Goal: Task Accomplishment & Management: Manage account settings

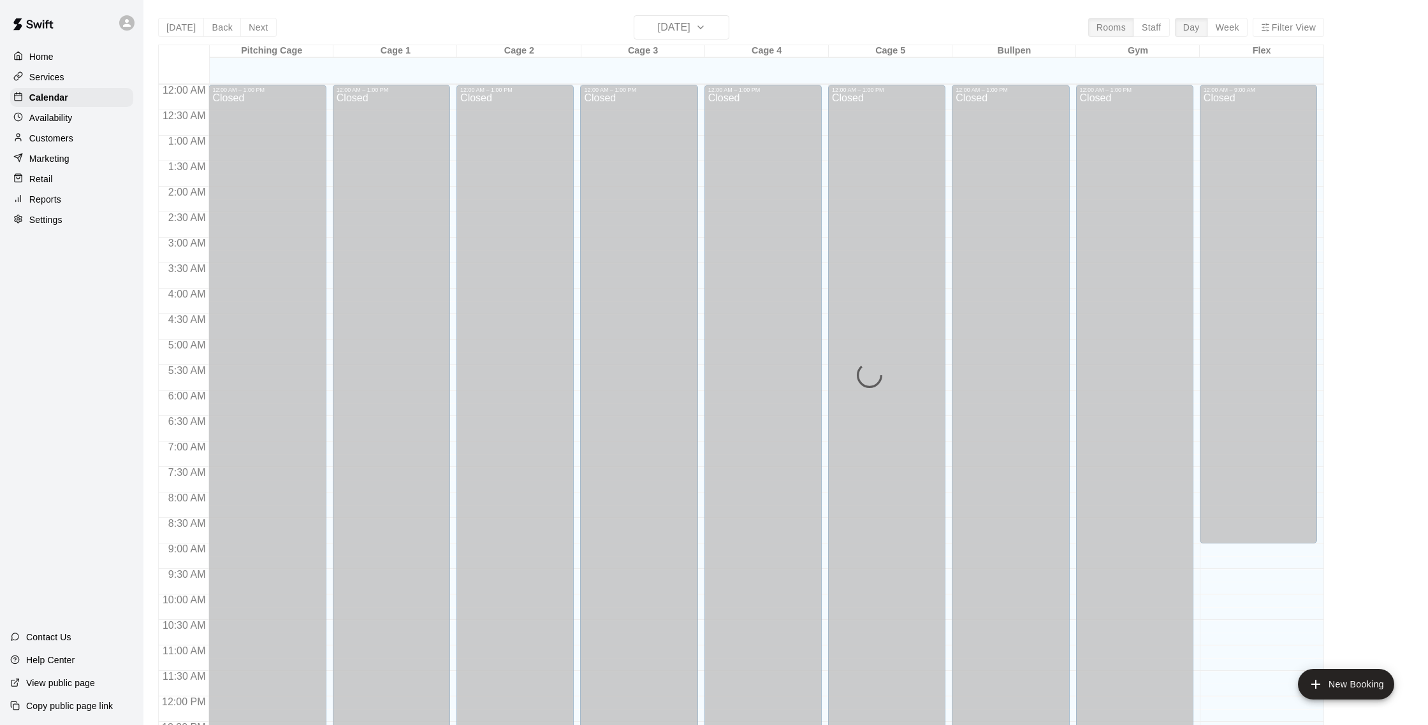
scroll to position [531, 0]
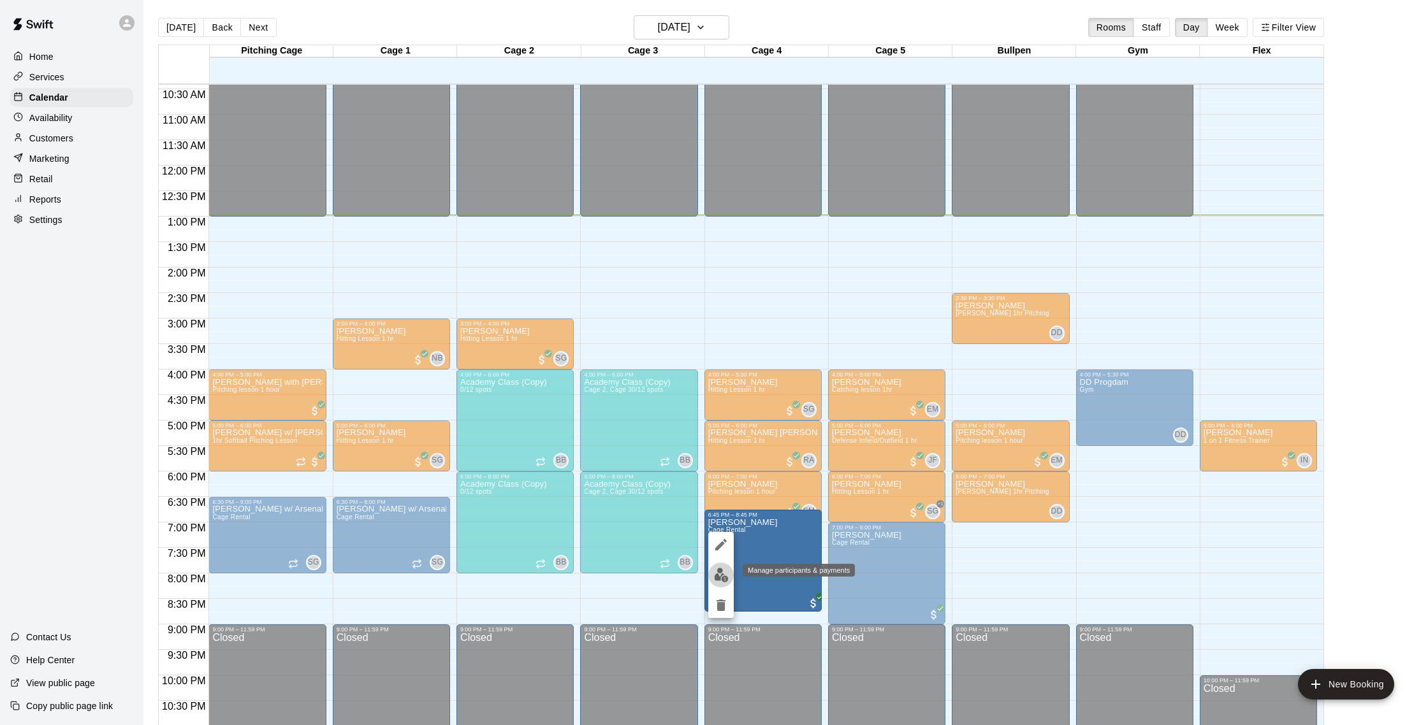
click at [719, 576] on img "edit" at bounding box center [721, 575] width 15 height 15
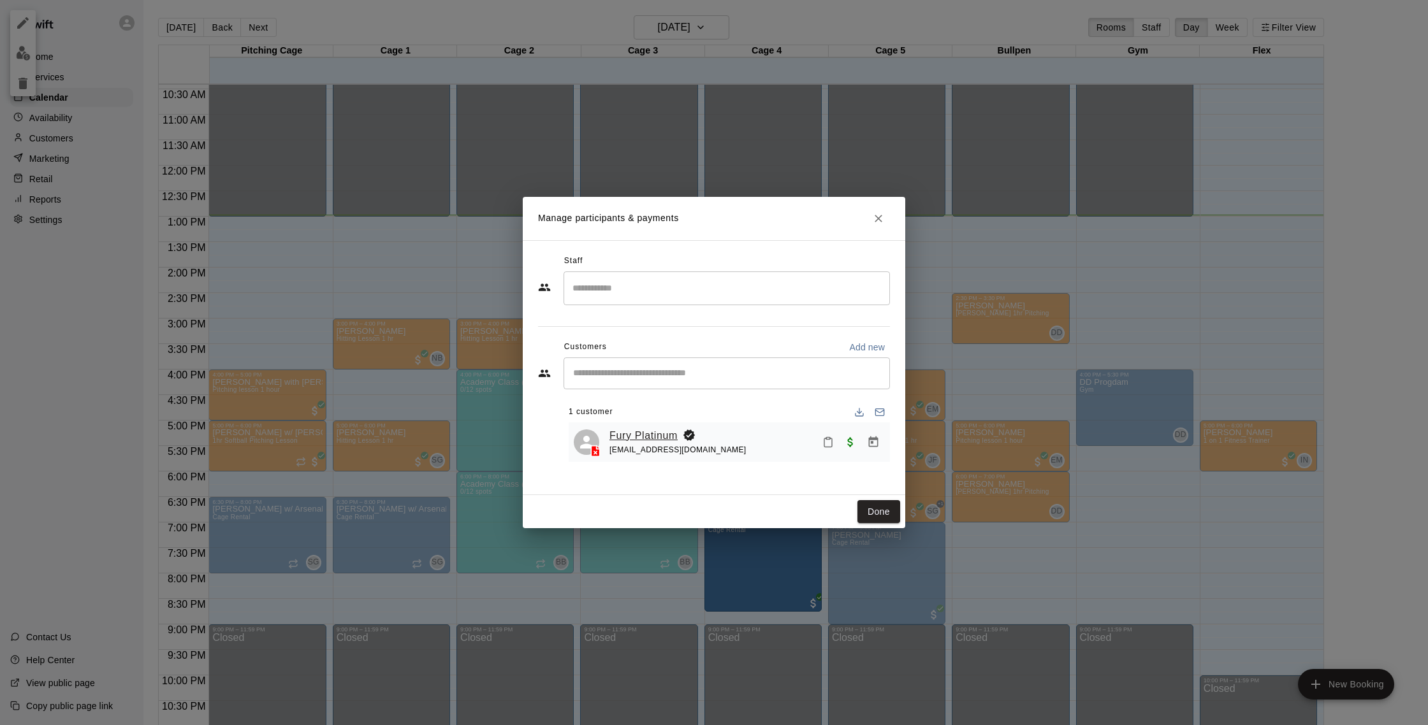
click at [655, 433] on link "Fury Platinum" at bounding box center [643, 436] width 68 height 17
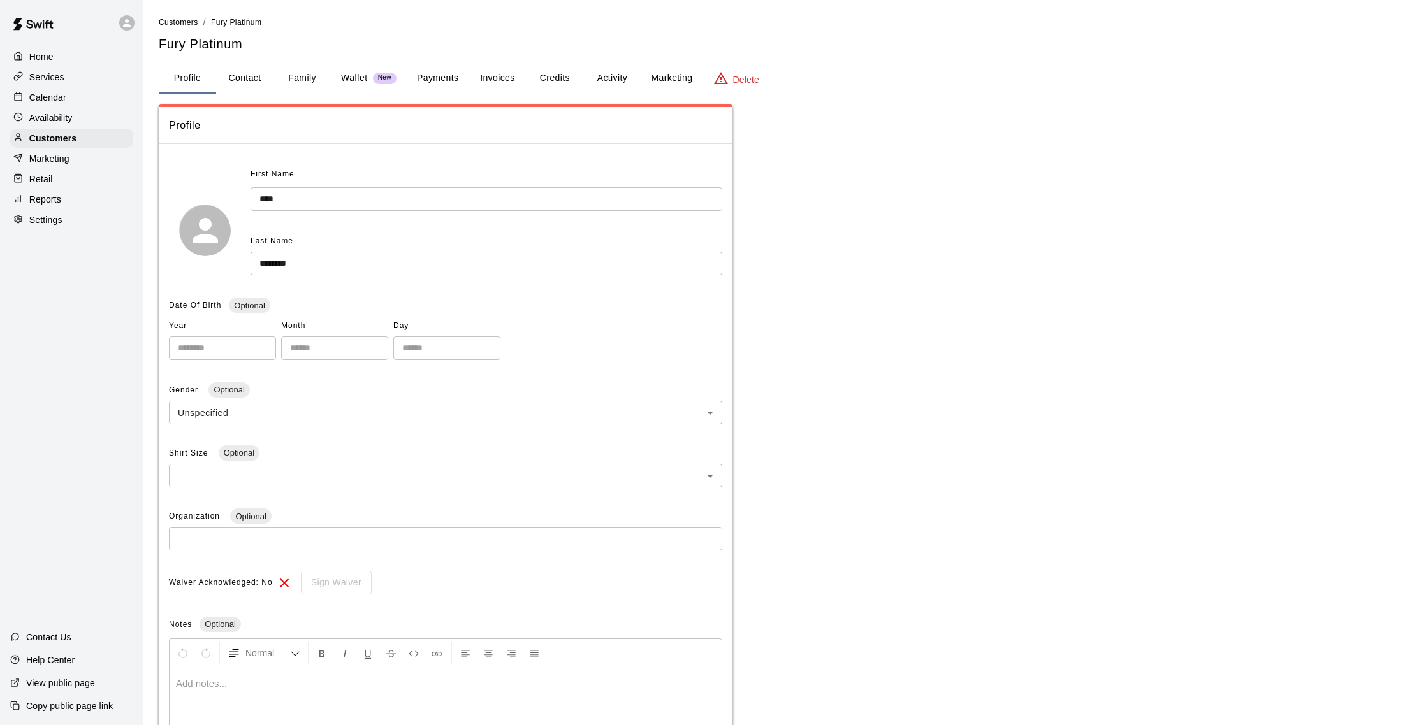
click at [417, 76] on button "Payments" at bounding box center [438, 78] width 62 height 31
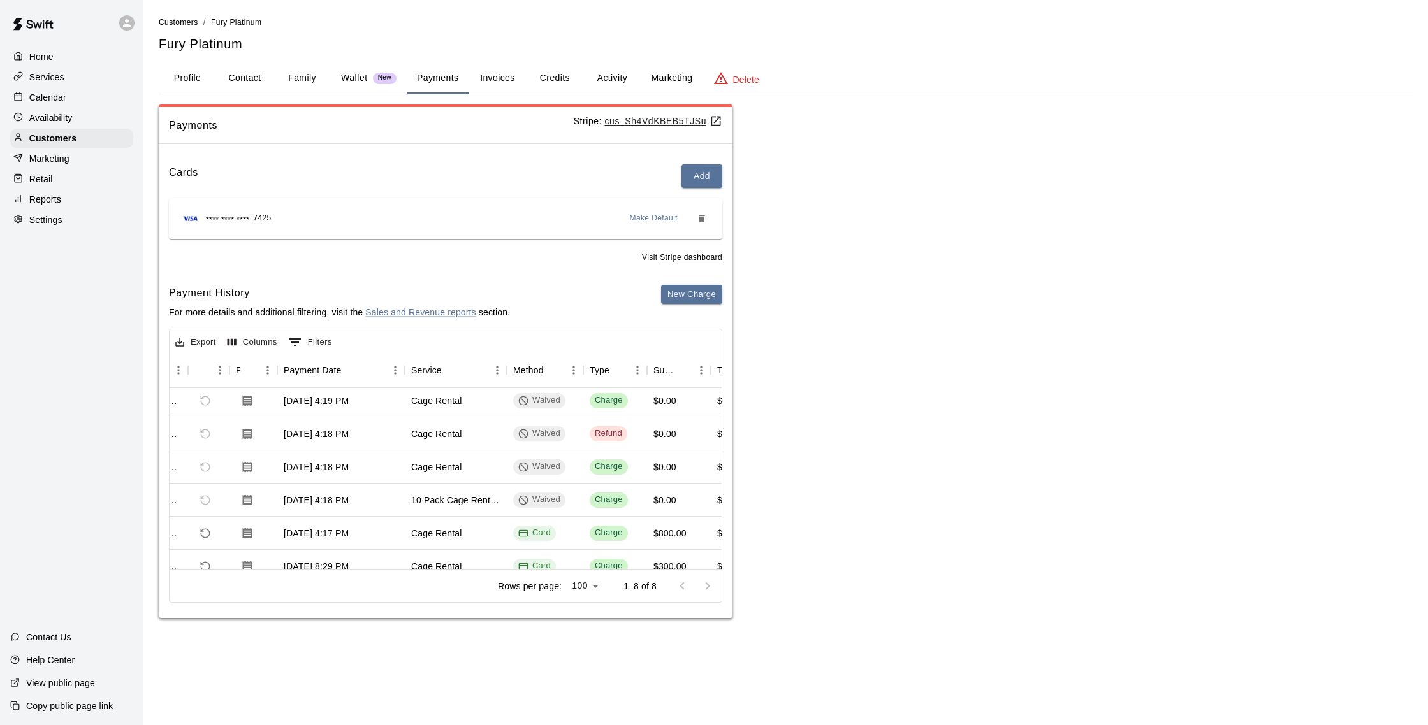
scroll to position [37, 54]
click at [50, 81] on p "Services" at bounding box center [46, 77] width 35 height 13
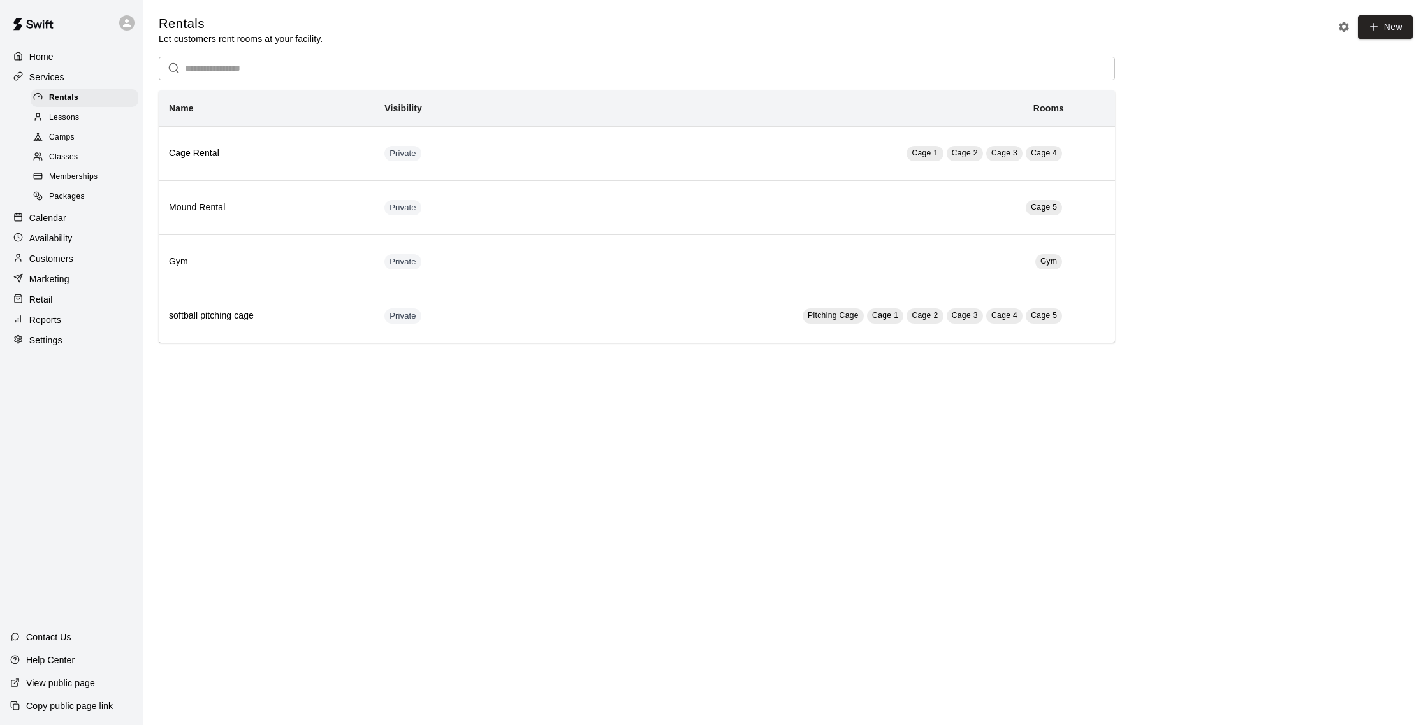
click at [50, 217] on p "Calendar" at bounding box center [47, 218] width 37 height 13
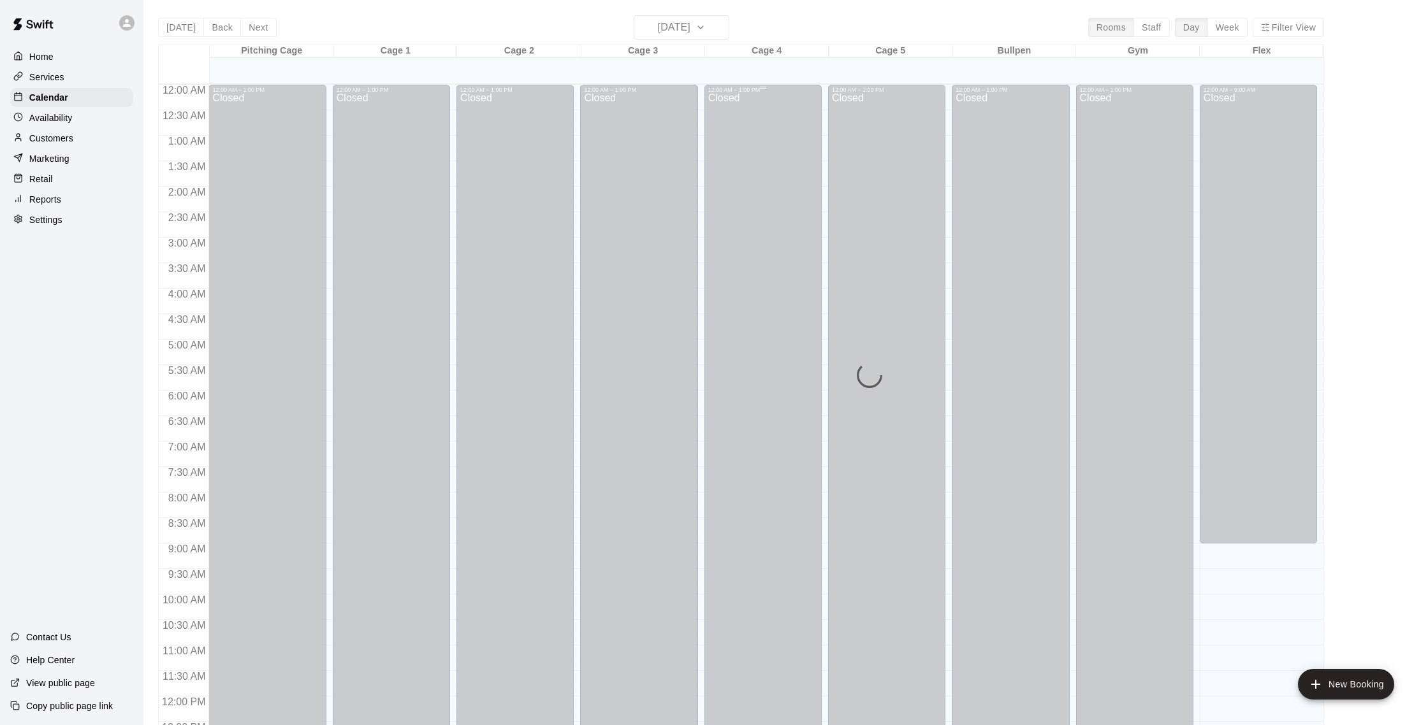
scroll to position [531, 0]
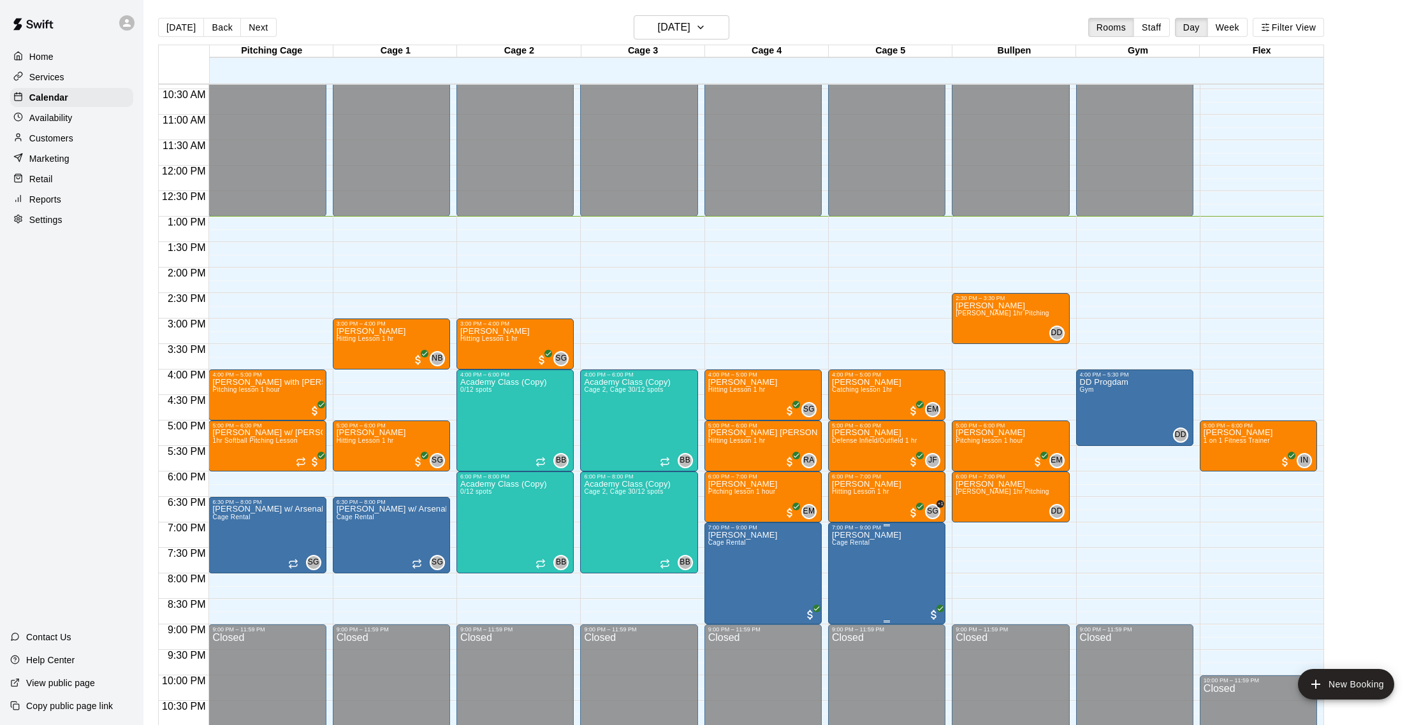
click at [843, 567] on button "edit" at bounding box center [844, 575] width 25 height 25
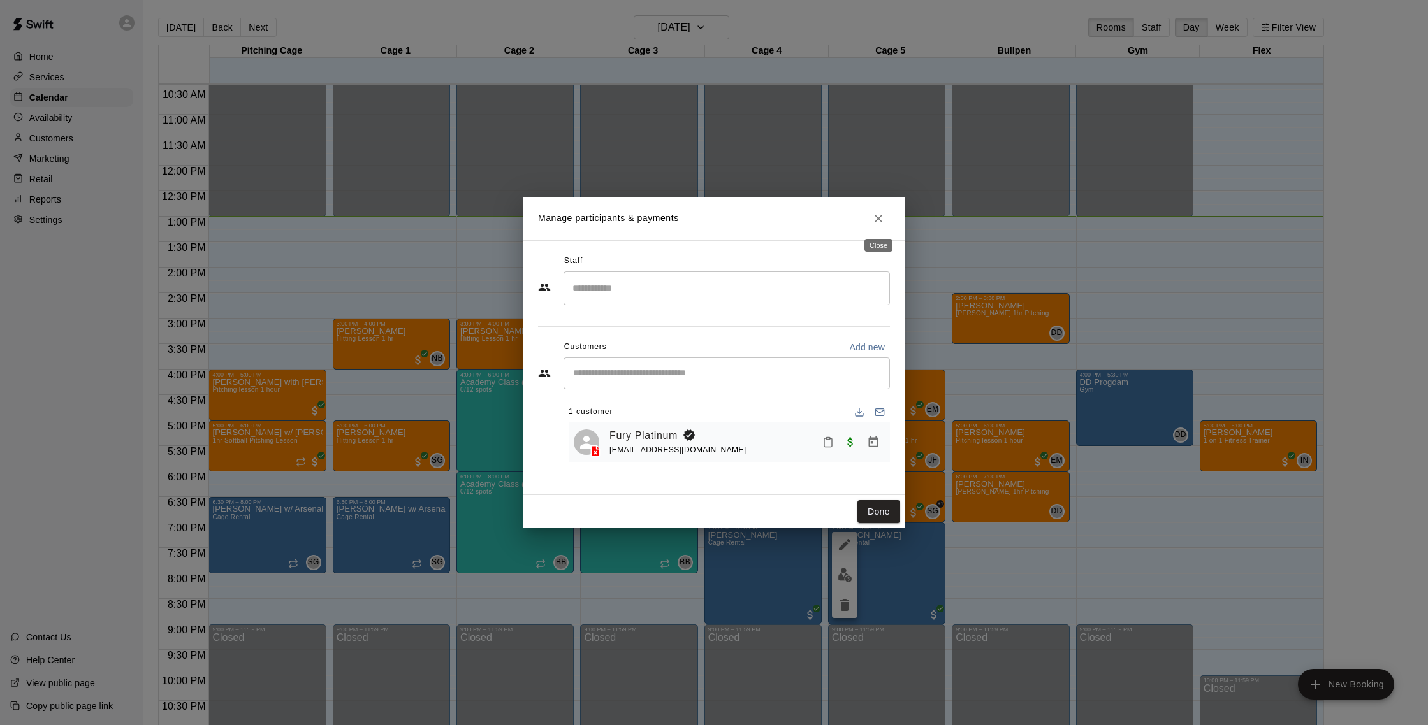
click at [877, 221] on icon "Close" at bounding box center [878, 218] width 13 height 13
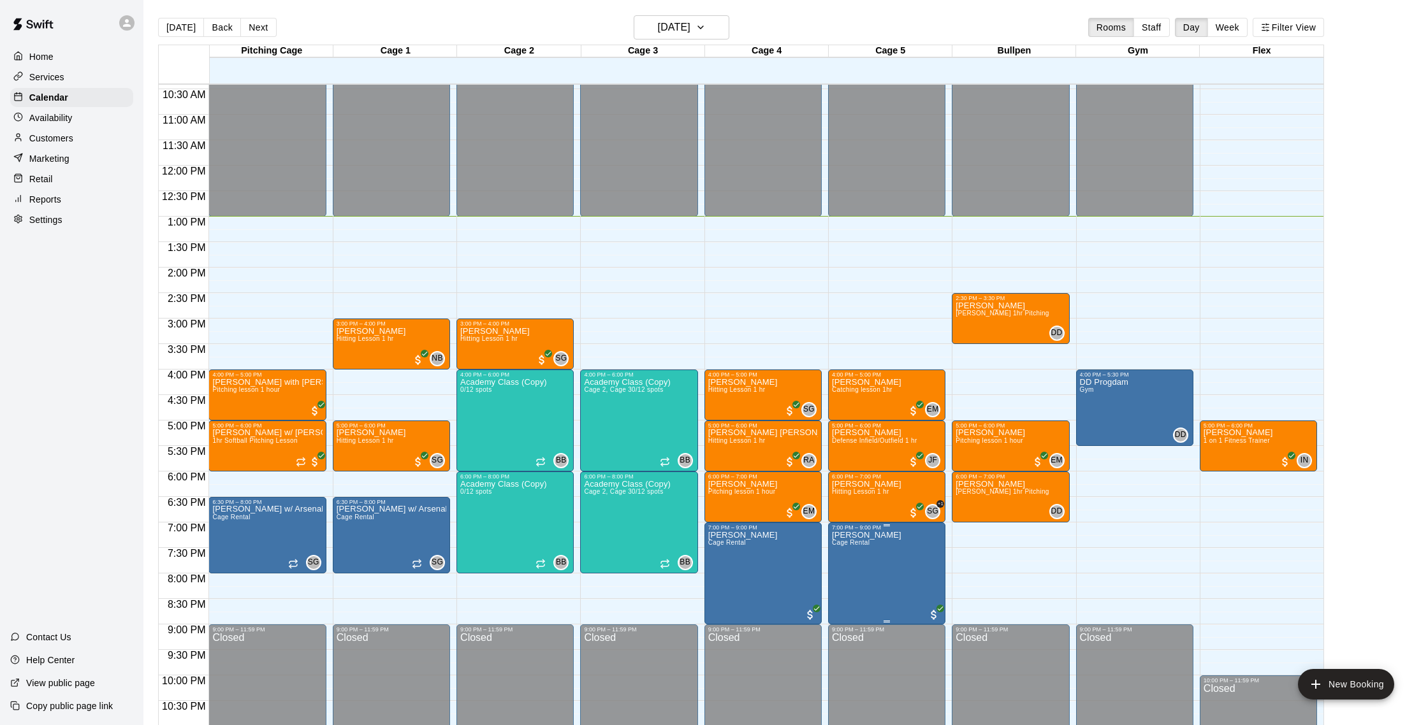
click at [847, 545] on icon "edit" at bounding box center [844, 544] width 15 height 15
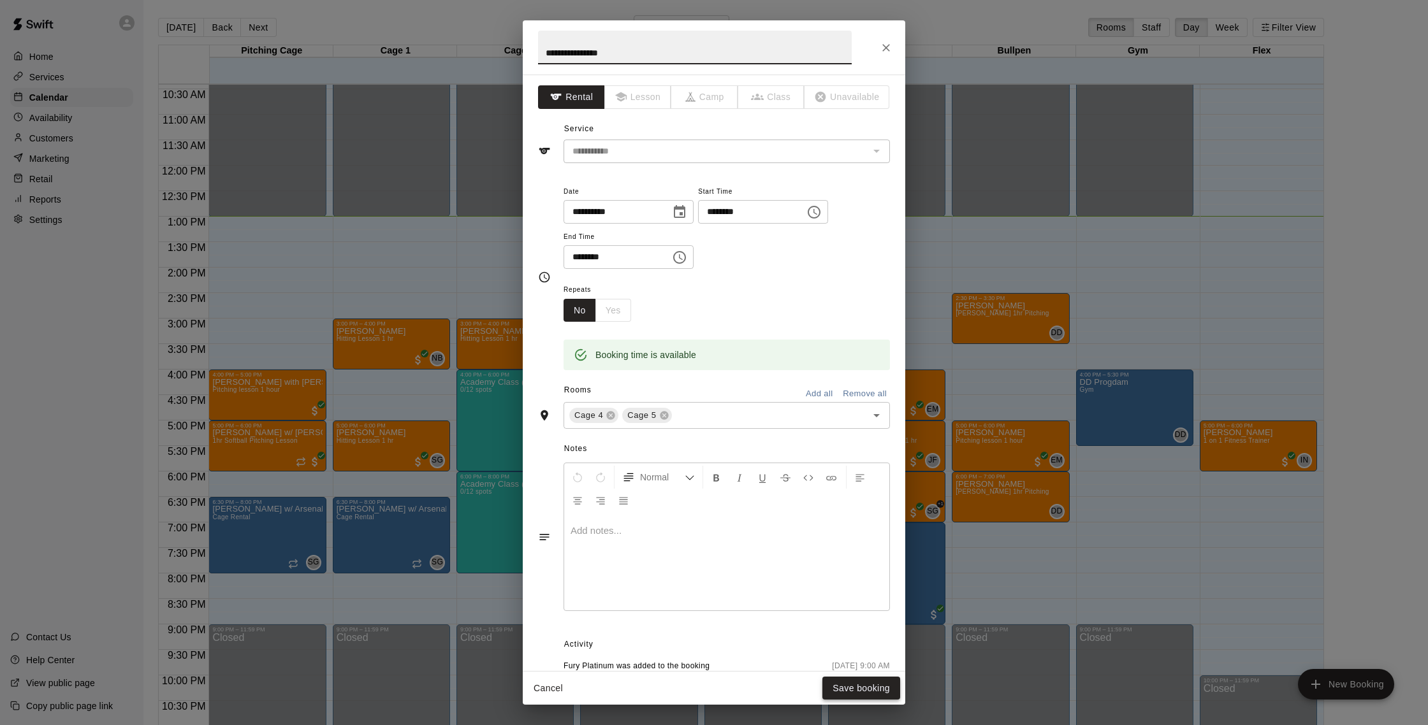
type input "**********"
click at [886, 686] on button "Save booking" at bounding box center [861, 689] width 78 height 24
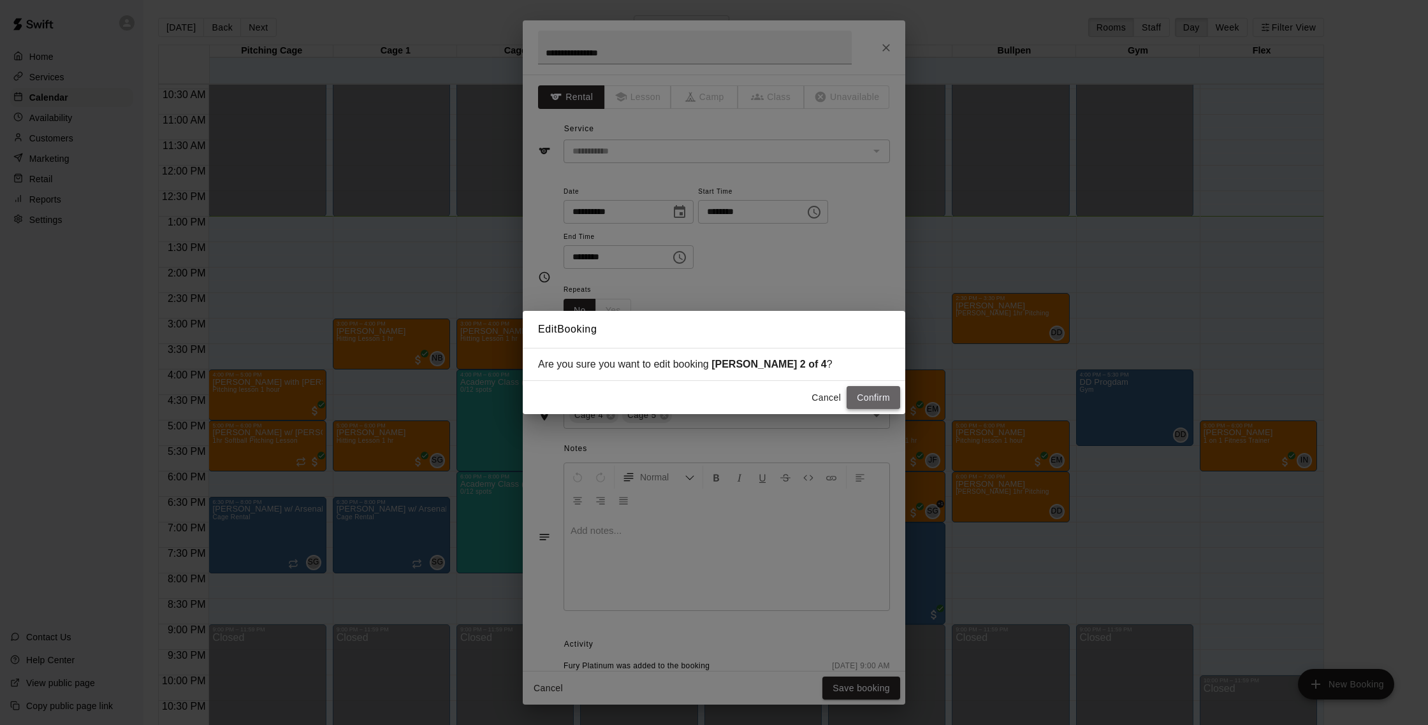
click at [870, 396] on button "Confirm" at bounding box center [873, 398] width 54 height 24
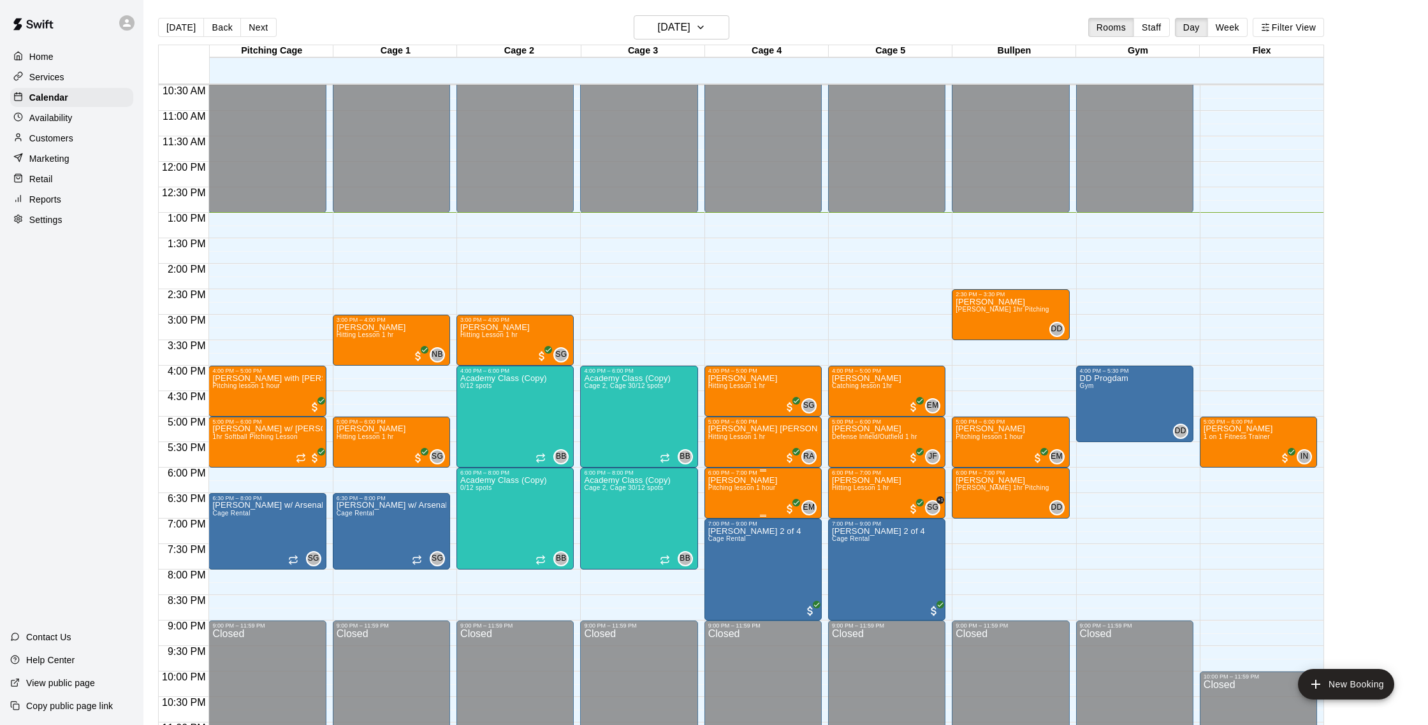
scroll to position [535, 0]
click at [720, 524] on img "edit" at bounding box center [721, 519] width 15 height 15
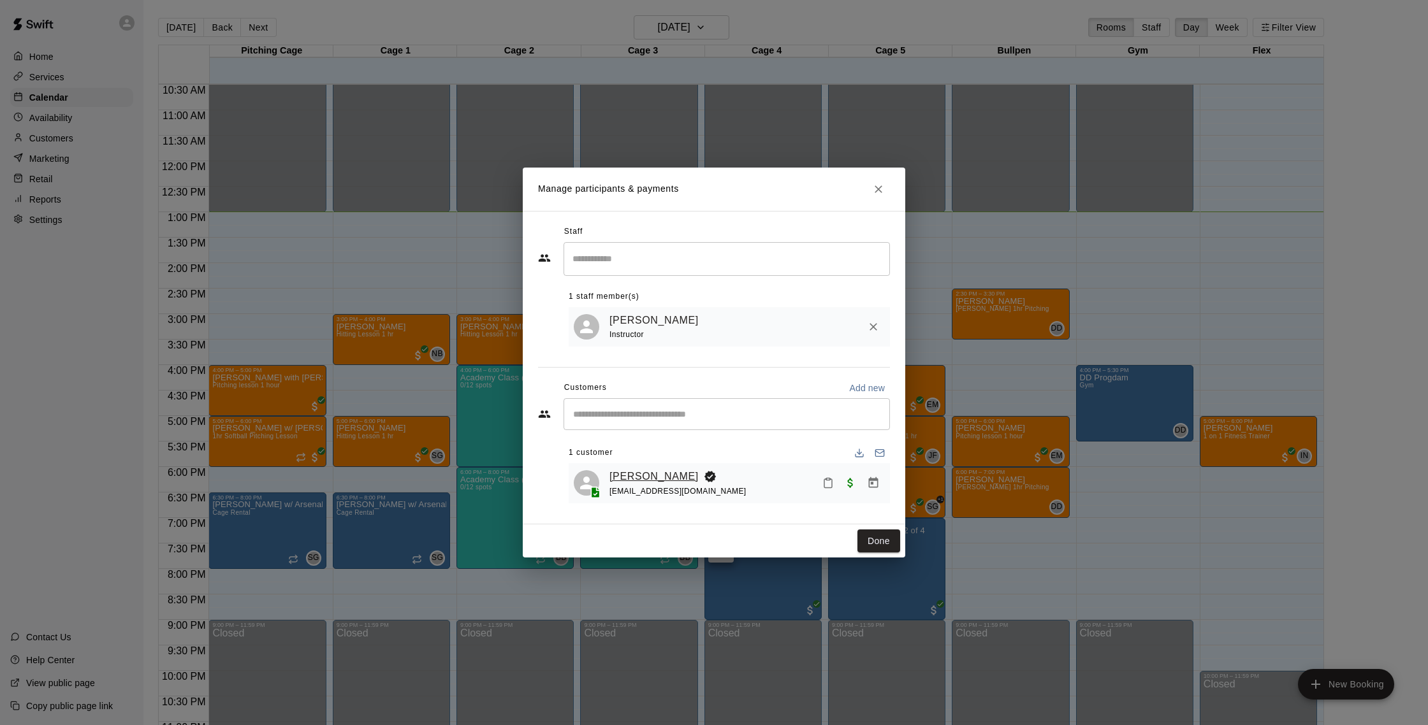
click at [654, 474] on link "[PERSON_NAME]" at bounding box center [653, 476] width 89 height 17
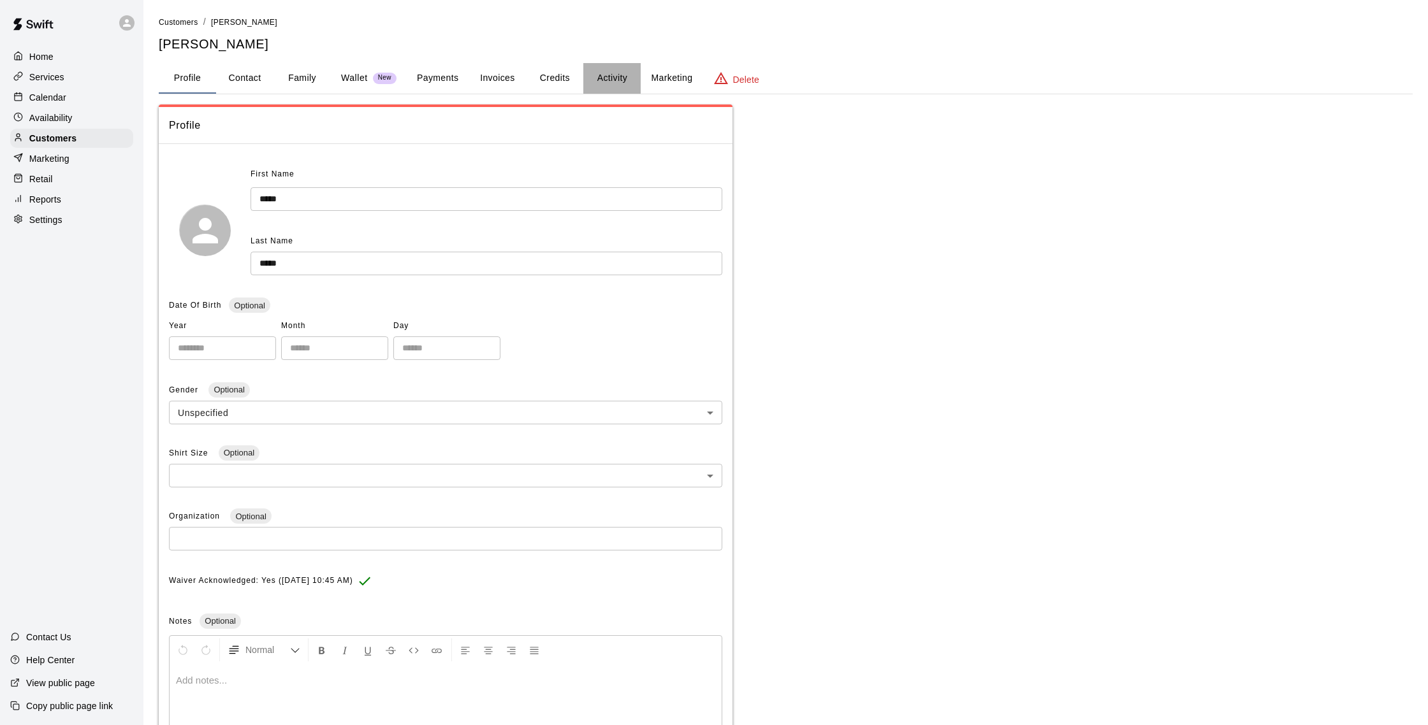
click at [600, 73] on button "Activity" at bounding box center [611, 78] width 57 height 31
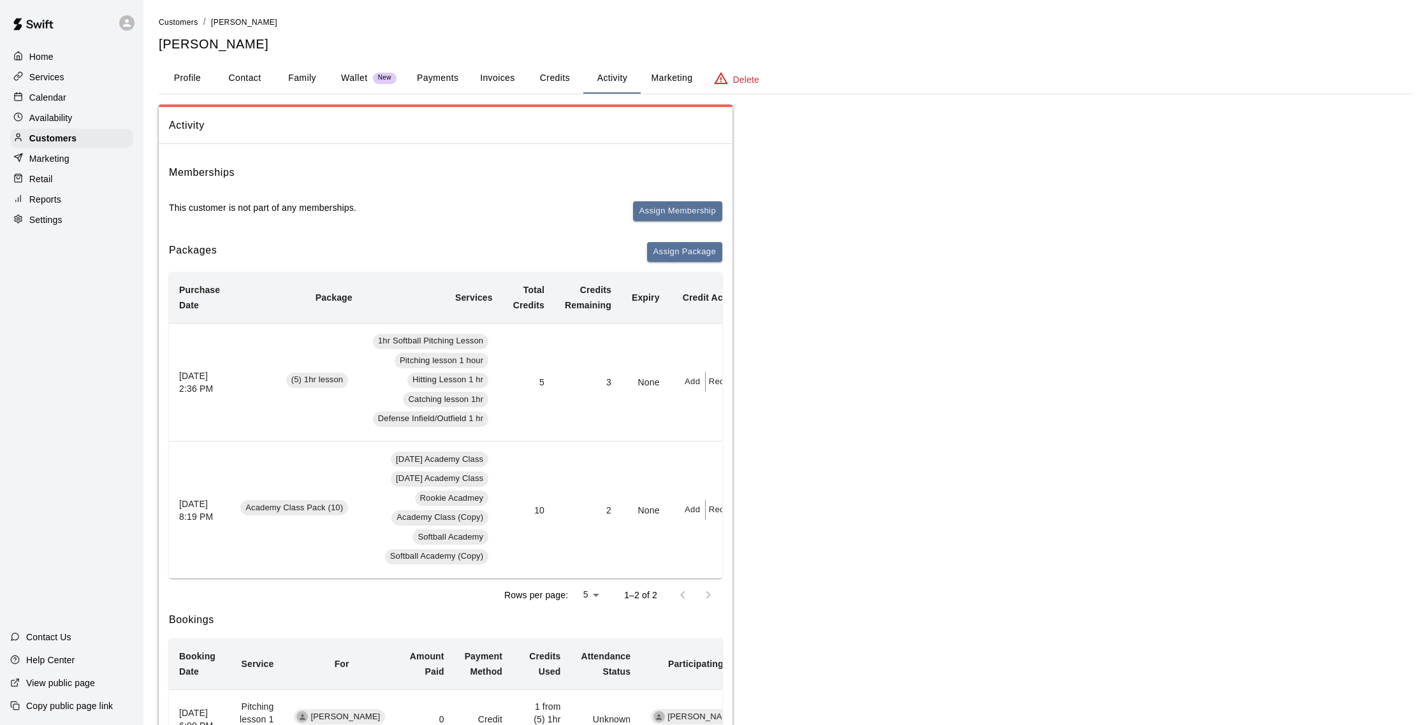
click at [67, 100] on div "Calendar" at bounding box center [71, 97] width 123 height 19
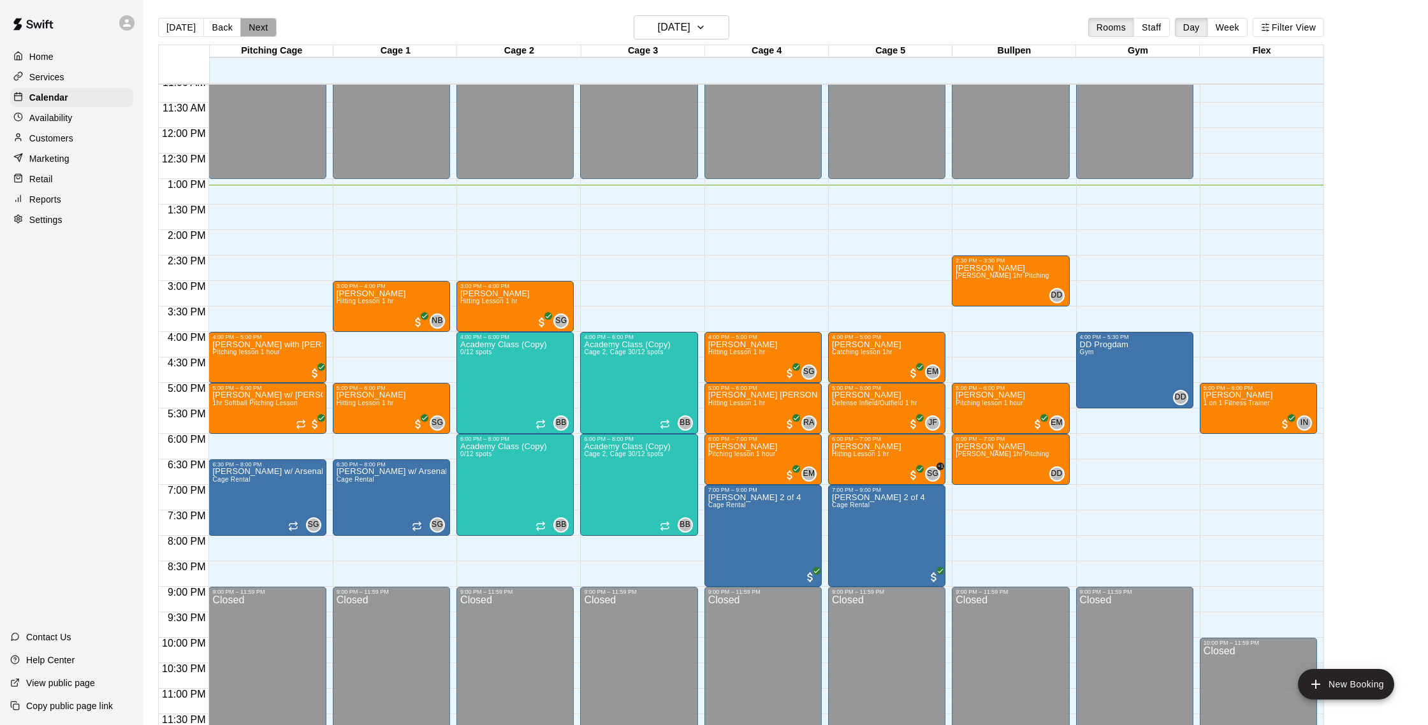
click at [262, 30] on button "Next" at bounding box center [258, 27] width 36 height 19
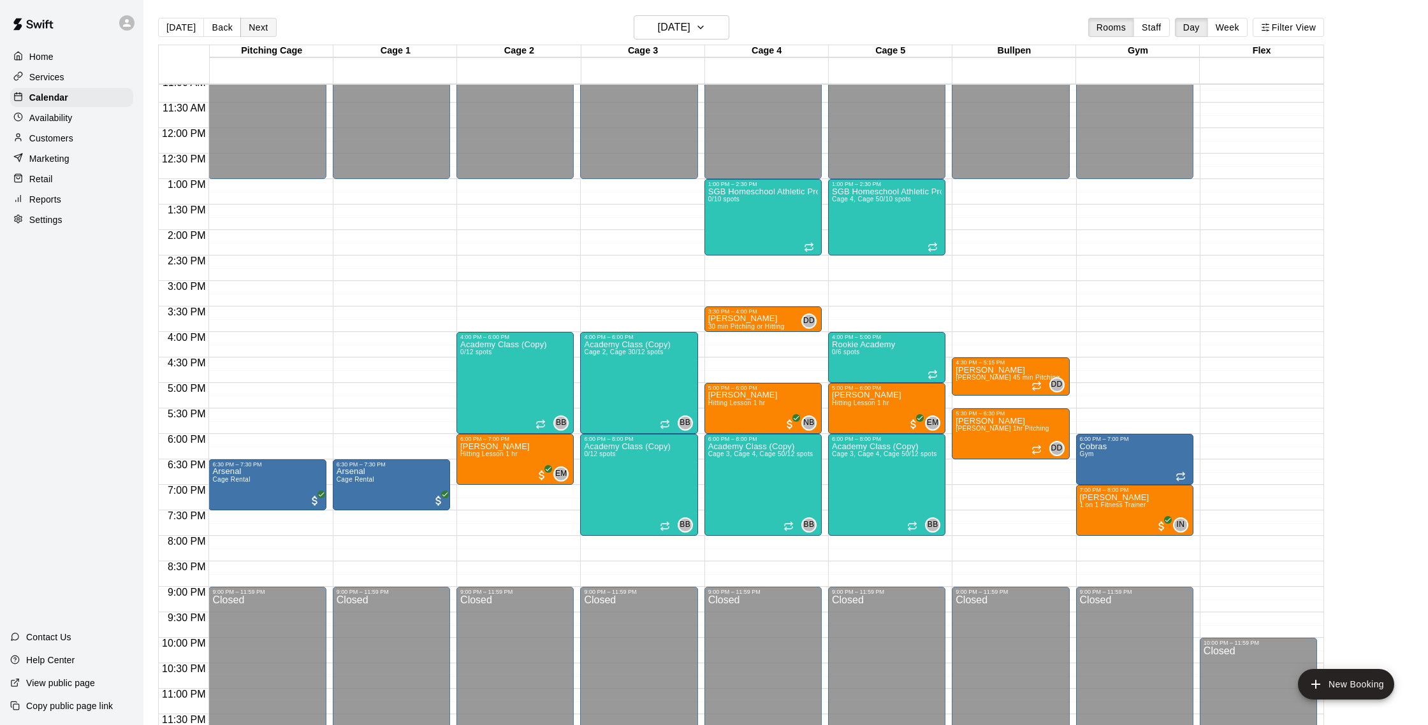
click at [262, 30] on button "Next" at bounding box center [258, 27] width 36 height 19
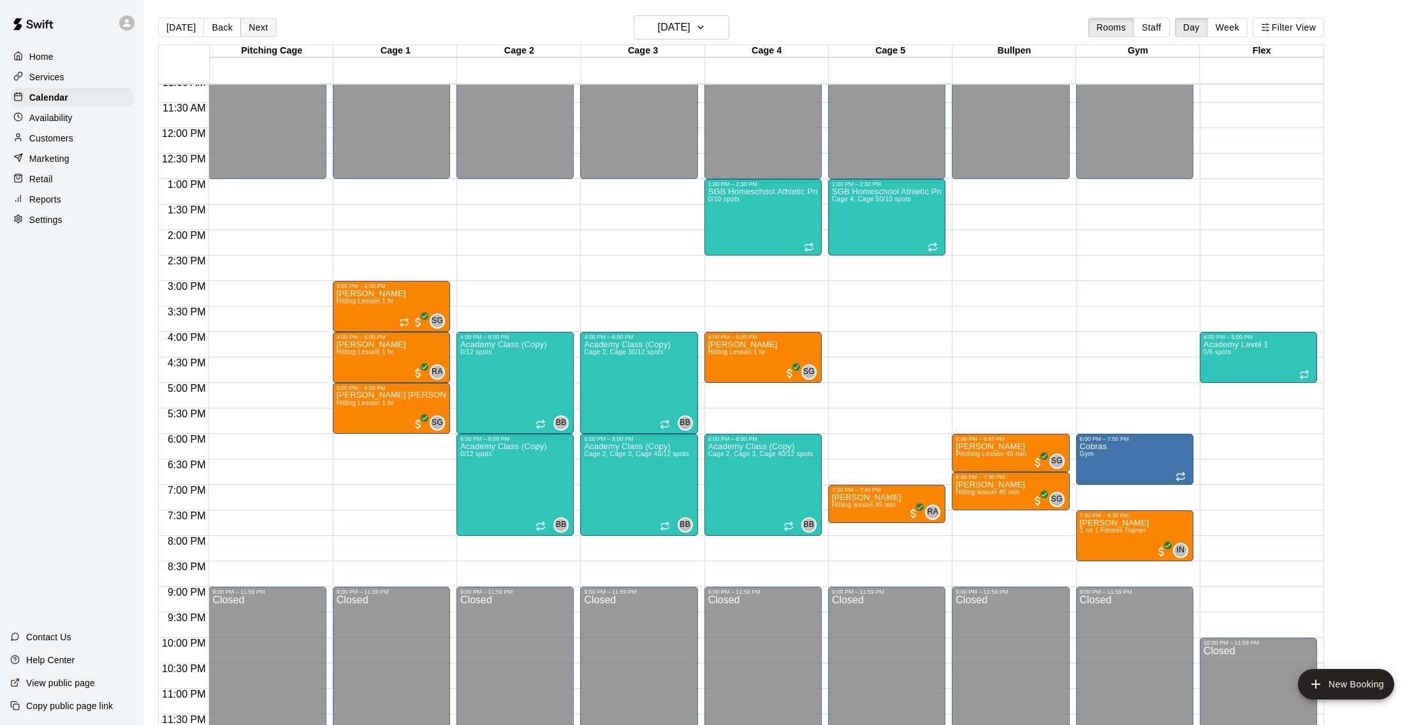
scroll to position [3, 0]
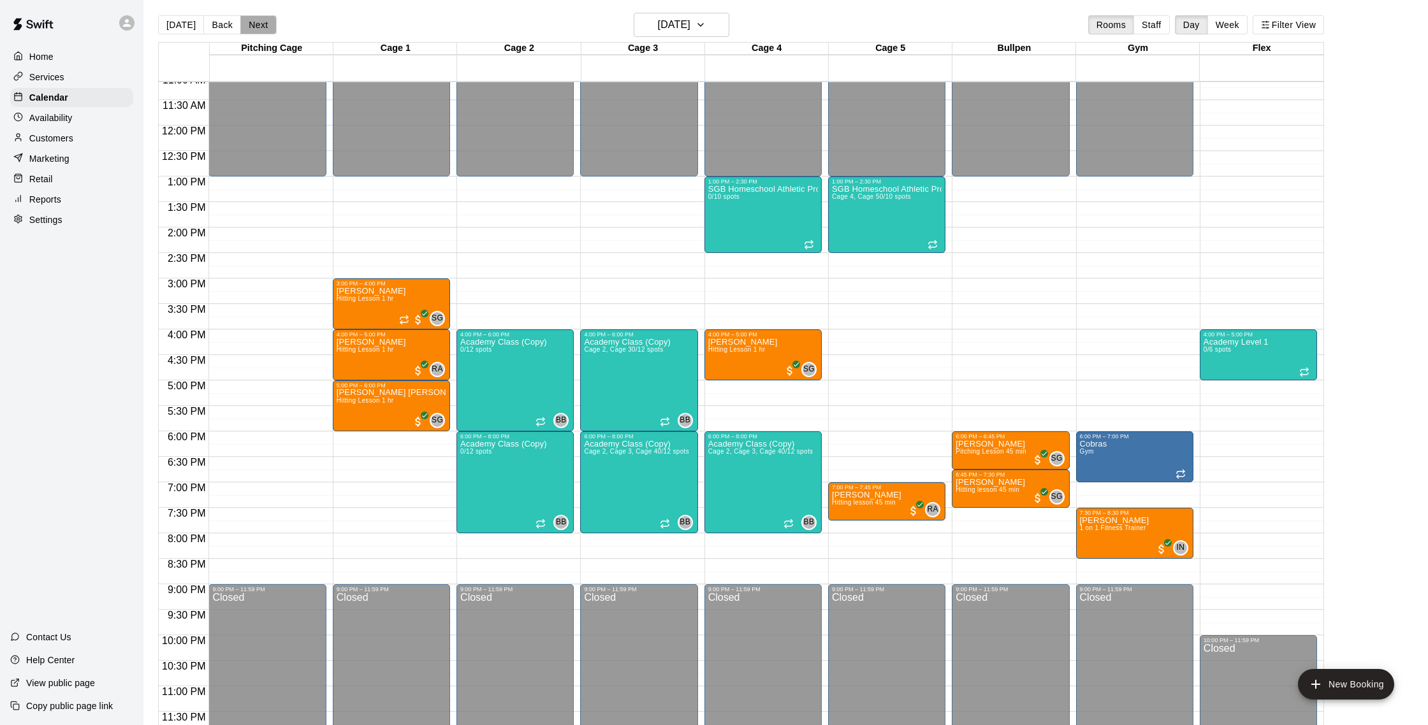
click at [263, 30] on button "Next" at bounding box center [258, 24] width 36 height 19
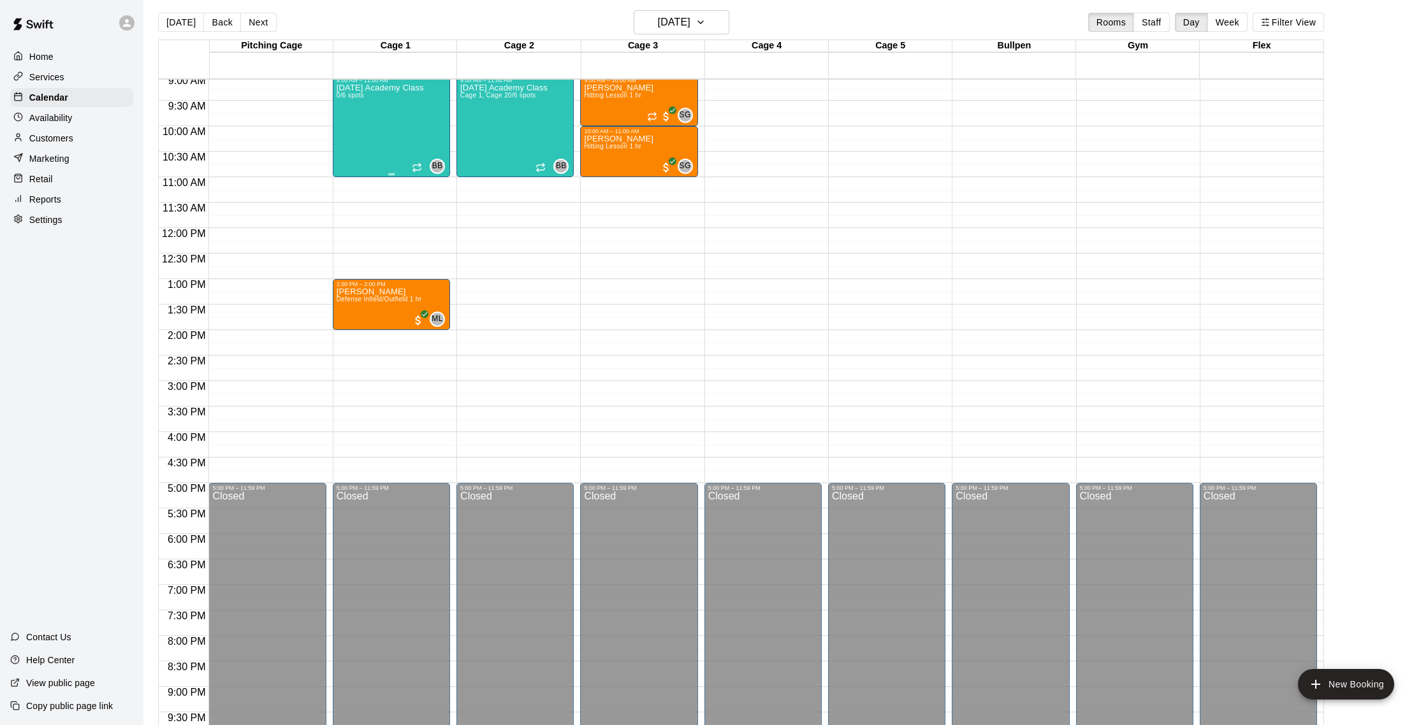
scroll to position [405, 0]
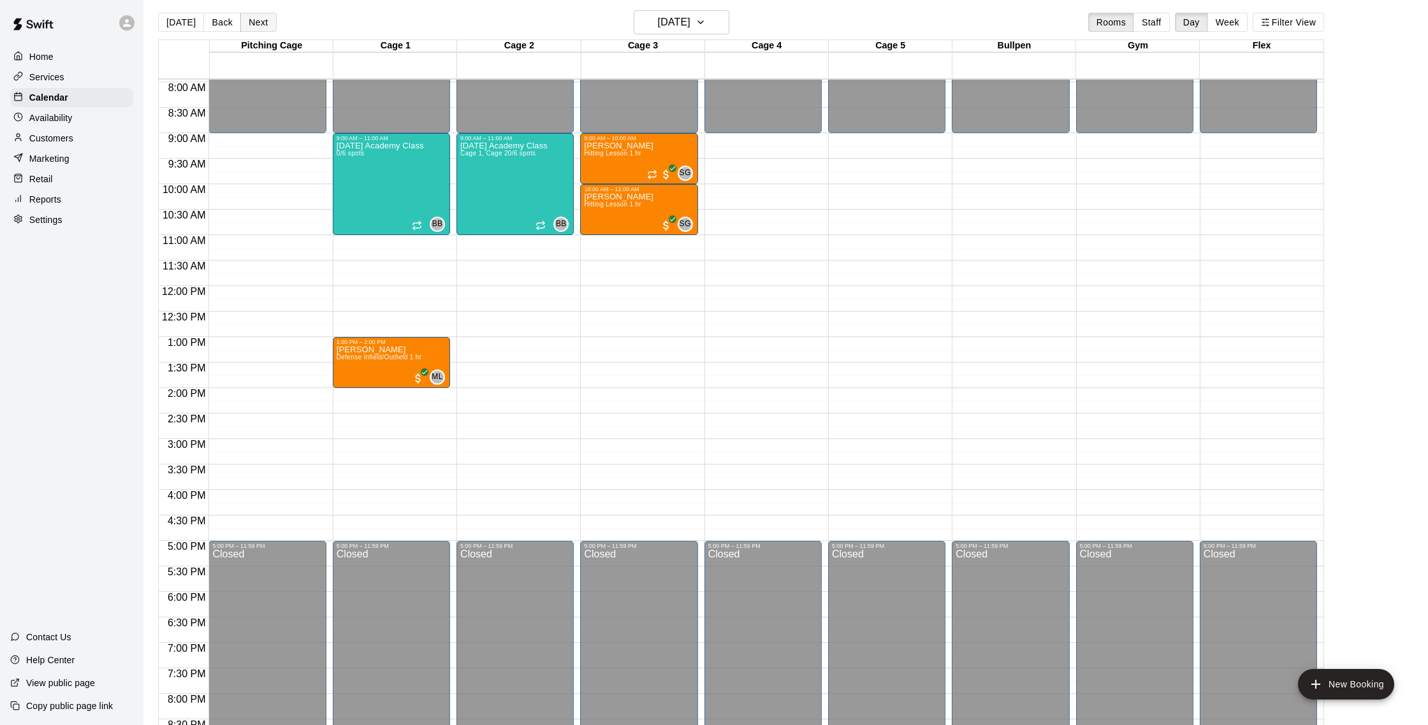
click at [253, 23] on button "Next" at bounding box center [258, 22] width 36 height 19
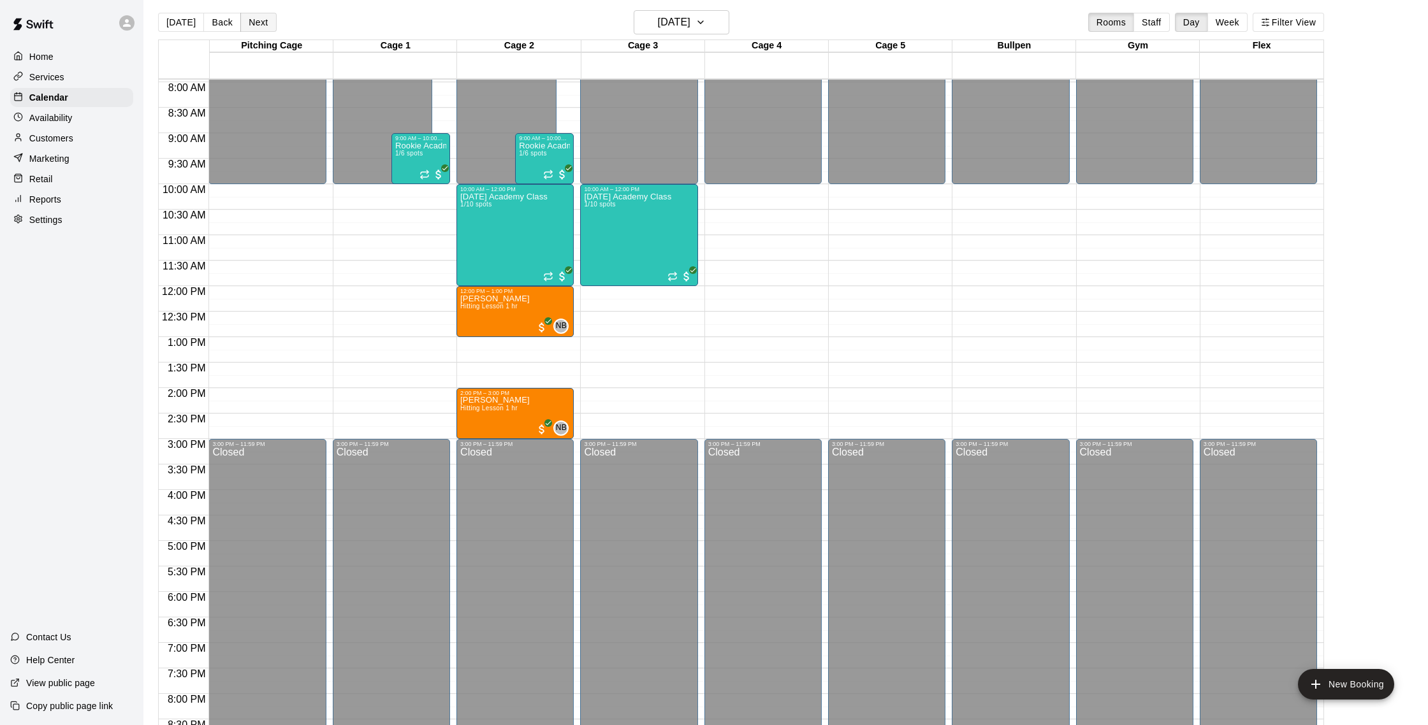
click at [253, 23] on button "Next" at bounding box center [258, 22] width 36 height 19
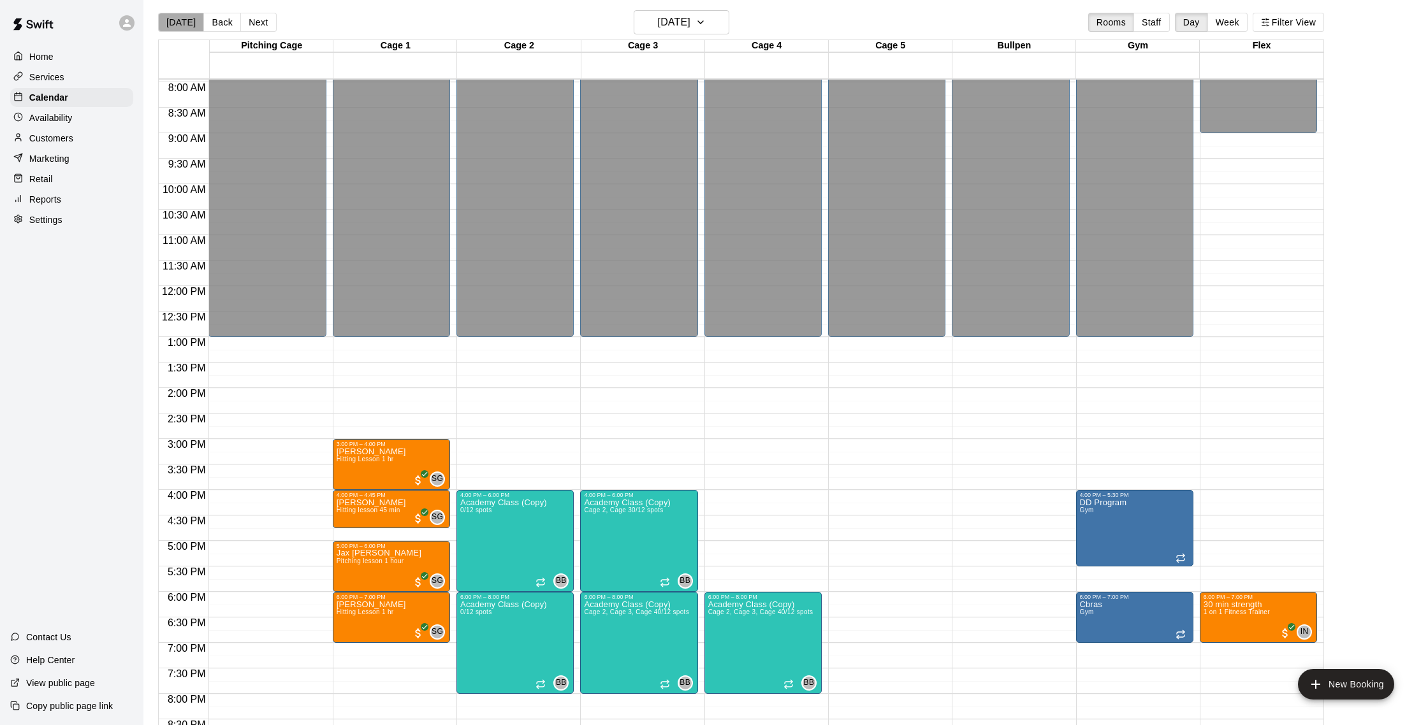
click at [185, 23] on button "[DATE]" at bounding box center [181, 22] width 46 height 19
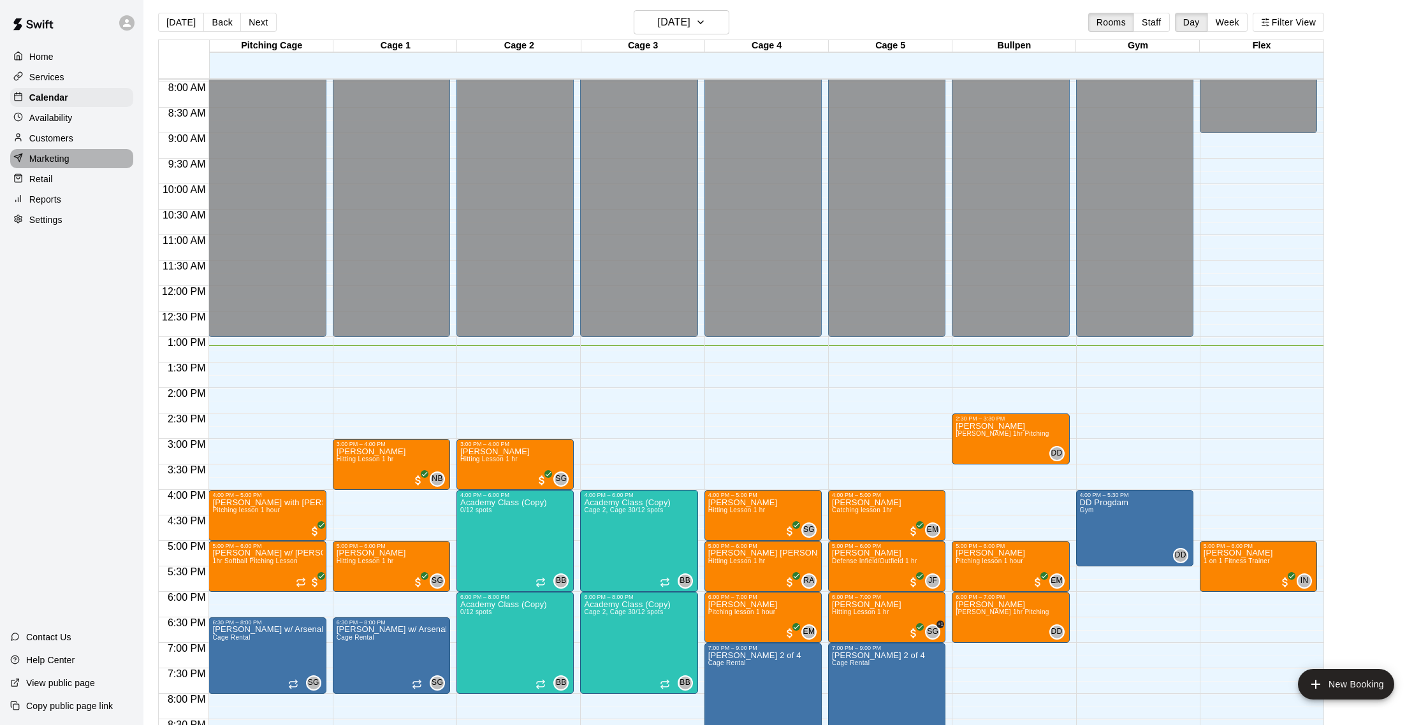
click at [81, 161] on div "Marketing" at bounding box center [71, 158] width 123 height 19
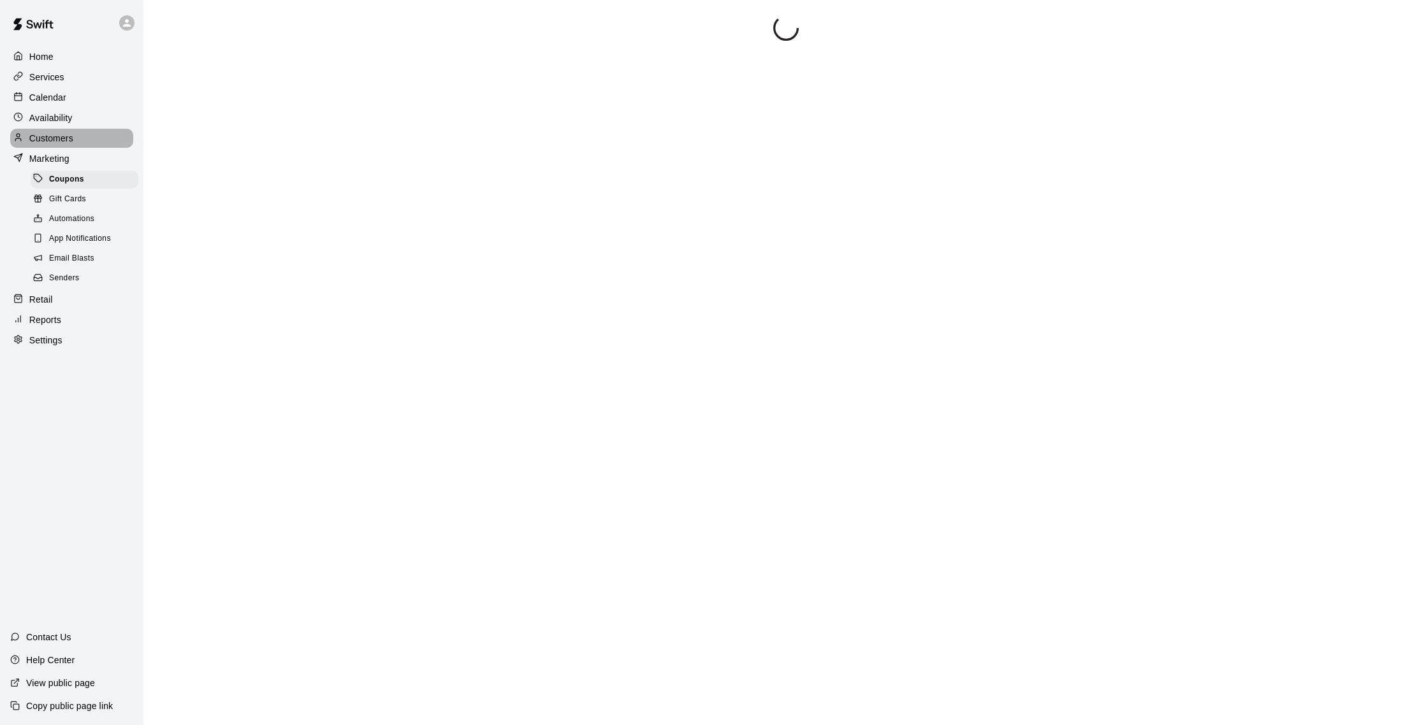
click at [75, 145] on div "Customers" at bounding box center [71, 138] width 123 height 19
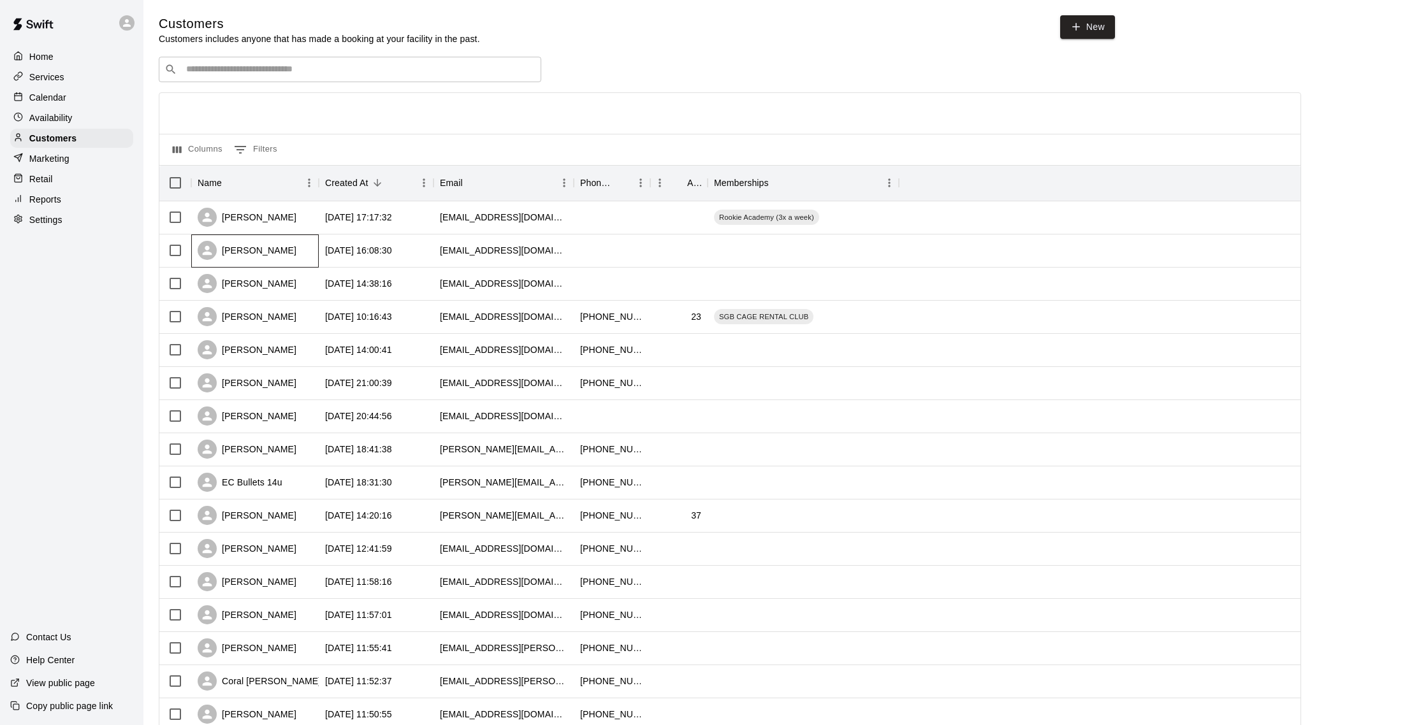
click at [288, 252] on div "[PERSON_NAME]" at bounding box center [254, 251] width 127 height 33
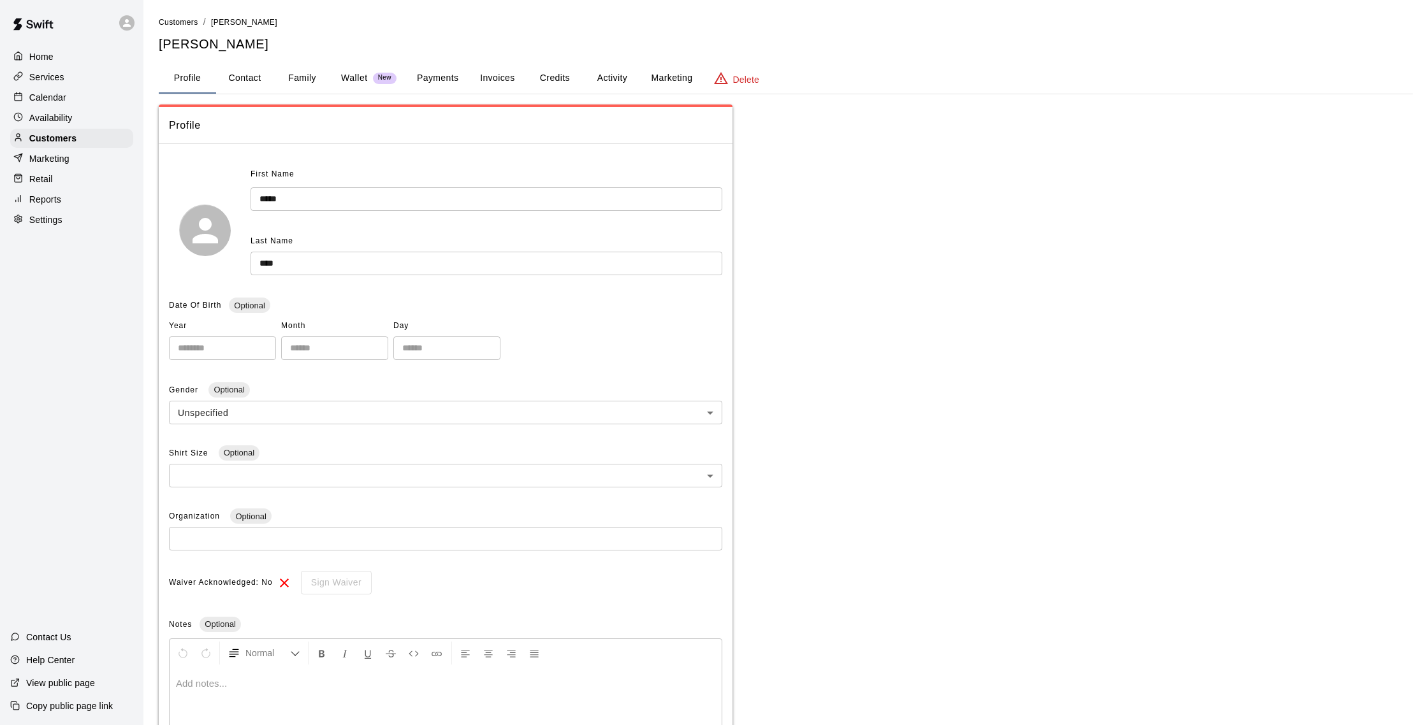
click at [607, 79] on button "Activity" at bounding box center [611, 78] width 57 height 31
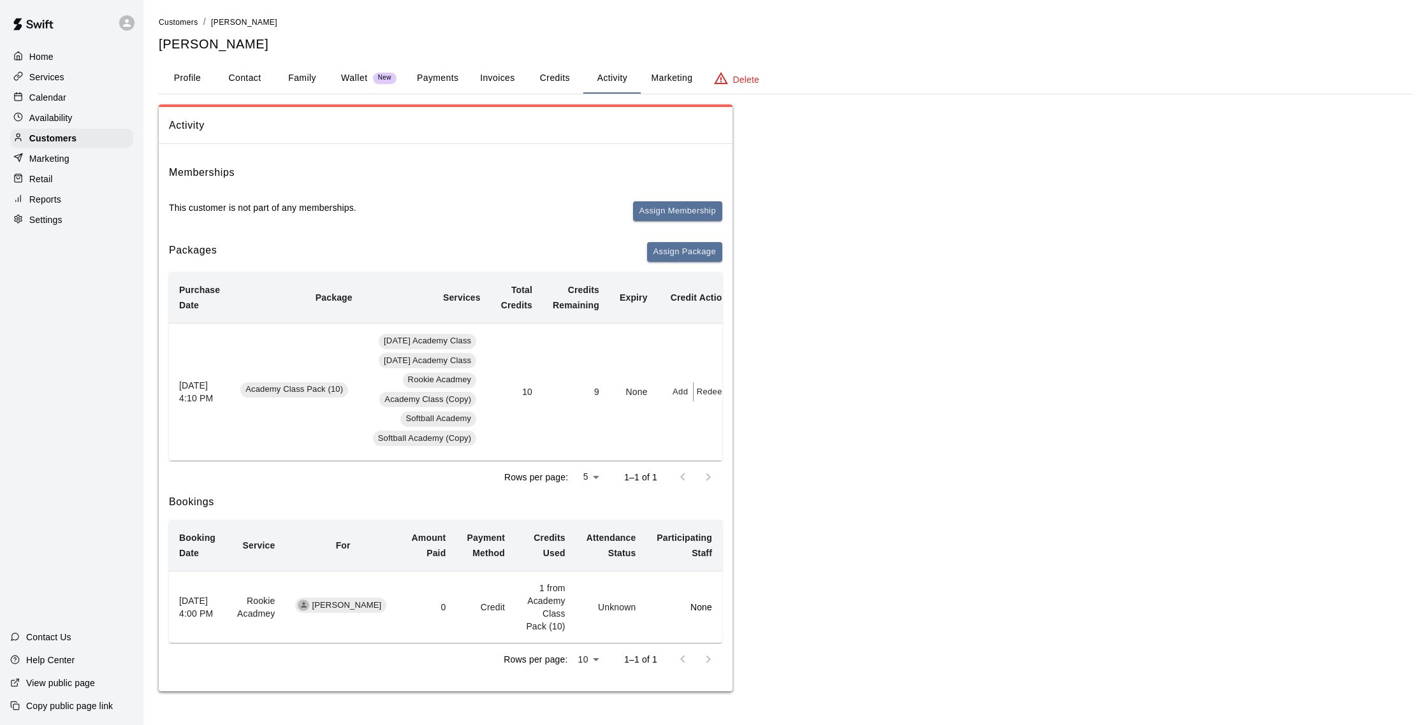
click at [60, 199] on p "Reports" at bounding box center [45, 199] width 32 height 13
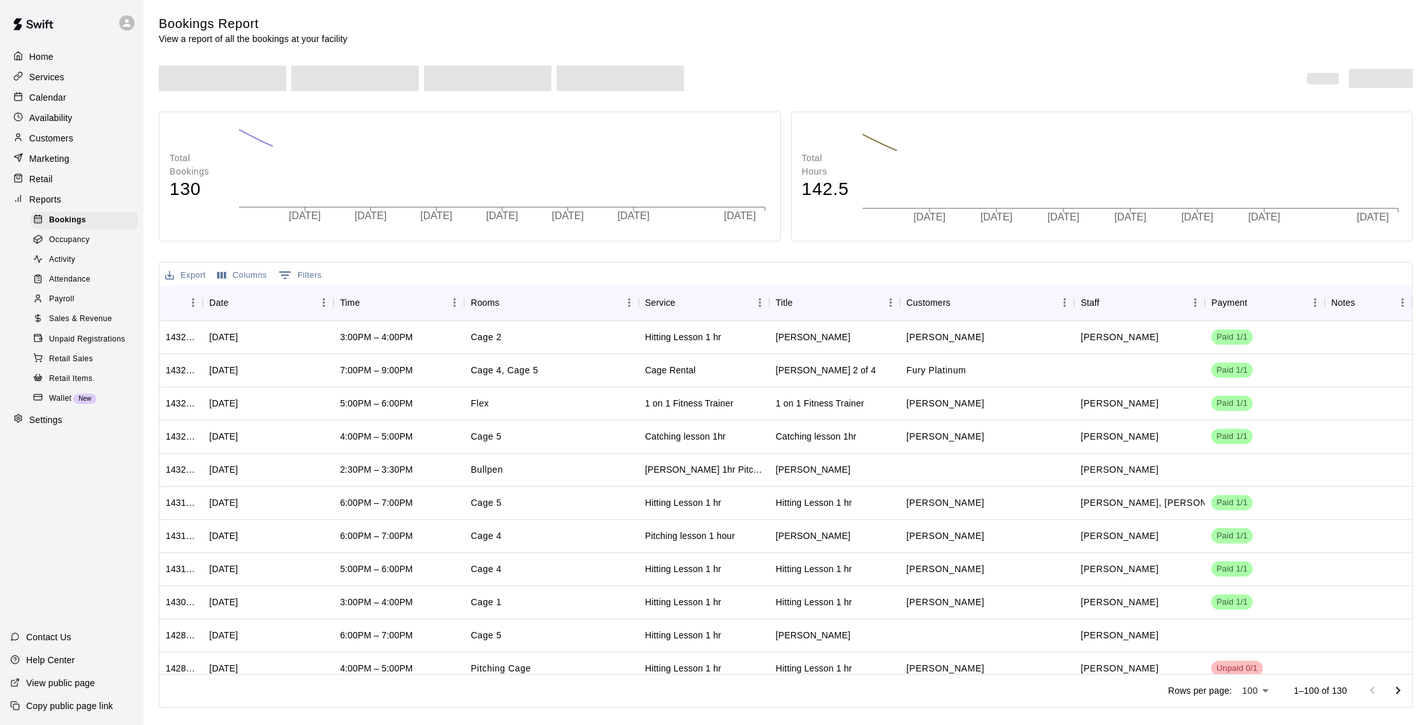
drag, startPoint x: 100, startPoint y: 321, endPoint x: 91, endPoint y: 321, distance: 9.6
click at [100, 321] on span "Sales & Revenue" at bounding box center [80, 319] width 63 height 13
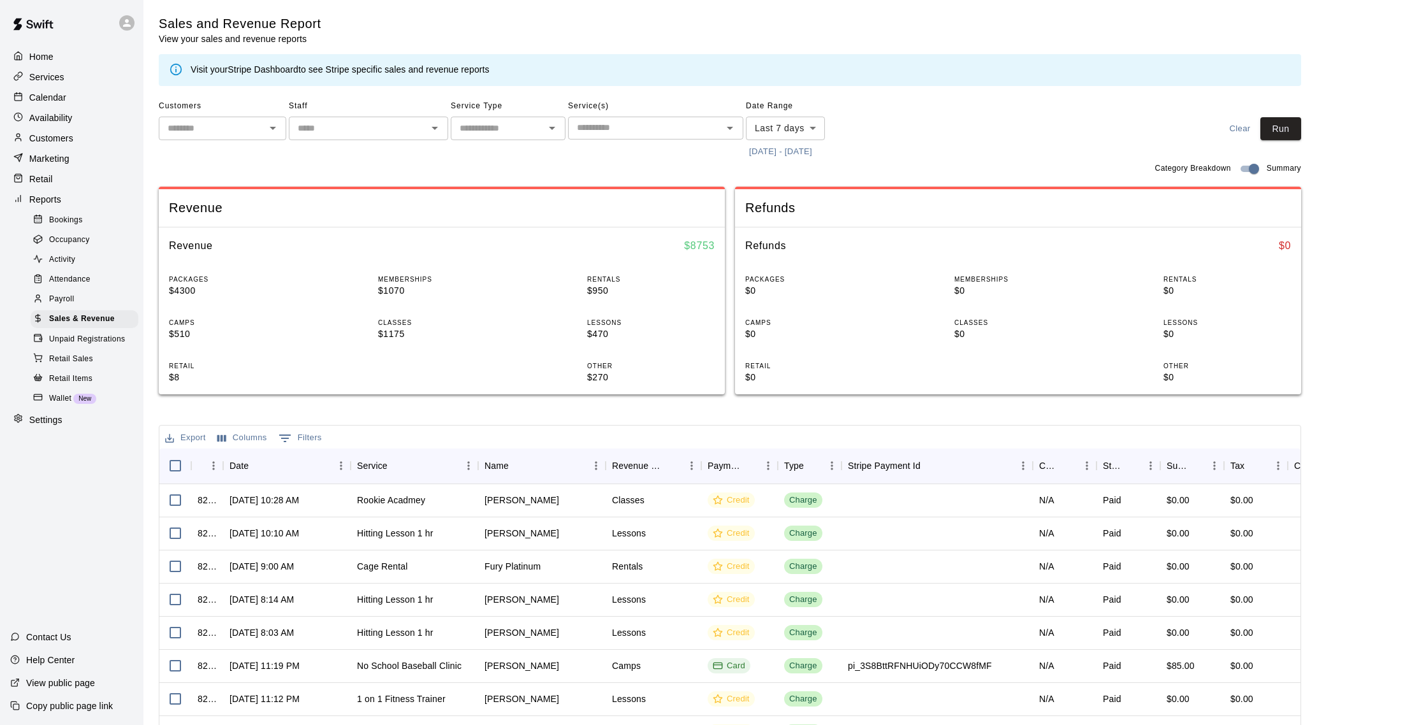
click at [795, 130] on body "Home Services Calendar Availability Customers Marketing Retail Reports Bookings…" at bounding box center [714, 438] width 1428 height 876
click at [771, 284] on li "Custom" at bounding box center [785, 282] width 79 height 21
type input "******"
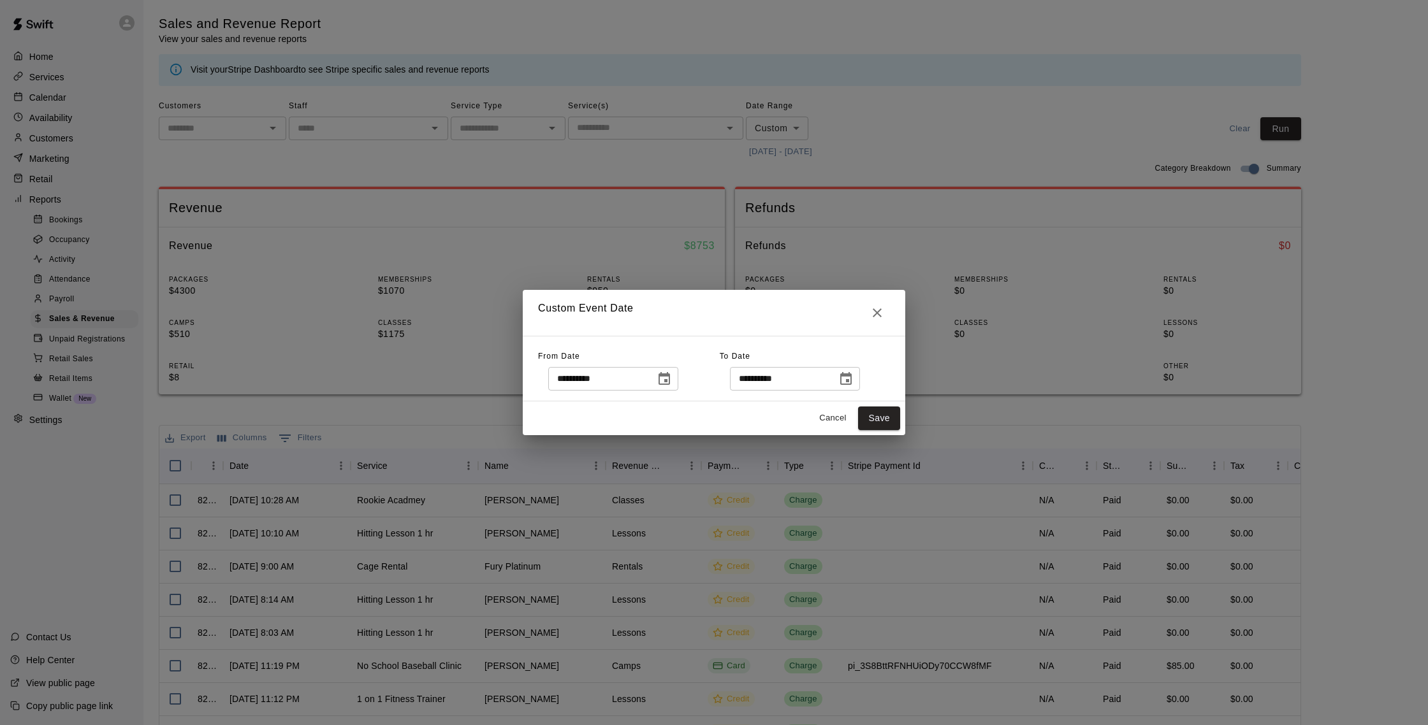
drag, startPoint x: 672, startPoint y: 379, endPoint x: 665, endPoint y: 374, distance: 9.2
click at [671, 379] on icon "Choose date, selected date is Sep 10, 2025" at bounding box center [663, 379] width 15 height 15
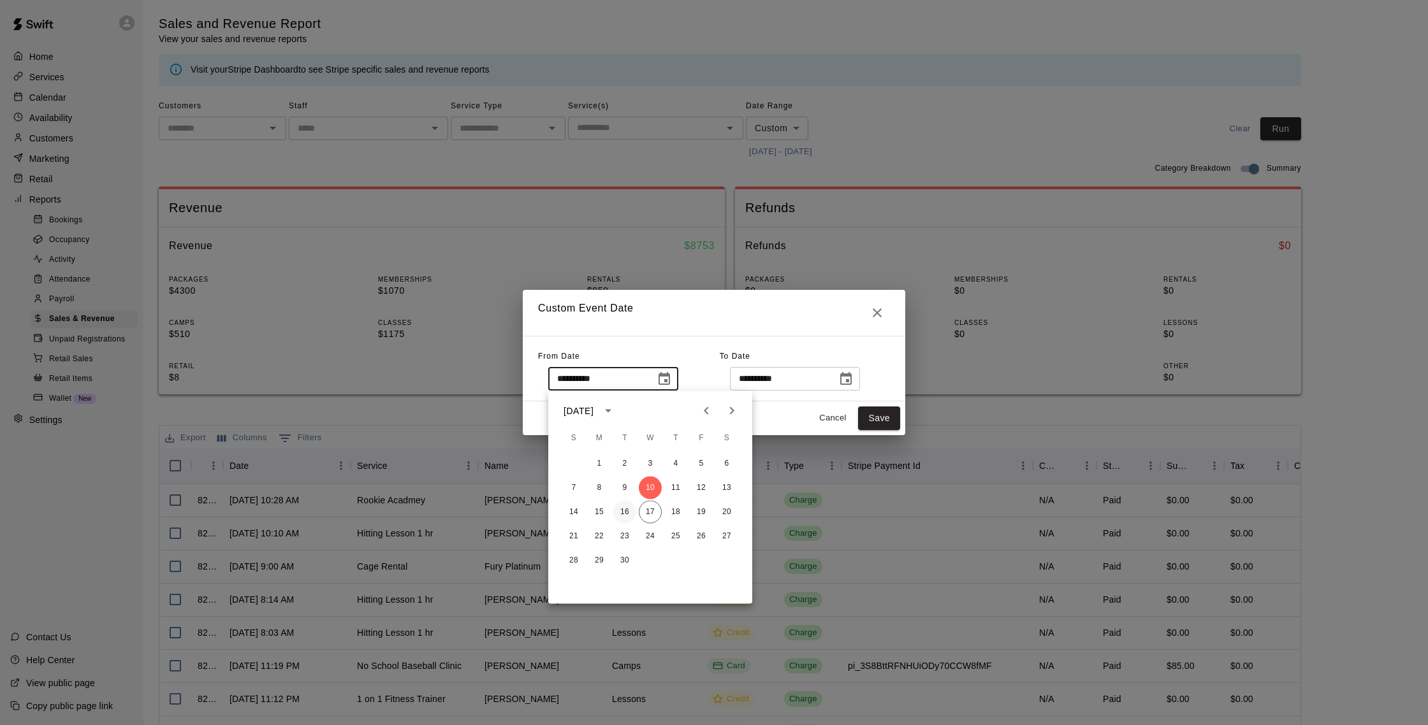
click at [635, 515] on button "16" at bounding box center [624, 512] width 23 height 23
type input "**********"
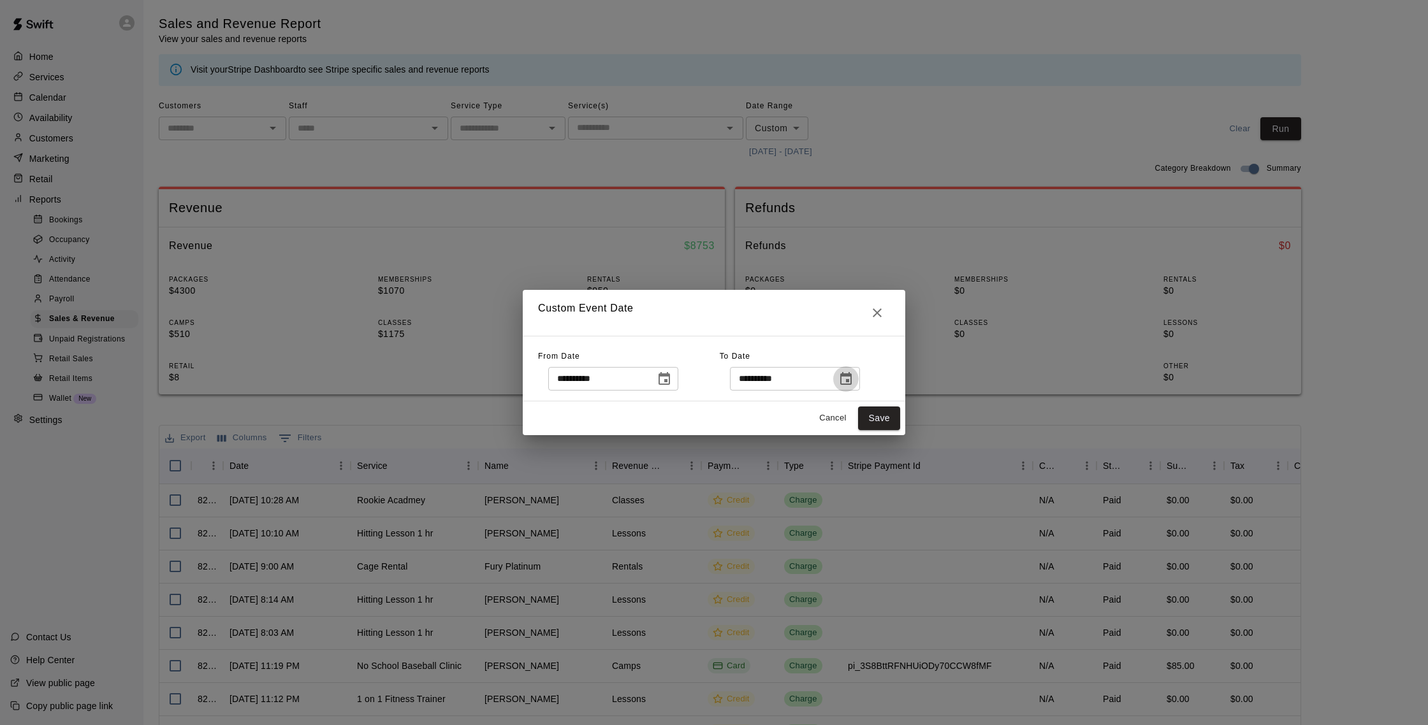
drag, startPoint x: 850, startPoint y: 377, endPoint x: 843, endPoint y: 376, distance: 7.0
click at [849, 377] on icon "Choose date, selected date is Sep 17, 2025" at bounding box center [845, 379] width 15 height 15
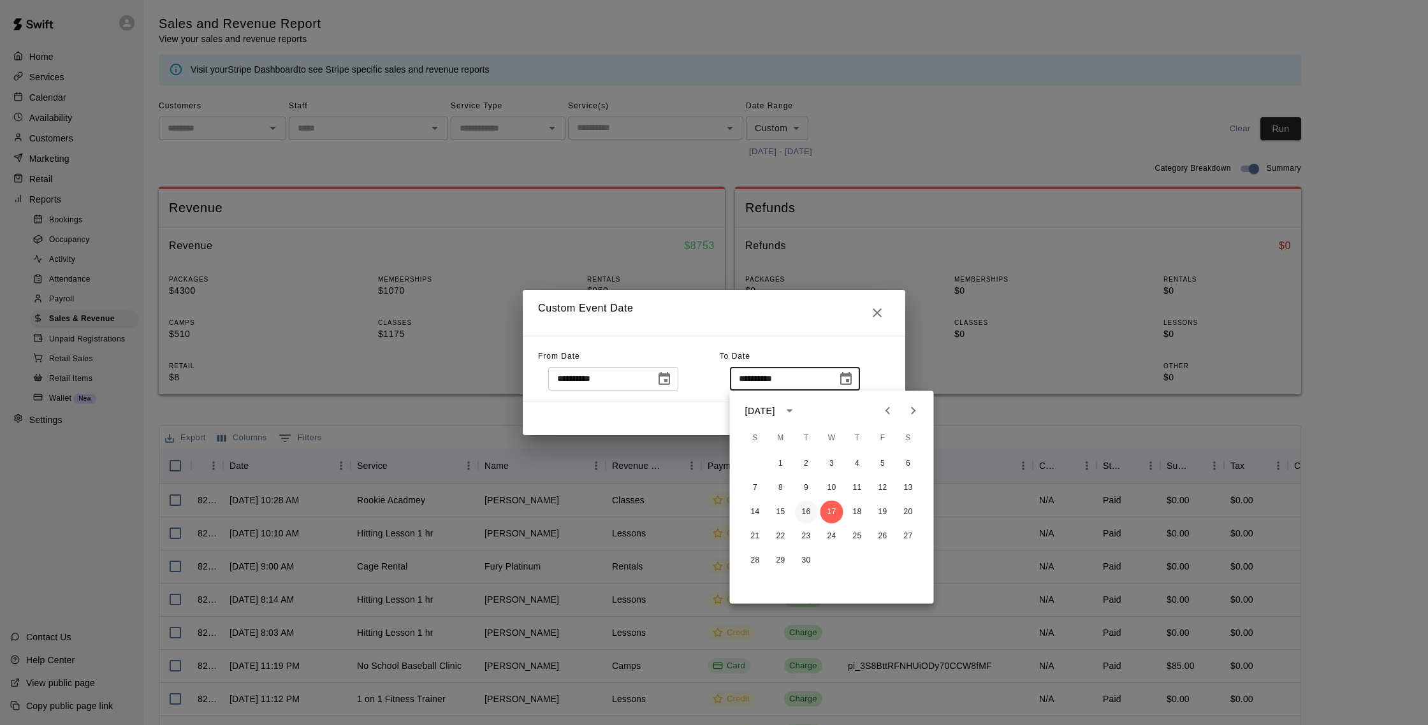
click at [809, 511] on button "16" at bounding box center [806, 512] width 23 height 23
type input "**********"
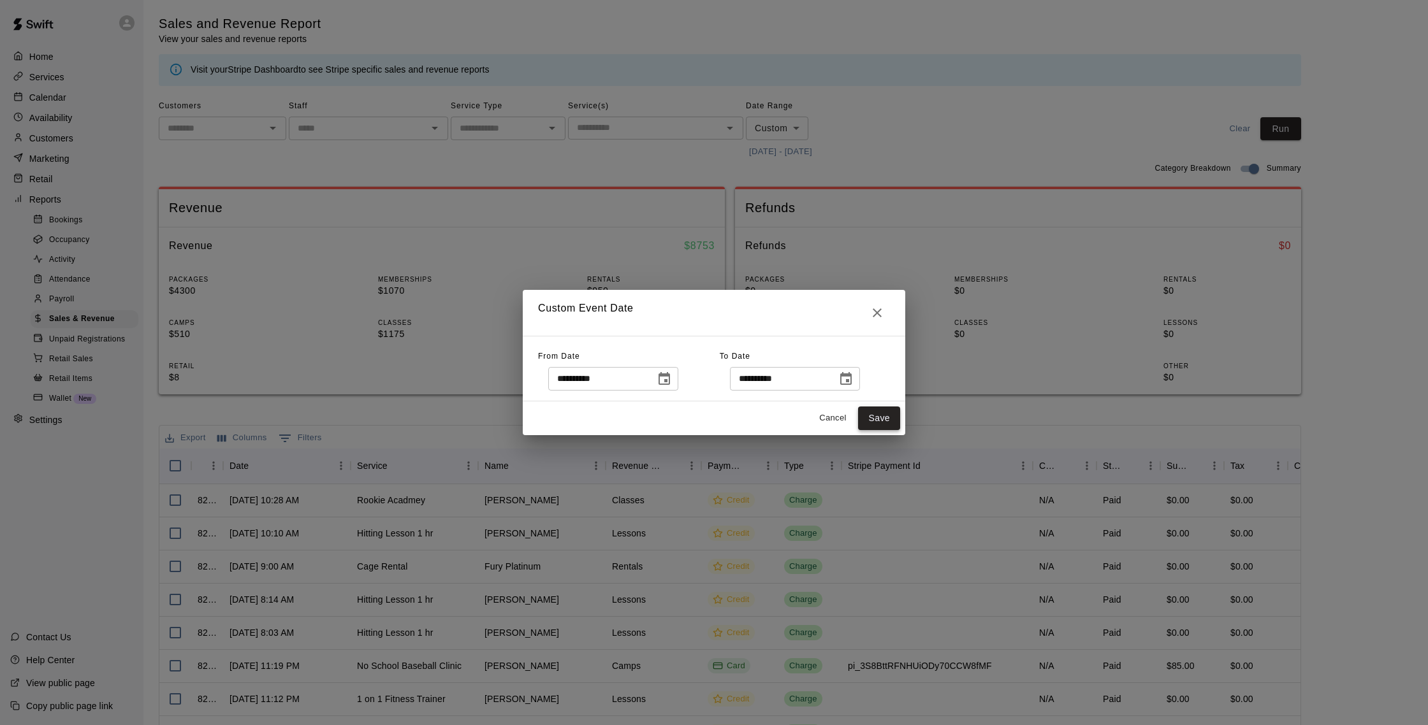
click at [899, 417] on button "Save" at bounding box center [879, 419] width 42 height 24
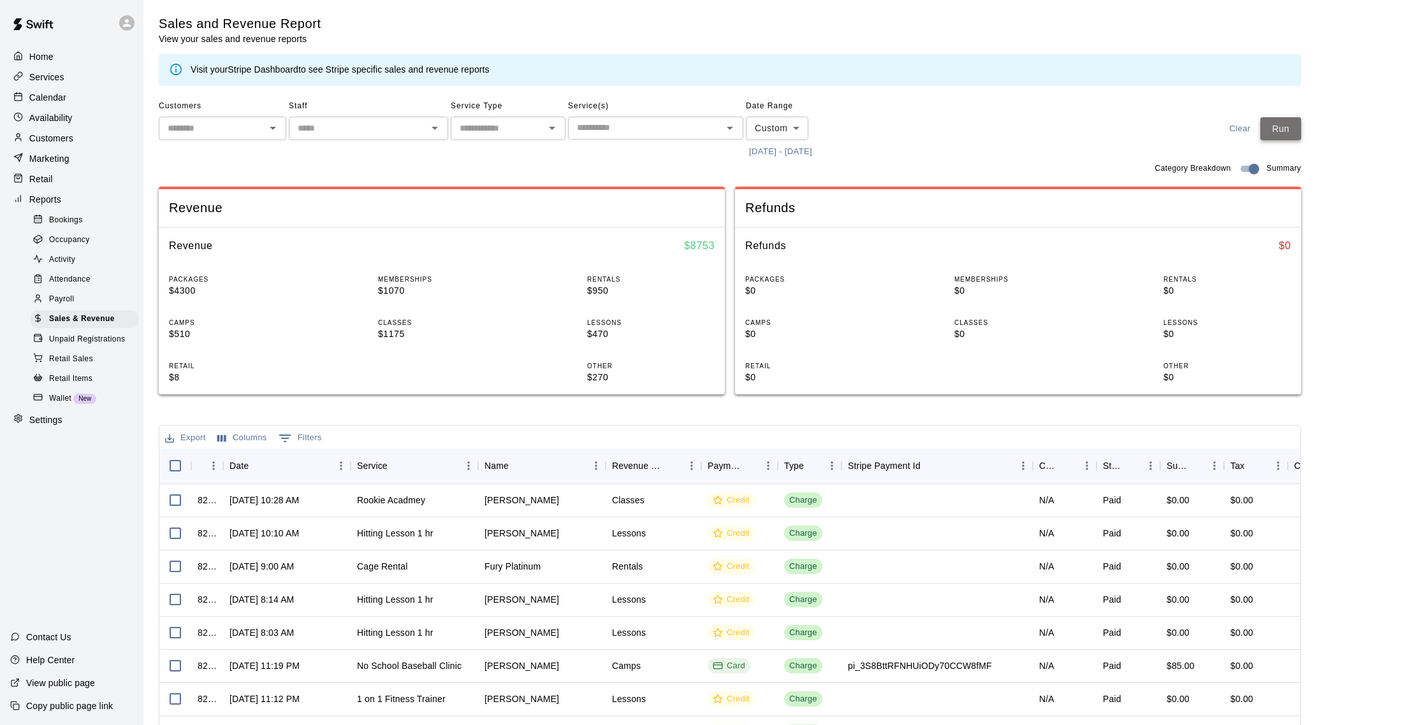
click at [1296, 124] on button "Run" at bounding box center [1280, 129] width 41 height 24
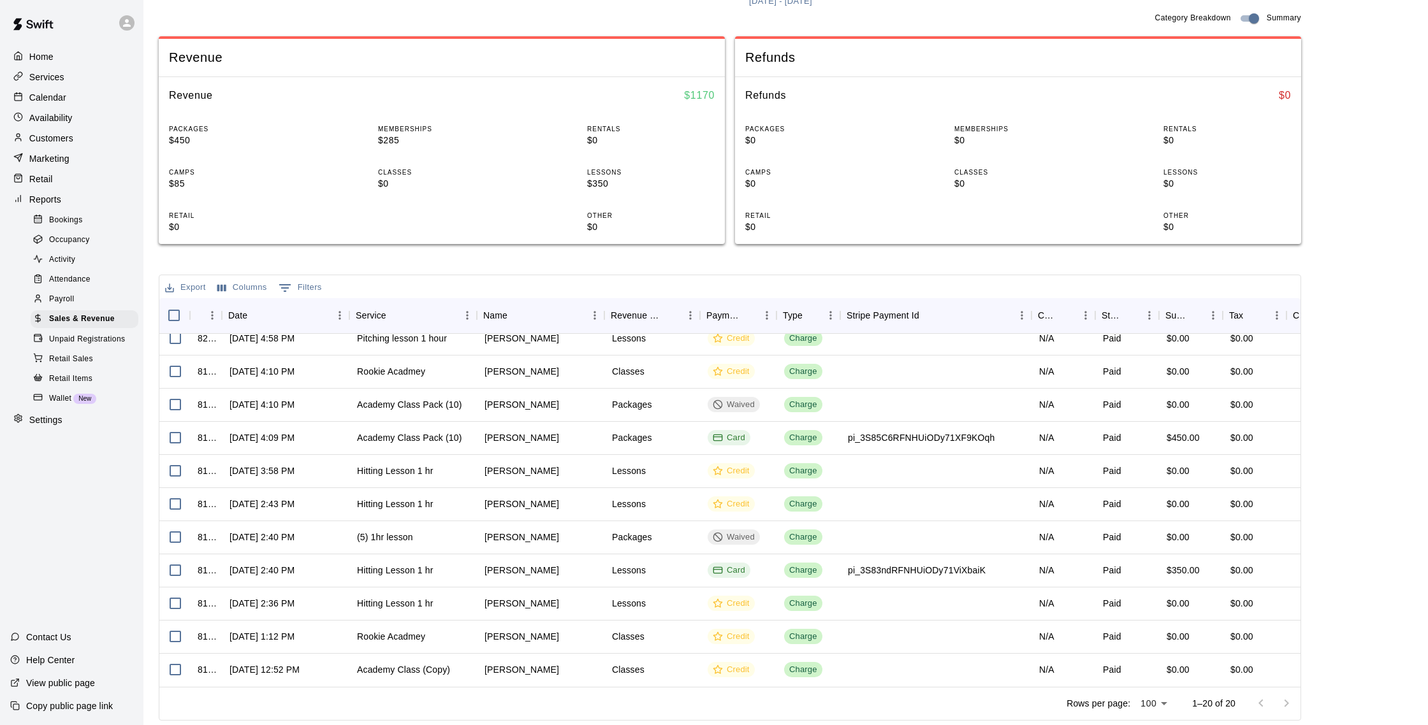
scroll to position [310, 1]
click at [76, 134] on div "Customers" at bounding box center [71, 138] width 123 height 19
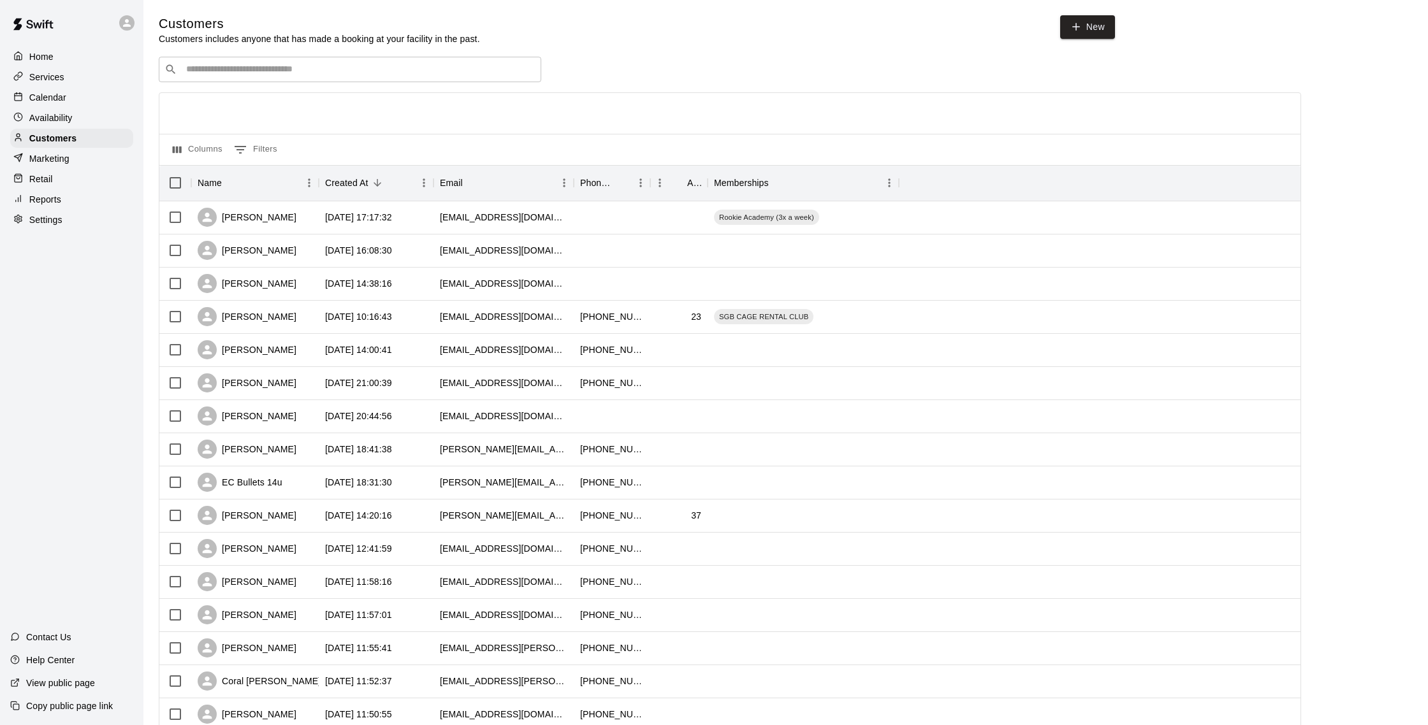
click at [288, 64] on input "Search customers by name or email" at bounding box center [358, 69] width 353 height 13
type input "*****"
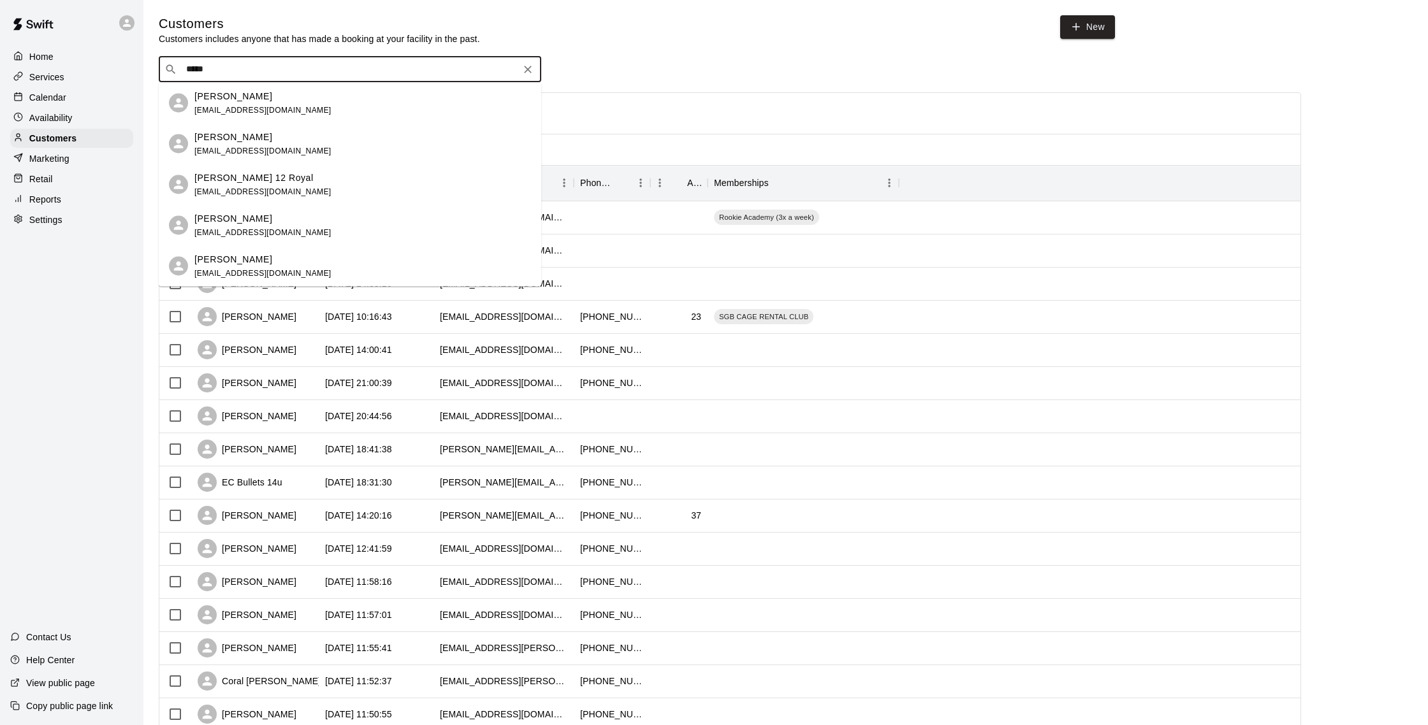
click at [300, 97] on div "[PERSON_NAME]" at bounding box center [262, 95] width 137 height 13
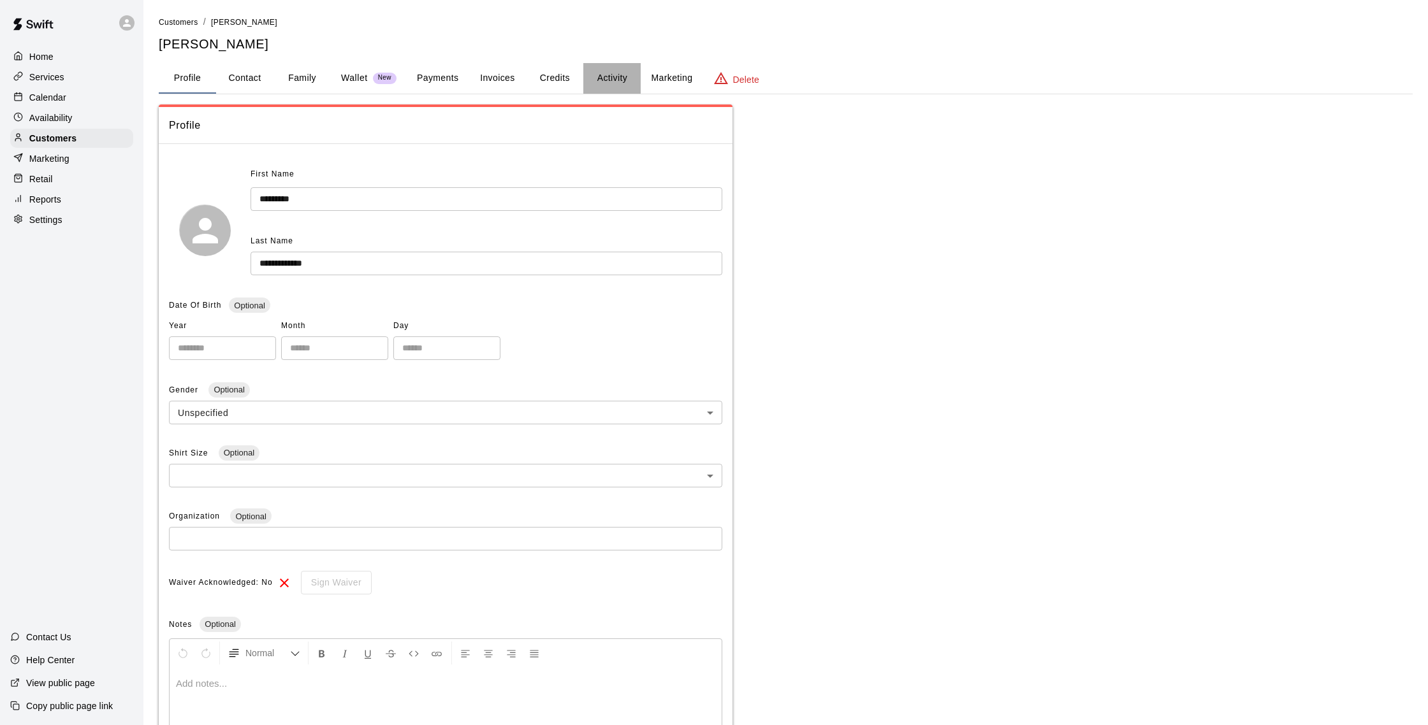
click at [602, 78] on button "Activity" at bounding box center [611, 78] width 57 height 31
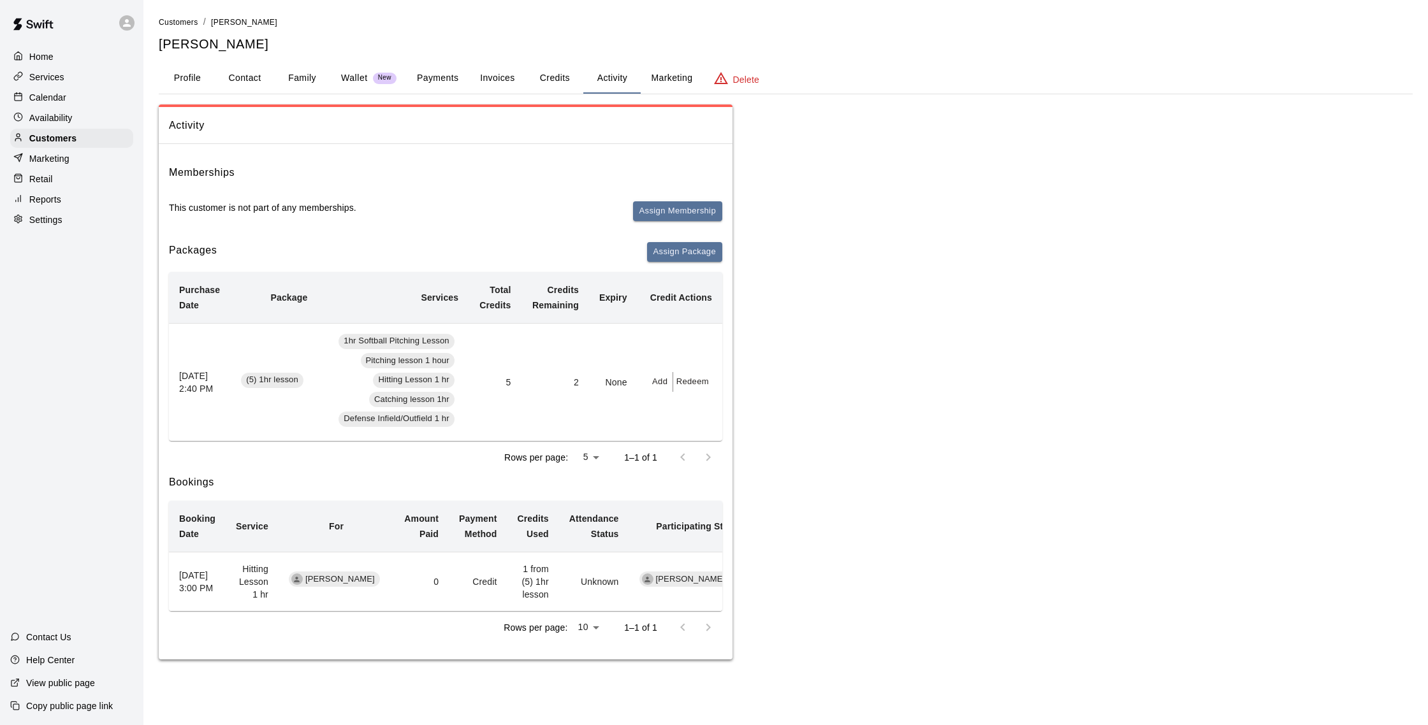
click at [75, 100] on div "Calendar" at bounding box center [71, 97] width 123 height 19
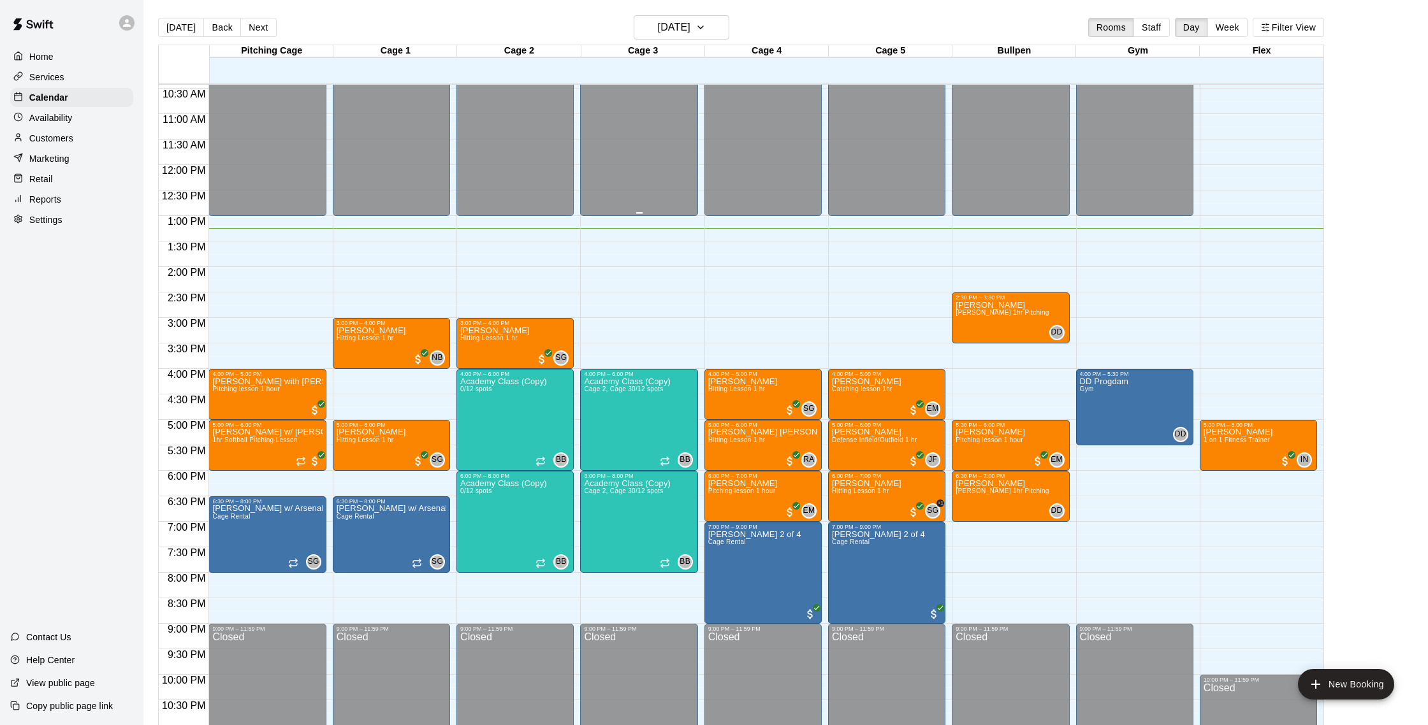
scroll to position [536, 0]
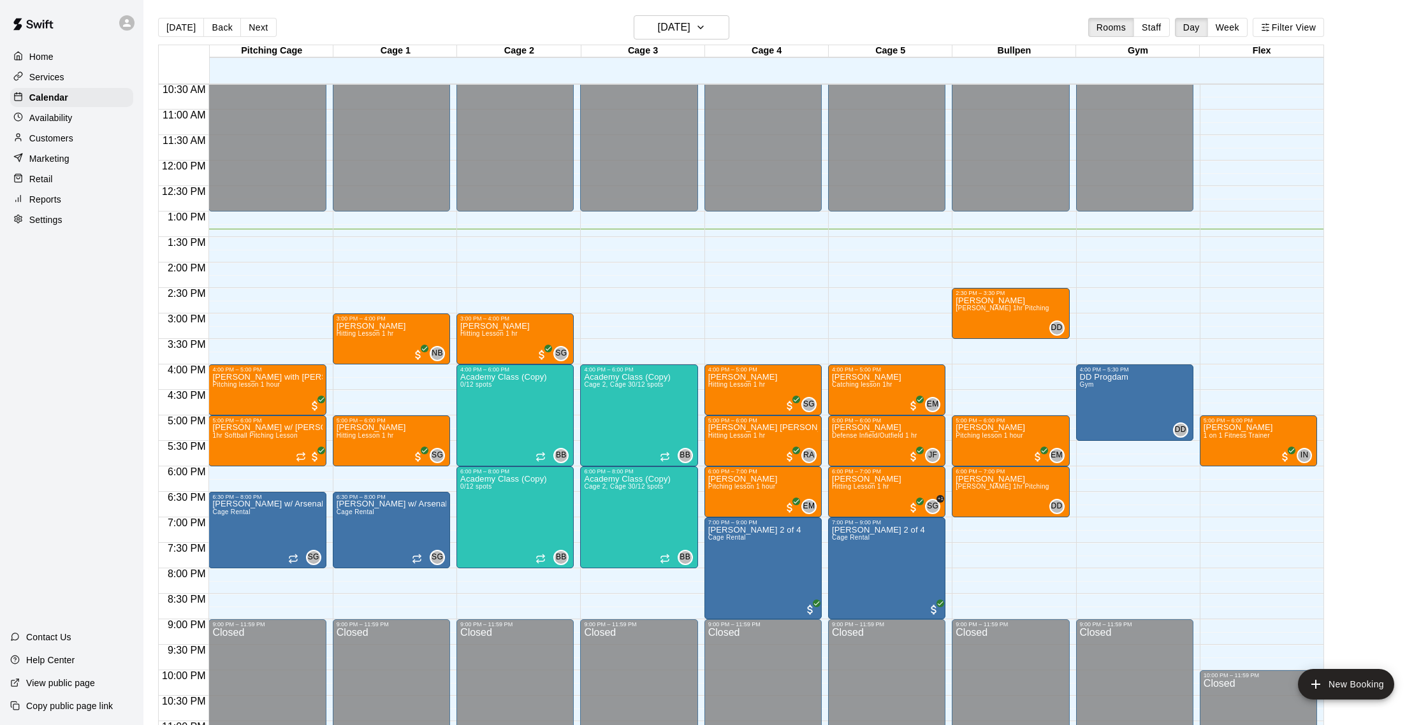
click at [61, 203] on div "Reports" at bounding box center [71, 199] width 123 height 19
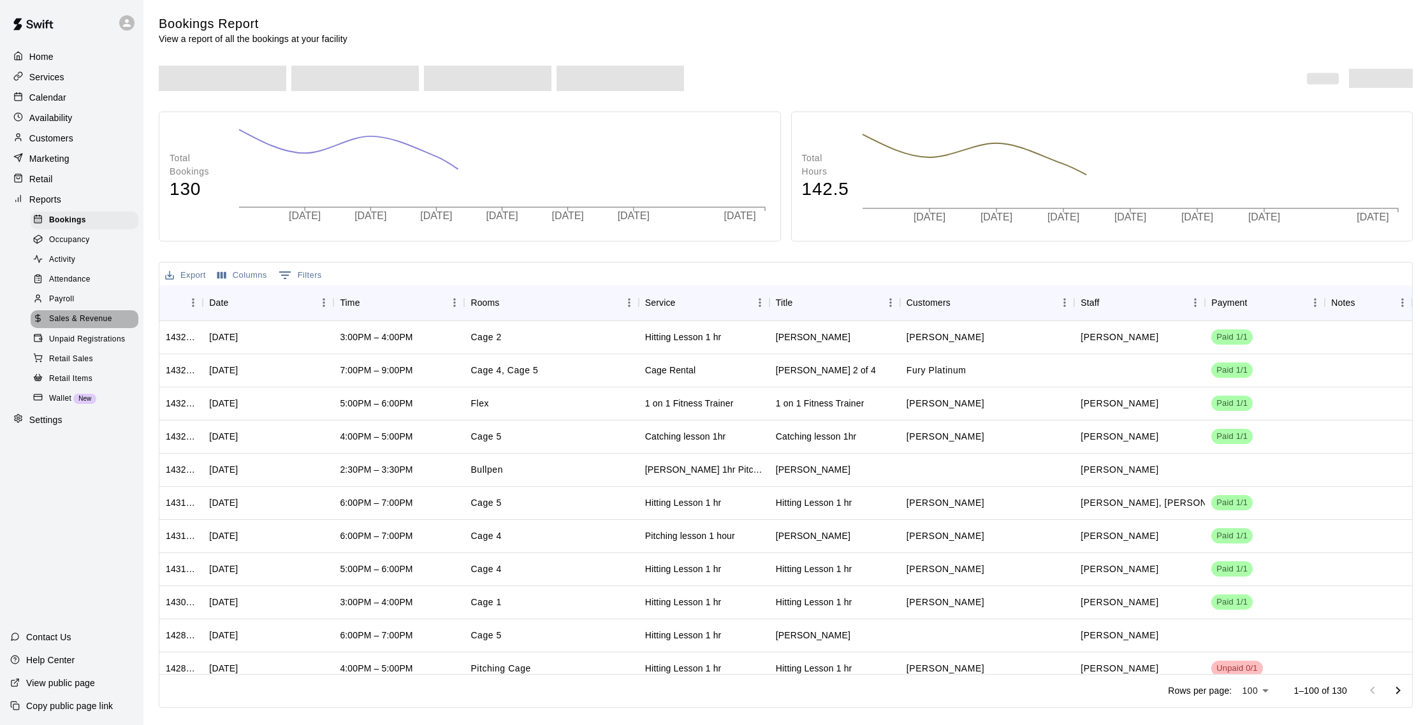
click at [76, 317] on span "Sales & Revenue" at bounding box center [80, 319] width 63 height 13
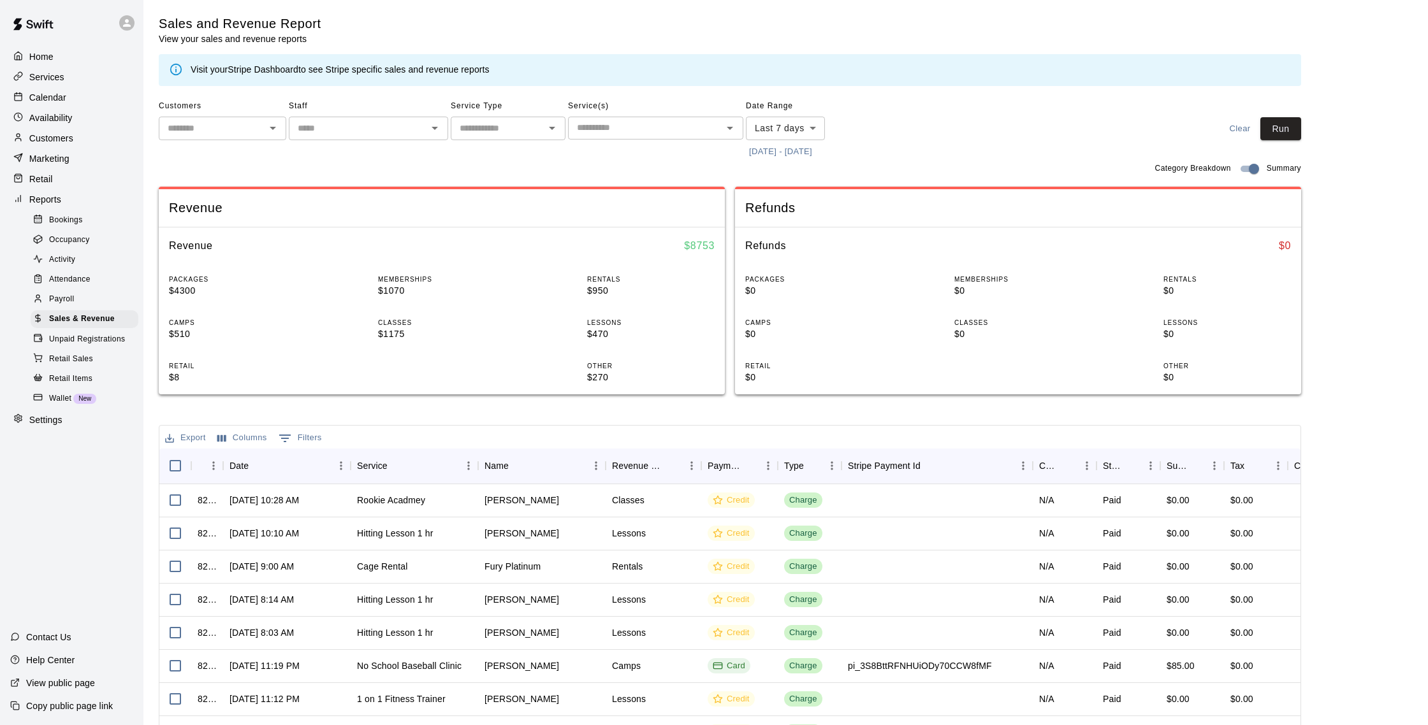
scroll to position [4, 0]
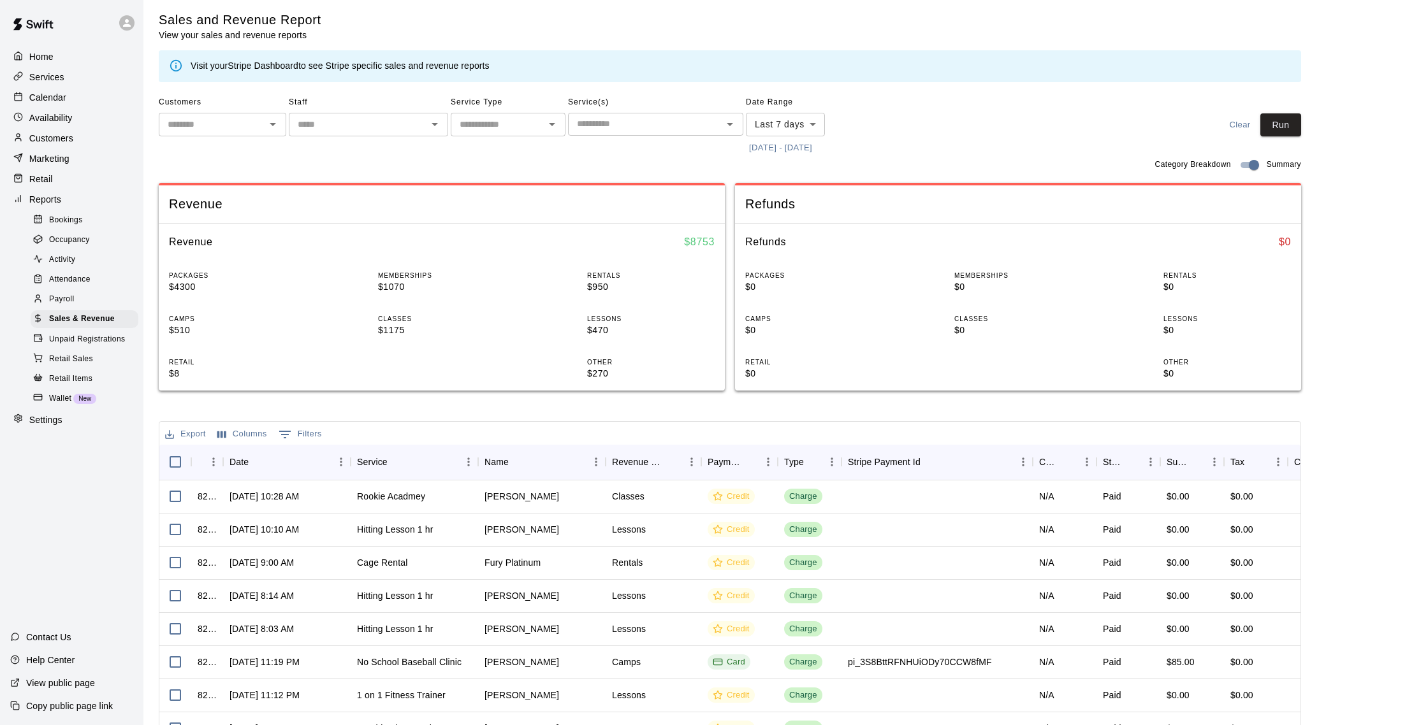
click at [76, 134] on div "Customers" at bounding box center [71, 138] width 123 height 19
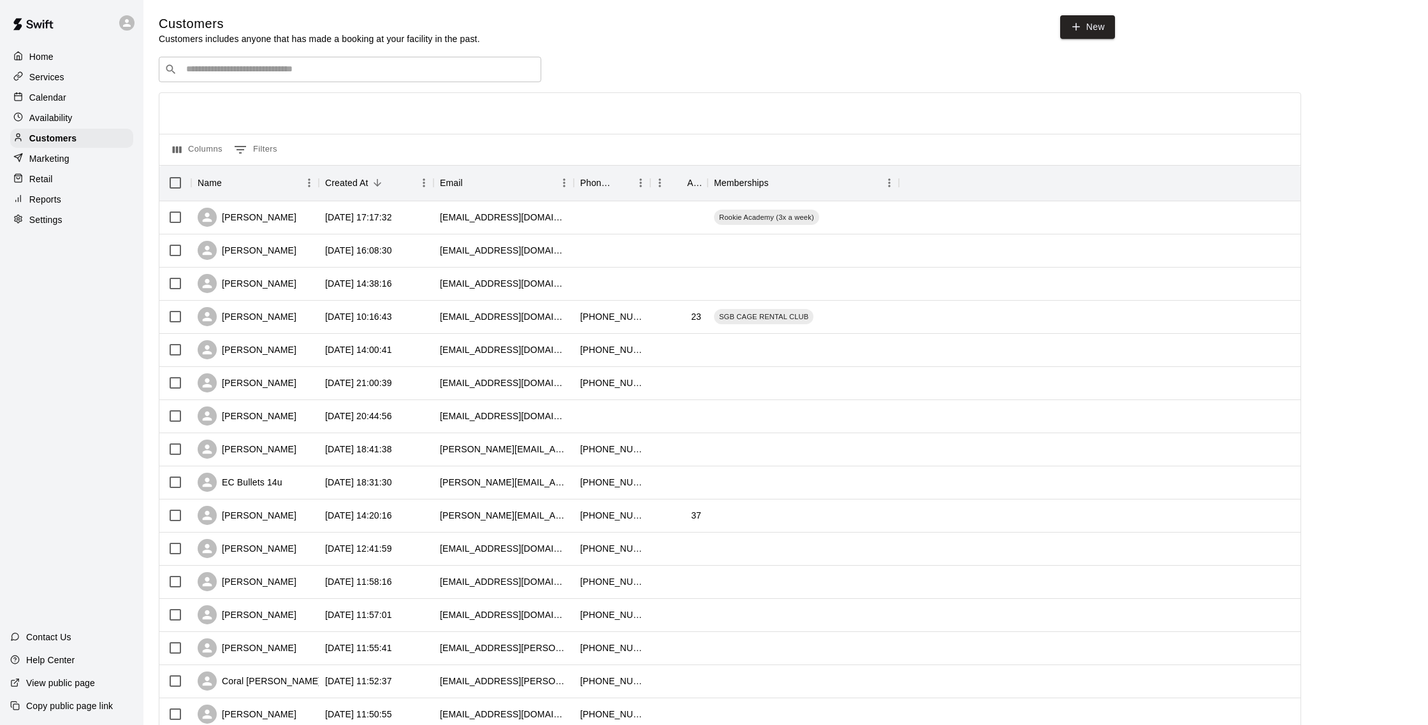
click at [229, 62] on div "​ ​" at bounding box center [350, 69] width 382 height 25
type input "****"
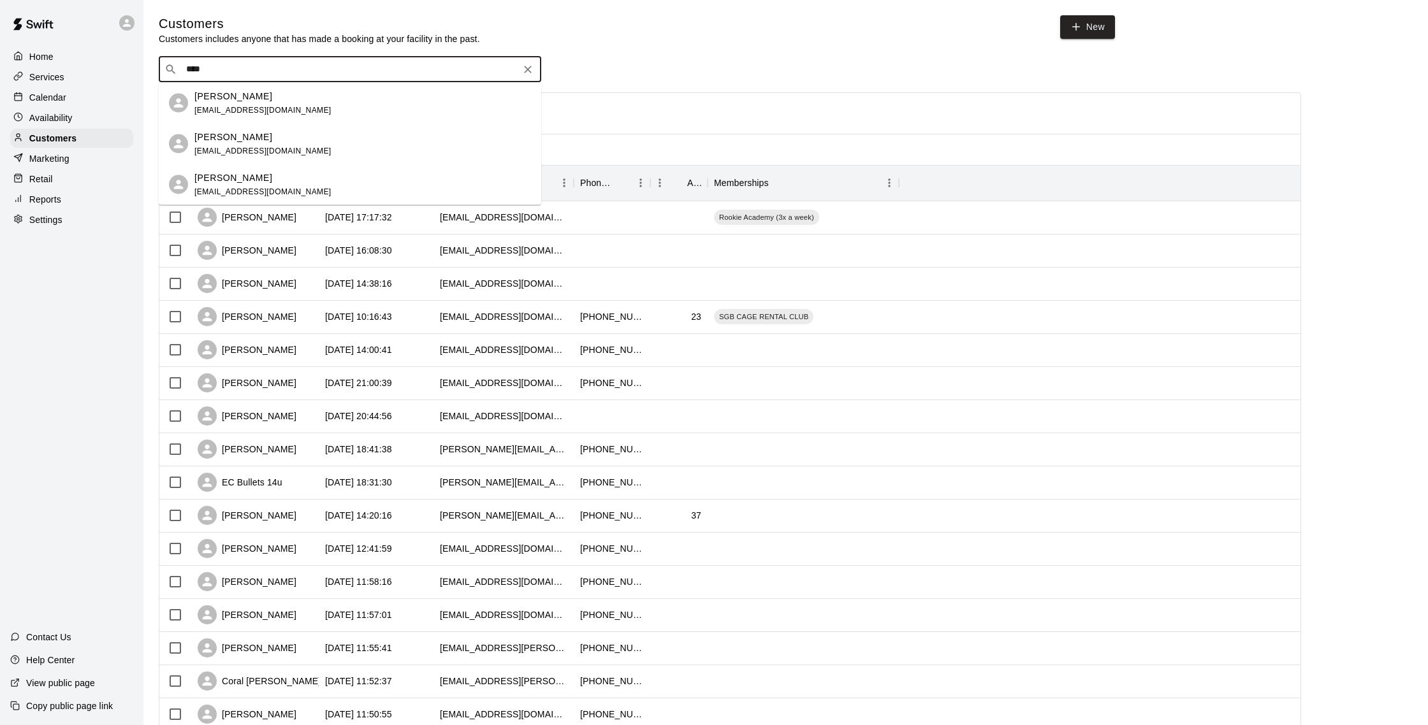
click at [245, 111] on span "[EMAIL_ADDRESS][DOMAIN_NAME]" at bounding box center [262, 109] width 137 height 9
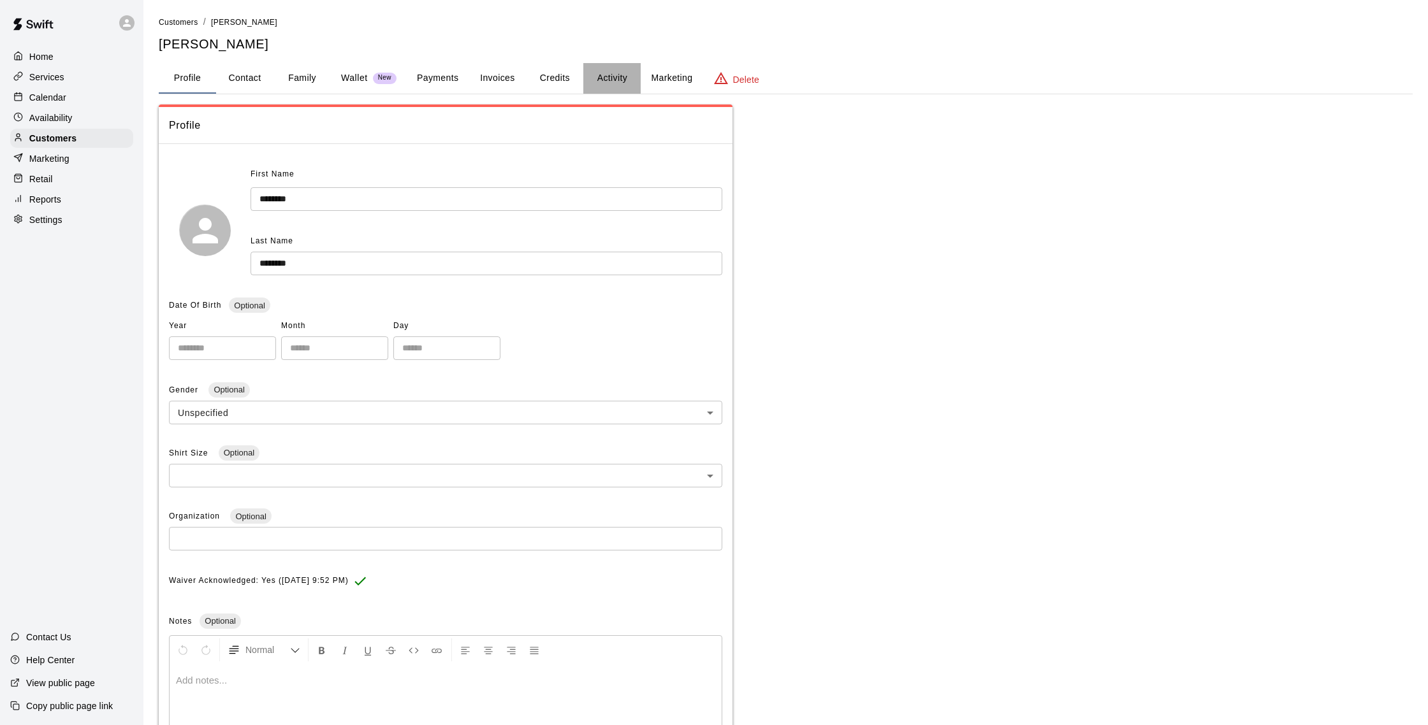
click at [597, 79] on button "Activity" at bounding box center [611, 78] width 57 height 31
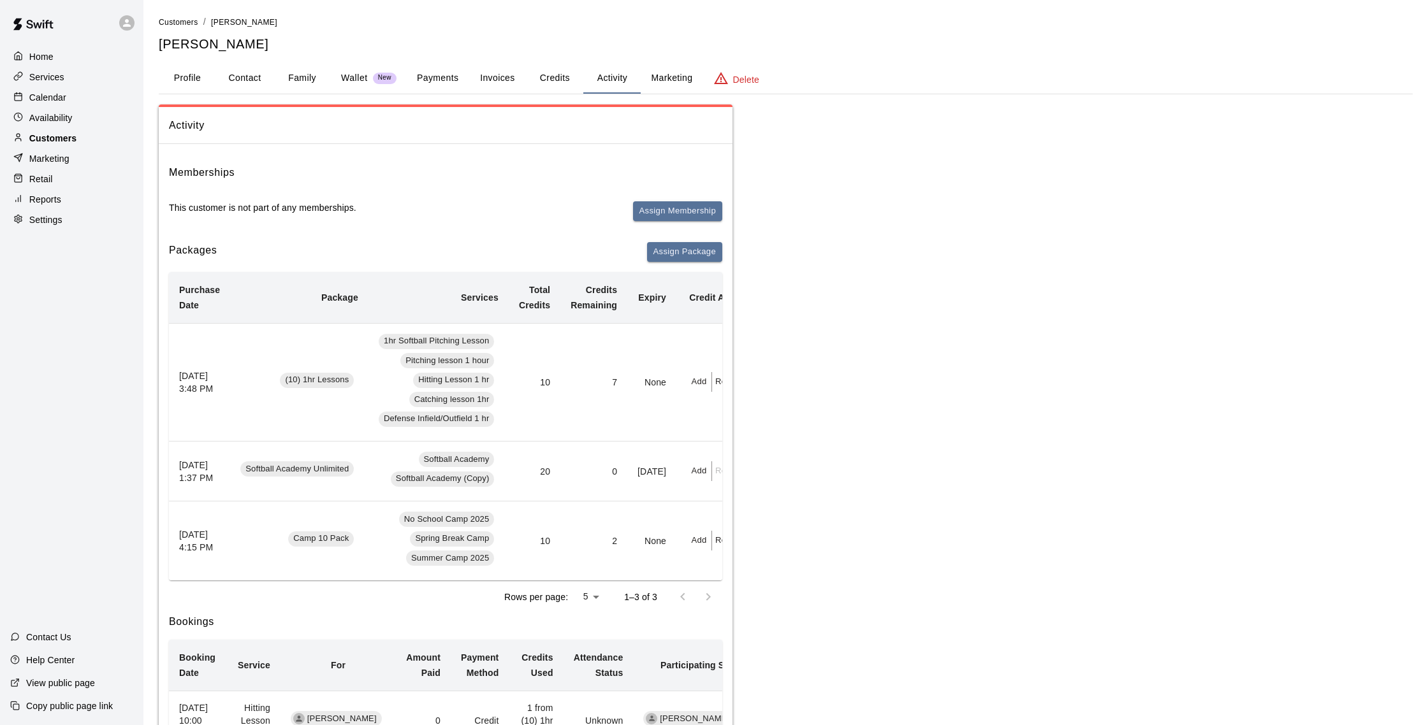
click at [69, 136] on p "Customers" at bounding box center [52, 138] width 47 height 13
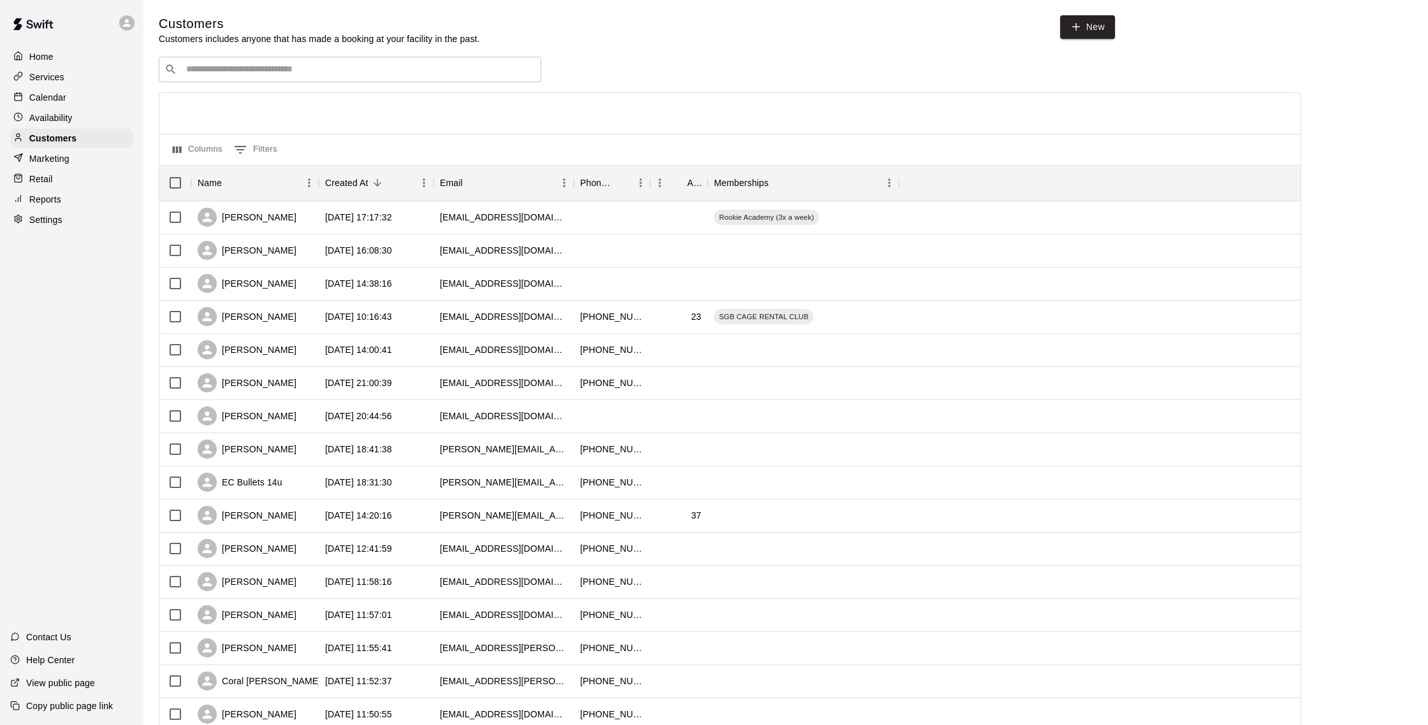
click at [242, 66] on input "Search customers by name or email" at bounding box center [358, 69] width 353 height 13
type input "*******"
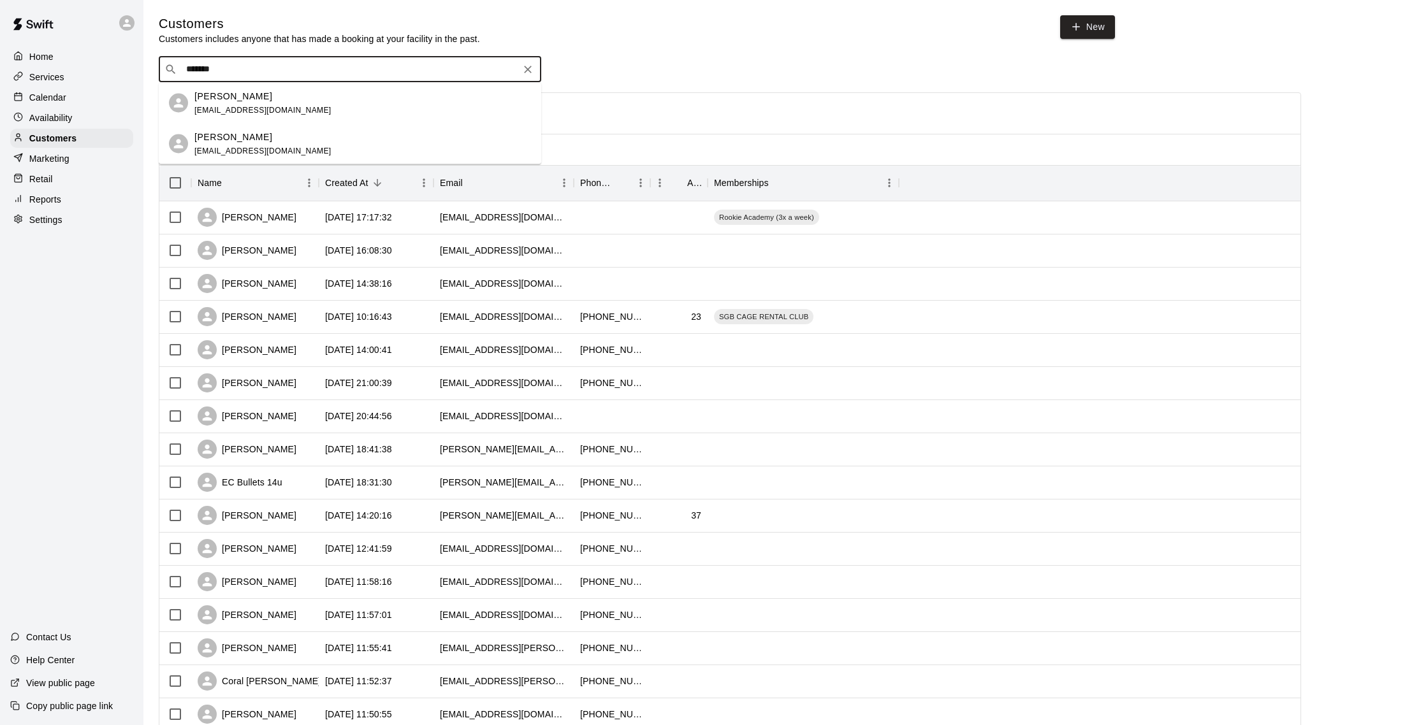
click at [263, 100] on div "[PERSON_NAME] [EMAIL_ADDRESS][DOMAIN_NAME]" at bounding box center [362, 102] width 337 height 27
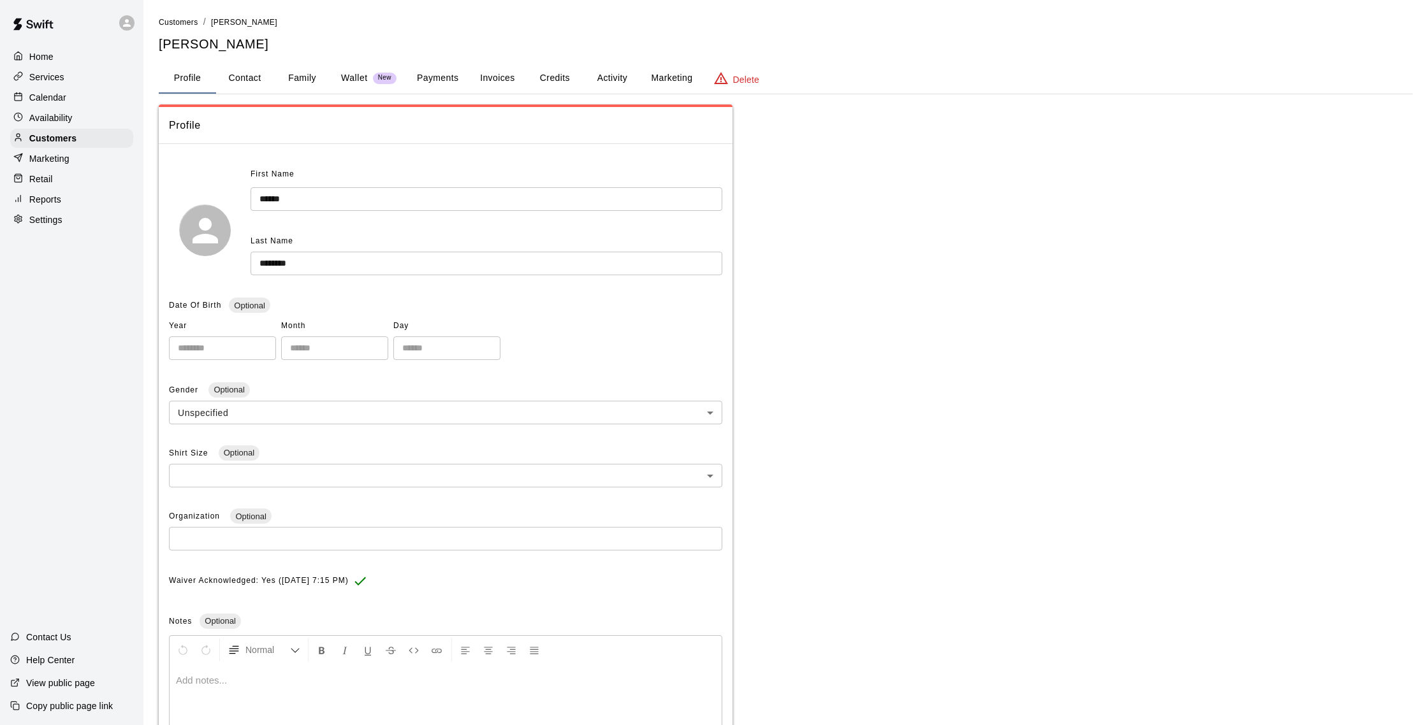
click at [603, 74] on button "Activity" at bounding box center [611, 78] width 57 height 31
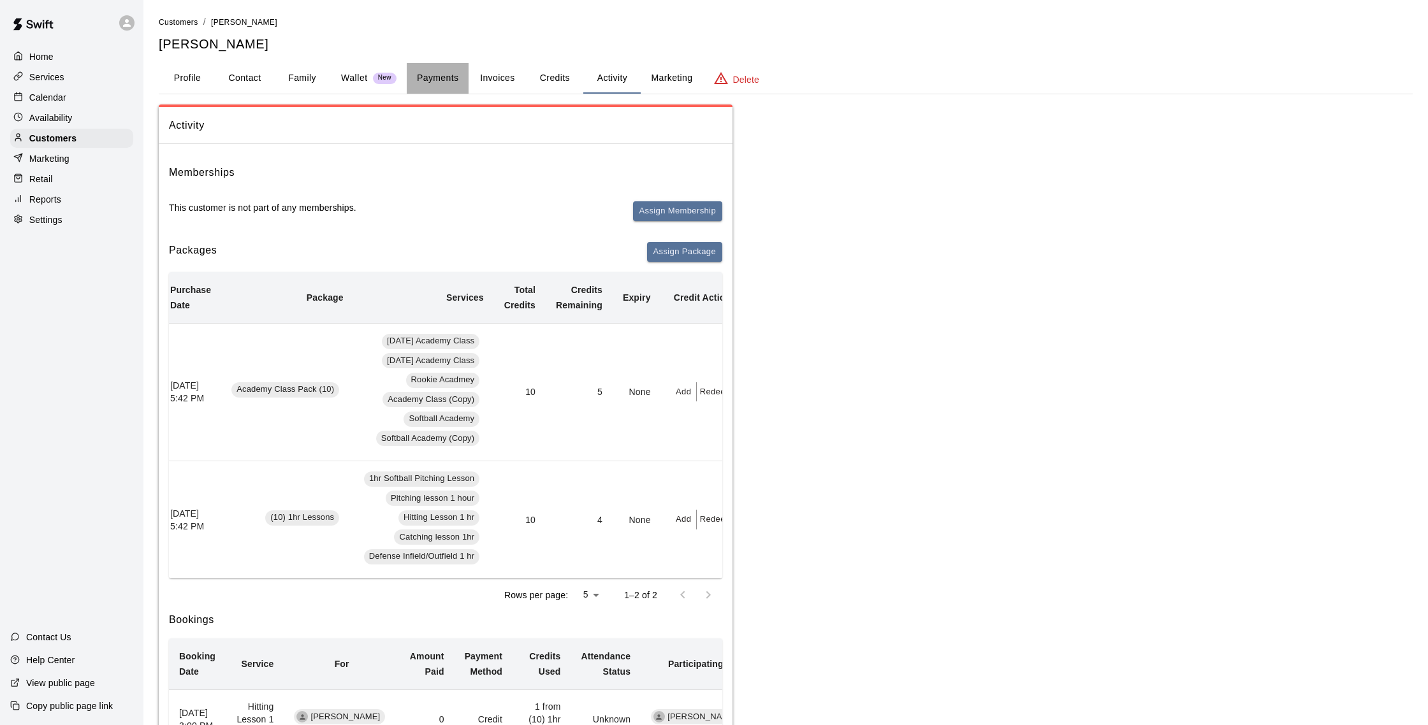
click at [437, 83] on button "Payments" at bounding box center [438, 78] width 62 height 31
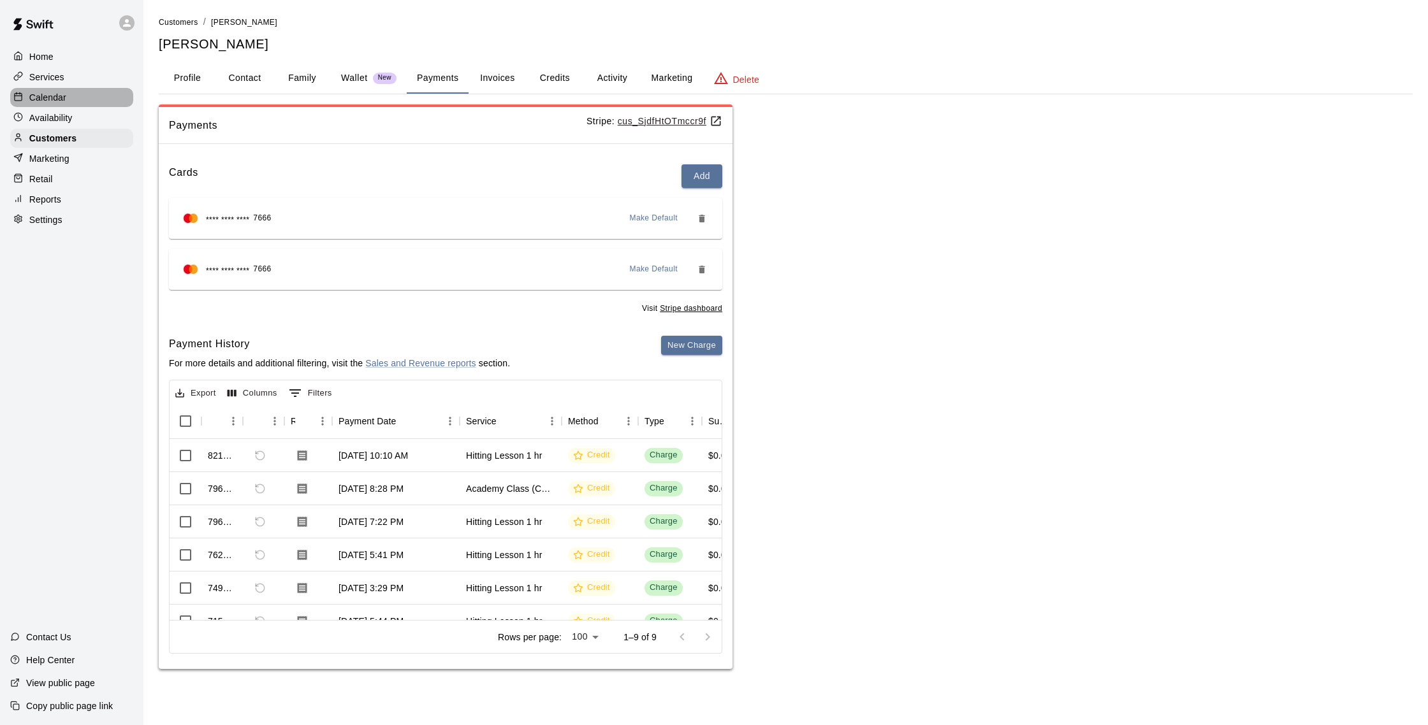
click at [66, 96] on p "Calendar" at bounding box center [47, 97] width 37 height 13
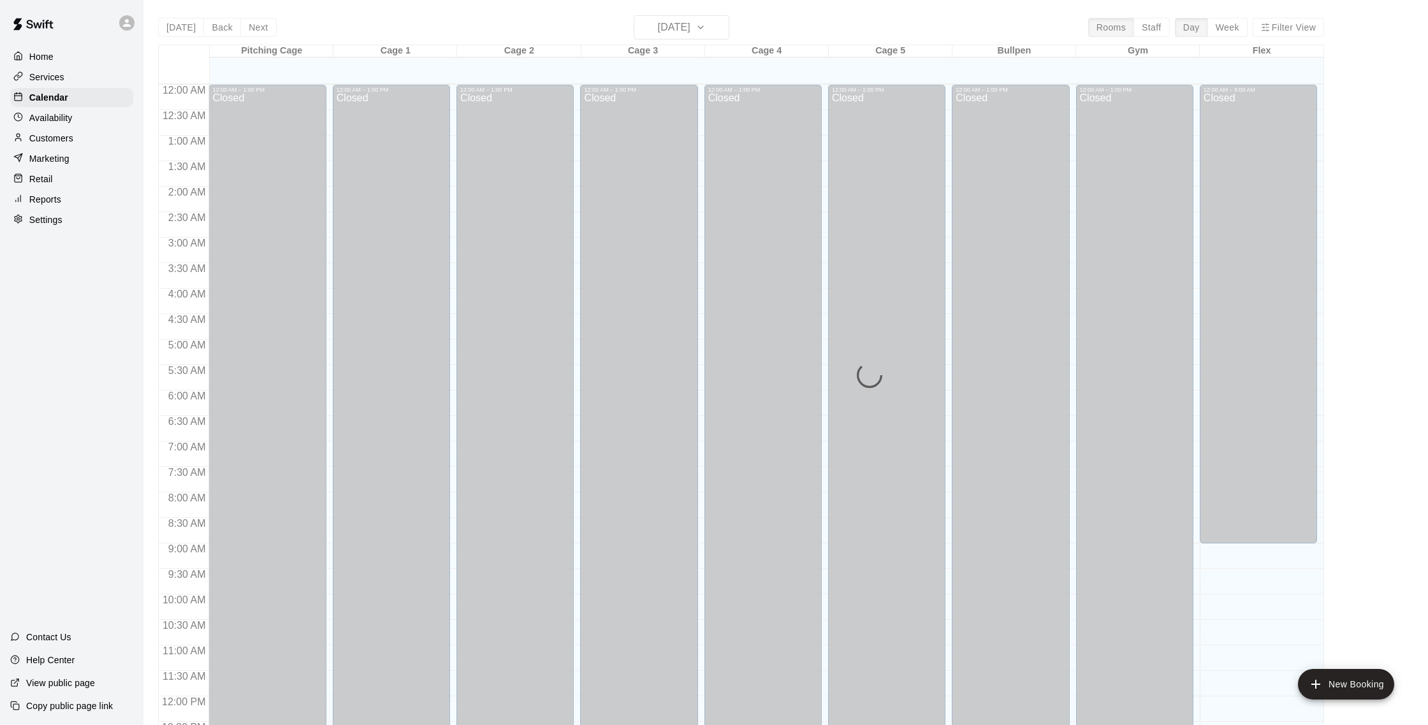
scroll to position [531, 0]
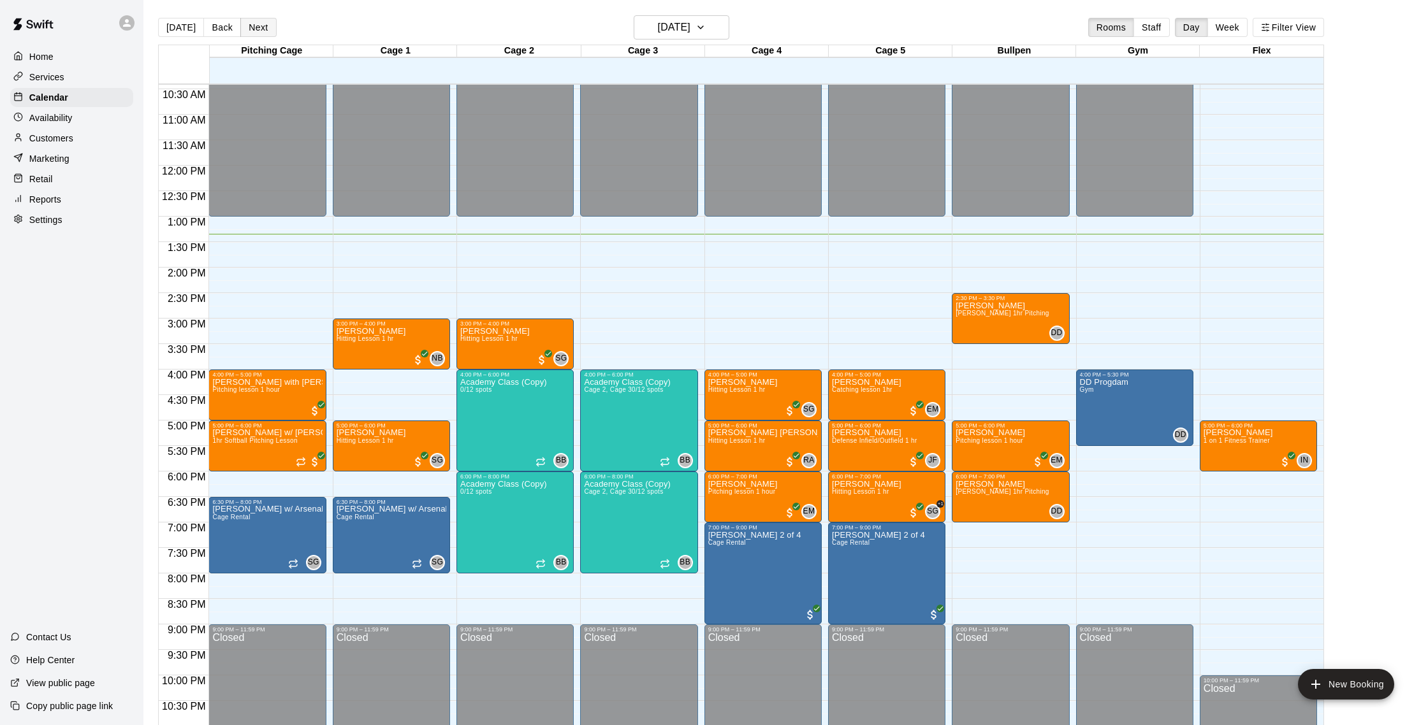
click at [255, 27] on button "Next" at bounding box center [258, 27] width 36 height 19
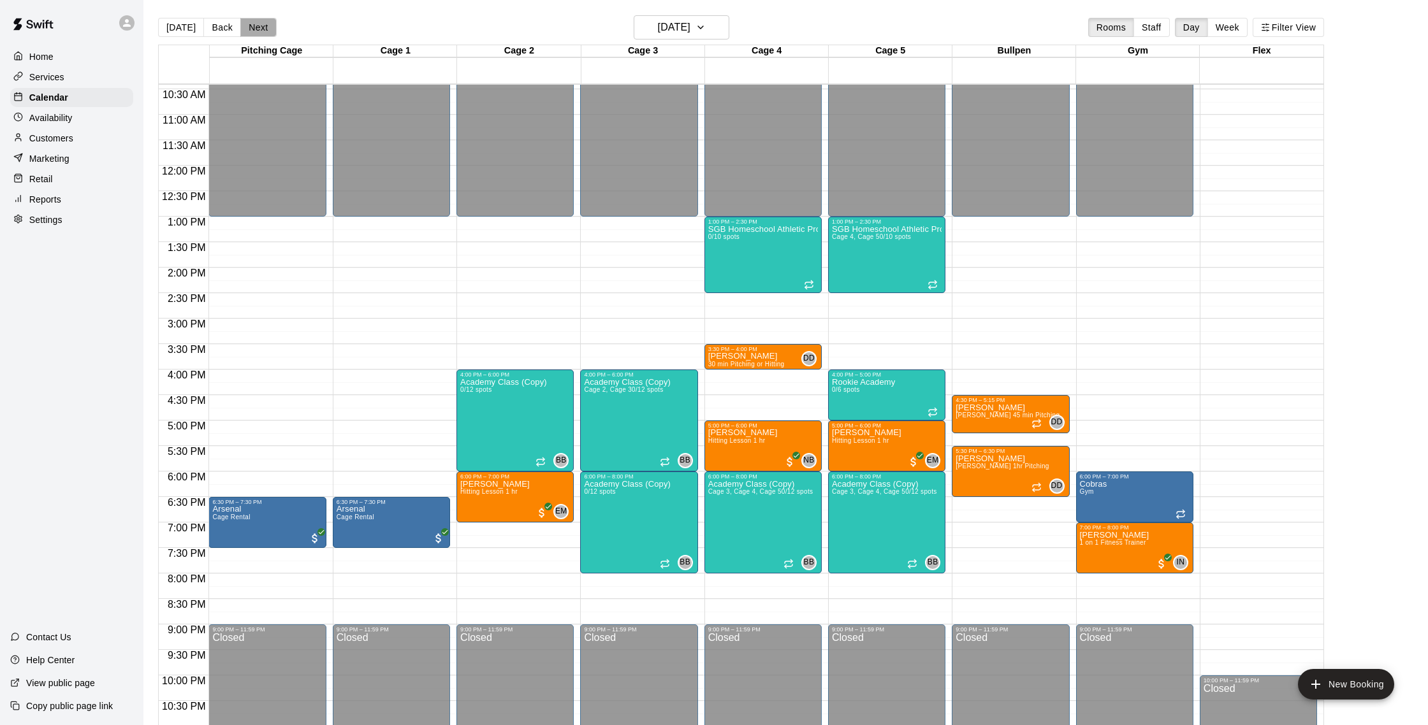
click at [255, 31] on button "Next" at bounding box center [258, 27] width 36 height 19
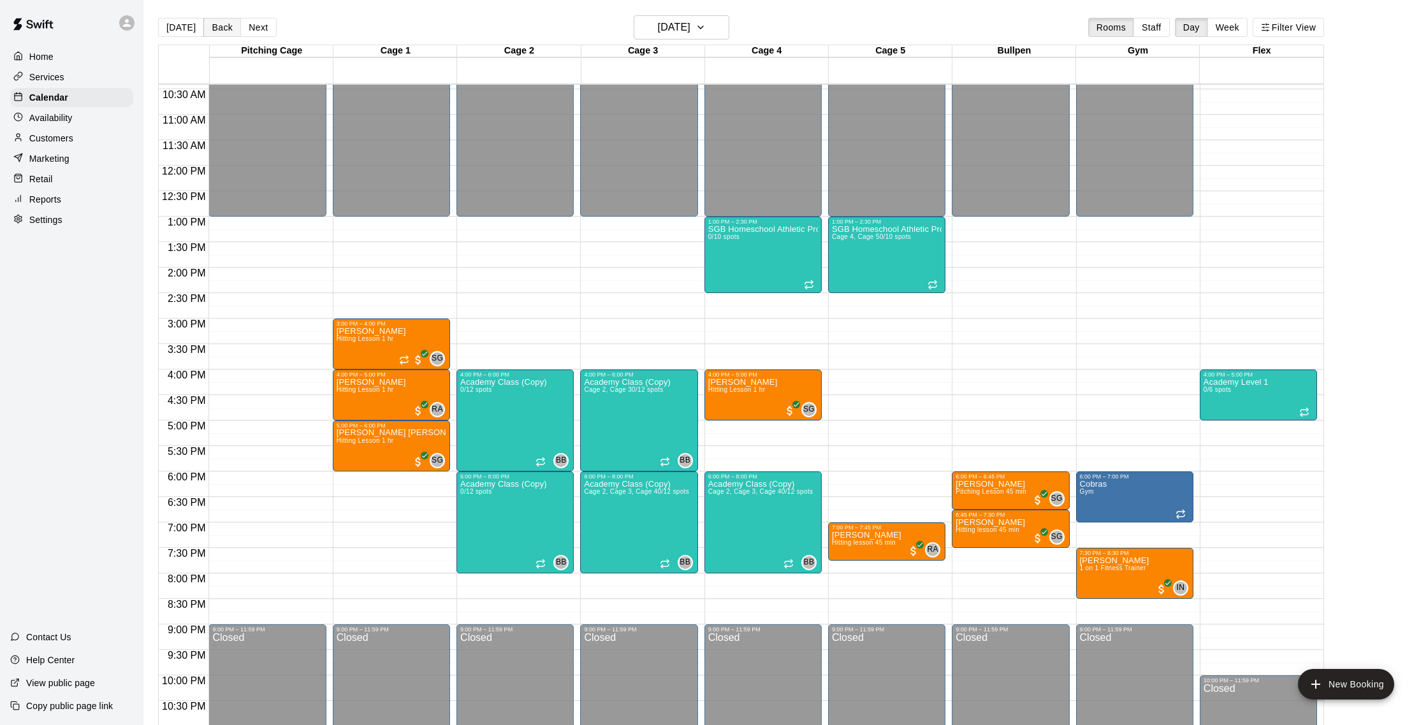
click at [224, 29] on button "Back" at bounding box center [222, 27] width 38 height 19
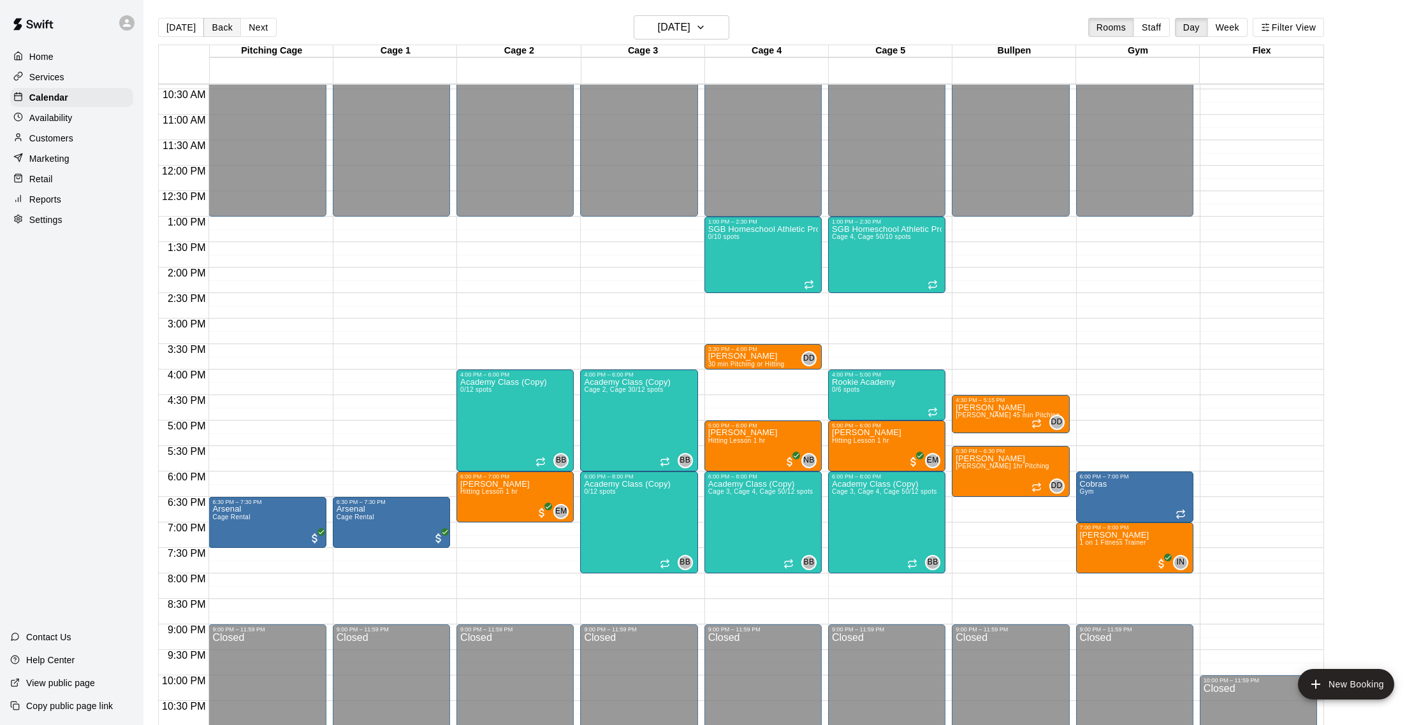
click at [224, 29] on button "Back" at bounding box center [222, 27] width 38 height 19
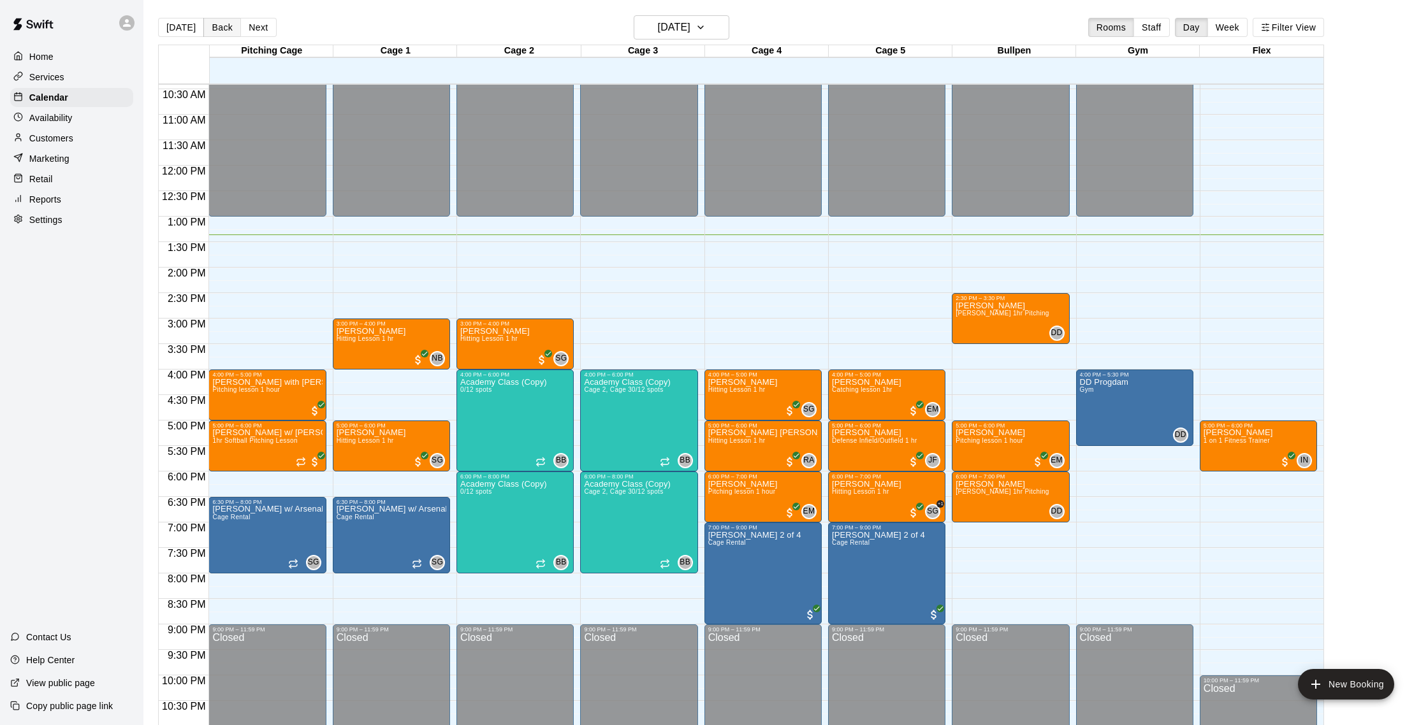
click at [224, 29] on button "Back" at bounding box center [222, 27] width 38 height 19
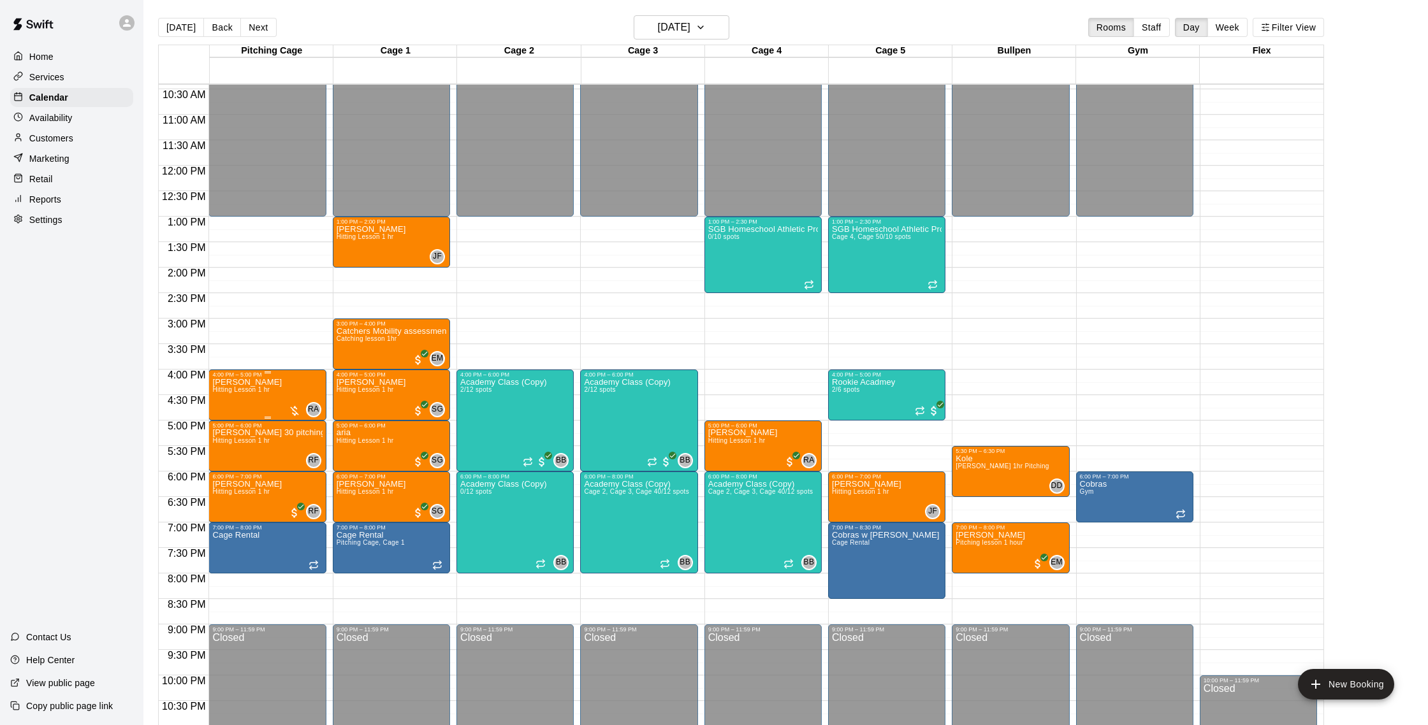
click at [229, 420] on img "edit" at bounding box center [226, 421] width 15 height 15
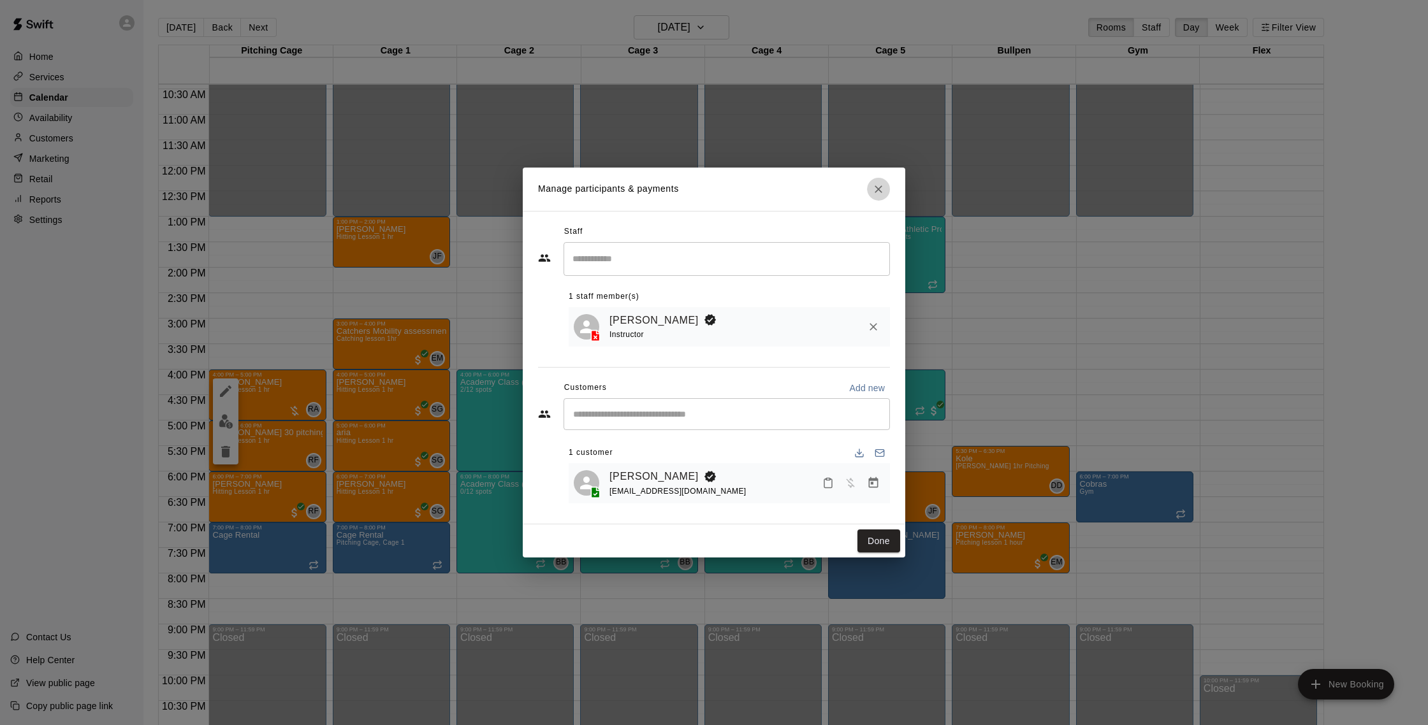
click at [874, 184] on icon "Close" at bounding box center [878, 189] width 13 height 13
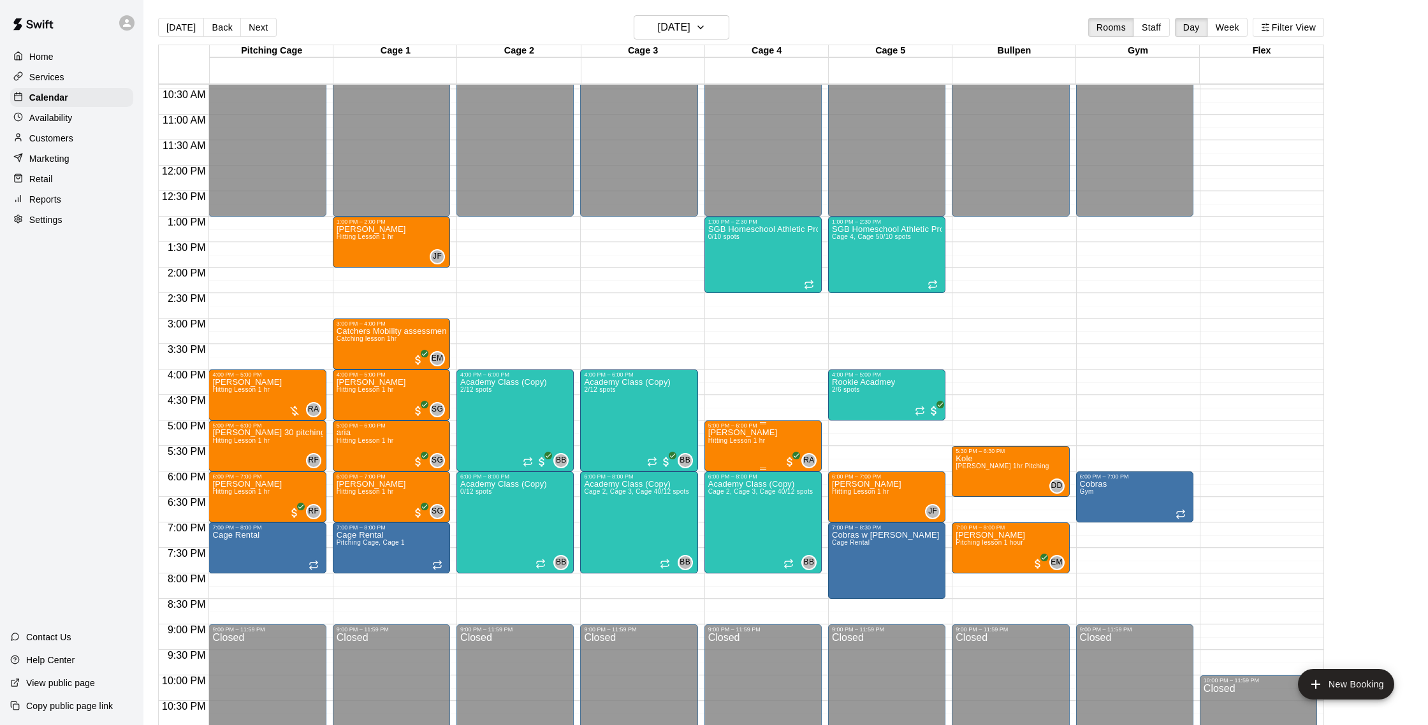
click at [732, 442] on span "Hitting Lesson 1 hr" at bounding box center [736, 440] width 57 height 7
click at [719, 476] on img "edit" at bounding box center [721, 481] width 15 height 15
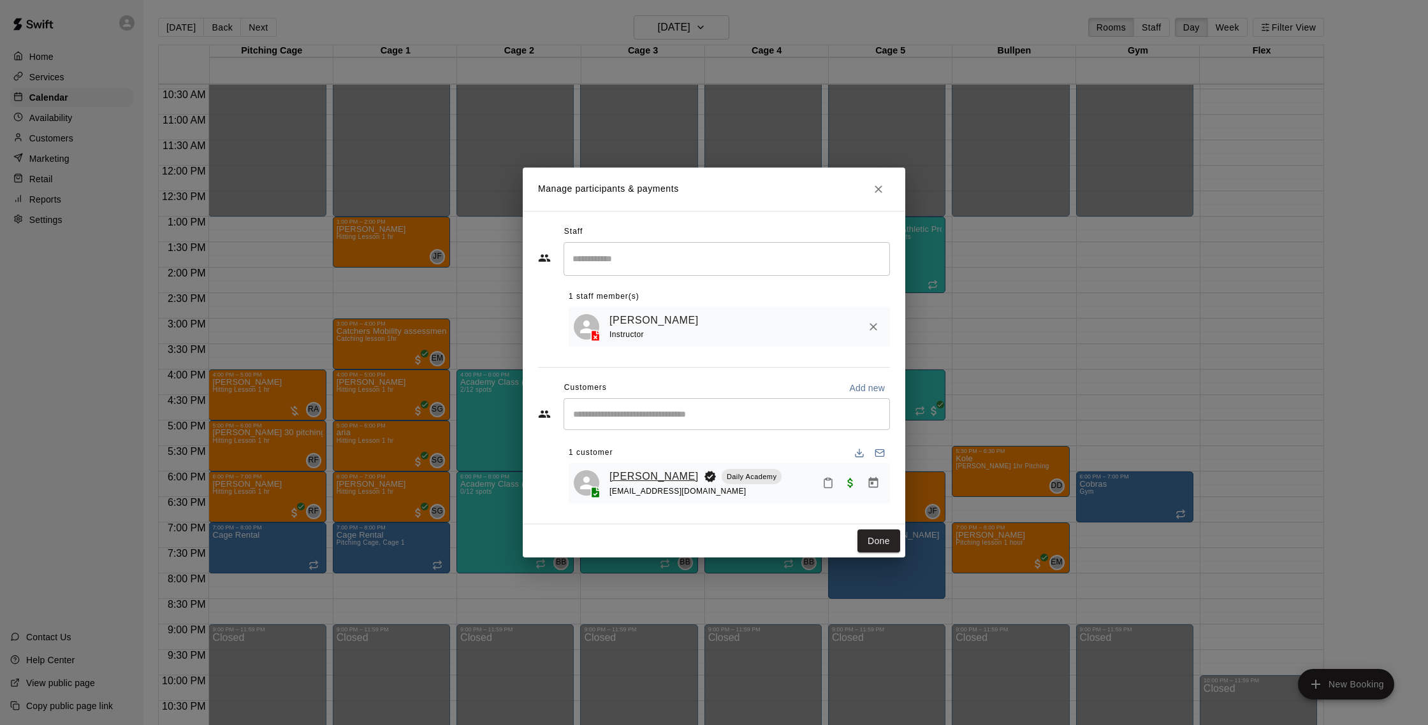
click at [638, 477] on link "[PERSON_NAME]" at bounding box center [653, 476] width 89 height 17
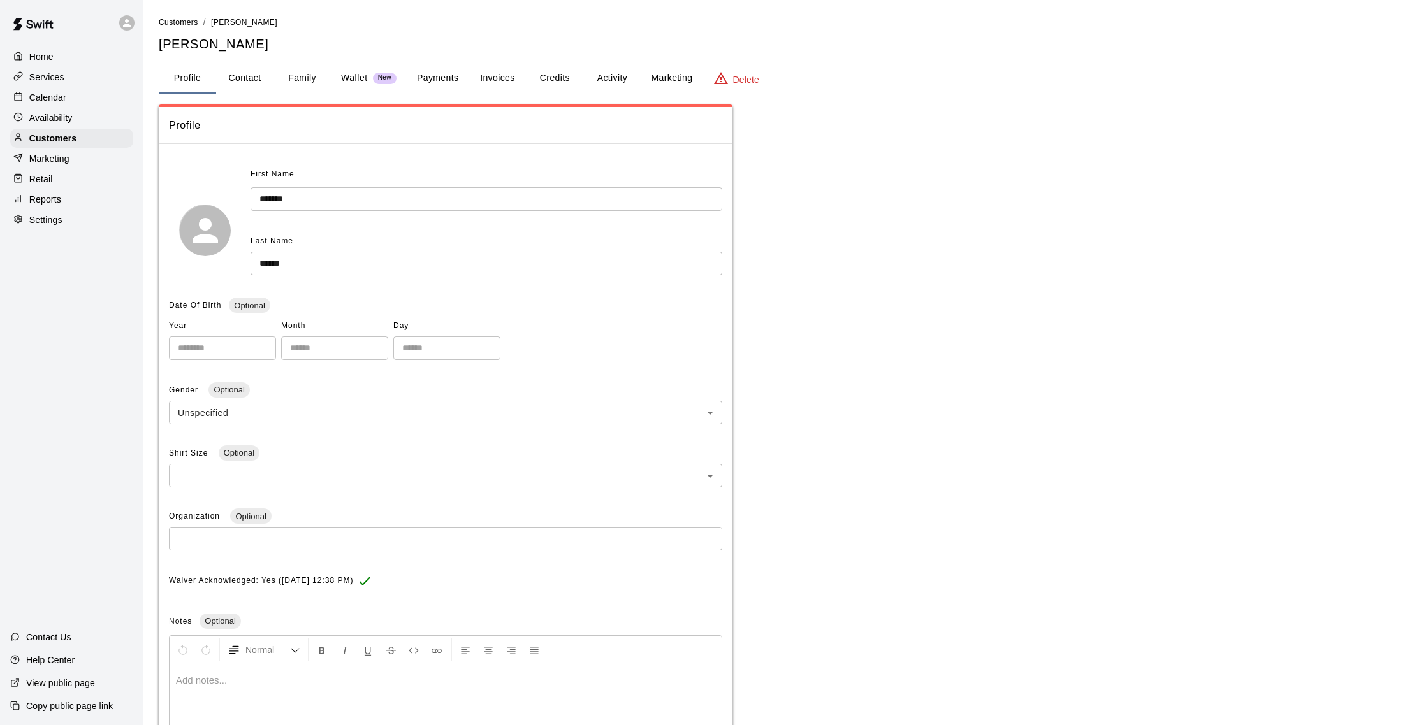
click at [621, 78] on button "Activity" at bounding box center [611, 78] width 57 height 31
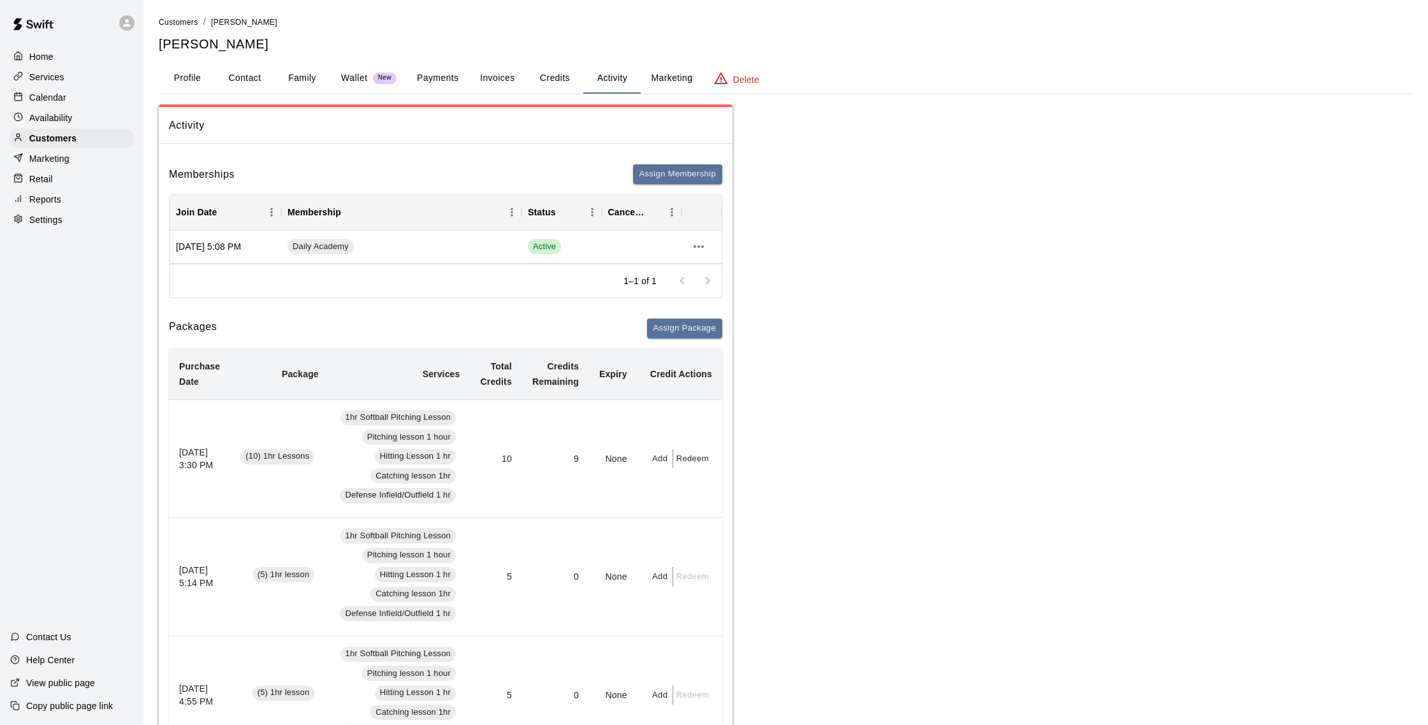
click at [420, 75] on button "Payments" at bounding box center [438, 78] width 62 height 31
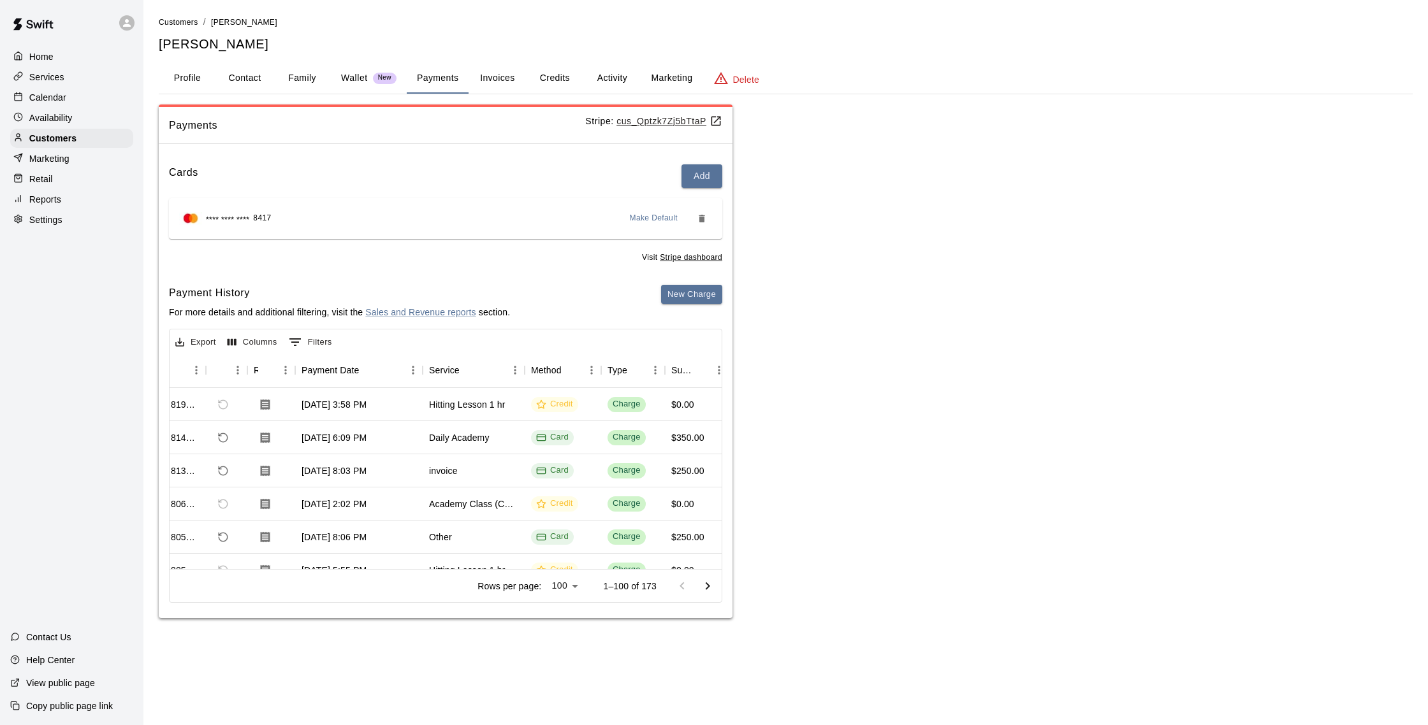
scroll to position [2, 37]
click at [52, 113] on p "Availability" at bounding box center [50, 118] width 43 height 13
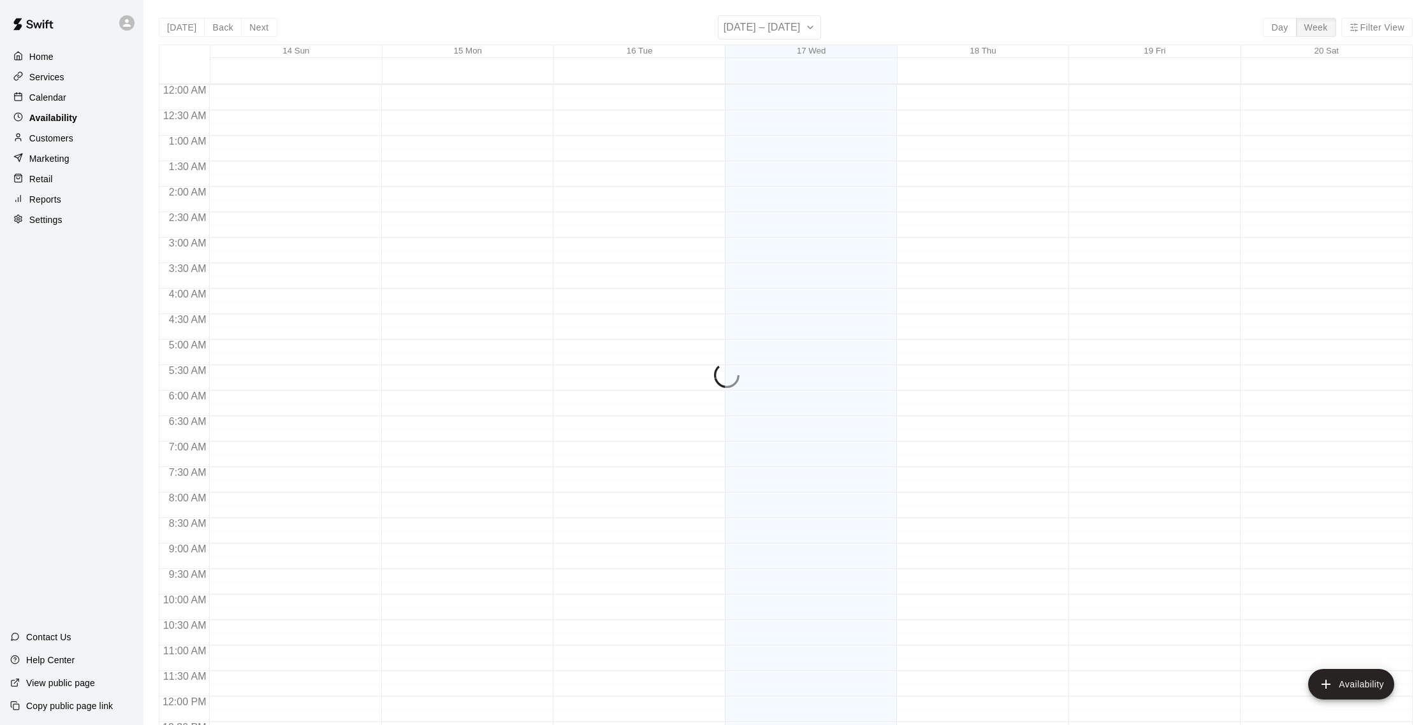
scroll to position [569, 0]
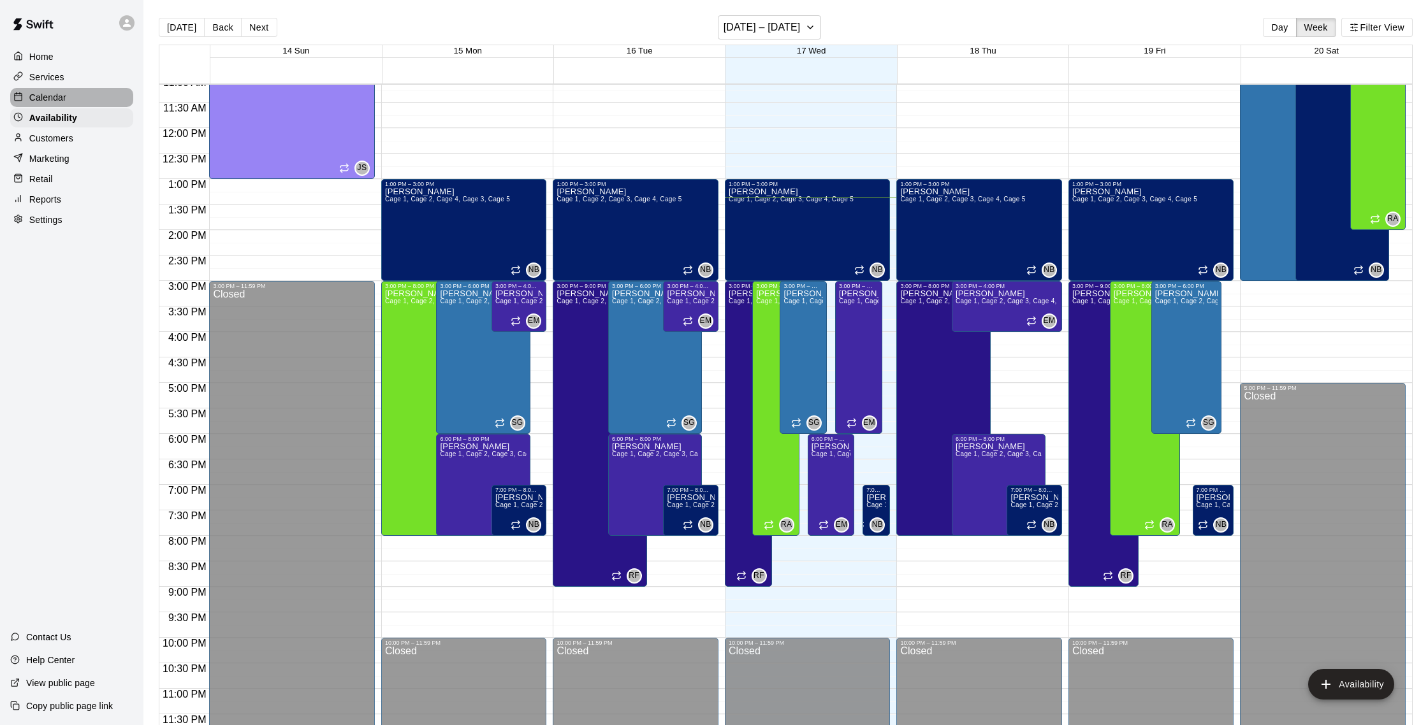
click at [53, 95] on p "Calendar" at bounding box center [47, 97] width 37 height 13
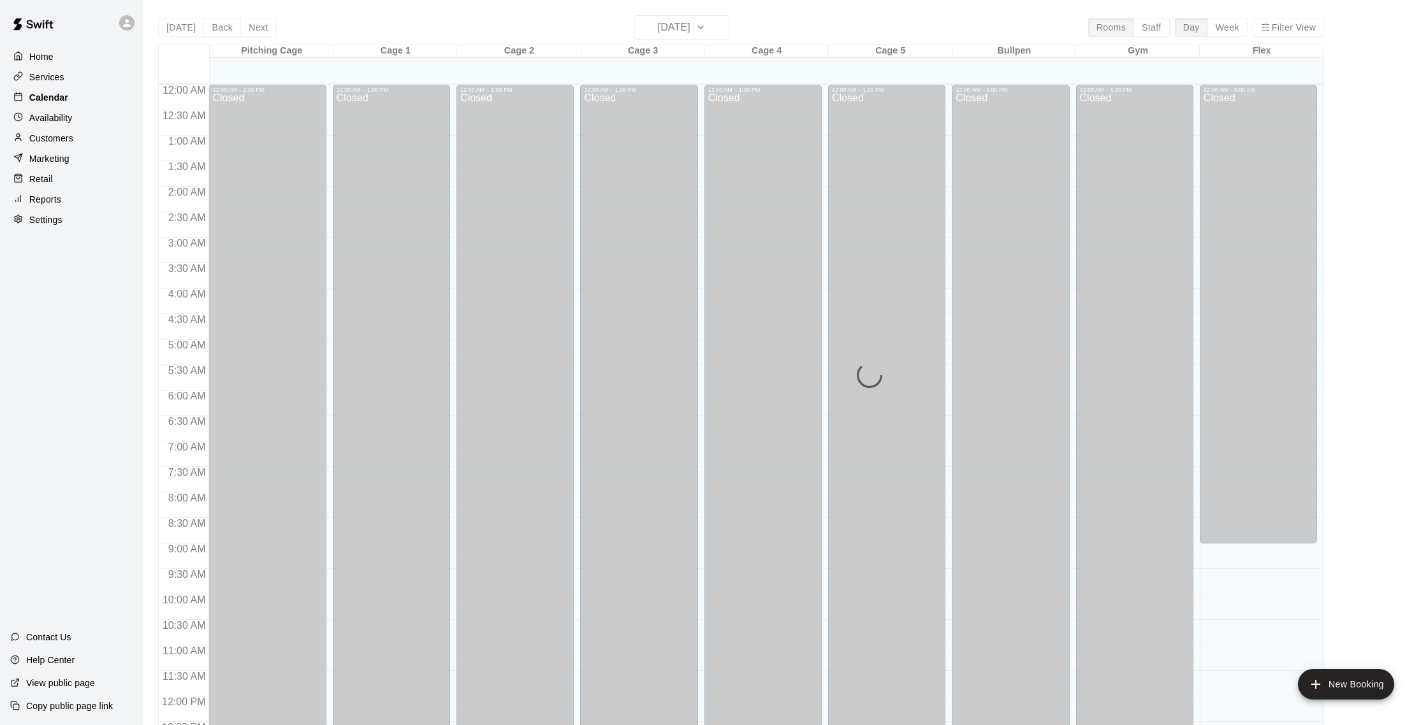
scroll to position [531, 0]
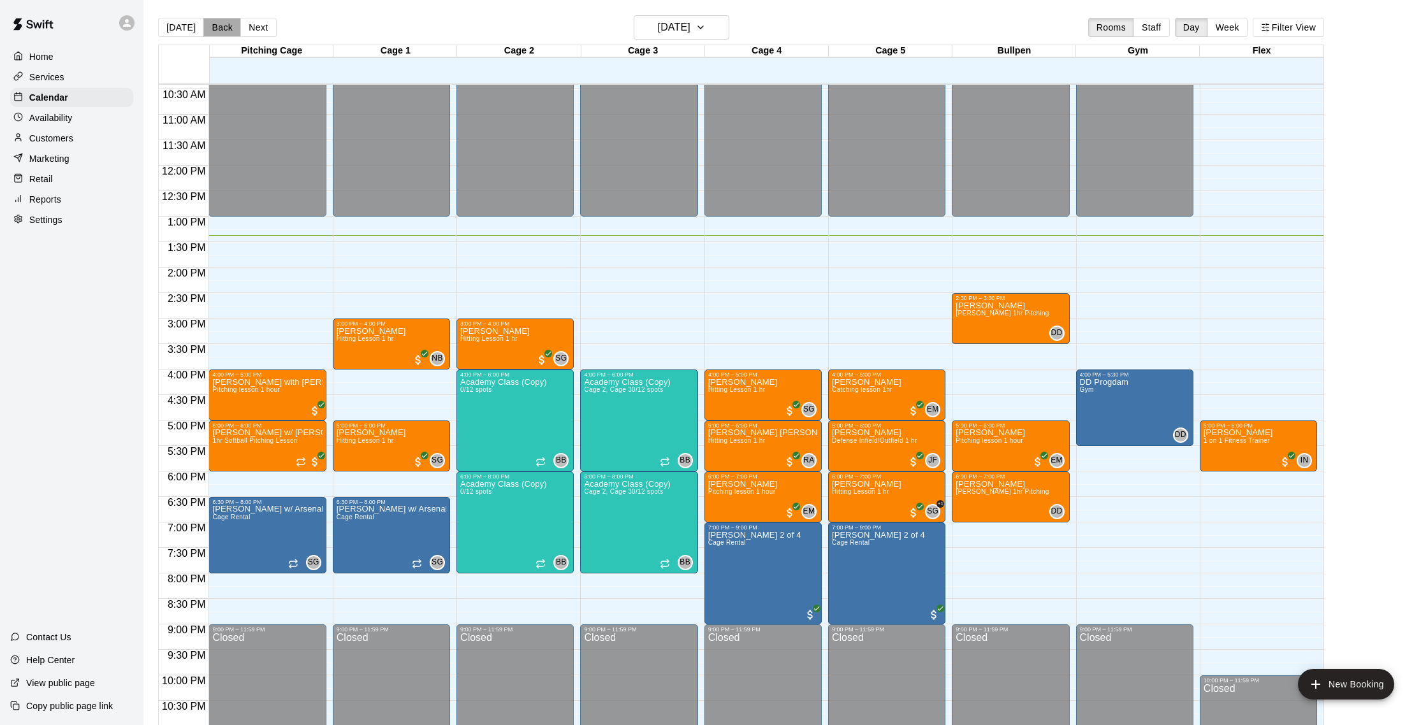
click at [221, 32] on button "Back" at bounding box center [222, 27] width 38 height 19
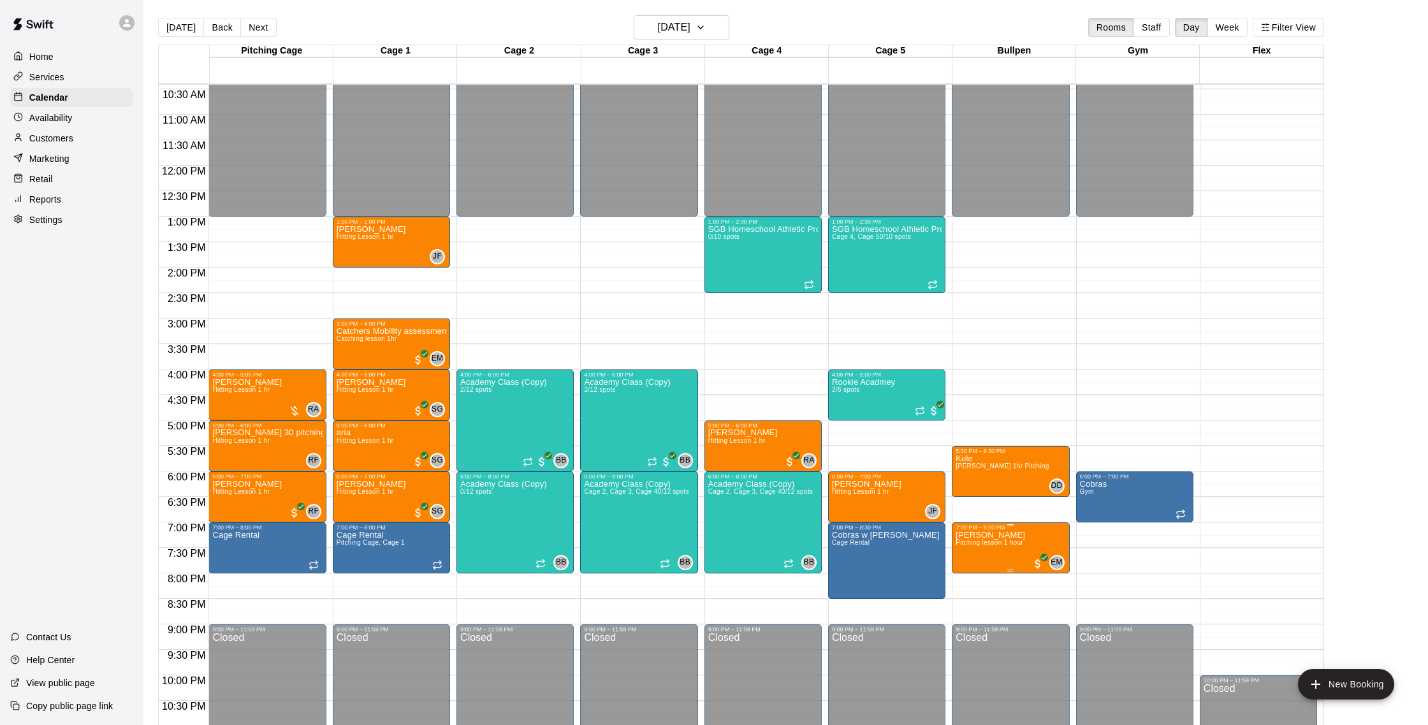
click at [980, 528] on div "7:00 PM – 8:00 PM" at bounding box center [1010, 528] width 110 height 6
click at [969, 567] on img "edit" at bounding box center [969, 568] width 15 height 15
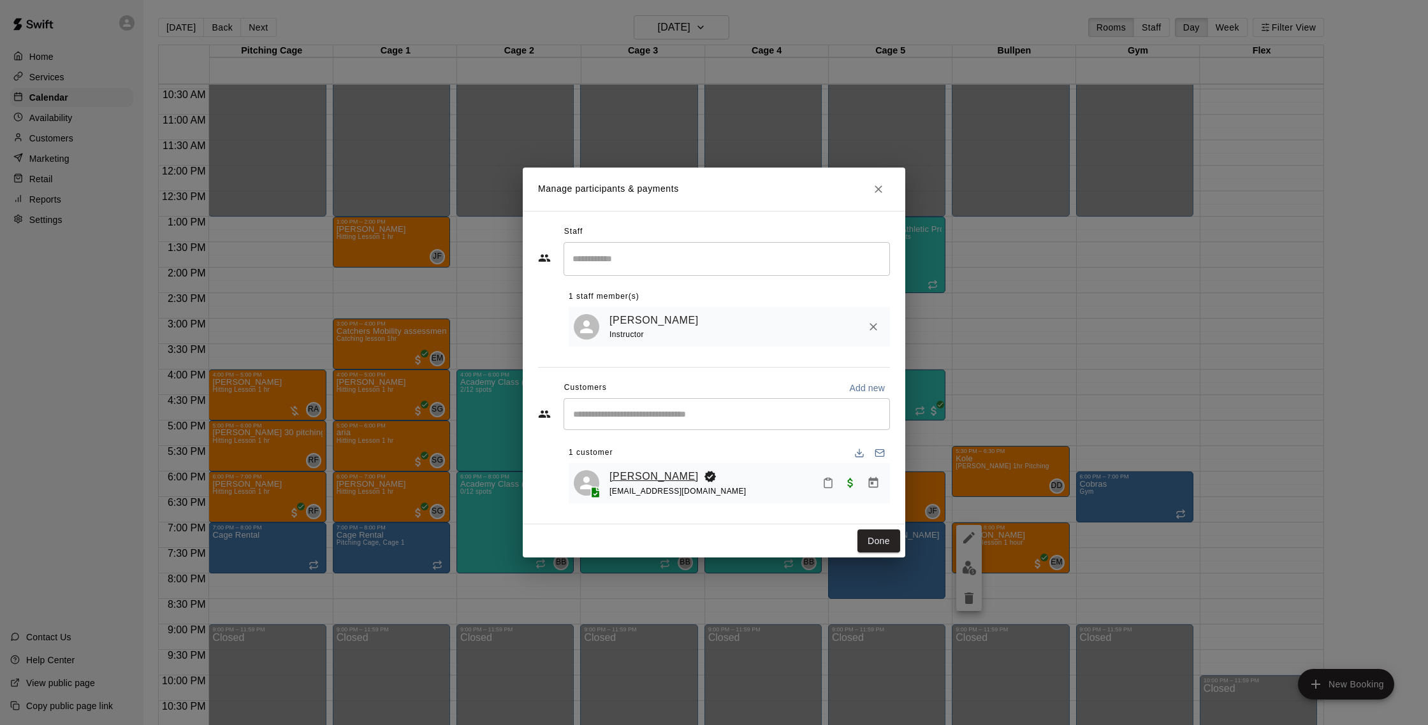
click at [667, 473] on link "[PERSON_NAME]" at bounding box center [653, 476] width 89 height 17
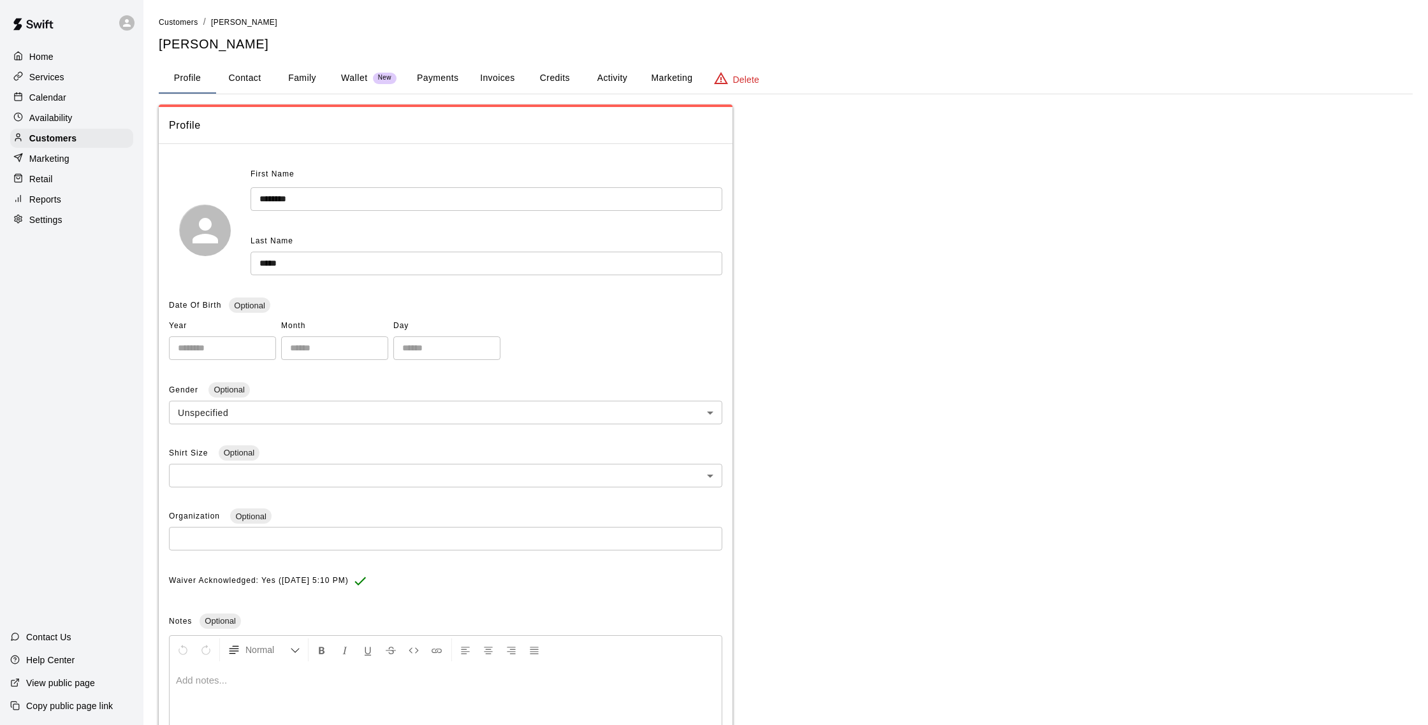
click at [601, 78] on button "Activity" at bounding box center [611, 78] width 57 height 31
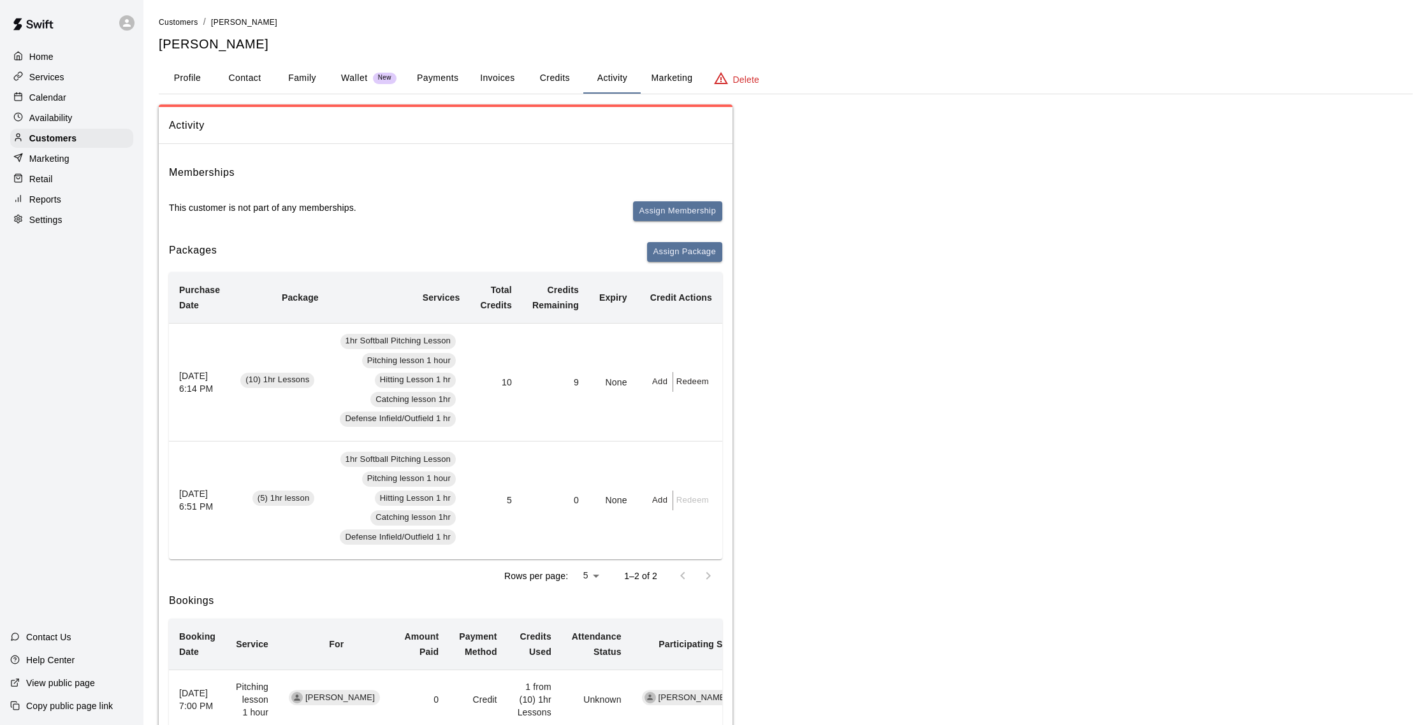
click at [48, 93] on p "Calendar" at bounding box center [47, 97] width 37 height 13
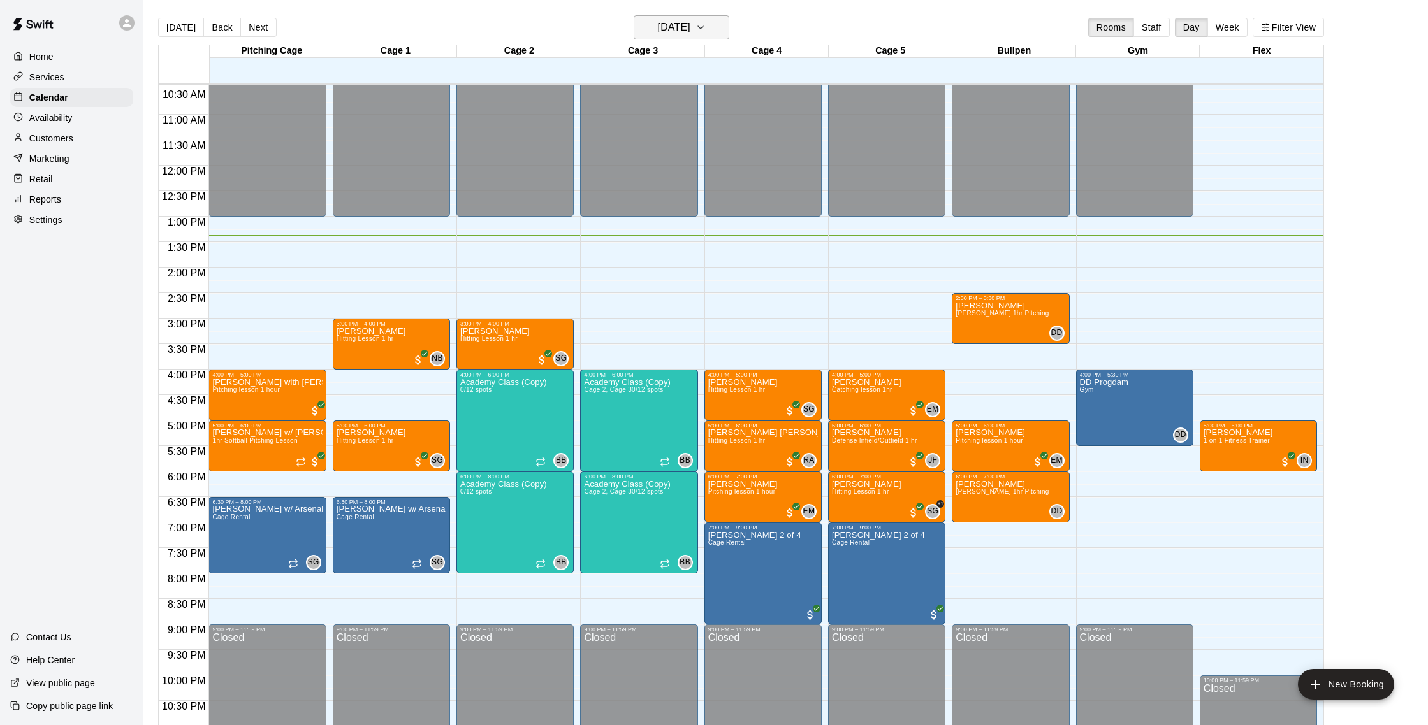
click at [690, 27] on h6 "[DATE]" at bounding box center [674, 27] width 33 height 18
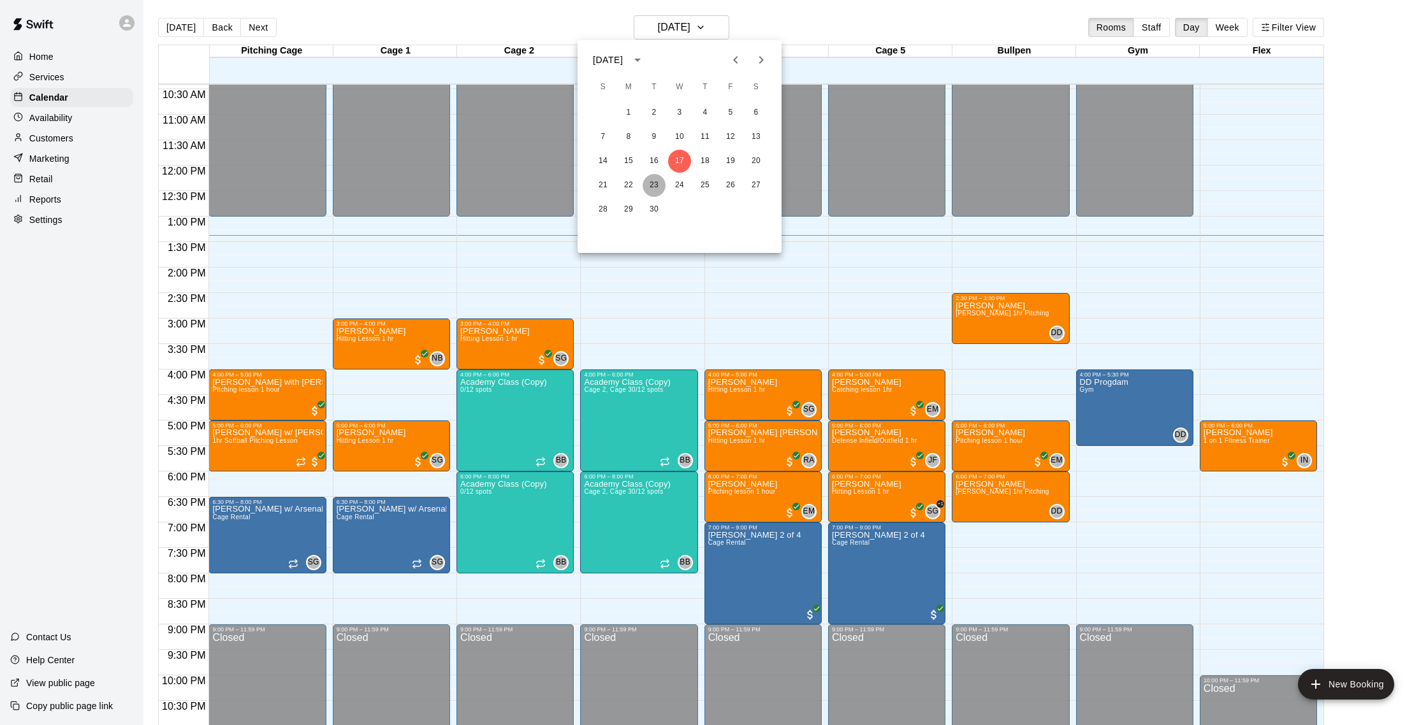
click at [654, 187] on button "23" at bounding box center [653, 185] width 23 height 23
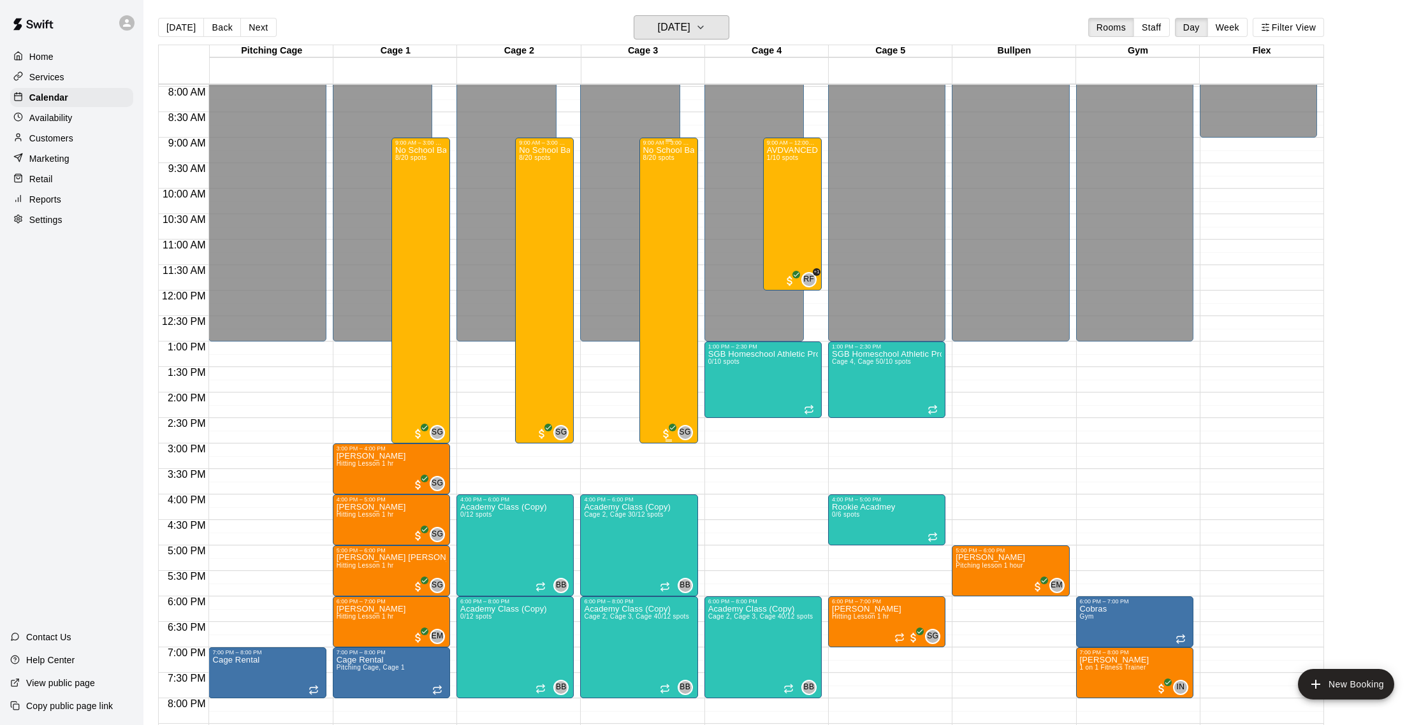
scroll to position [405, 0]
click at [686, 182] on div "No School Baseball & Softball Clinics 8/20 spots" at bounding box center [668, 509] width 51 height 725
click at [647, 192] on button "edit" at bounding box center [655, 190] width 25 height 25
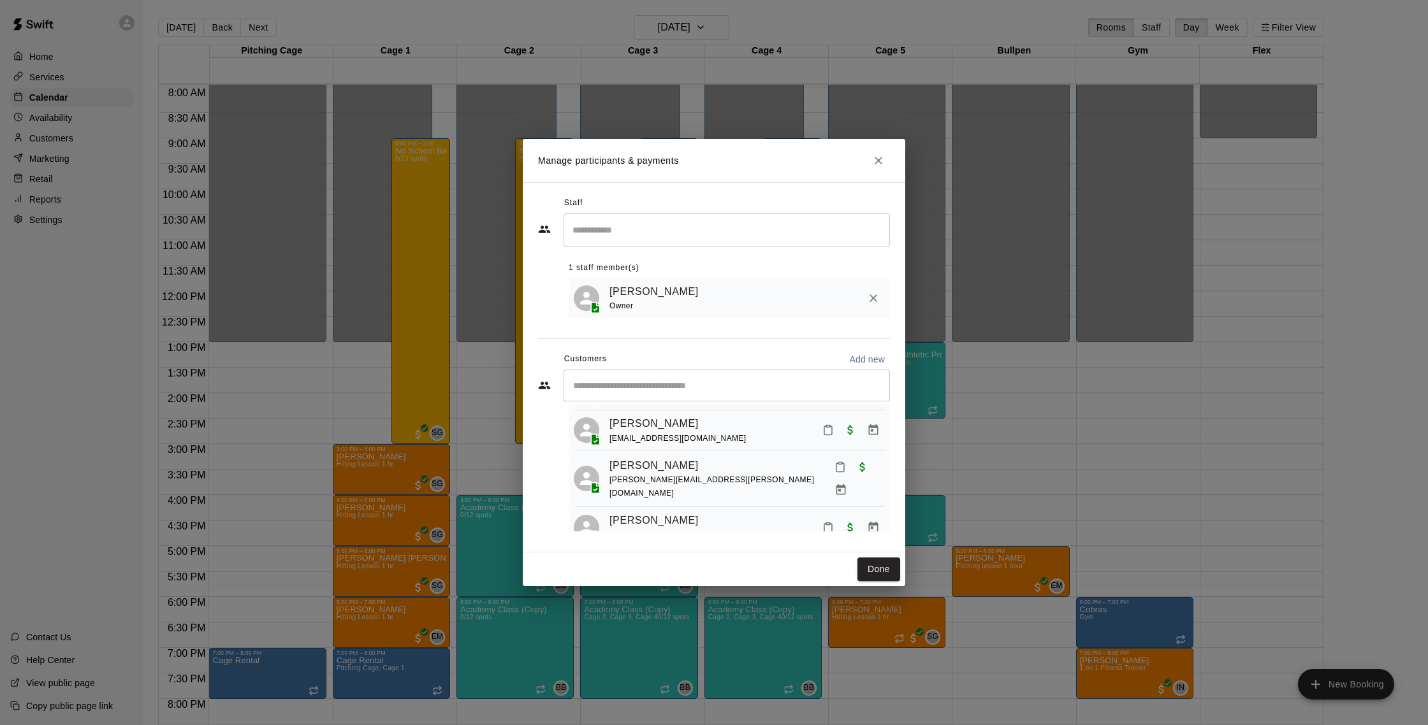
scroll to position [237, 0]
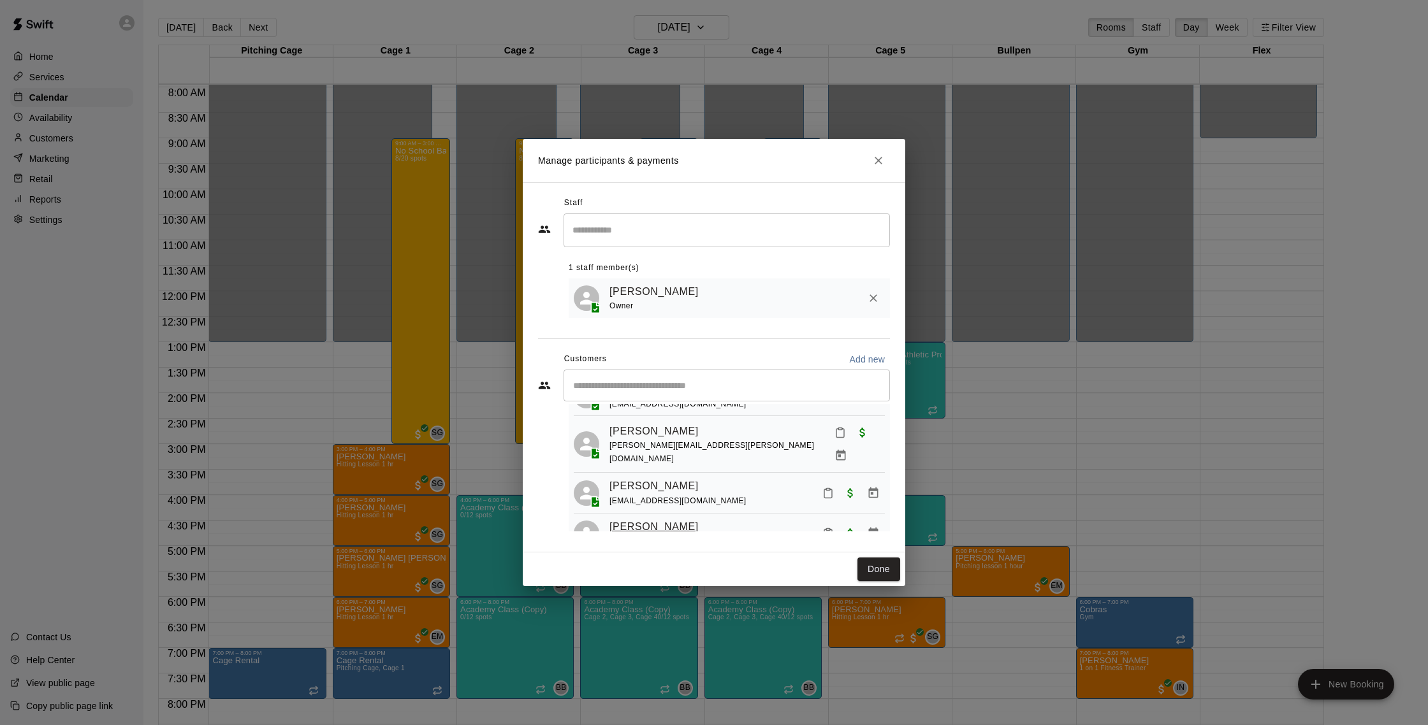
click at [654, 519] on link "[PERSON_NAME]" at bounding box center [653, 527] width 89 height 17
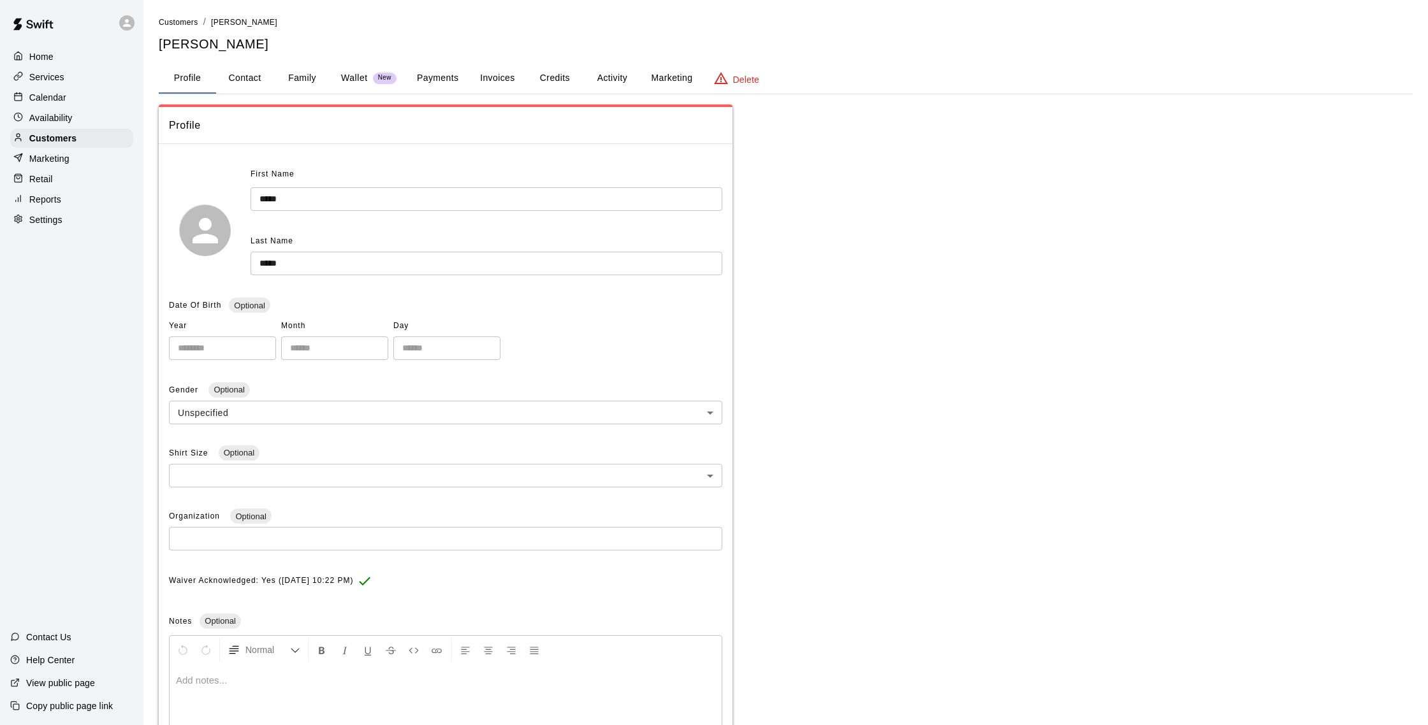
click at [609, 80] on button "Activity" at bounding box center [611, 78] width 57 height 31
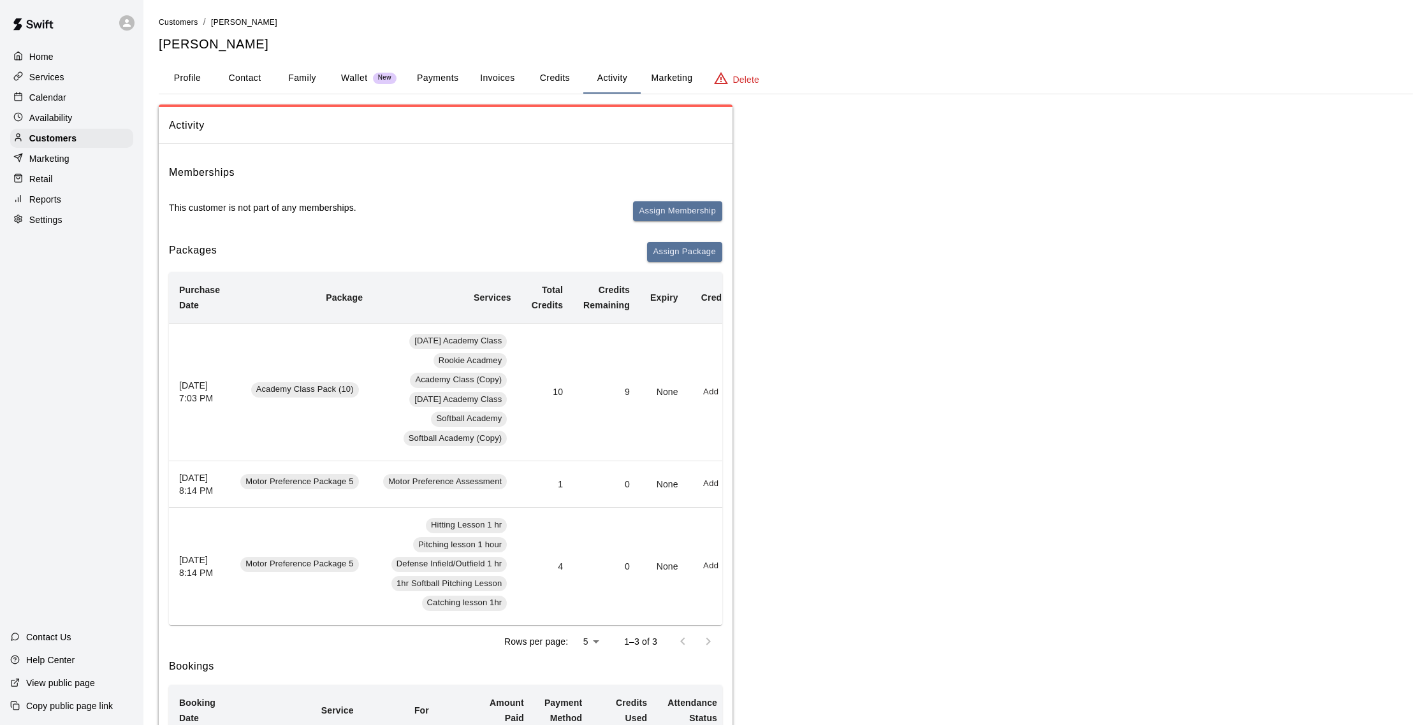
click at [457, 75] on button "Payments" at bounding box center [438, 78] width 62 height 31
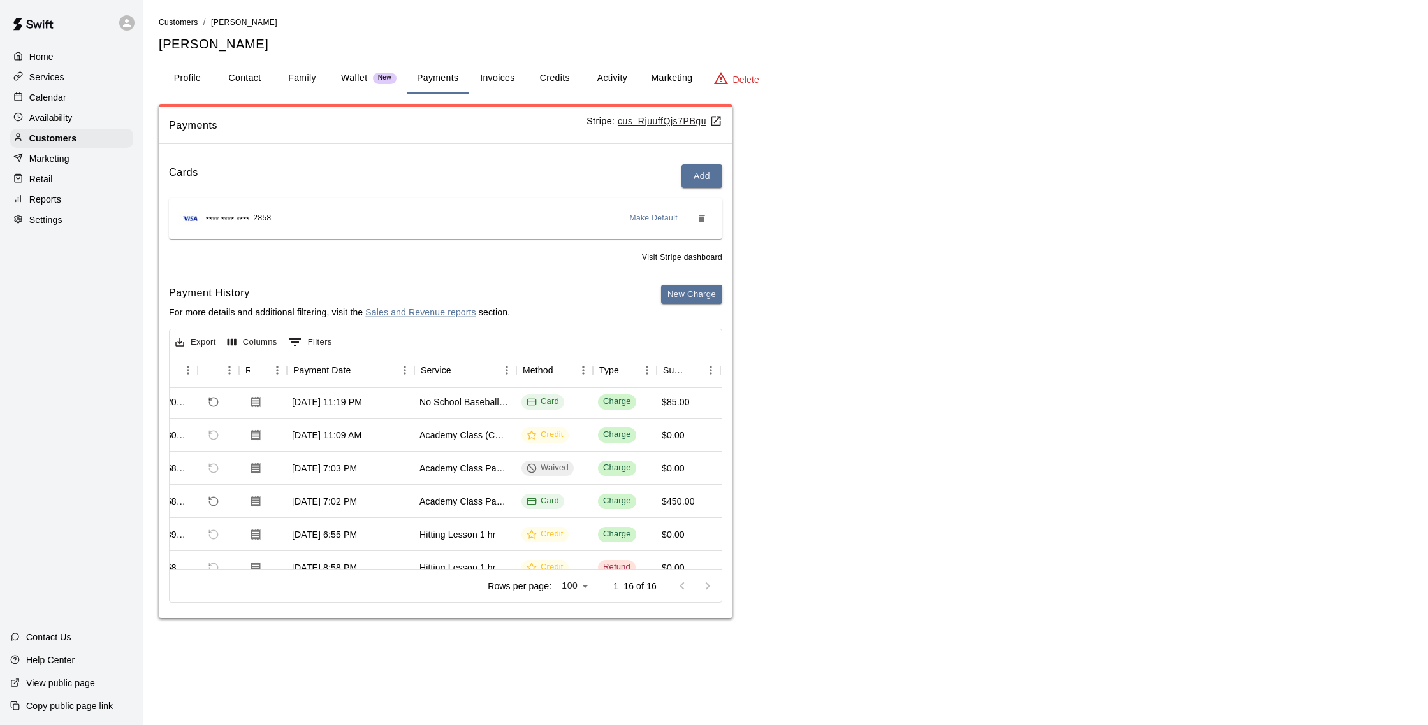
scroll to position [3, 45]
click at [80, 99] on div "Calendar" at bounding box center [71, 97] width 123 height 19
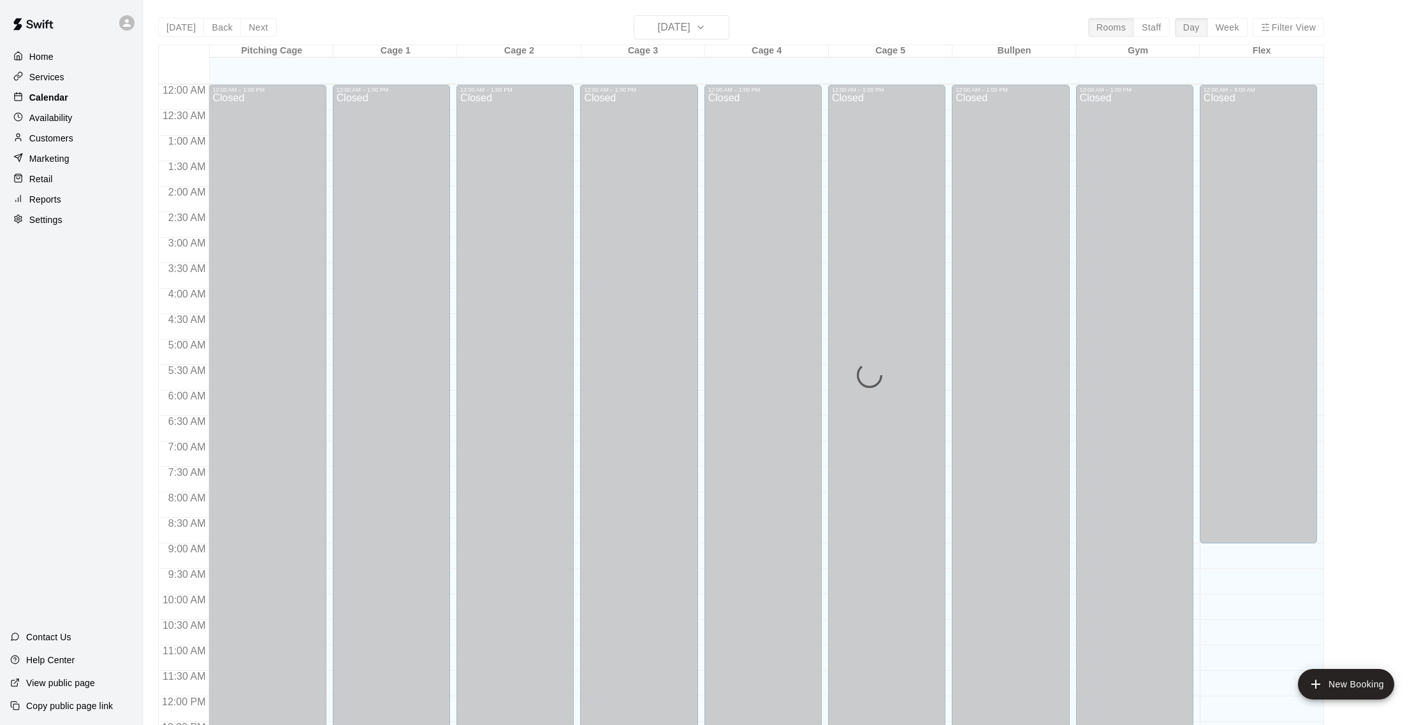
scroll to position [531, 0]
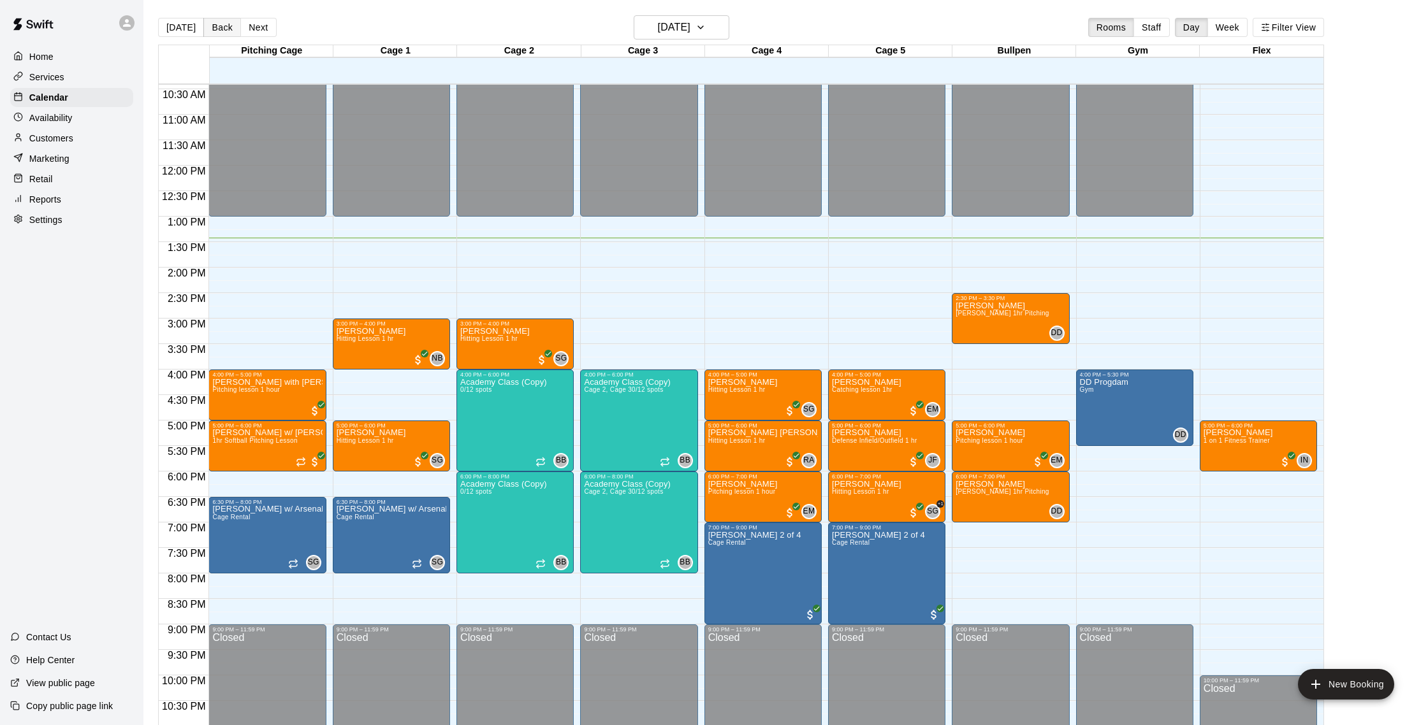
click at [208, 29] on button "Back" at bounding box center [222, 27] width 38 height 19
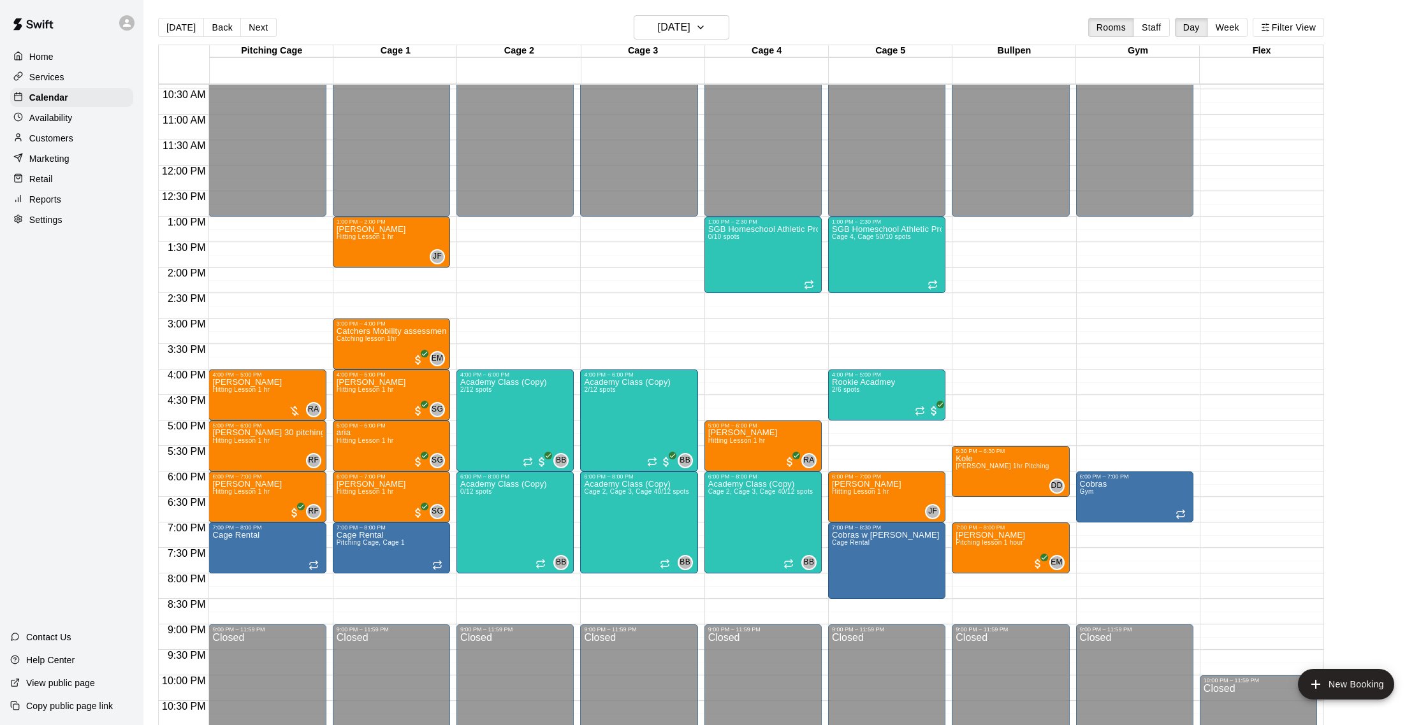
scroll to position [5, 0]
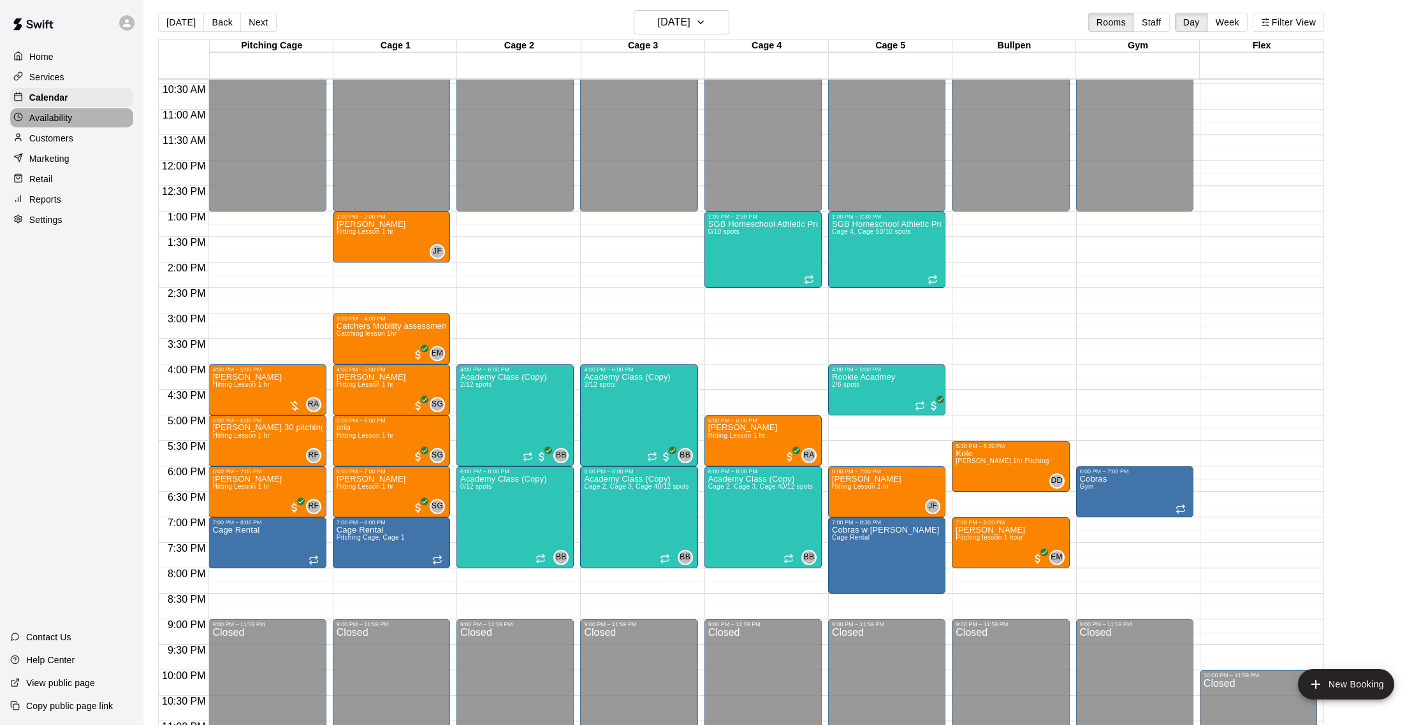
click at [76, 122] on div "Availability" at bounding box center [71, 117] width 123 height 19
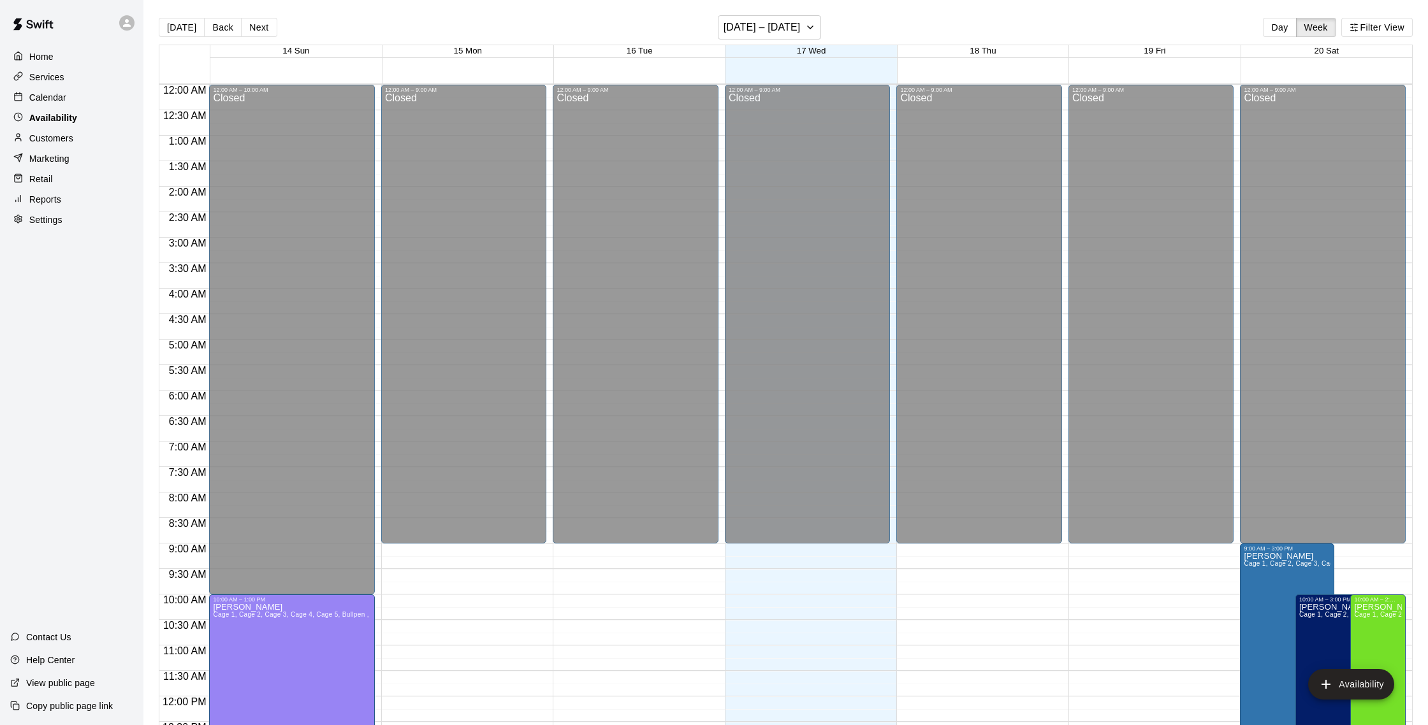
scroll to position [569, 0]
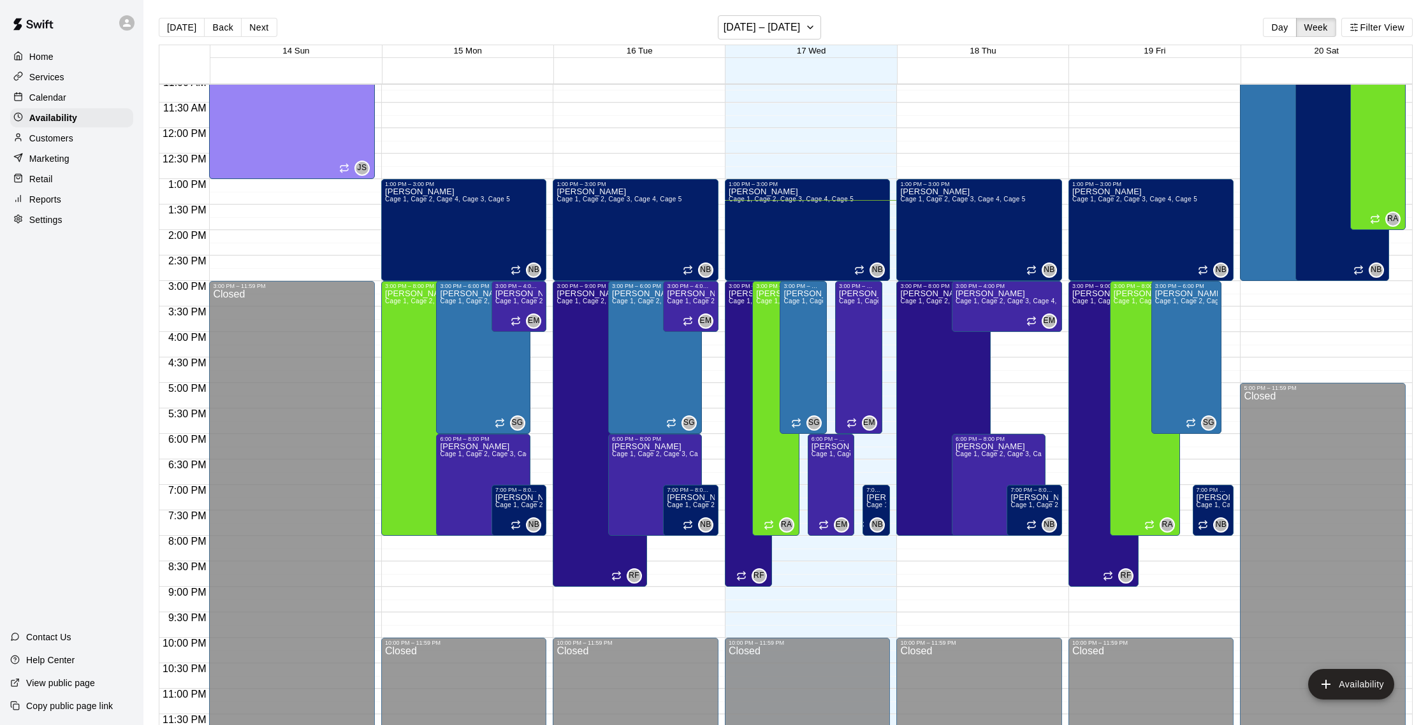
click at [73, 133] on p "Customers" at bounding box center [51, 138] width 44 height 13
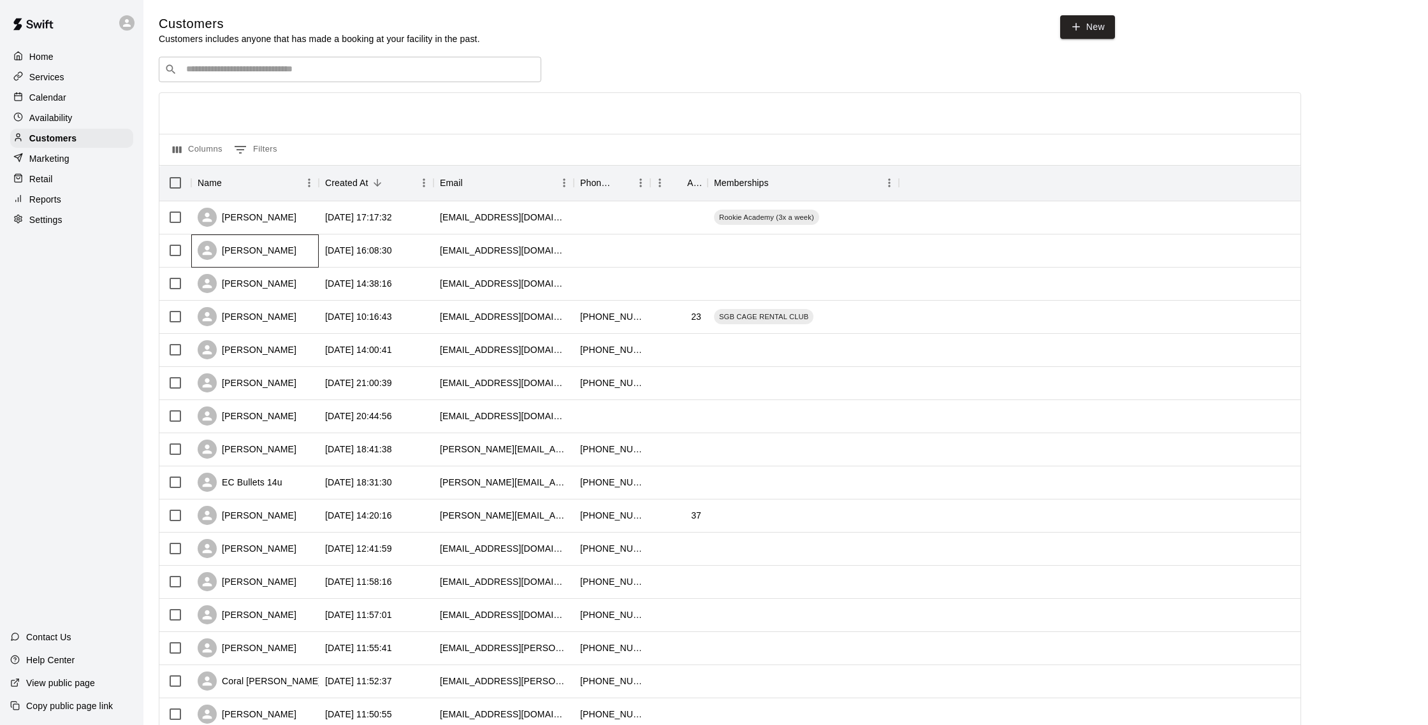
click at [278, 256] on div "[PERSON_NAME]" at bounding box center [254, 251] width 127 height 33
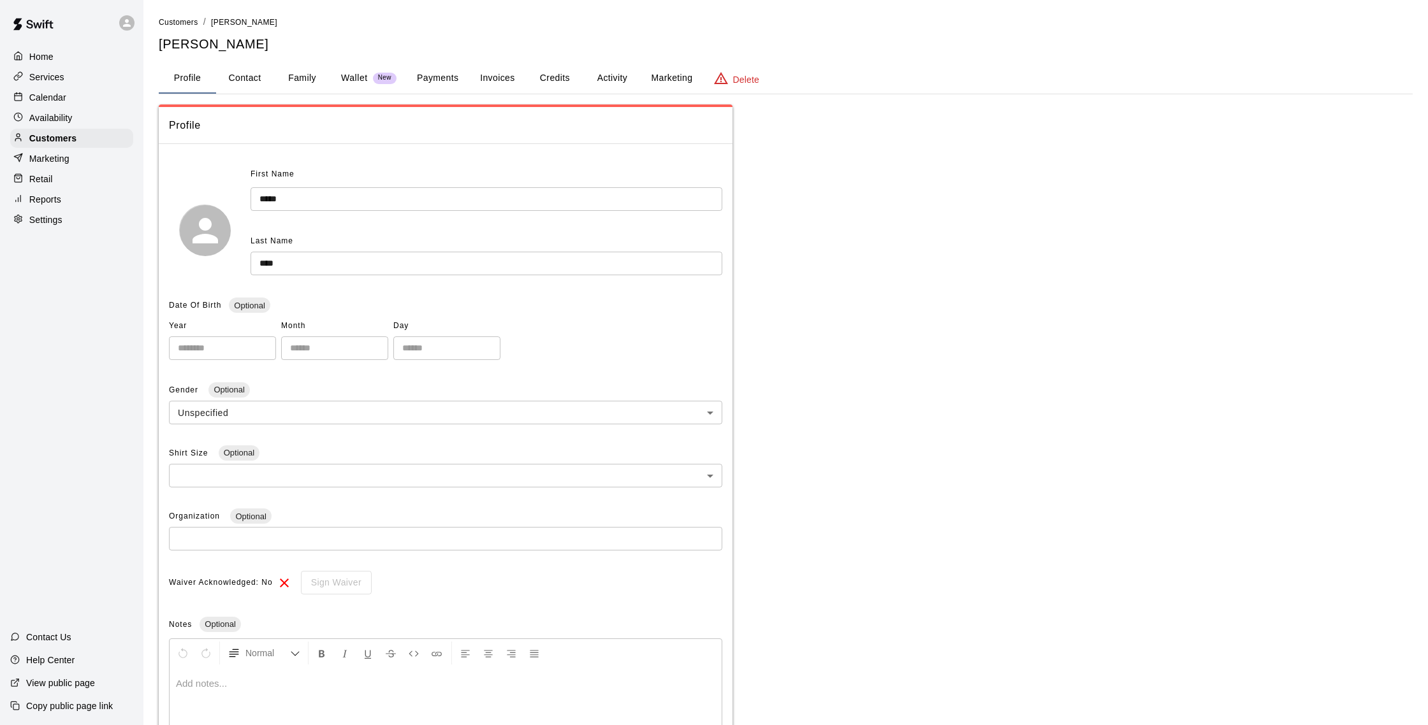
click at [76, 93] on div "Calendar" at bounding box center [71, 97] width 123 height 19
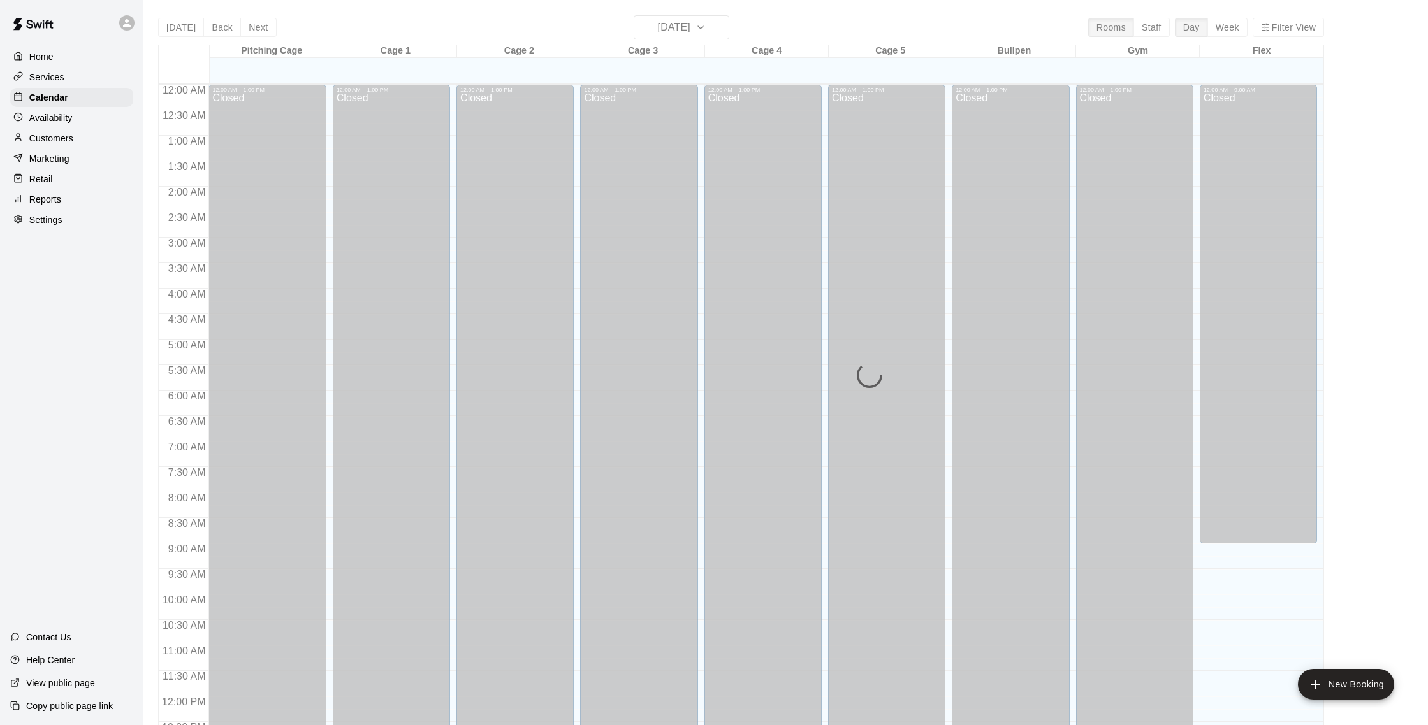
scroll to position [531, 0]
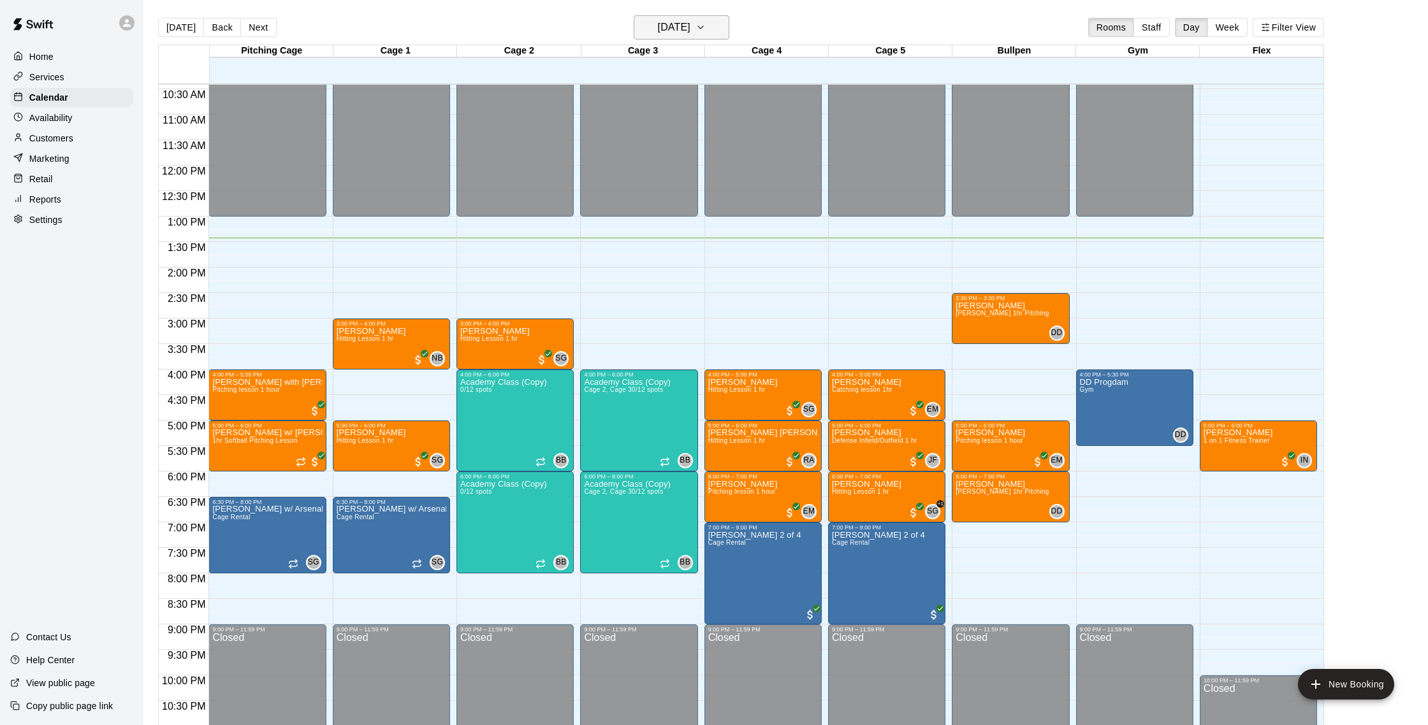
click at [680, 24] on h6 "[DATE]" at bounding box center [674, 27] width 33 height 18
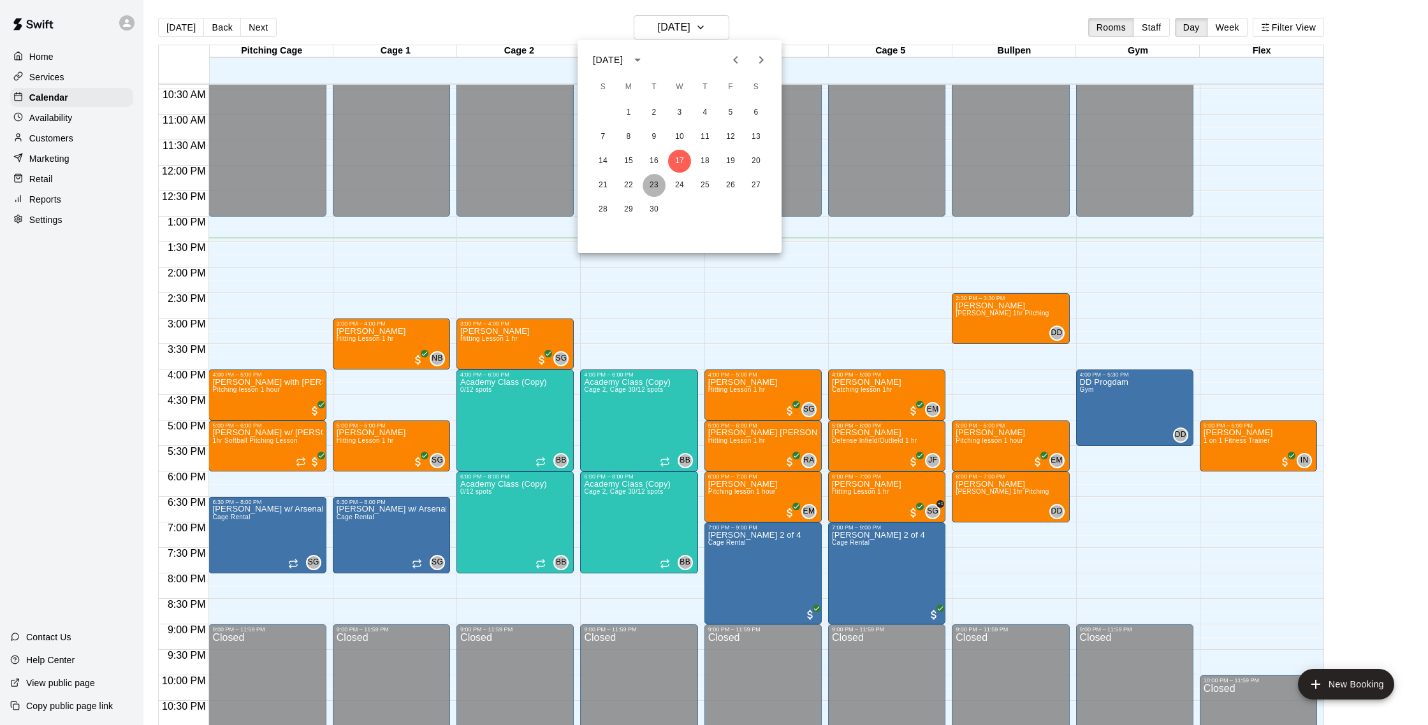
click at [649, 184] on button "23" at bounding box center [653, 185] width 23 height 23
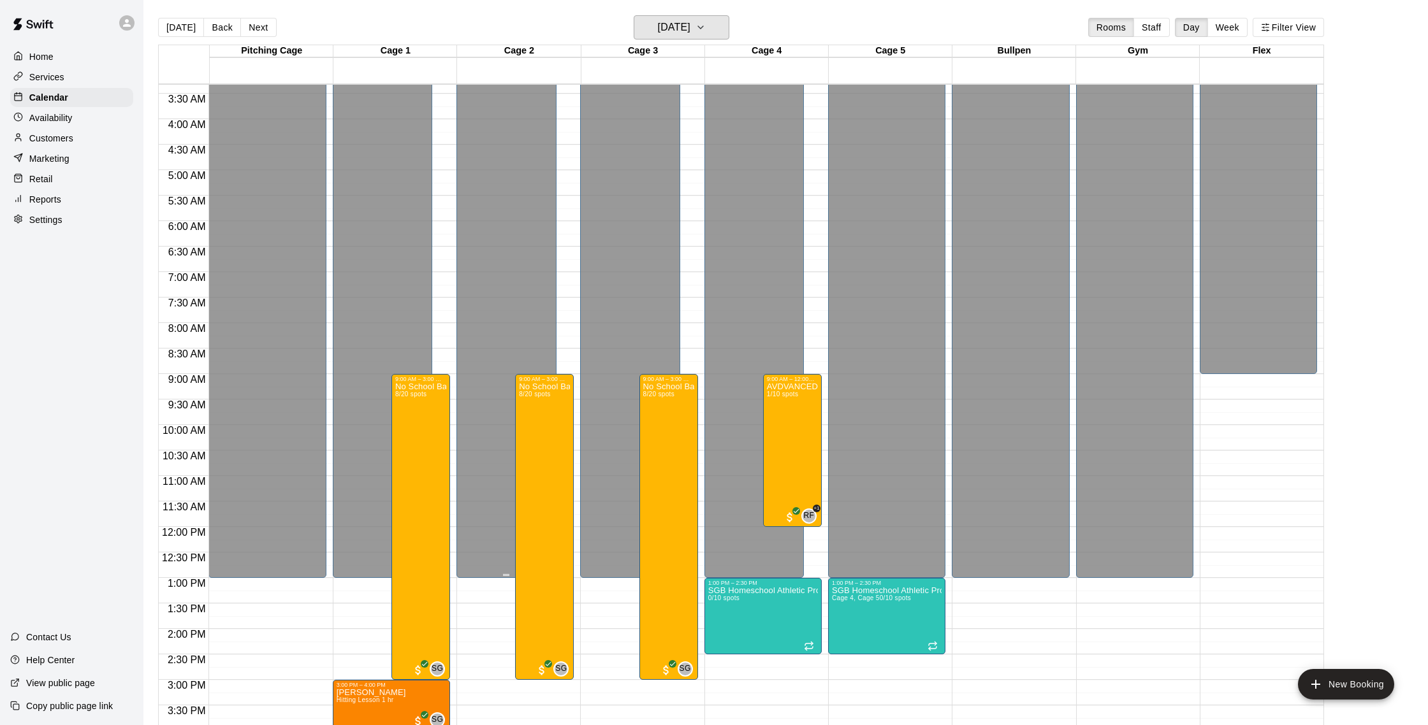
scroll to position [106, 0]
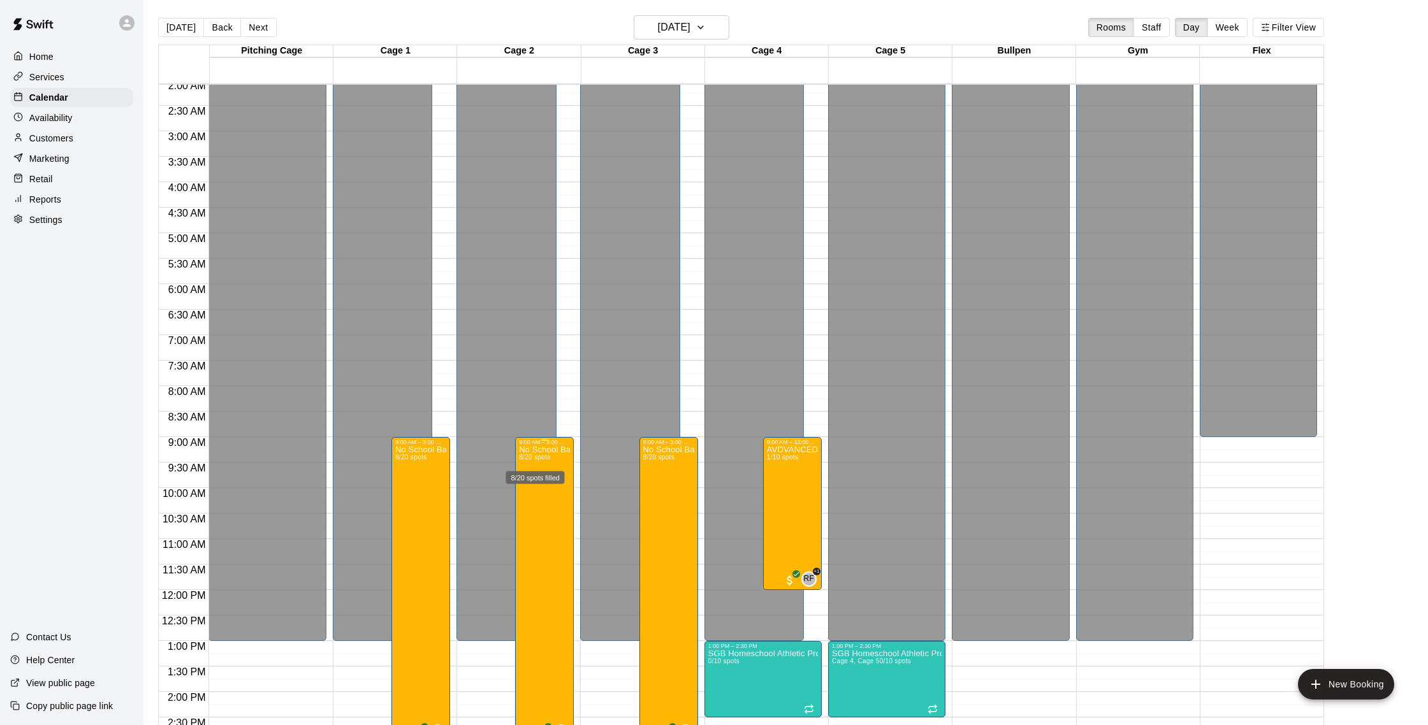
click at [546, 463] on div "8/20 spots filled" at bounding box center [535, 474] width 61 height 23
click at [516, 495] on button "edit" at bounding box center [517, 505] width 25 height 25
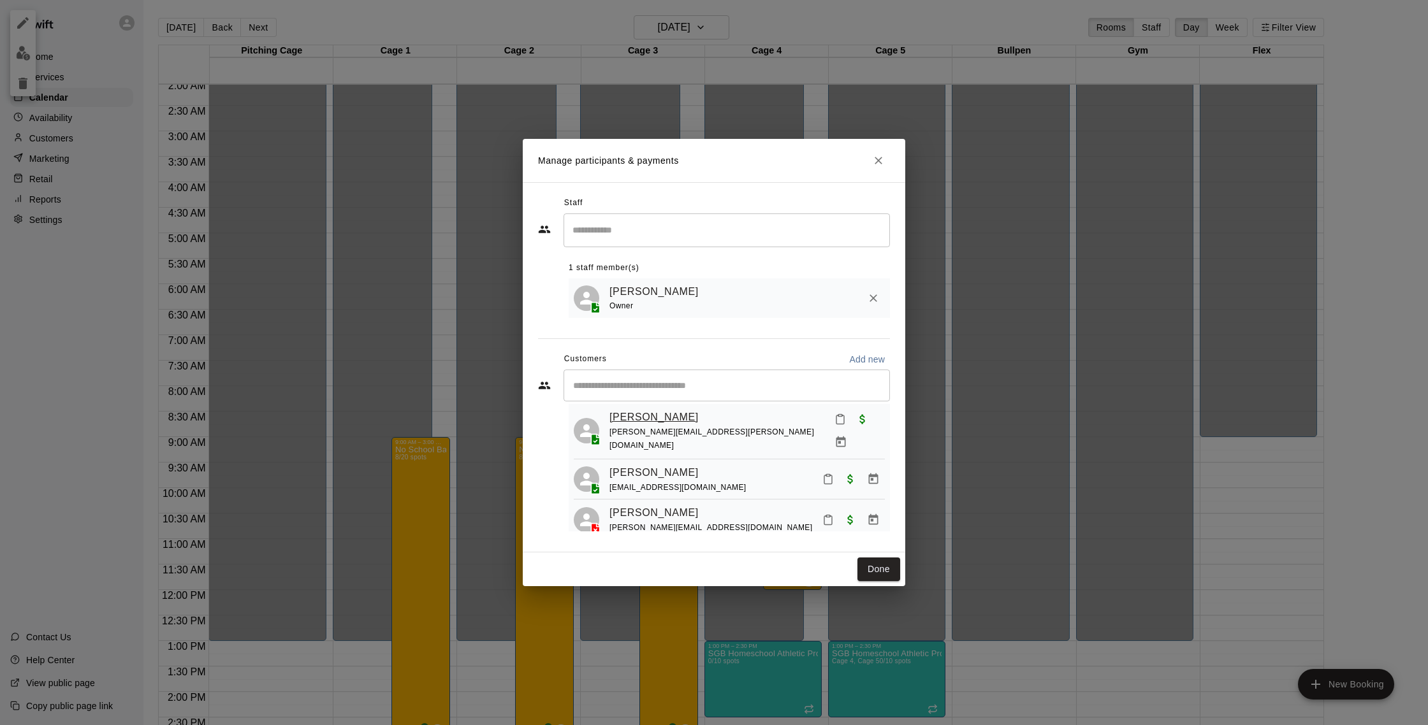
scroll to position [76, 0]
click at [670, 417] on link "[PERSON_NAME]" at bounding box center [653, 413] width 89 height 17
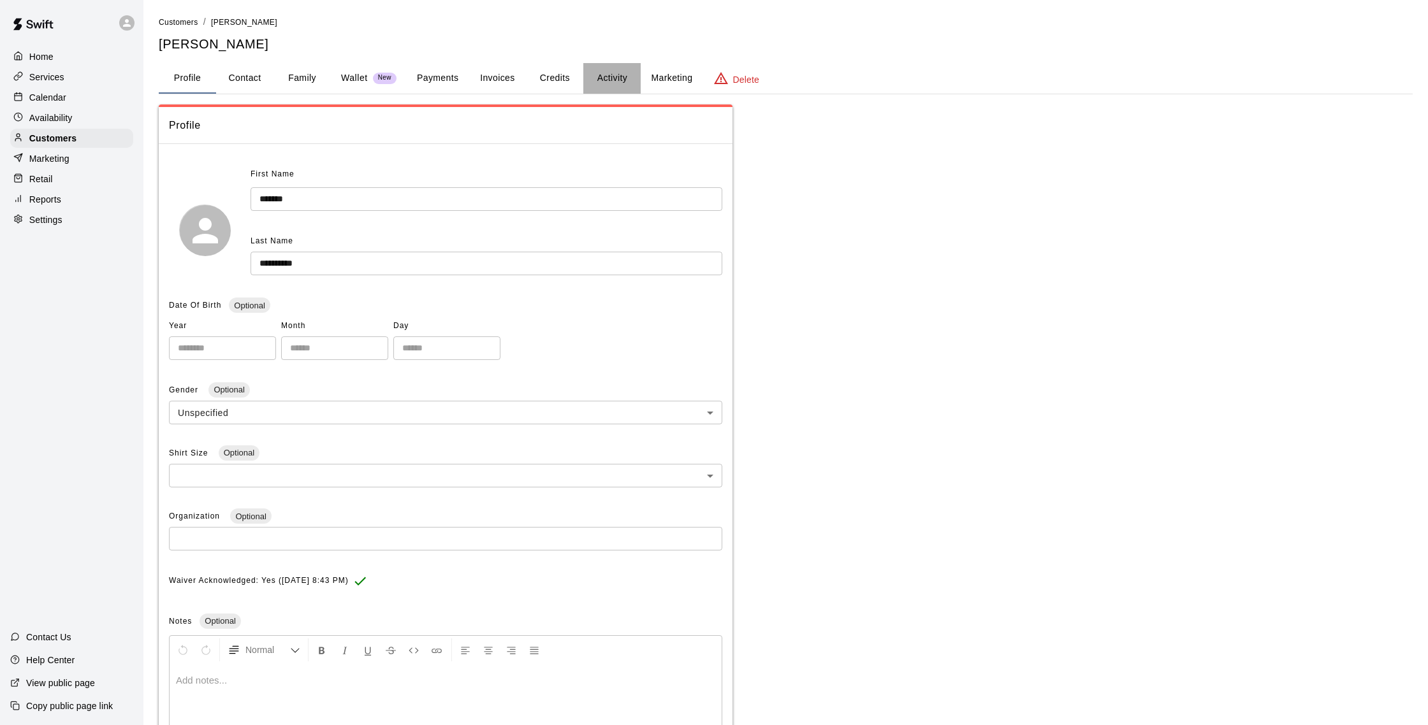
click at [603, 76] on button "Activity" at bounding box center [611, 78] width 57 height 31
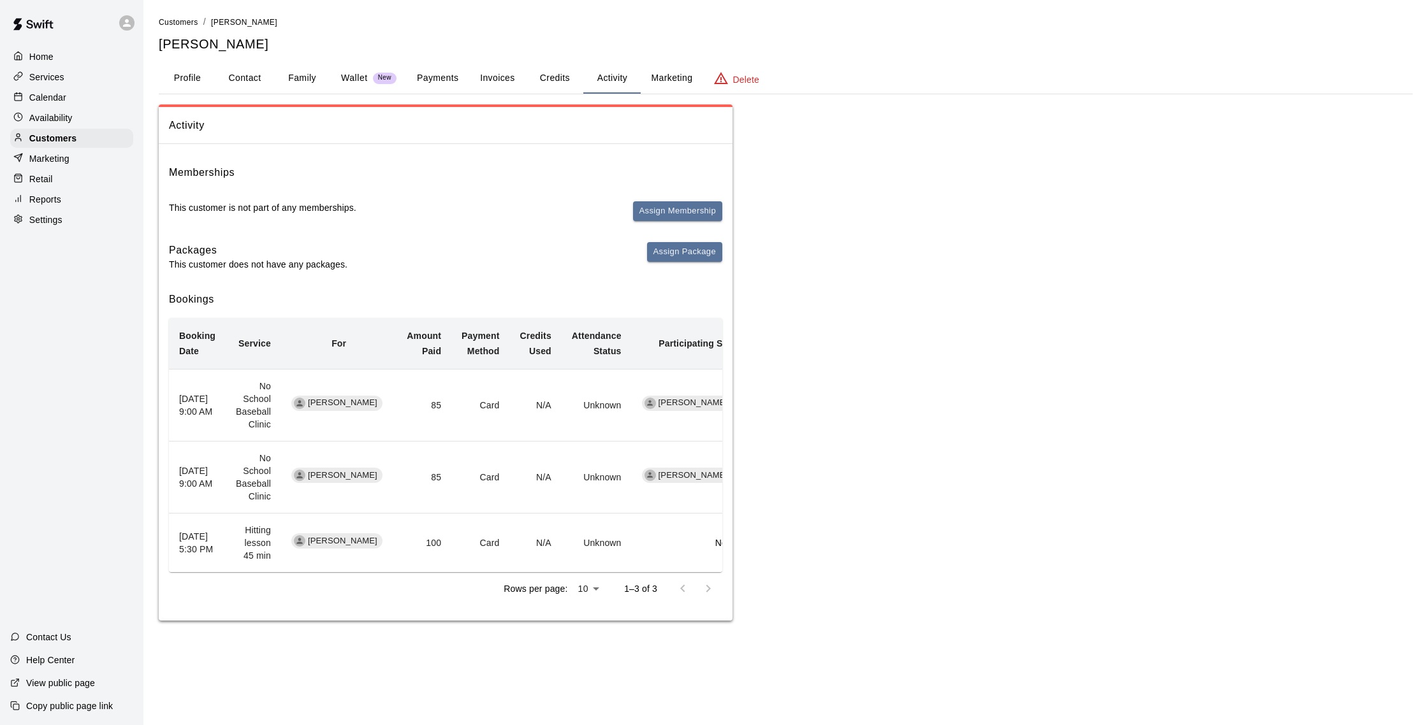
click at [452, 76] on button "Payments" at bounding box center [438, 78] width 62 height 31
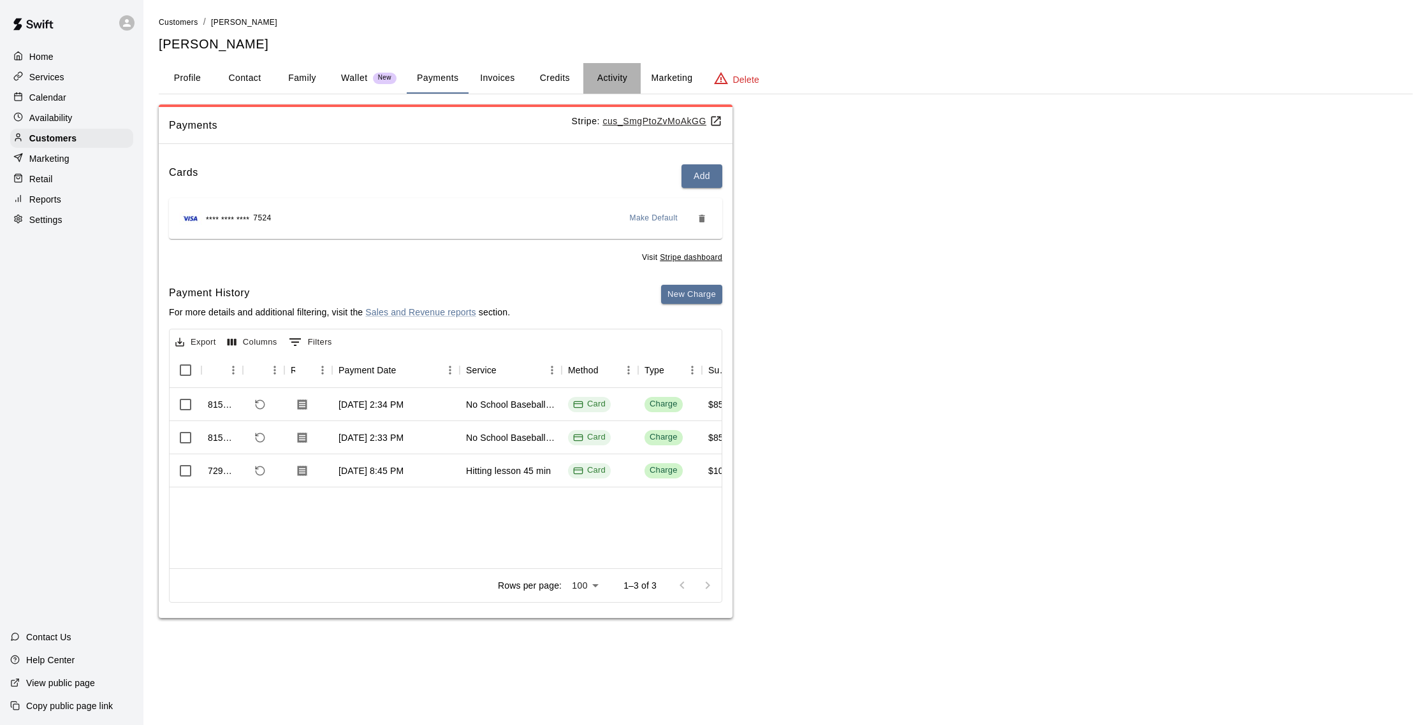
click at [609, 77] on button "Activity" at bounding box center [611, 78] width 57 height 31
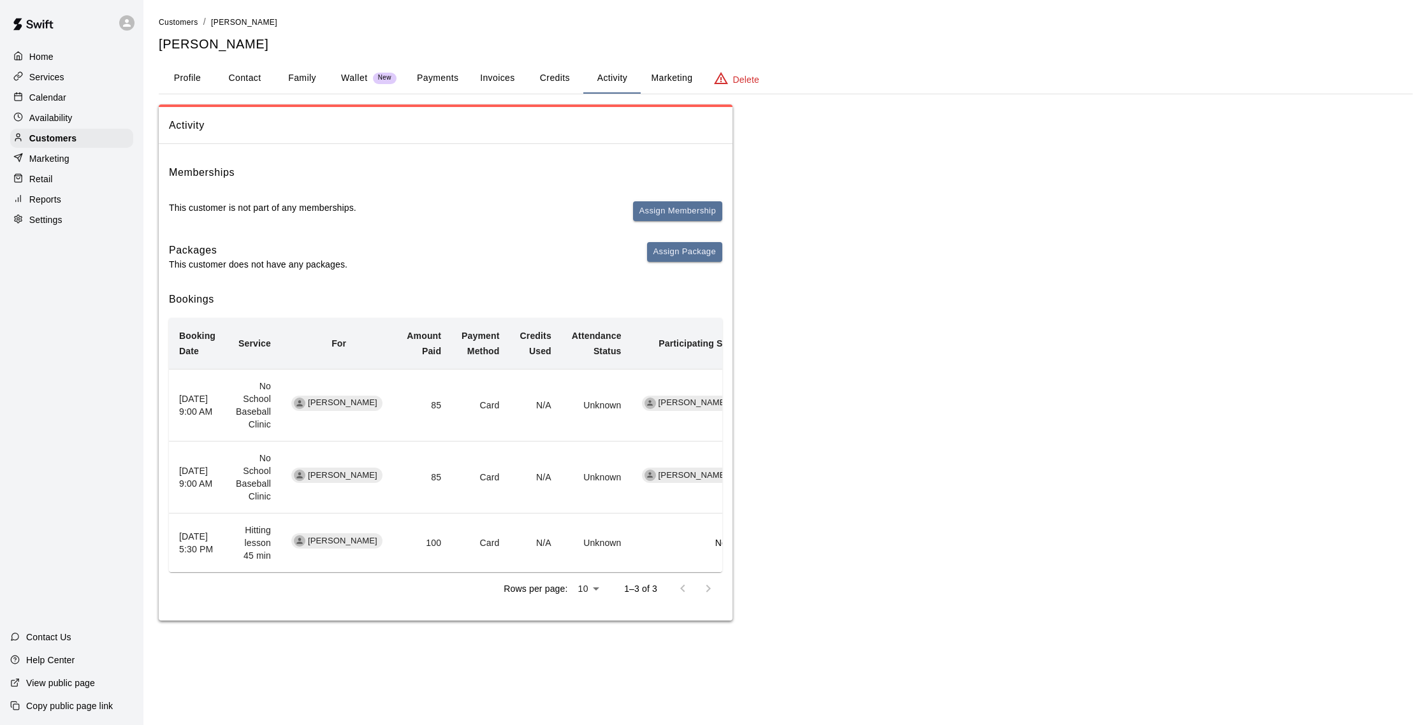
click at [315, 80] on button "Family" at bounding box center [301, 78] width 57 height 31
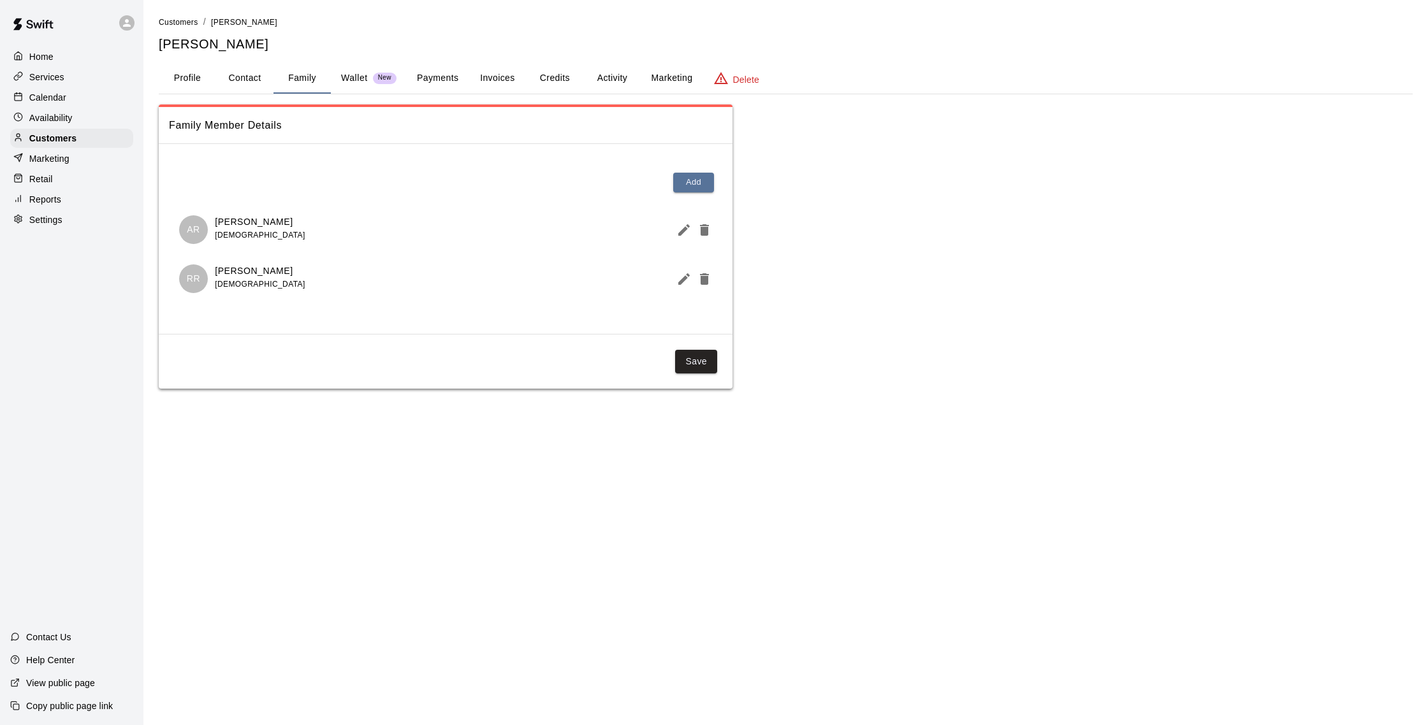
click at [245, 78] on button "Contact" at bounding box center [244, 78] width 57 height 31
select select "**"
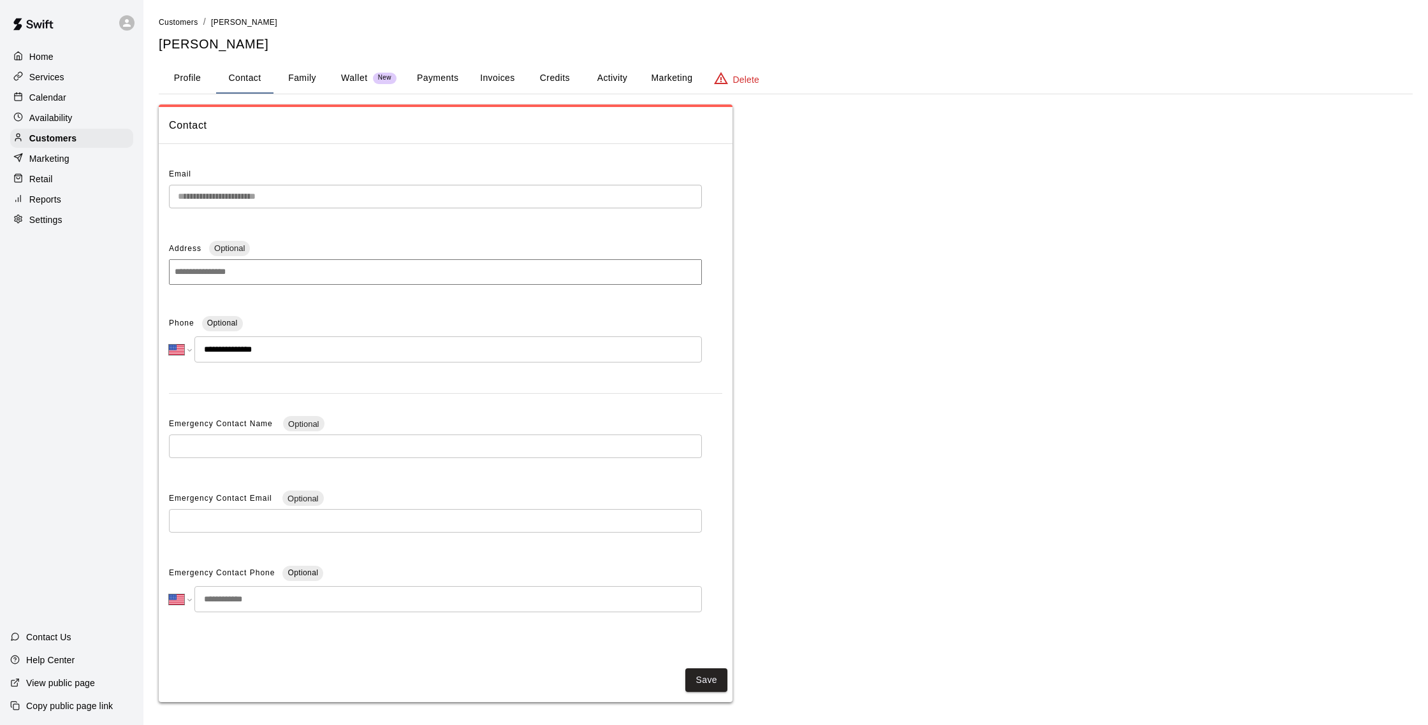
click at [305, 78] on button "Family" at bounding box center [301, 78] width 57 height 31
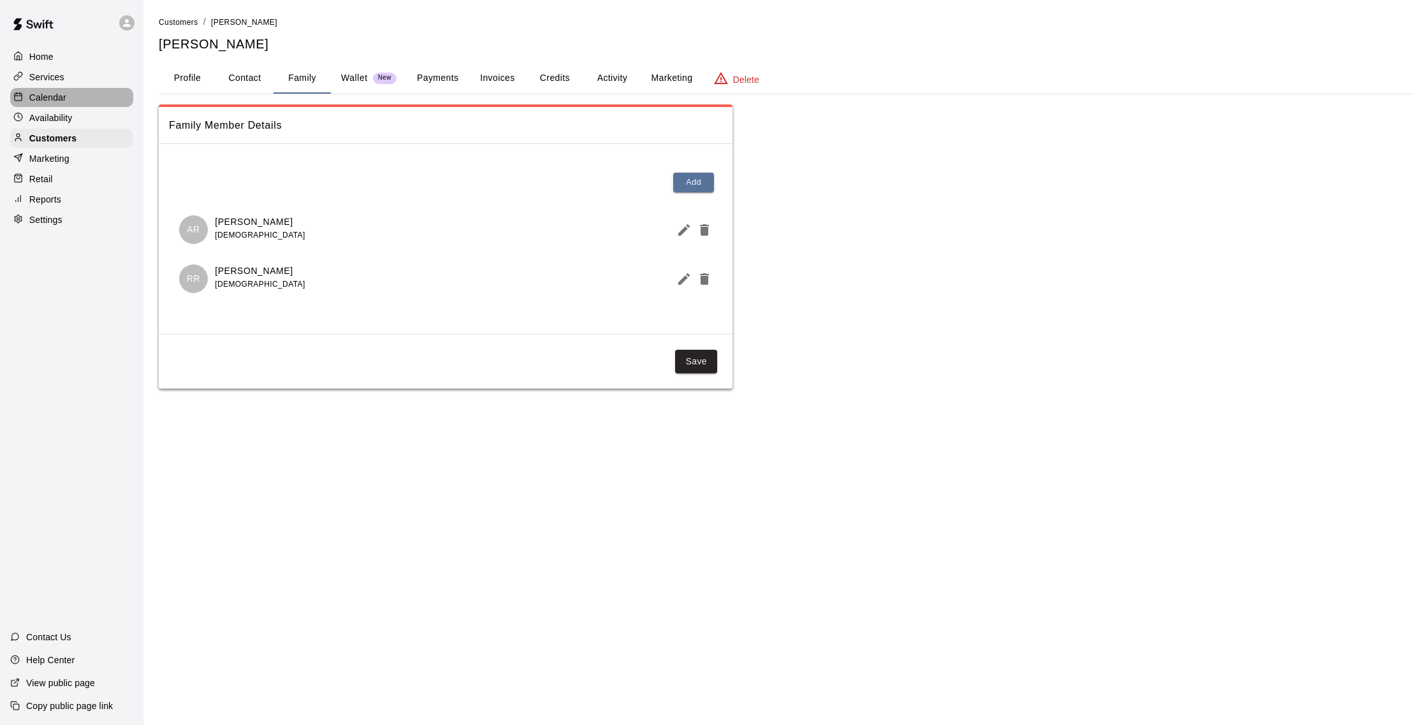
click at [45, 99] on p "Calendar" at bounding box center [47, 97] width 37 height 13
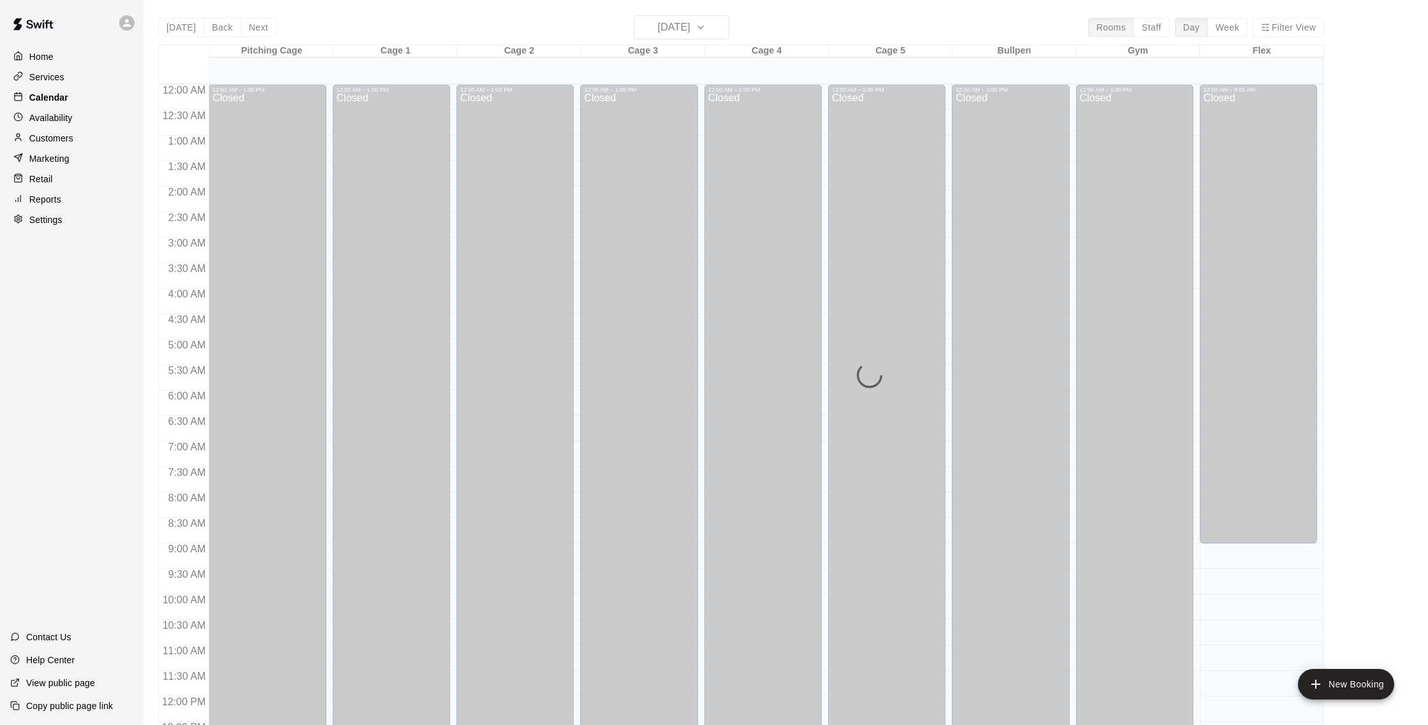
scroll to position [531, 0]
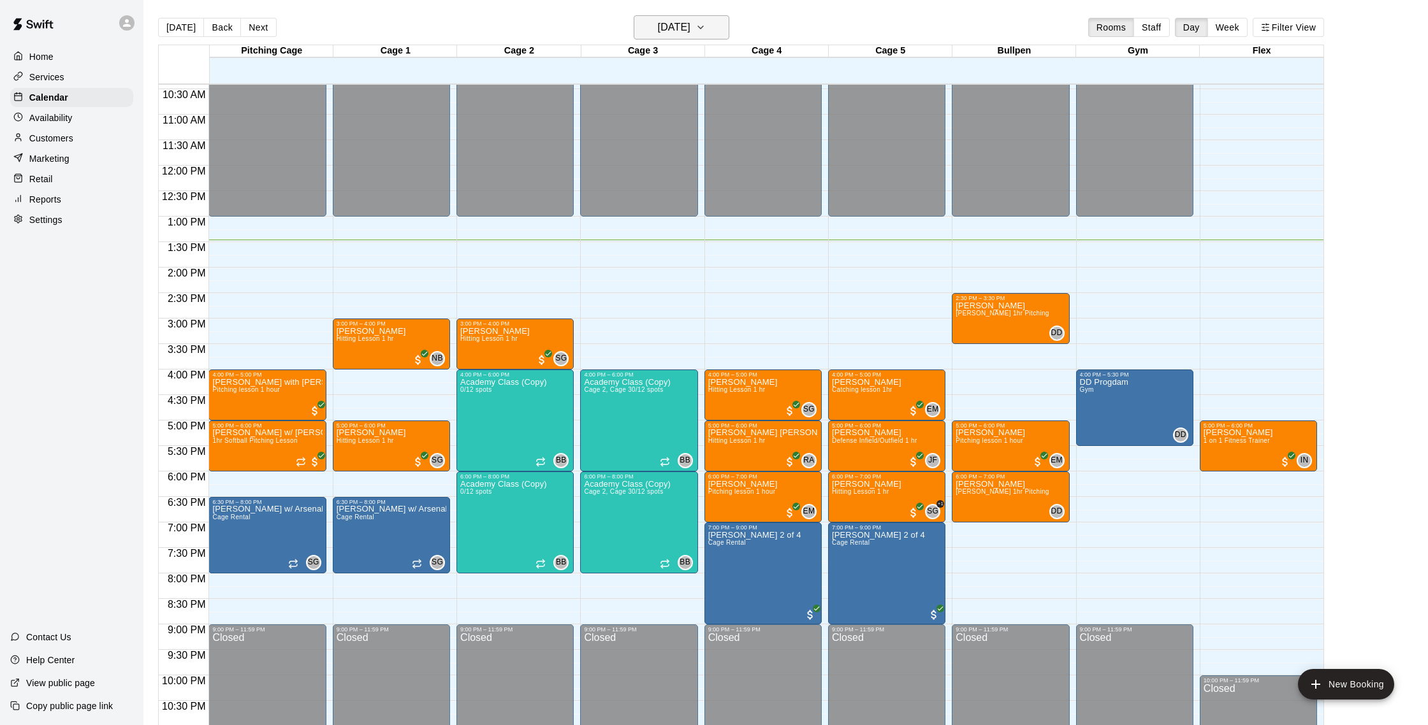
click at [669, 36] on h6 "[DATE]" at bounding box center [674, 27] width 33 height 18
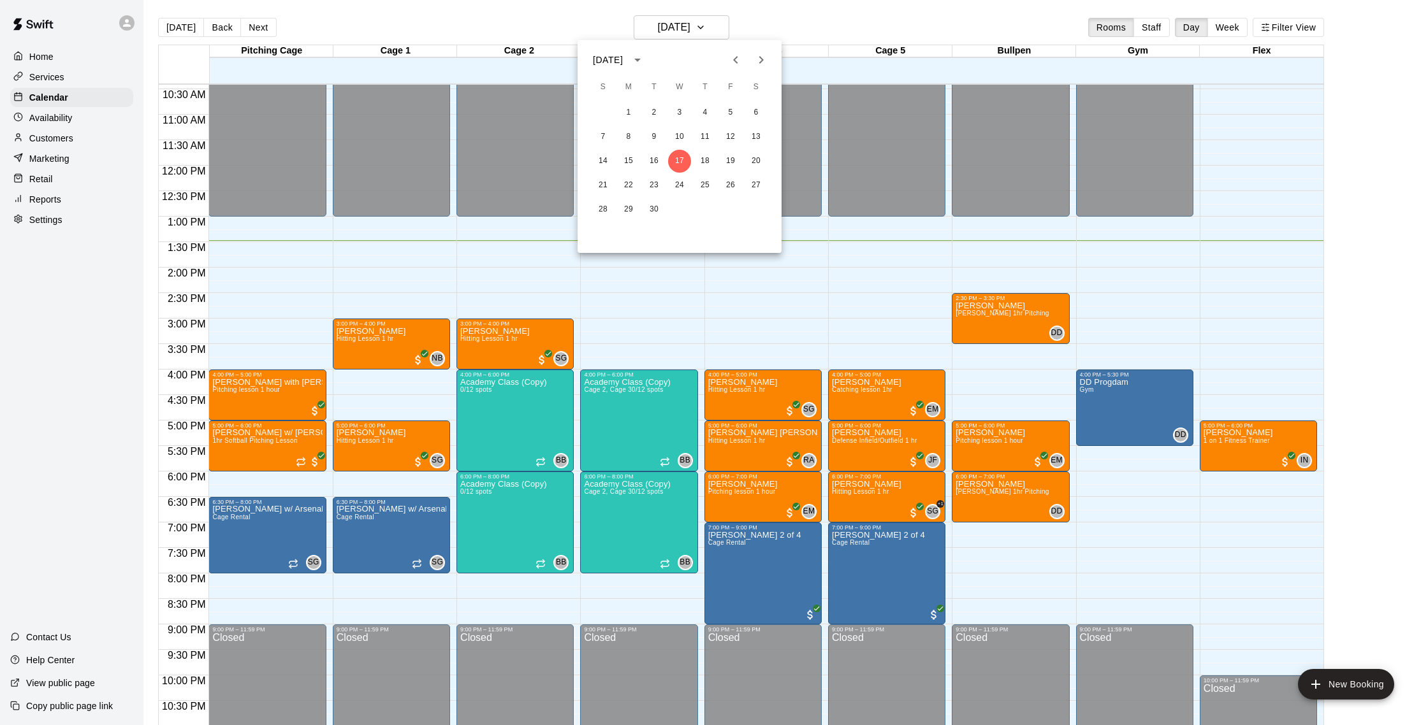
click at [542, 33] on div at bounding box center [714, 362] width 1428 height 725
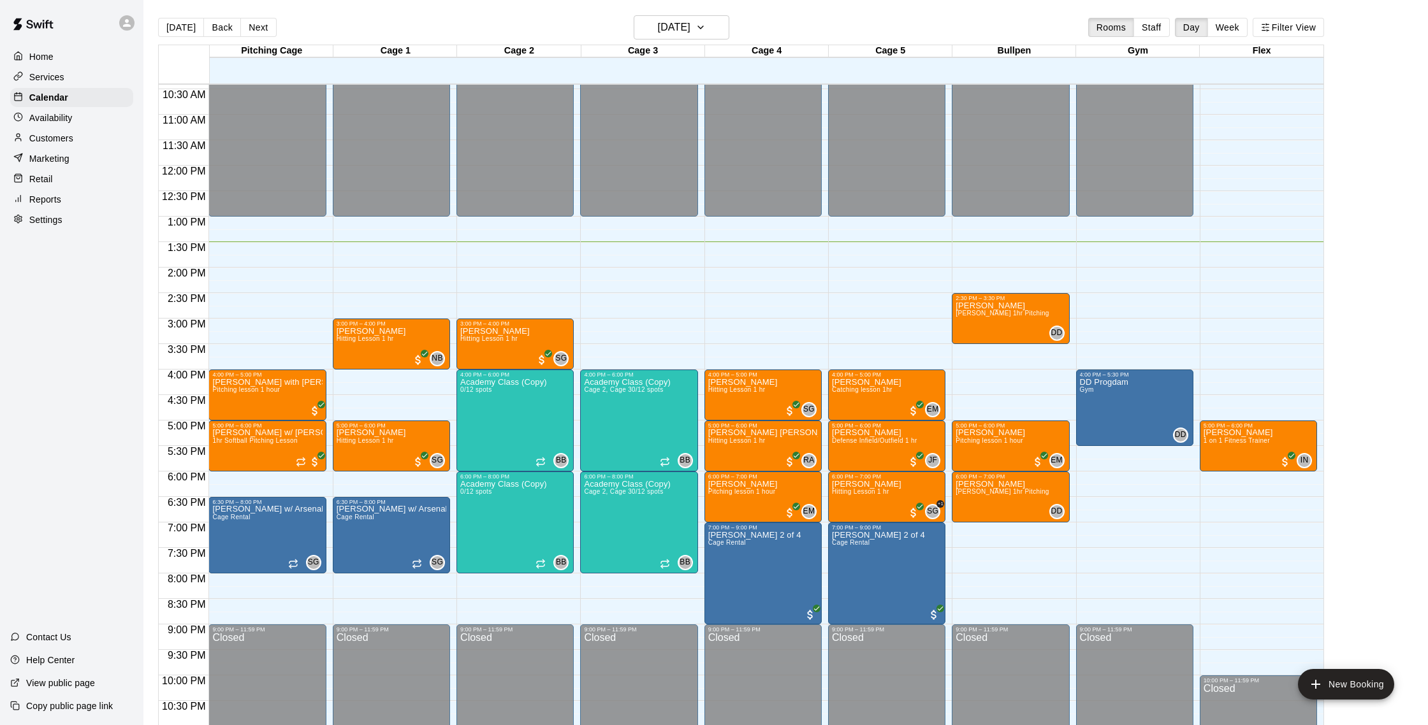
click at [71, 133] on p "Customers" at bounding box center [51, 138] width 44 height 13
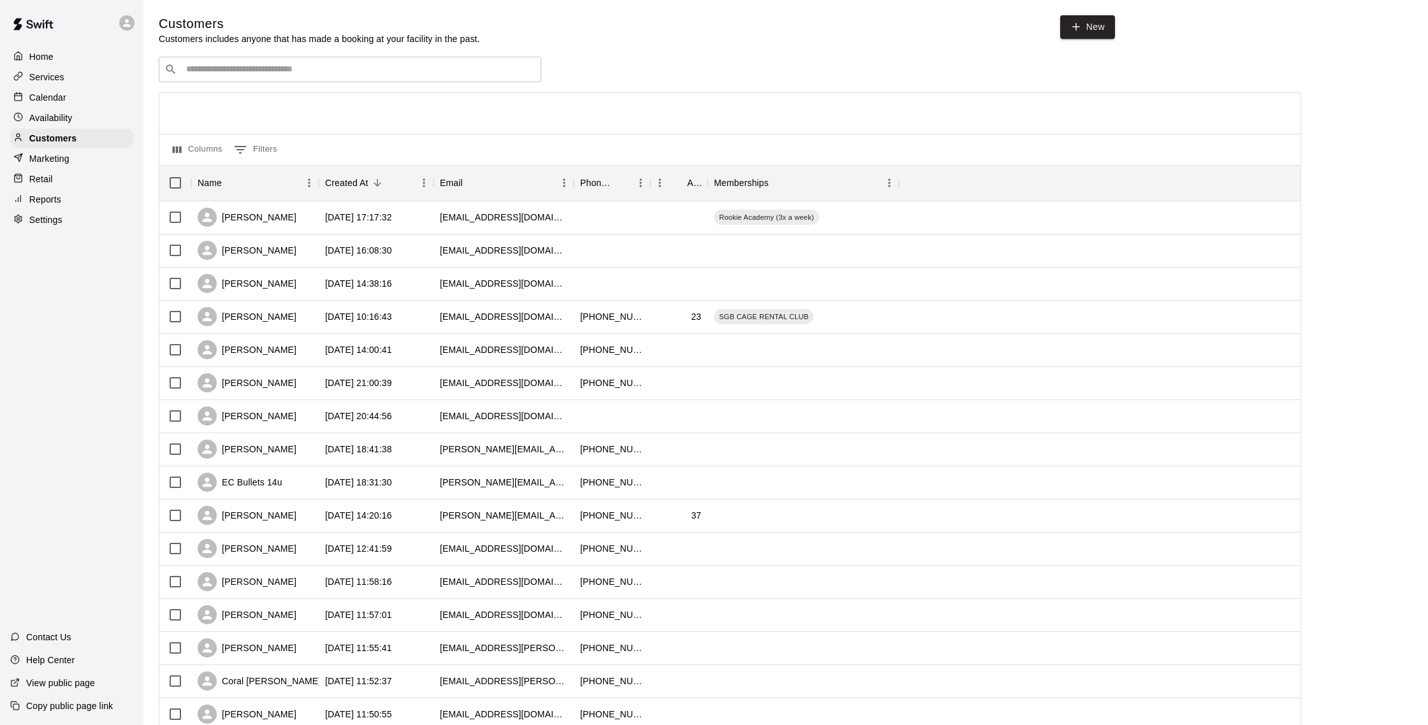
click at [289, 71] on input "Search customers by name or email" at bounding box center [358, 69] width 353 height 13
click at [72, 139] on p "Customers" at bounding box center [52, 138] width 47 height 13
click at [57, 93] on p "Calendar" at bounding box center [47, 97] width 37 height 13
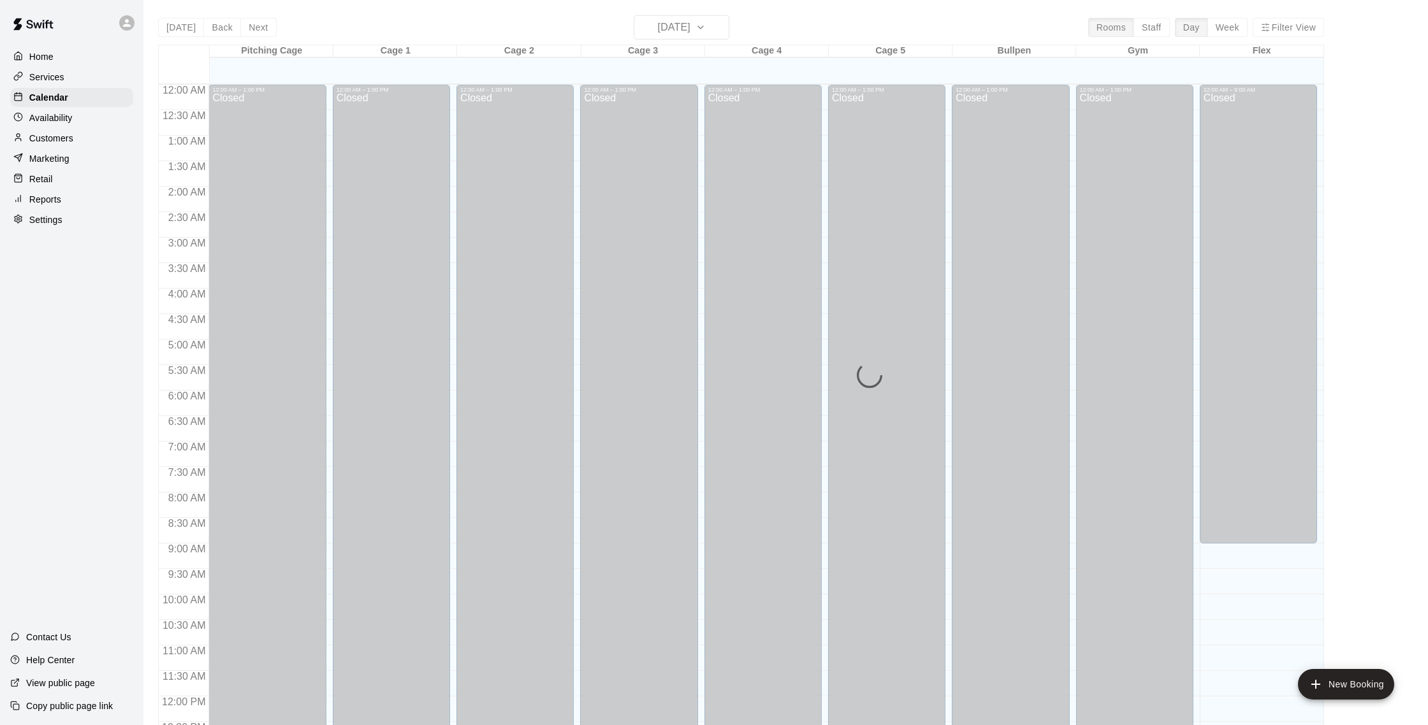
scroll to position [531, 0]
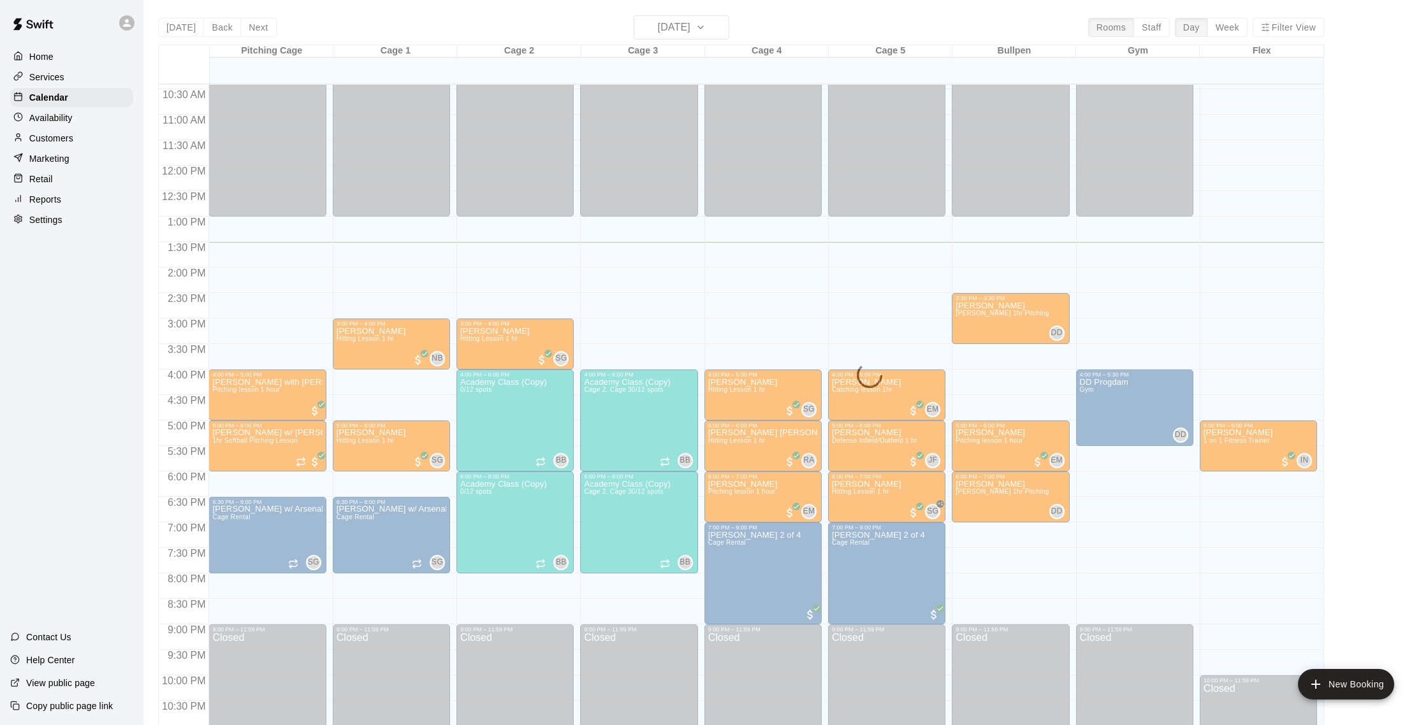
click at [720, 27] on div "[DATE] Back [DATE][DATE] Rooms Staff Day Week Filter View Pitching Cage 17 Wed …" at bounding box center [741, 377] width 1166 height 725
click at [720, 27] on button "[DATE]" at bounding box center [682, 27] width 96 height 24
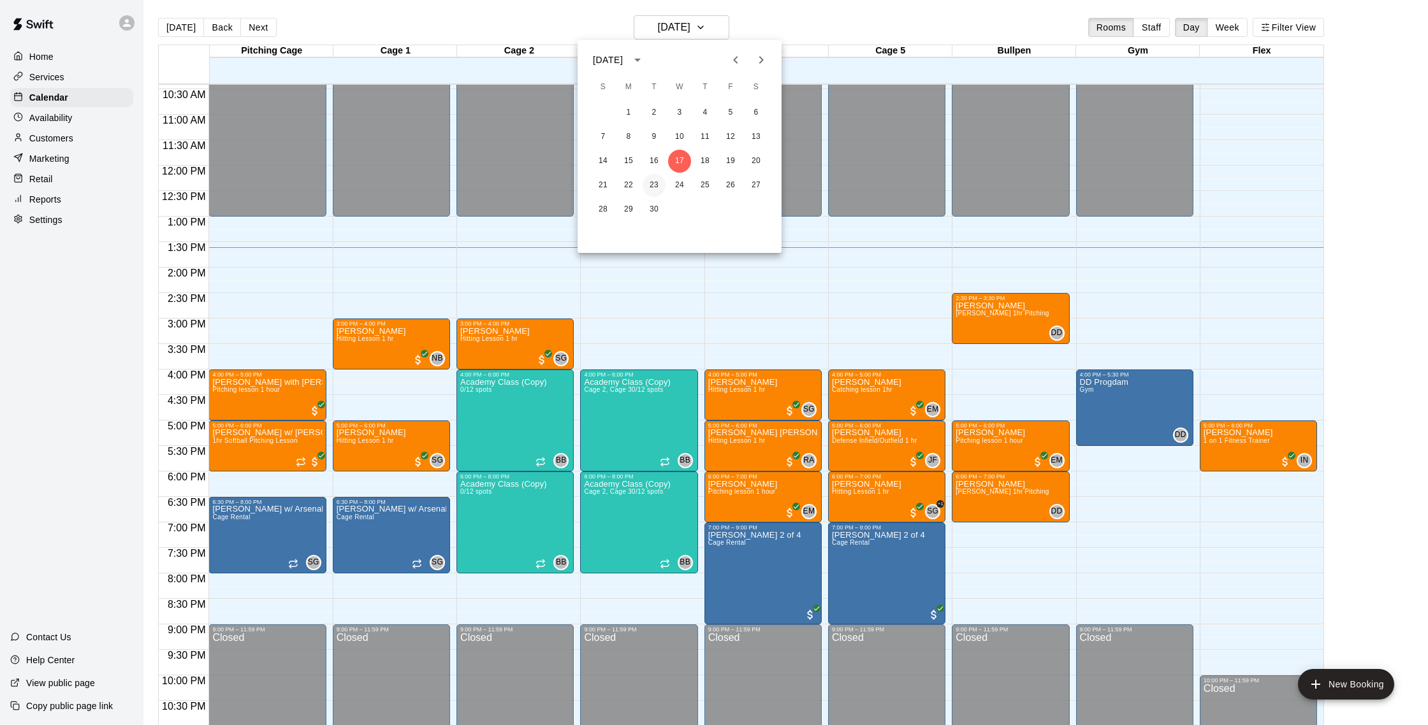
click at [653, 185] on button "23" at bounding box center [653, 185] width 23 height 23
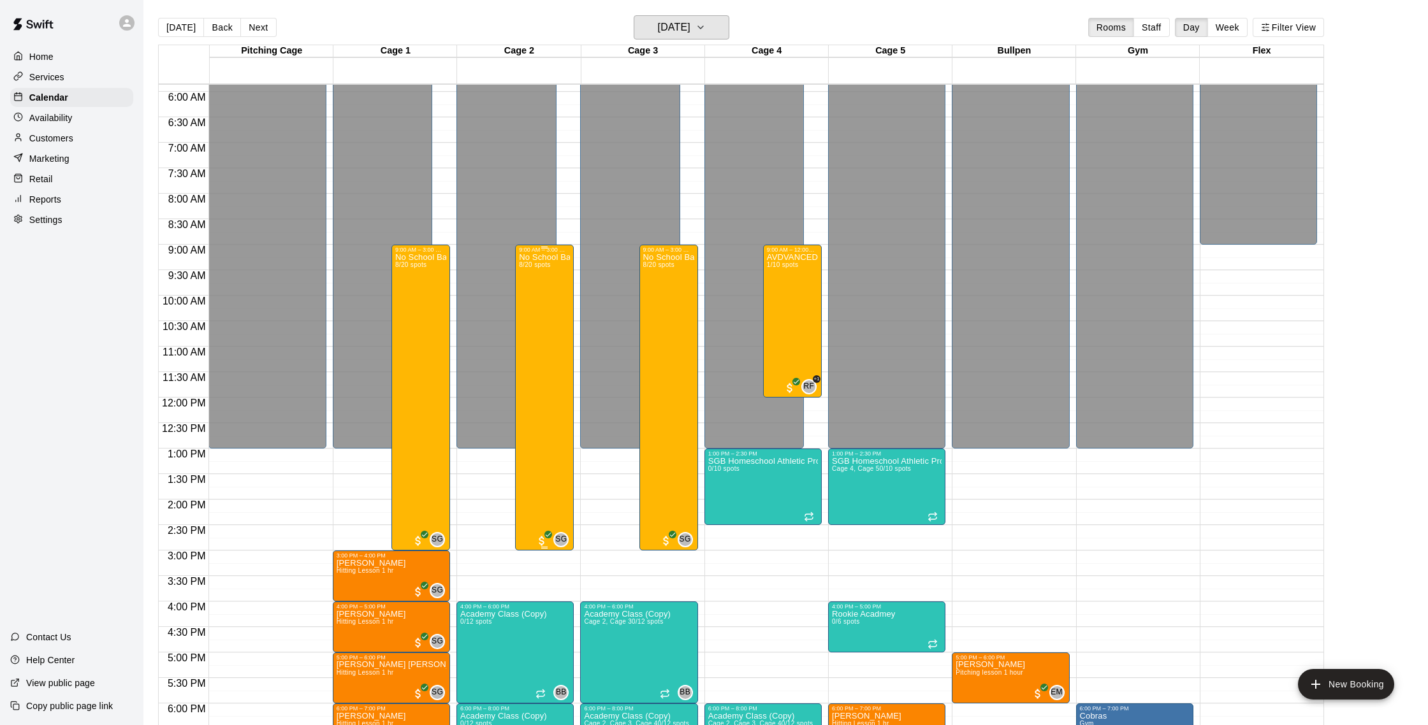
scroll to position [297, 0]
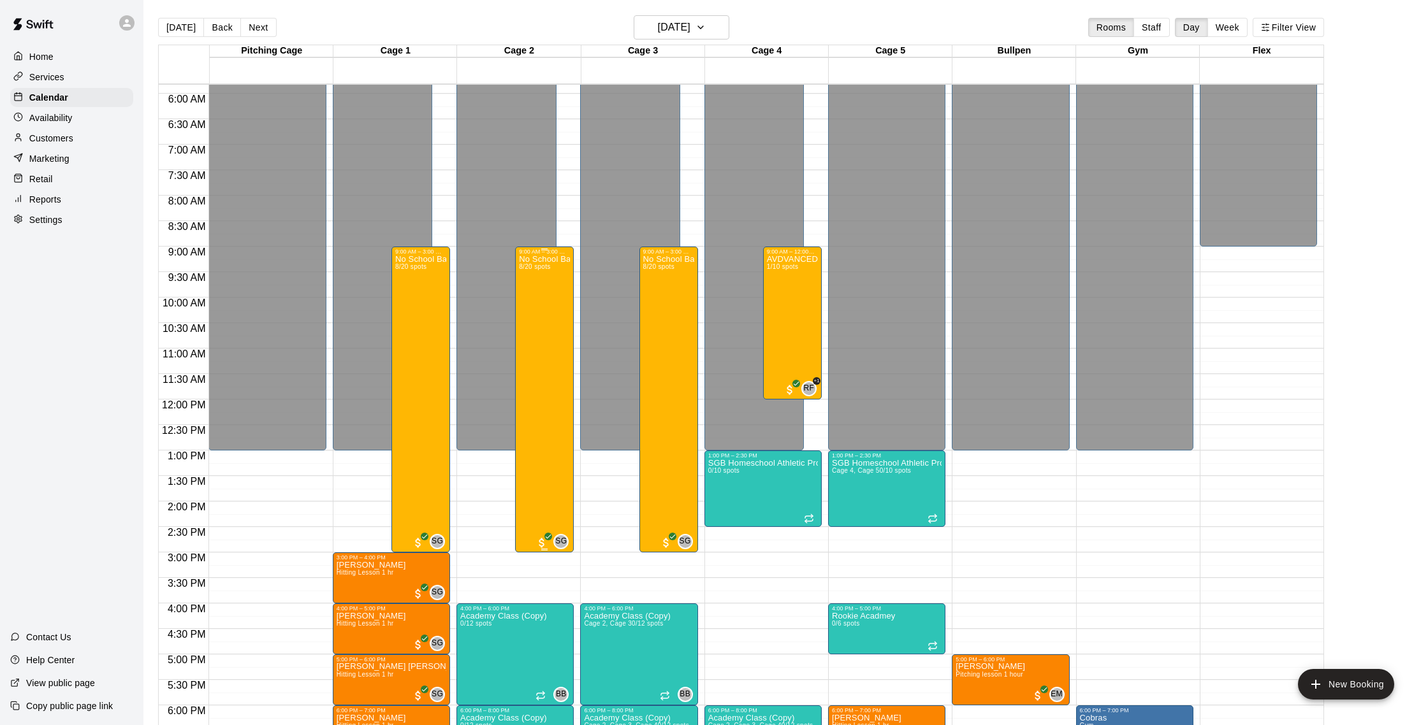
click at [551, 311] on div "No School Baseball & Softball Clinics 8/20 spots" at bounding box center [544, 617] width 51 height 725
click at [537, 296] on img "edit" at bounding box center [532, 299] width 15 height 15
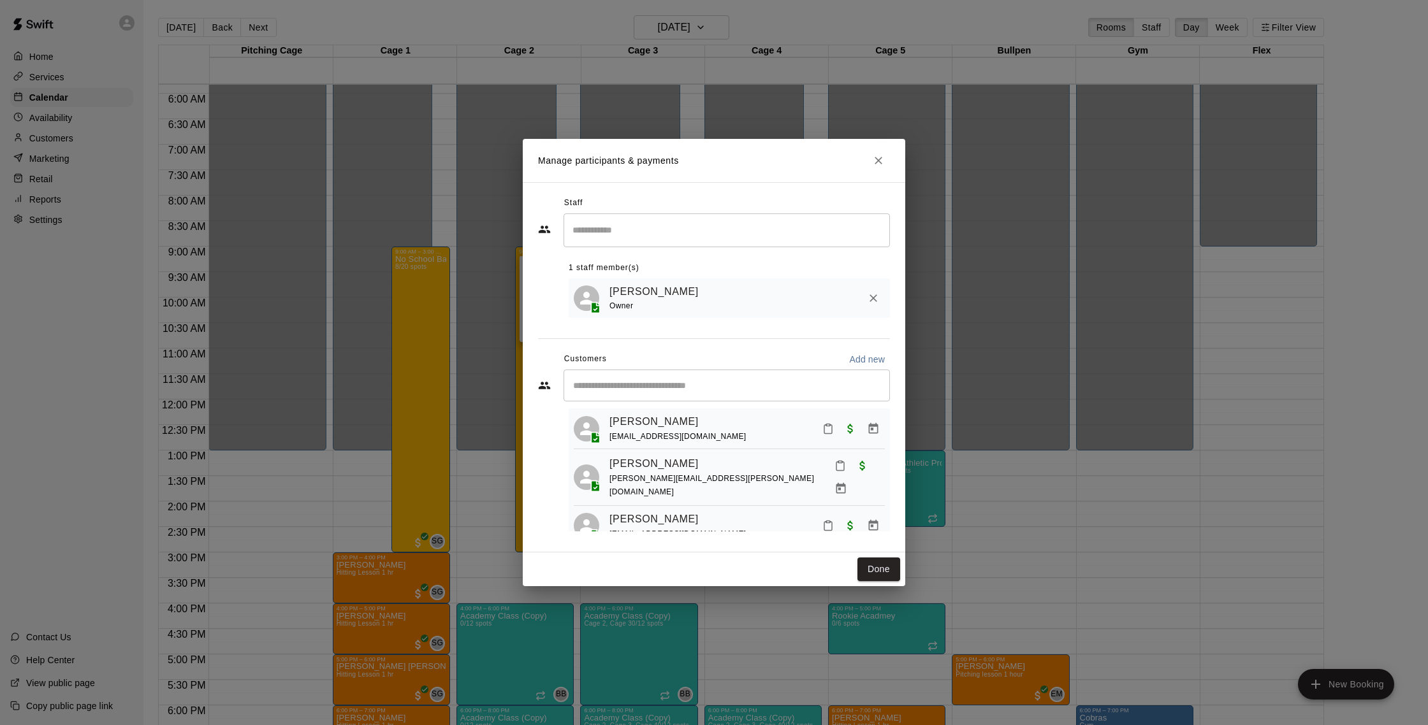
scroll to position [24, 0]
click at [655, 513] on link "[PERSON_NAME]" at bounding box center [653, 521] width 89 height 17
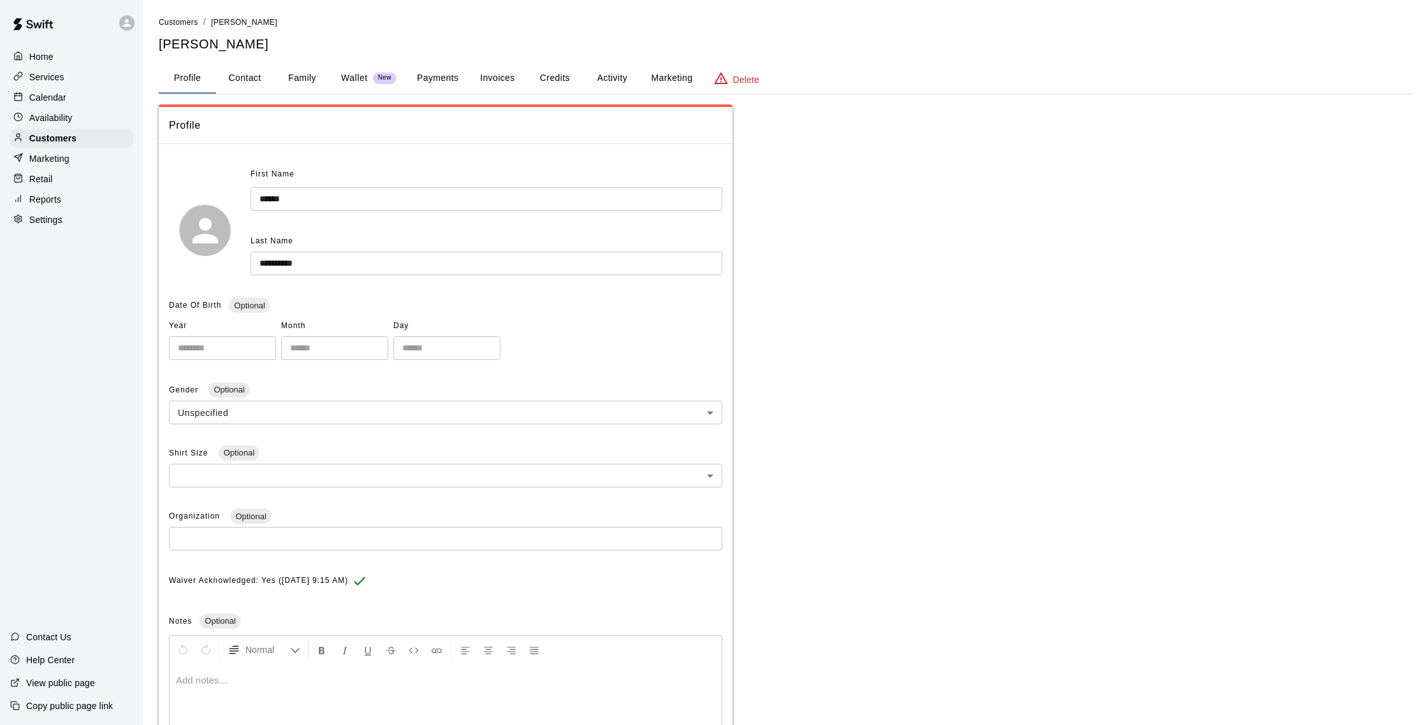
click at [617, 79] on button "Activity" at bounding box center [611, 78] width 57 height 31
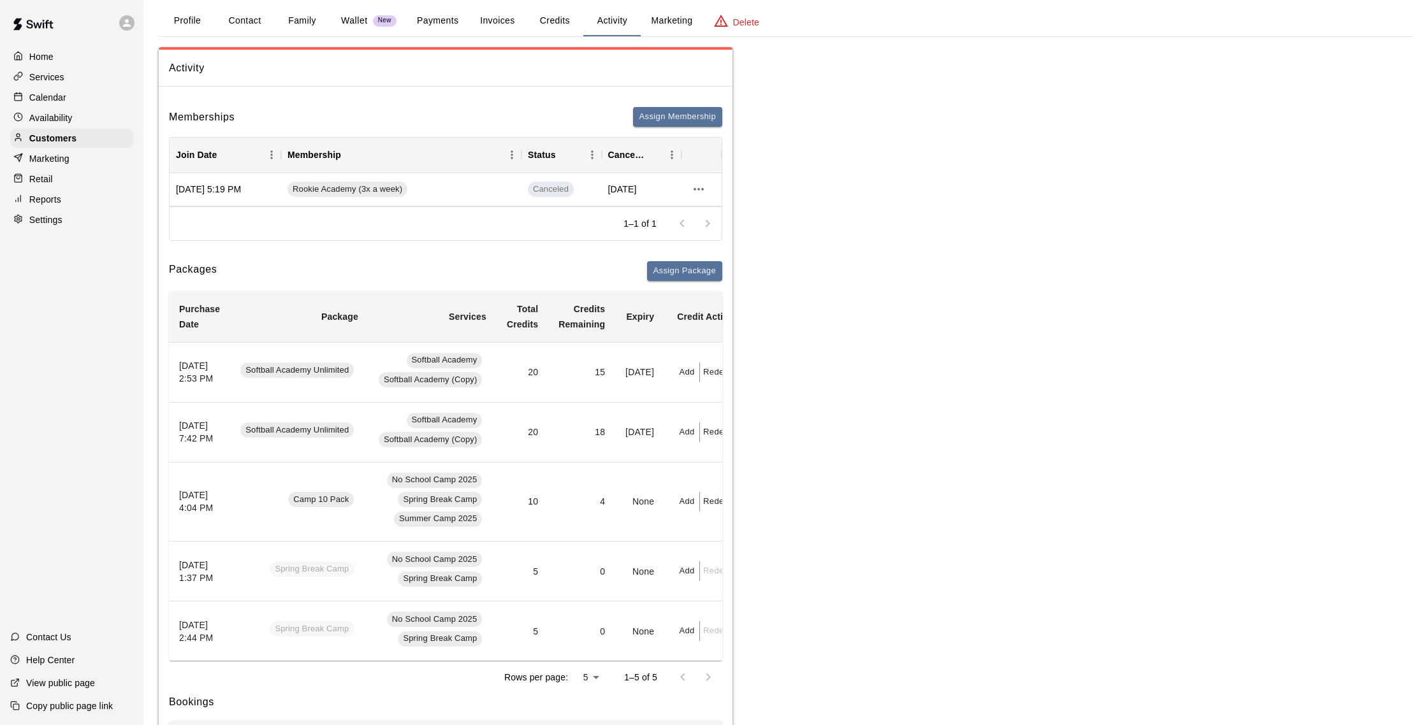
scroll to position [59, 0]
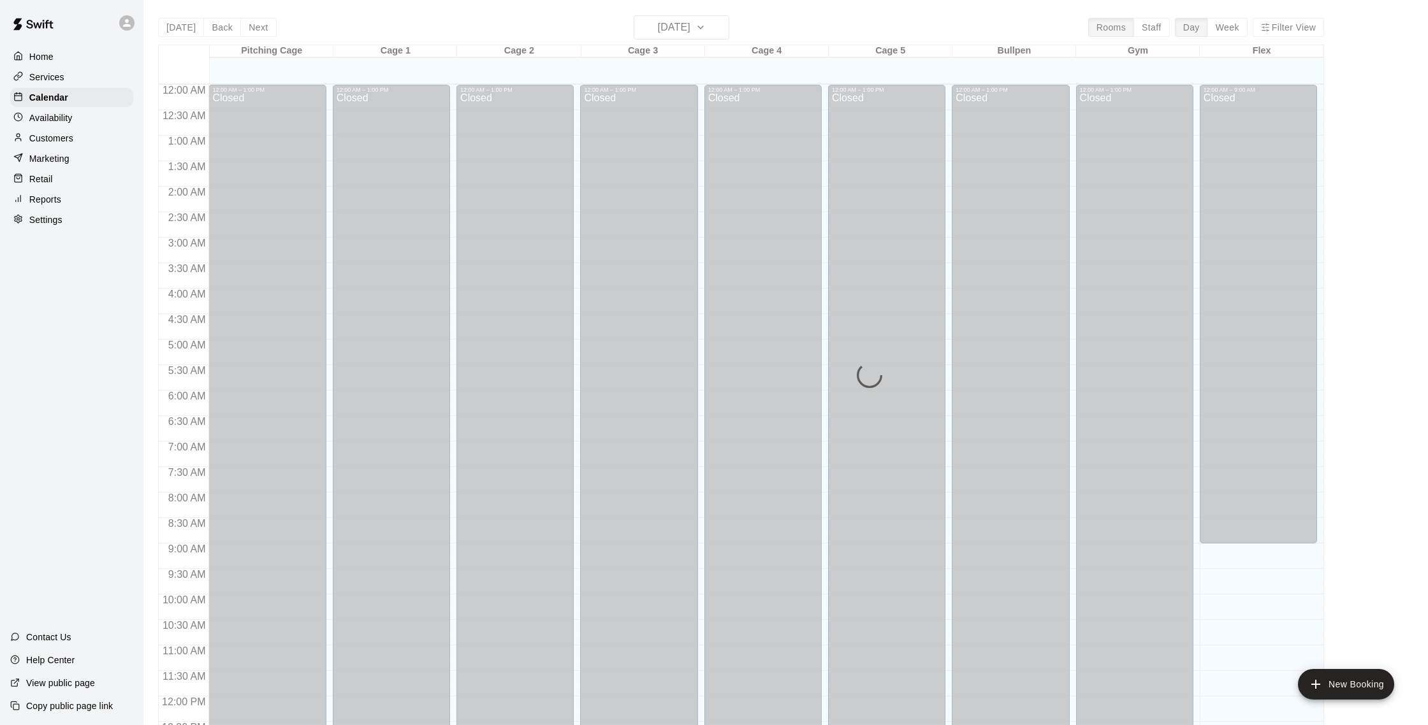
scroll to position [531, 0]
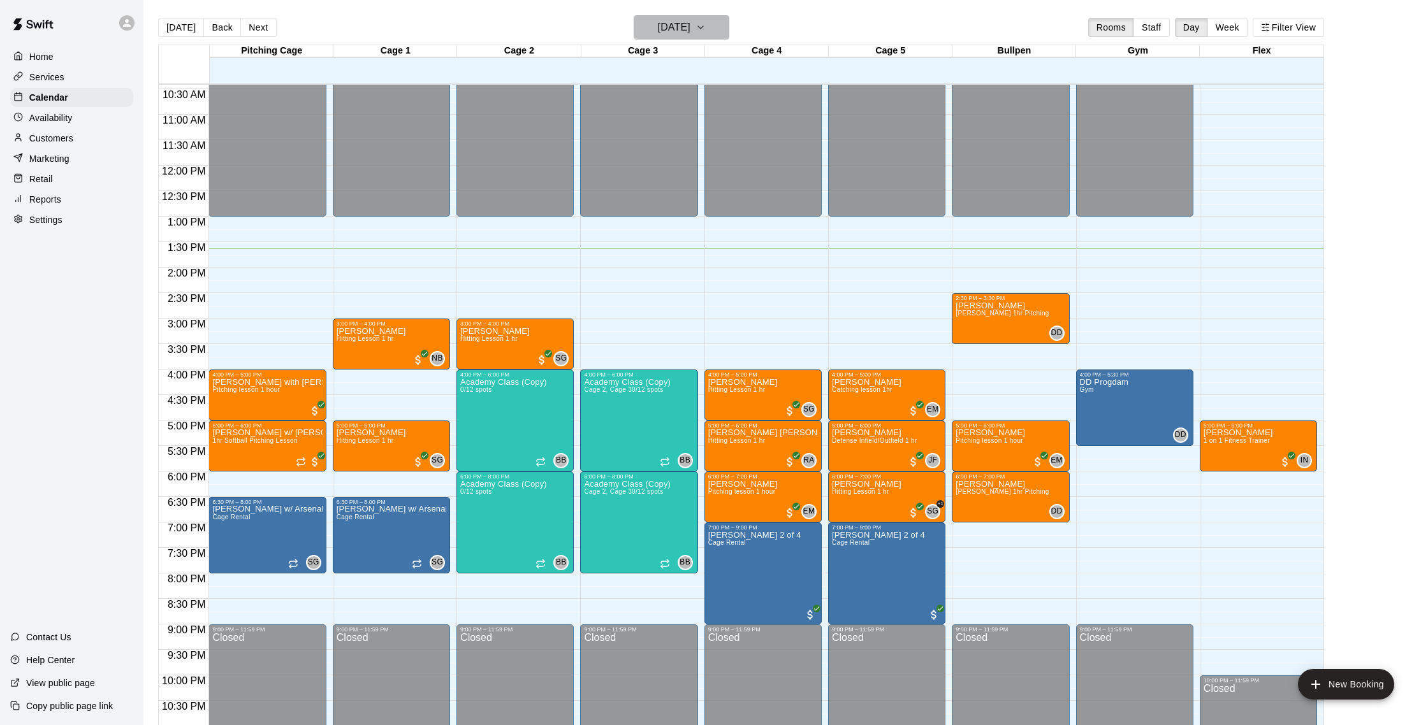
click at [690, 27] on h6 "[DATE]" at bounding box center [674, 27] width 33 height 18
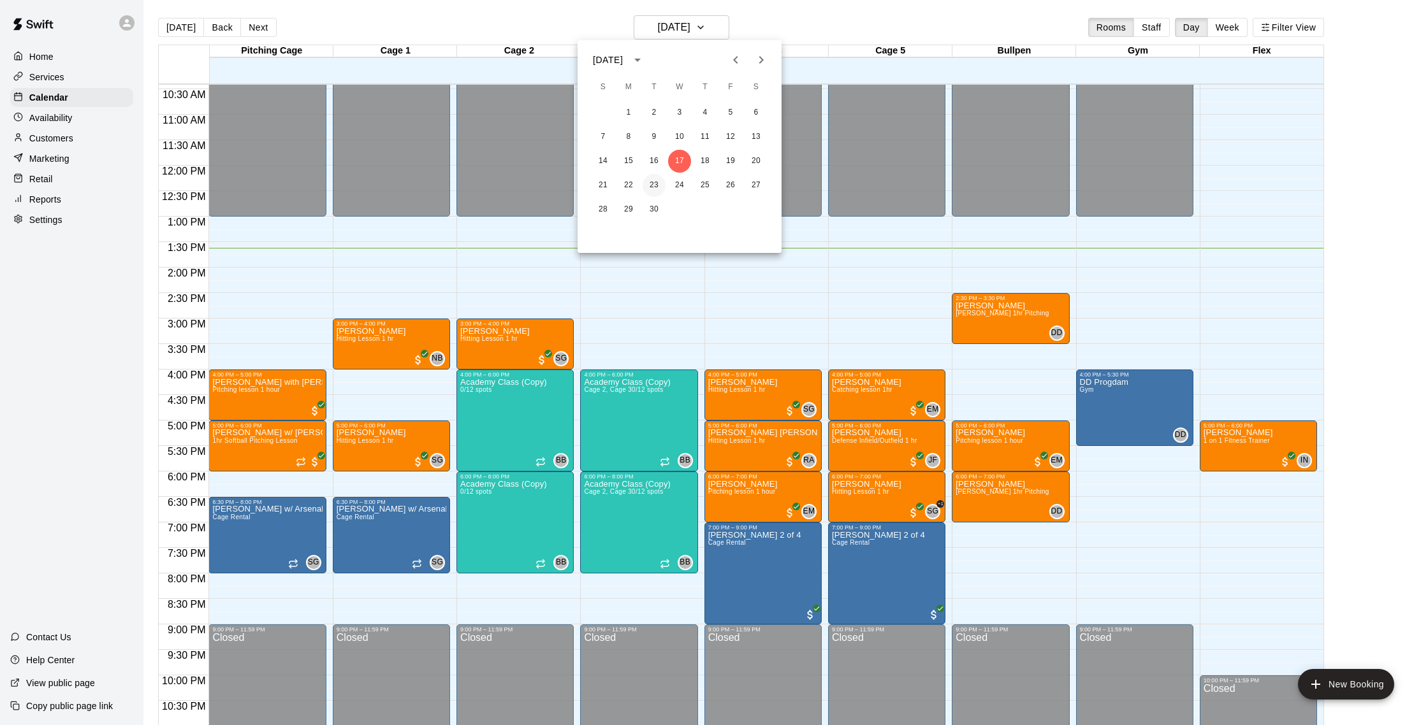
click at [653, 185] on button "23" at bounding box center [653, 185] width 23 height 23
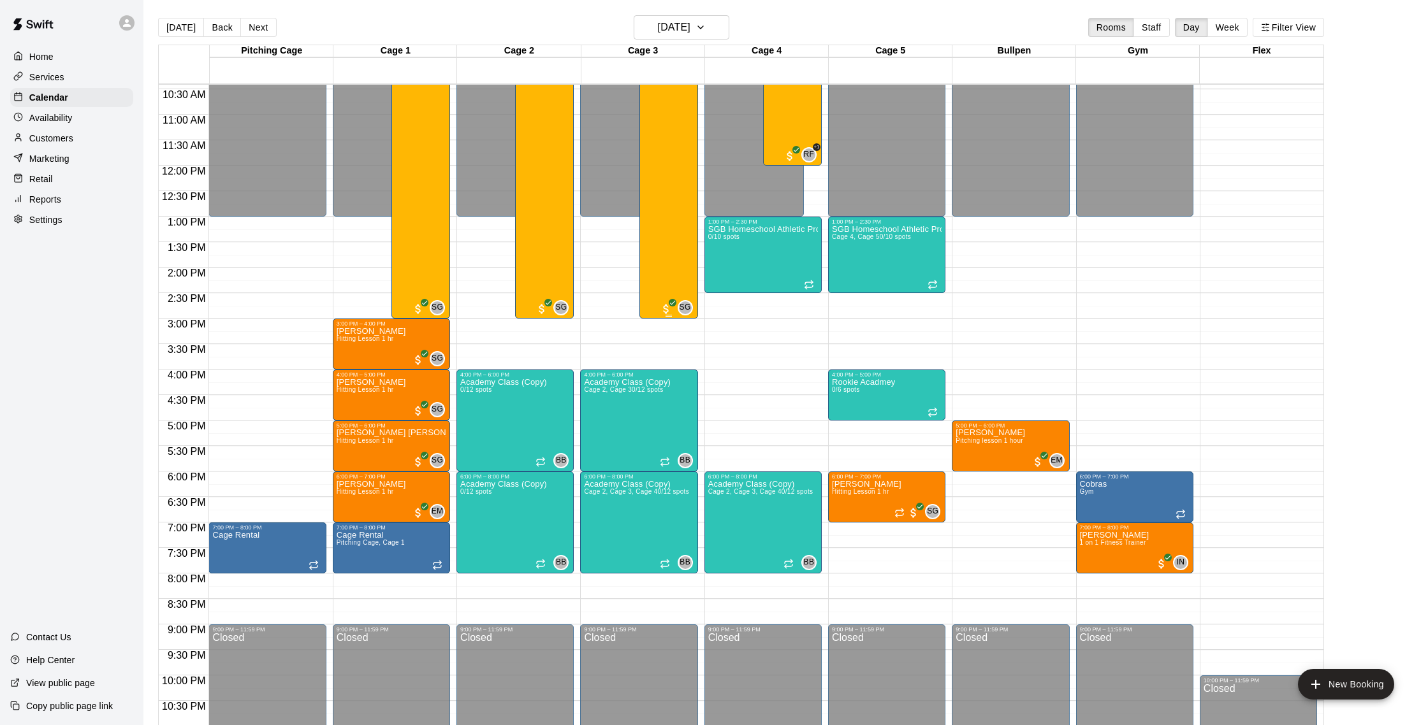
click at [683, 240] on div "No School Baseball & Softball Clinics 8/20 spots" at bounding box center [668, 383] width 51 height 725
click at [665, 67] on button "edit" at bounding box center [655, 65] width 25 height 25
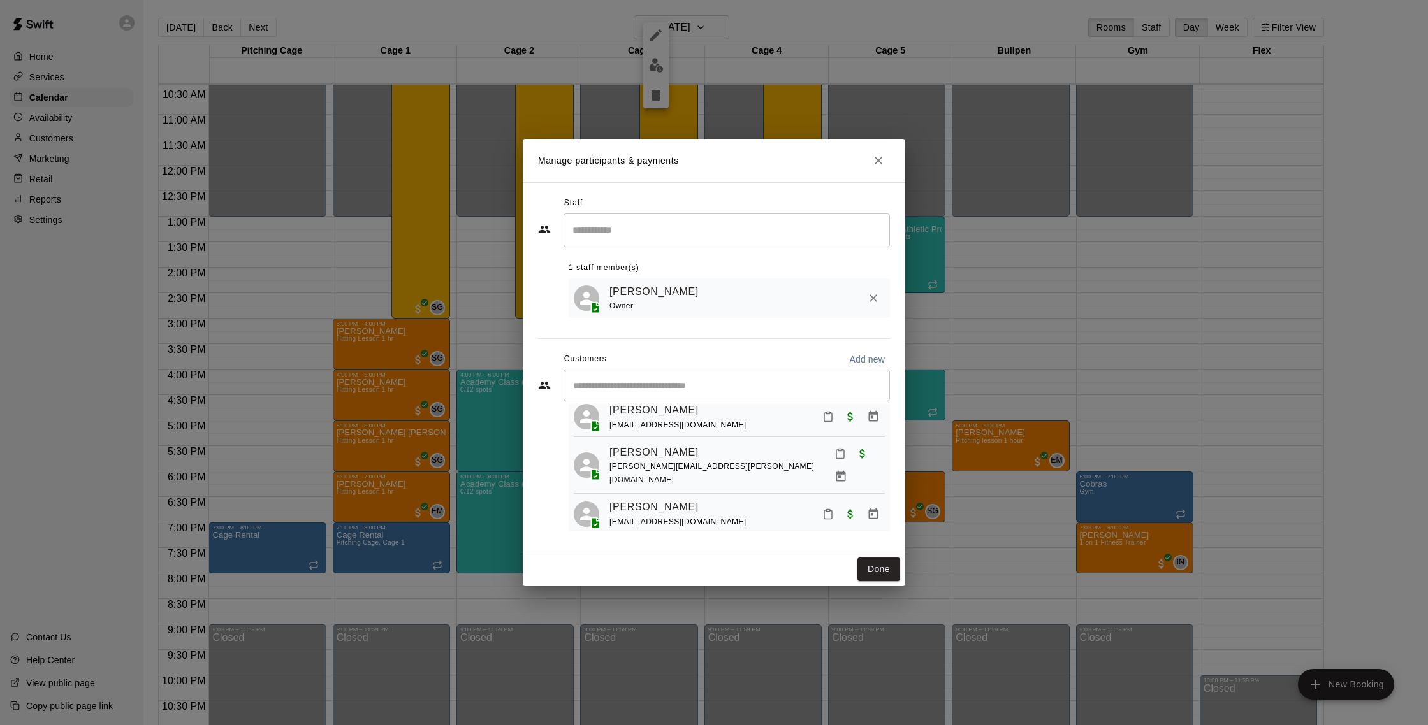
scroll to position [237, 0]
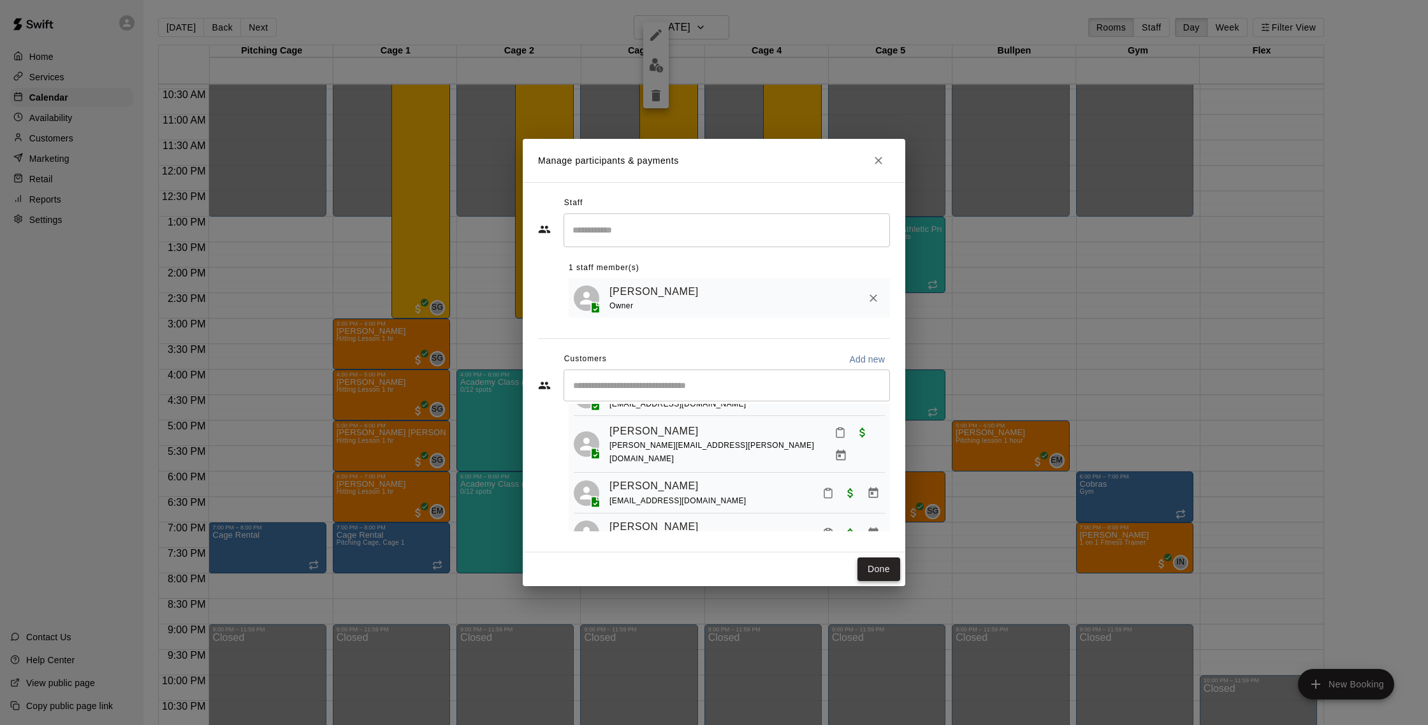
click at [887, 569] on button "Done" at bounding box center [878, 570] width 43 height 24
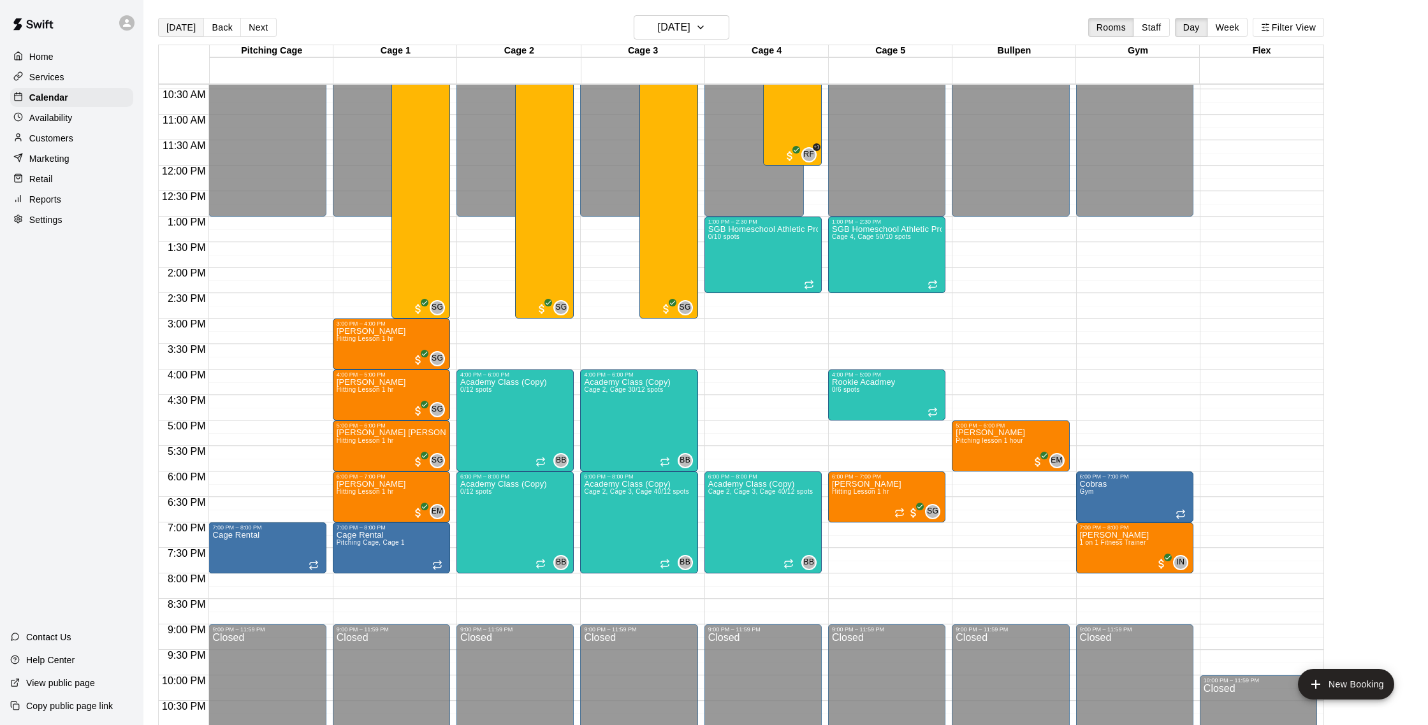
scroll to position [1, 0]
click at [182, 27] on button "[DATE]" at bounding box center [181, 26] width 46 height 19
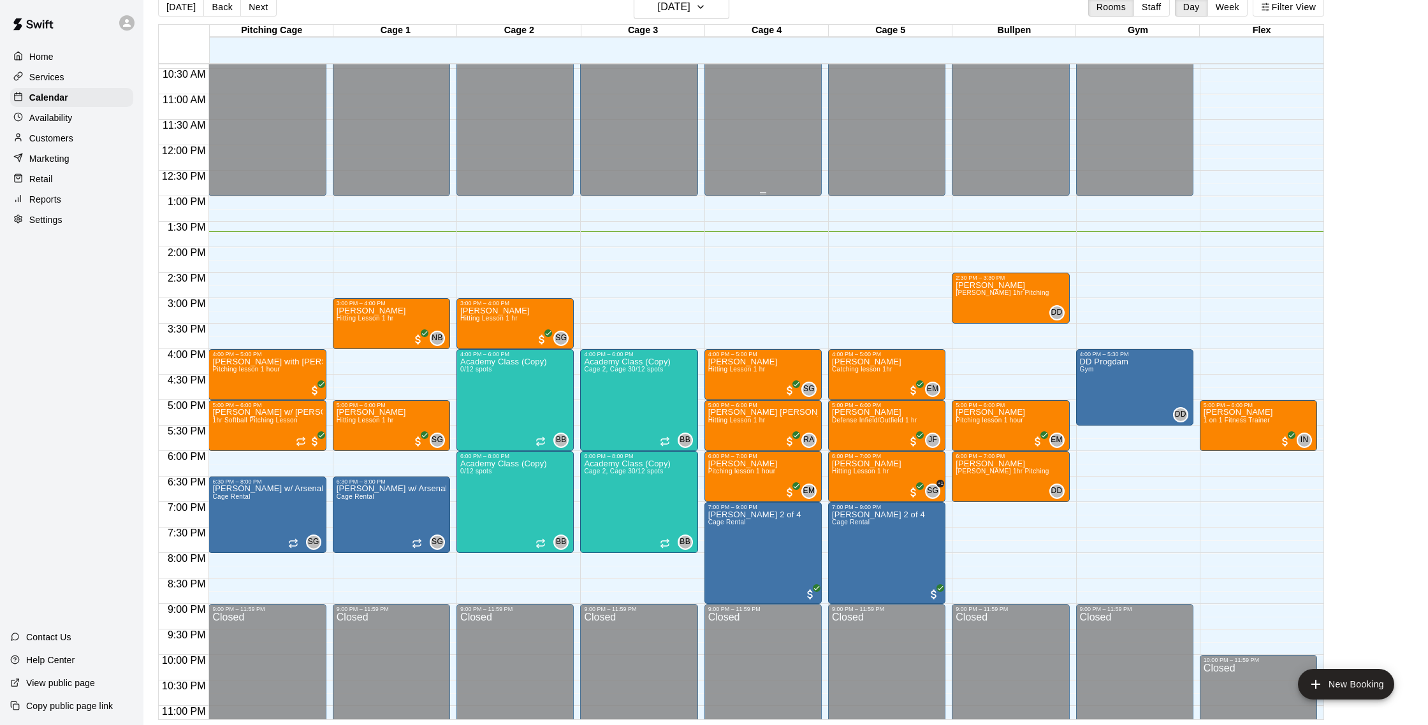
scroll to position [522, 0]
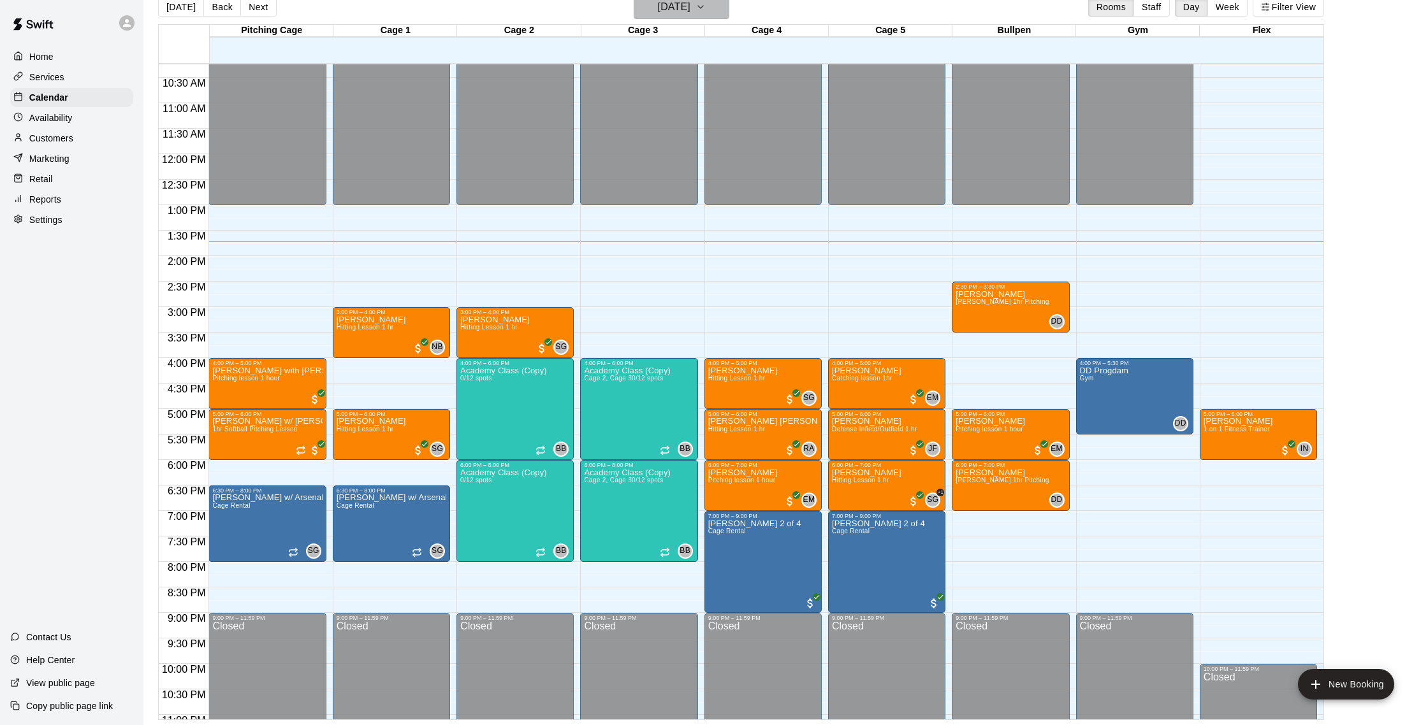
click at [678, 16] on h6 "[DATE]" at bounding box center [674, 7] width 33 height 18
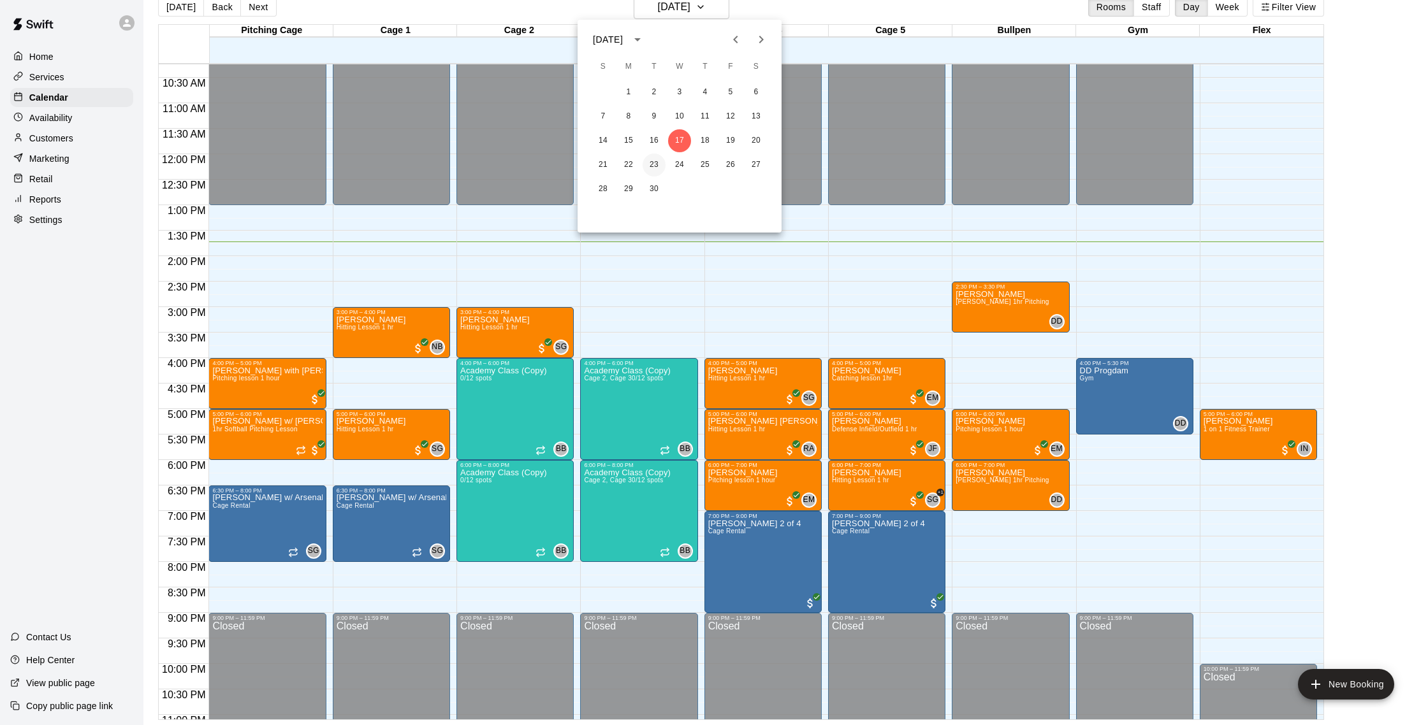
click at [651, 165] on button "23" at bounding box center [653, 165] width 23 height 23
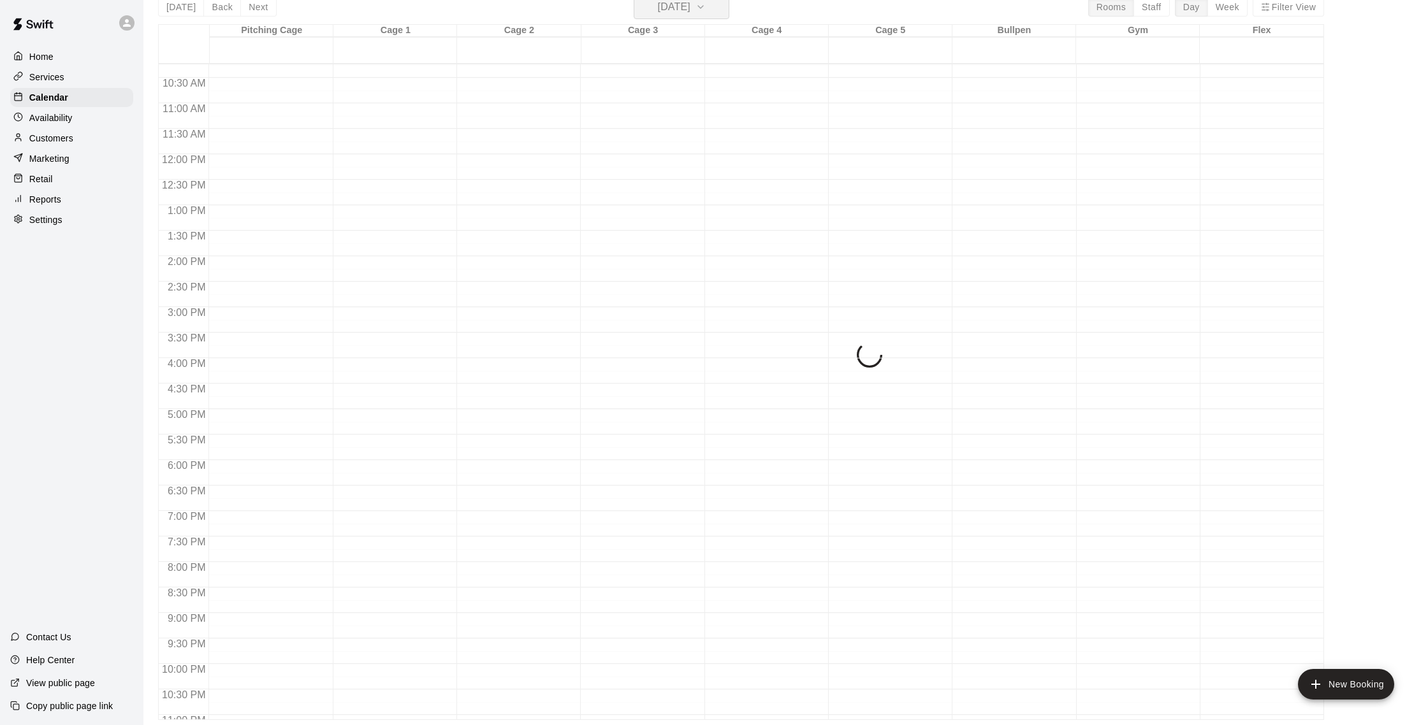
scroll to position [15, 0]
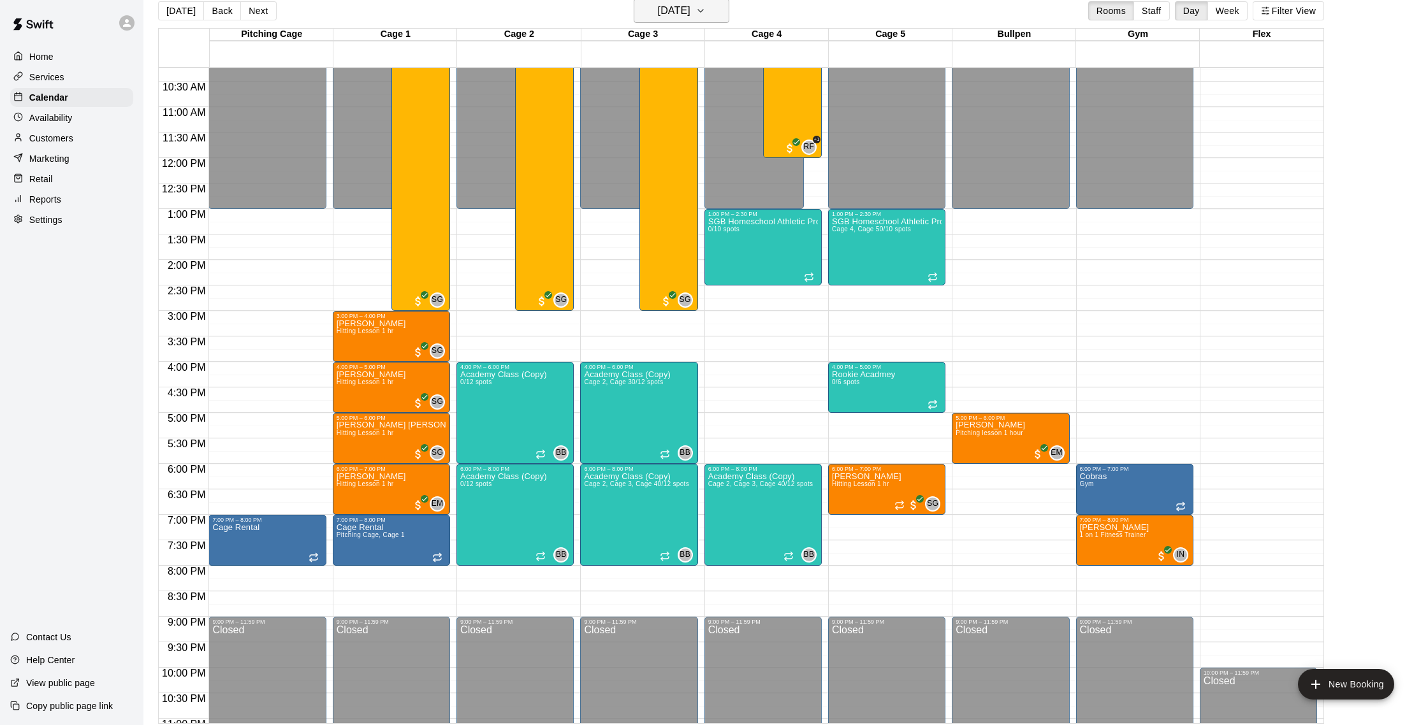
click at [663, 15] on h6 "[DATE]" at bounding box center [674, 11] width 33 height 18
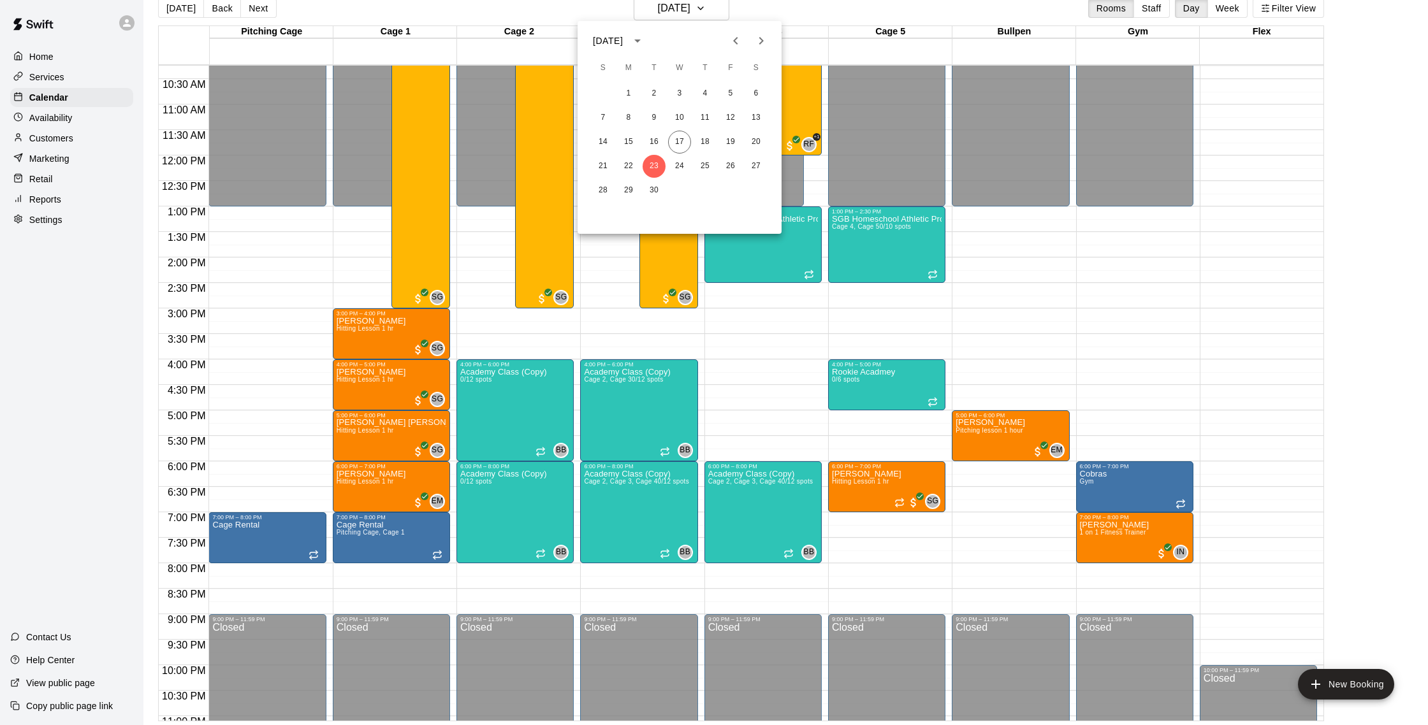
click at [549, 124] on div at bounding box center [714, 362] width 1428 height 725
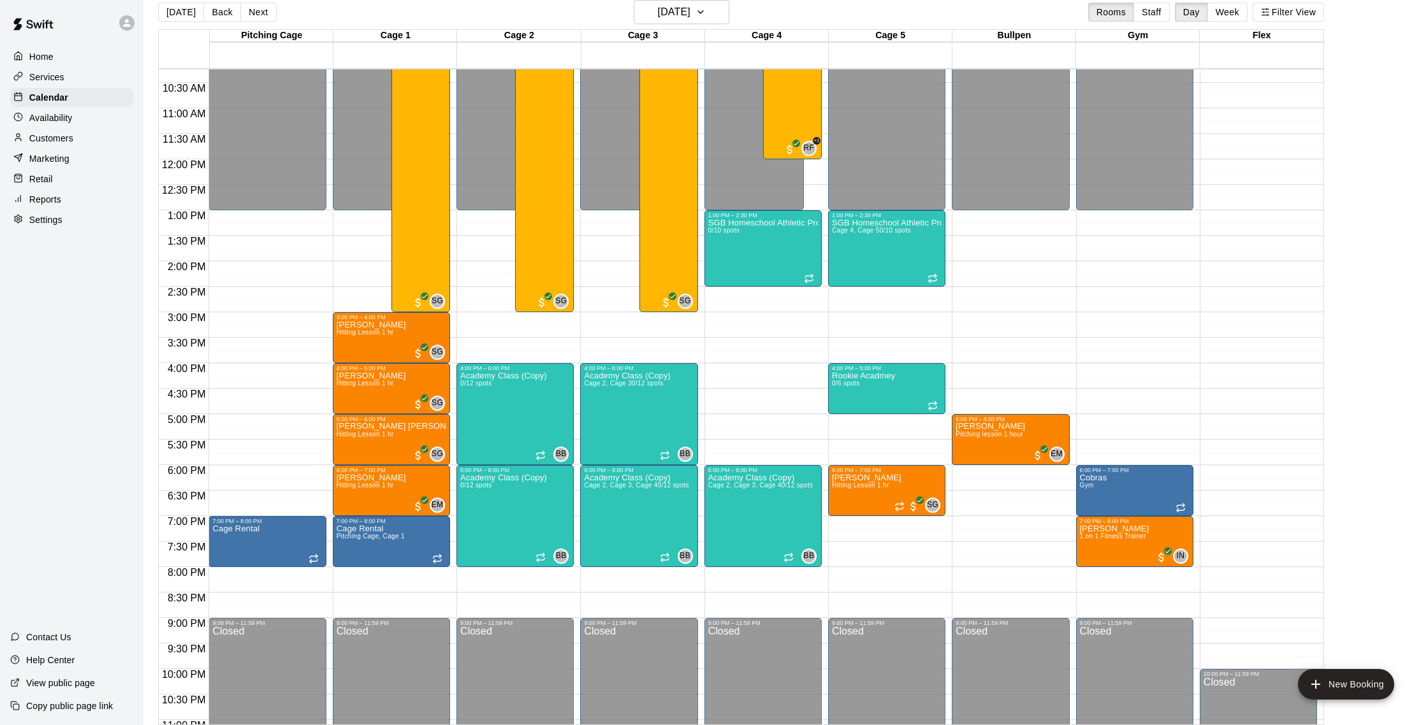
click at [533, 120] on div "No School Baseball & Softball Clinics 8/20 spots" at bounding box center [544, 377] width 51 height 725
click at [530, 57] on img "edit" at bounding box center [532, 59] width 15 height 15
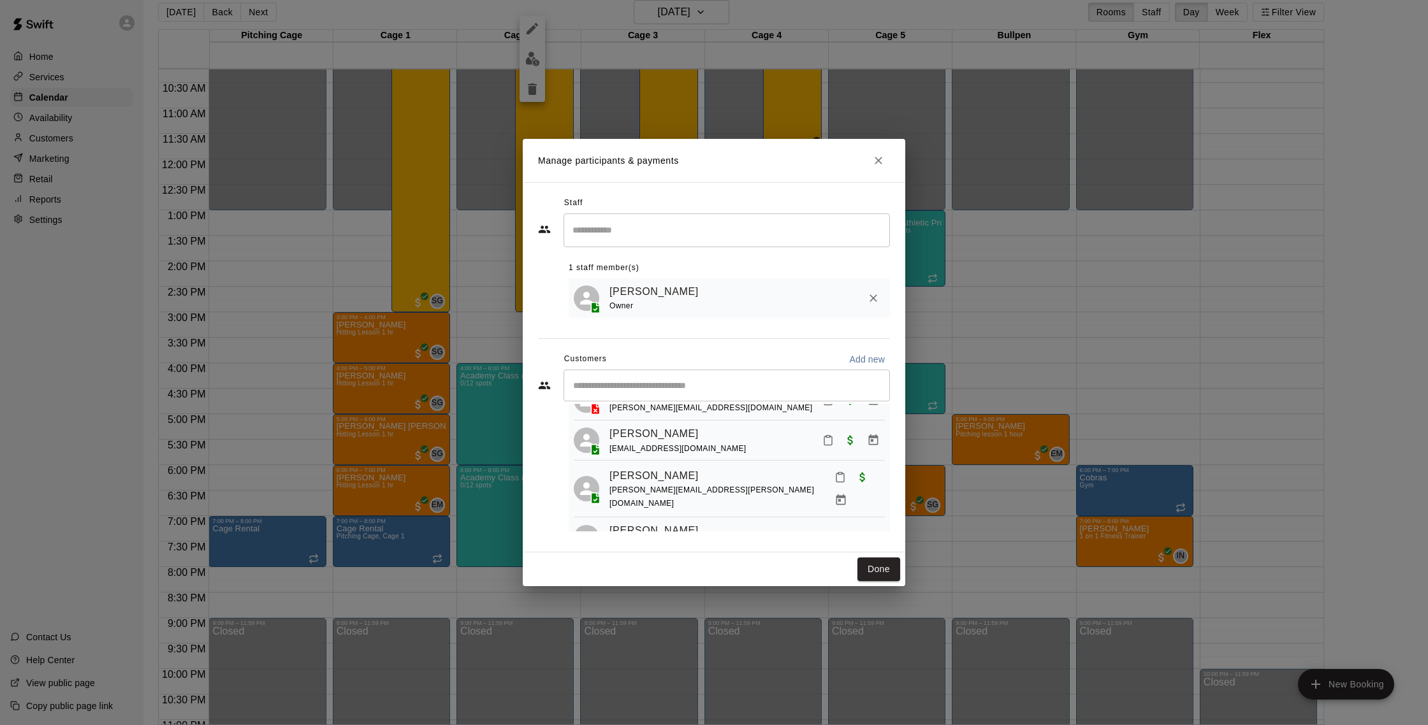
scroll to position [237, 0]
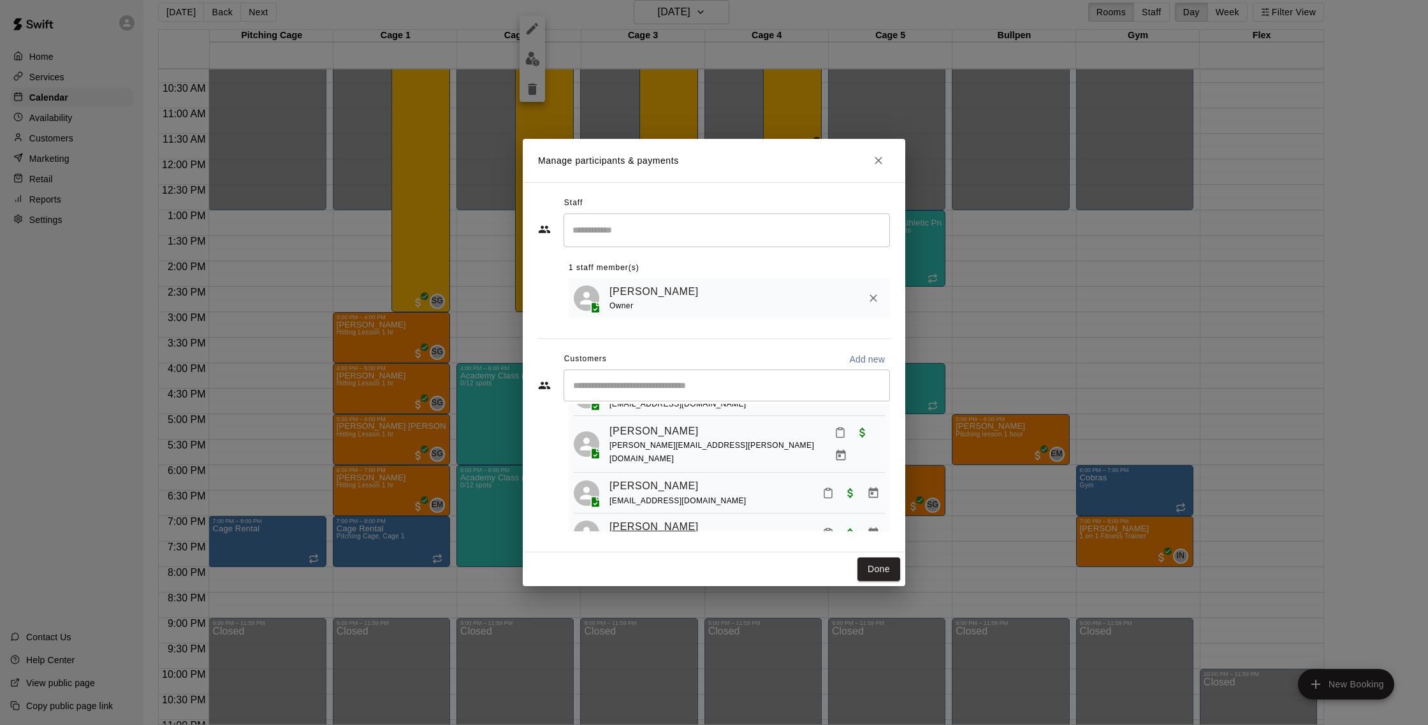
click at [668, 519] on link "[PERSON_NAME]" at bounding box center [653, 527] width 89 height 17
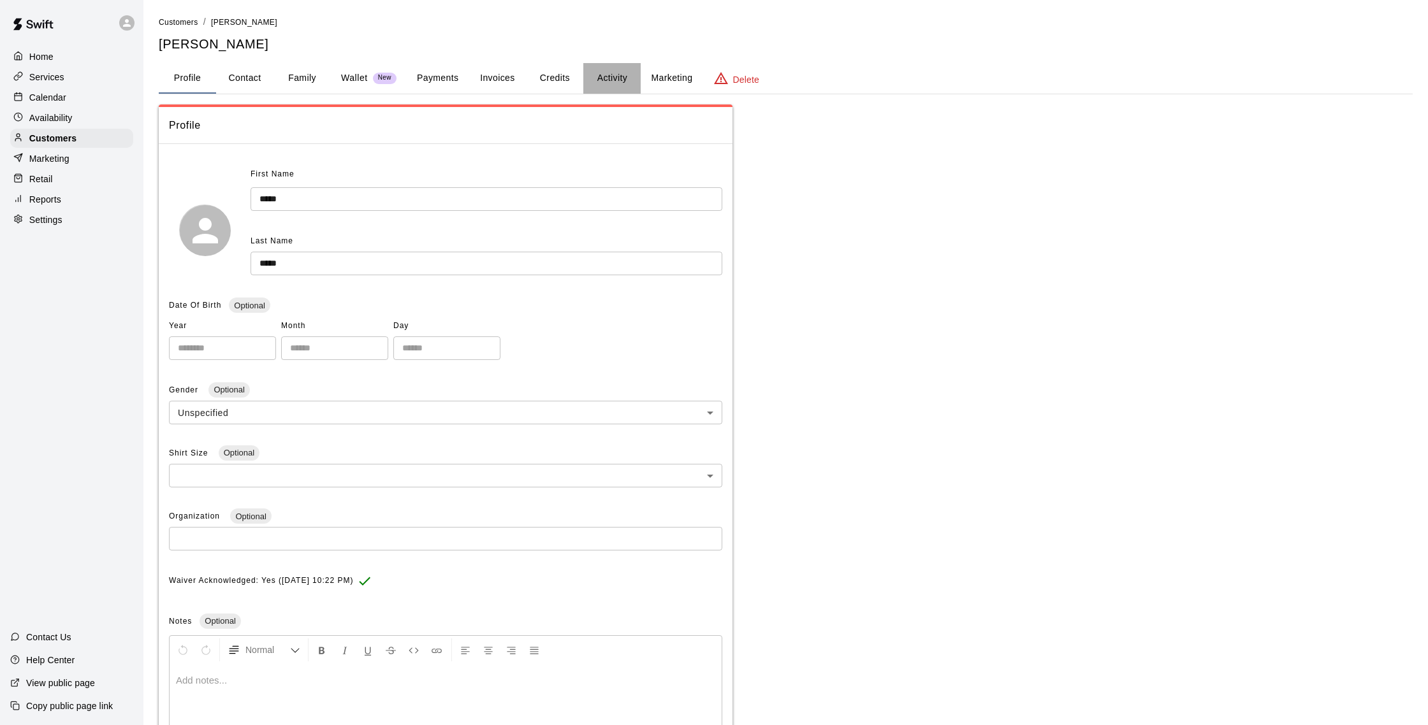
click at [622, 80] on button "Activity" at bounding box center [611, 78] width 57 height 31
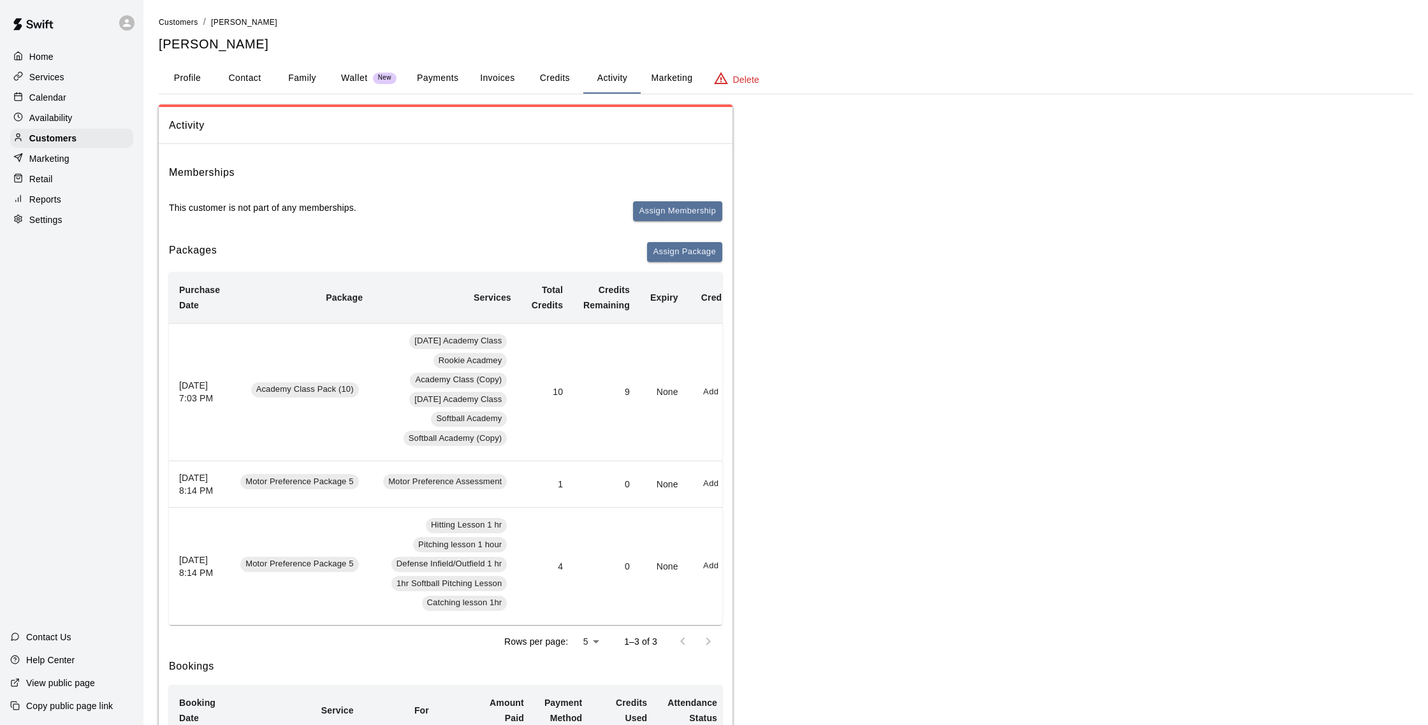
click at [412, 80] on button "Payments" at bounding box center [438, 78] width 62 height 31
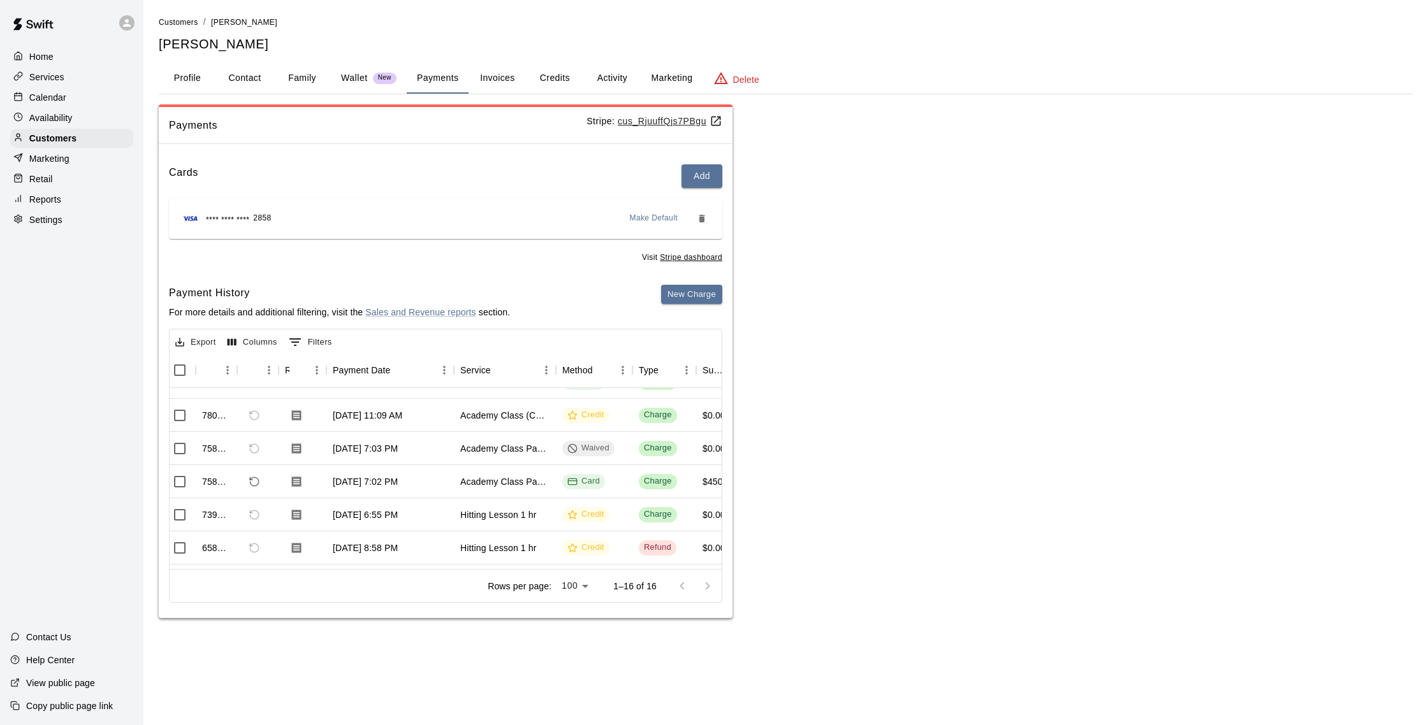
scroll to position [23, 6]
click at [597, 84] on button "Activity" at bounding box center [611, 78] width 57 height 31
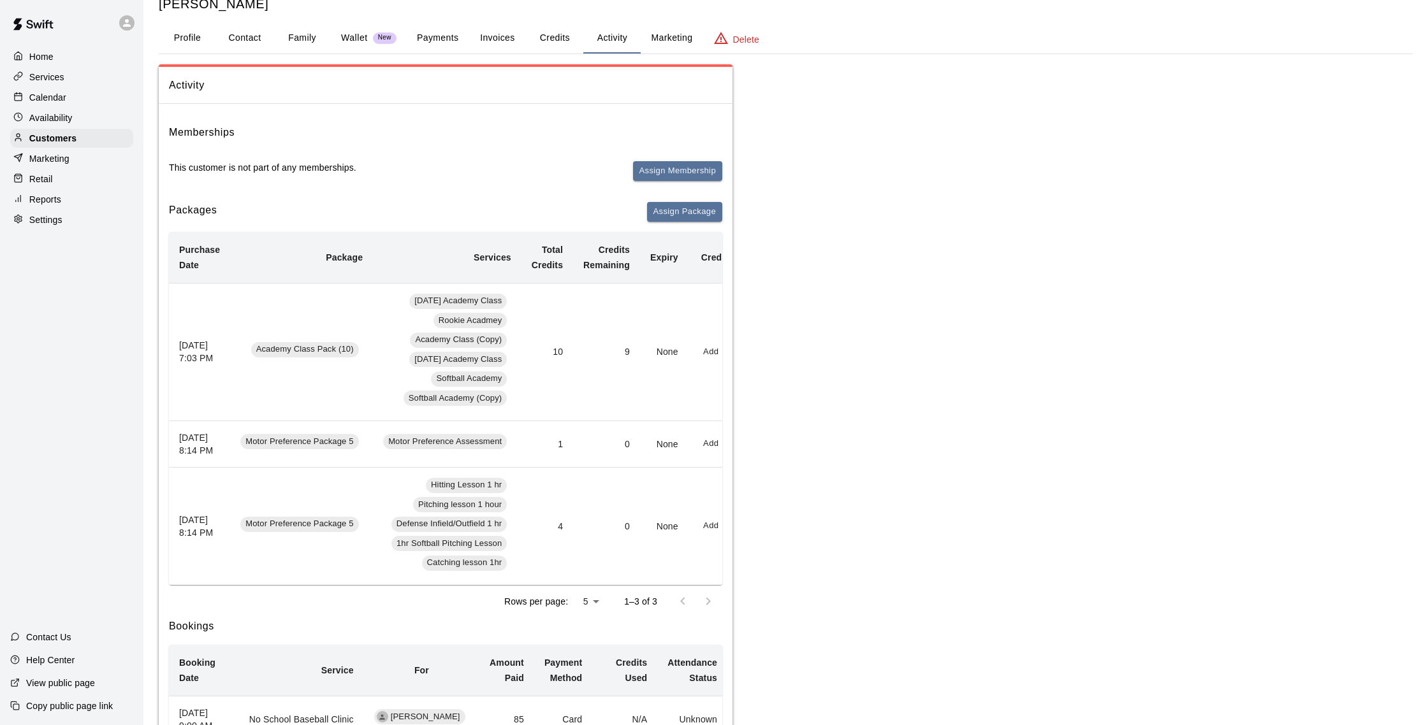
scroll to position [0, 0]
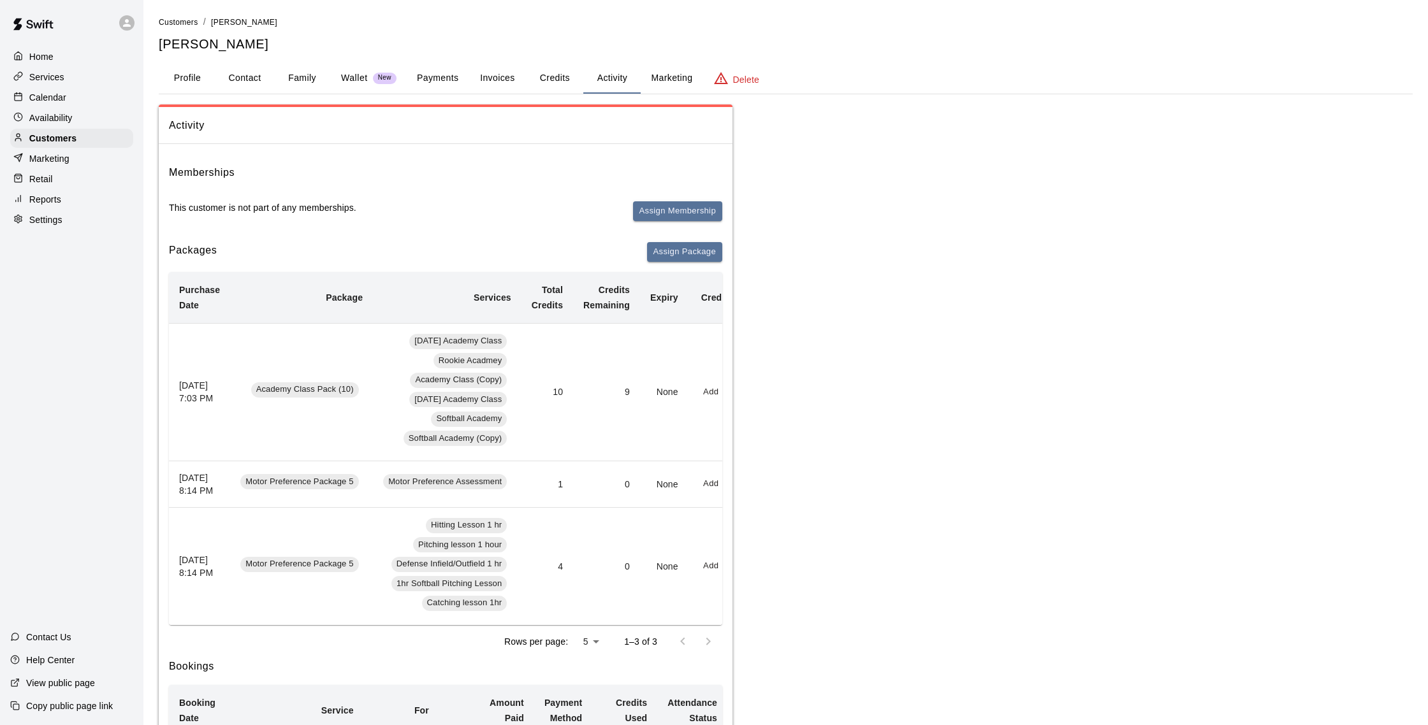
click at [446, 82] on button "Payments" at bounding box center [438, 78] width 62 height 31
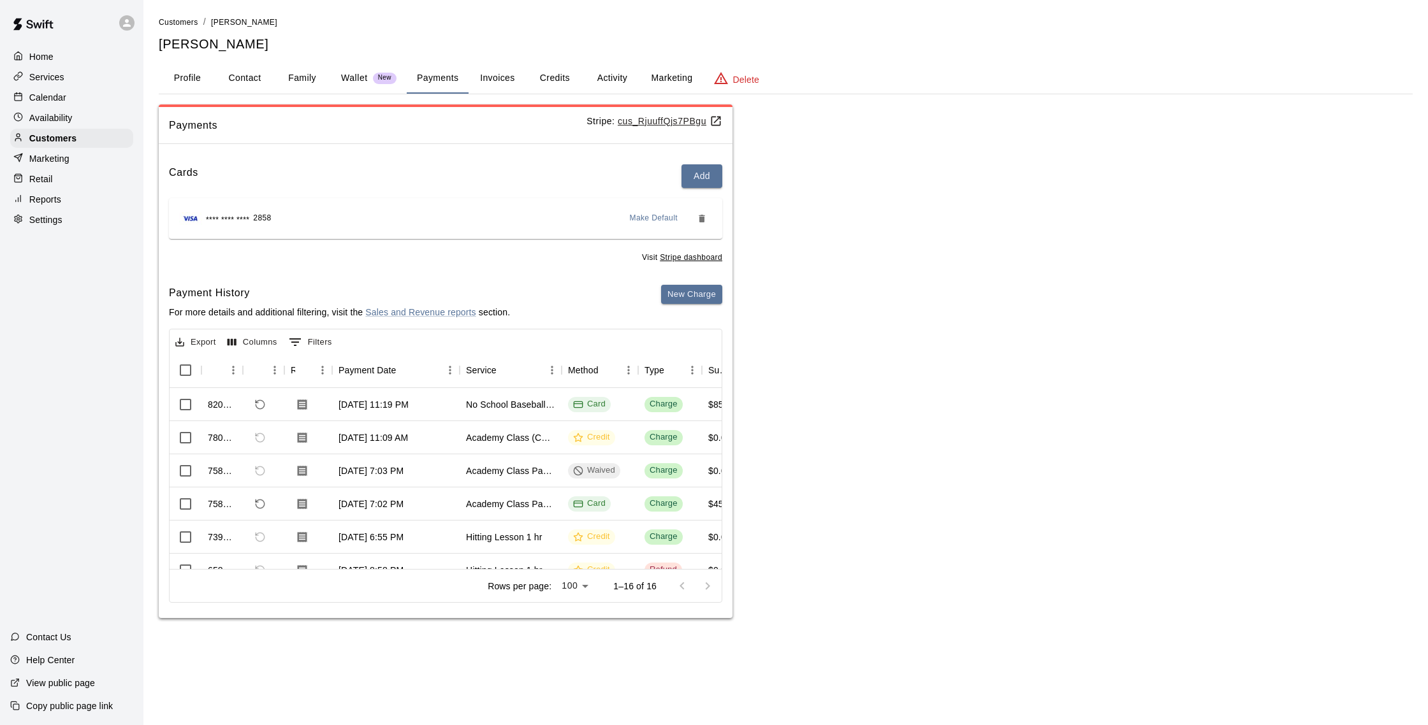
click at [265, 78] on button "Contact" at bounding box center [244, 78] width 57 height 31
select select "**"
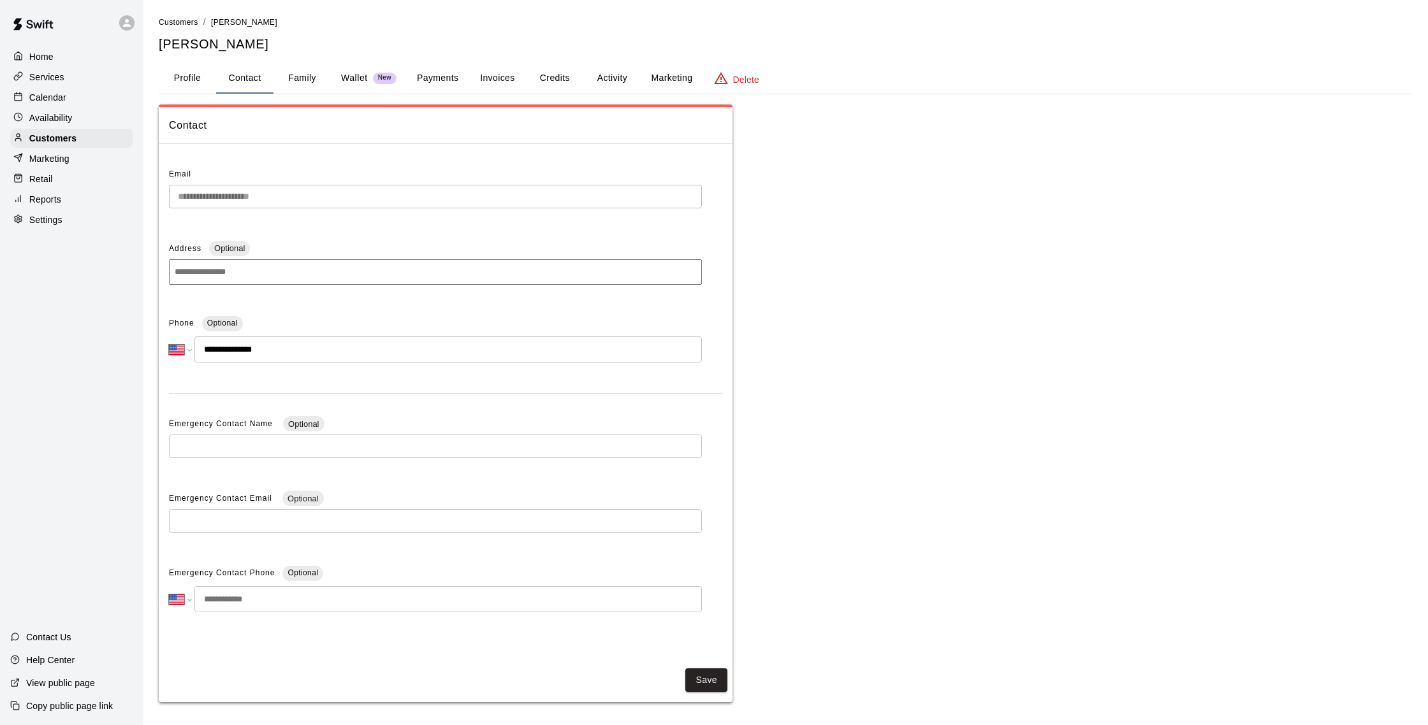
scroll to position [4, 0]
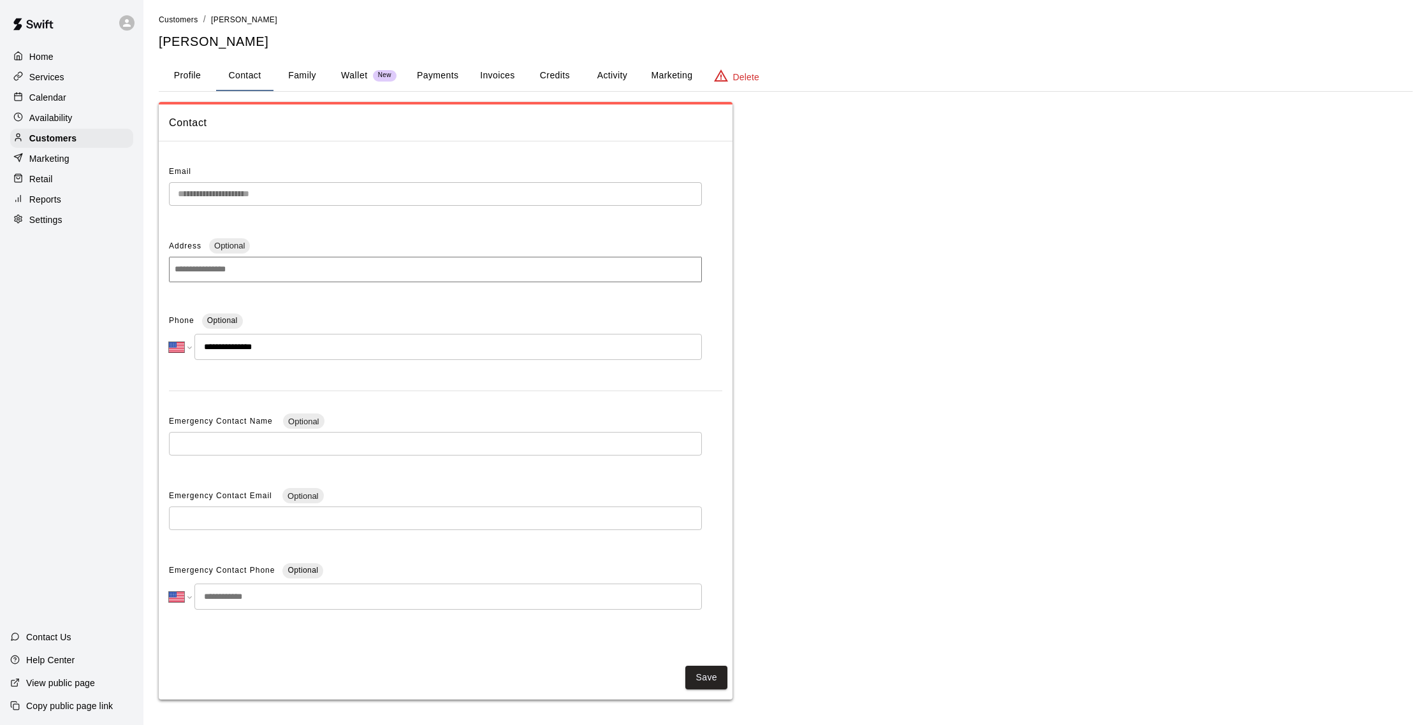
click at [287, 73] on button "Family" at bounding box center [301, 76] width 57 height 31
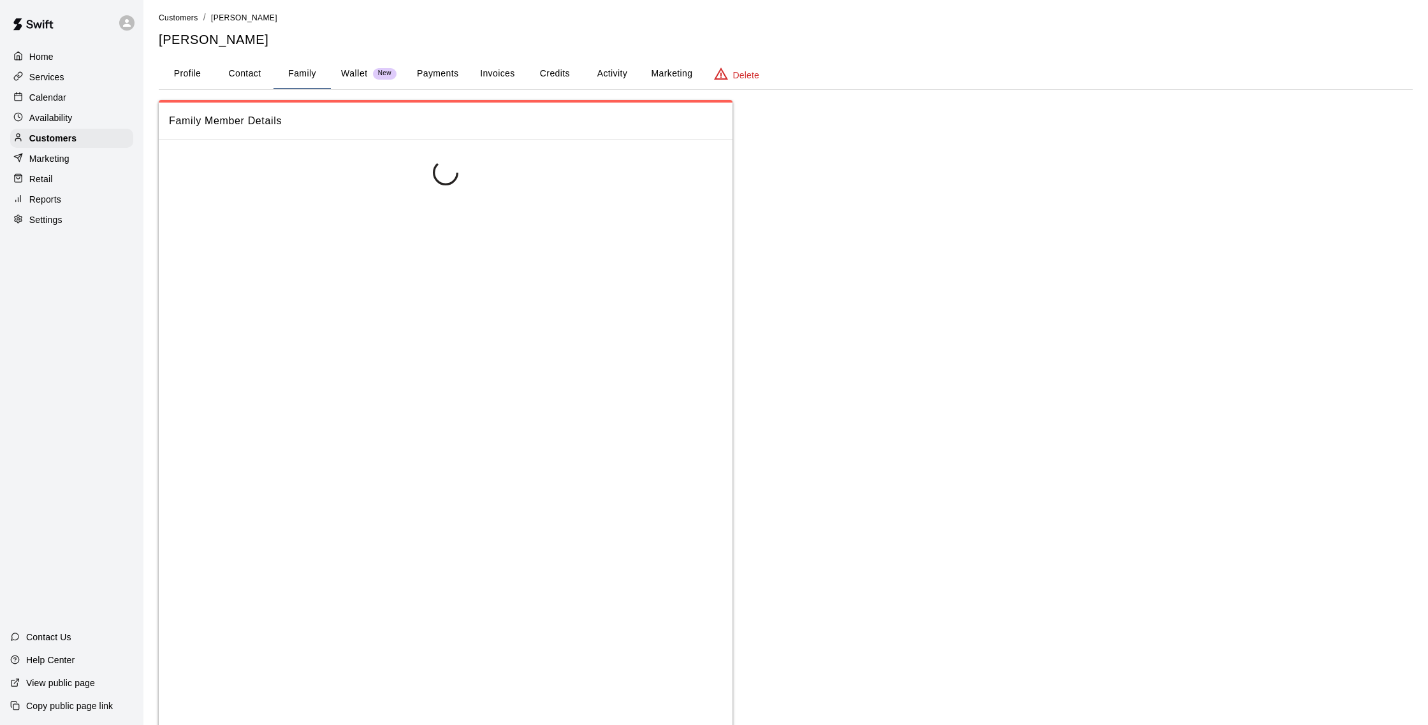
scroll to position [0, 0]
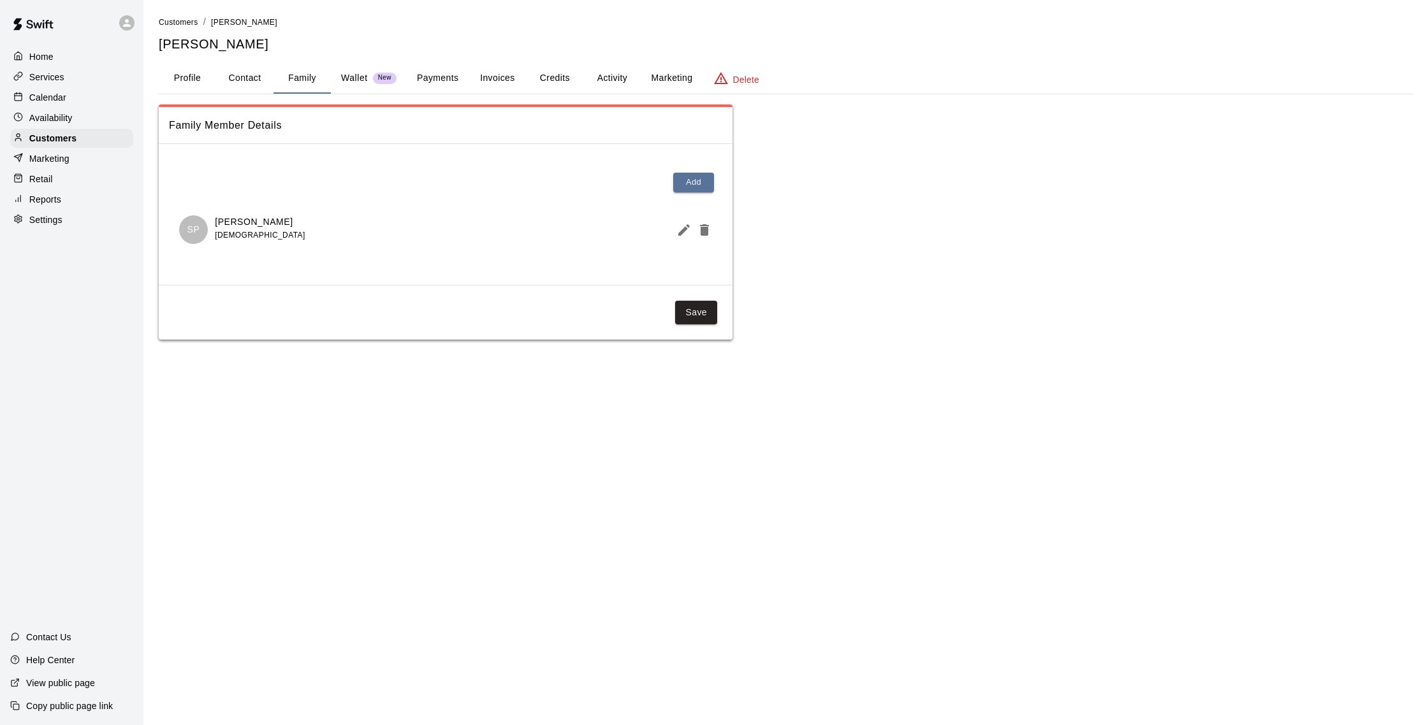
click at [256, 79] on button "Contact" at bounding box center [244, 78] width 57 height 31
select select "**"
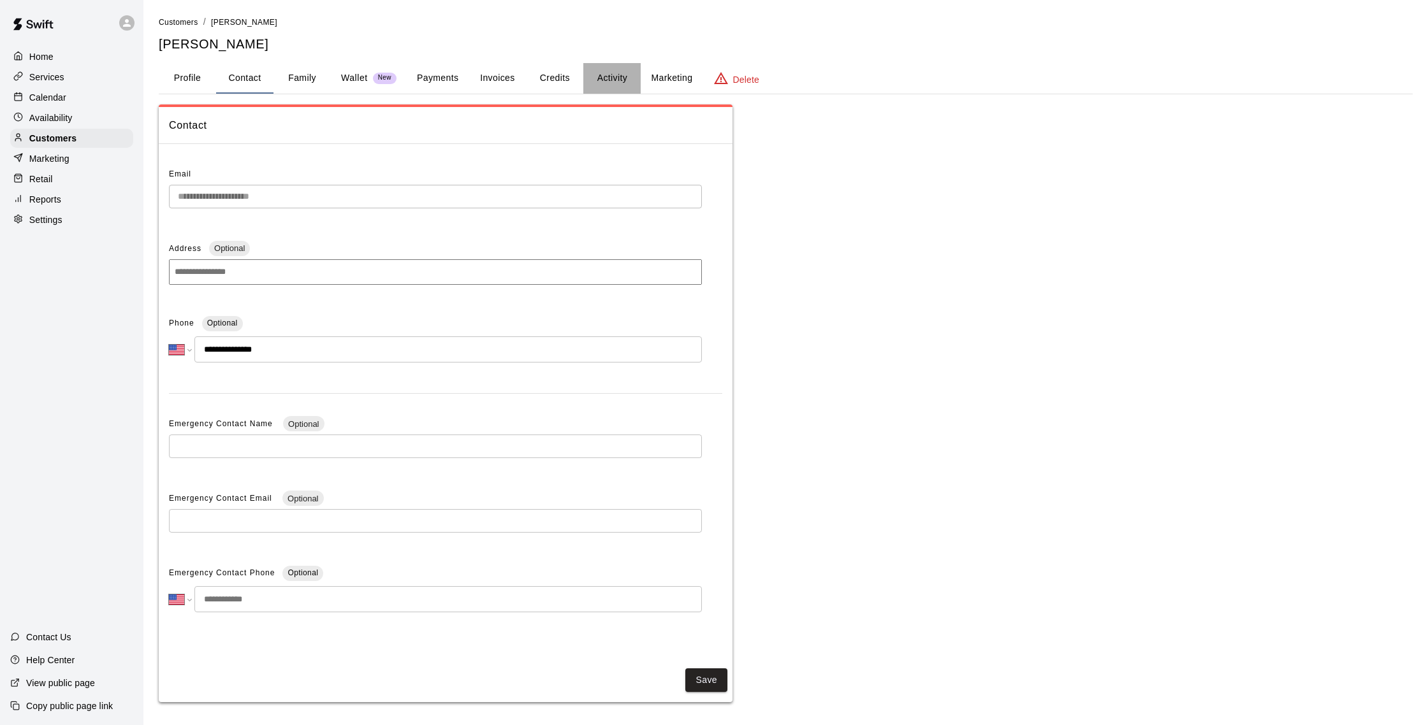
click at [609, 87] on button "Activity" at bounding box center [611, 78] width 57 height 31
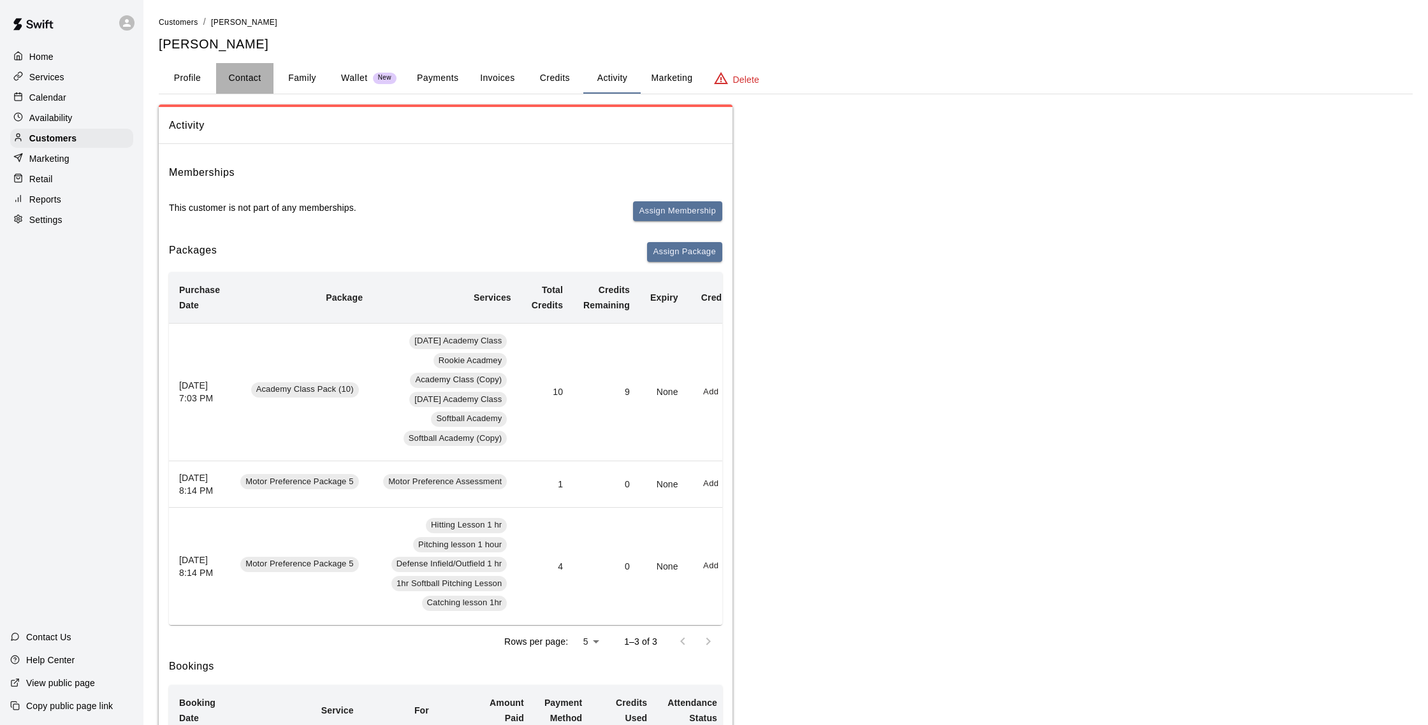
click at [269, 73] on button "Contact" at bounding box center [244, 78] width 57 height 31
select select "**"
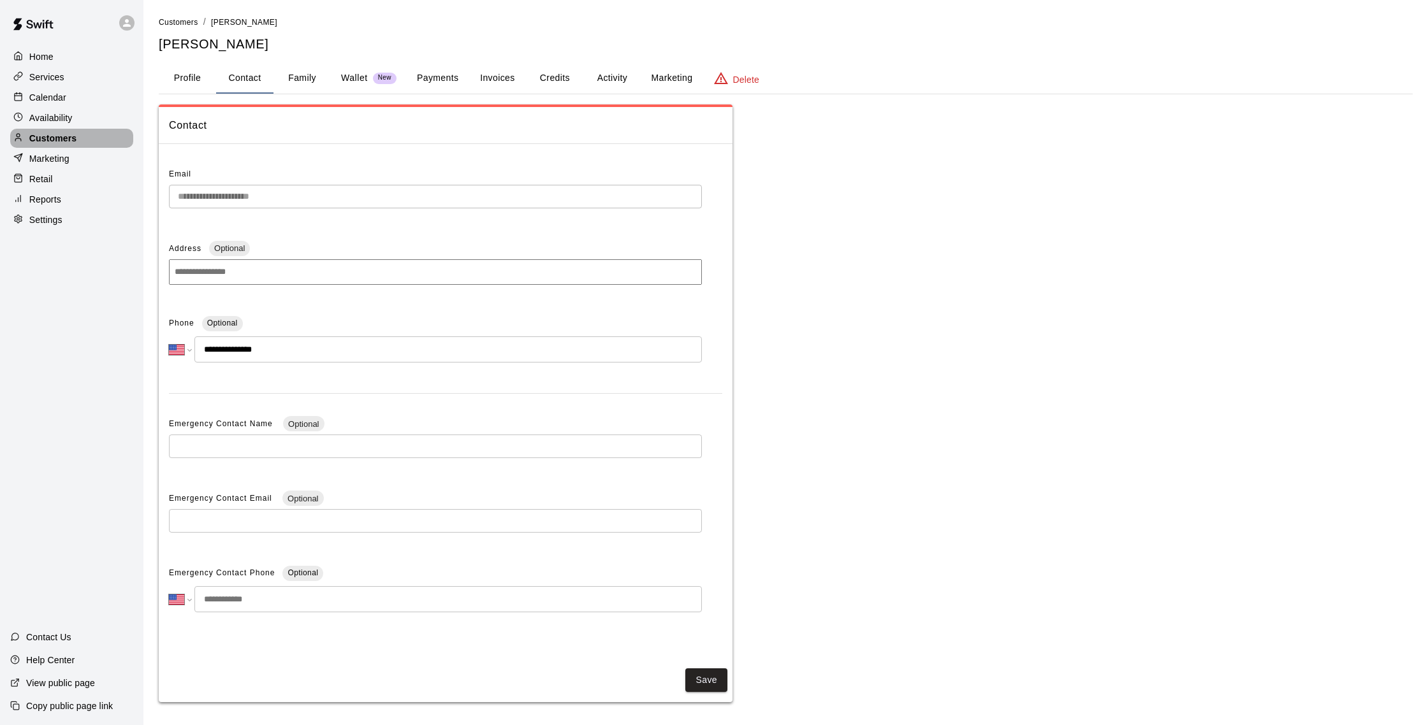
click at [45, 138] on p "Customers" at bounding box center [52, 138] width 47 height 13
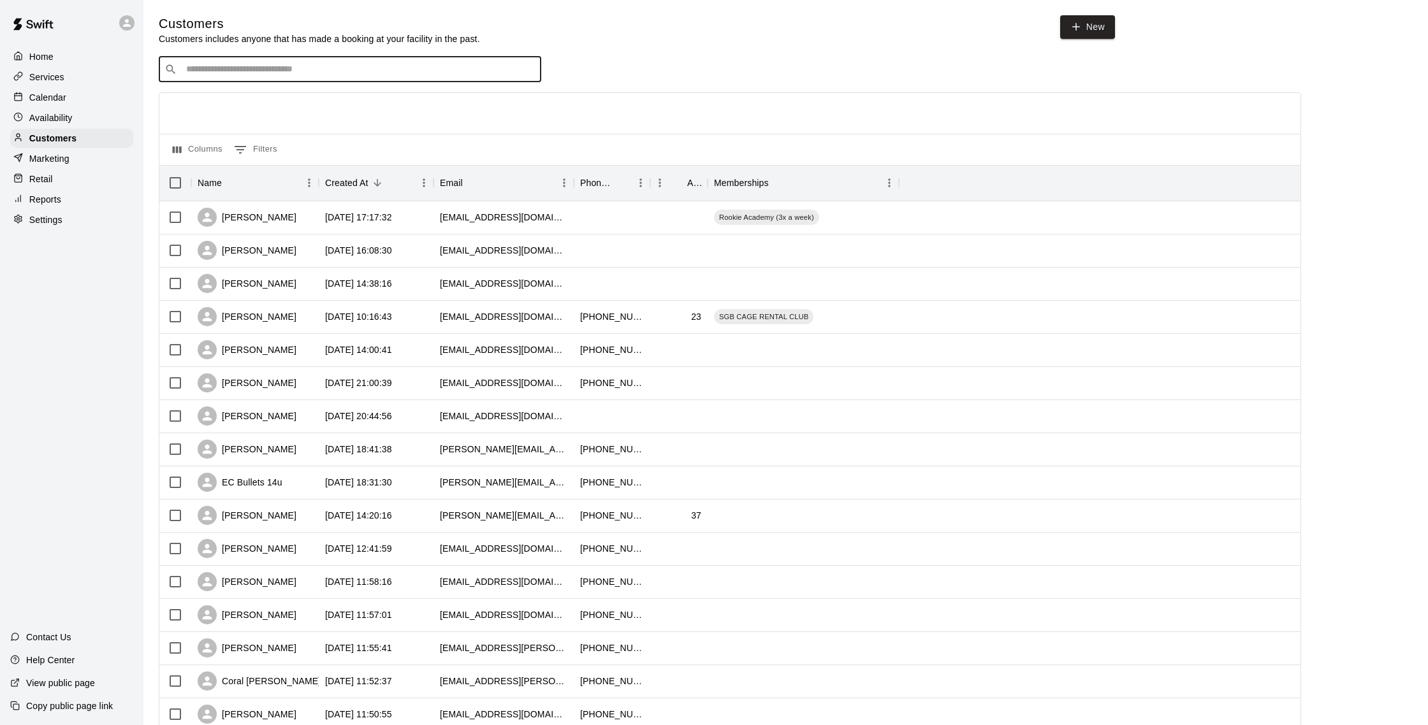
click at [338, 68] on input "Search customers by name or email" at bounding box center [358, 69] width 353 height 13
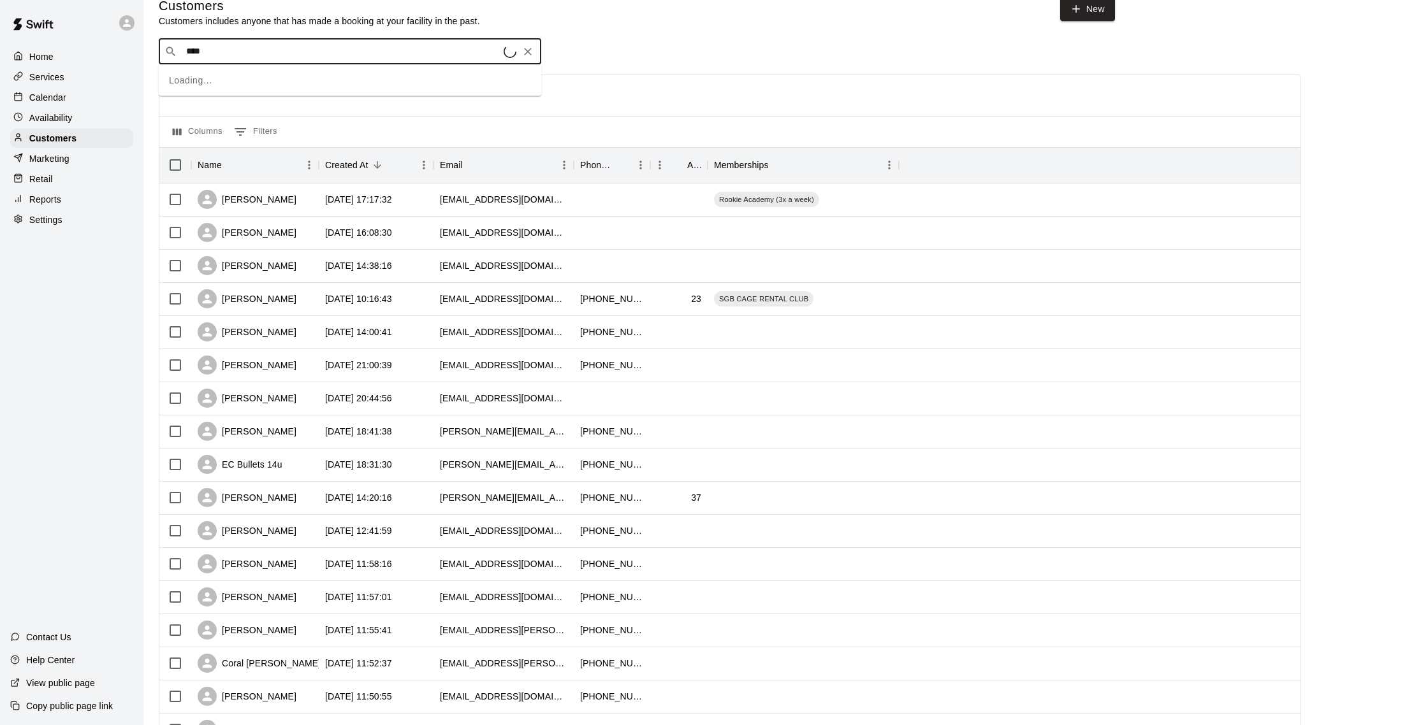
scroll to position [15, 0]
type input "*****"
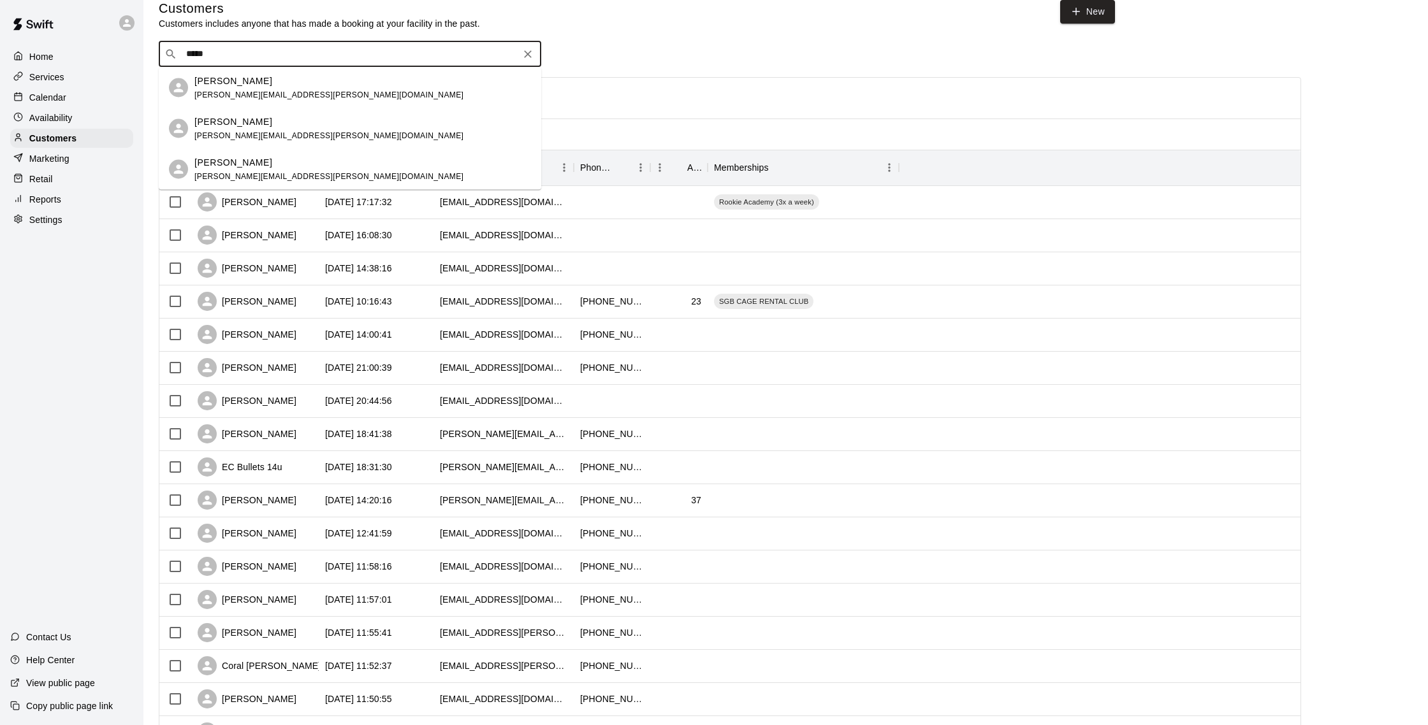
click at [330, 92] on div "[PERSON_NAME] [PERSON_NAME][EMAIL_ADDRESS][PERSON_NAME][DOMAIN_NAME]" at bounding box center [362, 87] width 337 height 27
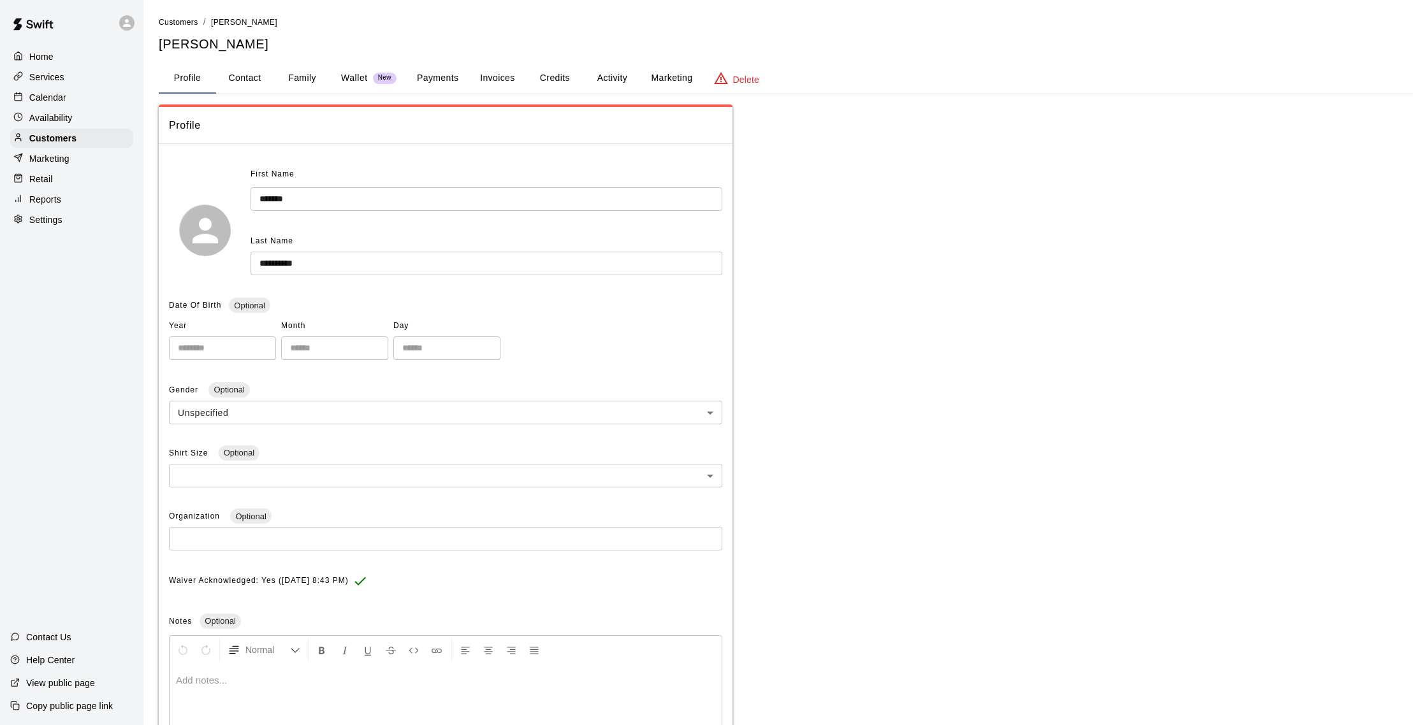
click at [254, 76] on button "Contact" at bounding box center [244, 78] width 57 height 31
select select "**"
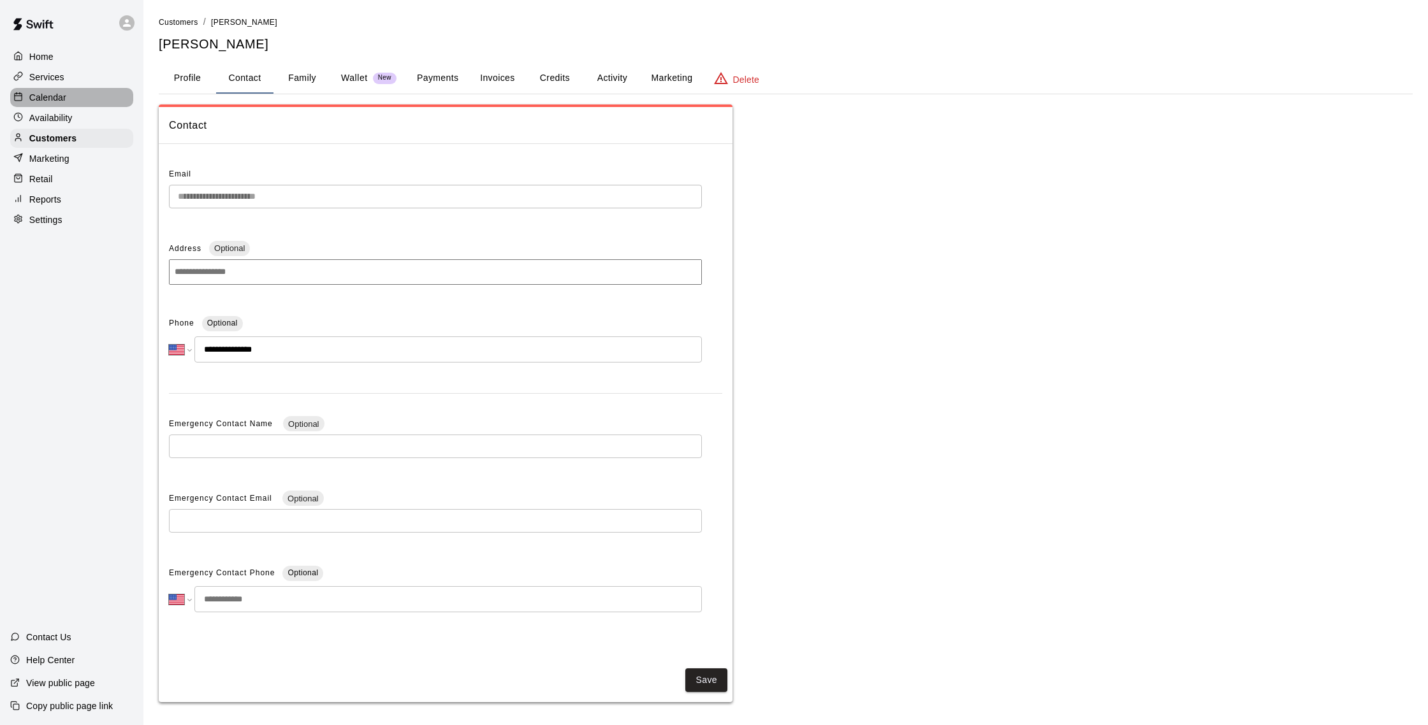
click at [66, 93] on p "Calendar" at bounding box center [47, 97] width 37 height 13
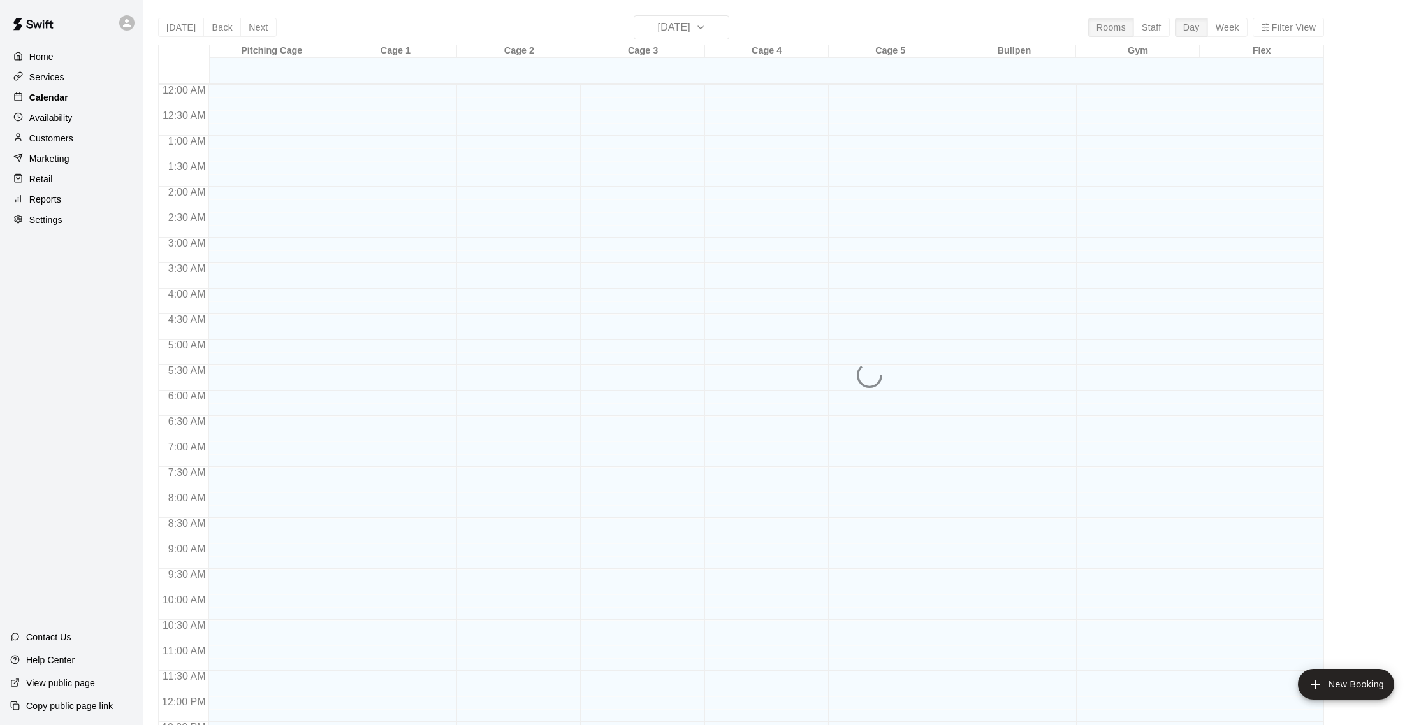
scroll to position [531, 0]
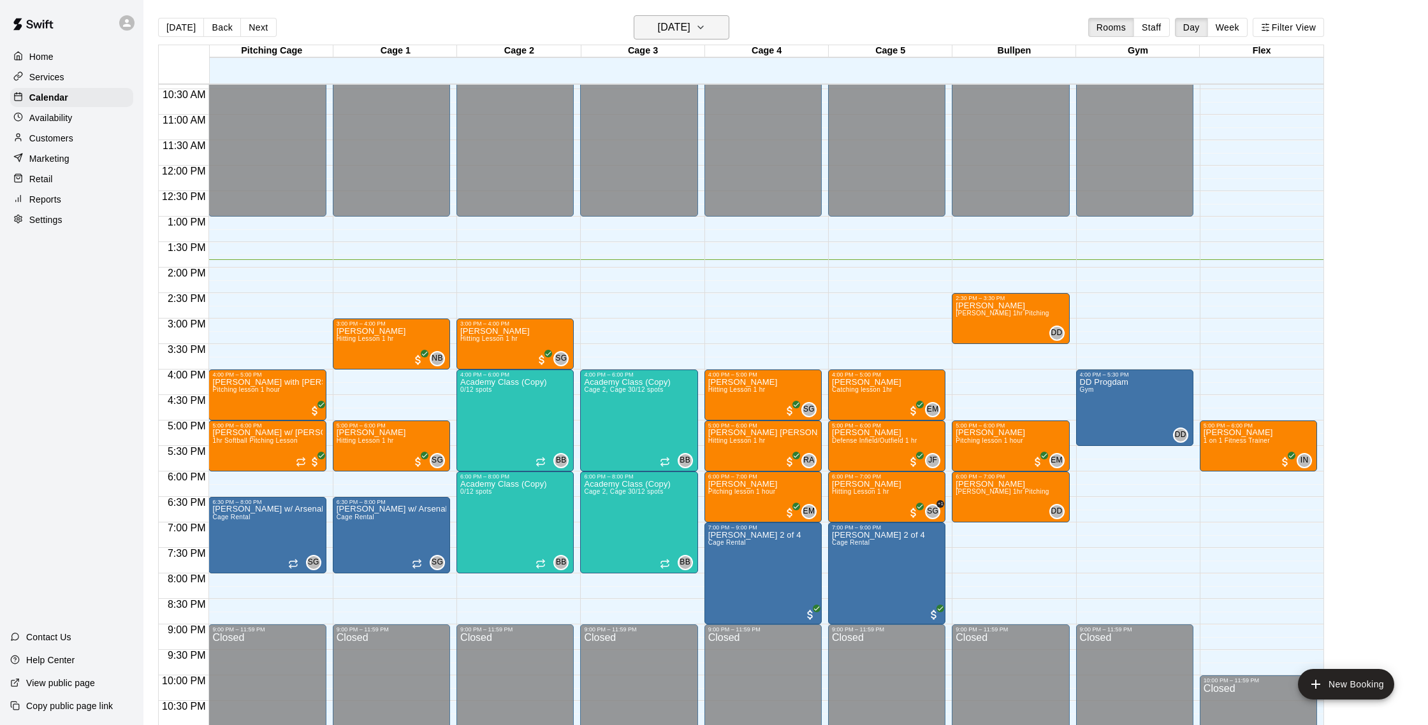
click at [690, 27] on h6 "[DATE]" at bounding box center [674, 27] width 33 height 18
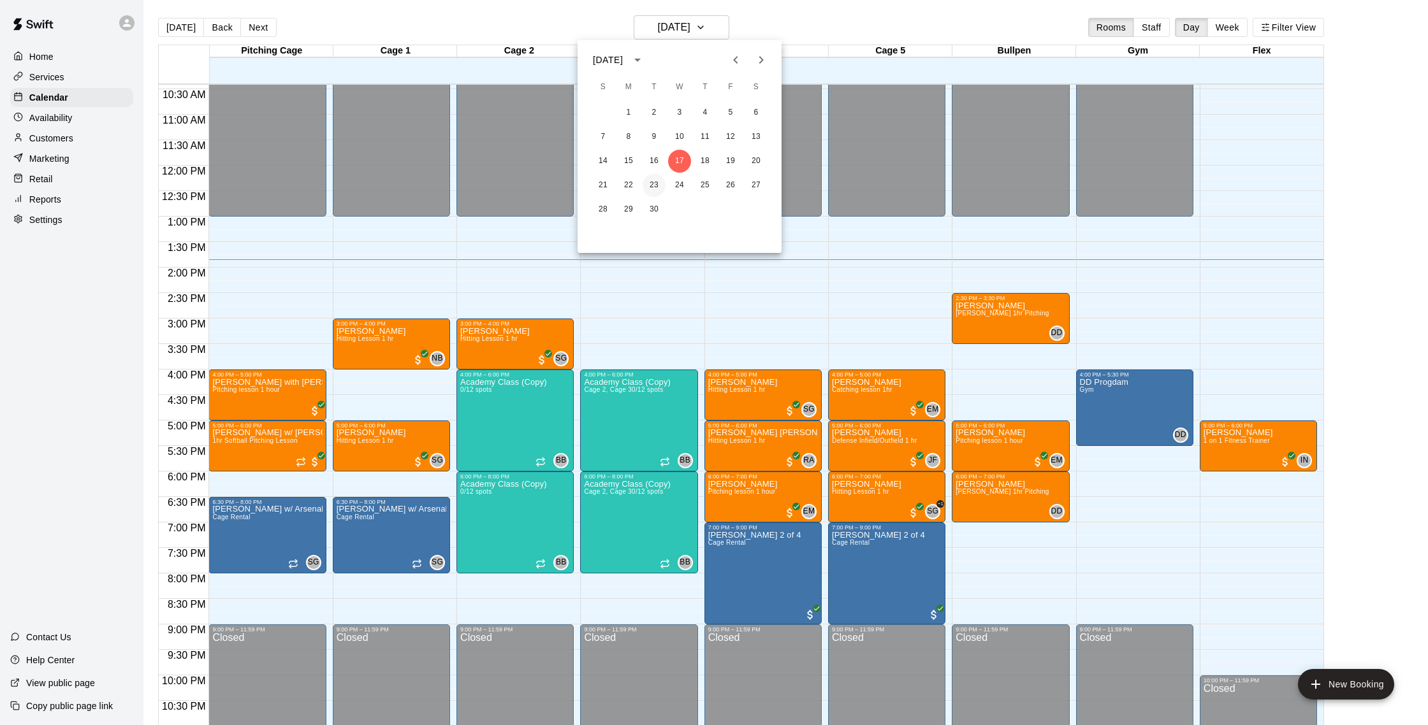
click at [649, 184] on button "23" at bounding box center [653, 185] width 23 height 23
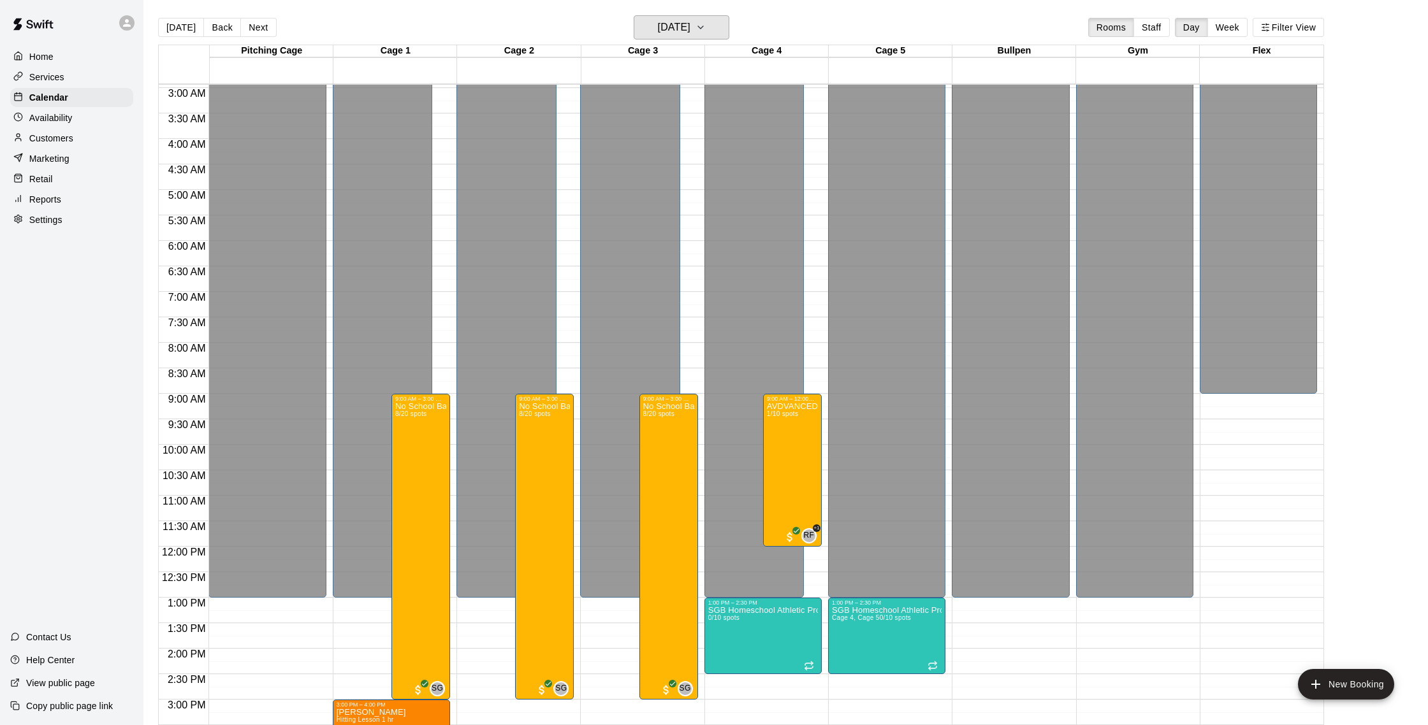
scroll to position [149, 0]
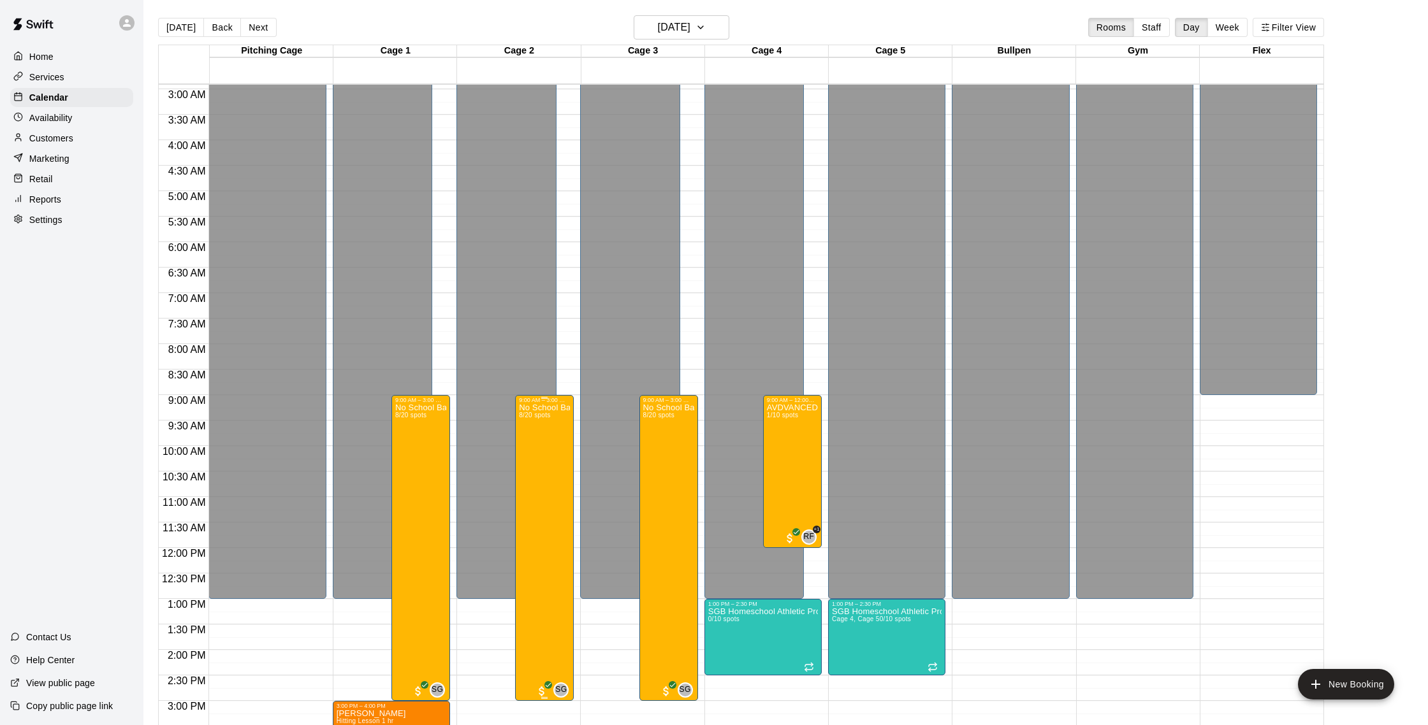
click at [538, 442] on img "edit" at bounding box center [532, 447] width 15 height 15
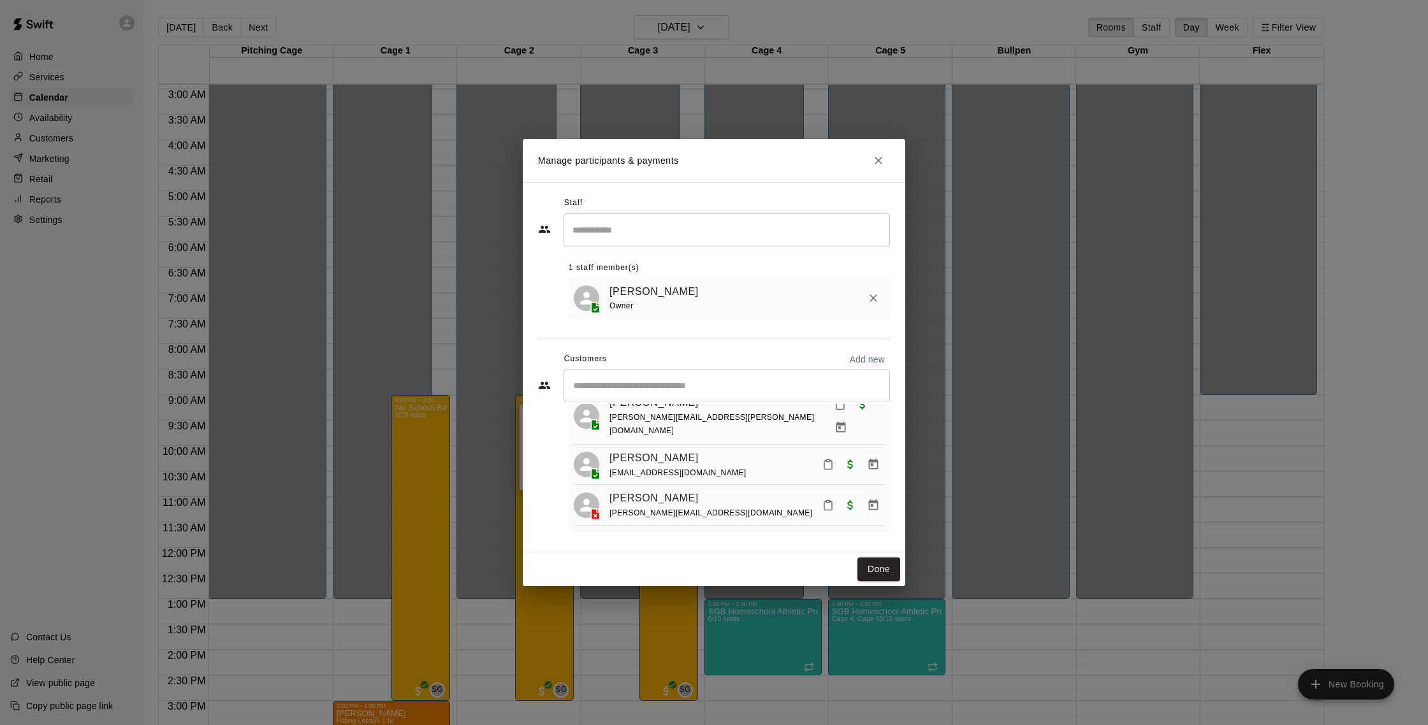
scroll to position [53, 0]
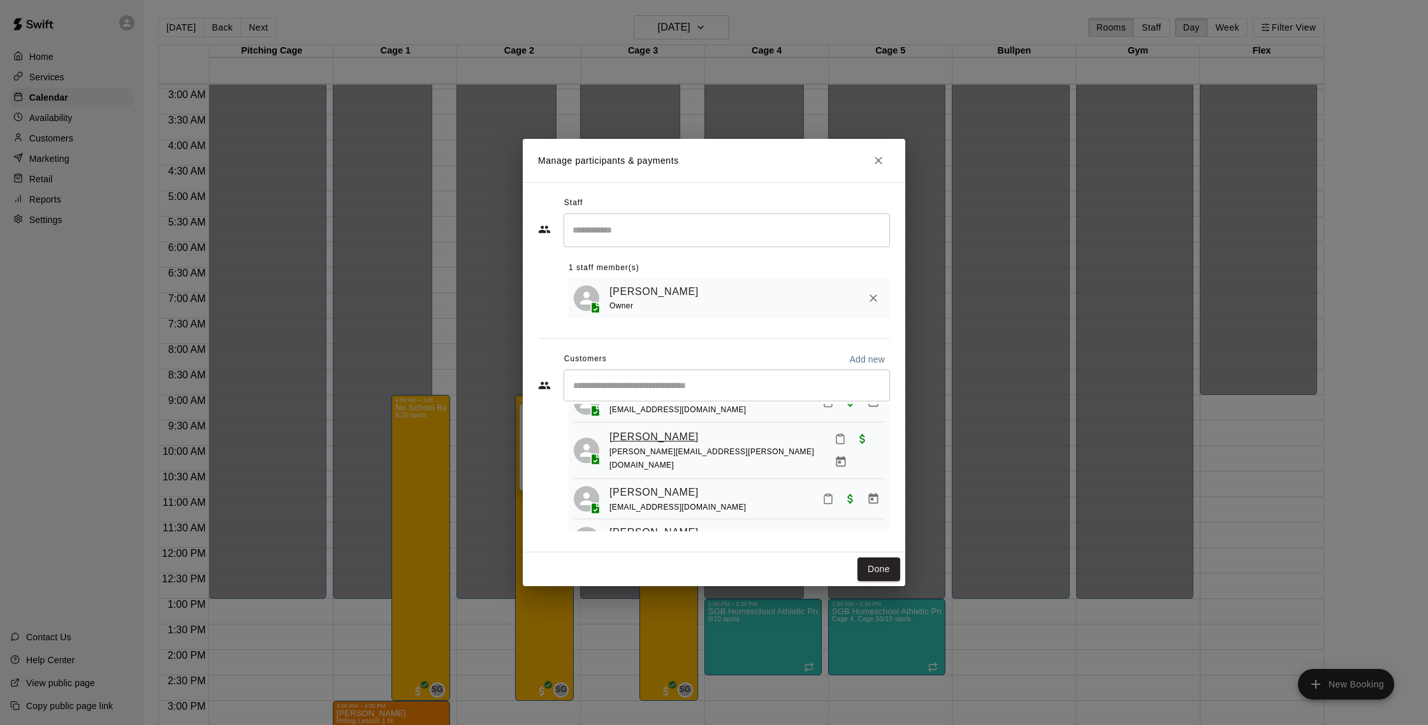
click at [682, 434] on link "[PERSON_NAME]" at bounding box center [653, 437] width 89 height 17
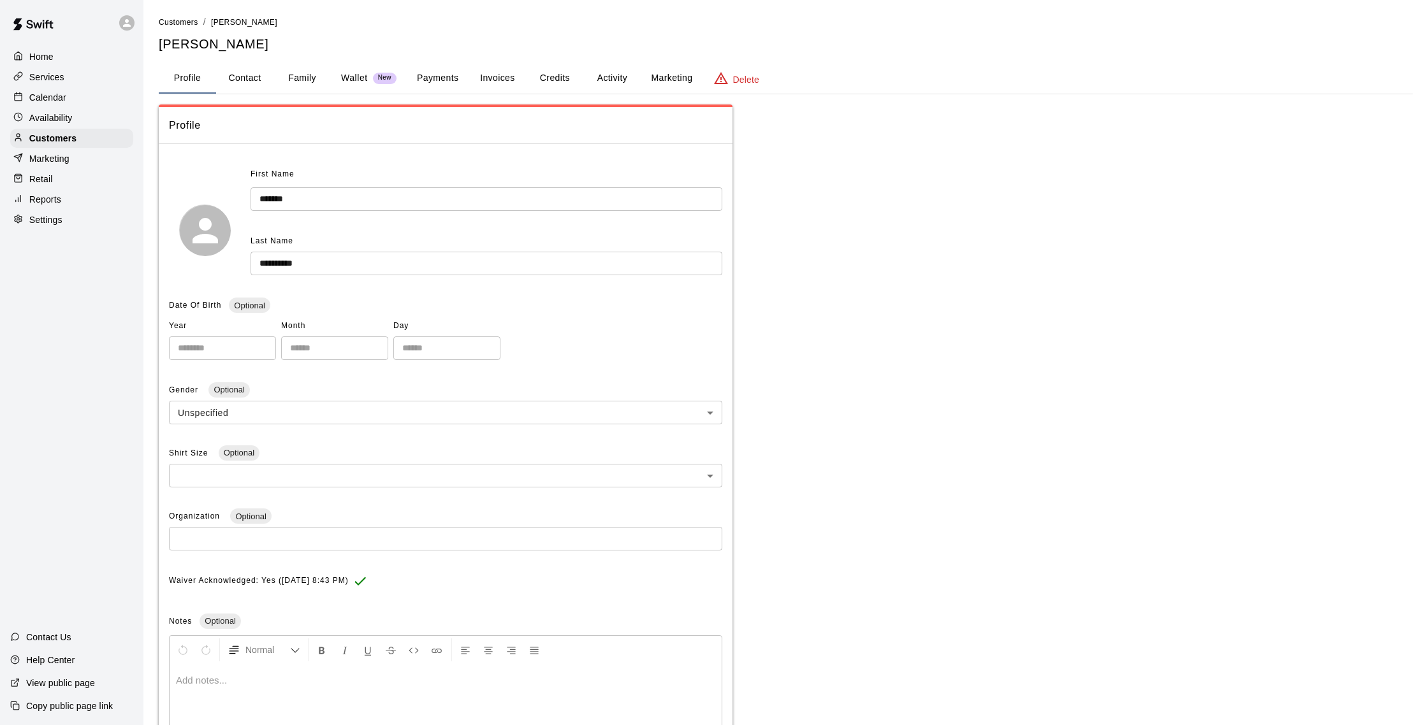
click at [253, 78] on button "Contact" at bounding box center [244, 78] width 57 height 31
select select "**"
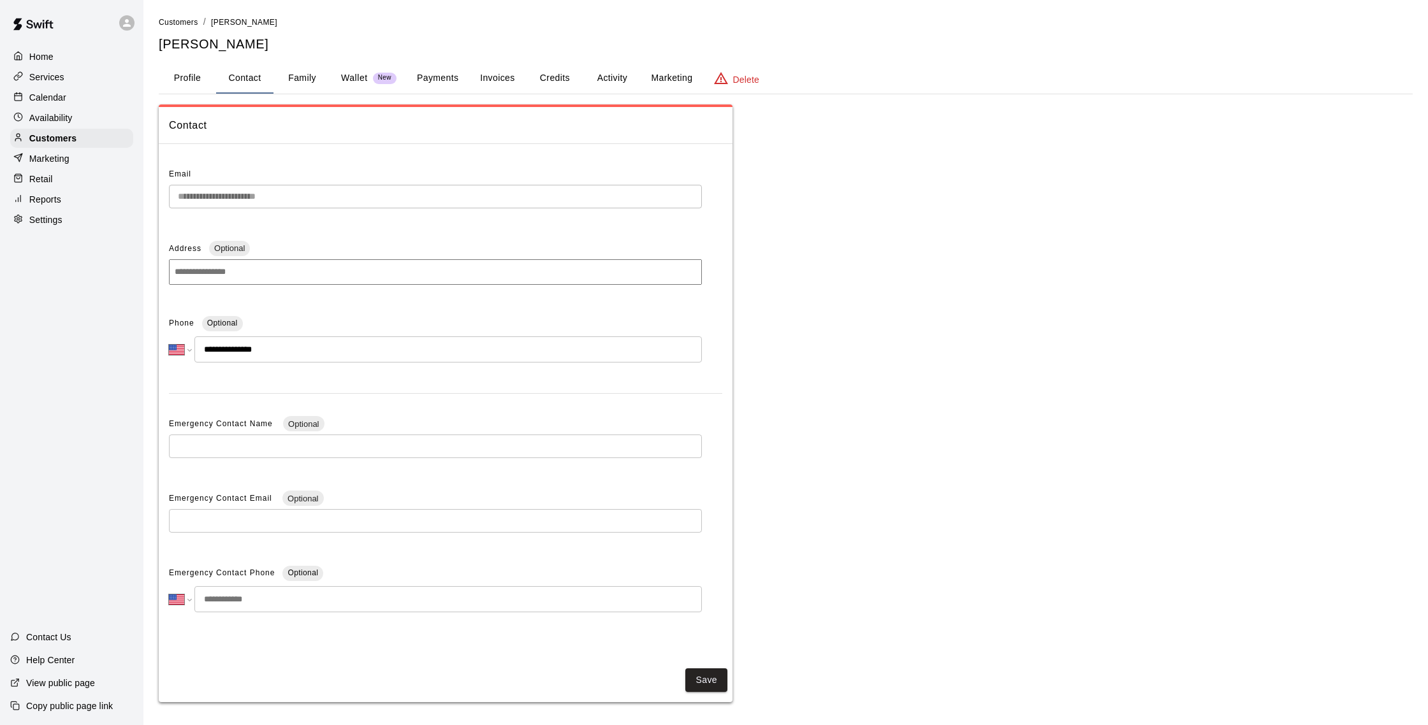
click at [71, 85] on div "Services" at bounding box center [71, 77] width 123 height 19
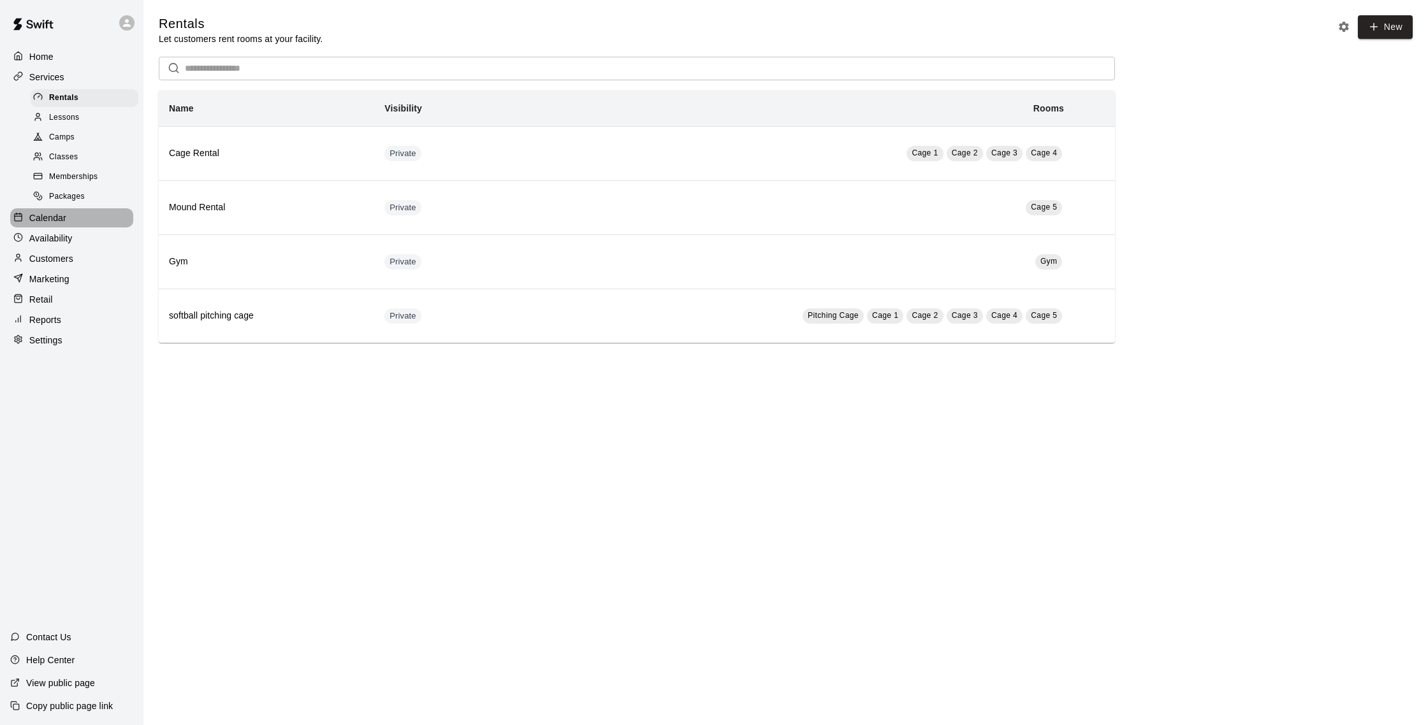
click at [64, 212] on p "Calendar" at bounding box center [47, 218] width 37 height 13
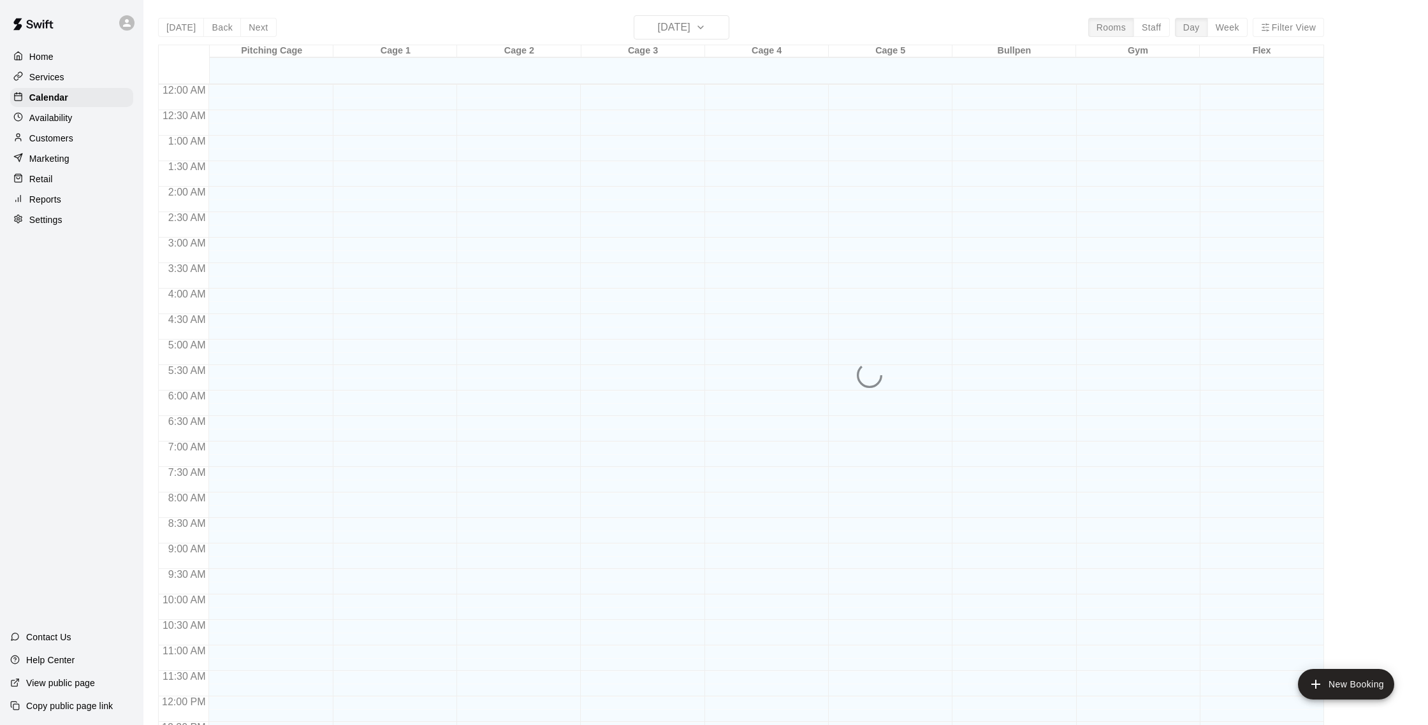
scroll to position [531, 0]
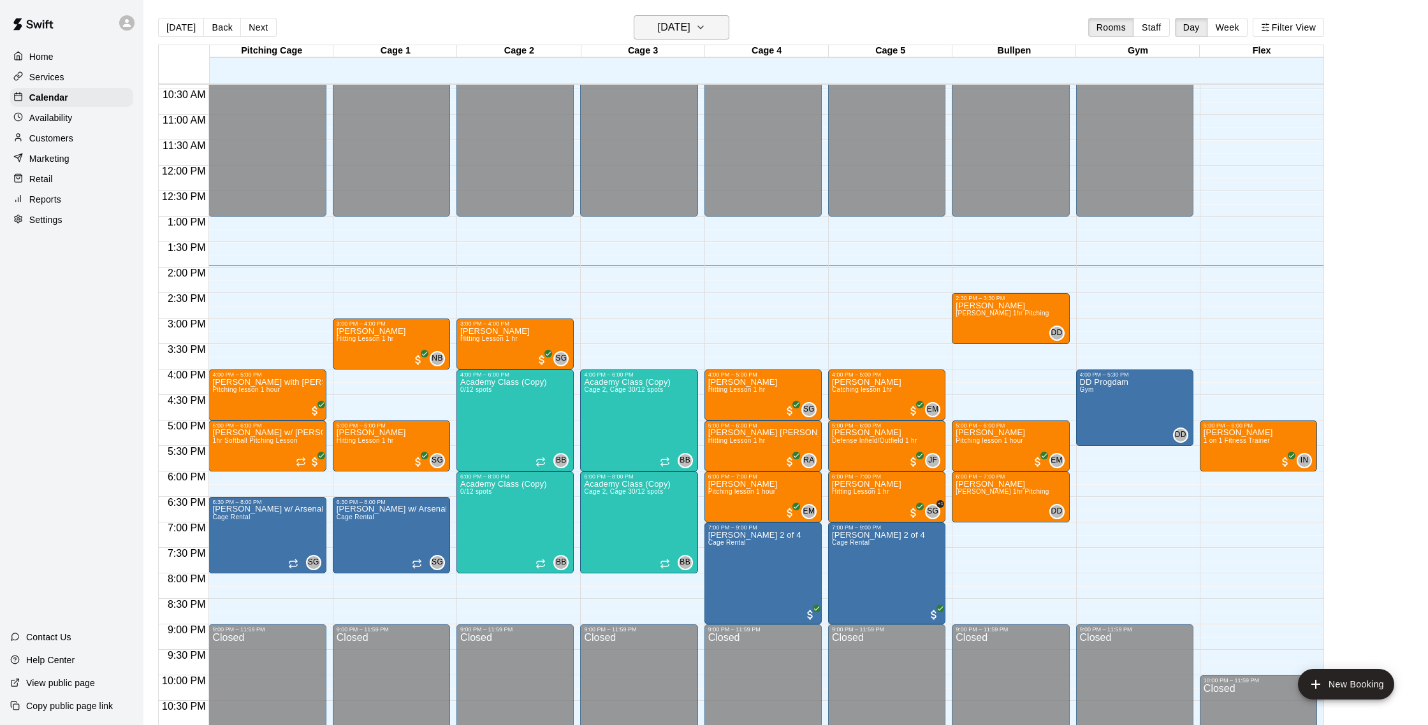
click at [658, 27] on h6 "[DATE]" at bounding box center [674, 27] width 33 height 18
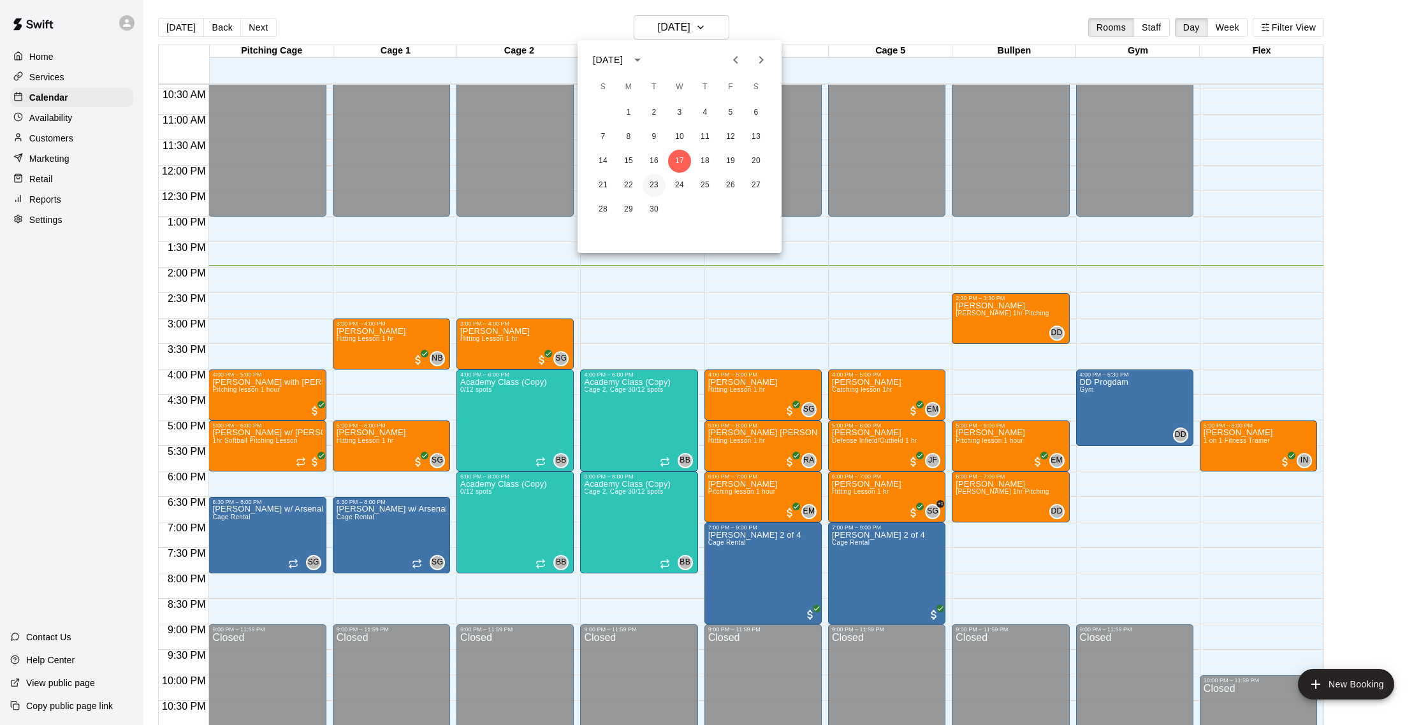
click at [646, 189] on button "23" at bounding box center [653, 185] width 23 height 23
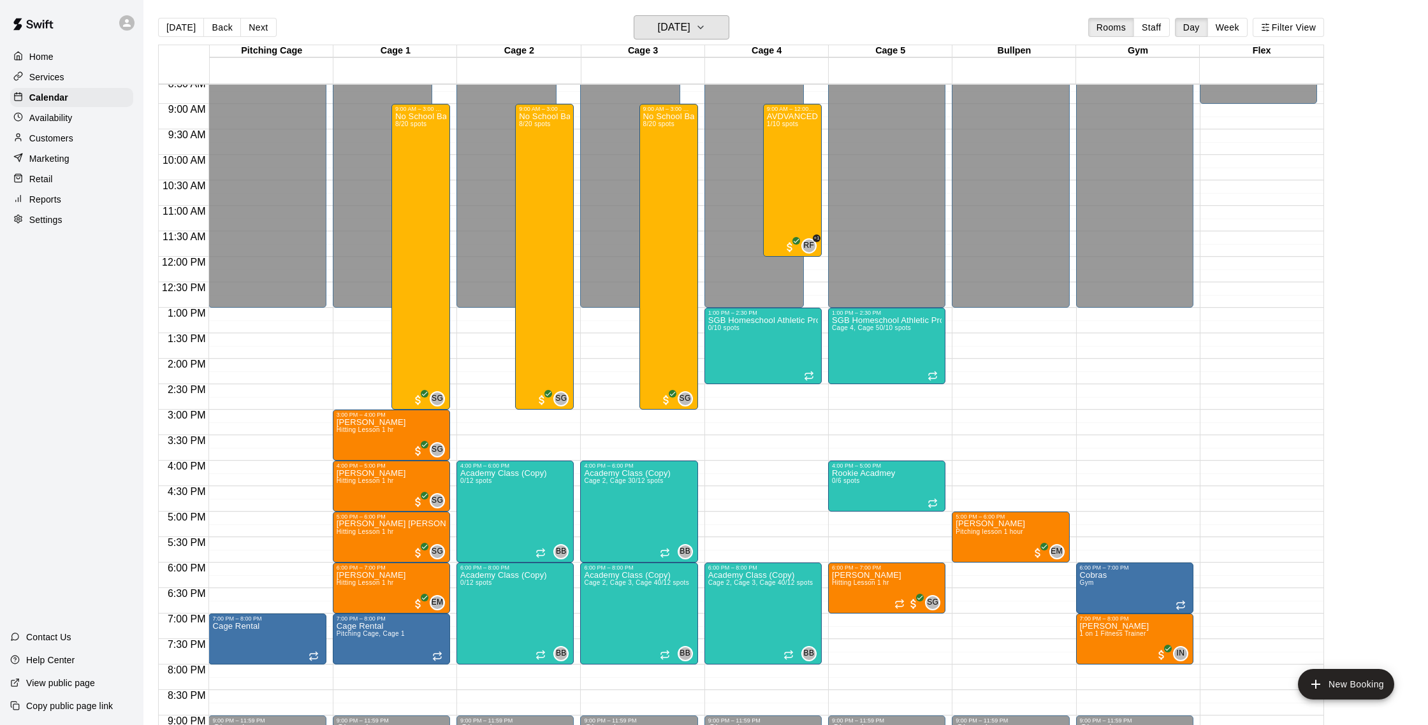
scroll to position [430, 0]
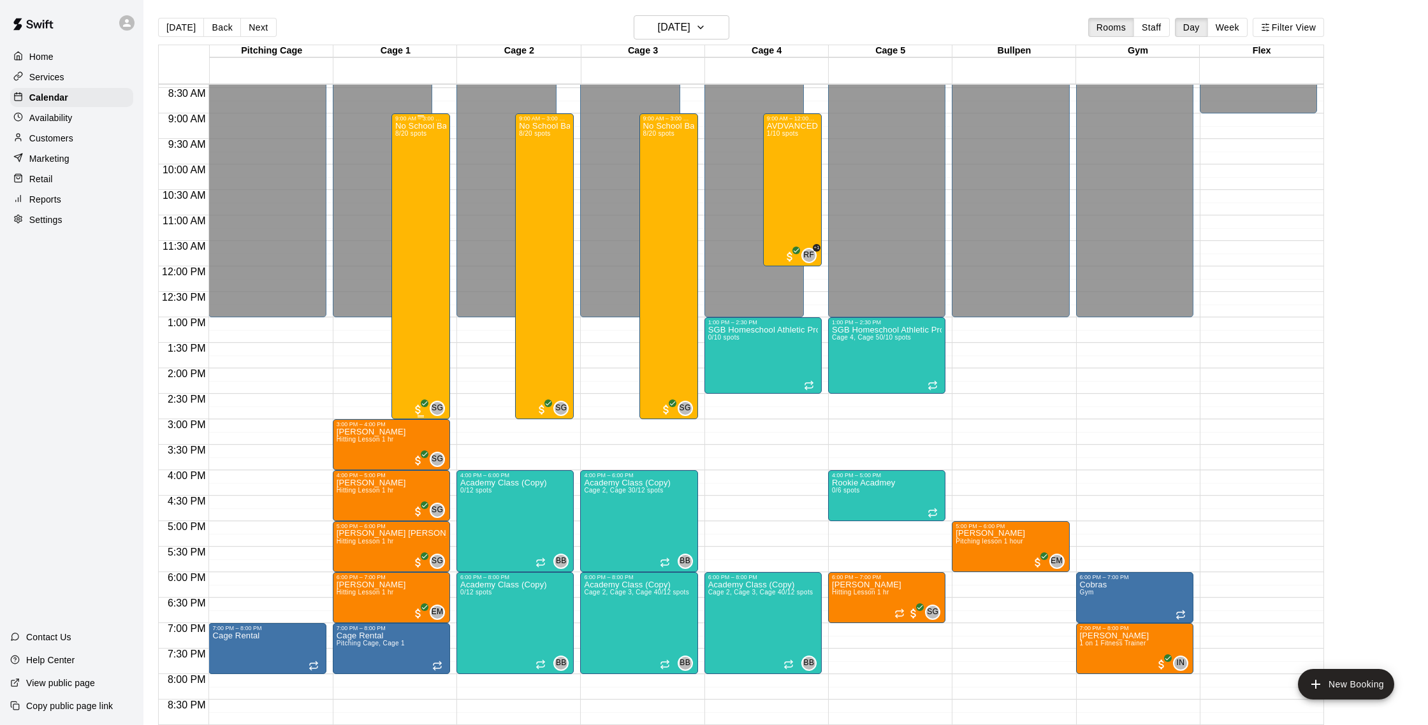
click at [409, 275] on div "No School Baseball & Softball Clinics 8/20 spots" at bounding box center [420, 484] width 51 height 725
click at [403, 163] on img "edit" at bounding box center [409, 166] width 15 height 15
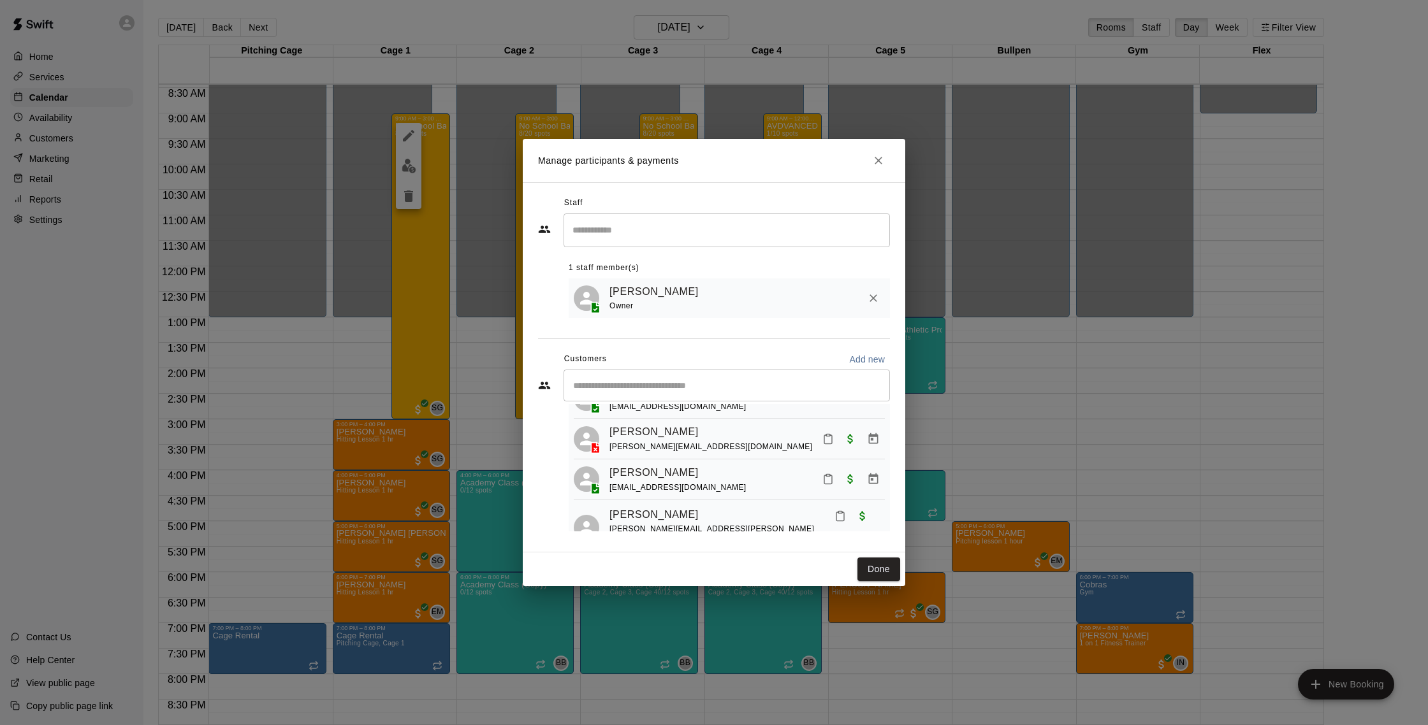
scroll to position [159, 0]
click at [614, 475] on div "[EMAIL_ADDRESS][DOMAIN_NAME]" at bounding box center [677, 481] width 137 height 13
click at [621, 459] on link "[PERSON_NAME]" at bounding box center [653, 467] width 89 height 17
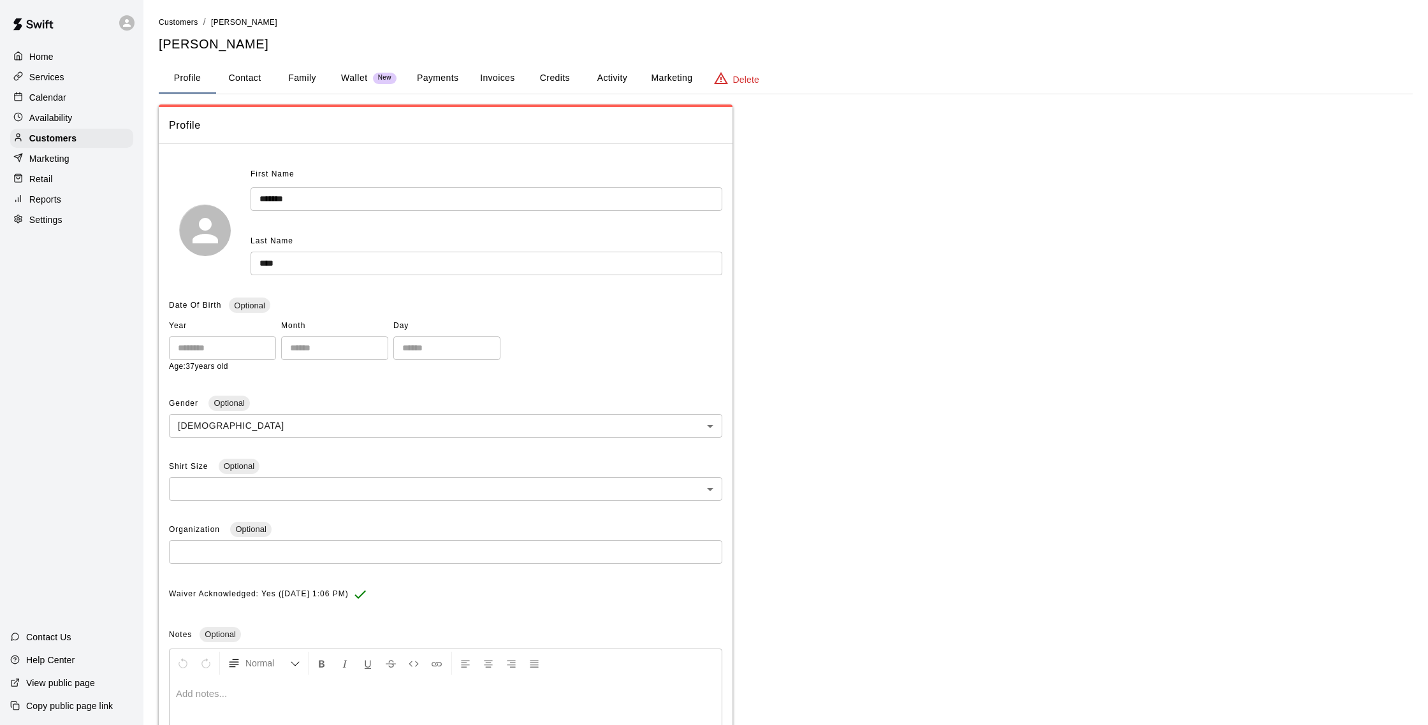
click at [620, 78] on button "Activity" at bounding box center [611, 78] width 57 height 31
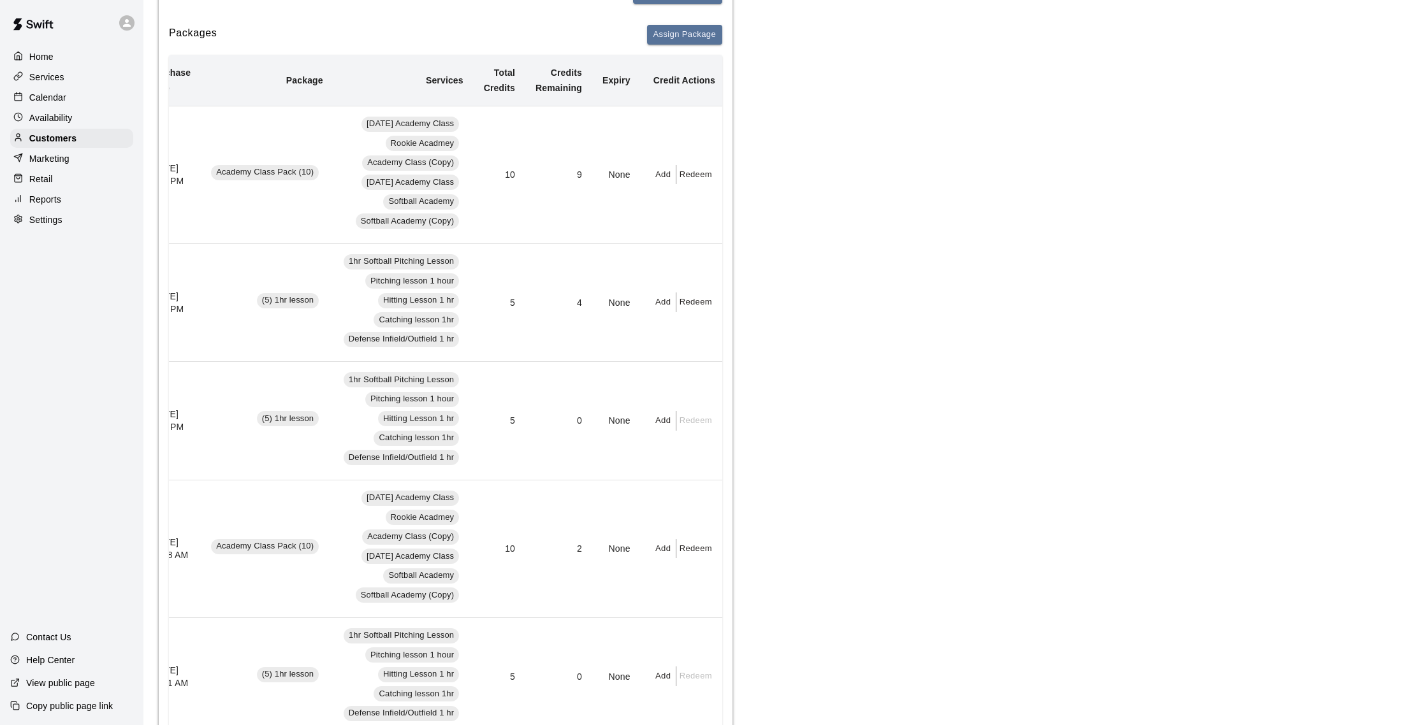
scroll to position [0, 33]
click at [685, 551] on button "Redeem" at bounding box center [692, 549] width 39 height 20
click at [706, 595] on input "text" at bounding box center [705, 599] width 45 height 24
type input "*"
click at [711, 630] on button "Redeem" at bounding box center [736, 633] width 107 height 24
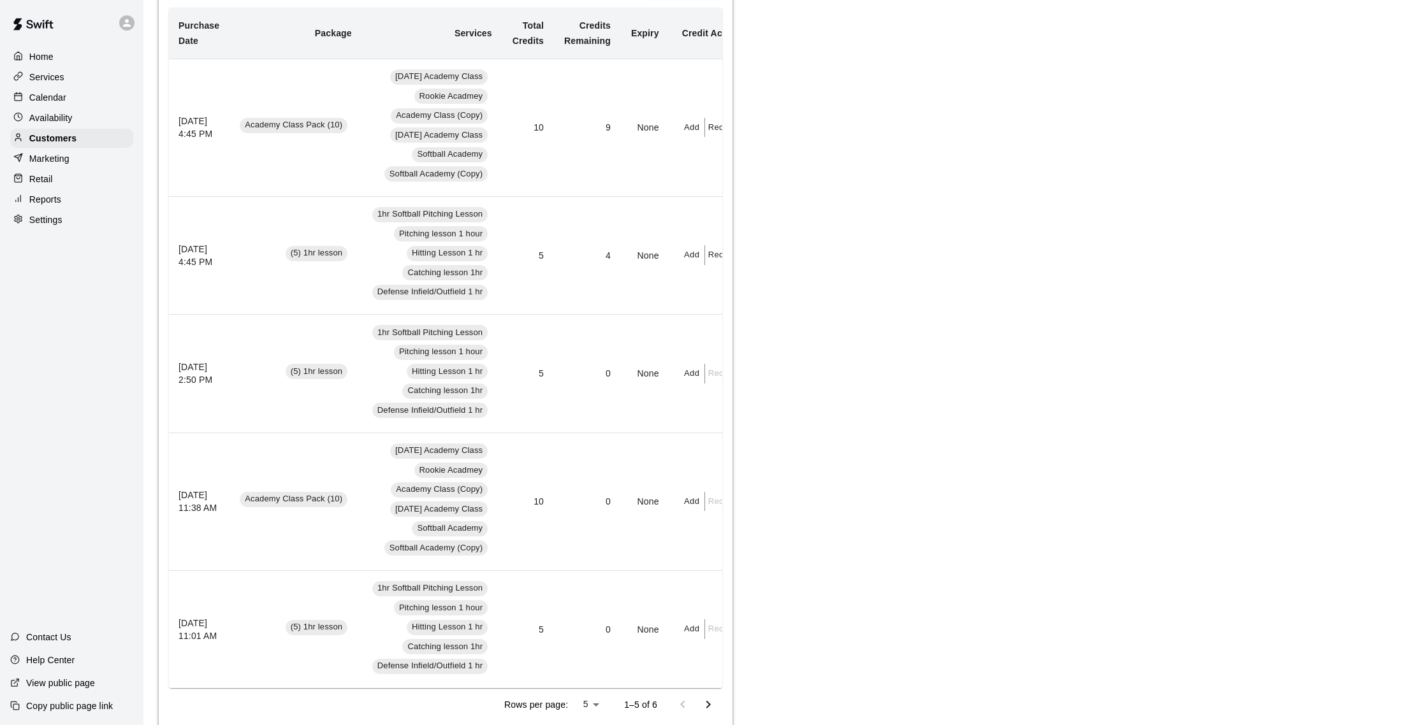
scroll to position [0, 0]
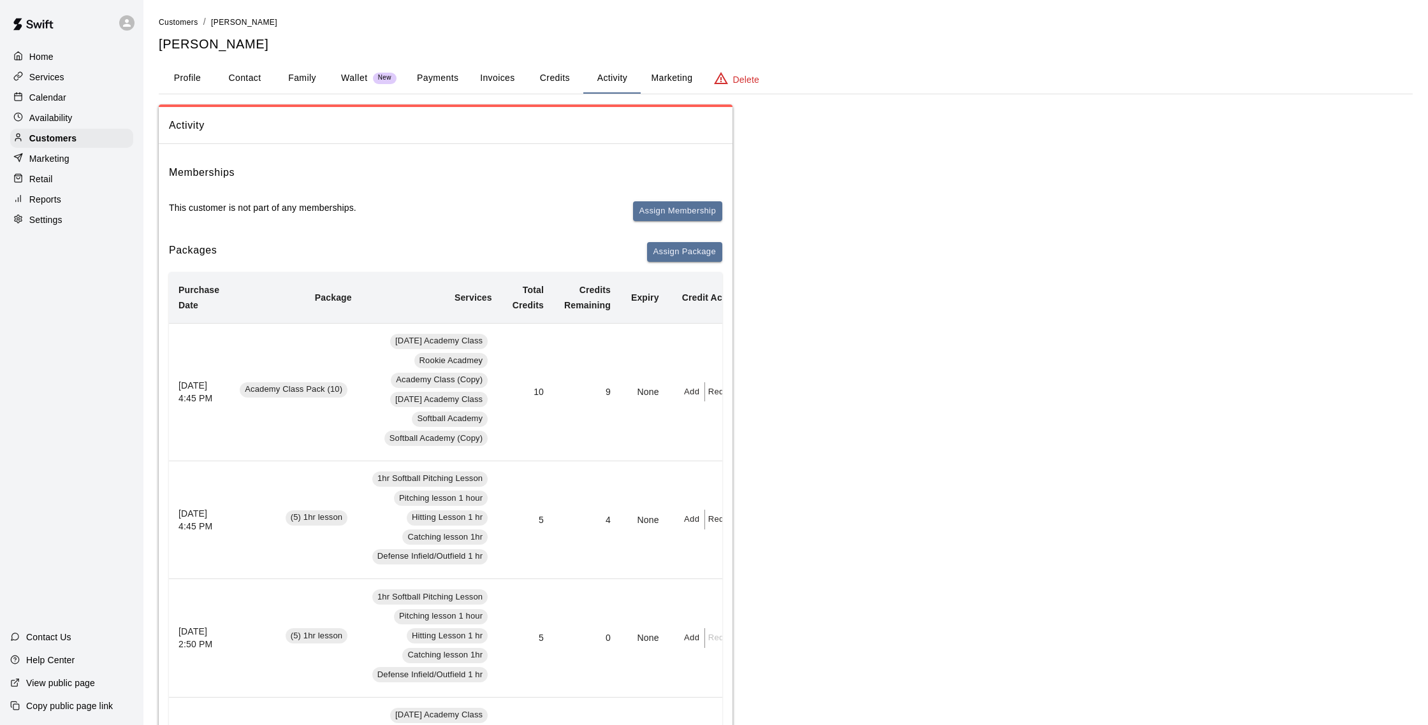
click at [80, 93] on div "Calendar" at bounding box center [71, 97] width 123 height 19
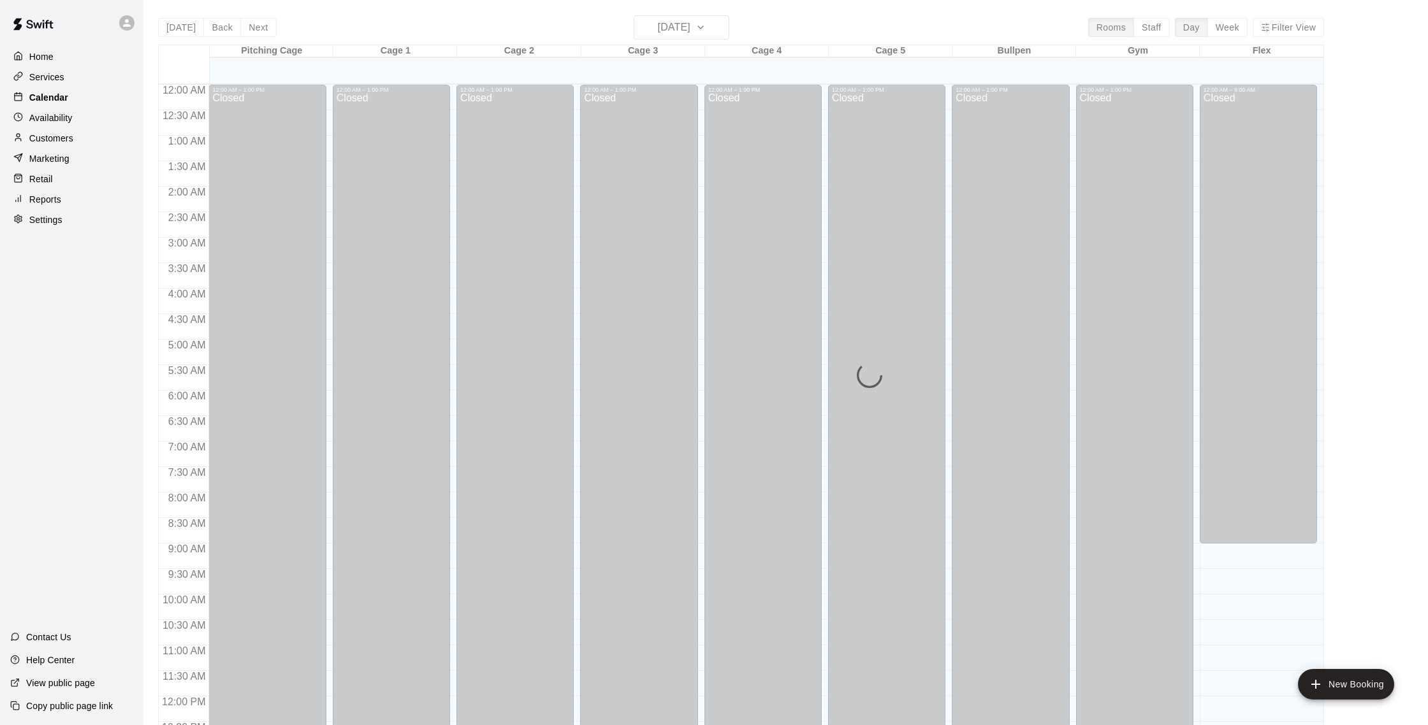
scroll to position [531, 0]
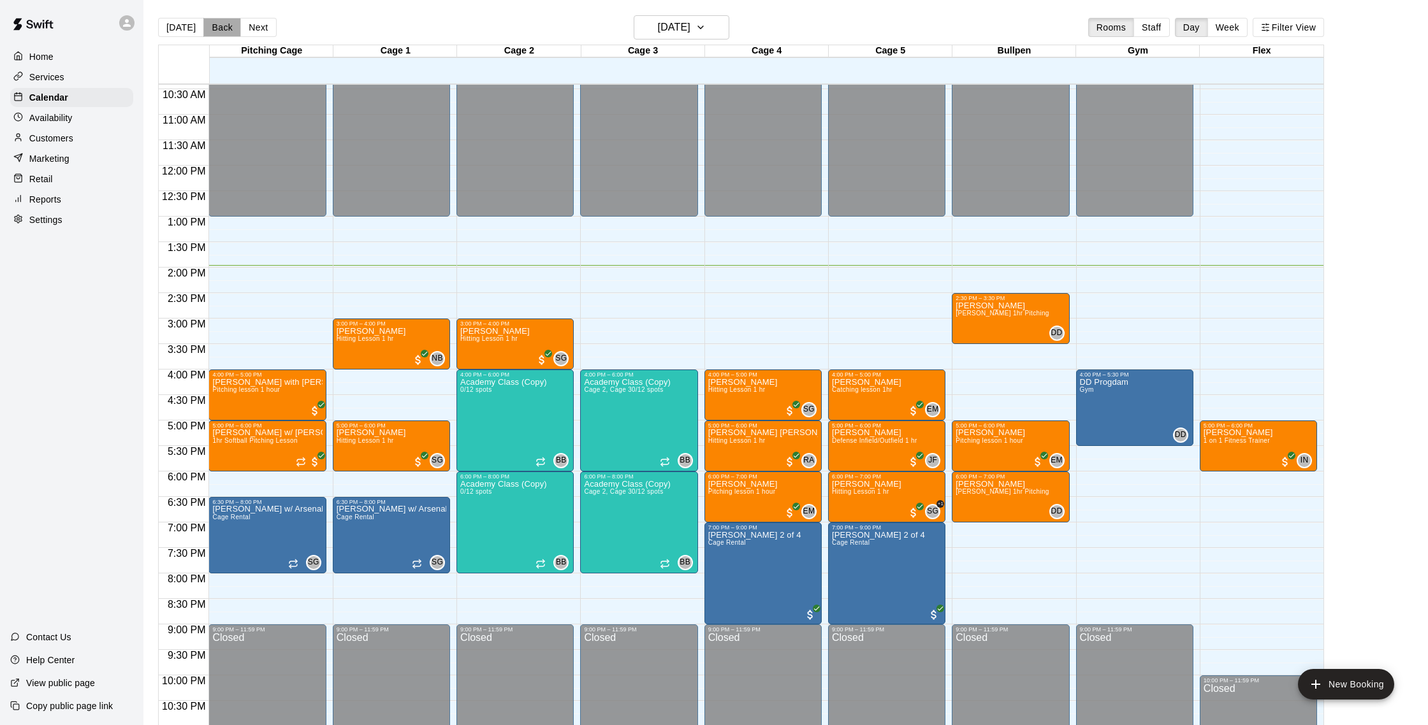
click at [219, 27] on button "Back" at bounding box center [222, 27] width 38 height 19
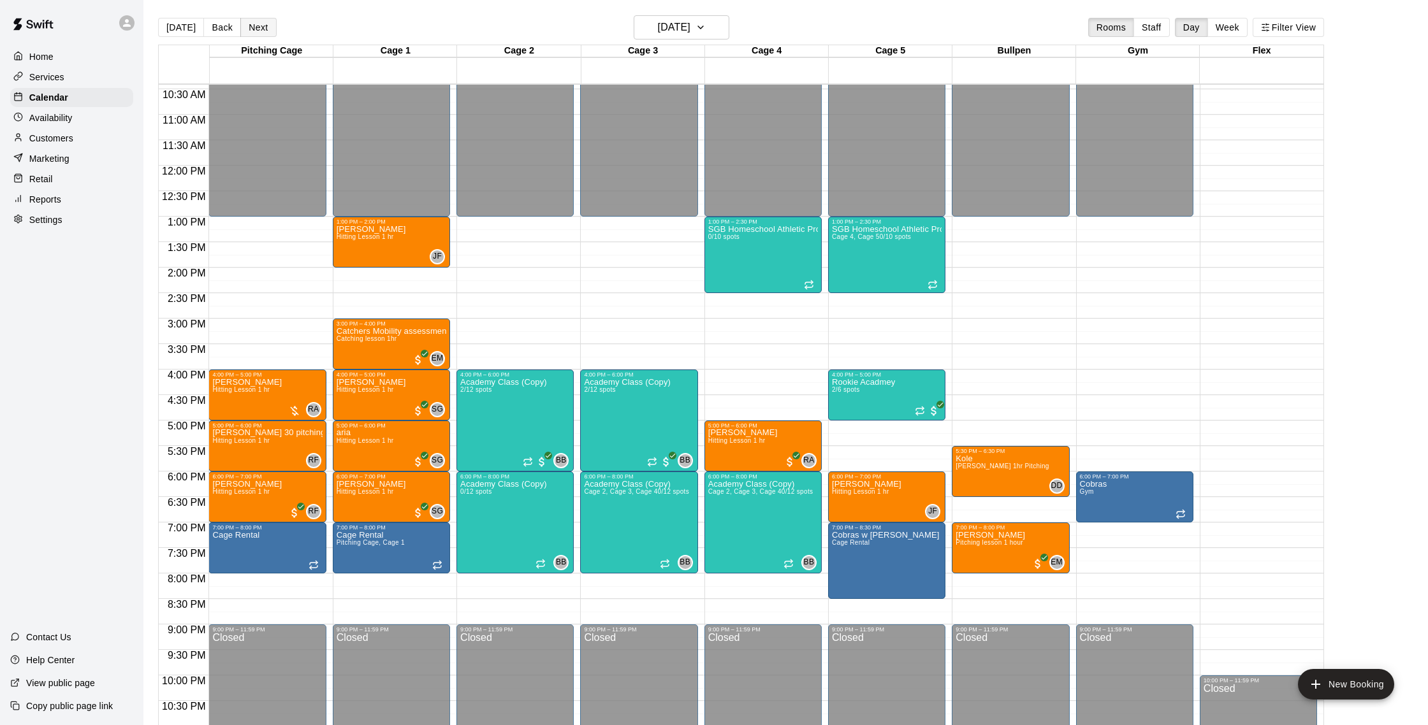
click at [250, 27] on button "Next" at bounding box center [258, 27] width 36 height 19
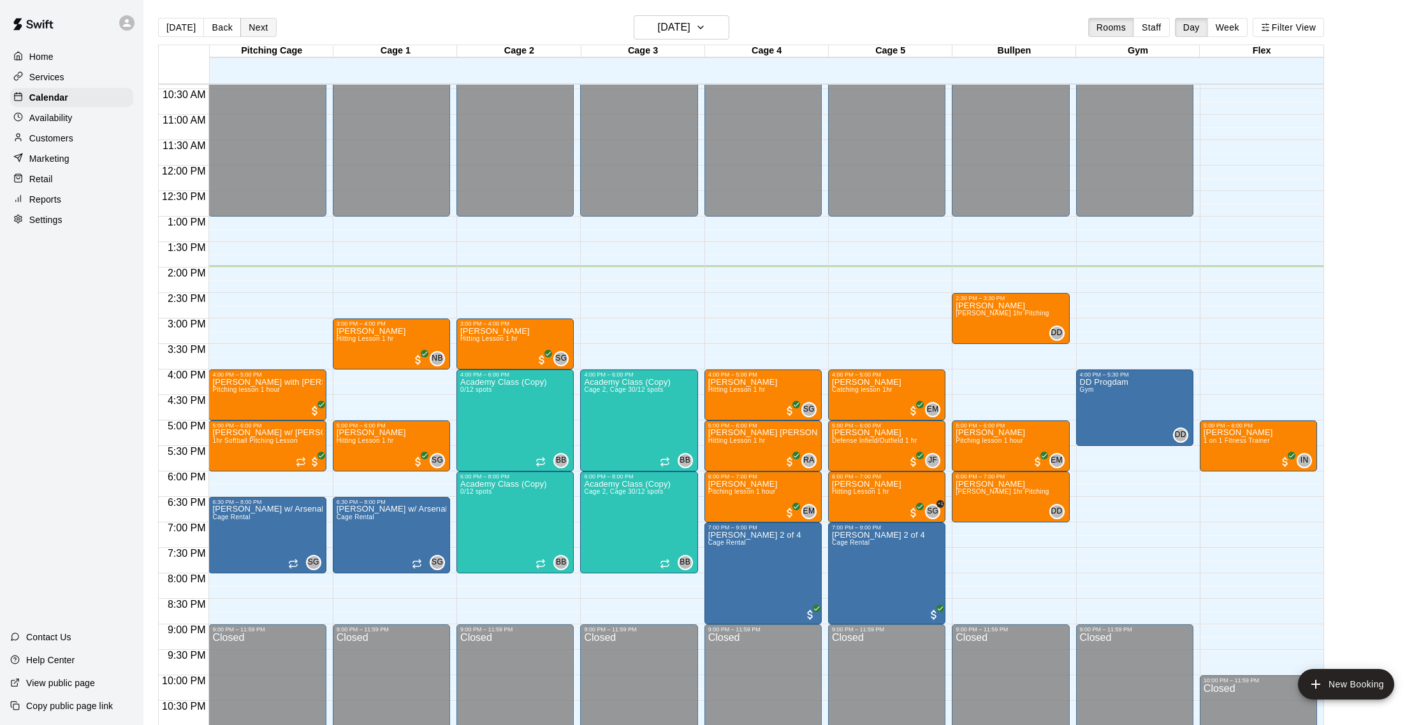
click at [264, 27] on button "Next" at bounding box center [258, 27] width 36 height 19
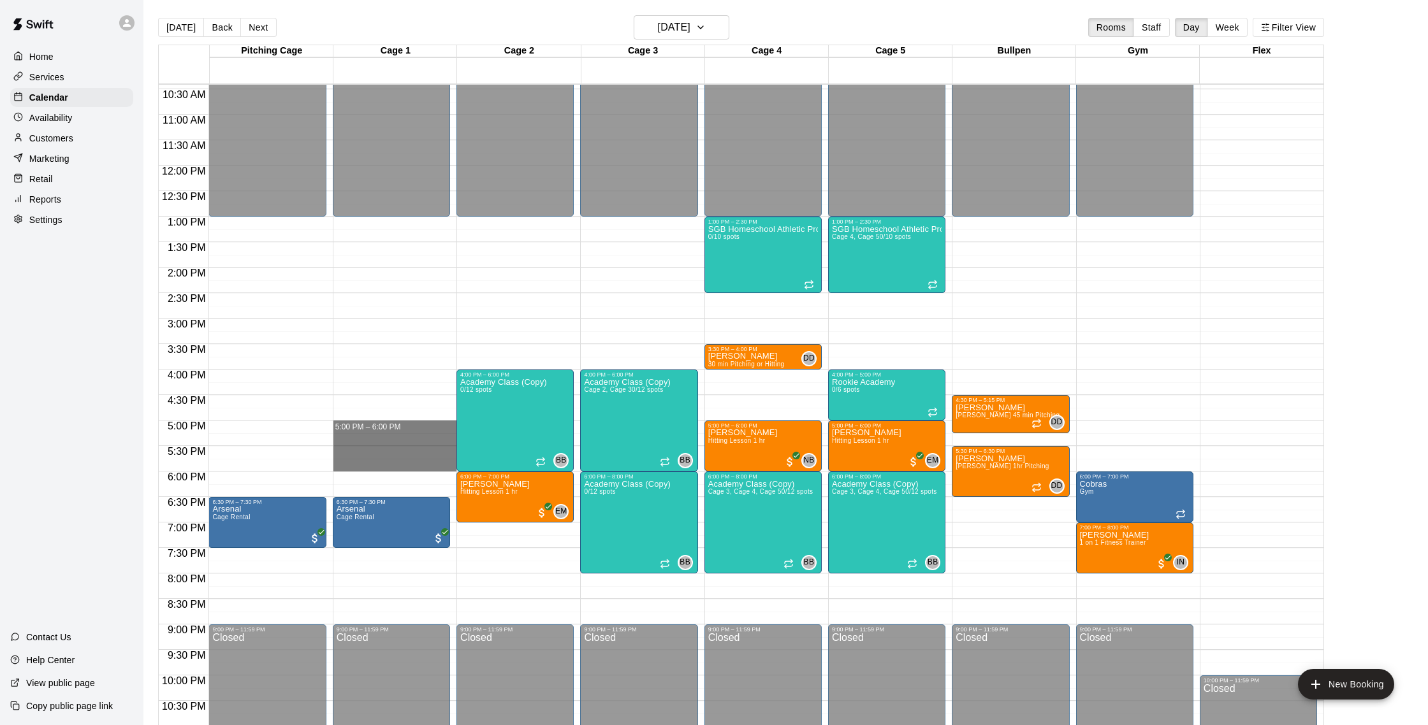
drag, startPoint x: 360, startPoint y: 428, endPoint x: 358, endPoint y: 461, distance: 33.2
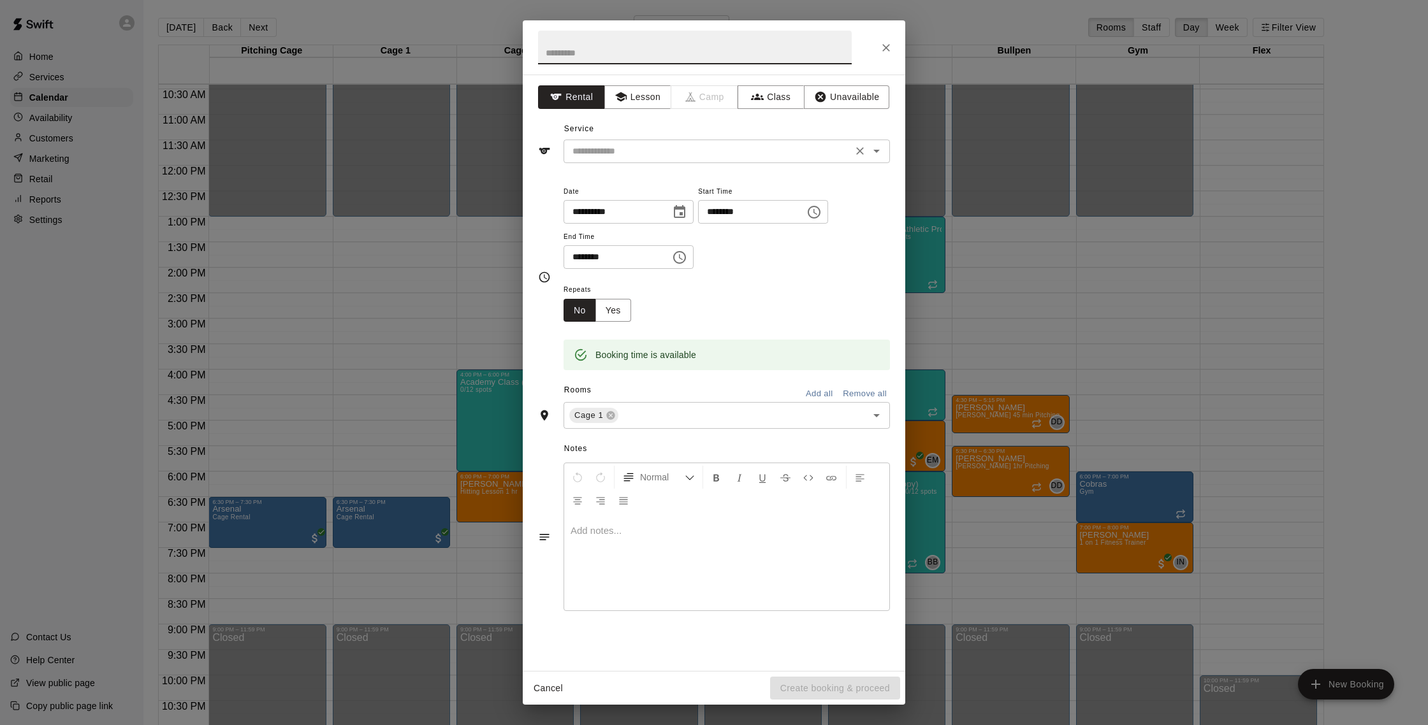
click at [642, 141] on div "​" at bounding box center [726, 152] width 326 height 24
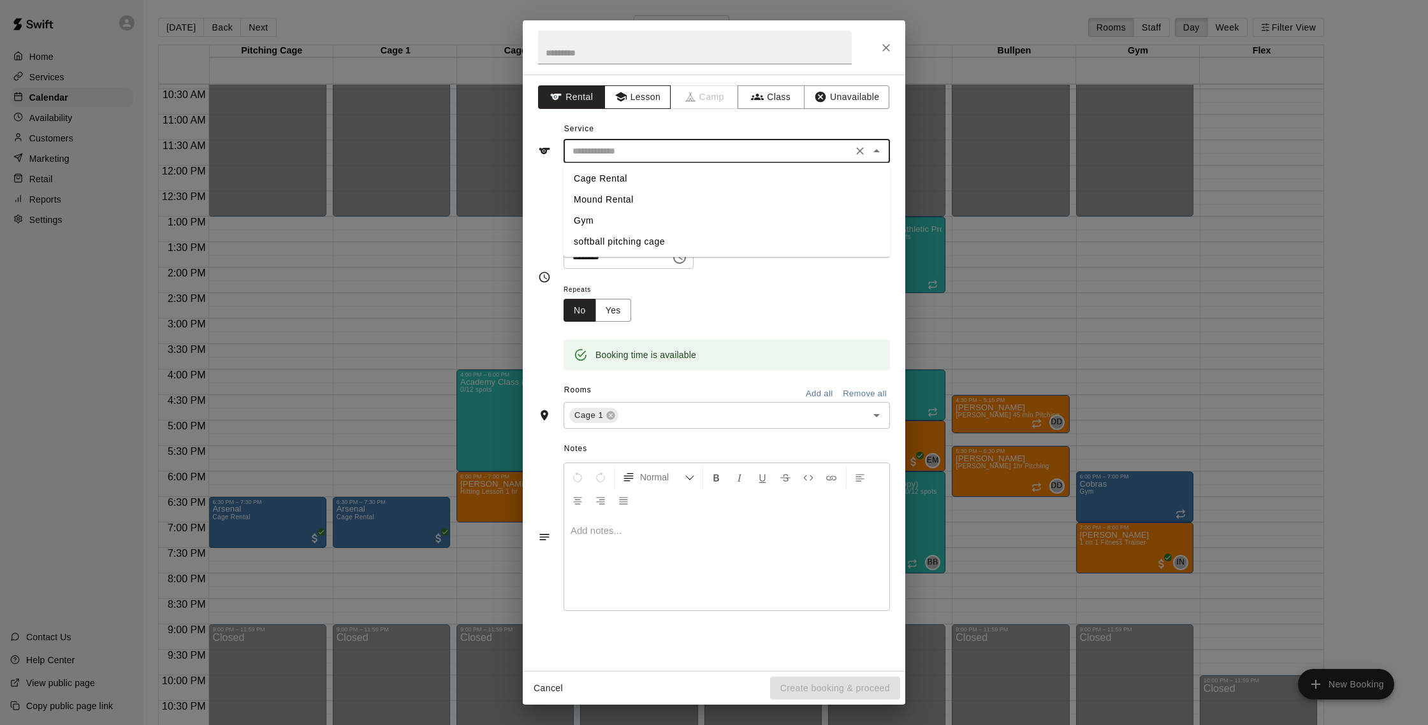
click at [627, 106] on button "Lesson" at bounding box center [637, 97] width 67 height 24
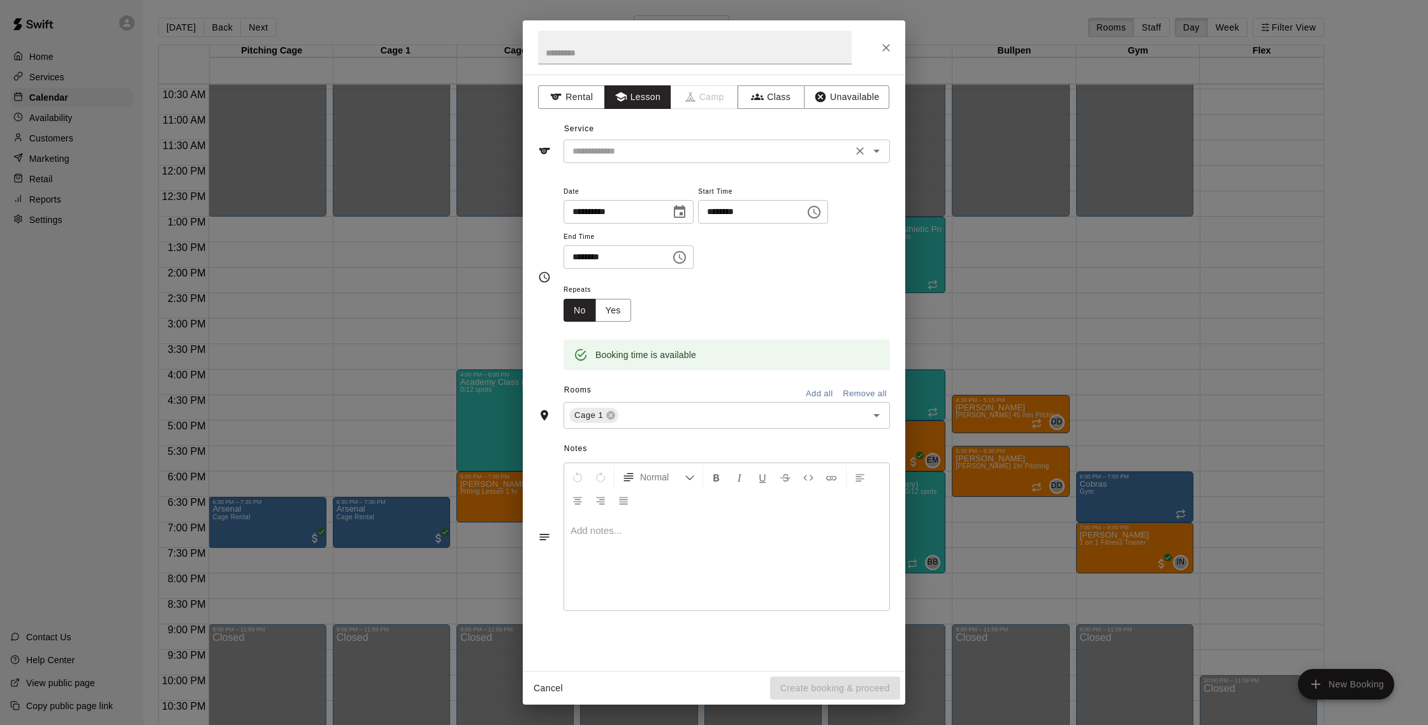
click at [632, 149] on input "text" at bounding box center [707, 151] width 281 height 16
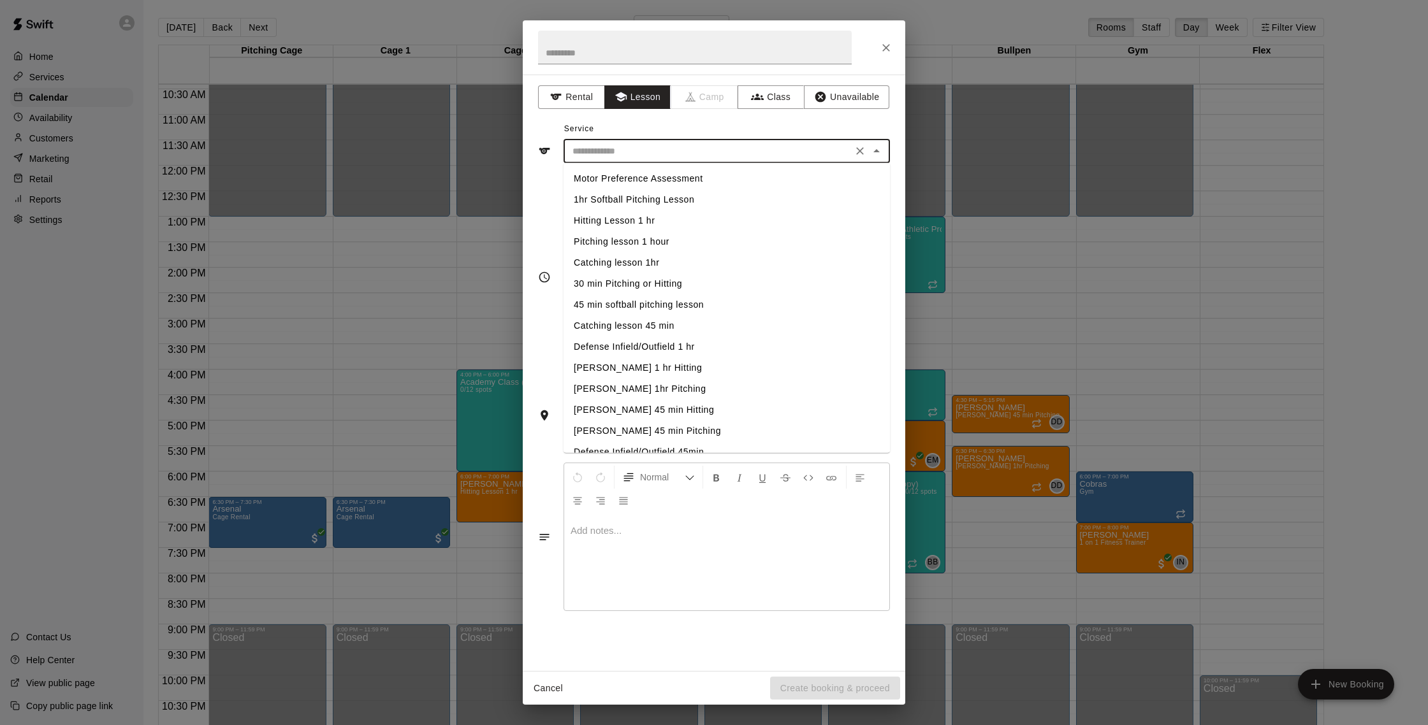
drag, startPoint x: 634, startPoint y: 218, endPoint x: 624, endPoint y: 108, distance: 110.0
click at [632, 215] on li "Hitting Lesson 1 hr" at bounding box center [726, 220] width 326 height 21
type input "**********"
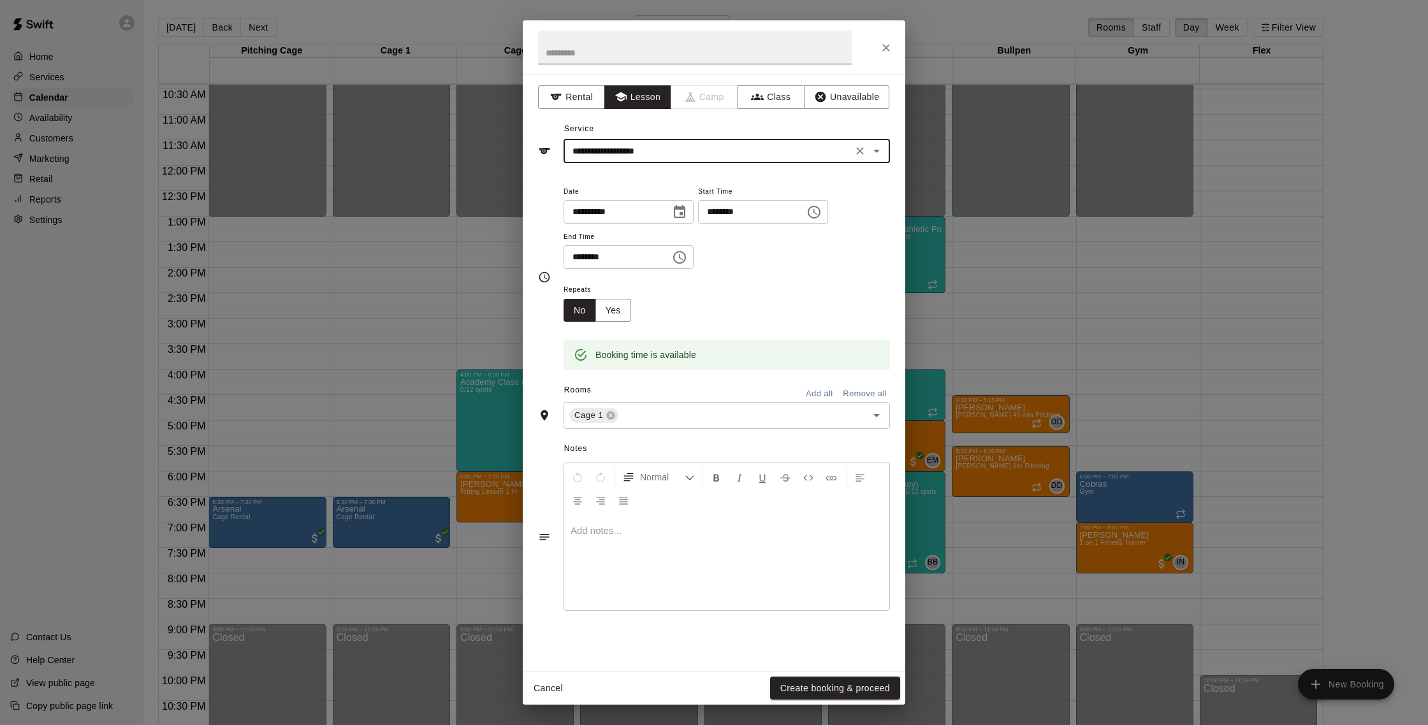
click at [616, 58] on input "text" at bounding box center [695, 48] width 314 height 34
type input "***"
click at [885, 685] on button "Create booking & proceed" at bounding box center [835, 689] width 130 height 24
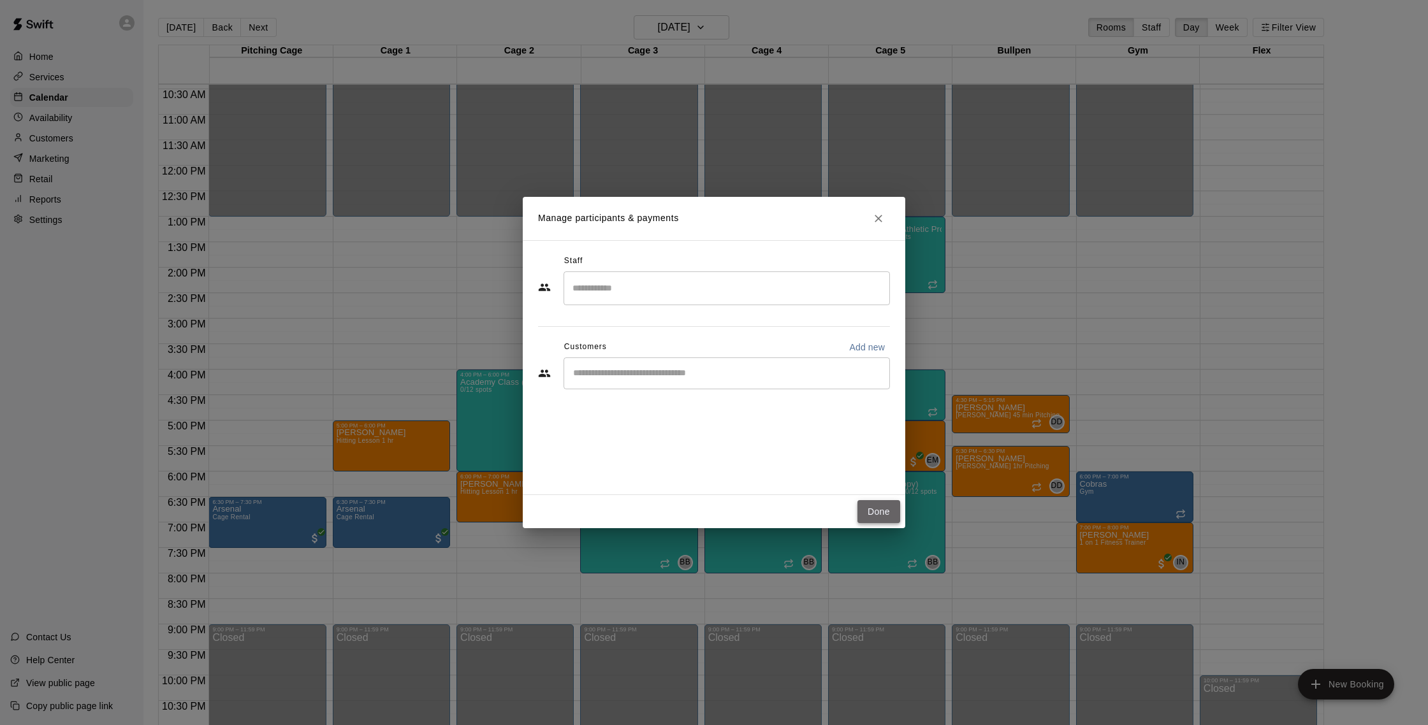
click at [883, 516] on button "Done" at bounding box center [878, 512] width 43 height 24
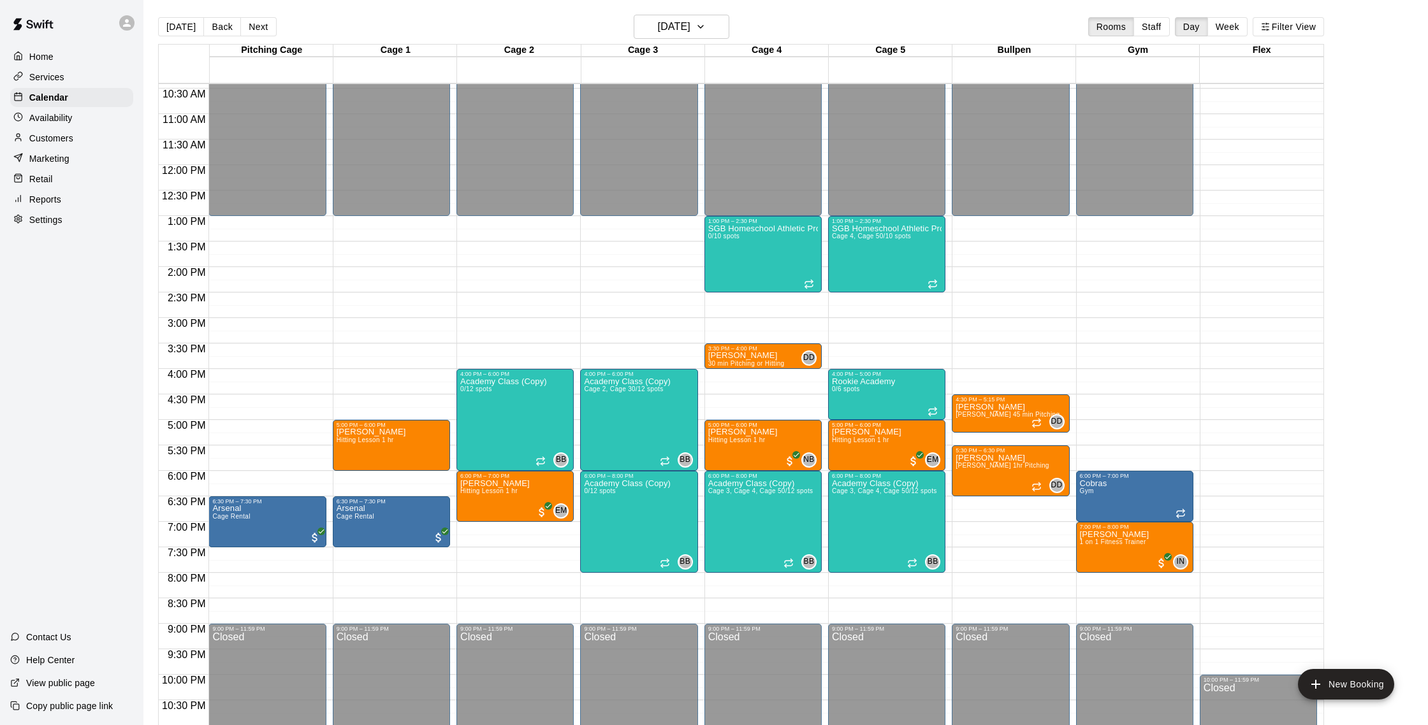
scroll to position [3, 0]
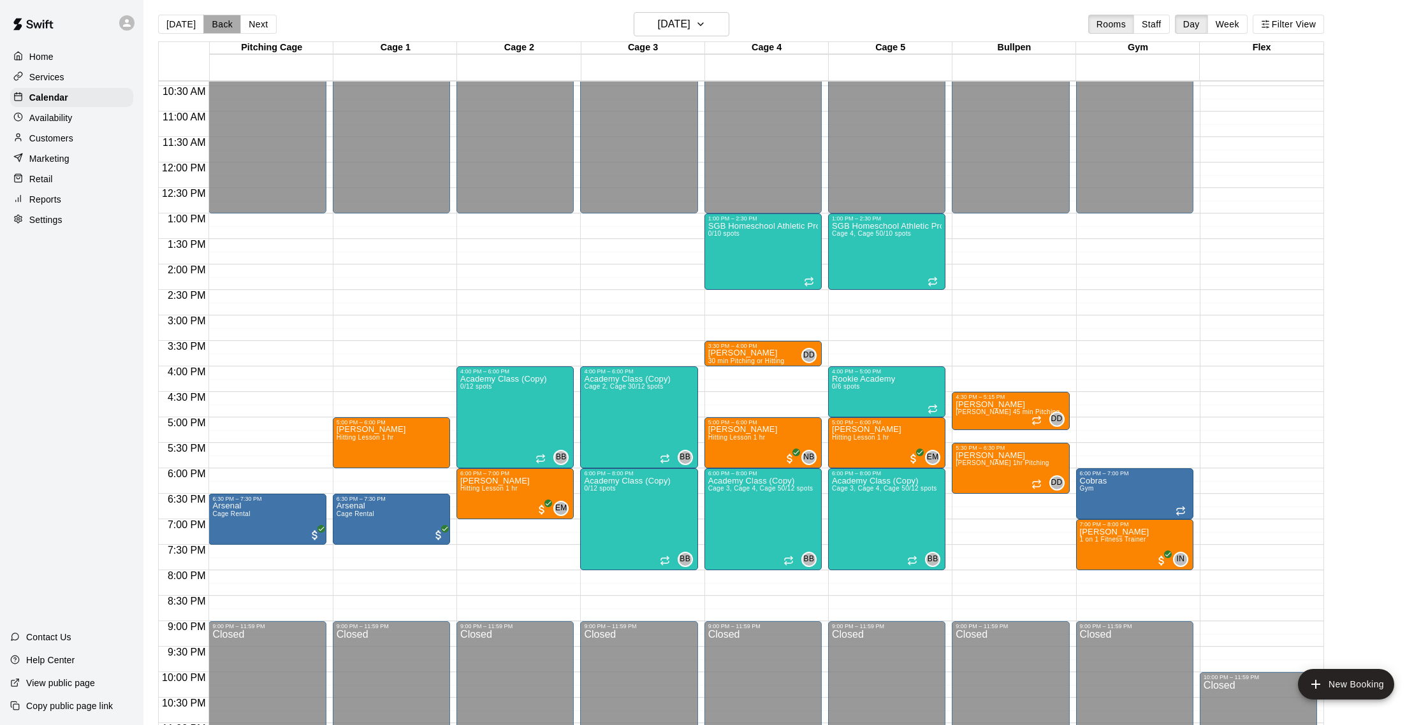
click at [226, 22] on button "Back" at bounding box center [222, 24] width 38 height 19
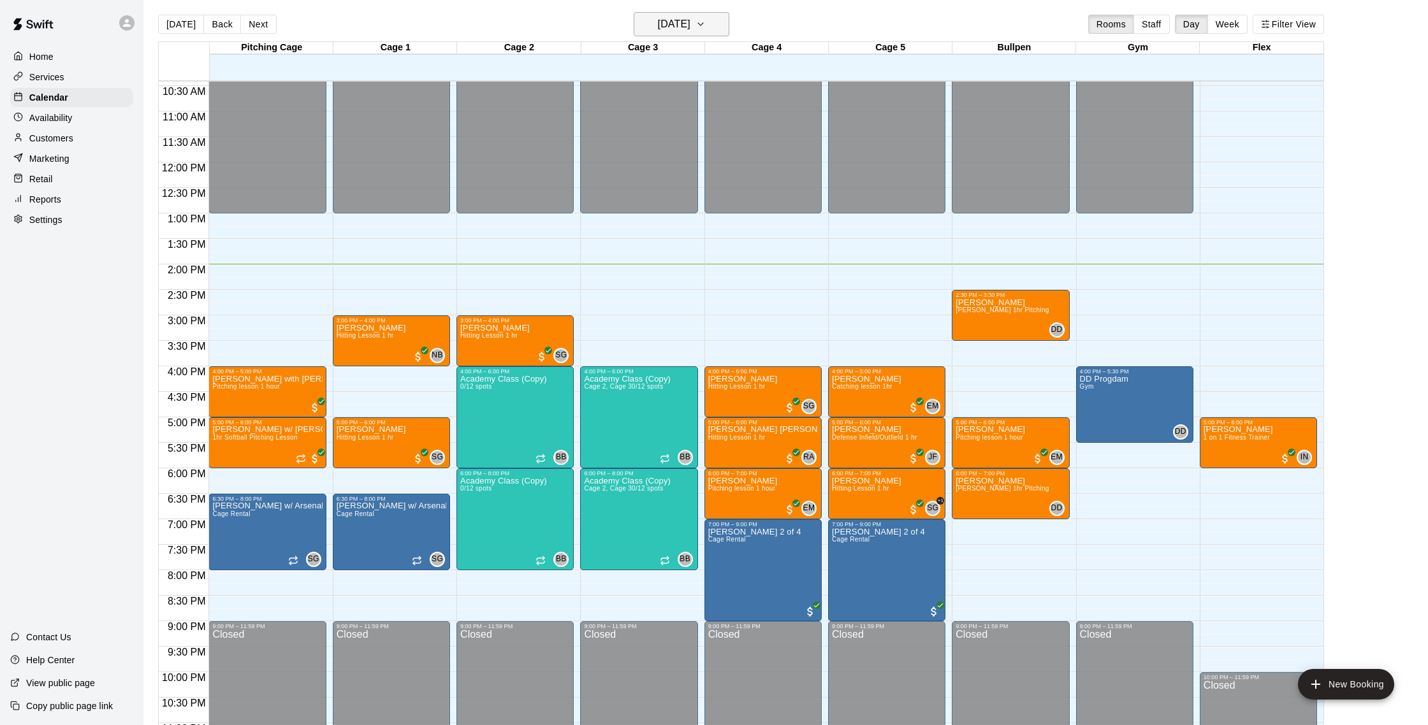
click at [658, 20] on h6 "[DATE]" at bounding box center [674, 24] width 33 height 18
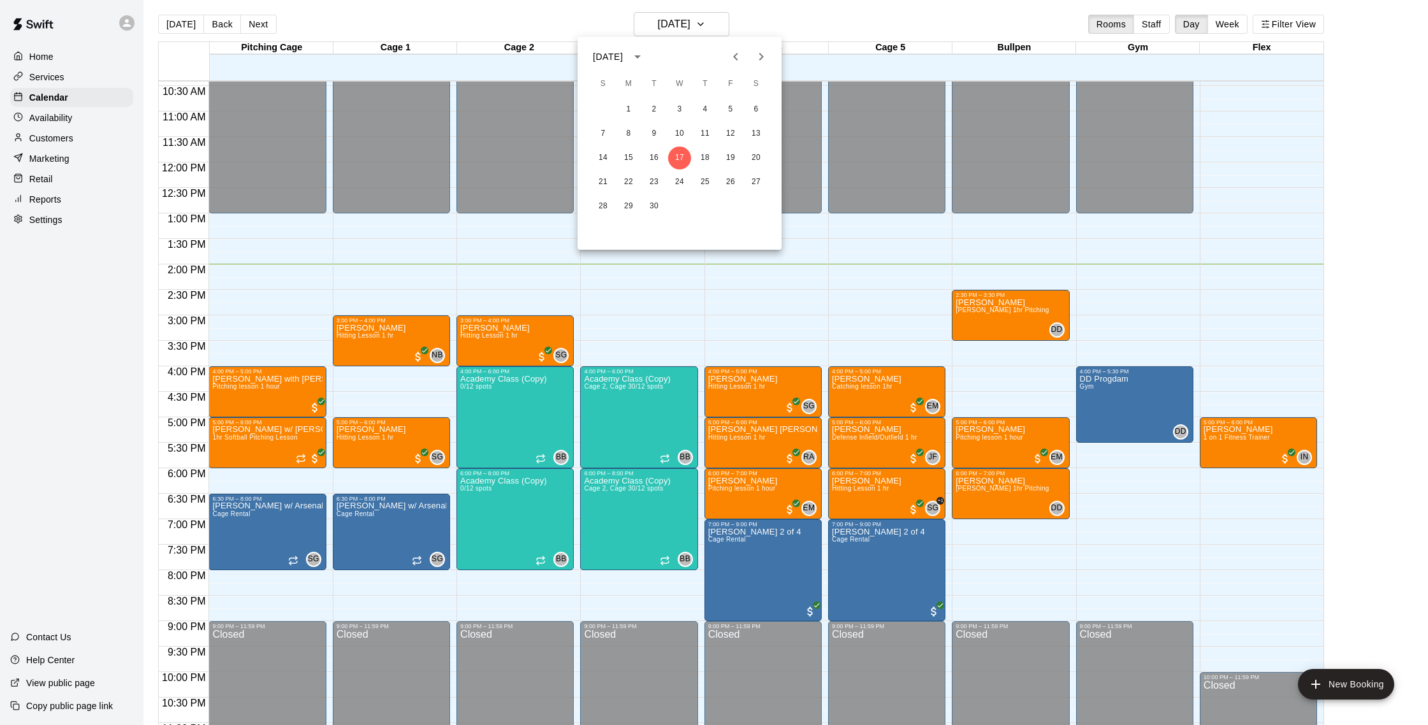
click at [700, 289] on div at bounding box center [714, 362] width 1428 height 725
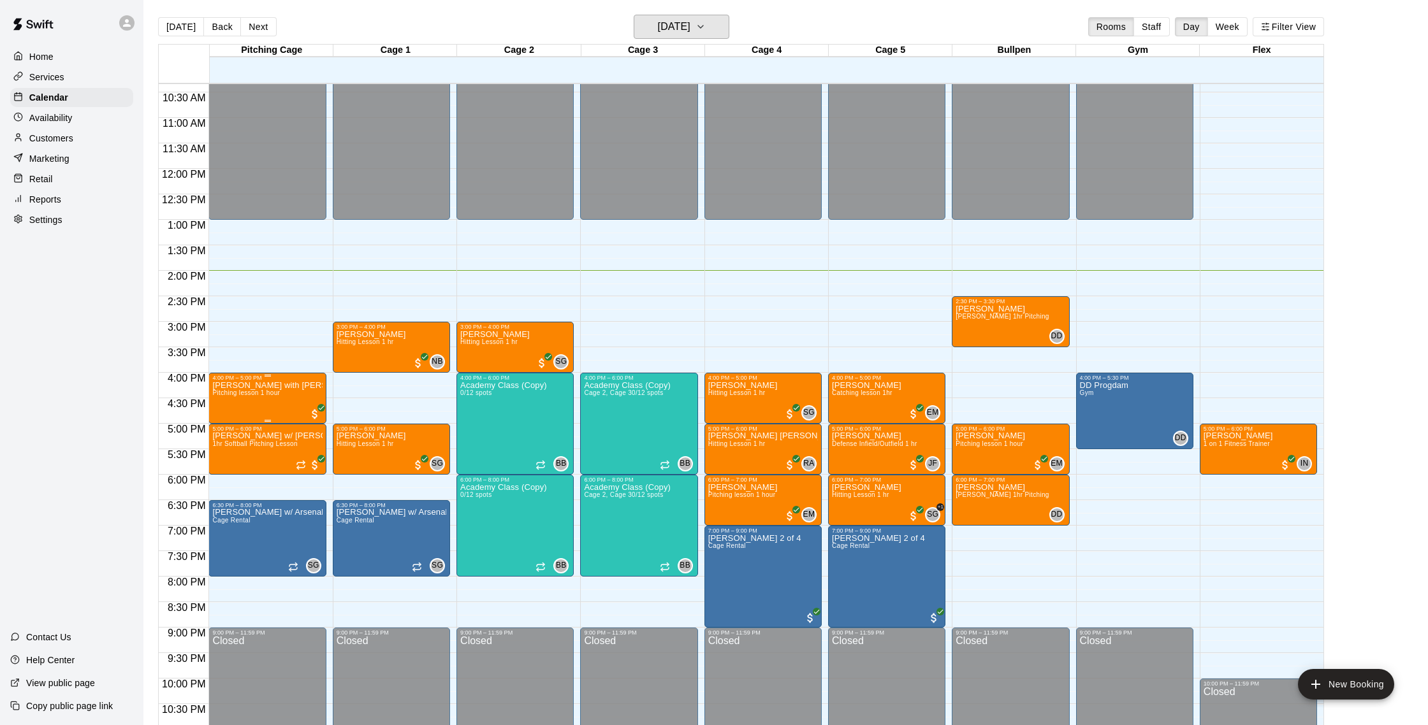
scroll to position [0, 0]
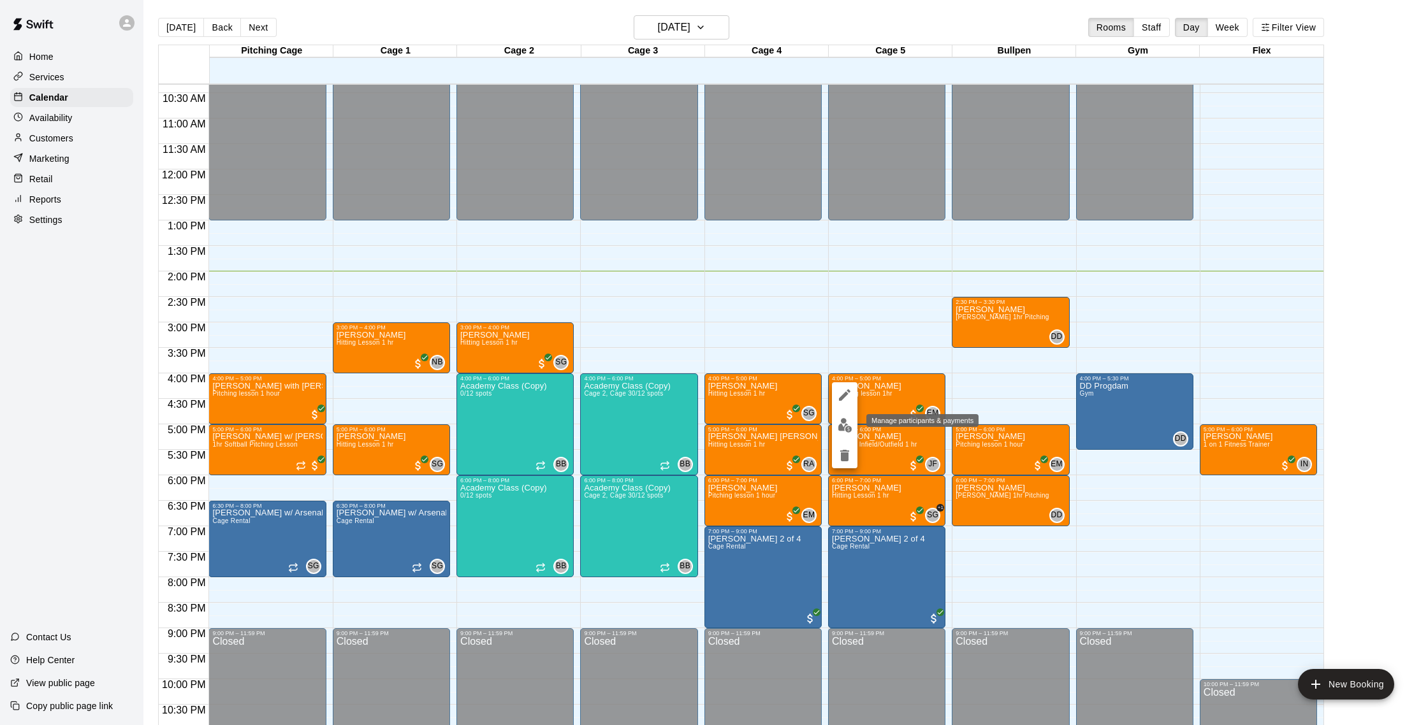
click at [853, 428] on button "edit" at bounding box center [844, 425] width 25 height 25
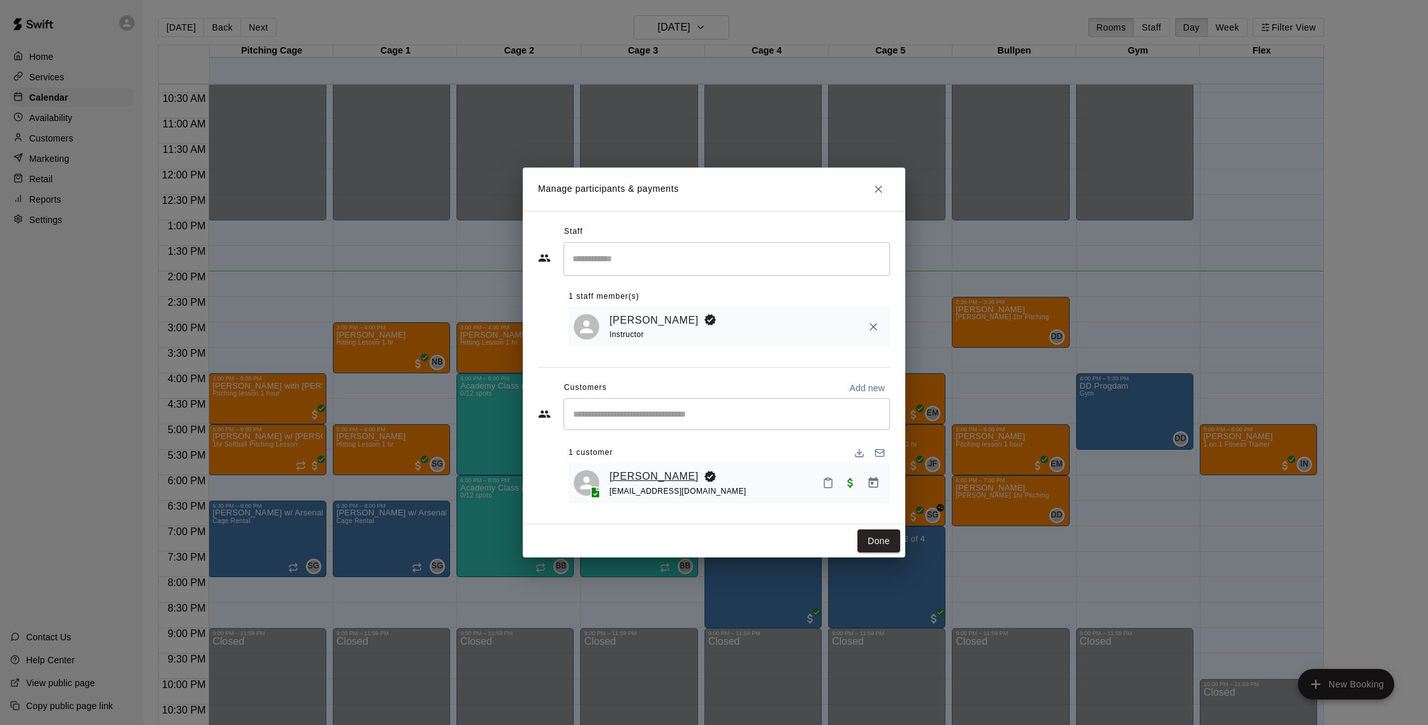
click at [651, 475] on link "[PERSON_NAME]" at bounding box center [653, 476] width 89 height 17
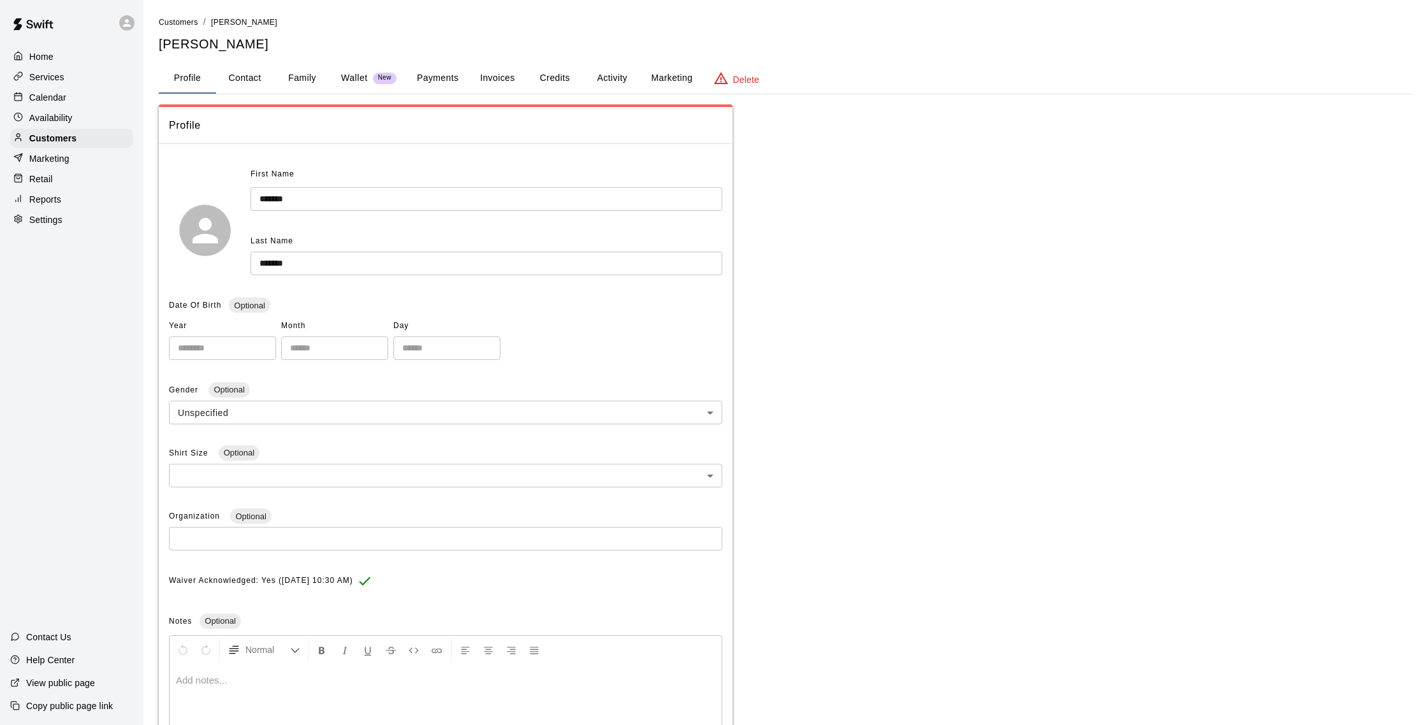
click at [605, 73] on button "Activity" at bounding box center [611, 78] width 57 height 31
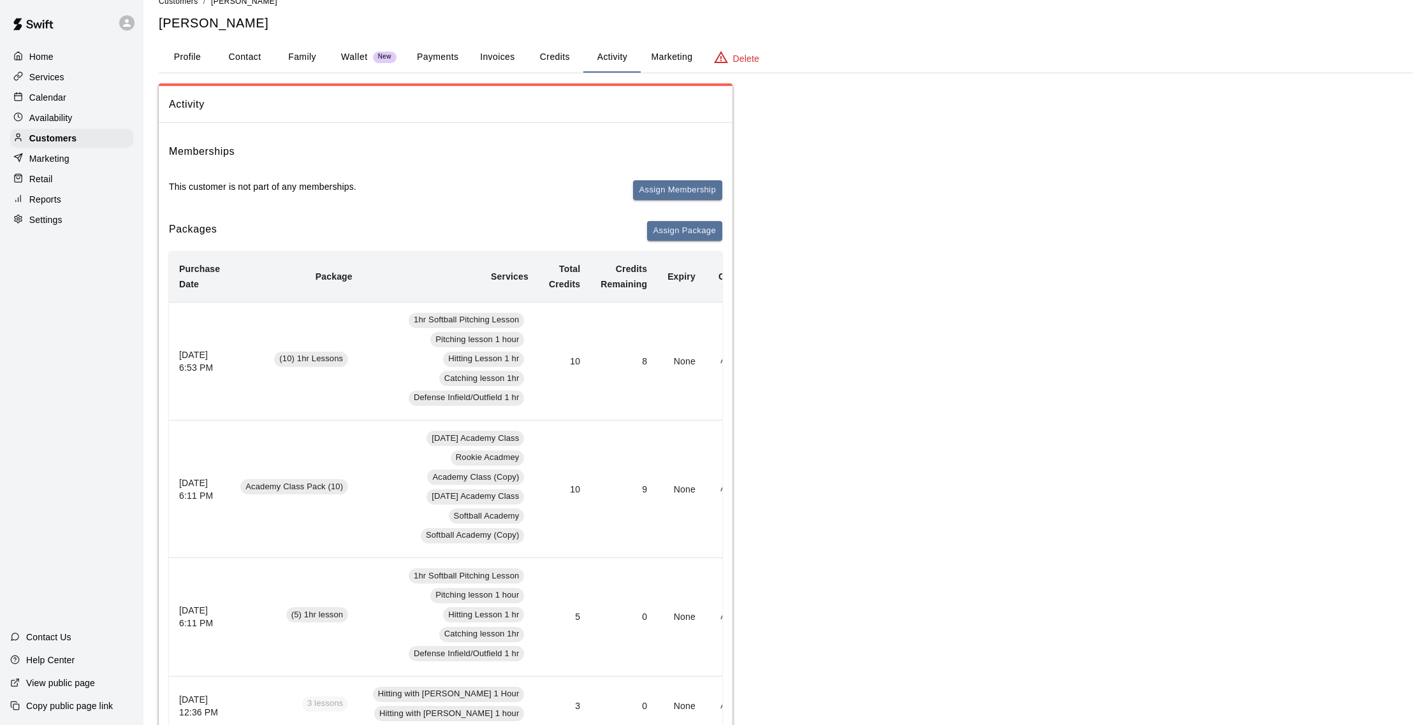
scroll to position [23, 0]
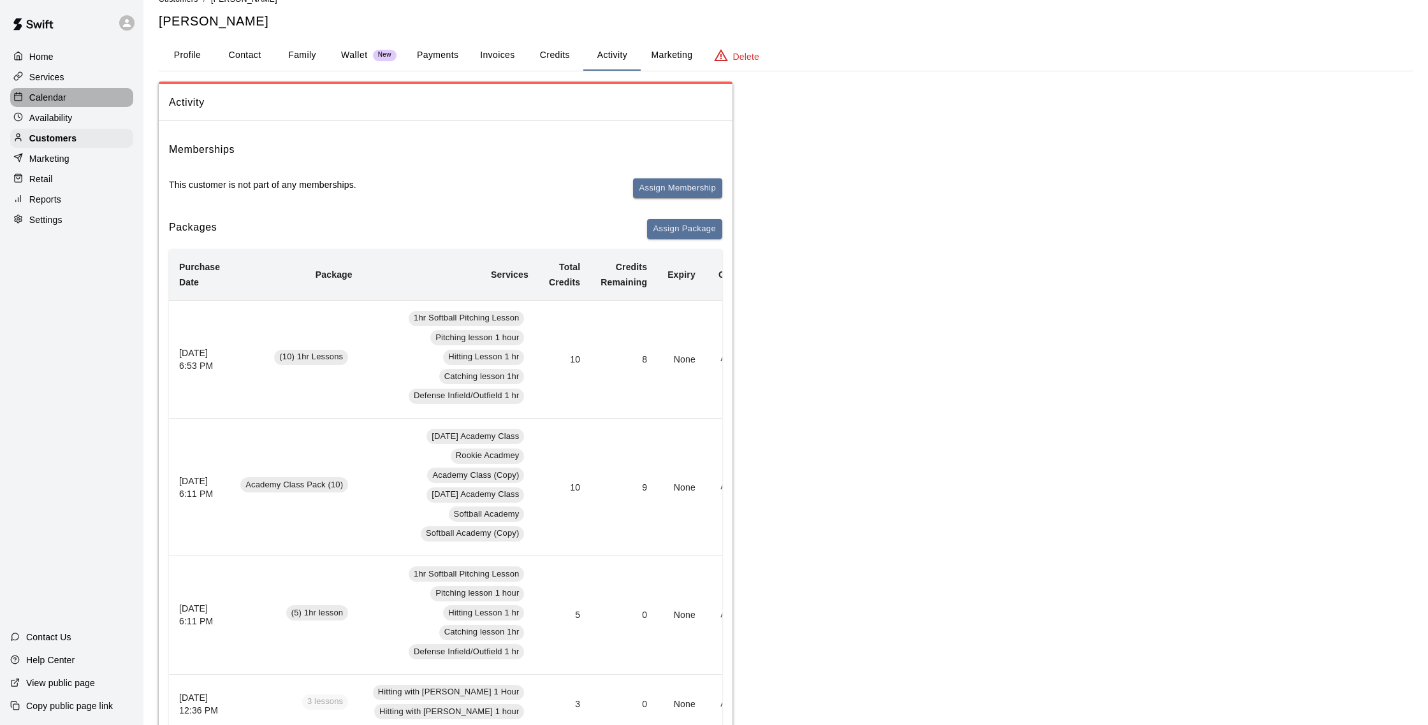
click at [69, 99] on div "Calendar" at bounding box center [71, 97] width 123 height 19
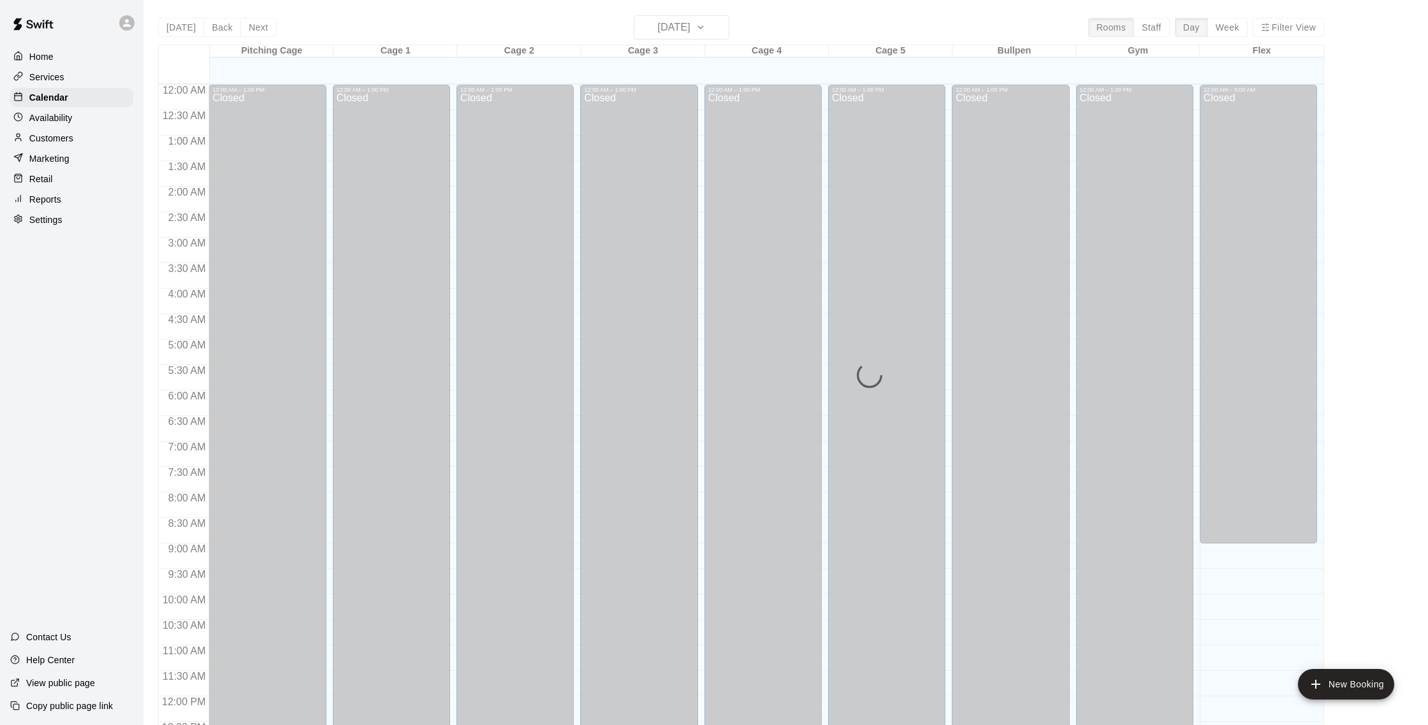
scroll to position [531, 0]
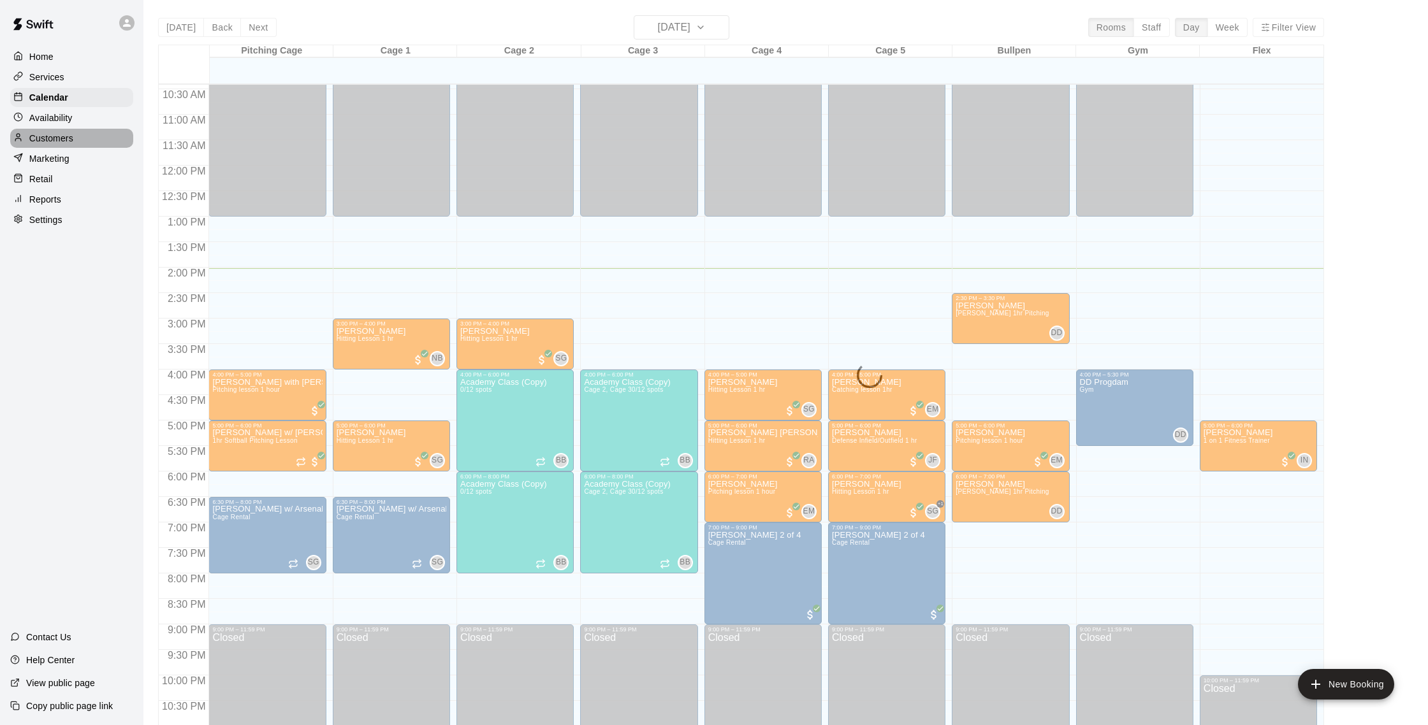
click at [68, 133] on p "Customers" at bounding box center [51, 138] width 44 height 13
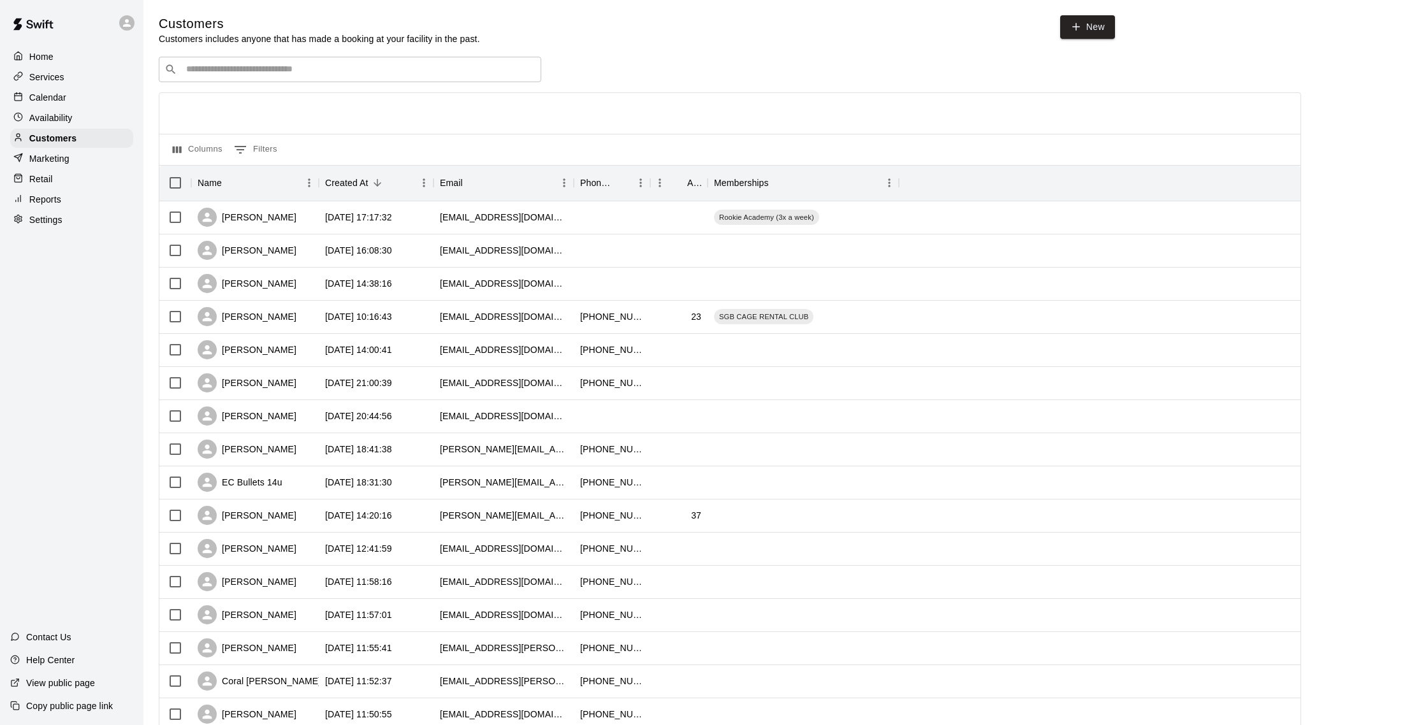
click at [68, 97] on div "Calendar" at bounding box center [71, 97] width 123 height 19
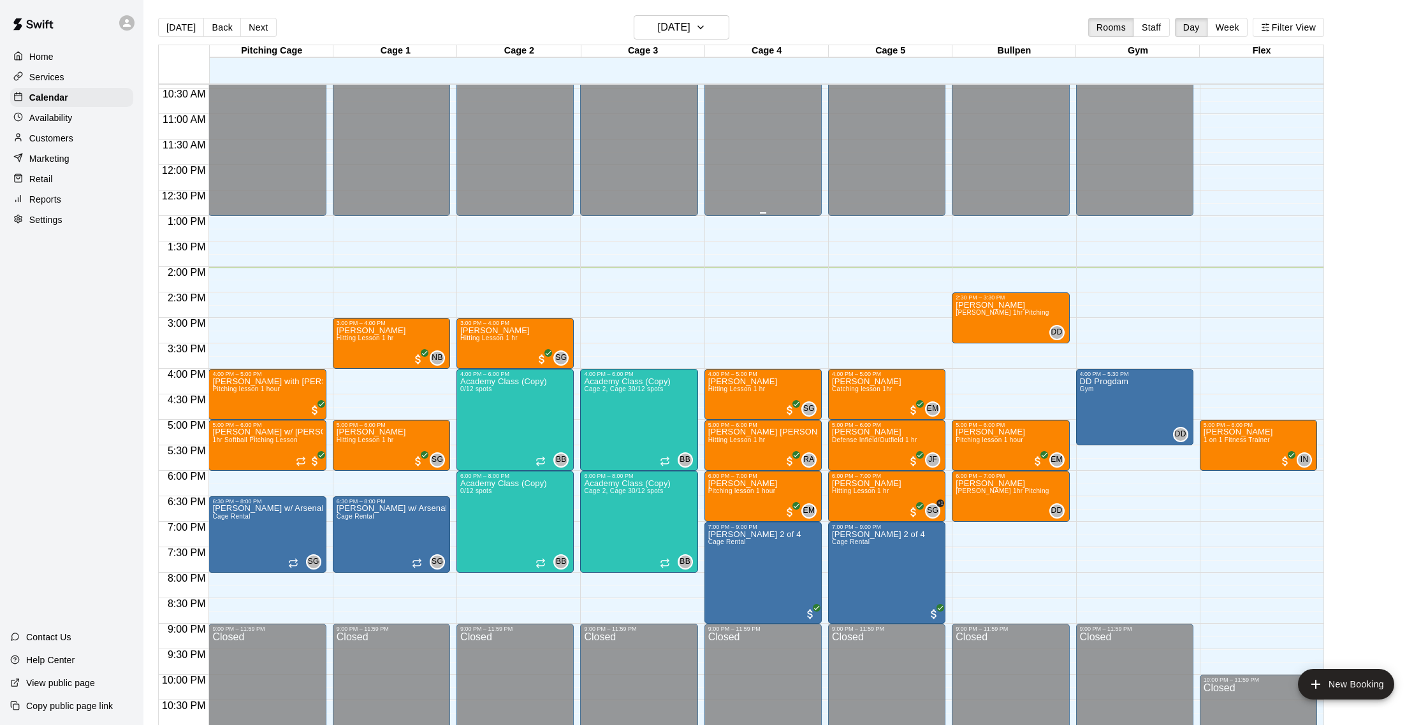
scroll to position [536, 0]
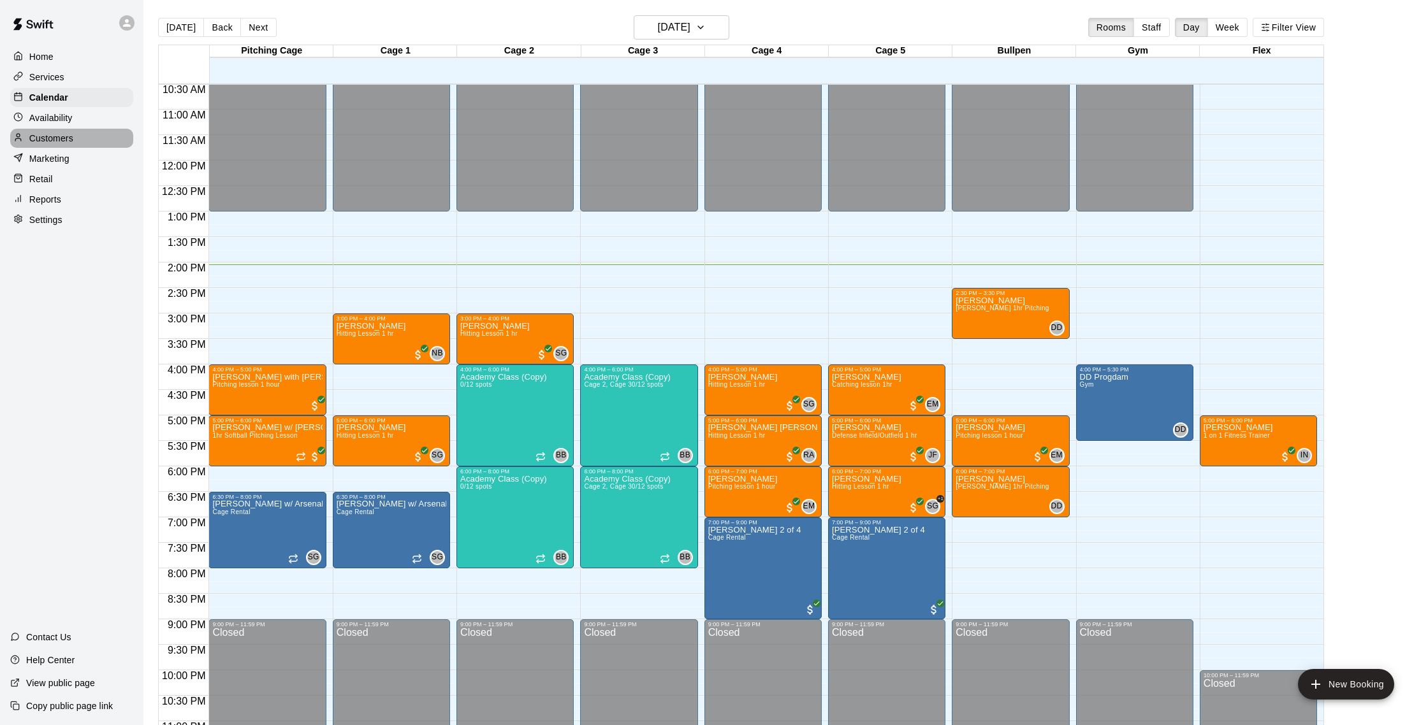
click at [69, 138] on p "Customers" at bounding box center [51, 138] width 44 height 13
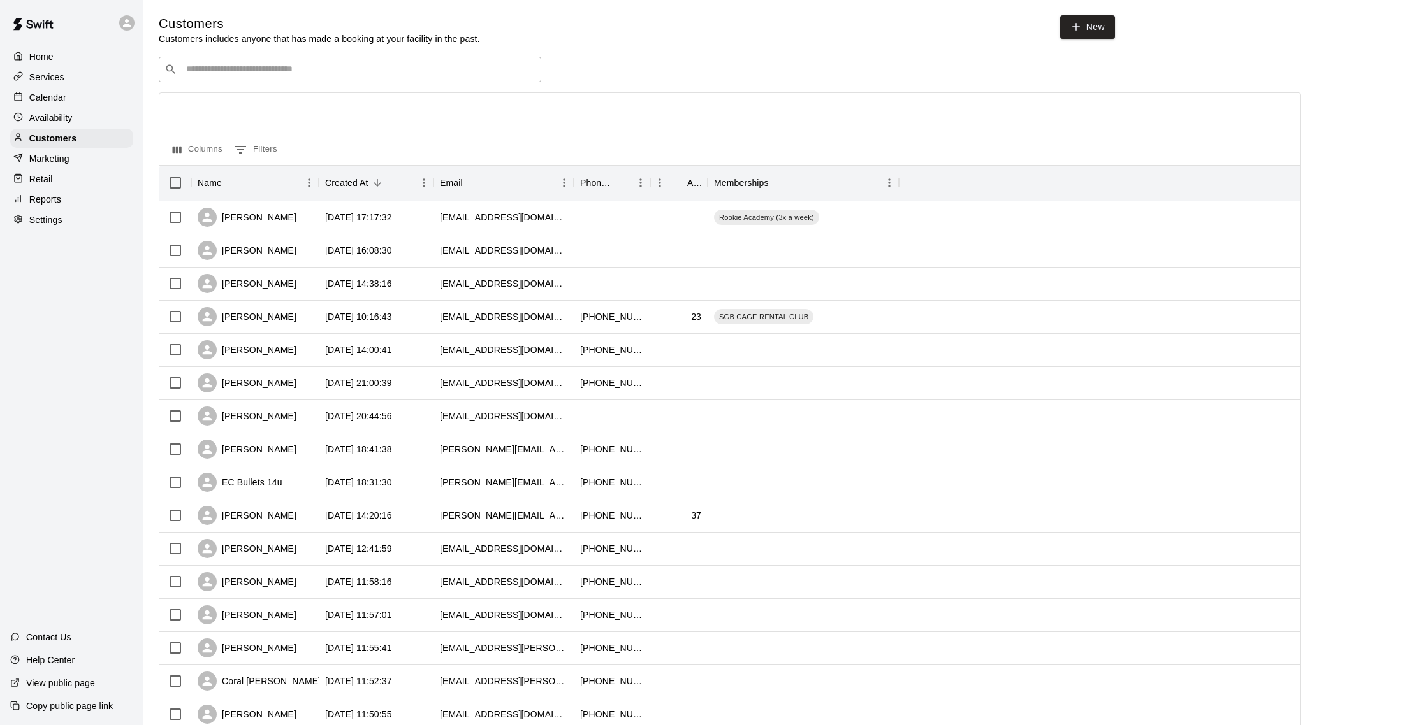
click at [276, 59] on div "​ ​" at bounding box center [350, 69] width 382 height 25
type input "*********"
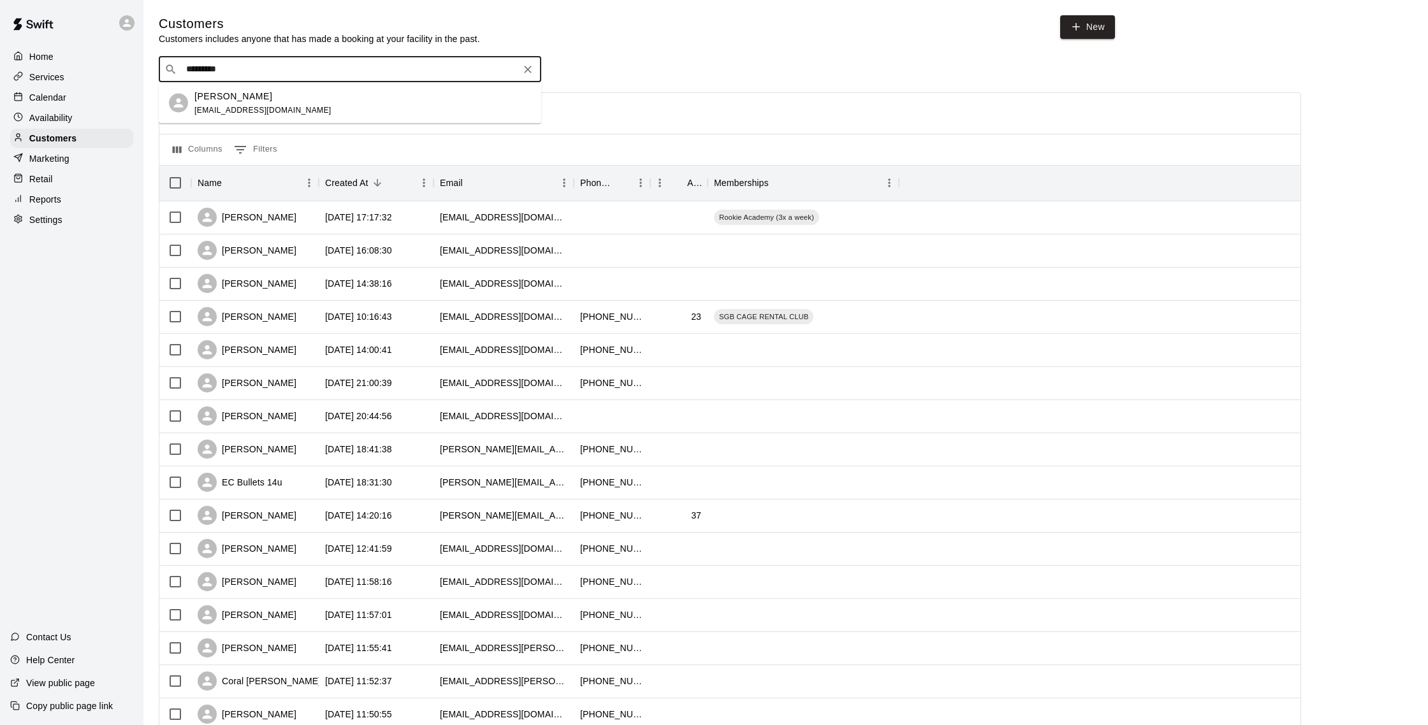
click at [294, 101] on div "[PERSON_NAME] [EMAIL_ADDRESS][DOMAIN_NAME]" at bounding box center [362, 102] width 337 height 27
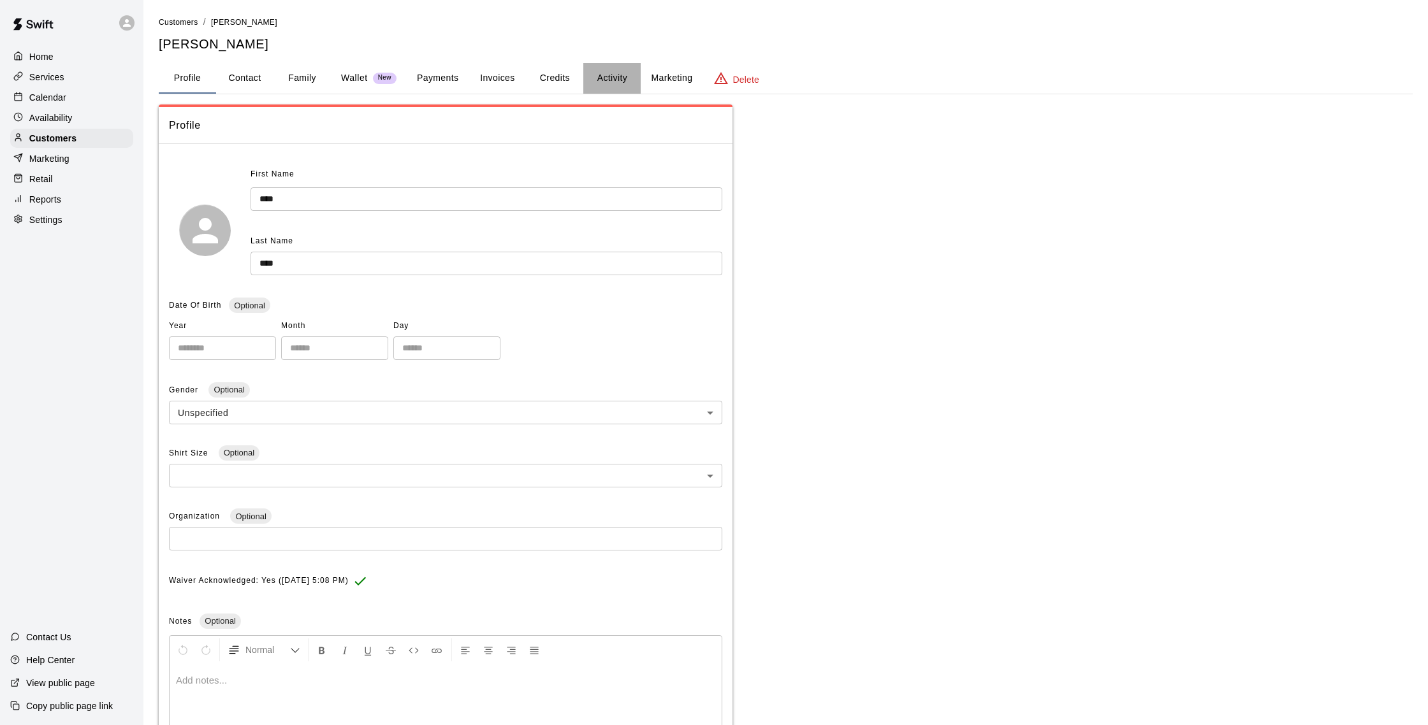
click at [614, 77] on button "Activity" at bounding box center [611, 78] width 57 height 31
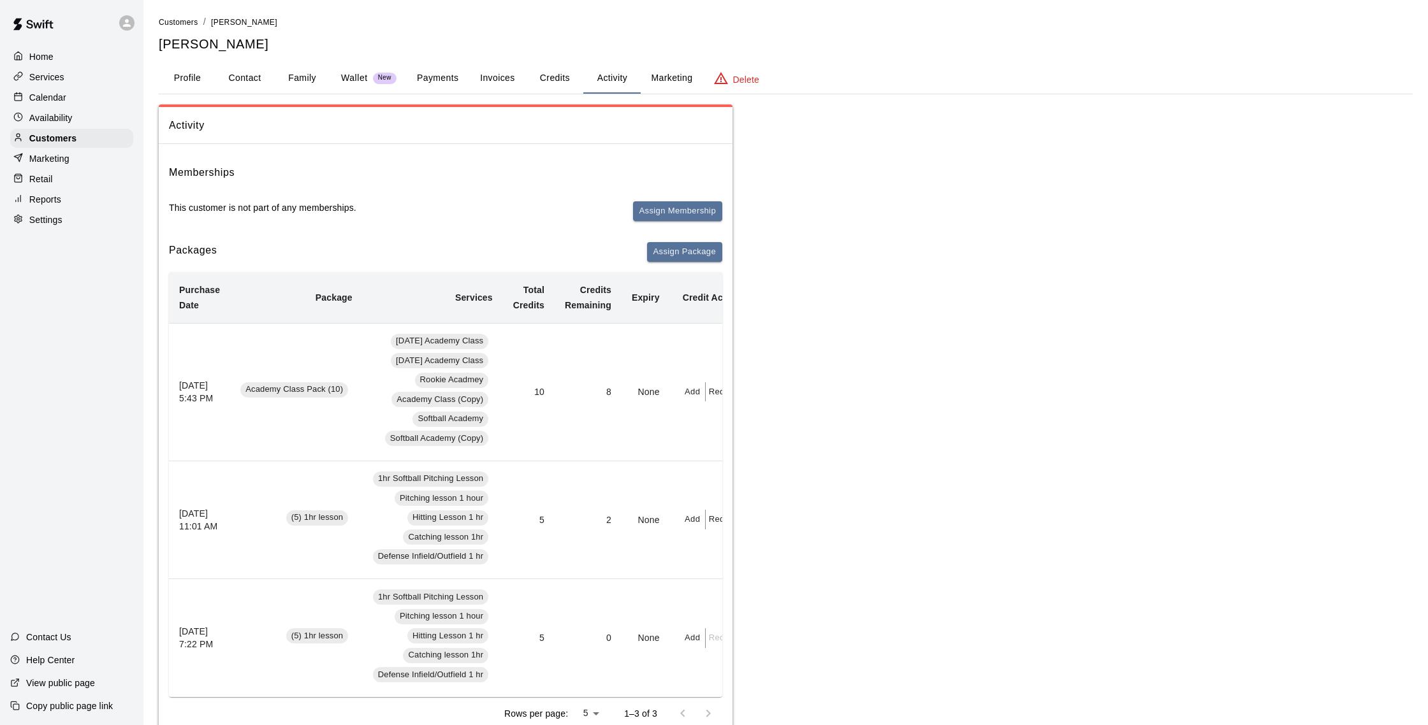
click at [61, 99] on p "Calendar" at bounding box center [47, 97] width 37 height 13
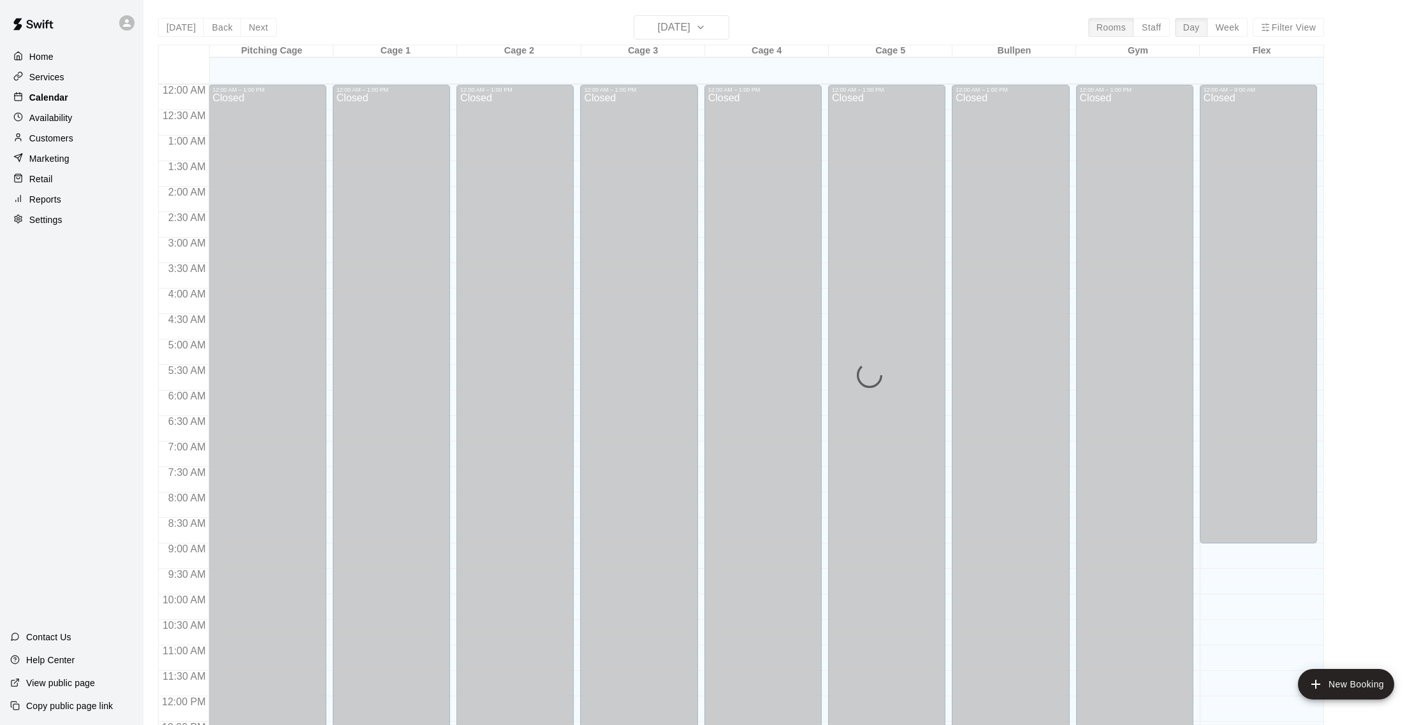
scroll to position [531, 0]
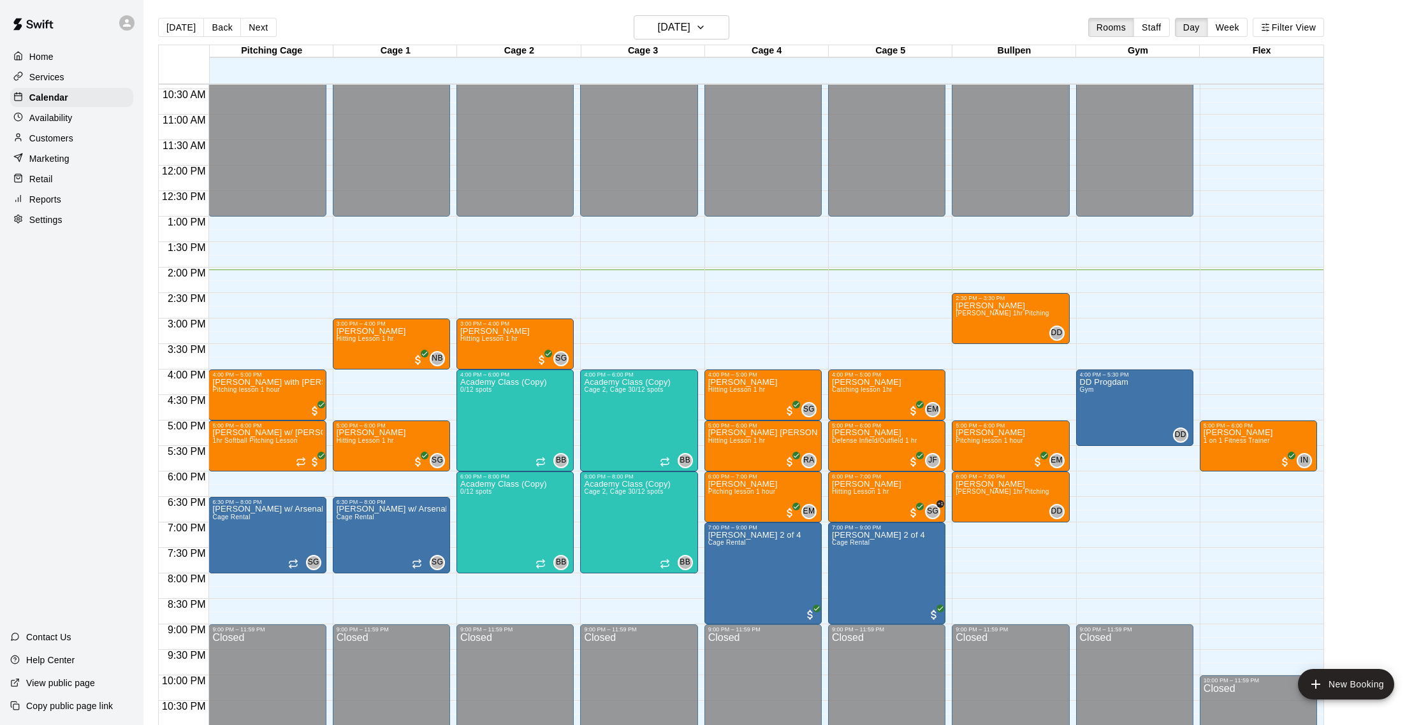
drag, startPoint x: 72, startPoint y: 135, endPoint x: 91, endPoint y: 121, distance: 23.2
click at [72, 135] on p "Customers" at bounding box center [51, 138] width 44 height 13
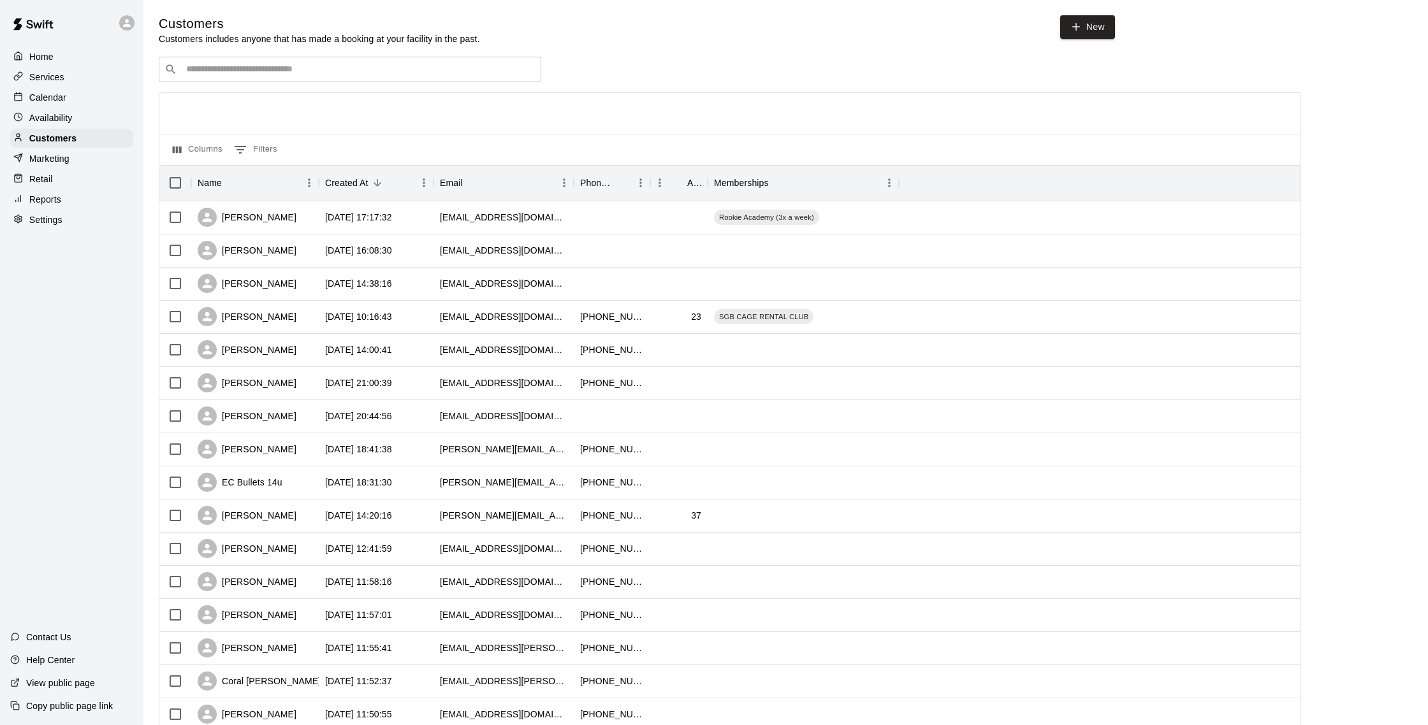
click at [215, 66] on input "Search customers by name or email" at bounding box center [358, 69] width 353 height 13
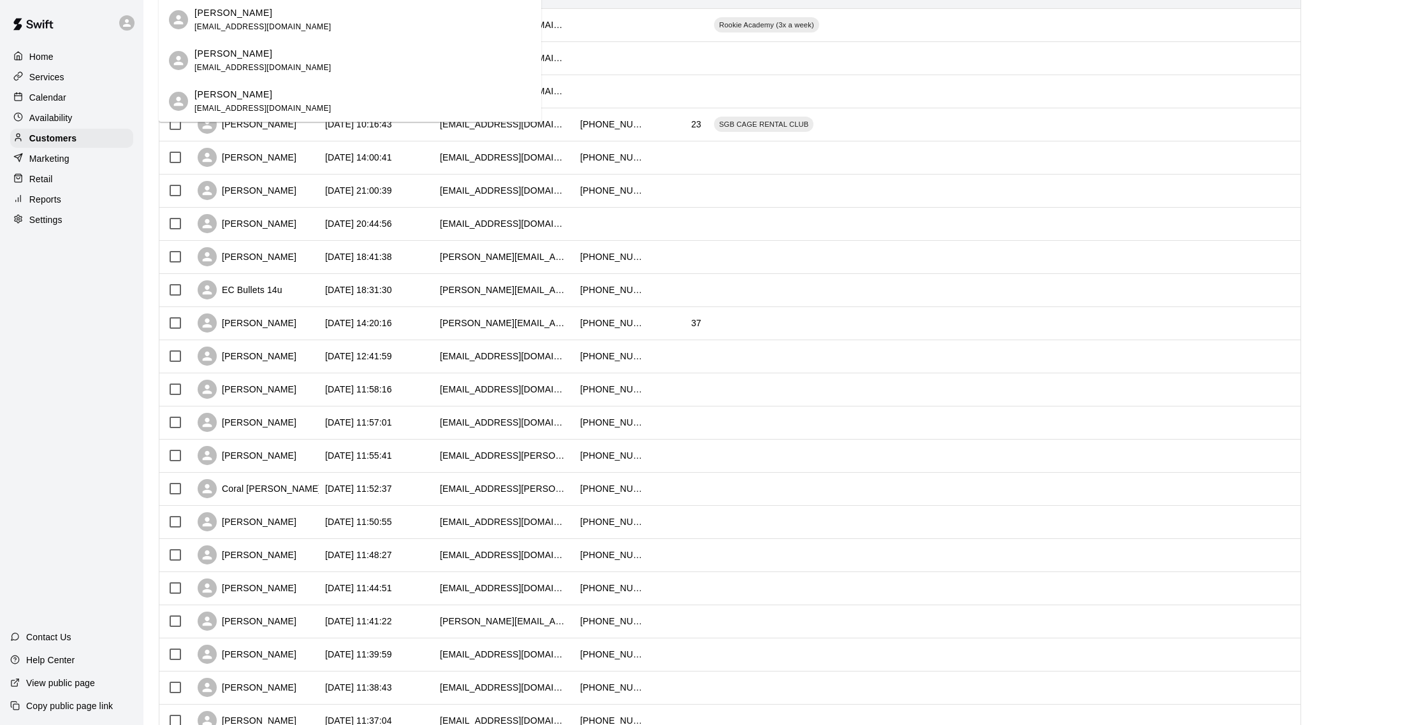
scroll to position [193, 0]
type input "*****"
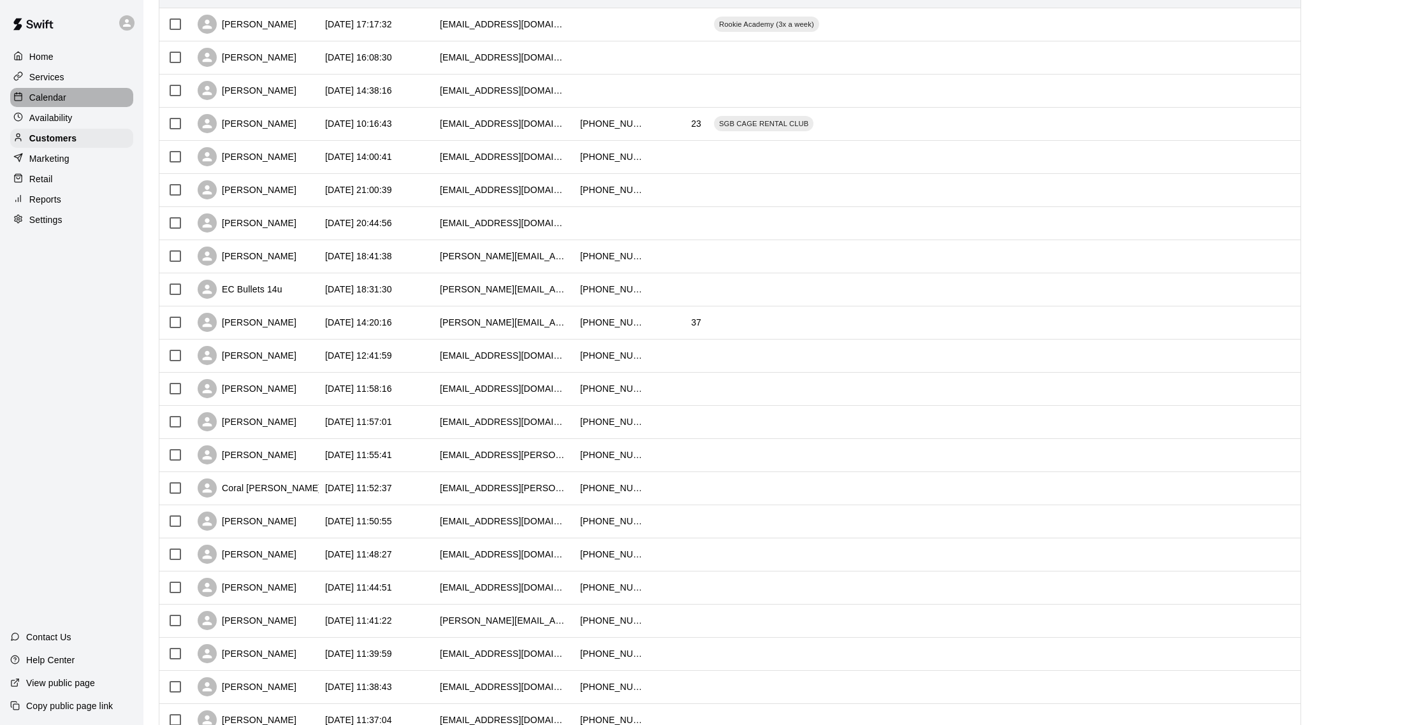
click at [63, 101] on p "Calendar" at bounding box center [47, 97] width 37 height 13
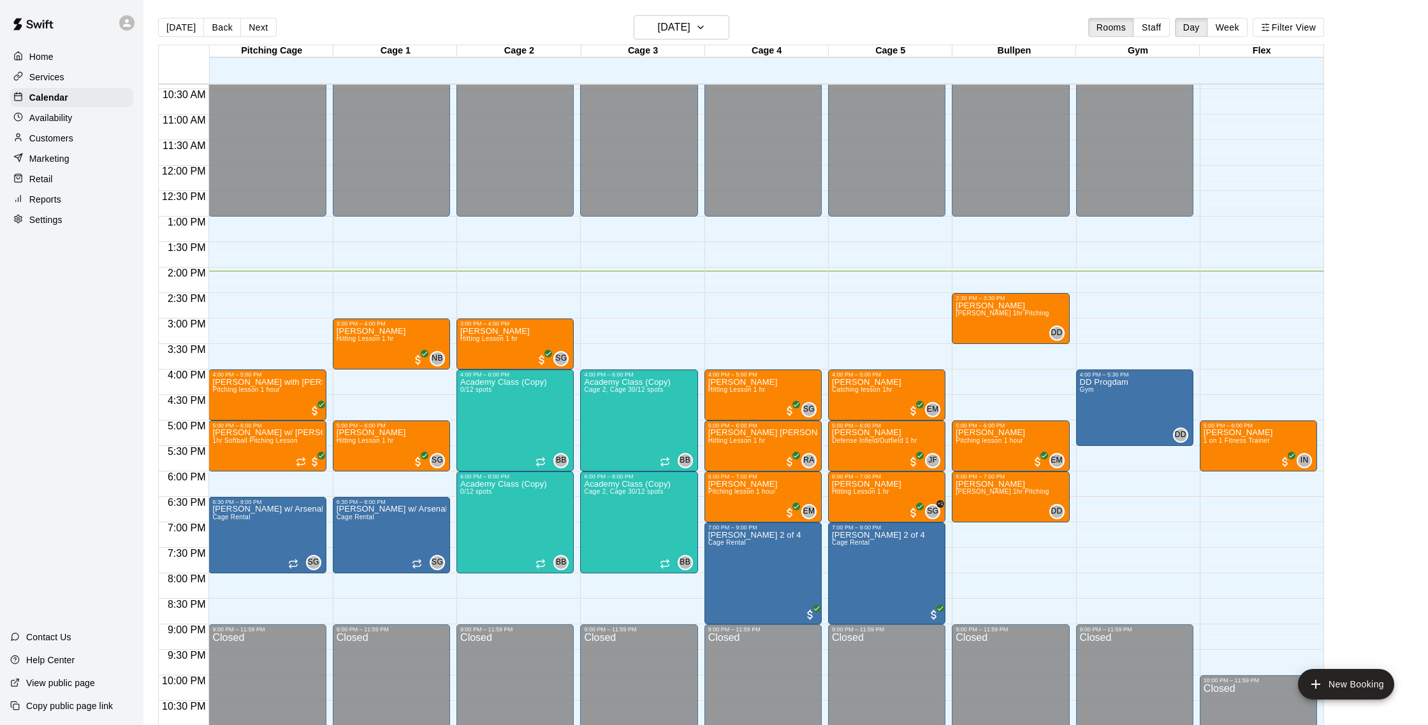
scroll to position [528, 0]
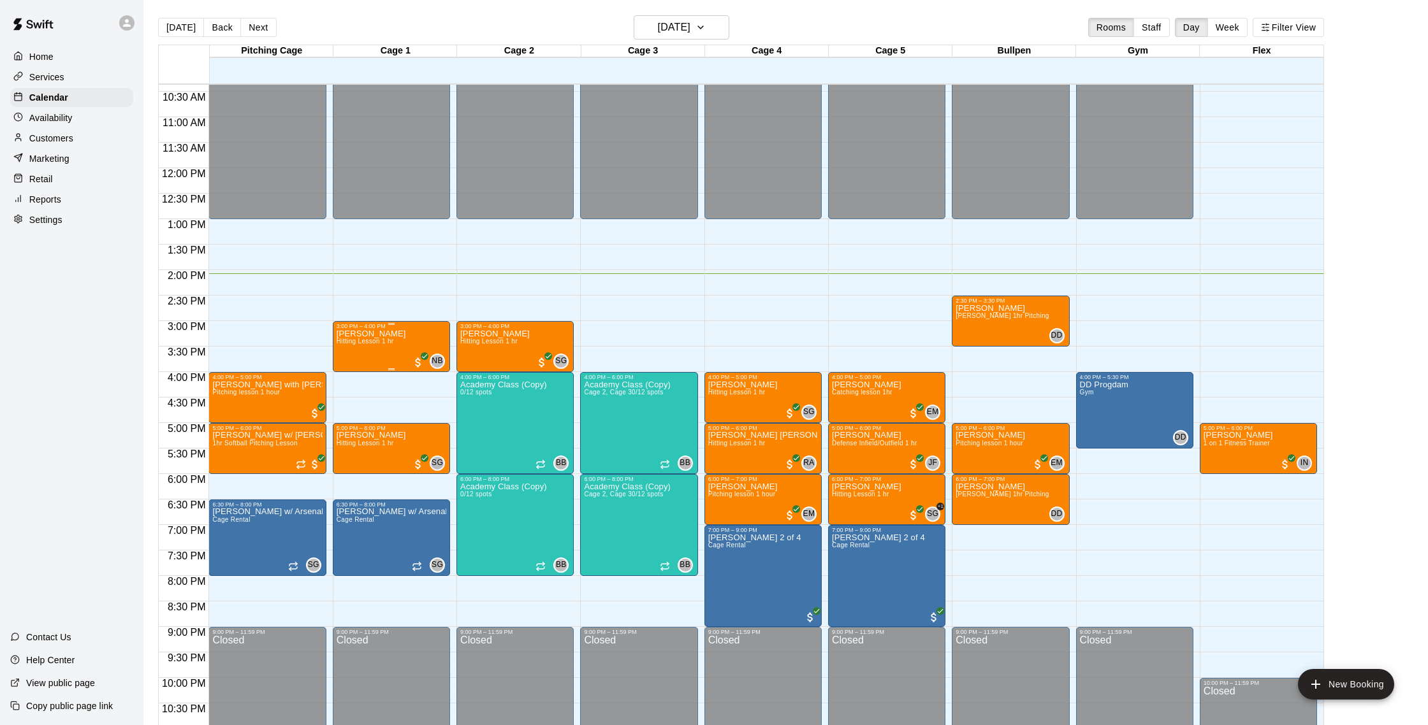
click at [356, 334] on p "[PERSON_NAME]" at bounding box center [371, 334] width 69 height 0
click at [352, 381] on img "edit" at bounding box center [349, 377] width 15 height 15
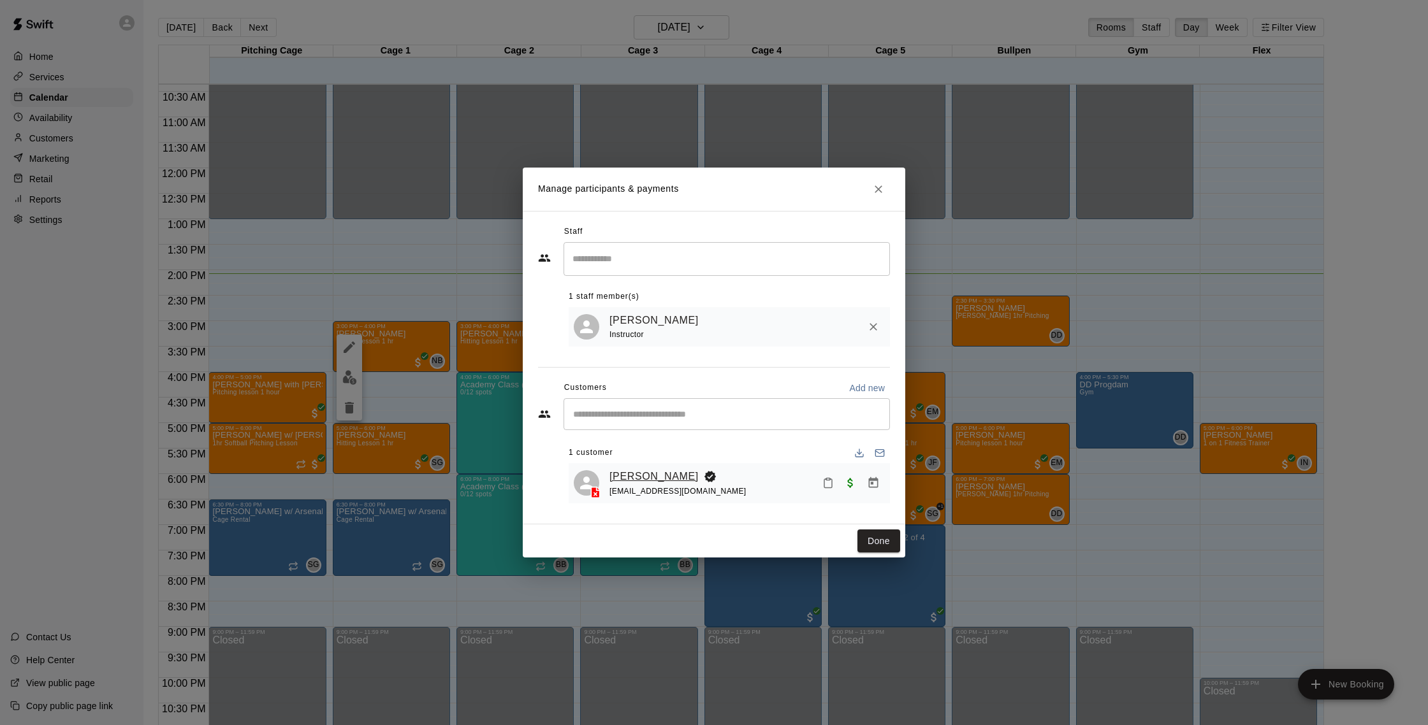
click at [652, 475] on link "[PERSON_NAME]" at bounding box center [653, 476] width 89 height 17
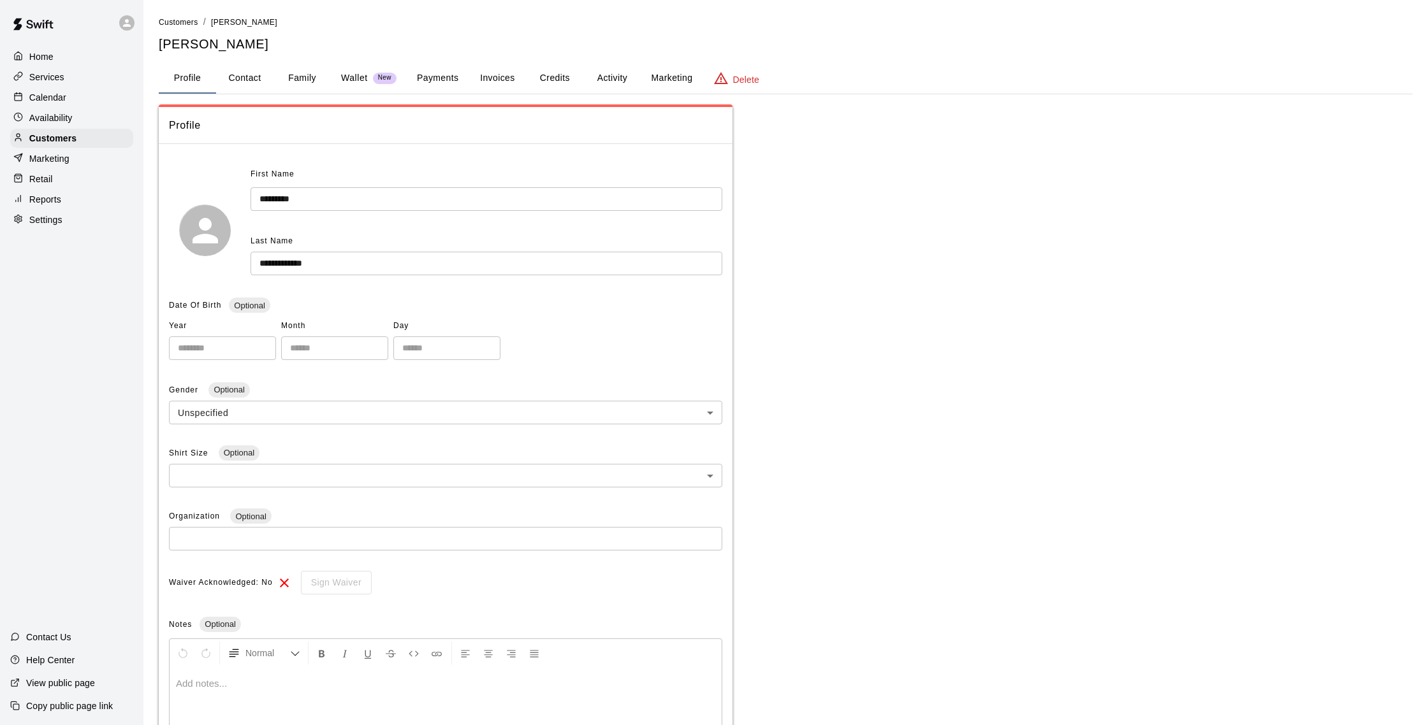
click at [607, 73] on button "Activity" at bounding box center [611, 78] width 57 height 31
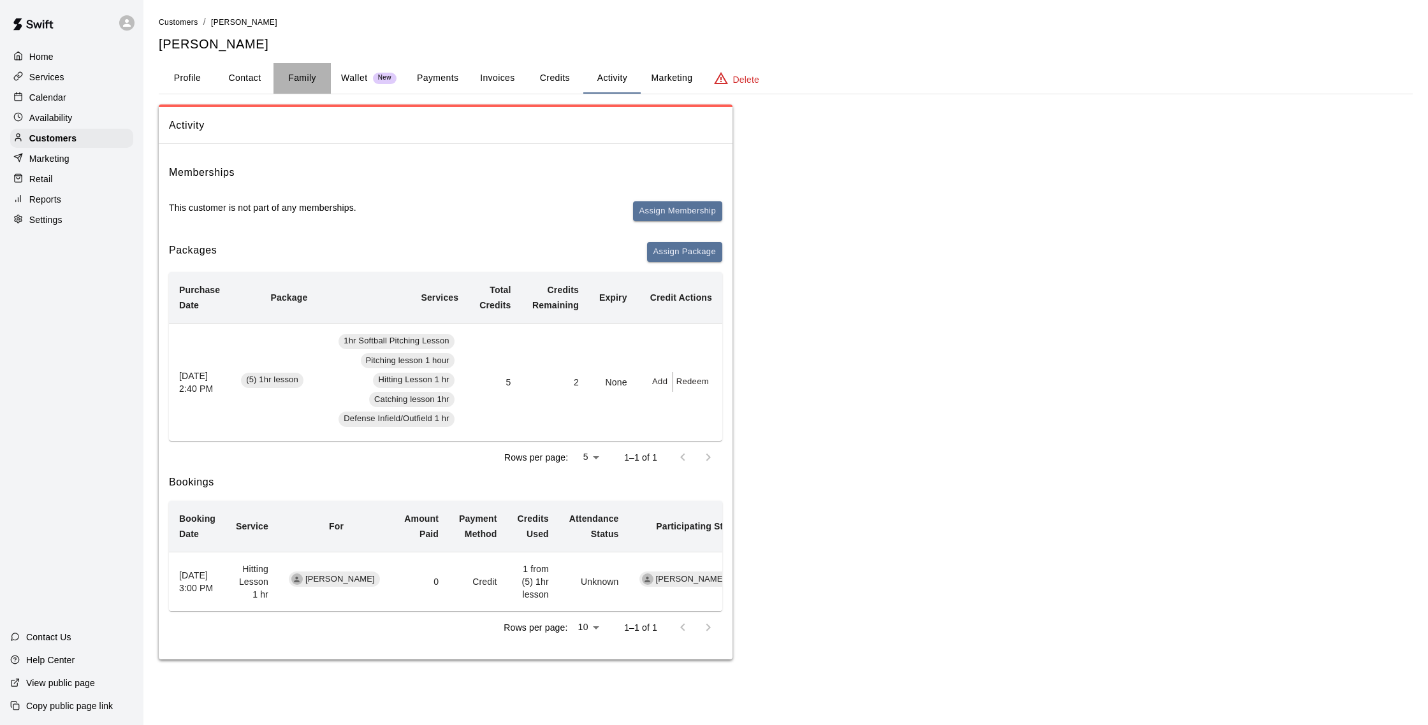
click at [300, 82] on button "Family" at bounding box center [301, 78] width 57 height 31
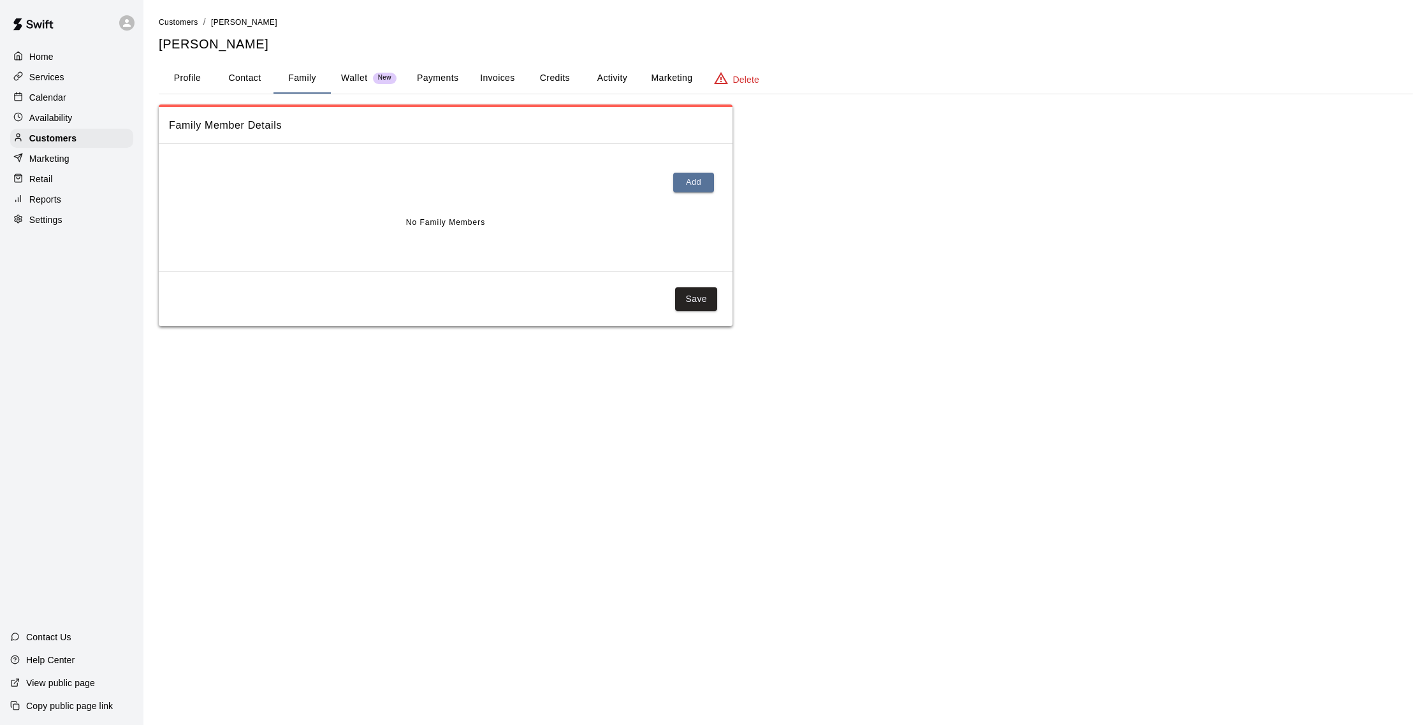
click at [605, 76] on button "Activity" at bounding box center [611, 78] width 57 height 31
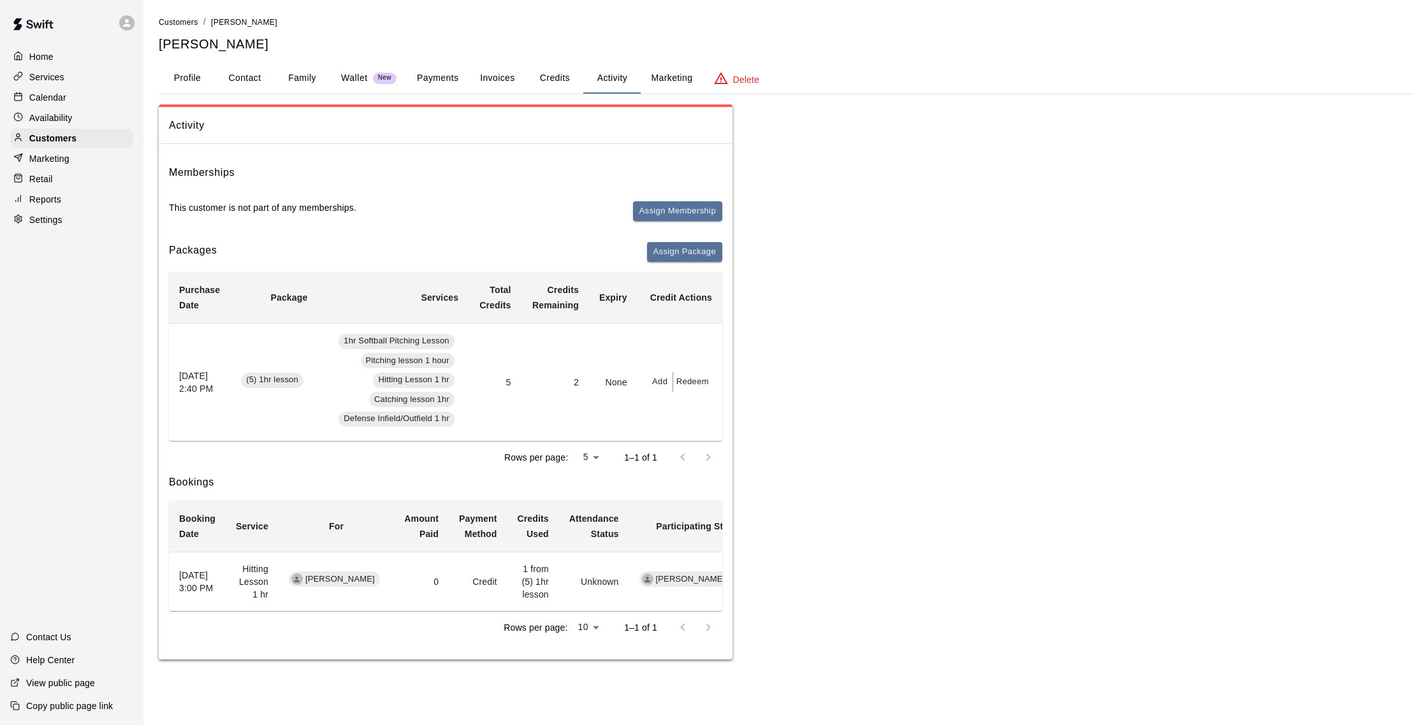
click at [71, 101] on div "Calendar" at bounding box center [71, 97] width 123 height 19
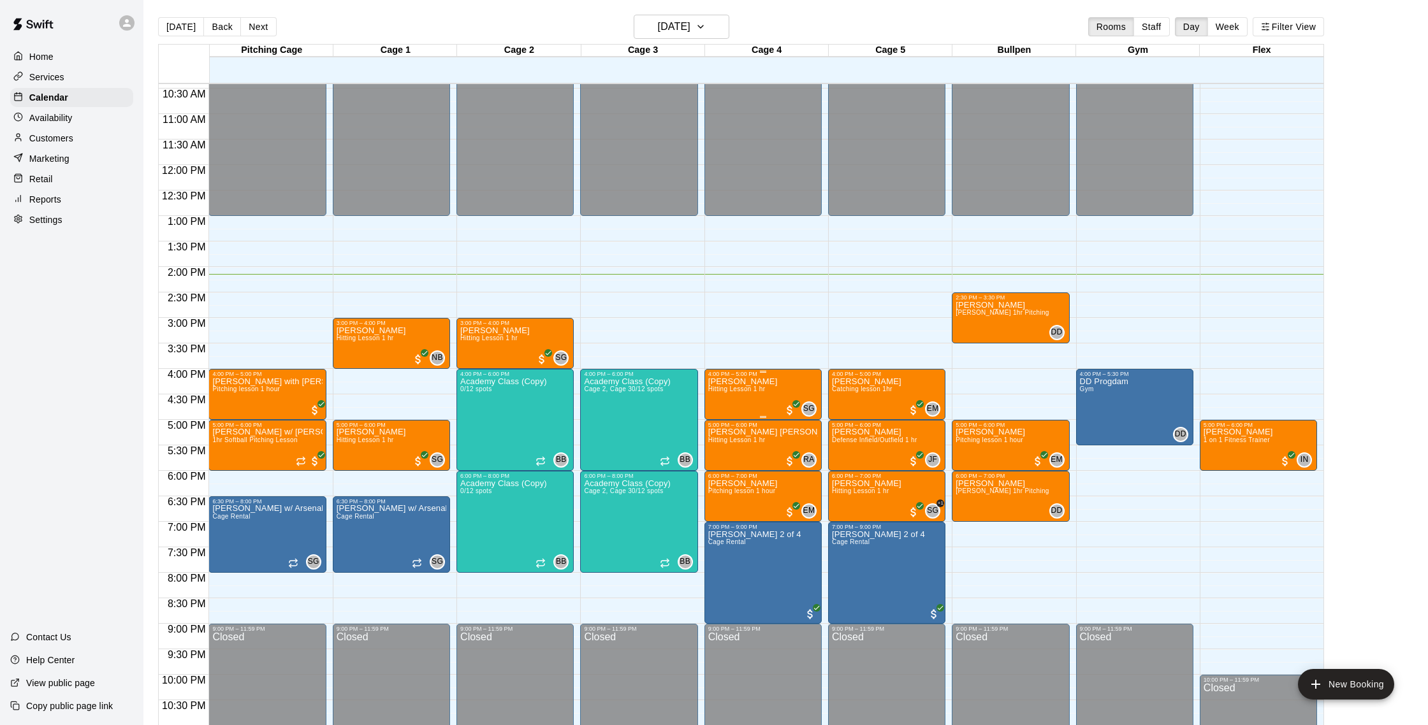
scroll to position [530, 0]
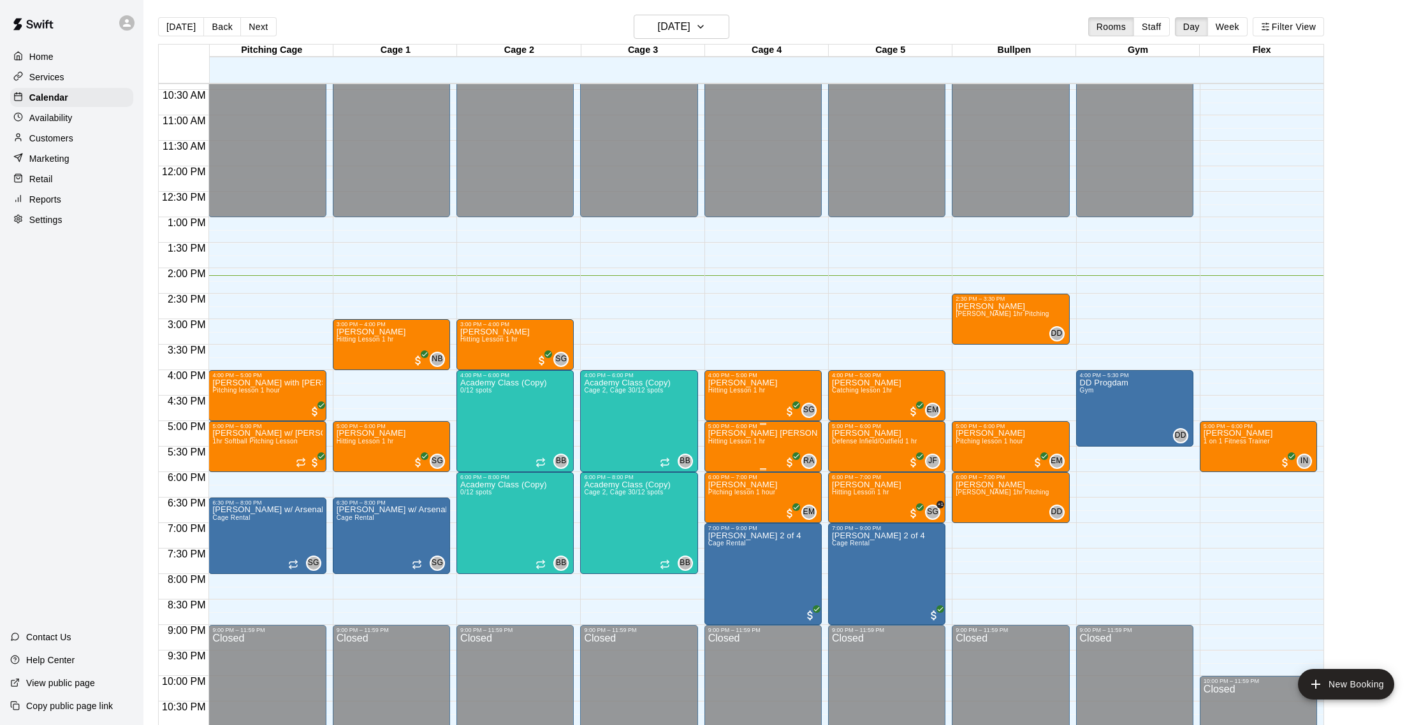
click at [717, 468] on img "edit" at bounding box center [721, 473] width 15 height 15
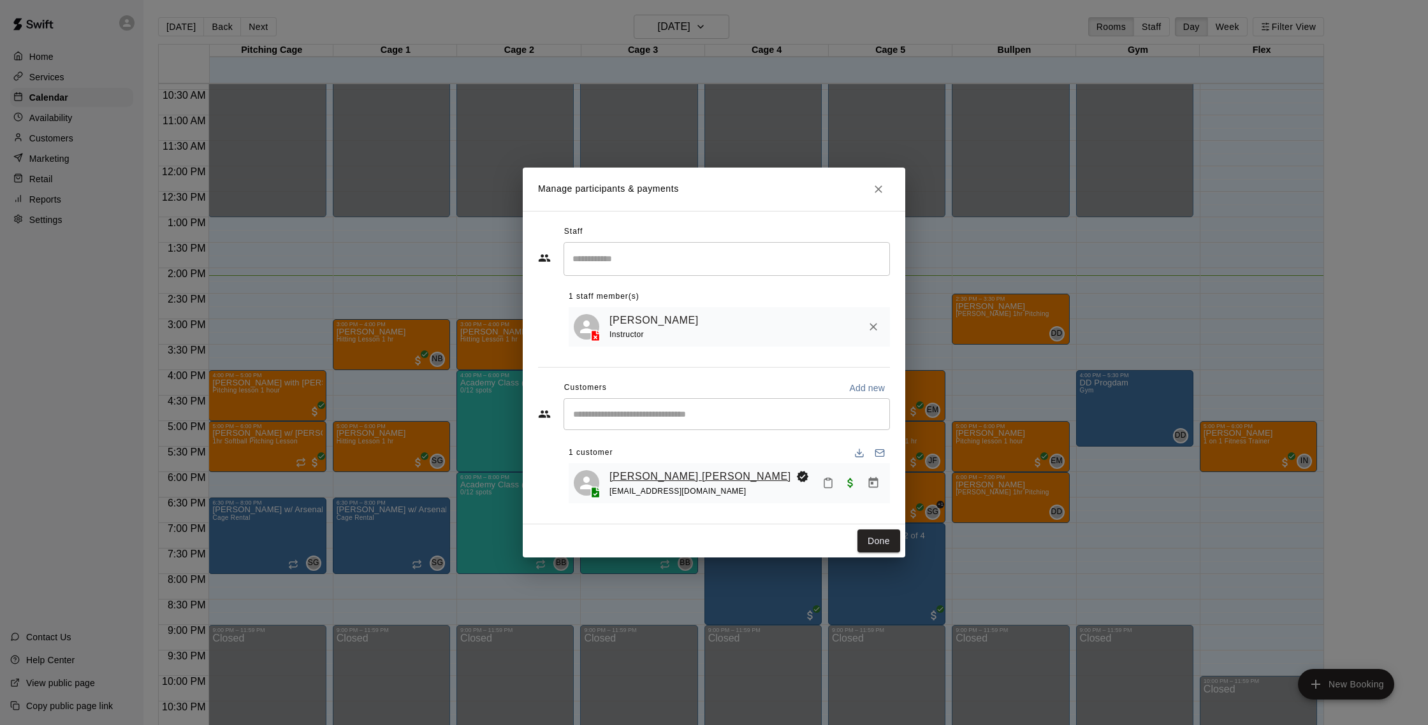
click at [682, 481] on link "[PERSON_NAME] [PERSON_NAME]" at bounding box center [700, 476] width 182 height 17
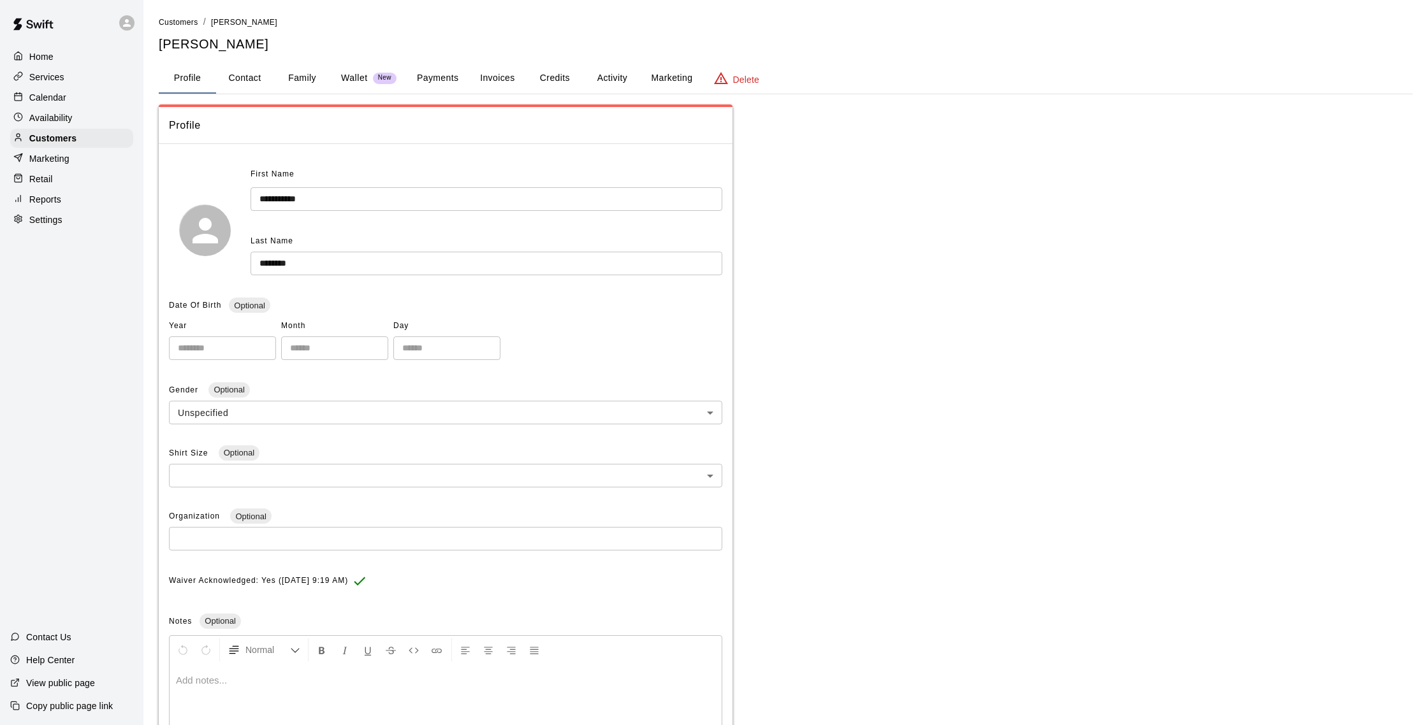
click at [619, 81] on button "Activity" at bounding box center [611, 78] width 57 height 31
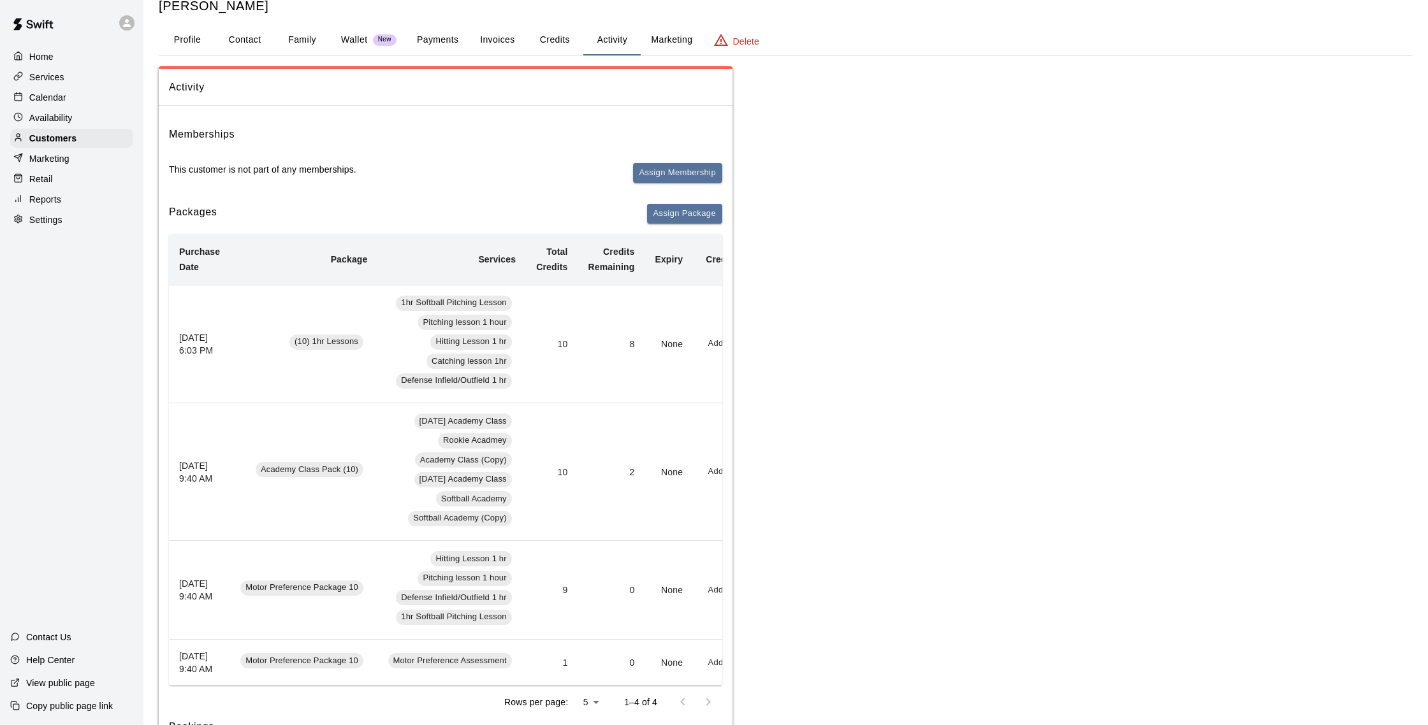
scroll to position [50, 0]
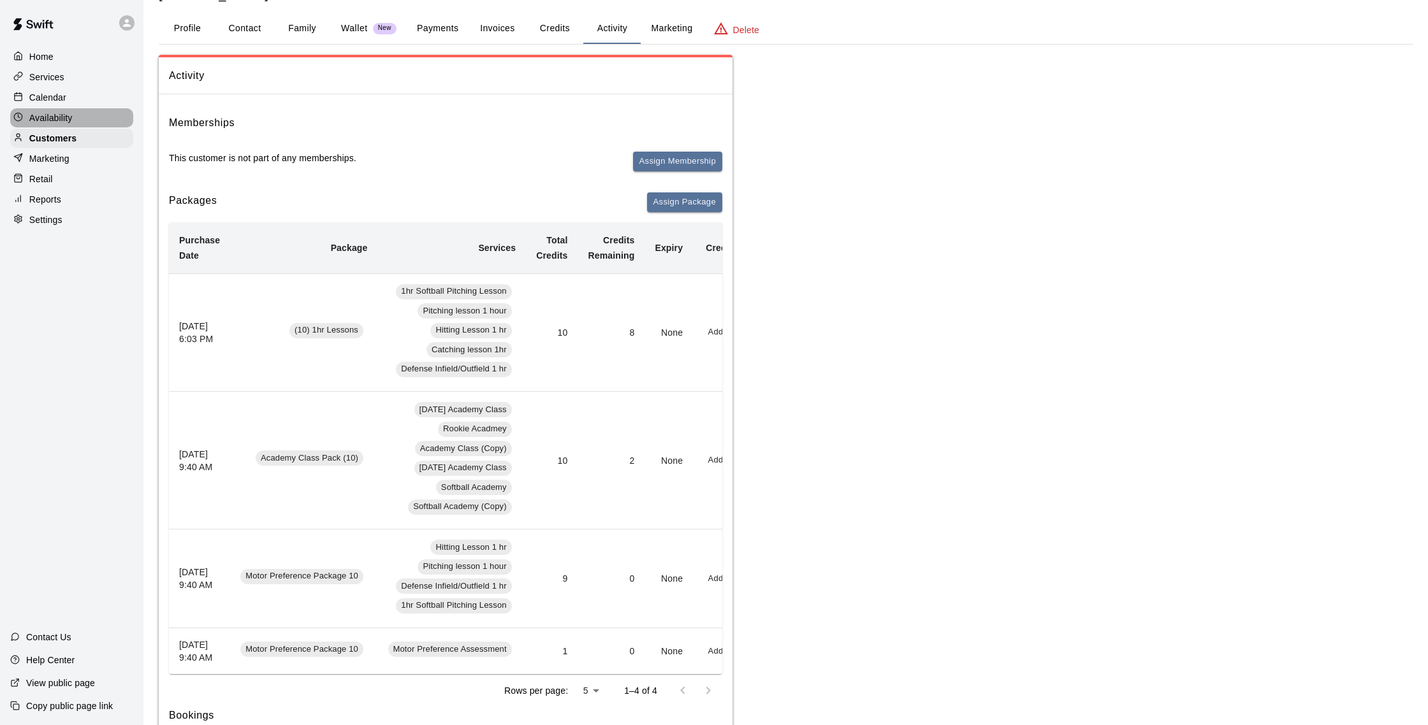
click at [63, 115] on p "Availability" at bounding box center [50, 118] width 43 height 13
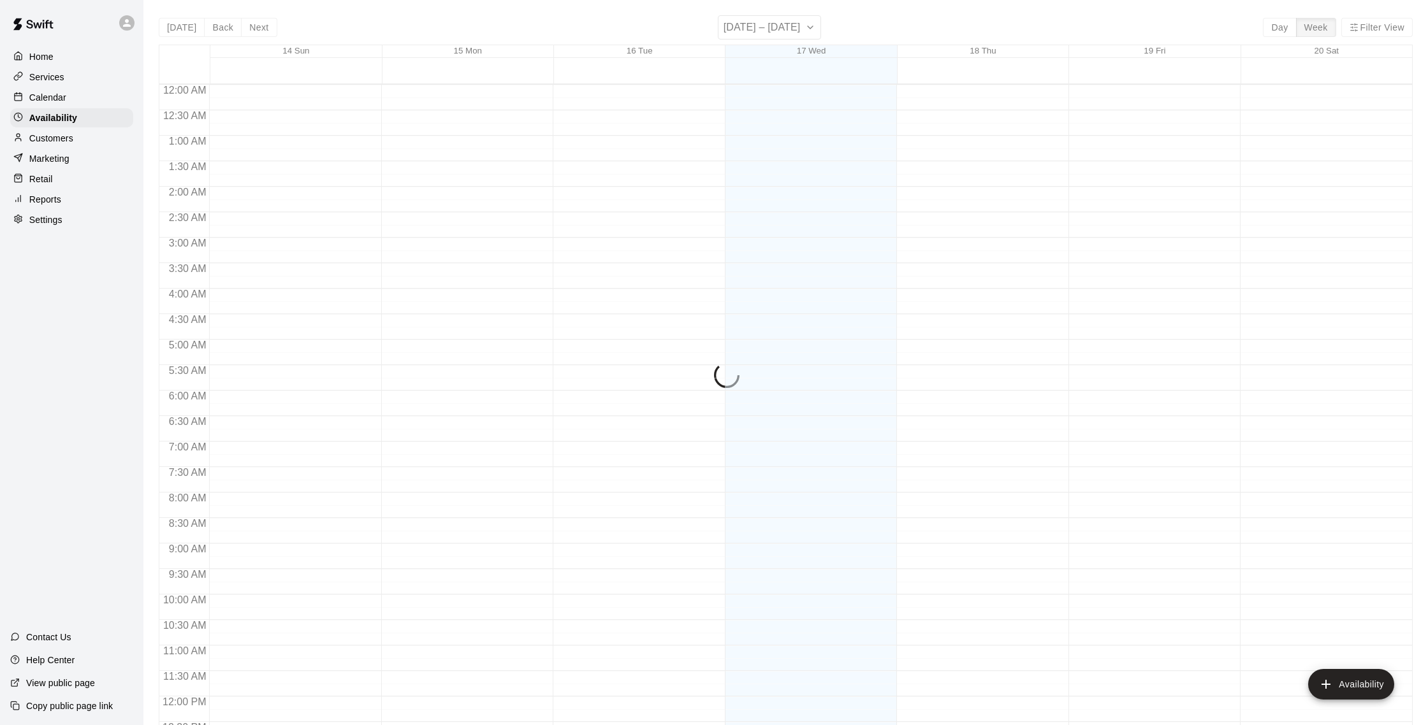
scroll to position [569, 0]
click at [64, 102] on p "Calendar" at bounding box center [47, 97] width 37 height 13
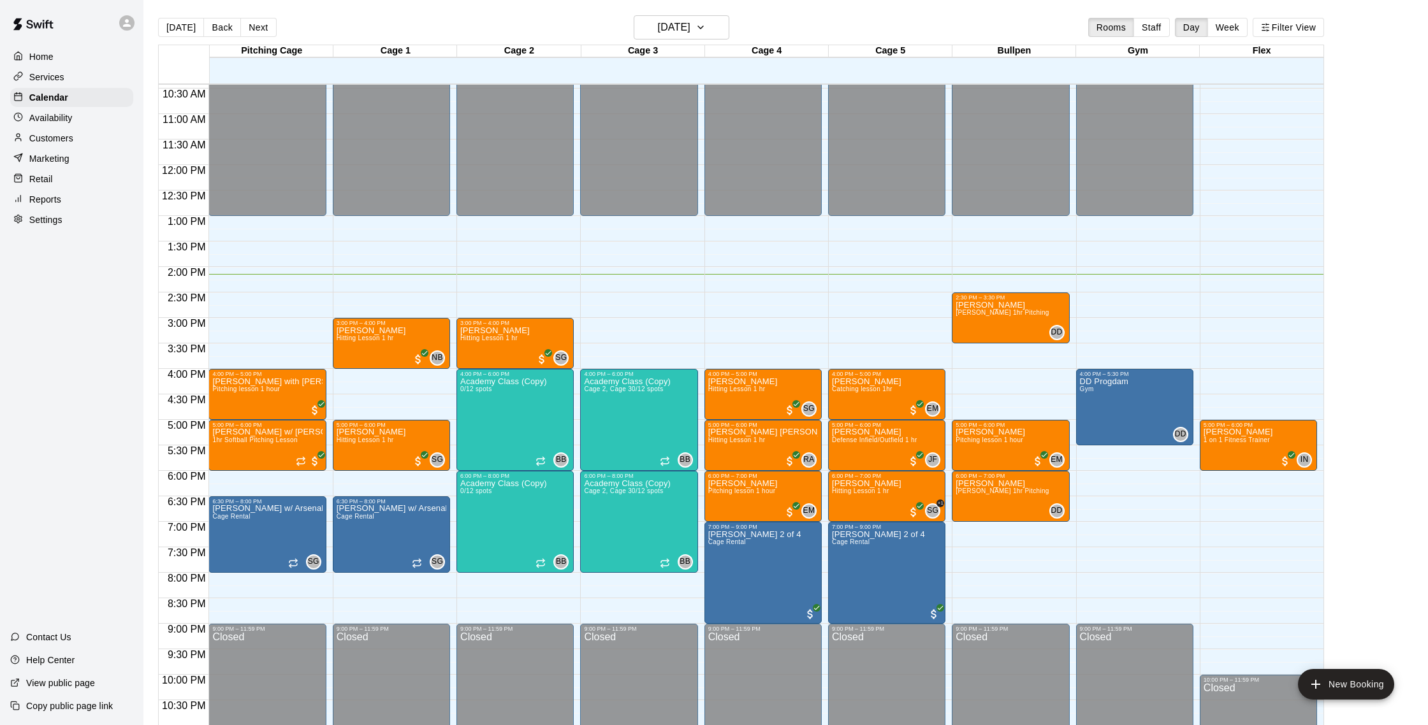
scroll to position [530, 0]
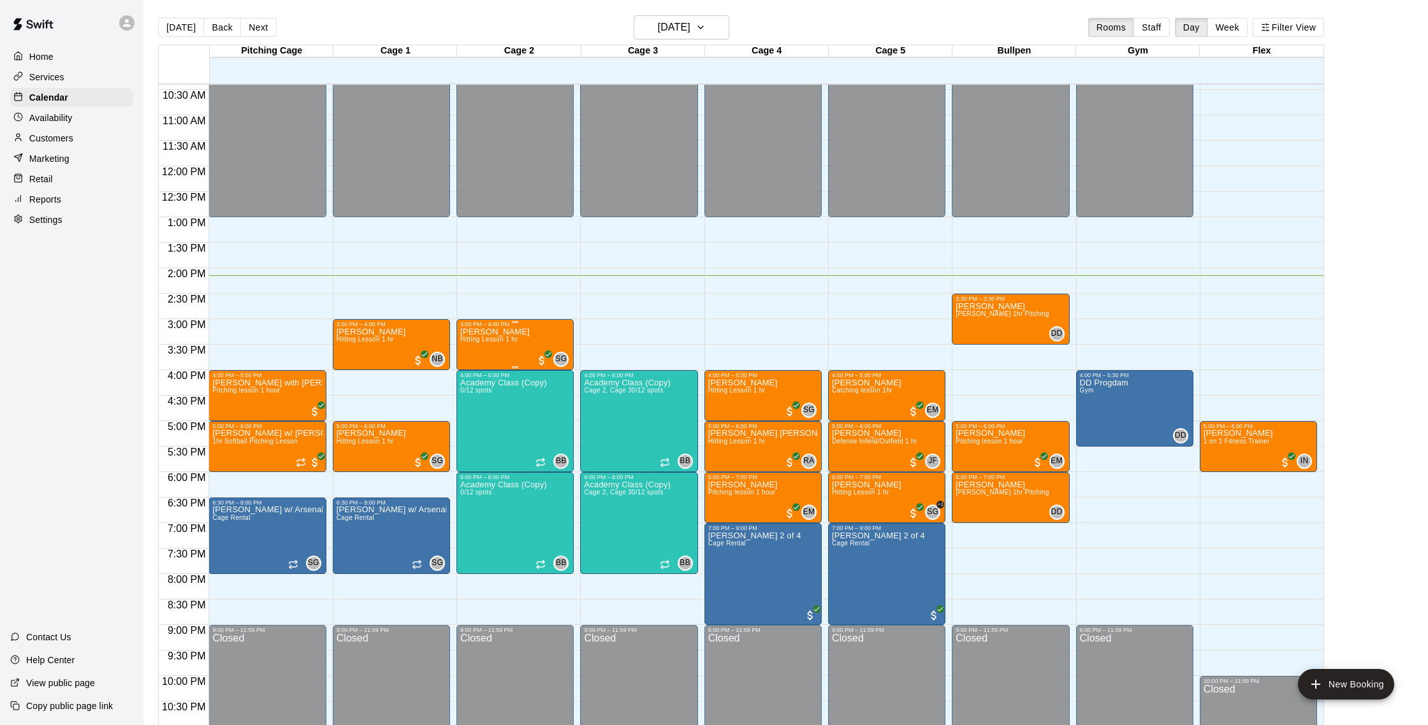
click at [481, 336] on div "[PERSON_NAME] Hitting Lesson 1 hr" at bounding box center [494, 690] width 69 height 725
click at [468, 370] on img "edit" at bounding box center [474, 372] width 15 height 15
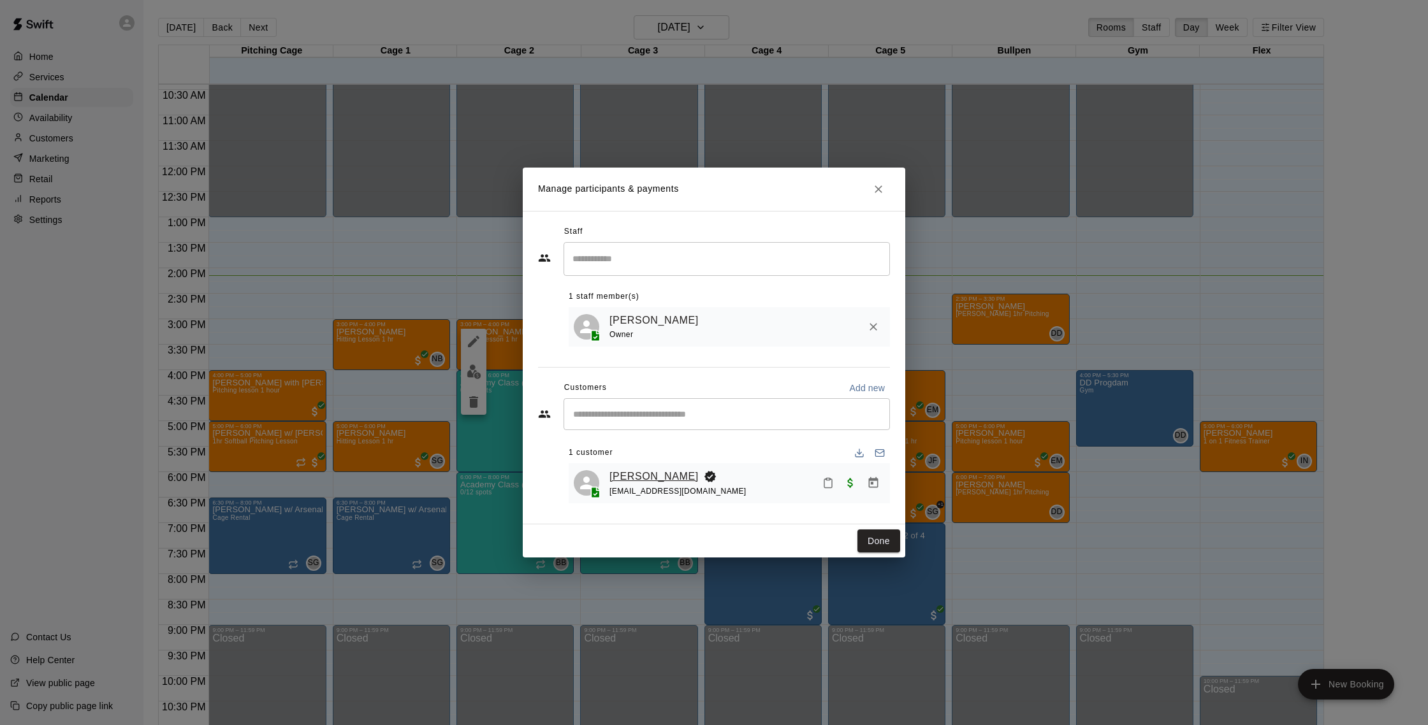
click at [658, 481] on link "[PERSON_NAME]" at bounding box center [653, 476] width 89 height 17
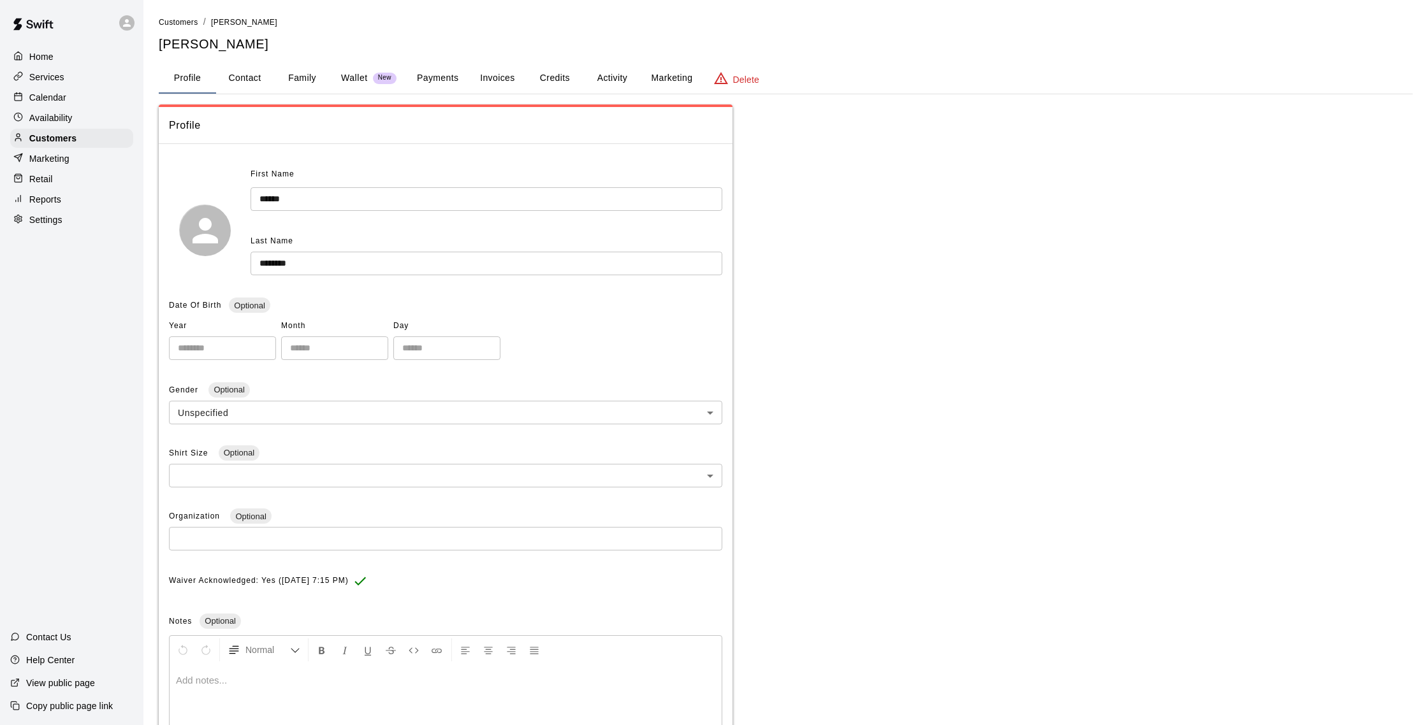
click at [604, 80] on button "Activity" at bounding box center [611, 78] width 57 height 31
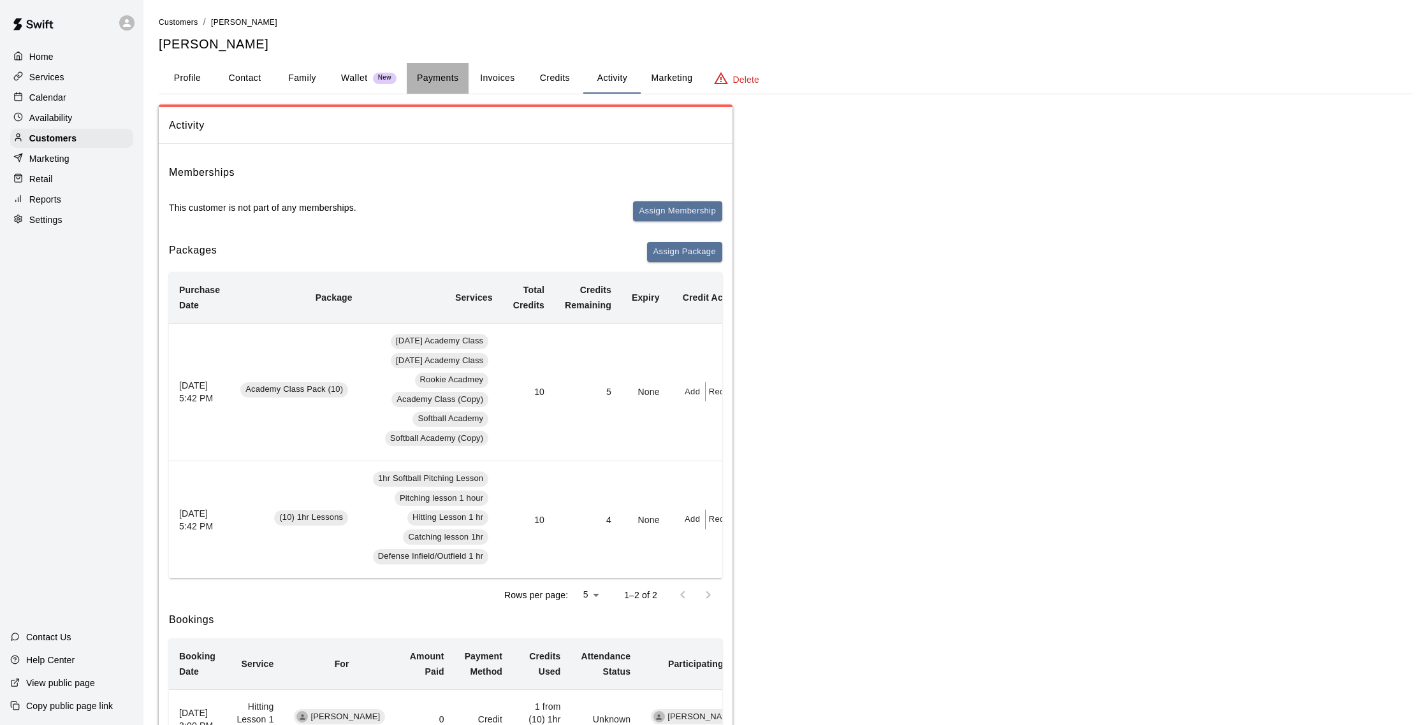
click at [439, 76] on button "Payments" at bounding box center [438, 78] width 62 height 31
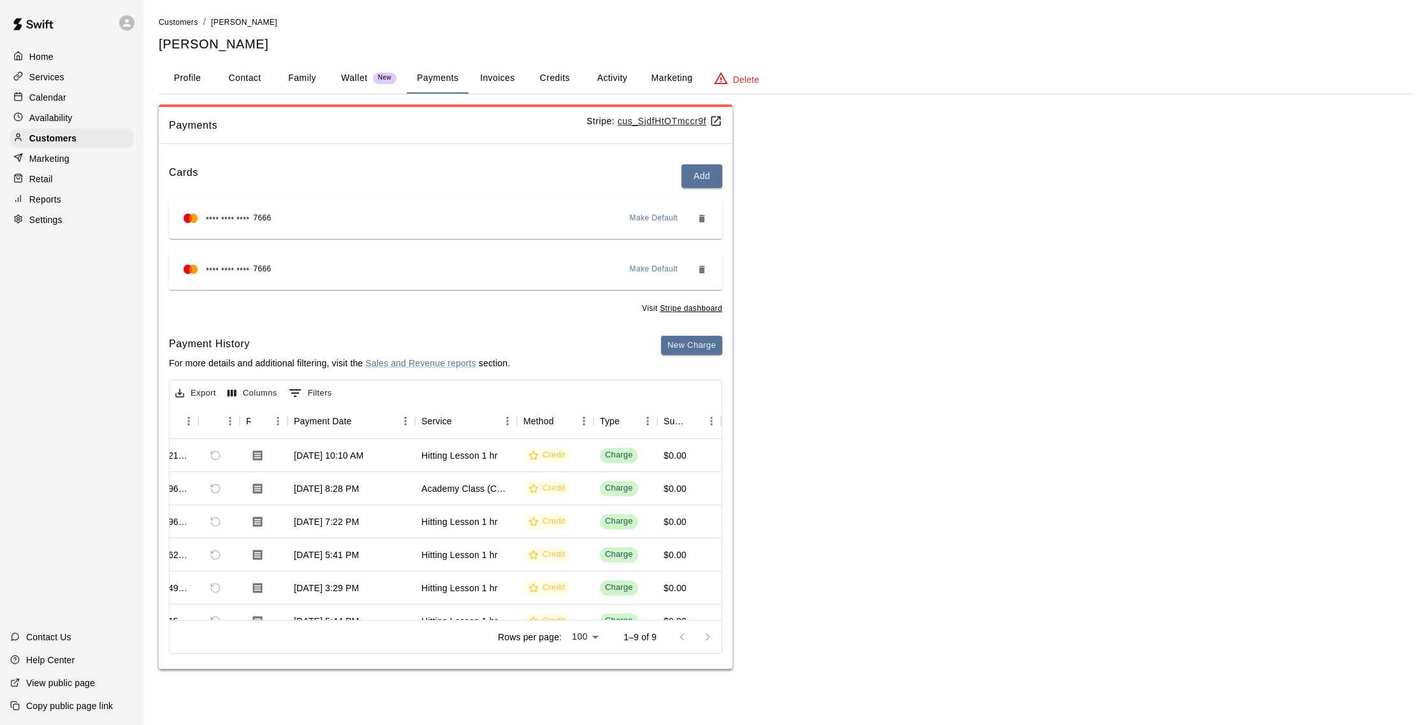
scroll to position [0, 48]
click at [609, 74] on button "Activity" at bounding box center [611, 78] width 57 height 31
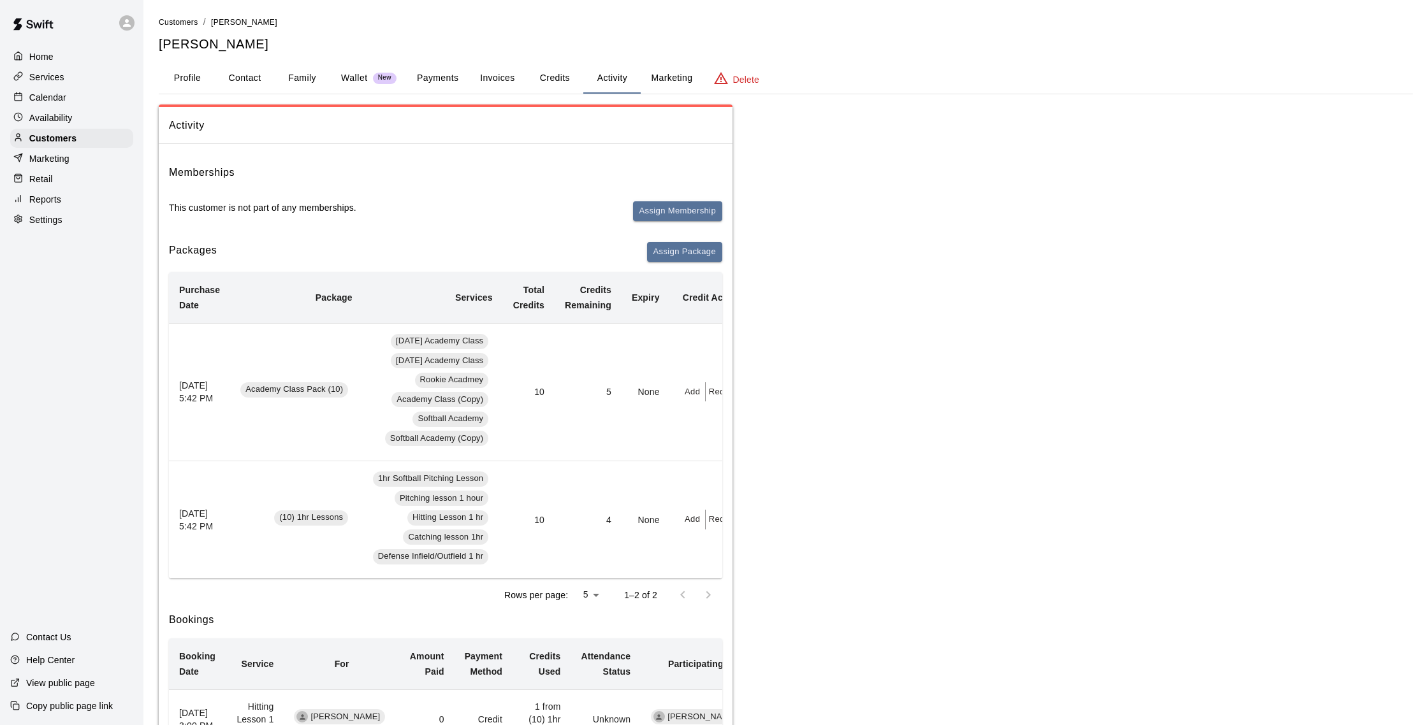
click at [446, 76] on button "Payments" at bounding box center [438, 78] width 62 height 31
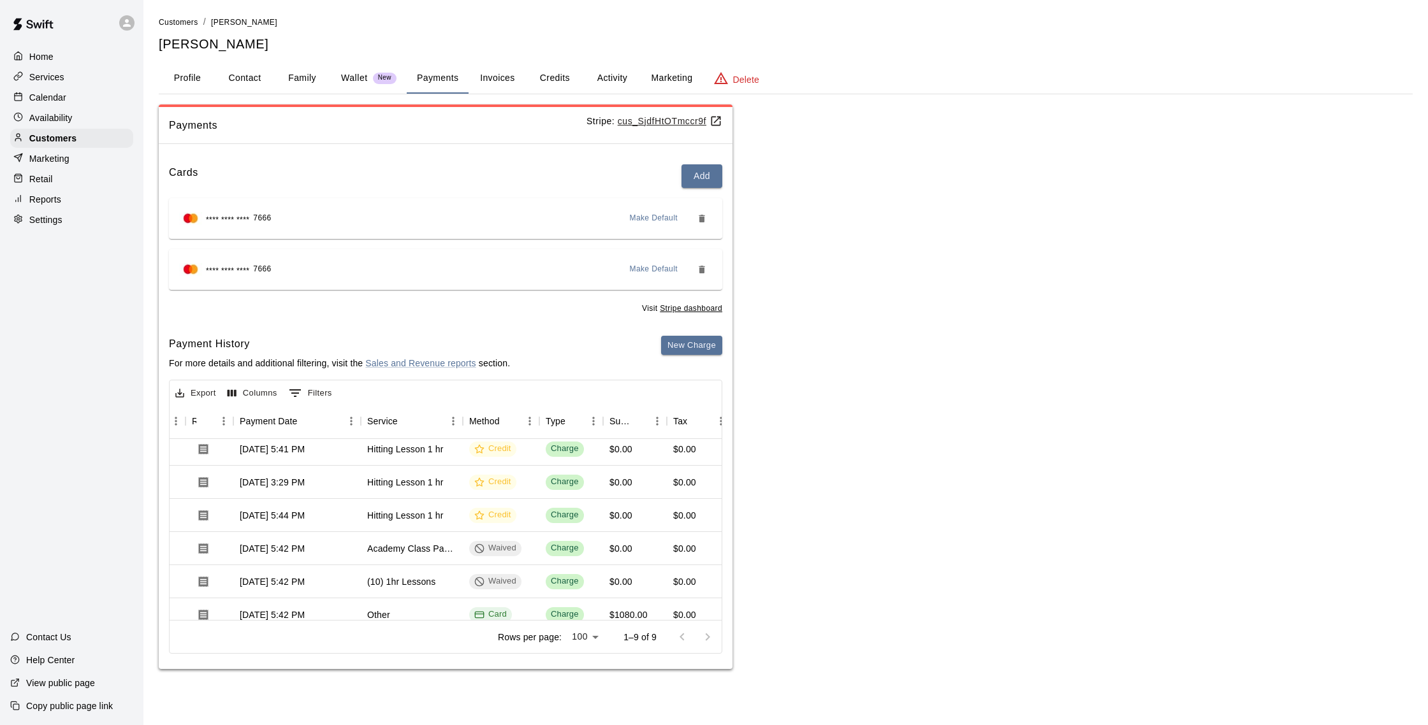
scroll to position [117, 99]
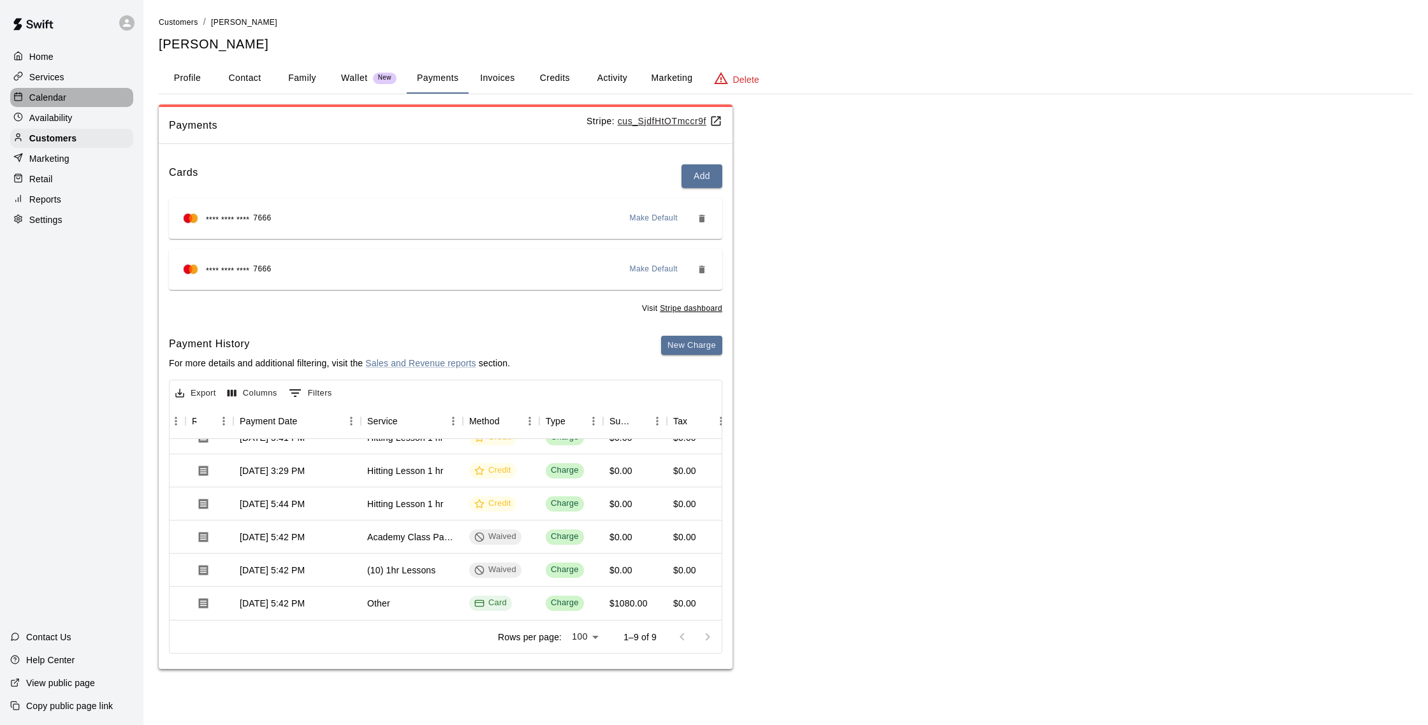
click at [39, 95] on p "Calendar" at bounding box center [47, 97] width 37 height 13
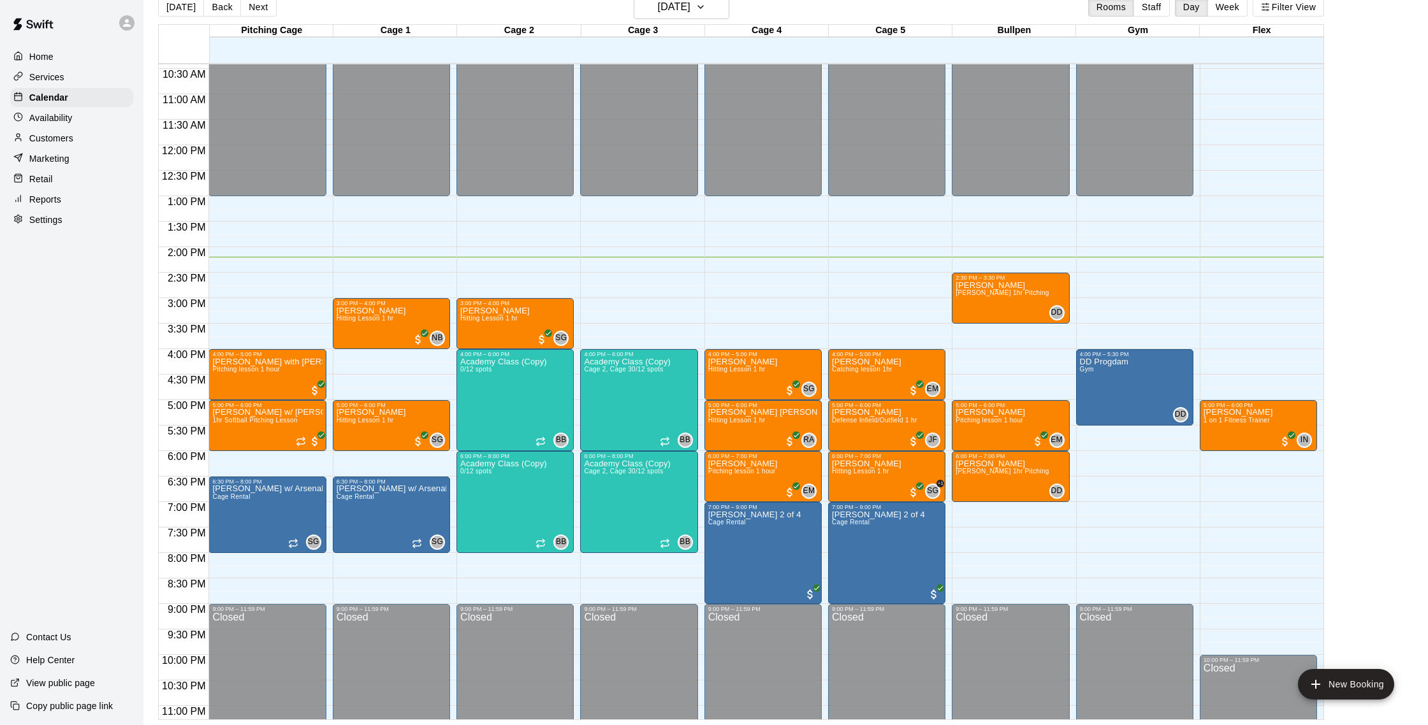
scroll to position [15, 0]
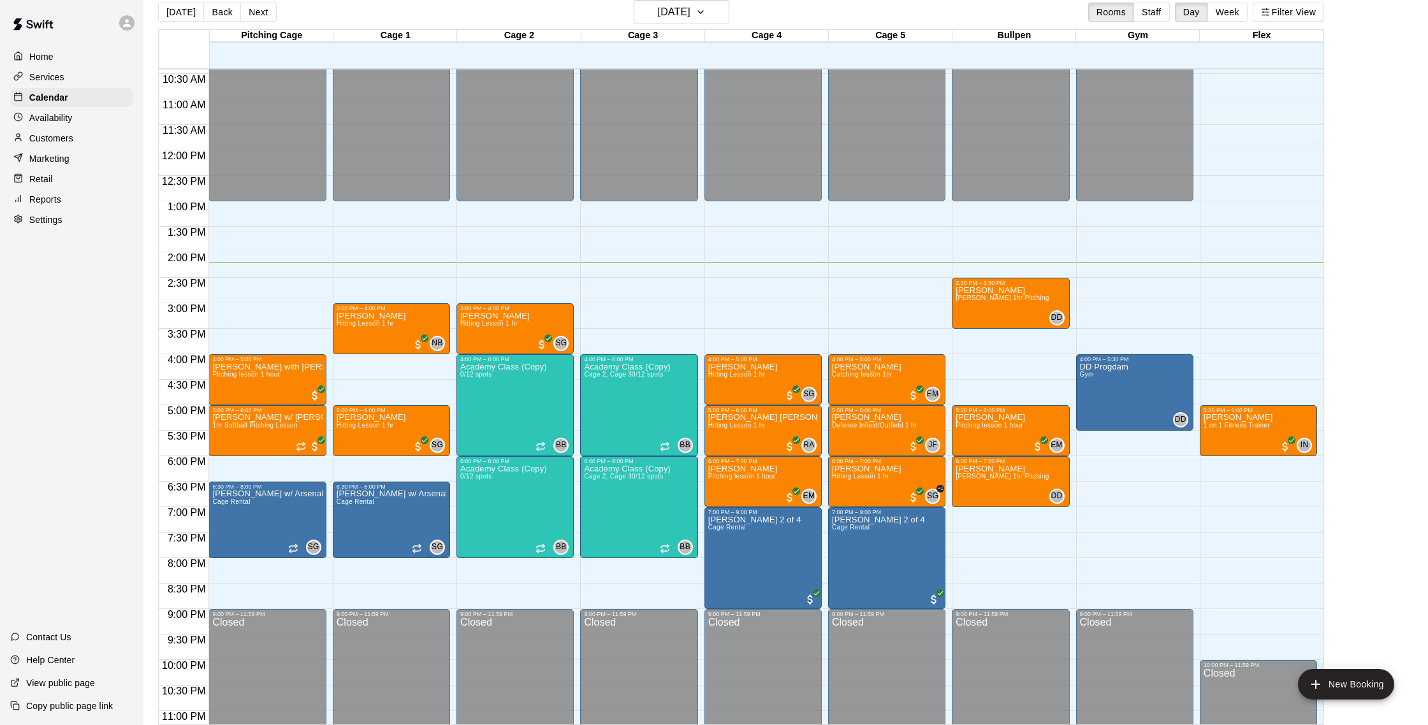
click at [78, 140] on div "Customers" at bounding box center [71, 138] width 123 height 19
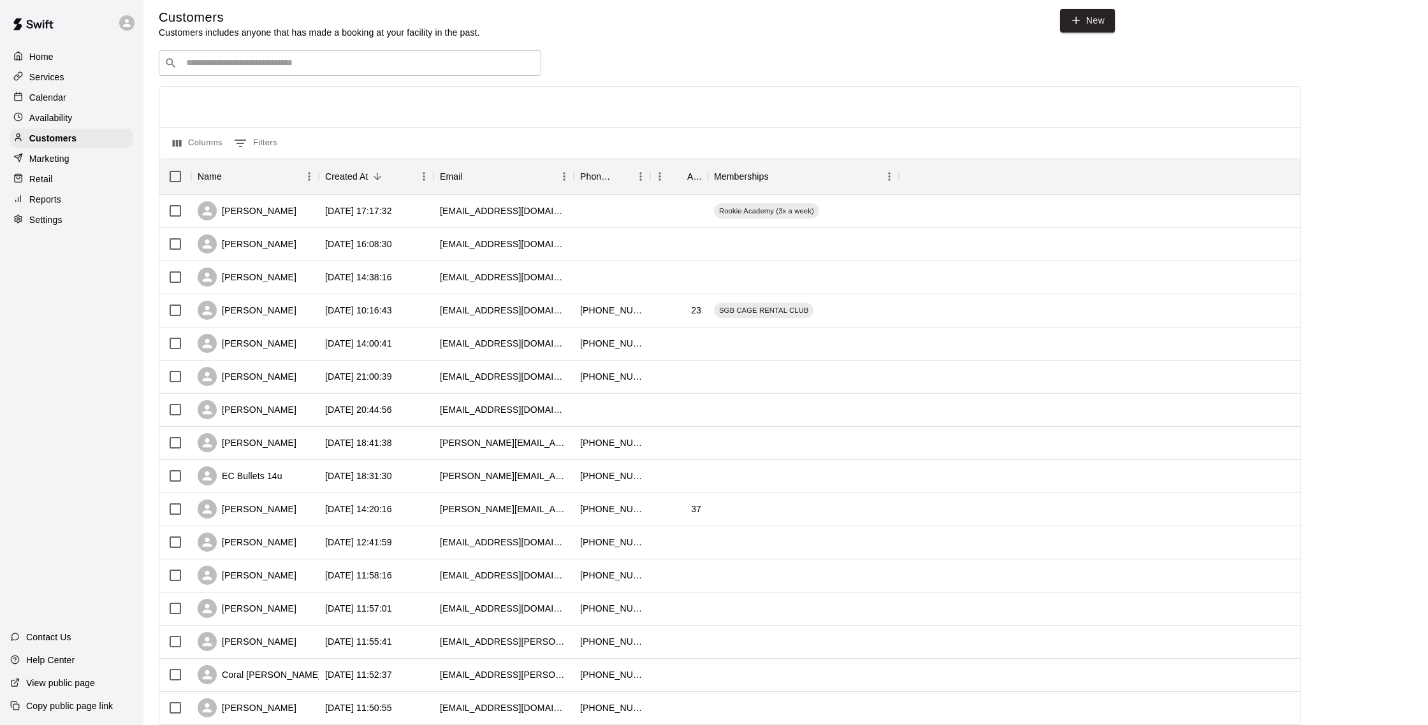
scroll to position [6, 0]
click at [290, 208] on div "[PERSON_NAME]" at bounding box center [254, 211] width 127 height 33
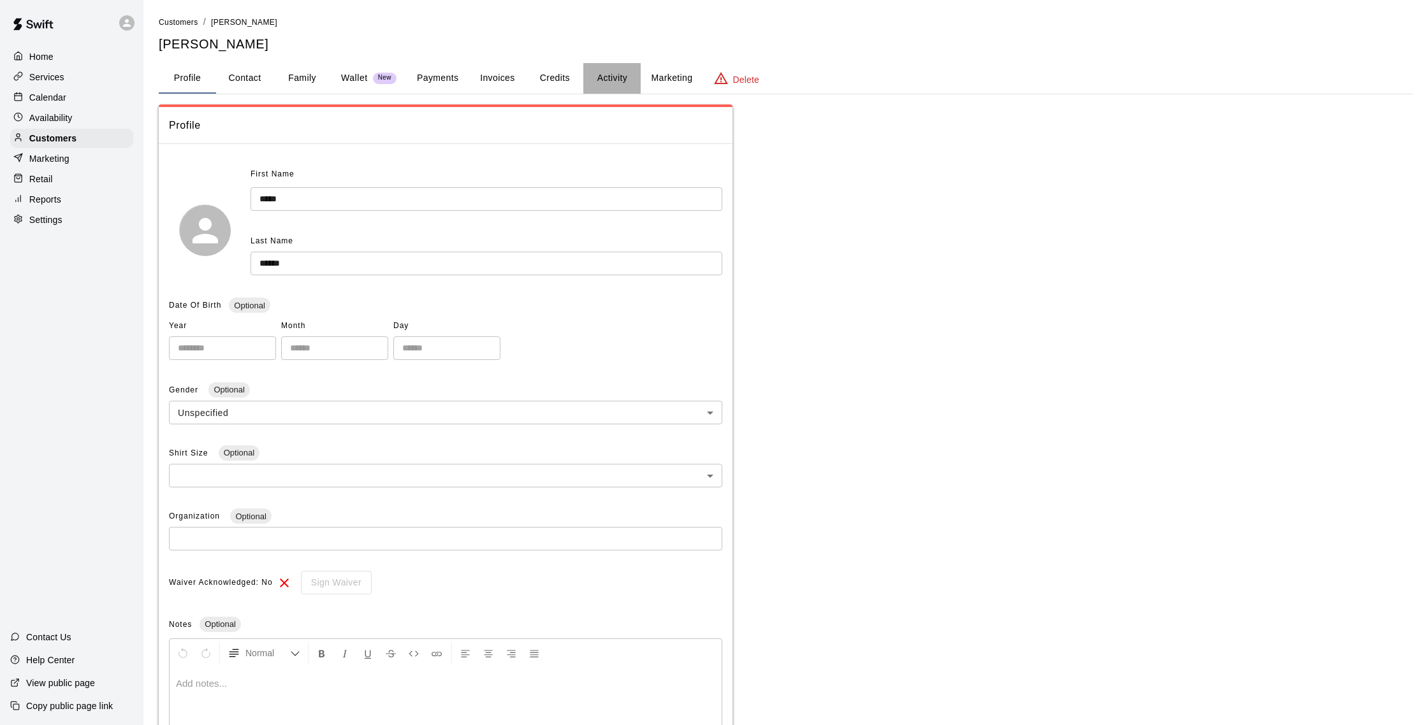
click at [608, 69] on button "Activity" at bounding box center [611, 78] width 57 height 31
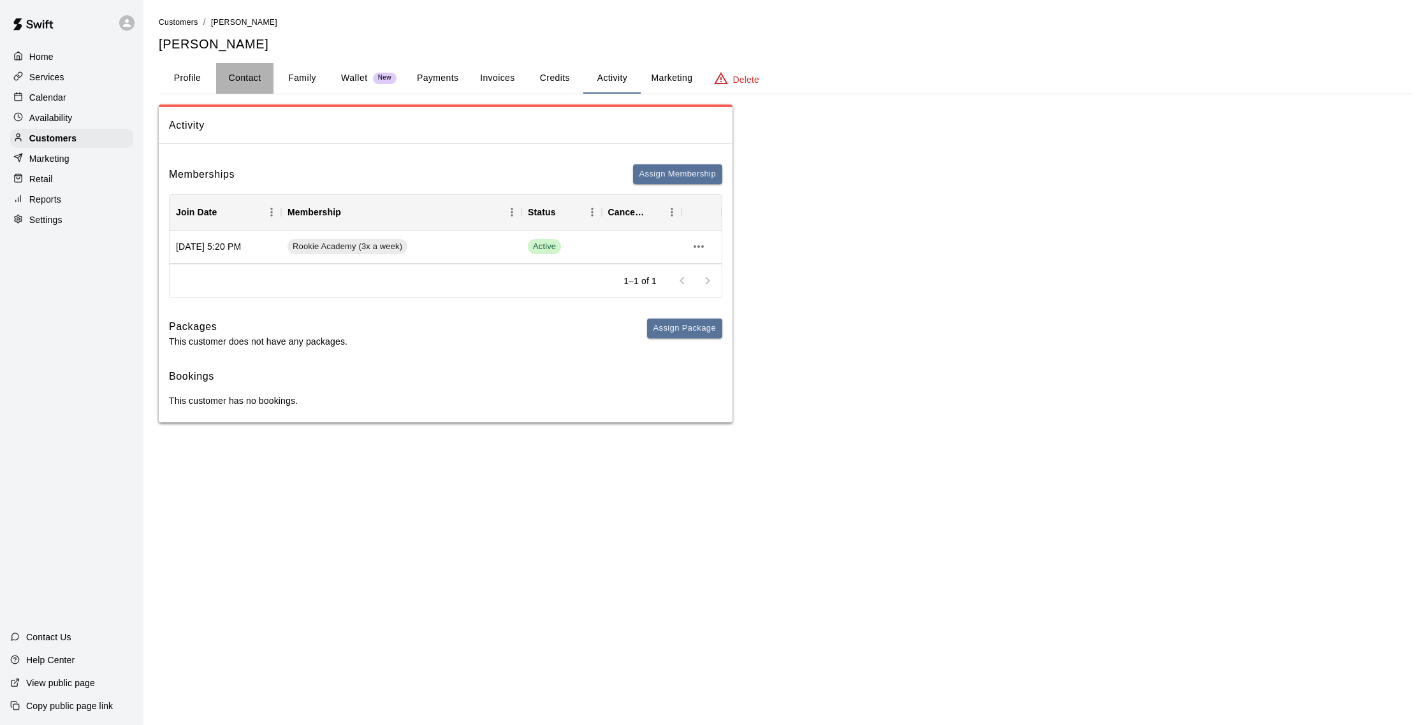
click at [259, 84] on button "Contact" at bounding box center [244, 78] width 57 height 31
select select "**"
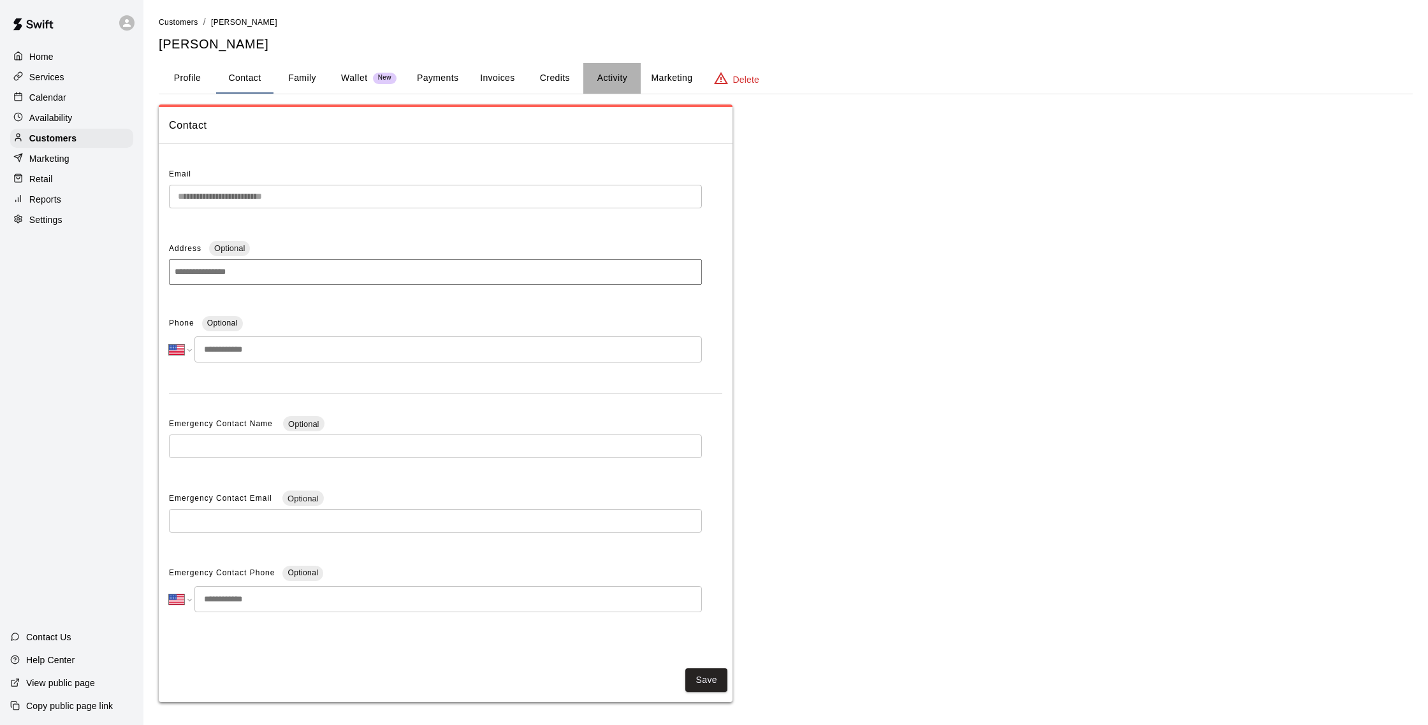
click at [609, 81] on button "Activity" at bounding box center [611, 78] width 57 height 31
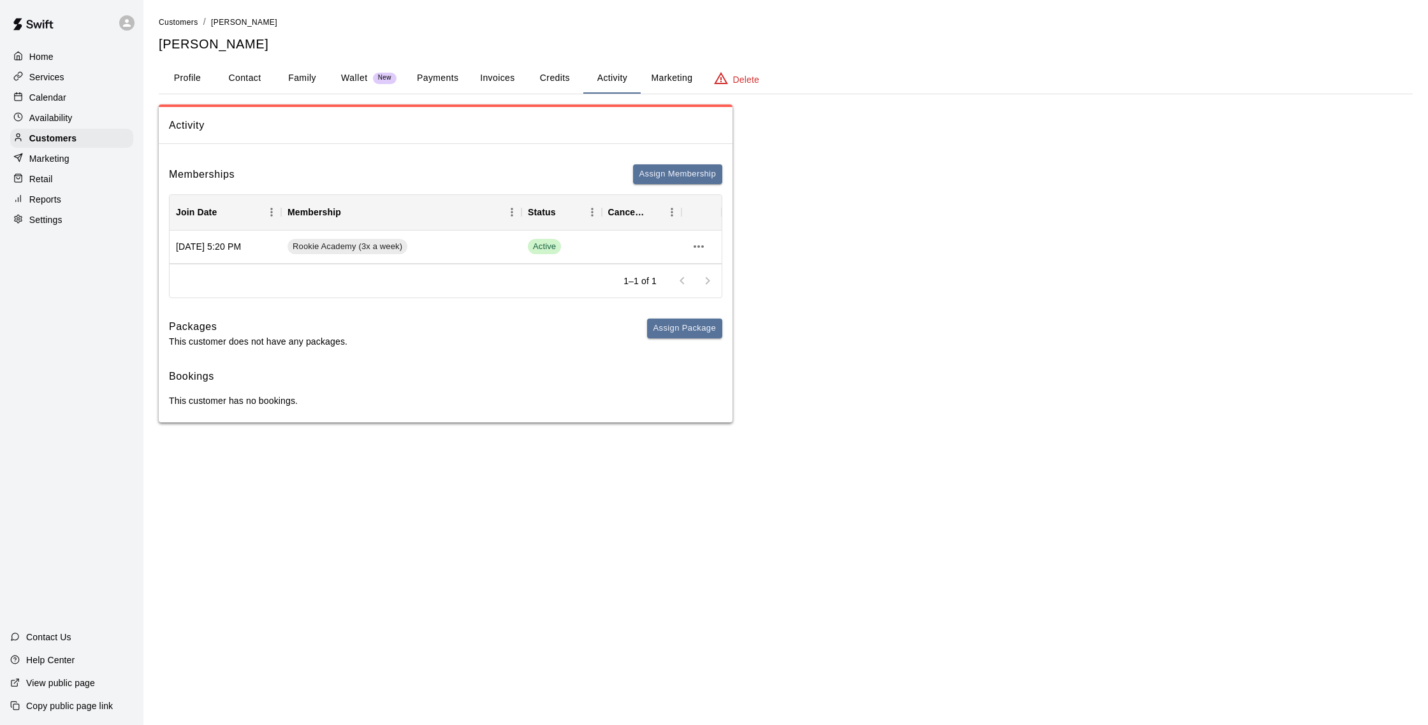
click at [552, 83] on button "Credits" at bounding box center [554, 78] width 57 height 31
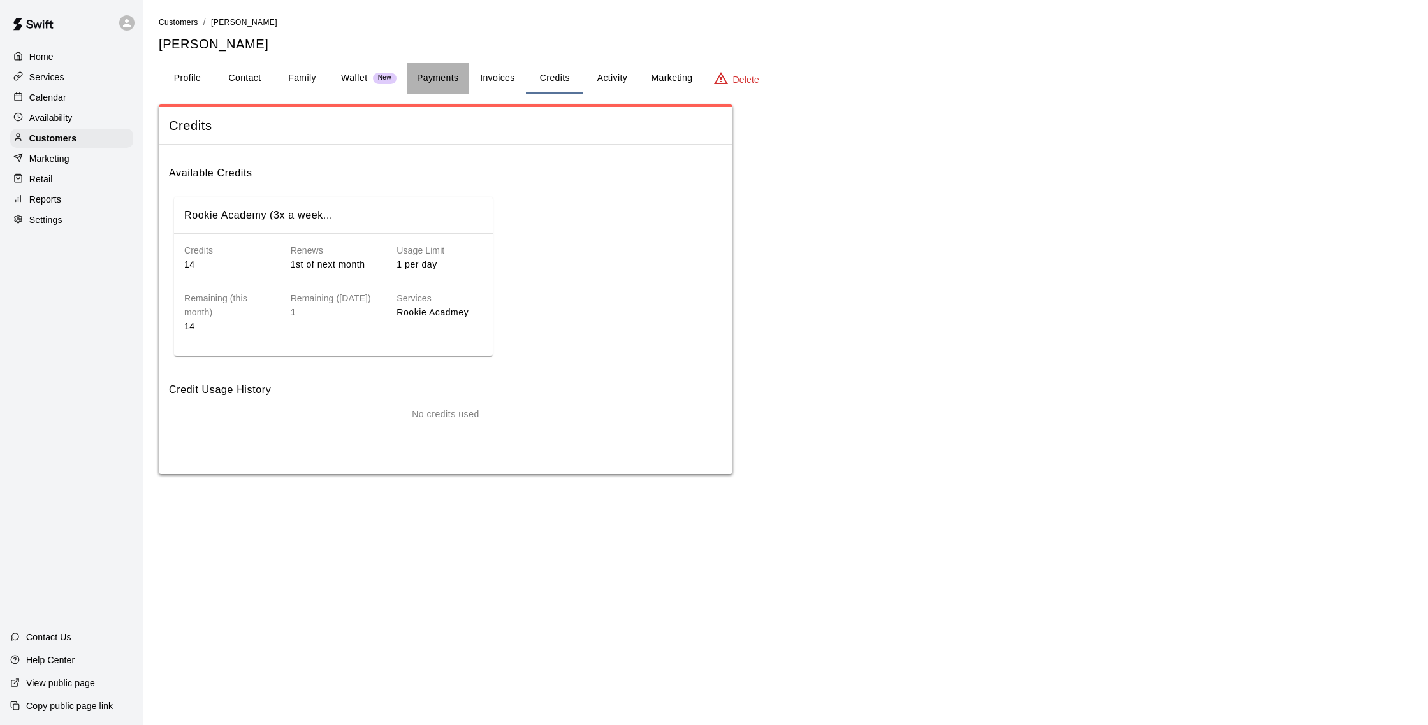
click at [444, 79] on button "Payments" at bounding box center [438, 78] width 62 height 31
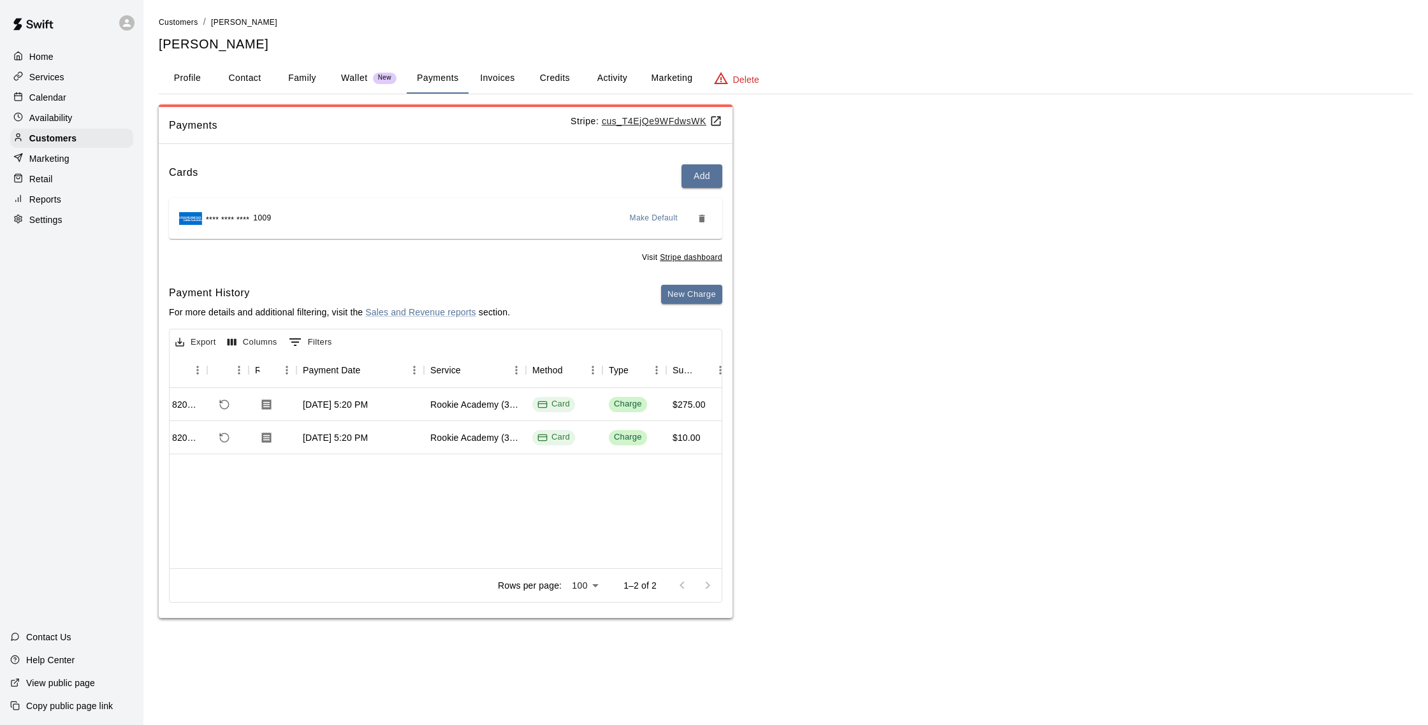
scroll to position [0, 35]
click at [91, 101] on div "Calendar" at bounding box center [71, 97] width 123 height 19
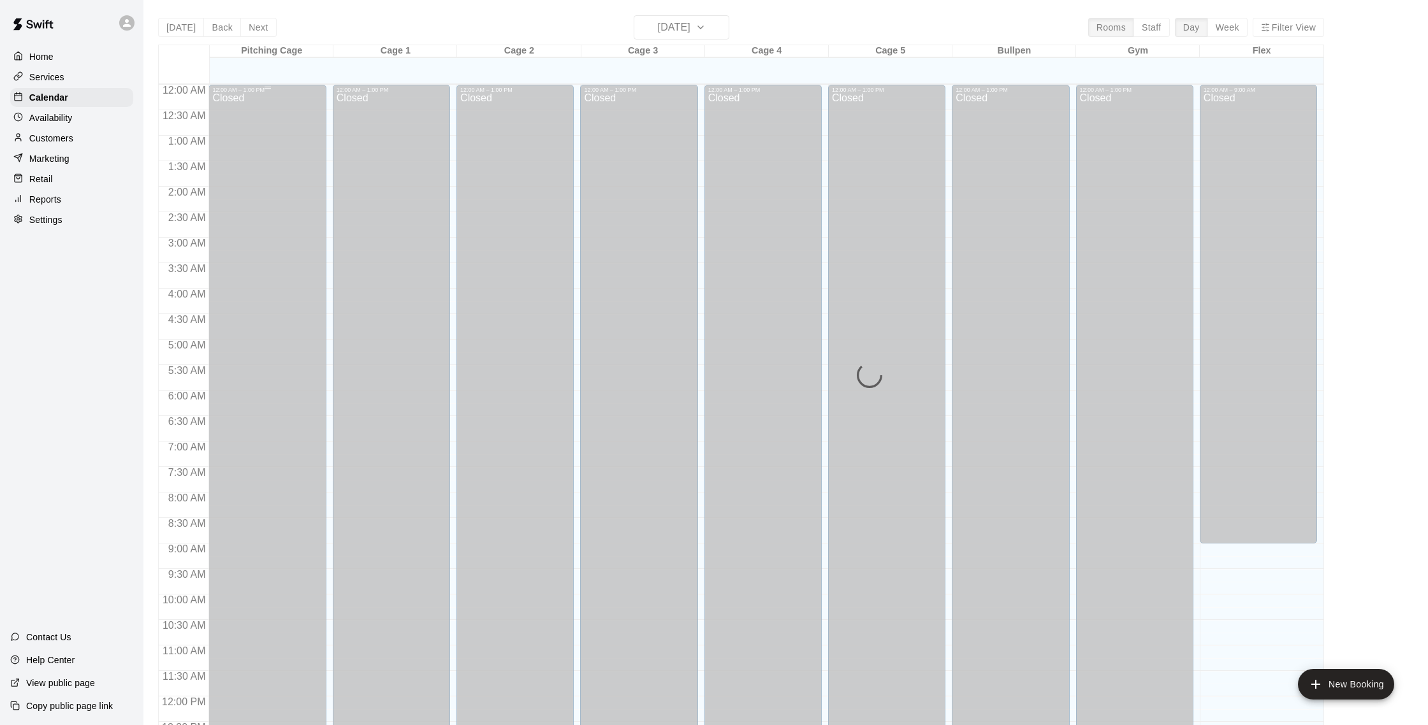
scroll to position [531, 0]
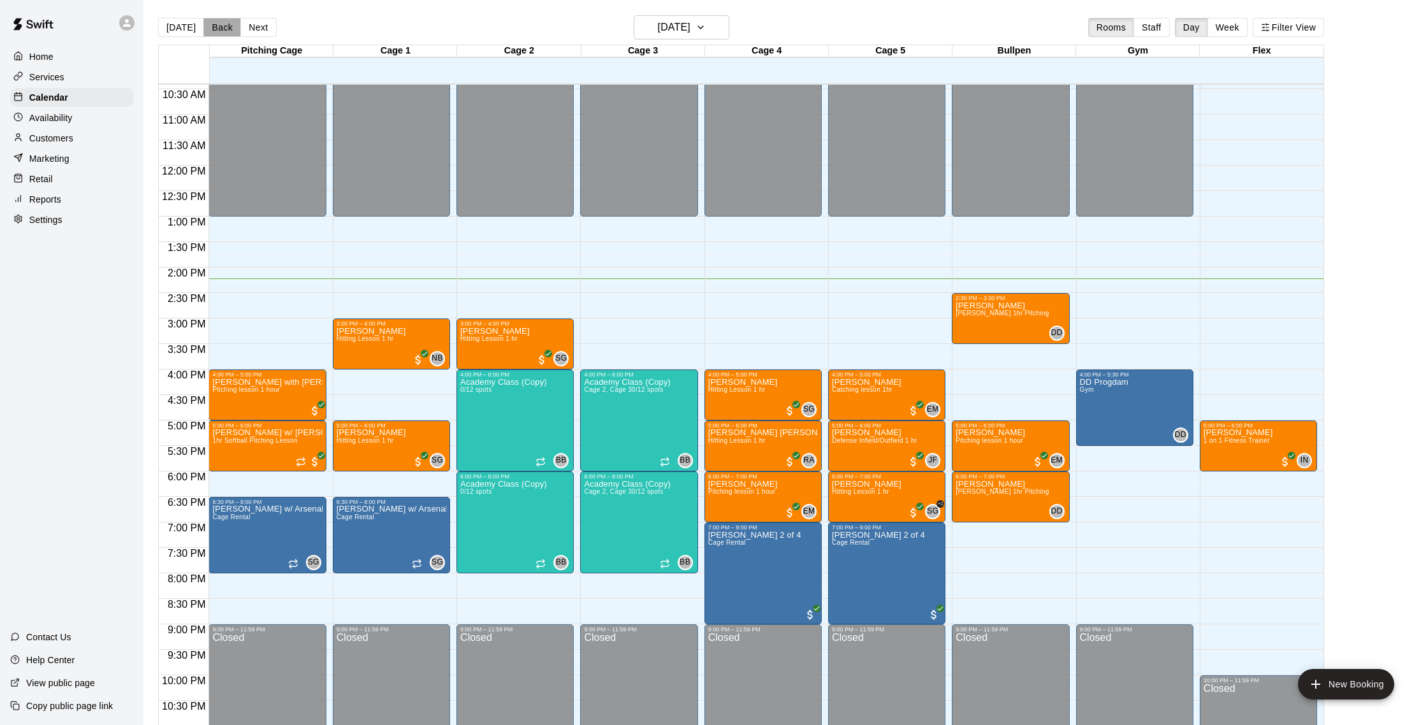
click at [226, 31] on button "Back" at bounding box center [222, 27] width 38 height 19
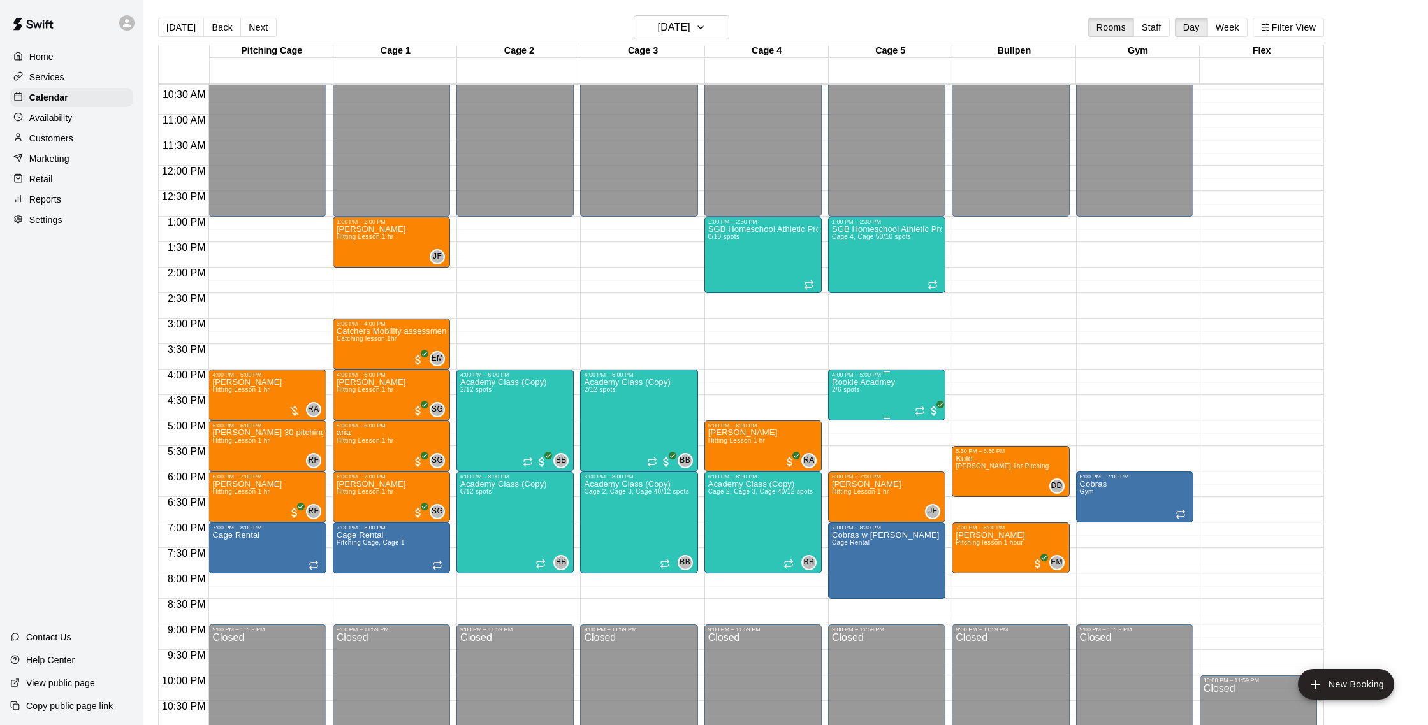
click at [843, 417] on img "edit" at bounding box center [844, 421] width 15 height 15
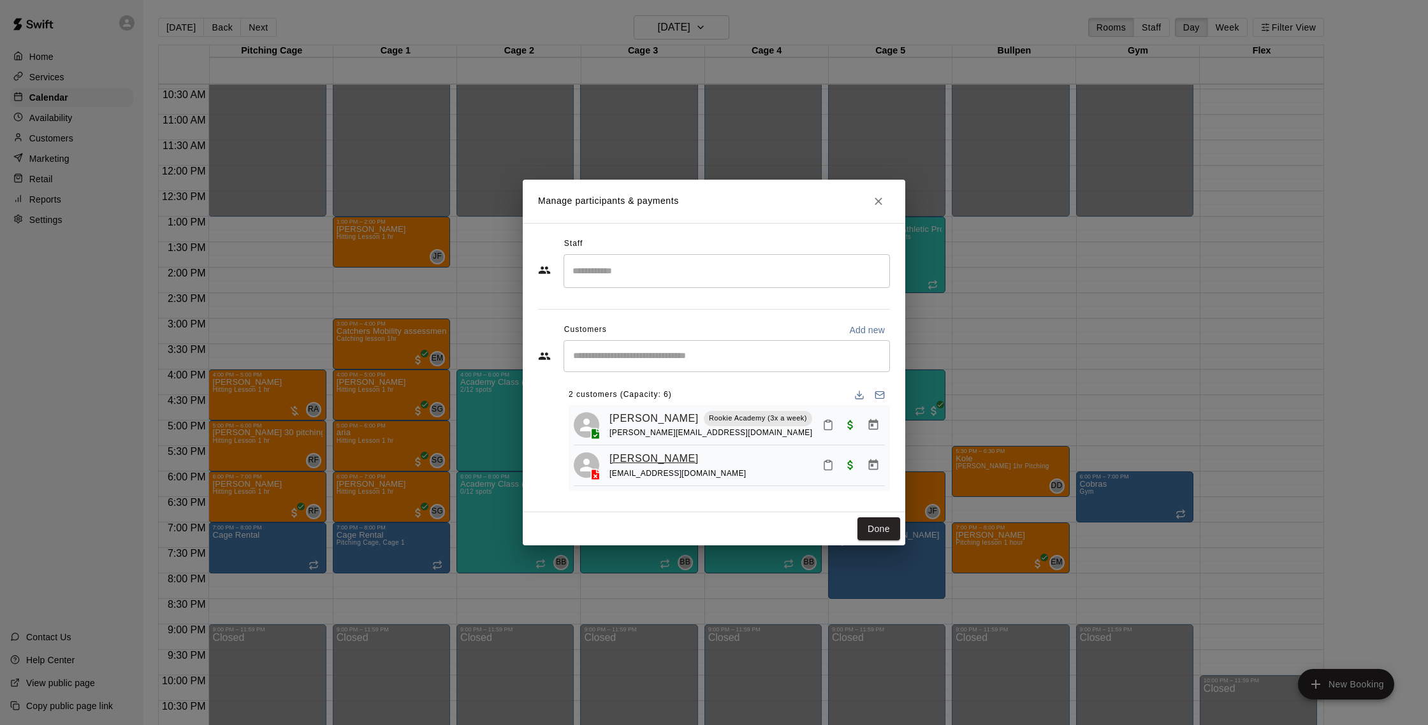
click at [630, 462] on link "[PERSON_NAME]" at bounding box center [653, 459] width 89 height 17
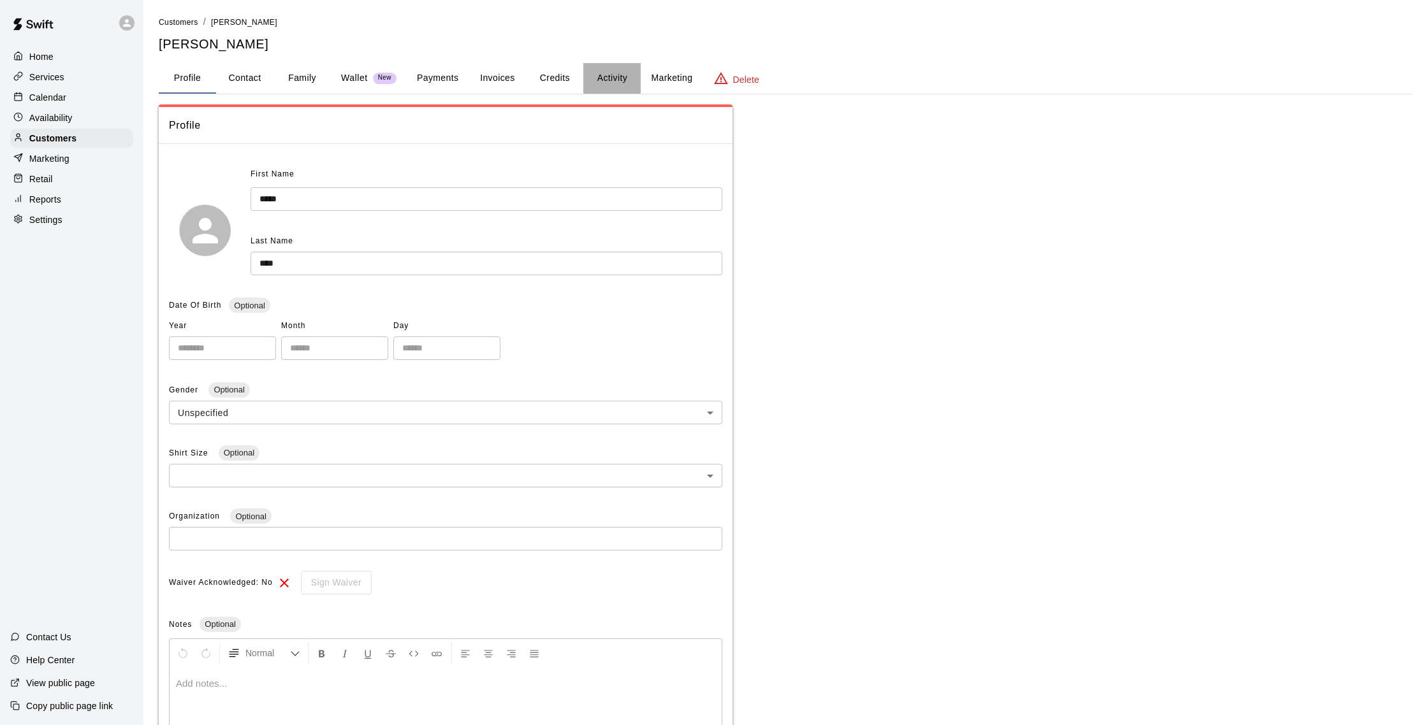
click at [618, 80] on button "Activity" at bounding box center [611, 78] width 57 height 31
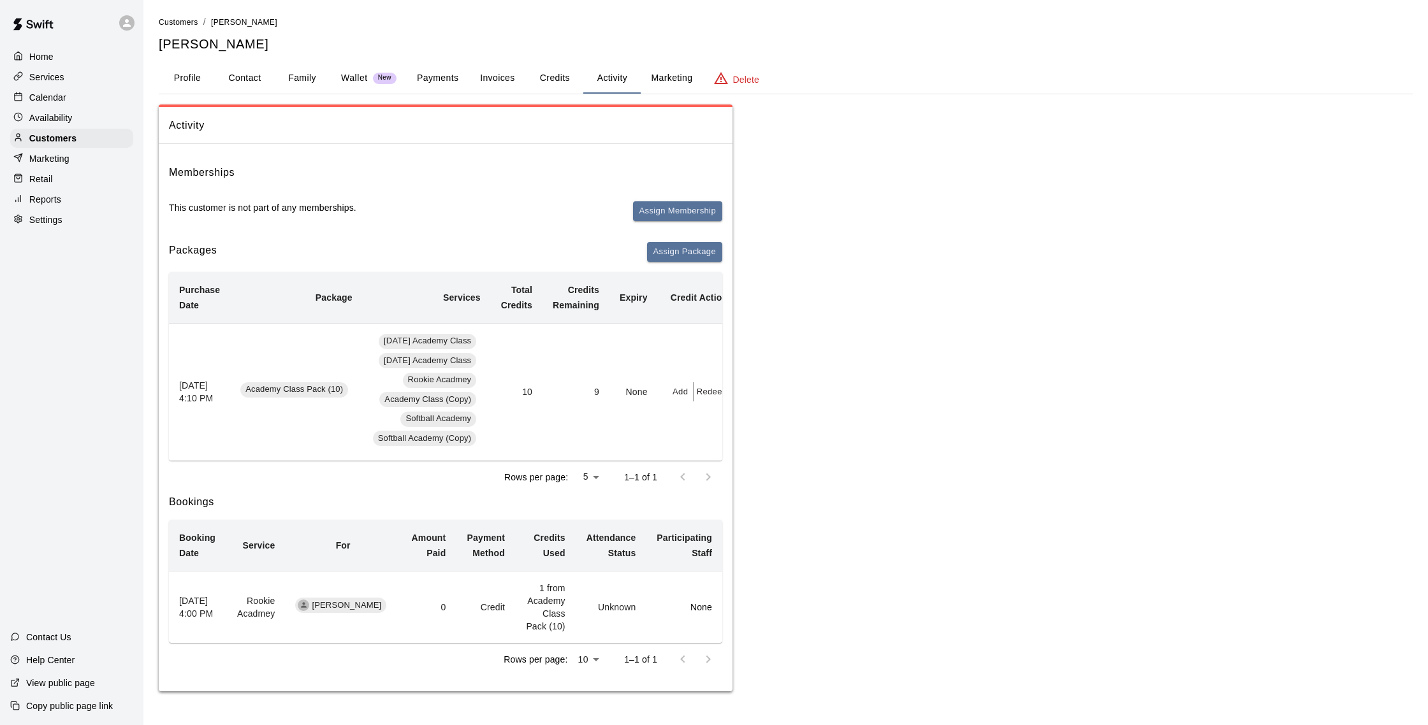
click at [301, 82] on button "Family" at bounding box center [301, 78] width 57 height 31
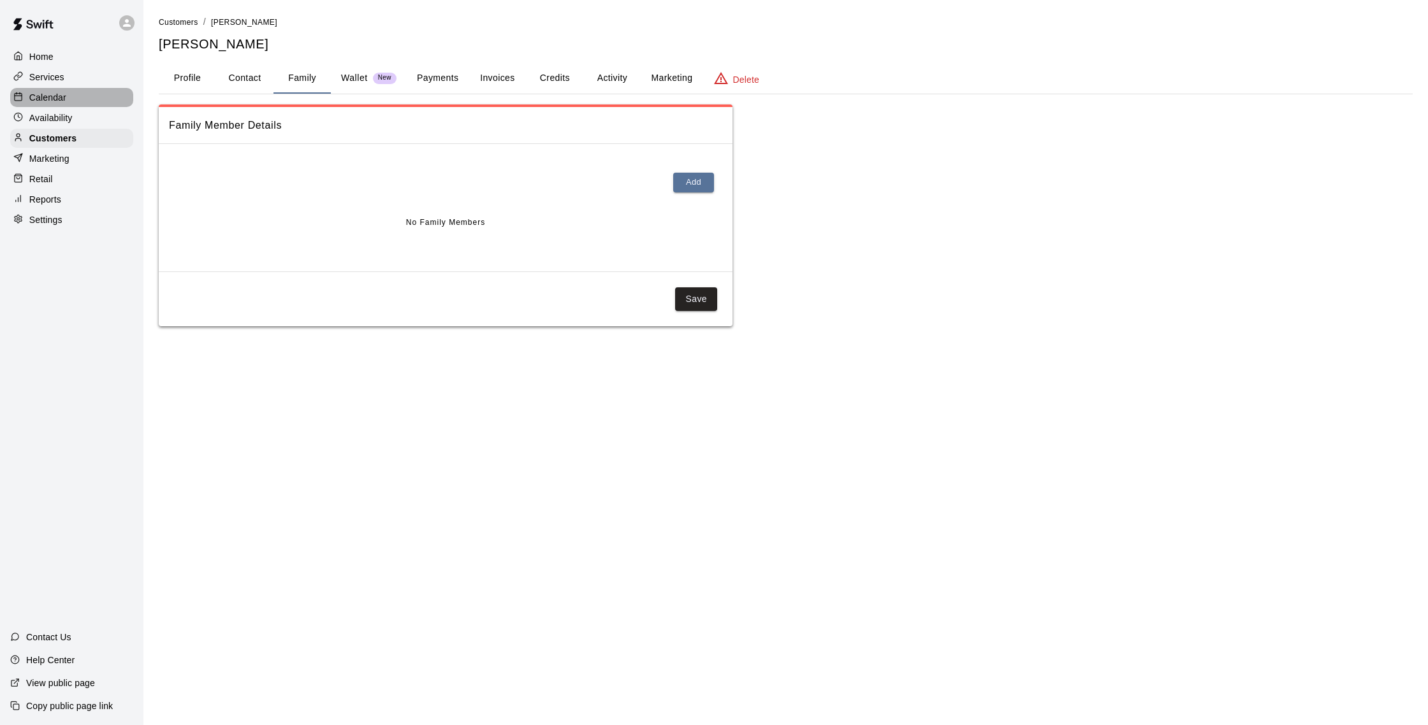
click at [48, 99] on p "Calendar" at bounding box center [47, 97] width 37 height 13
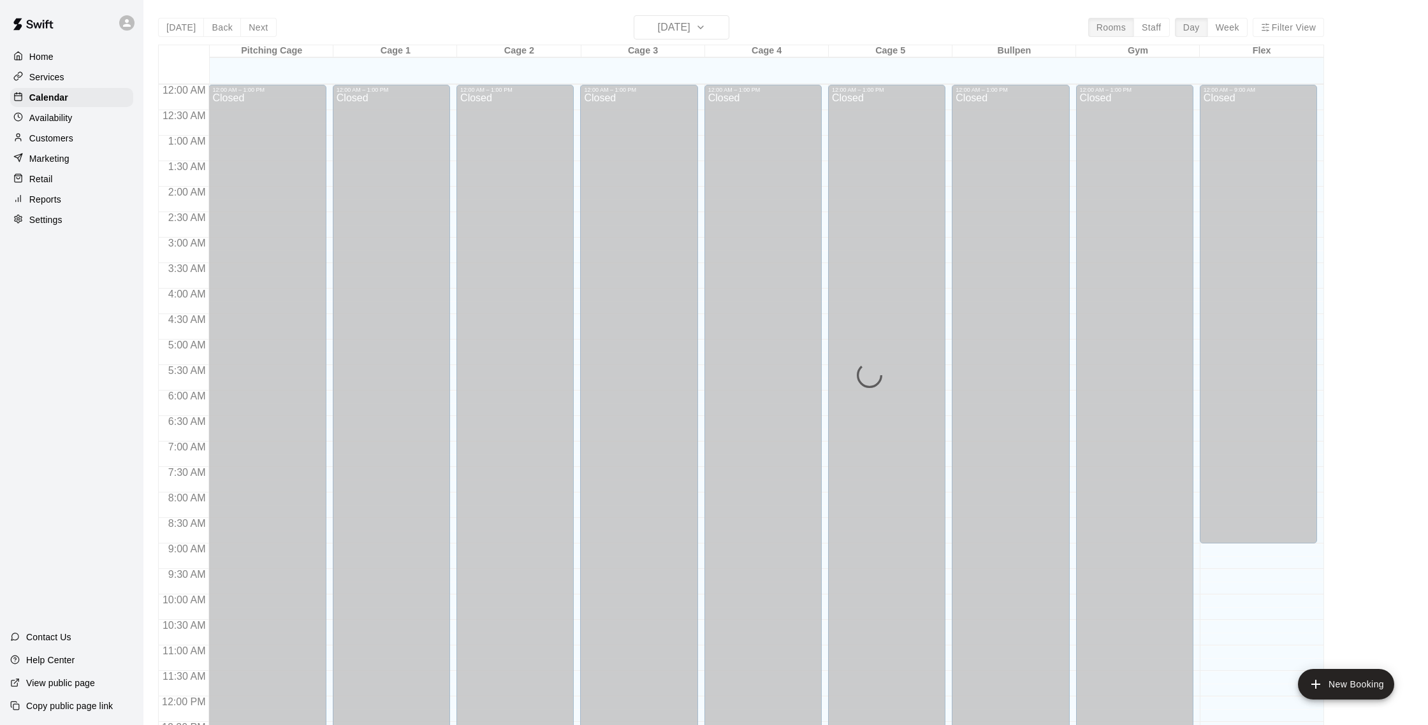
scroll to position [531, 0]
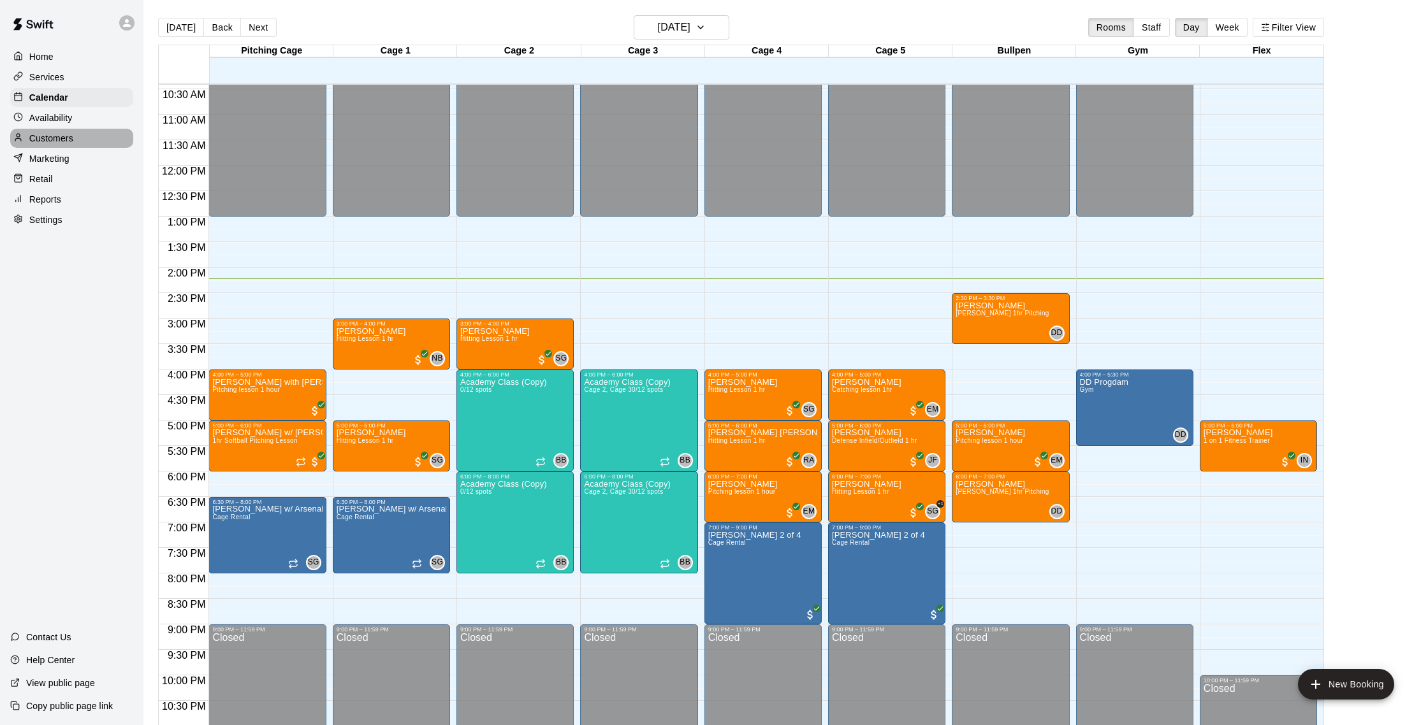
click at [69, 138] on p "Customers" at bounding box center [51, 138] width 44 height 13
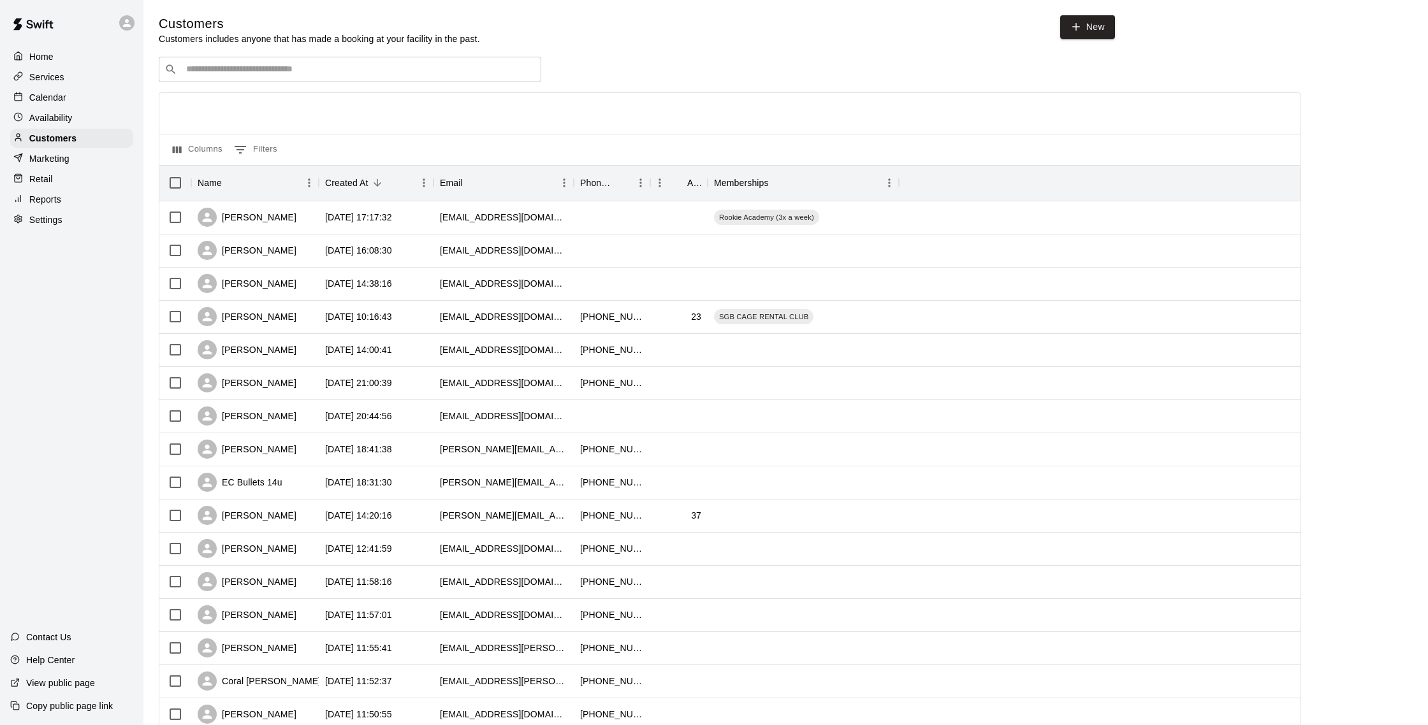
click at [55, 98] on p "Calendar" at bounding box center [47, 97] width 37 height 13
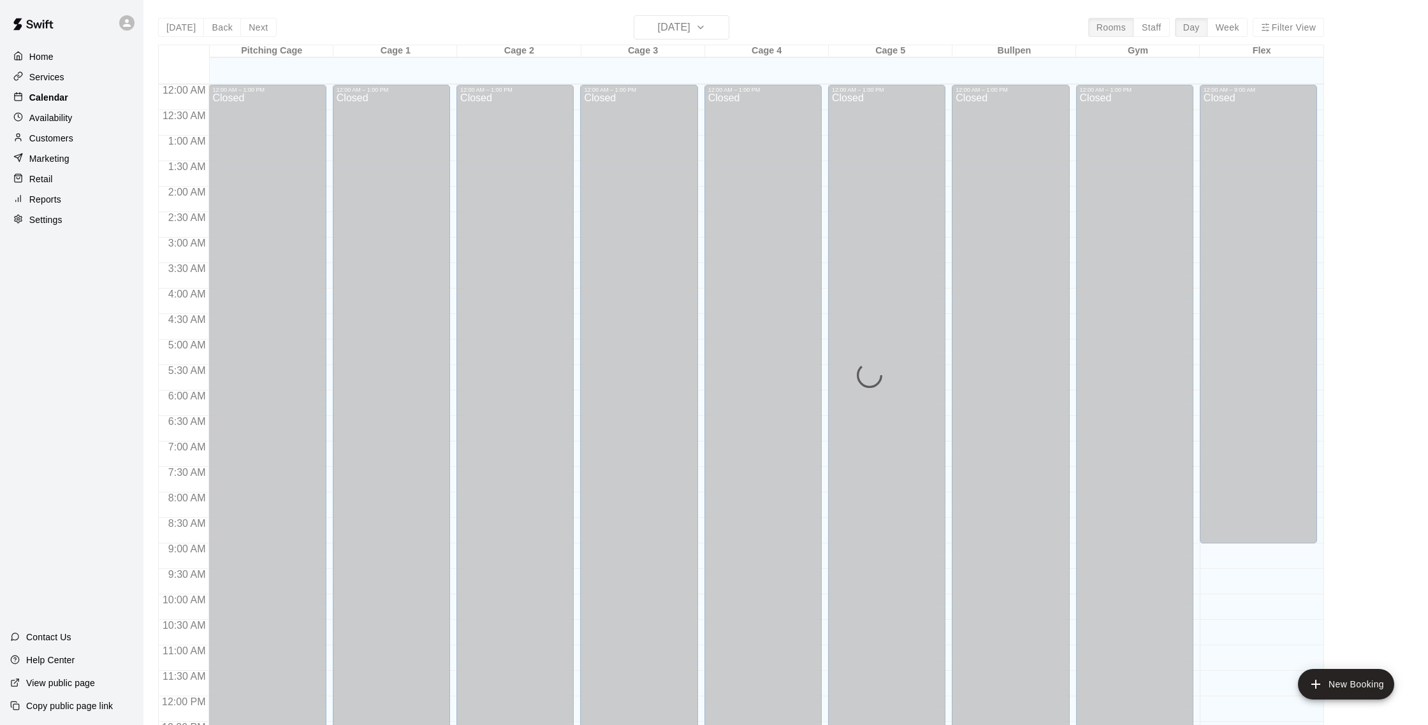
scroll to position [531, 0]
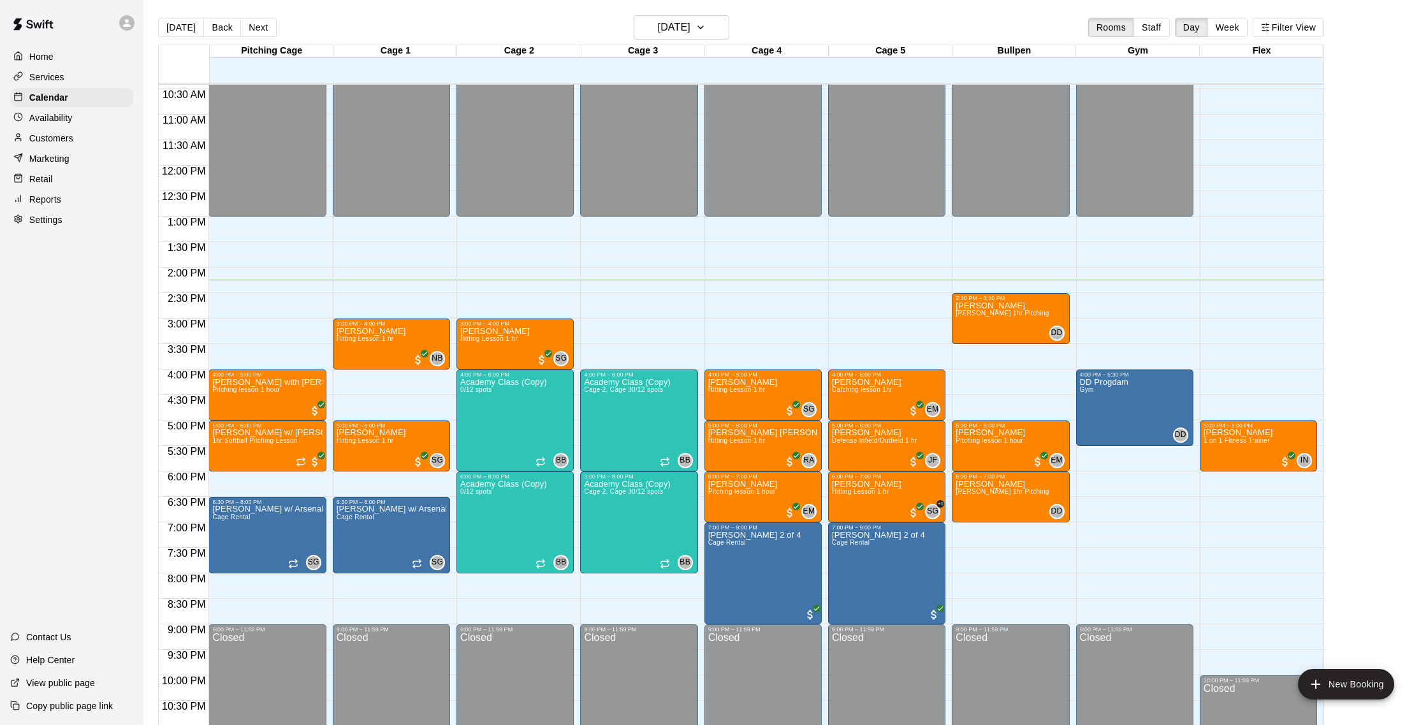
click at [82, 133] on div "Customers" at bounding box center [71, 138] width 123 height 19
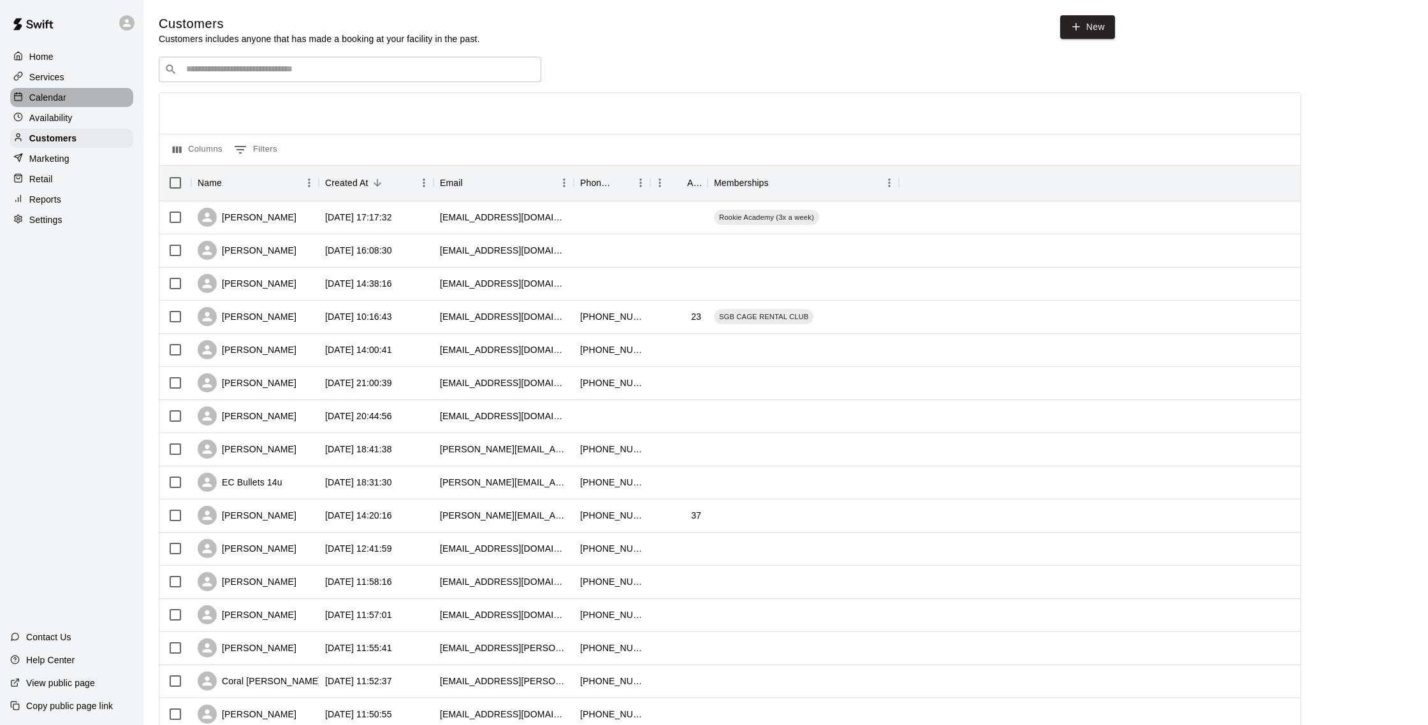
click at [65, 100] on p "Calendar" at bounding box center [47, 97] width 37 height 13
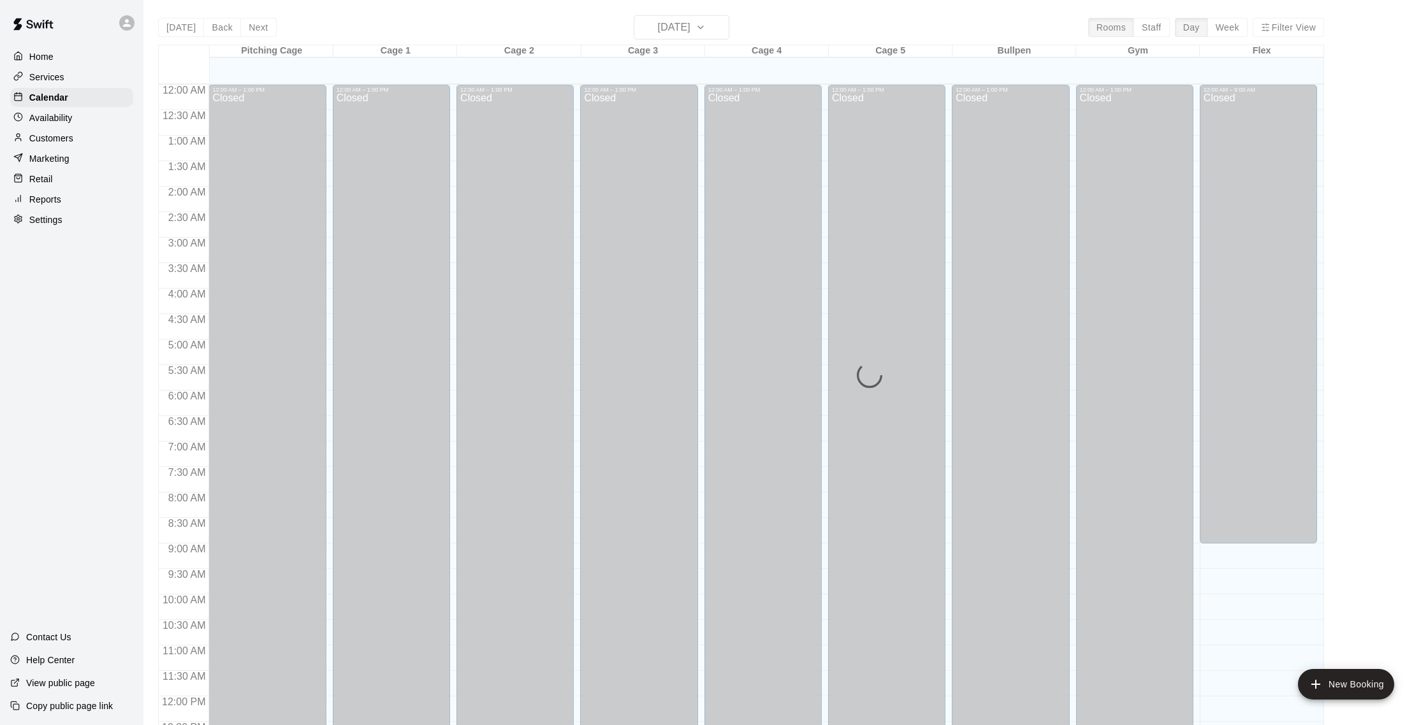
scroll to position [531, 0]
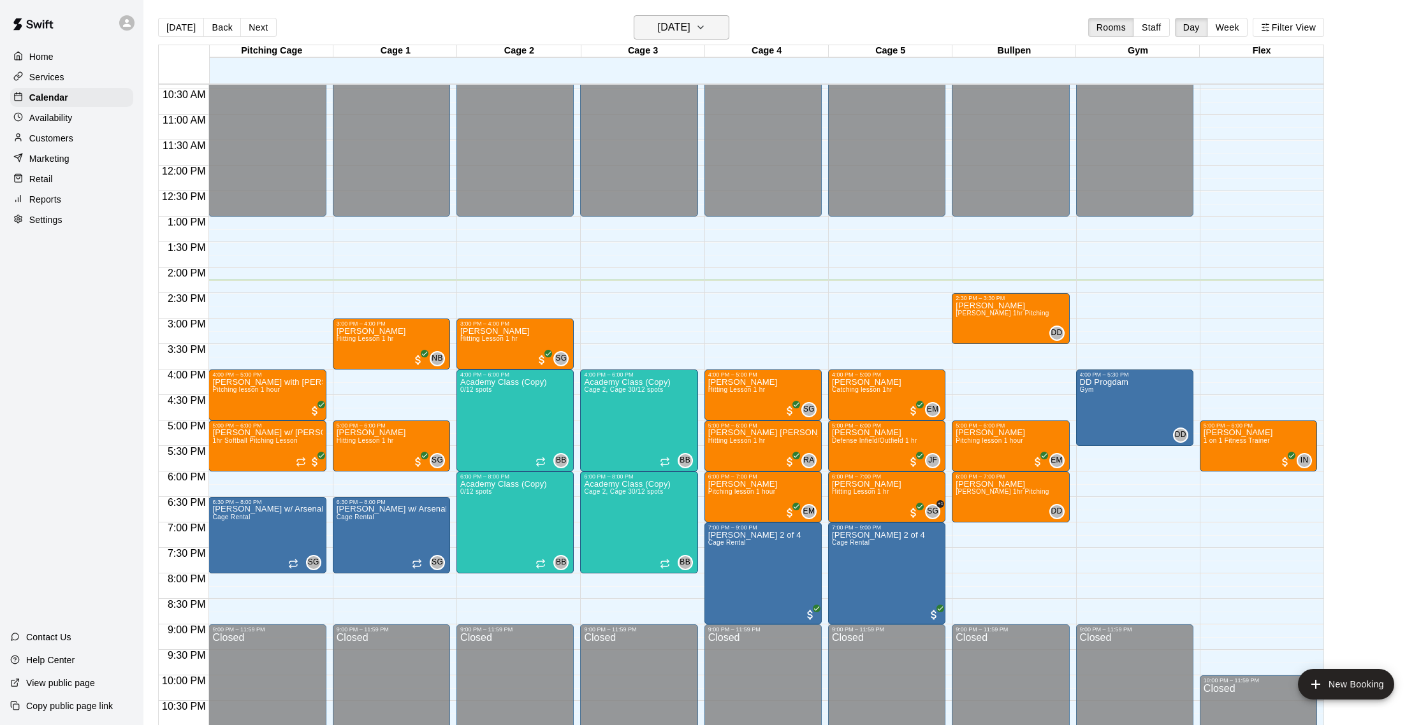
click at [658, 33] on h6 "[DATE]" at bounding box center [674, 27] width 33 height 18
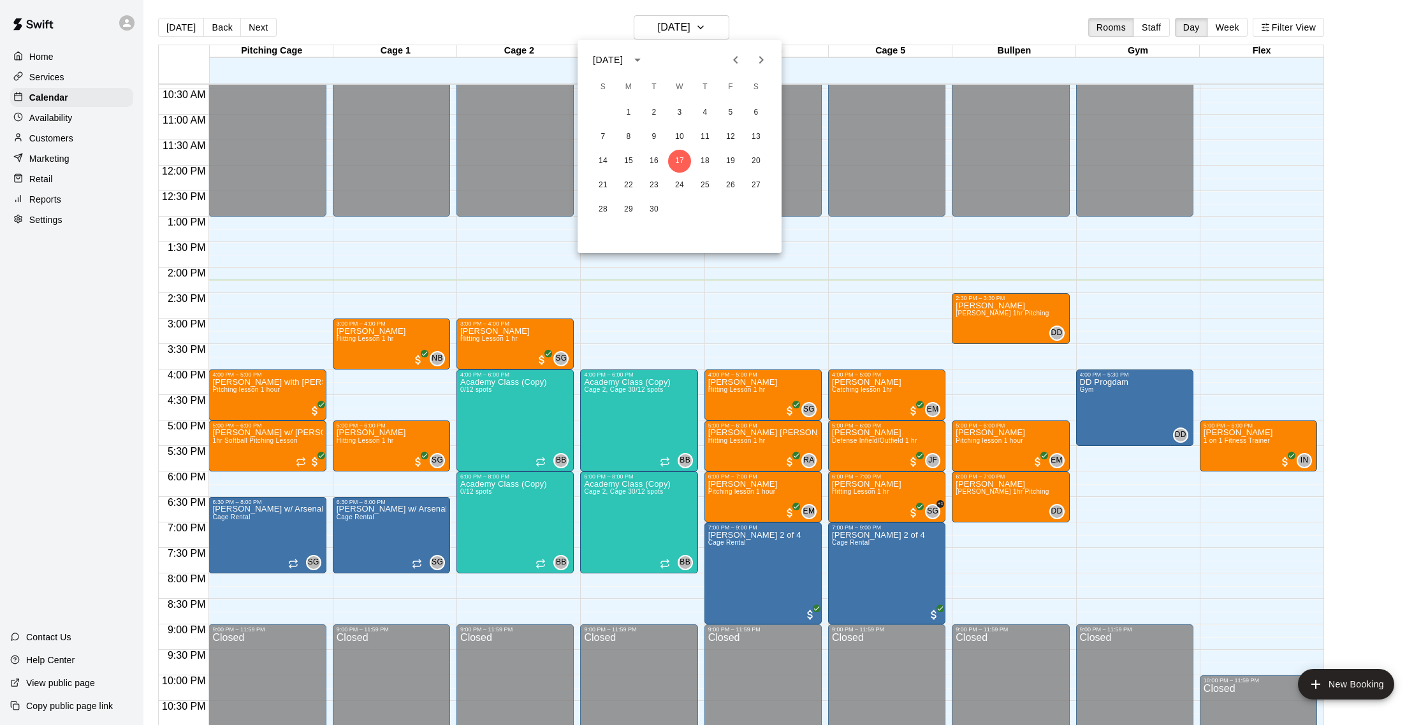
click at [779, 29] on div at bounding box center [714, 362] width 1428 height 725
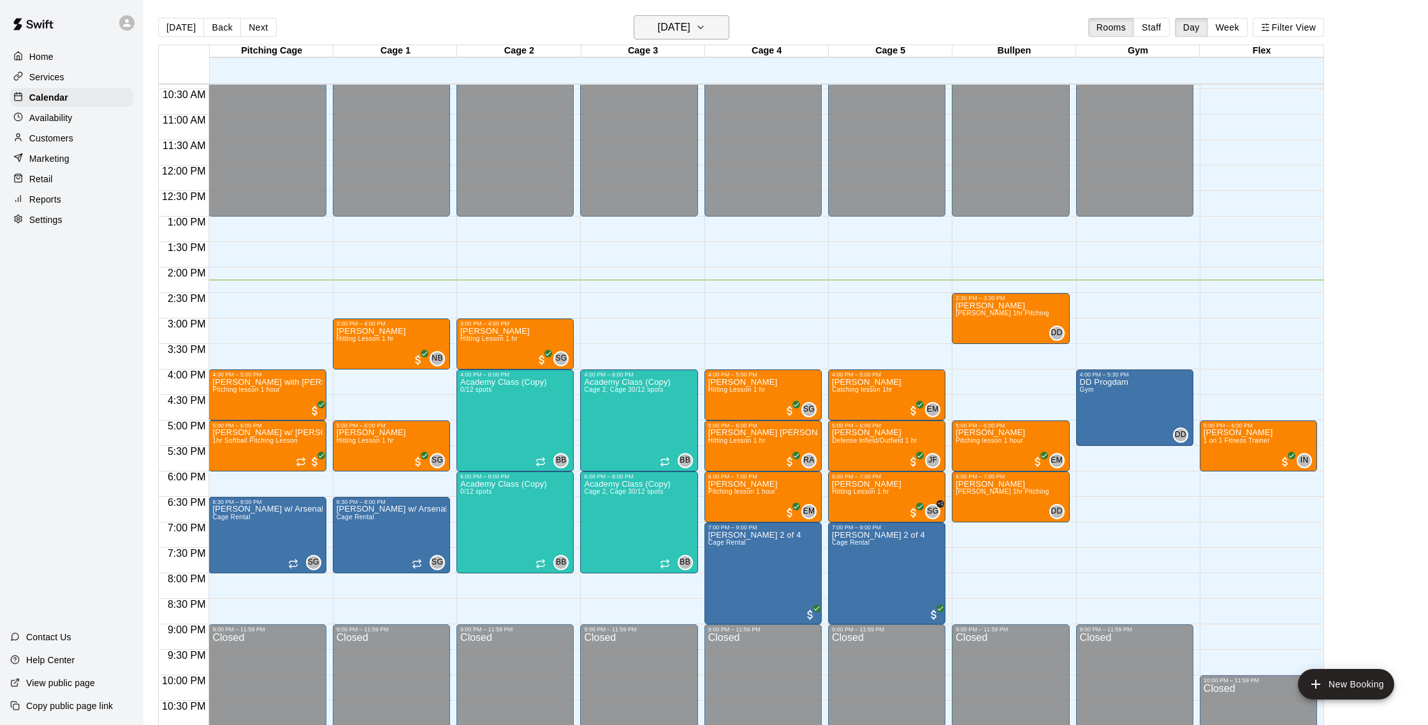
click at [658, 25] on h6 "[DATE]" at bounding box center [674, 27] width 33 height 18
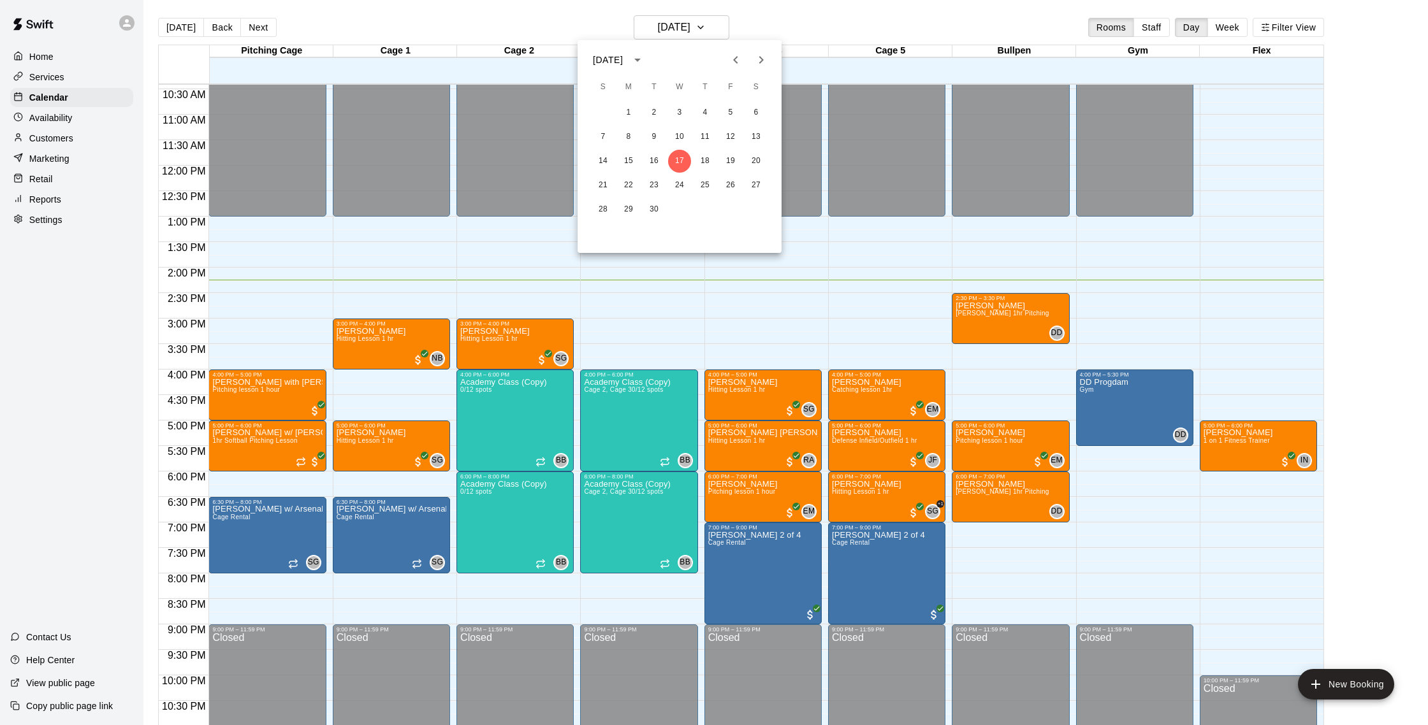
click at [755, 67] on icon "Next month" at bounding box center [760, 59] width 15 height 15
click at [737, 66] on icon "Previous month" at bounding box center [735, 59] width 15 height 15
click at [660, 187] on button "23" at bounding box center [653, 185] width 23 height 23
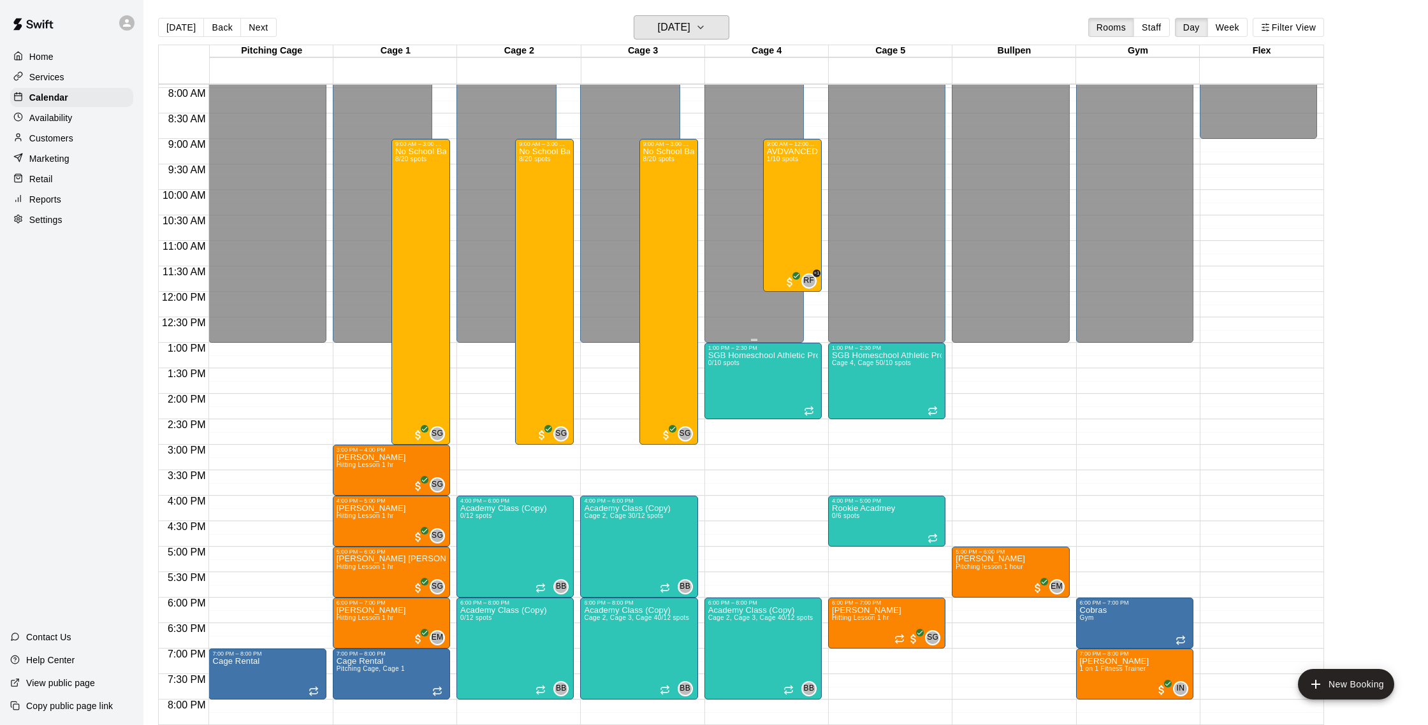
scroll to position [403, 0]
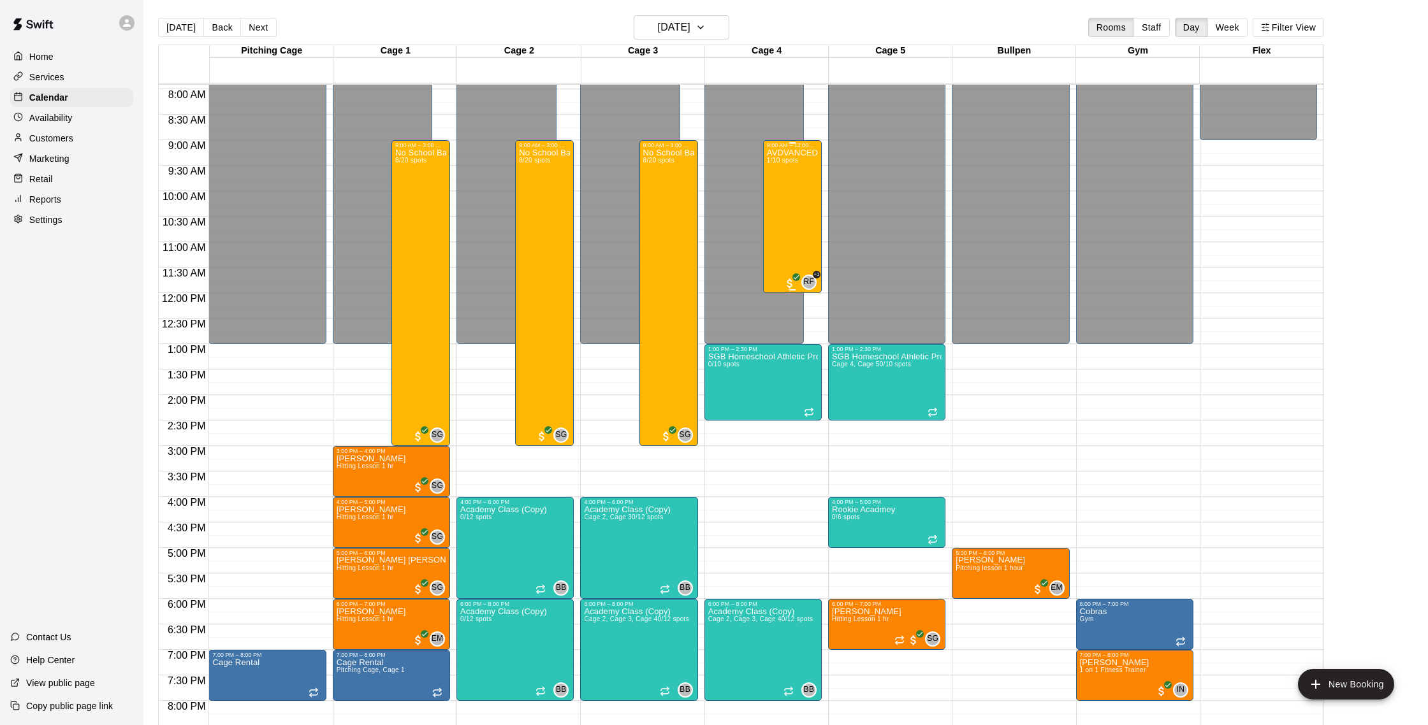
click at [791, 221] on div "AVDVANCED Softball Hitting Clinic Ages [DEMOGRAPHIC_DATA] 1/10 spots" at bounding box center [792, 511] width 51 height 725
click at [783, 200] on button "edit" at bounding box center [779, 192] width 25 height 25
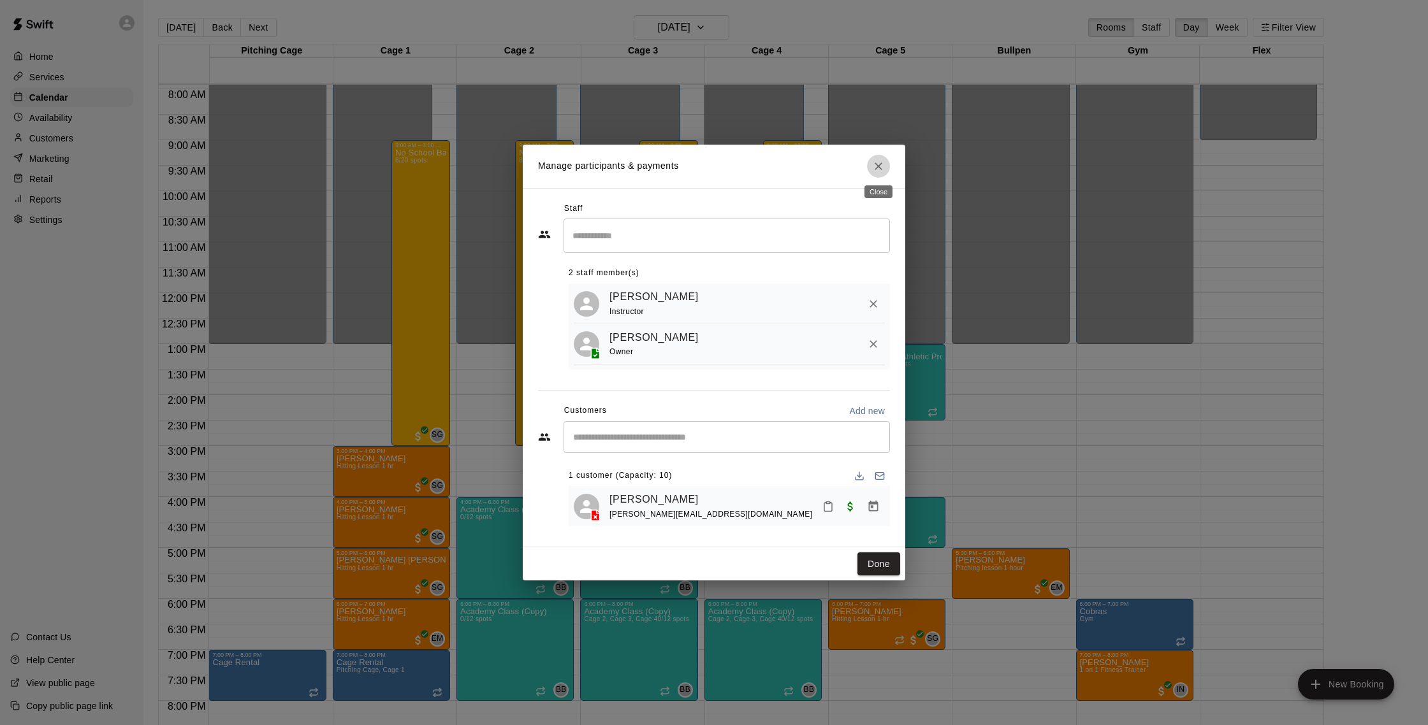
click at [876, 168] on icon "Close" at bounding box center [878, 166] width 13 height 13
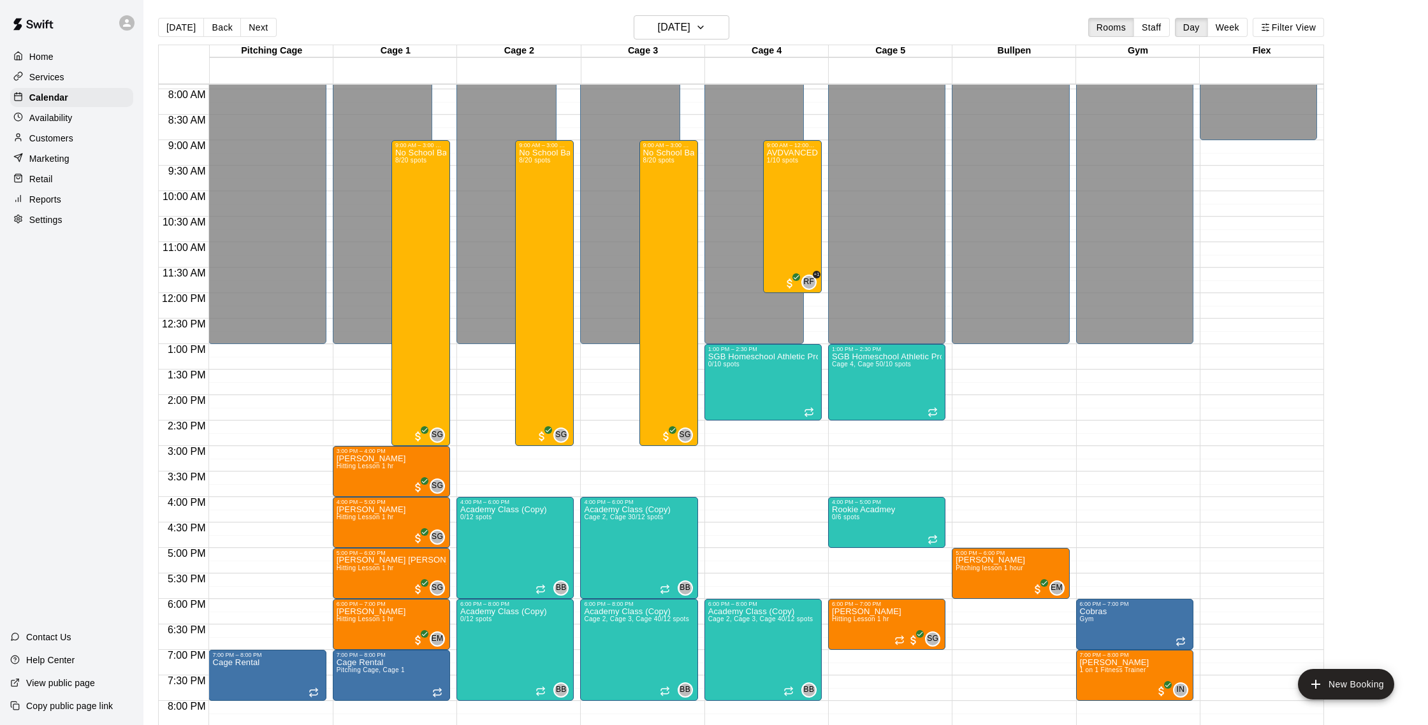
click at [58, 141] on p "Customers" at bounding box center [51, 138] width 44 height 13
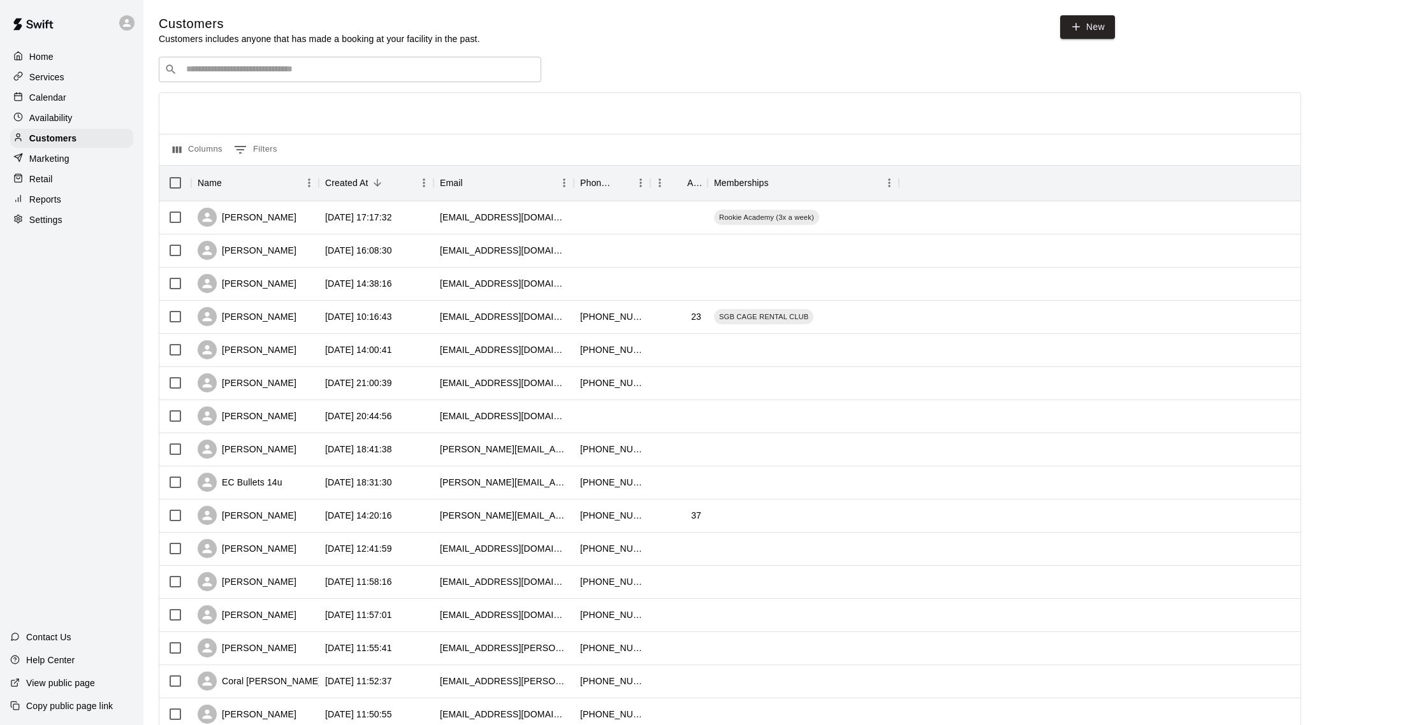
click at [372, 69] on input "Search customers by name or email" at bounding box center [358, 69] width 353 height 13
type input "****"
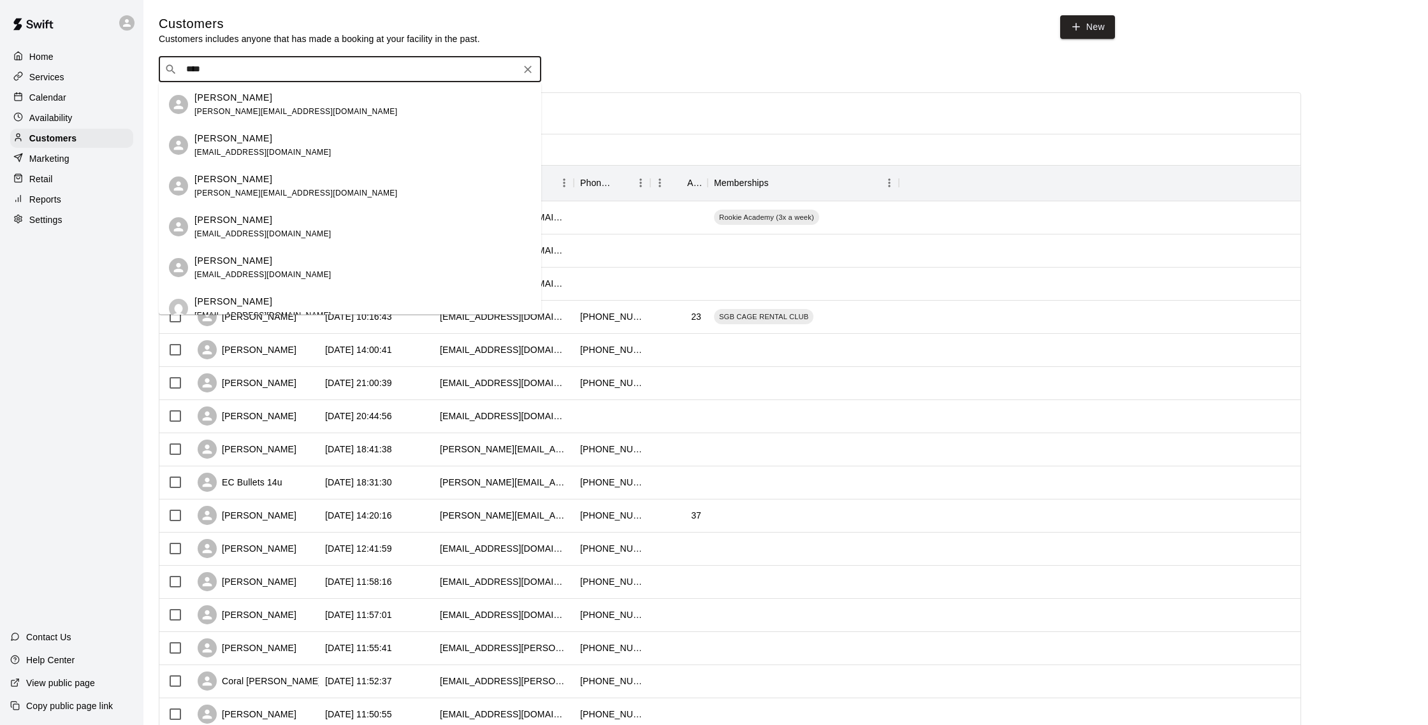
scroll to position [331, 0]
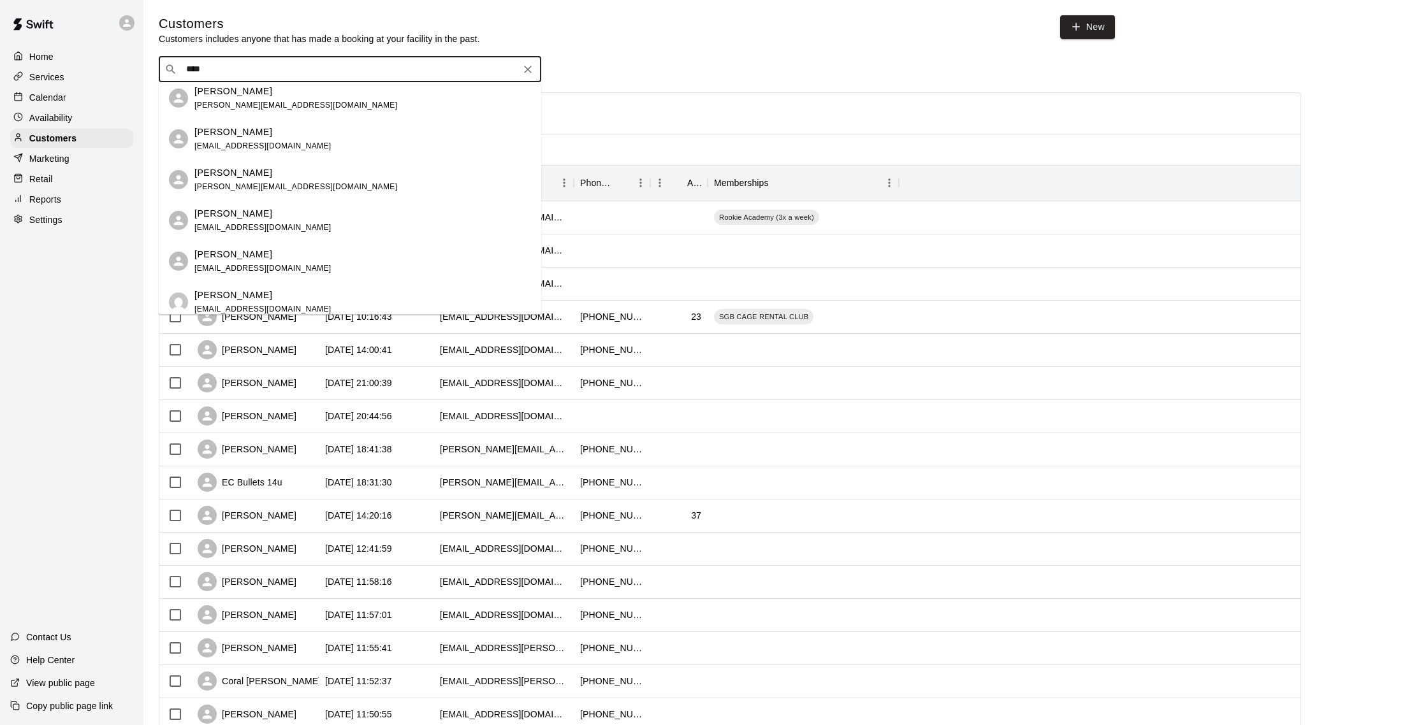
click at [265, 195] on div "[PERSON_NAME] [PERSON_NAME][EMAIL_ADDRESS][DOMAIN_NAME]" at bounding box center [350, 180] width 382 height 41
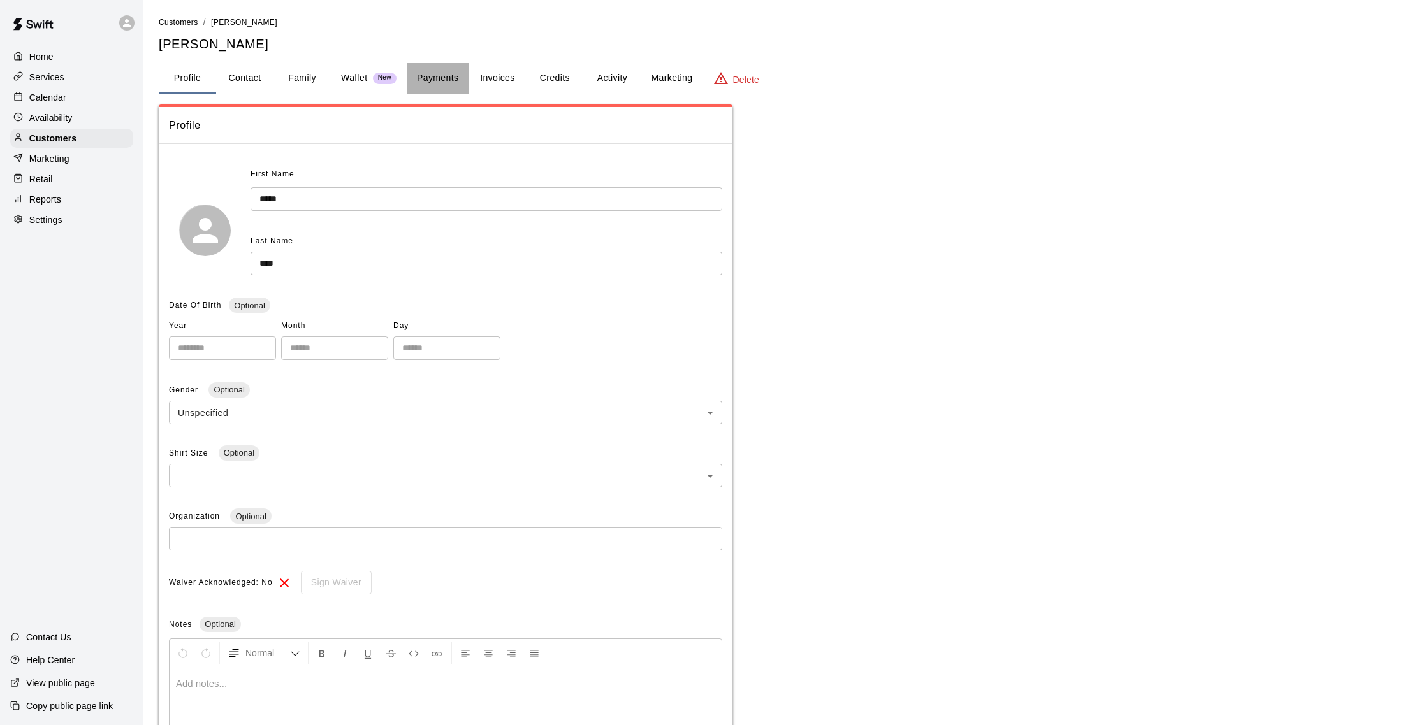
click at [451, 80] on button "Payments" at bounding box center [438, 78] width 62 height 31
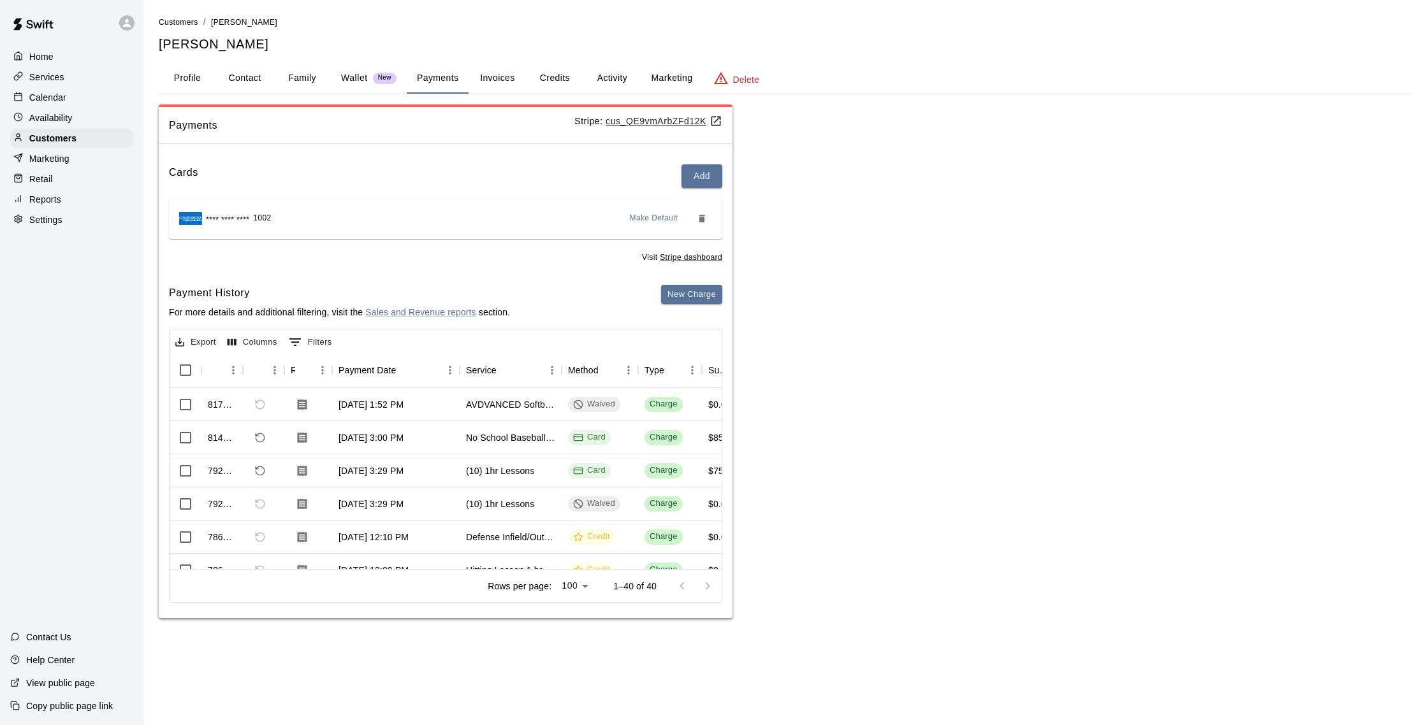
scroll to position [0, 38]
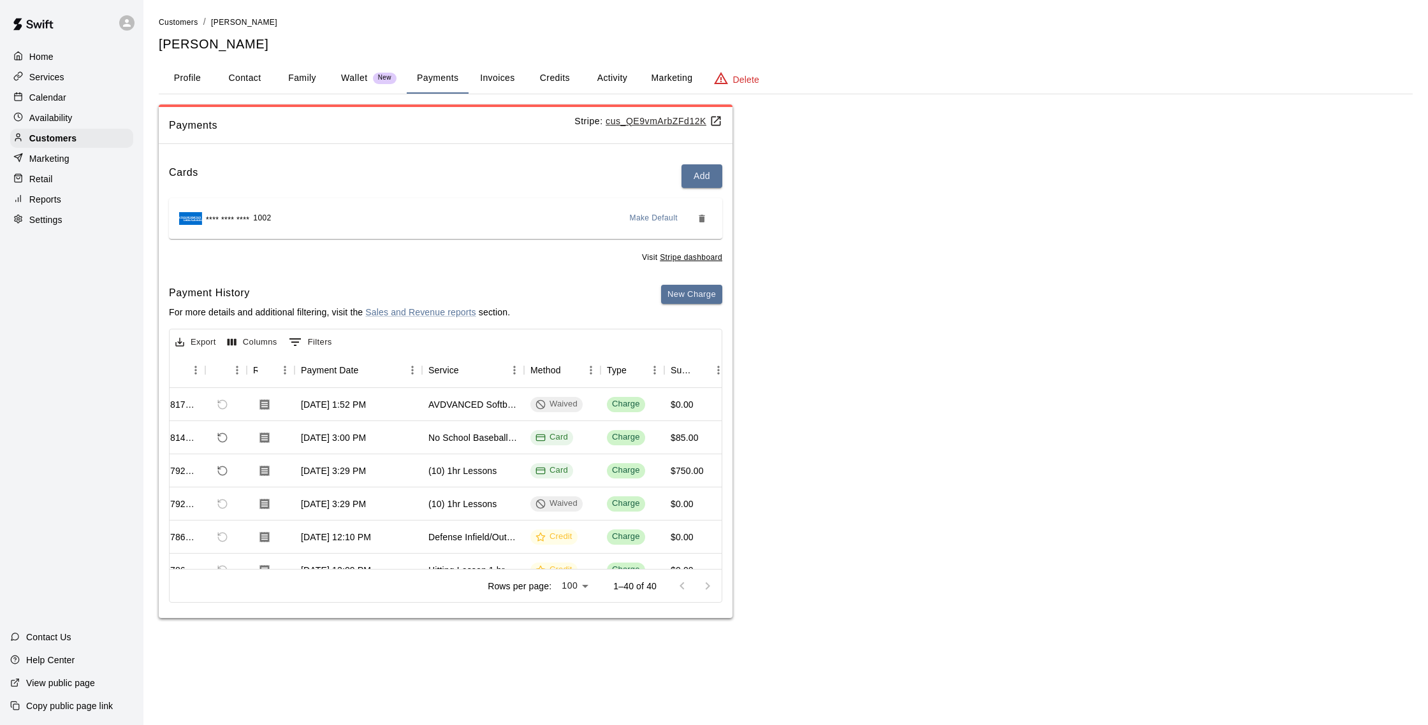
click at [77, 91] on div "Calendar" at bounding box center [71, 97] width 123 height 19
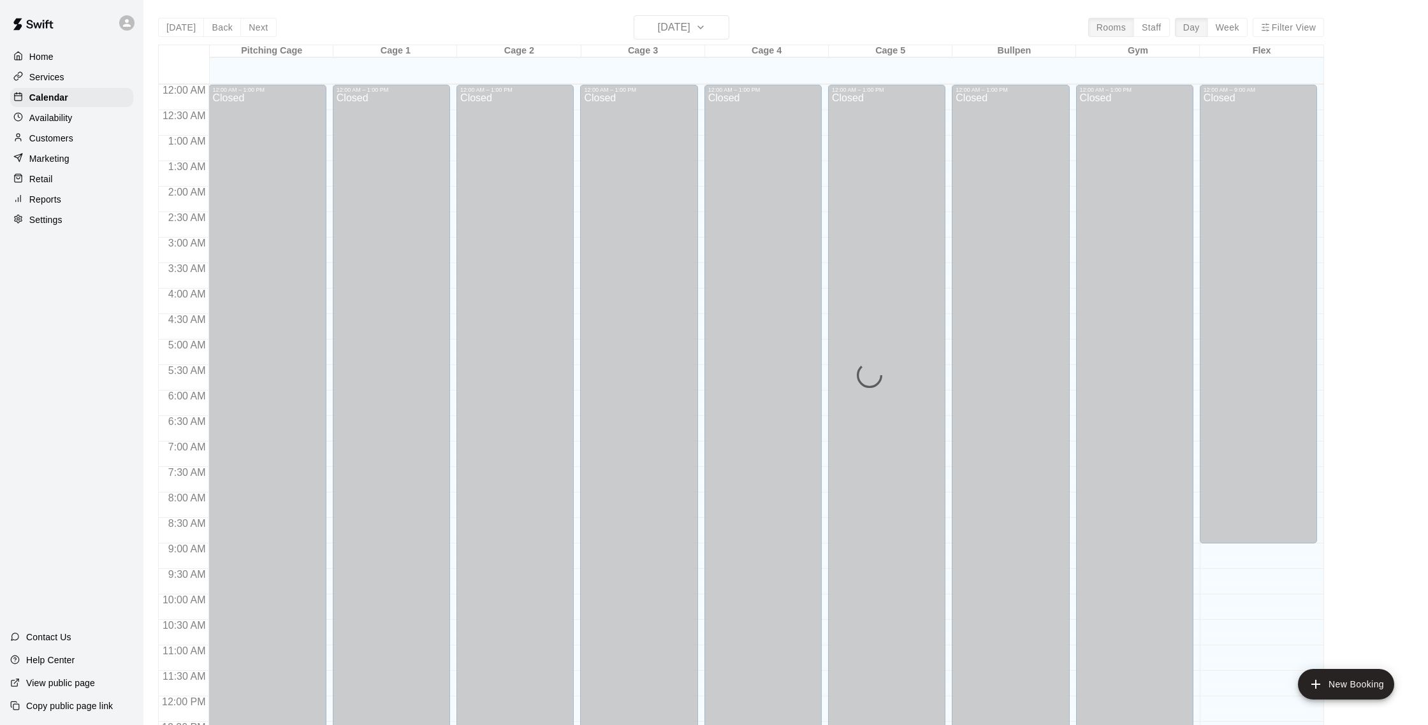
scroll to position [531, 0]
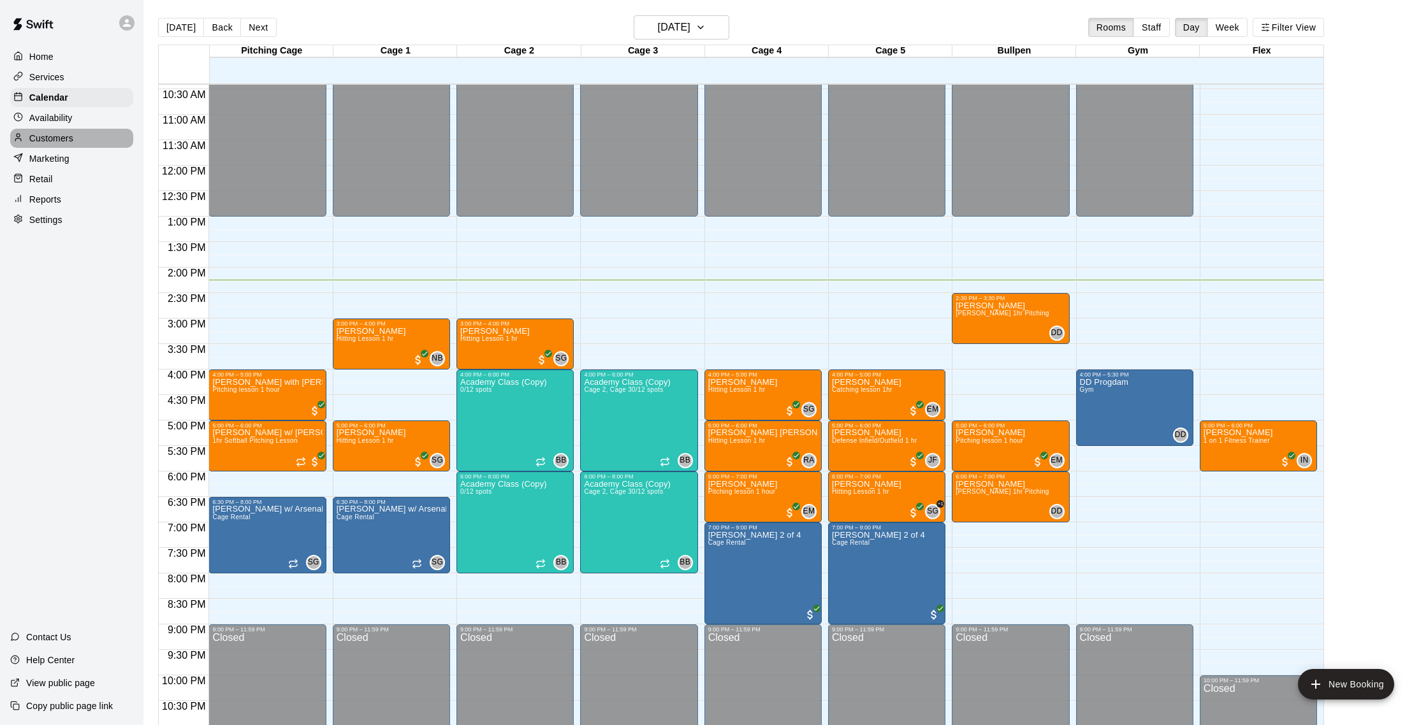
click at [84, 135] on div "Customers" at bounding box center [71, 138] width 123 height 19
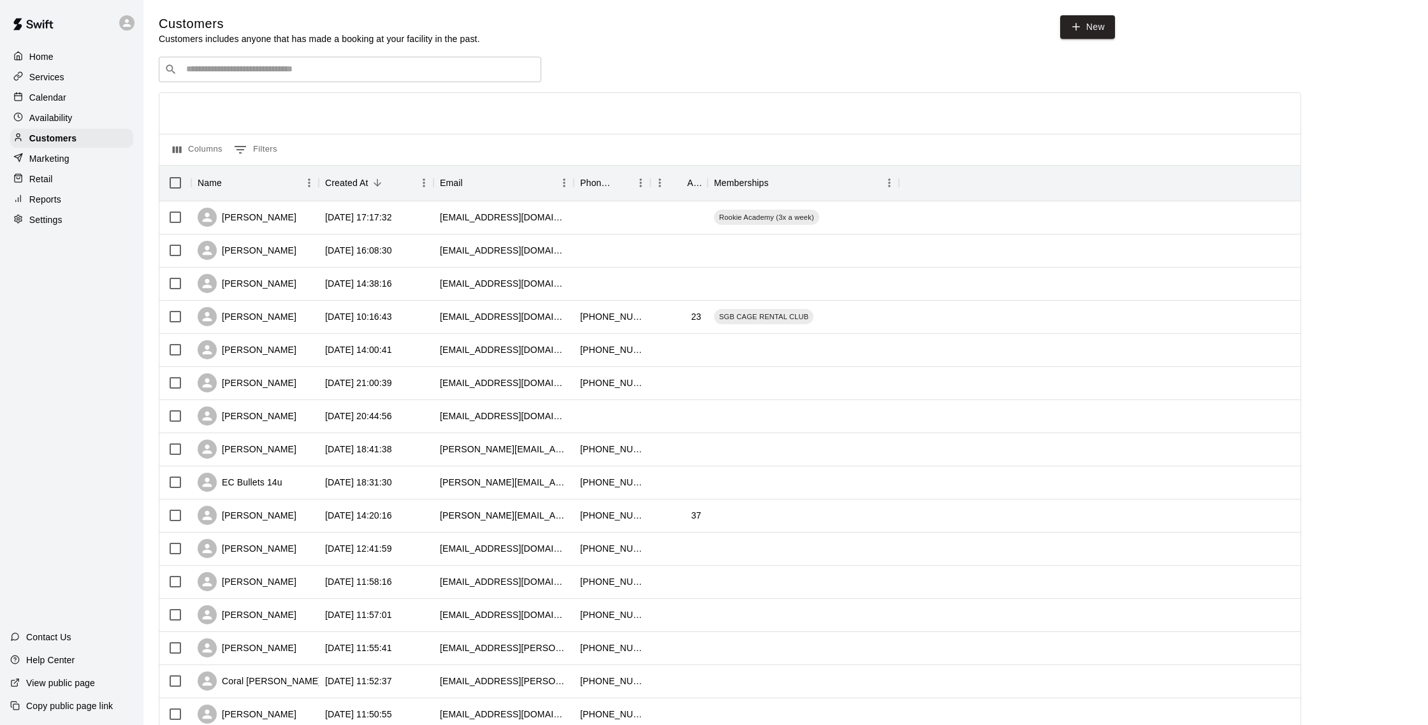
click at [61, 92] on p "Calendar" at bounding box center [47, 97] width 37 height 13
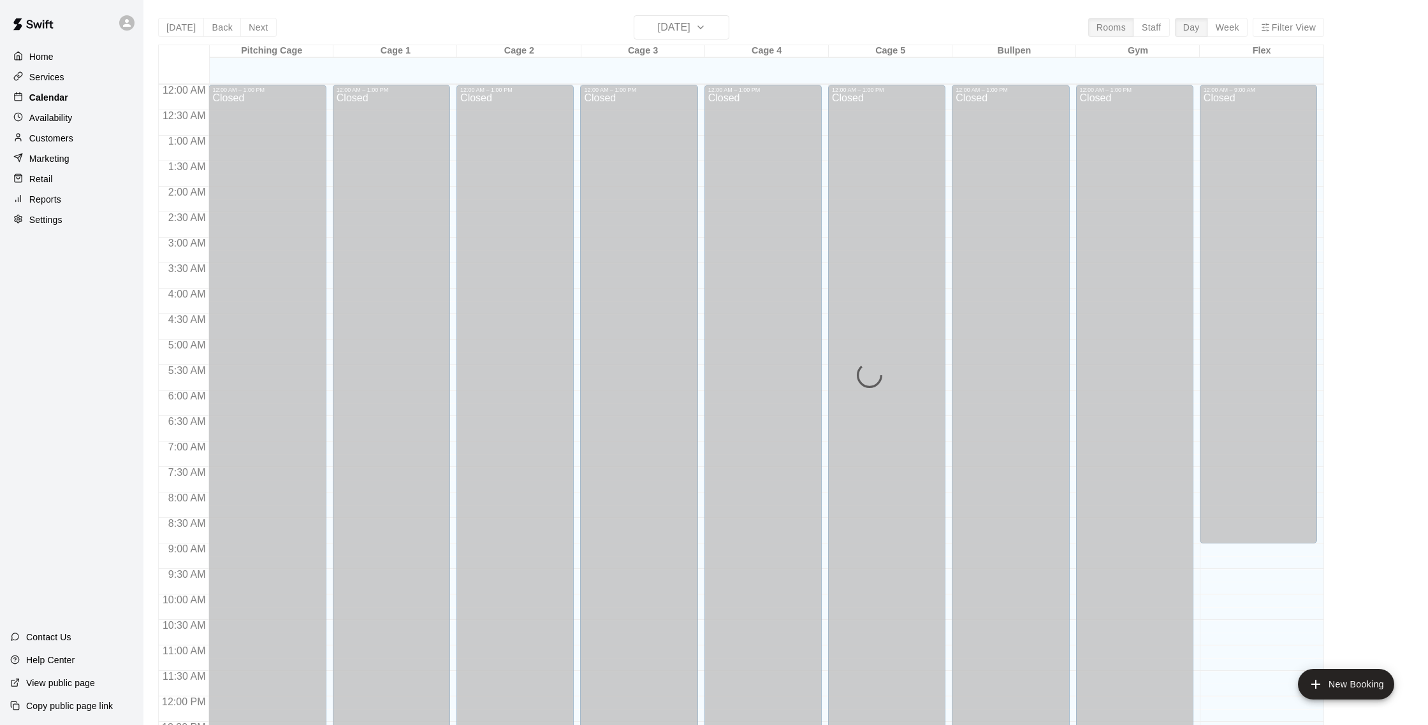
scroll to position [531, 0]
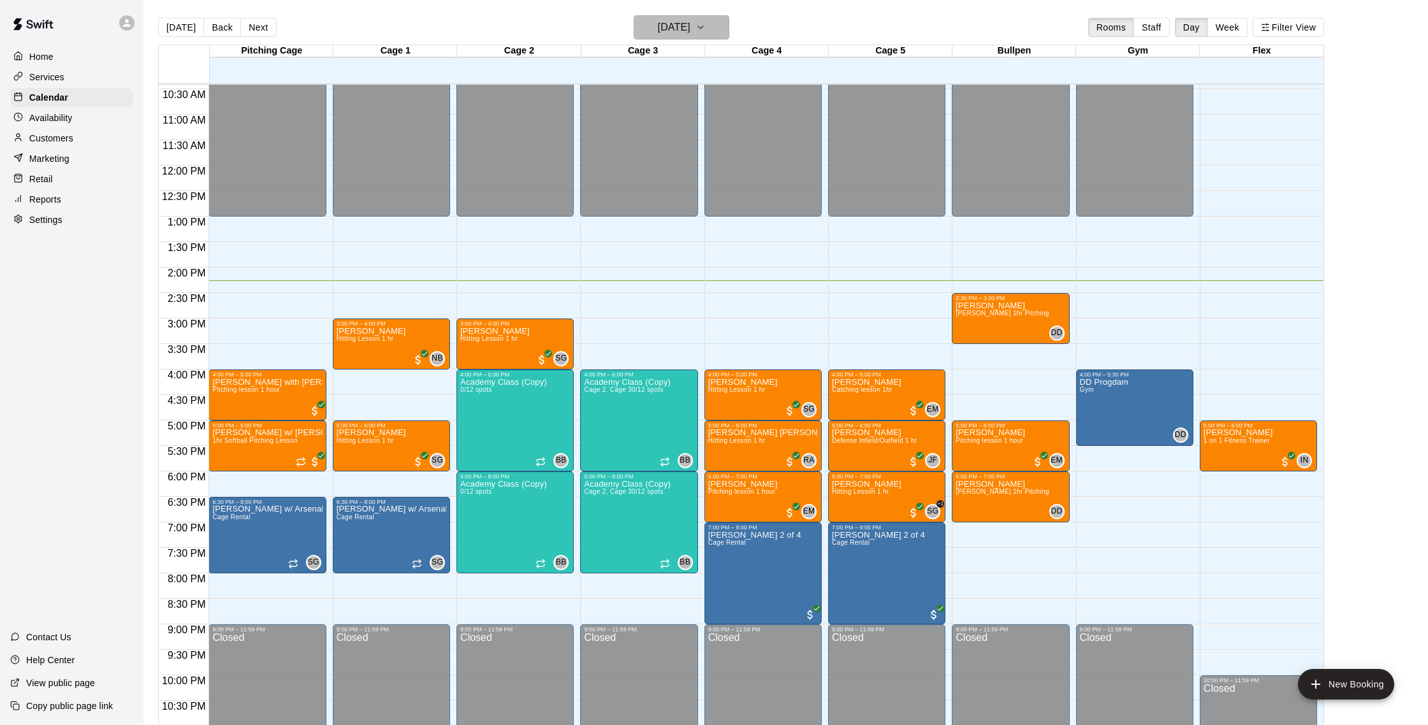
click at [683, 20] on h6 "[DATE]" at bounding box center [674, 27] width 33 height 18
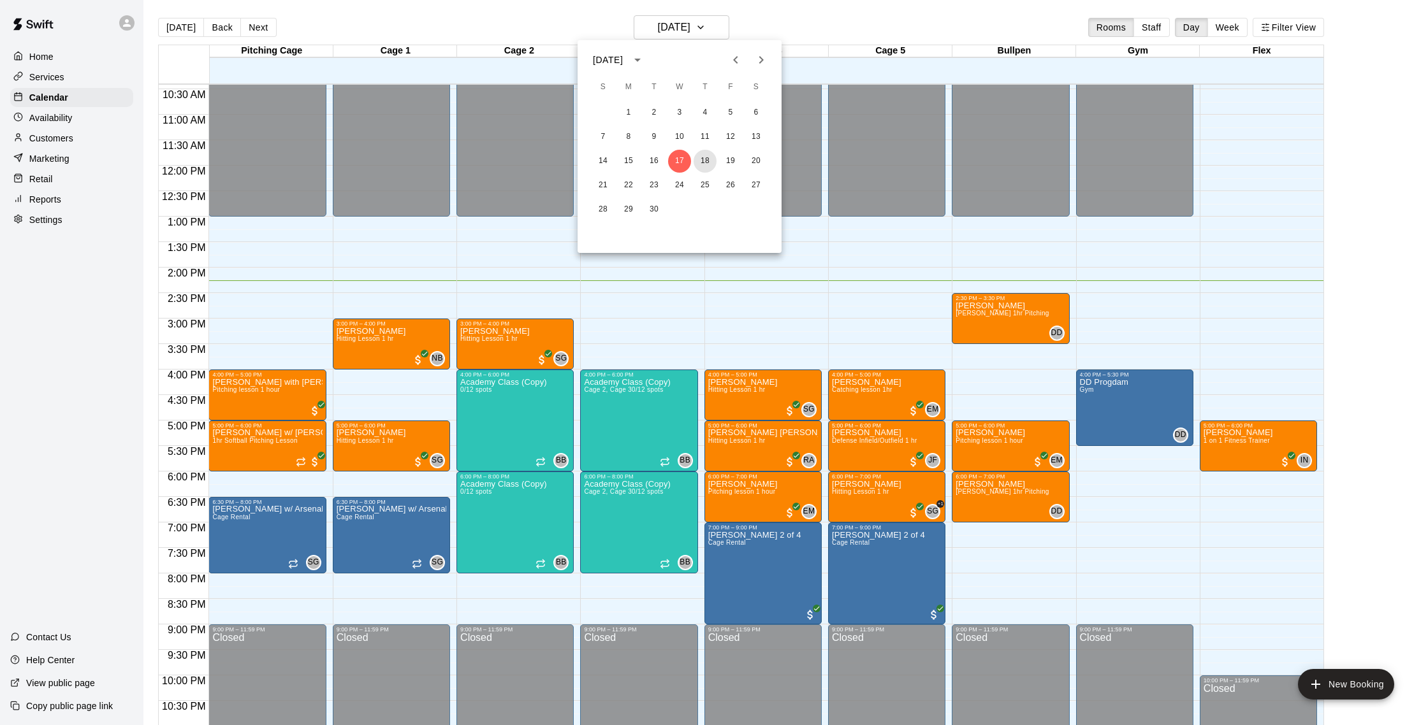
drag, startPoint x: 705, startPoint y: 156, endPoint x: 640, endPoint y: 92, distance: 91.0
click at [705, 156] on button "18" at bounding box center [704, 161] width 23 height 23
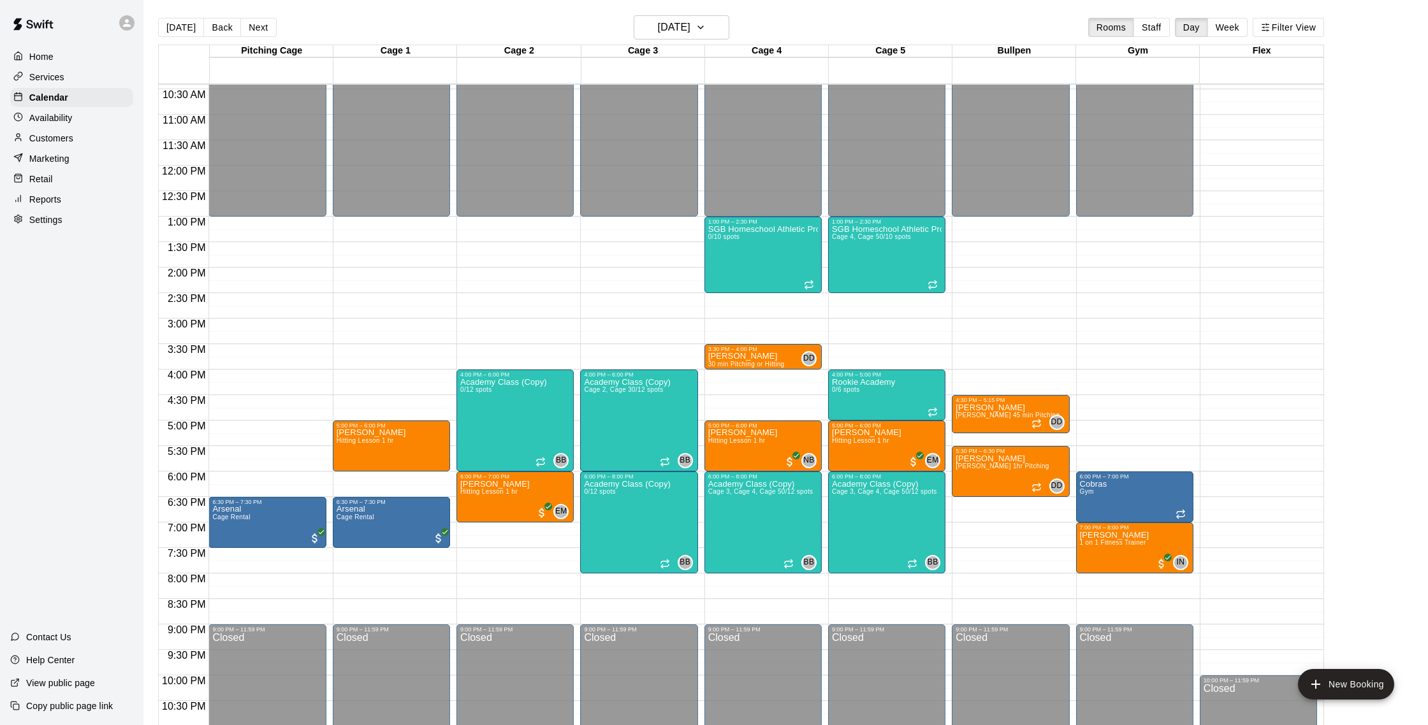
click at [57, 136] on p "Customers" at bounding box center [51, 138] width 44 height 13
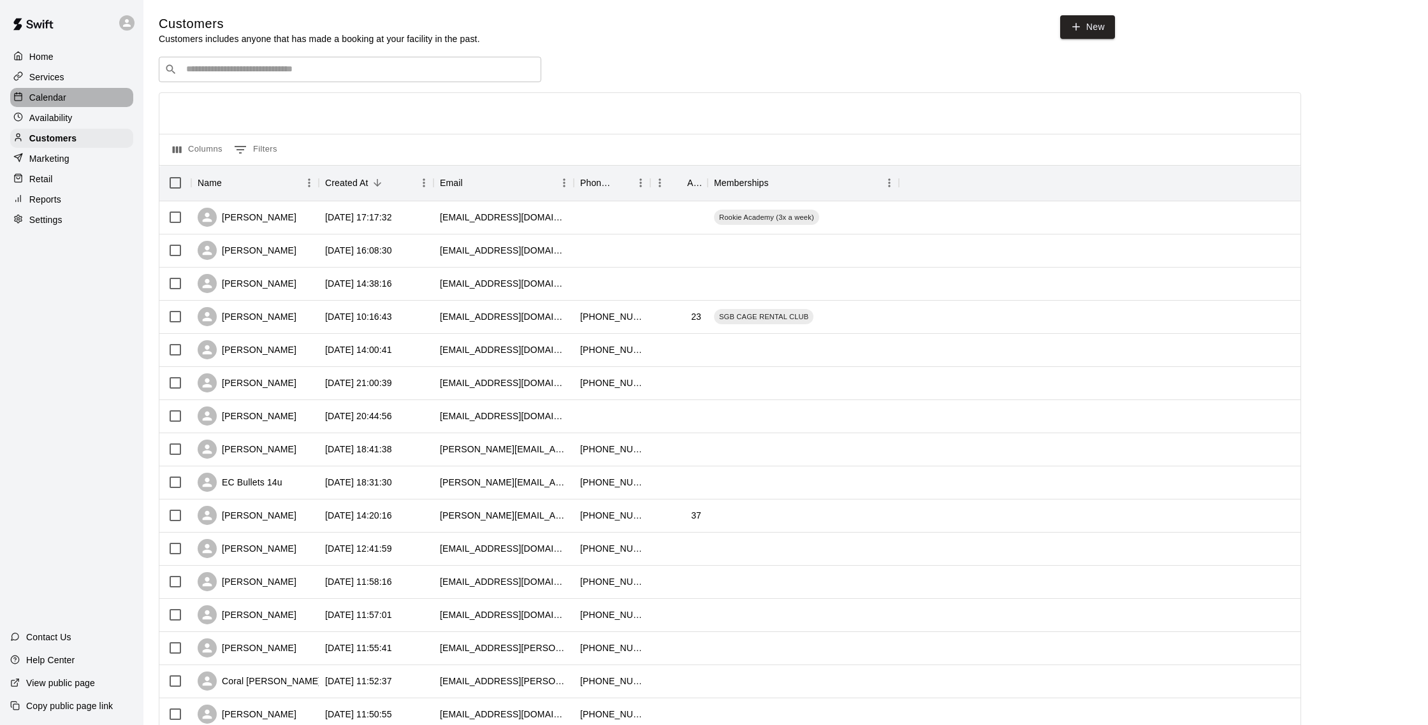
click at [70, 99] on div "Calendar" at bounding box center [71, 97] width 123 height 19
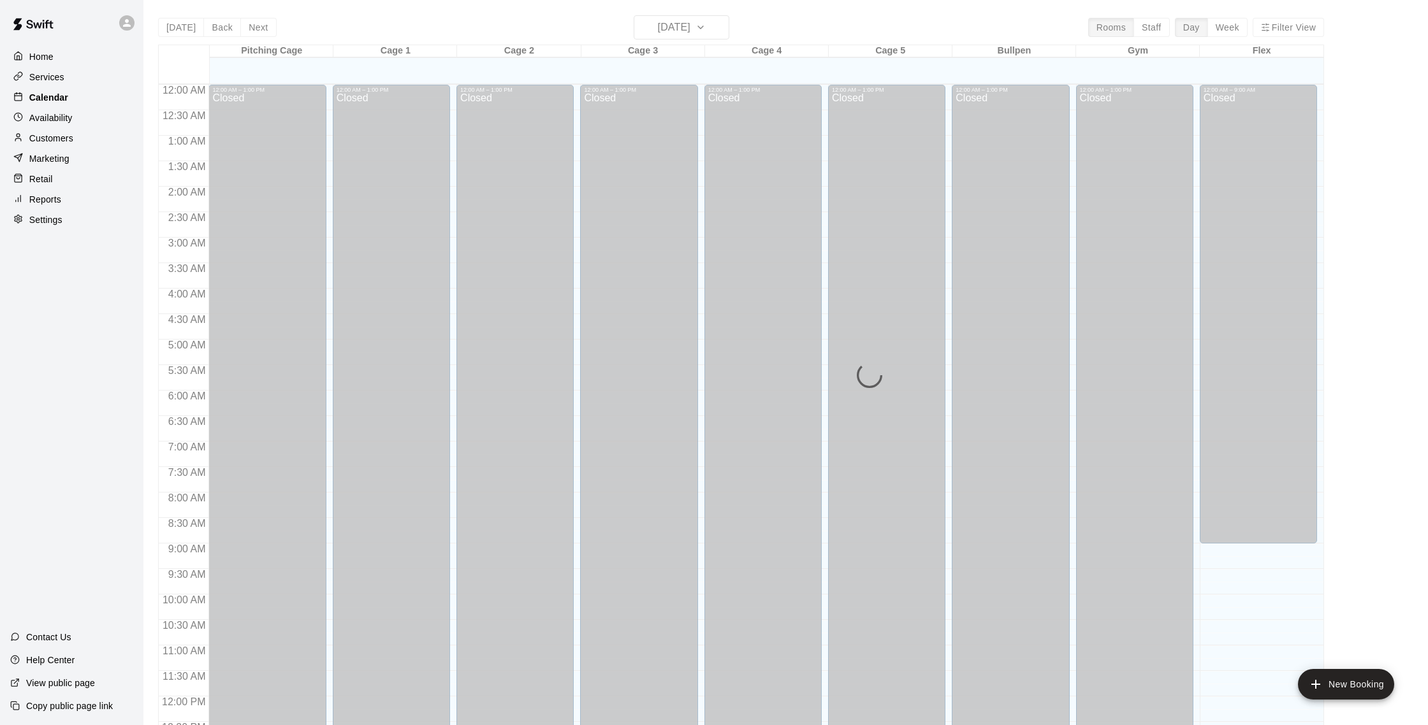
scroll to position [531, 0]
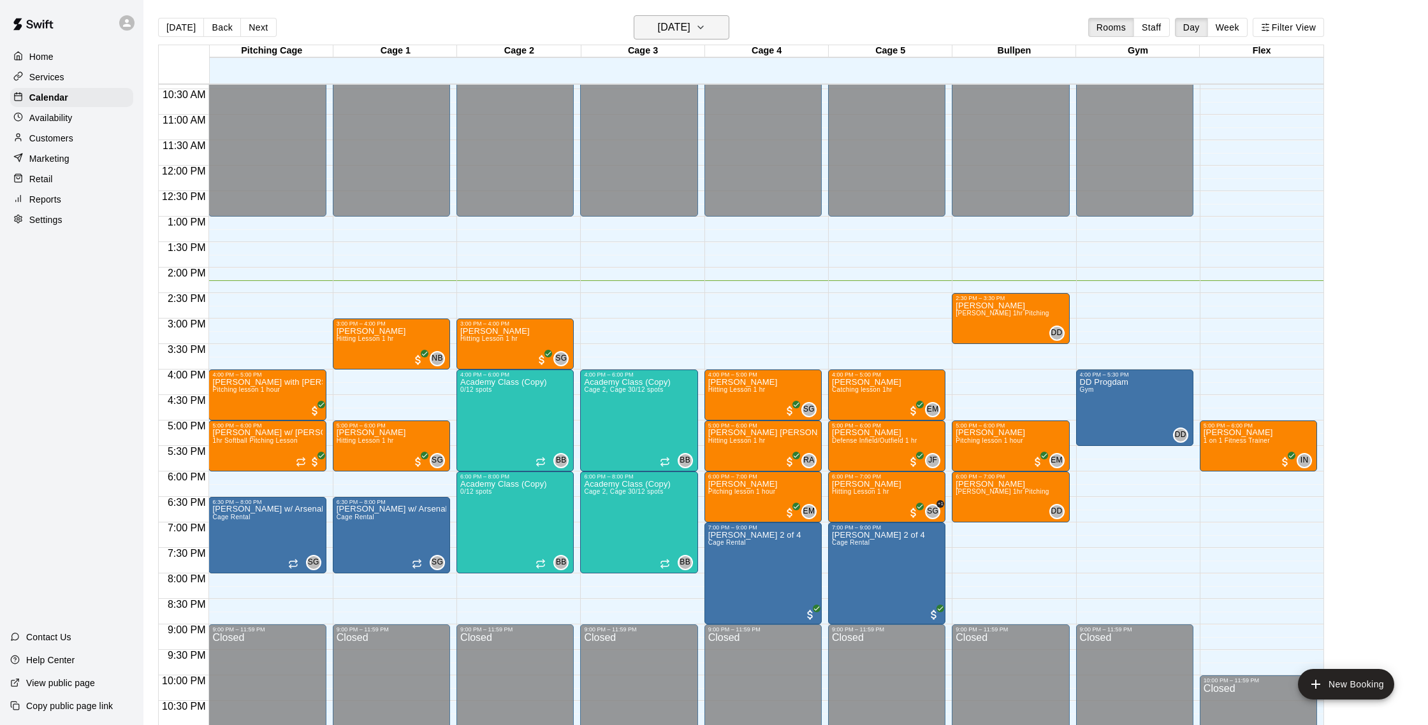
click at [690, 24] on h6 "[DATE]" at bounding box center [674, 27] width 33 height 18
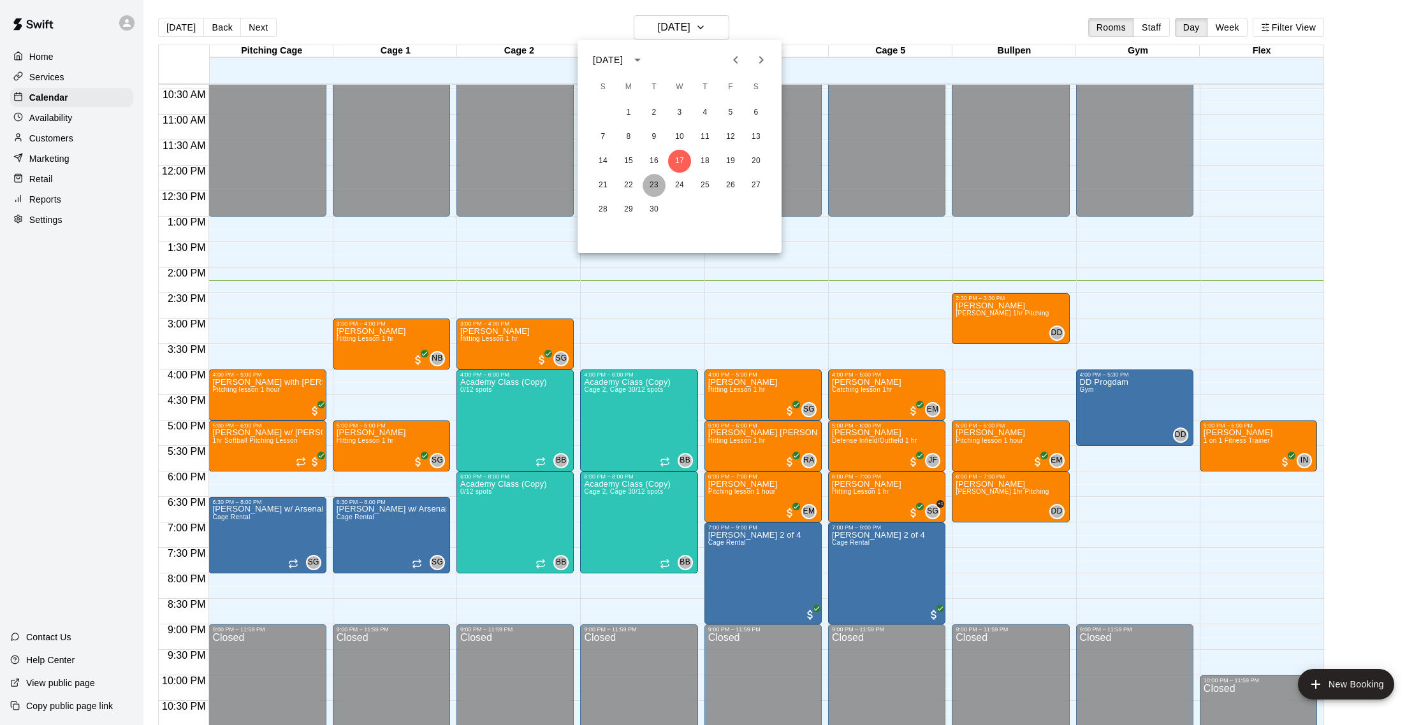
click at [648, 181] on button "23" at bounding box center [653, 185] width 23 height 23
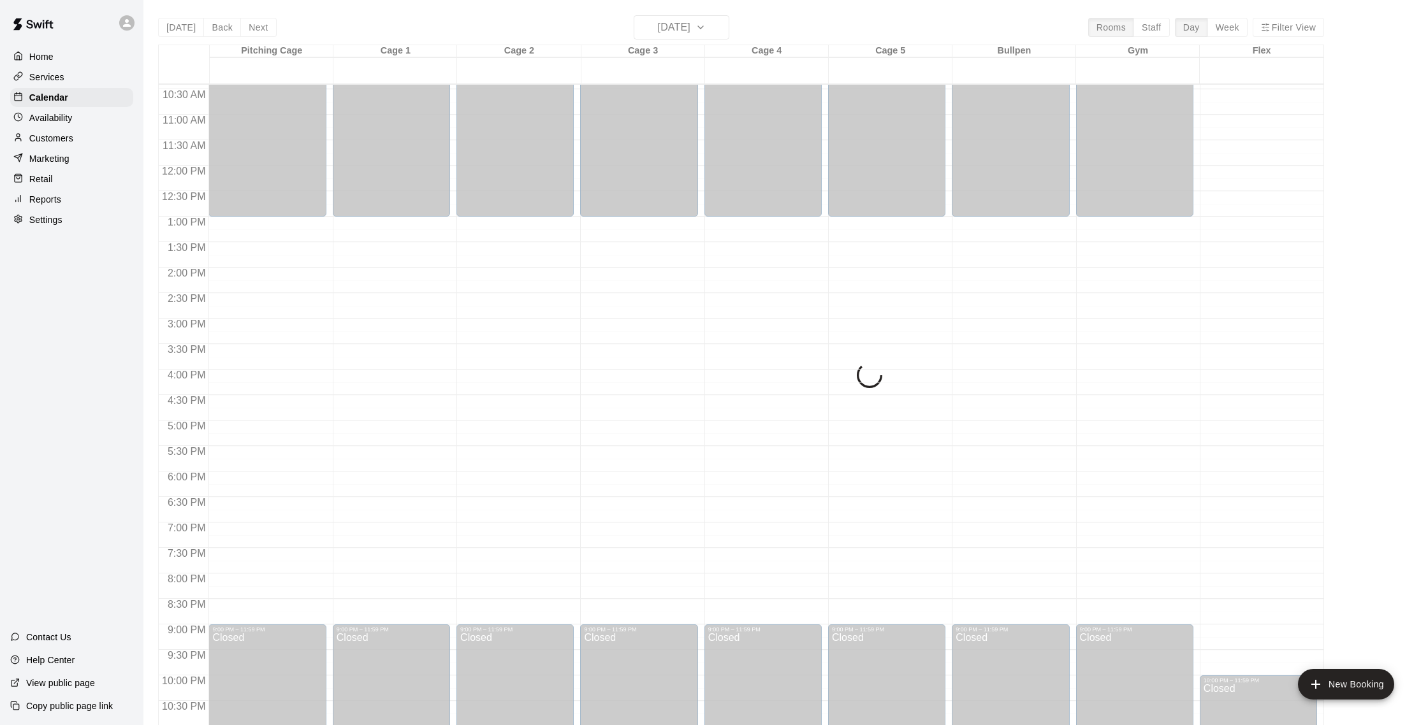
click at [673, 35] on div "[DATE] Back [DATE][DATE] Rooms Staff Day Week Filter View Pitching Cage 23 Tue …" at bounding box center [741, 377] width 1166 height 725
click at [671, 33] on div "[DATE] Back [DATE][DATE] Rooms Staff Day Week Filter View Pitching Cage 23 Tue …" at bounding box center [741, 377] width 1166 height 725
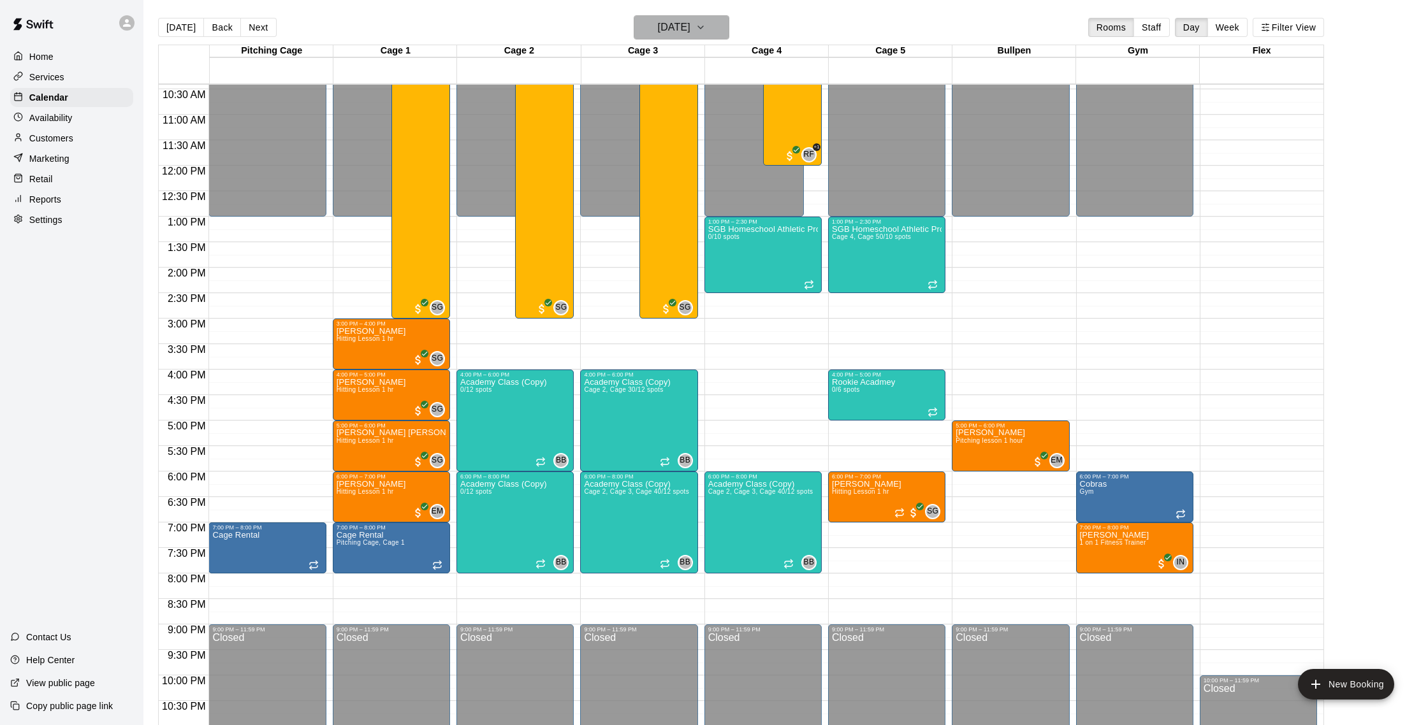
click at [690, 27] on h6 "[DATE]" at bounding box center [674, 27] width 33 height 18
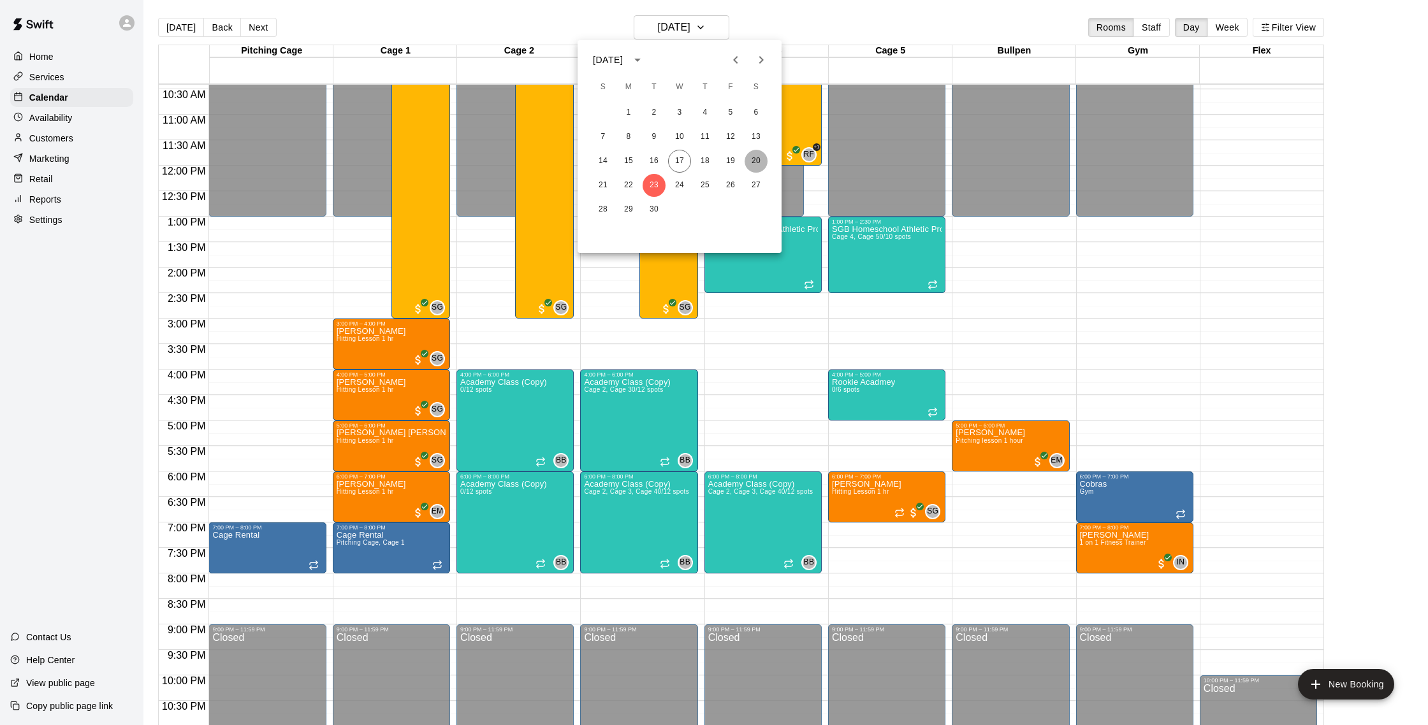
click at [754, 164] on button "20" at bounding box center [755, 161] width 23 height 23
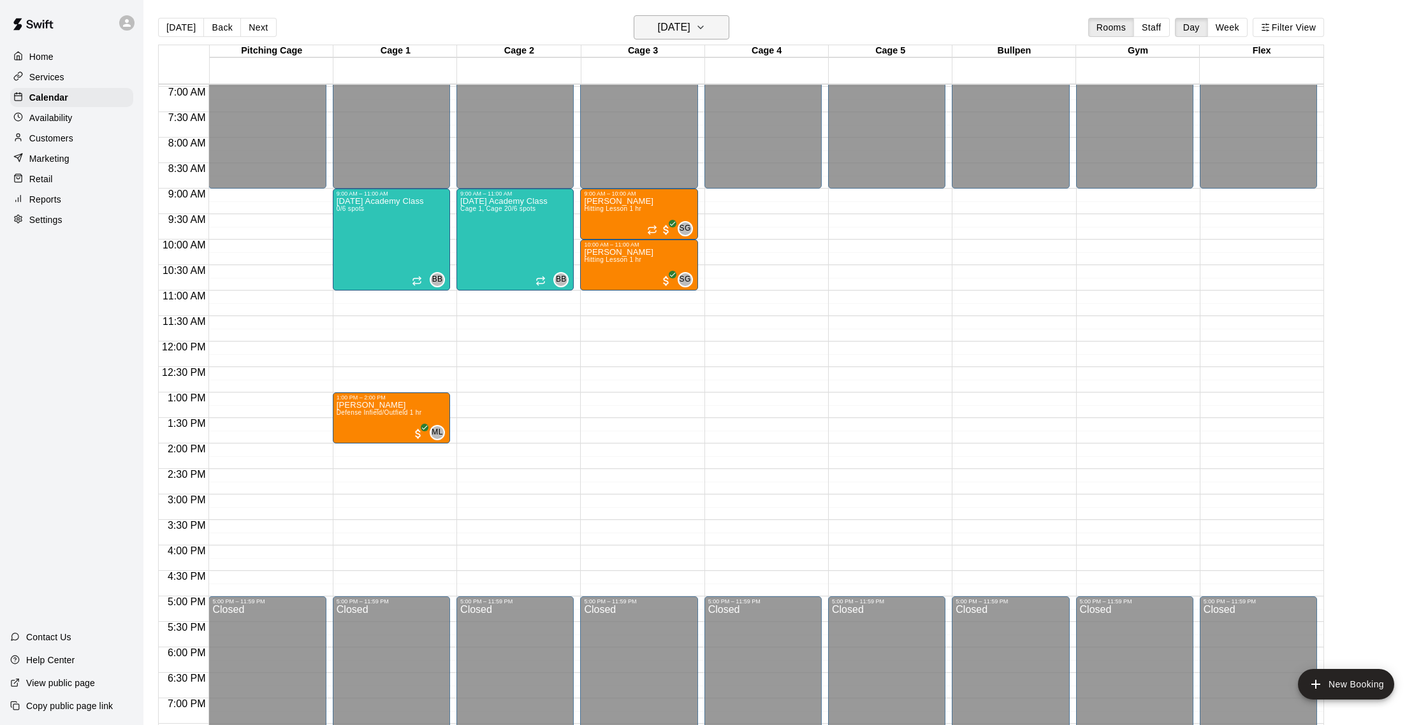
scroll to position [353, 0]
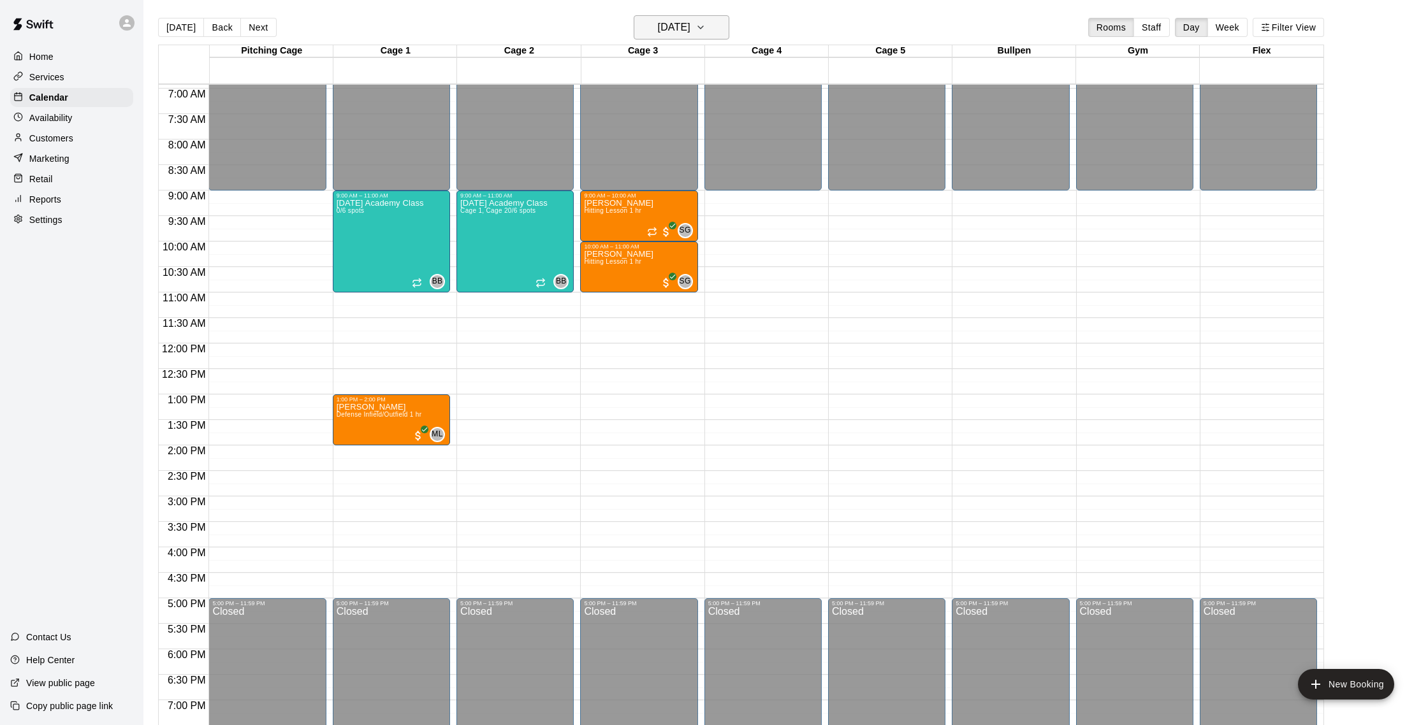
click at [686, 25] on h6 "[DATE]" at bounding box center [674, 27] width 33 height 18
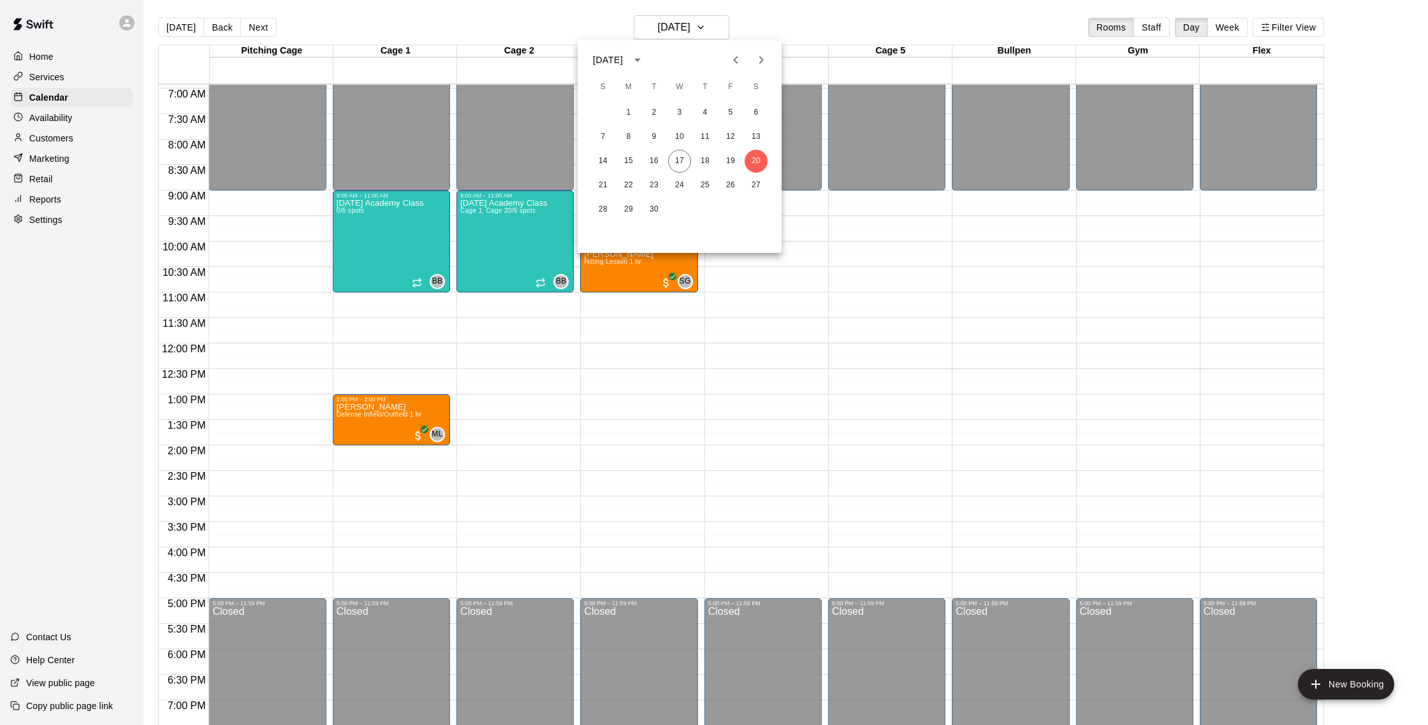
click at [608, 21] on div at bounding box center [714, 362] width 1428 height 725
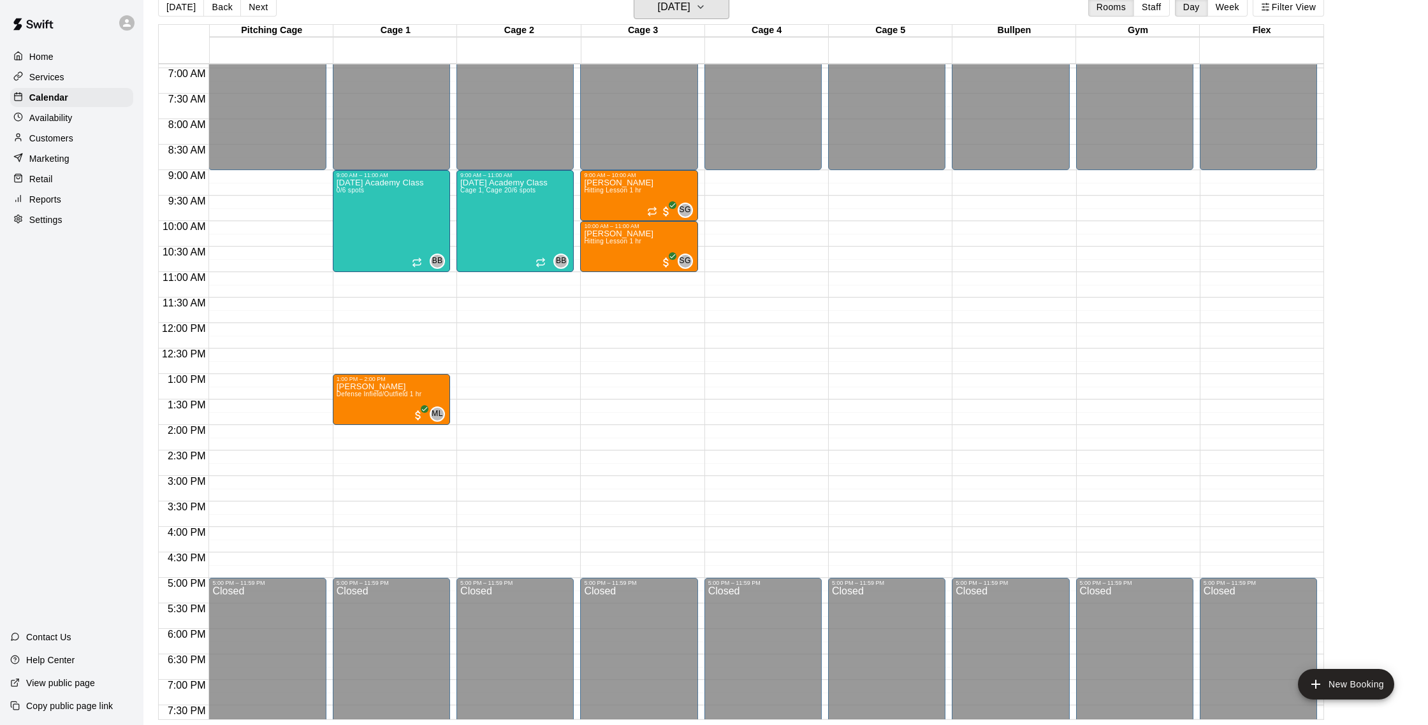
scroll to position [17, 0]
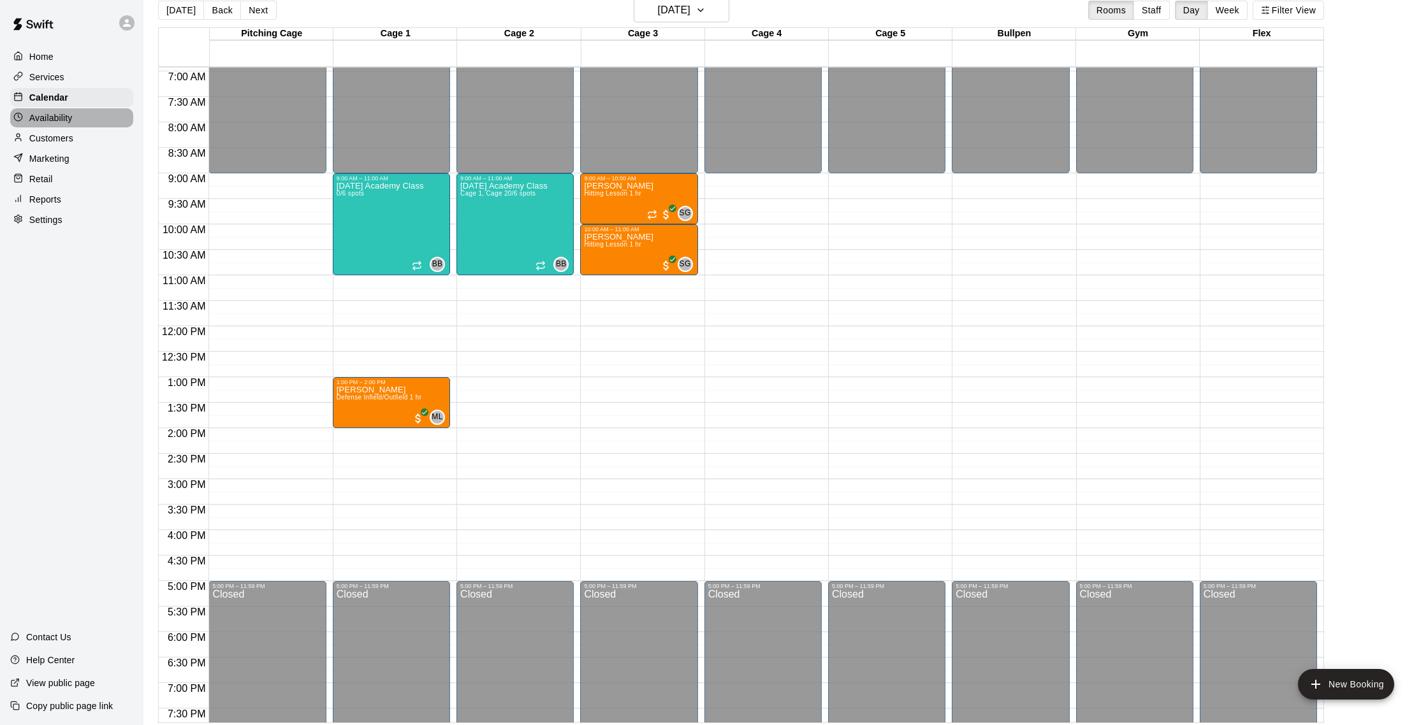
click at [75, 114] on div "Availability" at bounding box center [71, 117] width 123 height 19
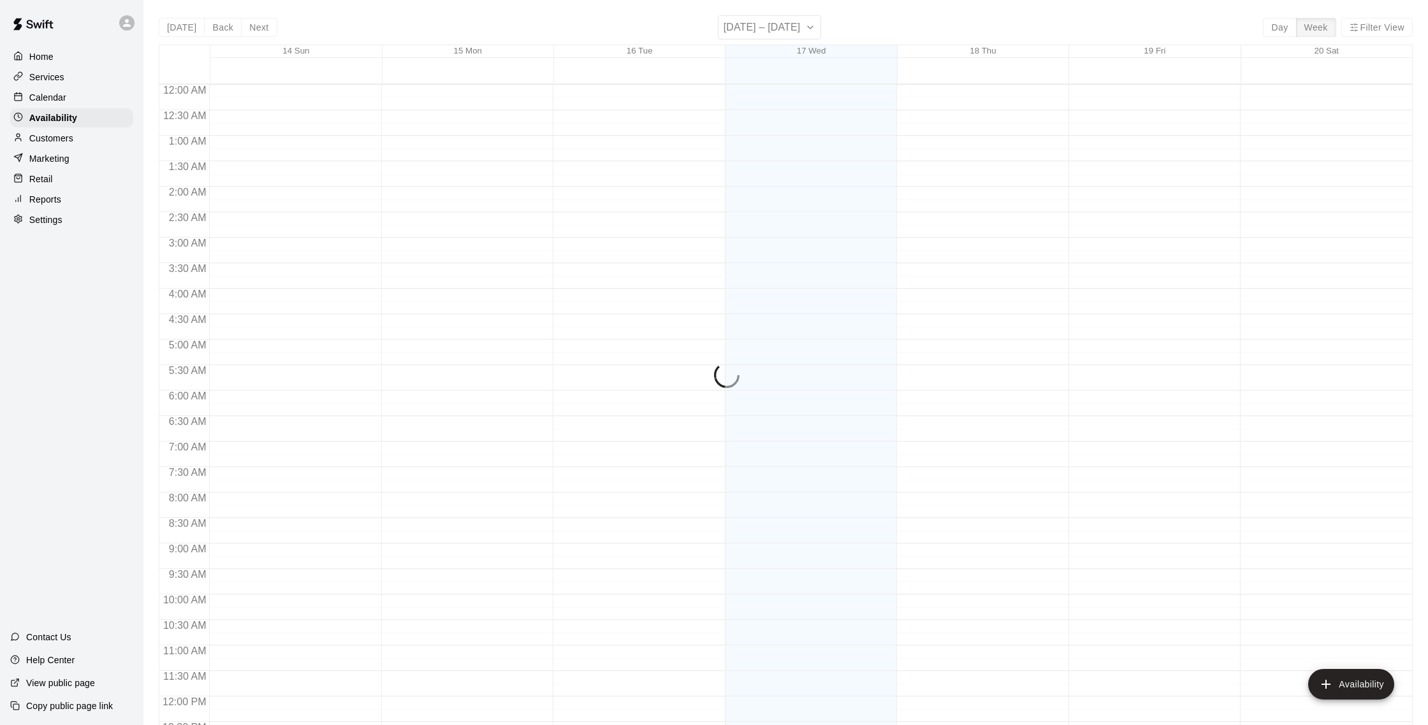
scroll to position [569, 0]
click at [69, 135] on p "Customers" at bounding box center [51, 138] width 44 height 13
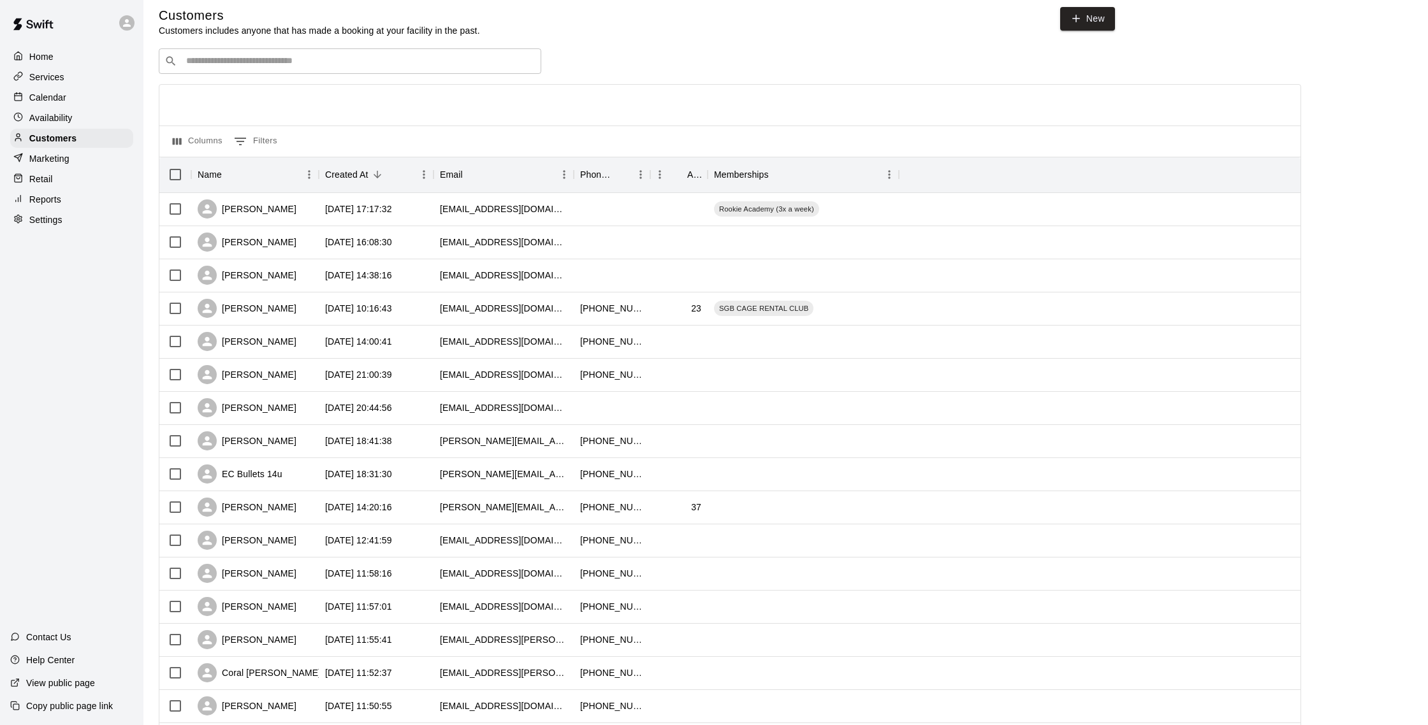
scroll to position [8, 0]
drag, startPoint x: 46, startPoint y: 101, endPoint x: 32, endPoint y: 103, distance: 14.2
click at [46, 101] on p "Calendar" at bounding box center [47, 97] width 37 height 13
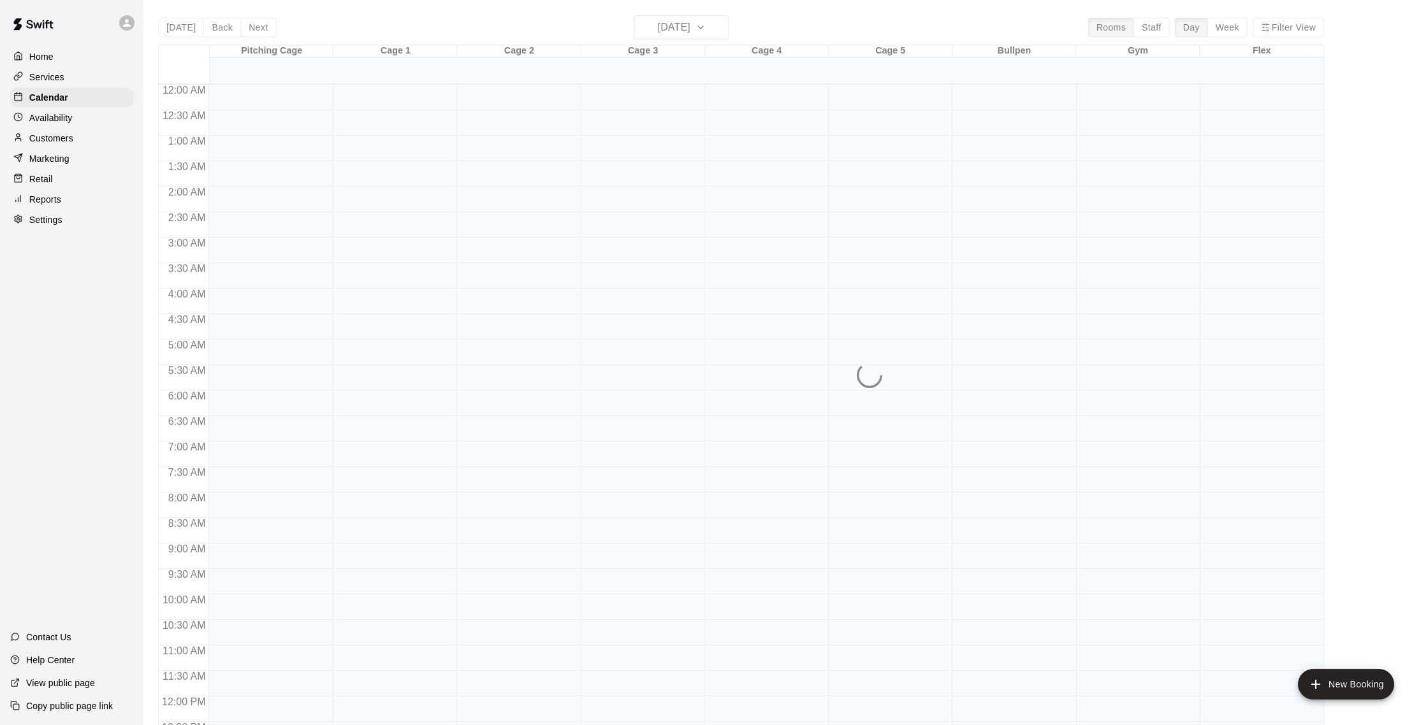
scroll to position [531, 0]
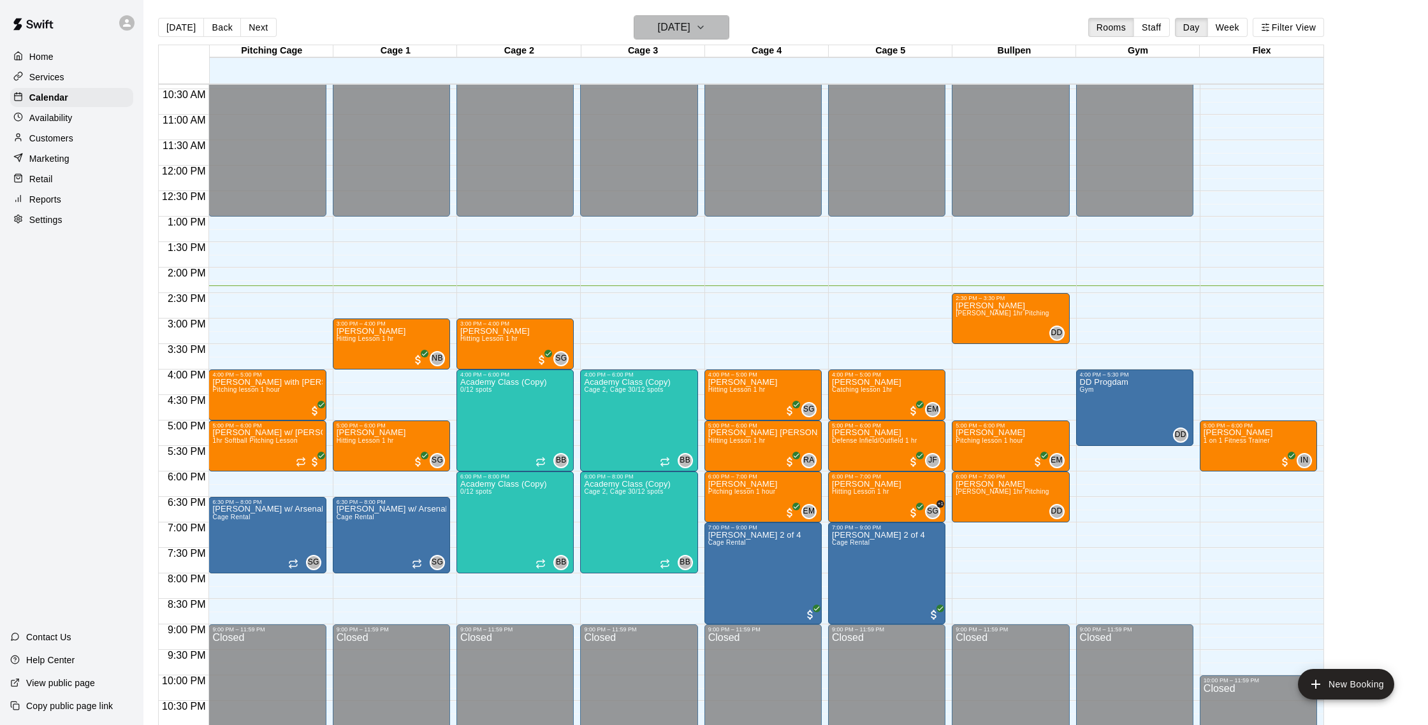
click at [690, 31] on h6 "[DATE]" at bounding box center [674, 27] width 33 height 18
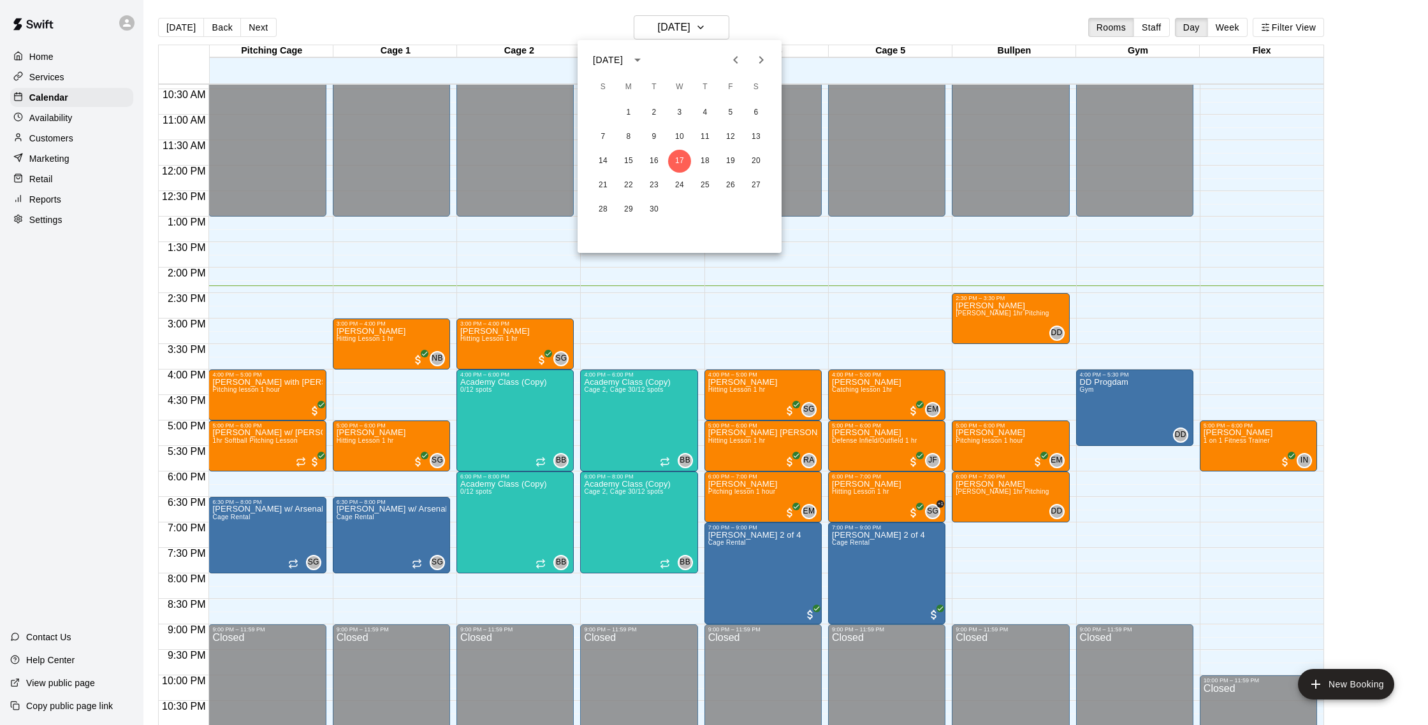
click at [759, 52] on icon "Next month" at bounding box center [760, 59] width 15 height 15
click at [761, 184] on button "25" at bounding box center [755, 185] width 23 height 23
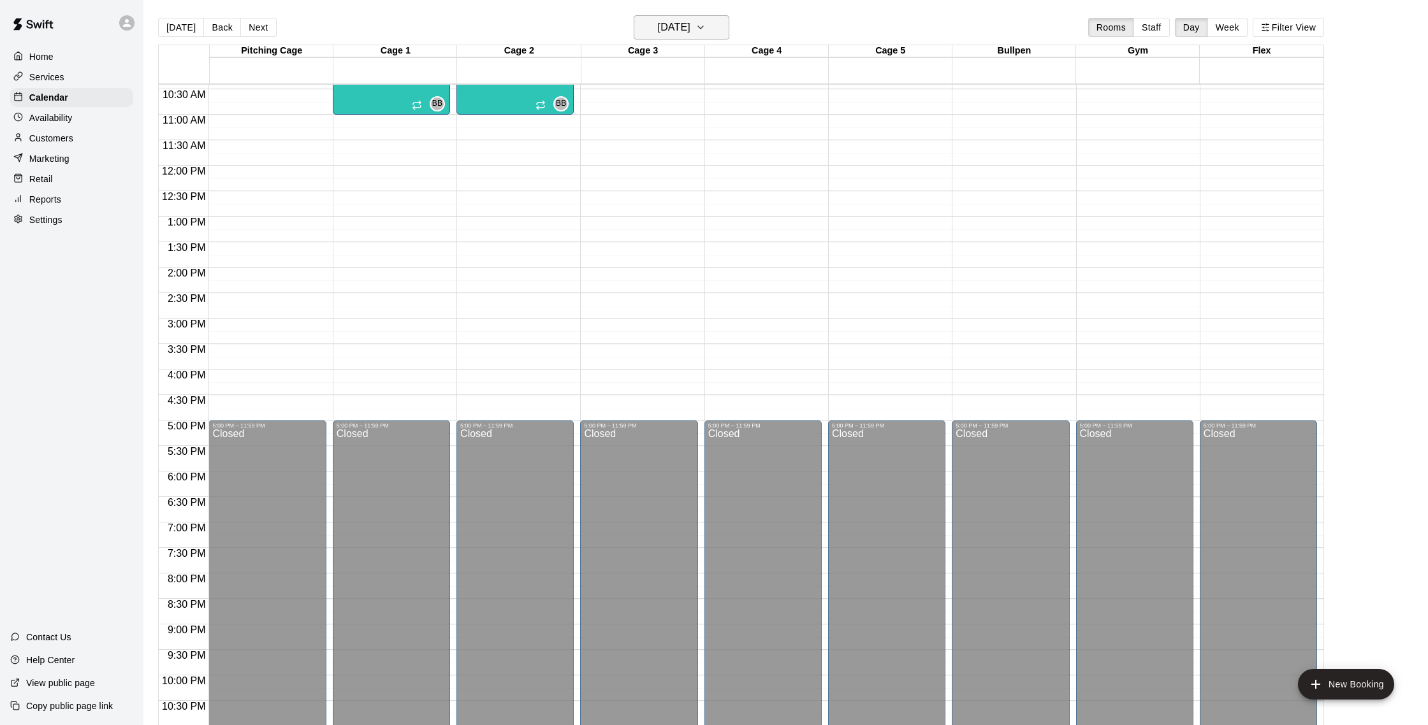
click at [706, 25] on icon "button" at bounding box center [700, 27] width 10 height 15
click at [604, 208] on button "26" at bounding box center [602, 209] width 23 height 23
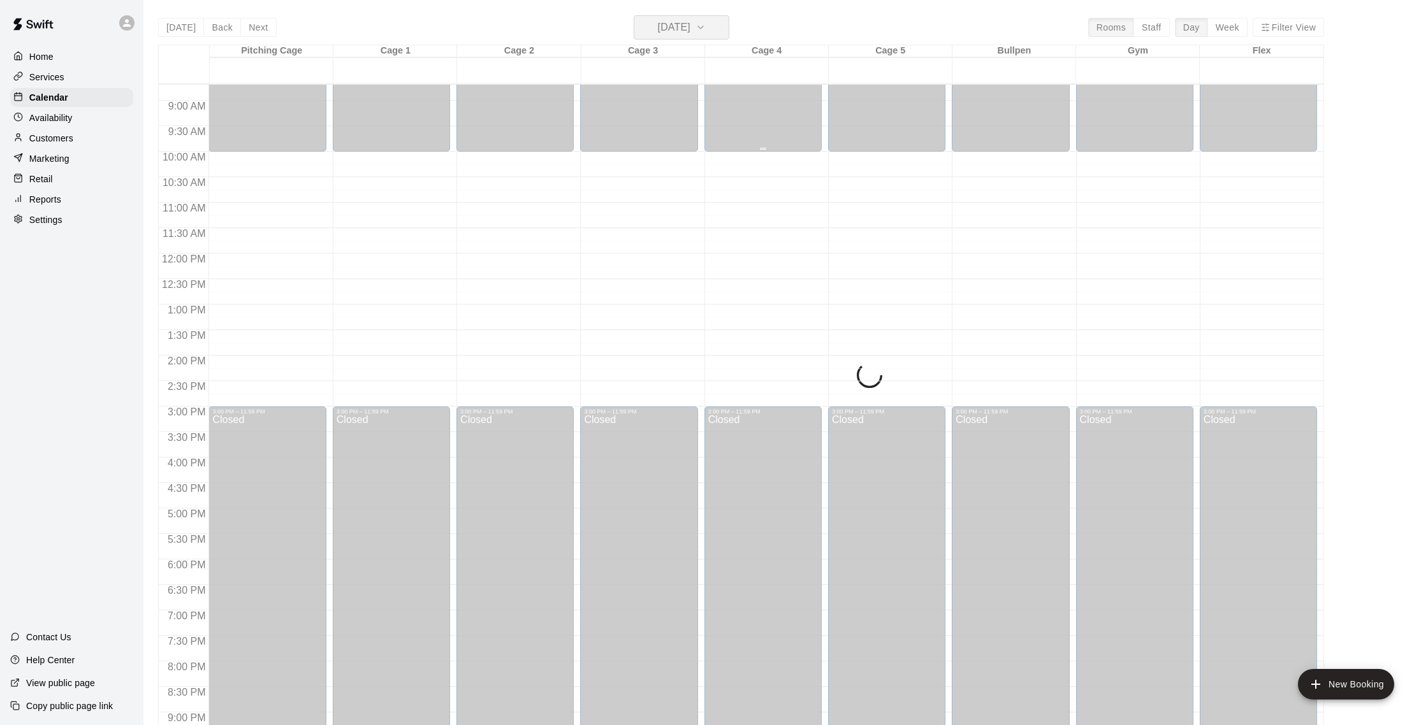
scroll to position [442, 0]
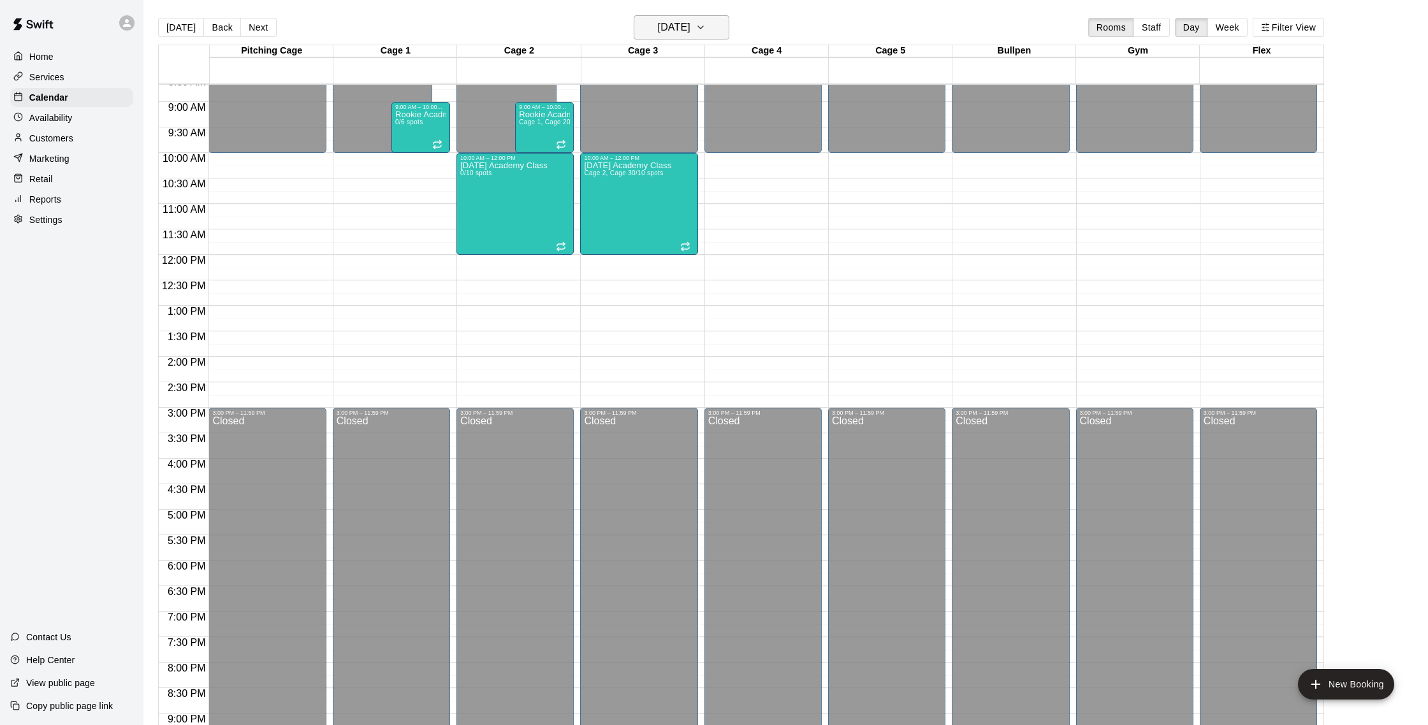
click at [718, 18] on button "[DATE]" at bounding box center [682, 27] width 96 height 24
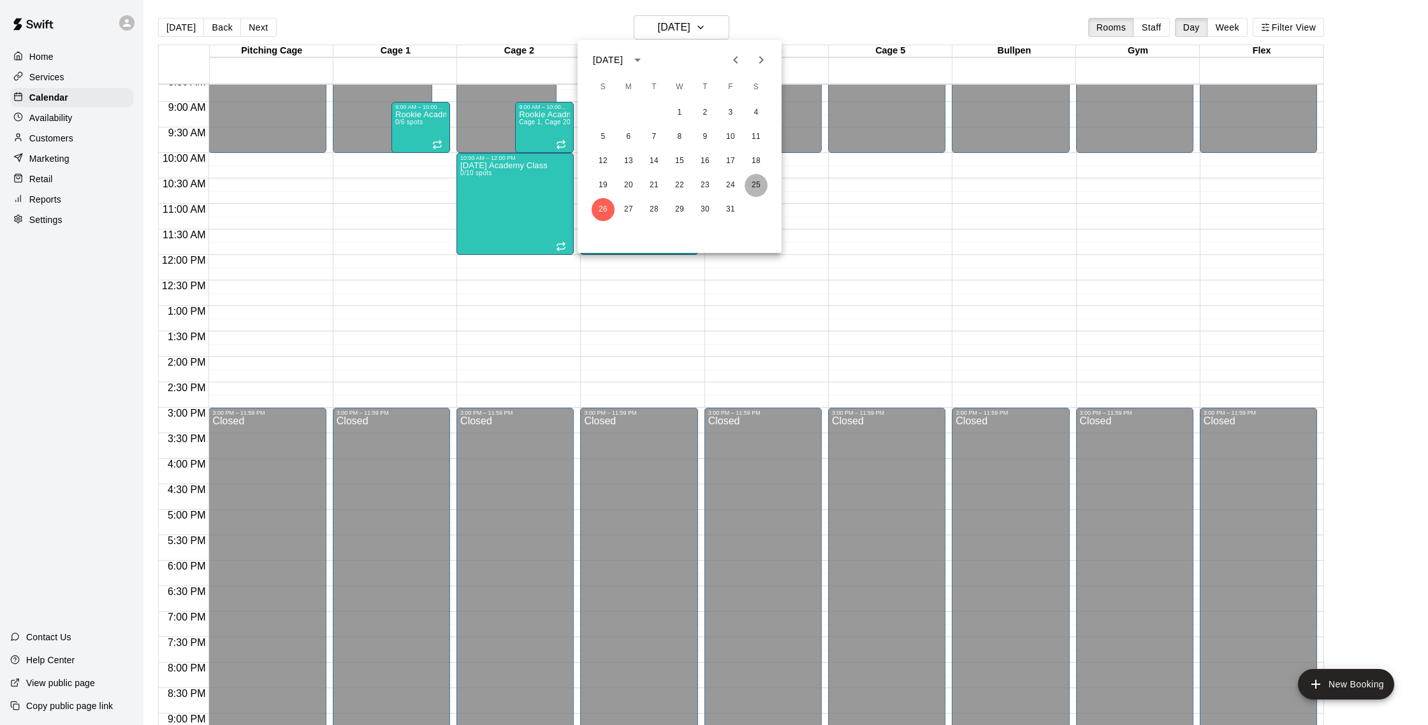
click at [760, 185] on button "25" at bounding box center [755, 185] width 23 height 23
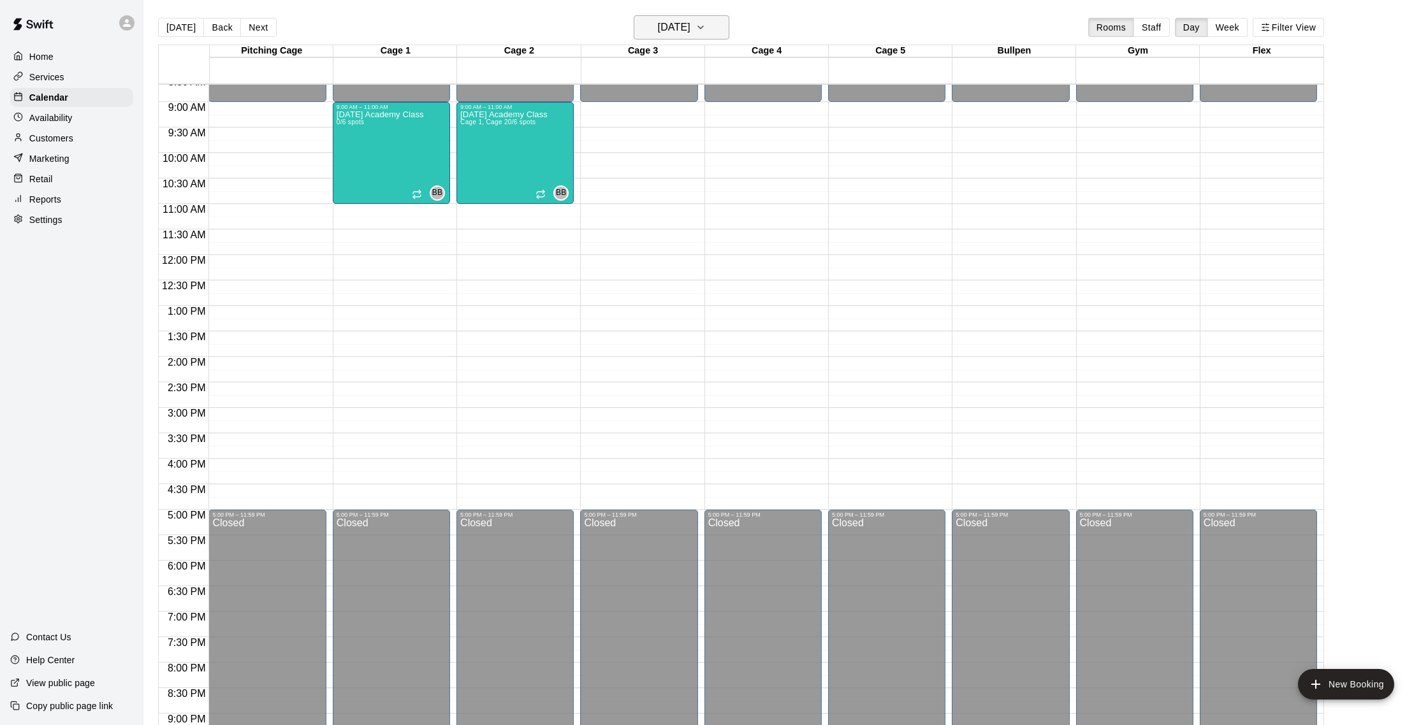
click at [690, 27] on h6 "[DATE]" at bounding box center [674, 27] width 33 height 18
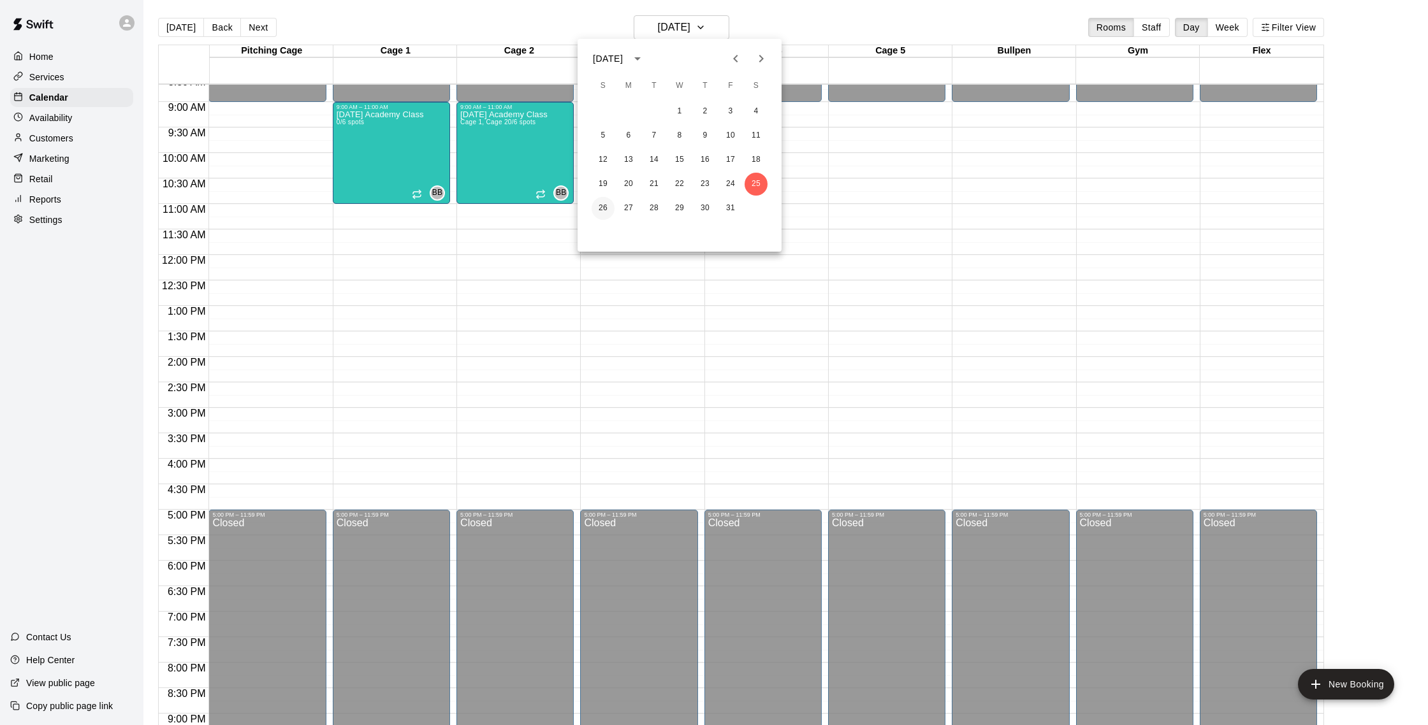
click at [603, 211] on button "26" at bounding box center [602, 208] width 23 height 23
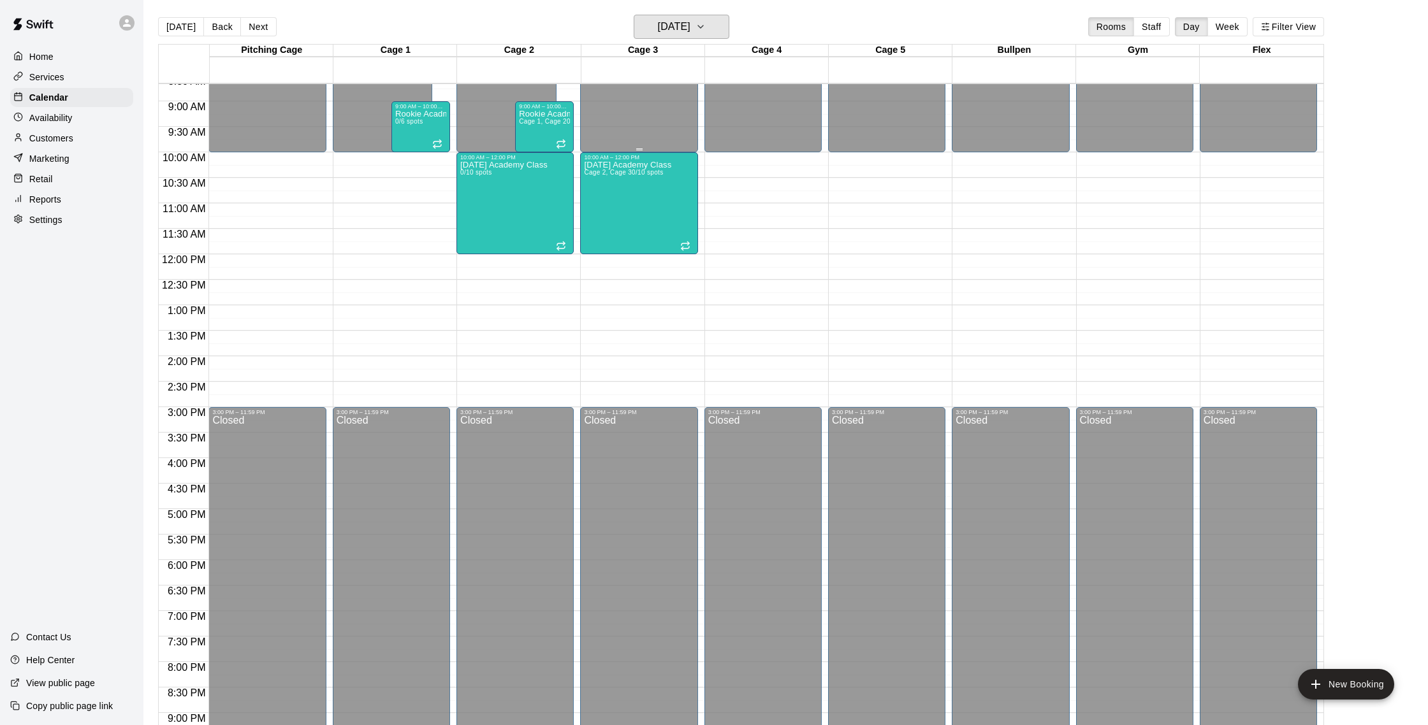
scroll to position [440, 0]
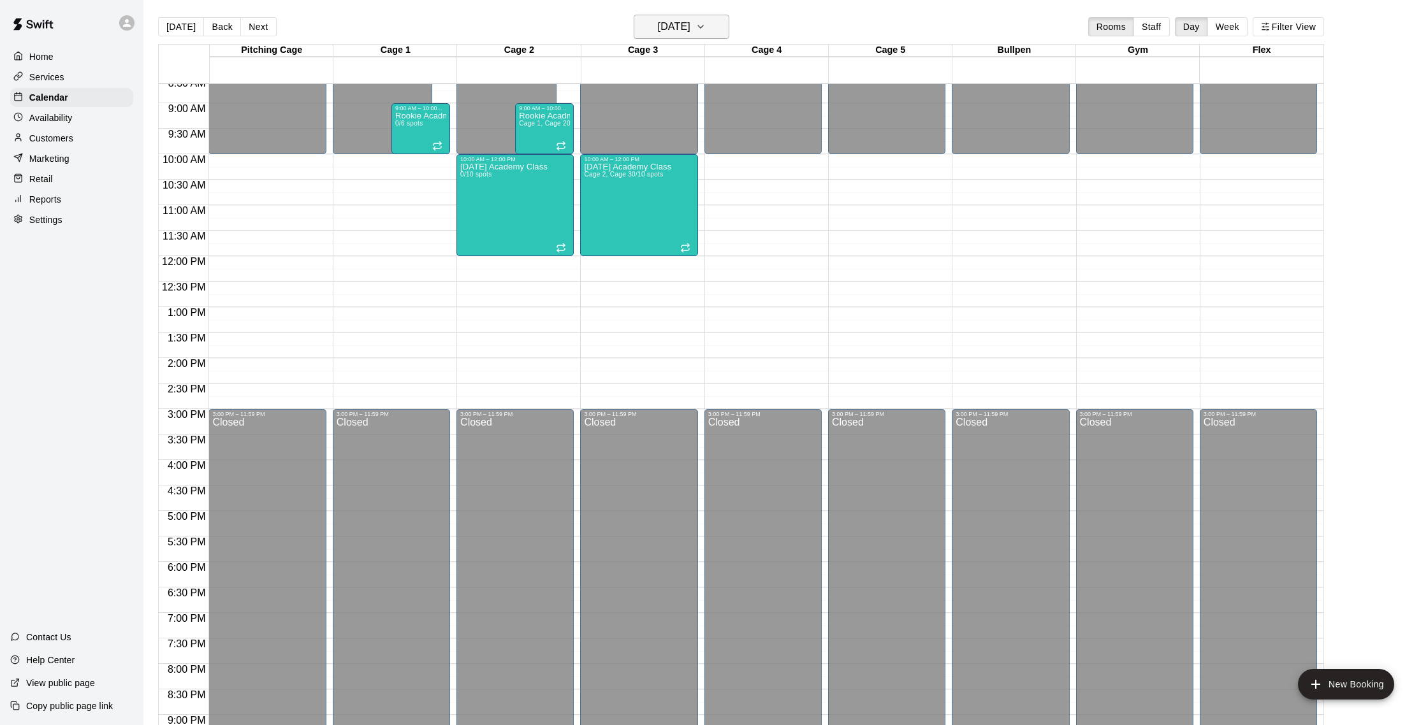
click at [710, 25] on button "[DATE]" at bounding box center [682, 27] width 96 height 24
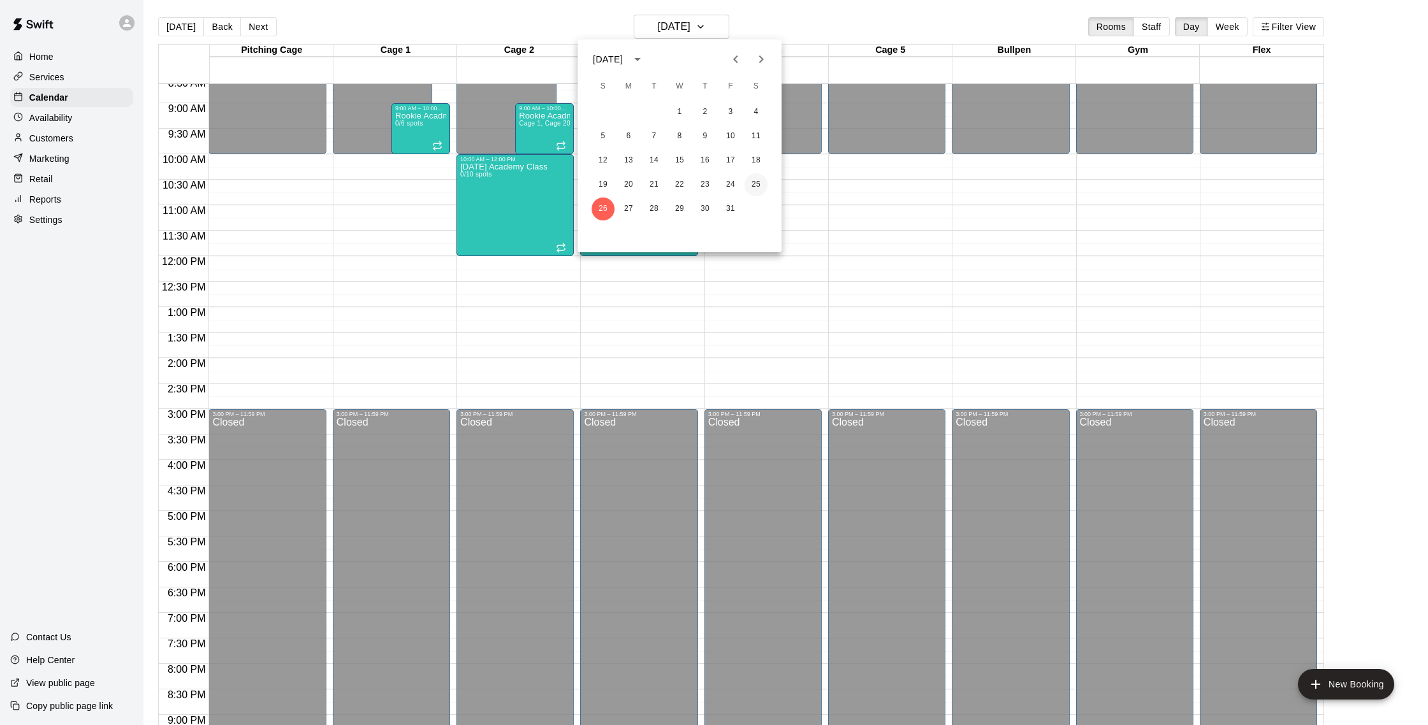
click at [754, 190] on button "25" at bounding box center [755, 184] width 23 height 23
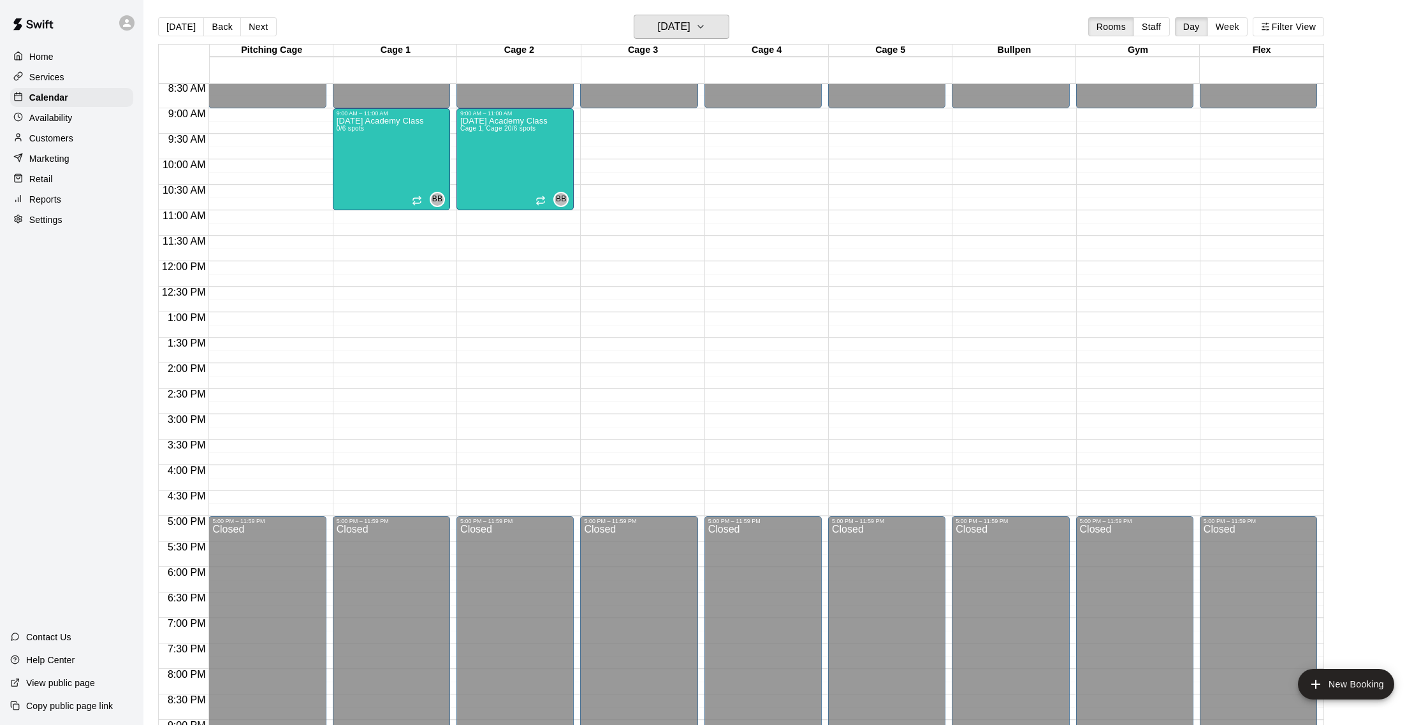
scroll to position [428, 0]
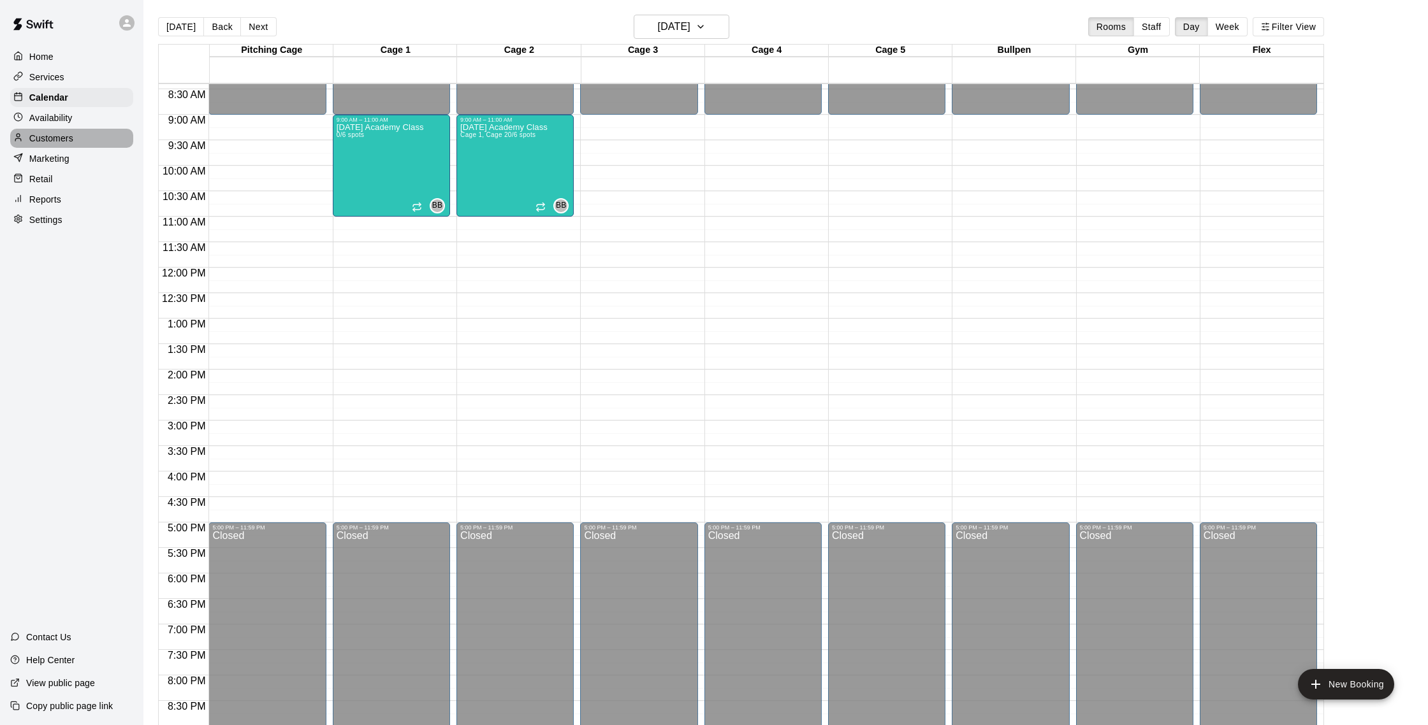
click at [70, 141] on p "Customers" at bounding box center [51, 138] width 44 height 13
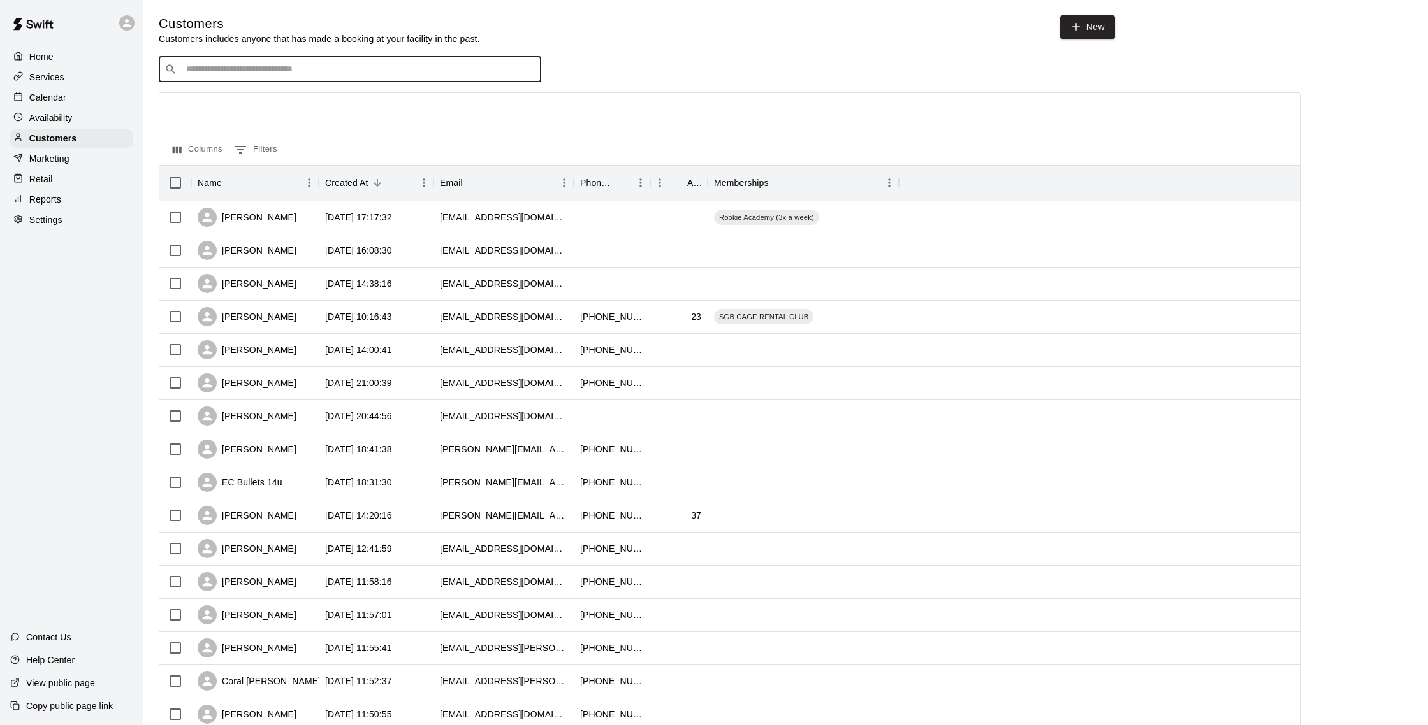
click at [284, 72] on input "Search customers by name or email" at bounding box center [358, 69] width 353 height 13
click at [1083, 28] on link "New" at bounding box center [1087, 27] width 55 height 24
select select "**"
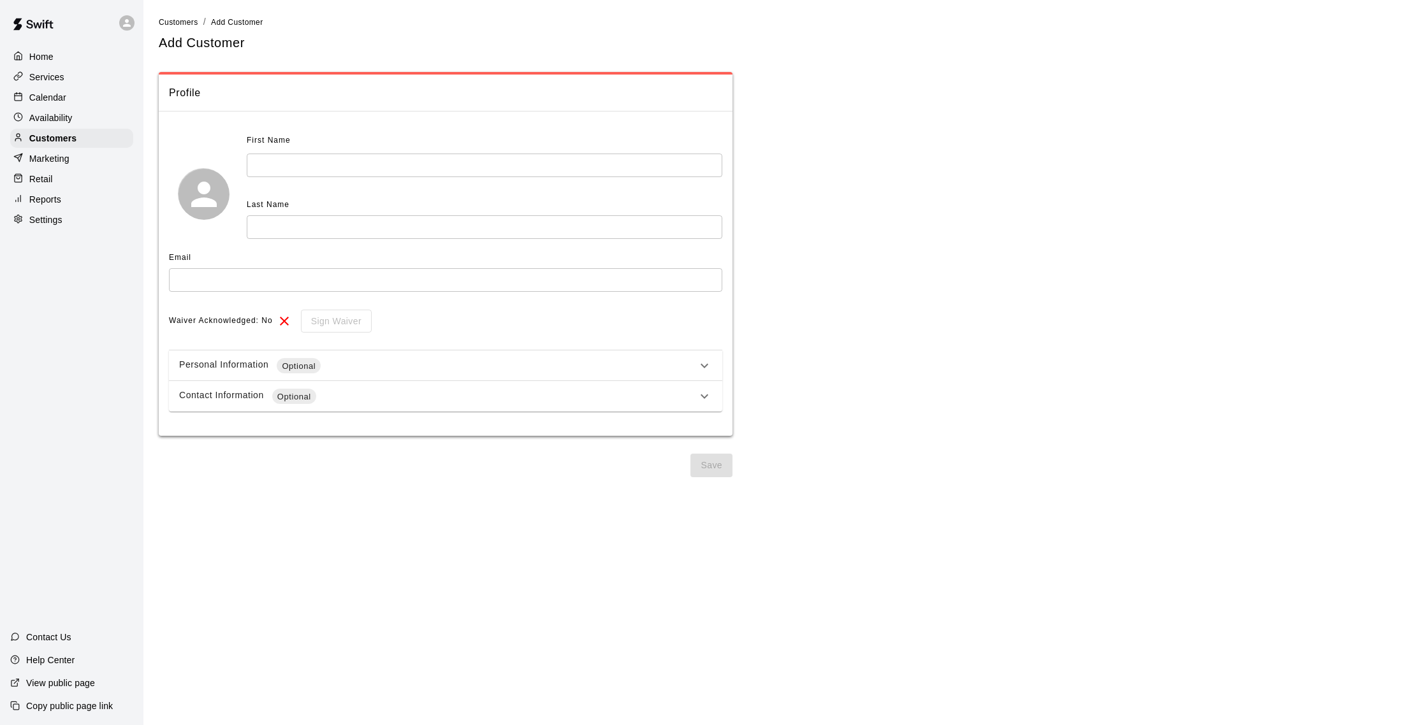
click at [318, 156] on input "text" at bounding box center [484, 166] width 475 height 24
type input "*"
type input "****"
click at [287, 237] on input "text" at bounding box center [484, 227] width 475 height 24
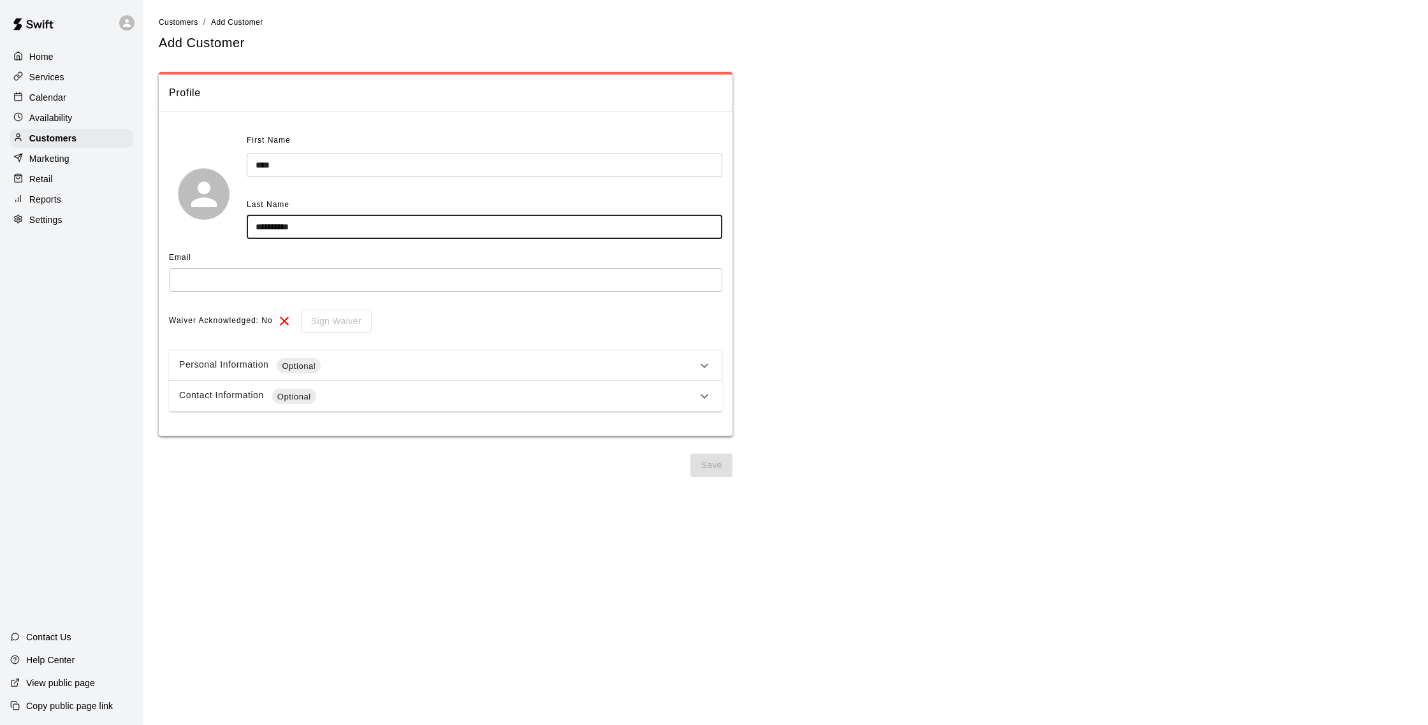
type input "**********"
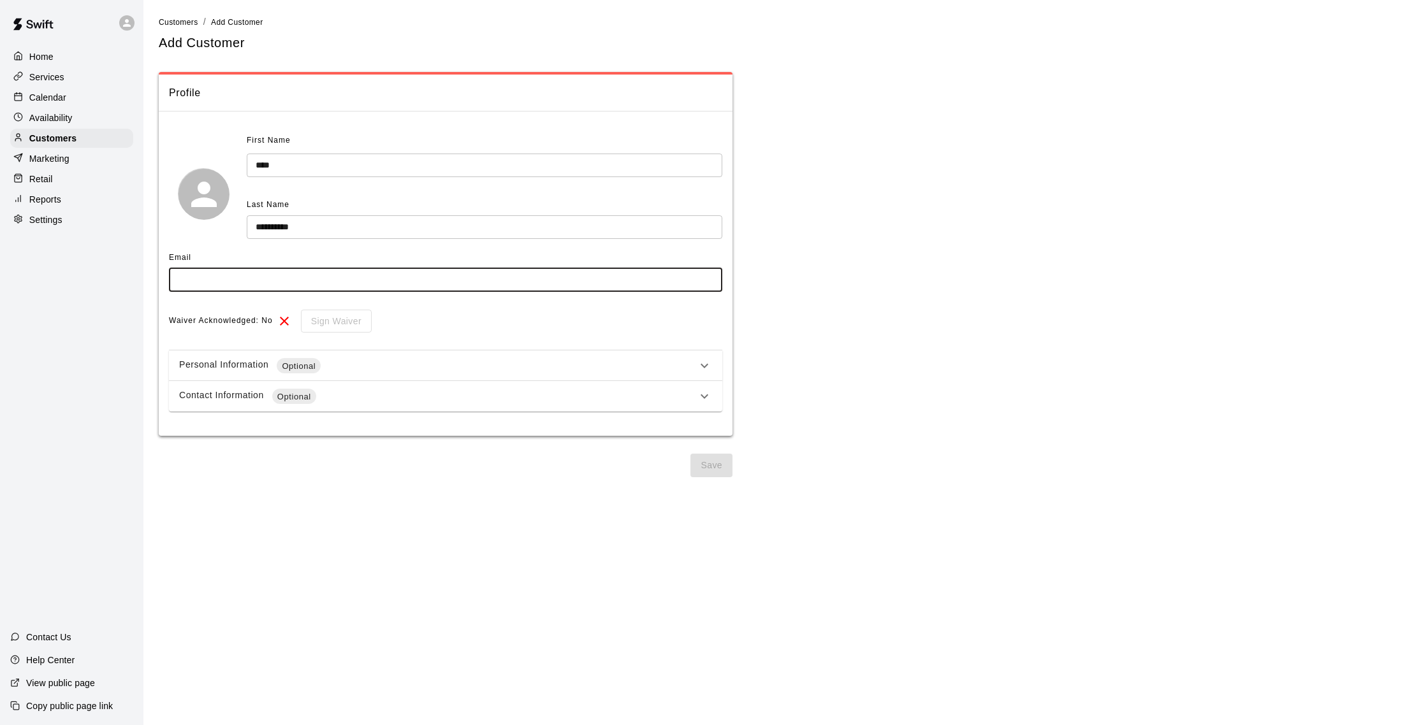
click at [258, 284] on input "text" at bounding box center [445, 280] width 553 height 24
type input "**********"
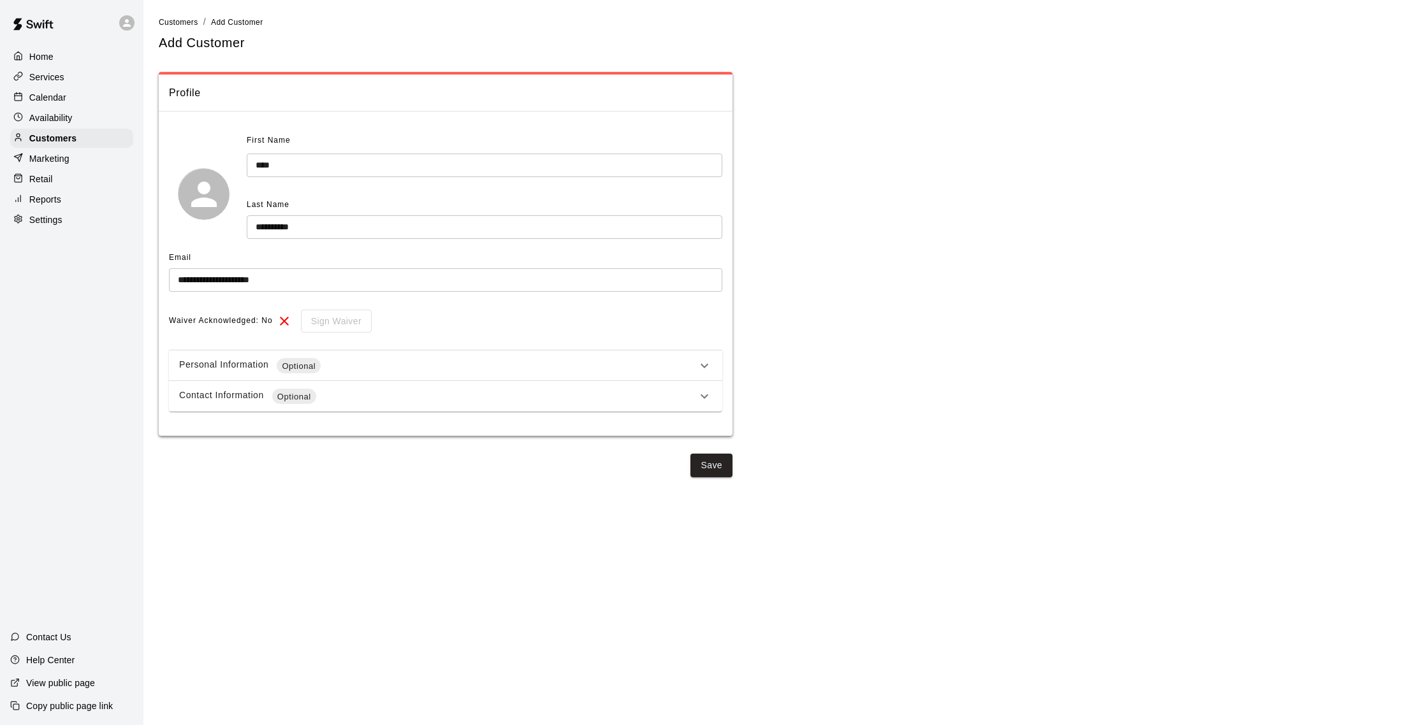
click at [382, 401] on div "Contact Information Optional" at bounding box center [438, 396] width 518 height 15
click at [446, 389] on div "Contact Information Optional" at bounding box center [438, 396] width 518 height 15
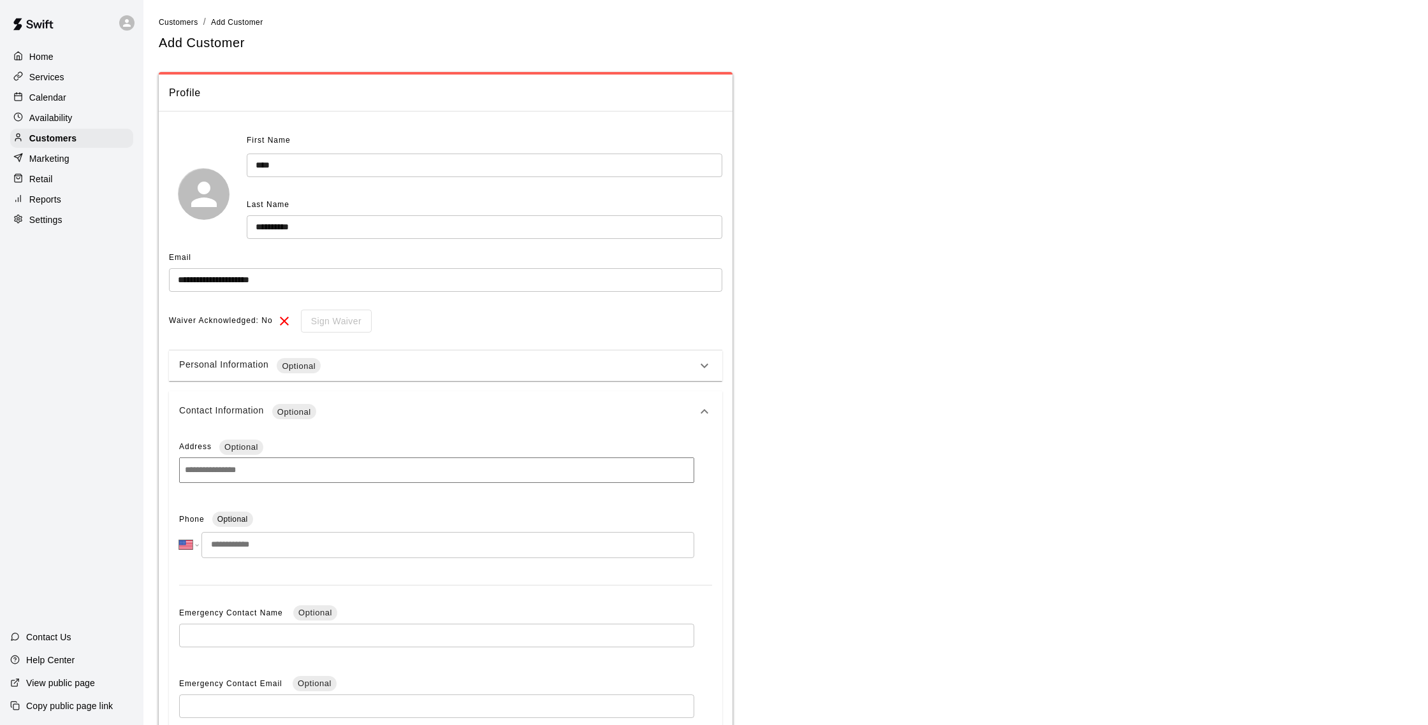
click at [304, 542] on input "tel" at bounding box center [447, 545] width 493 height 26
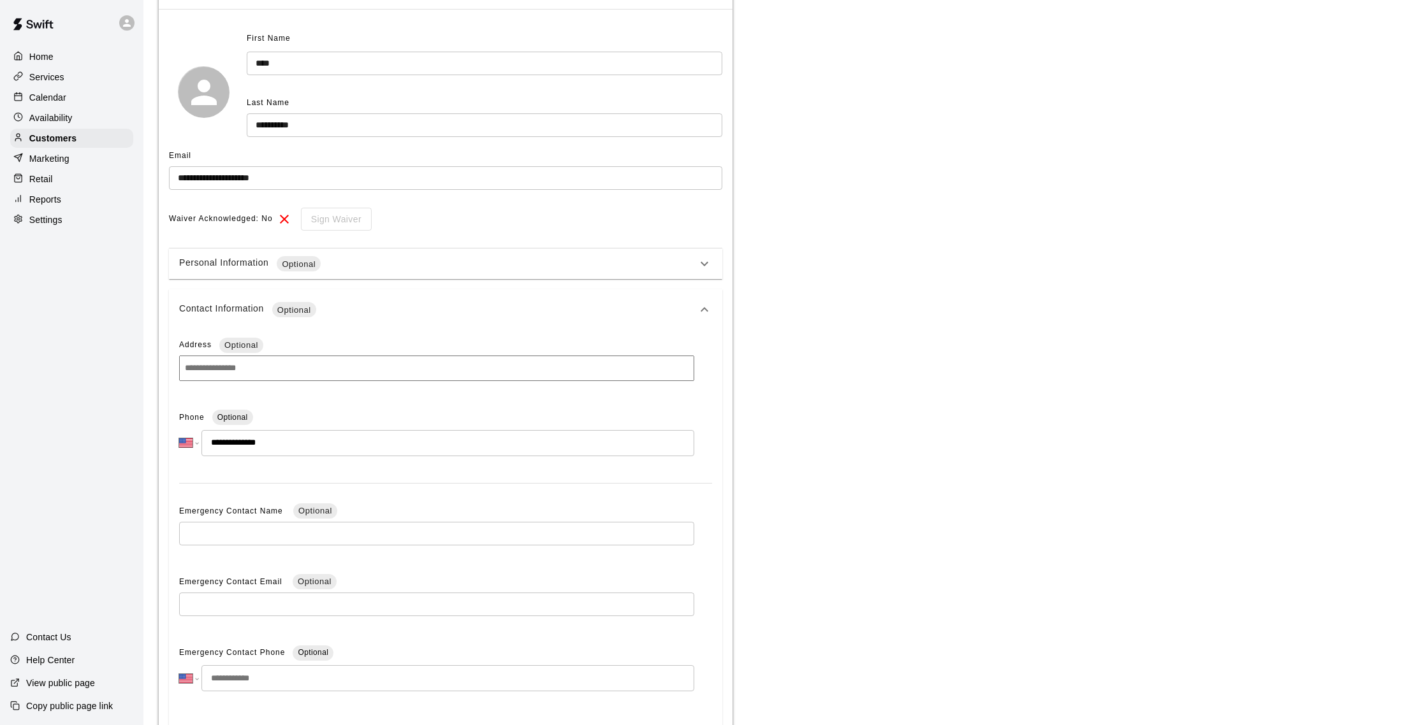
scroll to position [174, 0]
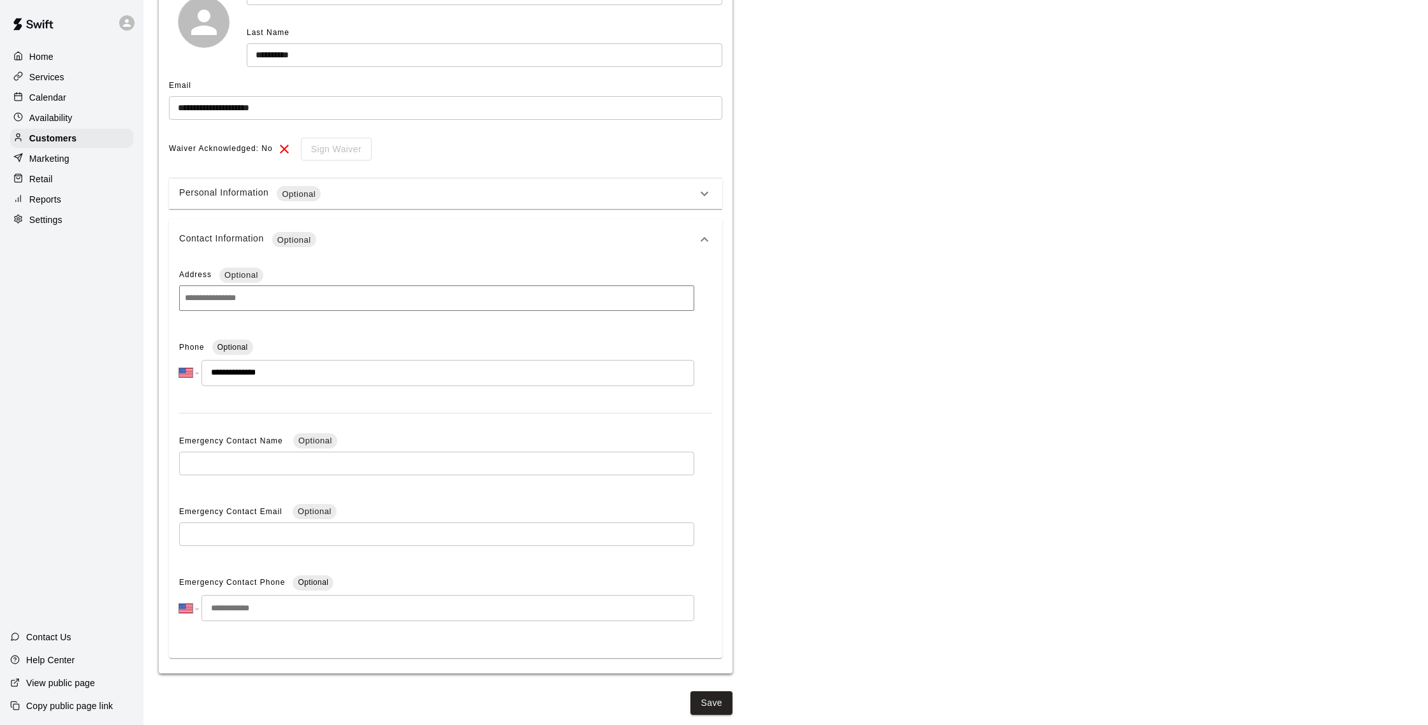
type input "**********"
click at [612, 412] on div "**********" at bounding box center [445, 459] width 553 height 398
click at [711, 706] on button "Save" at bounding box center [711, 704] width 42 height 24
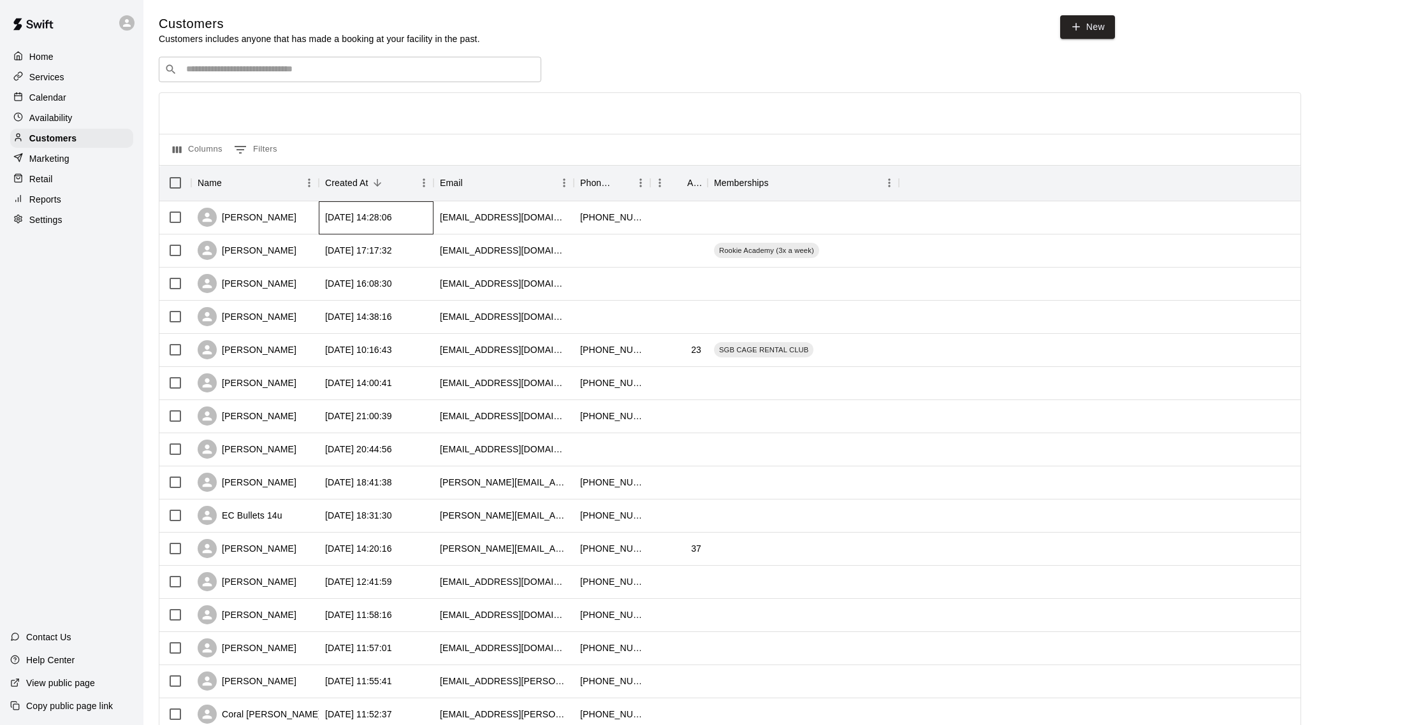
click at [392, 215] on div "[DATE] 14:28:06" at bounding box center [358, 217] width 67 height 13
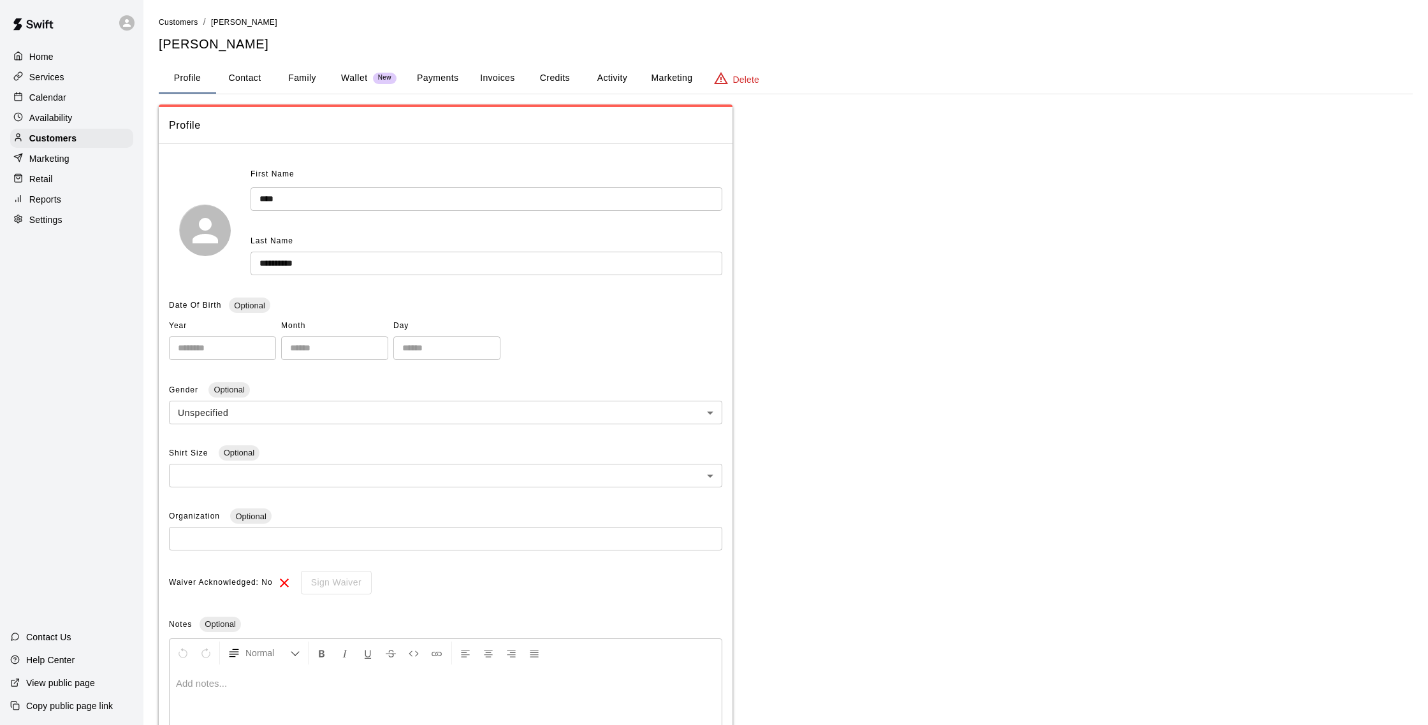
click at [308, 78] on button "Family" at bounding box center [301, 78] width 57 height 31
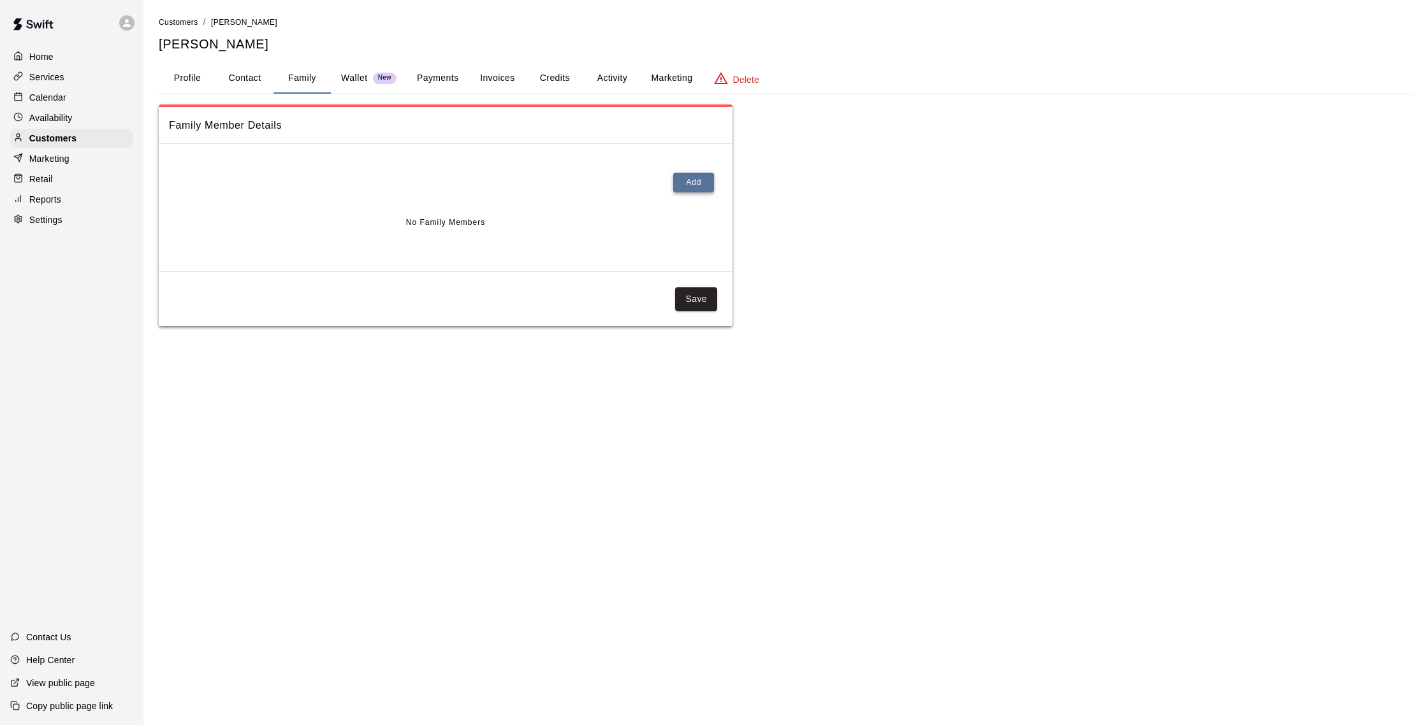
click at [677, 189] on button "Add" at bounding box center [693, 183] width 41 height 20
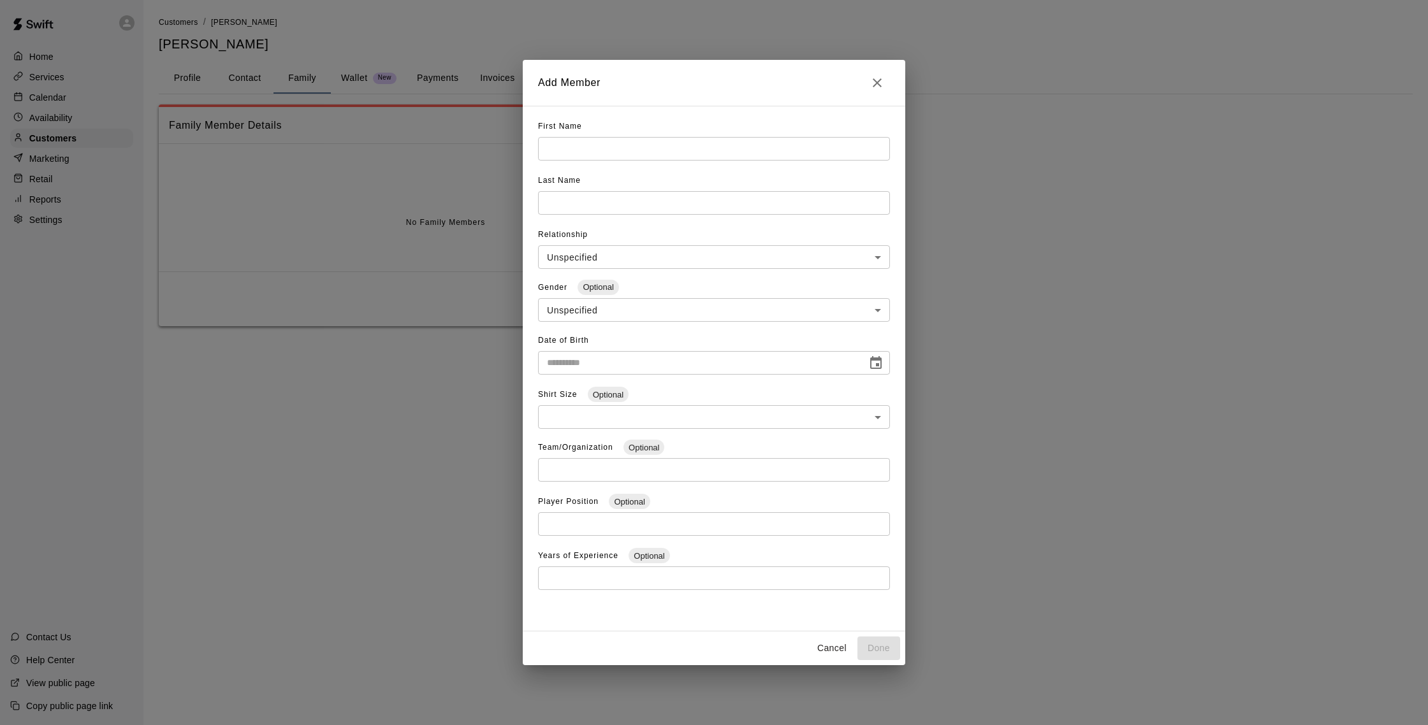
click at [580, 146] on input "text" at bounding box center [714, 149] width 352 height 24
type input "*****"
click at [565, 198] on input "text" at bounding box center [714, 203] width 352 height 24
type input "**********"
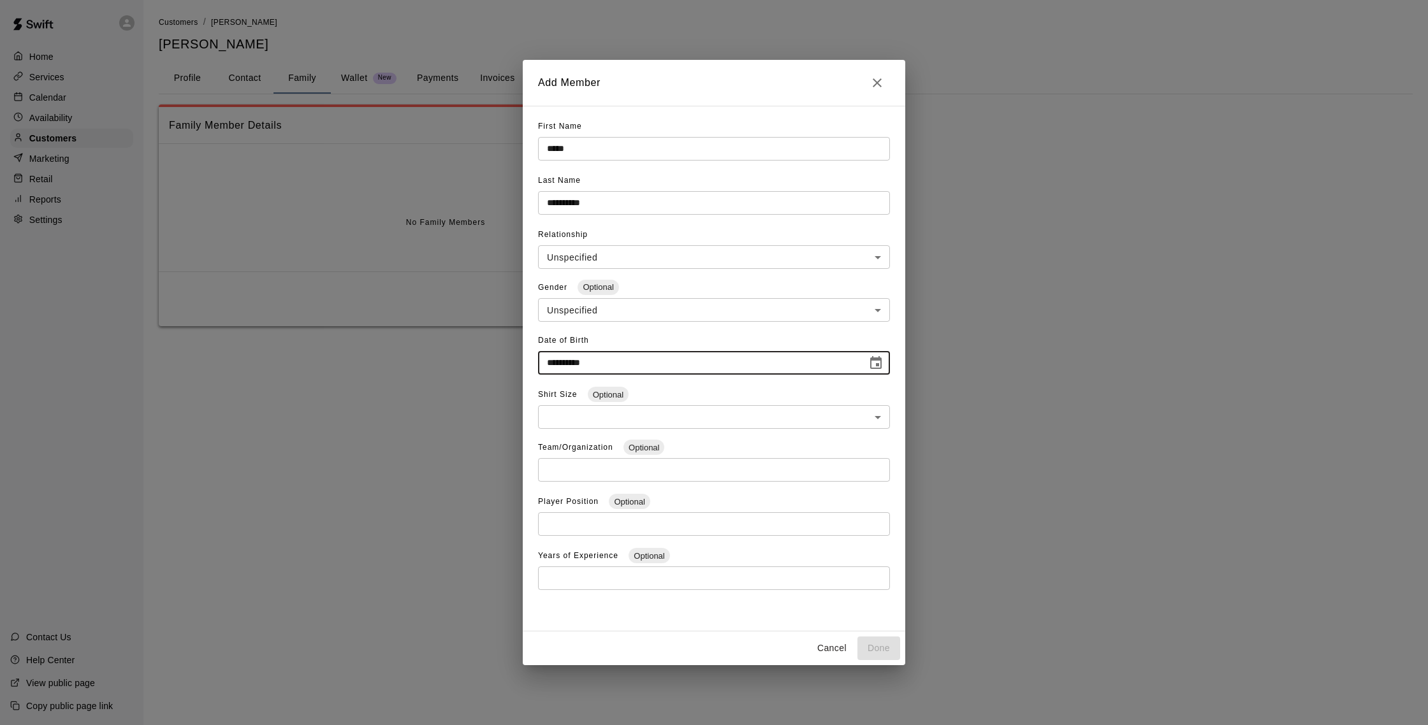
click at [554, 365] on input "**********" at bounding box center [698, 363] width 320 height 24
type input "**********"
click at [873, 644] on button "Done" at bounding box center [878, 649] width 43 height 24
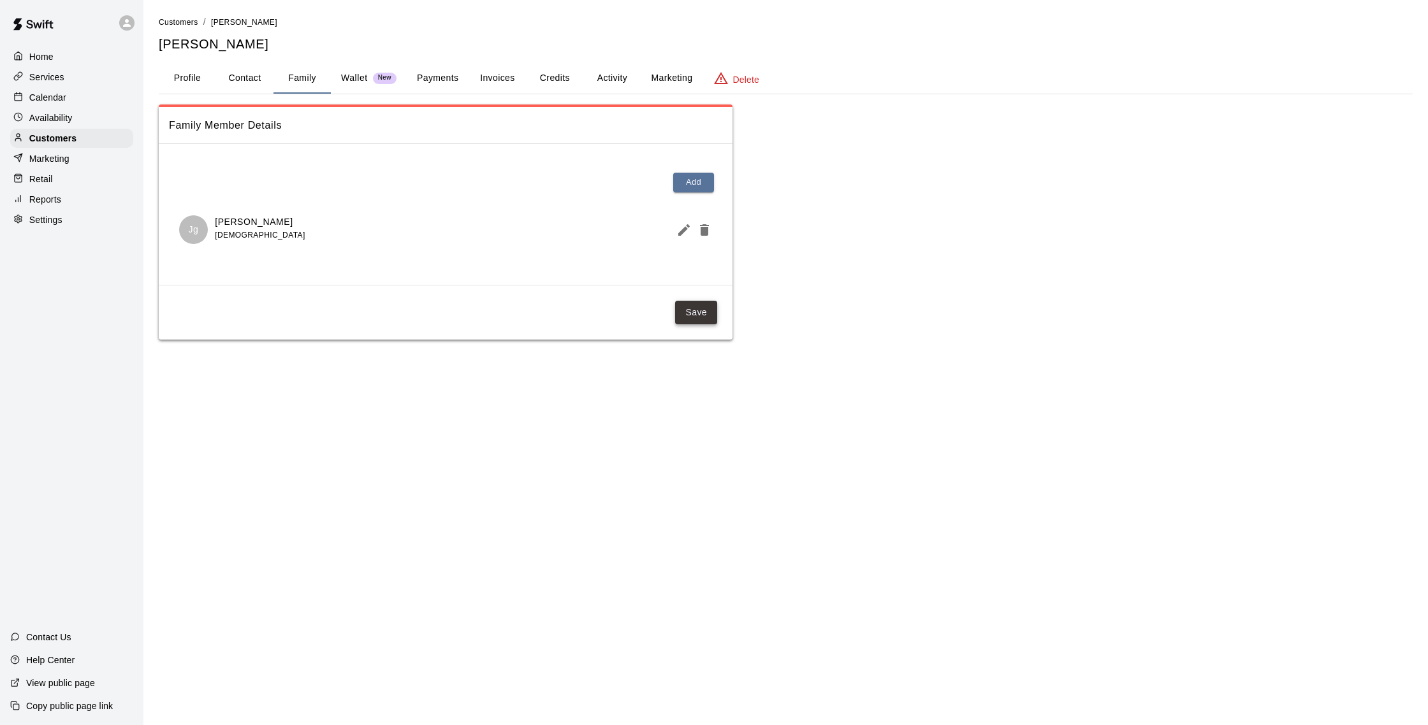
click at [700, 305] on button "Save" at bounding box center [696, 313] width 42 height 24
click at [449, 82] on button "Payments" at bounding box center [438, 78] width 62 height 31
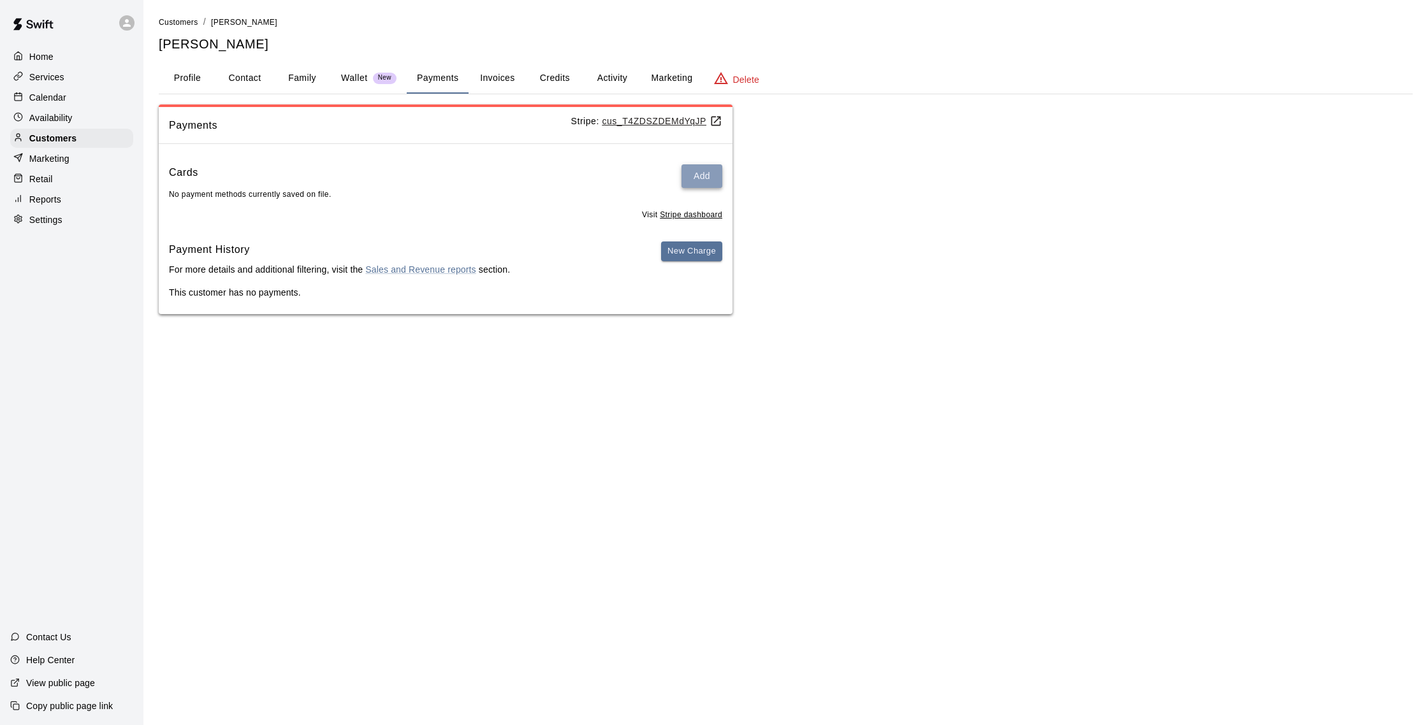
click at [693, 166] on button "Add" at bounding box center [701, 176] width 41 height 24
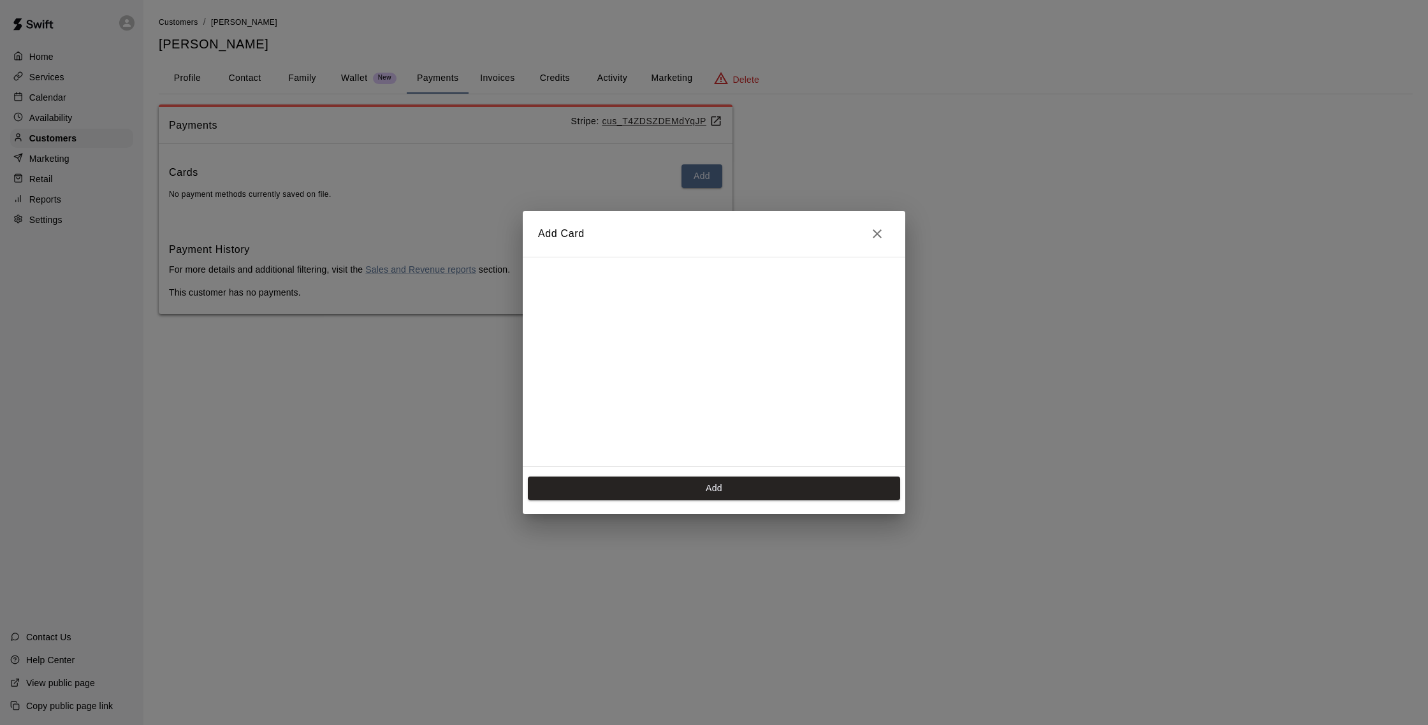
scroll to position [180, 0]
click at [672, 492] on button "Add" at bounding box center [714, 489] width 372 height 24
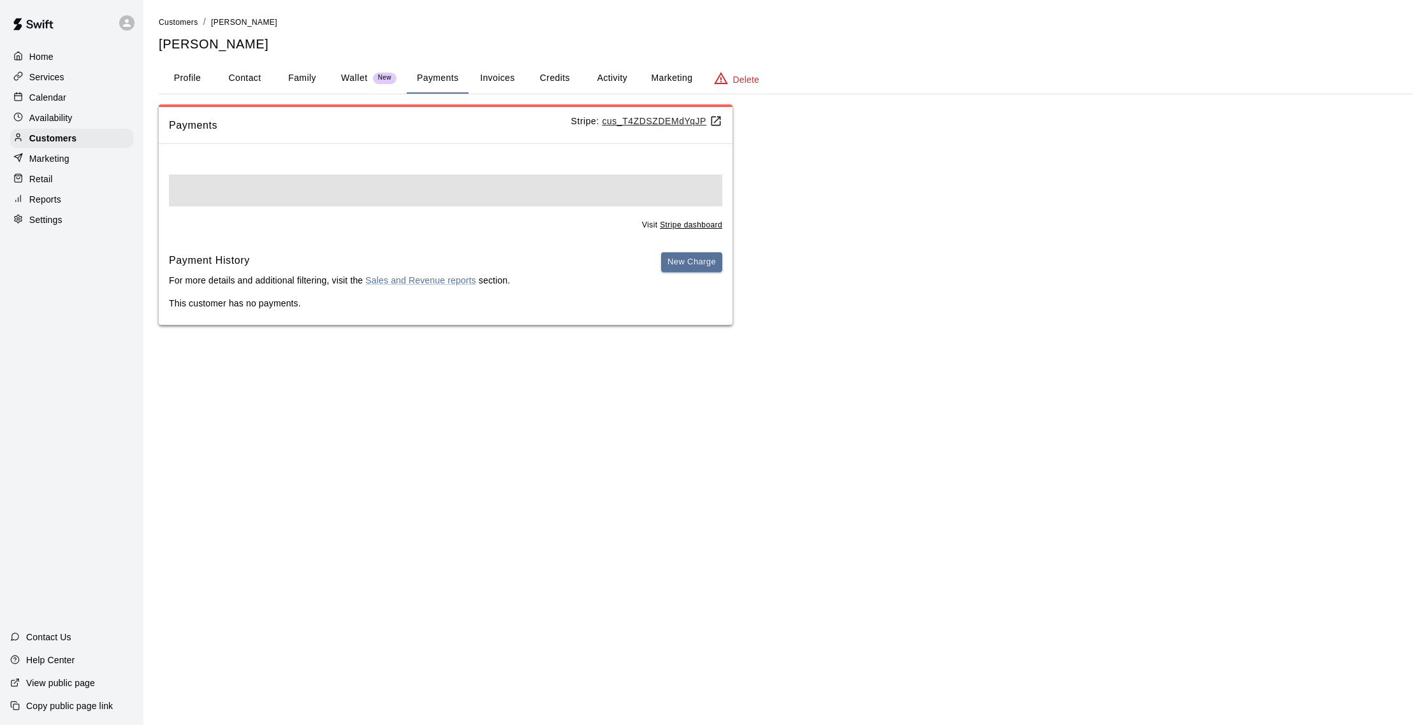
scroll to position [0, 0]
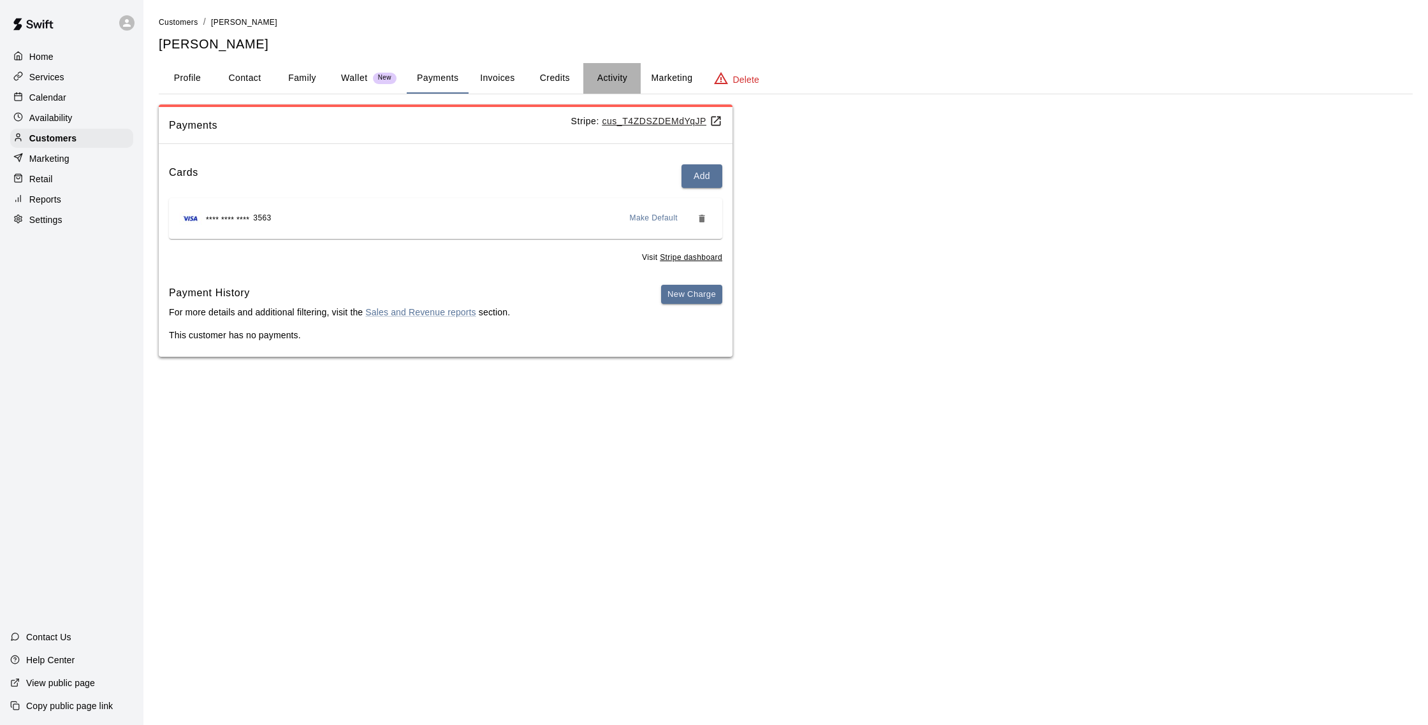
click at [622, 82] on button "Activity" at bounding box center [611, 78] width 57 height 31
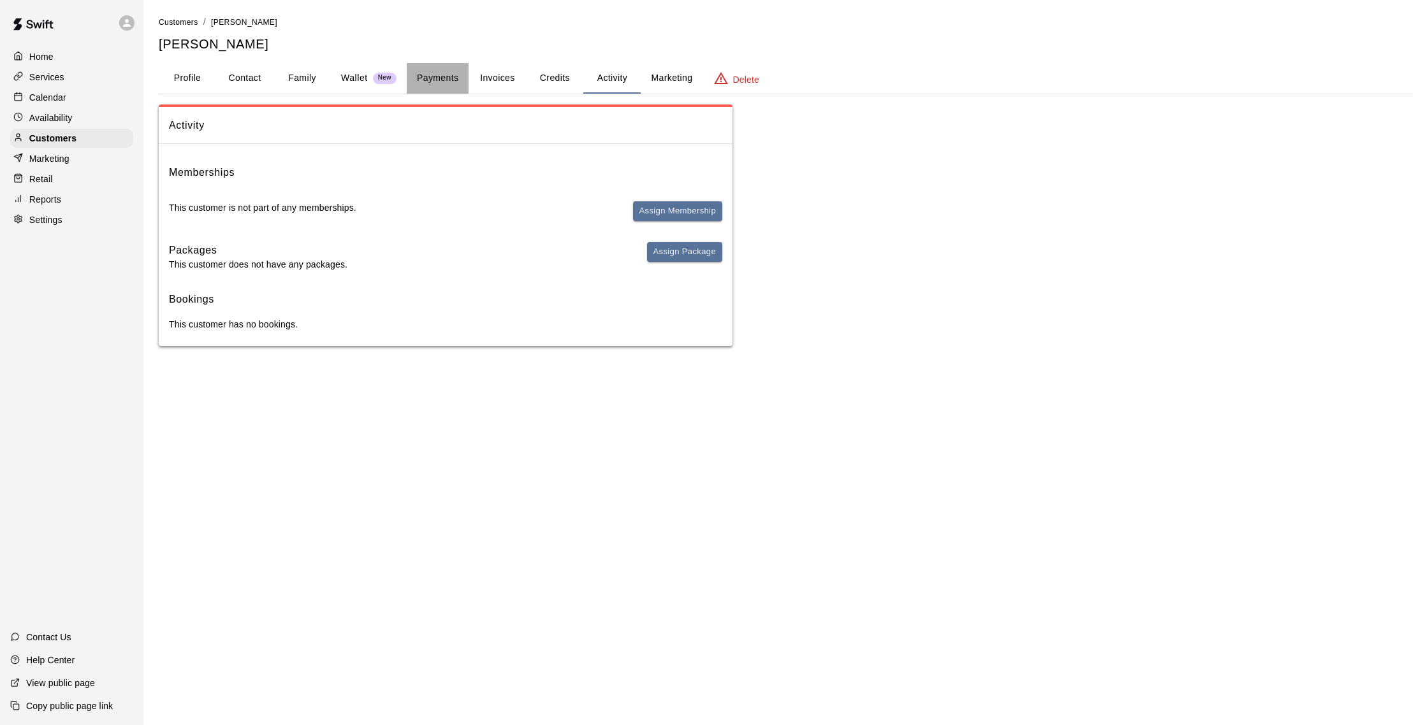
click at [467, 83] on button "Payments" at bounding box center [438, 78] width 62 height 31
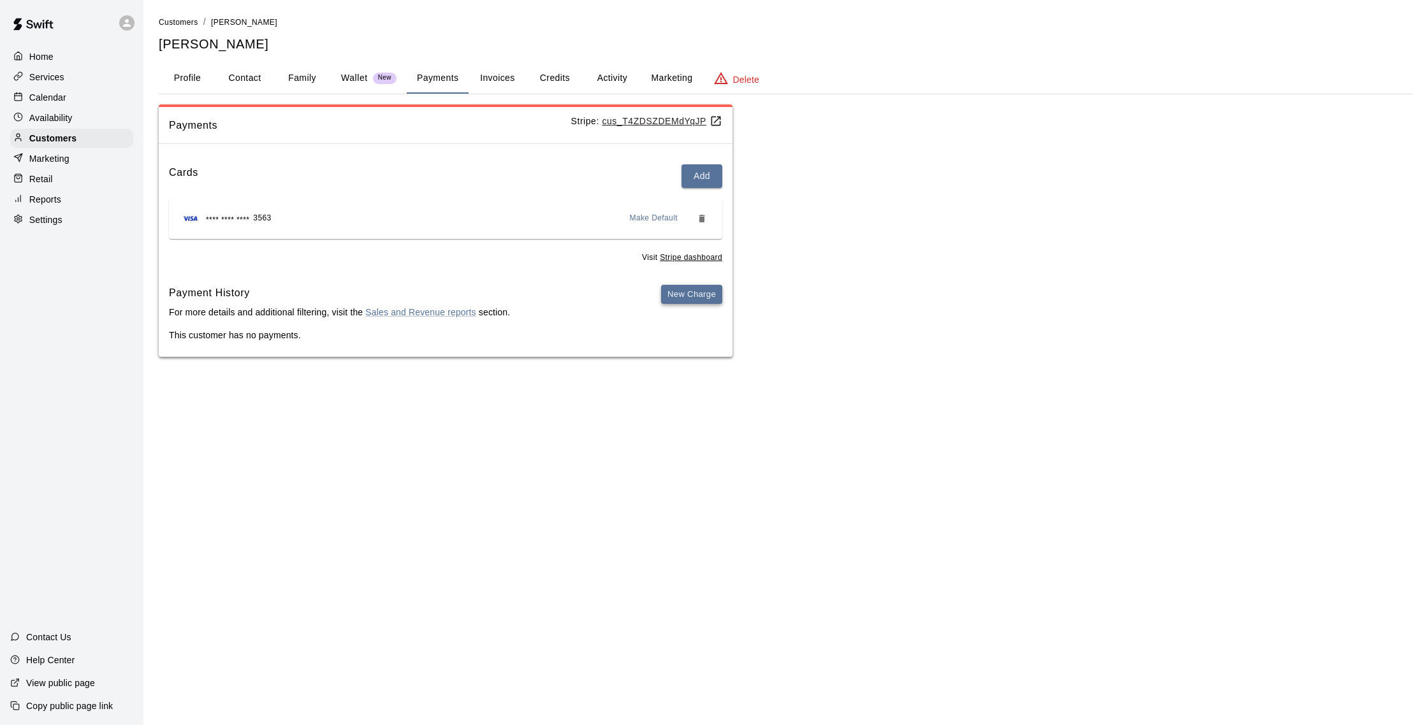
click at [719, 289] on button "New Charge" at bounding box center [691, 295] width 61 height 20
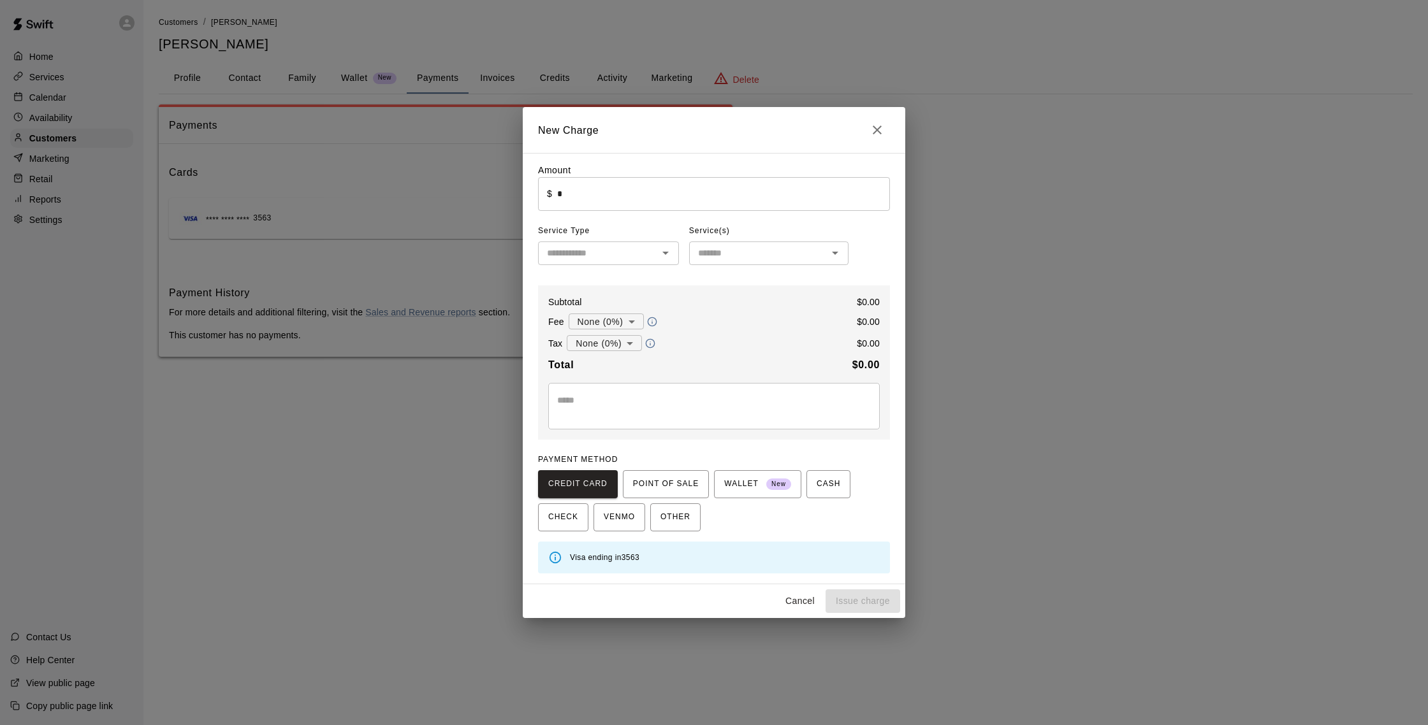
click at [595, 195] on input "*" at bounding box center [723, 194] width 333 height 34
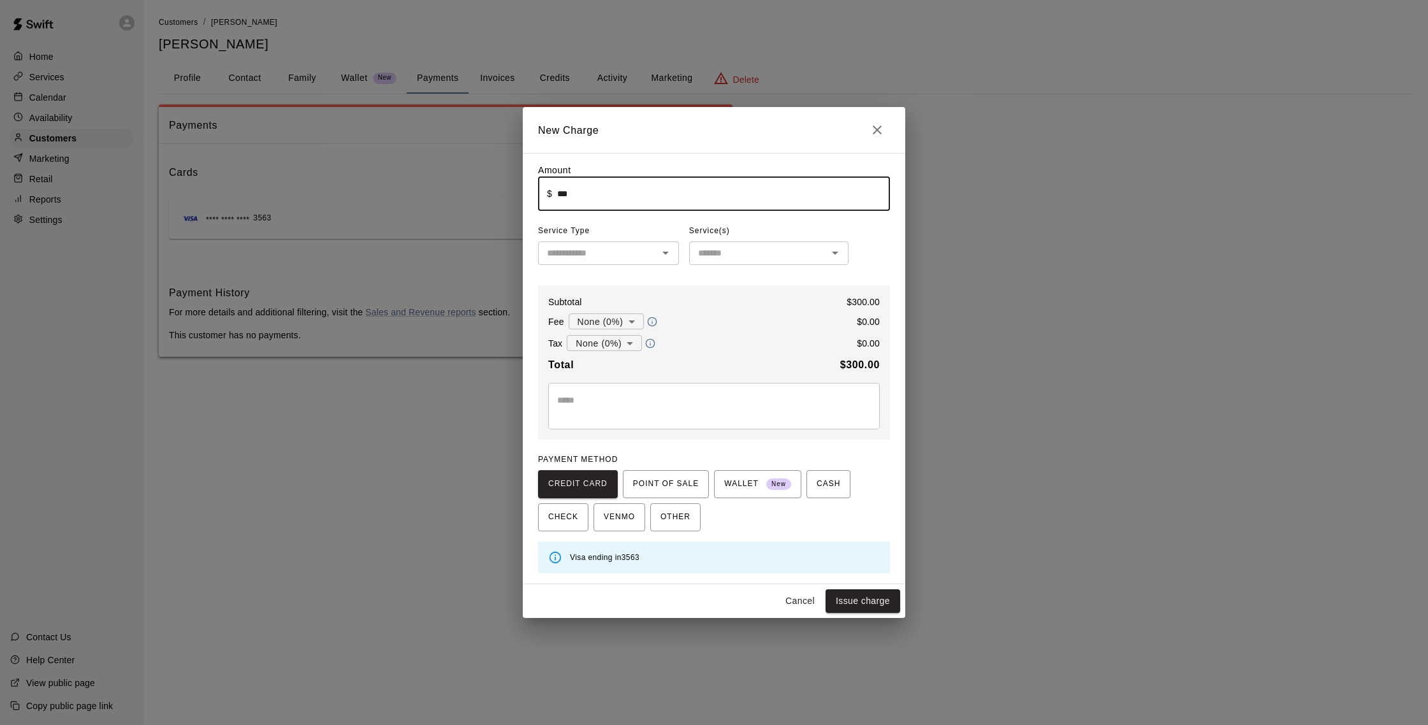
type input "******"
click at [633, 256] on input "text" at bounding box center [598, 253] width 112 height 16
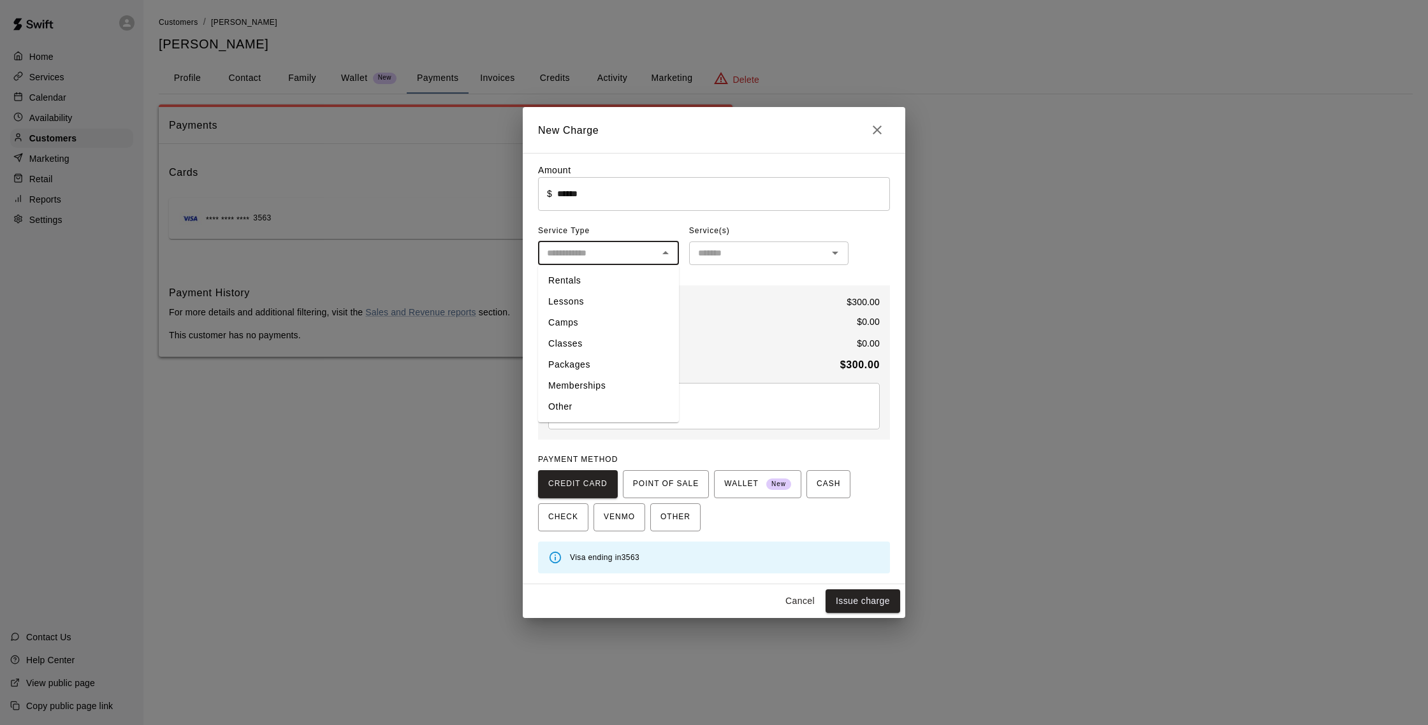
click at [595, 405] on li "Other" at bounding box center [608, 406] width 141 height 21
type input "*****"
click at [732, 259] on input "text" at bounding box center [758, 253] width 131 height 16
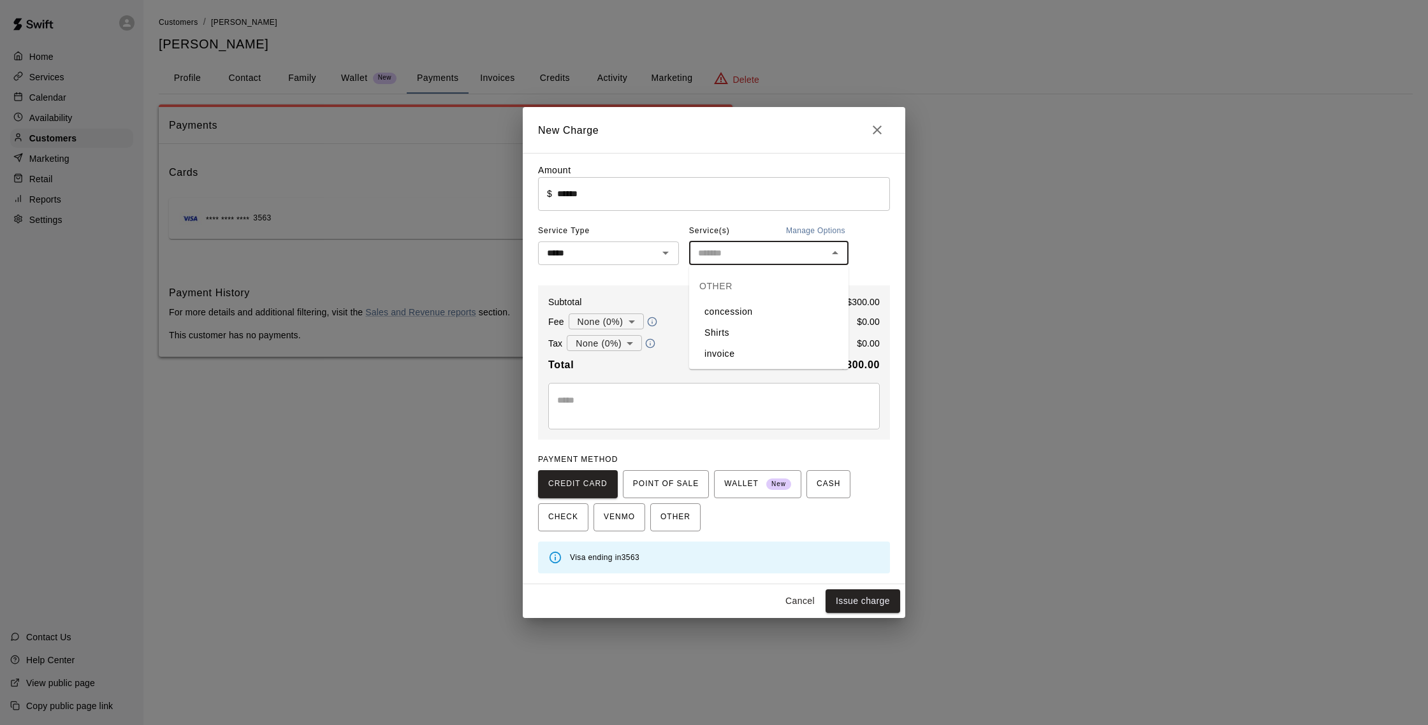
drag, startPoint x: 740, startPoint y: 351, endPoint x: 699, endPoint y: 372, distance: 46.2
click at [739, 350] on li "invoice" at bounding box center [768, 354] width 159 height 21
type input "*******"
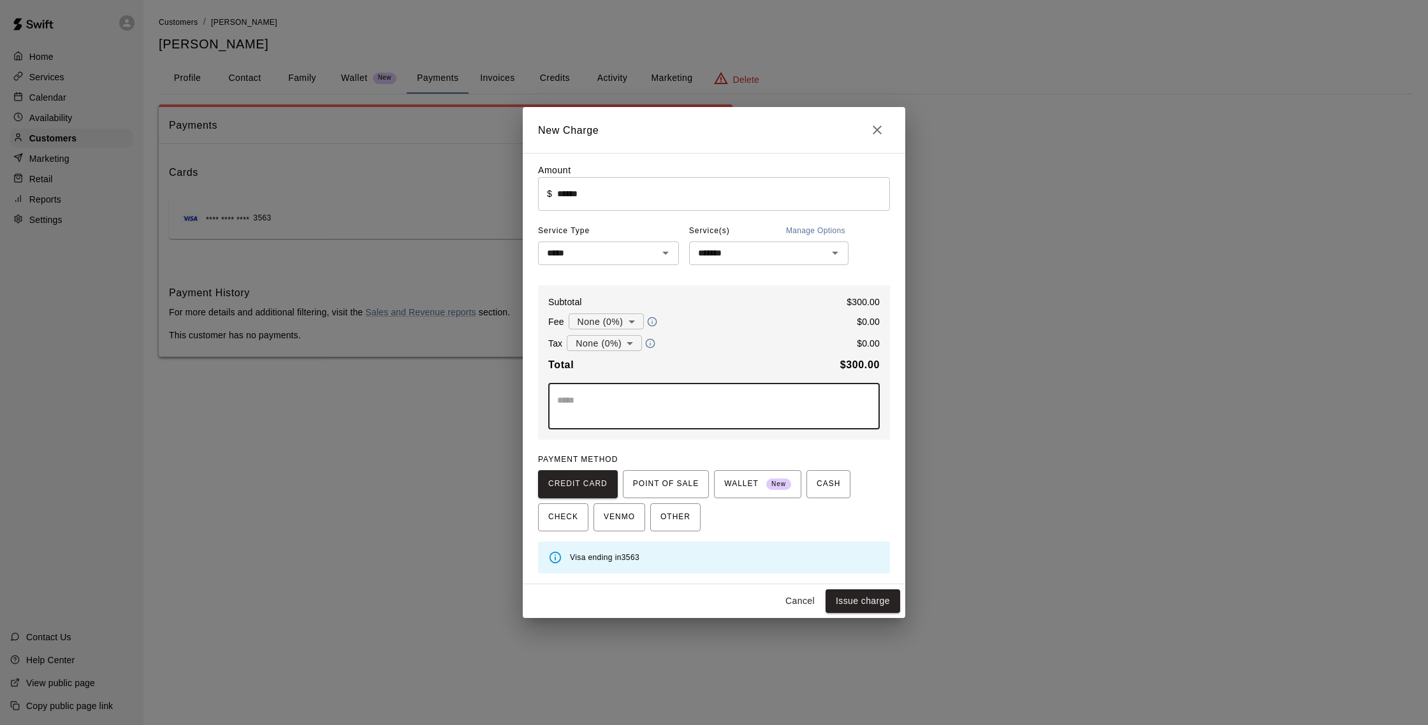
click at [672, 413] on textarea at bounding box center [714, 406] width 314 height 25
type textarea "**********"
click at [850, 598] on button "Issue charge" at bounding box center [862, 602] width 75 height 24
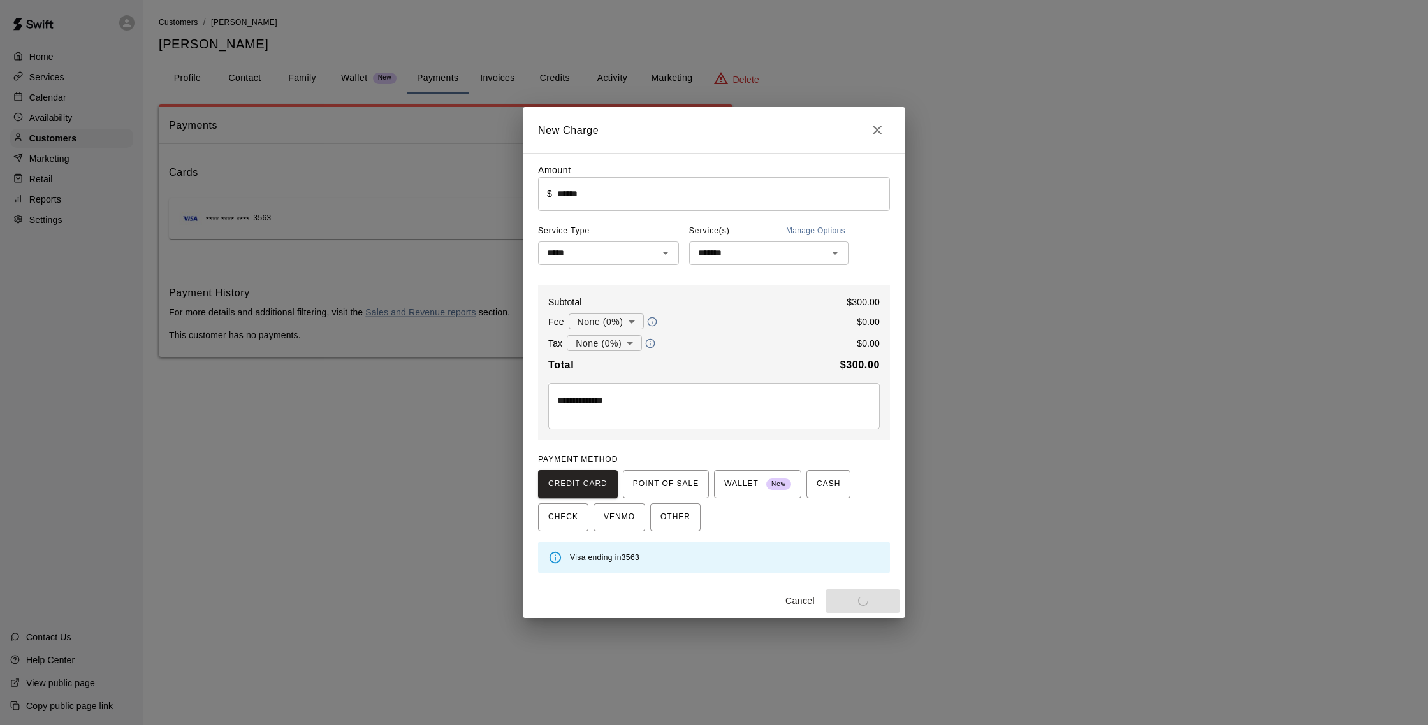
type input "*"
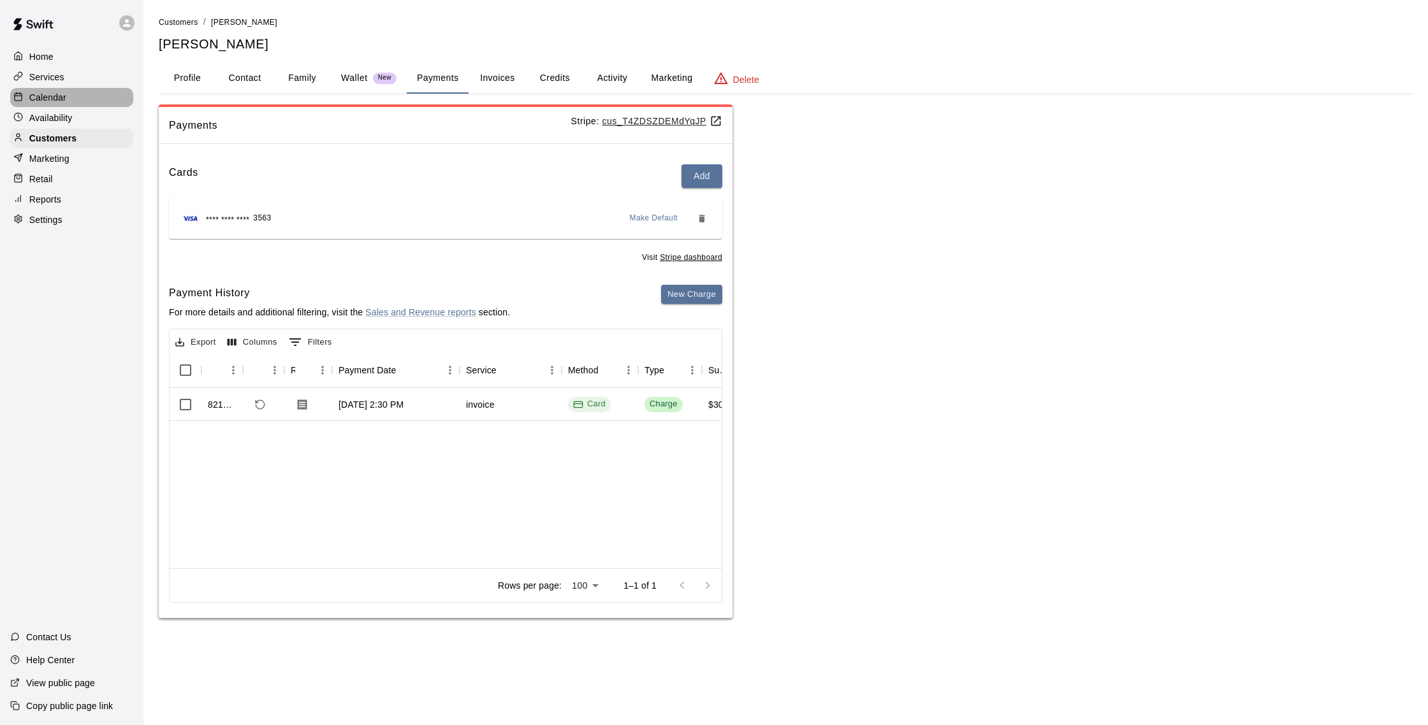
click at [57, 98] on p "Calendar" at bounding box center [47, 97] width 37 height 13
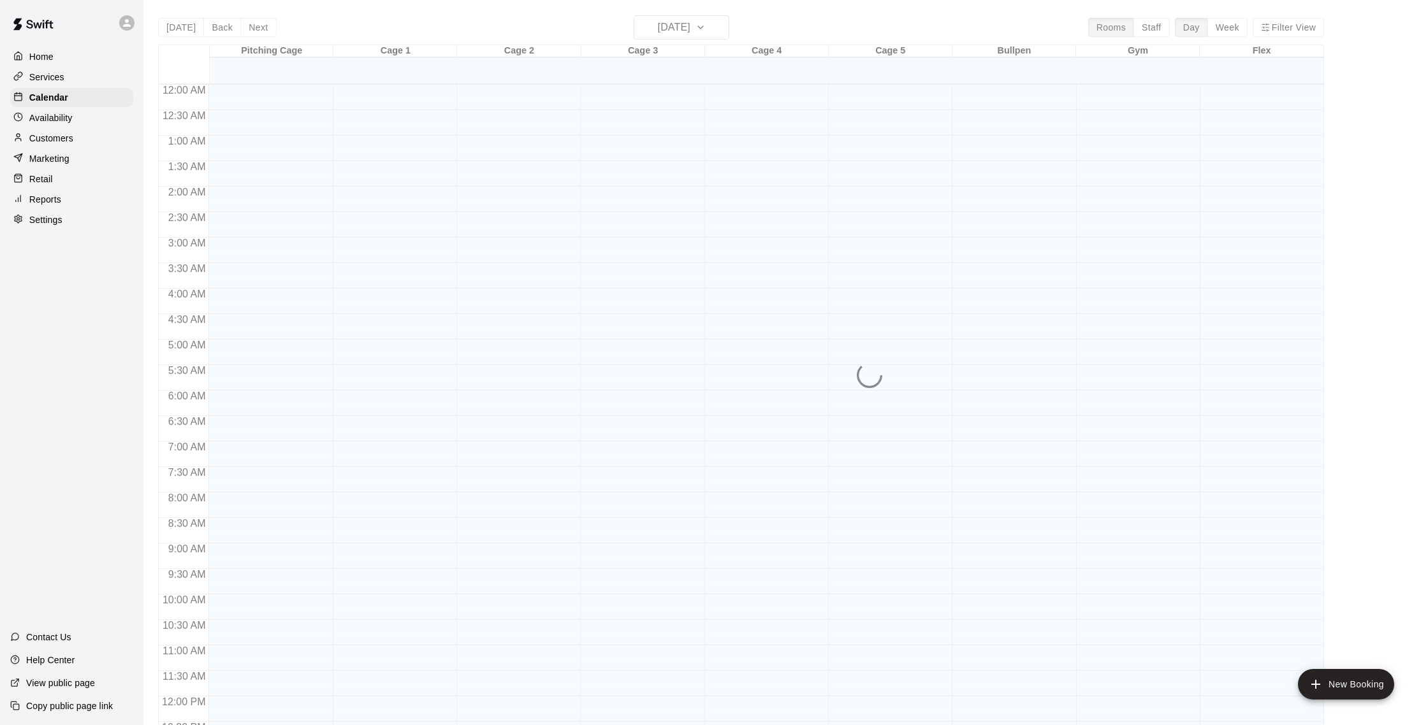
scroll to position [531, 0]
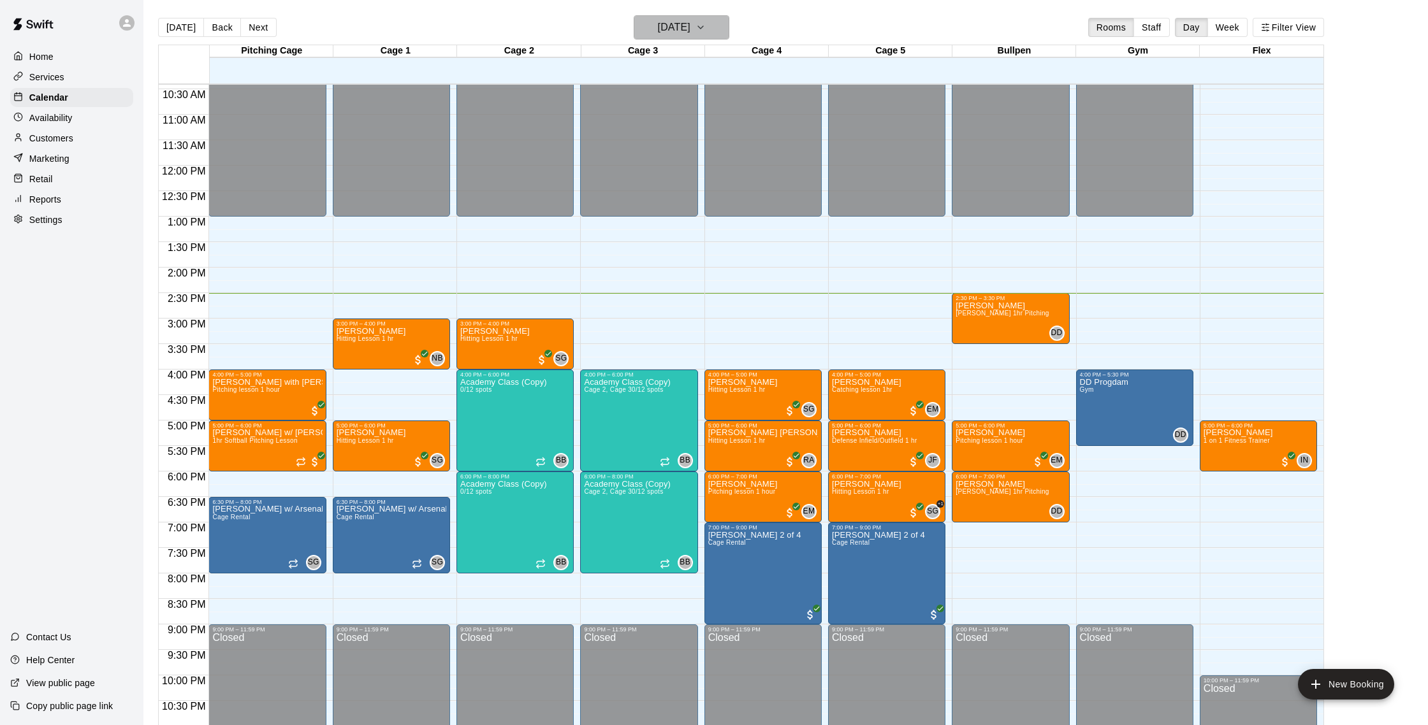
click at [690, 36] on h6 "[DATE]" at bounding box center [674, 27] width 33 height 18
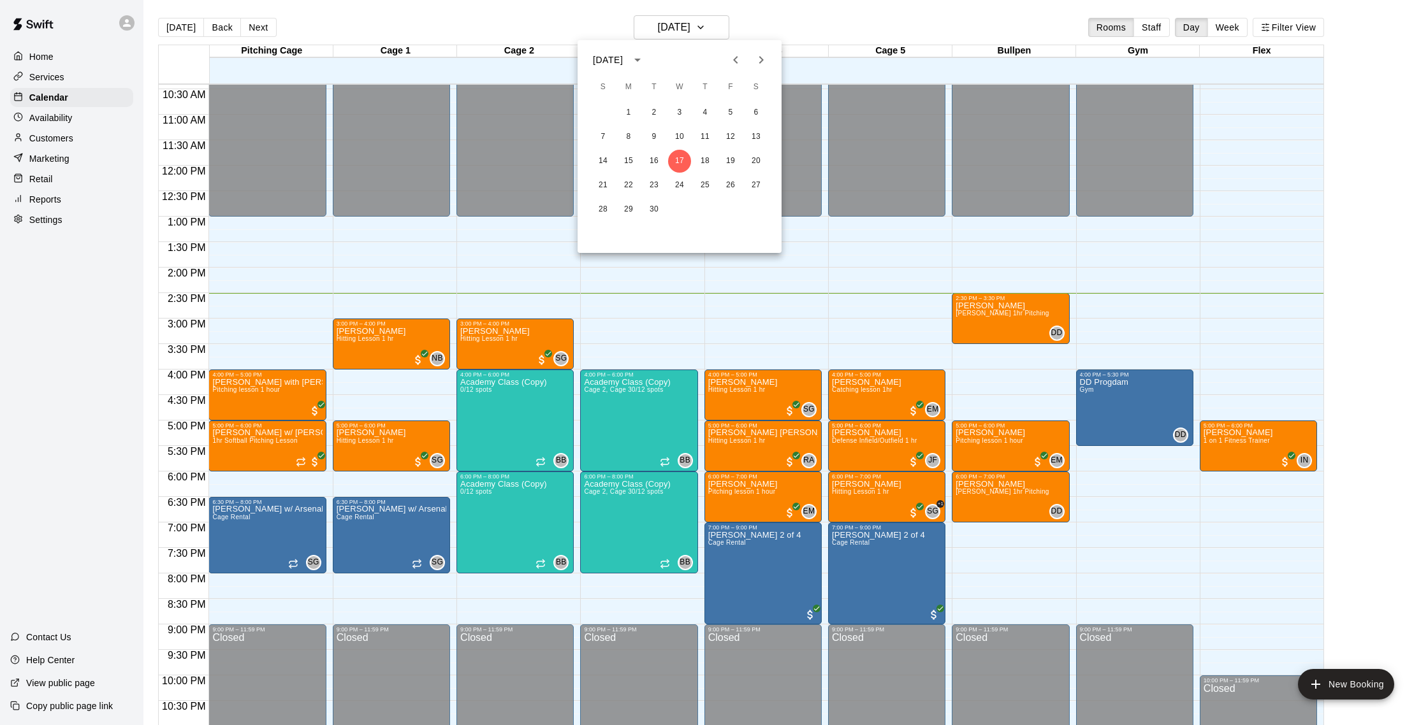
click at [764, 56] on icon "Next month" at bounding box center [760, 59] width 15 height 15
click at [759, 185] on button "25" at bounding box center [755, 185] width 23 height 23
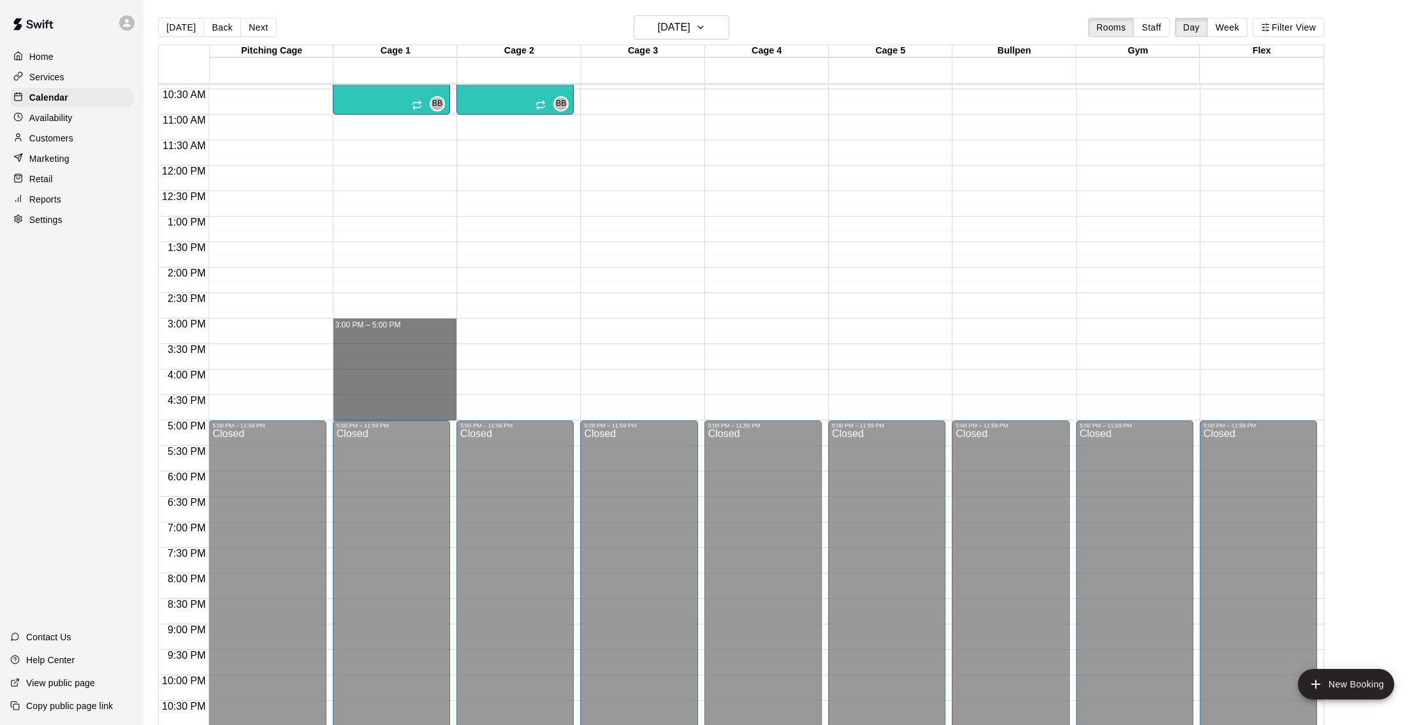
drag, startPoint x: 359, startPoint y: 325, endPoint x: 359, endPoint y: 411, distance: 86.0
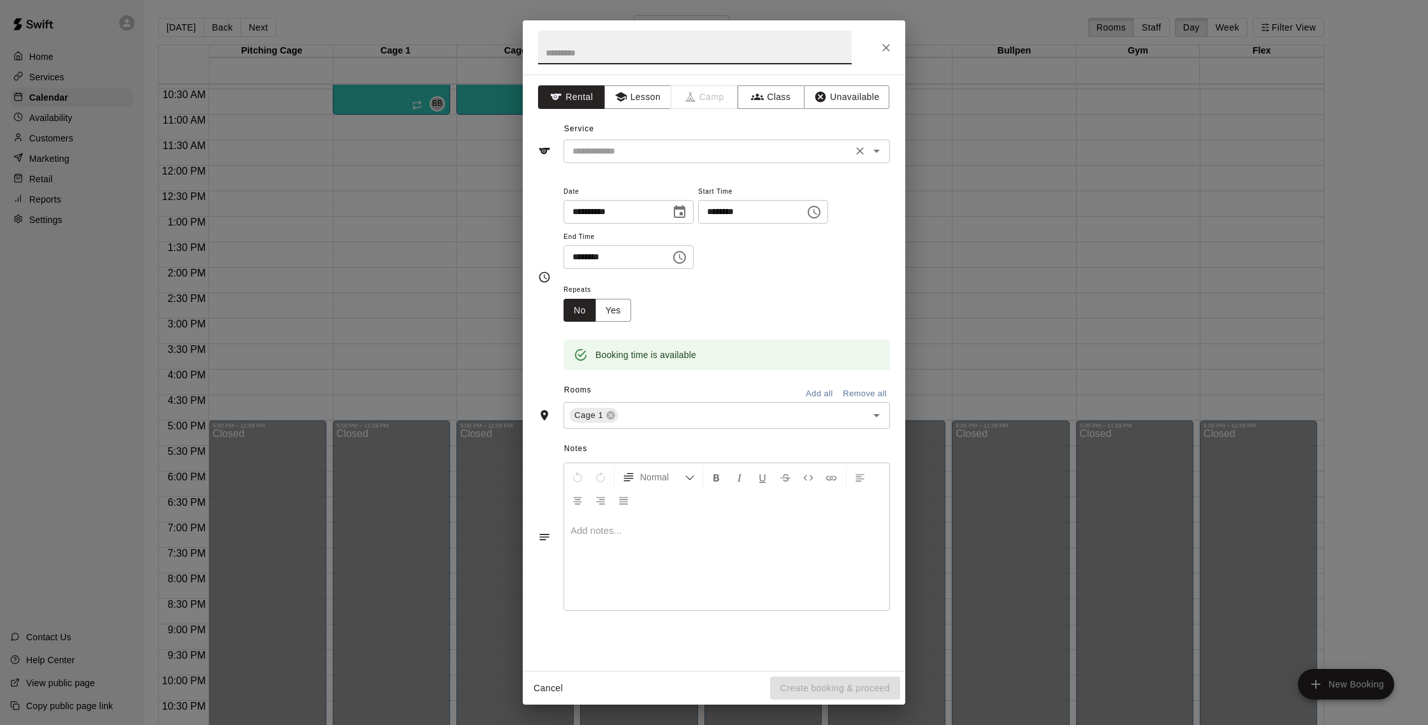
click at [632, 147] on input "text" at bounding box center [707, 151] width 281 height 16
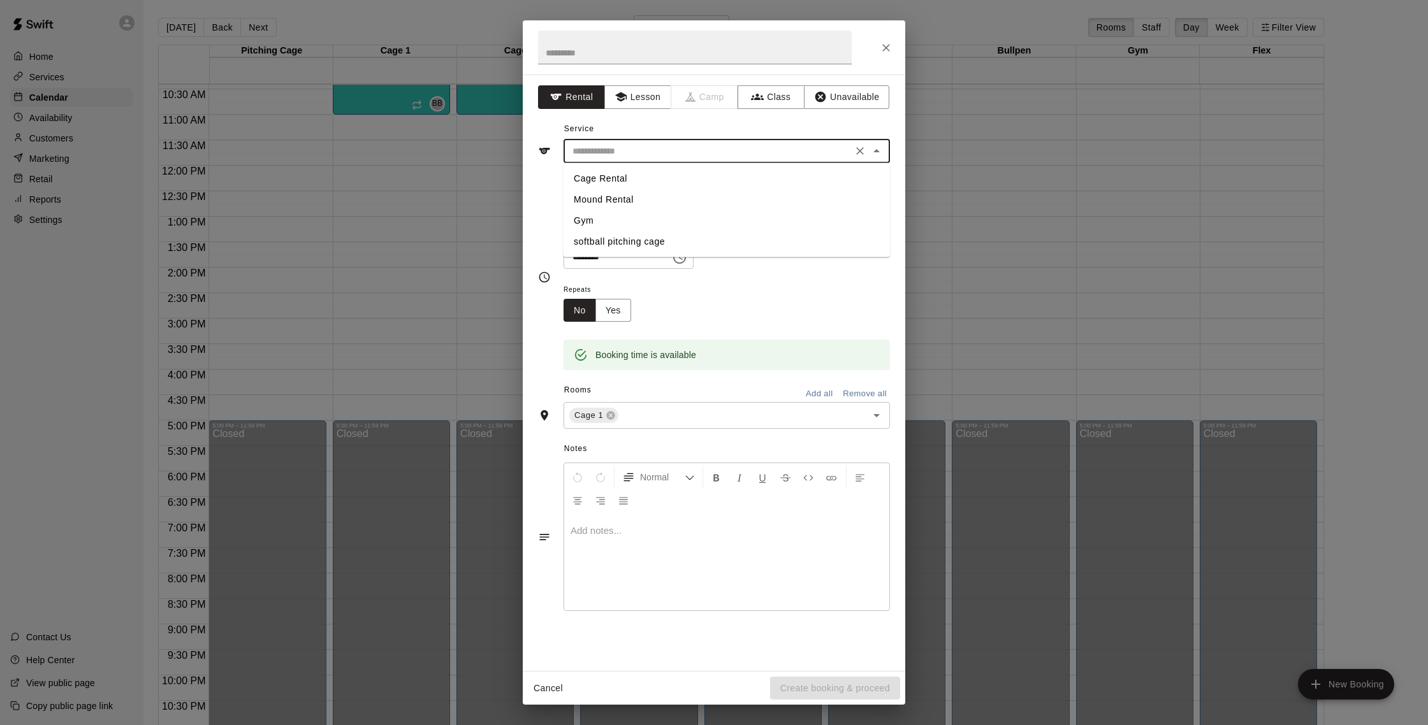
click at [623, 177] on li "Cage Rental" at bounding box center [726, 178] width 326 height 21
type input "**********"
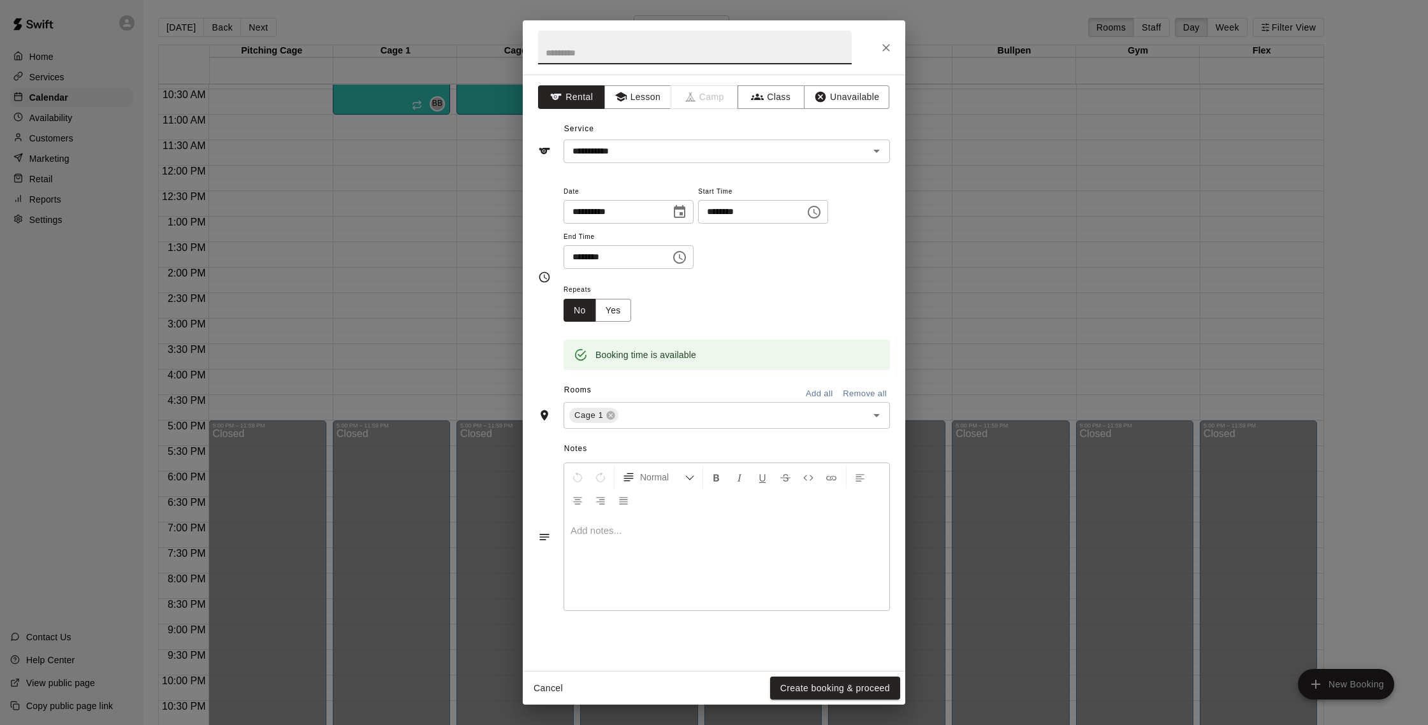
click at [614, 49] on input "text" at bounding box center [695, 48] width 314 height 34
type input "**********"
click at [676, 412] on input "text" at bounding box center [734, 416] width 228 height 16
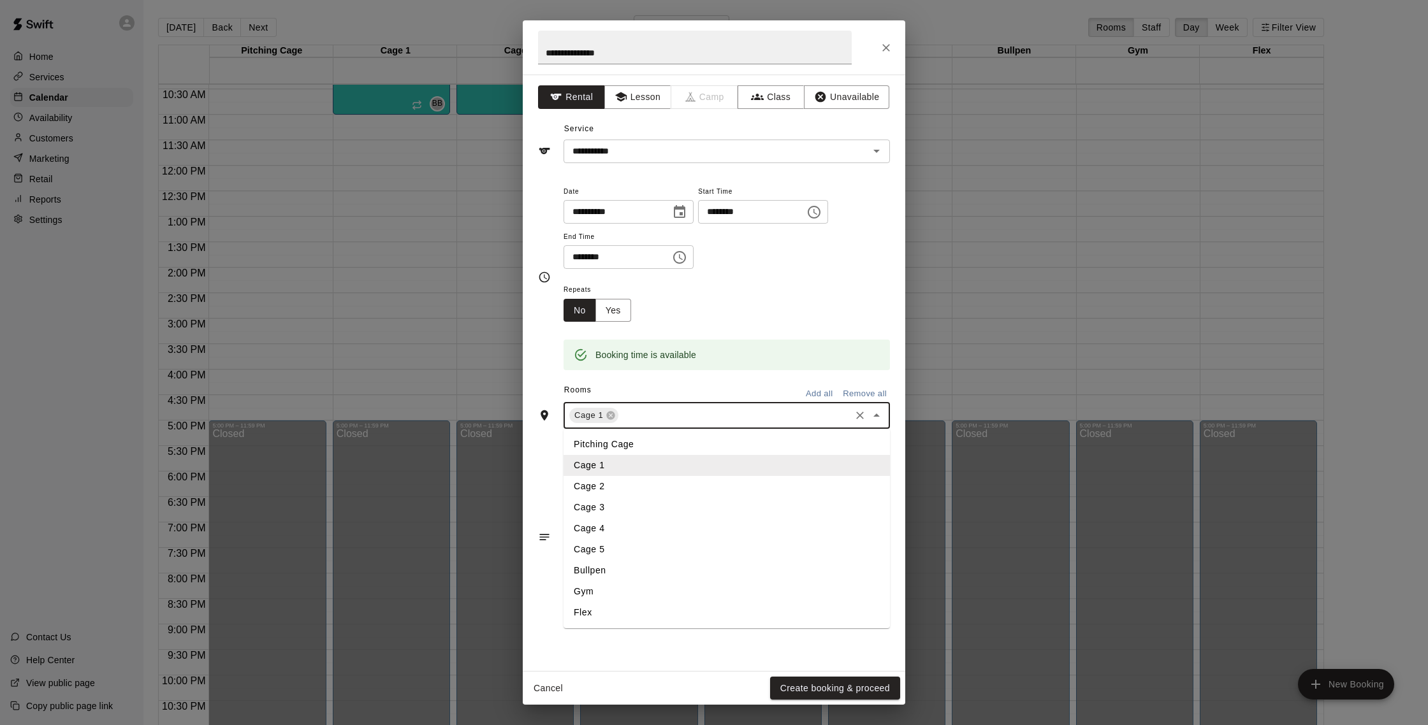
click at [628, 489] on li "Cage 2" at bounding box center [726, 486] width 326 height 21
click at [686, 413] on input "text" at bounding box center [761, 416] width 175 height 16
click at [648, 503] on li "Cage 3" at bounding box center [726, 507] width 326 height 21
click at [742, 416] on input "text" at bounding box center [788, 416] width 122 height 16
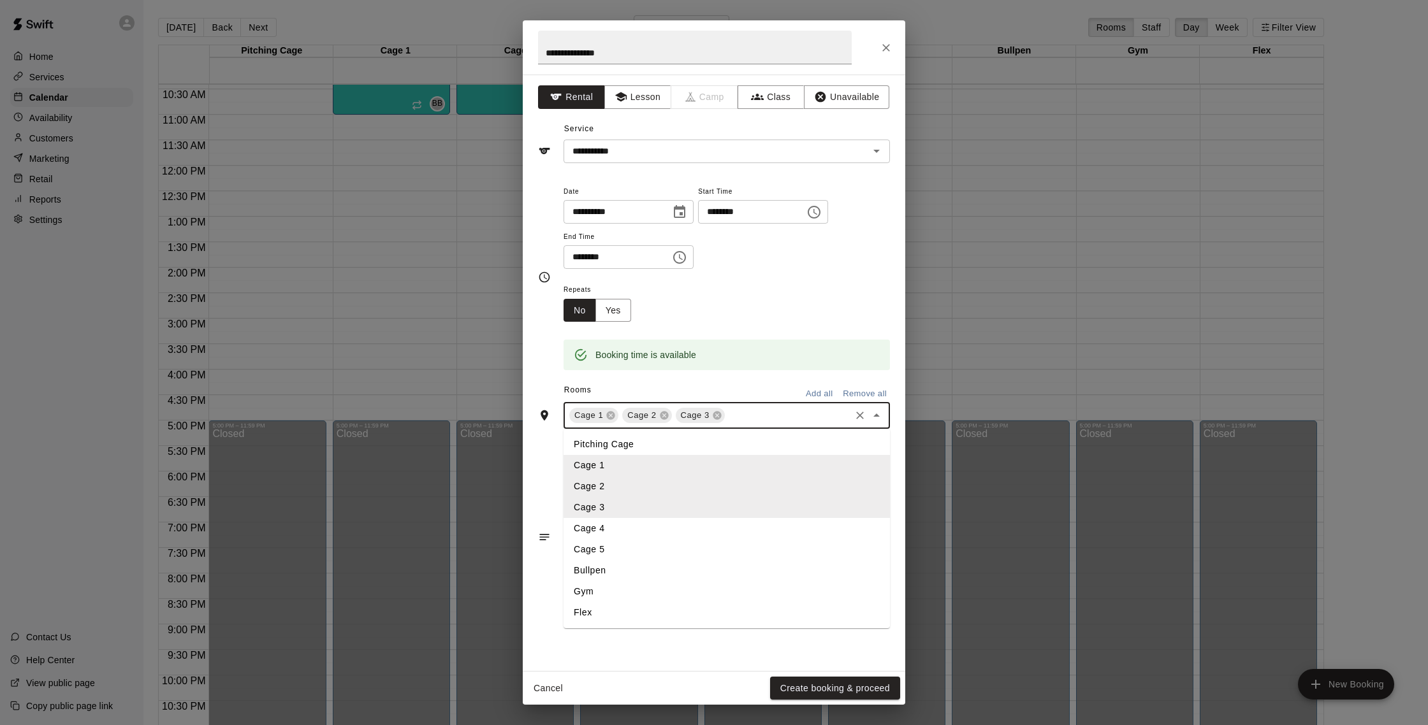
click at [598, 535] on li "Cage 4" at bounding box center [726, 528] width 326 height 21
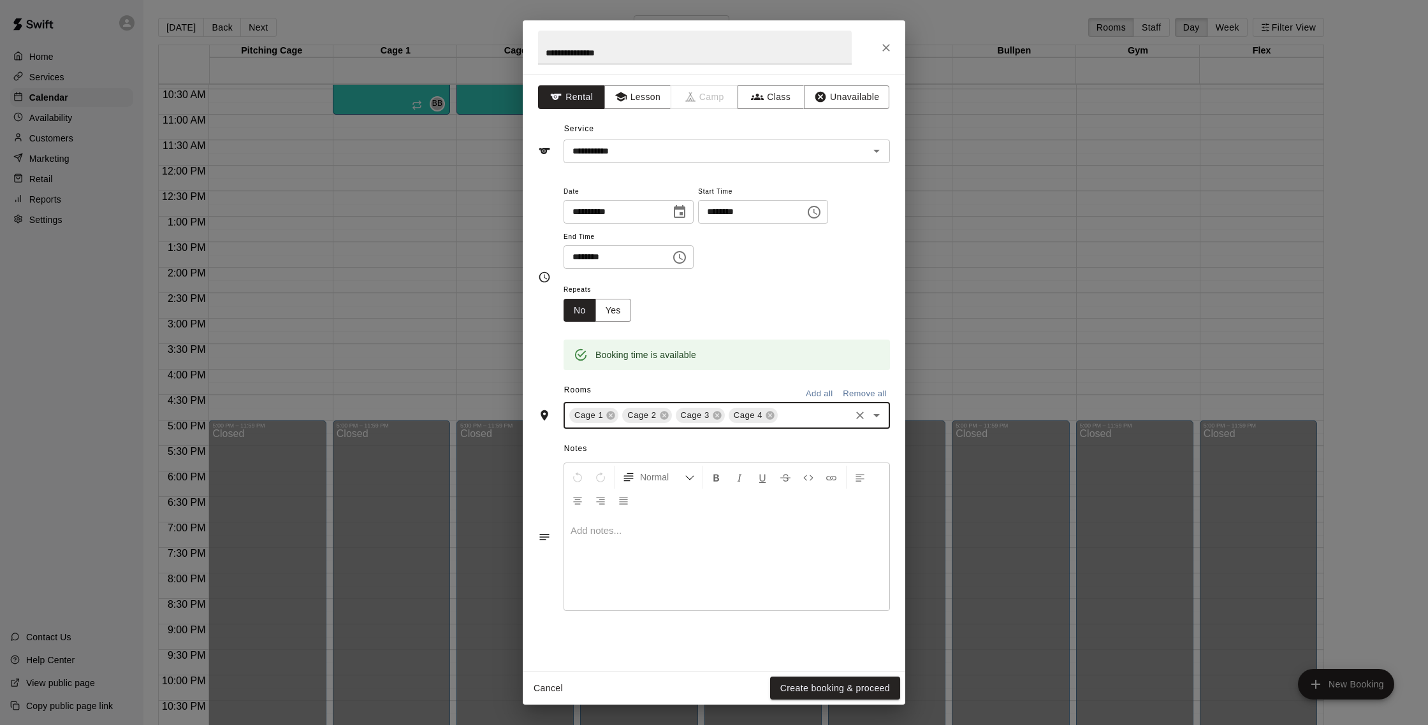
click at [789, 423] on input "text" at bounding box center [813, 416] width 69 height 16
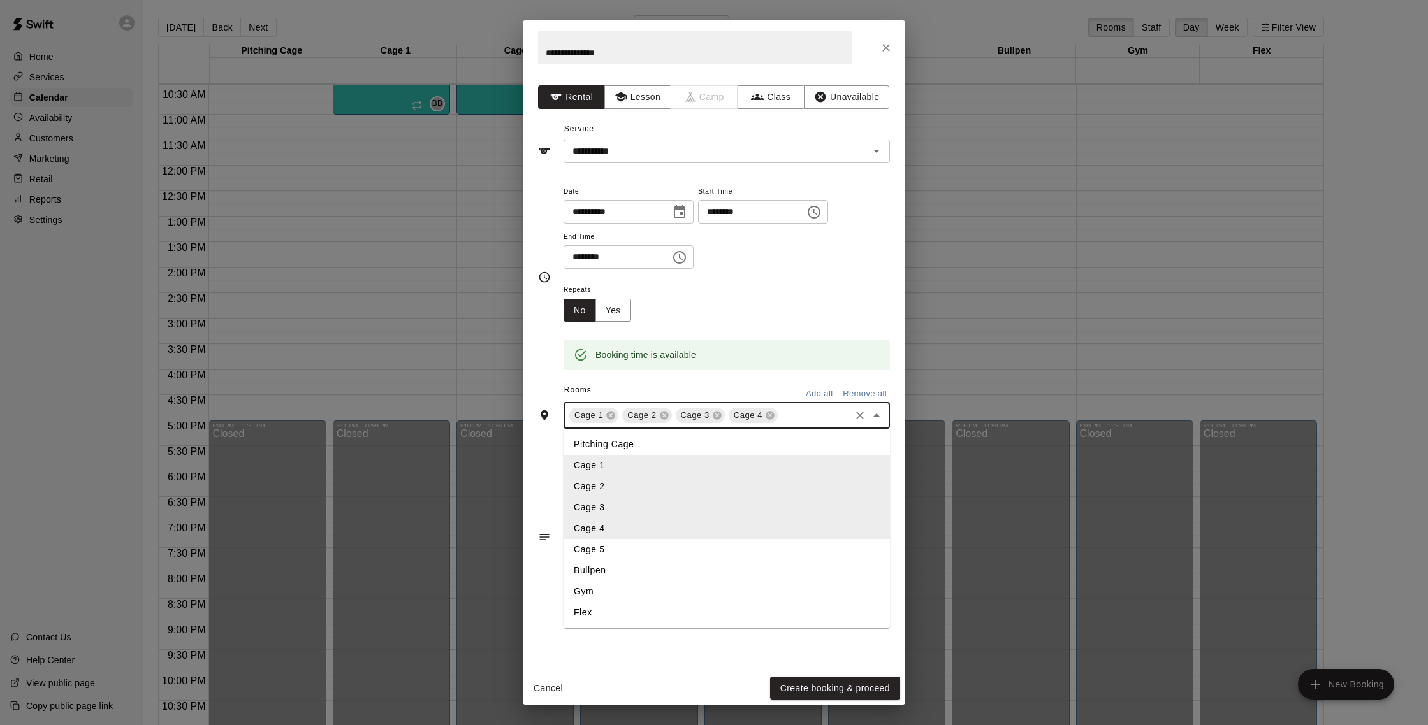
click at [602, 548] on li "Cage 5" at bounding box center [726, 549] width 326 height 21
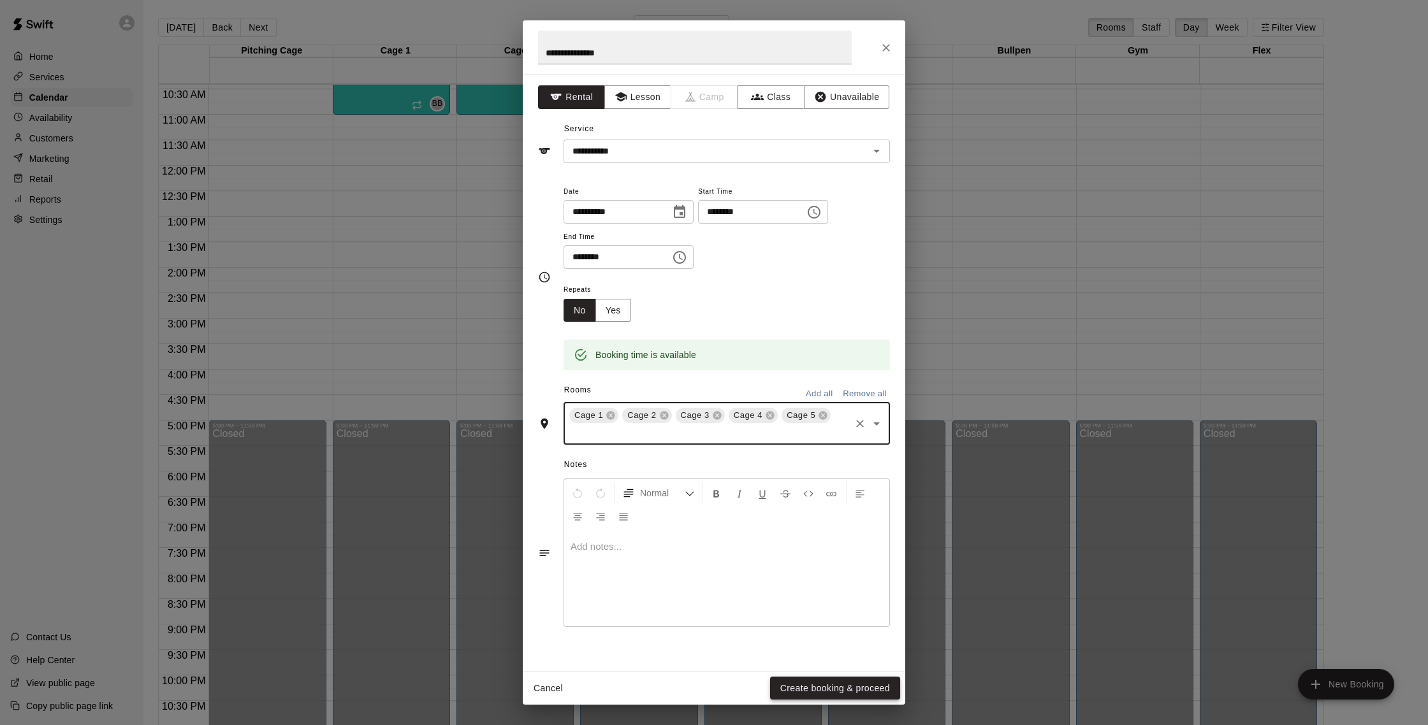
click at [857, 694] on button "Create booking & proceed" at bounding box center [835, 689] width 130 height 24
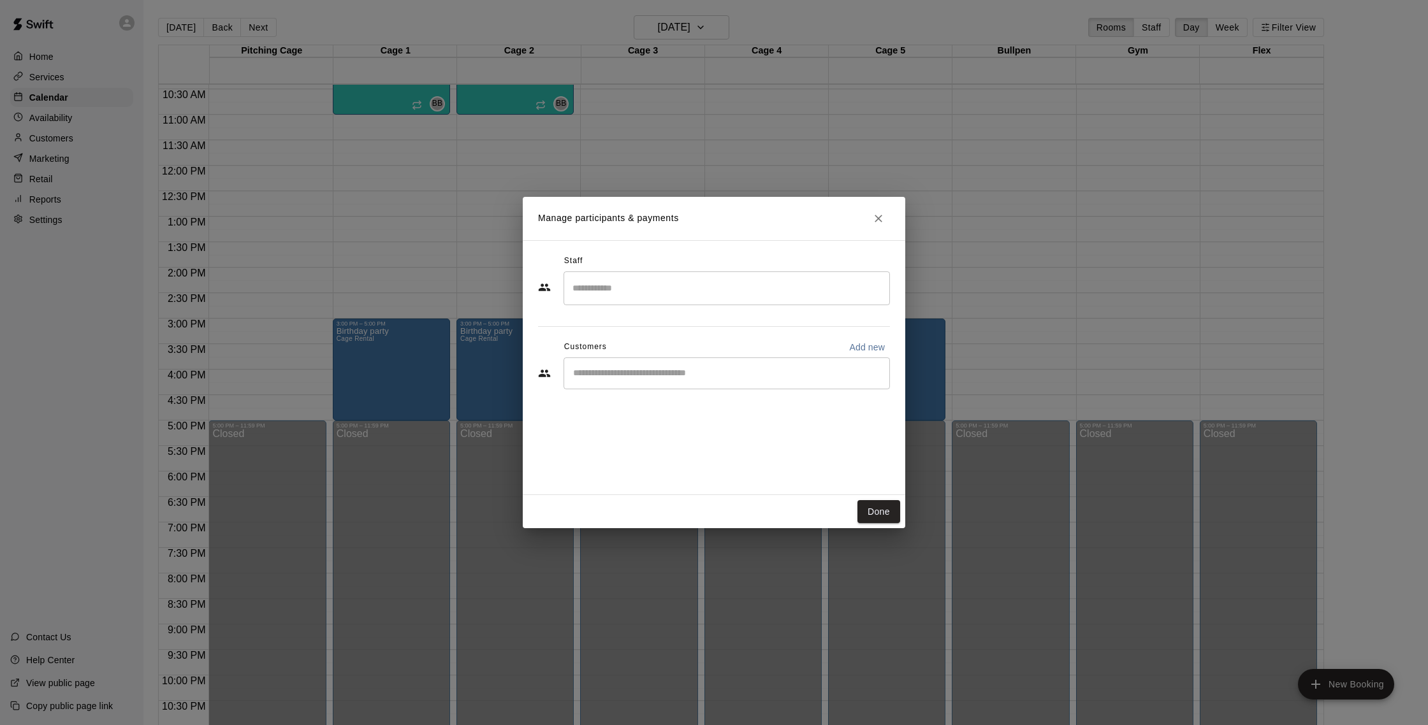
click at [613, 291] on input "Search staff" at bounding box center [726, 288] width 315 height 22
click at [632, 327] on p "[PERSON_NAME]" at bounding box center [635, 325] width 78 height 13
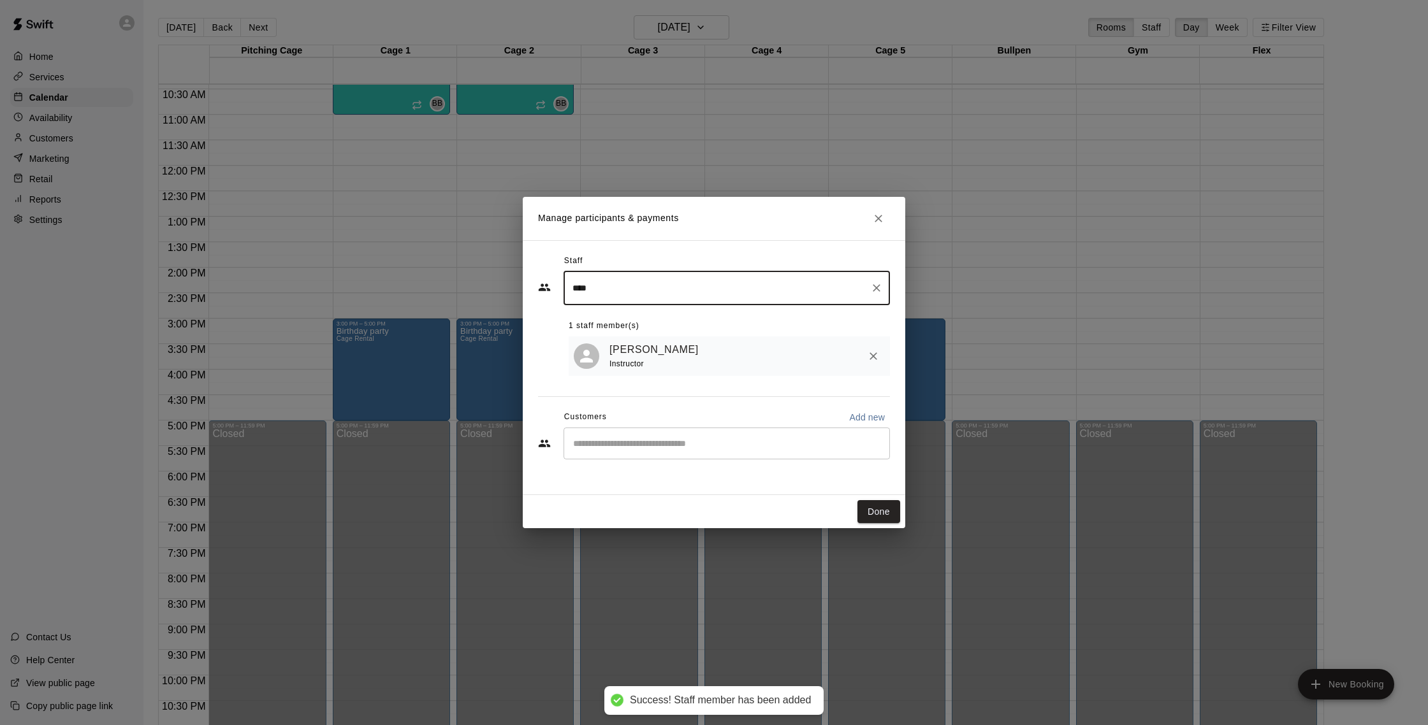
type input "****"
click at [628, 448] on input "Start typing to search customers..." at bounding box center [726, 443] width 315 height 13
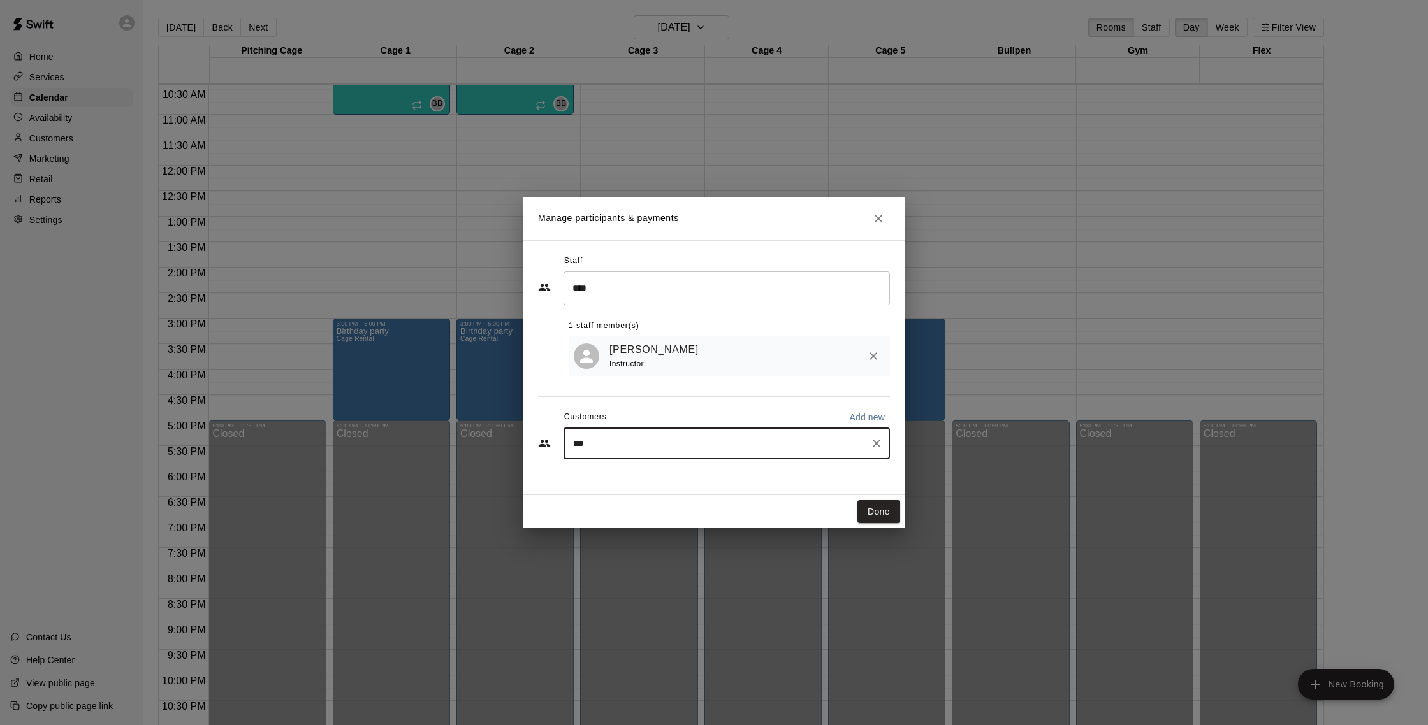
type input "****"
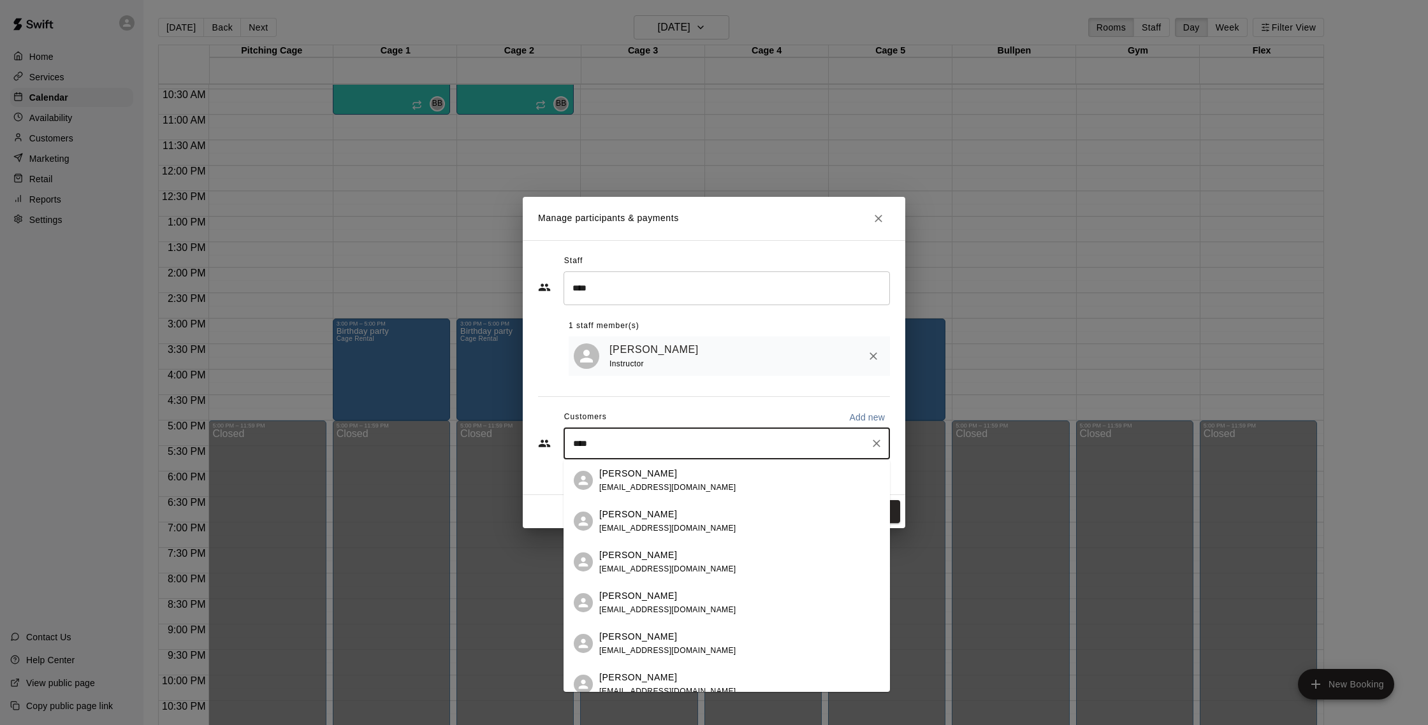
click at [691, 473] on div "[PERSON_NAME] [PERSON_NAME][EMAIL_ADDRESS][DOMAIN_NAME]" at bounding box center [739, 480] width 280 height 27
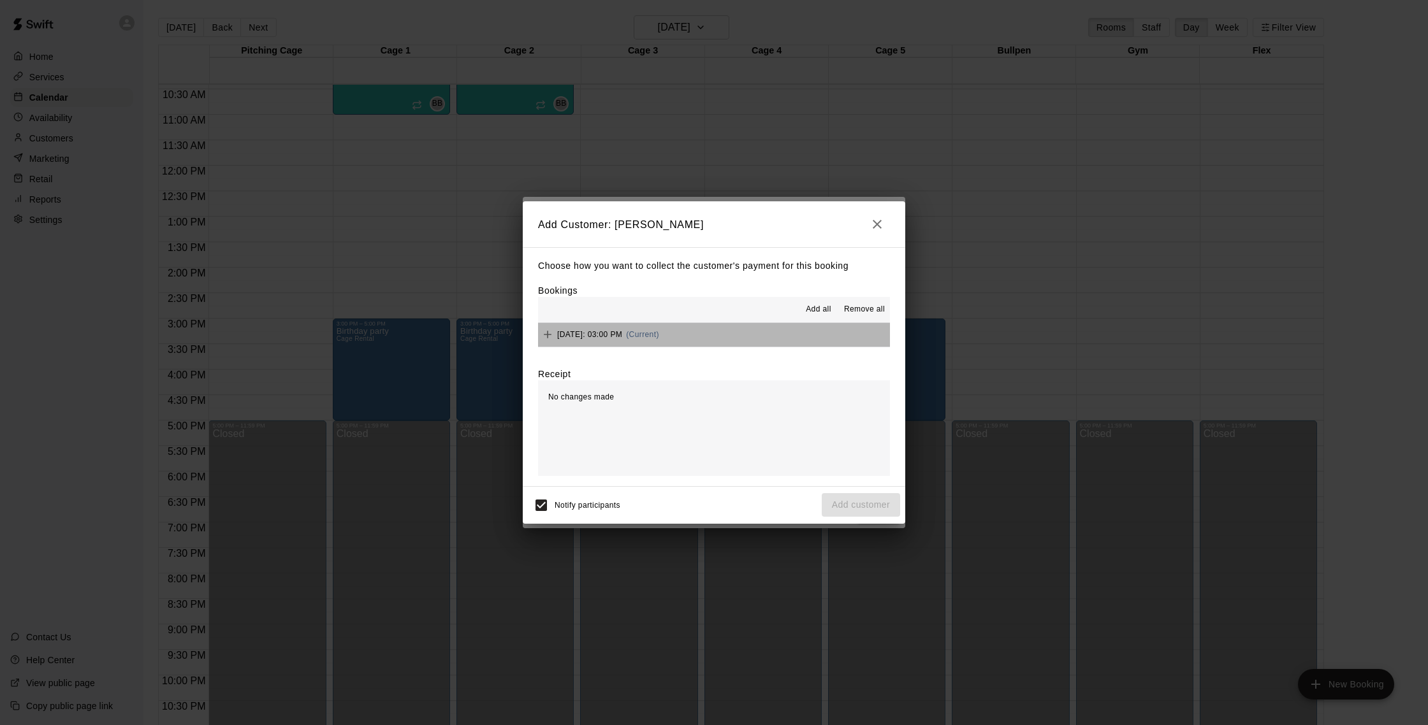
click at [753, 331] on button "[DATE]: 03:00 PM (Current)" at bounding box center [714, 335] width 352 height 24
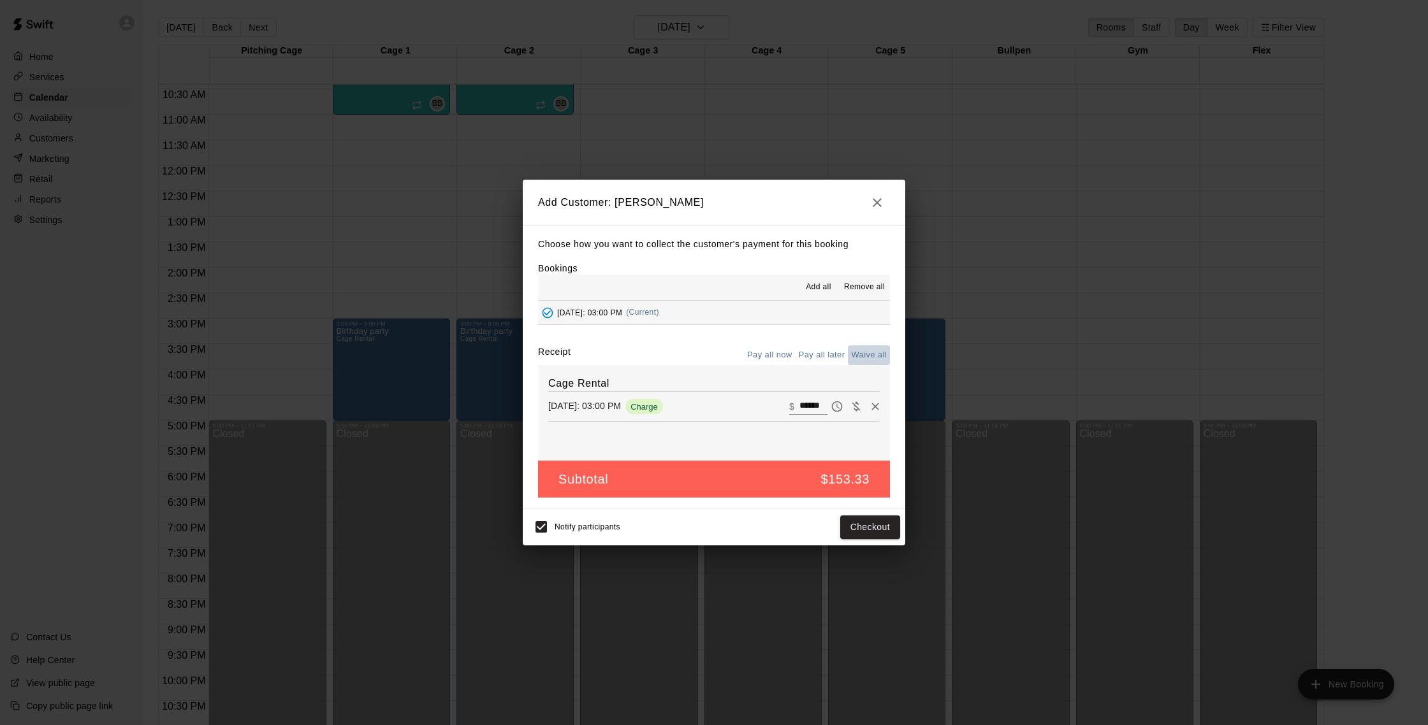
click at [867, 357] on button "Waive all" at bounding box center [869, 355] width 42 height 20
type input "*"
click at [885, 527] on button "Add customer" at bounding box center [861, 528] width 78 height 24
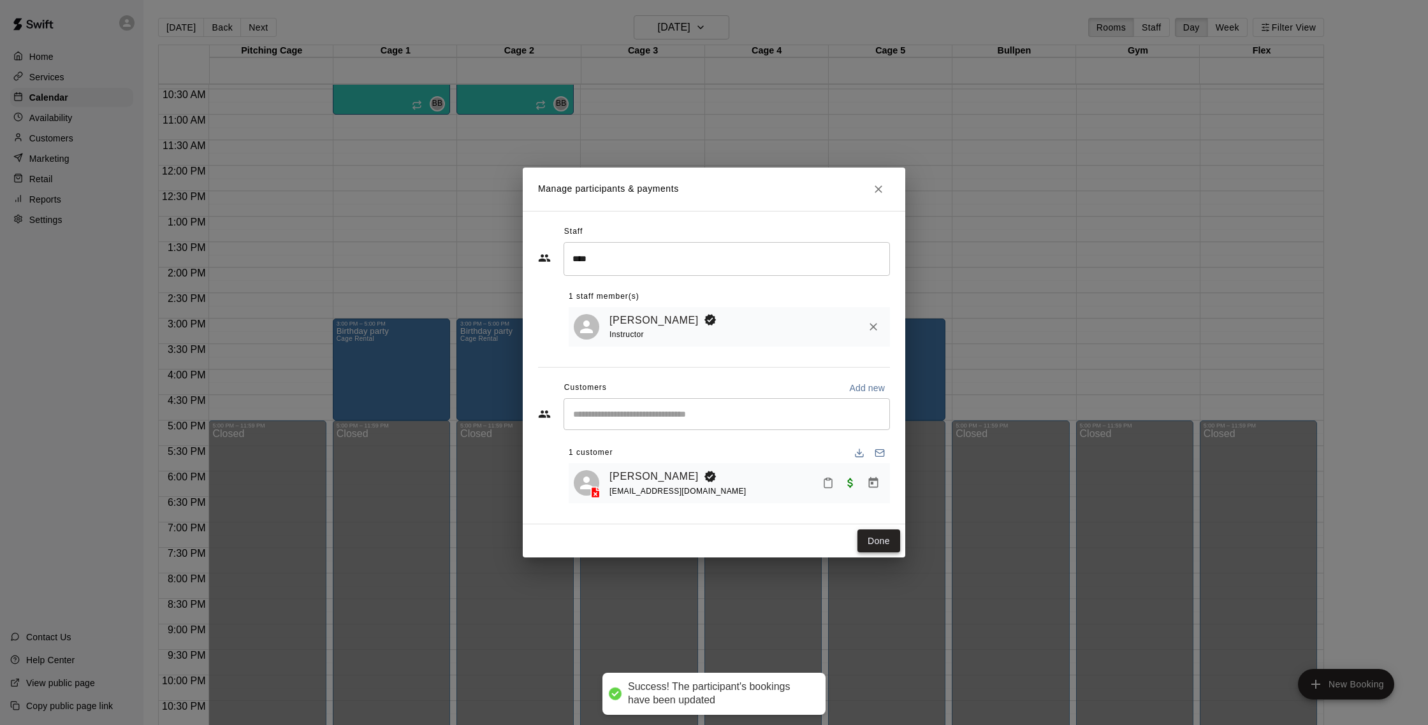
click at [880, 541] on button "Done" at bounding box center [878, 542] width 43 height 24
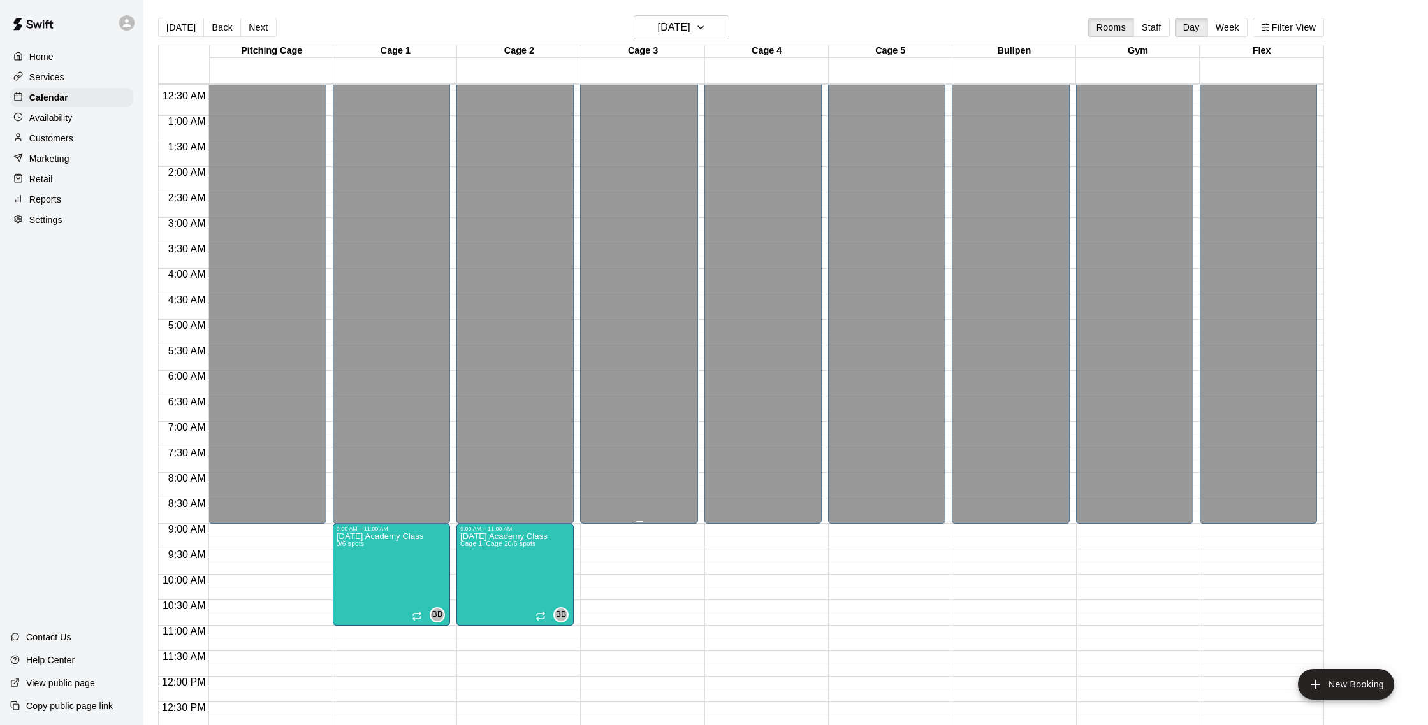
scroll to position [0, 0]
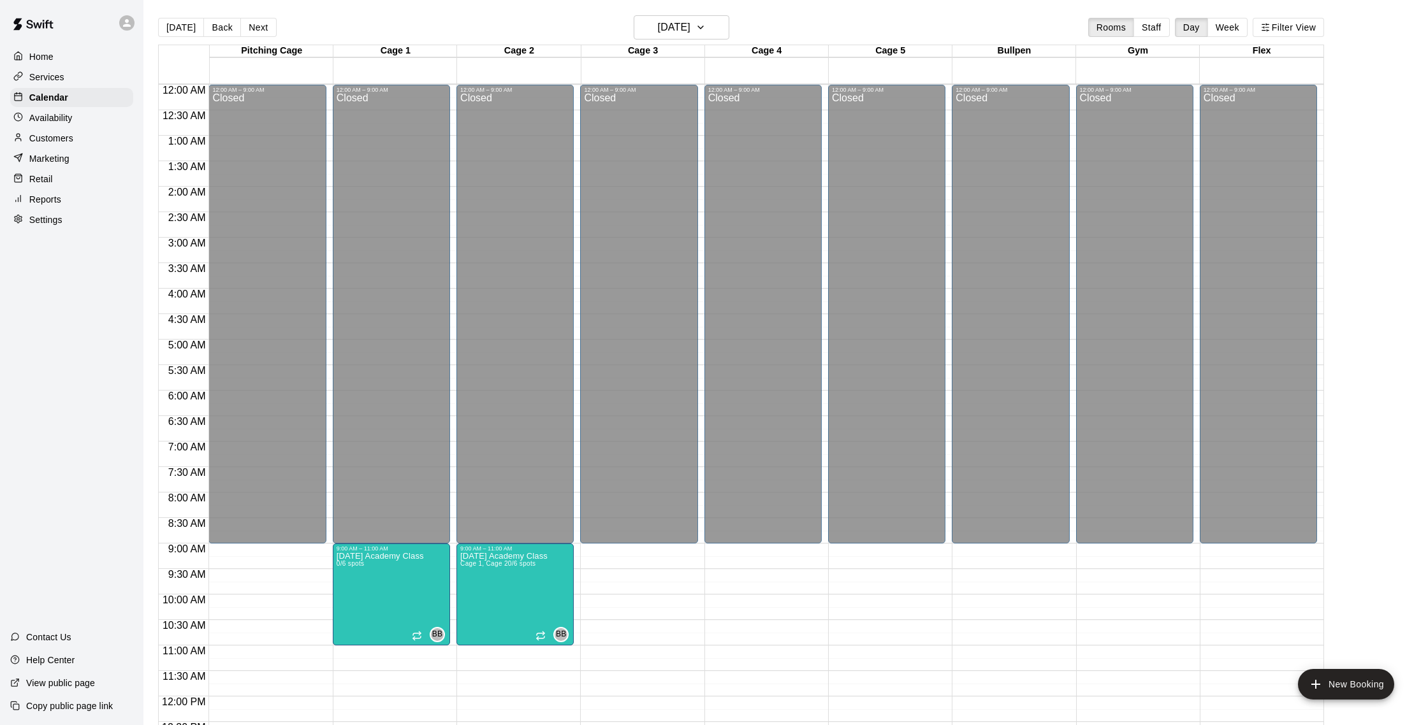
click at [52, 148] on div "Home Services Calendar Availability Customers Marketing Retail Reports Settings" at bounding box center [71, 138] width 143 height 185
click at [52, 141] on p "Customers" at bounding box center [51, 138] width 44 height 13
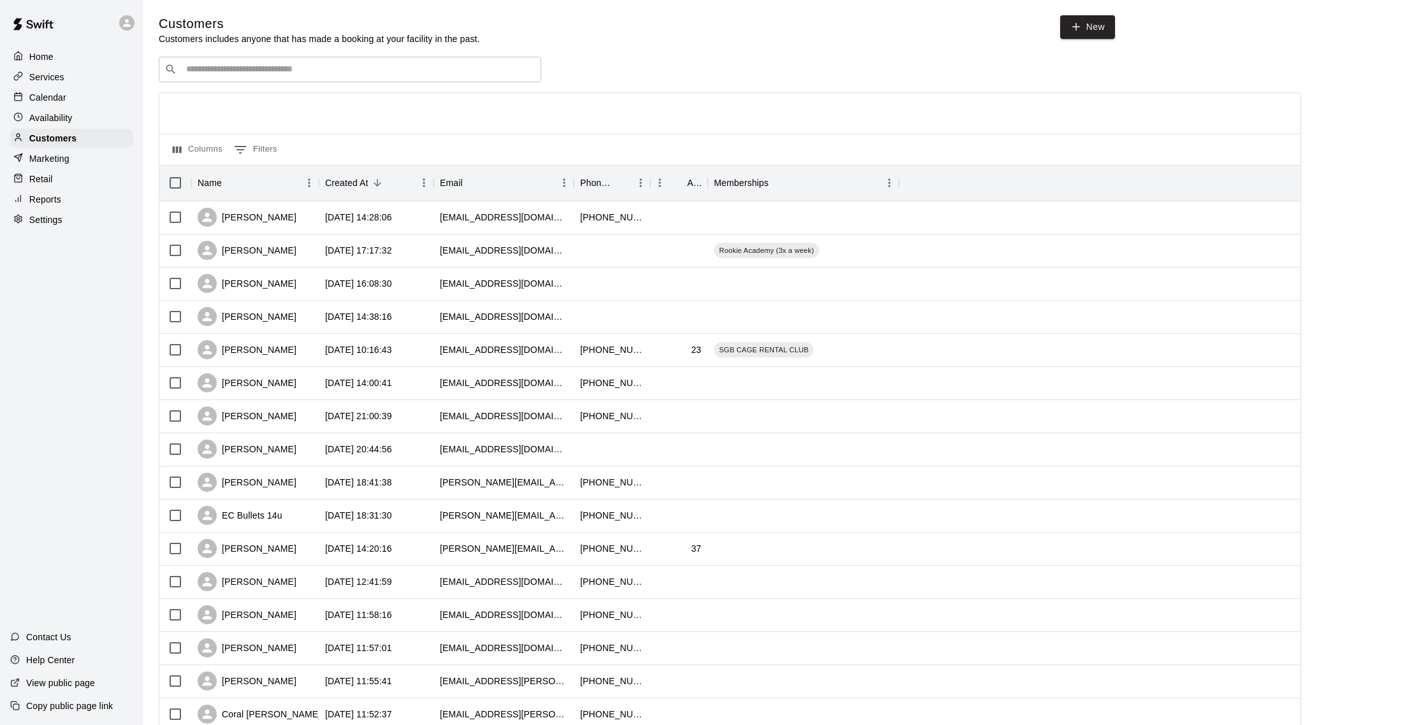
scroll to position [3, 0]
click at [61, 101] on p "Calendar" at bounding box center [47, 97] width 37 height 13
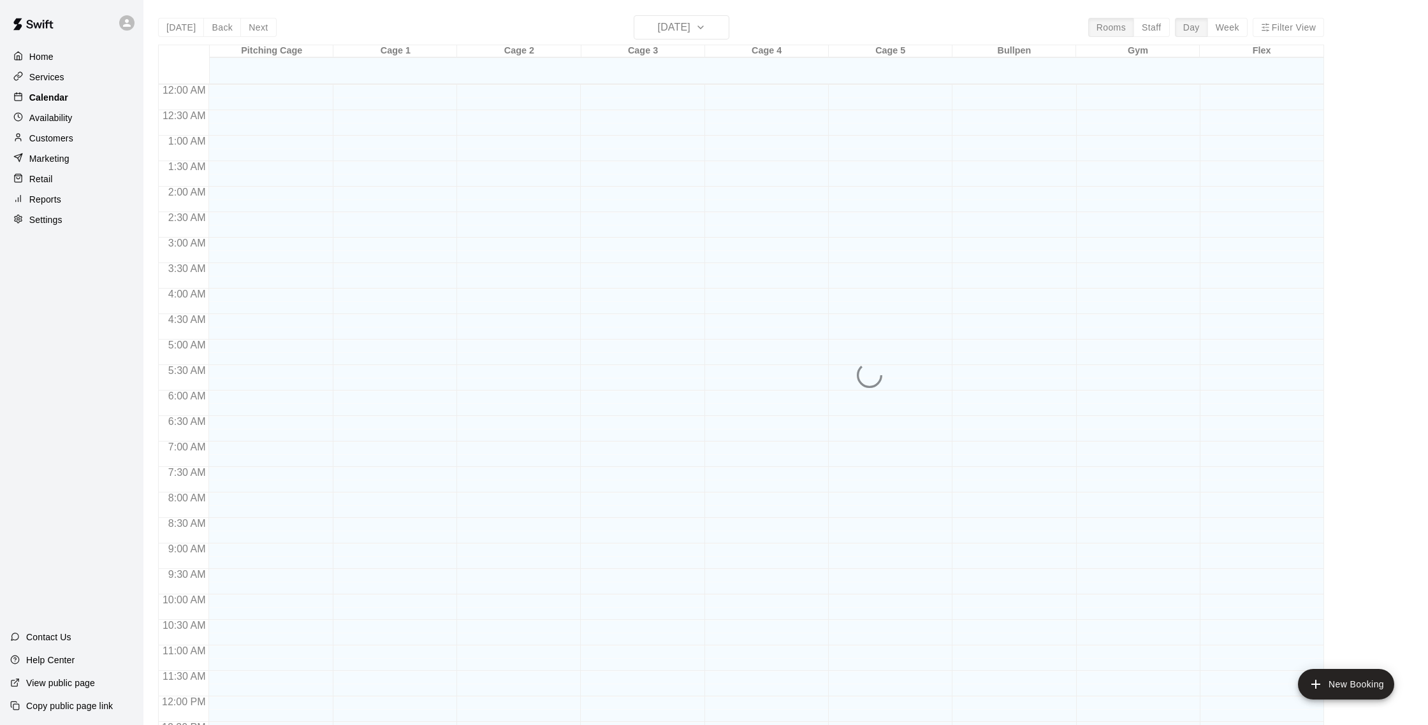
scroll to position [531, 0]
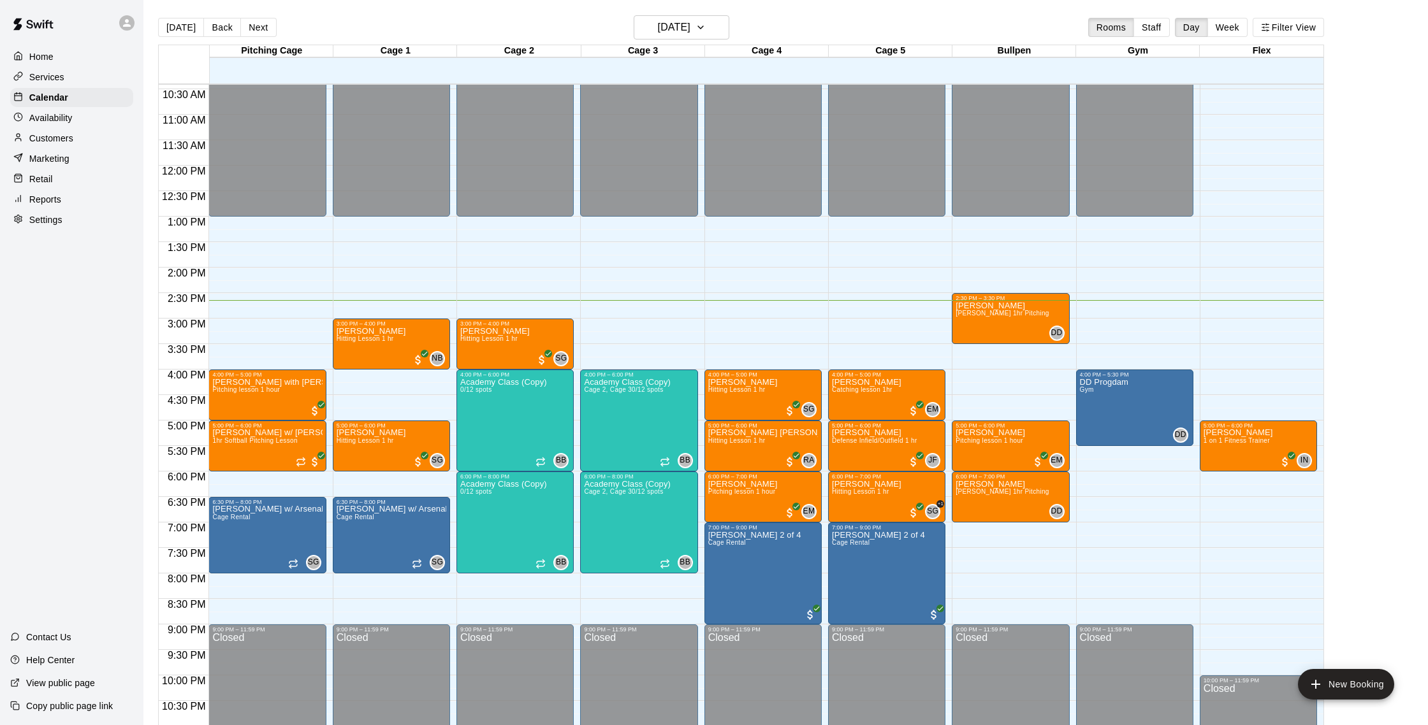
click at [73, 120] on div "Availability" at bounding box center [71, 117] width 123 height 19
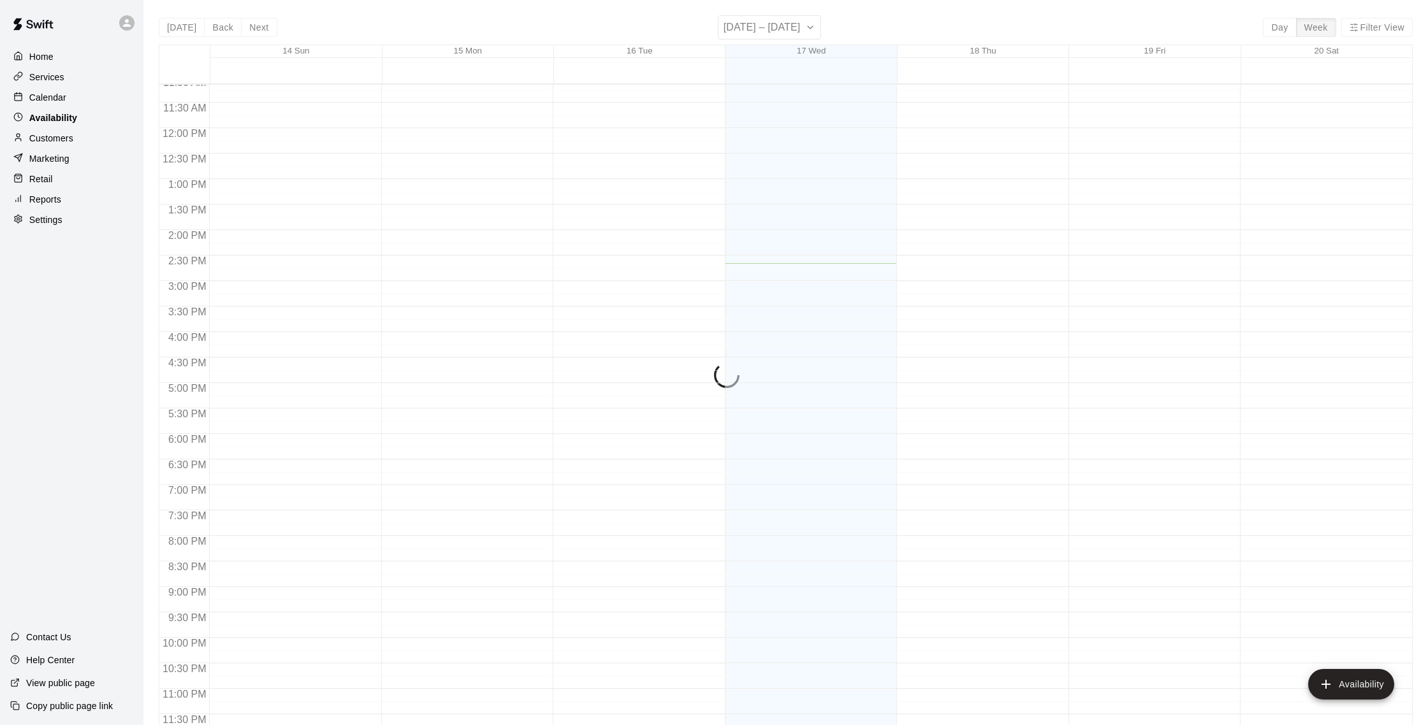
scroll to position [1, 0]
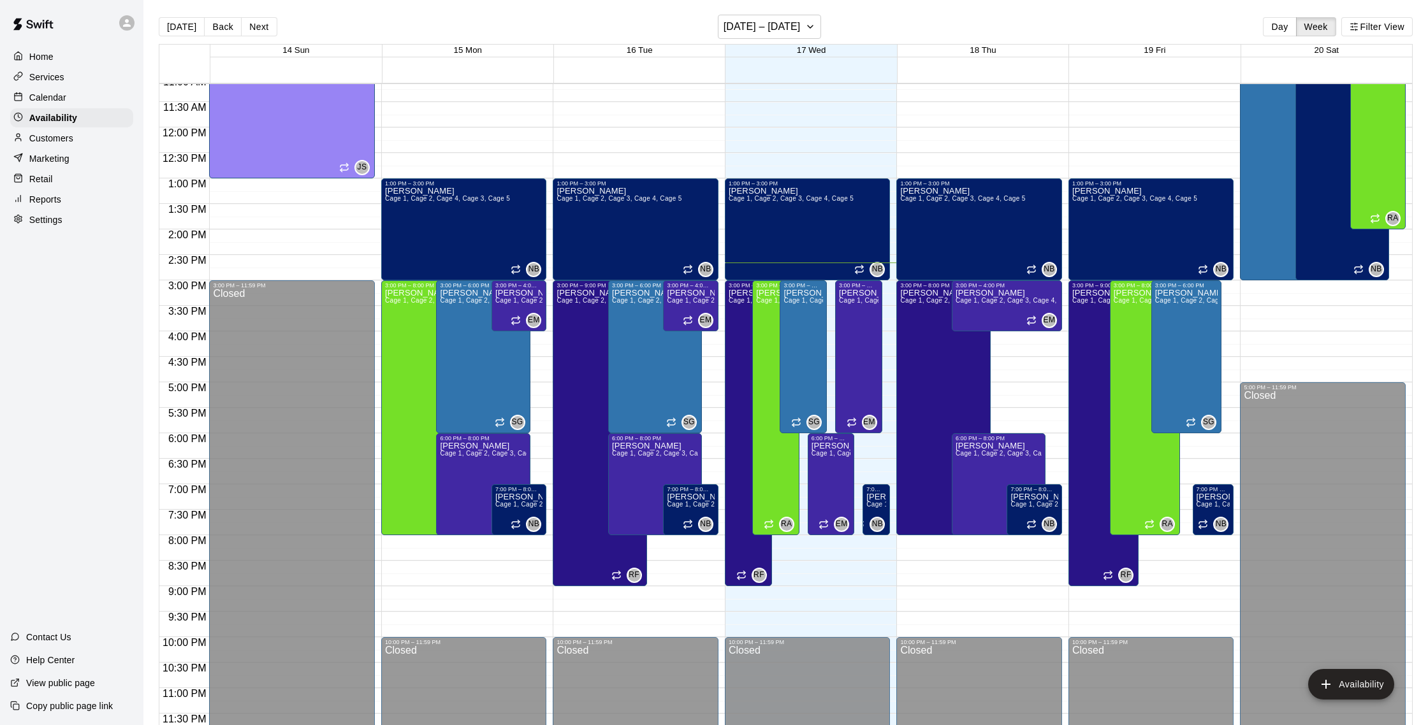
click at [63, 101] on p "Calendar" at bounding box center [47, 97] width 37 height 13
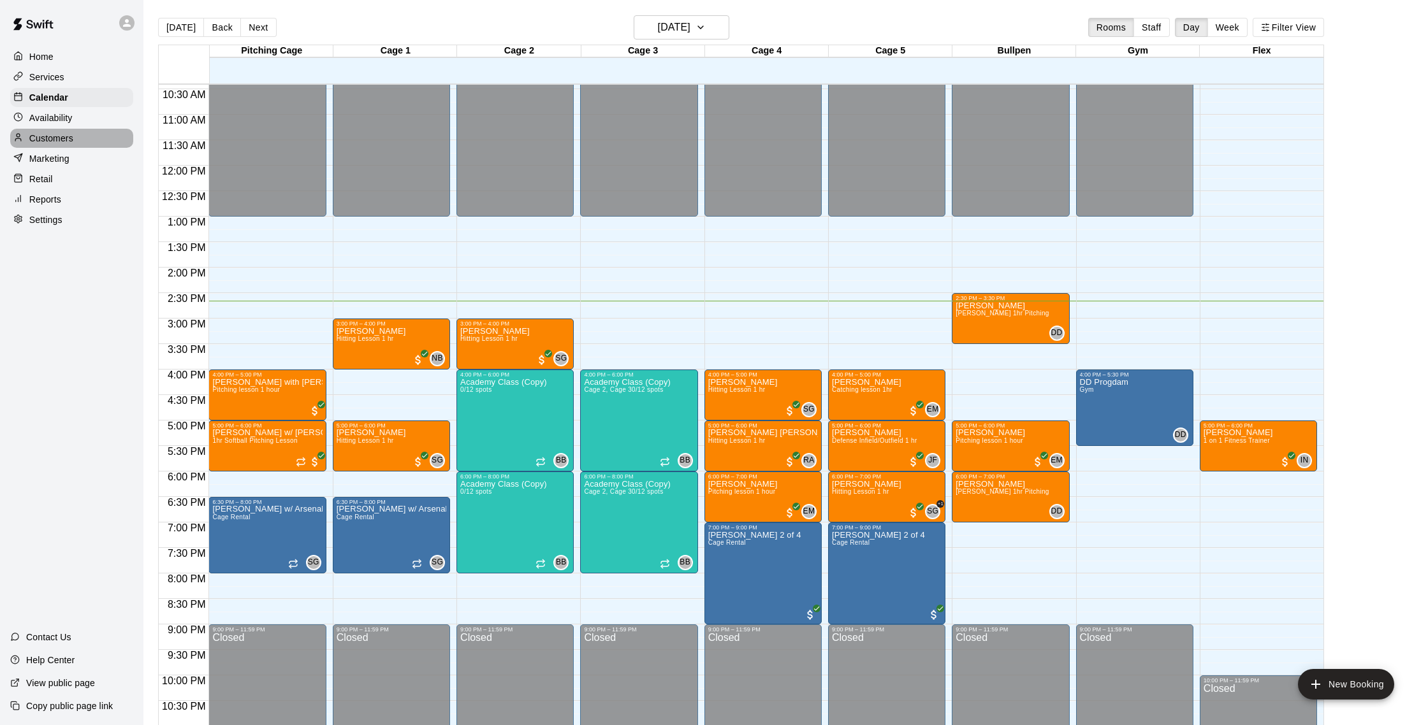
click at [60, 138] on p "Customers" at bounding box center [51, 138] width 44 height 13
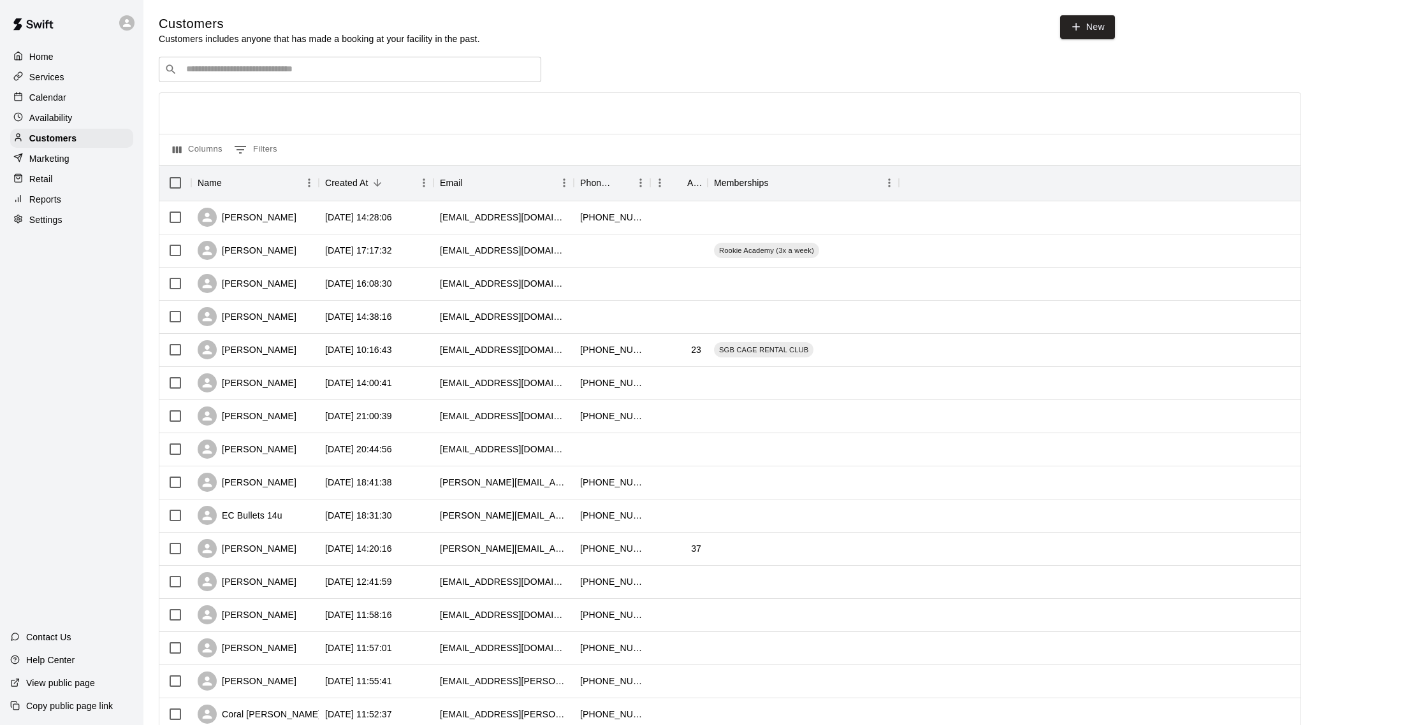
click at [55, 101] on p "Calendar" at bounding box center [47, 97] width 37 height 13
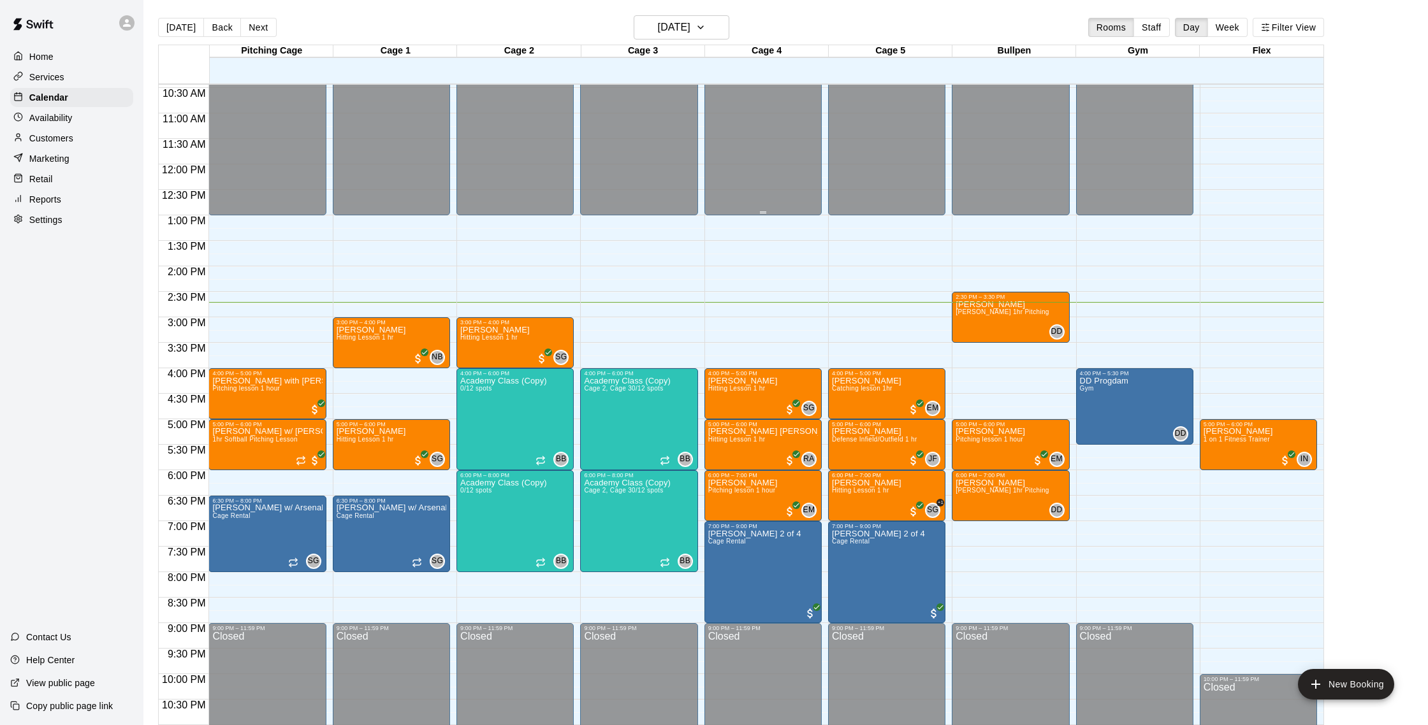
scroll to position [537, 0]
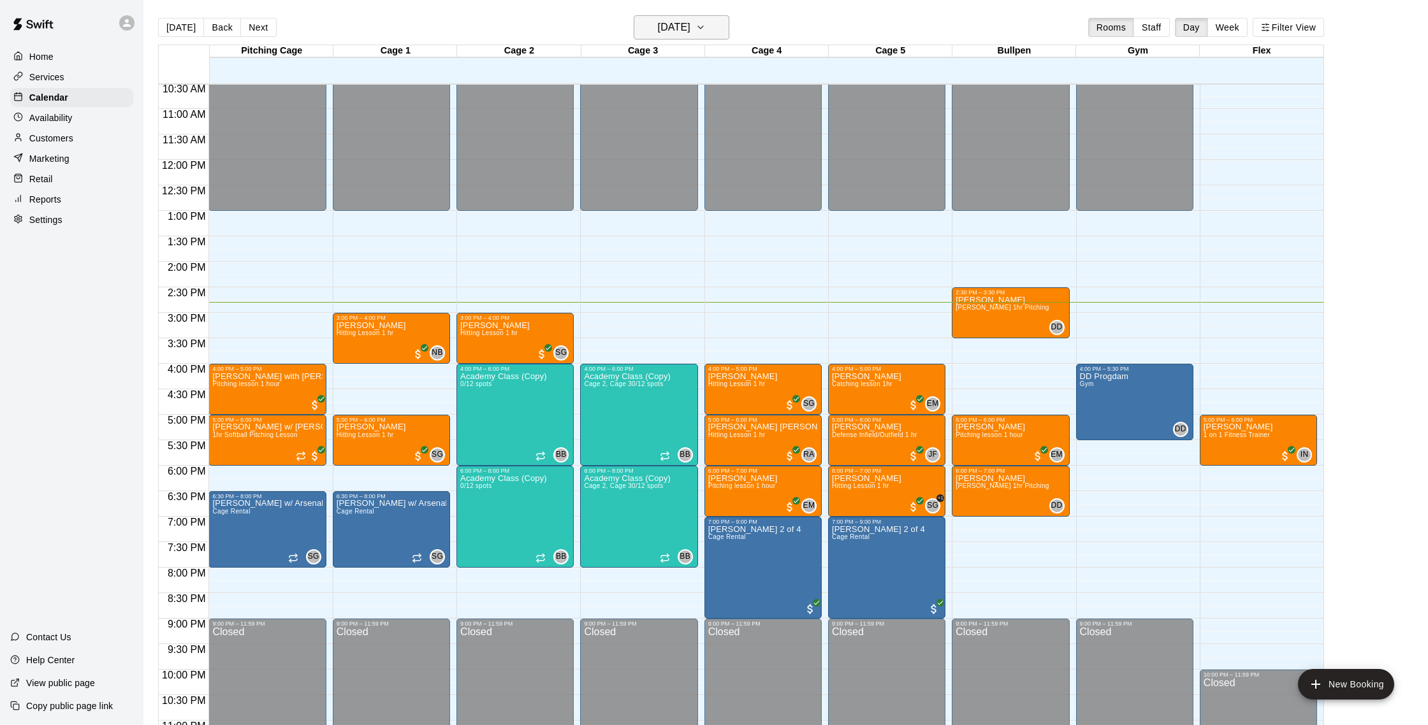
click at [659, 31] on h6 "[DATE]" at bounding box center [674, 27] width 33 height 18
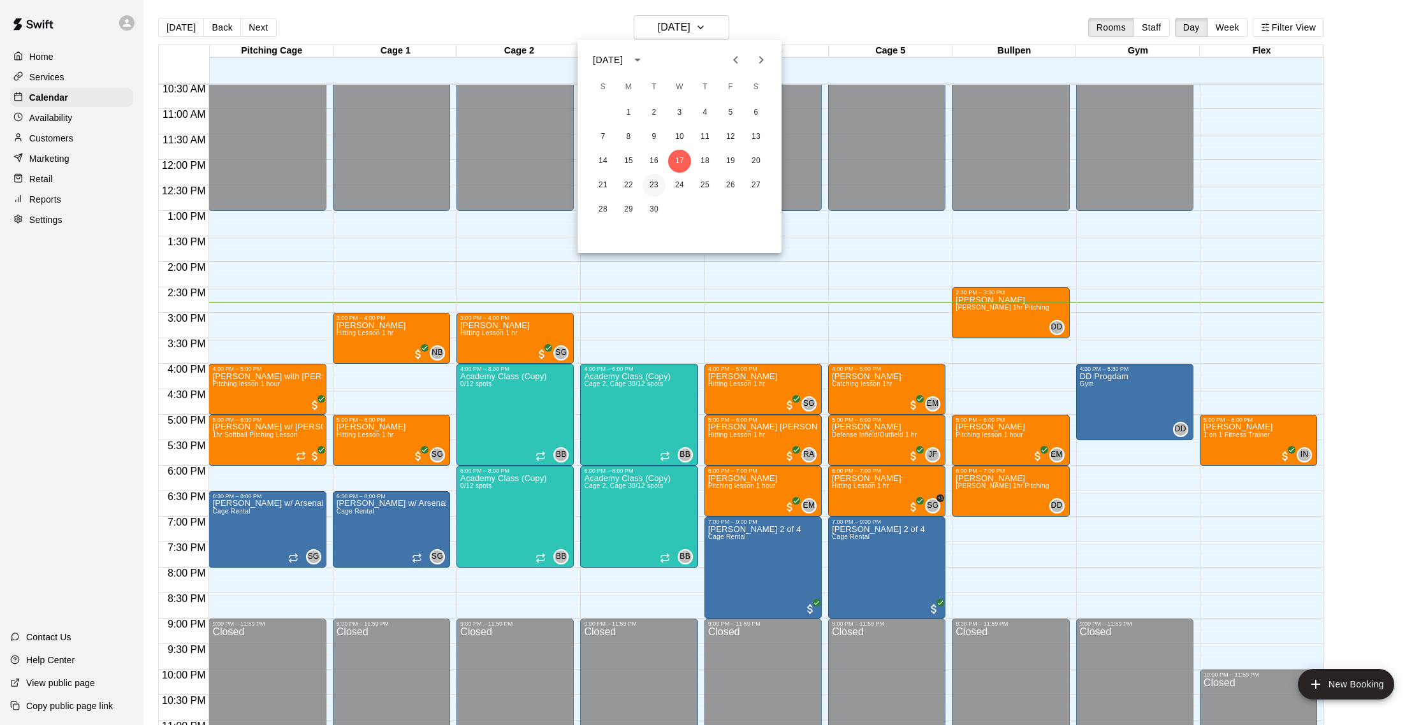
click at [657, 180] on button "23" at bounding box center [653, 185] width 23 height 23
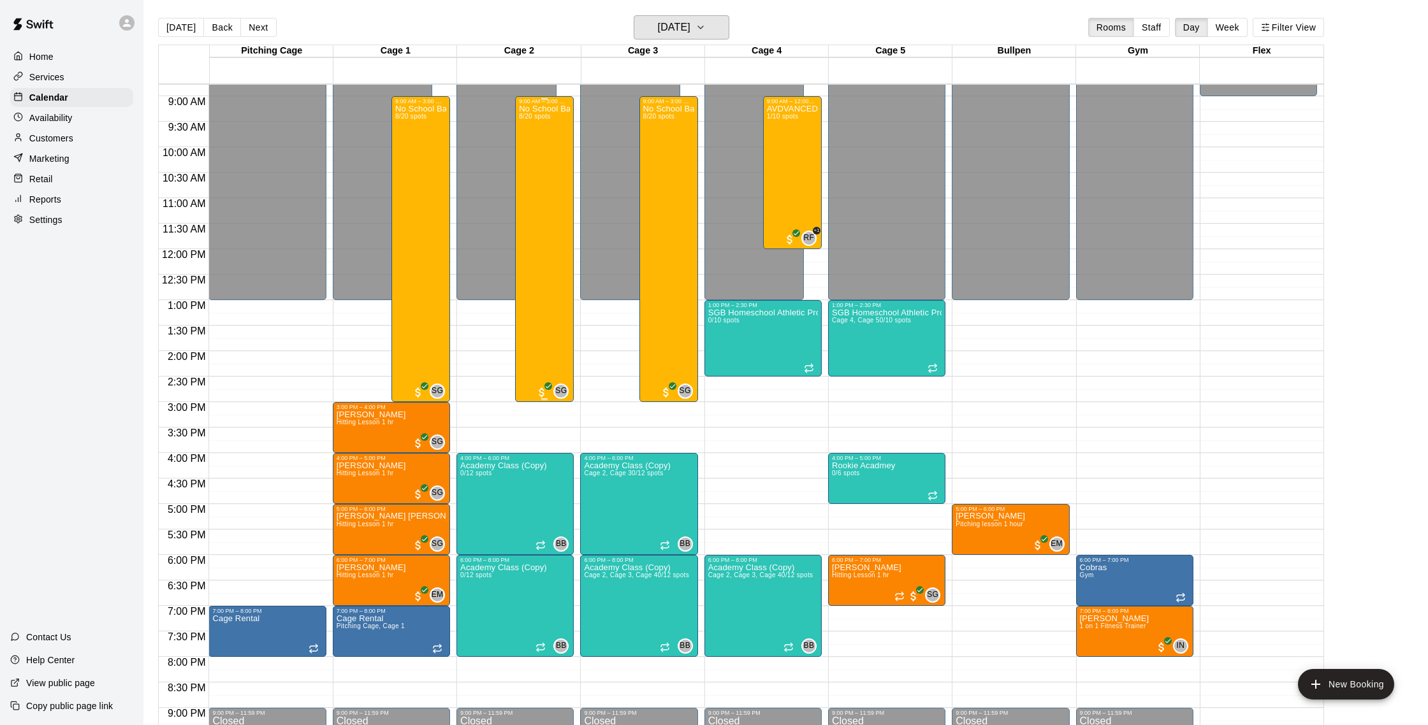
scroll to position [449, 0]
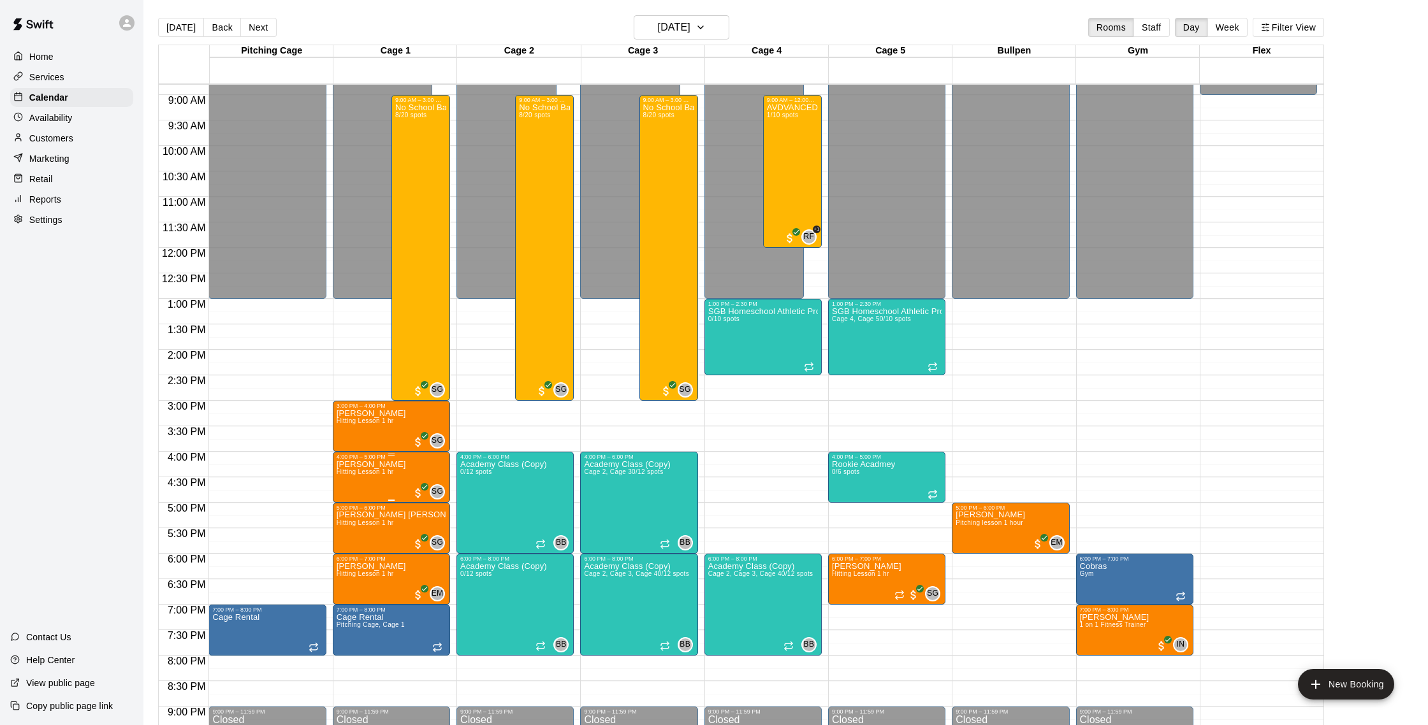
click at [349, 500] on img "edit" at bounding box center [349, 503] width 15 height 15
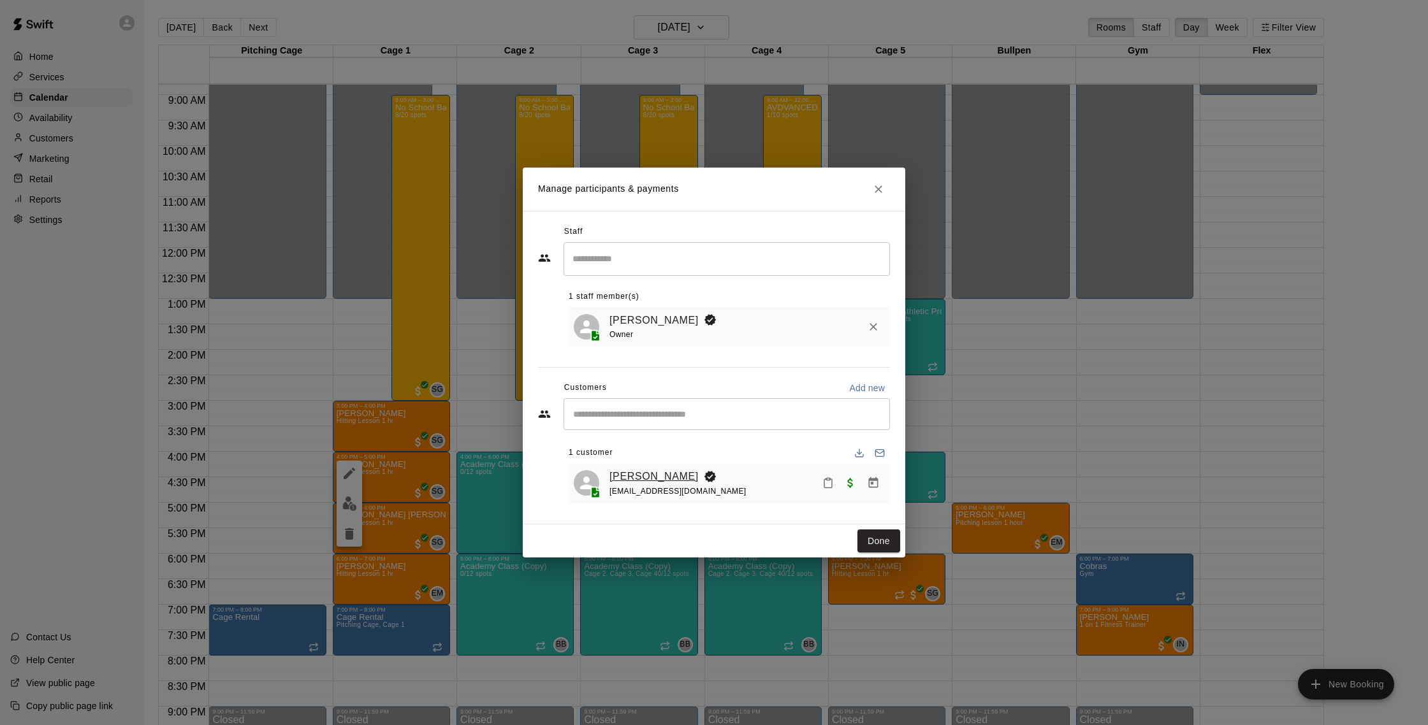
click at [657, 470] on link "[PERSON_NAME]" at bounding box center [653, 476] width 89 height 17
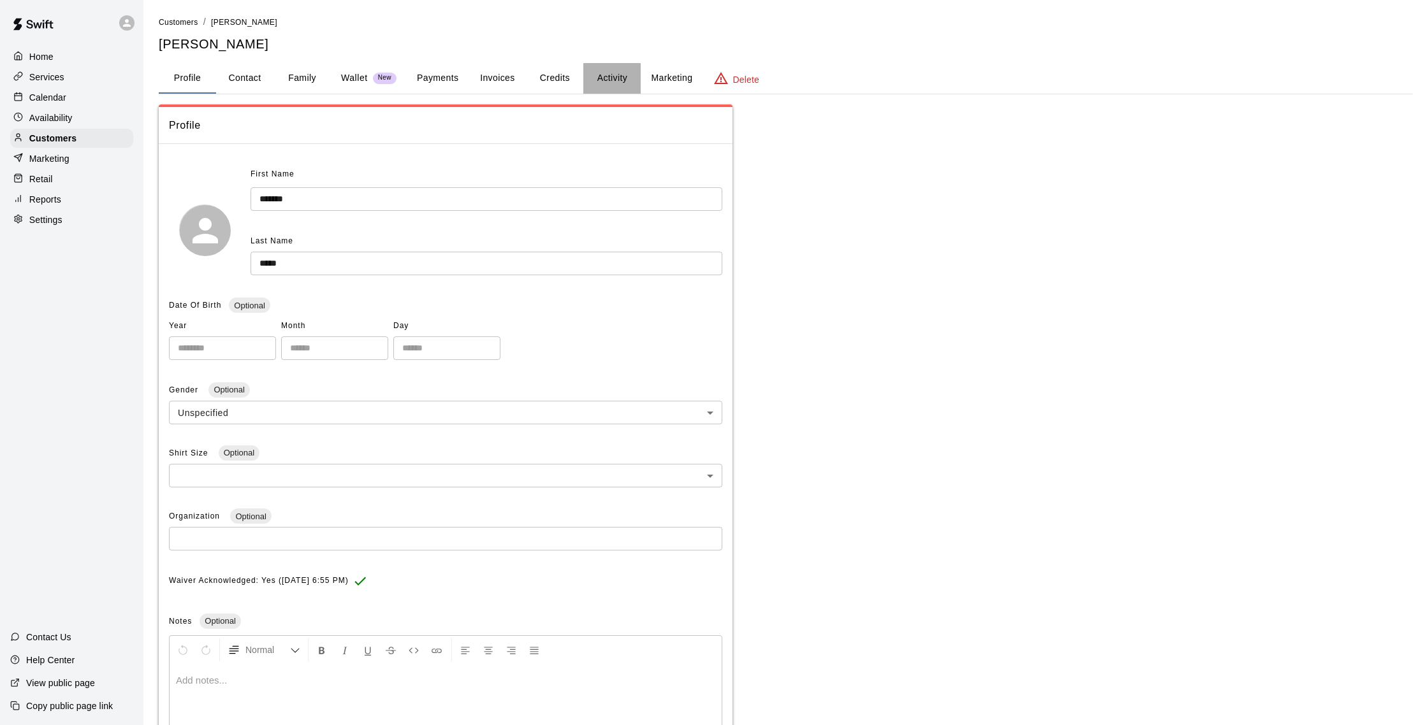
click at [604, 75] on button "Activity" at bounding box center [611, 78] width 57 height 31
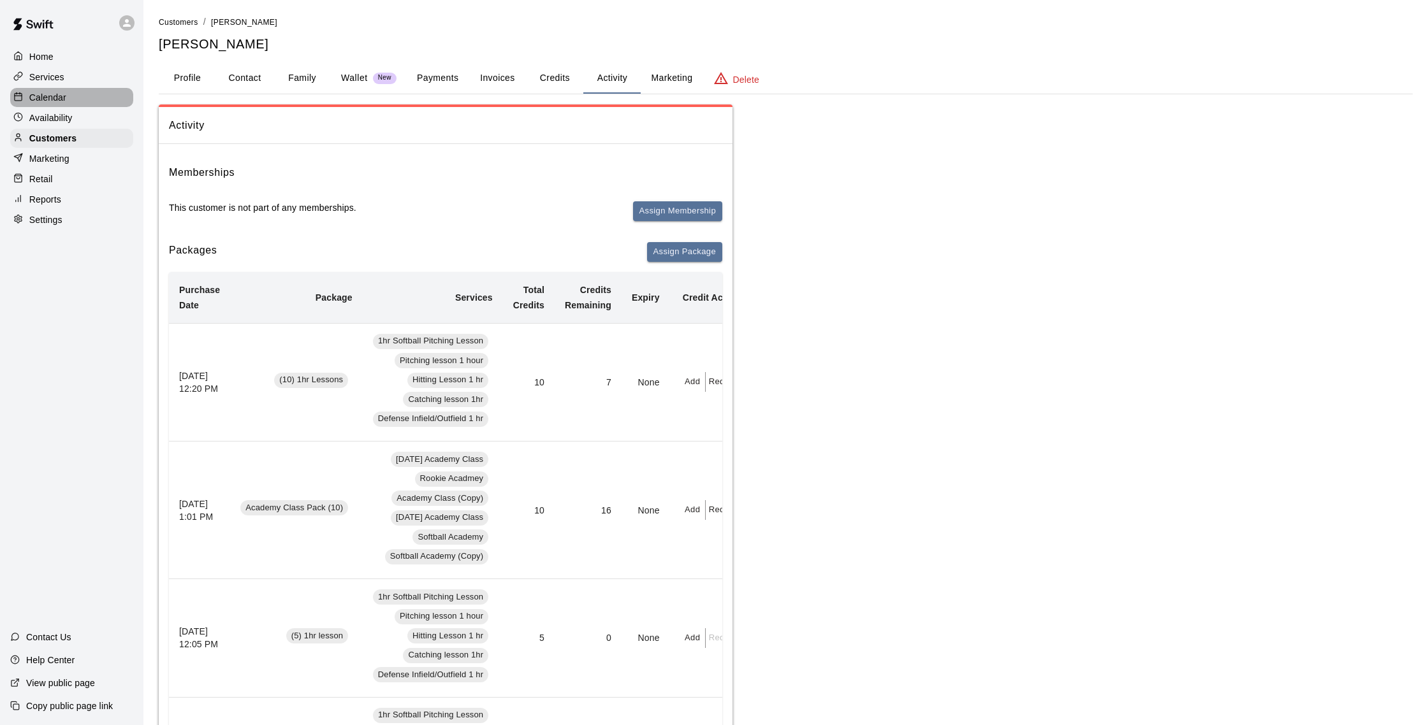
click at [50, 91] on p "Calendar" at bounding box center [47, 97] width 37 height 13
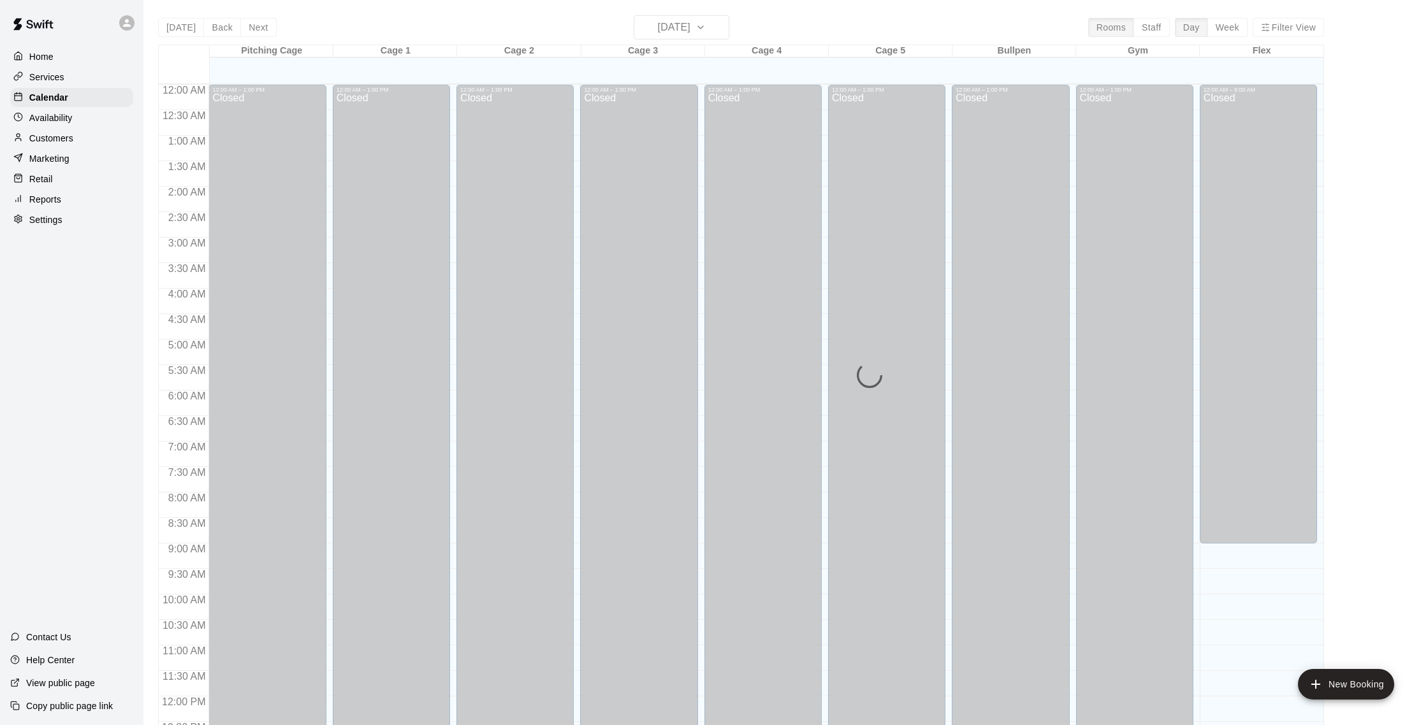
scroll to position [531, 0]
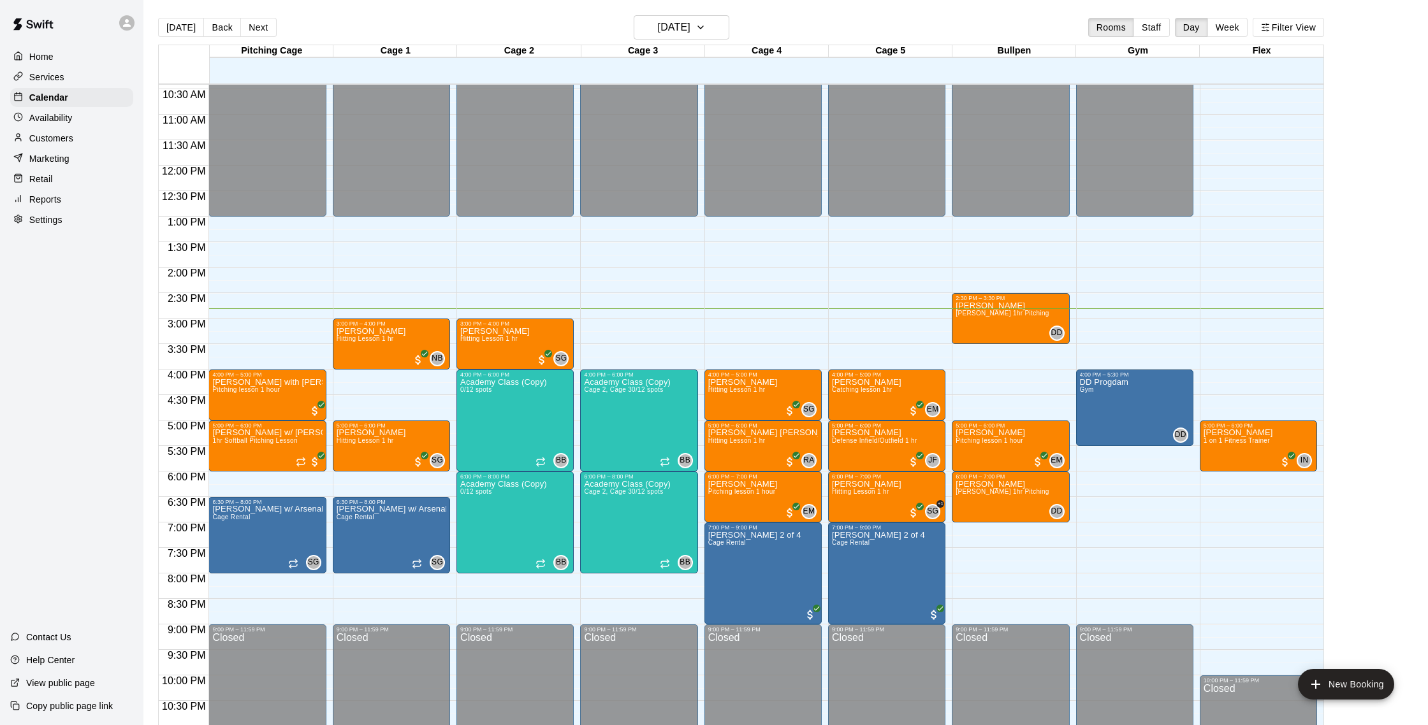
click at [52, 131] on div "Customers" at bounding box center [71, 138] width 123 height 19
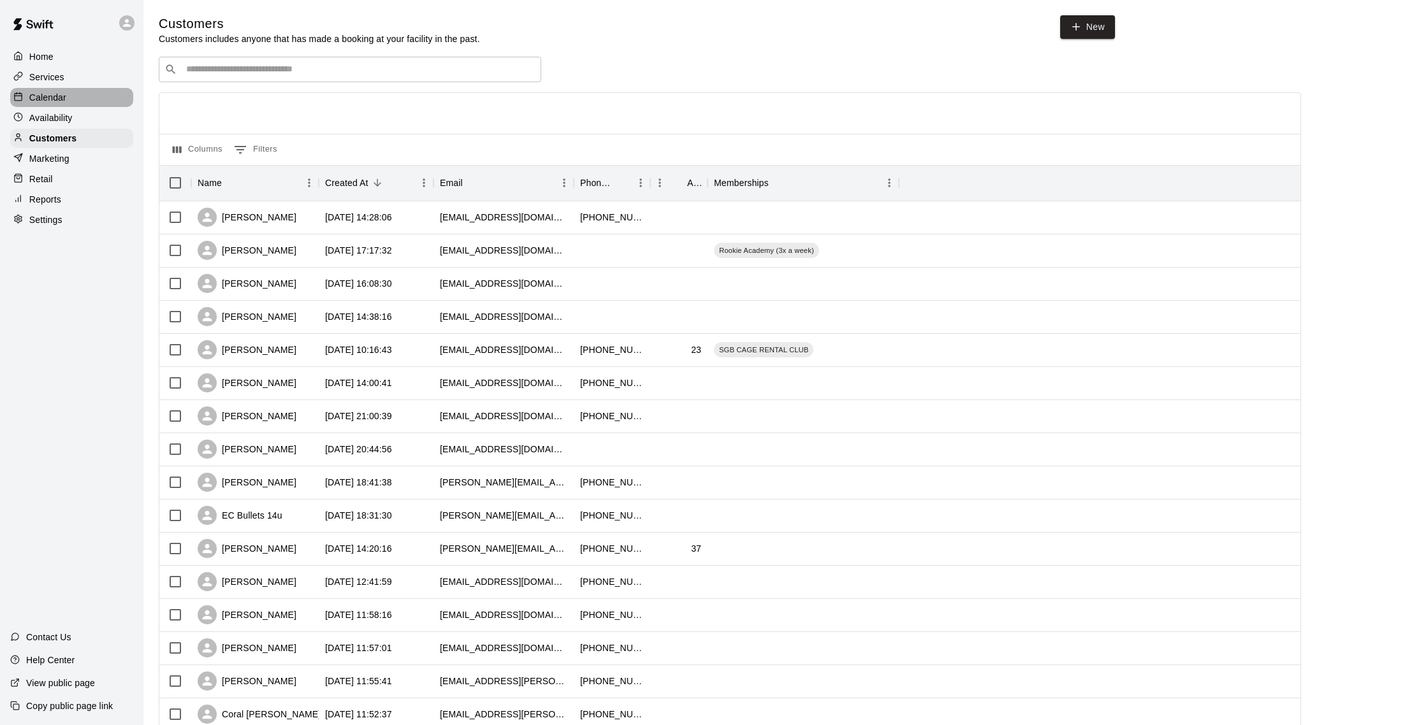
click at [52, 98] on p "Calendar" at bounding box center [47, 97] width 37 height 13
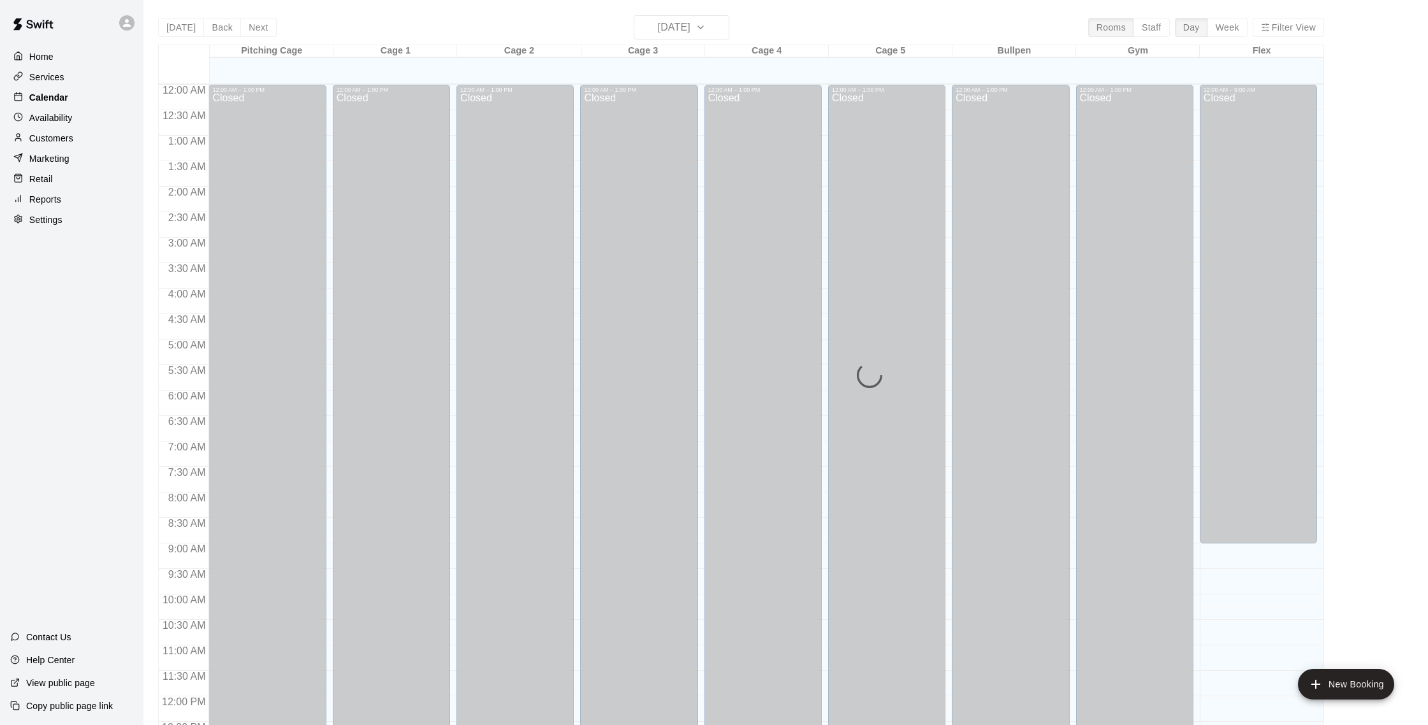
scroll to position [531, 0]
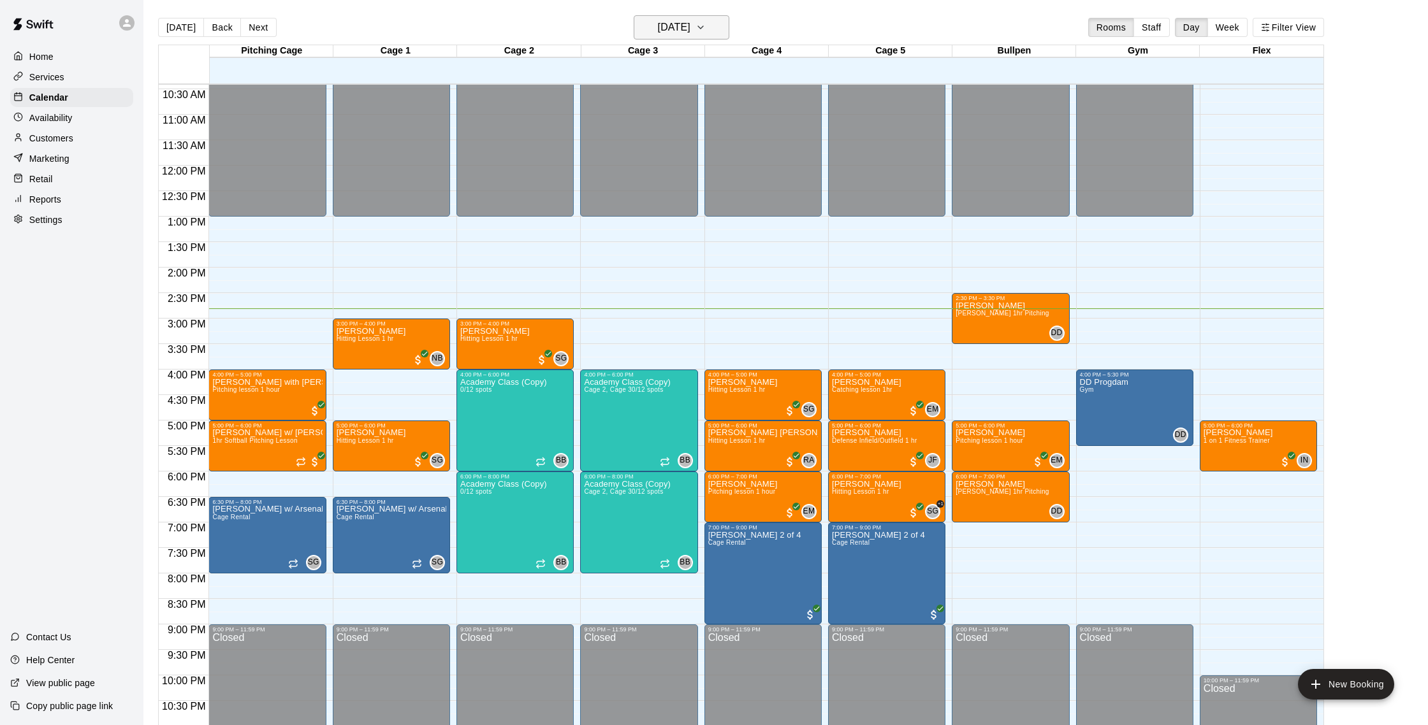
click at [685, 32] on h6 "[DATE]" at bounding box center [674, 27] width 33 height 18
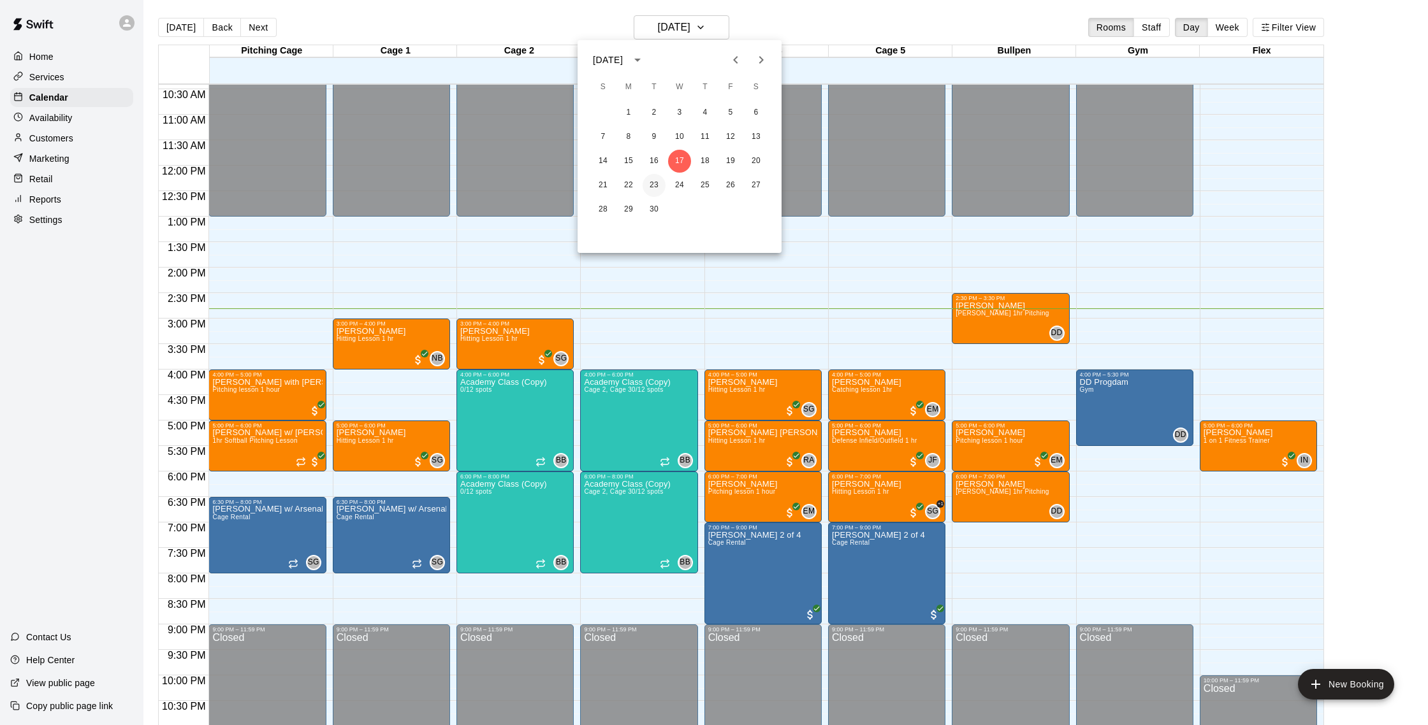
click at [644, 187] on button "23" at bounding box center [653, 185] width 23 height 23
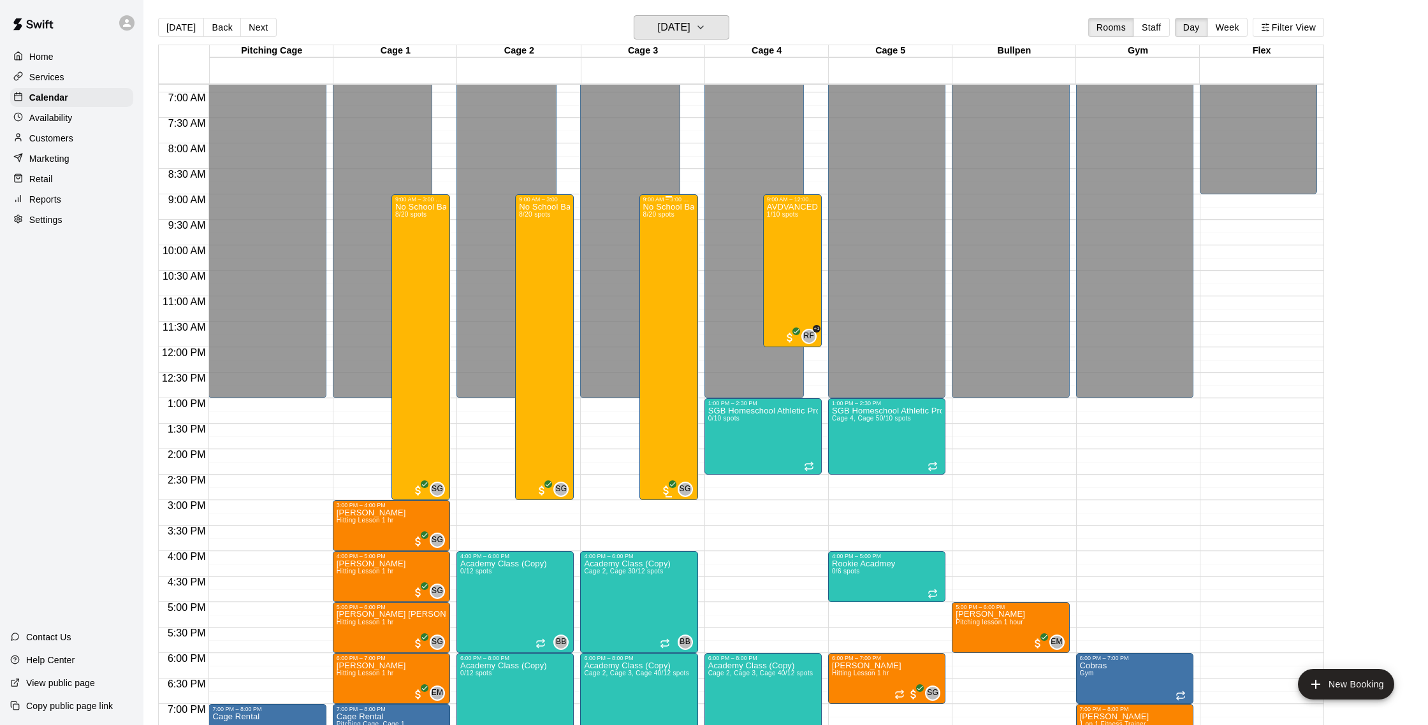
scroll to position [349, 0]
click at [378, 575] on span "Hitting Lesson 1 hr" at bounding box center [365, 572] width 57 height 7
click at [774, 446] on div at bounding box center [714, 362] width 1428 height 725
click at [355, 603] on img "edit" at bounding box center [349, 604] width 15 height 15
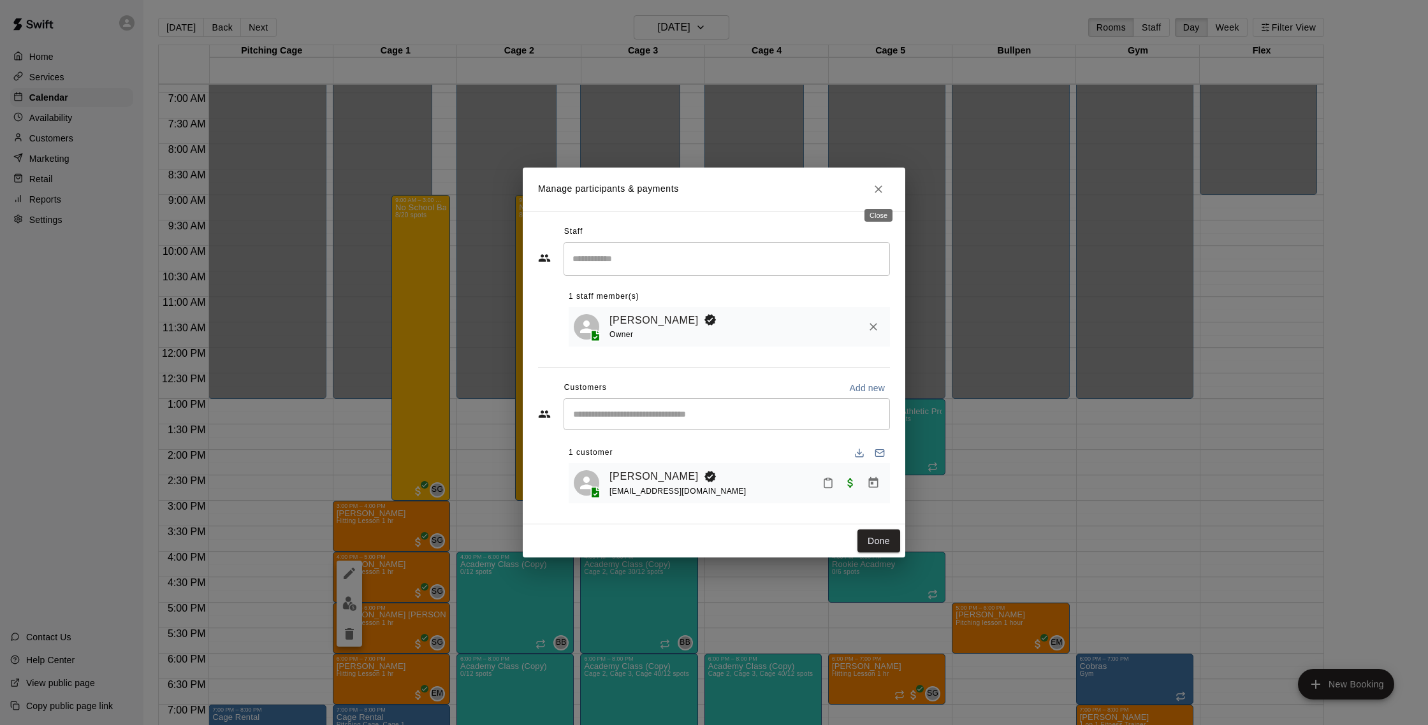
click at [880, 189] on icon "Close" at bounding box center [878, 189] width 13 height 13
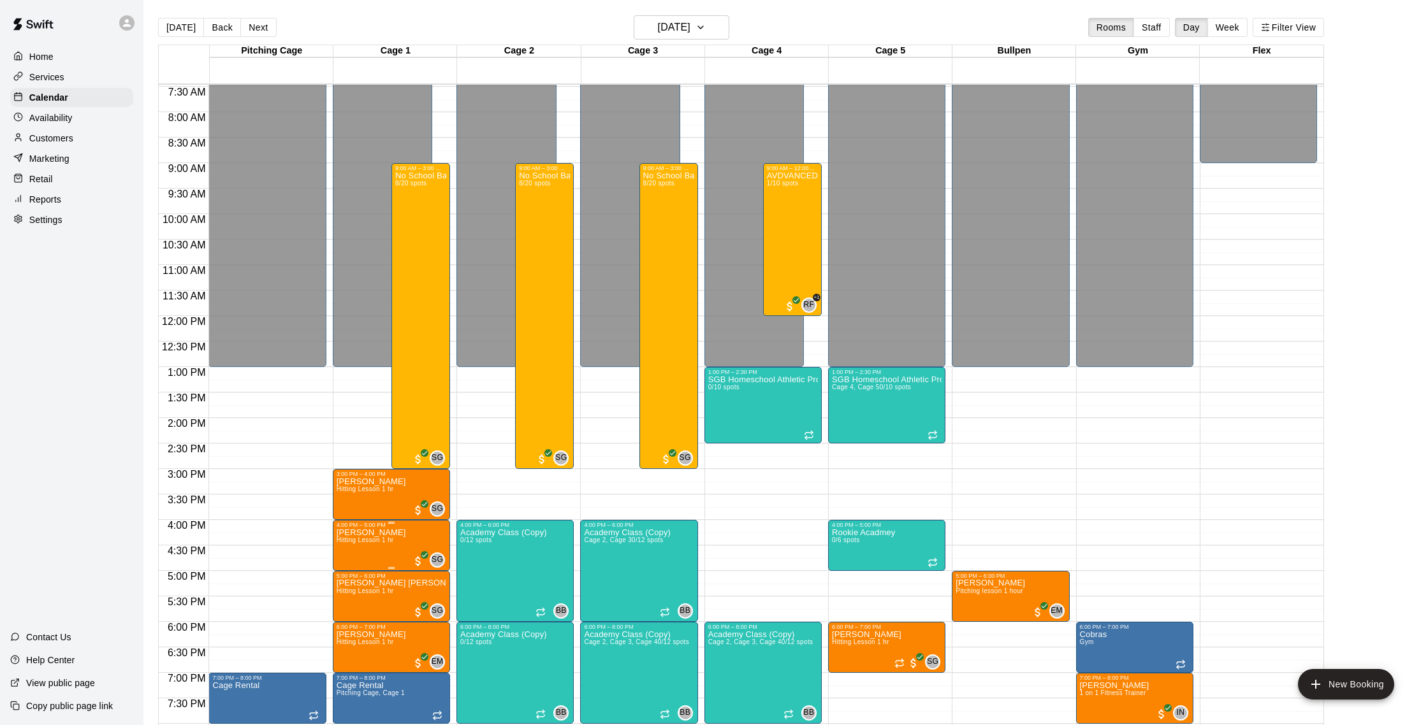
scroll to position [379, 0]
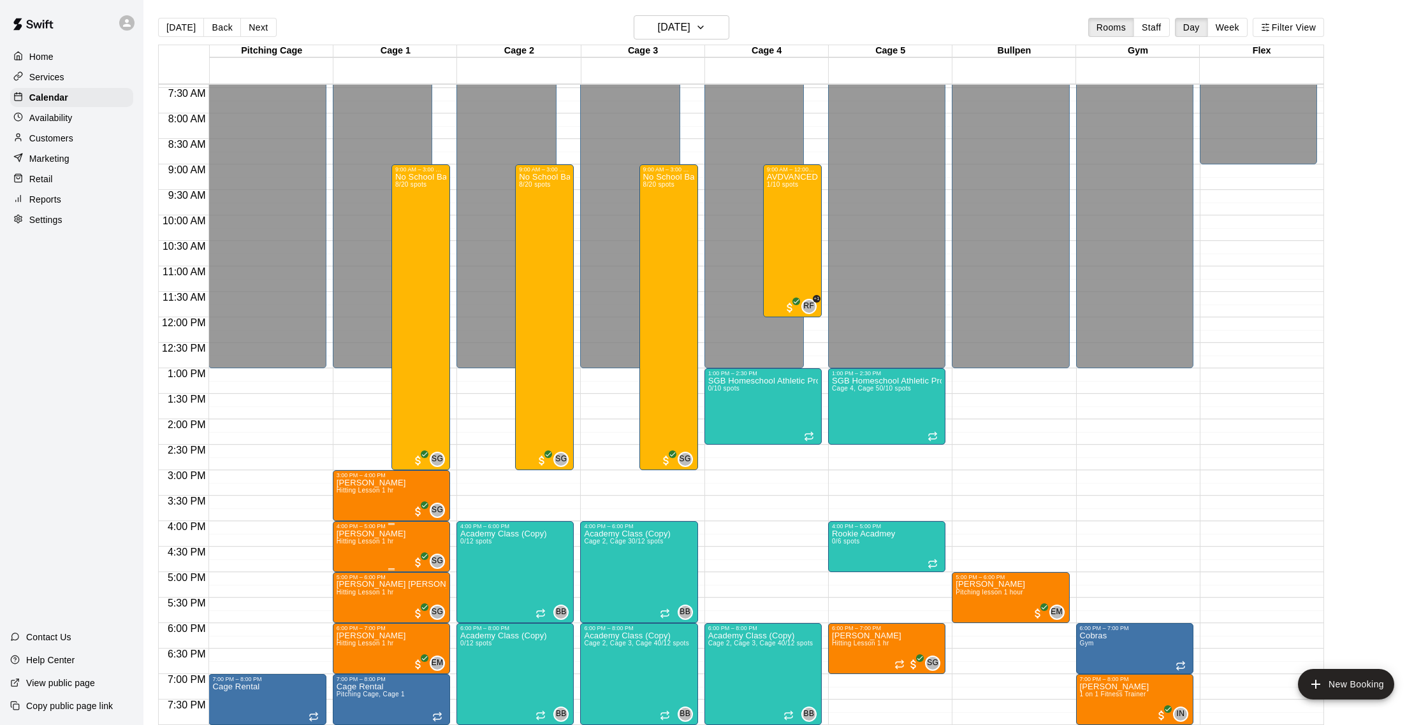
click at [364, 540] on span "Hitting Lesson 1 hr" at bounding box center [365, 541] width 57 height 7
click at [344, 579] on img "edit" at bounding box center [349, 582] width 15 height 15
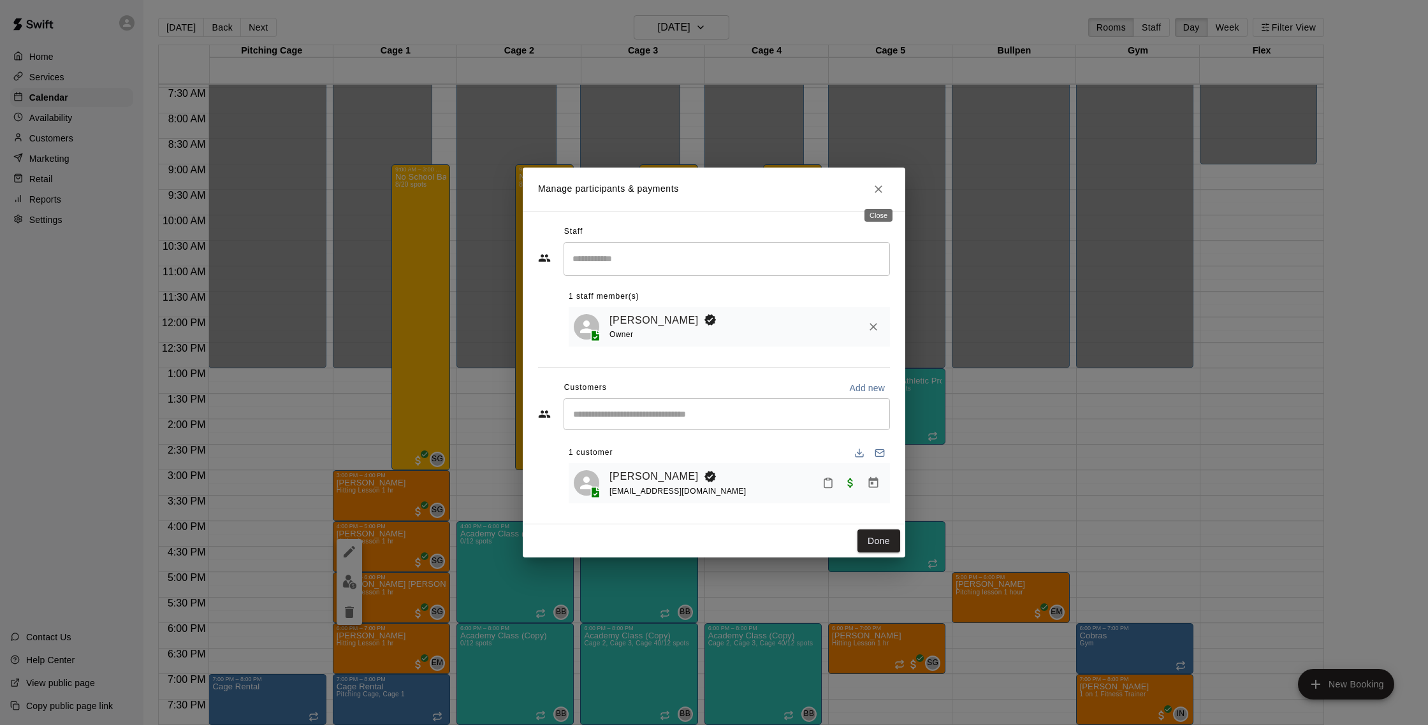
click at [882, 191] on icon "Close" at bounding box center [878, 189] width 13 height 13
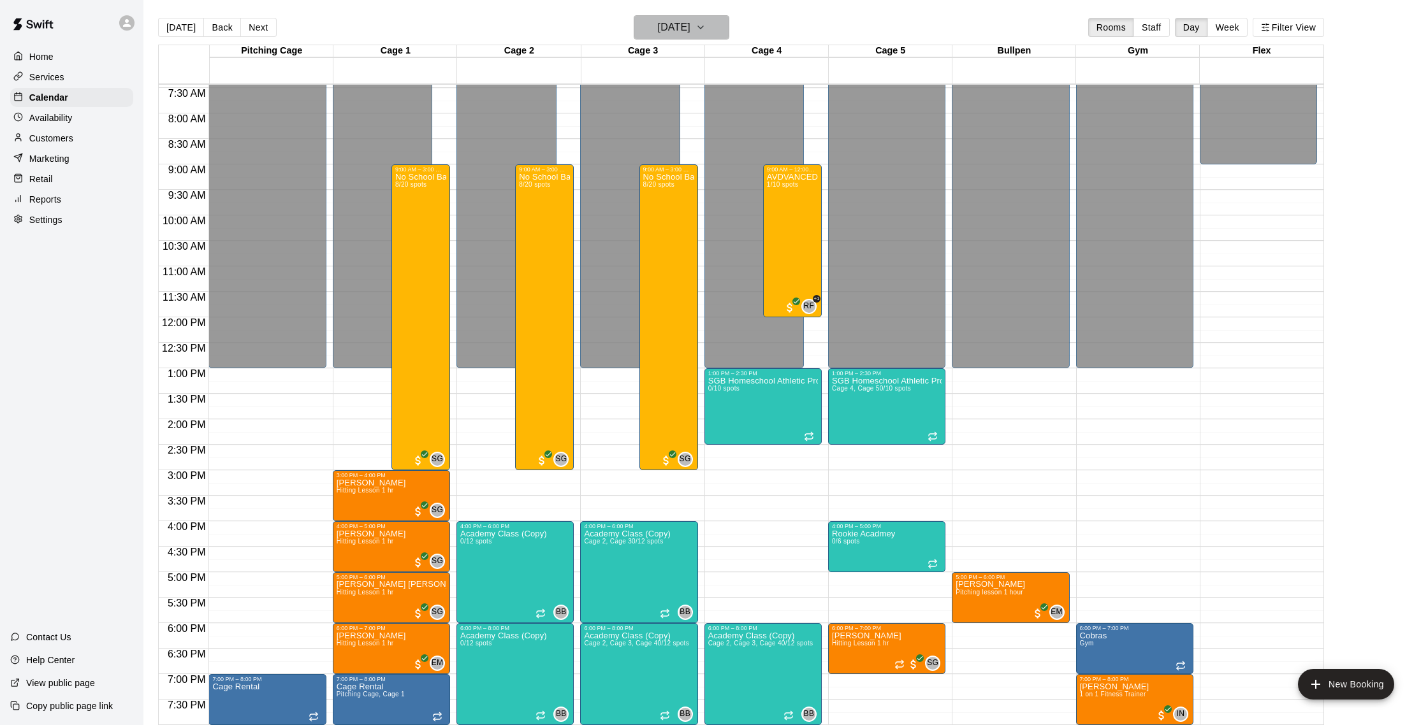
click at [690, 34] on h6 "[DATE]" at bounding box center [674, 27] width 33 height 18
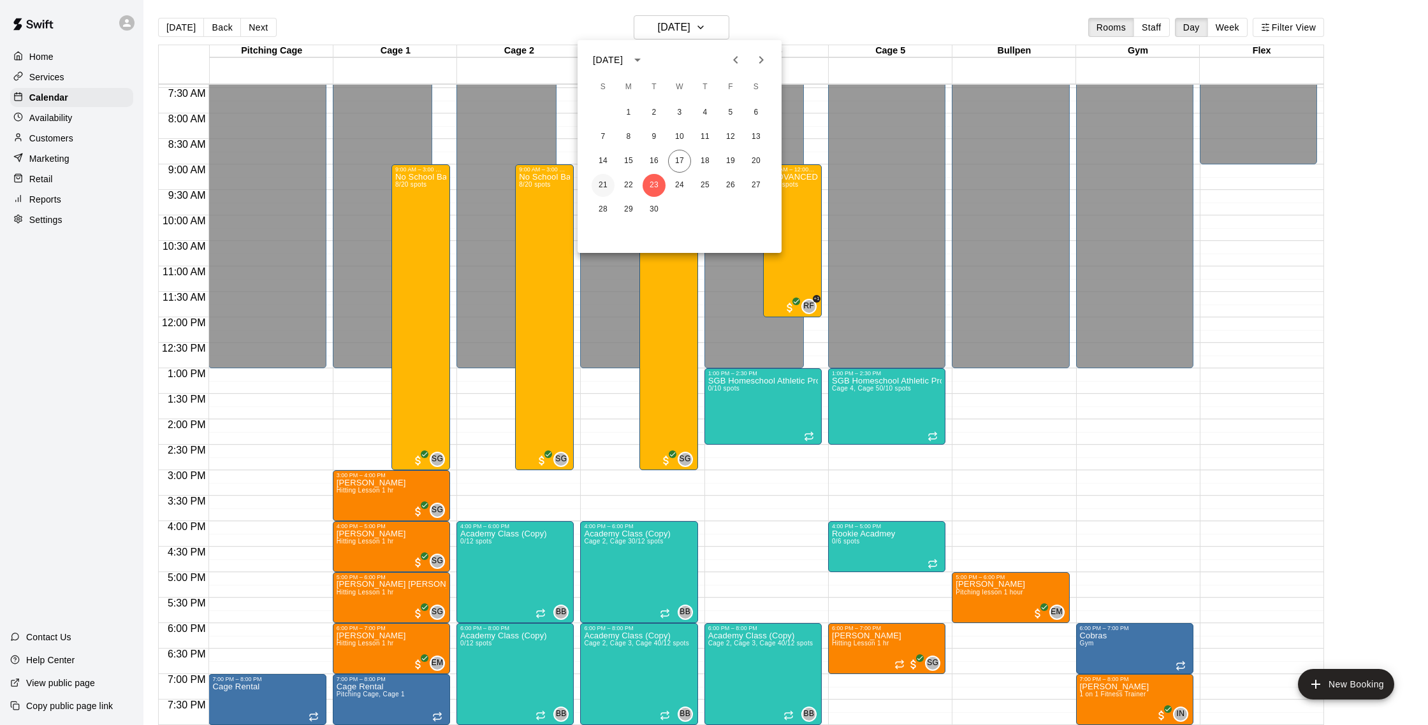
click at [598, 184] on button "21" at bounding box center [602, 185] width 23 height 23
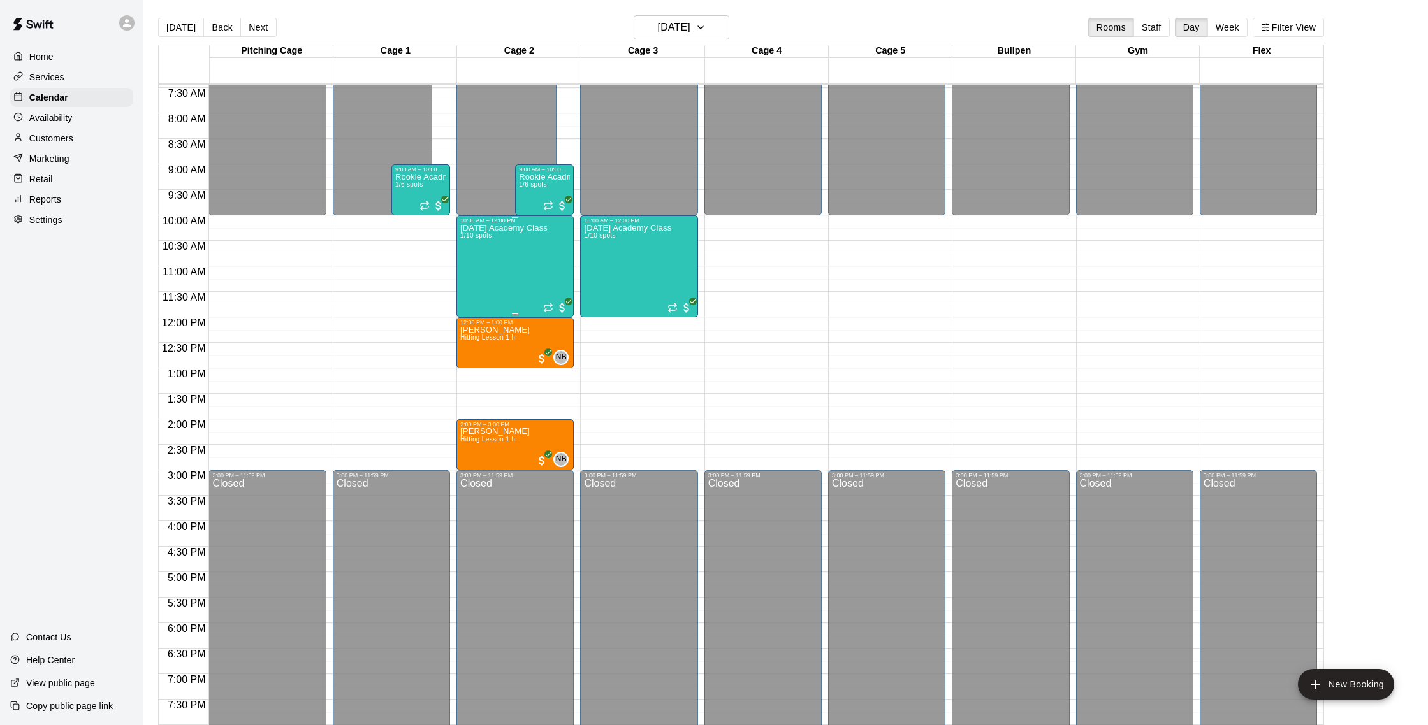
click at [528, 263] on div "[DATE] Academy Class 1/10 spots" at bounding box center [503, 586] width 87 height 725
click at [477, 271] on img "edit" at bounding box center [474, 268] width 15 height 15
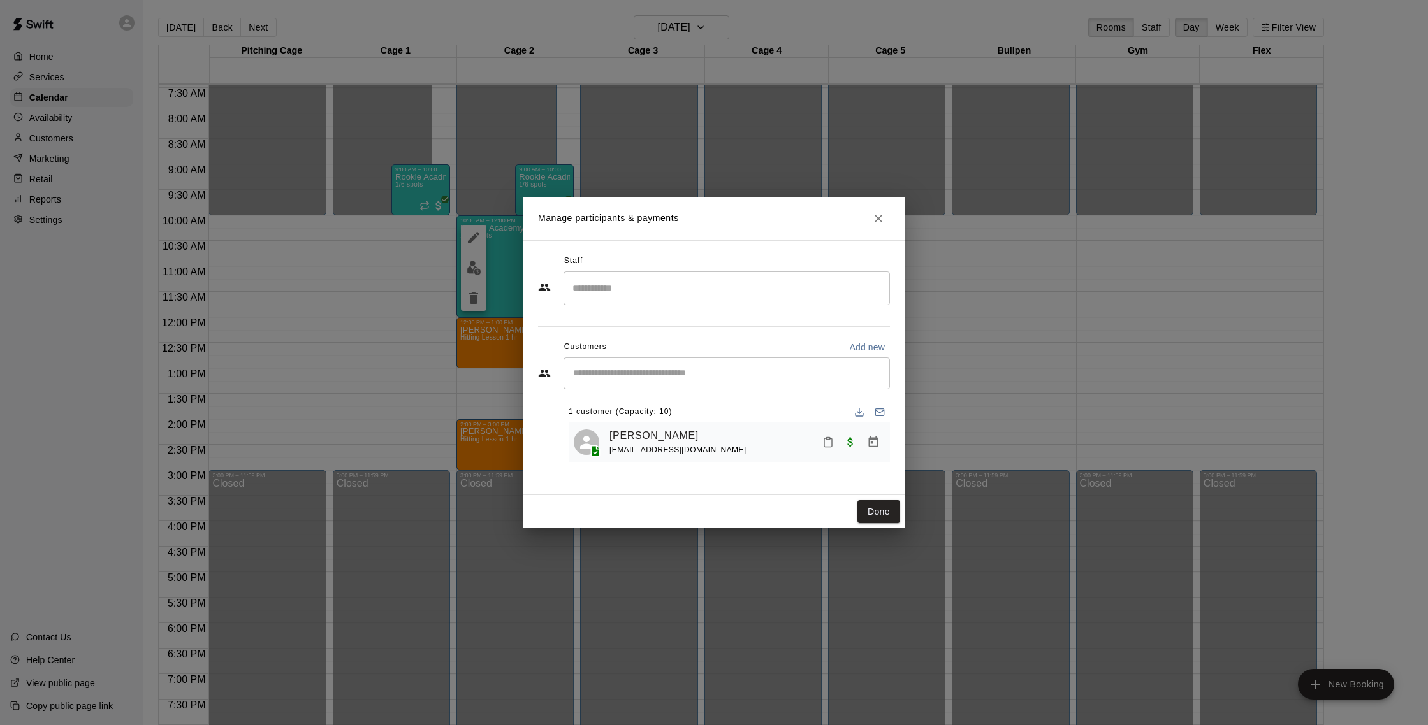
drag, startPoint x: 881, startPoint y: 222, endPoint x: 892, endPoint y: 228, distance: 12.3
click at [881, 222] on icon "Close" at bounding box center [878, 219] width 8 height 8
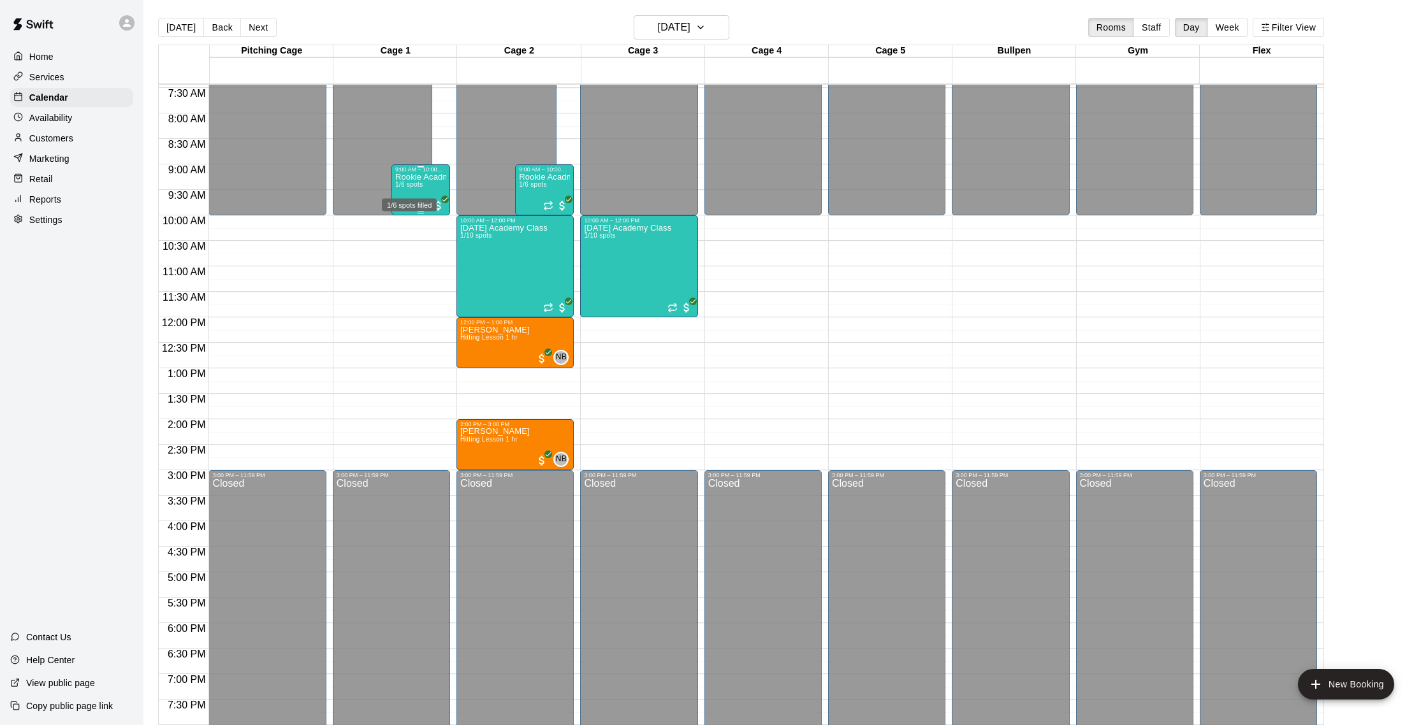
click at [407, 184] on span "1/6 spots" at bounding box center [409, 184] width 28 height 7
click at [409, 229] on img "edit" at bounding box center [409, 225] width 15 height 15
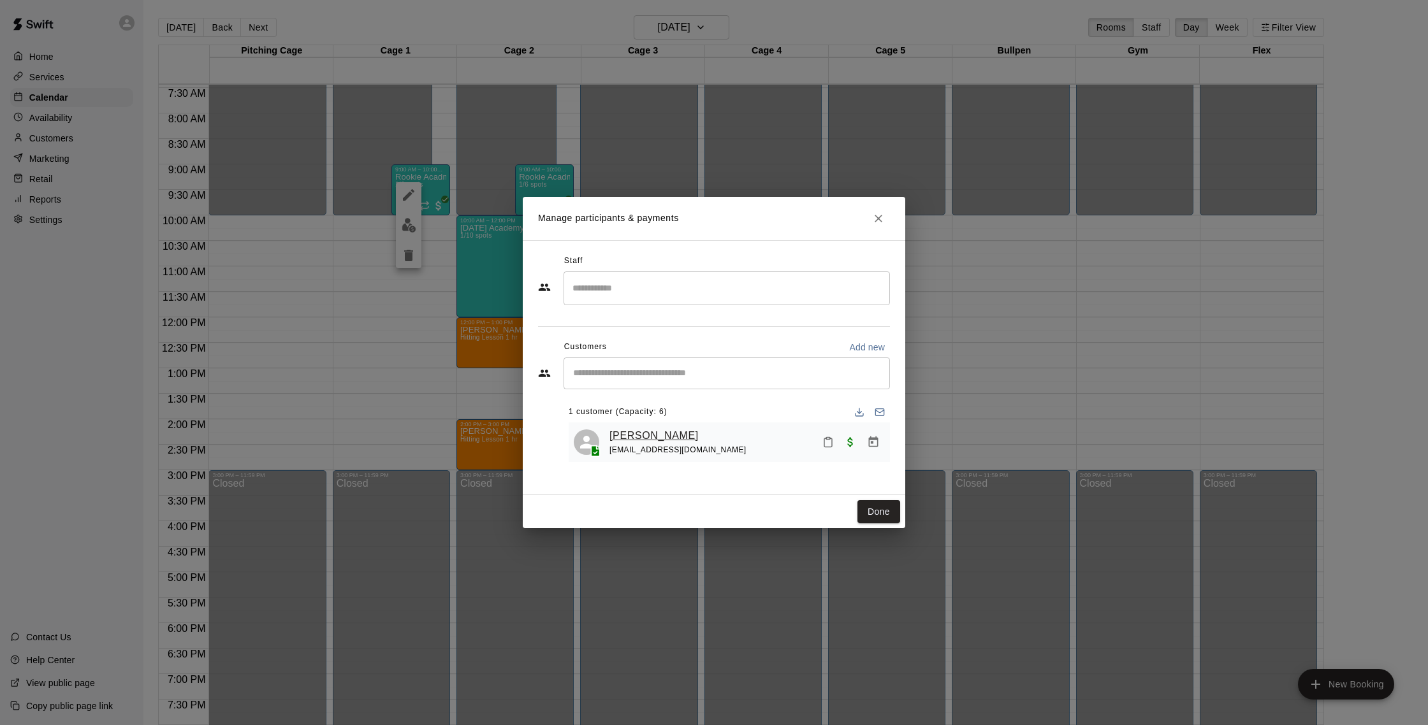
click at [663, 433] on link "[PERSON_NAME]" at bounding box center [653, 436] width 89 height 17
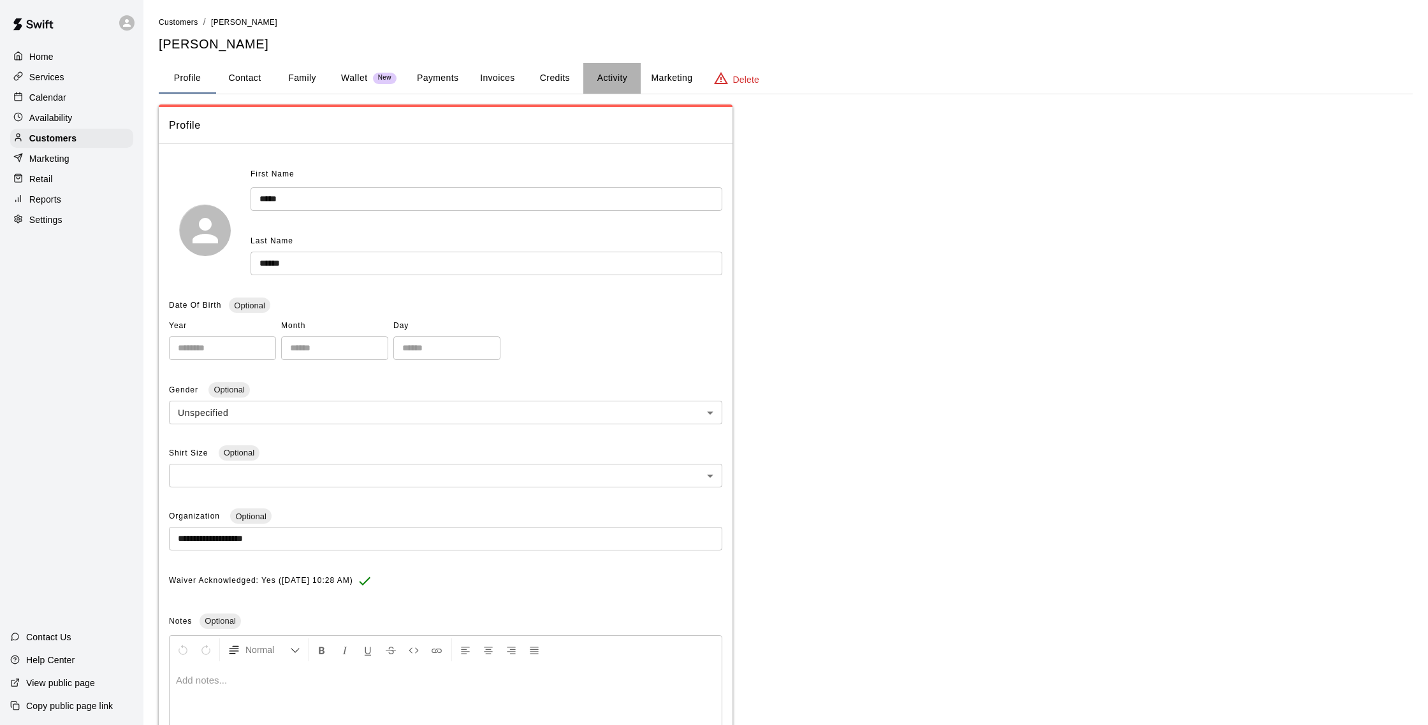
click at [609, 80] on button "Activity" at bounding box center [611, 78] width 57 height 31
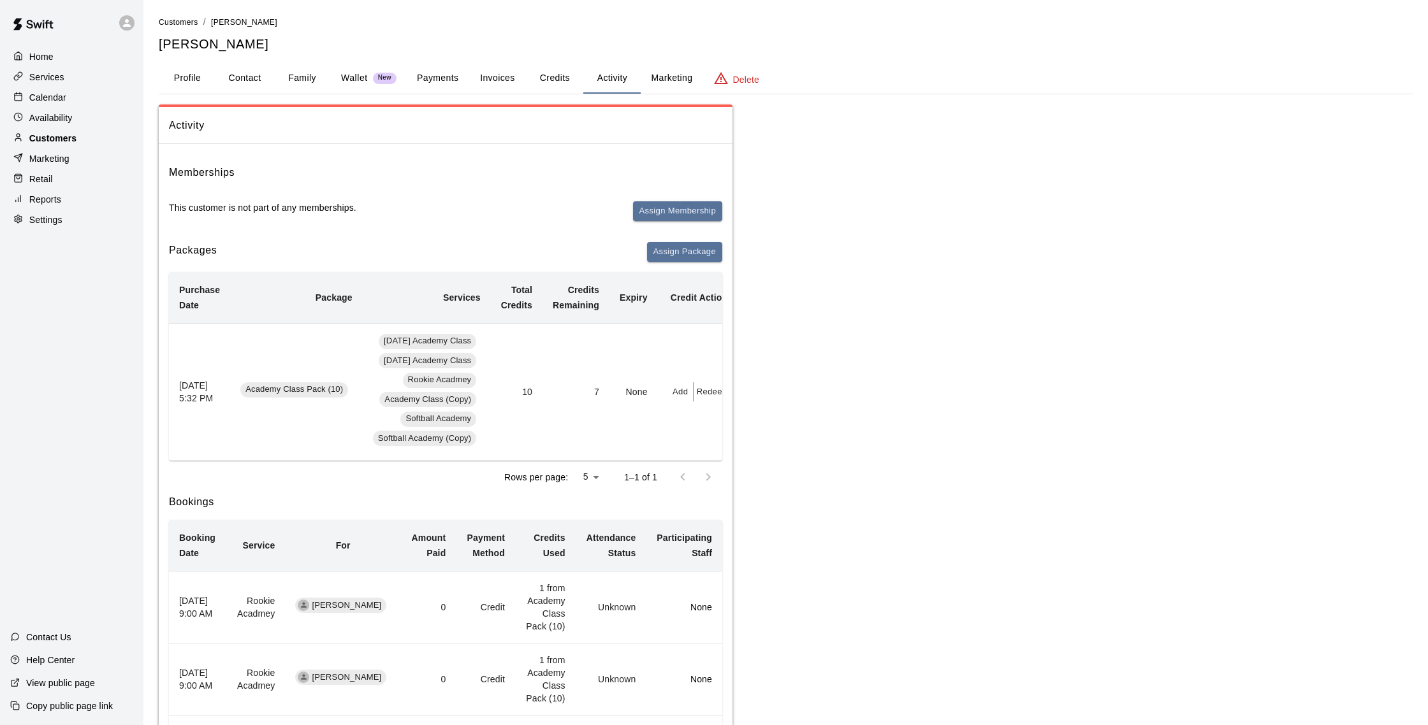
click at [50, 136] on p "Customers" at bounding box center [52, 138] width 47 height 13
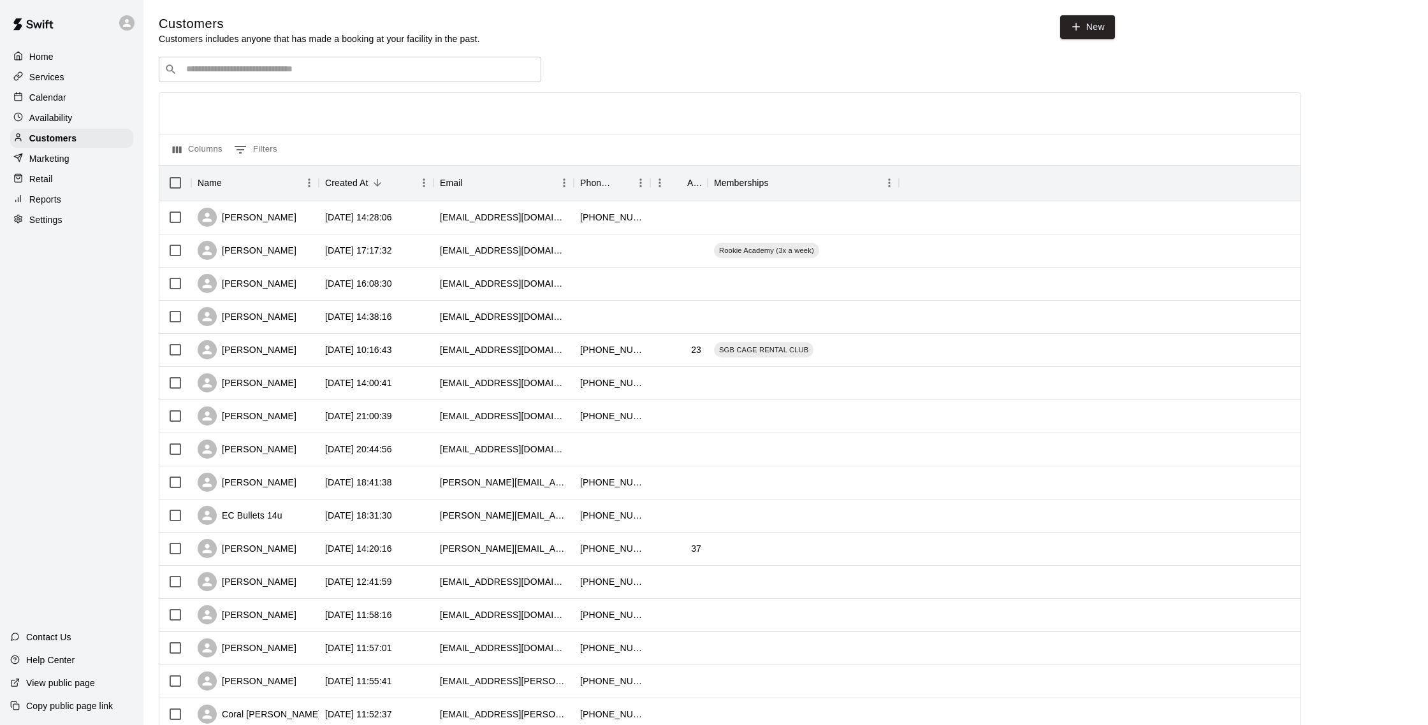
click at [335, 45] on div "Customers Customers includes anyone that has made a booking at your facility in…" at bounding box center [786, 539] width 1254 height 1049
click at [331, 60] on div "​ ​" at bounding box center [350, 69] width 382 height 25
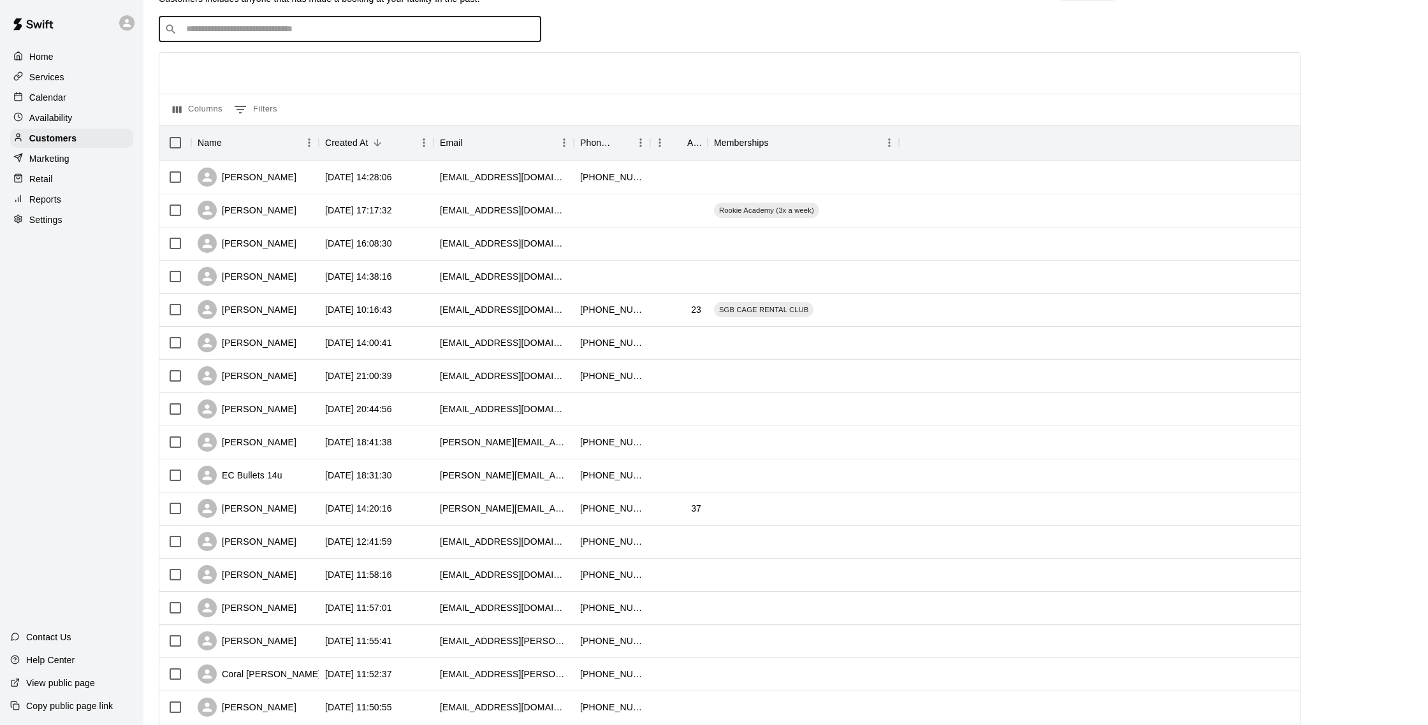
click at [68, 100] on div "Calendar" at bounding box center [71, 97] width 123 height 19
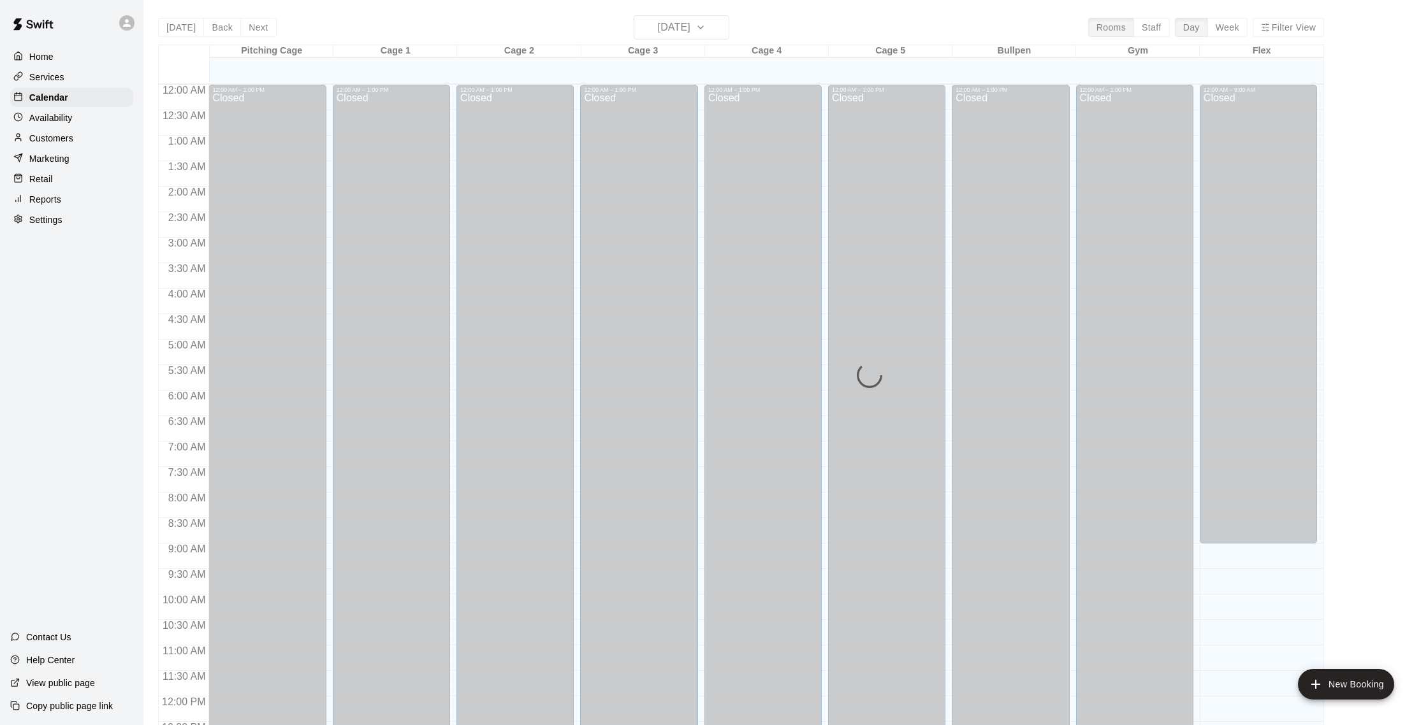
scroll to position [531, 0]
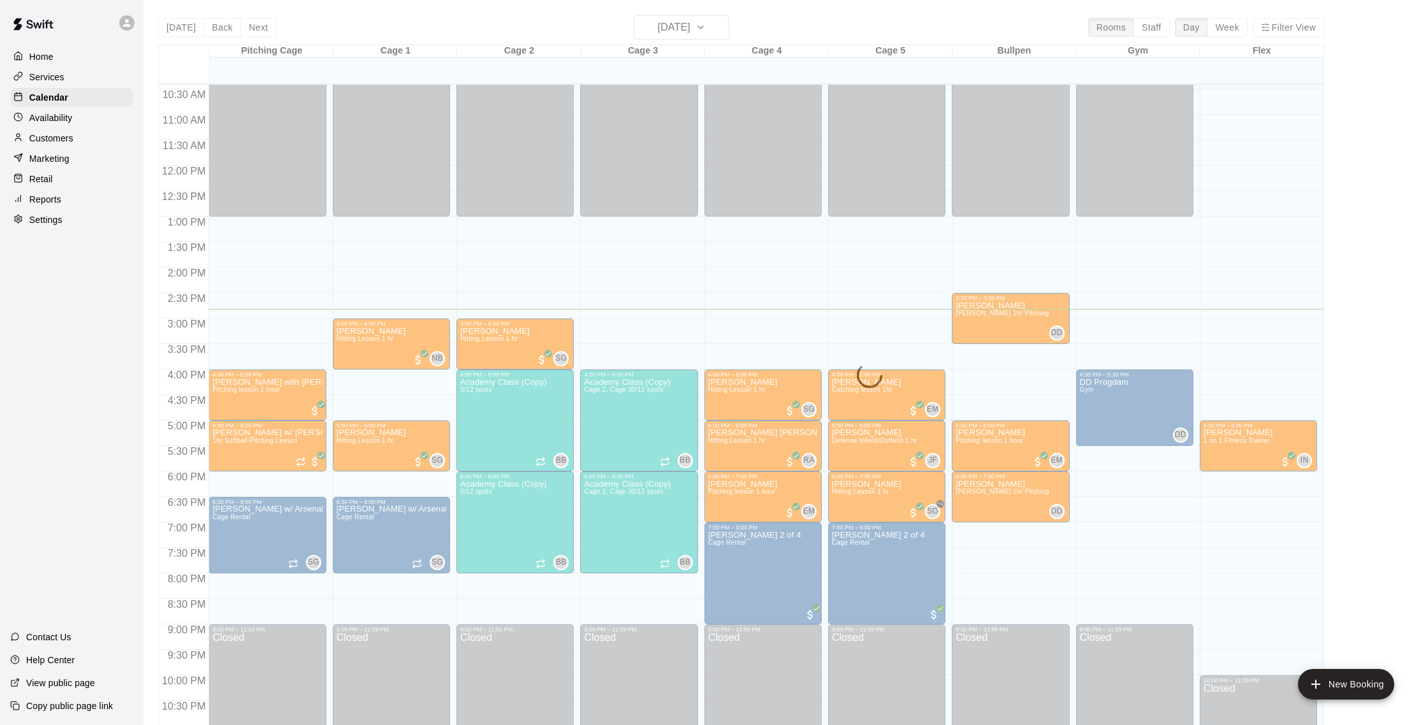
click at [680, 20] on div "[DATE] Back [DATE][DATE] Rooms Staff Day Week Filter View Pitching Cage 17 Wed …" at bounding box center [741, 377] width 1166 height 725
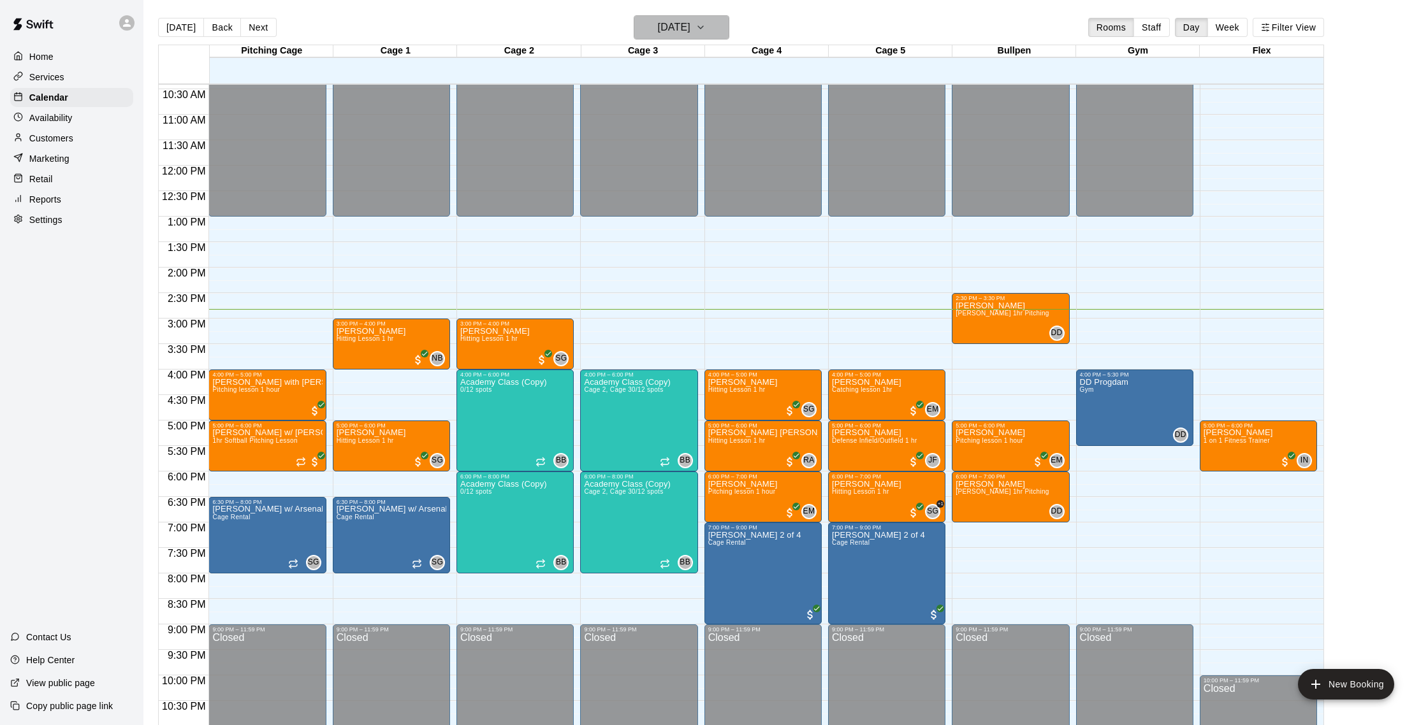
scroll to position [1, 0]
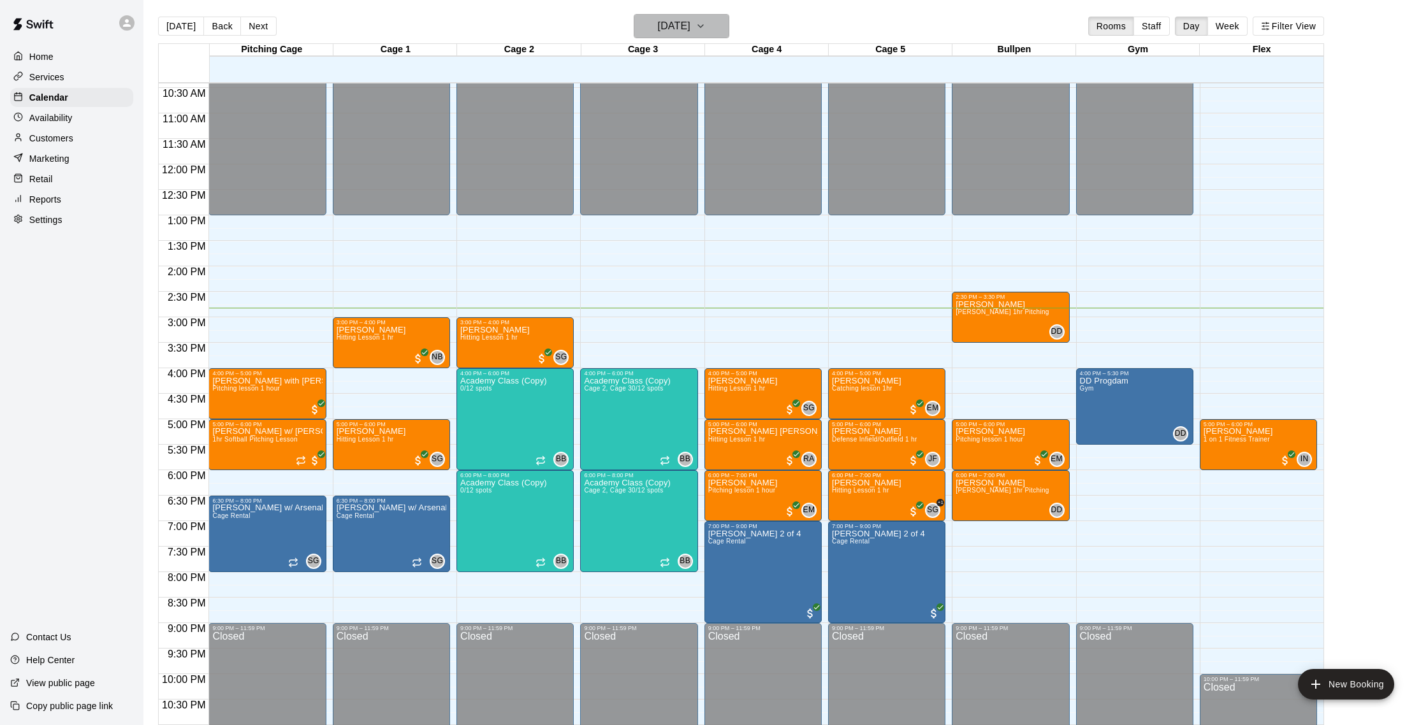
click at [679, 26] on h6 "[DATE]" at bounding box center [674, 26] width 33 height 18
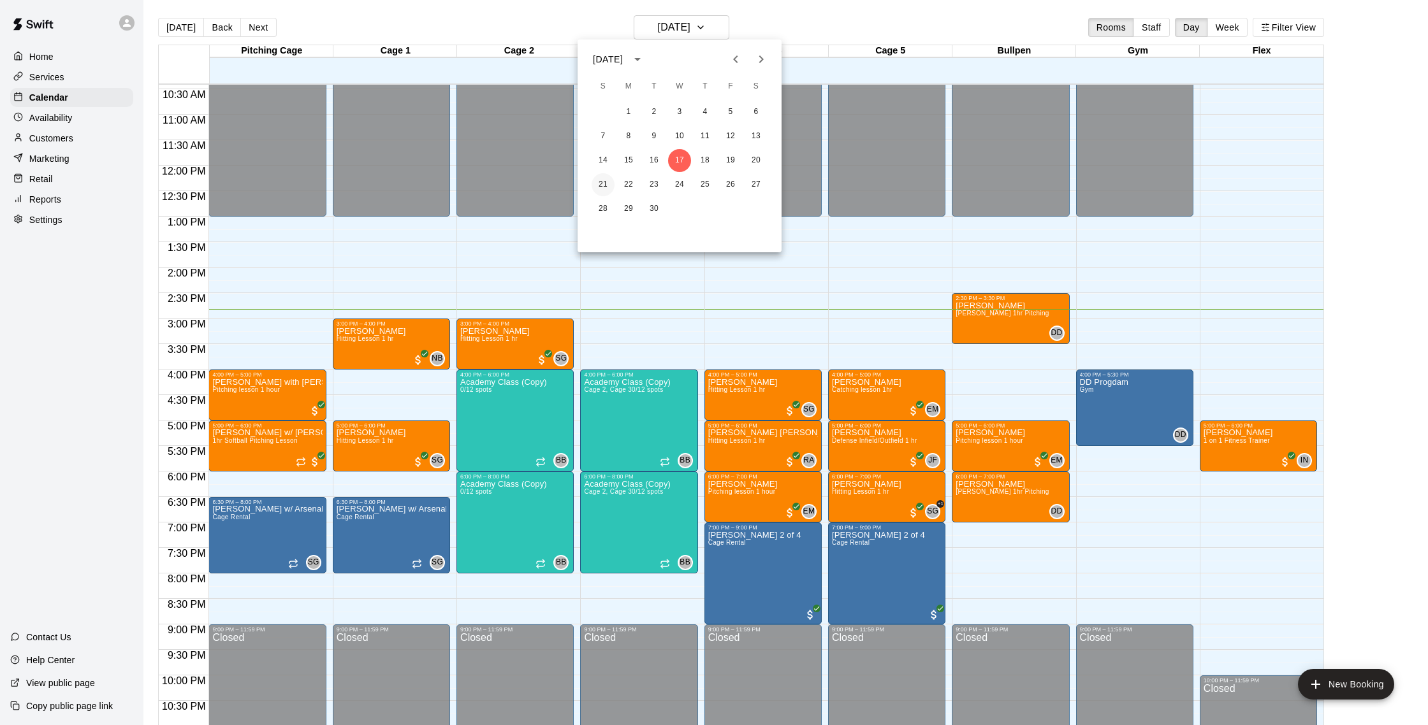
click at [607, 181] on button "21" at bounding box center [602, 184] width 23 height 23
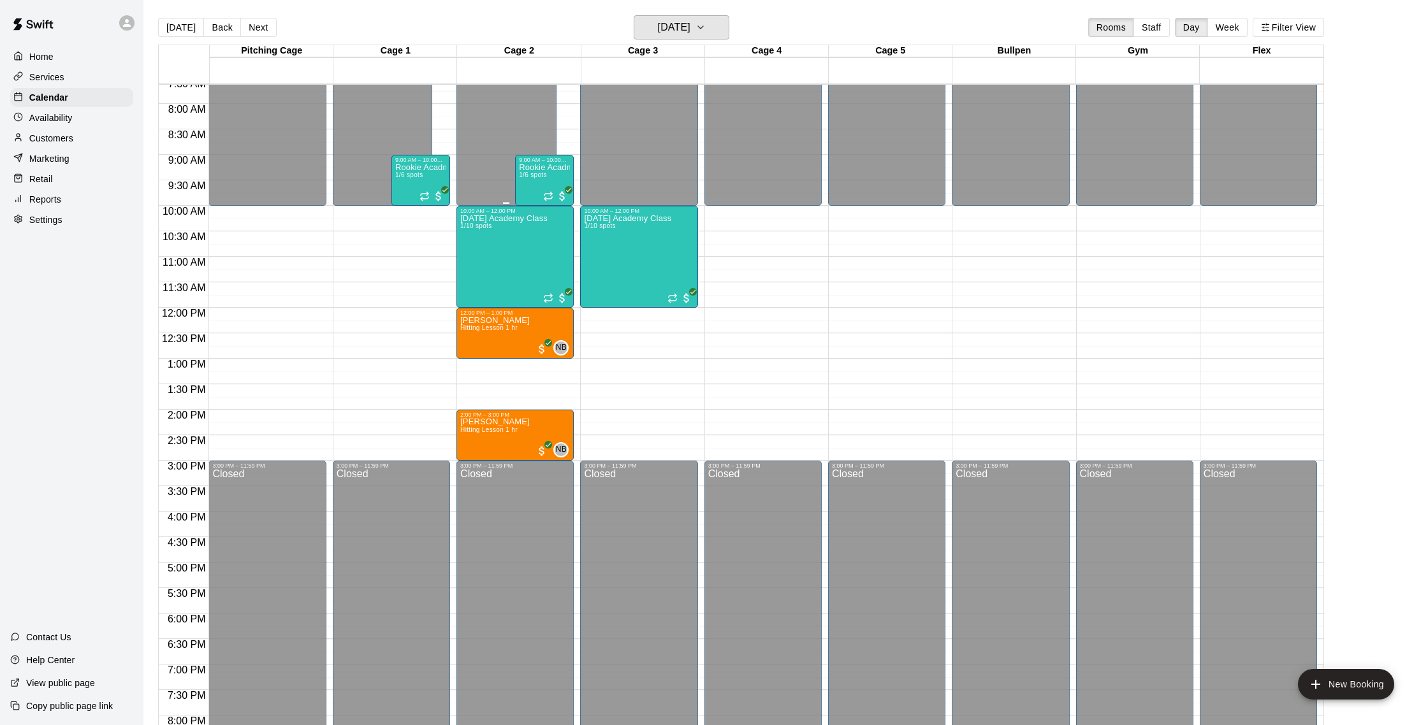
scroll to position [359, 0]
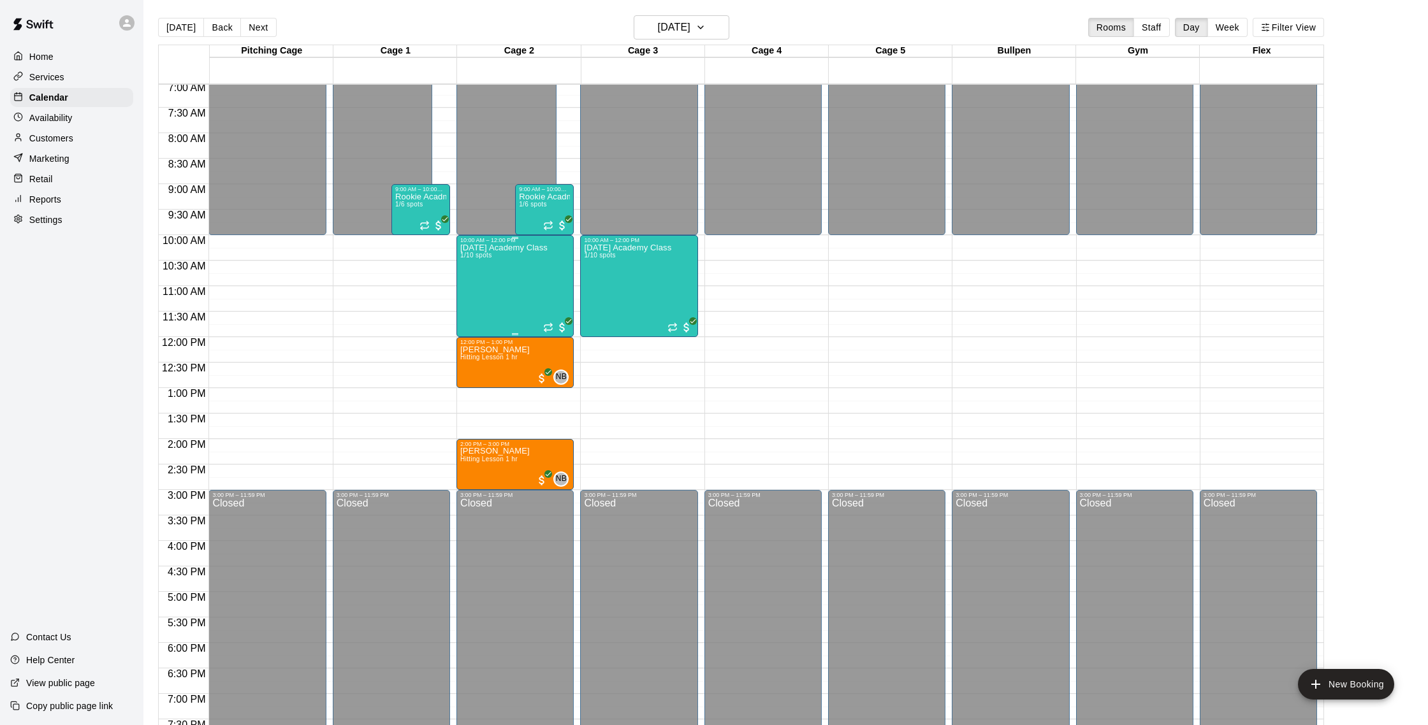
click at [502, 258] on div "[DATE] Academy Class 1/10 spots" at bounding box center [503, 605] width 87 height 725
click at [478, 285] on img "edit" at bounding box center [474, 287] width 15 height 15
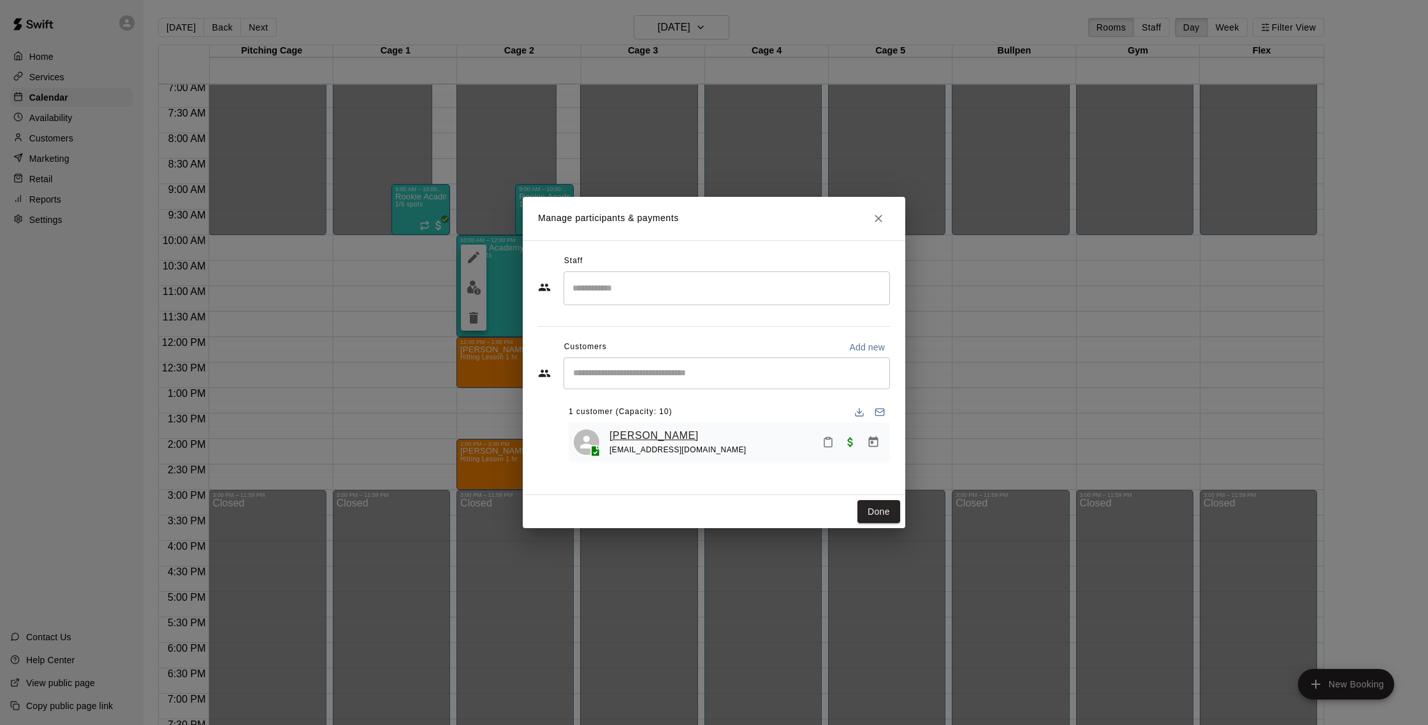
click at [657, 431] on link "[PERSON_NAME]" at bounding box center [653, 436] width 89 height 17
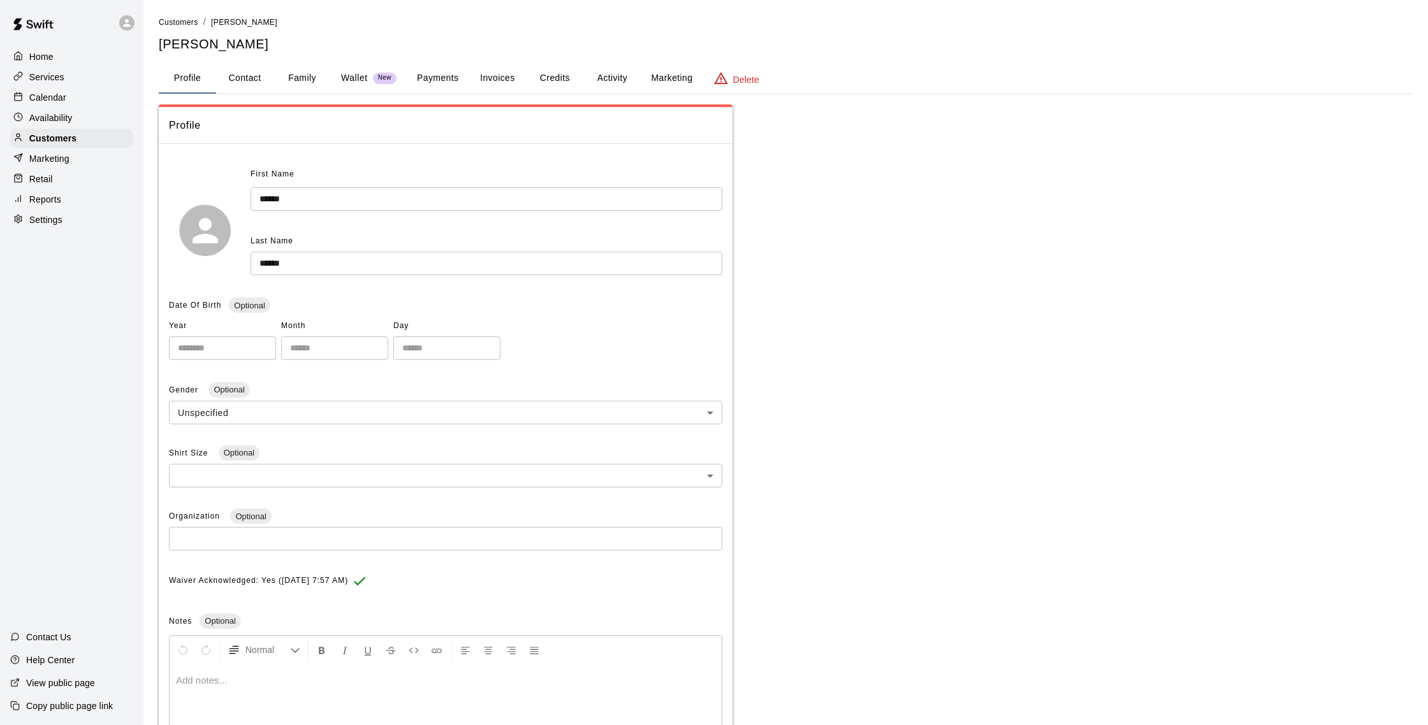
click at [595, 80] on button "Activity" at bounding box center [611, 78] width 57 height 31
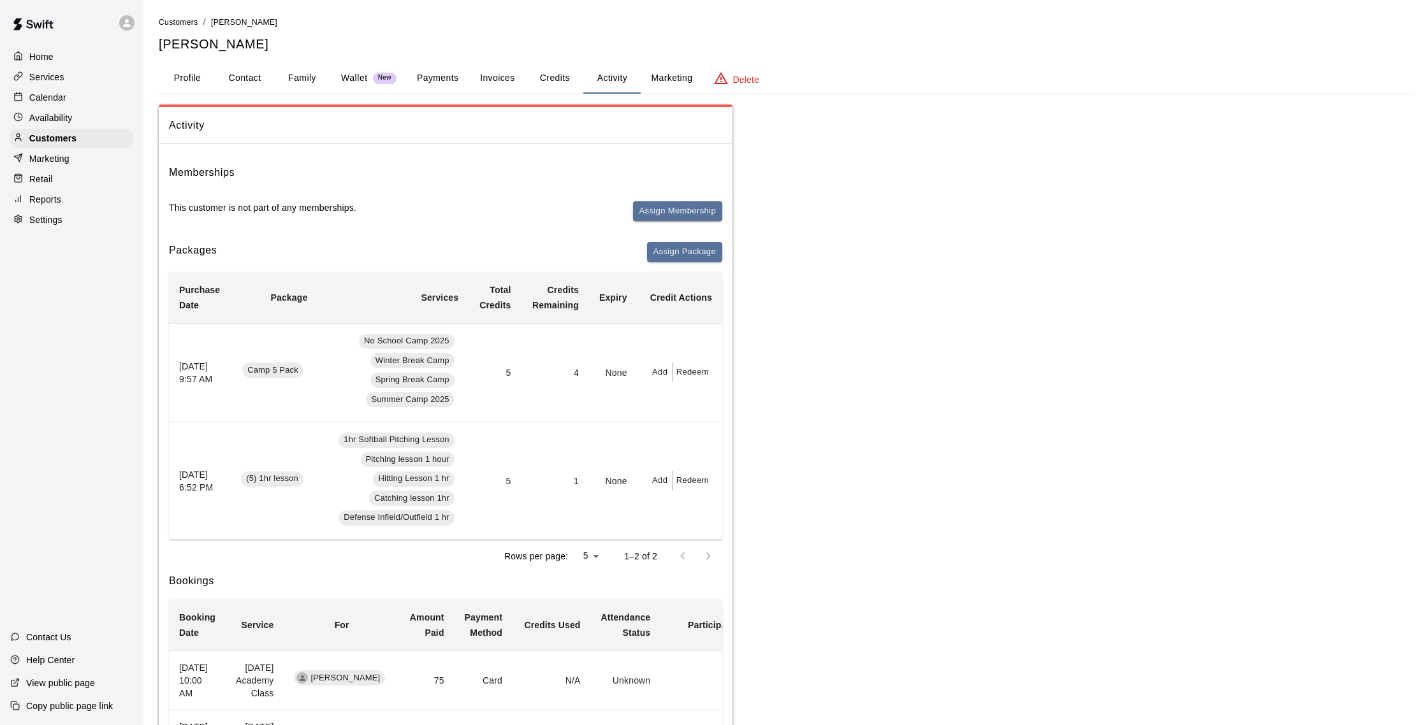
click at [68, 99] on div "Calendar" at bounding box center [71, 97] width 123 height 19
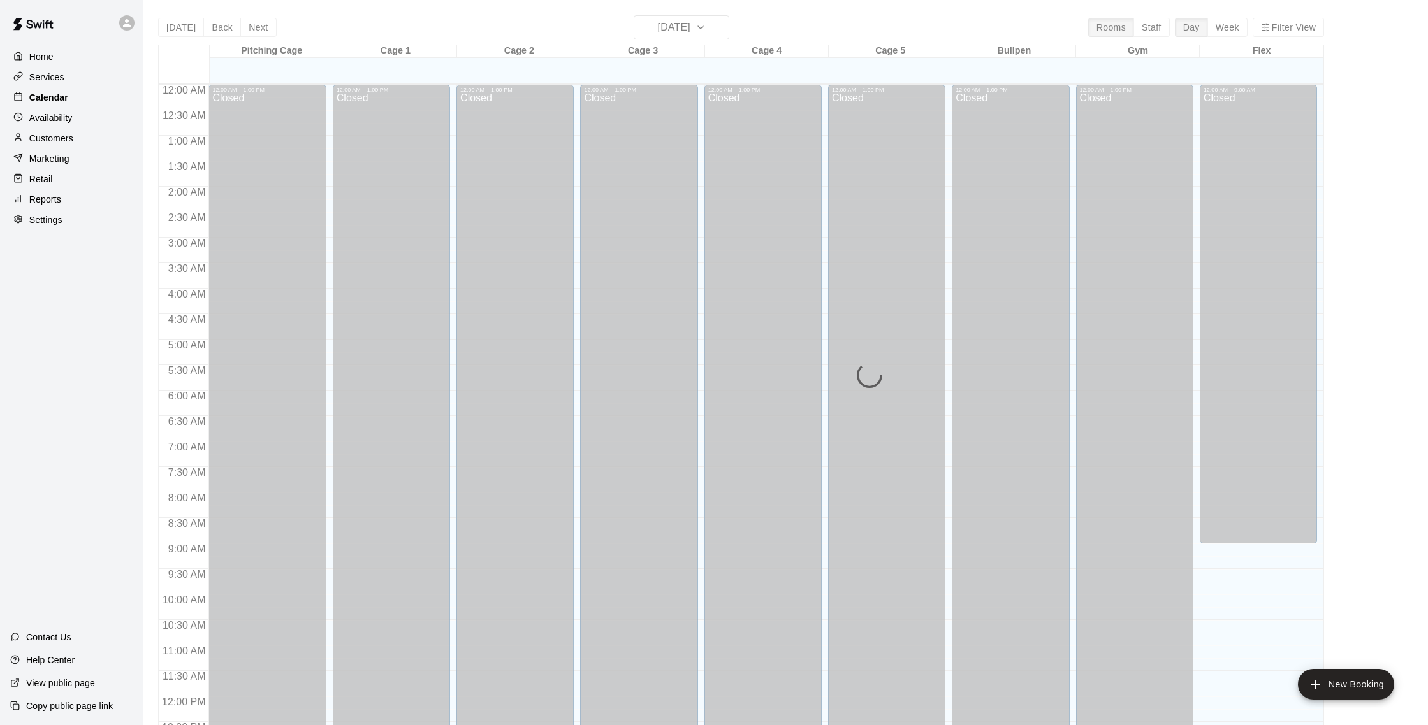
scroll to position [531, 0]
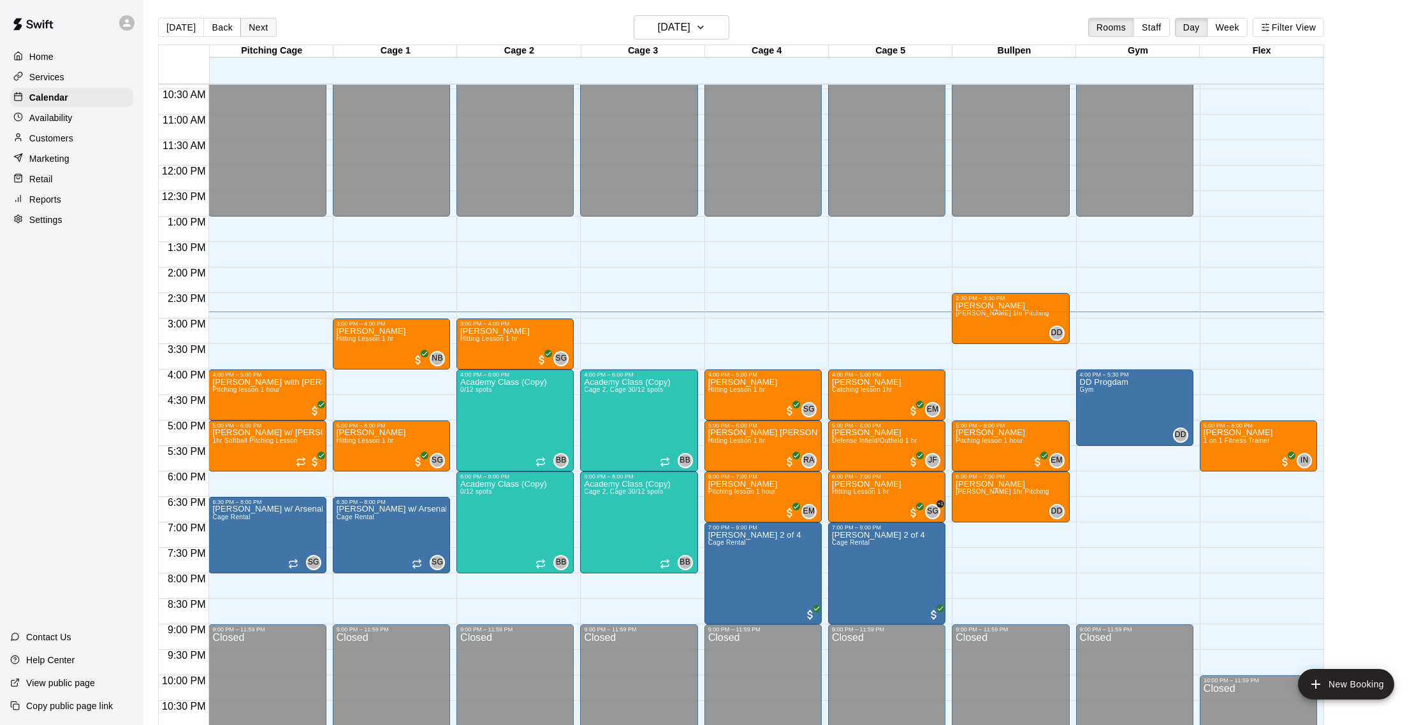
click at [256, 27] on button "Next" at bounding box center [258, 27] width 36 height 19
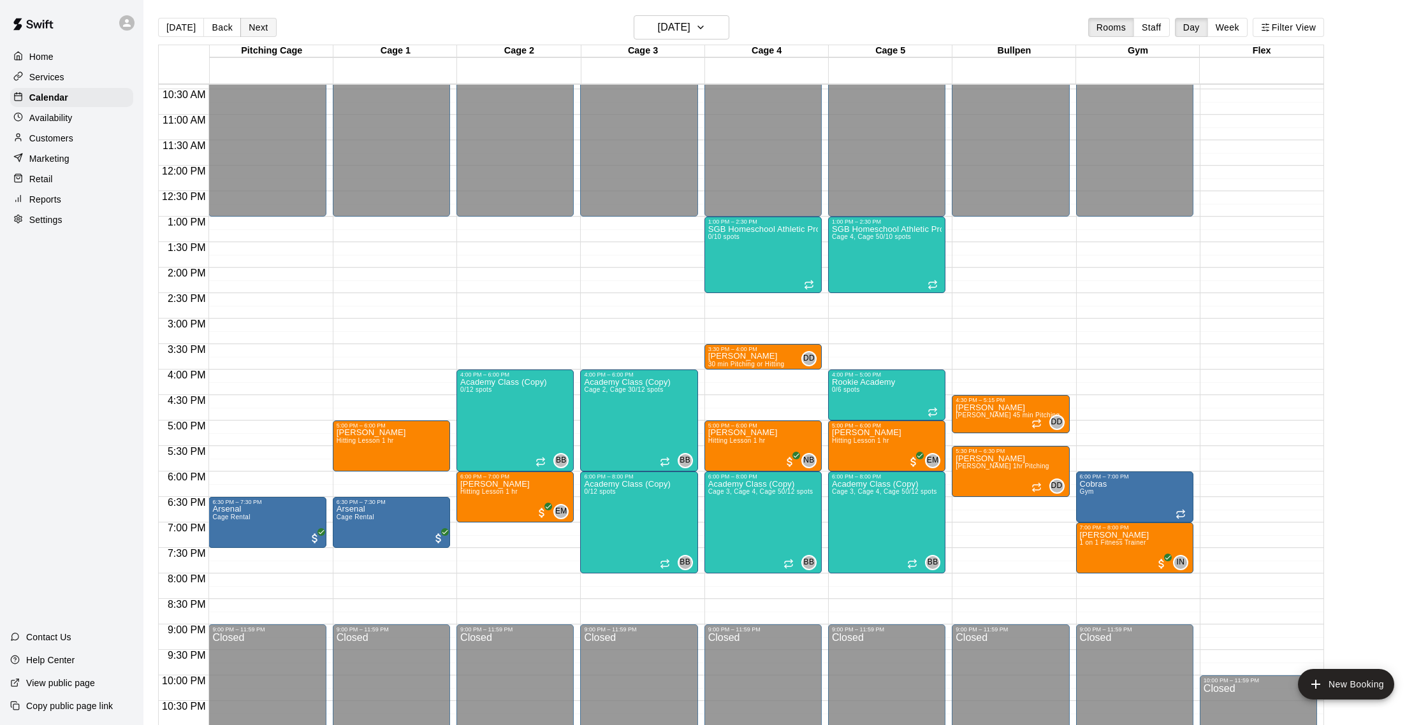
click at [260, 25] on button "Next" at bounding box center [258, 27] width 36 height 19
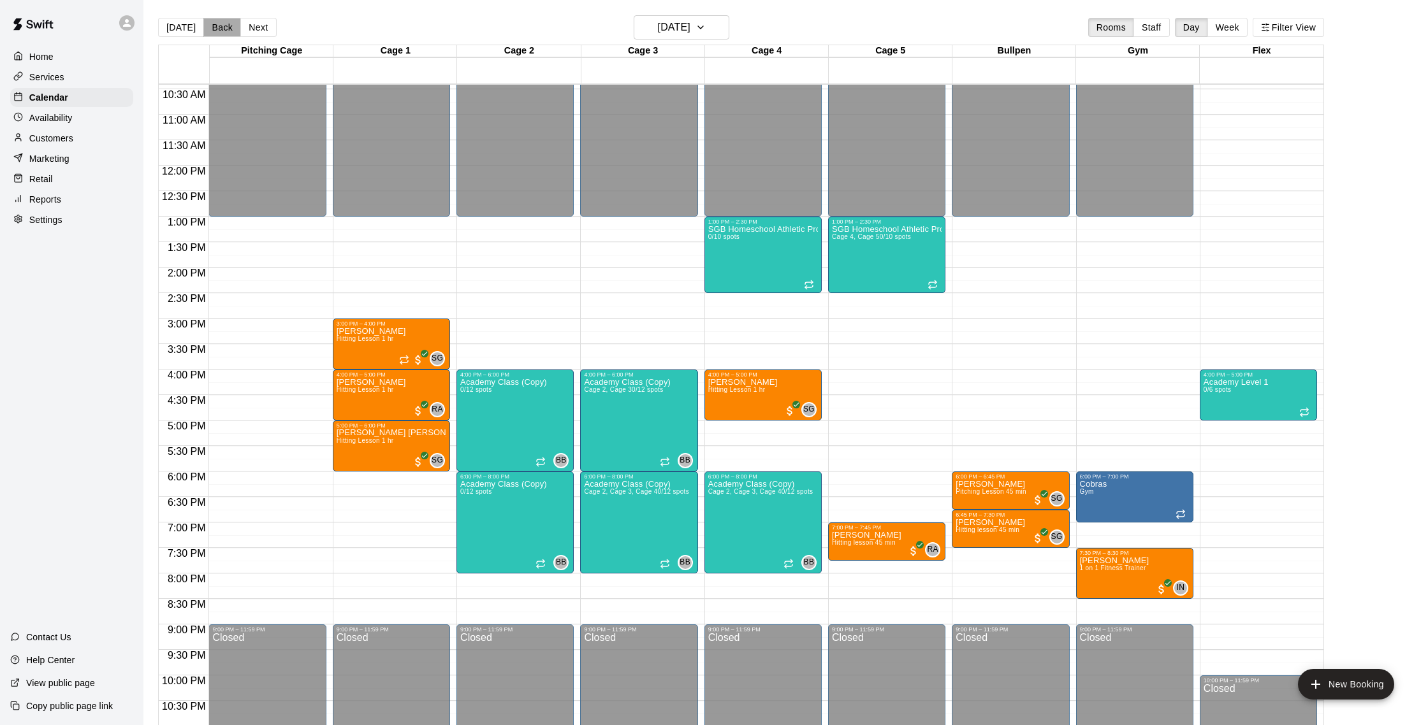
click at [230, 26] on button "Back" at bounding box center [222, 27] width 38 height 19
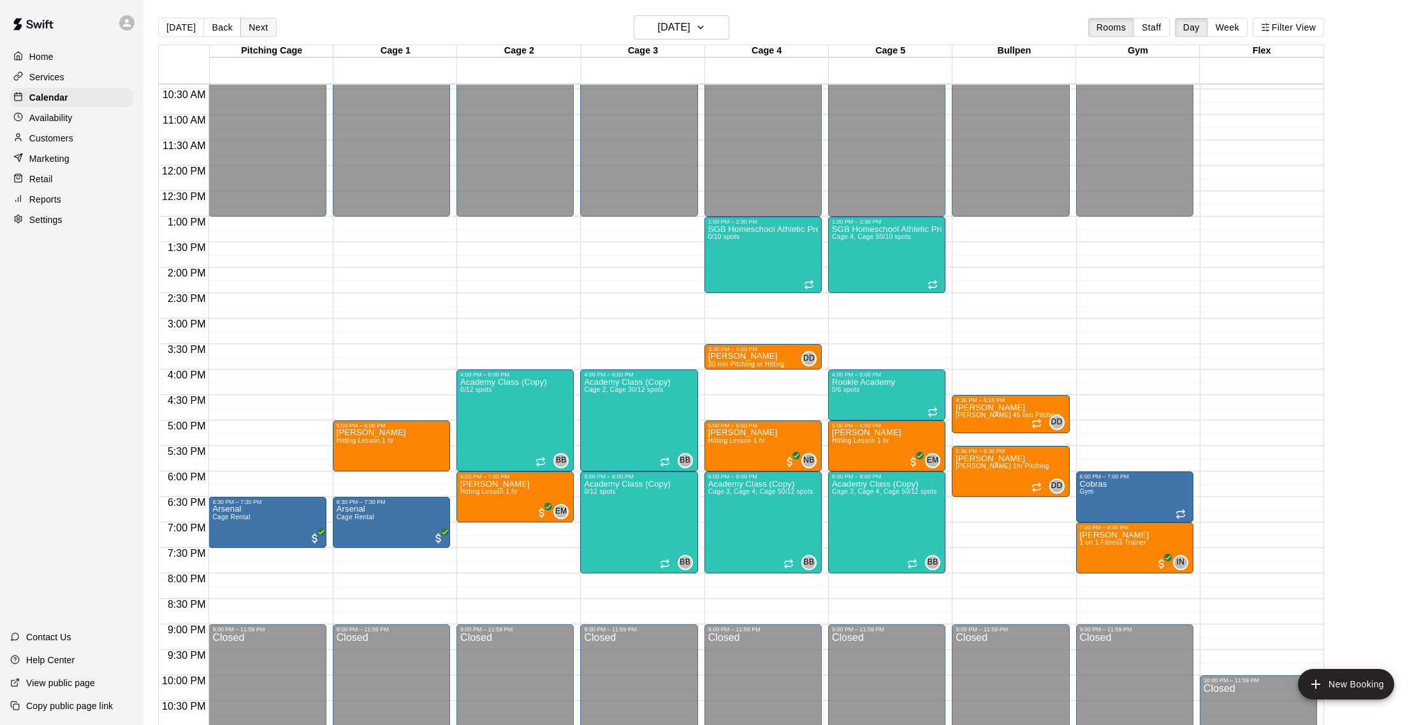
click at [261, 26] on button "Next" at bounding box center [258, 27] width 36 height 19
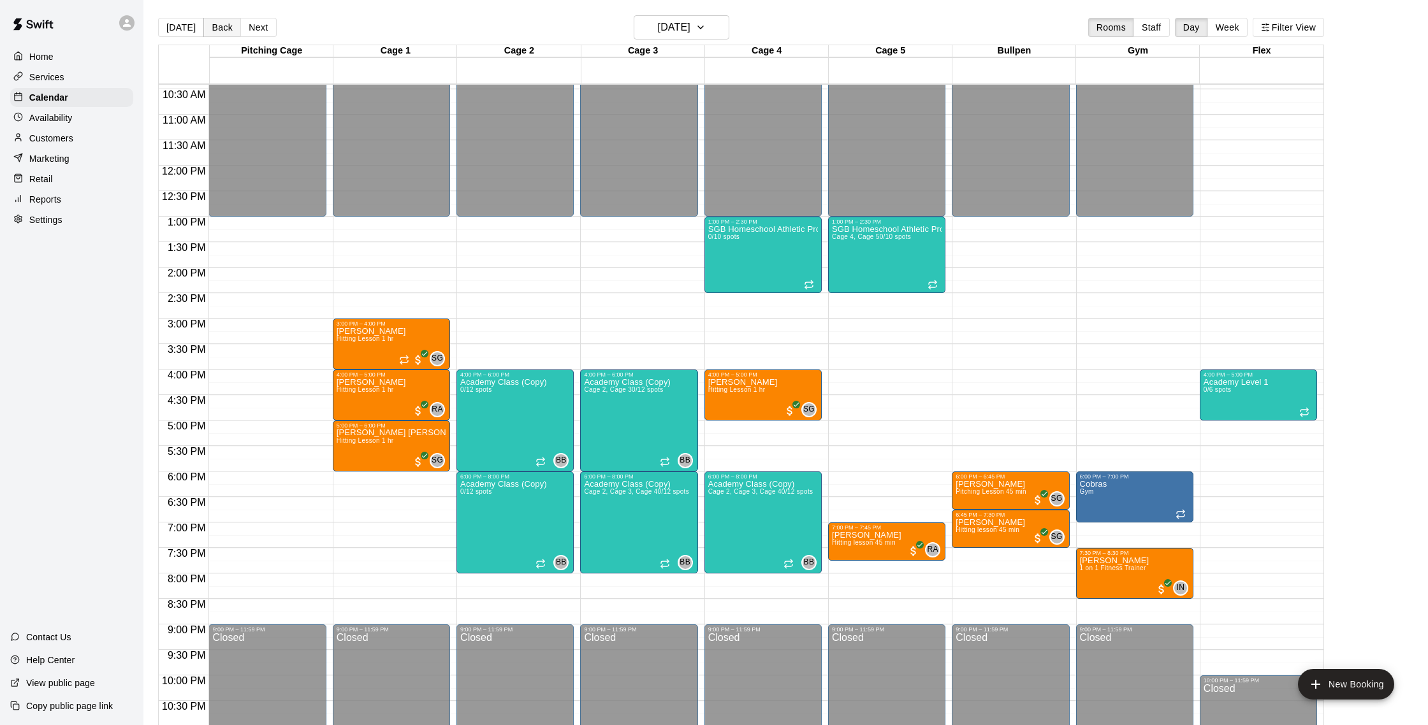
click at [227, 26] on button "Back" at bounding box center [222, 27] width 38 height 19
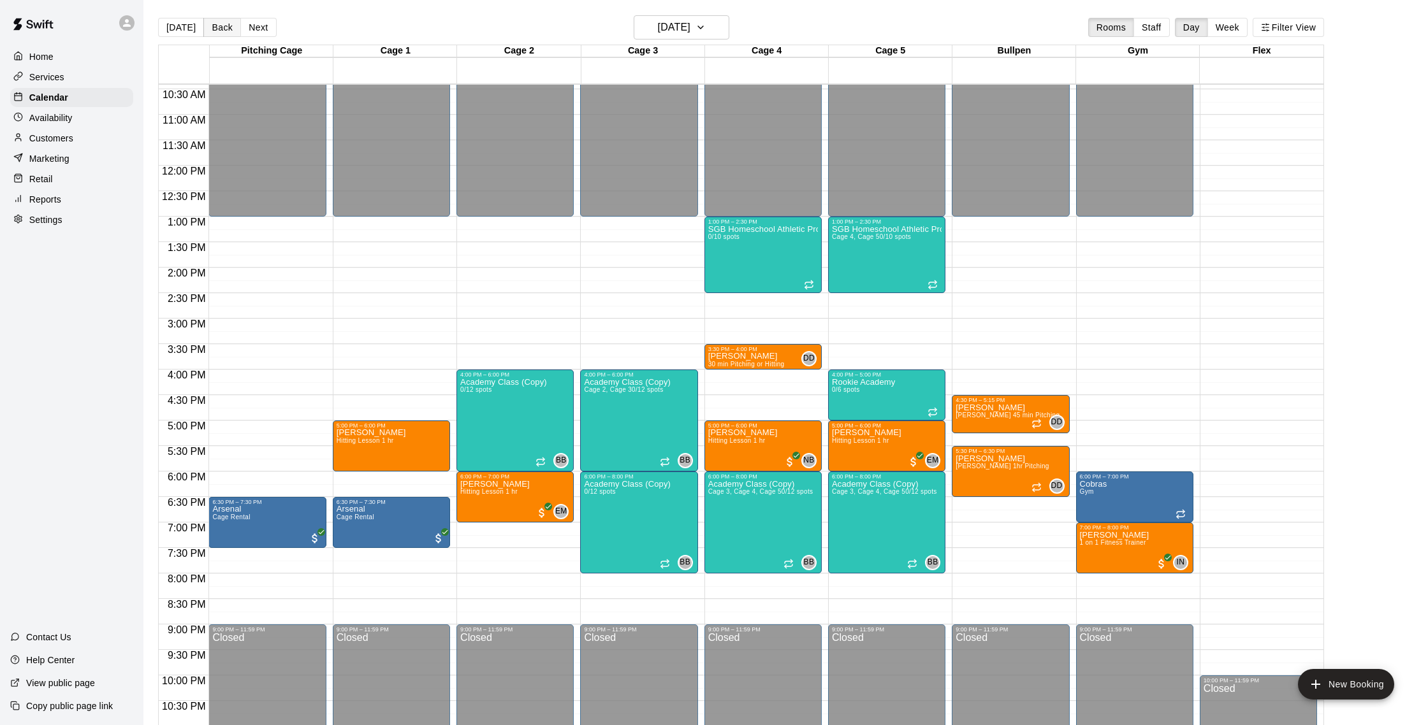
scroll to position [6, 0]
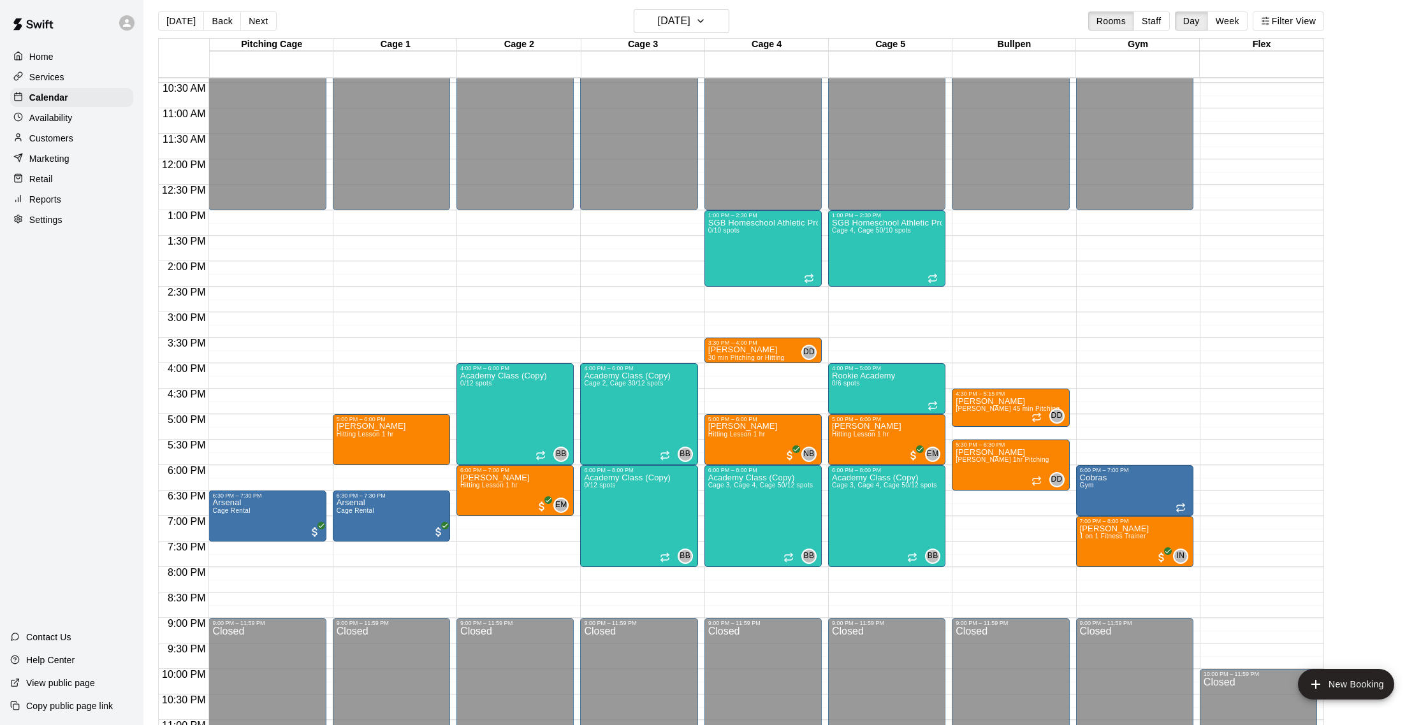
click at [65, 137] on p "Customers" at bounding box center [51, 138] width 44 height 13
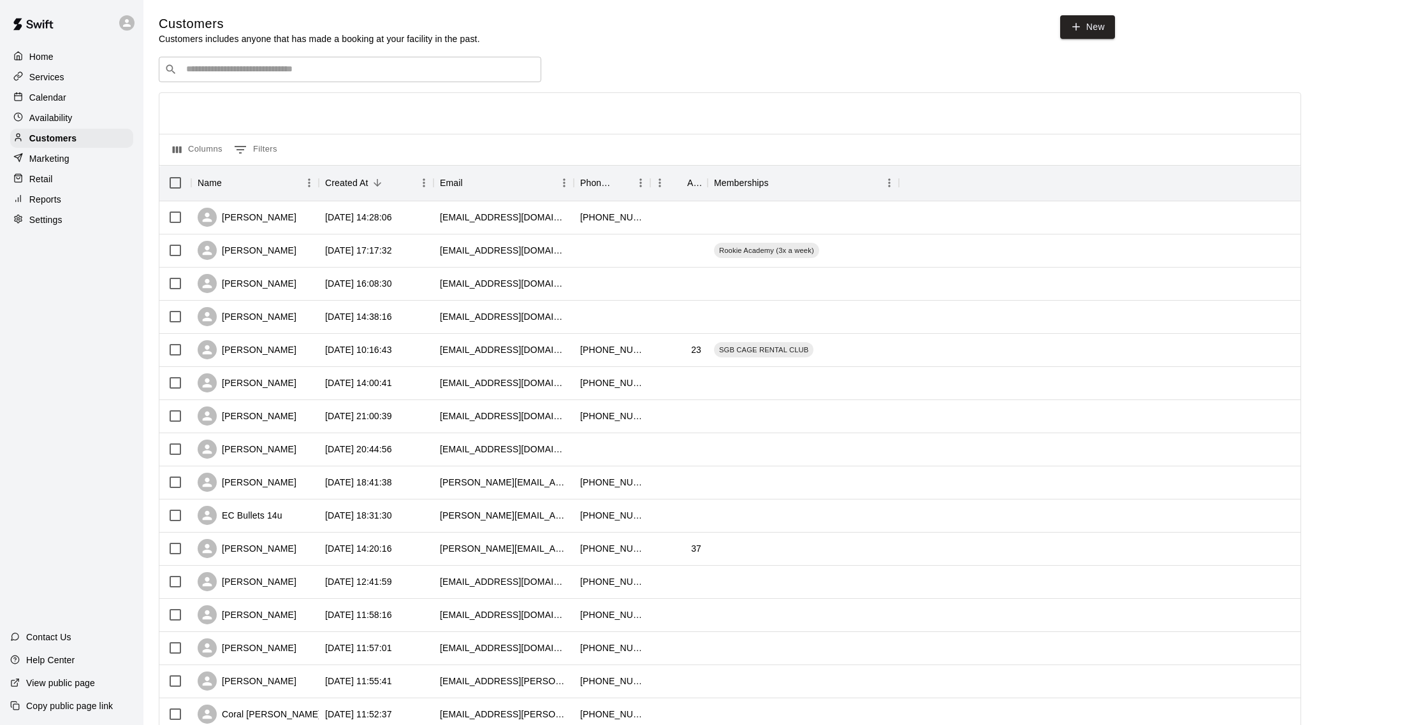
click at [61, 103] on p "Calendar" at bounding box center [47, 97] width 37 height 13
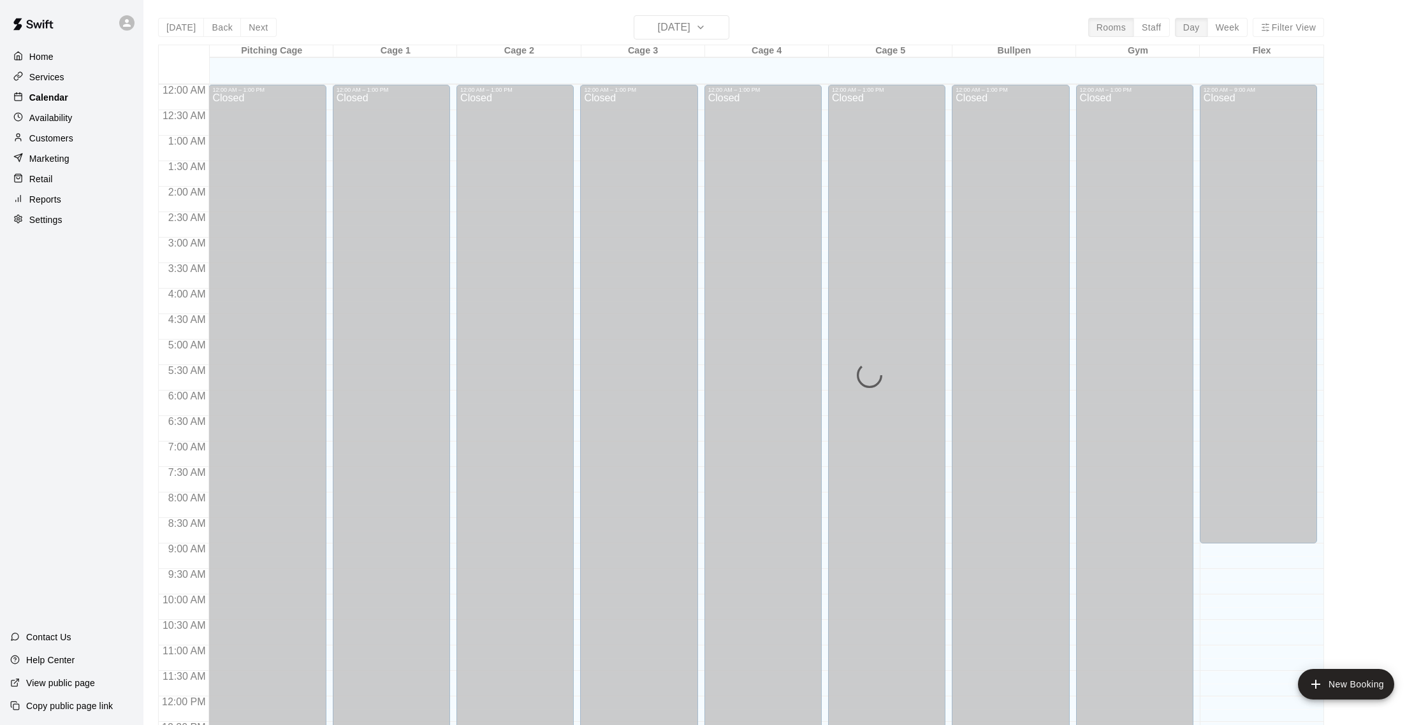
scroll to position [531, 0]
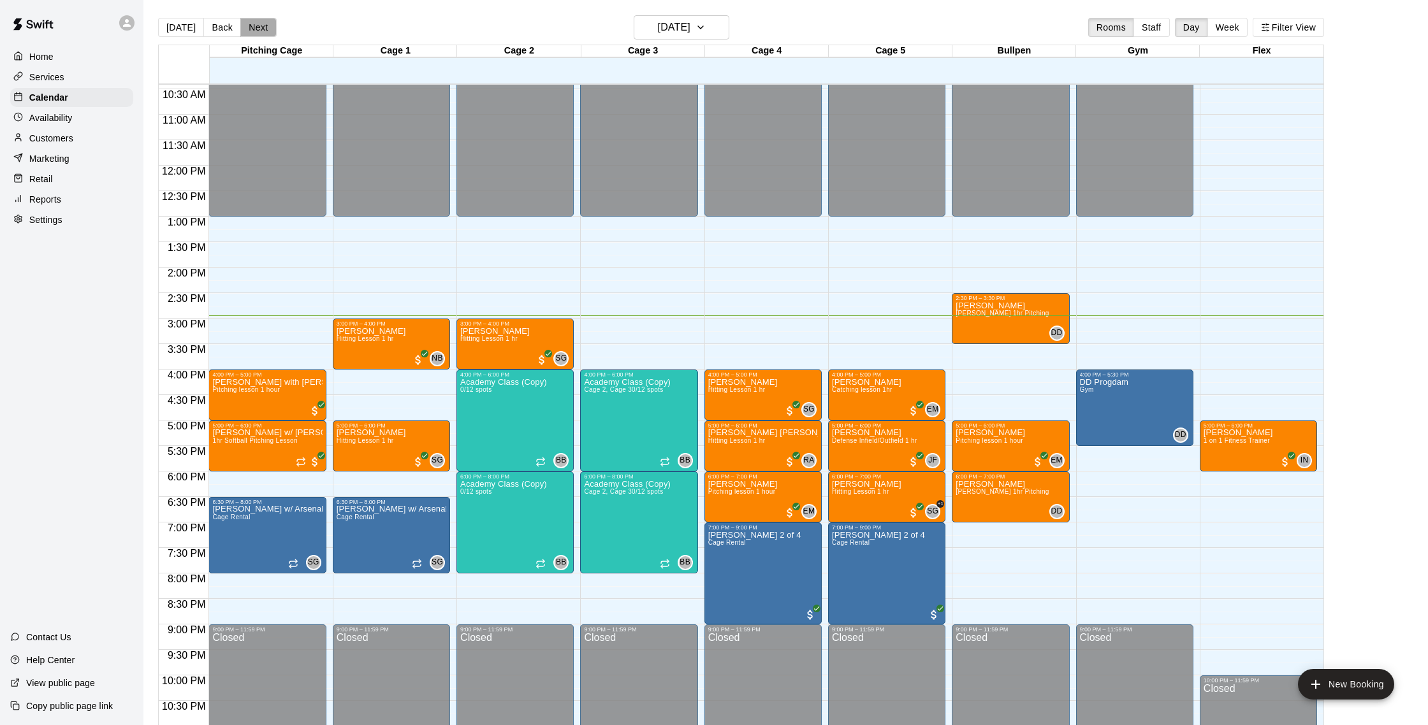
click at [247, 26] on button "Next" at bounding box center [258, 27] width 36 height 19
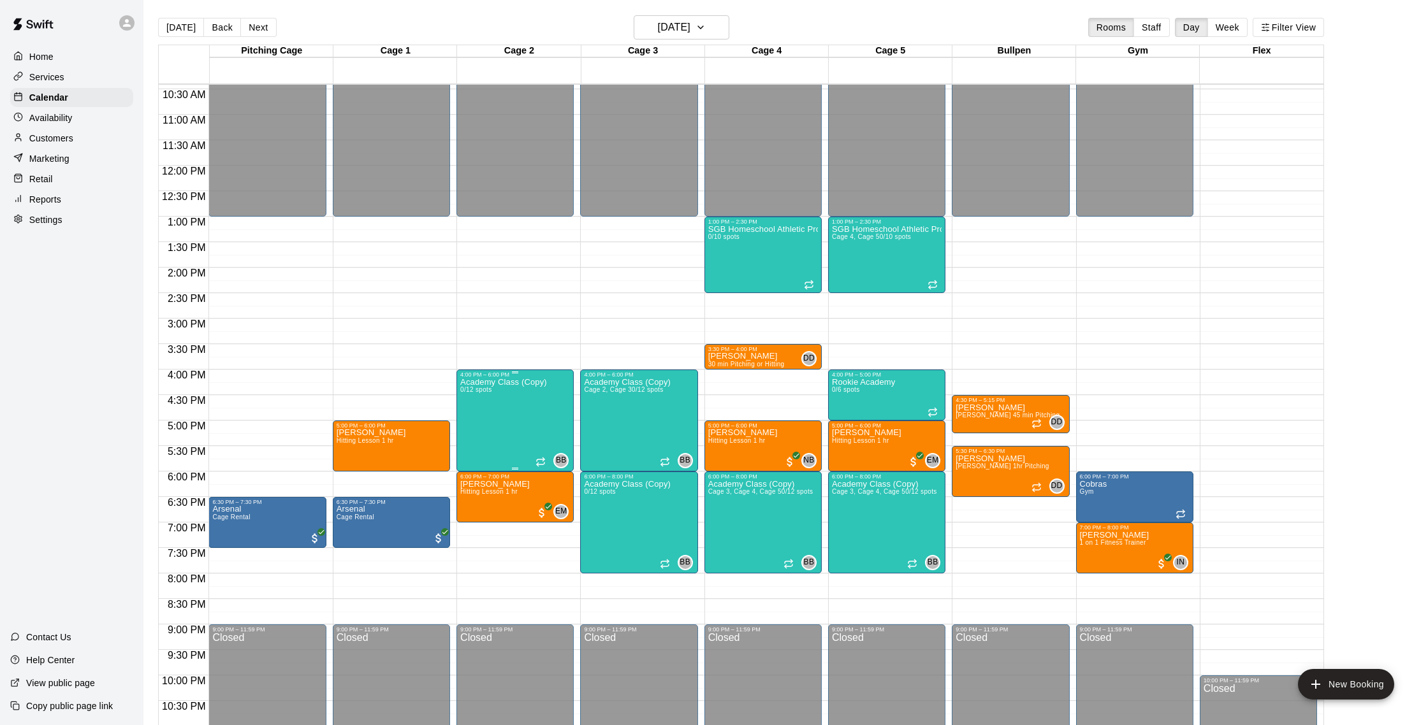
click at [482, 411] on div at bounding box center [473, 422] width 25 height 86
click at [477, 417] on img "edit" at bounding box center [474, 421] width 15 height 15
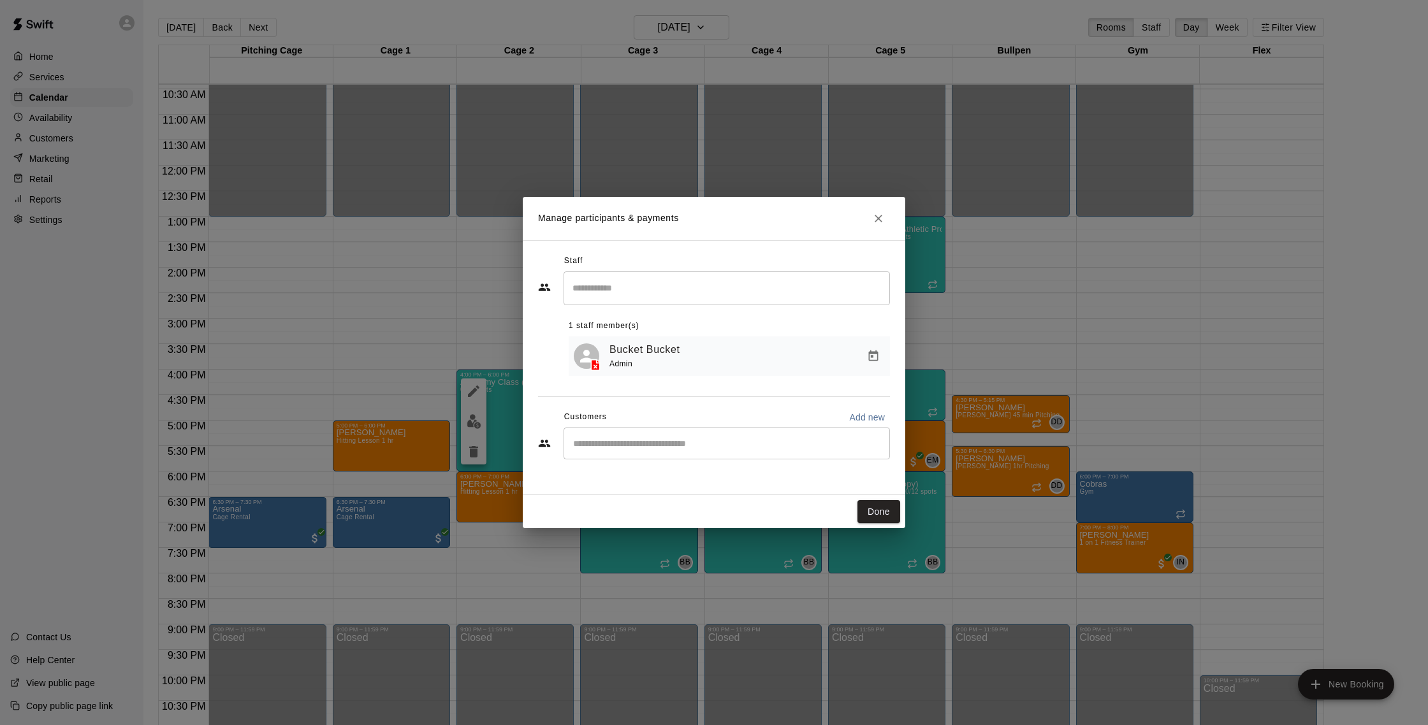
click at [670, 458] on div "​" at bounding box center [726, 444] width 326 height 32
type input "*"
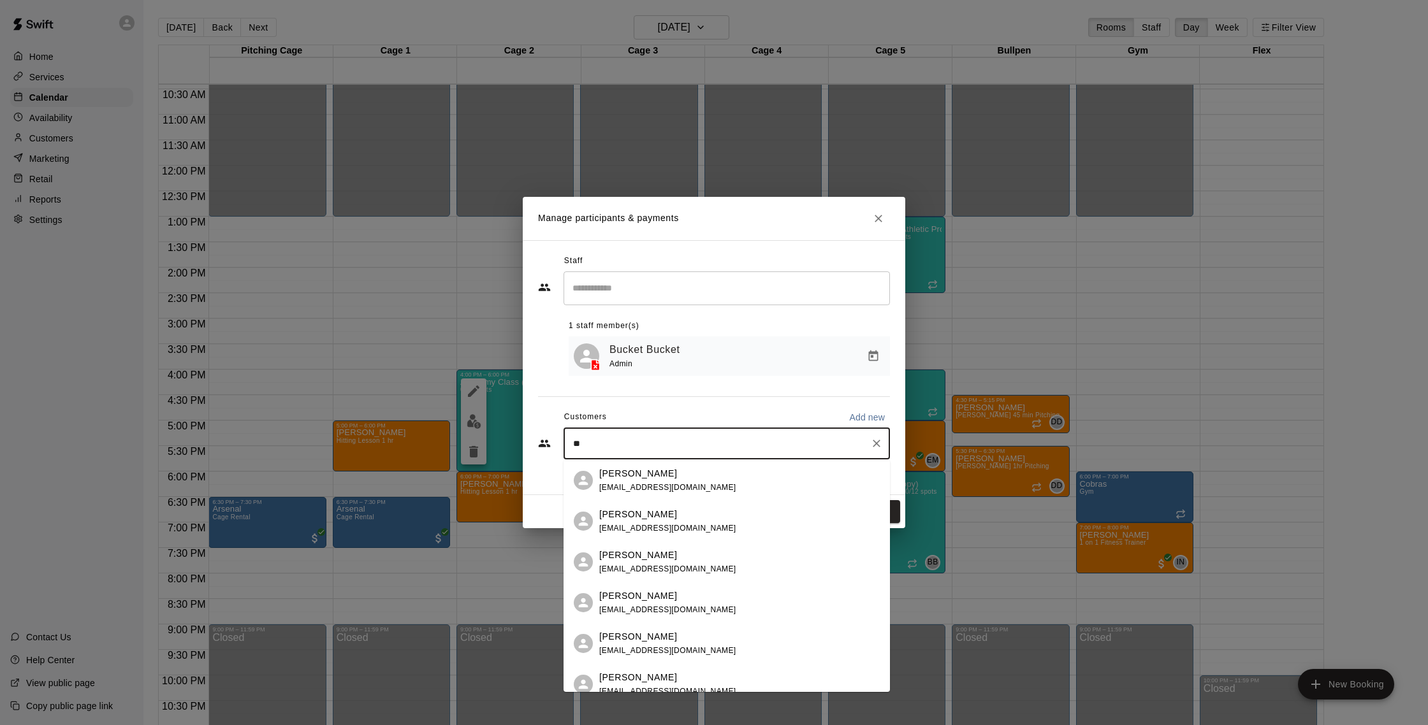
type input "*"
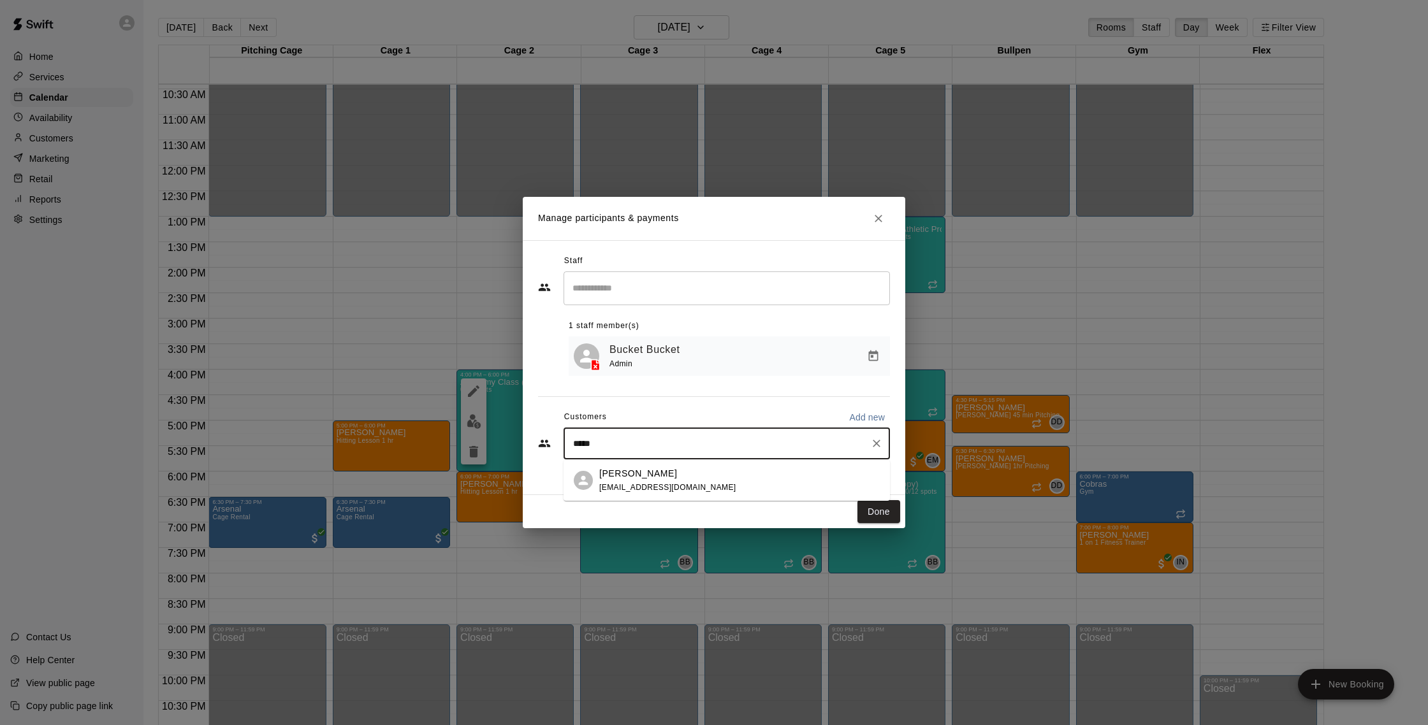
type input "******"
click at [732, 481] on div "[PERSON_NAME] [EMAIL_ADDRESS][DOMAIN_NAME]" at bounding box center [739, 480] width 280 height 27
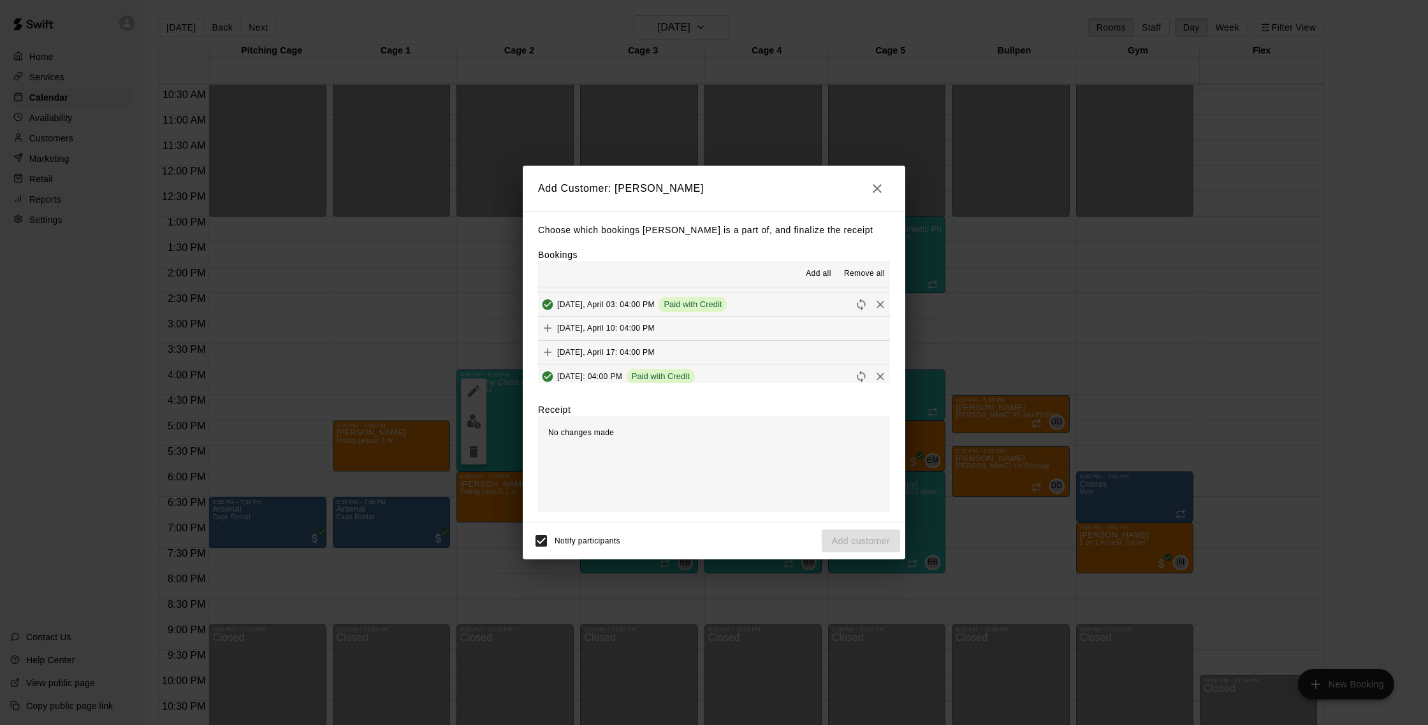
scroll to position [350, 0]
click at [753, 307] on button "[DATE], September 18: 04:00 PM (Current)" at bounding box center [714, 308] width 352 height 24
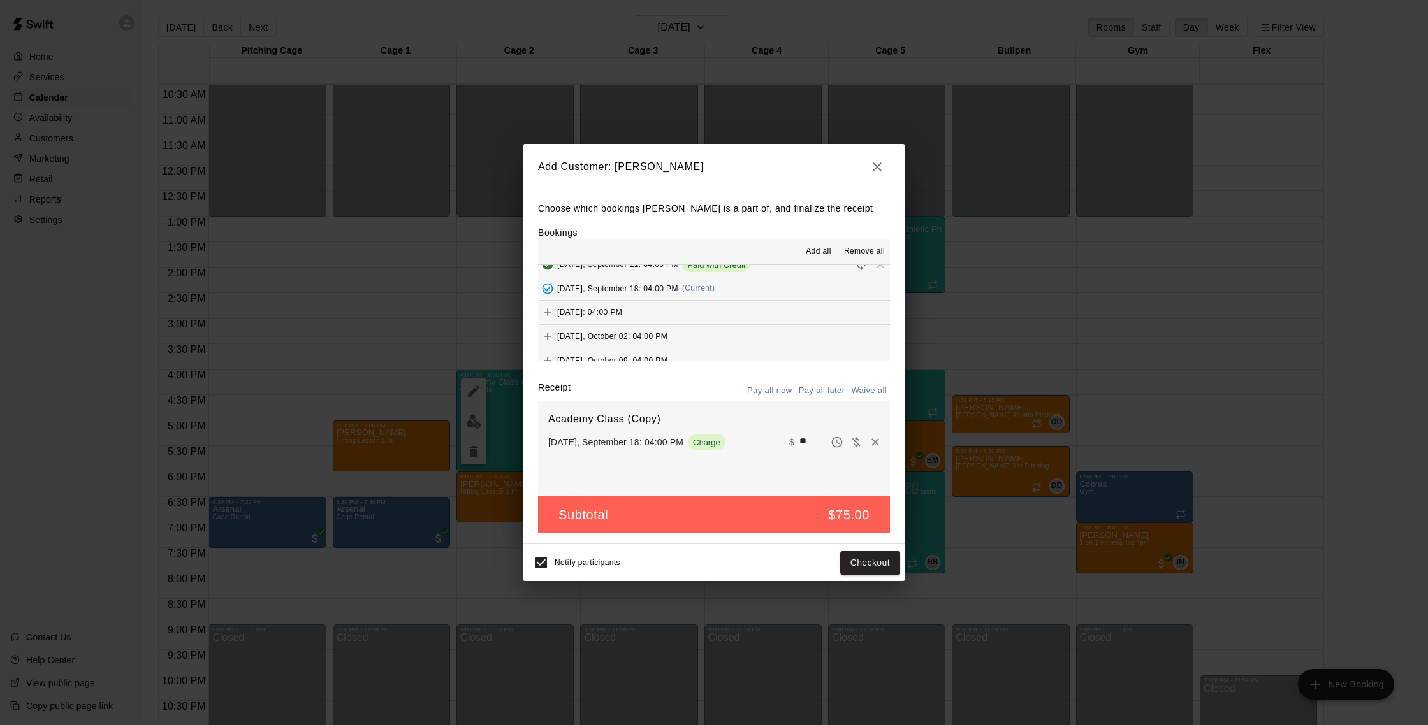
click at [870, 388] on button "Waive all" at bounding box center [869, 391] width 42 height 20
type input "*"
click at [877, 553] on button "Add customer" at bounding box center [861, 563] width 78 height 24
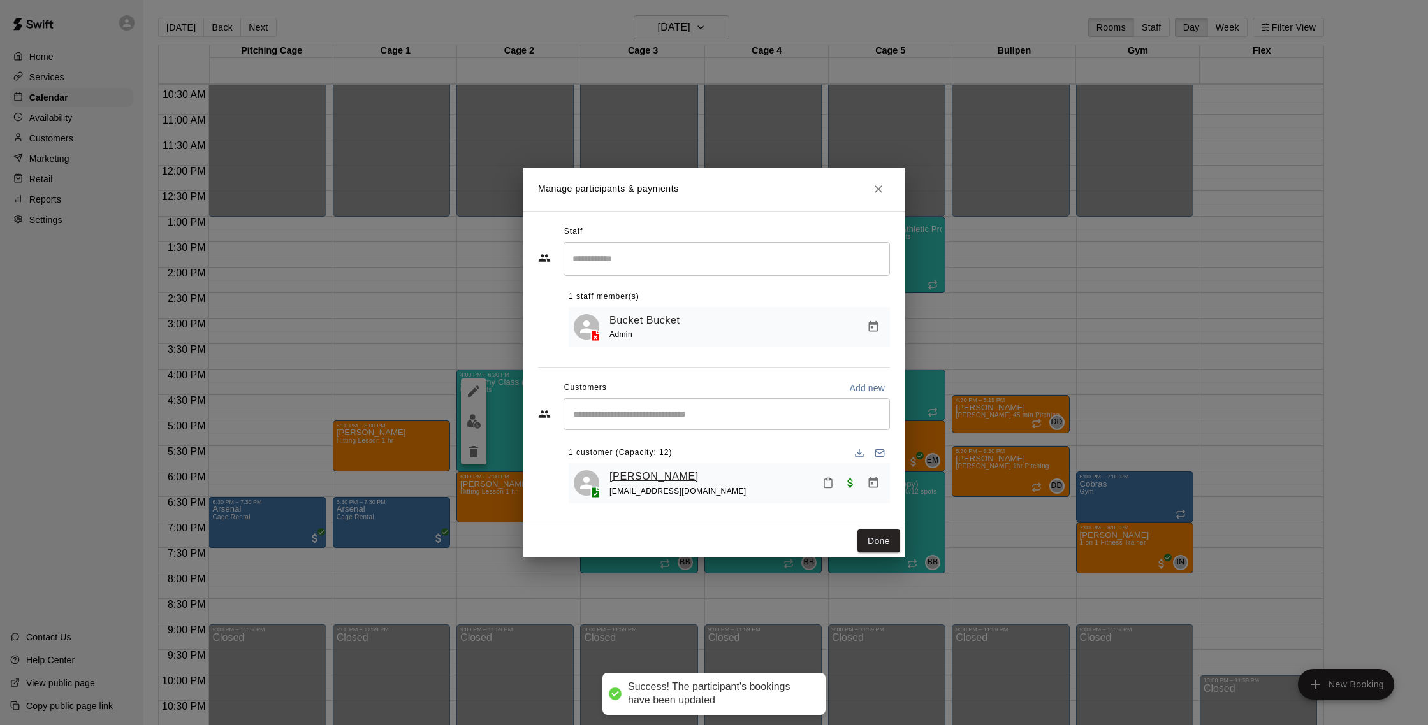
click at [645, 481] on link "[PERSON_NAME]" at bounding box center [653, 476] width 89 height 17
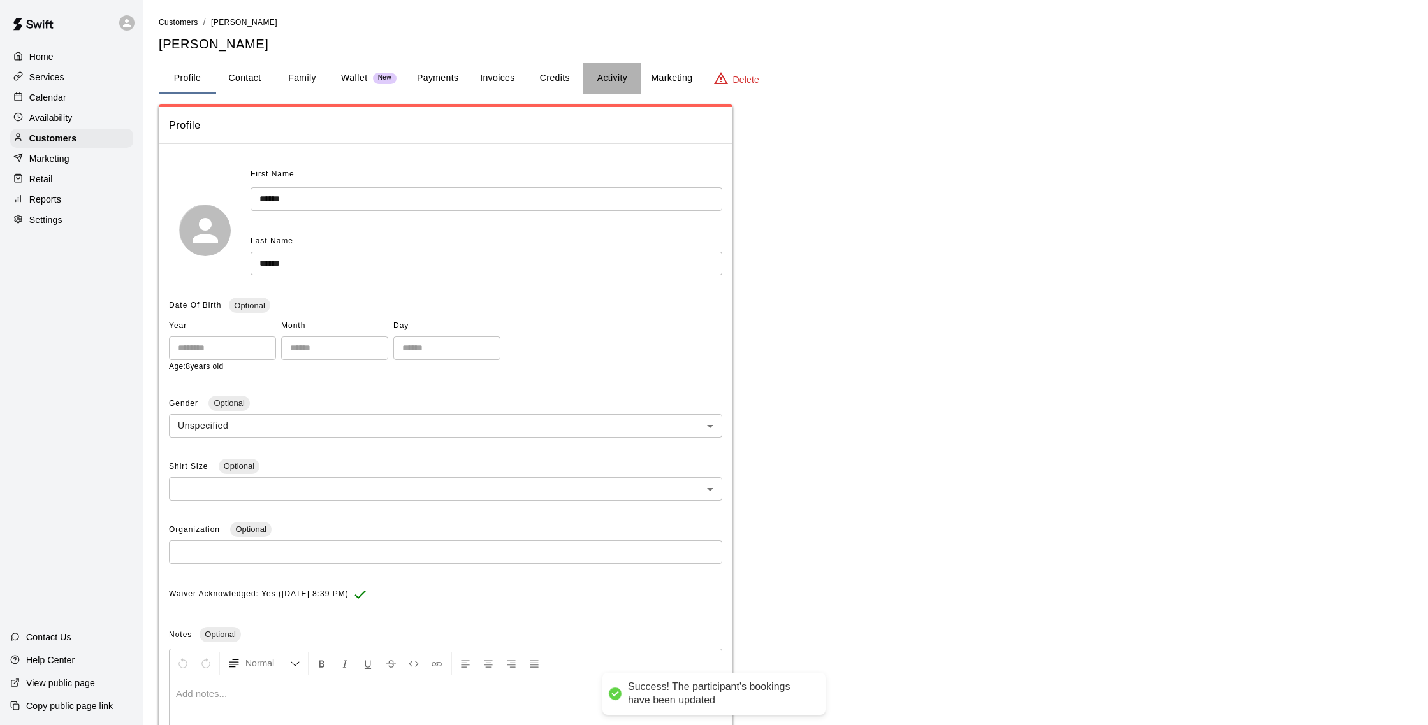
click at [614, 76] on button "Activity" at bounding box center [611, 78] width 57 height 31
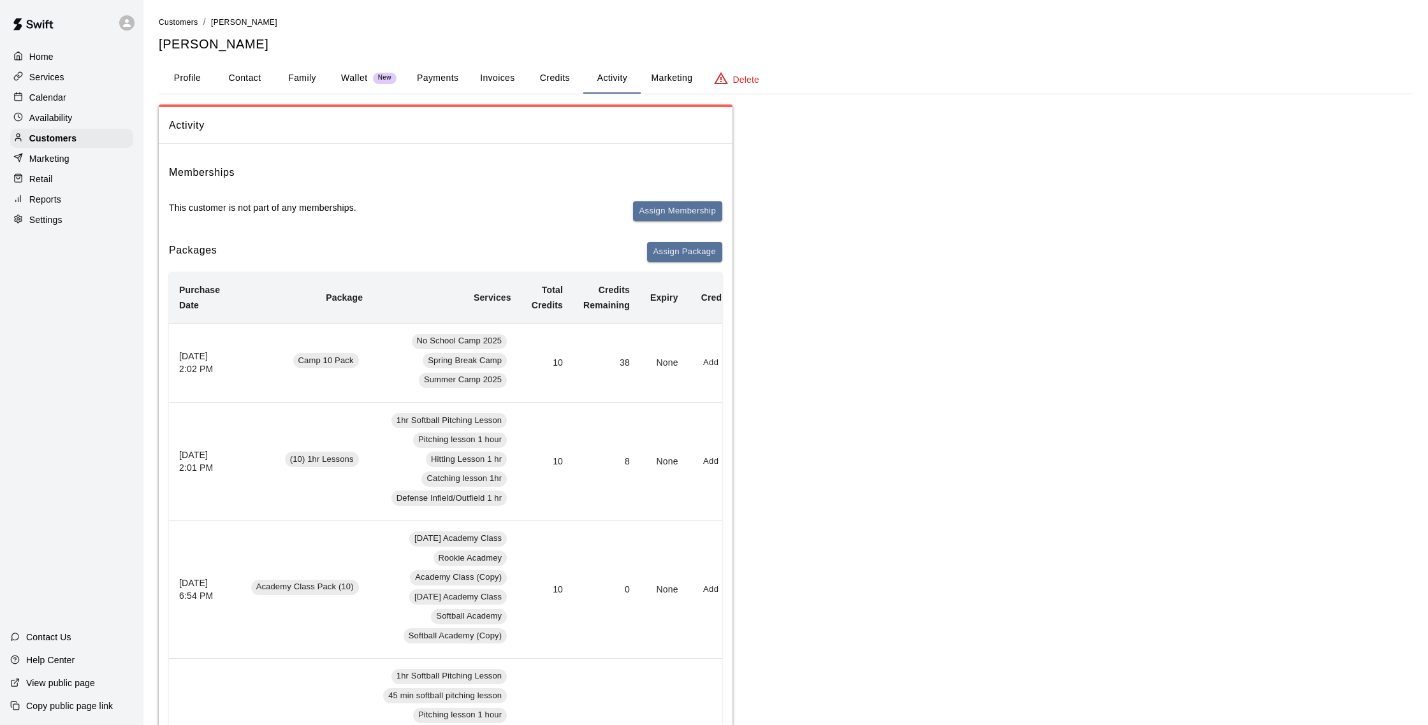
click at [68, 105] on div "Calendar" at bounding box center [71, 97] width 123 height 19
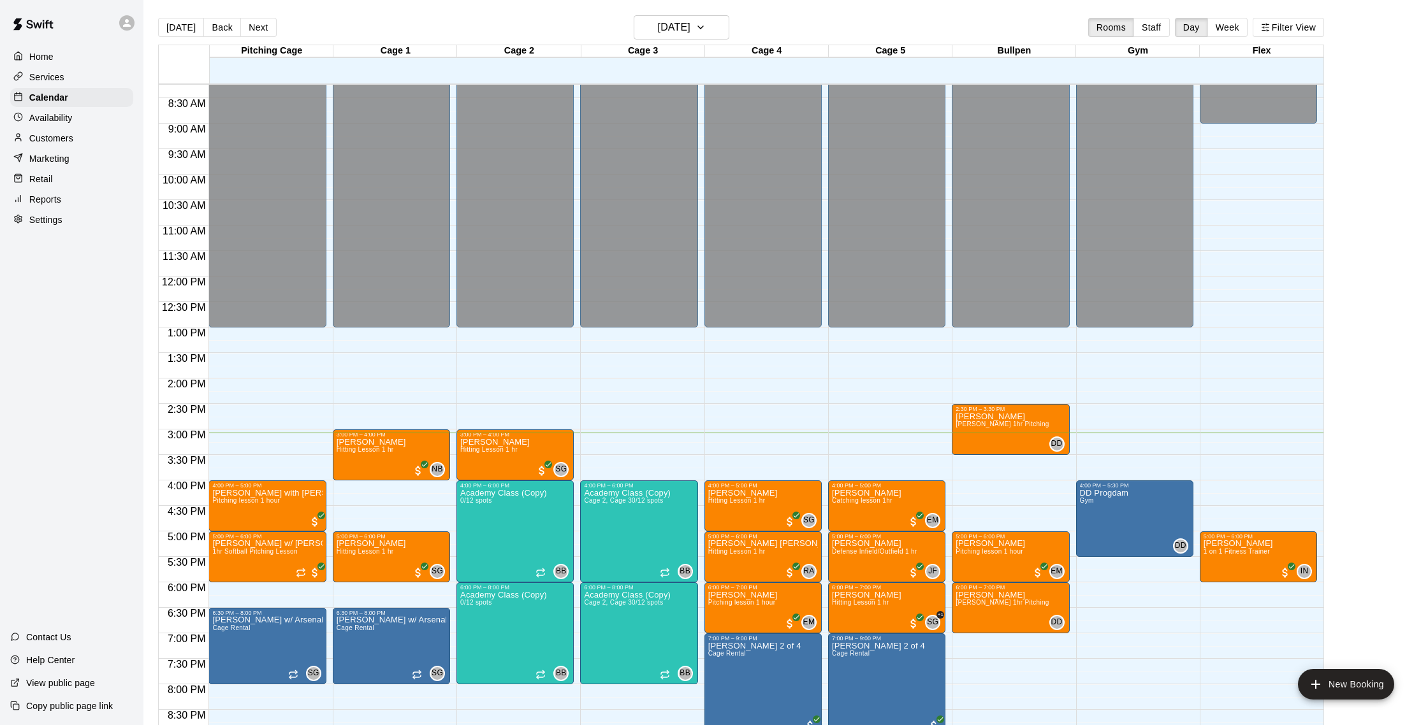
scroll to position [2, 0]
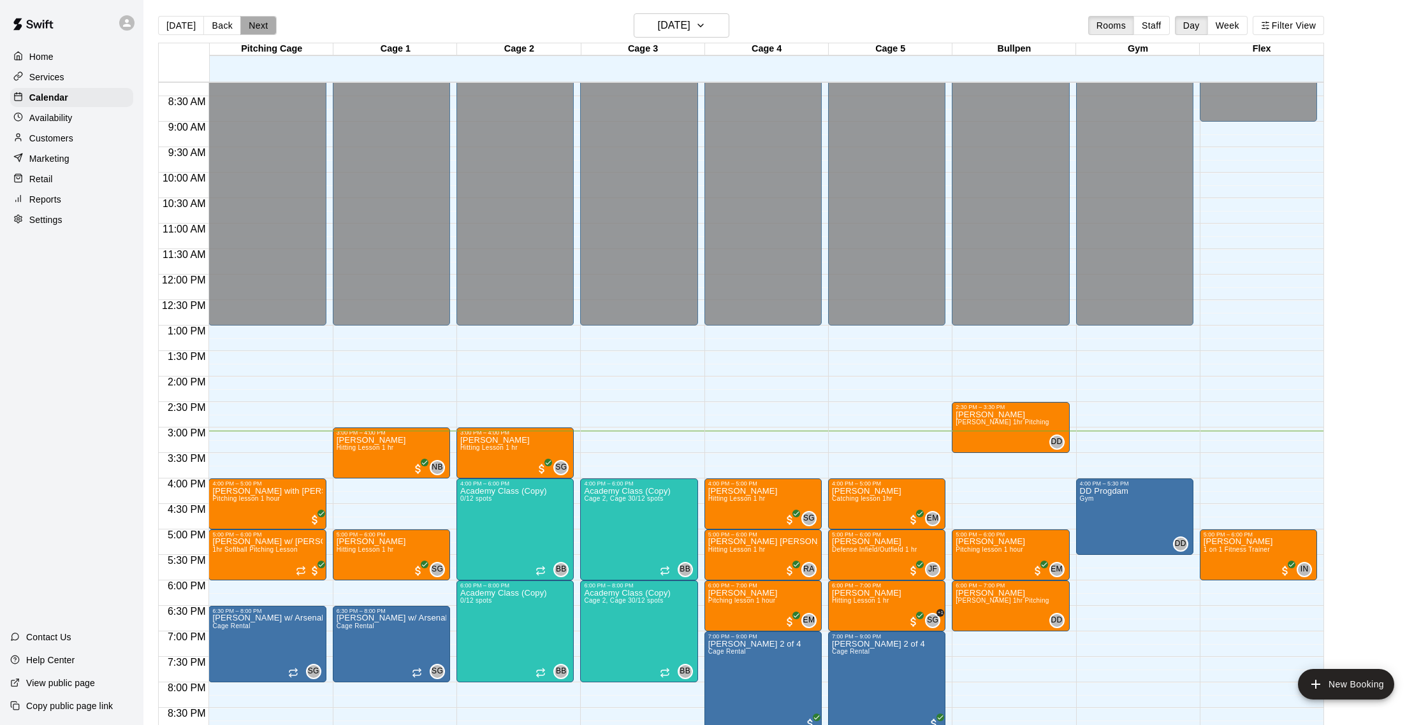
click at [267, 25] on button "Next" at bounding box center [258, 25] width 36 height 19
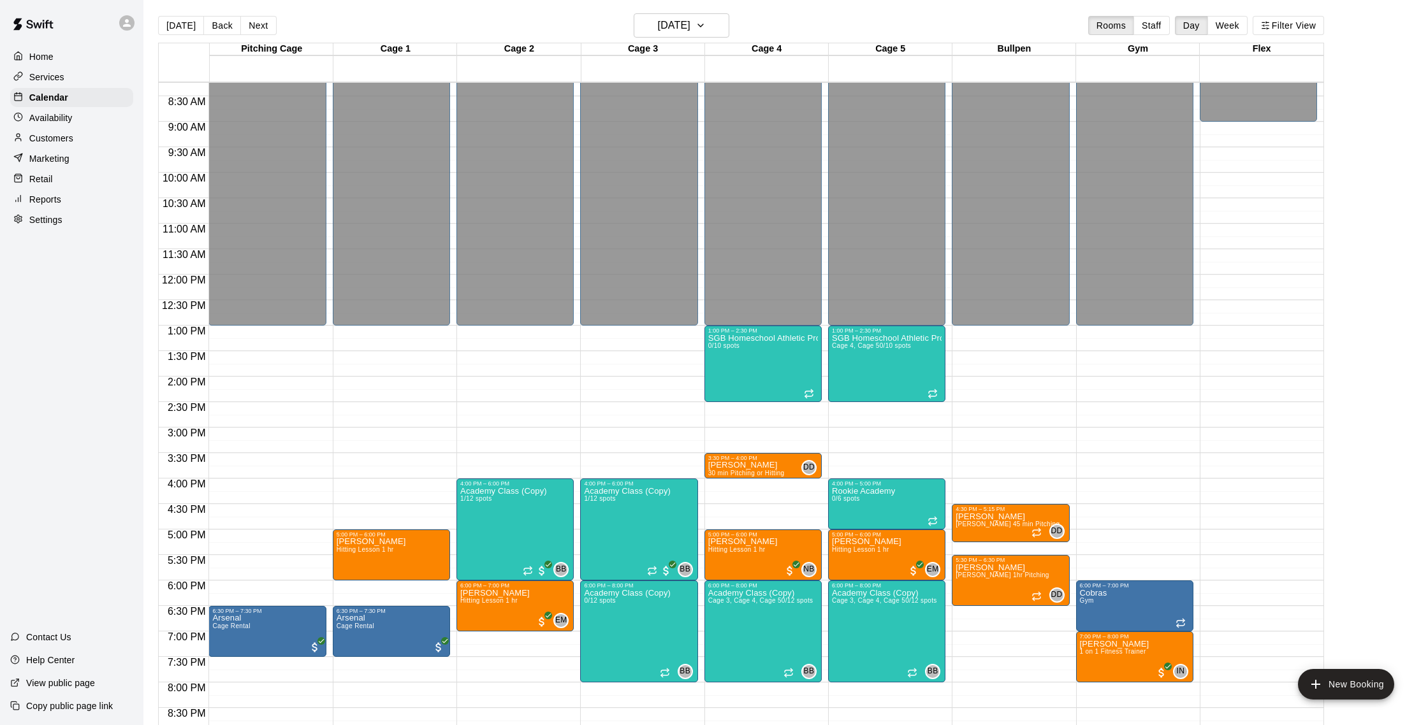
click at [154, 27] on div "[DATE] Back [DATE][DATE] Rooms Staff Day Week Filter View Pitching Cage 18 Thu …" at bounding box center [741, 375] width 1185 height 725
click at [167, 27] on button "[DATE]" at bounding box center [181, 25] width 46 height 19
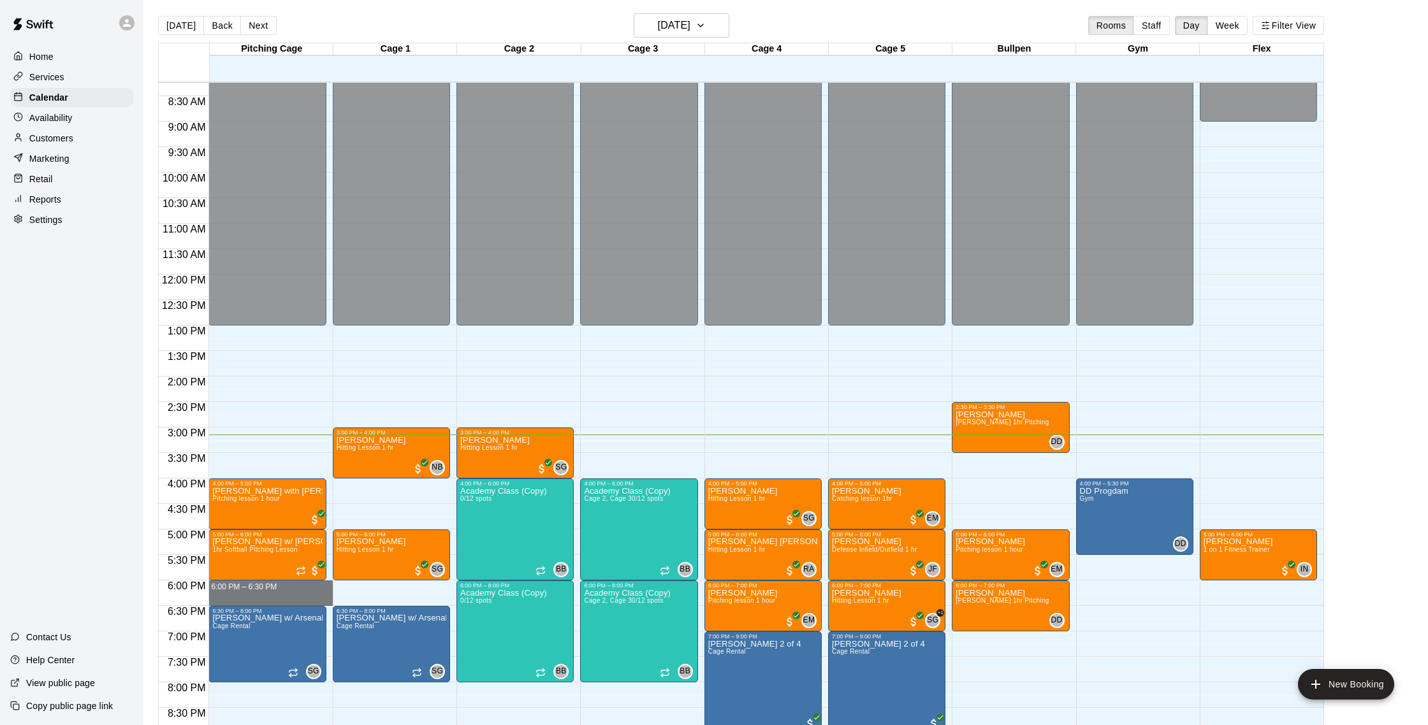
drag, startPoint x: 245, startPoint y: 585, endPoint x: 243, endPoint y: 602, distance: 16.6
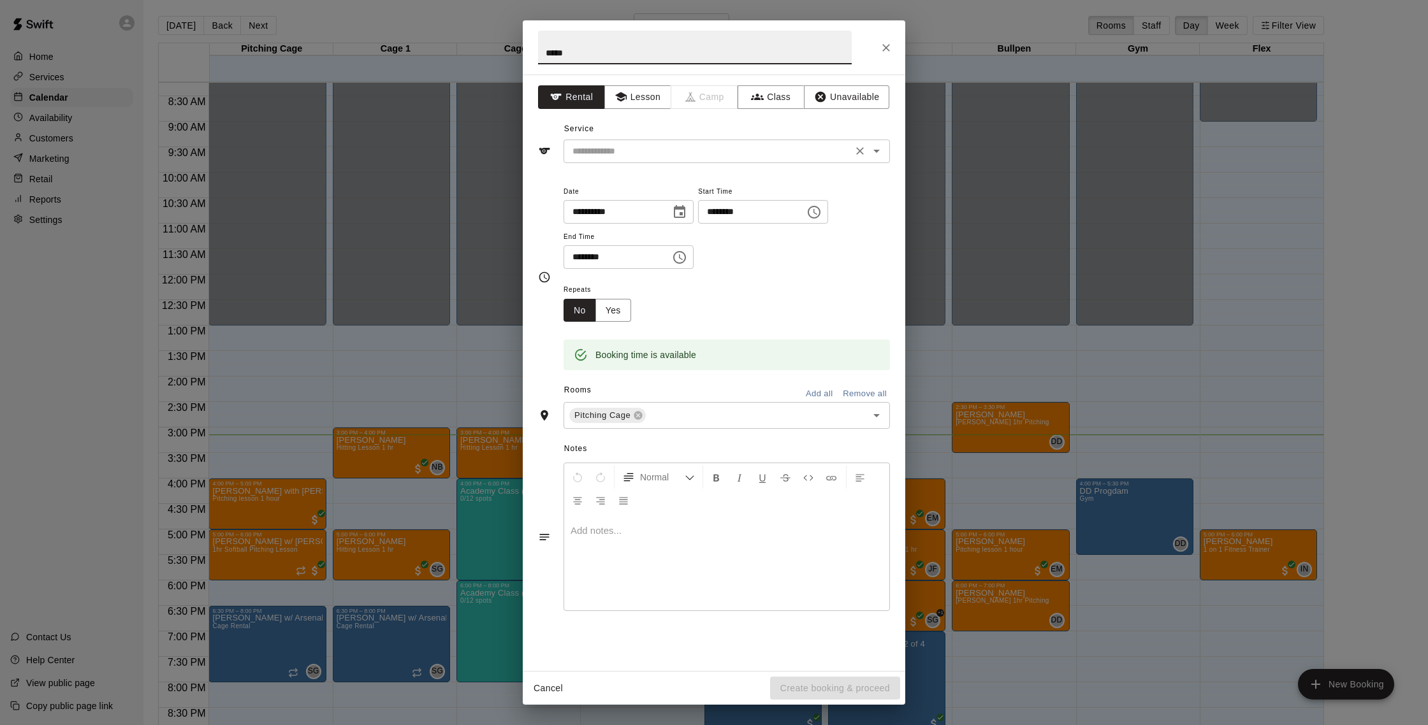
type input "*****"
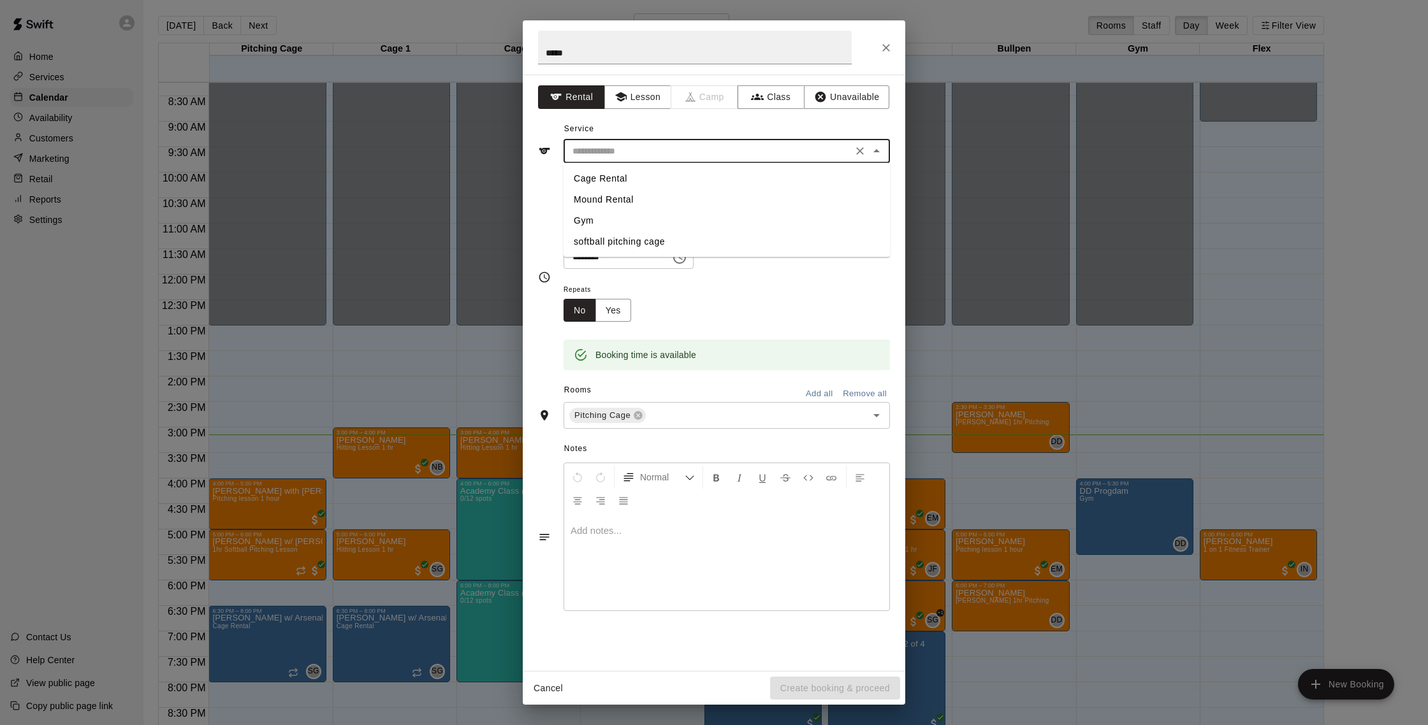
click at [656, 150] on input "text" at bounding box center [707, 151] width 281 height 16
click at [635, 181] on li "Cage Rental" at bounding box center [726, 178] width 326 height 21
type input "**********"
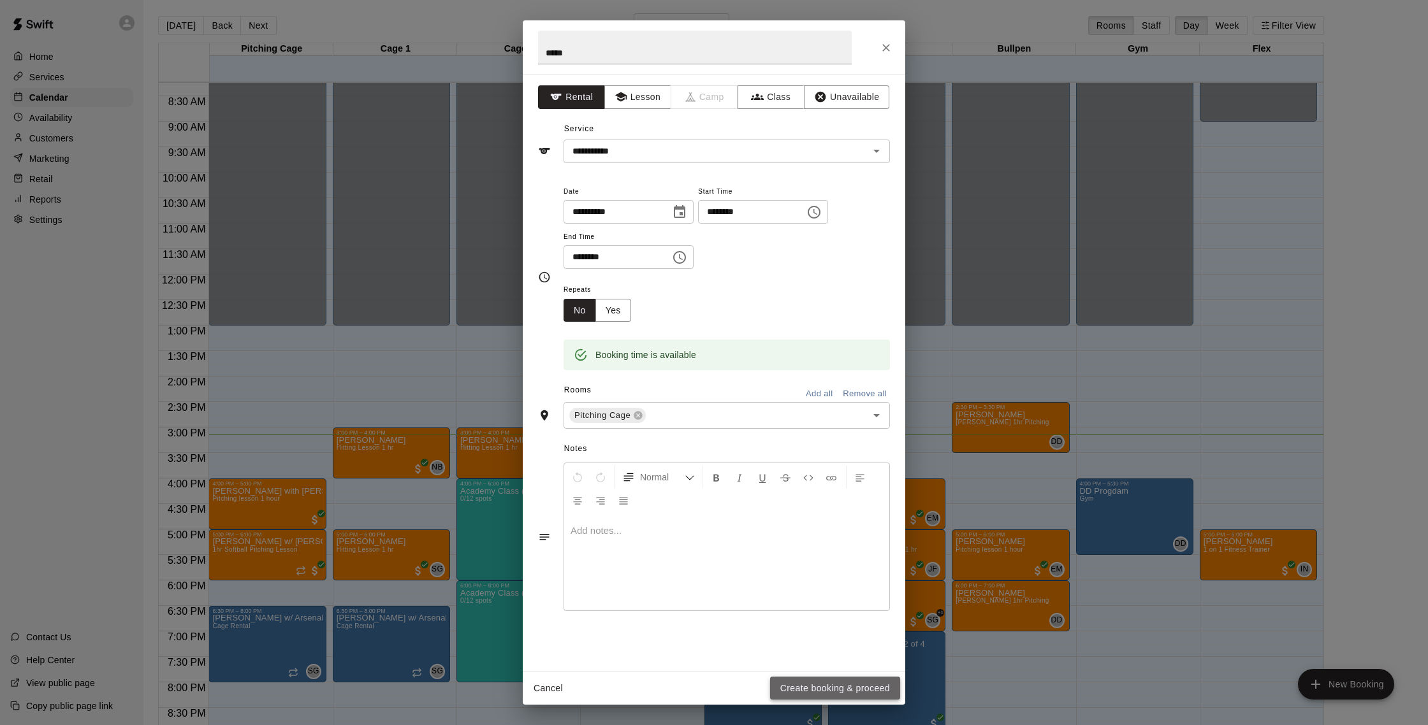
click at [874, 686] on button "Create booking & proceed" at bounding box center [835, 689] width 130 height 24
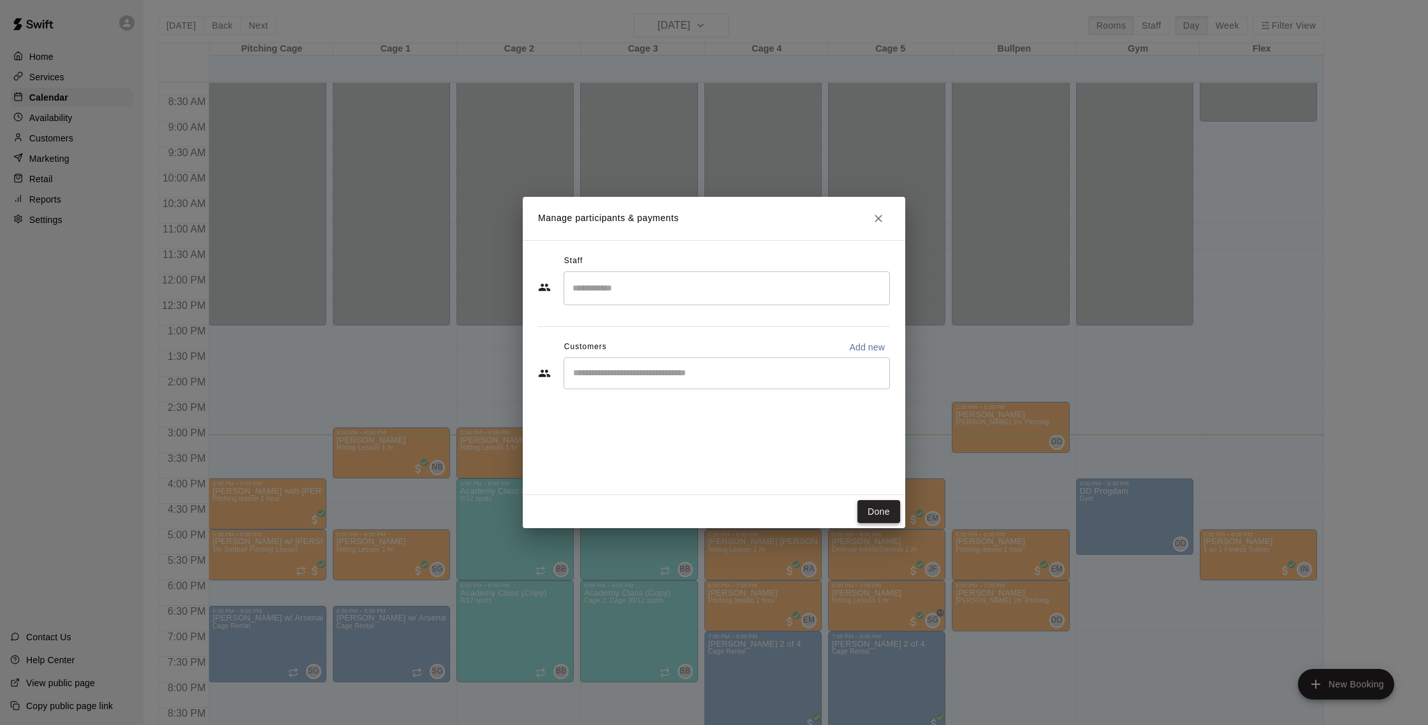
click at [886, 509] on button "Done" at bounding box center [878, 512] width 43 height 24
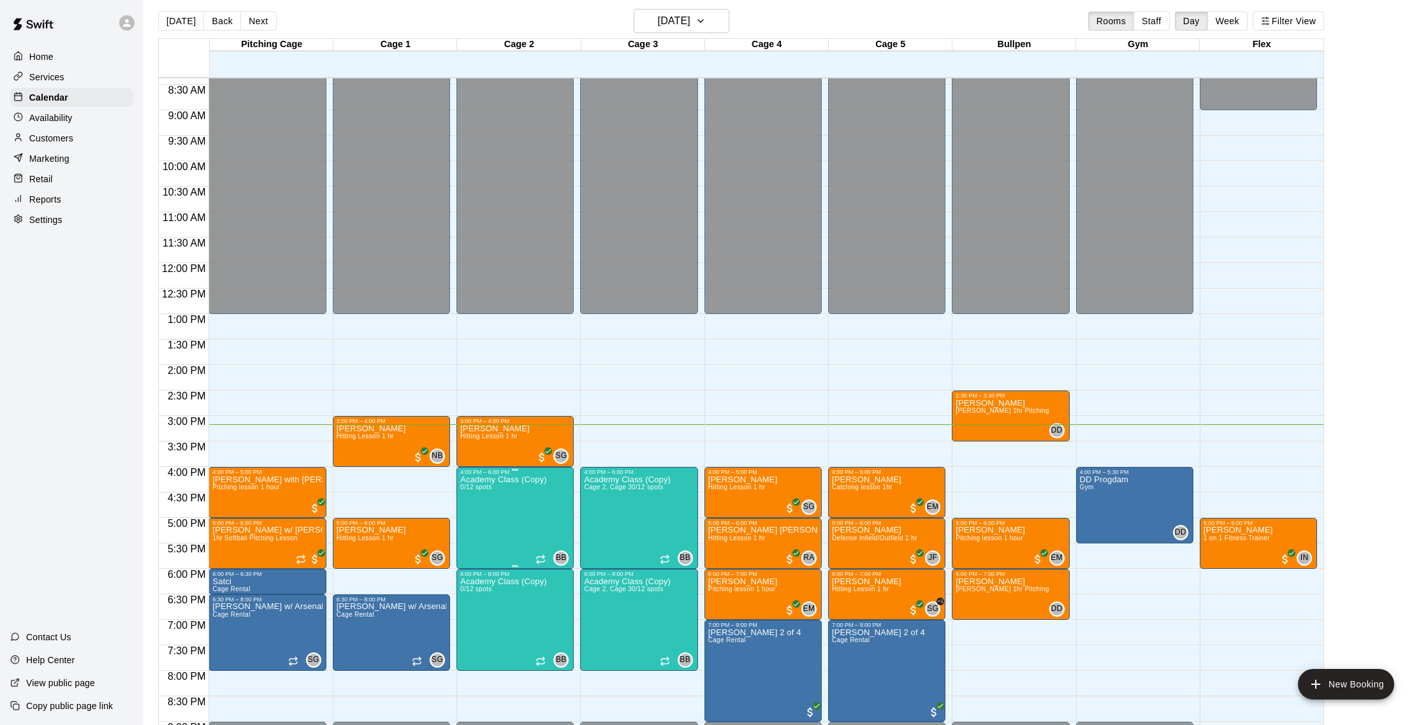
scroll to position [426, 0]
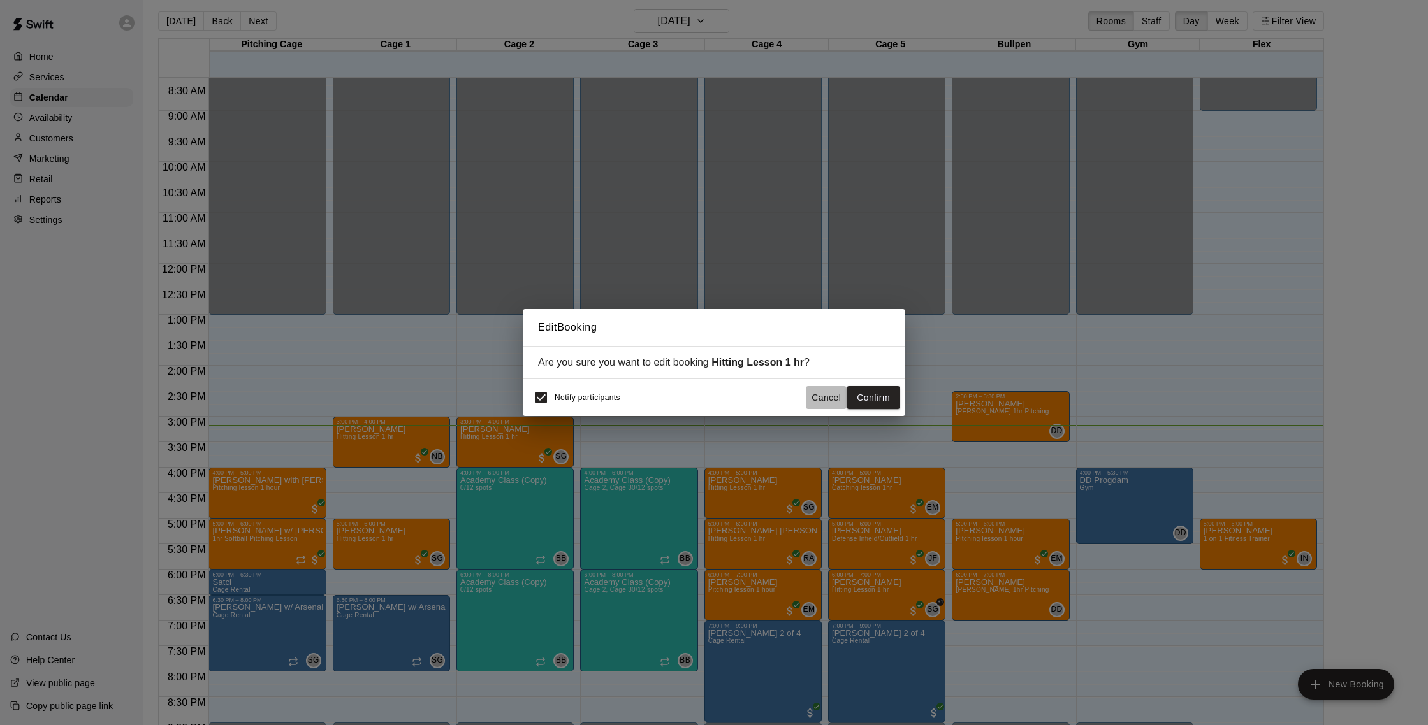
click at [829, 396] on button "Cancel" at bounding box center [826, 398] width 41 height 24
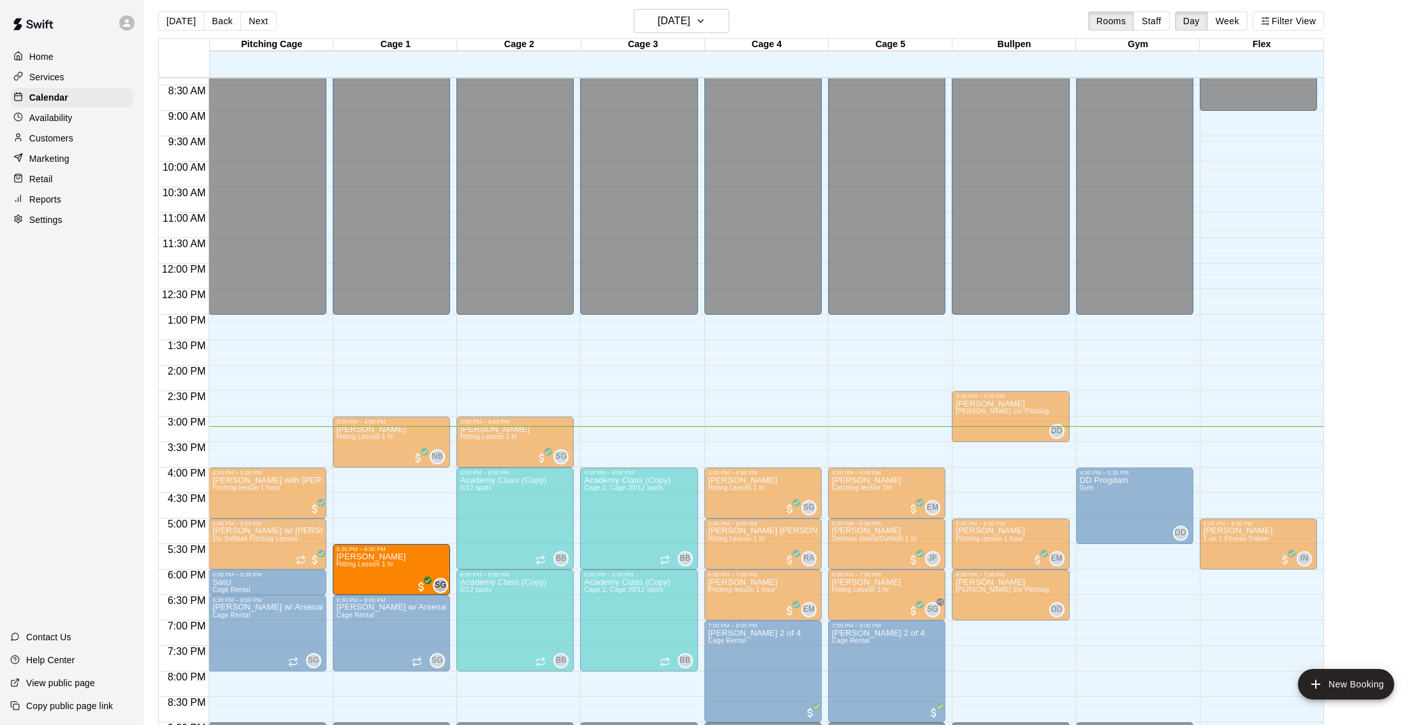
drag, startPoint x: 395, startPoint y: 547, endPoint x: 392, endPoint y: 577, distance: 30.8
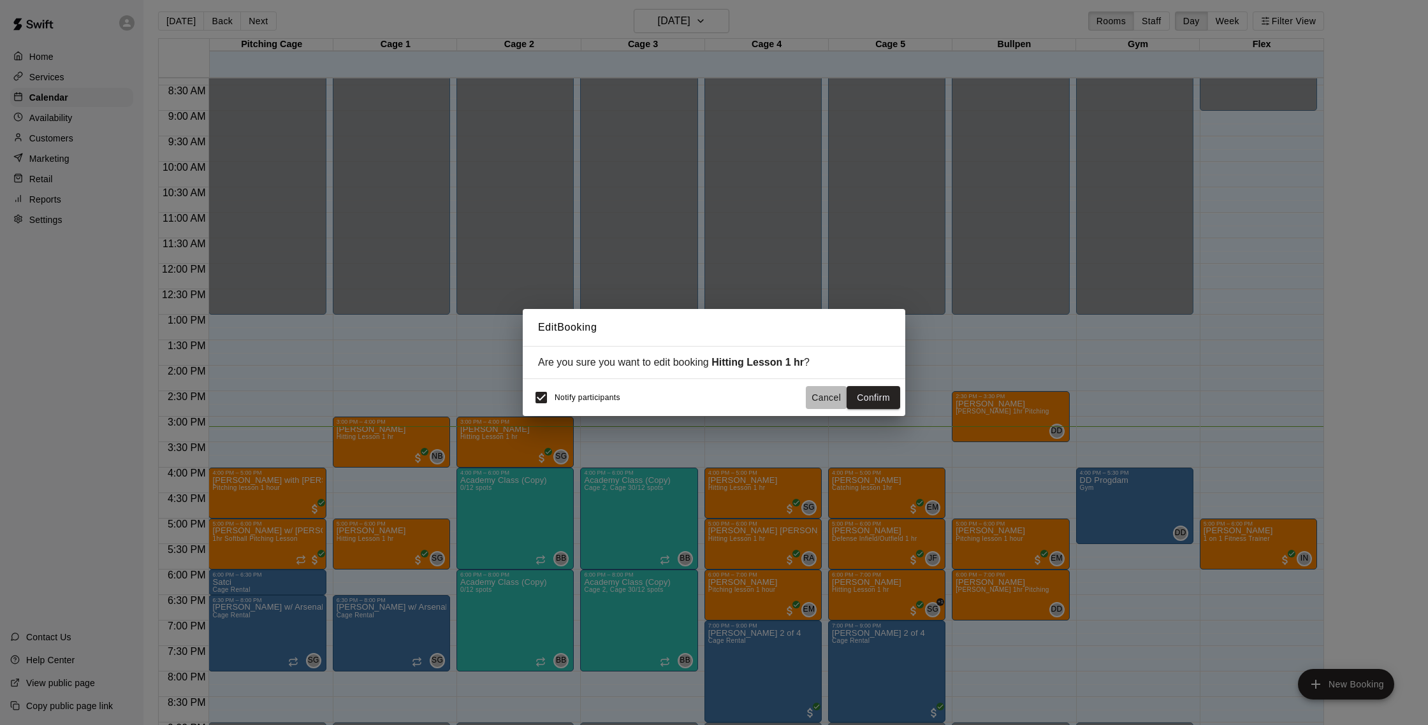
click at [825, 395] on button "Cancel" at bounding box center [826, 398] width 41 height 24
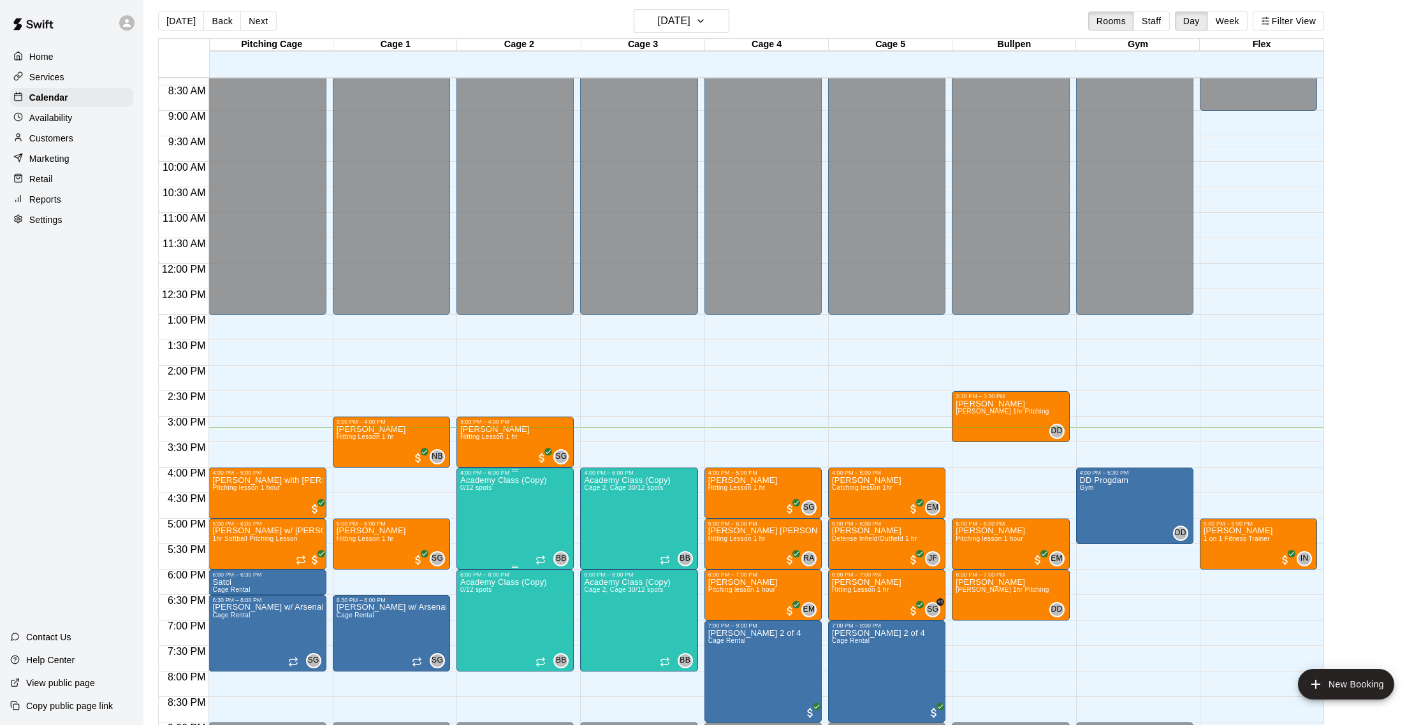
click at [475, 514] on img "edit" at bounding box center [474, 519] width 15 height 15
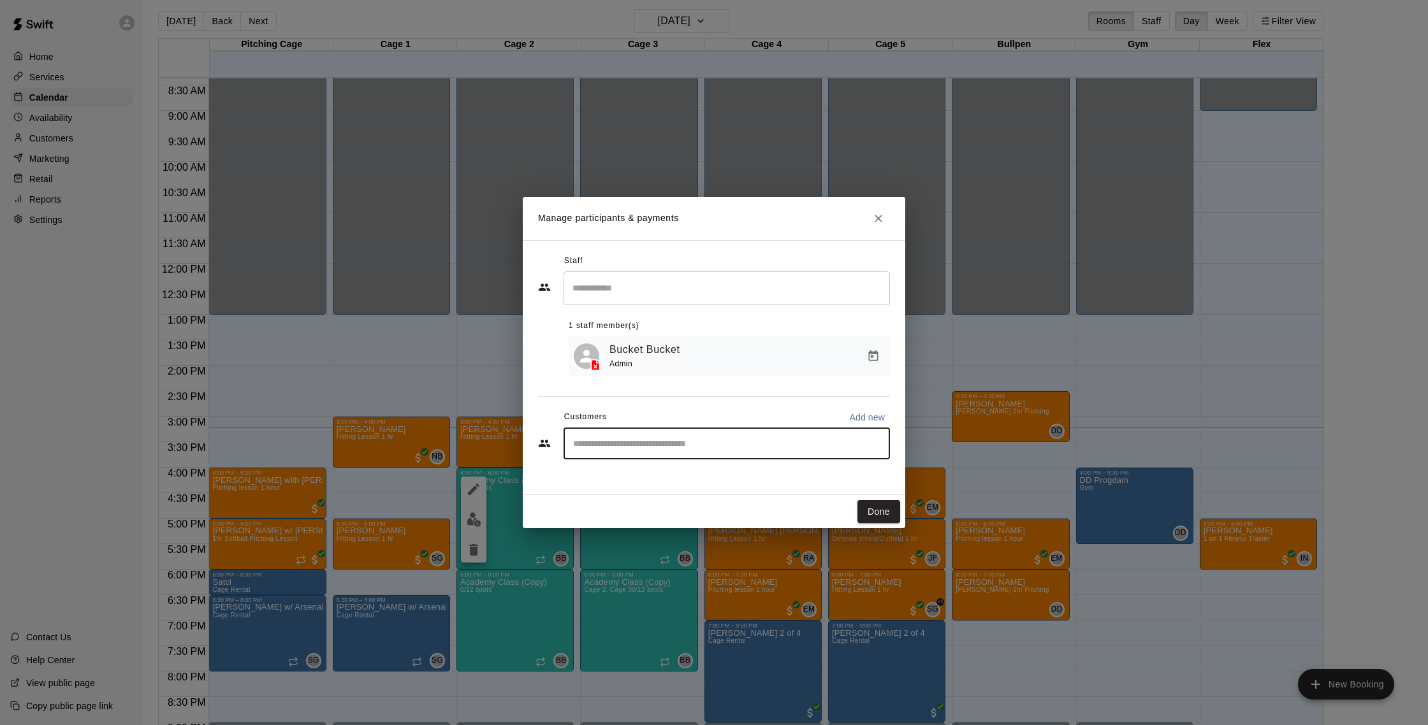
click at [640, 444] on input "Start typing to search customers..." at bounding box center [726, 443] width 315 height 13
type input "******"
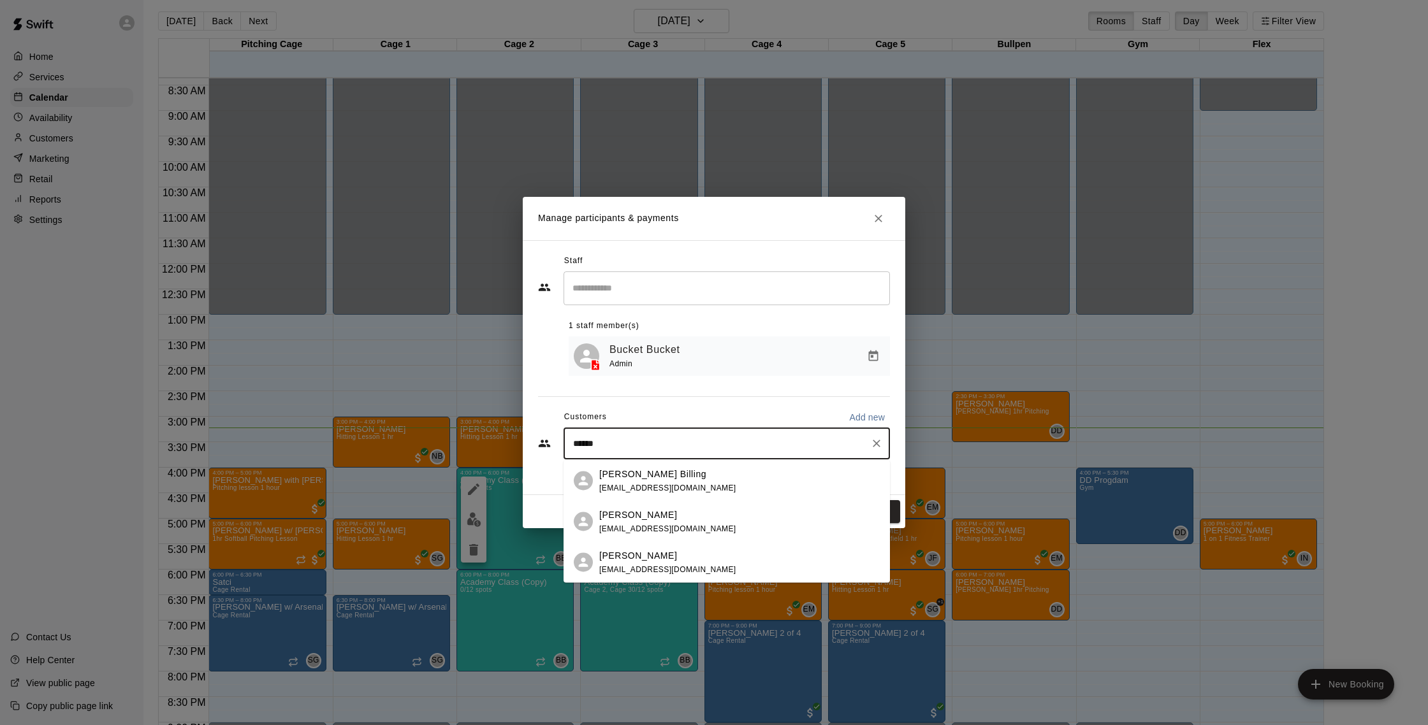
click at [675, 481] on div "[PERSON_NAME] Billing [EMAIL_ADDRESS][DOMAIN_NAME]" at bounding box center [739, 480] width 280 height 27
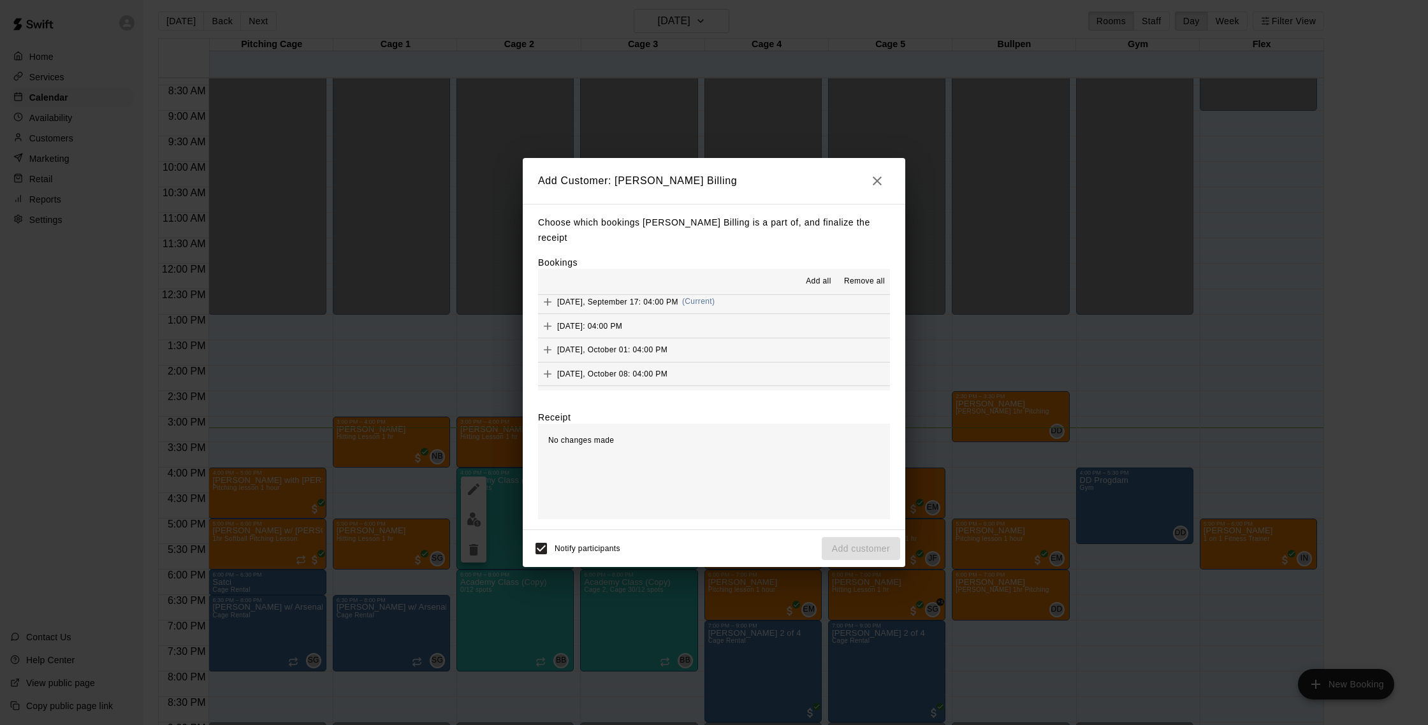
scroll to position [864, 0]
click at [757, 303] on button "[DATE], September 17: 04:00 PM (Current)" at bounding box center [714, 308] width 352 height 24
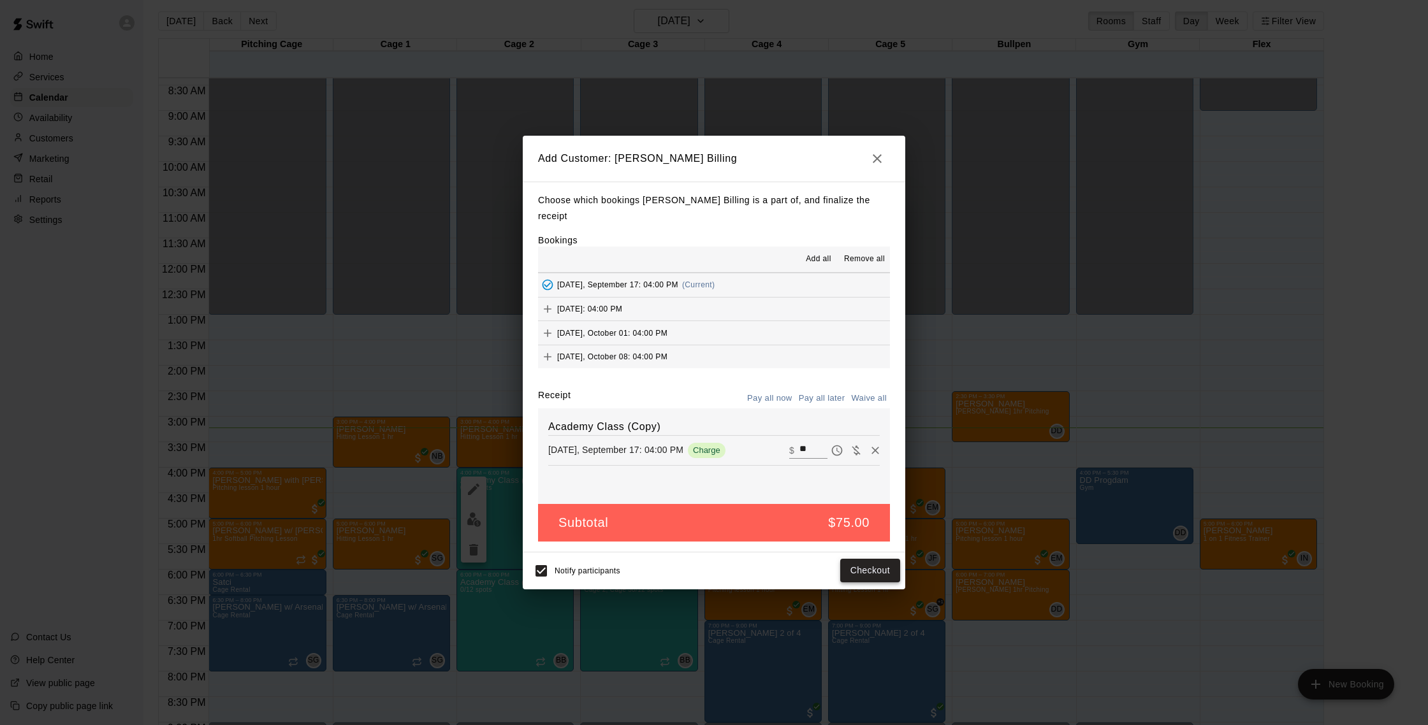
click at [860, 560] on button "Checkout" at bounding box center [870, 571] width 60 height 24
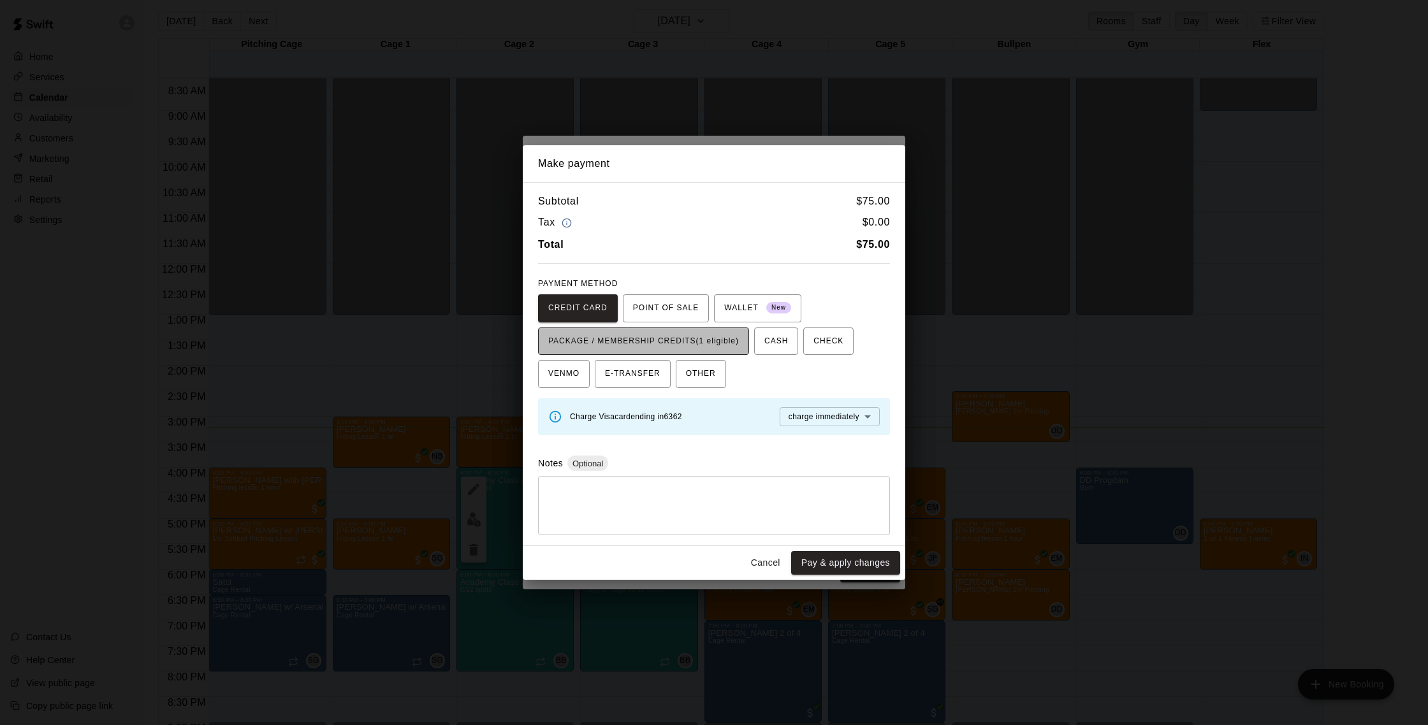
click at [697, 349] on span "PACKAGE / MEMBERSHIP CREDITS (1 eligible)" at bounding box center [643, 341] width 191 height 20
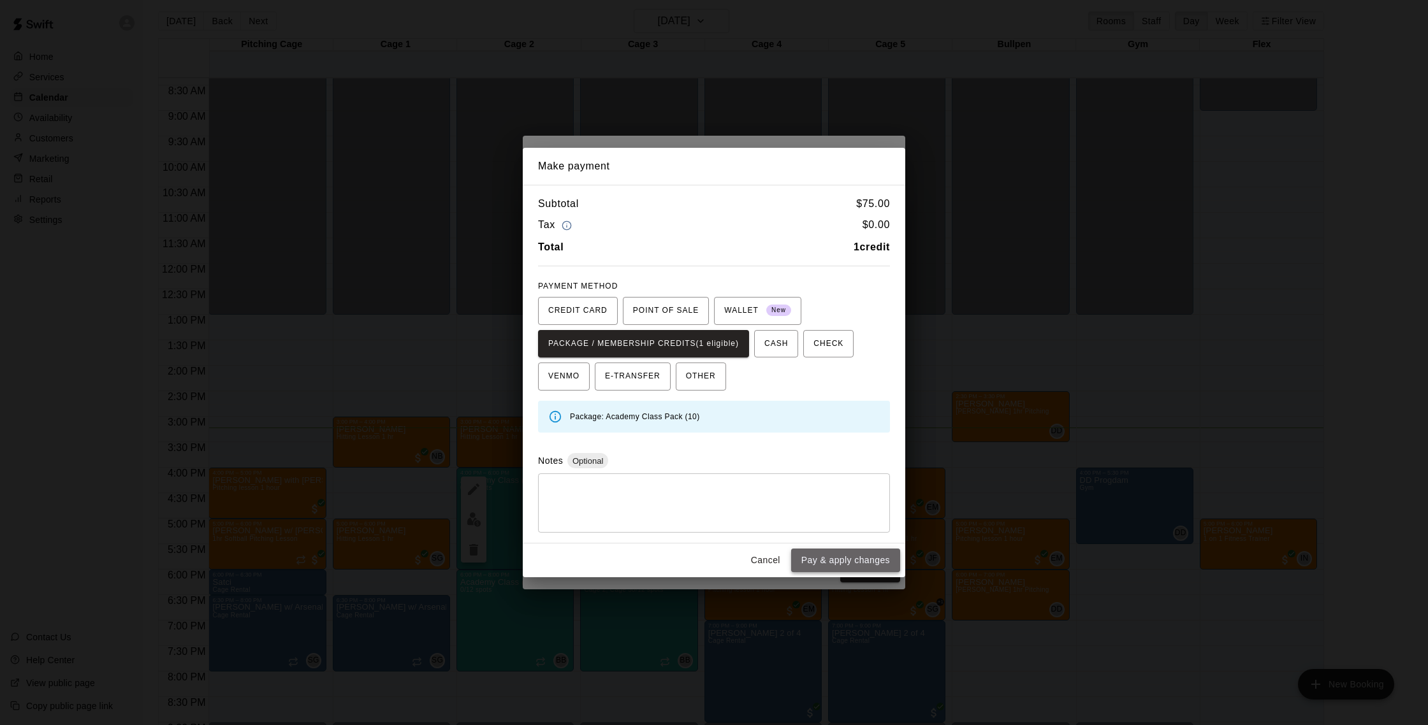
click at [843, 566] on button "Pay & apply changes" at bounding box center [845, 561] width 109 height 24
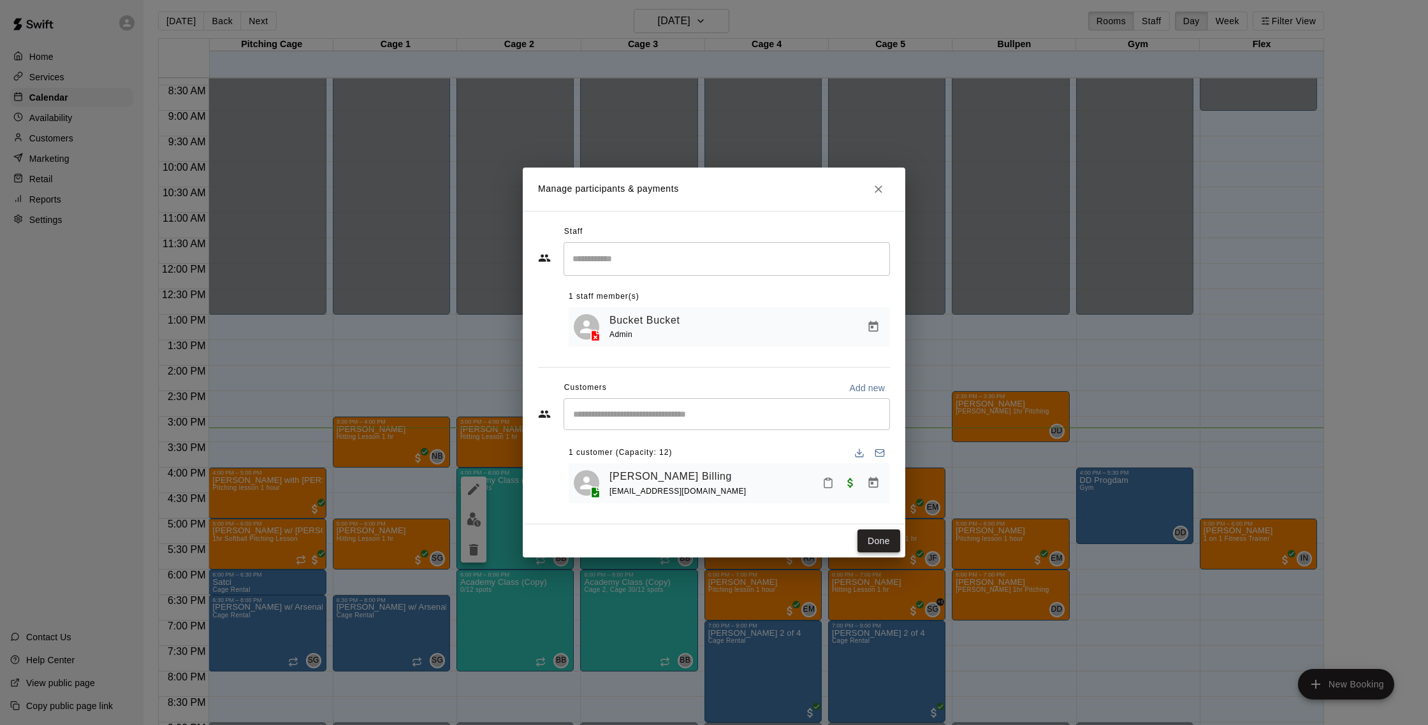
click at [869, 531] on button "Done" at bounding box center [878, 542] width 43 height 24
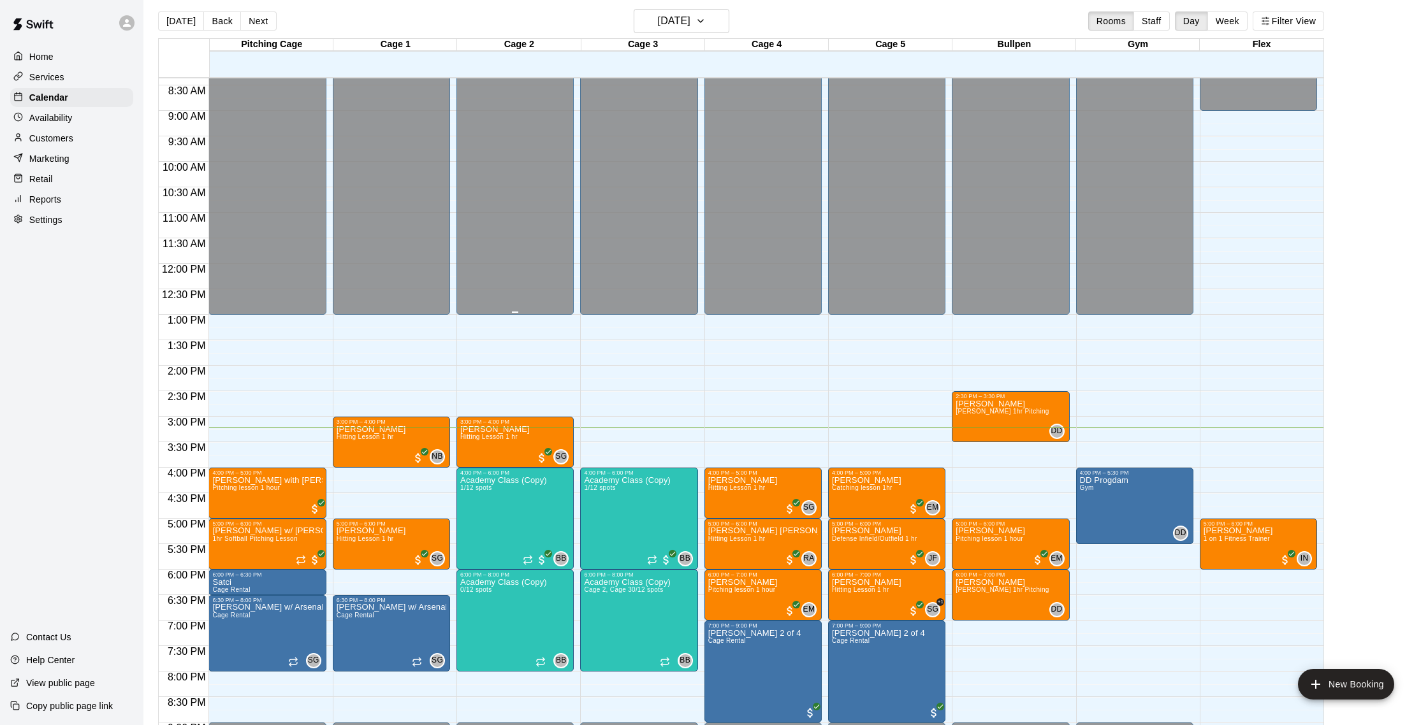
scroll to position [426, 0]
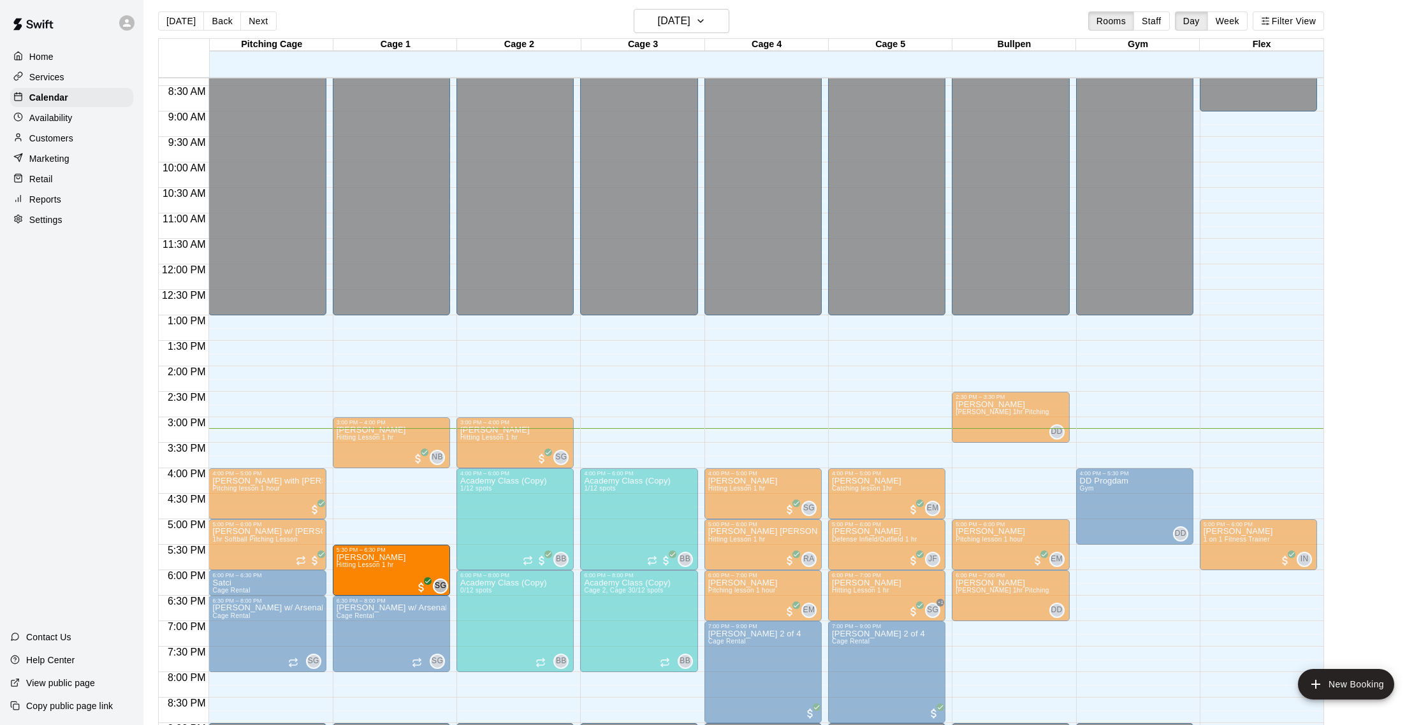
drag, startPoint x: 389, startPoint y: 541, endPoint x: 389, endPoint y: 575, distance: 33.8
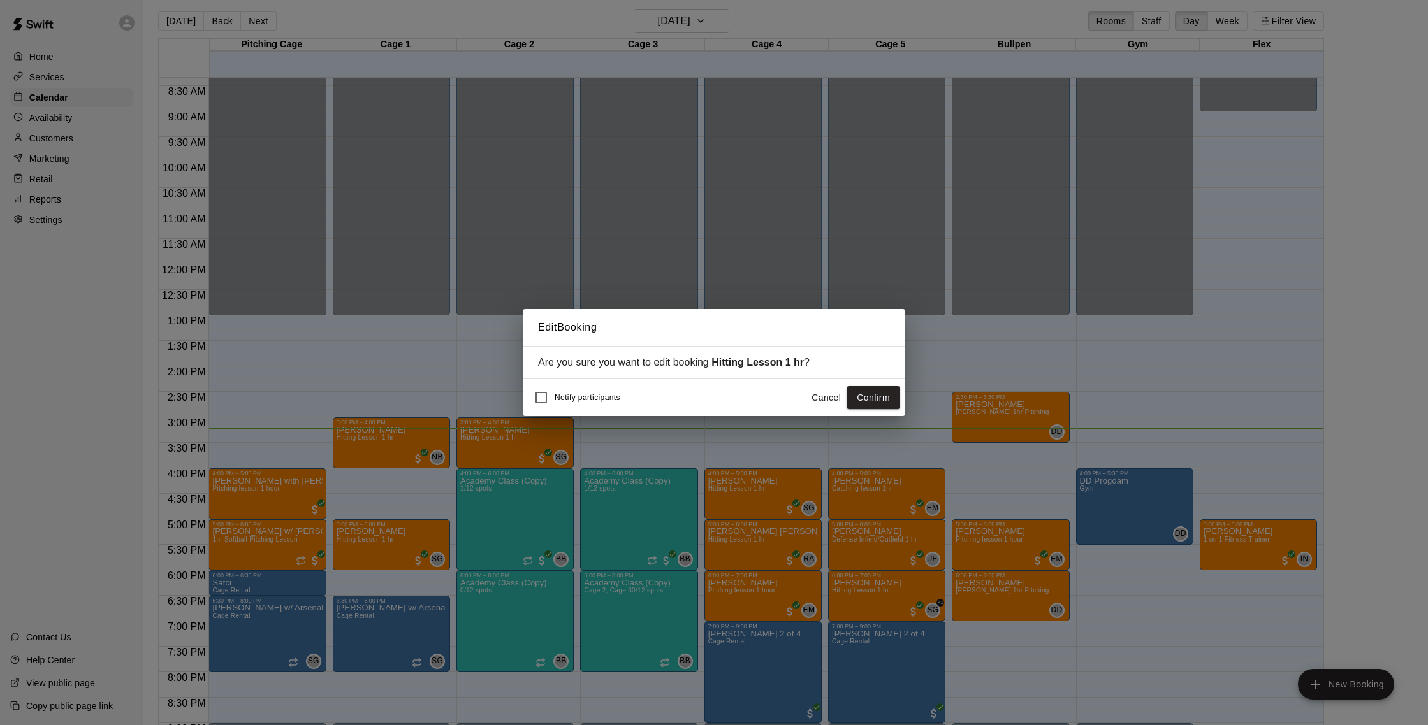
click at [894, 403] on button "Confirm" at bounding box center [873, 398] width 54 height 24
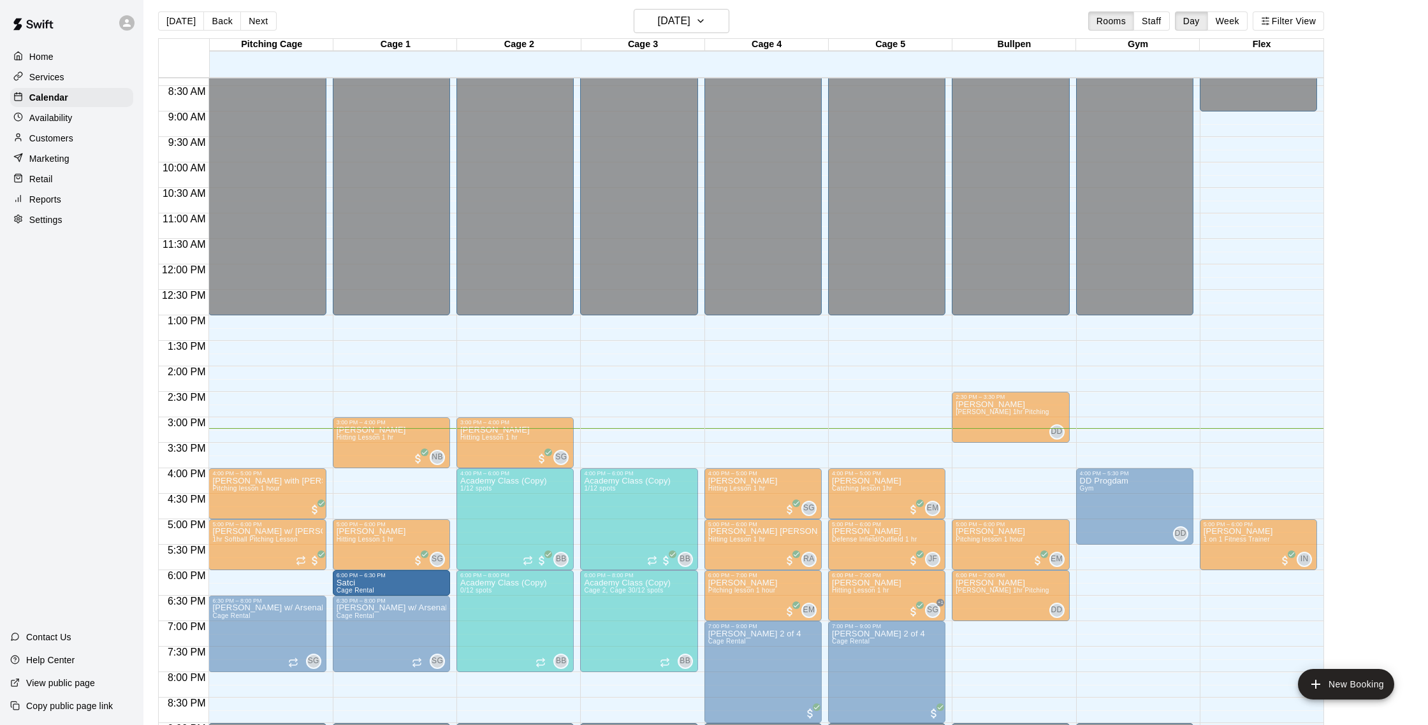
drag, startPoint x: 282, startPoint y: 588, endPoint x: 346, endPoint y: 590, distance: 63.8
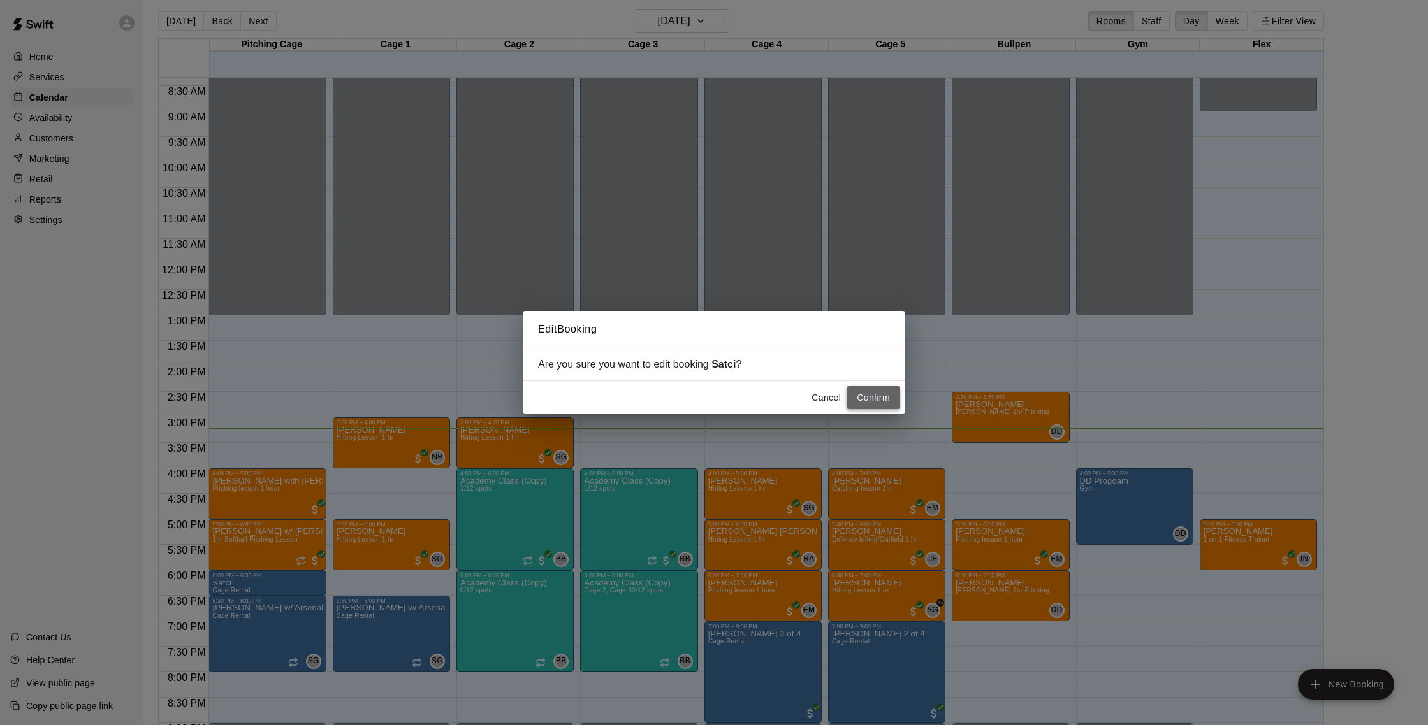
click at [885, 399] on button "Confirm" at bounding box center [873, 398] width 54 height 24
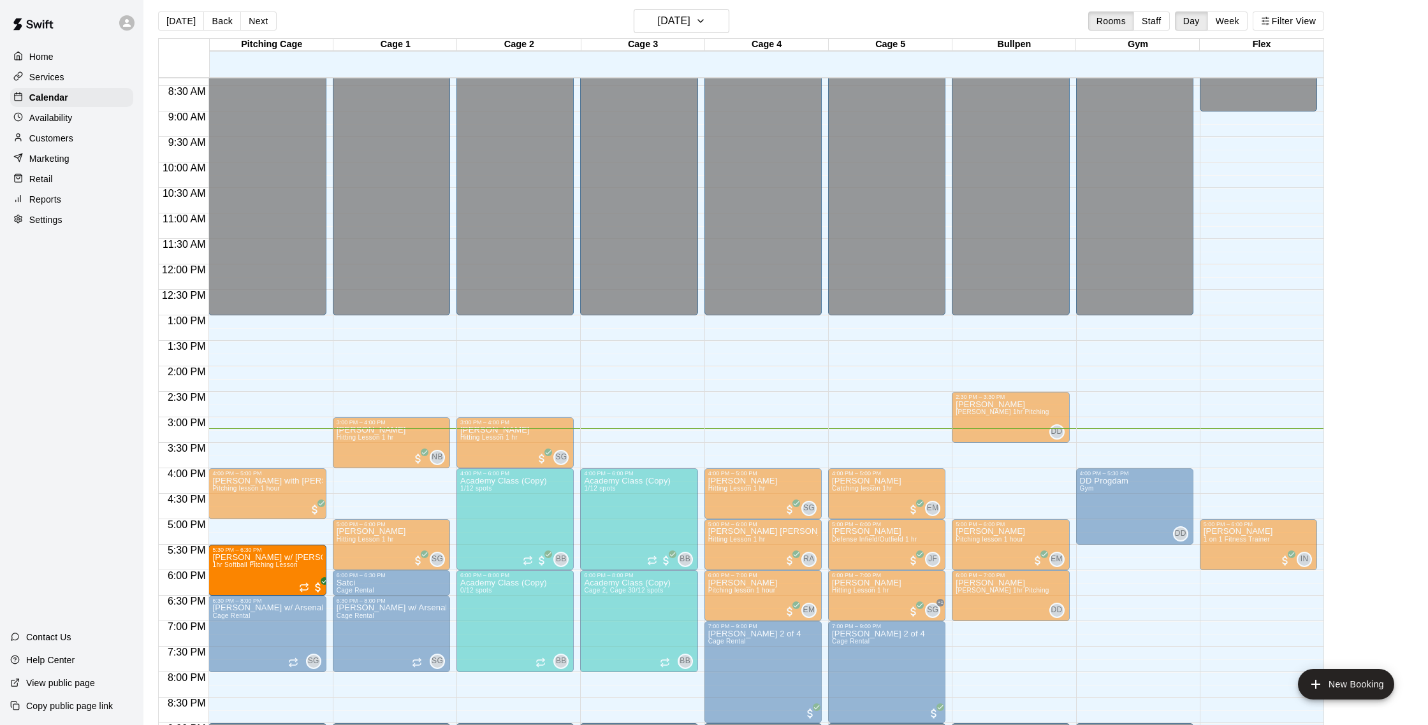
drag, startPoint x: 276, startPoint y: 542, endPoint x: 276, endPoint y: 571, distance: 28.7
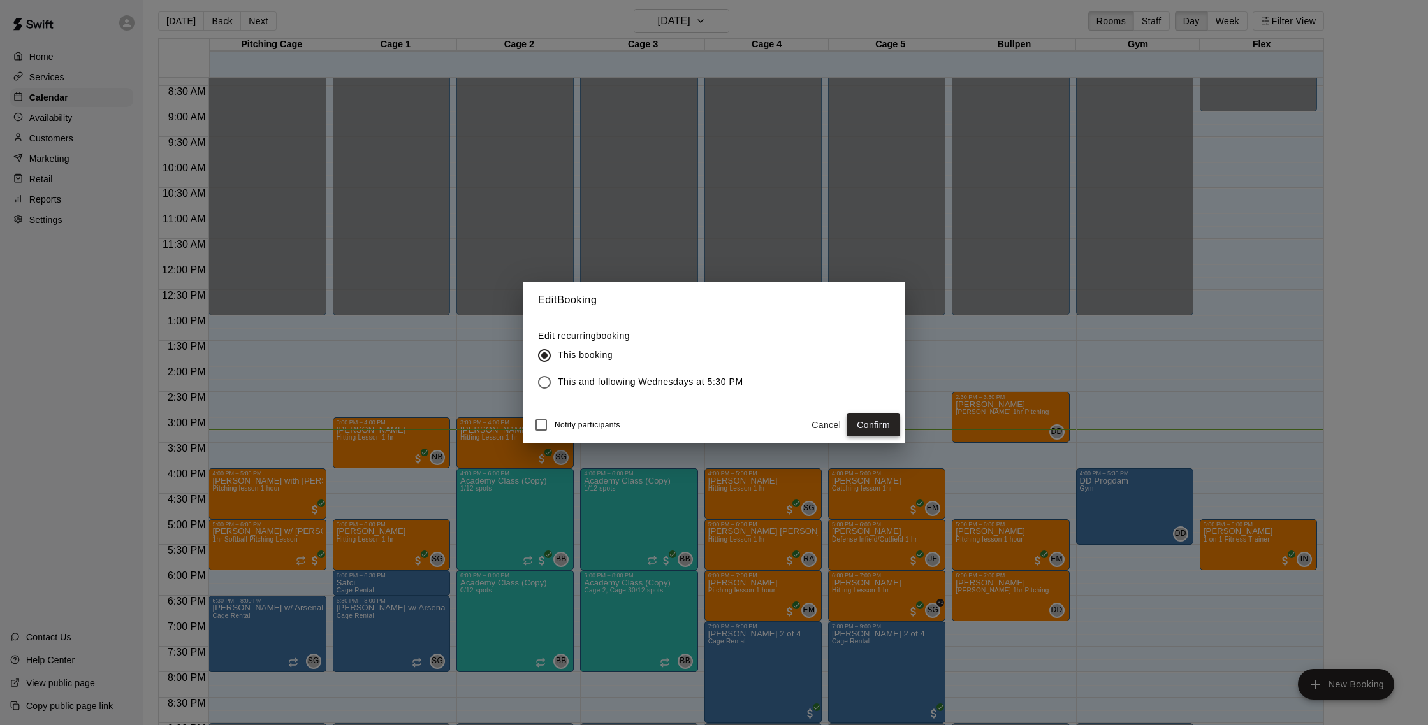
click at [872, 423] on button "Confirm" at bounding box center [873, 426] width 54 height 24
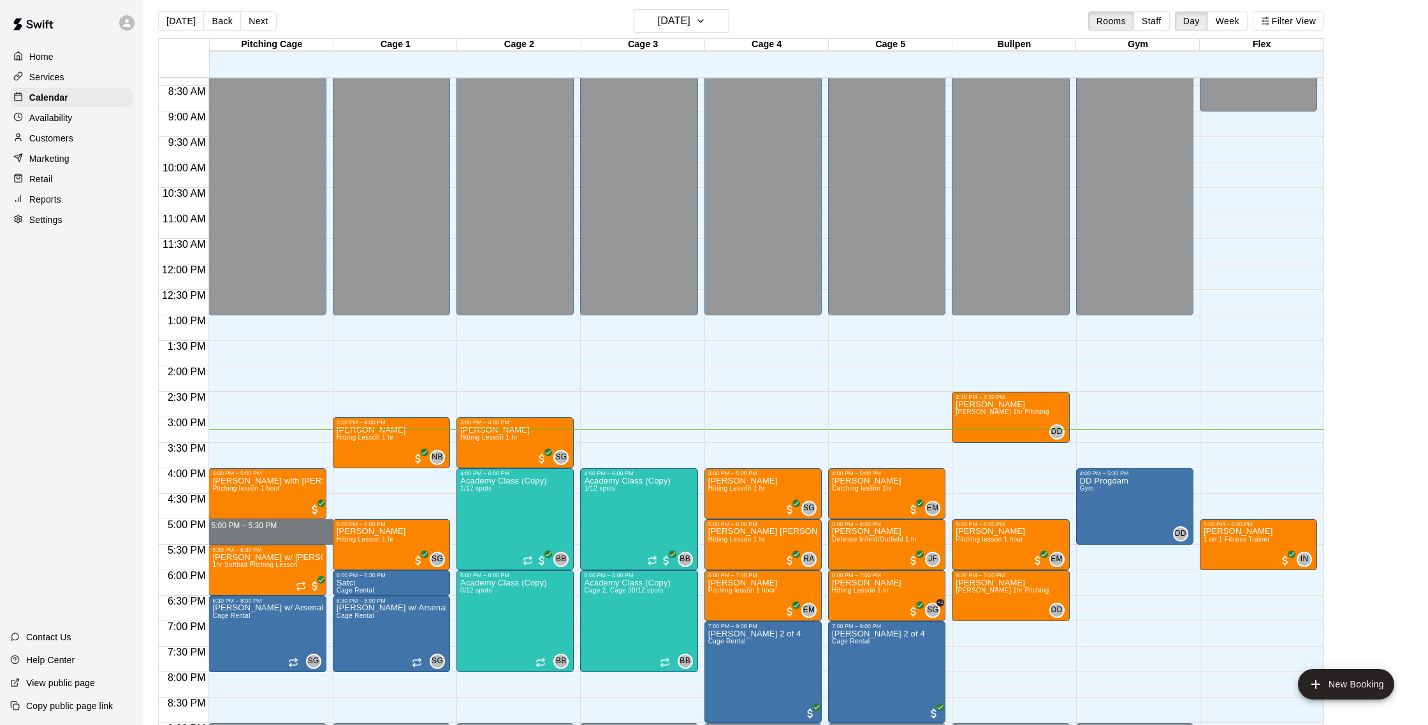
drag, startPoint x: 236, startPoint y: 526, endPoint x: 235, endPoint y: 538, distance: 12.1
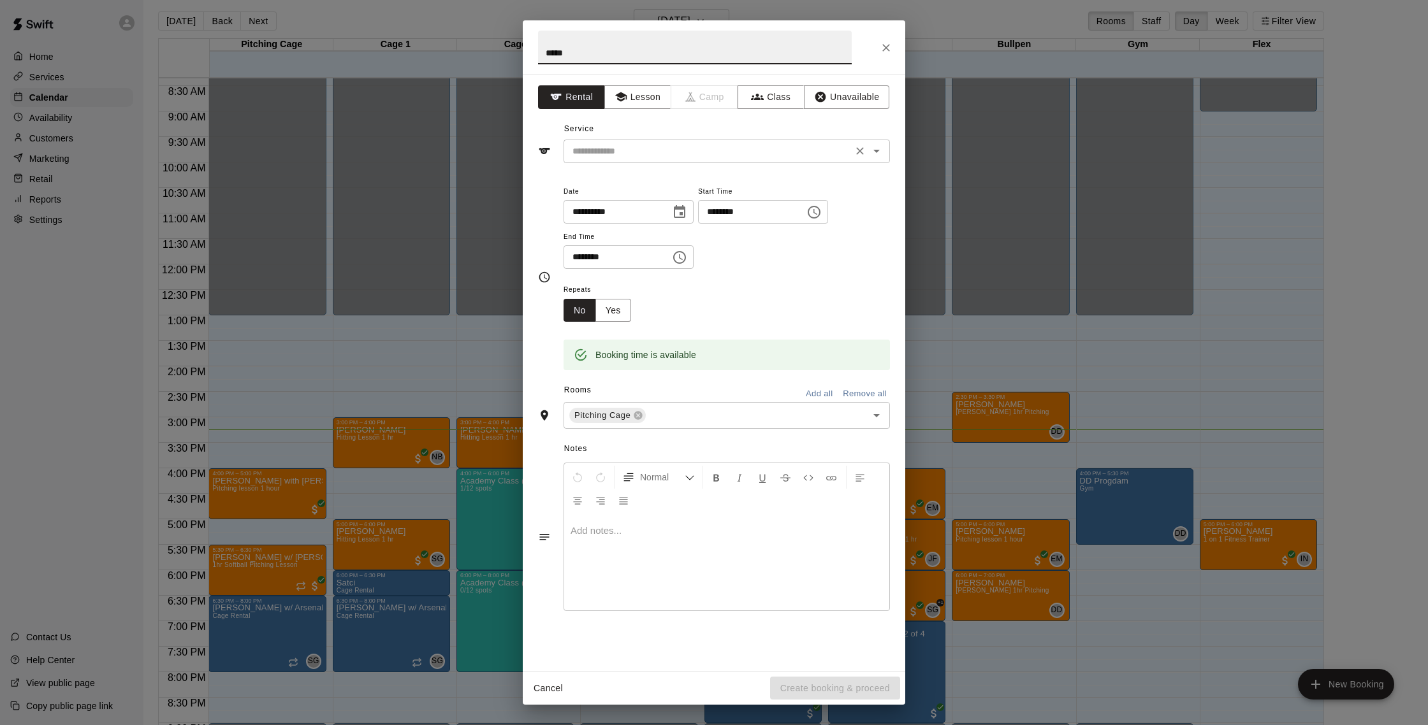
click at [650, 161] on div "​" at bounding box center [726, 152] width 326 height 24
type input "*****"
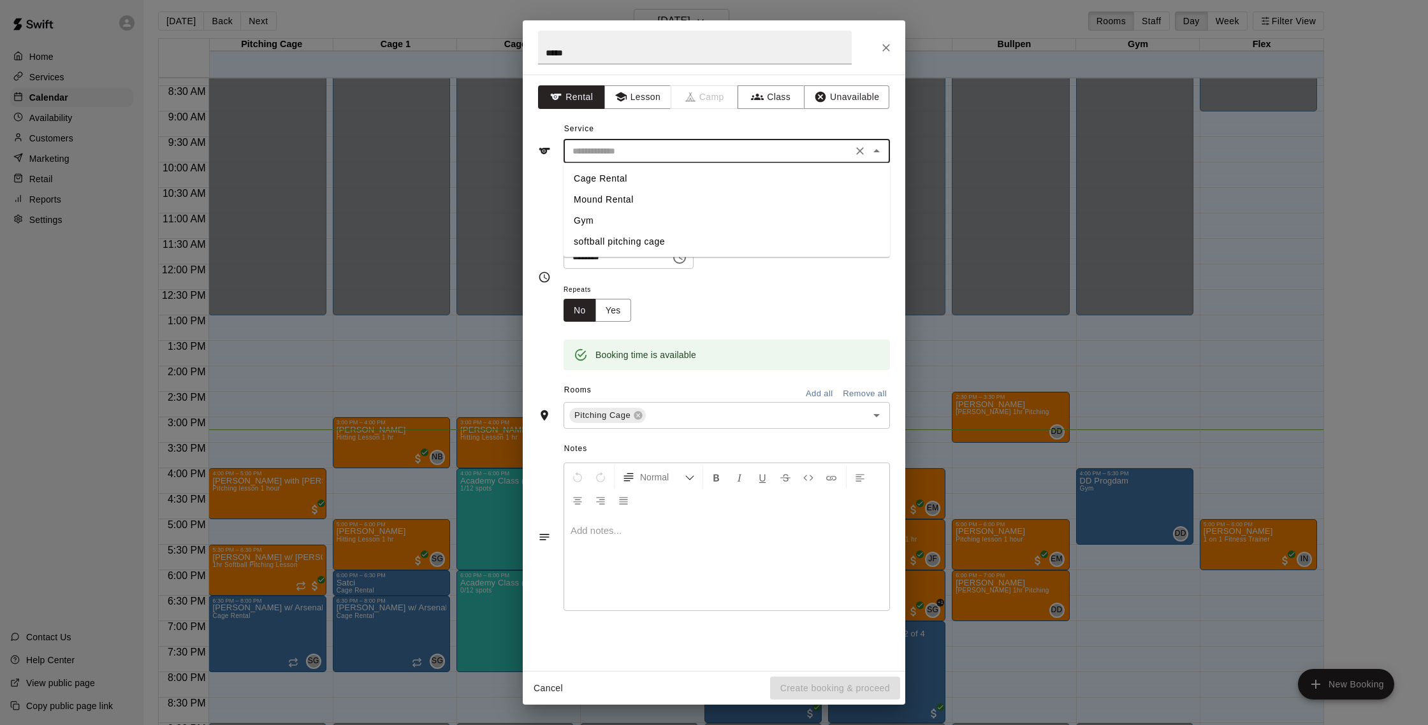
click at [639, 173] on li "Cage Rental" at bounding box center [726, 178] width 326 height 21
type input "**********"
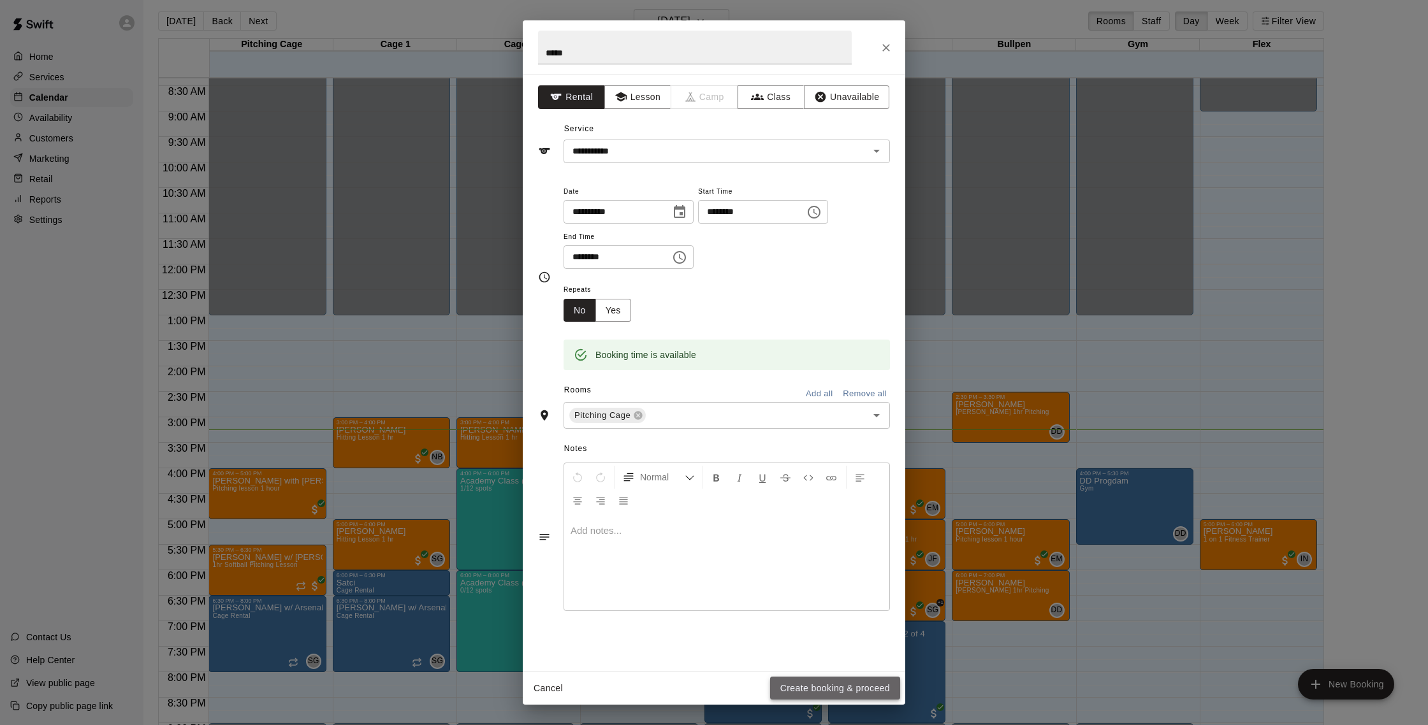
click at [867, 684] on button "Create booking & proceed" at bounding box center [835, 689] width 130 height 24
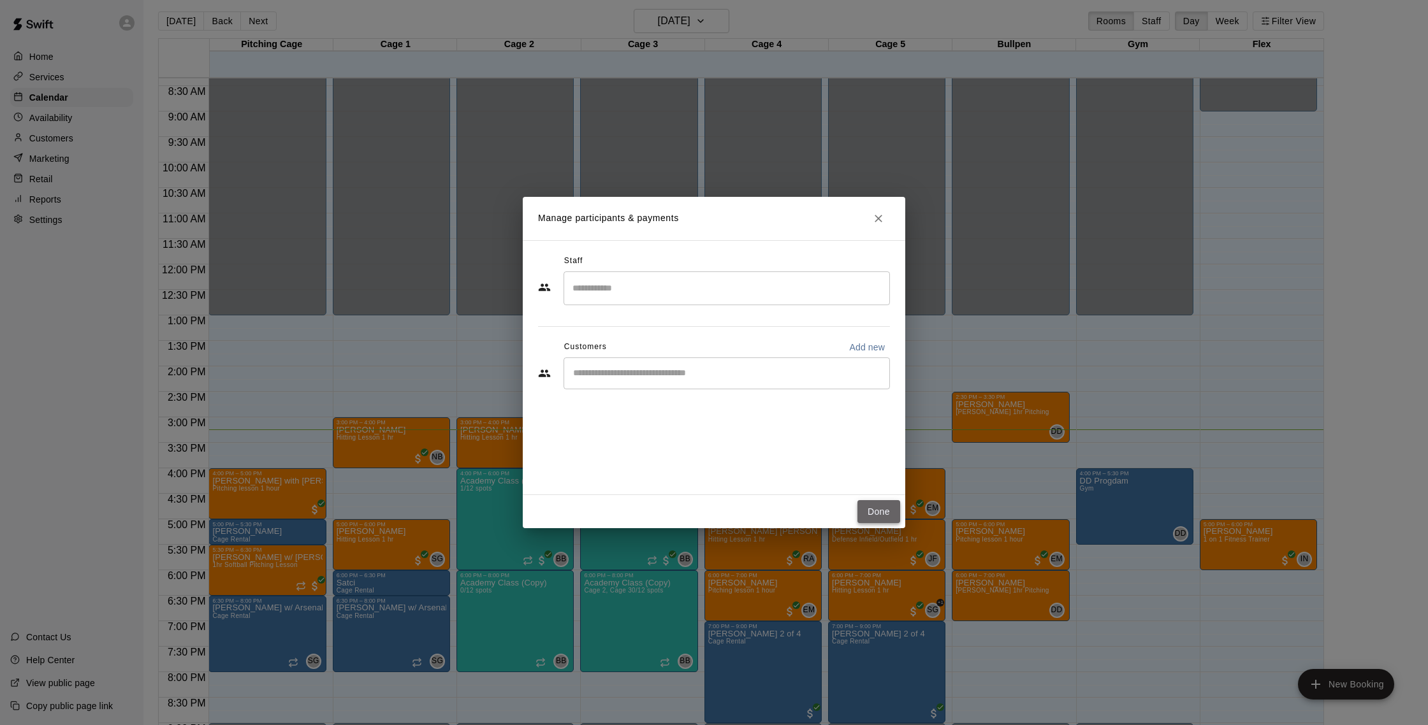
click at [876, 509] on button "Done" at bounding box center [878, 512] width 43 height 24
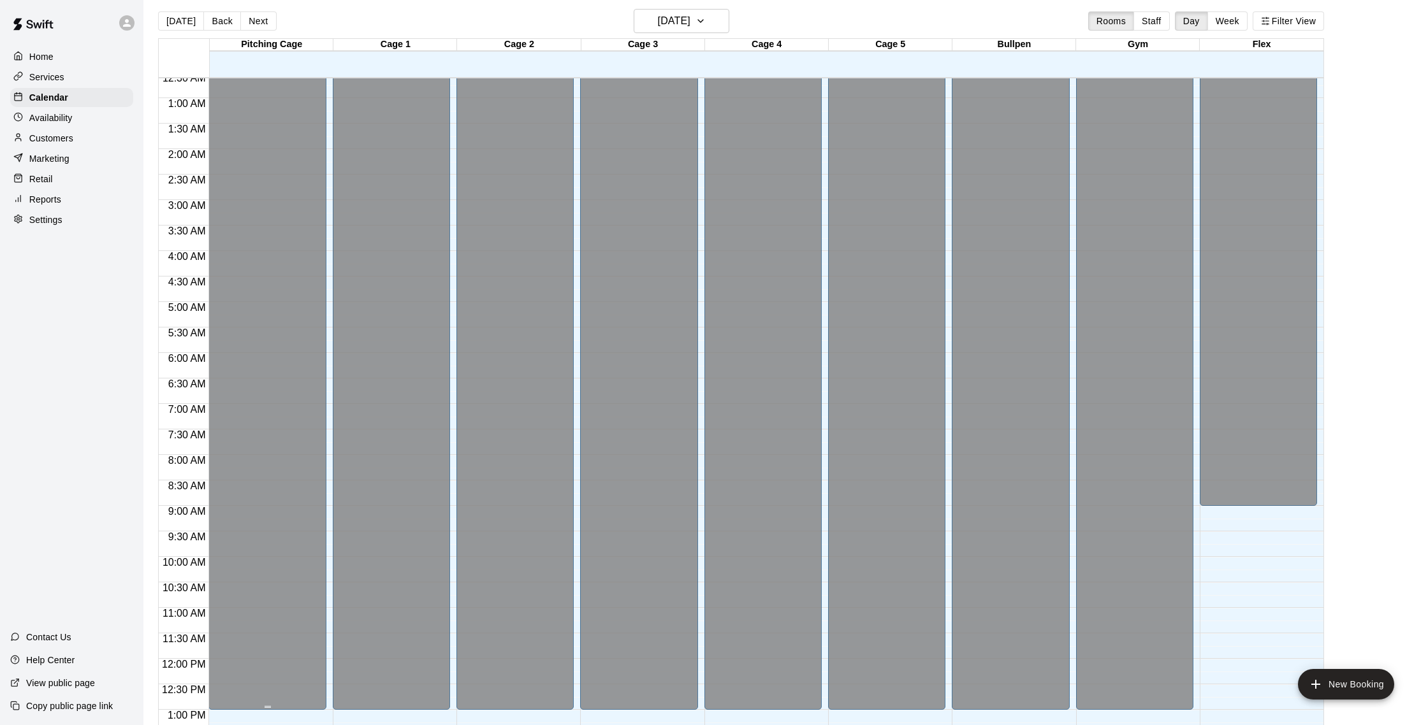
scroll to position [0, 0]
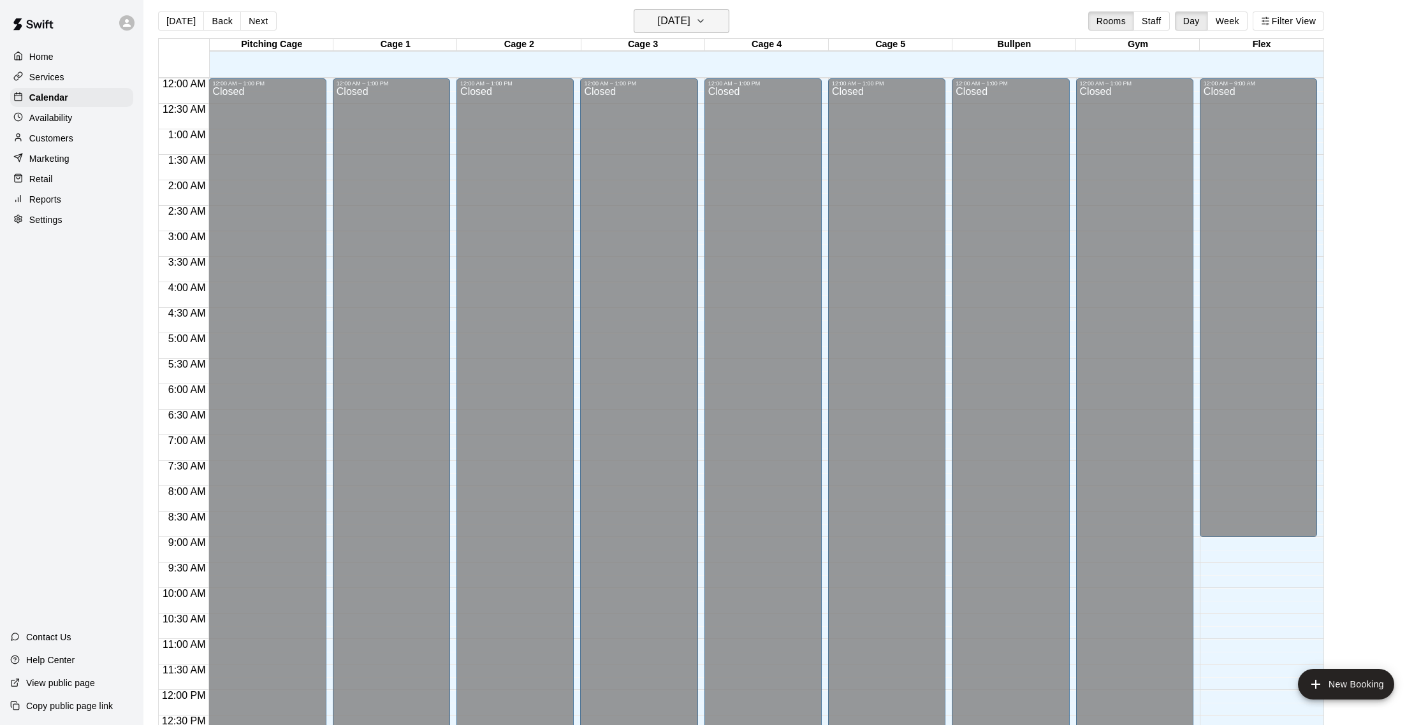
click at [690, 12] on h6 "[DATE]" at bounding box center [674, 21] width 33 height 18
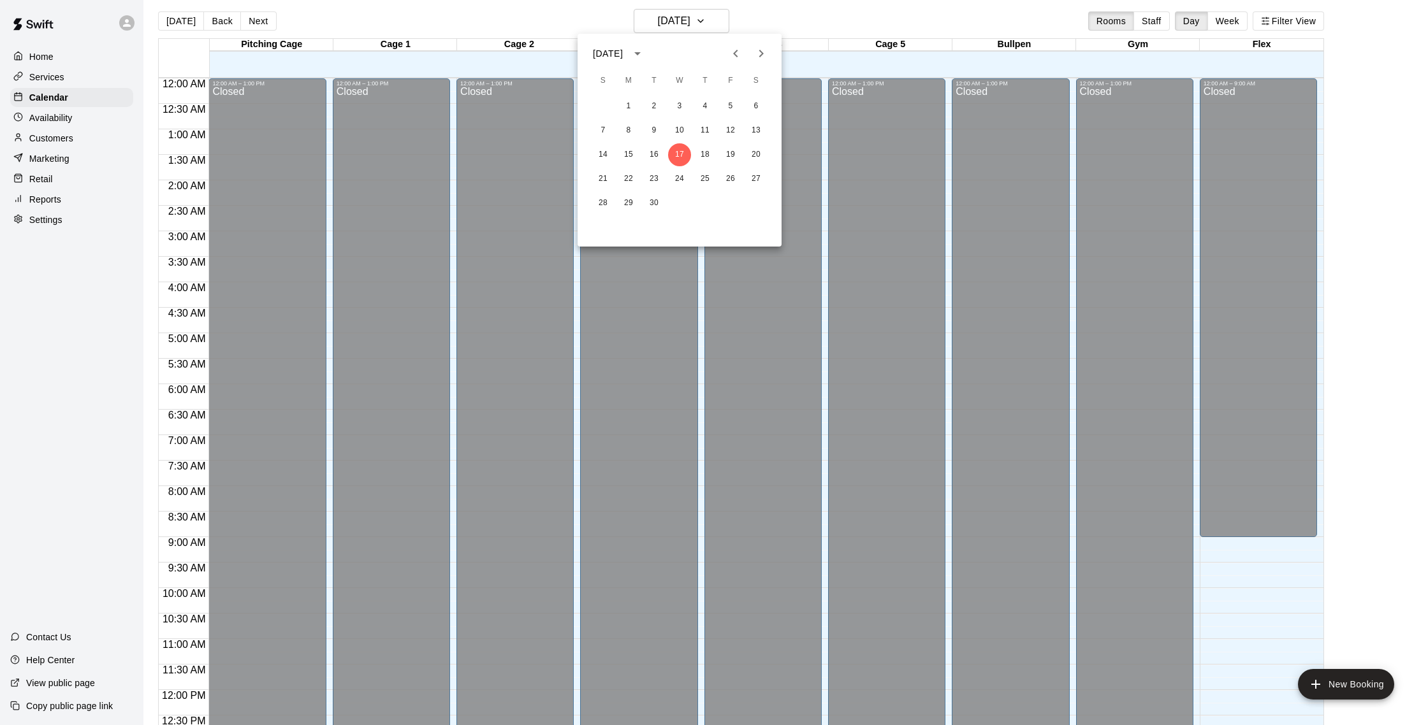
click at [770, 182] on div "21 22 23 24 25 26 27" at bounding box center [679, 179] width 204 height 23
click at [759, 180] on button "27" at bounding box center [755, 179] width 23 height 23
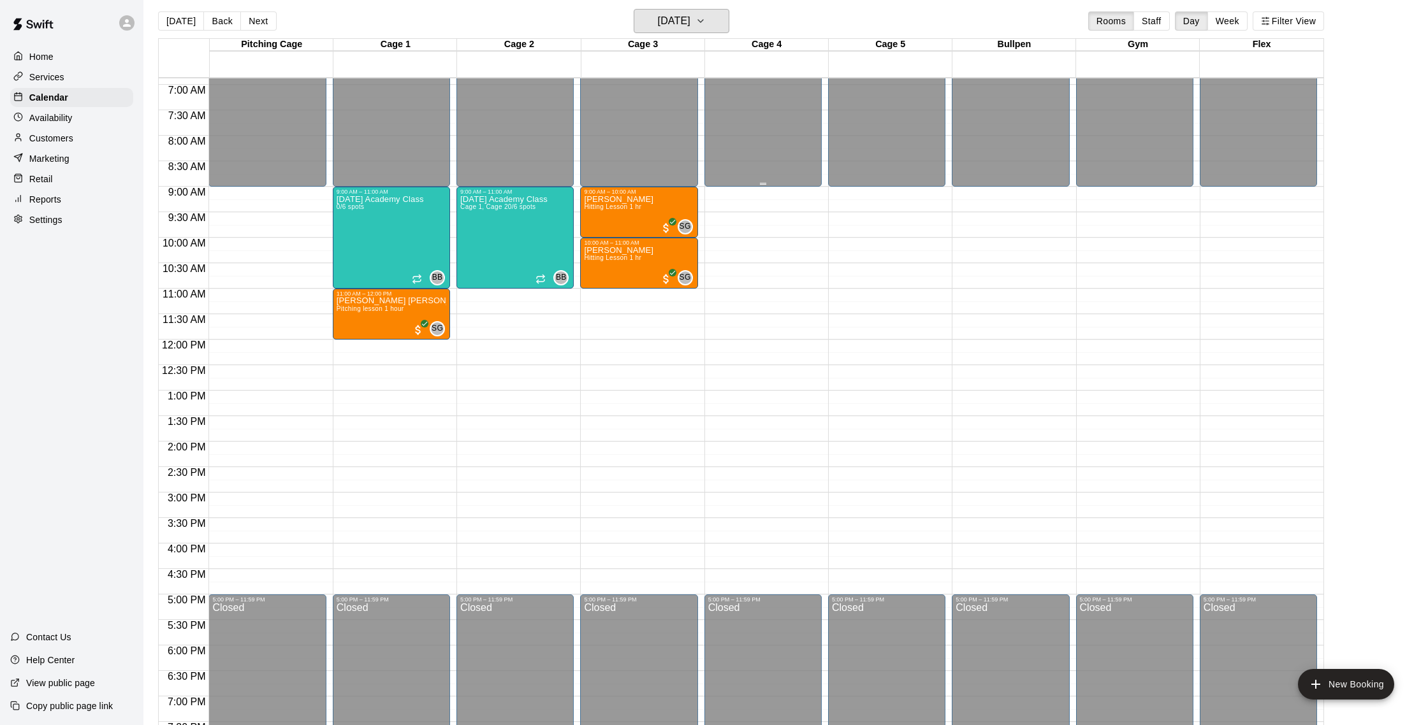
scroll to position [361, 0]
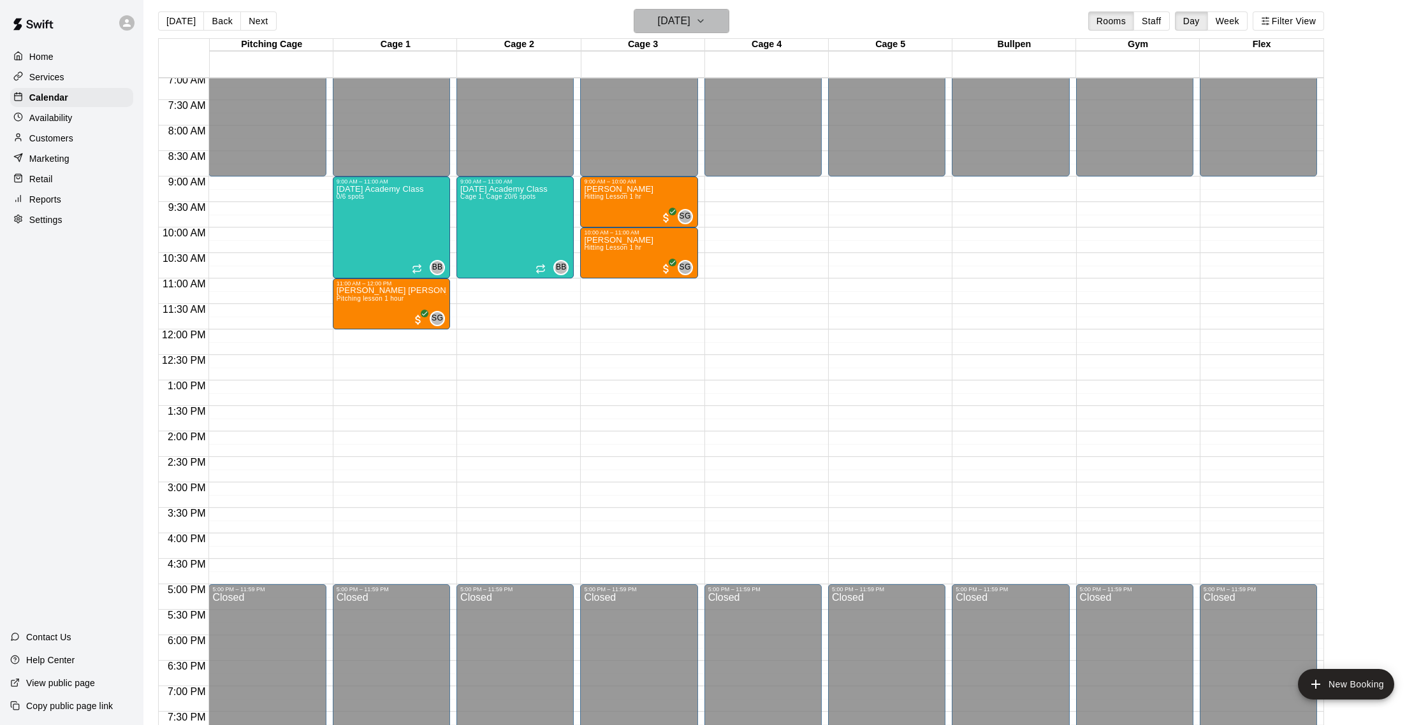
click at [681, 20] on h6 "[DATE]" at bounding box center [674, 21] width 33 height 18
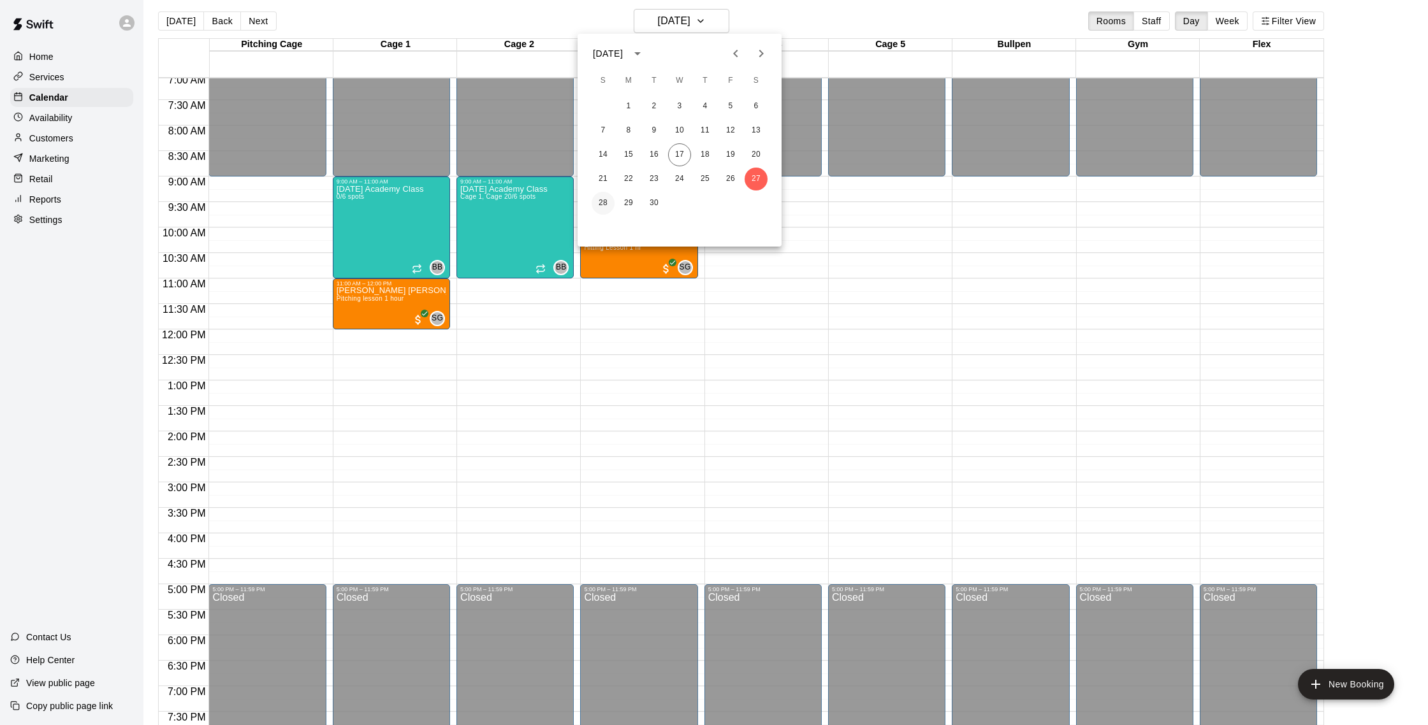
click at [609, 199] on button "28" at bounding box center [602, 203] width 23 height 23
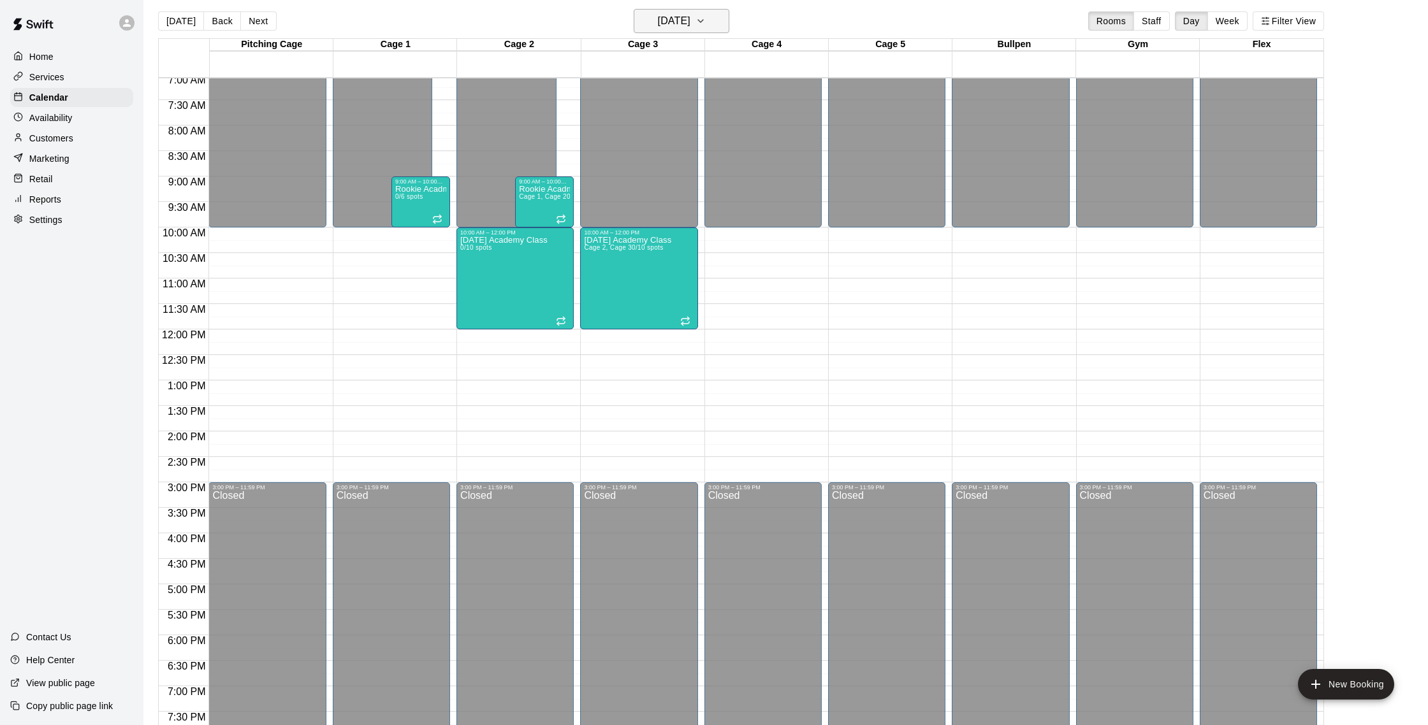
click at [690, 19] on h6 "[DATE]" at bounding box center [674, 21] width 33 height 18
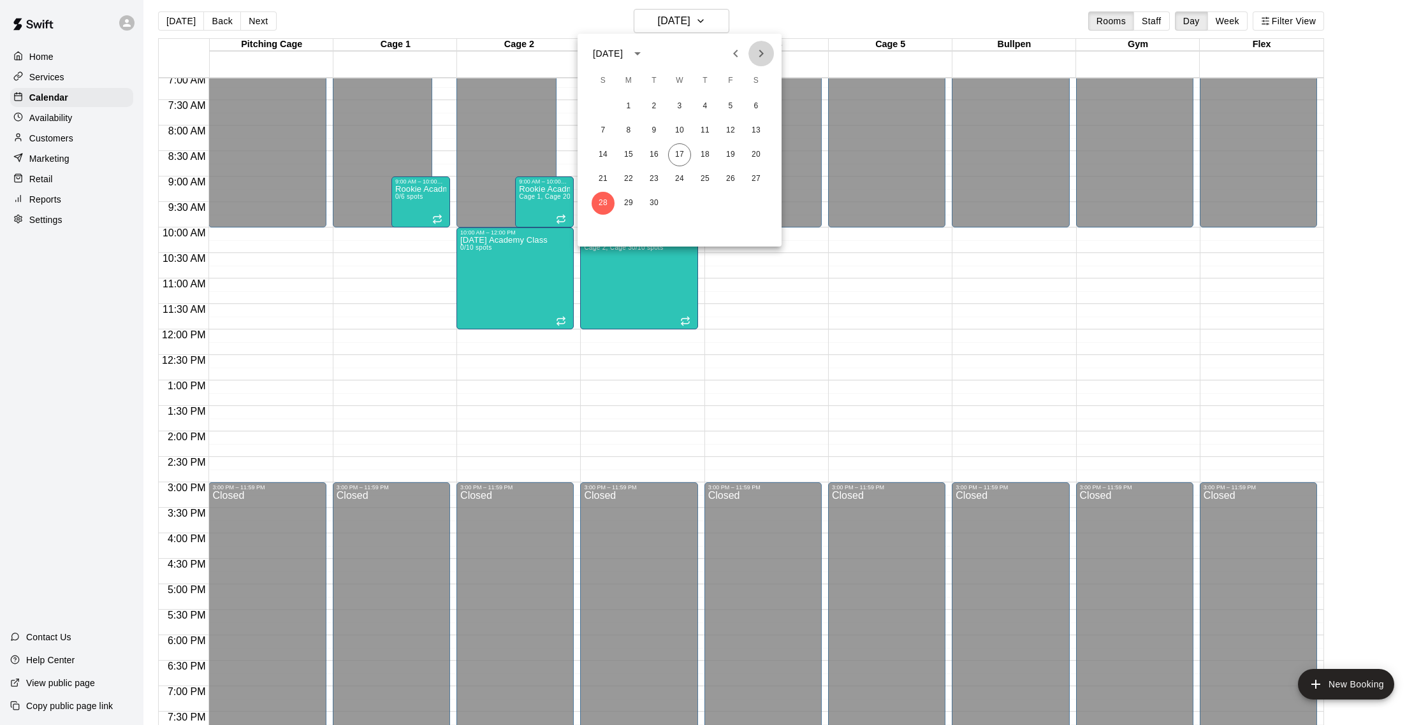
click at [771, 56] on button "Next month" at bounding box center [760, 53] width 25 height 25
click at [756, 100] on button "4" at bounding box center [755, 106] width 23 height 23
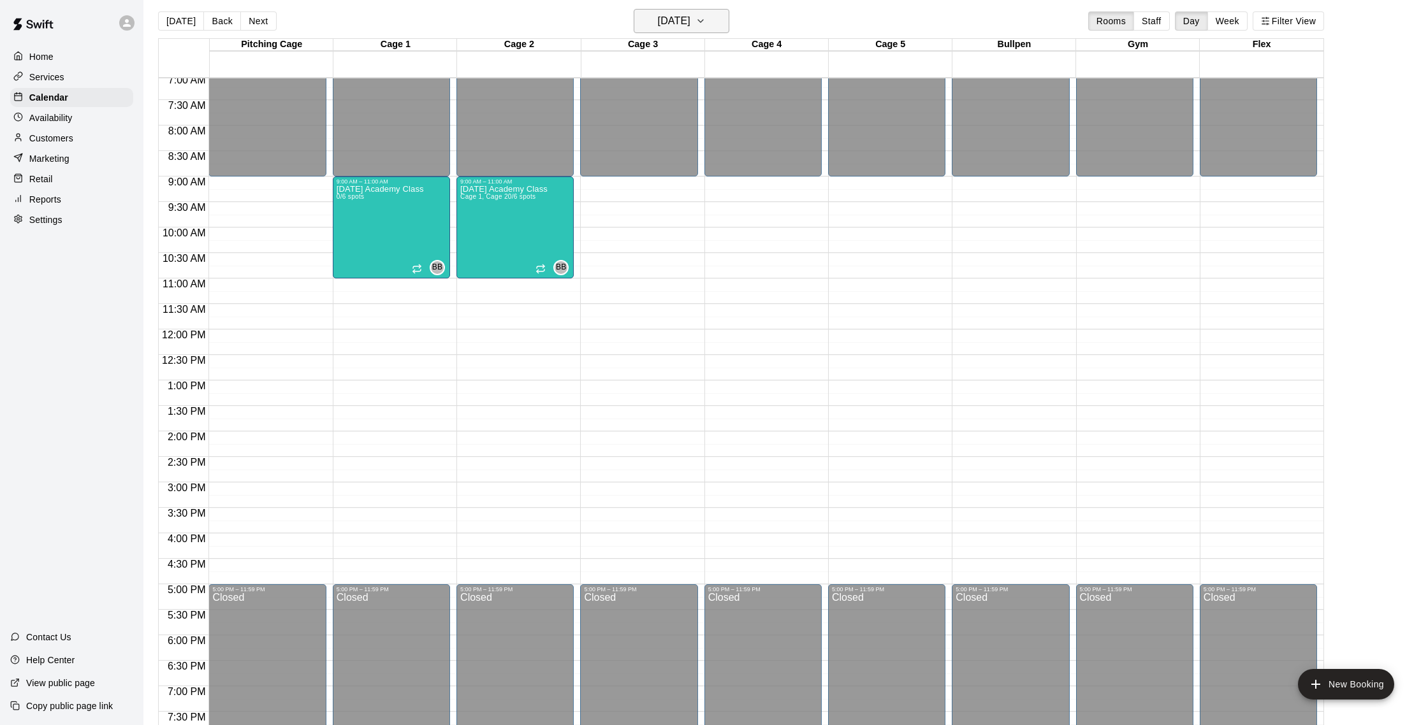
click at [711, 18] on button "[DATE]" at bounding box center [682, 21] width 96 height 24
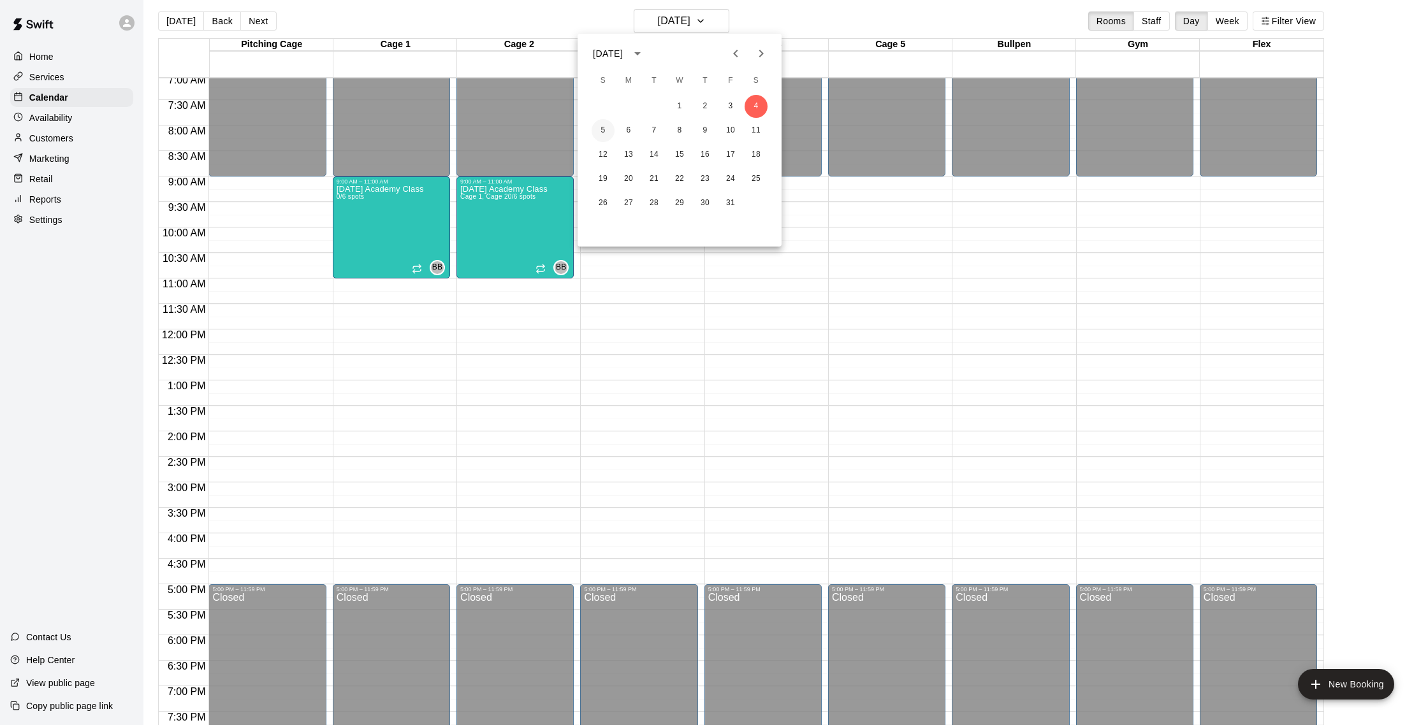
click at [603, 130] on button "5" at bounding box center [602, 130] width 23 height 23
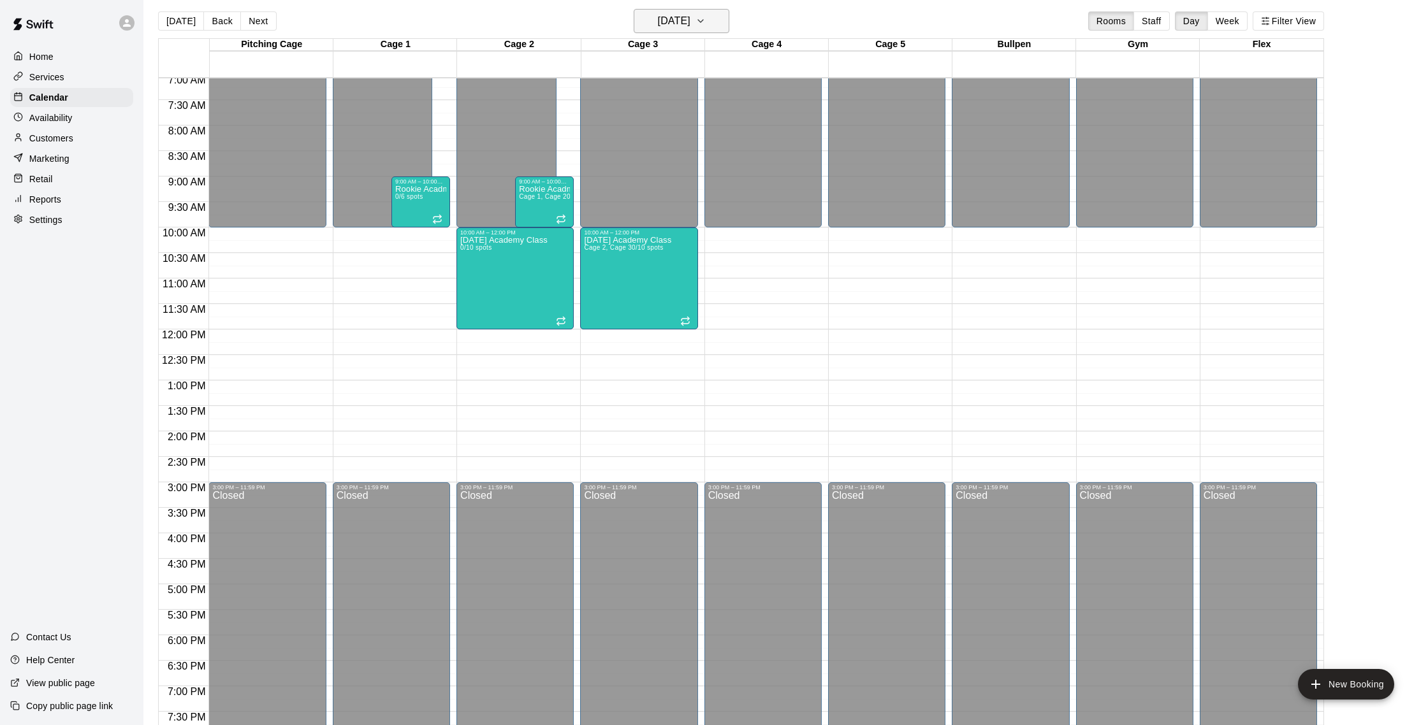
click at [706, 15] on icon "button" at bounding box center [700, 20] width 10 height 15
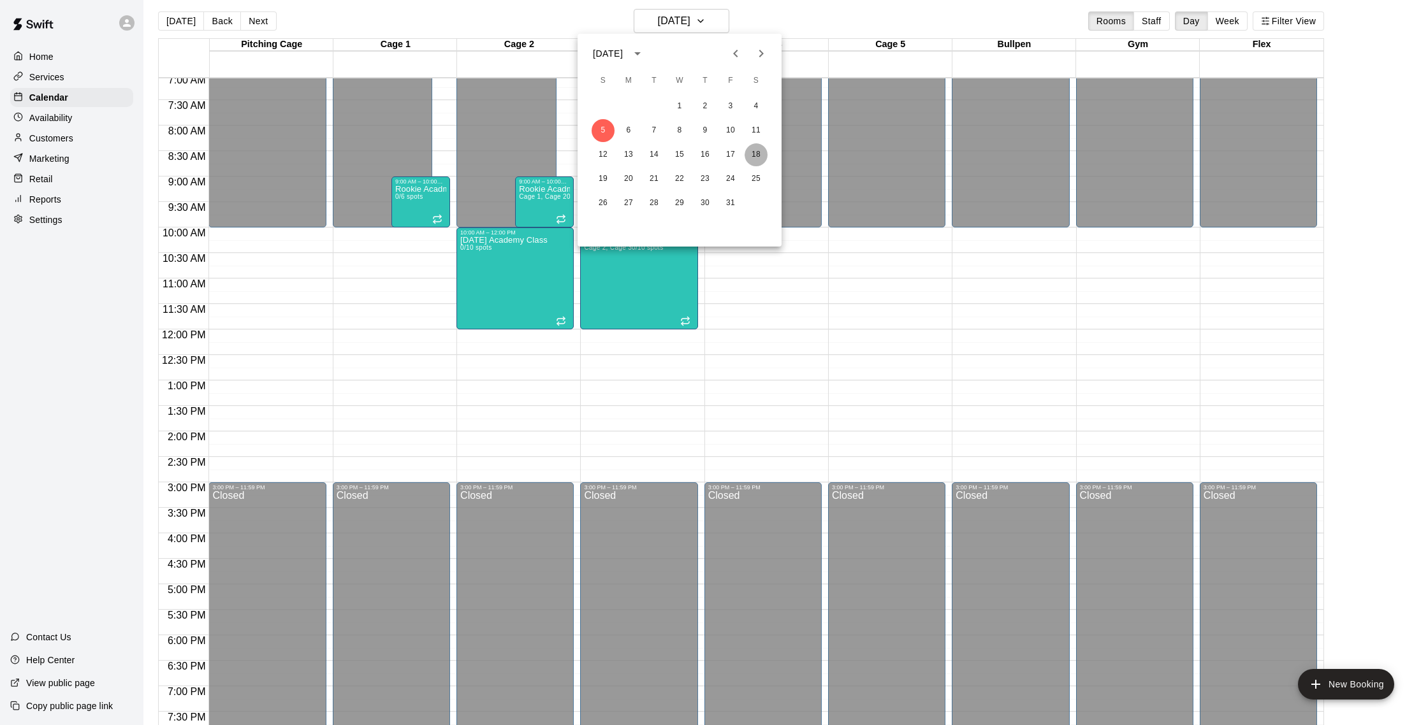
drag, startPoint x: 758, startPoint y: 153, endPoint x: 750, endPoint y: 151, distance: 8.5
click at [758, 153] on button "18" at bounding box center [755, 154] width 23 height 23
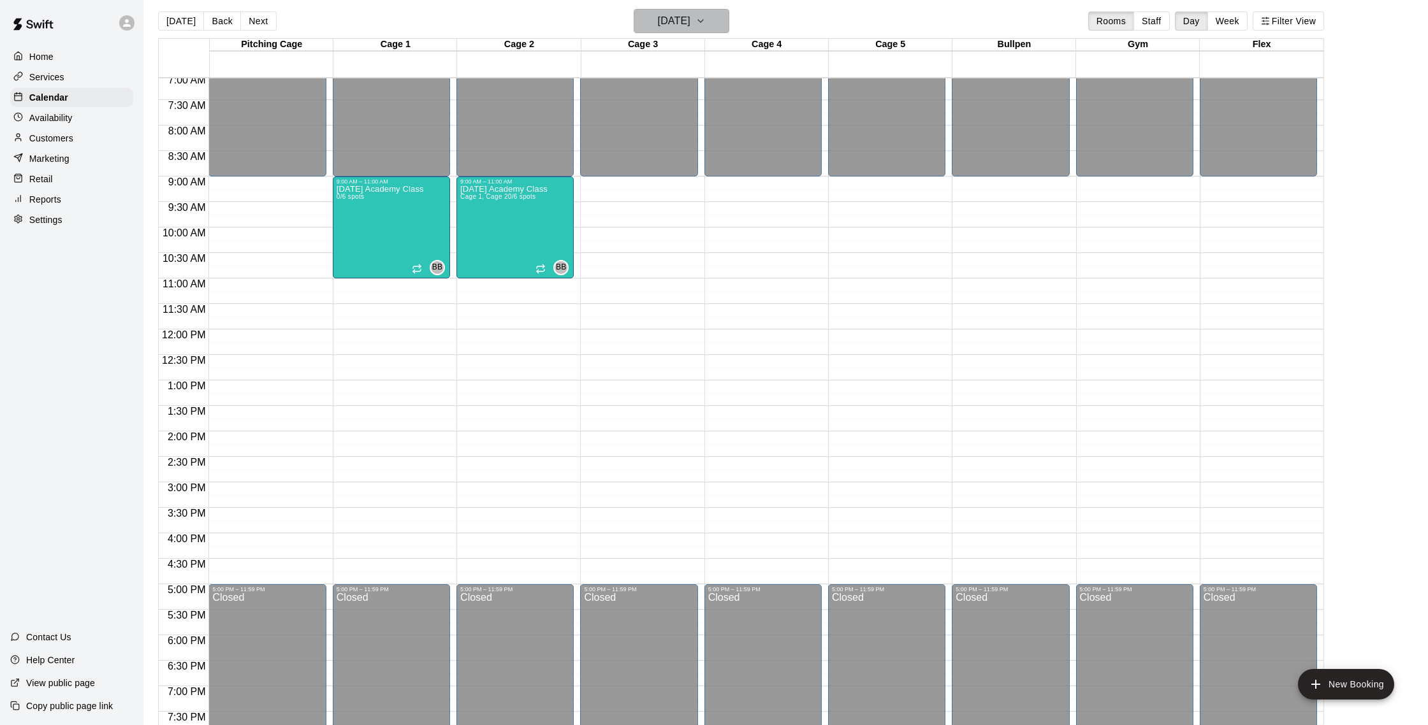
click at [675, 19] on h6 "[DATE]" at bounding box center [674, 21] width 33 height 18
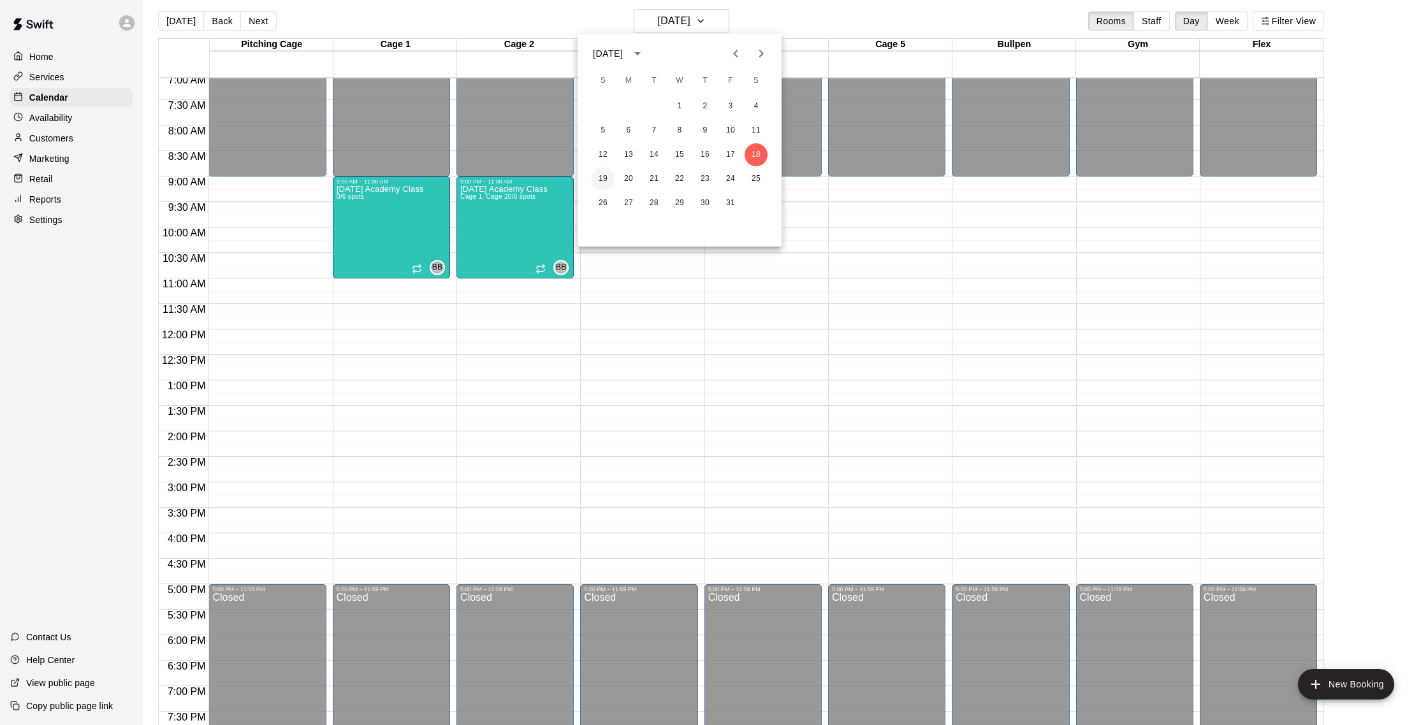
click at [605, 177] on button "19" at bounding box center [602, 179] width 23 height 23
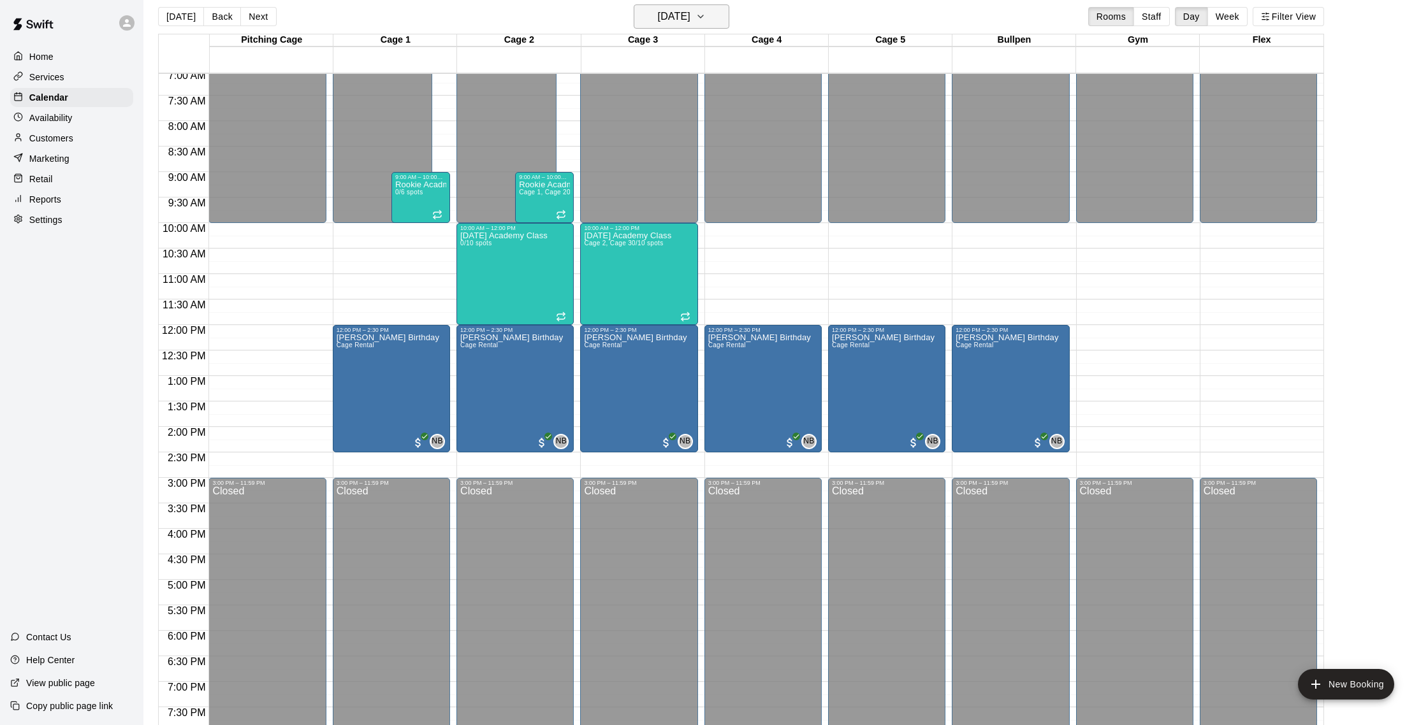
click at [663, 20] on h6 "[DATE]" at bounding box center [674, 17] width 33 height 18
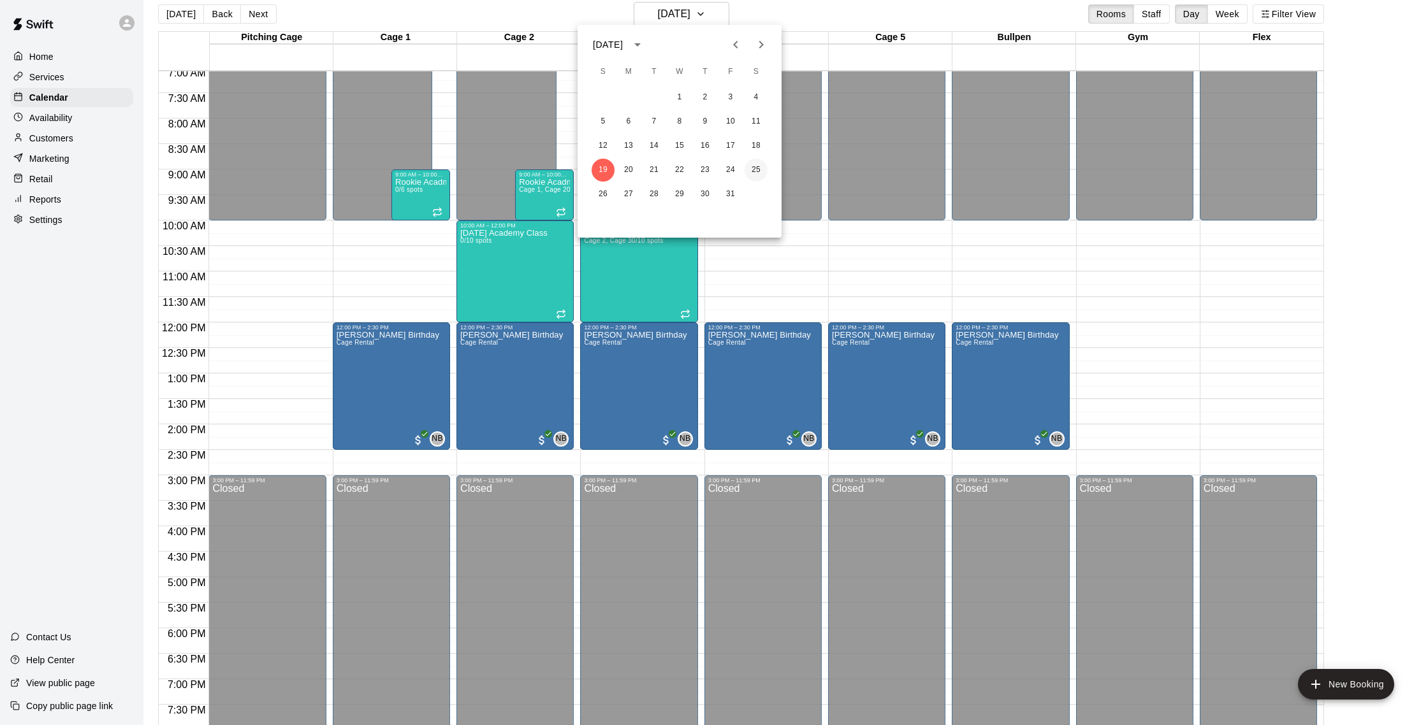
click at [757, 168] on button "25" at bounding box center [755, 170] width 23 height 23
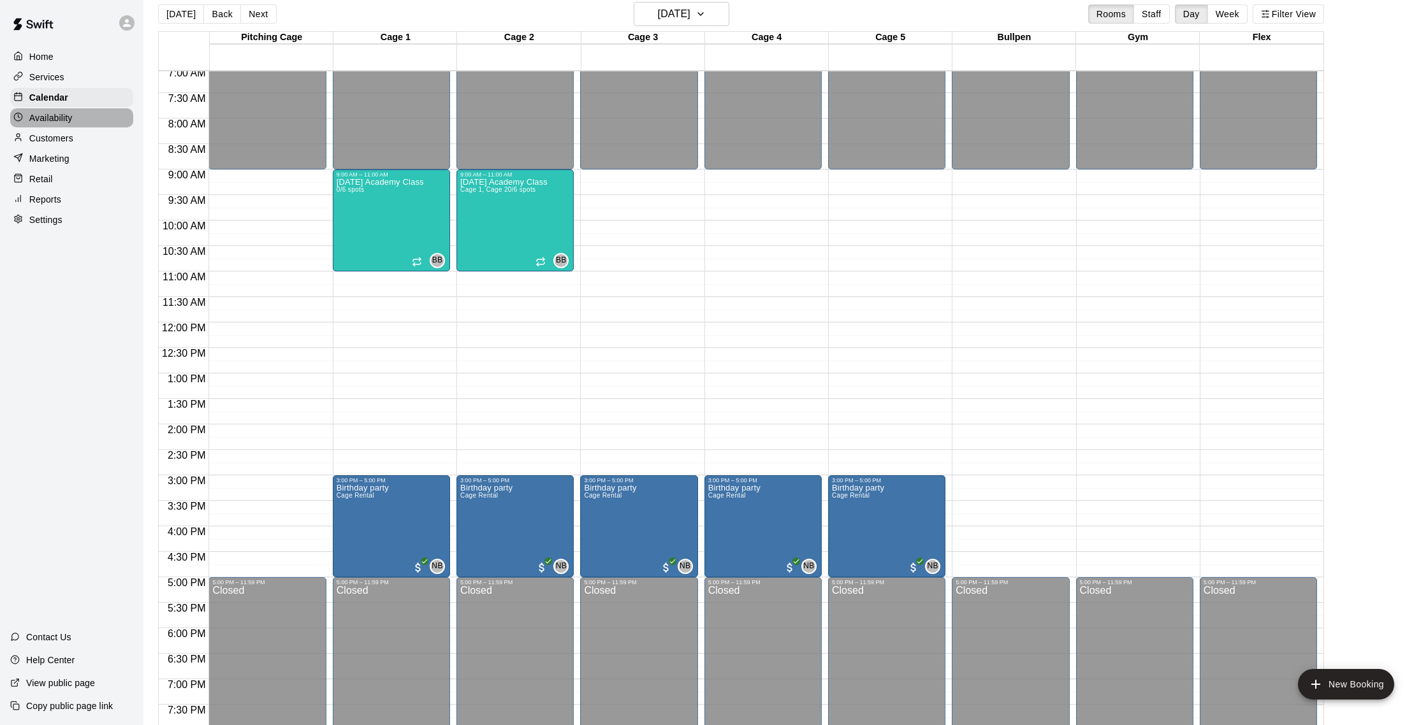
click at [60, 119] on p "Availability" at bounding box center [50, 118] width 43 height 13
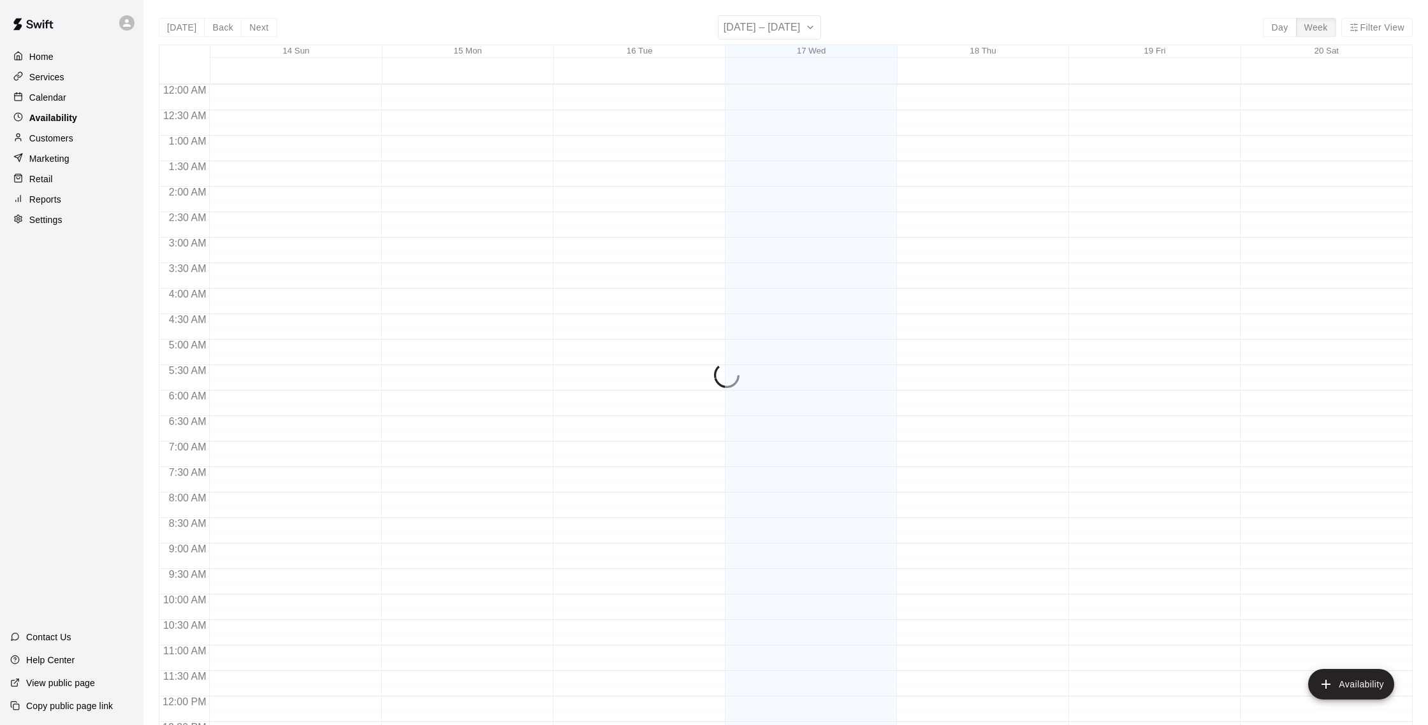
scroll to position [569, 0]
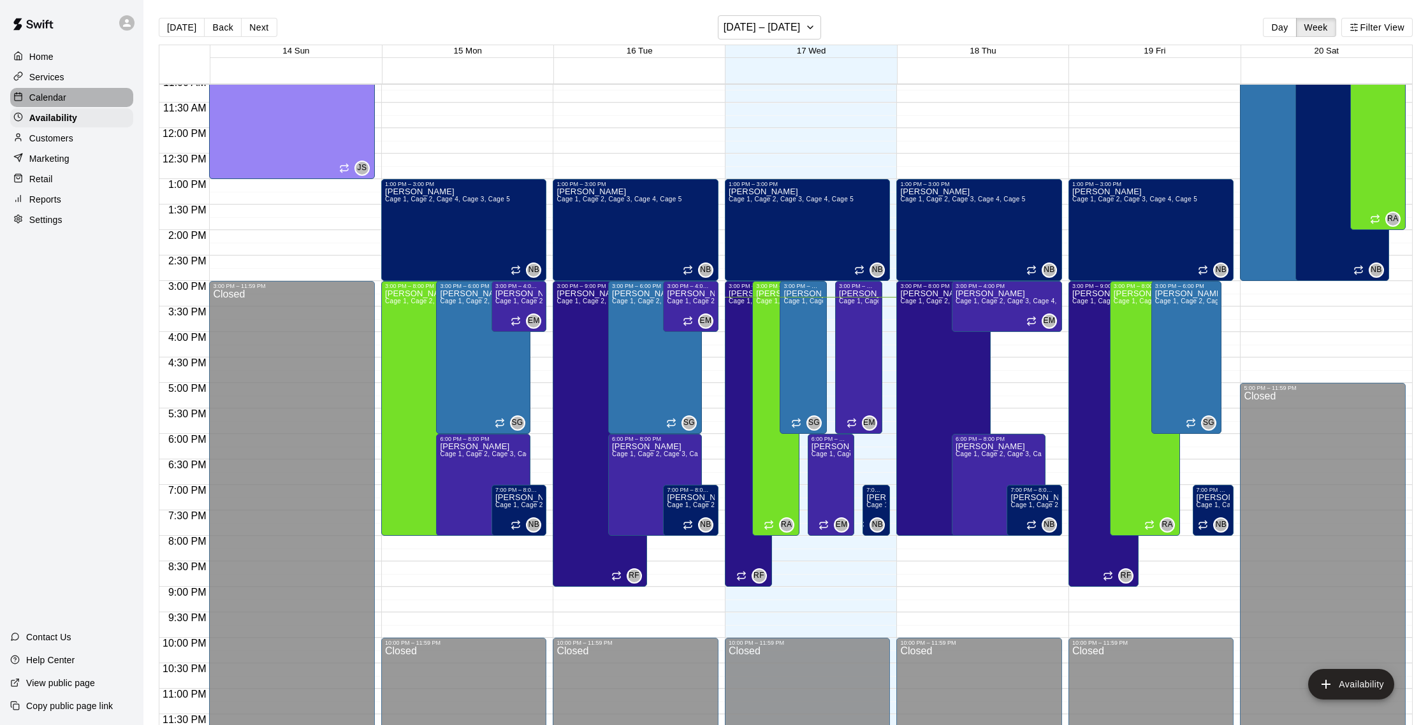
click at [62, 89] on div "Calendar" at bounding box center [71, 97] width 123 height 19
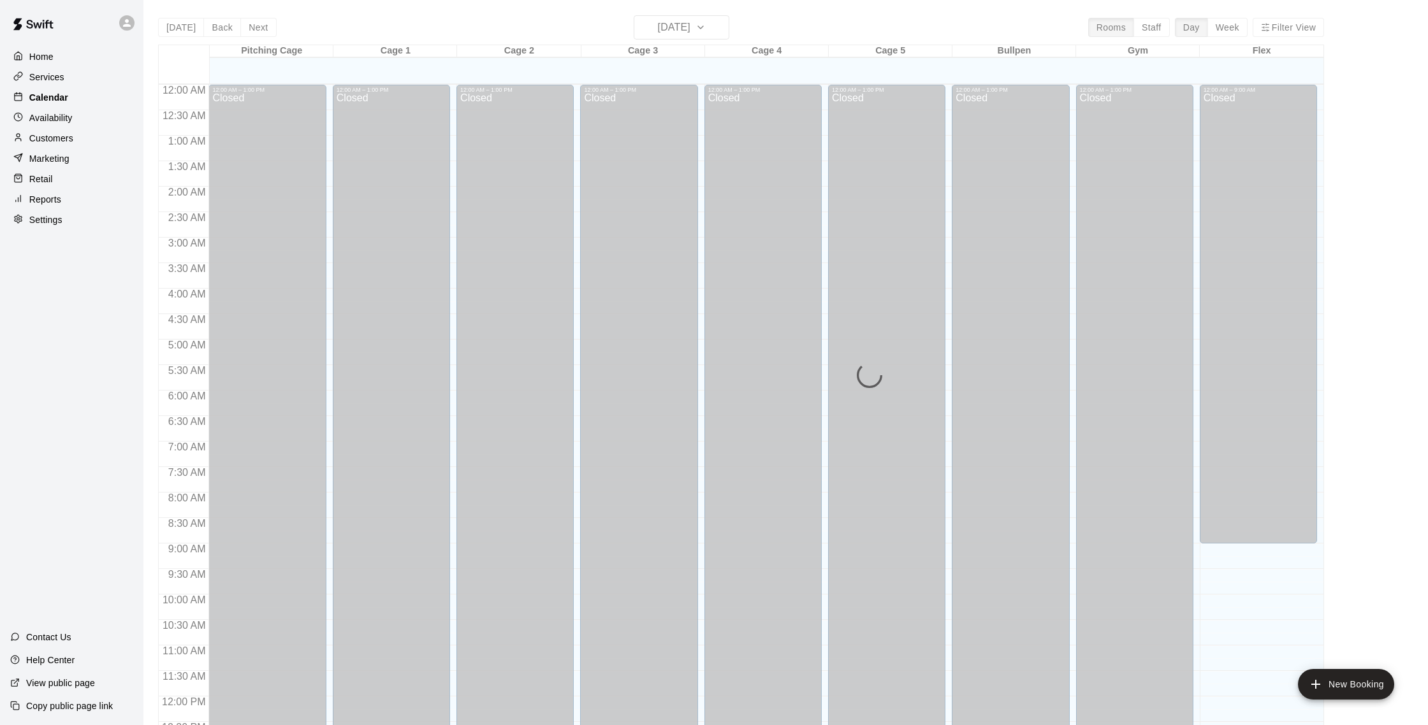
scroll to position [531, 0]
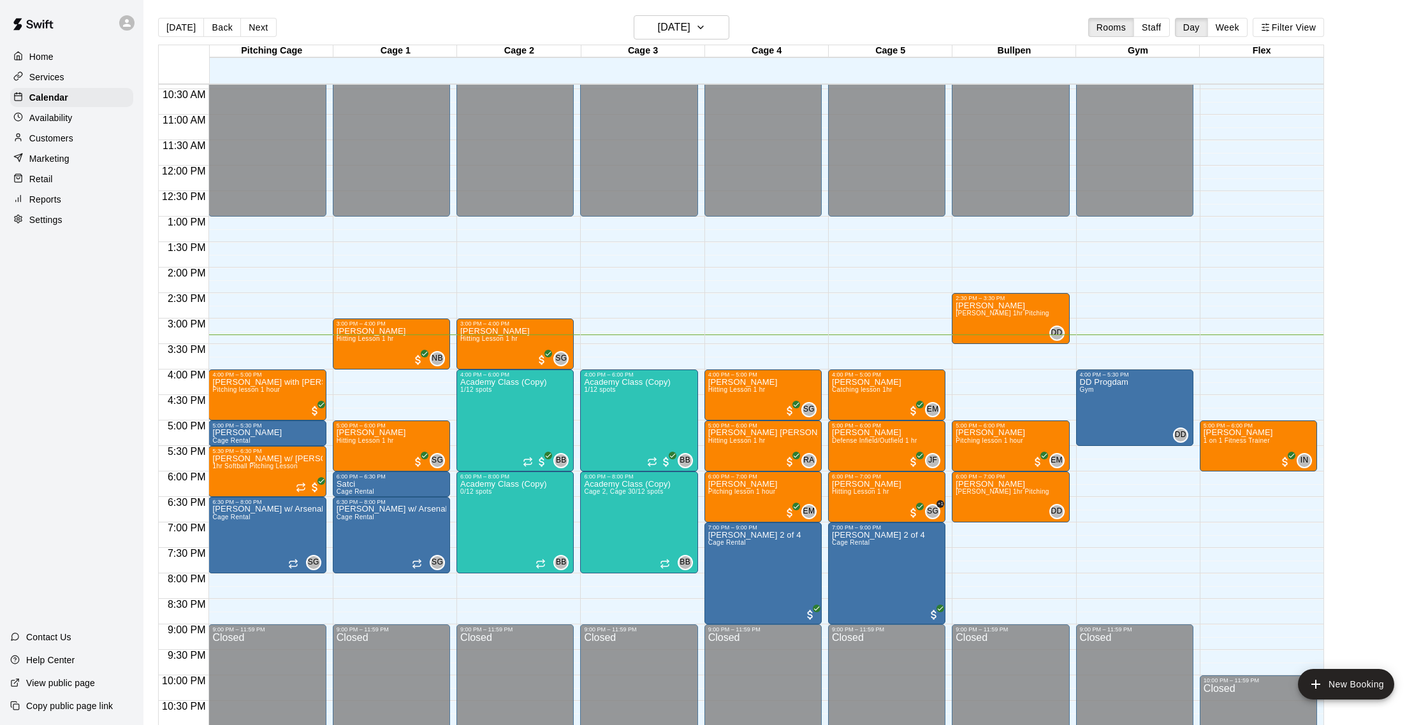
click at [58, 132] on p "Customers" at bounding box center [51, 138] width 44 height 13
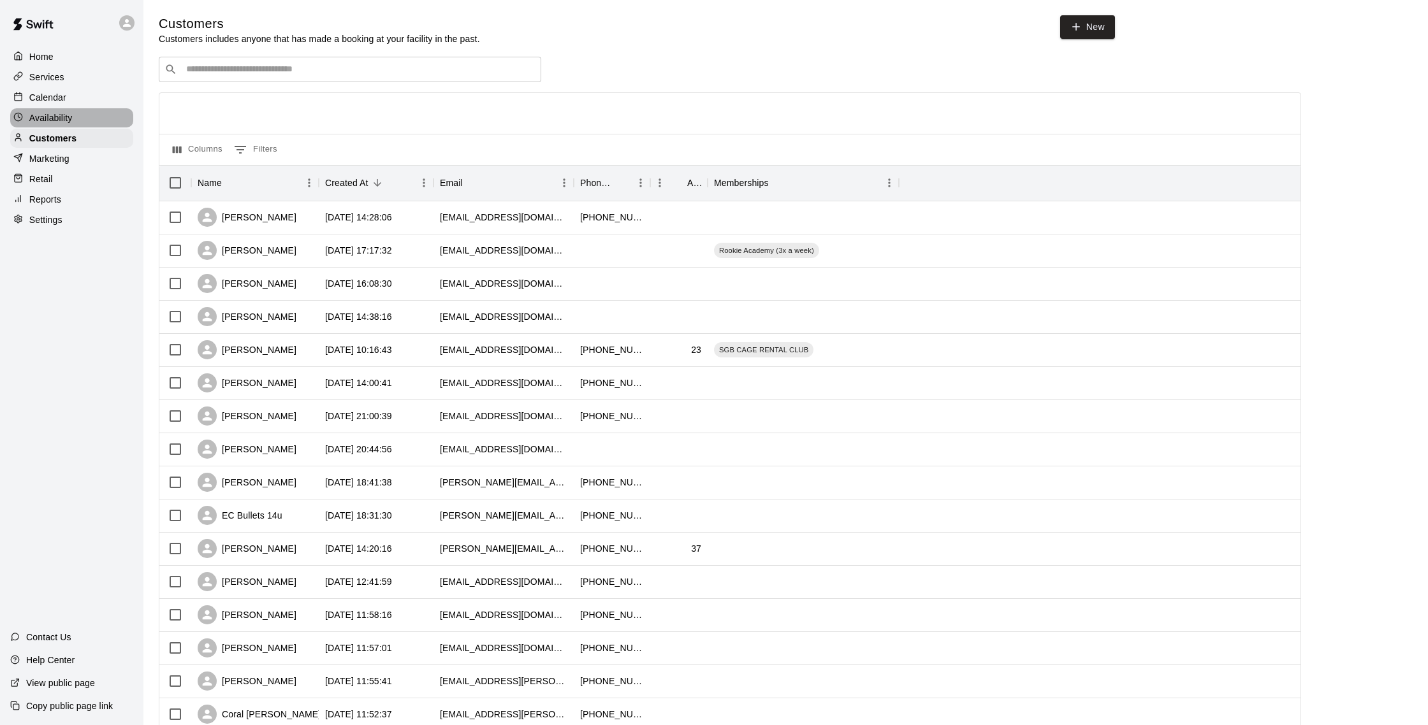
click at [60, 125] on div "Availability" at bounding box center [71, 117] width 123 height 19
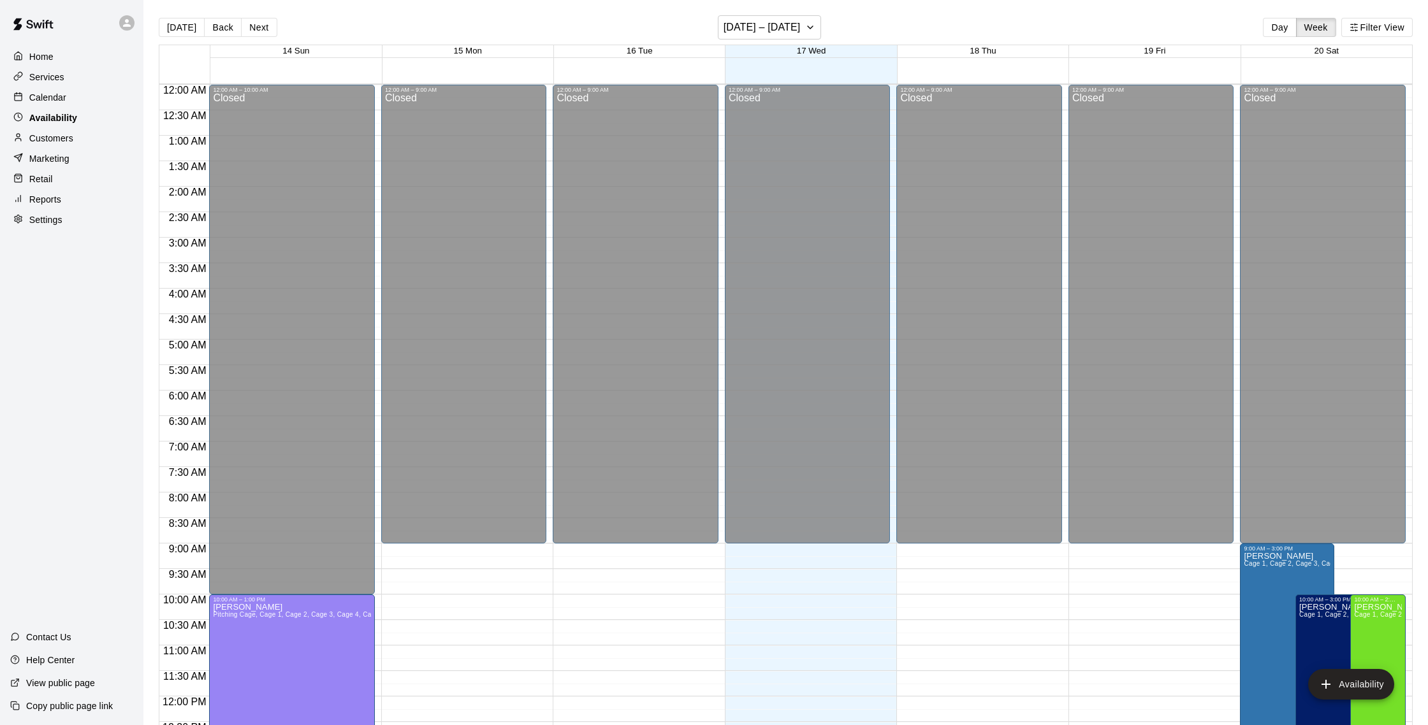
scroll to position [569, 0]
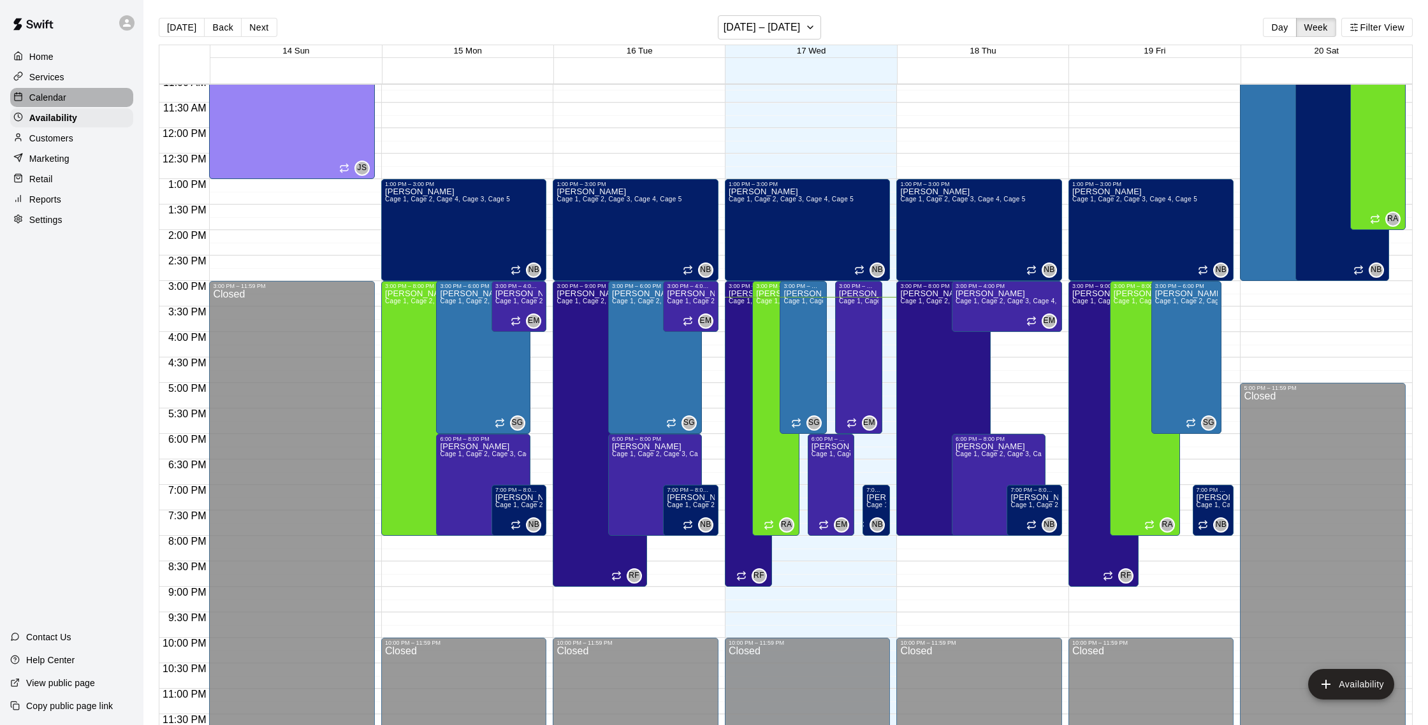
click at [52, 99] on p "Calendar" at bounding box center [47, 97] width 37 height 13
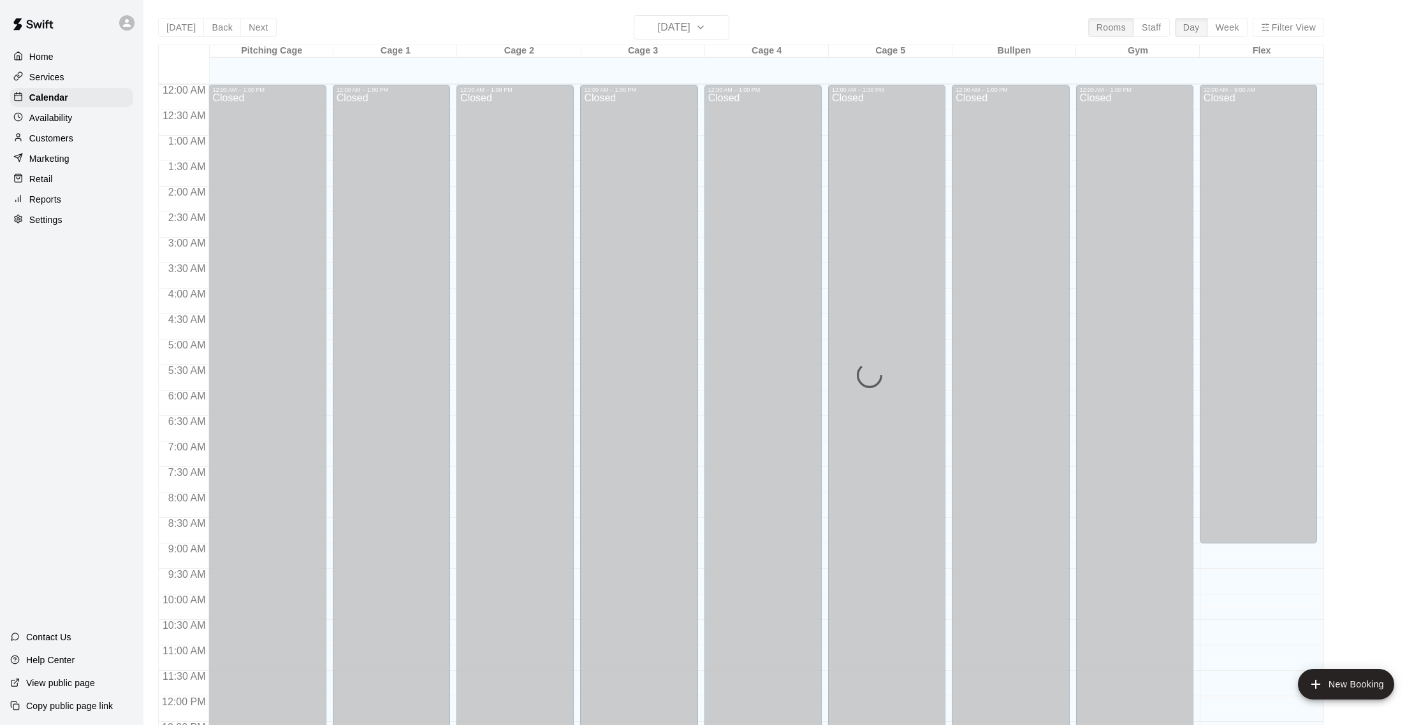
scroll to position [531, 0]
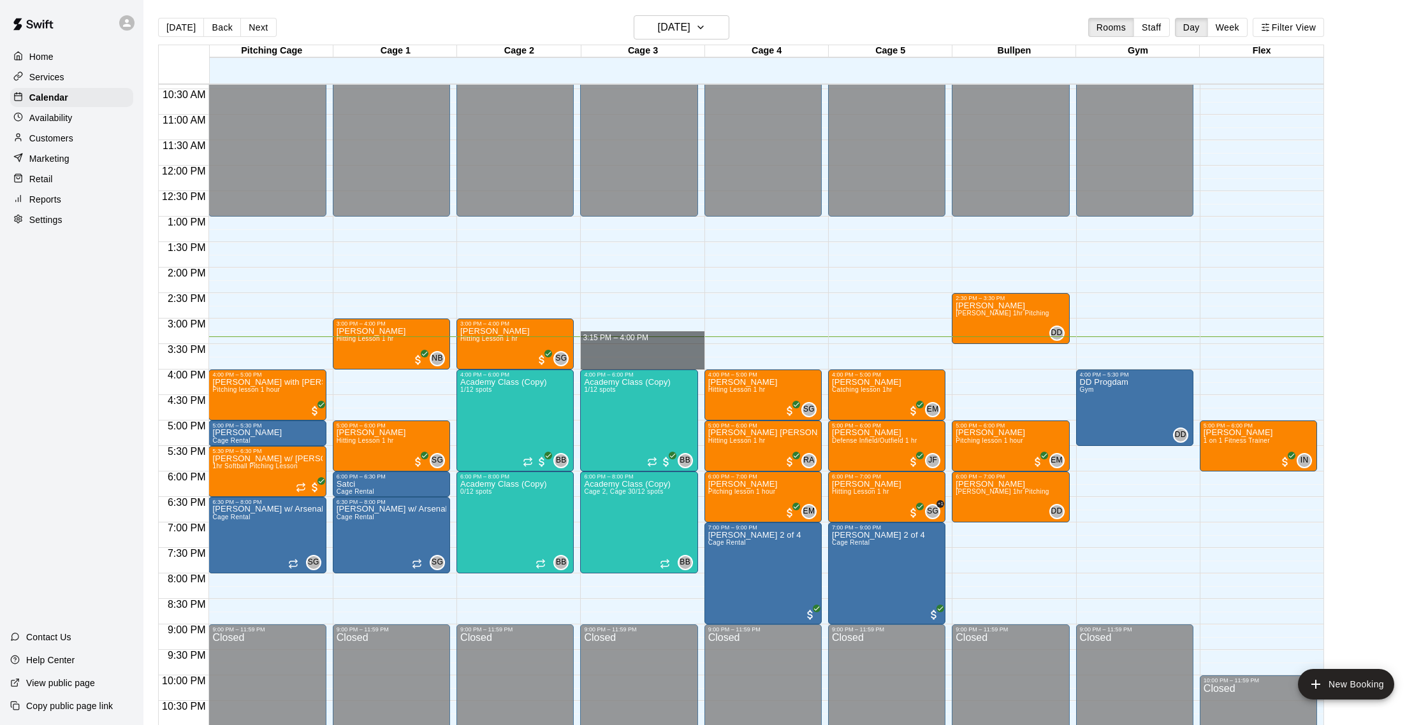
drag, startPoint x: 593, startPoint y: 343, endPoint x: 593, endPoint y: 359, distance: 15.9
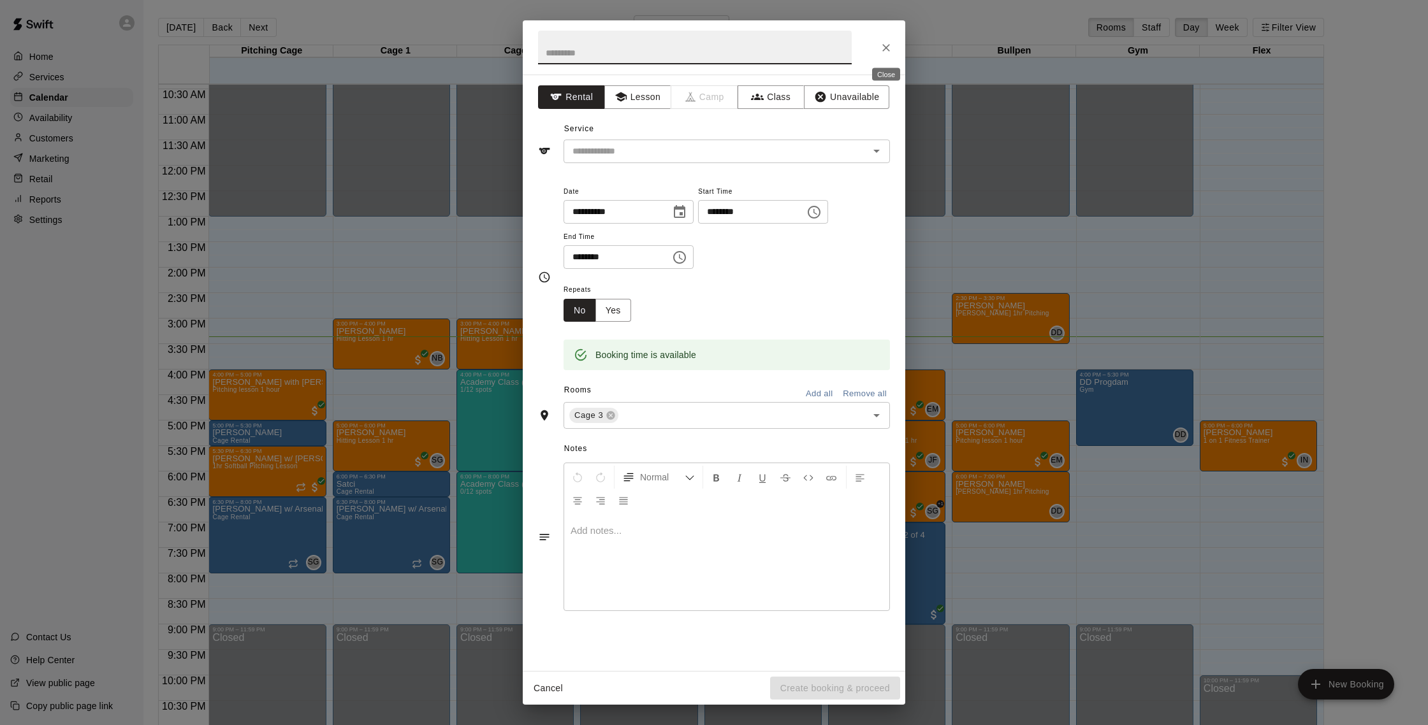
click at [883, 45] on icon "Close" at bounding box center [886, 48] width 8 height 8
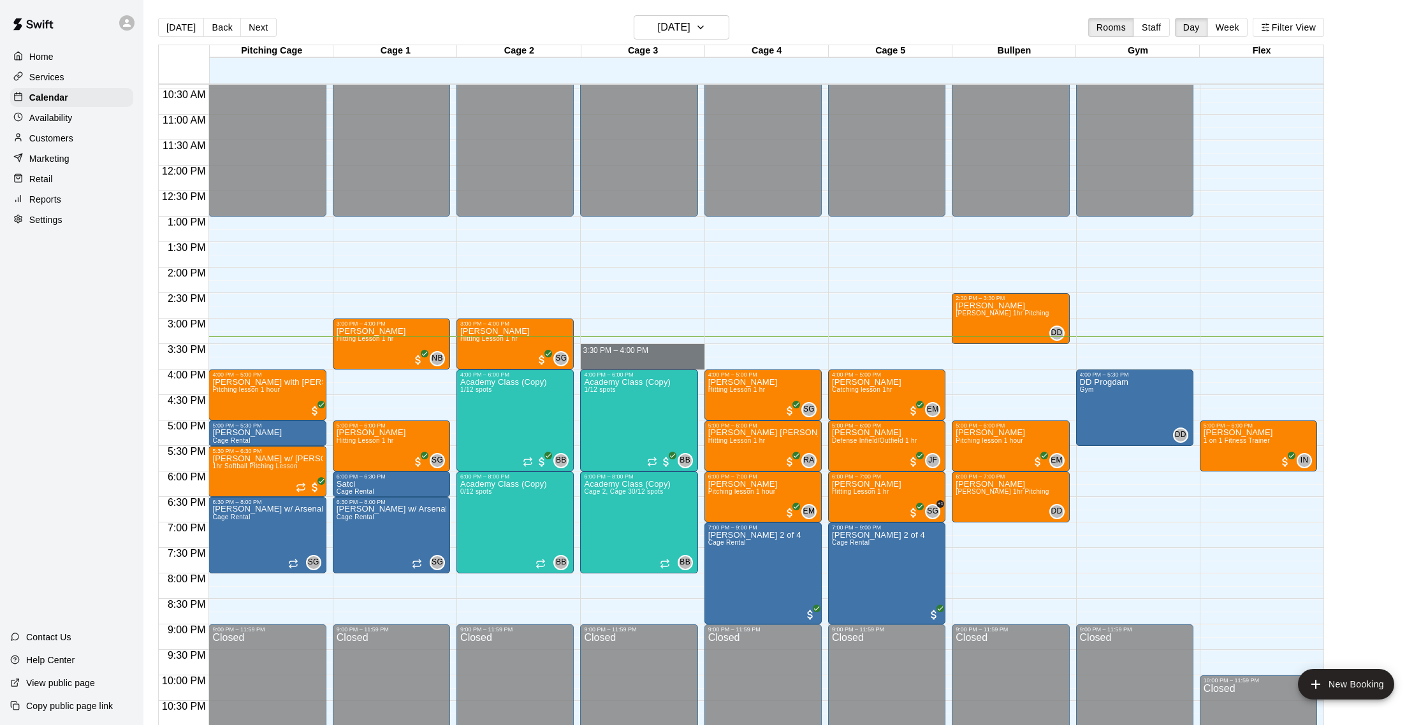
drag, startPoint x: 595, startPoint y: 347, endPoint x: 593, endPoint y: 364, distance: 17.3
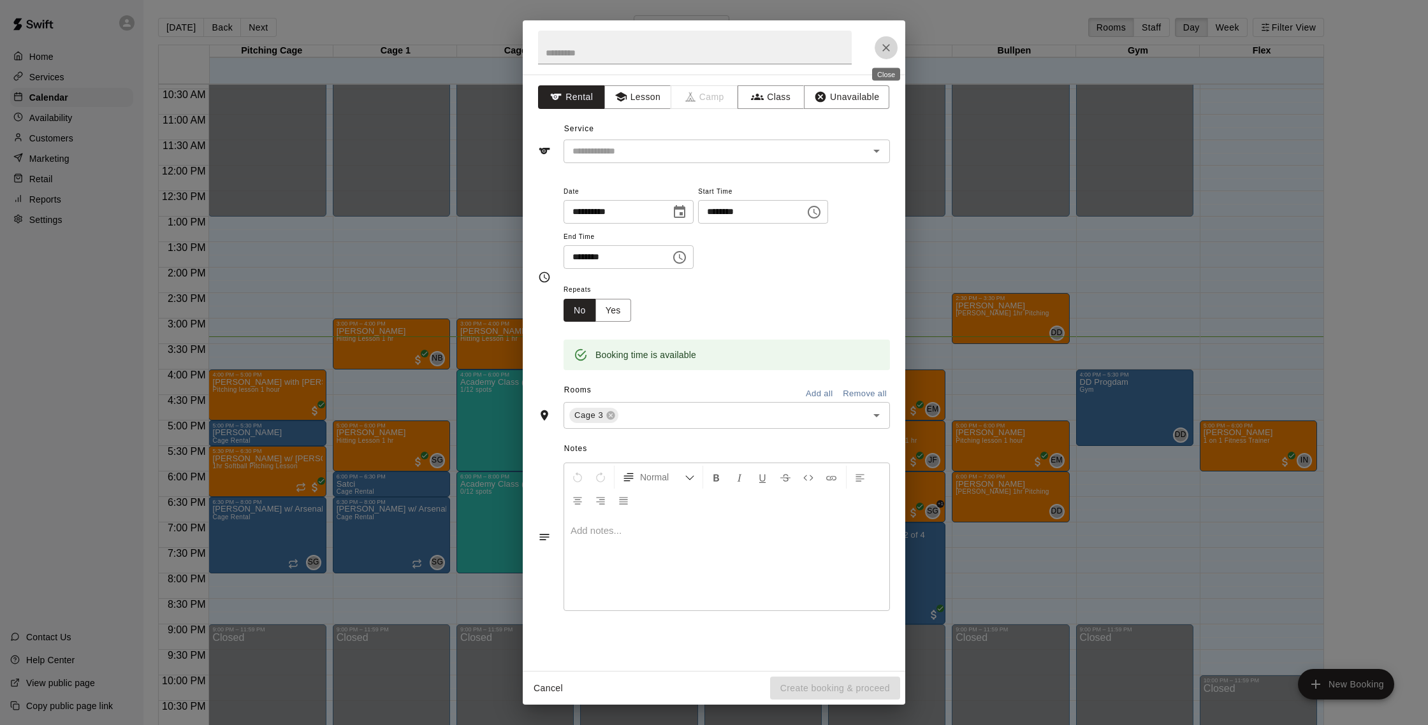
click at [888, 44] on icon "Close" at bounding box center [886, 47] width 13 height 13
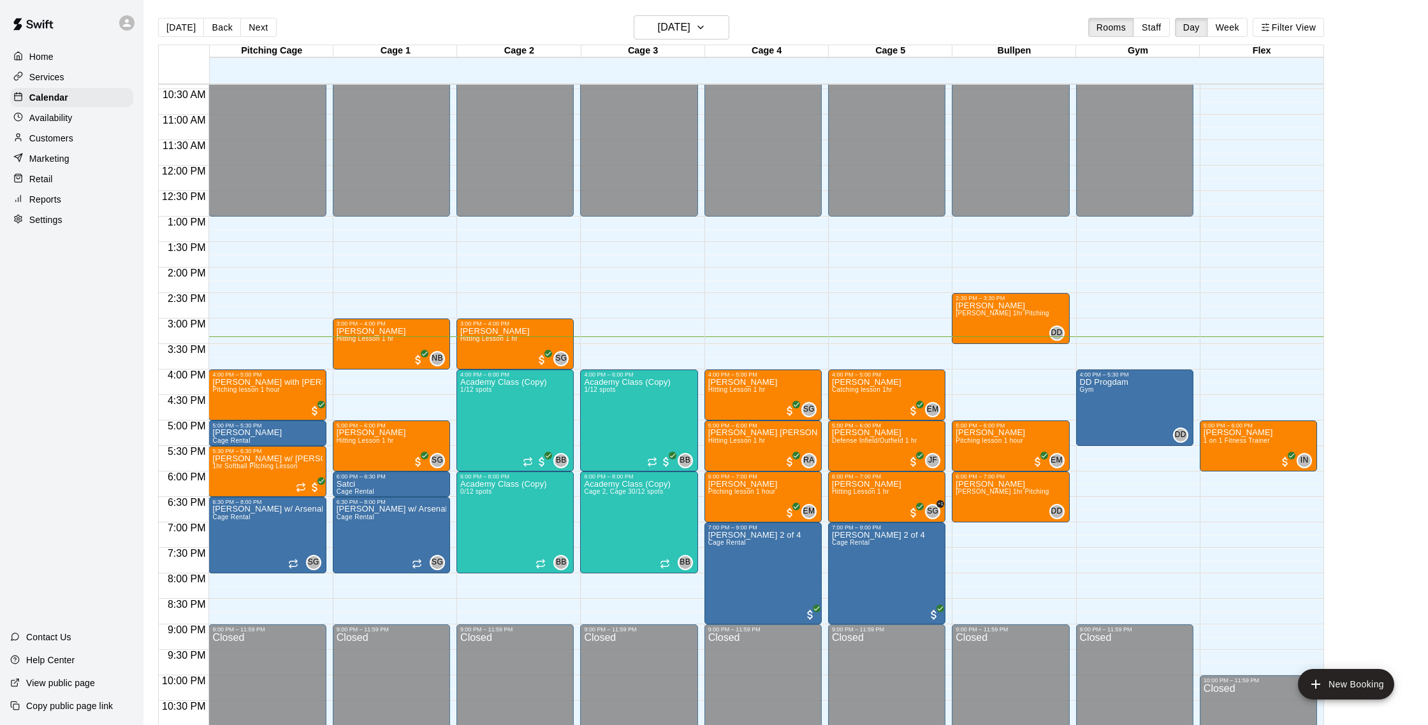
click at [887, 25] on div "[DATE] Back [DATE][DATE] Rooms Staff Day Week Filter View" at bounding box center [741, 29] width 1166 height 29
click at [76, 135] on div "Customers" at bounding box center [71, 138] width 123 height 19
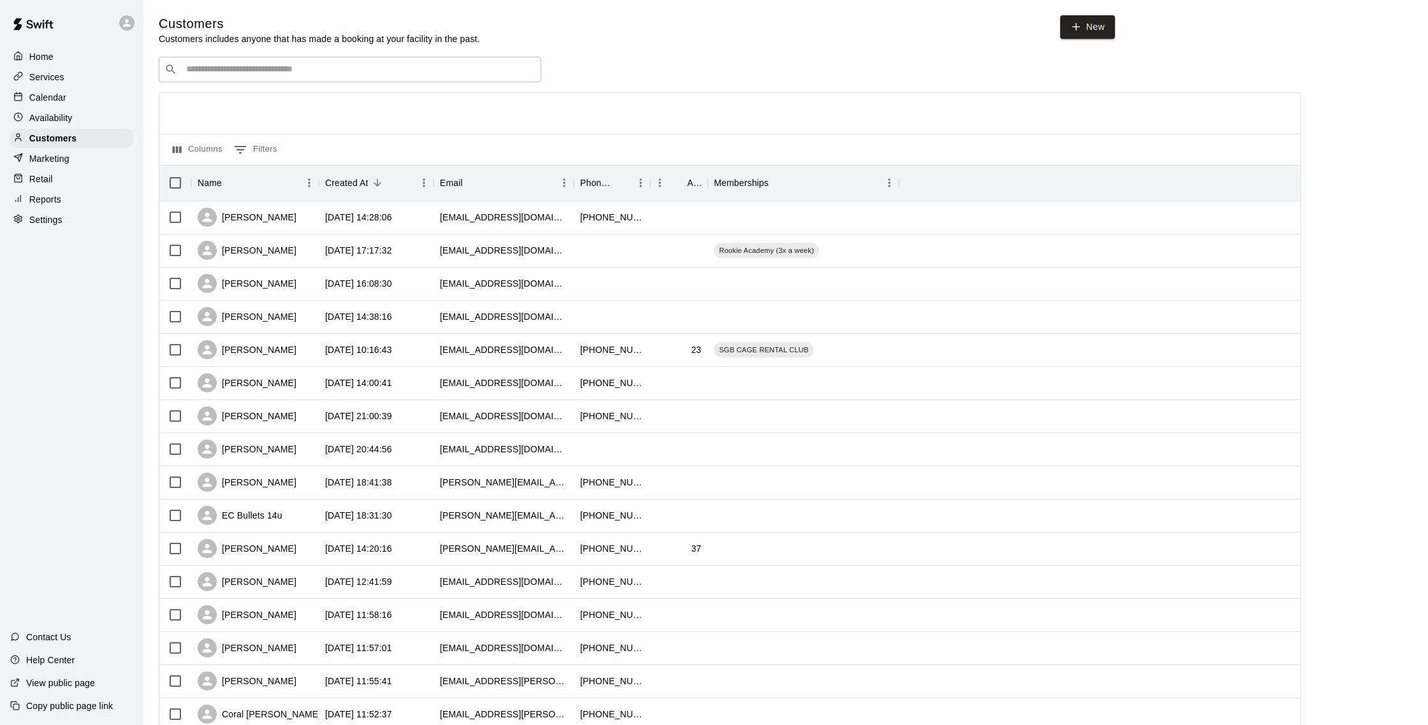
scroll to position [3, 0]
click at [71, 94] on div "Calendar" at bounding box center [71, 97] width 123 height 19
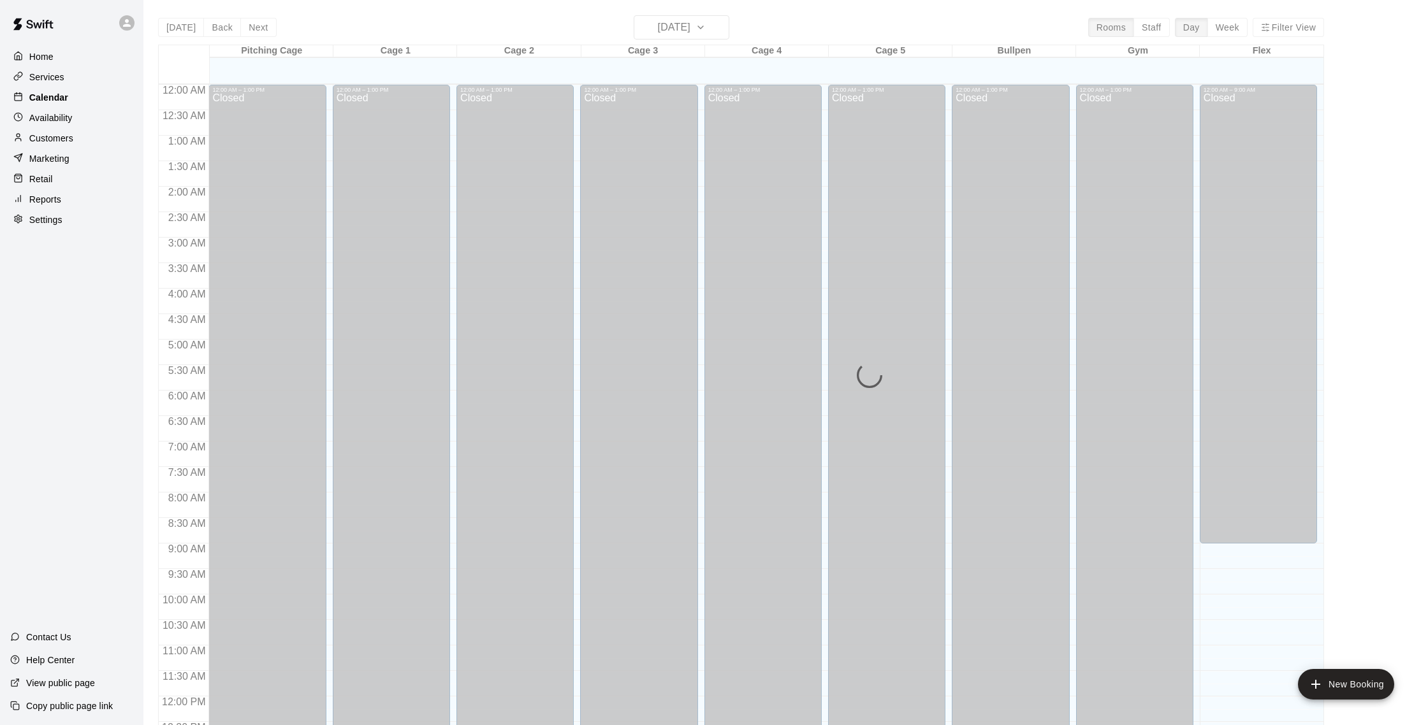
scroll to position [531, 0]
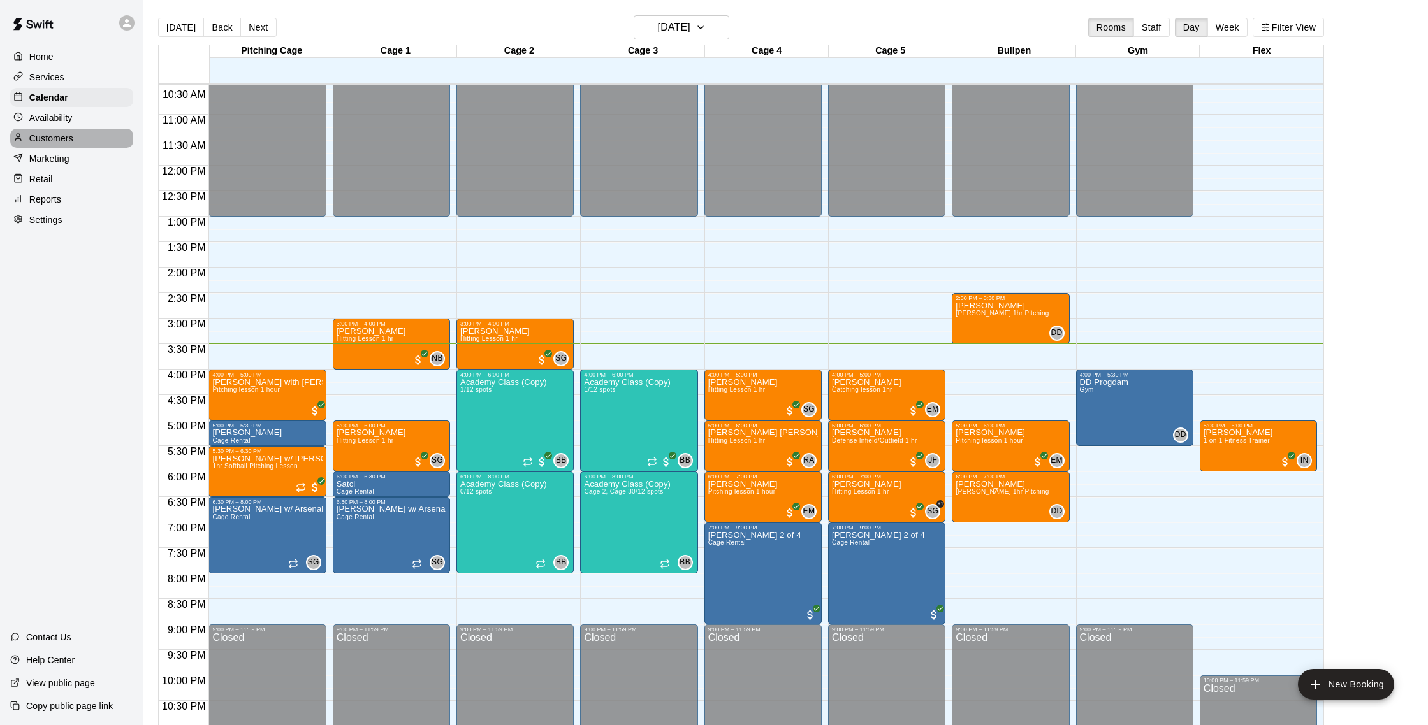
click at [66, 137] on p "Customers" at bounding box center [51, 138] width 44 height 13
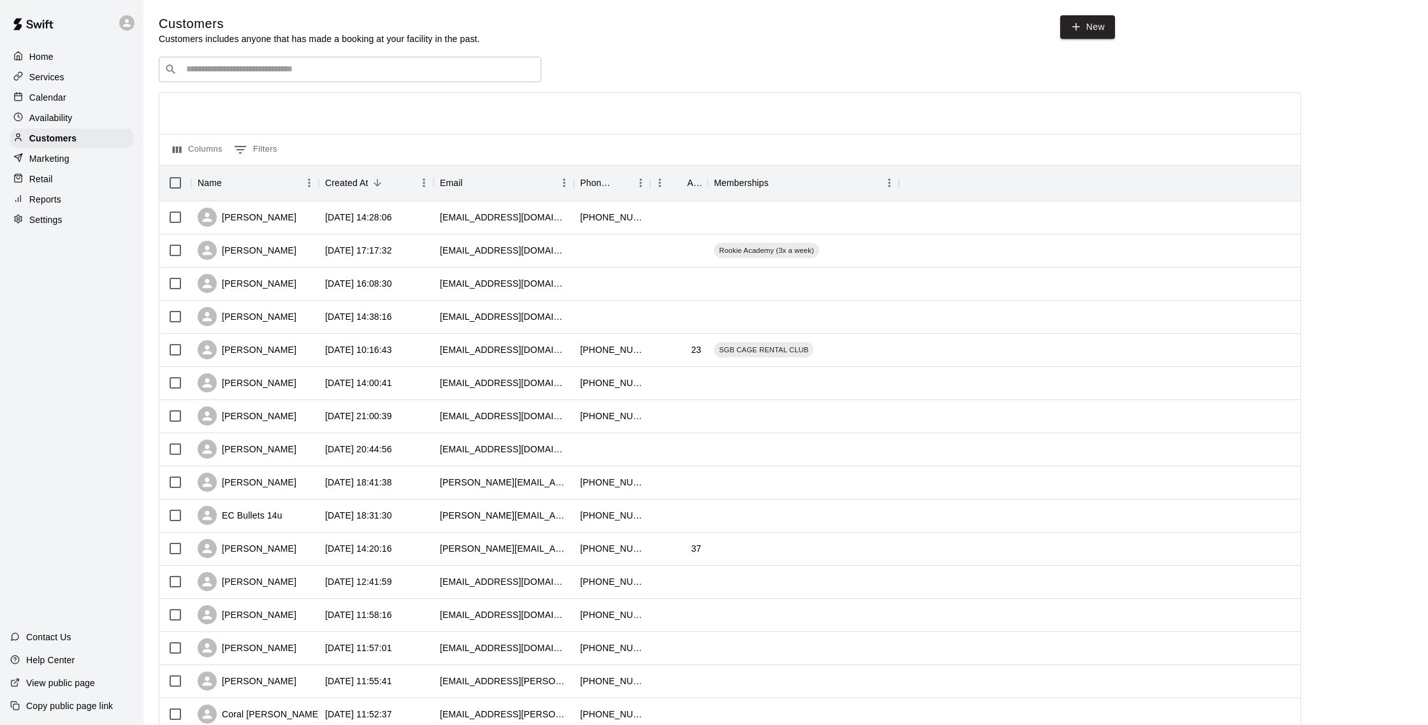
click at [90, 99] on div "Calendar" at bounding box center [71, 97] width 123 height 19
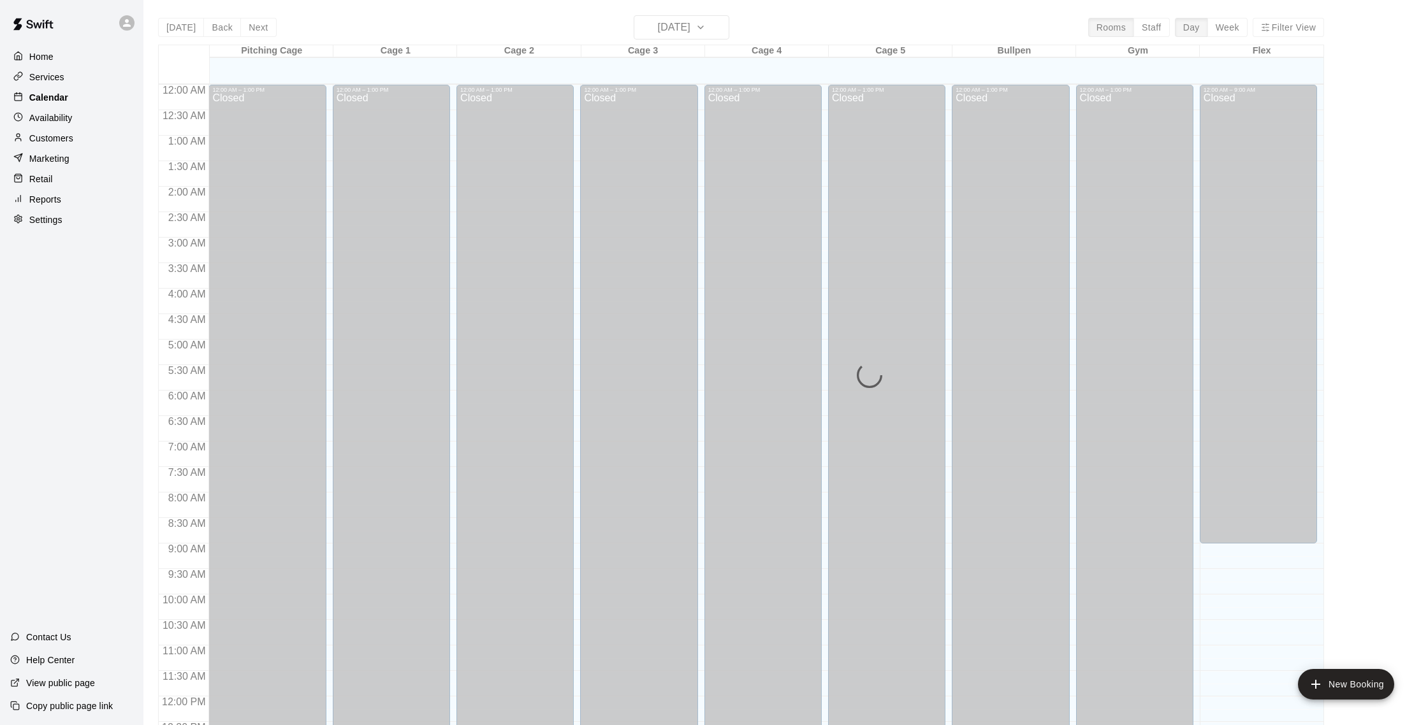
scroll to position [531, 0]
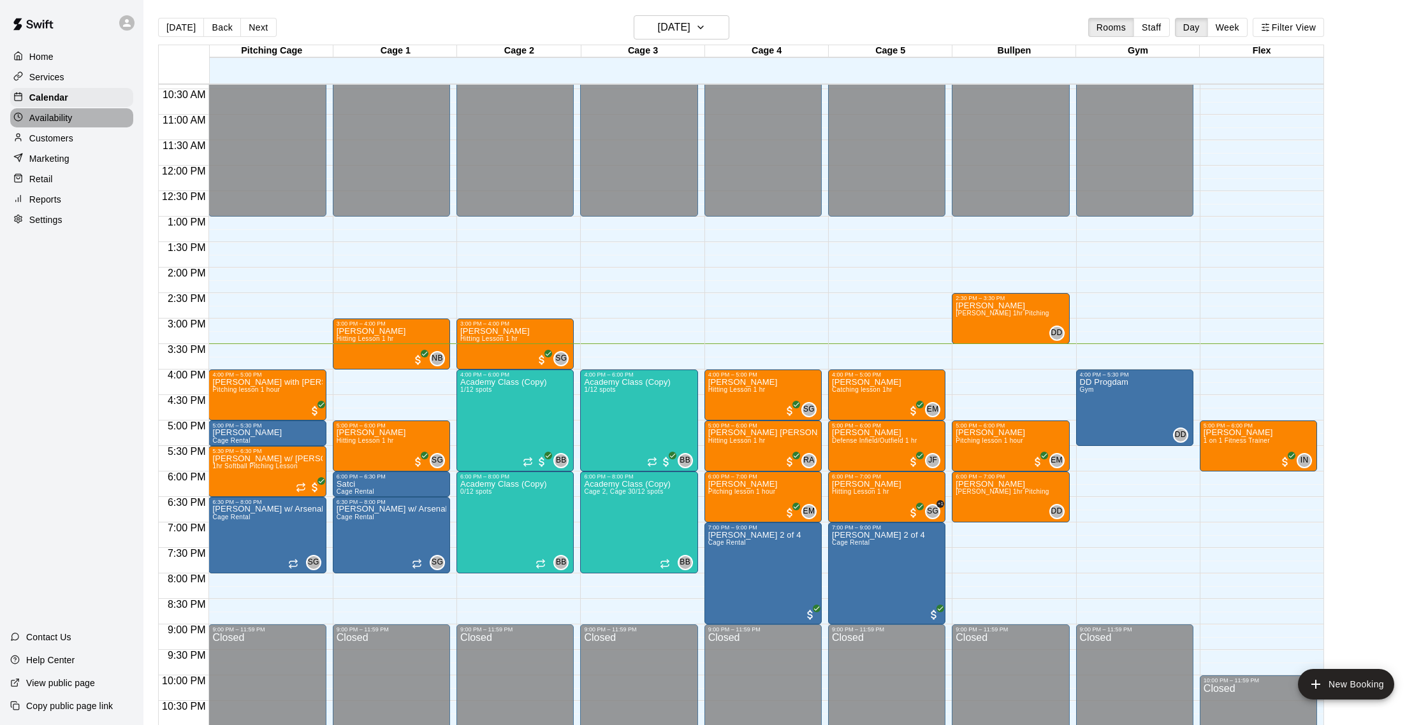
click at [71, 115] on p "Availability" at bounding box center [50, 118] width 43 height 13
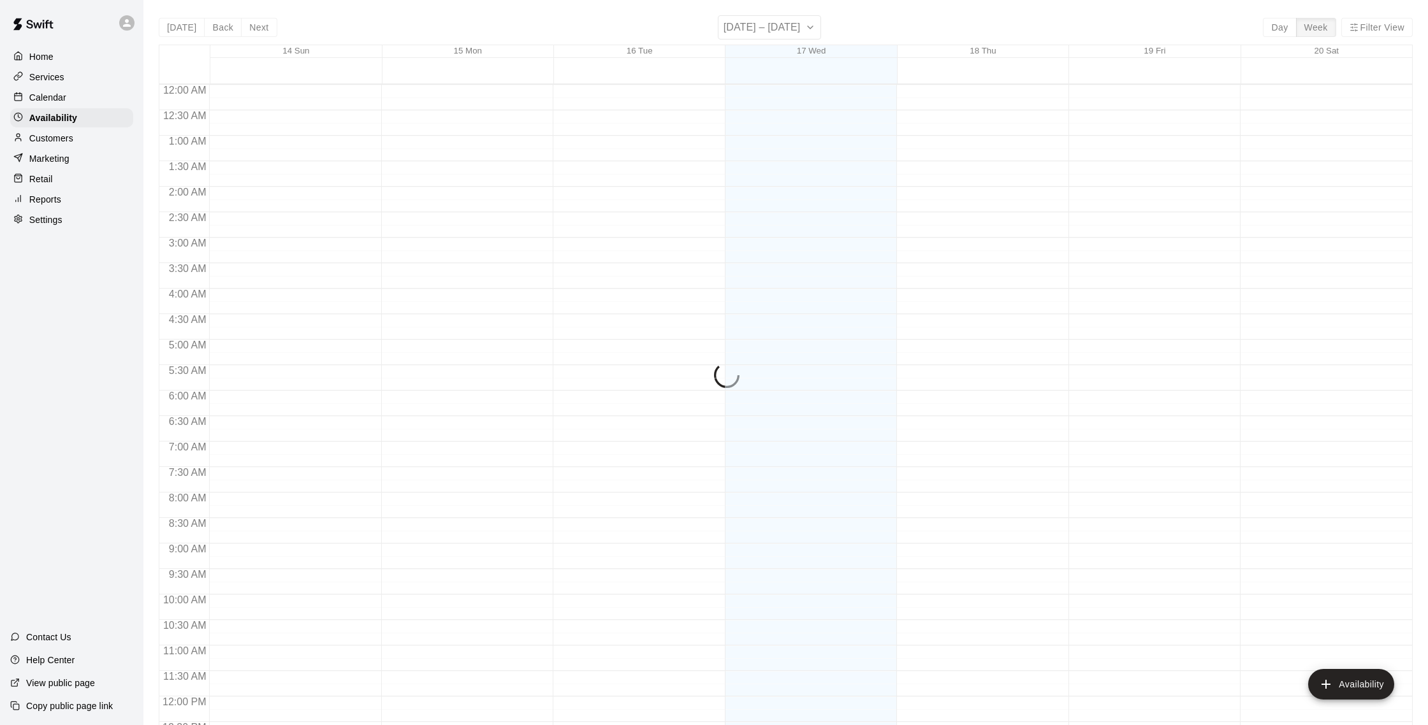
scroll to position [569, 0]
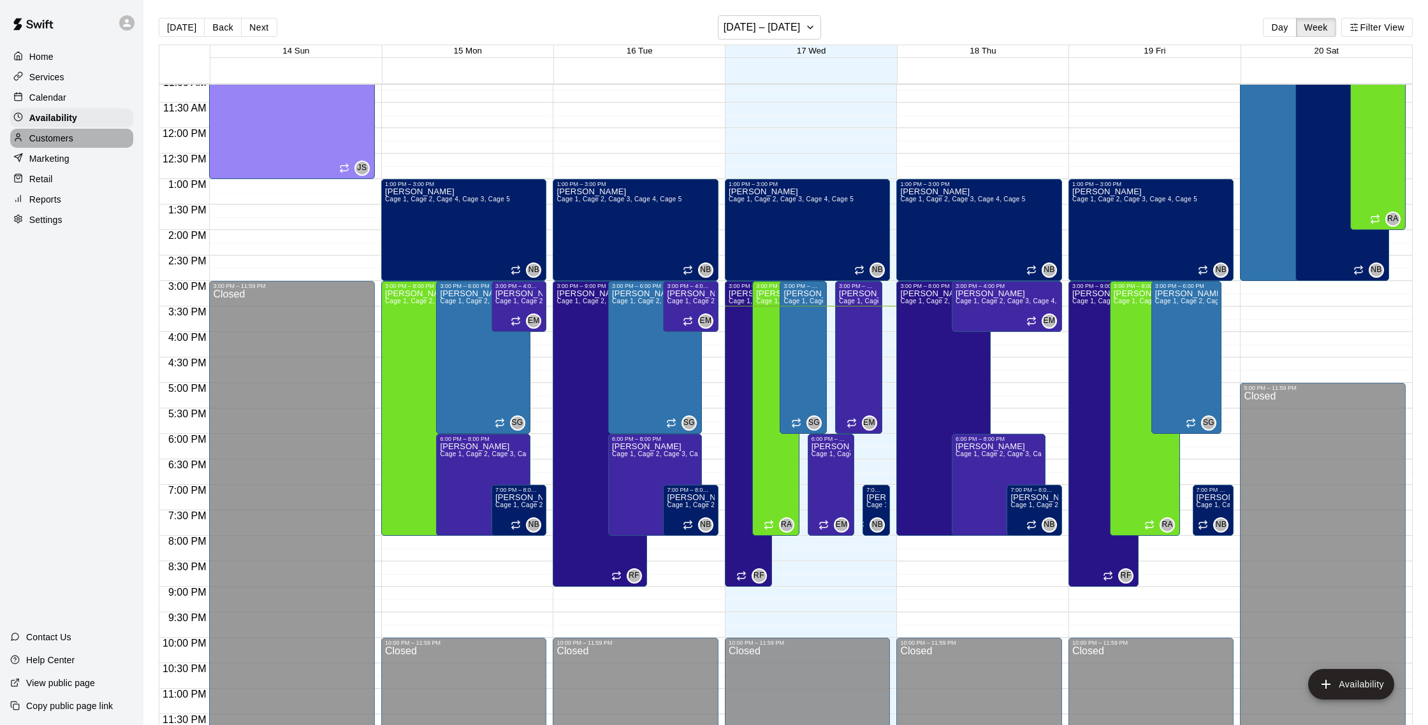
click at [71, 145] on div "Customers" at bounding box center [71, 138] width 123 height 19
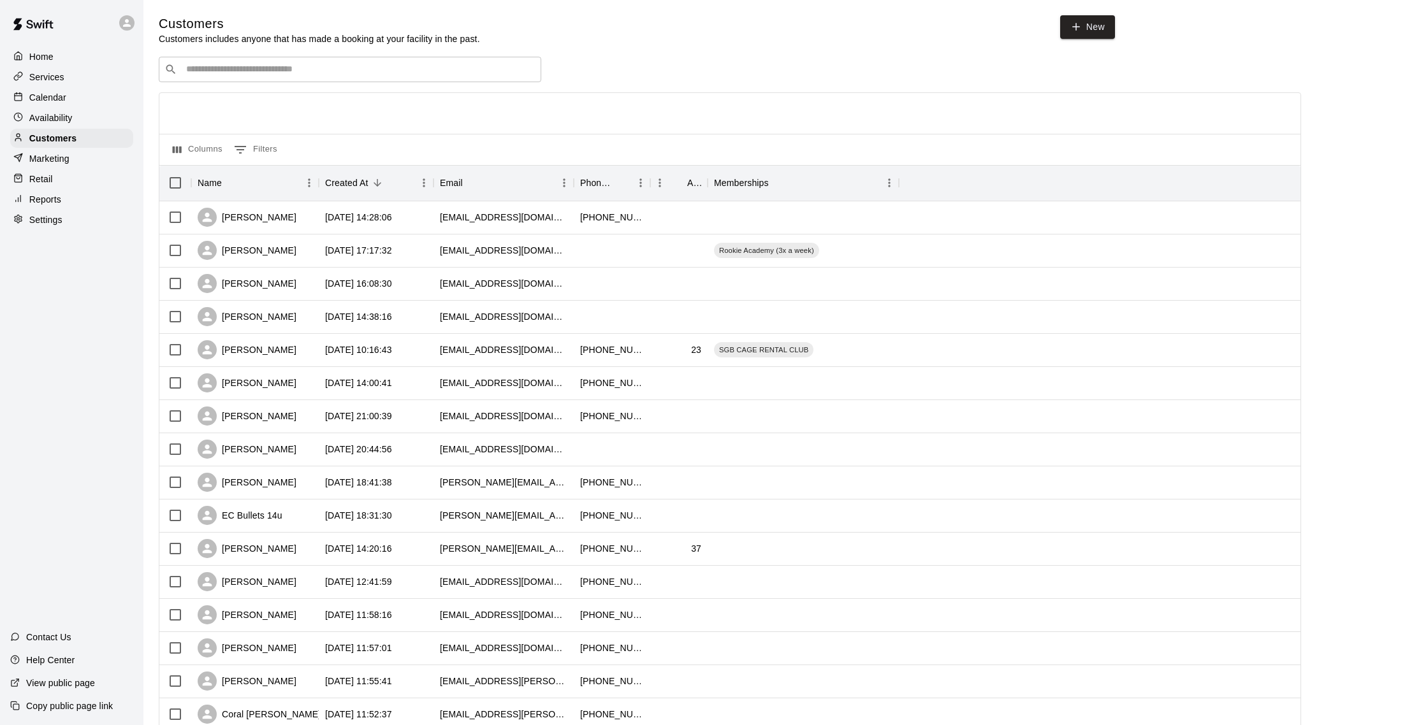
click at [238, 76] on input "Search customers by name or email" at bounding box center [358, 69] width 353 height 13
click at [82, 89] on div "Calendar" at bounding box center [71, 97] width 123 height 19
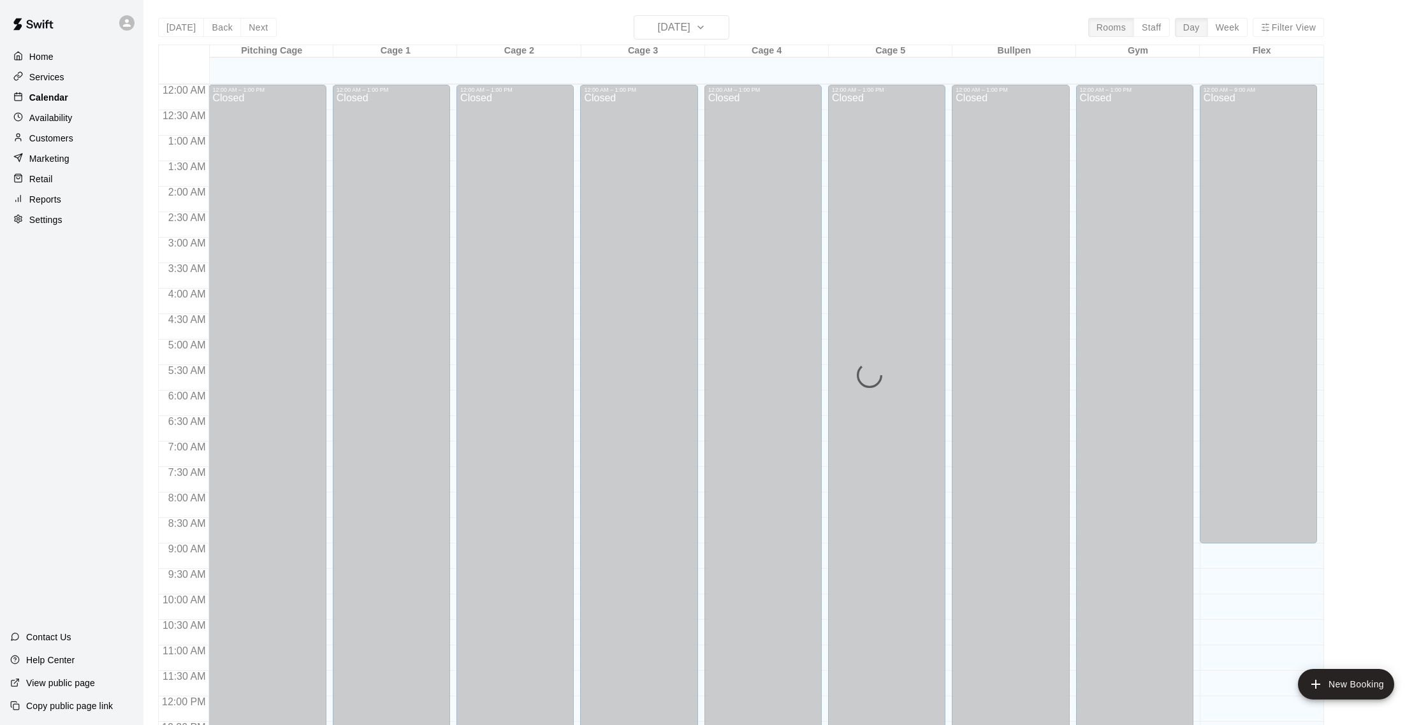
scroll to position [531, 0]
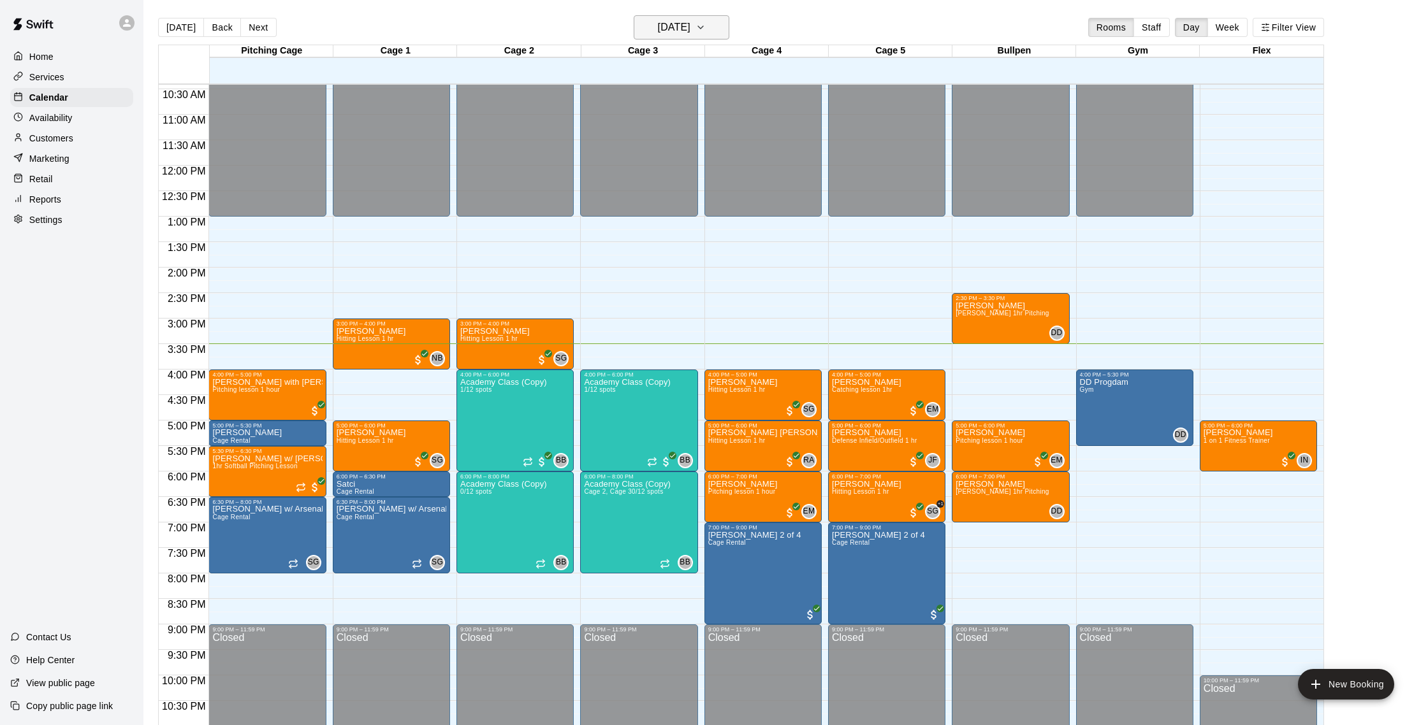
click at [690, 23] on h6 "[DATE]" at bounding box center [674, 27] width 33 height 18
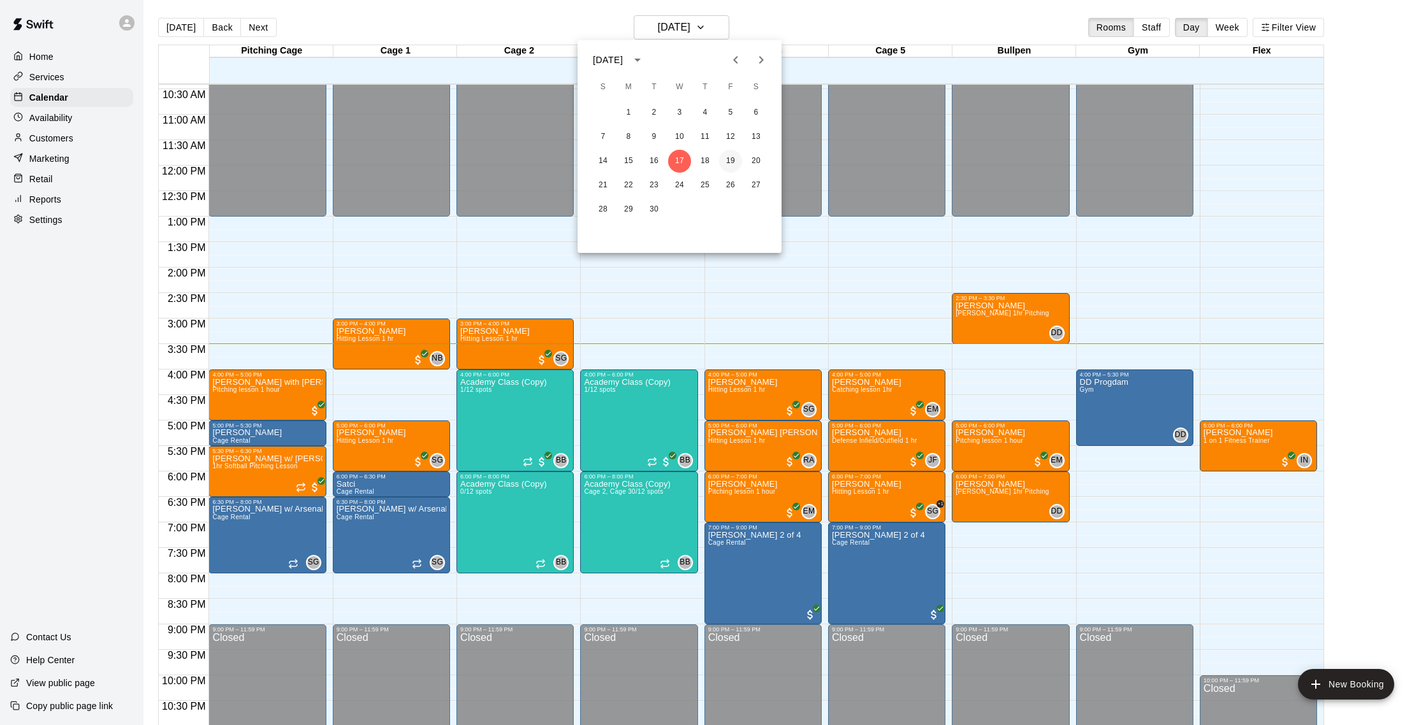
click at [730, 164] on button "19" at bounding box center [730, 161] width 23 height 23
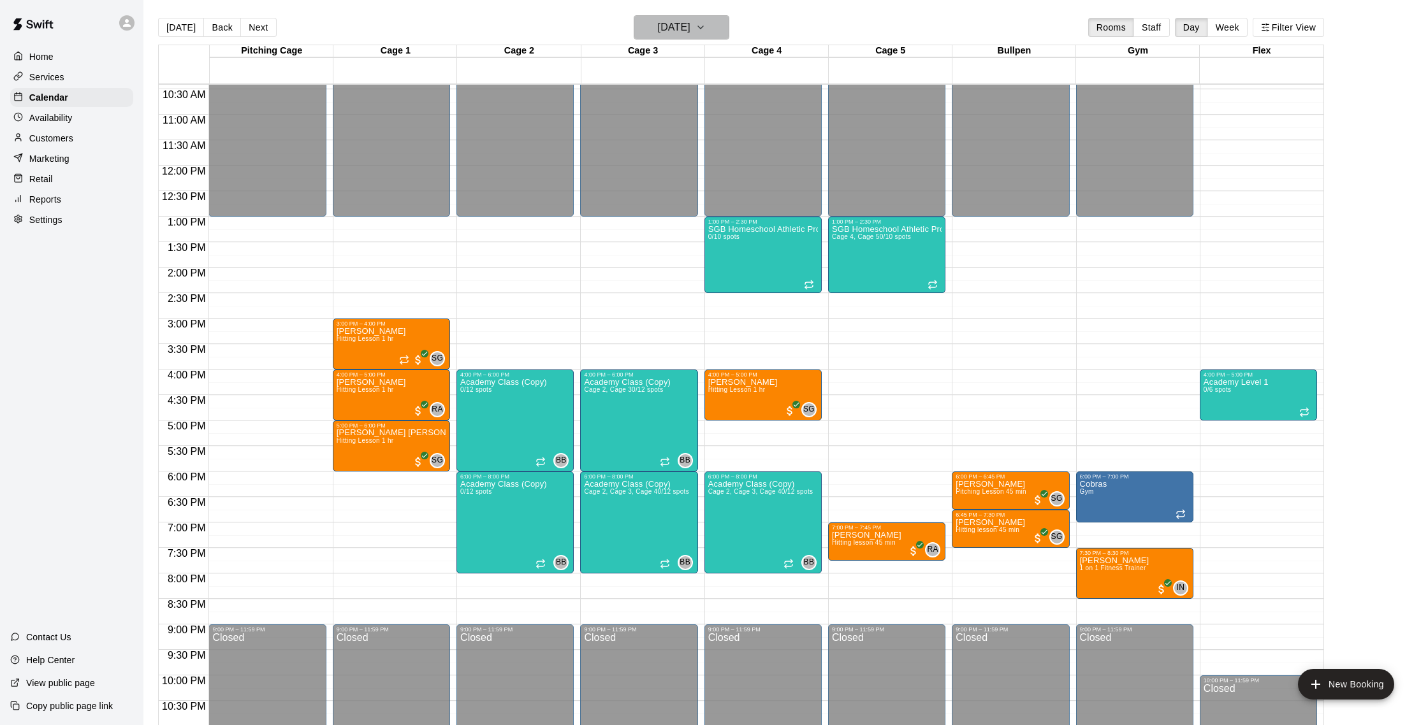
click at [707, 26] on button "[DATE]" at bounding box center [682, 27] width 96 height 24
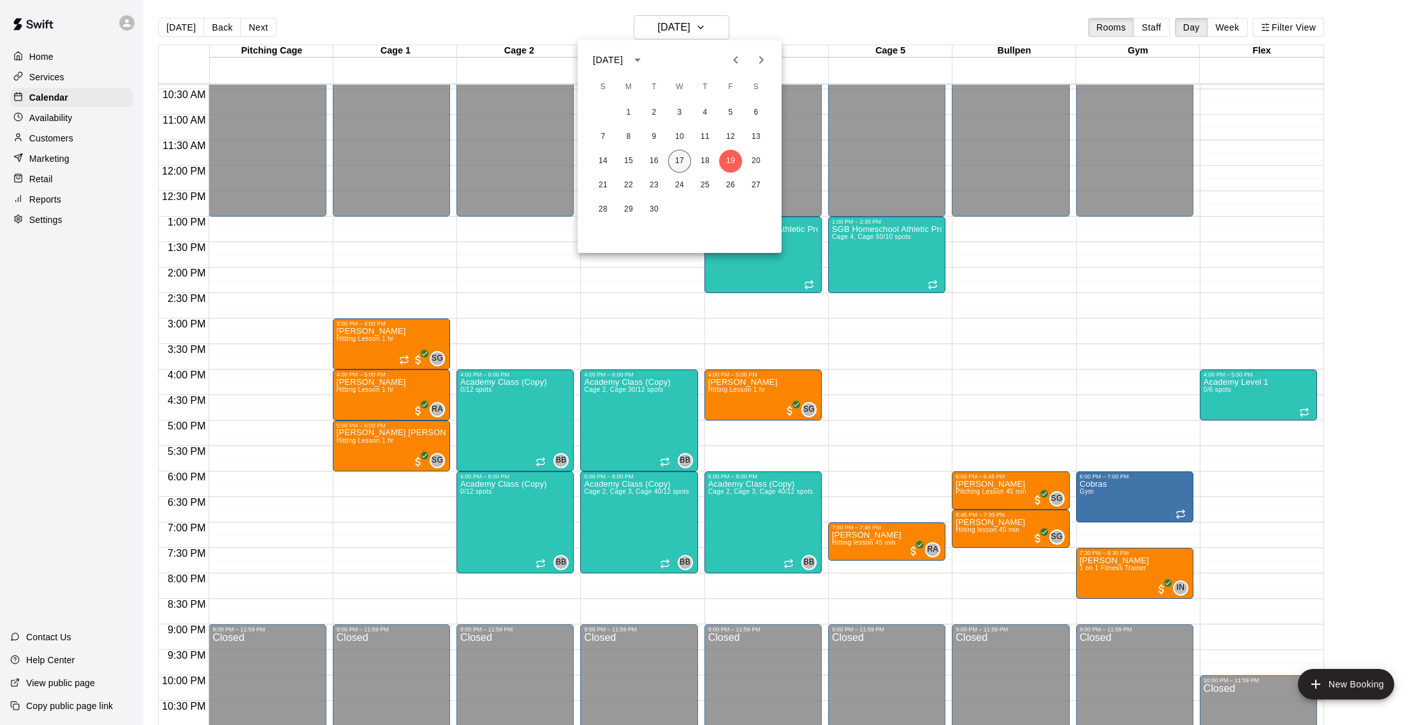
click at [685, 164] on button "17" at bounding box center [679, 161] width 23 height 23
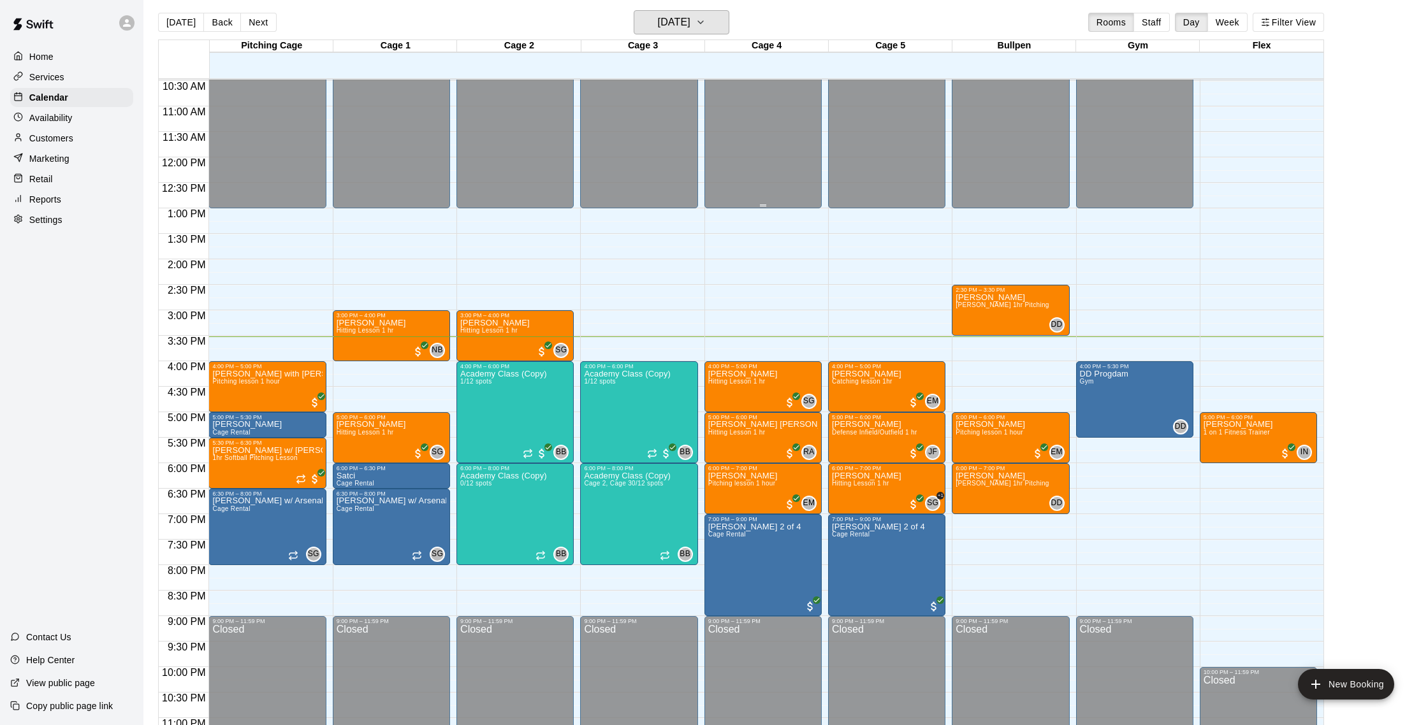
scroll to position [537, 0]
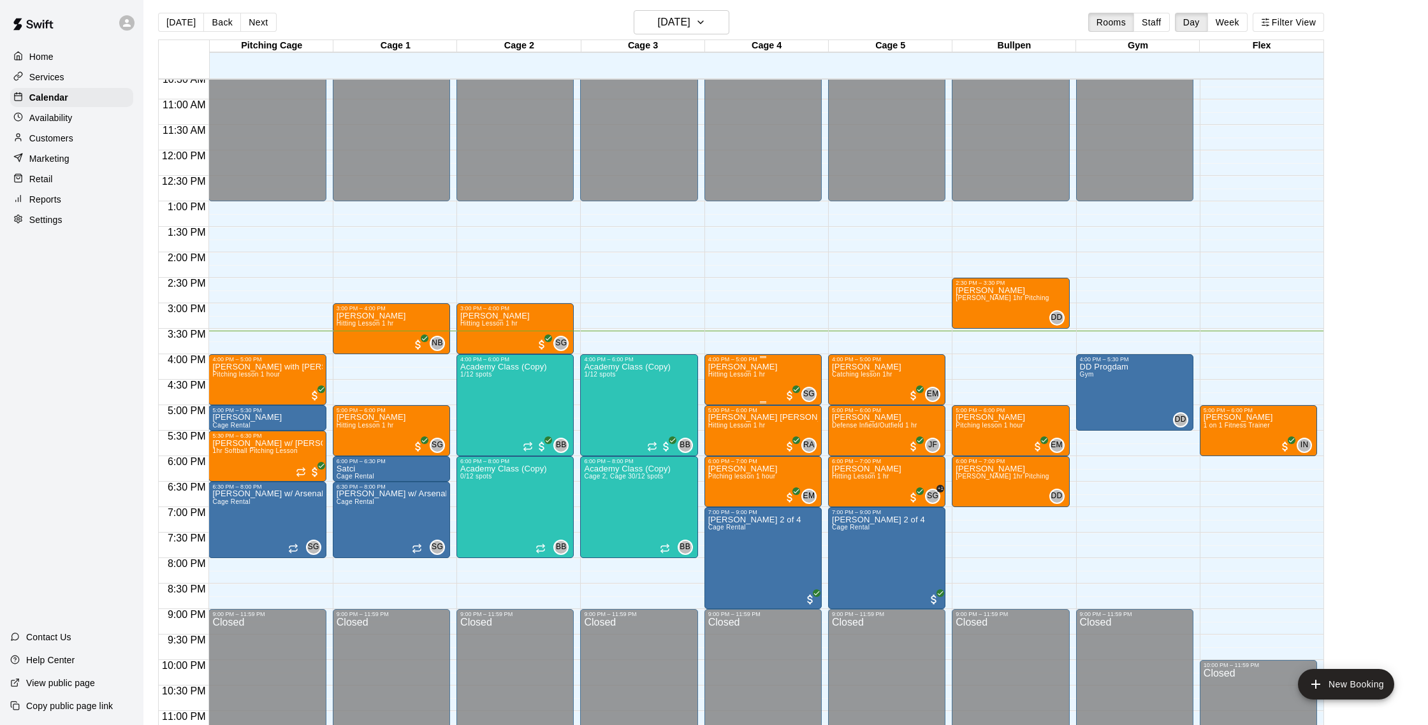
click at [778, 388] on div "[PERSON_NAME] Hitting Lesson 1 hr SG 0" at bounding box center [763, 725] width 110 height 725
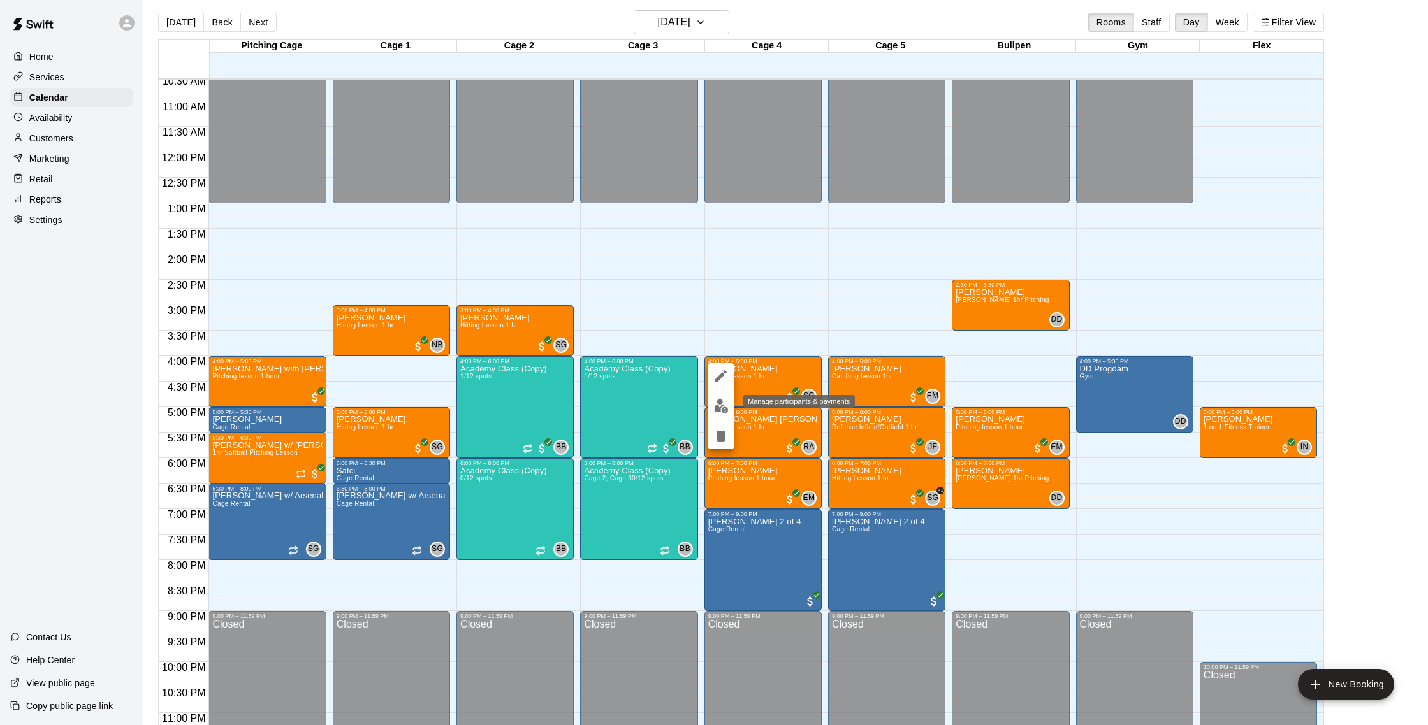
click at [720, 409] on img "edit" at bounding box center [721, 406] width 15 height 15
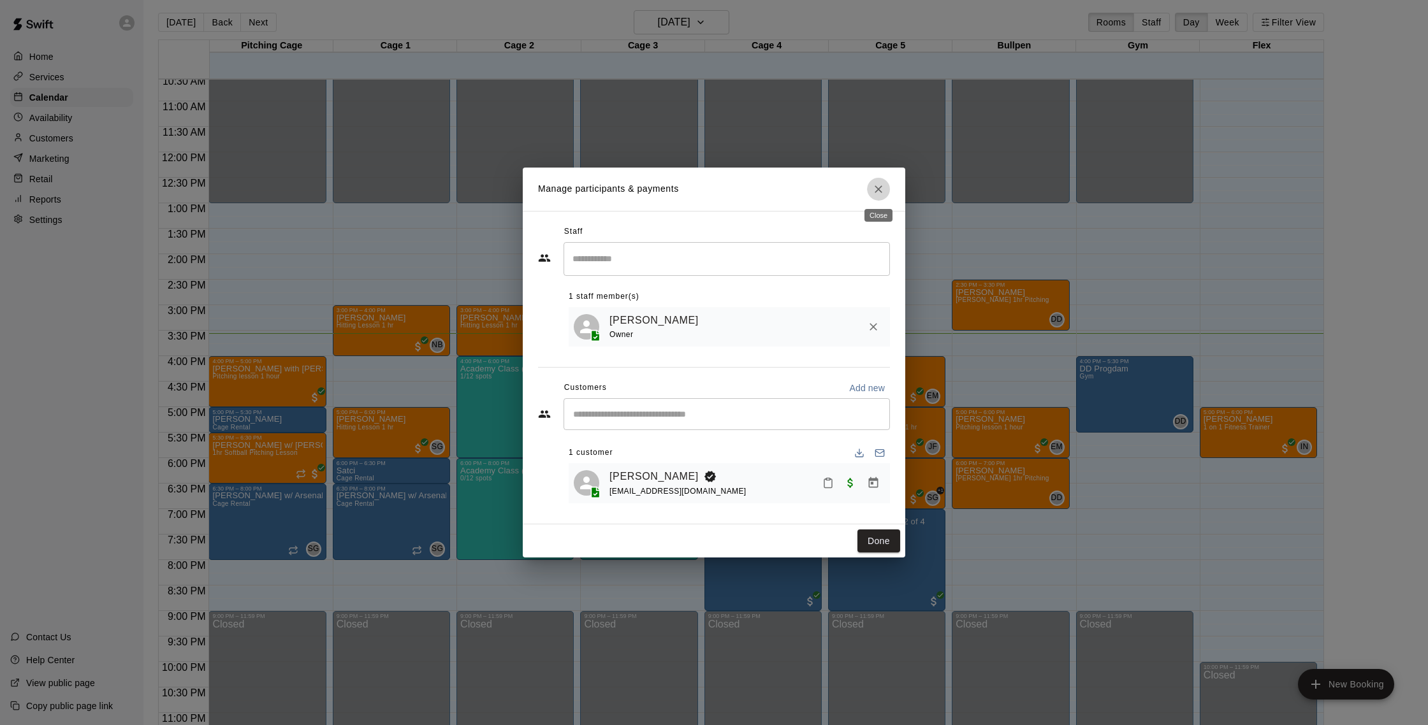
click at [888, 189] on button "Close" at bounding box center [878, 189] width 23 height 23
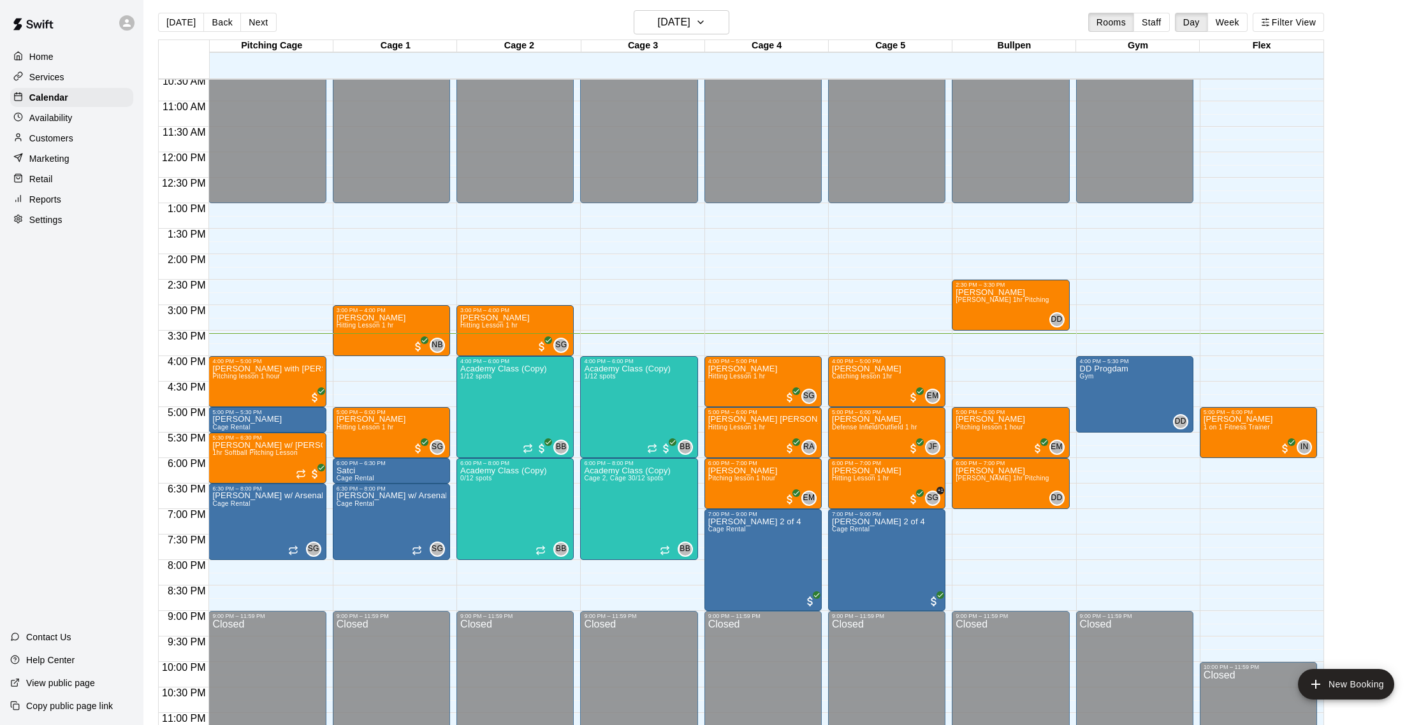
click at [62, 136] on p "Customers" at bounding box center [51, 138] width 44 height 13
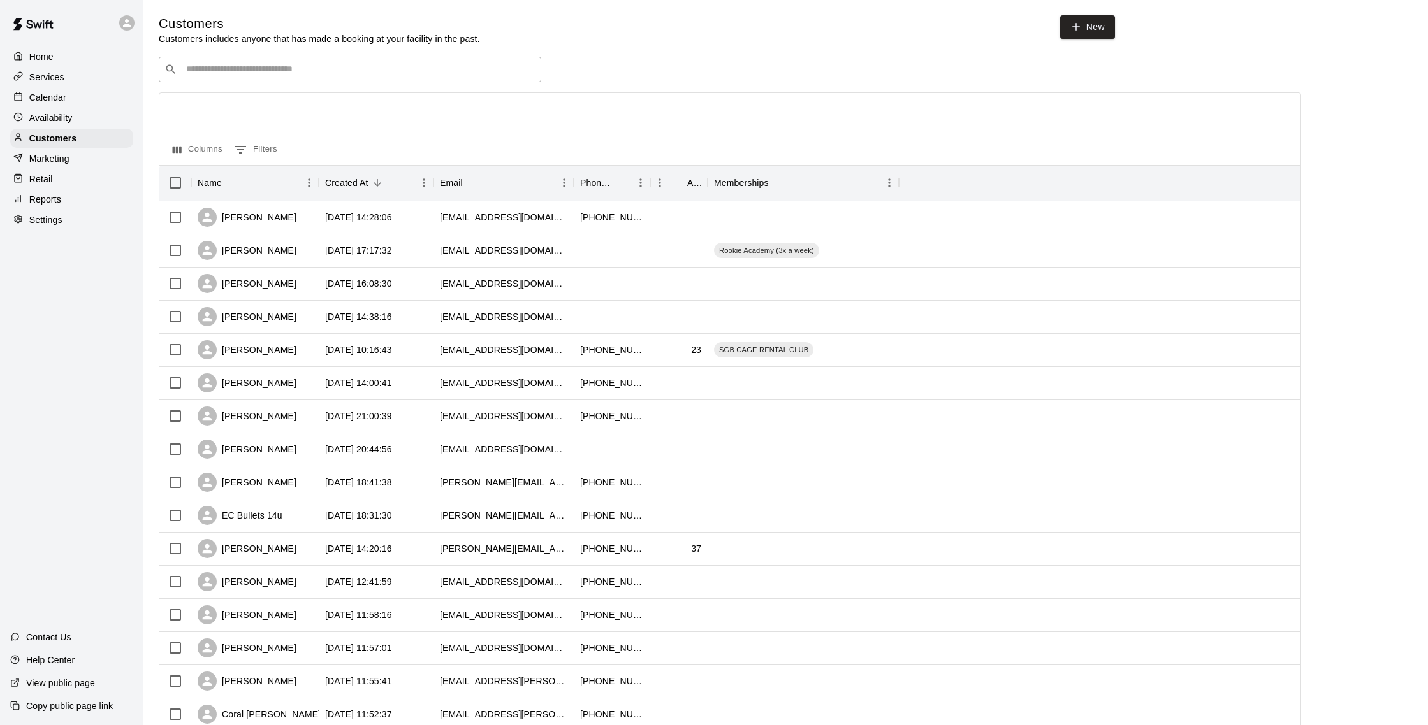
click at [263, 76] on input "Search customers by name or email" at bounding box center [358, 69] width 353 height 13
type input "******"
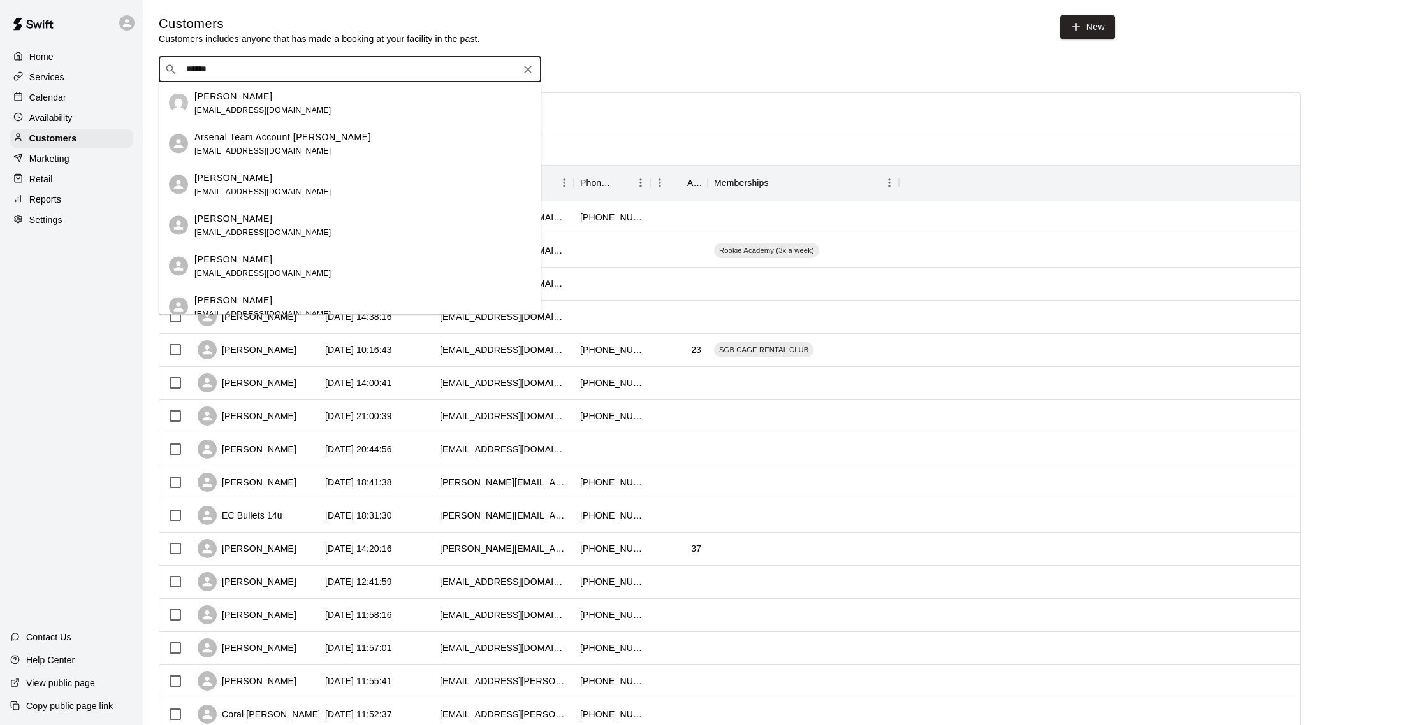
click at [296, 183] on div "[PERSON_NAME] [EMAIL_ADDRESS][DOMAIN_NAME]" at bounding box center [362, 184] width 337 height 27
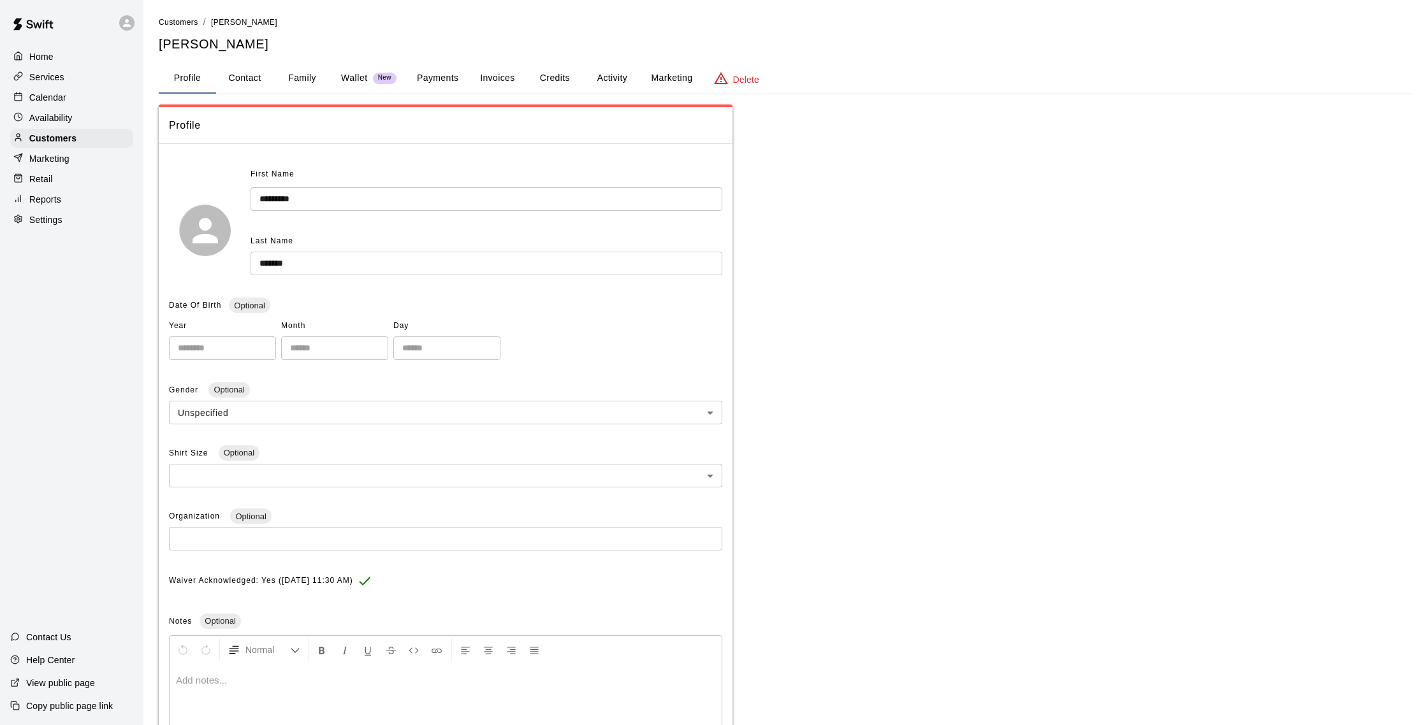
drag, startPoint x: 267, startPoint y: 78, endPoint x: 243, endPoint y: 87, distance: 25.8
click at [267, 78] on button "Contact" at bounding box center [244, 78] width 57 height 31
select select "**"
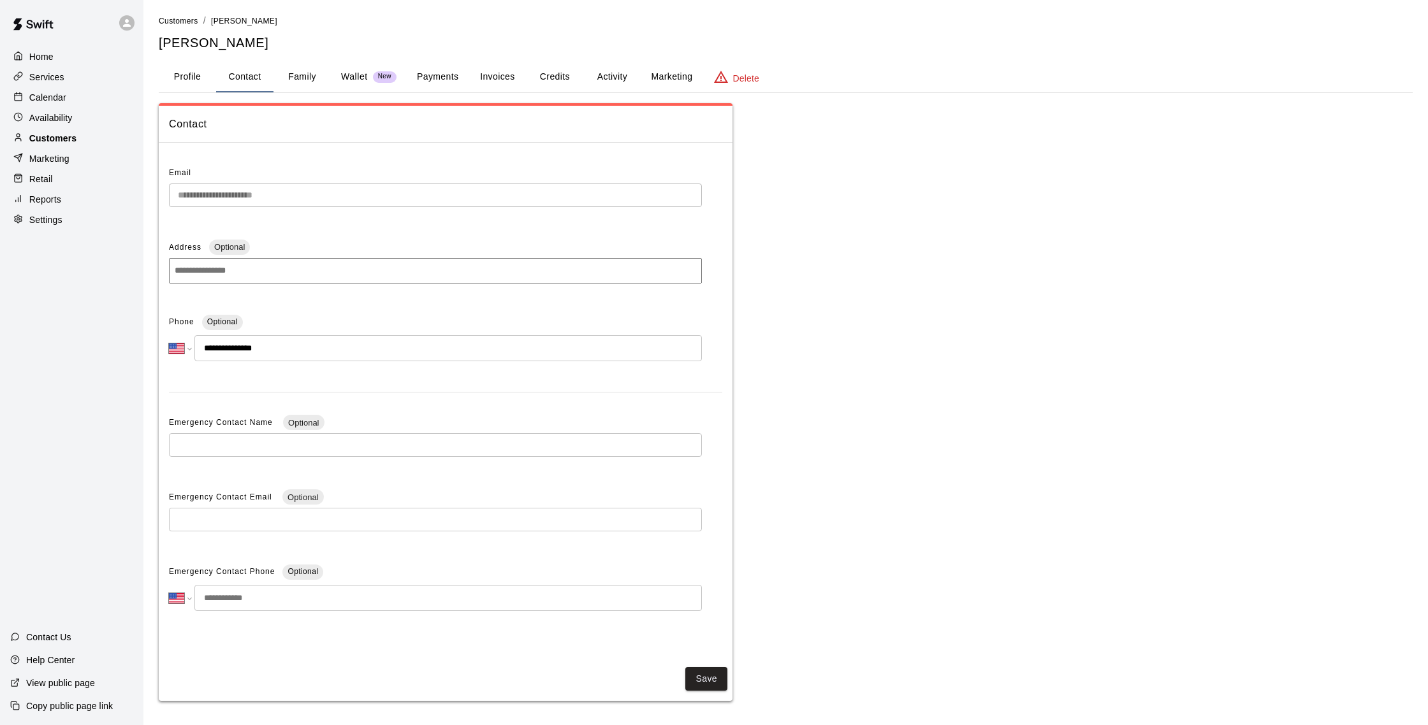
click at [82, 143] on div "Customers" at bounding box center [71, 138] width 123 height 19
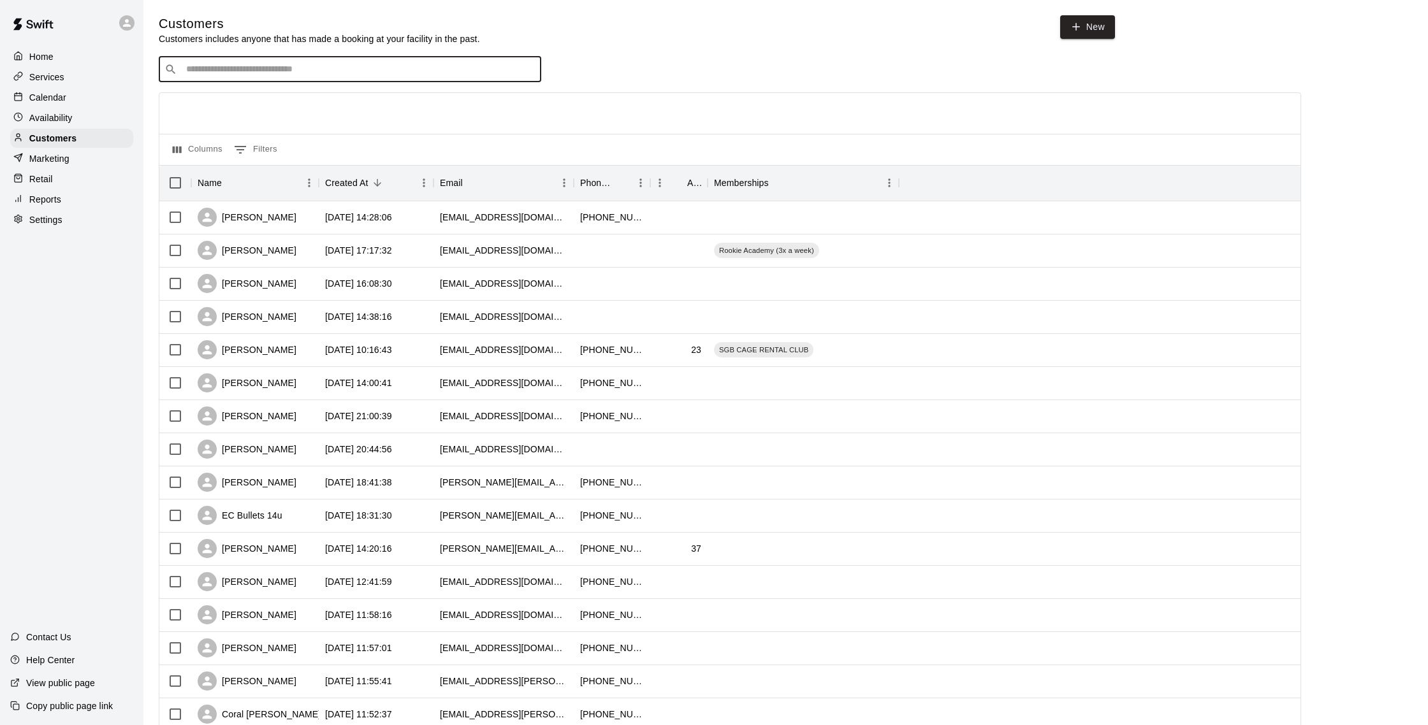
scroll to position [1, 0]
click at [256, 66] on input "Search customers by name or email" at bounding box center [358, 68] width 353 height 13
type input "******"
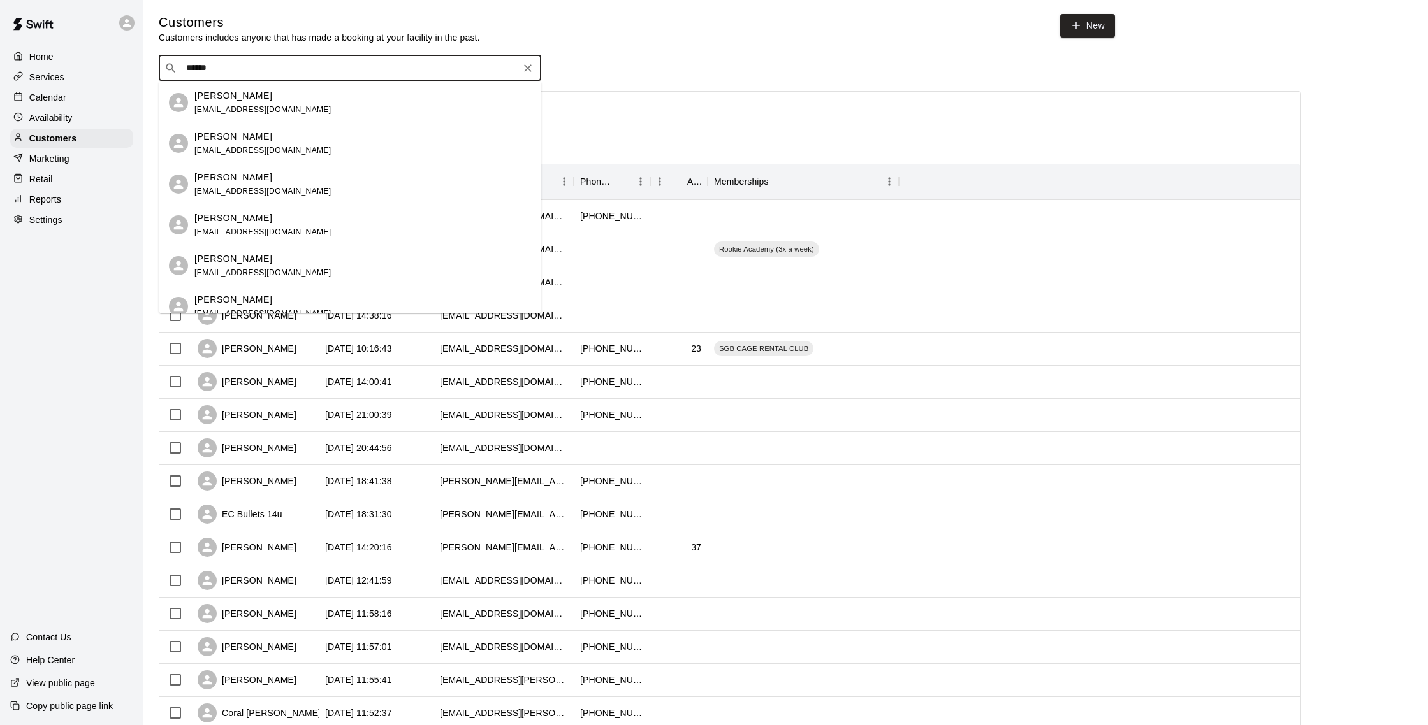
scroll to position [0, 0]
click at [284, 193] on span "[EMAIL_ADDRESS][DOMAIN_NAME]" at bounding box center [262, 189] width 137 height 9
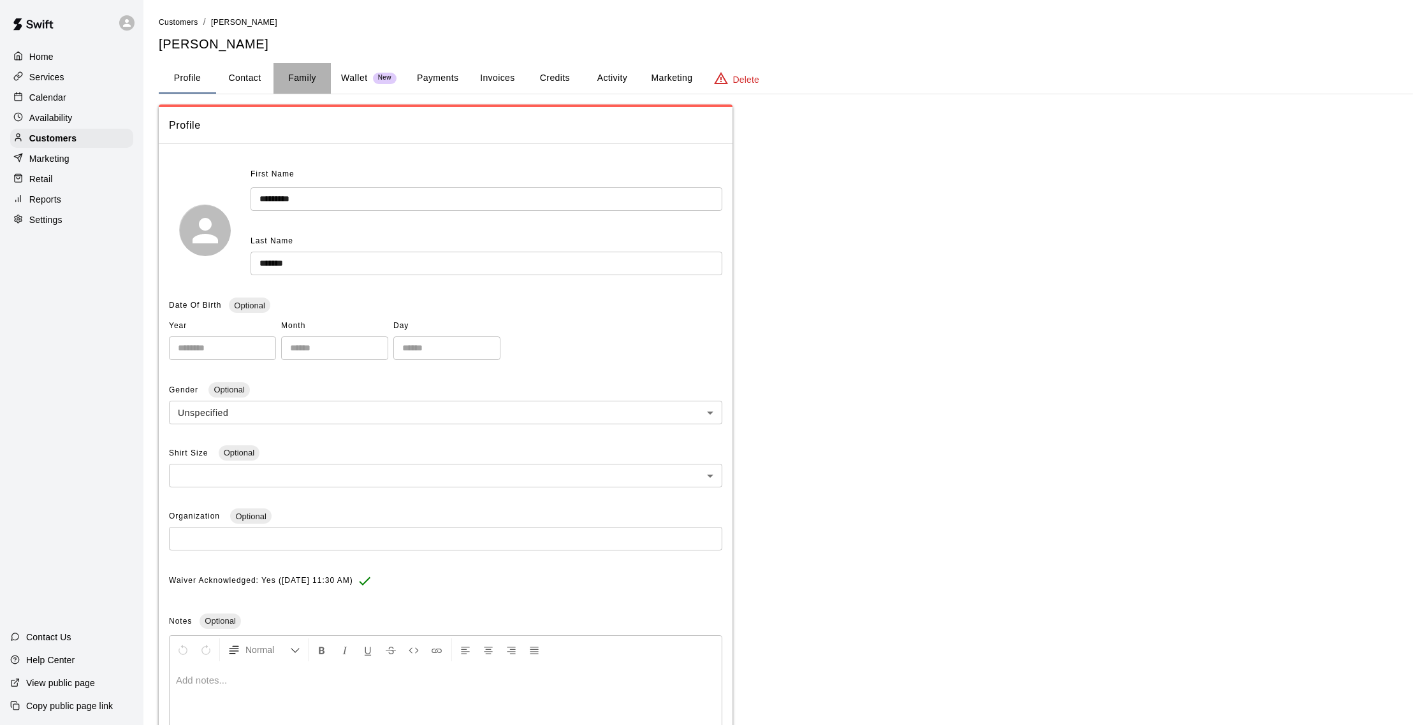
click at [308, 72] on button "Family" at bounding box center [301, 78] width 57 height 31
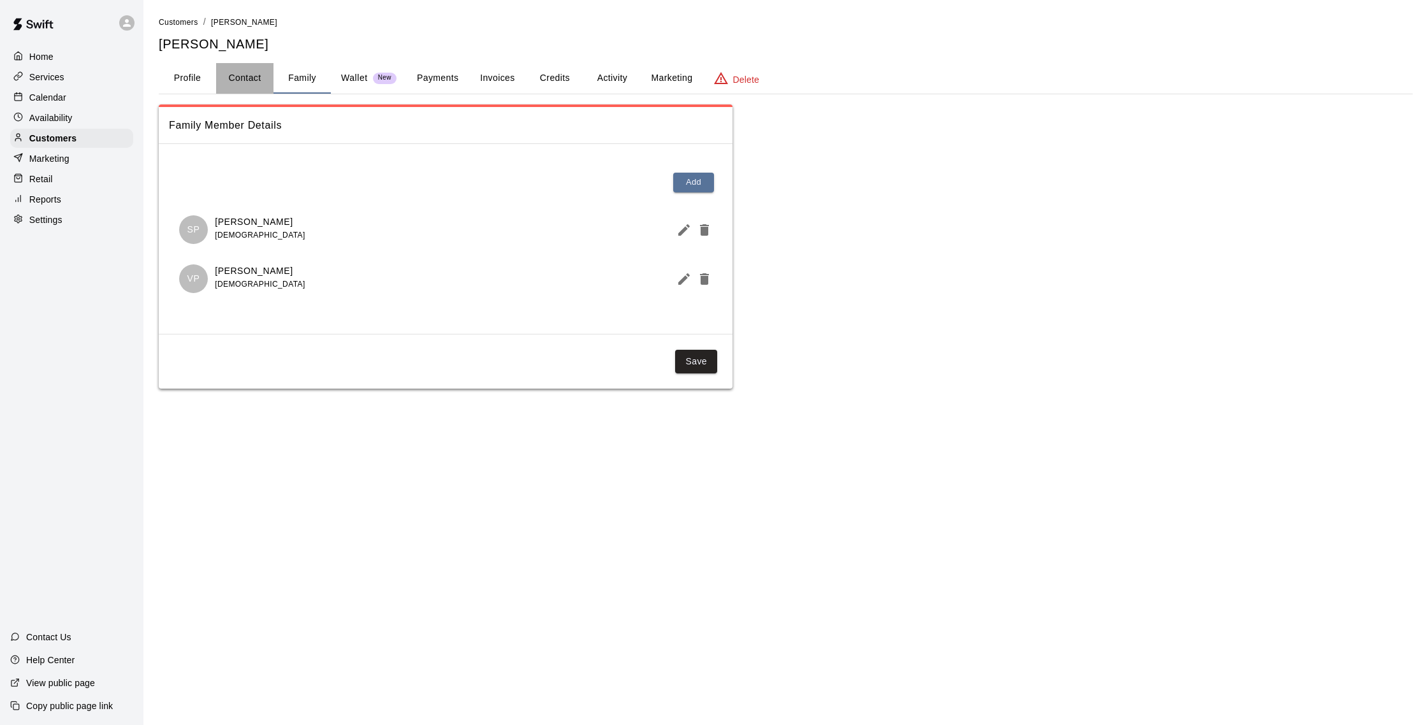
click at [221, 71] on button "Contact" at bounding box center [244, 78] width 57 height 31
select select "**"
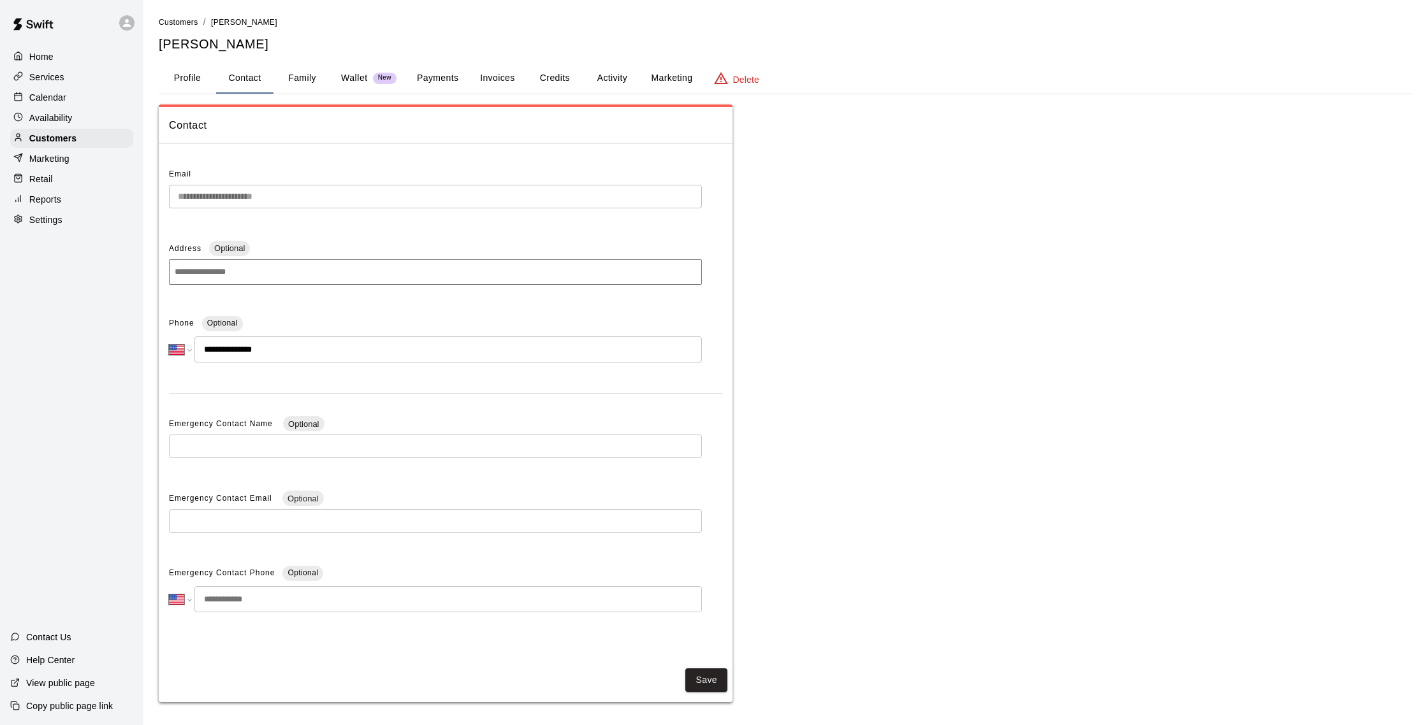
click at [62, 98] on p "Calendar" at bounding box center [47, 97] width 37 height 13
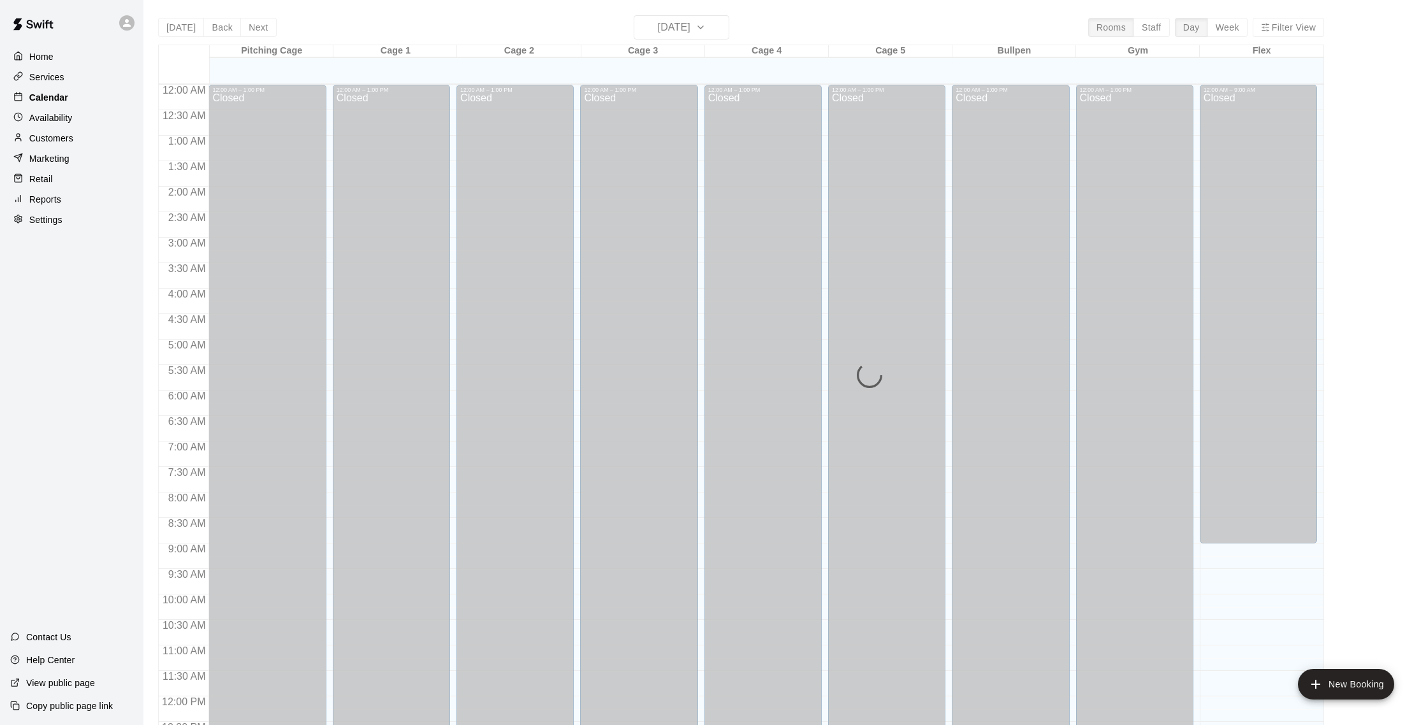
scroll to position [531, 0]
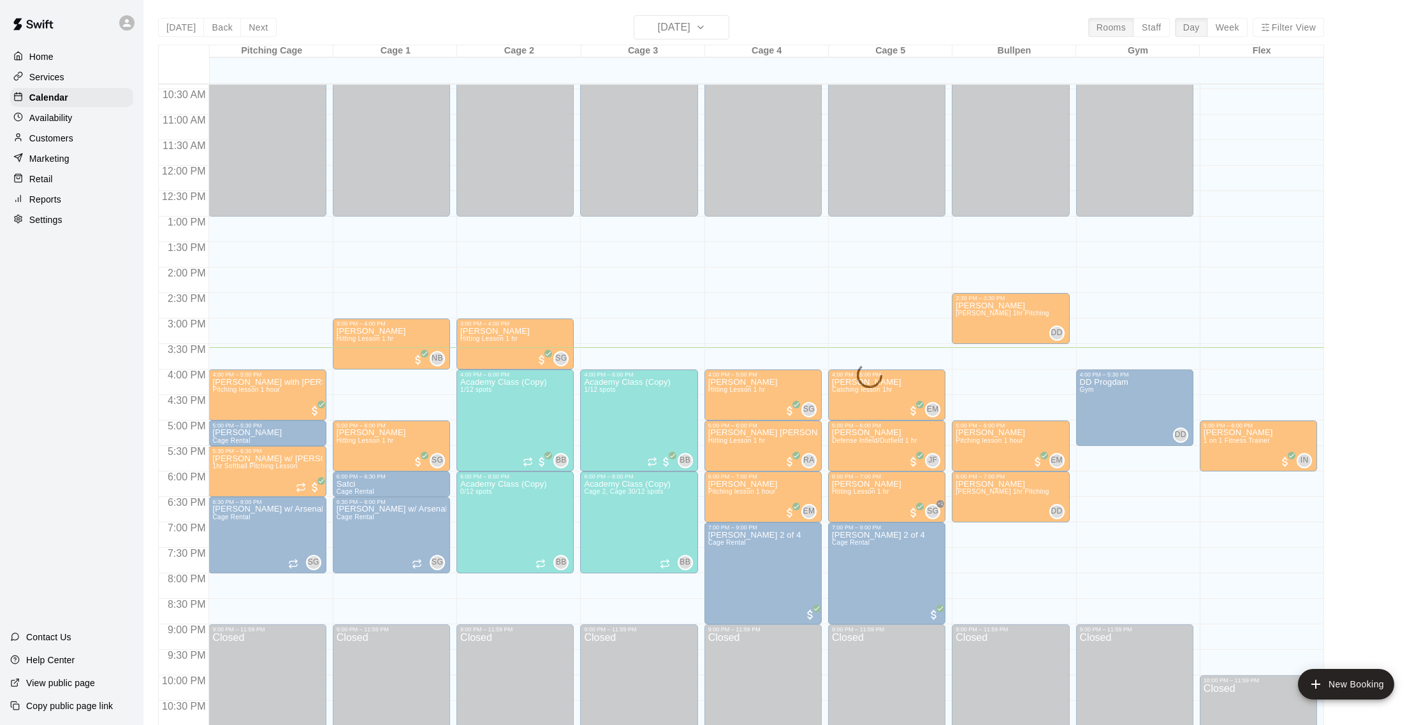
click at [65, 136] on p "Customers" at bounding box center [51, 138] width 44 height 13
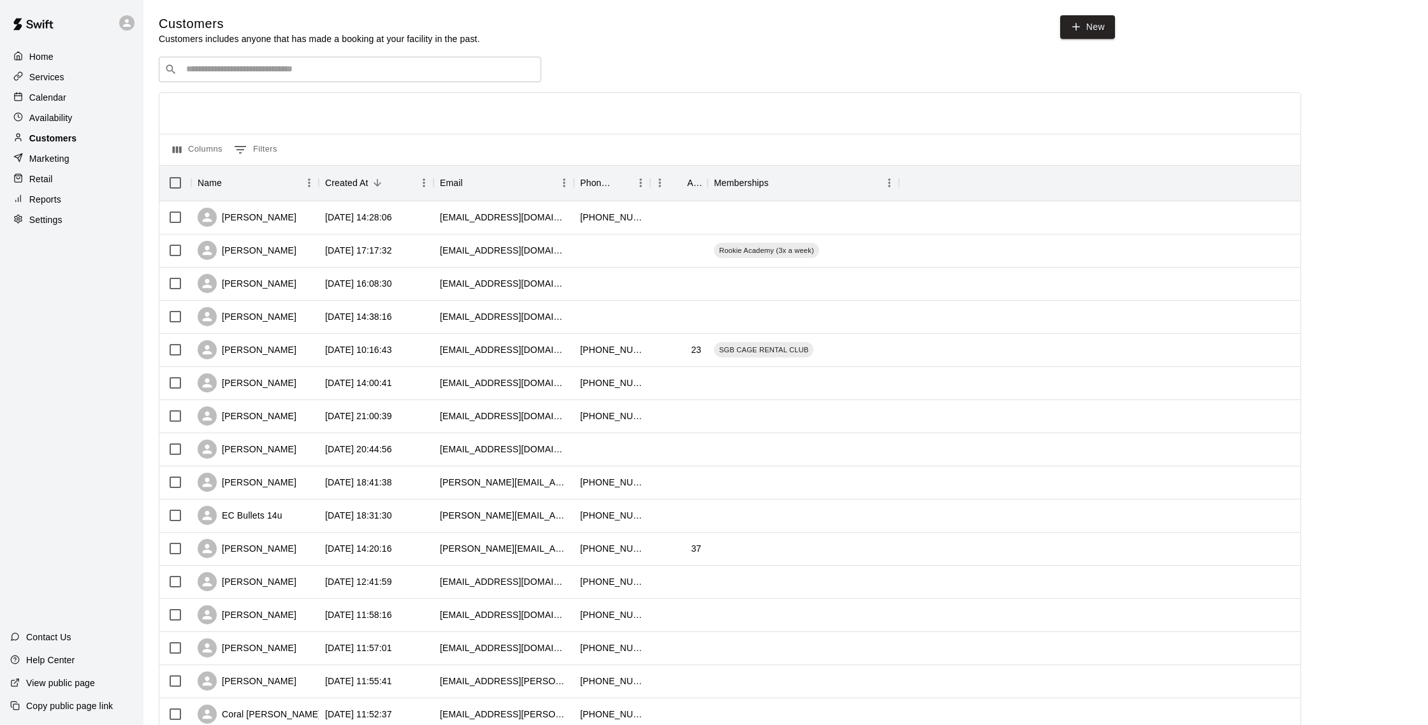
click at [44, 141] on p "Customers" at bounding box center [52, 138] width 47 height 13
click at [48, 99] on p "Calendar" at bounding box center [47, 97] width 37 height 13
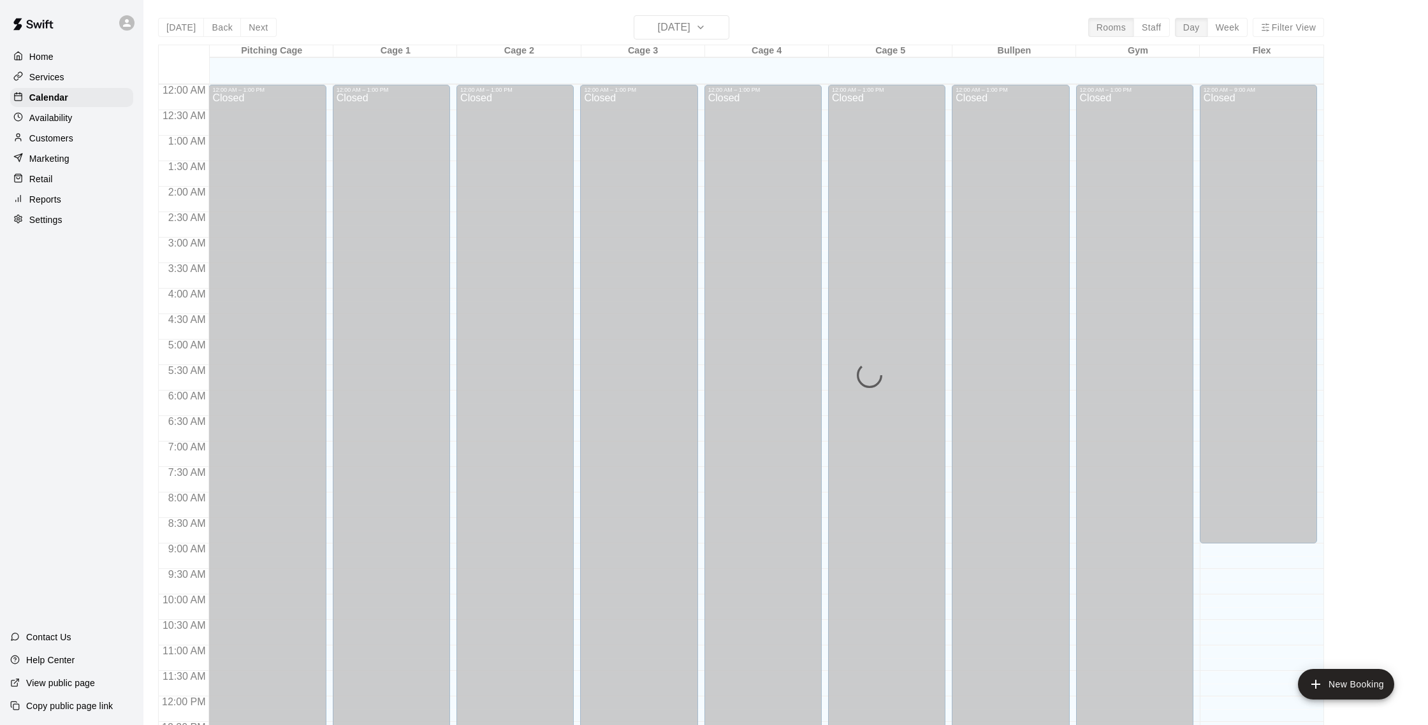
scroll to position [531, 0]
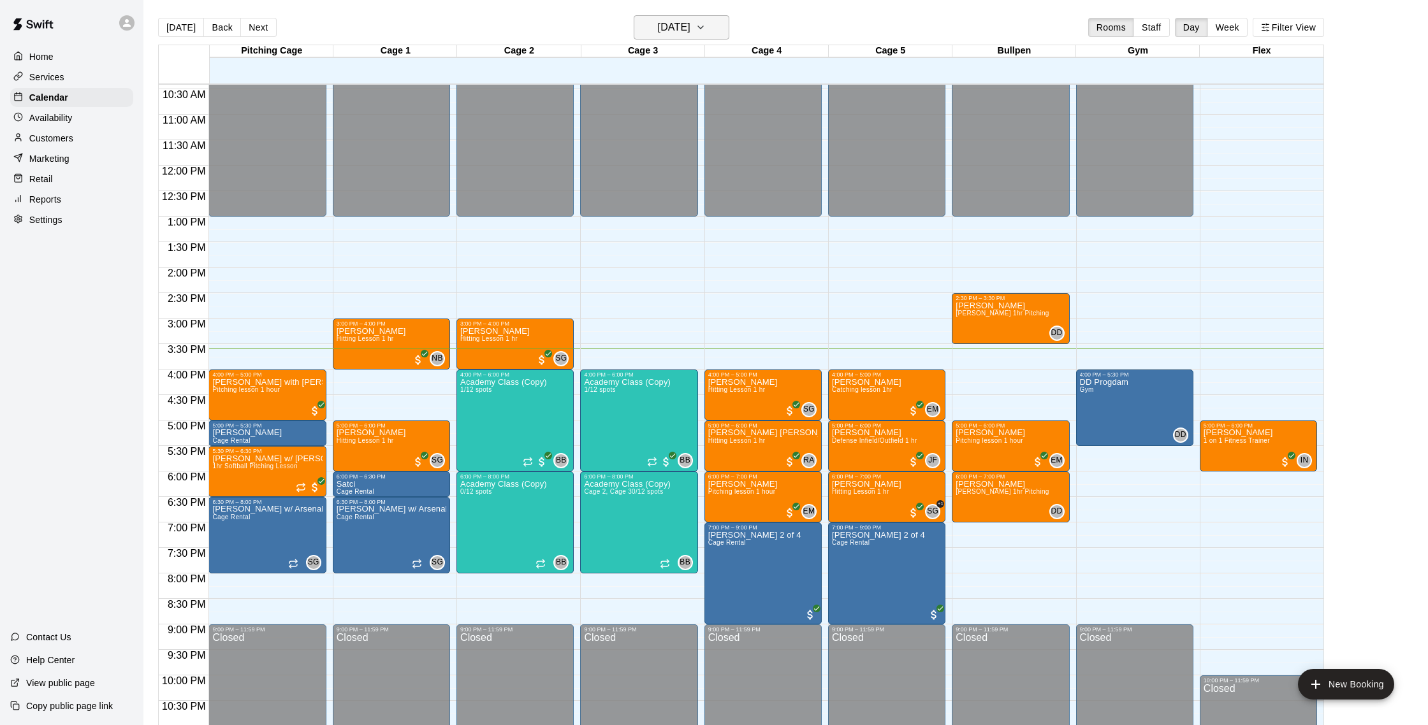
click at [658, 30] on h6 "[DATE]" at bounding box center [674, 27] width 33 height 18
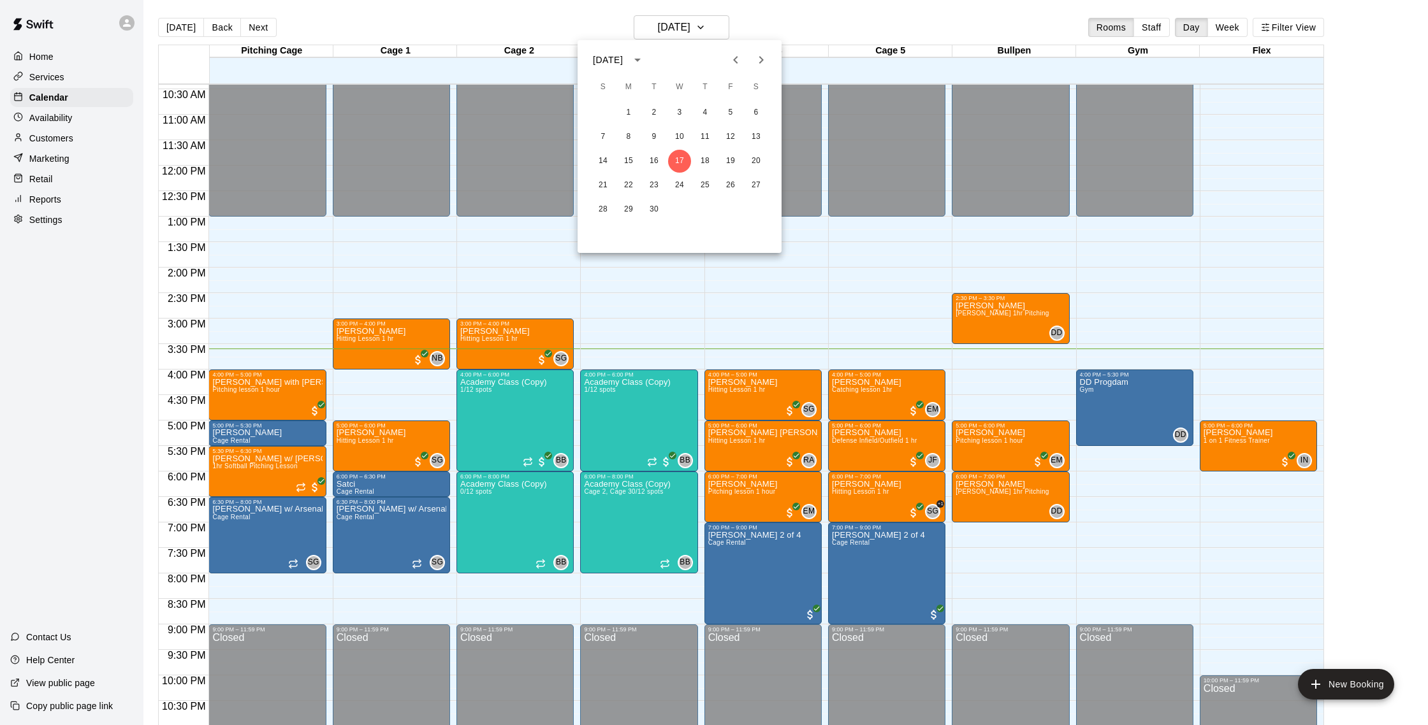
click at [61, 145] on div at bounding box center [714, 362] width 1428 height 725
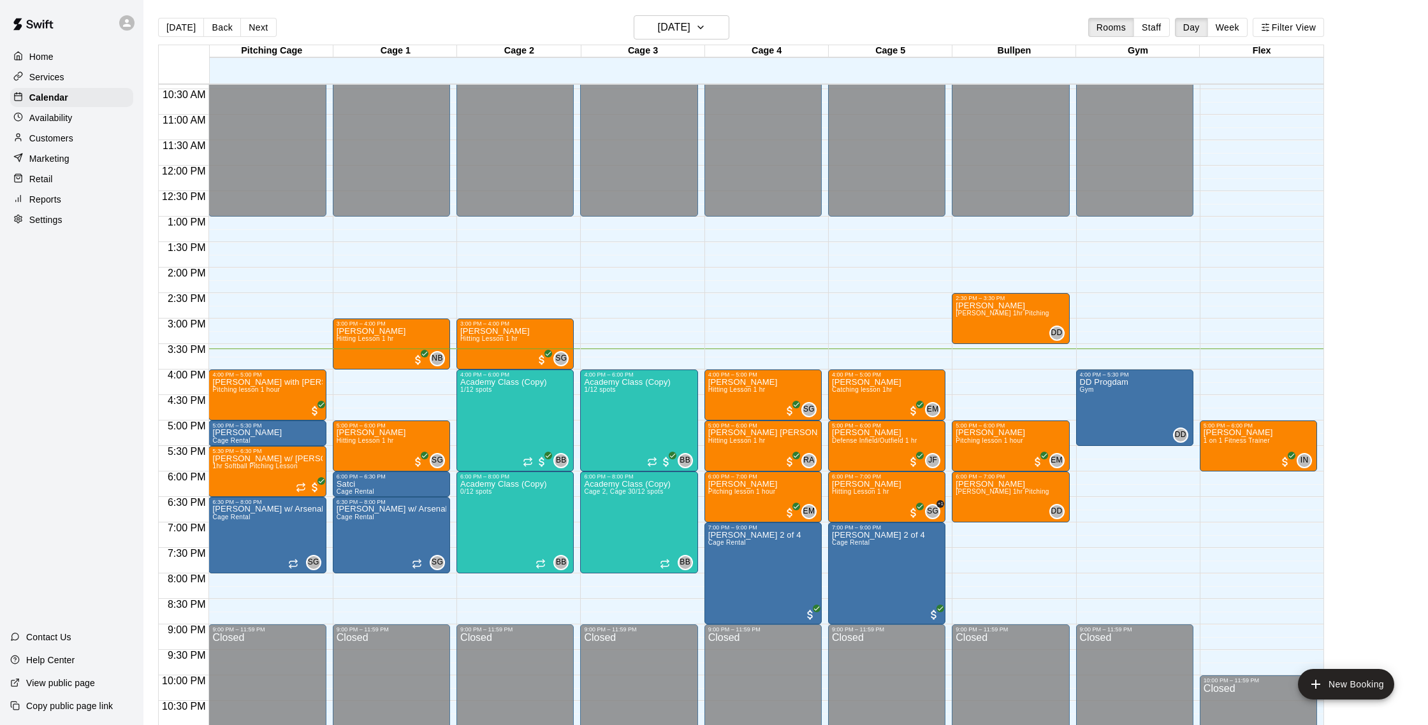
click at [72, 140] on p "Customers" at bounding box center [51, 138] width 44 height 13
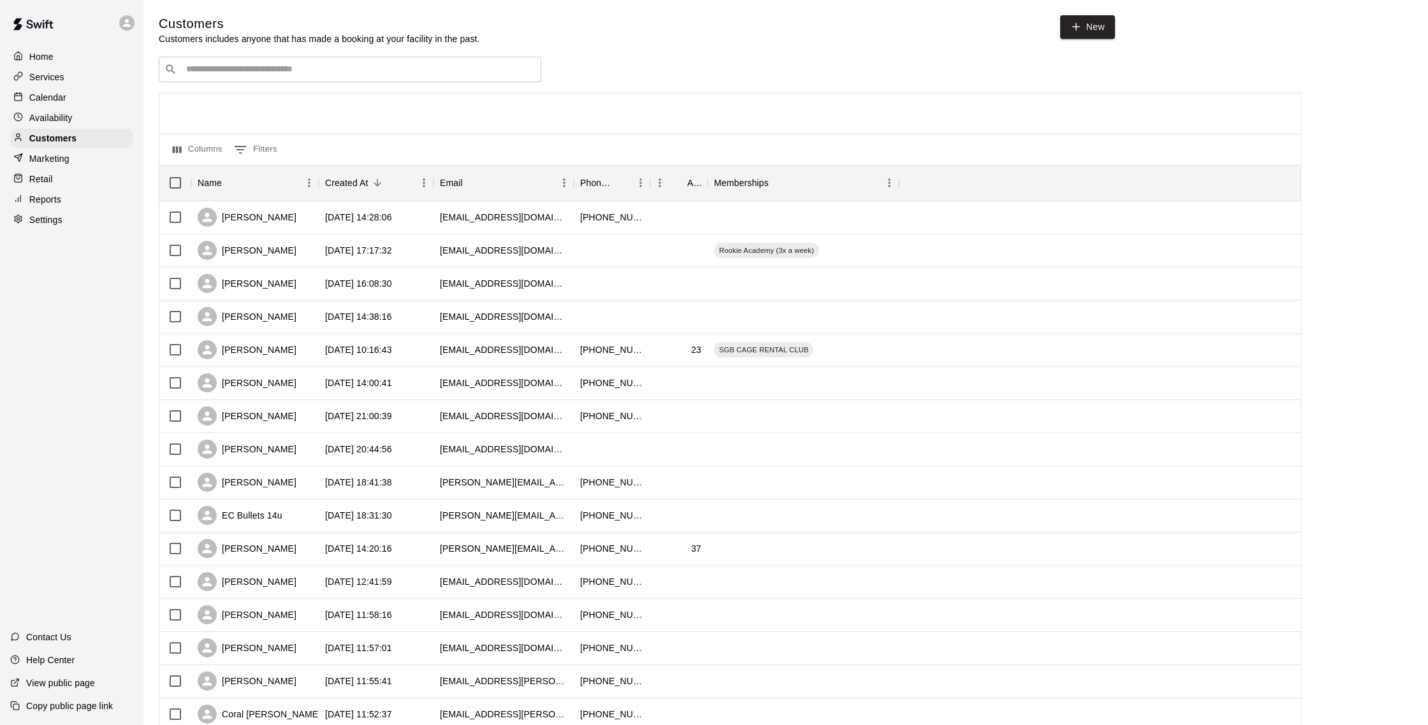
click at [336, 65] on input "Search customers by name or email" at bounding box center [358, 69] width 353 height 13
type input "******"
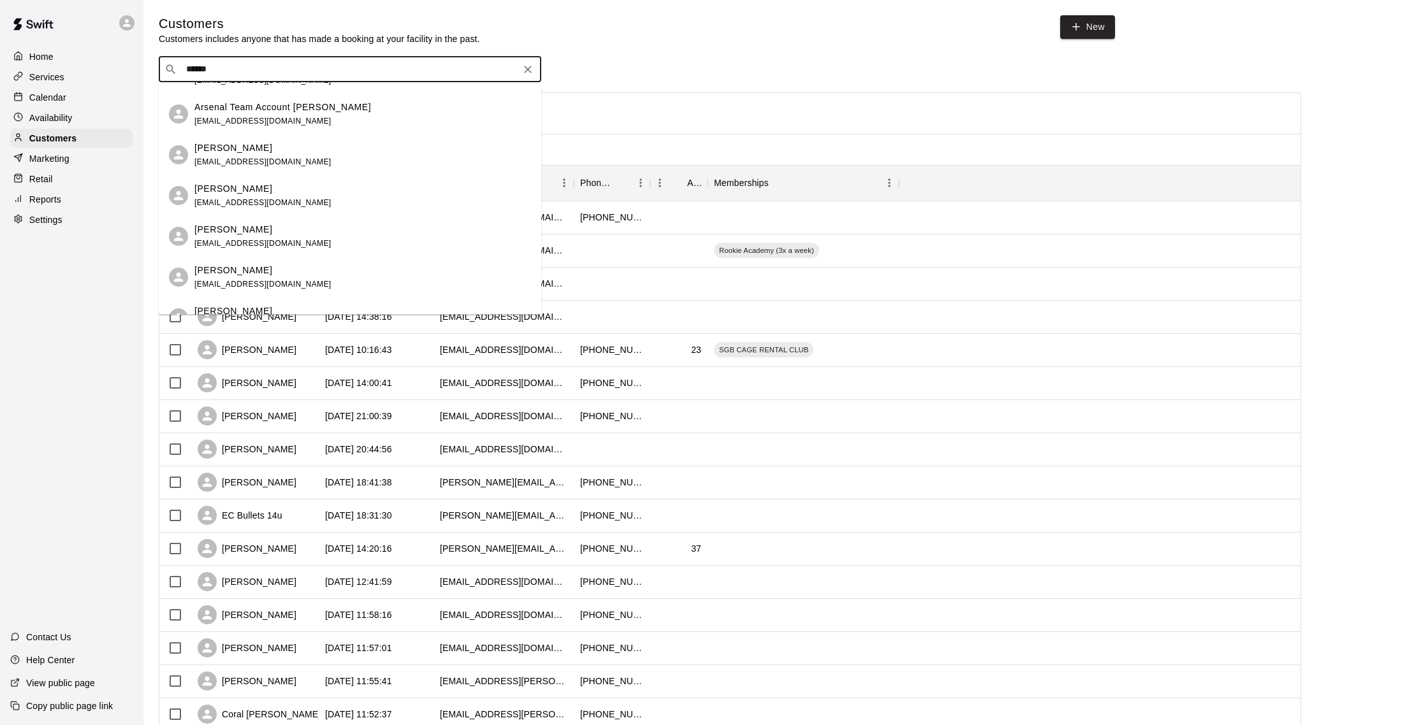
scroll to position [35, 0]
click at [305, 111] on div "Arsenal Team Account Parker biggprkr@aol.com" at bounding box center [282, 108] width 177 height 27
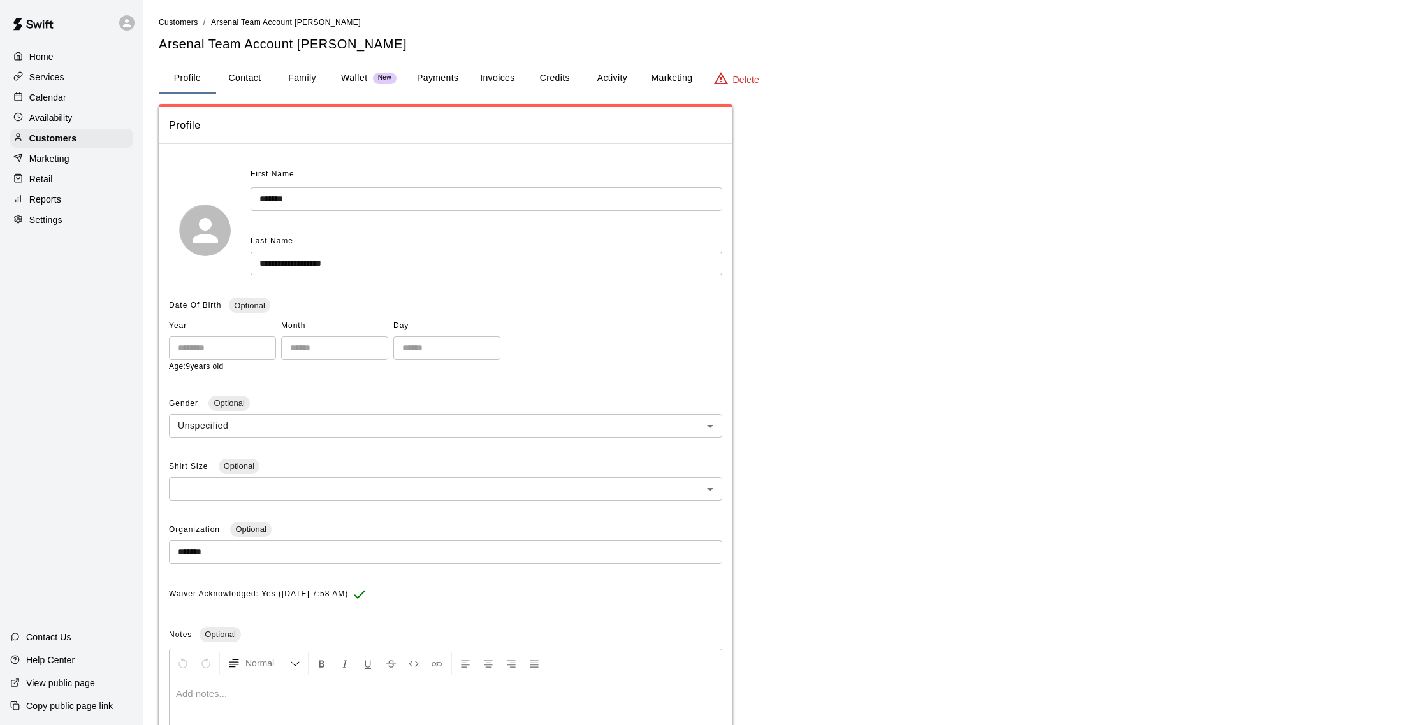
click at [257, 80] on button "Contact" at bounding box center [244, 78] width 57 height 31
select select "**"
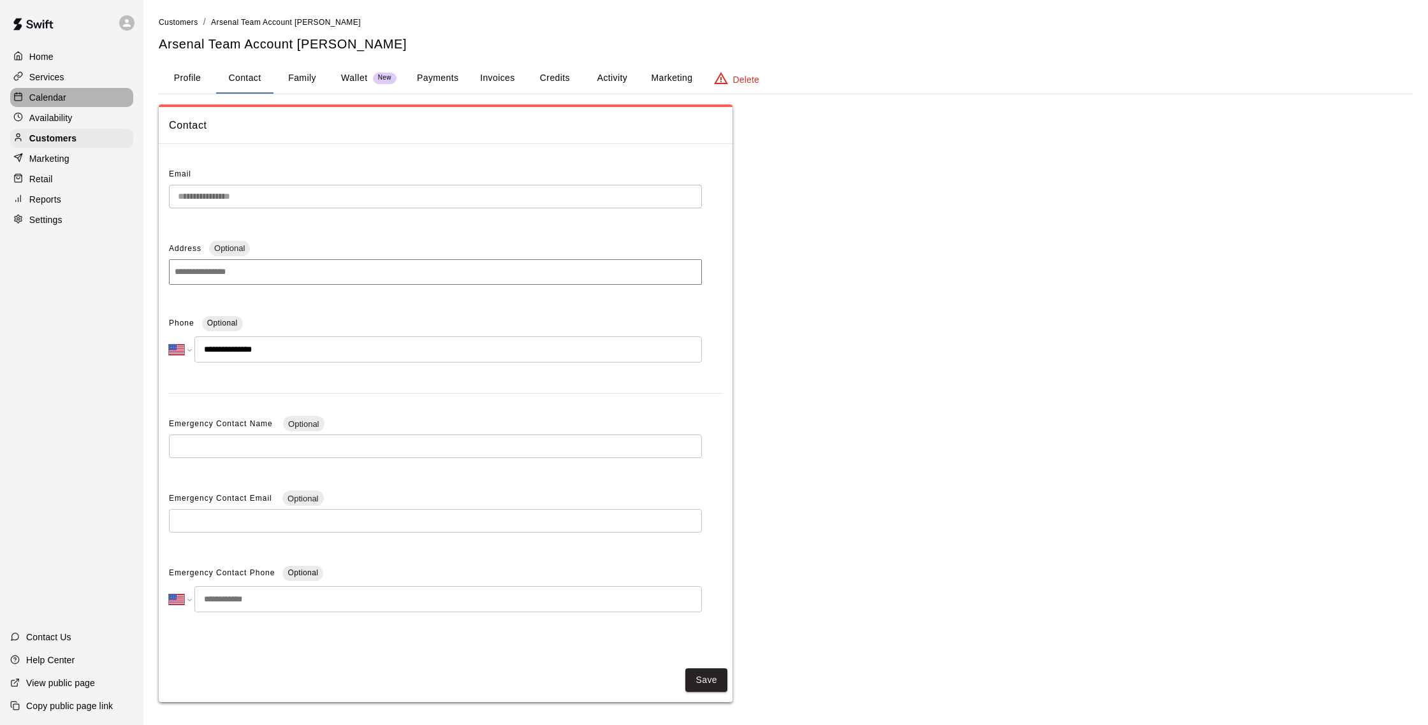
click at [61, 93] on p "Calendar" at bounding box center [47, 97] width 37 height 13
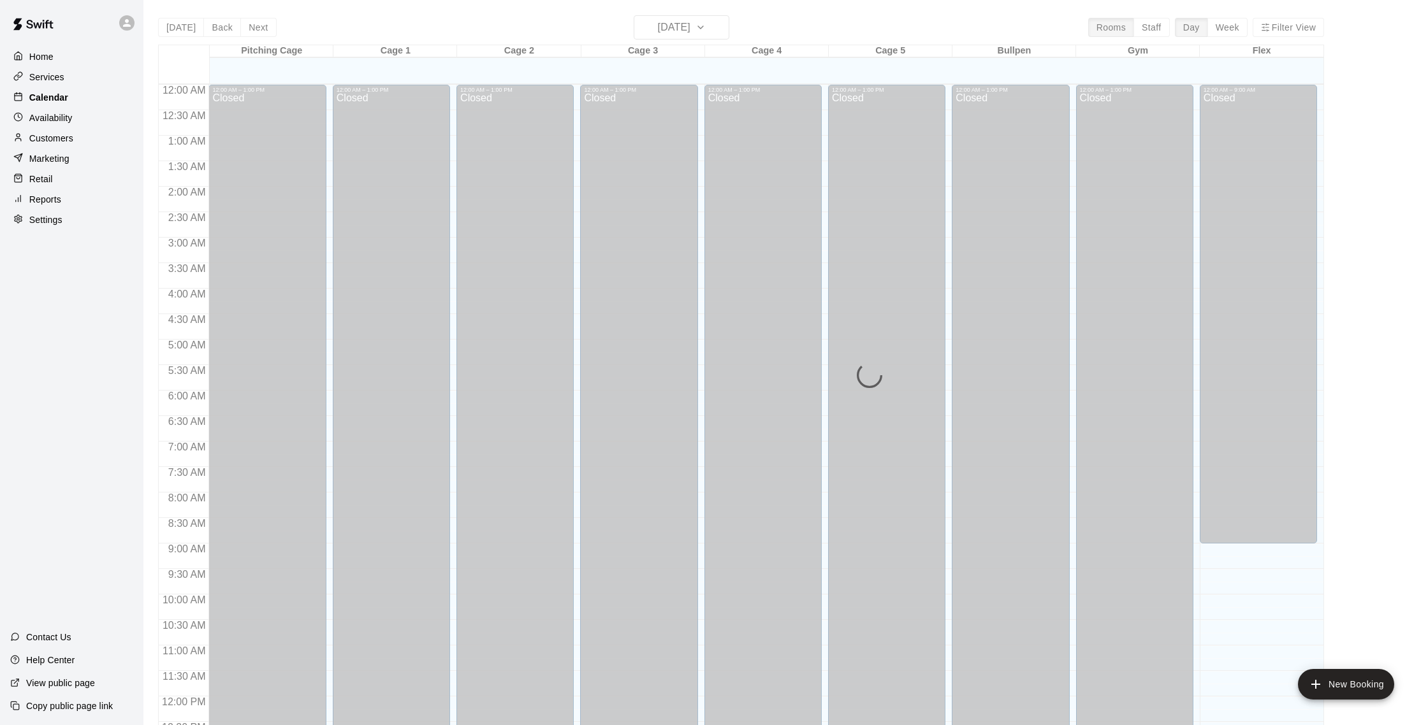
scroll to position [531, 0]
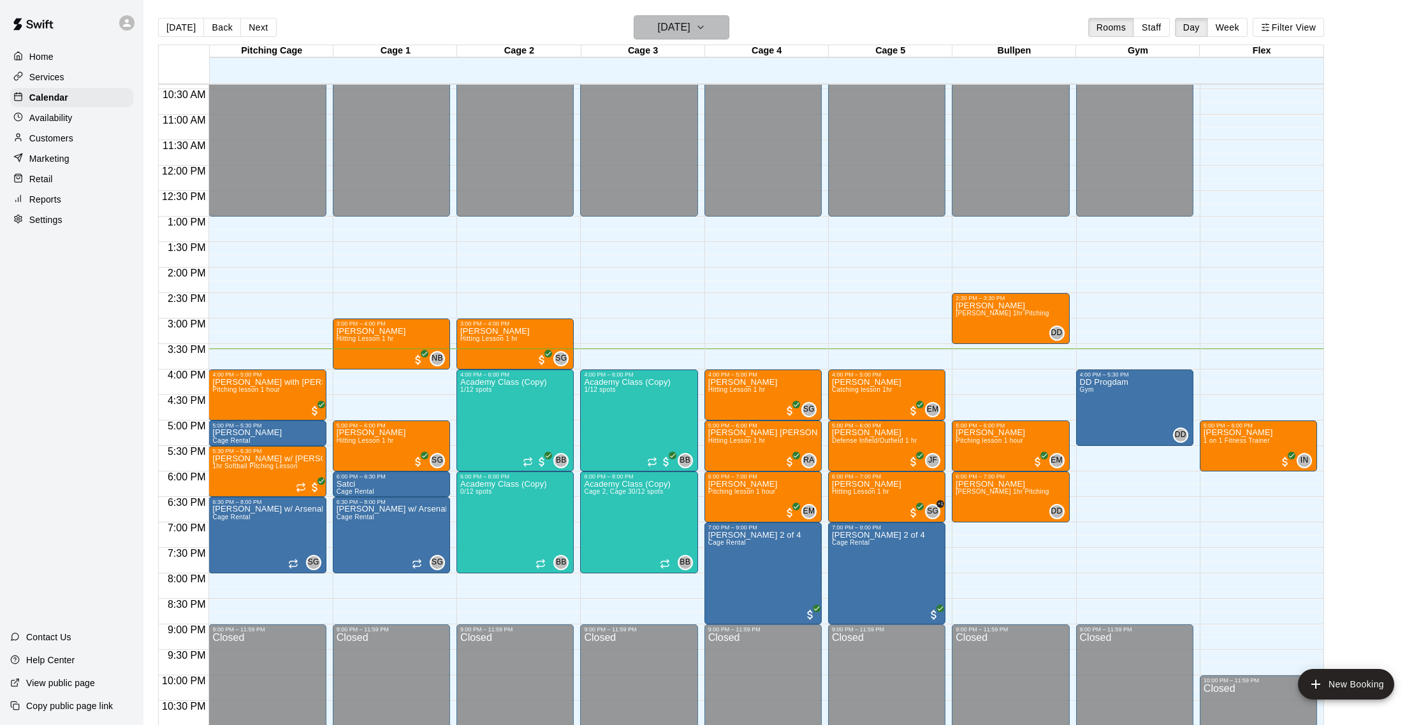
click at [684, 30] on h6 "[DATE]" at bounding box center [674, 27] width 33 height 18
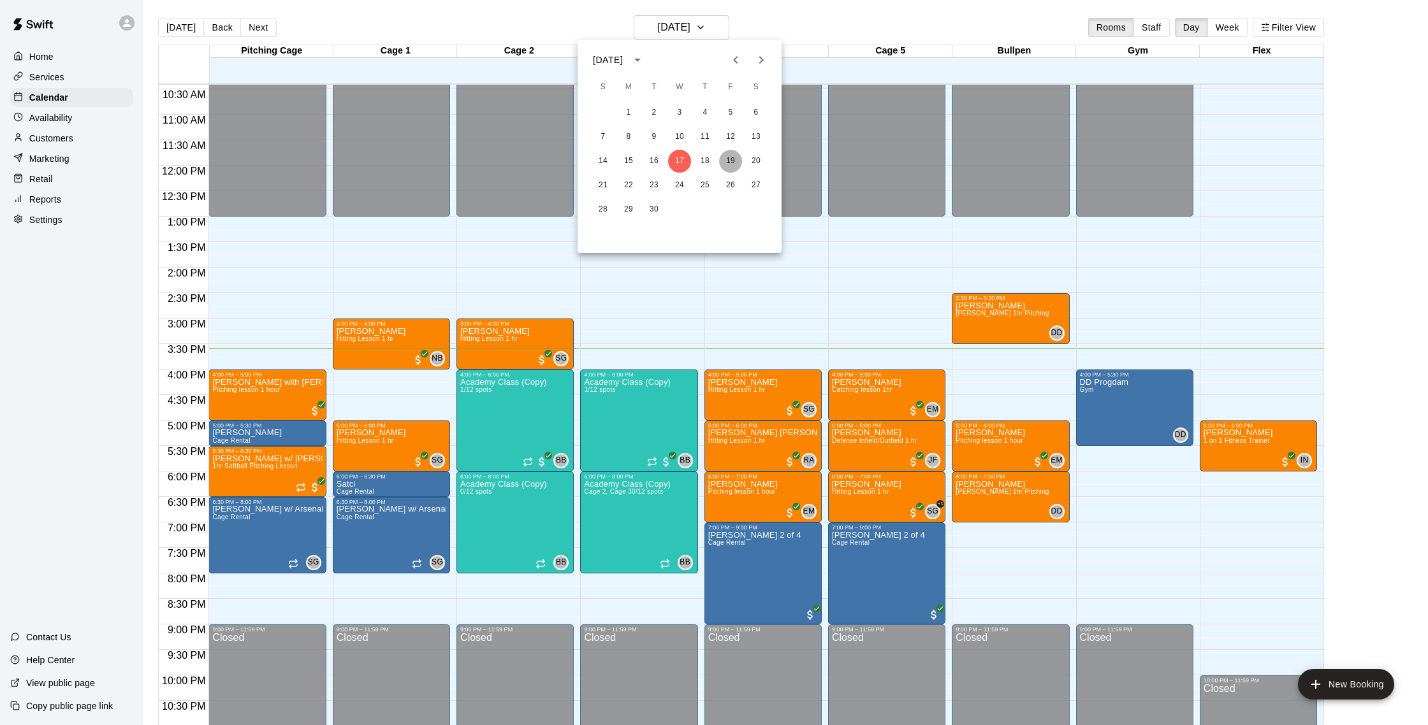
click at [729, 166] on button "19" at bounding box center [730, 161] width 23 height 23
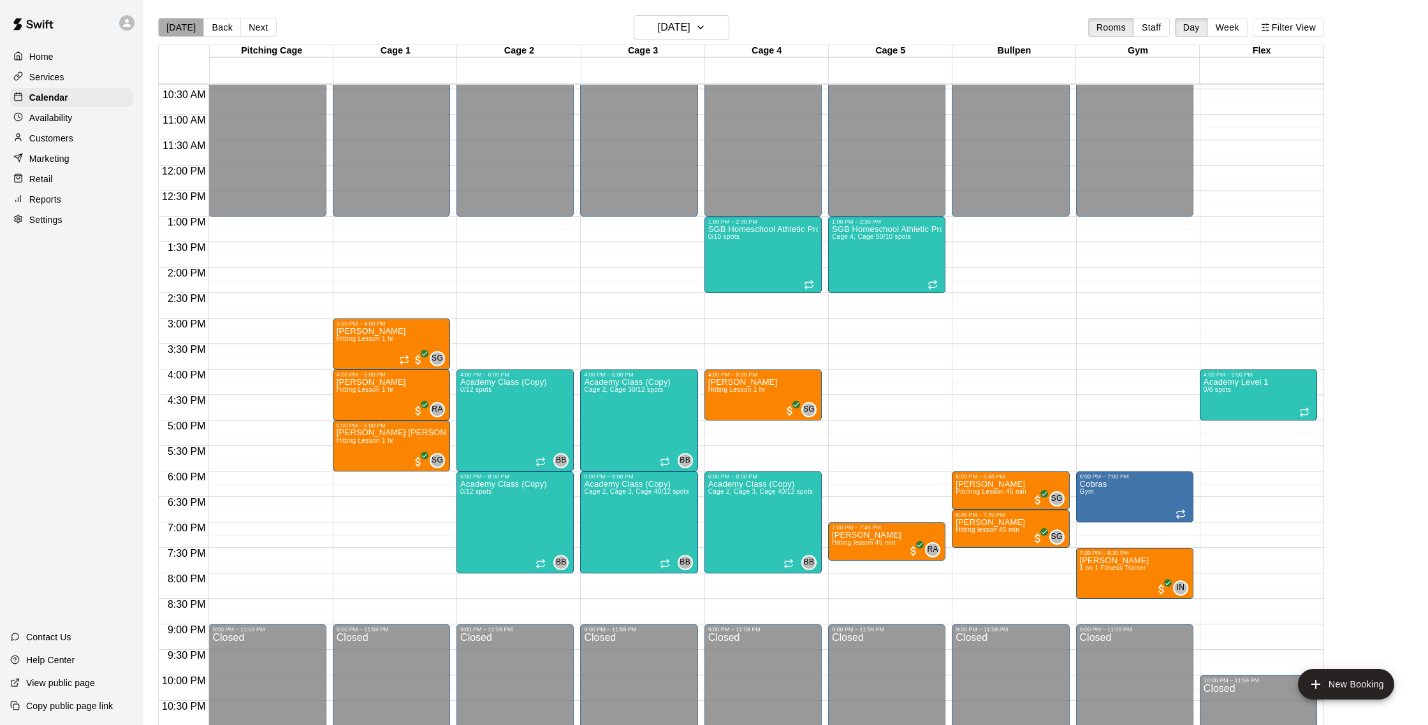
click at [180, 25] on button "[DATE]" at bounding box center [181, 27] width 46 height 19
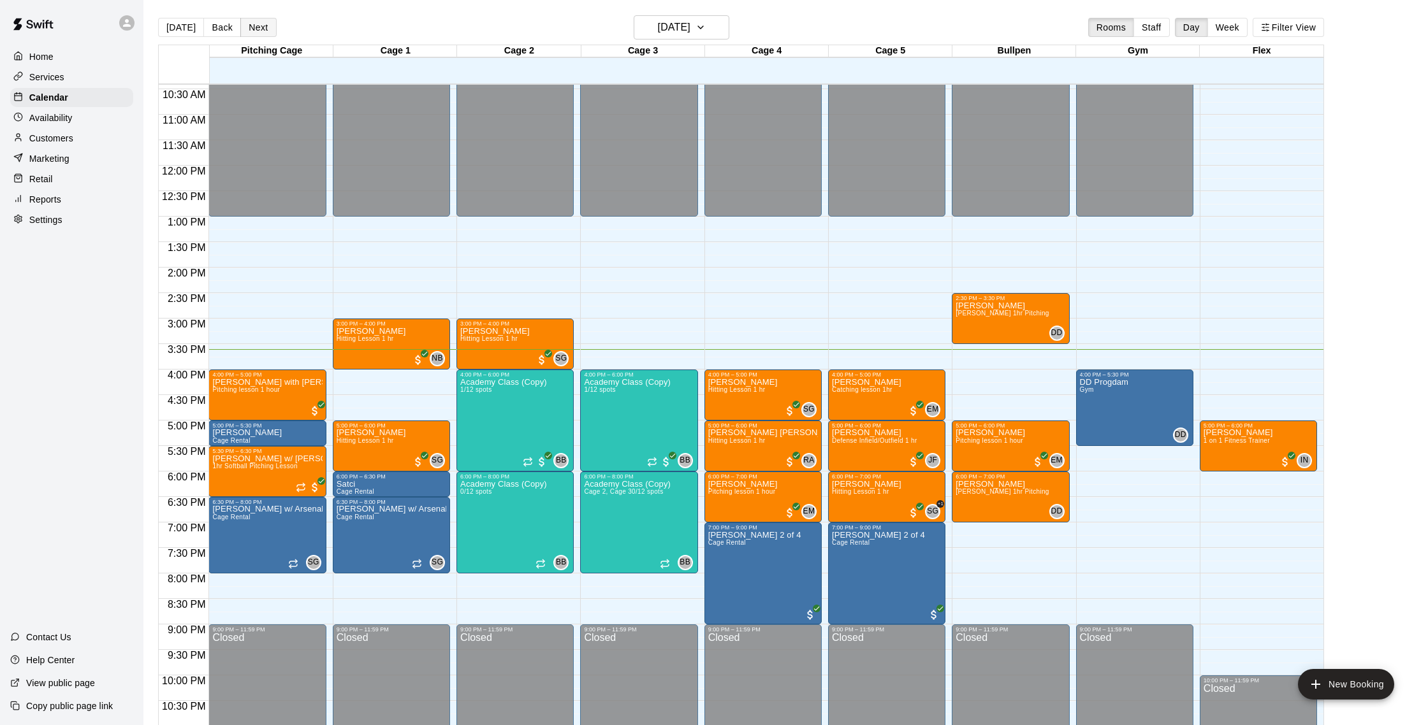
click at [261, 20] on button "Next" at bounding box center [258, 27] width 36 height 19
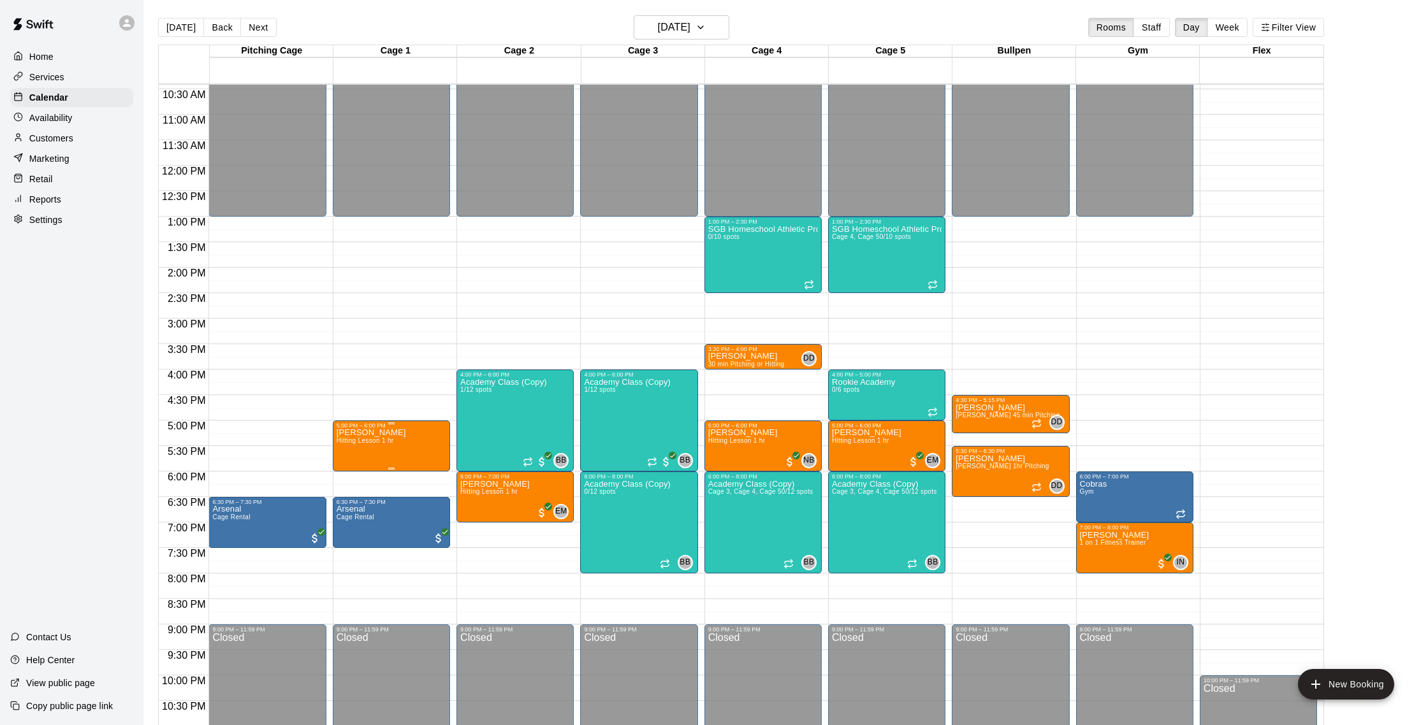
scroll to position [519, 0]
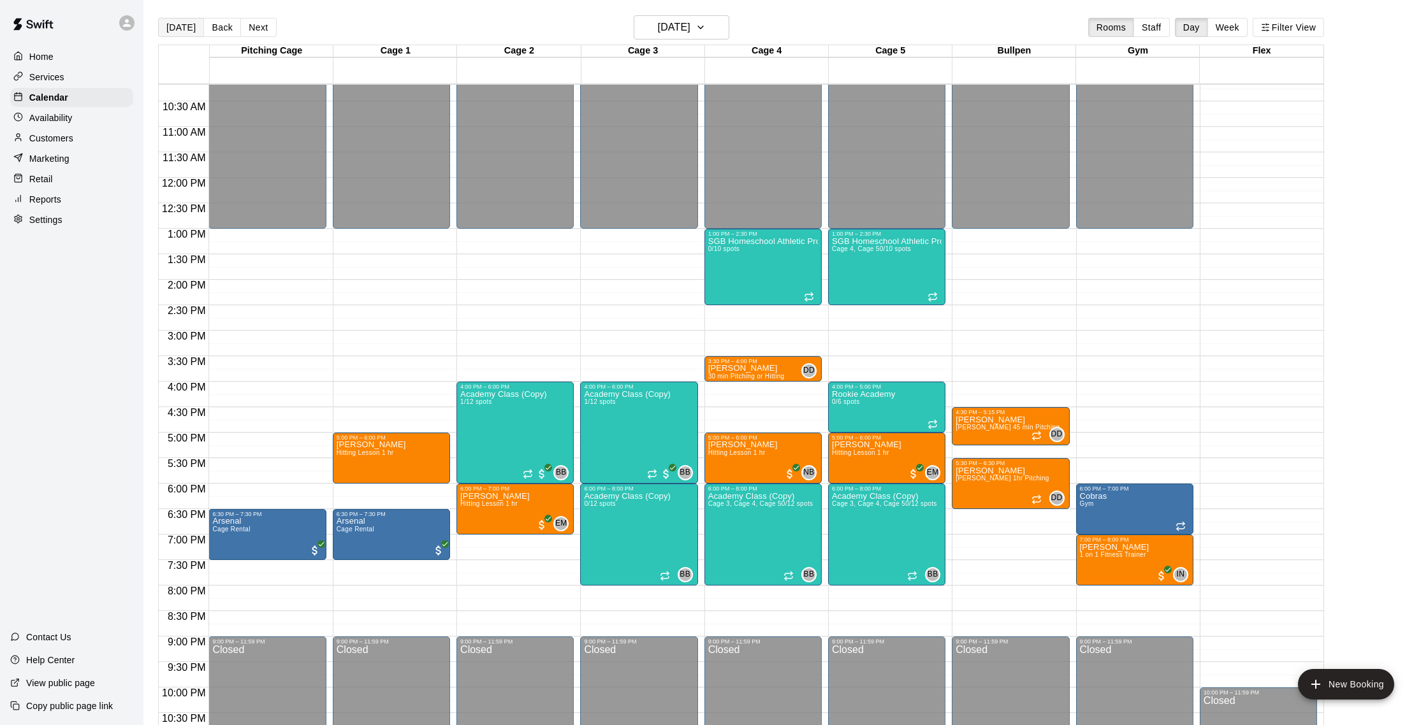
click at [190, 26] on button "[DATE]" at bounding box center [181, 27] width 46 height 19
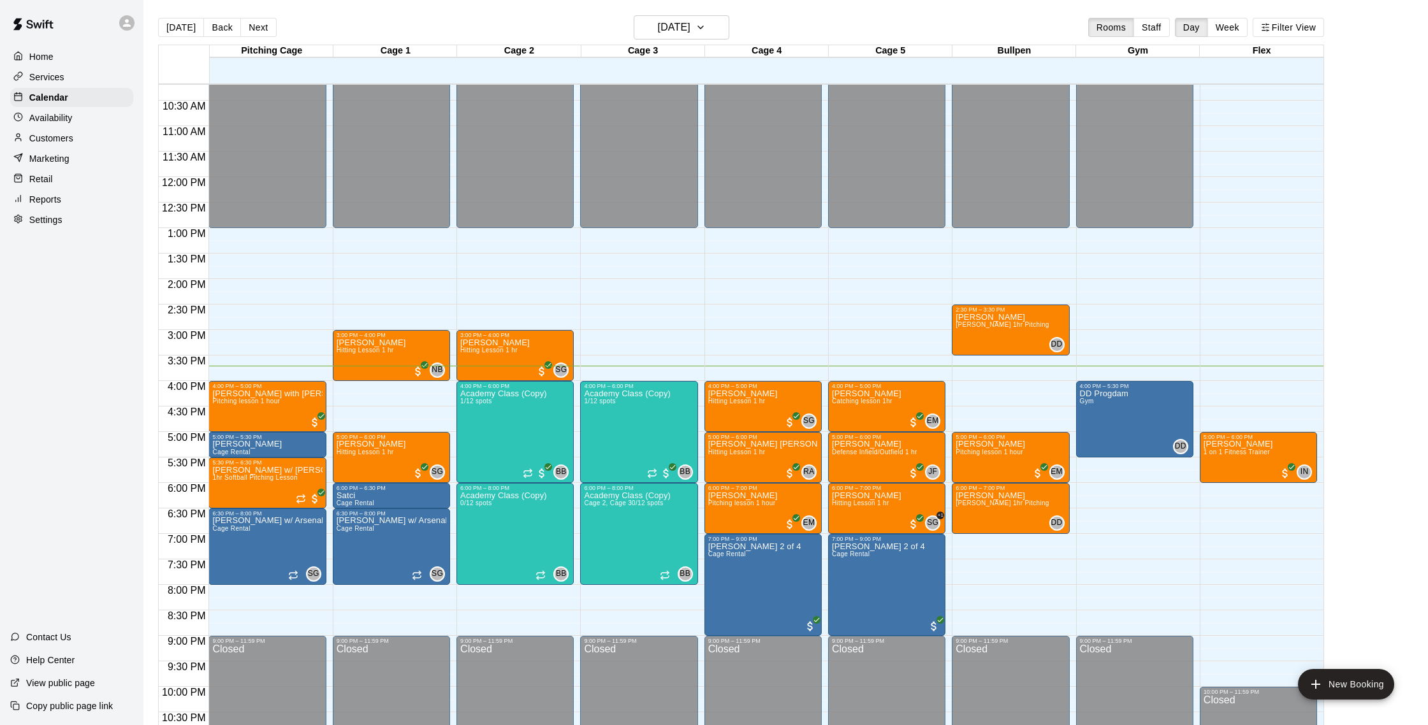
scroll to position [523, 0]
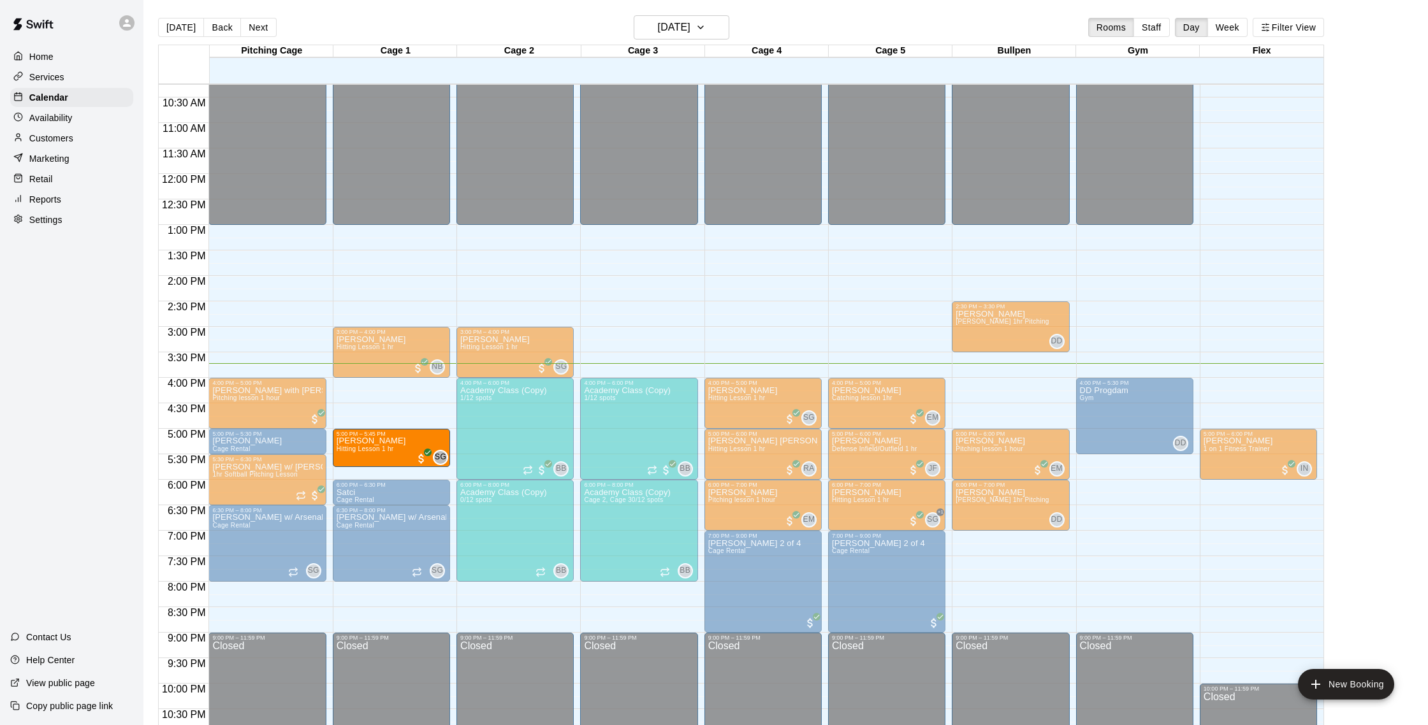
drag, startPoint x: 391, startPoint y: 477, endPoint x: 391, endPoint y: 470, distance: 6.4
drag, startPoint x: 386, startPoint y: 448, endPoint x: 386, endPoint y: 456, distance: 7.6
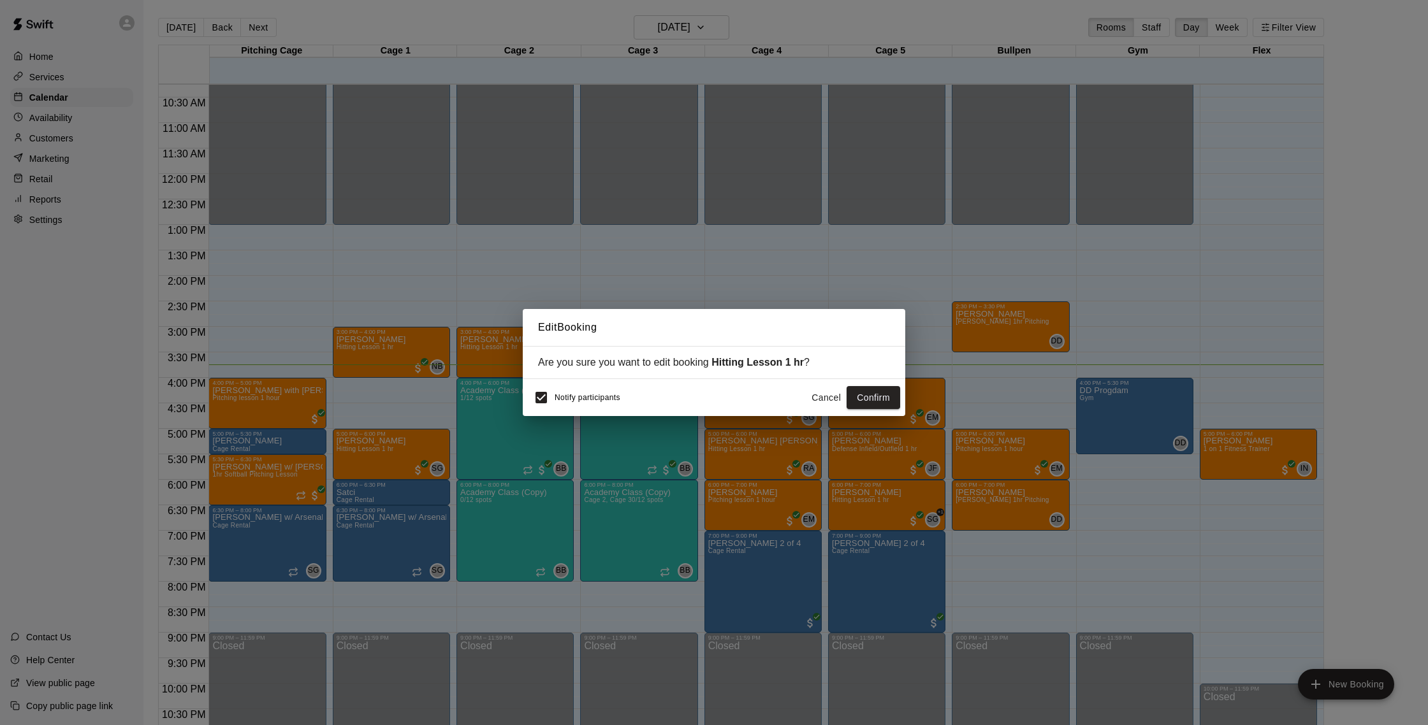
click at [815, 394] on button "Cancel" at bounding box center [826, 398] width 41 height 24
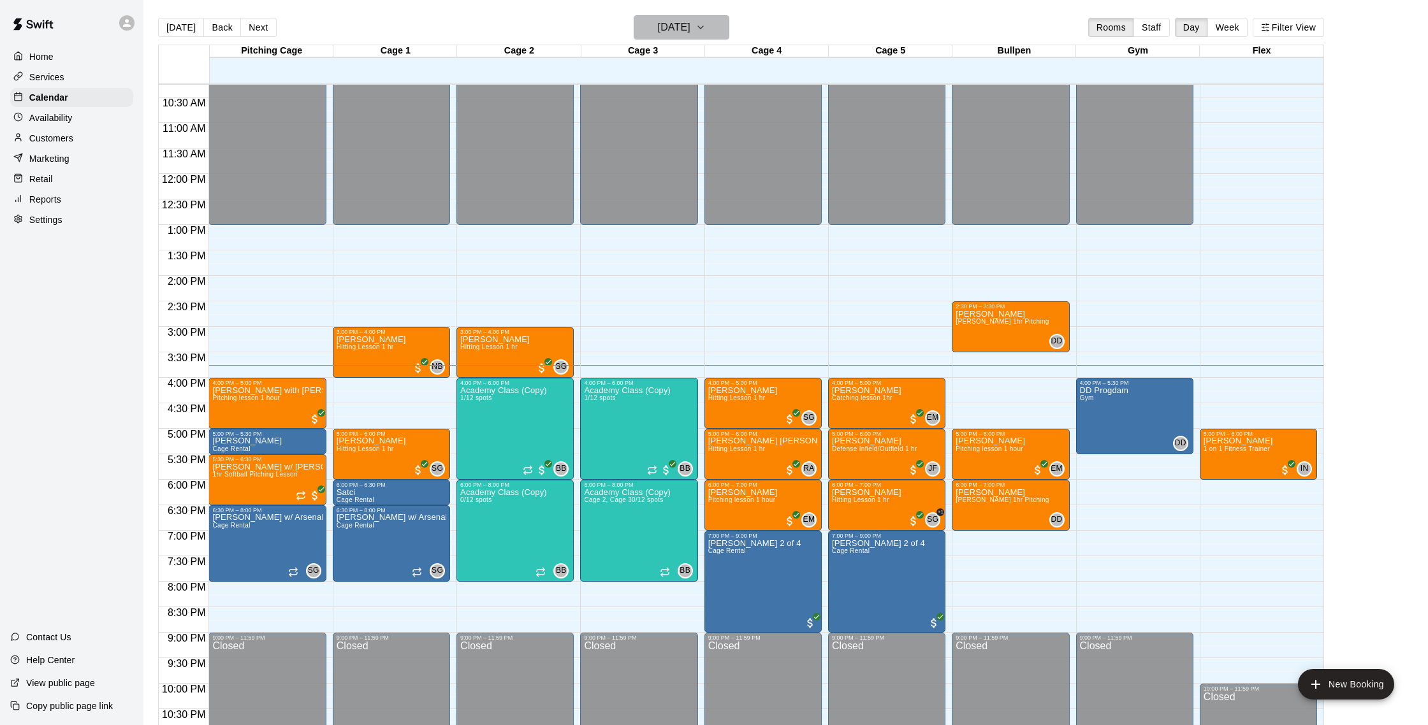
click at [658, 33] on h6 "[DATE]" at bounding box center [674, 27] width 33 height 18
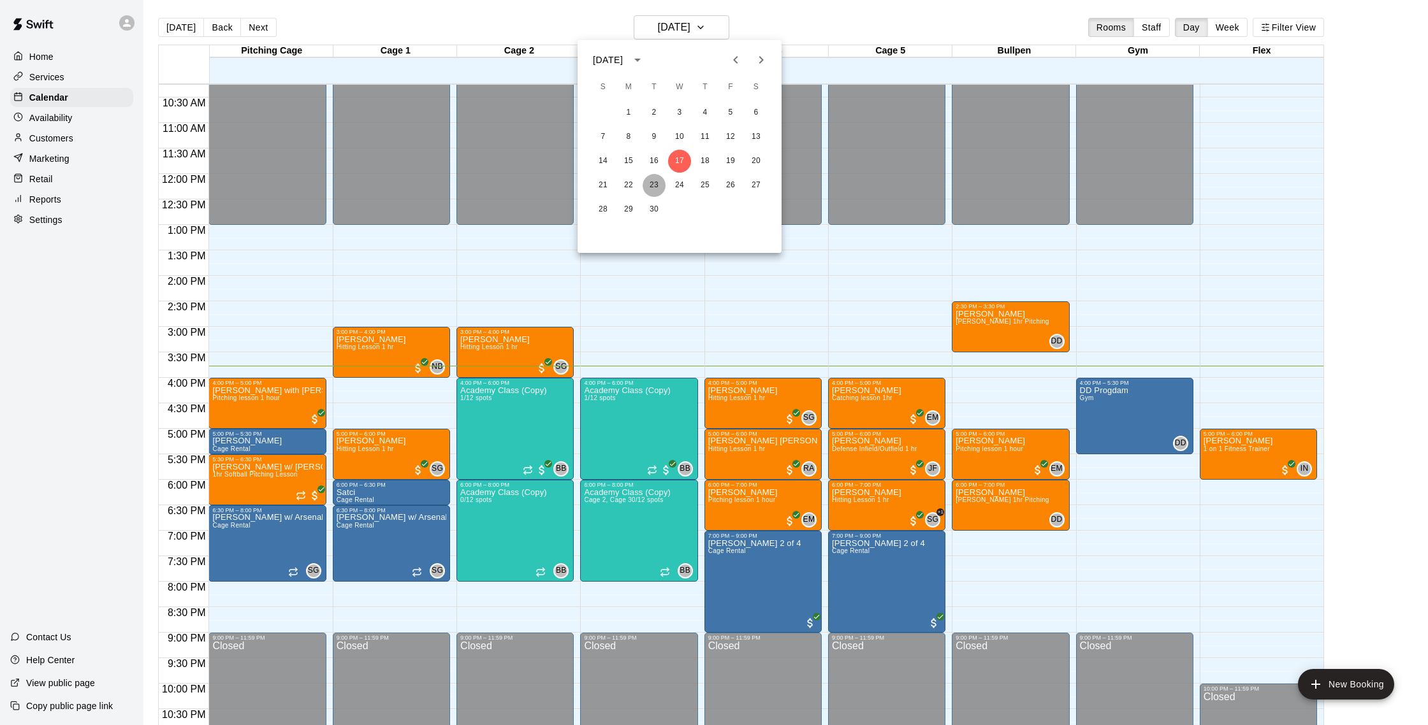
click at [654, 191] on button "23" at bounding box center [653, 185] width 23 height 23
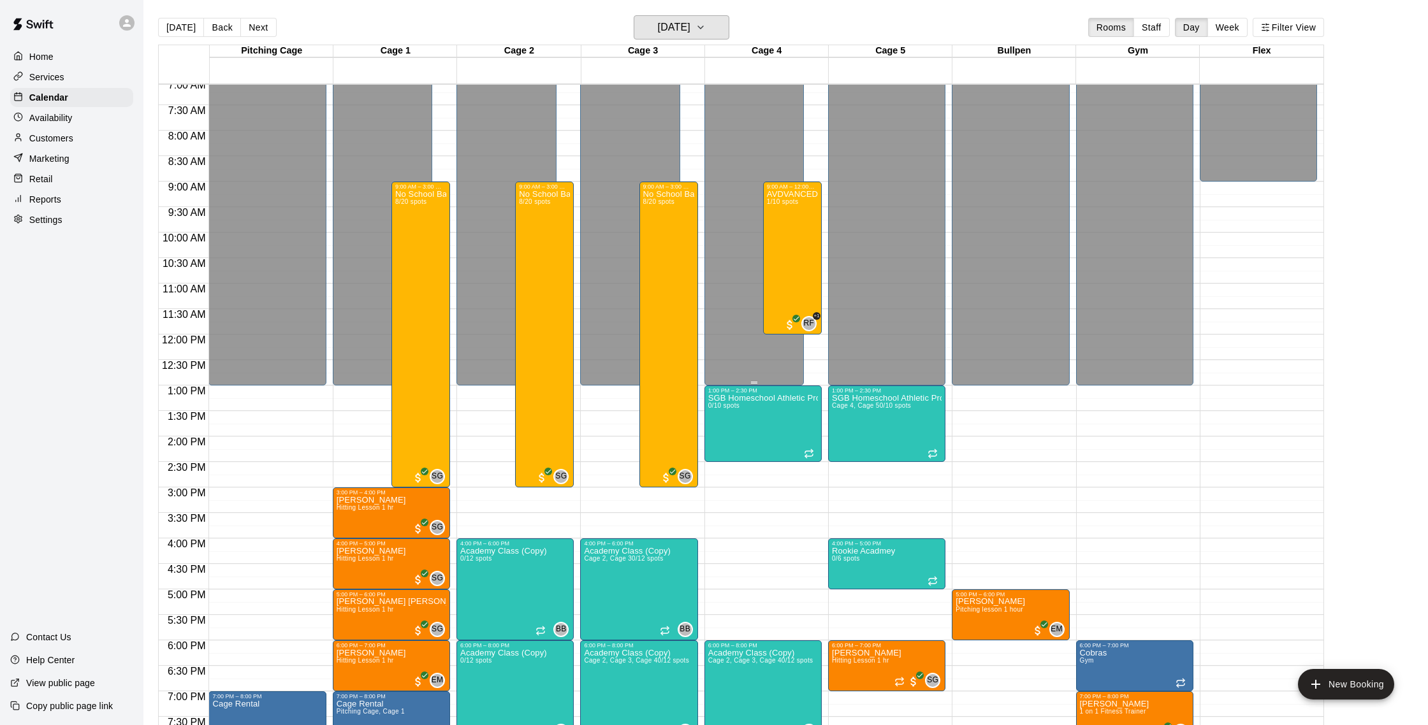
scroll to position [259, 0]
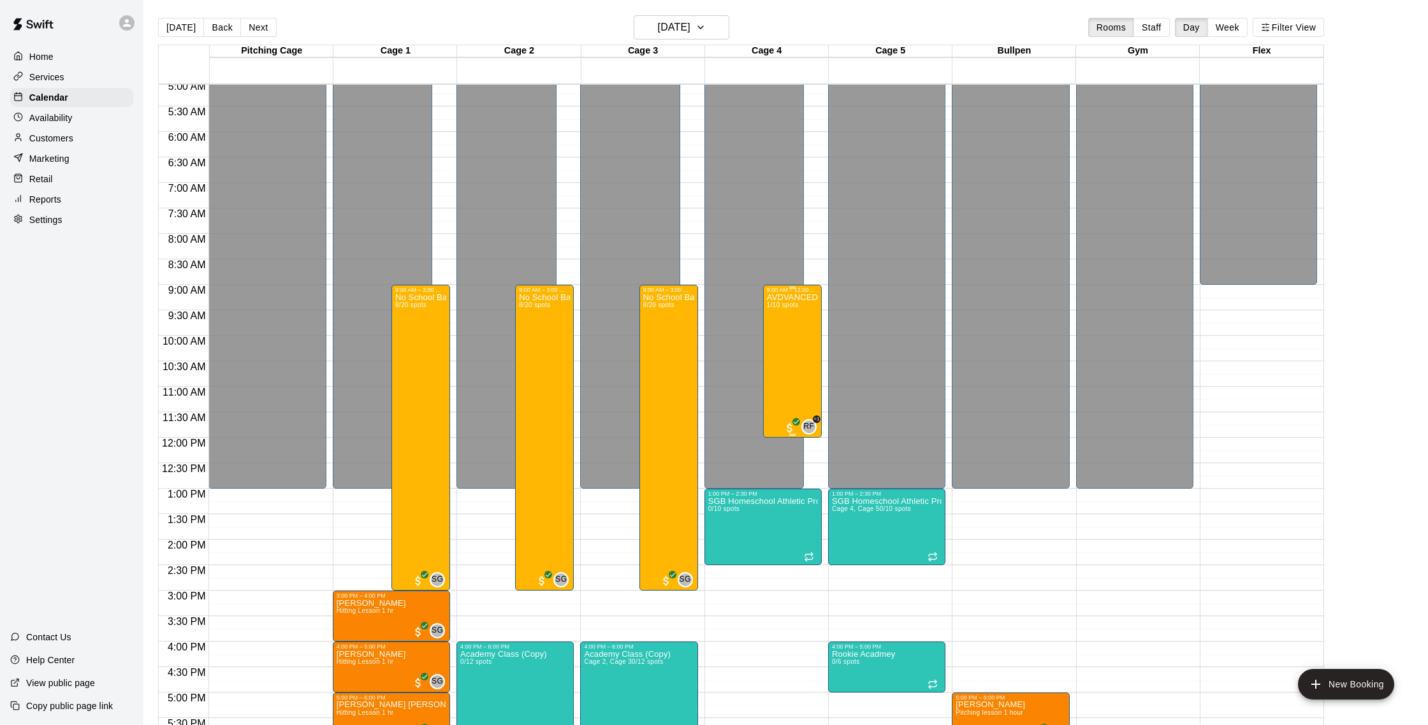
click at [792, 336] on div "AVDVANCED Softball Hitting Clinic Ages [DEMOGRAPHIC_DATA] 1/10 spots" at bounding box center [792, 655] width 51 height 725
click at [779, 337] on img "edit" at bounding box center [779, 337] width 15 height 15
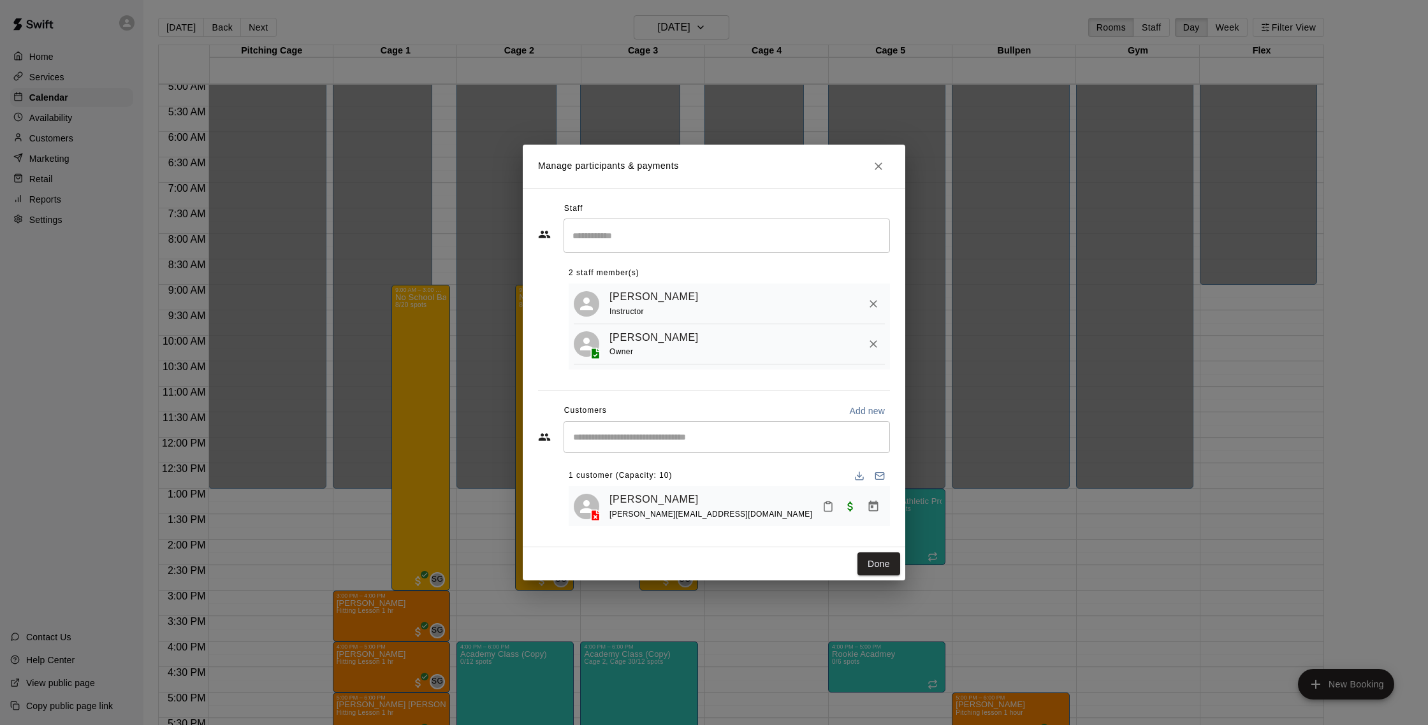
click at [694, 437] on input "Start typing to search customers..." at bounding box center [726, 437] width 315 height 13
click at [885, 164] on button "Close" at bounding box center [878, 166] width 23 height 23
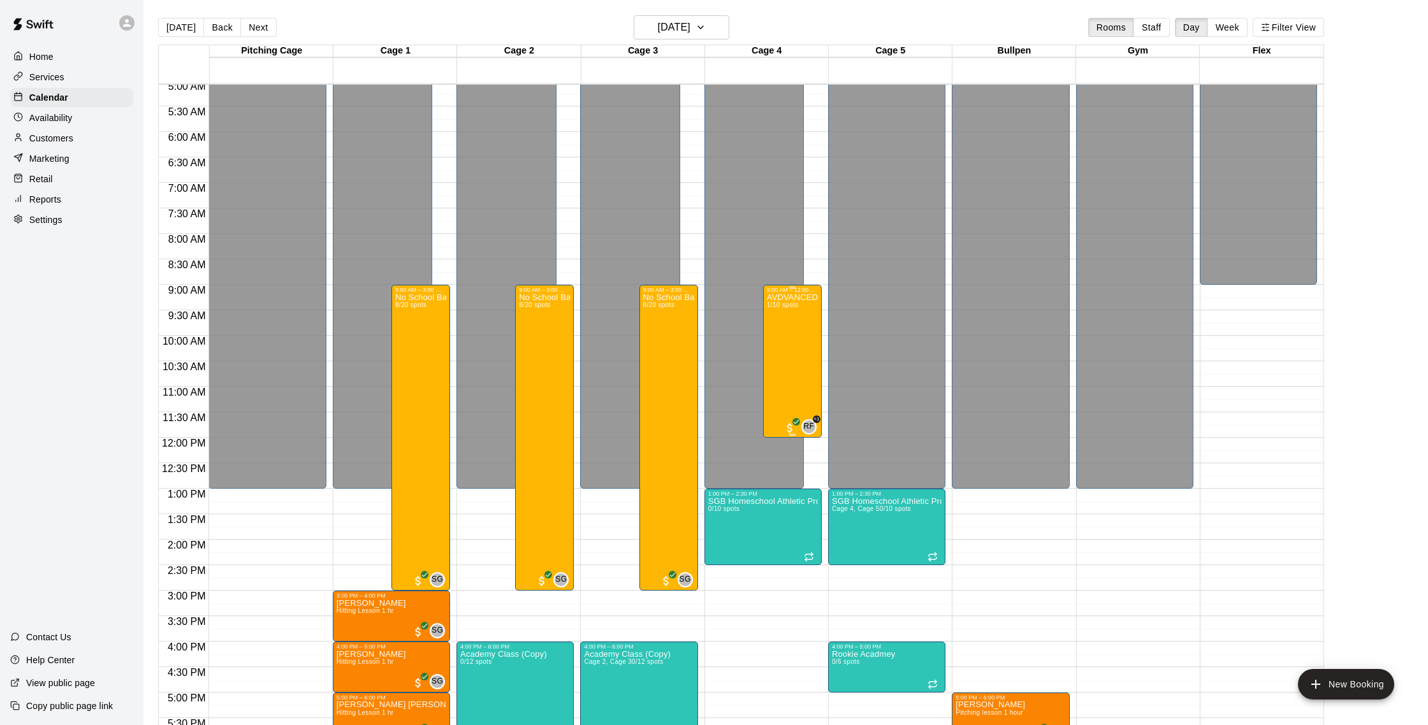
click at [787, 315] on div "AVDVANCED Softball Hitting Clinic Ages [DEMOGRAPHIC_DATA] 1/10 spots" at bounding box center [792, 655] width 51 height 725
click at [776, 342] on img "edit" at bounding box center [779, 337] width 15 height 15
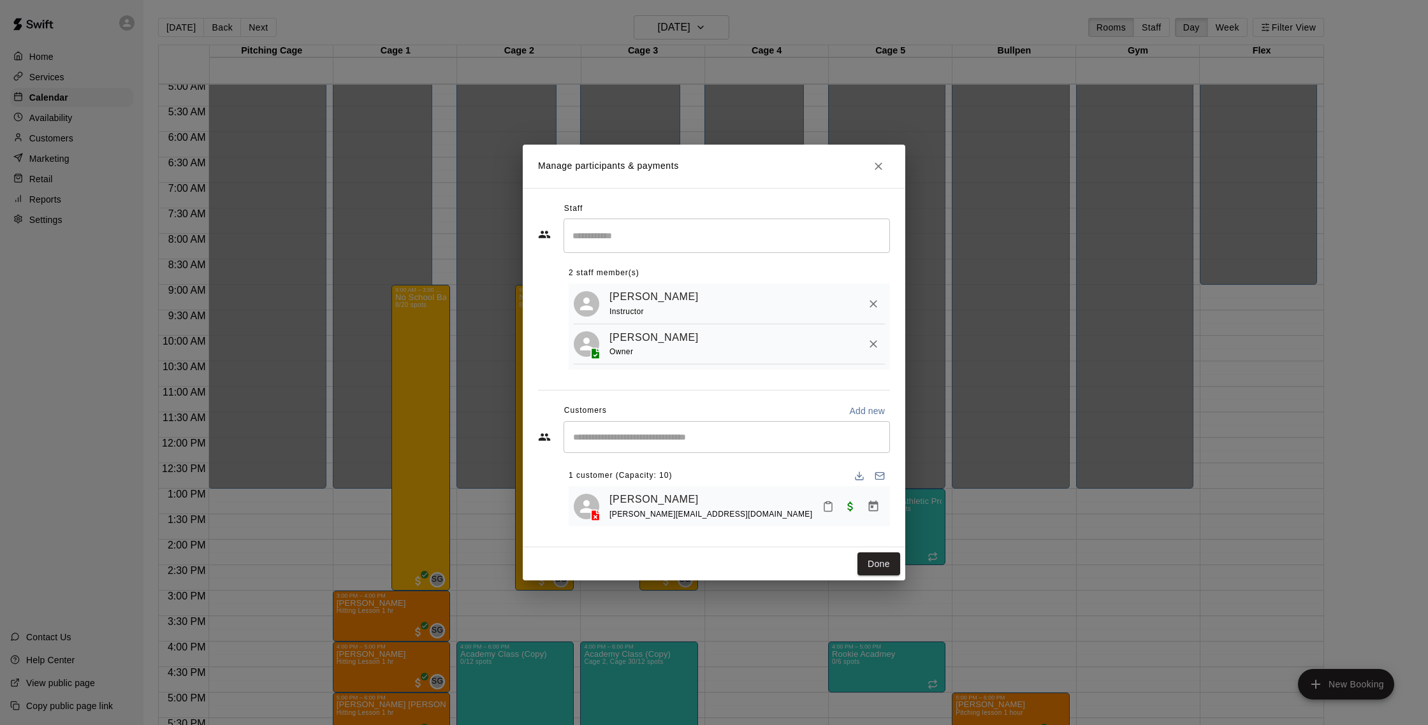
click at [652, 429] on div "​" at bounding box center [726, 437] width 326 height 32
type input "******"
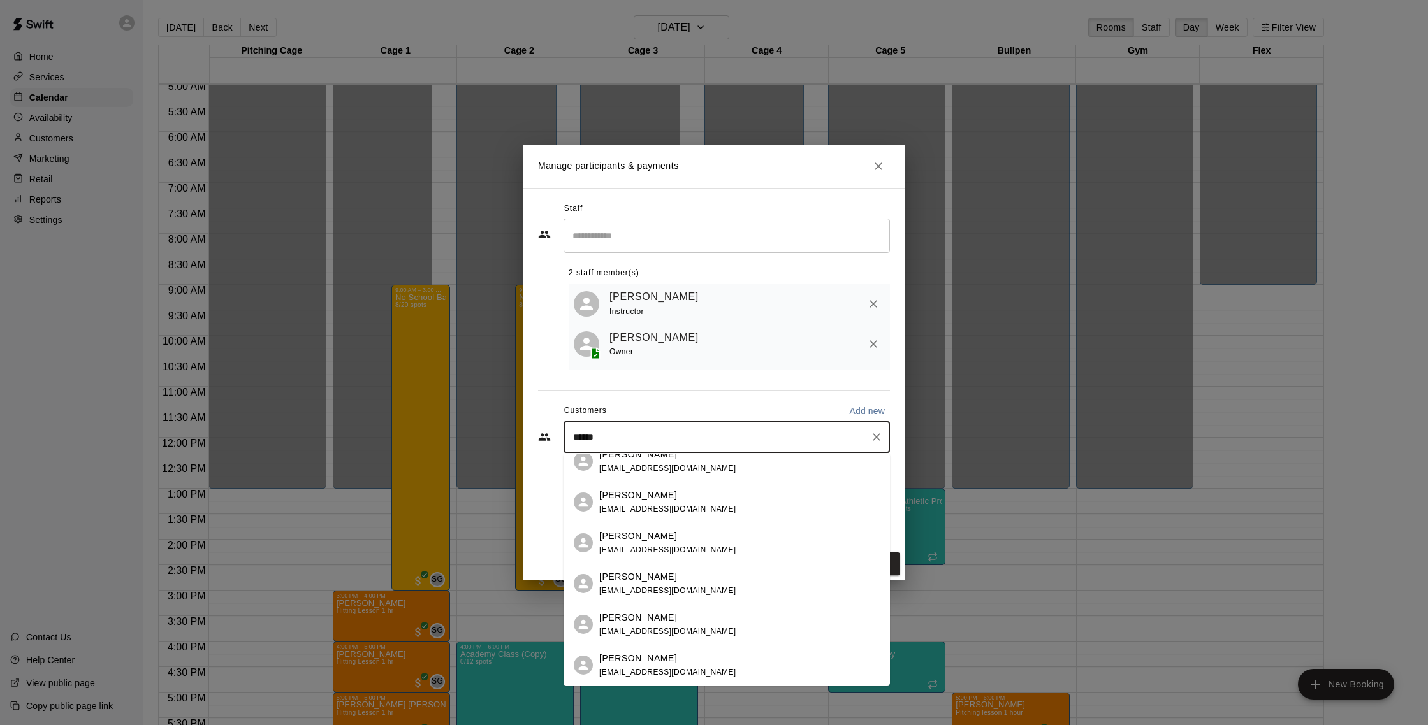
scroll to position [0, 0]
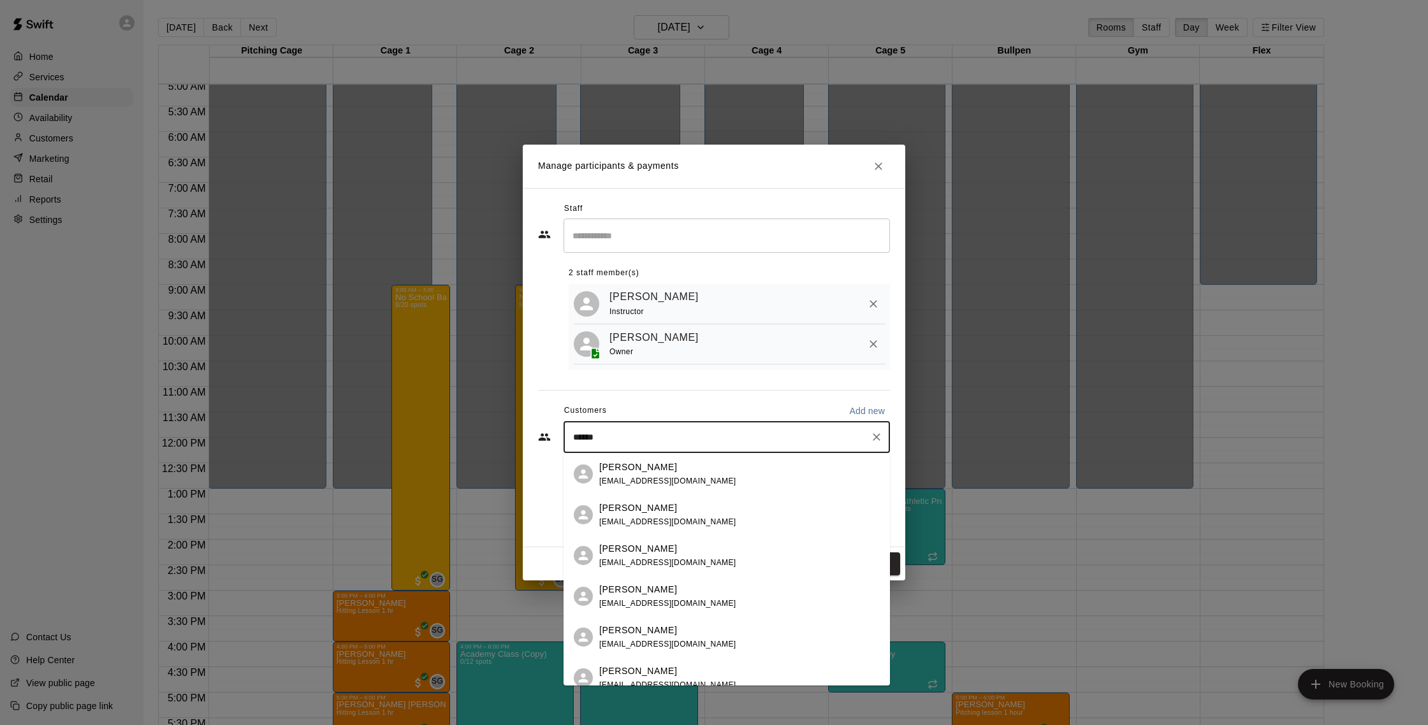
click at [683, 466] on div "[PERSON_NAME]" at bounding box center [667, 467] width 137 height 13
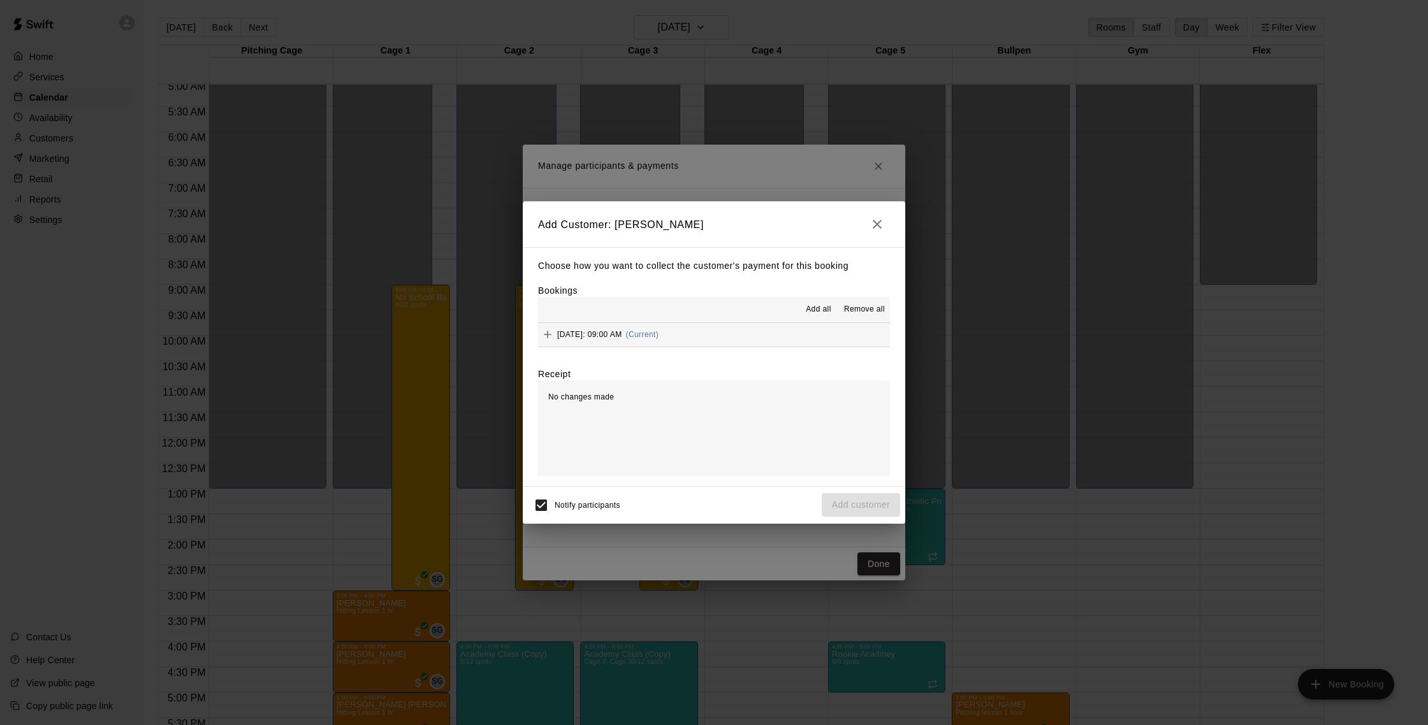
click at [765, 335] on button "Tuesday, September 23: 09:00 AM (Current)" at bounding box center [714, 335] width 352 height 24
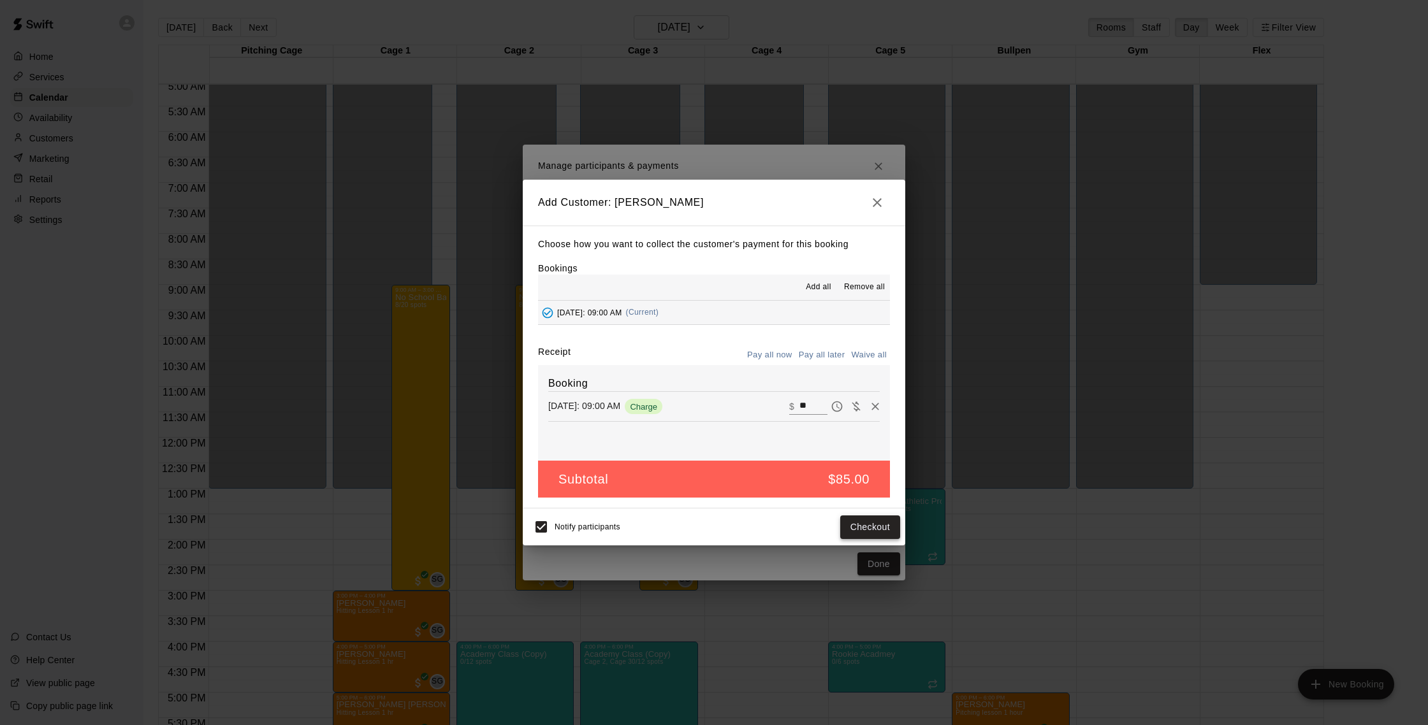
click at [860, 528] on button "Checkout" at bounding box center [870, 528] width 60 height 24
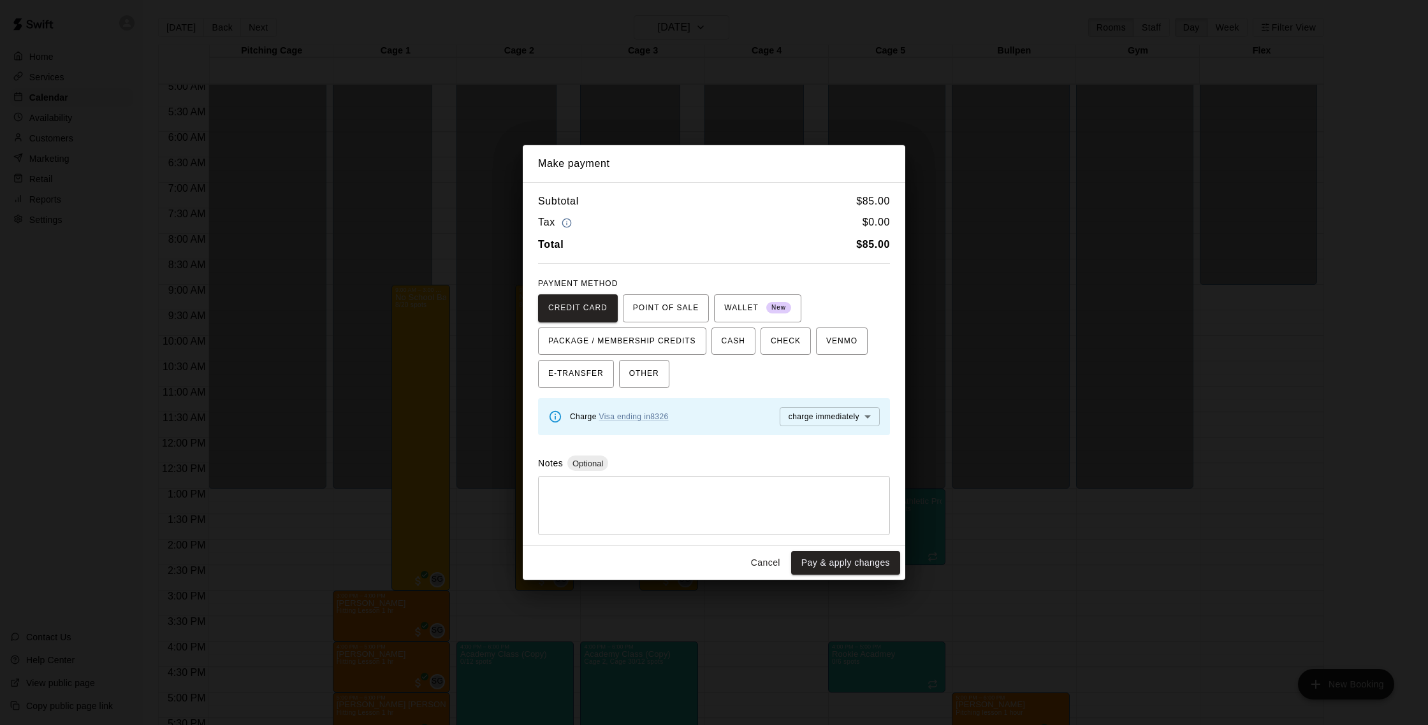
click at [873, 413] on body "Home Services Calendar Availability Customers Marketing Retail Reports Settings…" at bounding box center [714, 373] width 1428 height 746
click at [695, 442] on div at bounding box center [714, 362] width 1428 height 725
click at [846, 567] on button "Pay & apply changes" at bounding box center [845, 563] width 109 height 24
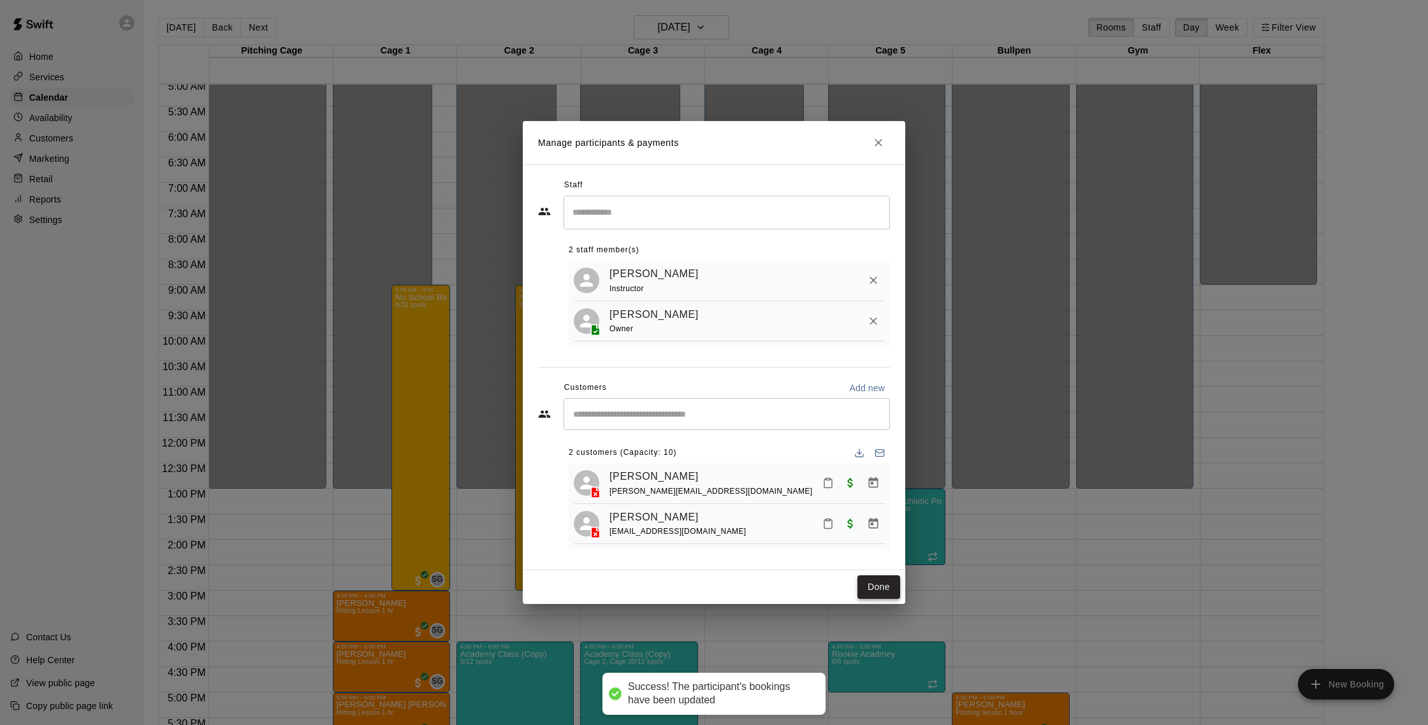
click at [885, 599] on button "Done" at bounding box center [878, 588] width 43 height 24
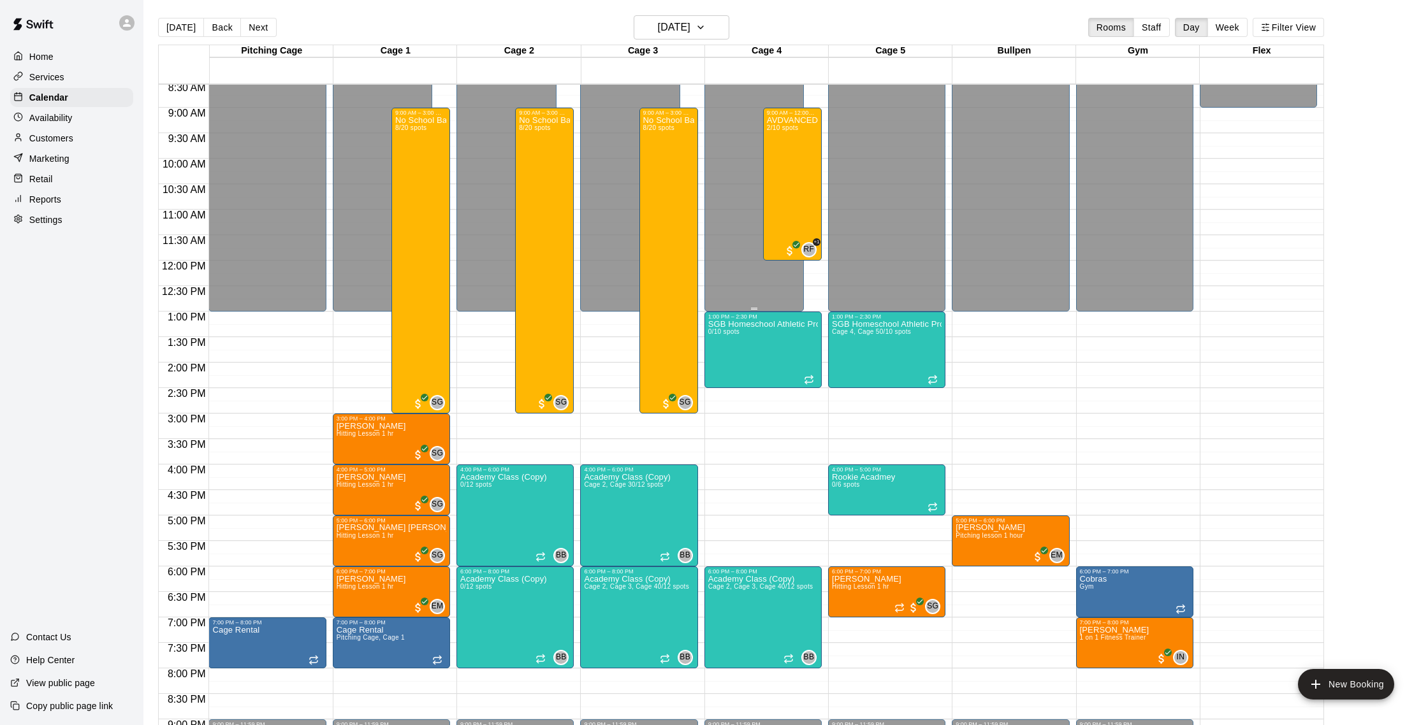
scroll to position [569, 0]
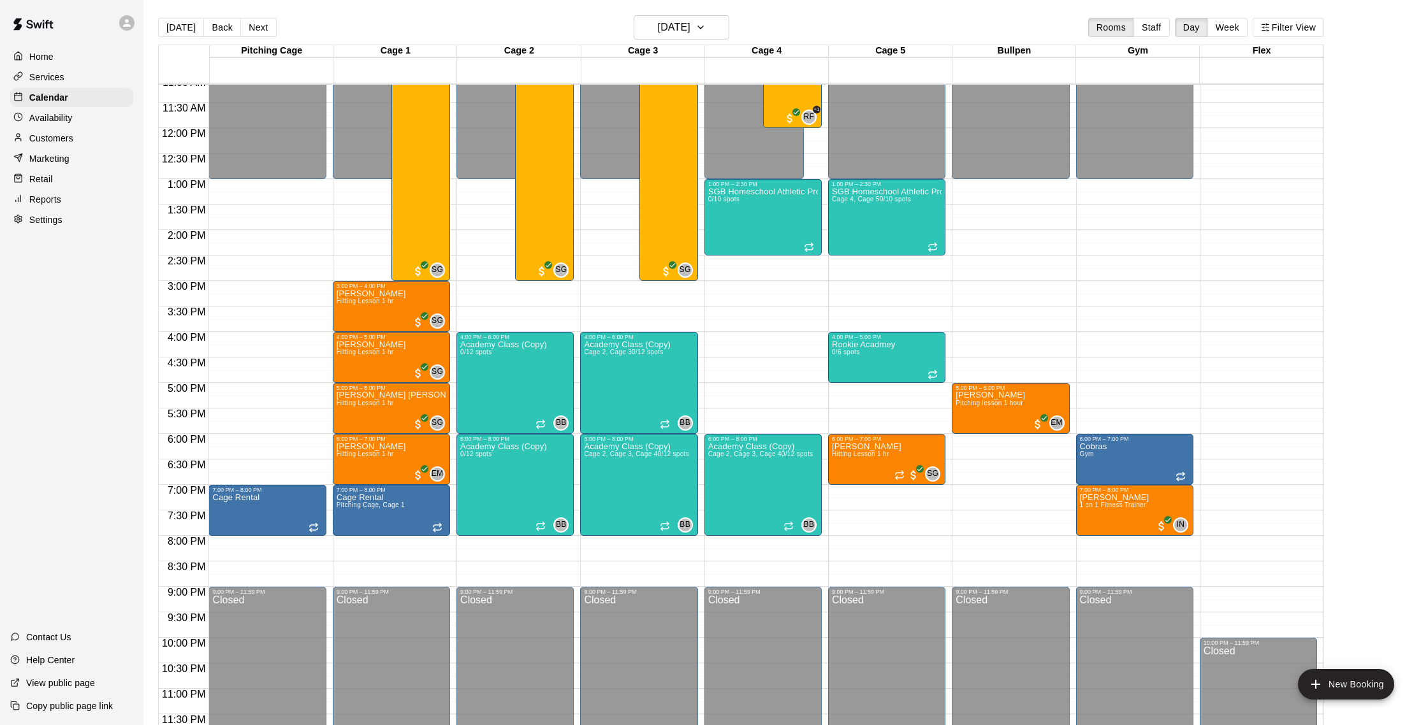
click at [75, 134] on div "Customers" at bounding box center [71, 138] width 123 height 19
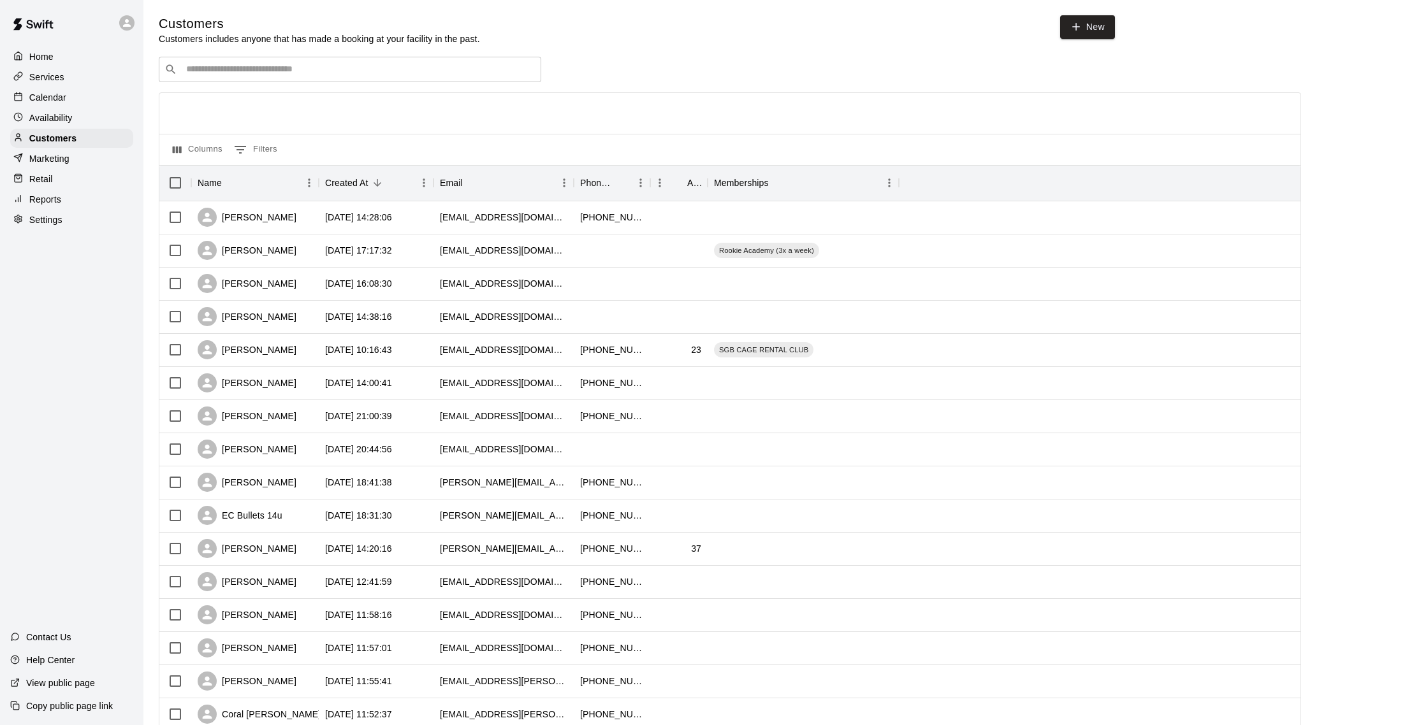
click at [74, 94] on div "Calendar" at bounding box center [71, 97] width 123 height 19
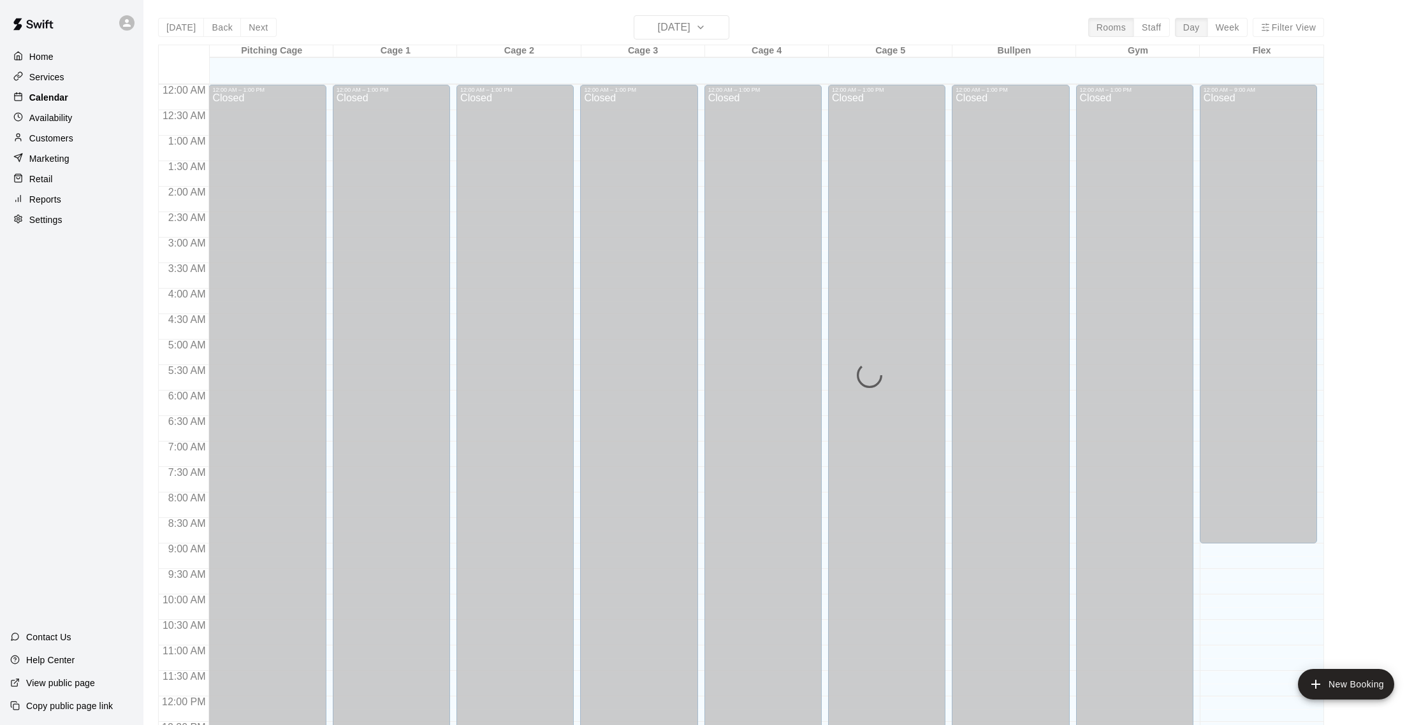
scroll to position [531, 0]
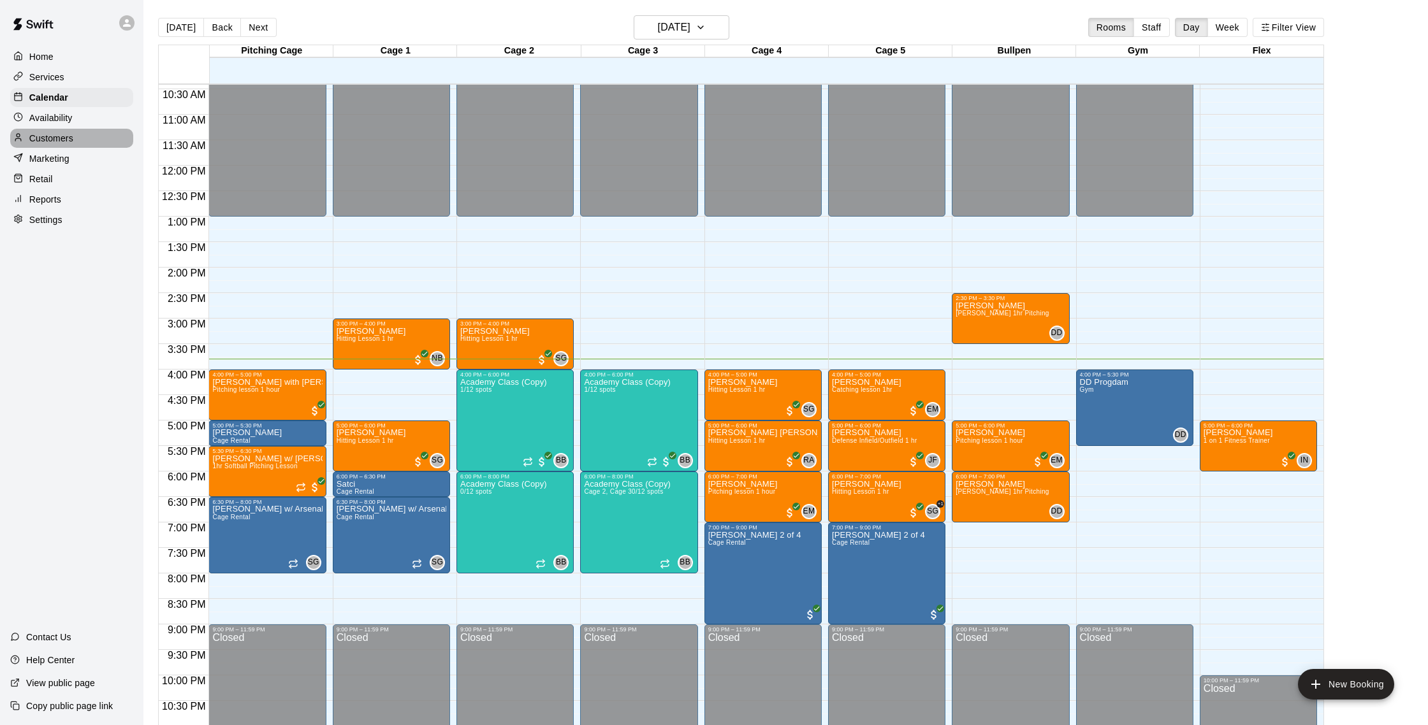
click at [65, 136] on p "Customers" at bounding box center [51, 138] width 44 height 13
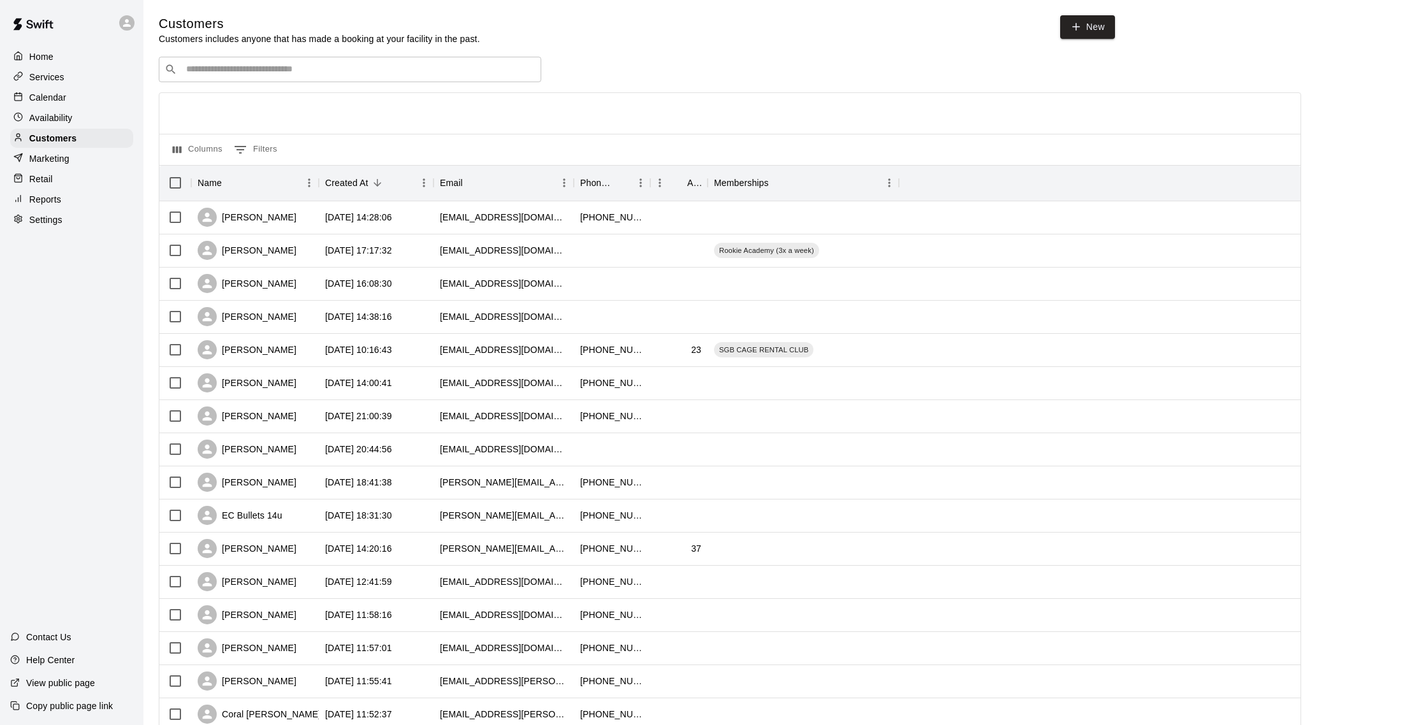
click at [68, 100] on div "Calendar" at bounding box center [71, 97] width 123 height 19
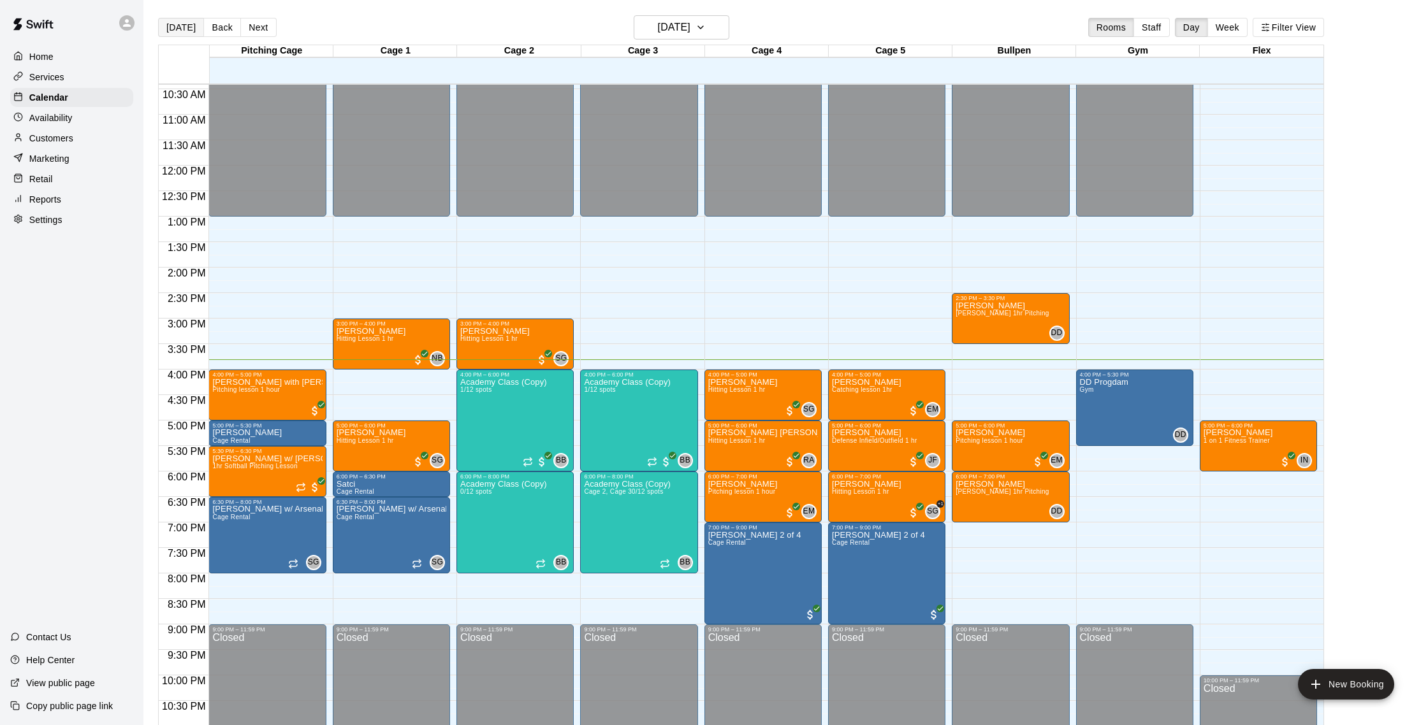
scroll to position [20, 0]
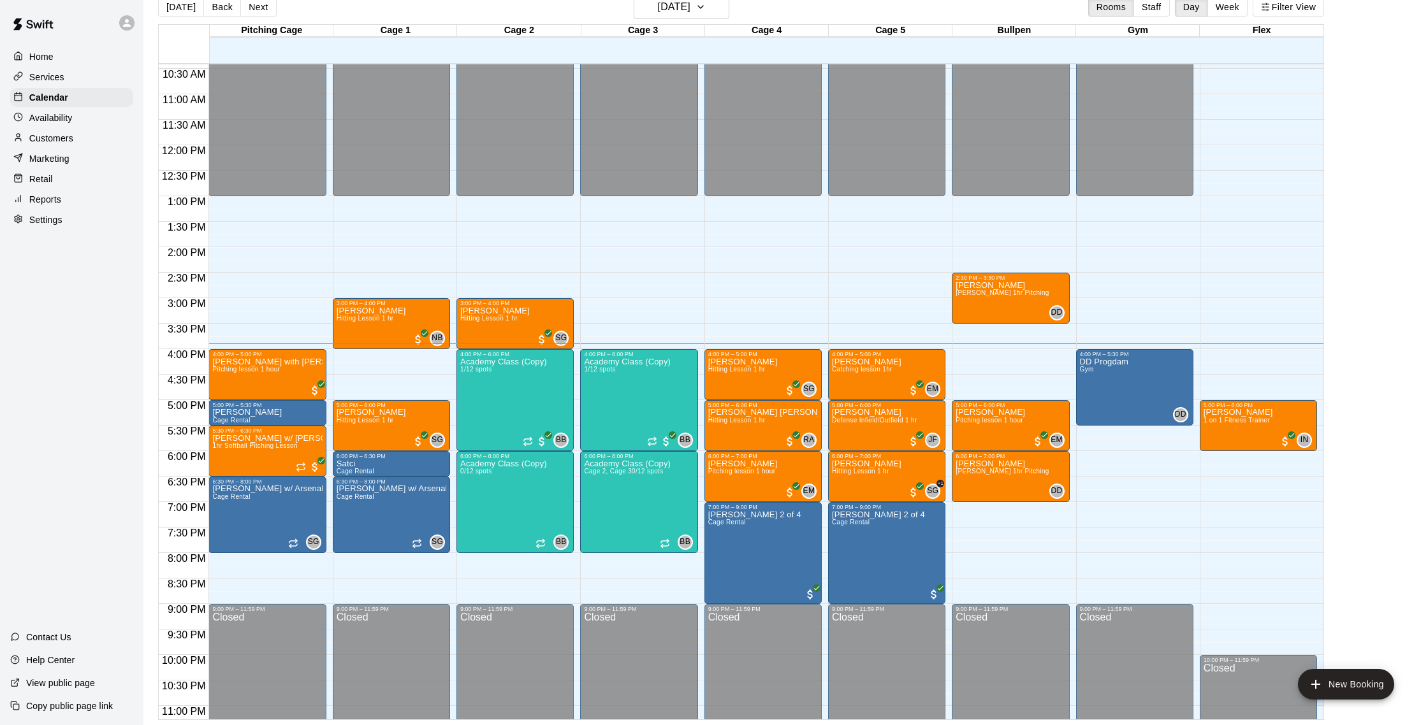
click at [58, 138] on p "Customers" at bounding box center [51, 138] width 44 height 13
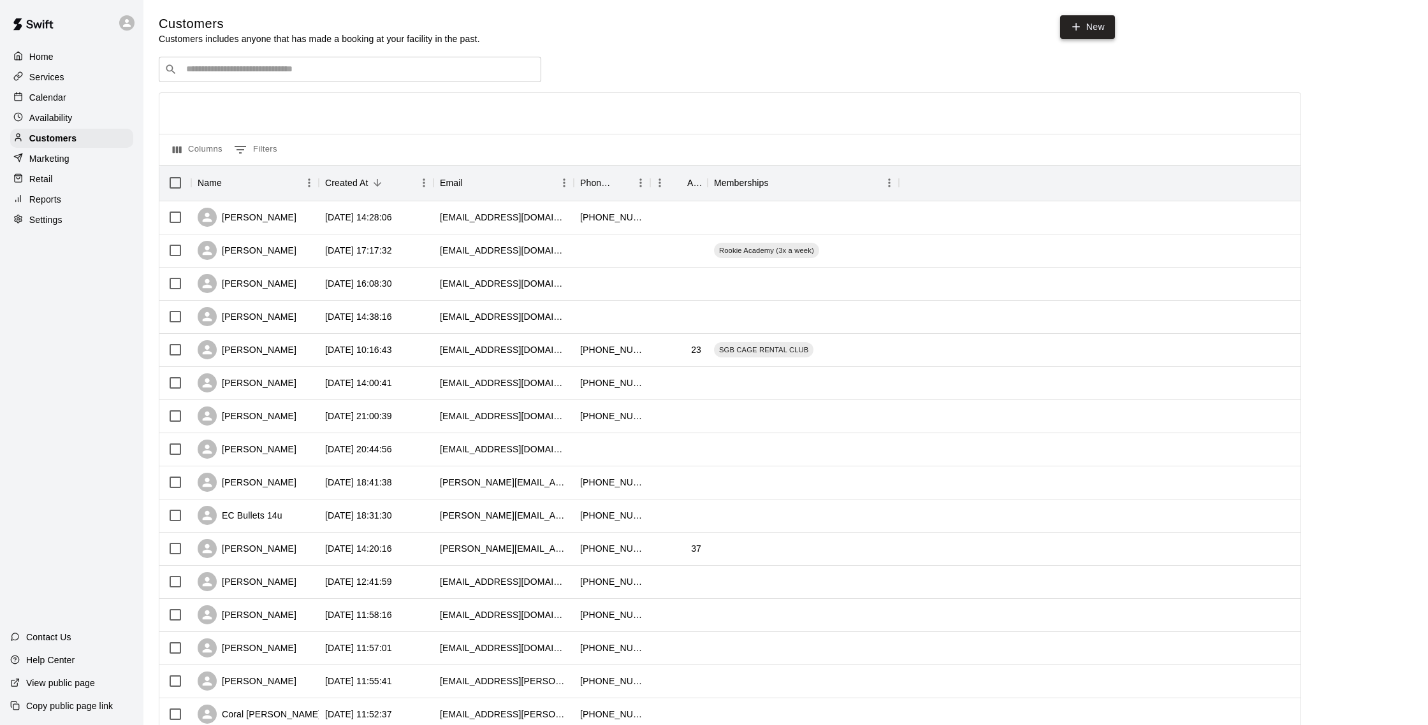
click at [1091, 29] on link "New" at bounding box center [1087, 27] width 55 height 24
select select "**"
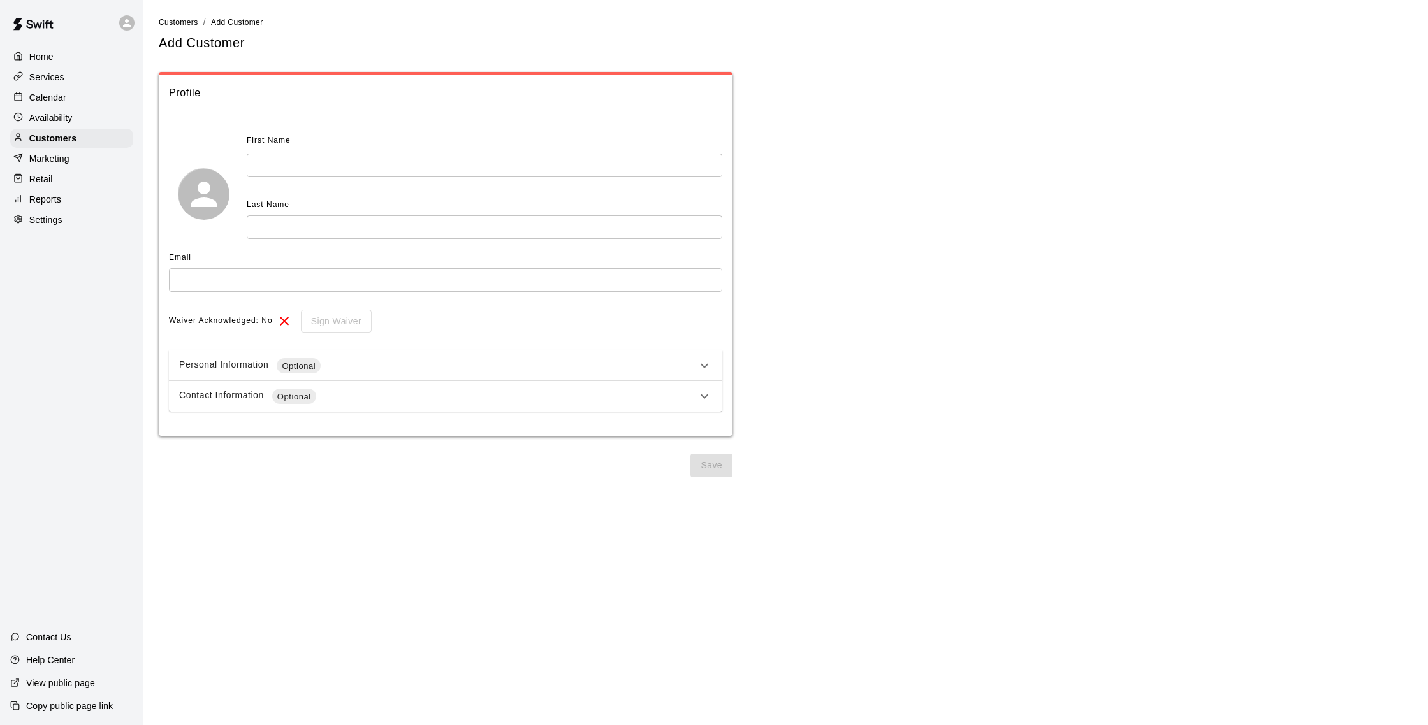
click at [383, 168] on input "text" at bounding box center [484, 166] width 475 height 24
type input "****"
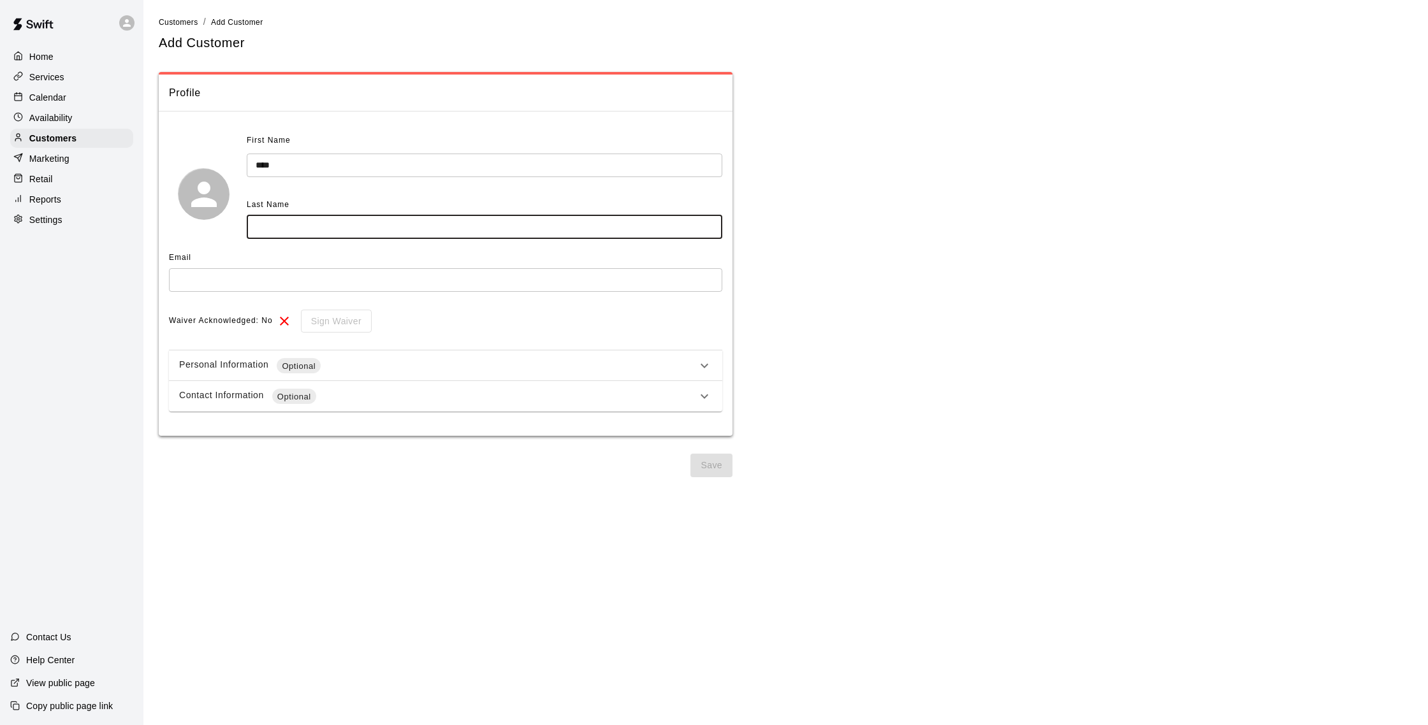
click at [397, 215] on input "text" at bounding box center [484, 227] width 475 height 24
type input "********"
click at [261, 165] on input "****" at bounding box center [484, 166] width 475 height 24
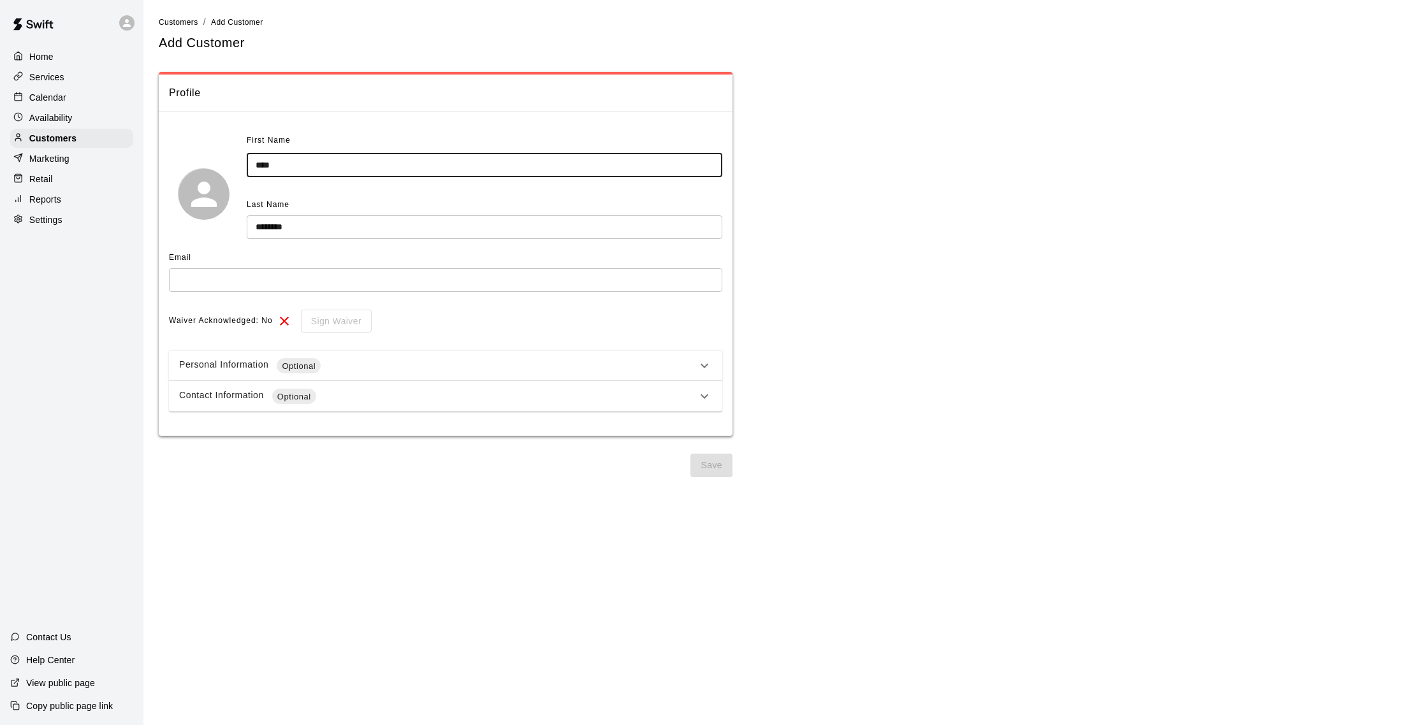
type input "****"
click at [242, 272] on input "text" at bounding box center [445, 280] width 553 height 24
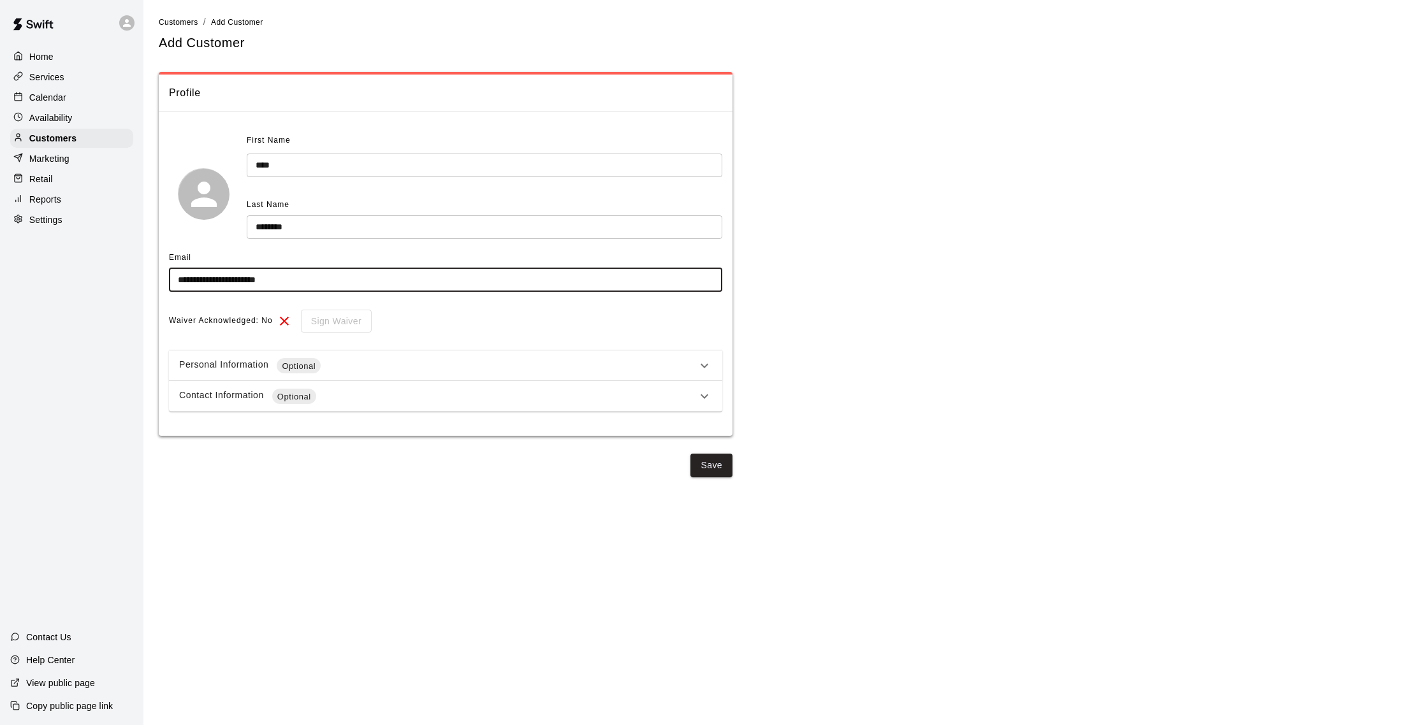
type input "**********"
click at [414, 398] on div "Contact Information Optional" at bounding box center [438, 396] width 518 height 15
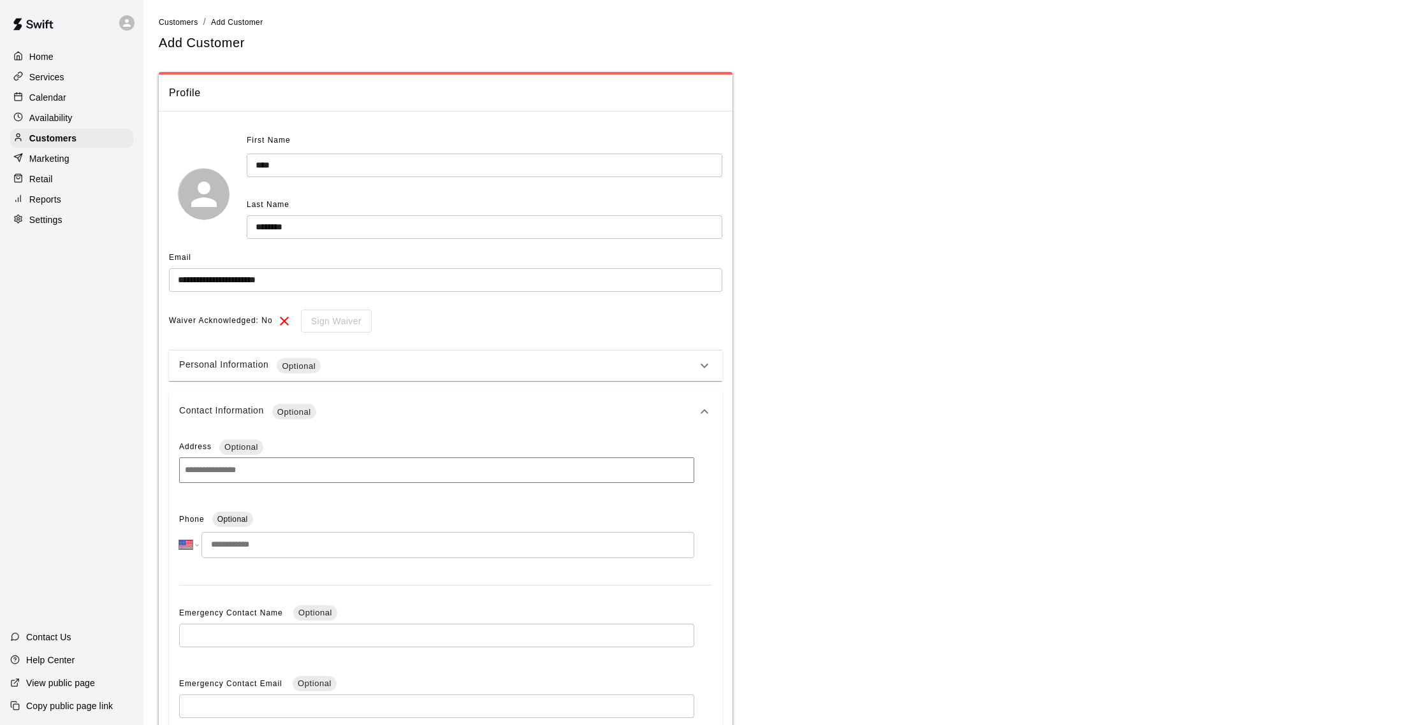
click at [311, 556] on input "tel" at bounding box center [447, 545] width 493 height 26
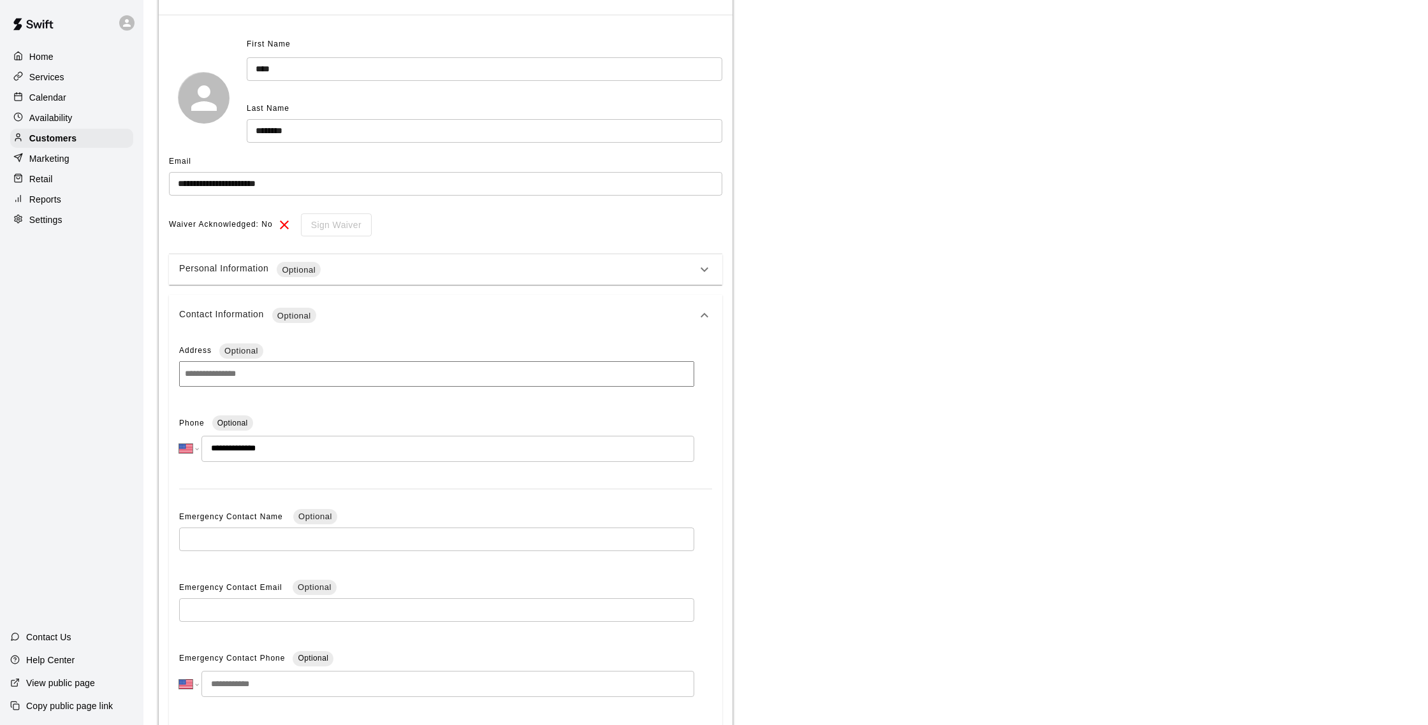
scroll to position [174, 0]
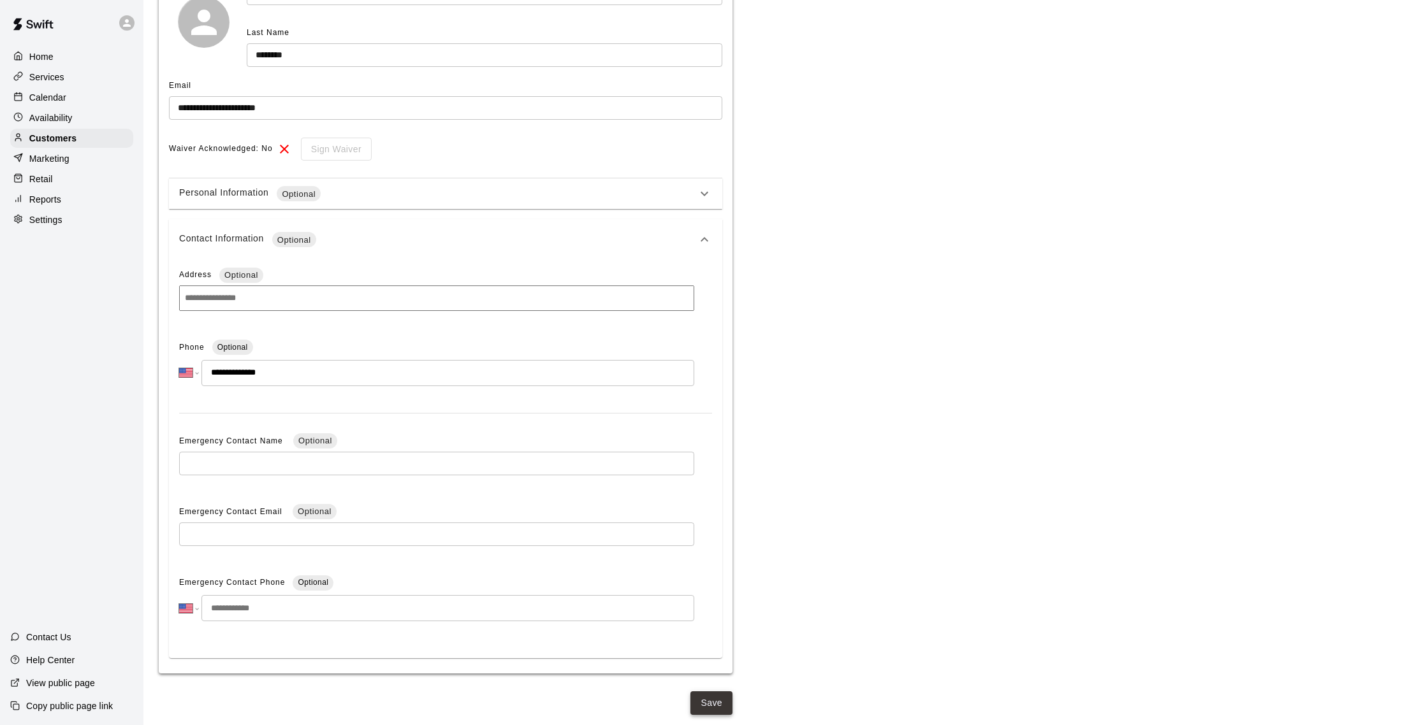
type input "**********"
click at [707, 697] on button "Save" at bounding box center [711, 704] width 42 height 24
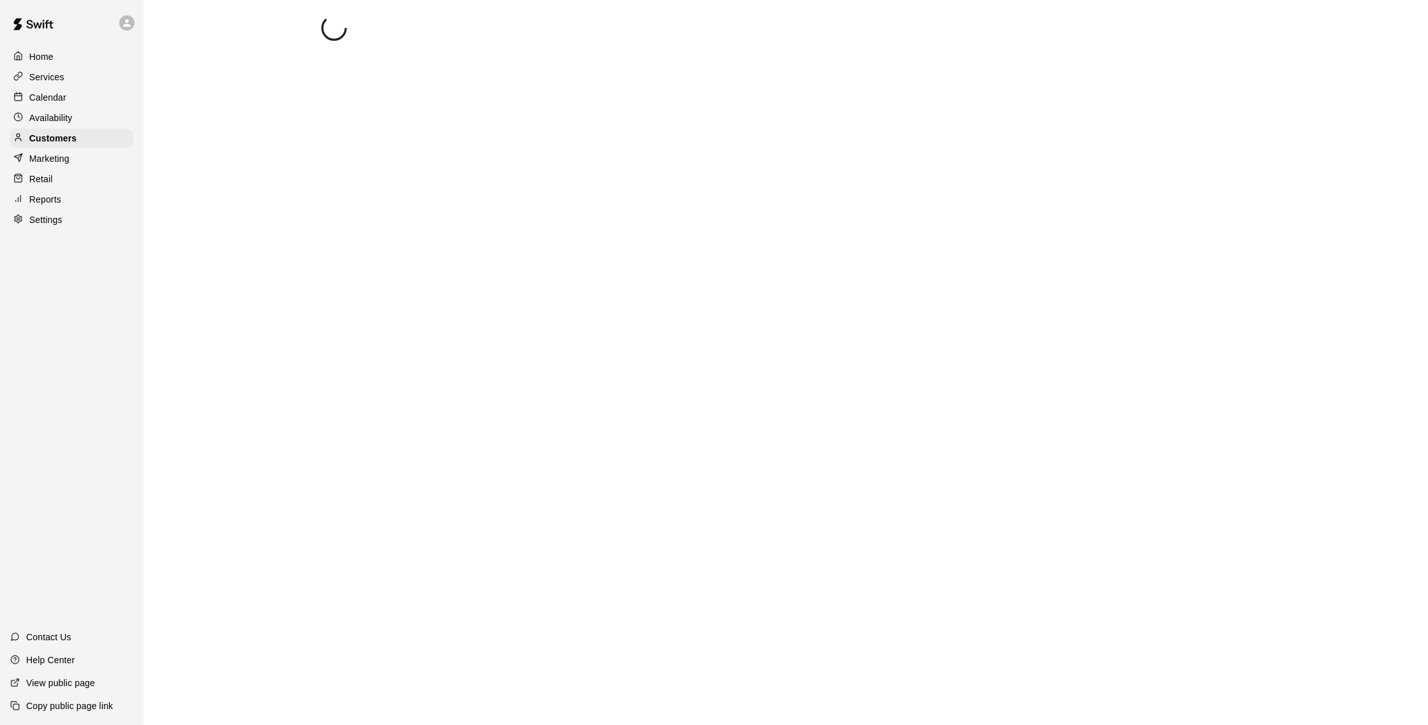
scroll to position [0, 0]
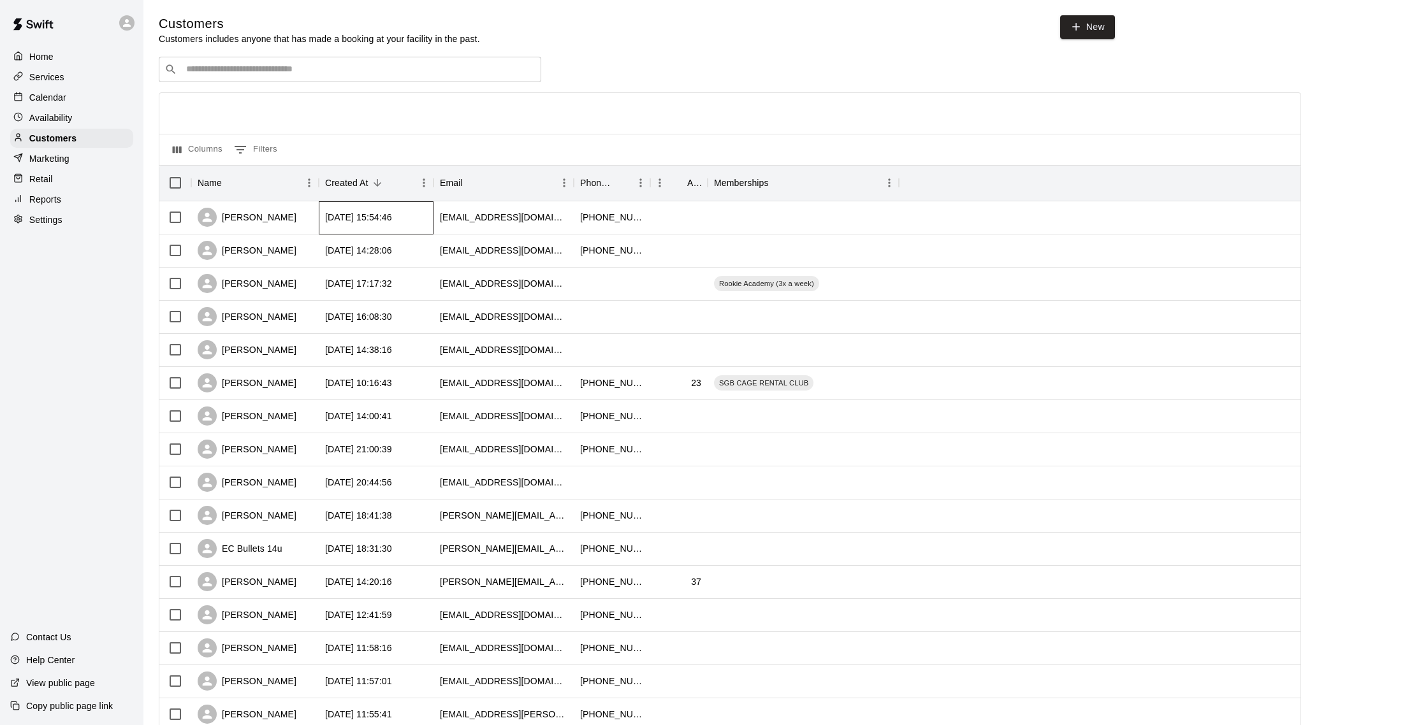
click at [363, 219] on div "2025-09-17 15:54:46" at bounding box center [358, 217] width 67 height 13
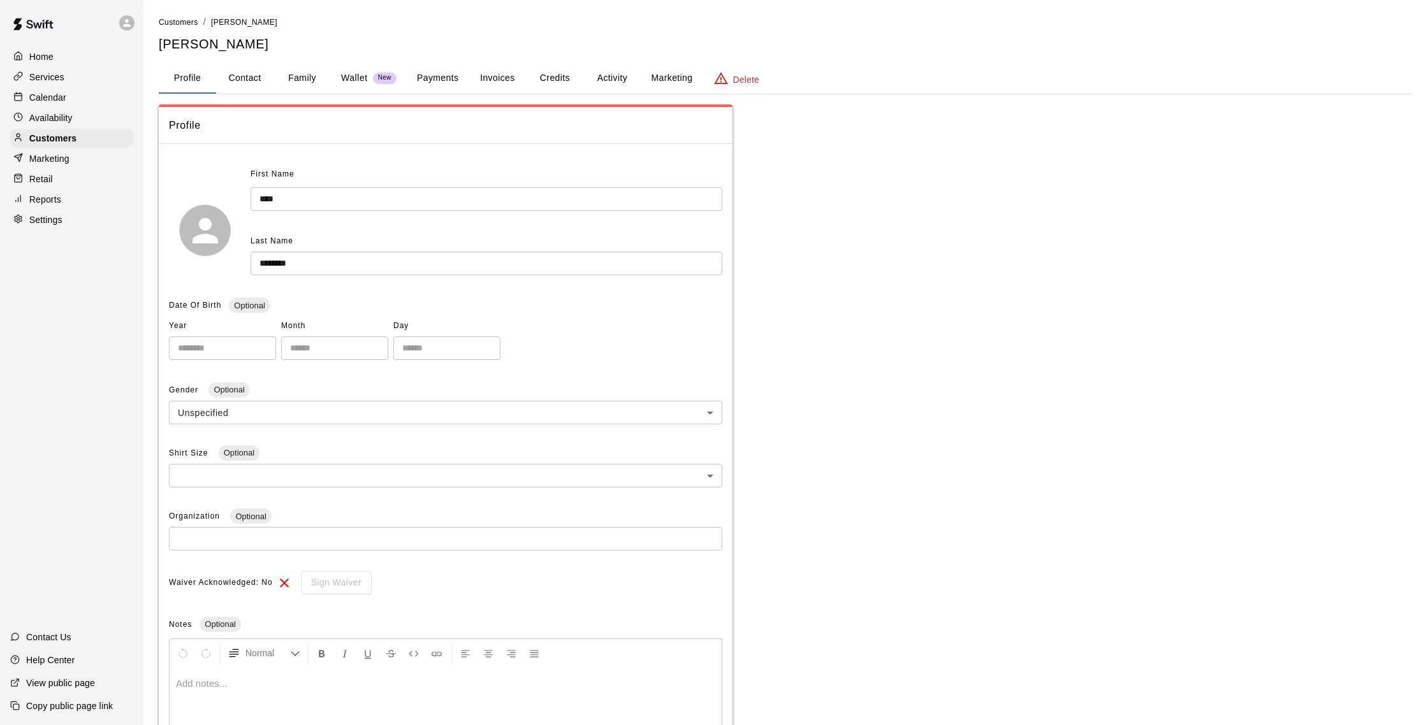
click at [541, 73] on button "Credits" at bounding box center [554, 78] width 57 height 31
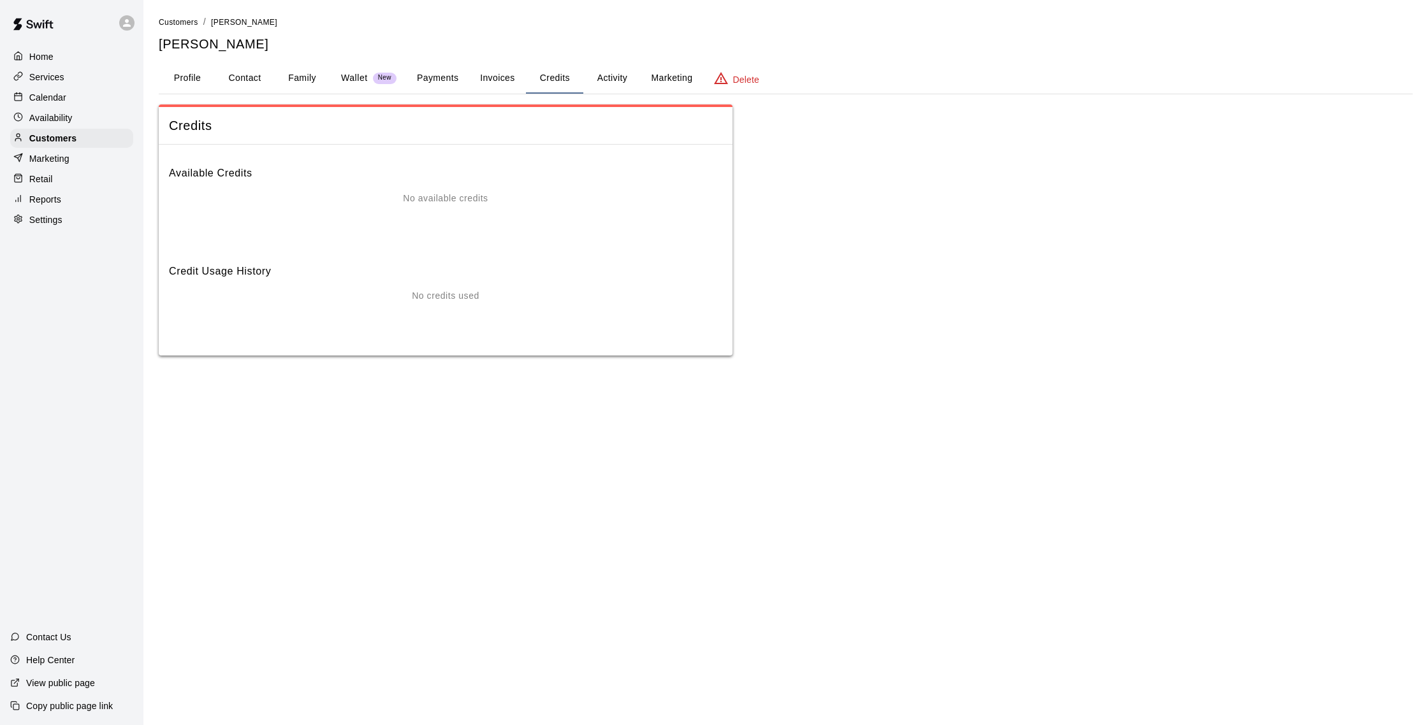
click at [614, 77] on button "Activity" at bounding box center [611, 78] width 57 height 31
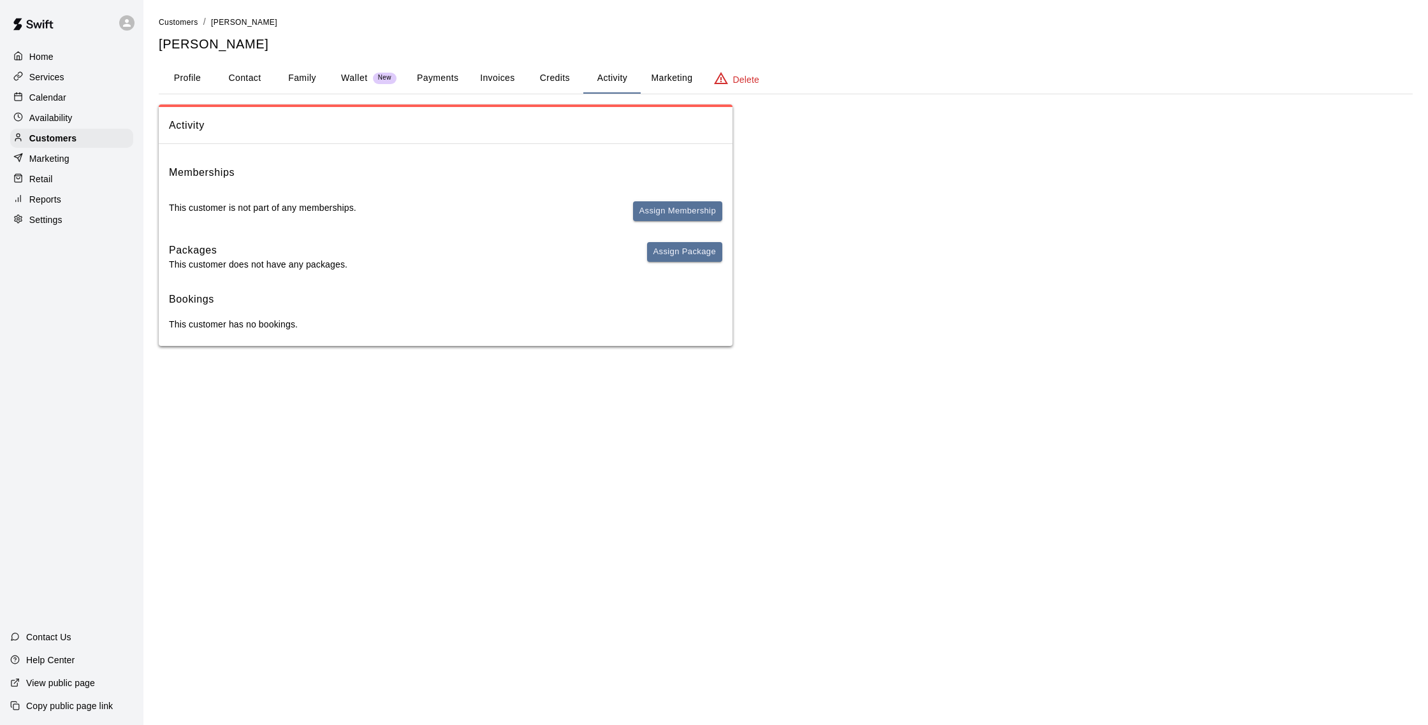
click at [430, 80] on button "Payments" at bounding box center [438, 78] width 62 height 31
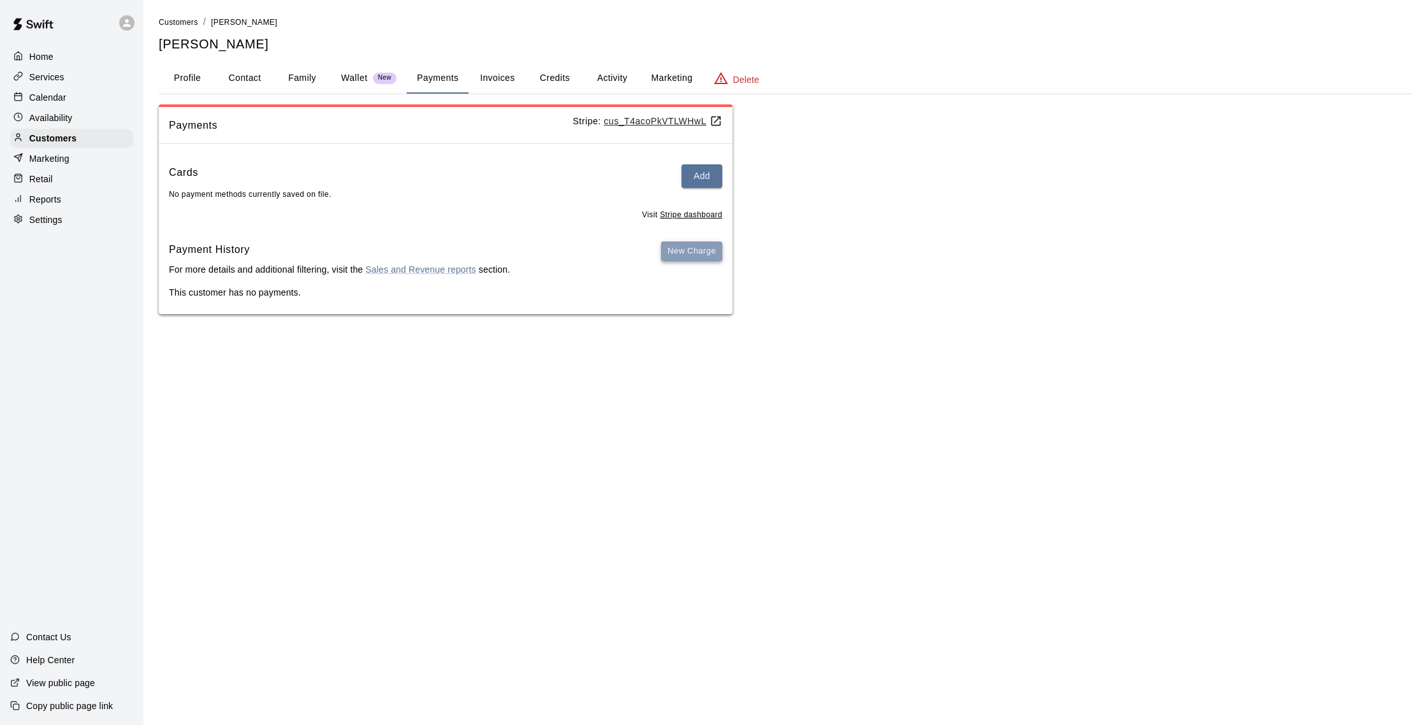
click at [674, 255] on button "New Charge" at bounding box center [691, 252] width 61 height 20
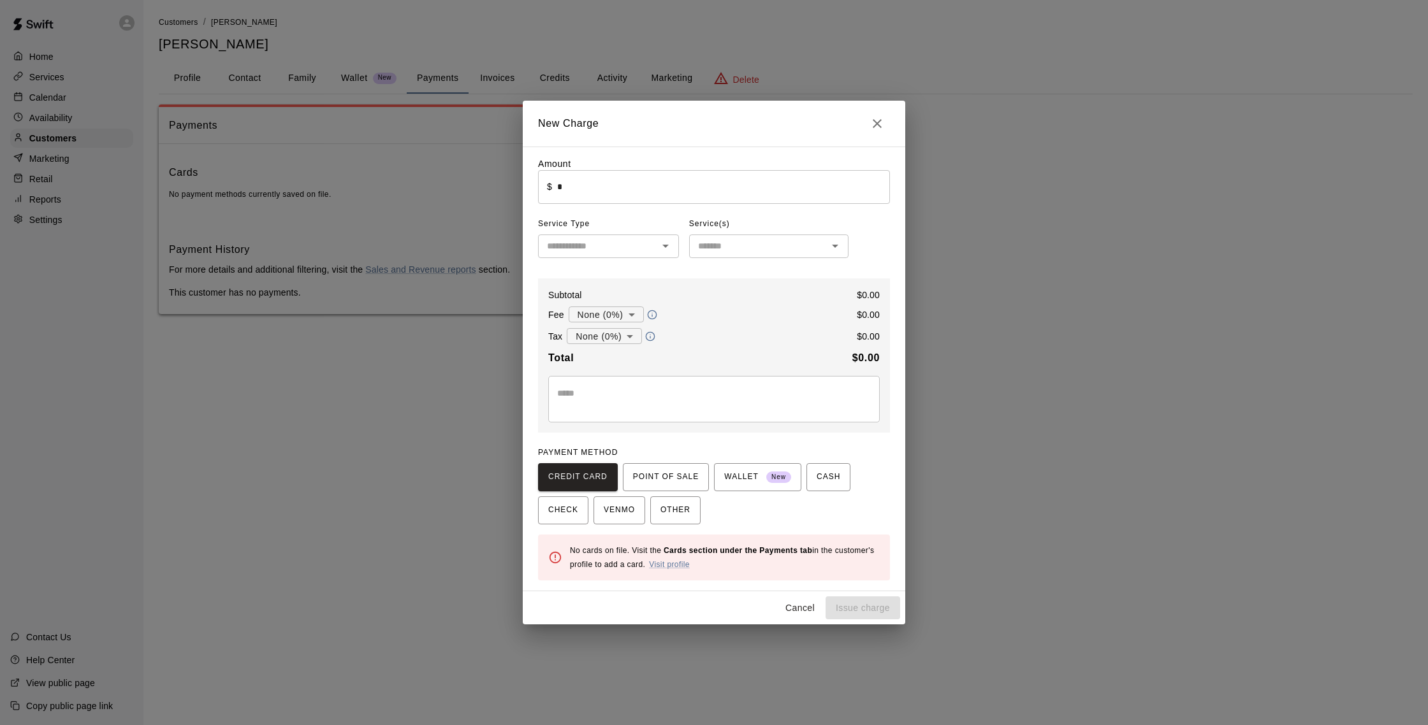
click at [589, 193] on input "*" at bounding box center [723, 187] width 333 height 34
click at [882, 128] on icon "Close" at bounding box center [876, 123] width 15 height 15
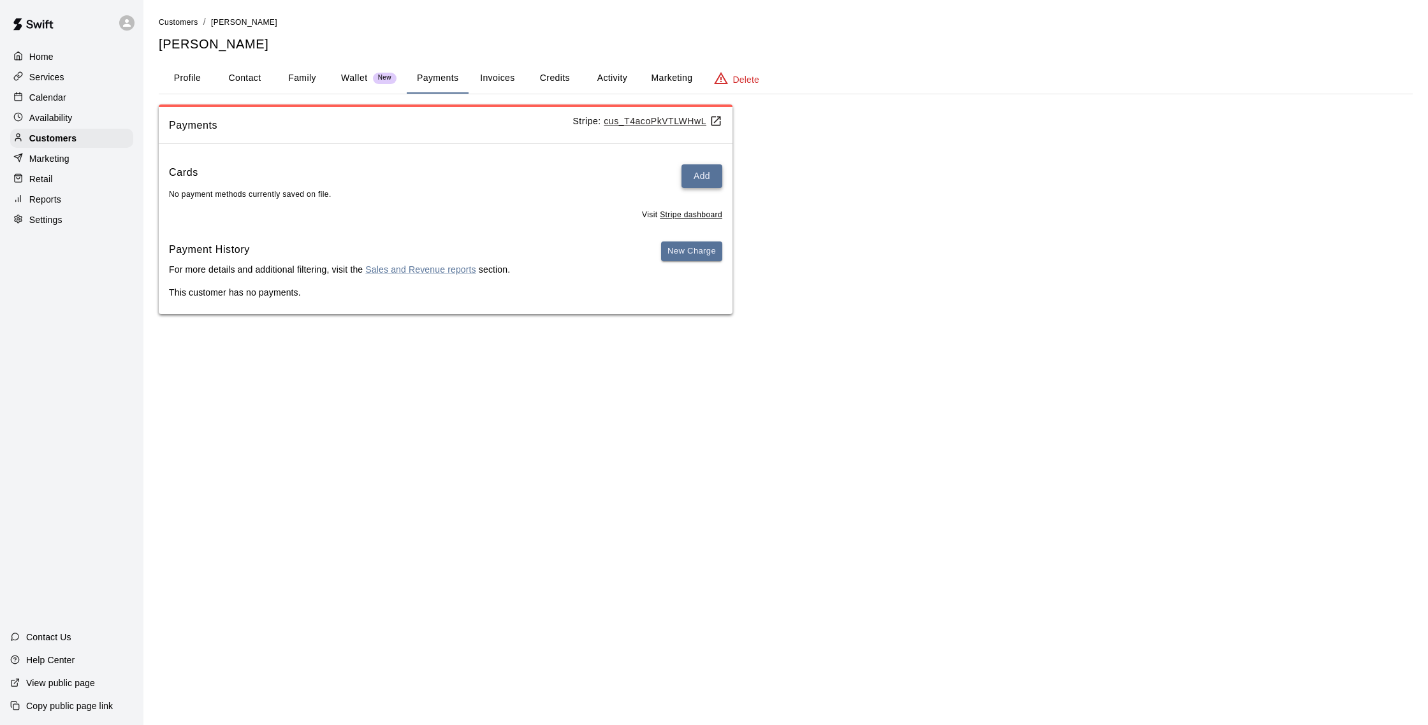
click at [708, 179] on button "Add" at bounding box center [701, 176] width 41 height 24
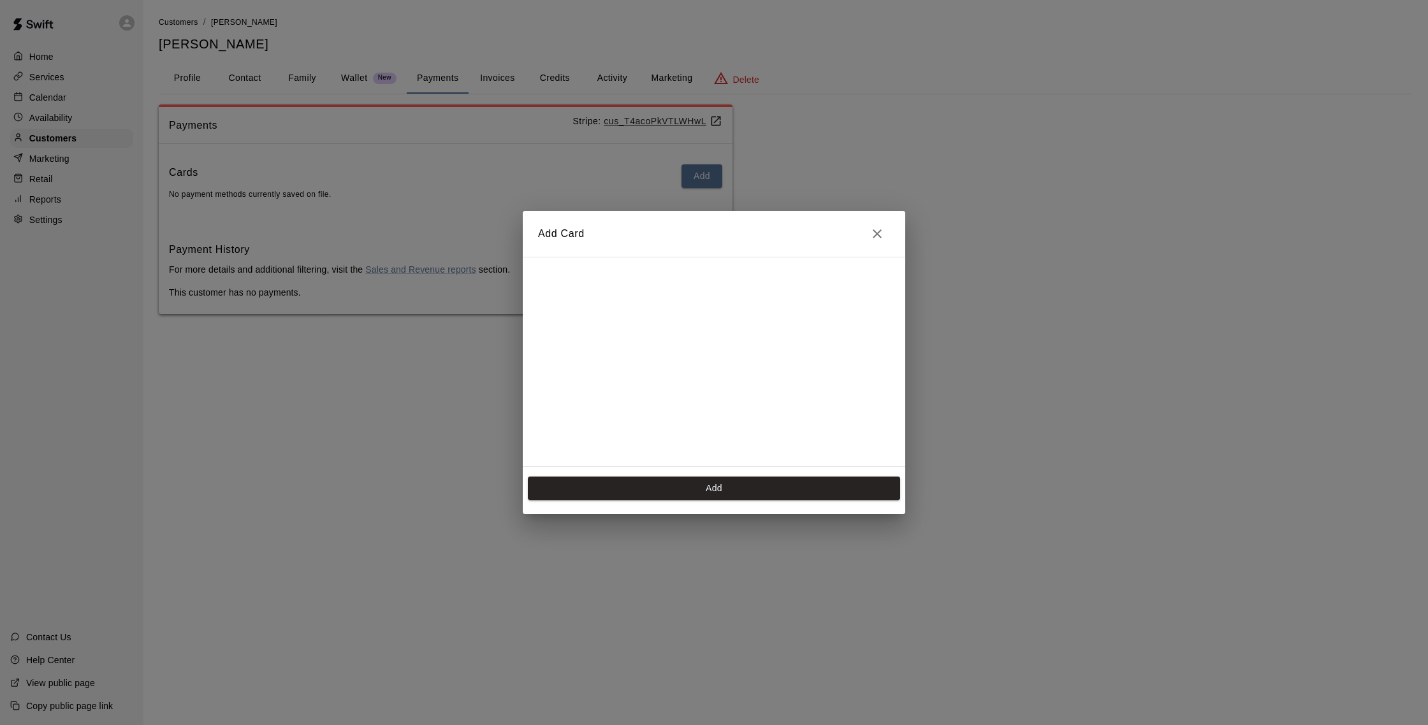
scroll to position [180, 0]
click at [763, 493] on button "Add" at bounding box center [714, 489] width 372 height 24
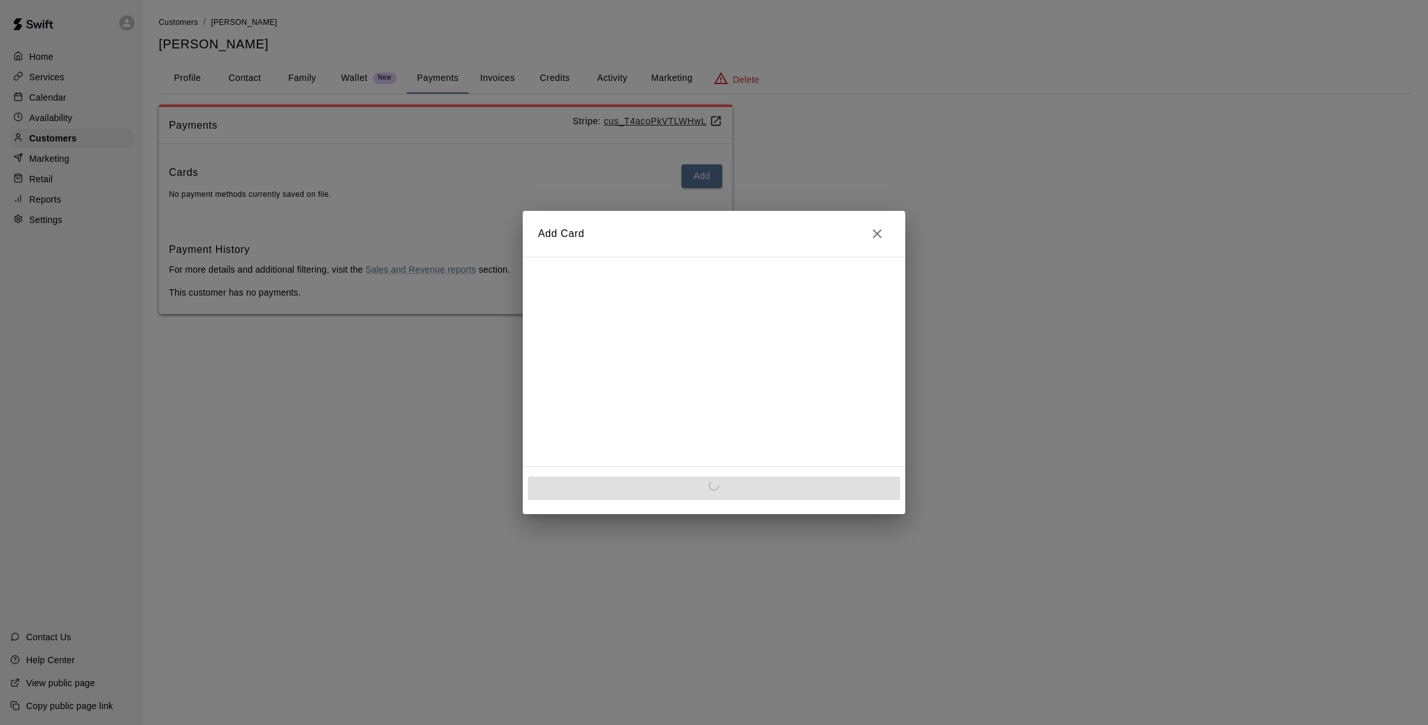
scroll to position [0, 0]
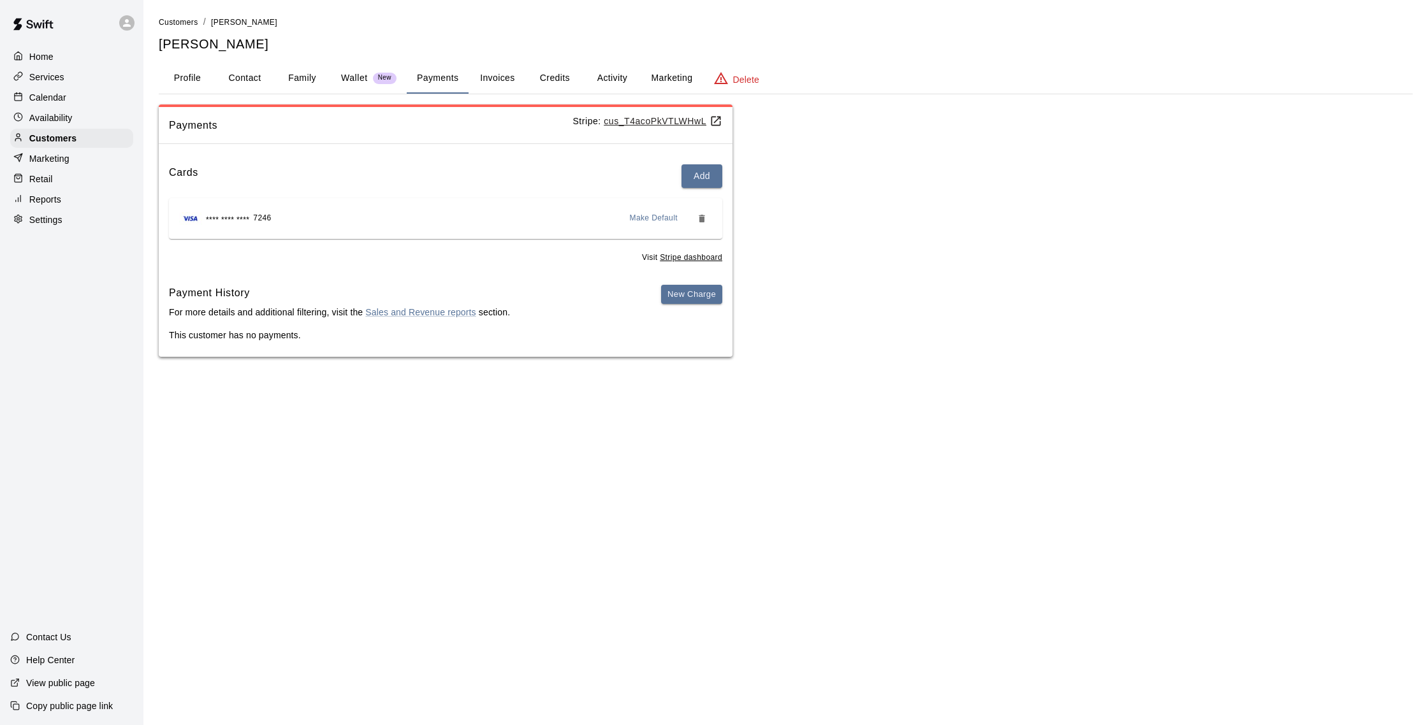
click at [620, 78] on button "Activity" at bounding box center [611, 78] width 57 height 31
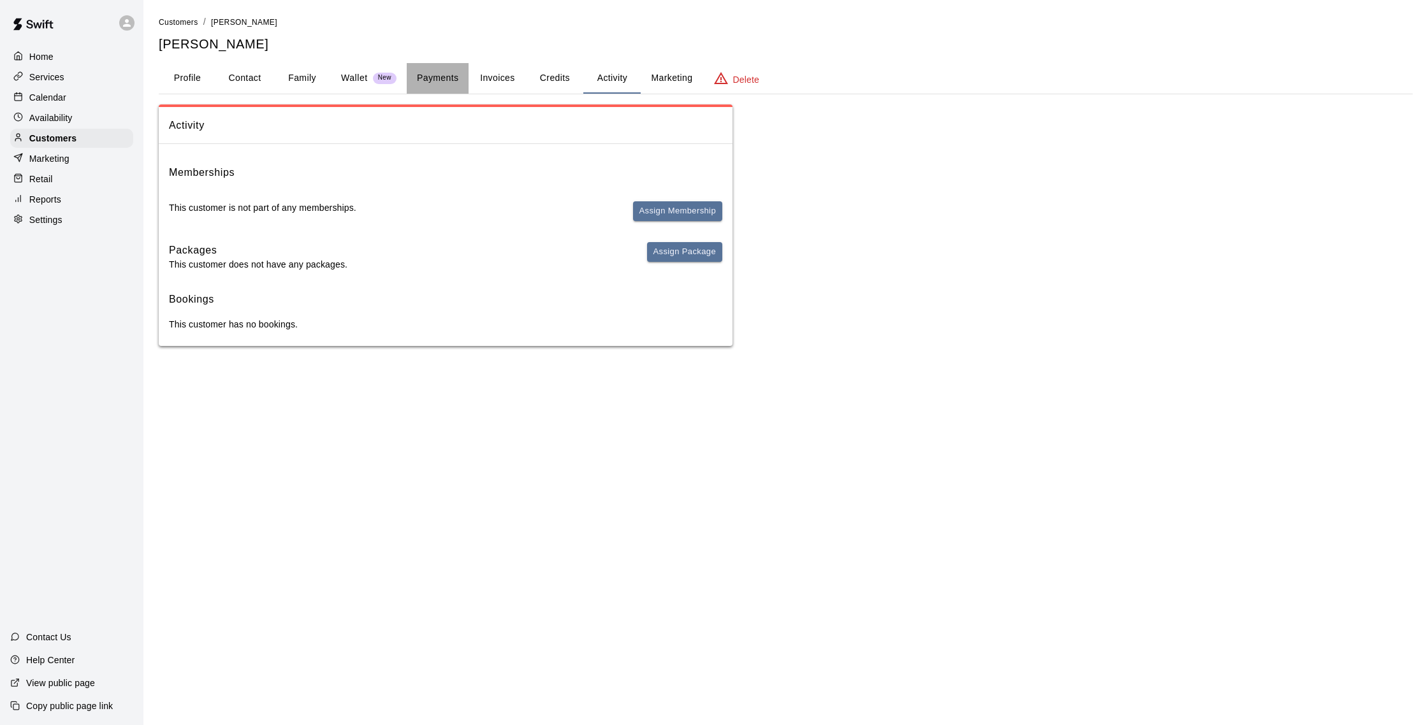
click at [454, 78] on button "Payments" at bounding box center [438, 78] width 62 height 31
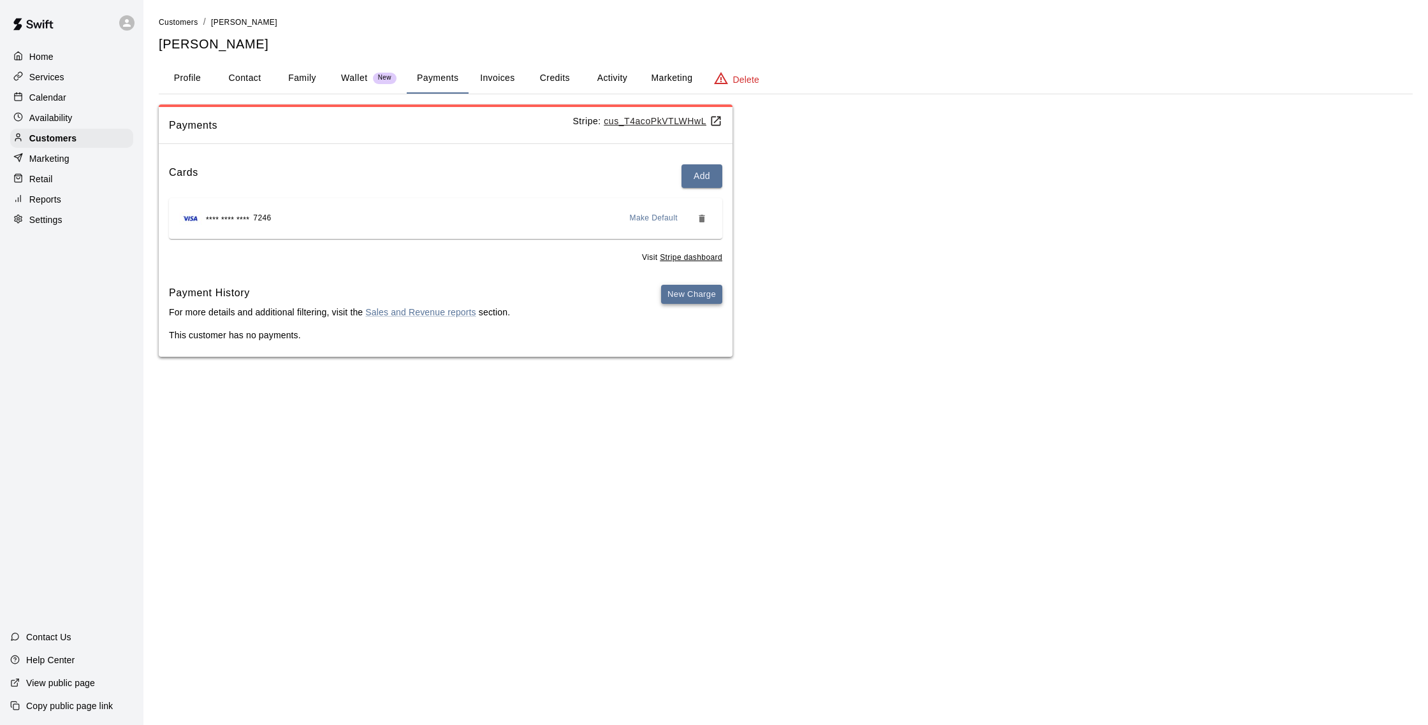
click at [693, 294] on button "New Charge" at bounding box center [691, 295] width 61 height 20
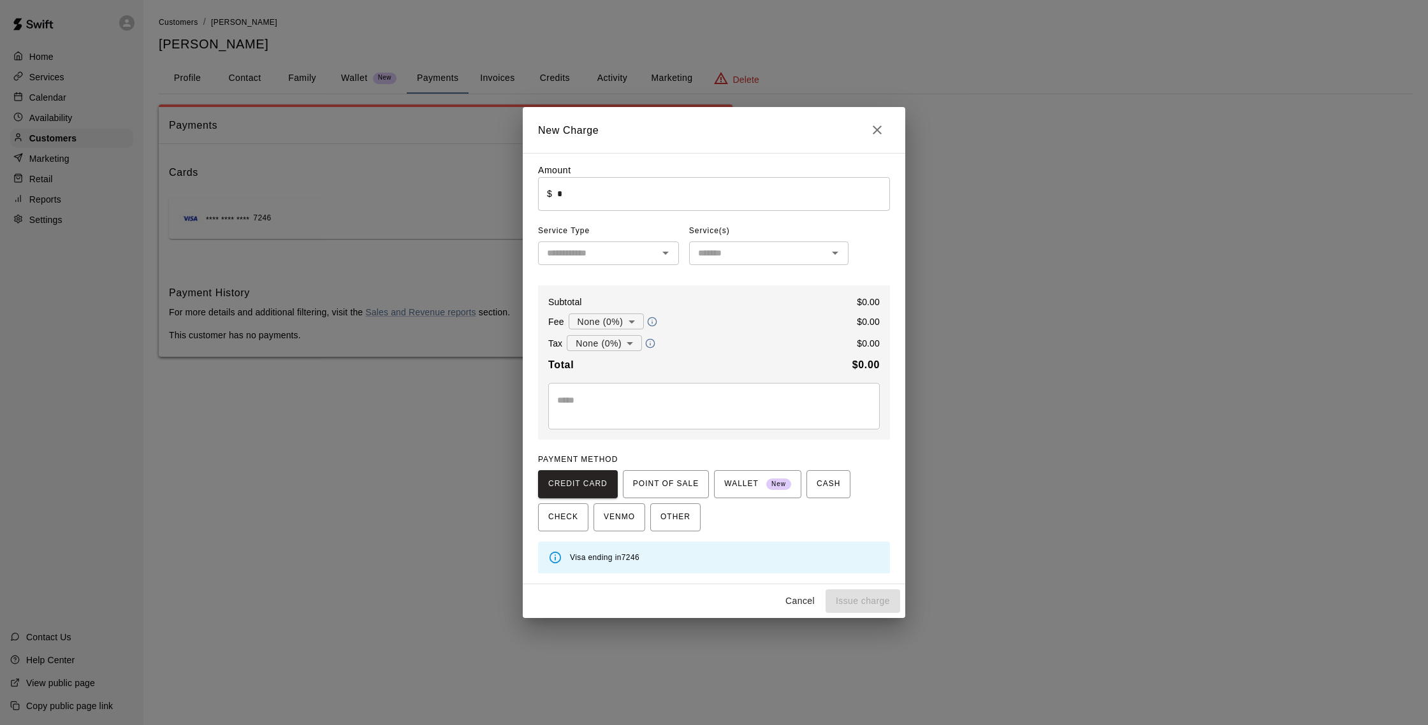
click at [680, 180] on input "*" at bounding box center [723, 194] width 333 height 34
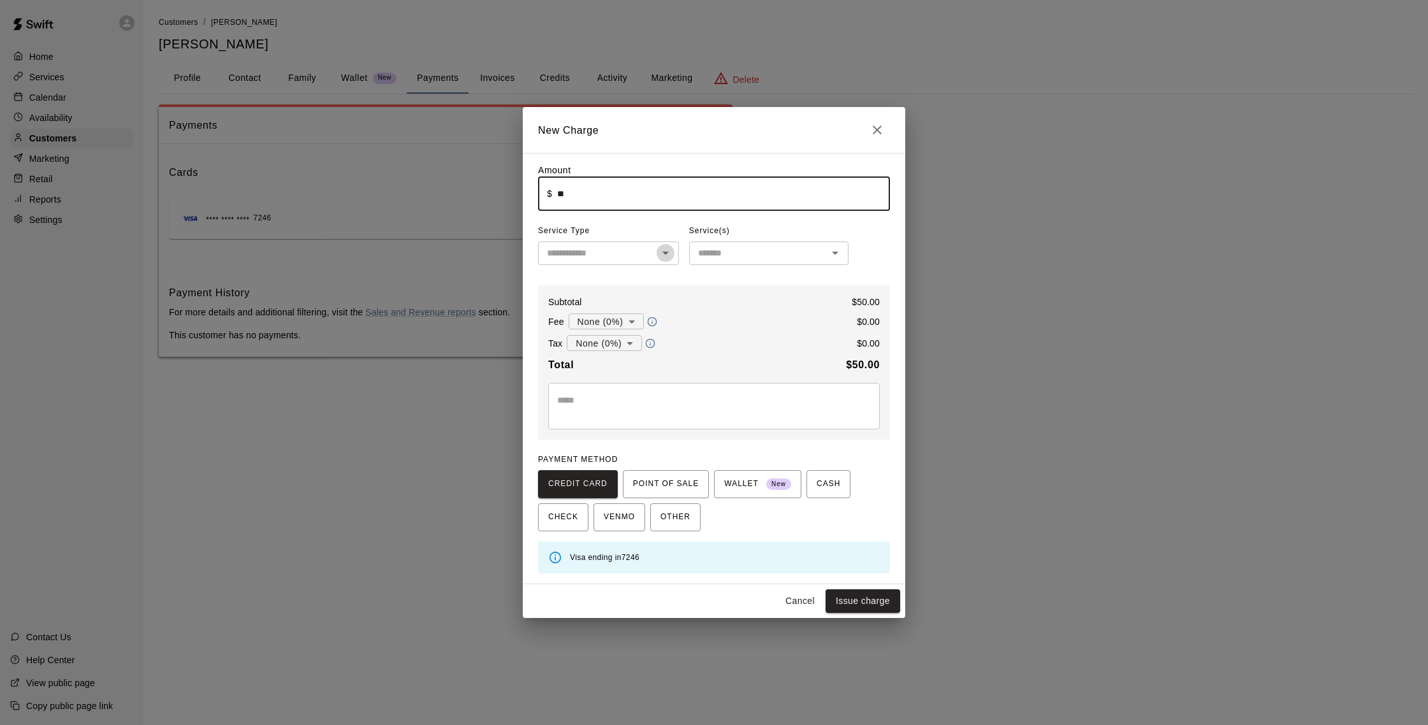
click at [667, 254] on icon "Open" at bounding box center [665, 252] width 15 height 15
type input "*****"
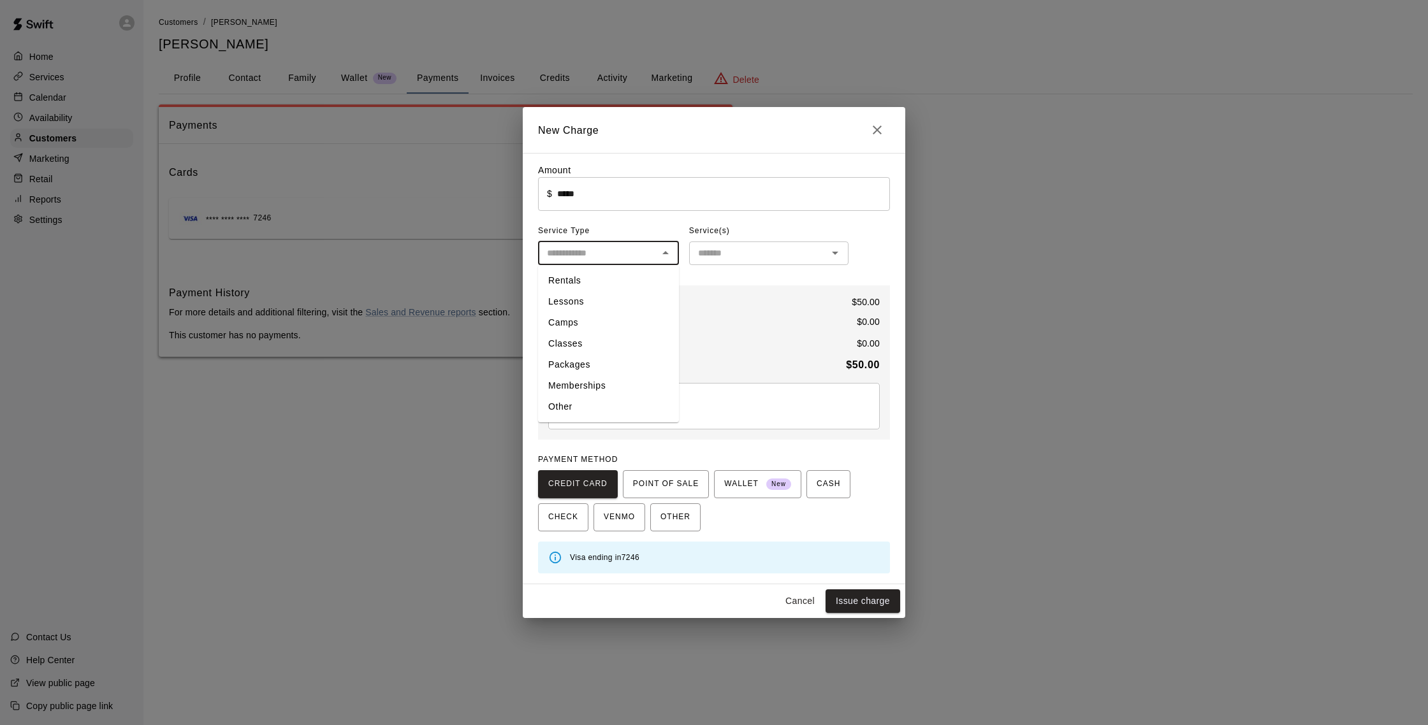
drag, startPoint x: 612, startPoint y: 404, endPoint x: 628, endPoint y: 328, distance: 77.4
click at [612, 404] on li "Other" at bounding box center [608, 406] width 141 height 21
click at [665, 257] on icon "Open" at bounding box center [665, 252] width 15 height 15
click at [593, 282] on li "Rentals" at bounding box center [608, 280] width 141 height 21
type input "*******"
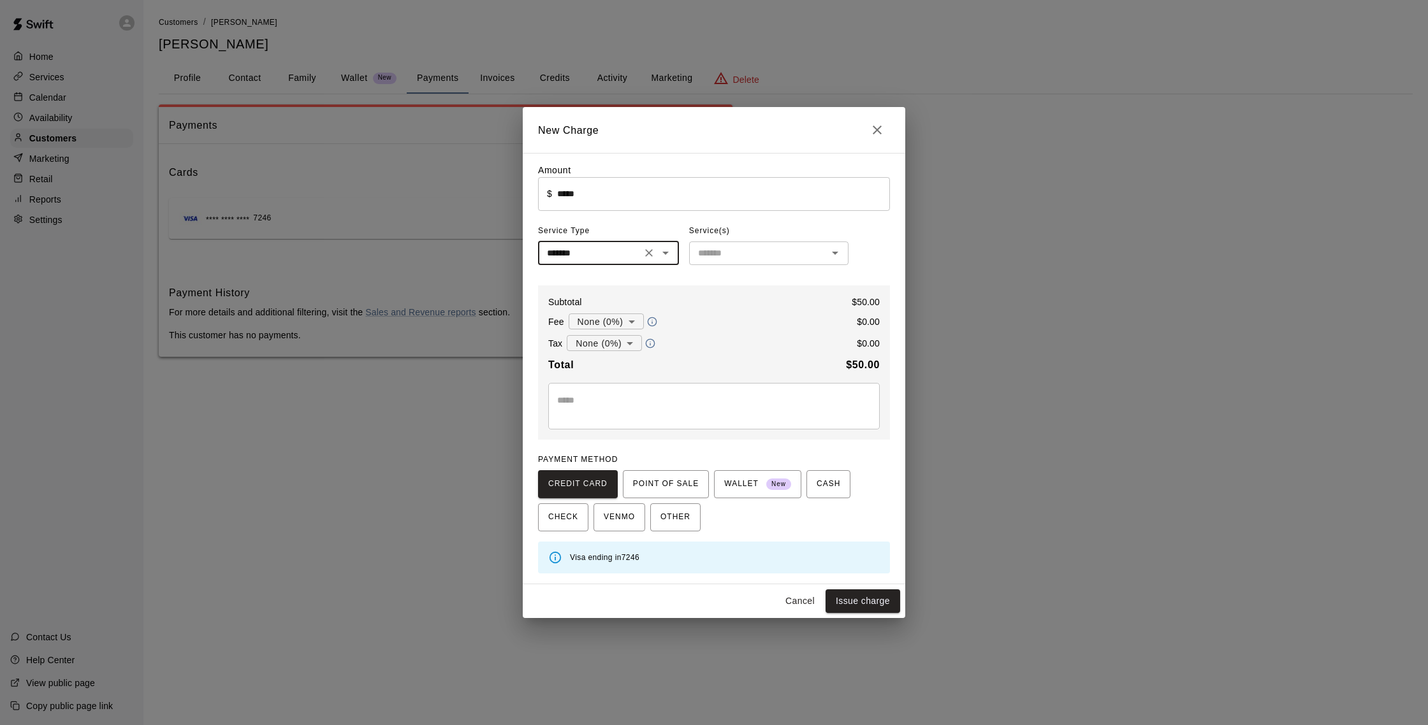
click at [751, 267] on div "Amount ​ $ ***** ​ Service Type ******* ​ Service(s) ​ Subtotal $ 50.00 Fee Non…" at bounding box center [714, 369] width 352 height 410
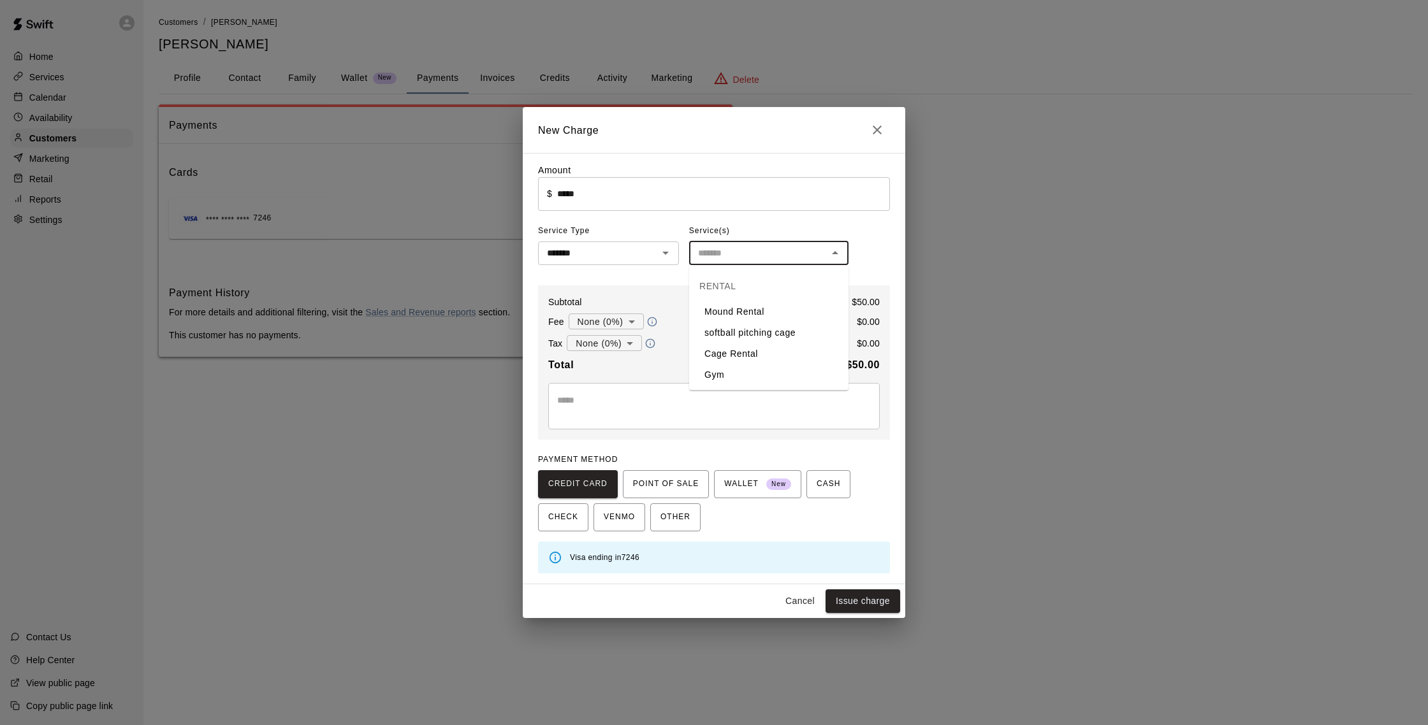
click at [749, 259] on input "text" at bounding box center [758, 253] width 131 height 16
click at [739, 354] on li "Cage Rental" at bounding box center [768, 354] width 159 height 21
type input "**********"
click at [870, 601] on button "Issue charge" at bounding box center [862, 602] width 75 height 24
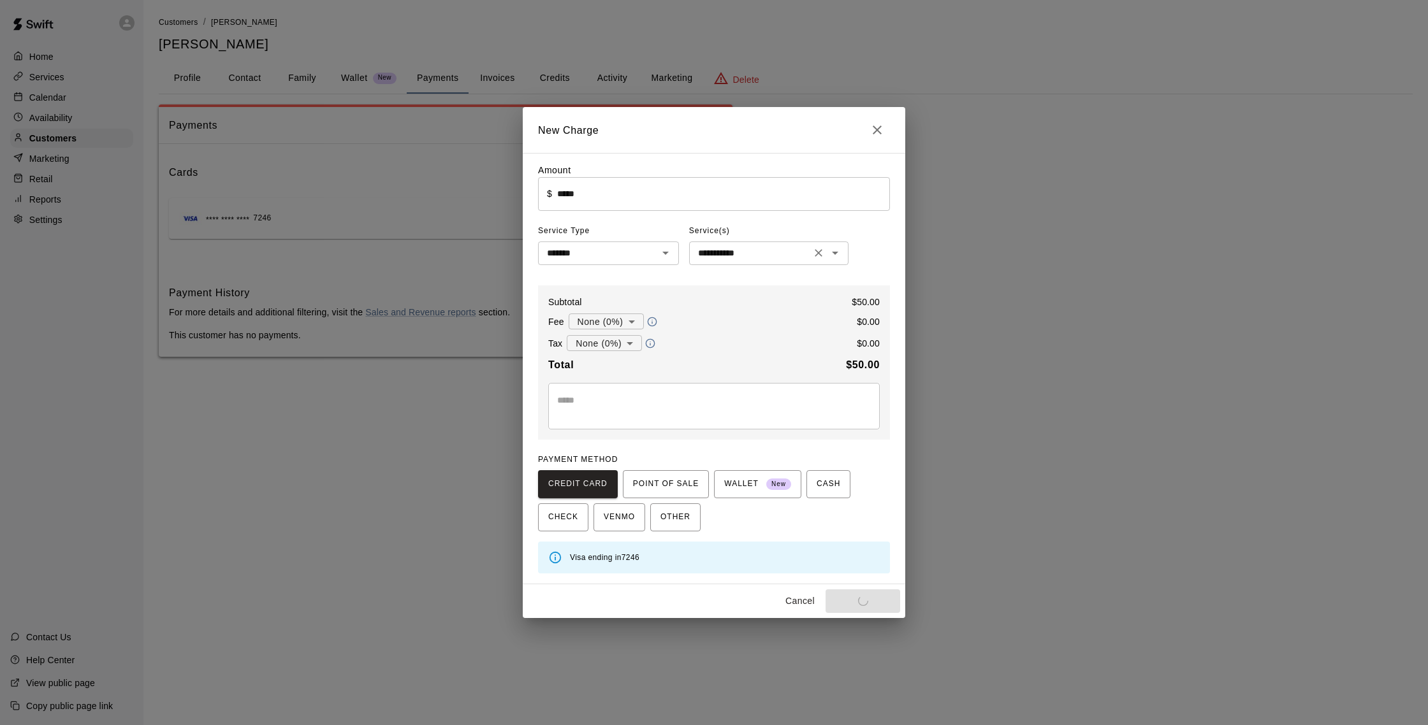
type input "*"
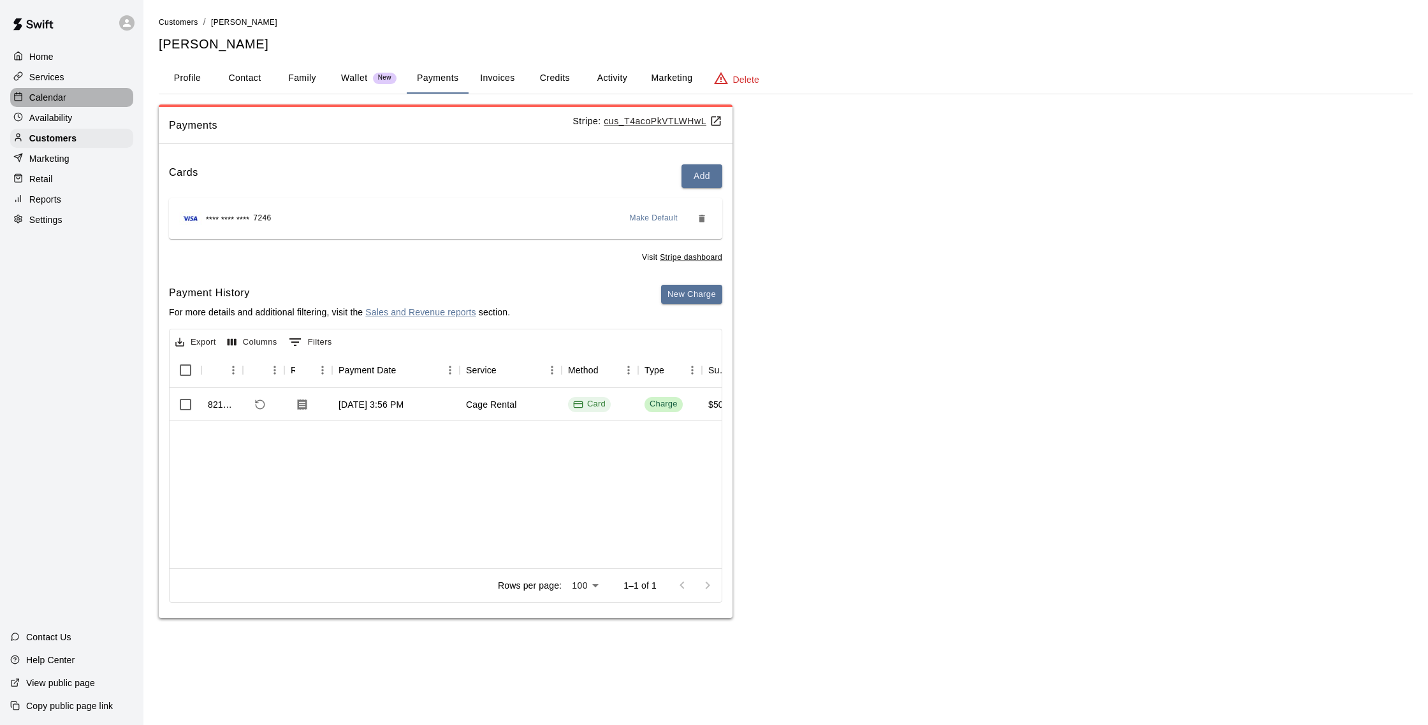
click at [63, 97] on p "Calendar" at bounding box center [47, 97] width 37 height 13
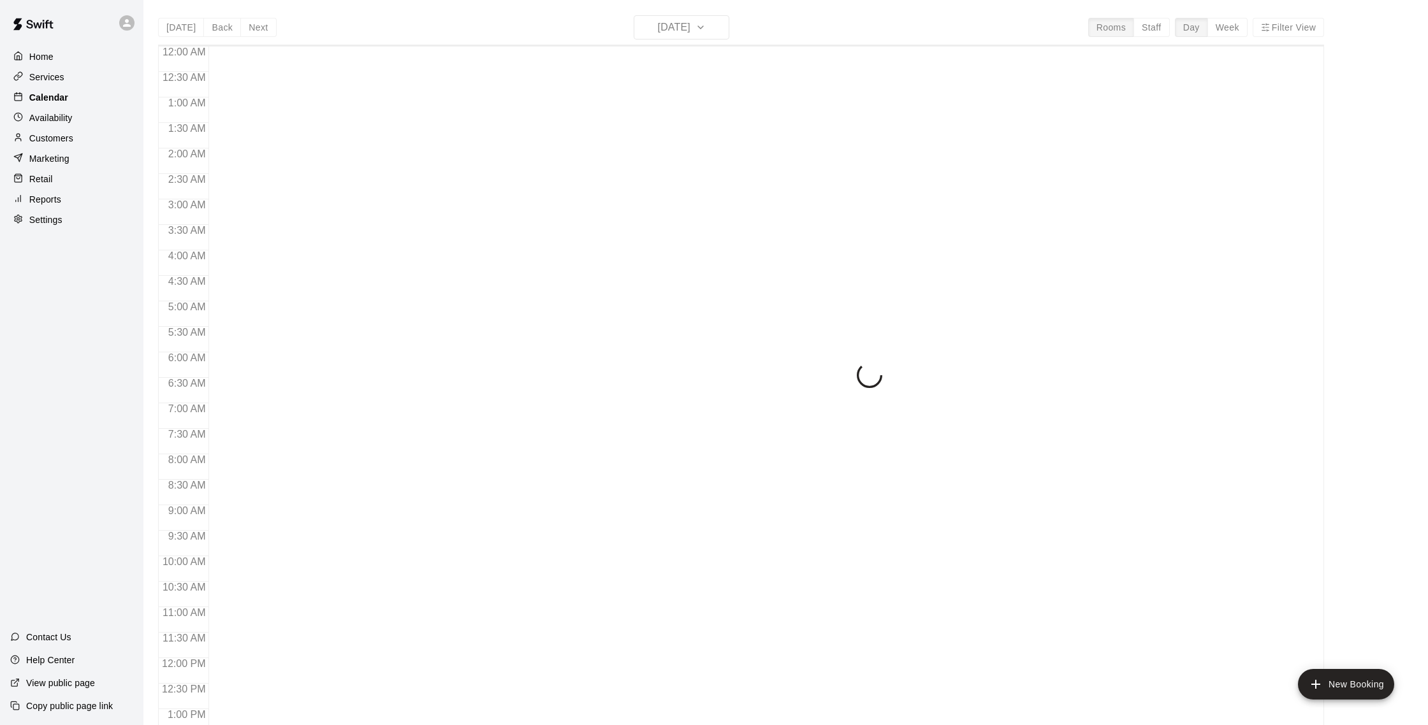
scroll to position [531, 0]
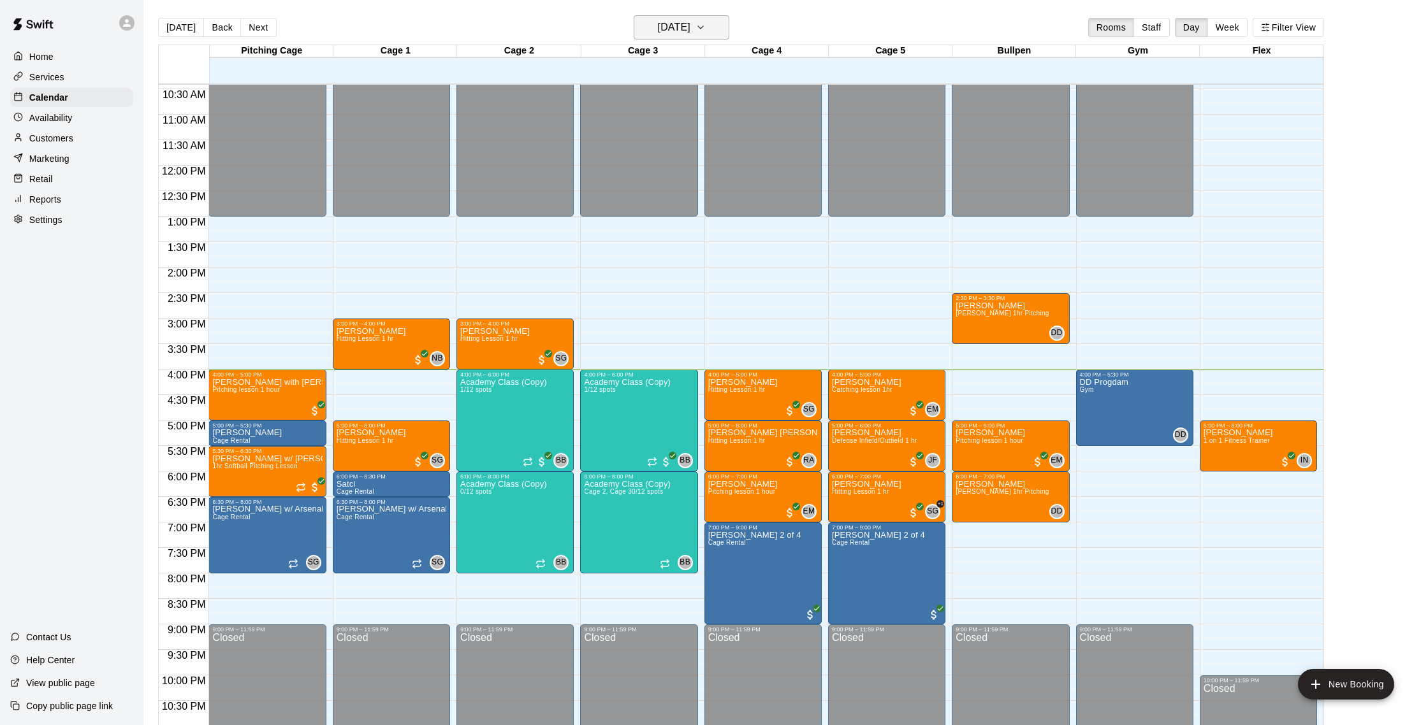
click at [718, 19] on button "[DATE]" at bounding box center [682, 27] width 96 height 24
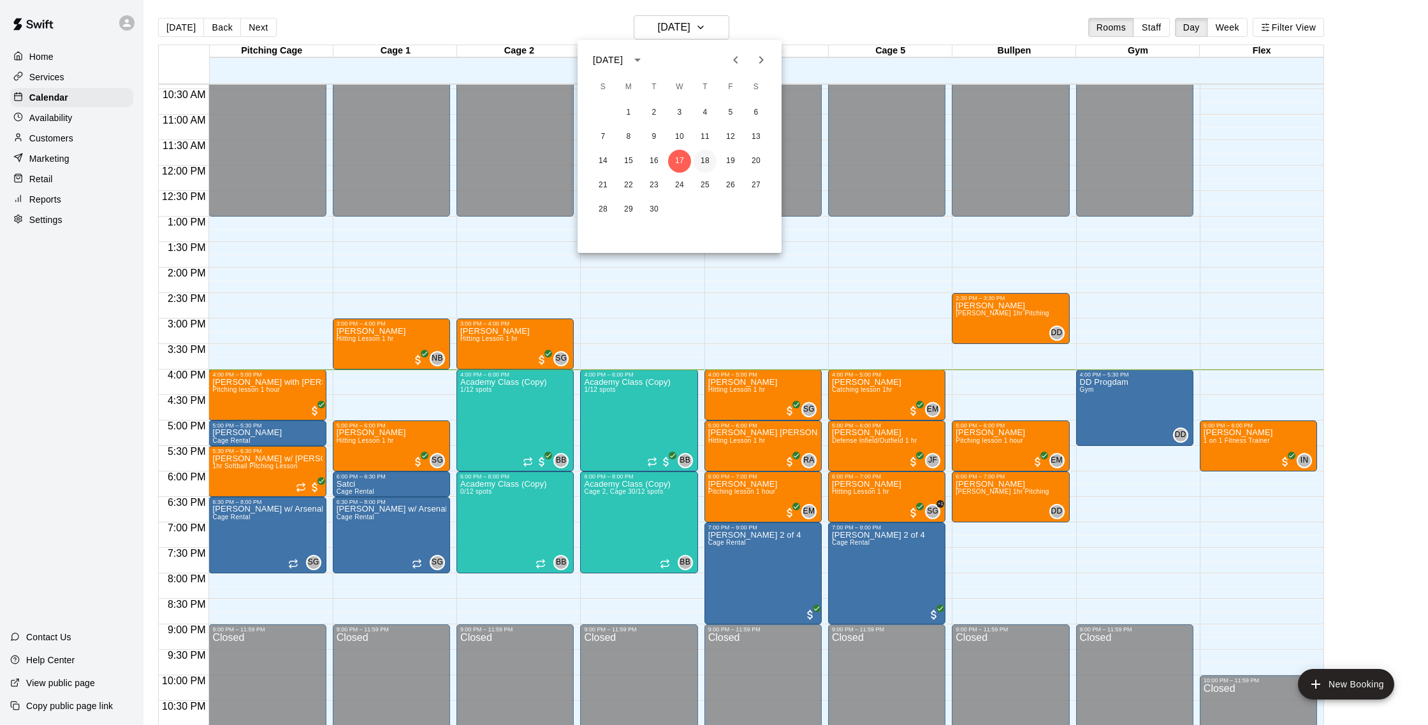
click at [700, 156] on button "18" at bounding box center [704, 161] width 23 height 23
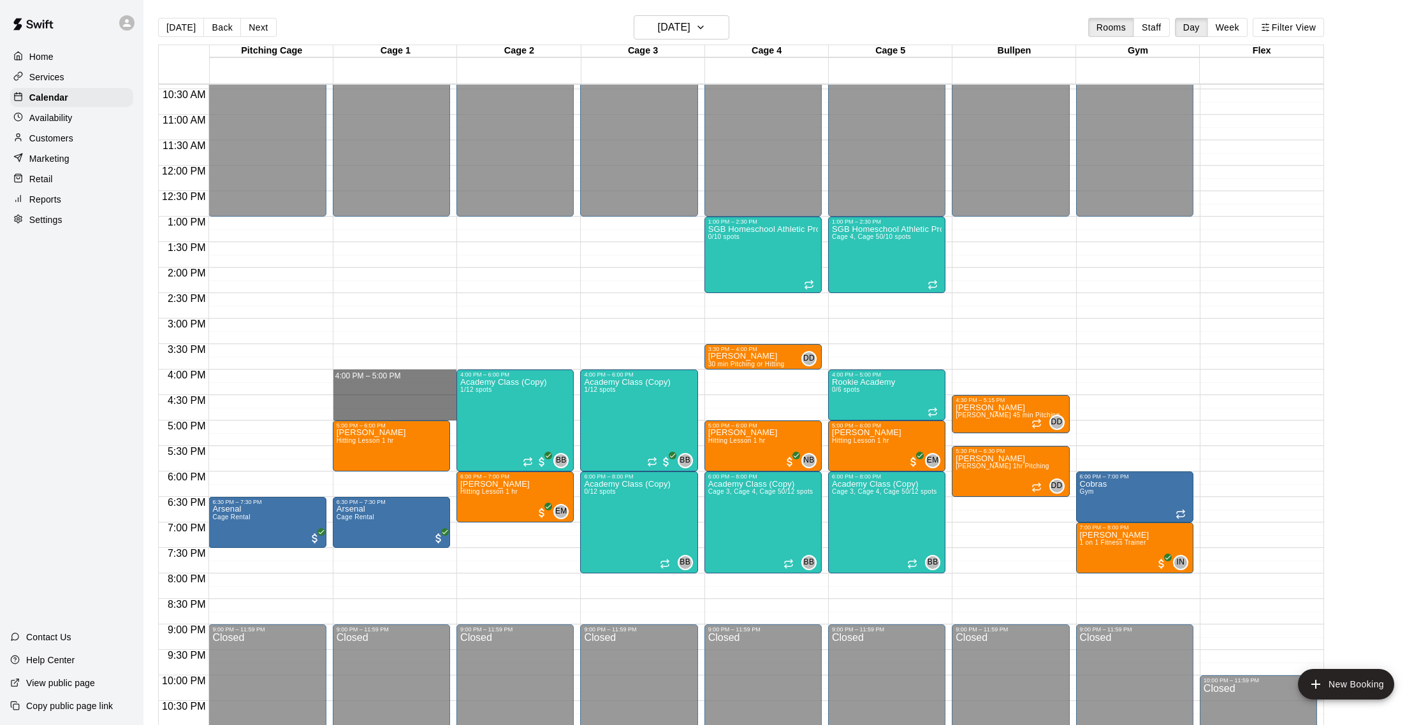
drag, startPoint x: 361, startPoint y: 375, endPoint x: 366, endPoint y: 411, distance: 36.8
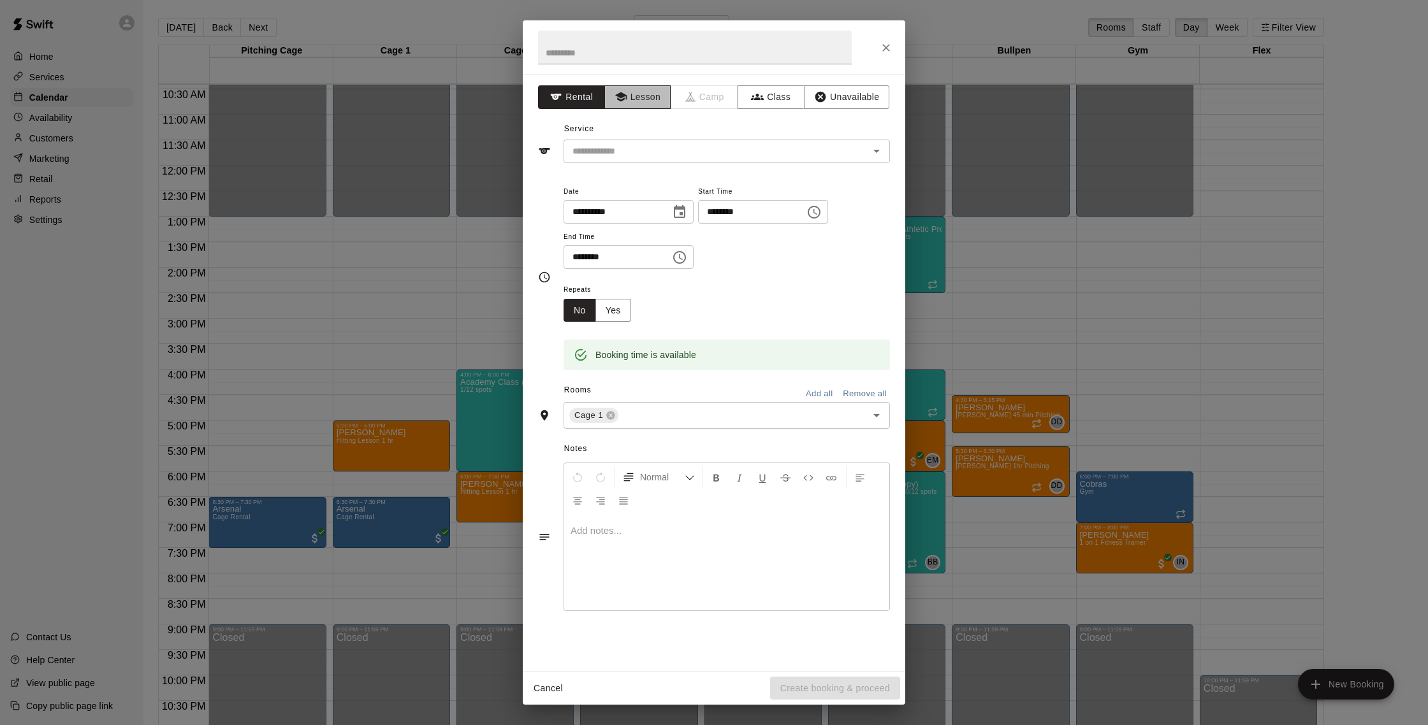
click at [657, 102] on button "Lesson" at bounding box center [637, 97] width 67 height 24
click at [652, 146] on input "text" at bounding box center [707, 151] width 281 height 16
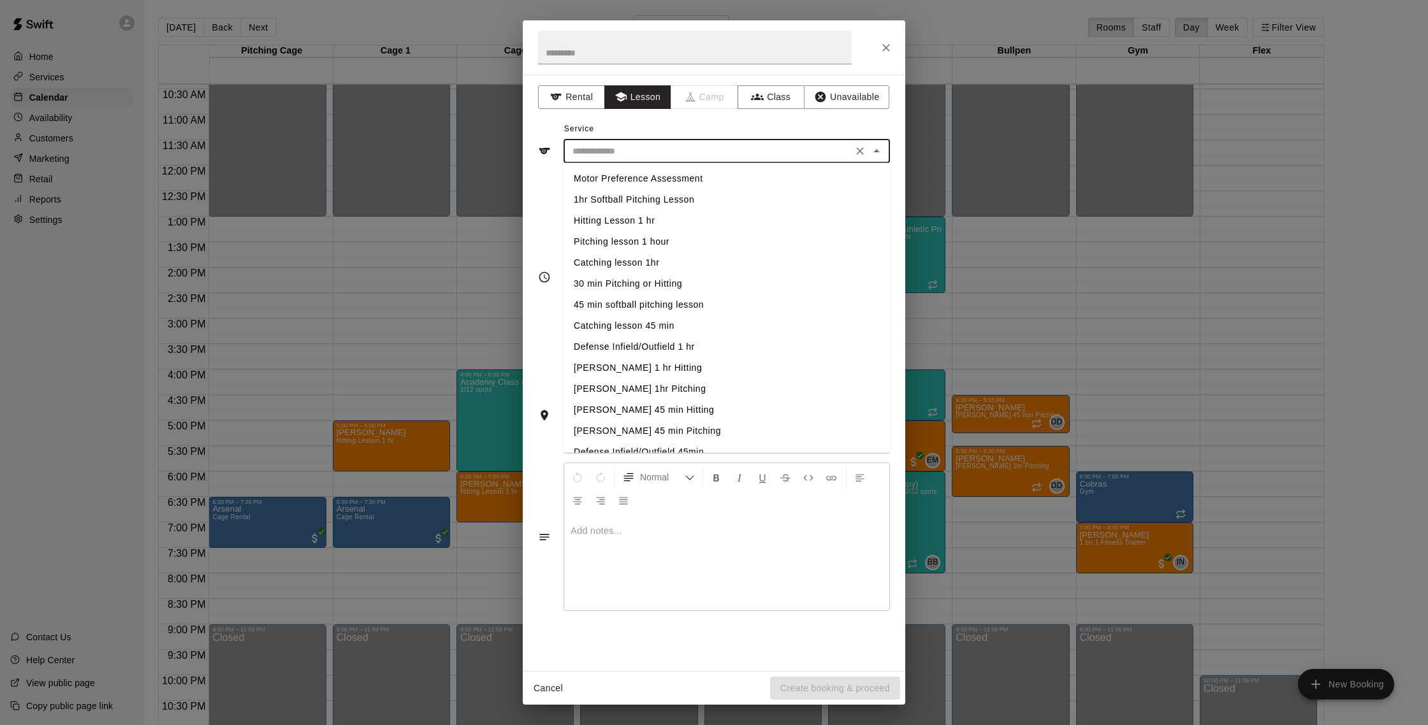
click at [641, 220] on li "Hitting Lesson 1 hr" at bounding box center [726, 220] width 326 height 21
type input "**********"
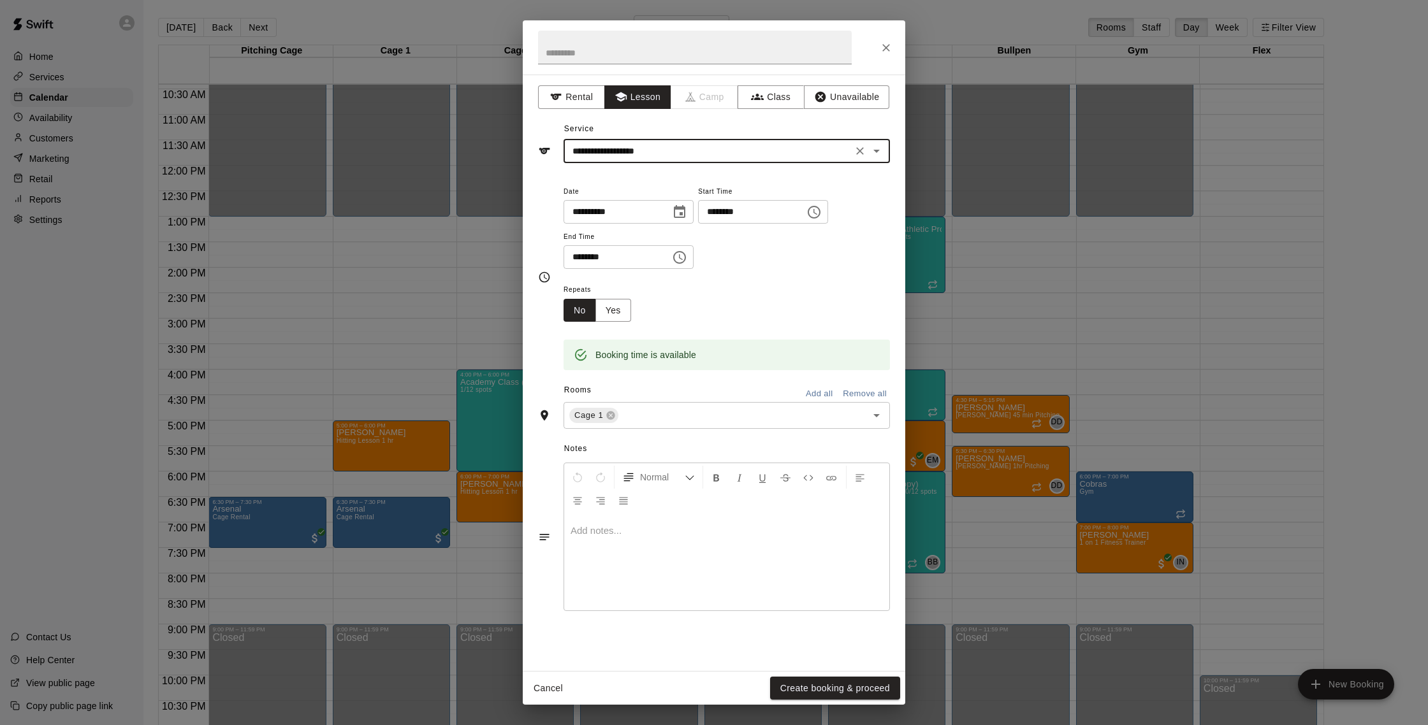
click at [843, 691] on button "Create booking & proceed" at bounding box center [835, 689] width 130 height 24
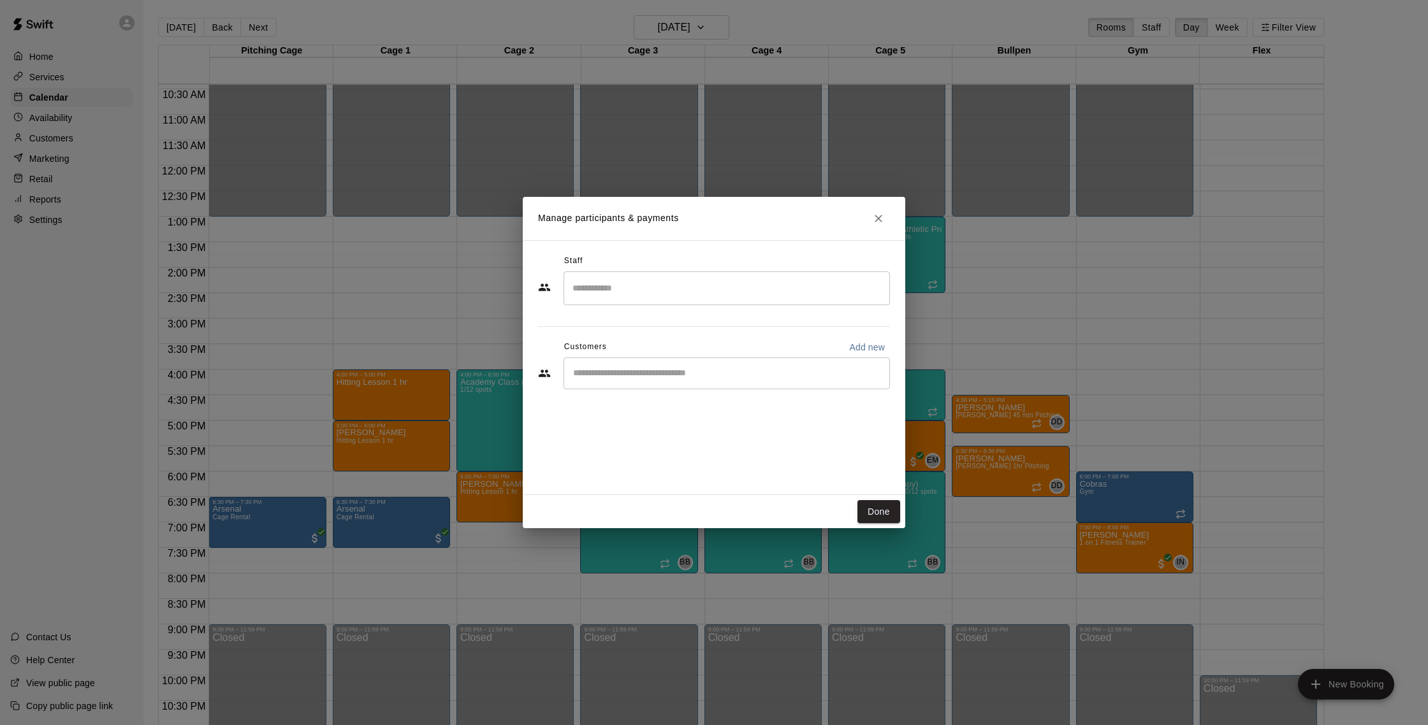
click at [650, 289] on input "Search staff" at bounding box center [726, 288] width 315 height 22
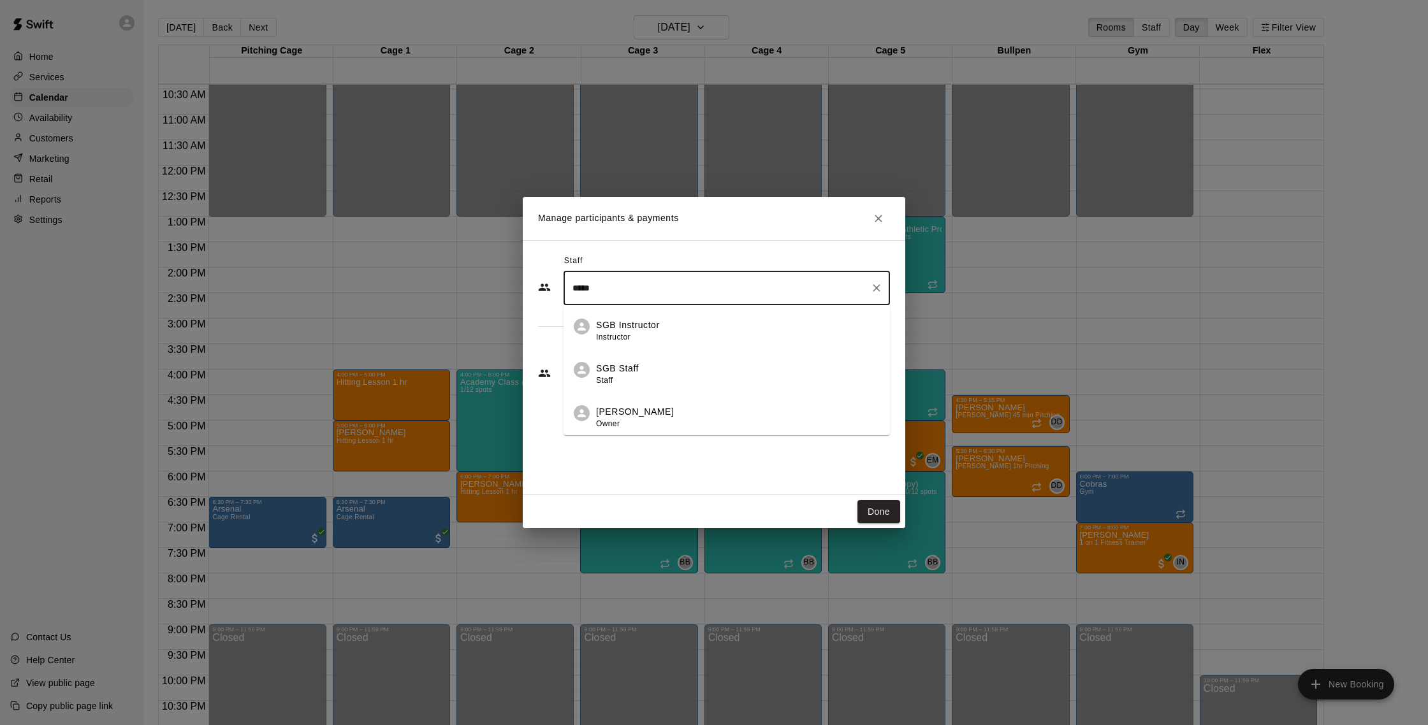
click at [662, 423] on div "Shaun Garceau Owner" at bounding box center [635, 417] width 78 height 25
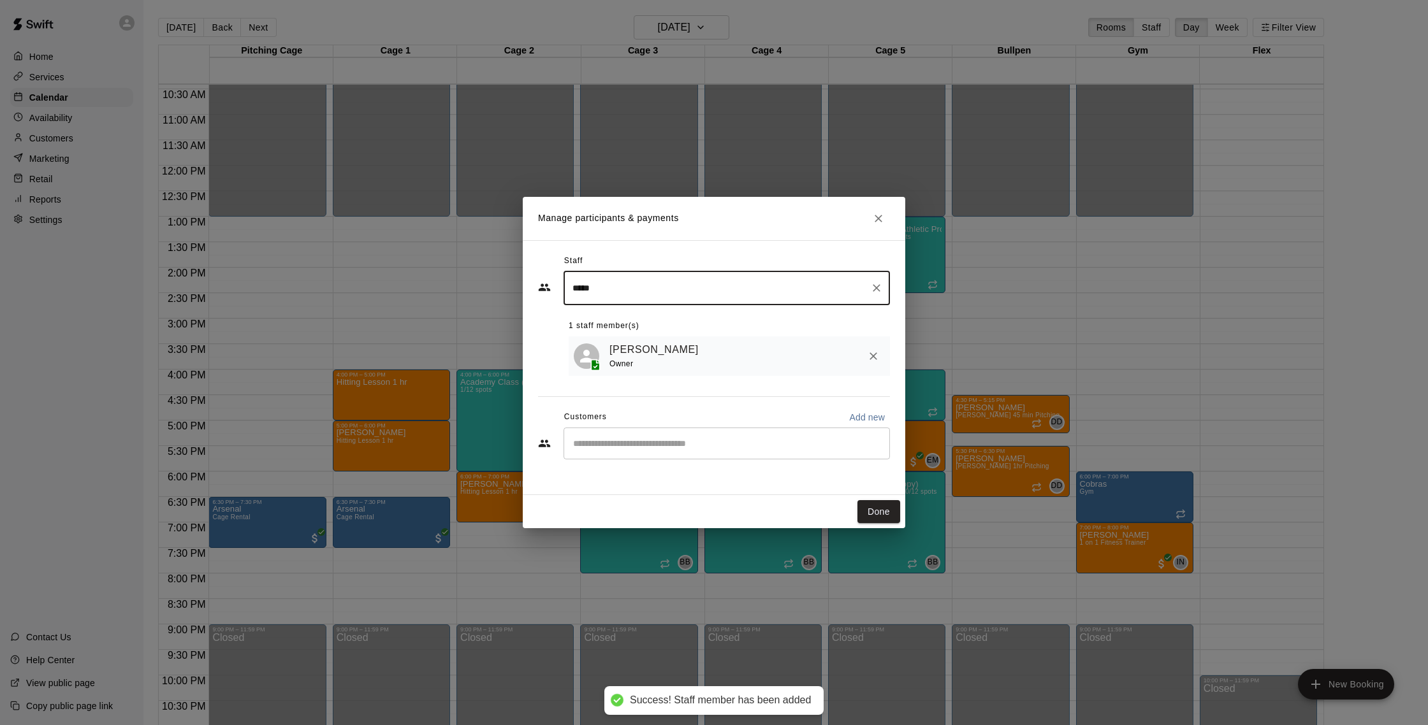
type input "*****"
click at [667, 445] on input "Start typing to search customers..." at bounding box center [726, 443] width 315 height 13
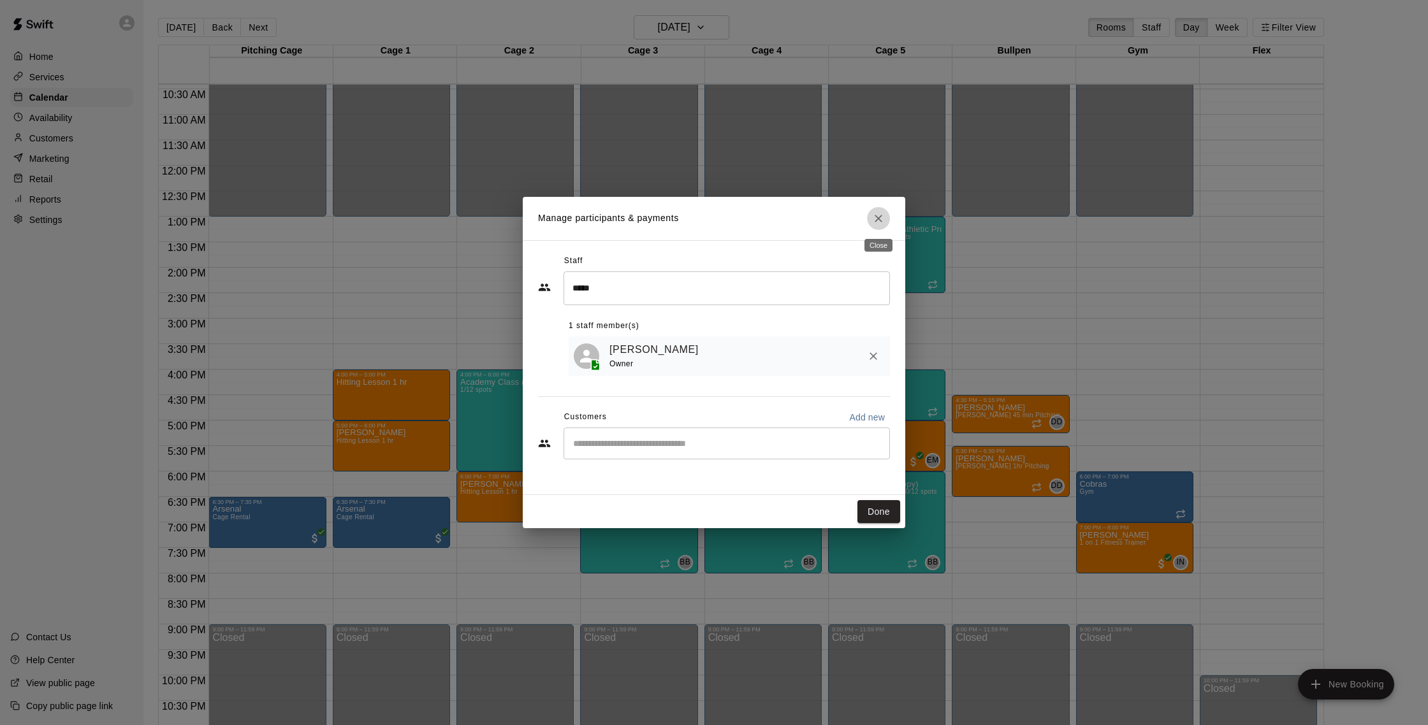
click at [878, 212] on icon "Close" at bounding box center [878, 218] width 13 height 13
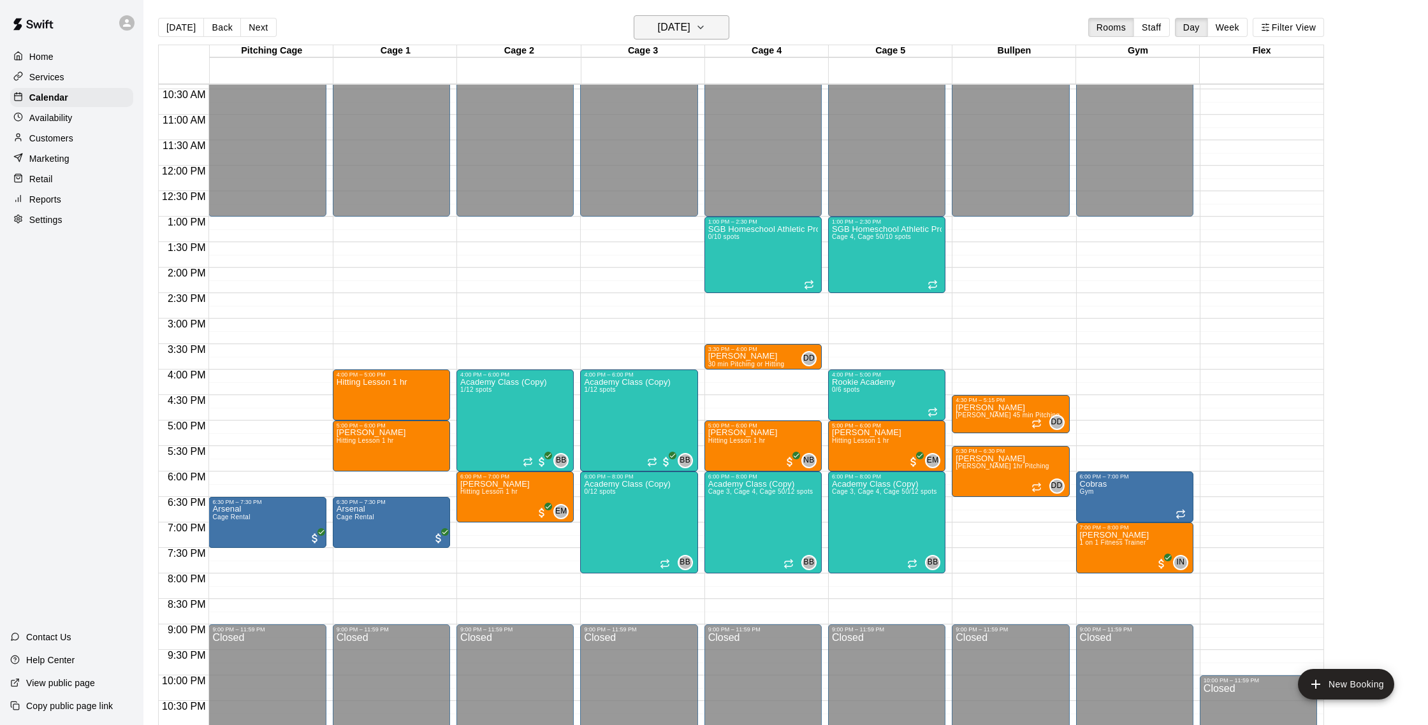
click at [670, 21] on h6 "[DATE]" at bounding box center [674, 27] width 33 height 18
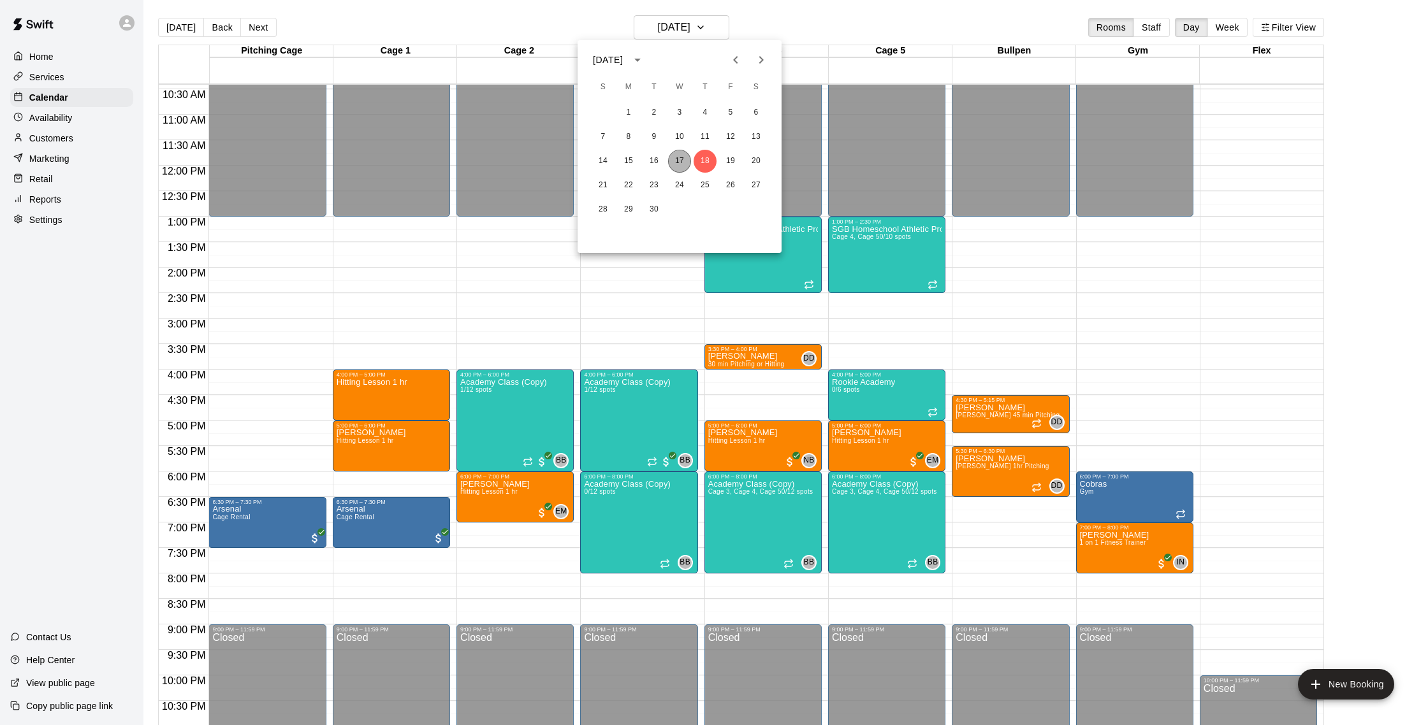
click at [681, 156] on button "17" at bounding box center [679, 161] width 23 height 23
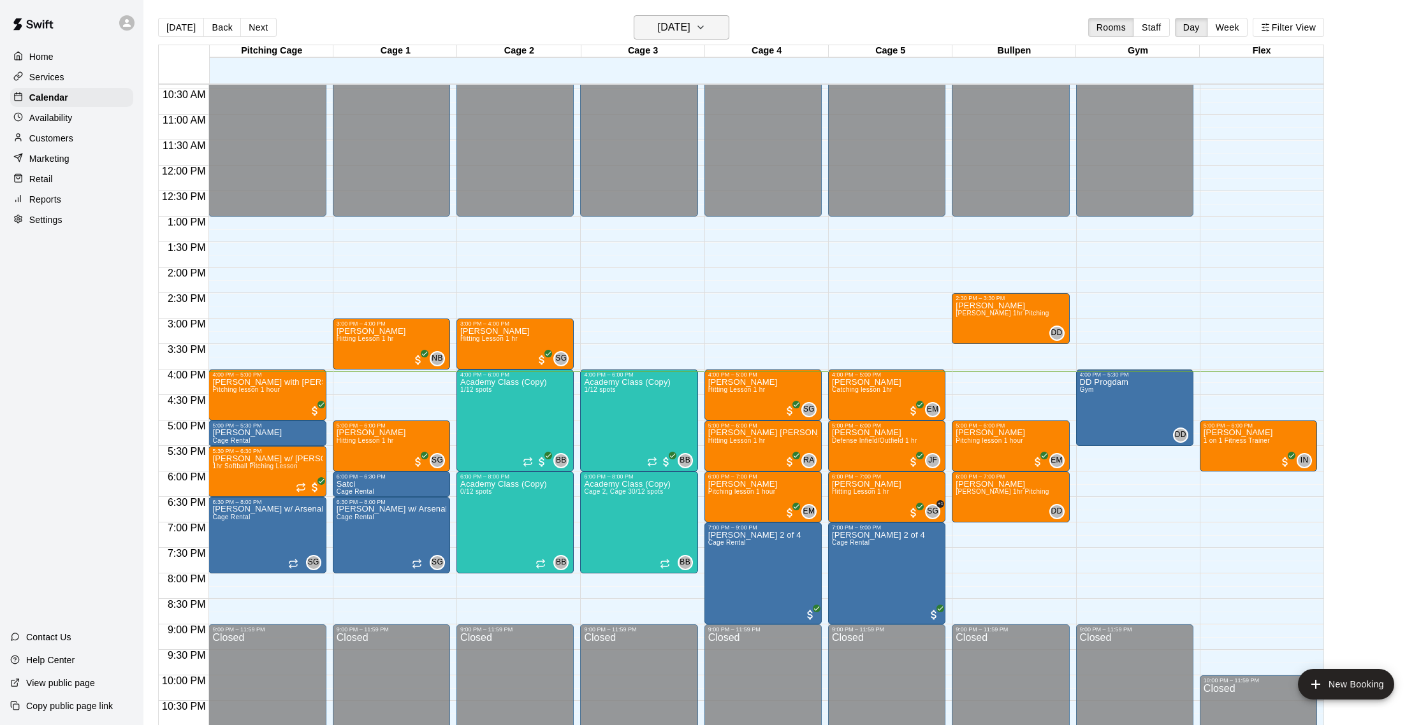
click at [678, 25] on h6 "[DATE]" at bounding box center [674, 27] width 33 height 18
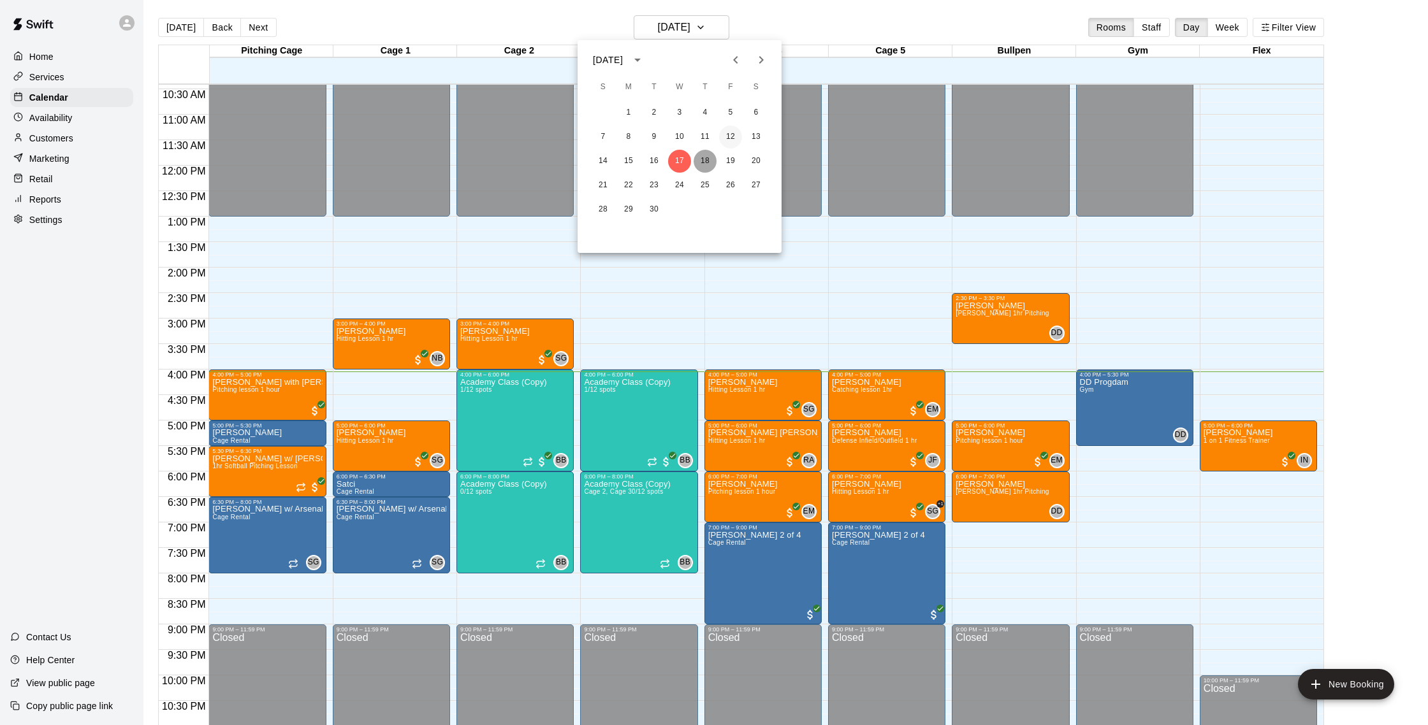
drag, startPoint x: 708, startPoint y: 163, endPoint x: 726, endPoint y: 134, distance: 34.3
click at [708, 163] on button "18" at bounding box center [704, 161] width 23 height 23
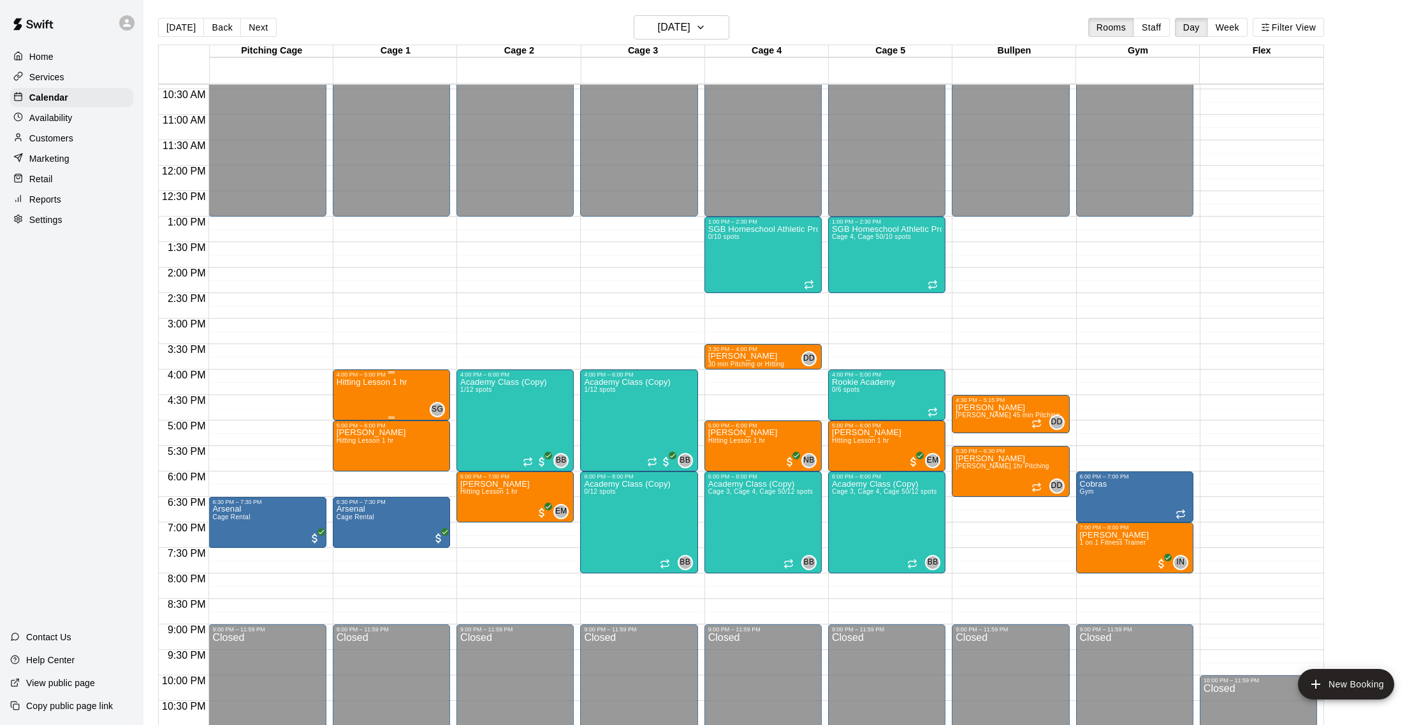
click at [420, 377] on div "4:00 PM – 5:00 PM Hitting Lesson 1 hr SG 0" at bounding box center [392, 395] width 110 height 47
click at [352, 421] on img "edit" at bounding box center [349, 415] width 15 height 15
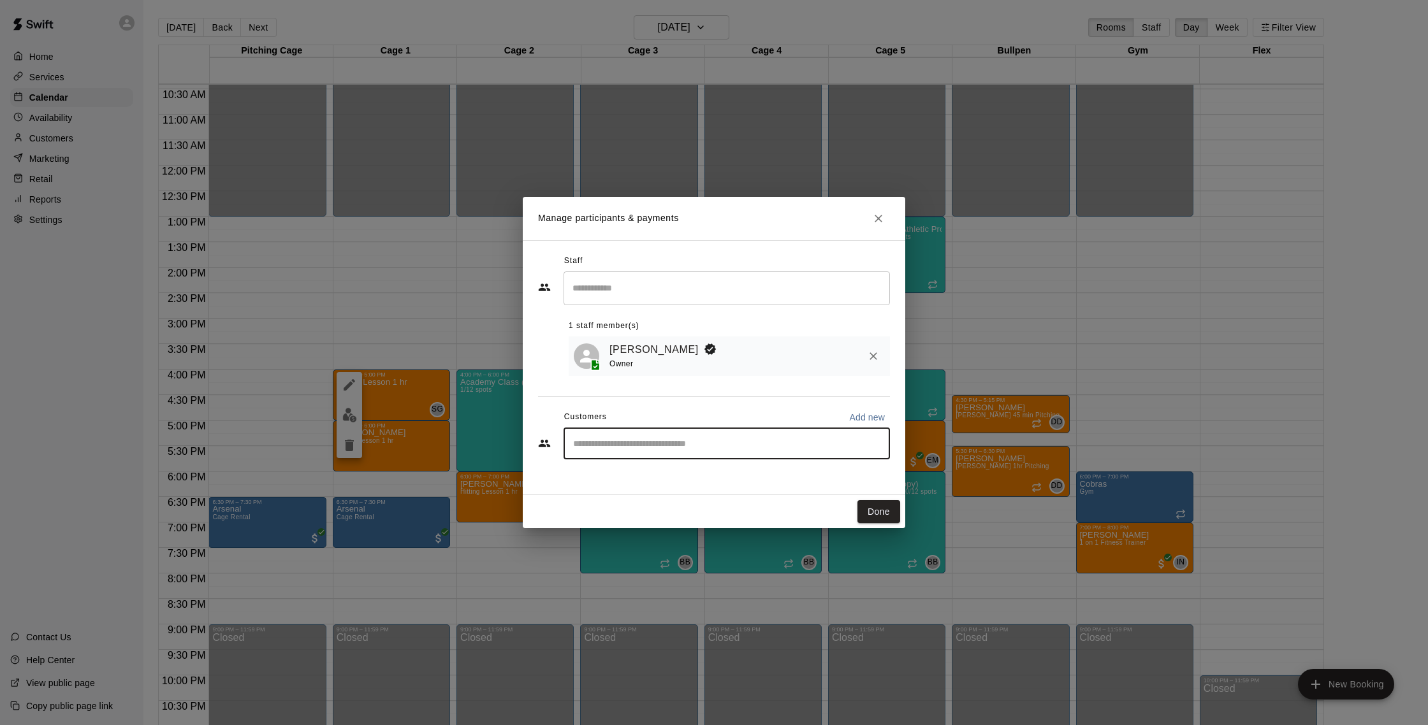
click at [611, 449] on input "Start typing to search customers..." at bounding box center [726, 443] width 315 height 13
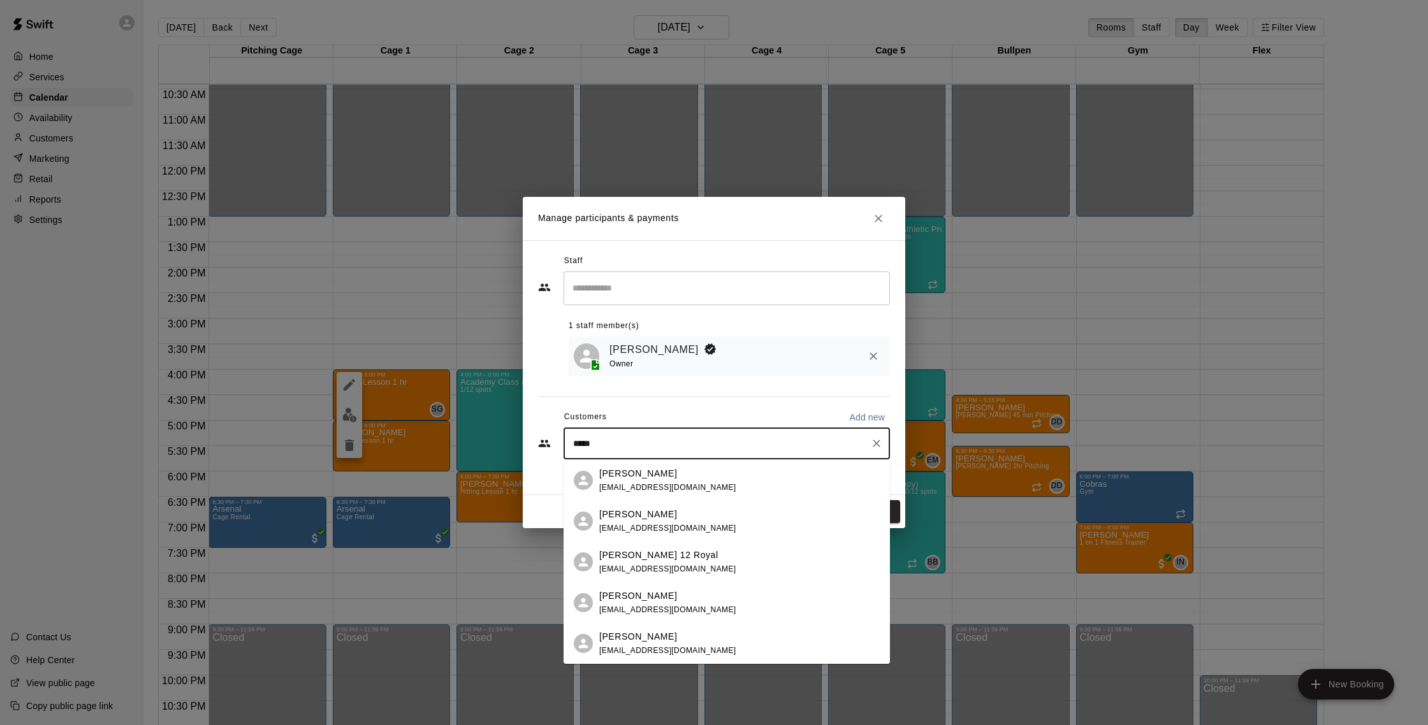
type input "******"
click at [658, 483] on span "[EMAIL_ADDRESS][DOMAIN_NAME]" at bounding box center [667, 487] width 137 height 9
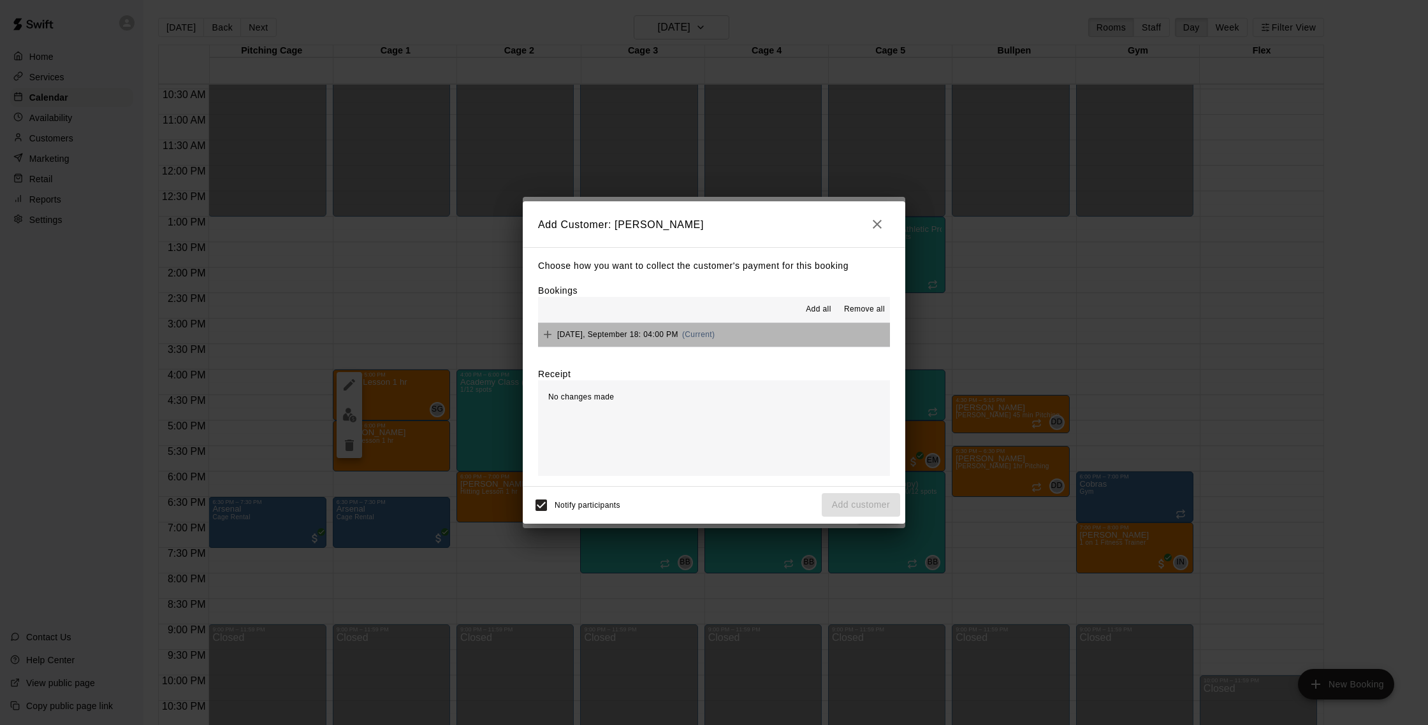
click at [782, 335] on button "[DATE], September 18: 04:00 PM (Current)" at bounding box center [714, 335] width 352 height 24
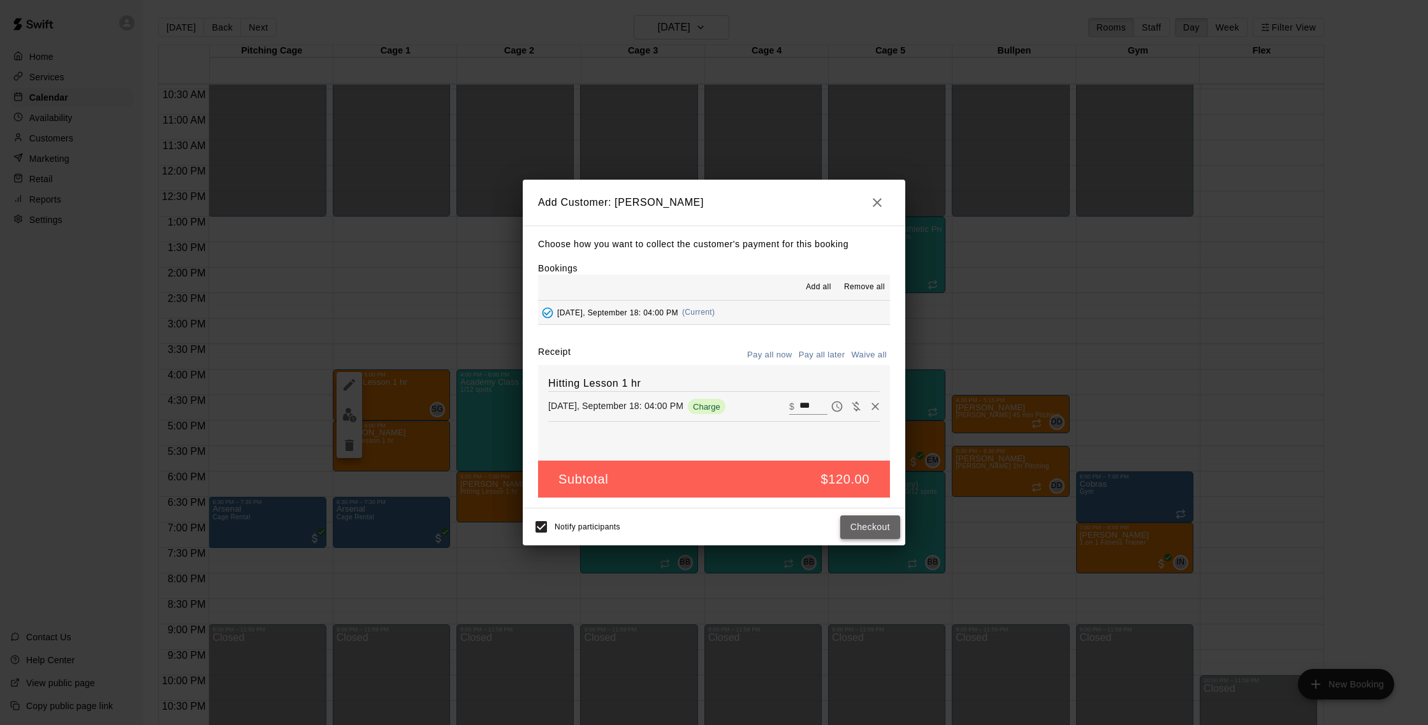
click at [867, 528] on button "Checkout" at bounding box center [870, 528] width 60 height 24
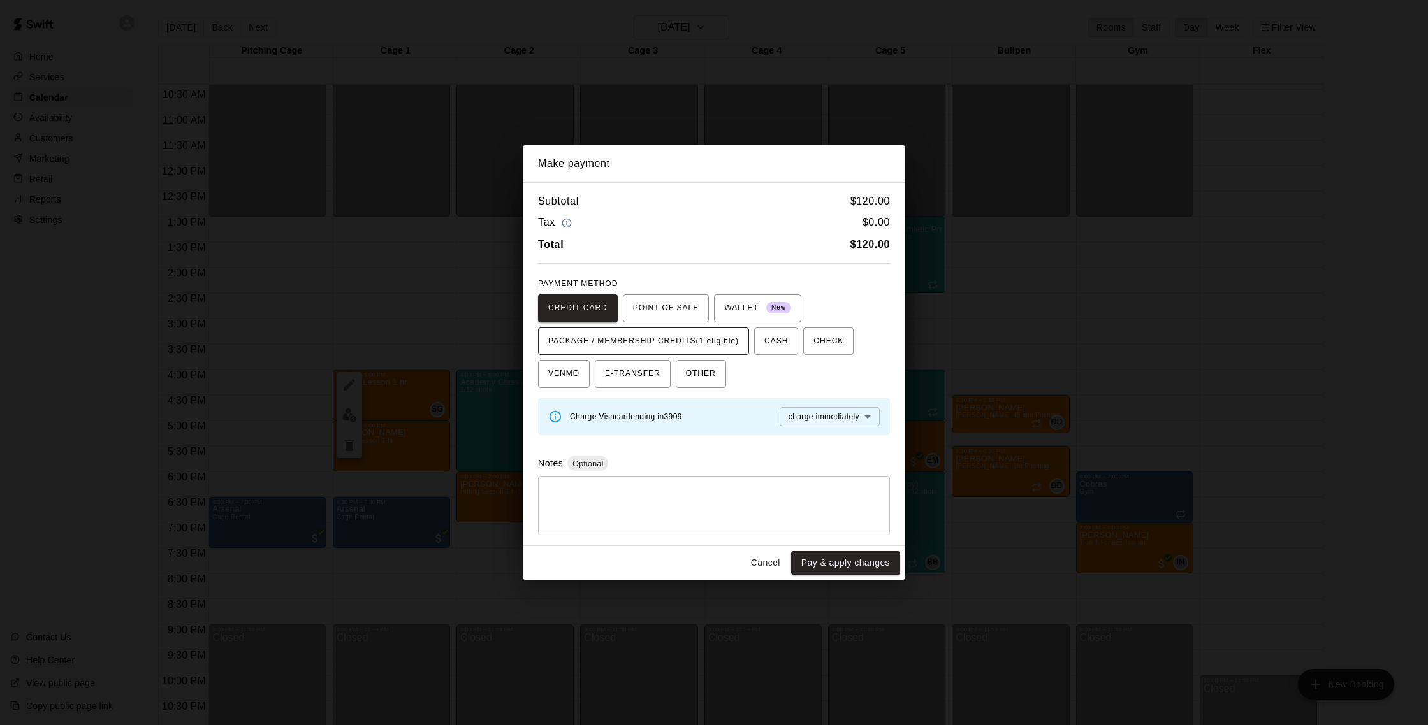
click at [704, 340] on span "PACKAGE / MEMBERSHIP CREDITS (1 eligible)" at bounding box center [643, 341] width 191 height 20
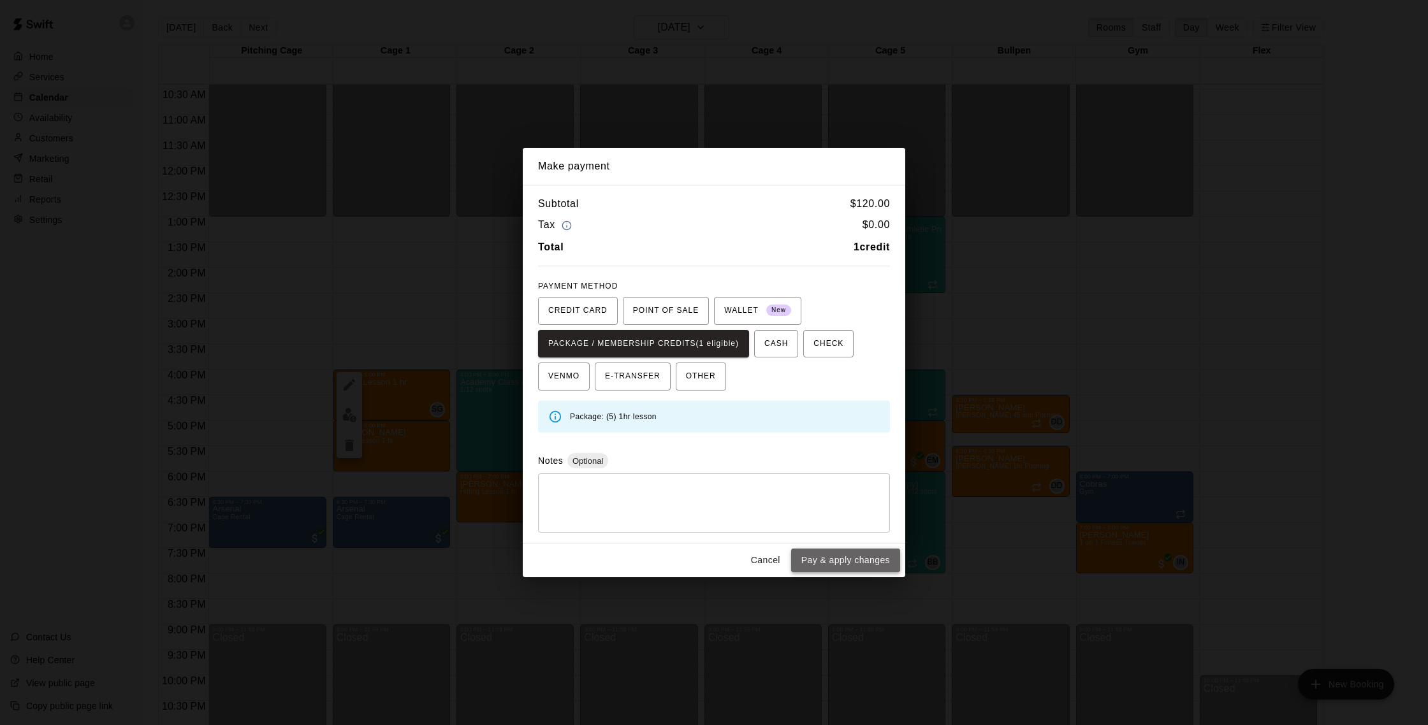
click at [839, 562] on button "Pay & apply changes" at bounding box center [845, 561] width 109 height 24
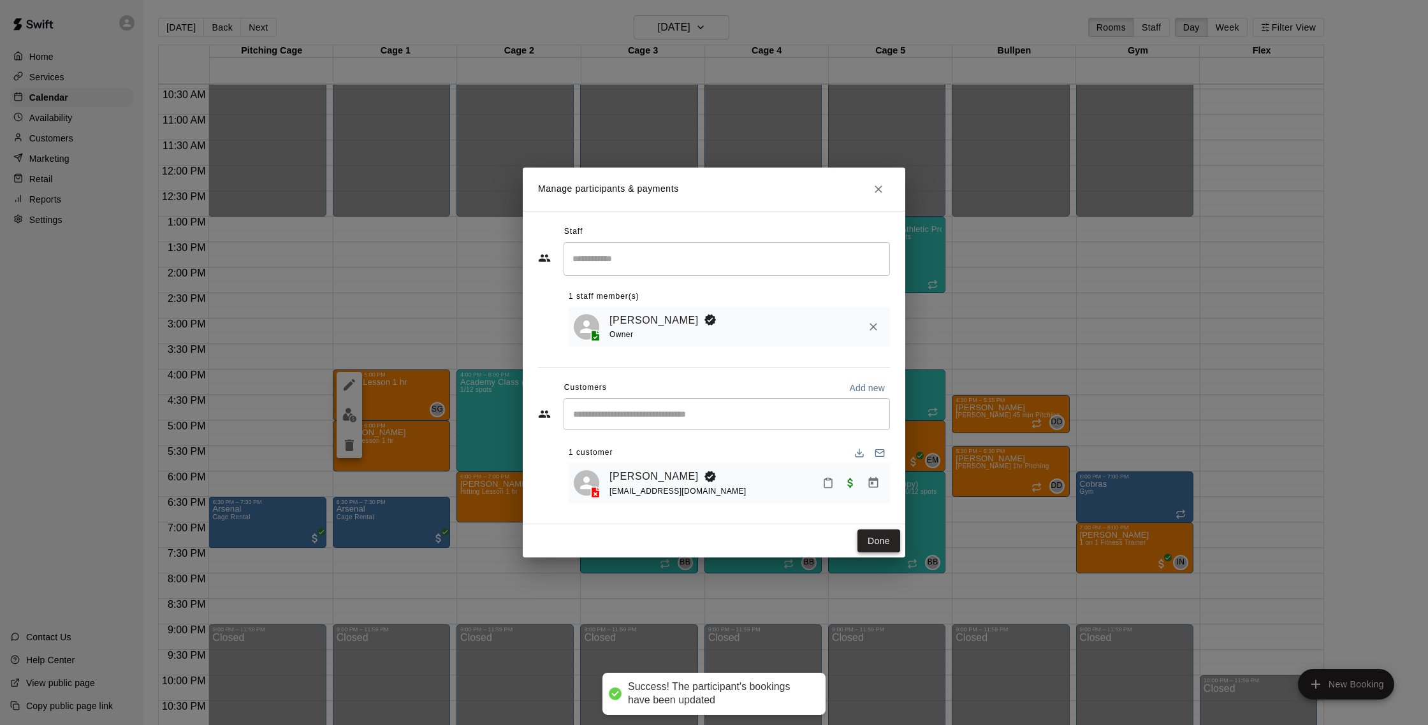
click at [874, 546] on button "Done" at bounding box center [878, 542] width 43 height 24
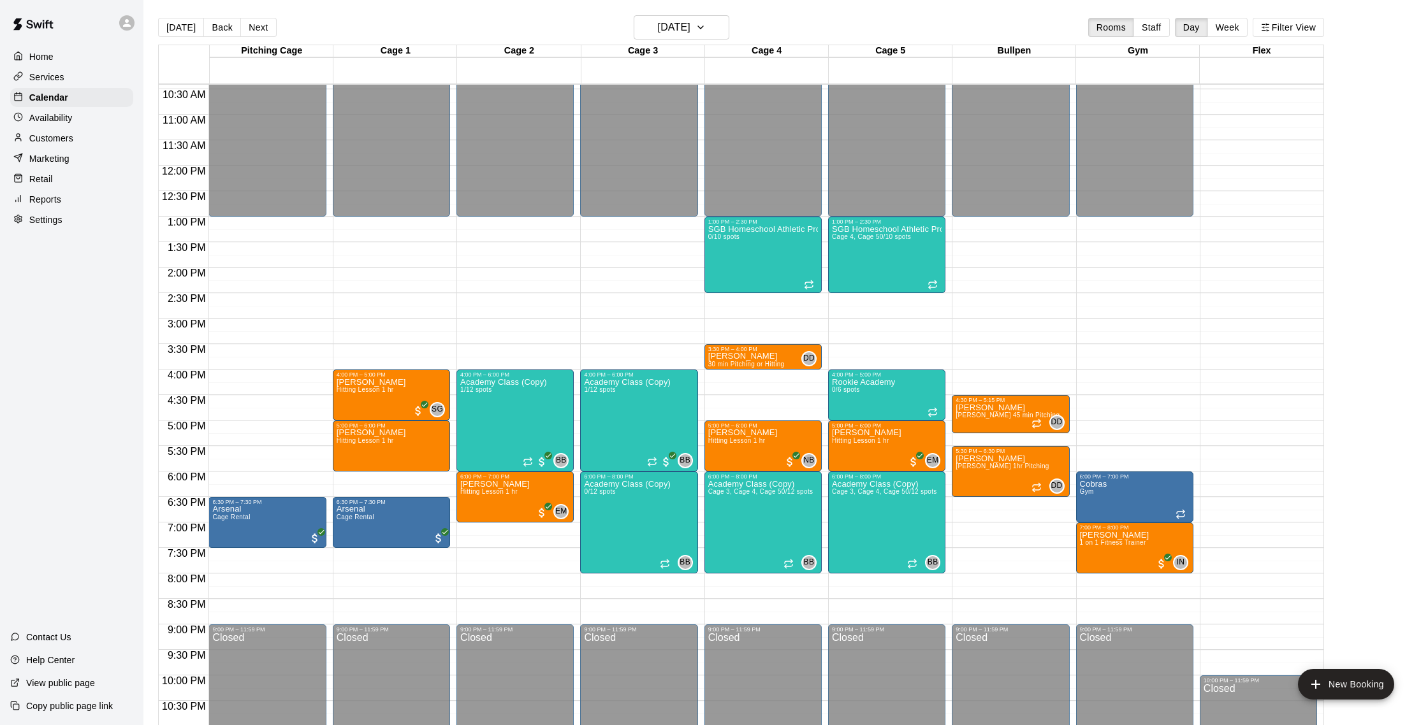
click at [48, 133] on p "Customers" at bounding box center [51, 138] width 44 height 13
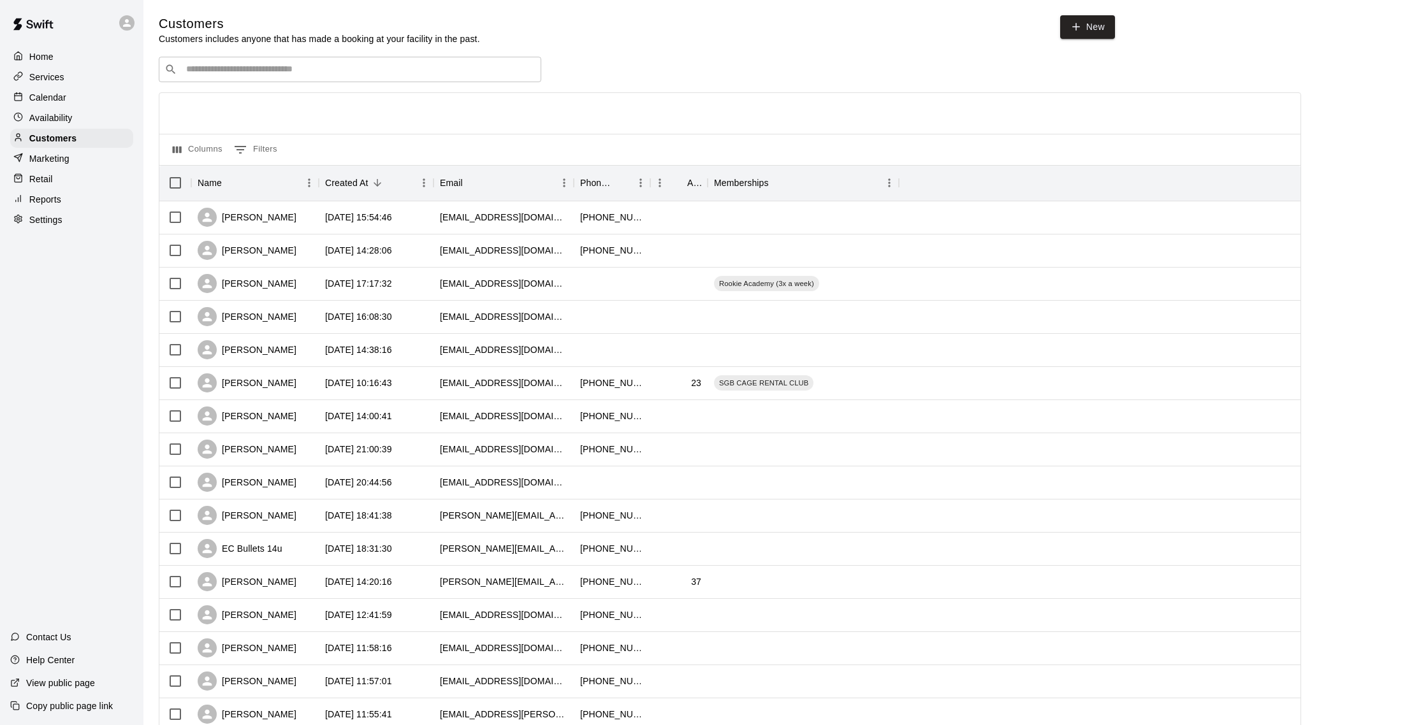
click at [55, 101] on p "Calendar" at bounding box center [47, 97] width 37 height 13
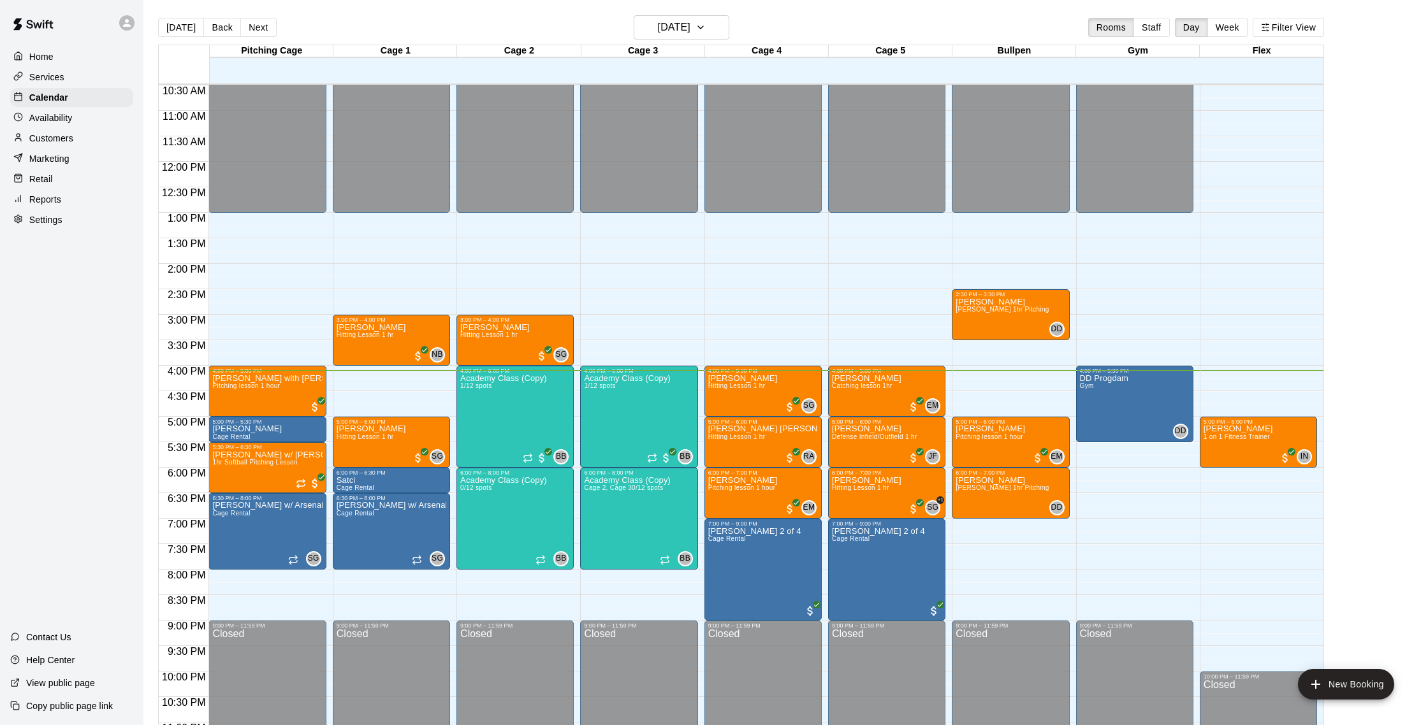
scroll to position [538, 0]
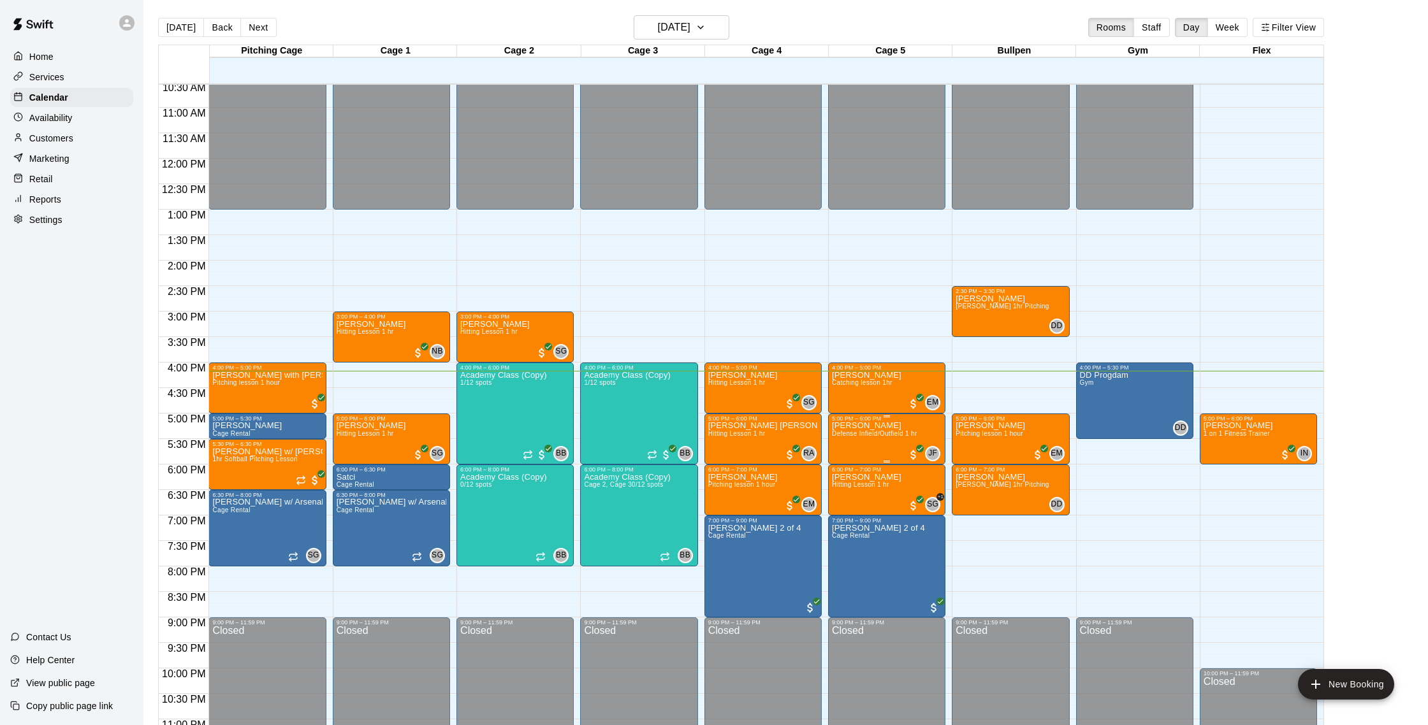
click at [851, 436] on span "Defense Infield/Outfield 1 hr" at bounding box center [874, 433] width 85 height 7
click at [848, 465] on button "edit" at bounding box center [844, 474] width 25 height 25
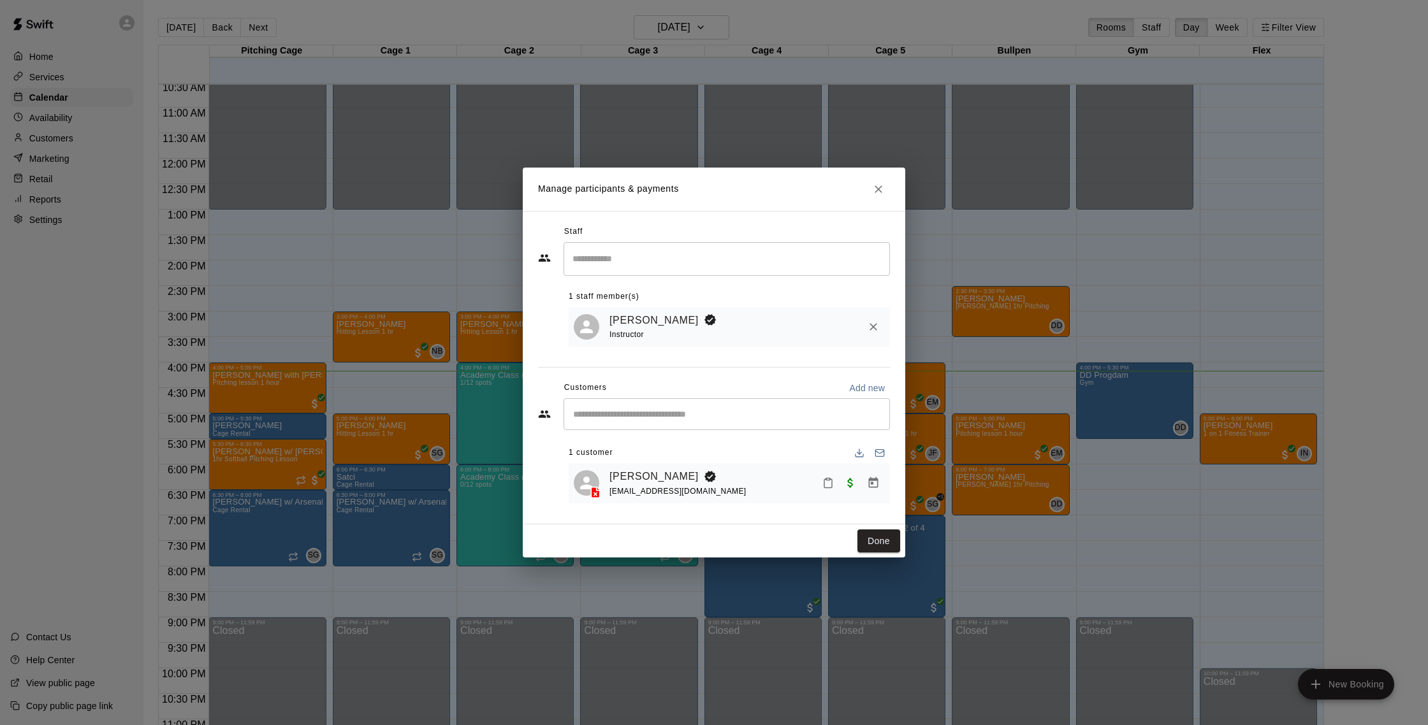
click at [627, 409] on input "Start typing to search customers..." at bounding box center [726, 414] width 315 height 13
click at [642, 470] on link "[PERSON_NAME]" at bounding box center [653, 476] width 89 height 17
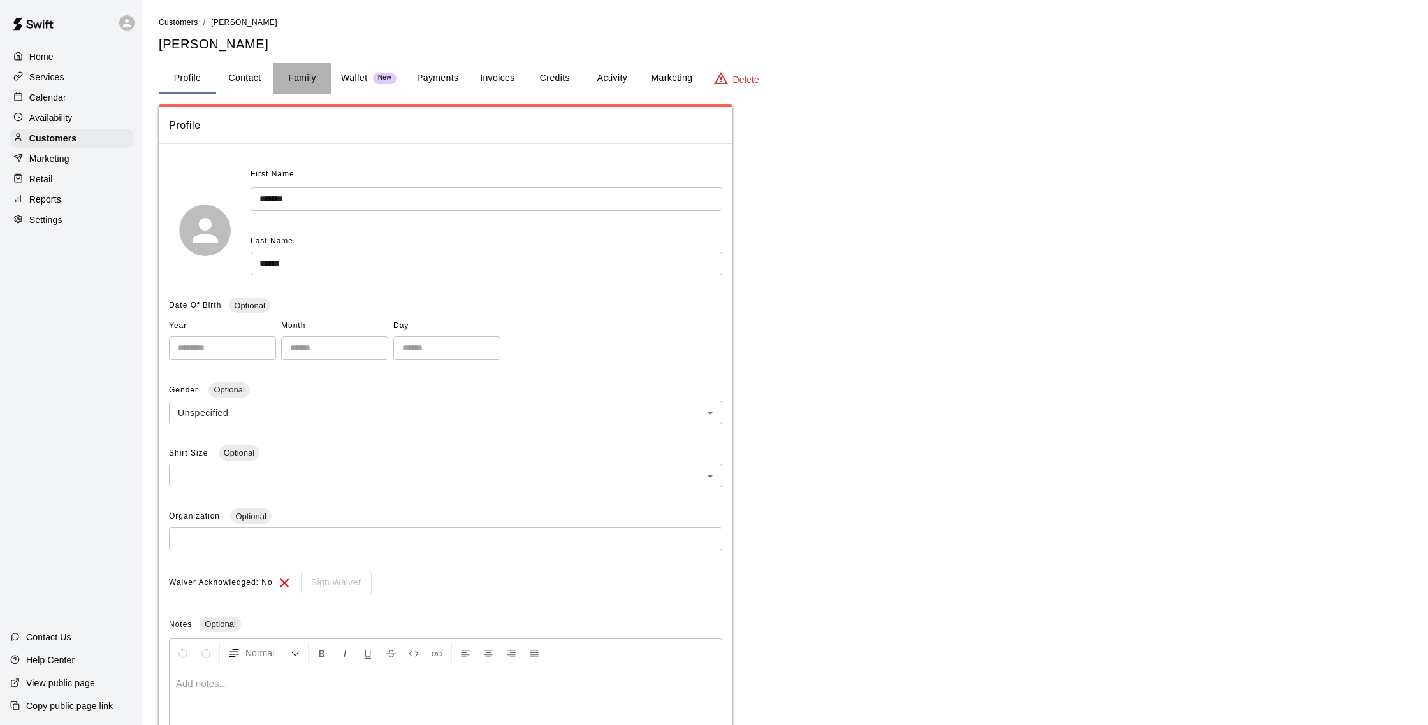
drag, startPoint x: 299, startPoint y: 81, endPoint x: 262, endPoint y: 76, distance: 37.3
click at [299, 81] on button "Family" at bounding box center [301, 78] width 57 height 31
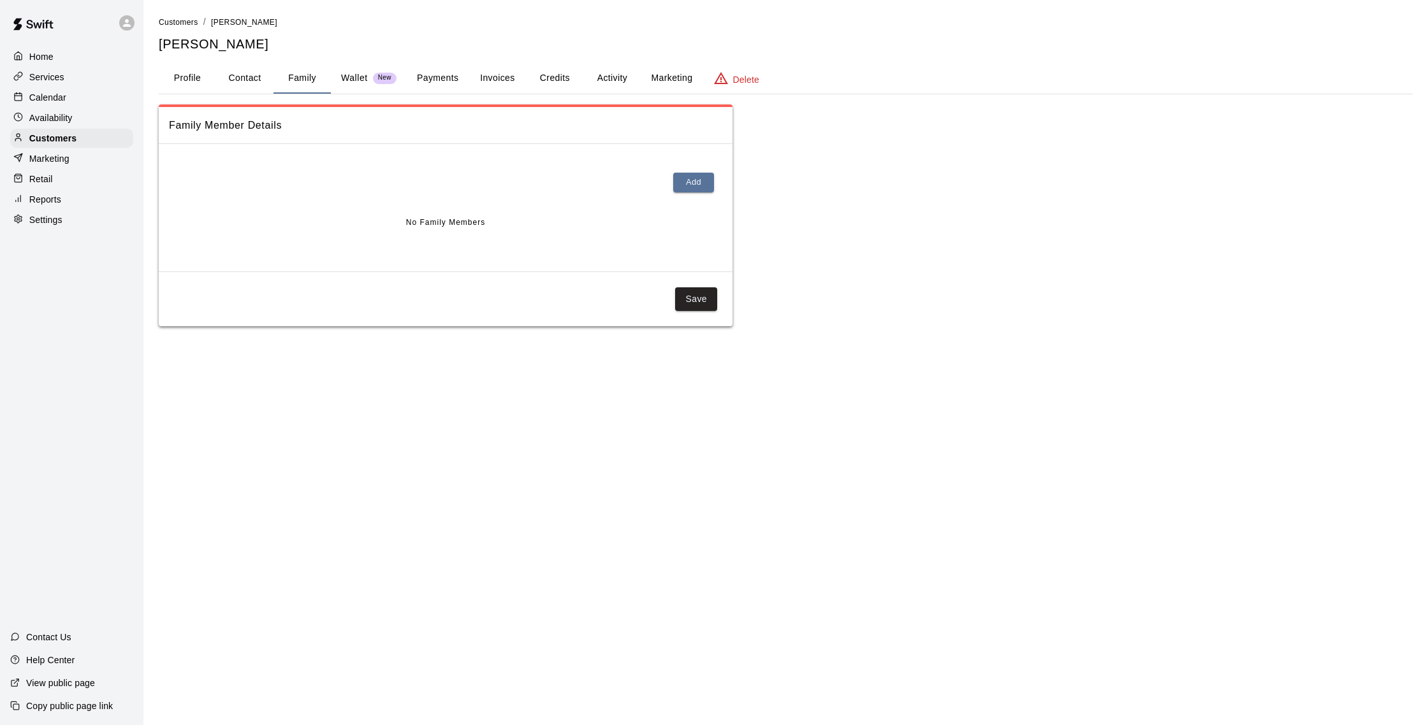
click at [262, 76] on button "Contact" at bounding box center [244, 78] width 57 height 31
select select "**"
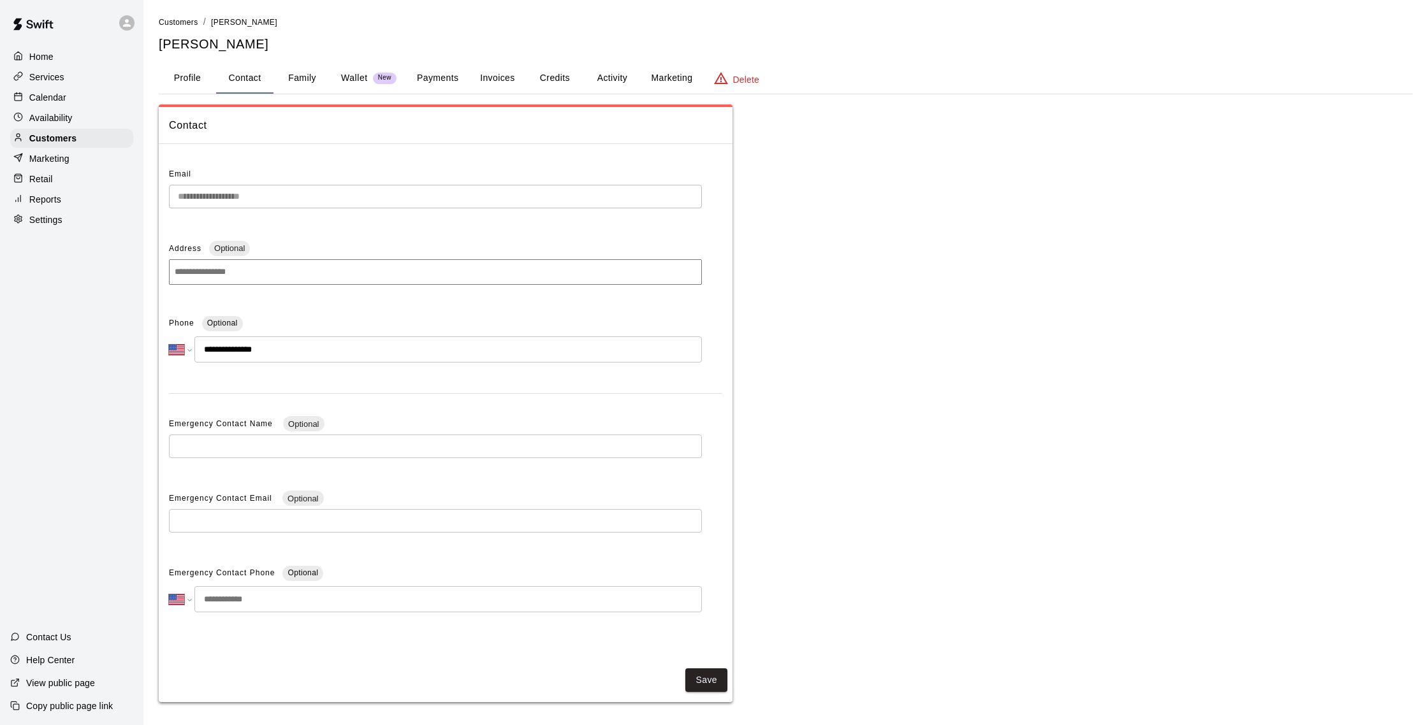
click at [36, 94] on p "Calendar" at bounding box center [47, 97] width 37 height 13
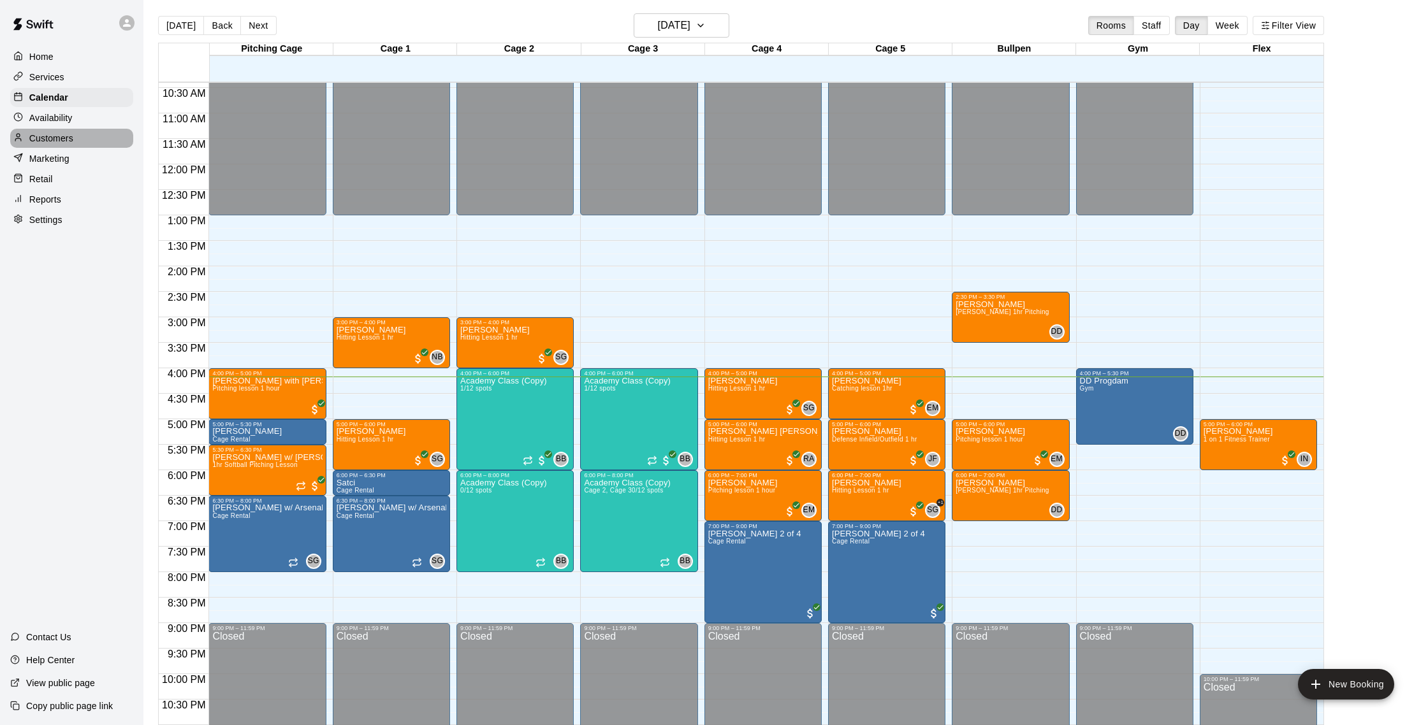
click at [75, 137] on div "Customers" at bounding box center [71, 138] width 123 height 19
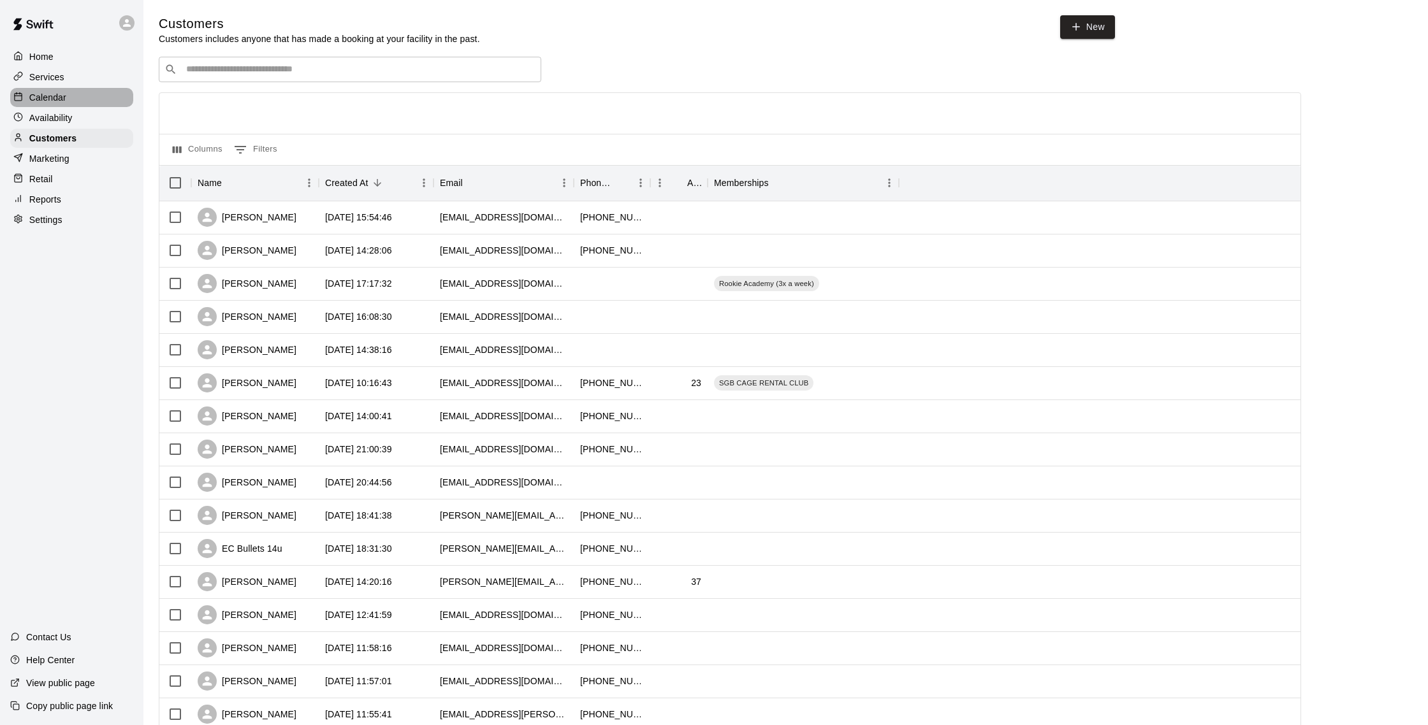
click at [65, 90] on div "Calendar" at bounding box center [71, 97] width 123 height 19
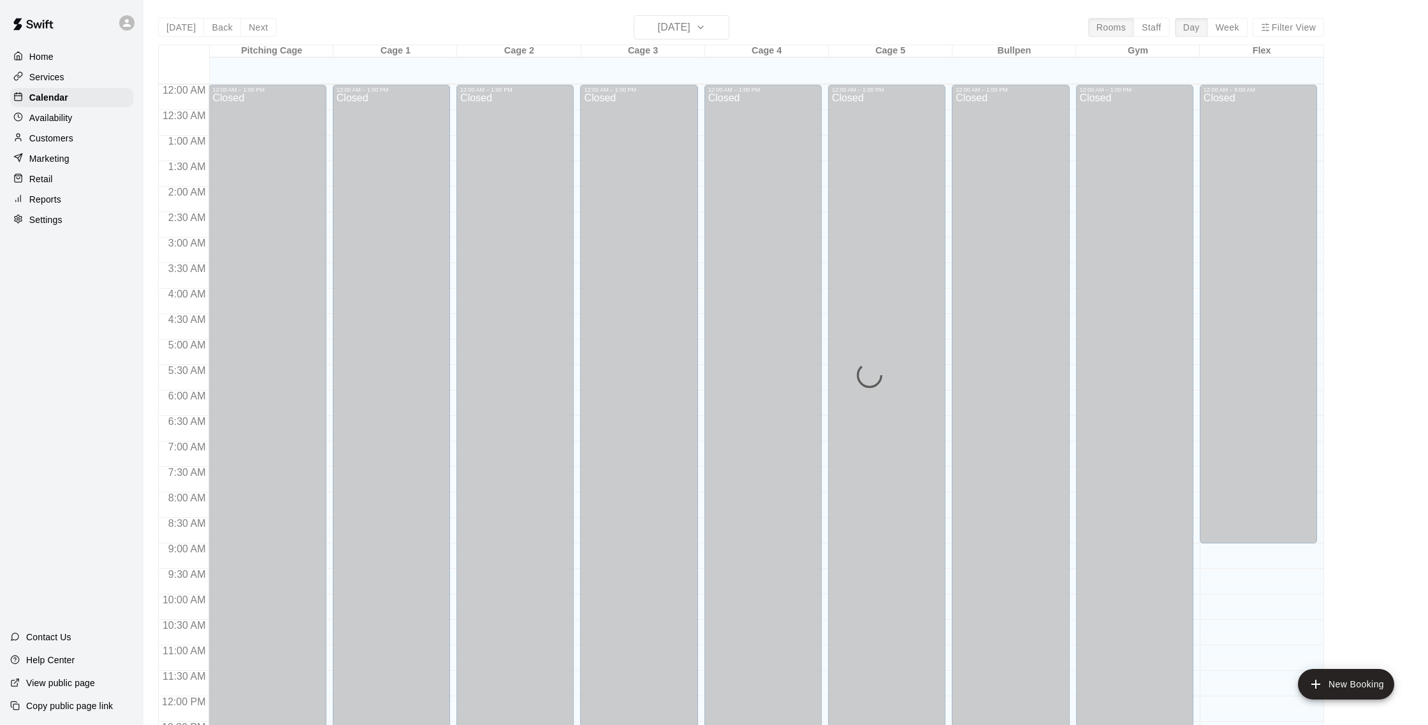
scroll to position [531, 0]
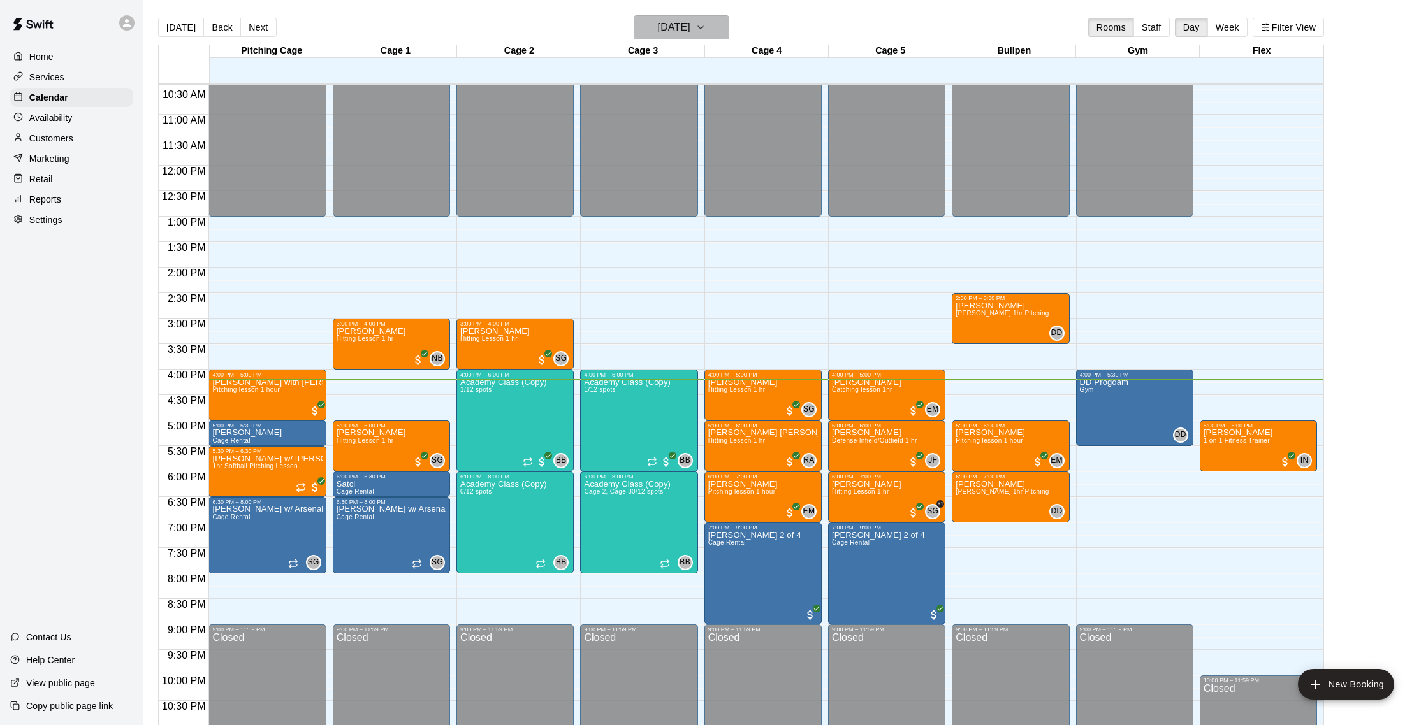
click at [658, 27] on h6 "[DATE]" at bounding box center [674, 27] width 33 height 18
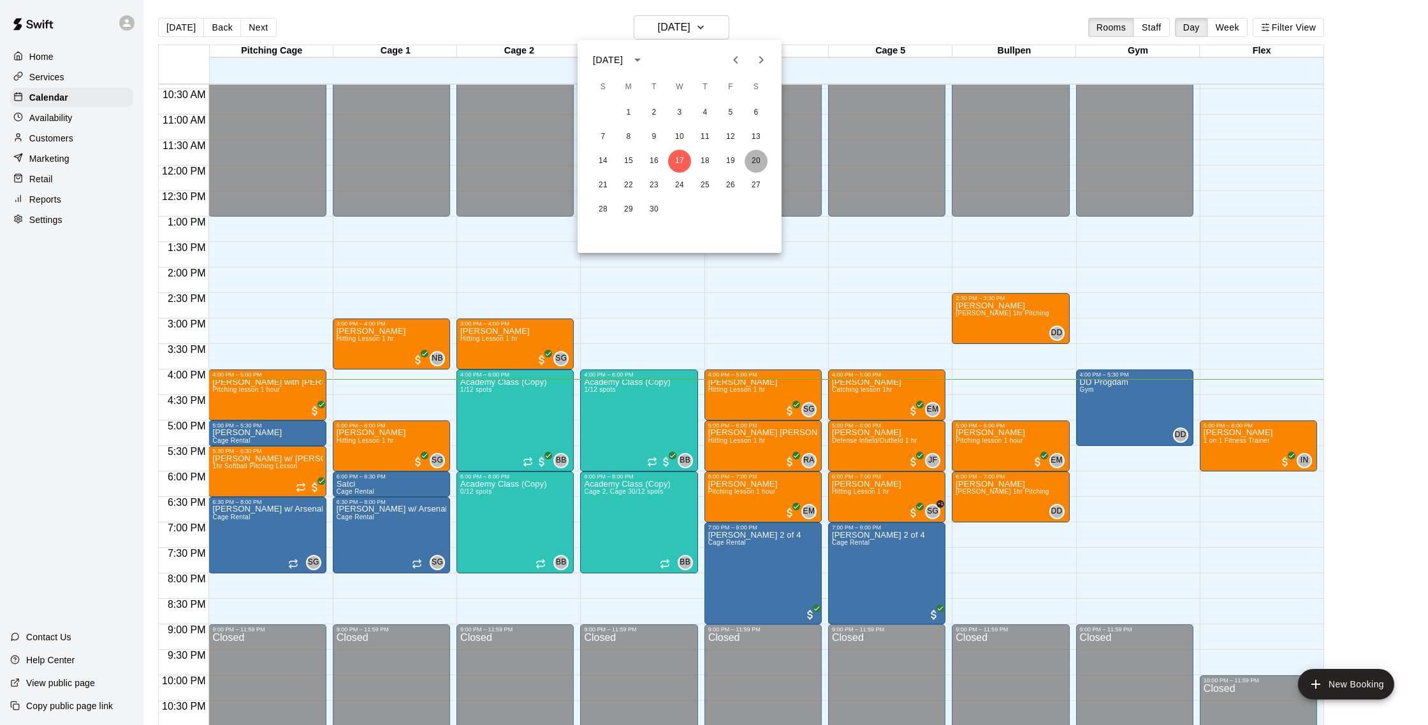
click at [755, 164] on button "20" at bounding box center [755, 161] width 23 height 23
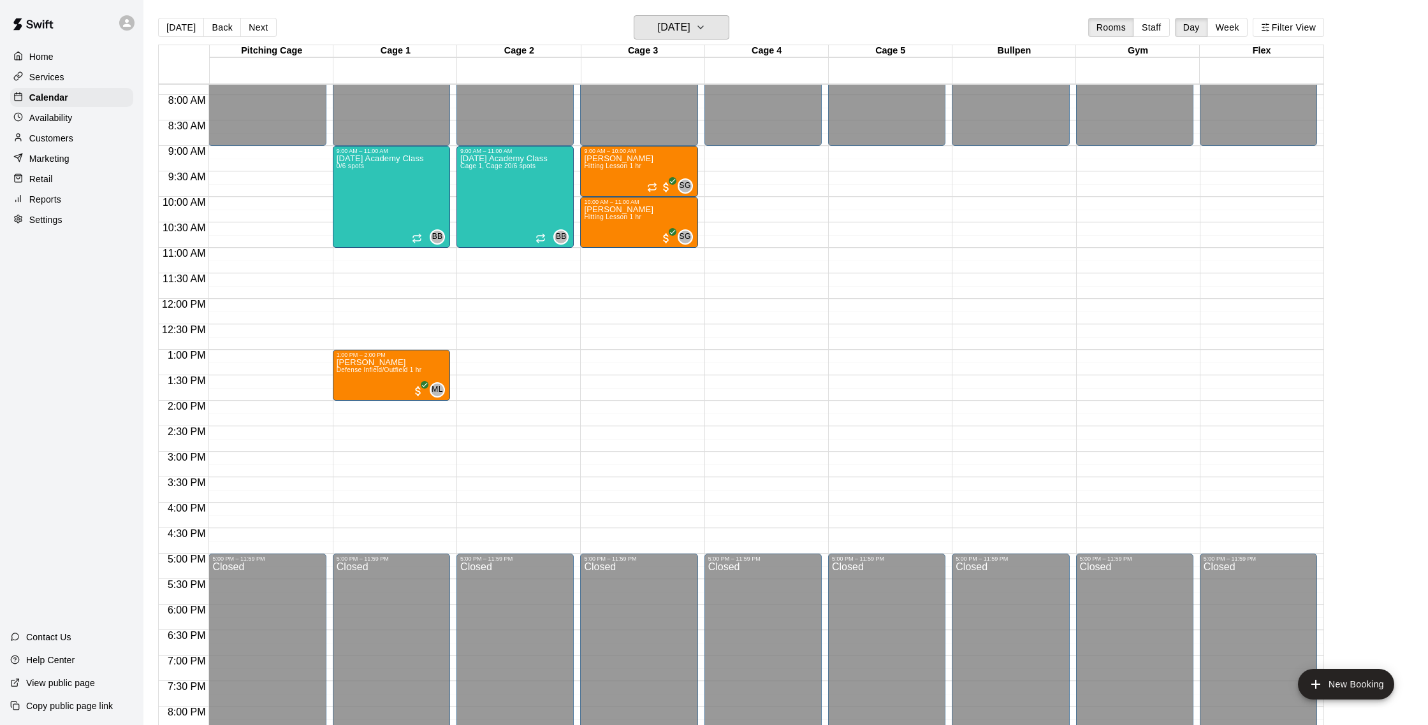
scroll to position [387, 0]
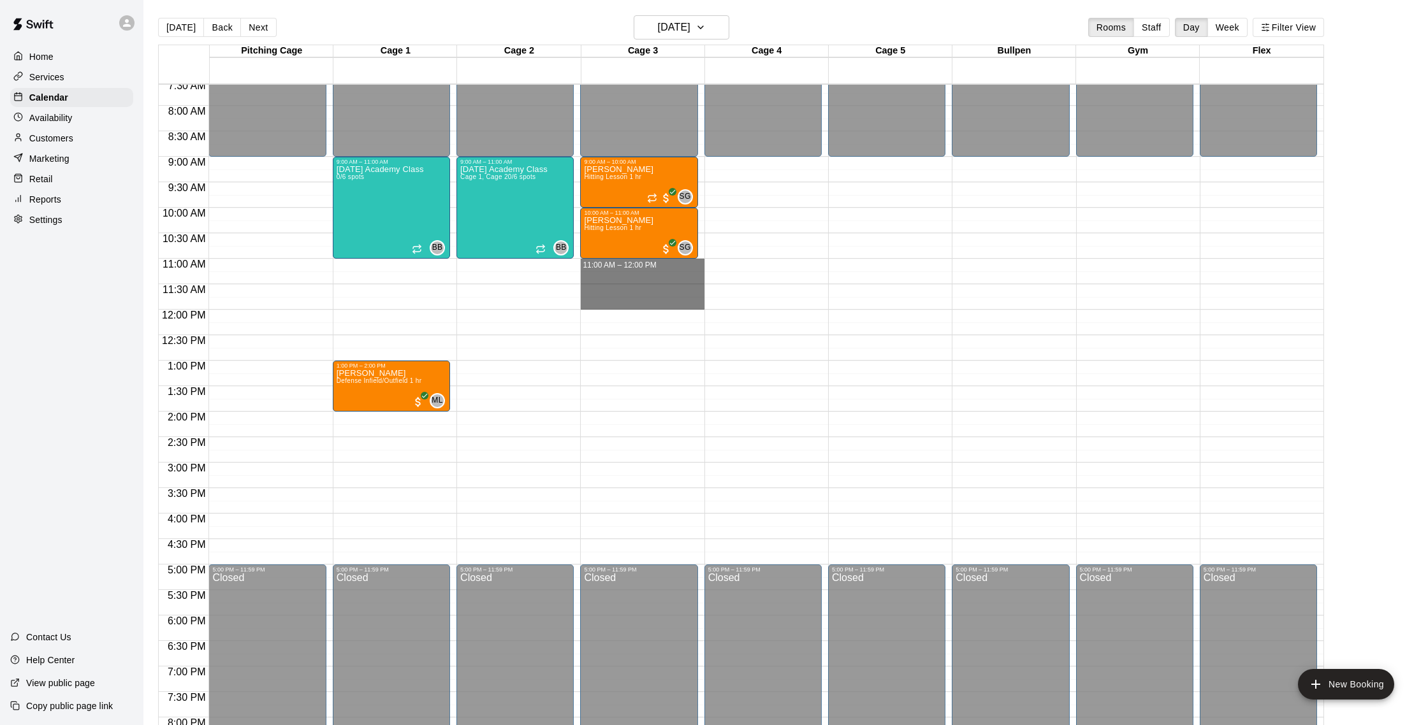
drag, startPoint x: 598, startPoint y: 266, endPoint x: 600, endPoint y: 298, distance: 31.9
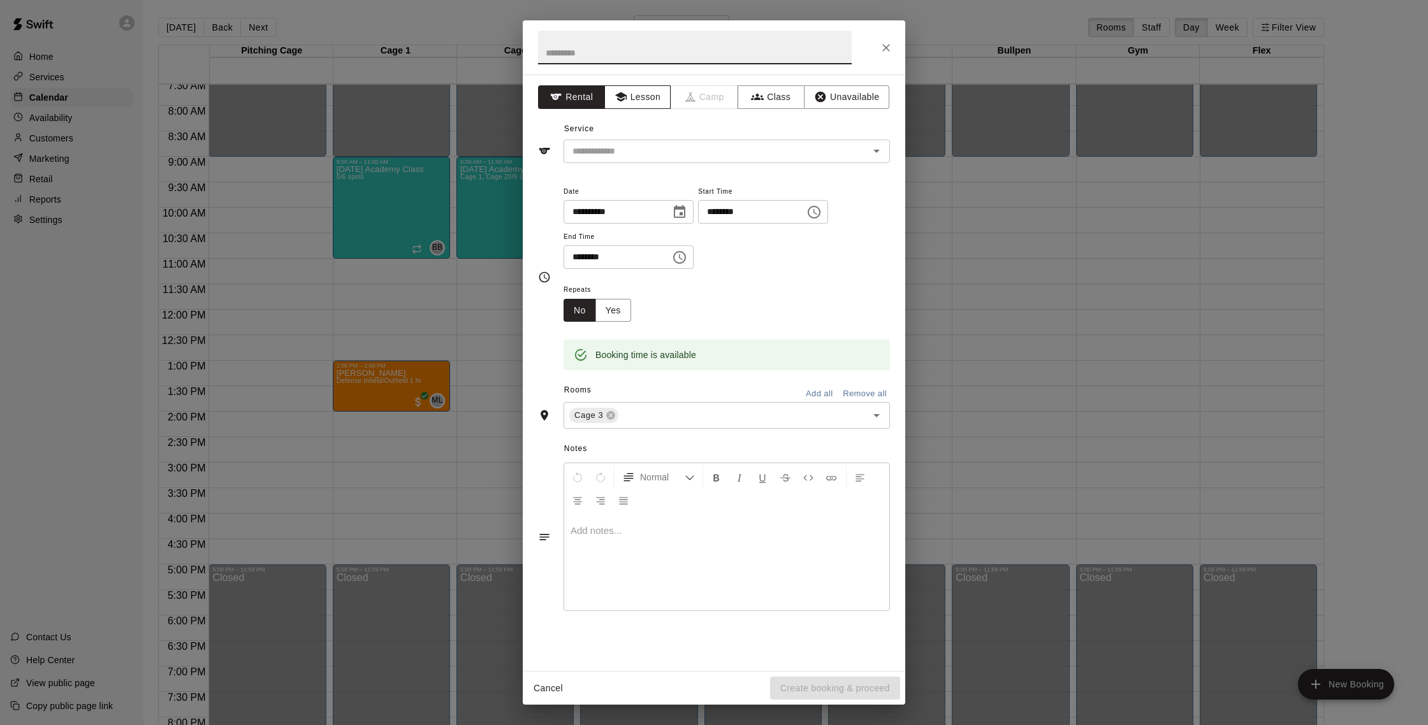
click at [644, 99] on button "Lesson" at bounding box center [637, 97] width 67 height 24
click at [649, 157] on input "text" at bounding box center [707, 151] width 281 height 16
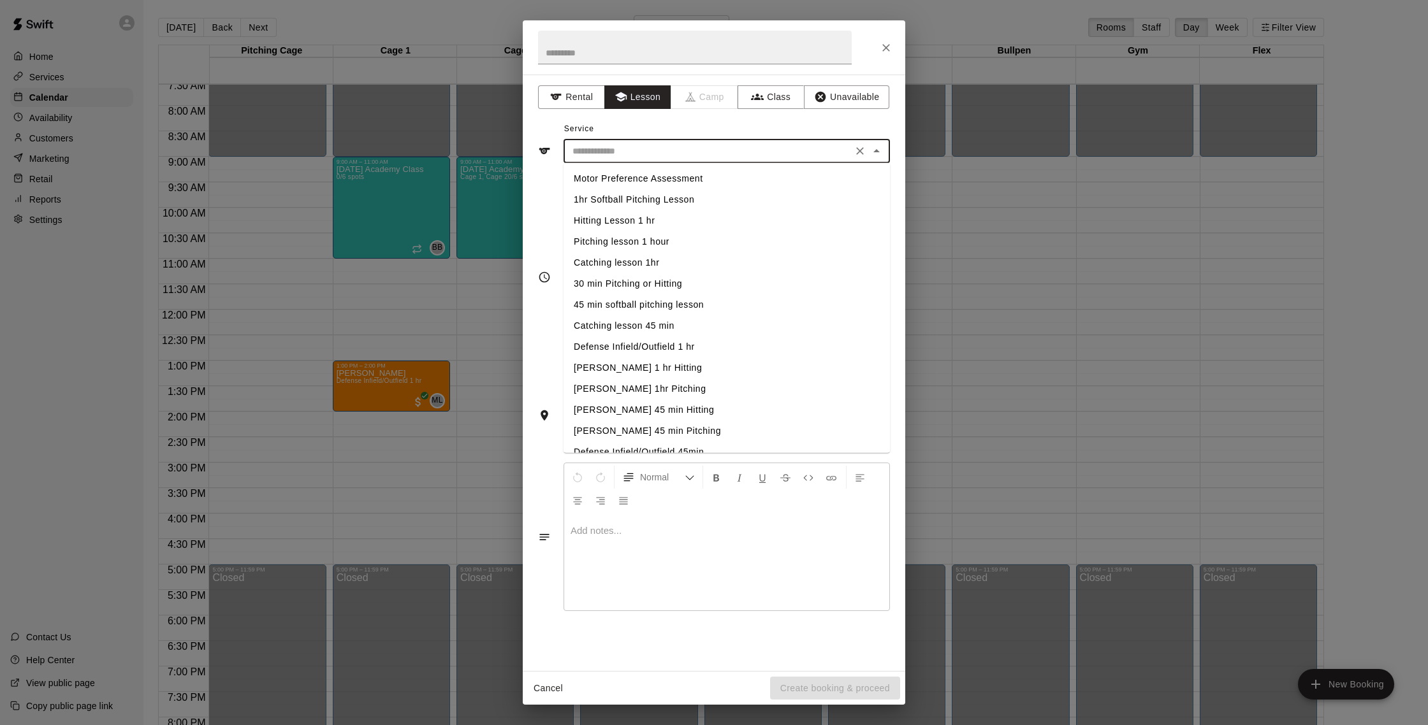
click at [649, 242] on li "Pitching lesson 1 hour" at bounding box center [726, 241] width 326 height 21
type input "**********"
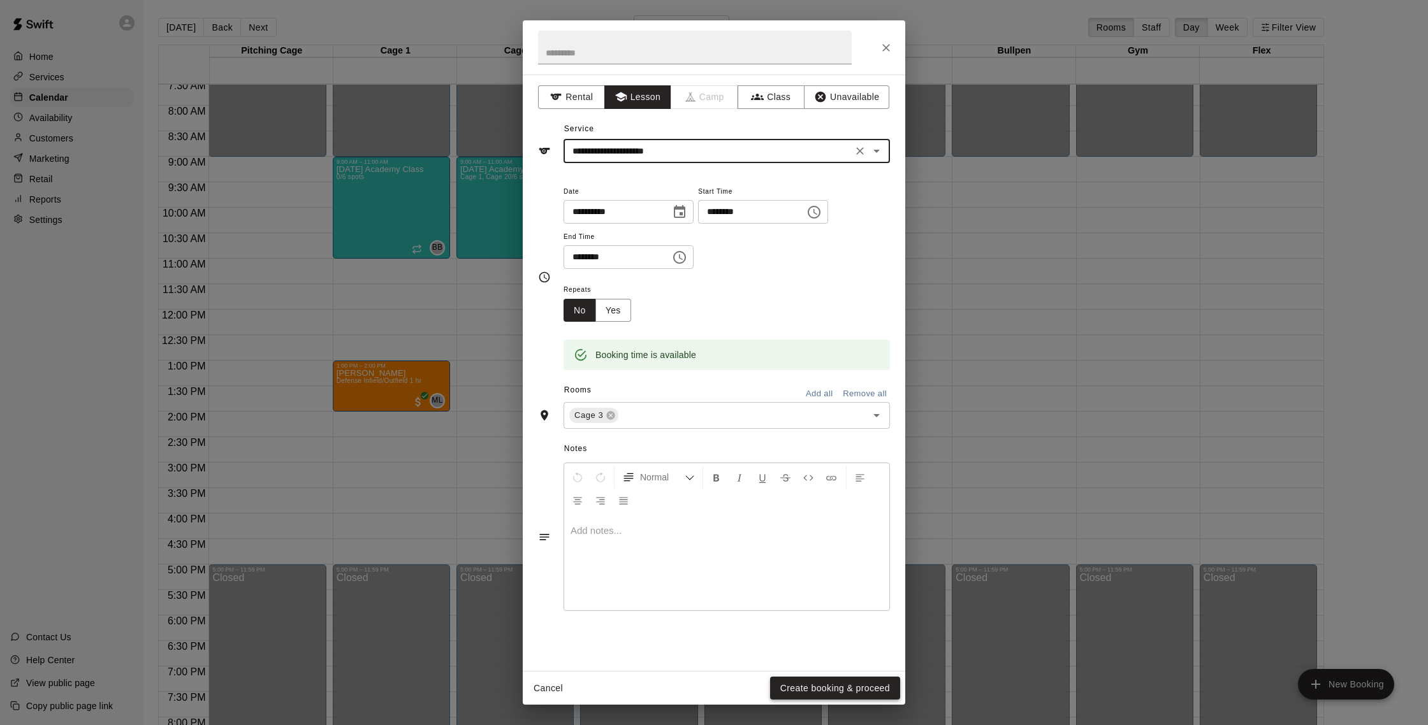
click at [829, 688] on button "Create booking & proceed" at bounding box center [835, 689] width 130 height 24
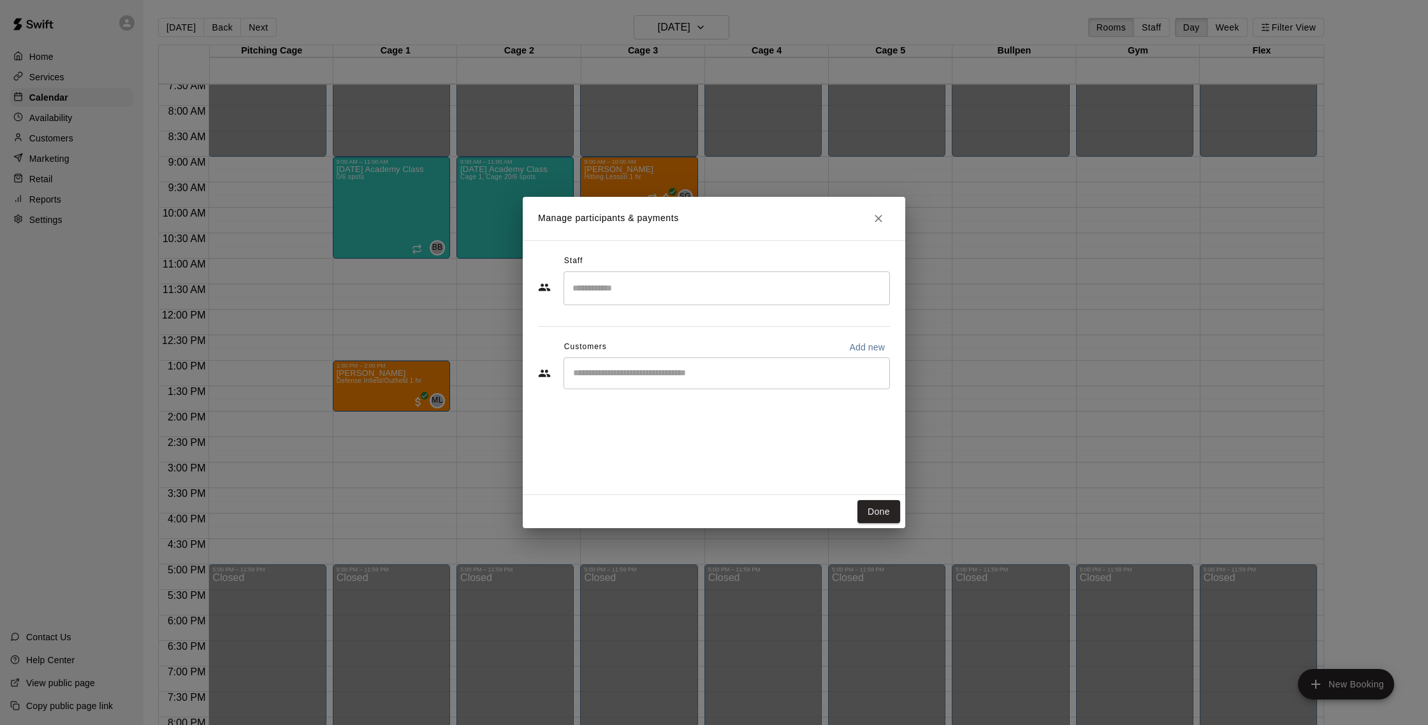
click at [633, 284] on input "Search staff" at bounding box center [726, 288] width 315 height 22
click at [648, 319] on p "[PERSON_NAME]" at bounding box center [635, 325] width 78 height 13
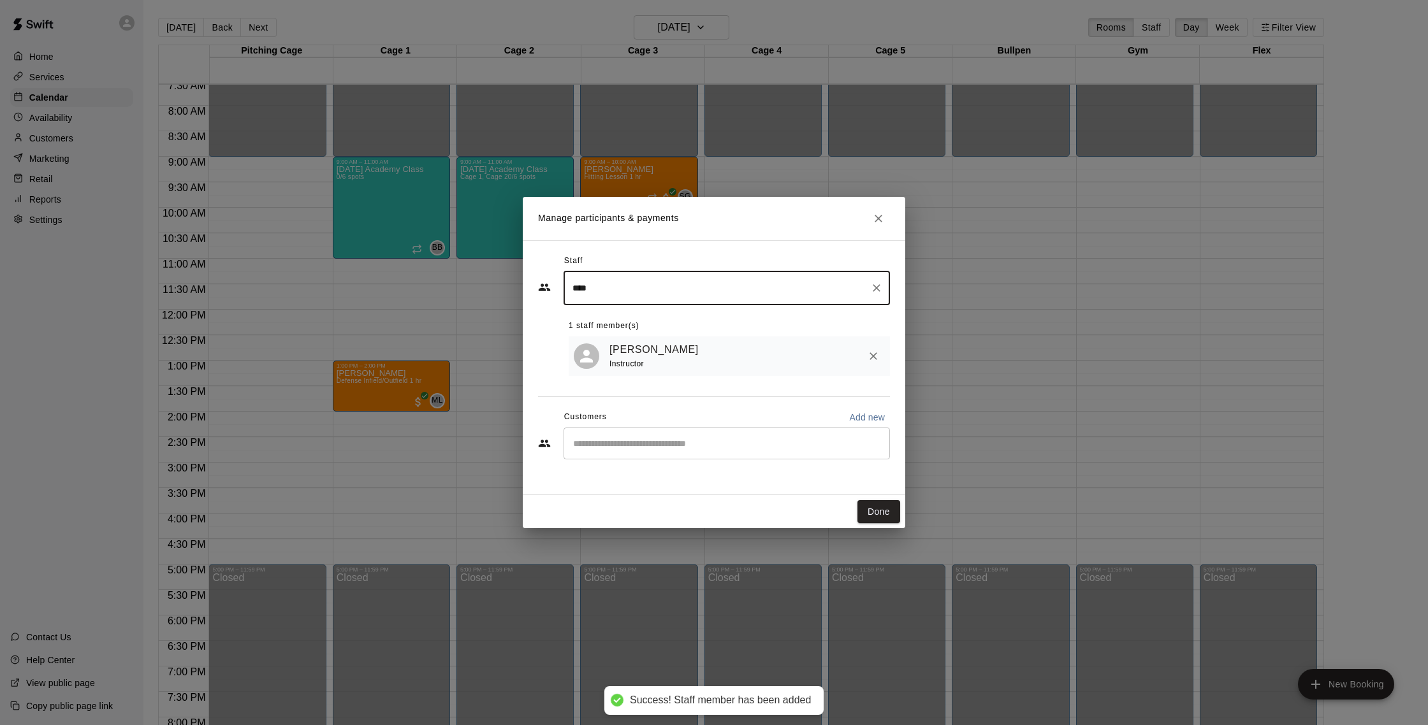
click at [665, 435] on div "​" at bounding box center [726, 444] width 326 height 32
type input "****"
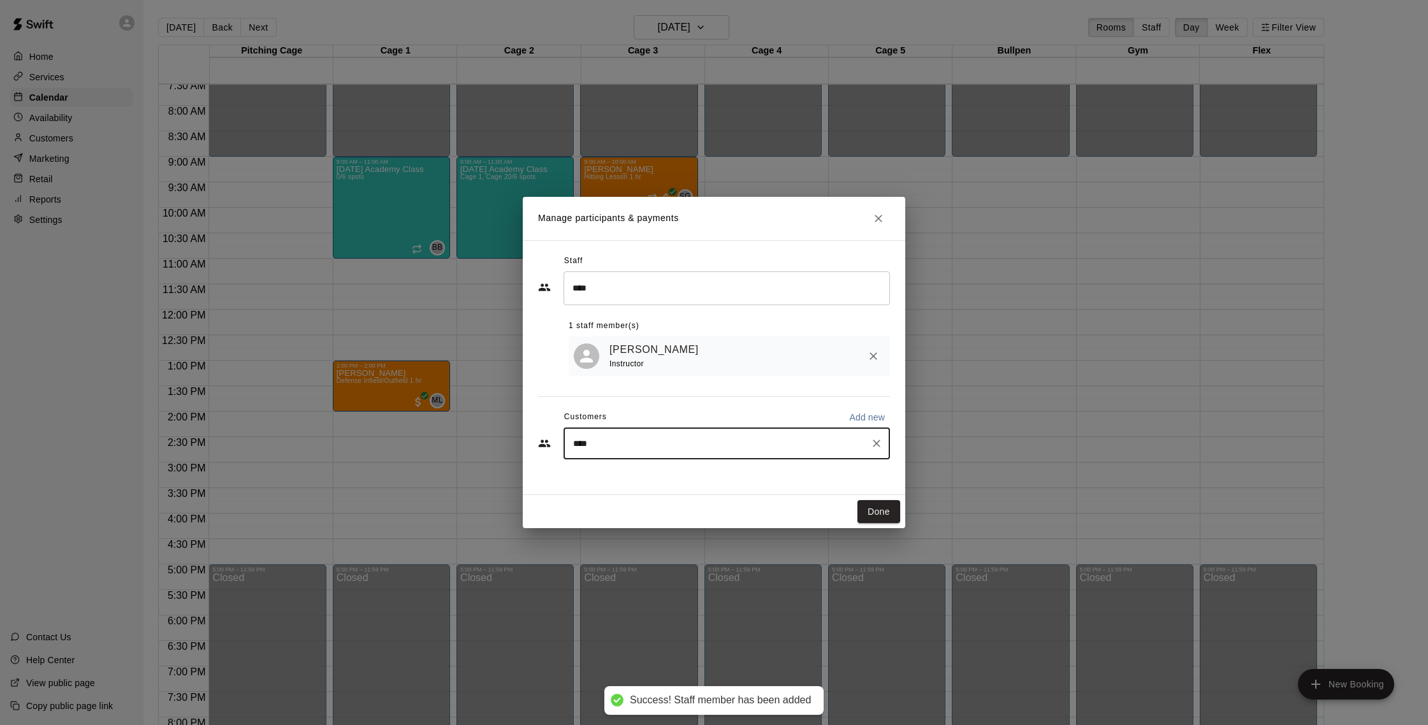
type input "*****"
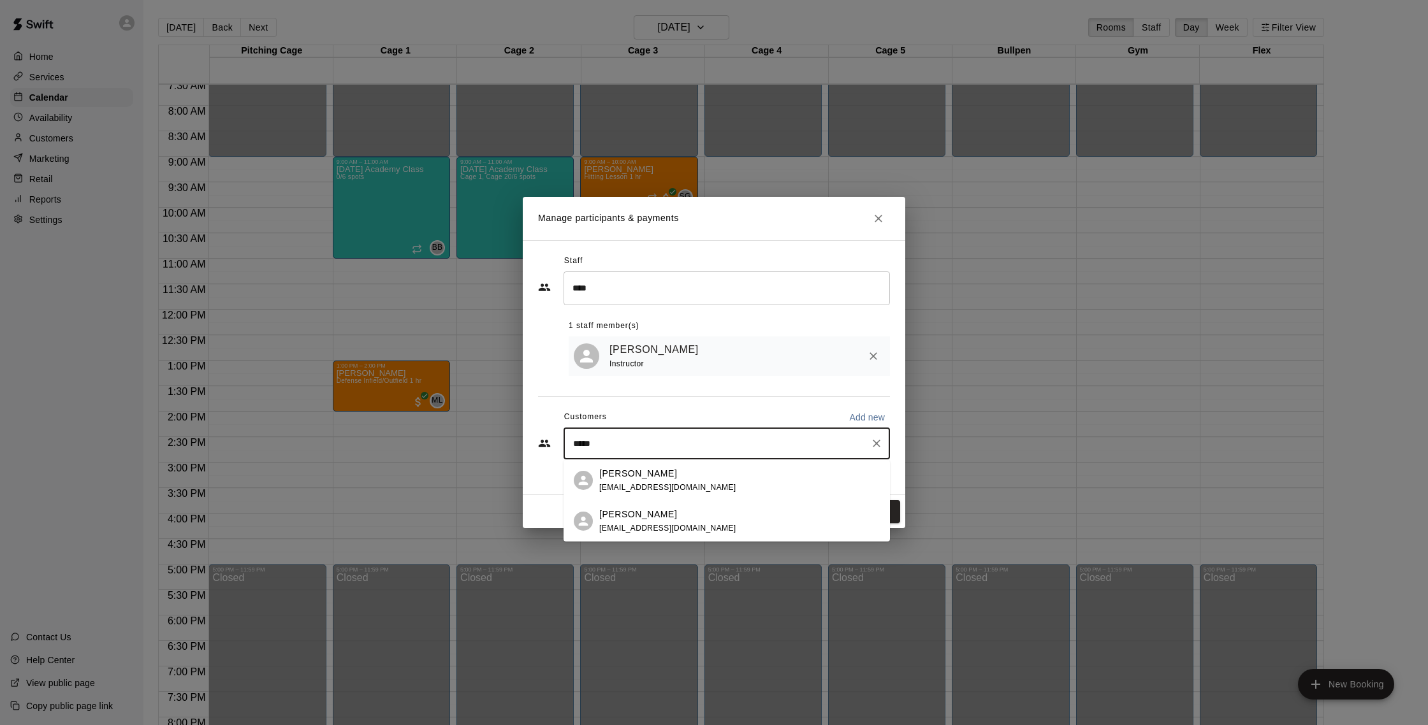
click at [678, 484] on div "Aden Aliscio jaliscio@gmail.com" at bounding box center [739, 480] width 280 height 27
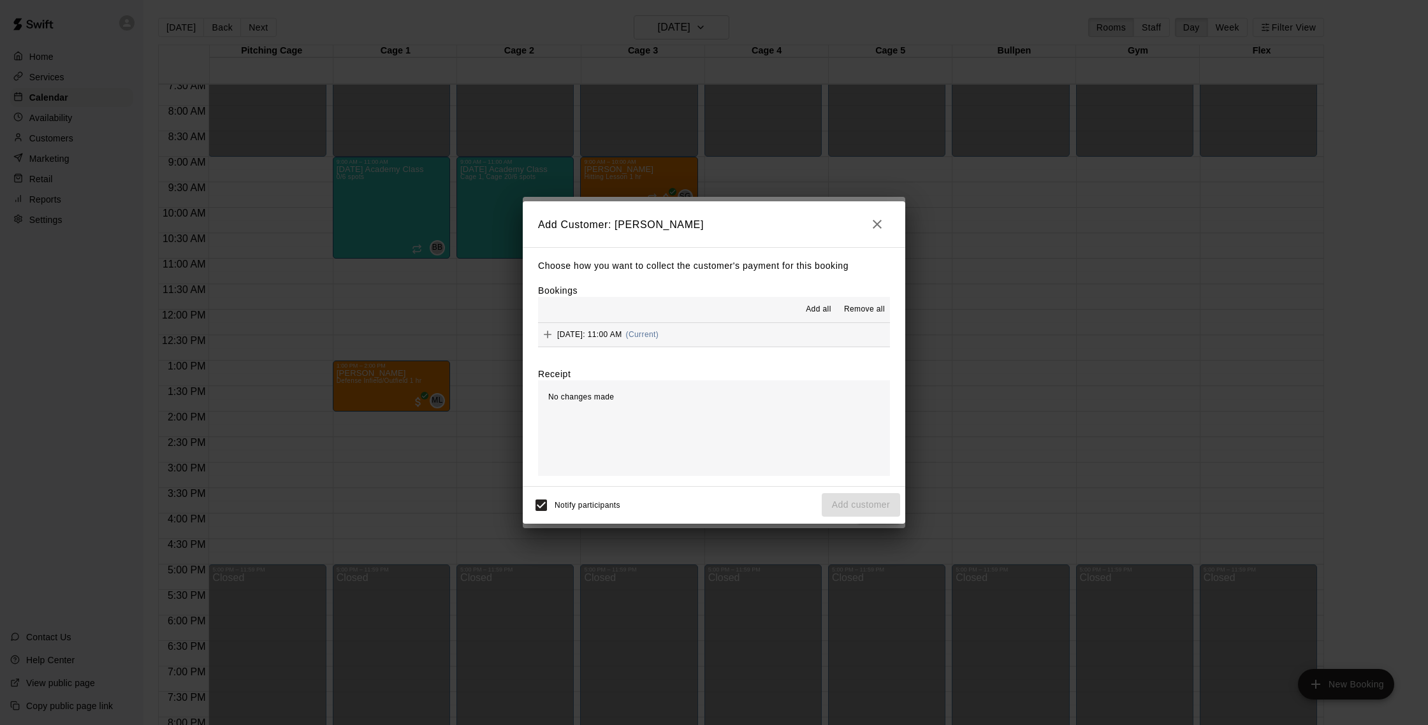
click at [744, 333] on button "Saturday, September 20: 11:00 AM (Current)" at bounding box center [714, 335] width 352 height 24
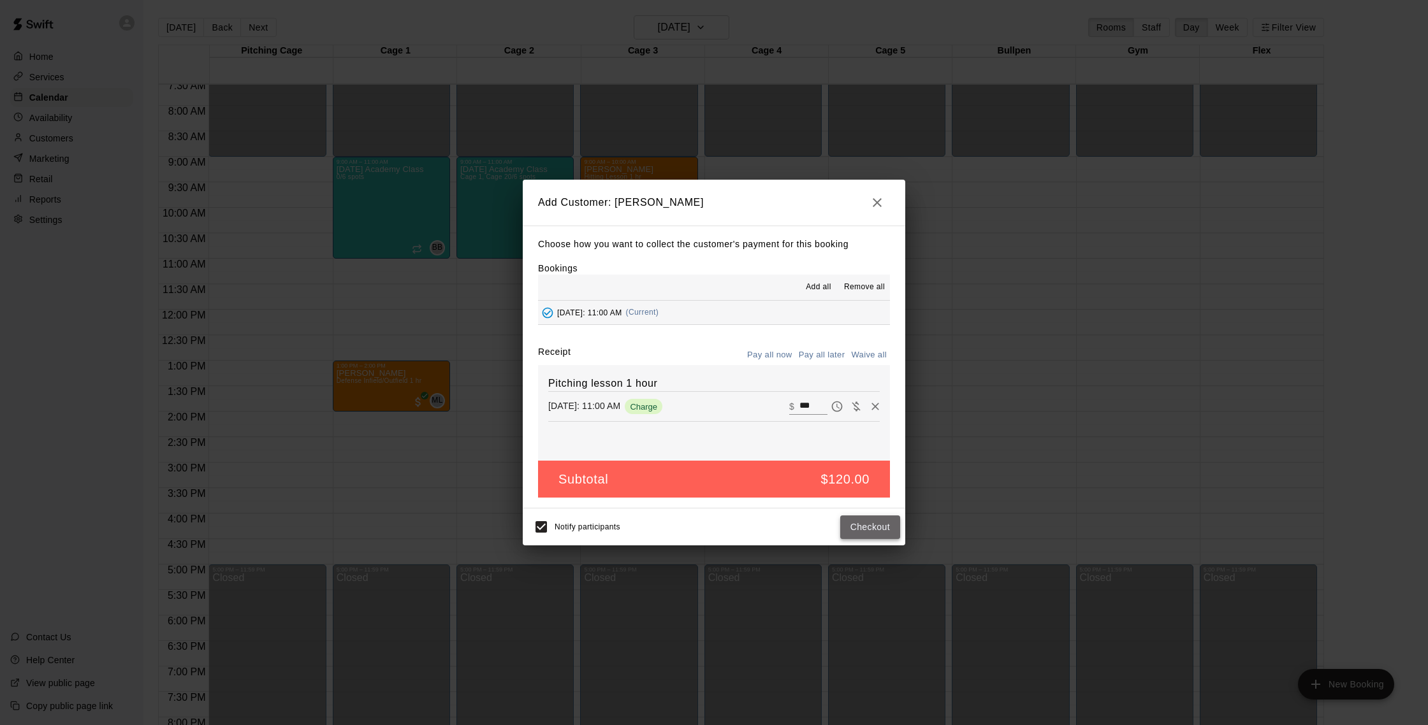
click at [870, 534] on button "Checkout" at bounding box center [870, 528] width 60 height 24
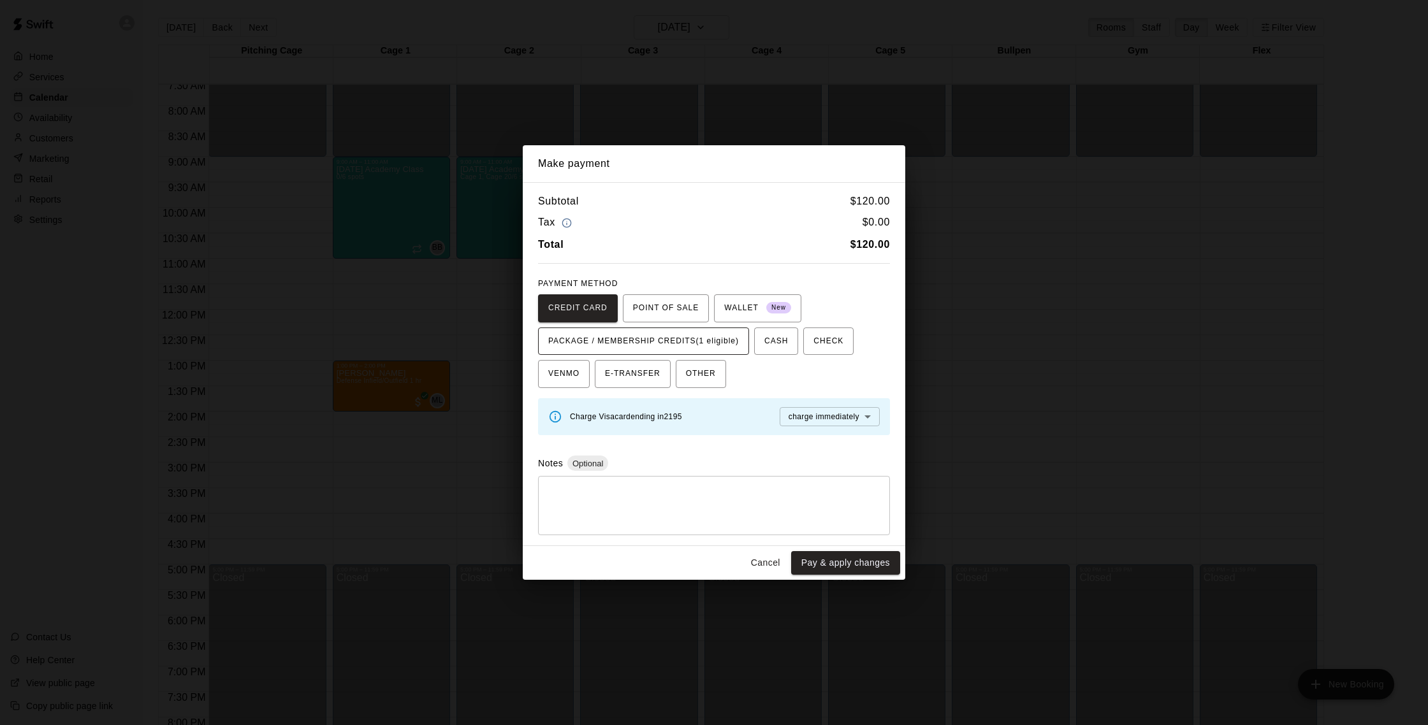
click at [723, 345] on span "PACKAGE / MEMBERSHIP CREDITS (1 eligible)" at bounding box center [643, 341] width 191 height 20
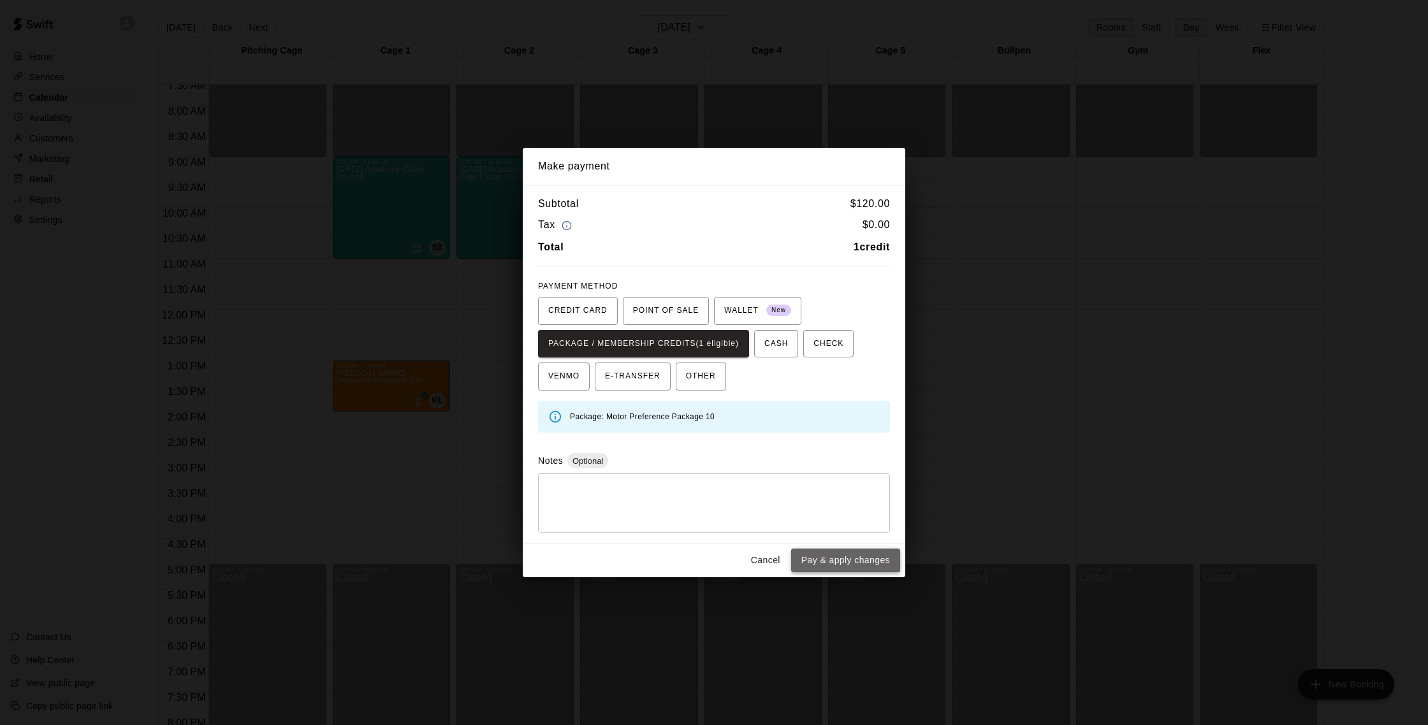
click at [883, 561] on button "Pay & apply changes" at bounding box center [845, 561] width 109 height 24
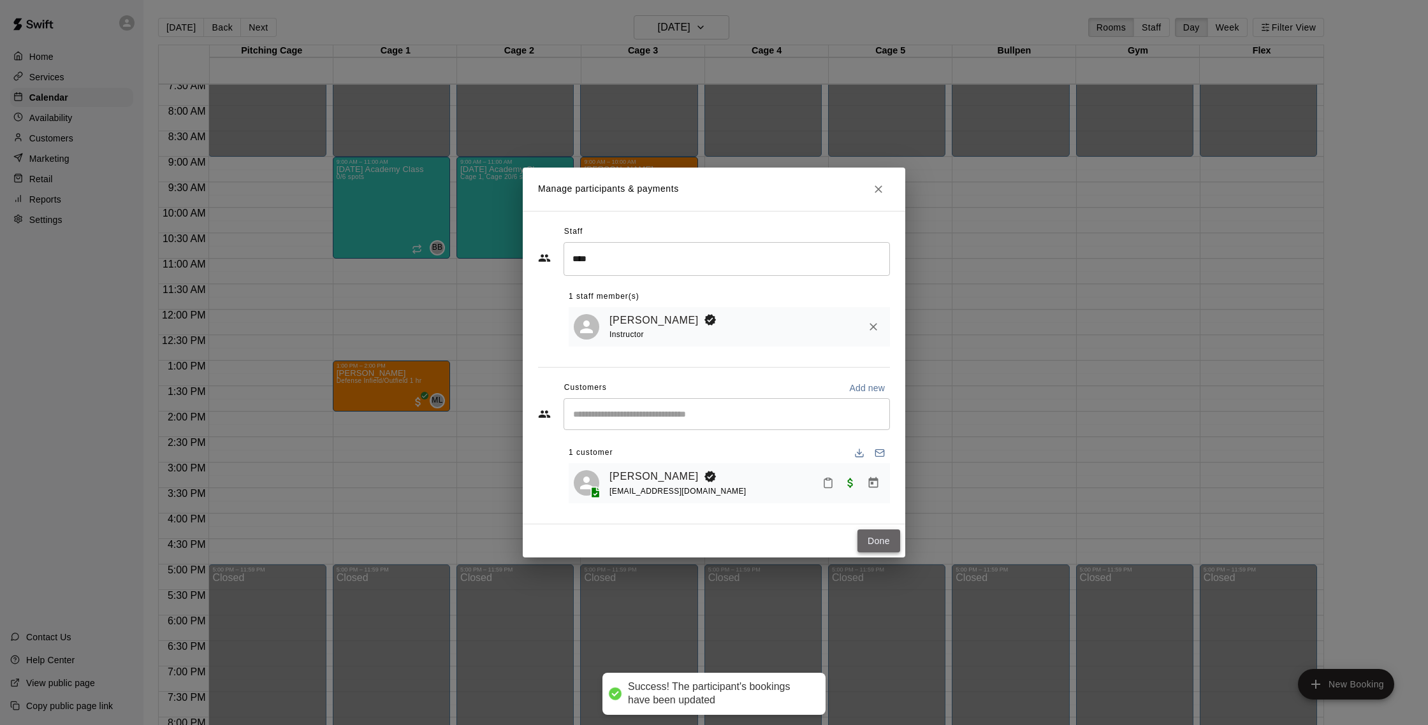
click at [885, 539] on button "Done" at bounding box center [878, 542] width 43 height 24
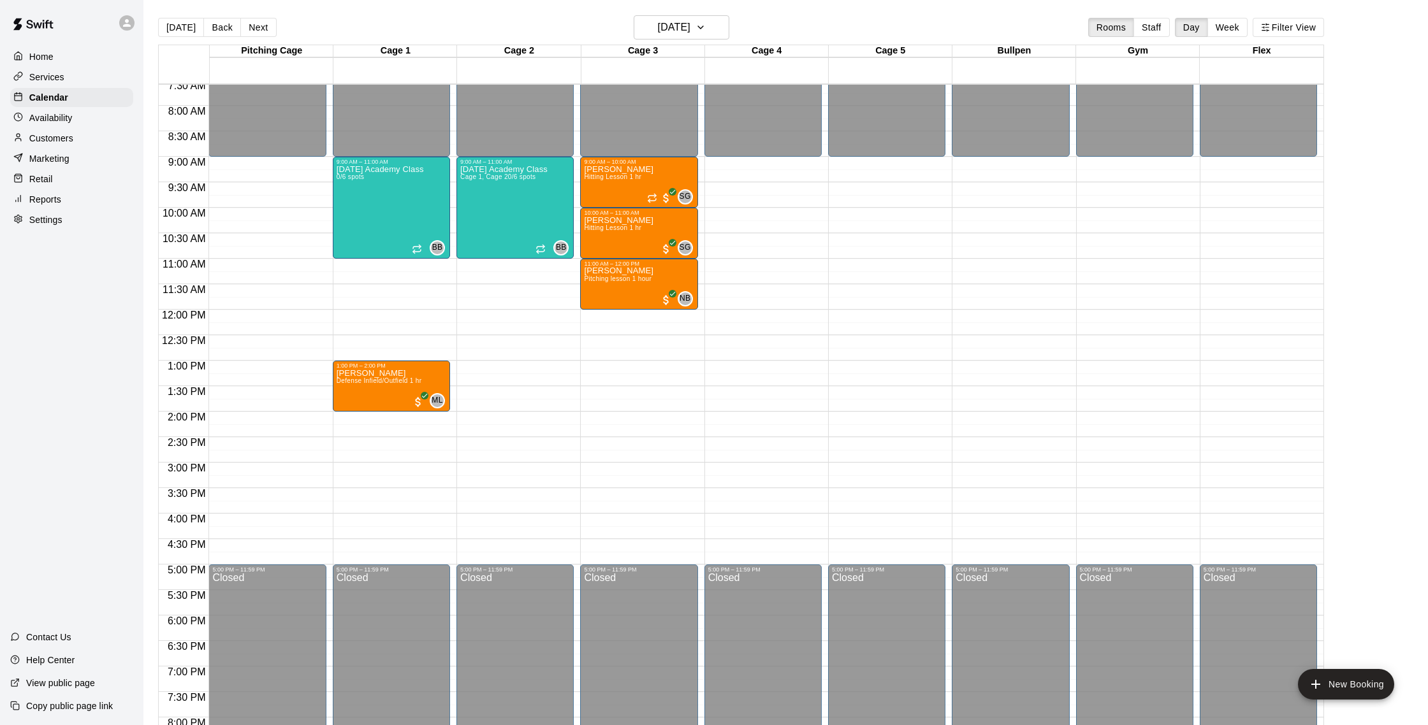
scroll to position [20, 0]
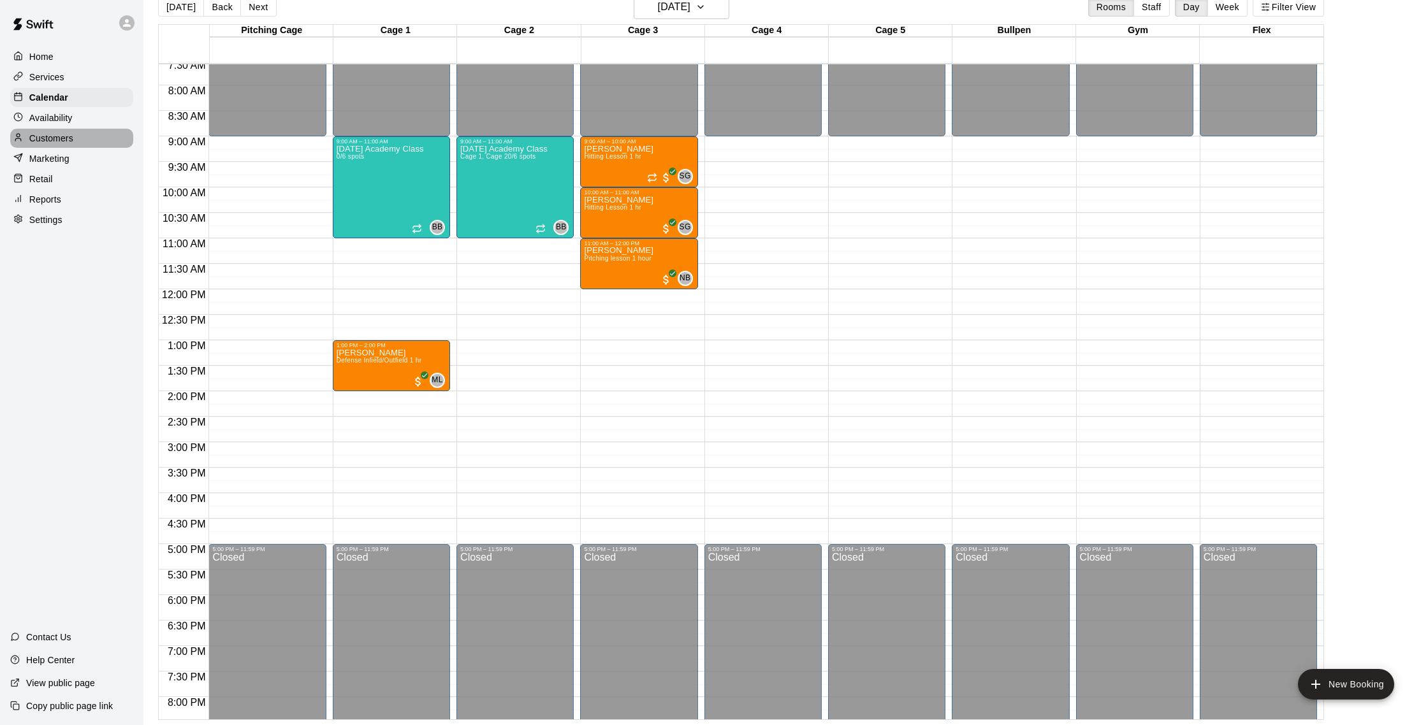
click at [72, 143] on p "Customers" at bounding box center [51, 138] width 44 height 13
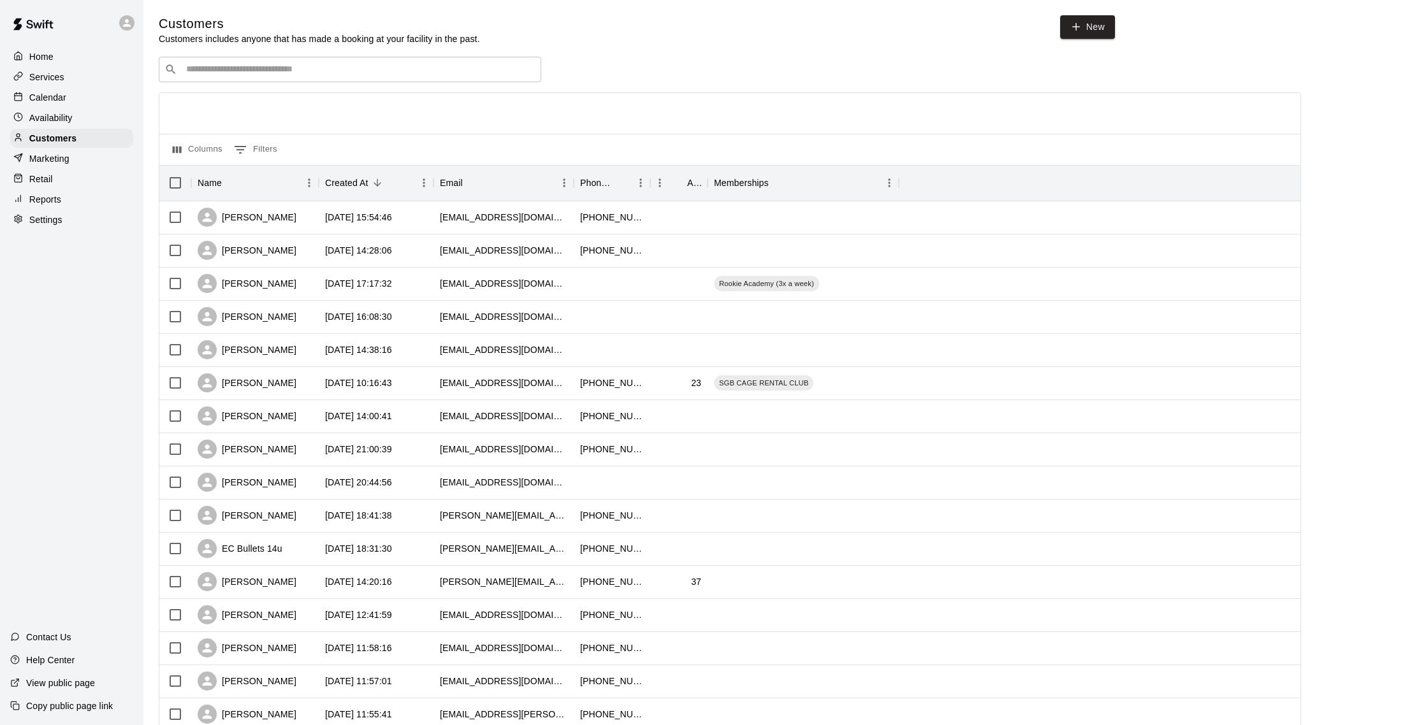
click at [69, 113] on p "Availability" at bounding box center [50, 118] width 43 height 13
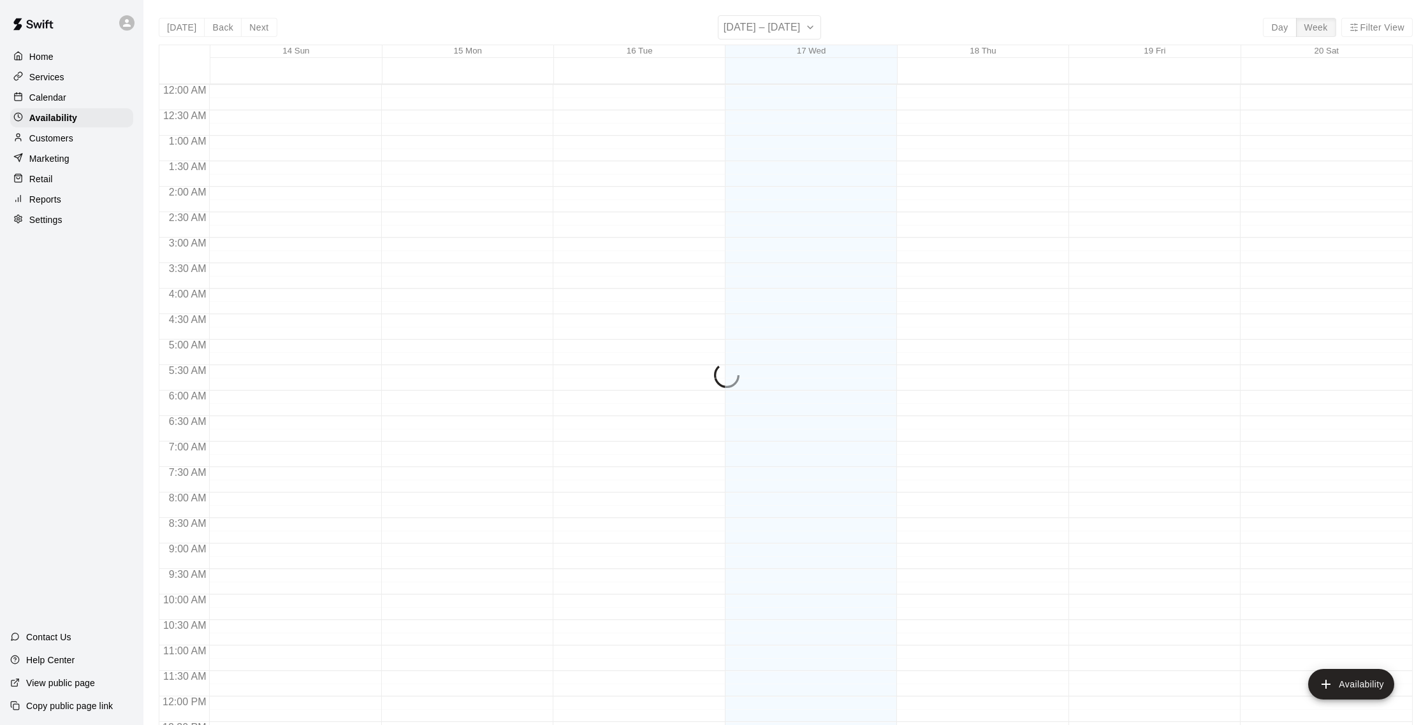
scroll to position [569, 0]
click at [69, 92] on div "Calendar" at bounding box center [71, 97] width 123 height 19
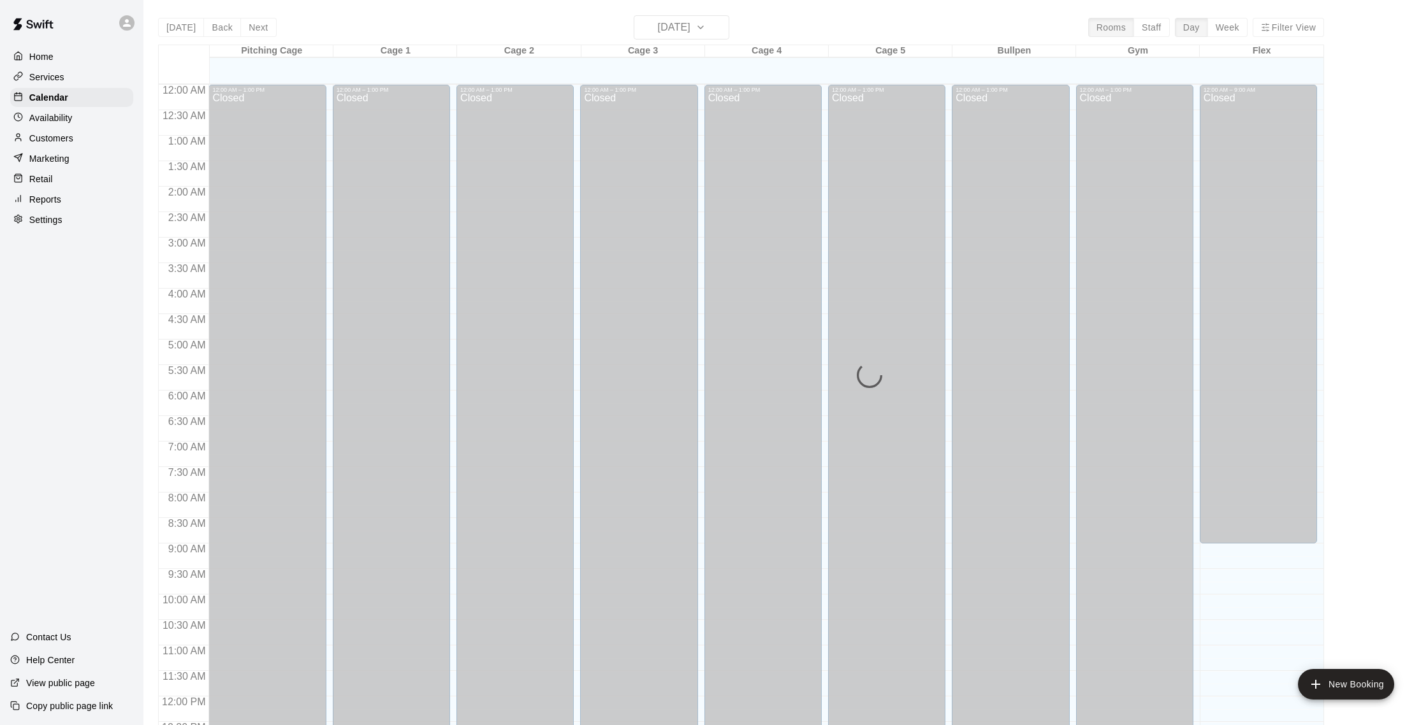
scroll to position [531, 0]
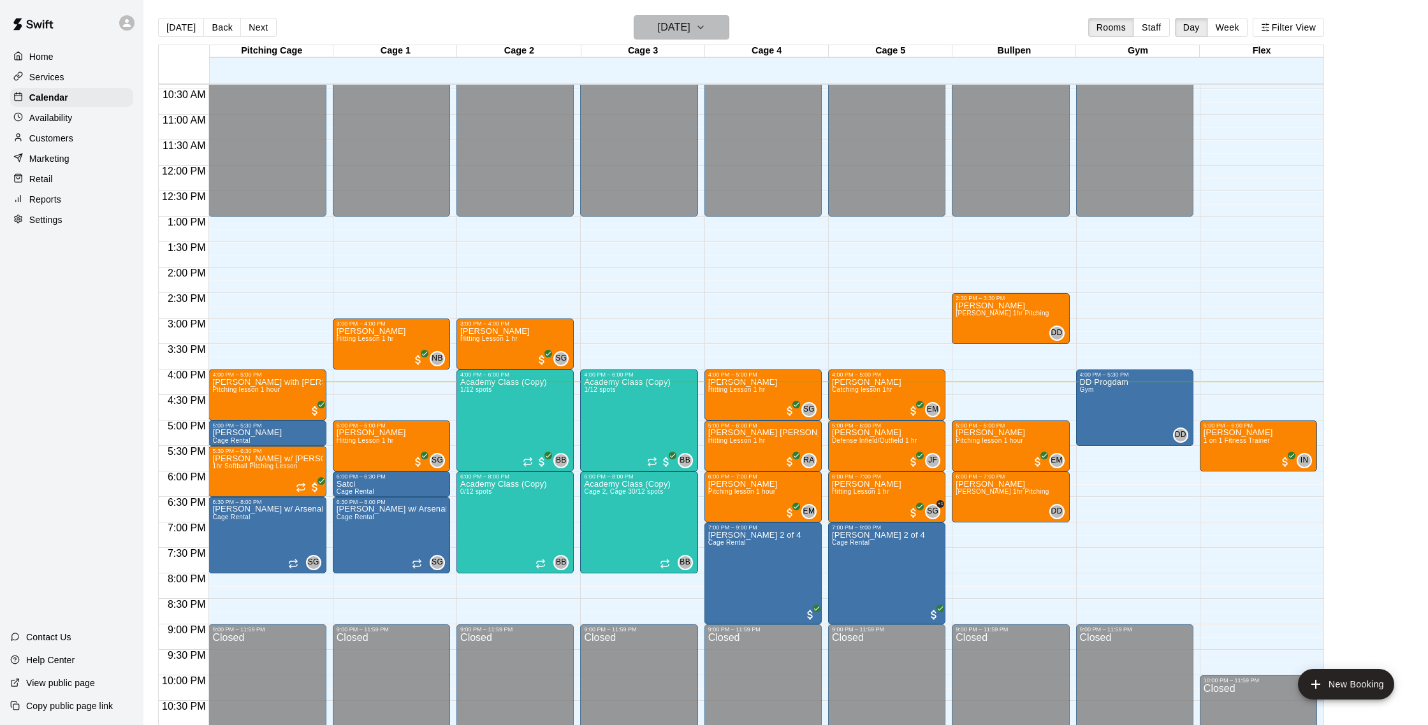
click at [690, 33] on h6 "[DATE]" at bounding box center [674, 27] width 33 height 18
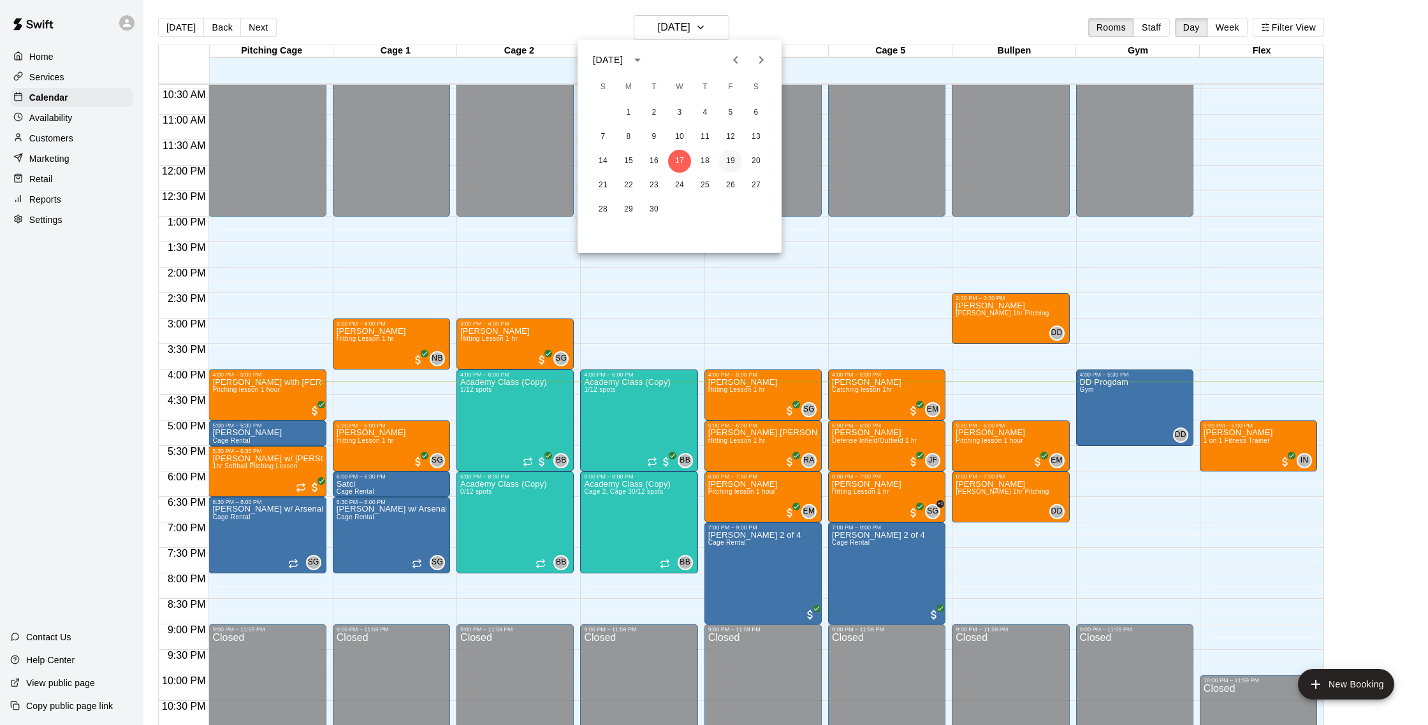
click at [727, 164] on button "19" at bounding box center [730, 161] width 23 height 23
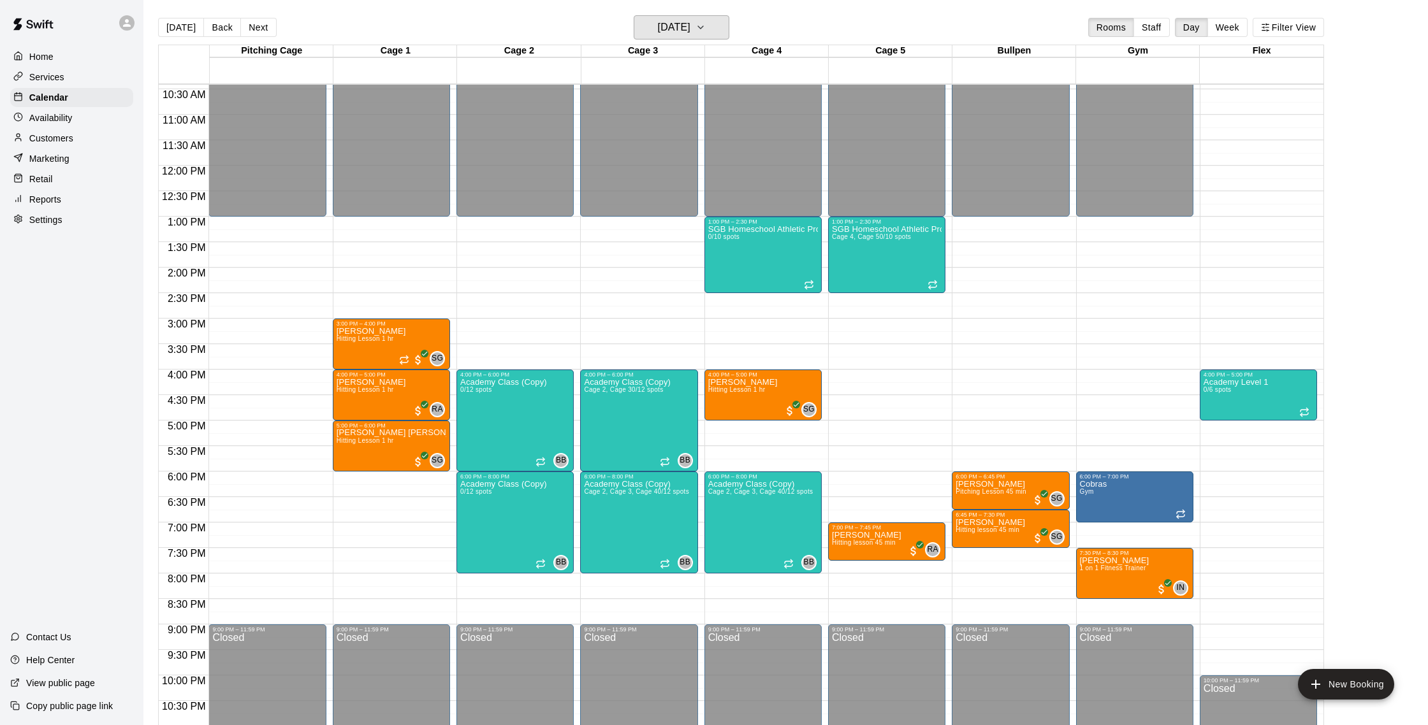
click at [690, 31] on h6 "[DATE]" at bounding box center [674, 27] width 33 height 18
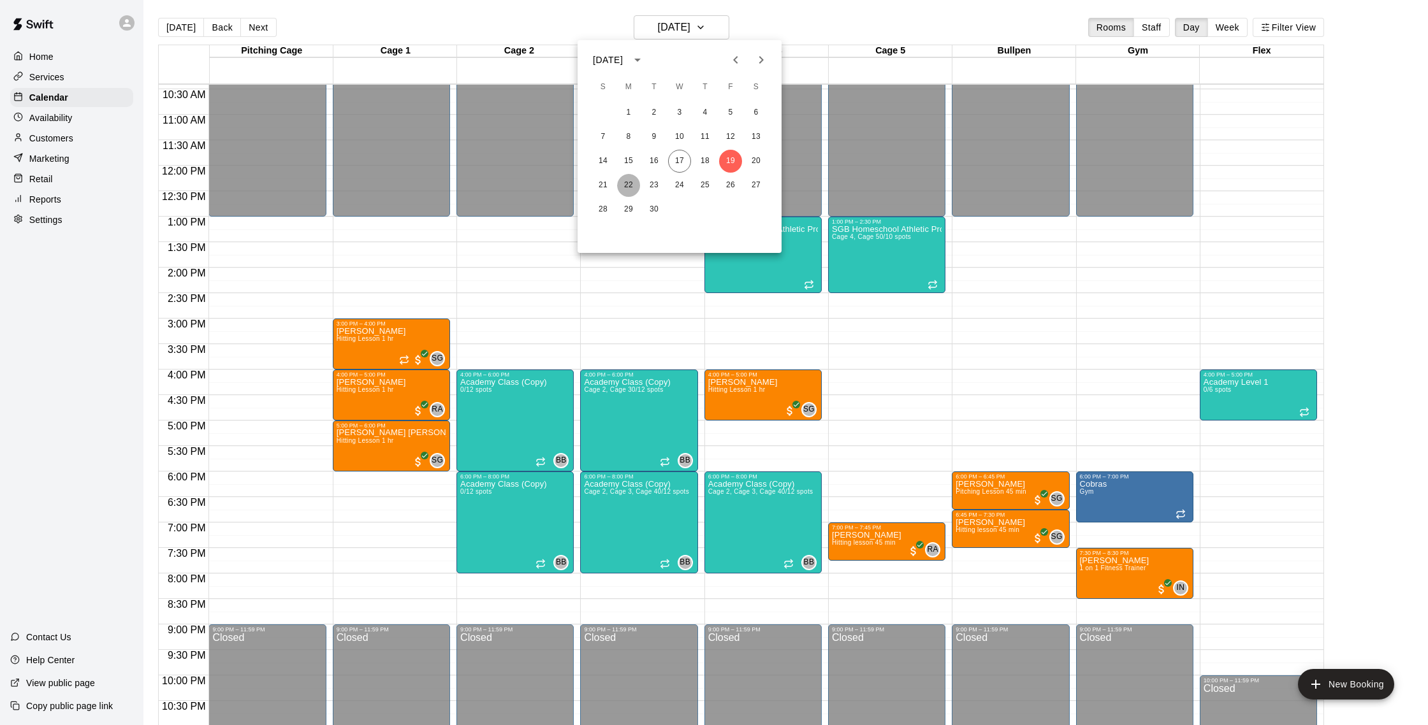
click at [627, 183] on button "22" at bounding box center [628, 185] width 23 height 23
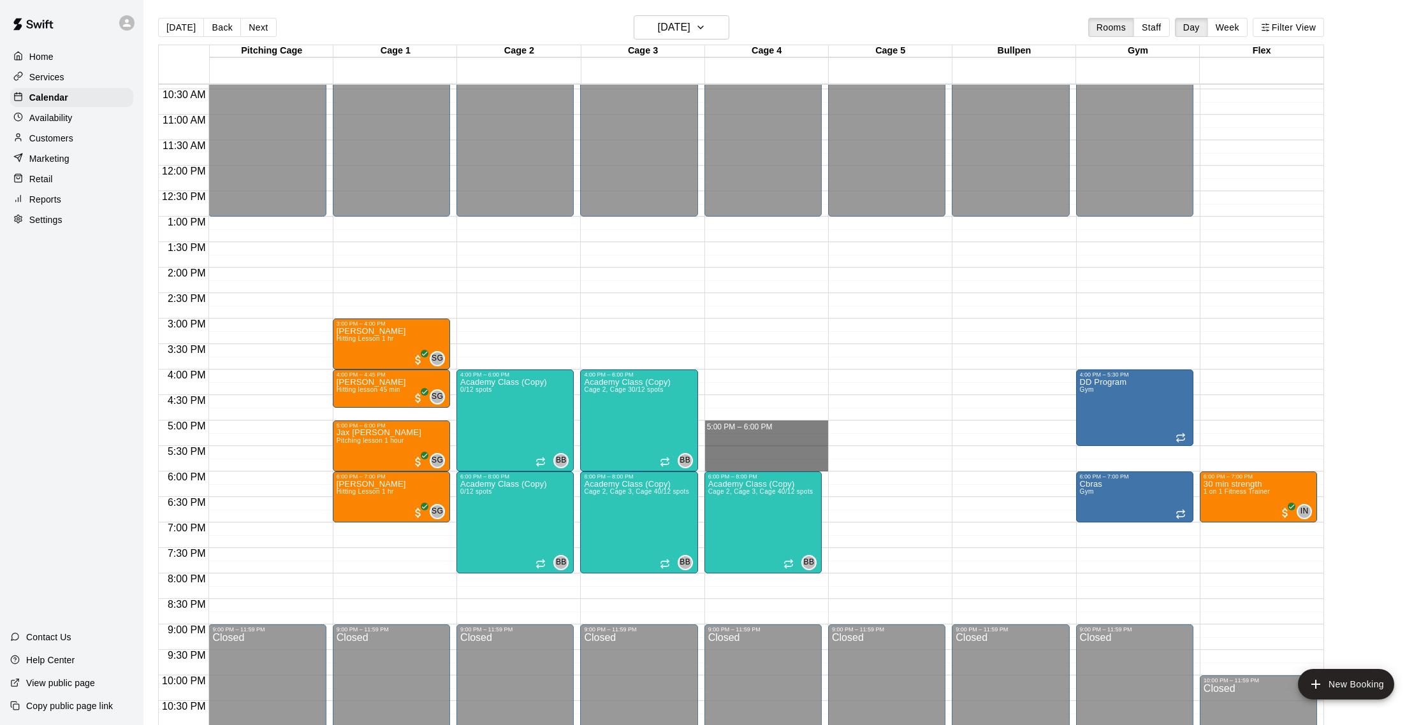
drag, startPoint x: 731, startPoint y: 425, endPoint x: 730, endPoint y: 460, distance: 35.1
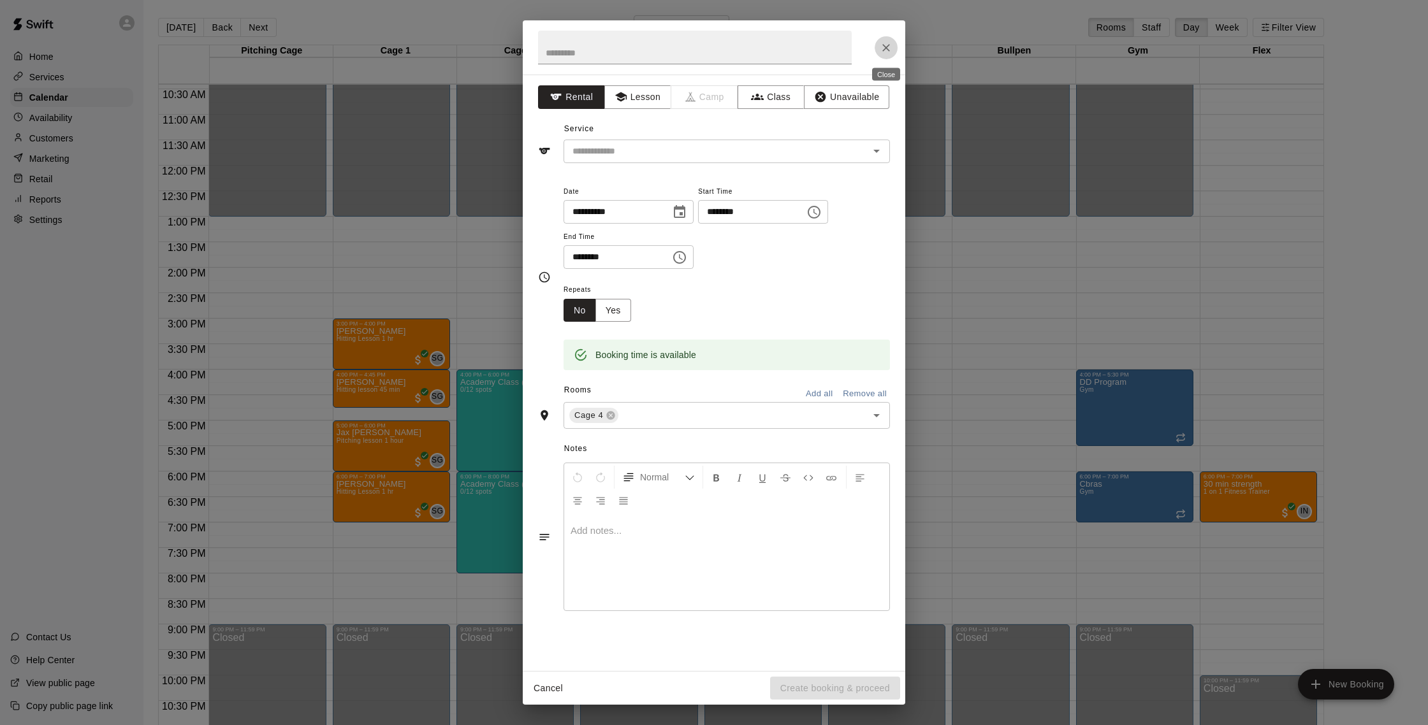
click at [886, 48] on icon "Close" at bounding box center [886, 47] width 13 height 13
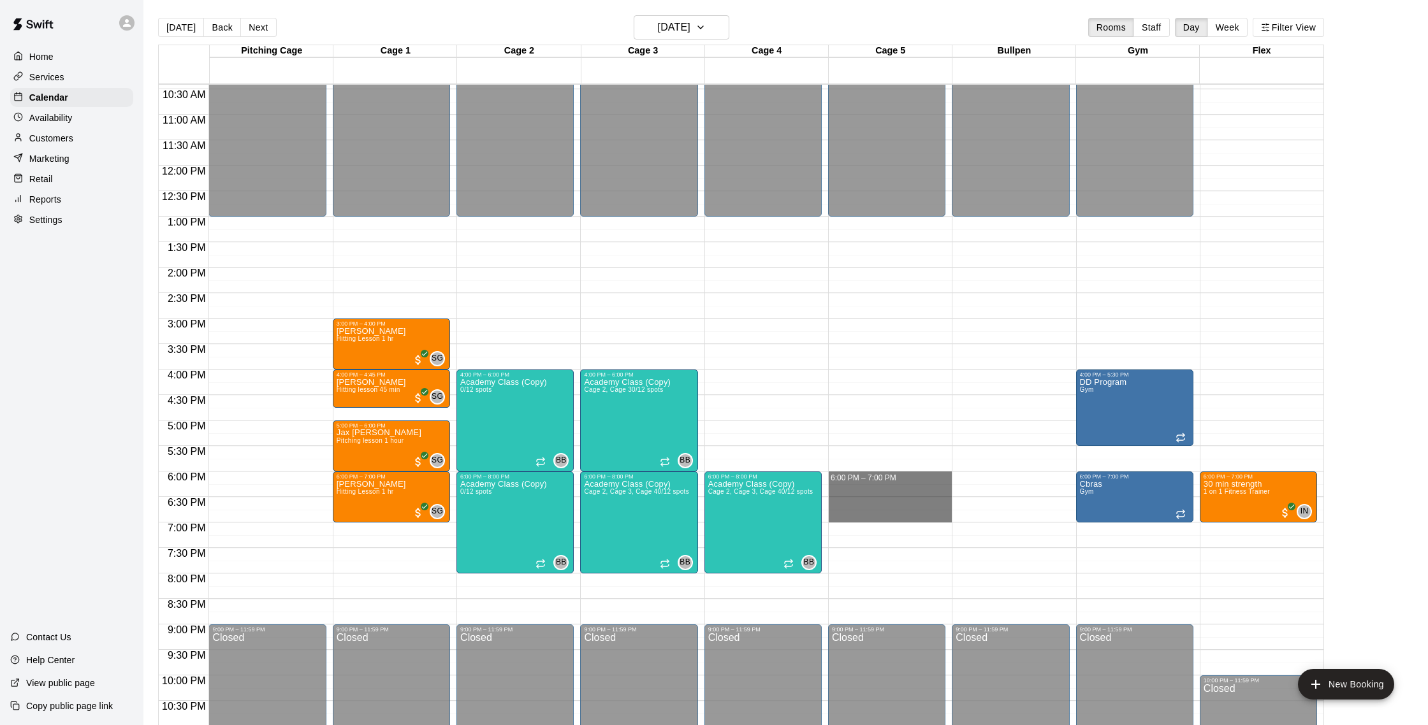
drag, startPoint x: 843, startPoint y: 476, endPoint x: 844, endPoint y: 519, distance: 42.7
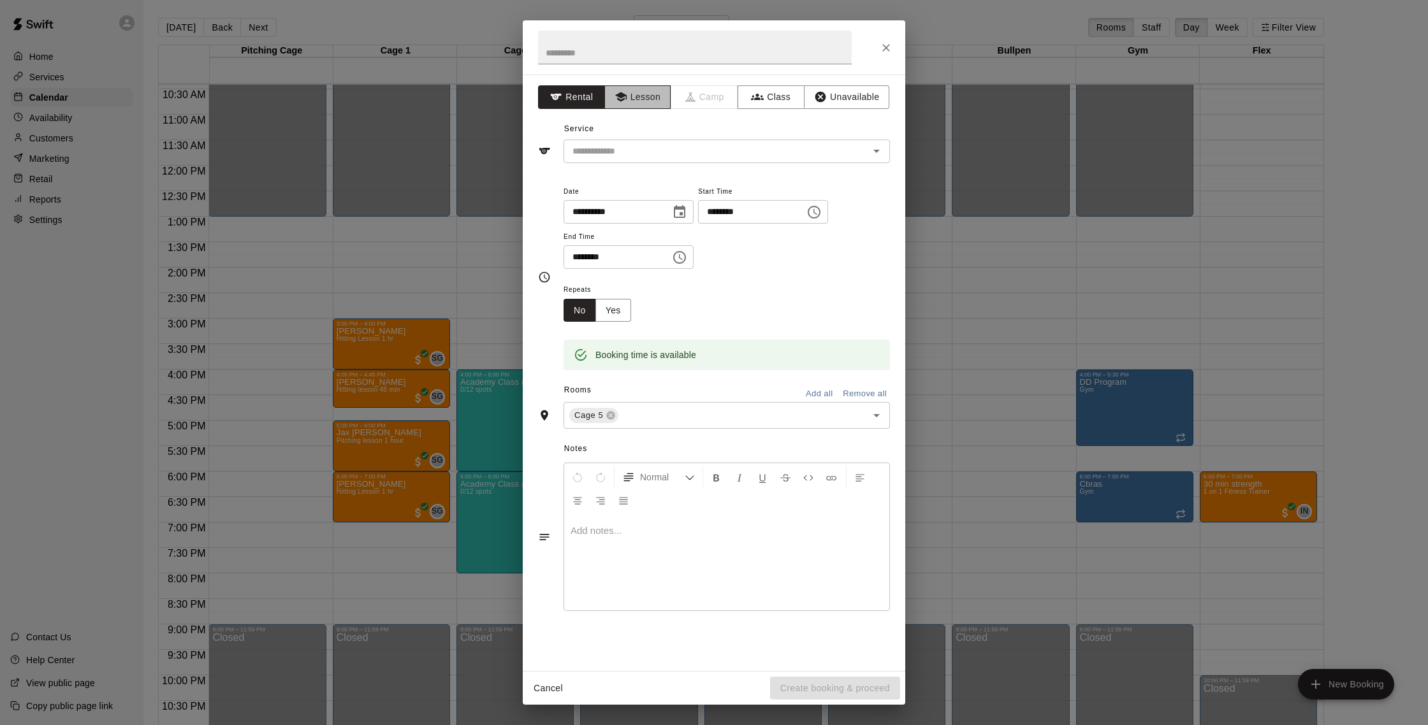
click at [637, 103] on button "Lesson" at bounding box center [637, 97] width 67 height 24
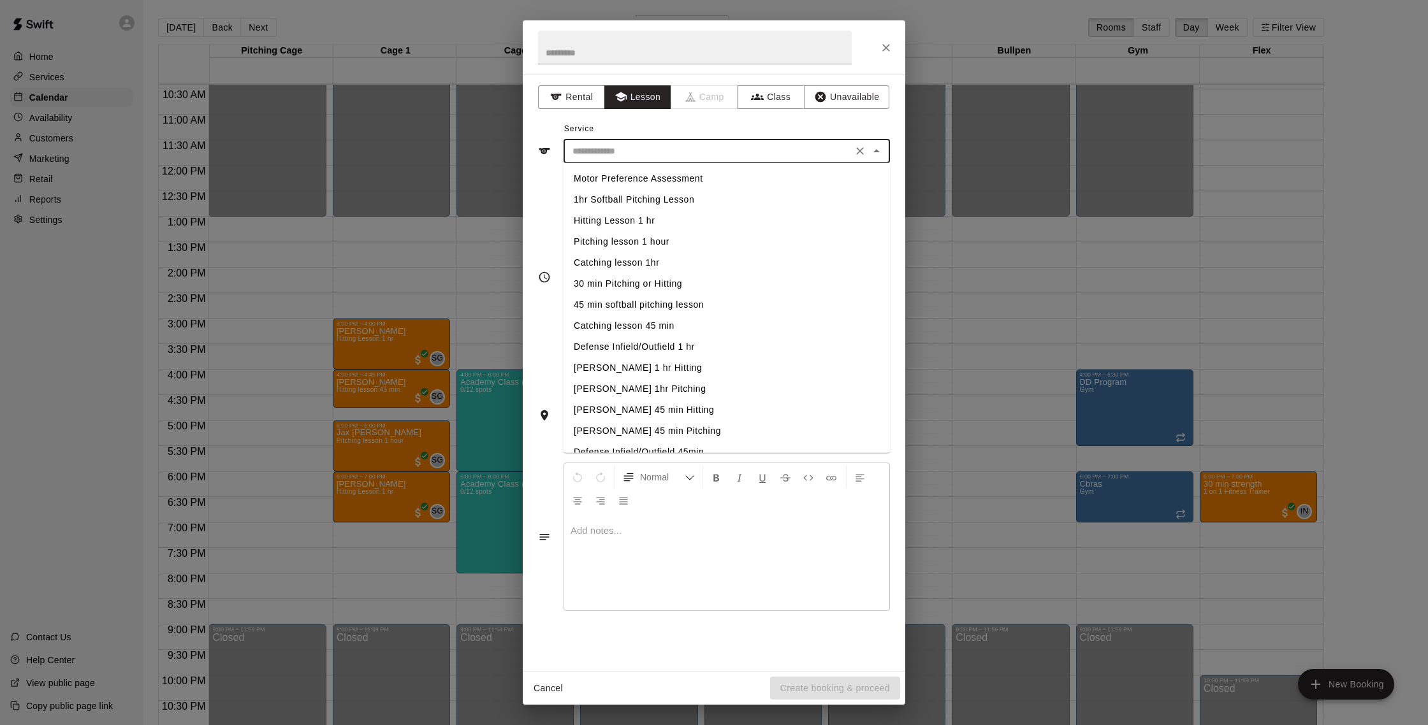
click at [662, 155] on input "text" at bounding box center [707, 151] width 281 height 16
click at [658, 219] on li "Hitting Lesson 1 hr" at bounding box center [726, 220] width 326 height 21
type input "**********"
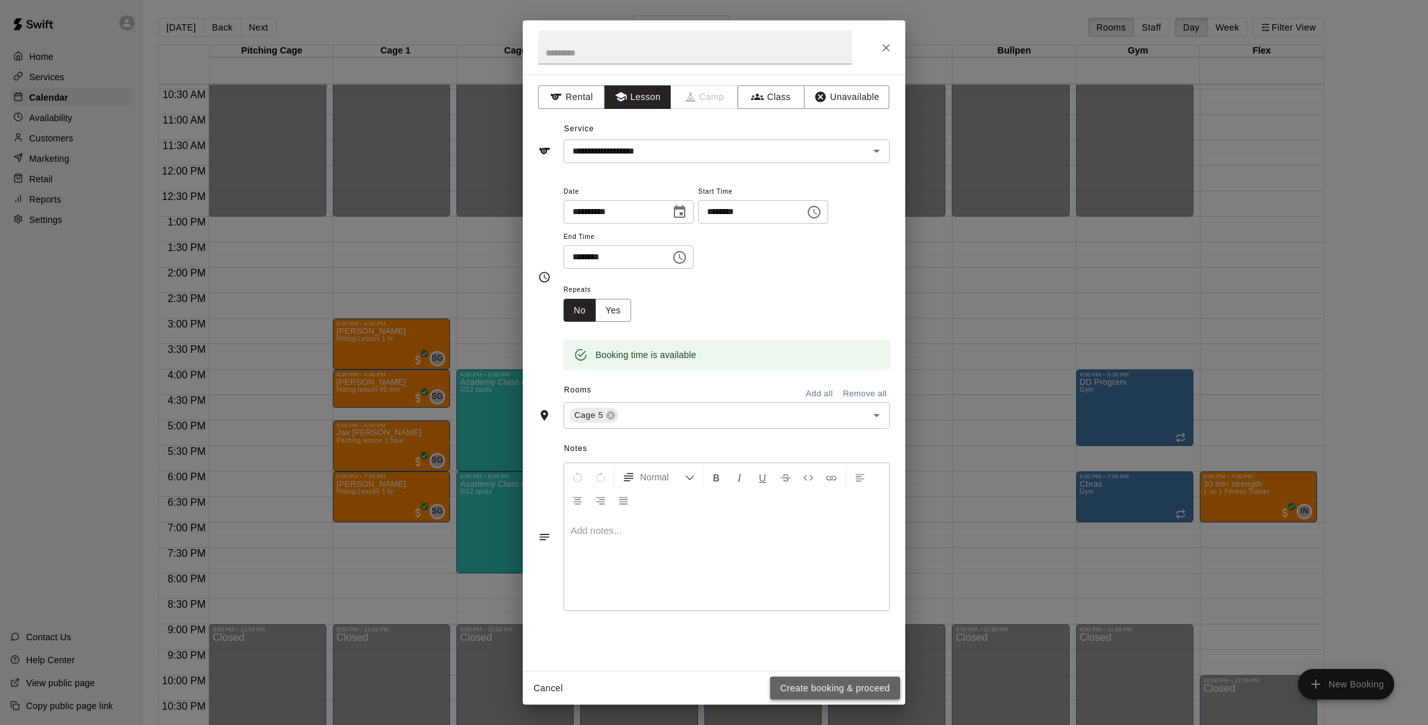
click at [811, 679] on button "Create booking & proceed" at bounding box center [835, 689] width 130 height 24
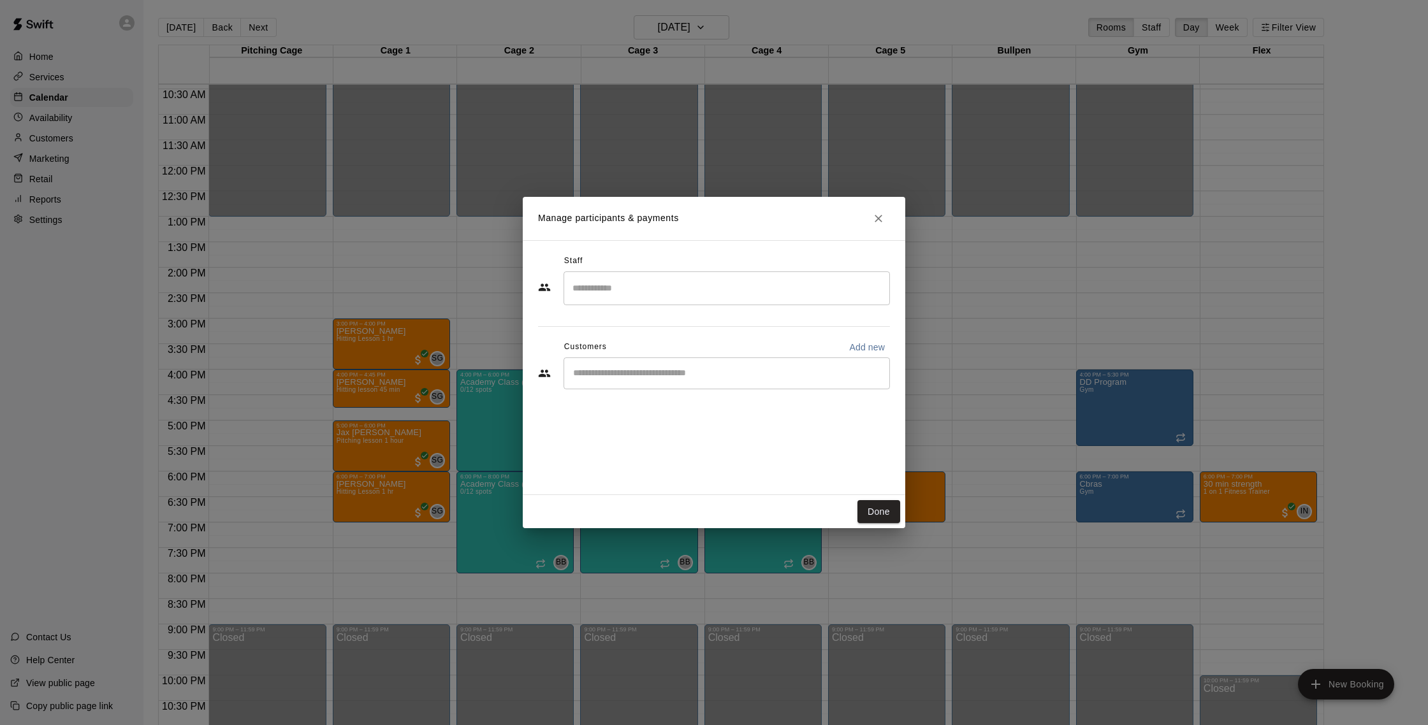
click at [683, 287] on input "Search staff" at bounding box center [726, 288] width 315 height 22
click at [697, 329] on div "Robert Andino Instructor" at bounding box center [738, 331] width 284 height 25
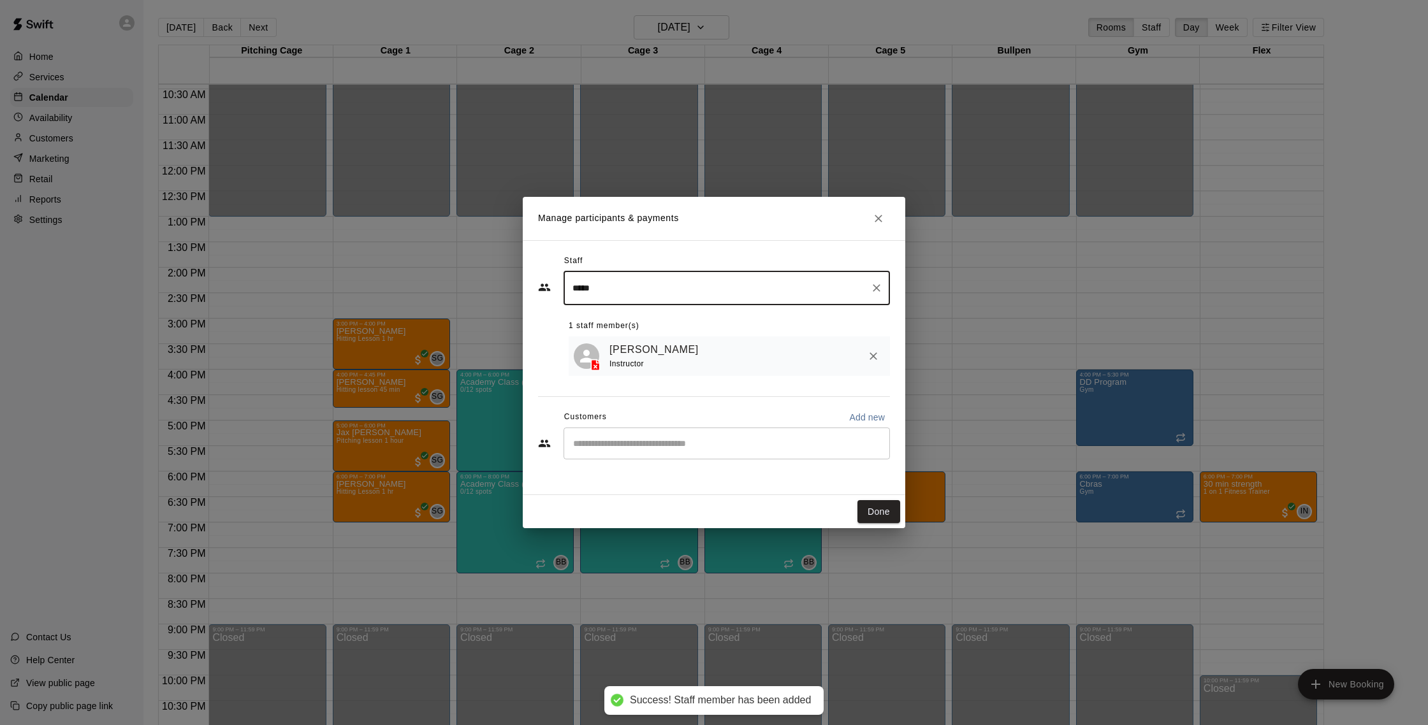
type input "*****"
click at [658, 438] on input "Start typing to search customers..." at bounding box center [726, 443] width 315 height 13
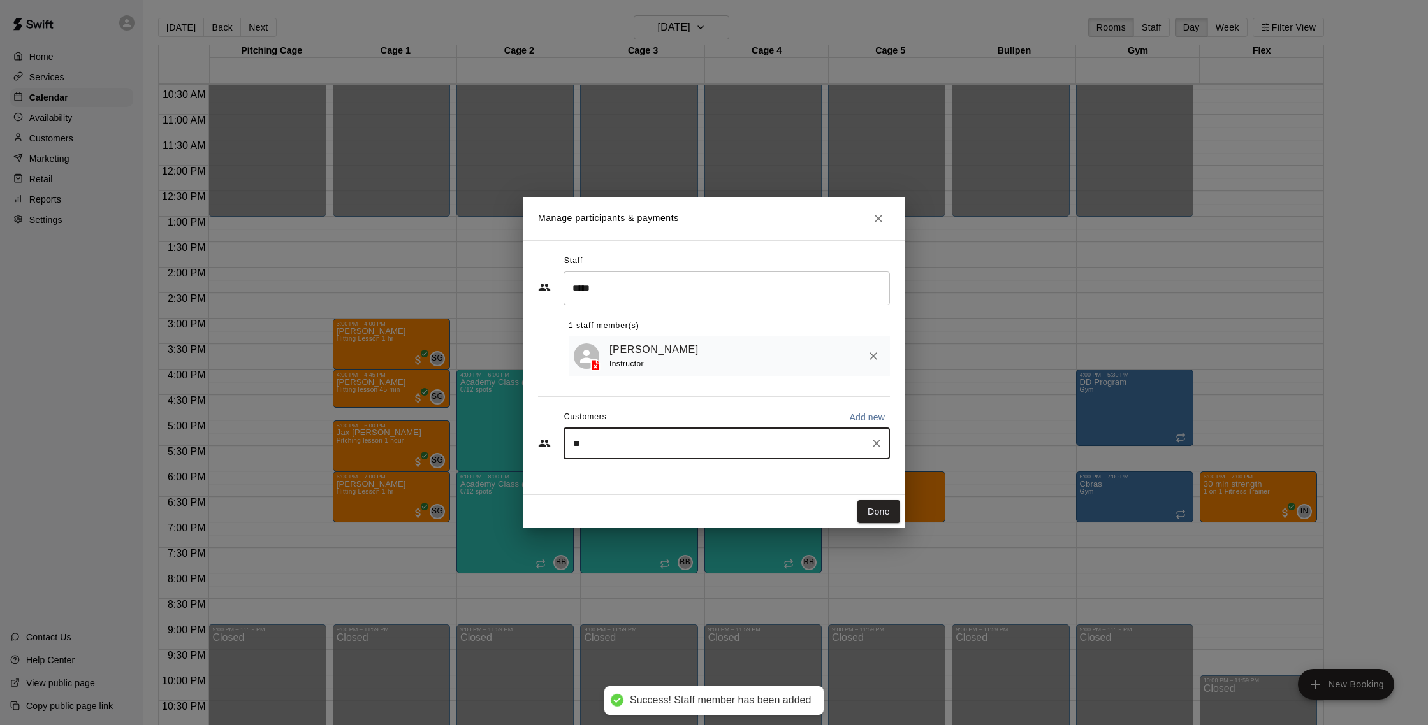
type input "***"
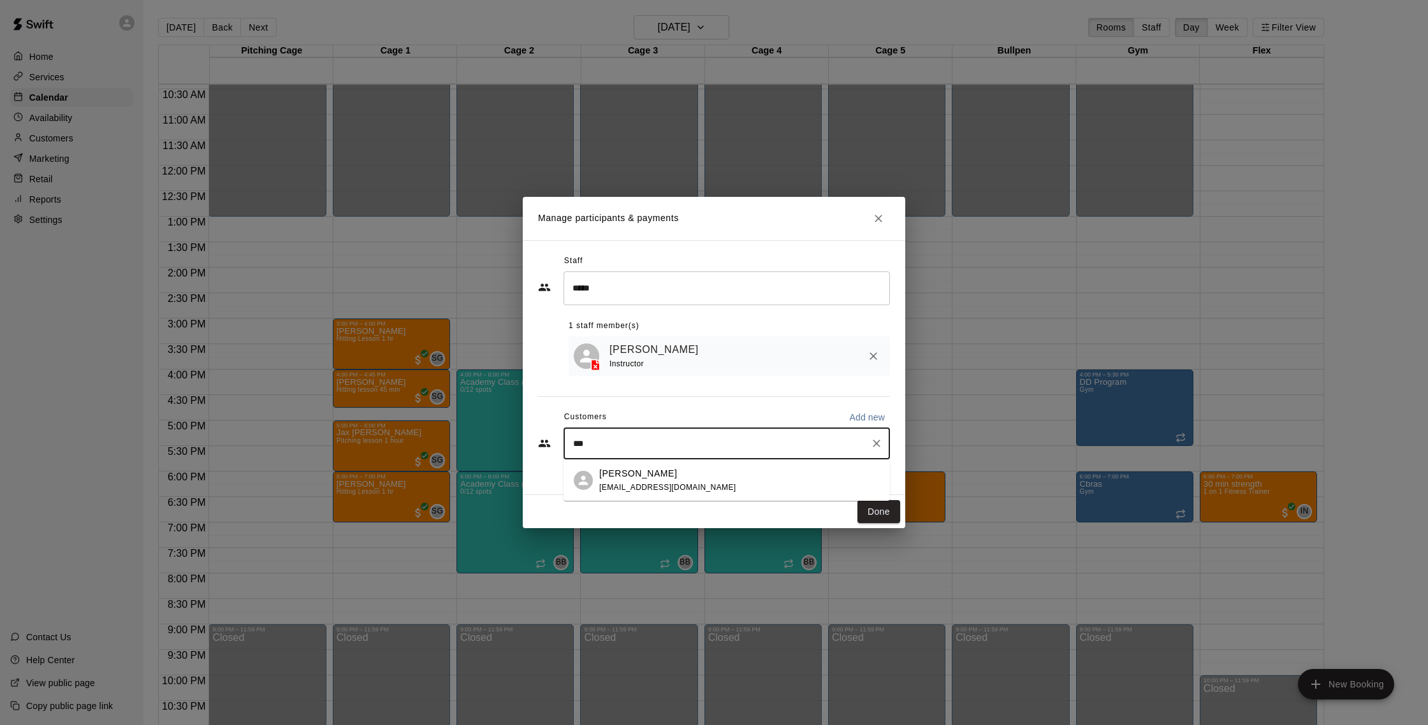
click at [668, 475] on div "Rick Deutsch" at bounding box center [667, 473] width 137 height 13
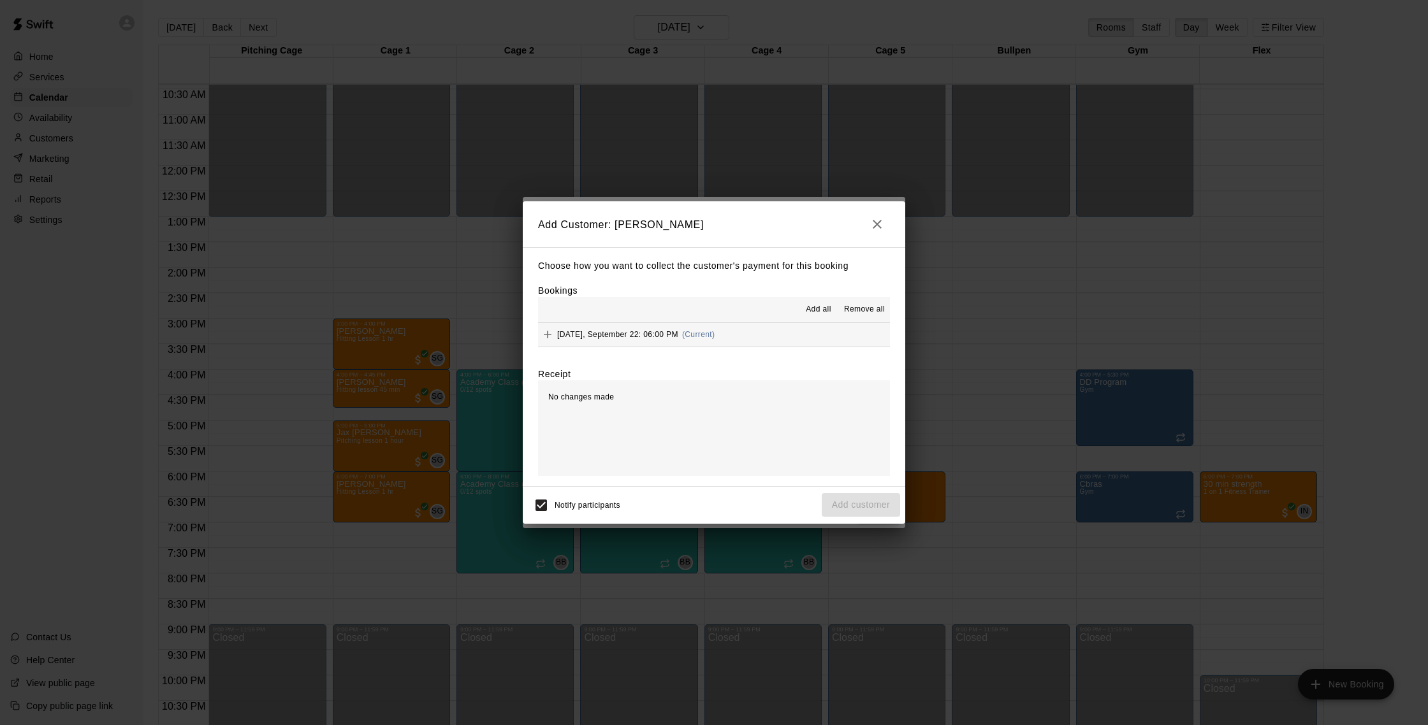
click at [740, 328] on button "Monday, September 22: 06:00 PM (Current)" at bounding box center [714, 335] width 352 height 24
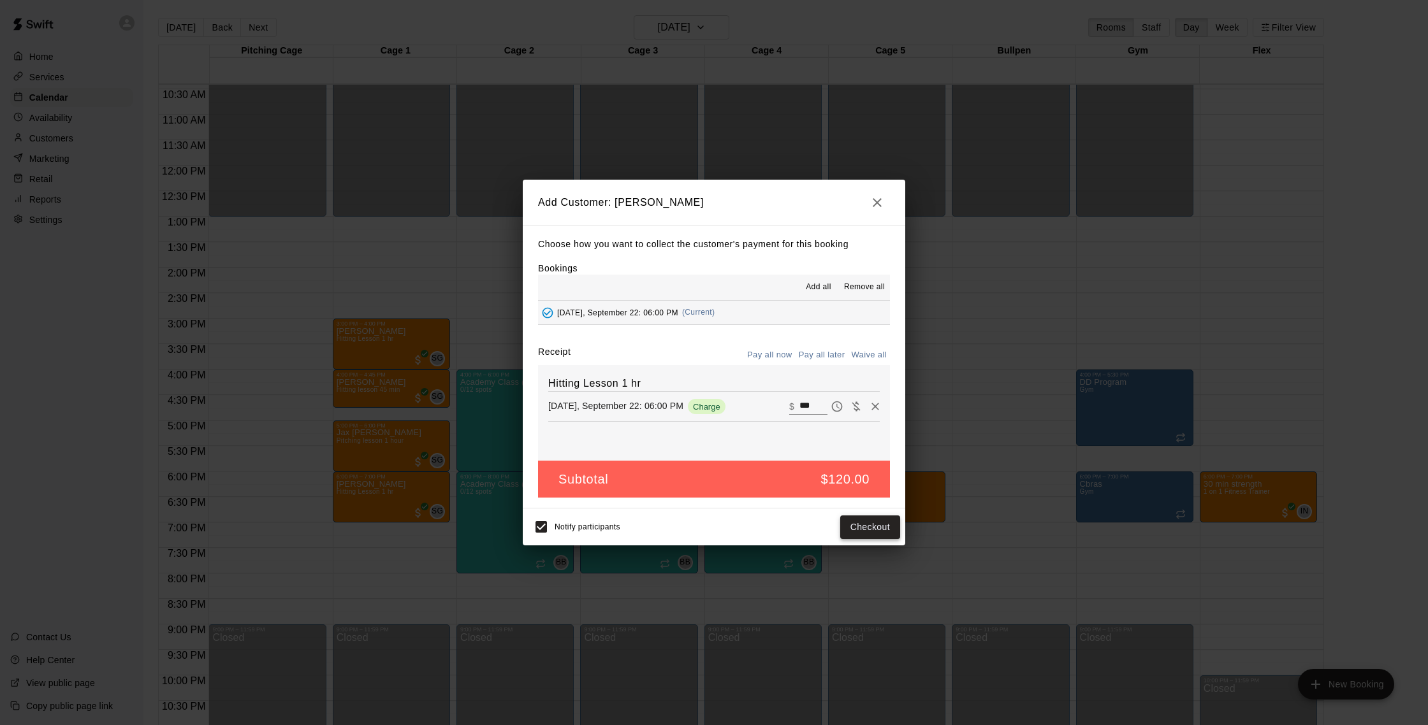
click at [860, 524] on button "Checkout" at bounding box center [870, 528] width 60 height 24
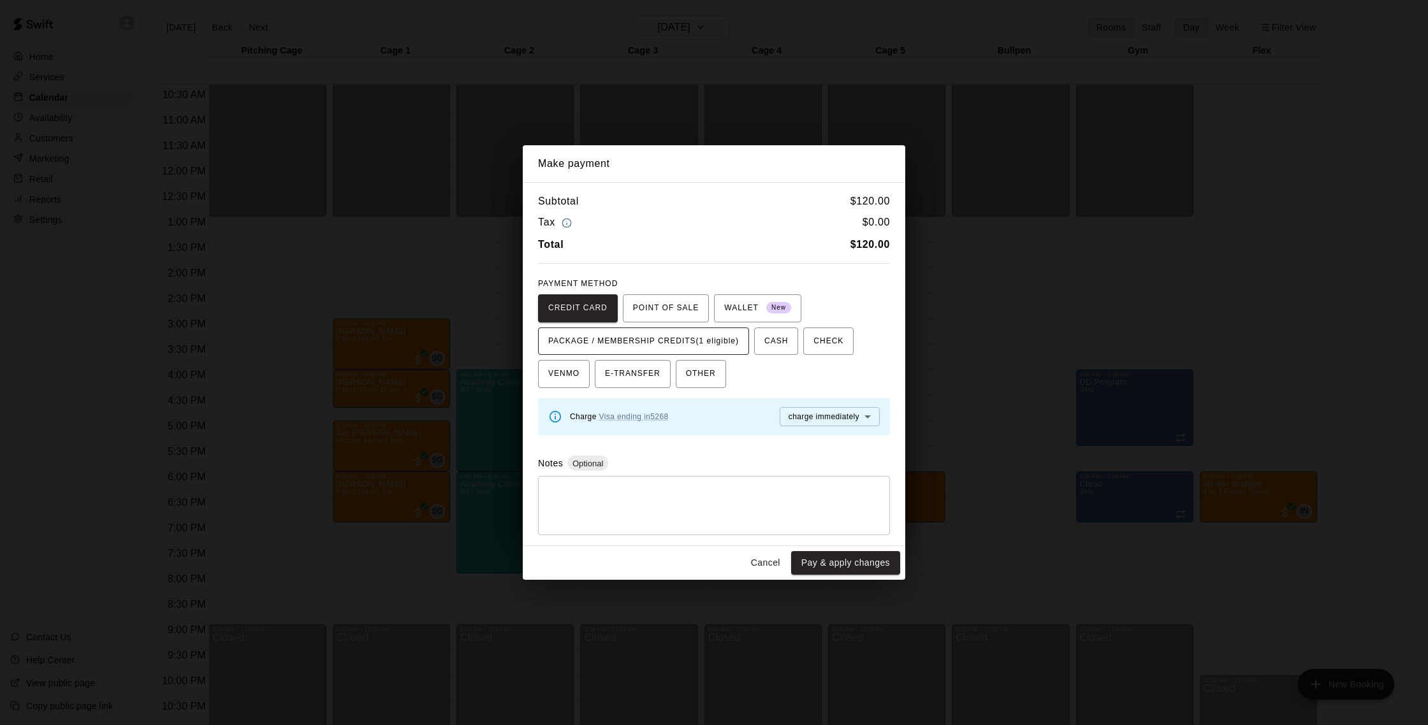
click at [713, 345] on span "PACKAGE / MEMBERSHIP CREDITS (1 eligible)" at bounding box center [643, 341] width 191 height 20
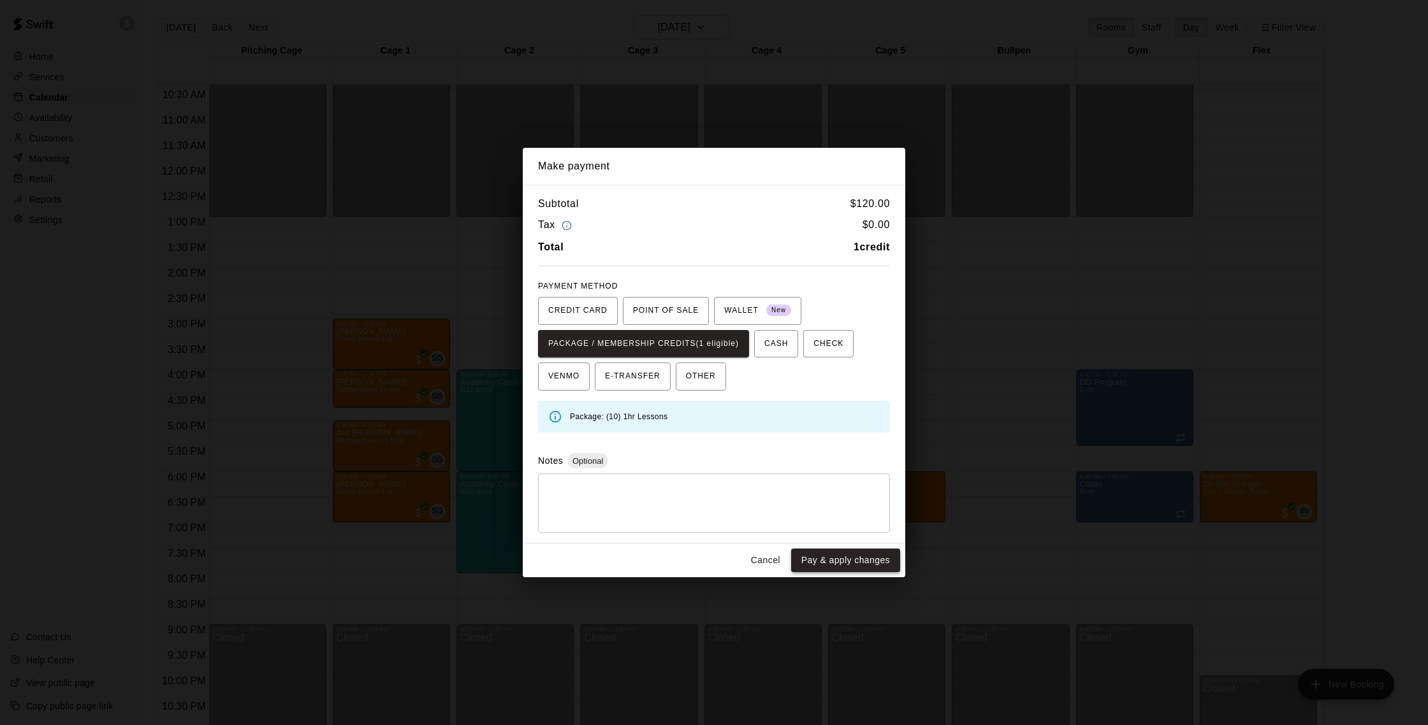
click at [831, 554] on button "Pay & apply changes" at bounding box center [845, 561] width 109 height 24
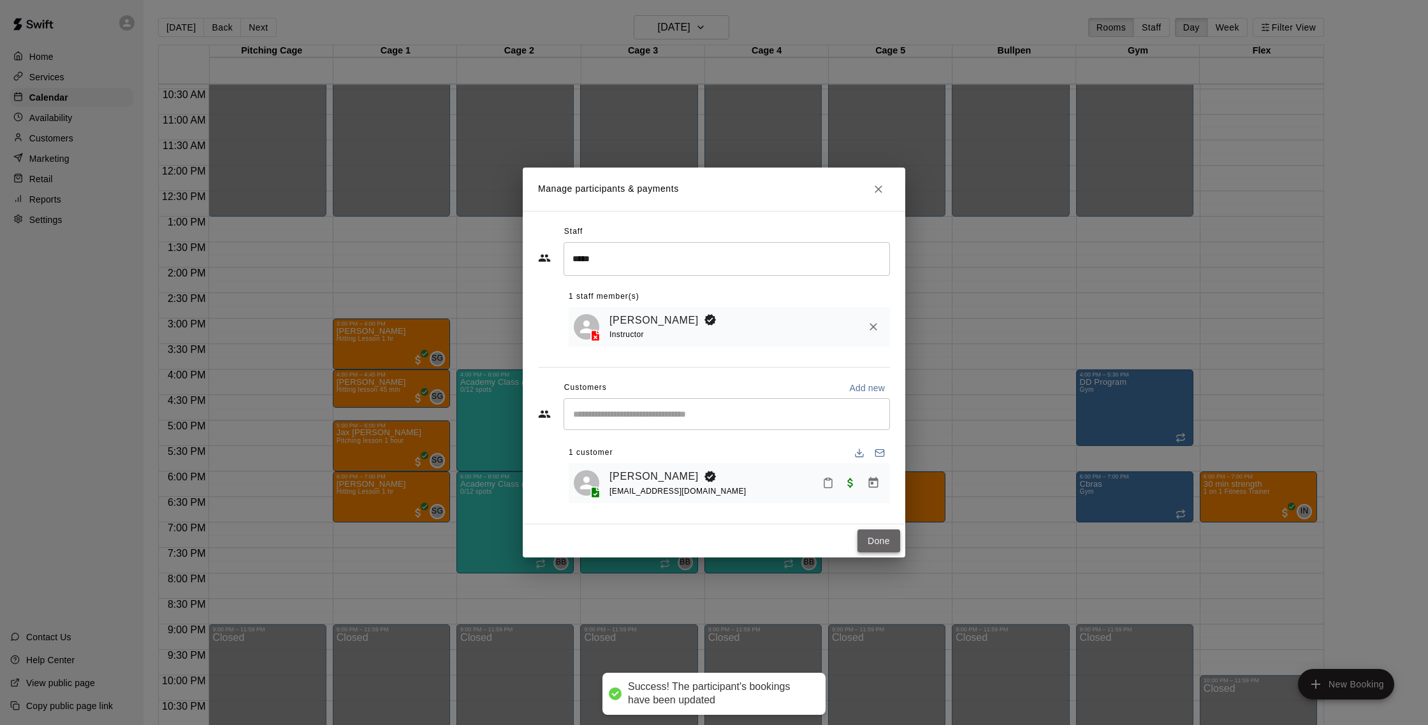
click at [874, 546] on button "Done" at bounding box center [878, 542] width 43 height 24
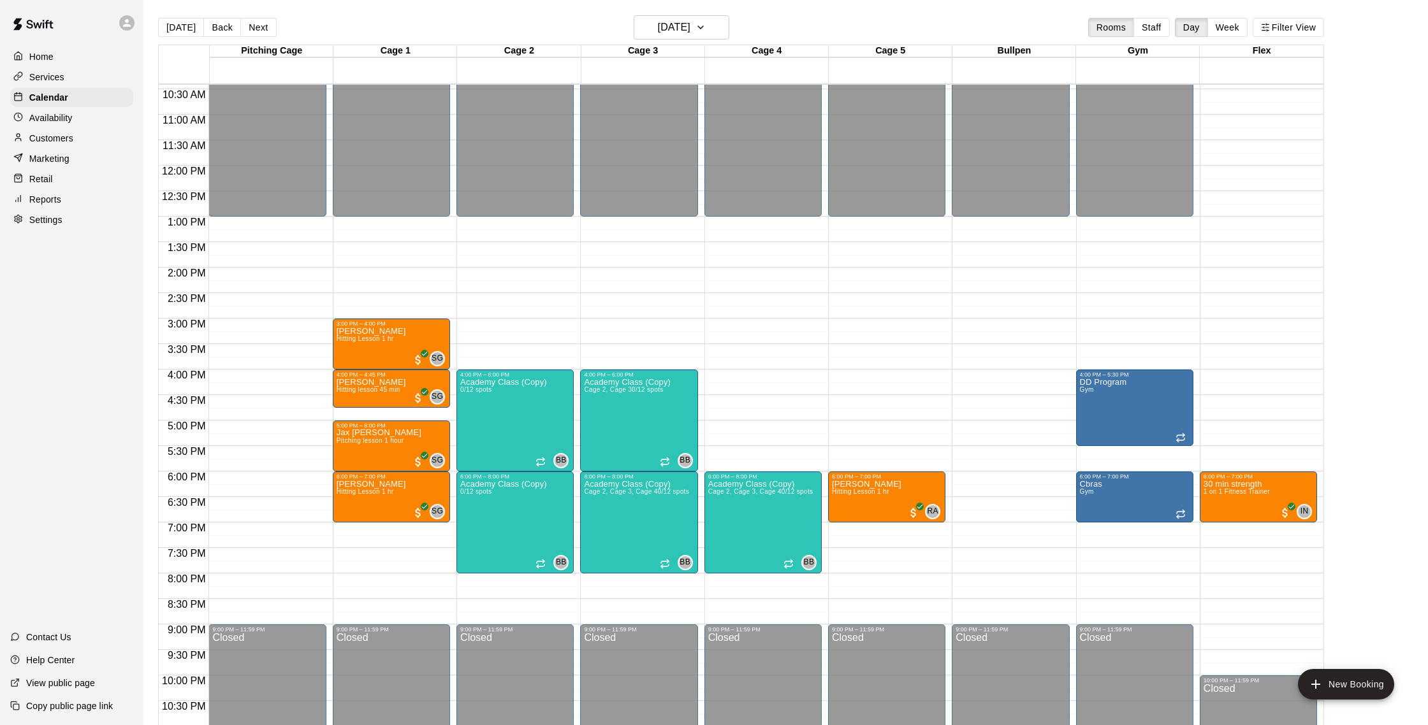
scroll to position [542, 0]
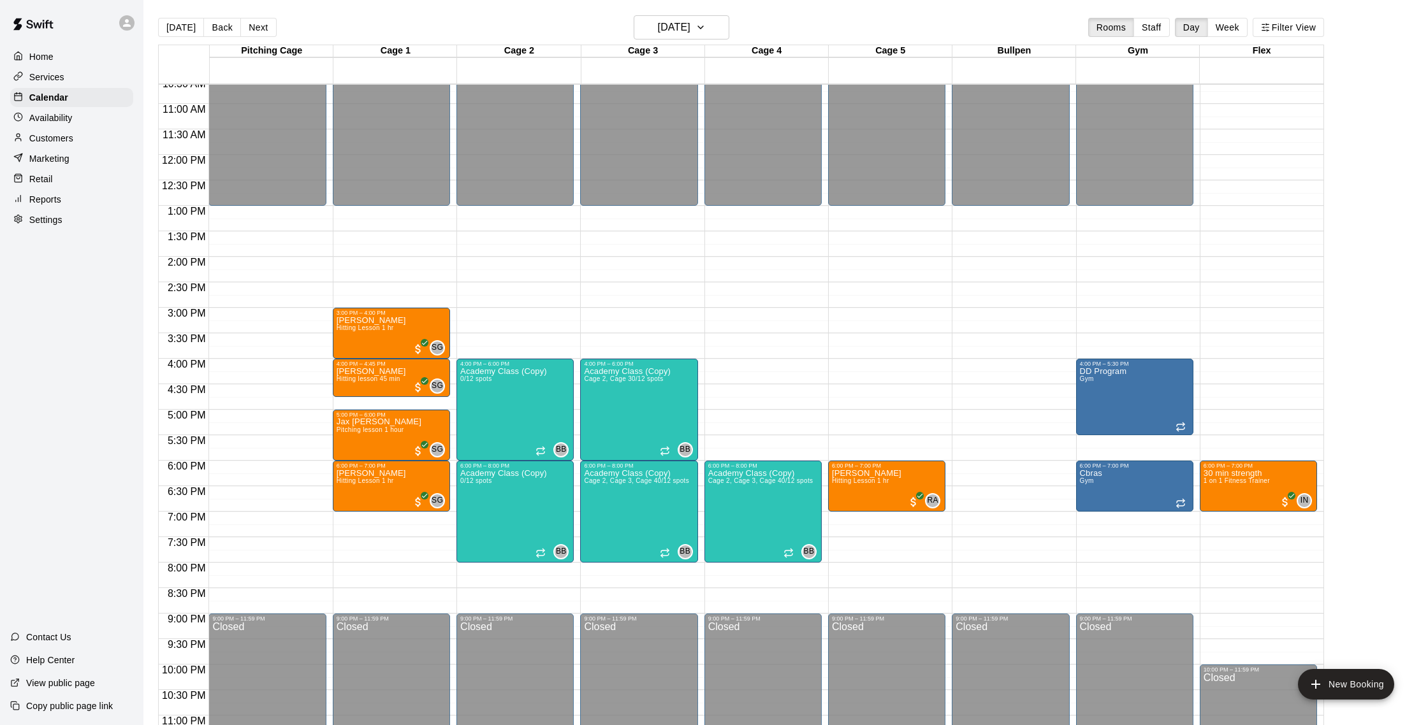
click at [167, 23] on button "[DATE]" at bounding box center [181, 27] width 46 height 19
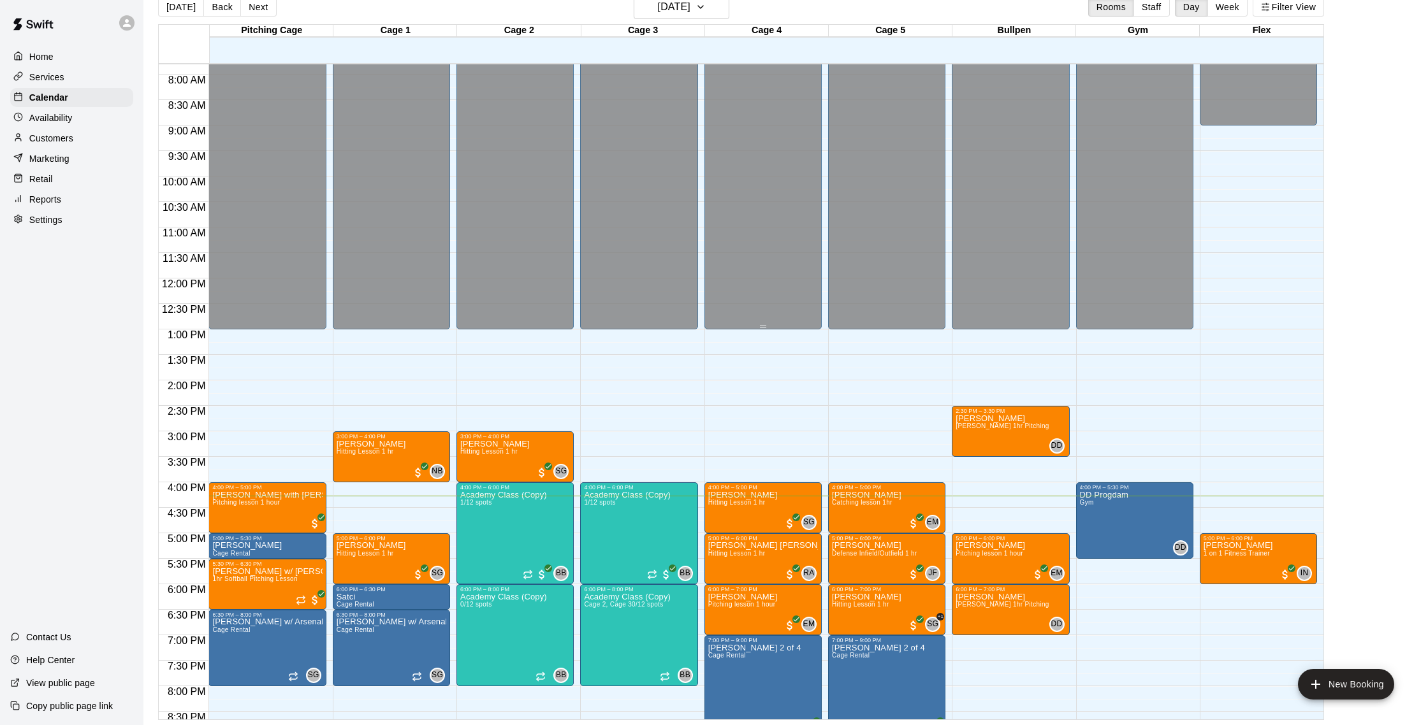
scroll to position [368, 0]
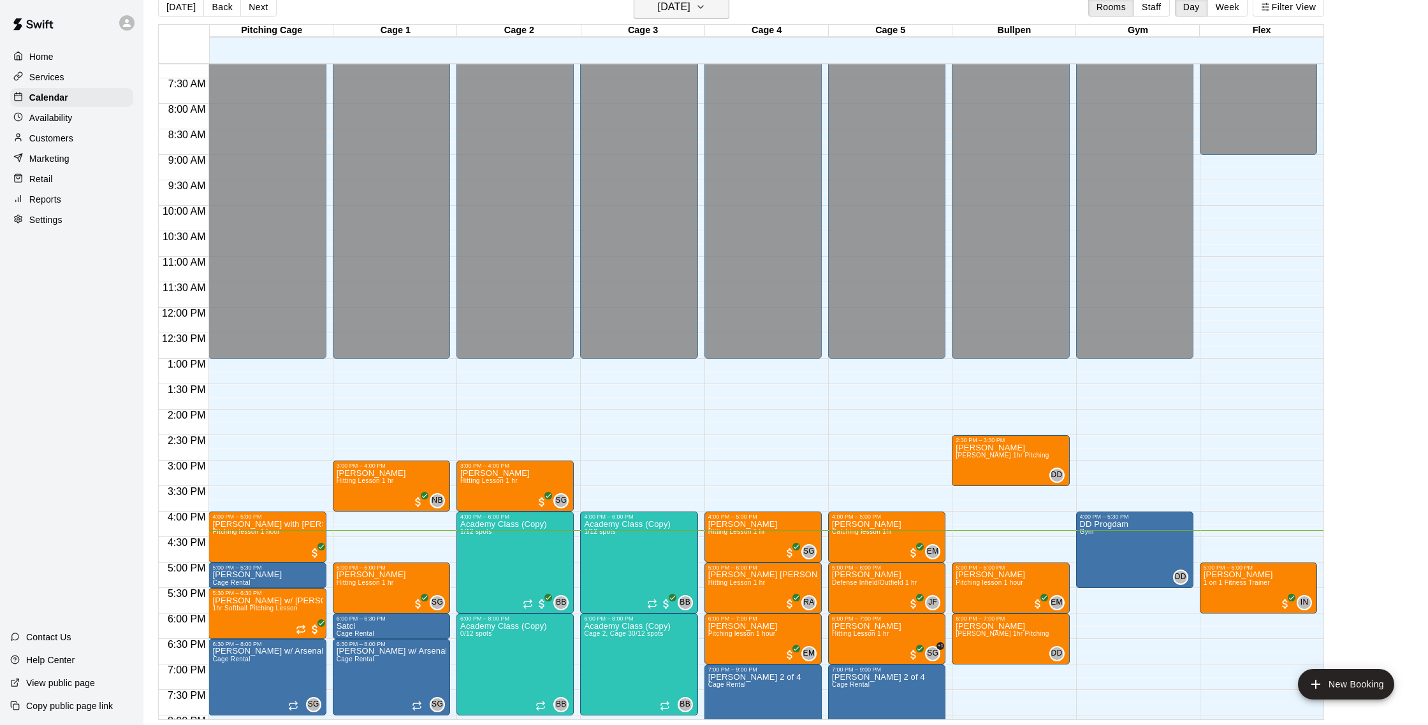
click at [688, 1] on h6 "[DATE]" at bounding box center [674, 7] width 33 height 18
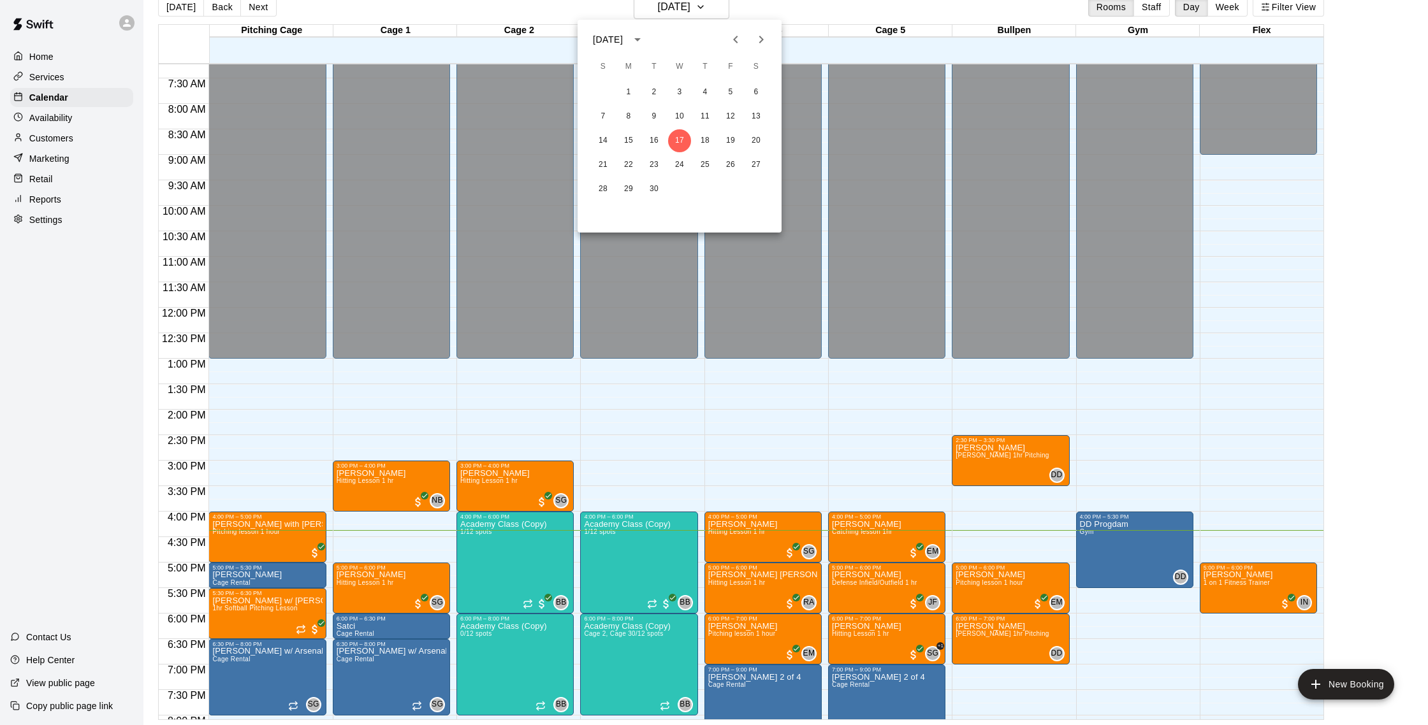
click at [568, 11] on div at bounding box center [714, 362] width 1428 height 725
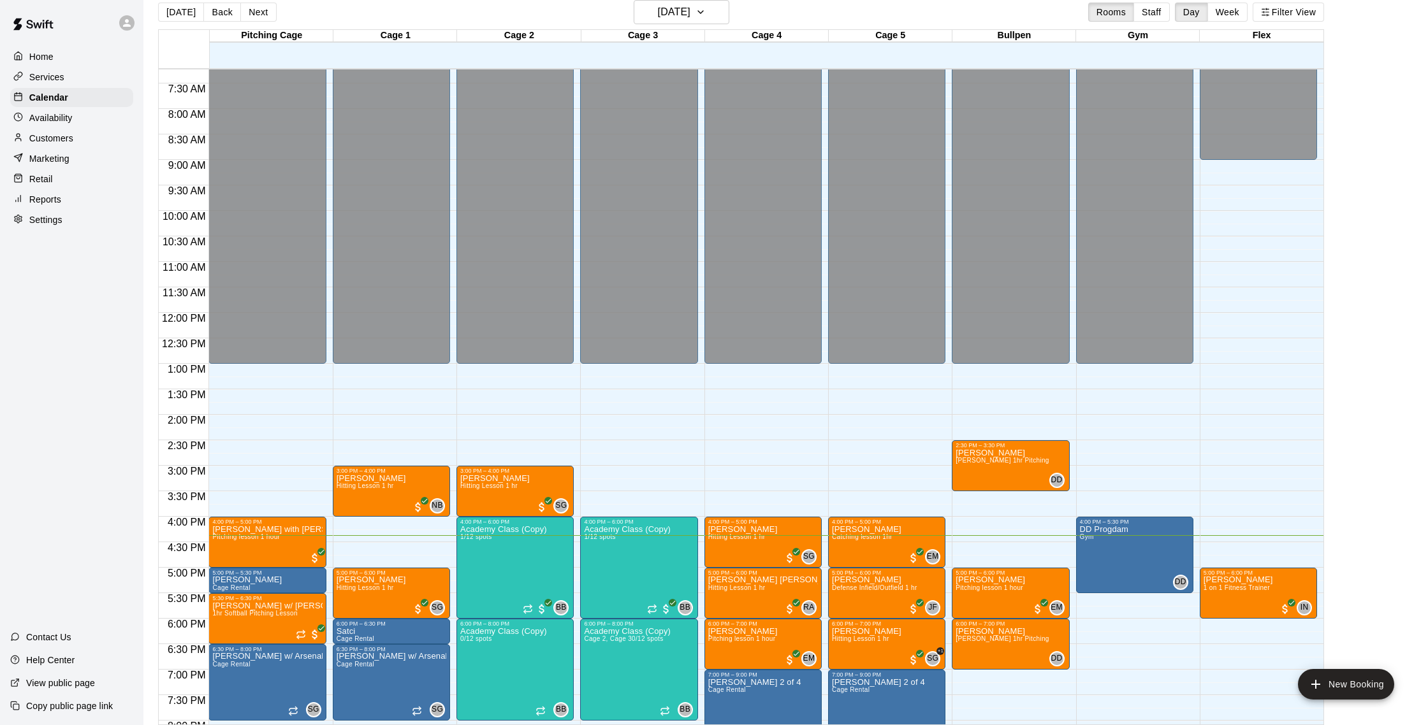
click at [75, 134] on div "Customers" at bounding box center [71, 138] width 123 height 19
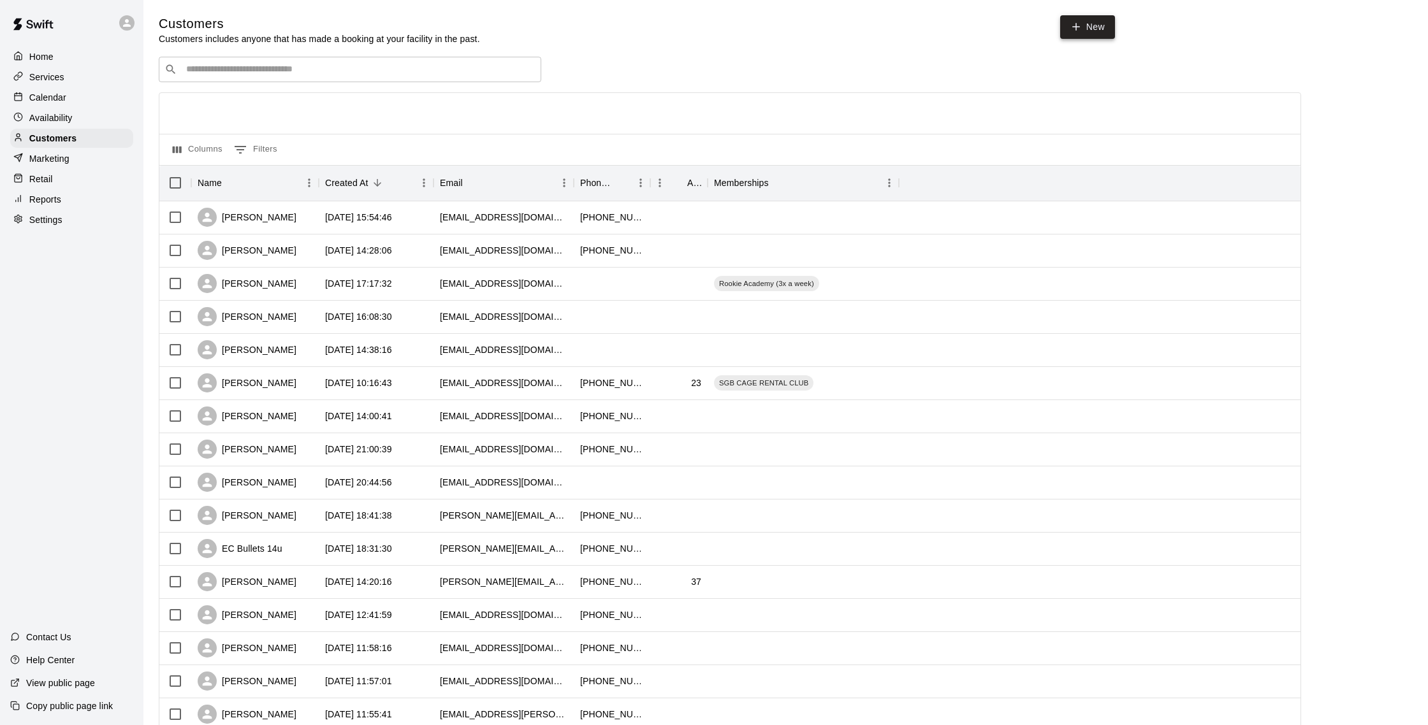
click at [1082, 27] on link "New" at bounding box center [1087, 27] width 55 height 24
select select "**"
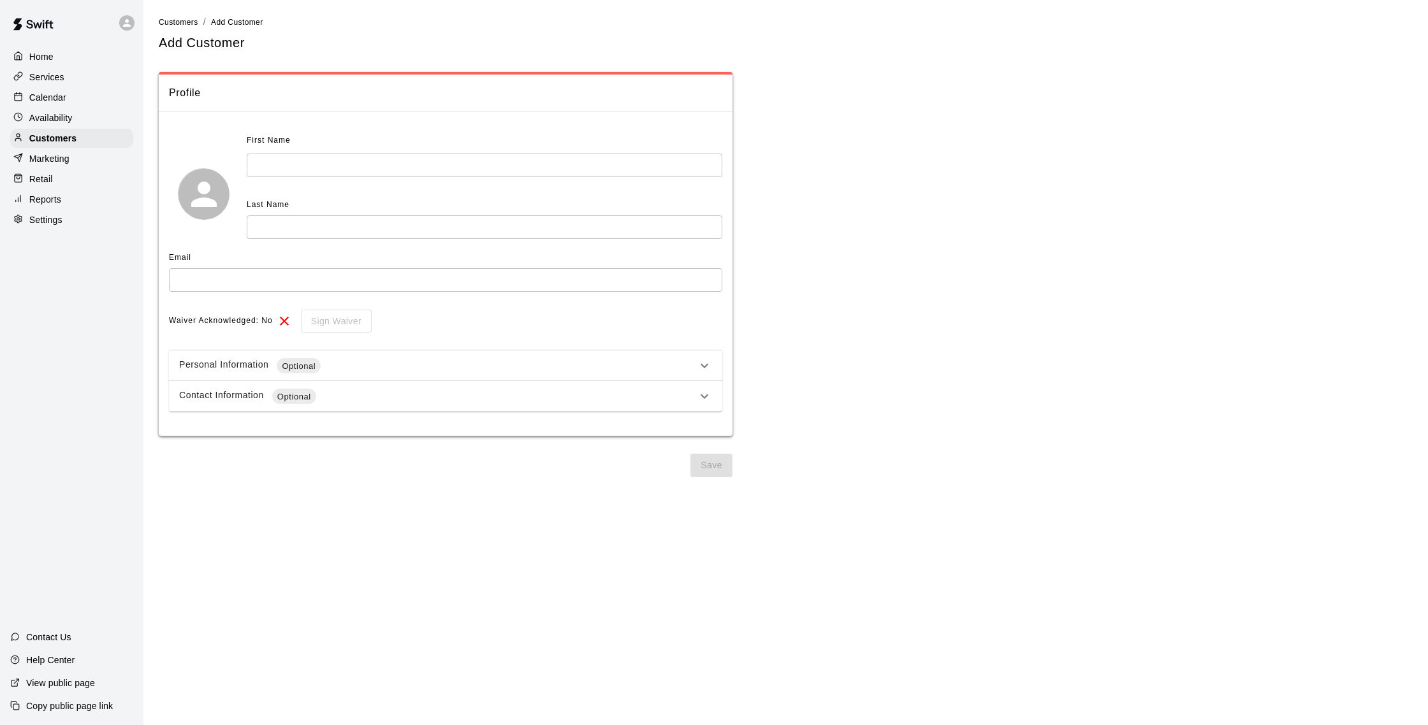
click at [435, 165] on input "text" at bounding box center [484, 166] width 475 height 24
click at [260, 163] on input "******" at bounding box center [484, 166] width 475 height 24
type input "******"
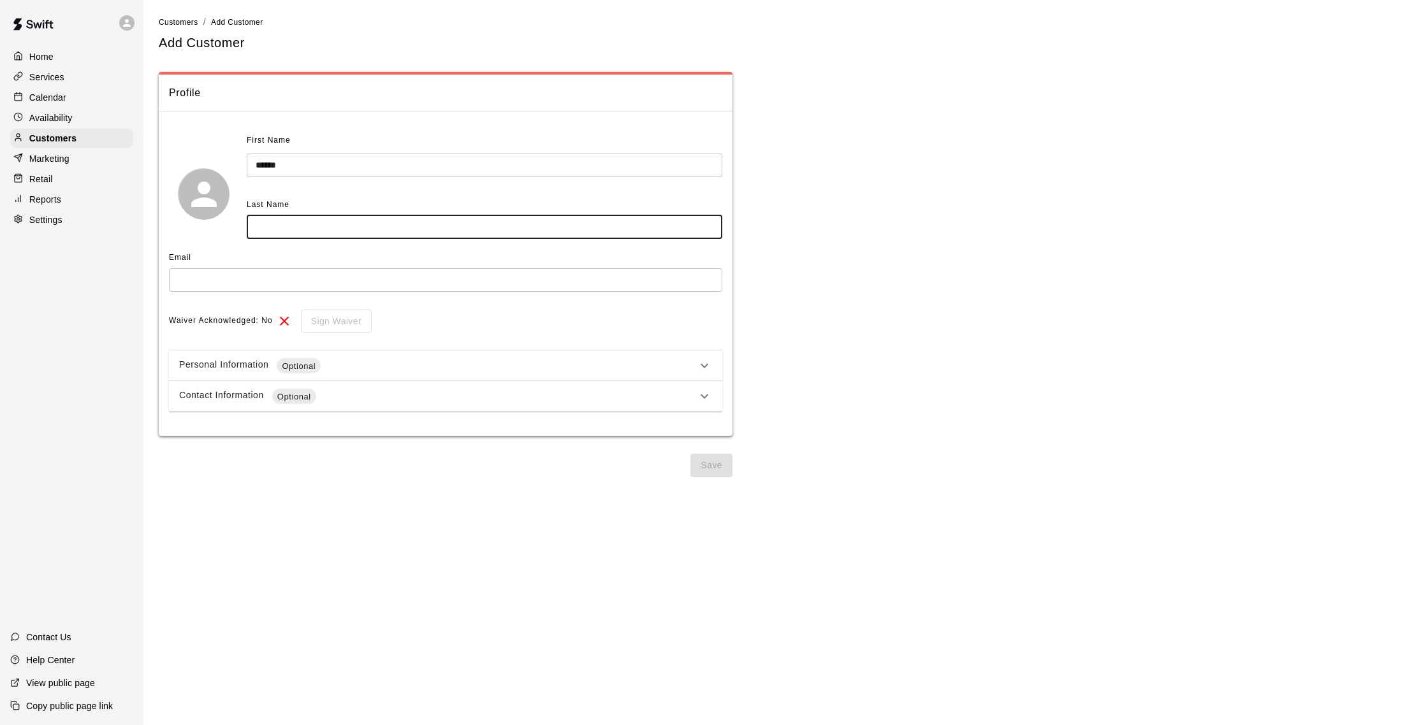
click at [300, 218] on input "text" at bounding box center [484, 227] width 475 height 24
type input "*"
type input "******"
click at [228, 277] on input "text" at bounding box center [445, 280] width 553 height 24
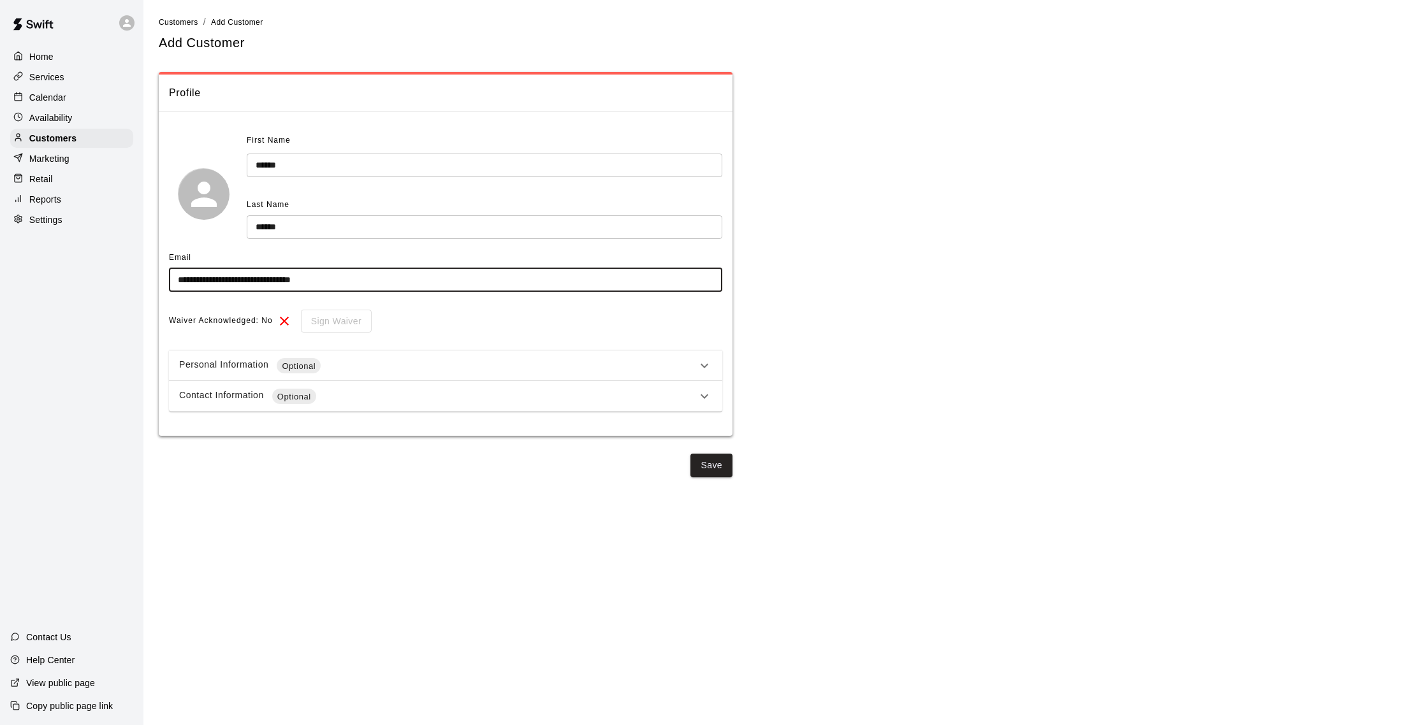
type input "**********"
click at [356, 396] on div "Contact Information Optional" at bounding box center [438, 396] width 518 height 15
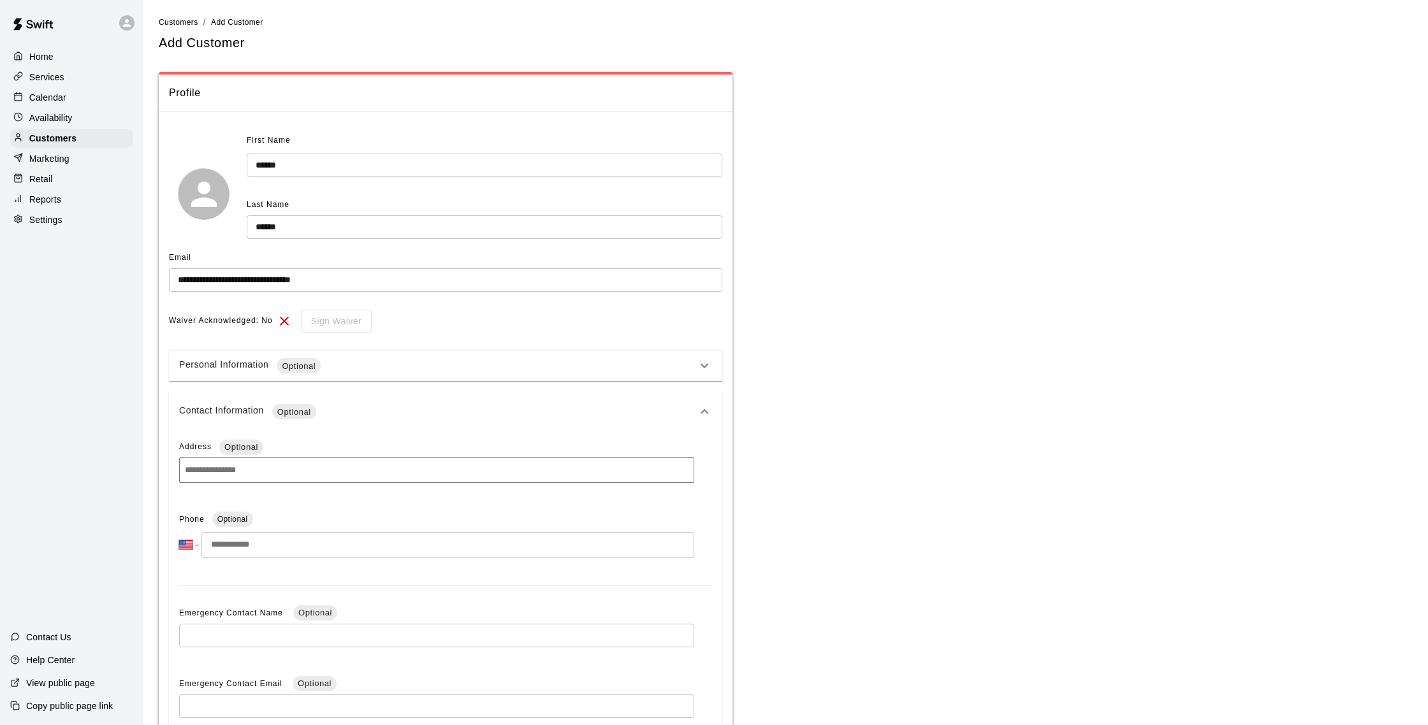
click at [278, 546] on input "tel" at bounding box center [447, 545] width 493 height 26
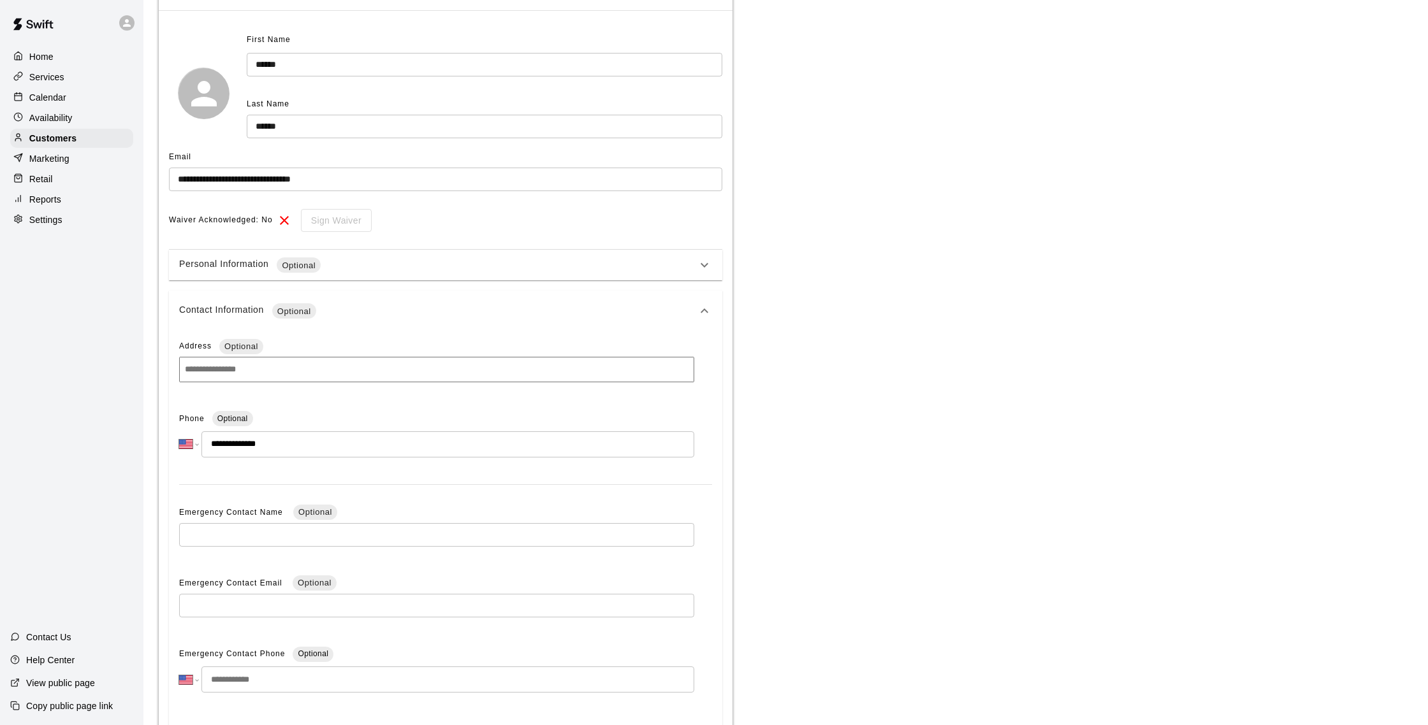
scroll to position [174, 0]
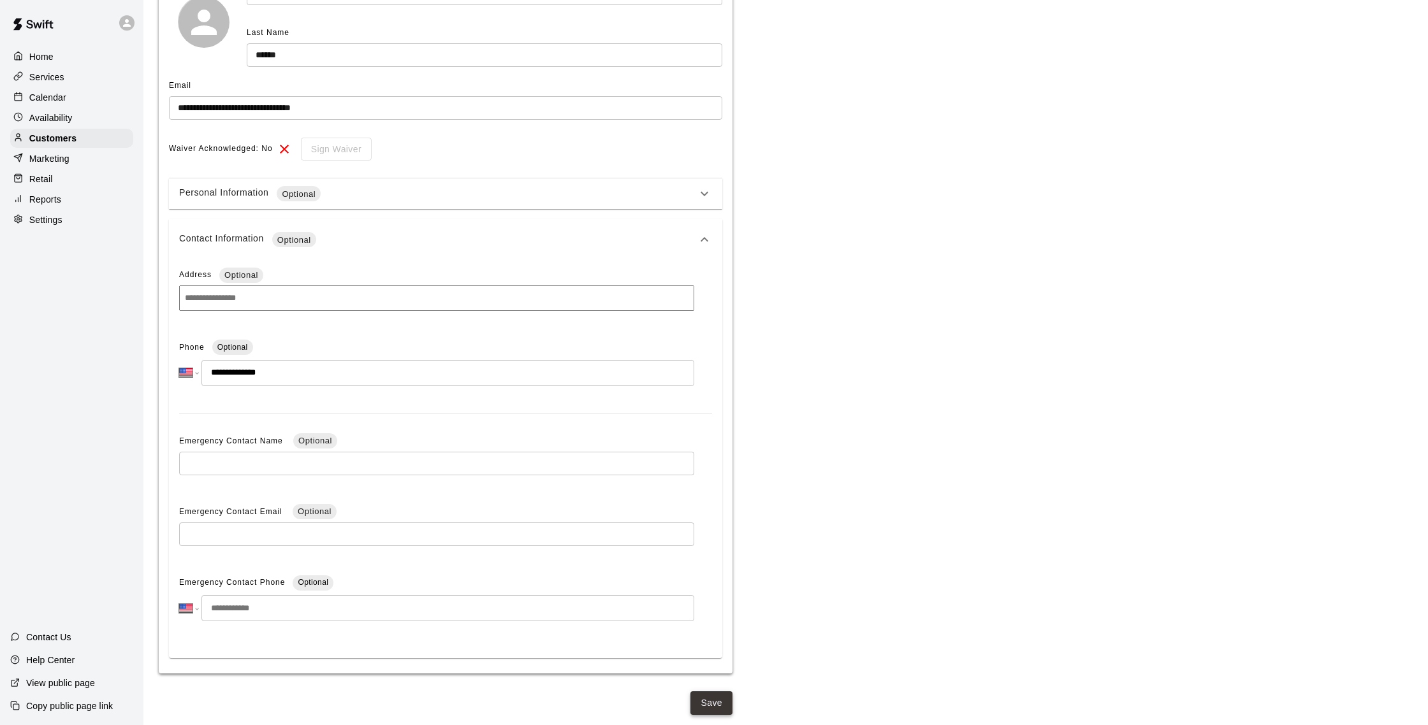
type input "**********"
click at [695, 706] on button "Save" at bounding box center [711, 704] width 42 height 24
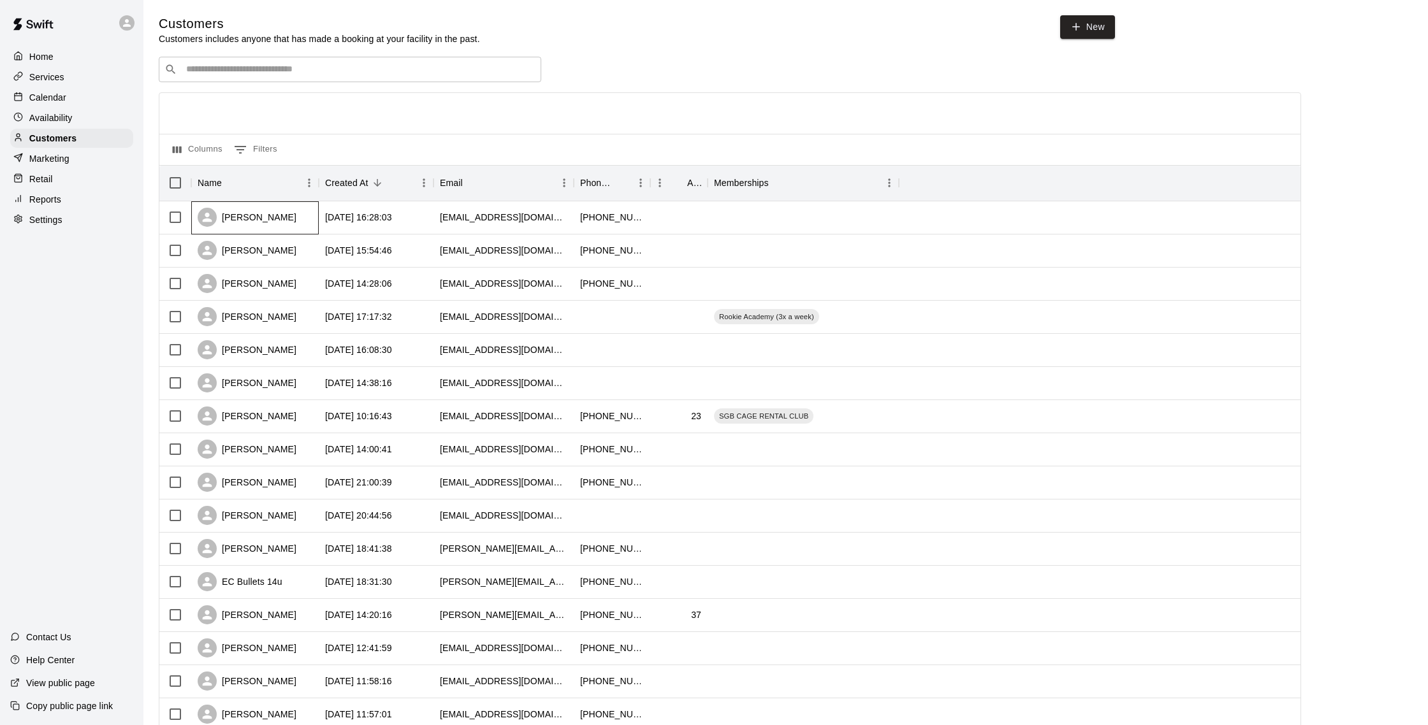
click at [311, 211] on div "Nicole Leuzzi" at bounding box center [254, 217] width 127 height 33
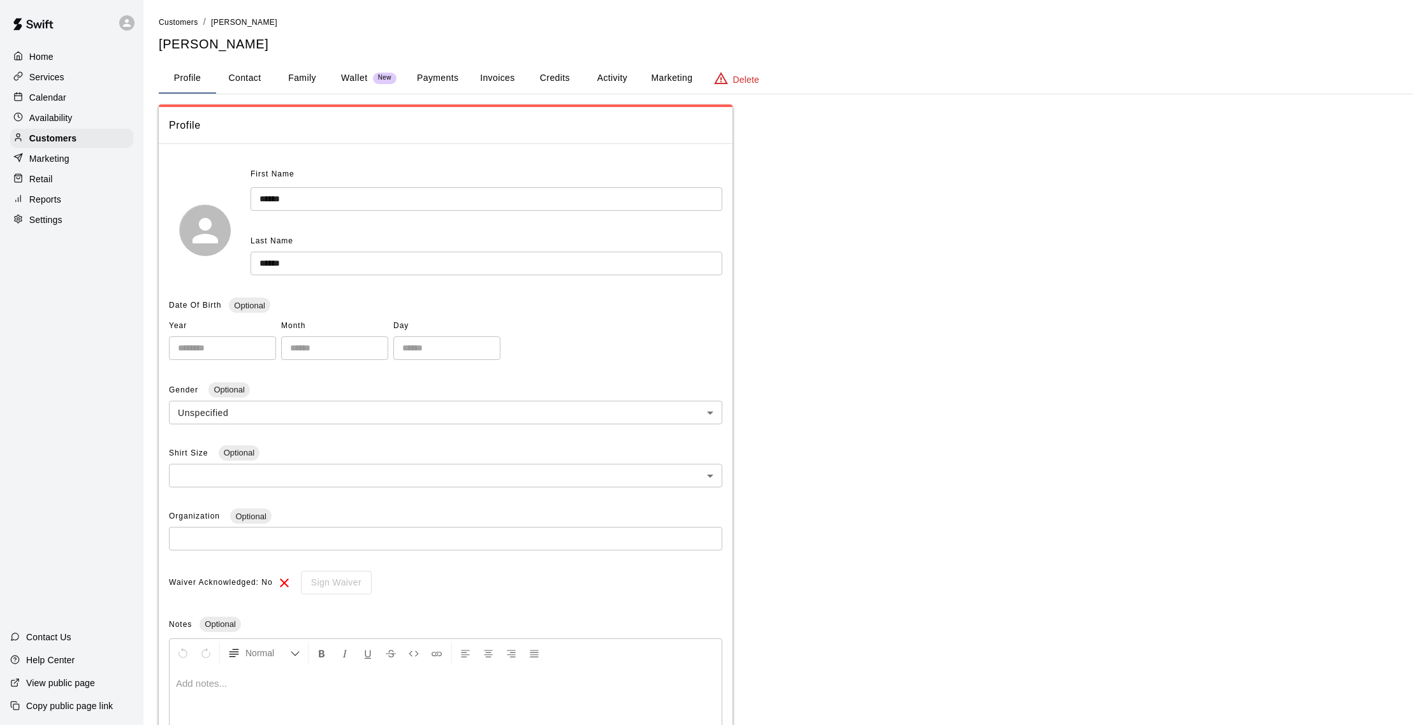
click at [304, 78] on button "Family" at bounding box center [301, 78] width 57 height 31
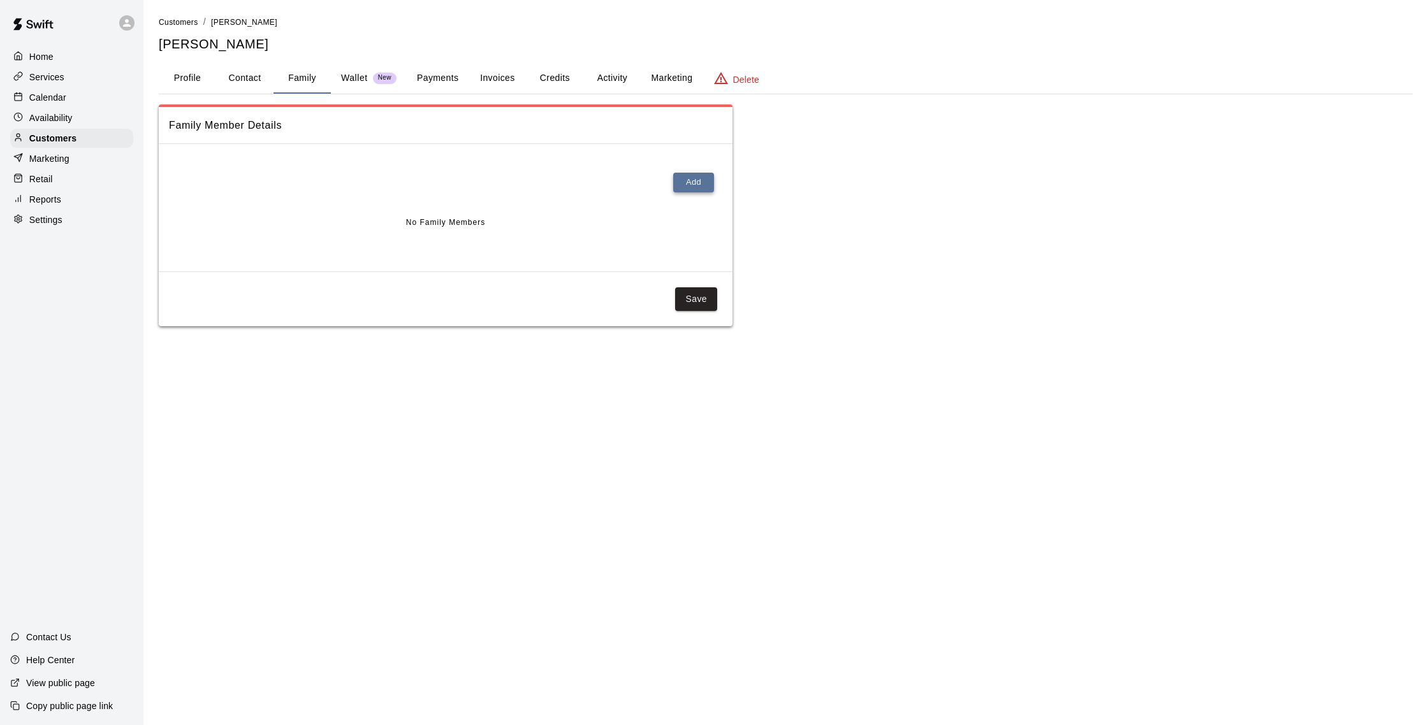
click at [694, 191] on button "Add" at bounding box center [693, 183] width 41 height 20
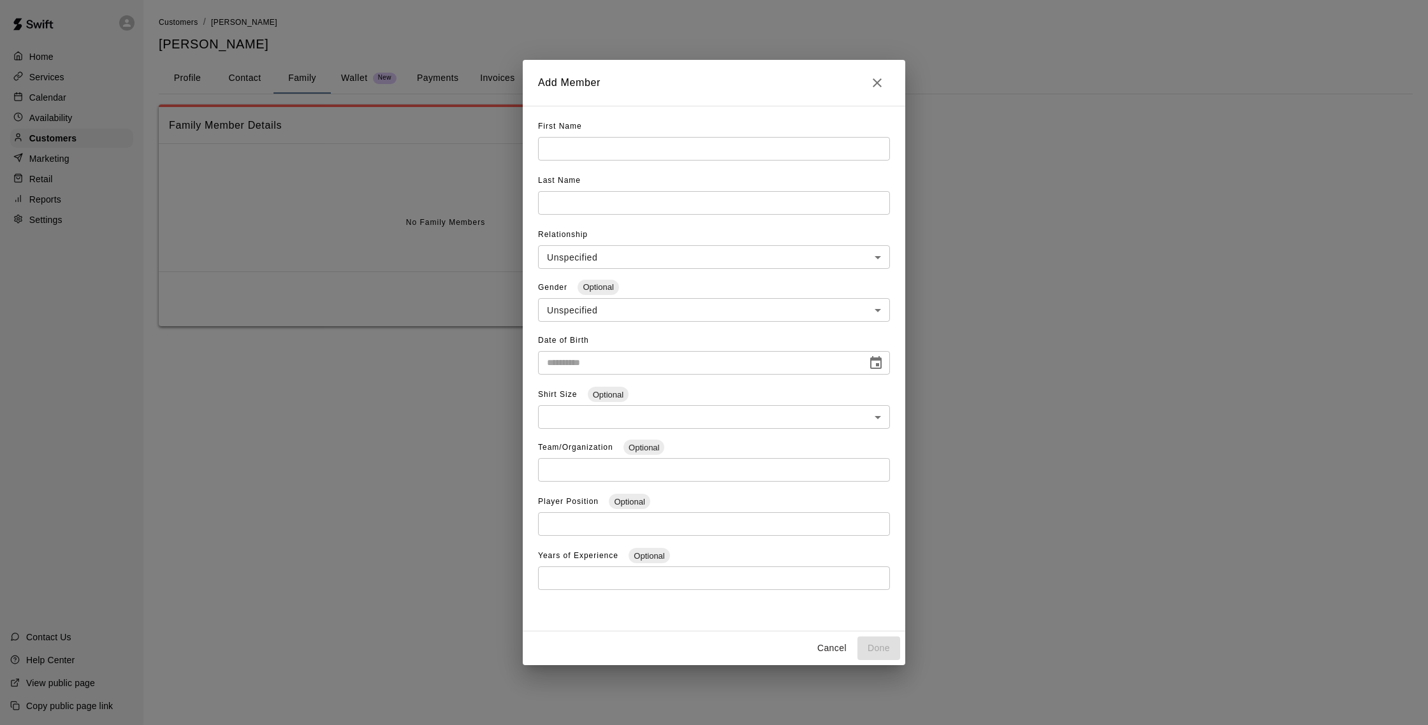
click at [589, 156] on input "text" at bounding box center [714, 149] width 352 height 24
type input "*****"
click at [643, 205] on input "text" at bounding box center [714, 203] width 352 height 24
type input "******"
click at [557, 361] on input "**********" at bounding box center [698, 363] width 320 height 24
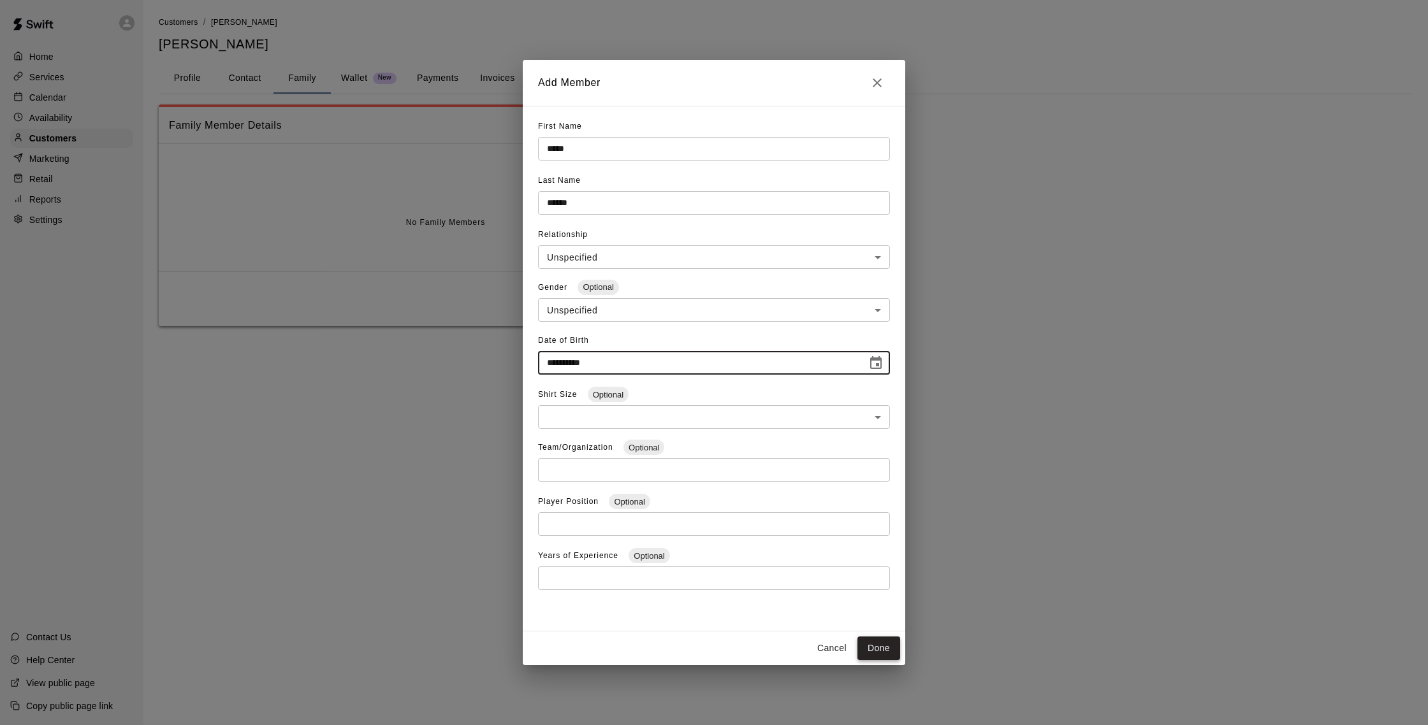
type input "**********"
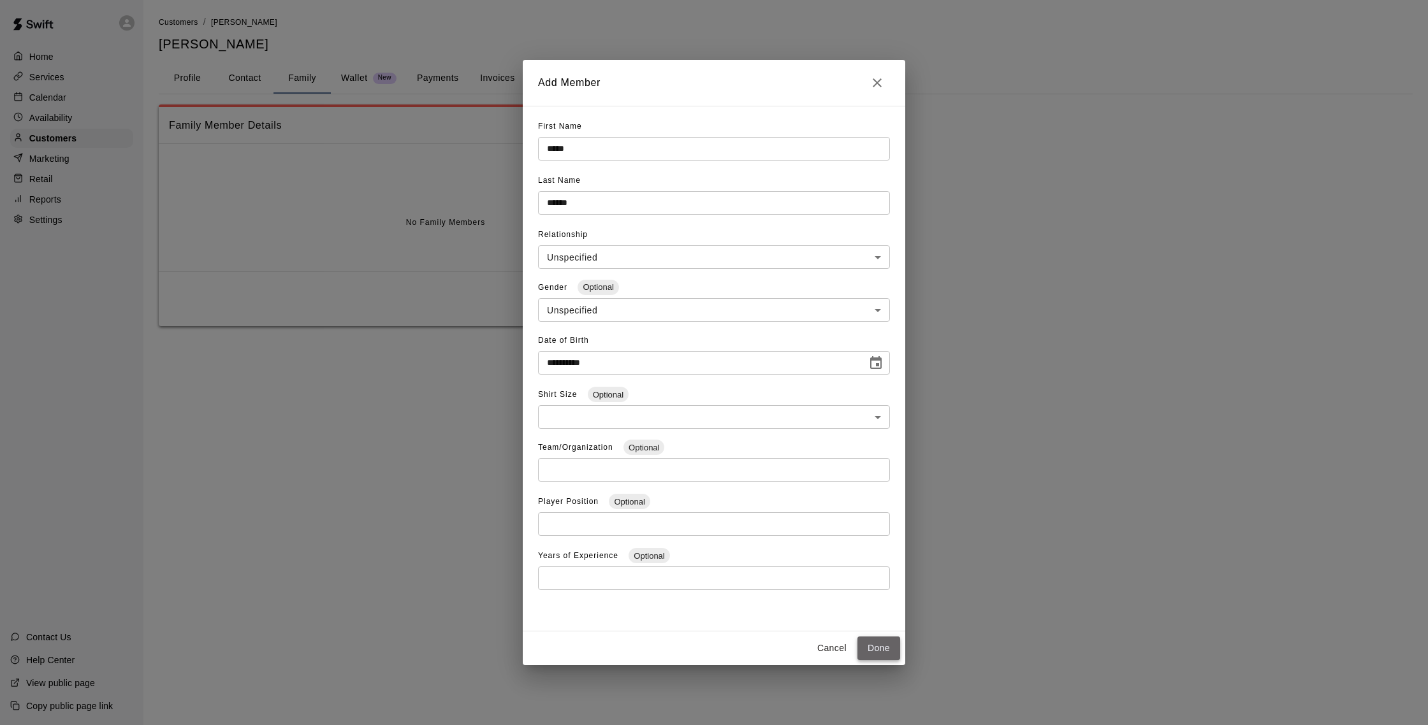
click at [874, 648] on button "Done" at bounding box center [878, 649] width 43 height 24
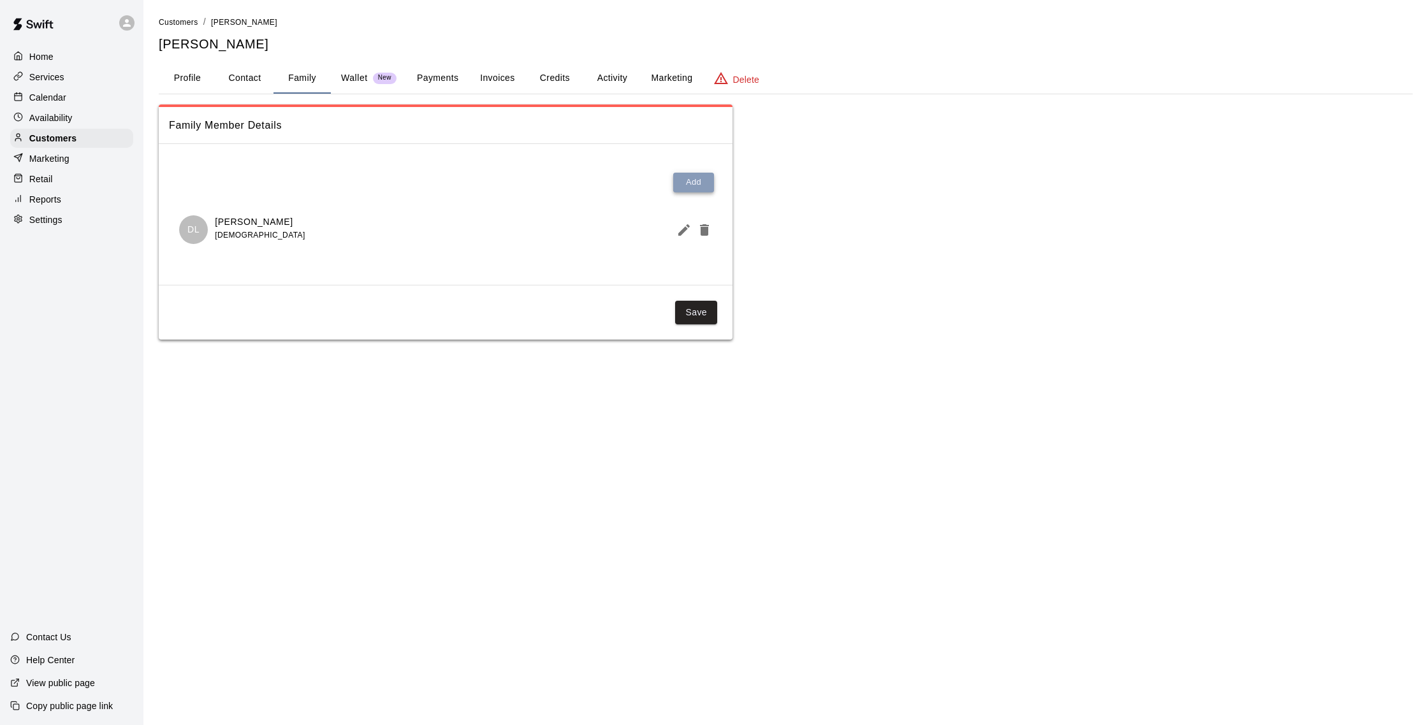
click at [695, 186] on button "Add" at bounding box center [693, 183] width 41 height 20
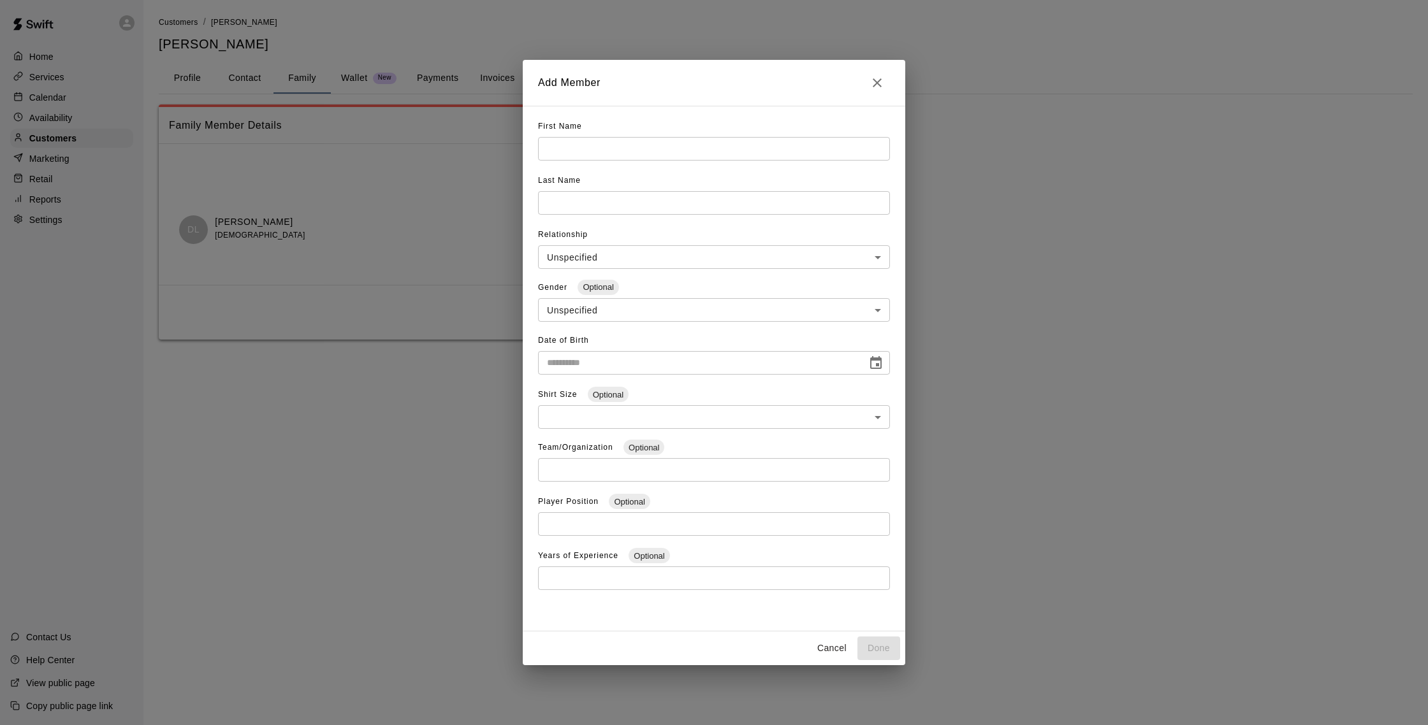
click at [599, 137] on input "text" at bounding box center [714, 149] width 352 height 24
type input "*****"
click at [604, 207] on input "text" at bounding box center [714, 203] width 352 height 24
type input "******"
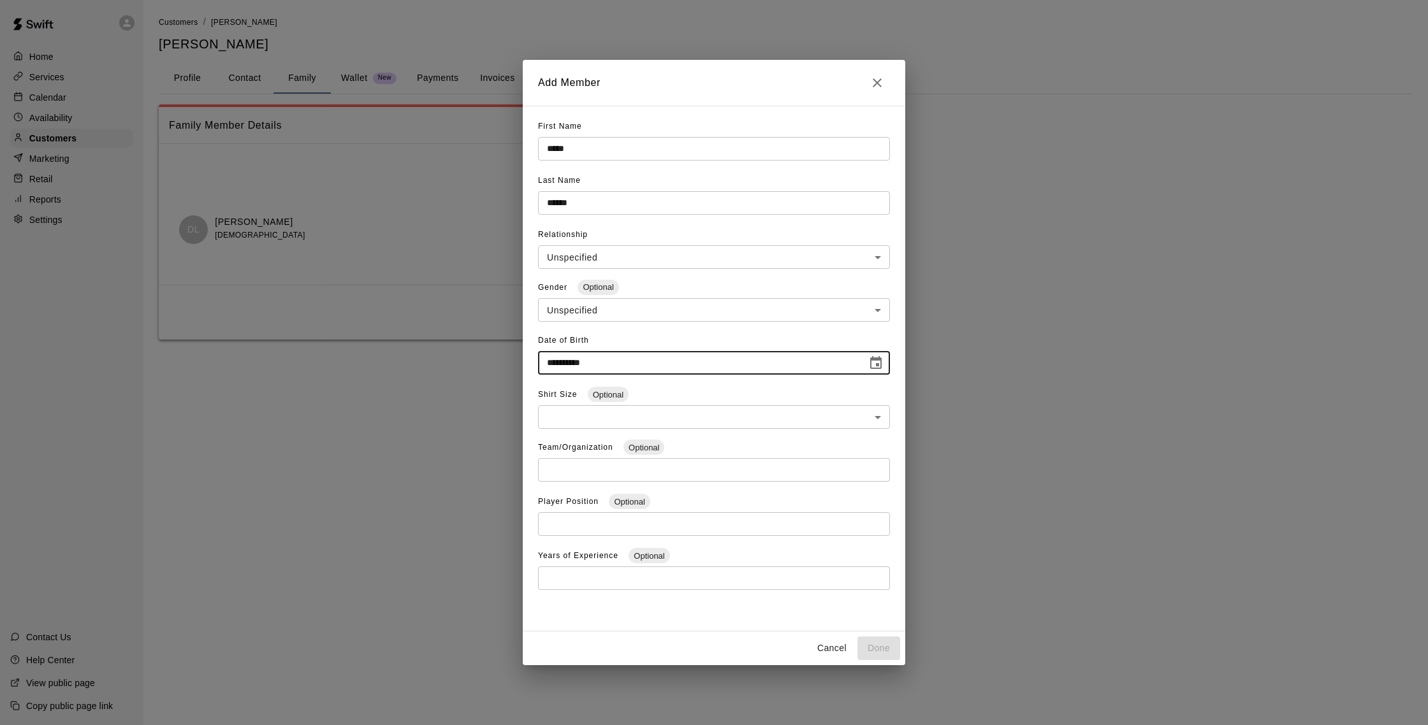
click at [553, 366] on input "**********" at bounding box center [698, 363] width 320 height 24
type input "**********"
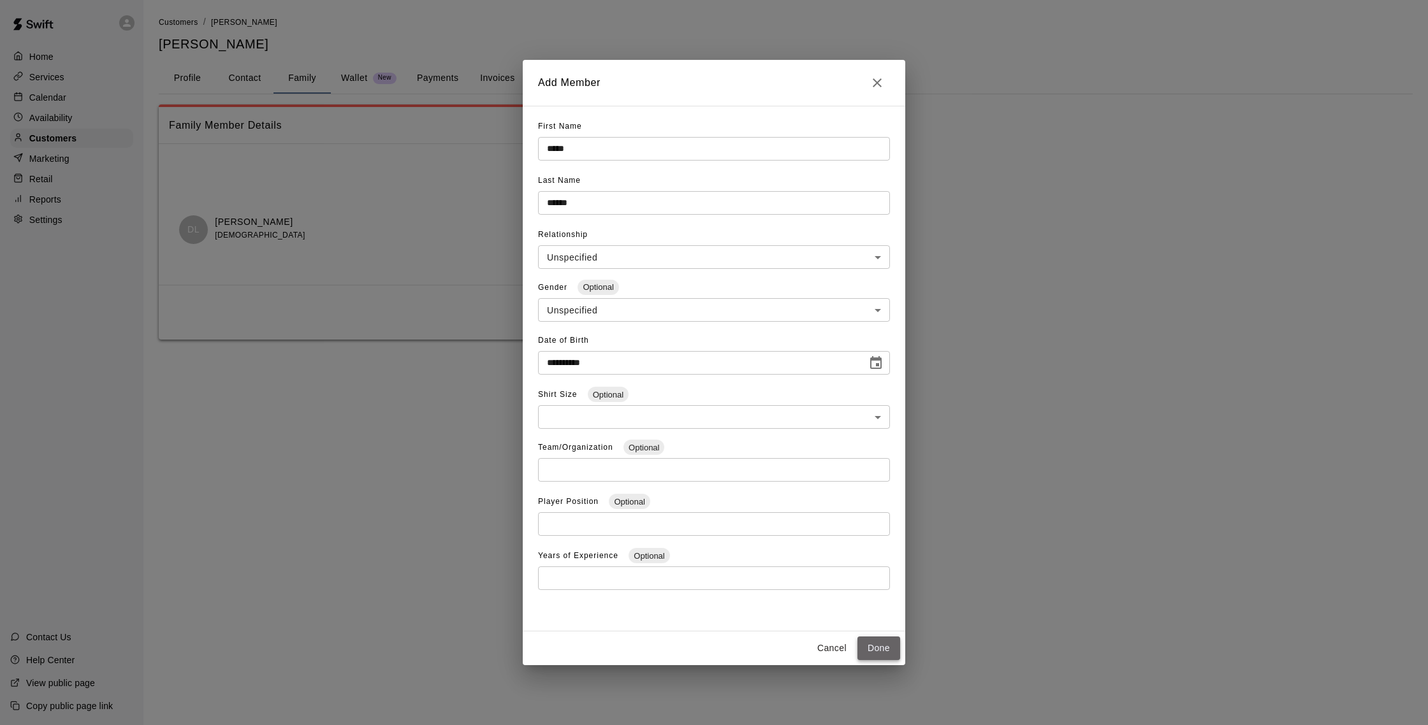
click at [867, 642] on button "Done" at bounding box center [878, 649] width 43 height 24
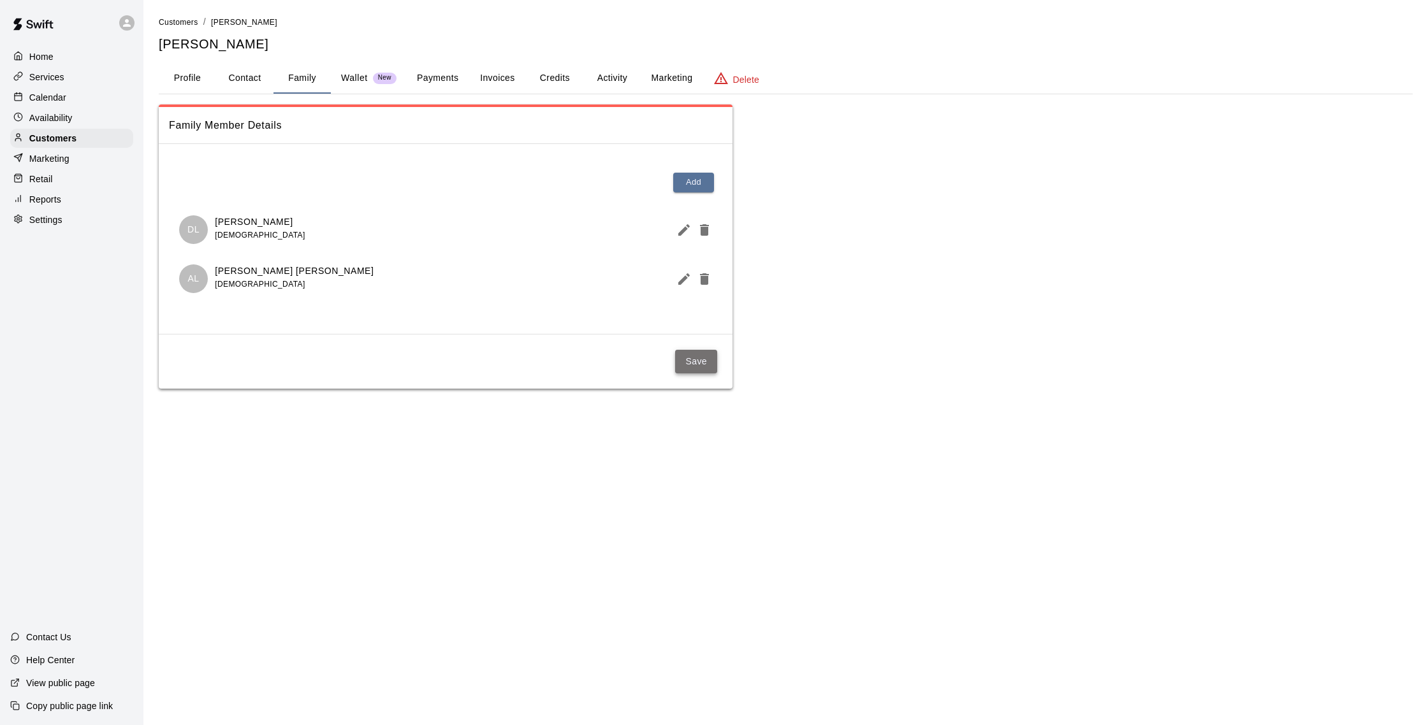
click at [695, 360] on button "Save" at bounding box center [696, 362] width 42 height 24
click at [440, 77] on button "Payments" at bounding box center [438, 78] width 62 height 31
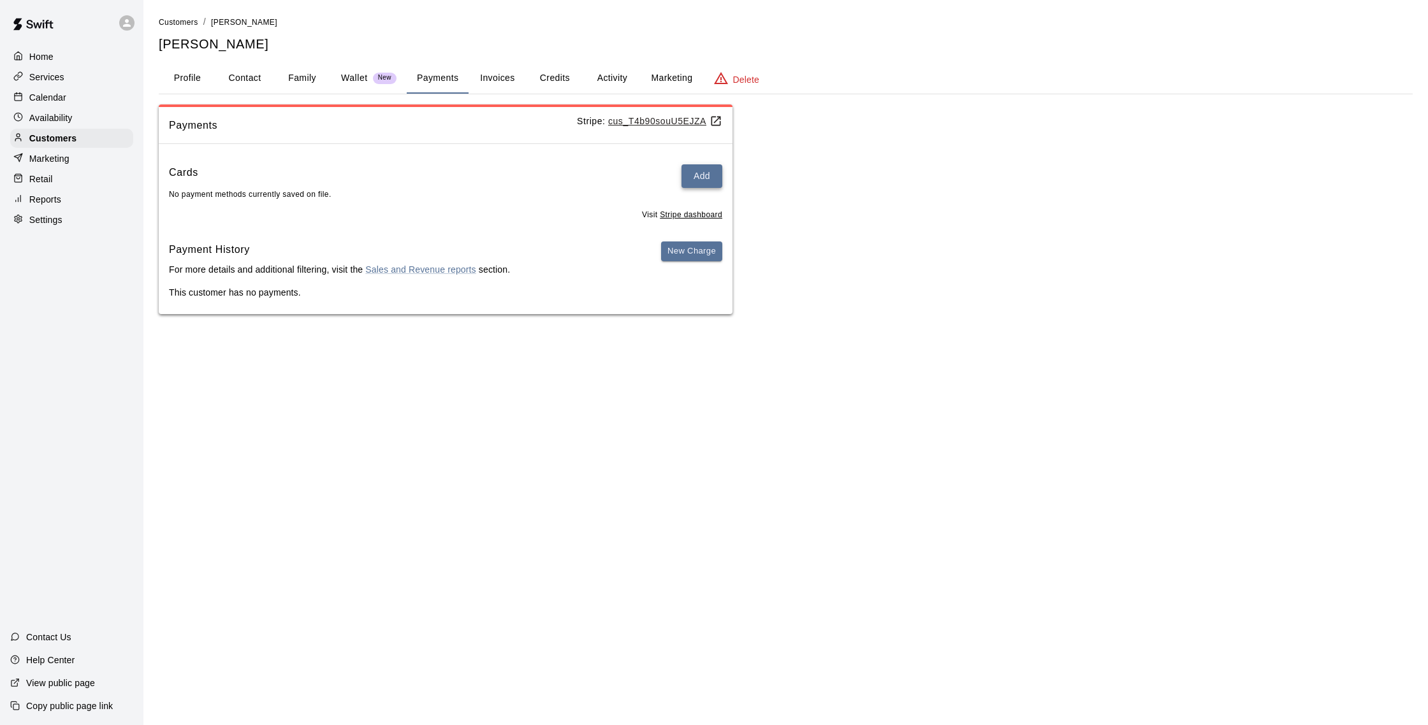
click at [709, 176] on button "Add" at bounding box center [701, 176] width 41 height 24
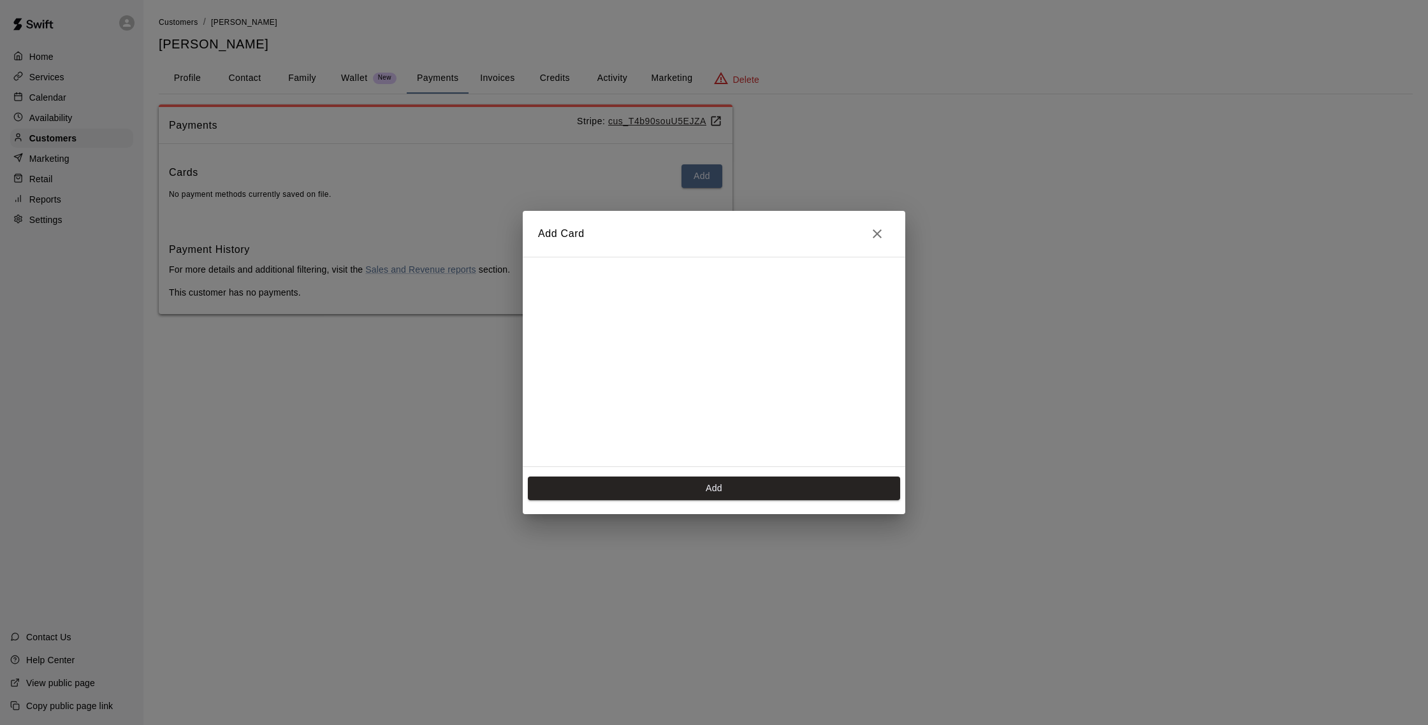
scroll to position [180, 0]
click at [706, 488] on button "Add" at bounding box center [714, 489] width 372 height 24
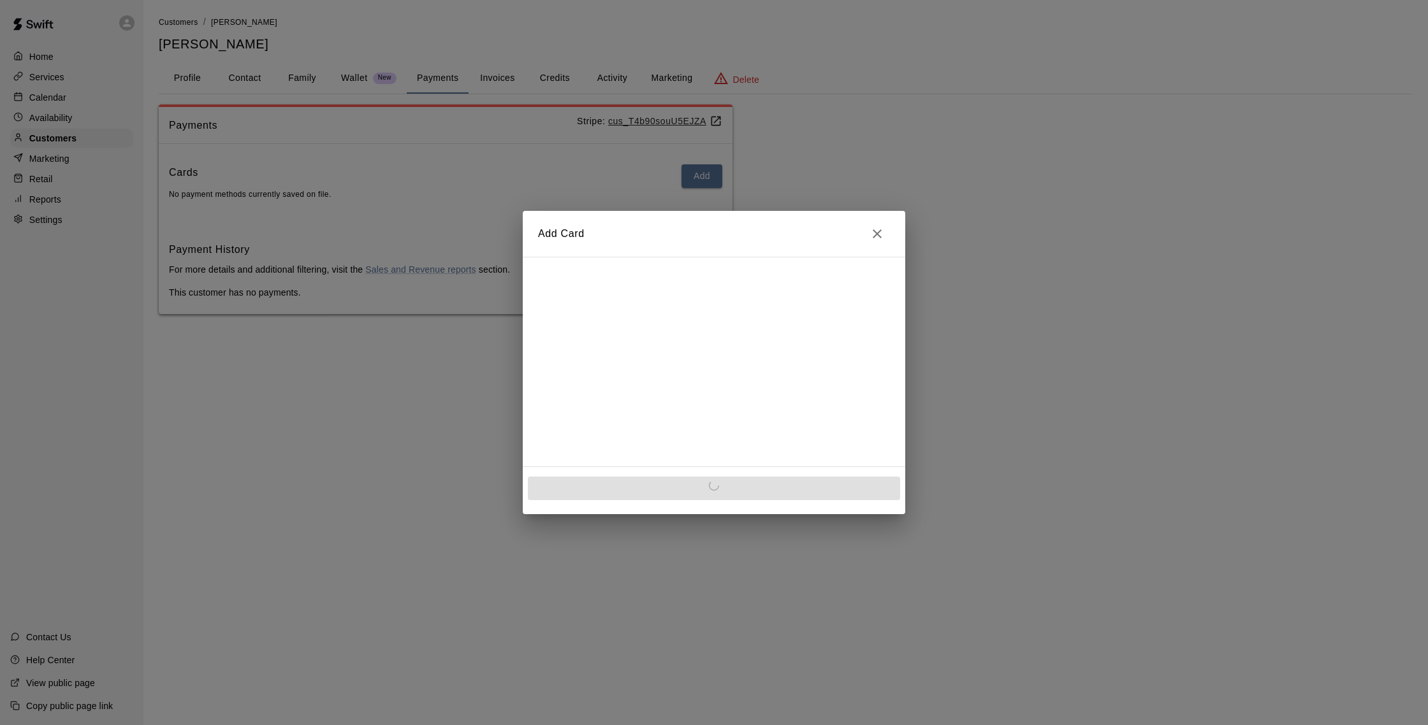
scroll to position [0, 0]
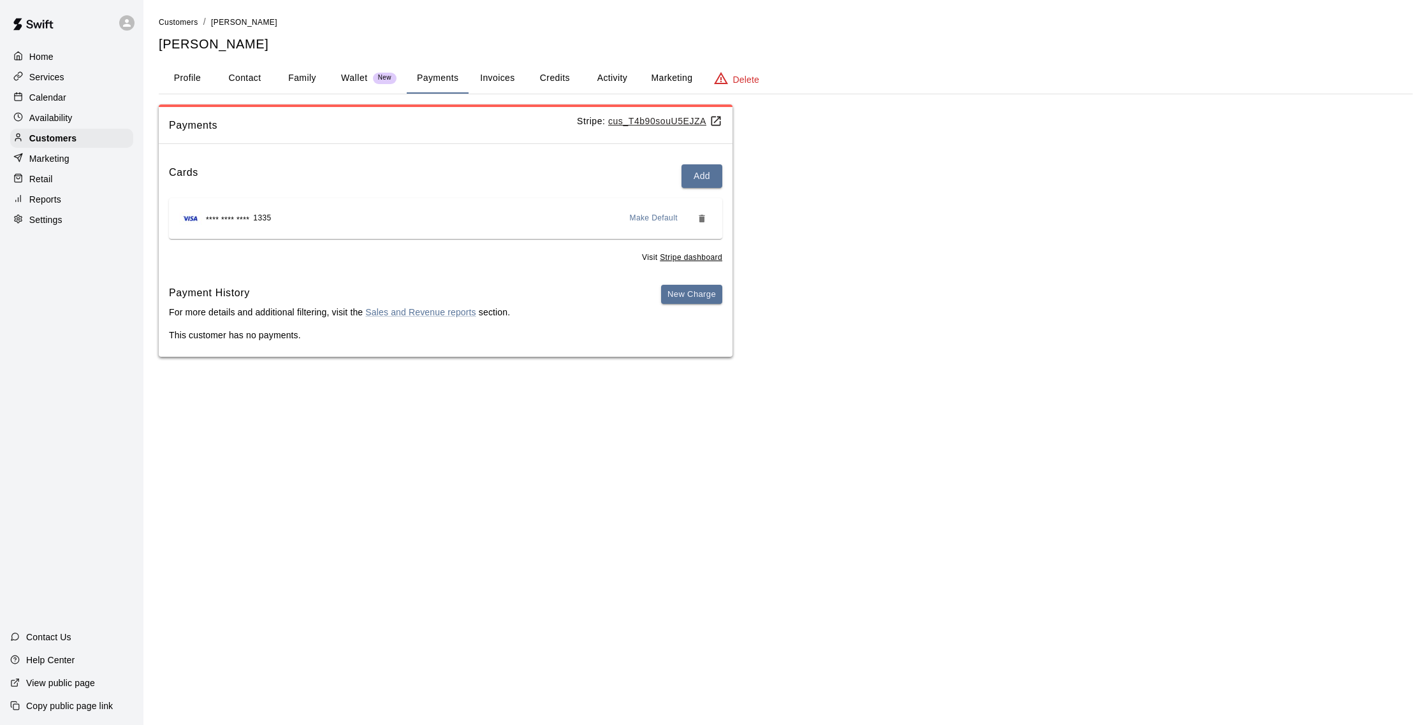
click at [554, 81] on button "Credits" at bounding box center [554, 78] width 57 height 31
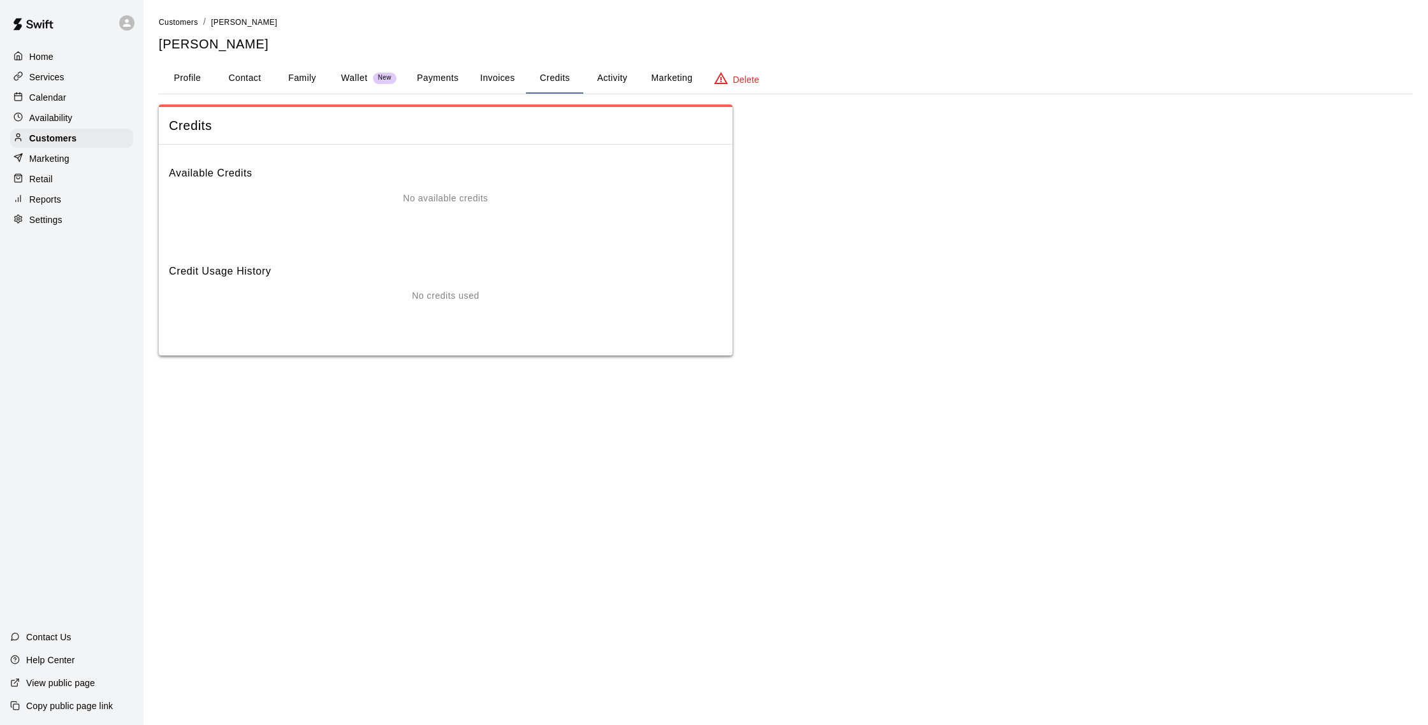
click at [463, 80] on button "Payments" at bounding box center [438, 78] width 62 height 31
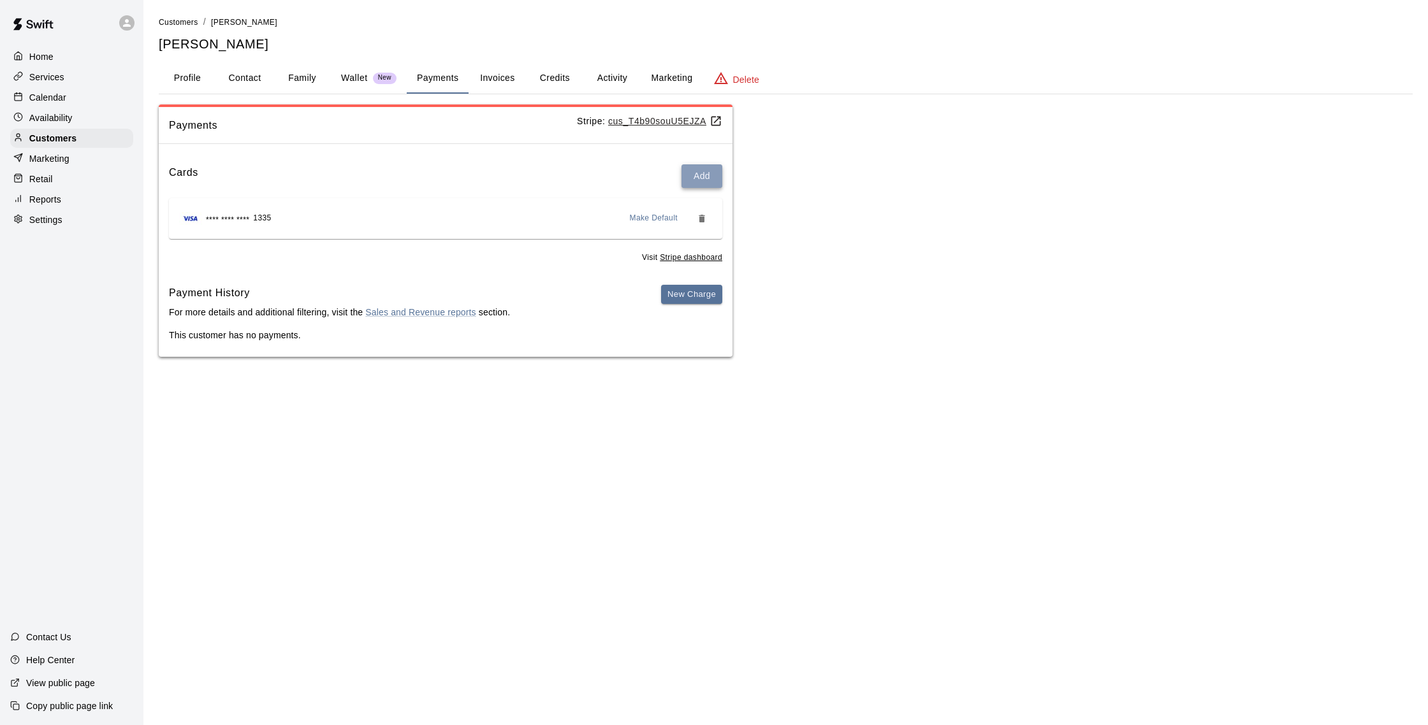
click at [708, 182] on button "Add" at bounding box center [701, 176] width 41 height 24
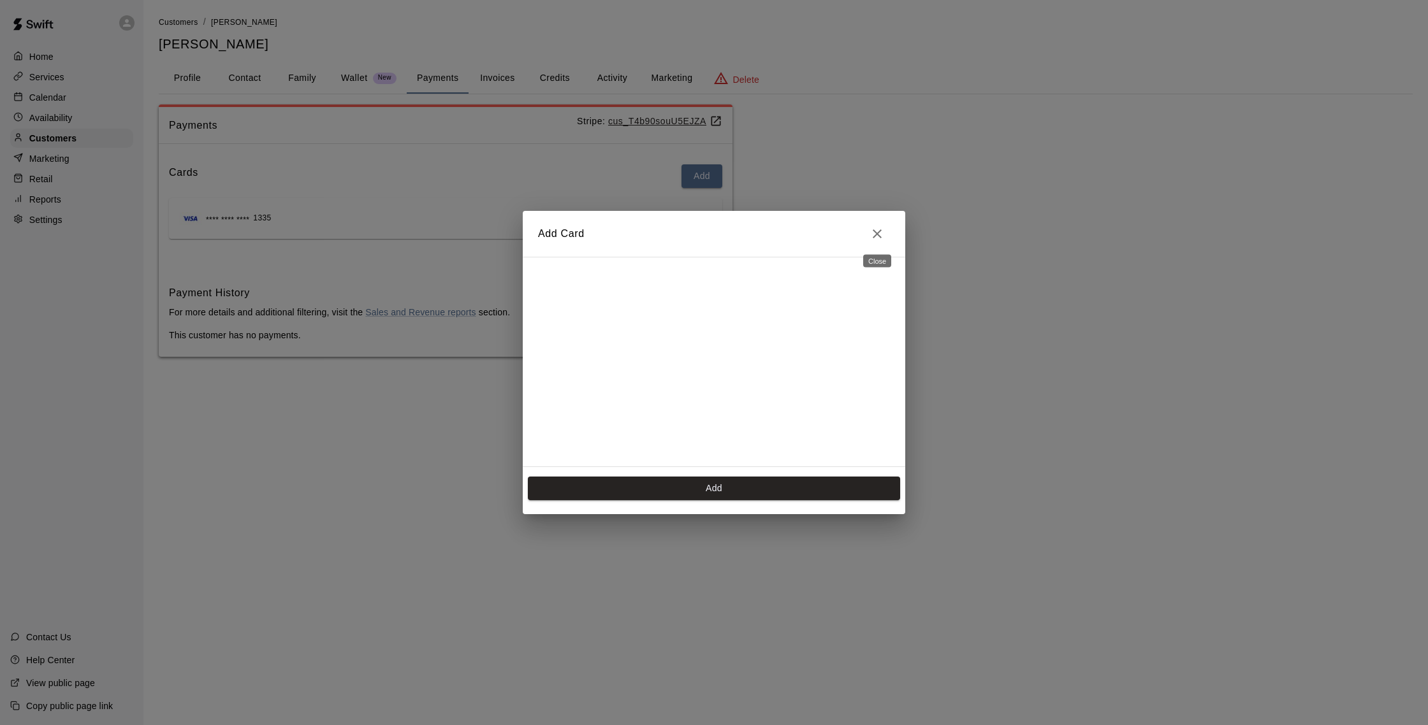
click at [874, 235] on icon "Close" at bounding box center [876, 233] width 15 height 15
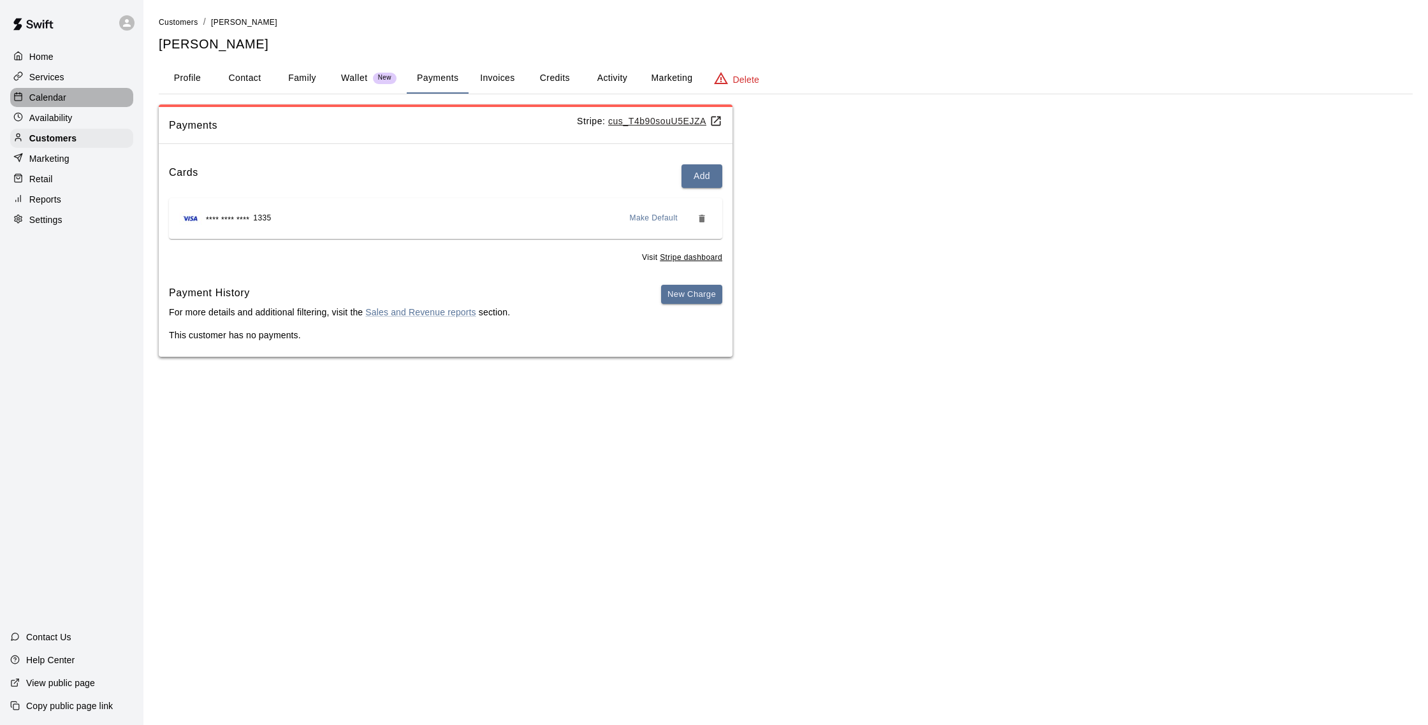
click at [70, 93] on div "Calendar" at bounding box center [71, 97] width 123 height 19
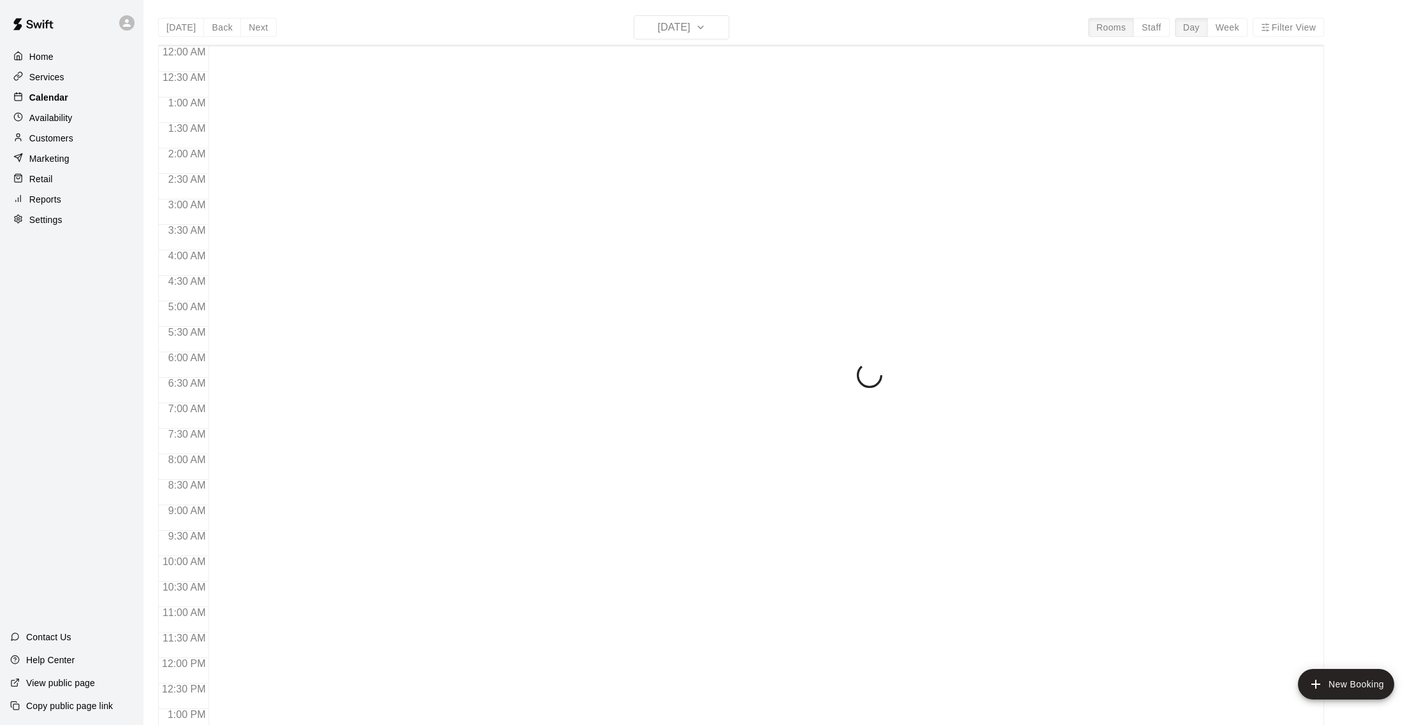
scroll to position [531, 0]
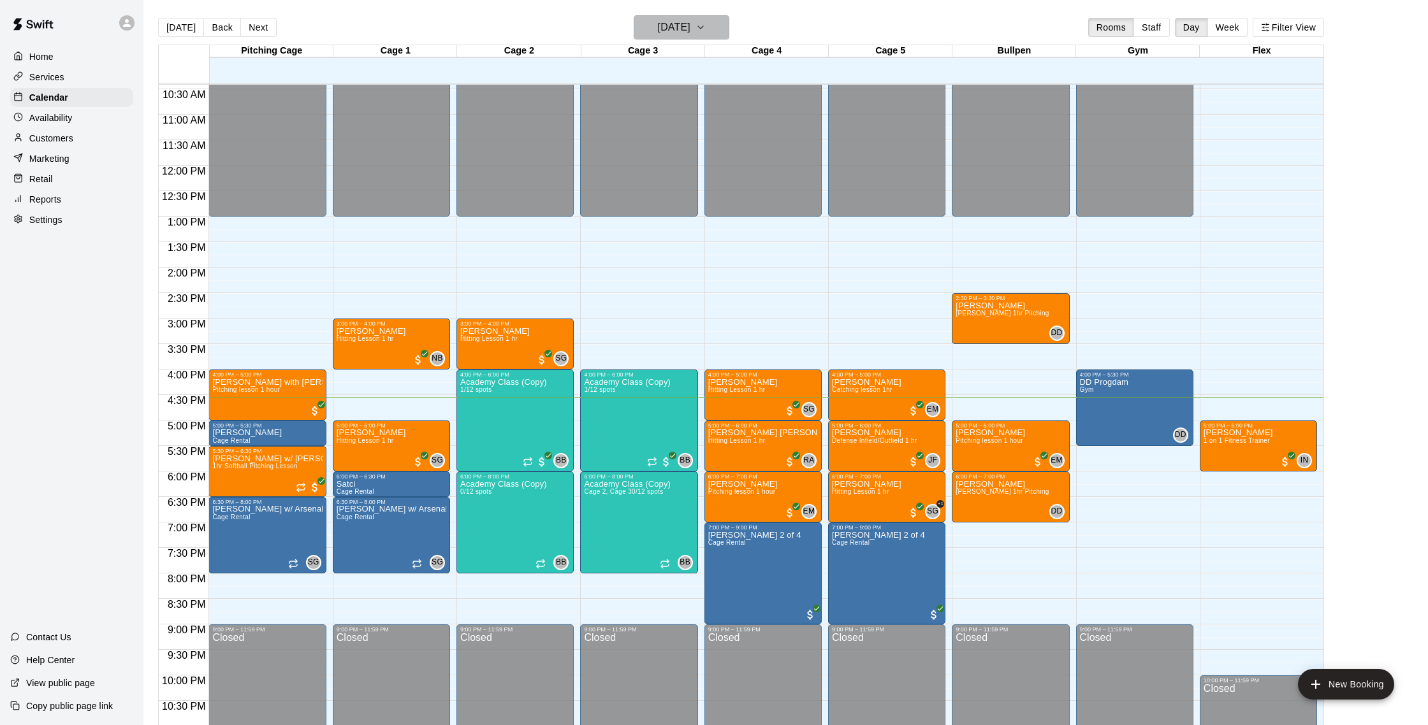
click at [689, 30] on h6 "[DATE]" at bounding box center [674, 27] width 33 height 18
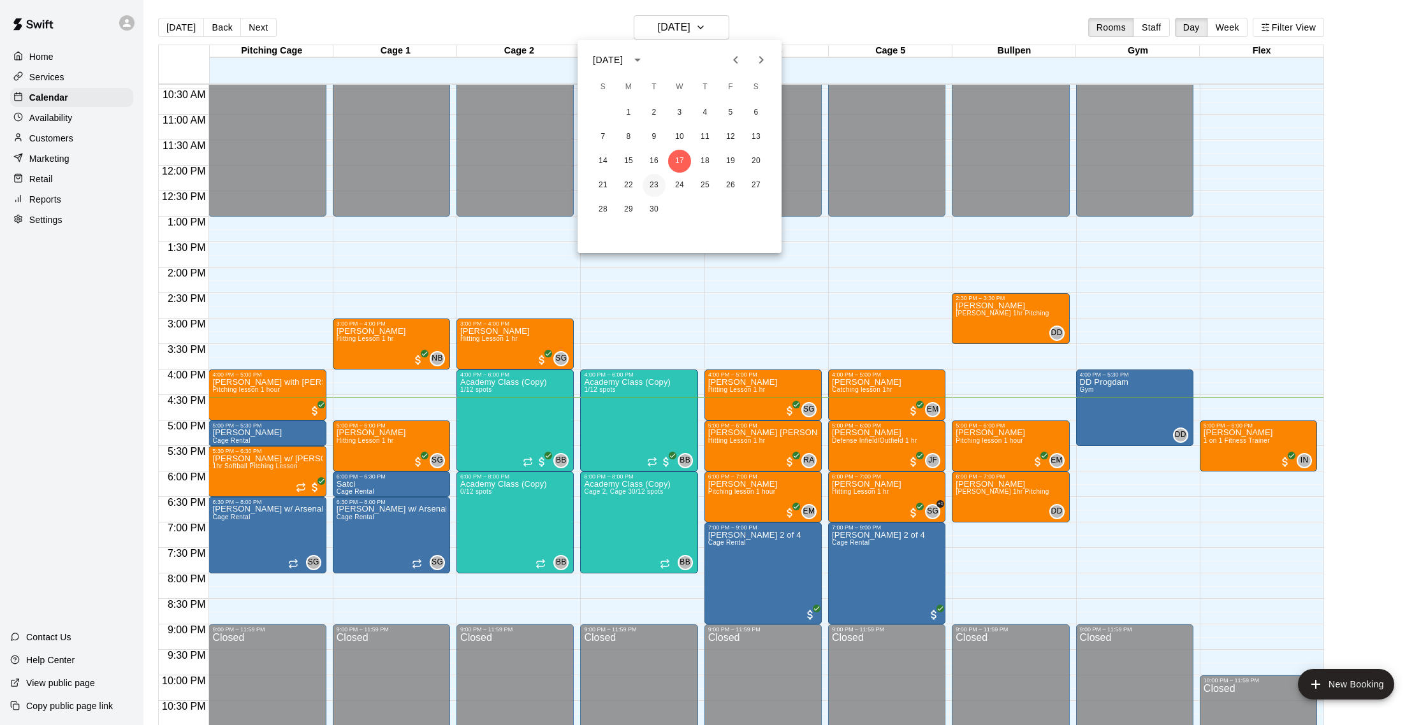
click at [658, 185] on button "23" at bounding box center [653, 185] width 23 height 23
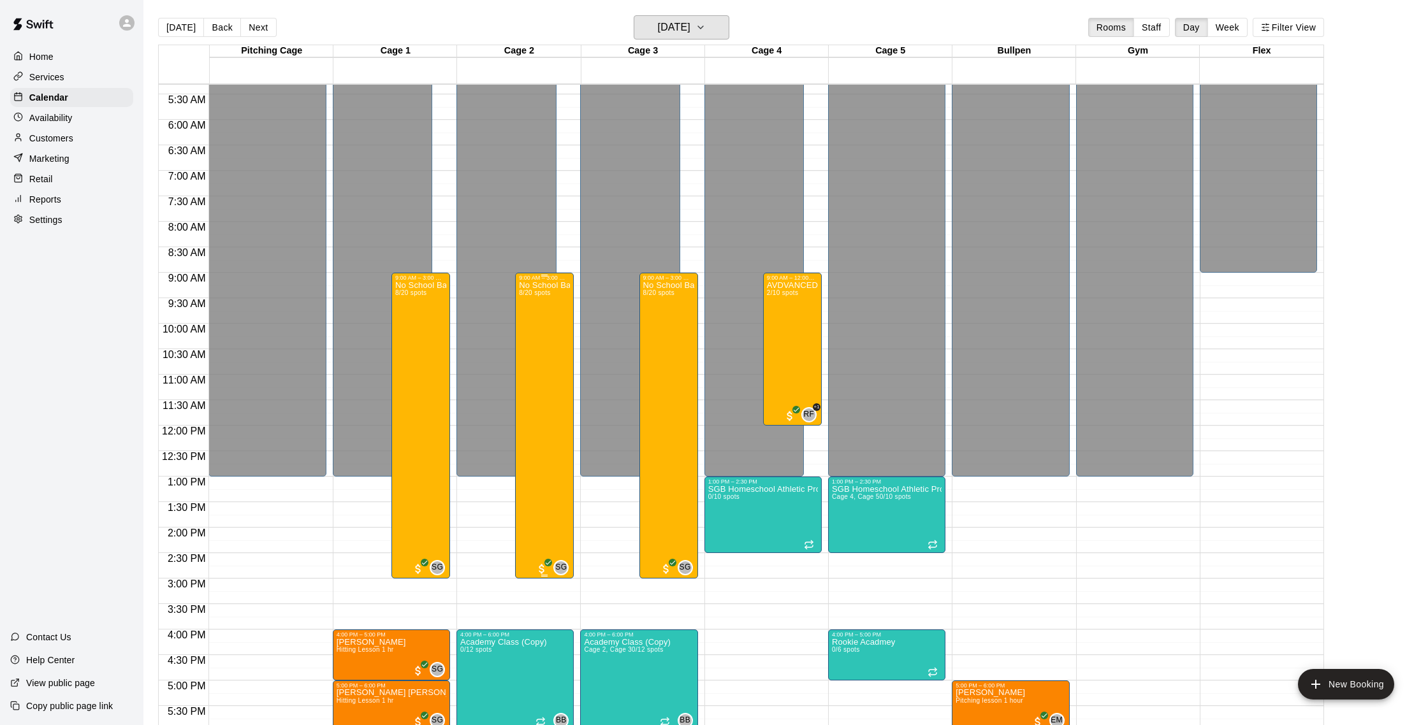
scroll to position [245, 0]
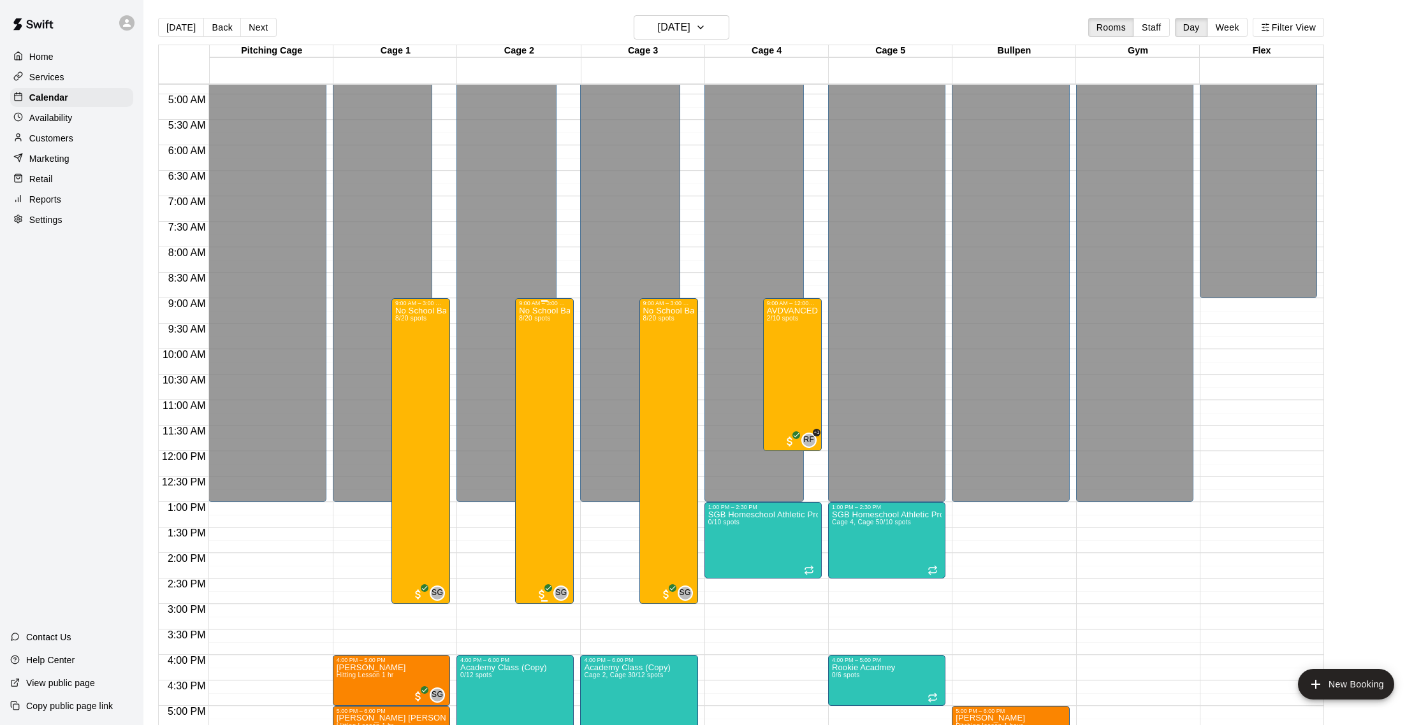
click at [555, 326] on div "No School Baseball & Softball Clinics 8/20 spots" at bounding box center [544, 669] width 51 height 725
click at [523, 351] on button "edit" at bounding box center [531, 350] width 25 height 25
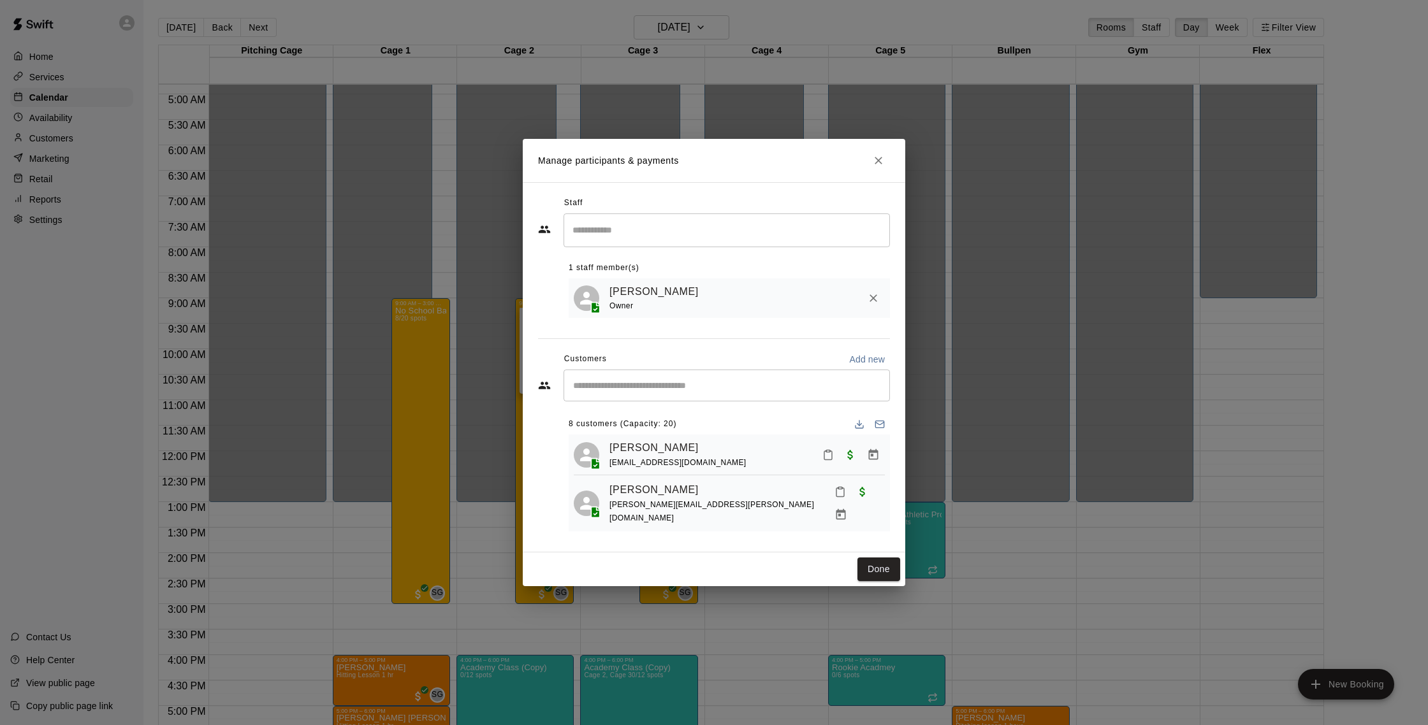
click at [662, 384] on input "Start typing to search customers..." at bounding box center [726, 385] width 315 height 13
type input "*****"
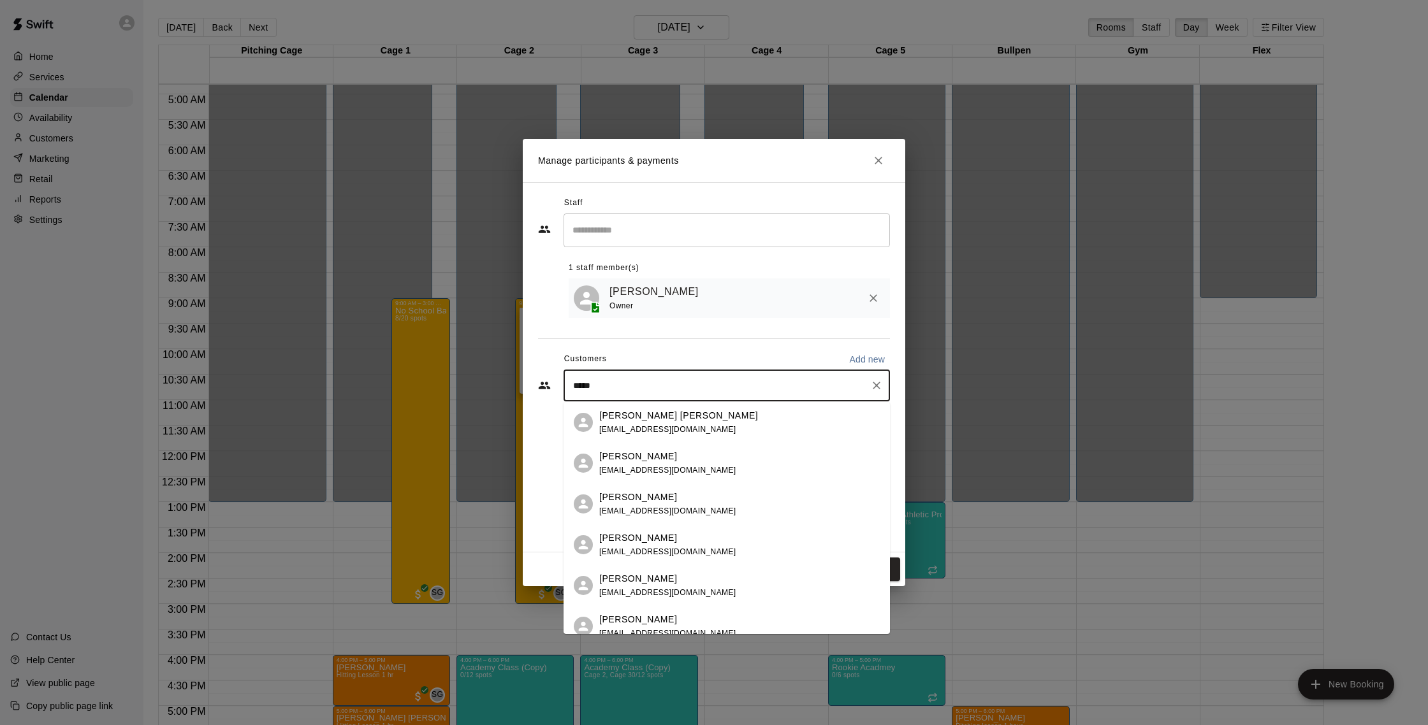
click at [675, 419] on div "Ayson Leuzzi" at bounding box center [678, 415] width 159 height 13
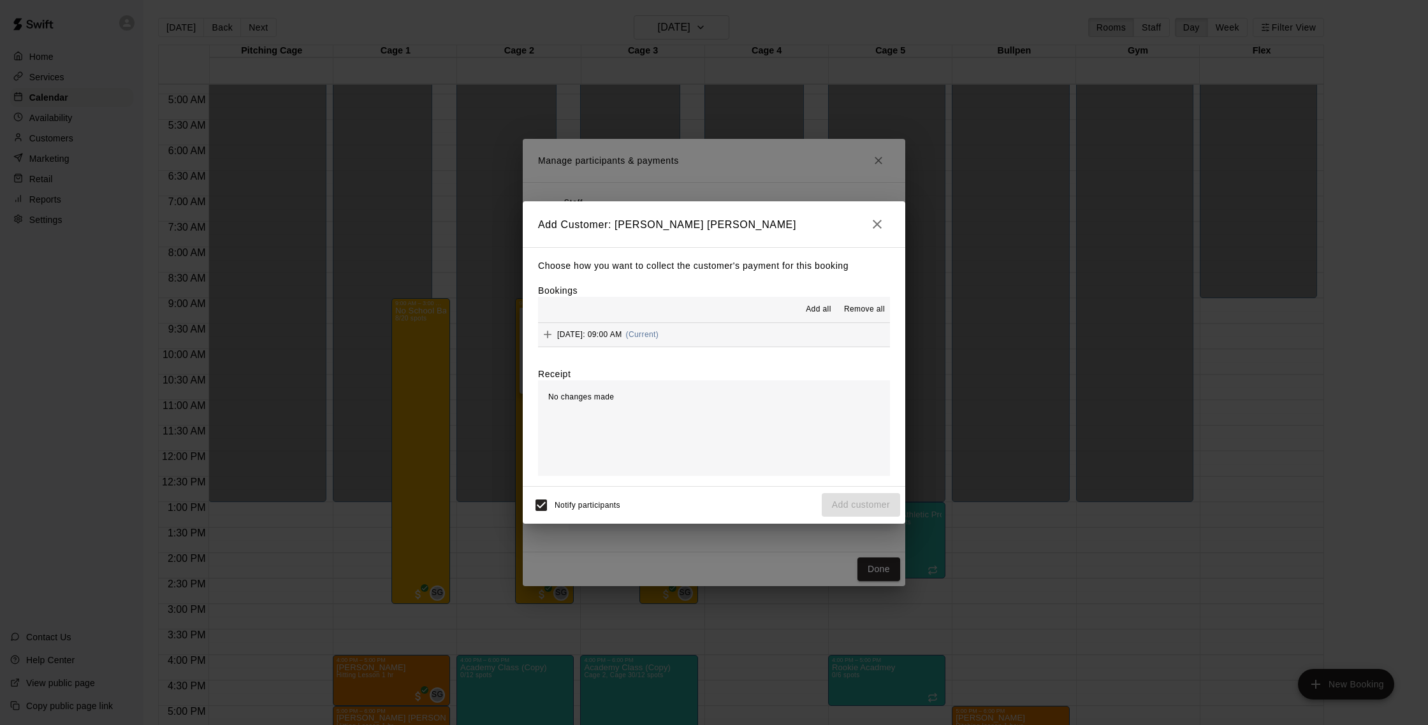
click at [765, 335] on button "Tuesday, September 23: 09:00 AM (Current)" at bounding box center [714, 335] width 352 height 24
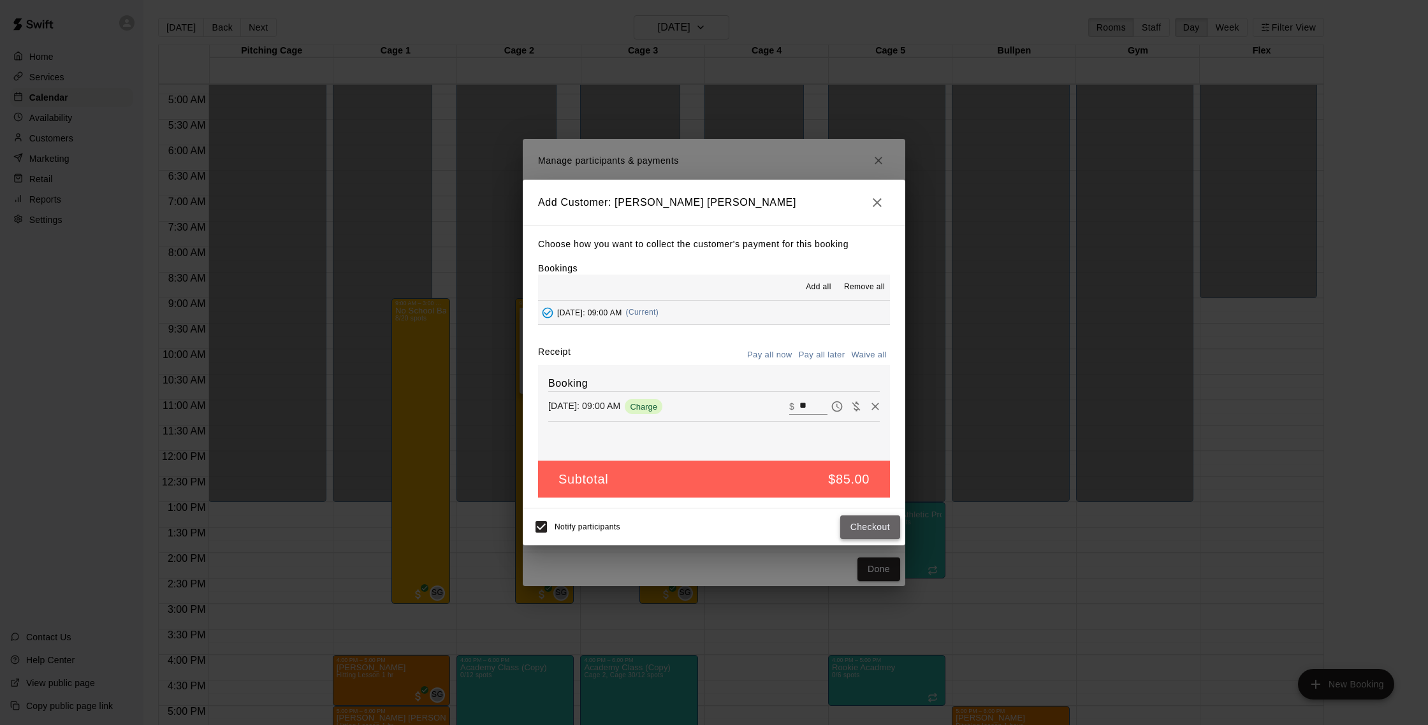
click at [871, 526] on button "Checkout" at bounding box center [870, 528] width 60 height 24
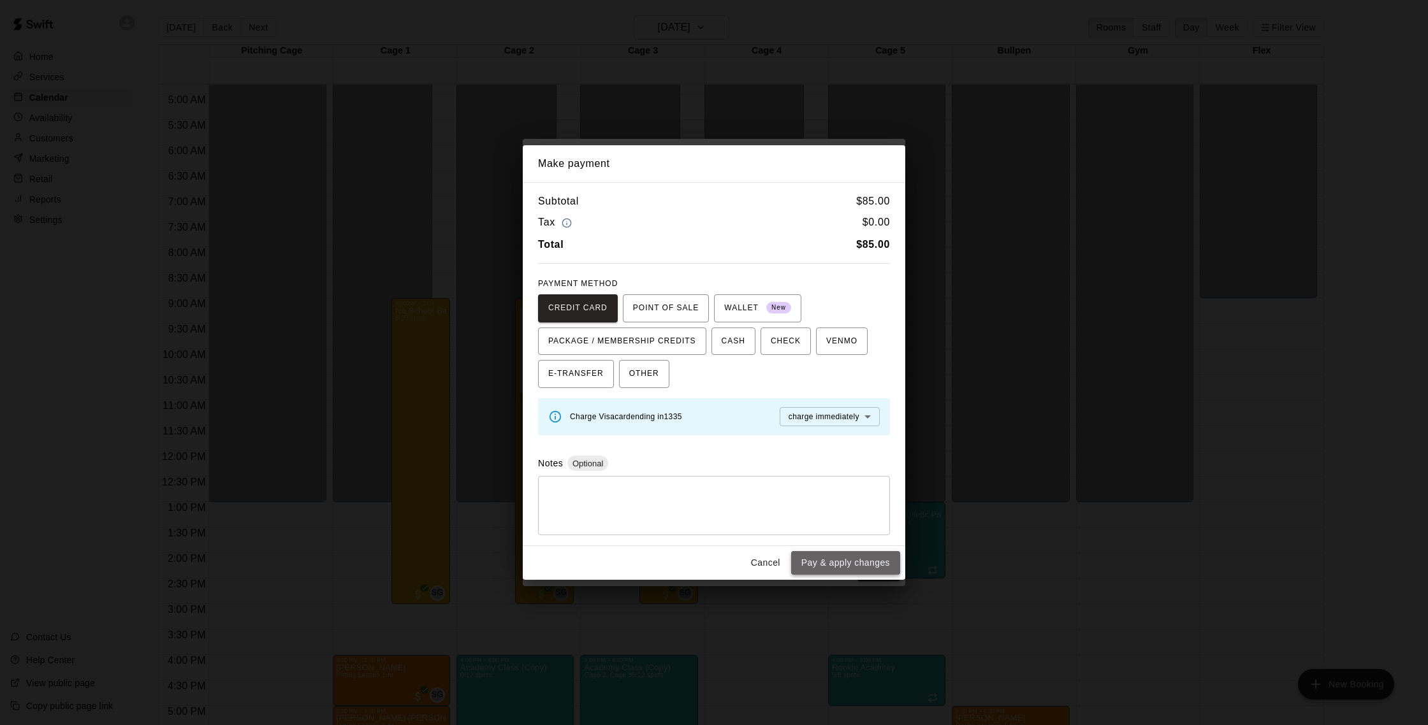
click at [854, 563] on button "Pay & apply changes" at bounding box center [845, 563] width 109 height 24
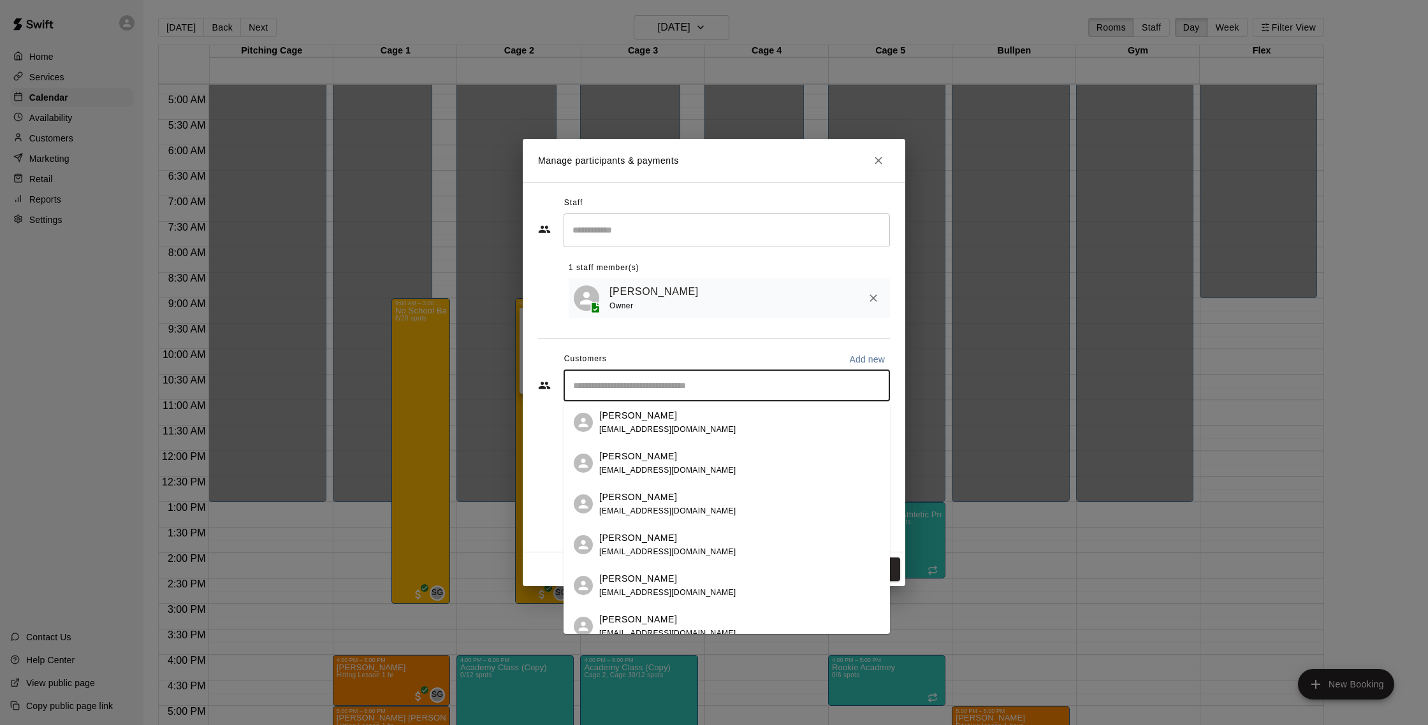
click at [671, 386] on input "Start typing to search customers..." at bounding box center [726, 385] width 315 height 13
type input "***"
click at [692, 545] on div "Dylan Leuzzi nicoleshealthyvibrations7@gmail.com" at bounding box center [667, 545] width 137 height 27
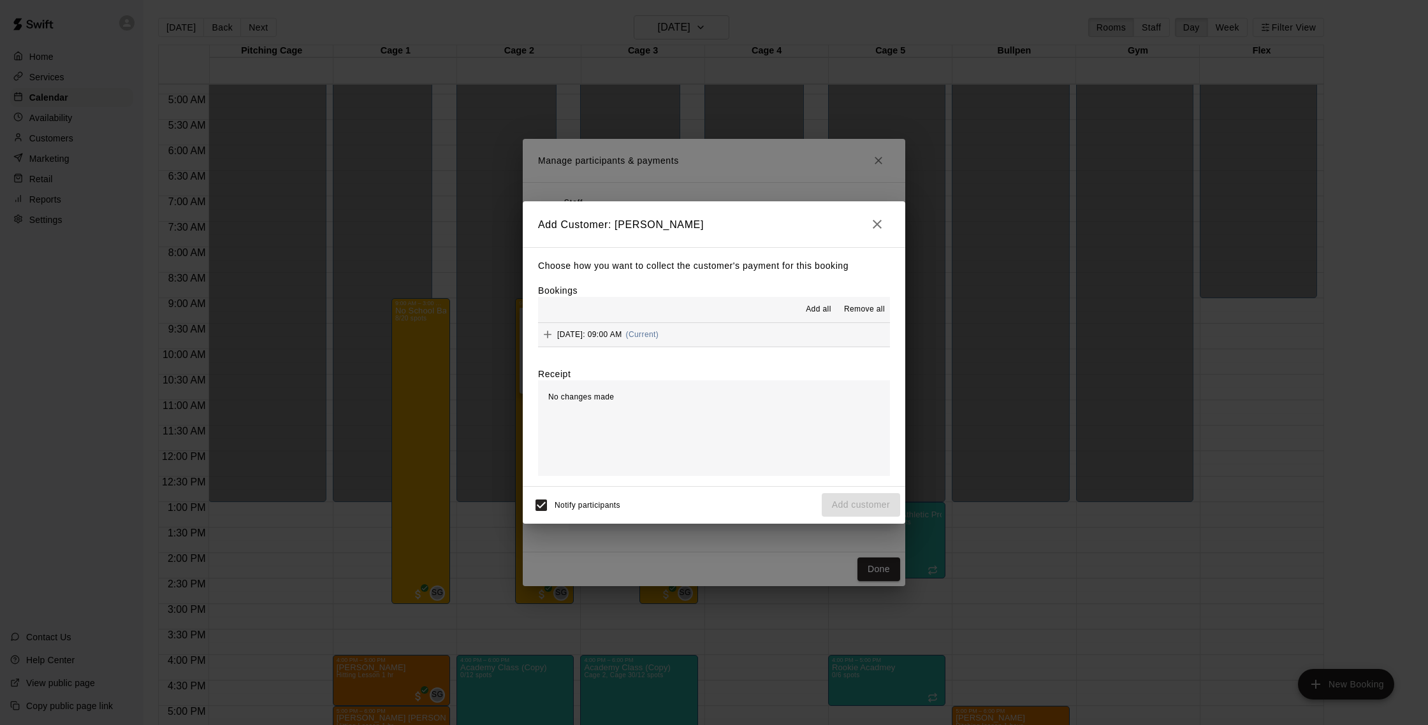
click at [771, 341] on button "Tuesday, September 23: 09:00 AM (Current)" at bounding box center [714, 335] width 352 height 24
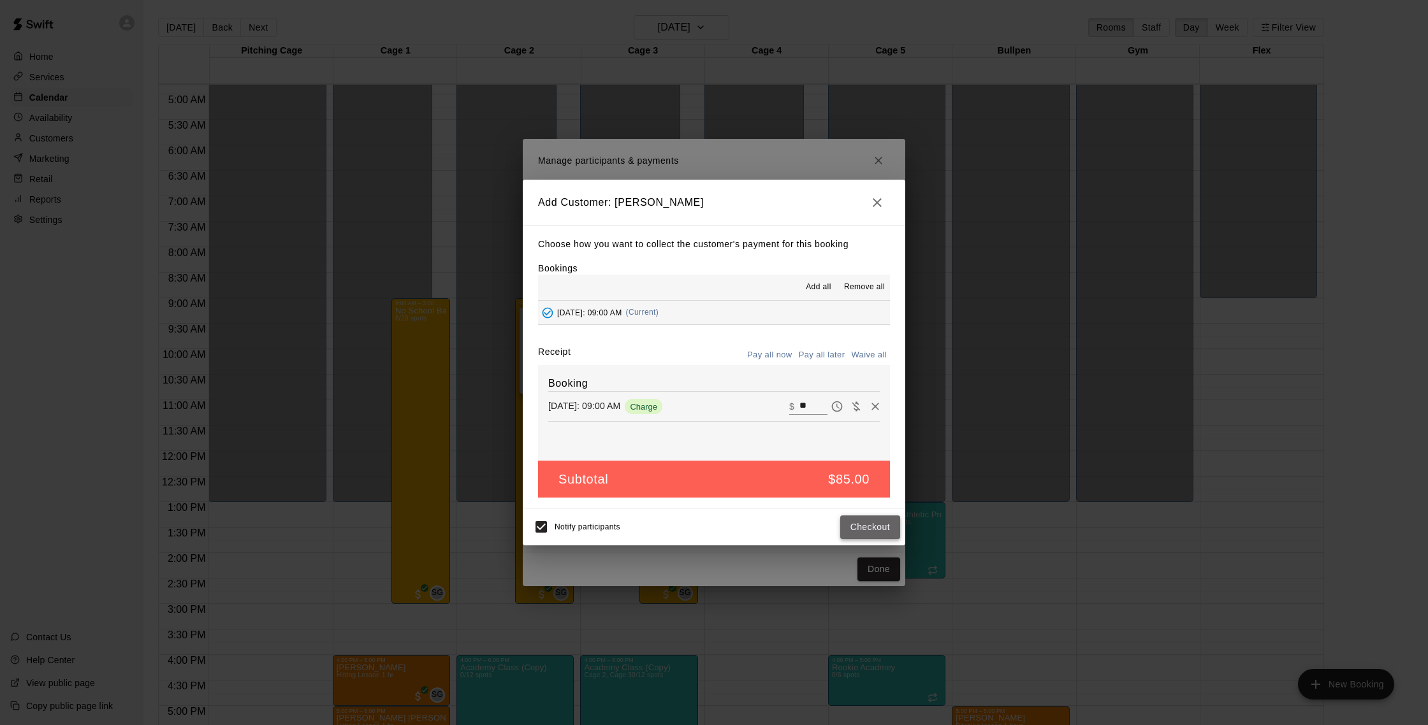
click at [867, 523] on button "Checkout" at bounding box center [870, 528] width 60 height 24
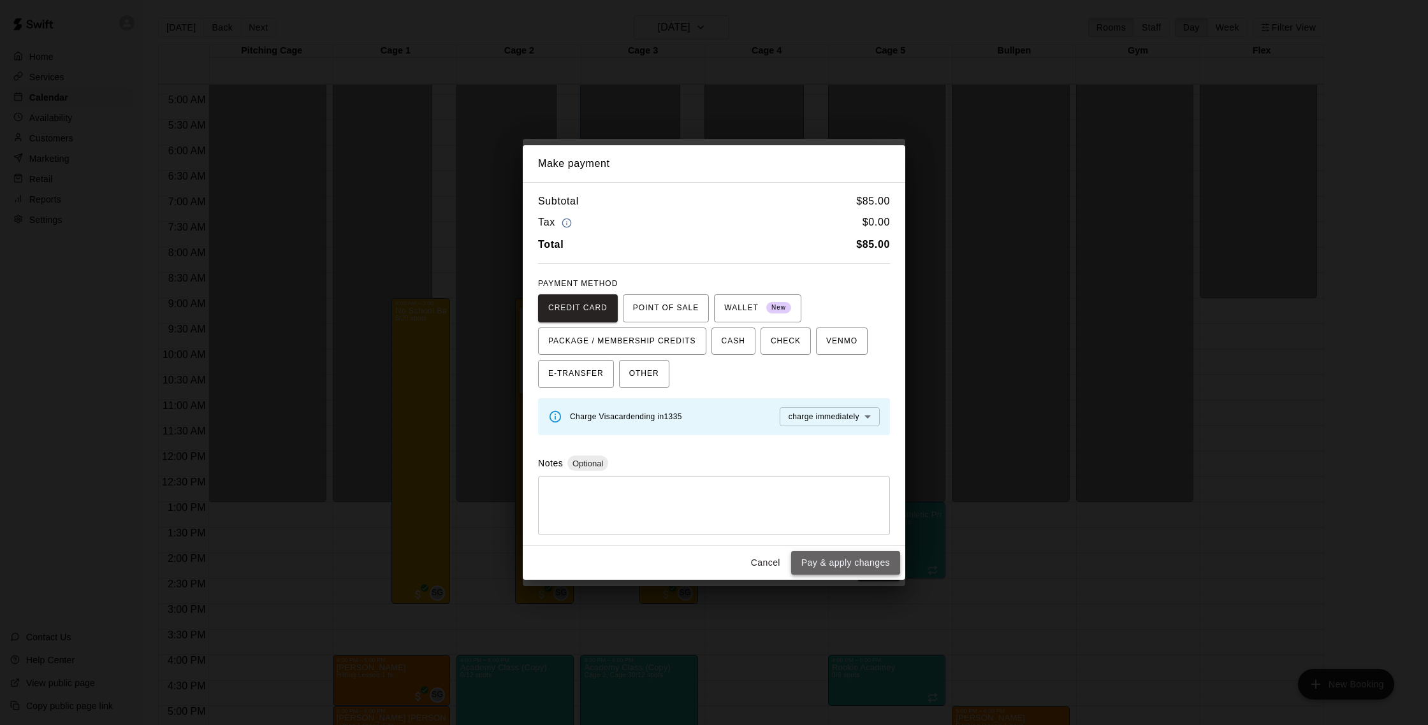
click at [820, 566] on button "Pay & apply changes" at bounding box center [845, 563] width 109 height 24
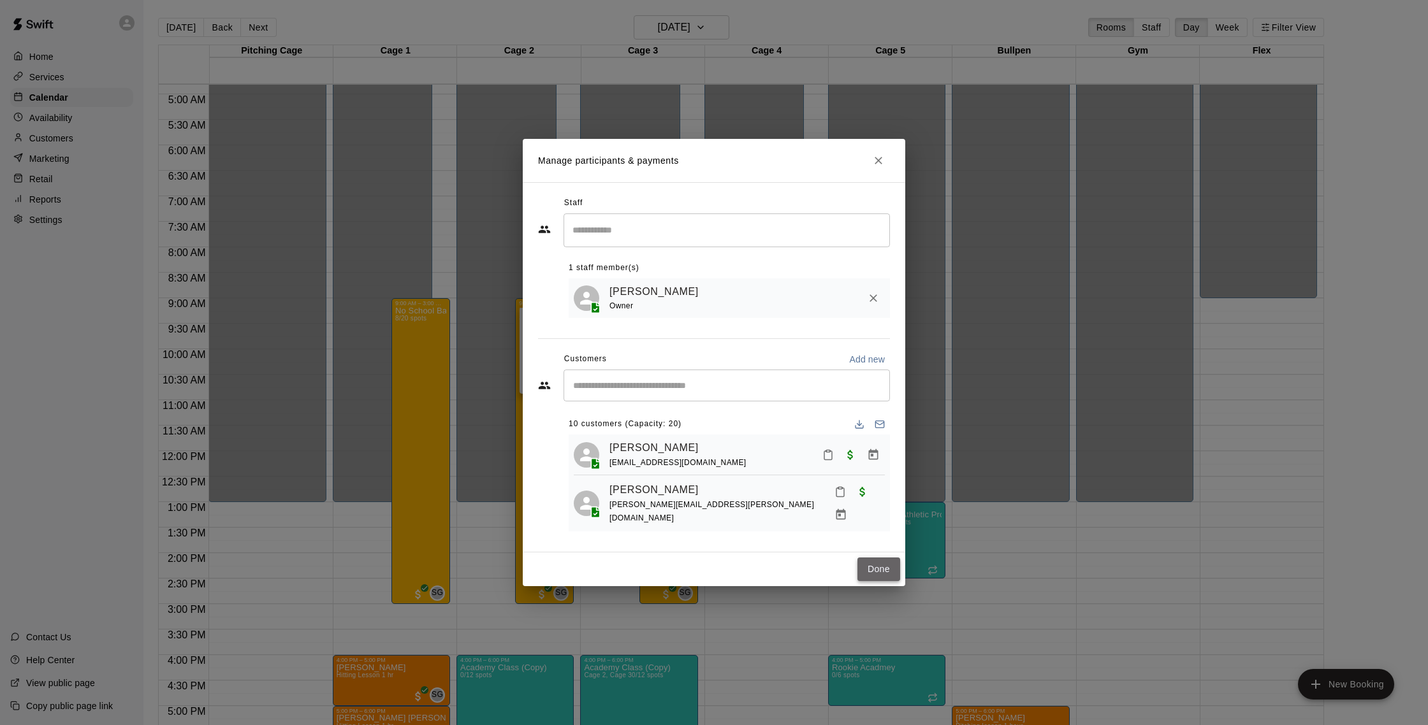
click at [876, 563] on button "Done" at bounding box center [878, 570] width 43 height 24
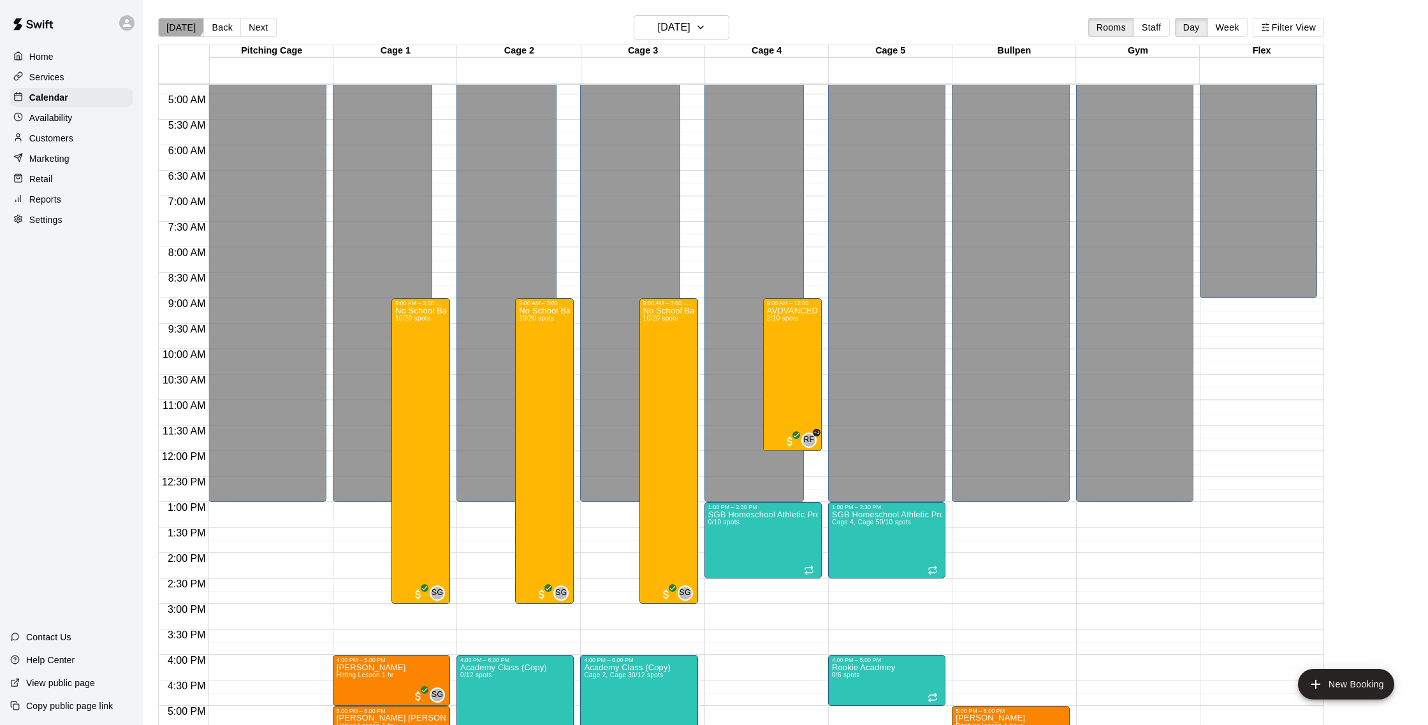
click at [177, 19] on button "[DATE]" at bounding box center [181, 27] width 46 height 19
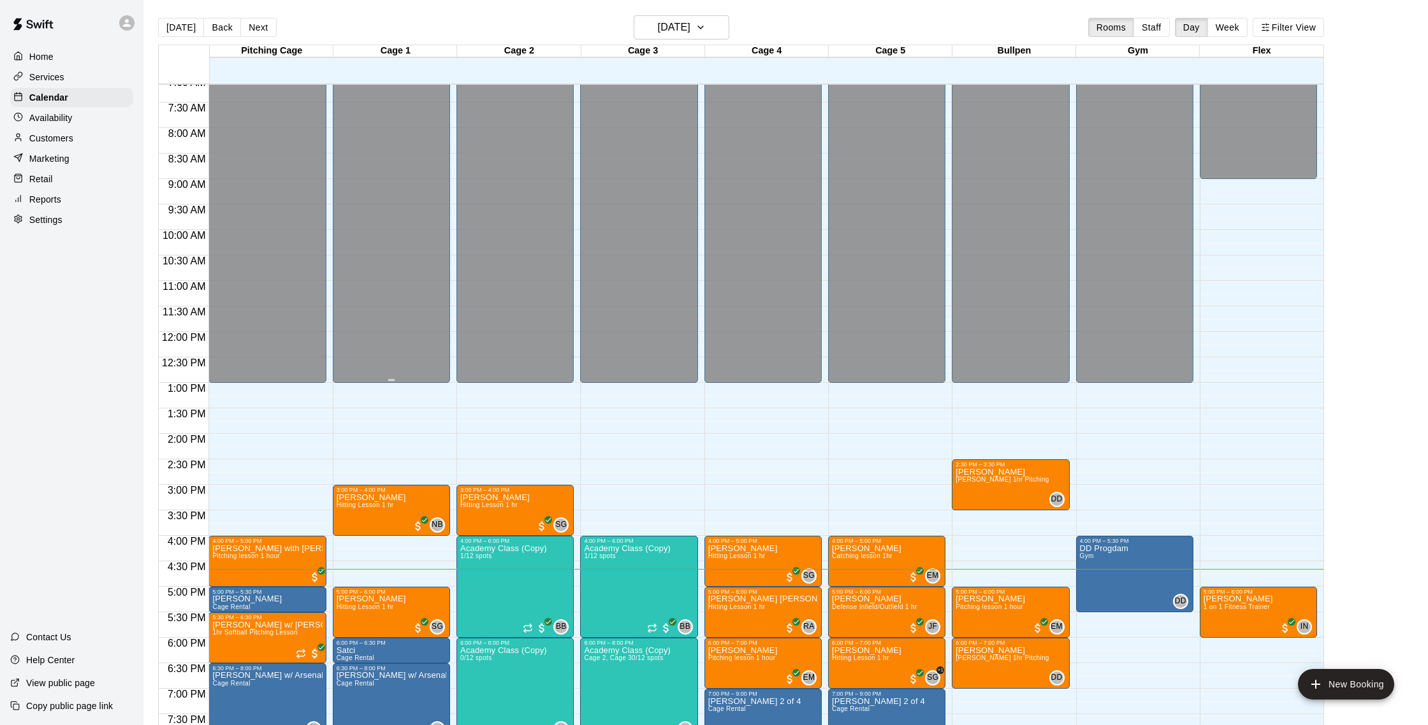
scroll to position [437, 0]
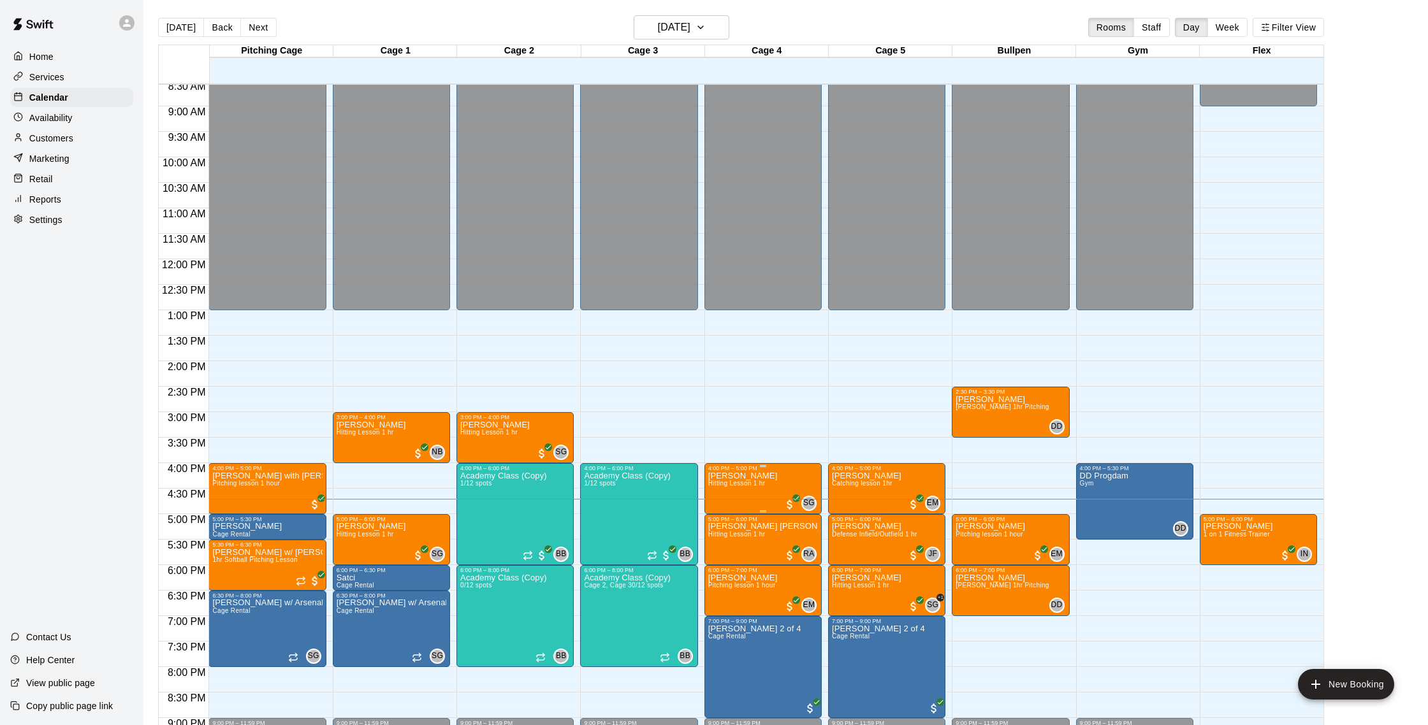
click at [728, 513] on img "edit" at bounding box center [721, 515] width 15 height 15
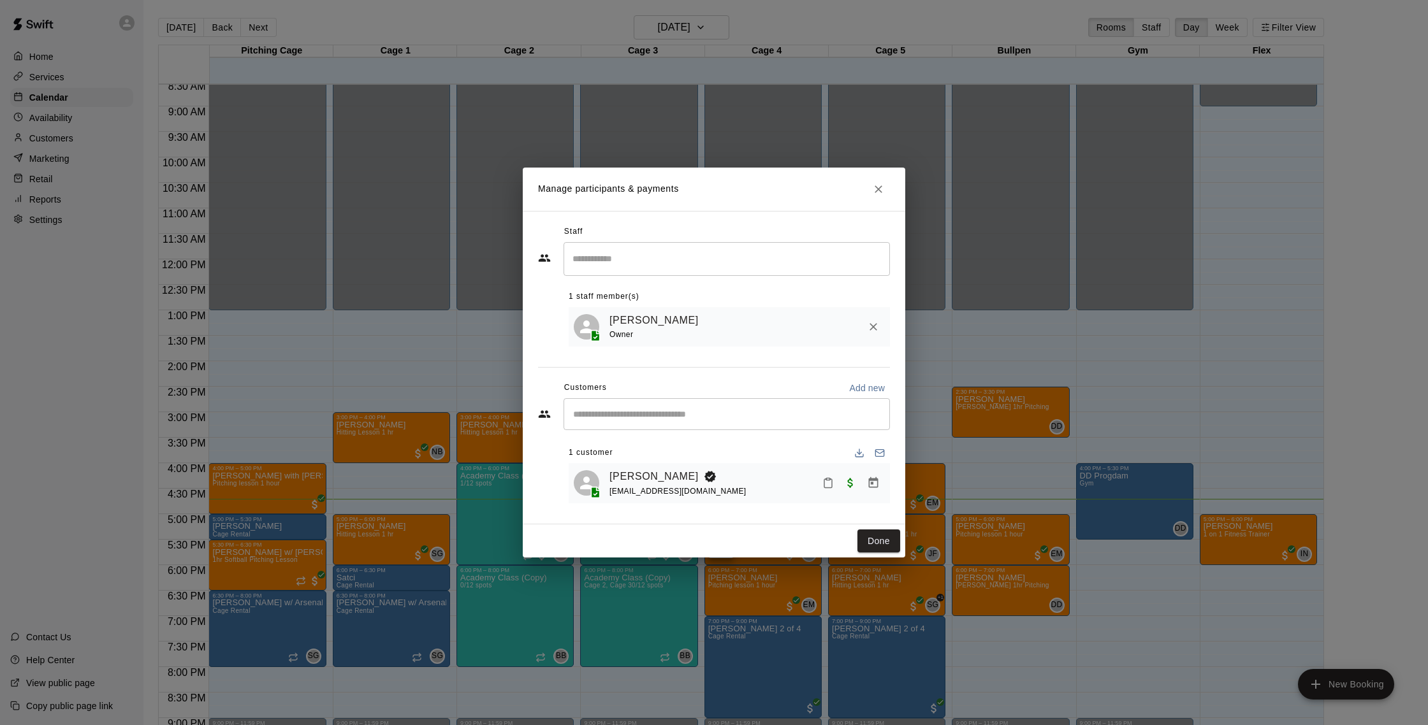
click at [653, 253] on input "Search staff" at bounding box center [726, 259] width 315 height 22
click at [723, 293] on div "Nate Betances Instructor" at bounding box center [738, 301] width 284 height 25
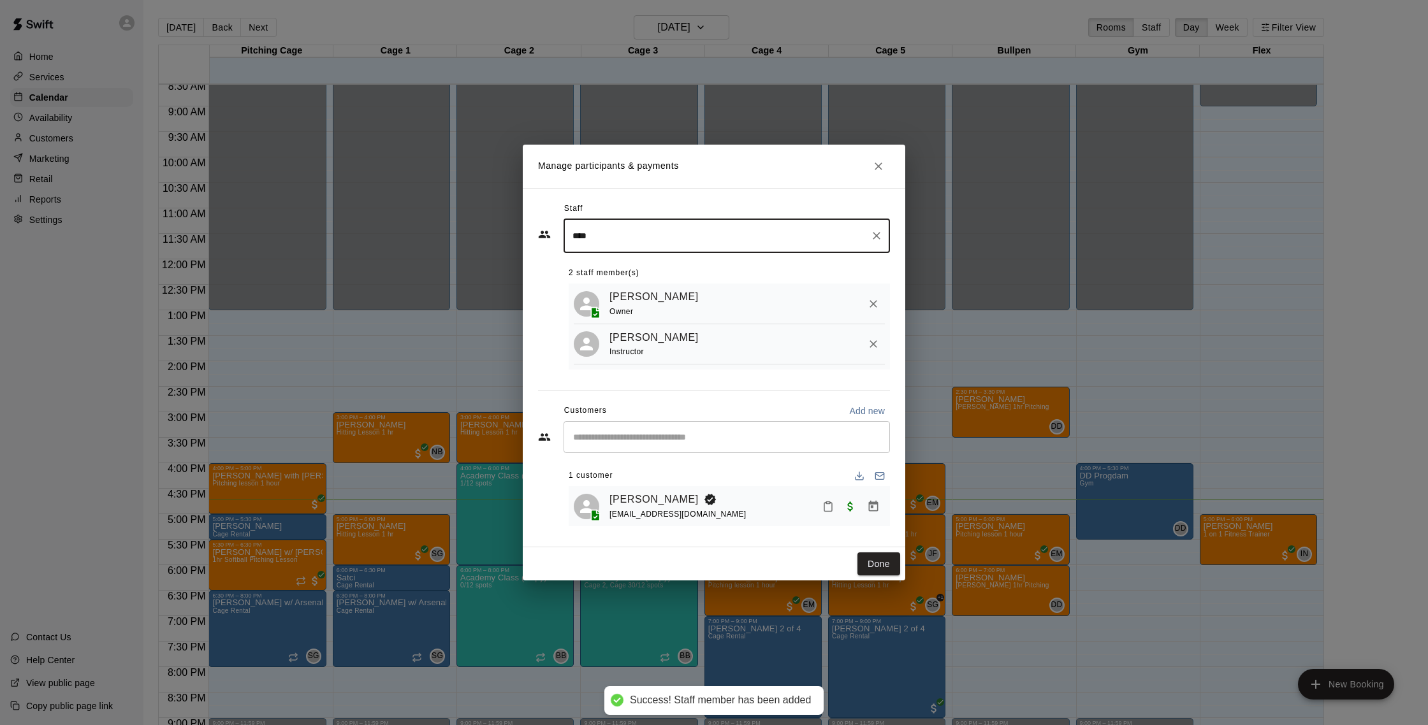
type input "****"
click at [869, 550] on div "Done" at bounding box center [714, 564] width 382 height 34
click at [870, 560] on button "Done" at bounding box center [878, 565] width 43 height 24
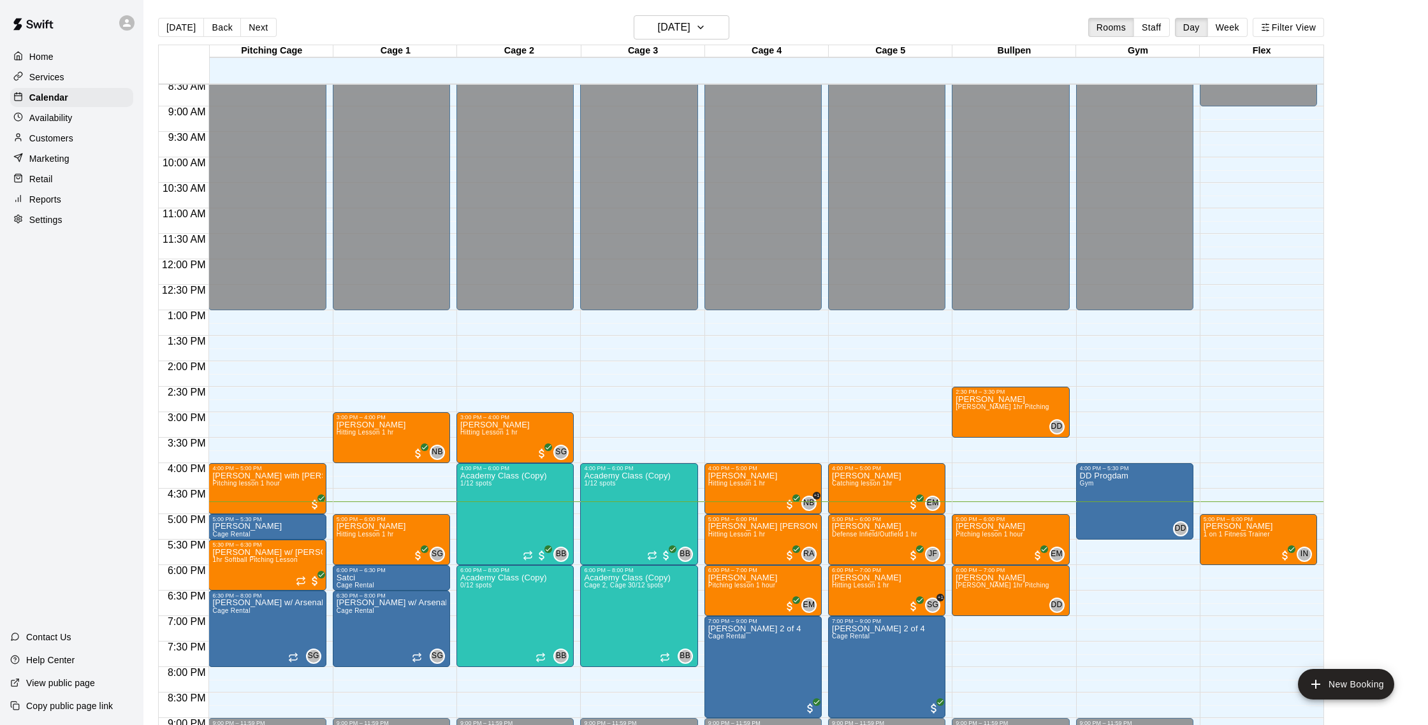
click at [61, 195] on div "Reports" at bounding box center [71, 199] width 123 height 19
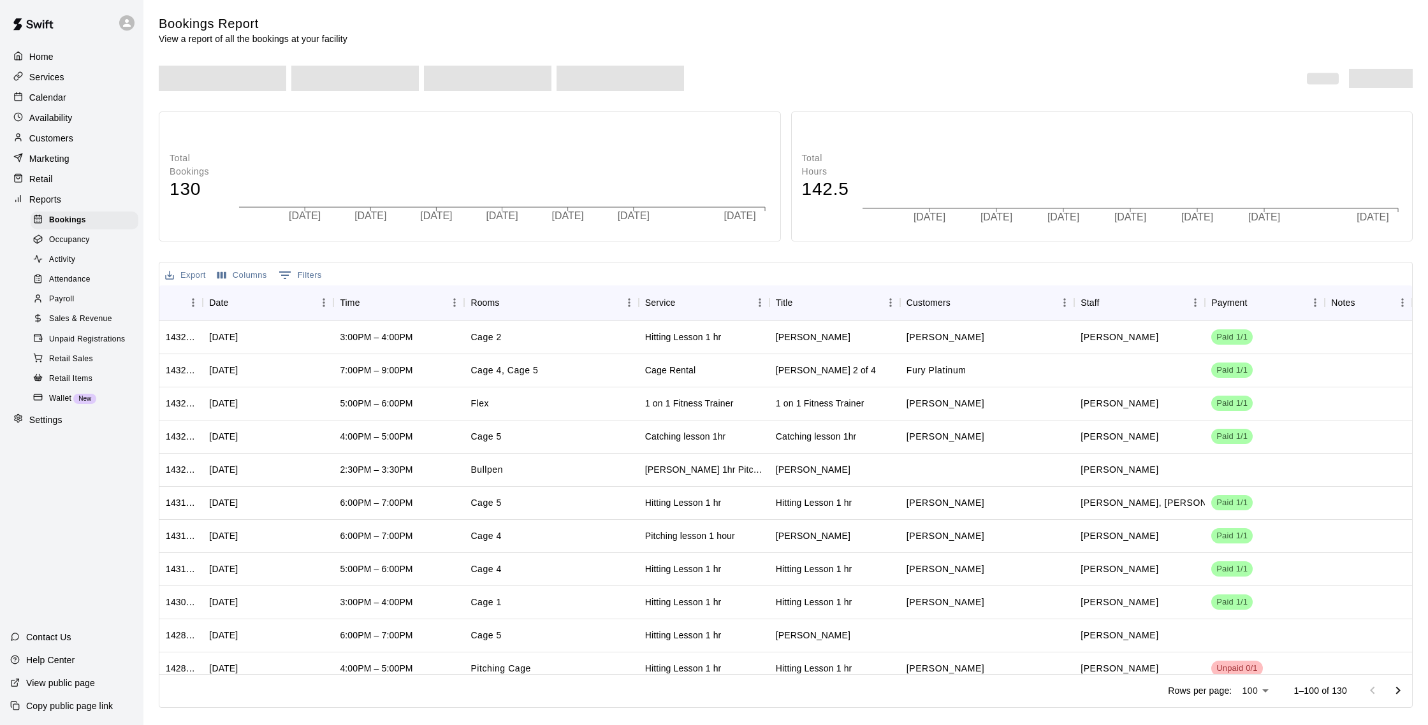
click at [96, 314] on span "Sales & Revenue" at bounding box center [80, 319] width 63 height 13
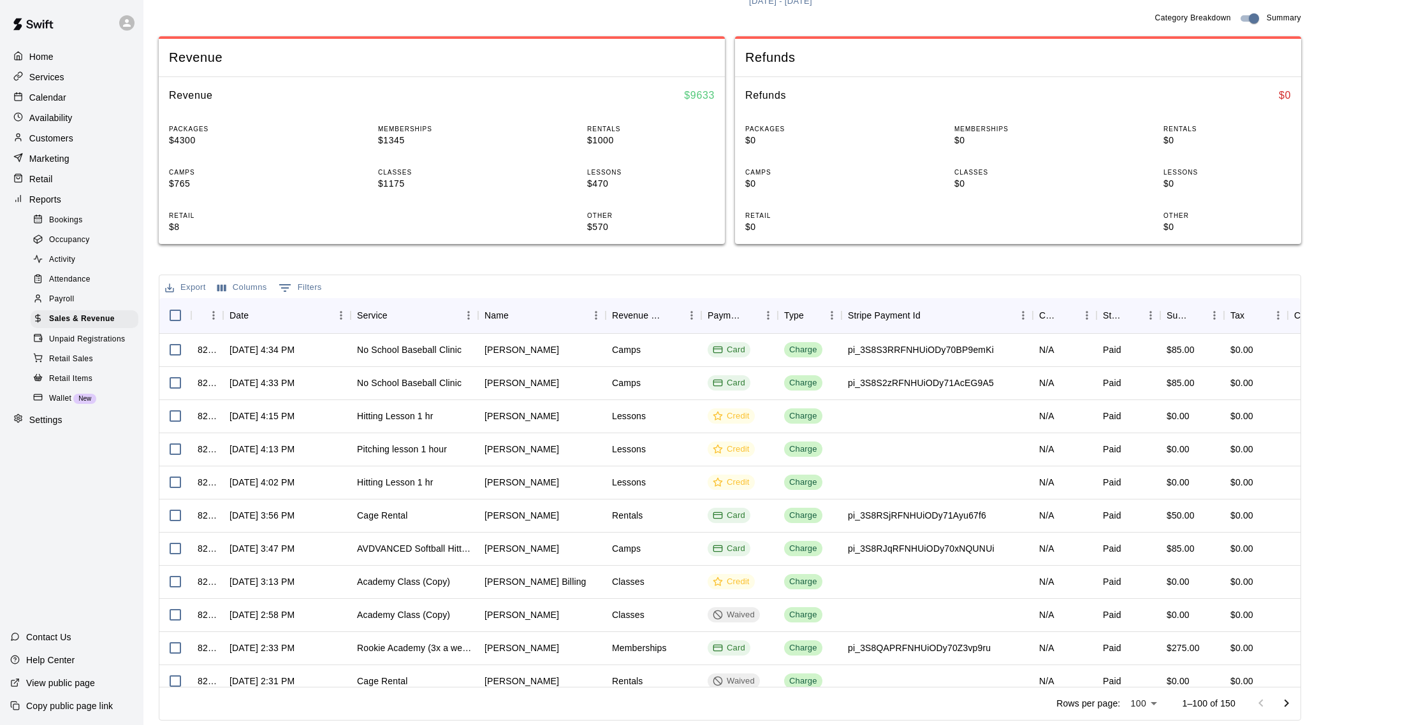
scroll to position [150, 0]
click at [64, 105] on div "Calendar" at bounding box center [71, 97] width 123 height 19
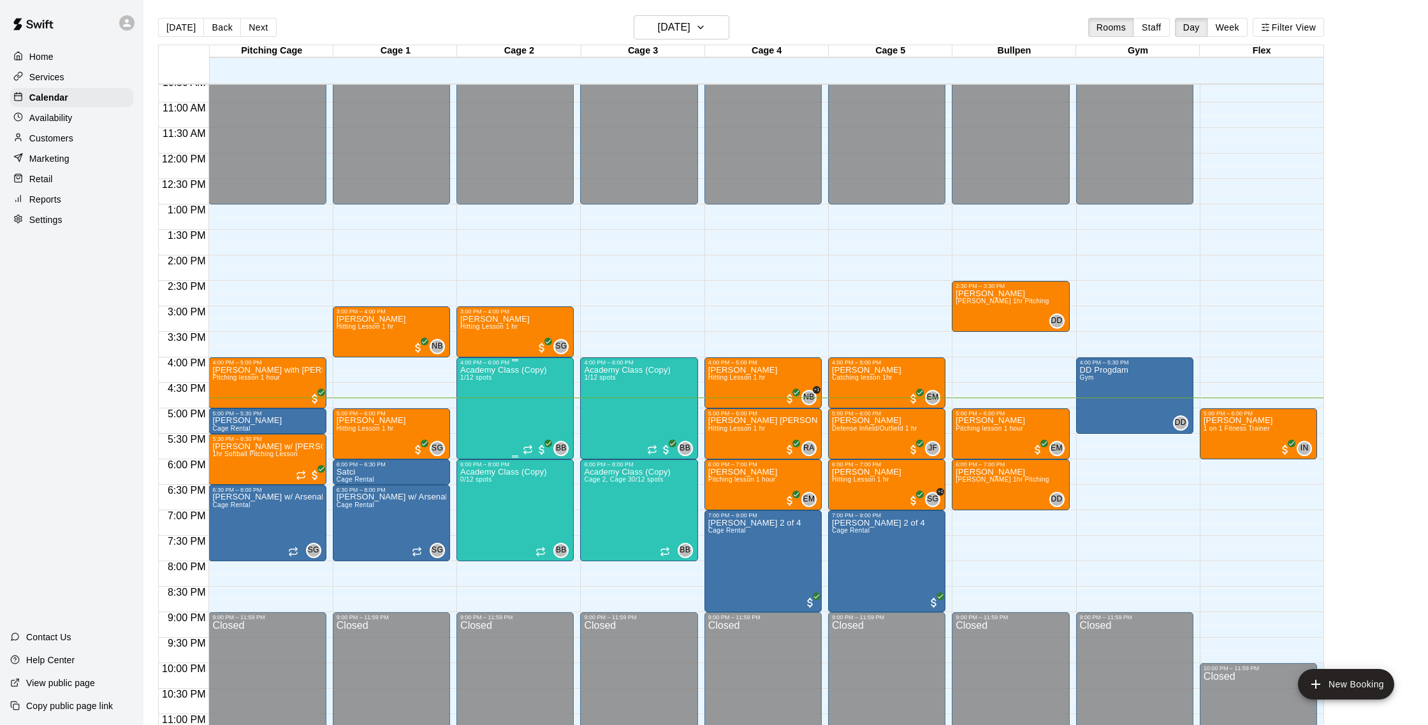
scroll to position [8, 0]
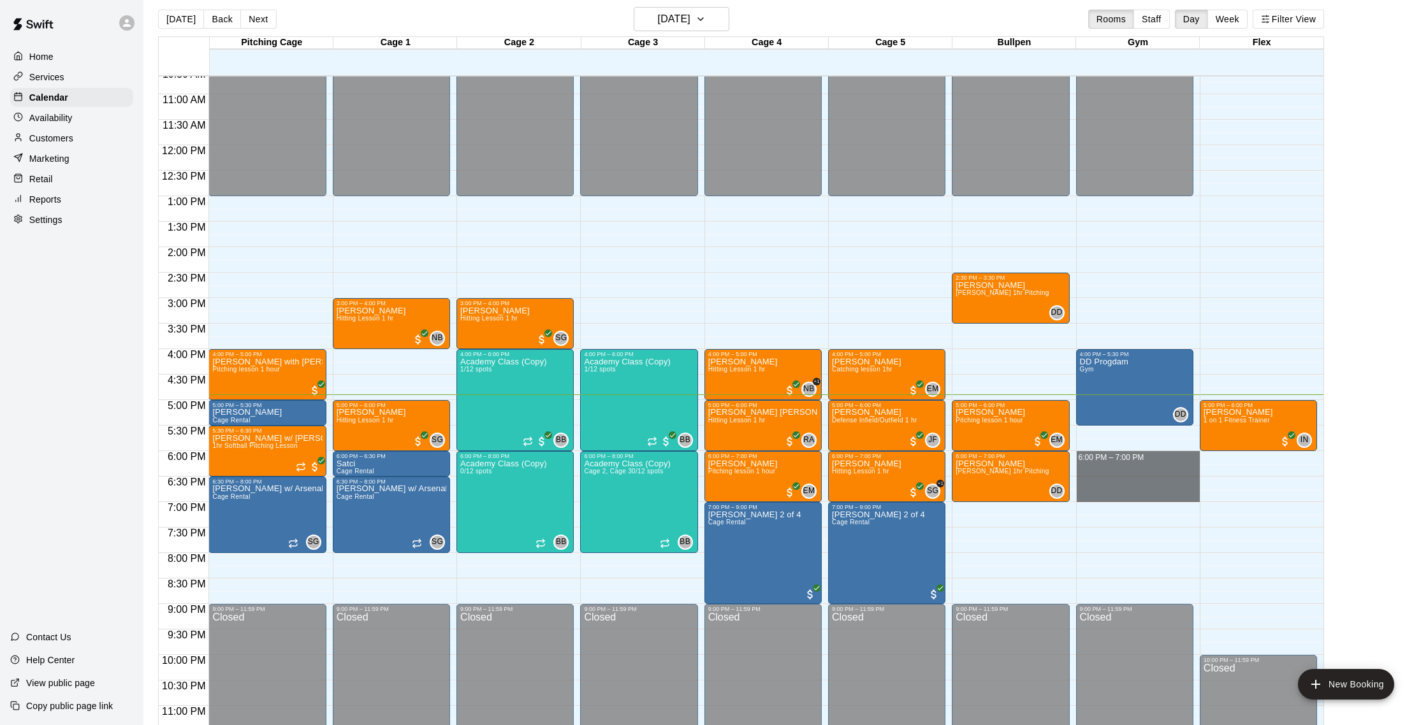
drag, startPoint x: 1127, startPoint y: 457, endPoint x: 1129, endPoint y: 495, distance: 37.7
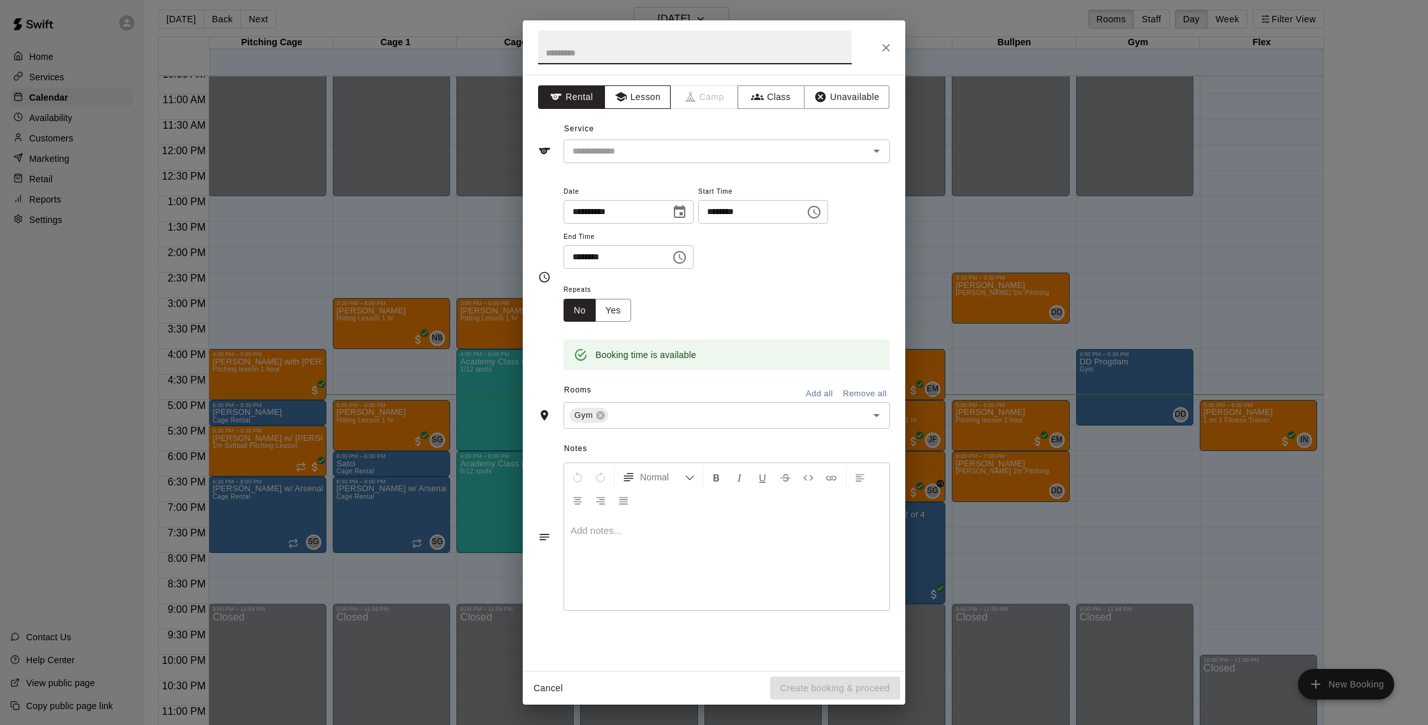
click at [637, 101] on button "Lesson" at bounding box center [637, 97] width 67 height 24
click at [623, 149] on input "text" at bounding box center [707, 151] width 281 height 16
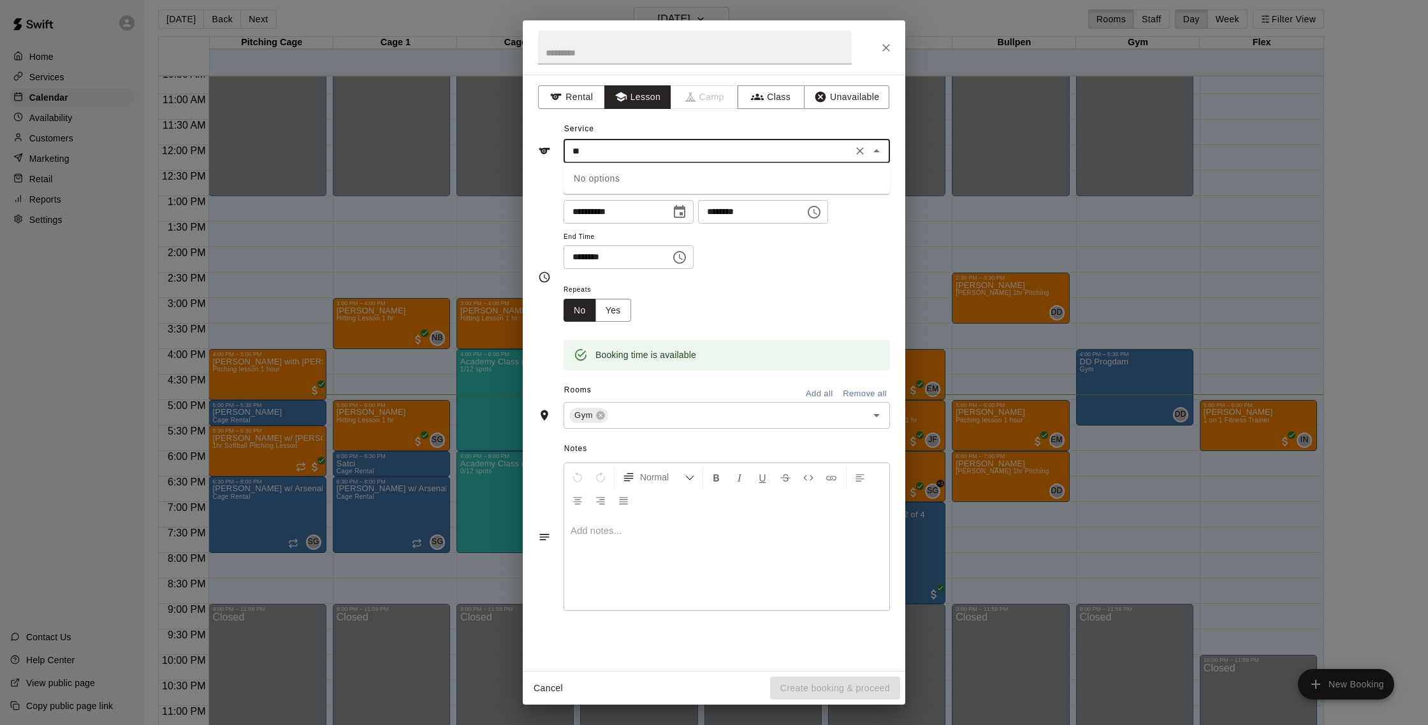
type input "*"
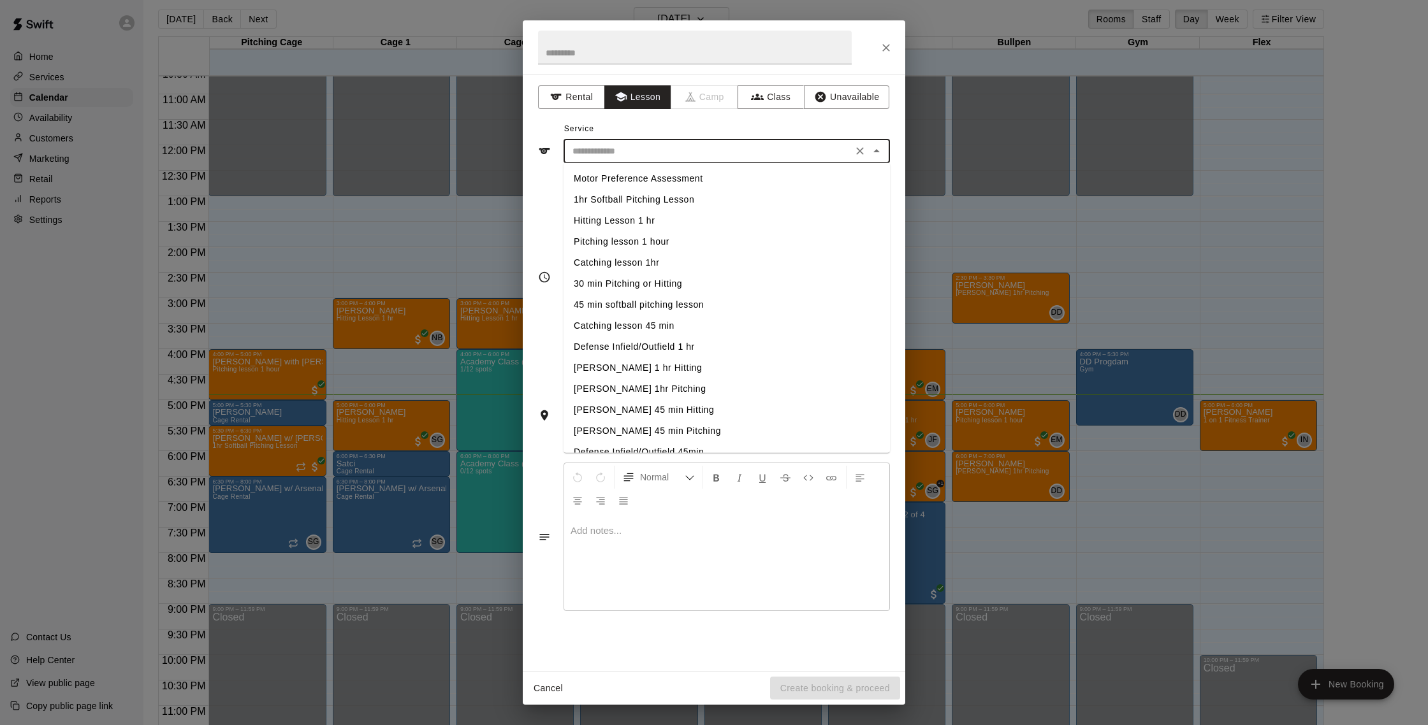
click at [623, 220] on li "Hitting Lesson 1 hr" at bounding box center [726, 220] width 326 height 21
type input "**********"
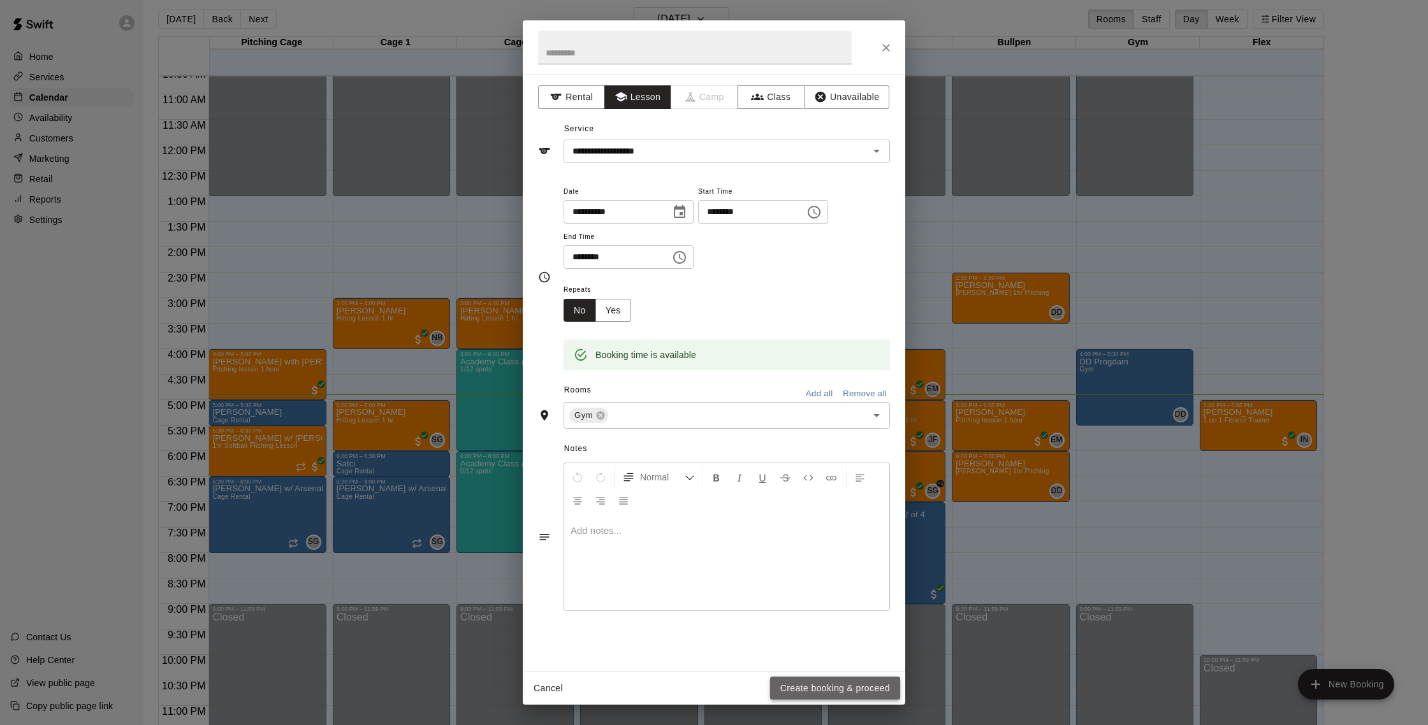
click at [810, 693] on button "Create booking & proceed" at bounding box center [835, 689] width 130 height 24
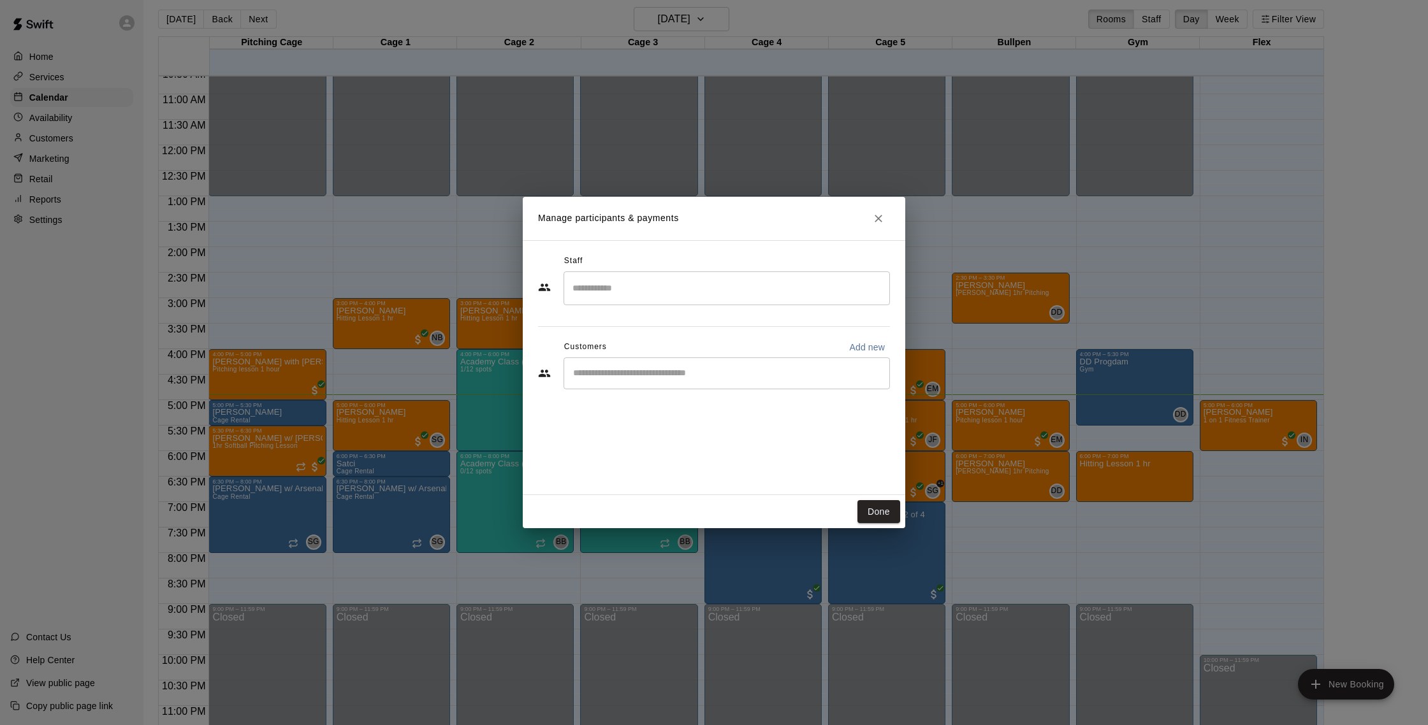
click at [652, 299] on div "​" at bounding box center [726, 289] width 326 height 34
click at [628, 318] on li "Nate Betances Instructor" at bounding box center [726, 326] width 326 height 43
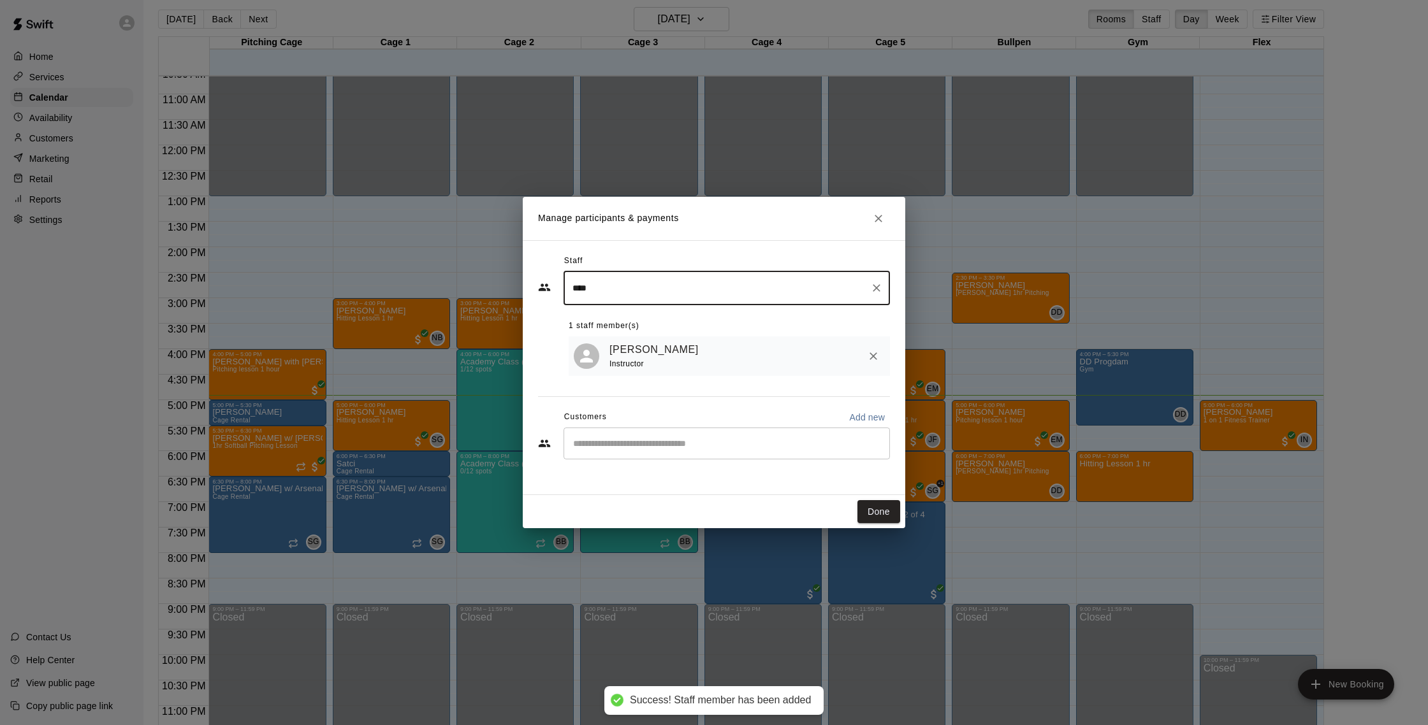
type input "****"
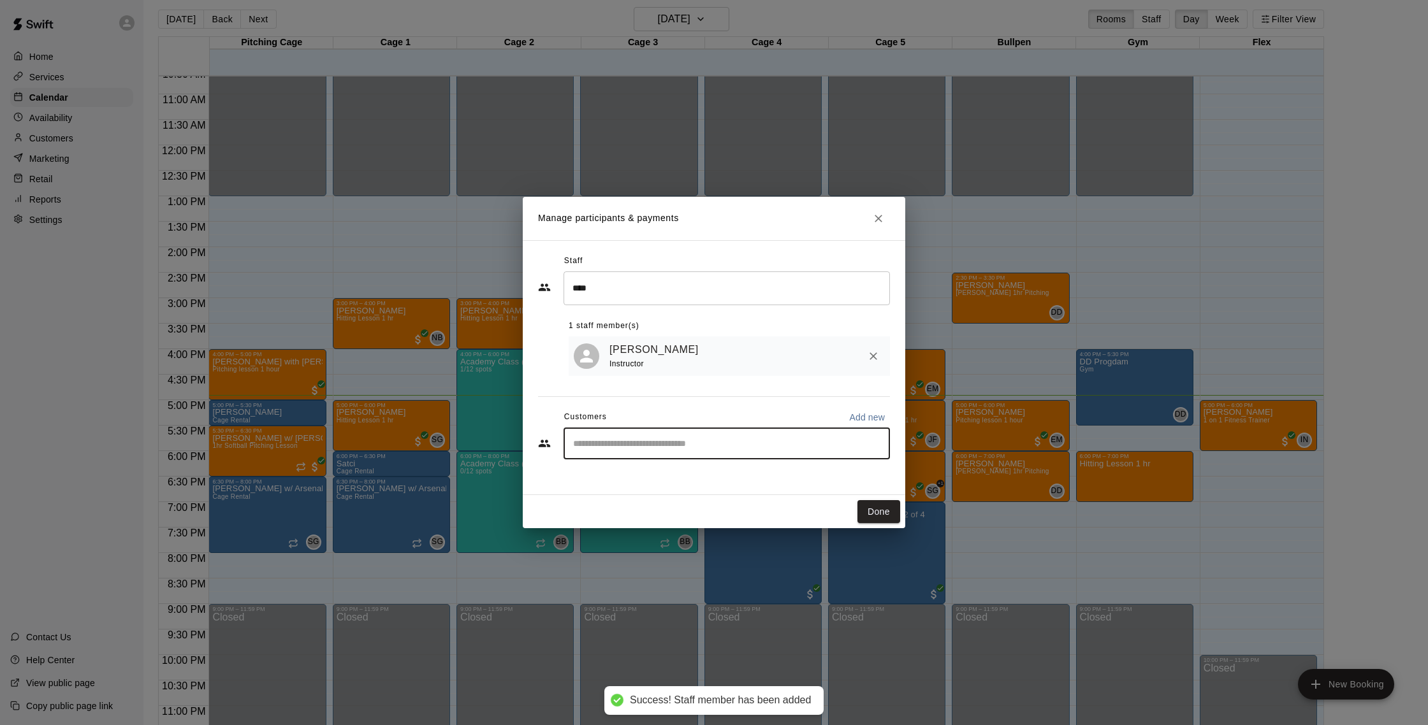
click at [656, 442] on input "Start typing to search customers..." at bounding box center [726, 443] width 315 height 13
type input "****"
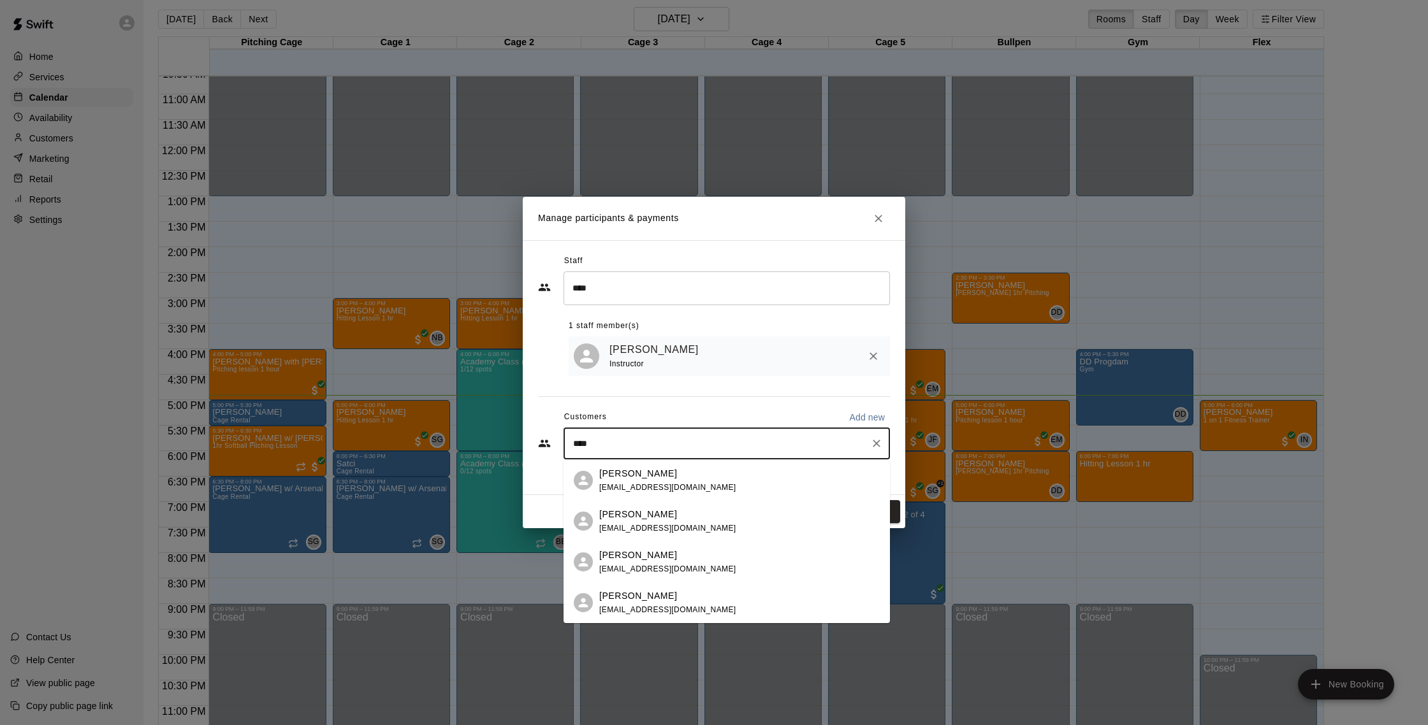
click at [660, 480] on div "Garrett Weisel gweisel@gmail.com" at bounding box center [667, 480] width 137 height 27
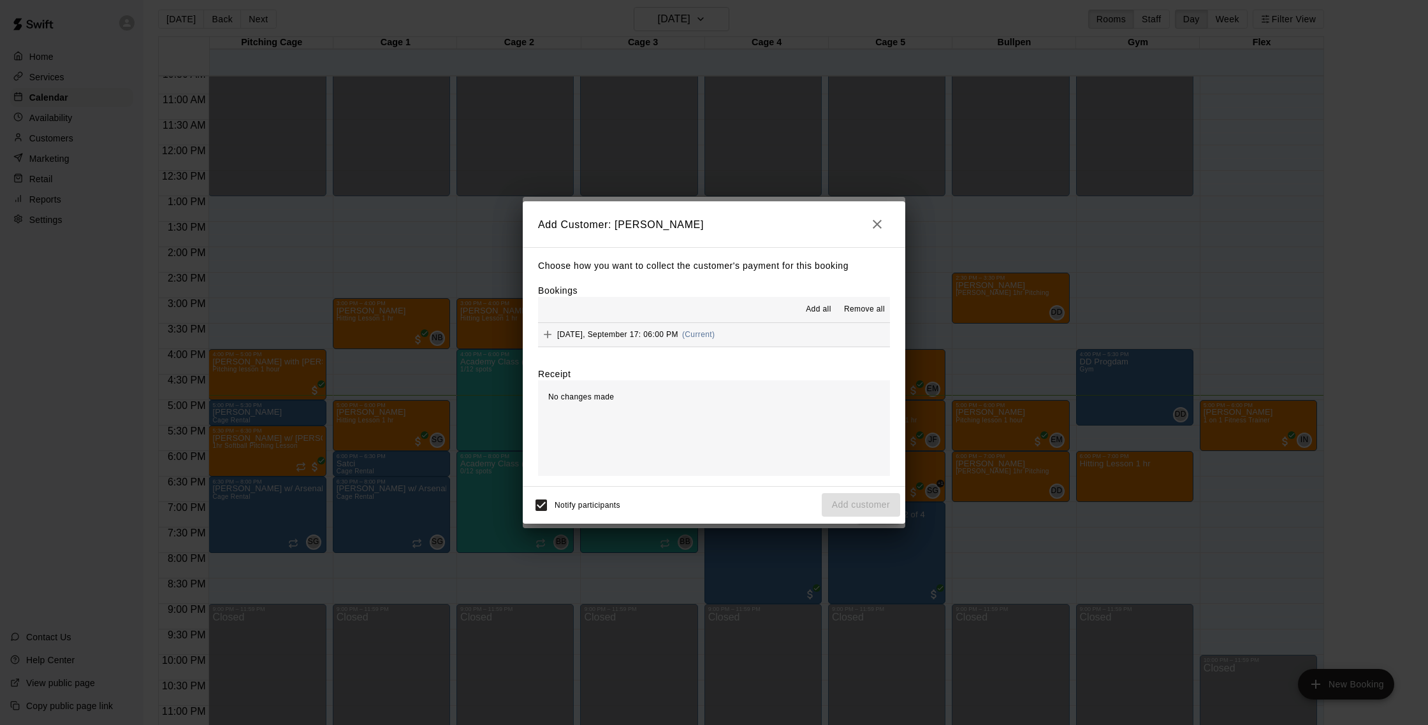
click at [659, 339] on div "Wednesday, September 17: 06:00 PM (Current)" at bounding box center [626, 334] width 177 height 19
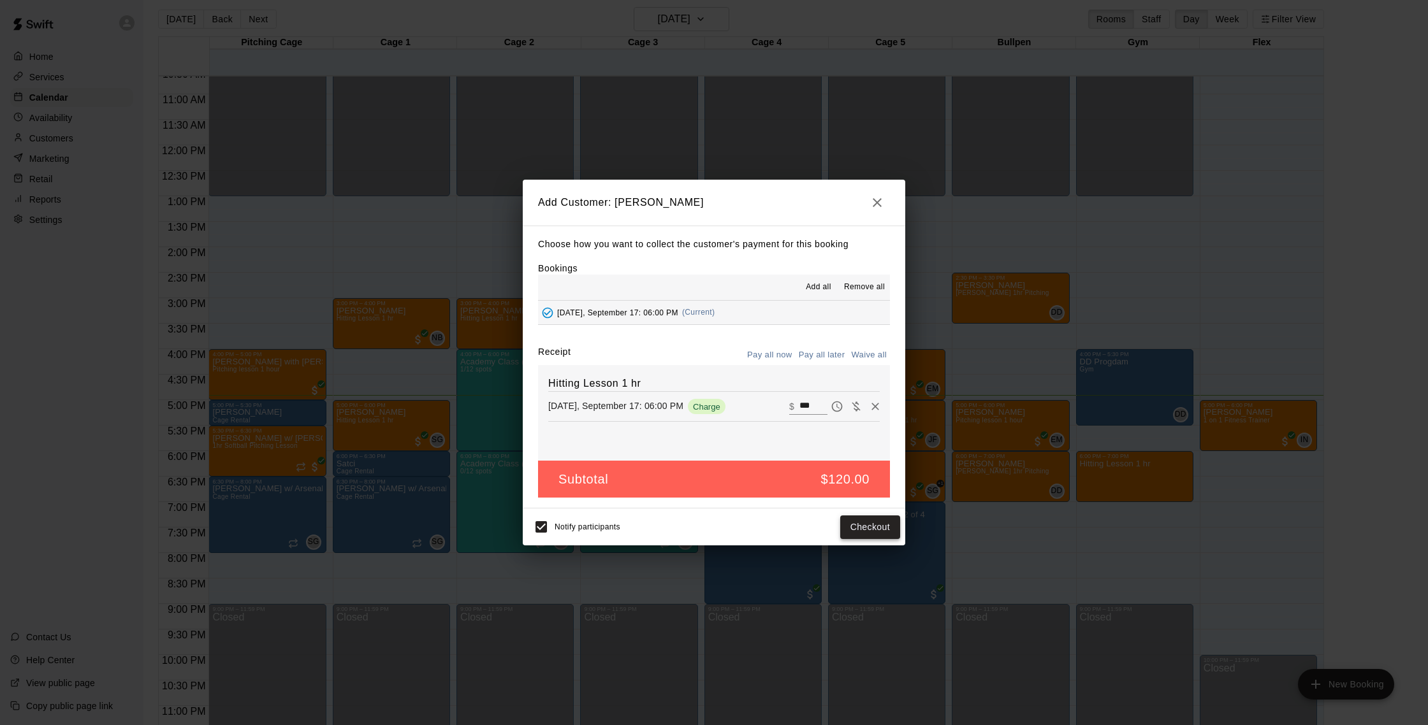
click at [869, 526] on button "Checkout" at bounding box center [870, 528] width 60 height 24
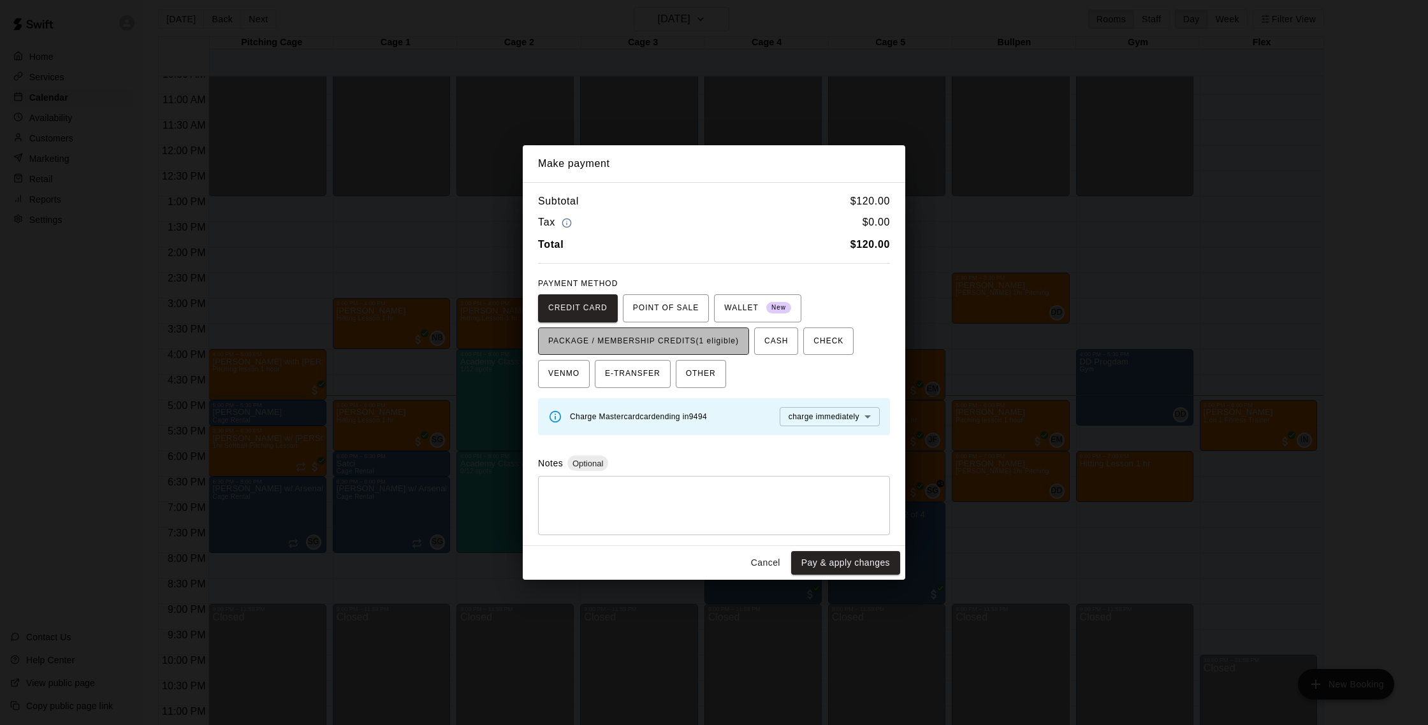
click at [710, 347] on span "PACKAGE / MEMBERSHIP CREDITS (1 eligible)" at bounding box center [643, 341] width 191 height 20
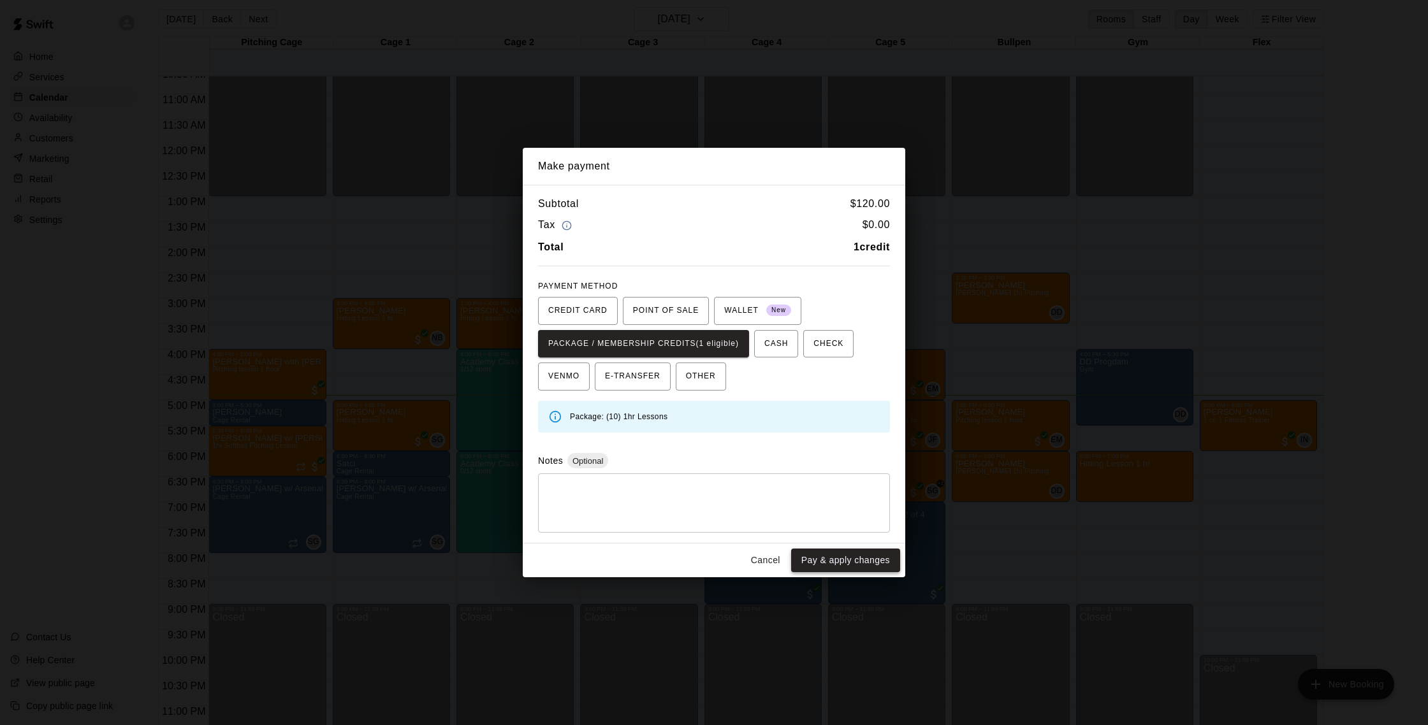
click at [850, 562] on button "Pay & apply changes" at bounding box center [845, 561] width 109 height 24
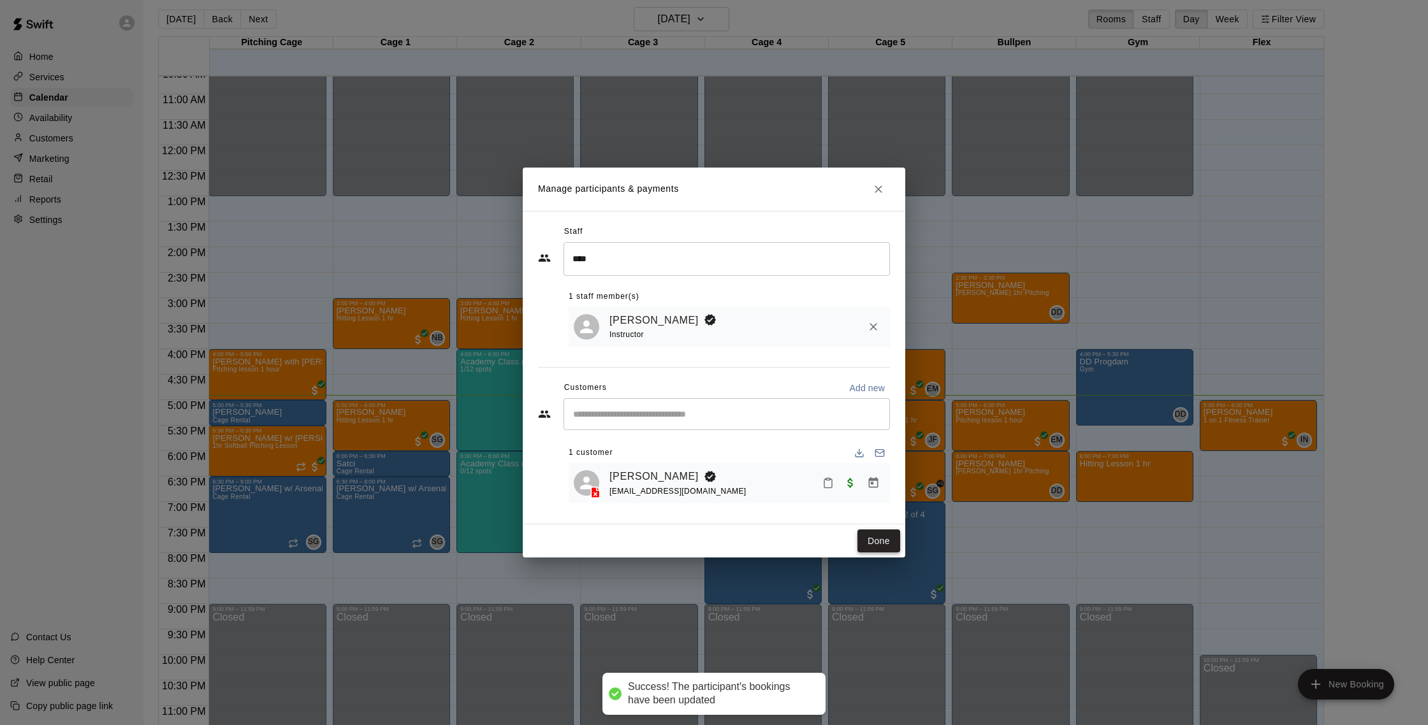
click at [874, 543] on button "Done" at bounding box center [878, 542] width 43 height 24
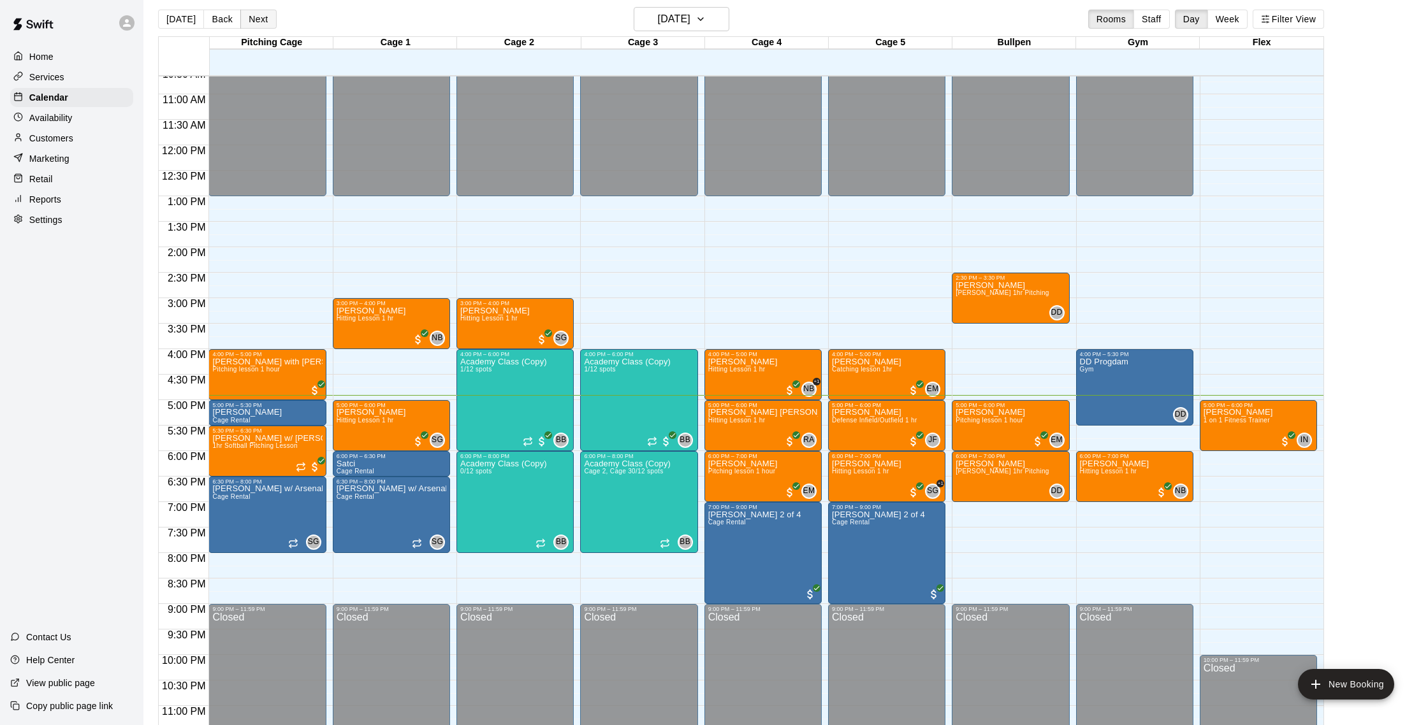
click at [262, 14] on button "Next" at bounding box center [258, 19] width 36 height 19
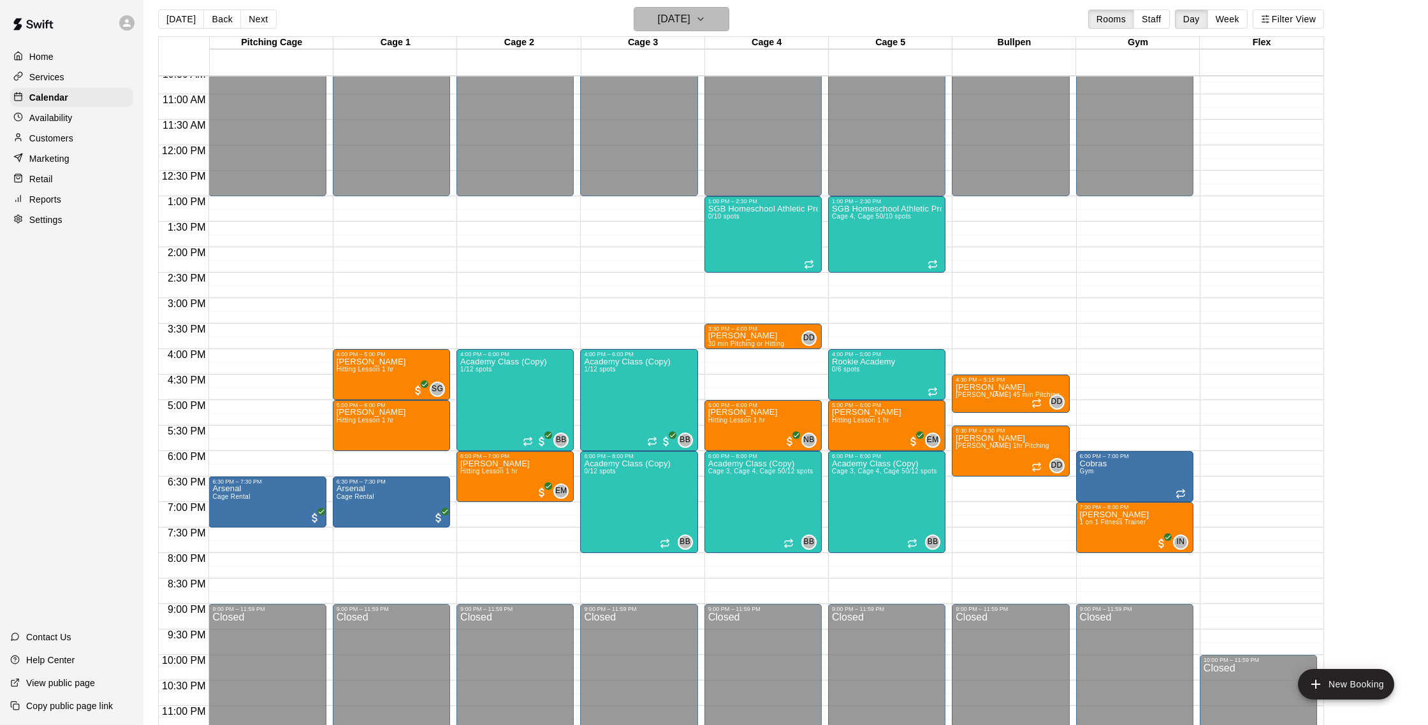
click at [658, 22] on h6 "[DATE]" at bounding box center [674, 19] width 33 height 18
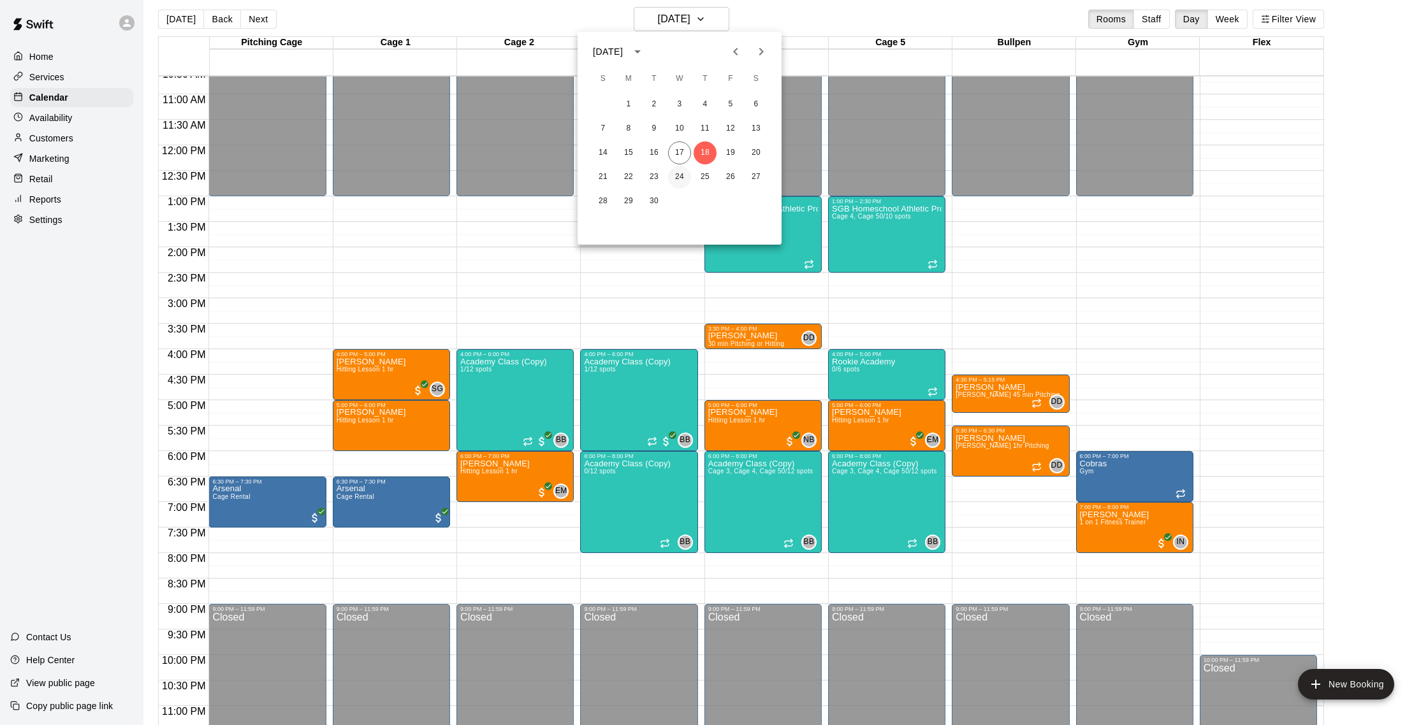
click at [680, 173] on button "24" at bounding box center [679, 177] width 23 height 23
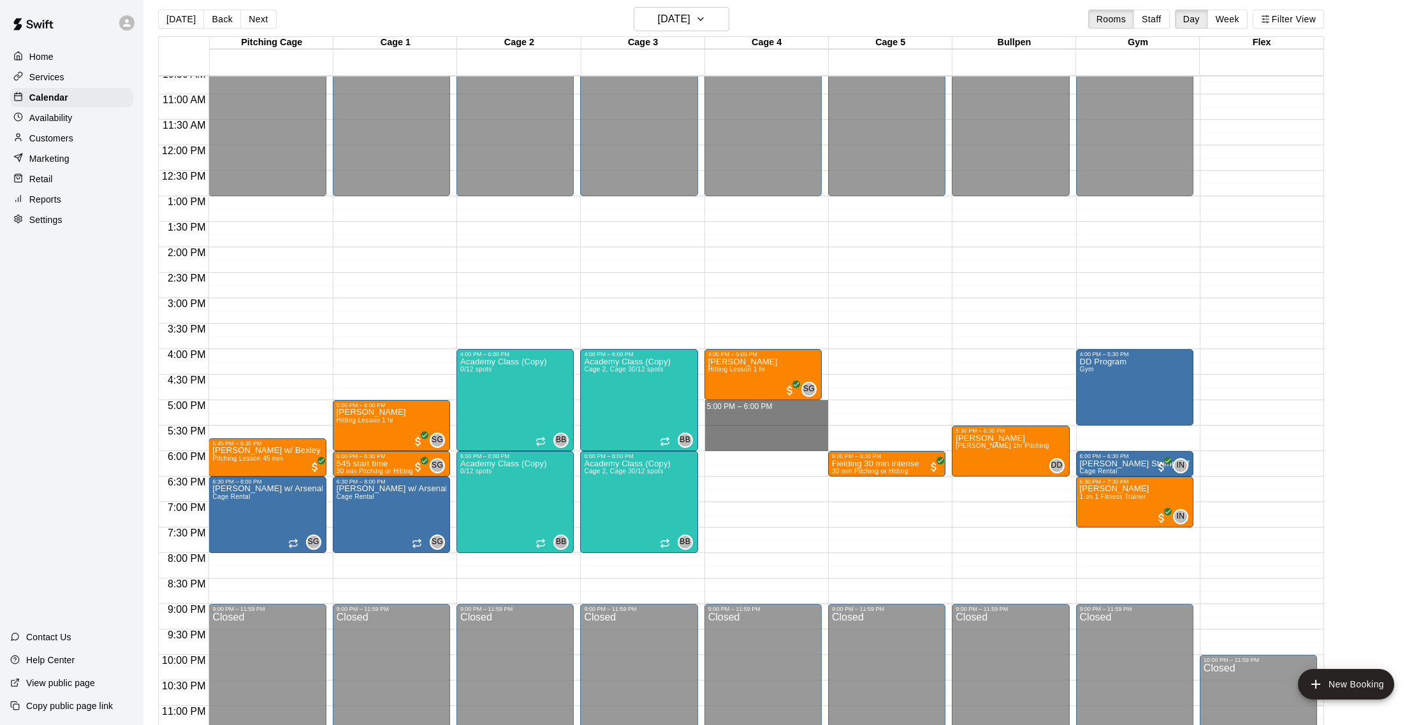
drag, startPoint x: 753, startPoint y: 403, endPoint x: 753, endPoint y: 443, distance: 39.5
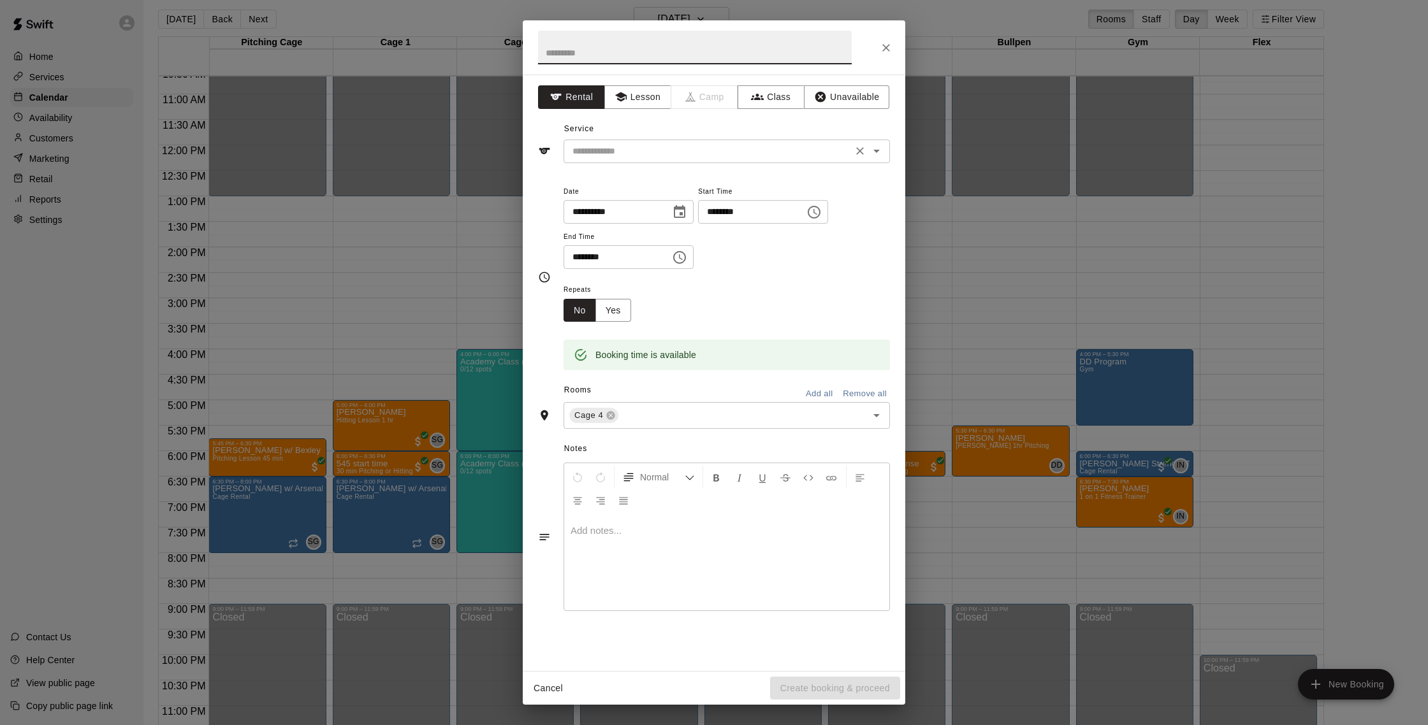
click at [660, 155] on input "text" at bounding box center [707, 151] width 281 height 16
click at [636, 105] on button "Lesson" at bounding box center [637, 97] width 67 height 24
click at [648, 153] on input "text" at bounding box center [707, 151] width 281 height 16
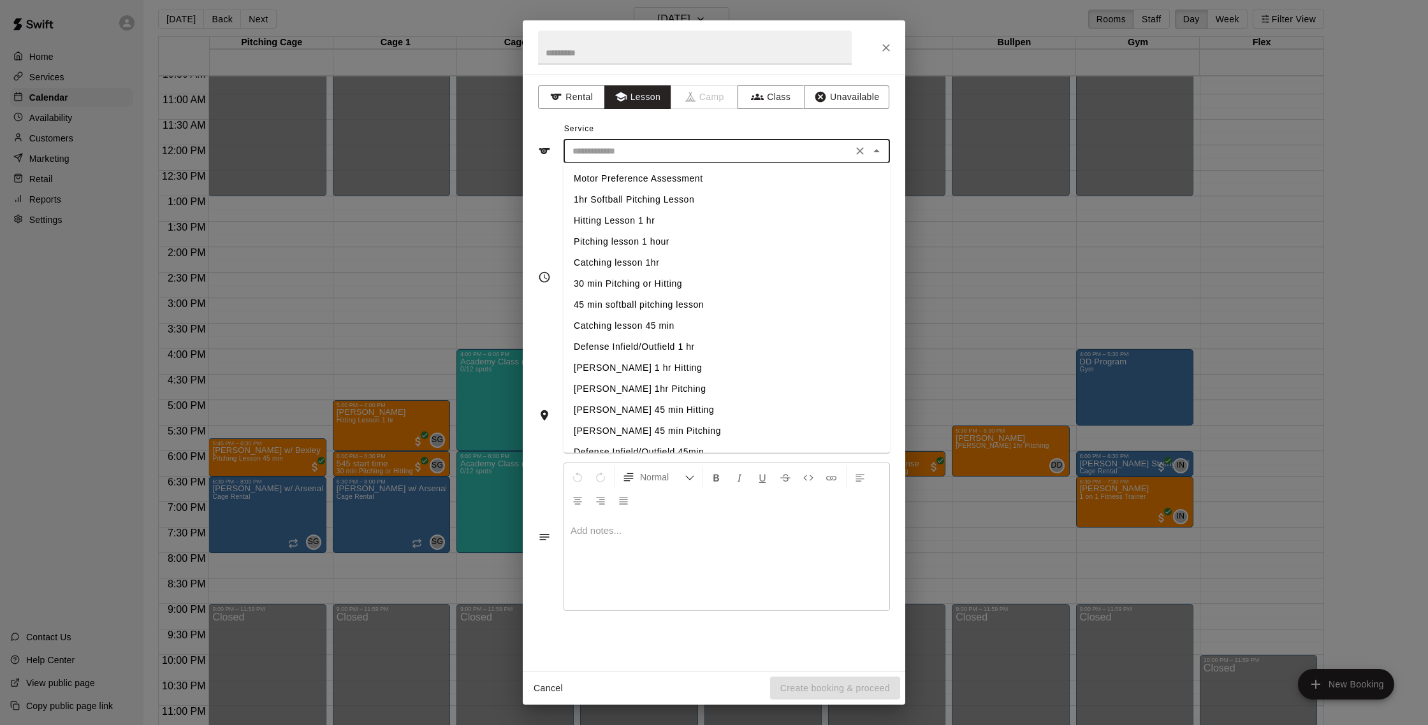
click at [605, 221] on li "Hitting Lesson 1 hr" at bounding box center [726, 220] width 326 height 21
type input "**********"
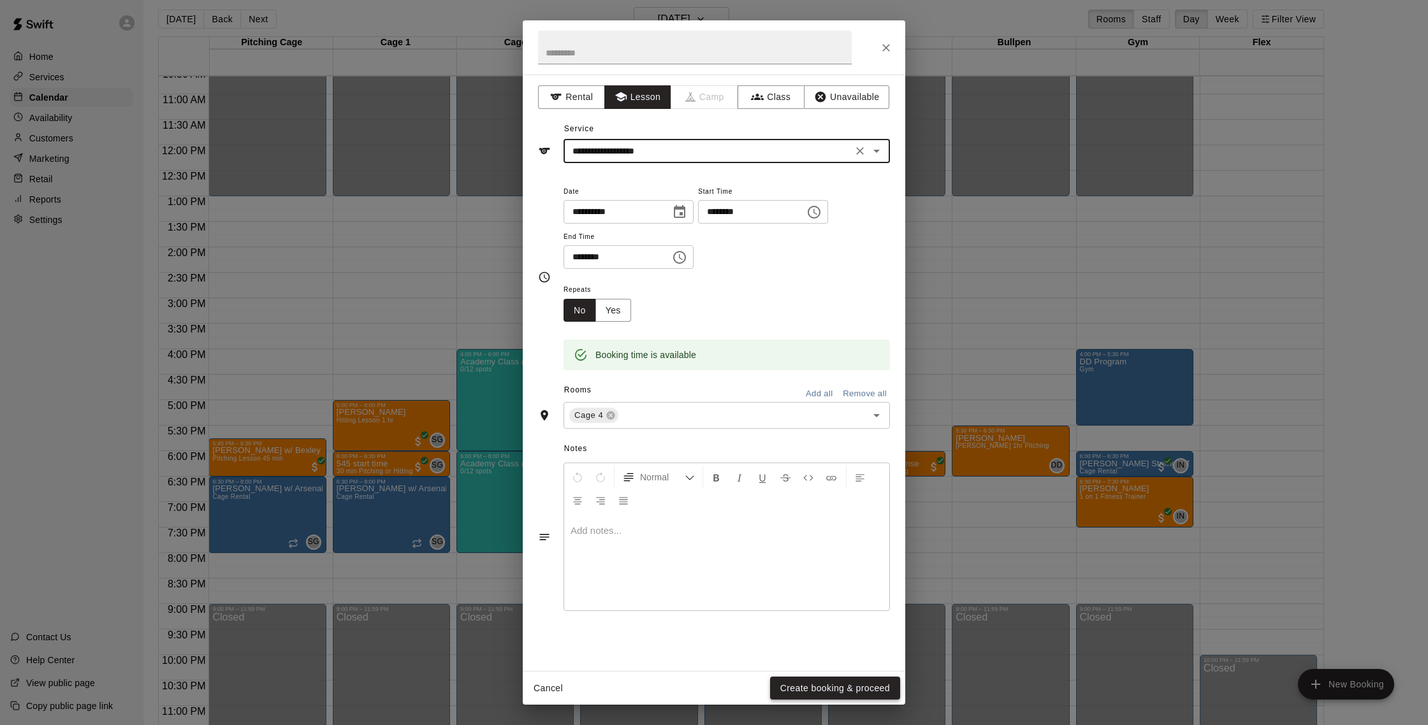
click at [823, 684] on button "Create booking & proceed" at bounding box center [835, 689] width 130 height 24
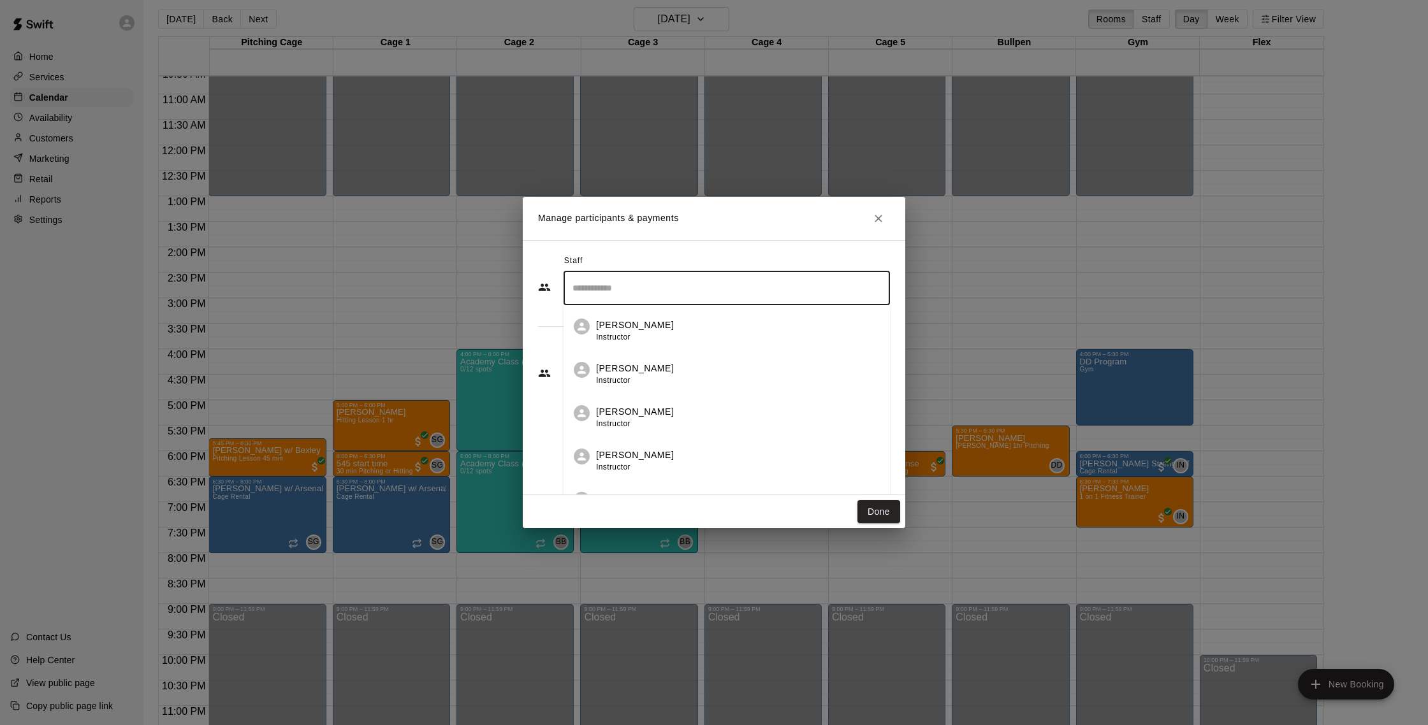
click at [686, 287] on input "Search staff" at bounding box center [726, 288] width 315 height 22
click at [657, 321] on p "[PERSON_NAME]" at bounding box center [635, 325] width 78 height 13
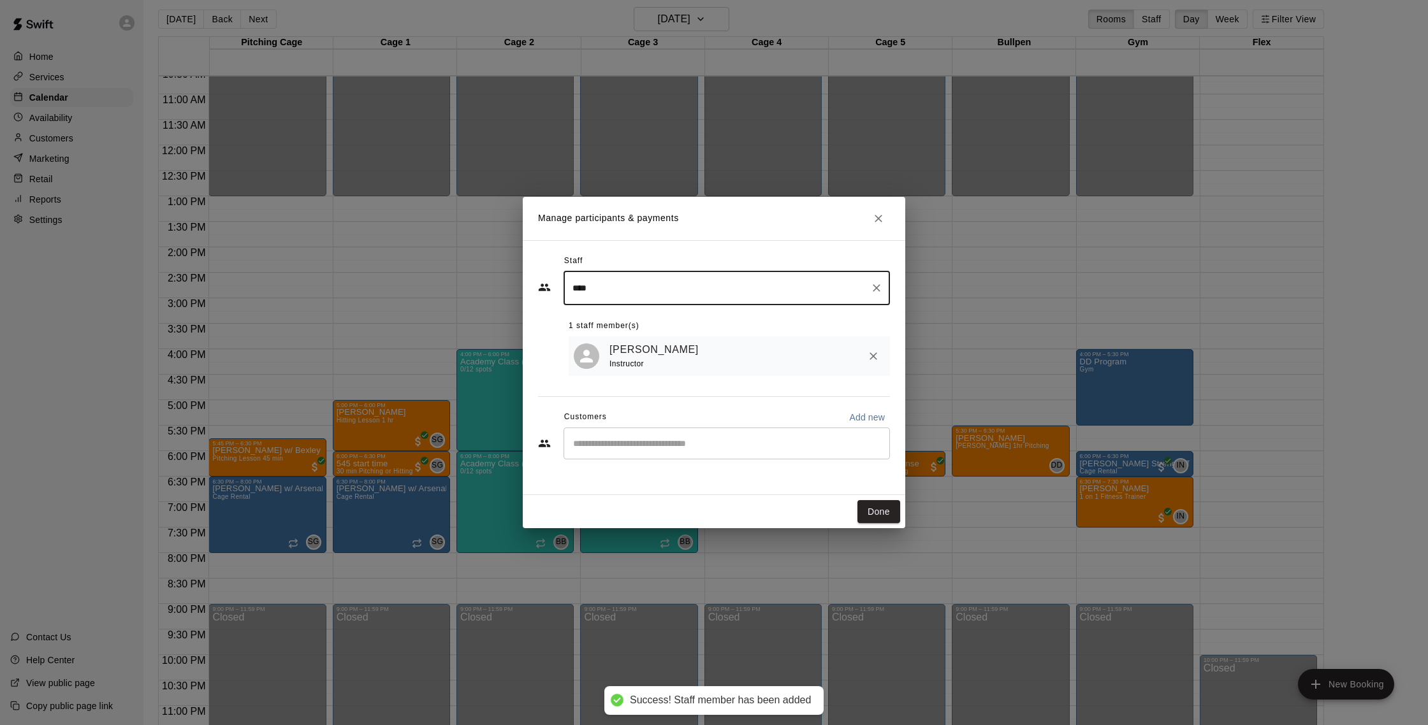
type input "****"
click at [669, 444] on input "Start typing to search customers..." at bounding box center [726, 443] width 315 height 13
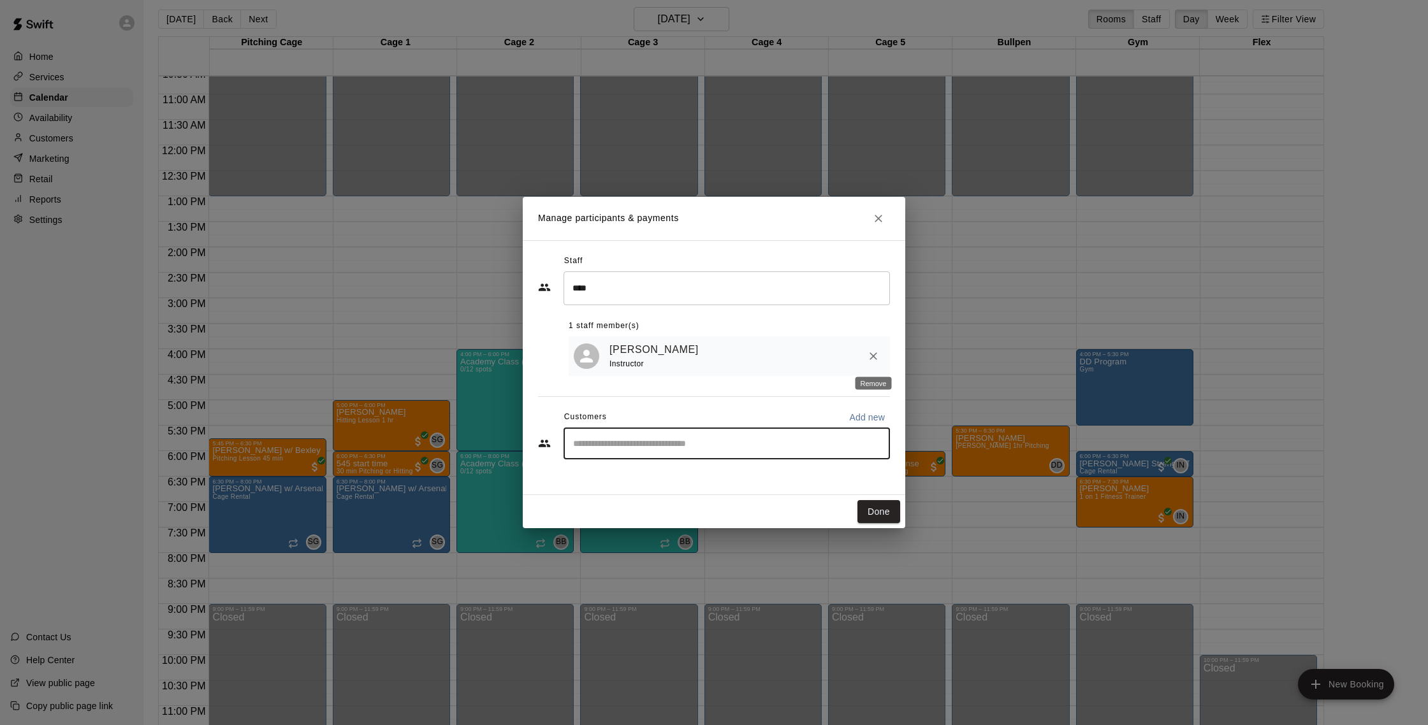
click at [872, 353] on icon "Remove" at bounding box center [873, 356] width 13 height 13
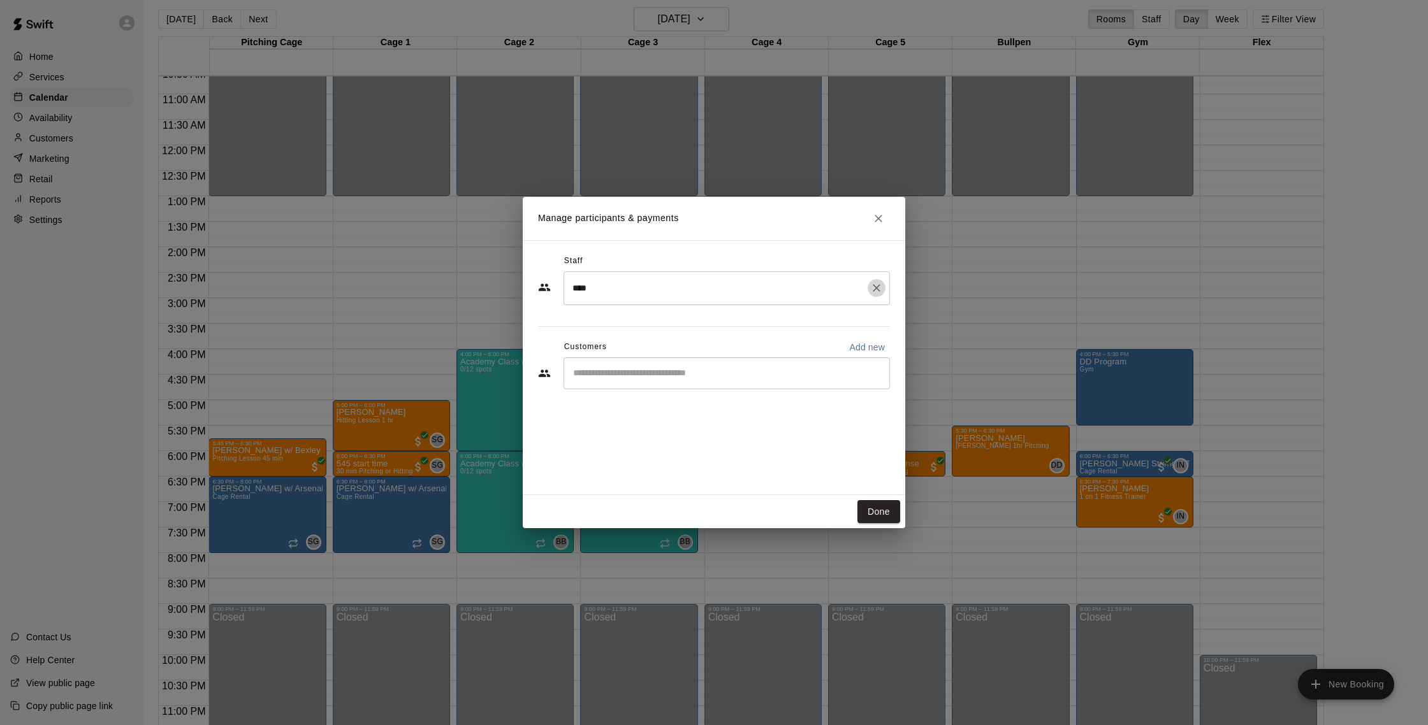
click at [878, 287] on icon "Clear" at bounding box center [876, 288] width 13 height 13
click at [831, 290] on input "Search staff" at bounding box center [726, 288] width 315 height 22
click at [818, 320] on div "Robert Andino Instructor" at bounding box center [738, 331] width 284 height 25
type input "******"
click at [758, 377] on input "Start typing to search customers..." at bounding box center [726, 373] width 315 height 13
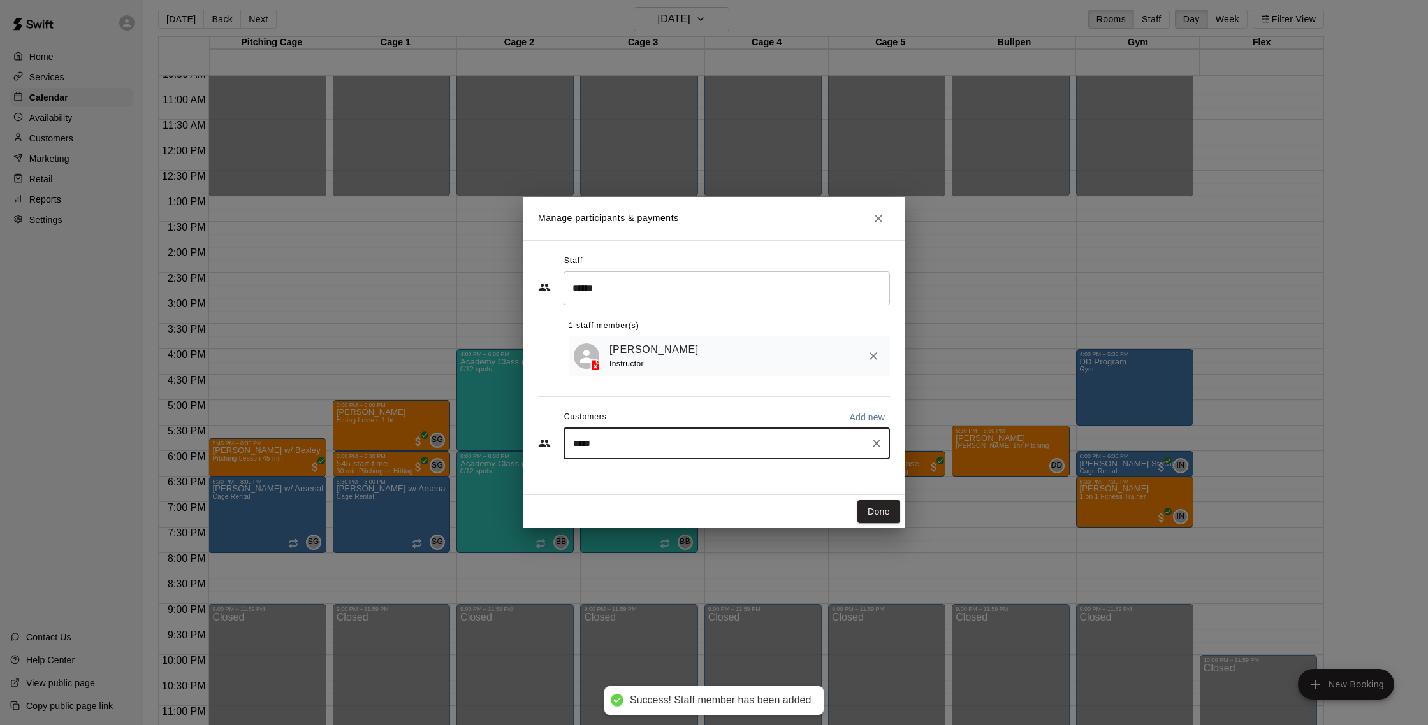
type input "******"
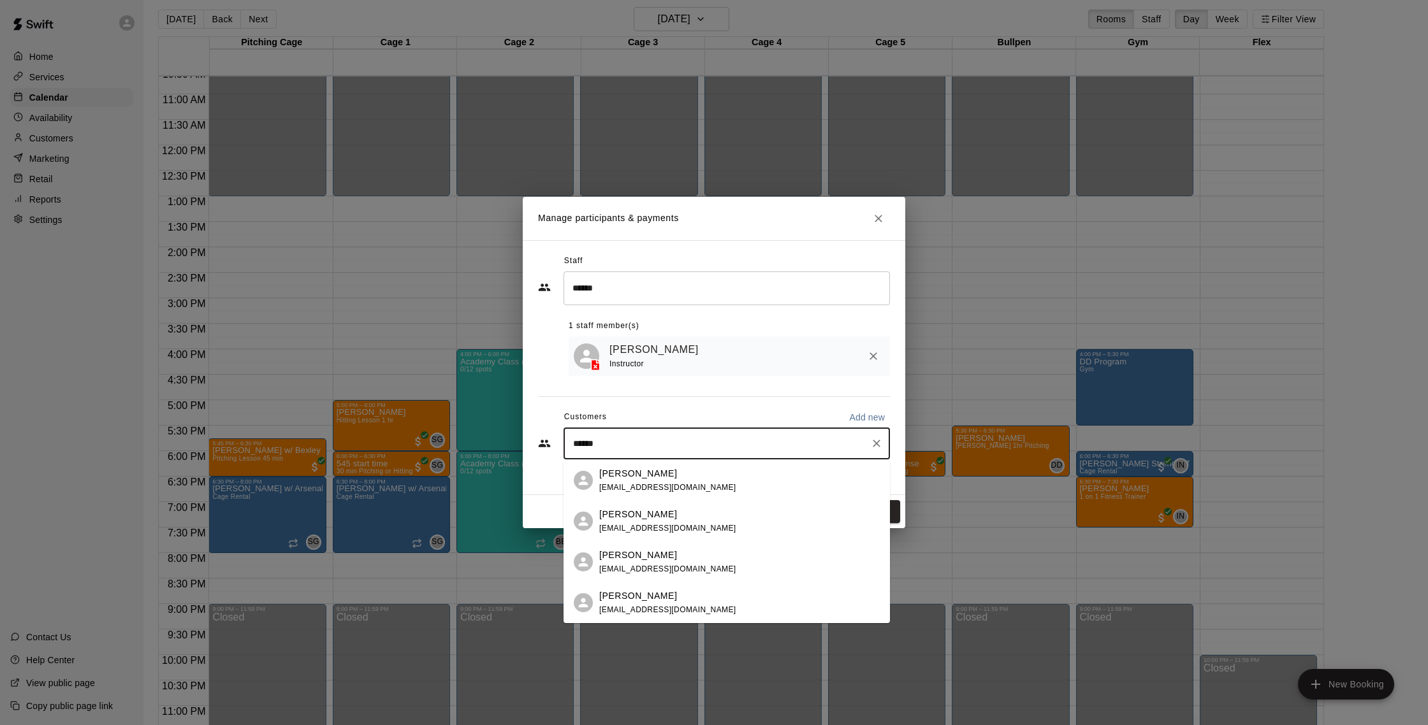
click at [663, 478] on div "Garrett Weisel" at bounding box center [667, 473] width 137 height 13
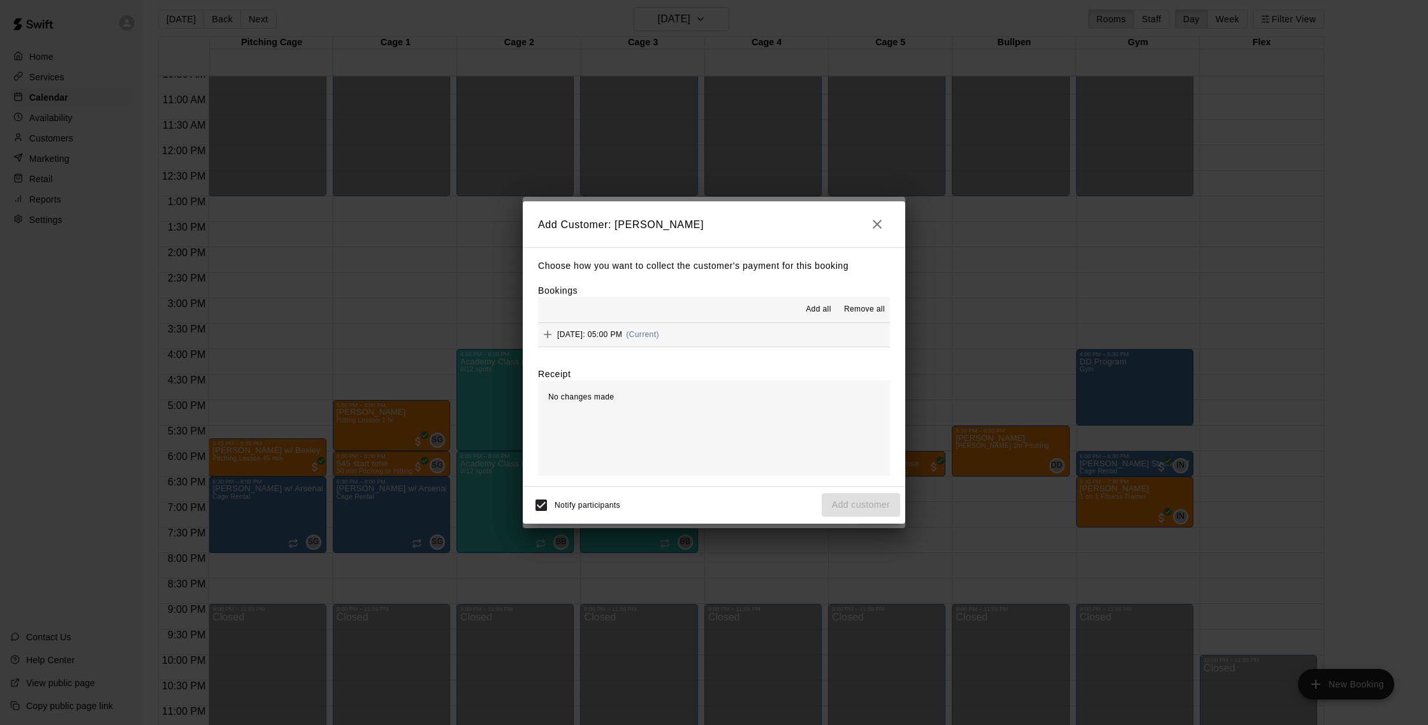
click at [622, 338] on span "Wednesday, September 24: 05:00 PM" at bounding box center [589, 334] width 65 height 9
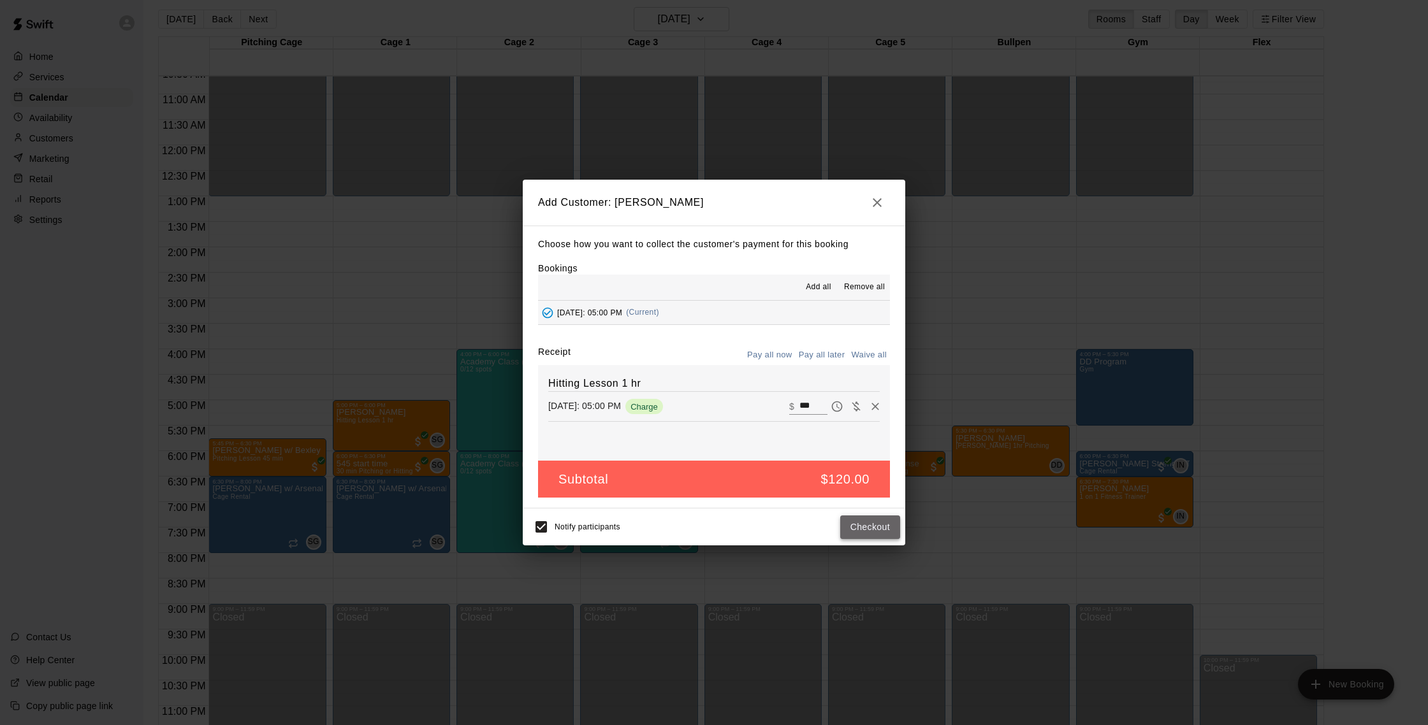
click at [855, 523] on button "Checkout" at bounding box center [870, 528] width 60 height 24
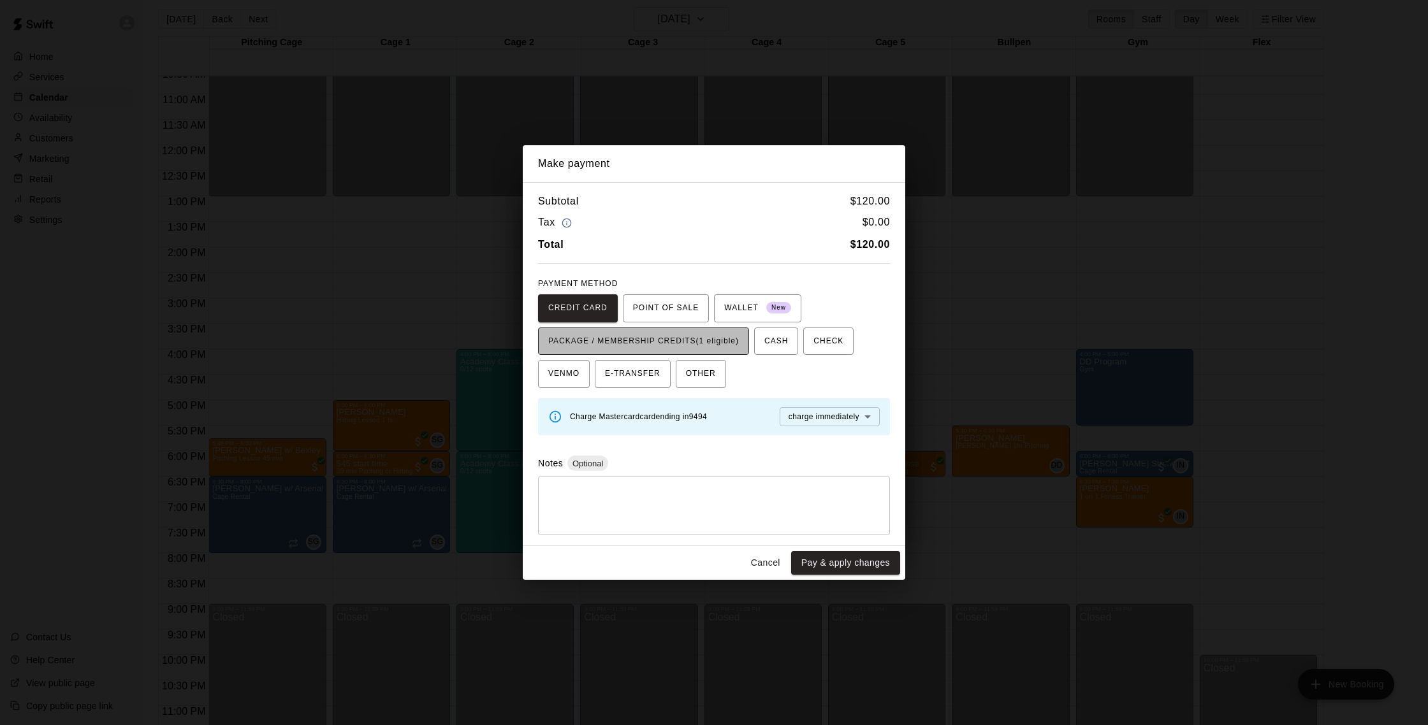
click at [646, 345] on span "PACKAGE / MEMBERSHIP CREDITS (1 eligible)" at bounding box center [643, 341] width 191 height 20
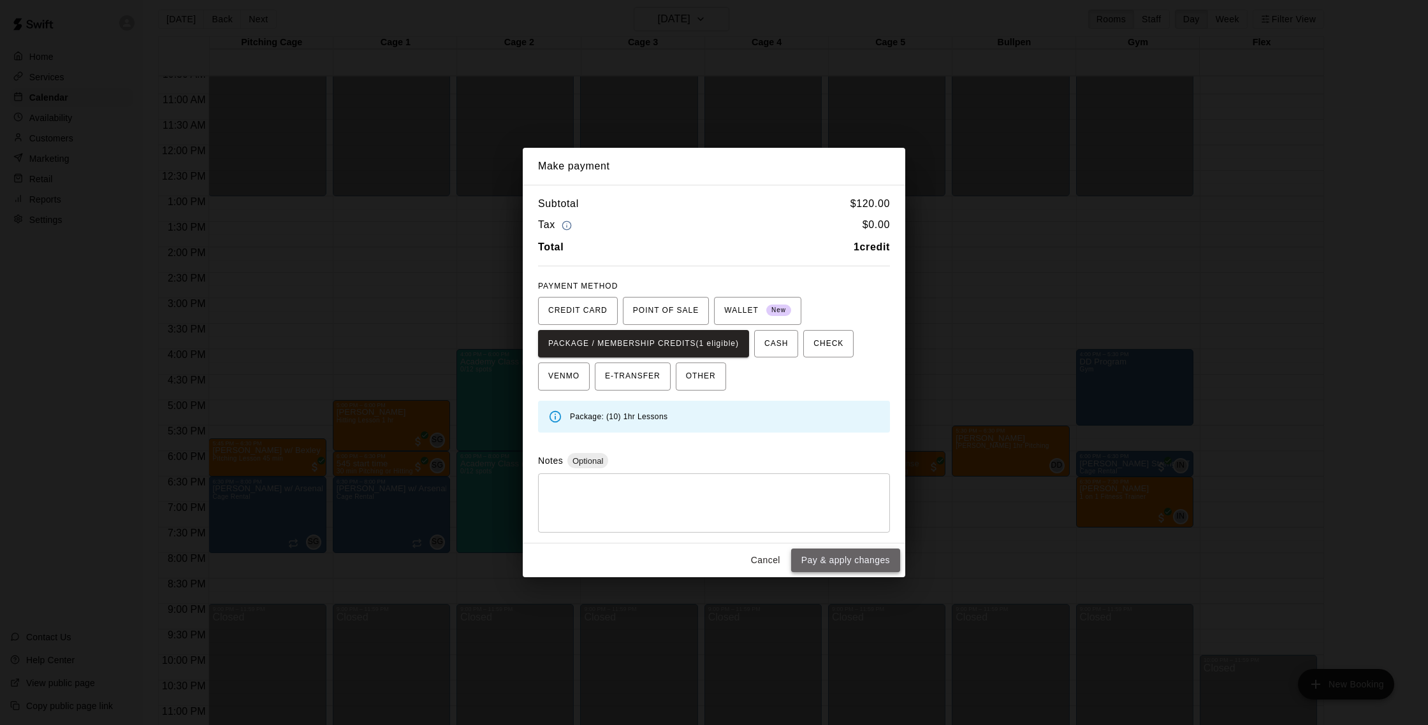
click at [815, 556] on button "Pay & apply changes" at bounding box center [845, 561] width 109 height 24
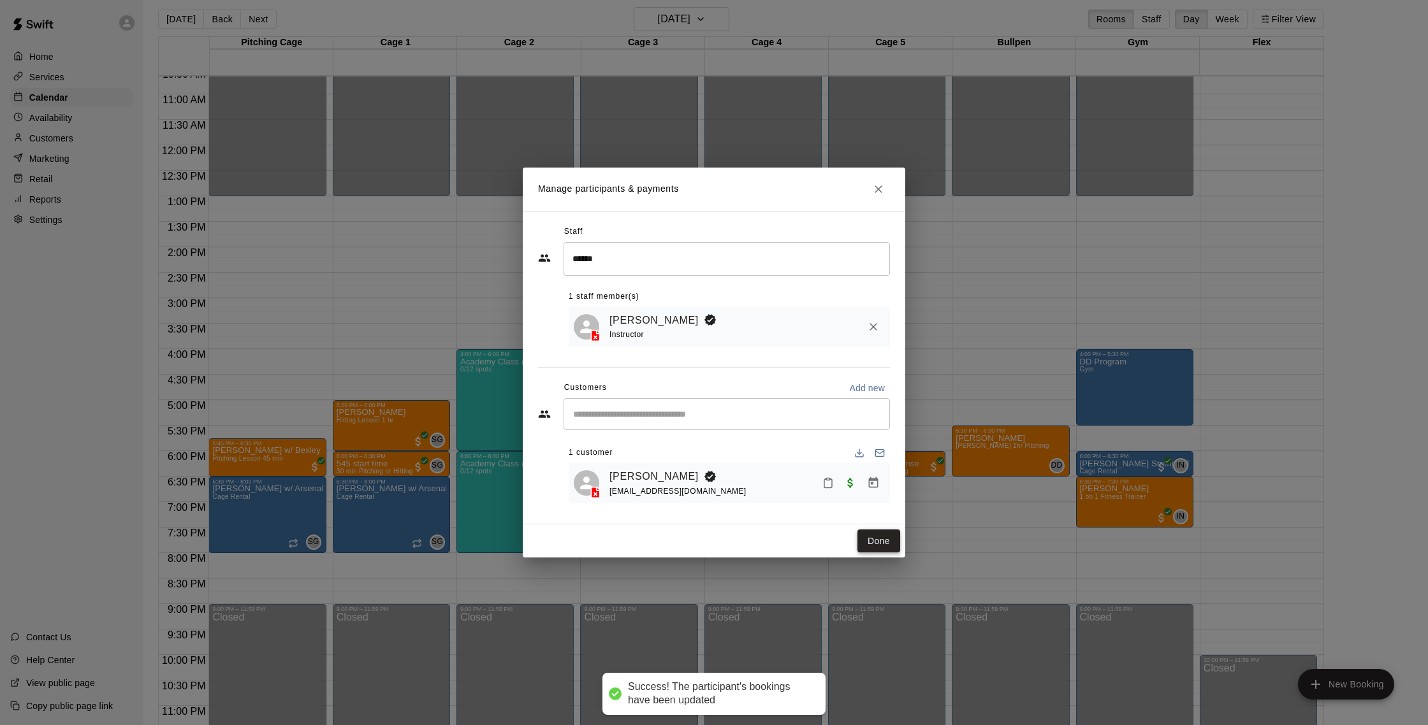
click at [877, 544] on button "Done" at bounding box center [878, 542] width 43 height 24
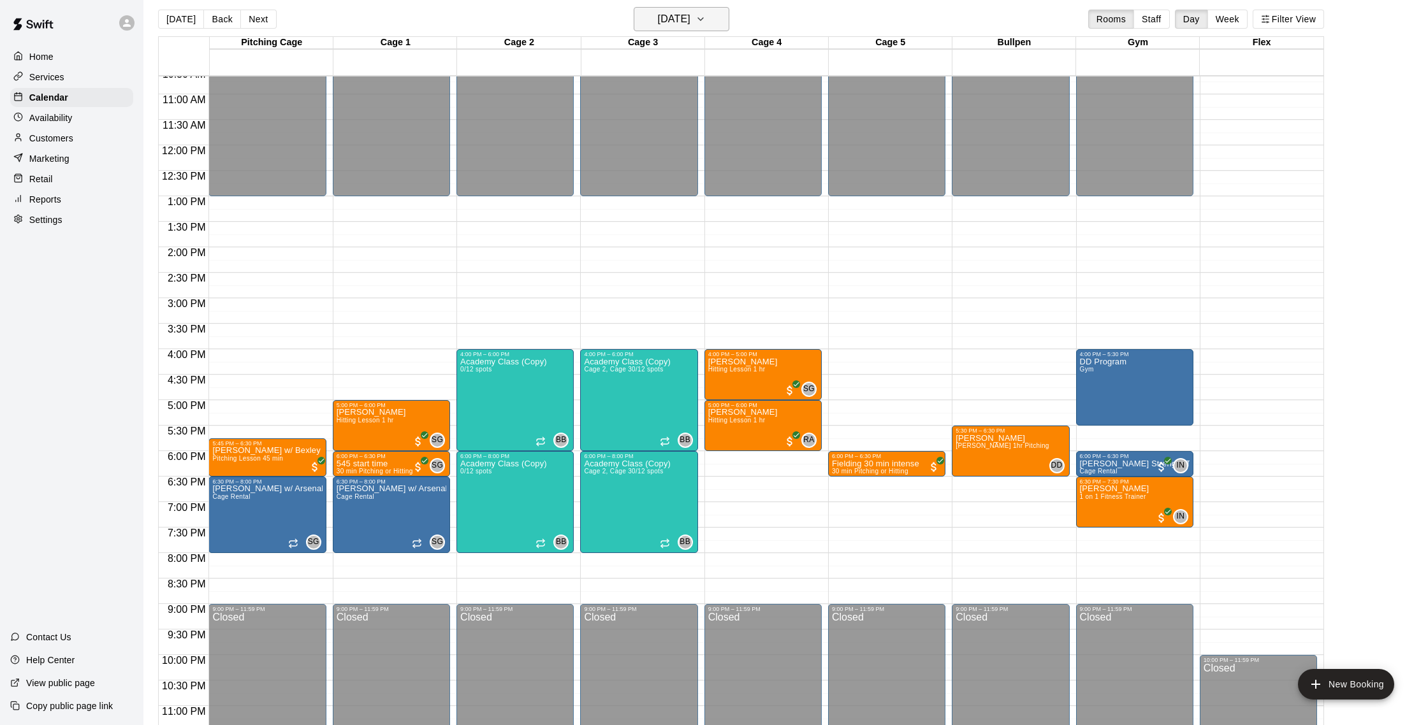
click at [667, 13] on h6 "Wednesday Sep 24" at bounding box center [674, 19] width 33 height 18
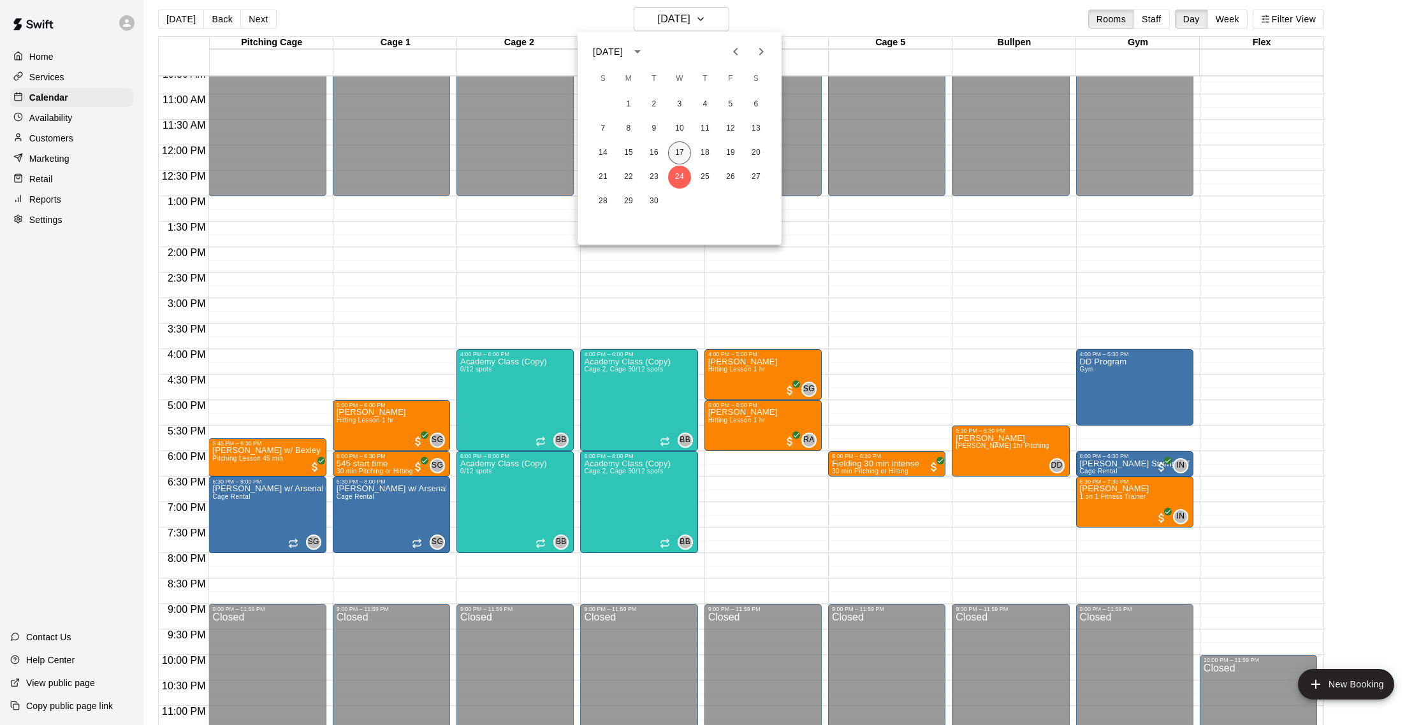
click at [674, 149] on button "17" at bounding box center [679, 152] width 23 height 23
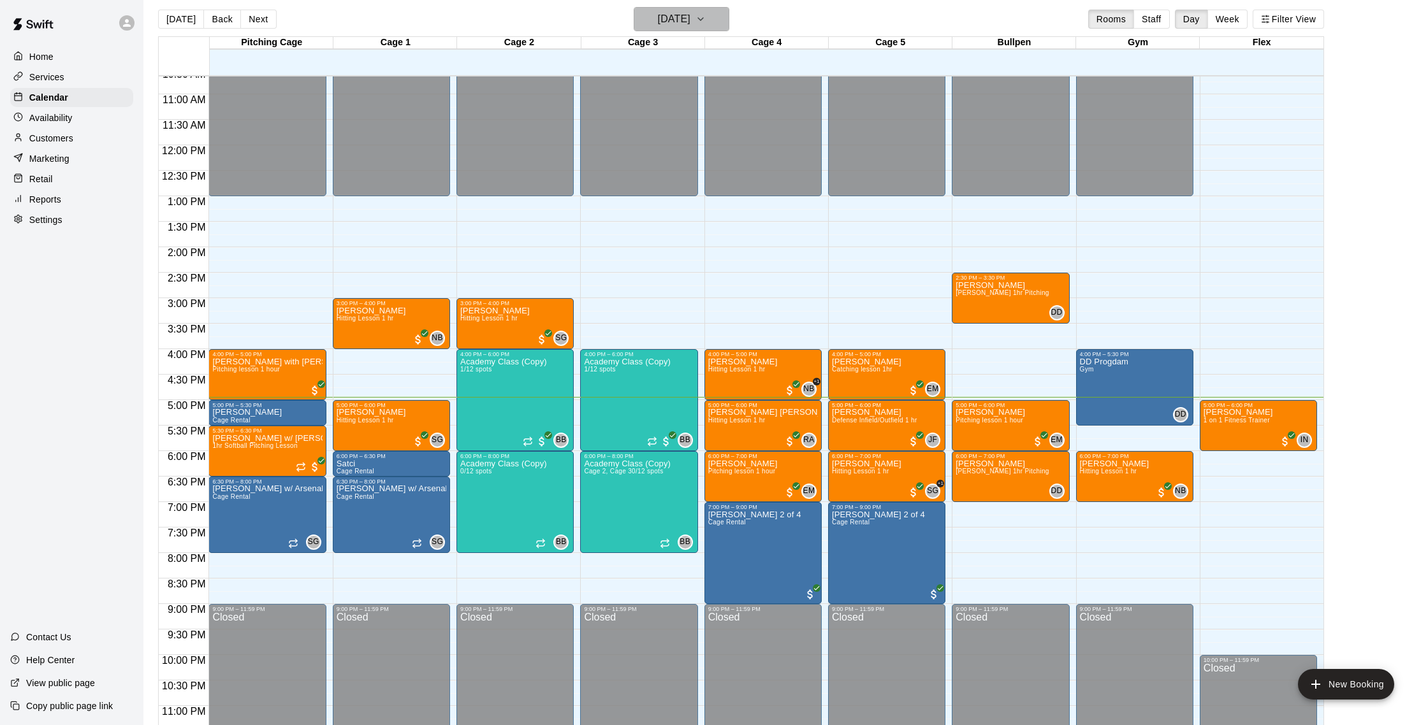
click at [690, 17] on h6 "[DATE]" at bounding box center [674, 19] width 33 height 18
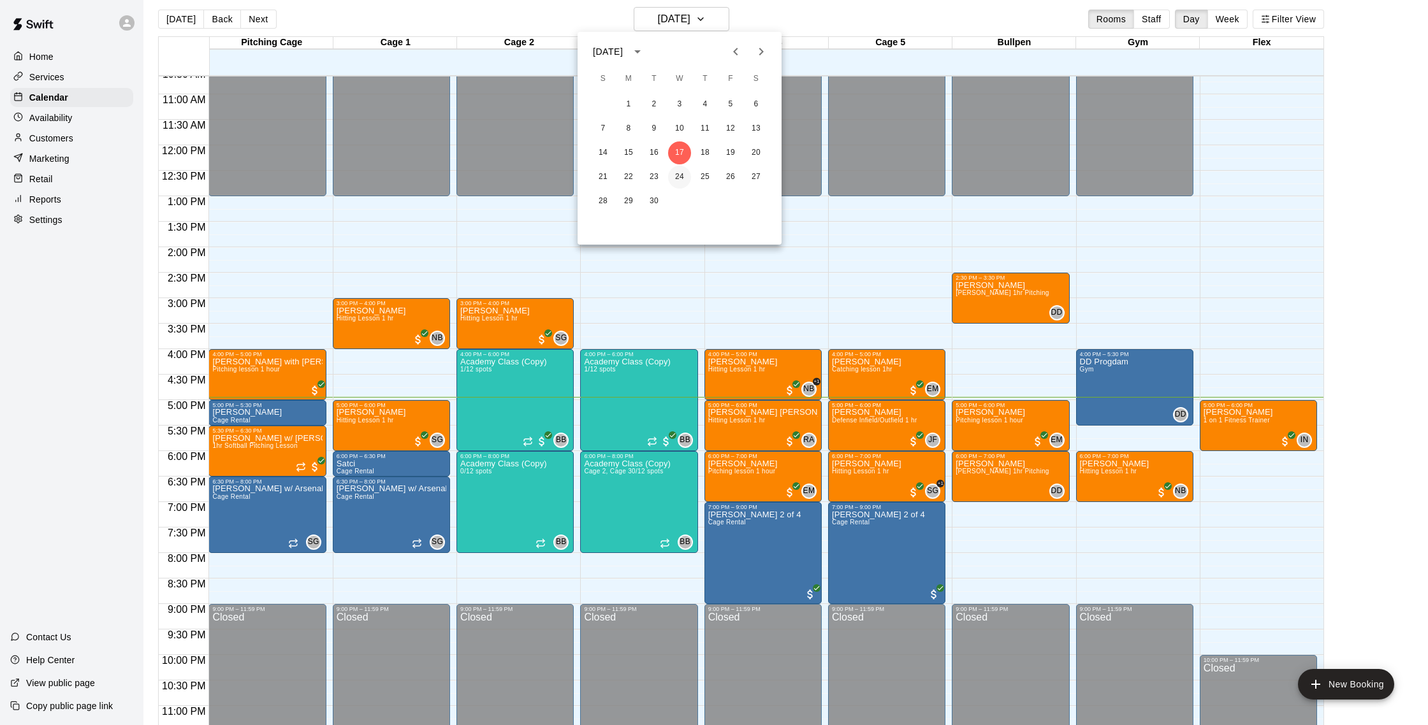
click at [685, 177] on button "24" at bounding box center [679, 177] width 23 height 23
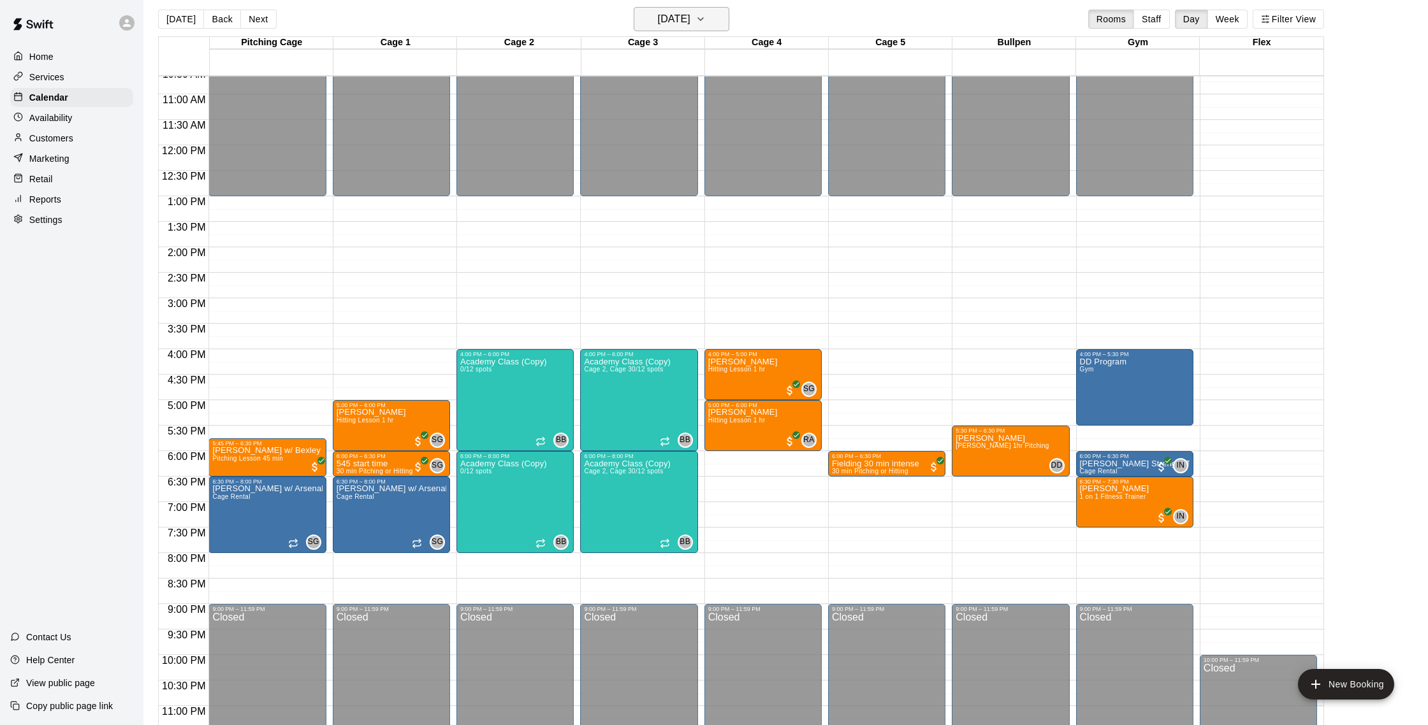
click at [706, 15] on icon "button" at bounding box center [700, 18] width 10 height 15
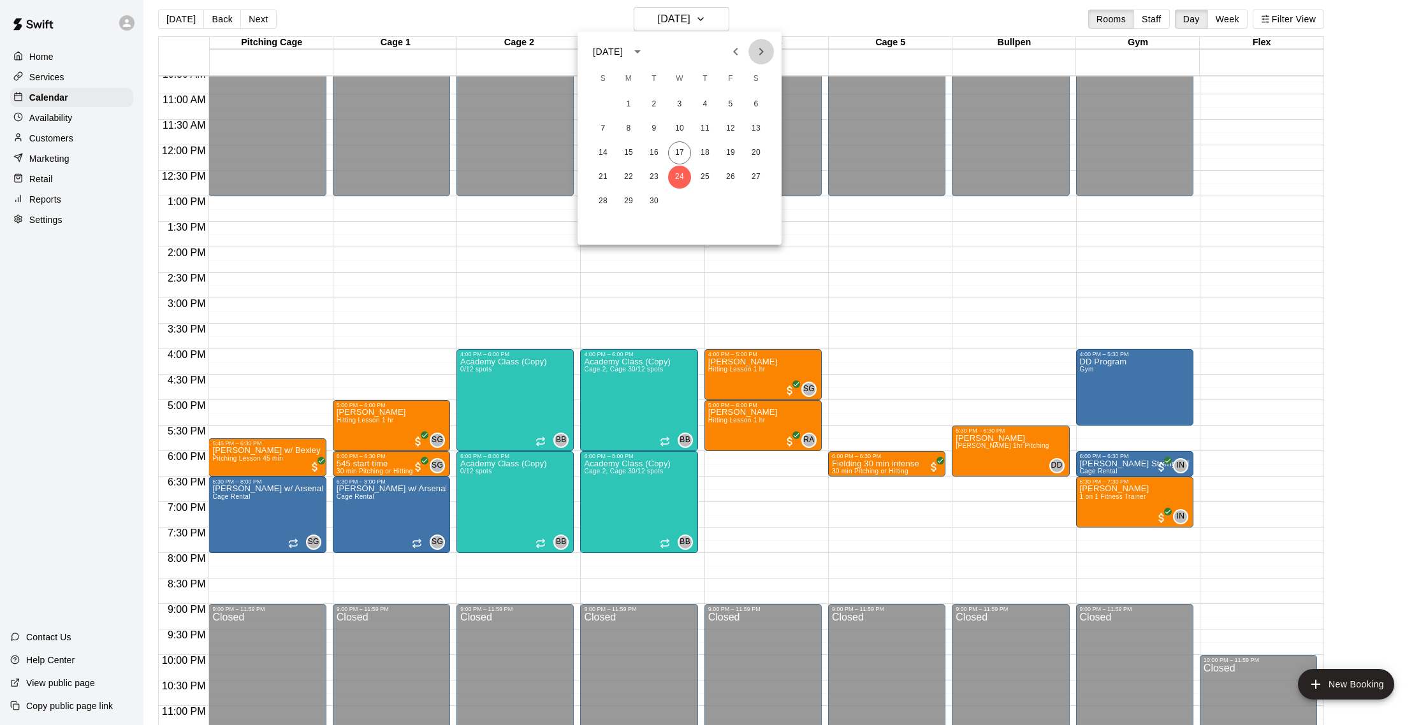
click at [762, 57] on icon "Next month" at bounding box center [760, 51] width 15 height 15
click at [684, 105] on button "1" at bounding box center [679, 104] width 23 height 23
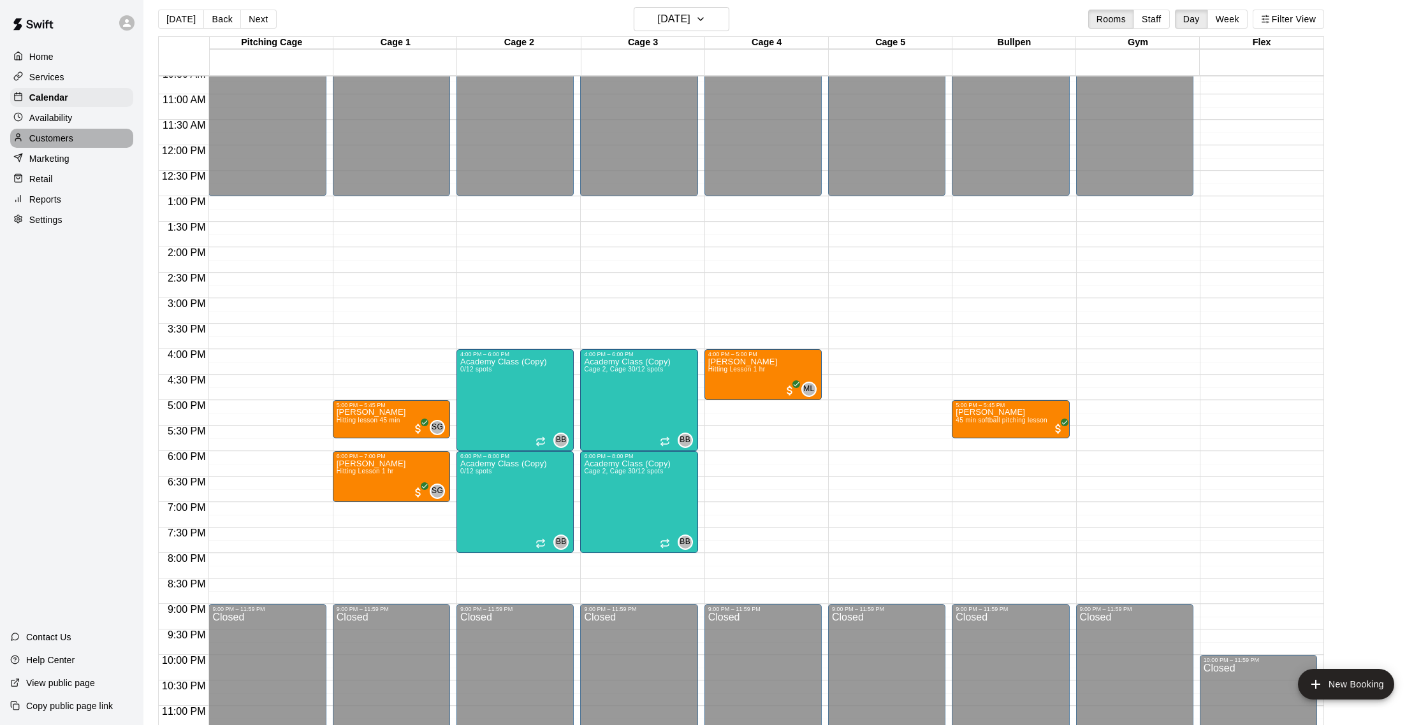
click at [54, 145] on div "Customers" at bounding box center [71, 138] width 123 height 19
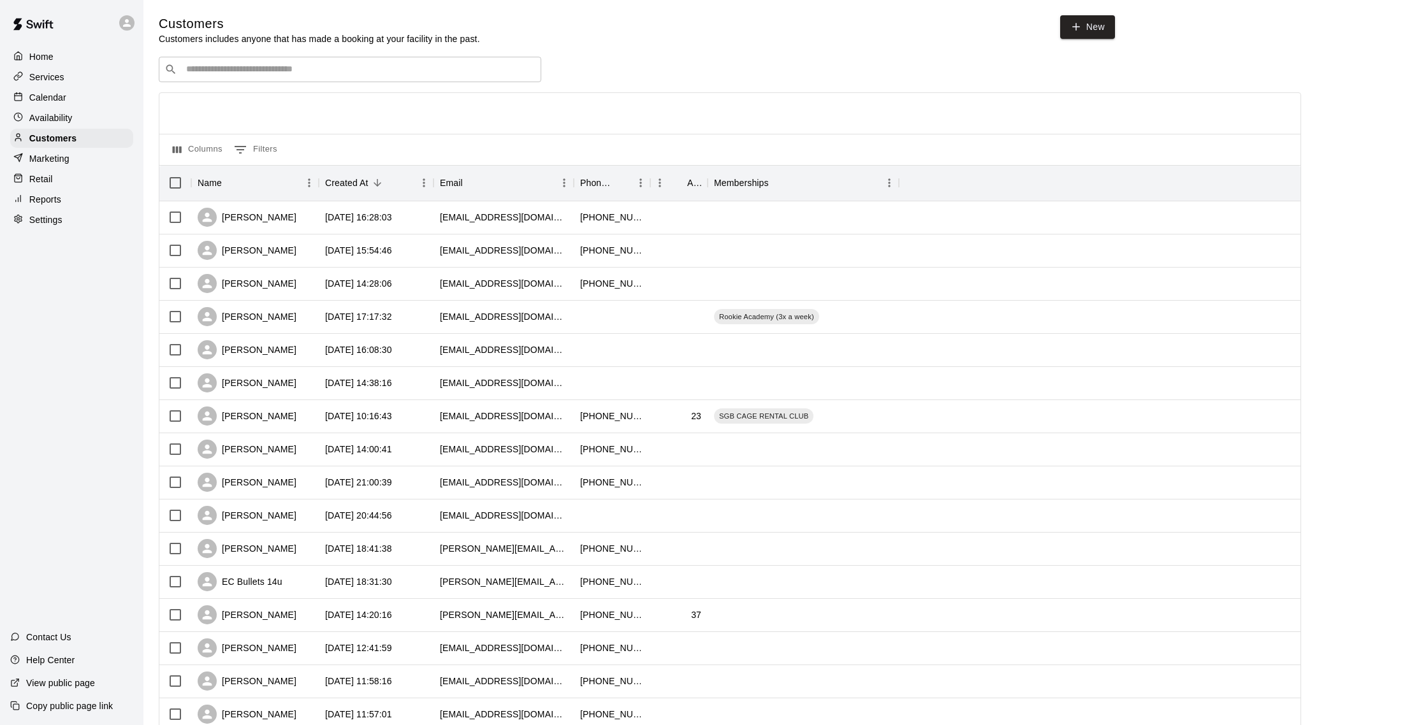
click at [305, 61] on div "​ ​" at bounding box center [350, 69] width 382 height 25
type input "*******"
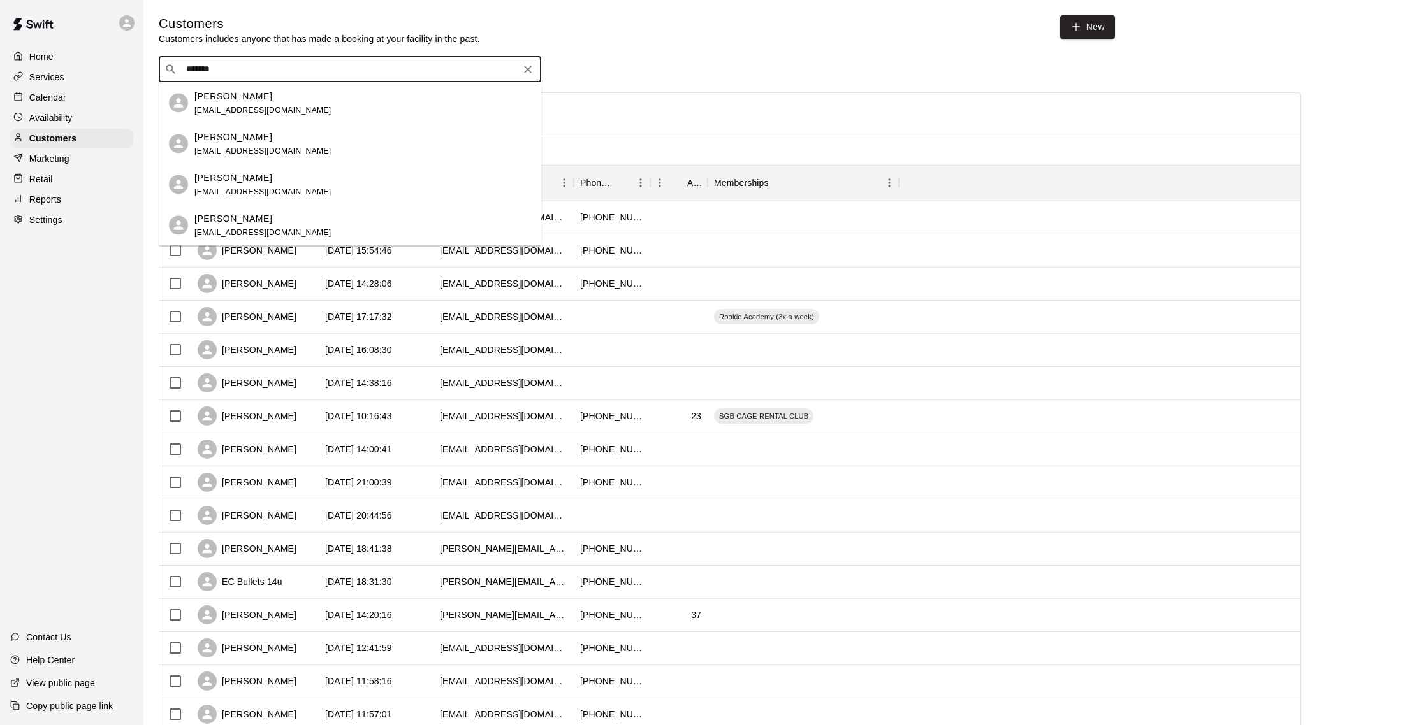
click at [326, 99] on div "Garrett Weisel gweisel@gmail.com" at bounding box center [362, 102] width 337 height 27
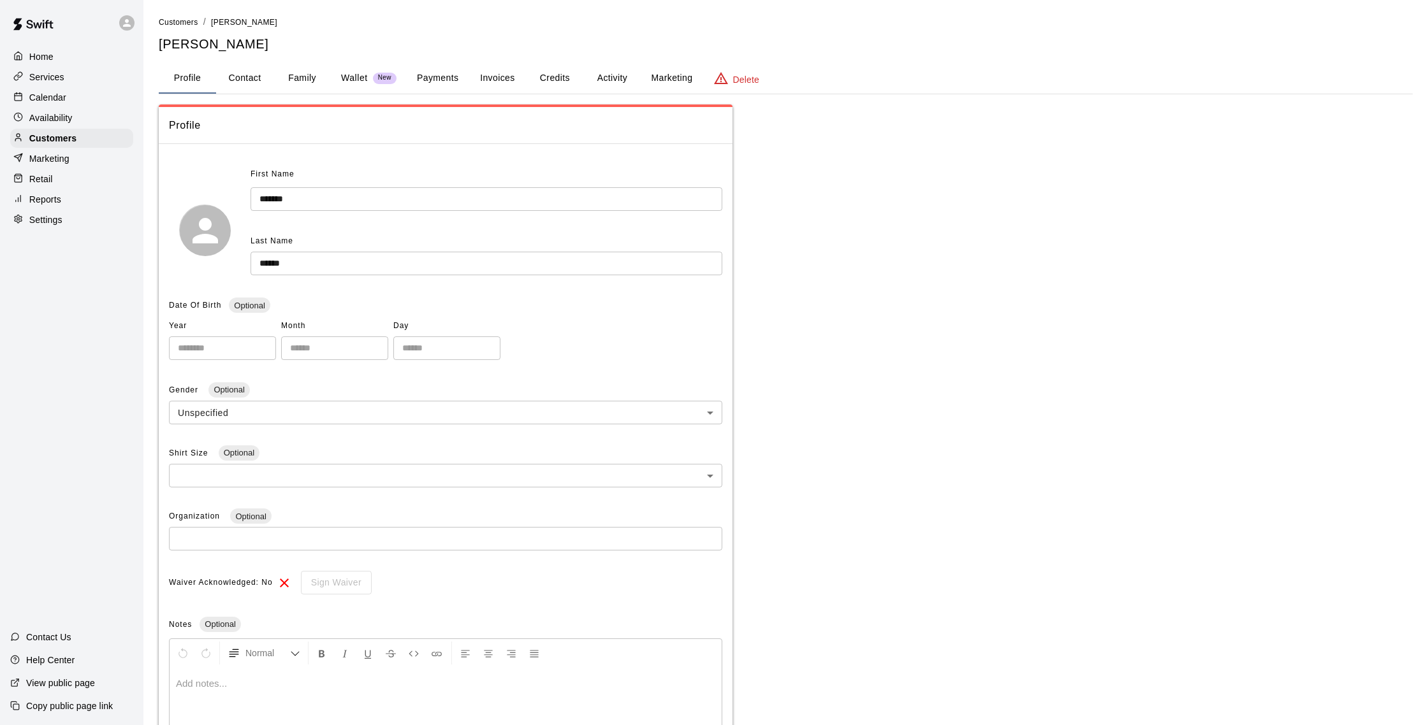
click at [607, 73] on button "Activity" at bounding box center [611, 78] width 57 height 31
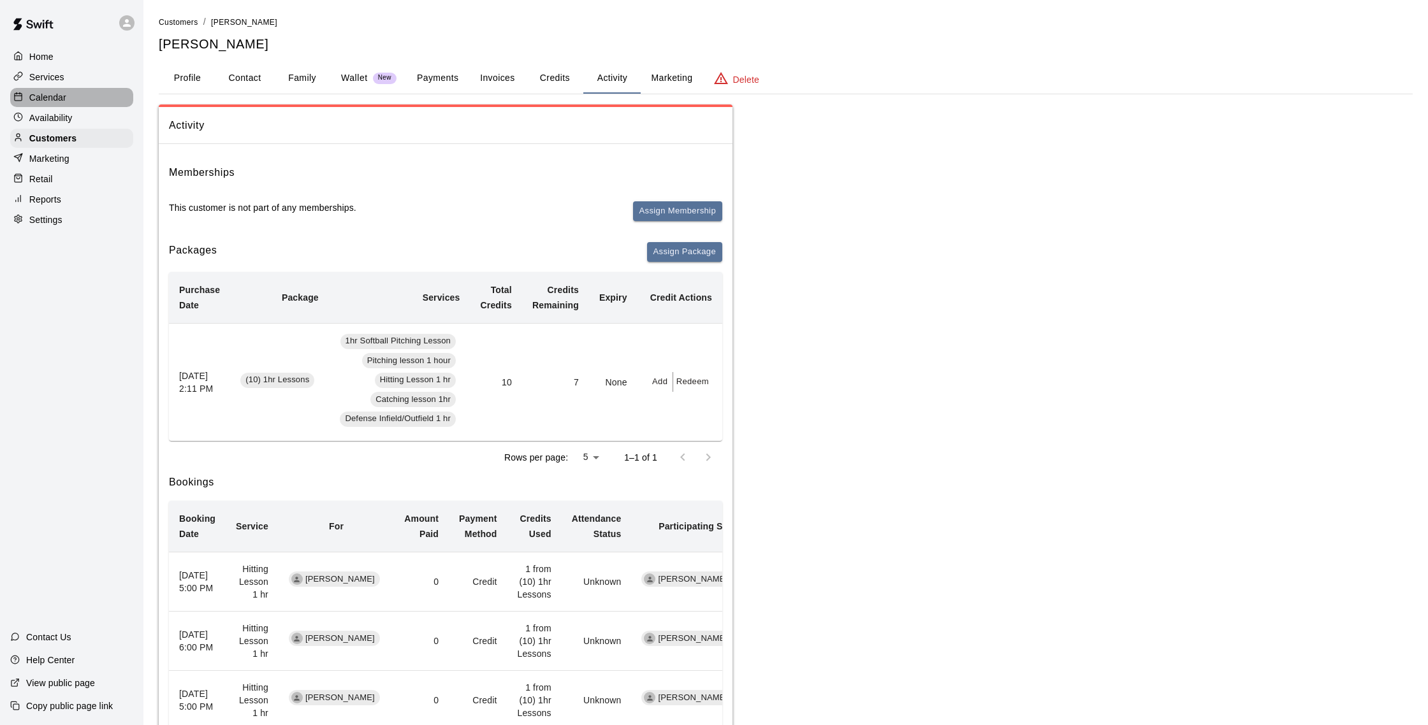
click at [46, 98] on p "Calendar" at bounding box center [47, 97] width 37 height 13
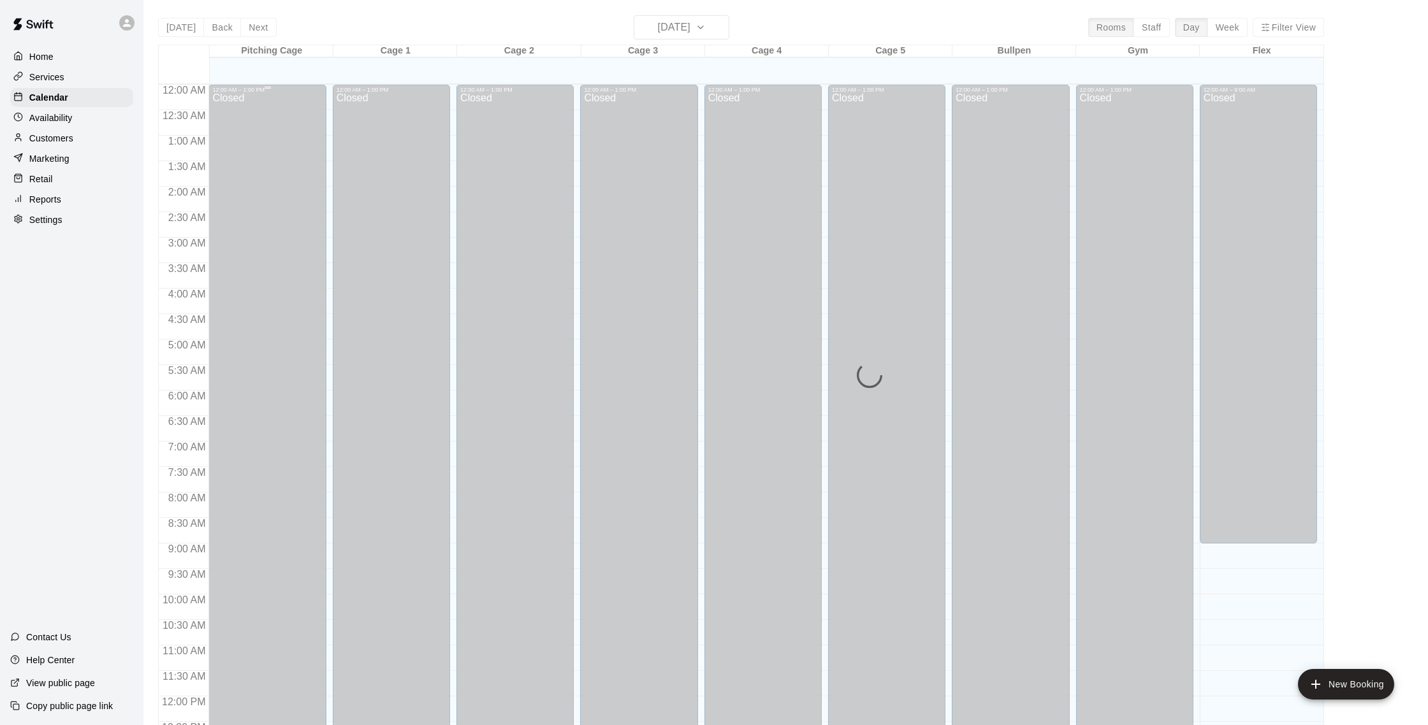
scroll to position [531, 0]
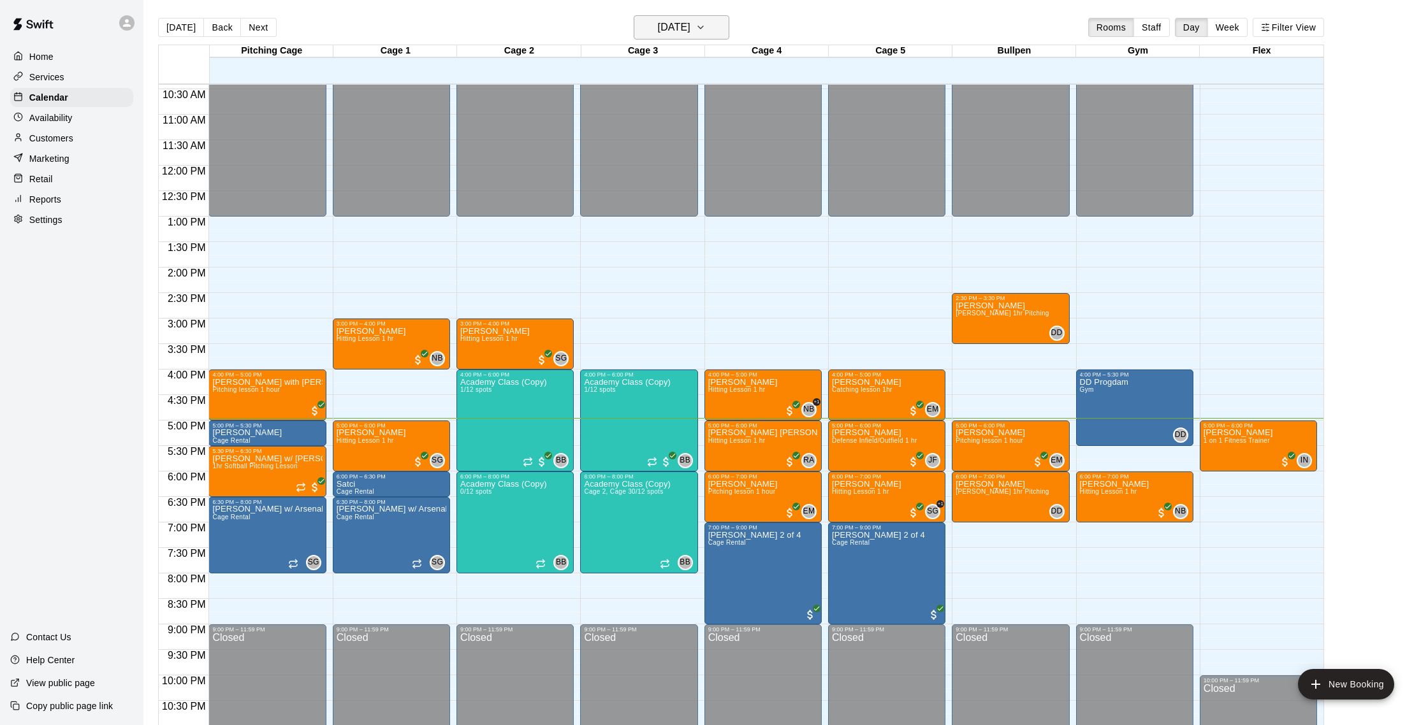
click at [690, 35] on h6 "[DATE]" at bounding box center [674, 27] width 33 height 18
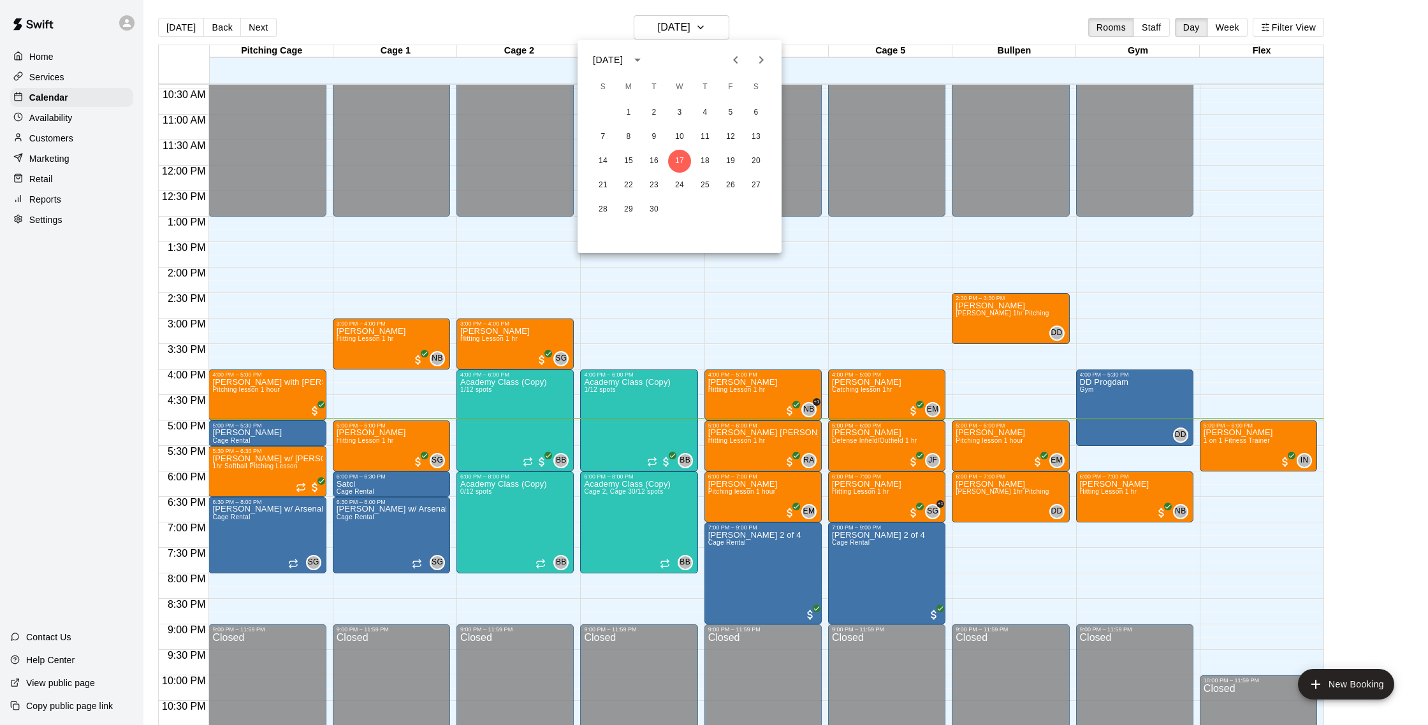
click at [762, 71] on button "Next month" at bounding box center [760, 59] width 25 height 25
click at [681, 110] on button "1" at bounding box center [679, 112] width 23 height 23
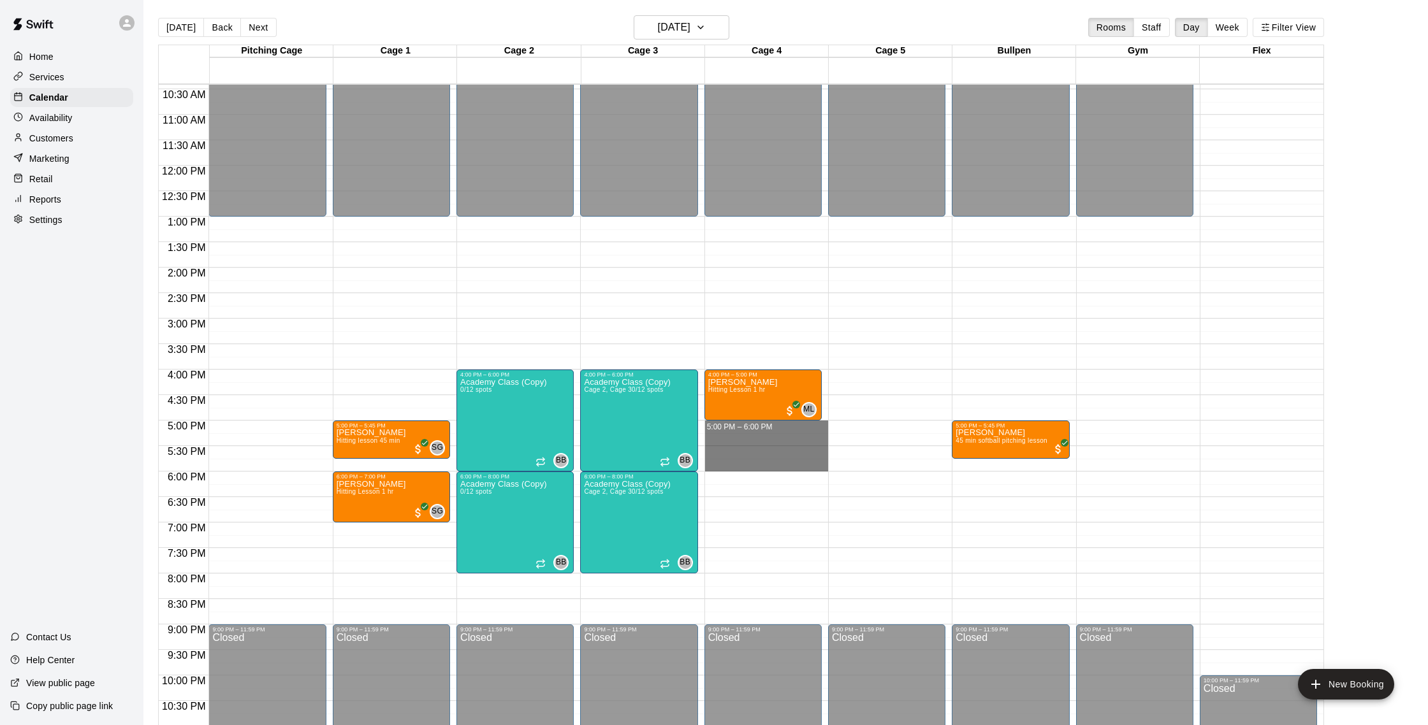
drag, startPoint x: 739, startPoint y: 426, endPoint x: 739, endPoint y: 461, distance: 34.4
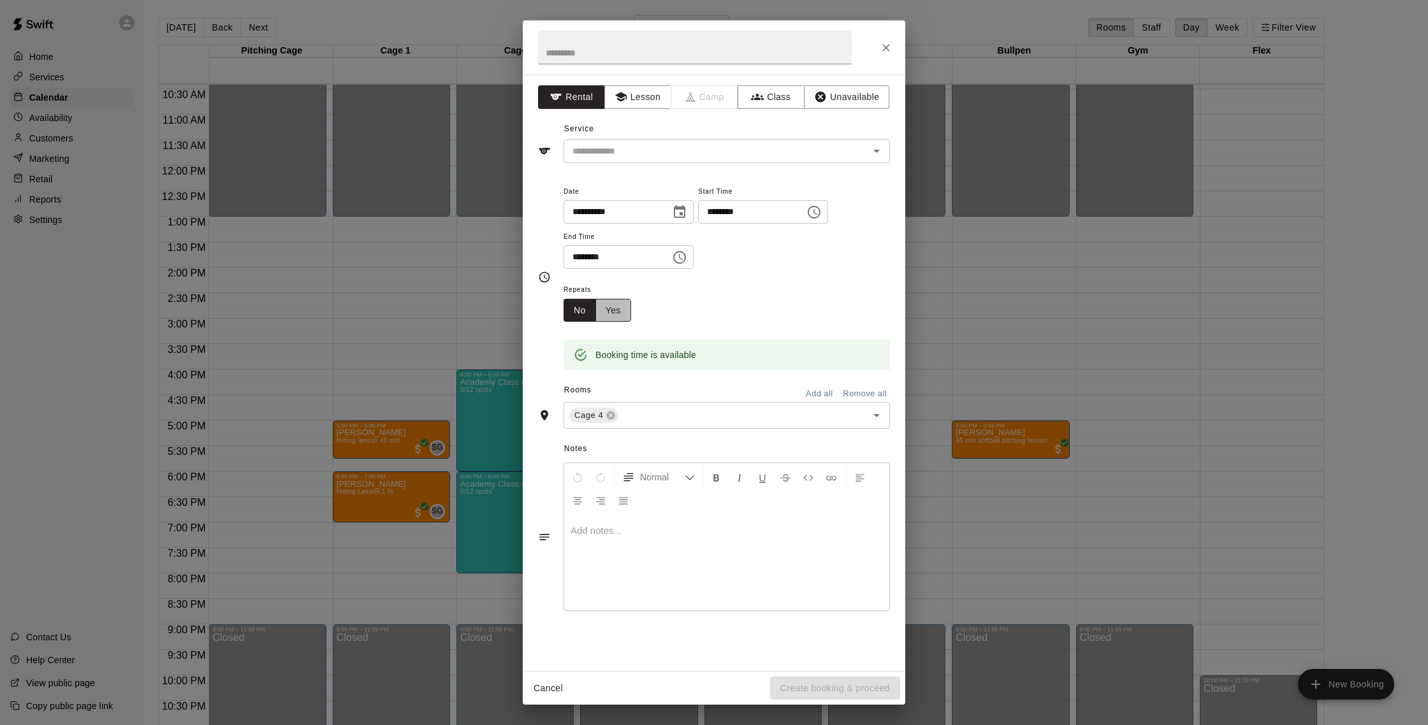
click at [629, 305] on button "Yes" at bounding box center [613, 311] width 36 height 24
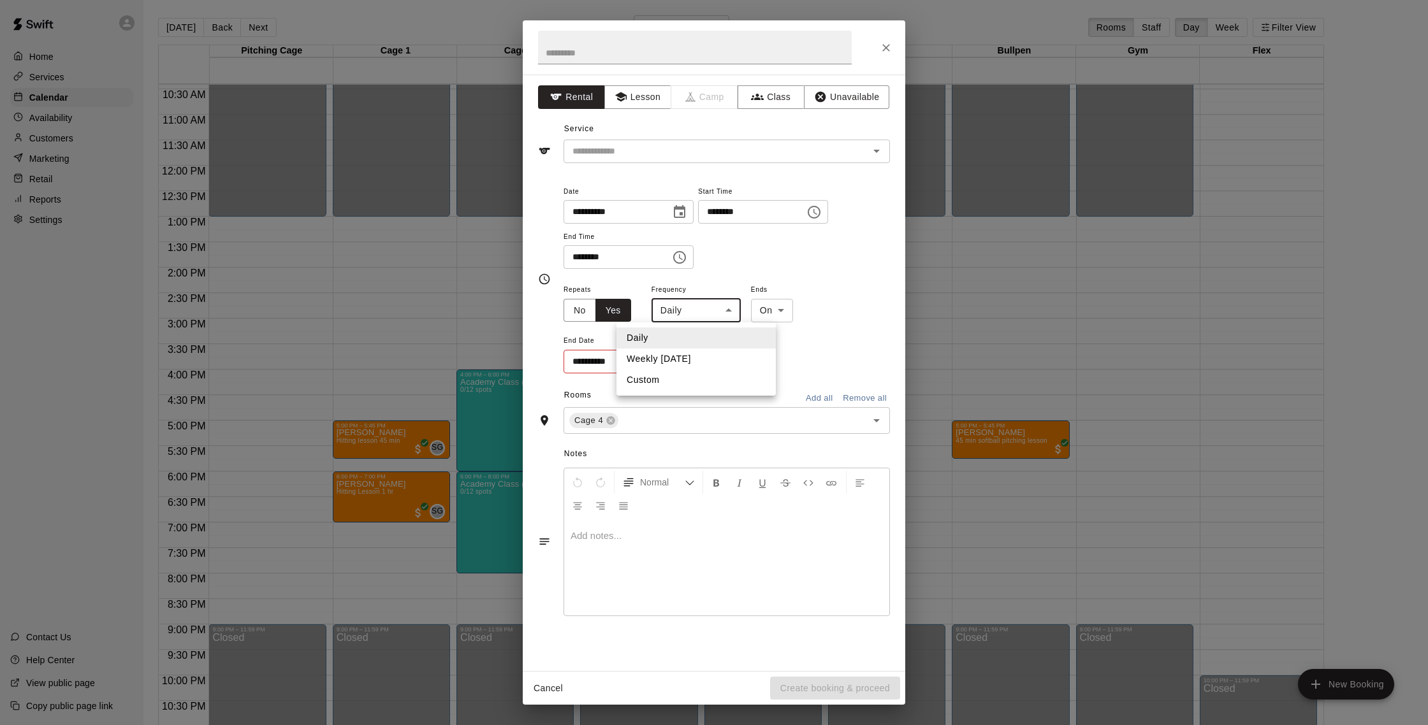
click at [711, 315] on body "Home Services Calendar Availability Customers Marketing Retail Reports Settings…" at bounding box center [714, 373] width 1428 height 746
click at [709, 356] on li "Weekly on Wednesday" at bounding box center [695, 359] width 159 height 21
type input "******"
click at [687, 365] on button "Choose date" at bounding box center [676, 361] width 25 height 25
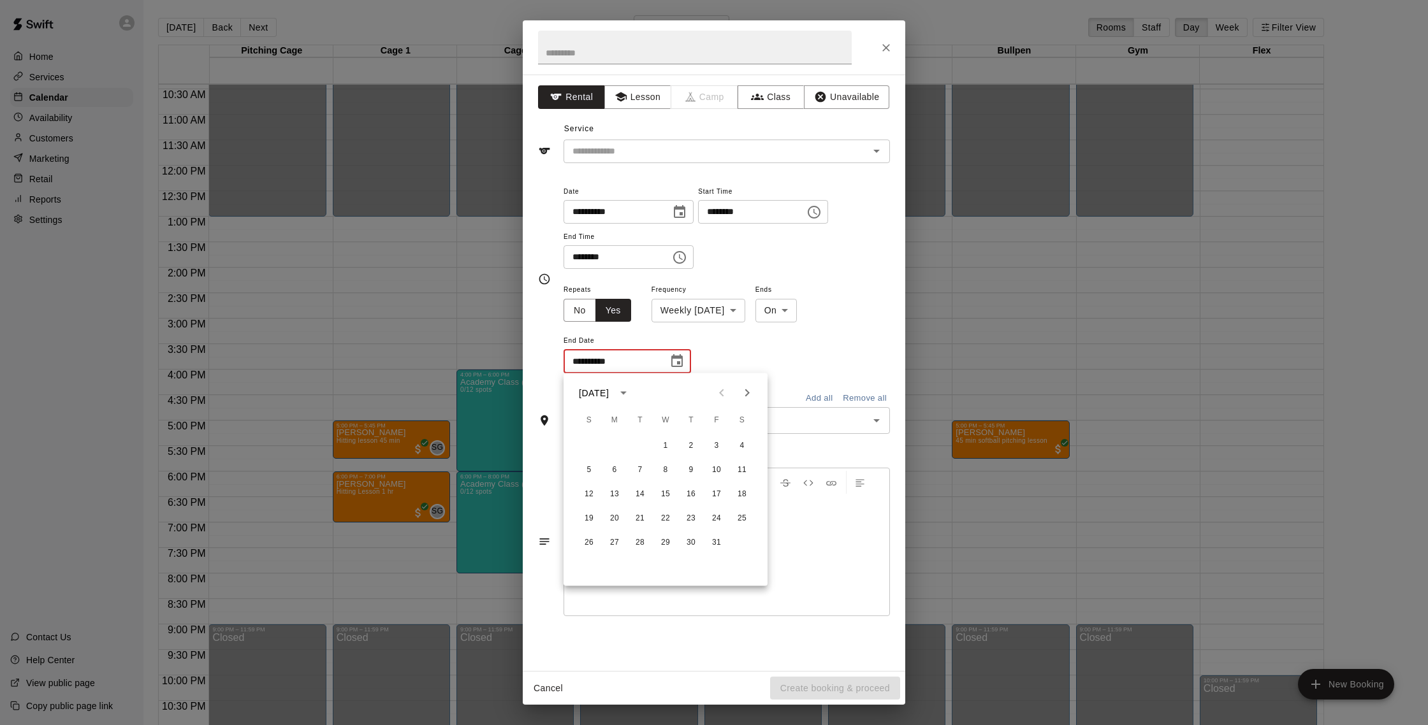
click at [746, 395] on icon "Next month" at bounding box center [747, 393] width 4 height 8
click at [665, 491] on button "12" at bounding box center [665, 494] width 23 height 23
type input "**********"
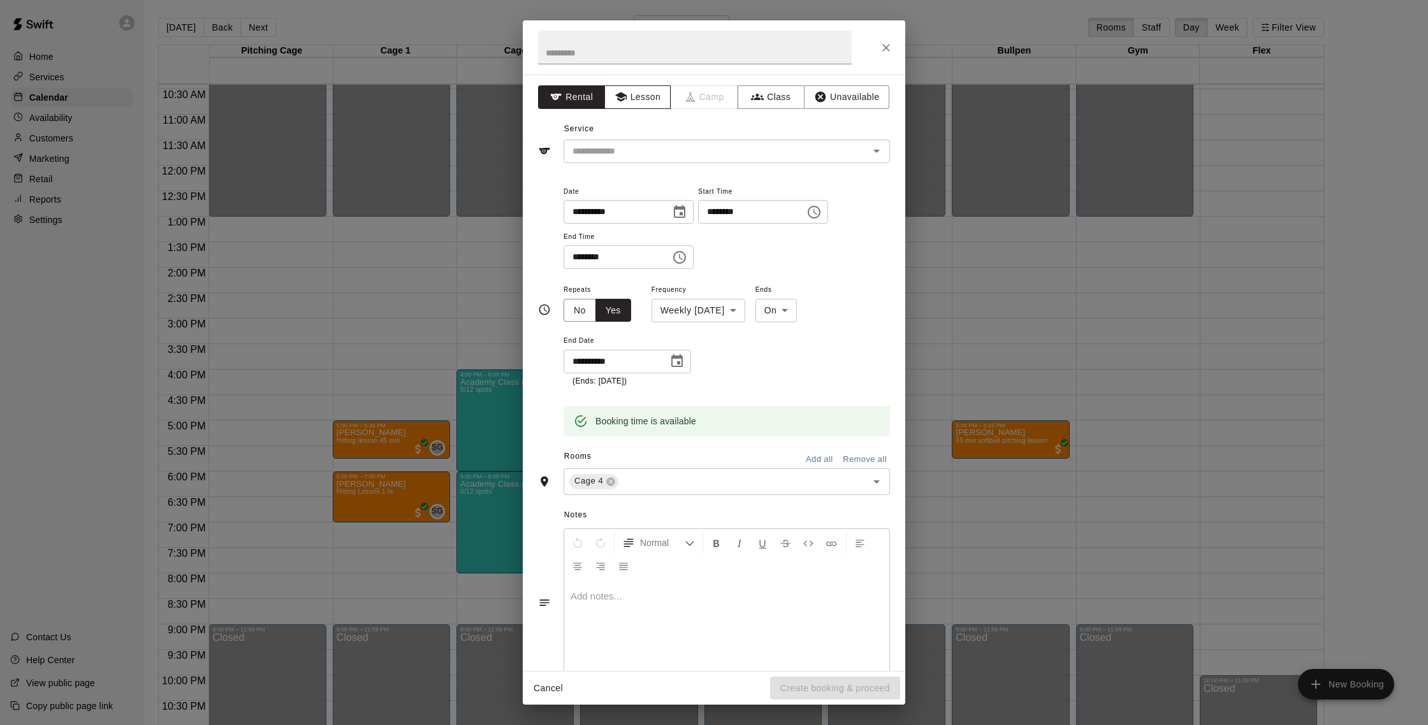
click at [638, 103] on button "Lesson" at bounding box center [637, 97] width 67 height 24
click at [634, 138] on div "Service ​" at bounding box center [714, 141] width 352 height 44
click at [646, 147] on input "text" at bounding box center [707, 151] width 281 height 16
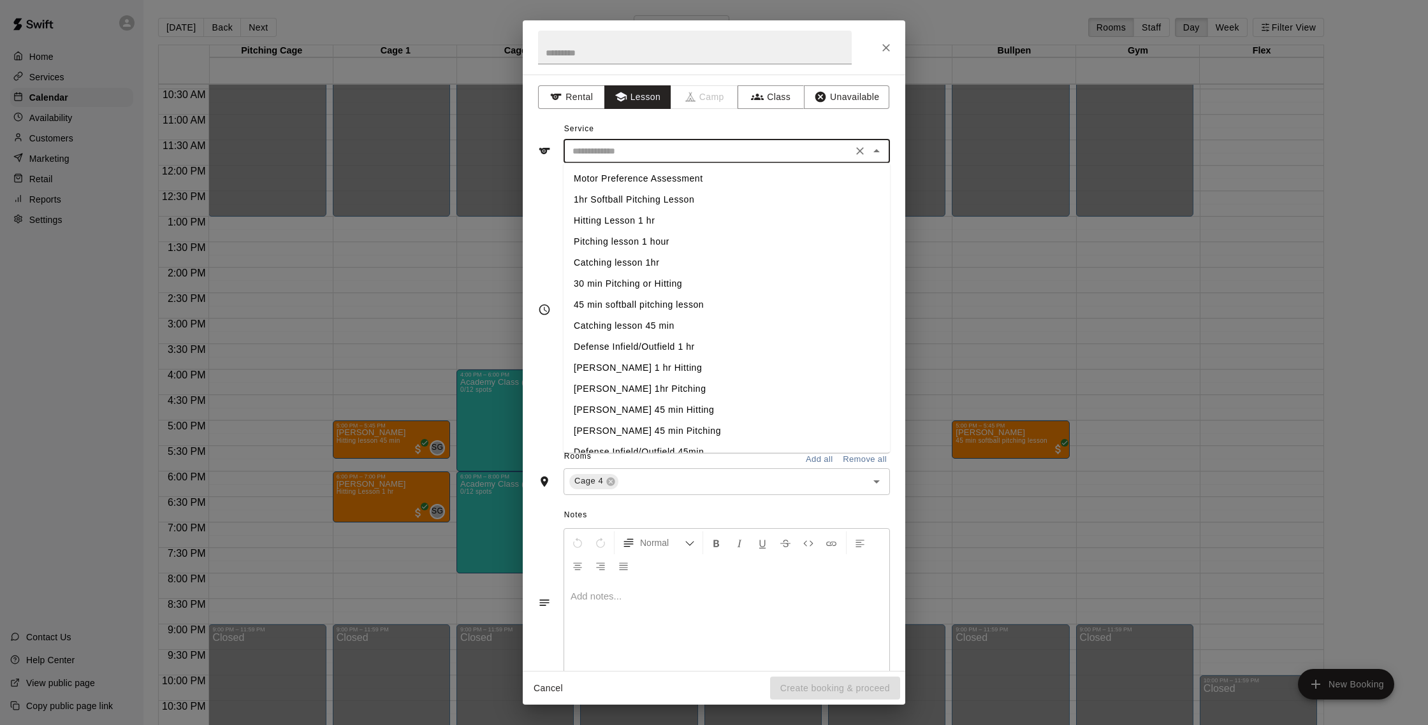
click at [621, 220] on li "Hitting Lesson 1 hr" at bounding box center [726, 220] width 326 height 21
type input "**********"
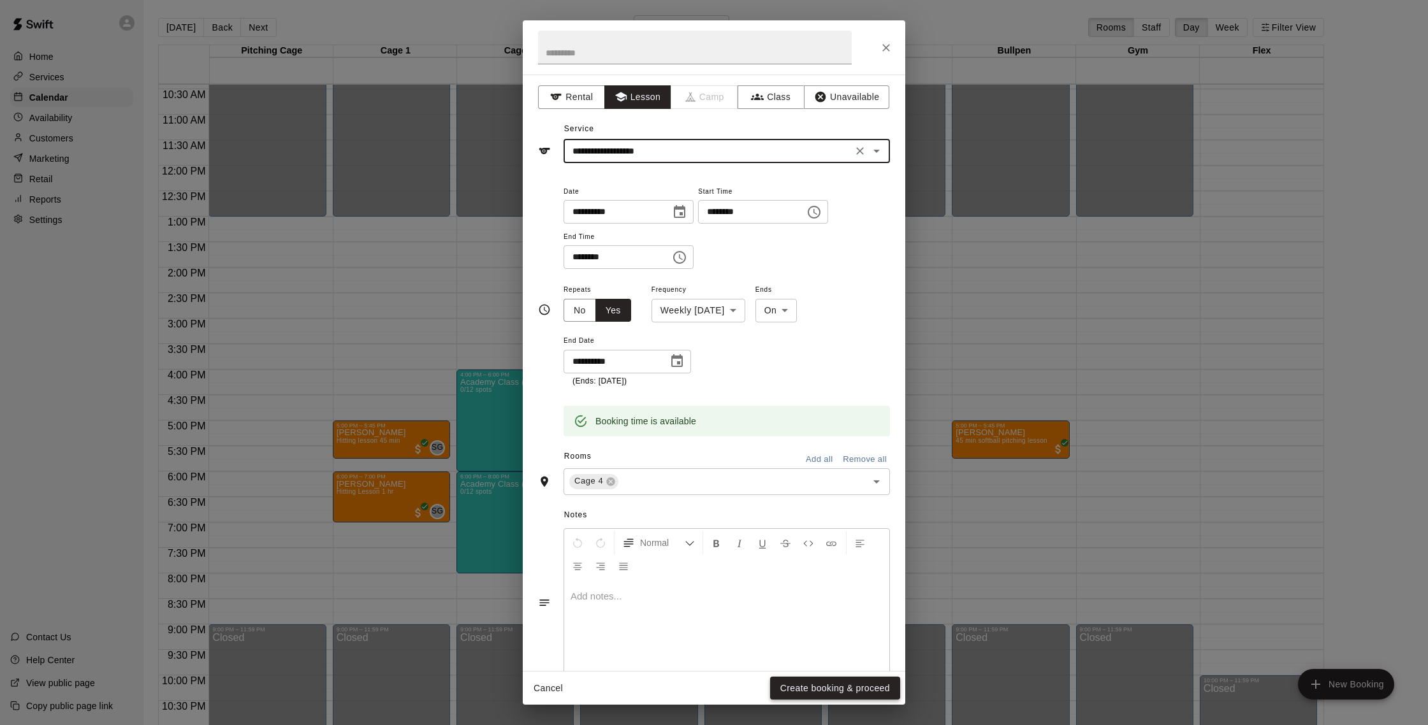
click at [876, 688] on button "Create booking & proceed" at bounding box center [835, 689] width 130 height 24
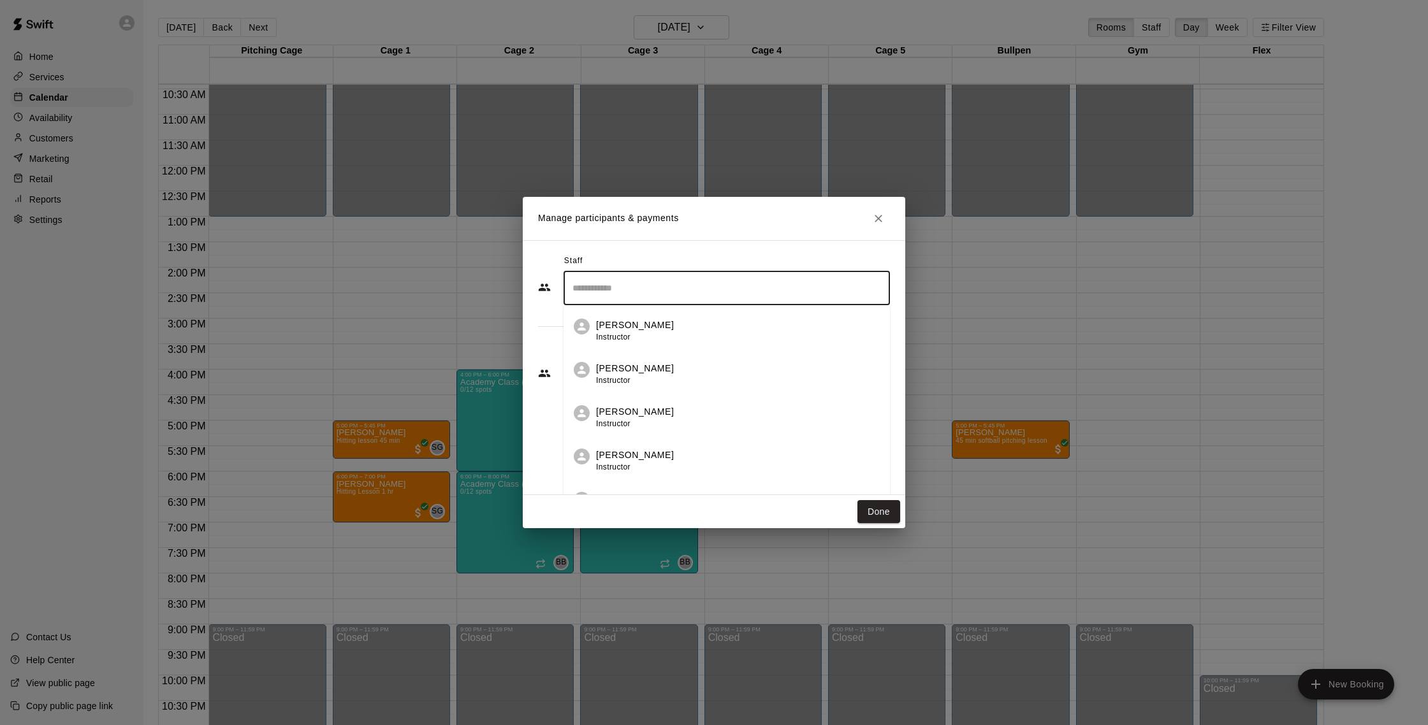
click at [642, 289] on input "Search staff" at bounding box center [726, 288] width 315 height 22
click at [644, 321] on p "[PERSON_NAME]" at bounding box center [635, 325] width 78 height 13
type input "******"
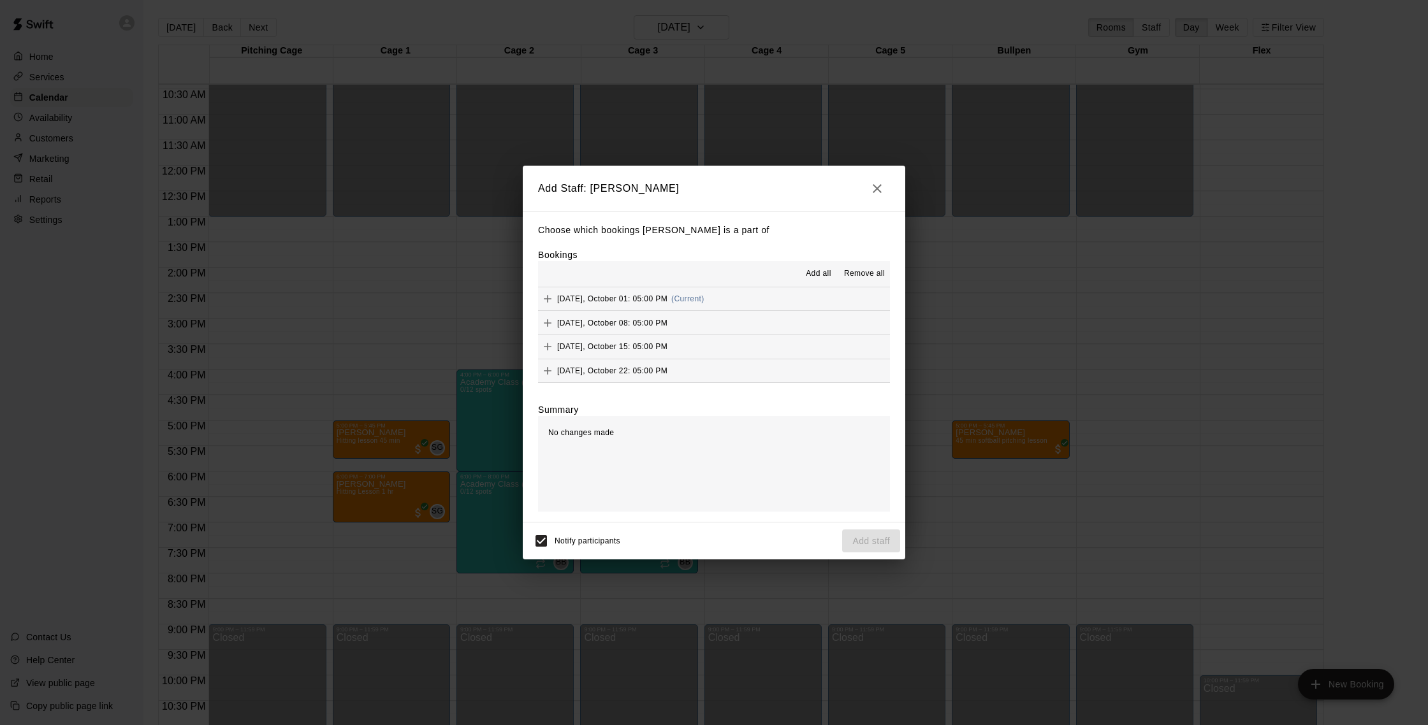
click at [726, 297] on button "Wednesday, October 01: 05:00 PM (Current)" at bounding box center [714, 299] width 352 height 24
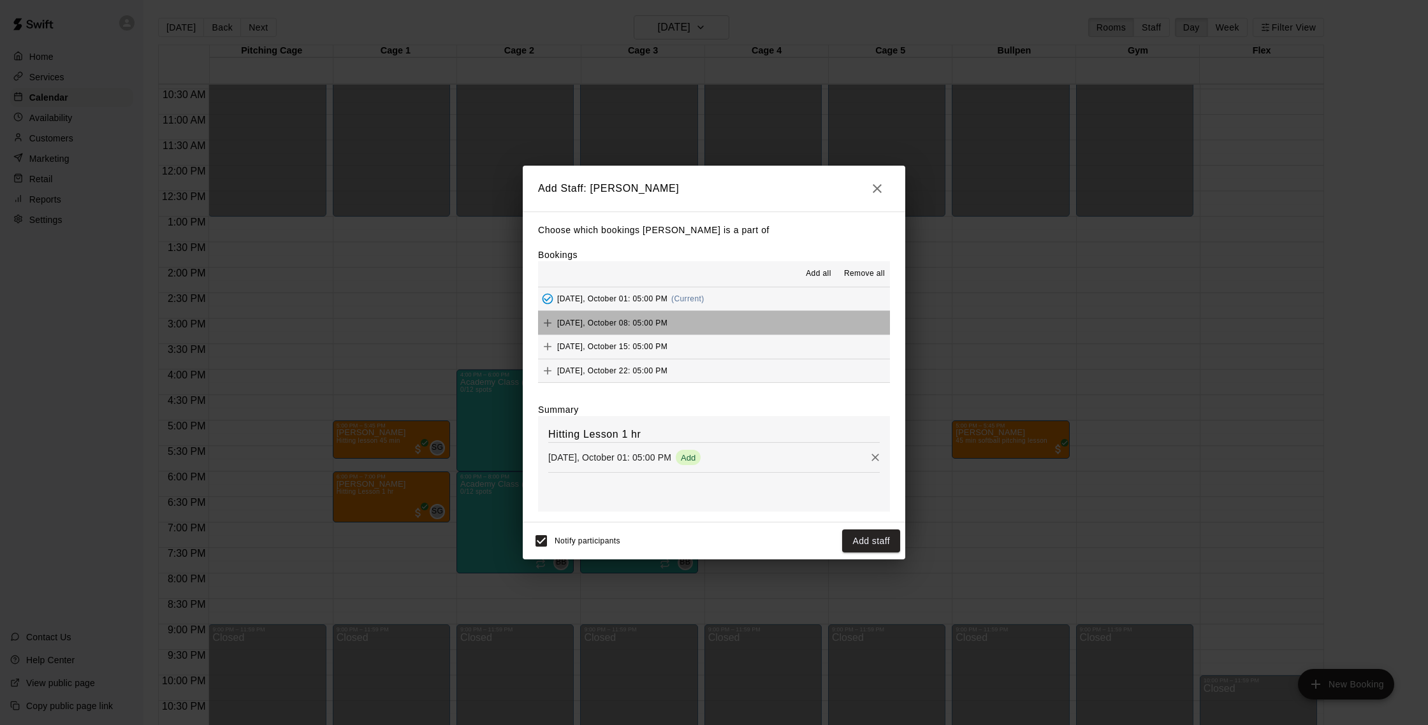
click at [701, 317] on button "Wednesday, October 08: 05:00 PM" at bounding box center [714, 323] width 352 height 24
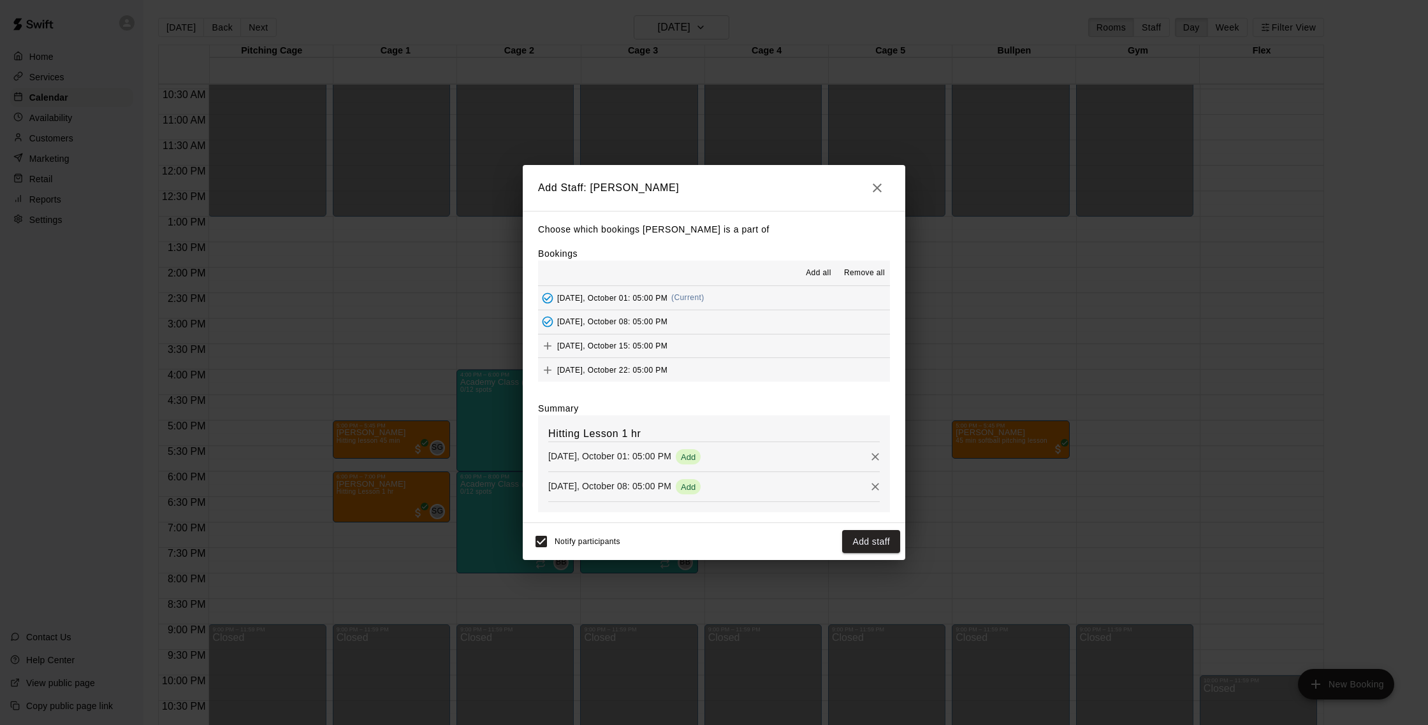
click at [703, 345] on button "Wednesday, October 15: 05:00 PM" at bounding box center [714, 347] width 352 height 24
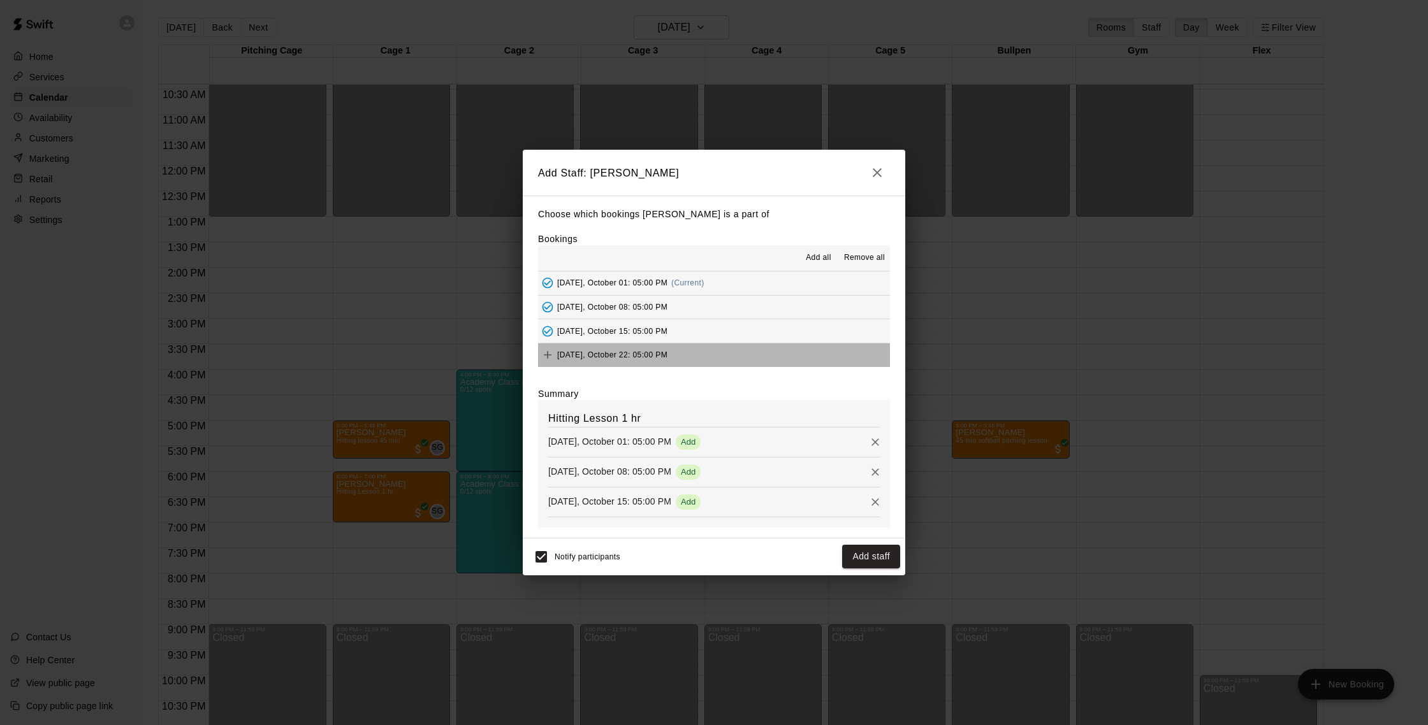
click at [706, 354] on button "Wednesday, October 22: 05:00 PM" at bounding box center [714, 356] width 352 height 24
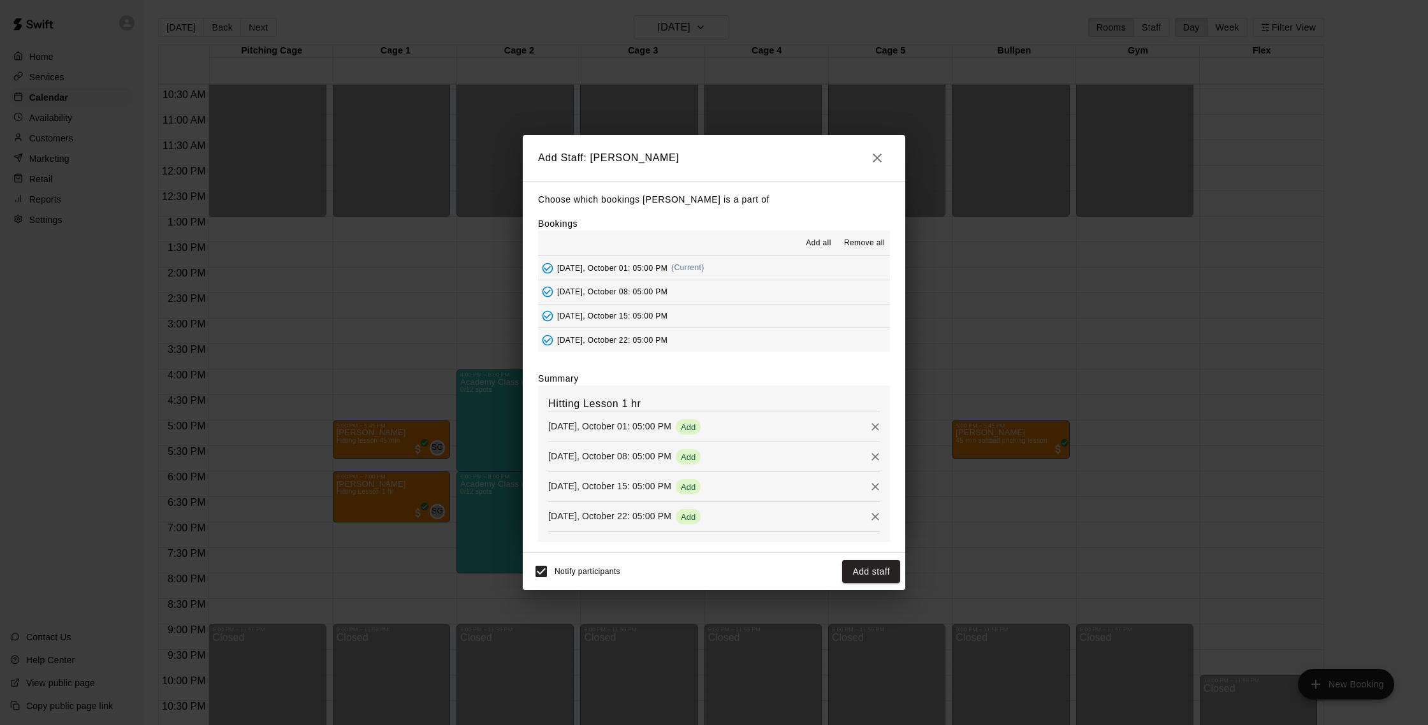
scroll to position [72, 0]
click at [705, 312] on button "Wednesday, November 05: 05:00 PM" at bounding box center [714, 317] width 352 height 24
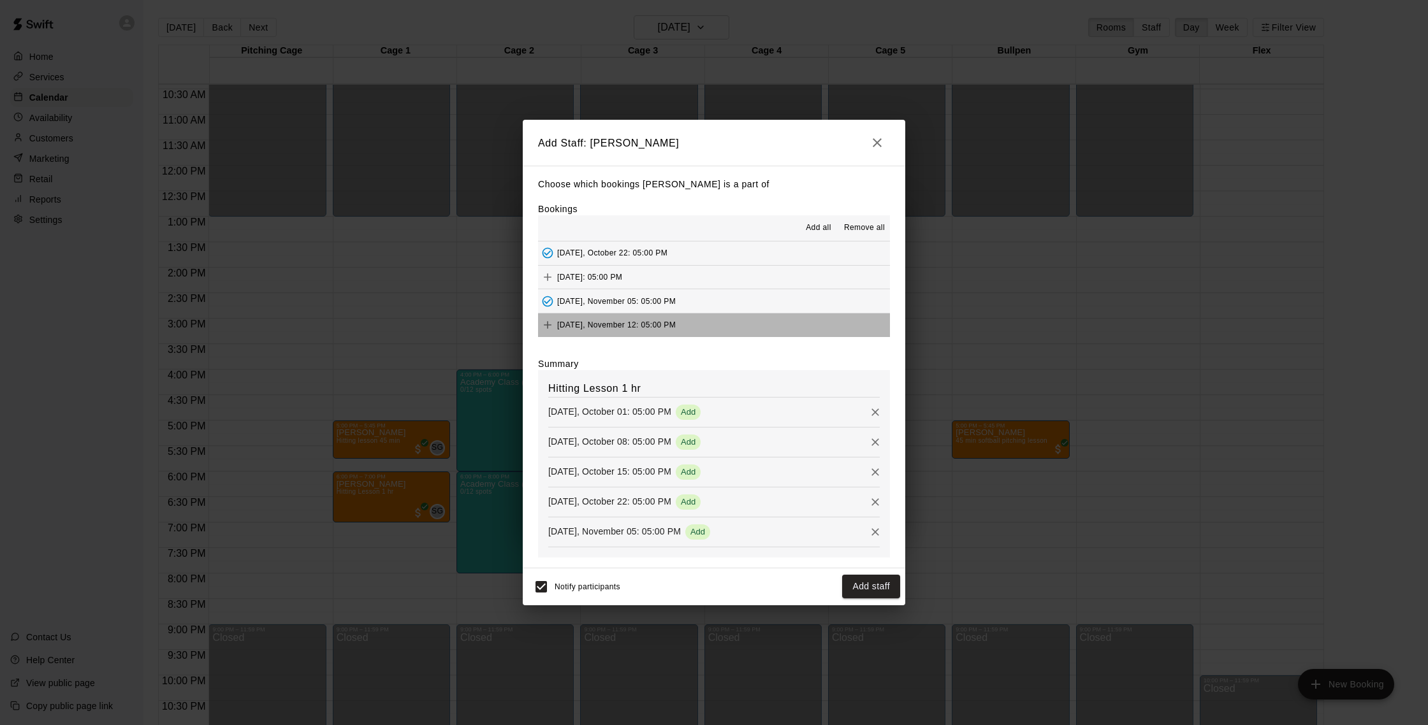
click at [707, 322] on button "Wednesday, November 12: 05:00 PM" at bounding box center [714, 326] width 352 height 24
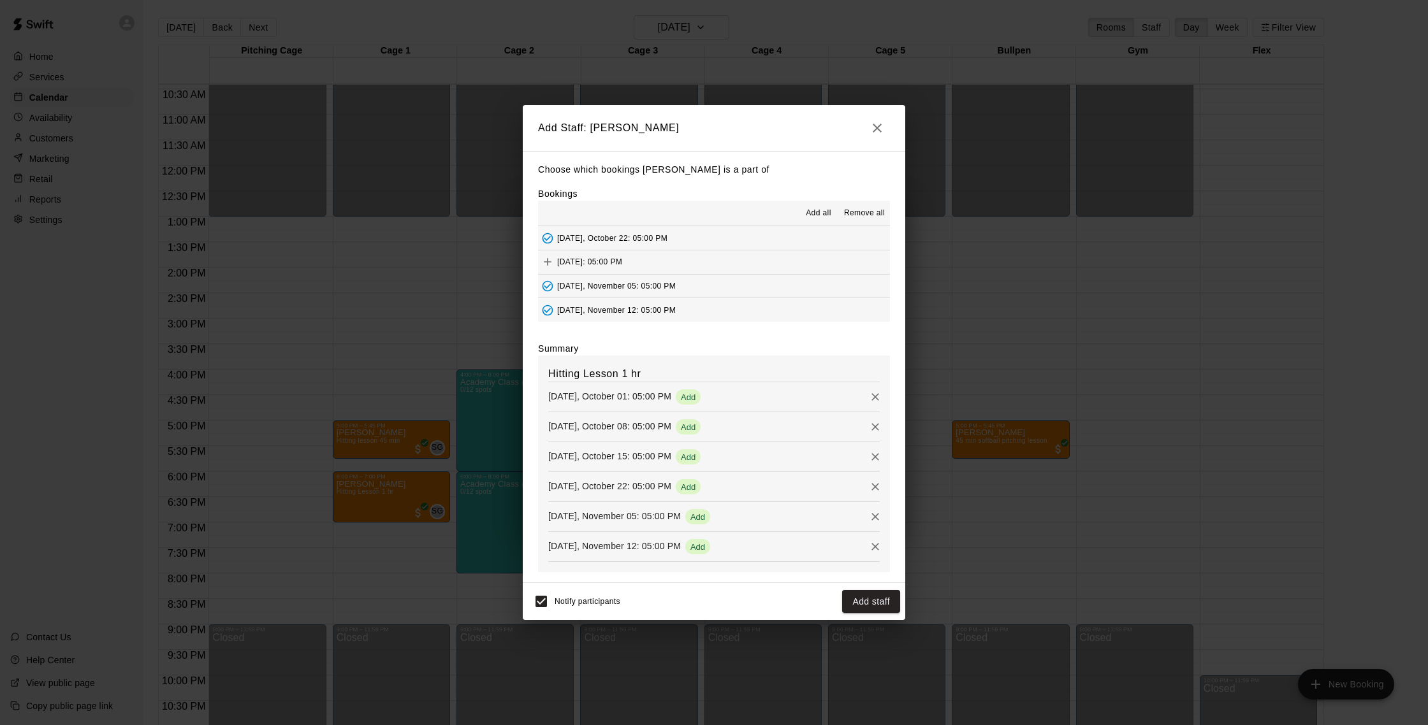
click at [873, 595] on button "Add staff" at bounding box center [871, 602] width 58 height 24
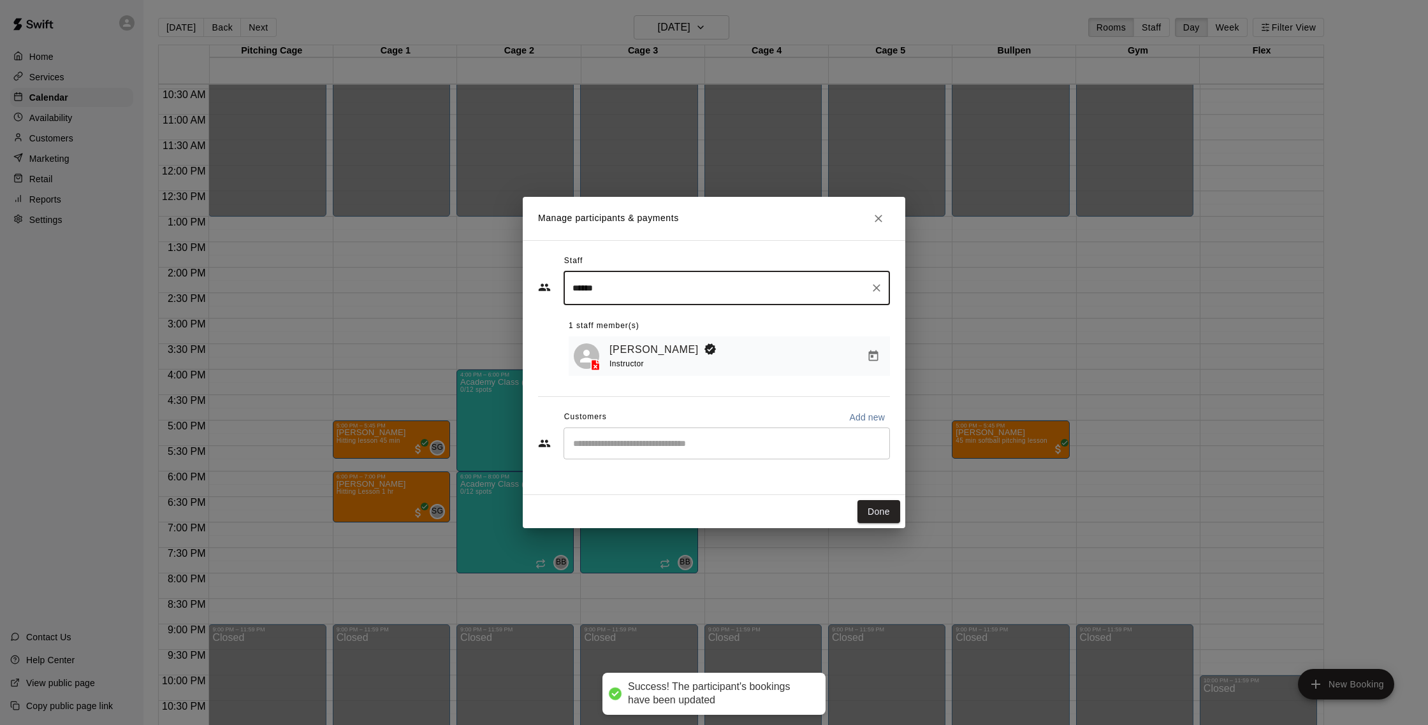
click at [665, 437] on div "​" at bounding box center [726, 444] width 326 height 32
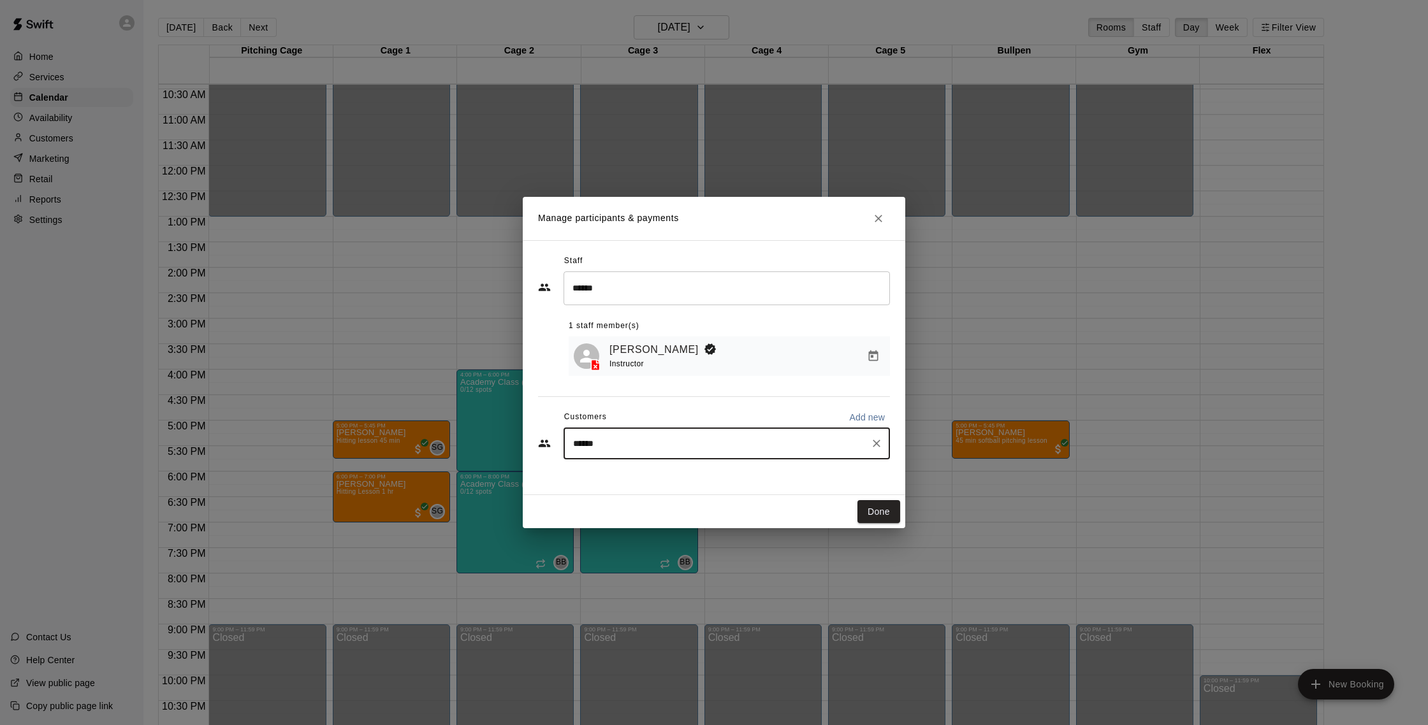
type input "*******"
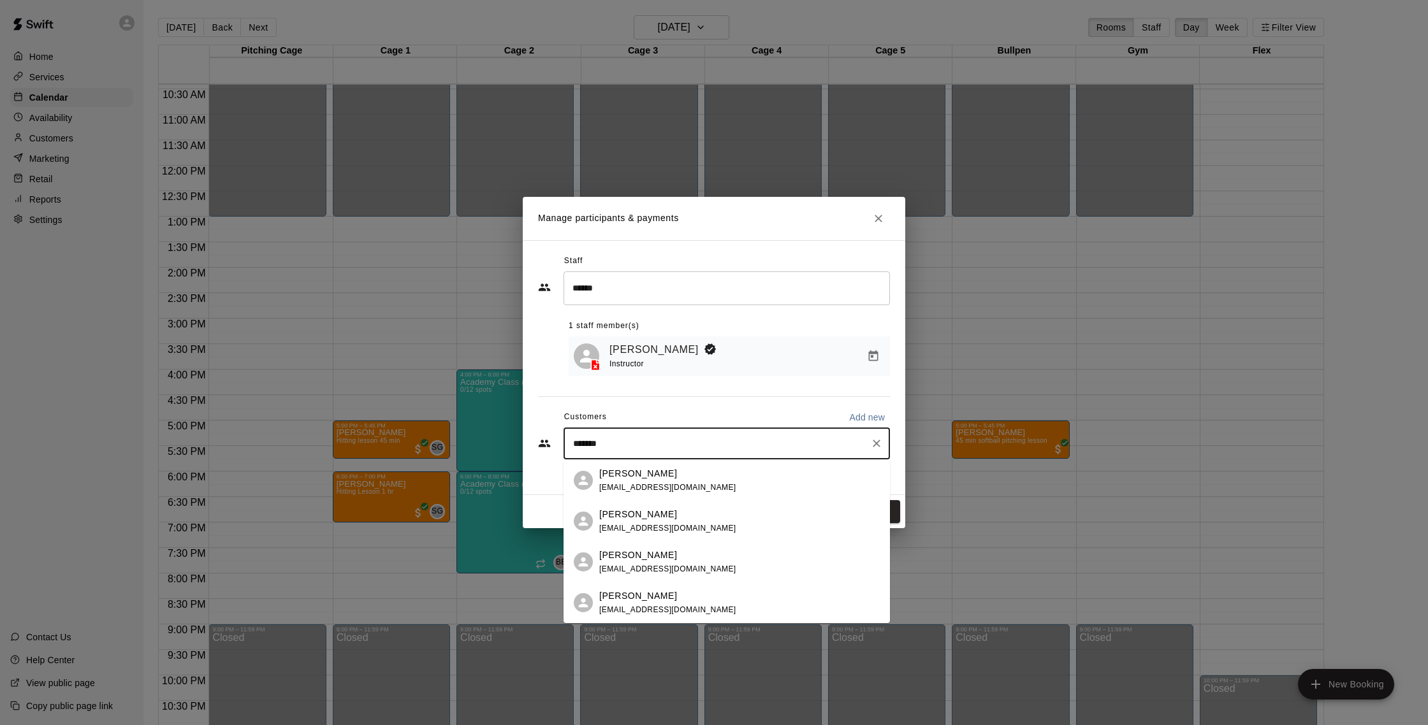
click at [690, 477] on div "Garrett Weisel gweisel@gmail.com" at bounding box center [739, 480] width 280 height 27
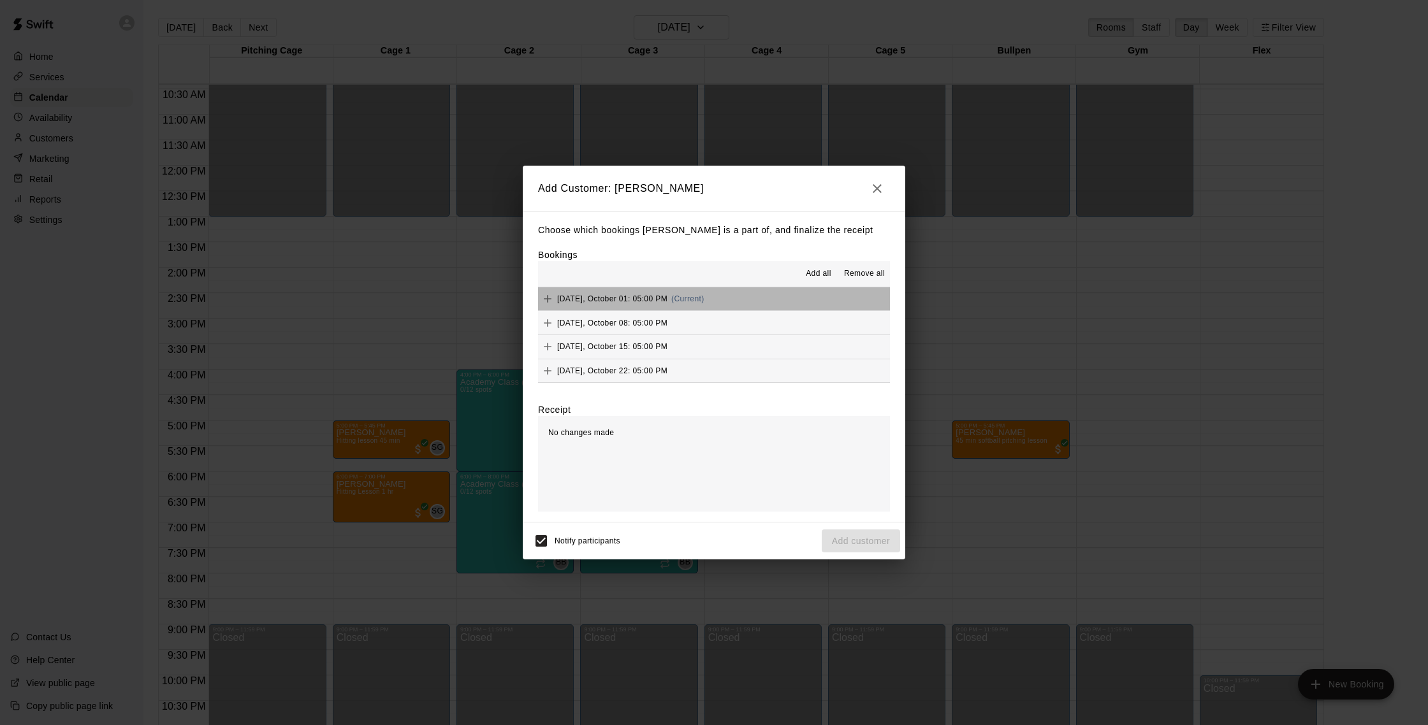
click at [756, 300] on button "Wednesday, October 01: 05:00 PM (Current)" at bounding box center [714, 299] width 352 height 24
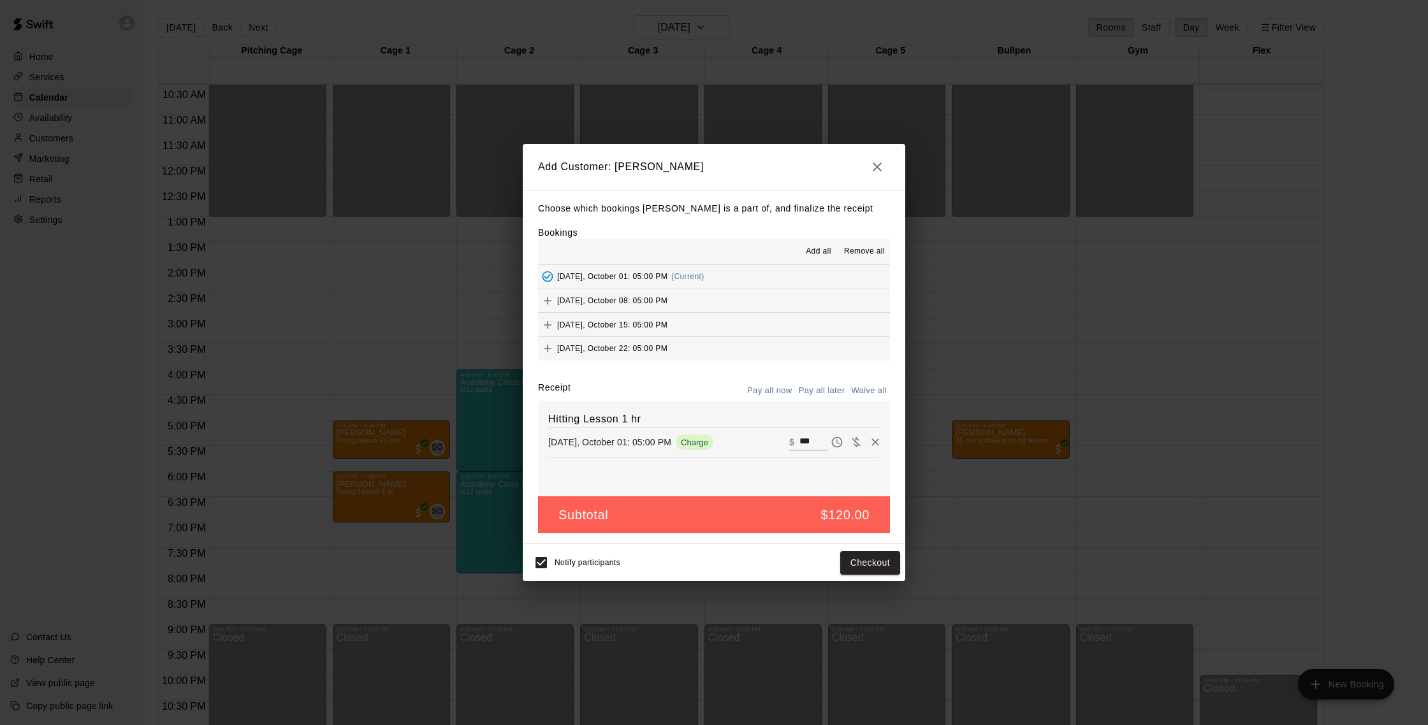
click at [820, 250] on span "Add all" at bounding box center [818, 251] width 25 height 13
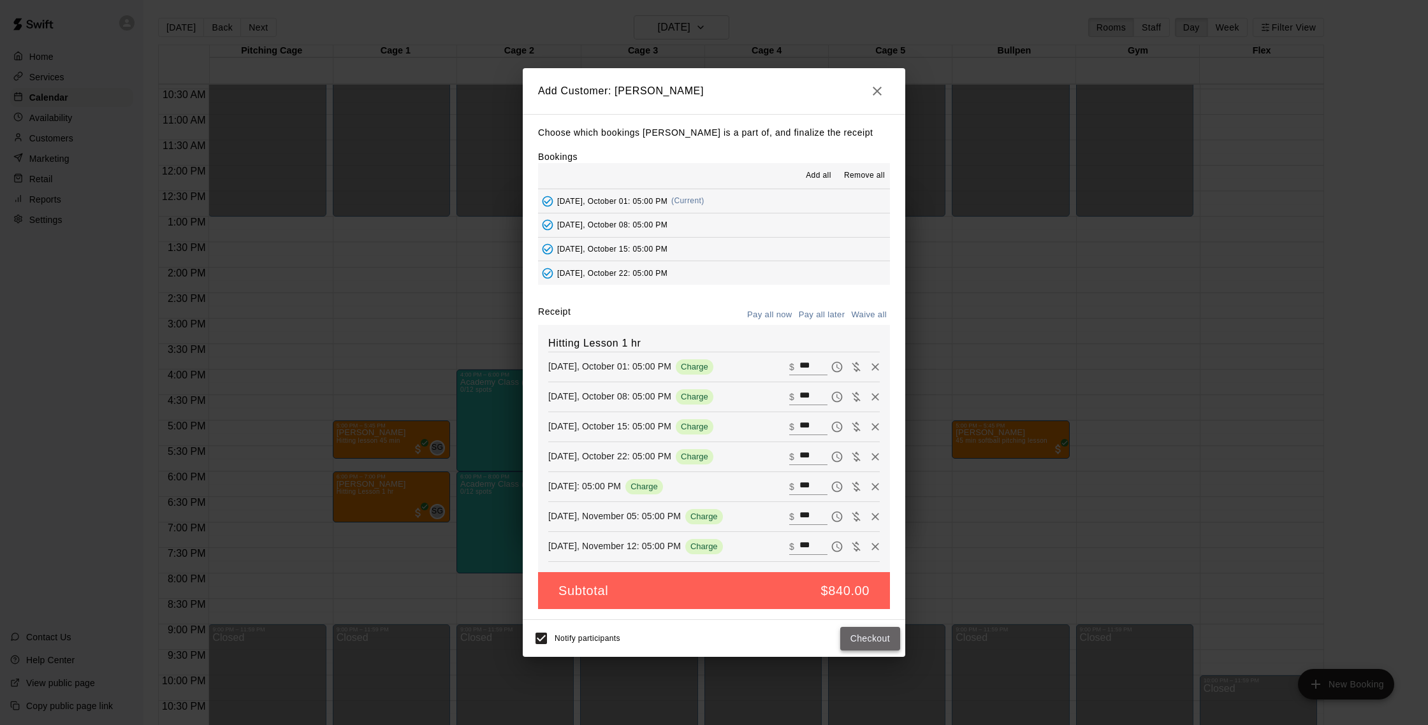
click at [875, 637] on button "Checkout" at bounding box center [870, 639] width 60 height 24
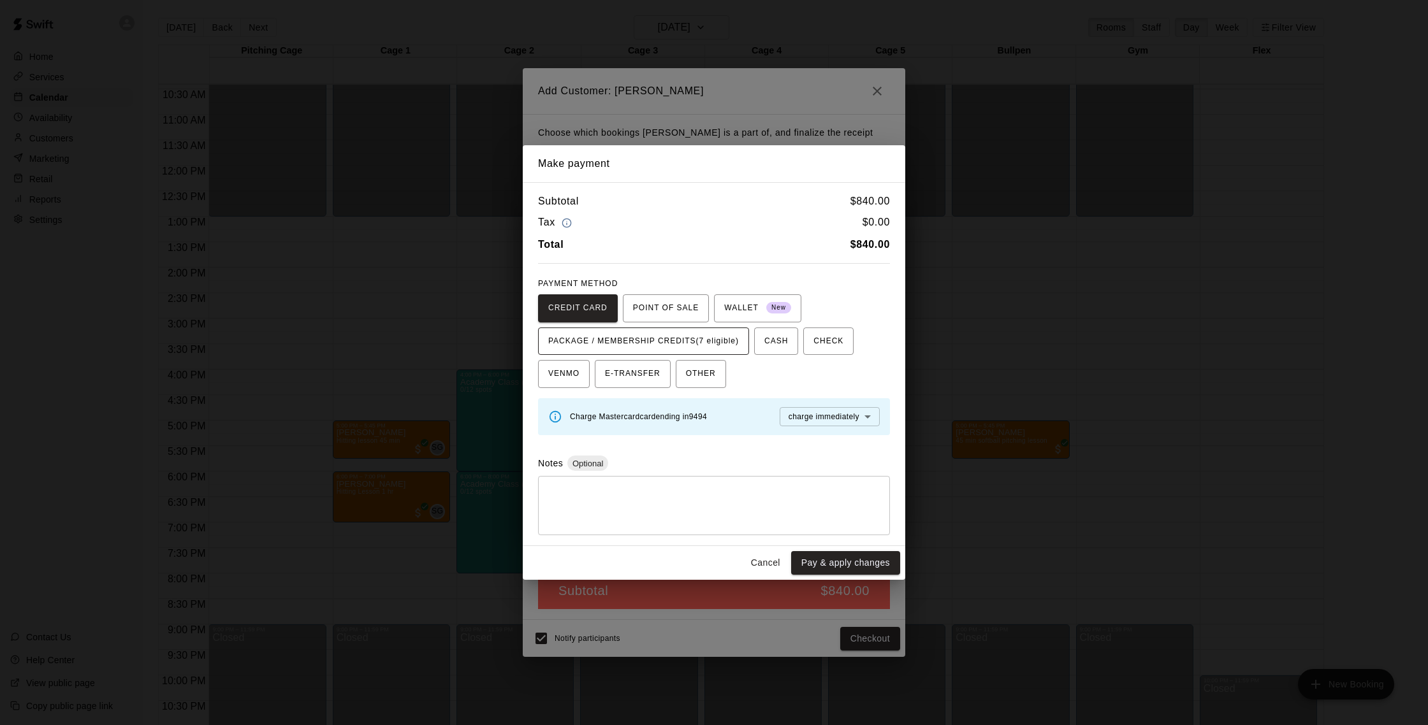
click at [663, 344] on span "PACKAGE / MEMBERSHIP CREDITS (7 eligible)" at bounding box center [643, 341] width 191 height 20
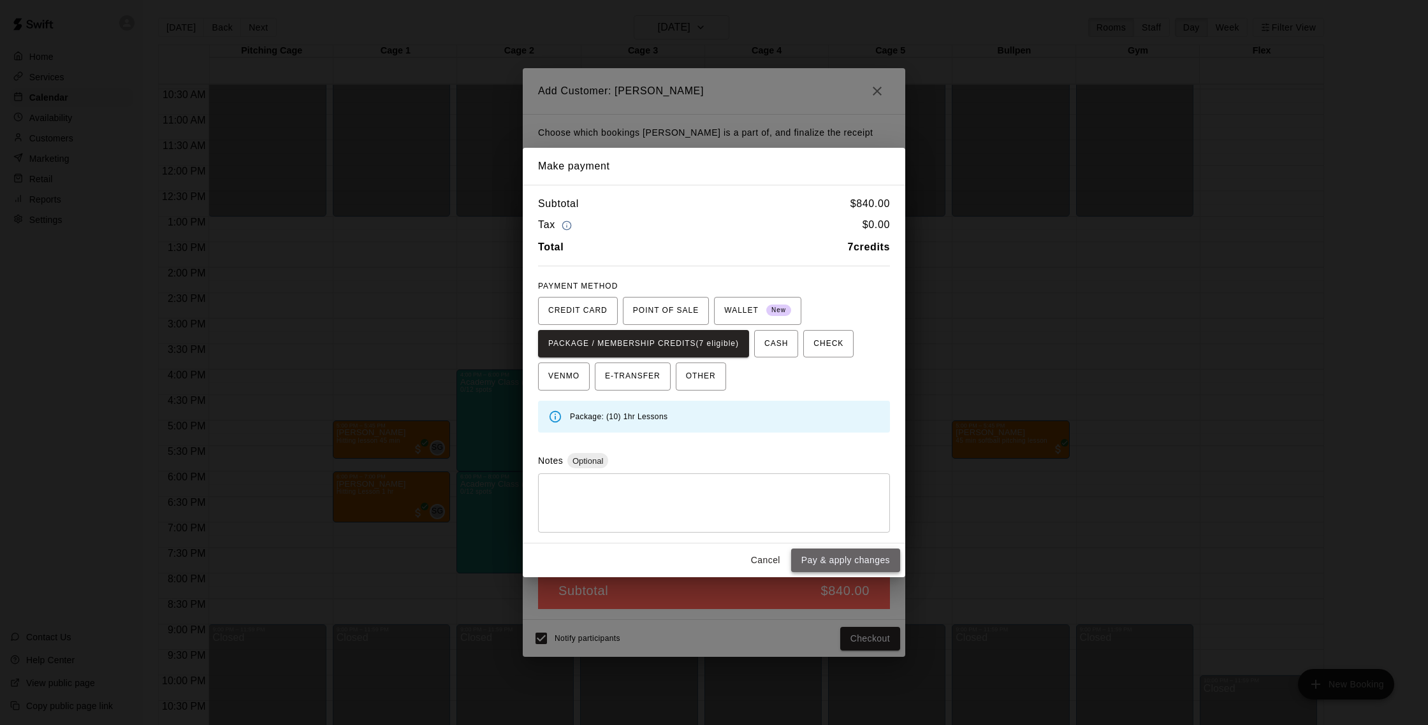
click at [840, 560] on button "Pay & apply changes" at bounding box center [845, 561] width 109 height 24
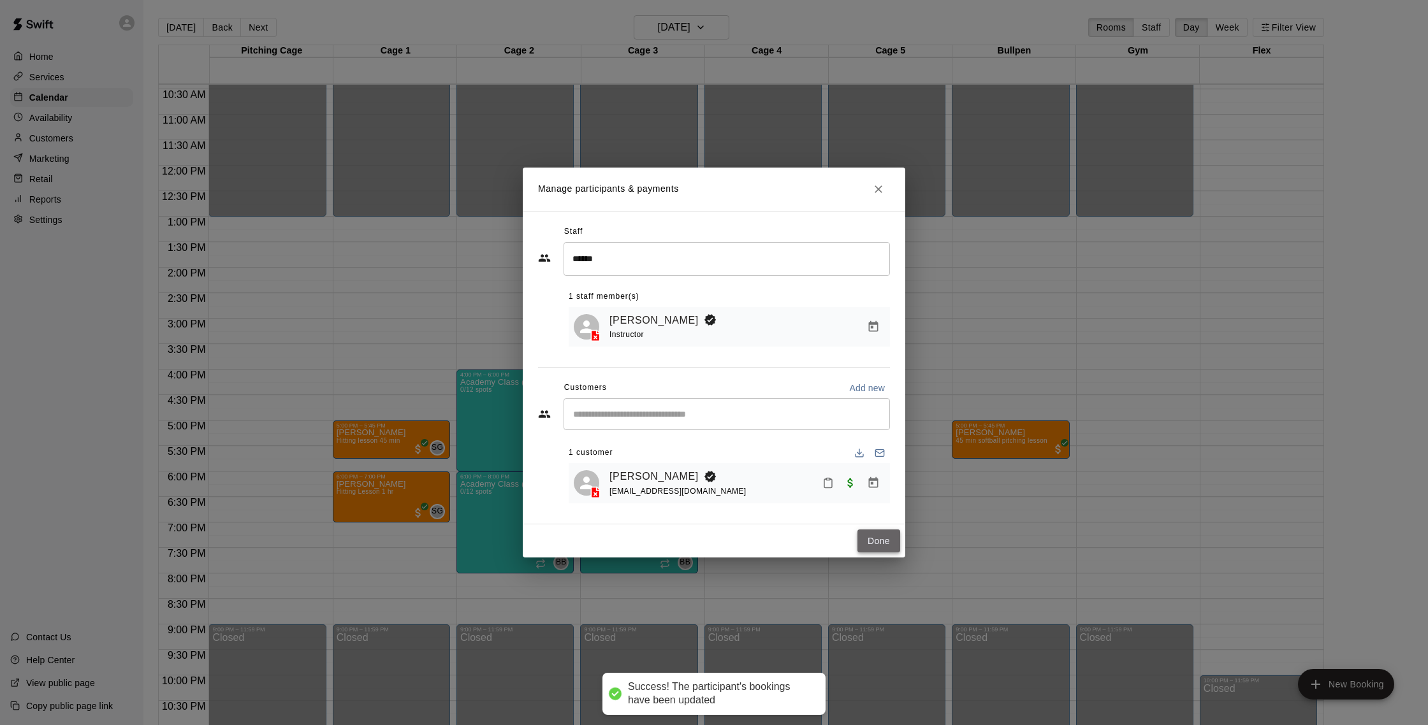
click at [882, 543] on button "Done" at bounding box center [878, 542] width 43 height 24
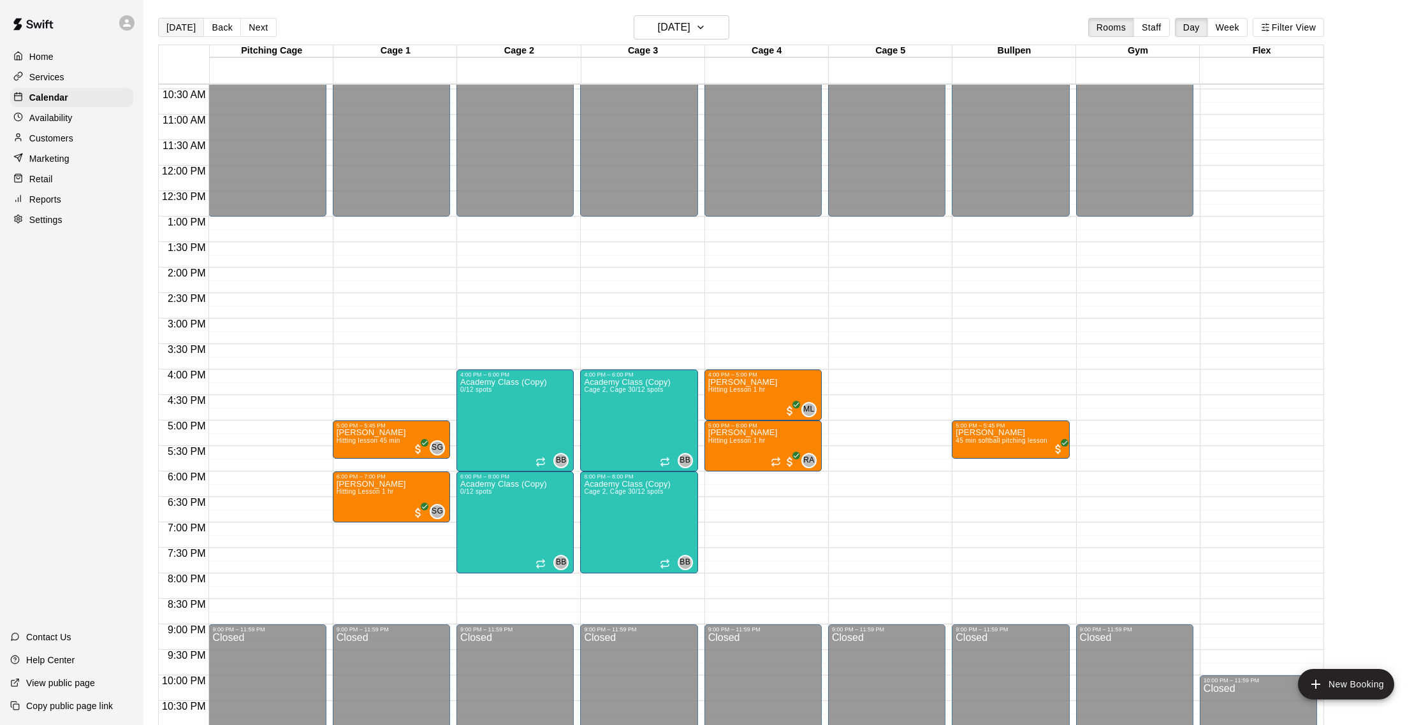
click at [173, 29] on button "[DATE]" at bounding box center [181, 27] width 46 height 19
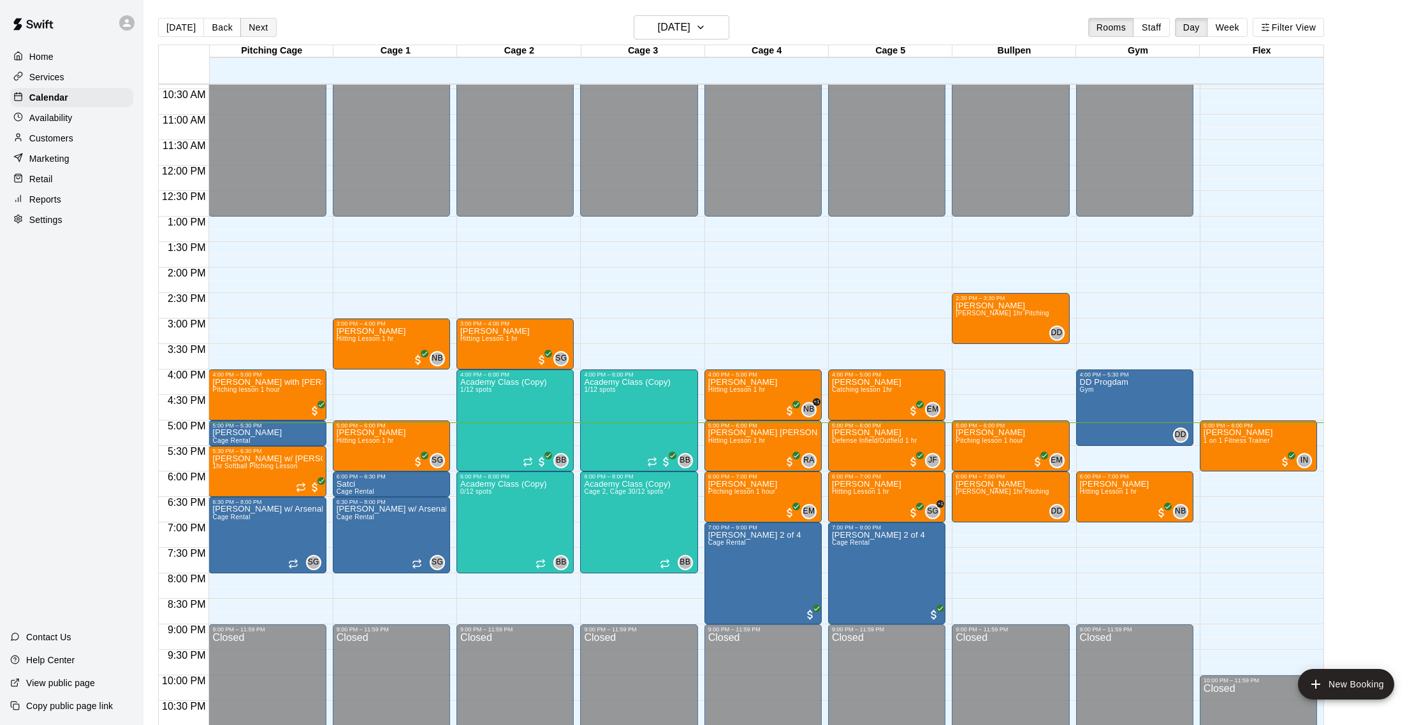
click at [249, 22] on button "Next" at bounding box center [258, 27] width 36 height 19
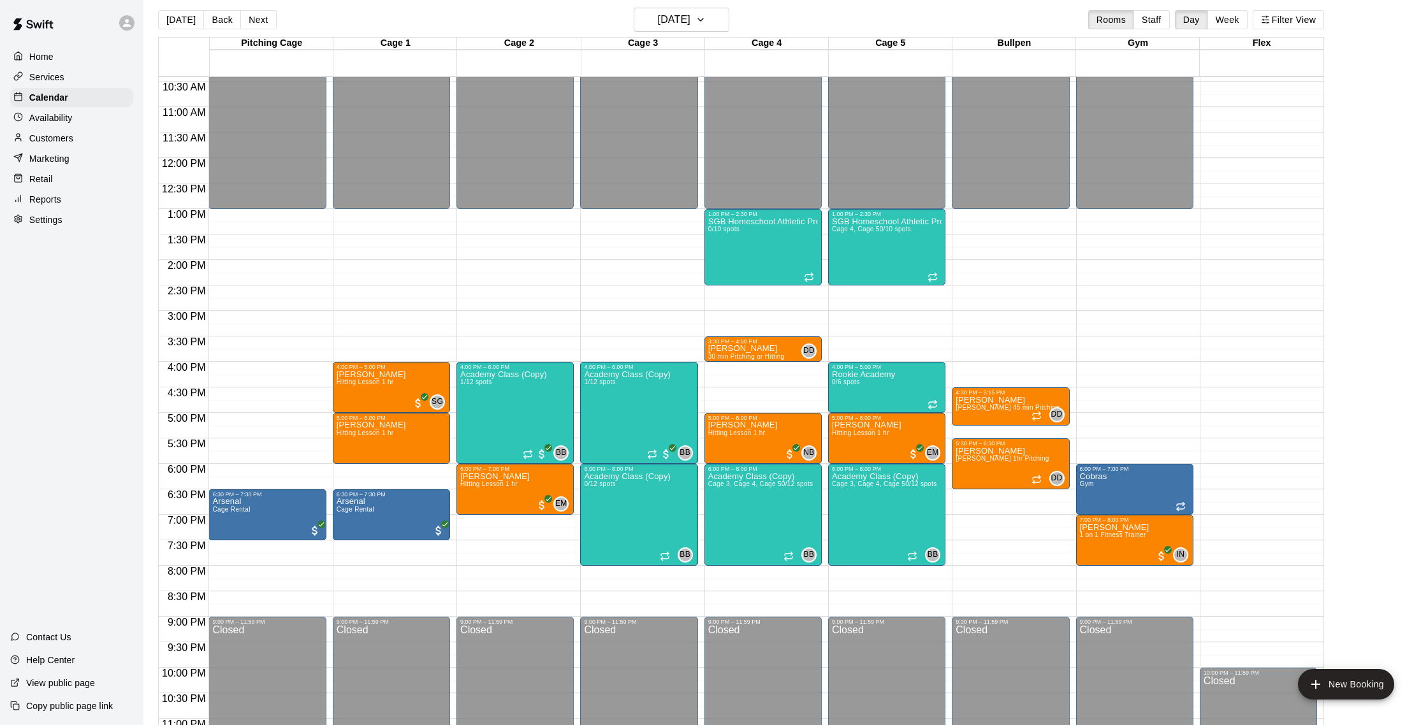
scroll to position [8, 0]
click at [258, 20] on button "Next" at bounding box center [258, 19] width 36 height 19
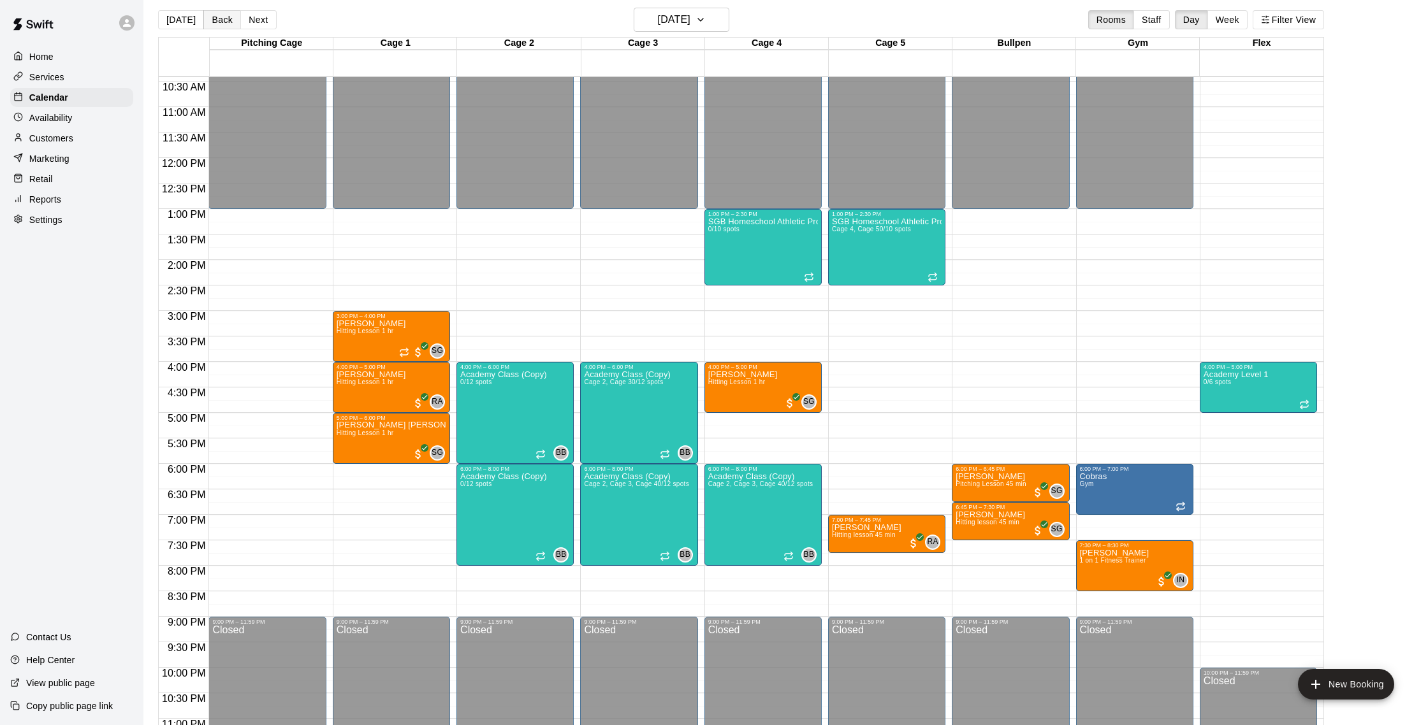
click at [213, 17] on button "Back" at bounding box center [222, 19] width 38 height 19
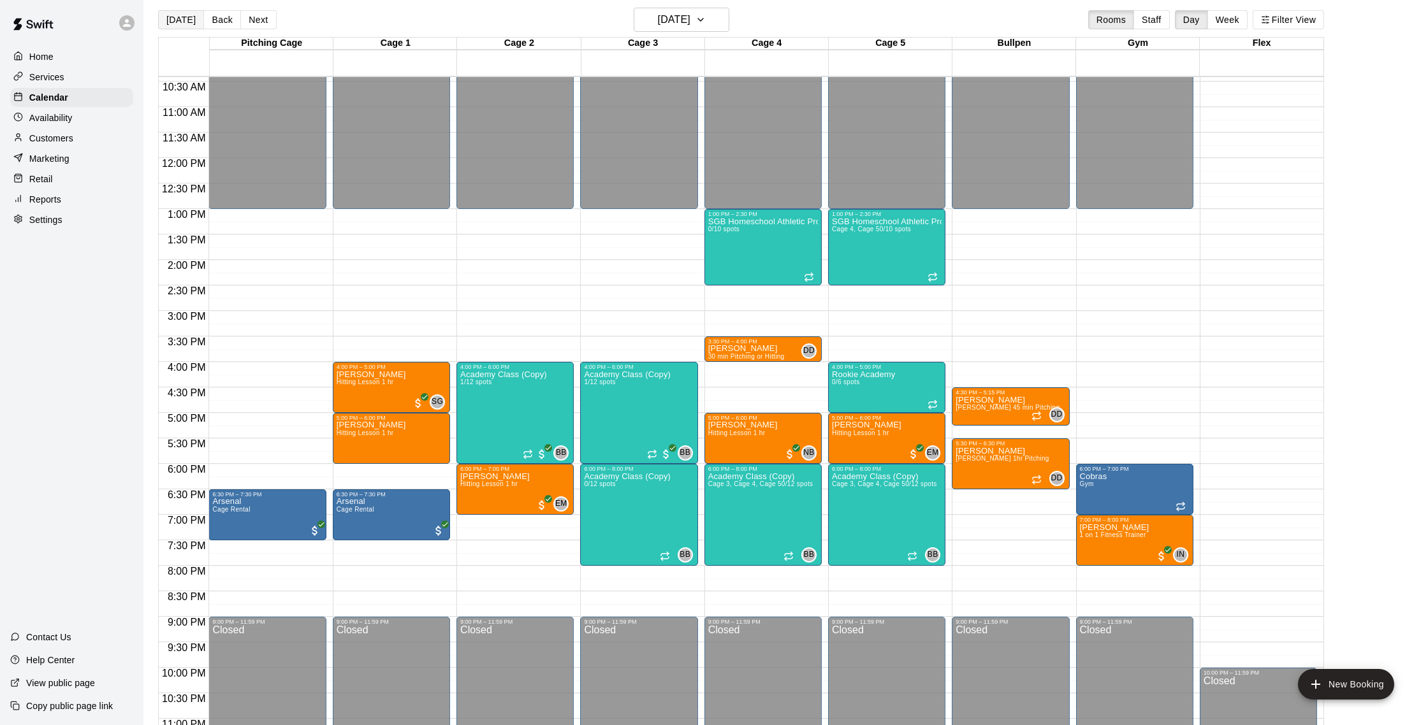
click at [174, 22] on button "[DATE]" at bounding box center [181, 19] width 46 height 19
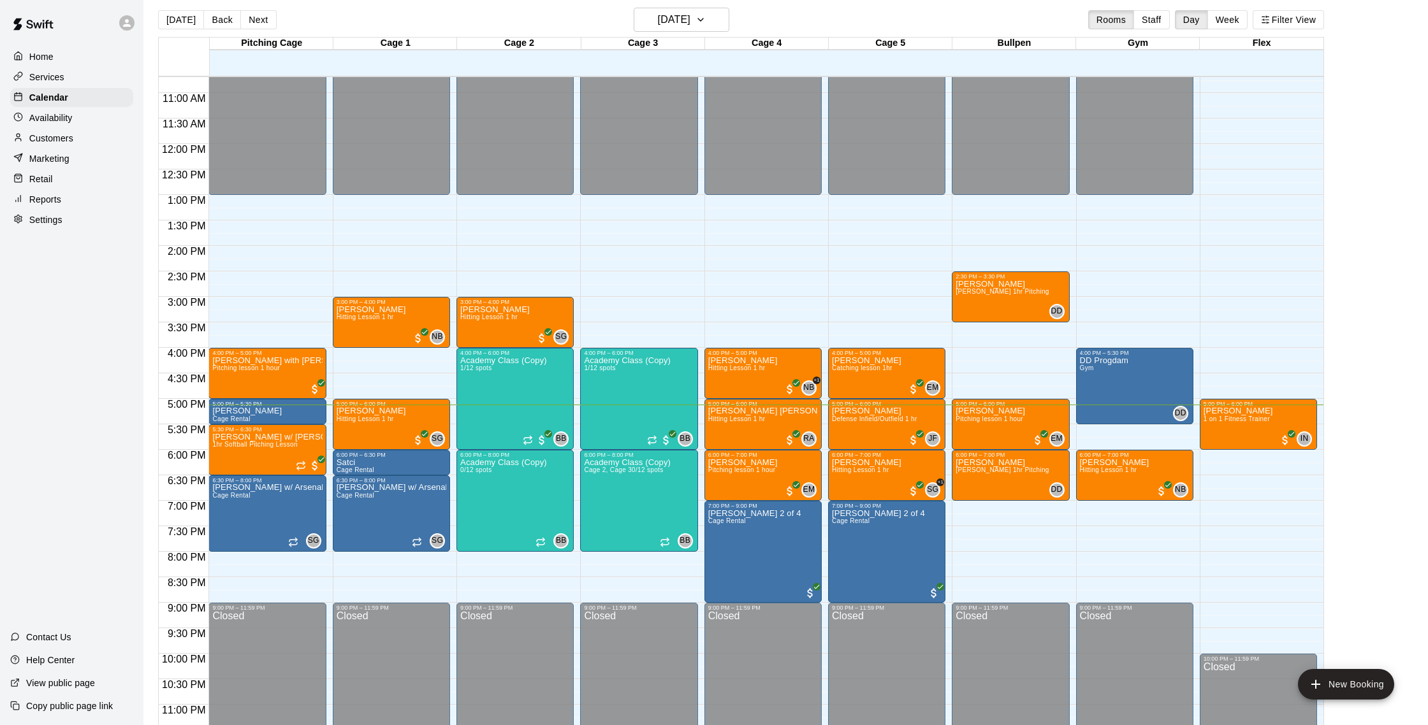
scroll to position [542, 0]
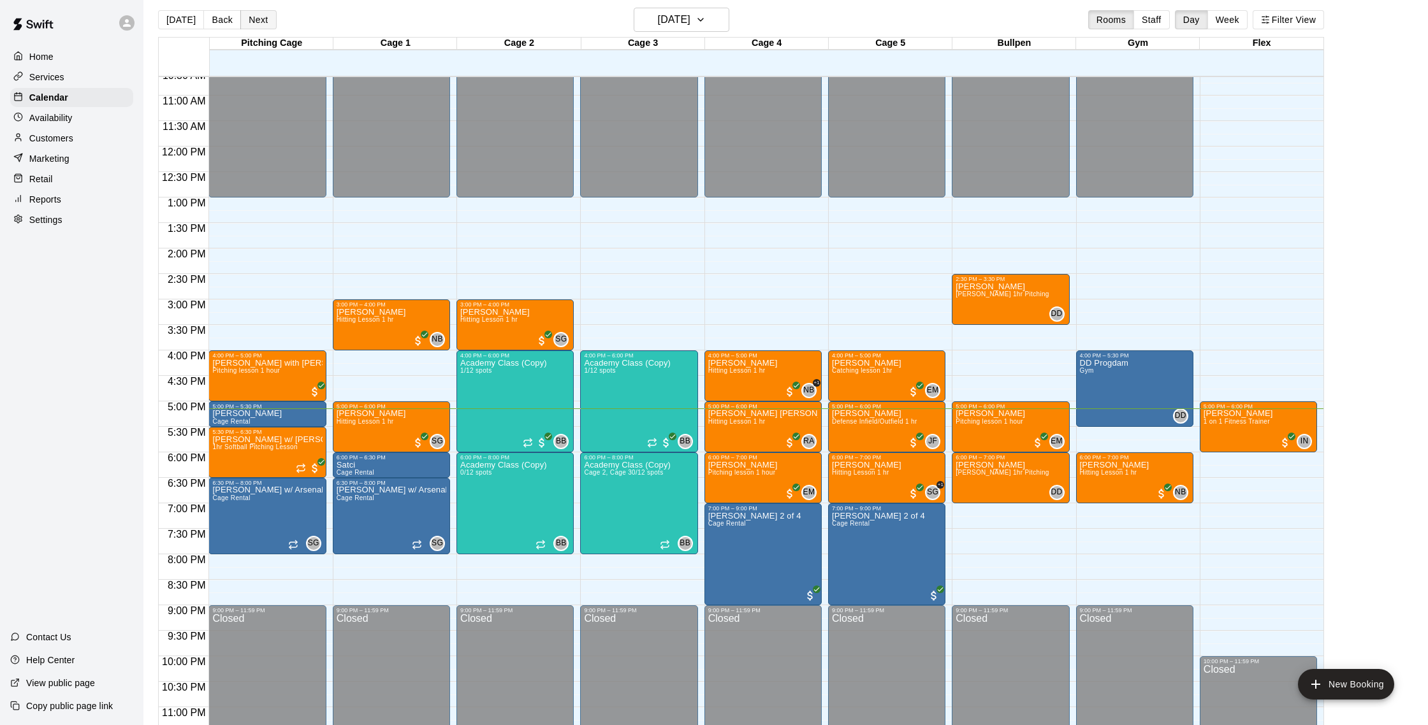
click at [250, 22] on button "Next" at bounding box center [258, 19] width 36 height 19
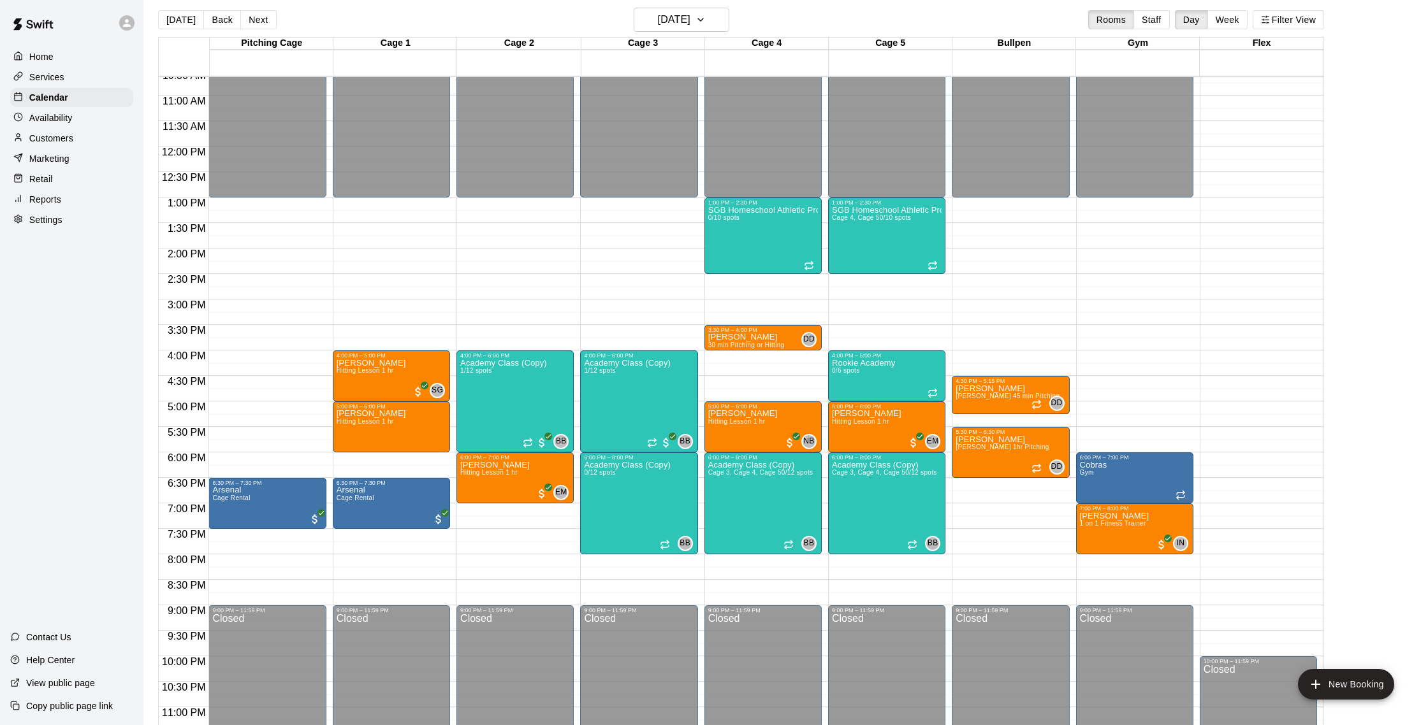
scroll to position [9, 0]
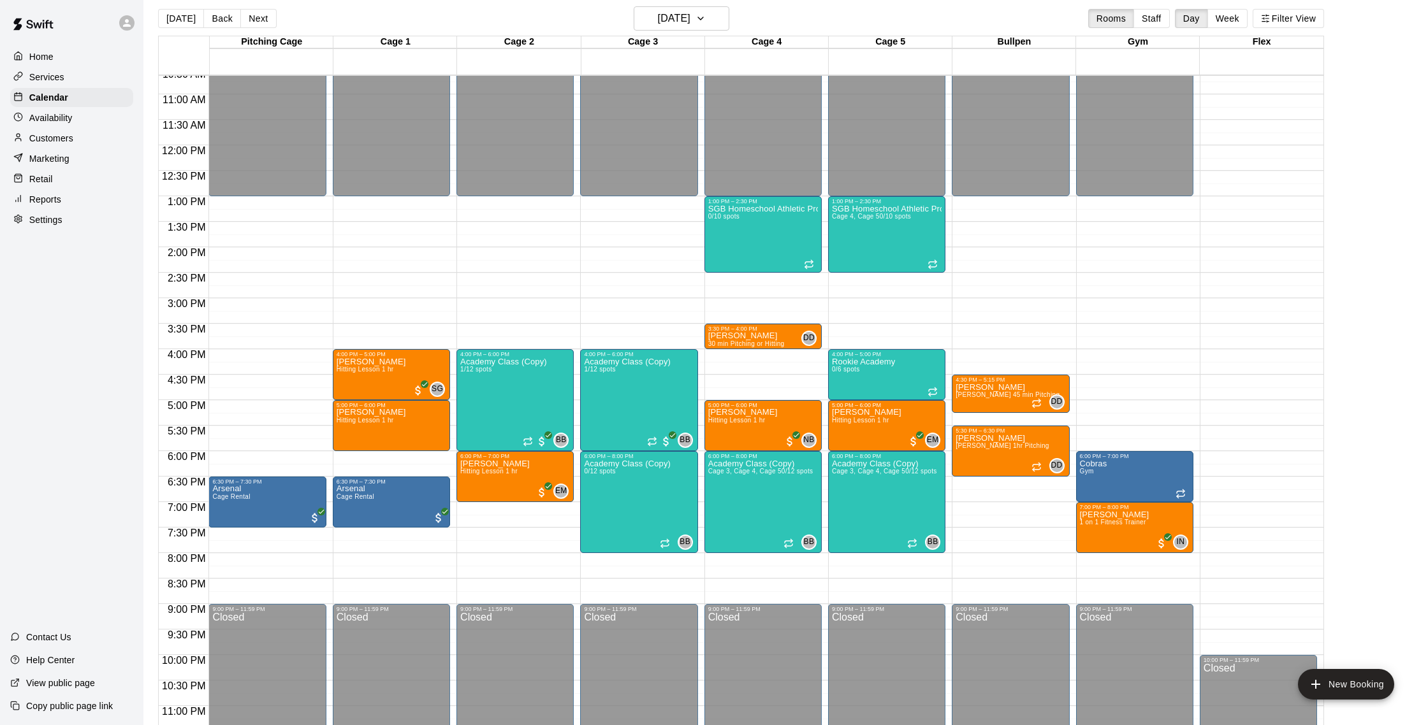
click at [74, 132] on div "Customers" at bounding box center [71, 138] width 123 height 19
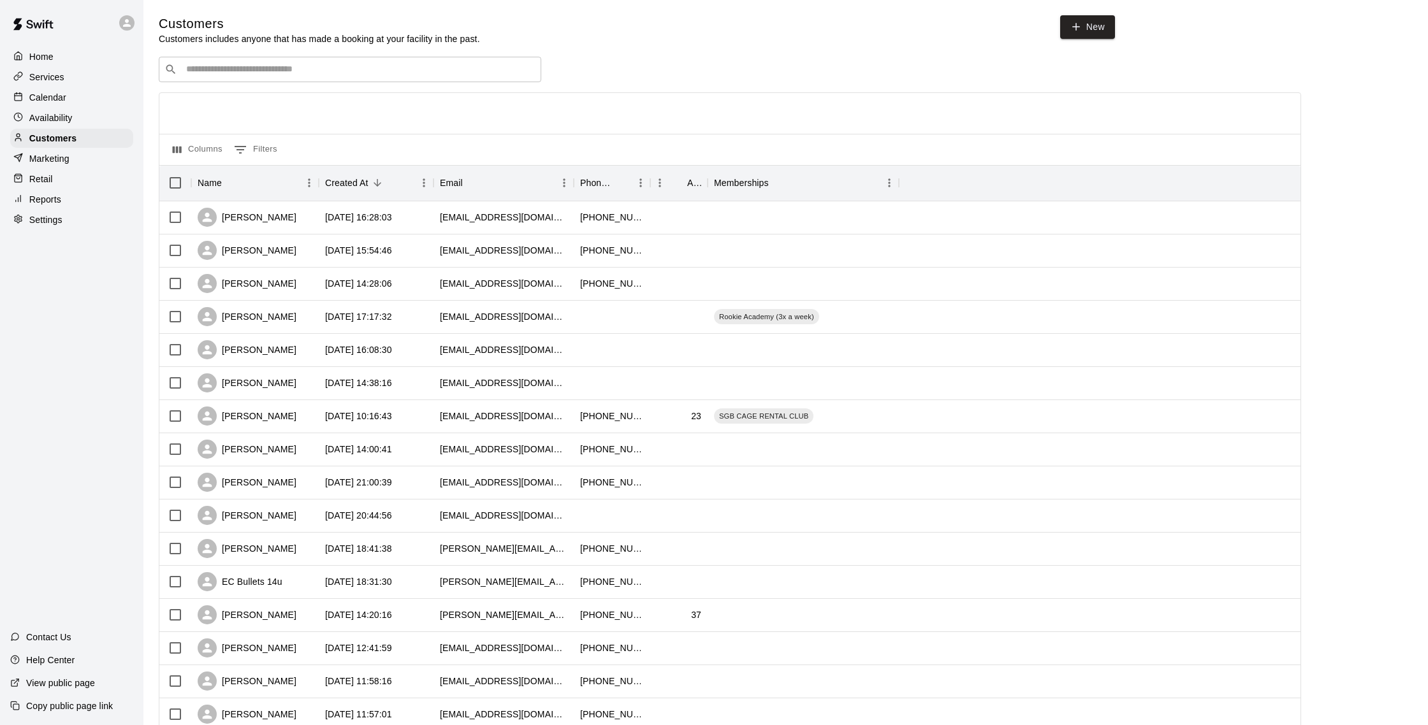
click at [67, 120] on p "Availability" at bounding box center [50, 118] width 43 height 13
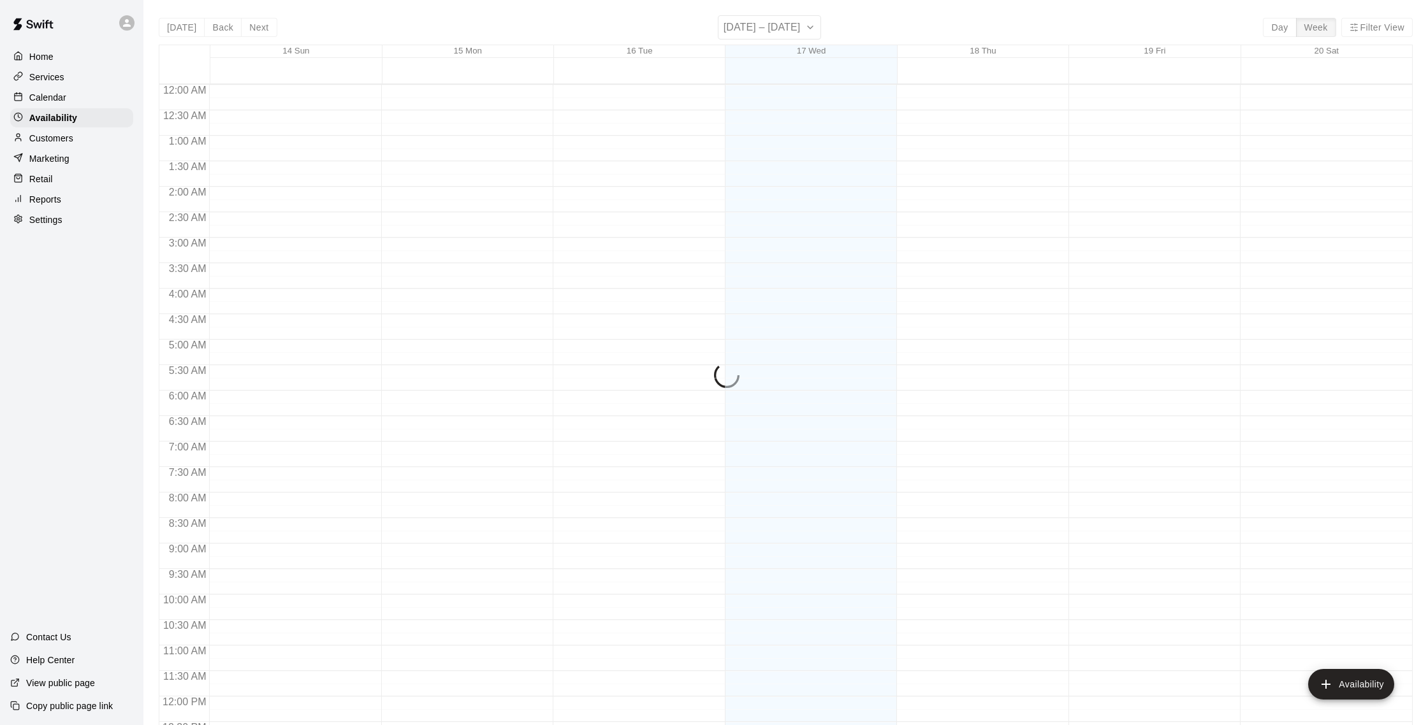
scroll to position [569, 0]
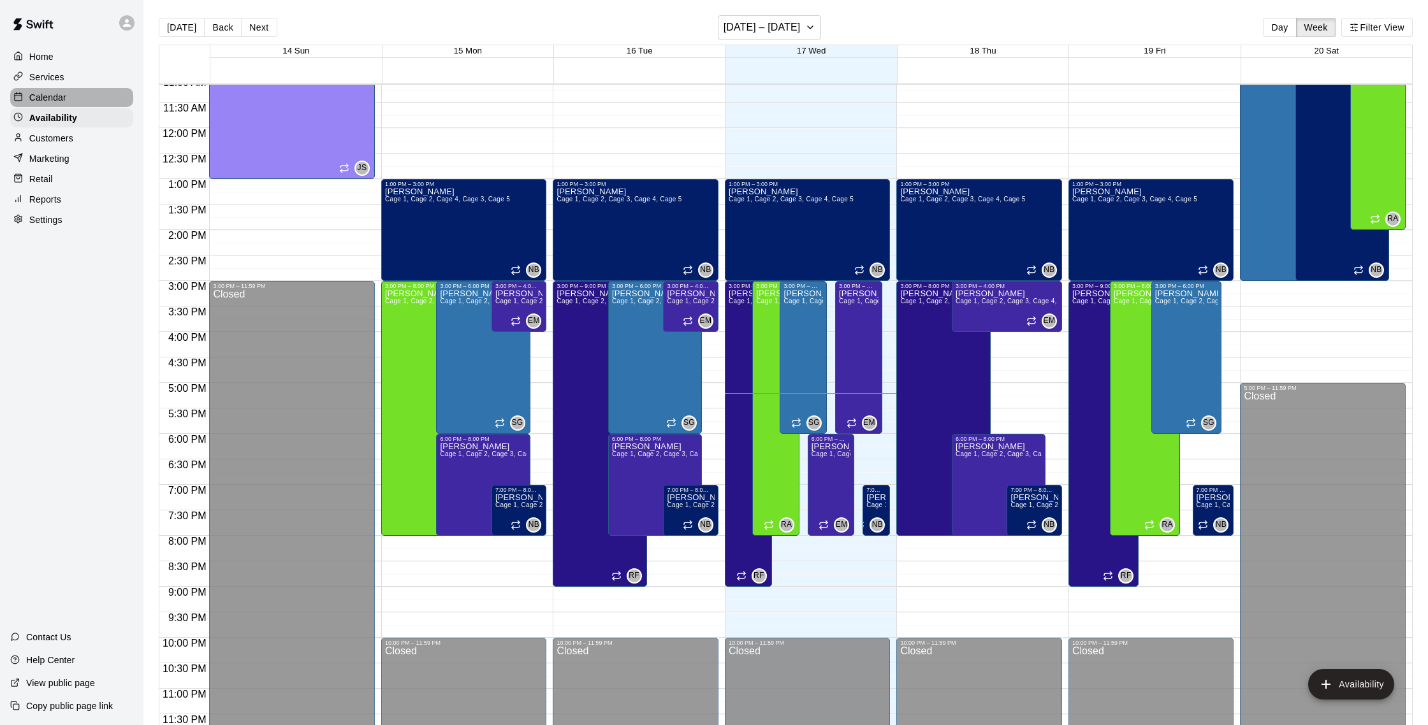
click at [64, 105] on div "Calendar" at bounding box center [71, 97] width 123 height 19
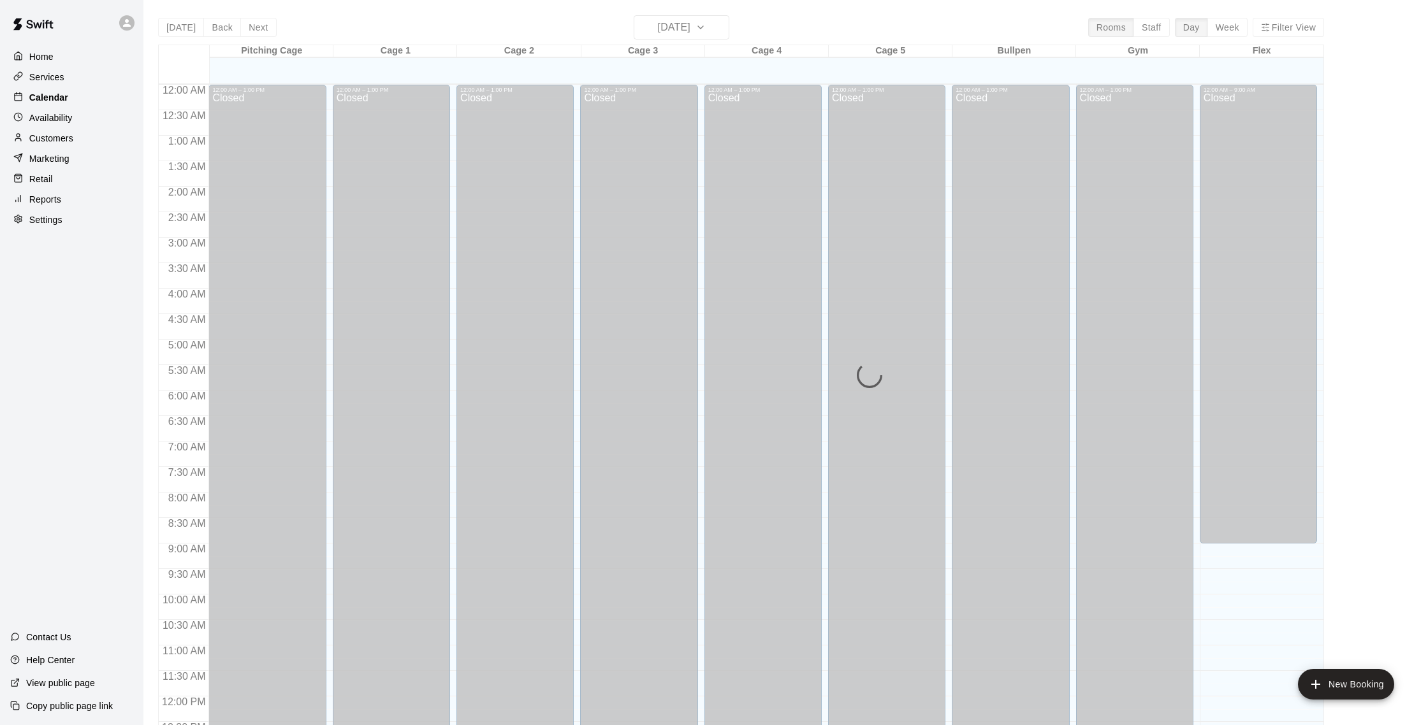
scroll to position [531, 0]
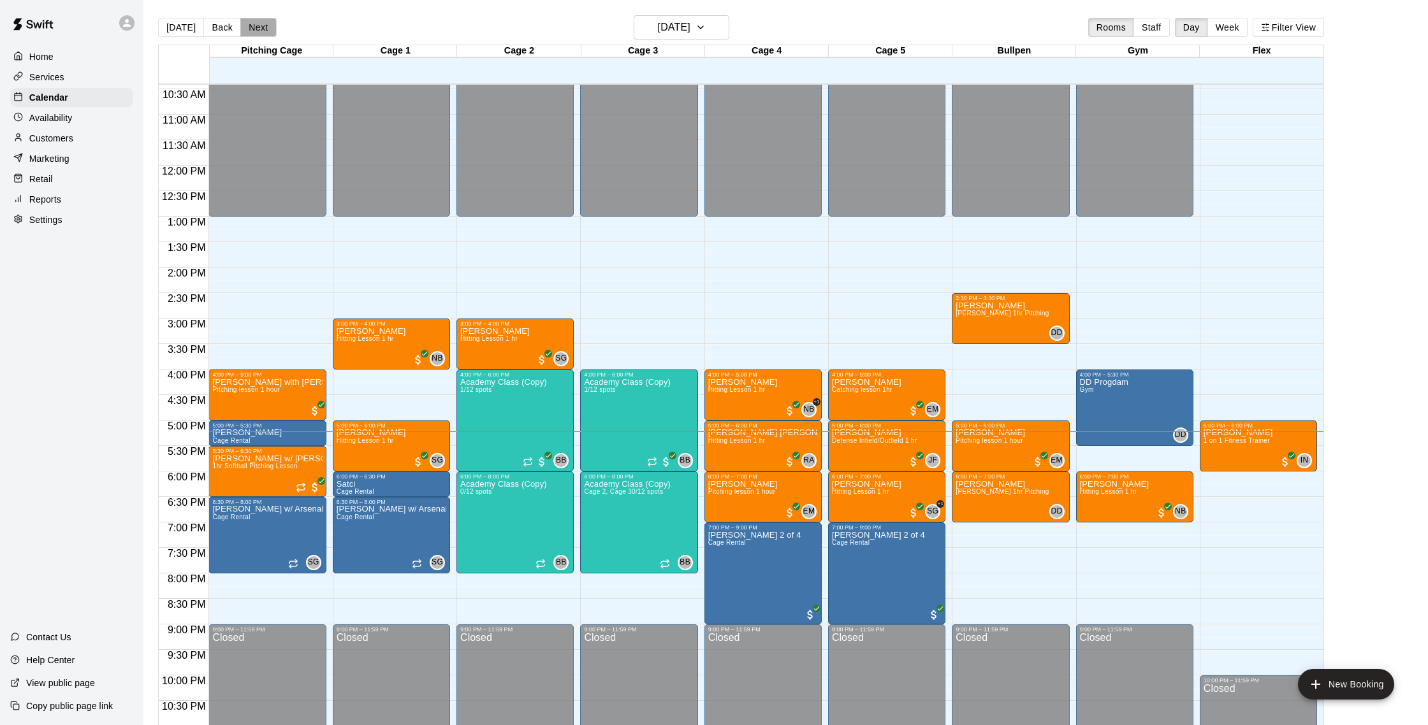
click at [260, 20] on button "Next" at bounding box center [258, 27] width 36 height 19
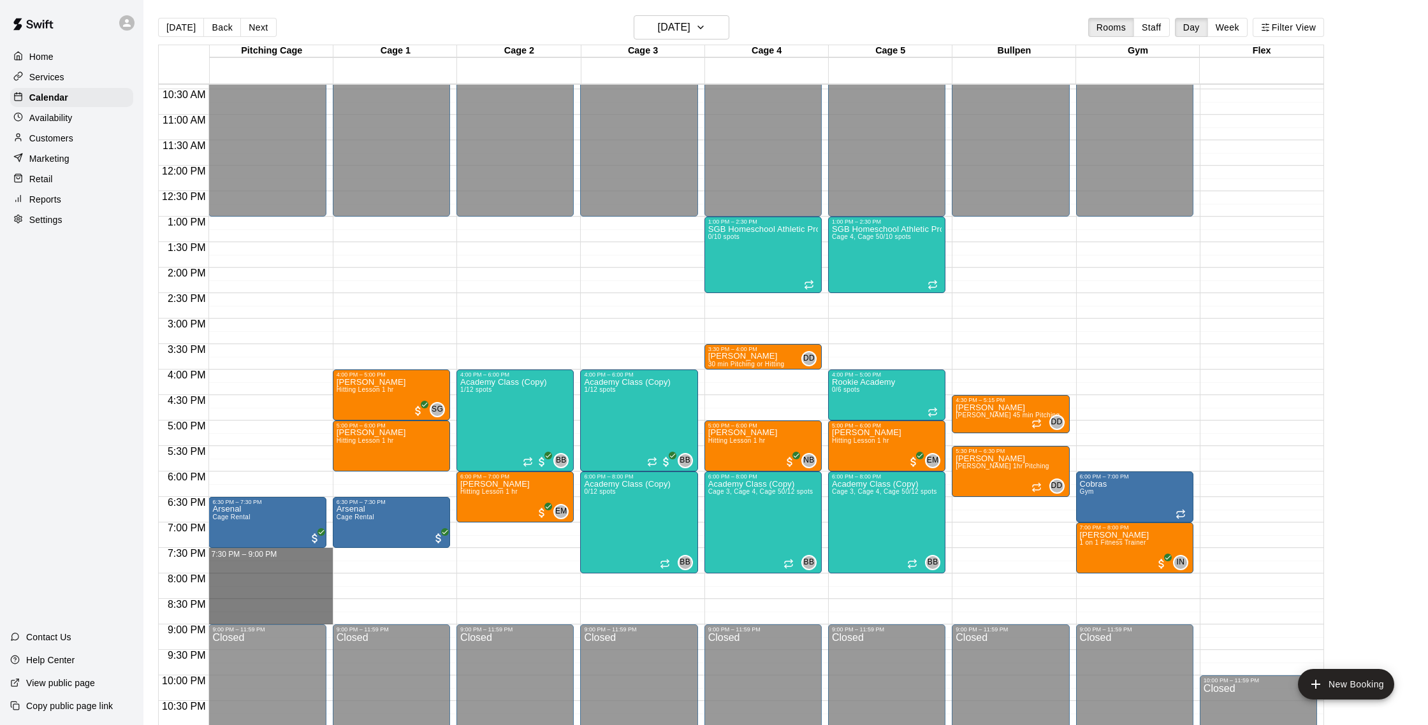
drag, startPoint x: 222, startPoint y: 554, endPoint x: 228, endPoint y: 620, distance: 65.8
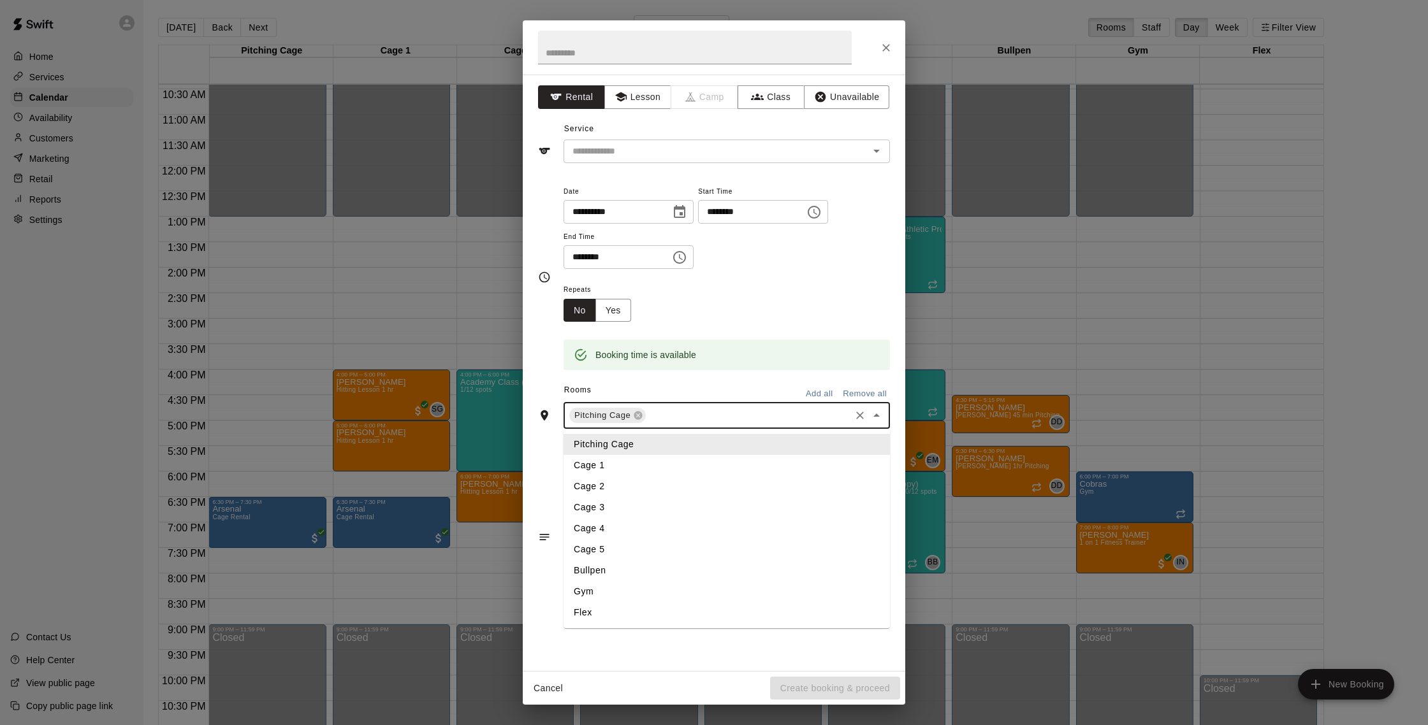
click at [681, 409] on input "text" at bounding box center [748, 416] width 201 height 16
click at [663, 460] on li "Cage 1" at bounding box center [726, 465] width 326 height 21
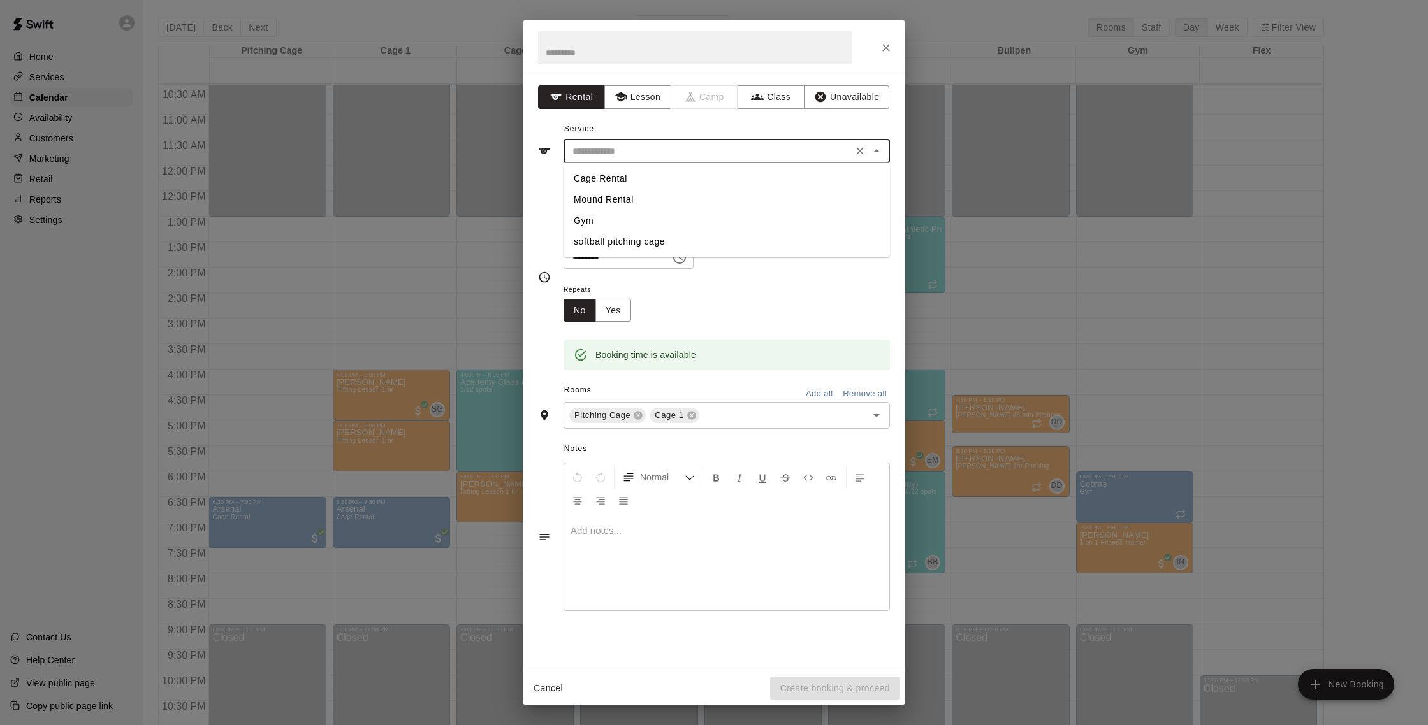
click at [651, 146] on input "text" at bounding box center [707, 151] width 281 height 16
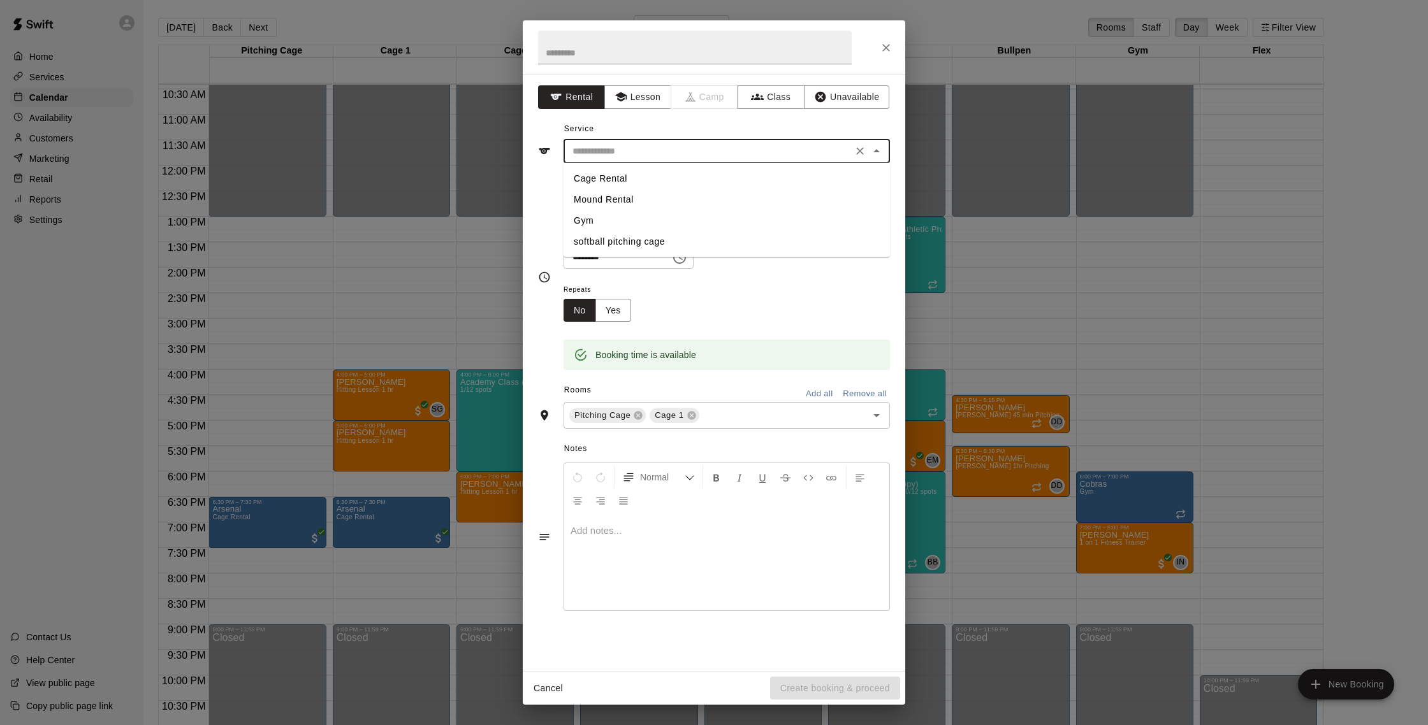
click at [646, 173] on li "Cage Rental" at bounding box center [726, 178] width 326 height 21
type input "**********"
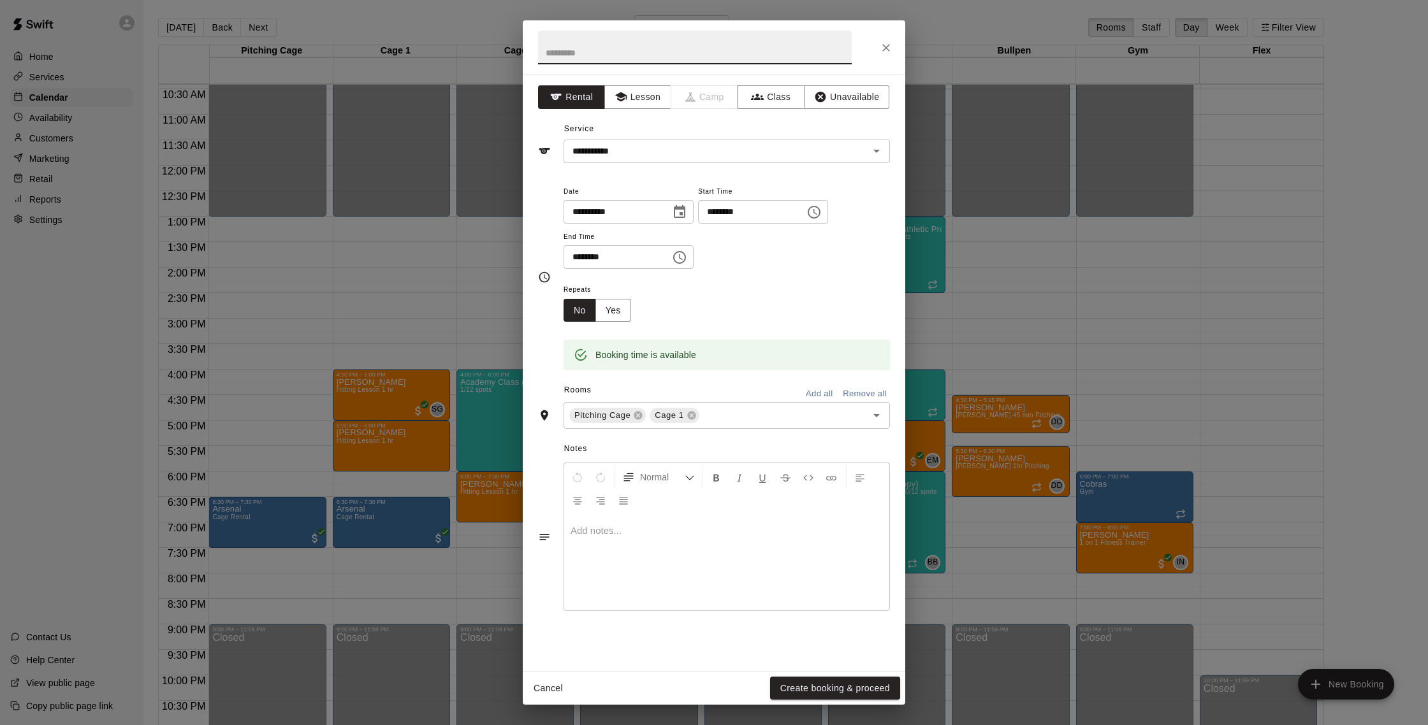
click at [634, 55] on input "text" at bounding box center [695, 48] width 314 height 34
click at [815, 683] on button "Create booking & proceed" at bounding box center [835, 689] width 130 height 24
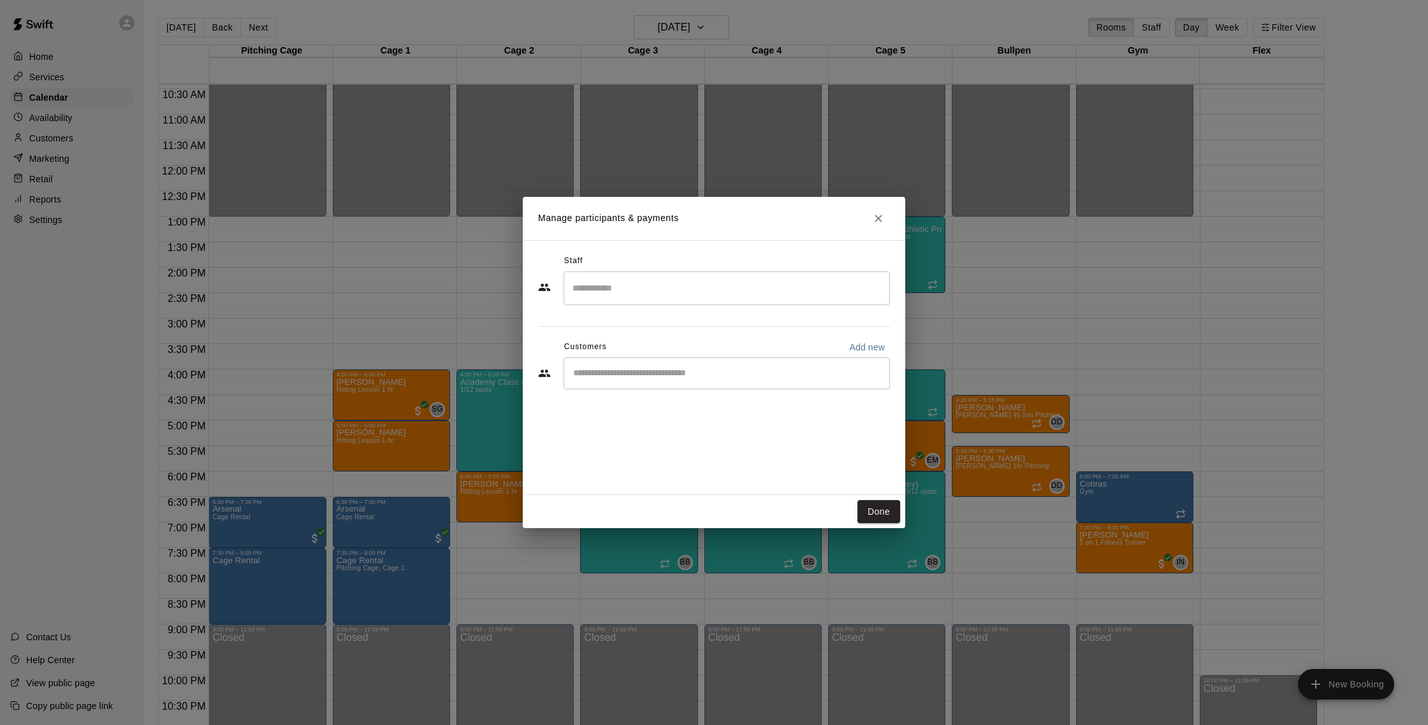
click at [680, 359] on div "​" at bounding box center [726, 374] width 326 height 32
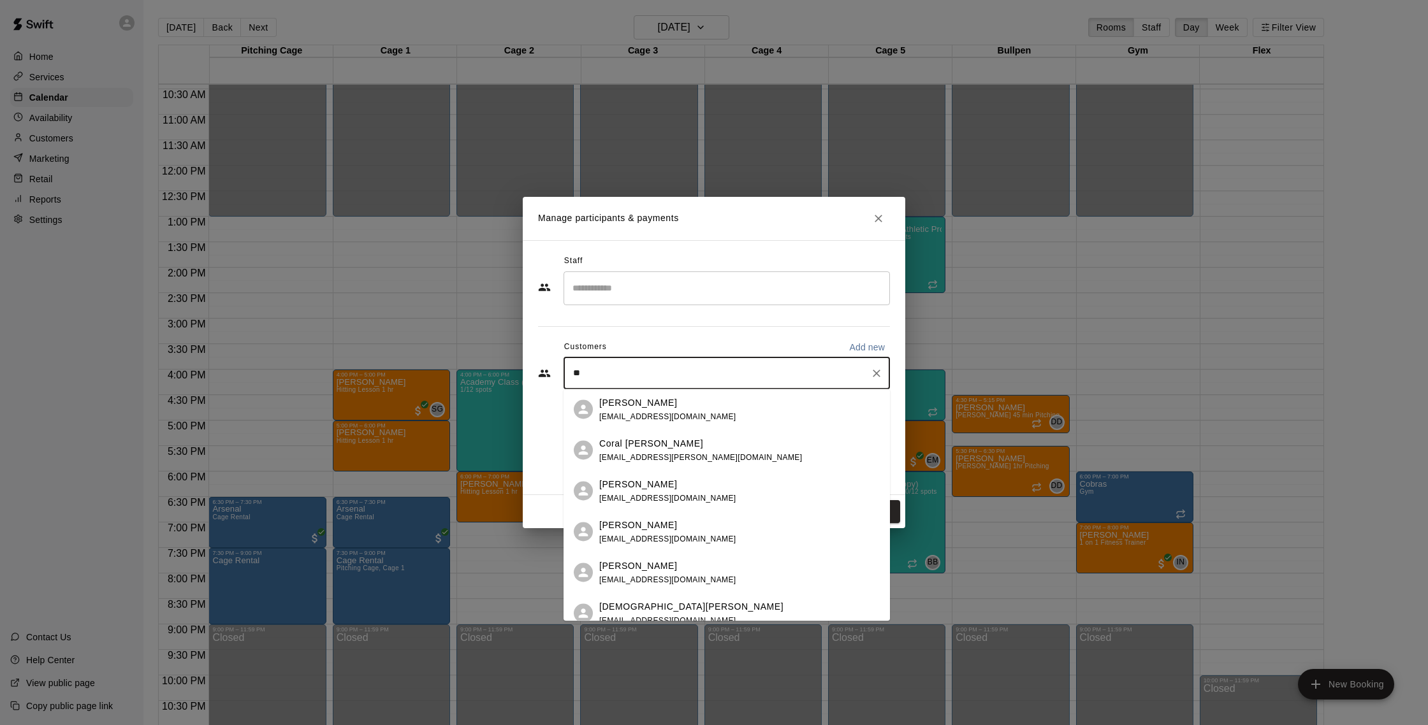
type input "**"
click at [690, 413] on span "[EMAIL_ADDRESS][DOMAIN_NAME]" at bounding box center [667, 416] width 137 height 9
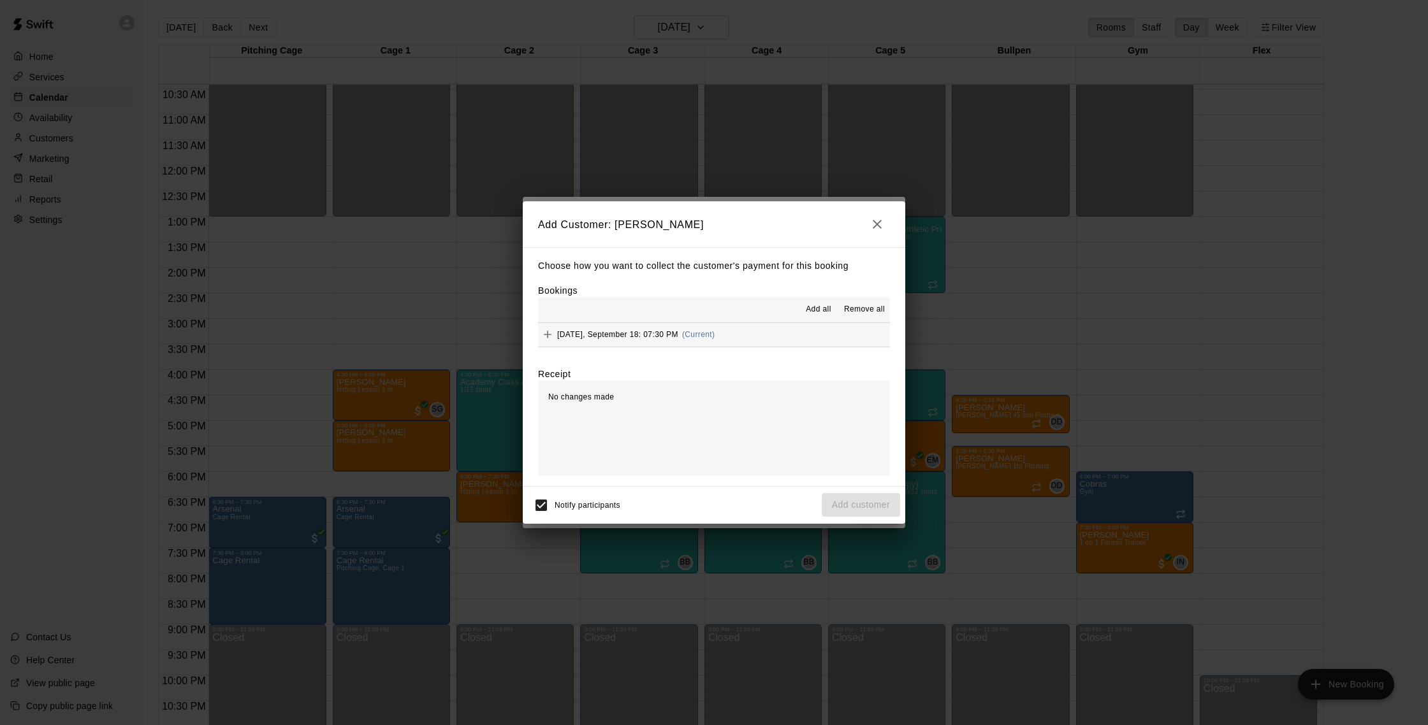
click at [752, 344] on button "Thursday, September 18: 07:30 PM (Current)" at bounding box center [714, 335] width 352 height 24
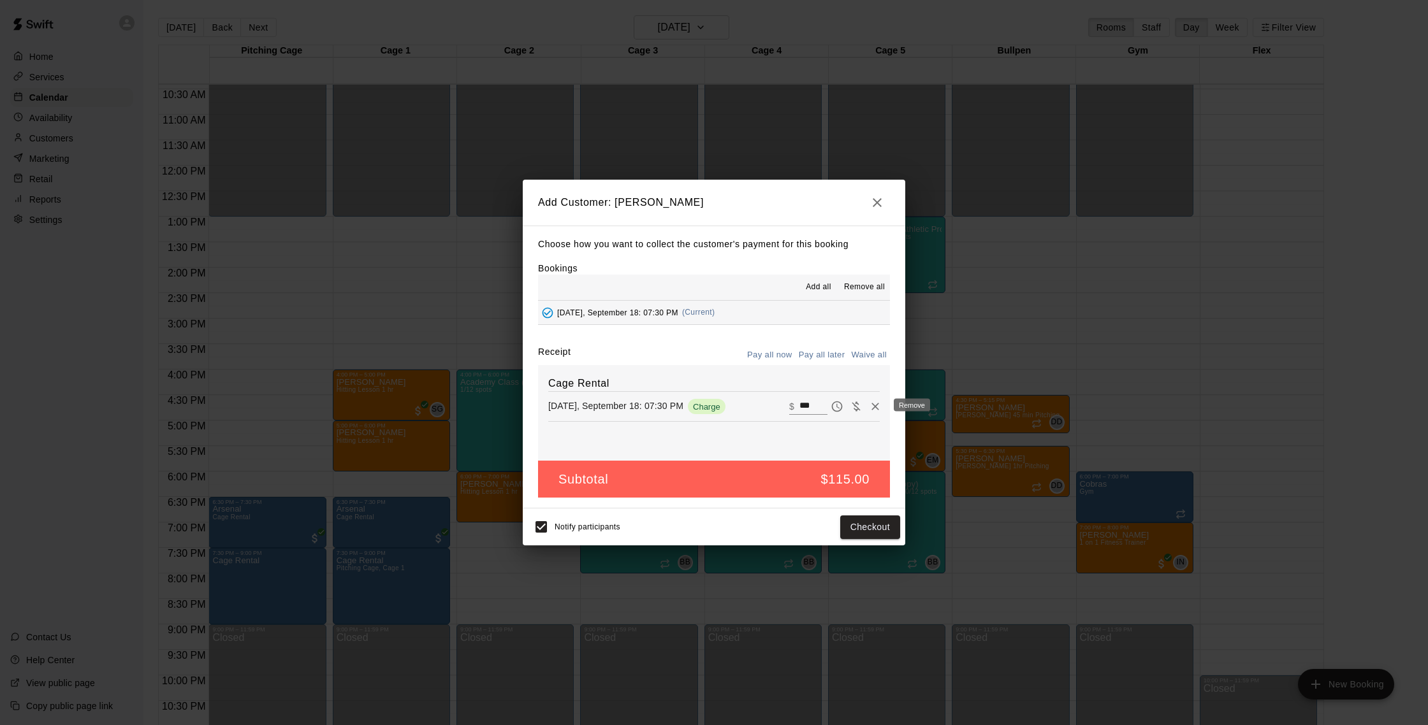
click at [871, 409] on icon "Remove" at bounding box center [875, 406] width 13 height 13
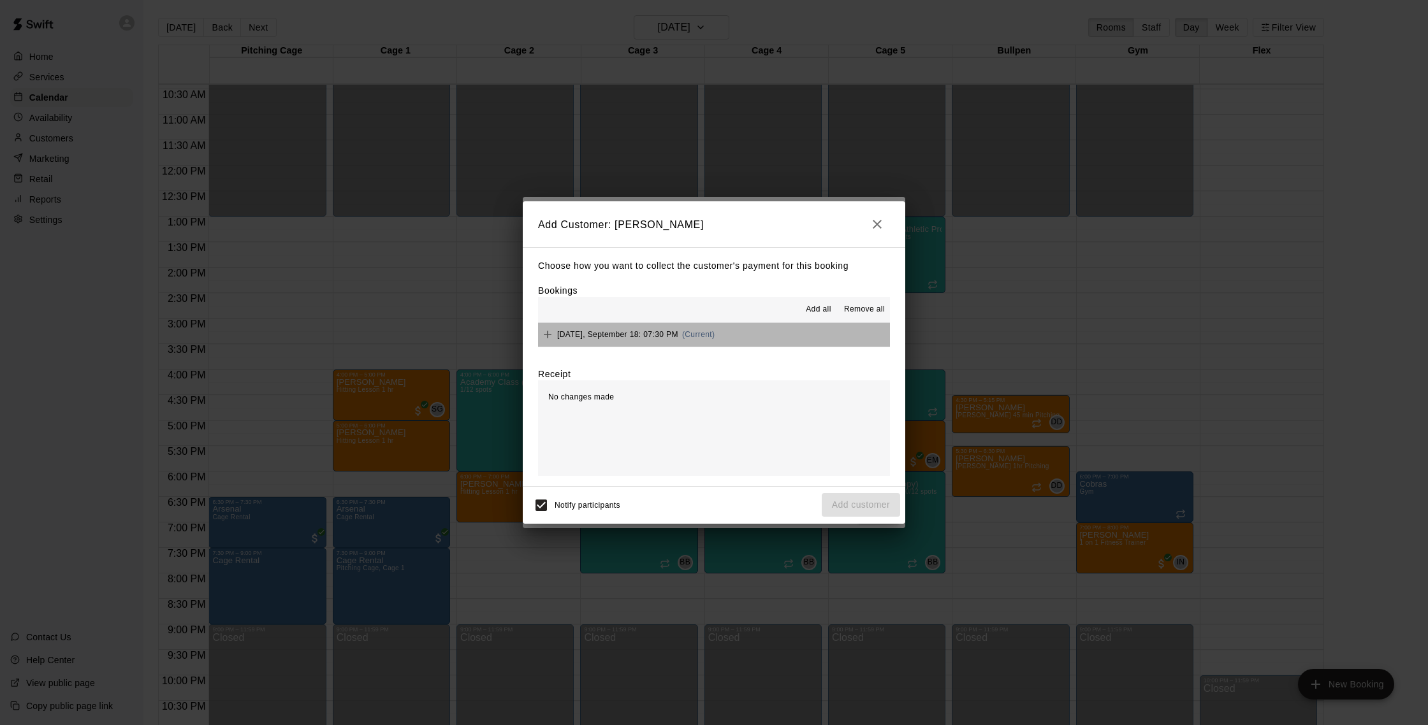
click at [757, 339] on button "Thursday, September 18: 07:30 PM (Current)" at bounding box center [714, 335] width 352 height 24
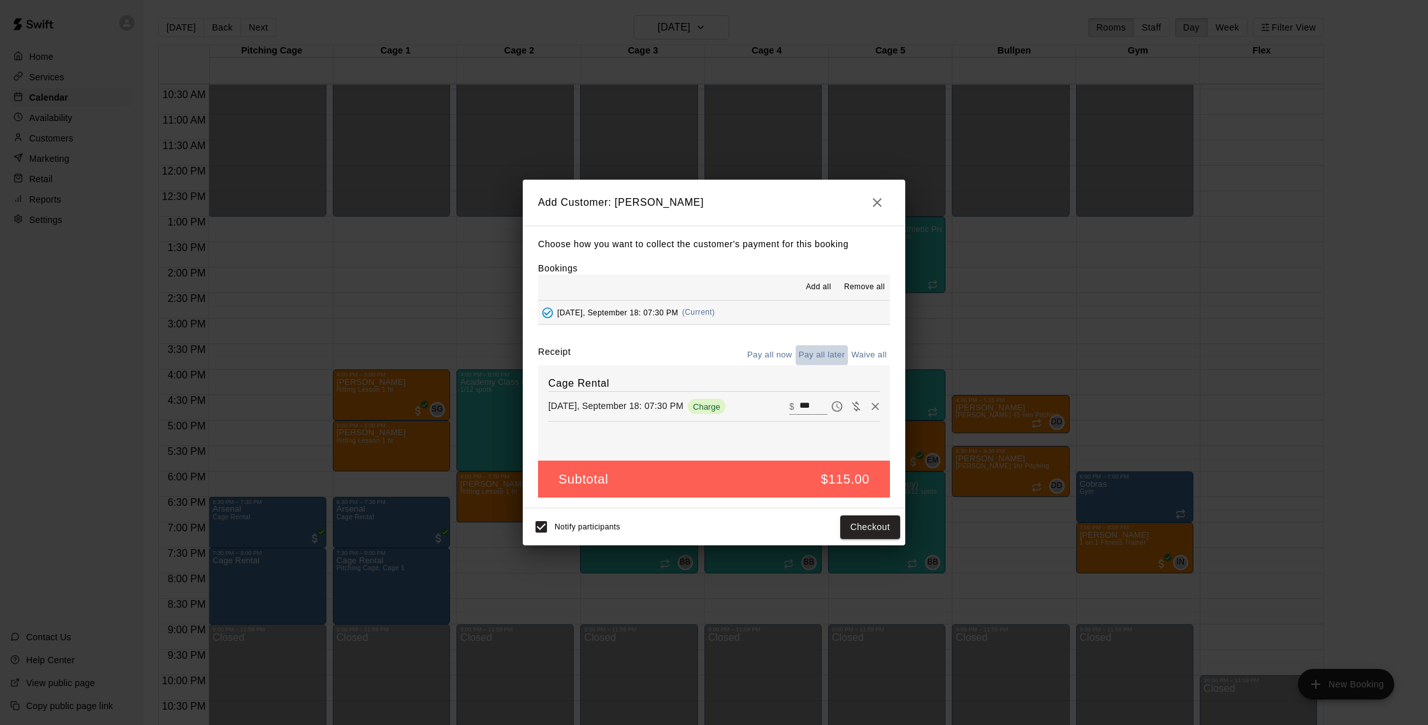
click at [834, 350] on button "Pay all later" at bounding box center [821, 355] width 53 height 20
click at [868, 526] on button "Add customer" at bounding box center [861, 528] width 78 height 24
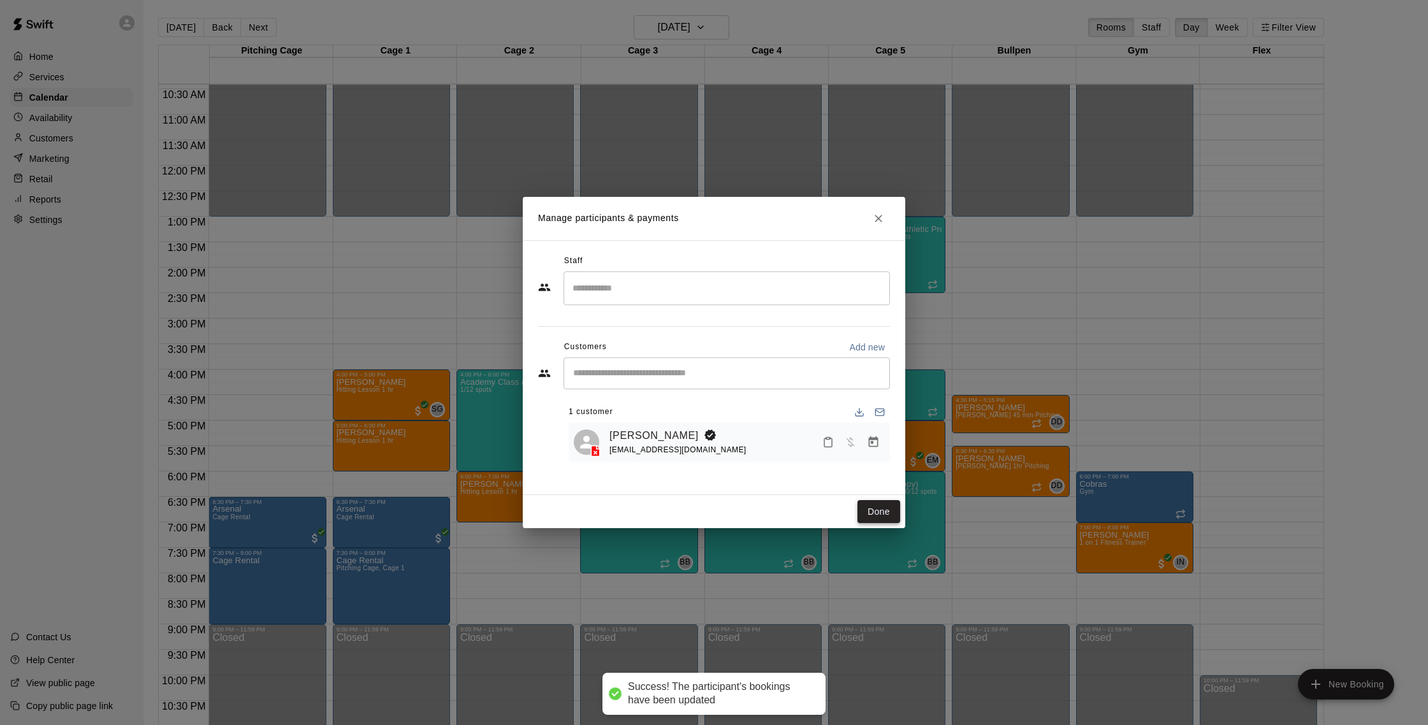
click at [888, 505] on button "Done" at bounding box center [878, 512] width 43 height 24
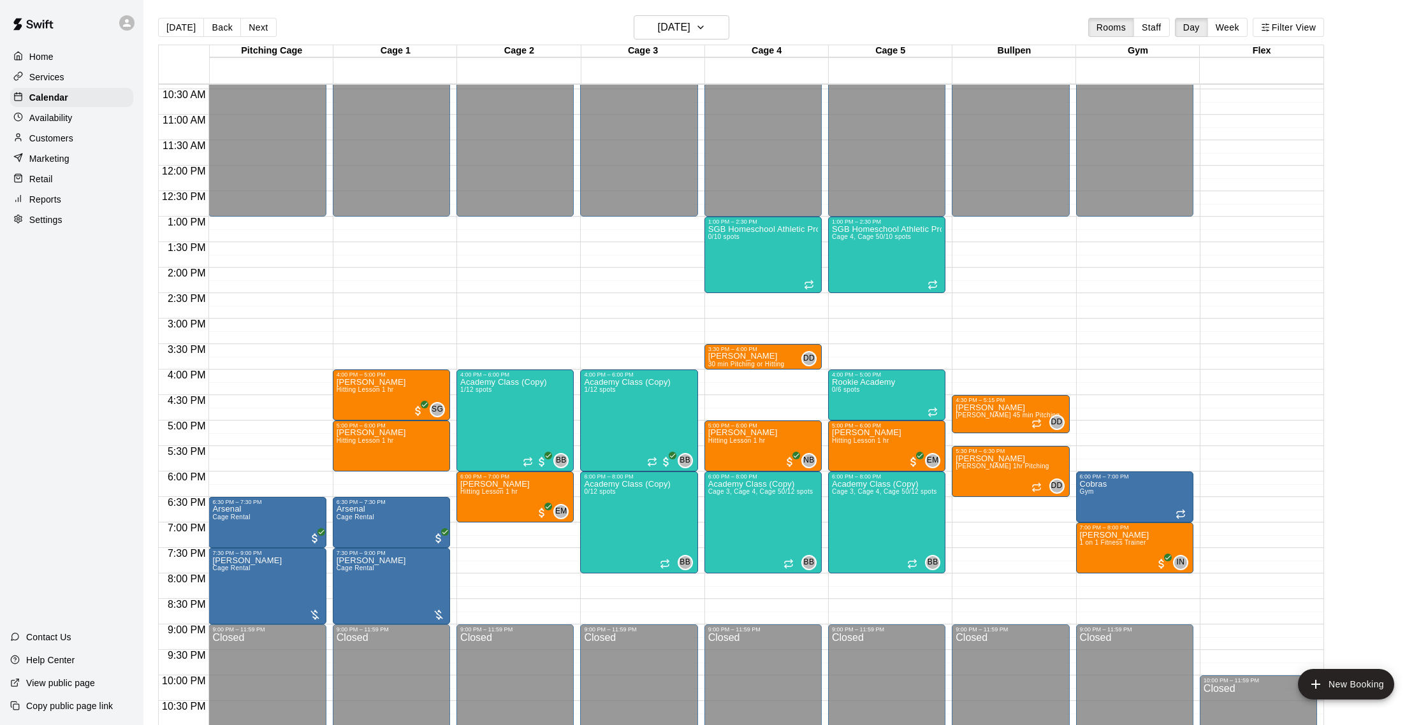
click at [60, 132] on p "Customers" at bounding box center [51, 138] width 44 height 13
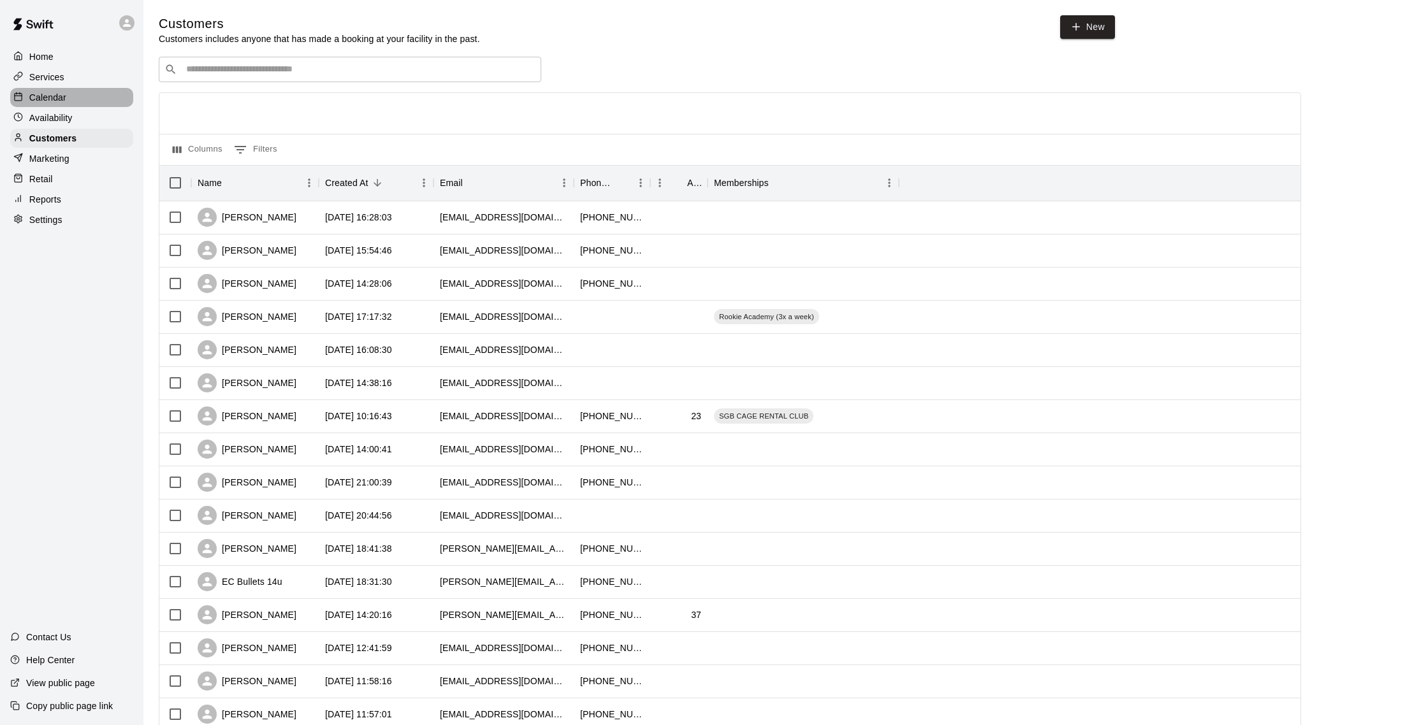
click at [66, 91] on div "Calendar" at bounding box center [71, 97] width 123 height 19
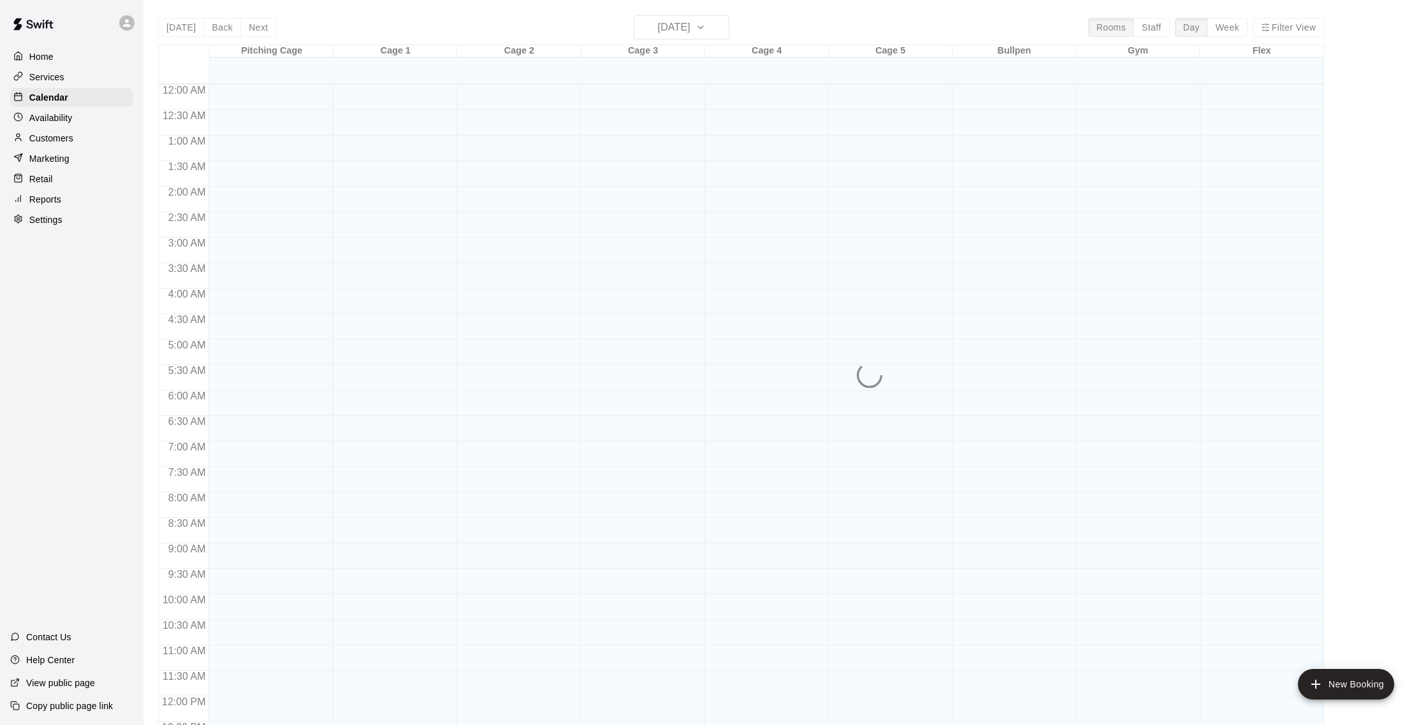
scroll to position [531, 0]
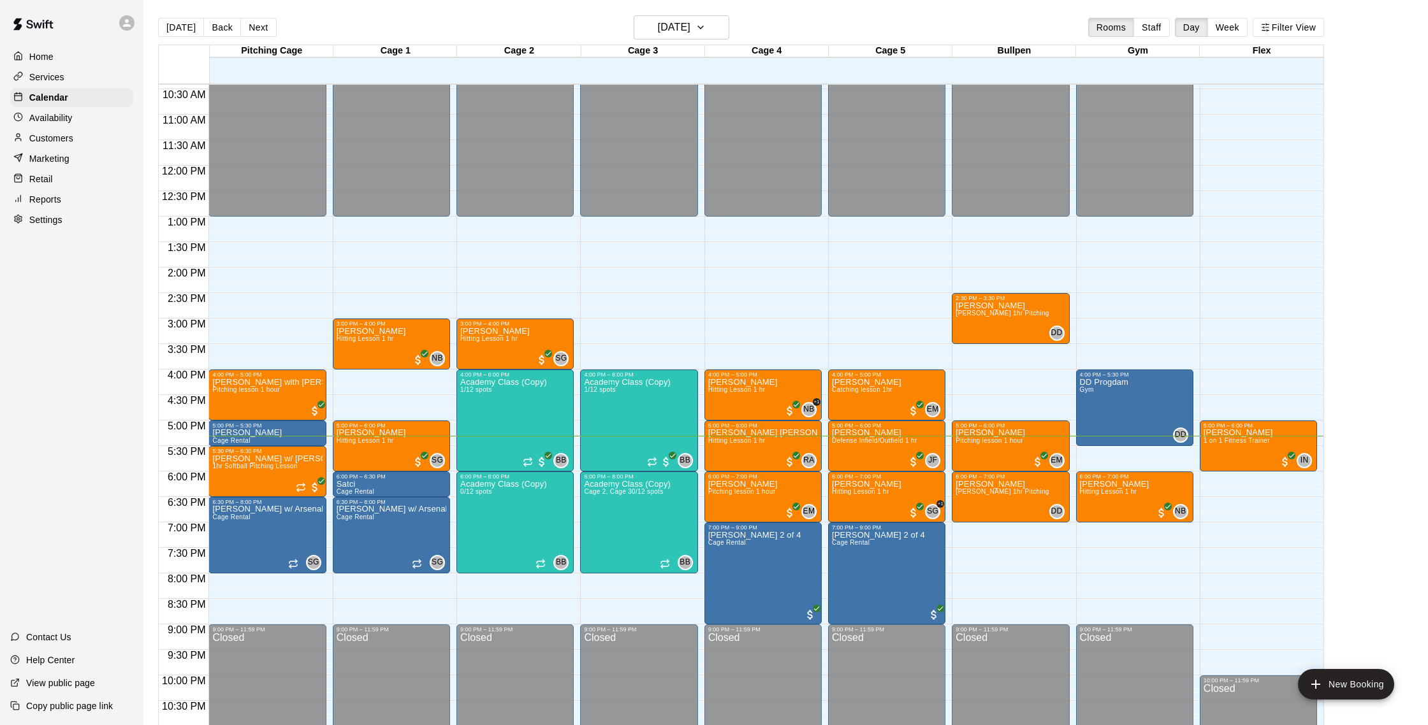
click at [63, 199] on div "Reports" at bounding box center [71, 199] width 123 height 19
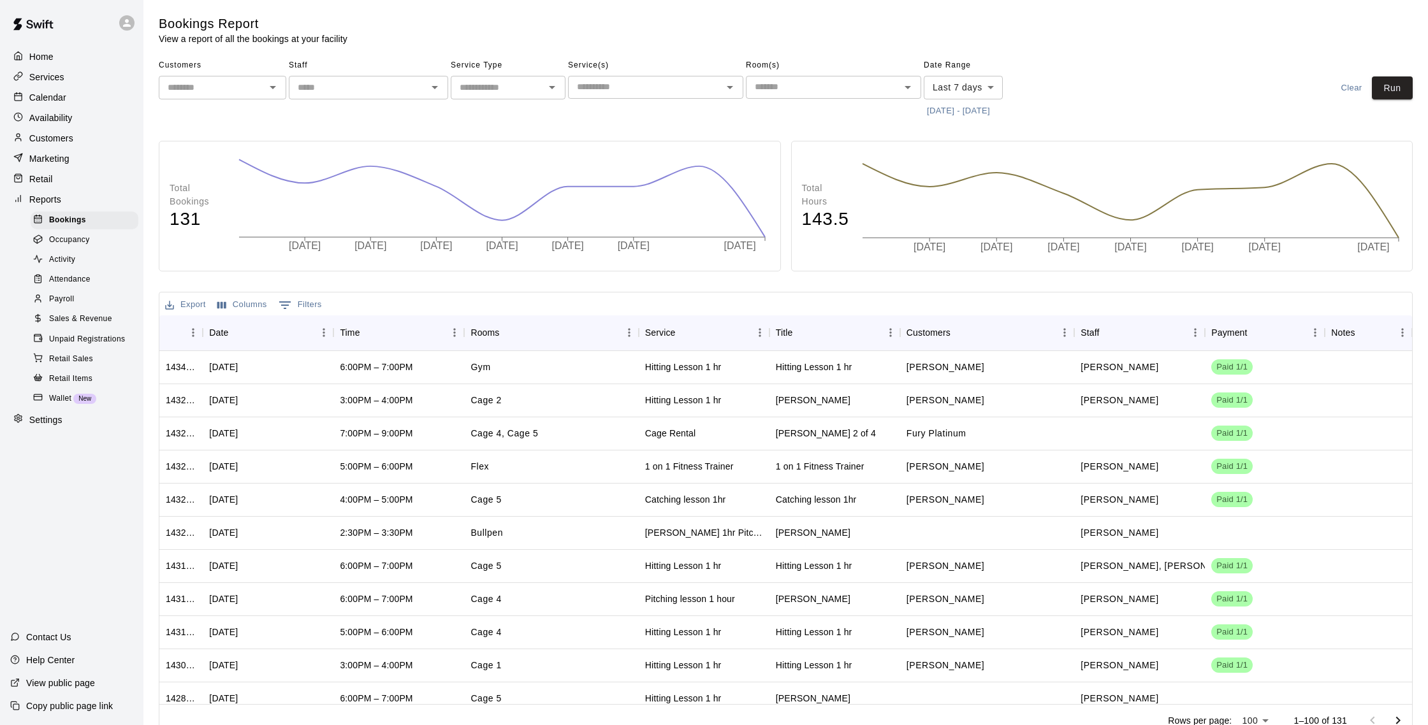
click at [89, 320] on span "Sales & Revenue" at bounding box center [80, 319] width 63 height 13
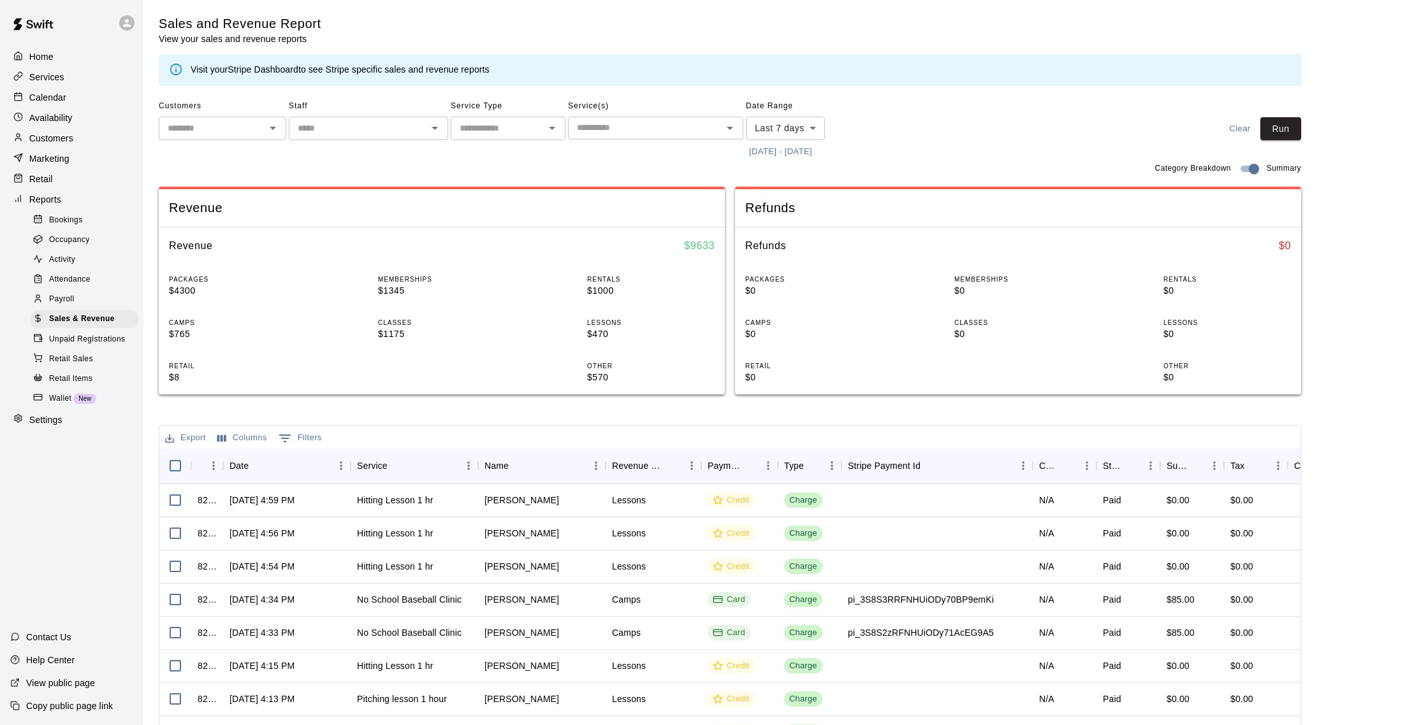
click at [778, 132] on body "Home Services Calendar Availability Customers Marketing Retail Reports Bookings…" at bounding box center [714, 438] width 1428 height 876
click at [776, 282] on li "Custom" at bounding box center [785, 282] width 79 height 21
type input "******"
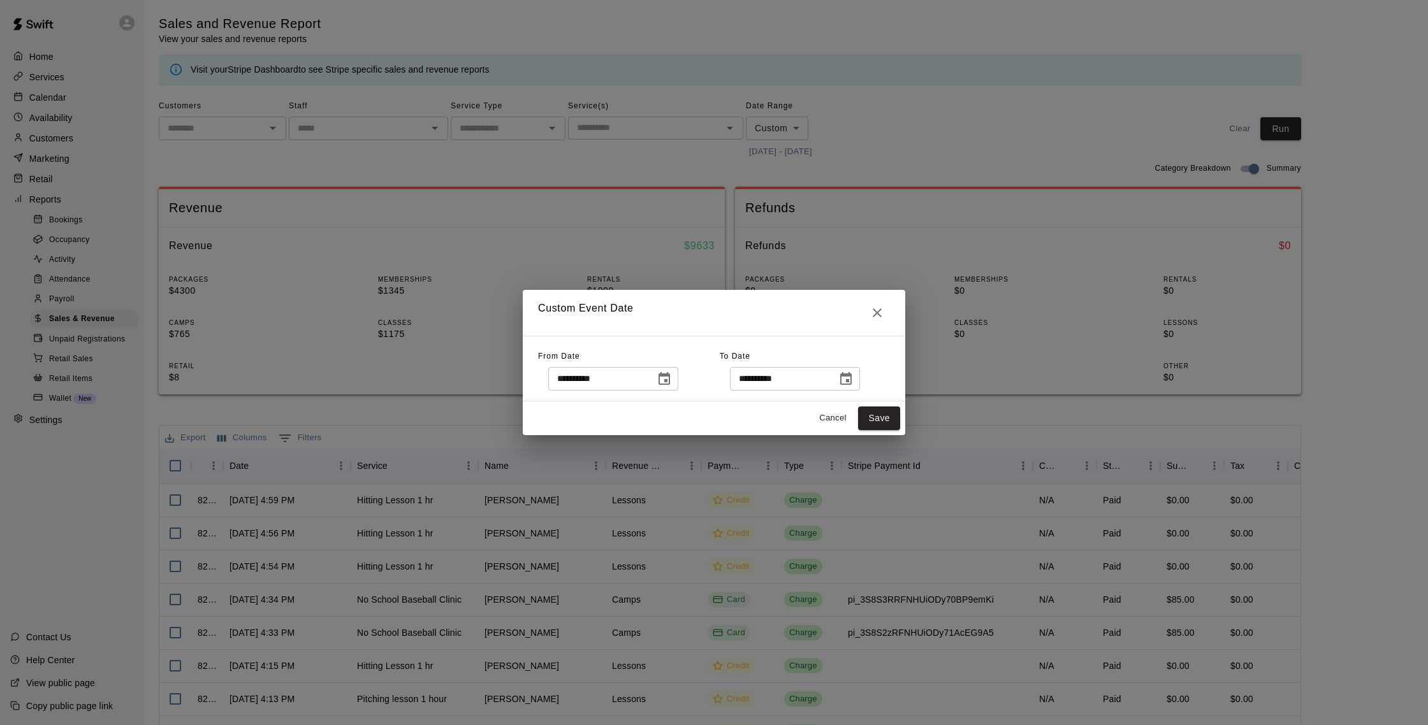
click at [669, 379] on icon "Choose date, selected date is Sep 10, 2025" at bounding box center [663, 378] width 11 height 13
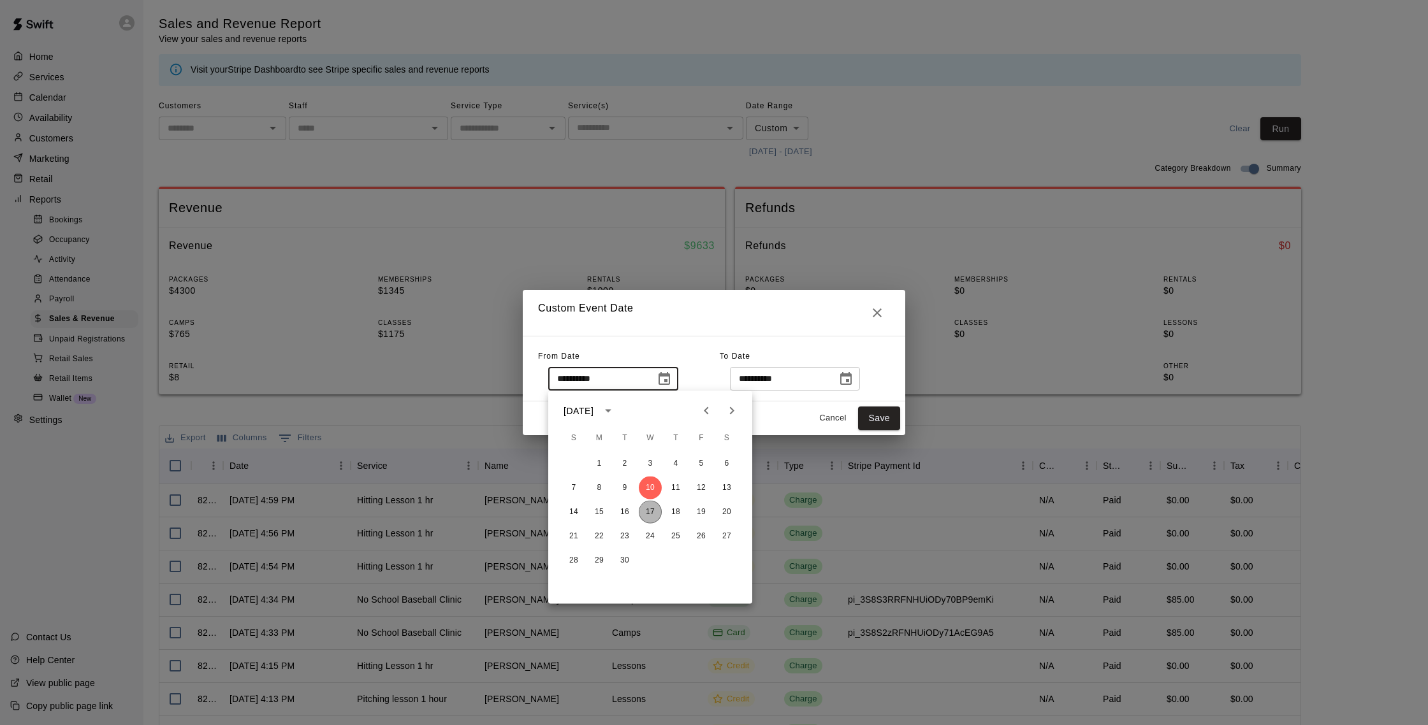
click at [649, 508] on button "17" at bounding box center [650, 512] width 23 height 23
type input "**********"
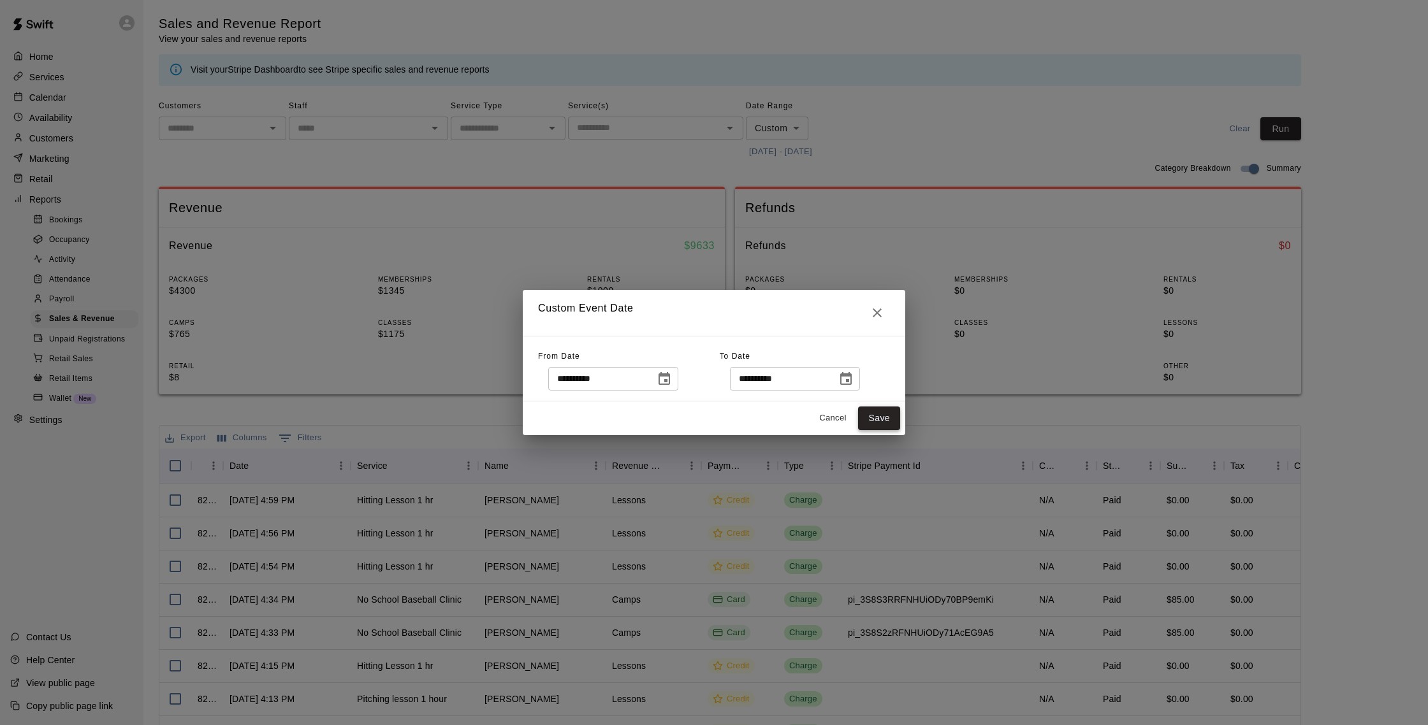
click at [872, 419] on button "Save" at bounding box center [879, 419] width 42 height 24
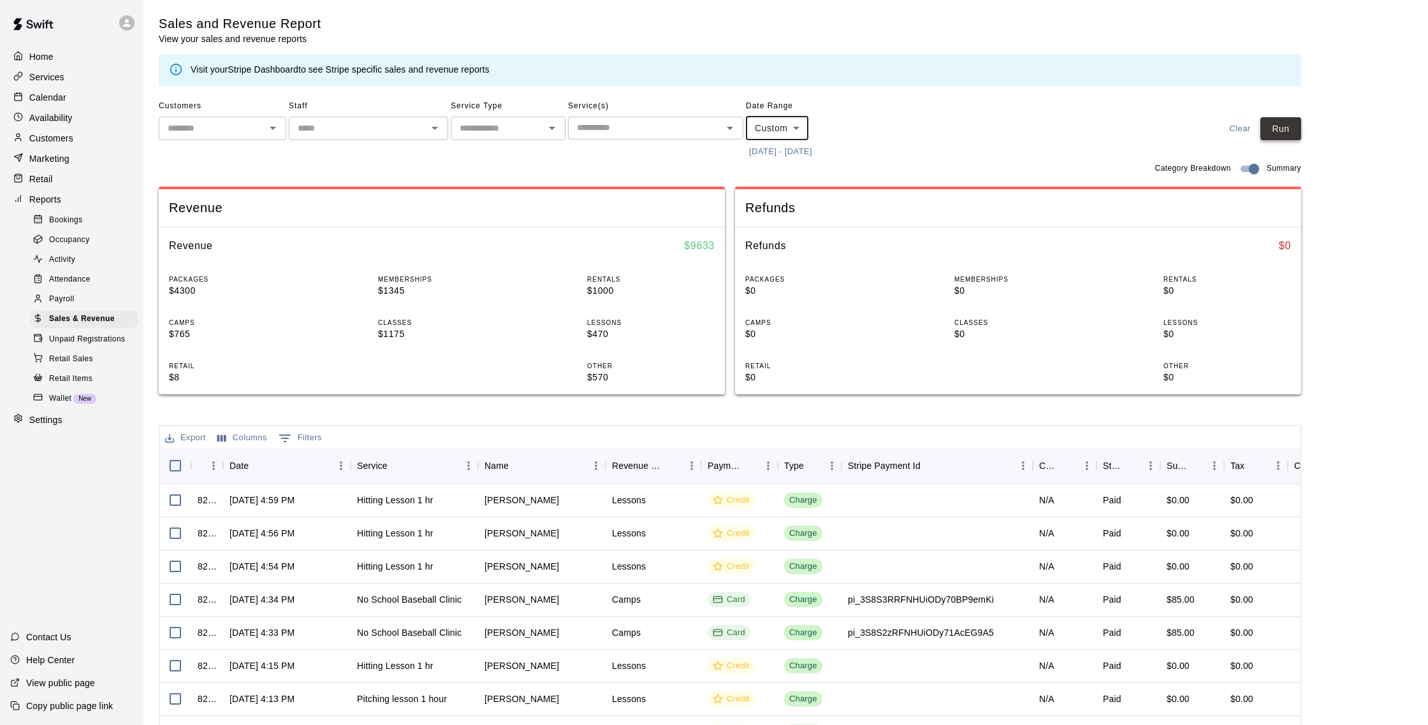
click at [1291, 125] on button "Run" at bounding box center [1280, 129] width 41 height 24
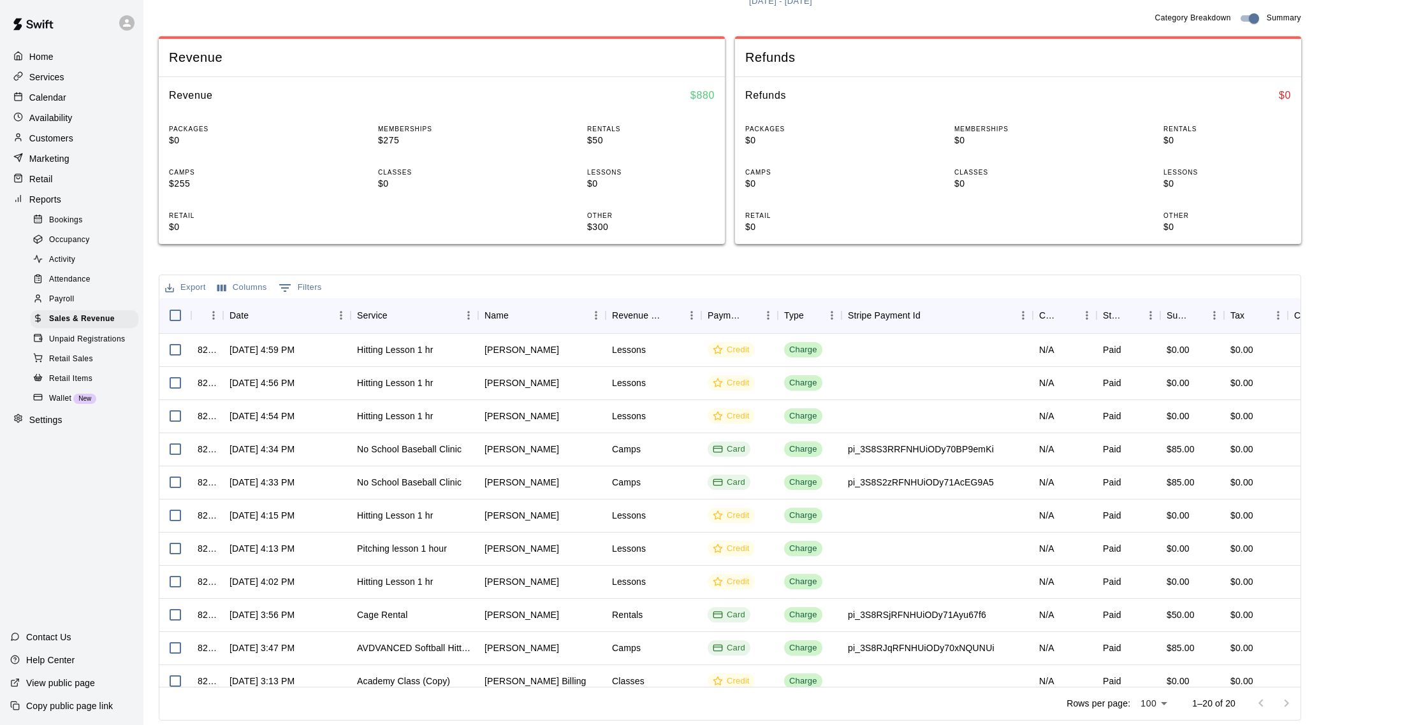
click at [71, 129] on div "Customers" at bounding box center [71, 138] width 123 height 19
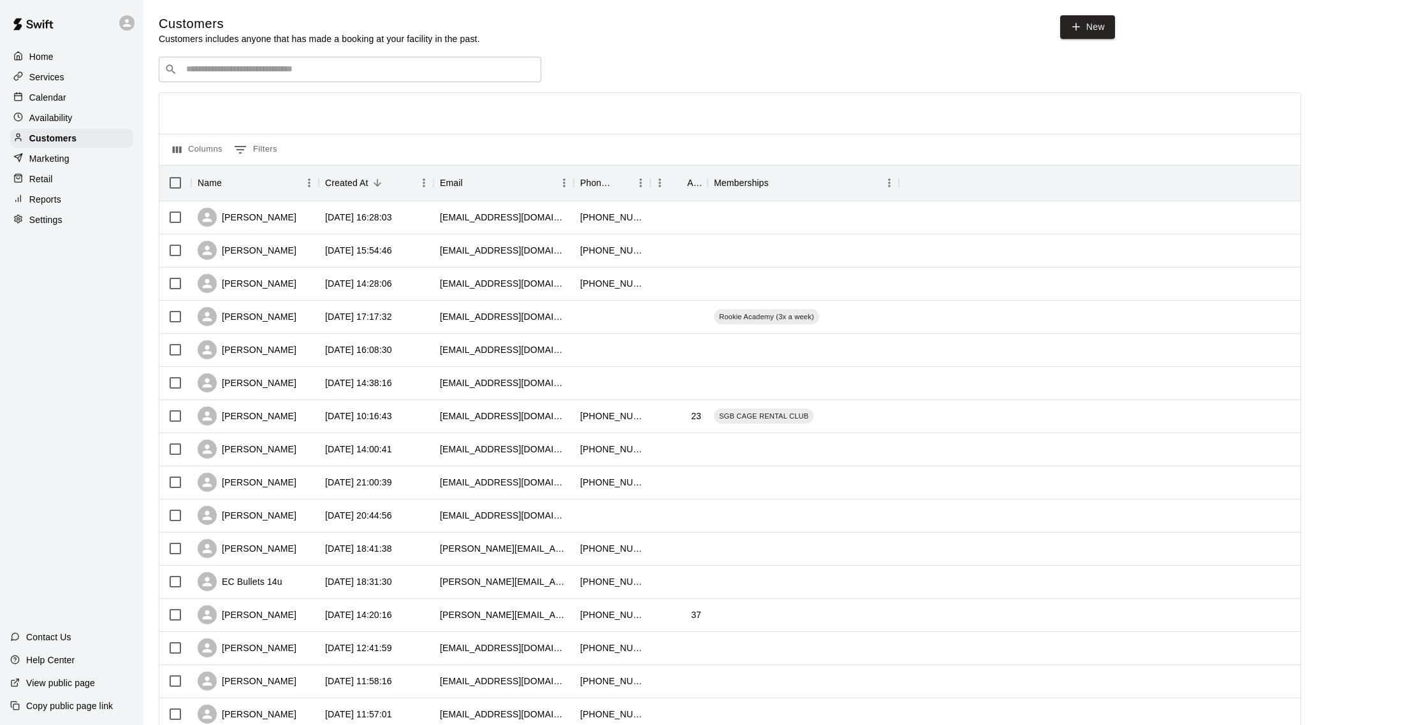
click at [63, 119] on p "Availability" at bounding box center [50, 118] width 43 height 13
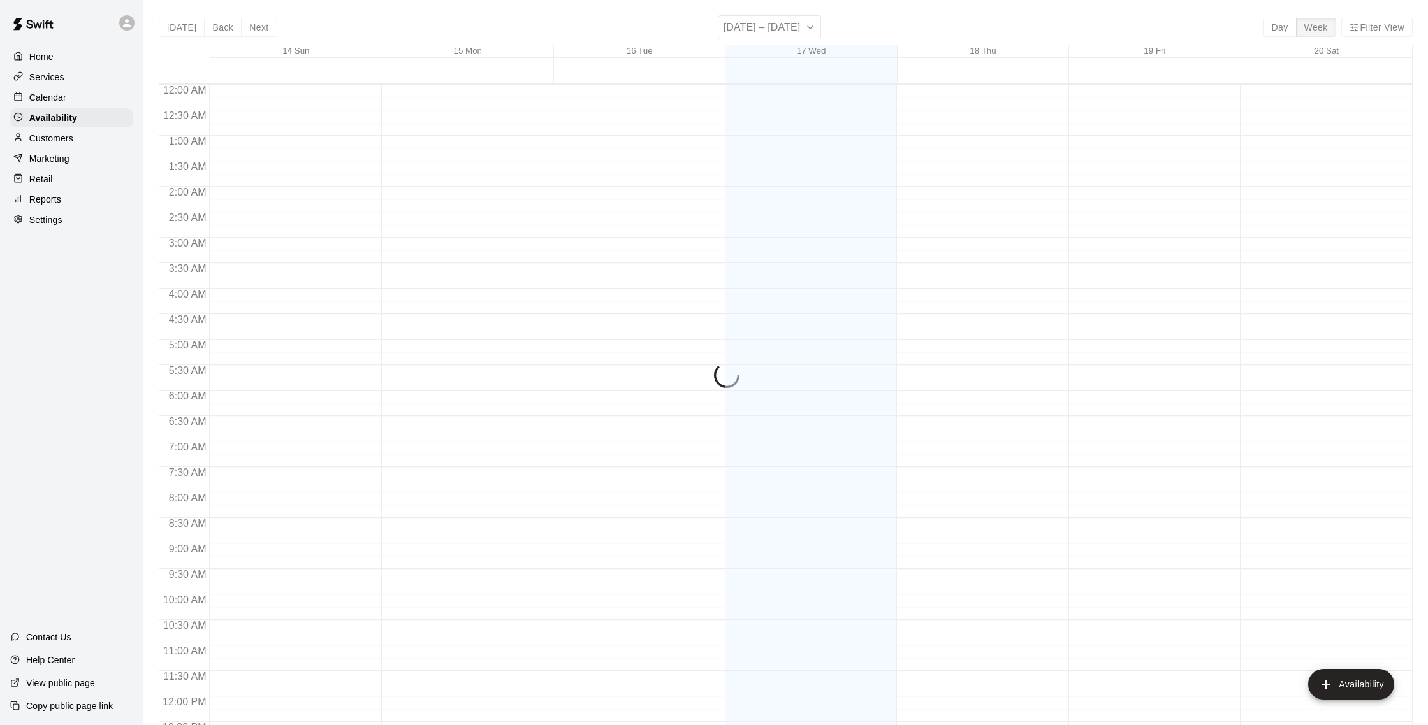
scroll to position [569, 0]
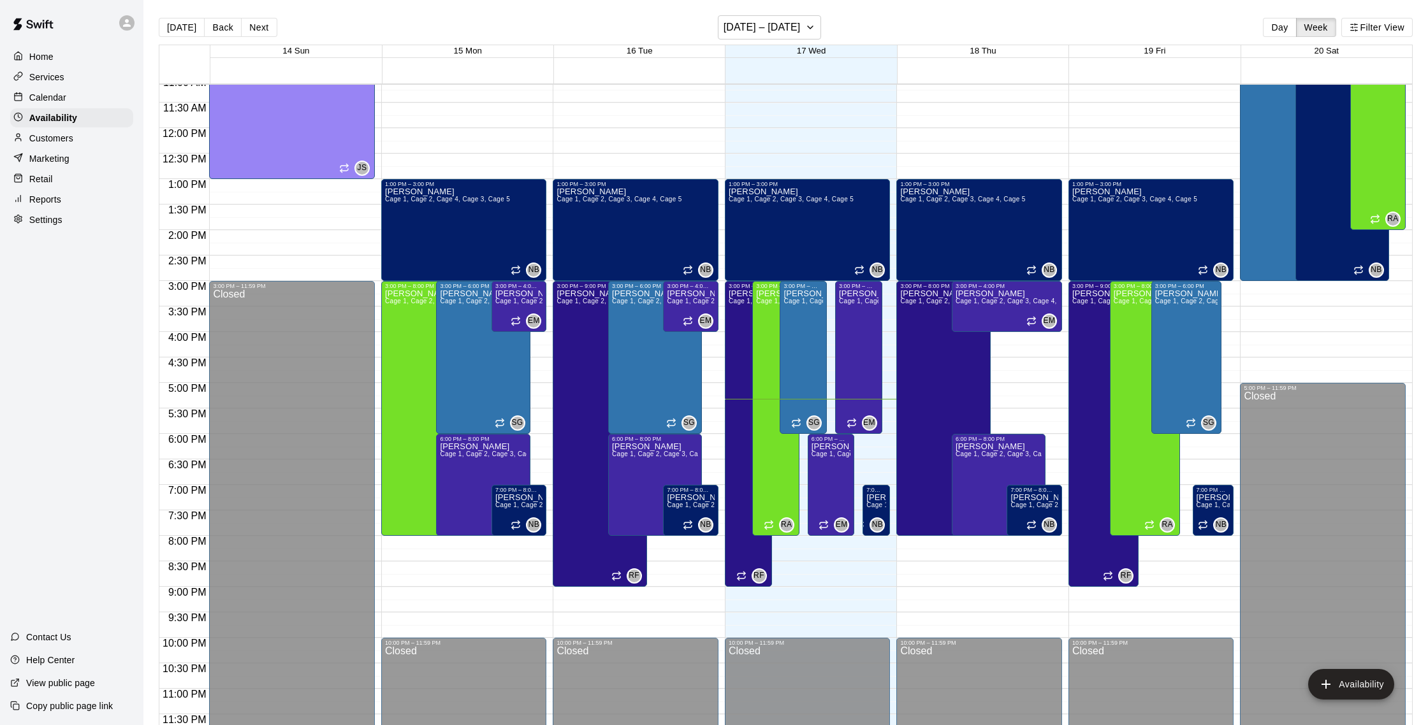
click at [42, 91] on p "Calendar" at bounding box center [47, 97] width 37 height 13
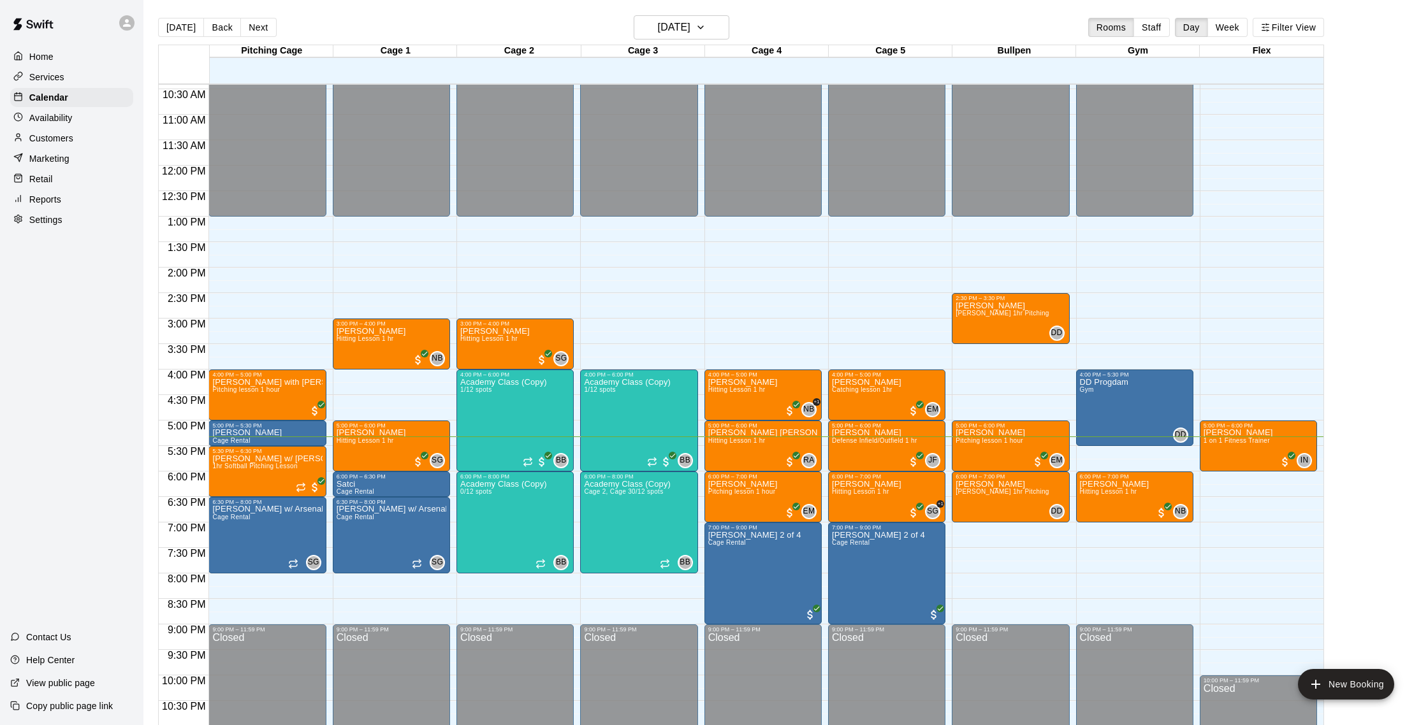
scroll to position [1, 0]
click at [66, 113] on p "Availability" at bounding box center [50, 118] width 43 height 13
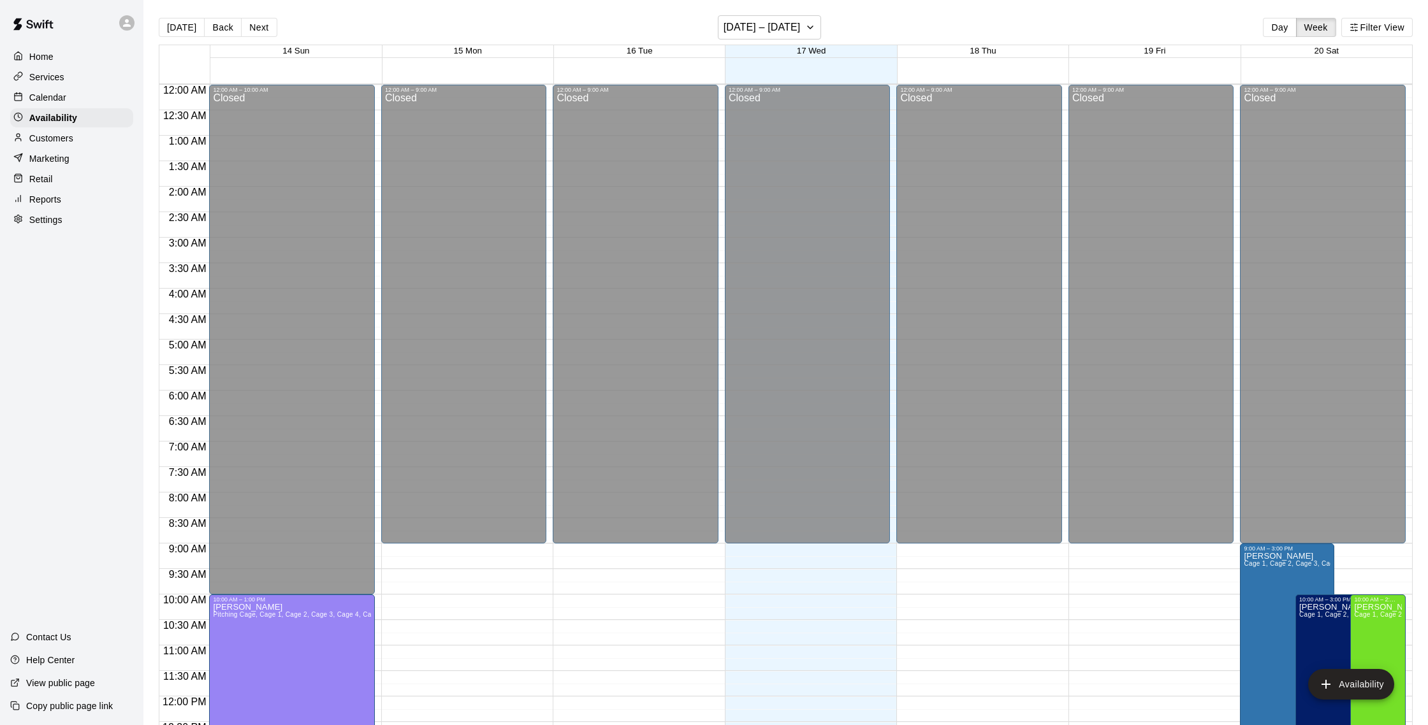
scroll to position [569, 0]
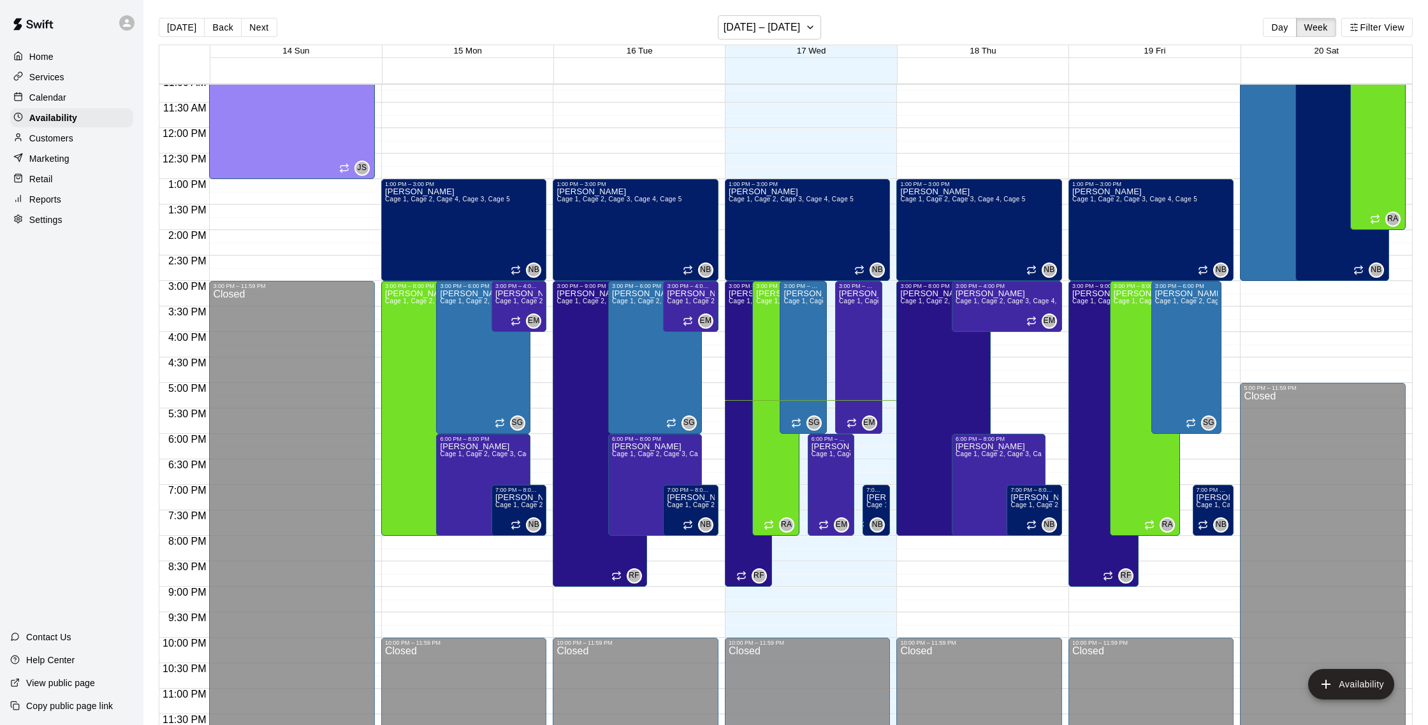
click at [69, 132] on p "Customers" at bounding box center [51, 138] width 44 height 13
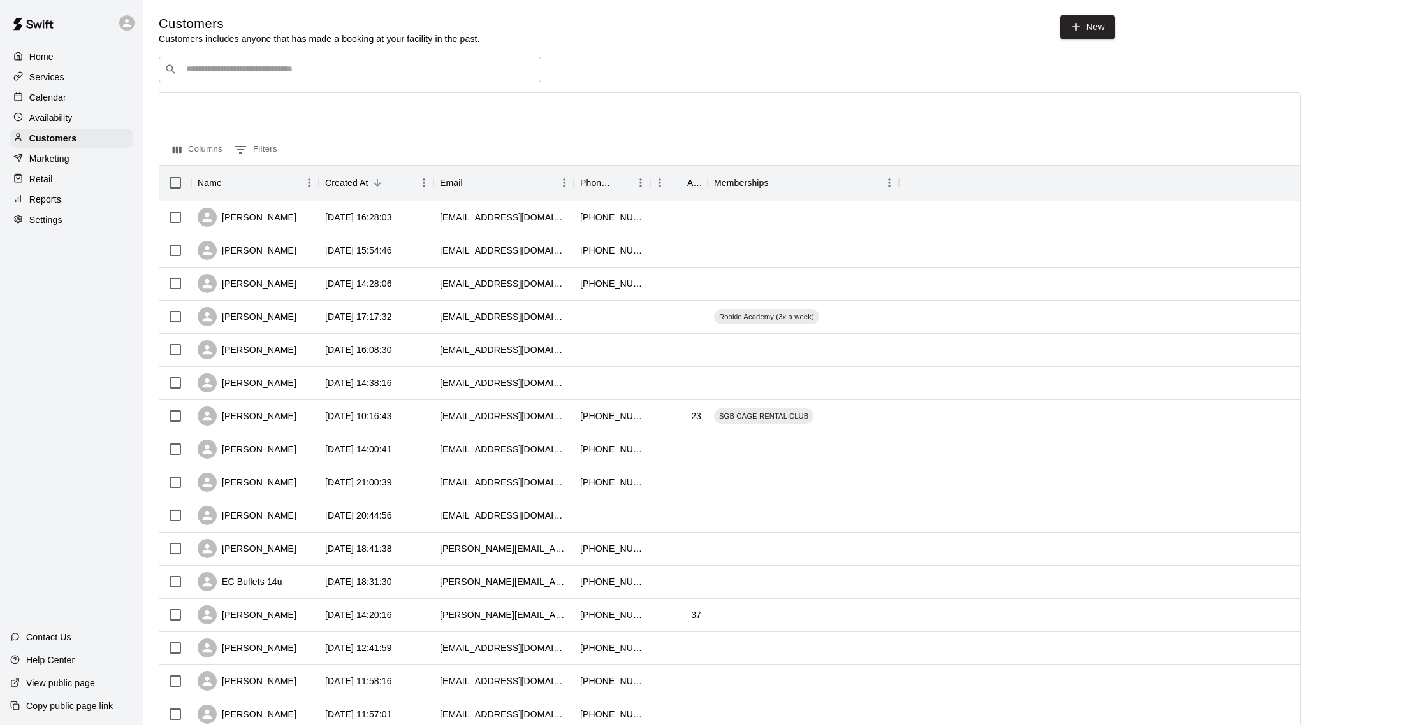
click at [57, 97] on p "Calendar" at bounding box center [47, 97] width 37 height 13
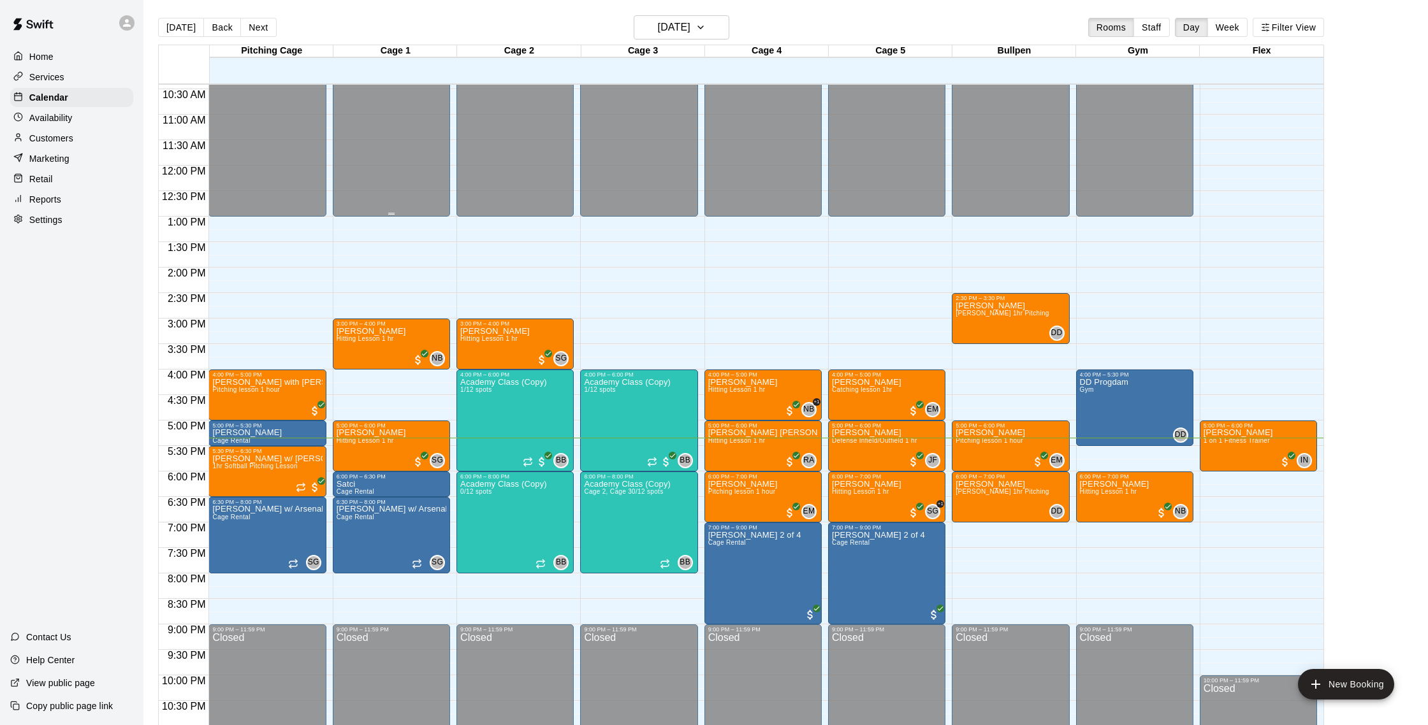
scroll to position [569, 0]
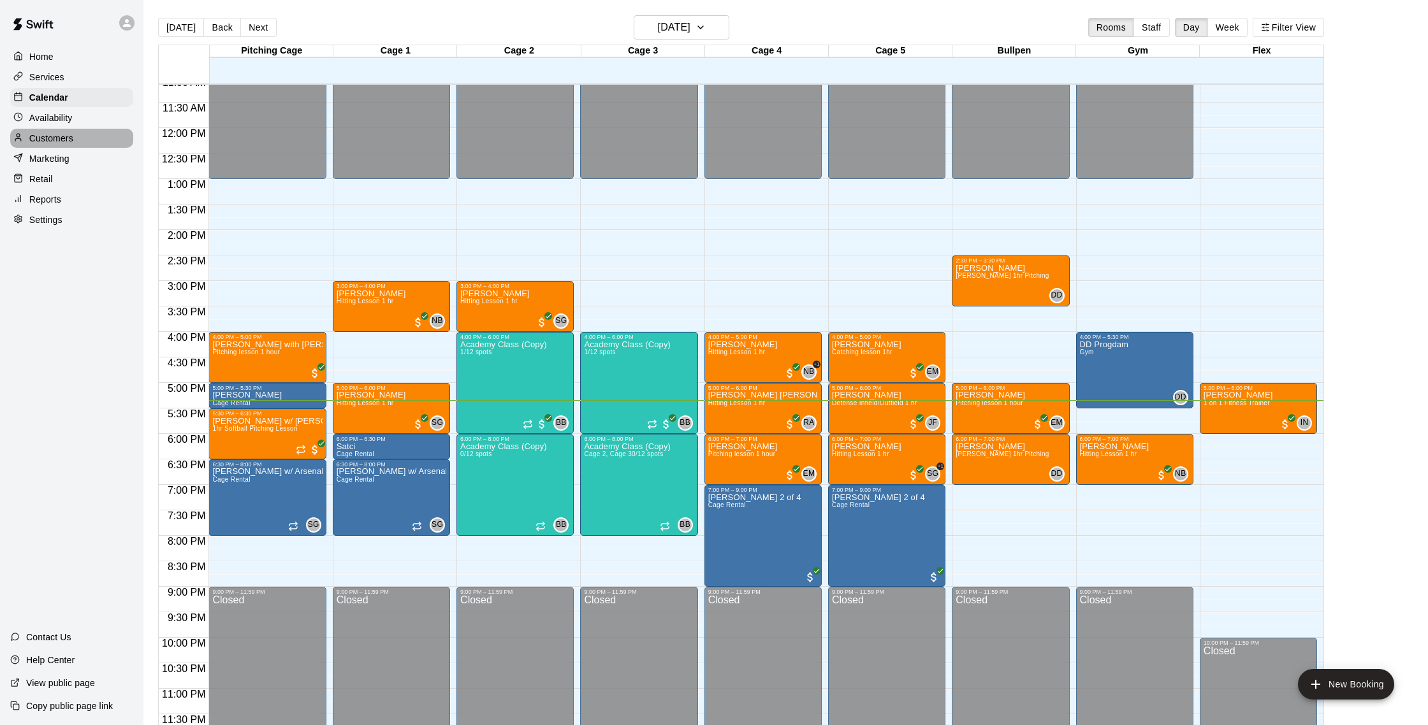
click at [69, 141] on p "Customers" at bounding box center [51, 138] width 44 height 13
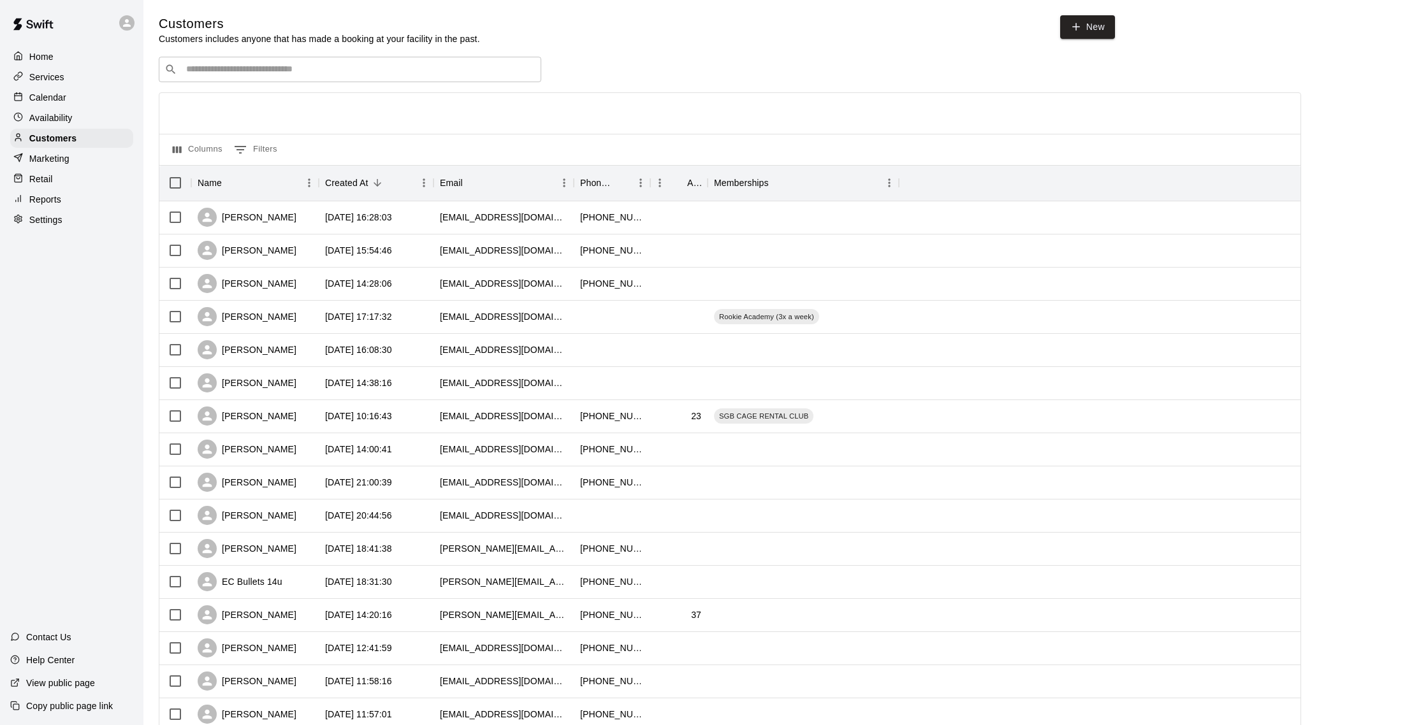
click at [199, 73] on input "Search customers by name or email" at bounding box center [358, 69] width 353 height 13
type input "*****"
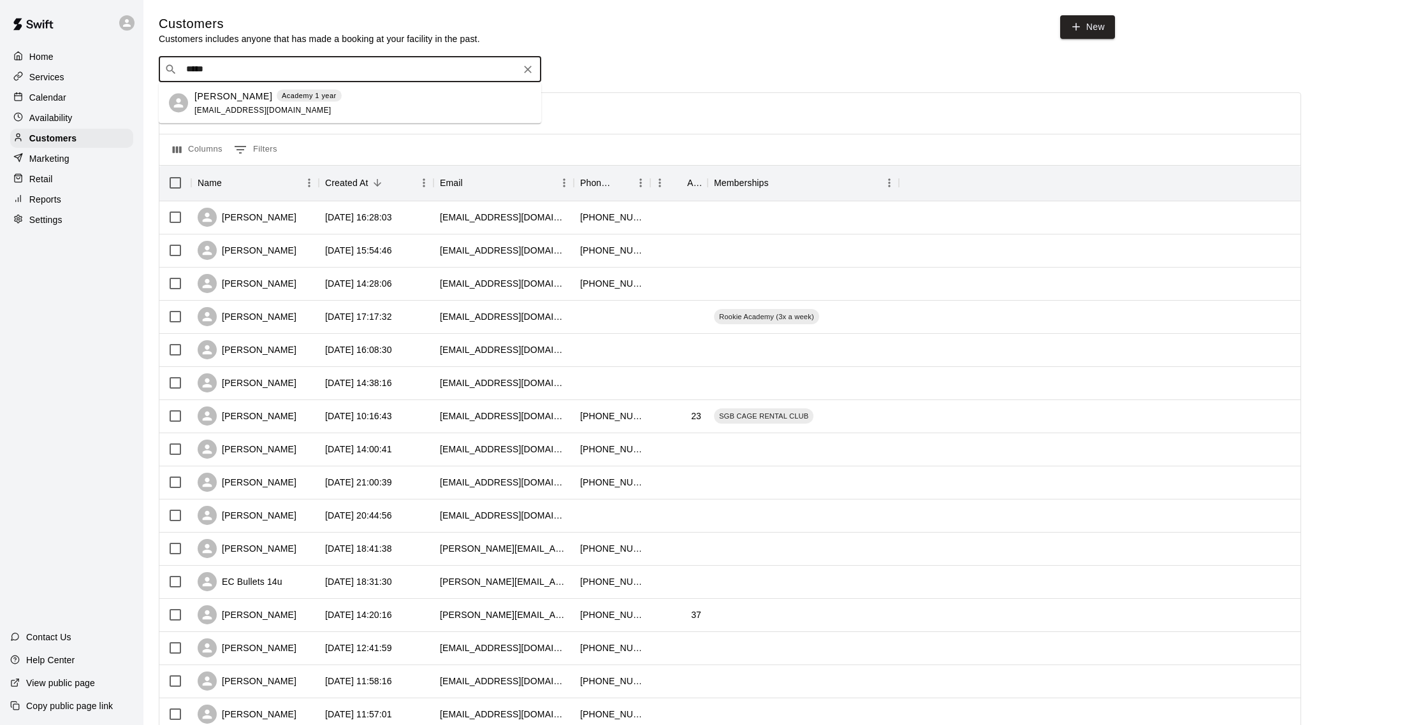
click at [282, 93] on p "Academy 1 year" at bounding box center [309, 96] width 55 height 11
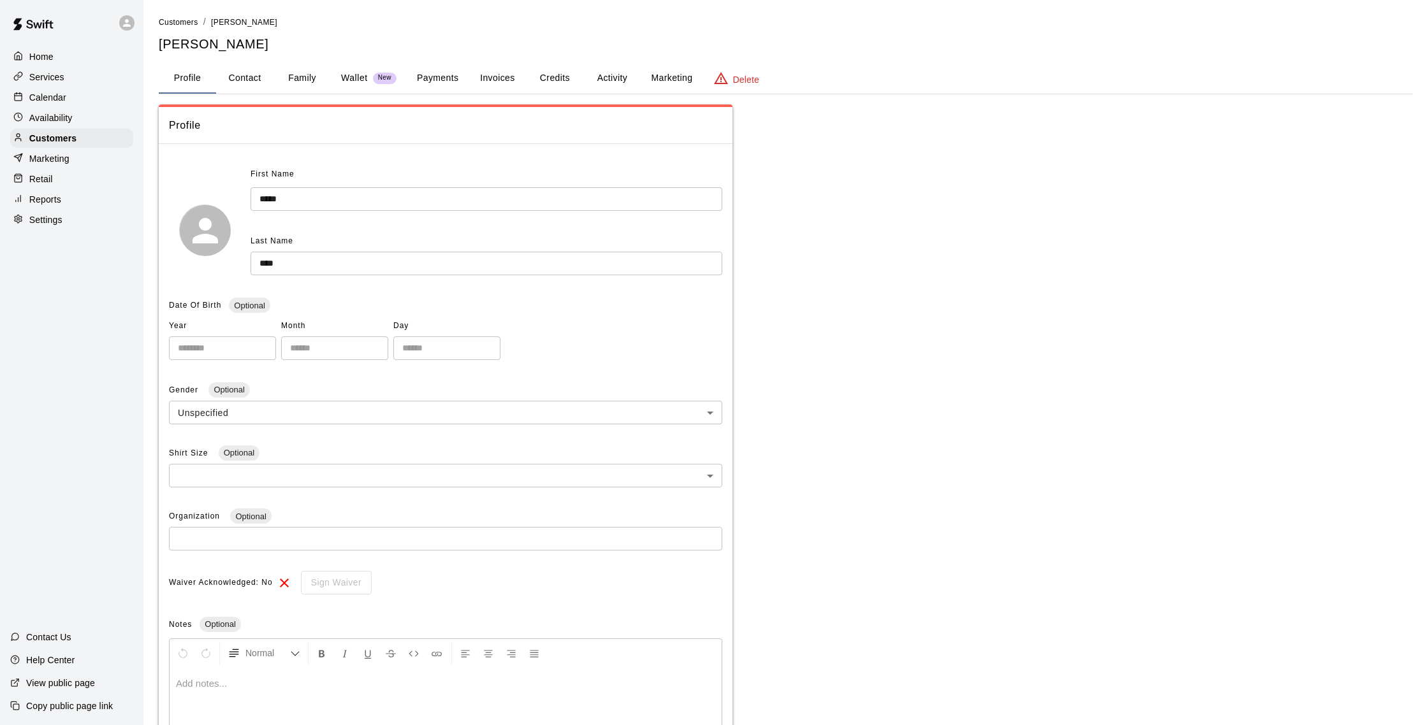
click at [614, 82] on button "Activity" at bounding box center [611, 78] width 57 height 31
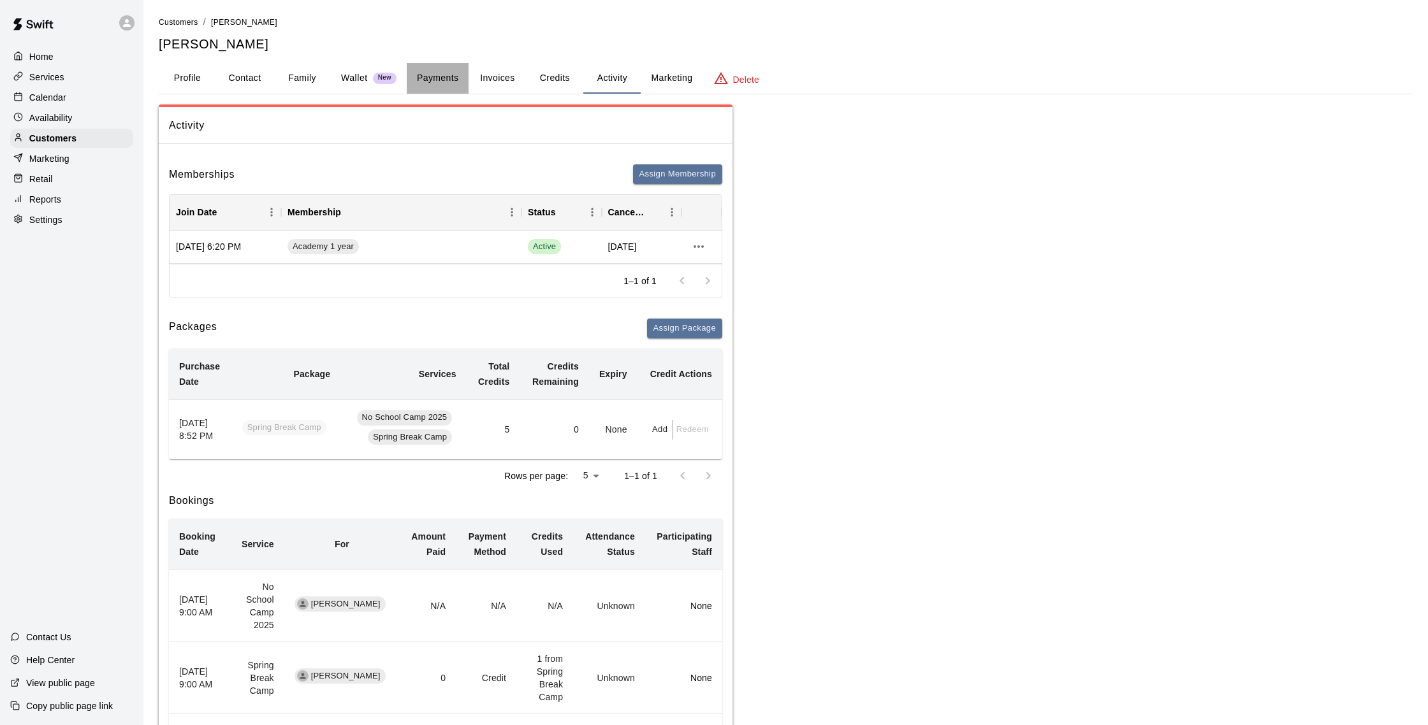
click at [440, 76] on button "Payments" at bounding box center [438, 78] width 62 height 31
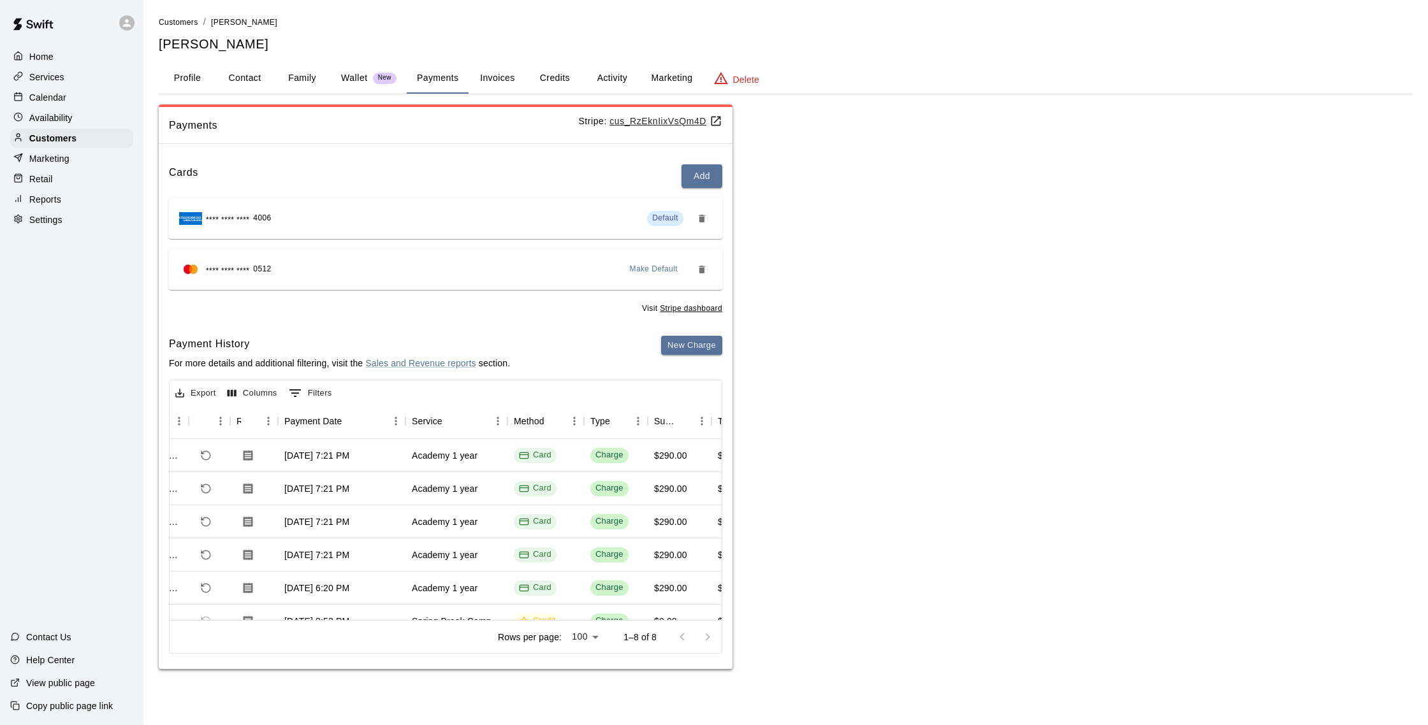
scroll to position [1, 54]
click at [61, 96] on p "Calendar" at bounding box center [47, 97] width 37 height 13
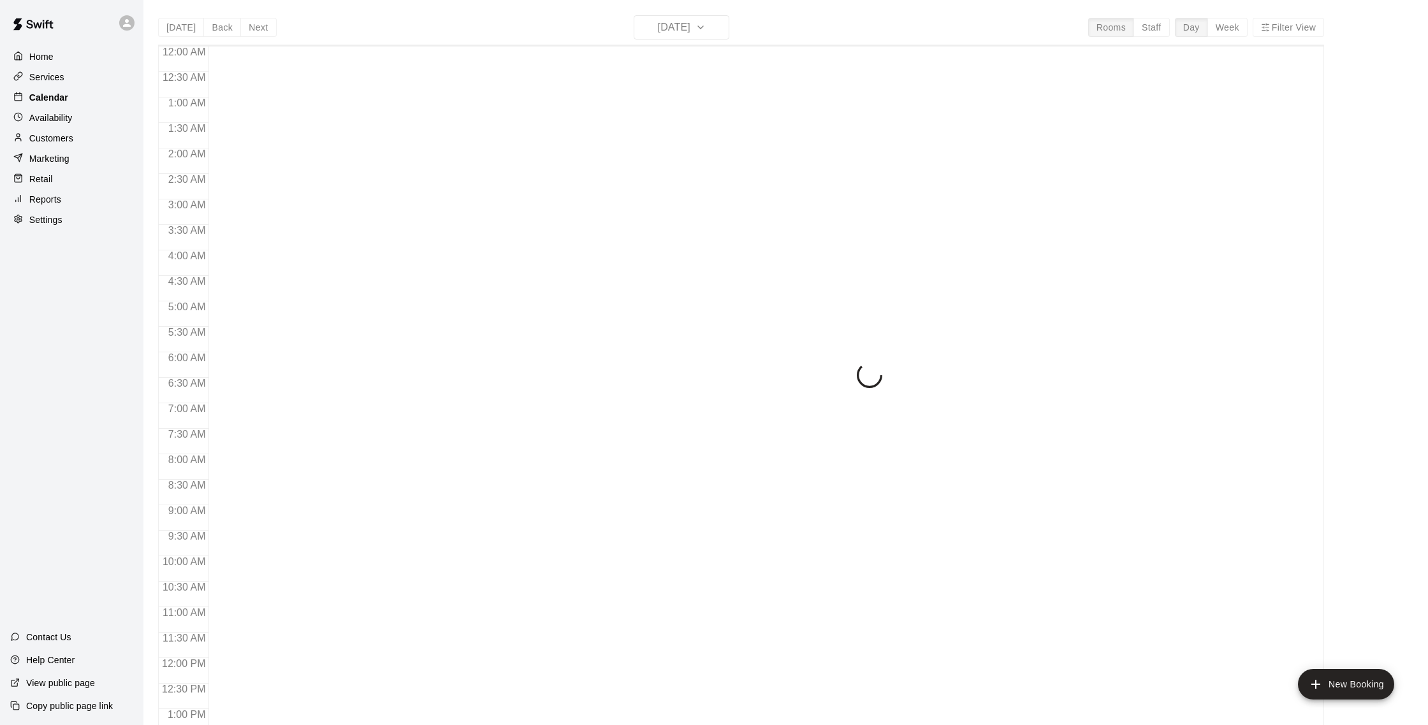
scroll to position [531, 0]
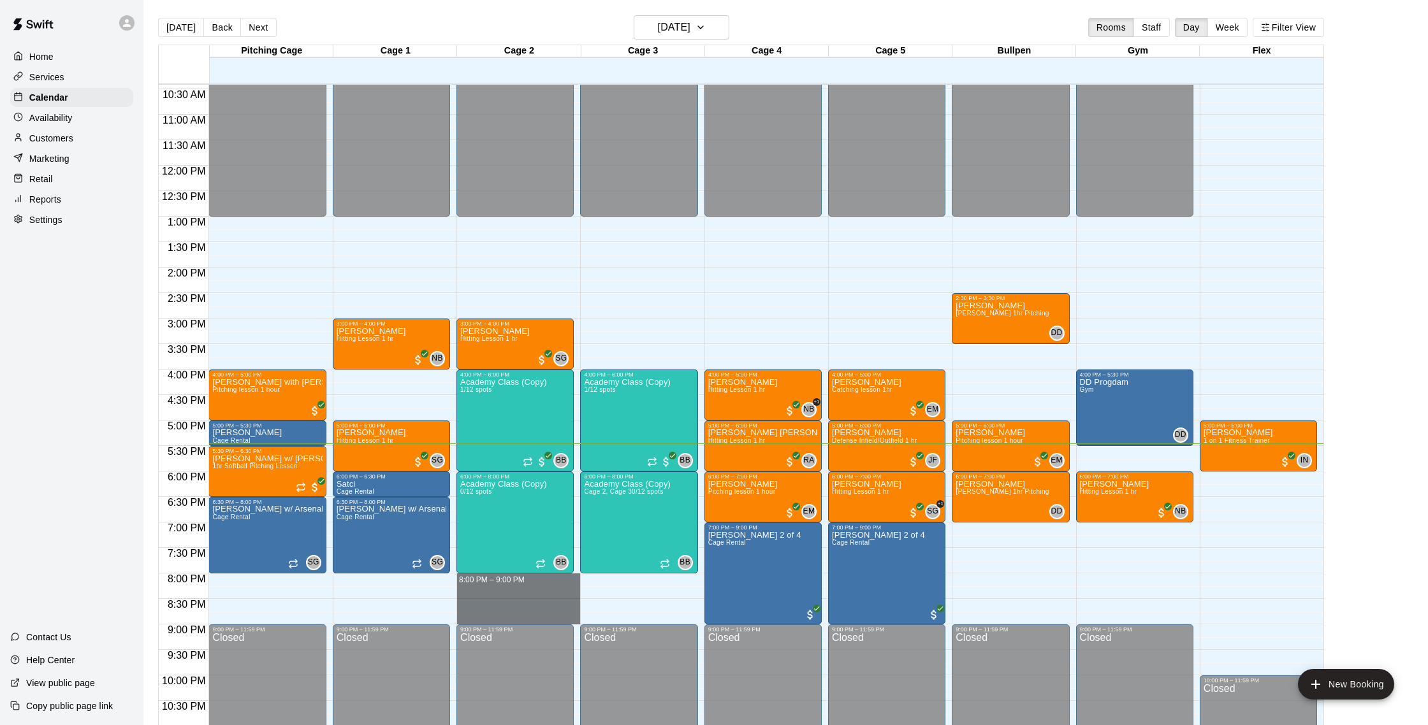
drag, startPoint x: 465, startPoint y: 576, endPoint x: 465, endPoint y: 620, distance: 43.3
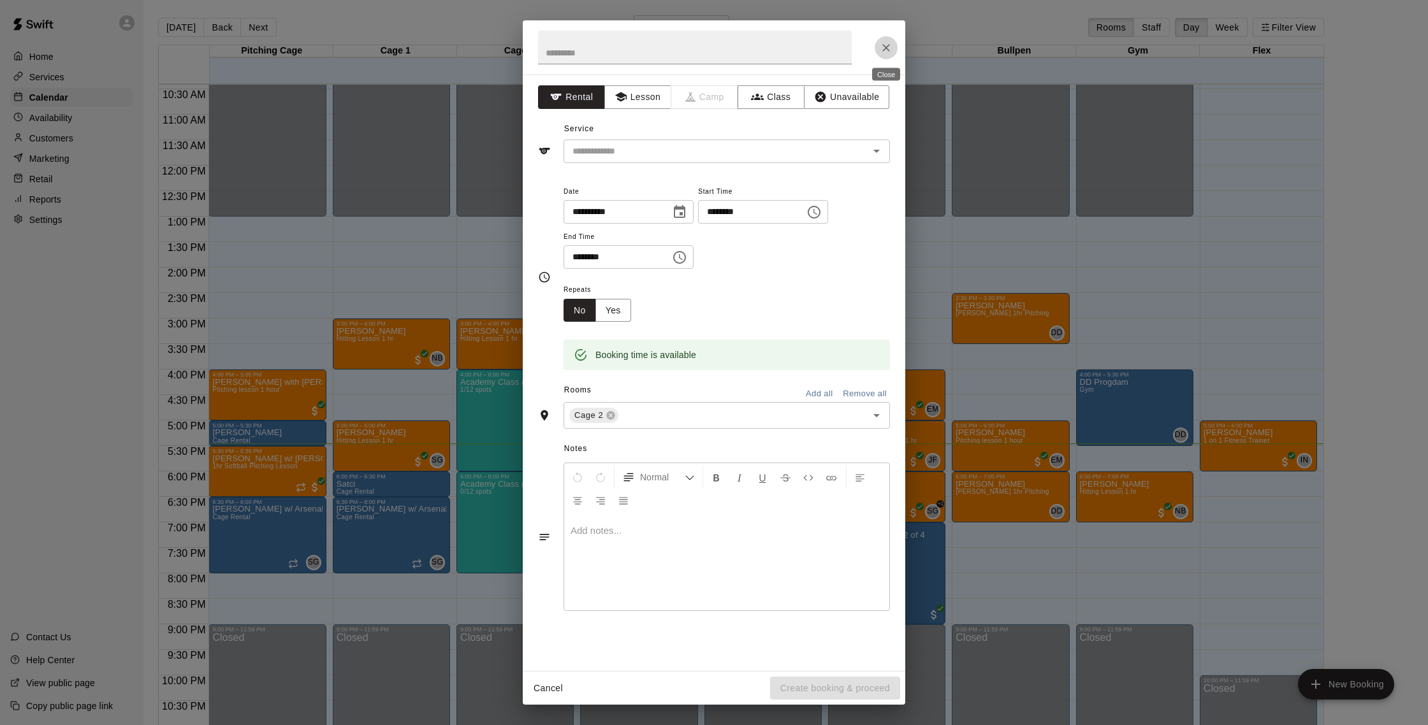
click at [885, 47] on icon "Close" at bounding box center [886, 48] width 8 height 8
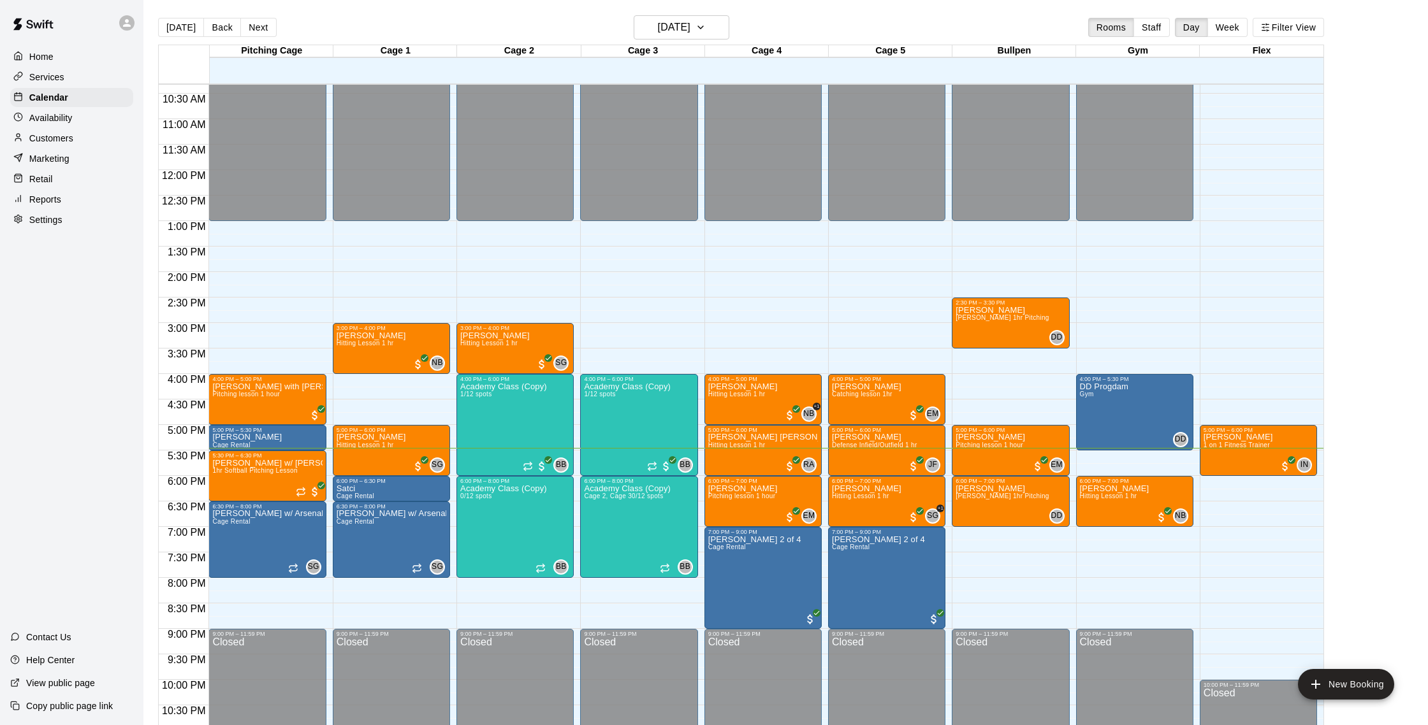
scroll to position [521, 0]
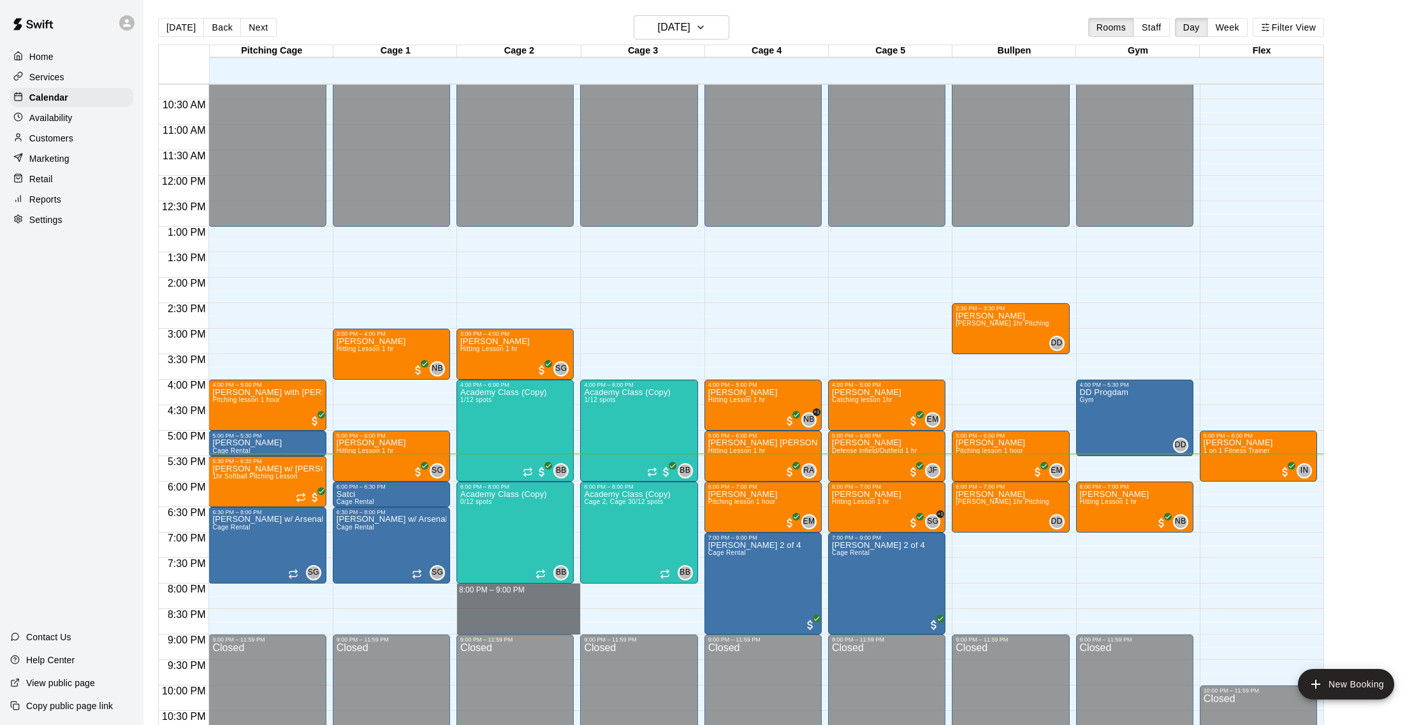
drag, startPoint x: 468, startPoint y: 588, endPoint x: 468, endPoint y: 627, distance: 38.2
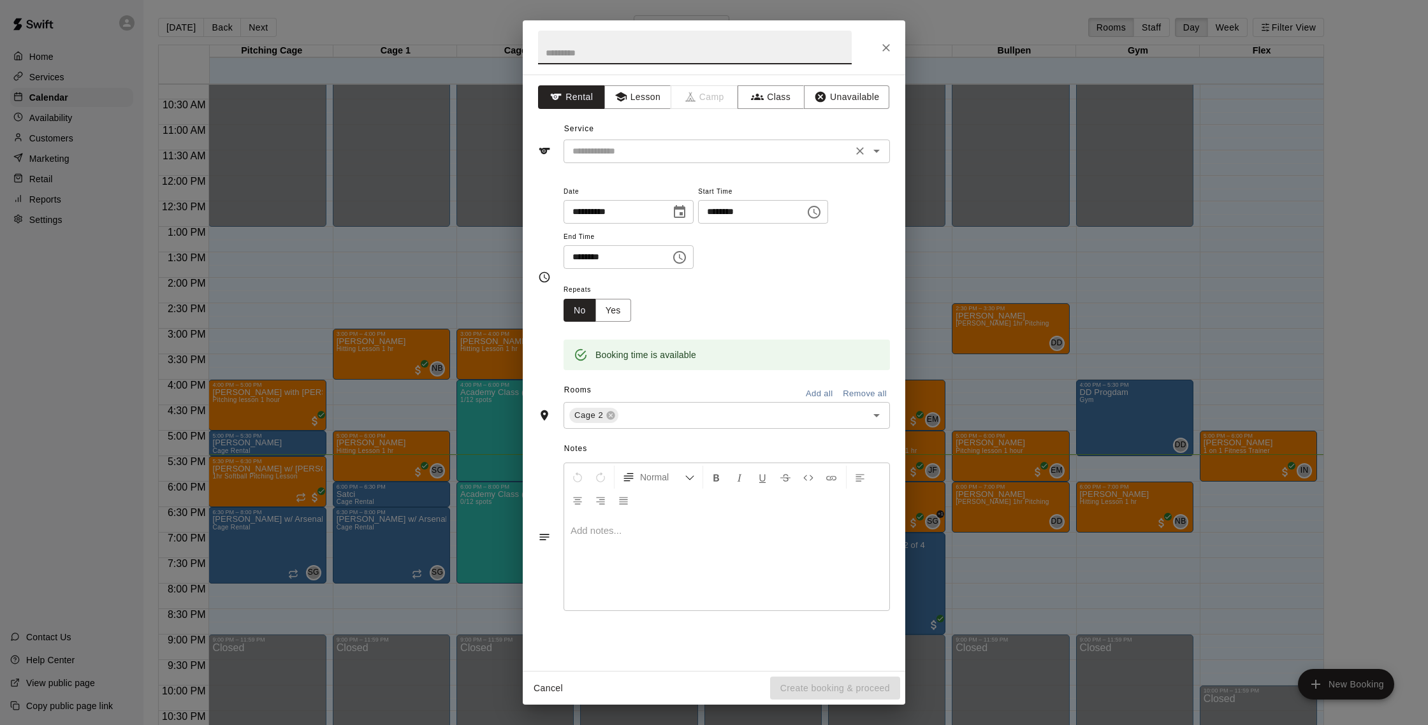
click at [687, 152] on input "text" at bounding box center [707, 151] width 281 height 16
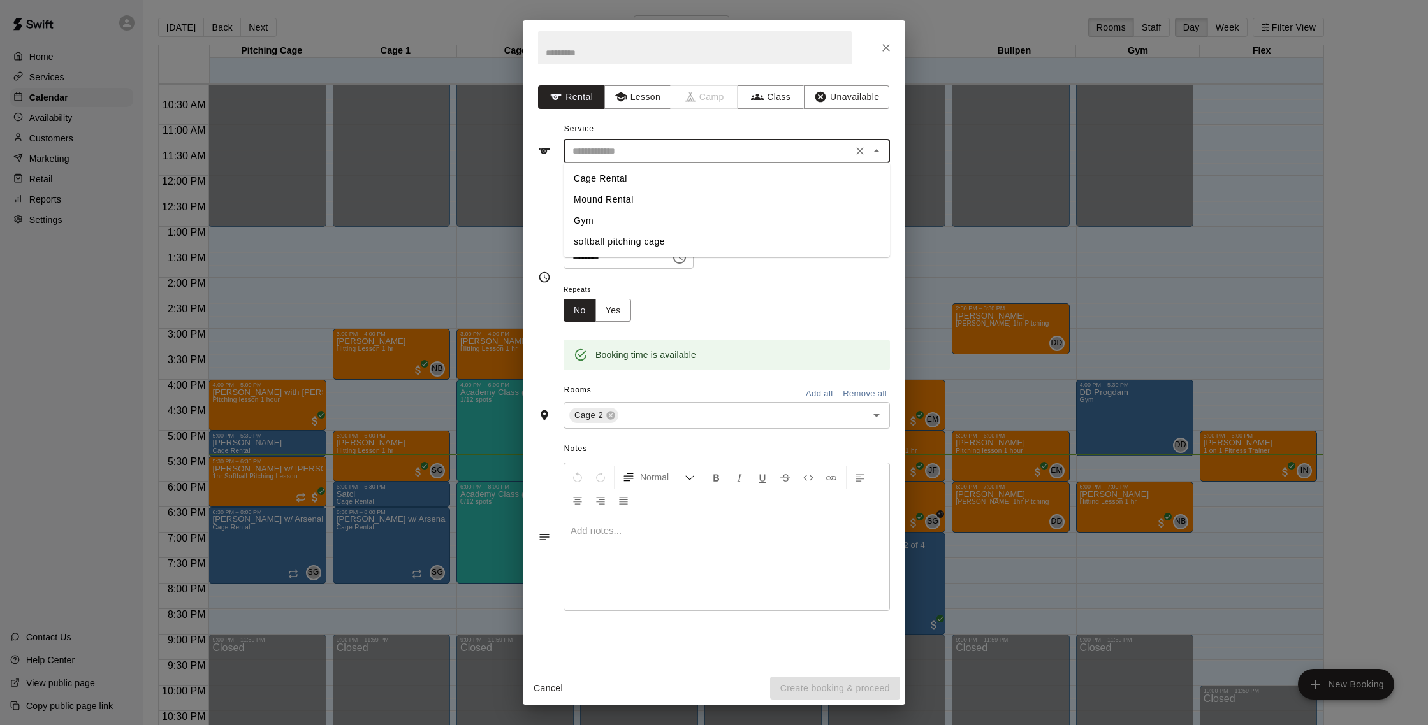
click at [600, 180] on li "Cage Rental" at bounding box center [726, 178] width 326 height 21
type input "**********"
click at [598, 50] on input "text" at bounding box center [695, 48] width 314 height 34
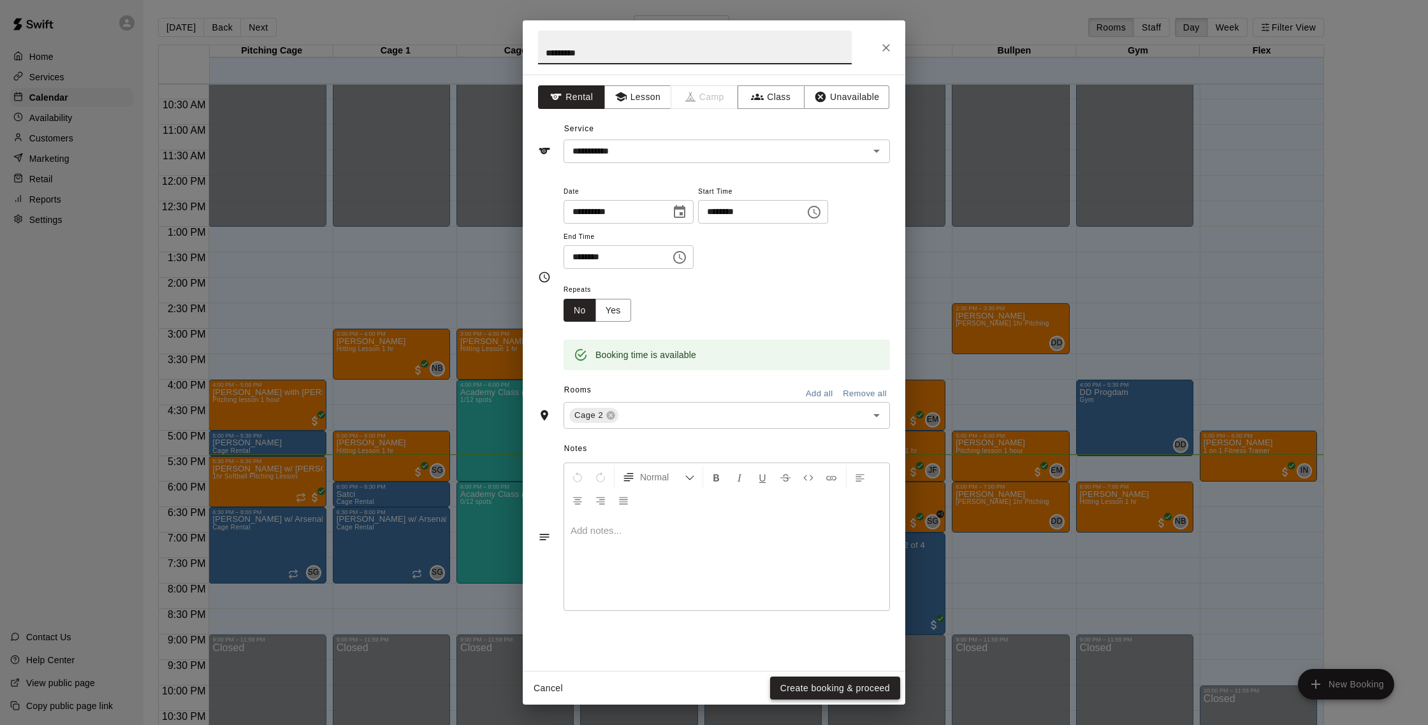
type input "*********"
click at [843, 687] on button "Create booking & proceed" at bounding box center [835, 689] width 130 height 24
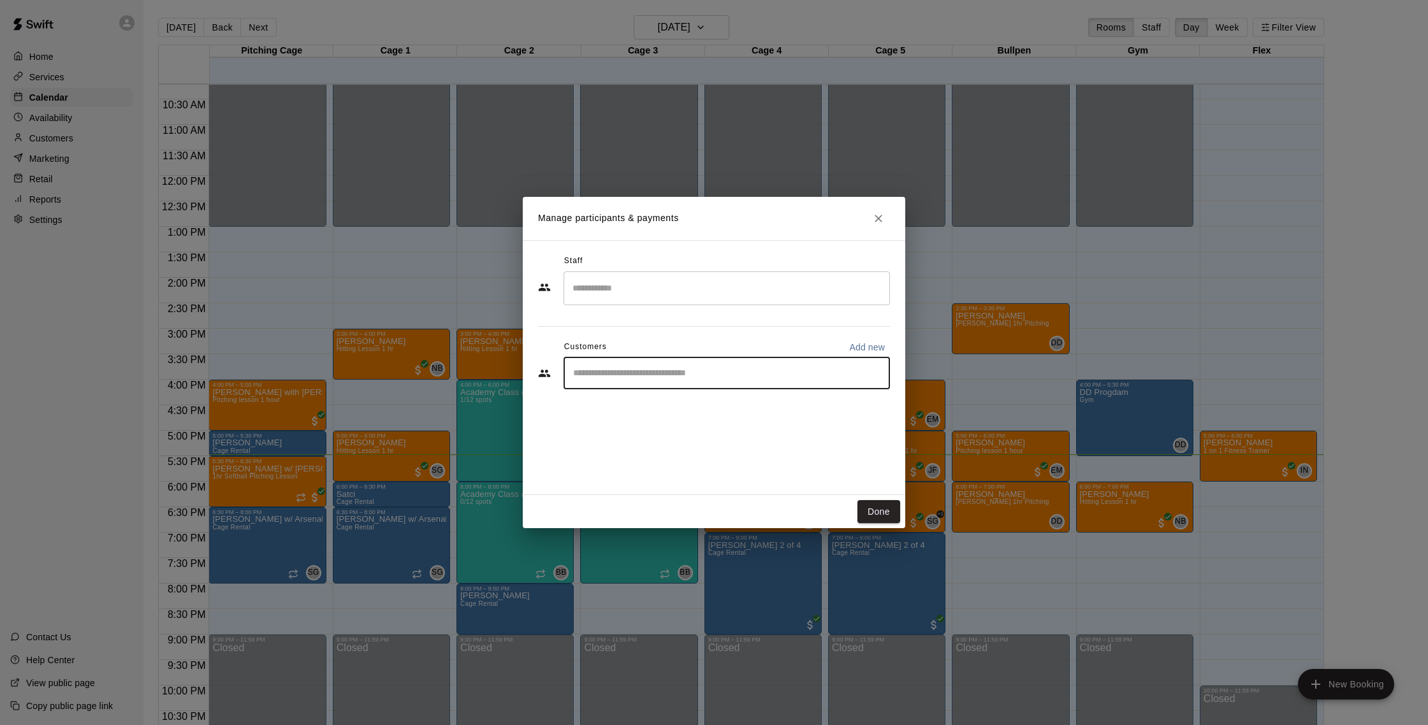
click at [730, 371] on input "Start typing to search customers..." at bounding box center [726, 373] width 315 height 13
type input "*********"
drag, startPoint x: 679, startPoint y: 377, endPoint x: 486, endPoint y: 372, distance: 193.2
click at [486, 372] on div "Manage participants & payments Staff ​ Customers Add new ********* ​ Done" at bounding box center [714, 362] width 1428 height 725
click at [891, 512] on button "Done" at bounding box center [878, 512] width 43 height 24
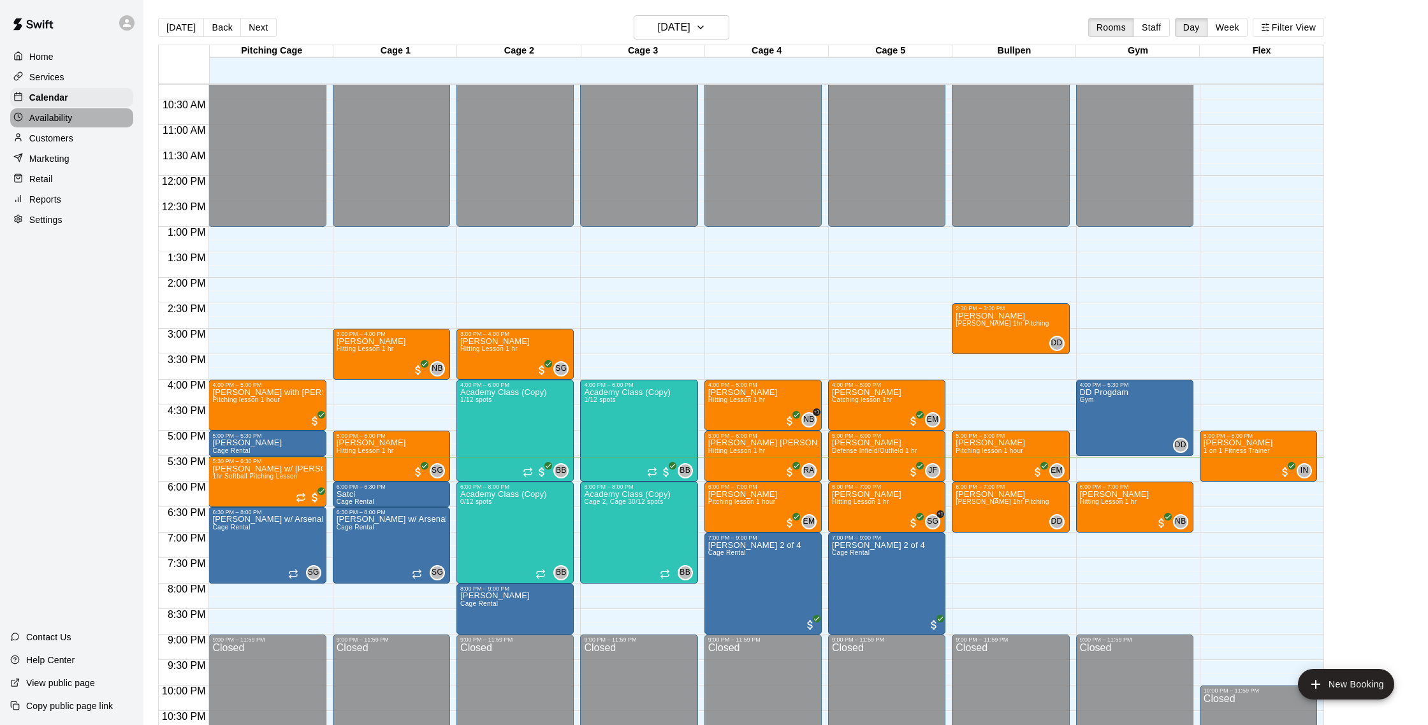
click at [94, 124] on div "Availability" at bounding box center [71, 117] width 123 height 19
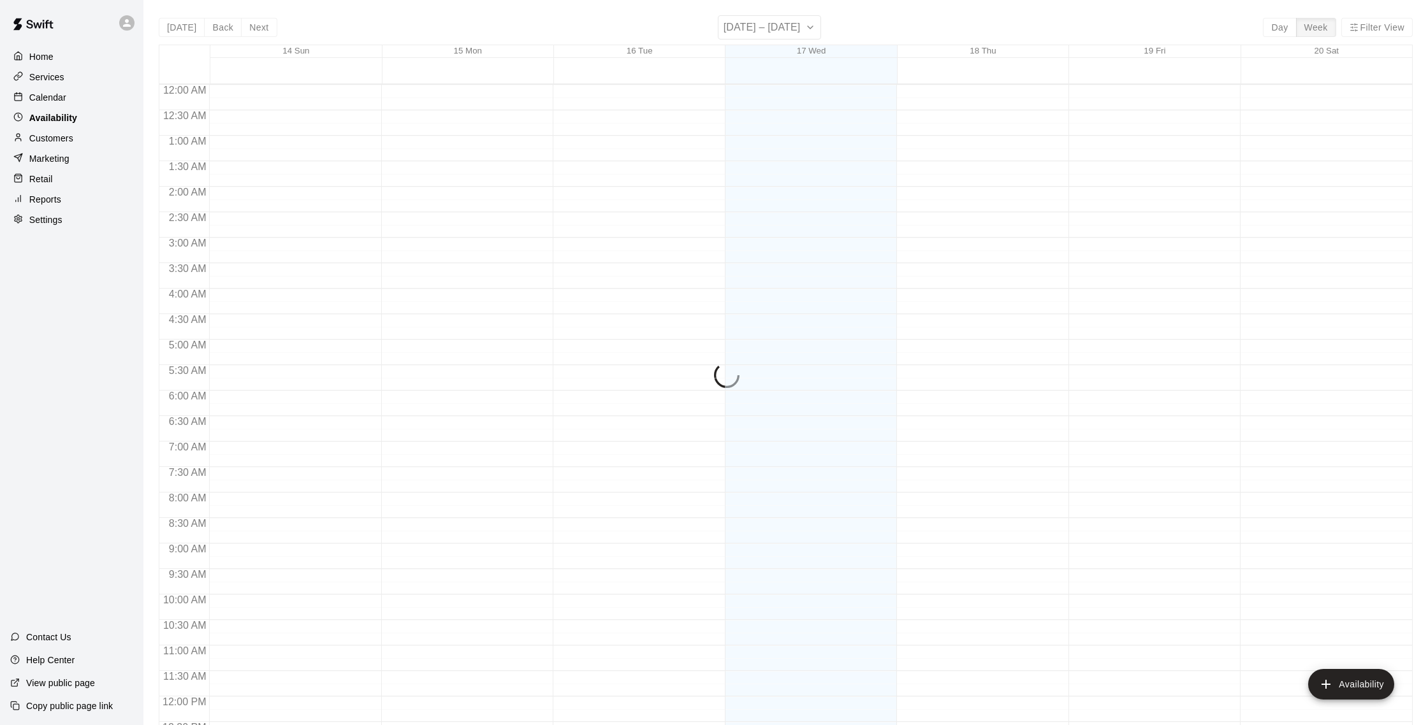
scroll to position [569, 0]
click at [79, 142] on div "Customers" at bounding box center [71, 138] width 123 height 19
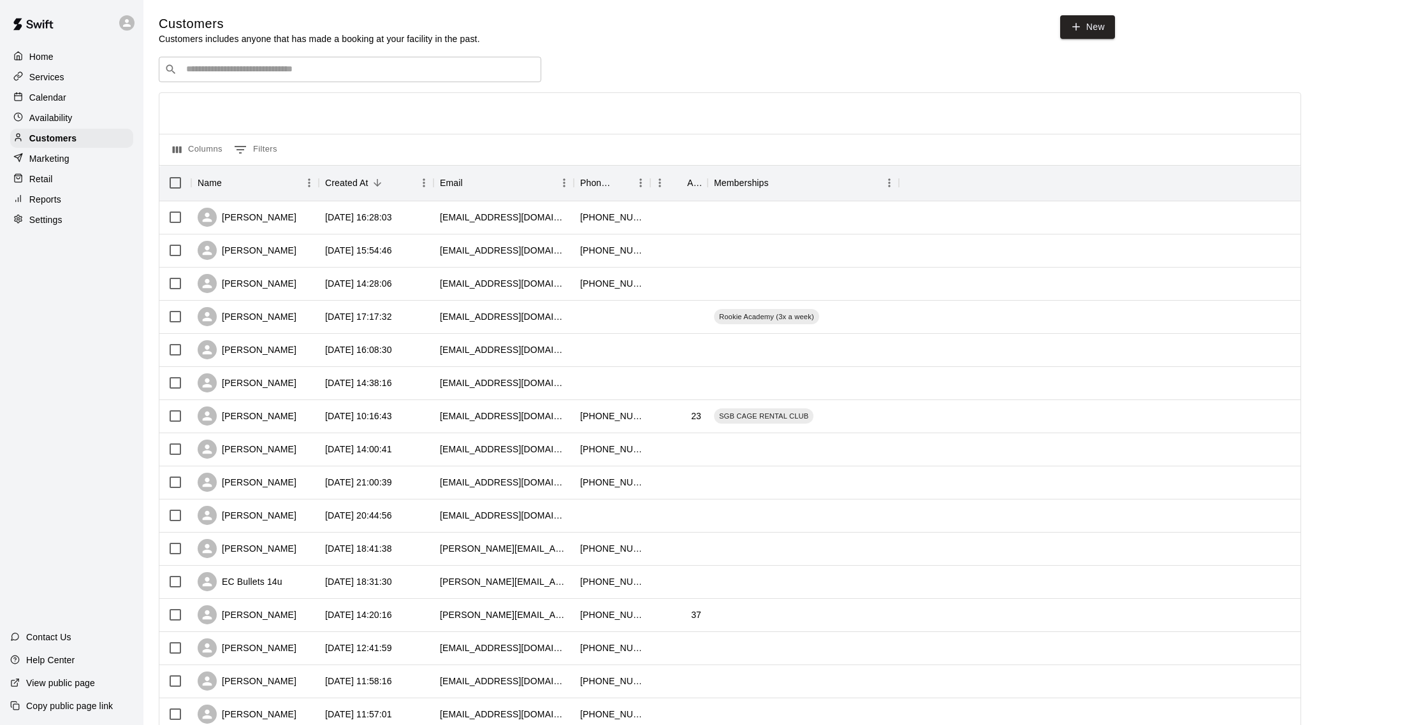
click at [68, 96] on div "Calendar" at bounding box center [71, 97] width 123 height 19
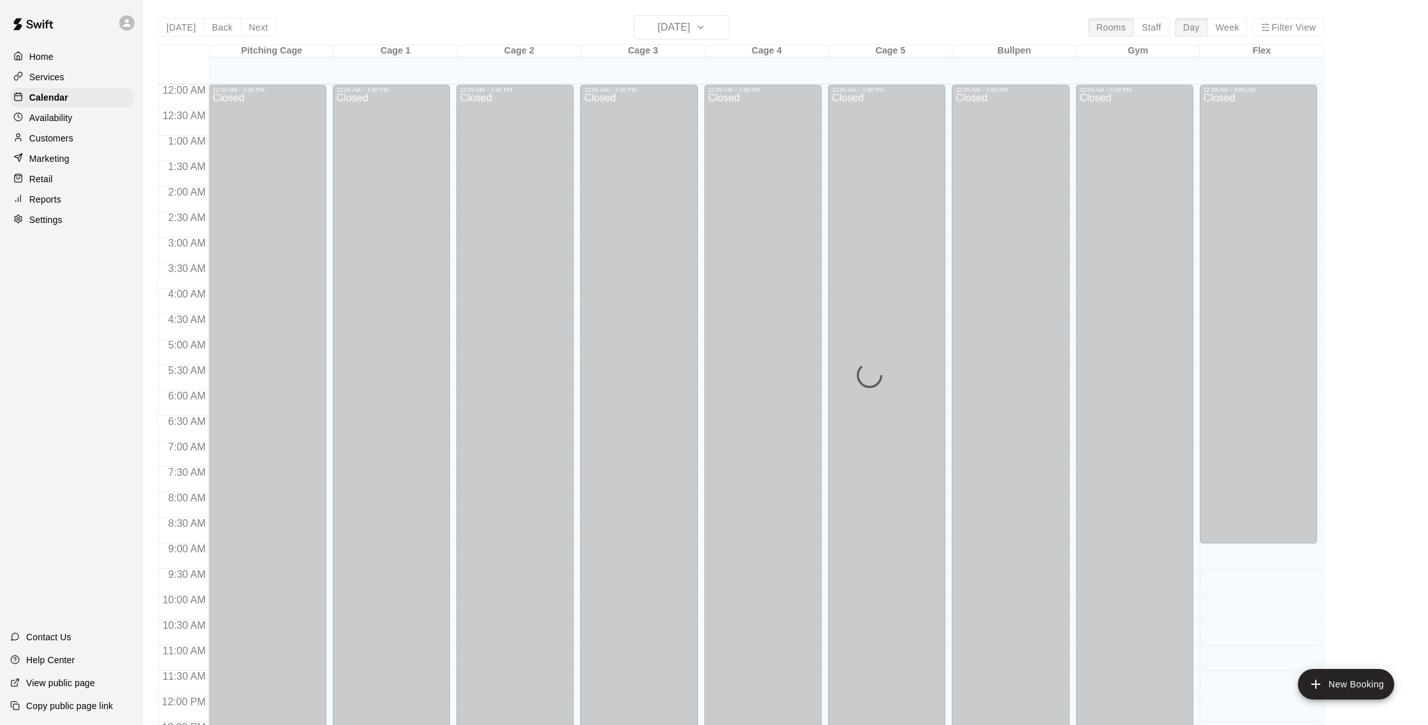
scroll to position [531, 0]
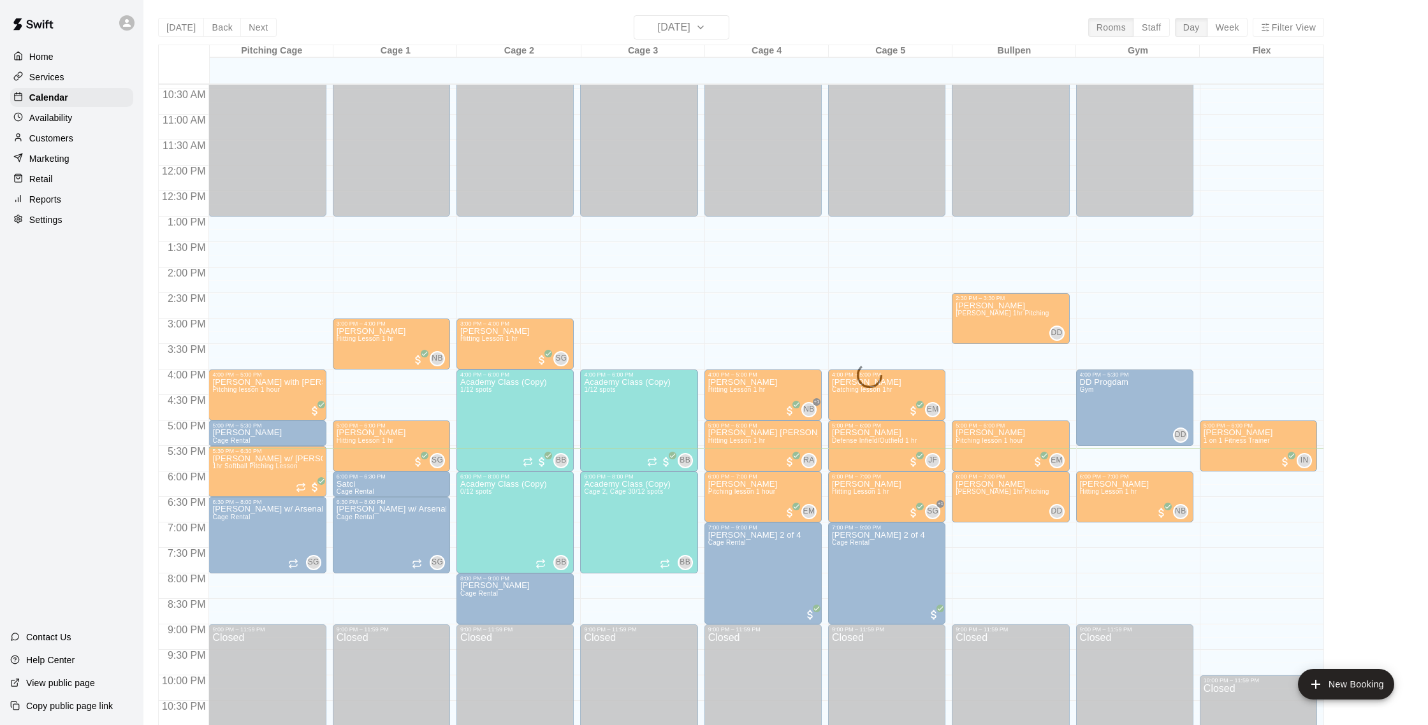
click at [68, 132] on p "Customers" at bounding box center [51, 138] width 44 height 13
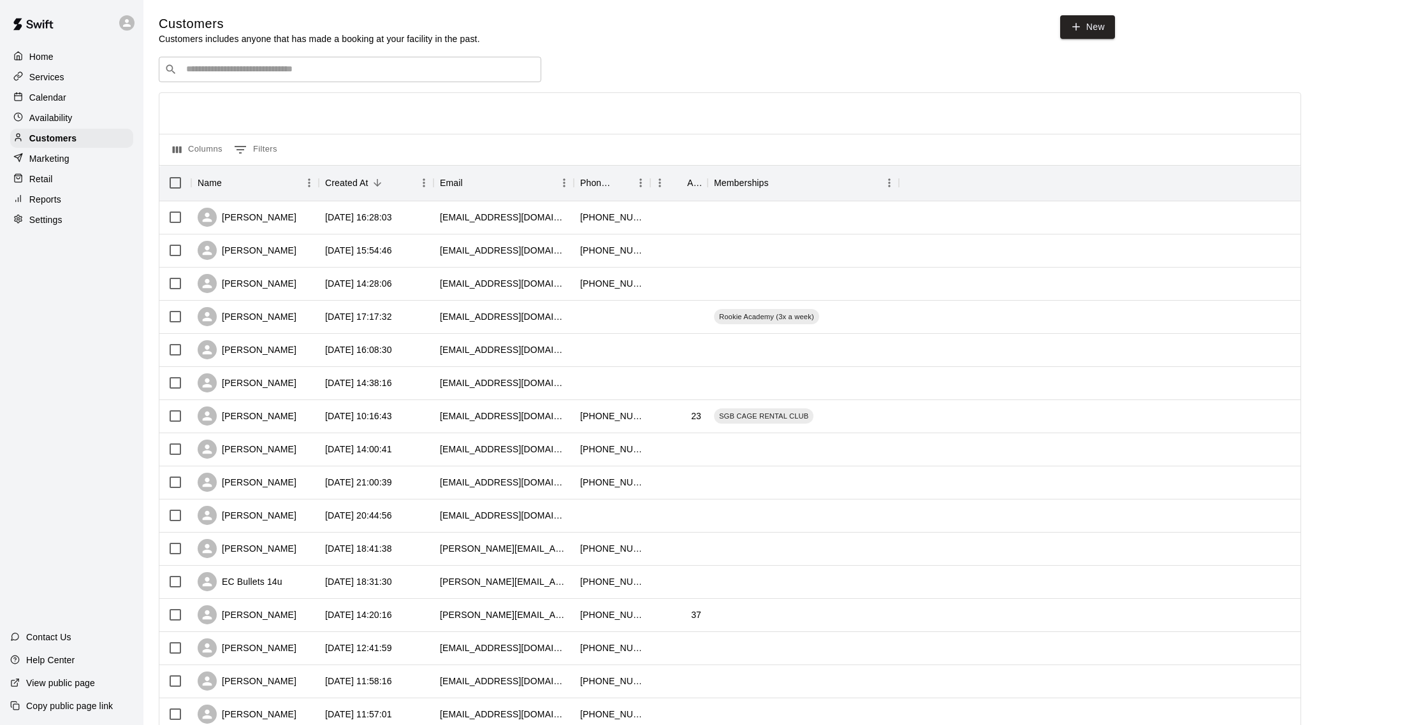
click at [250, 60] on div "​ ​" at bounding box center [350, 69] width 382 height 25
type input "****"
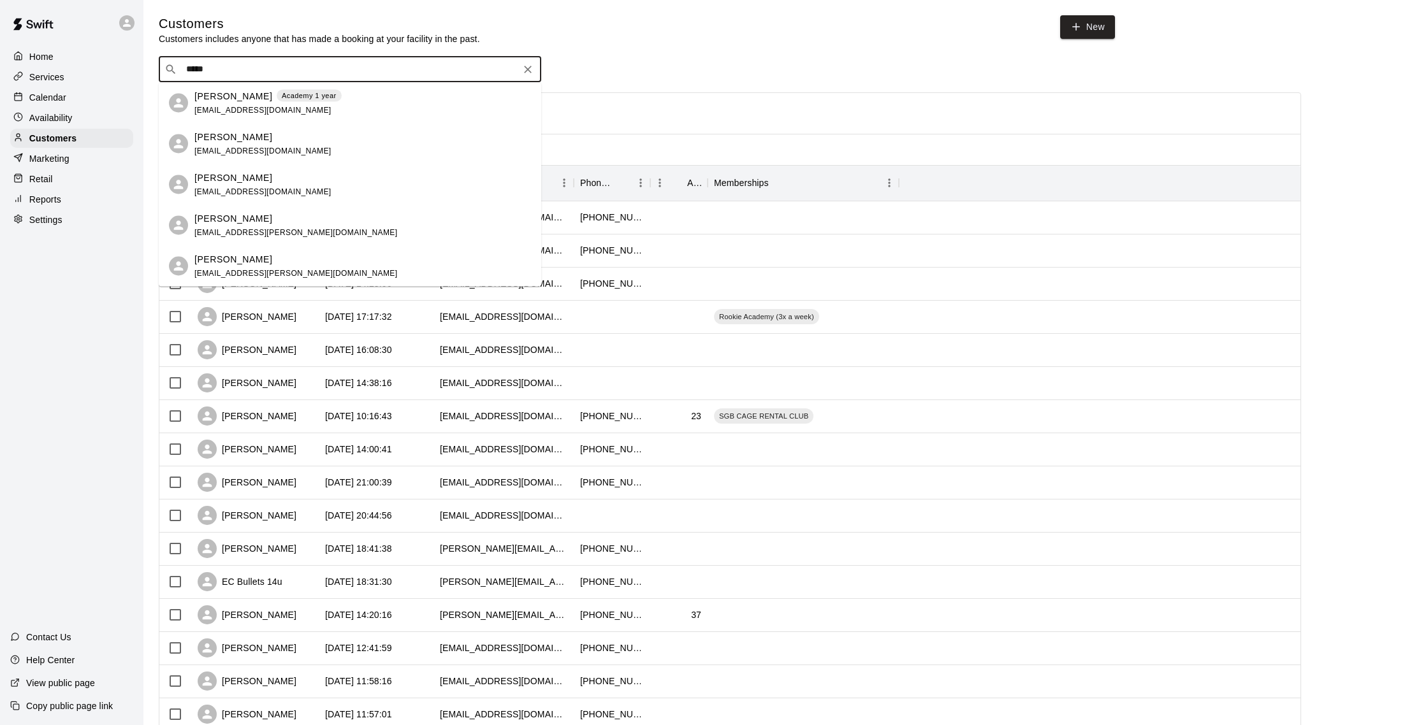
click at [282, 93] on p "Academy 1 year" at bounding box center [309, 96] width 55 height 11
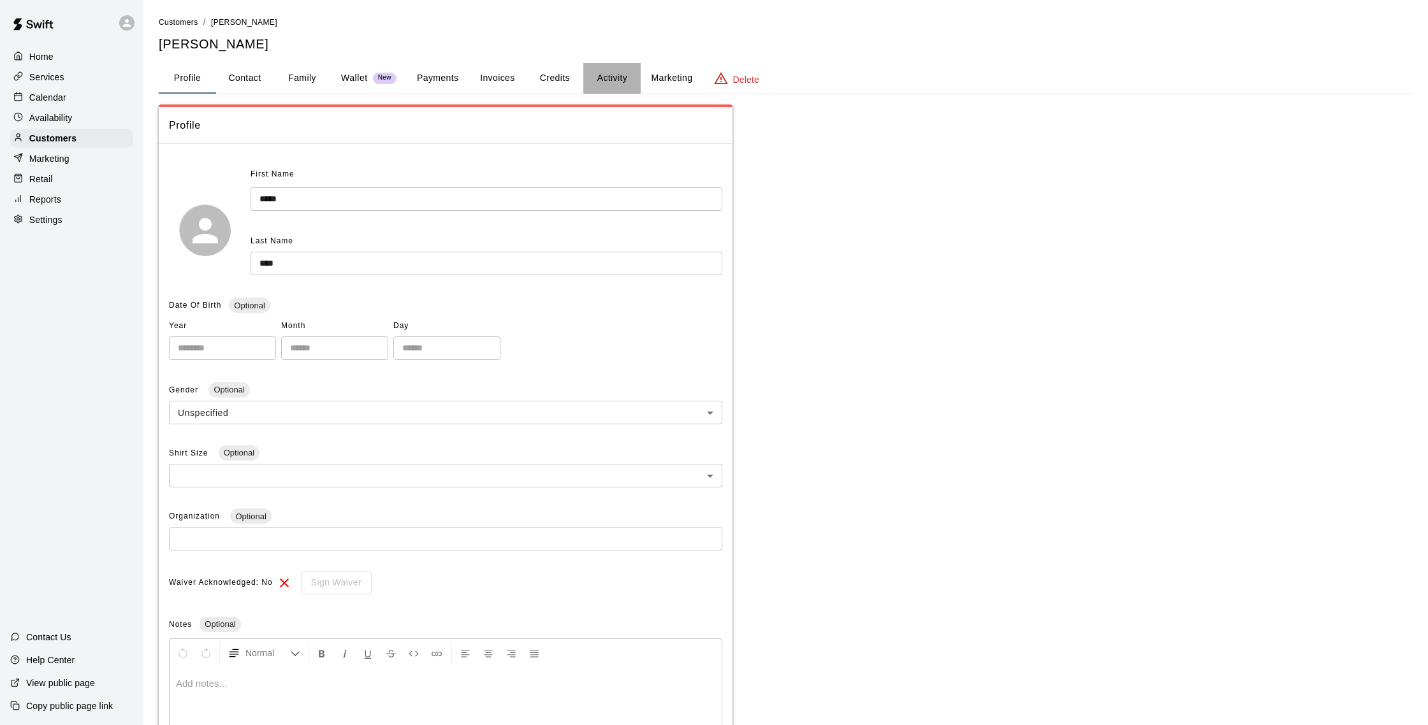
click at [610, 72] on button "Activity" at bounding box center [611, 78] width 57 height 31
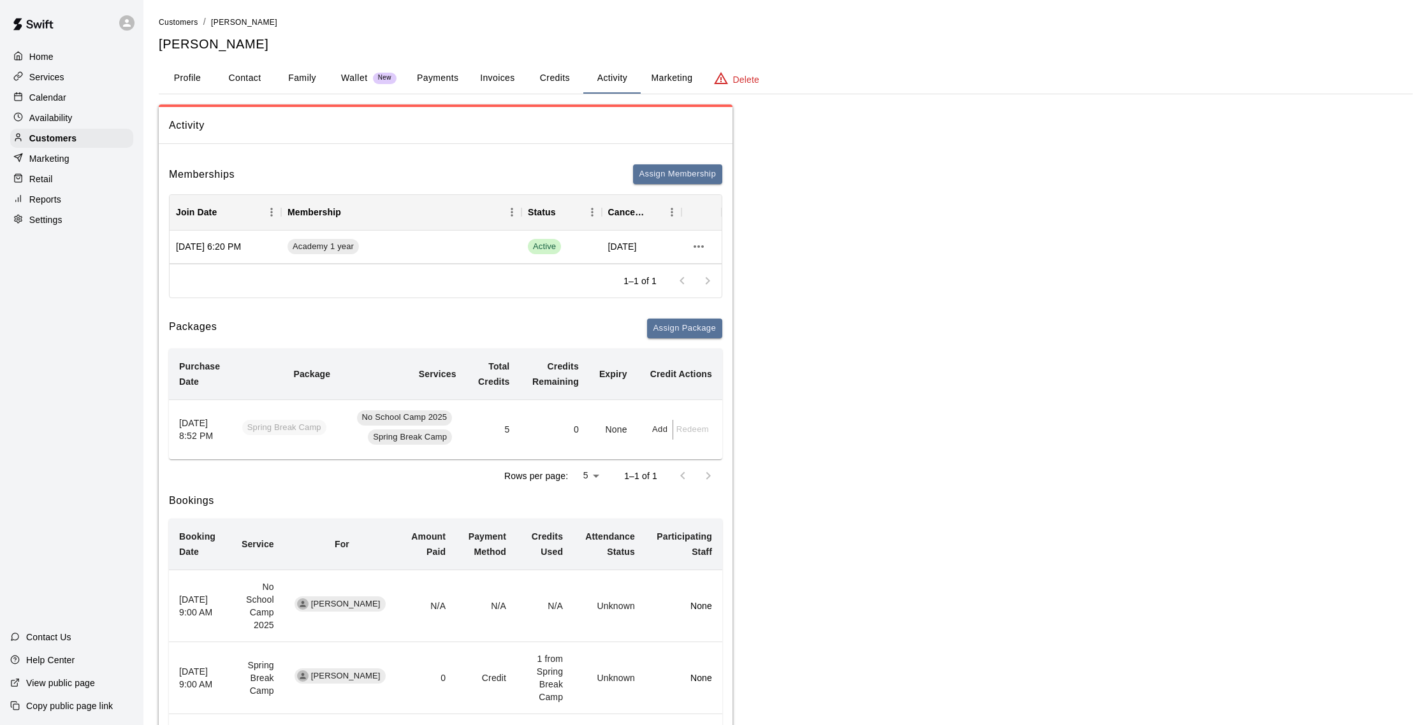
click at [495, 80] on button "Invoices" at bounding box center [496, 78] width 57 height 31
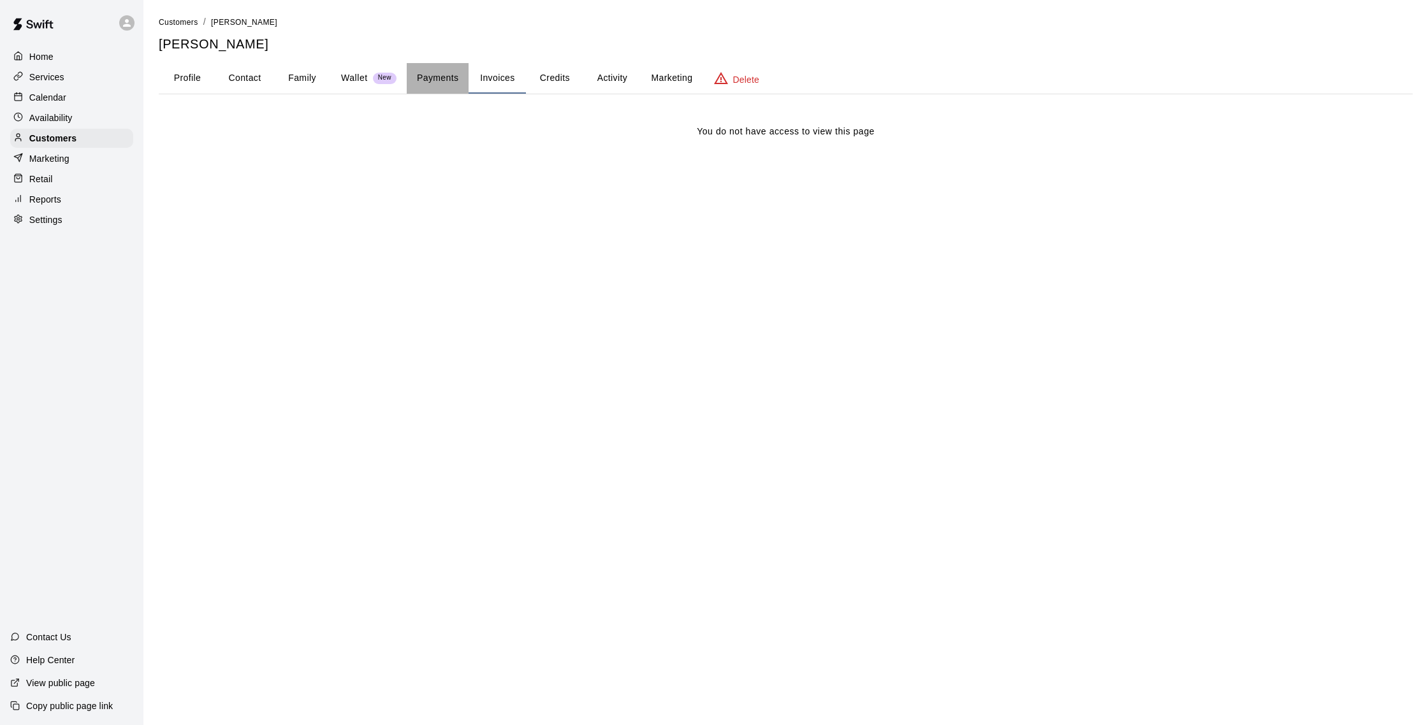
click at [430, 78] on button "Payments" at bounding box center [438, 78] width 62 height 31
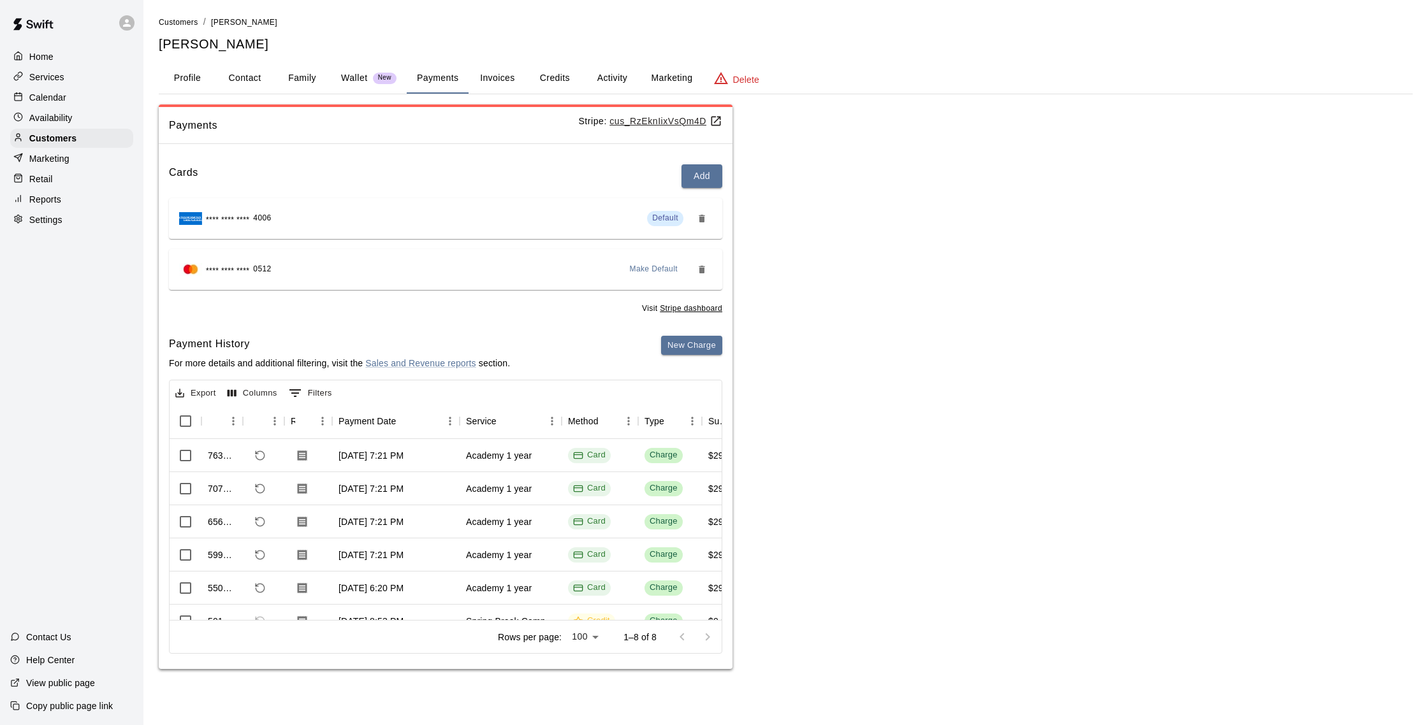
click at [45, 99] on p "Calendar" at bounding box center [47, 97] width 37 height 13
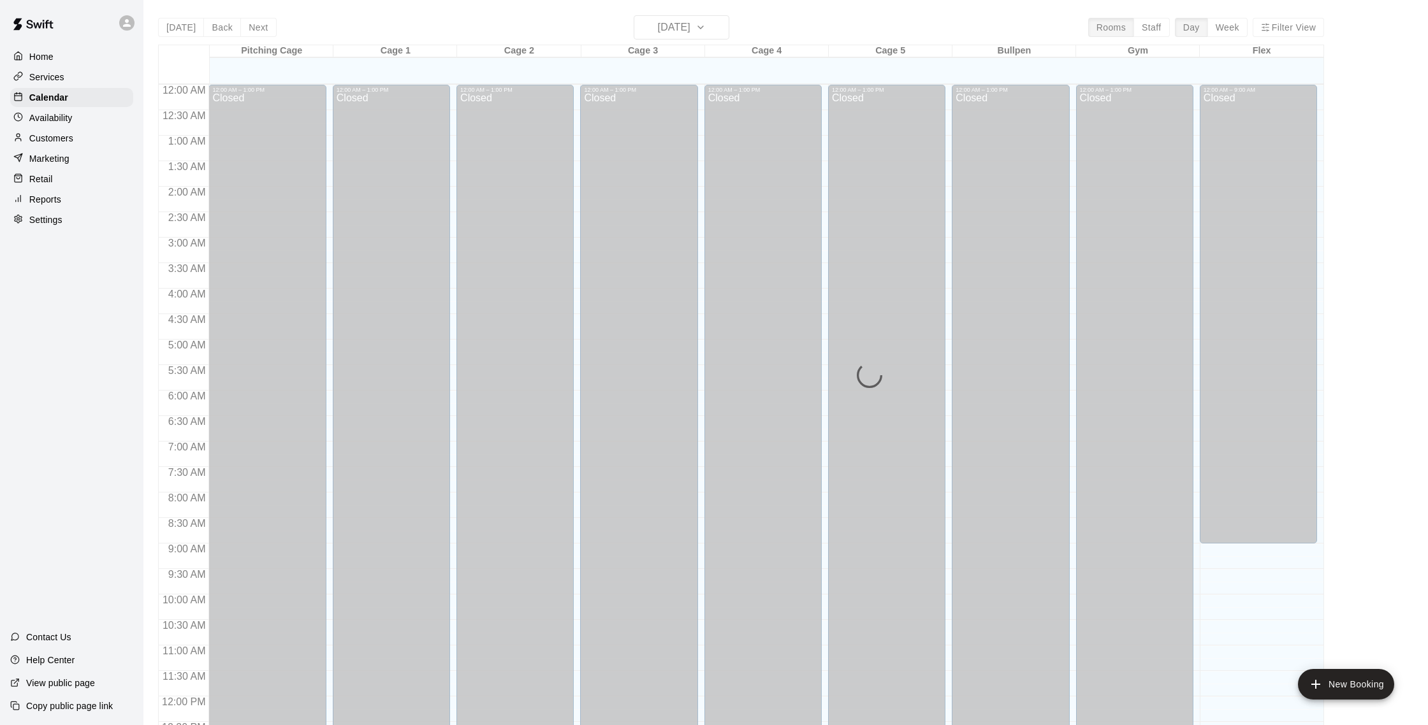
scroll to position [531, 0]
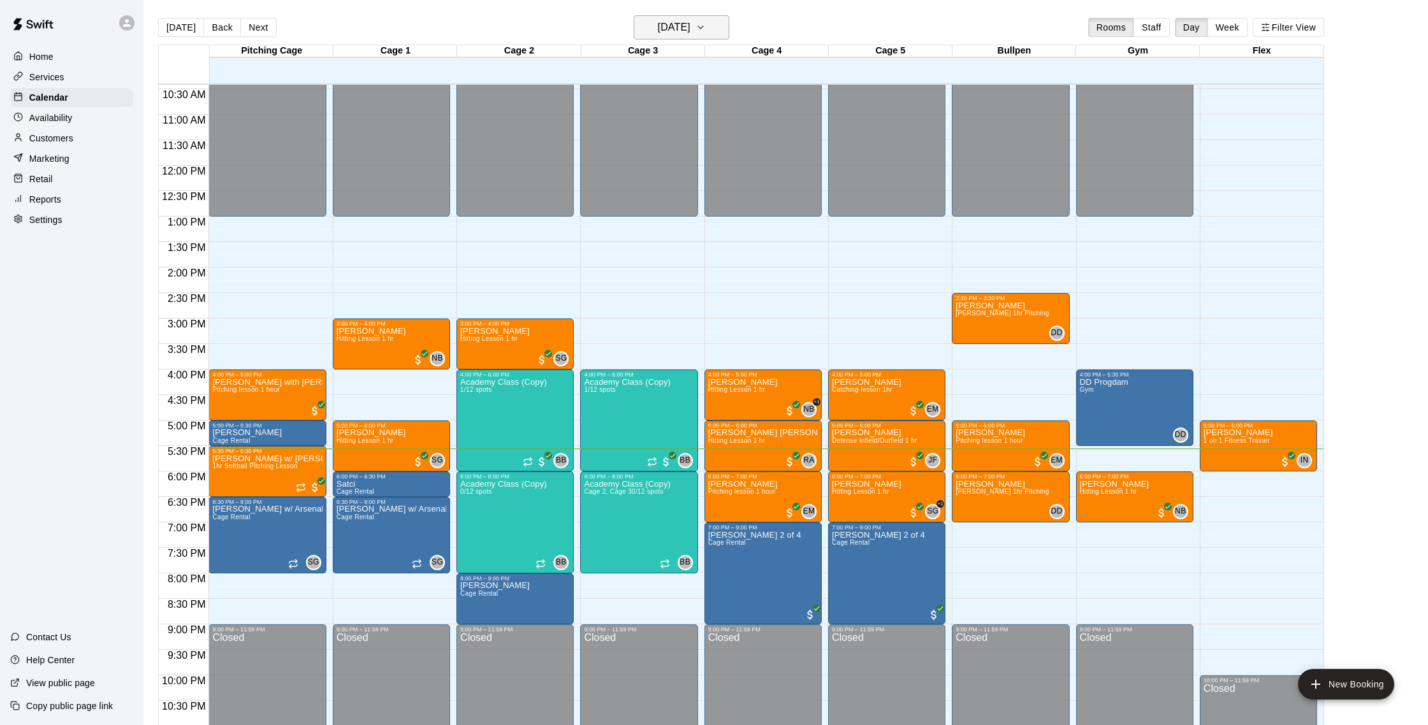
click at [670, 34] on h6 "[DATE]" at bounding box center [674, 27] width 33 height 18
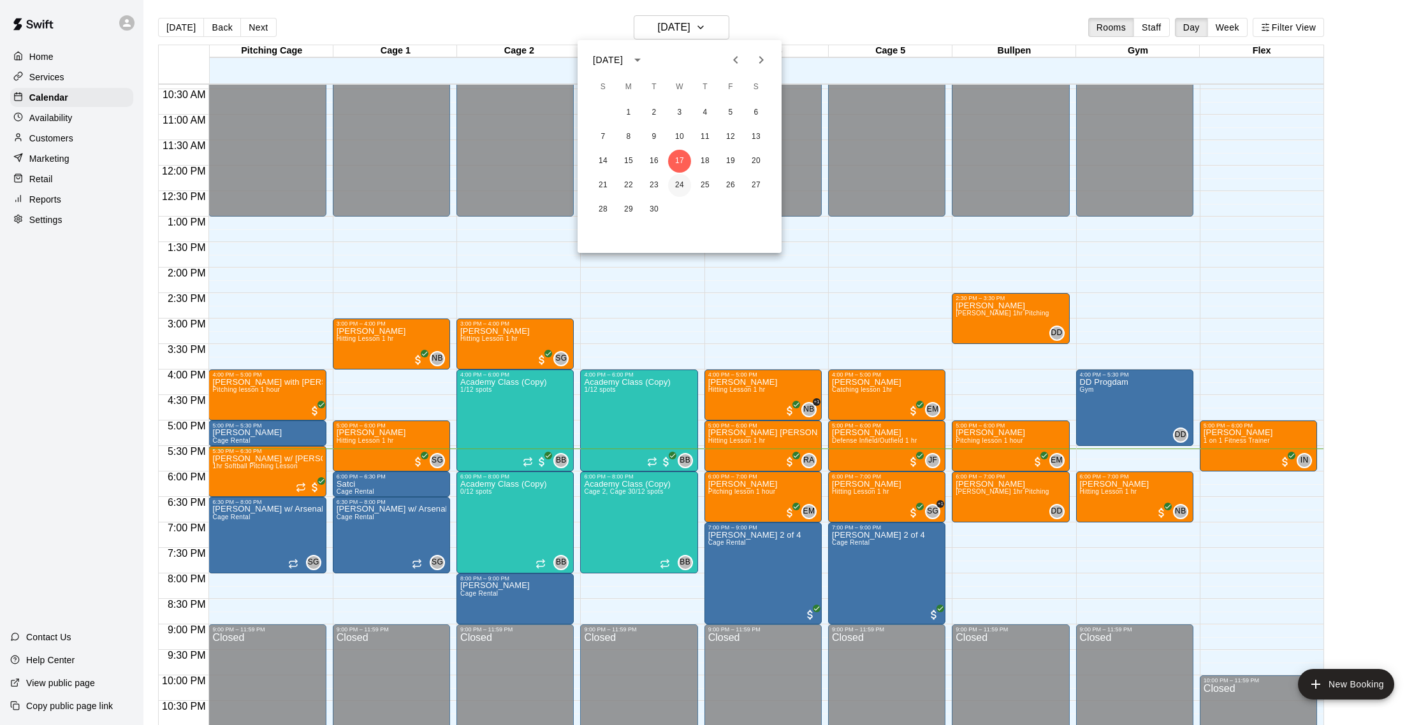
click at [678, 187] on button "24" at bounding box center [679, 185] width 23 height 23
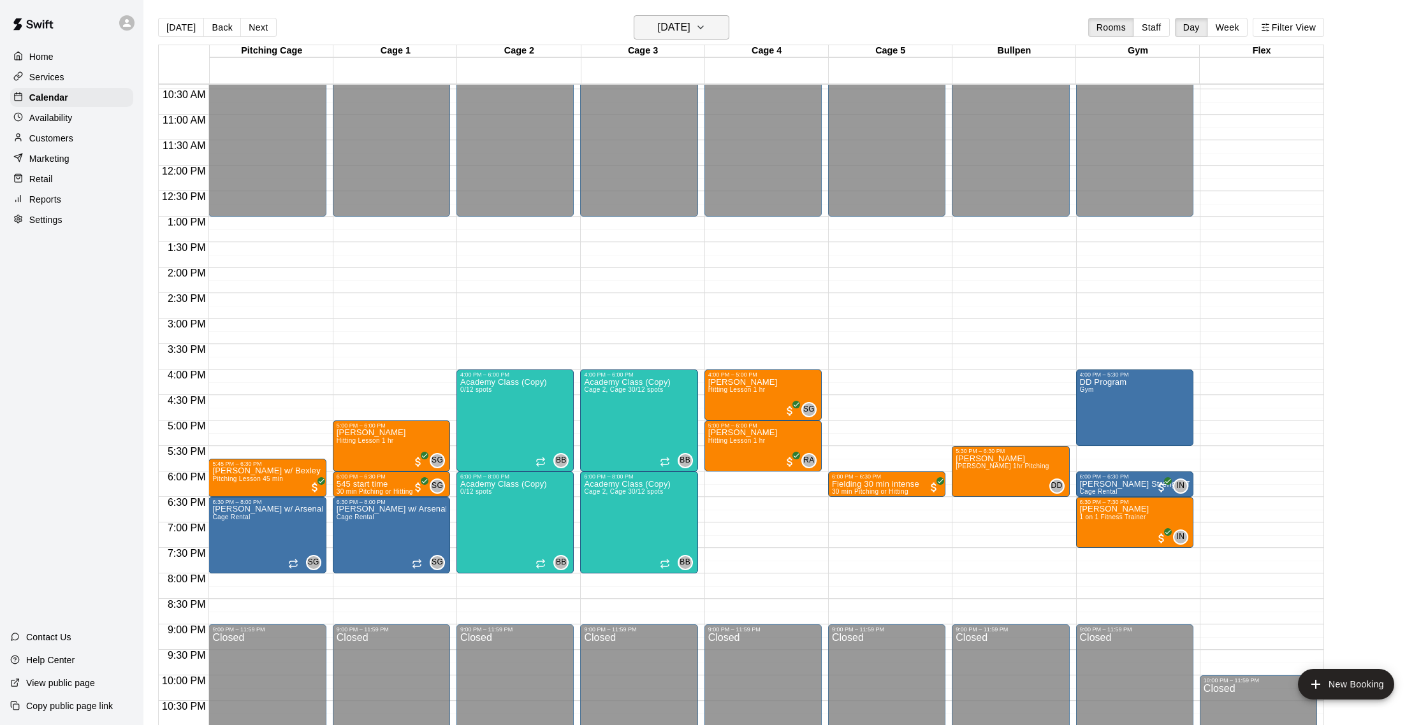
click at [662, 35] on h6 "Wednesday Sep 24" at bounding box center [674, 27] width 33 height 18
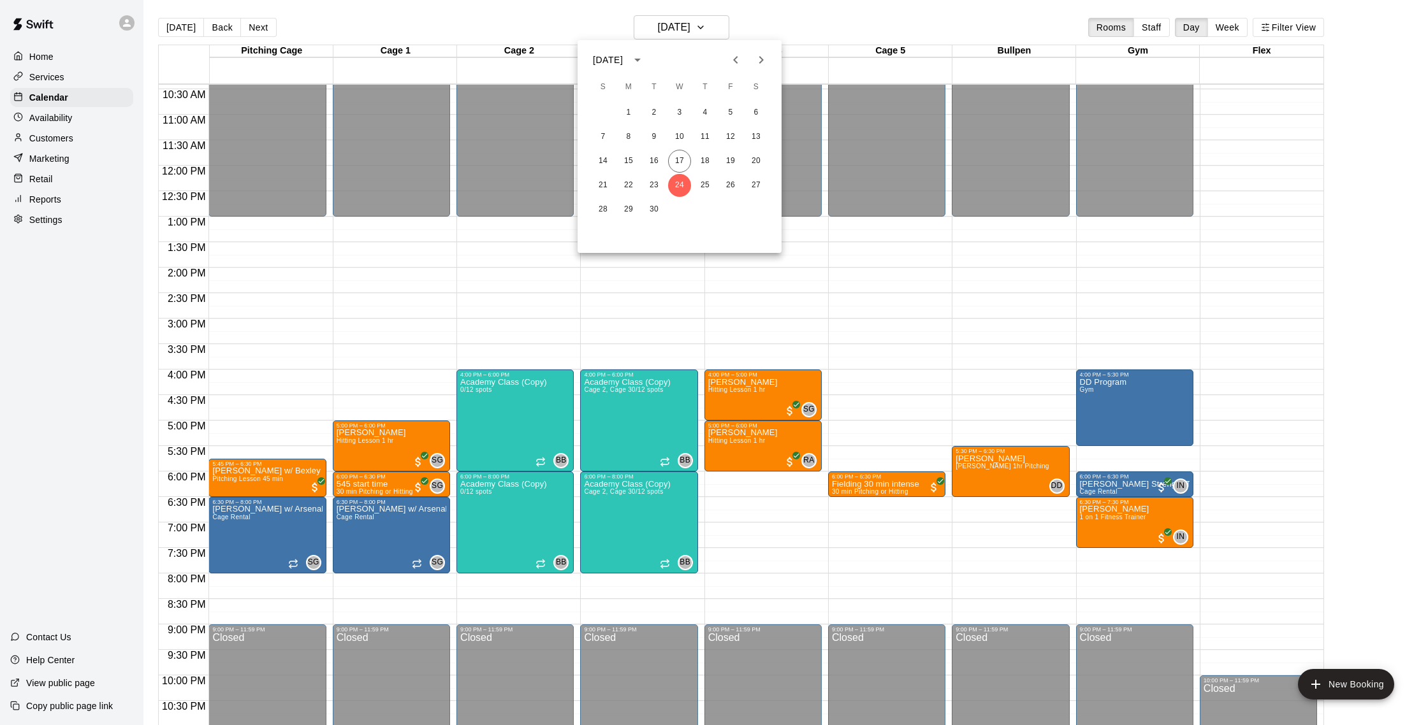
click at [542, 27] on div at bounding box center [714, 362] width 1428 height 725
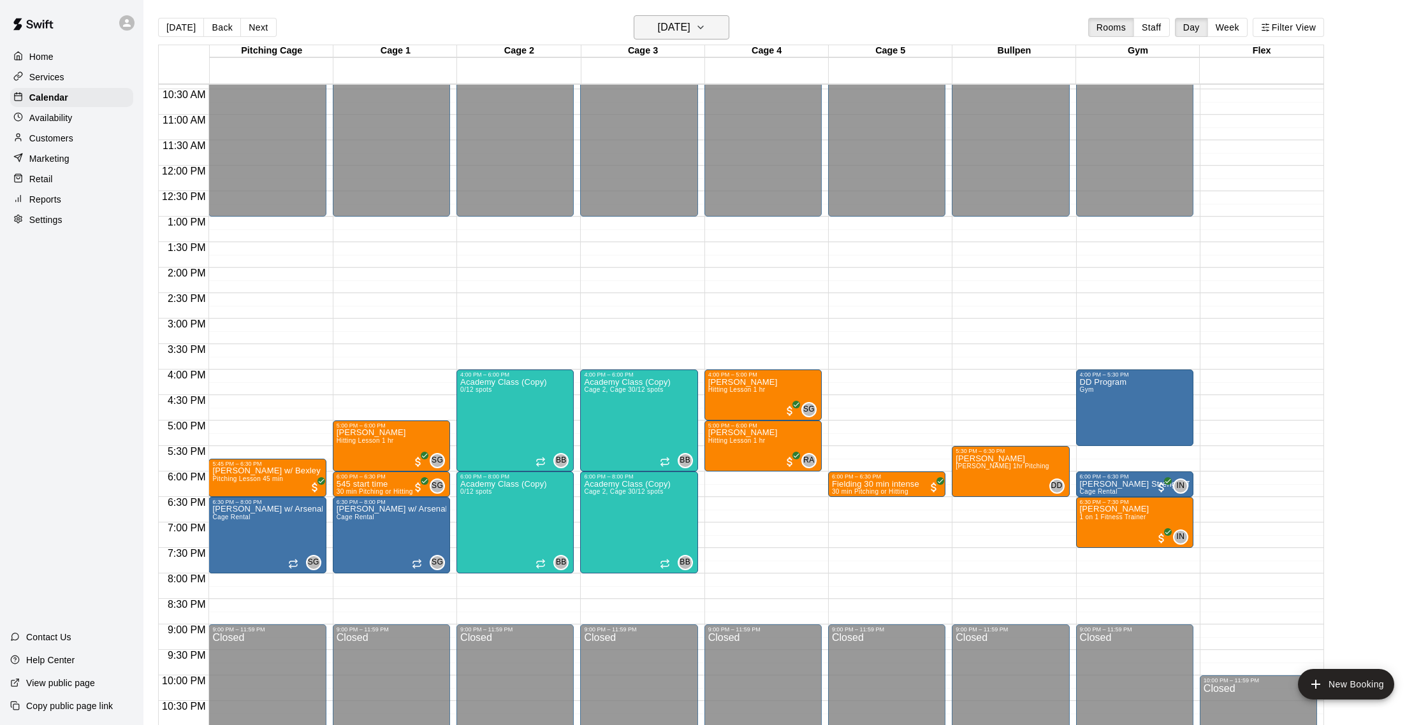
click at [670, 25] on h6 "Wednesday Sep 24" at bounding box center [674, 27] width 33 height 18
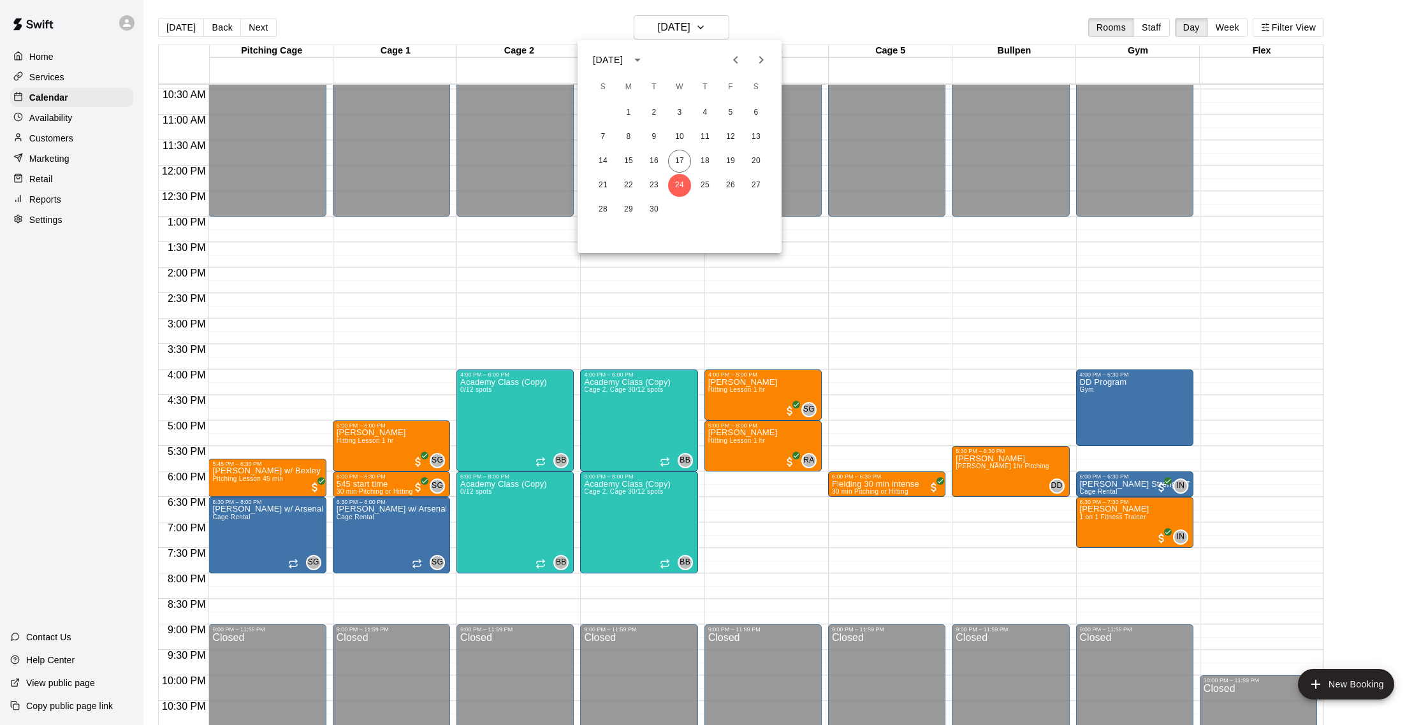
click at [757, 57] on icon "Next month" at bounding box center [760, 59] width 15 height 15
click at [679, 107] on button "1" at bounding box center [679, 112] width 23 height 23
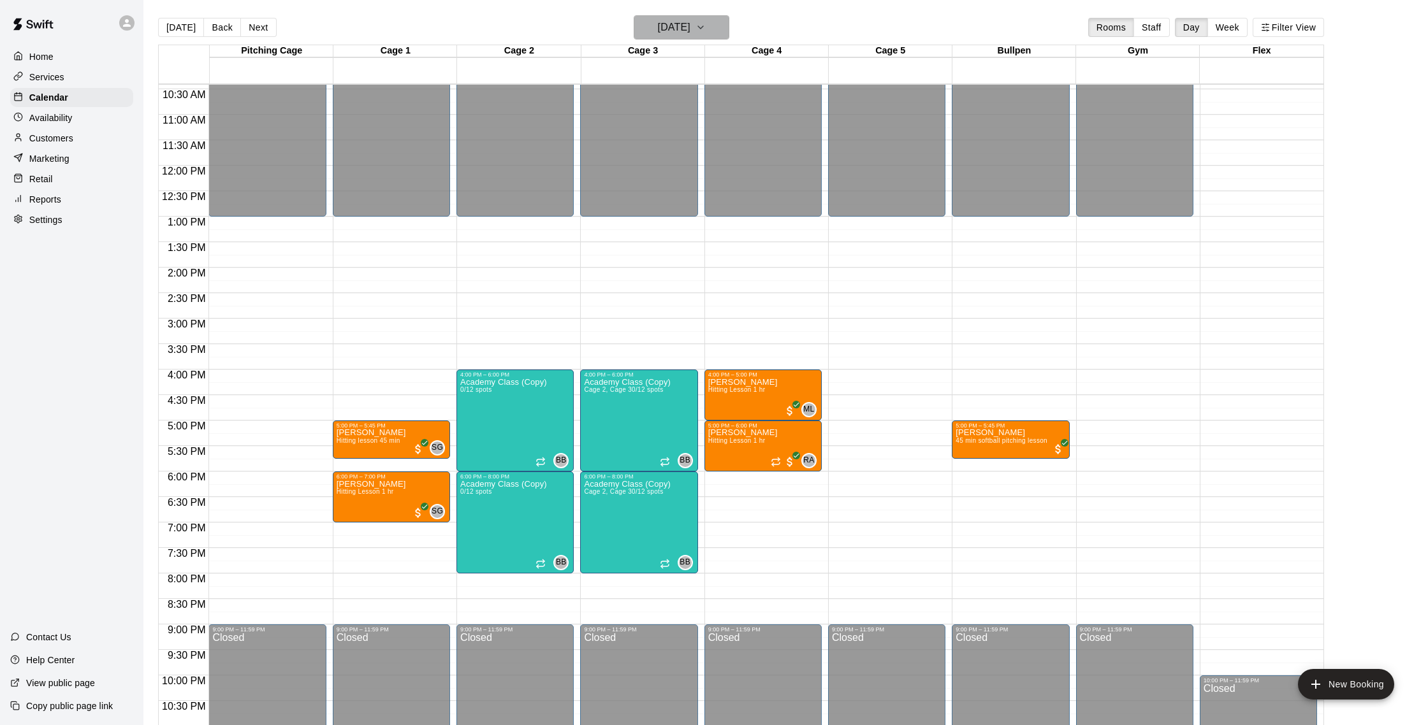
click at [683, 23] on h6 "Wednesday Oct 01" at bounding box center [674, 27] width 33 height 18
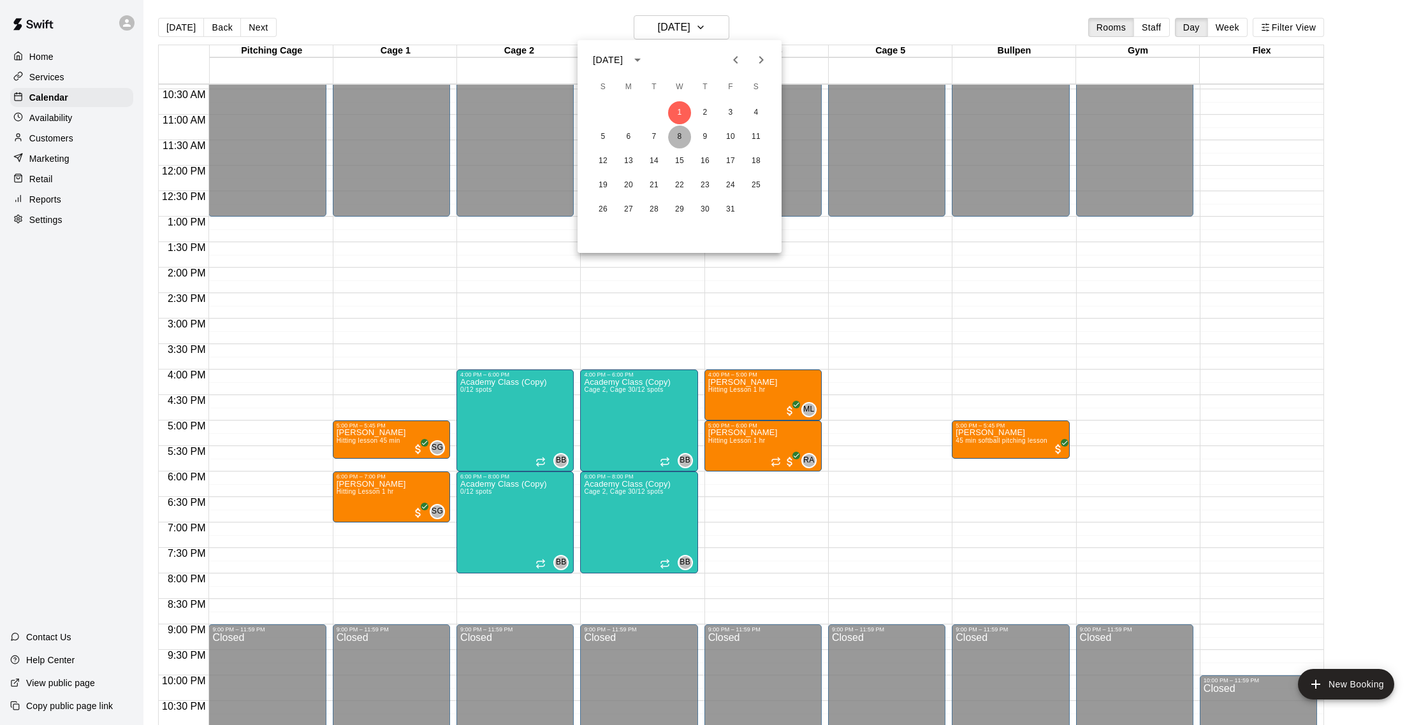
click at [679, 134] on button "8" at bounding box center [679, 137] width 23 height 23
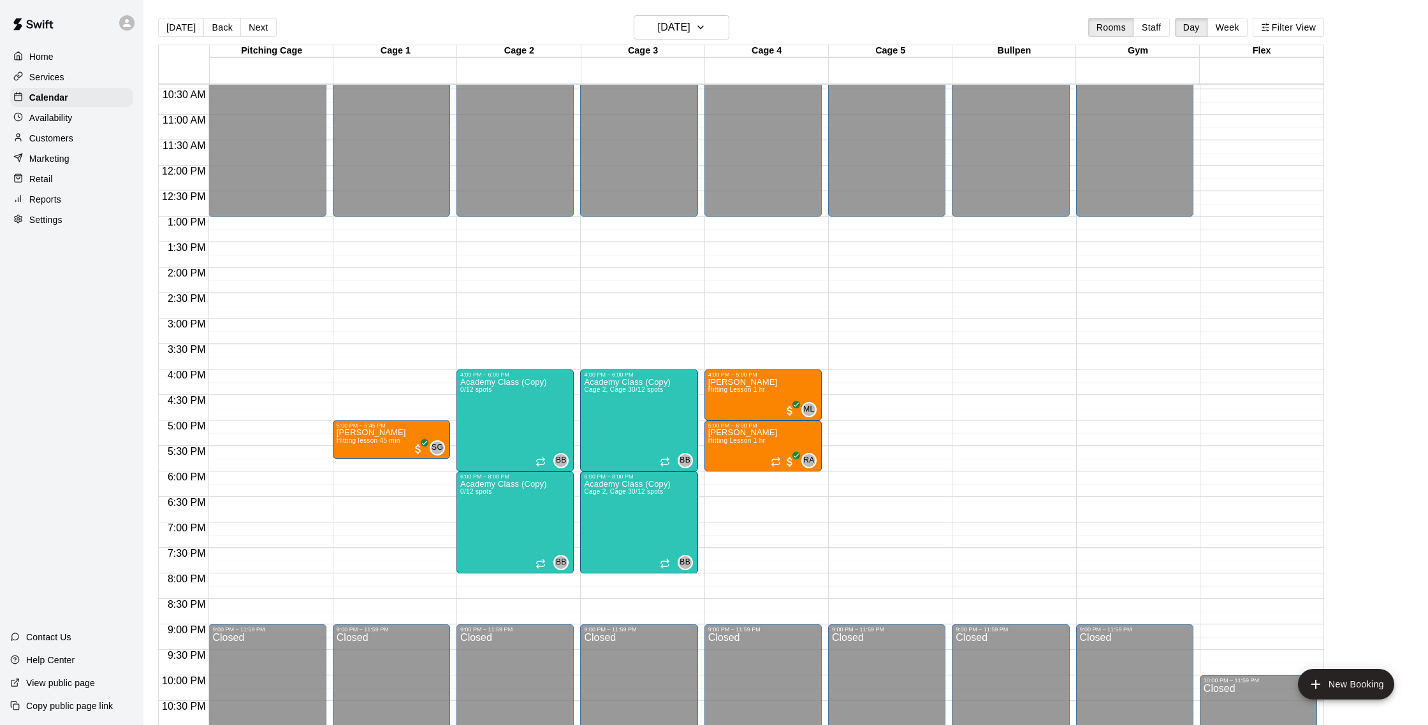
click at [64, 119] on p "Availability" at bounding box center [50, 118] width 43 height 13
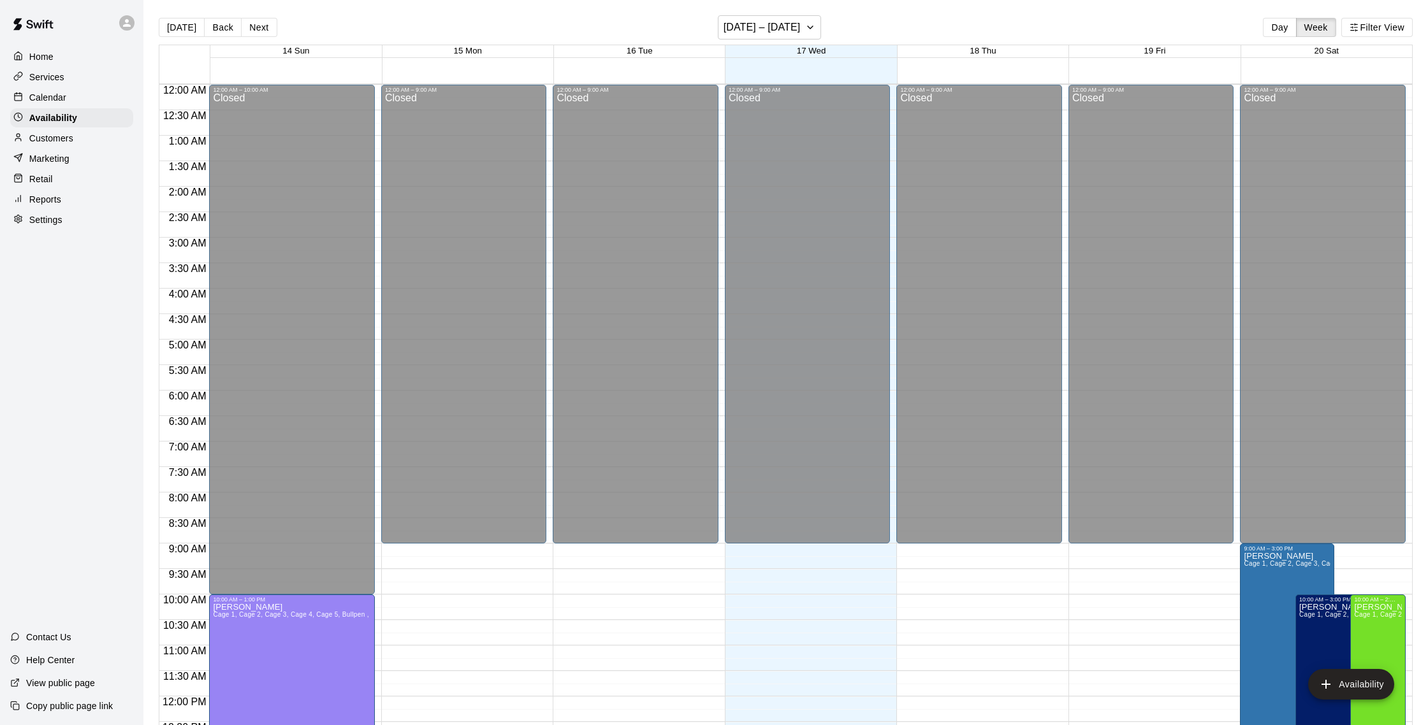
scroll to position [569, 0]
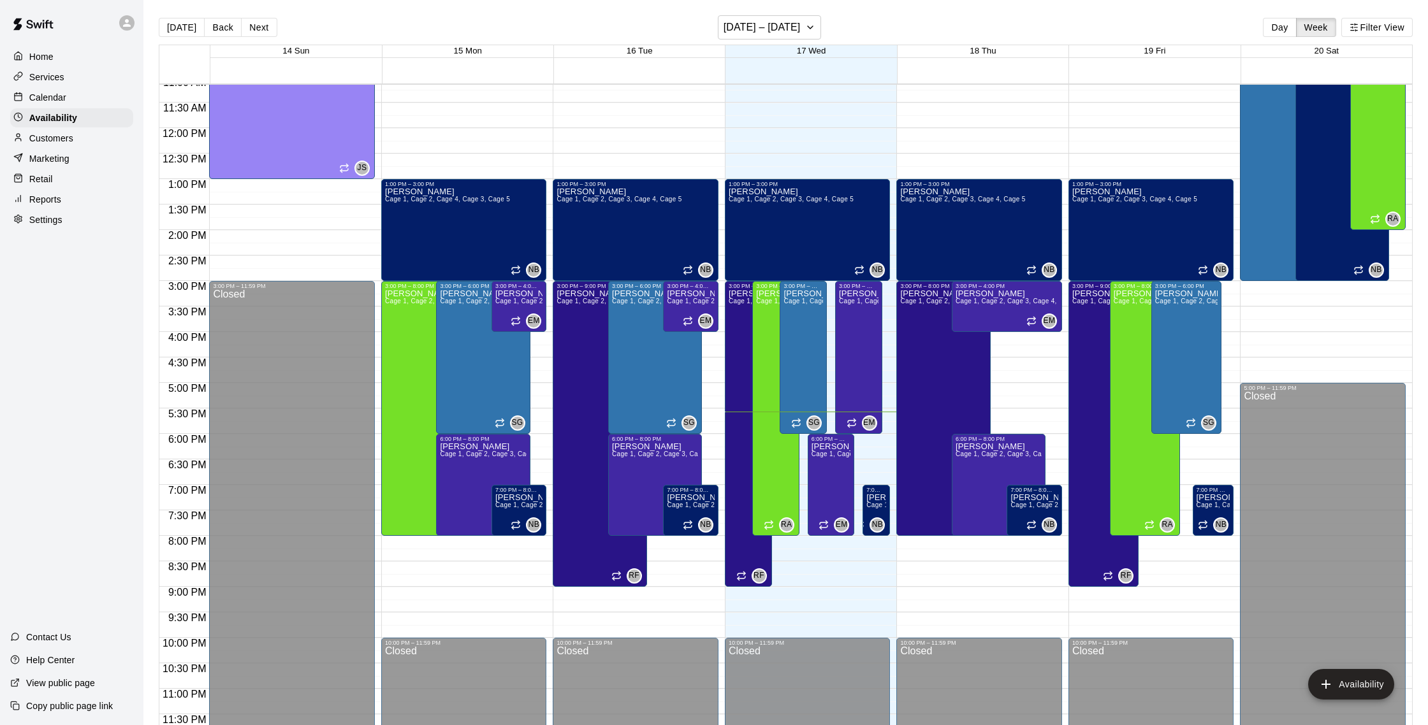
click at [40, 105] on div "Calendar" at bounding box center [71, 97] width 123 height 19
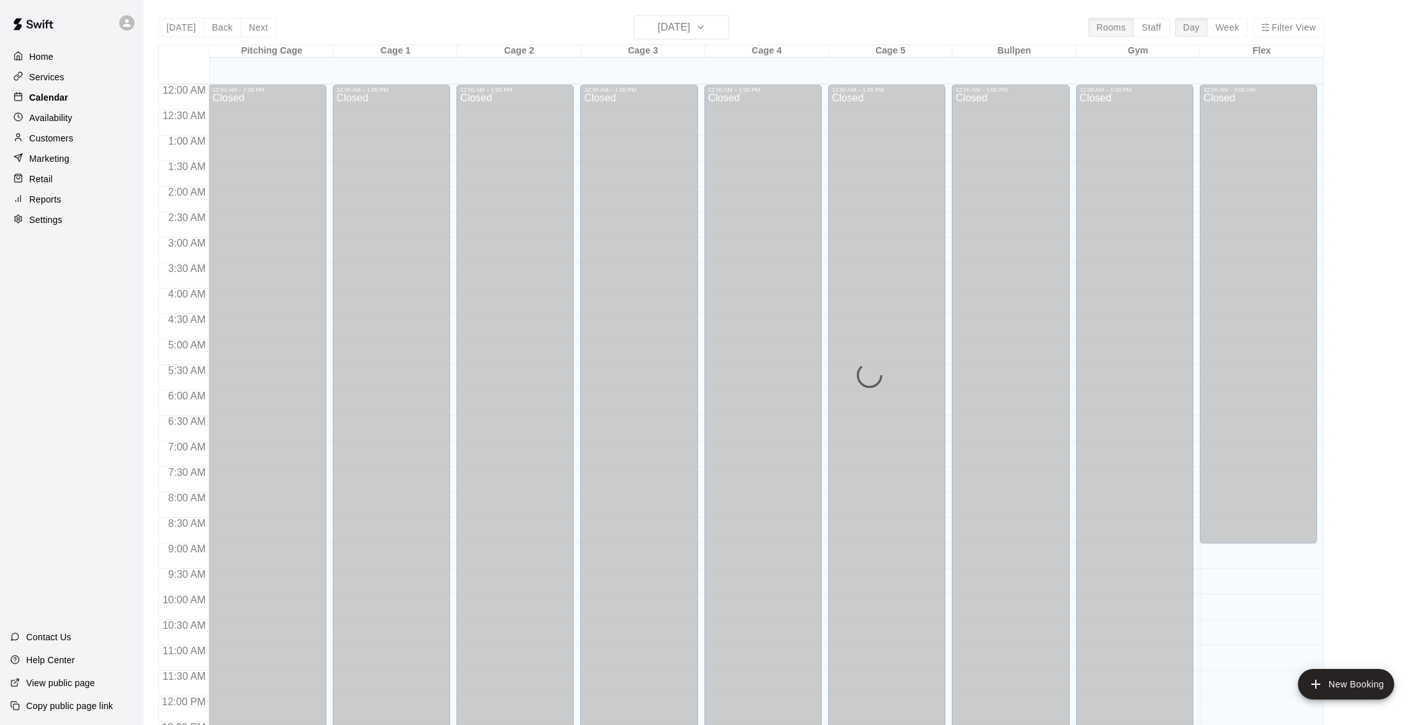
scroll to position [531, 0]
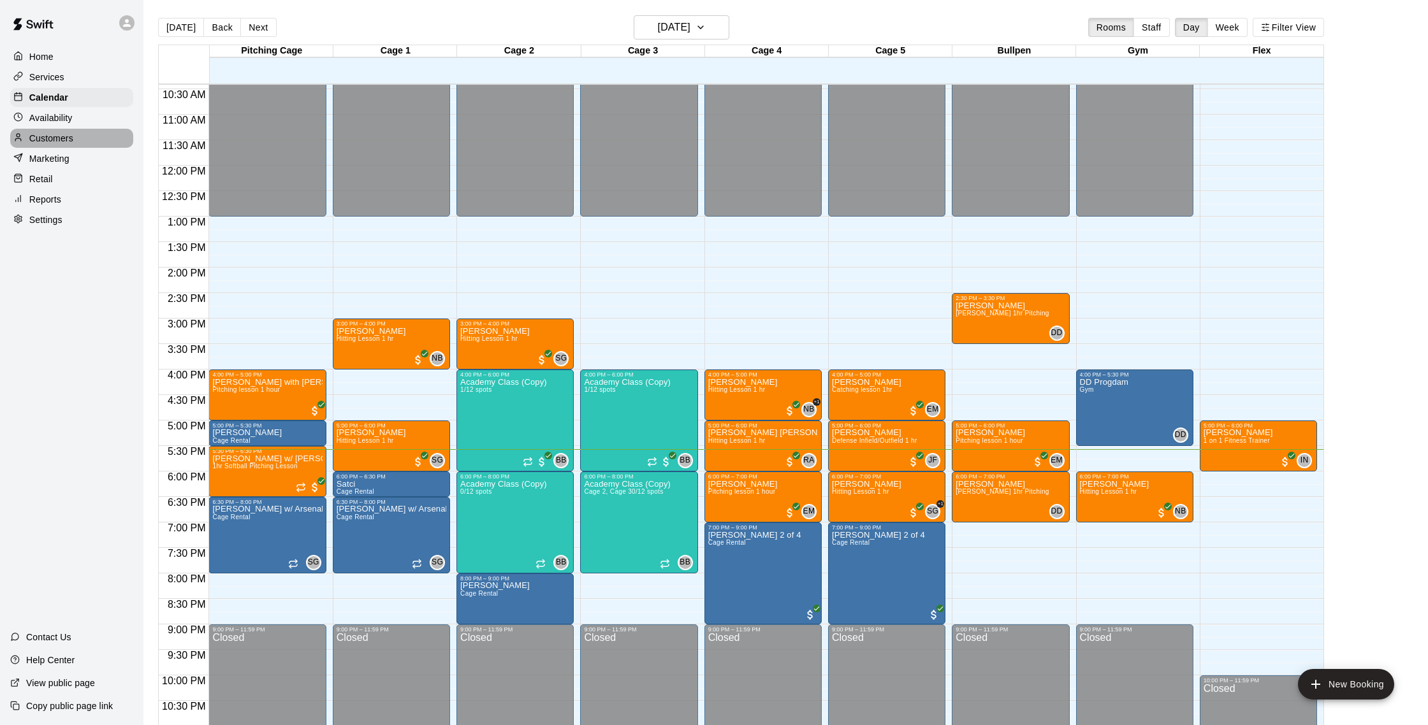
click at [55, 134] on p "Customers" at bounding box center [51, 138] width 44 height 13
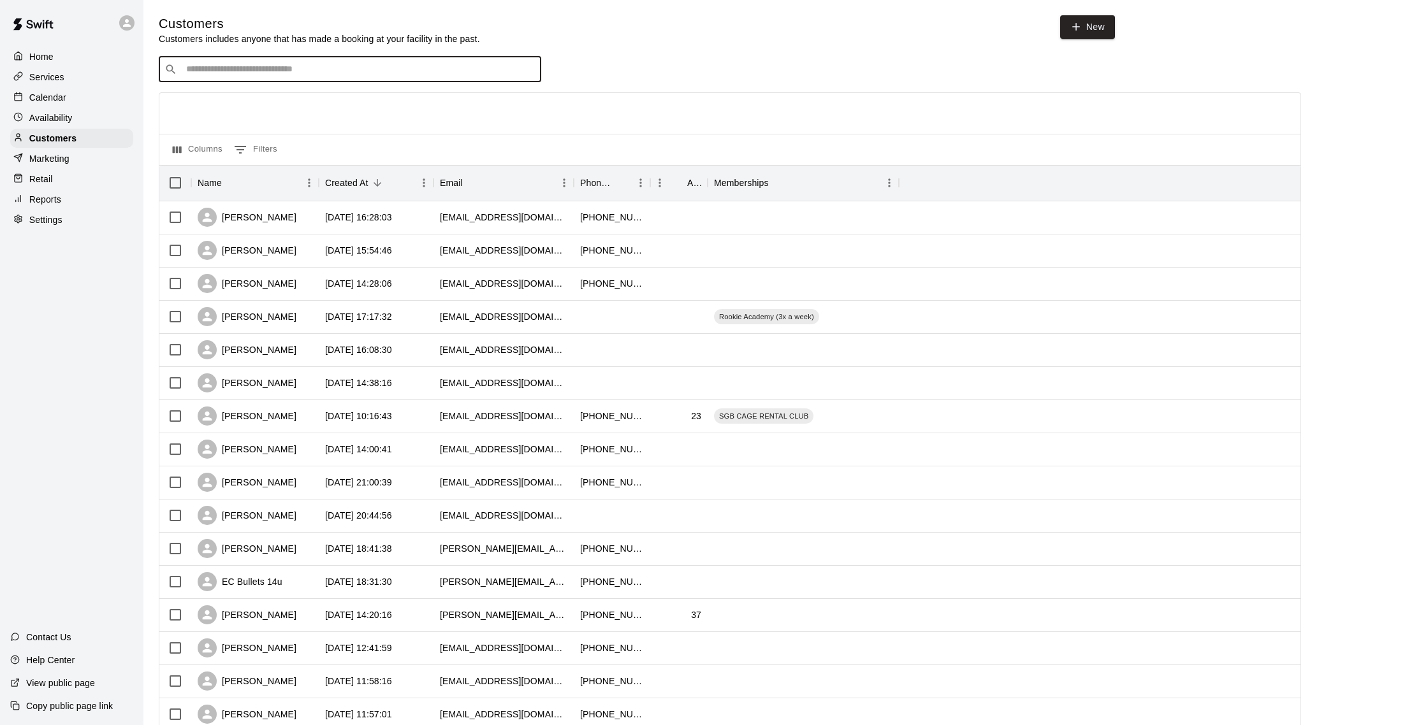
click at [259, 64] on input "Search customers by name or email" at bounding box center [358, 69] width 353 height 13
type input "****"
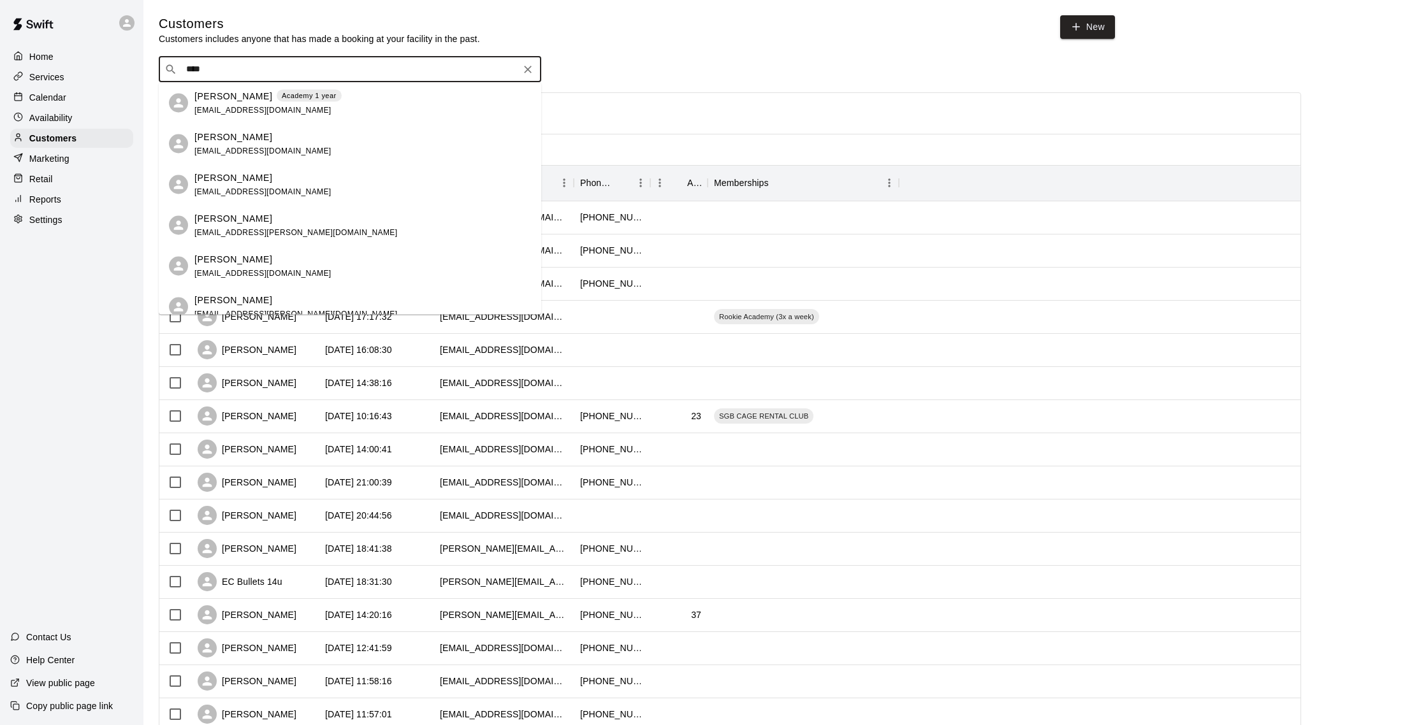
click at [342, 104] on div "Erwin Pena Academy 1 year erwinpena@gmail.com" at bounding box center [362, 102] width 337 height 27
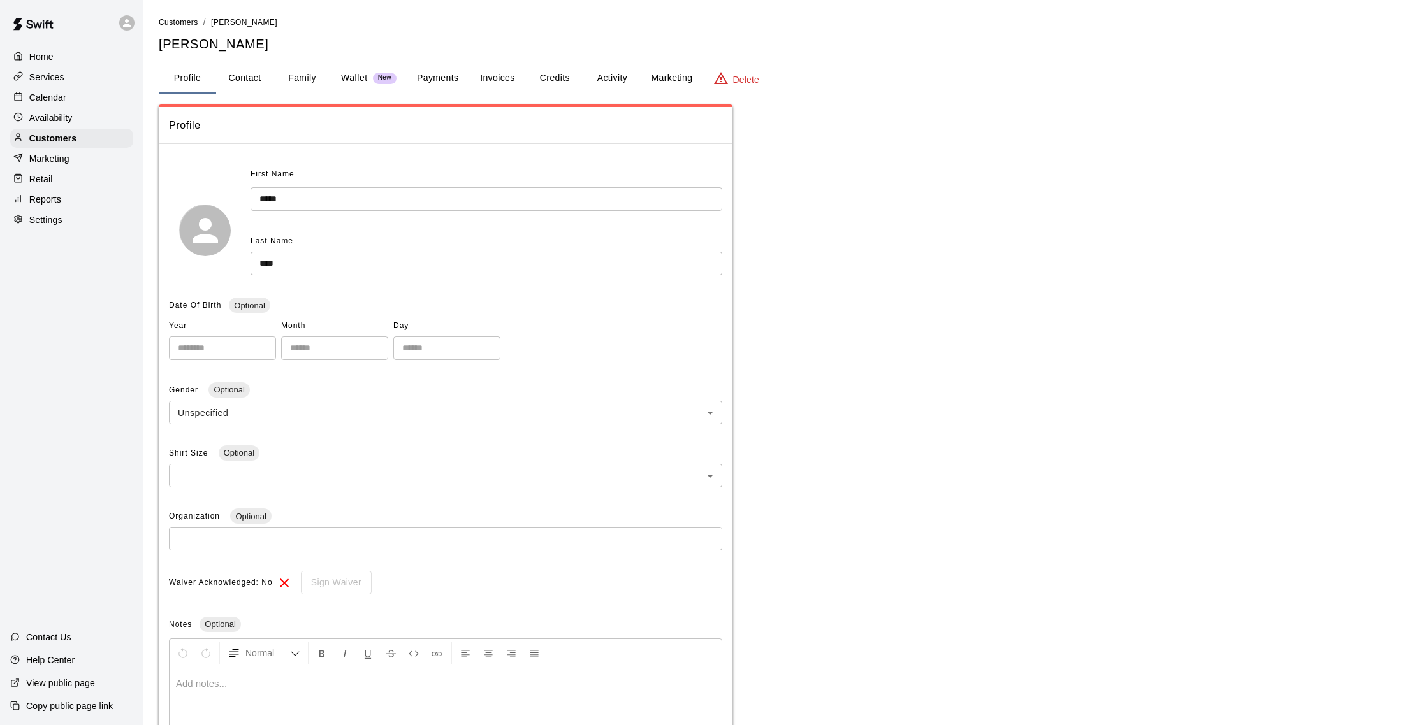
drag, startPoint x: 633, startPoint y: 76, endPoint x: 626, endPoint y: 73, distance: 7.5
click at [633, 76] on button "Activity" at bounding box center [611, 78] width 57 height 31
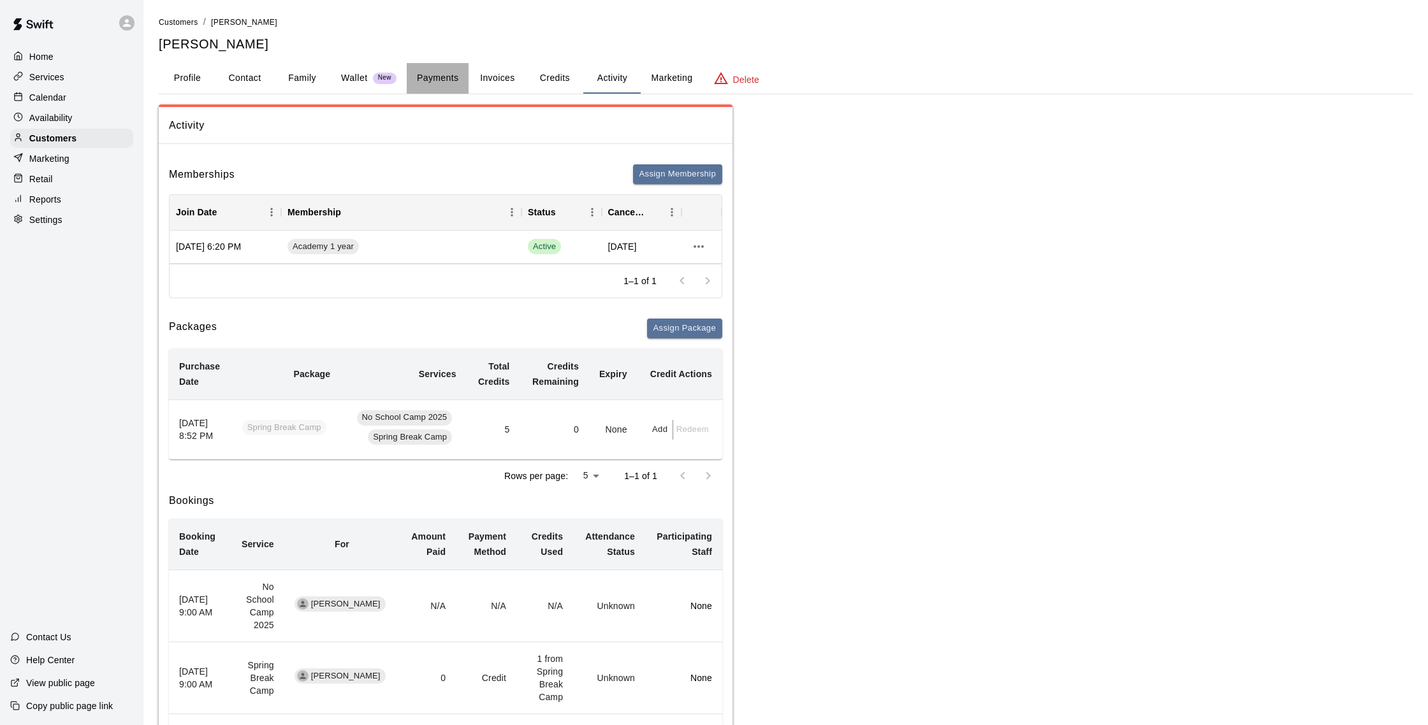
click at [449, 78] on button "Payments" at bounding box center [438, 78] width 62 height 31
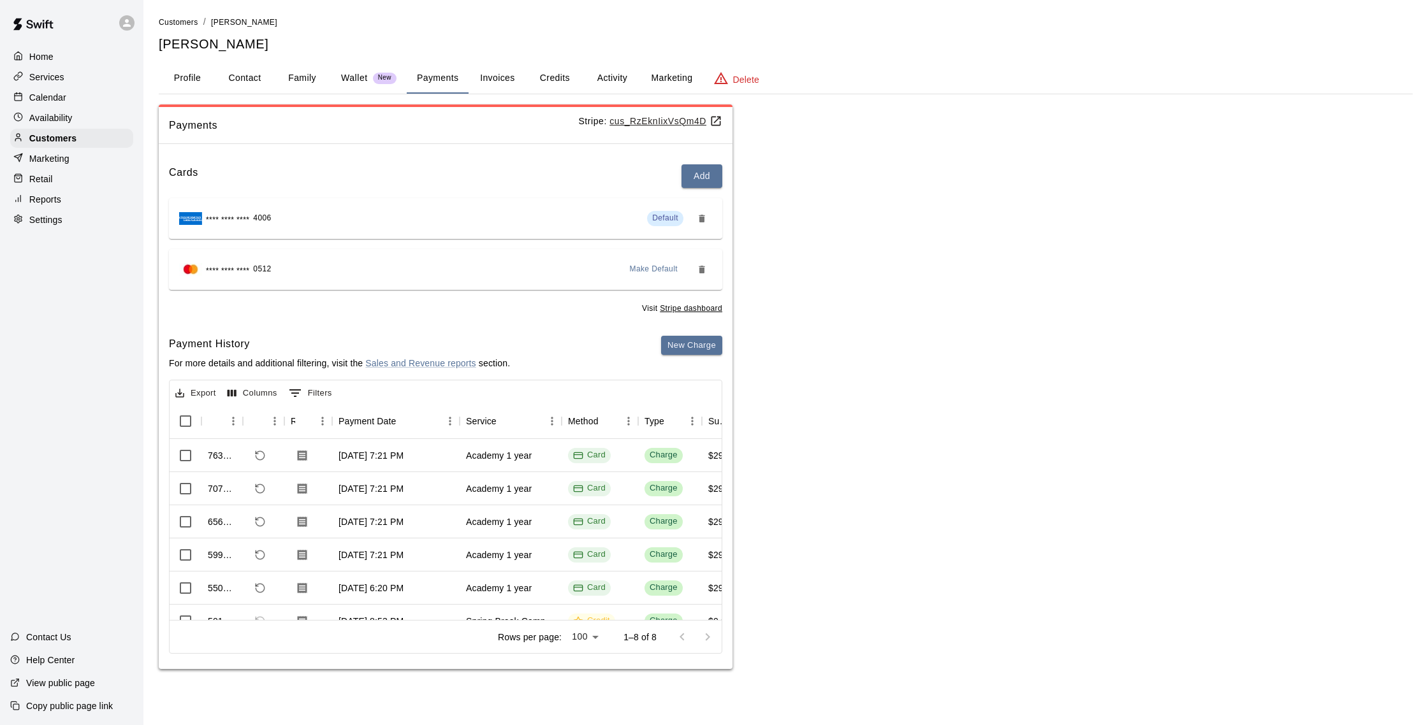
click at [711, 333] on div "Cards Add **** **** **** 4006 Default **** **** **** 0512 Make Default Visit St…" at bounding box center [446, 411] width 574 height 515
click at [713, 338] on button "New Charge" at bounding box center [691, 346] width 61 height 20
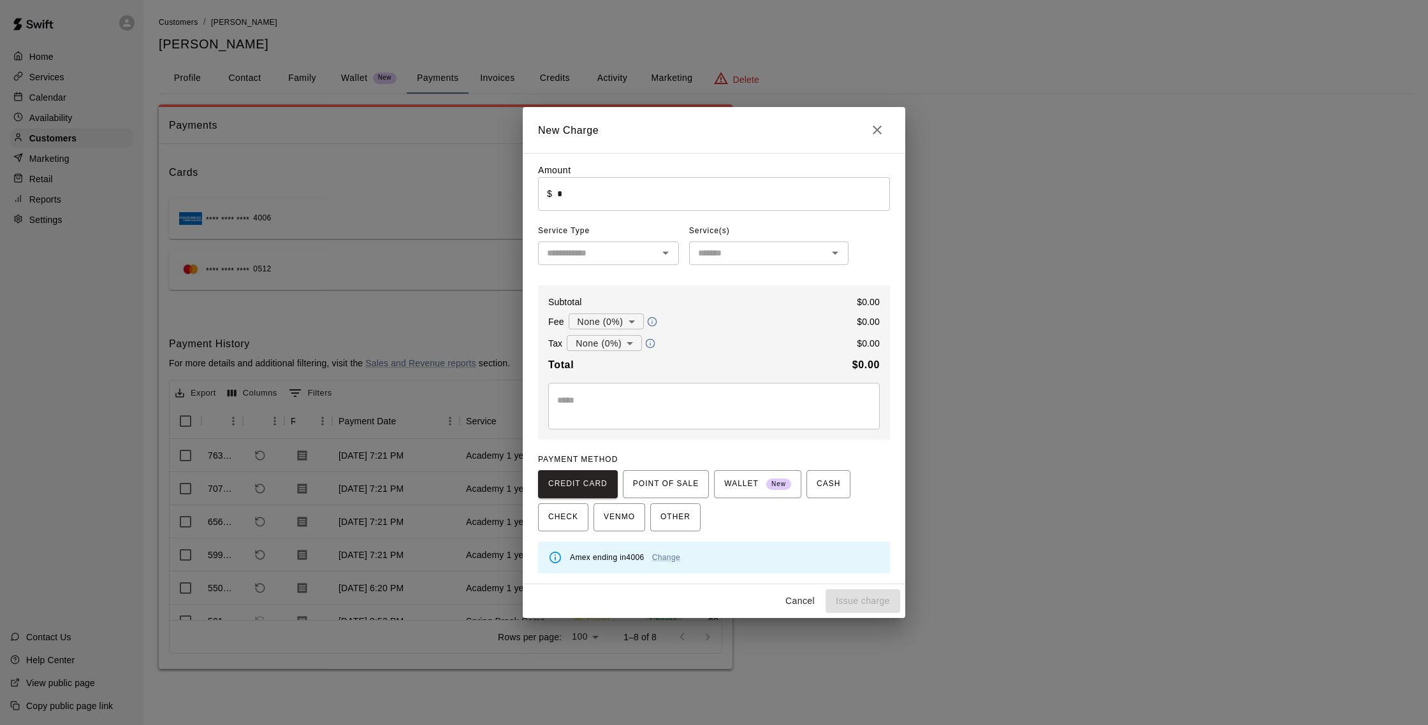
click at [598, 189] on input "*" at bounding box center [723, 194] width 333 height 34
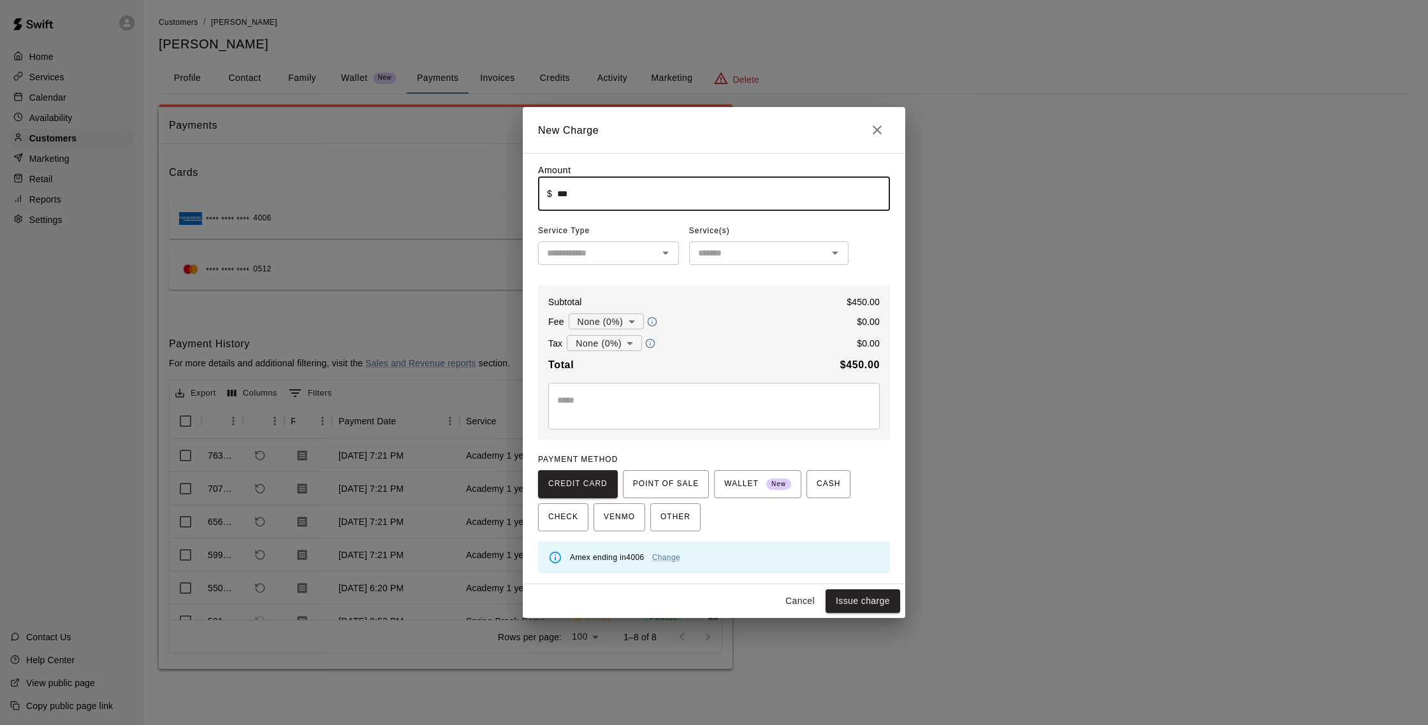
click at [579, 263] on div "​" at bounding box center [608, 254] width 141 height 24
type input "******"
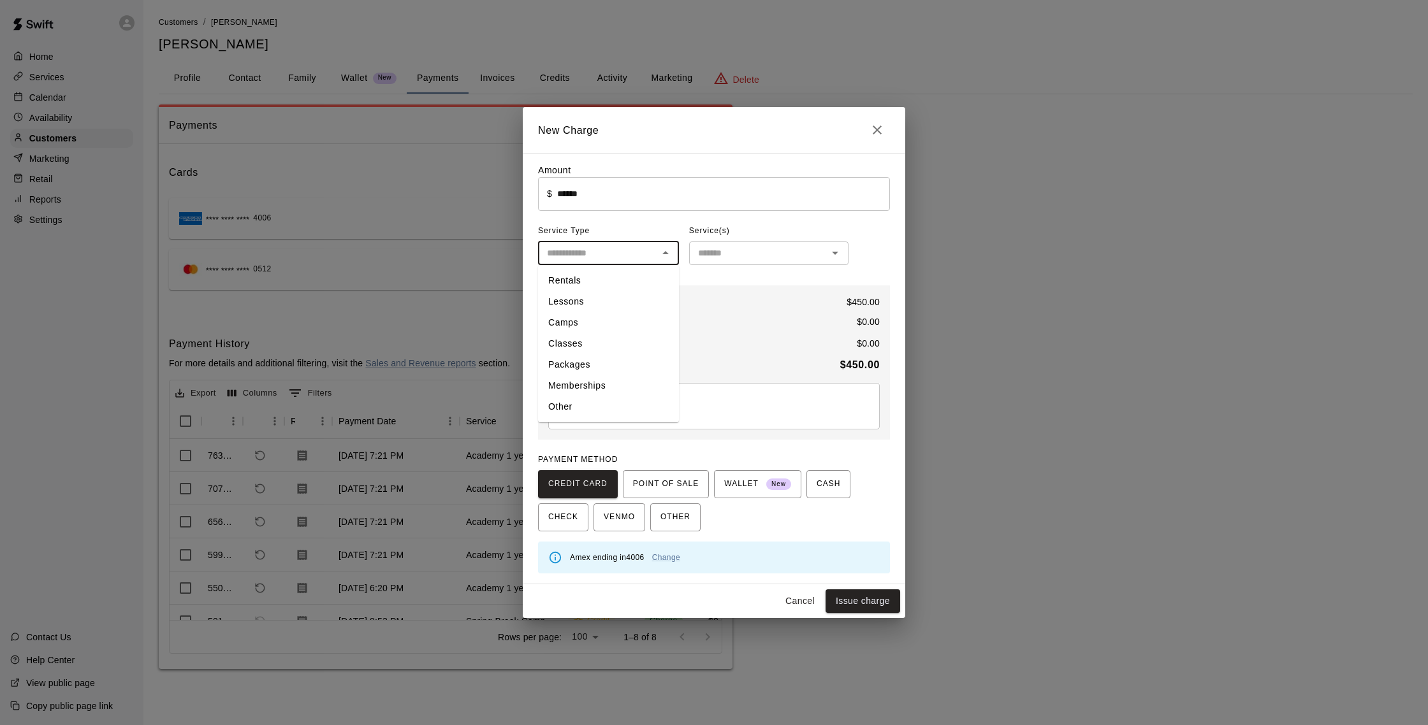
click at [576, 401] on li "Other" at bounding box center [608, 406] width 141 height 21
type input "*****"
click at [720, 257] on input "text" at bounding box center [758, 253] width 131 height 16
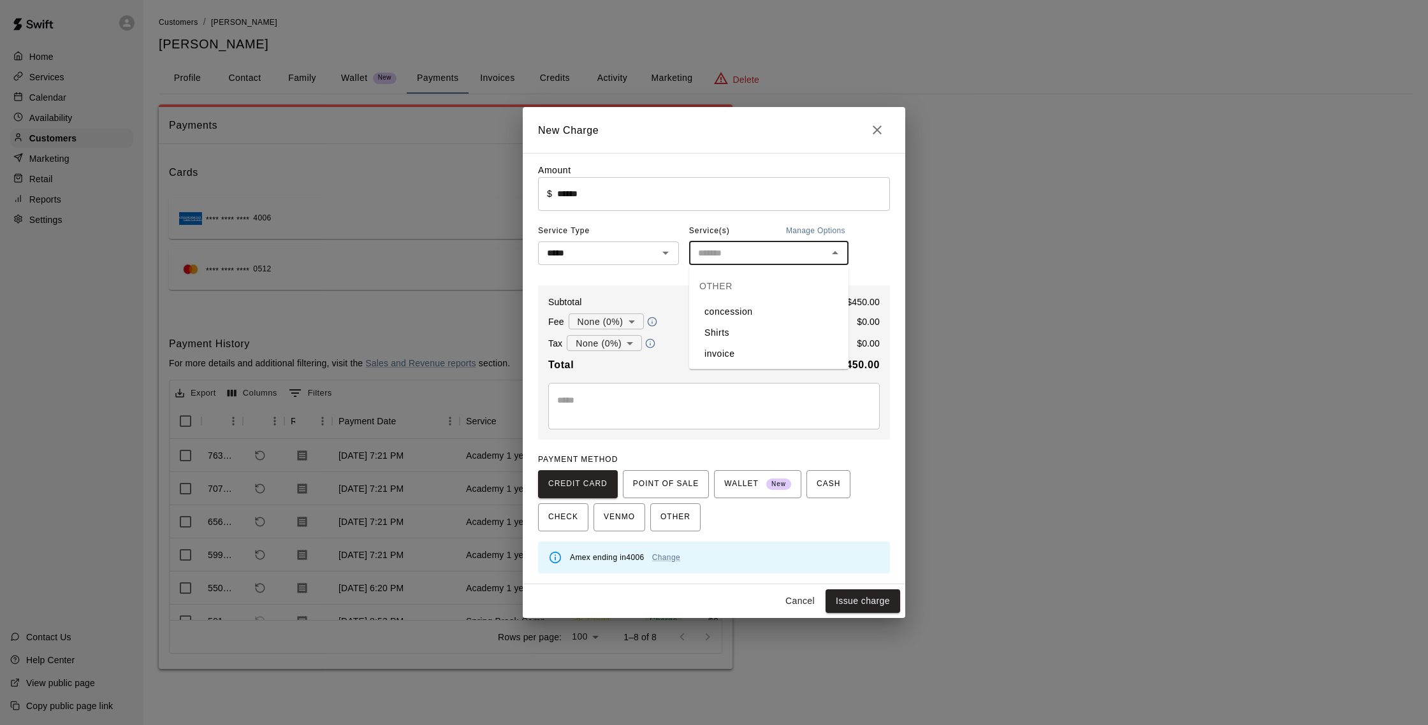
click at [731, 353] on li "invoice" at bounding box center [768, 354] width 159 height 21
type input "*******"
click at [654, 391] on div "* ​" at bounding box center [713, 406] width 331 height 47
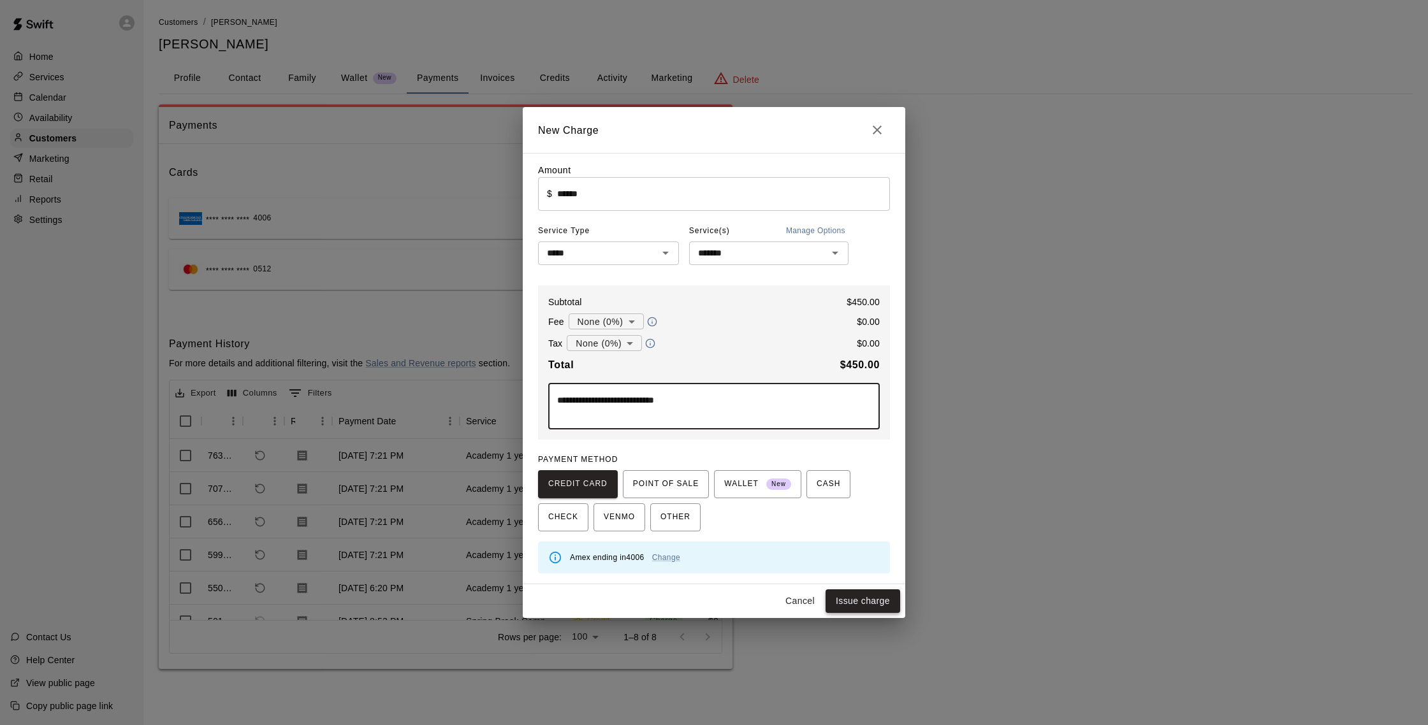
type textarea "**********"
click at [875, 596] on button "Issue charge" at bounding box center [862, 602] width 75 height 24
type input "*"
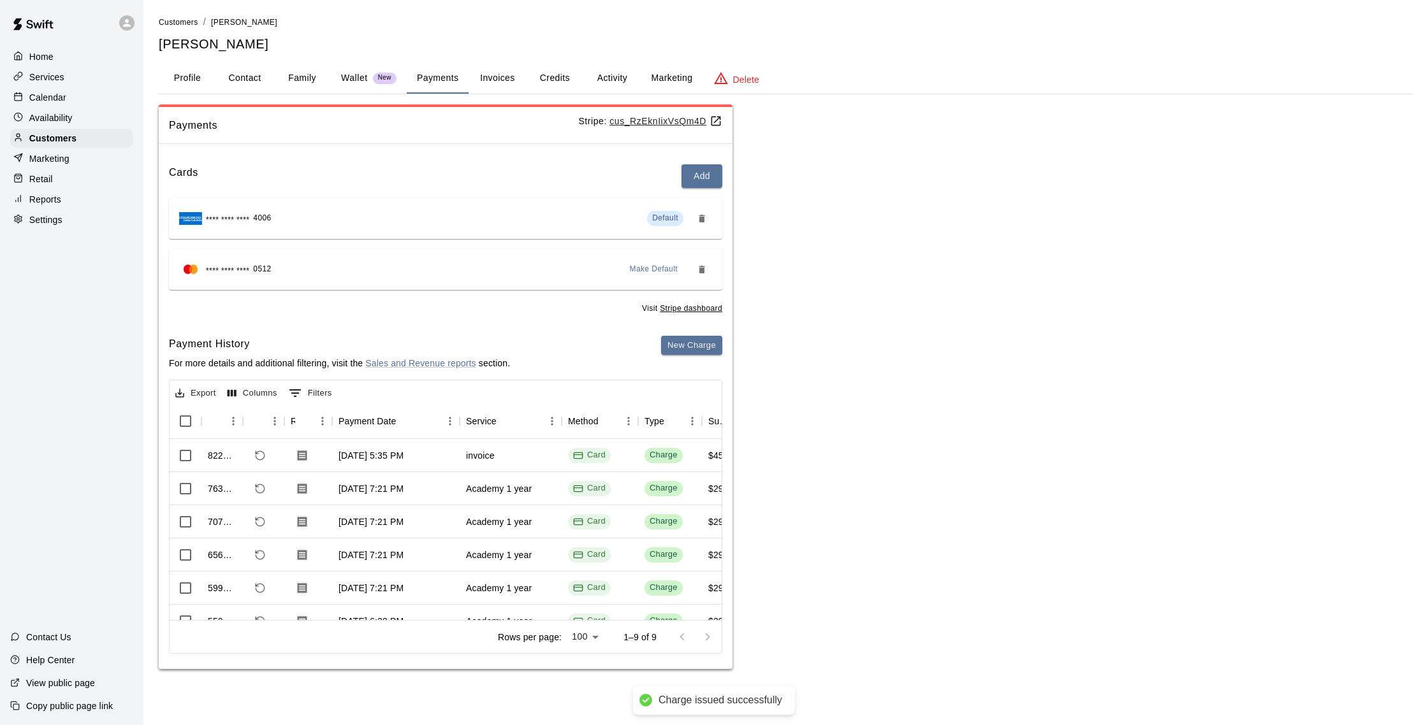
click at [612, 77] on button "Activity" at bounding box center [611, 78] width 57 height 31
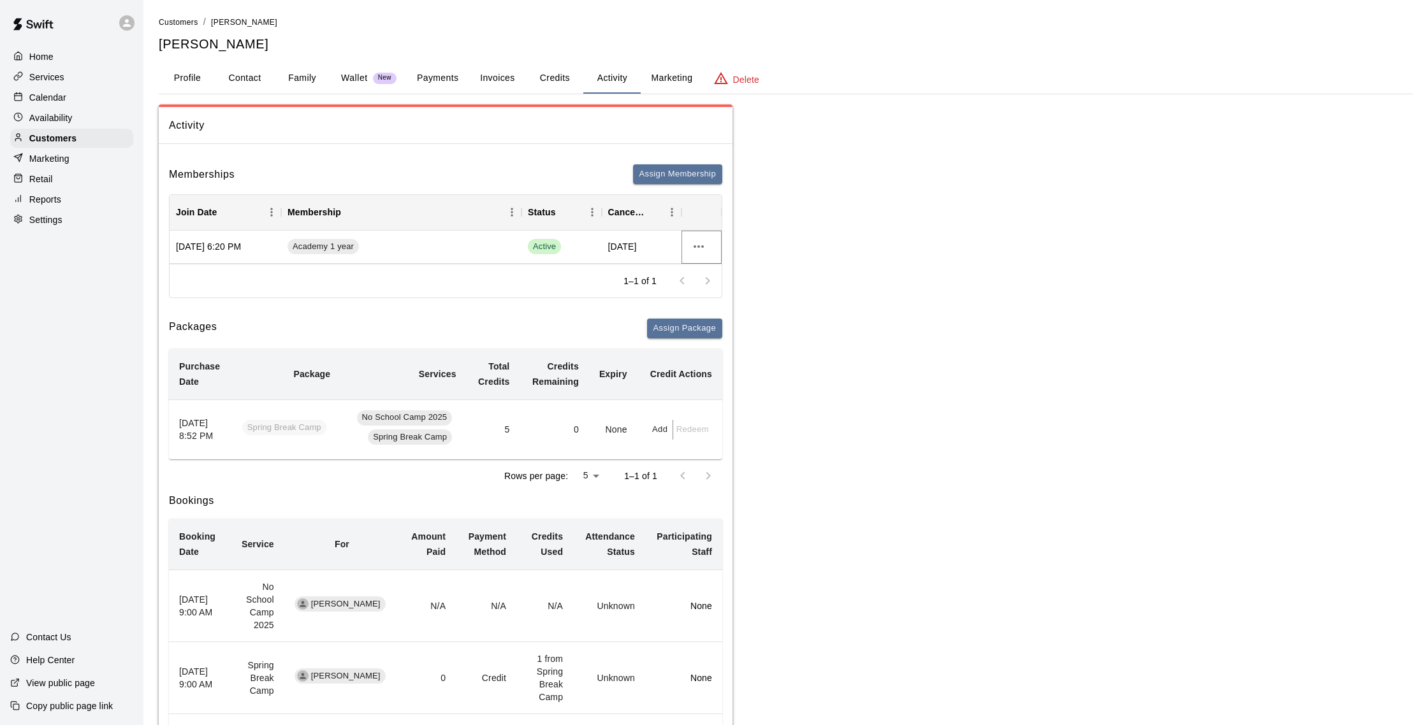
click at [693, 248] on icon "more actions" at bounding box center [698, 246] width 15 height 15
drag, startPoint x: 672, startPoint y: 248, endPoint x: 637, endPoint y: 247, distance: 35.7
click at [672, 248] on div at bounding box center [714, 362] width 1428 height 725
click at [408, 249] on div "Academy 1 year" at bounding box center [401, 247] width 240 height 33
click at [62, 83] on div "Services" at bounding box center [71, 77] width 123 height 19
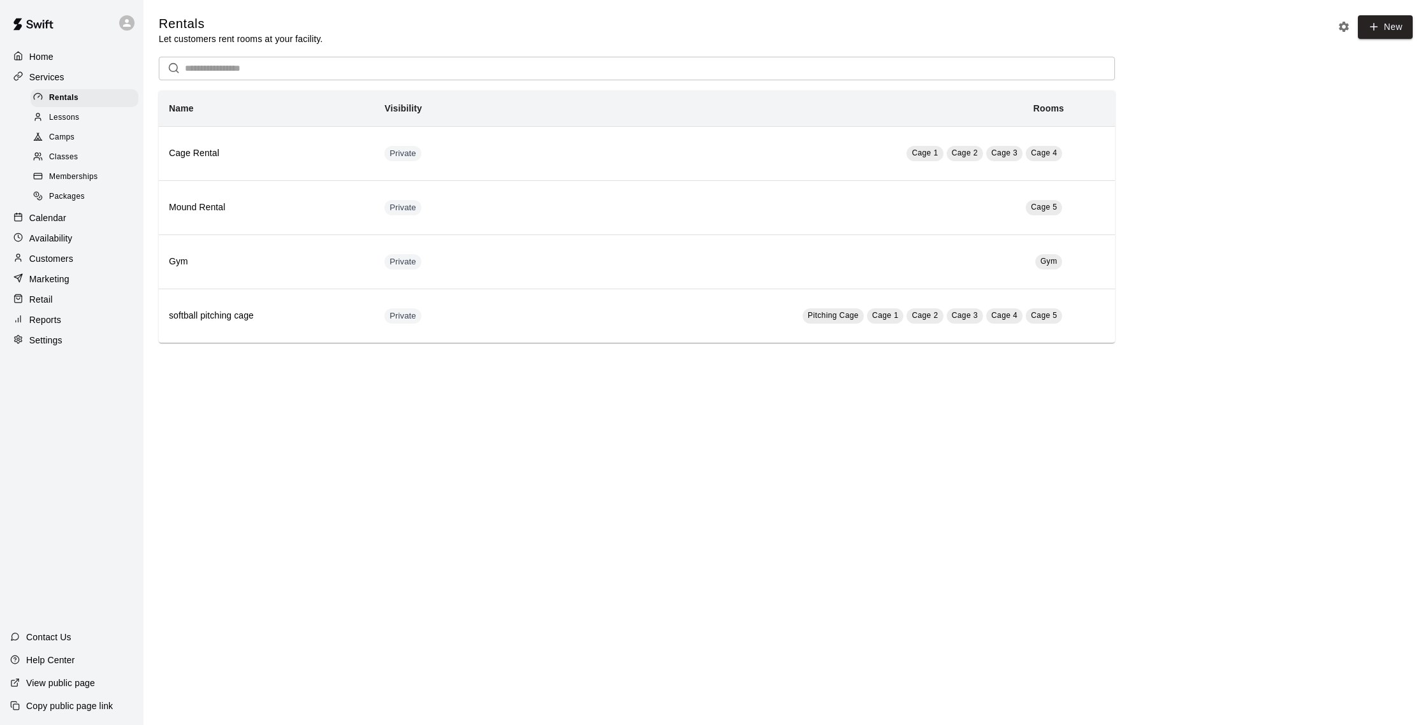
click at [70, 213] on div "Calendar" at bounding box center [71, 217] width 123 height 19
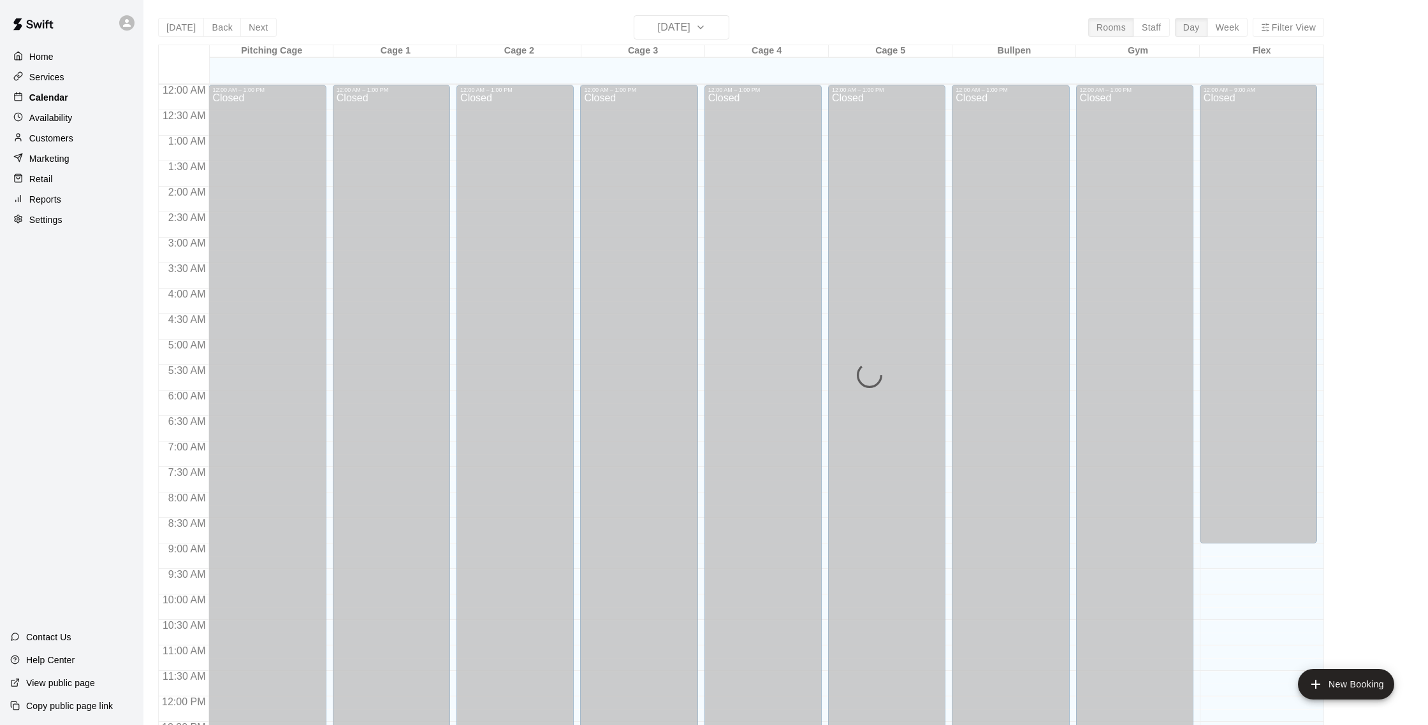
scroll to position [531, 0]
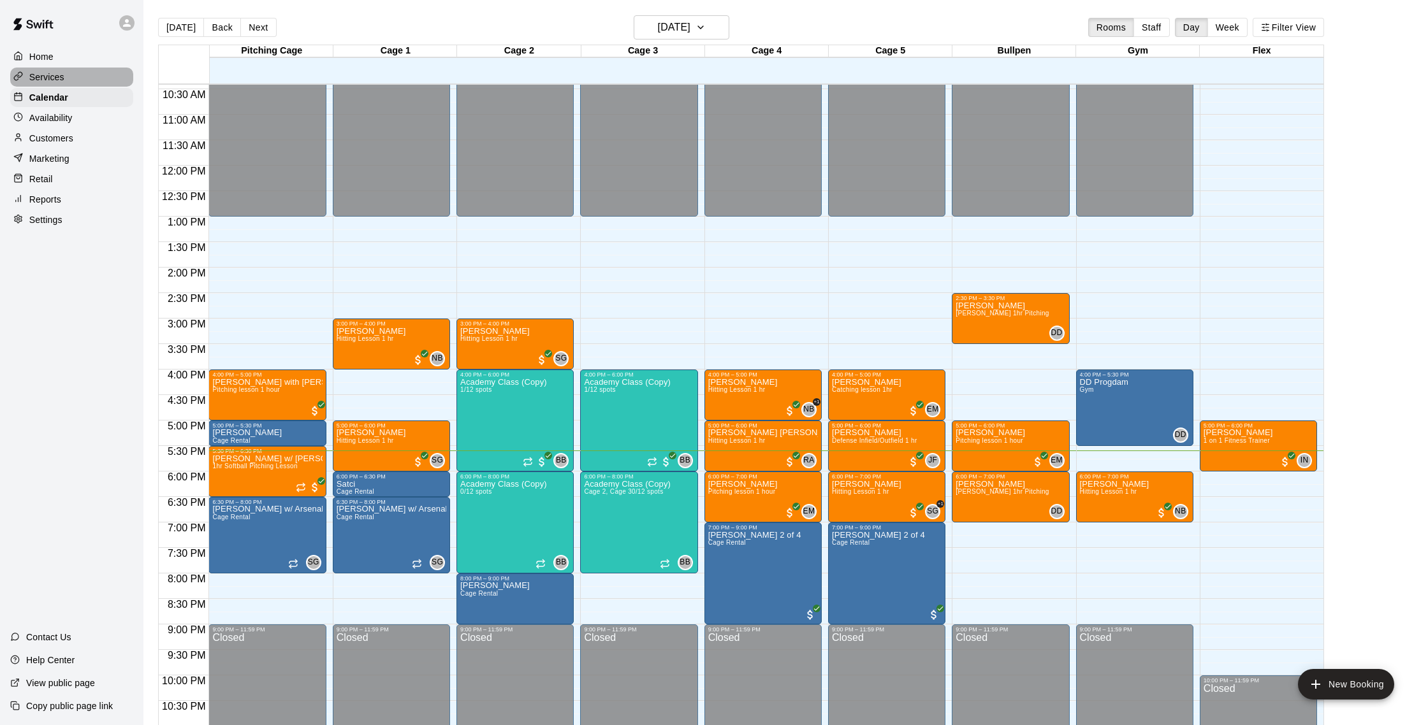
click at [77, 75] on div "Services" at bounding box center [71, 77] width 123 height 19
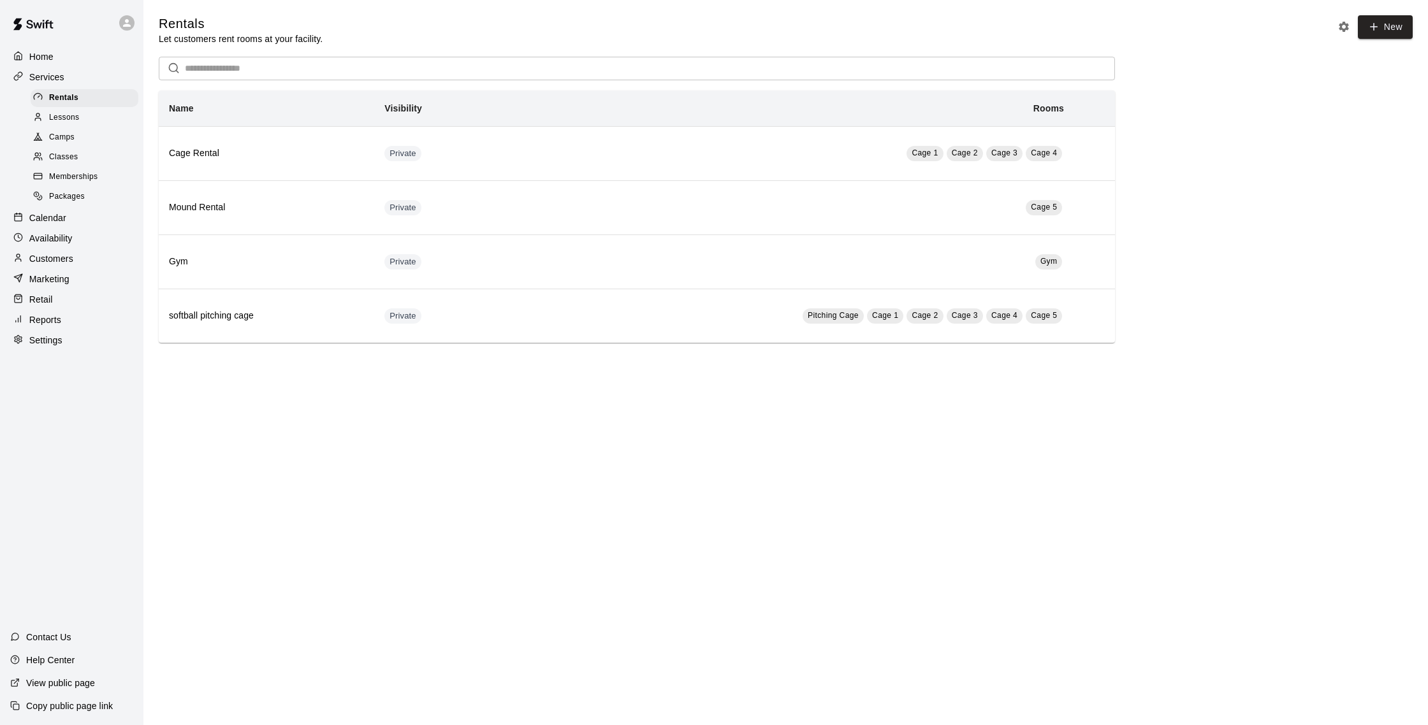
click at [79, 181] on span "Memberships" at bounding box center [73, 177] width 48 height 13
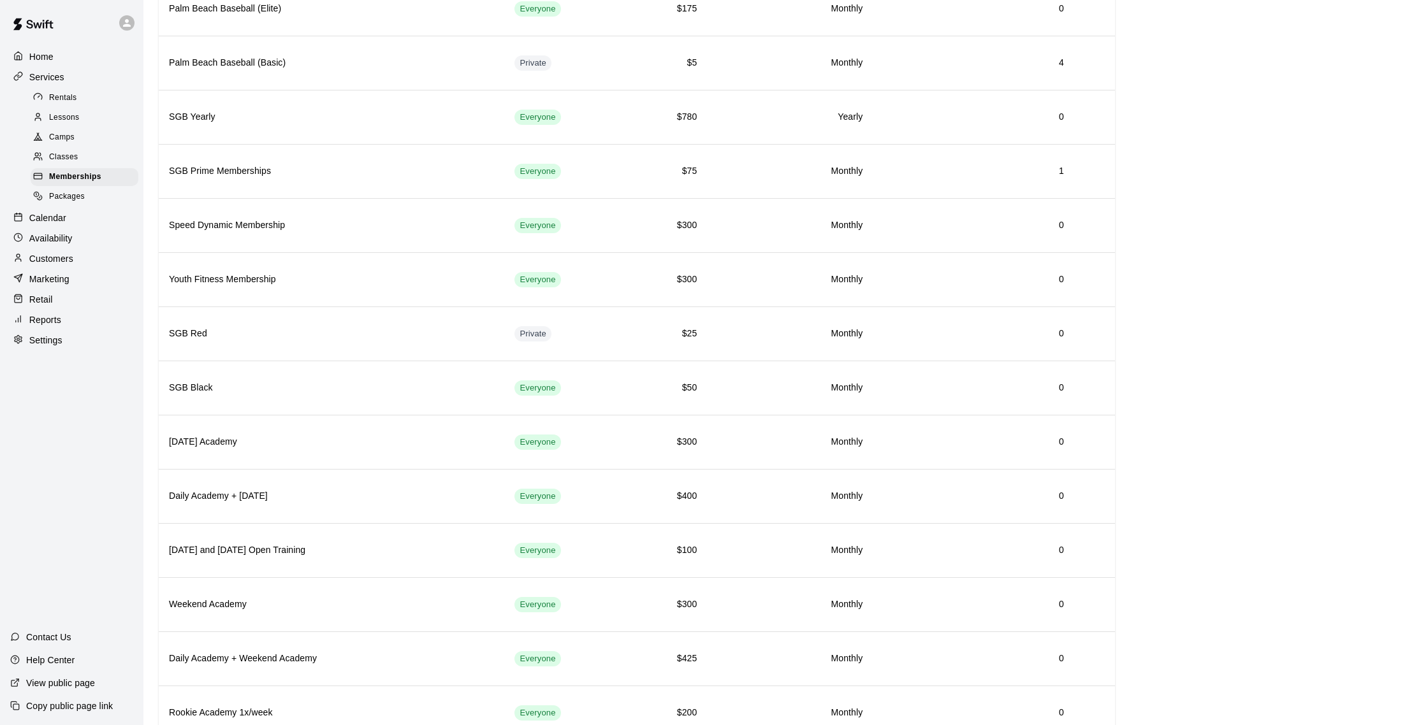
scroll to position [1333, 0]
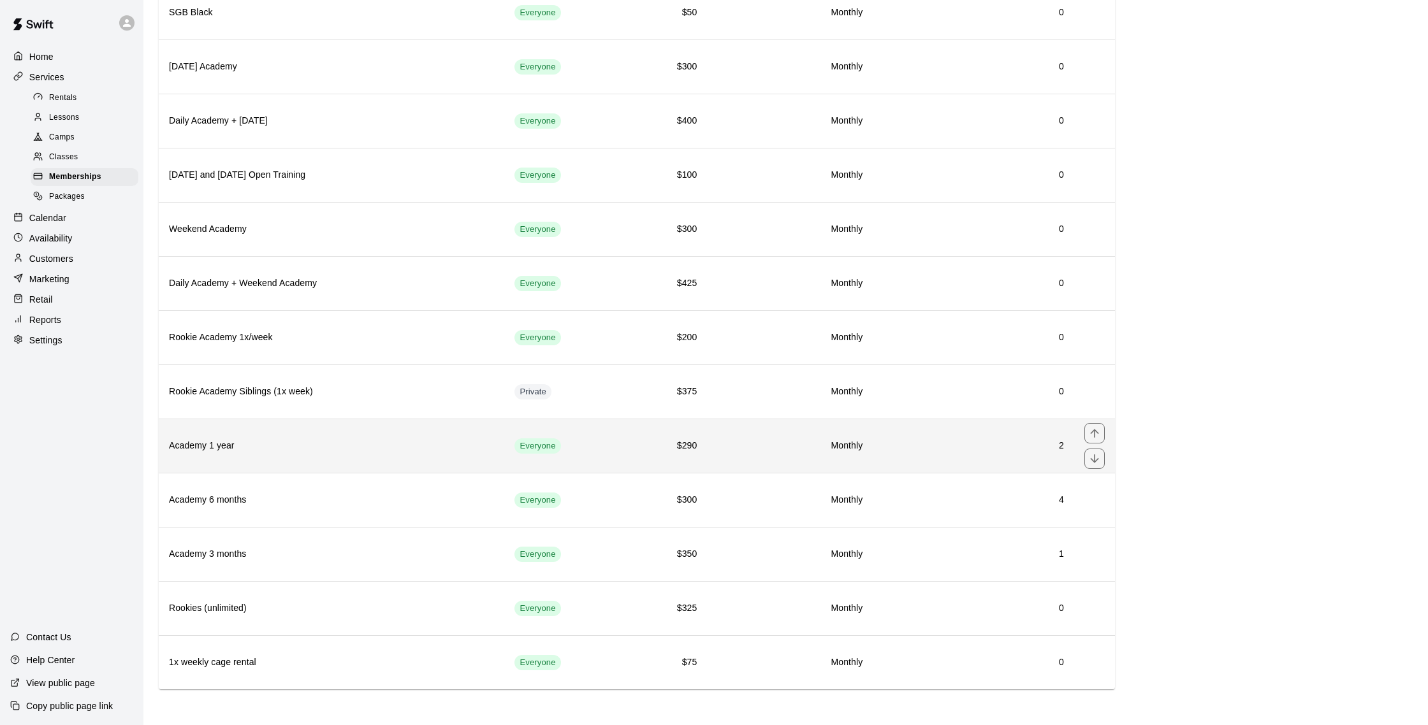
click at [379, 429] on th "Academy 1 year" at bounding box center [331, 446] width 345 height 54
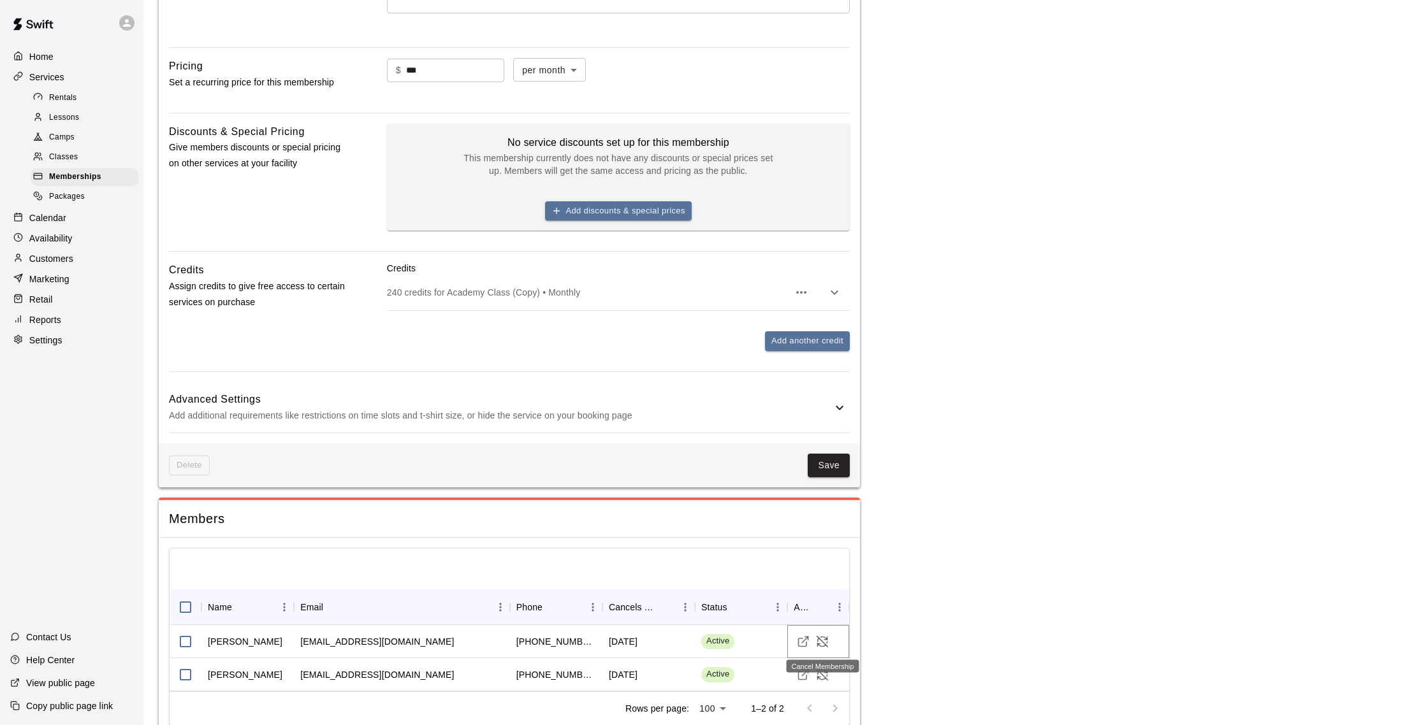
scroll to position [386, 0]
click at [821, 639] on icon "Cancel Membership" at bounding box center [822, 641] width 13 height 13
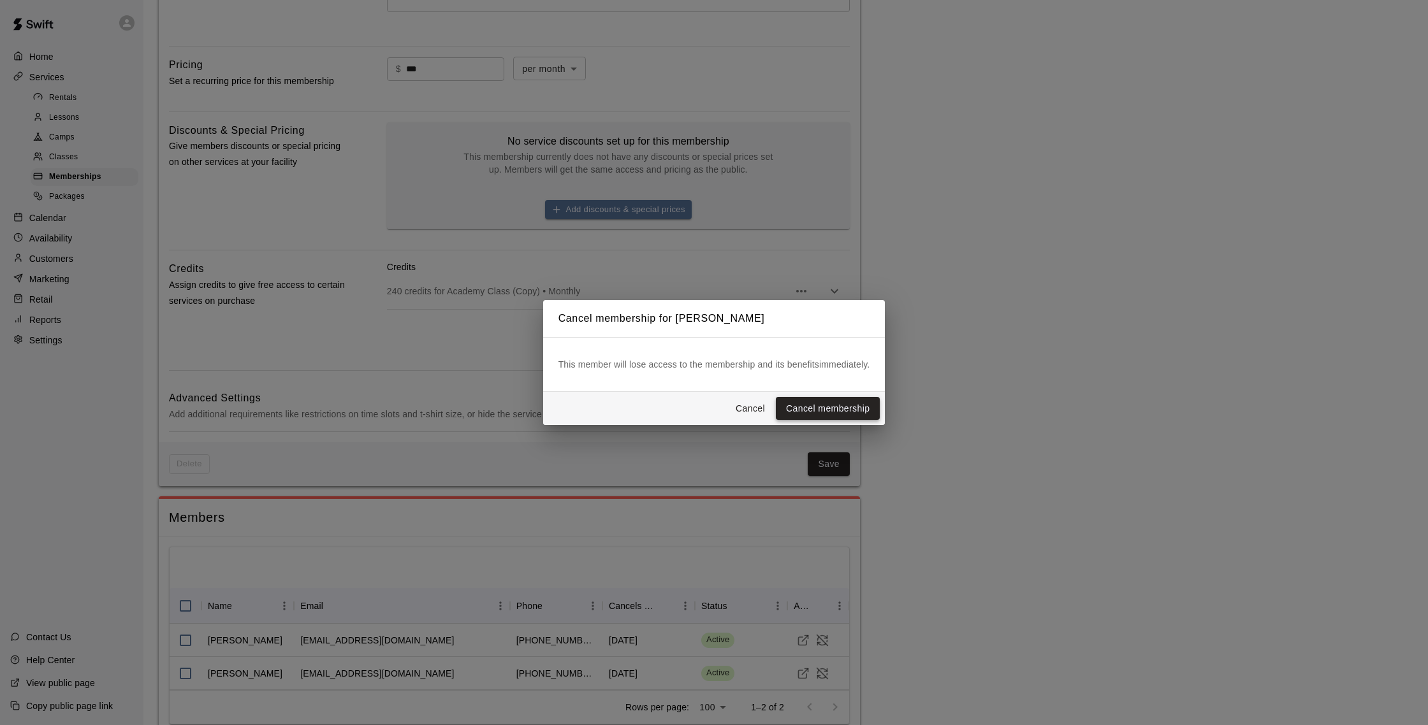
click at [804, 405] on button "Cancel membership" at bounding box center [828, 409] width 104 height 24
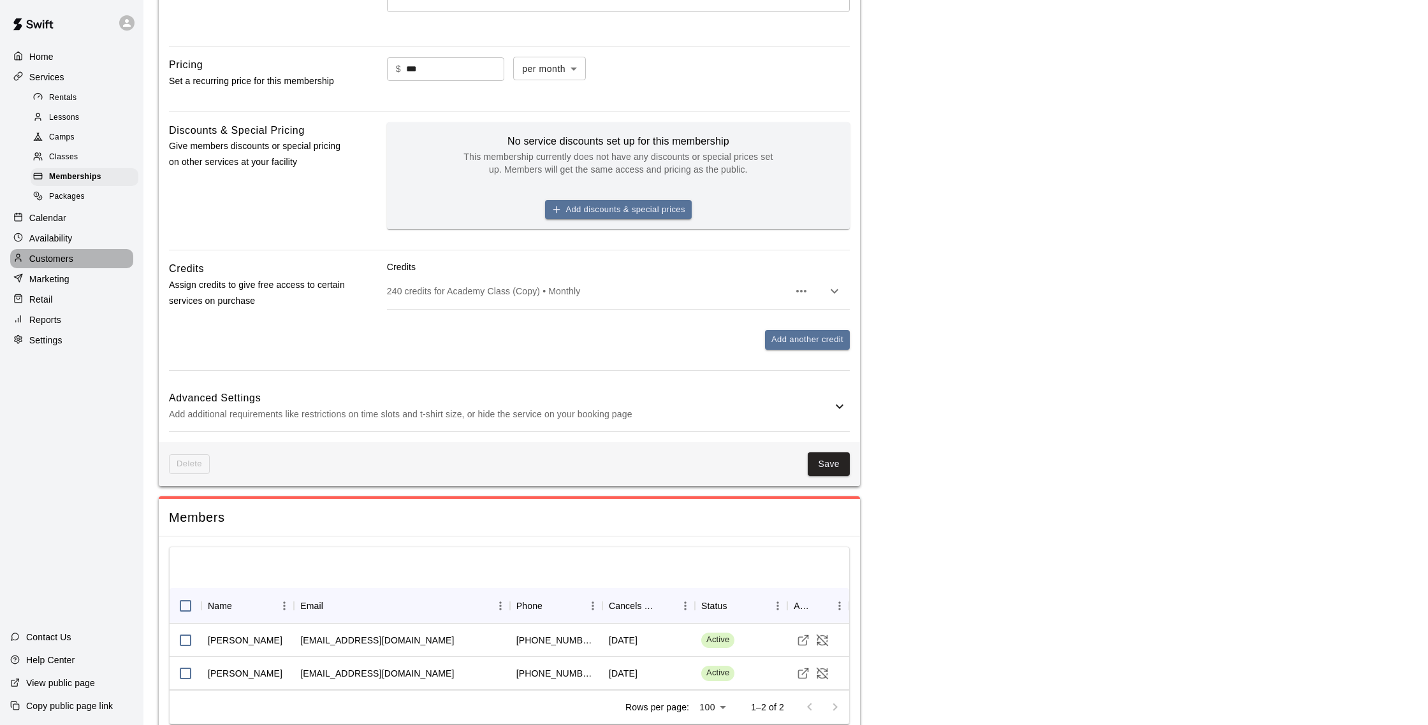
click at [66, 265] on div "Customers" at bounding box center [71, 258] width 123 height 19
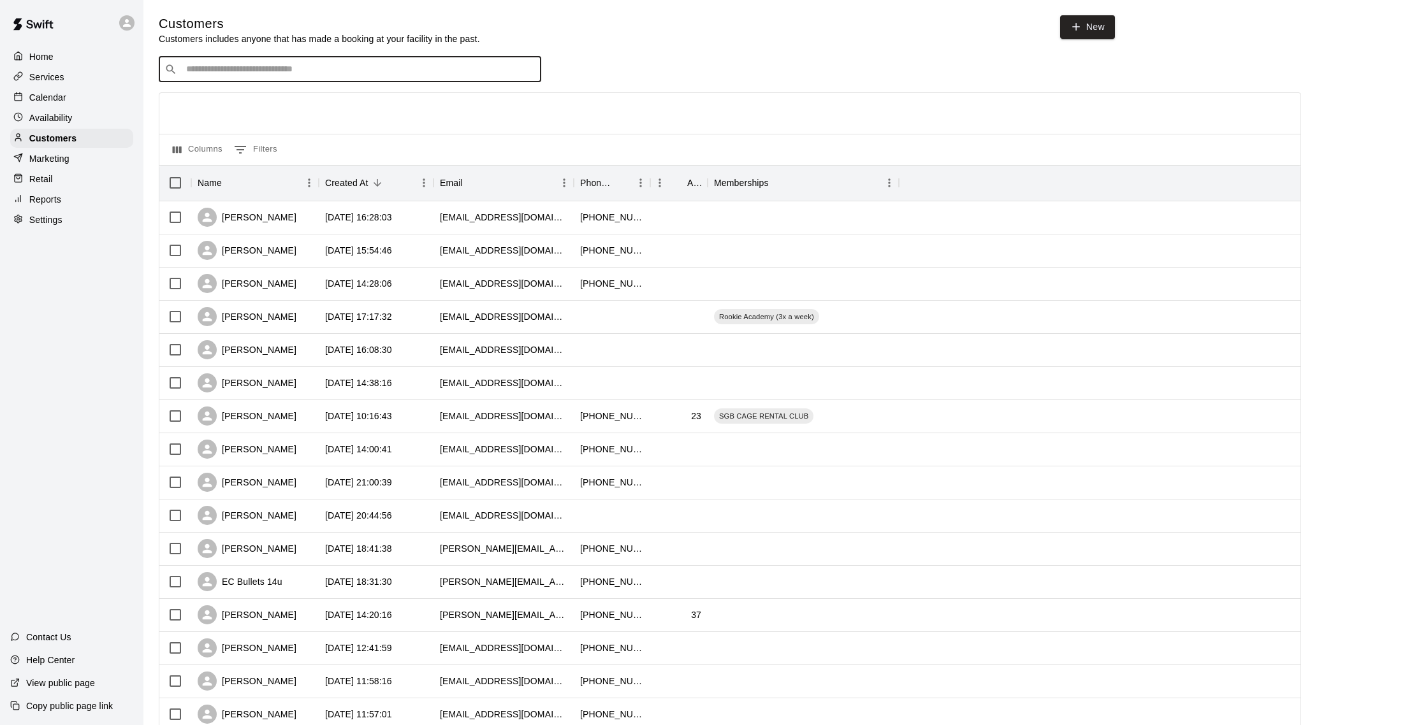
click at [296, 75] on input "Search customers by name or email" at bounding box center [358, 69] width 353 height 13
type input "****"
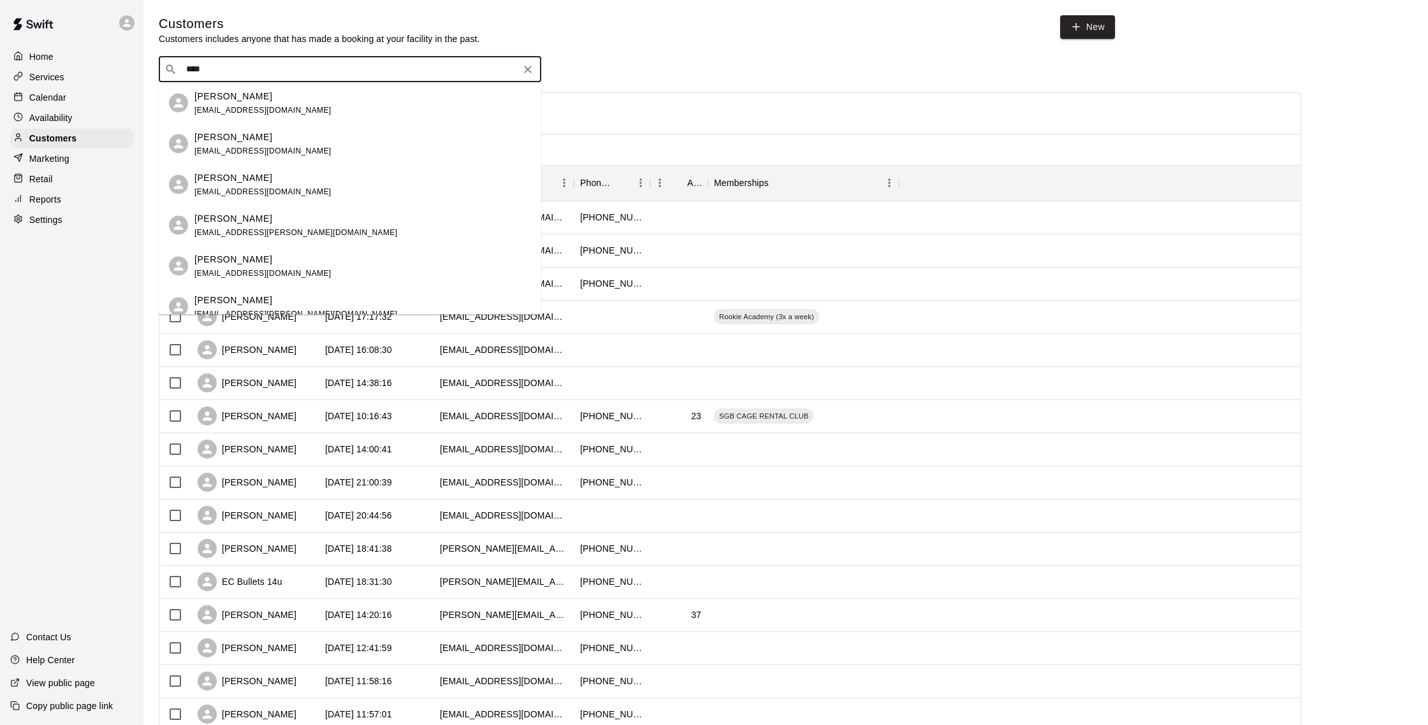
click at [351, 99] on div "Erwin Pena erwinpena@gmail.com" at bounding box center [362, 102] width 337 height 27
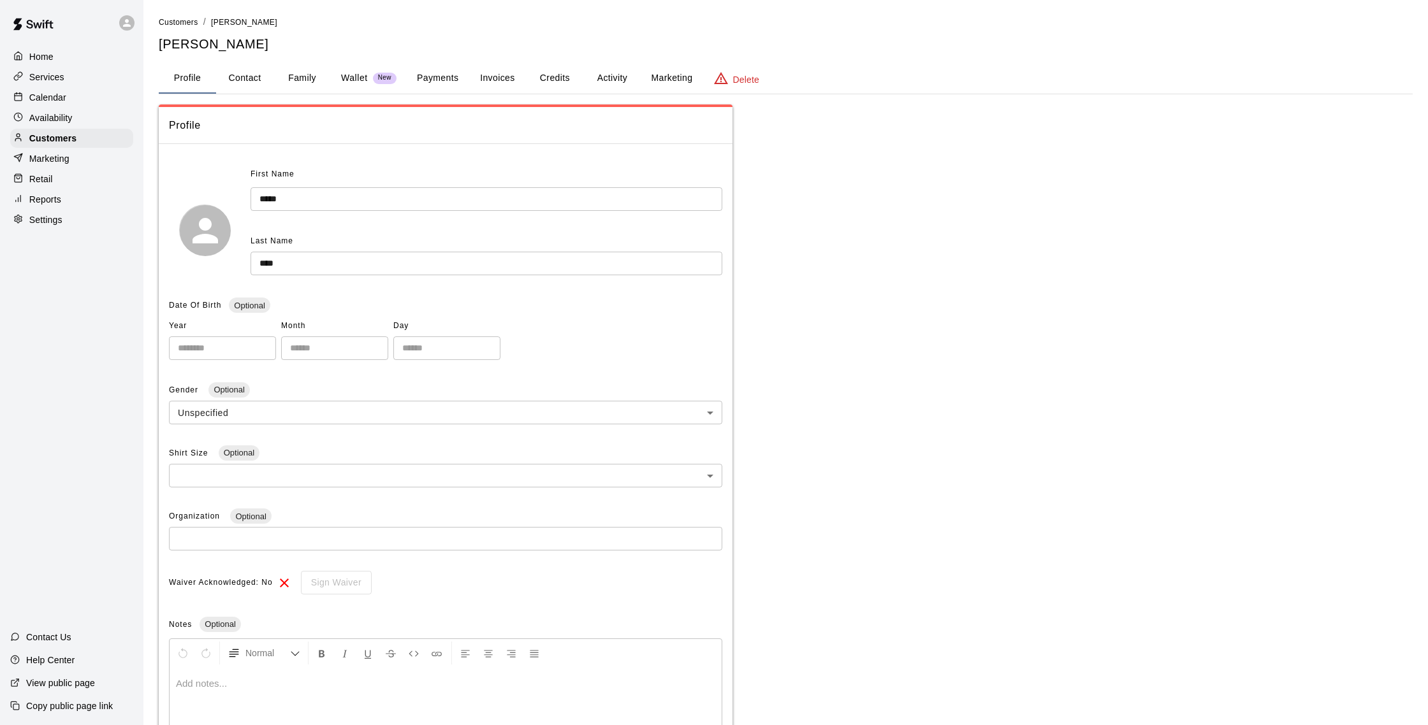
click at [622, 79] on button "Activity" at bounding box center [611, 78] width 57 height 31
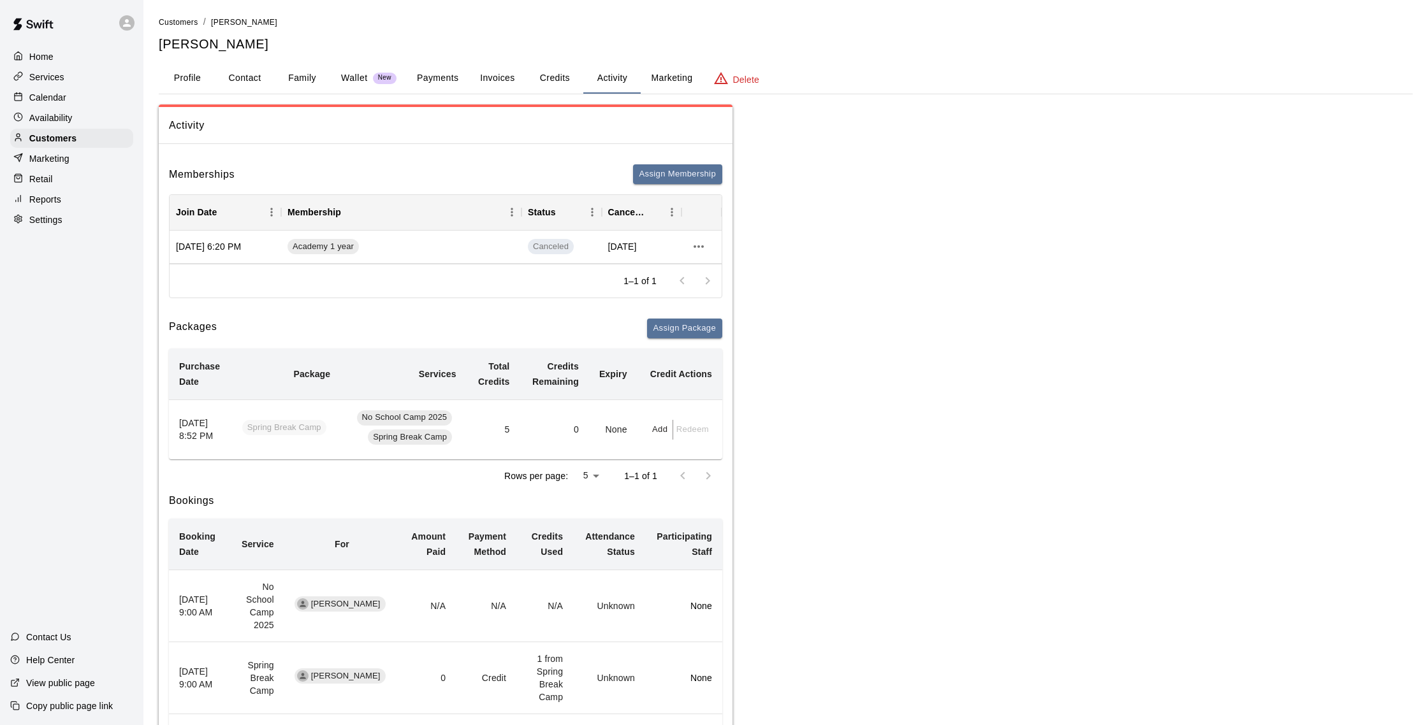
click at [53, 101] on p "Calendar" at bounding box center [47, 97] width 37 height 13
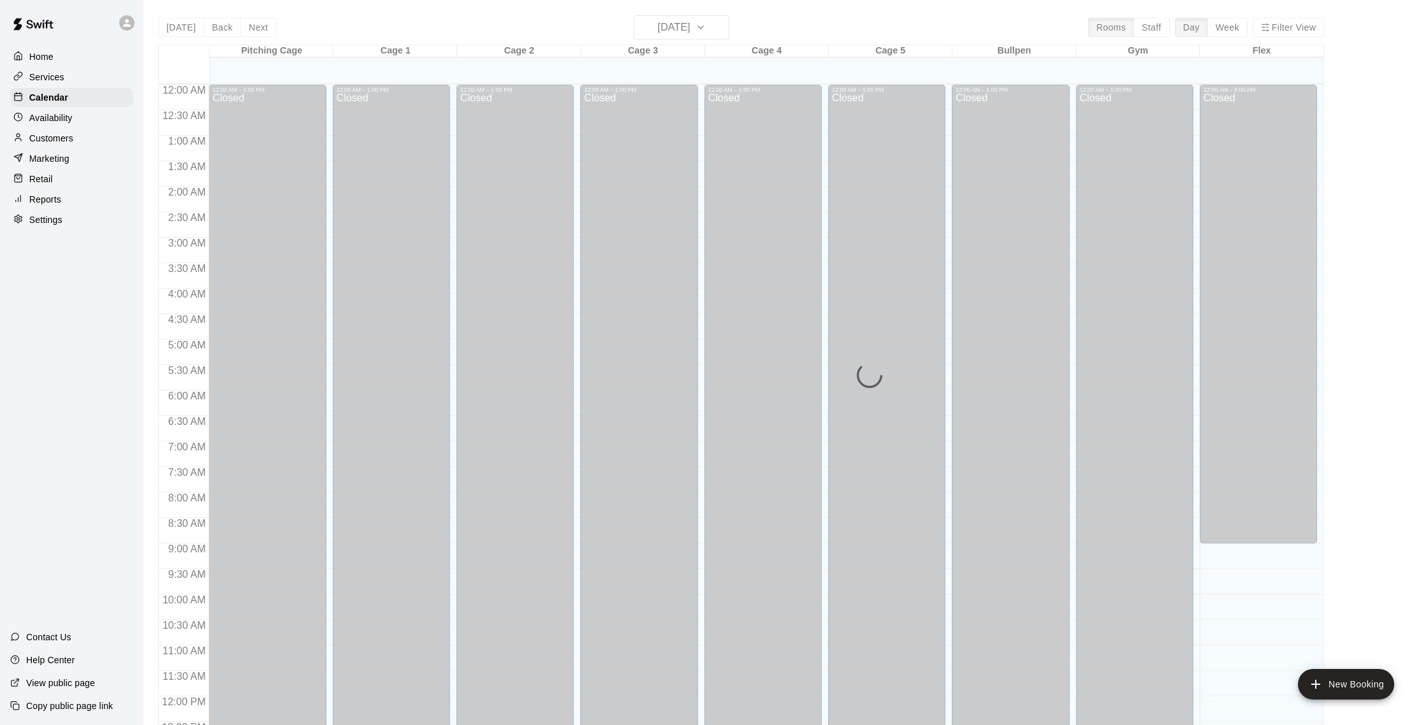
scroll to position [531, 0]
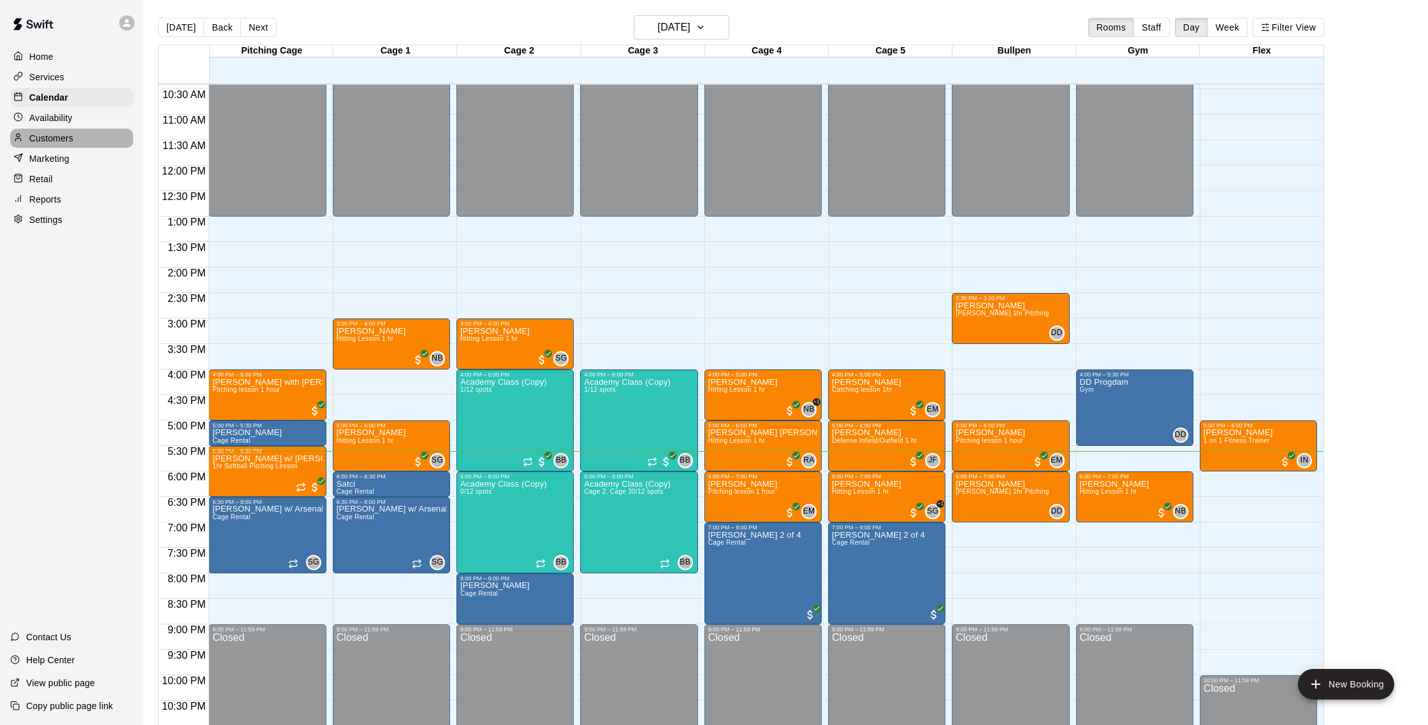
click at [54, 138] on p "Customers" at bounding box center [51, 138] width 44 height 13
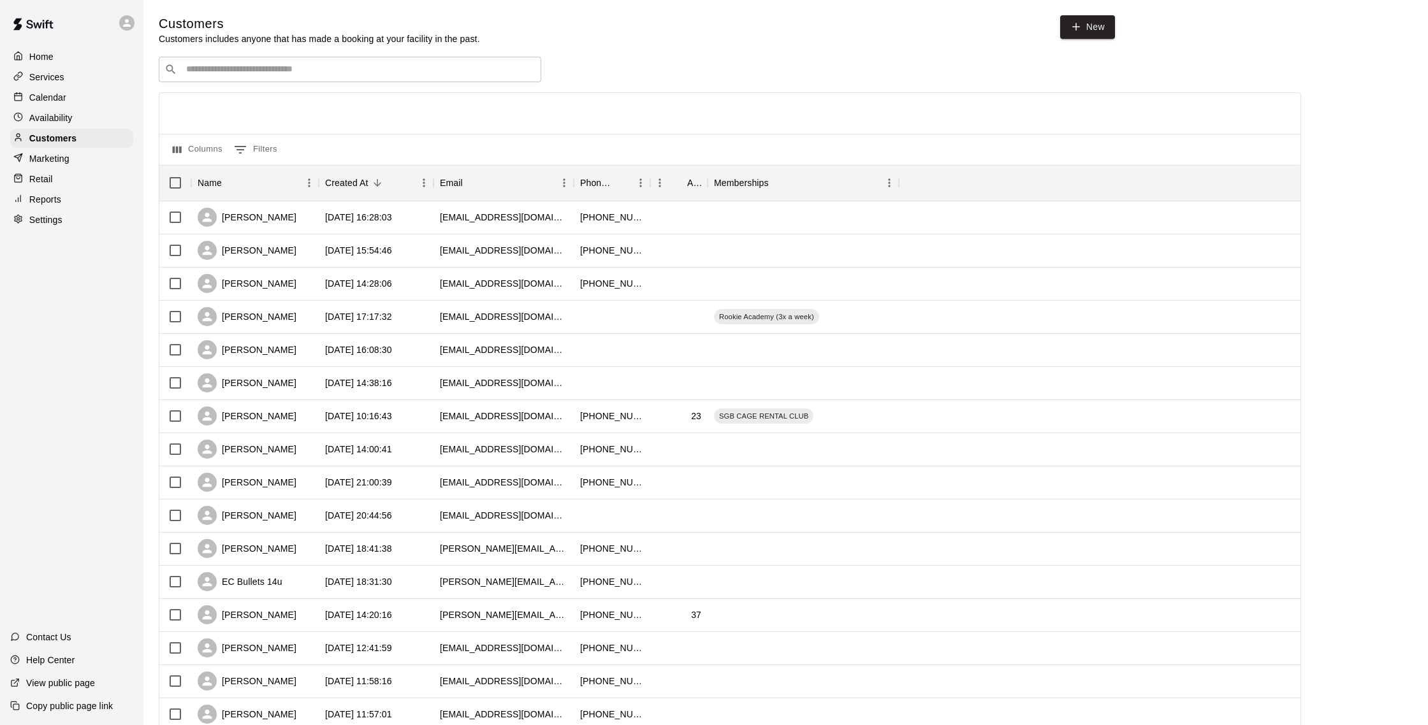
click at [55, 95] on p "Calendar" at bounding box center [47, 97] width 37 height 13
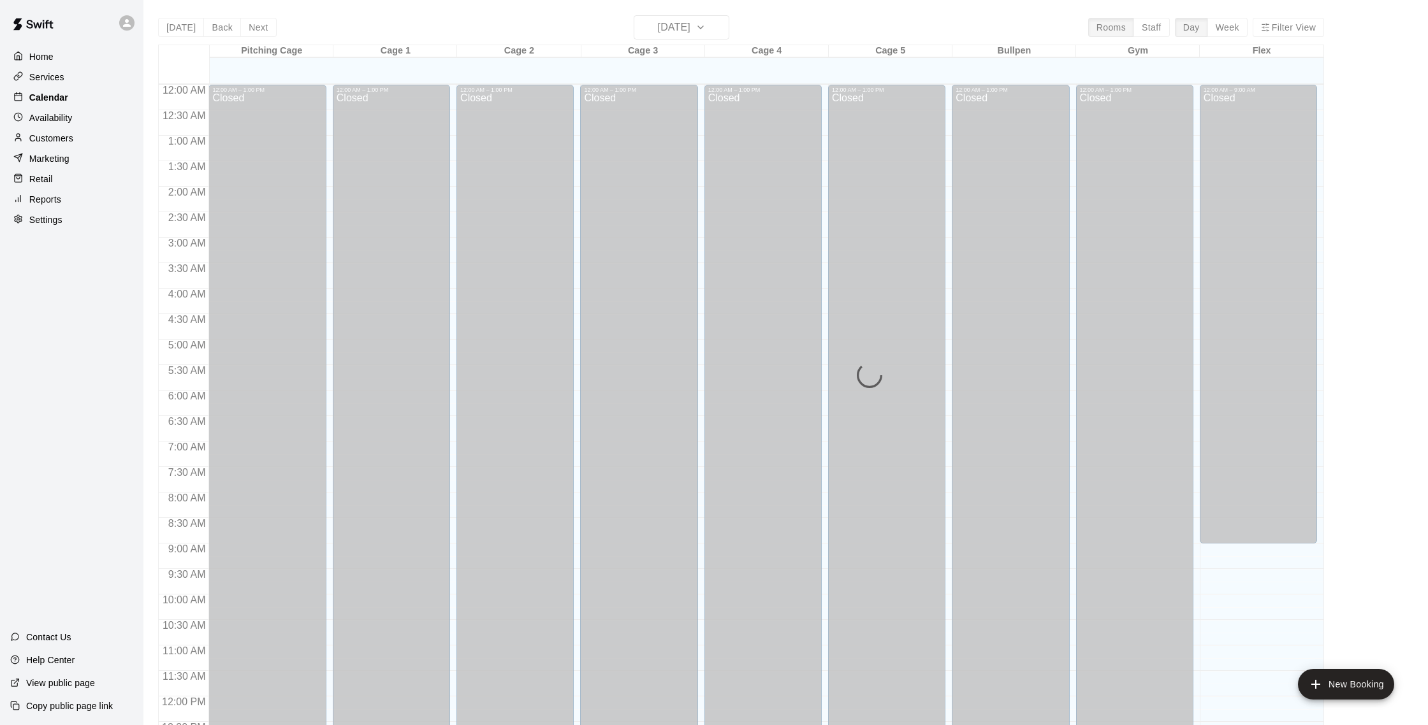
scroll to position [531, 0]
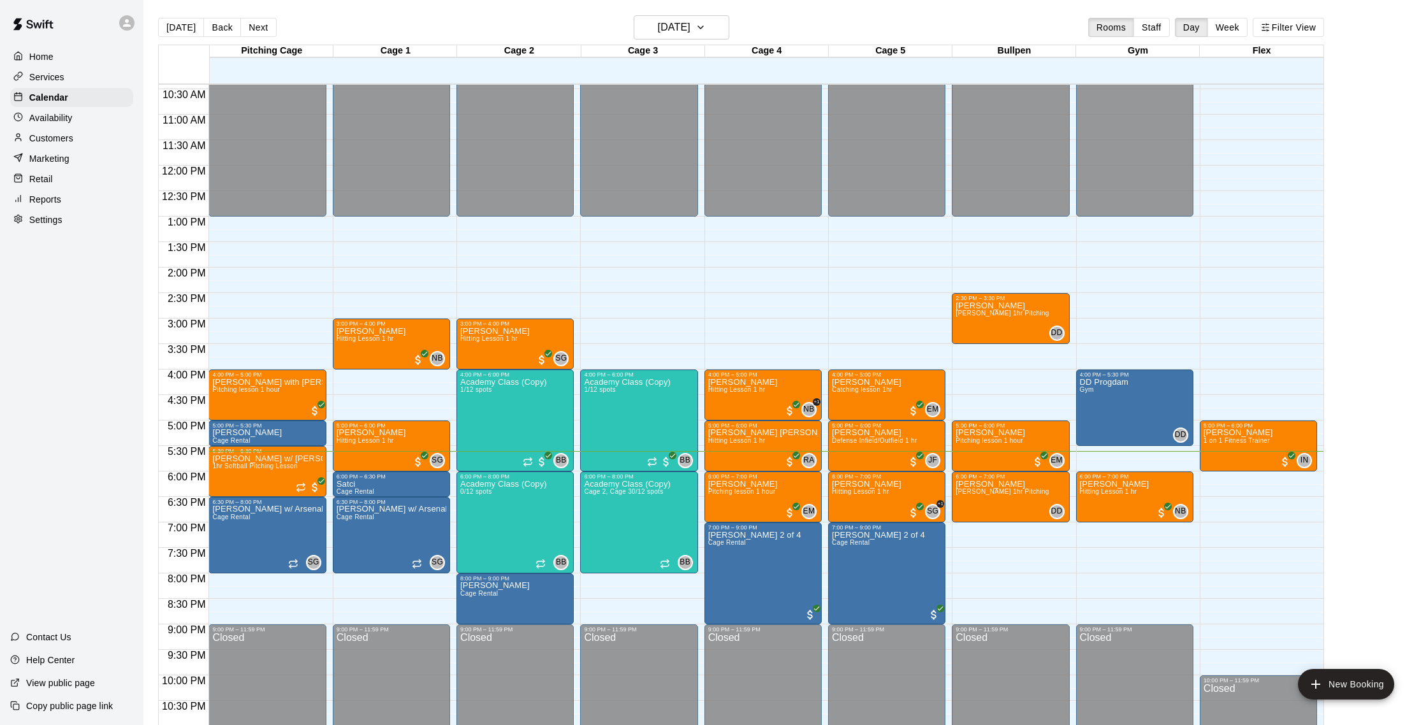
click at [77, 196] on div "Reports" at bounding box center [71, 199] width 123 height 19
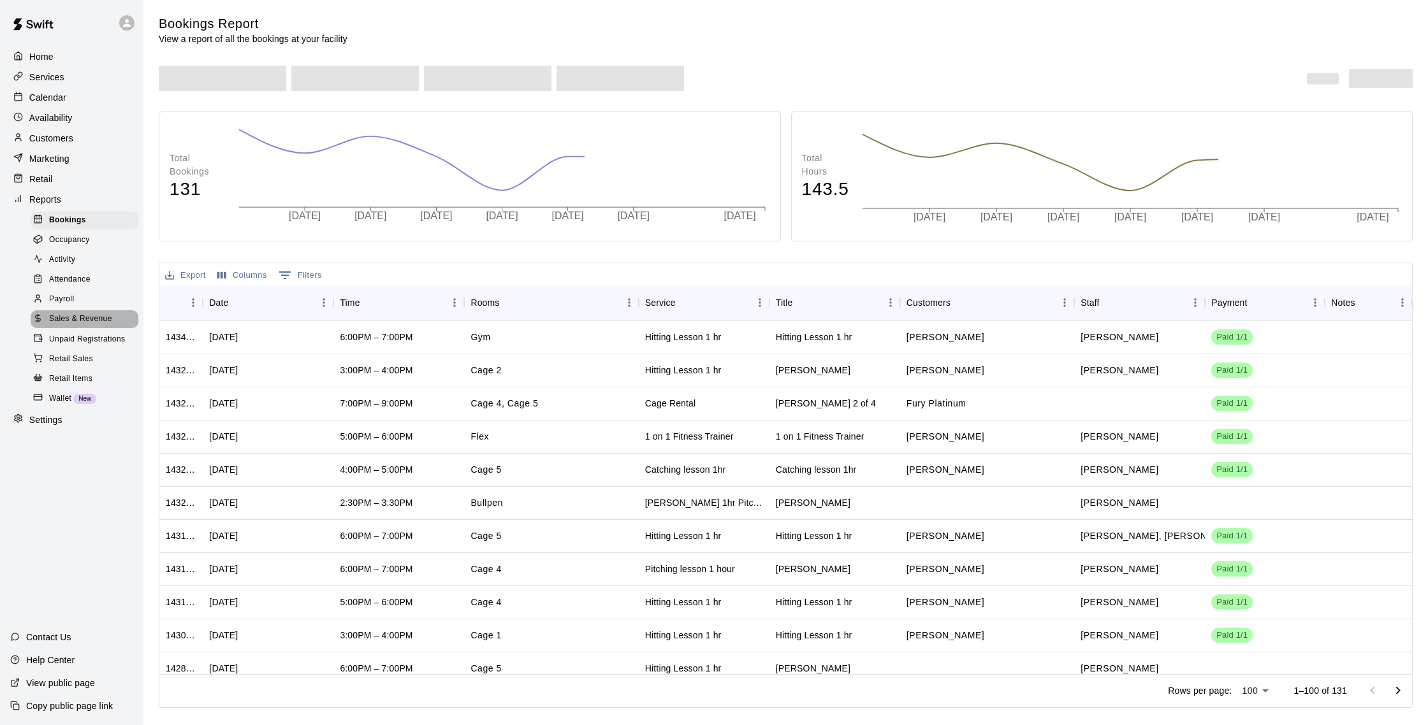
click at [99, 312] on div "Sales & Revenue" at bounding box center [85, 319] width 108 height 18
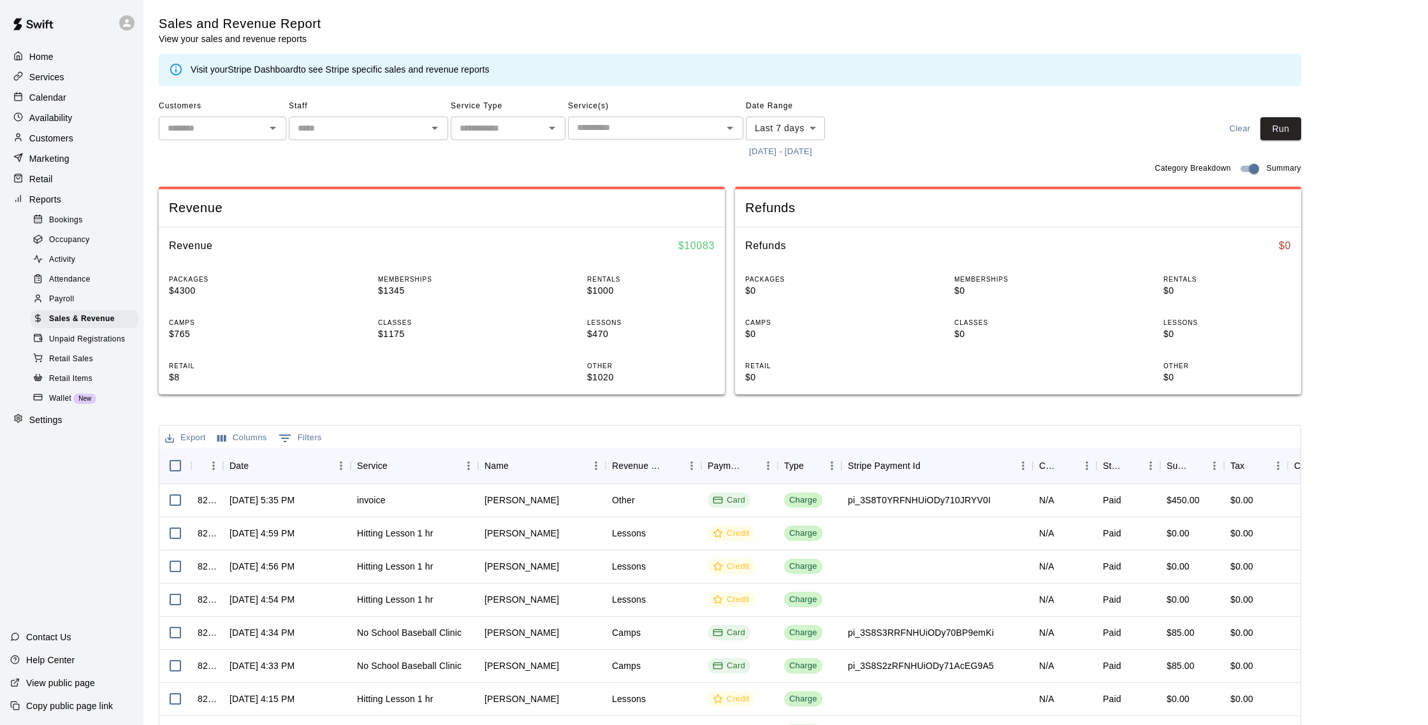
click at [795, 138] on body "Home Services Calendar Availability Customers Marketing Retail Reports Bookings…" at bounding box center [714, 438] width 1428 height 876
click at [777, 282] on li "Custom" at bounding box center [785, 282] width 79 height 21
type input "******"
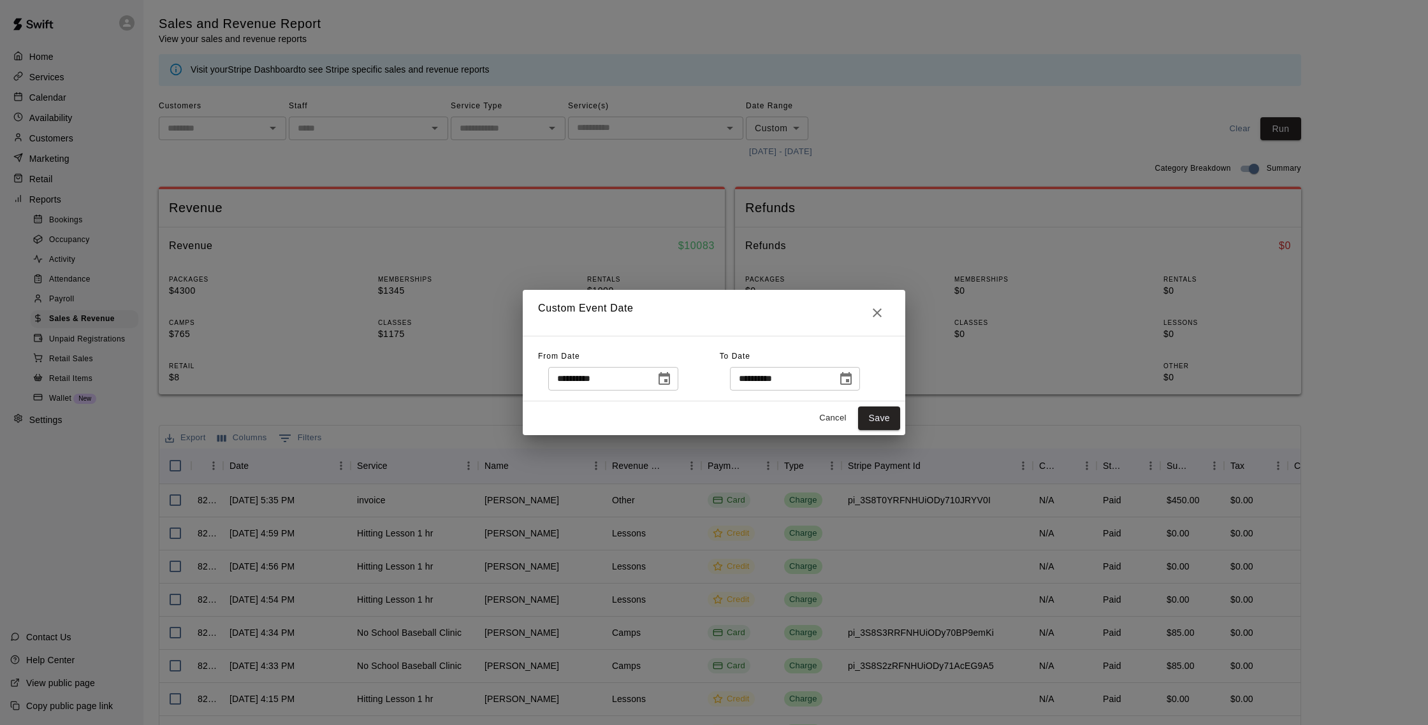
click at [662, 386] on icon "Choose date, selected date is Sep 10, 2025" at bounding box center [663, 379] width 15 height 15
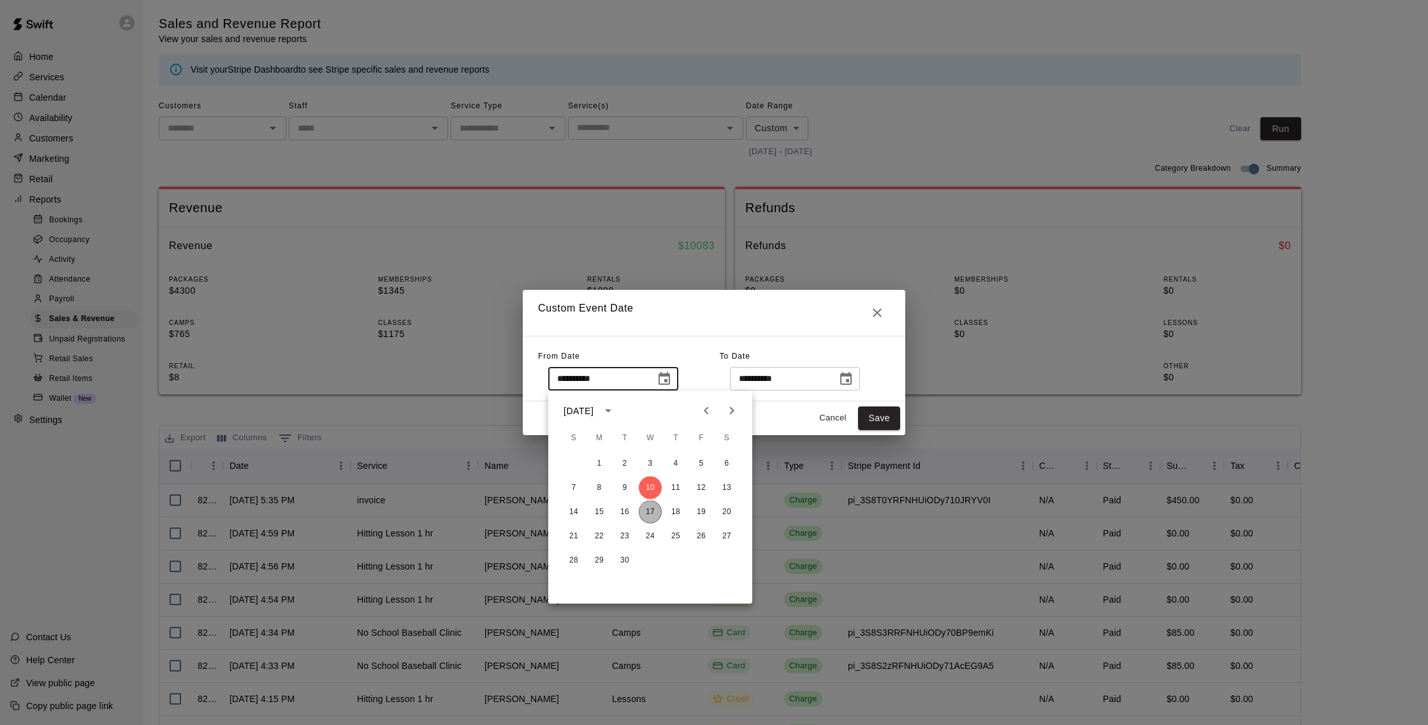
click at [656, 509] on button "17" at bounding box center [650, 512] width 23 height 23
type input "**********"
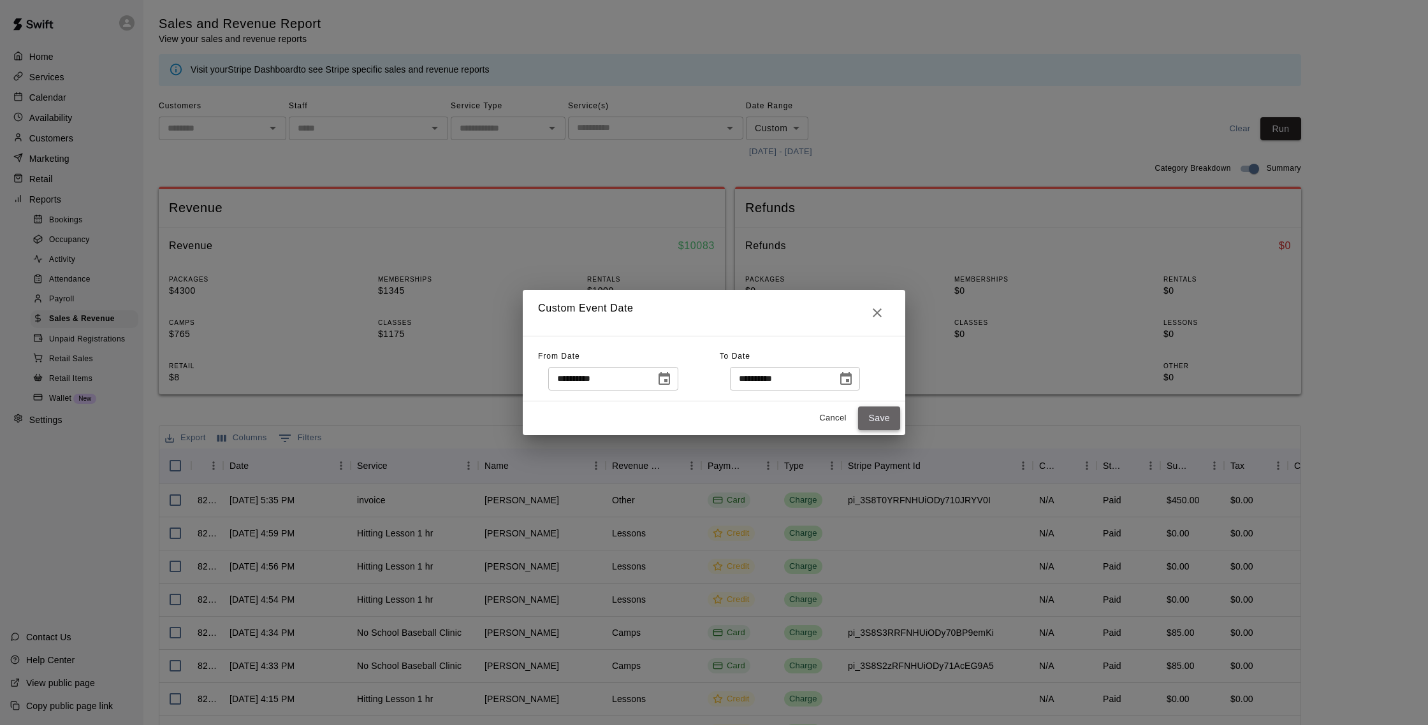
click at [864, 420] on button "Save" at bounding box center [879, 419] width 42 height 24
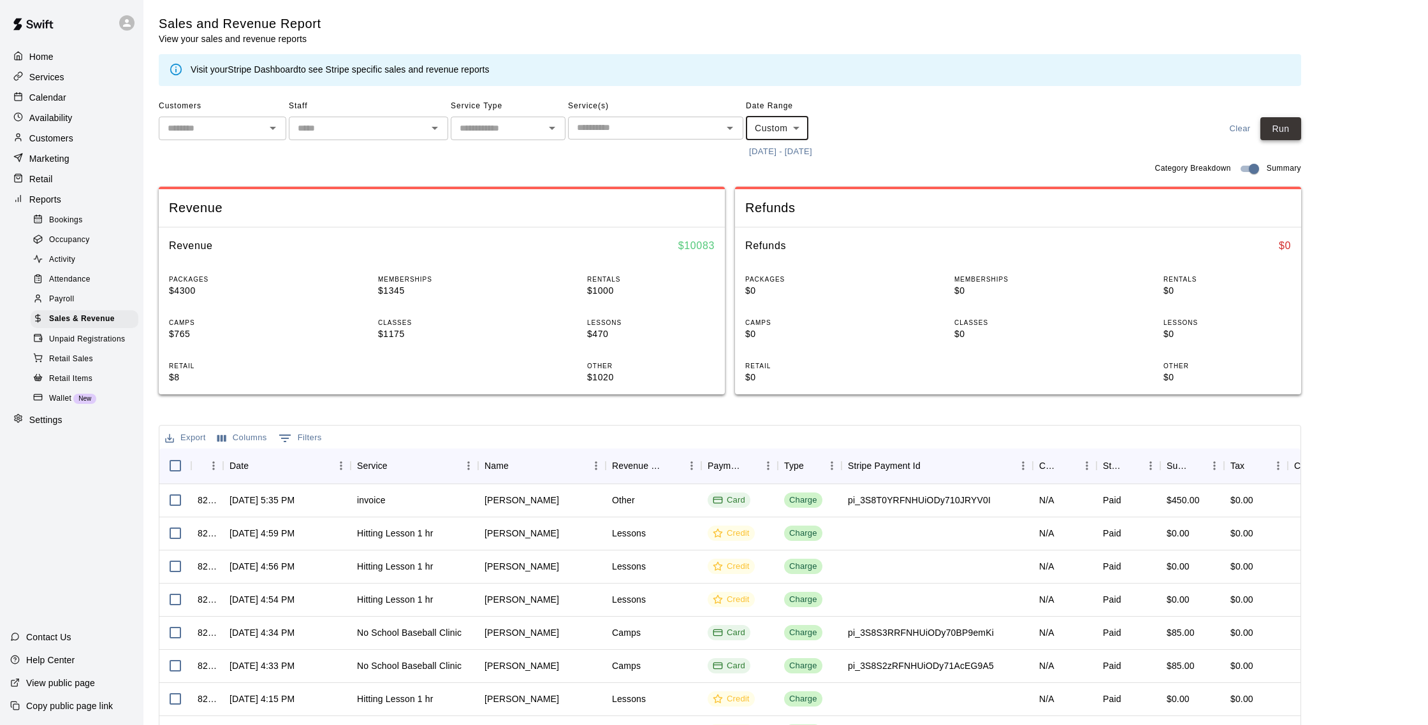
click at [1275, 128] on button "Run" at bounding box center [1280, 129] width 41 height 24
click at [62, 97] on p "Calendar" at bounding box center [47, 97] width 37 height 13
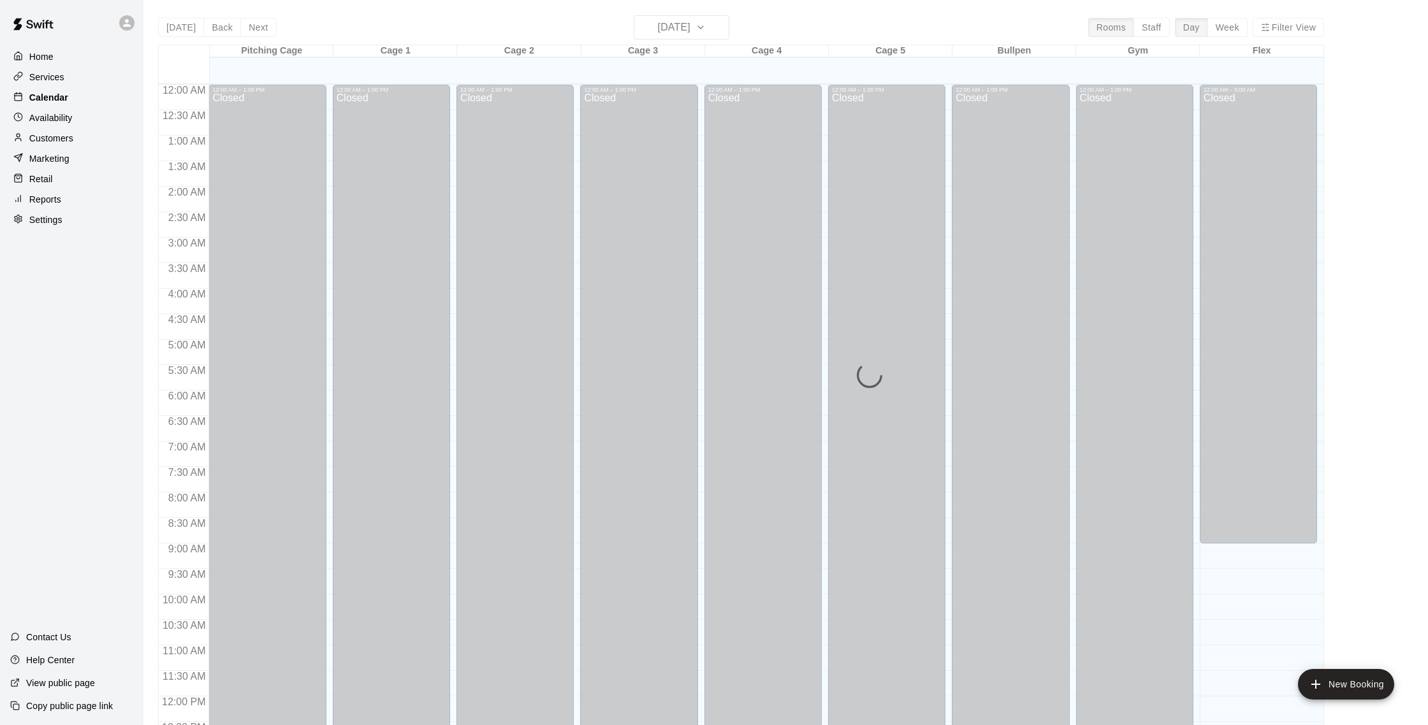
scroll to position [531, 0]
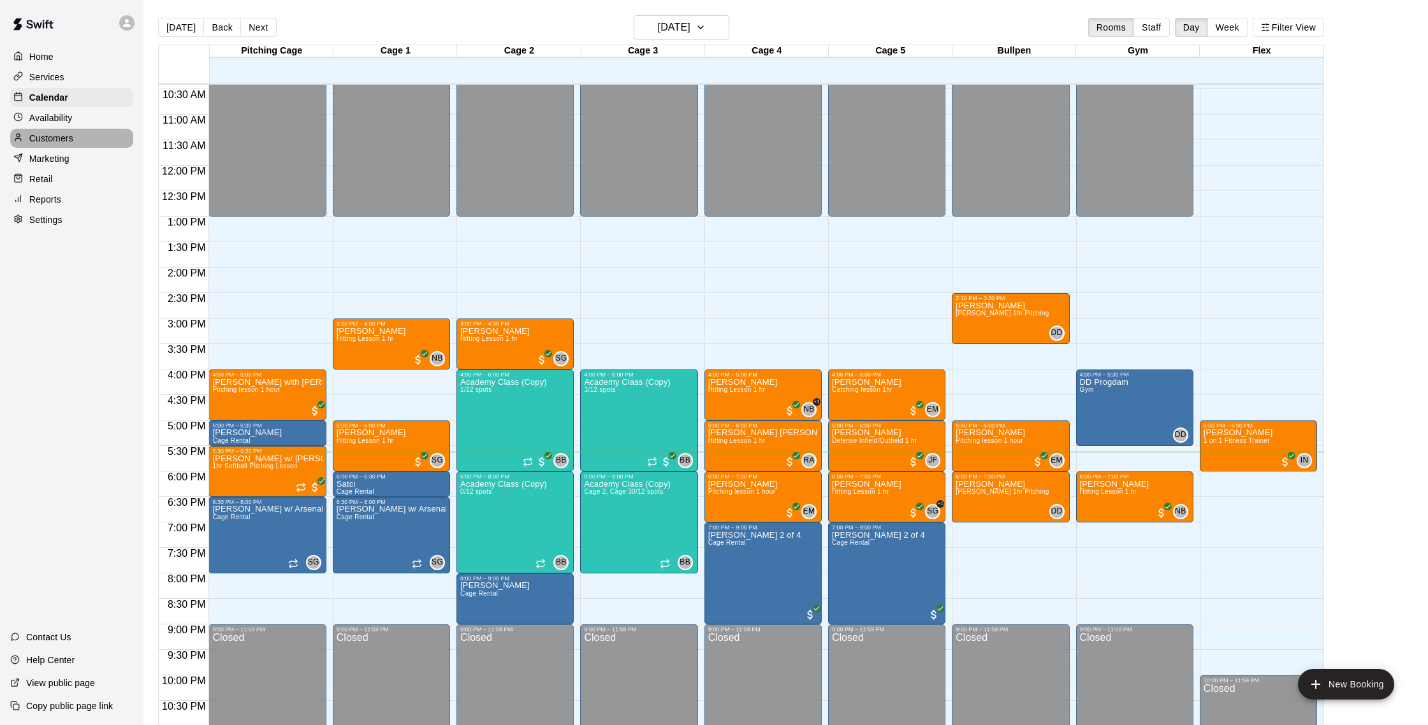
click at [71, 138] on p "Customers" at bounding box center [51, 138] width 44 height 13
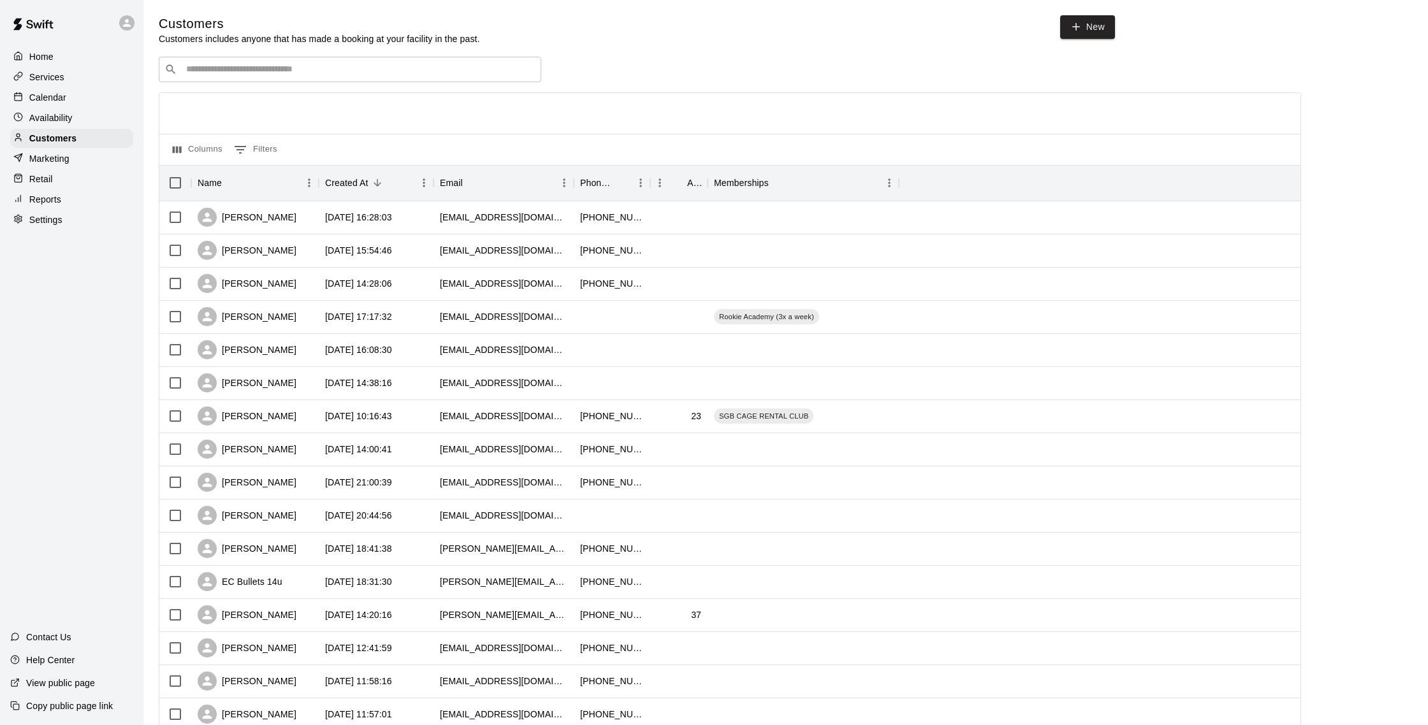
click at [261, 63] on input "Search customers by name or email" at bounding box center [358, 69] width 353 height 13
click at [61, 103] on p "Calendar" at bounding box center [47, 97] width 37 height 13
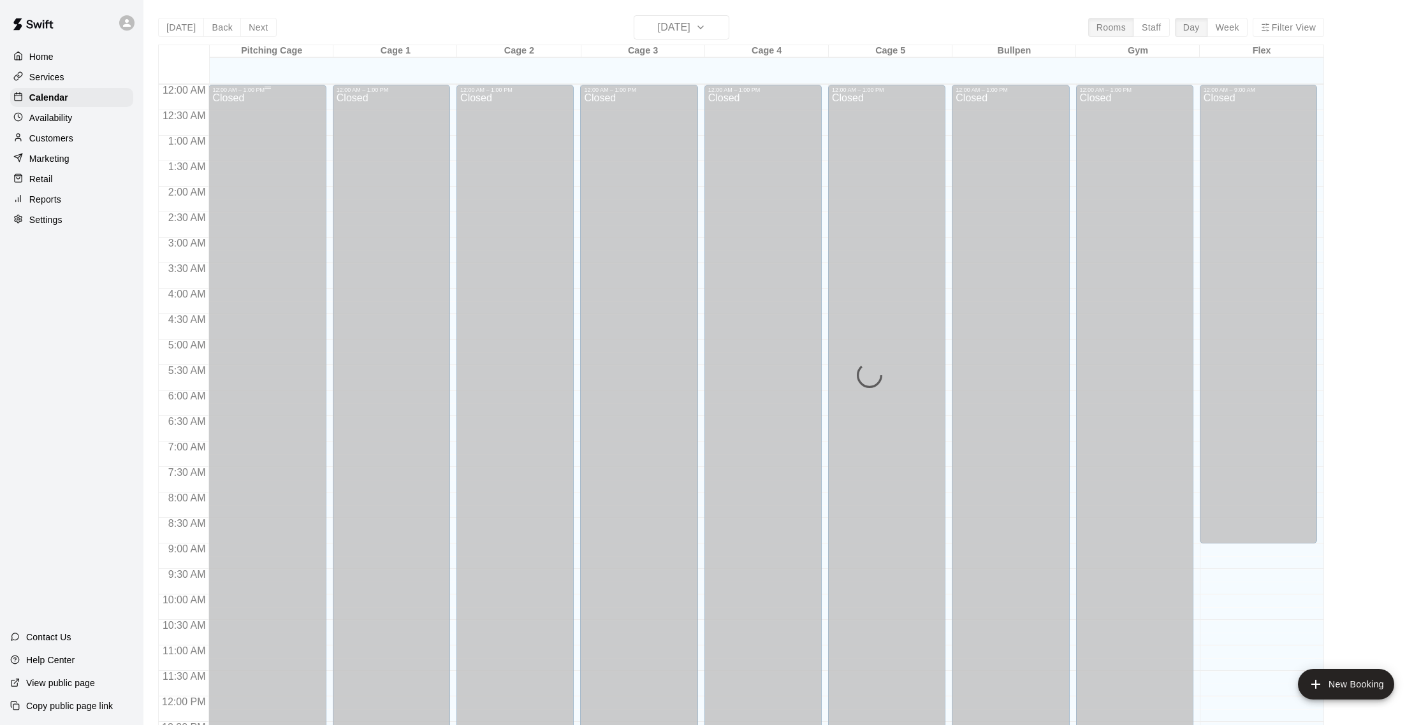
scroll to position [531, 0]
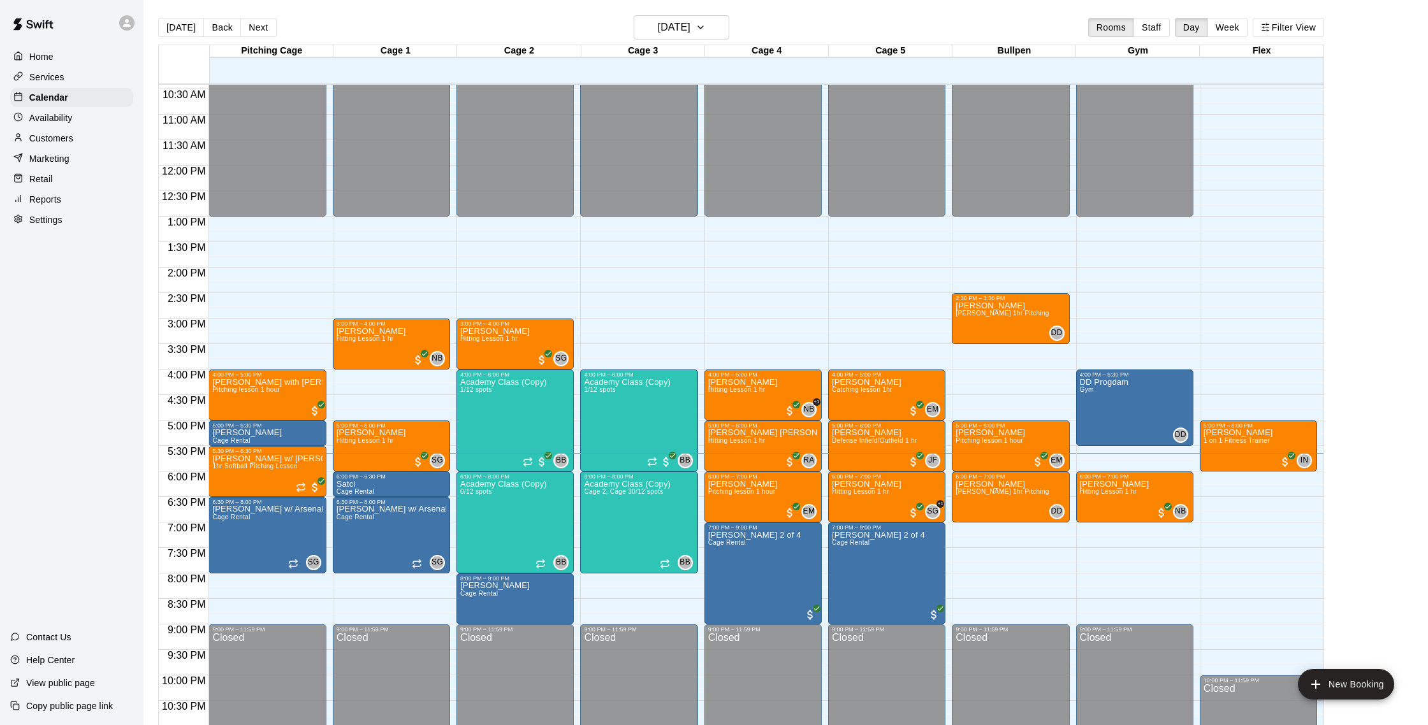
click at [58, 129] on div "Customers" at bounding box center [71, 138] width 123 height 19
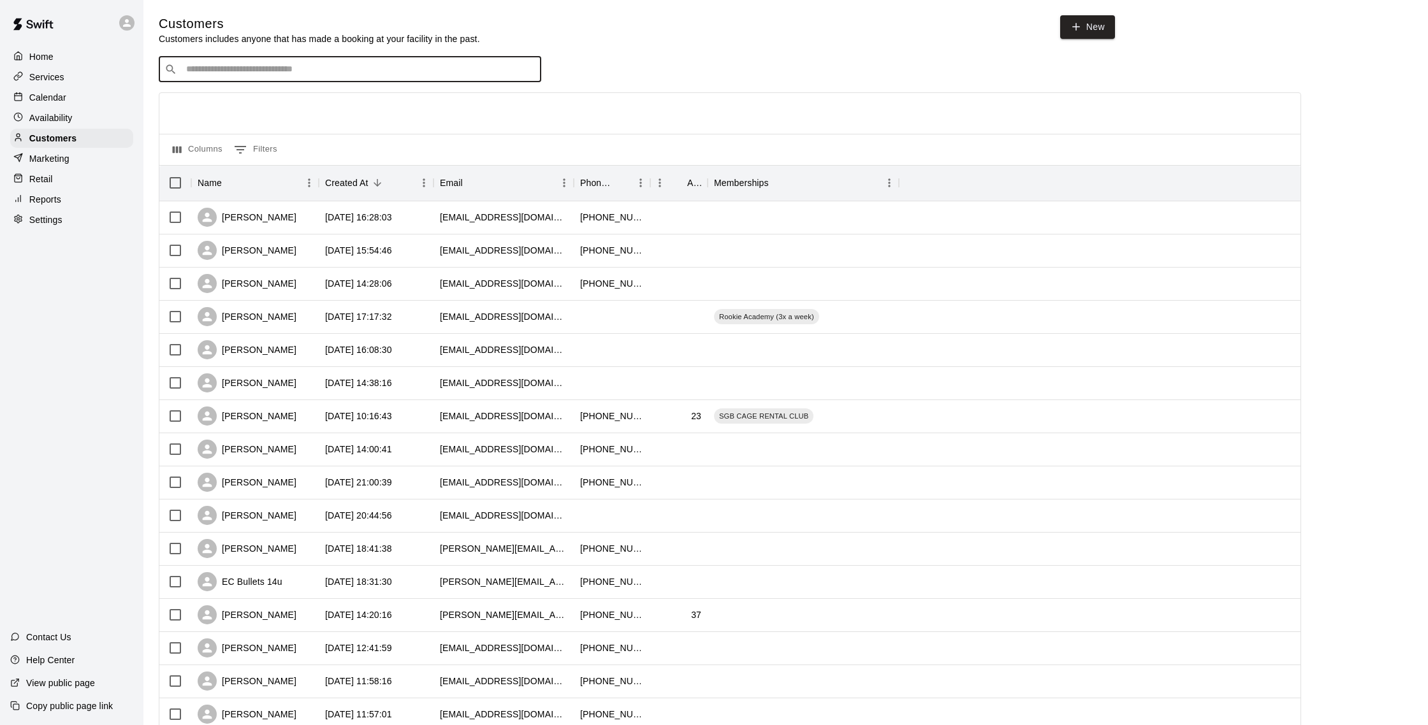
click at [213, 64] on input "Search customers by name or email" at bounding box center [358, 69] width 353 height 13
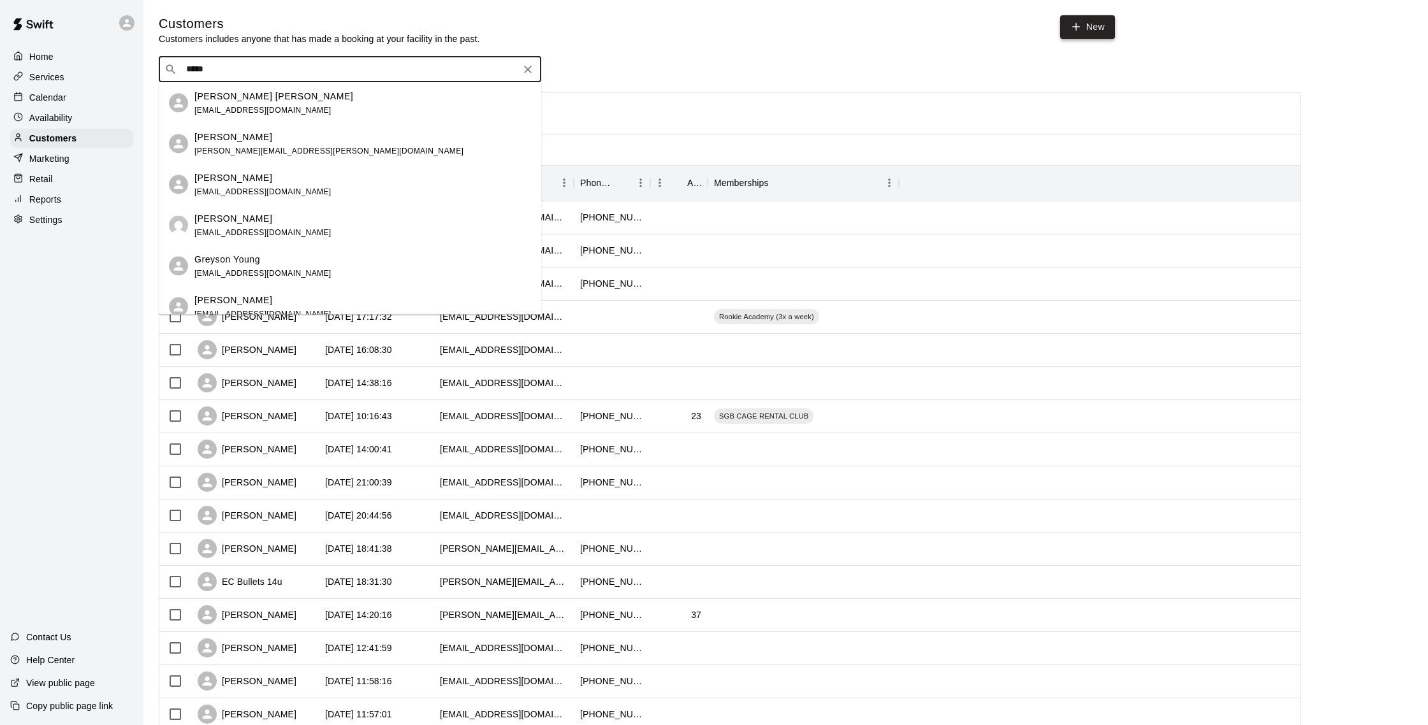
type input "*****"
click at [1082, 25] on link "New" at bounding box center [1087, 27] width 55 height 24
select select "**"
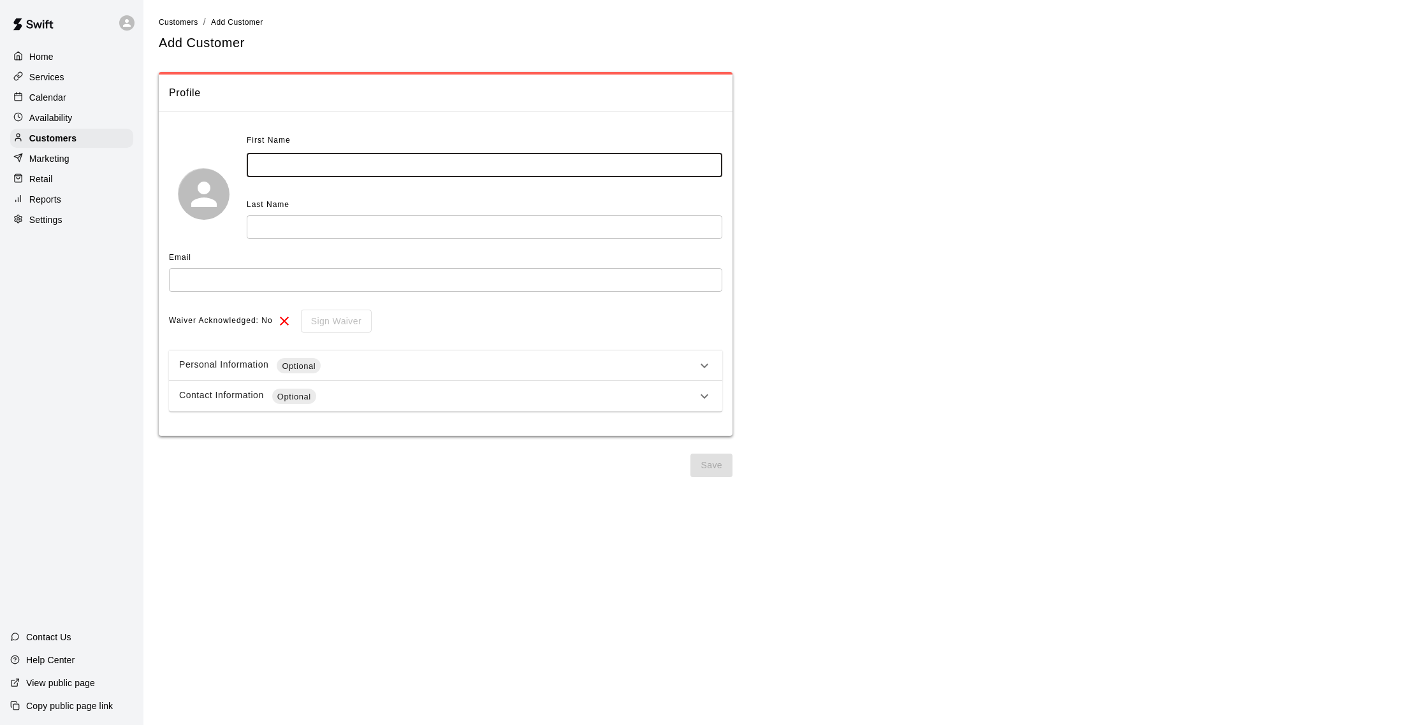
click at [431, 162] on input "text" at bounding box center [484, 166] width 475 height 24
type input "*******"
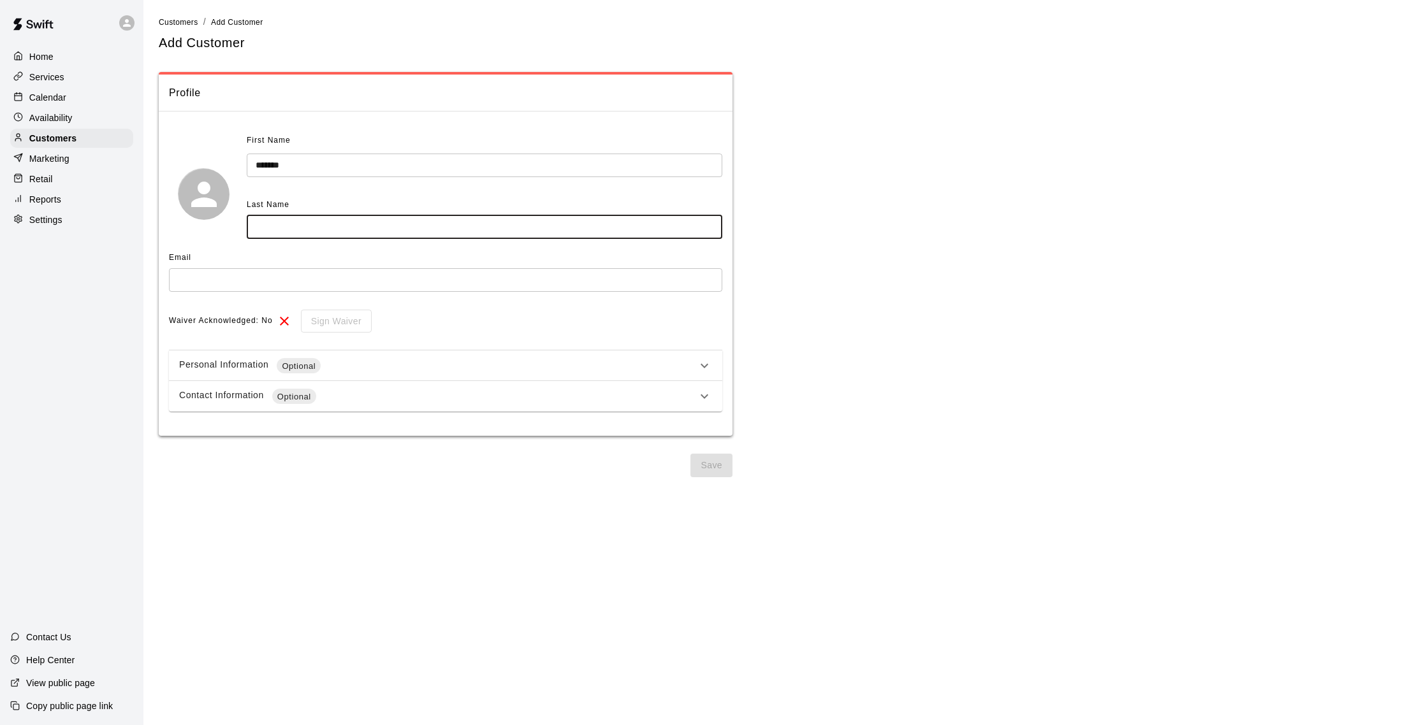
click at [313, 238] on input "text" at bounding box center [484, 227] width 475 height 24
type input "*****"
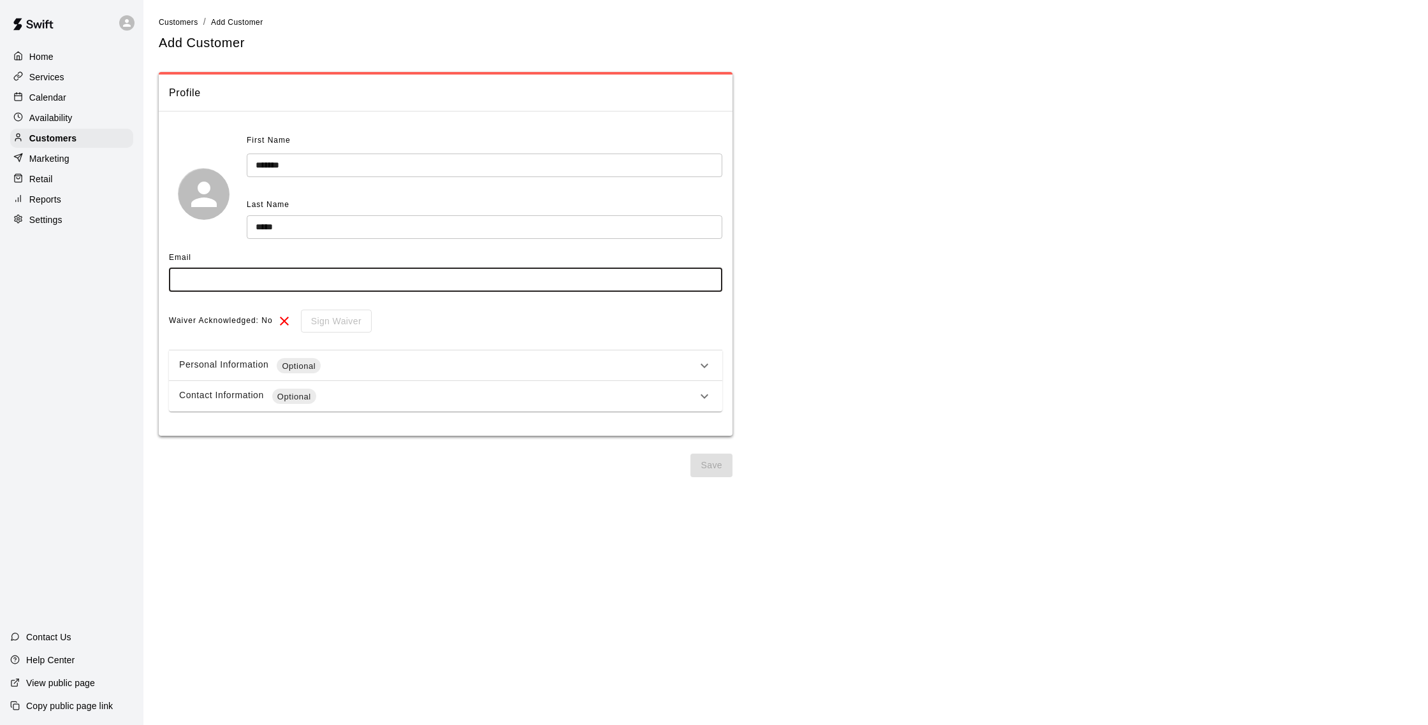
click at [244, 271] on input "text" at bounding box center [445, 280] width 553 height 24
click at [270, 164] on input "*******" at bounding box center [484, 166] width 475 height 24
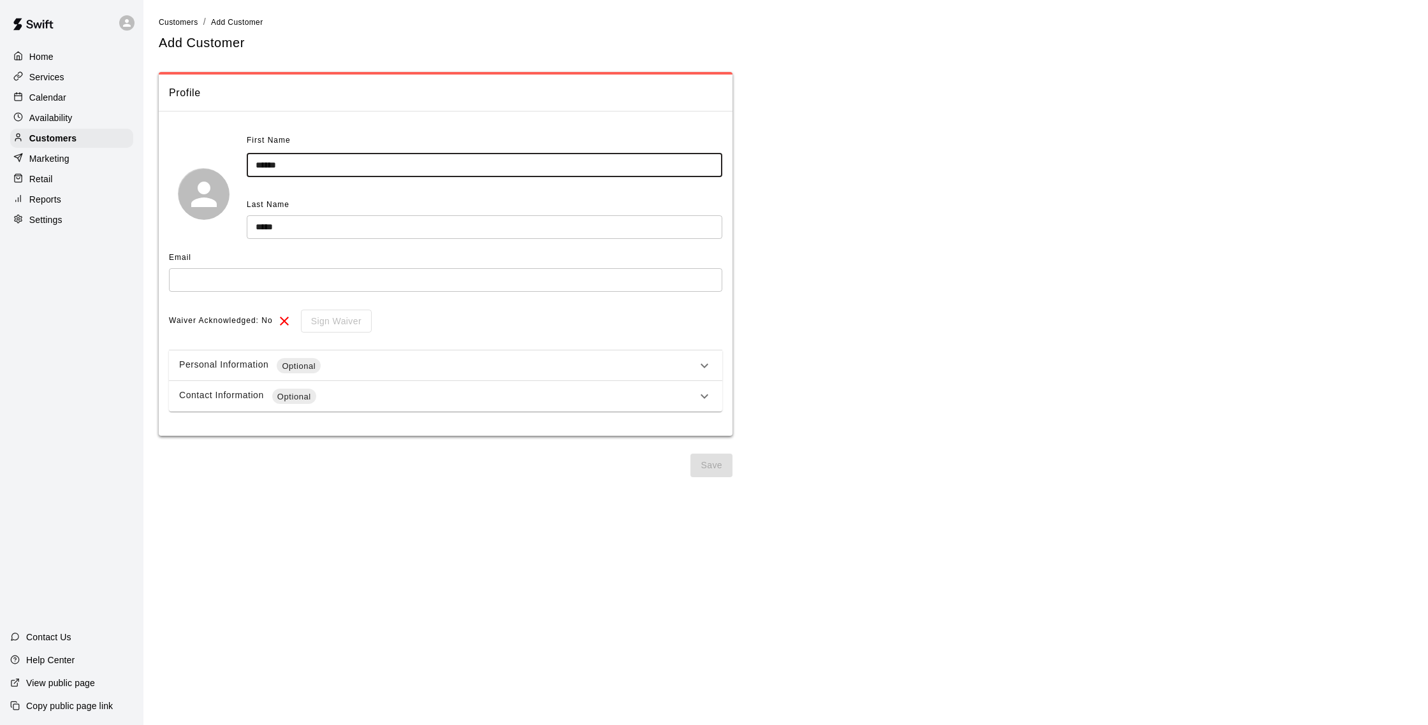
type input "******"
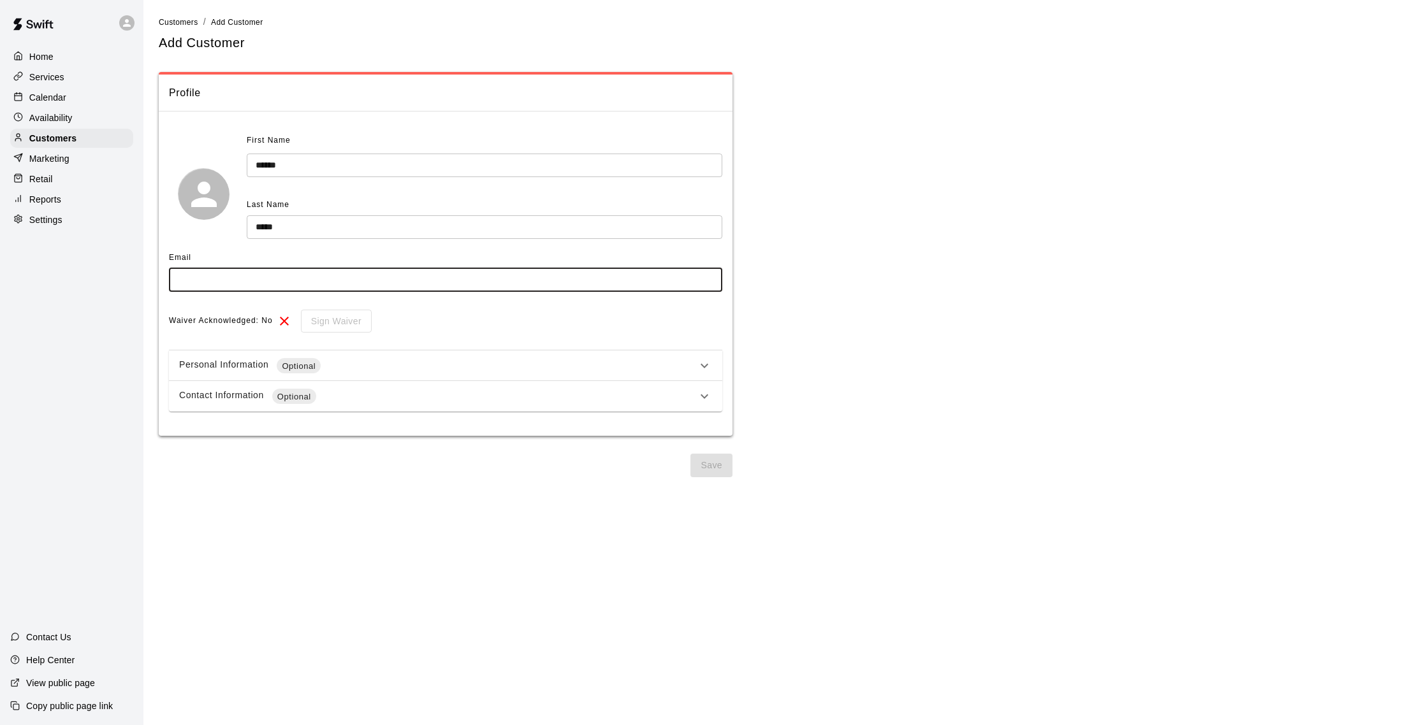
click at [252, 277] on input "text" at bounding box center [445, 280] width 553 height 24
type input "**********"
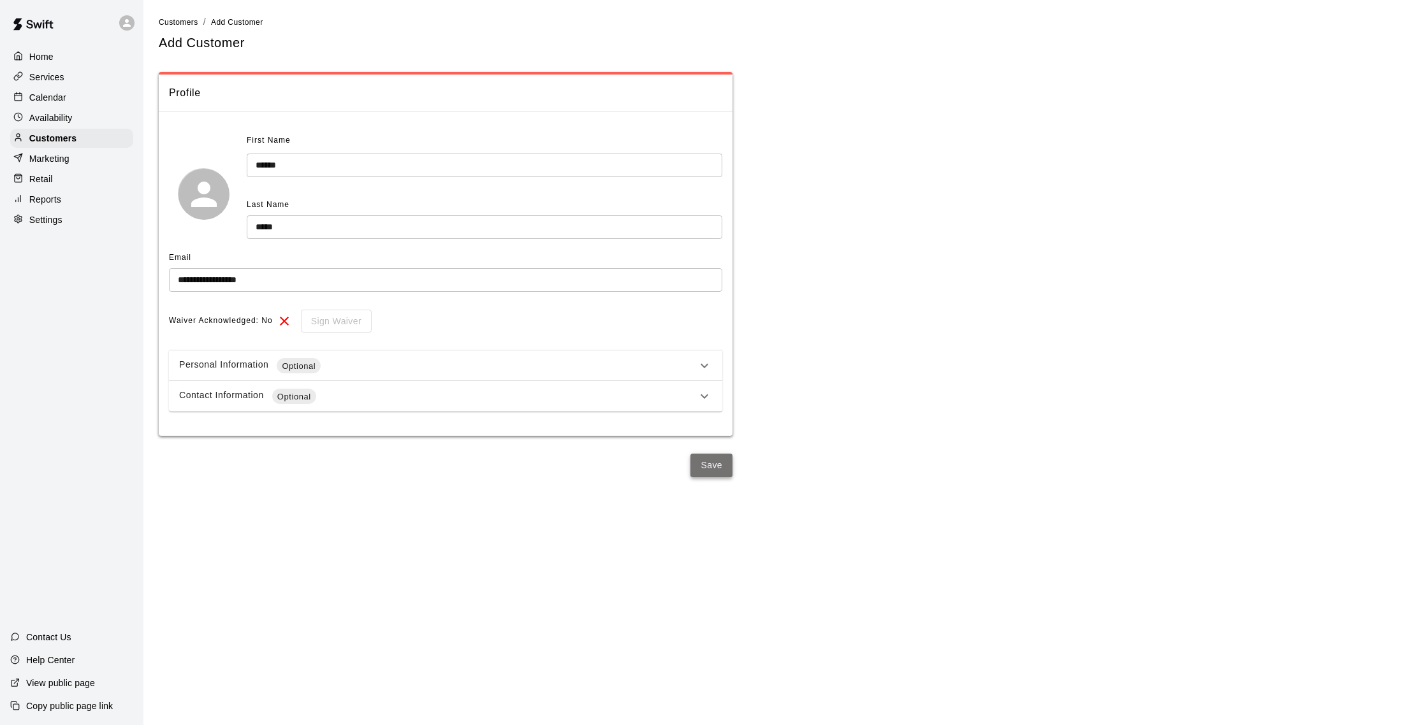
click at [713, 475] on button "Save" at bounding box center [711, 466] width 42 height 24
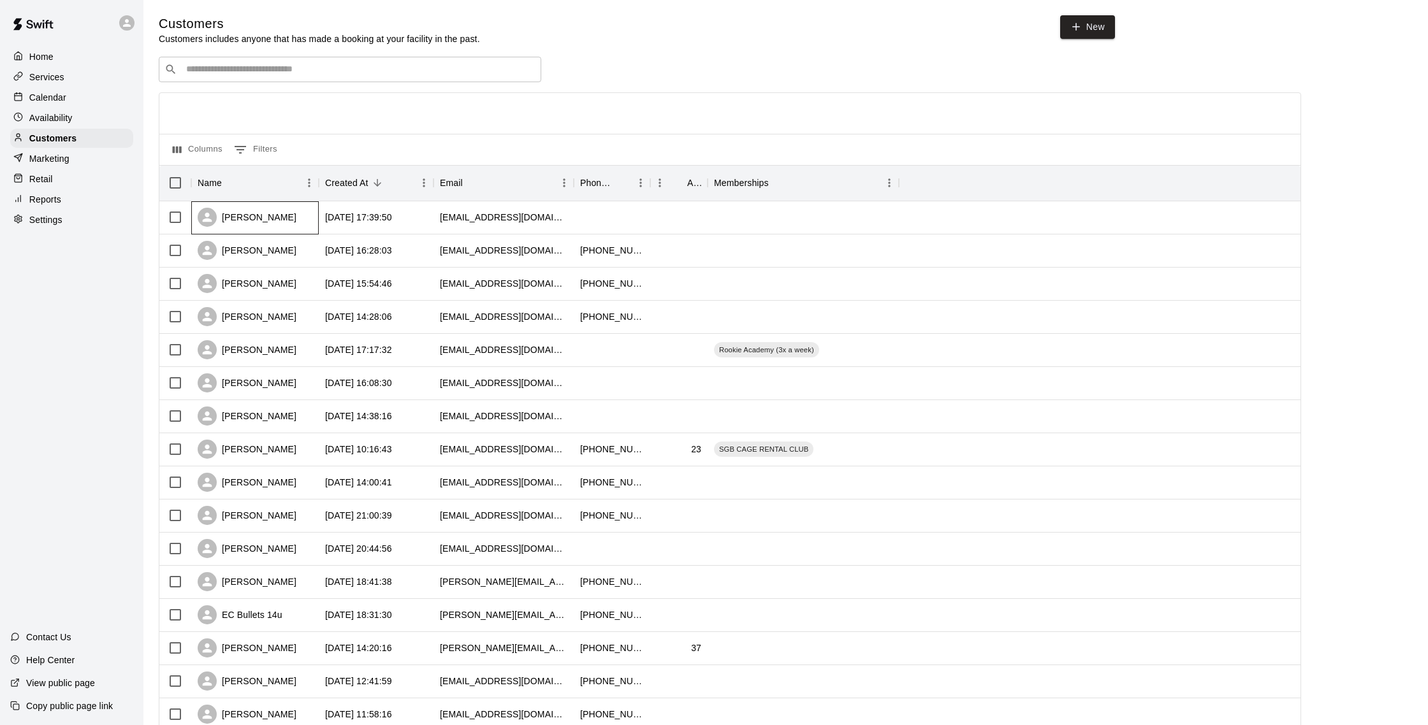
click at [313, 222] on div "Toress Young" at bounding box center [254, 217] width 127 height 33
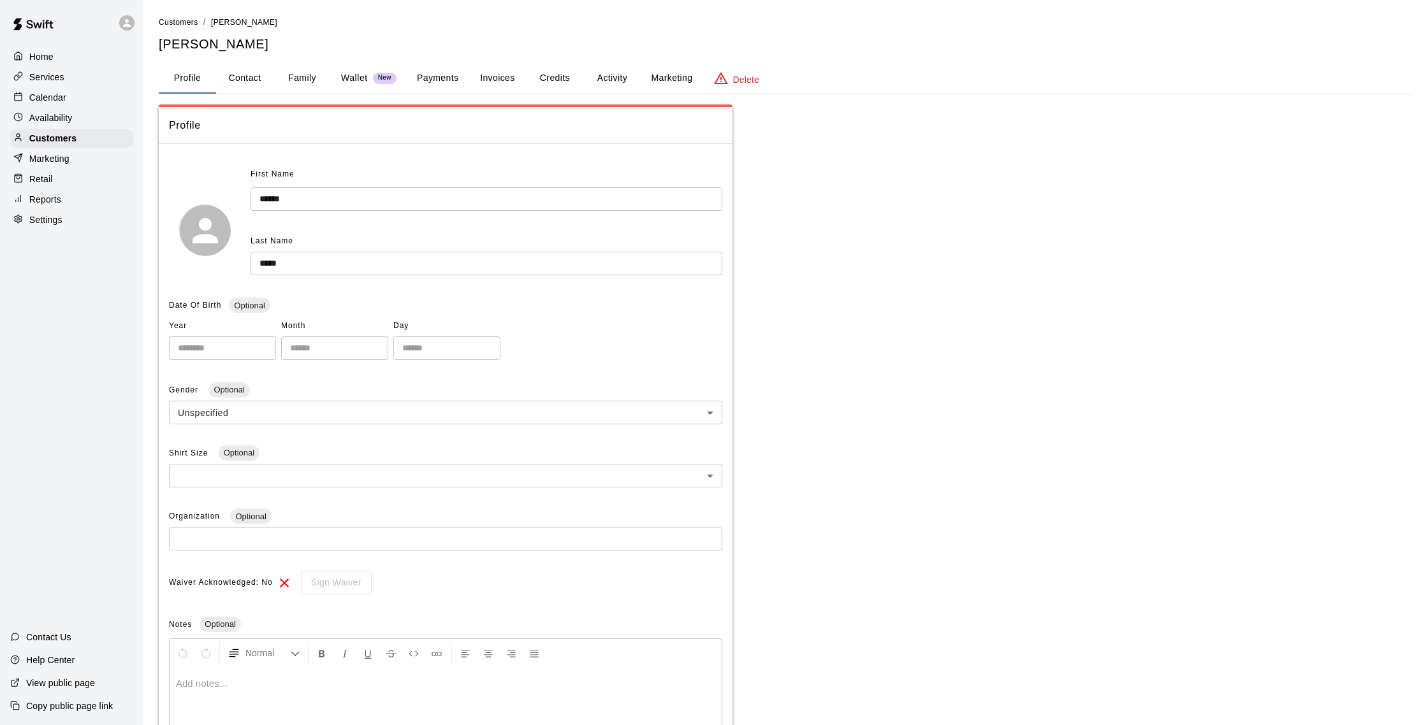
click at [454, 70] on button "Payments" at bounding box center [438, 78] width 62 height 31
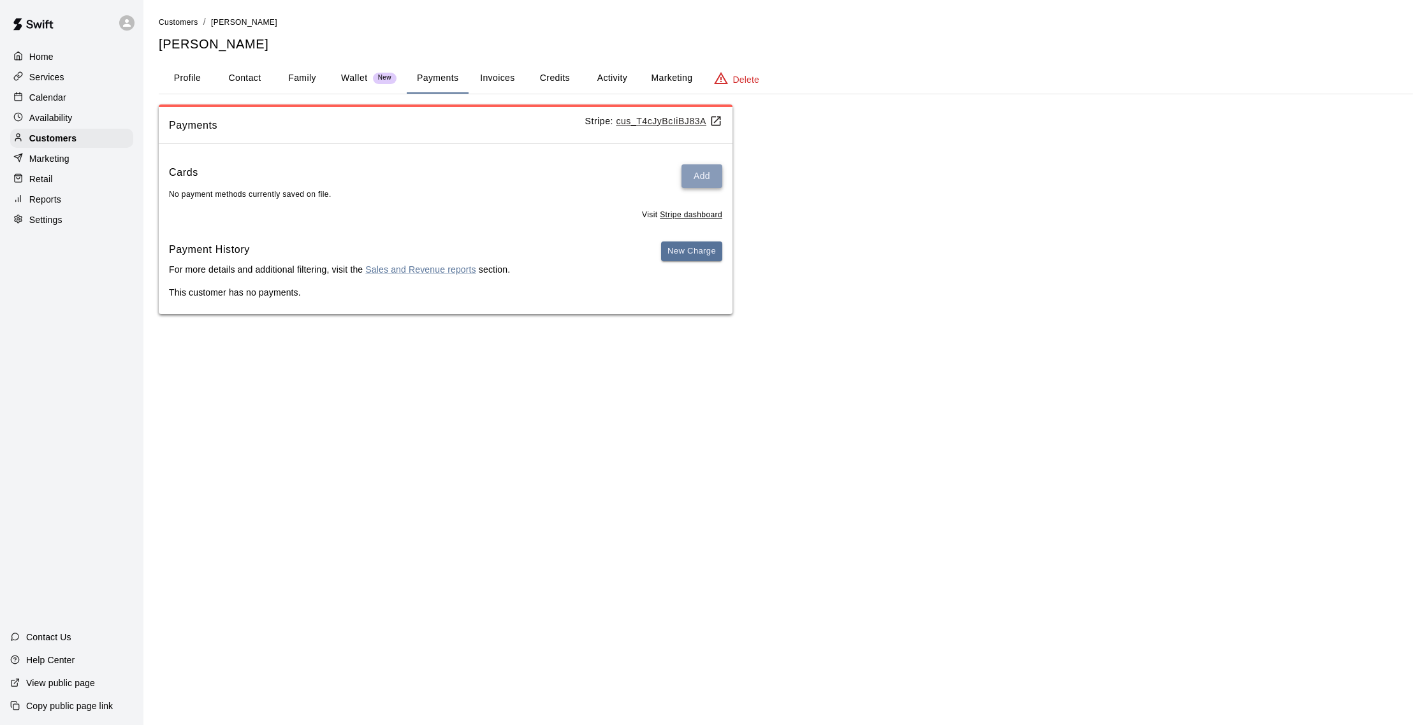
click at [714, 176] on button "Add" at bounding box center [701, 176] width 41 height 24
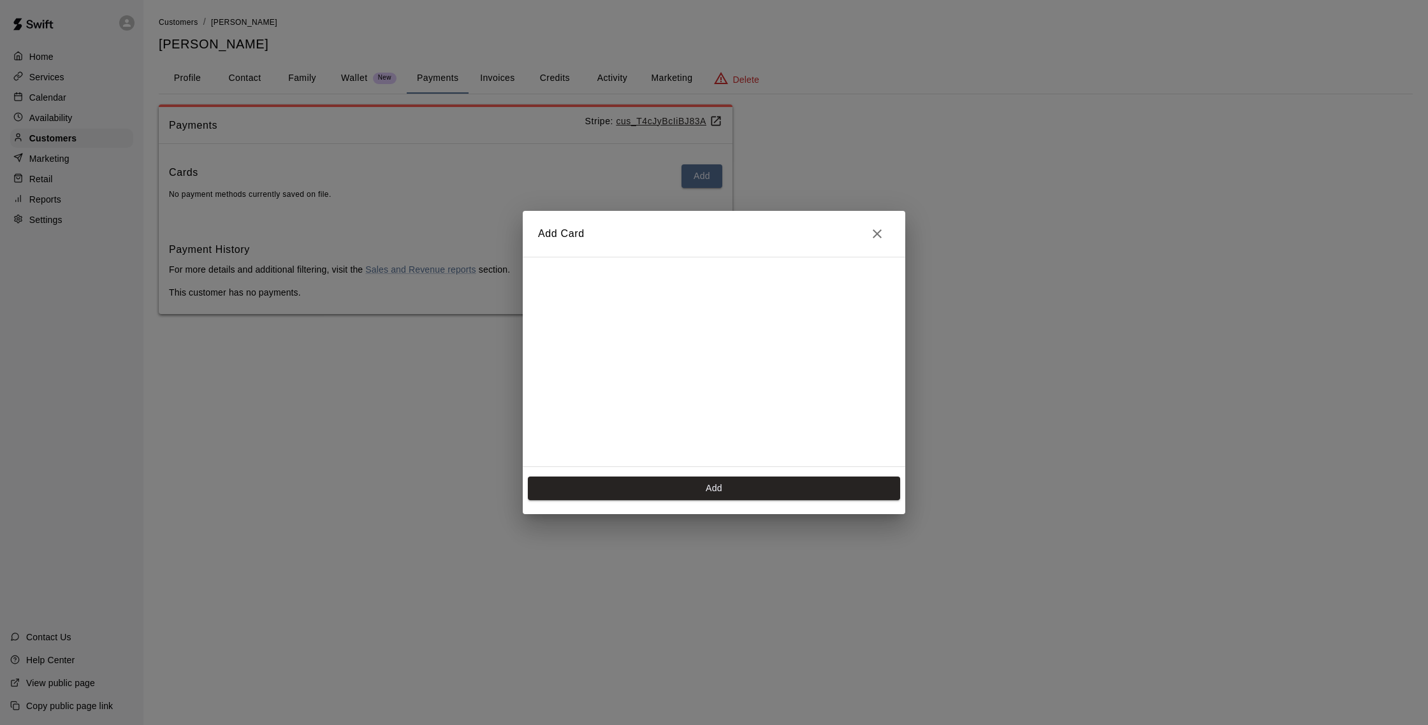
scroll to position [180, 0]
click at [736, 496] on button "Add" at bounding box center [714, 489] width 372 height 24
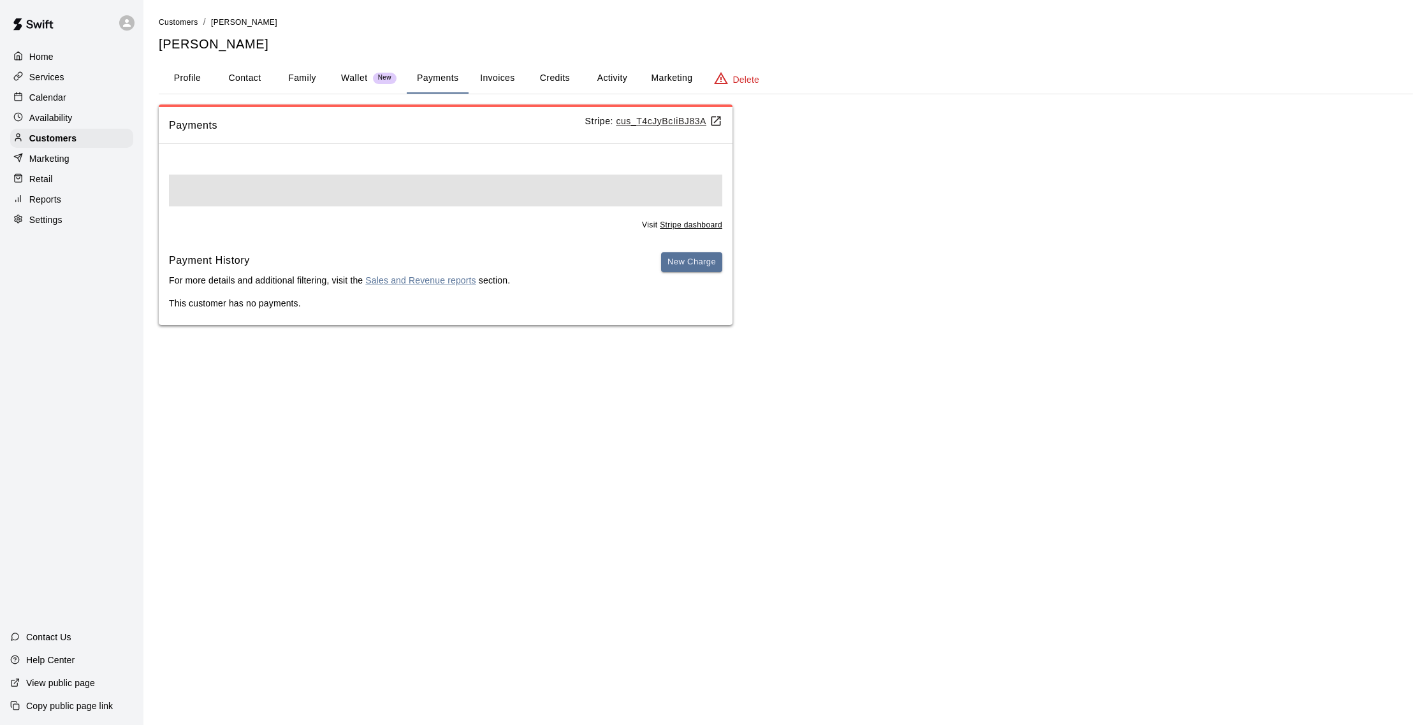
scroll to position [0, 0]
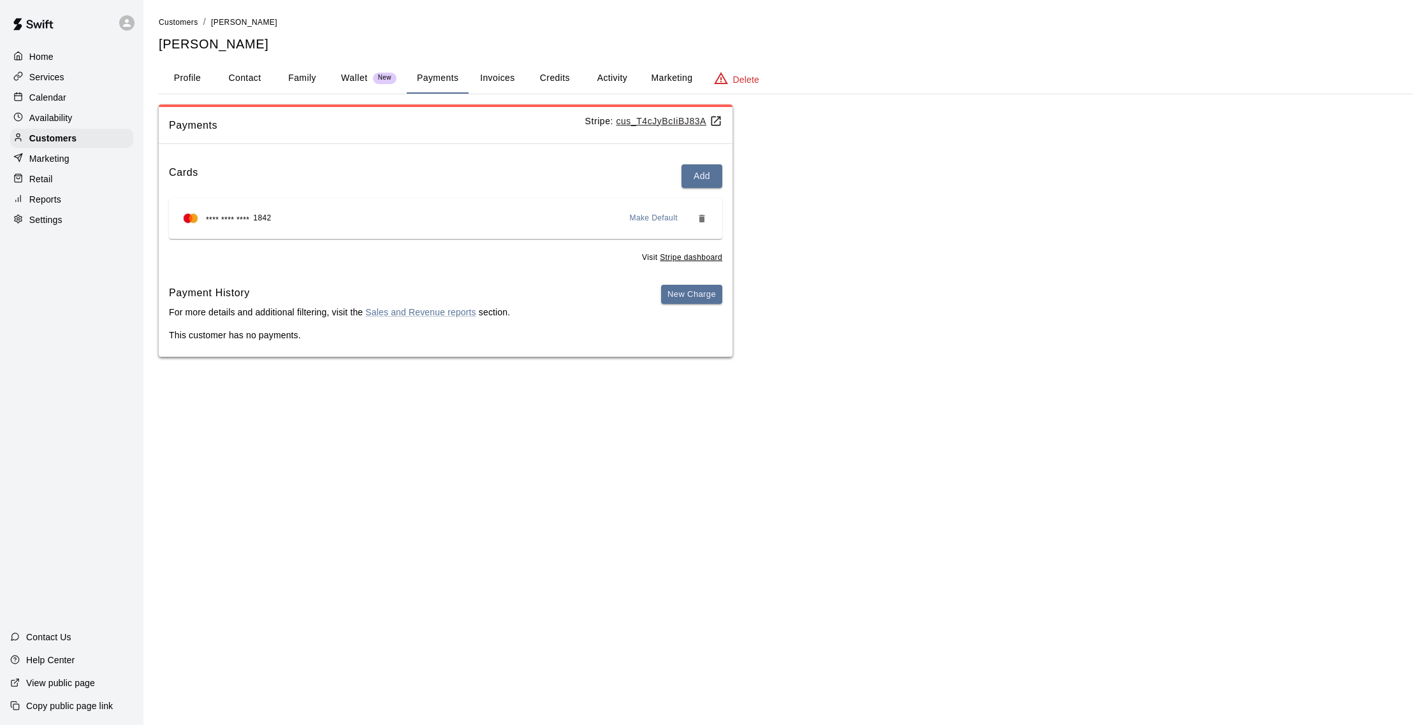
click at [547, 78] on button "Credits" at bounding box center [554, 78] width 57 height 31
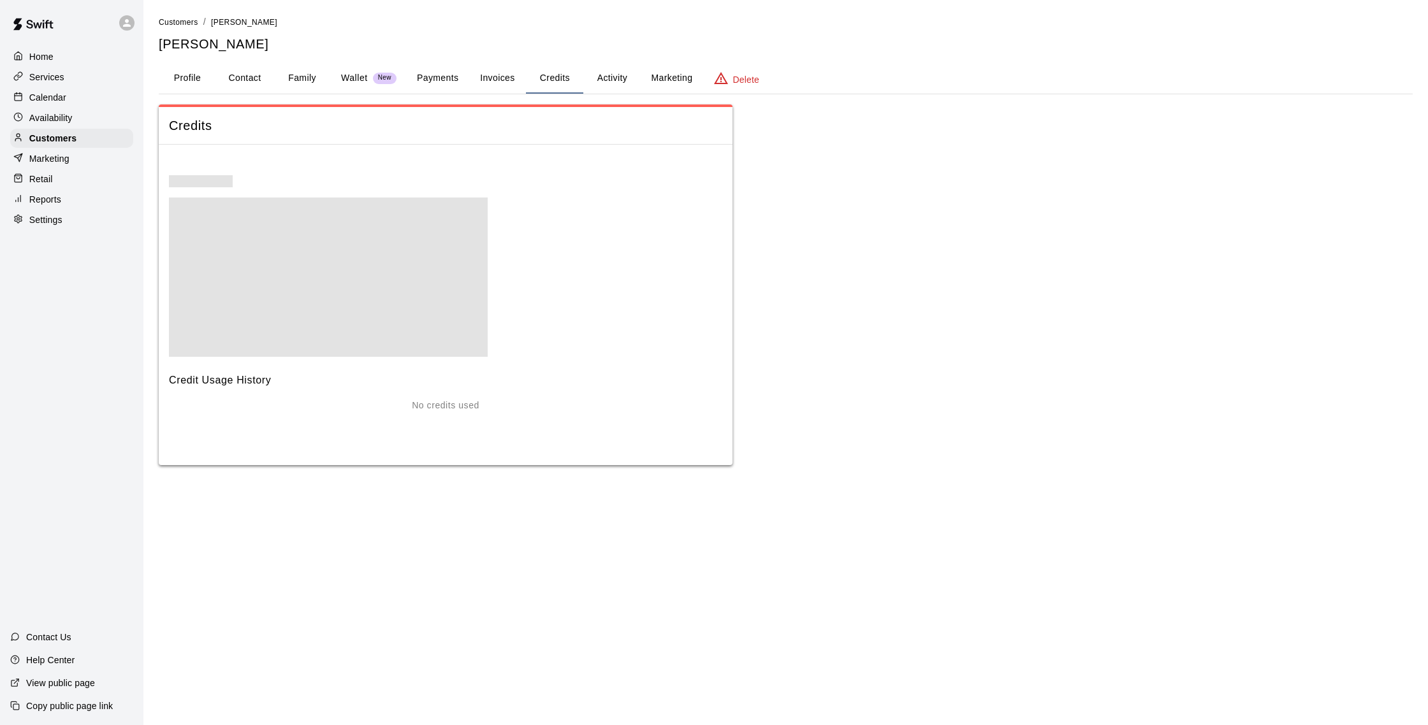
click at [428, 78] on button "Payments" at bounding box center [438, 78] width 62 height 31
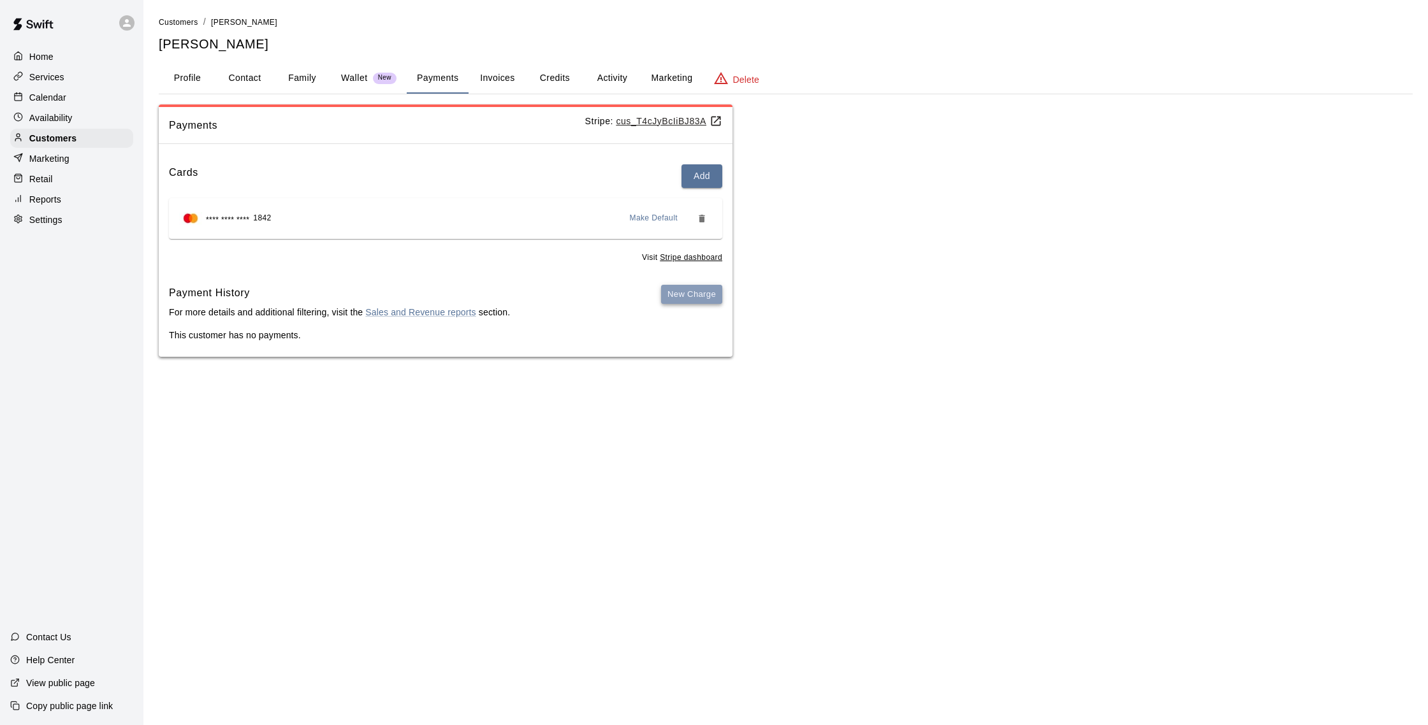
click at [692, 300] on button "New Charge" at bounding box center [691, 295] width 61 height 20
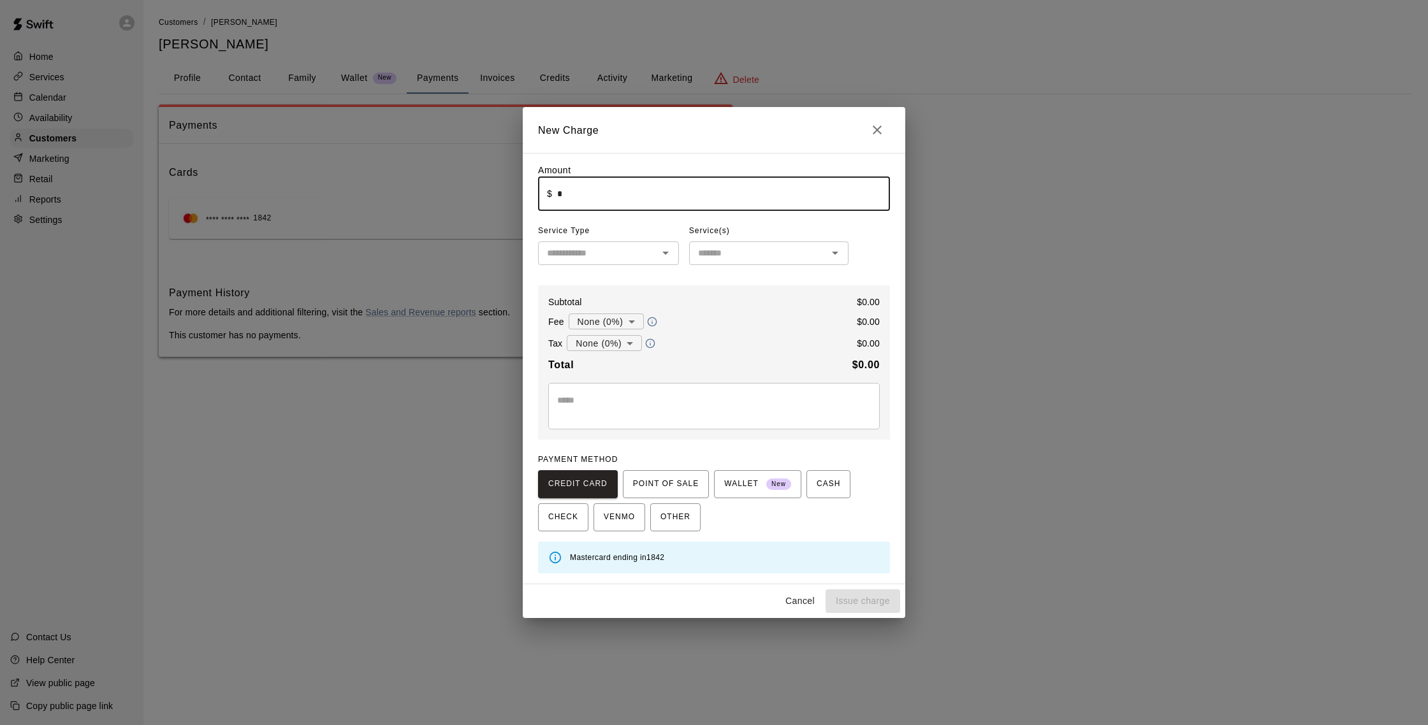
click at [586, 191] on input "*" at bounding box center [723, 194] width 333 height 34
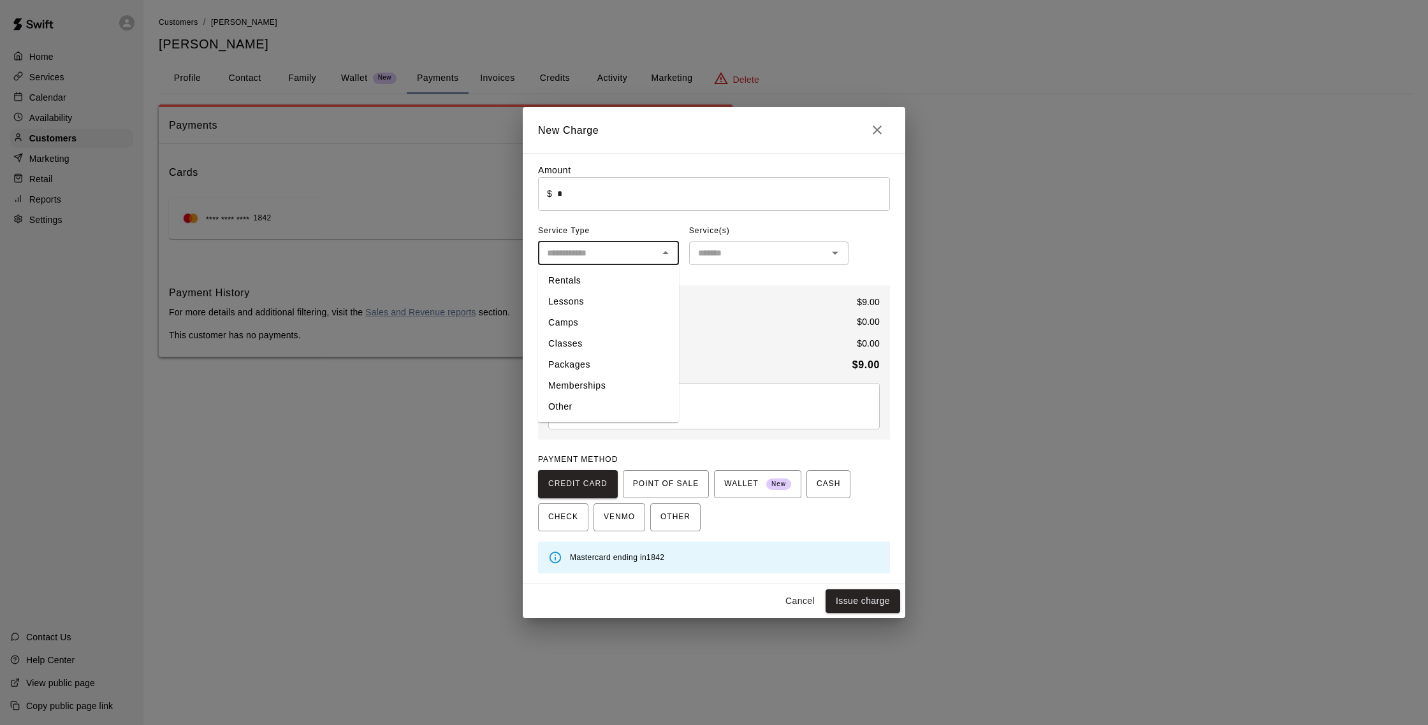
type input "****"
click at [635, 259] on input "text" at bounding box center [598, 253] width 112 height 16
click at [588, 403] on li "Other" at bounding box center [608, 406] width 141 height 21
type input "*****"
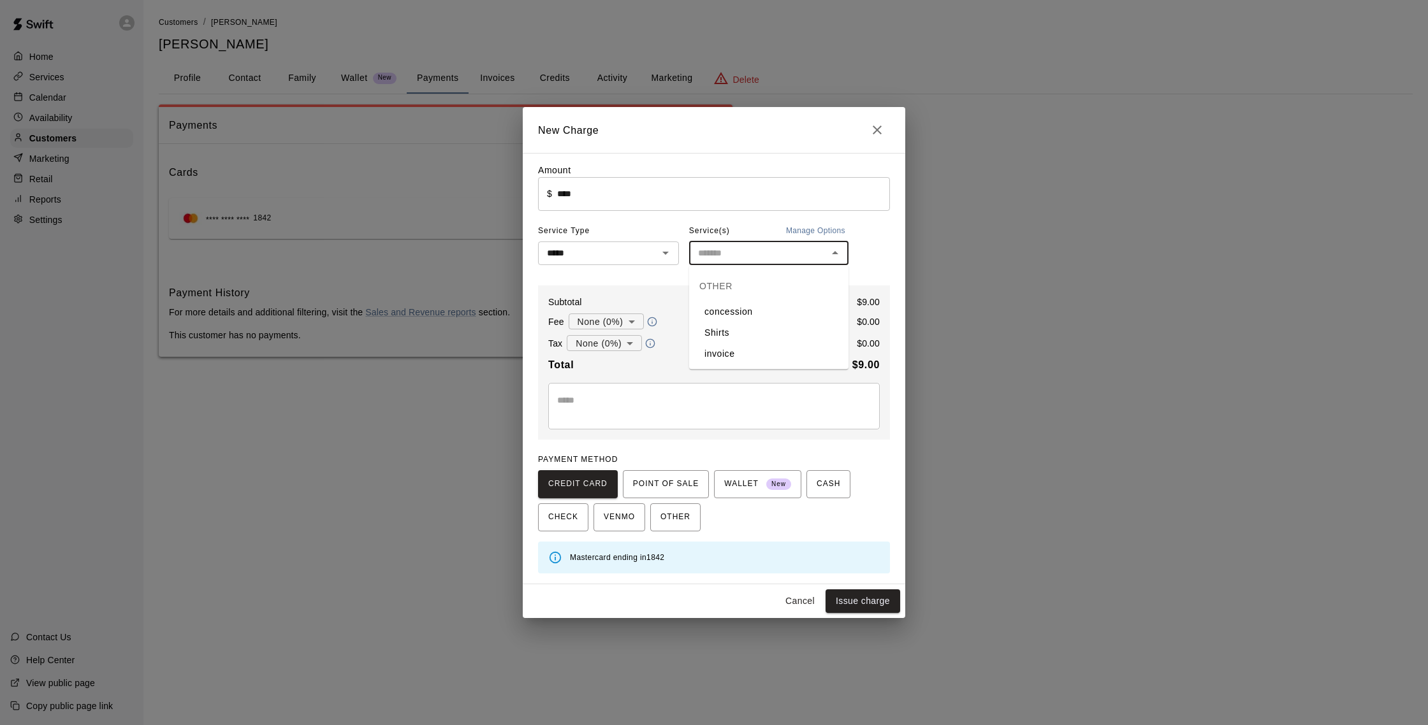
click at [716, 252] on input "text" at bounding box center [758, 253] width 131 height 16
click at [744, 309] on li "concession" at bounding box center [768, 311] width 159 height 21
type input "**********"
click at [871, 594] on button "Issue charge" at bounding box center [862, 602] width 75 height 24
type input "*"
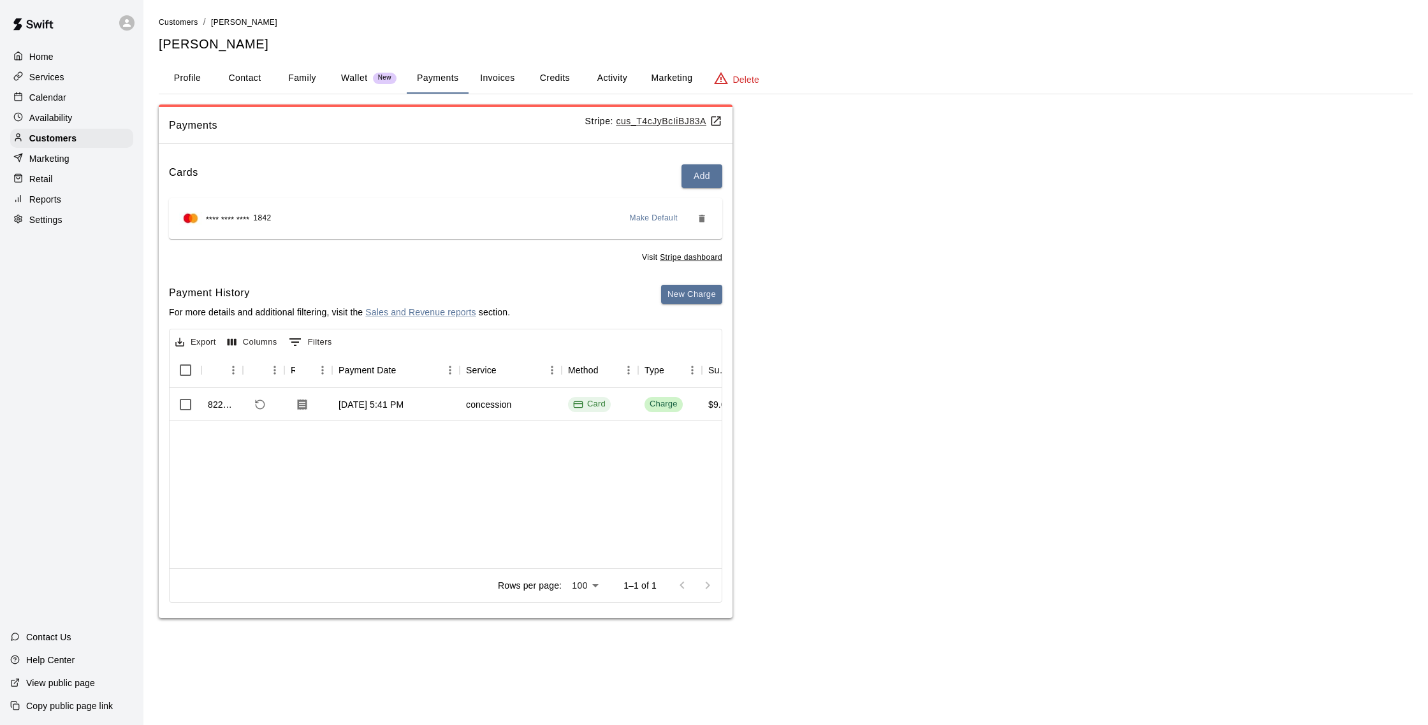
click at [236, 75] on button "Contact" at bounding box center [244, 78] width 57 height 31
select select "**"
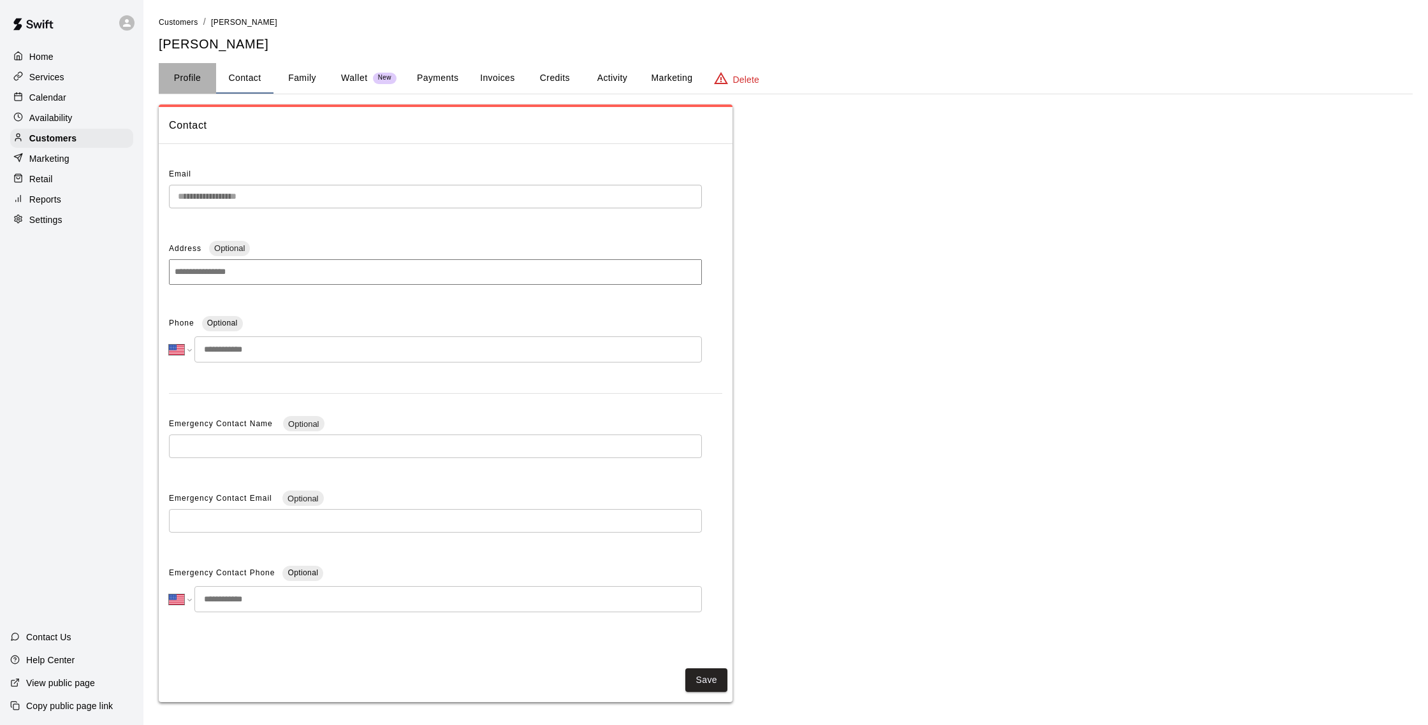
click at [203, 75] on button "Profile" at bounding box center [187, 78] width 57 height 31
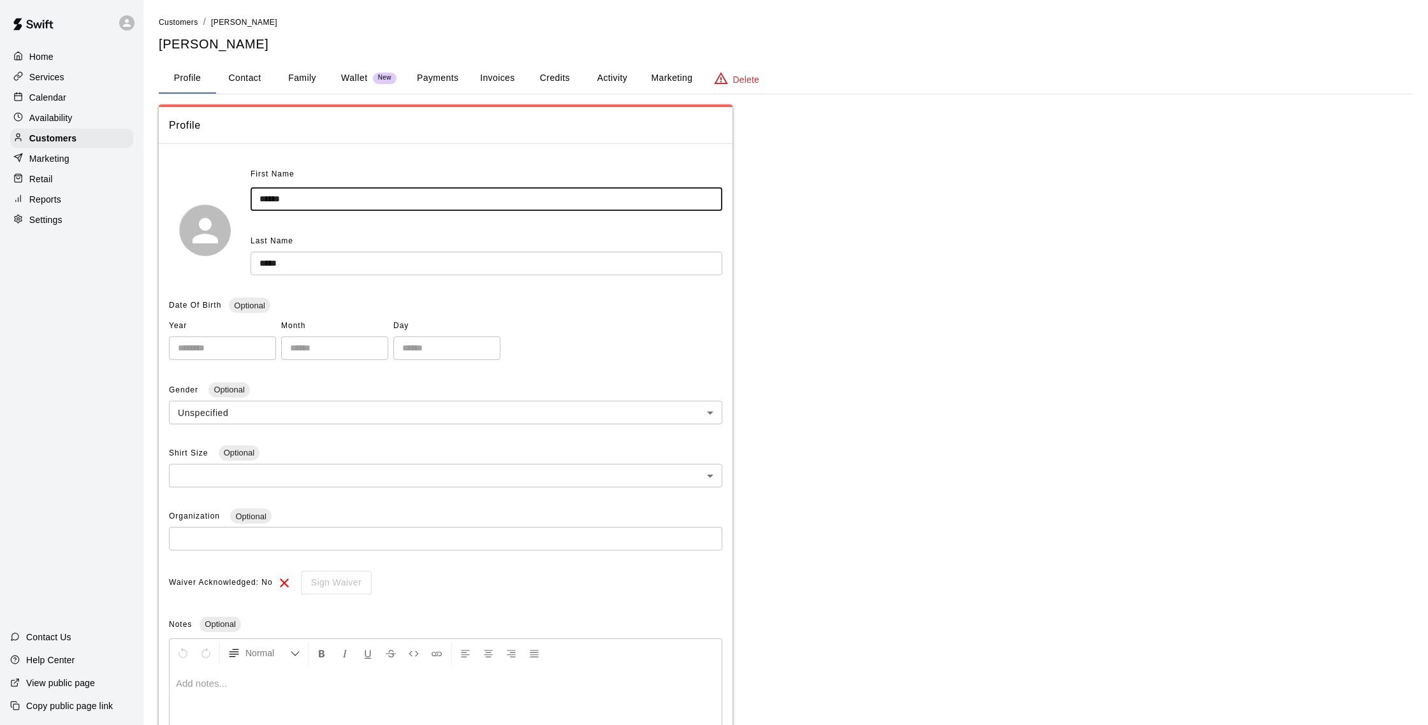
click at [298, 199] on input "******" at bounding box center [486, 199] width 472 height 24
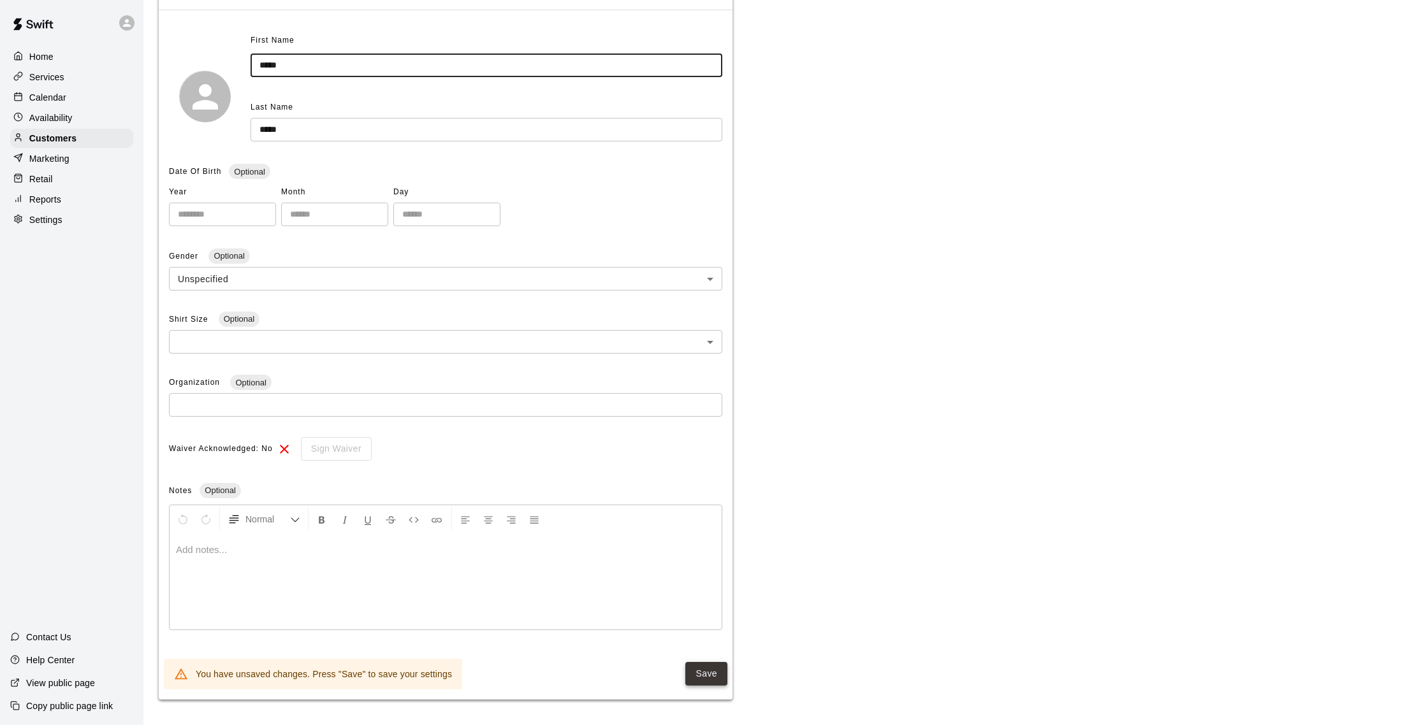
type input "*****"
click at [718, 667] on button "Save" at bounding box center [706, 674] width 42 height 24
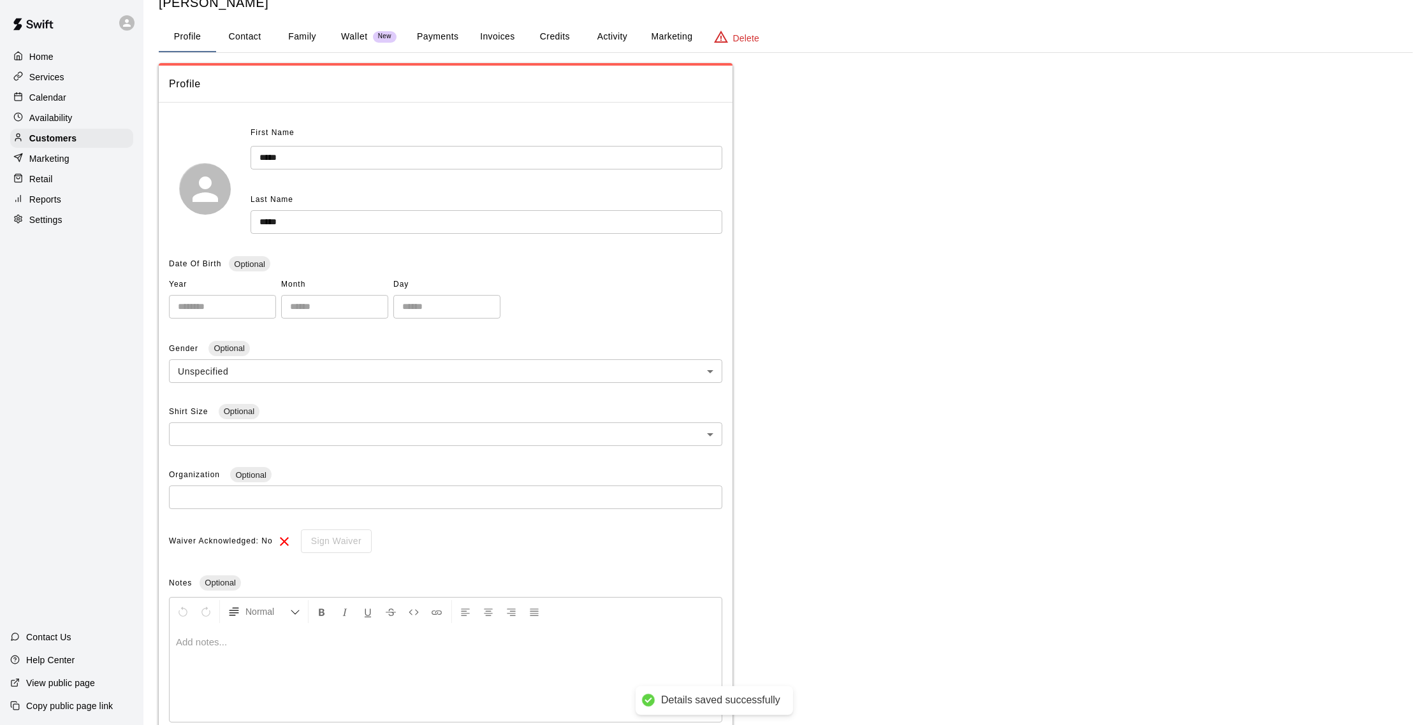
scroll to position [0, 0]
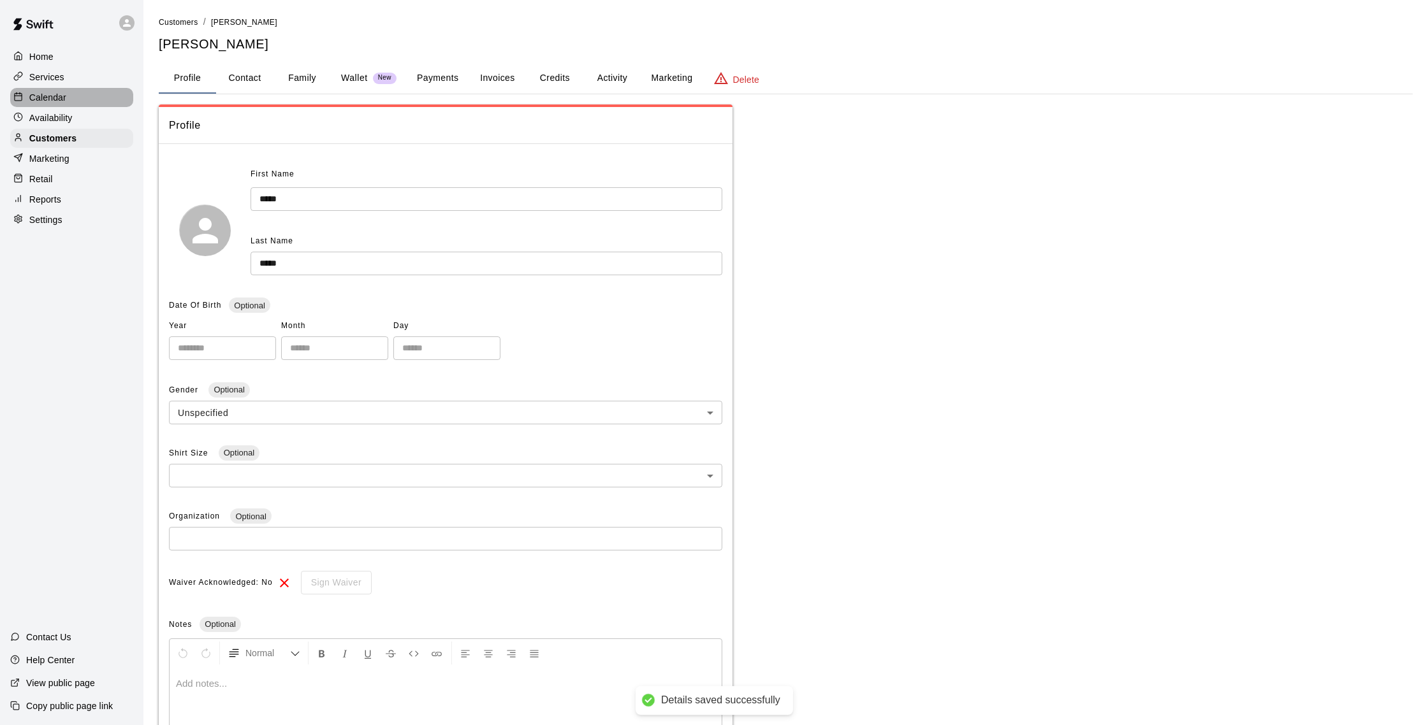
click at [54, 104] on div "Calendar" at bounding box center [71, 97] width 123 height 19
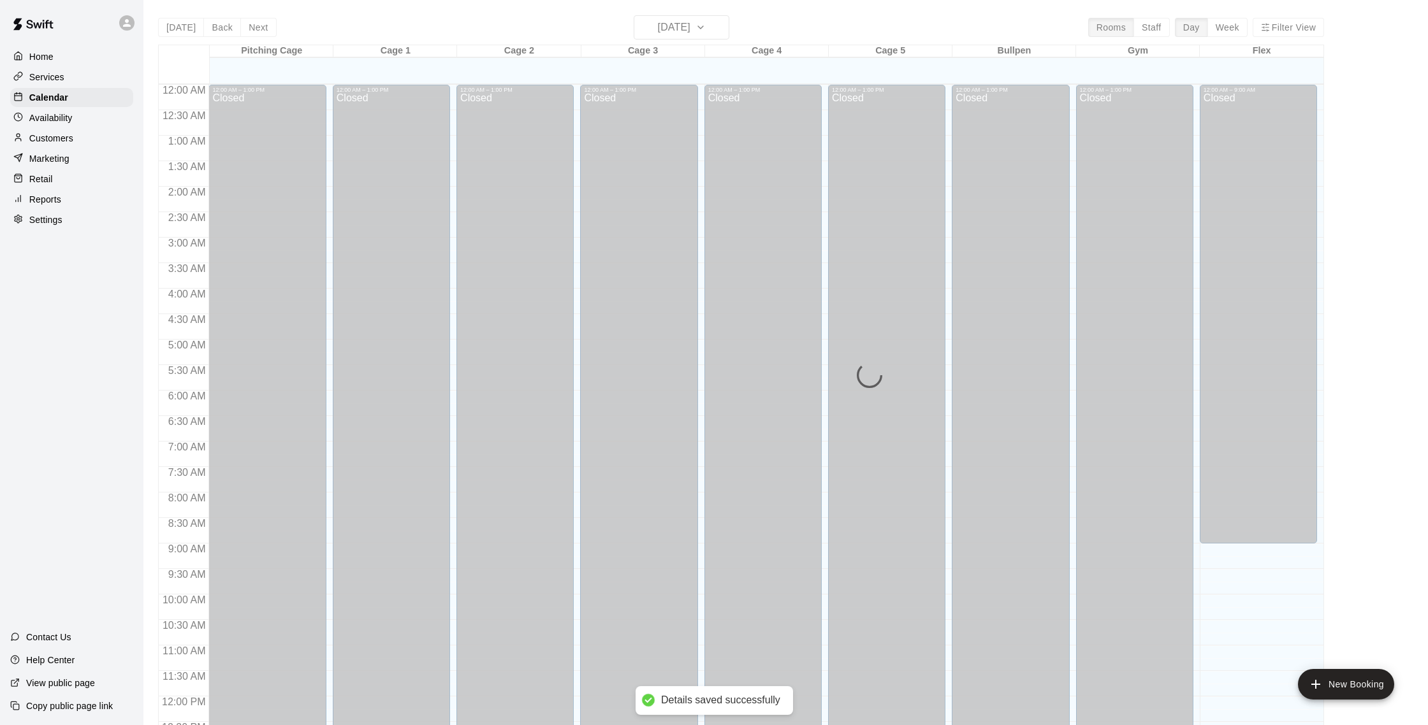
scroll to position [531, 0]
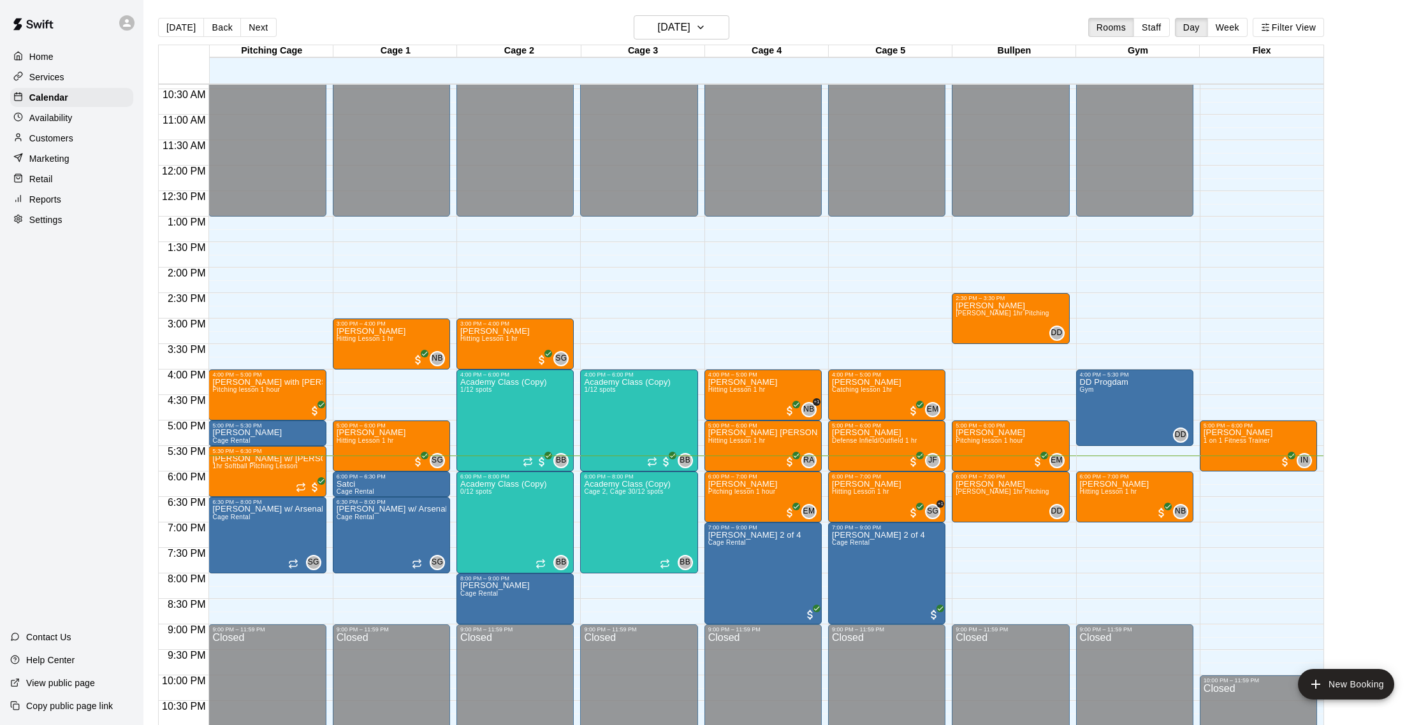
click at [76, 140] on div "Customers" at bounding box center [71, 138] width 123 height 19
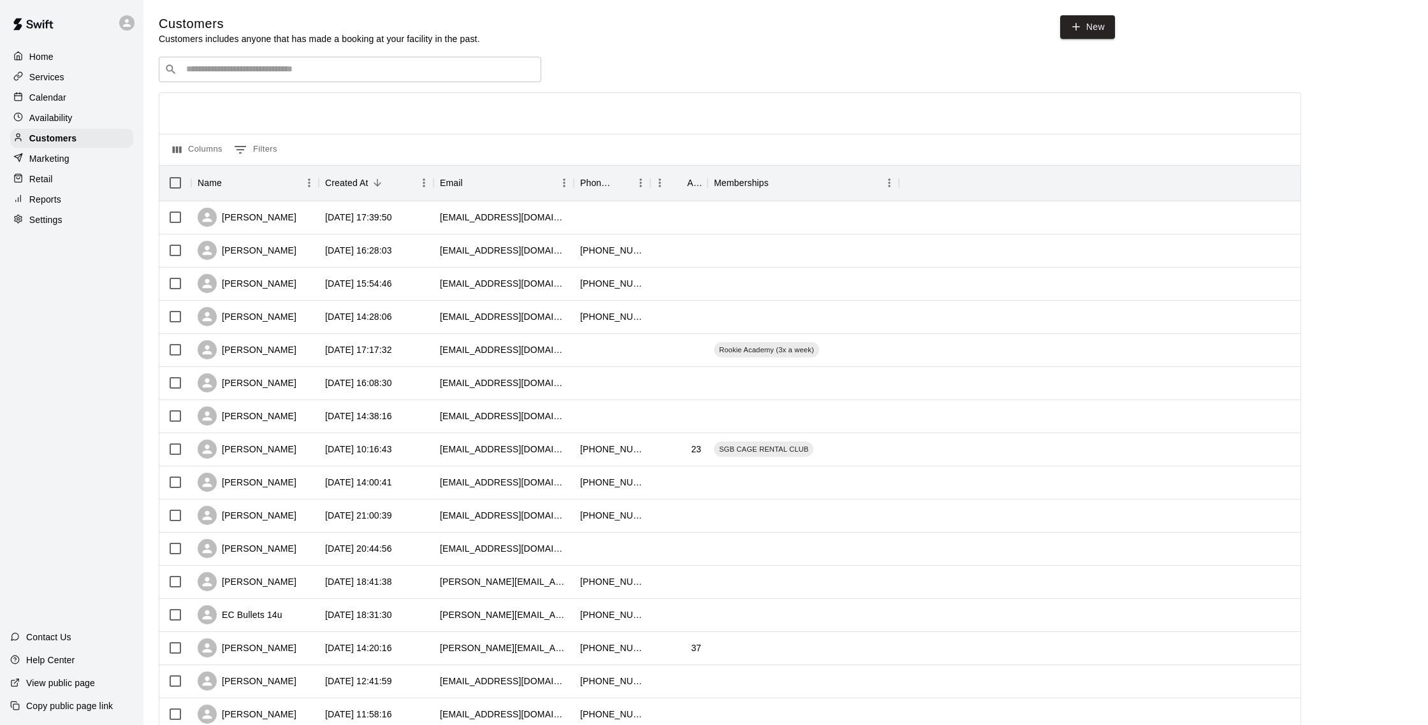
click at [75, 105] on div "Calendar" at bounding box center [71, 97] width 123 height 19
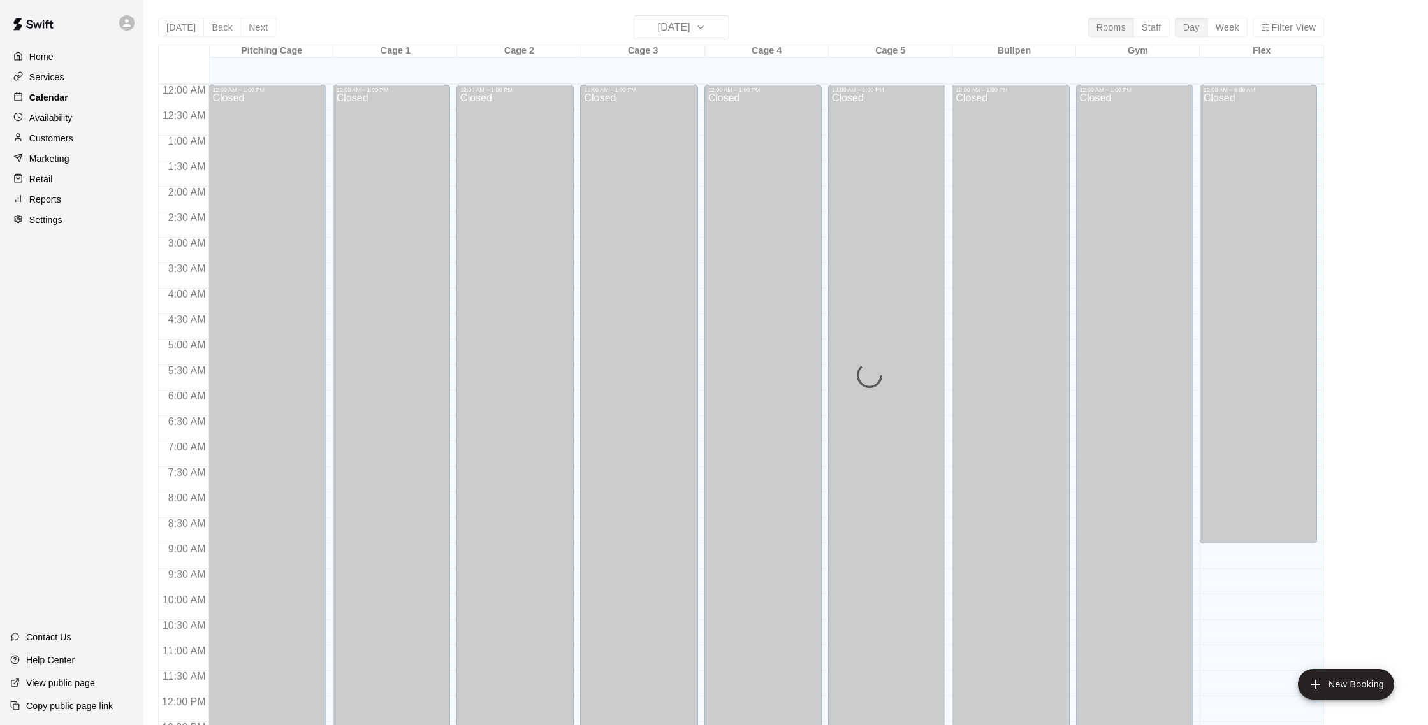
scroll to position [531, 0]
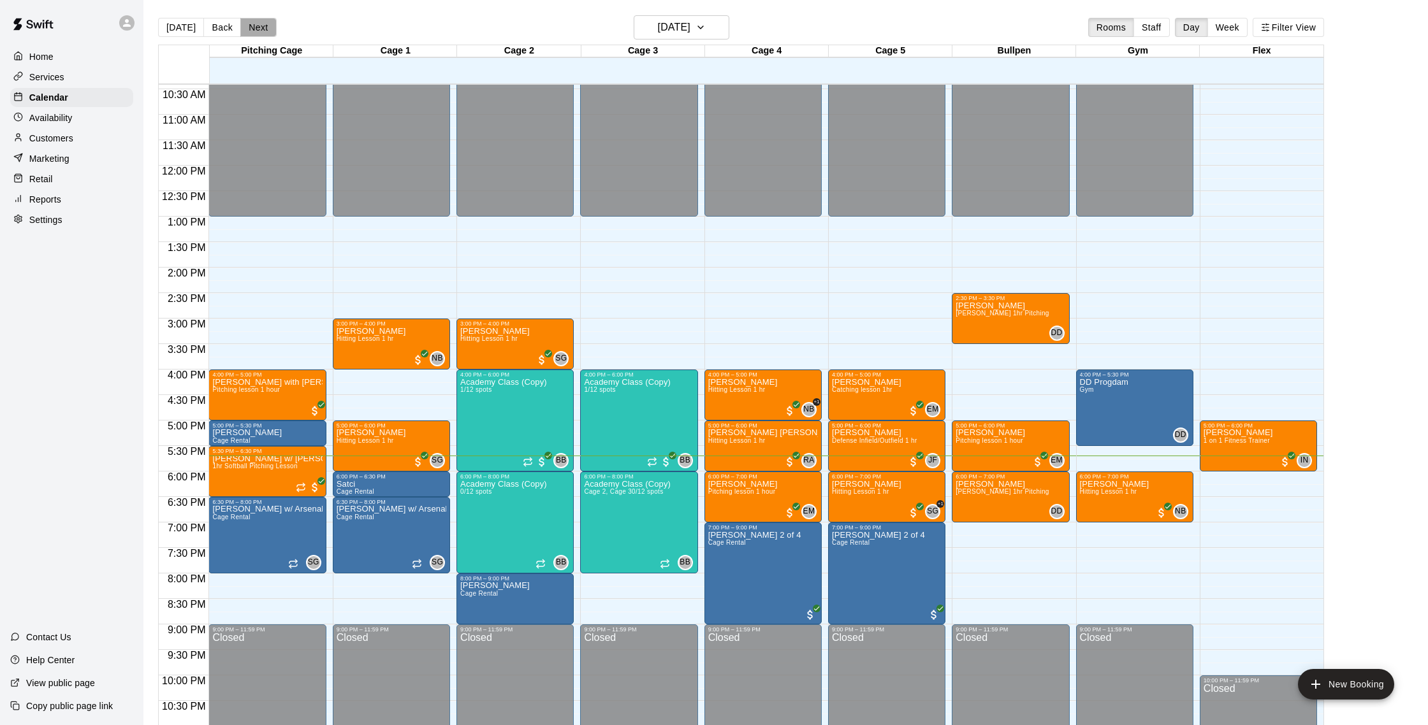
click at [261, 24] on button "Next" at bounding box center [258, 27] width 36 height 19
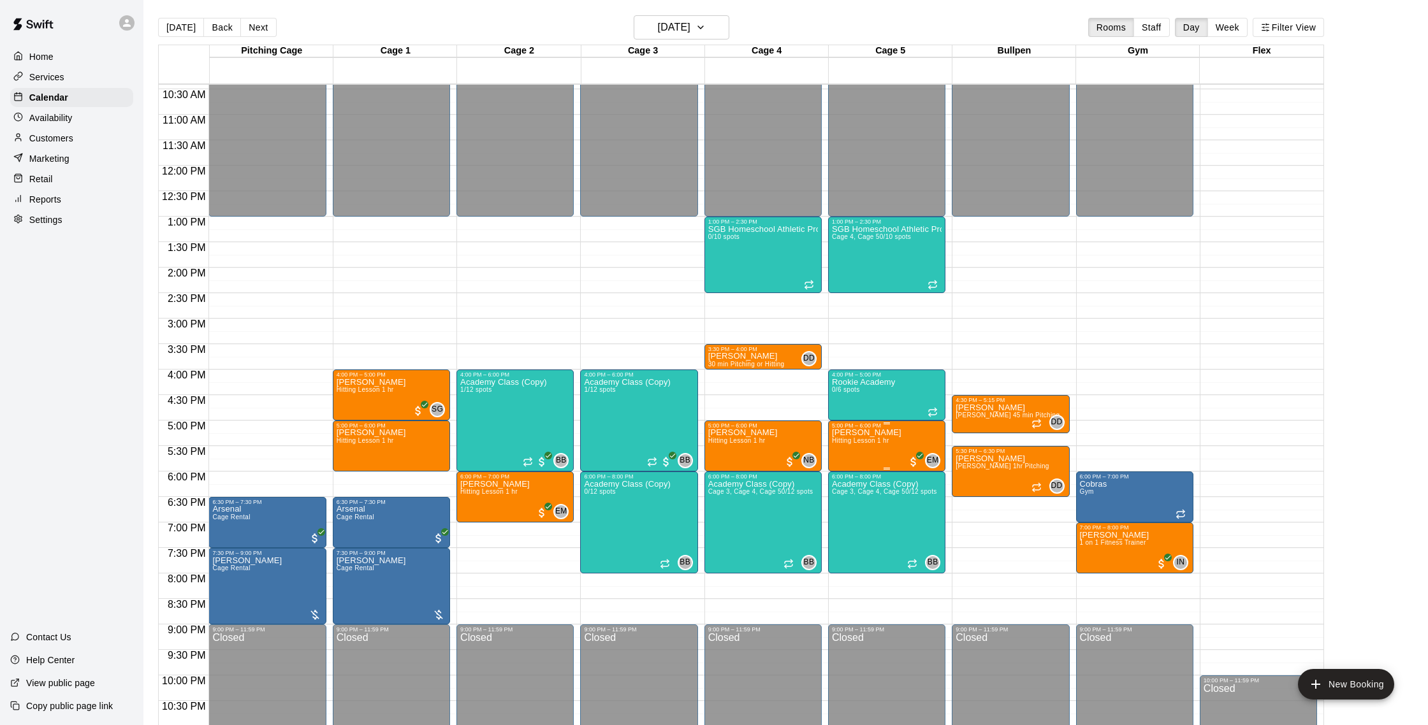
scroll to position [12, 0]
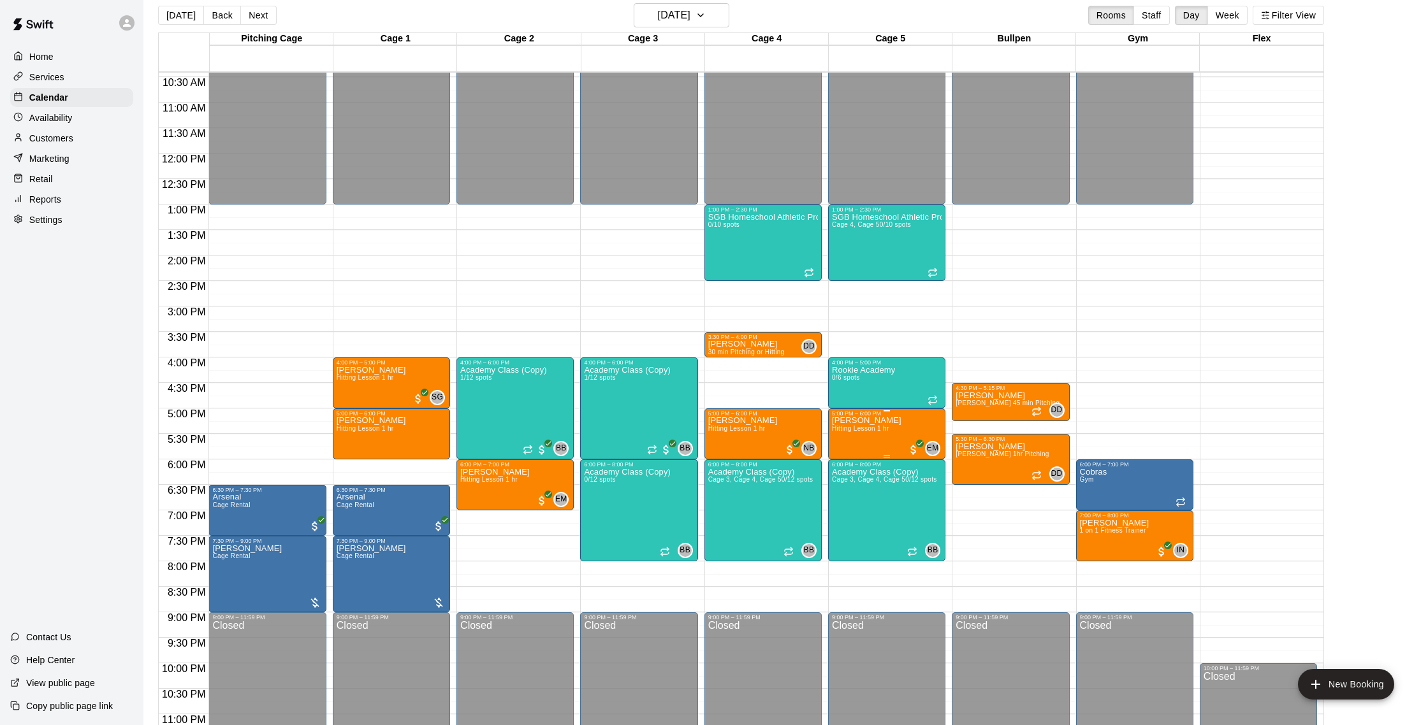
click at [176, 11] on div at bounding box center [714, 362] width 1428 height 725
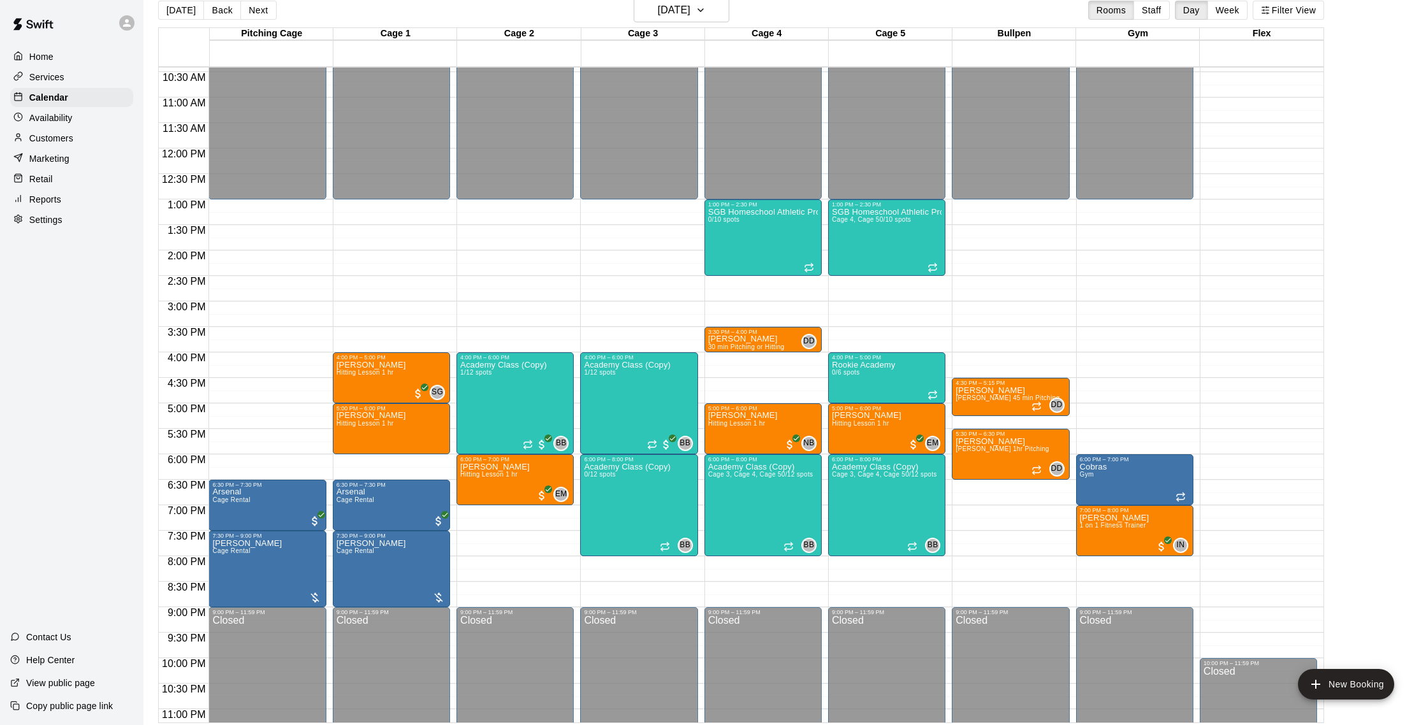
scroll to position [20, 0]
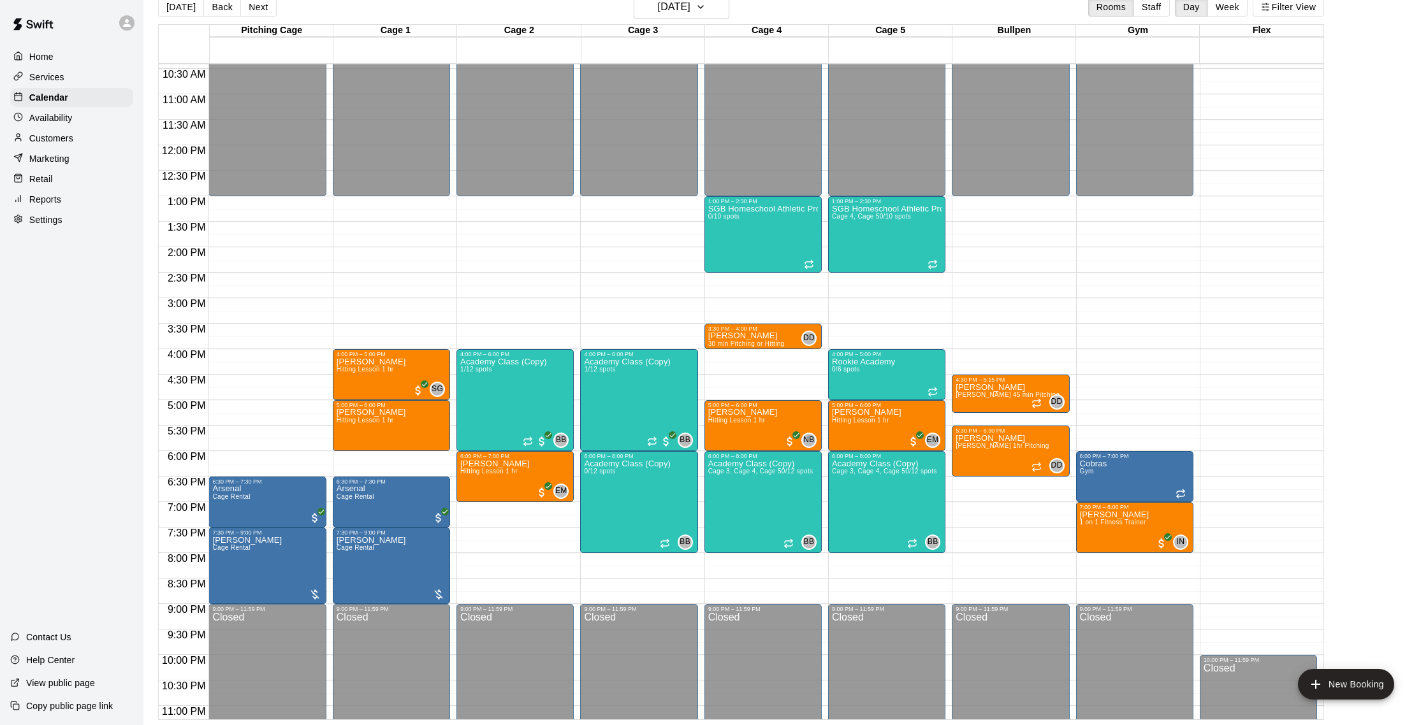
click at [62, 117] on p "Availability" at bounding box center [50, 118] width 43 height 13
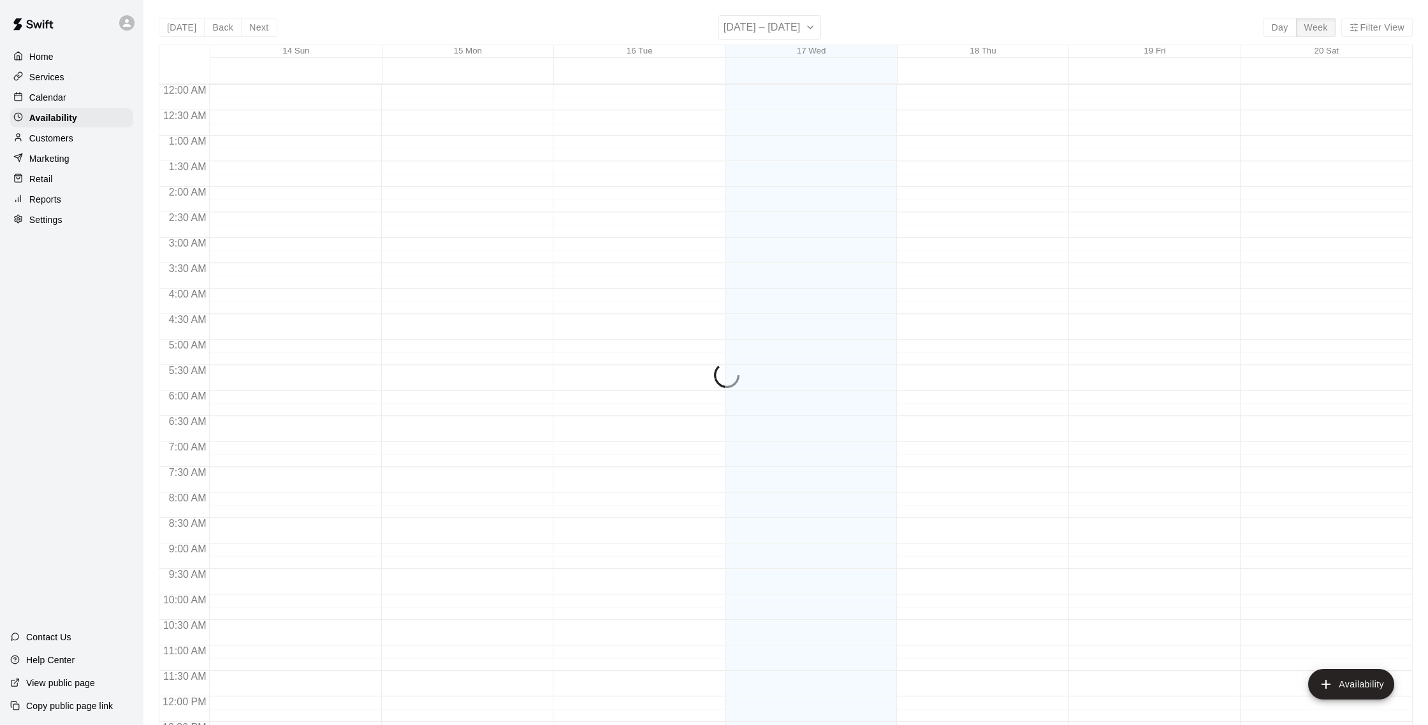
scroll to position [569, 0]
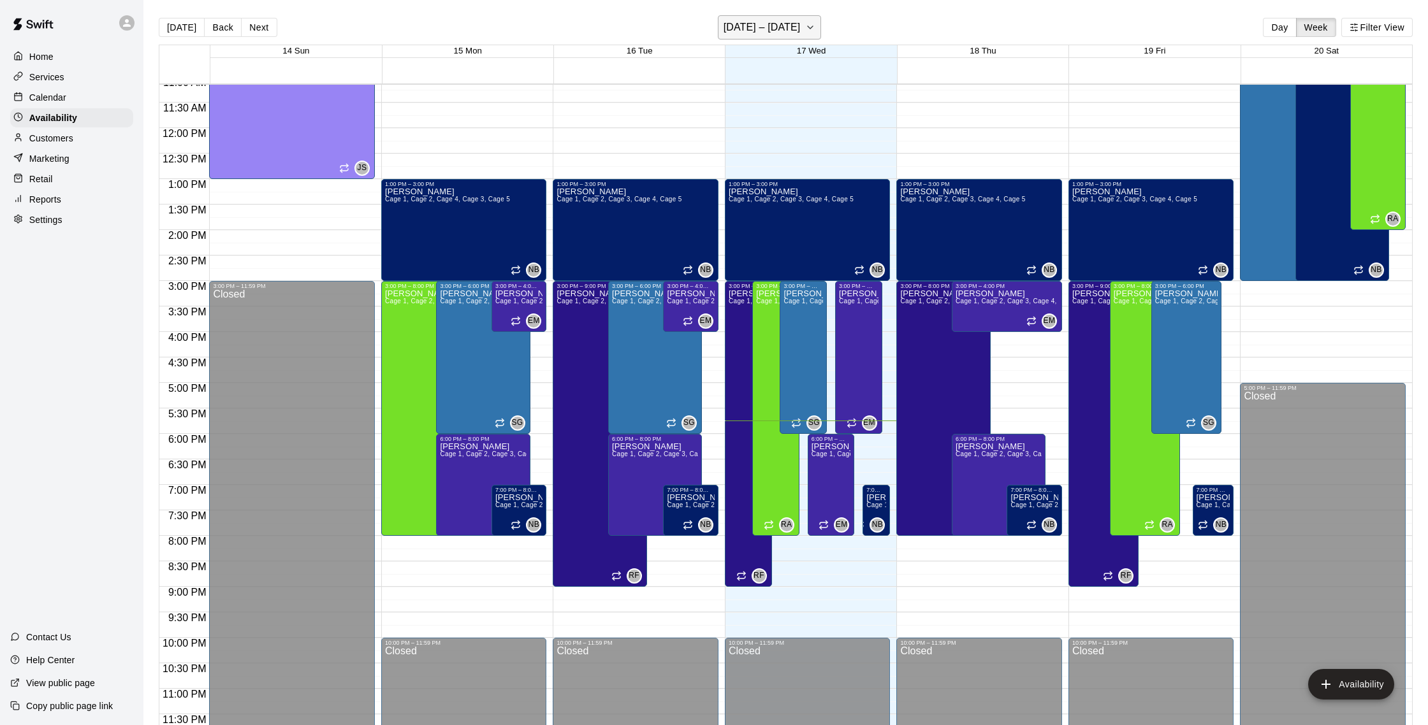
click at [741, 29] on h6 "[DATE] – [DATE]" at bounding box center [761, 27] width 77 height 18
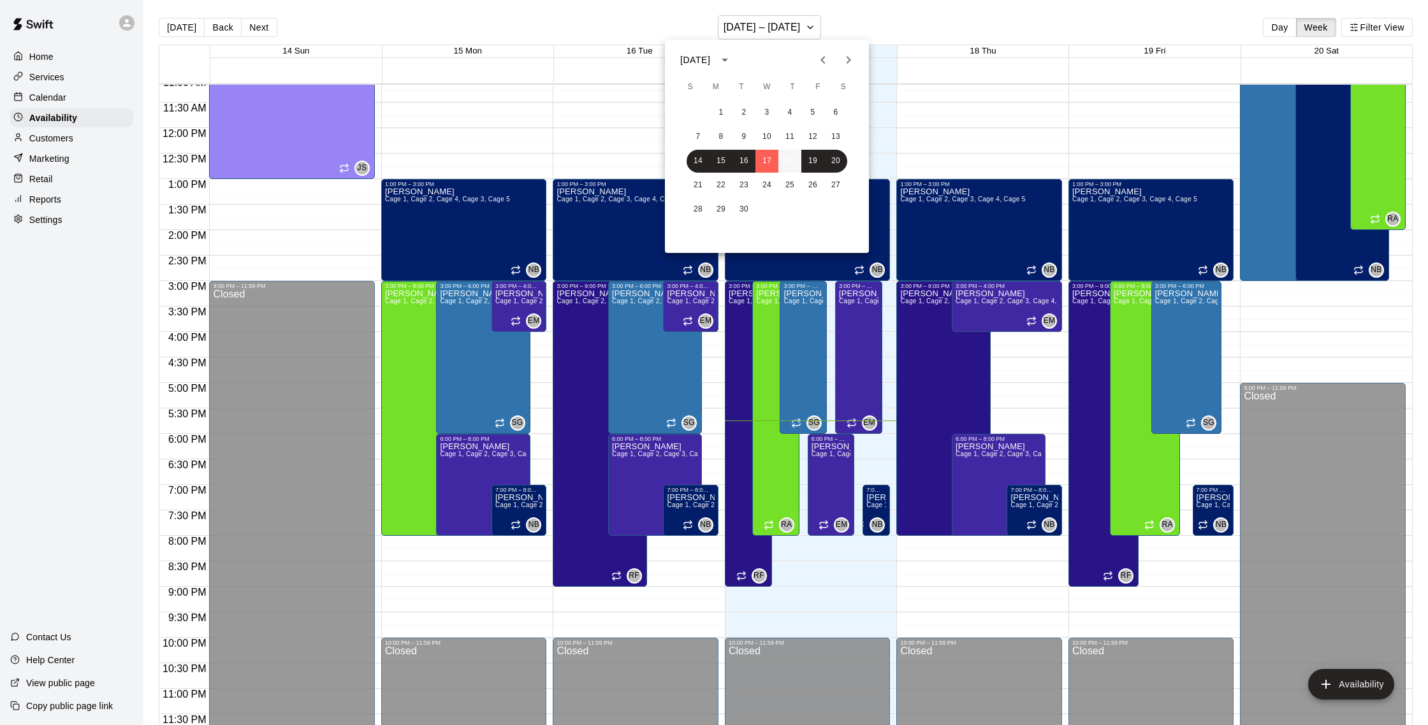
click at [790, 160] on button "18" at bounding box center [789, 161] width 23 height 23
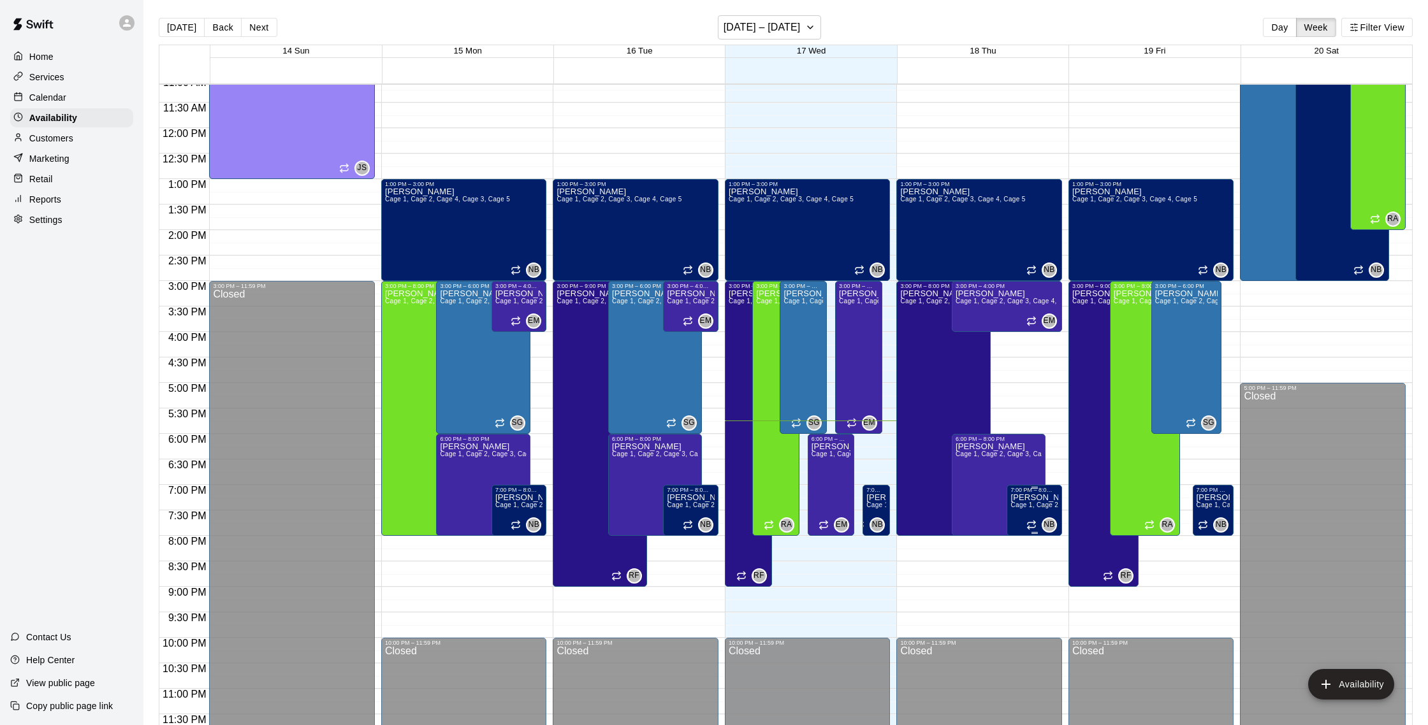
click at [1020, 509] on span "Cage 1, Cage 2, Cage 3, Cage 4, Cage 5" at bounding box center [1072, 505] width 125 height 7
click at [1025, 542] on icon "delete" at bounding box center [1023, 545] width 9 height 11
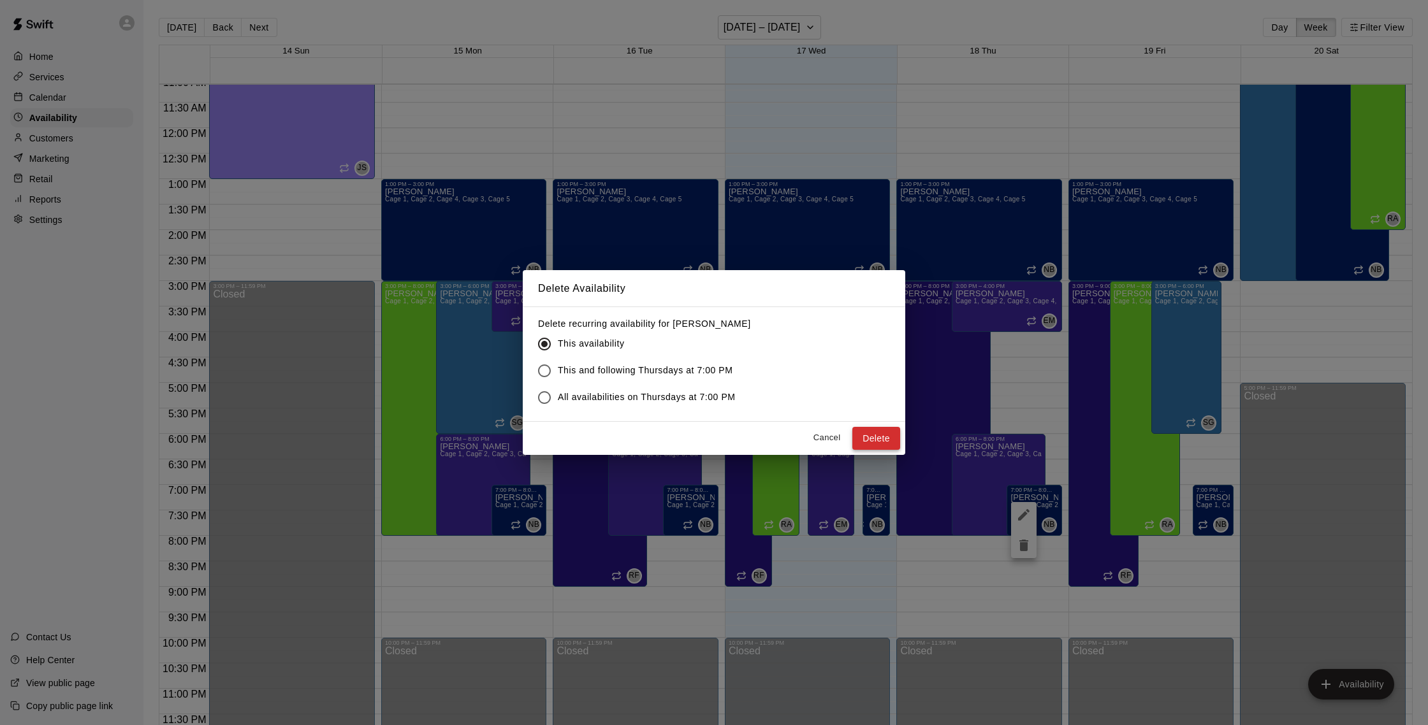
click at [874, 435] on button "Delete" at bounding box center [876, 439] width 48 height 24
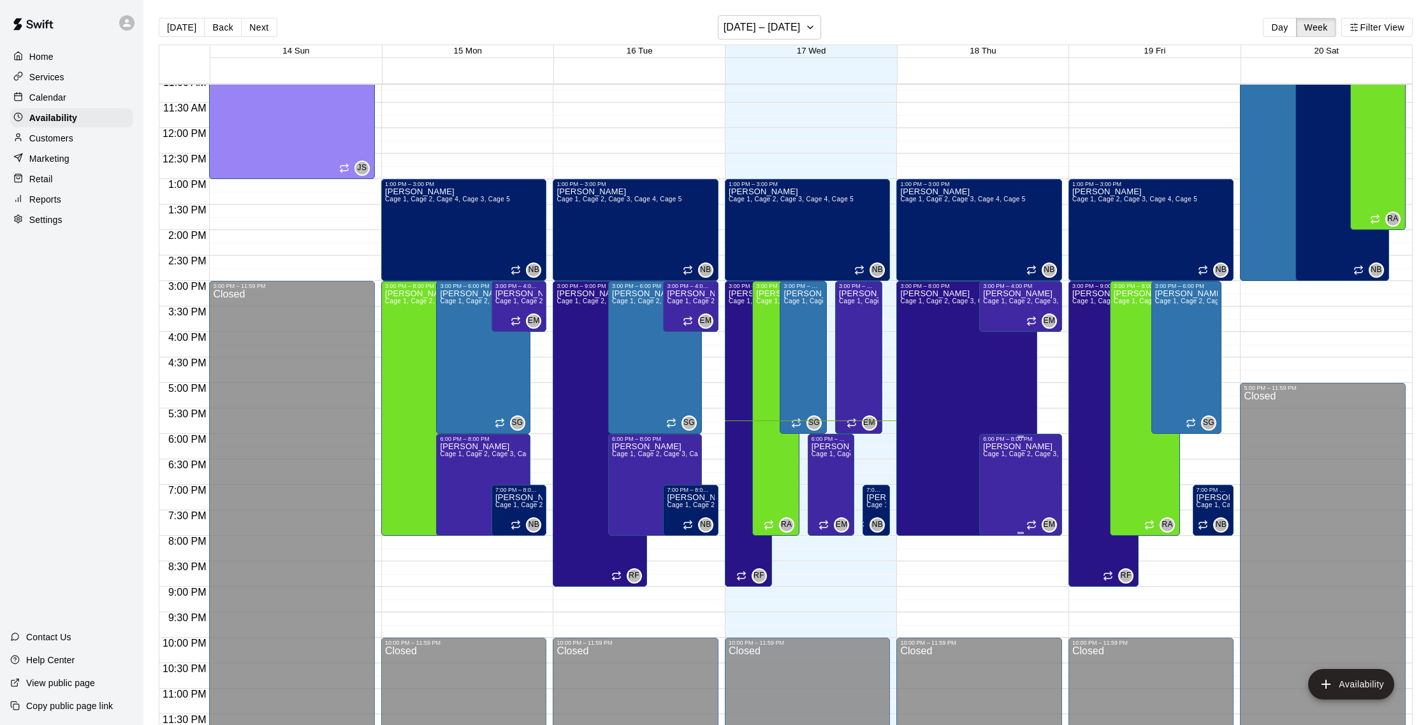
click at [999, 458] on span "Cage 1, Cage 2, Cage 3, Cage 4, Cage 5" at bounding box center [1045, 454] width 125 height 7
click at [994, 487] on icon "delete" at bounding box center [996, 494] width 15 height 15
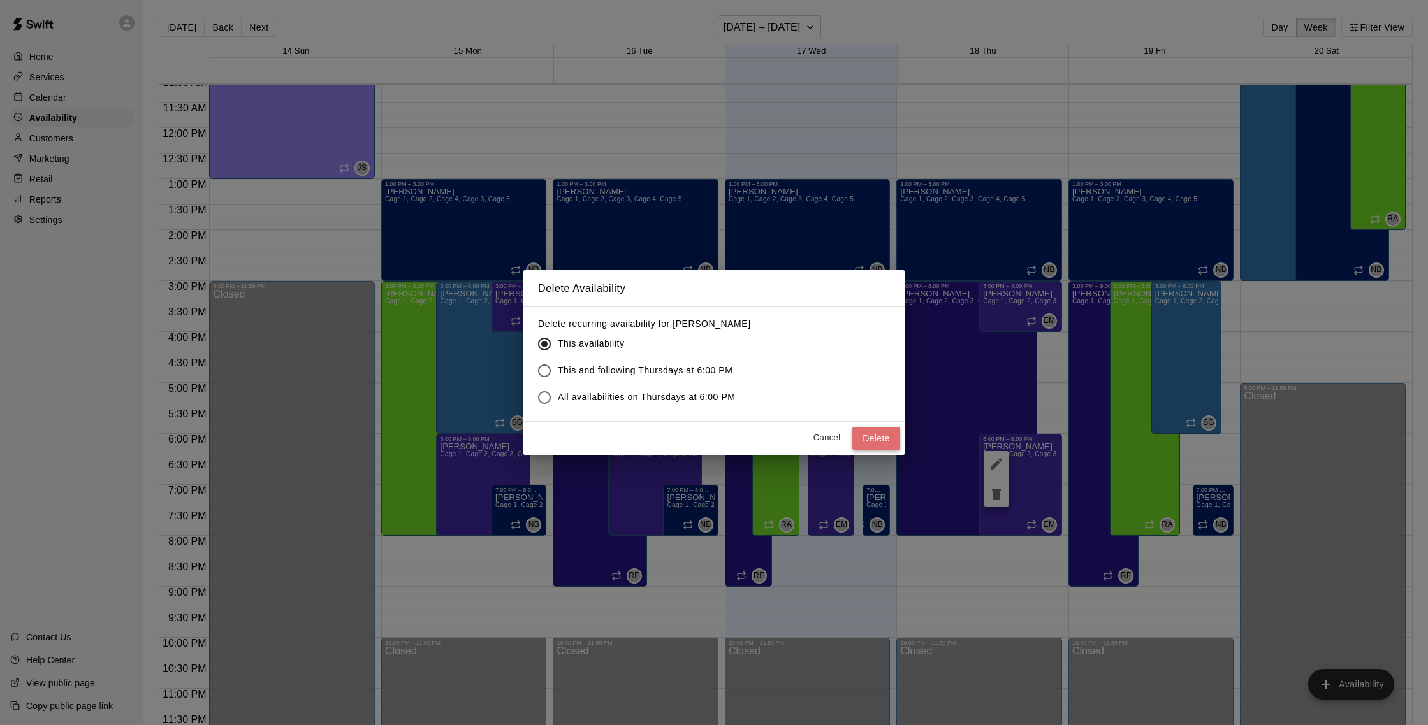
click at [891, 433] on button "Delete" at bounding box center [876, 439] width 48 height 24
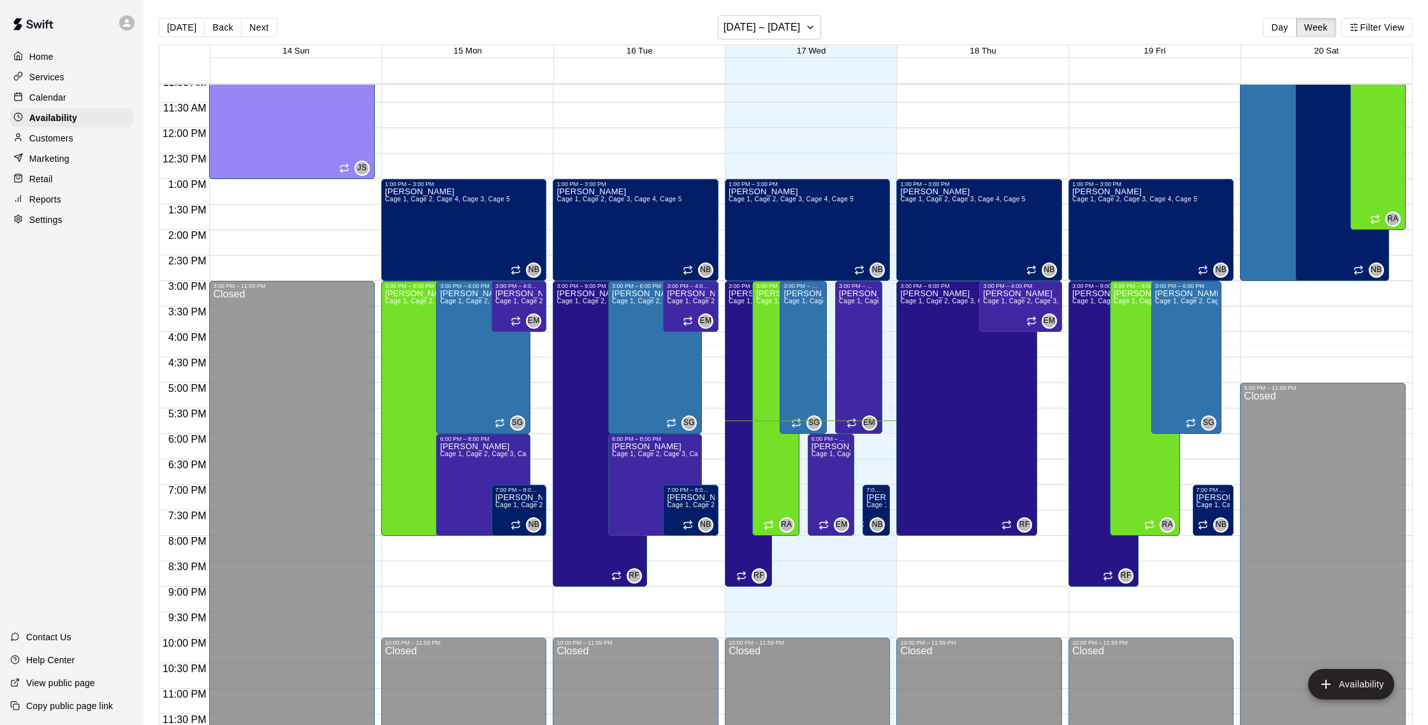
click at [58, 96] on p "Calendar" at bounding box center [47, 97] width 37 height 13
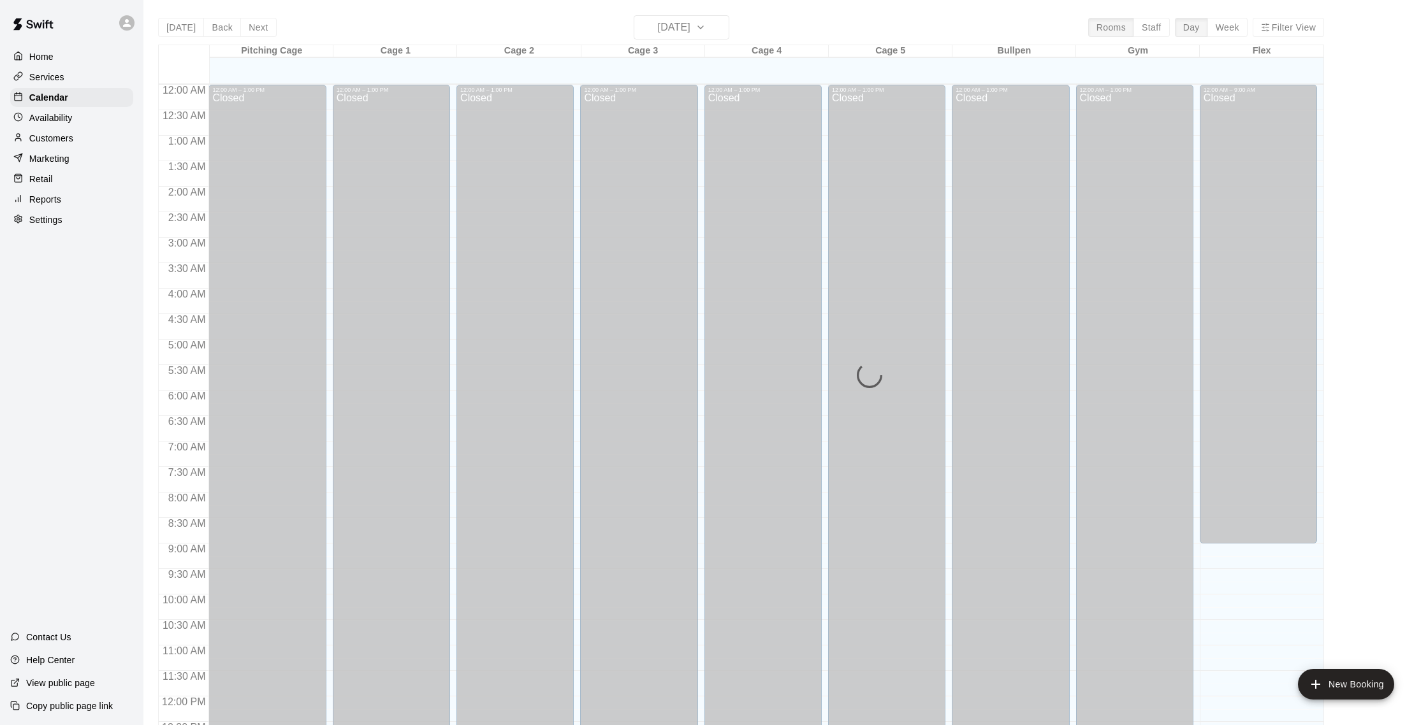
scroll to position [531, 0]
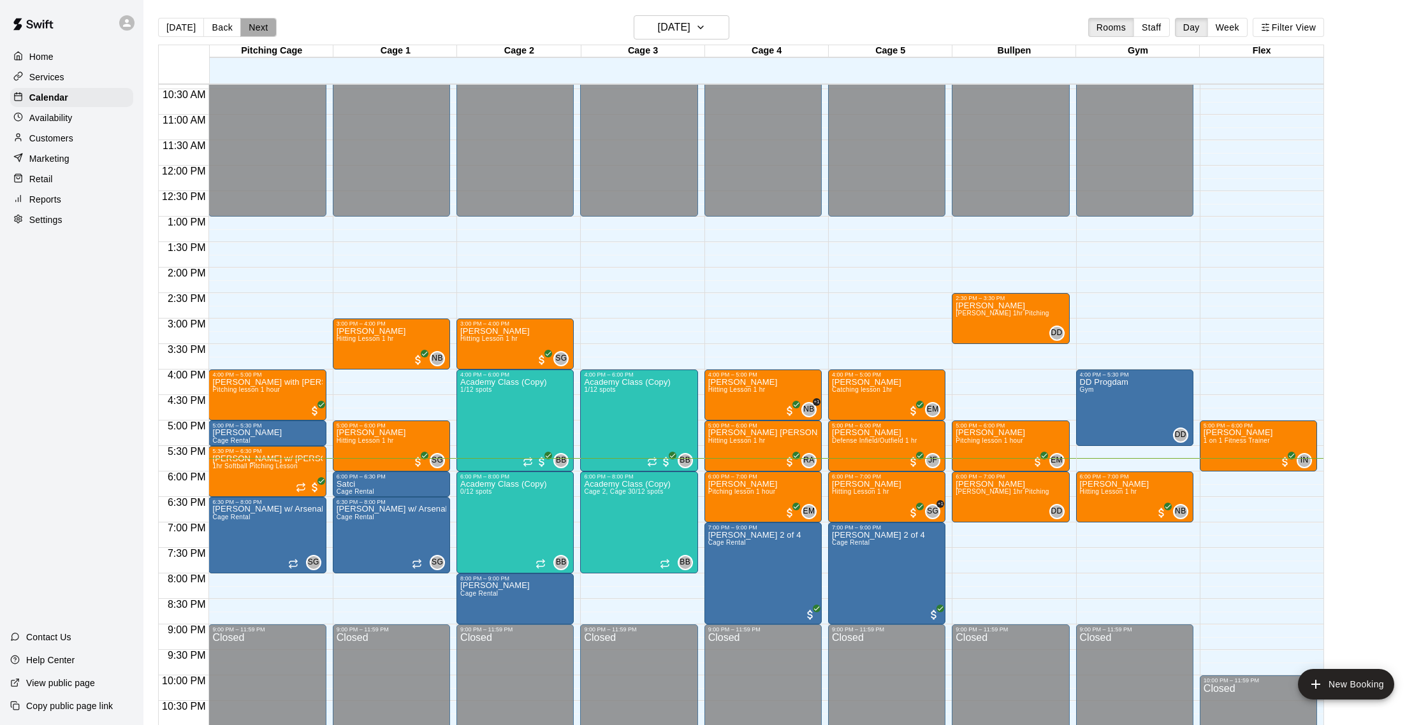
click at [259, 31] on button "Next" at bounding box center [258, 27] width 36 height 19
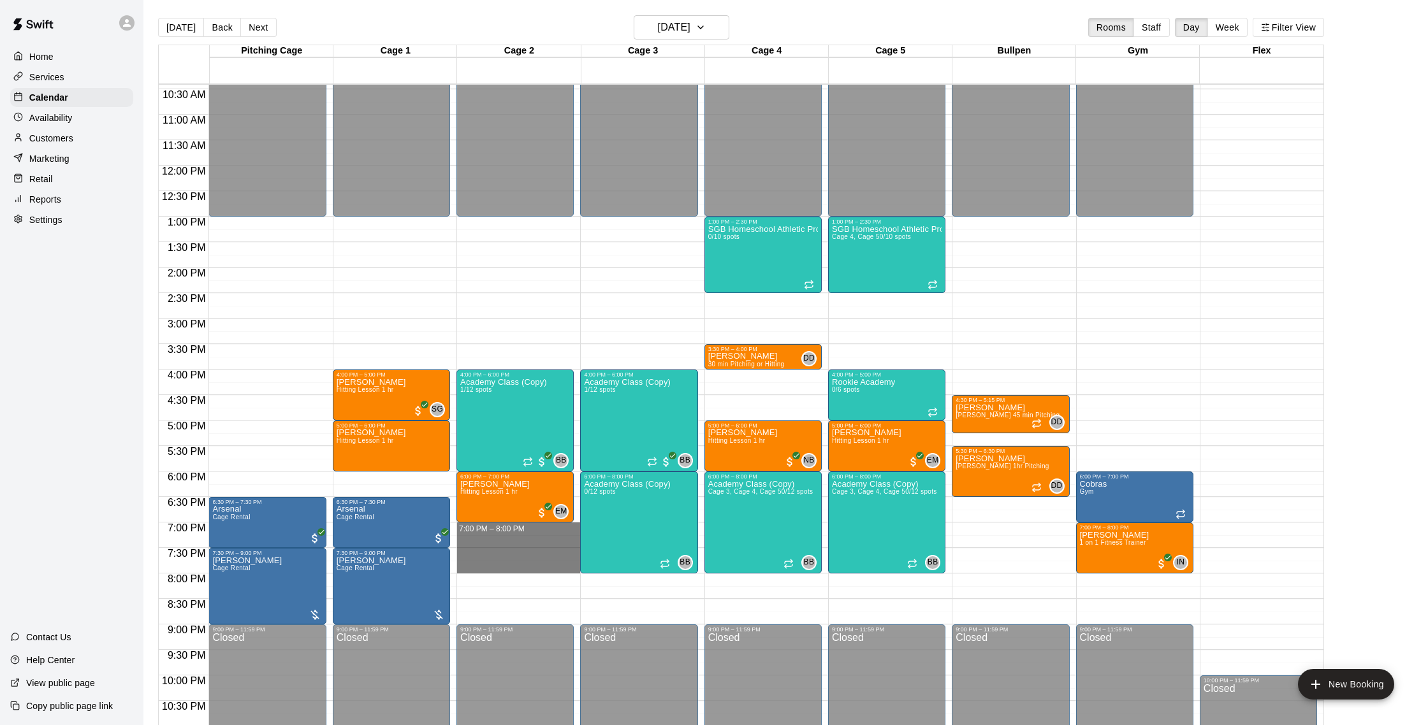
drag, startPoint x: 473, startPoint y: 528, endPoint x: 473, endPoint y: 563, distance: 35.7
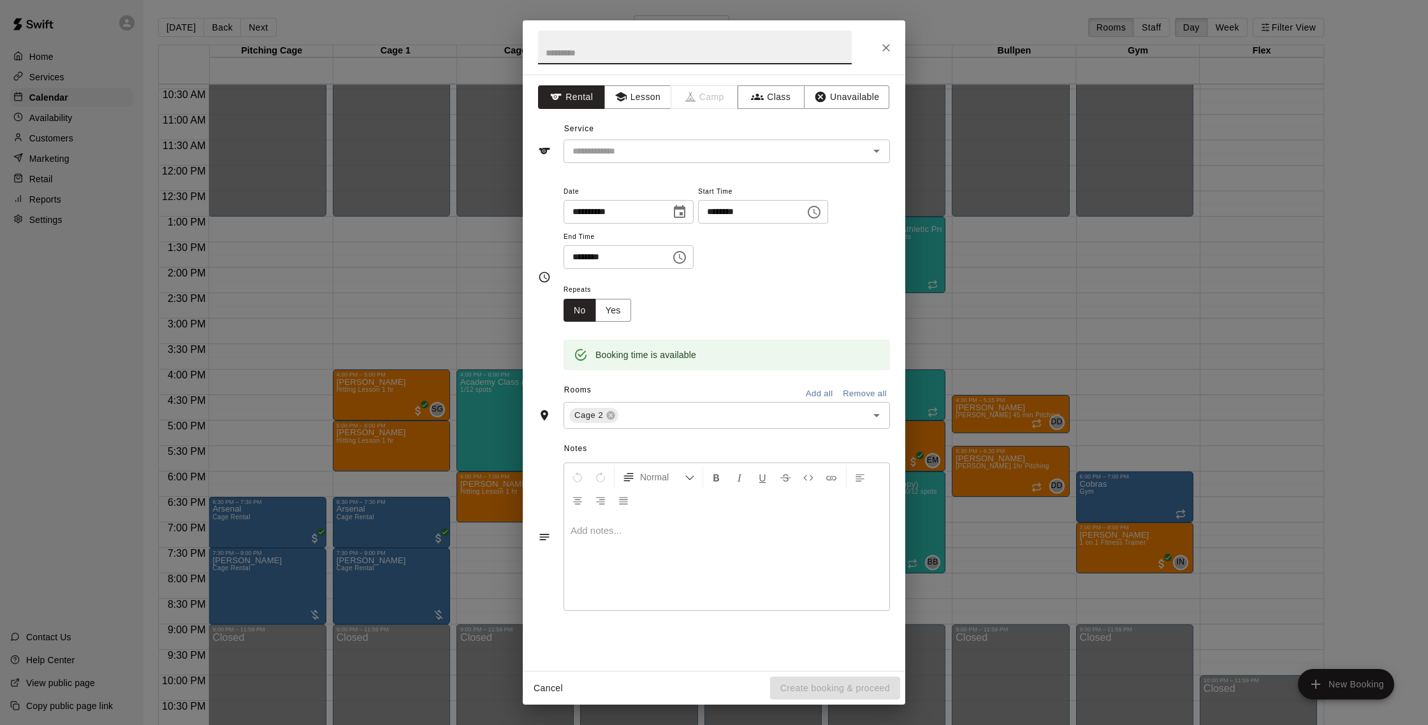
click at [881, 47] on icon "Close" at bounding box center [886, 47] width 13 height 13
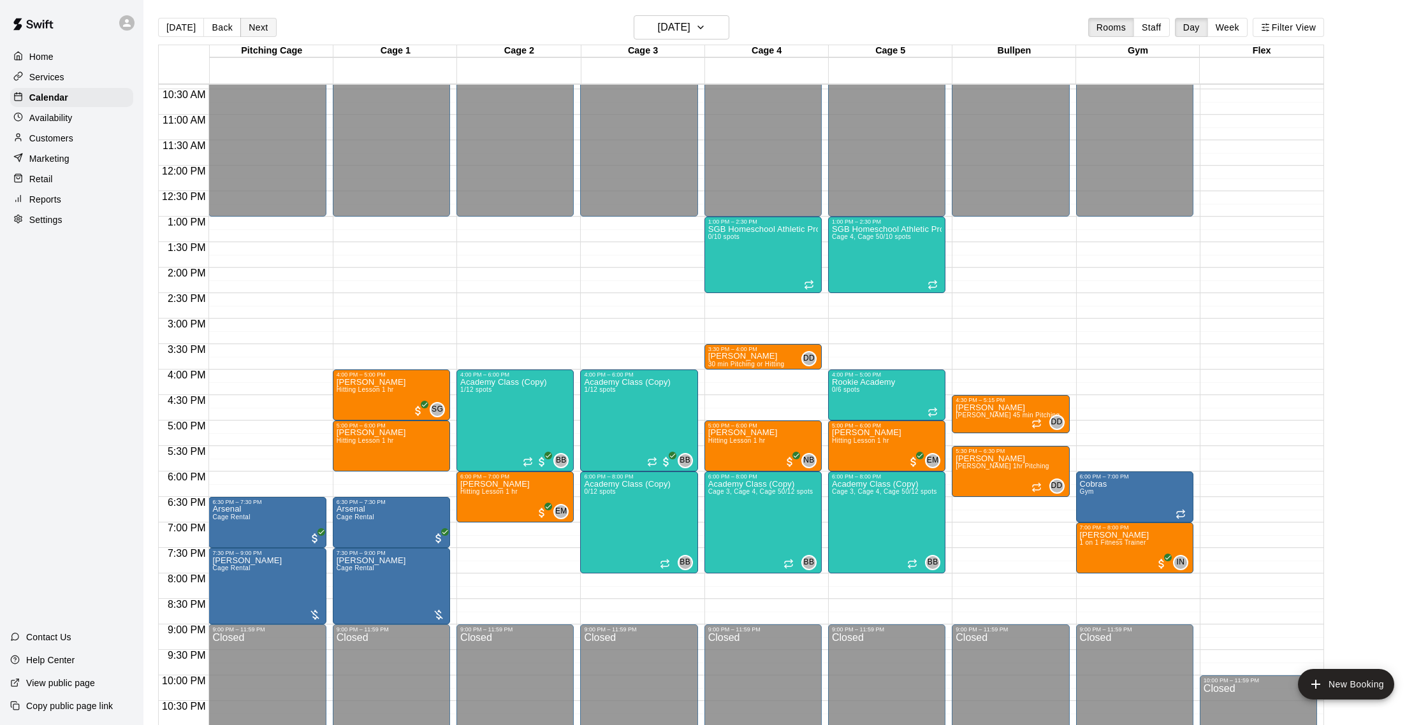
click at [252, 24] on button "Next" at bounding box center [258, 27] width 36 height 19
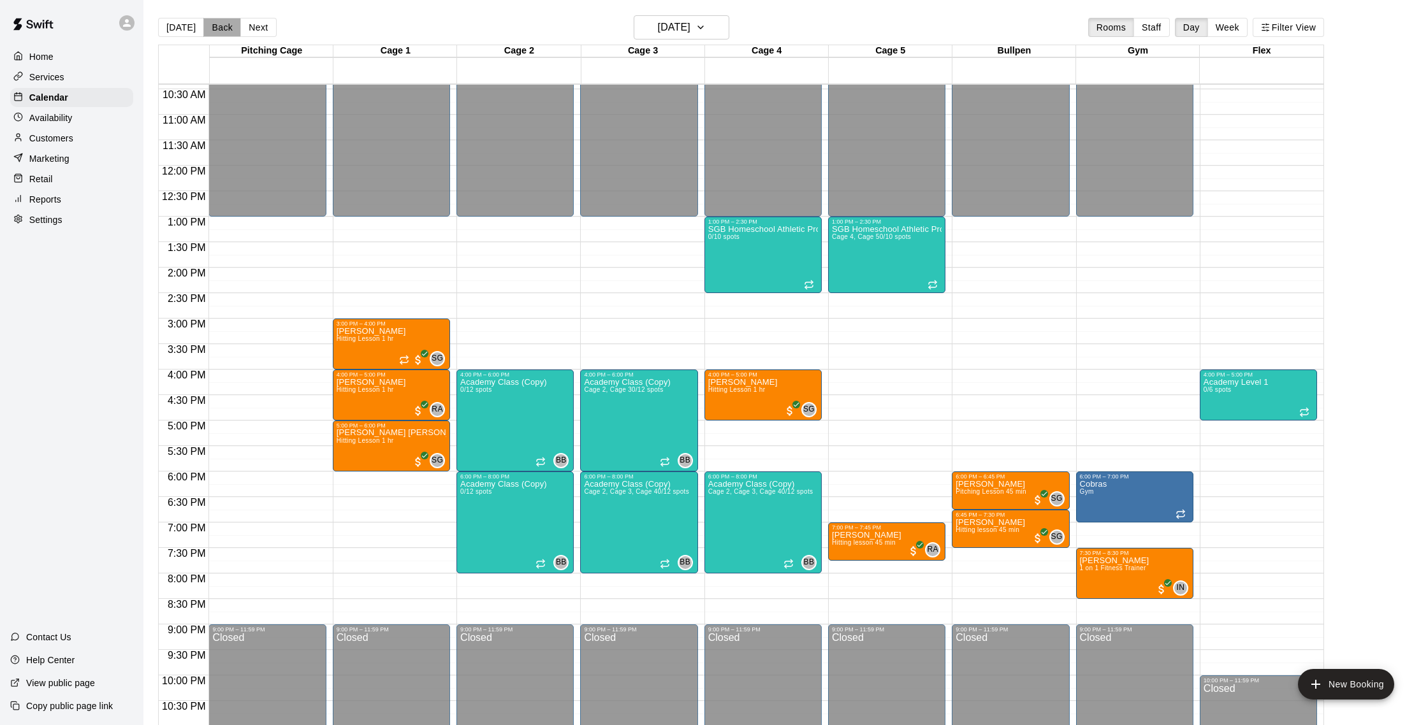
click at [223, 28] on button "Back" at bounding box center [222, 27] width 38 height 19
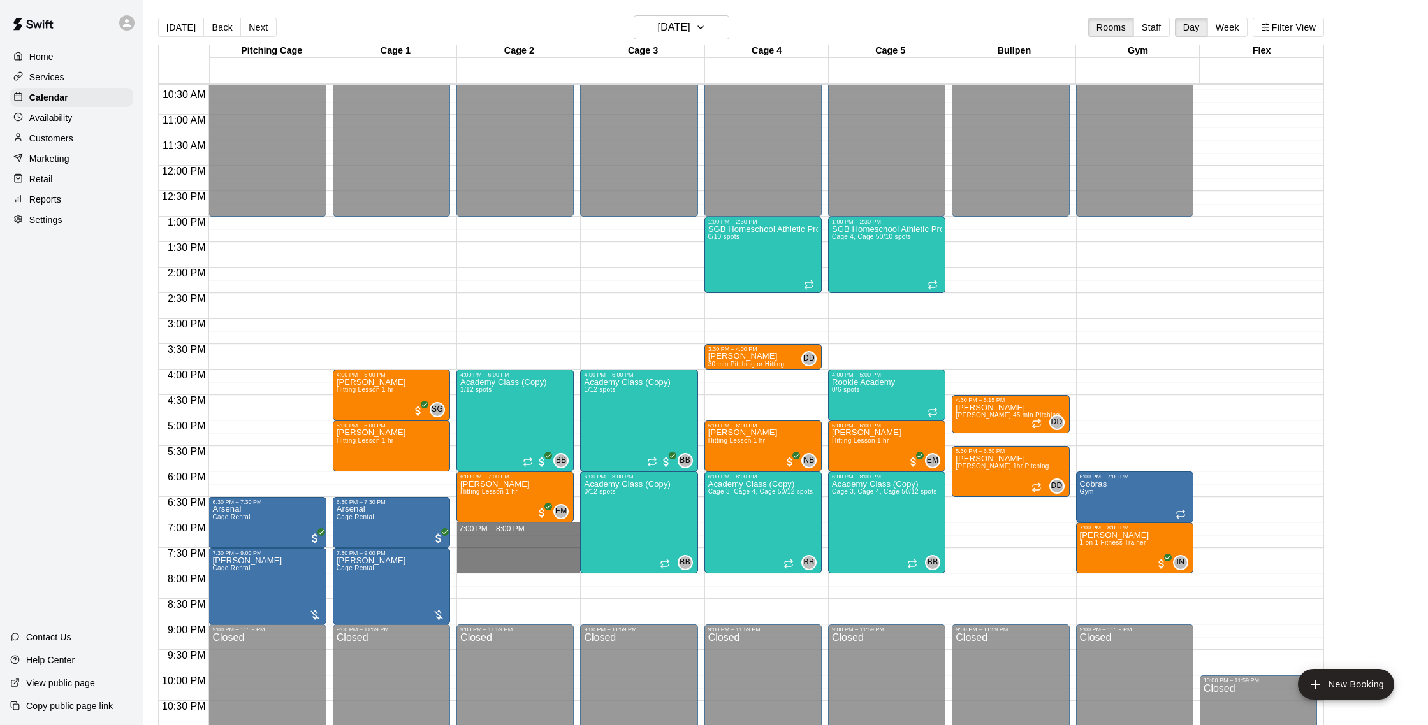
drag, startPoint x: 475, startPoint y: 529, endPoint x: 475, endPoint y: 562, distance: 33.1
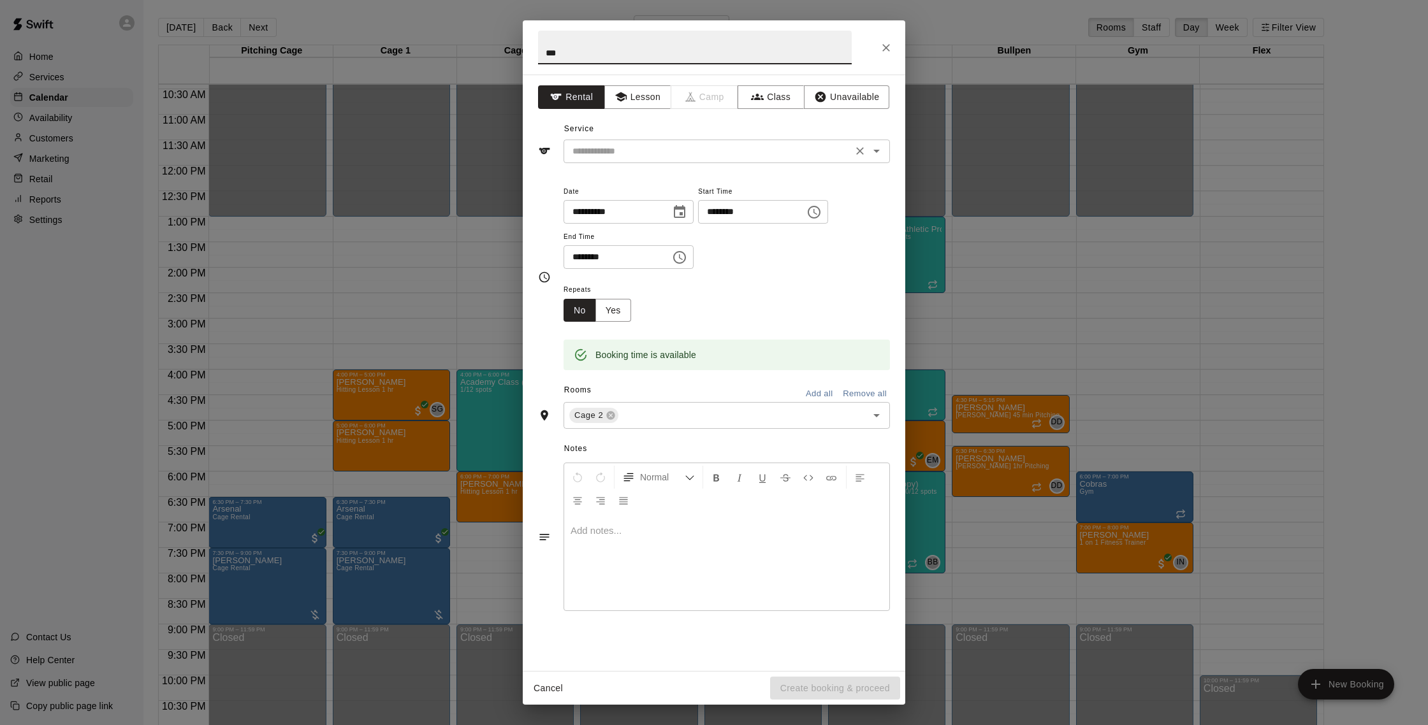
type input "***"
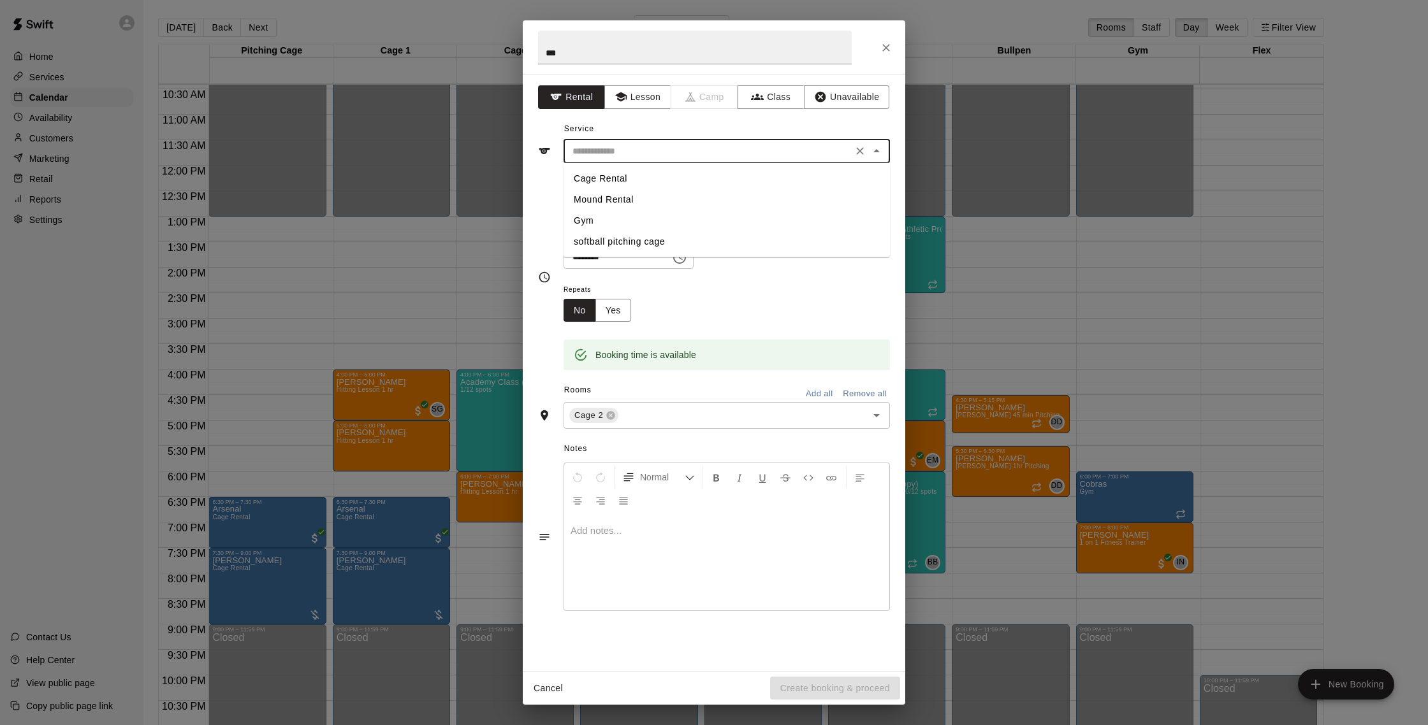
click at [664, 157] on input "text" at bounding box center [707, 151] width 281 height 16
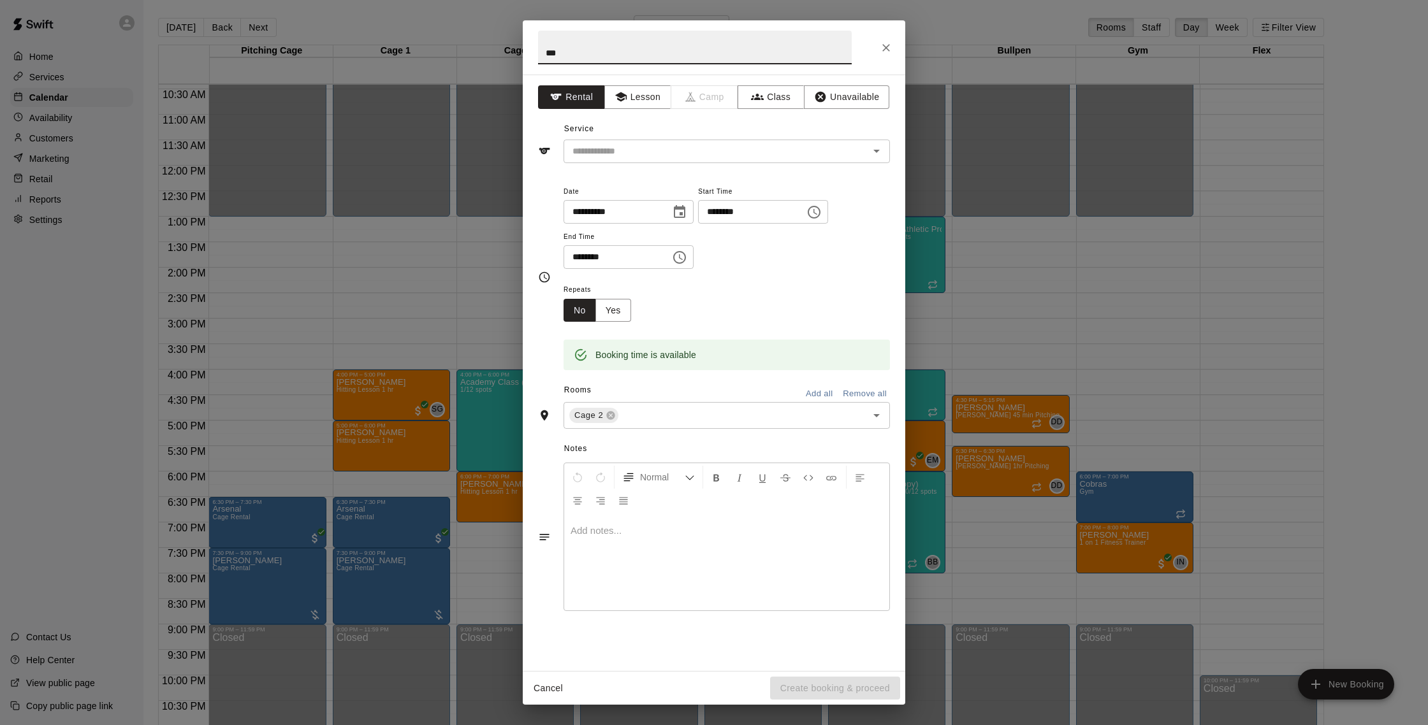
drag, startPoint x: 583, startPoint y: 52, endPoint x: 486, endPoint y: 50, distance: 96.9
click at [486, 50] on div "**********" at bounding box center [714, 362] width 1428 height 725
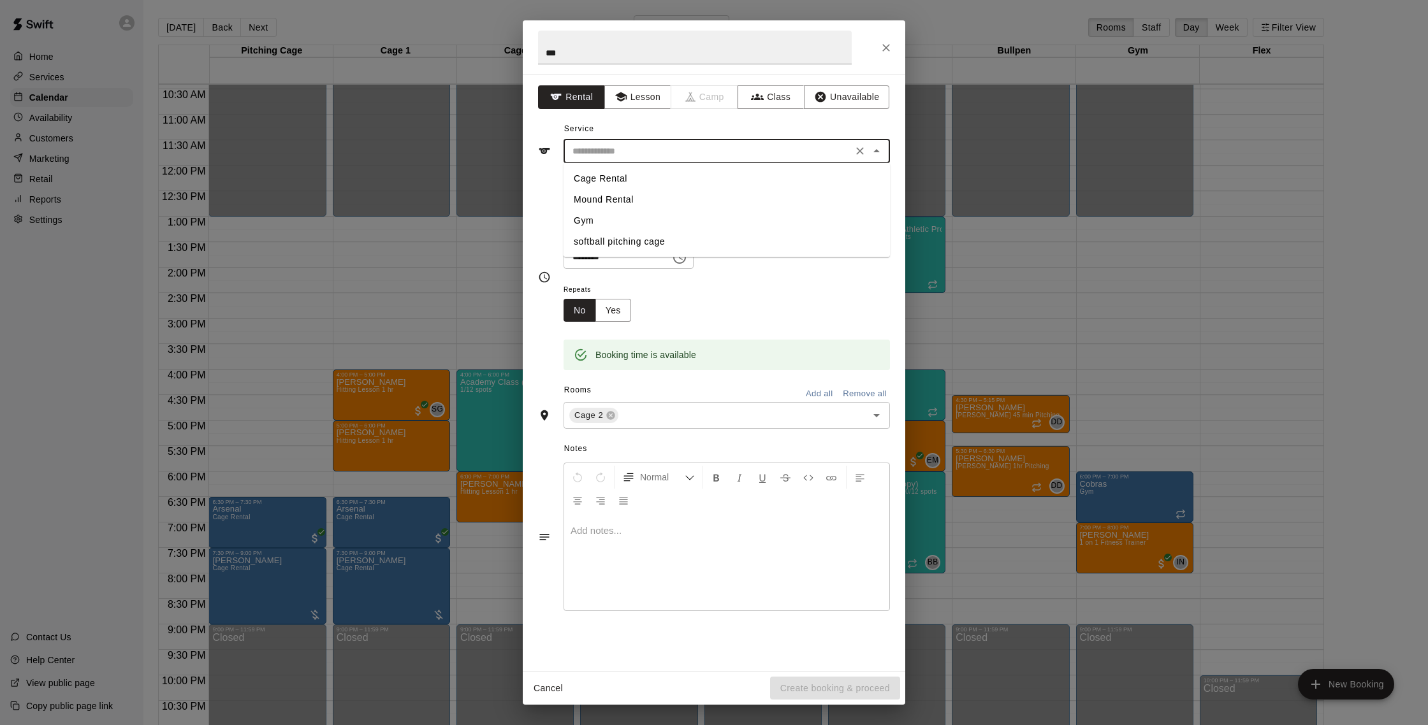
click at [659, 150] on input "text" at bounding box center [707, 151] width 281 height 16
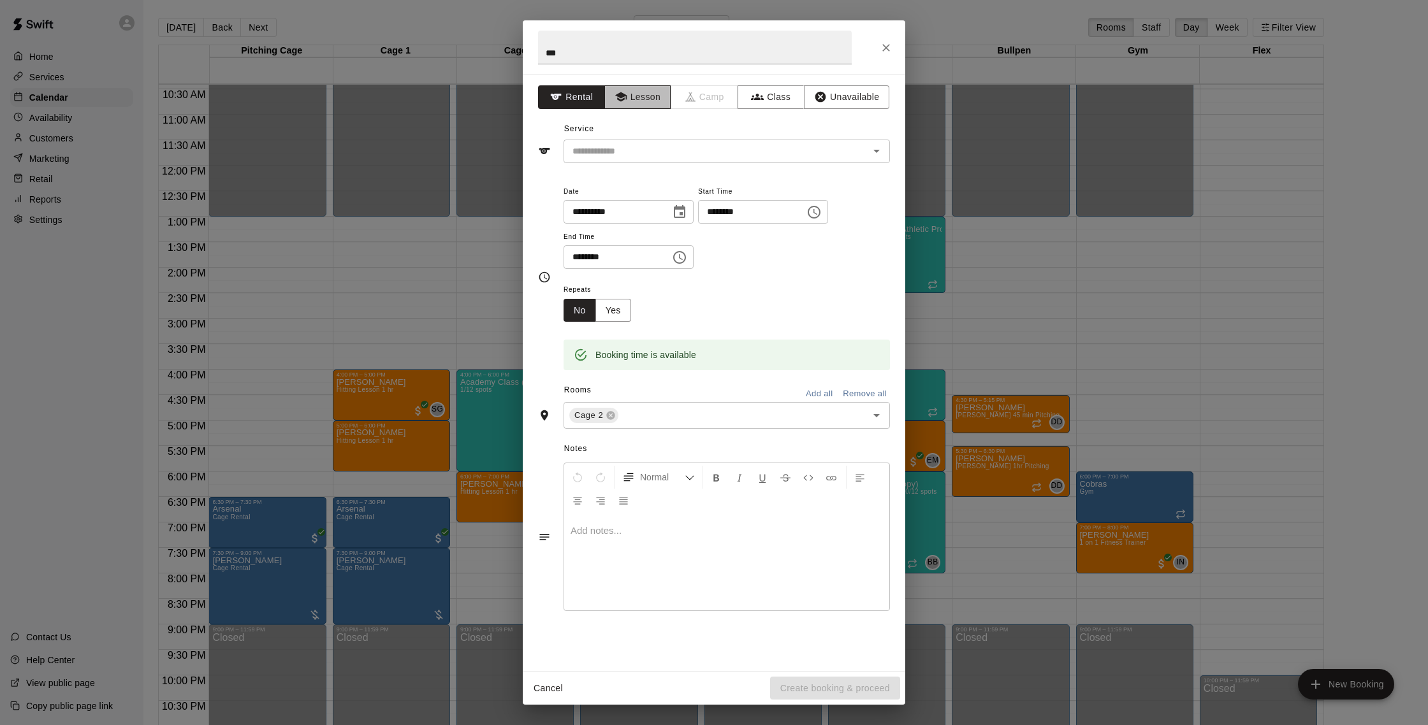
click at [634, 94] on button "Lesson" at bounding box center [637, 97] width 67 height 24
click at [637, 145] on input "text" at bounding box center [707, 151] width 281 height 16
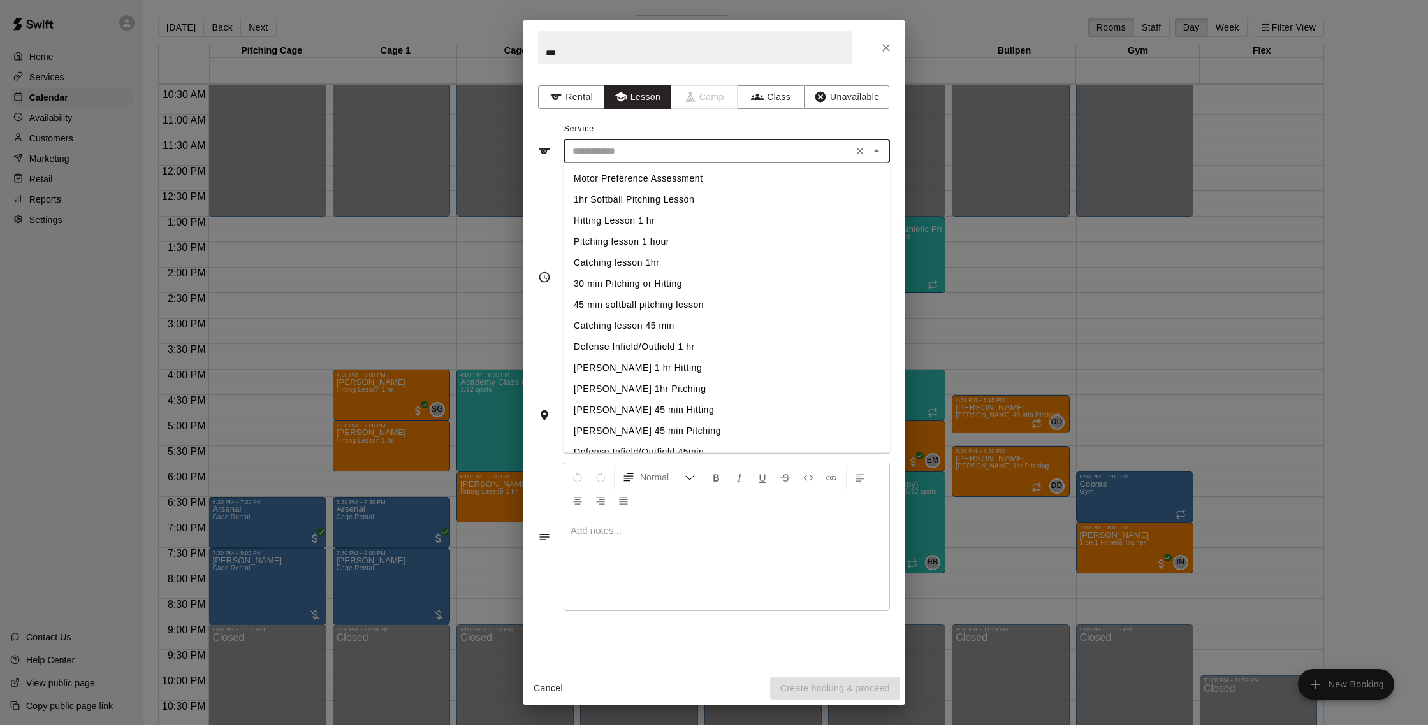
click at [651, 219] on li "Hitting Lesson 1 hr" at bounding box center [726, 220] width 326 height 21
type input "**********"
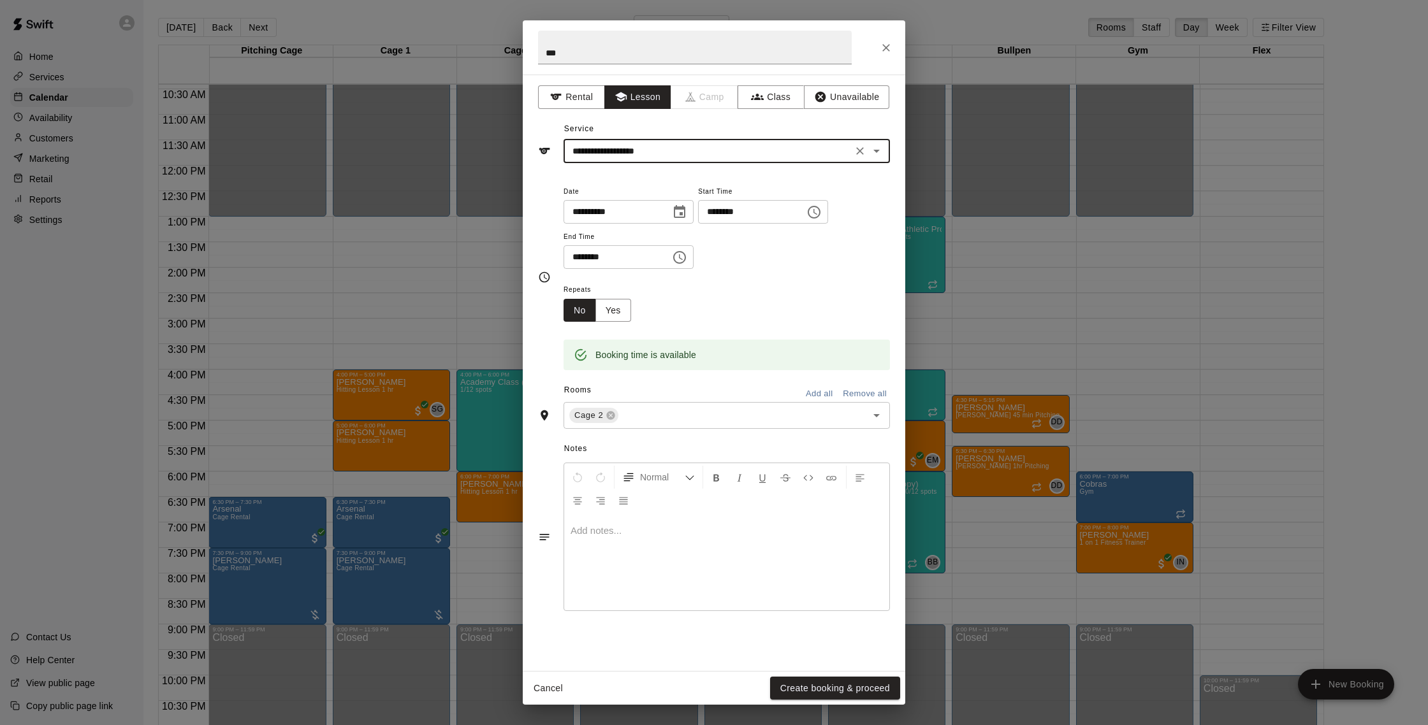
click at [857, 688] on button "Create booking & proceed" at bounding box center [835, 689] width 130 height 24
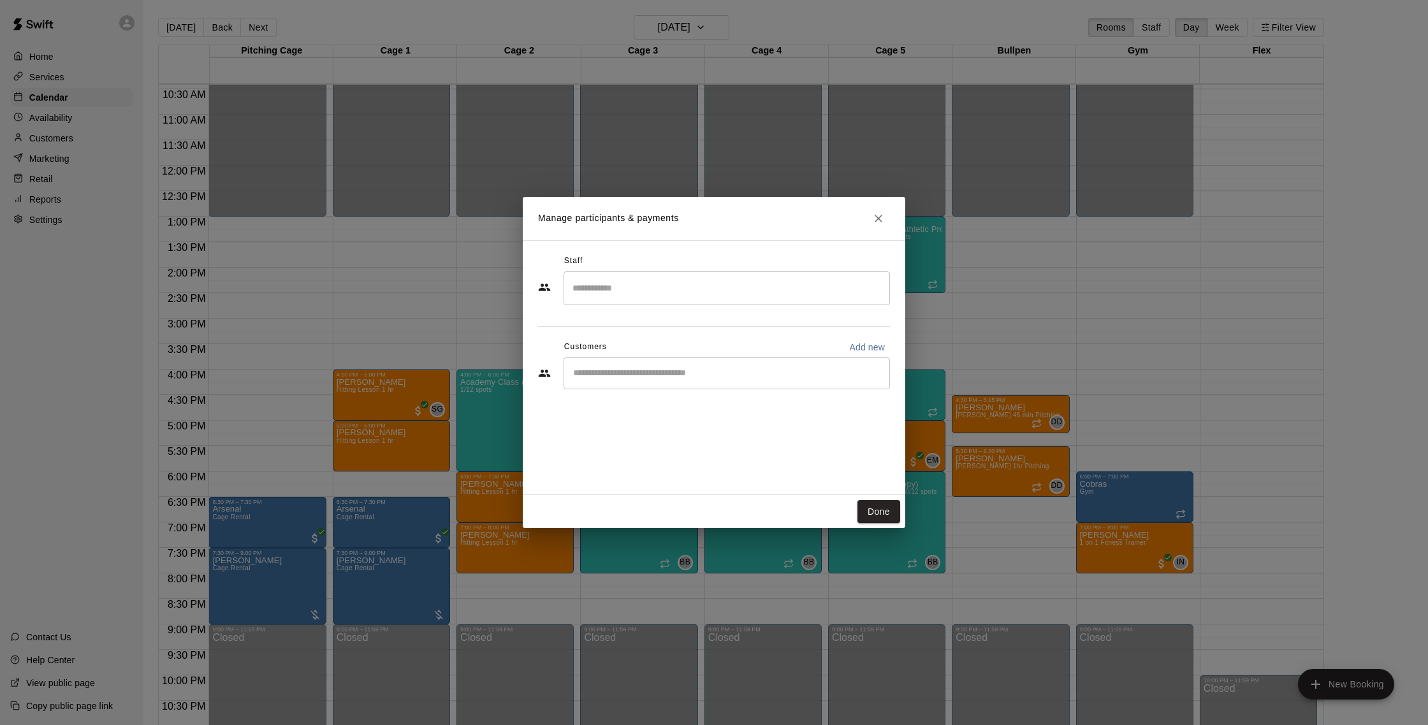
click at [626, 281] on input "Search staff" at bounding box center [726, 288] width 315 height 22
click at [663, 330] on div "Joe Ferro Instructor" at bounding box center [738, 331] width 284 height 25
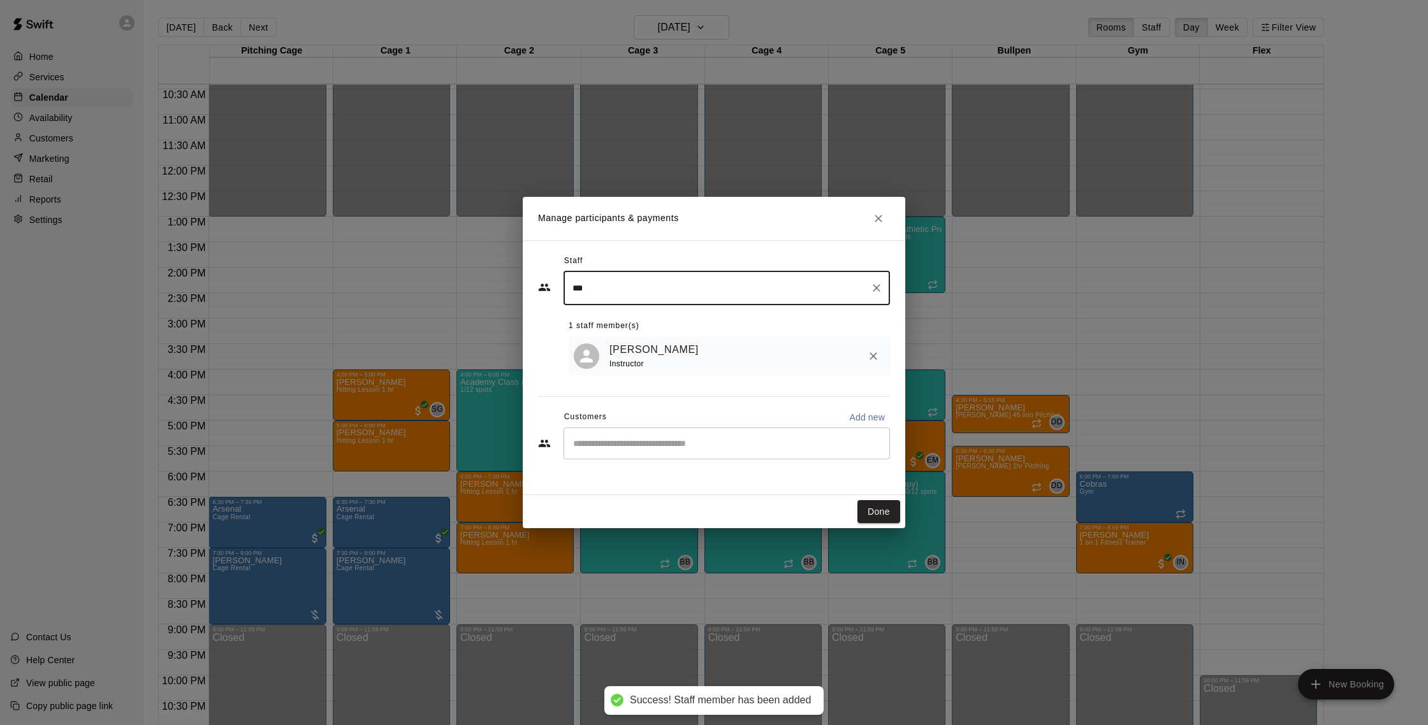
type input "***"
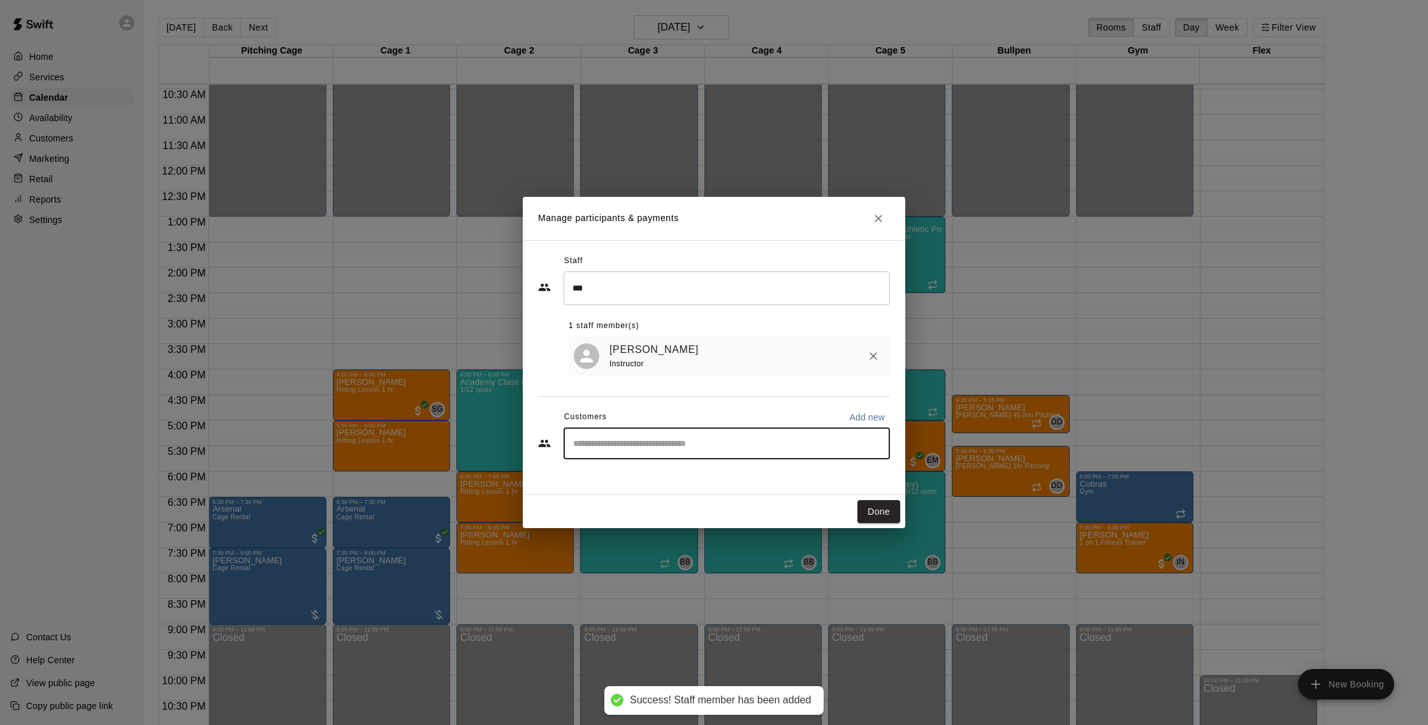
click at [646, 441] on input "Start typing to search customers..." at bounding box center [726, 443] width 315 height 13
type input "****"
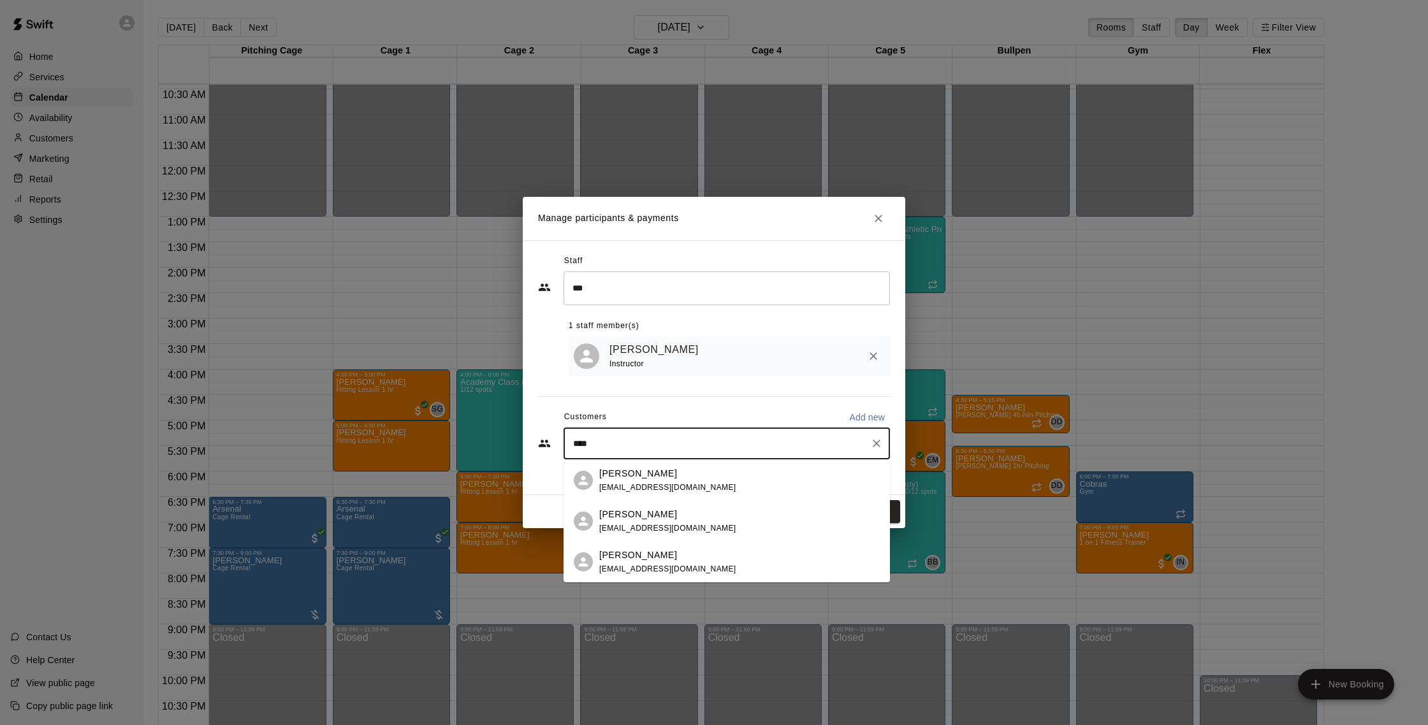
click at [658, 485] on span "tatiana@cctvagent.com" at bounding box center [667, 487] width 137 height 9
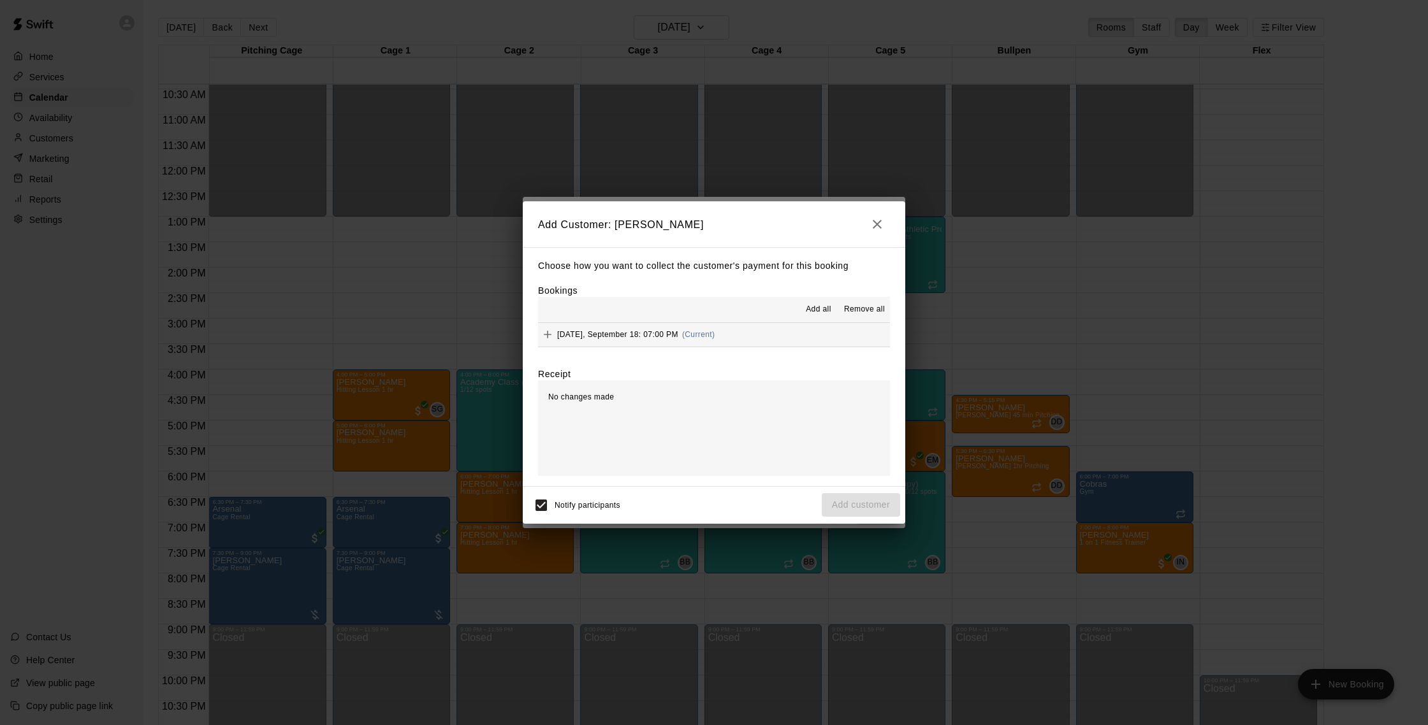
click at [756, 333] on button "Thursday, September 18: 07:00 PM (Current)" at bounding box center [714, 335] width 352 height 24
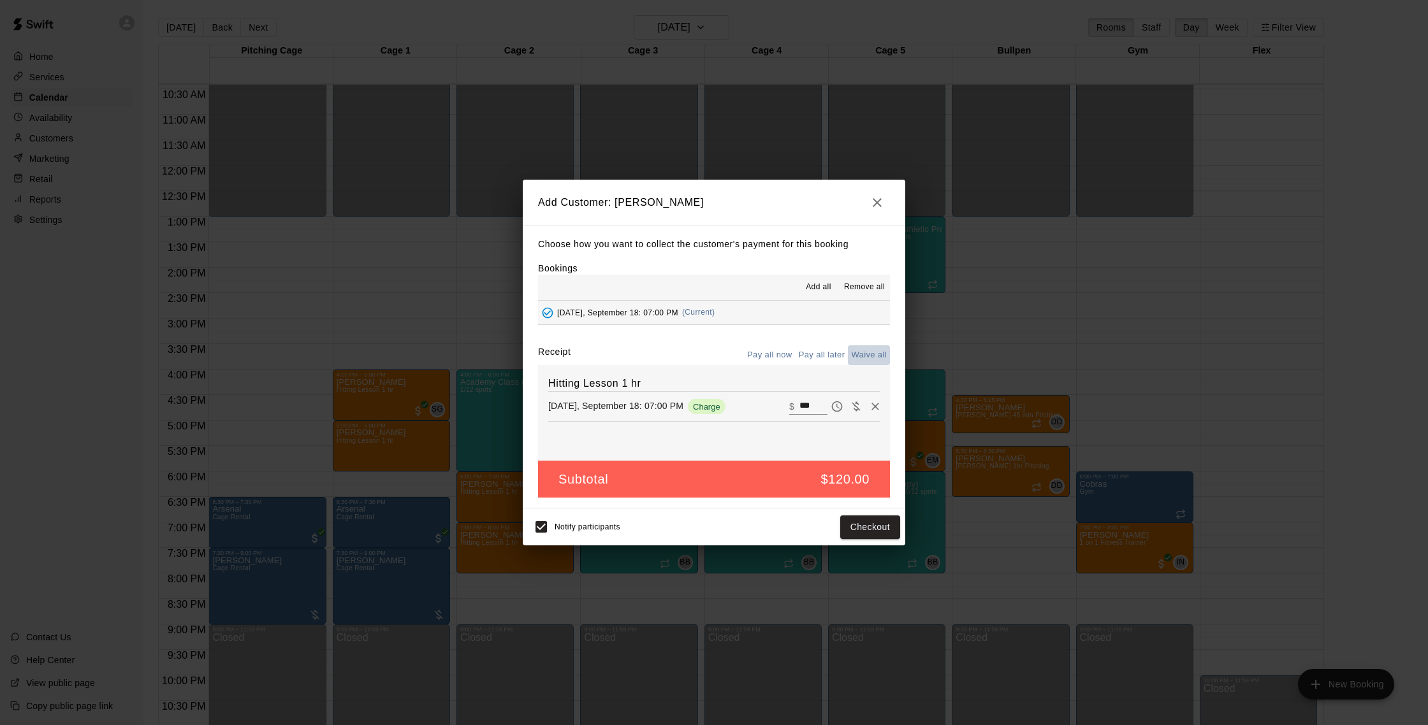
click at [858, 357] on button "Waive all" at bounding box center [869, 355] width 42 height 20
type input "*"
click at [865, 524] on button "Add customer" at bounding box center [861, 528] width 78 height 24
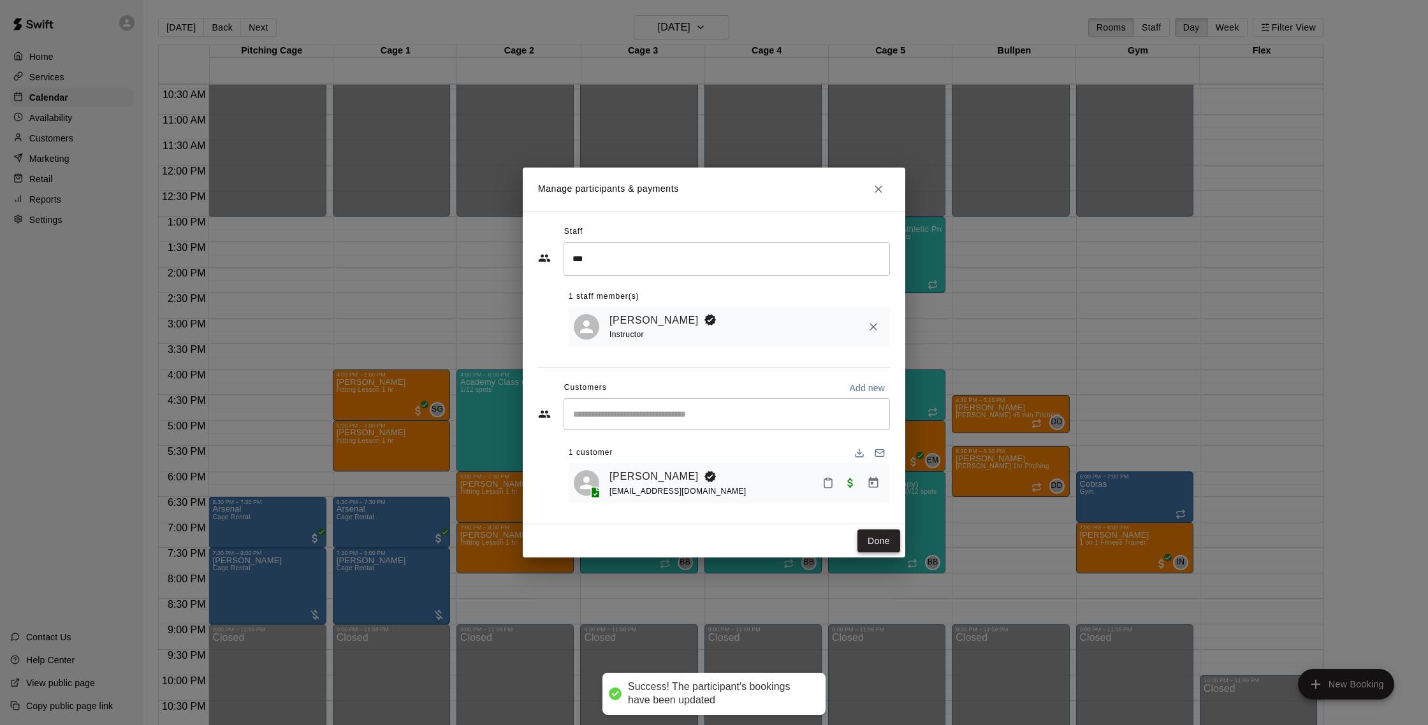
click at [874, 544] on button "Done" at bounding box center [878, 542] width 43 height 24
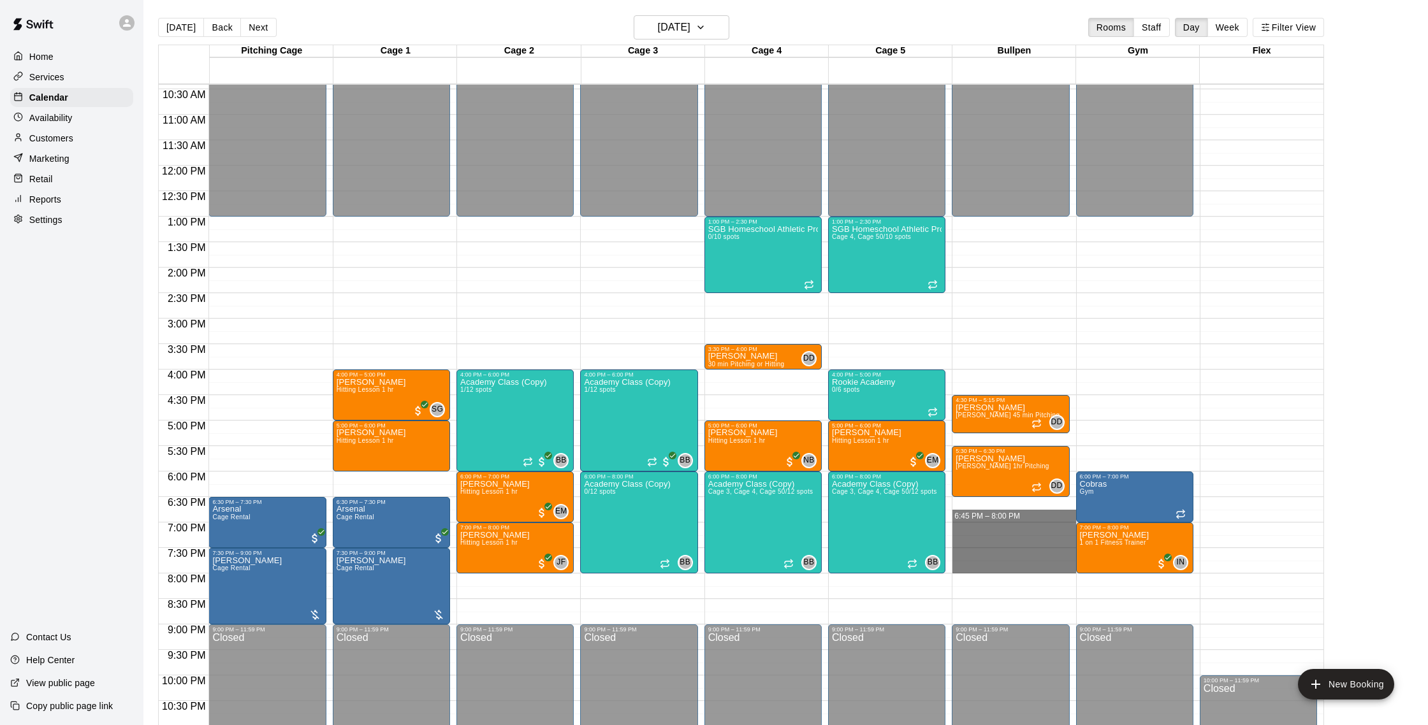
drag, startPoint x: 982, startPoint y: 504, endPoint x: 984, endPoint y: 562, distance: 58.1
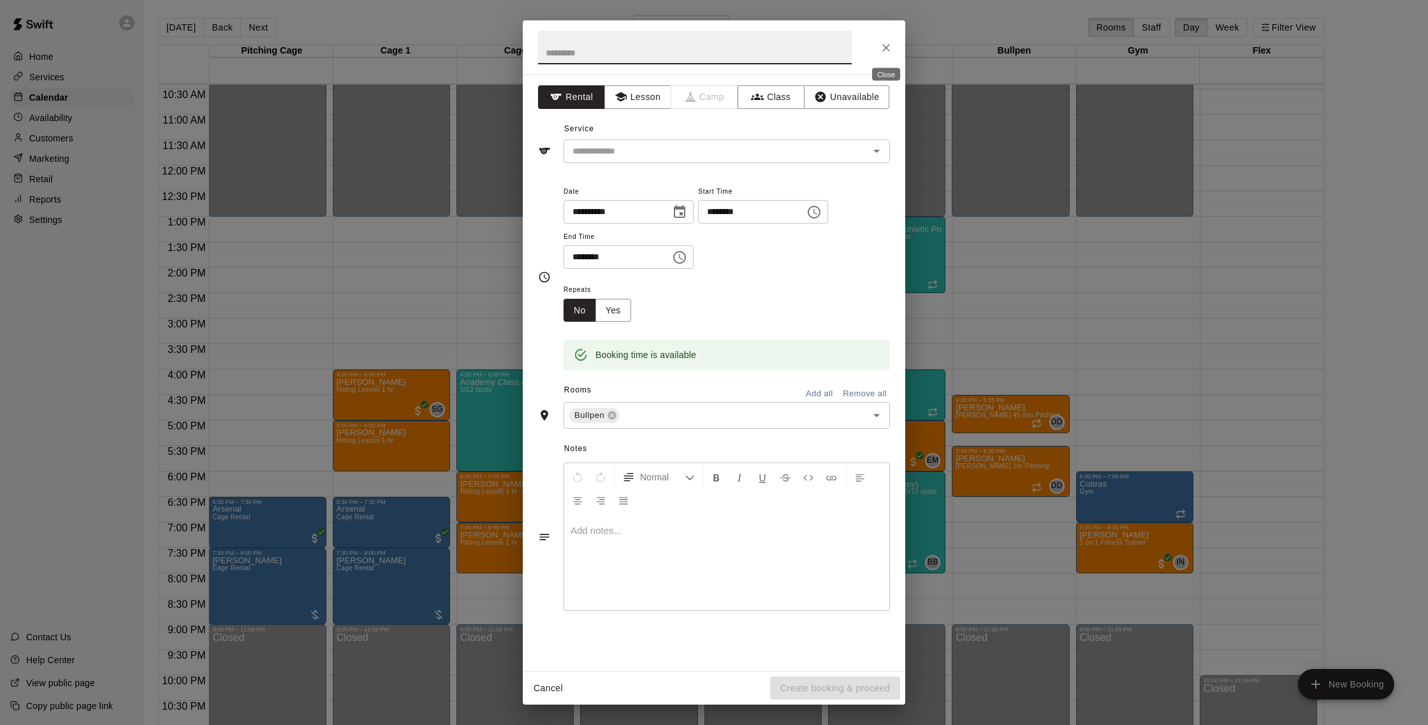
click at [890, 50] on icon "Close" at bounding box center [886, 47] width 13 height 13
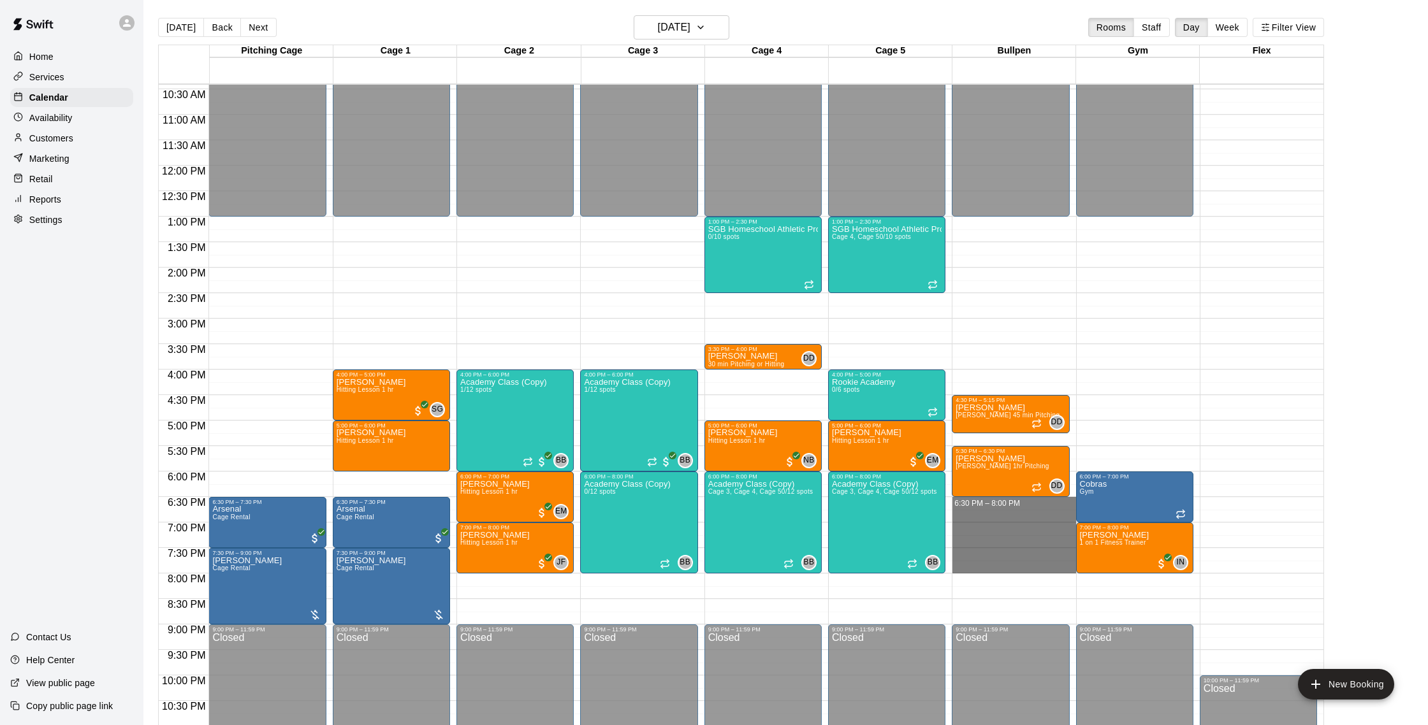
drag, startPoint x: 967, startPoint y: 501, endPoint x: 978, endPoint y: 569, distance: 68.5
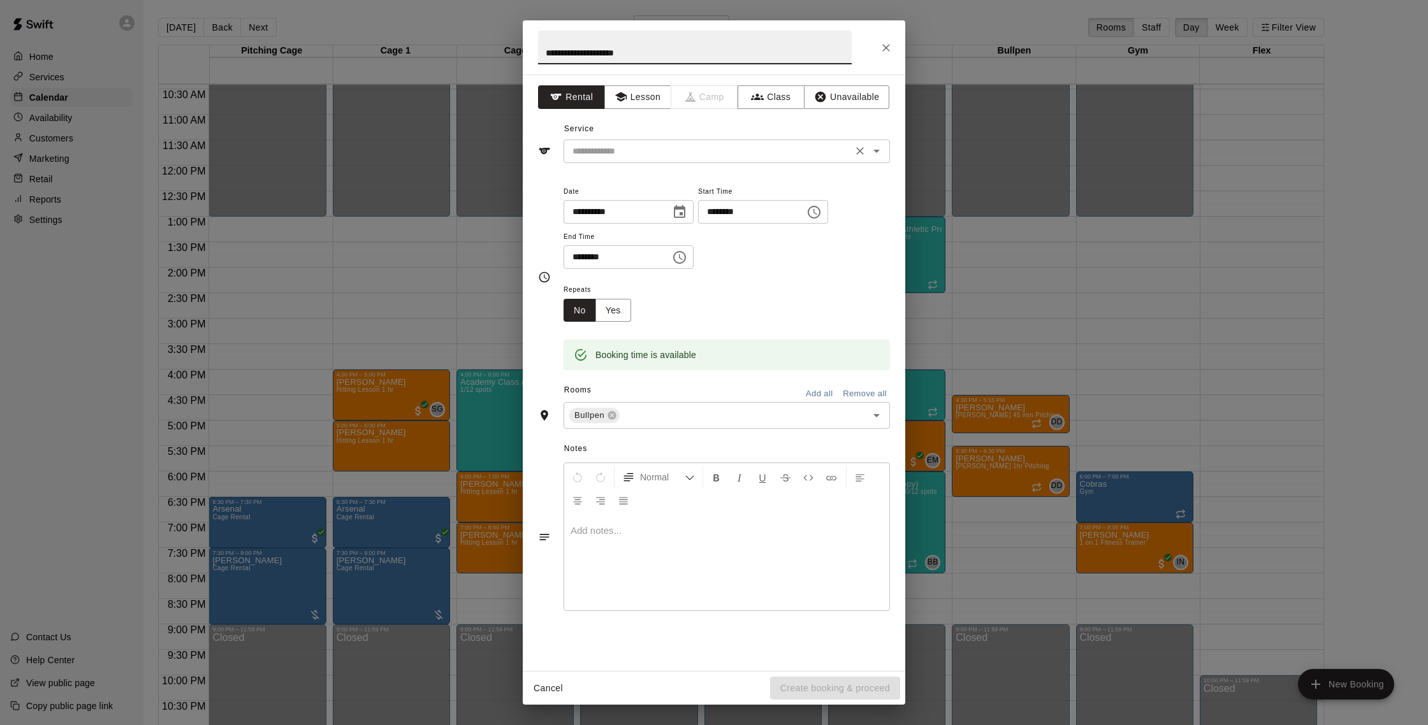
click at [734, 142] on div "​" at bounding box center [726, 152] width 326 height 24
type input "**********"
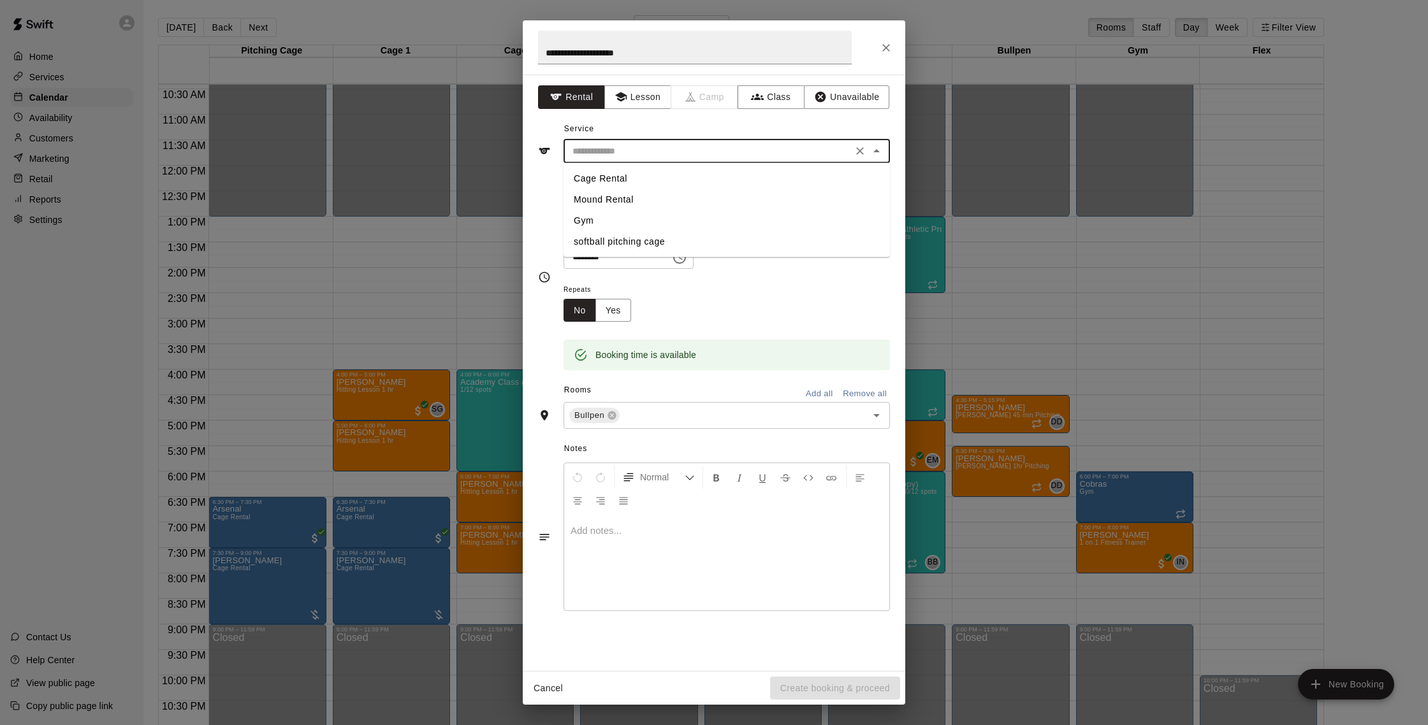
click at [651, 177] on li "Cage Rental" at bounding box center [726, 178] width 326 height 21
type input "**********"
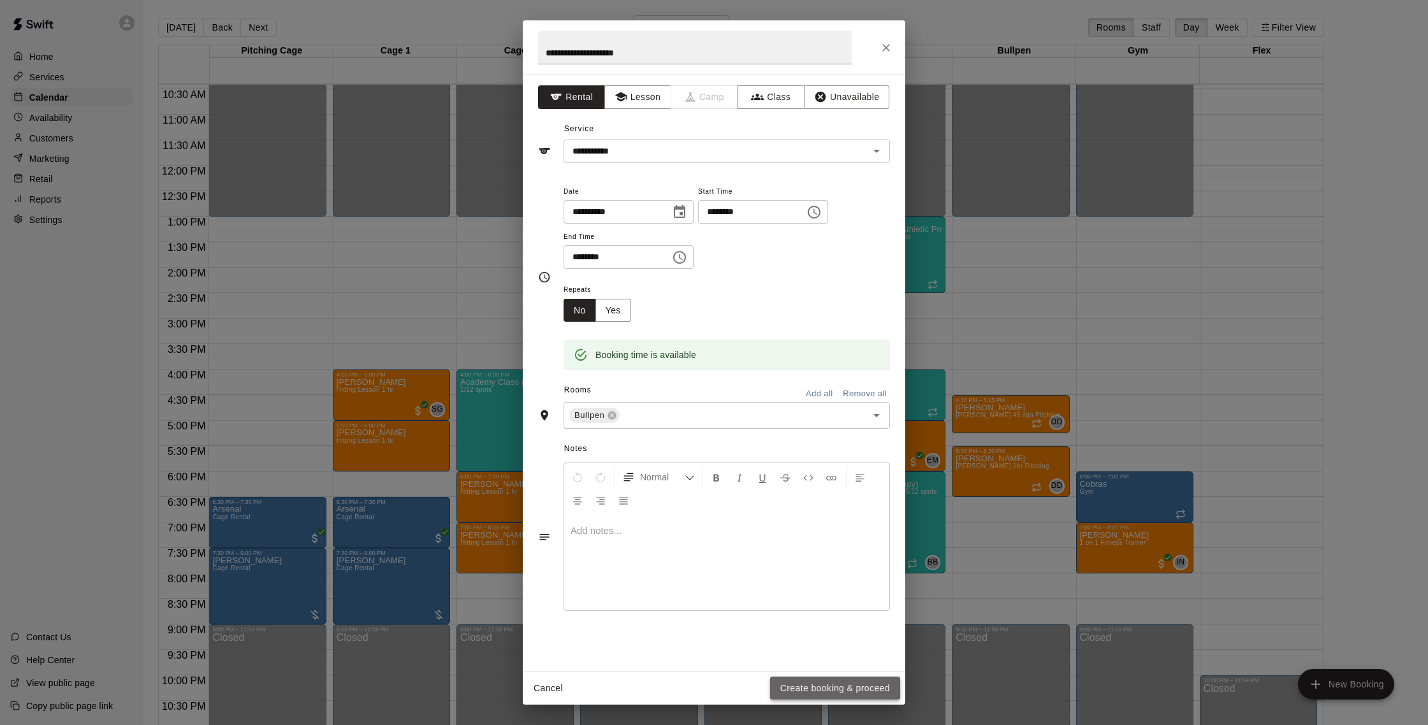
click at [862, 681] on button "Create booking & proceed" at bounding box center [835, 689] width 130 height 24
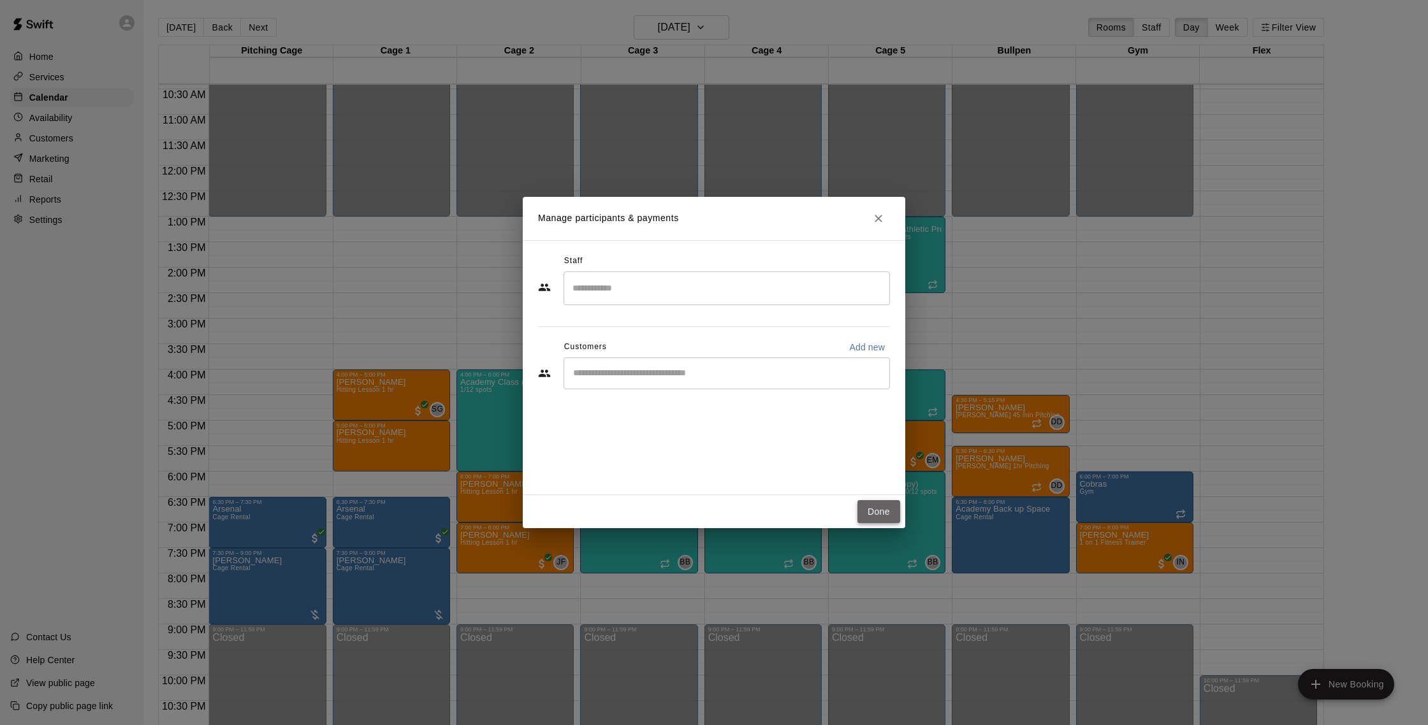
click at [885, 512] on button "Done" at bounding box center [878, 512] width 43 height 24
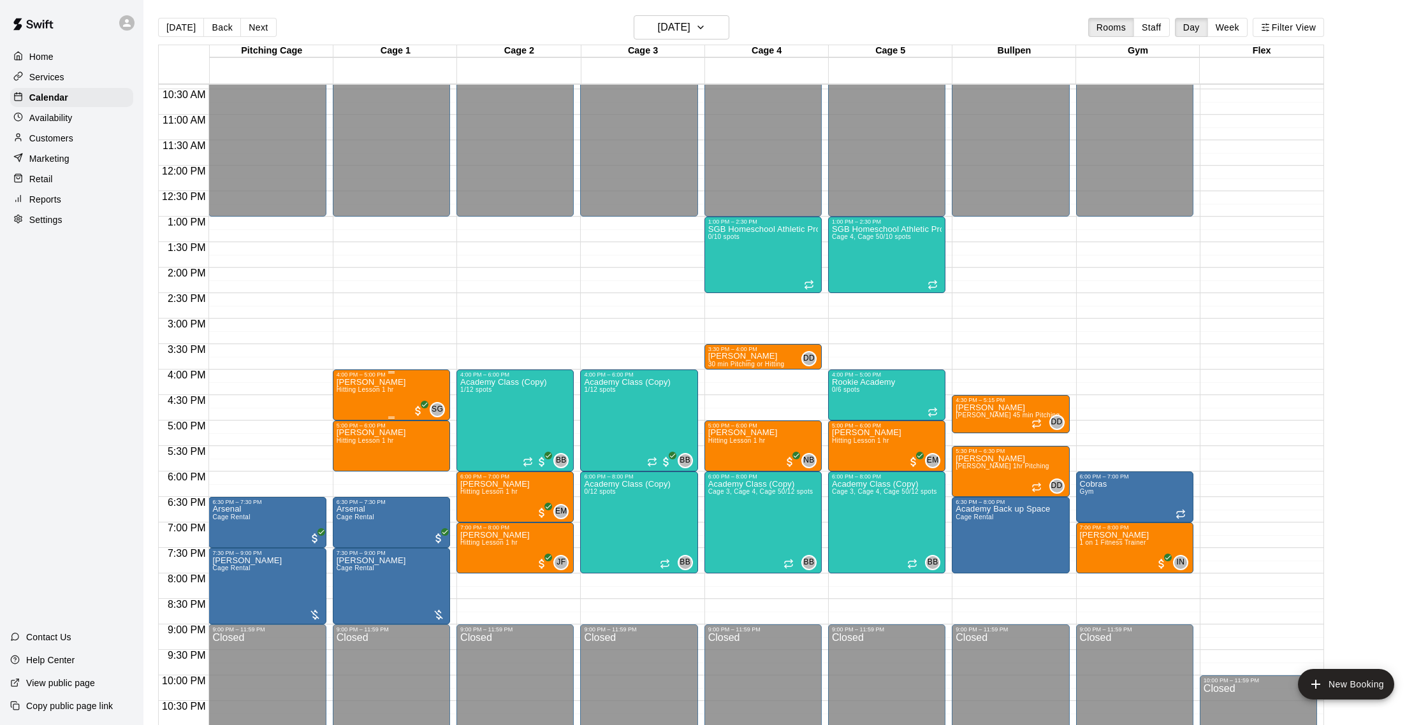
click at [377, 391] on span "Hitting Lesson 1 hr" at bounding box center [365, 389] width 57 height 7
click at [348, 435] on img "edit" at bounding box center [349, 430] width 15 height 15
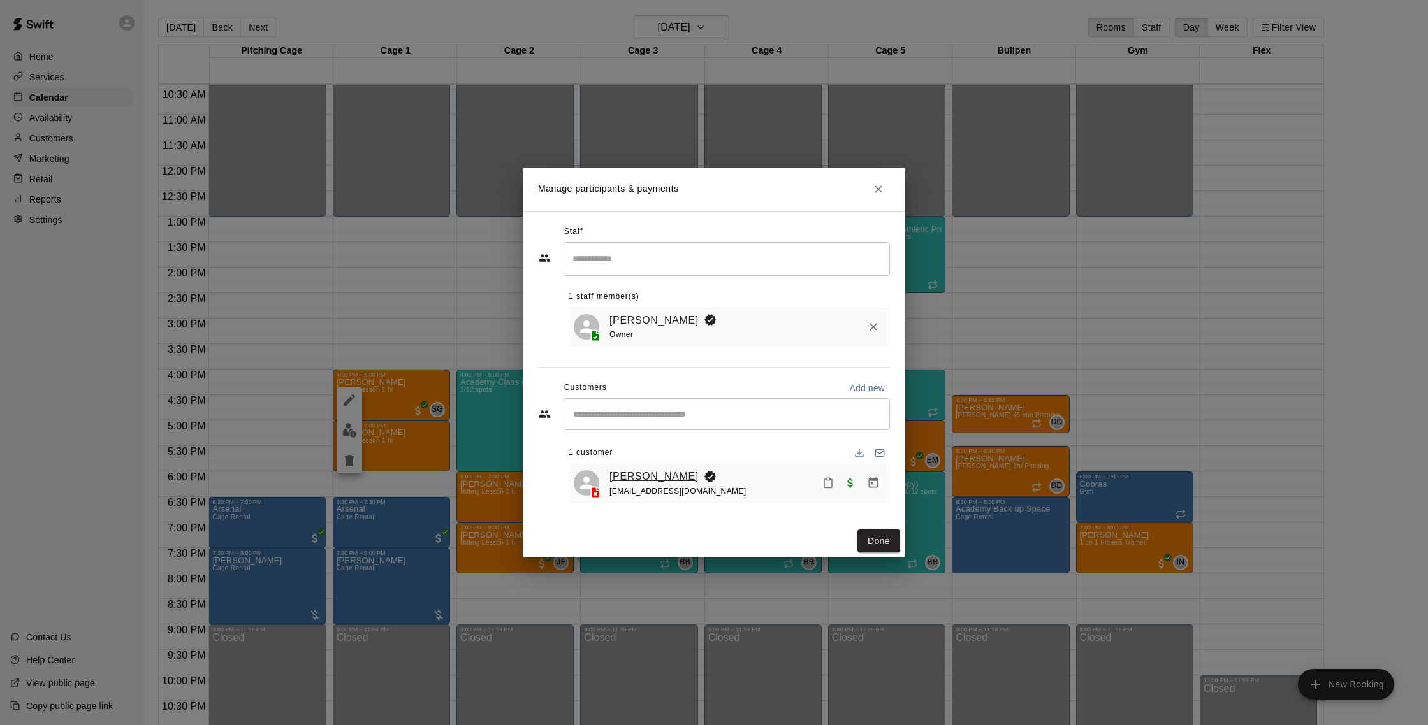
click at [648, 480] on link "[PERSON_NAME]" at bounding box center [653, 476] width 89 height 17
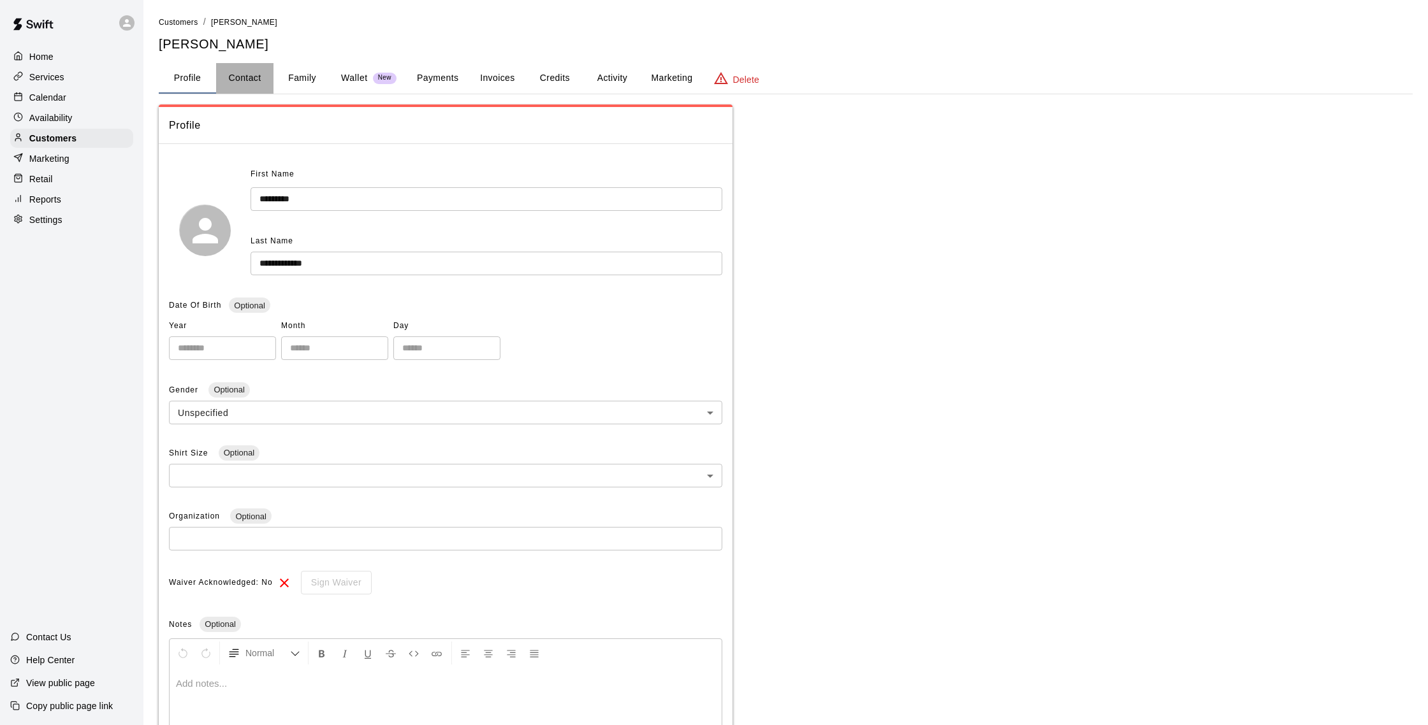
click at [241, 82] on button "Contact" at bounding box center [244, 78] width 57 height 31
select select "**"
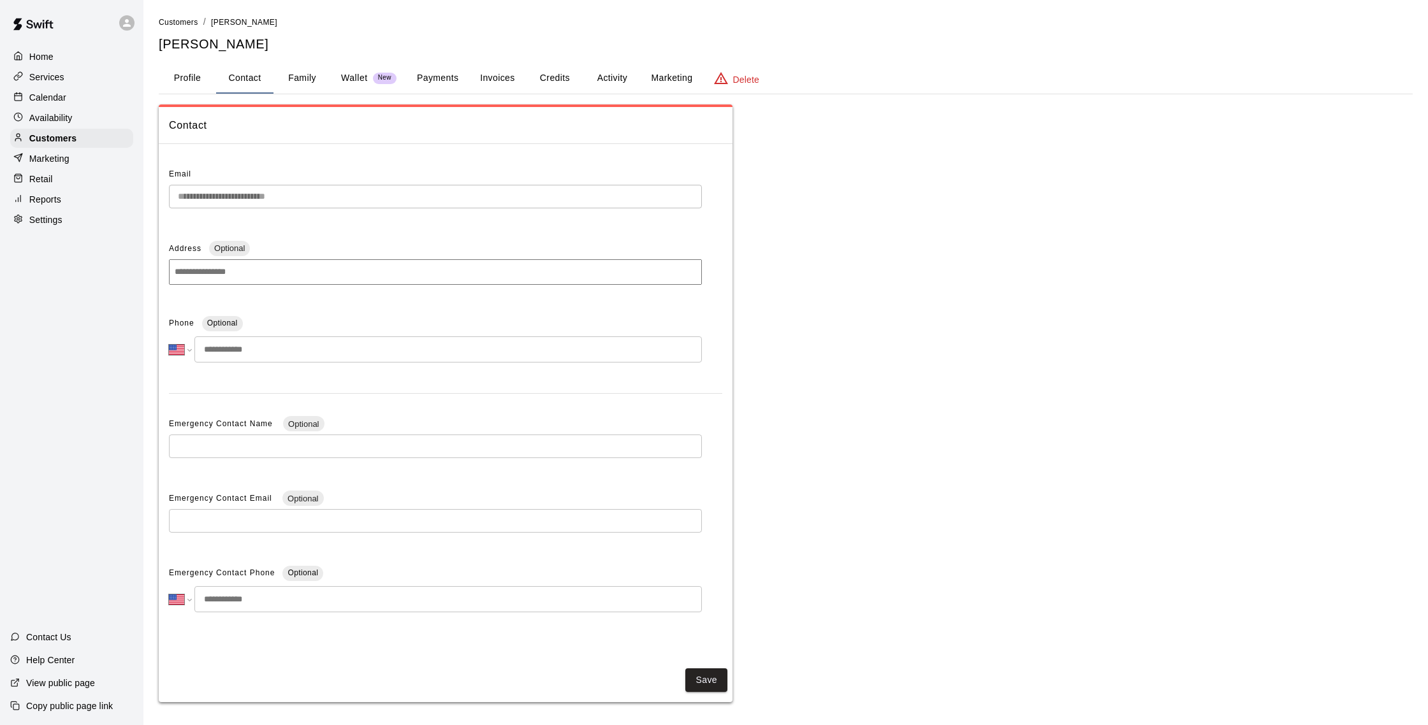
click at [61, 101] on p "Calendar" at bounding box center [47, 97] width 37 height 13
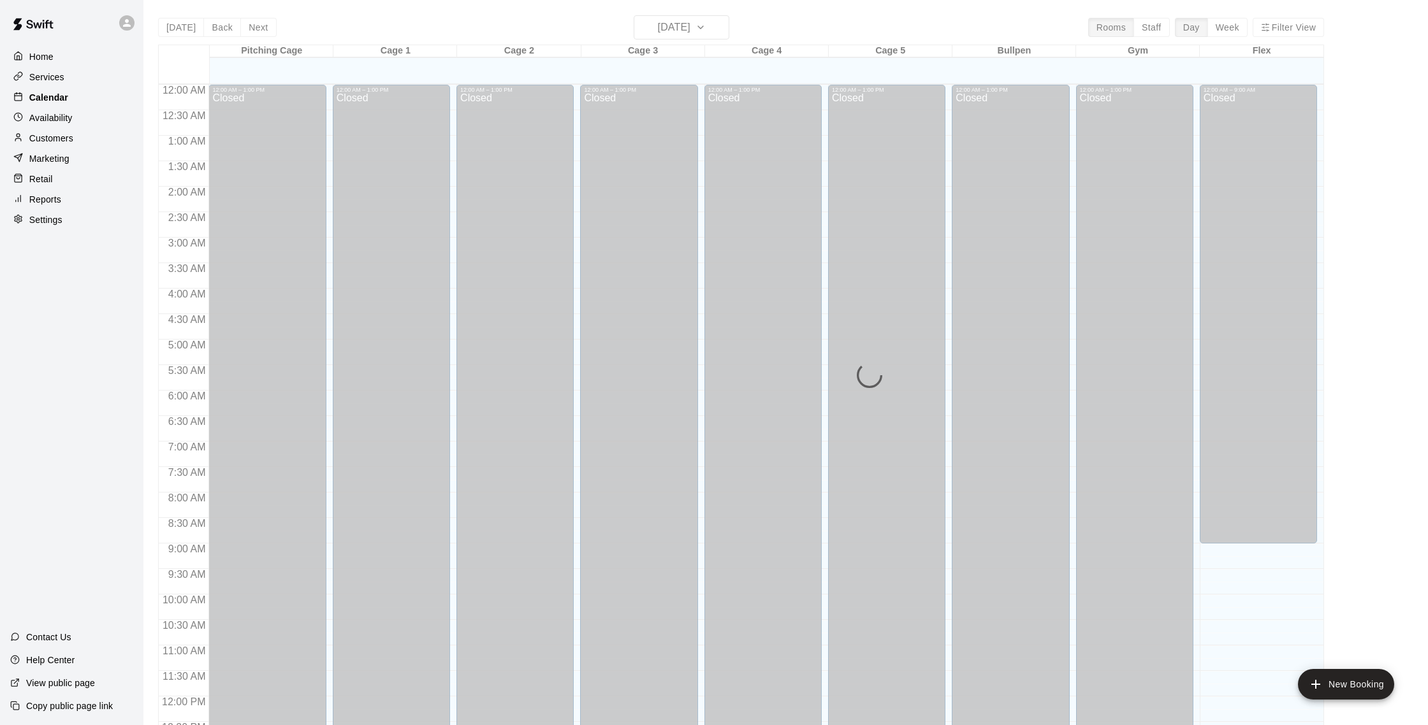
scroll to position [531, 0]
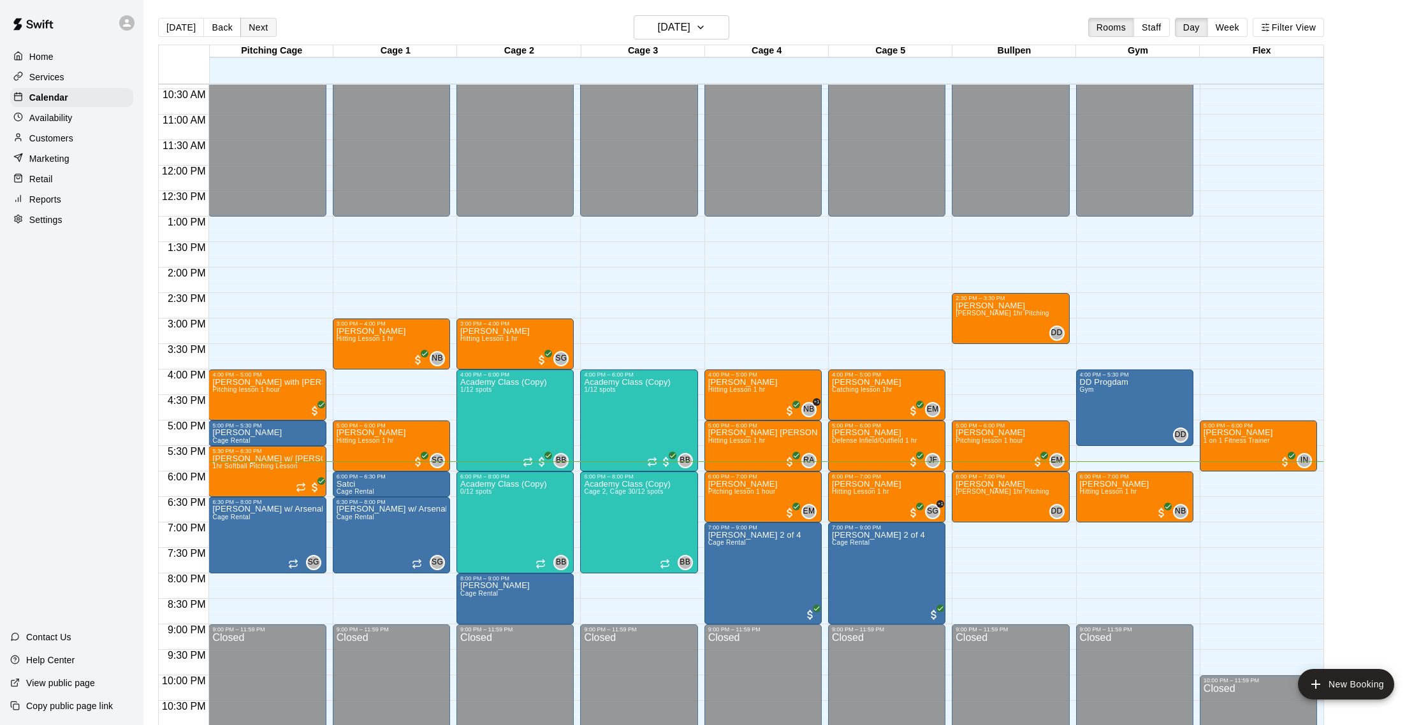
click at [244, 27] on button "Next" at bounding box center [258, 27] width 36 height 19
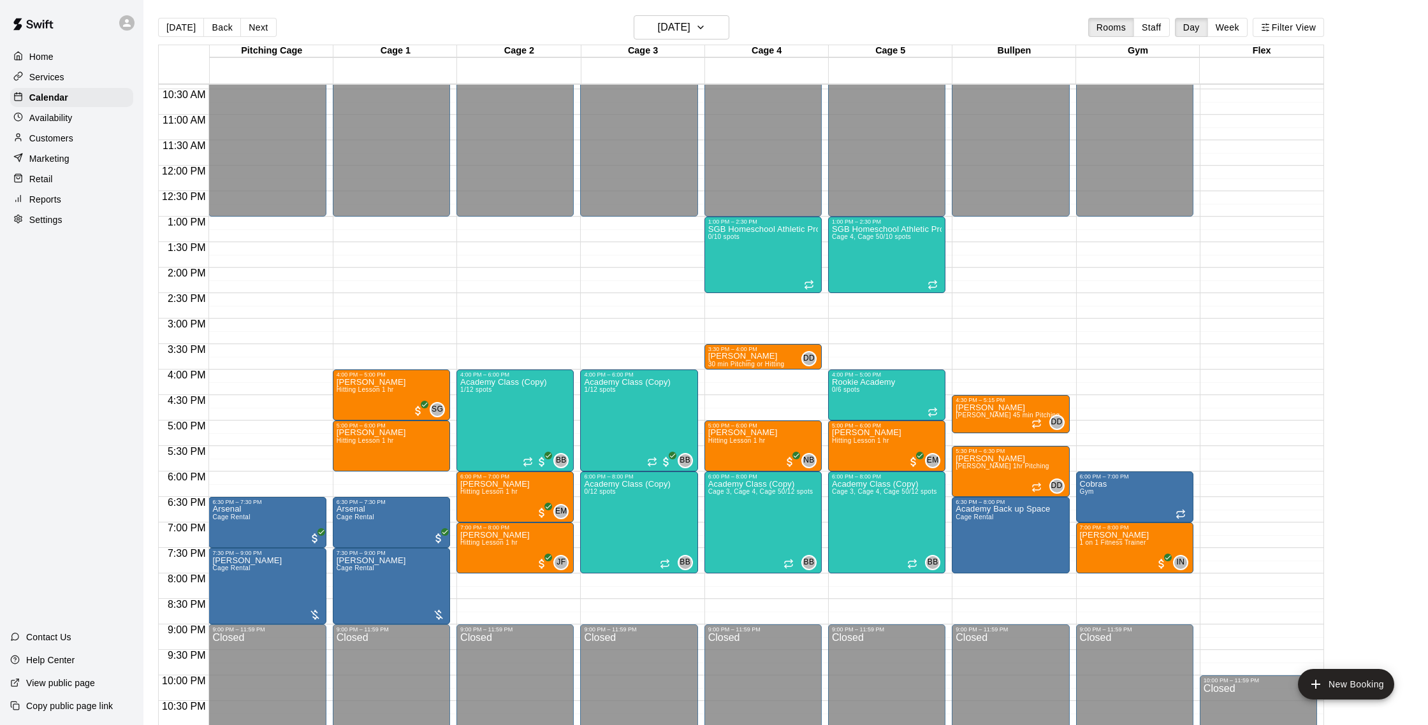
click at [215, 29] on button "Back" at bounding box center [222, 27] width 38 height 19
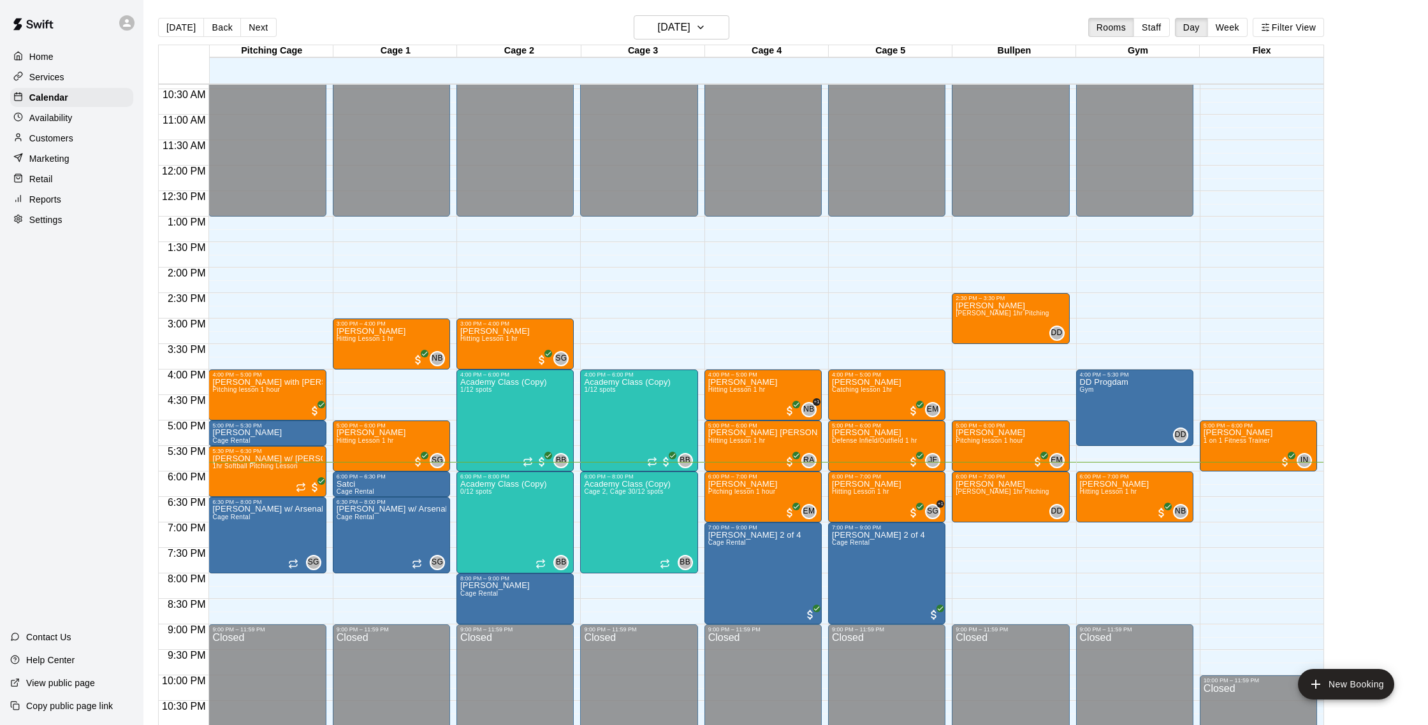
click at [86, 134] on div "Customers" at bounding box center [71, 138] width 123 height 19
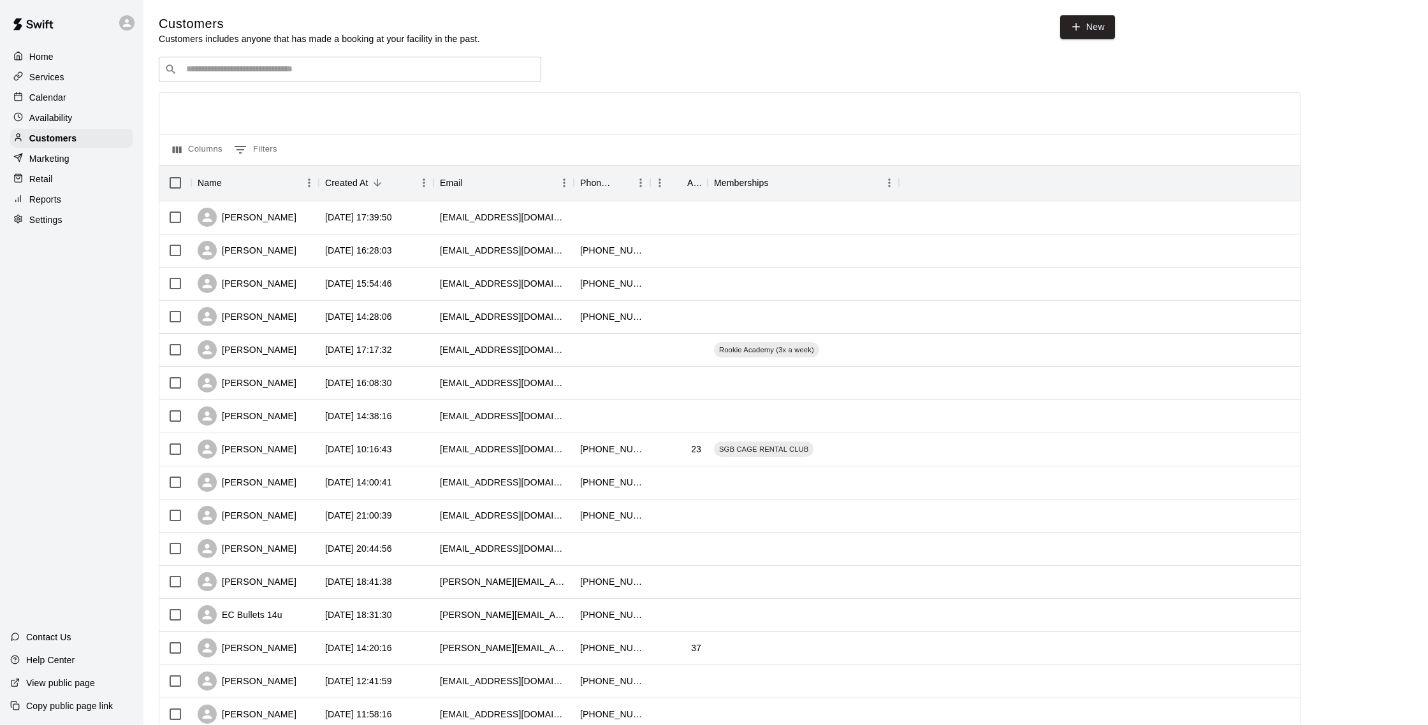
click at [52, 97] on p "Calendar" at bounding box center [47, 97] width 37 height 13
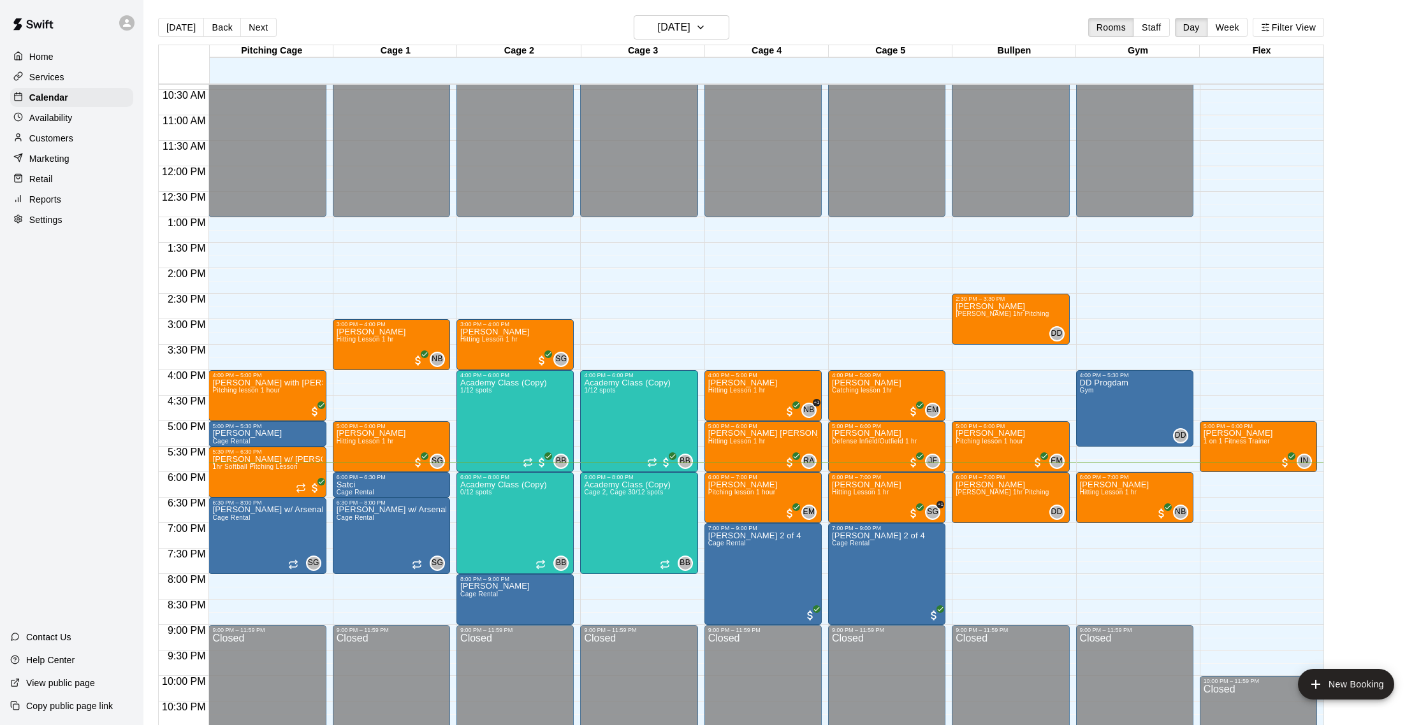
scroll to position [527, 0]
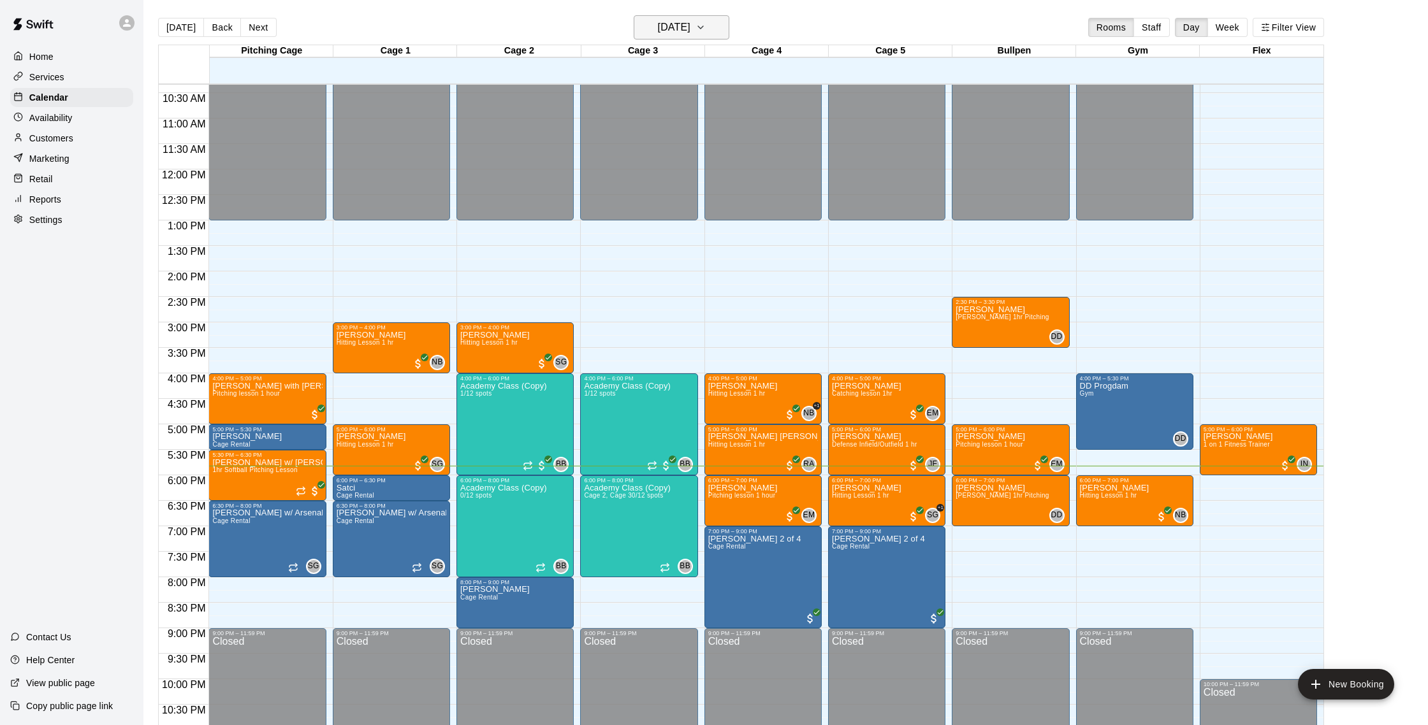
click at [700, 18] on button "[DATE]" at bounding box center [682, 27] width 96 height 24
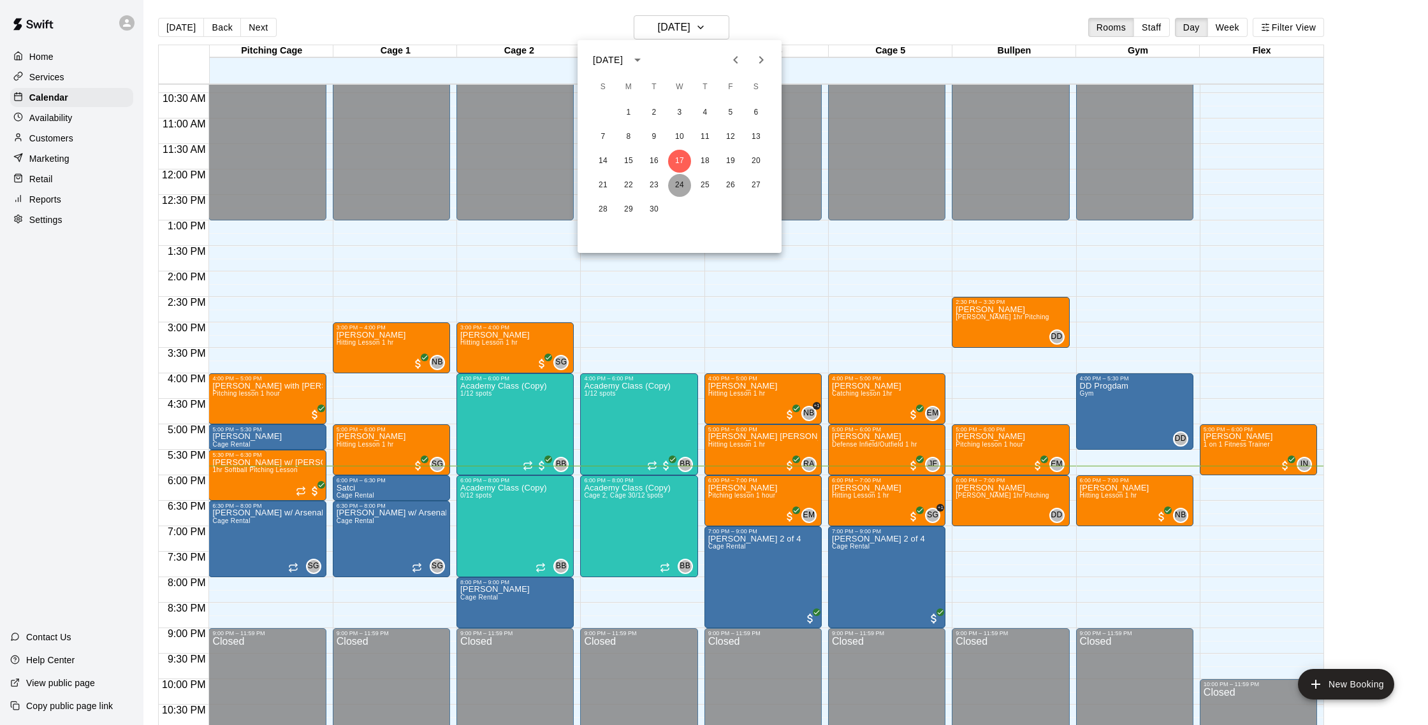
drag, startPoint x: 683, startPoint y: 184, endPoint x: 667, endPoint y: 173, distance: 18.7
click at [683, 184] on button "24" at bounding box center [679, 185] width 23 height 23
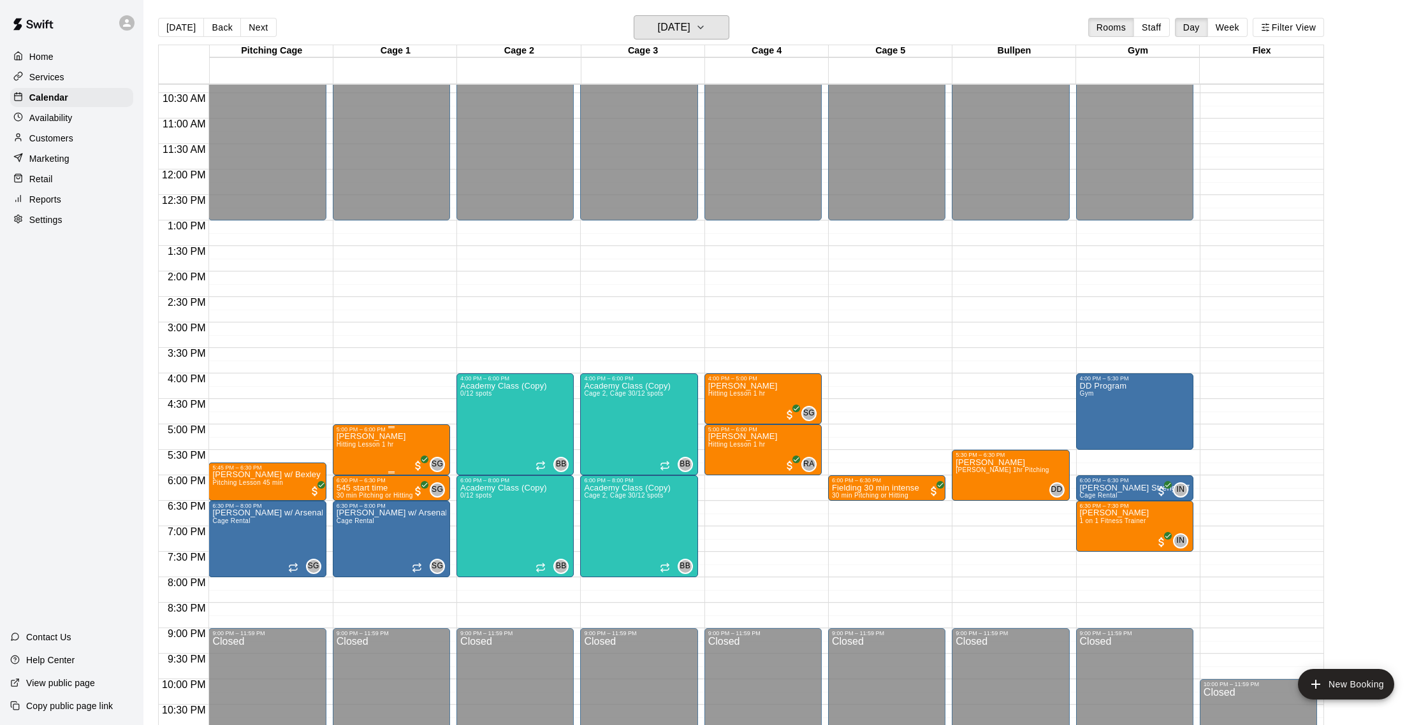
scroll to position [526, 0]
click at [376, 489] on p "545 start time" at bounding box center [375, 489] width 76 height 0
click at [349, 532] on img "edit" at bounding box center [349, 532] width 15 height 15
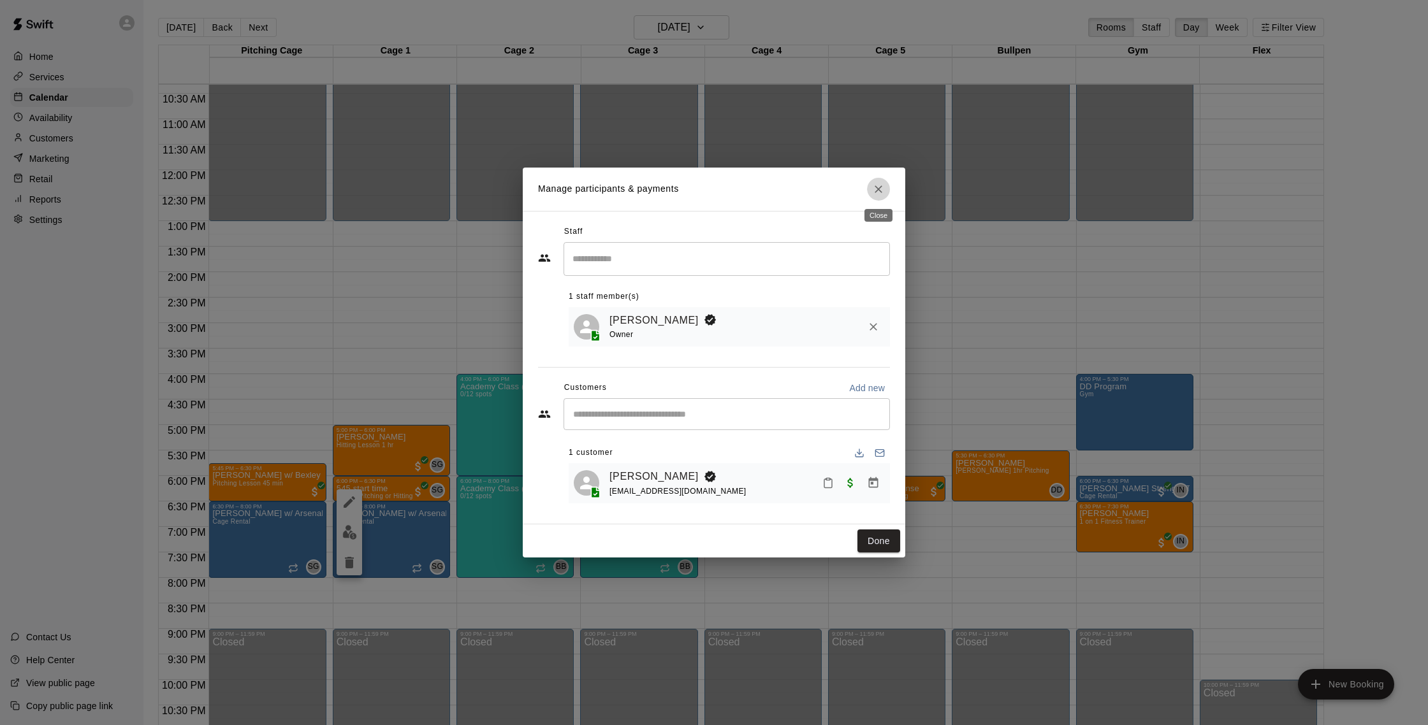
click at [881, 189] on icon "Close" at bounding box center [878, 189] width 13 height 13
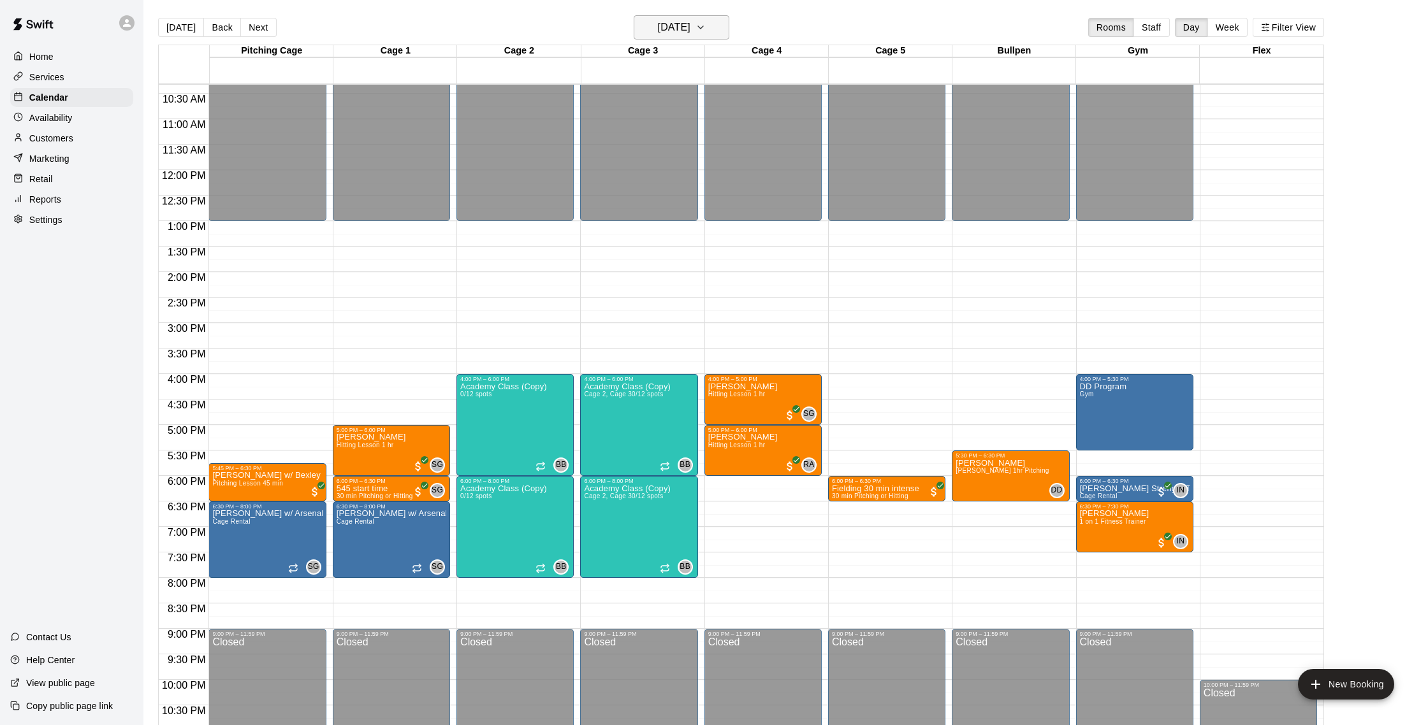
click at [690, 22] on h6 "Wednesday Sep 24" at bounding box center [674, 27] width 33 height 18
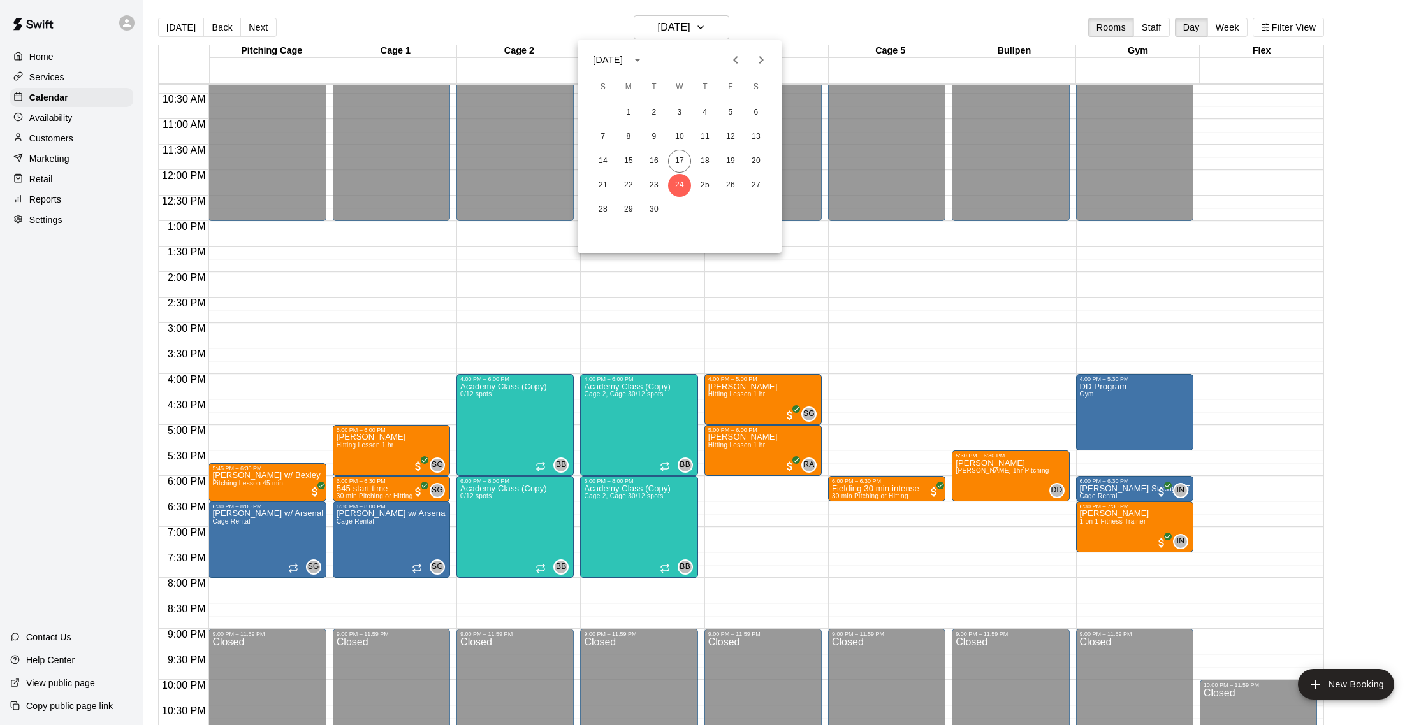
click at [430, 352] on div at bounding box center [714, 362] width 1428 height 725
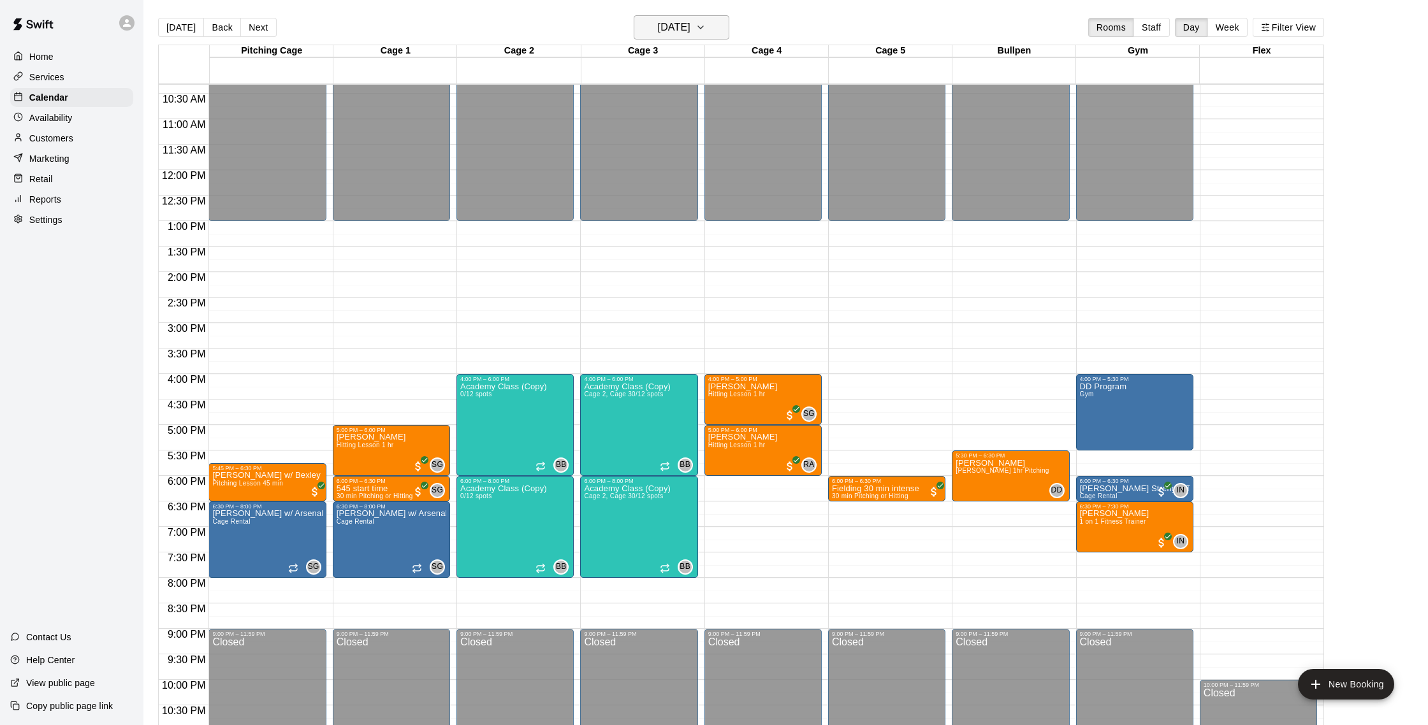
scroll to position [569, 0]
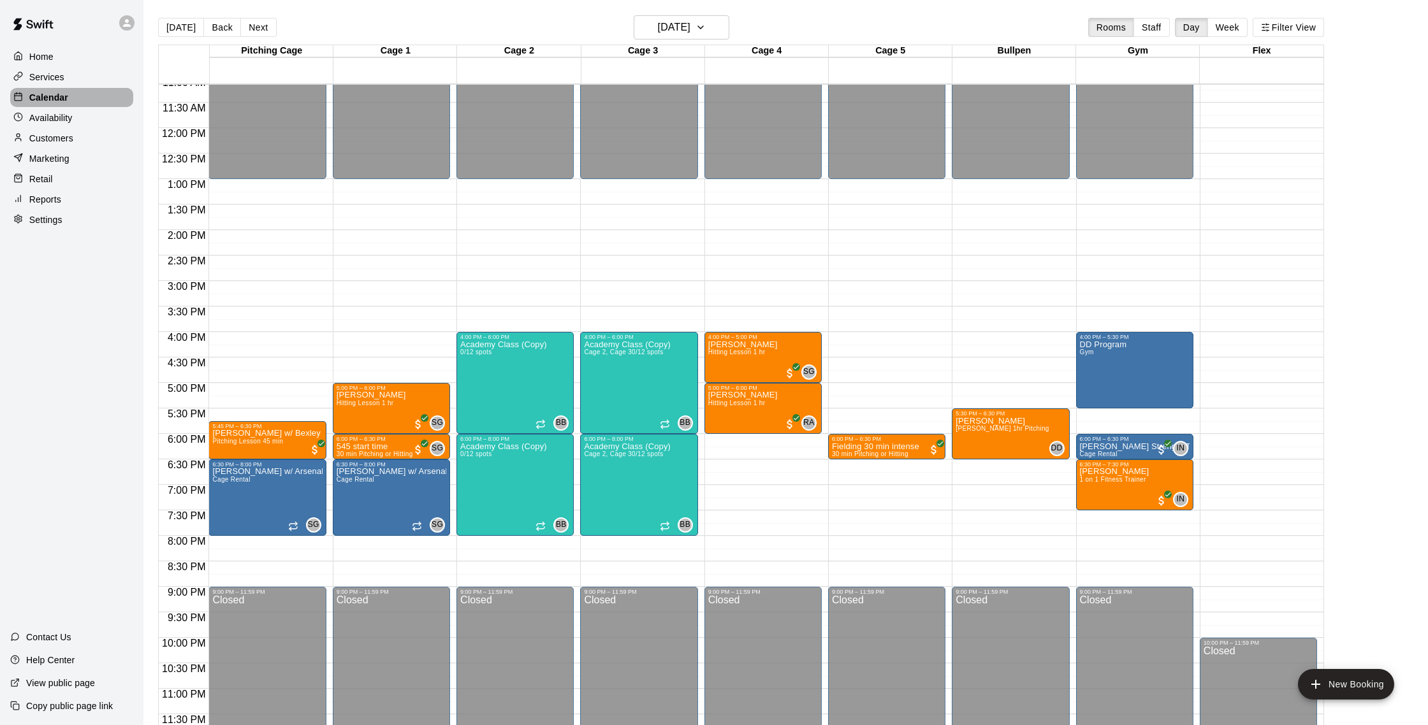
click at [57, 98] on p "Calendar" at bounding box center [48, 97] width 39 height 13
click at [179, 29] on button "[DATE]" at bounding box center [181, 27] width 46 height 19
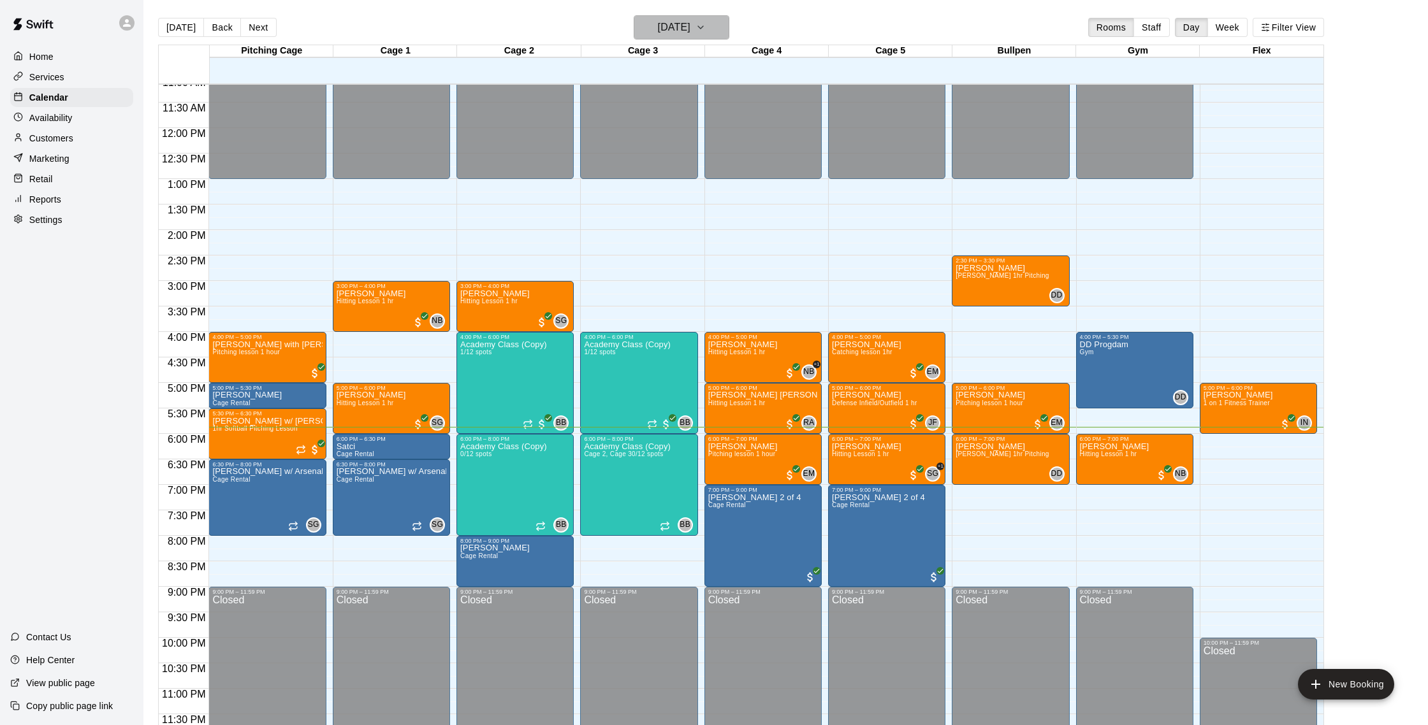
click at [681, 25] on h6 "[DATE]" at bounding box center [674, 27] width 33 height 18
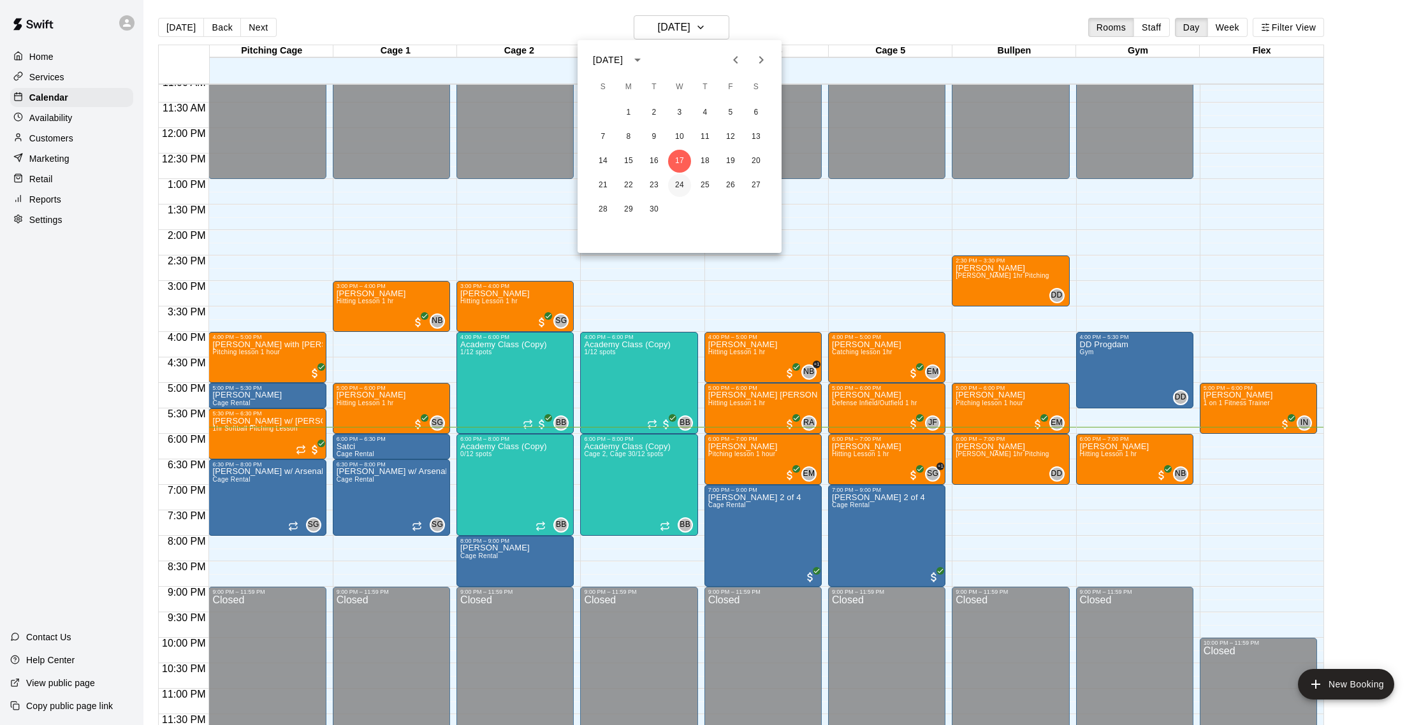
click at [679, 186] on button "24" at bounding box center [679, 185] width 23 height 23
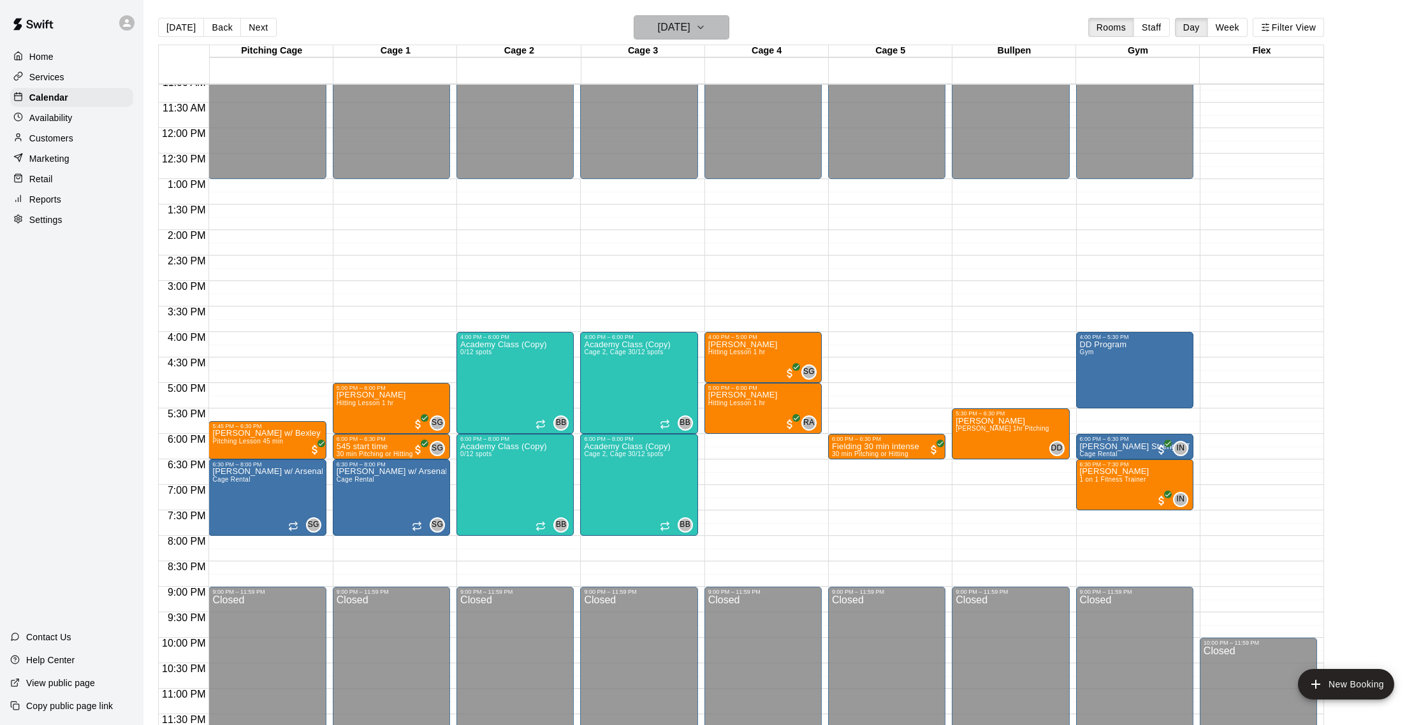
click at [658, 20] on h6 "Wednesday Sep 24" at bounding box center [674, 27] width 33 height 18
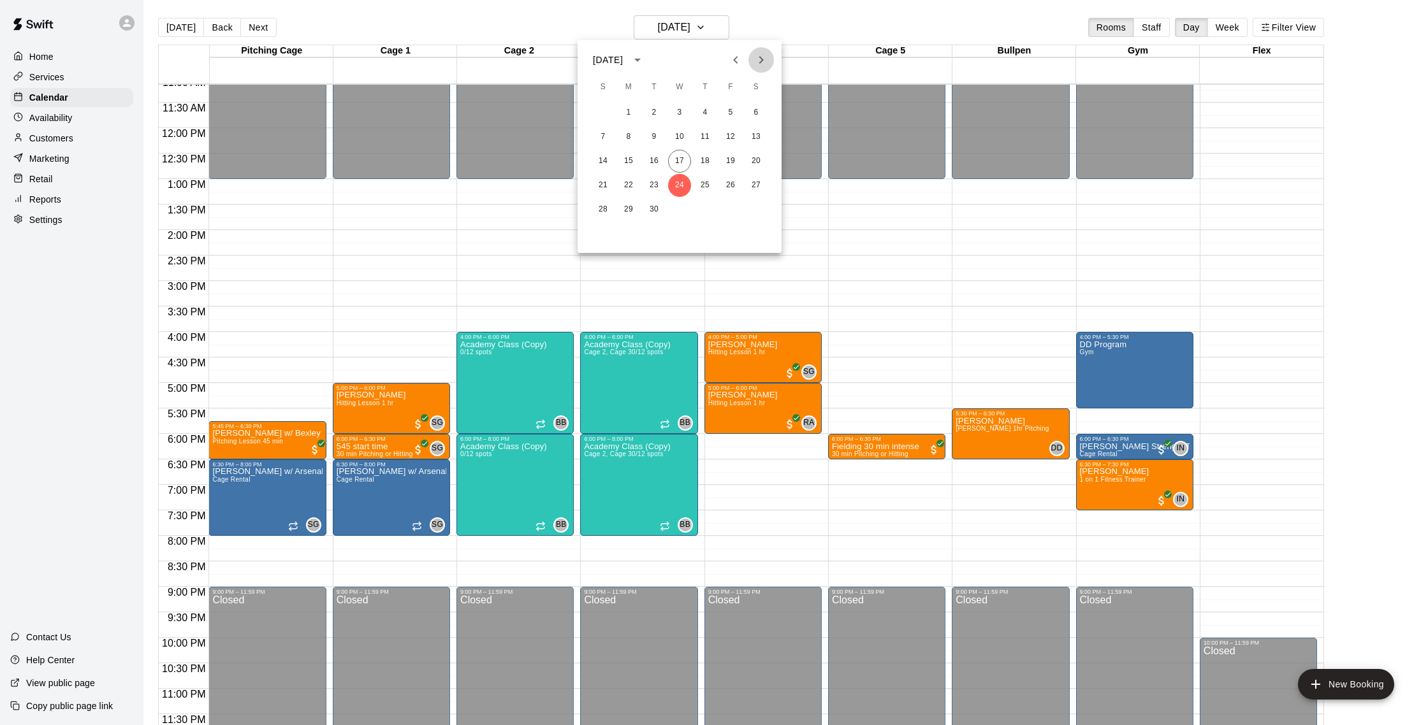
click at [769, 63] on button "Next month" at bounding box center [760, 59] width 25 height 25
click at [676, 113] on button "1" at bounding box center [679, 112] width 23 height 23
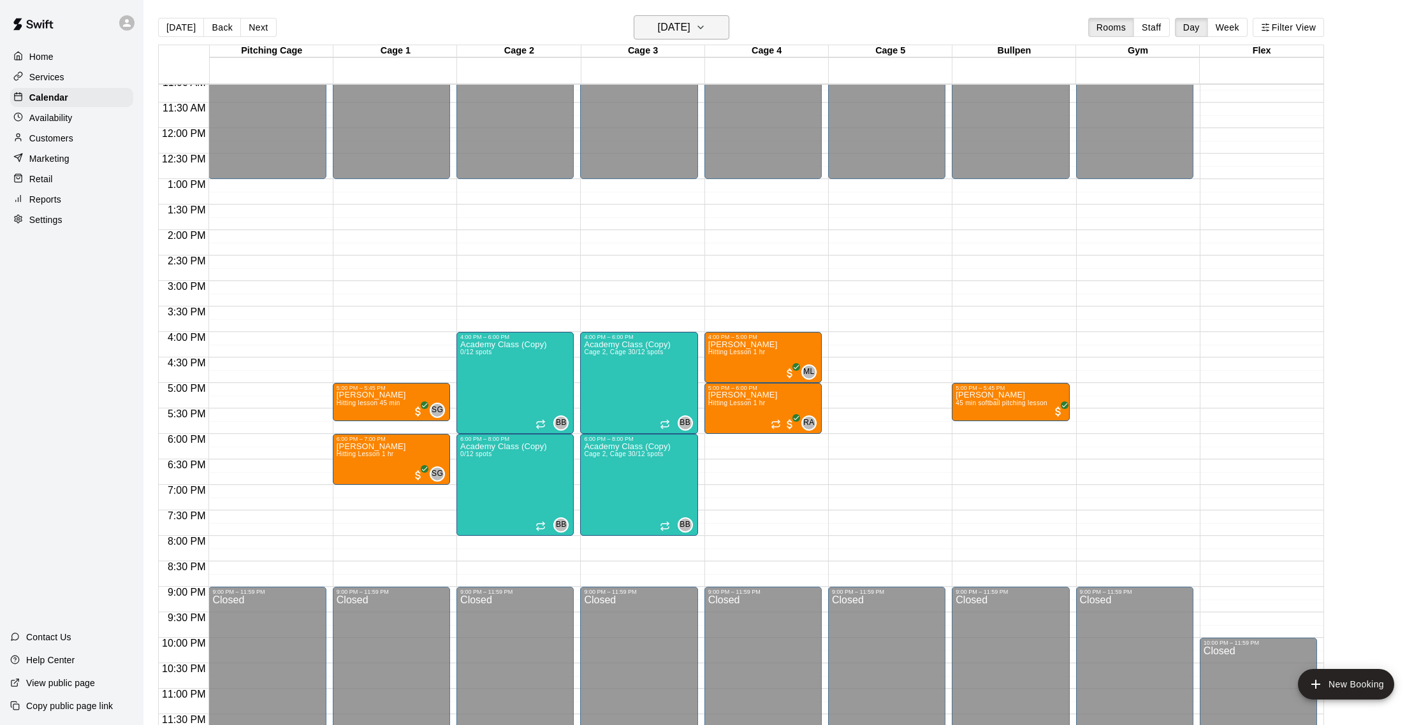
click at [660, 36] on h6 "Wednesday Oct 01" at bounding box center [674, 27] width 33 height 18
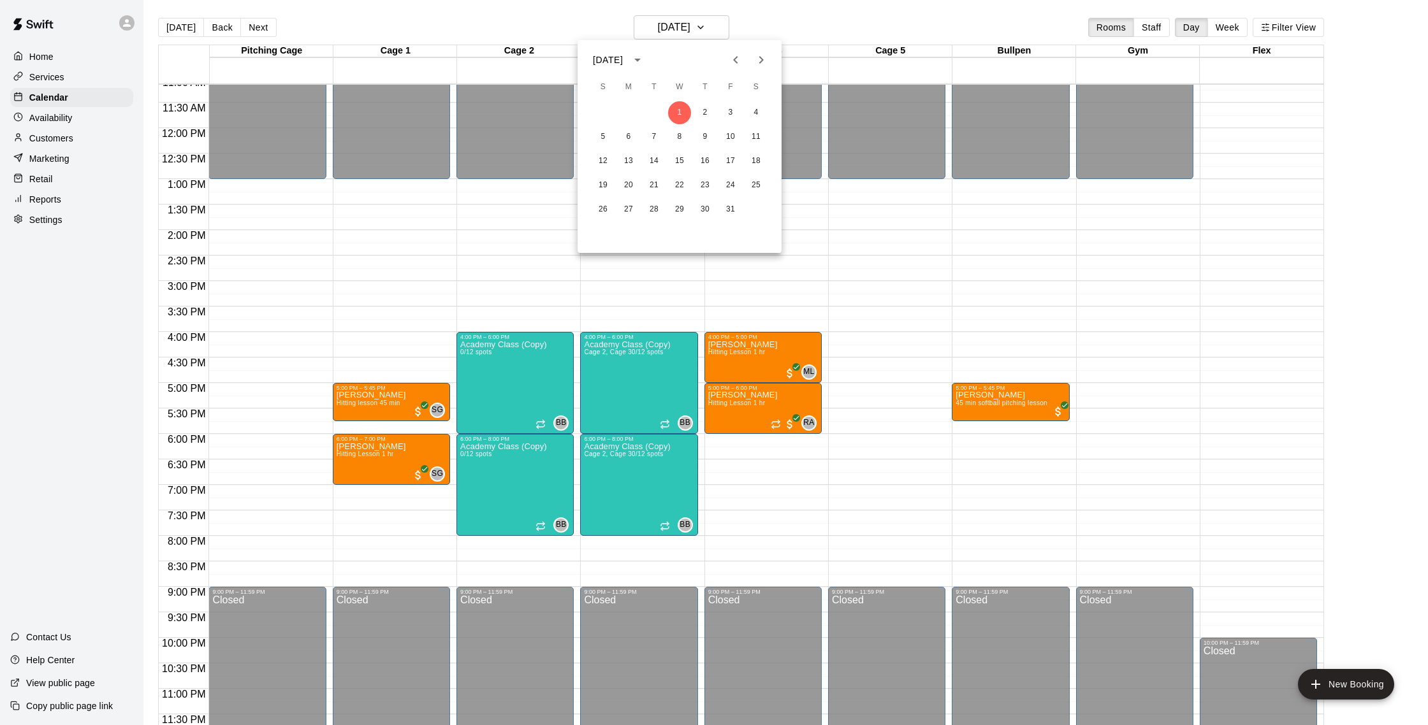
click at [736, 57] on icon "Previous month" at bounding box center [735, 60] width 4 height 8
click at [678, 182] on button "24" at bounding box center [679, 185] width 23 height 23
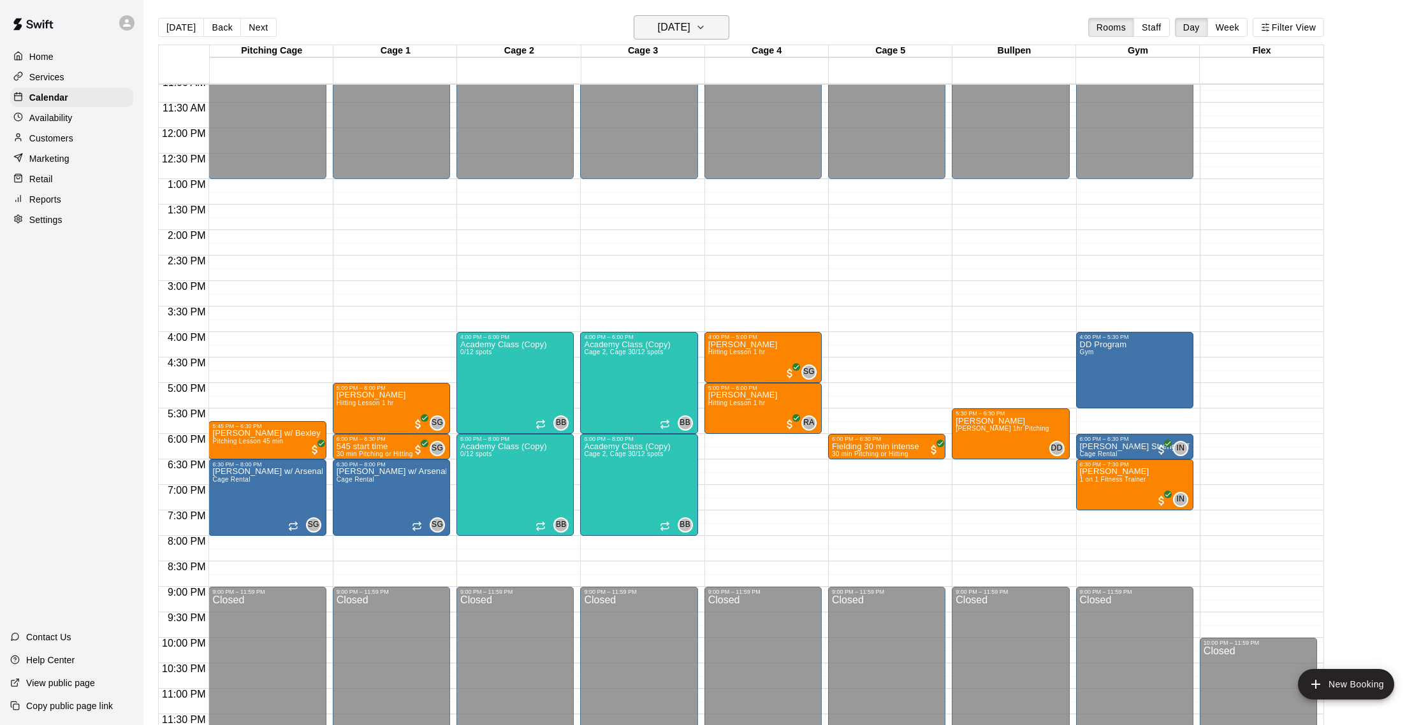
click at [674, 27] on h6 "Wednesday Sep 24" at bounding box center [674, 27] width 33 height 18
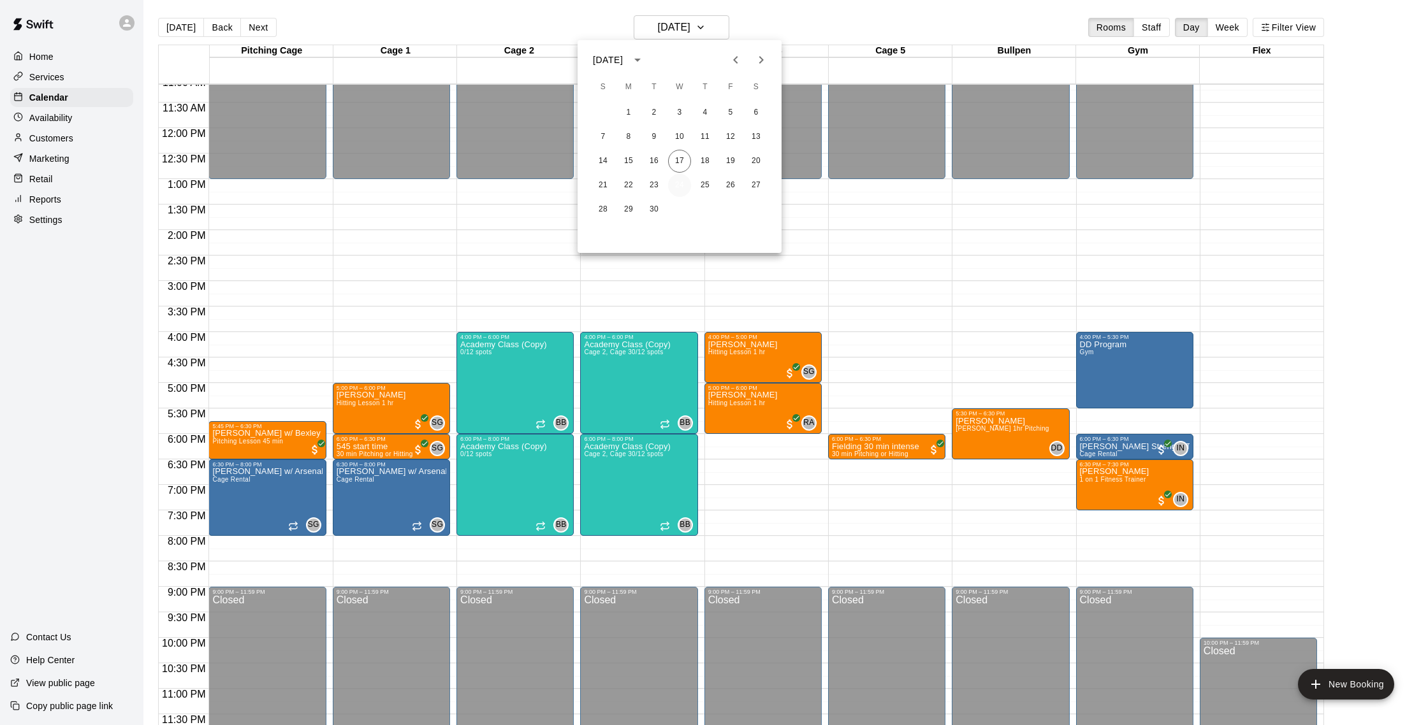
click at [684, 187] on button "24" at bounding box center [679, 185] width 23 height 23
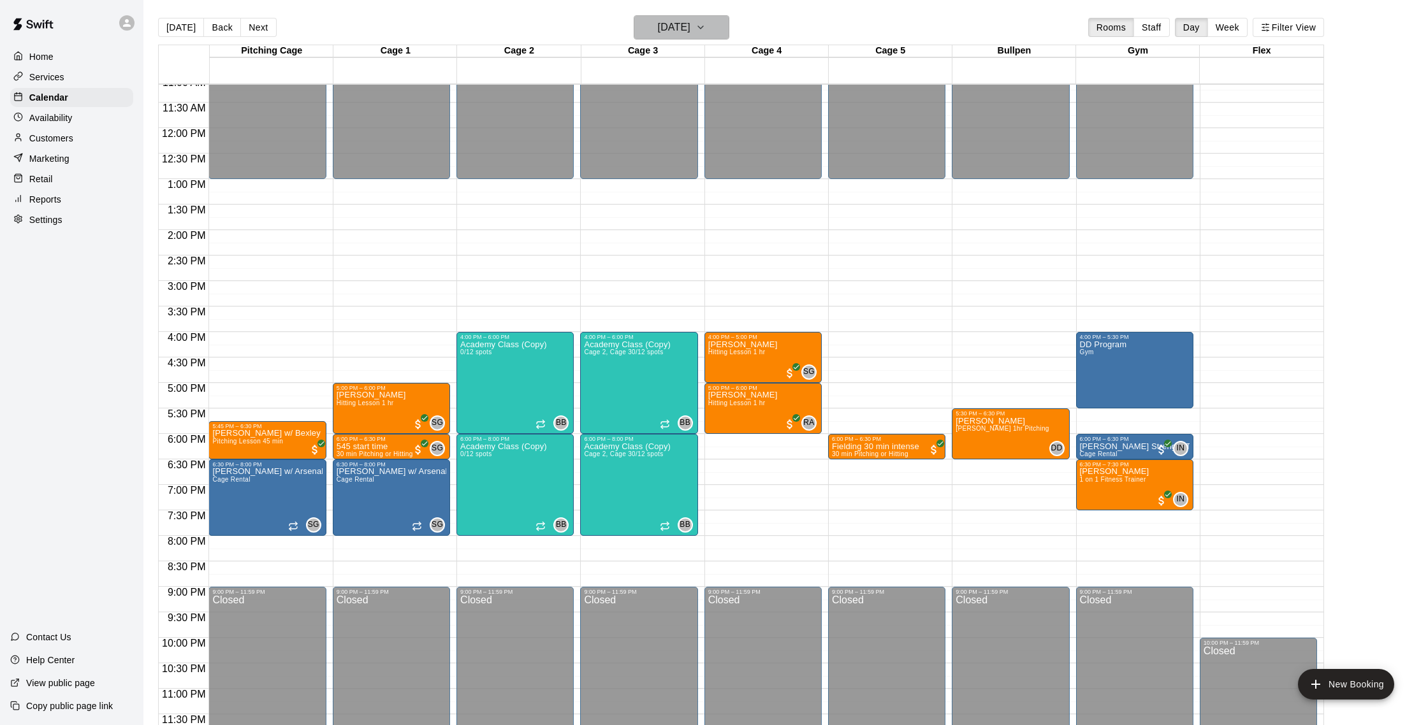
click at [690, 23] on h6 "Wednesday Sep 24" at bounding box center [674, 27] width 33 height 18
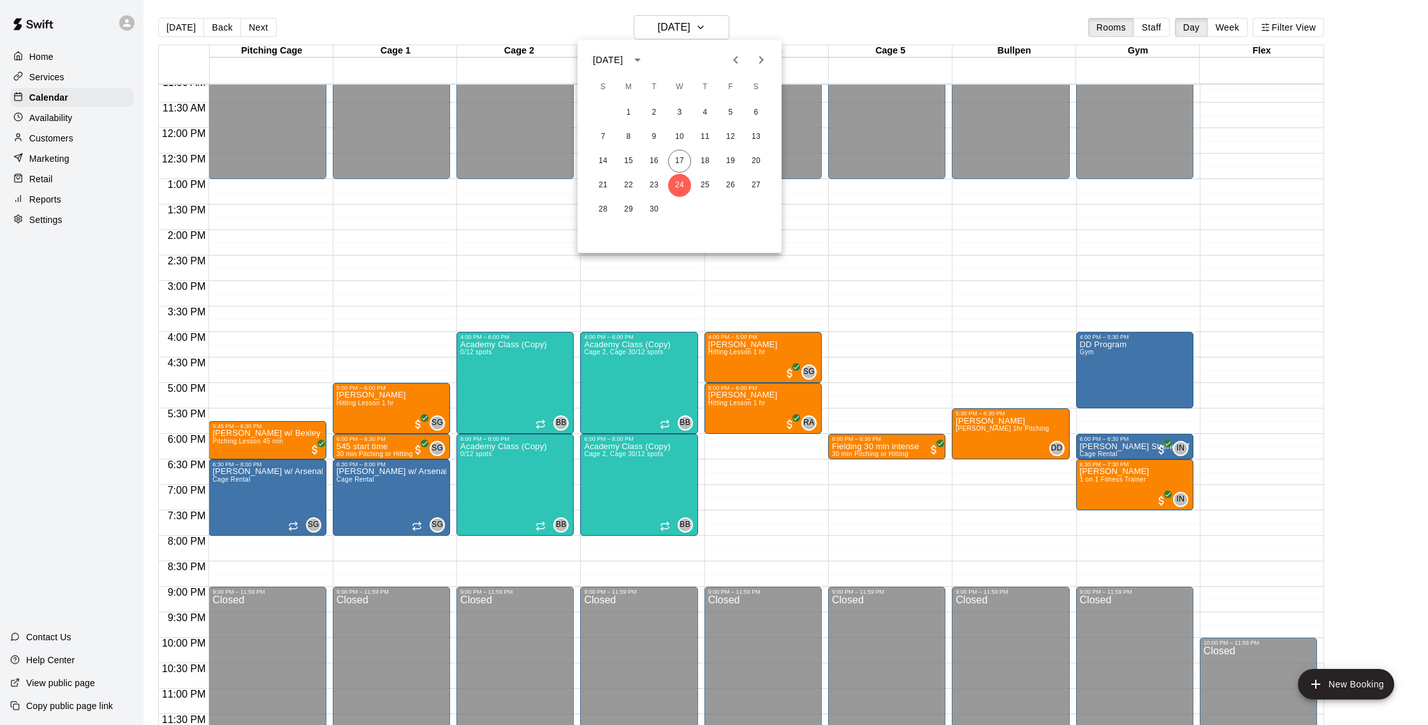
click at [760, 64] on icon "Next month" at bounding box center [760, 59] width 15 height 15
click at [685, 111] on button "1" at bounding box center [679, 112] width 23 height 23
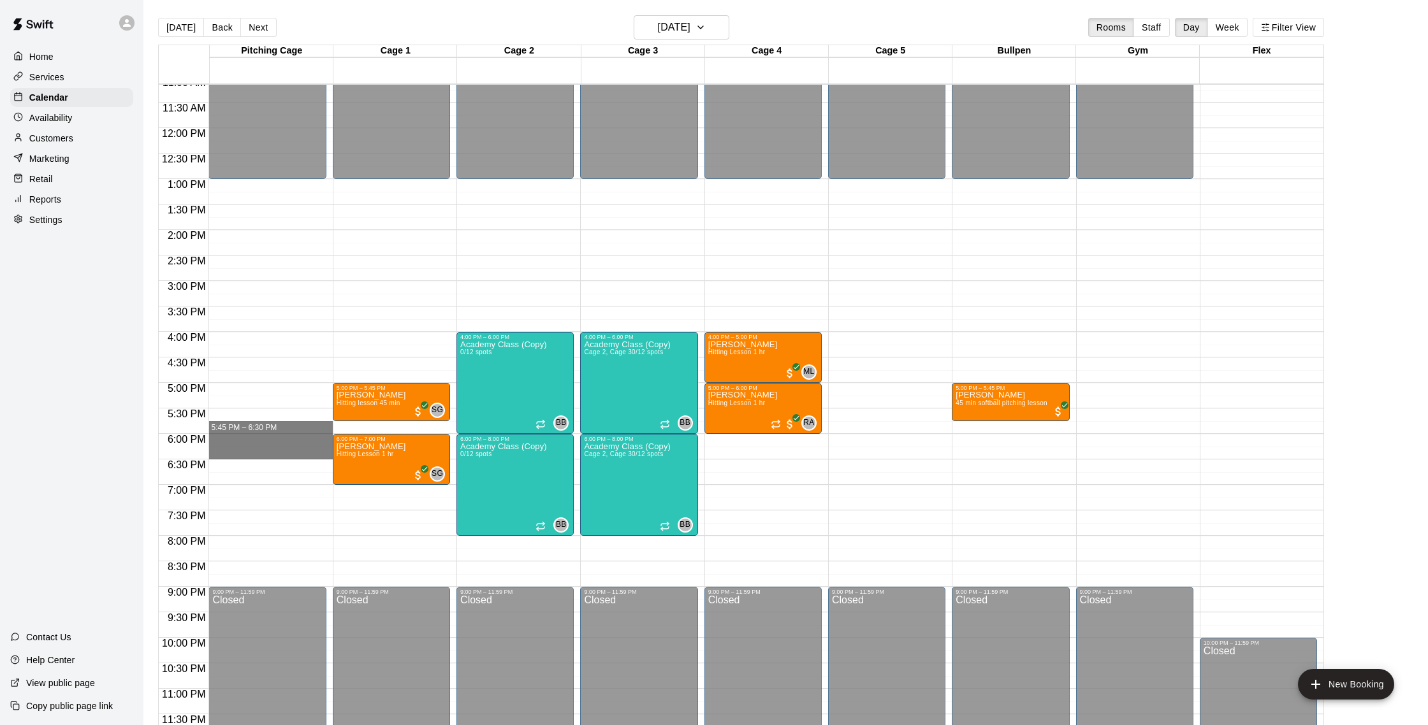
drag, startPoint x: 229, startPoint y: 423, endPoint x: 229, endPoint y: 455, distance: 32.5
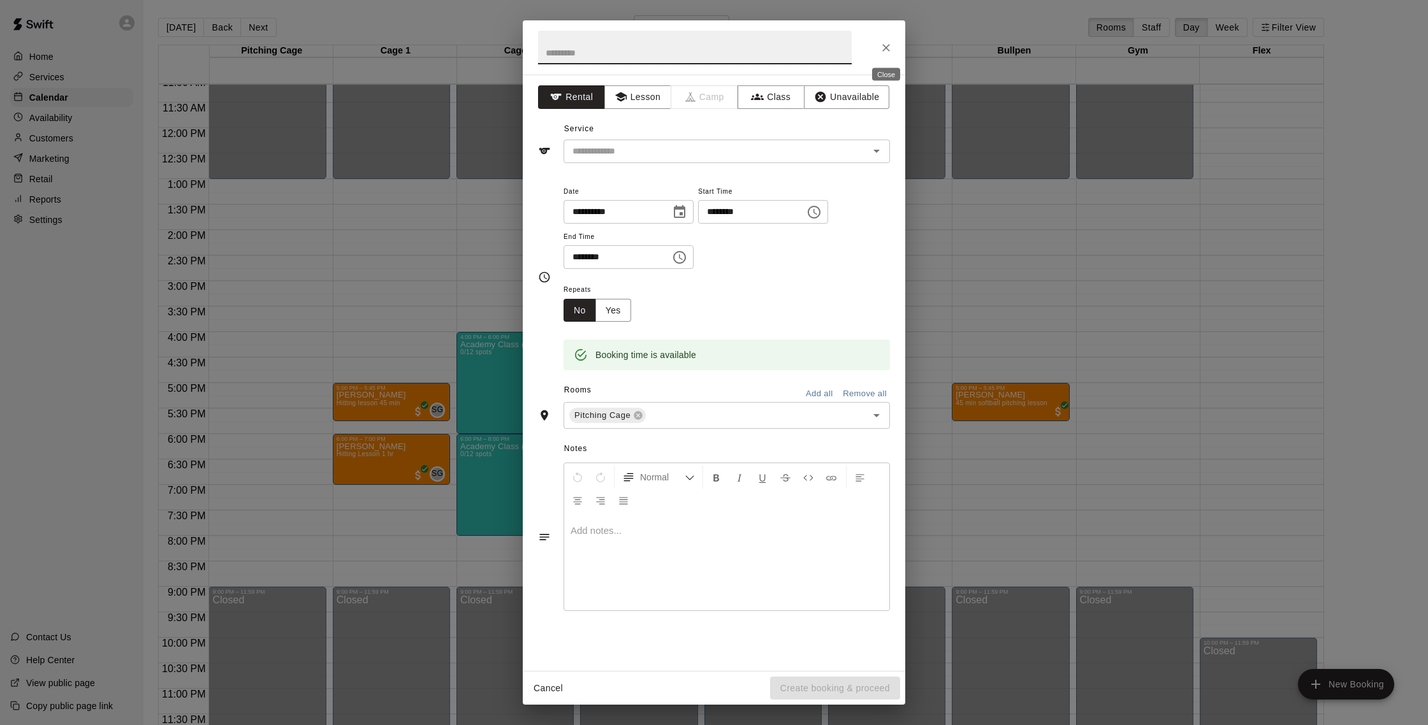
click at [886, 50] on icon "Close" at bounding box center [886, 47] width 13 height 13
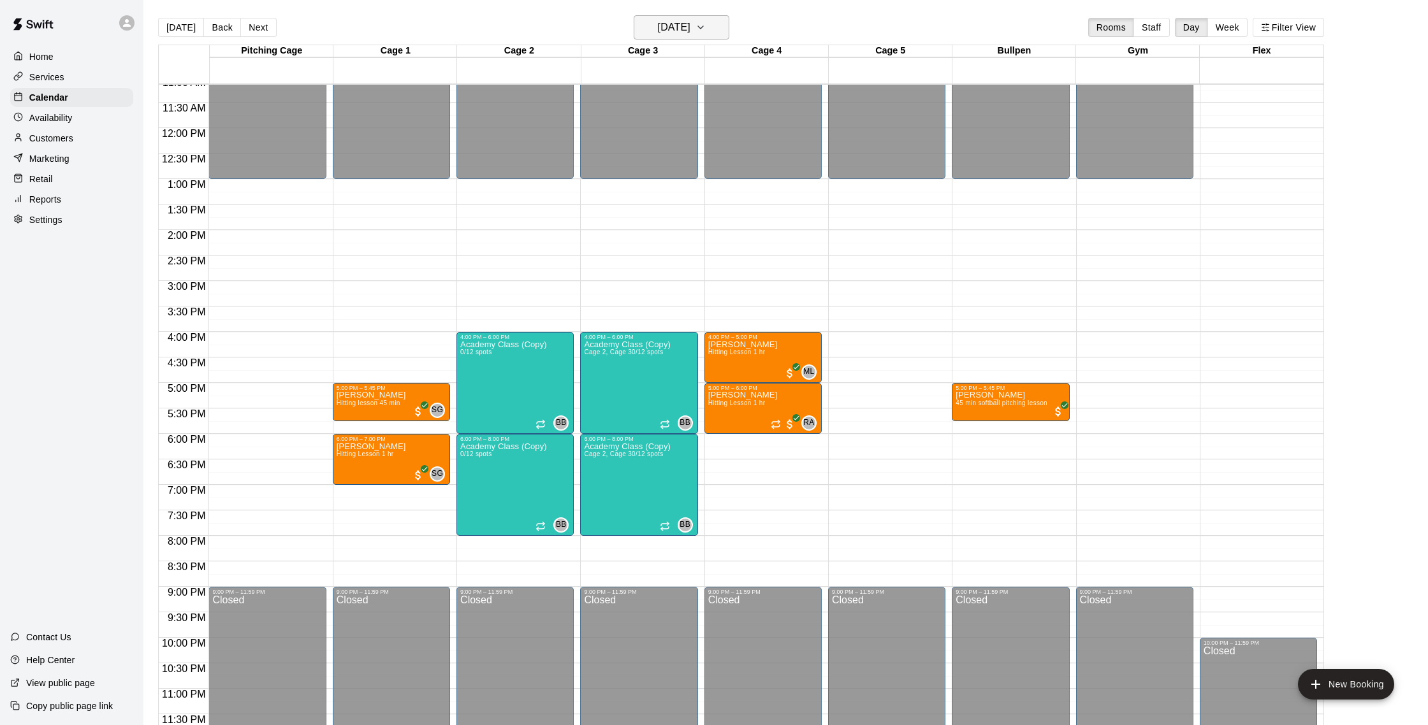
click at [690, 27] on h6 "Wednesday Oct 01" at bounding box center [674, 27] width 33 height 18
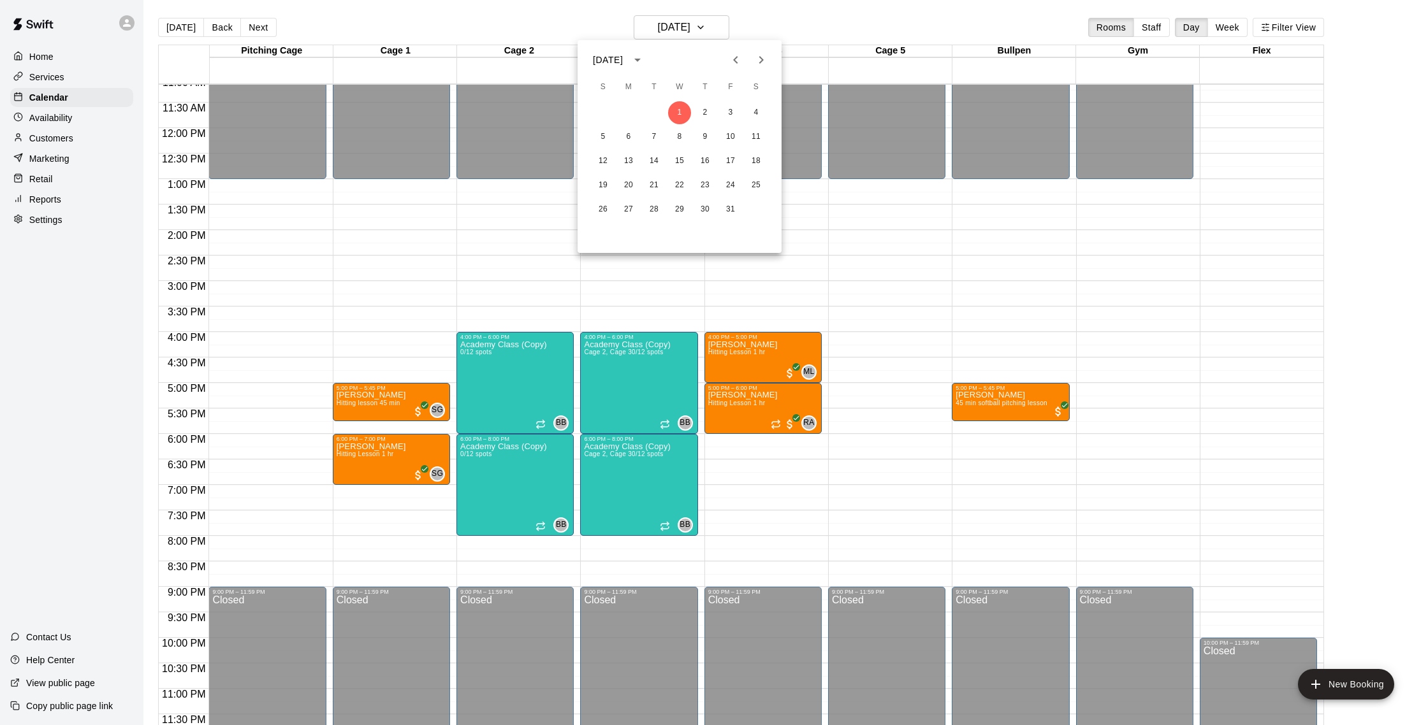
click at [741, 65] on icon "Previous month" at bounding box center [735, 59] width 15 height 15
click at [742, 58] on icon "Previous month" at bounding box center [735, 59] width 15 height 15
click at [681, 201] on button "27" at bounding box center [679, 209] width 23 height 23
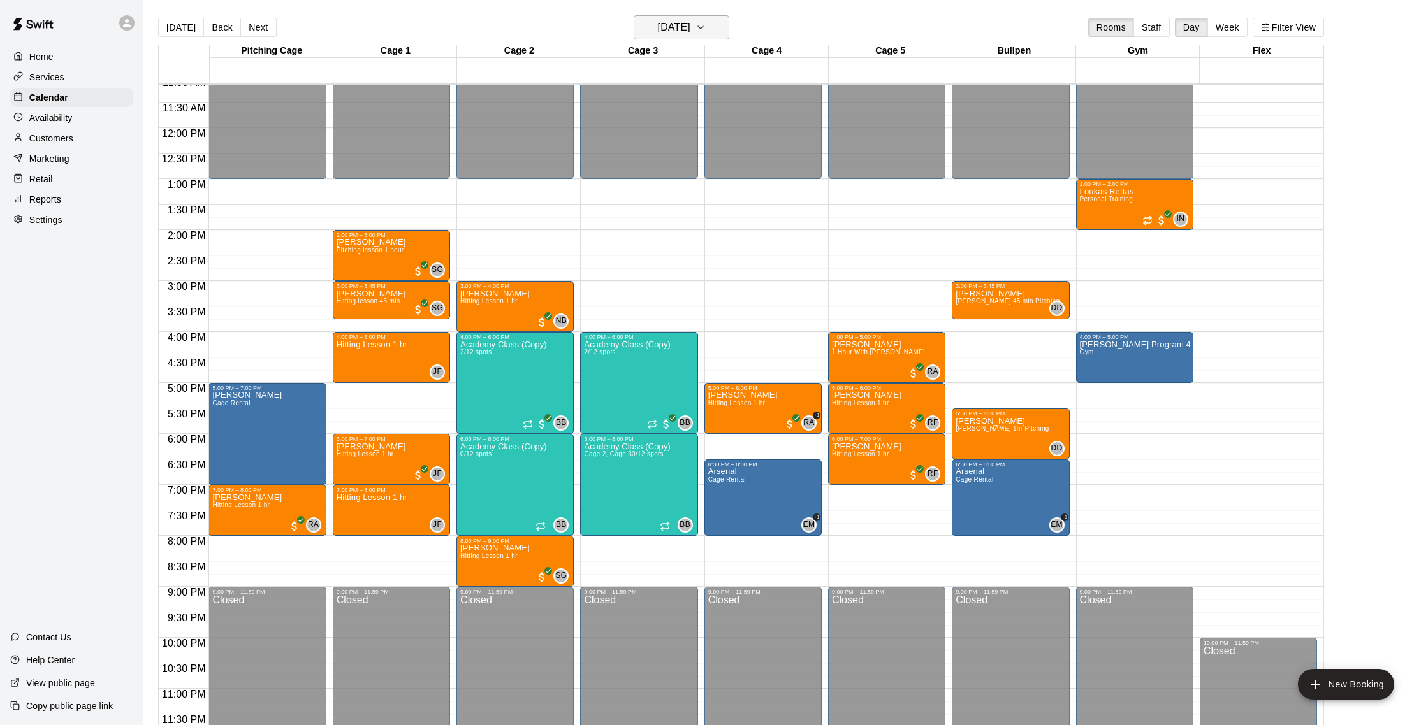
click at [690, 28] on h6 "Wednesday Aug 27" at bounding box center [674, 27] width 33 height 18
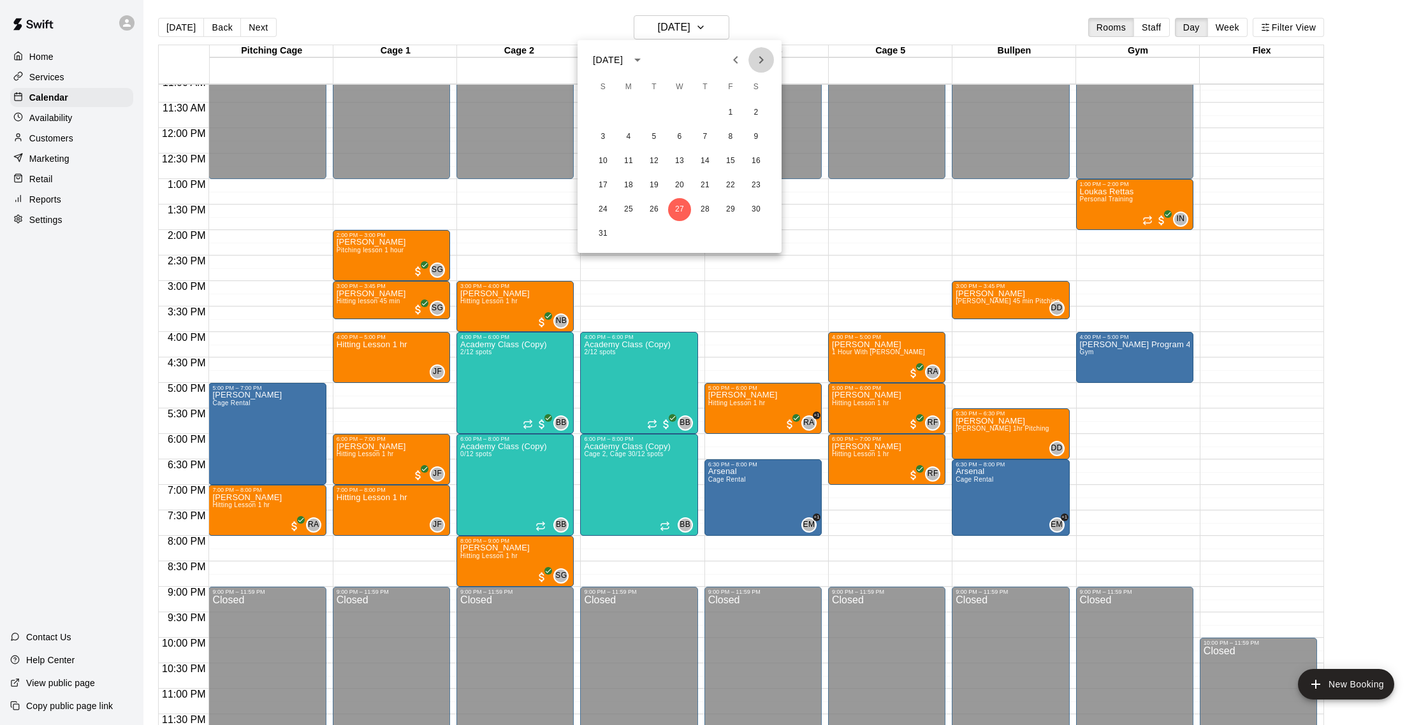
click at [756, 55] on icon "Next month" at bounding box center [760, 59] width 15 height 15
click at [679, 191] on button "24" at bounding box center [679, 185] width 23 height 23
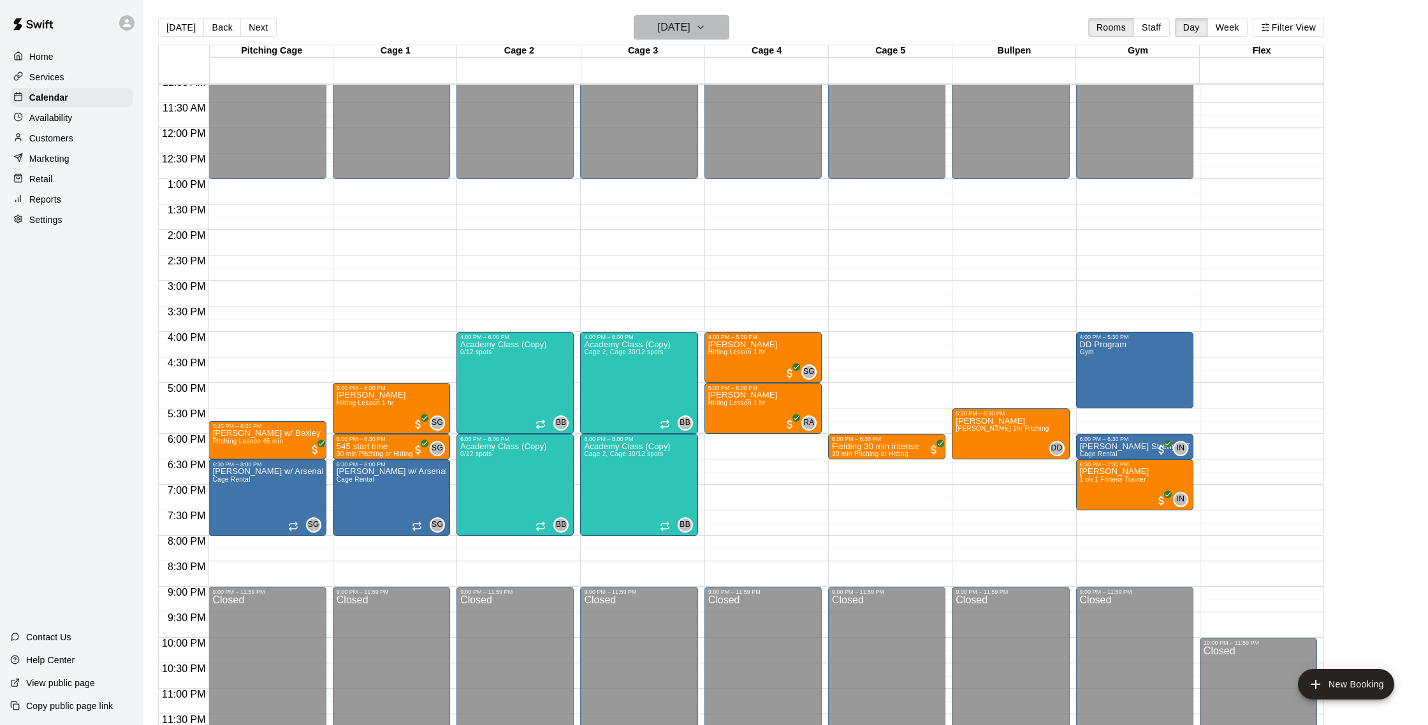
click at [721, 28] on button "Wednesday Sep 24" at bounding box center [682, 27] width 96 height 24
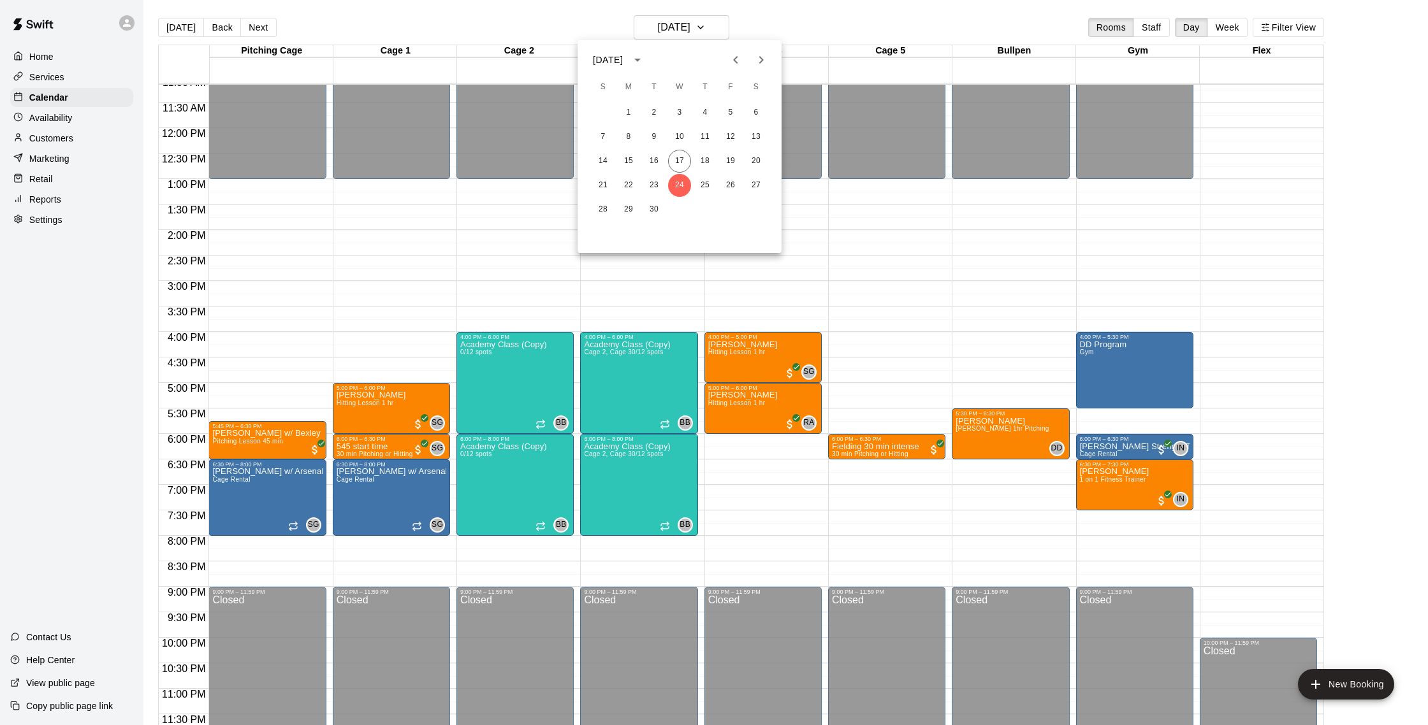
click at [755, 65] on icon "Next month" at bounding box center [760, 59] width 15 height 15
click at [681, 110] on button "1" at bounding box center [679, 112] width 23 height 23
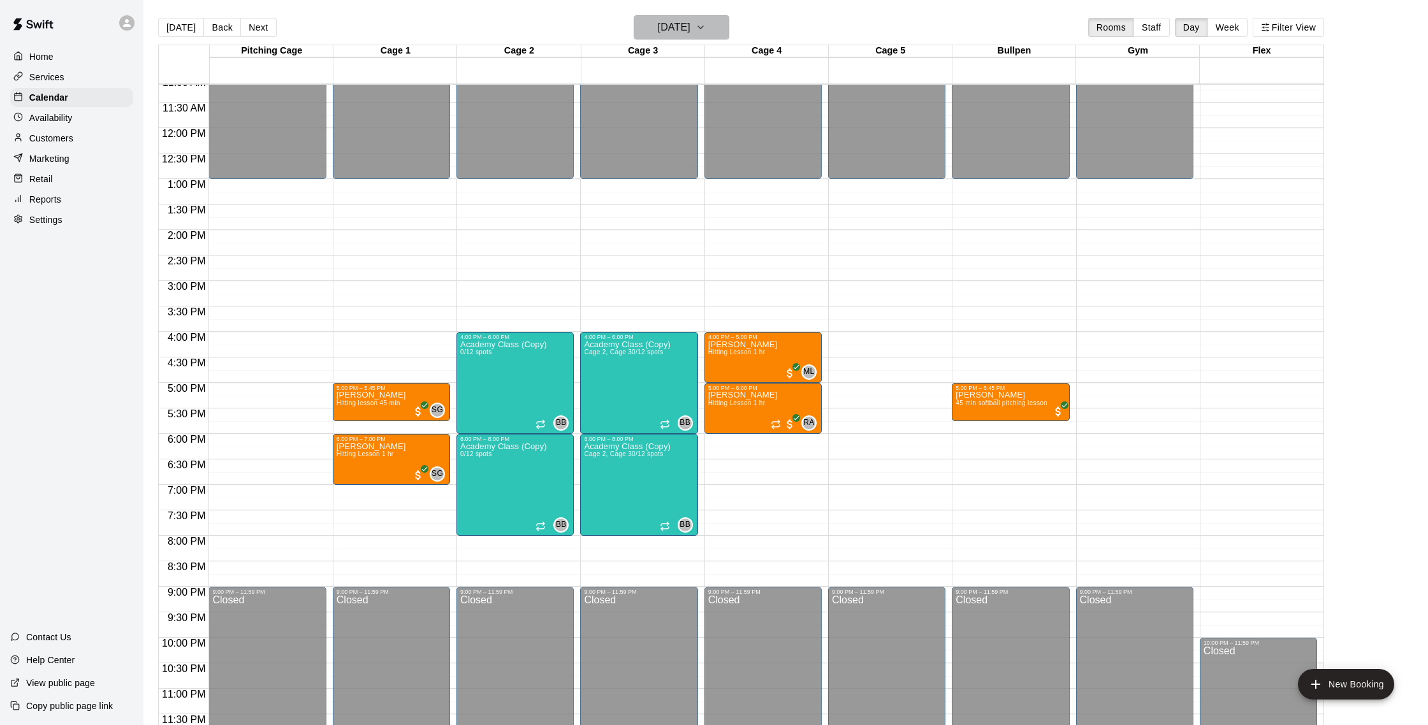
click at [678, 26] on h6 "Wednesday Oct 01" at bounding box center [674, 27] width 33 height 18
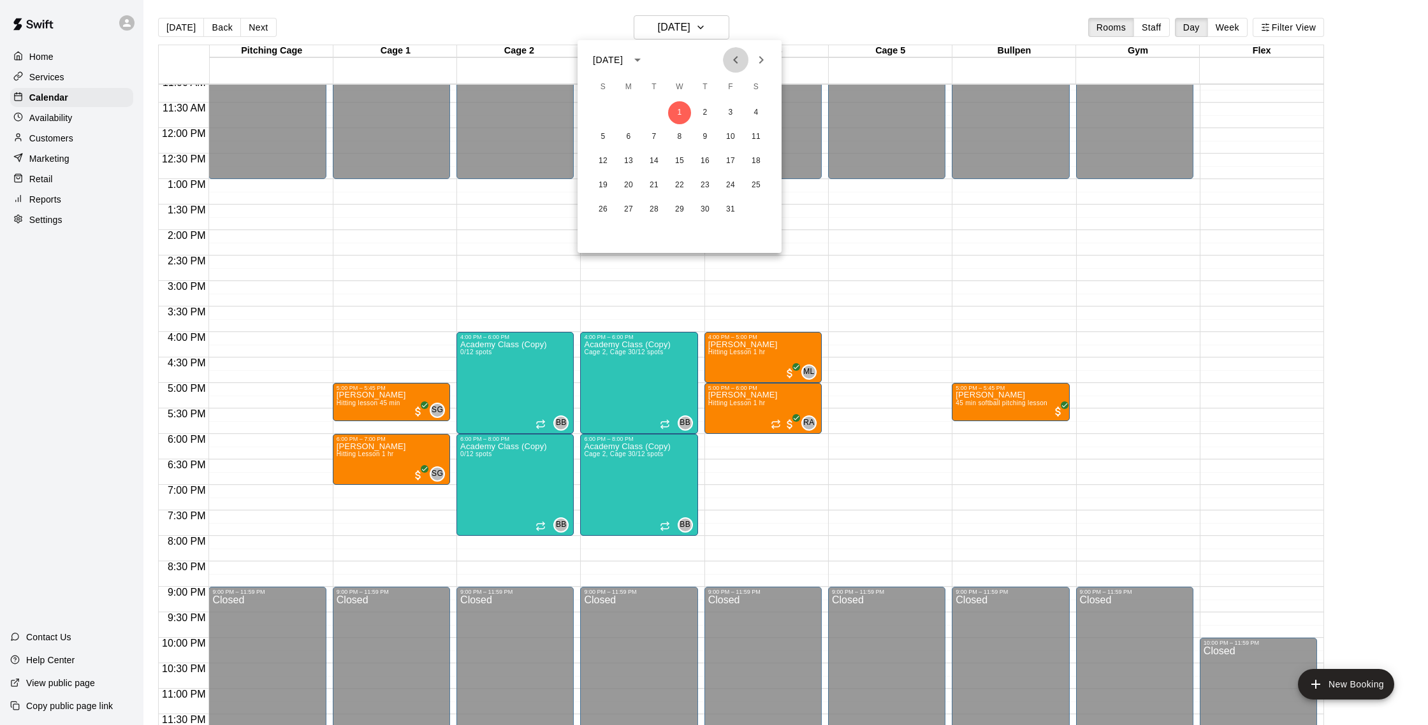
click at [742, 60] on icon "Previous month" at bounding box center [735, 59] width 15 height 15
click at [683, 185] on button "24" at bounding box center [679, 185] width 23 height 23
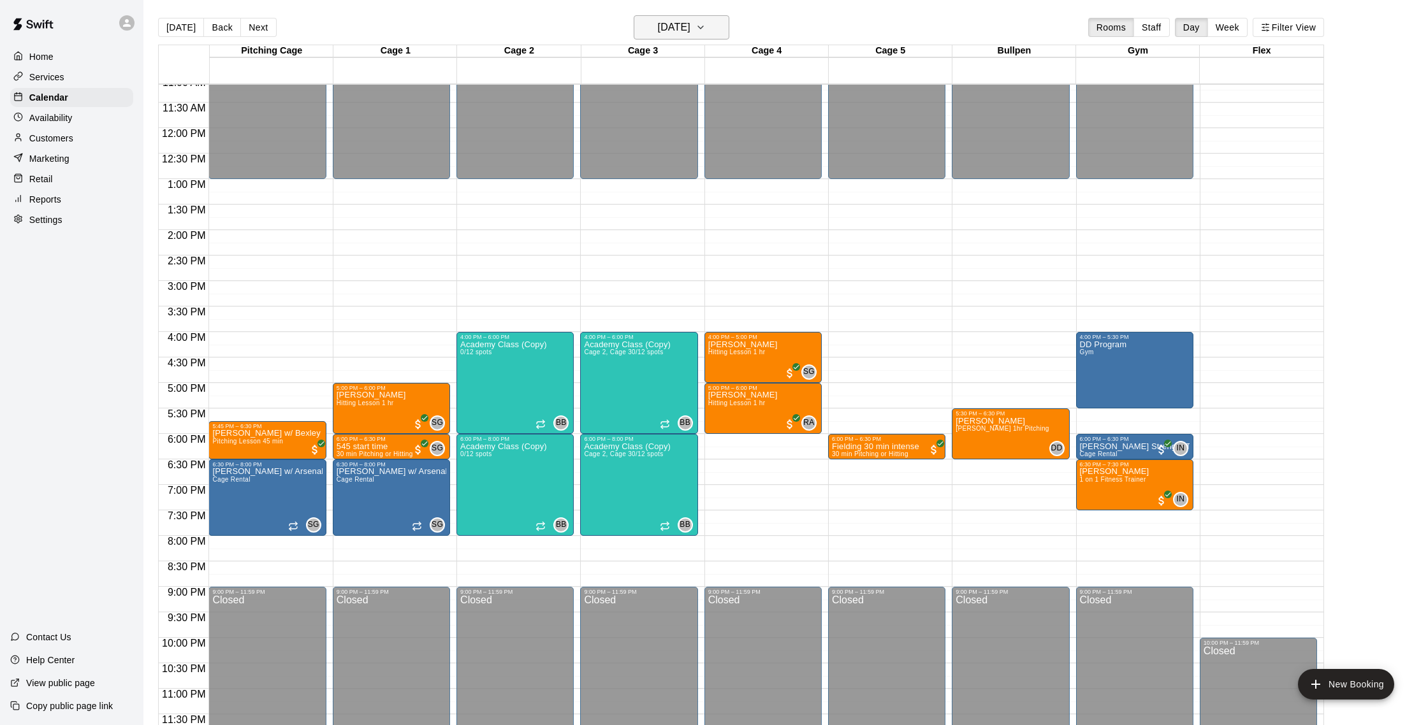
click at [716, 27] on button "Wednesday Sep 24" at bounding box center [682, 27] width 96 height 24
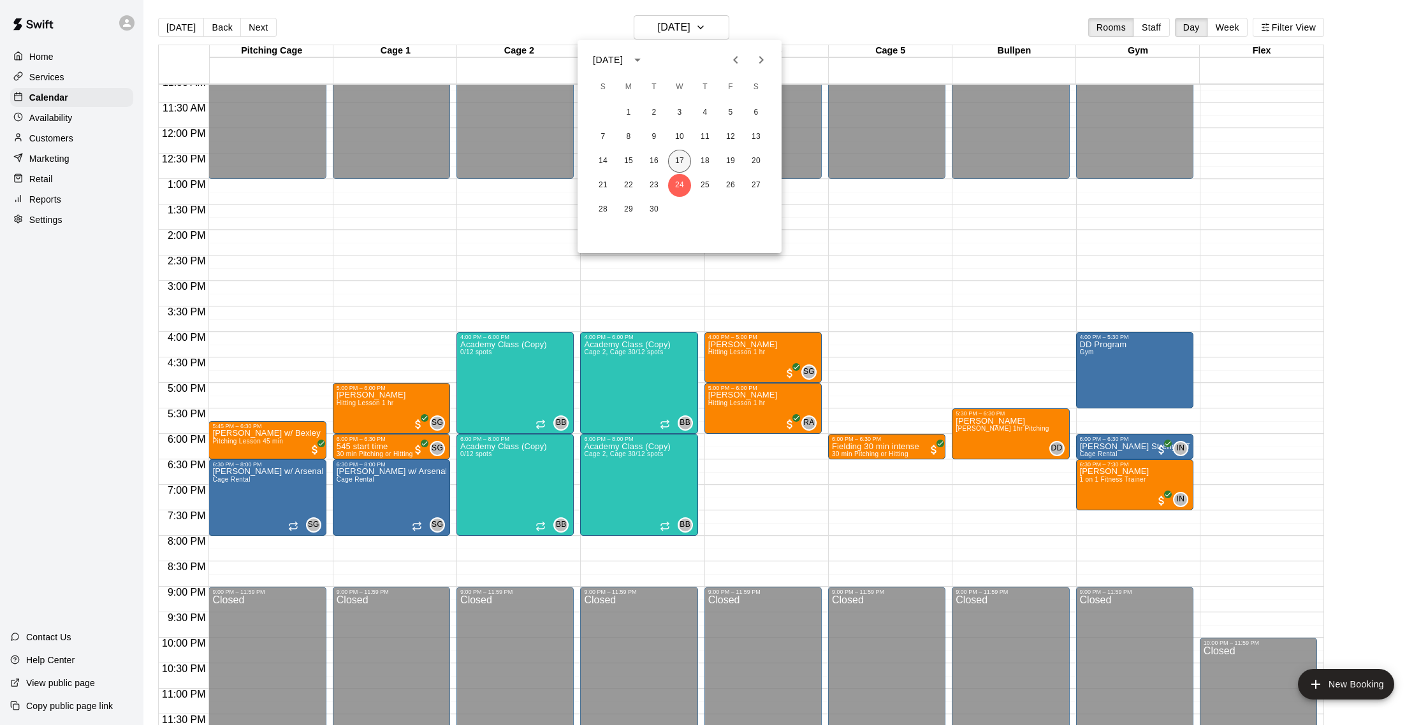
click at [685, 164] on button "17" at bounding box center [679, 161] width 23 height 23
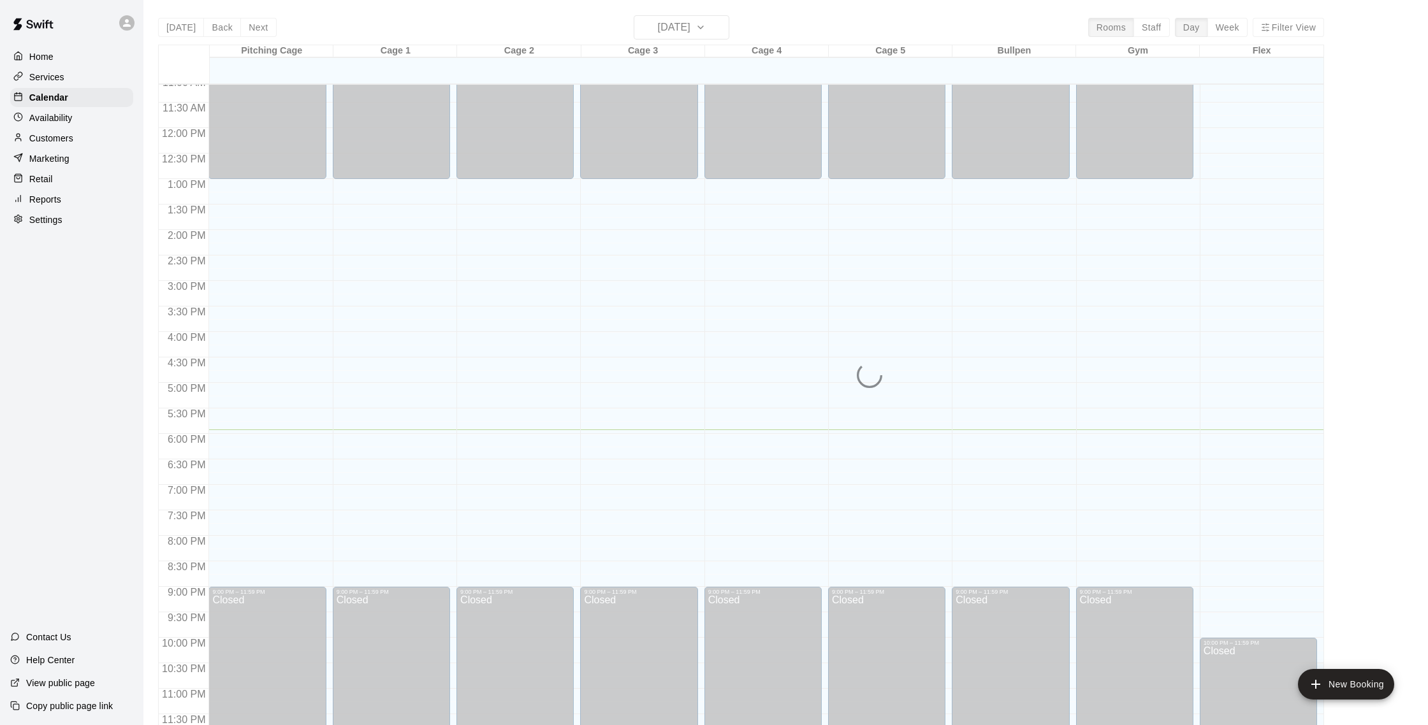
click at [721, 31] on div "Today Back Next Wednesday Sep 17 Rooms Staff Day Week Filter View Pitching Cage…" at bounding box center [741, 377] width 1166 height 725
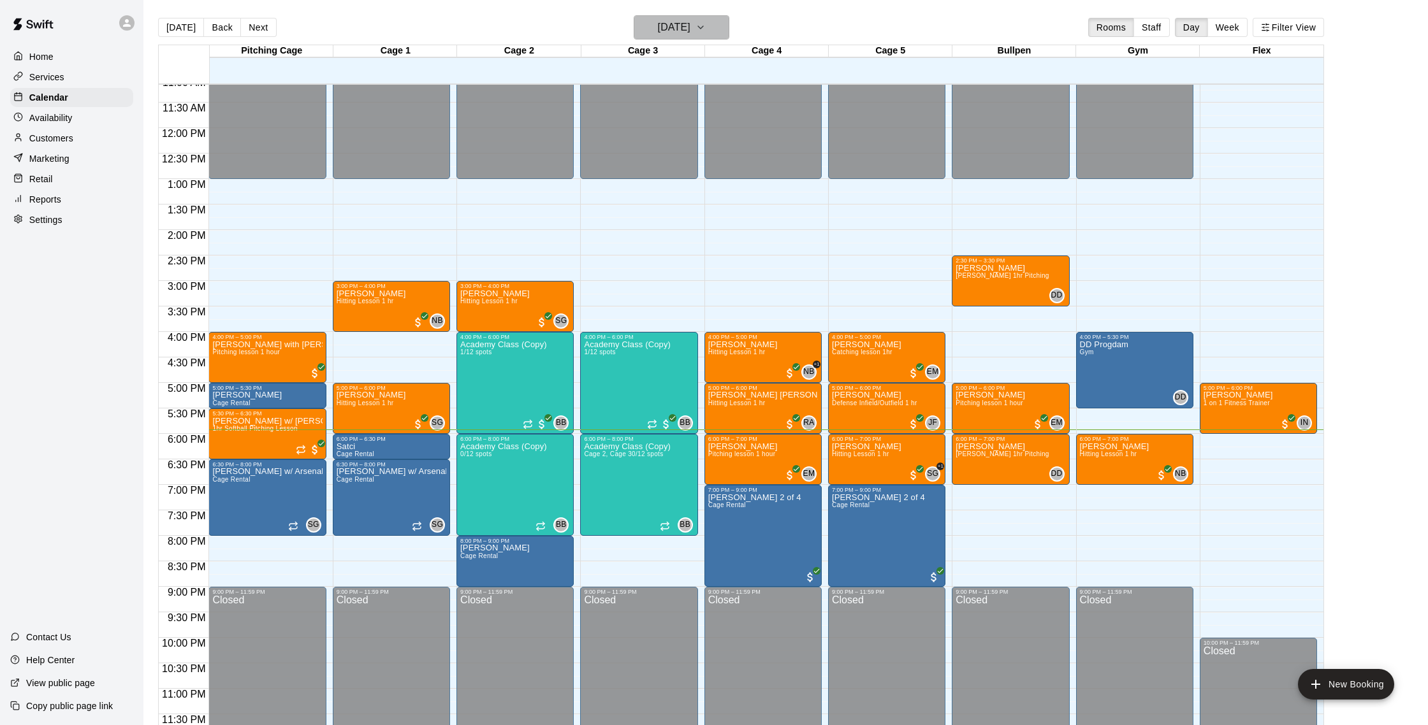
click at [690, 24] on h6 "[DATE]" at bounding box center [674, 27] width 33 height 18
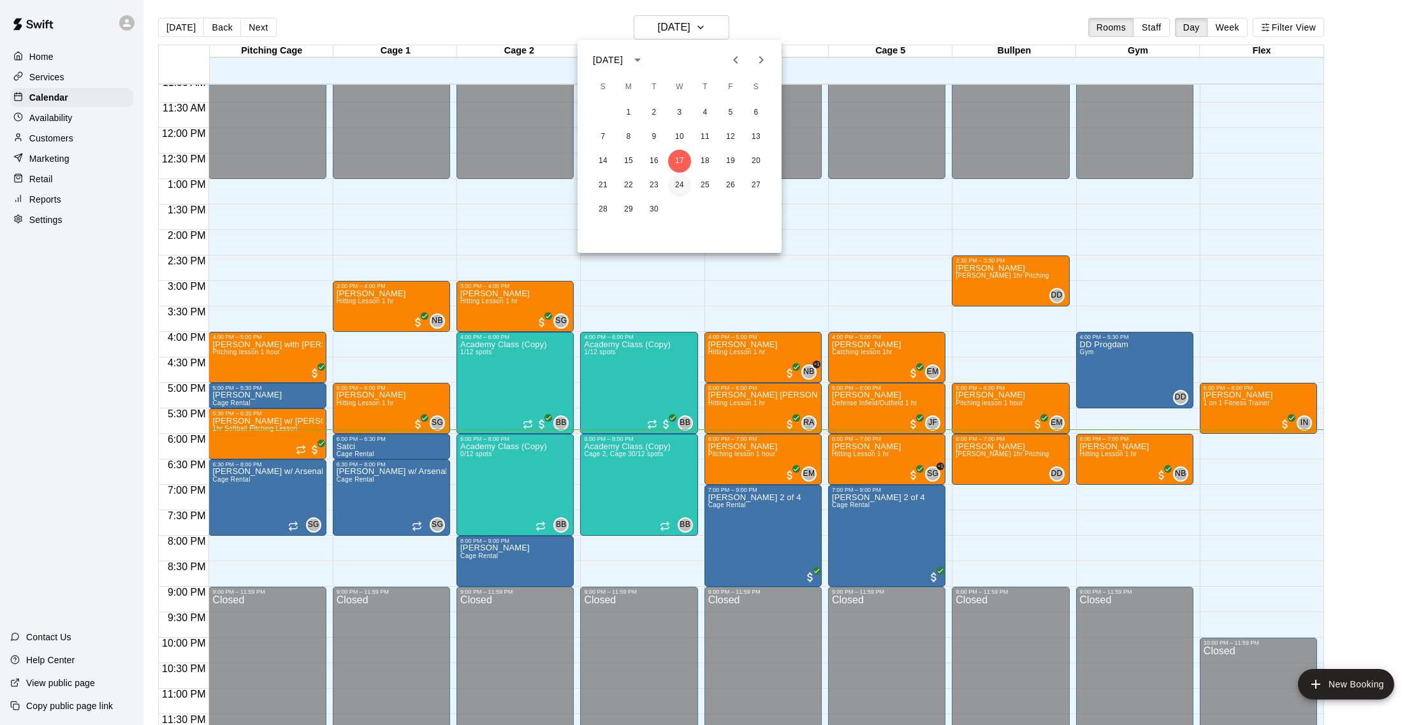
click at [680, 189] on button "24" at bounding box center [679, 185] width 23 height 23
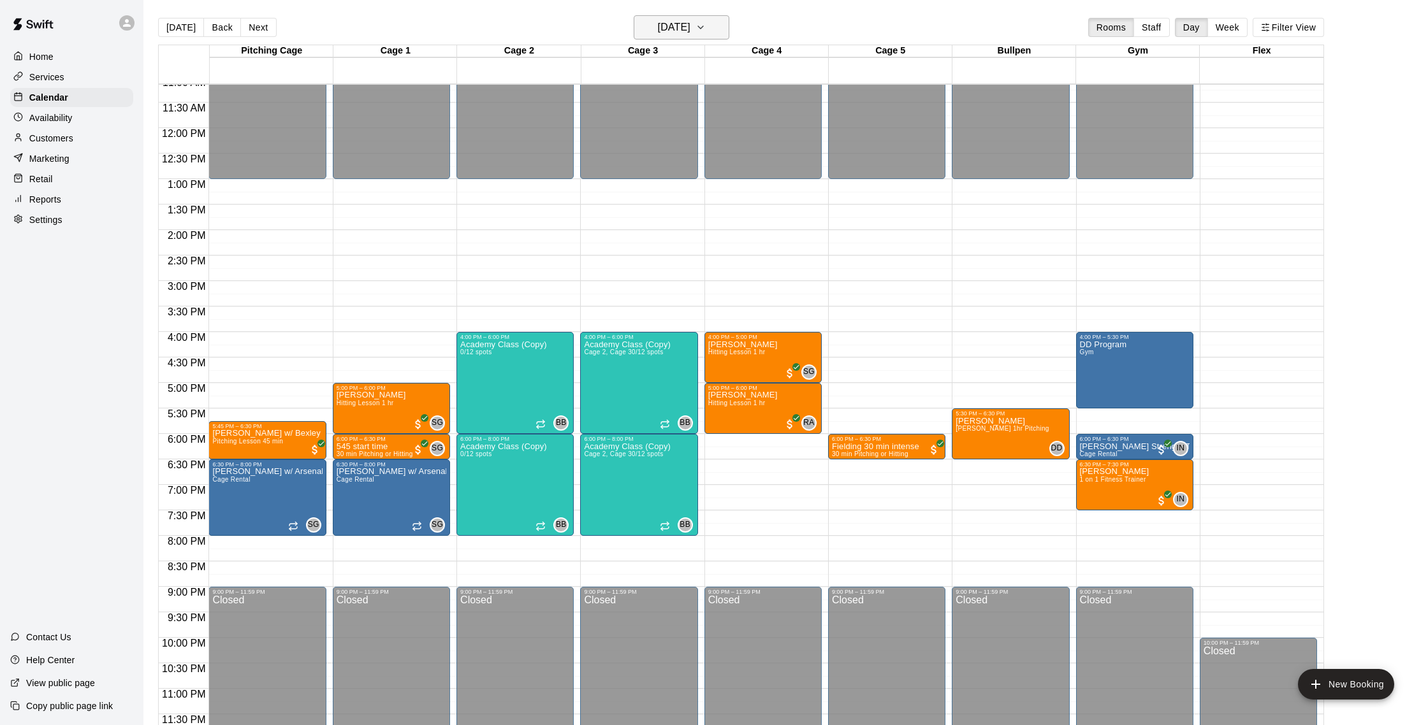
click at [720, 15] on button "Wednesday Sep 24" at bounding box center [682, 27] width 96 height 24
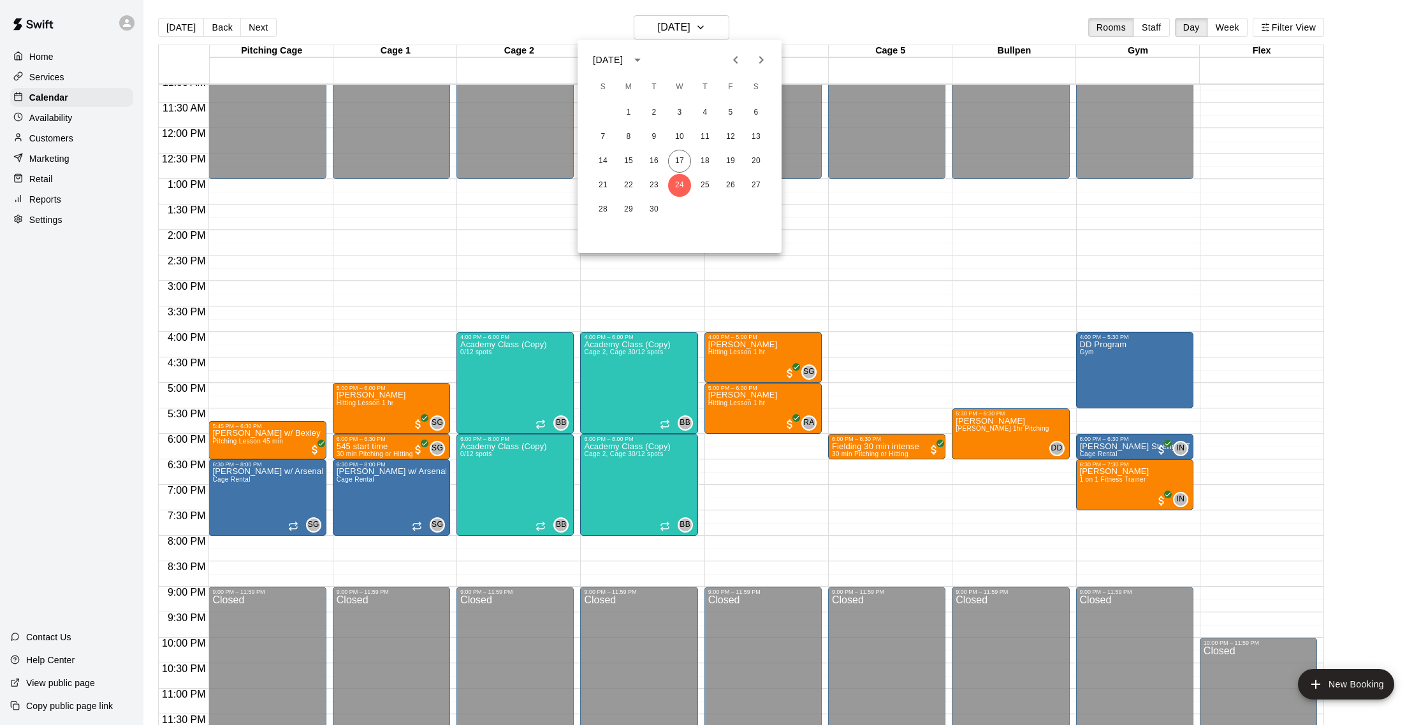
click at [719, 27] on div at bounding box center [714, 362] width 1428 height 725
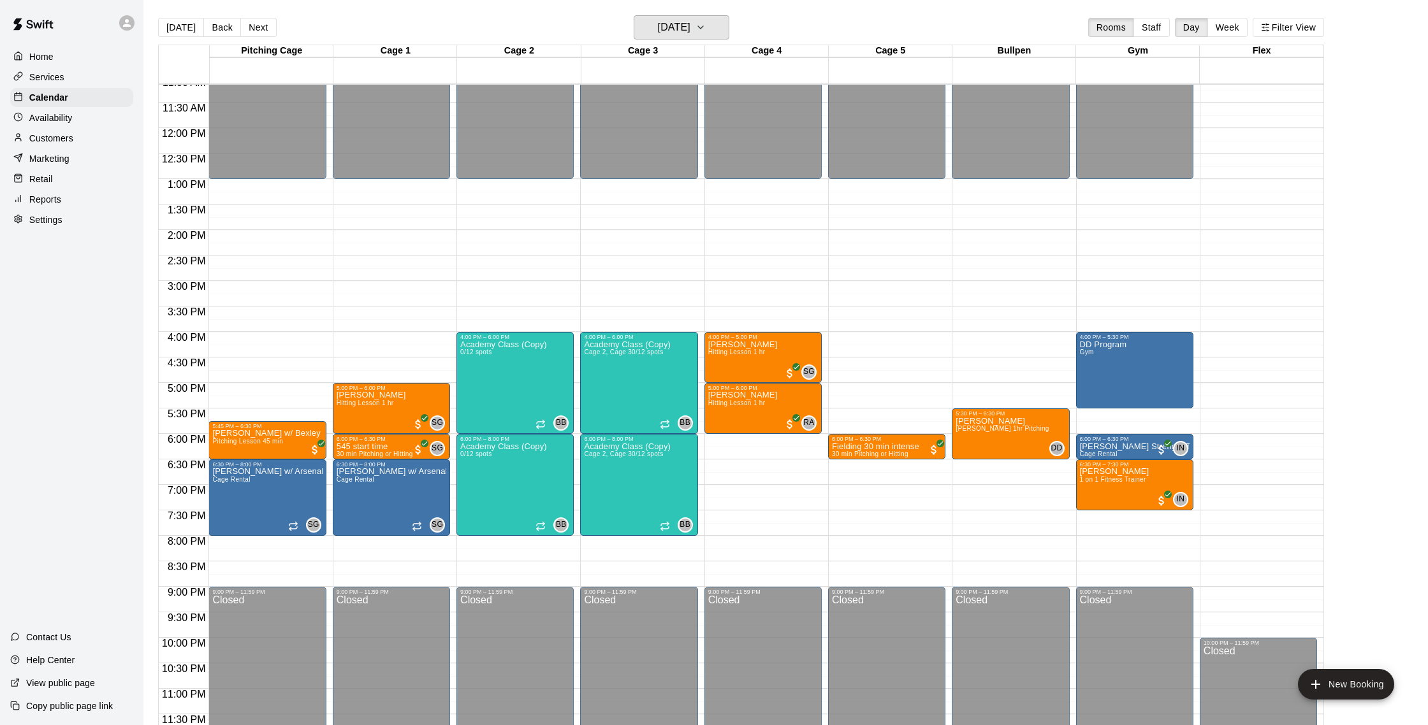
click at [719, 27] on button "Wednesday Sep 24" at bounding box center [682, 27] width 96 height 24
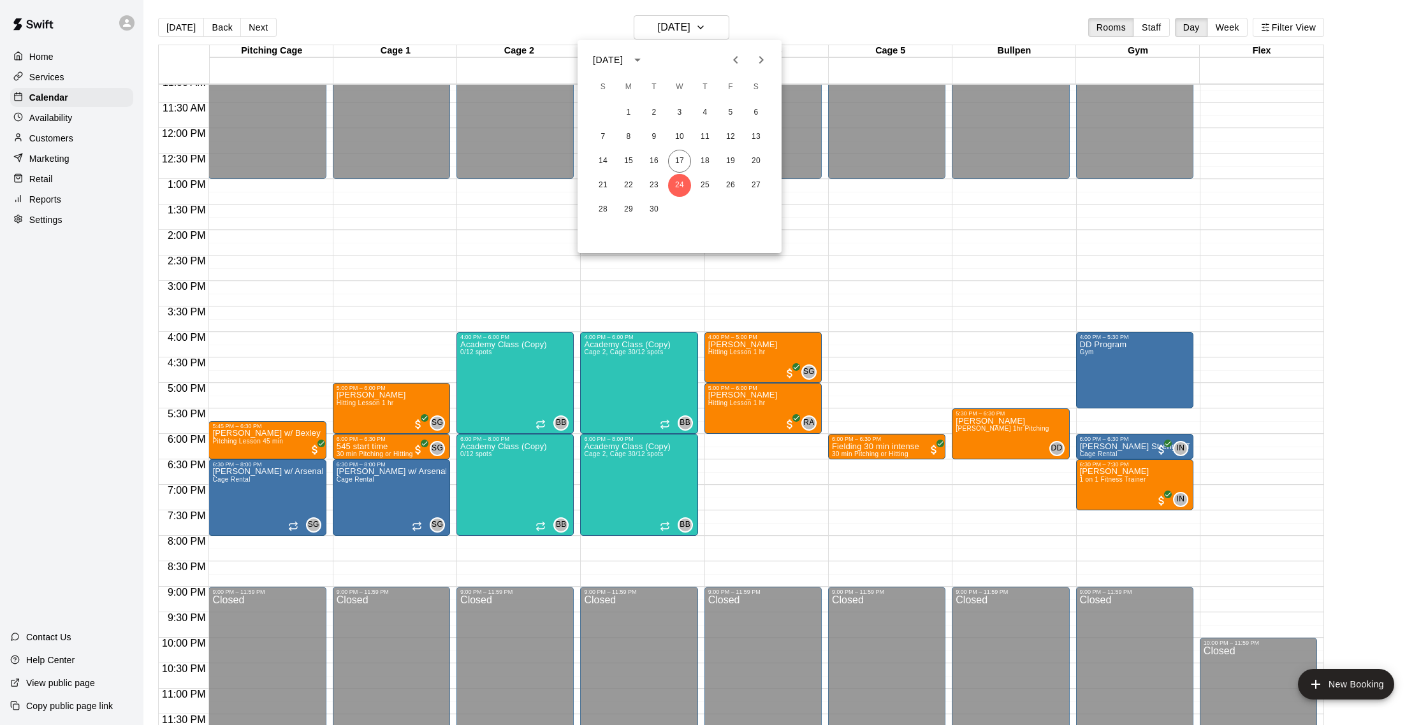
click at [764, 64] on icon "Next month" at bounding box center [760, 59] width 15 height 15
click at [683, 110] on button "1" at bounding box center [679, 112] width 23 height 23
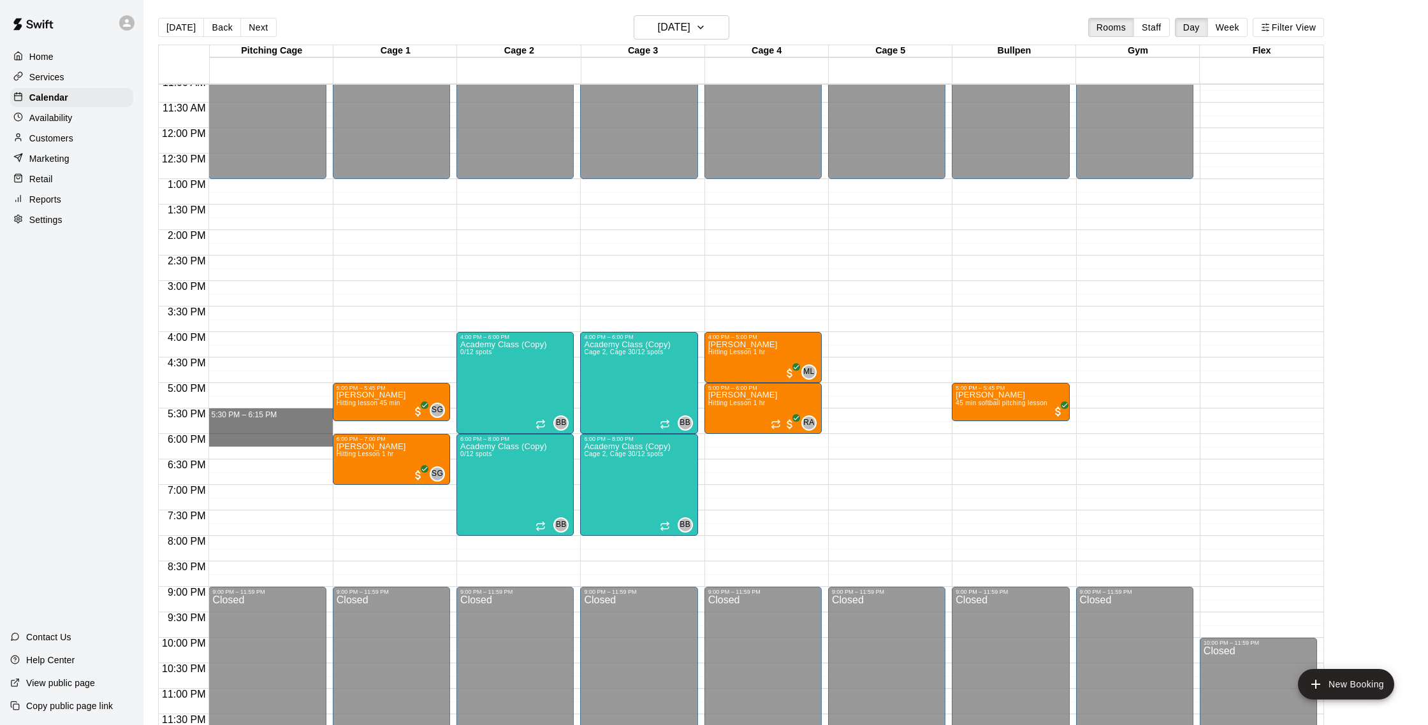
drag, startPoint x: 230, startPoint y: 412, endPoint x: 229, endPoint y: 437, distance: 24.3
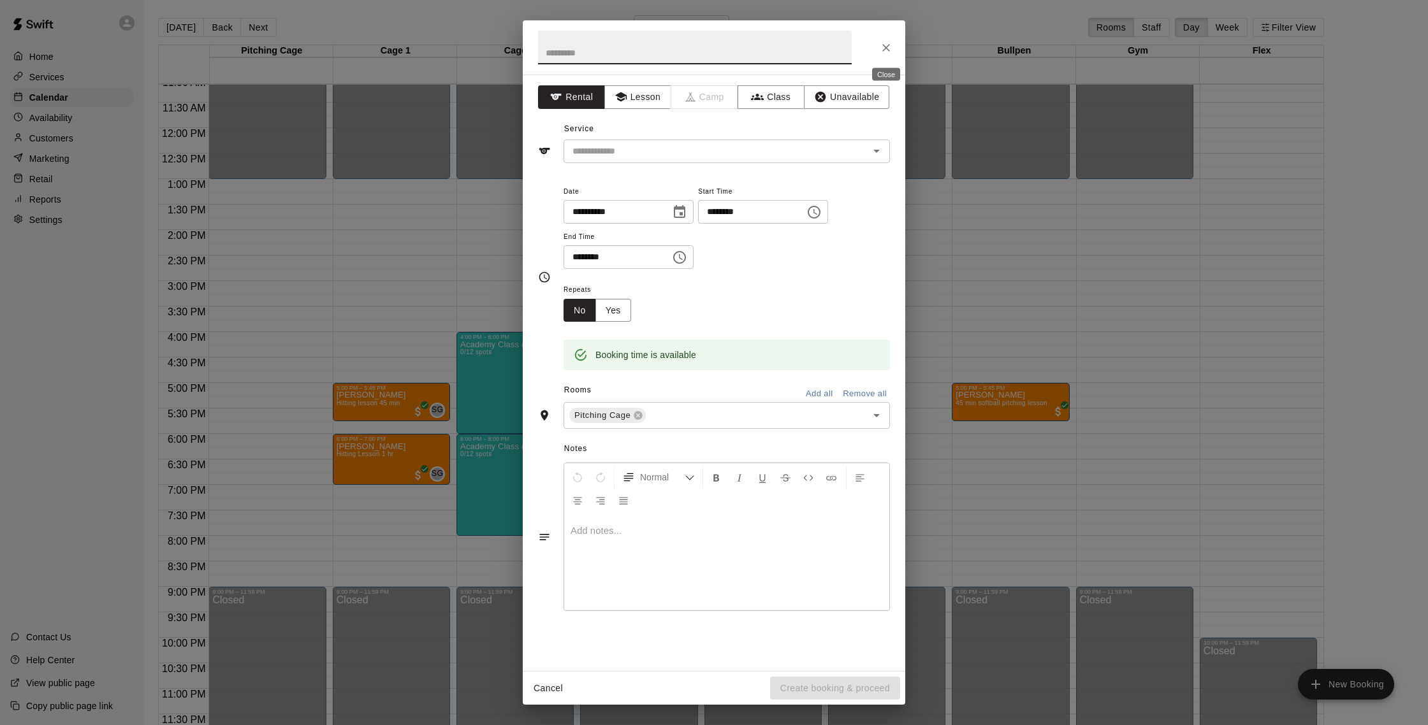
click at [897, 47] on button "Close" at bounding box center [885, 47] width 23 height 23
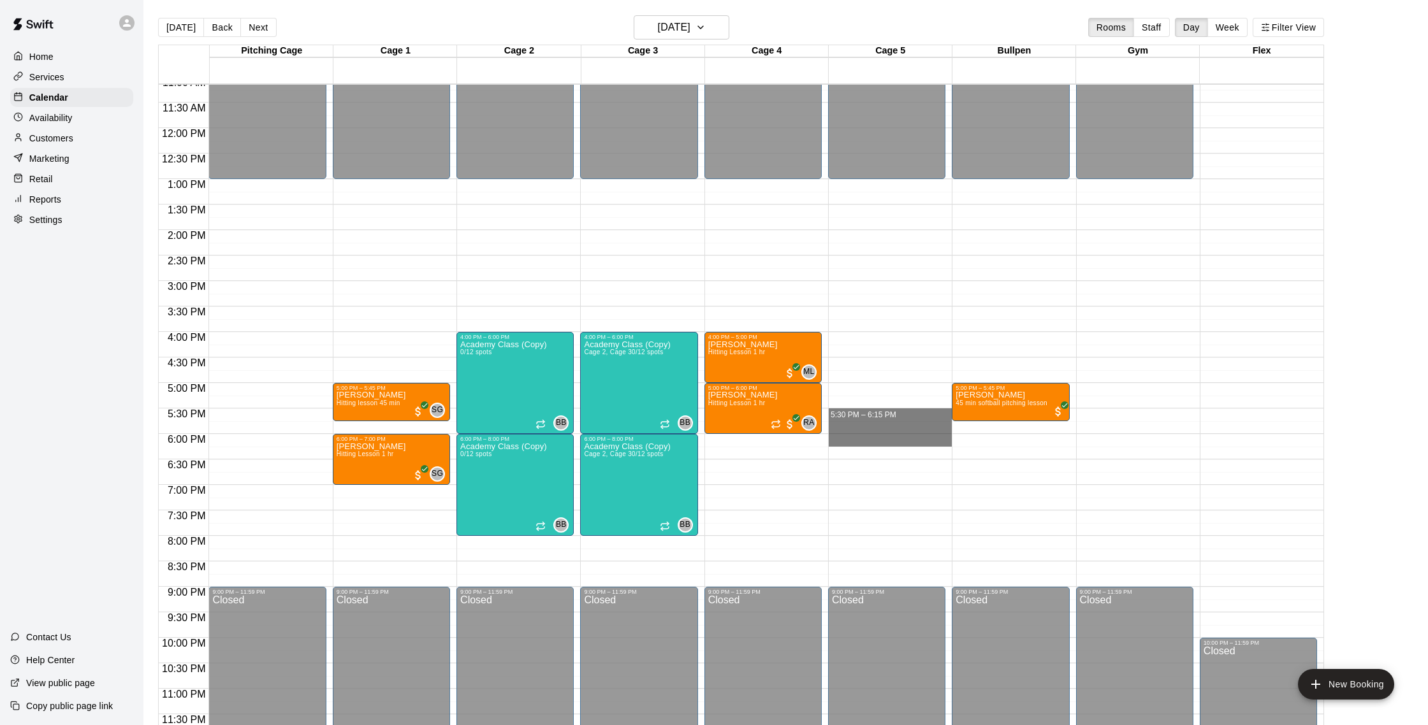
drag, startPoint x: 846, startPoint y: 410, endPoint x: 848, endPoint y: 443, distance: 33.2
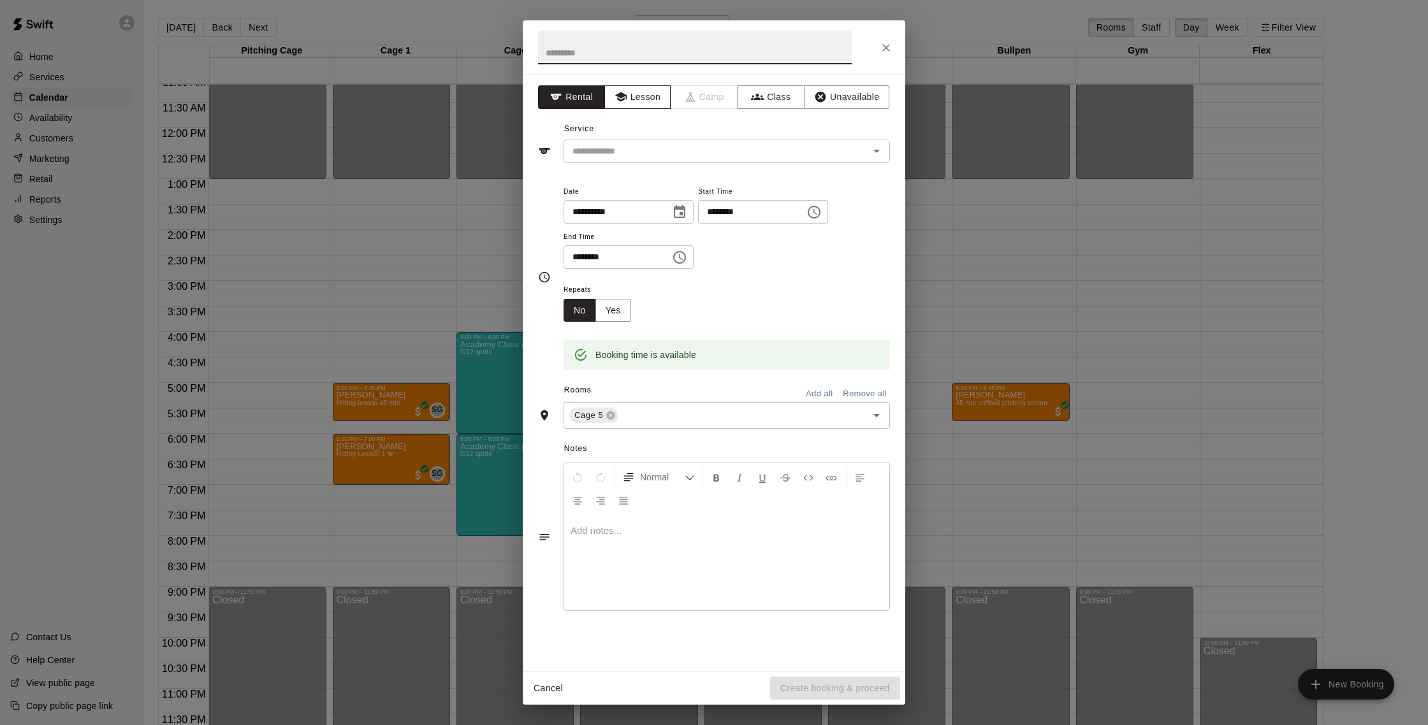
click at [641, 91] on button "Lesson" at bounding box center [637, 97] width 67 height 24
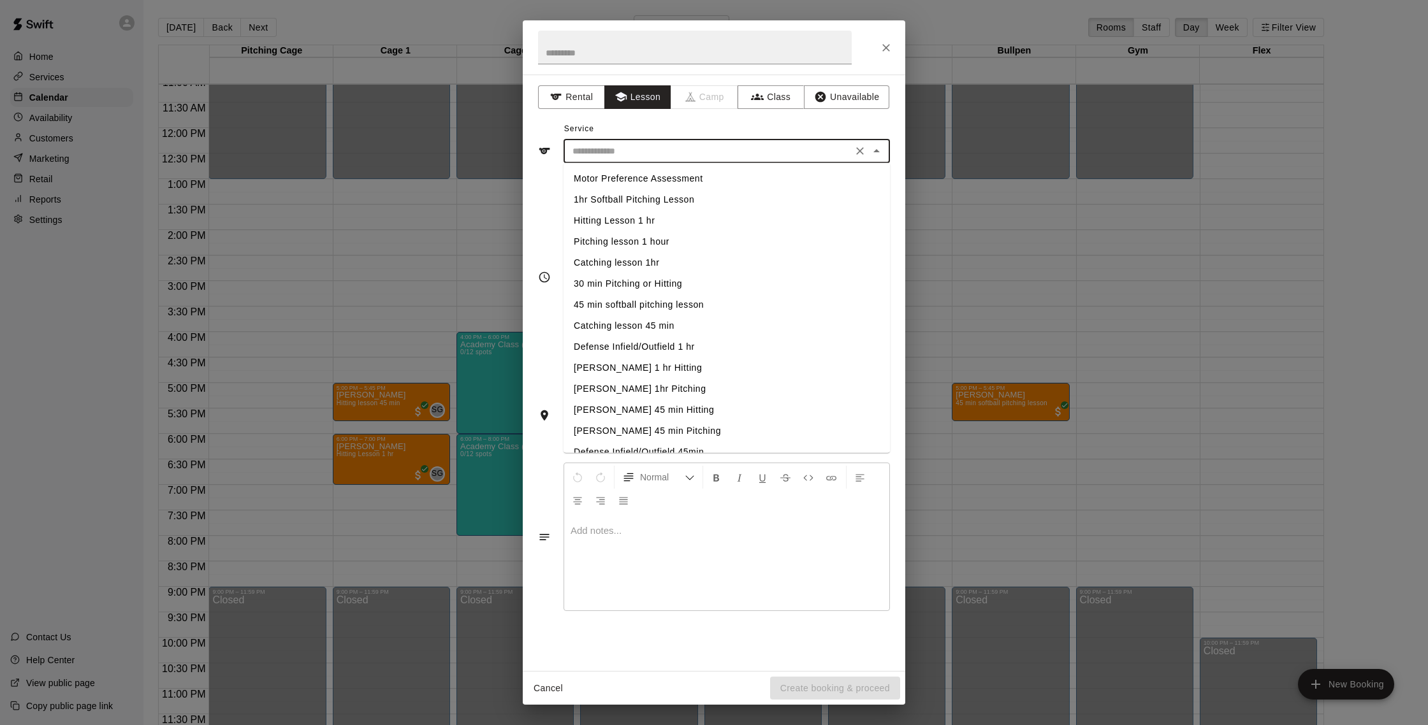
drag, startPoint x: 660, startPoint y: 150, endPoint x: 653, endPoint y: 145, distance: 8.7
click at [659, 150] on input "text" at bounding box center [707, 151] width 281 height 16
click at [648, 222] on li "Hitting Lesson 1 hr" at bounding box center [726, 220] width 326 height 21
type input "**********"
click at [697, 154] on input "**********" at bounding box center [707, 151] width 281 height 16
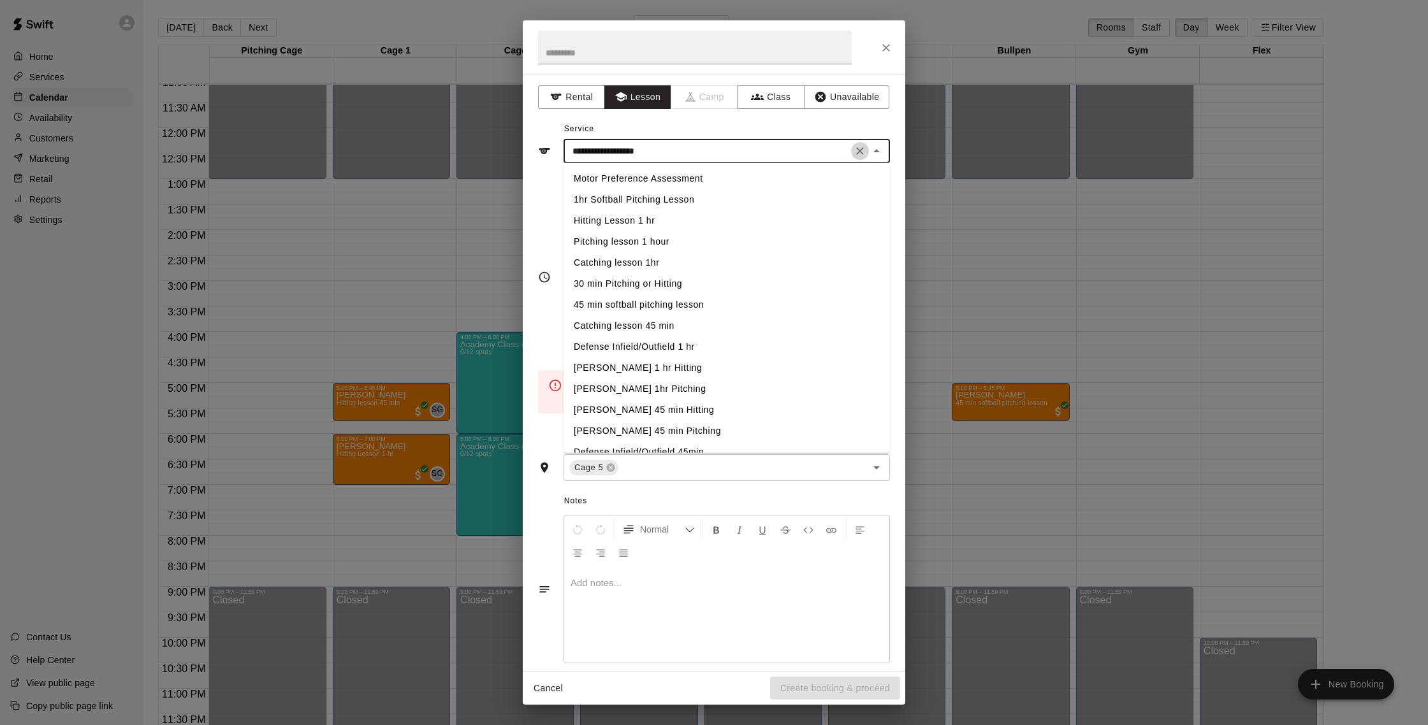
click at [857, 150] on icon "Clear" at bounding box center [859, 151] width 13 height 13
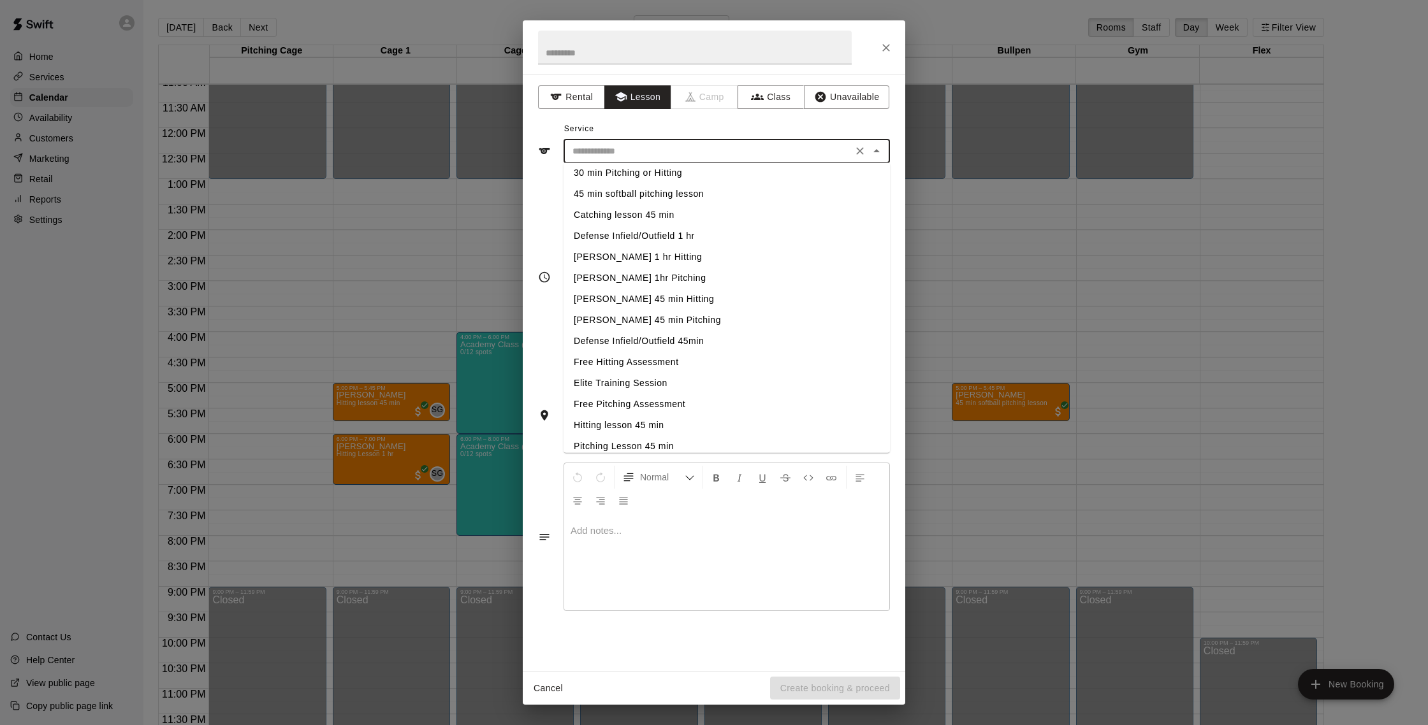
scroll to position [189, 0]
click at [668, 349] on li "Hitting lesson 45 min" at bounding box center [726, 347] width 326 height 21
type input "**********"
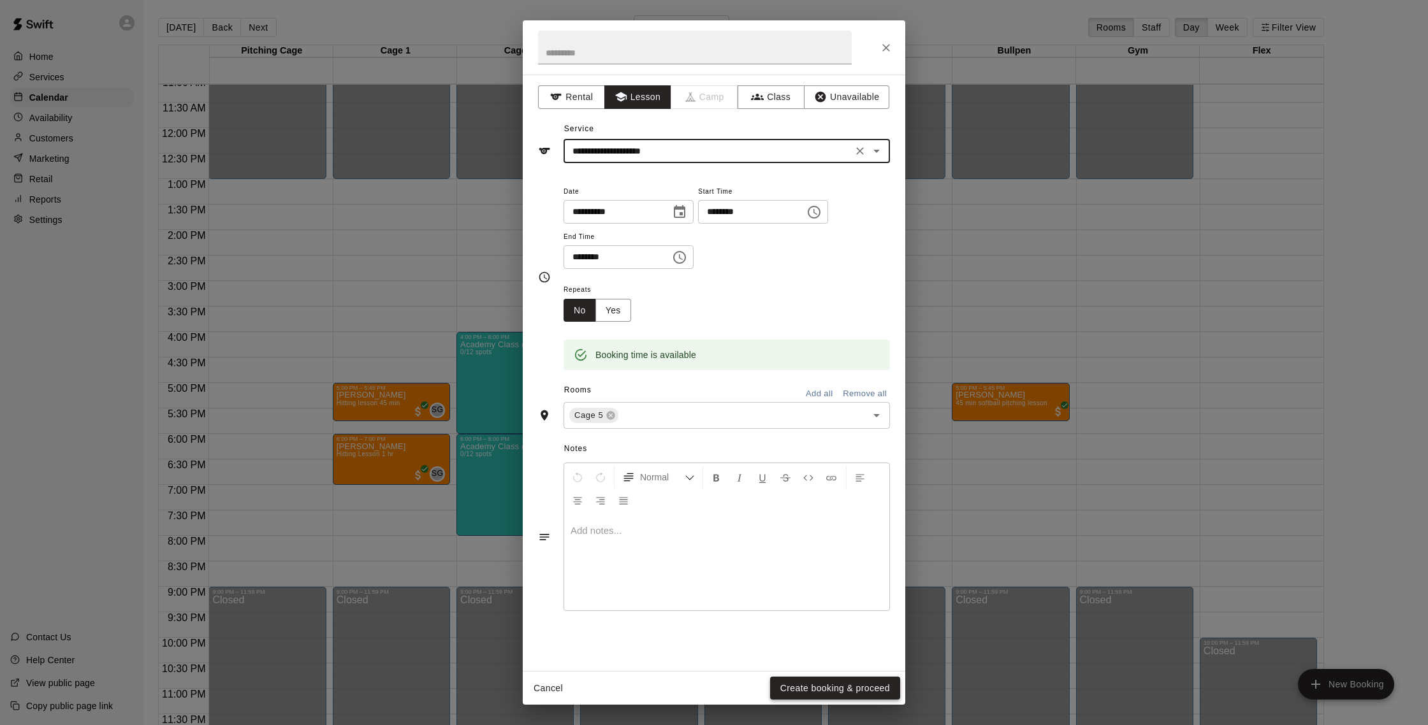
click at [873, 680] on button "Create booking & proceed" at bounding box center [835, 689] width 130 height 24
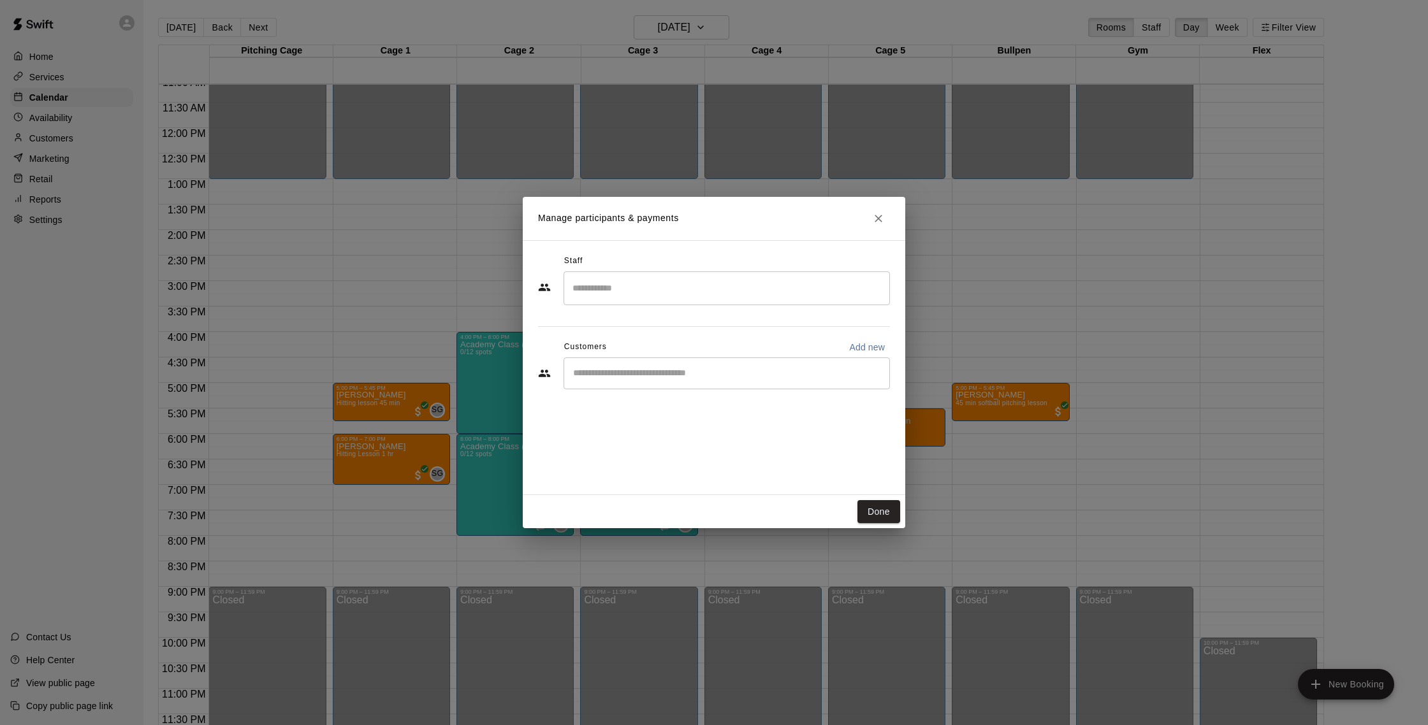
click at [731, 283] on input "Search staff" at bounding box center [726, 288] width 315 height 22
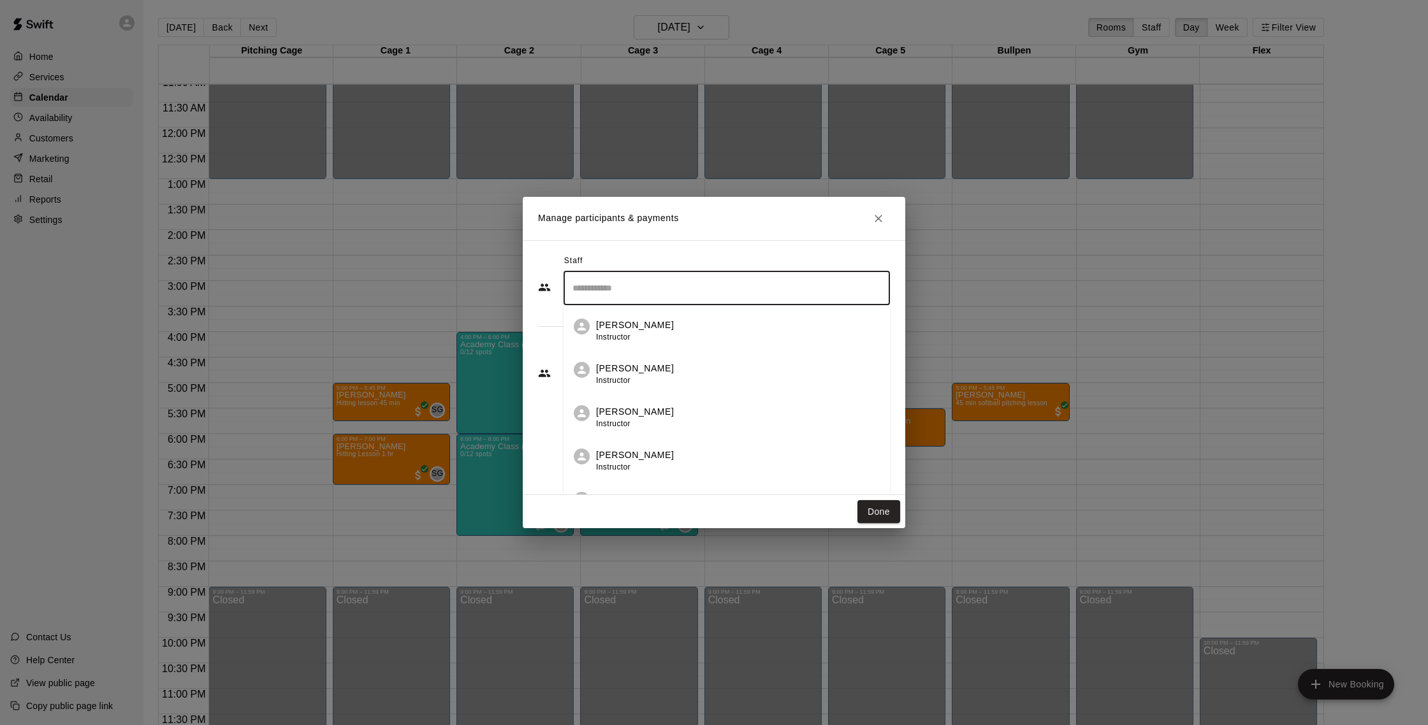
click at [735, 249] on div "Staff ​ Rachel Frankhouser Instructor Christina Carvatta Instructor Nate Betanc…" at bounding box center [714, 367] width 382 height 255
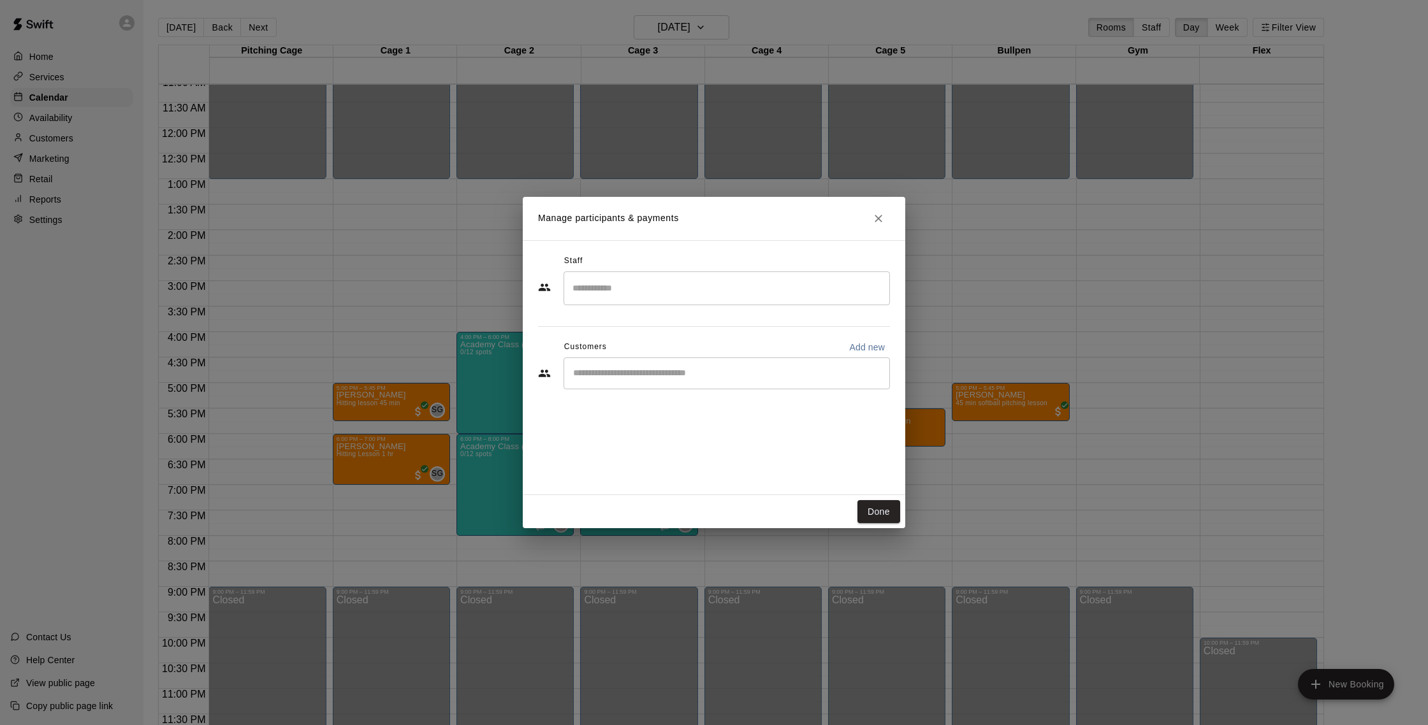
click at [698, 372] on input "Start typing to search customers..." at bounding box center [726, 373] width 315 height 13
type input "******"
click at [696, 403] on div "Bexley Myers xxcuti5xxo@aol.com" at bounding box center [739, 409] width 280 height 27
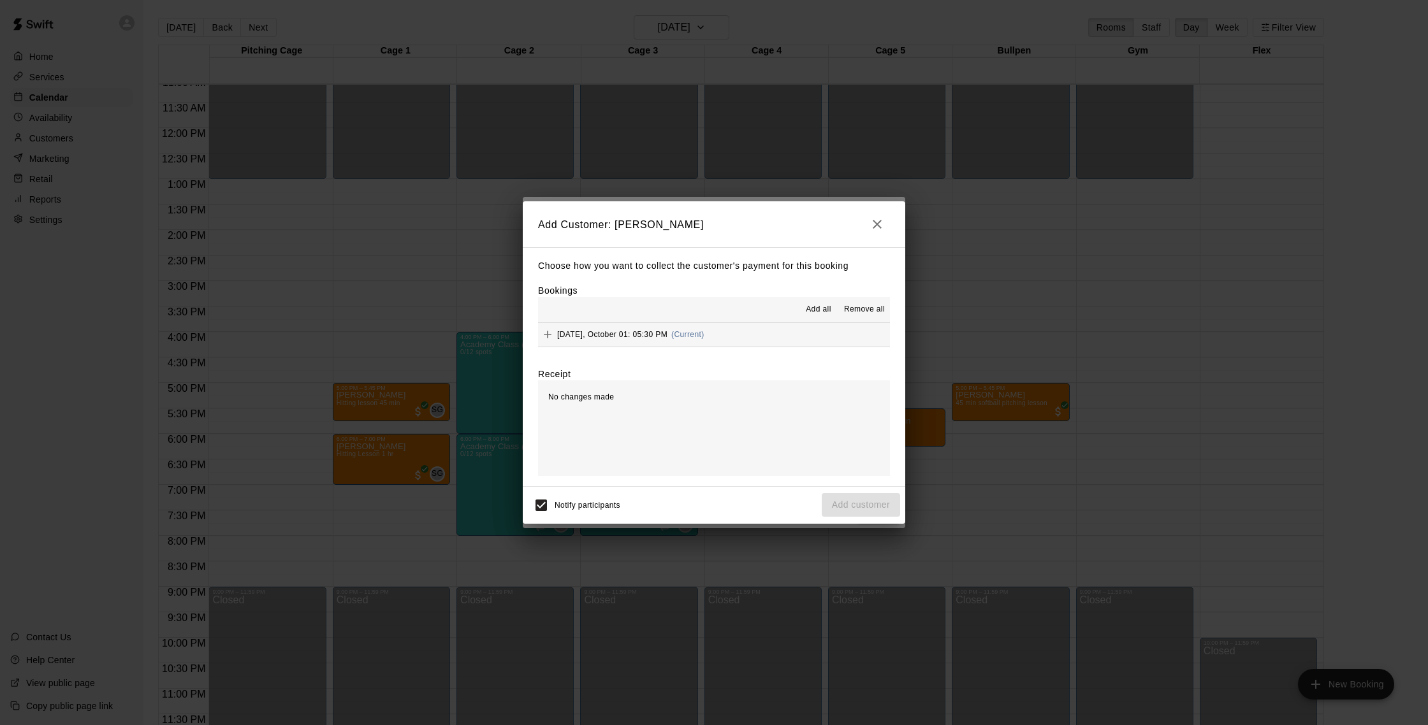
click at [750, 333] on button "Wednesday, October 01: 05:30 PM (Current)" at bounding box center [714, 335] width 352 height 24
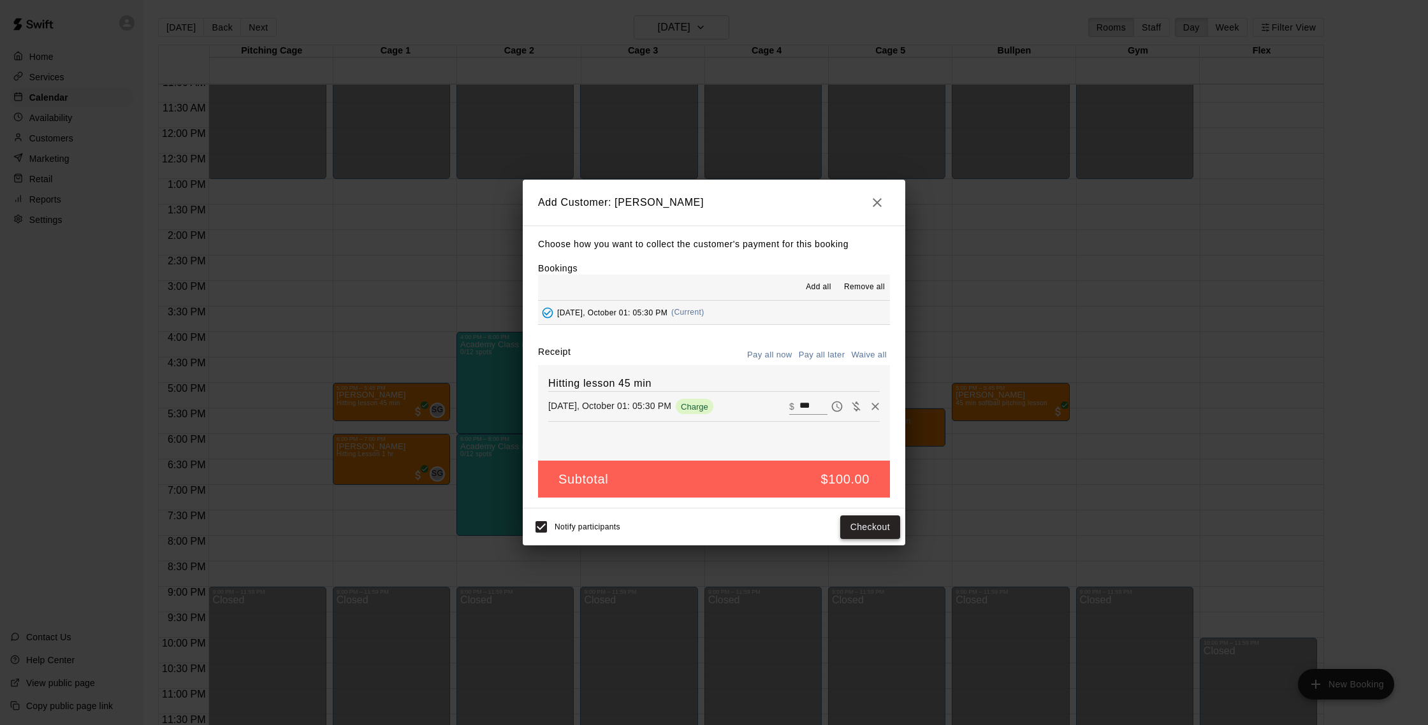
click at [859, 530] on button "Checkout" at bounding box center [870, 528] width 60 height 24
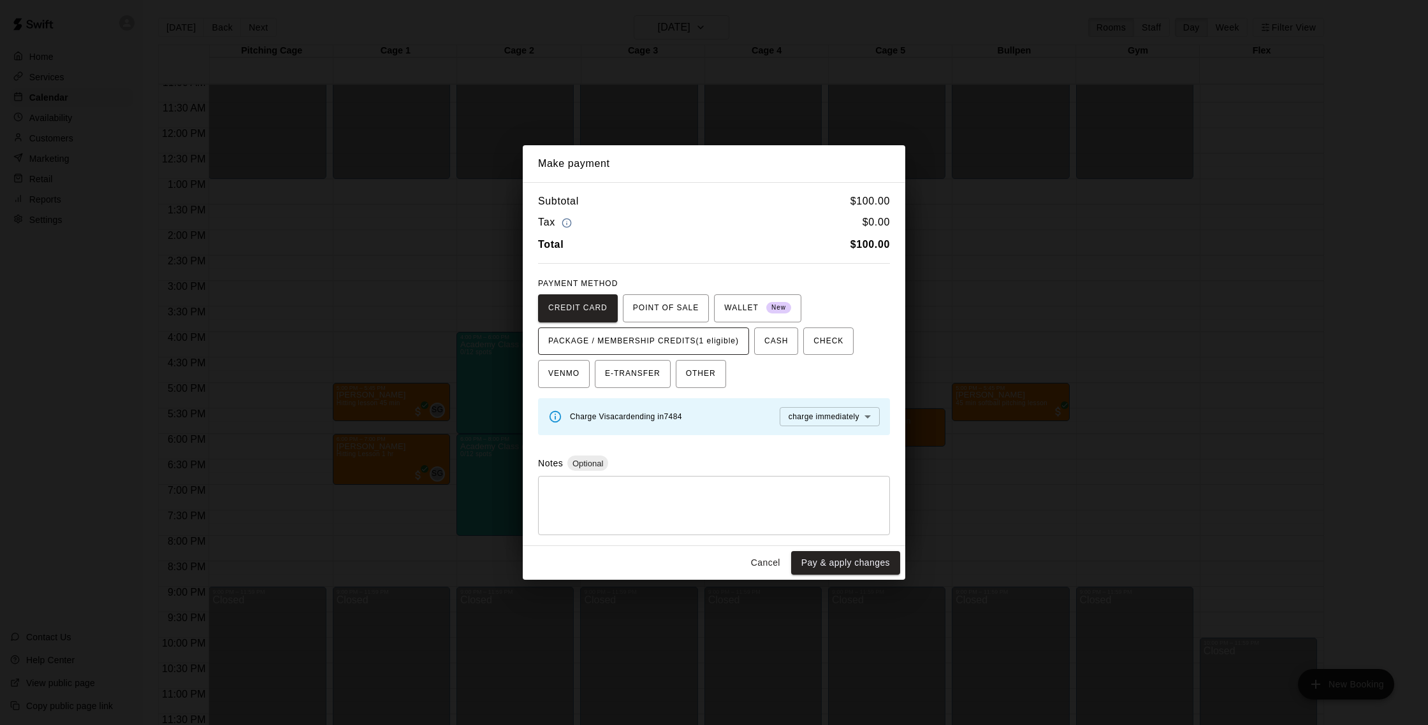
click at [685, 340] on span "PACKAGE / MEMBERSHIP CREDITS (1 eligible)" at bounding box center [643, 341] width 191 height 20
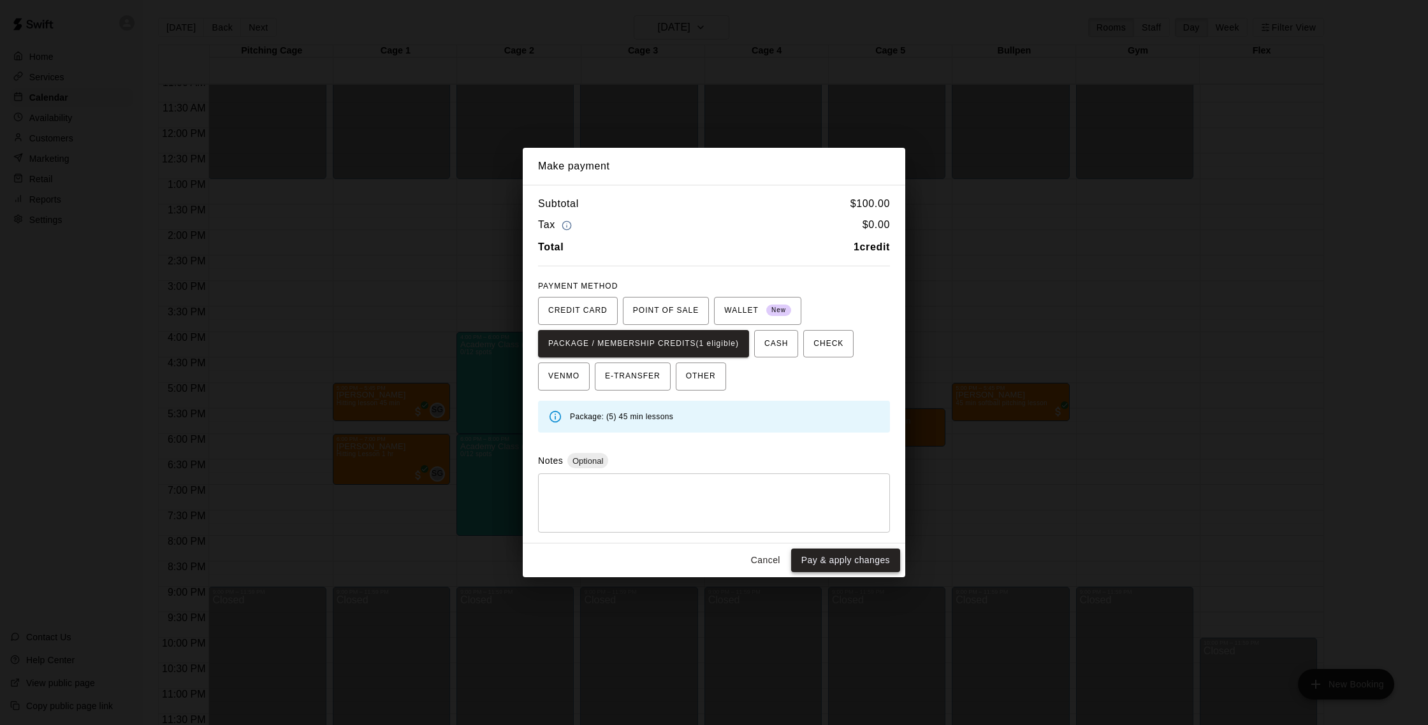
click at [843, 557] on button "Pay & apply changes" at bounding box center [845, 561] width 109 height 24
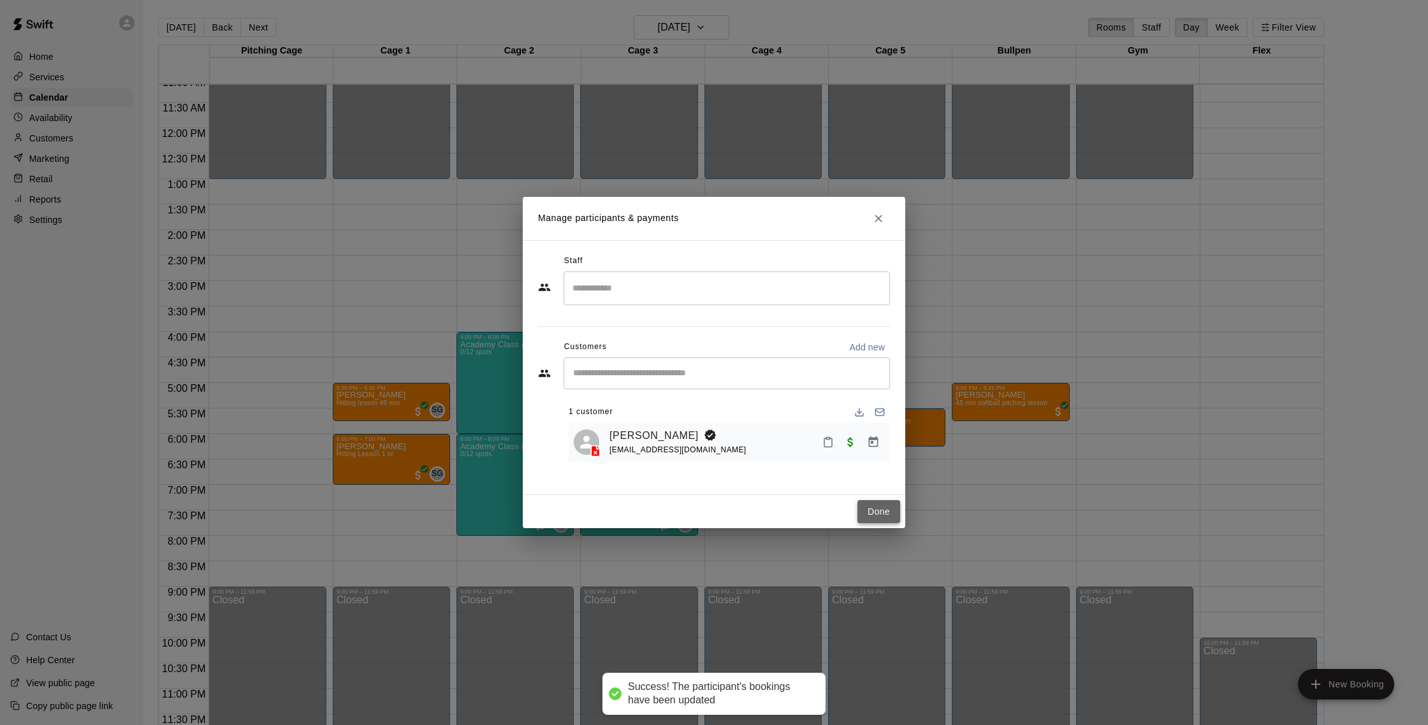
click at [879, 512] on button "Done" at bounding box center [878, 512] width 43 height 24
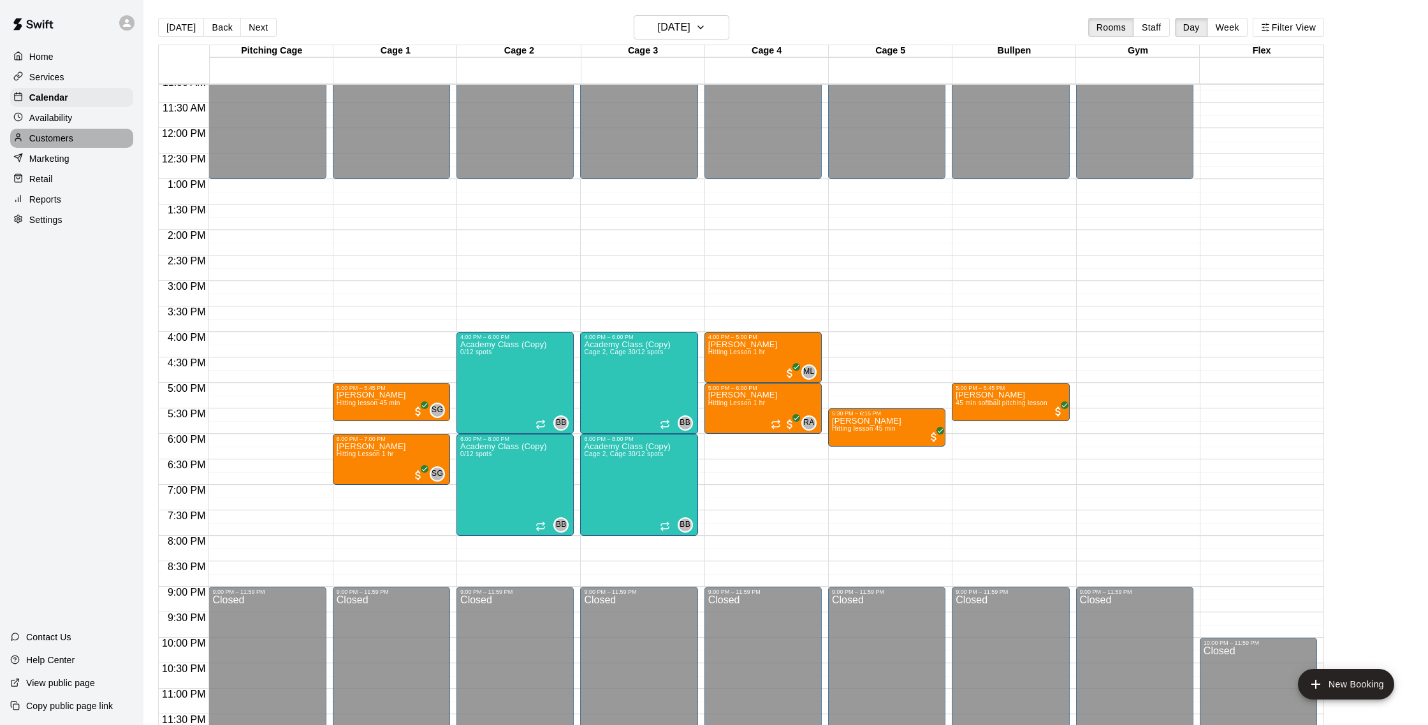
click at [66, 134] on p "Customers" at bounding box center [51, 138] width 44 height 13
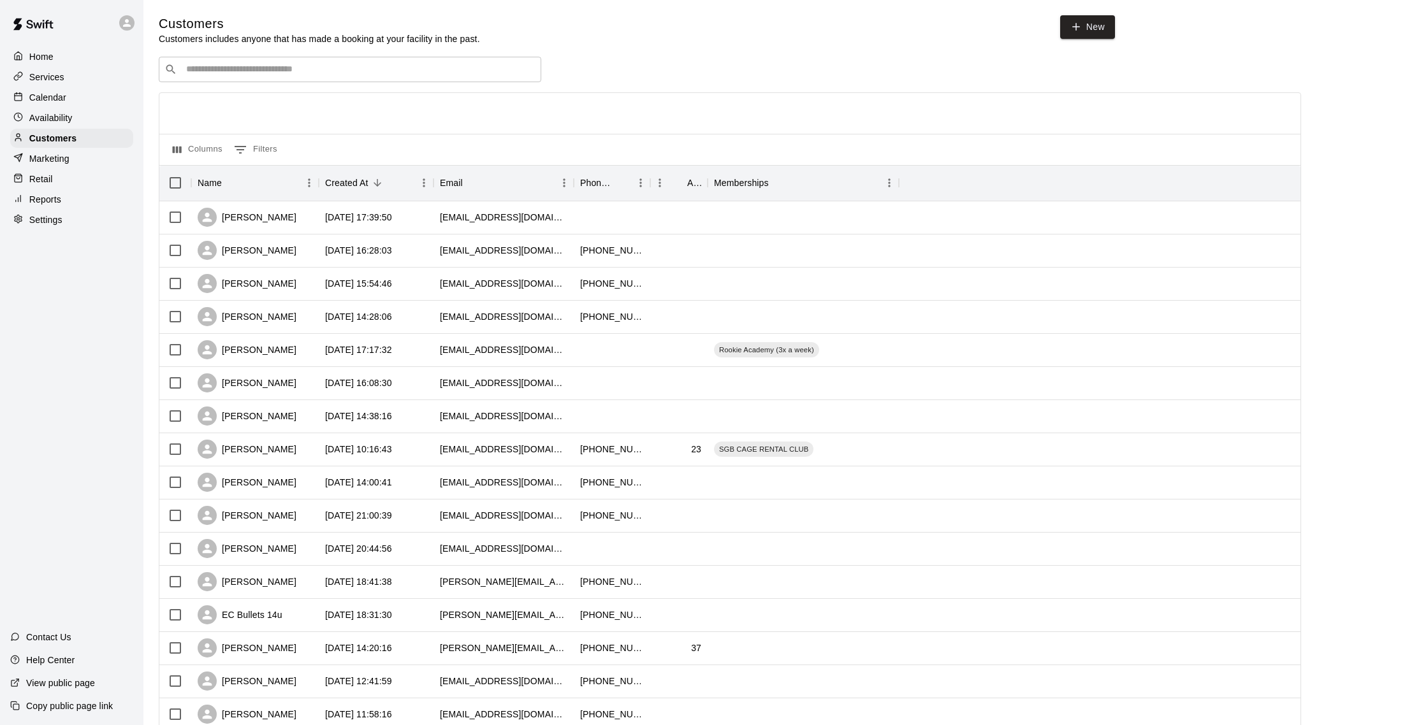
click at [59, 81] on p "Services" at bounding box center [46, 77] width 35 height 13
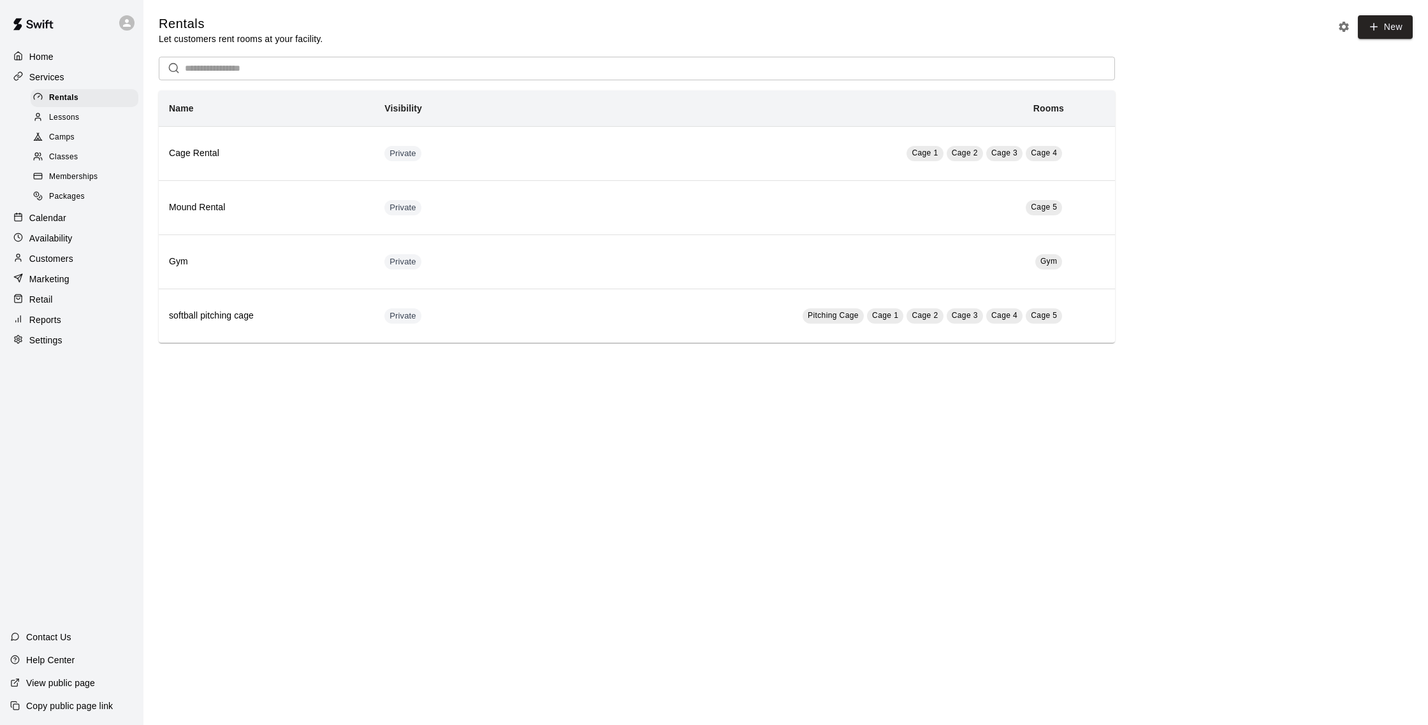
click at [63, 216] on p "Calendar" at bounding box center [47, 218] width 37 height 13
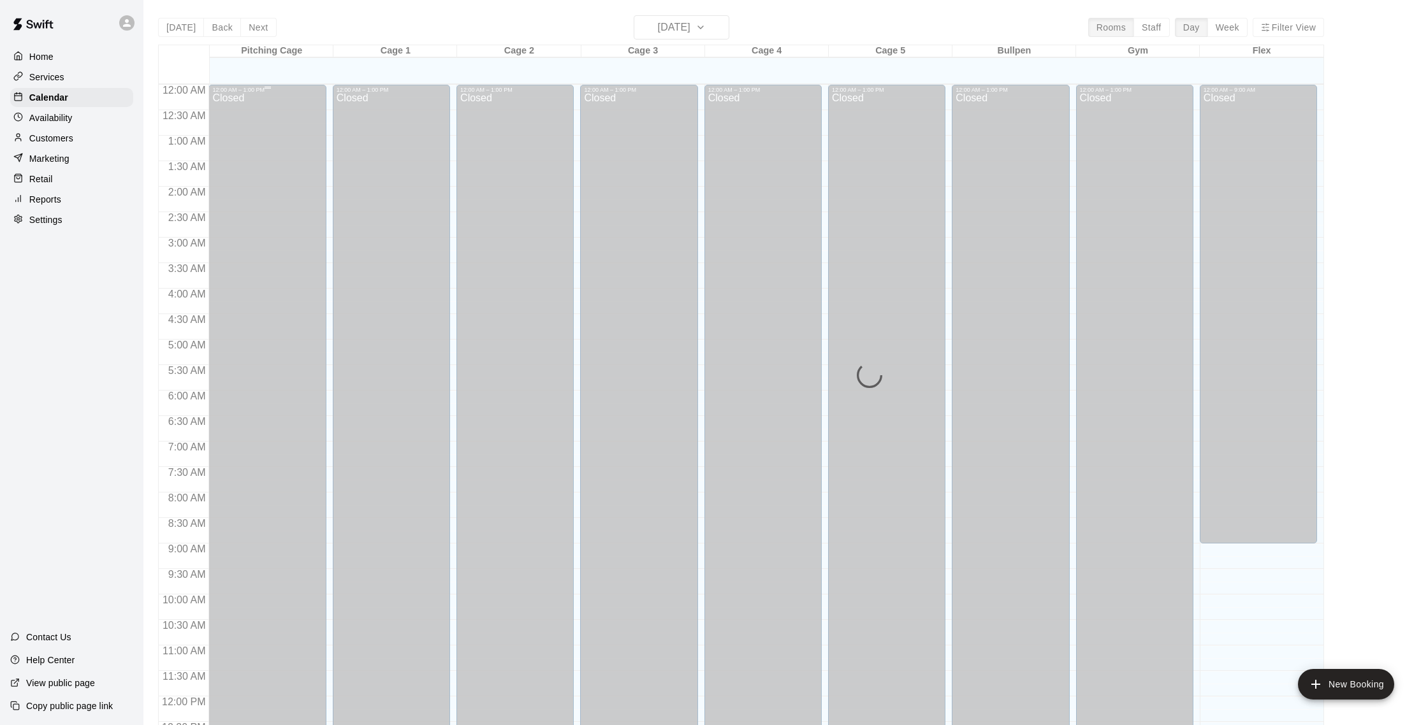
scroll to position [531, 0]
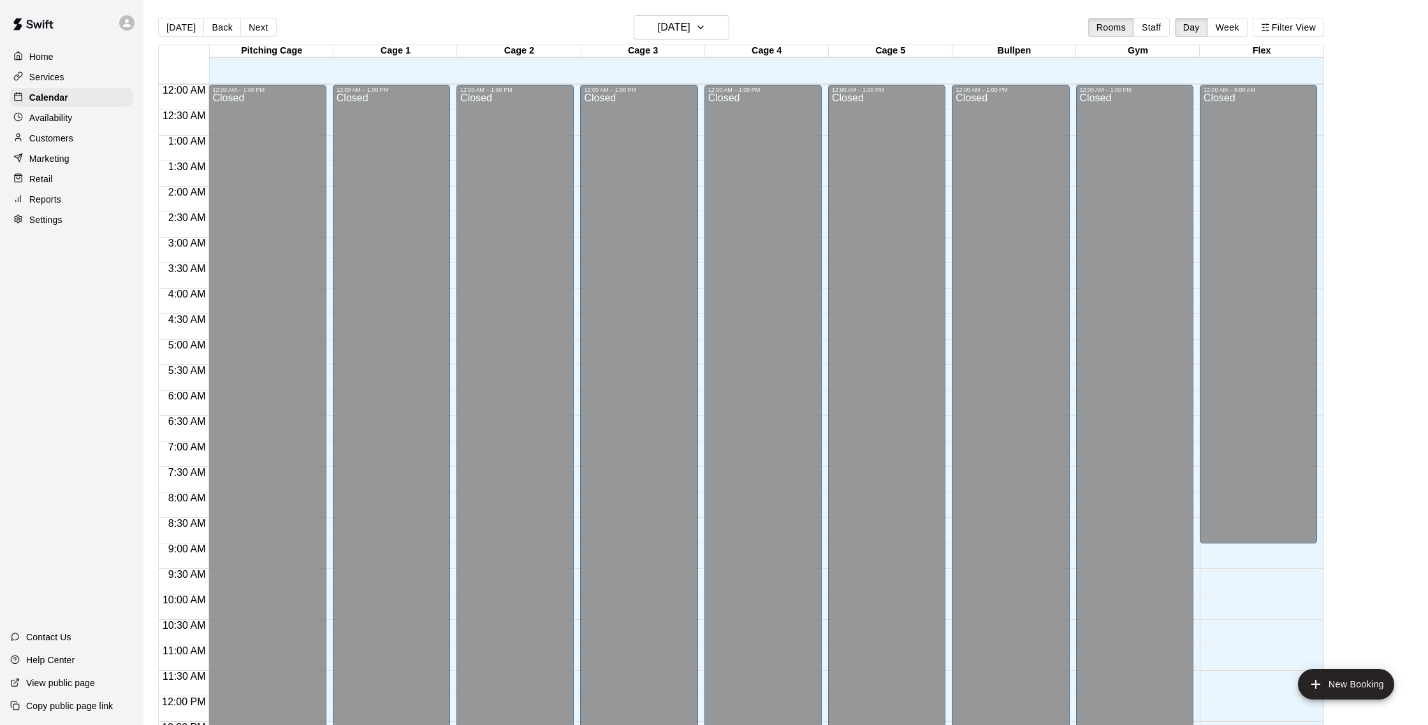
scroll to position [531, 0]
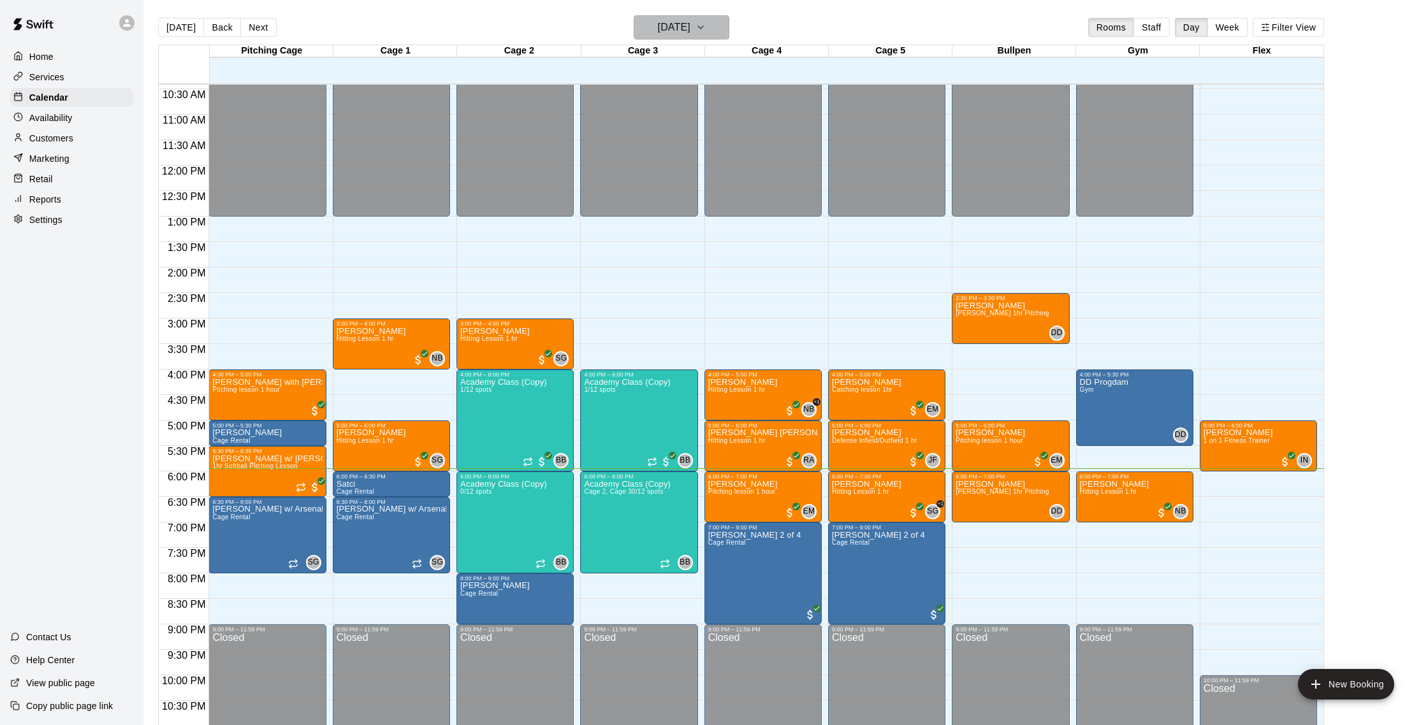
click at [658, 35] on h6 "[DATE]" at bounding box center [674, 27] width 33 height 18
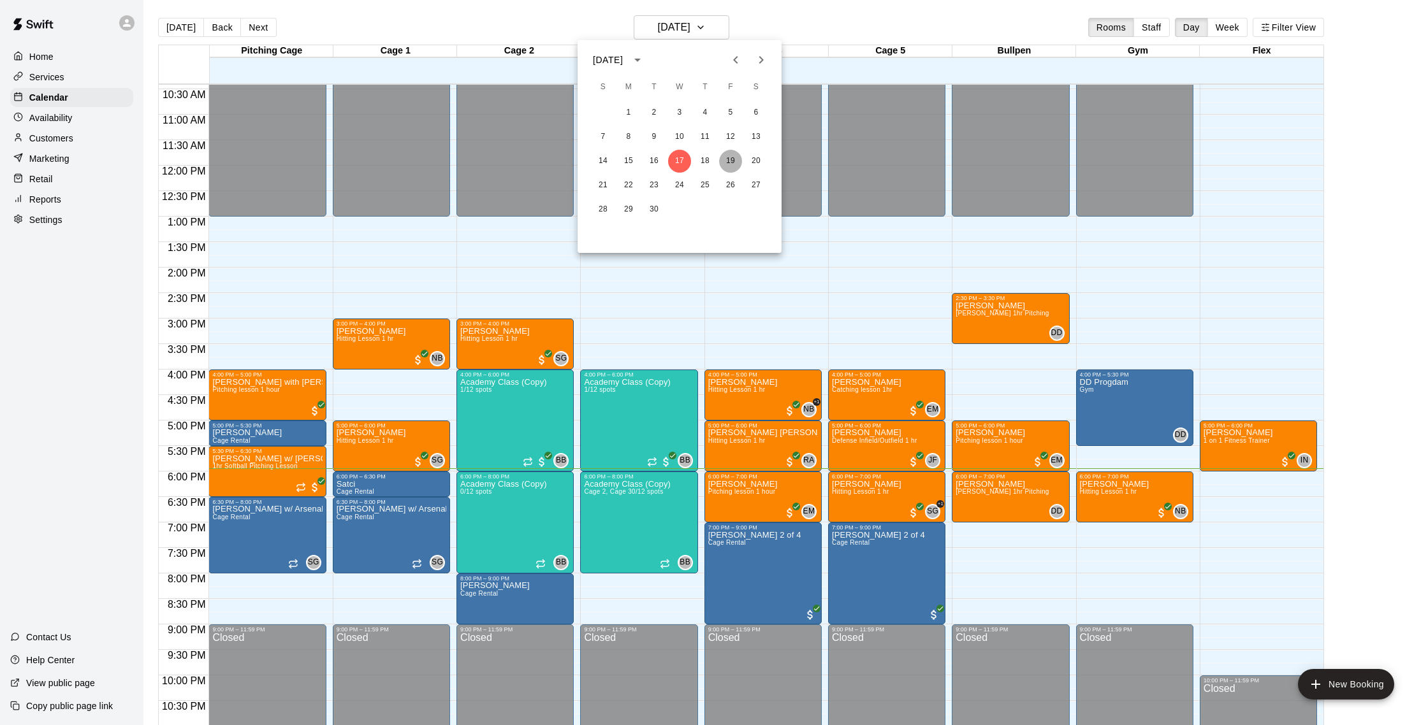
click at [734, 159] on button "19" at bounding box center [730, 161] width 23 height 23
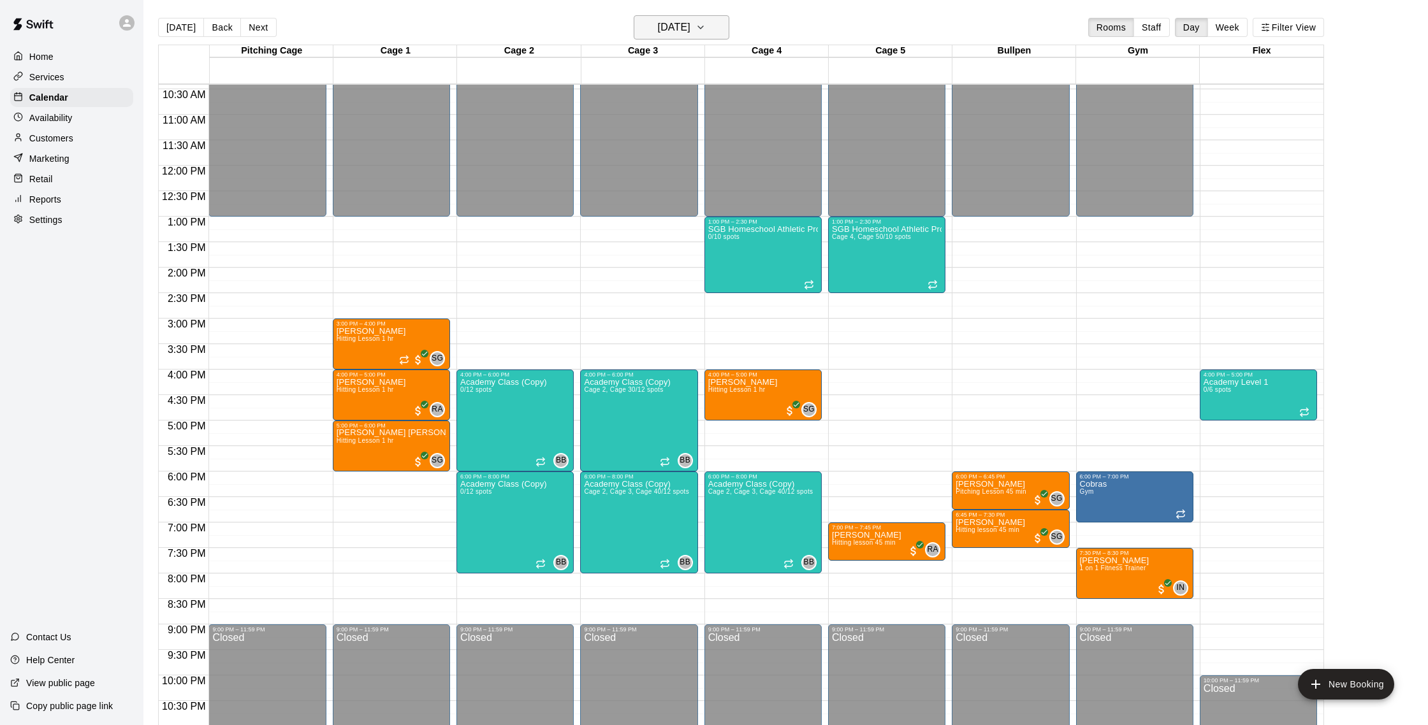
click at [667, 18] on button "[DATE]" at bounding box center [682, 27] width 96 height 24
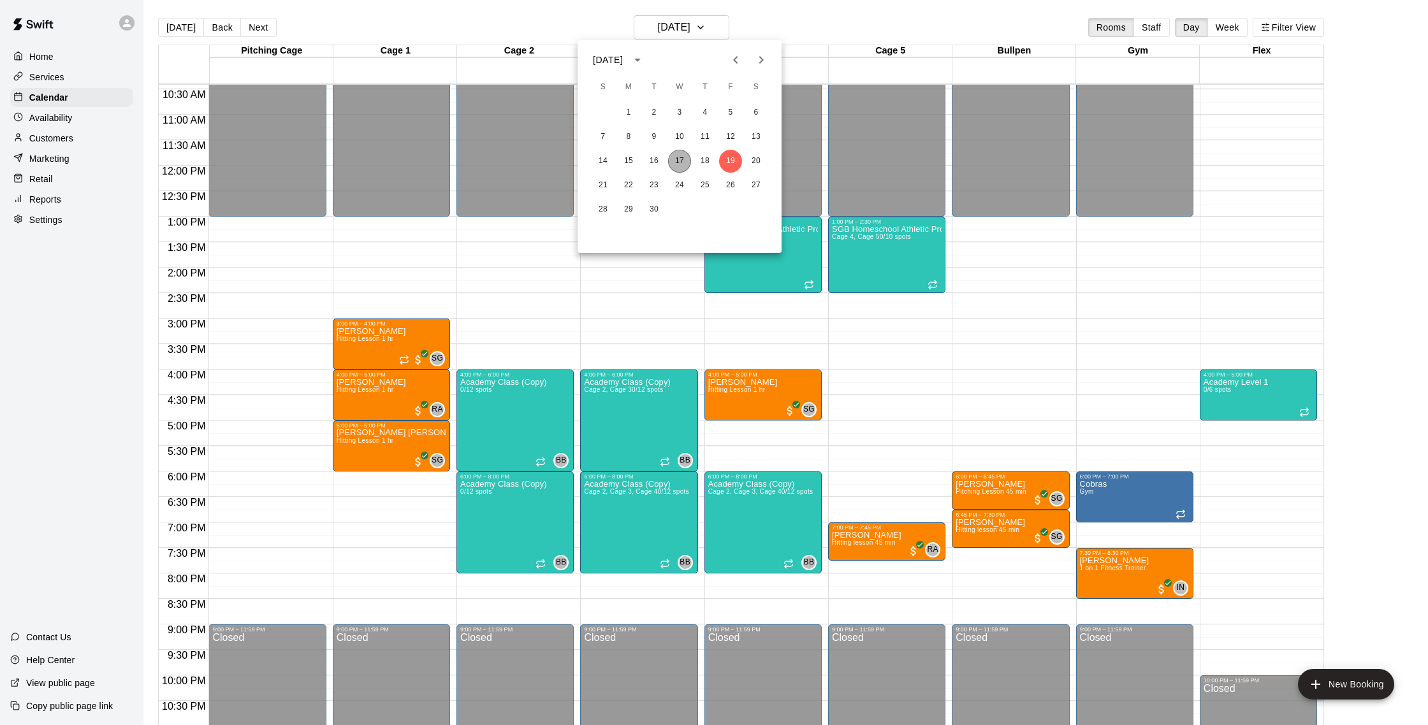
click at [676, 159] on button "17" at bounding box center [679, 161] width 23 height 23
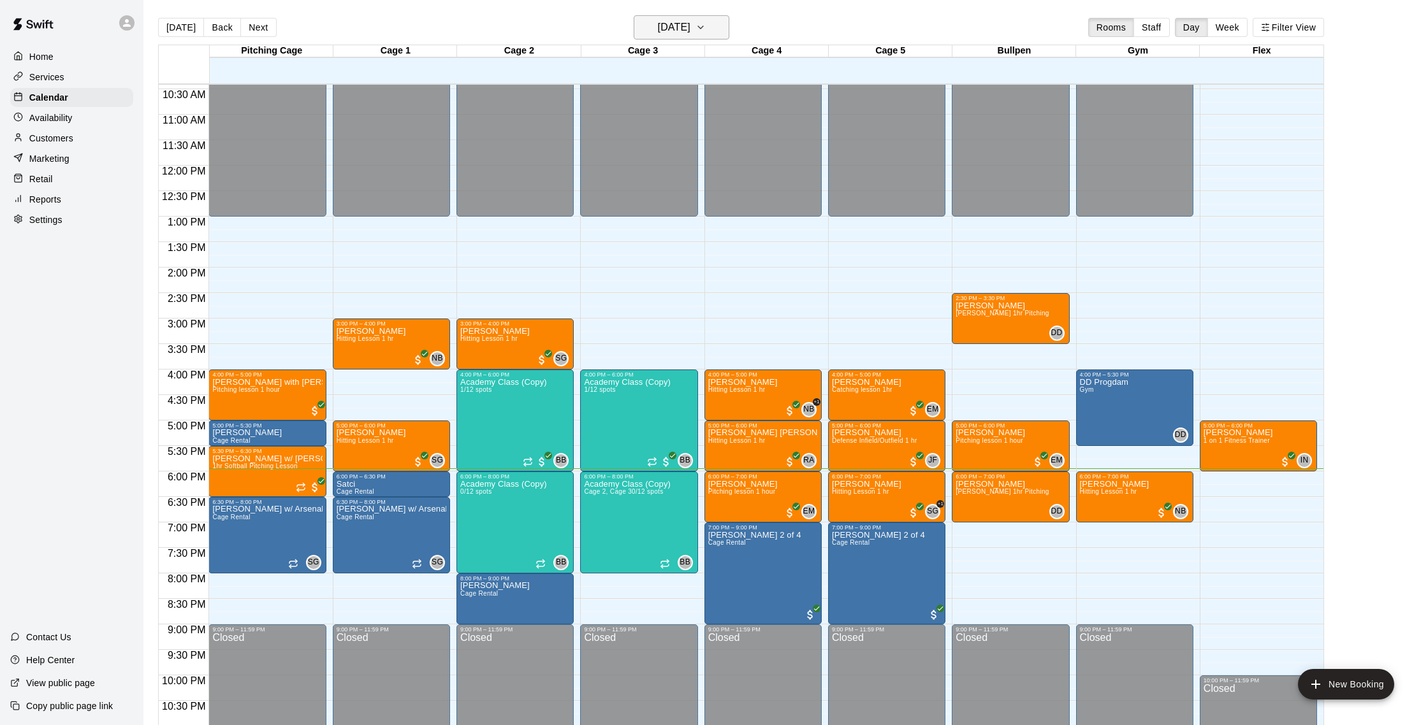
click at [690, 22] on h6 "[DATE]" at bounding box center [674, 27] width 33 height 18
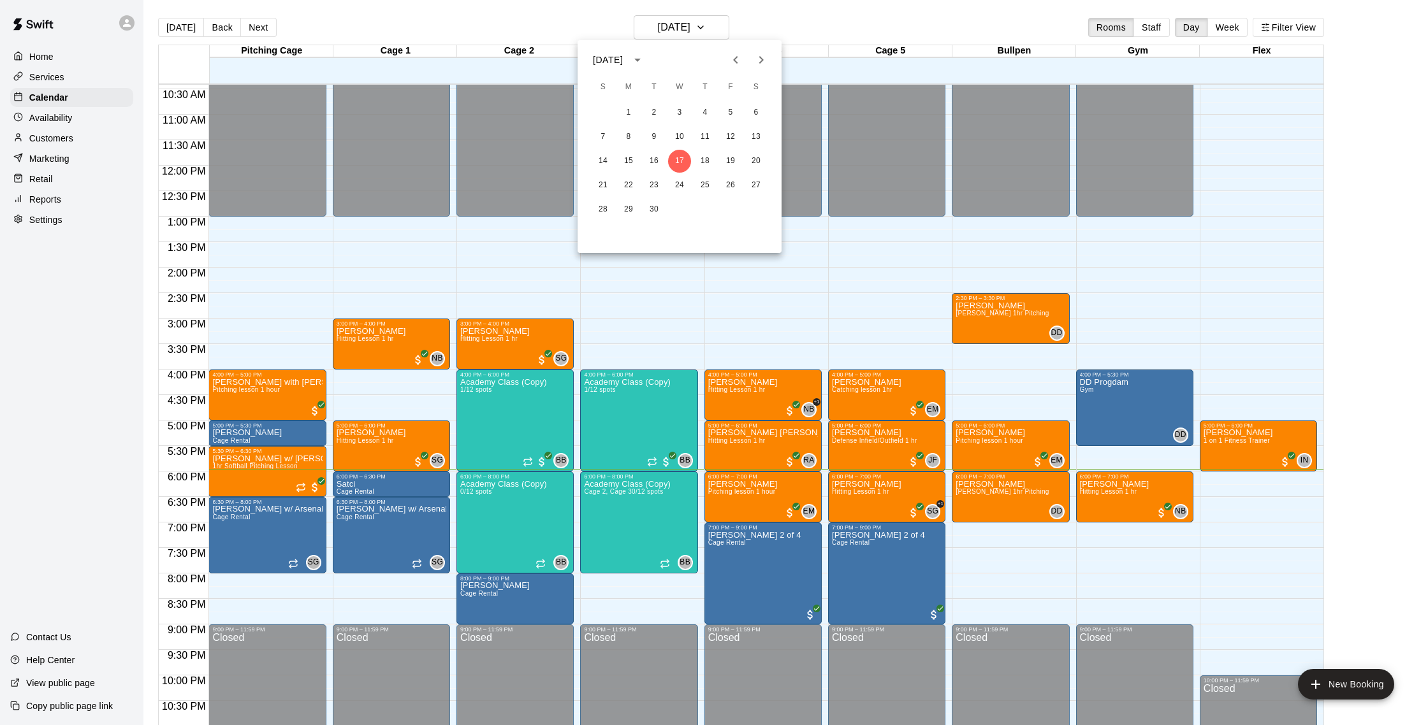
click at [789, 30] on div at bounding box center [714, 362] width 1428 height 725
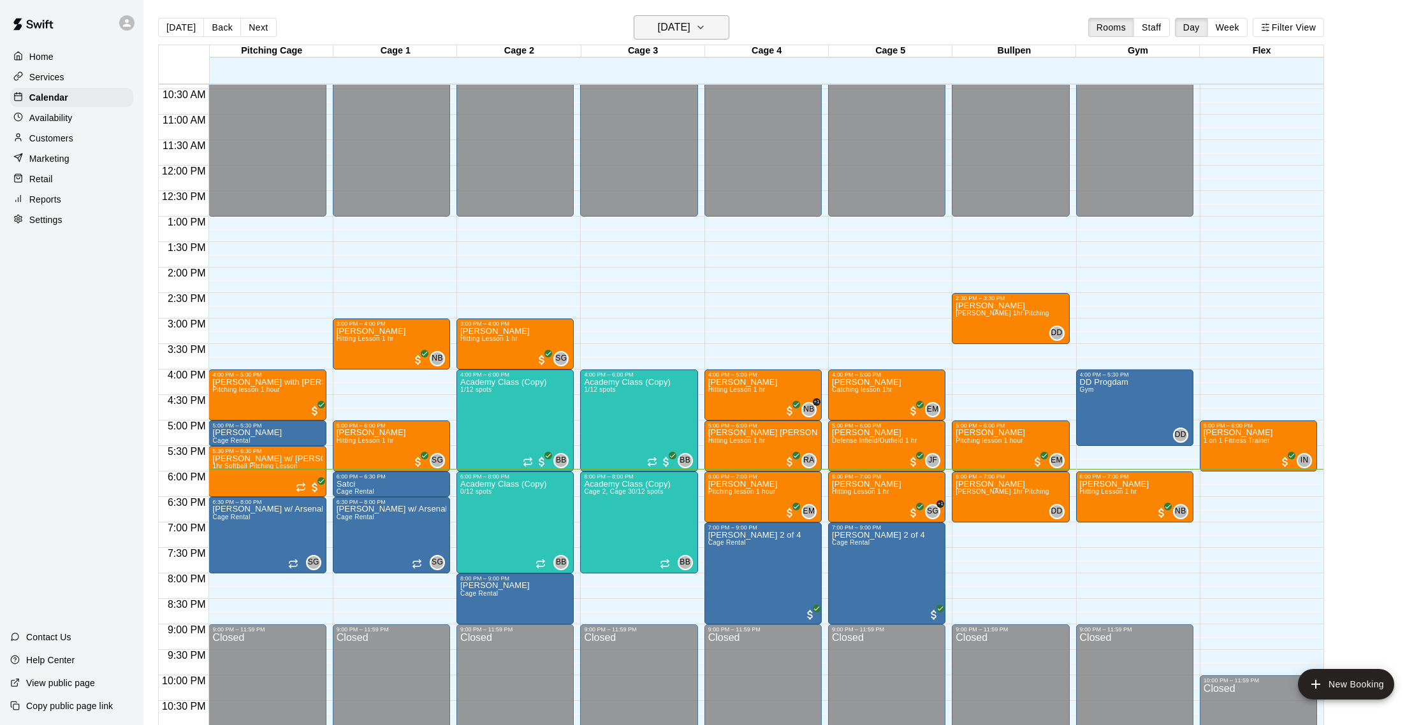
click at [679, 33] on h6 "[DATE]" at bounding box center [674, 27] width 33 height 18
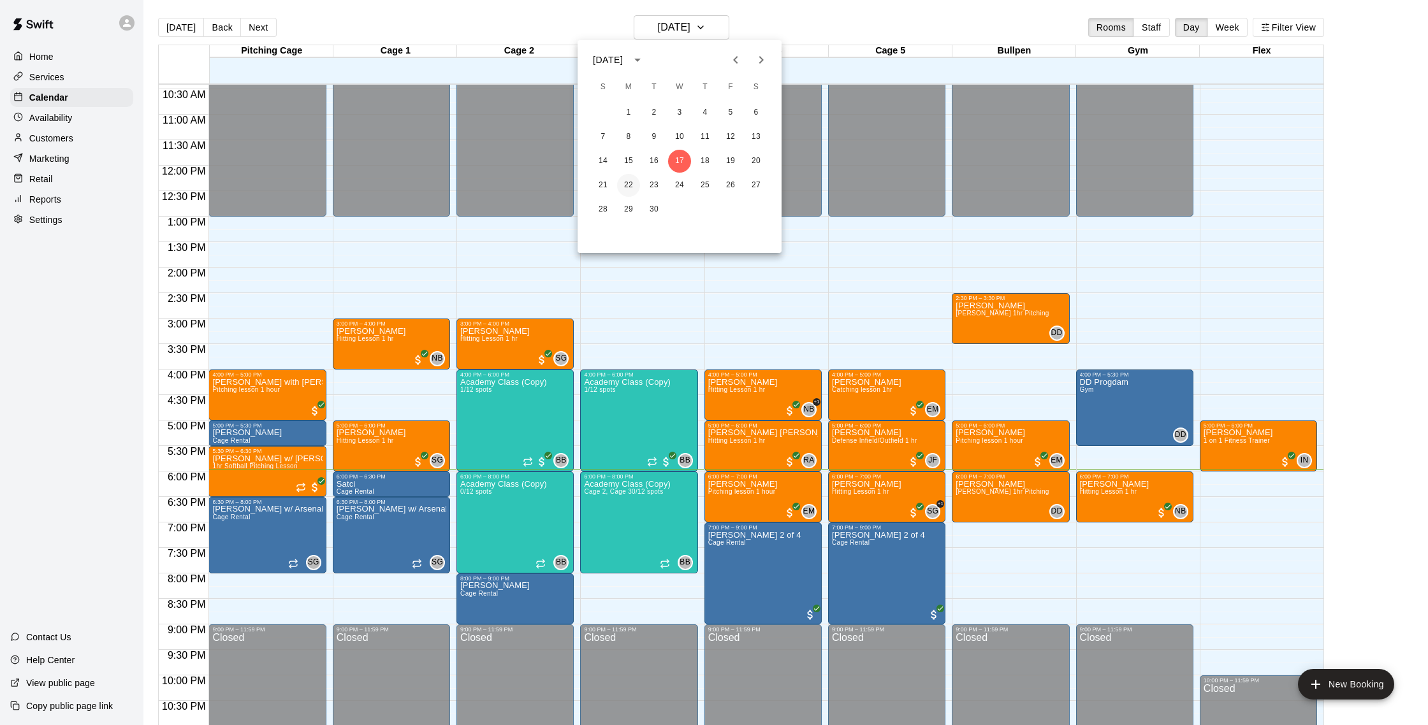
click at [626, 184] on button "22" at bounding box center [628, 185] width 23 height 23
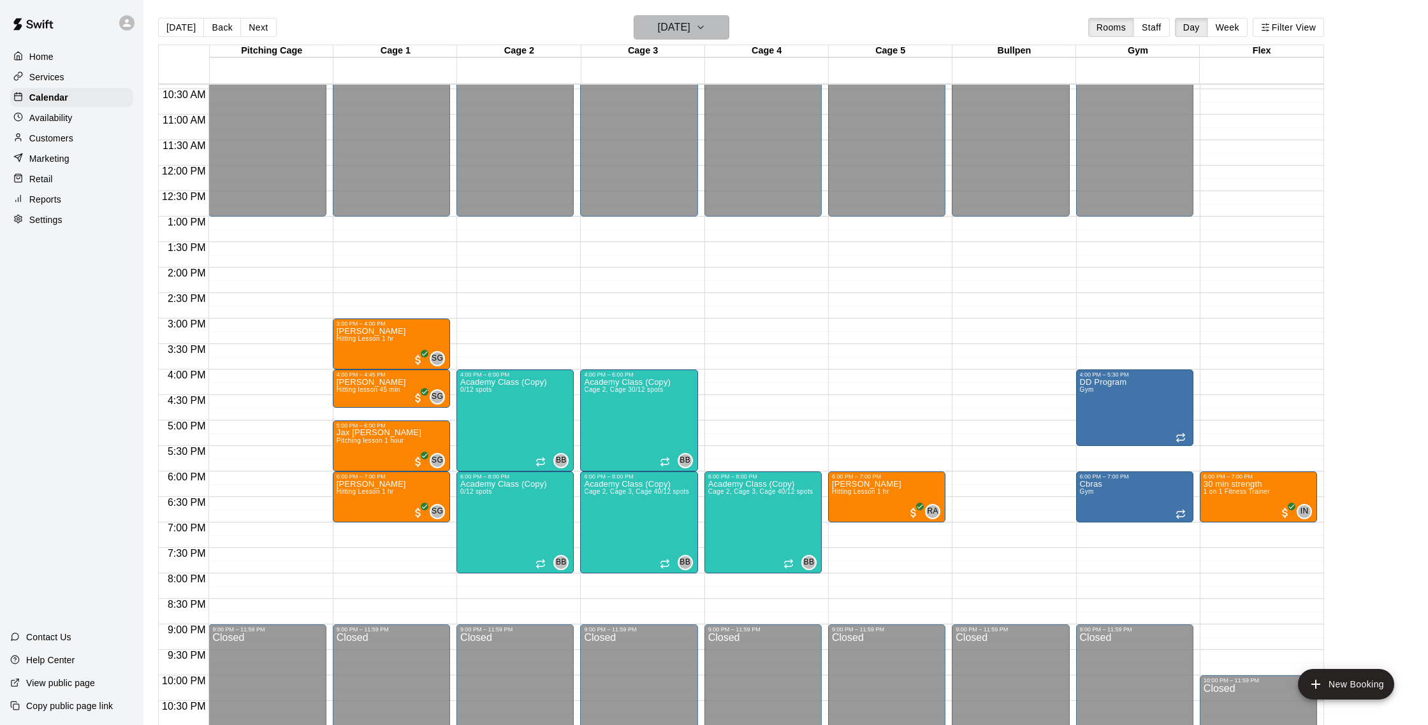
click at [688, 33] on h6 "[DATE]" at bounding box center [674, 27] width 33 height 18
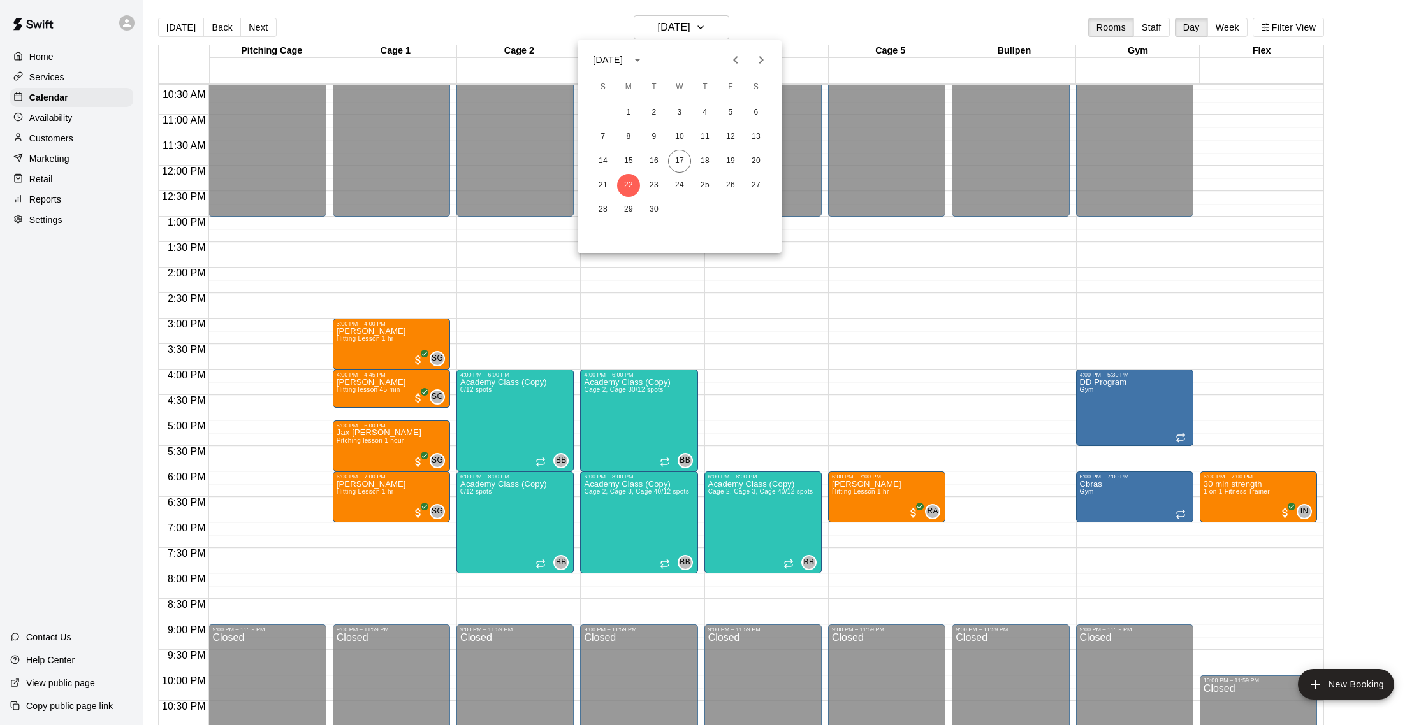
click at [744, 24] on div at bounding box center [714, 362] width 1428 height 725
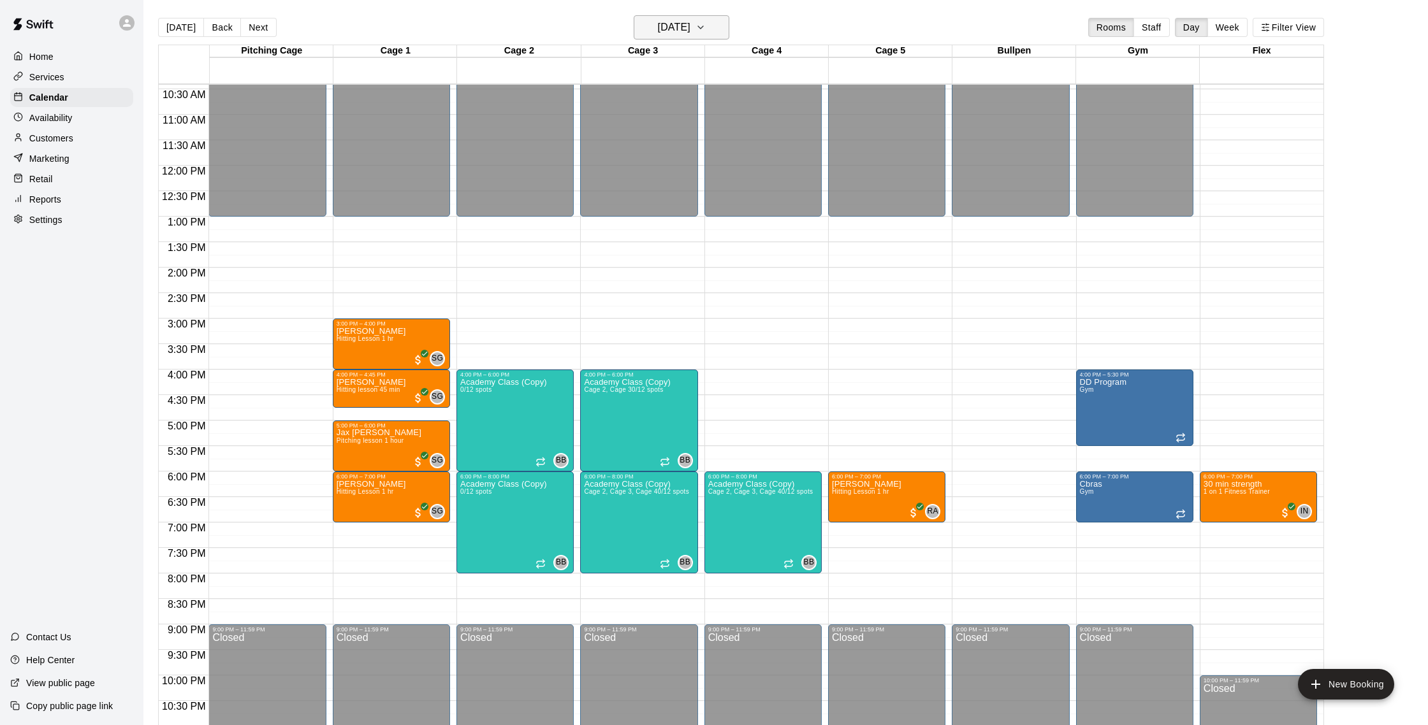
click at [709, 27] on button "[DATE]" at bounding box center [682, 27] width 96 height 24
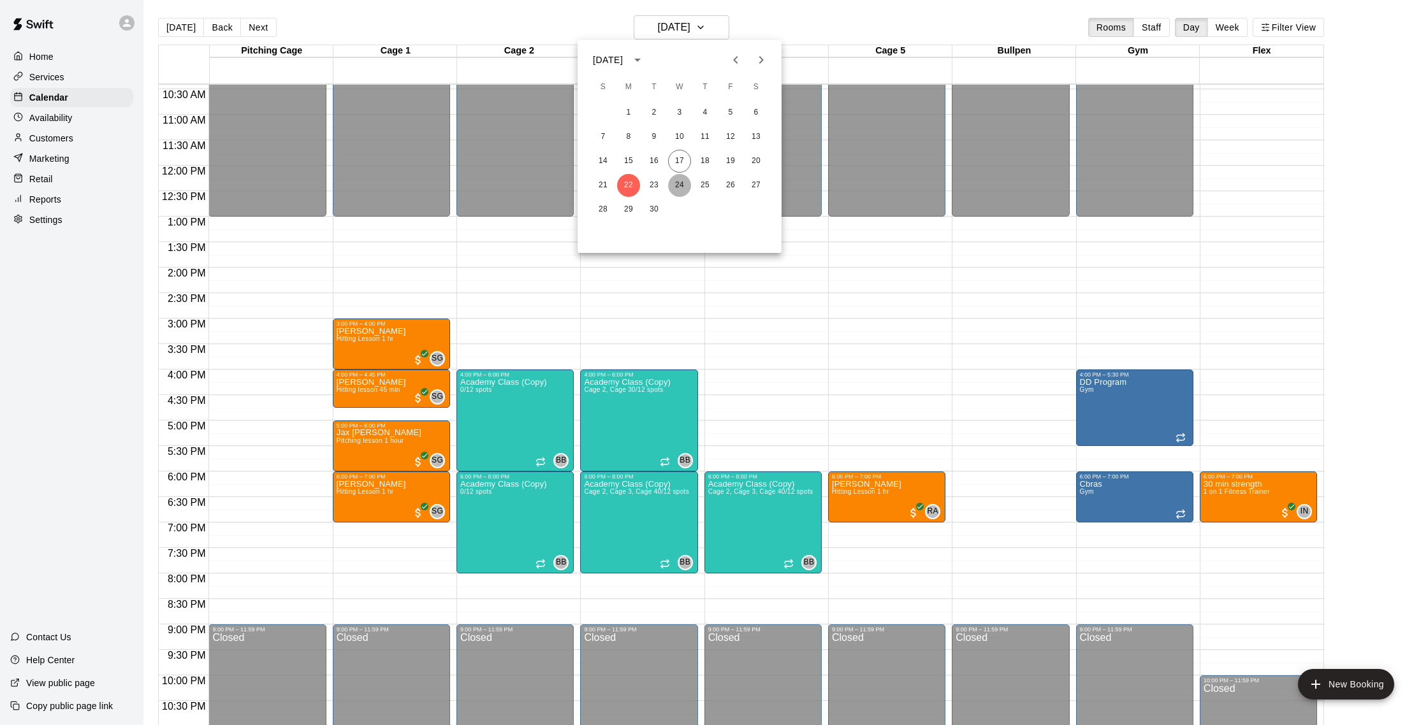
click at [679, 186] on button "24" at bounding box center [679, 185] width 23 height 23
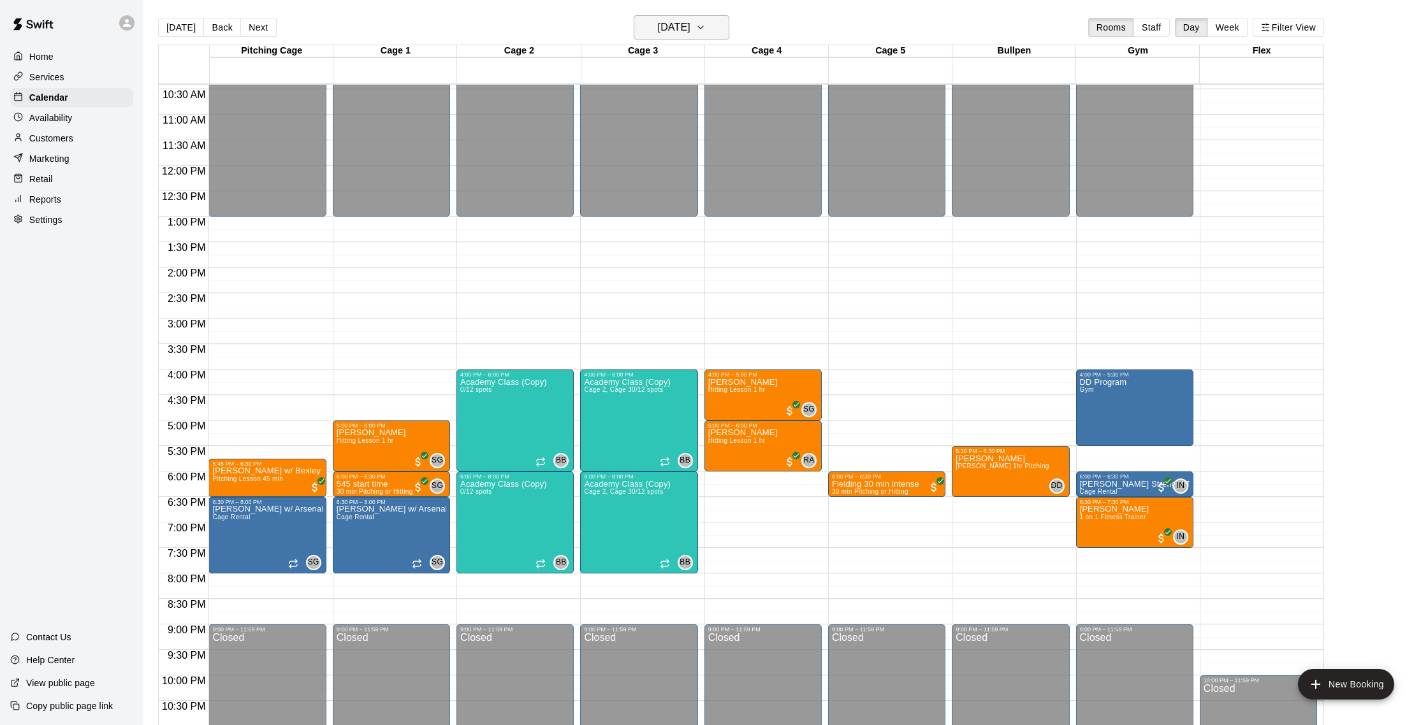
click at [685, 24] on h6 "Wednesday Sep 24" at bounding box center [674, 27] width 33 height 18
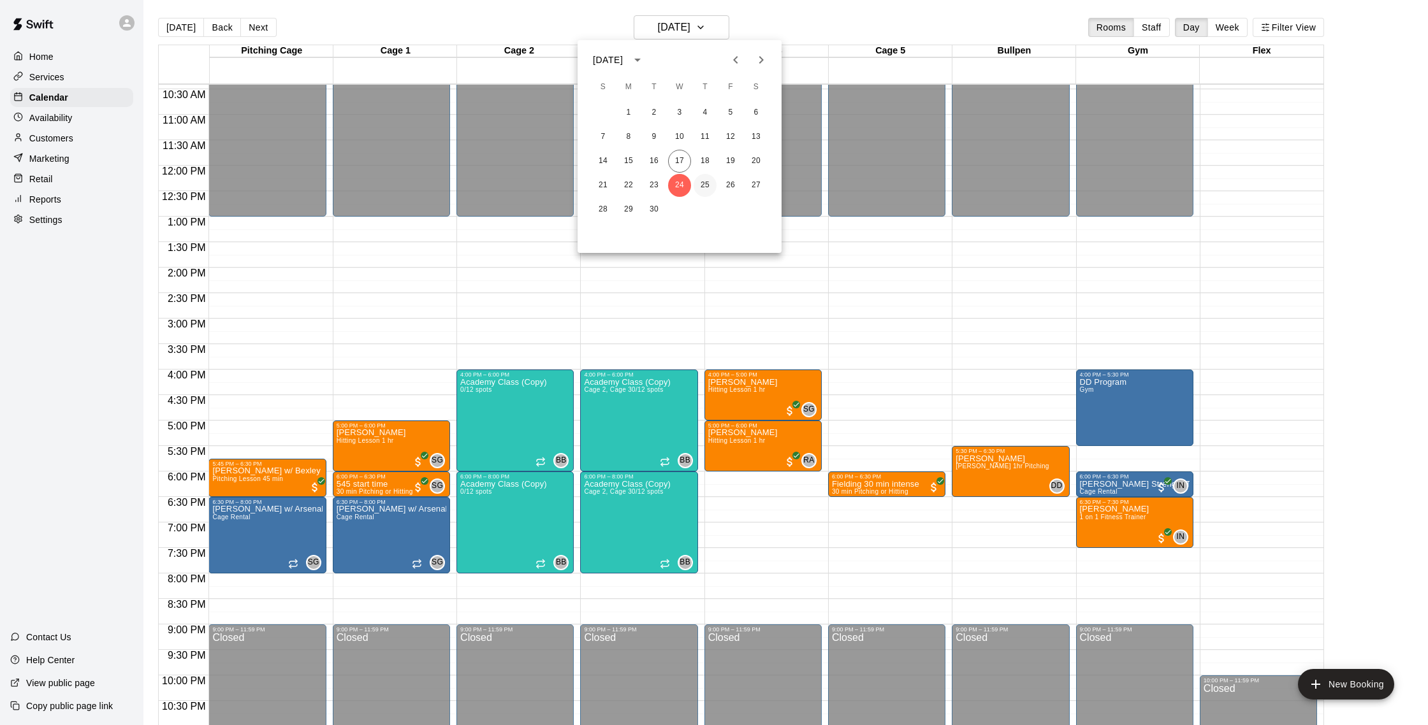
click at [706, 189] on button "25" at bounding box center [704, 185] width 23 height 23
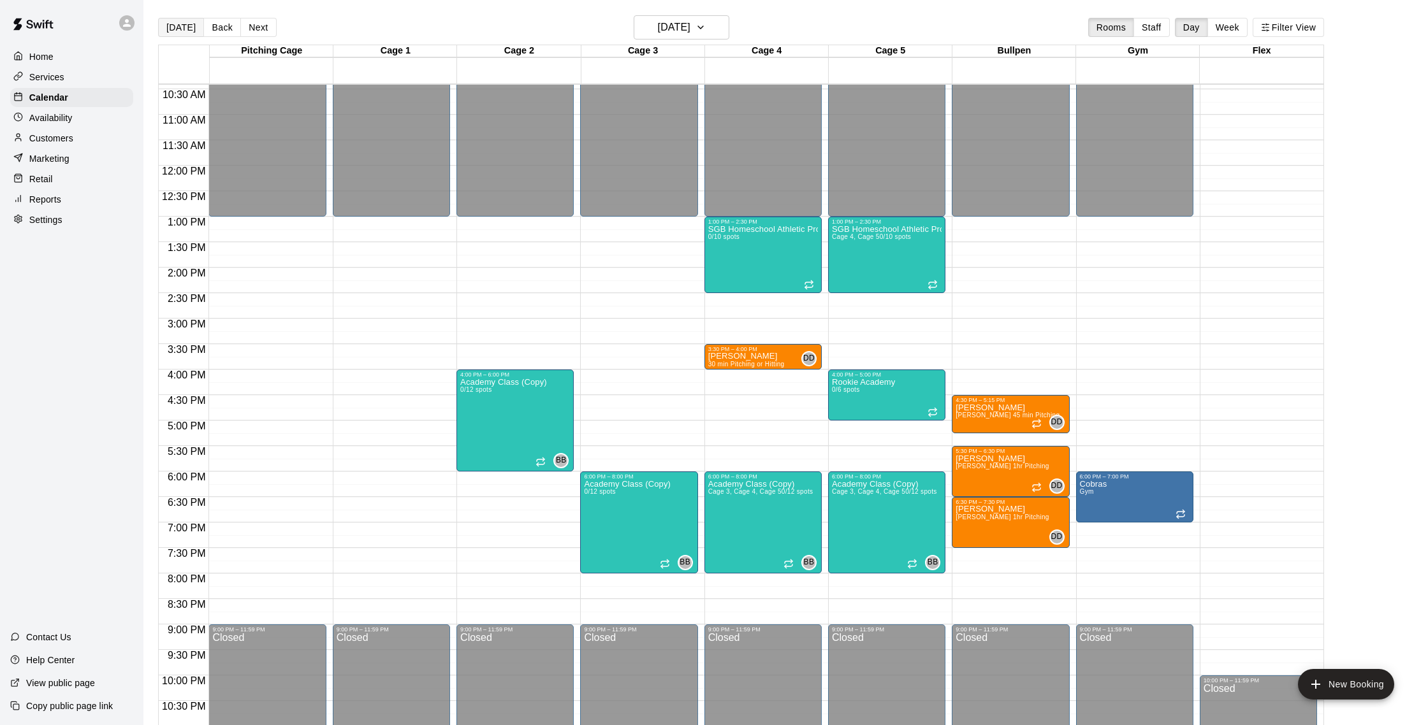
click at [178, 29] on button "[DATE]" at bounding box center [181, 27] width 46 height 19
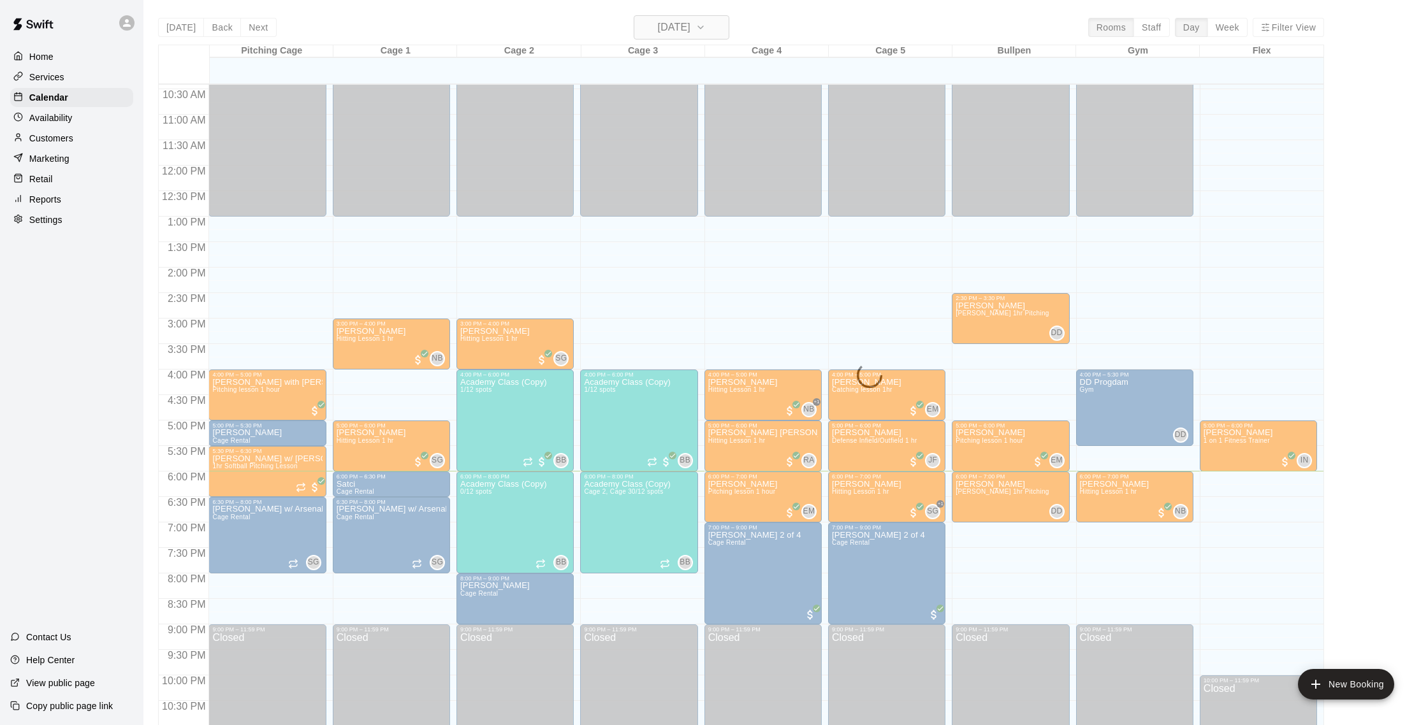
click at [666, 30] on div "Today Back Next Wednesday Sep 17 Rooms Staff Day Week Filter View Pitching Cage…" at bounding box center [741, 377] width 1166 height 725
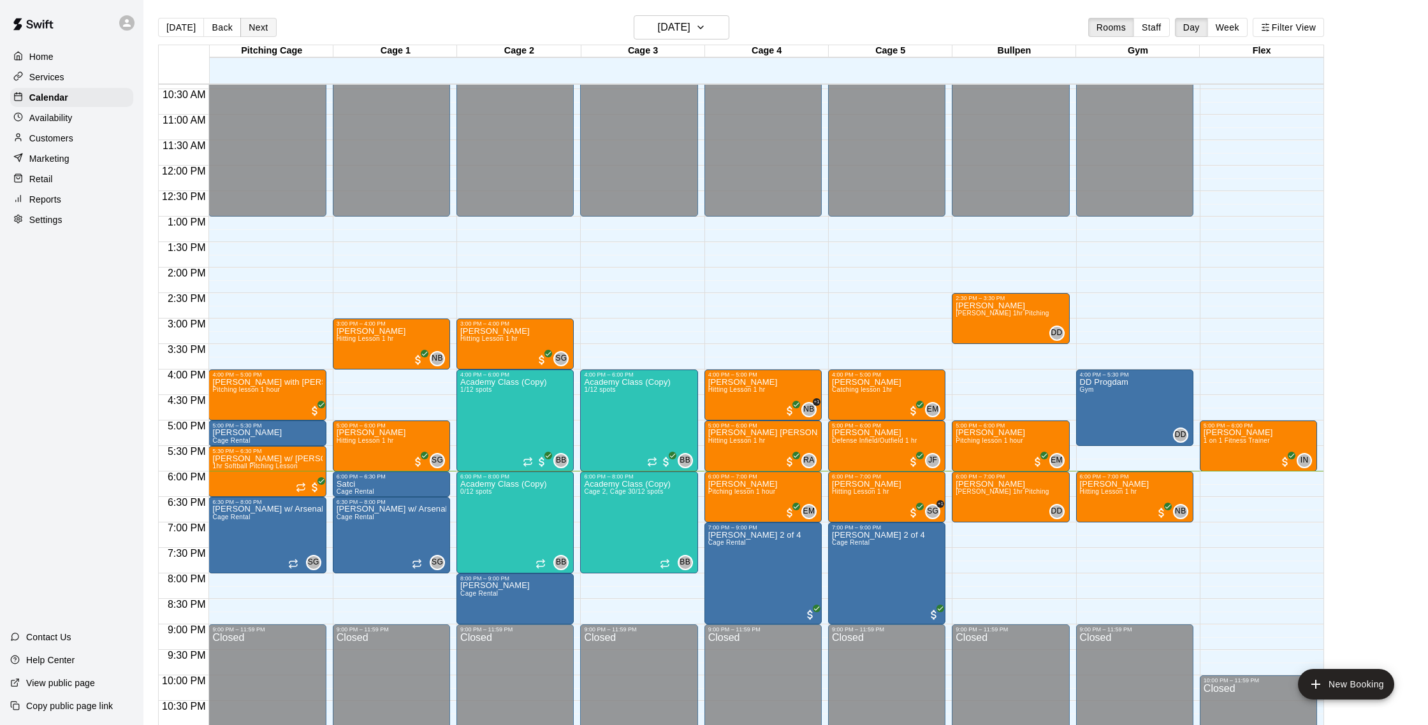
click at [269, 25] on button "Next" at bounding box center [258, 27] width 36 height 19
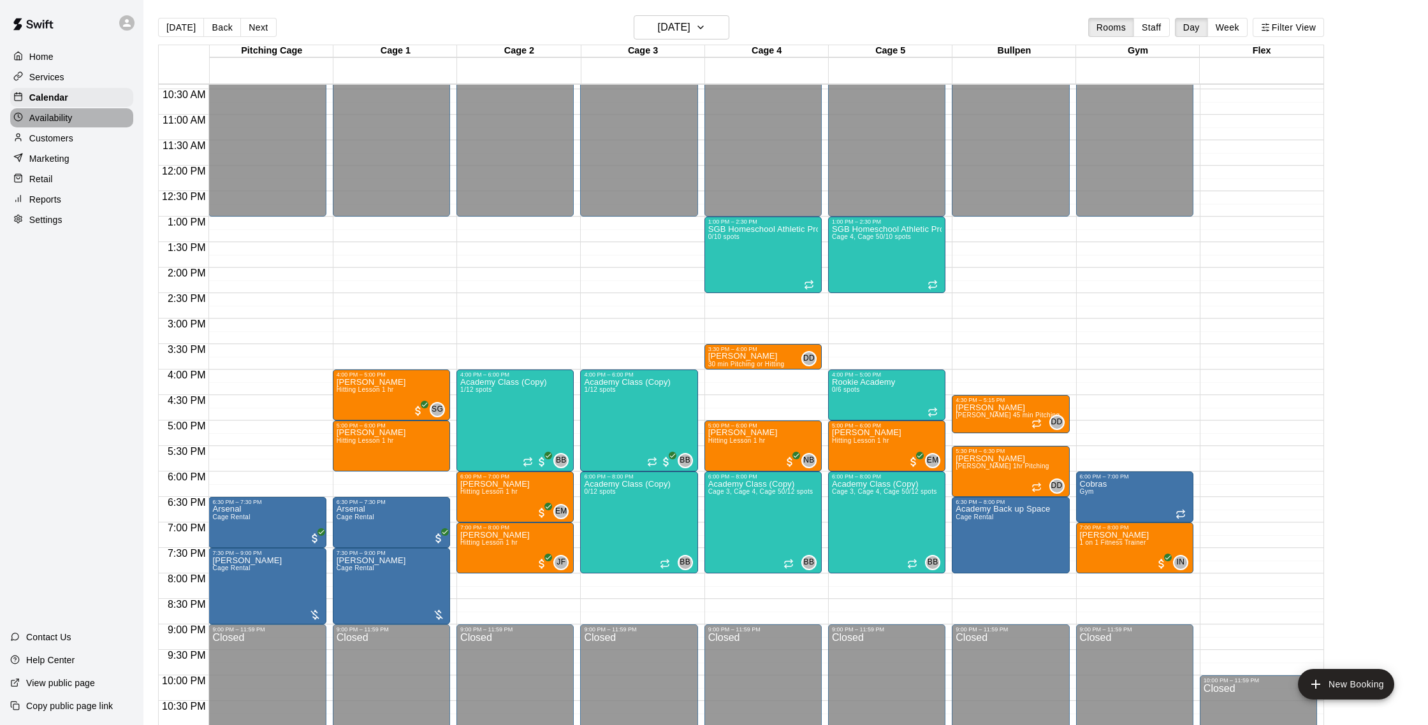
click at [66, 117] on p "Availability" at bounding box center [50, 118] width 43 height 13
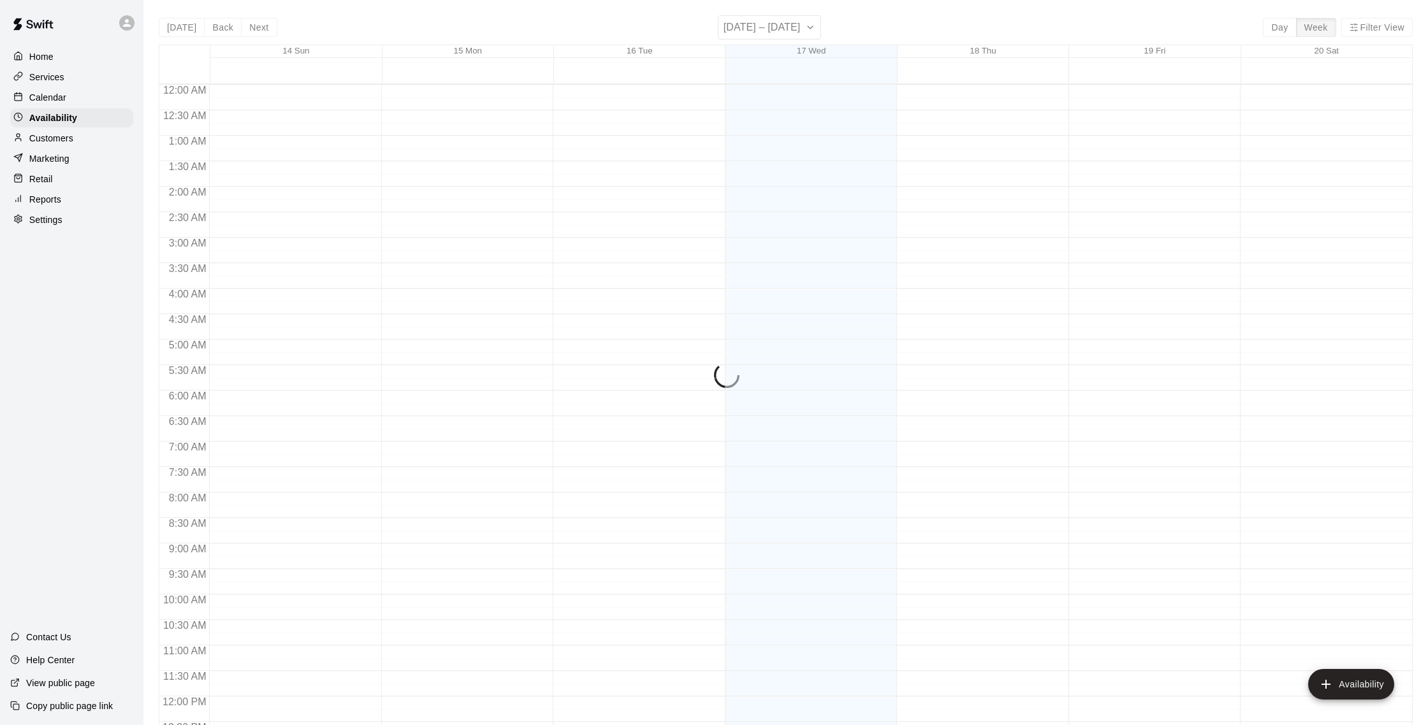
scroll to position [569, 0]
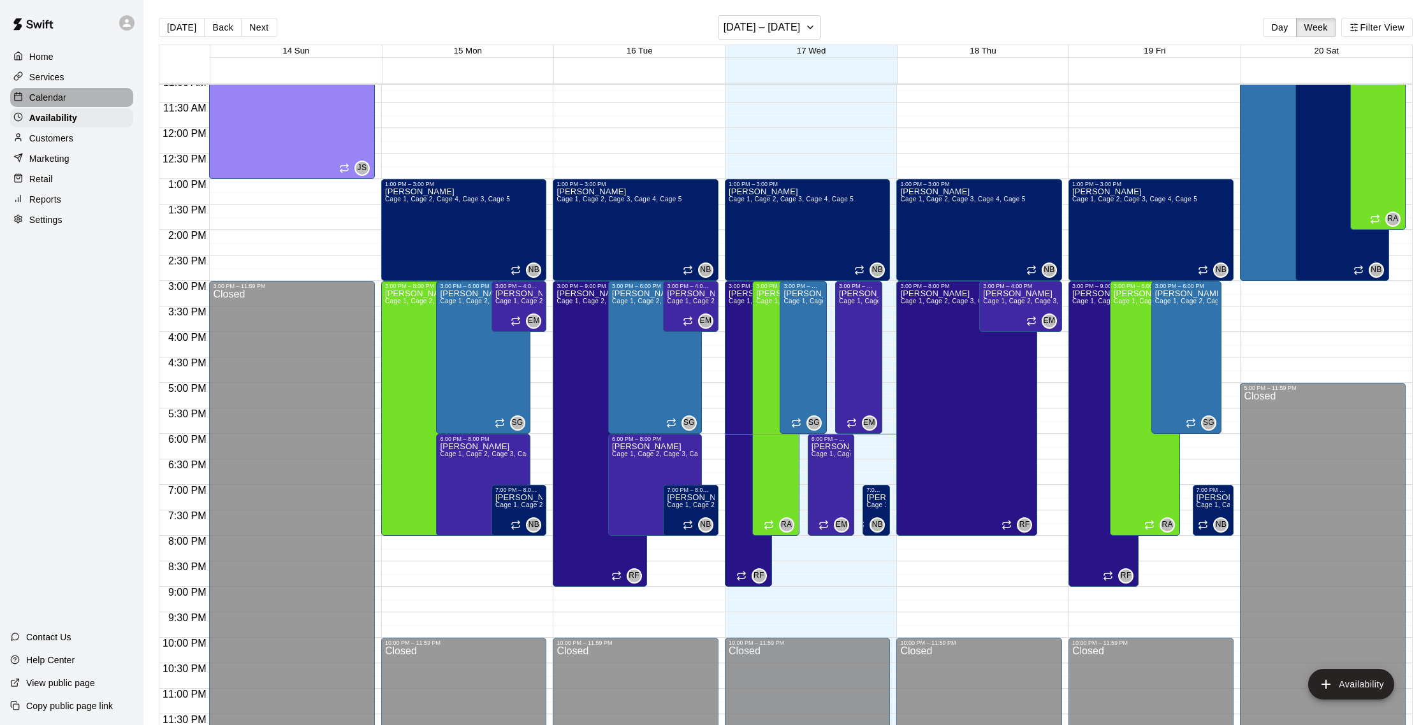
click at [65, 94] on p "Calendar" at bounding box center [47, 97] width 37 height 13
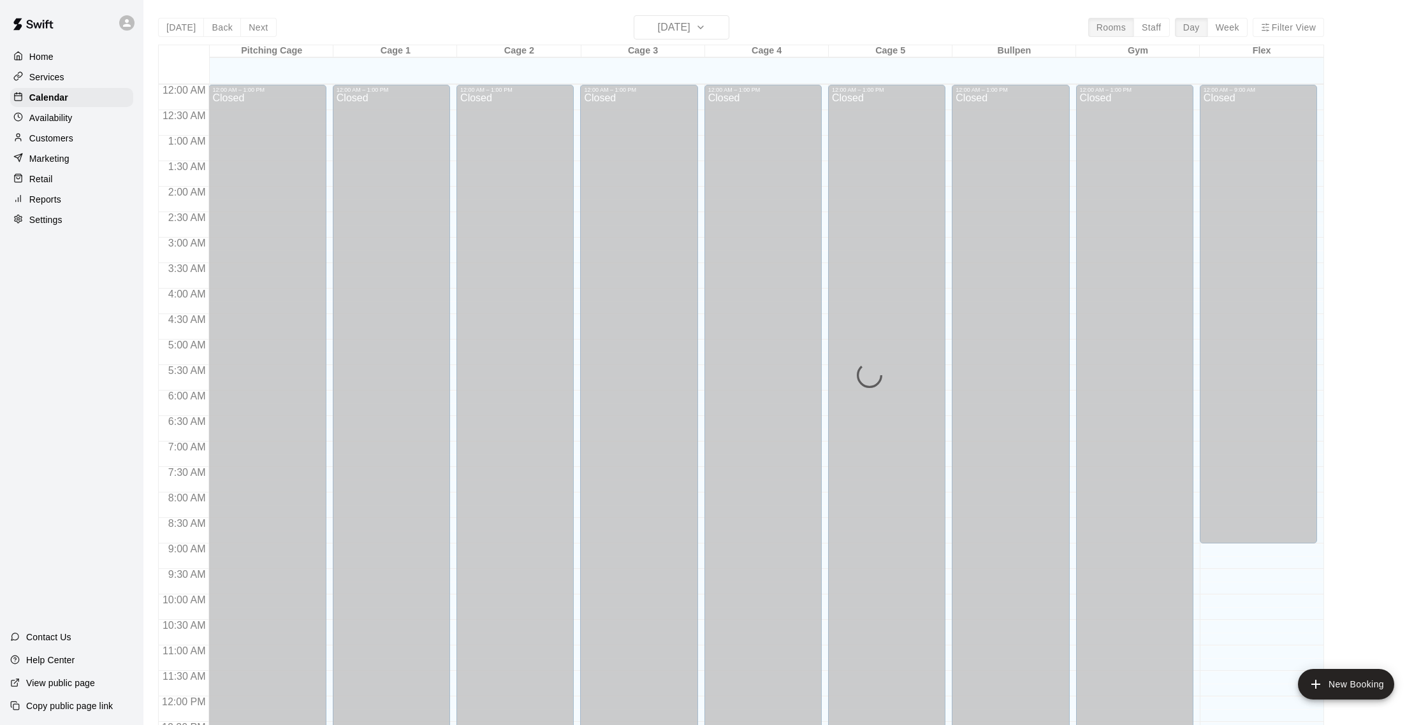
scroll to position [531, 0]
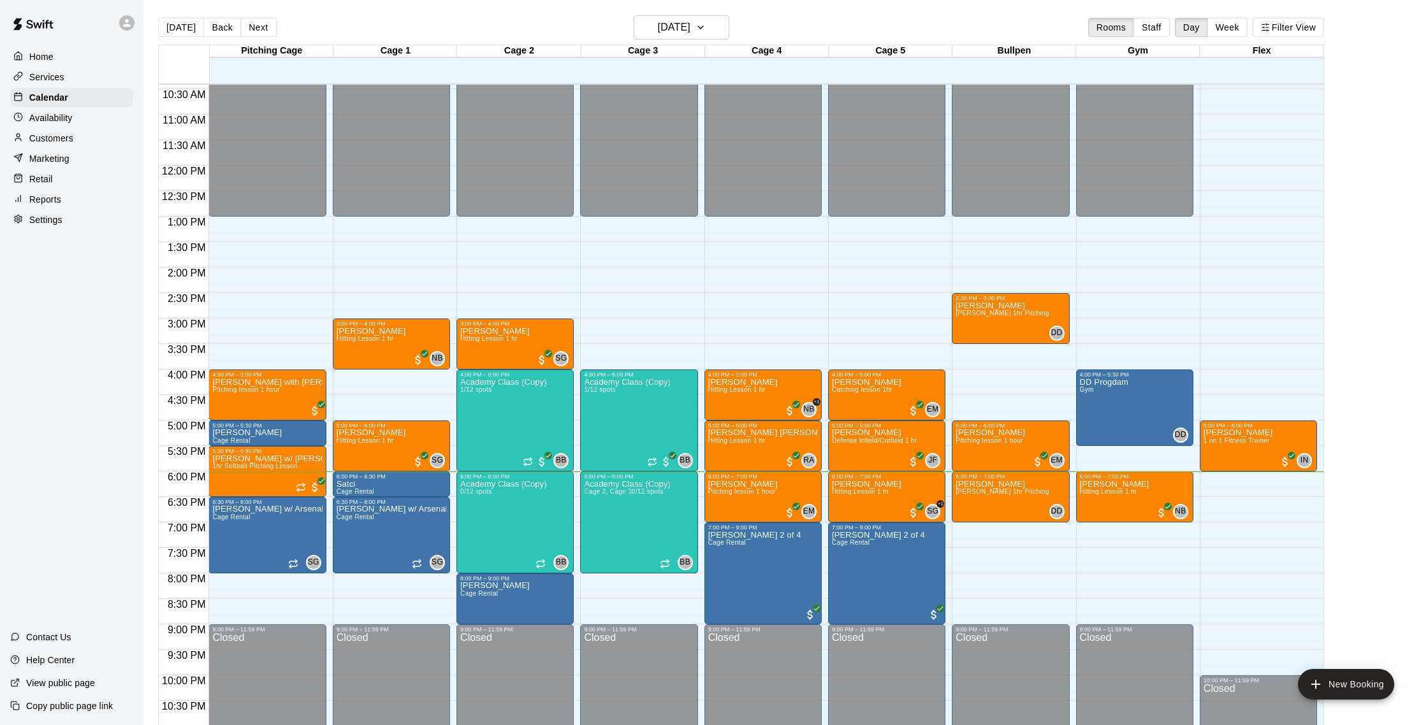
click at [63, 79] on p "Services" at bounding box center [46, 77] width 35 height 13
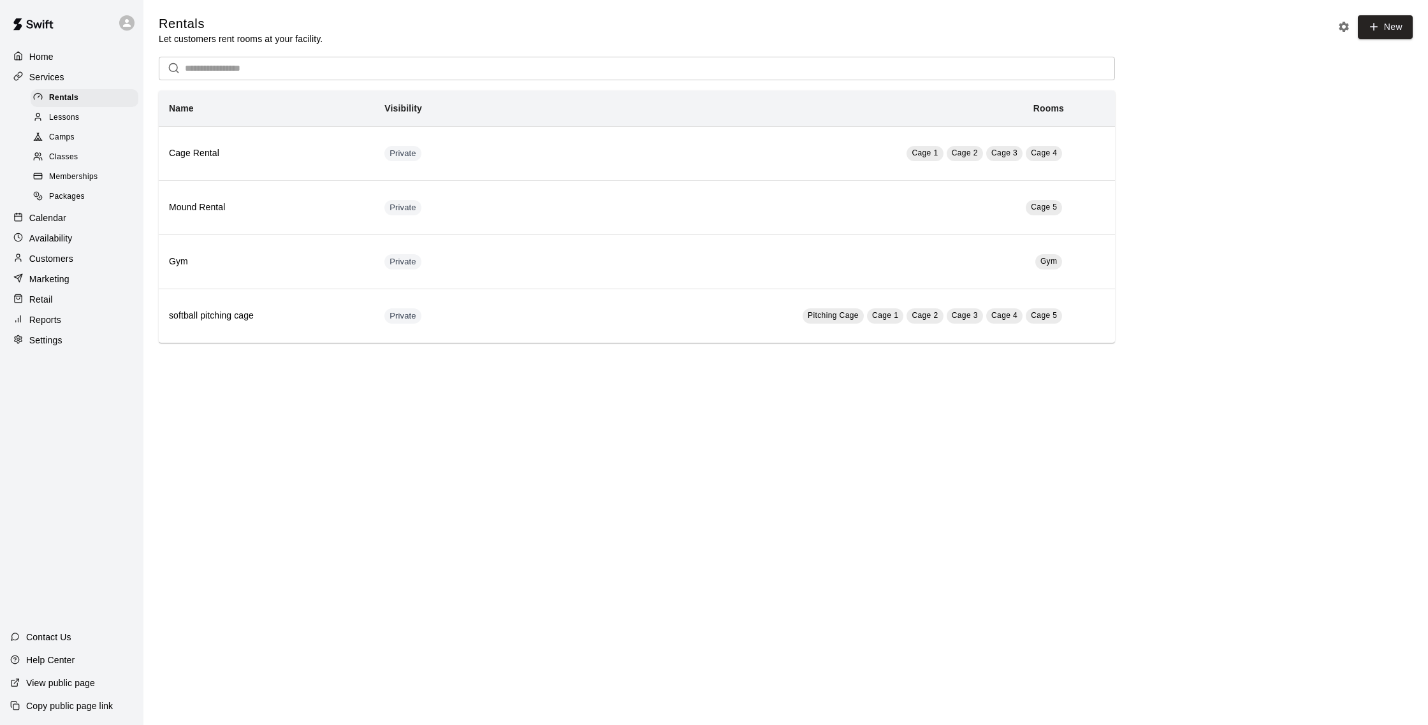
click at [59, 212] on p "Calendar" at bounding box center [47, 218] width 37 height 13
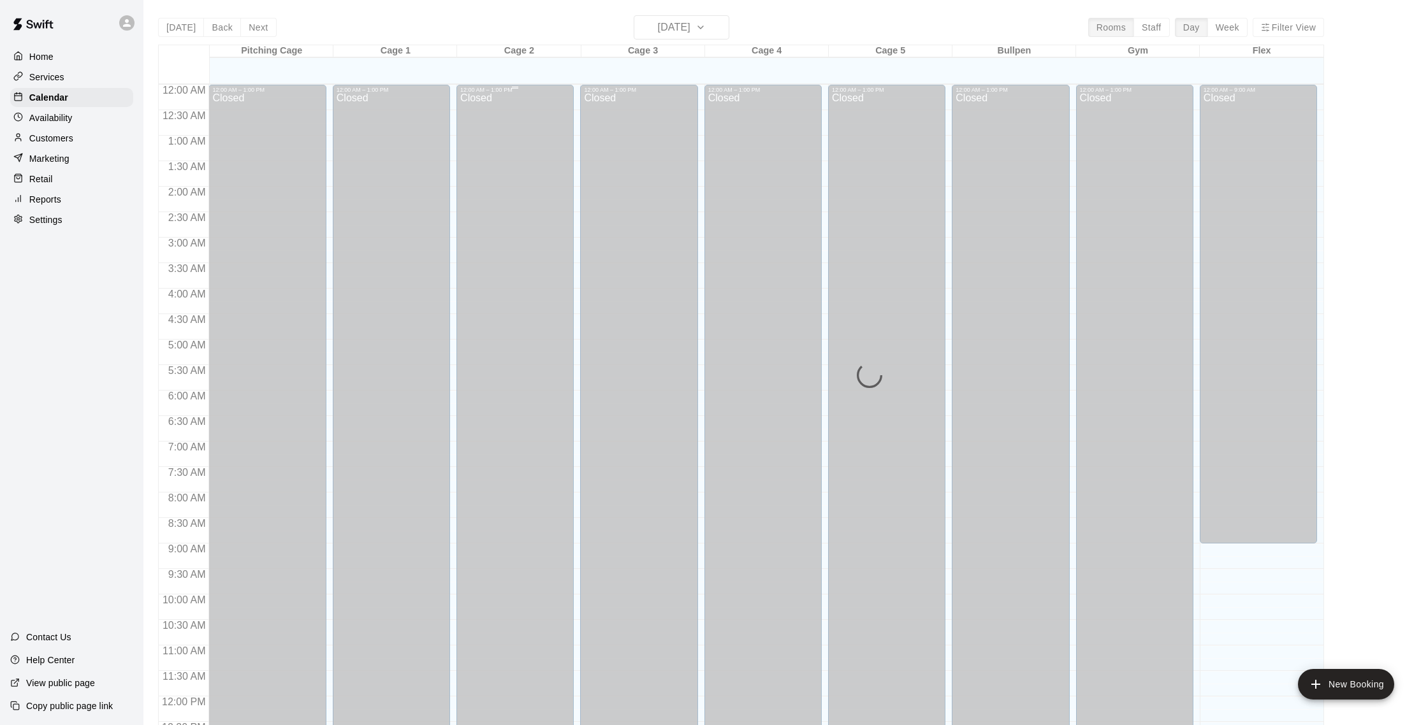
scroll to position [531, 0]
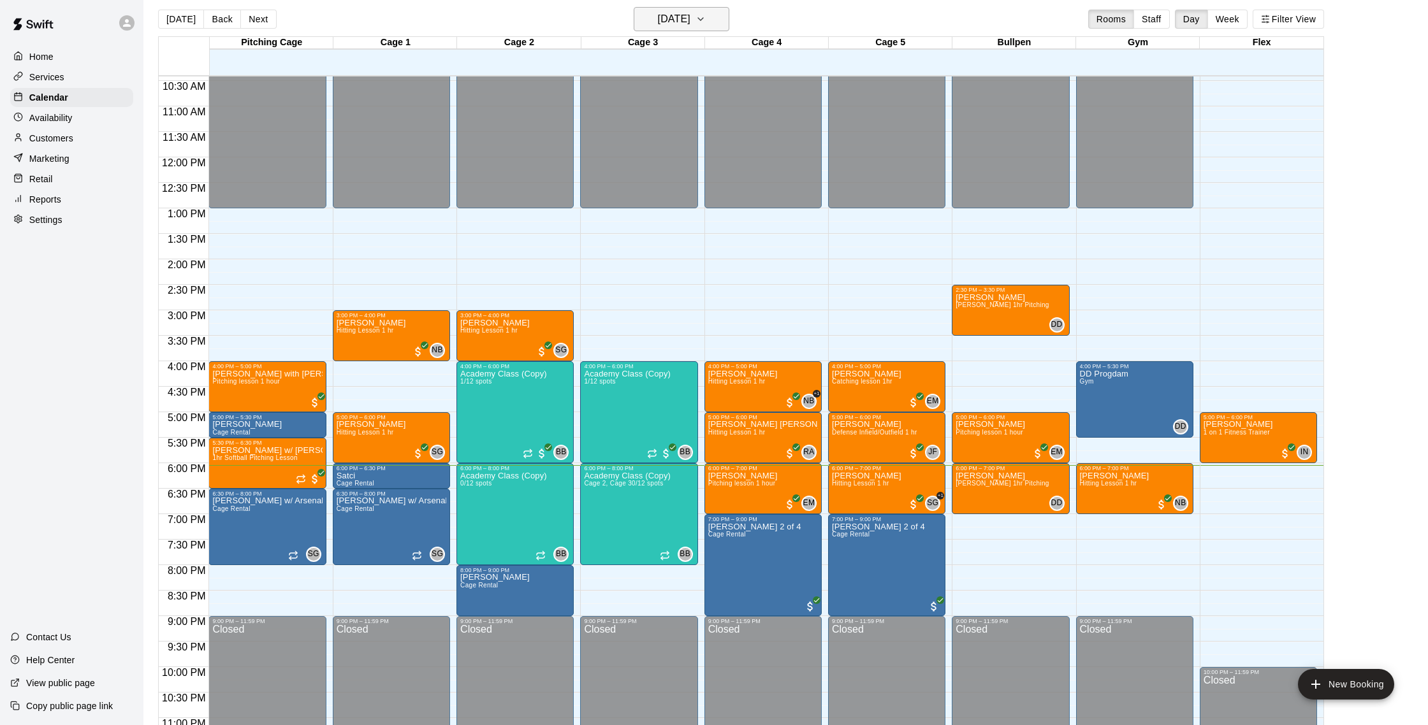
click at [690, 17] on h6 "[DATE]" at bounding box center [674, 19] width 33 height 18
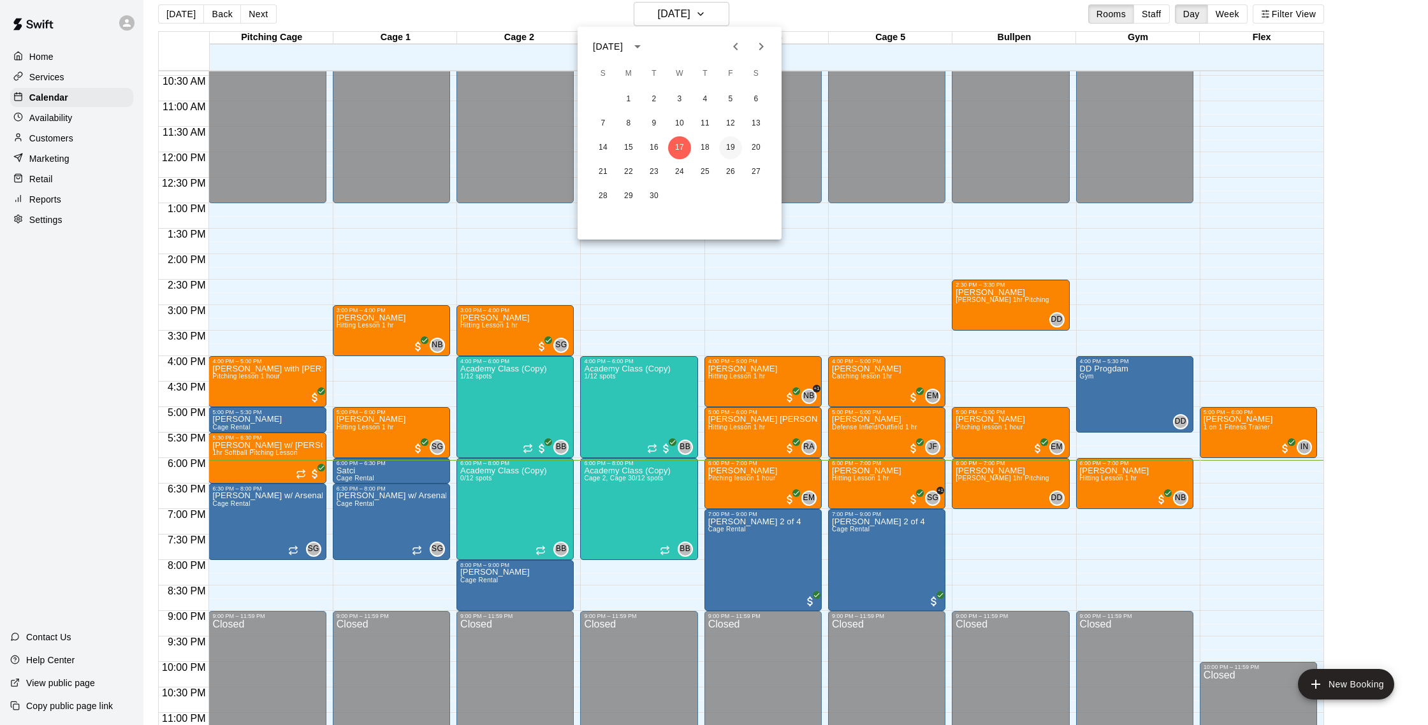
click at [735, 151] on button "19" at bounding box center [730, 147] width 23 height 23
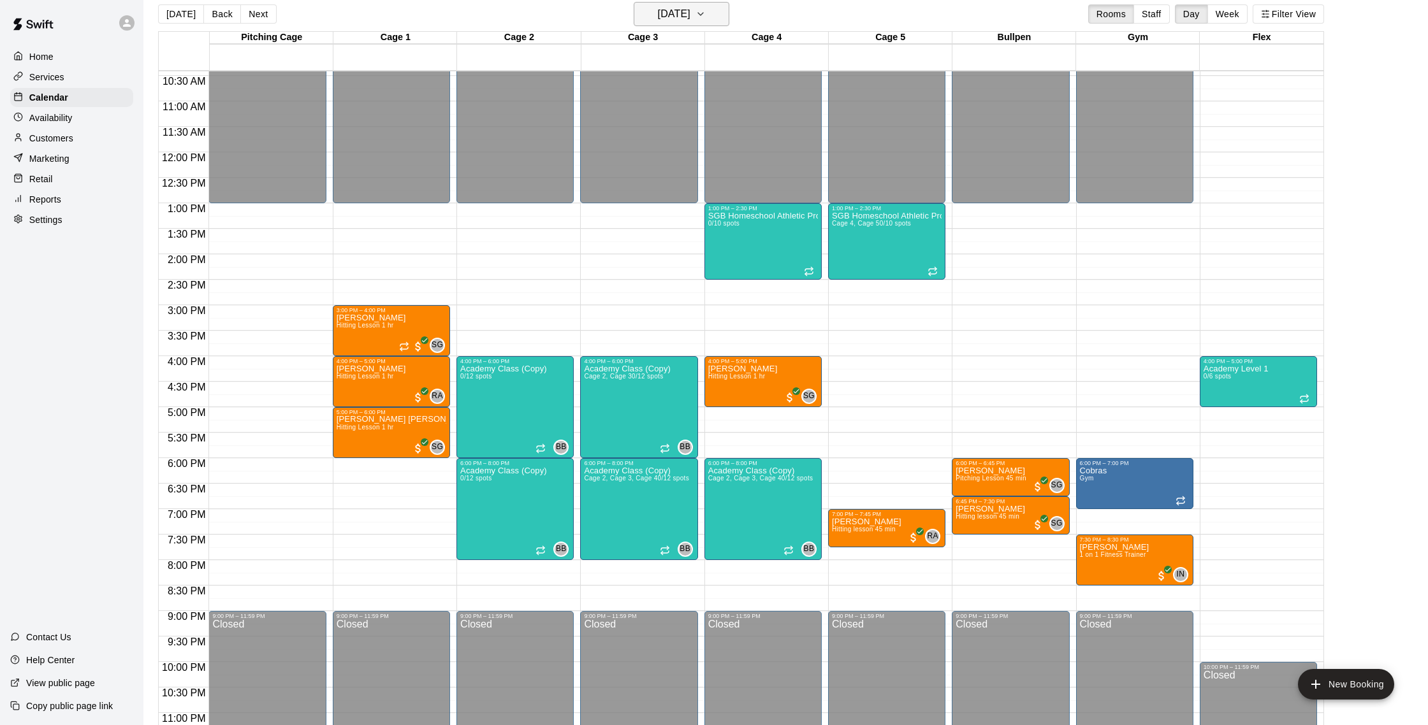
click at [689, 15] on h6 "[DATE]" at bounding box center [674, 14] width 33 height 18
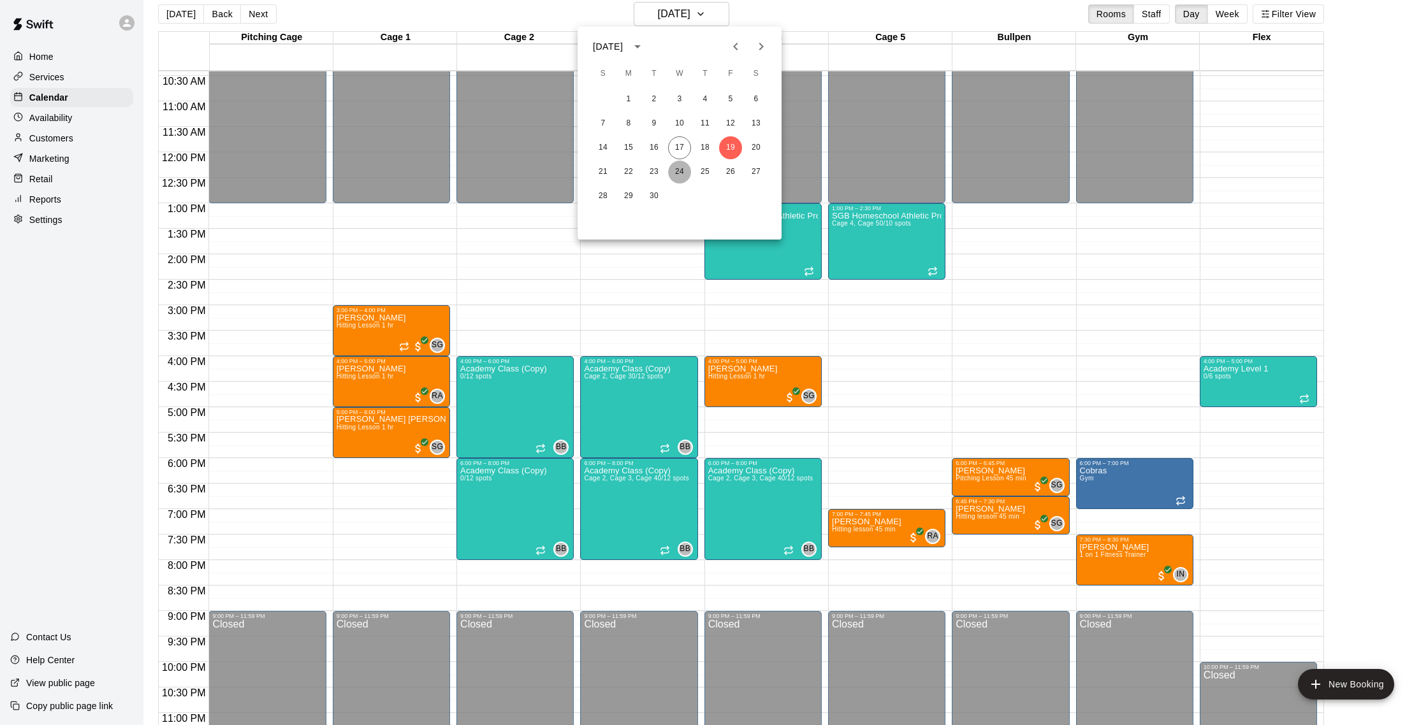
click at [676, 170] on button "24" at bounding box center [679, 172] width 23 height 23
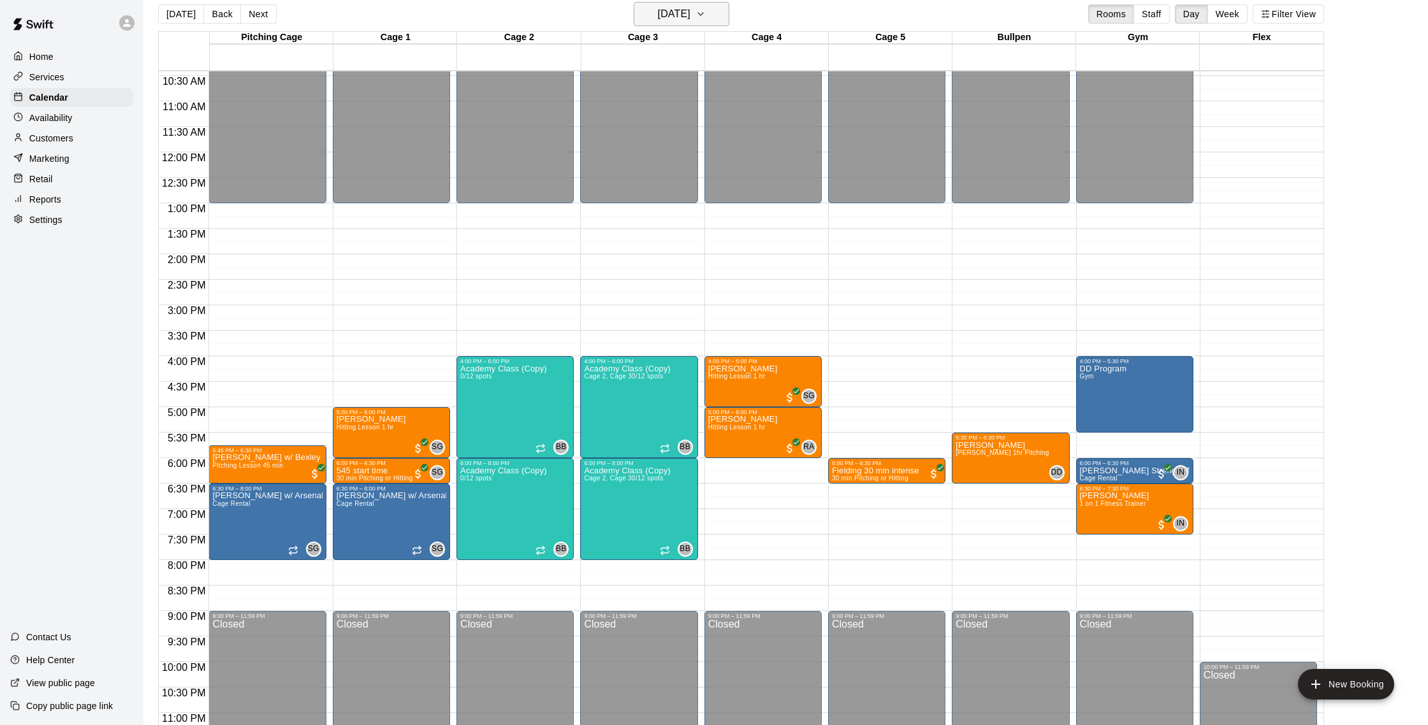
click at [720, 19] on button "Wednesday Sep 24" at bounding box center [682, 14] width 96 height 24
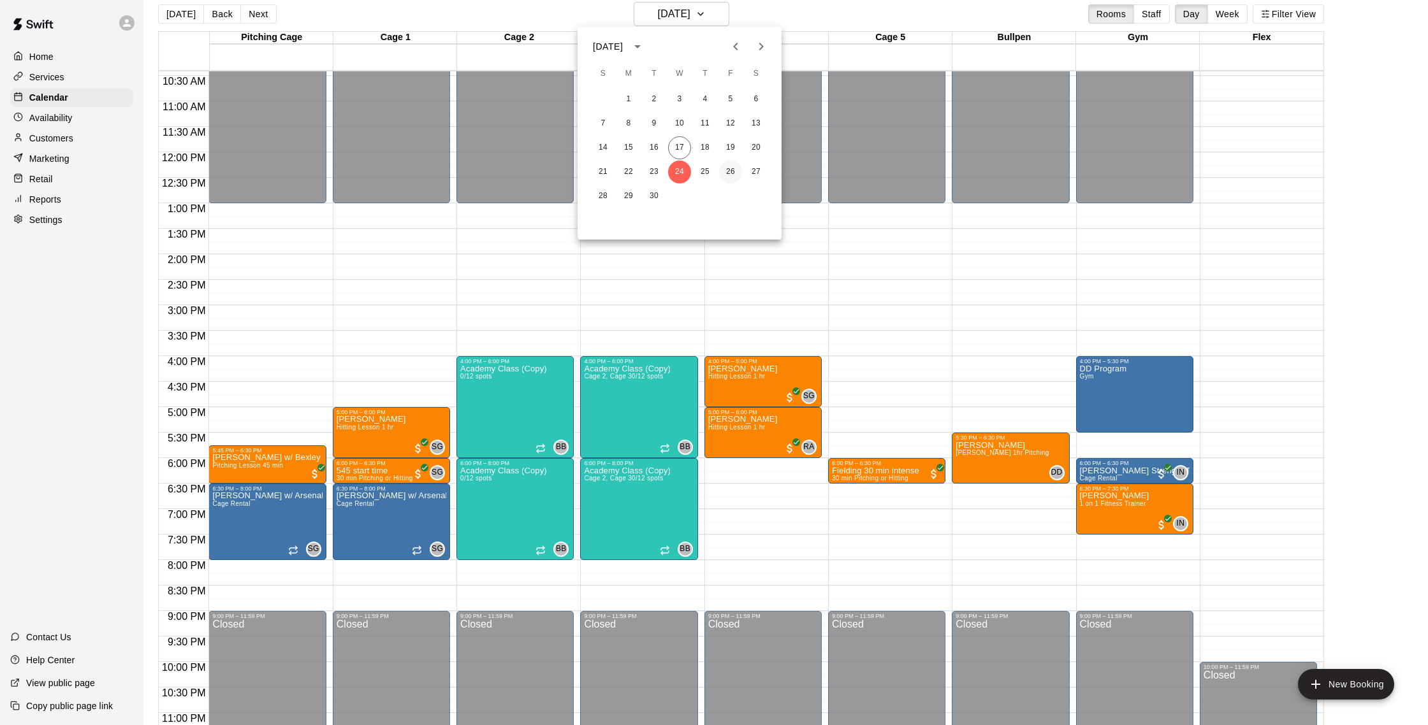
click at [731, 173] on button "26" at bounding box center [730, 172] width 23 height 23
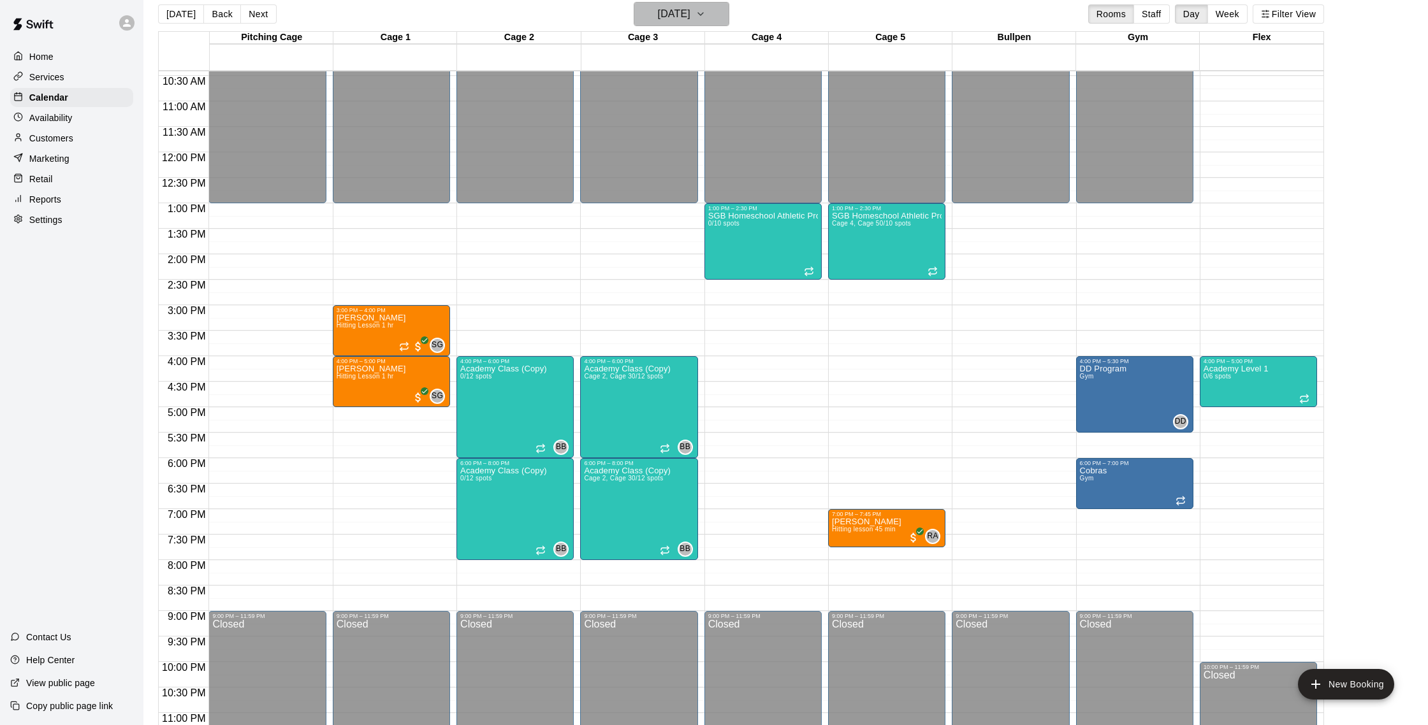
click at [679, 10] on h6 "Friday Sep 26" at bounding box center [674, 14] width 33 height 18
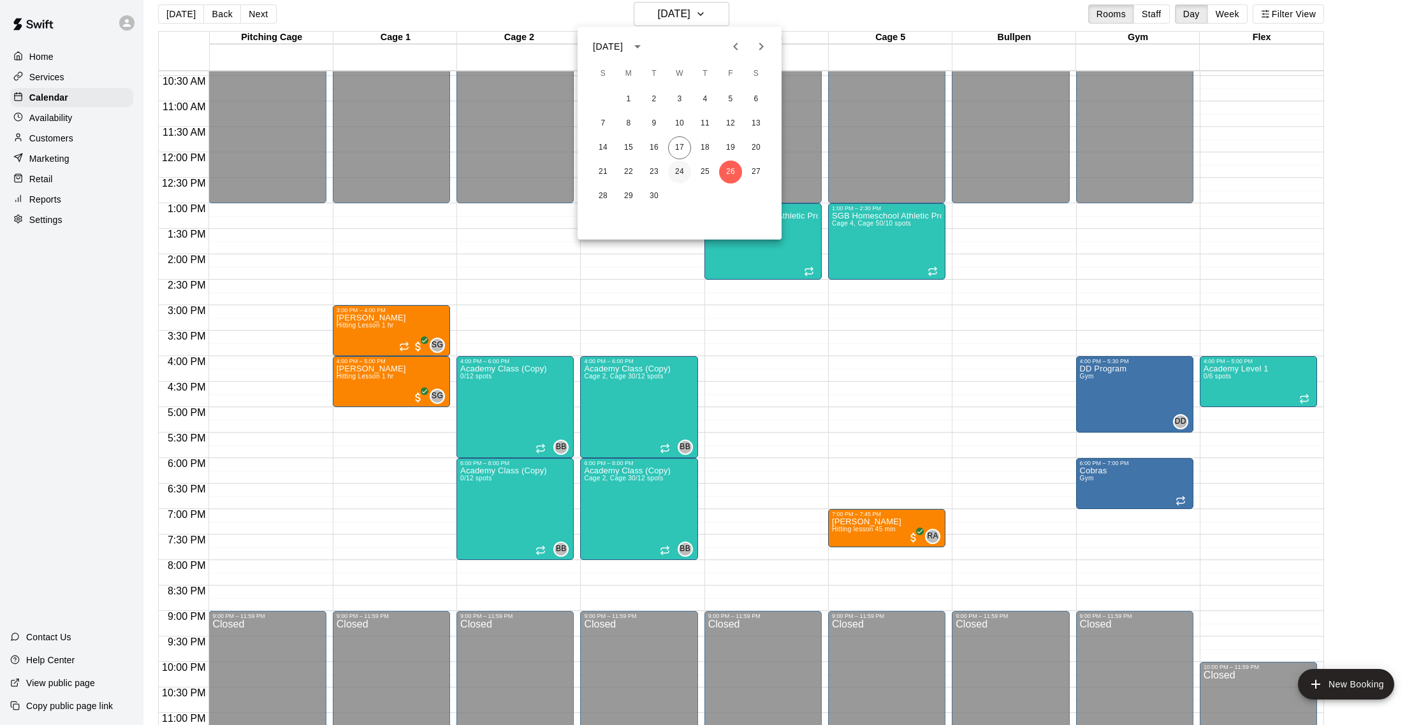
click at [674, 173] on button "24" at bounding box center [679, 172] width 23 height 23
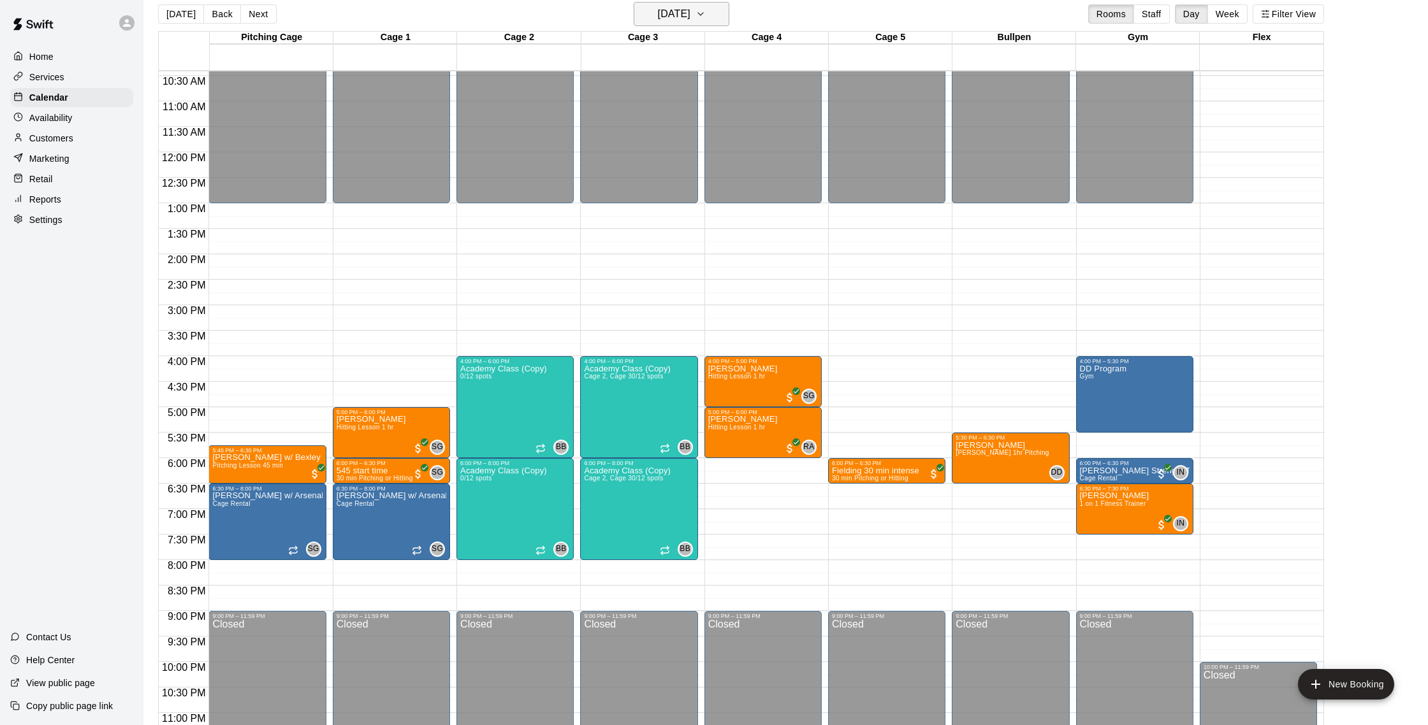
click at [719, 13] on button "Wednesday Sep 24" at bounding box center [682, 14] width 96 height 24
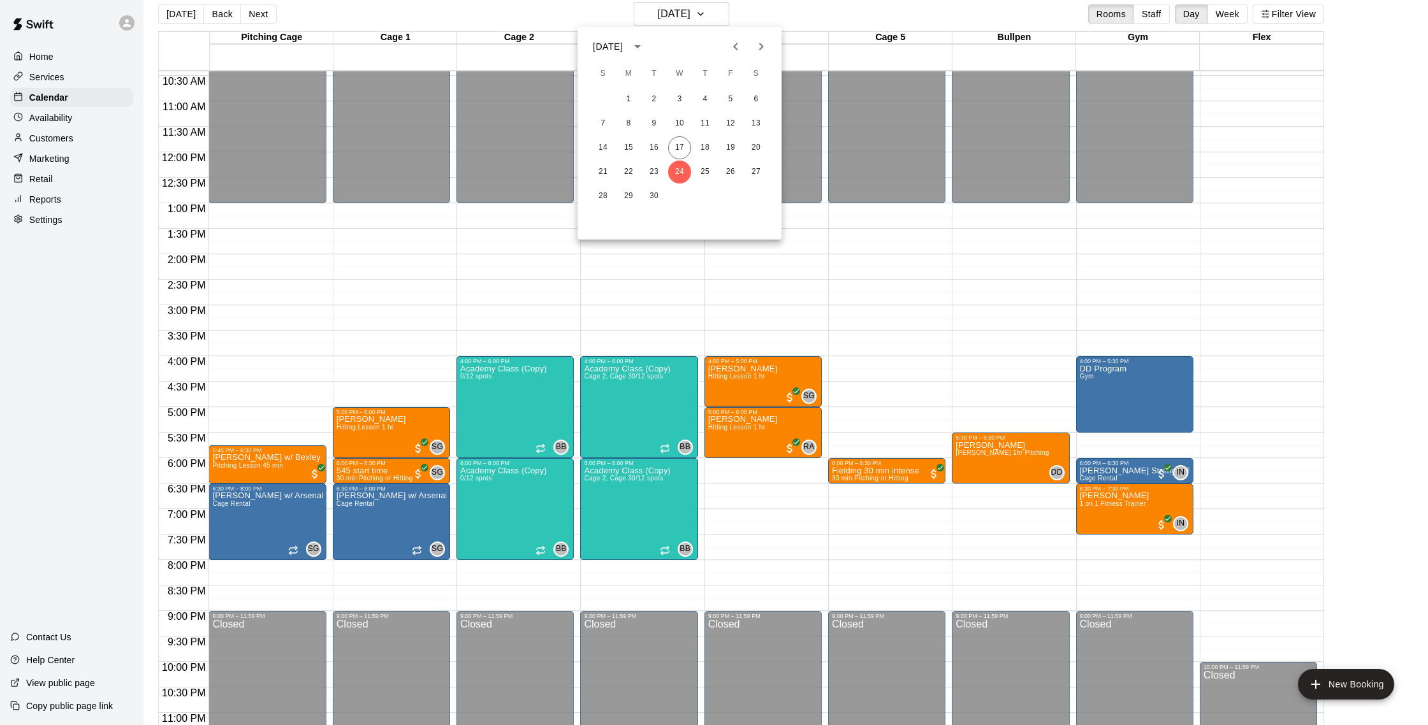
click at [762, 43] on icon "Next month" at bounding box center [760, 46] width 15 height 15
click at [685, 97] on button "1" at bounding box center [679, 99] width 23 height 23
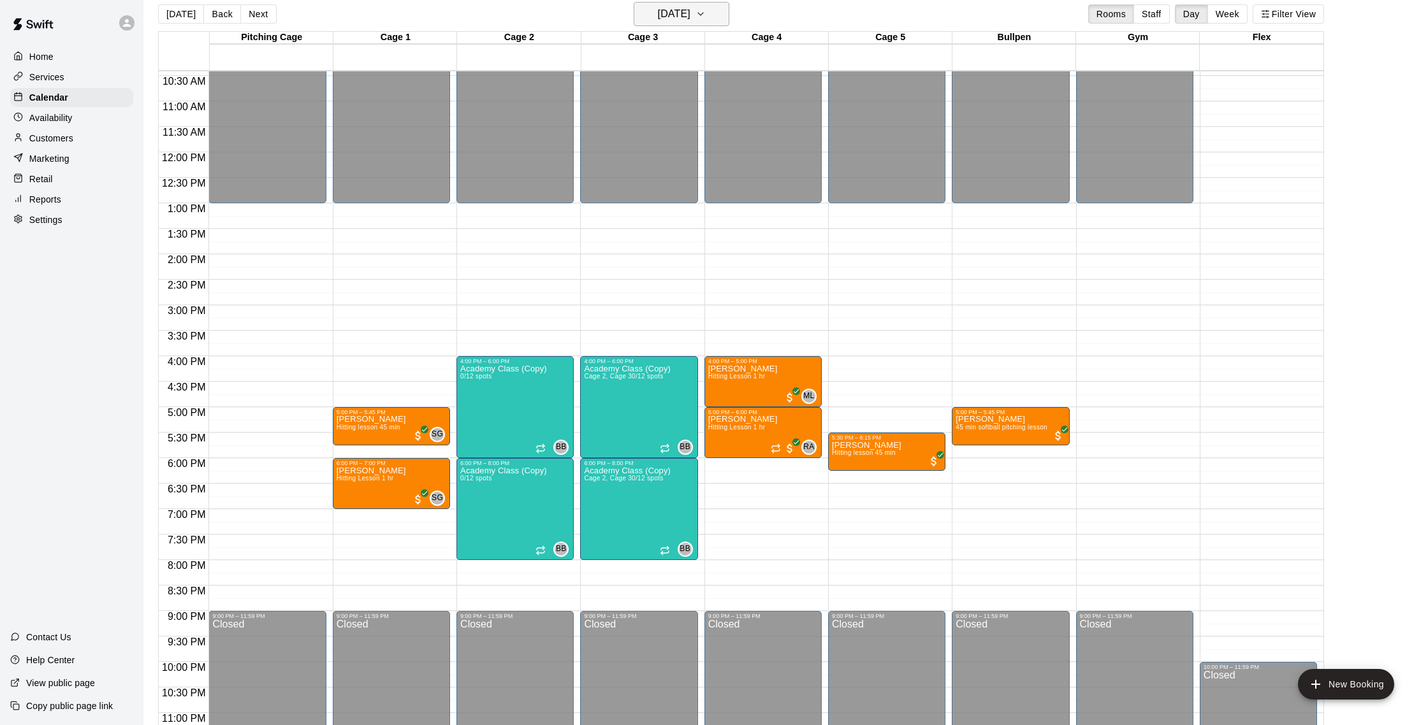
click at [706, 8] on icon "button" at bounding box center [700, 13] width 10 height 15
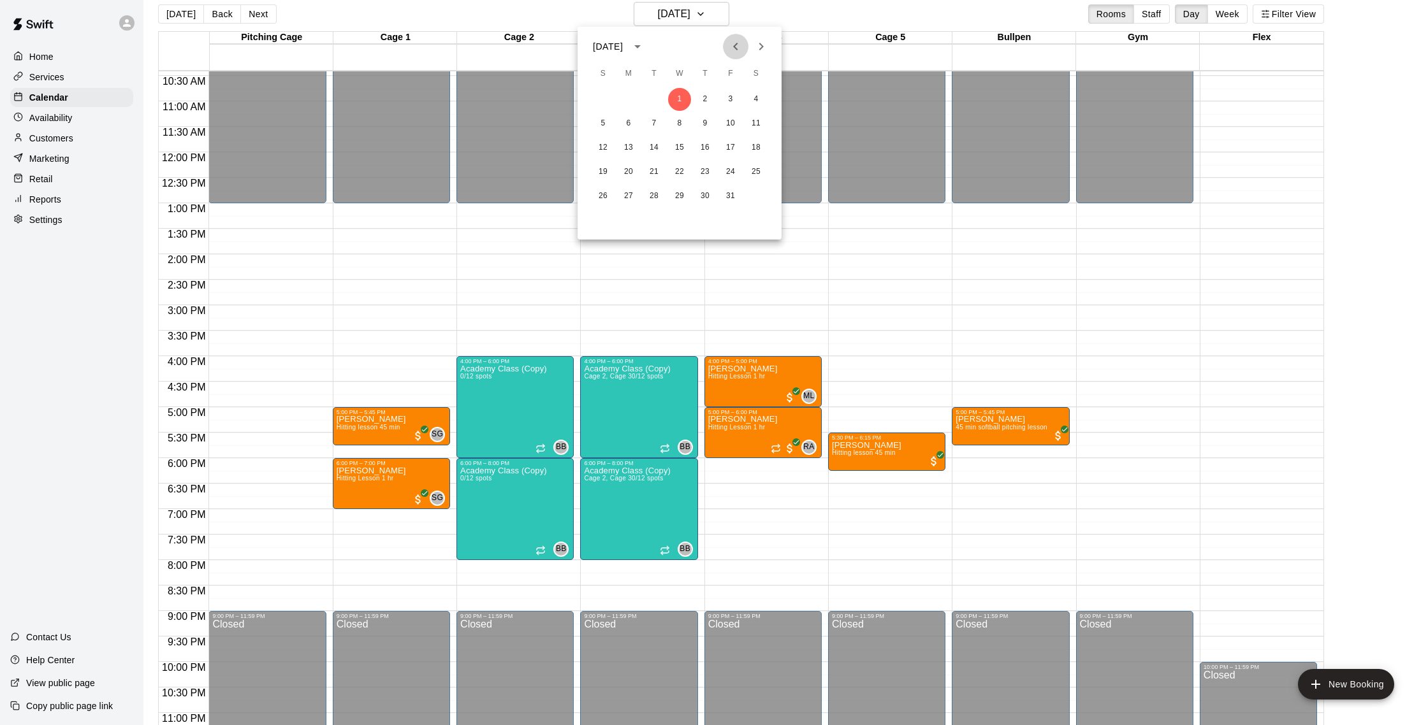
click at [735, 45] on icon "Previous month" at bounding box center [735, 47] width 4 height 8
click at [897, 316] on div at bounding box center [714, 362] width 1428 height 725
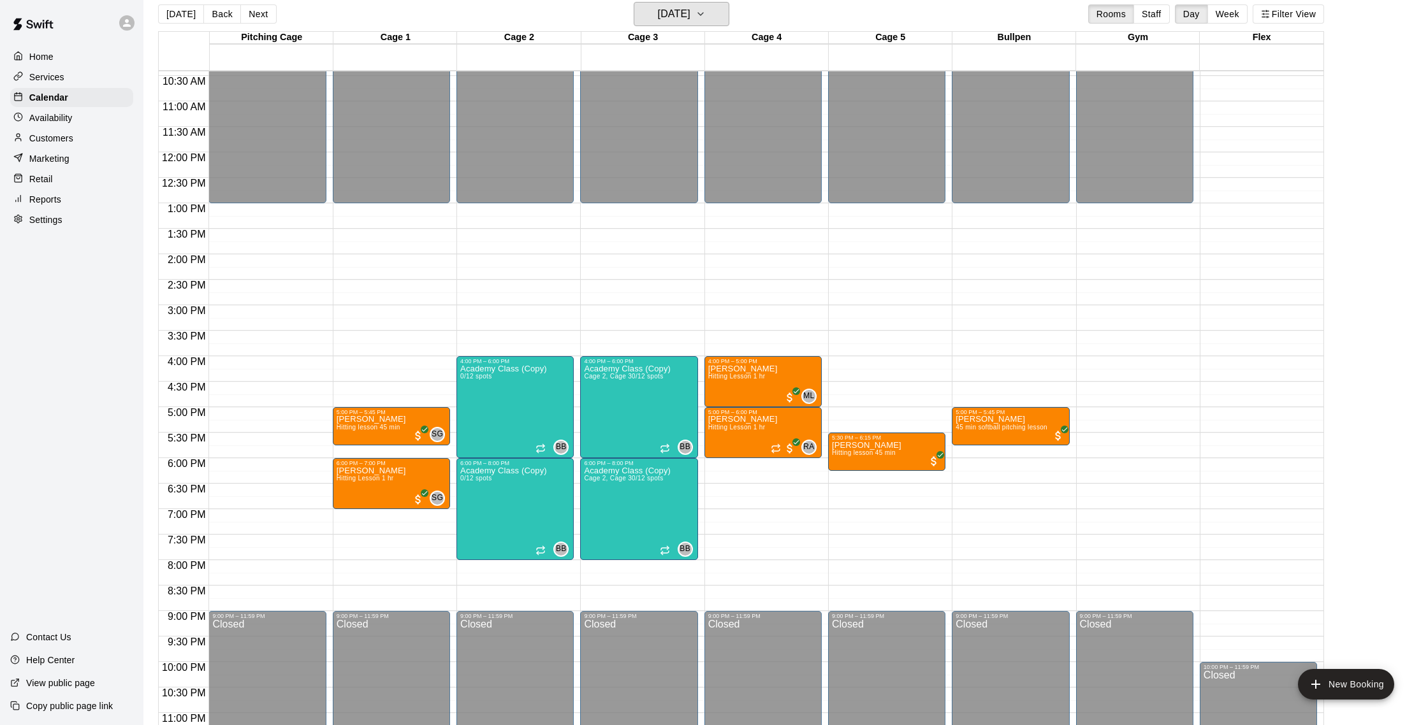
scroll to position [530, 0]
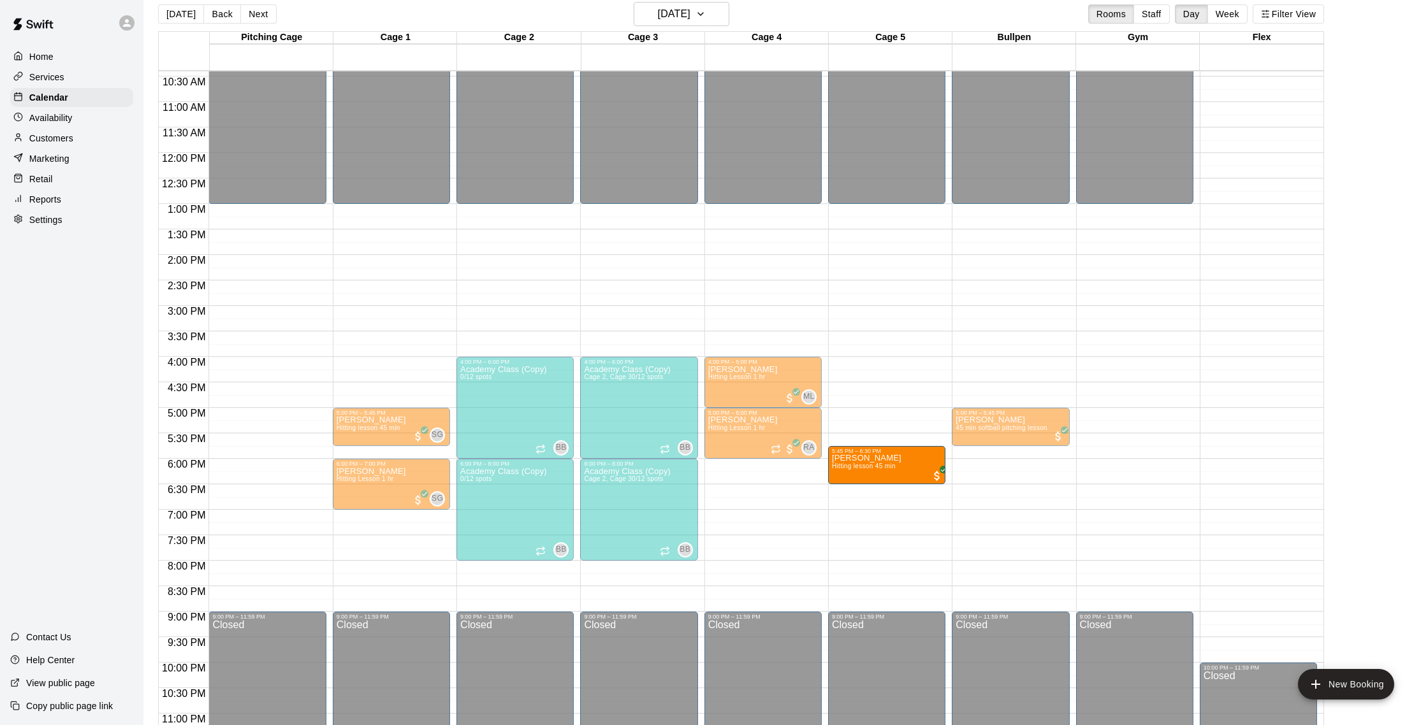
drag, startPoint x: 878, startPoint y: 458, endPoint x: 877, endPoint y: 474, distance: 15.3
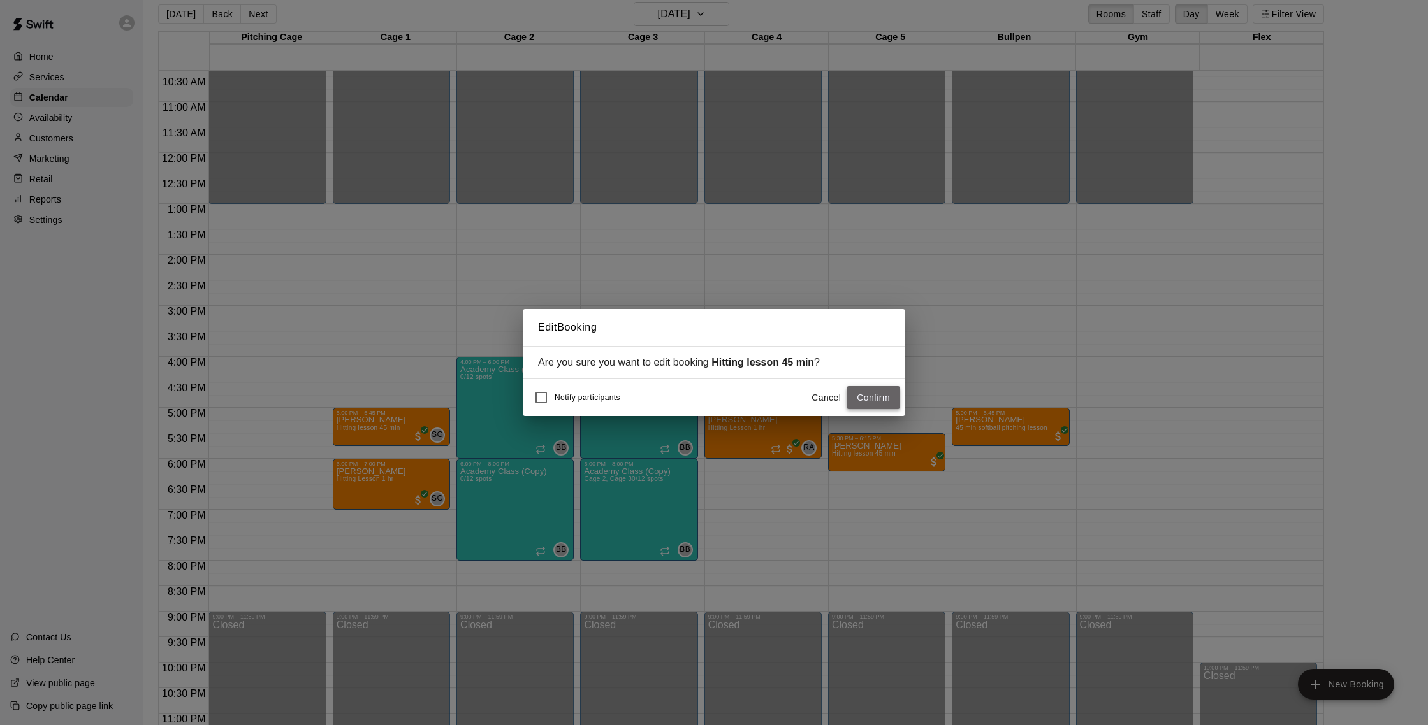
click at [857, 399] on button "Confirm" at bounding box center [873, 398] width 54 height 24
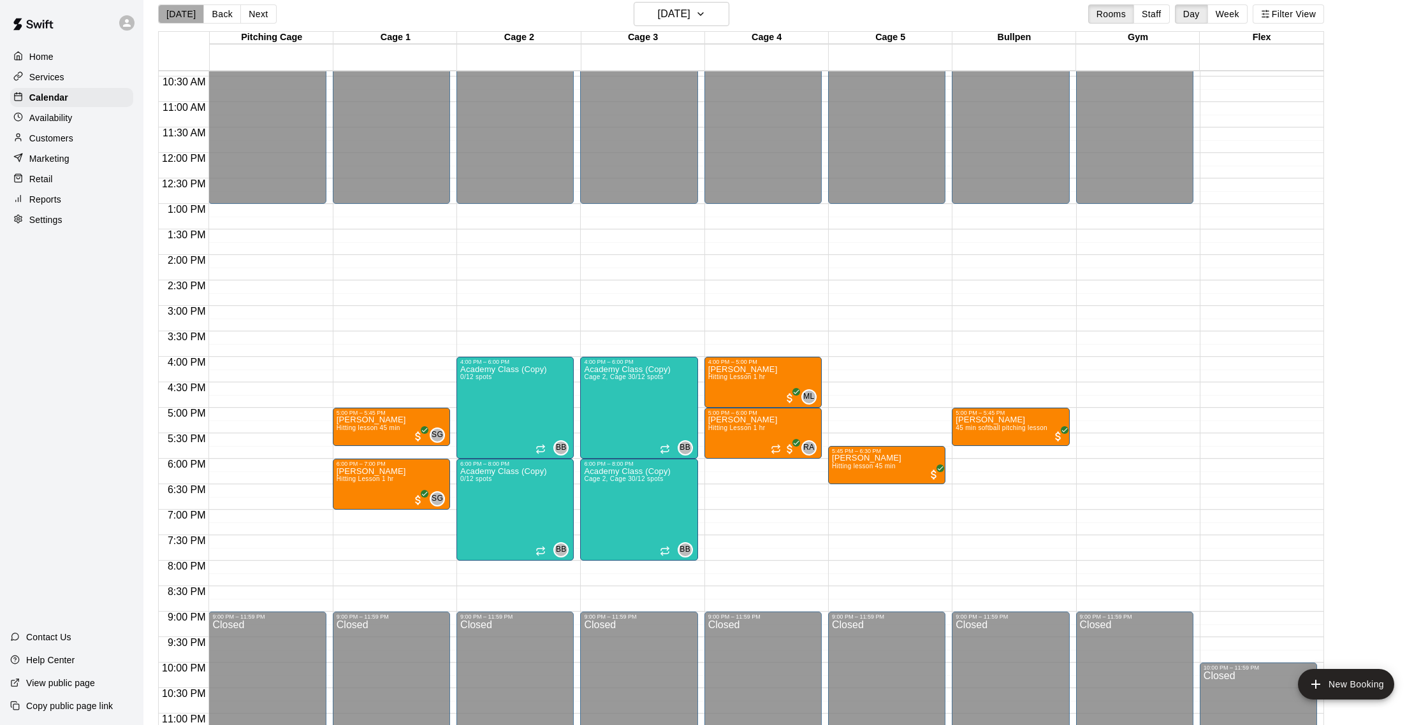
click at [182, 19] on button "[DATE]" at bounding box center [181, 13] width 46 height 19
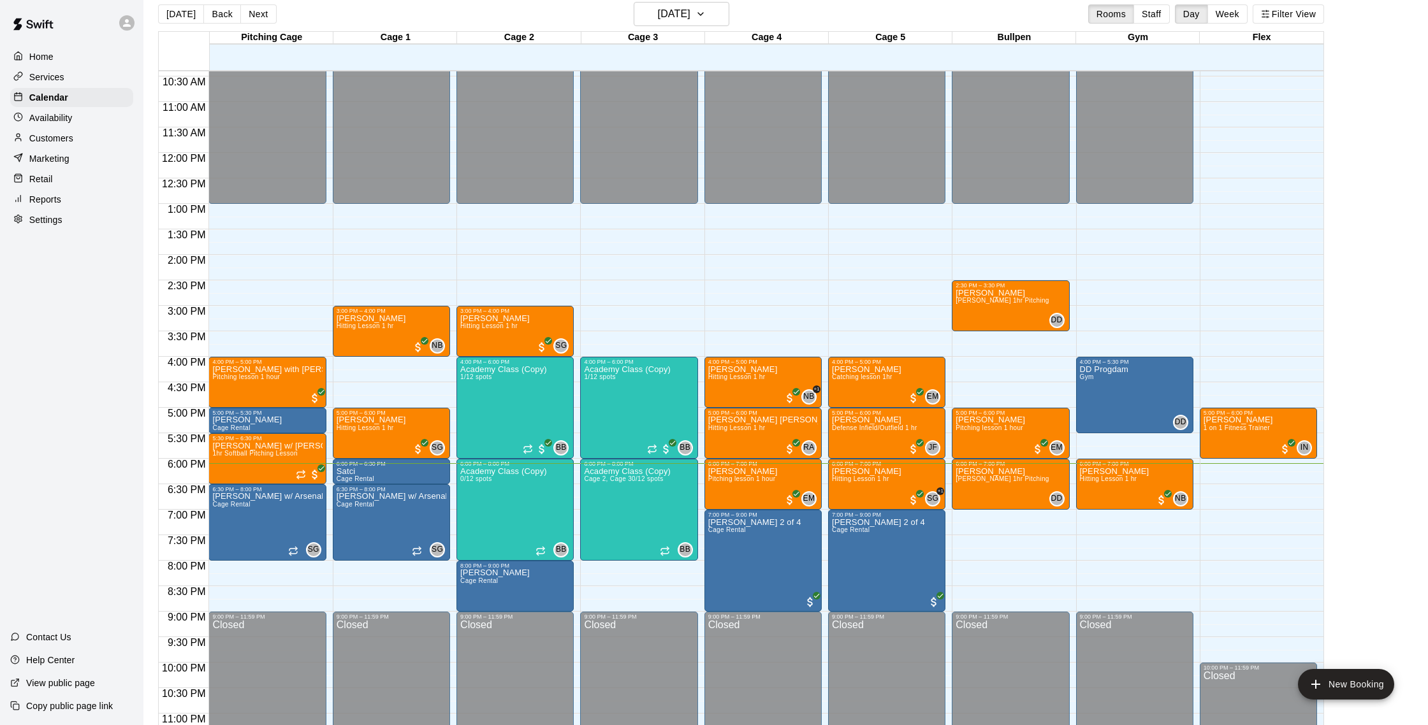
scroll to position [535, 0]
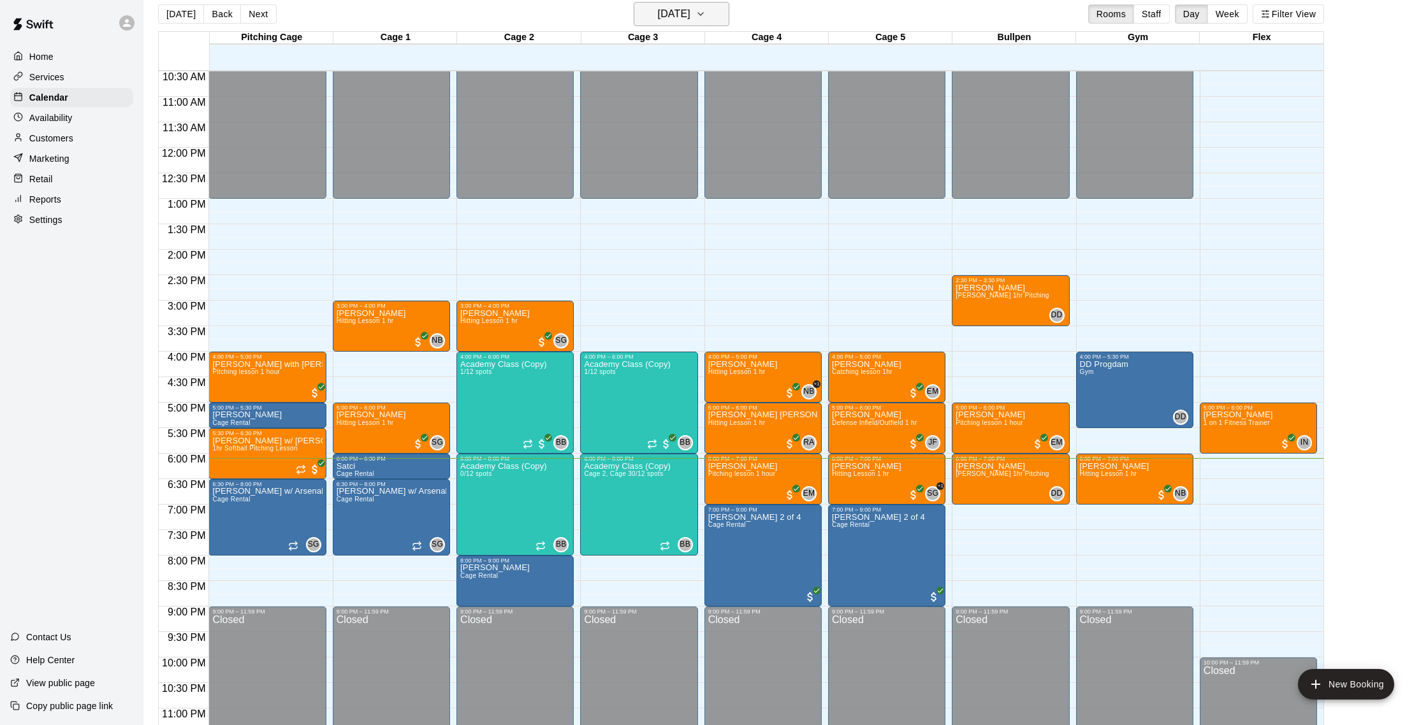
click at [683, 20] on h6 "[DATE]" at bounding box center [674, 14] width 33 height 18
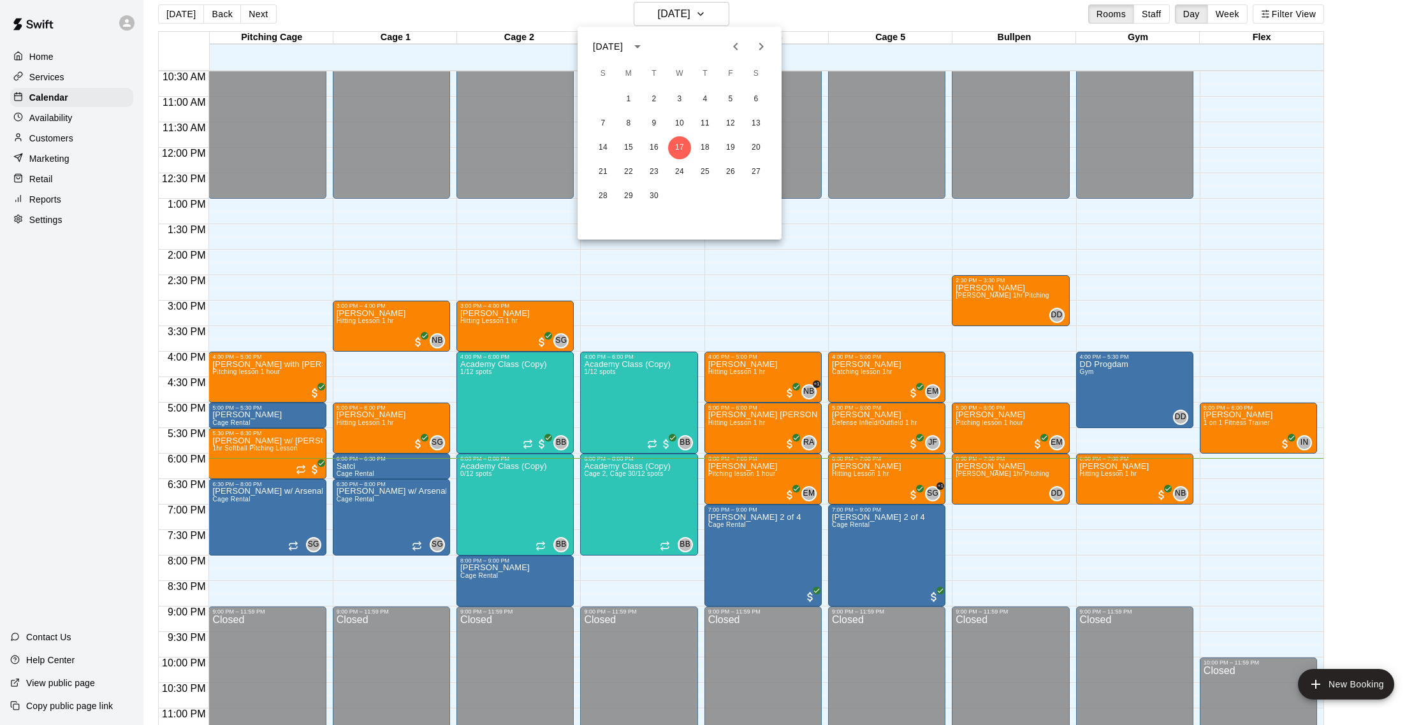
click at [766, 17] on div at bounding box center [714, 362] width 1428 height 725
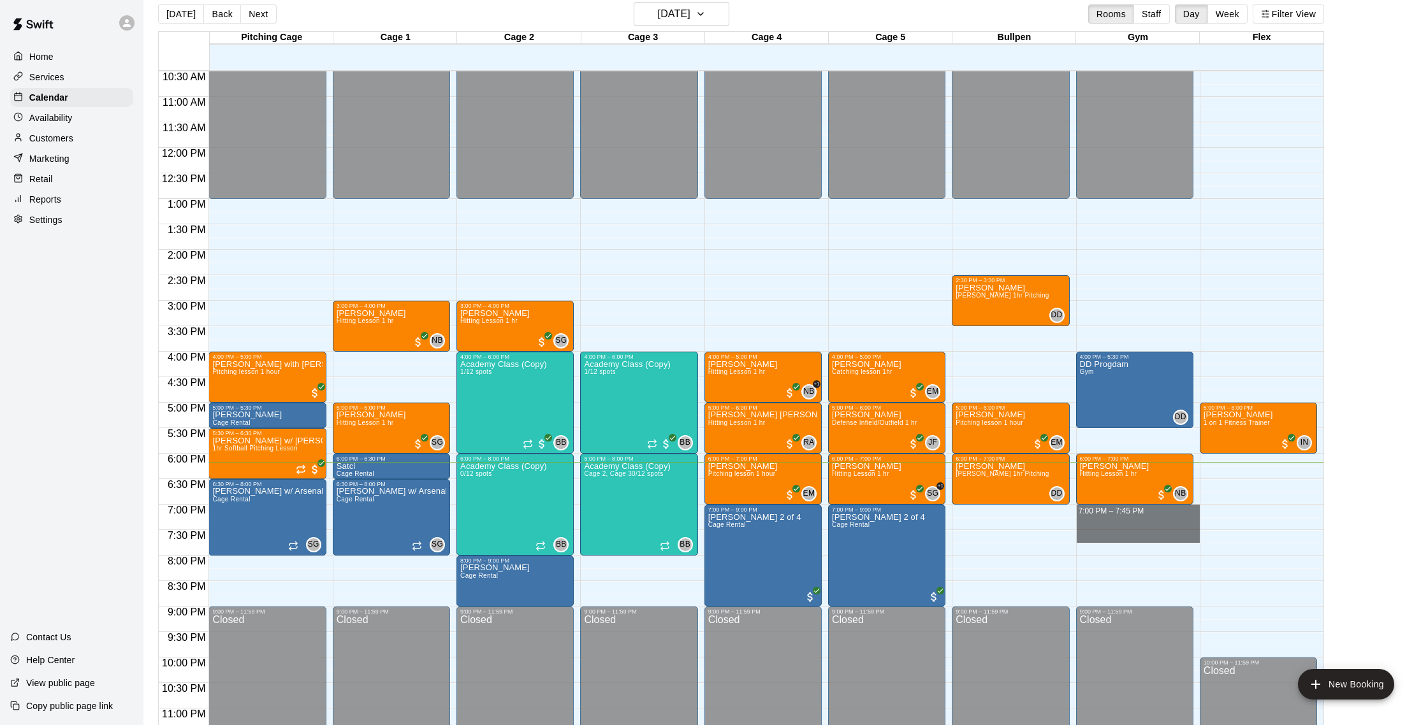
drag, startPoint x: 1098, startPoint y: 512, endPoint x: 1089, endPoint y: 539, distance: 28.0
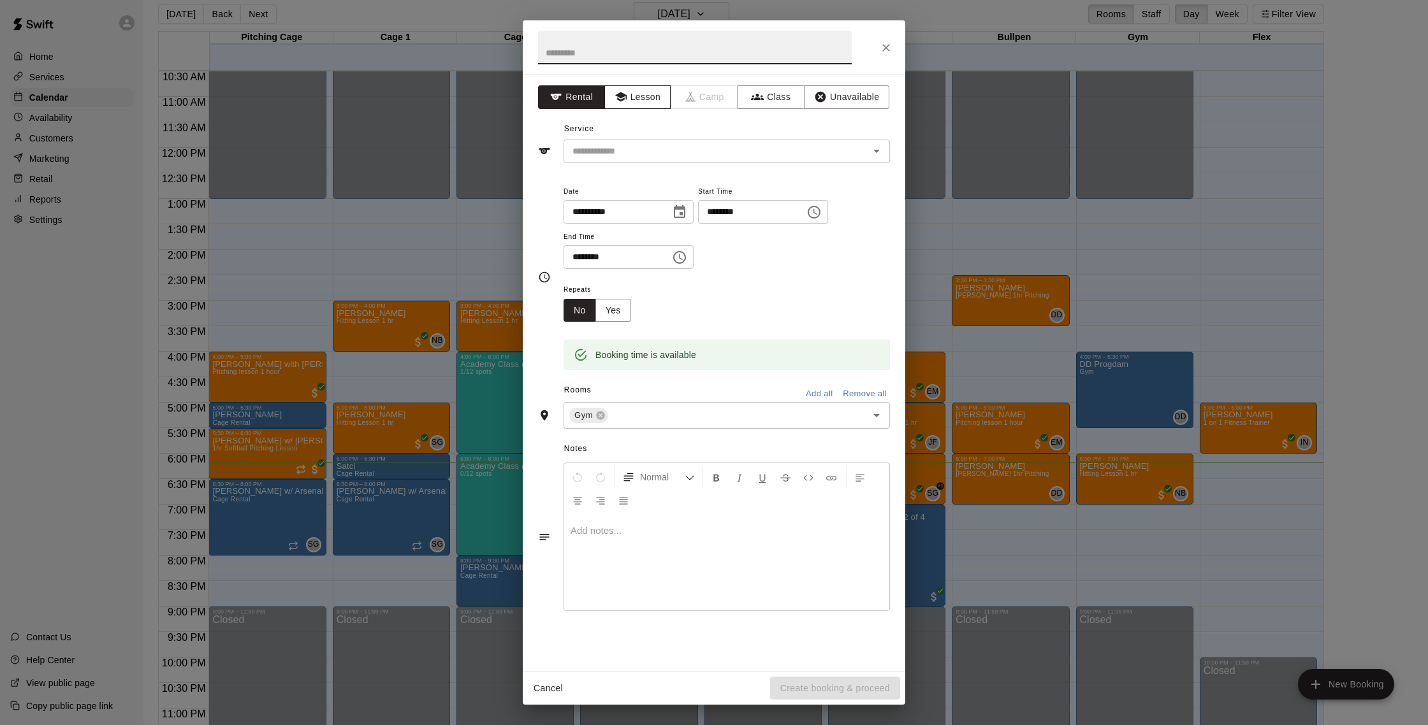
click at [643, 98] on button "Lesson" at bounding box center [637, 97] width 67 height 24
click at [646, 140] on div "​" at bounding box center [726, 152] width 326 height 24
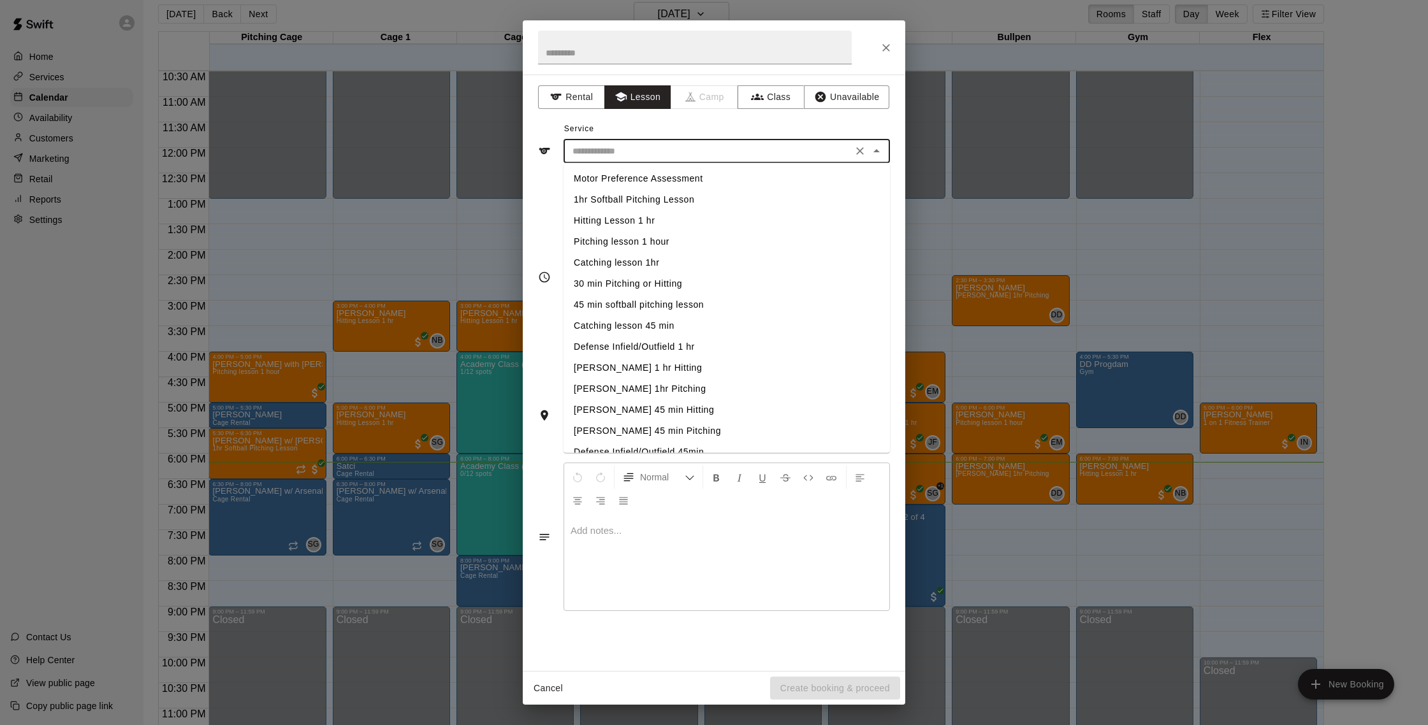
click at [877, 46] on button "Close" at bounding box center [885, 47] width 23 height 23
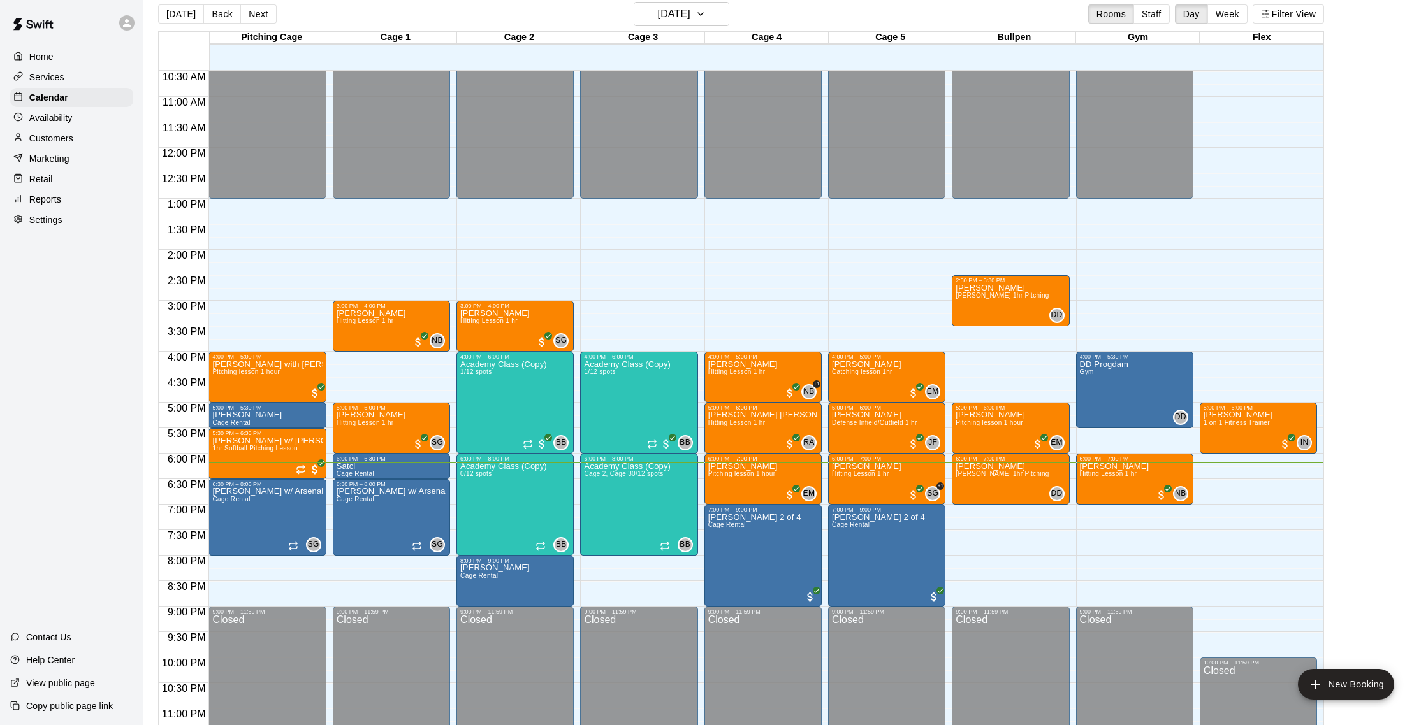
click at [83, 140] on div "Customers" at bounding box center [71, 138] width 123 height 19
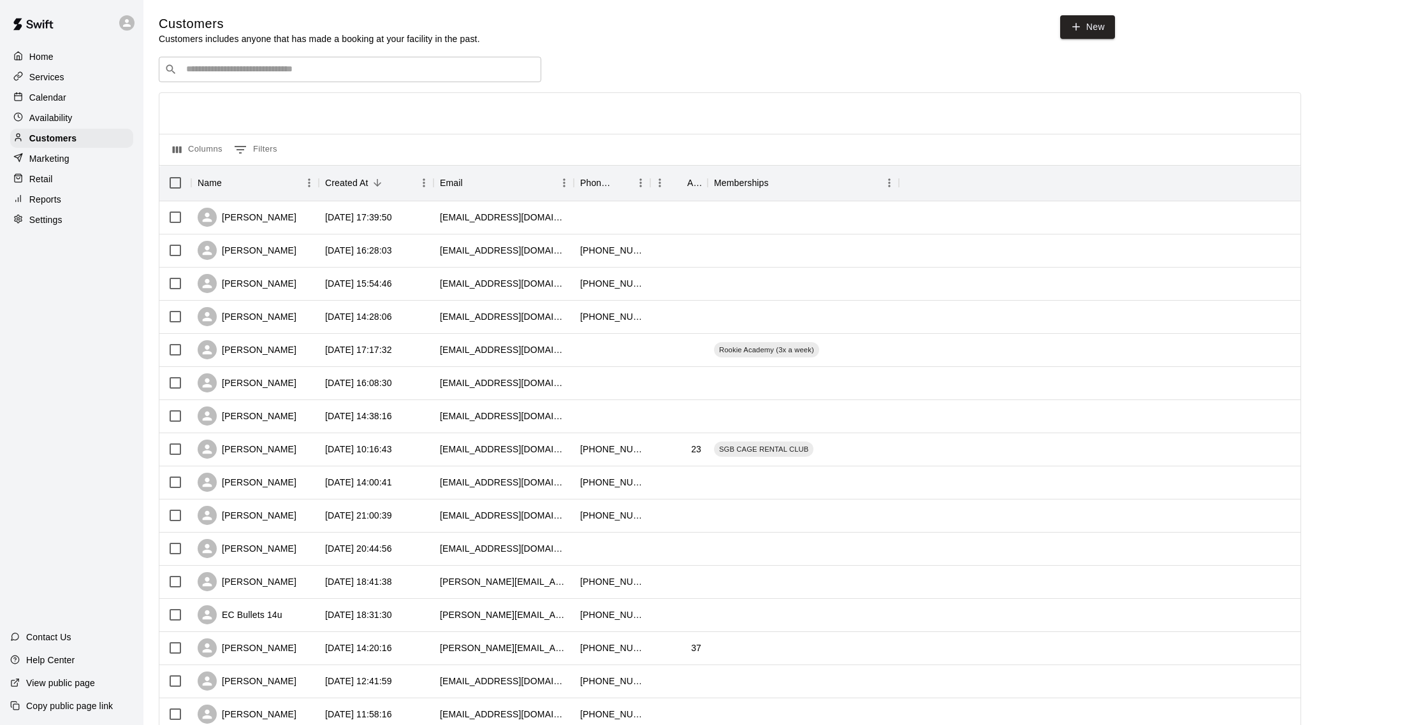
click at [235, 59] on div "​ ​" at bounding box center [350, 69] width 382 height 25
type input "****"
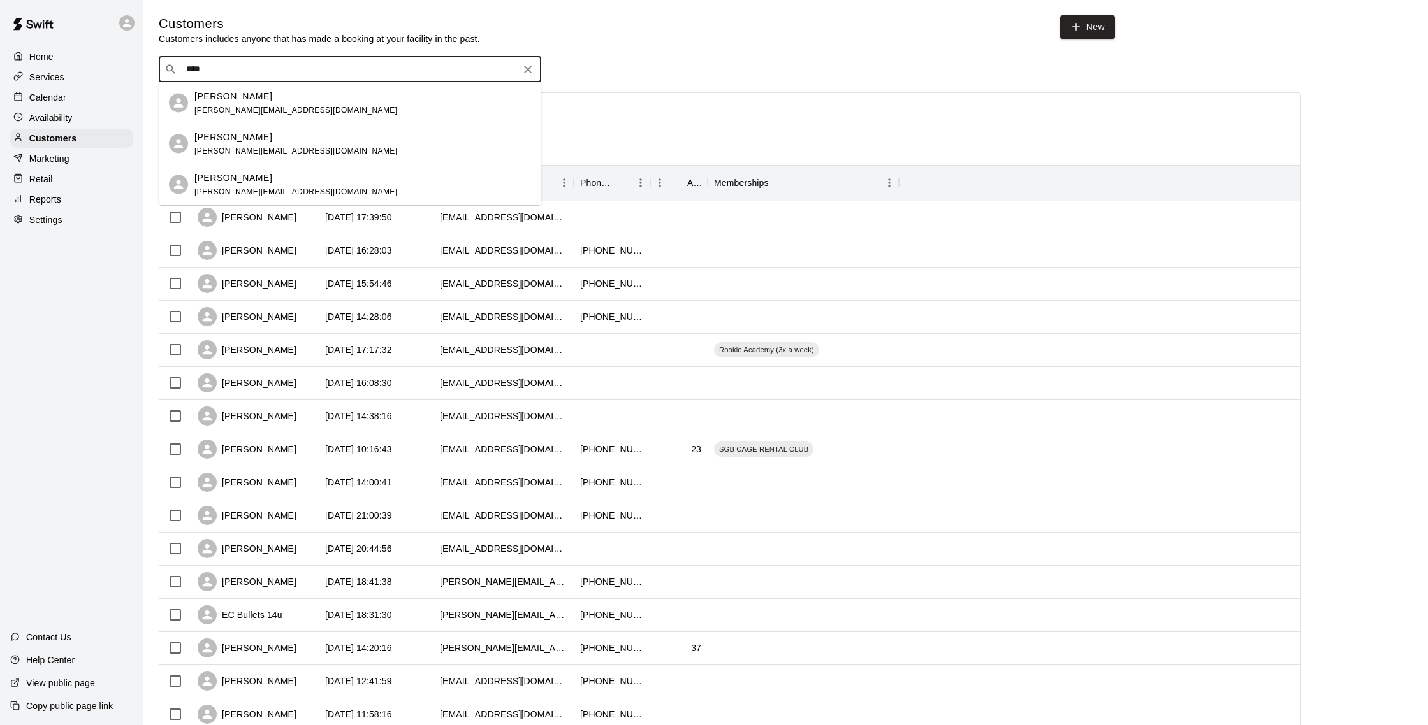
click at [271, 171] on div "[PERSON_NAME]" at bounding box center [295, 177] width 203 height 13
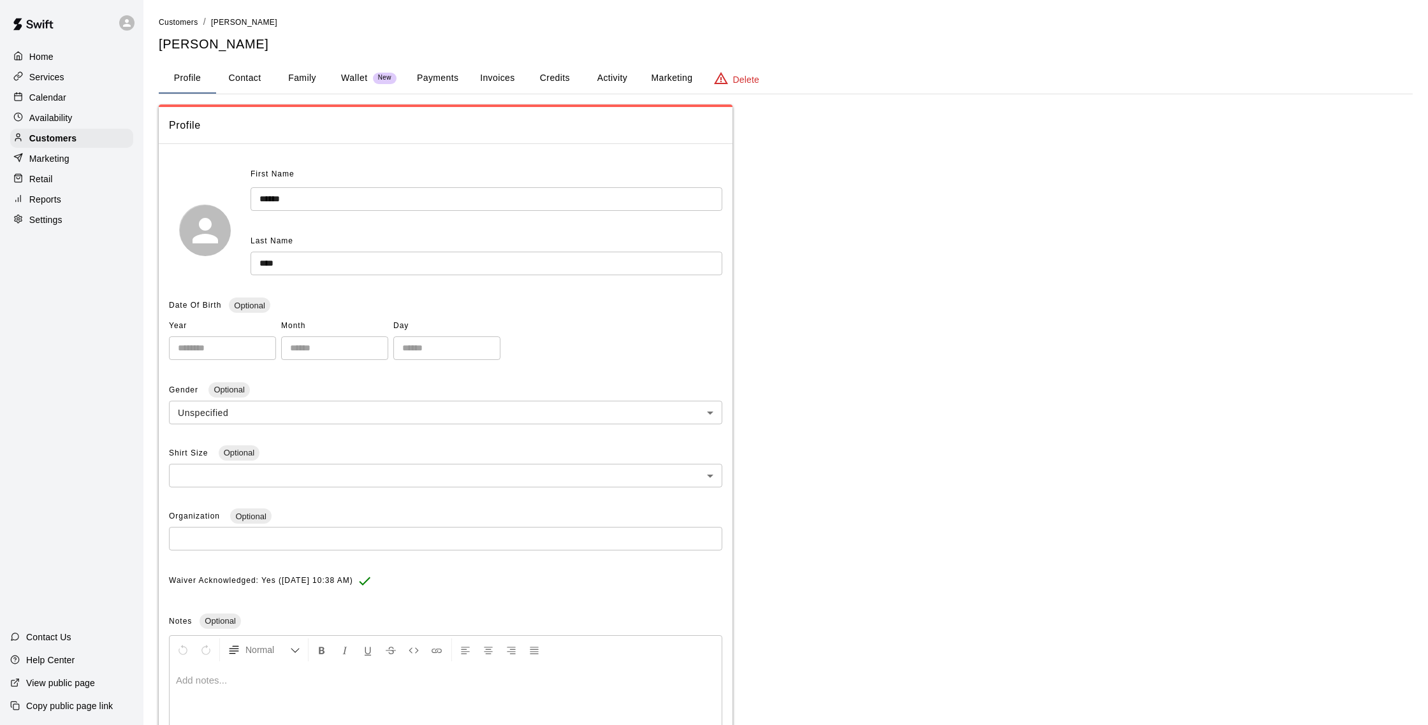
click at [611, 69] on button "Activity" at bounding box center [611, 78] width 57 height 31
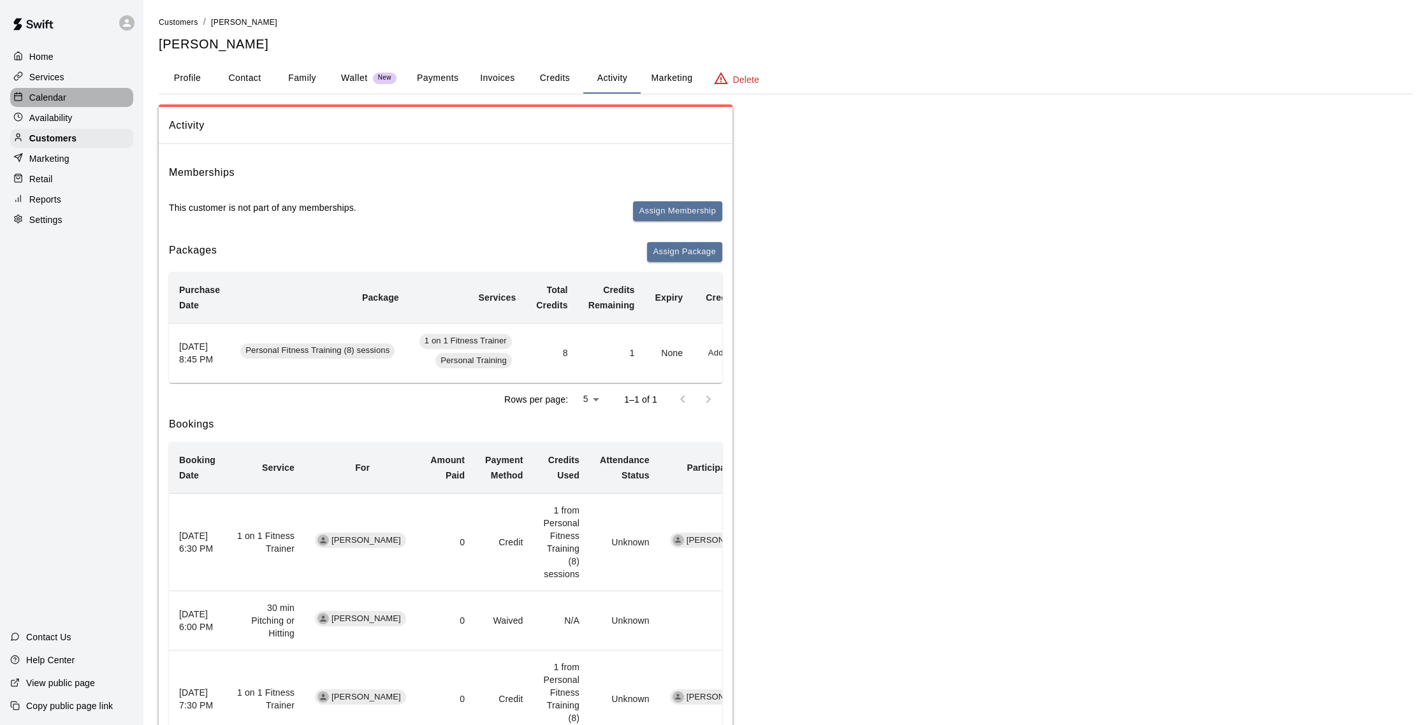
click at [77, 99] on div "Calendar" at bounding box center [71, 97] width 123 height 19
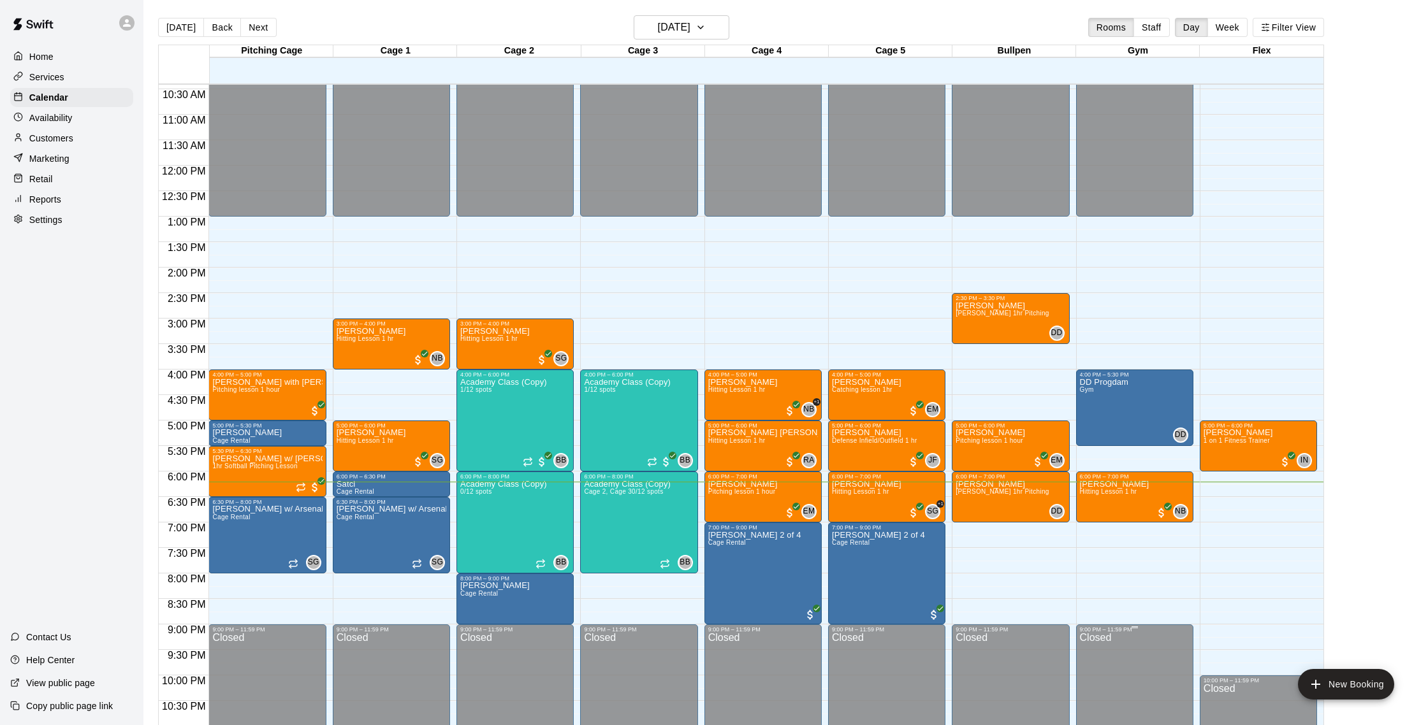
scroll to position [530, 0]
drag, startPoint x: 966, startPoint y: 531, endPoint x: 966, endPoint y: 556, distance: 24.9
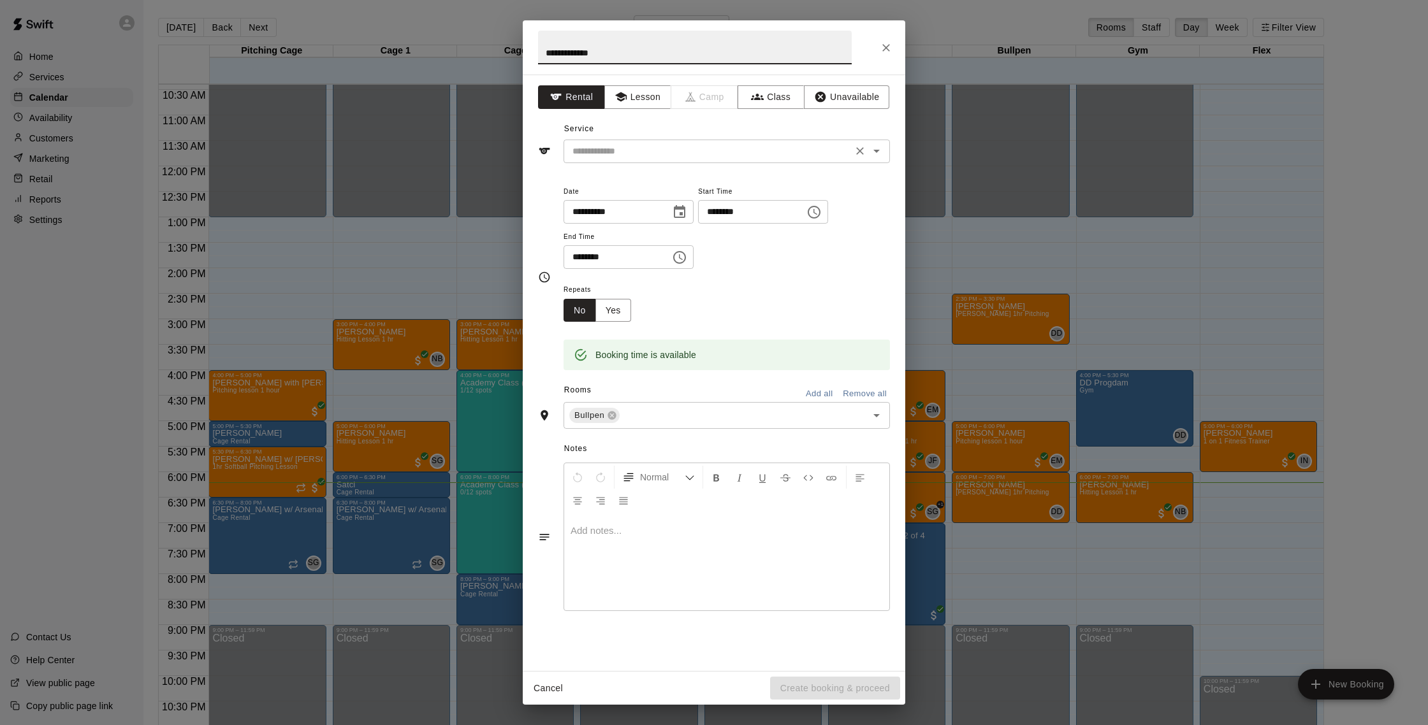
type input "**********"
click at [634, 150] on input "text" at bounding box center [707, 151] width 281 height 16
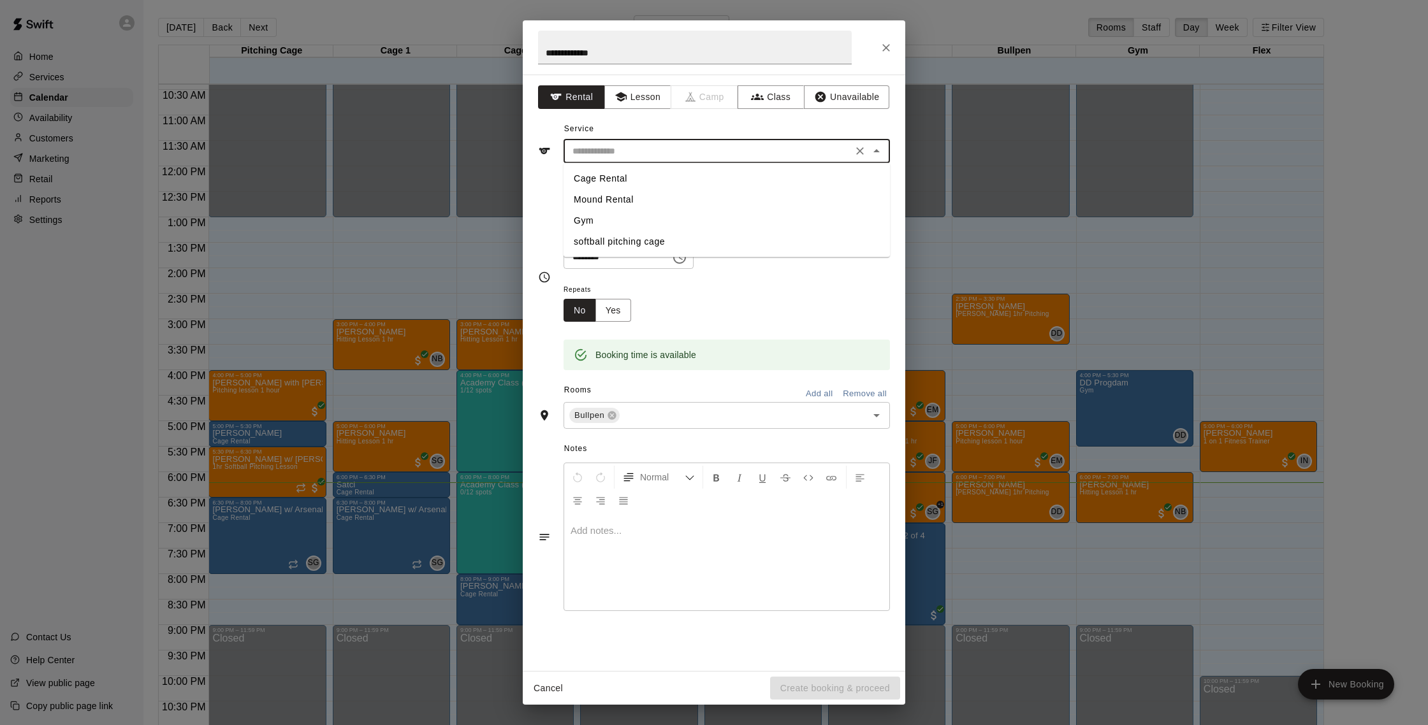
click at [622, 175] on li "Cage Rental" at bounding box center [726, 178] width 326 height 21
type input "**********"
click at [804, 679] on button "Create booking & proceed" at bounding box center [835, 689] width 130 height 24
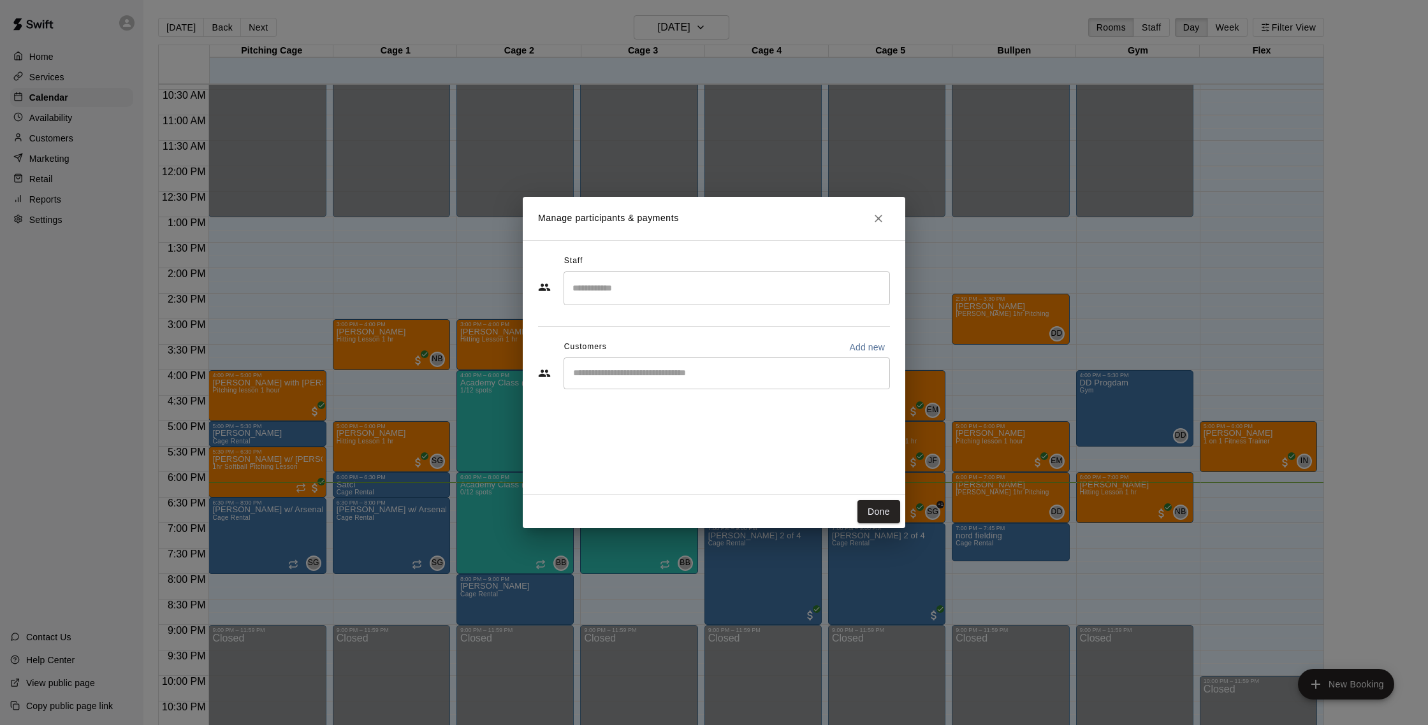
click at [656, 365] on div "​" at bounding box center [726, 374] width 326 height 32
type input "****"
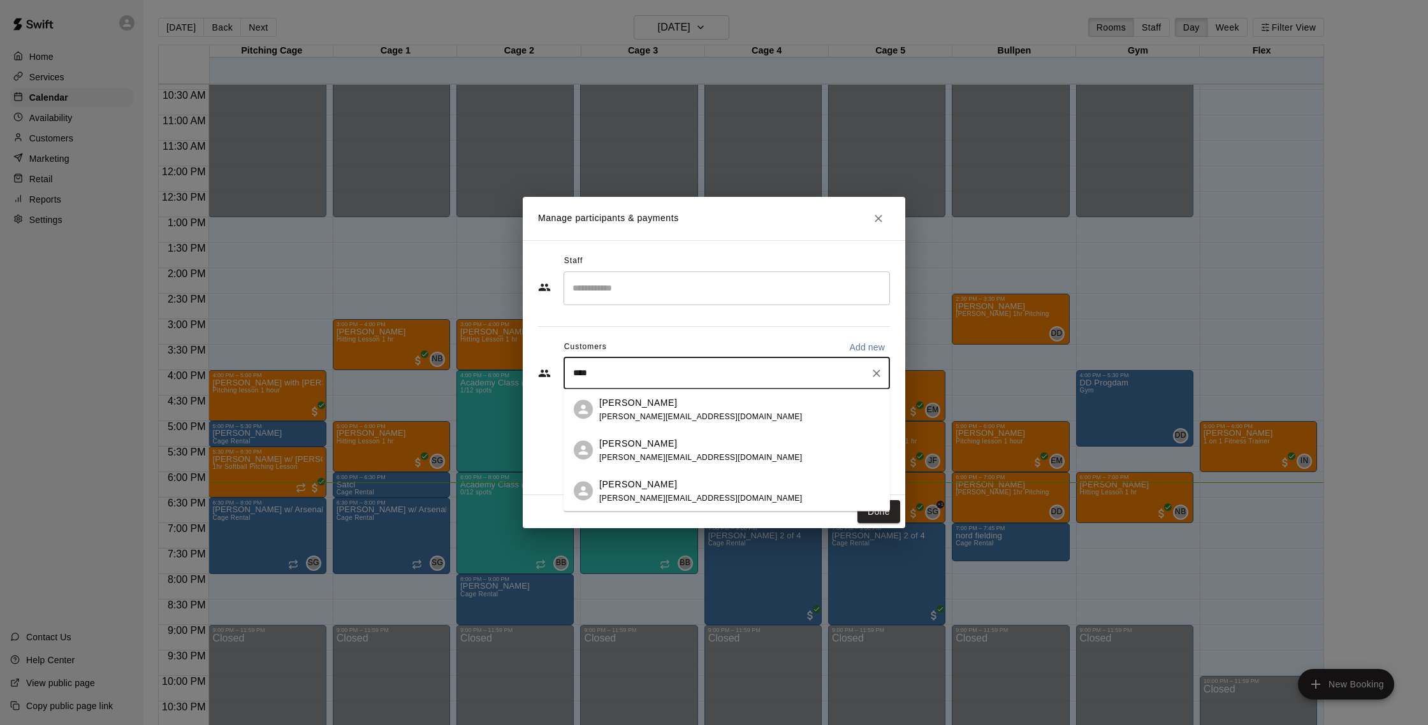
click at [665, 486] on div "[PERSON_NAME]" at bounding box center [700, 483] width 203 height 13
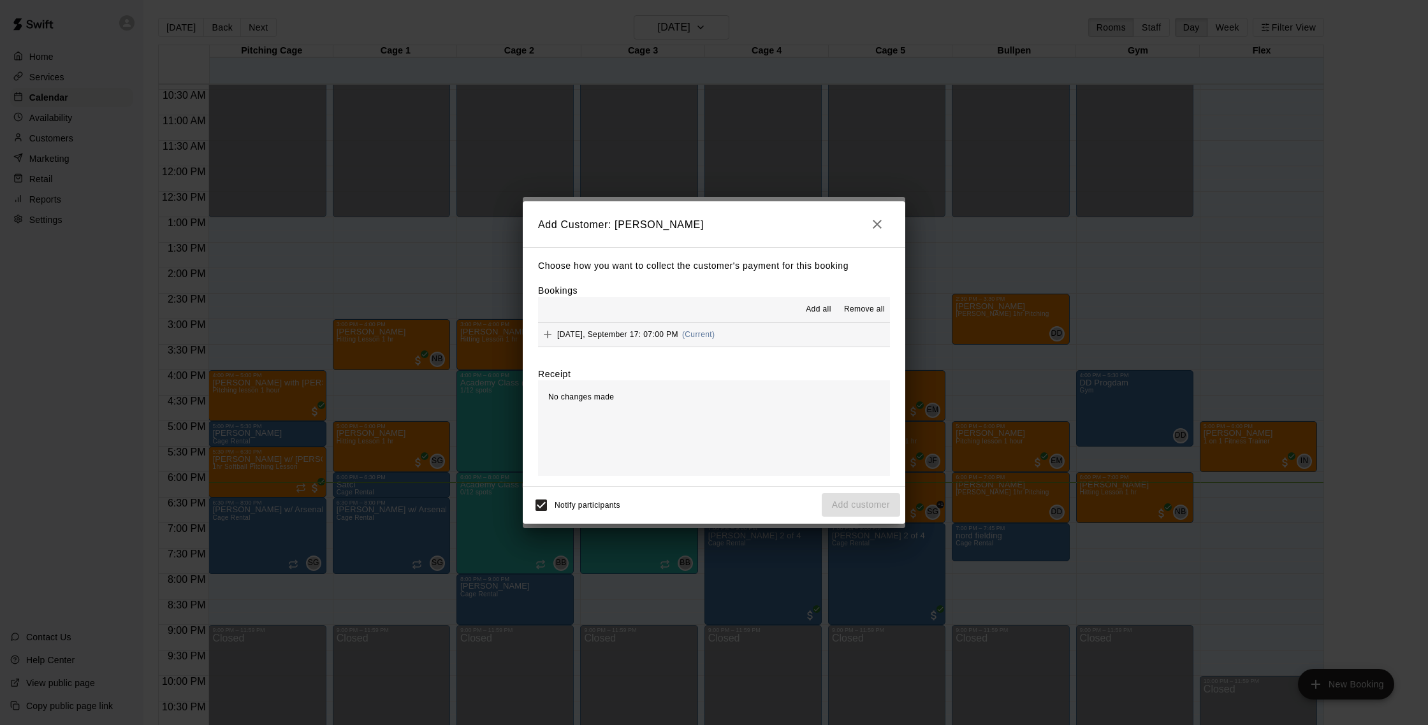
click at [763, 326] on button "Wednesday, September 17: 07:00 PM (Current)" at bounding box center [714, 335] width 352 height 24
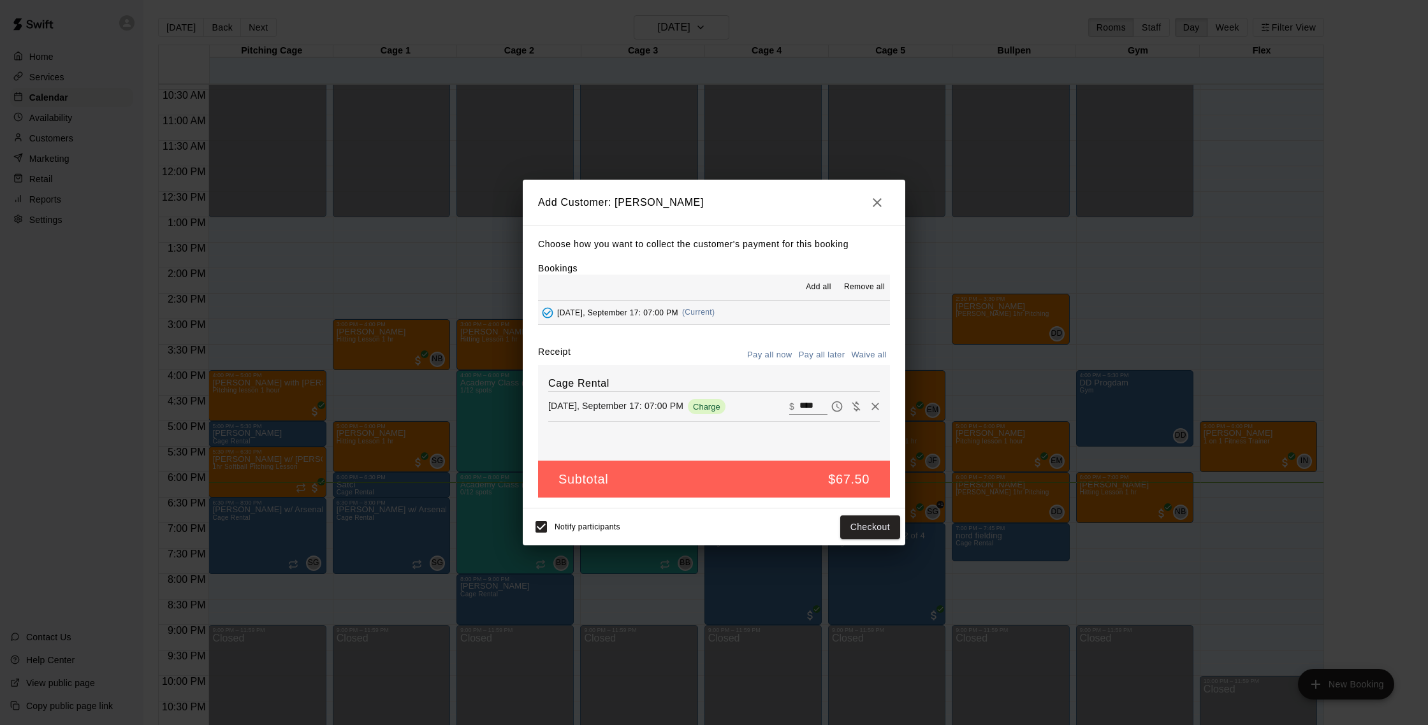
click at [863, 358] on button "Waive all" at bounding box center [869, 355] width 42 height 20
type input "*"
click at [869, 530] on button "Add customer" at bounding box center [861, 528] width 78 height 24
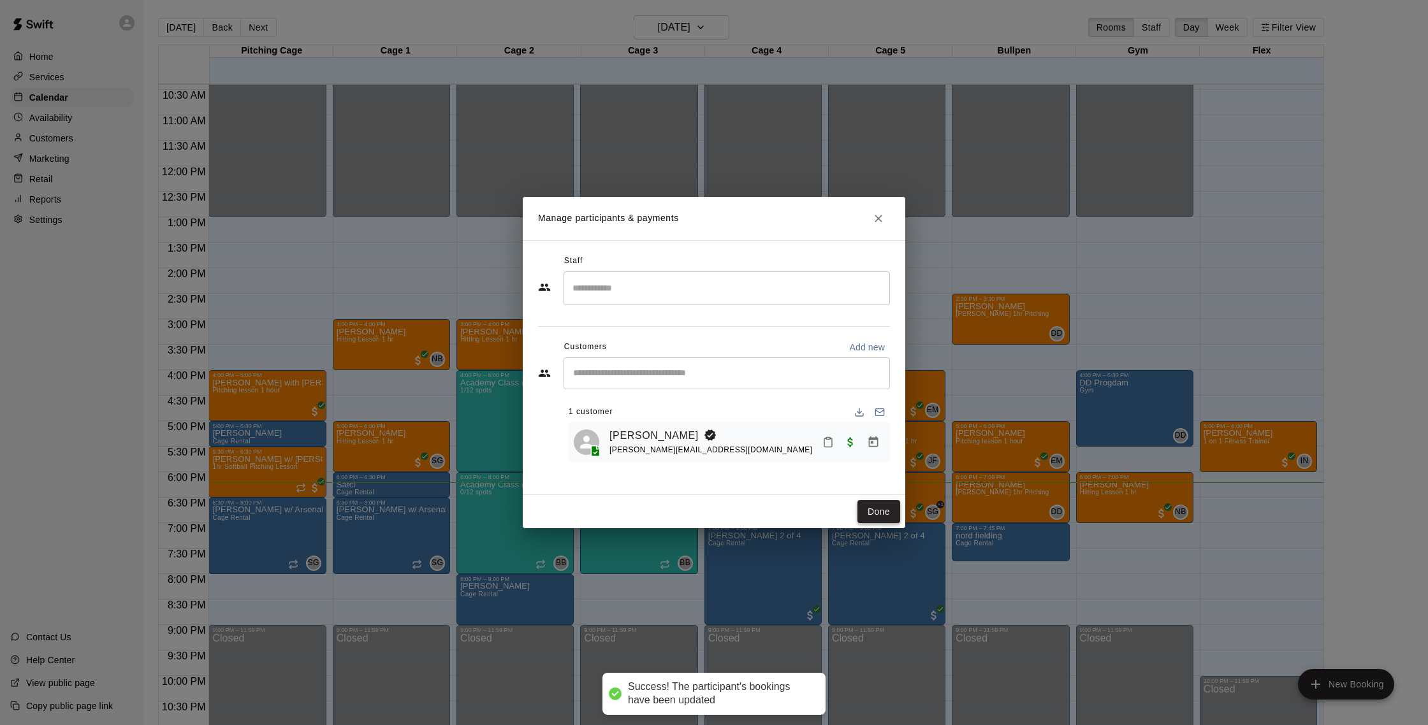
click at [888, 510] on button "Done" at bounding box center [878, 512] width 43 height 24
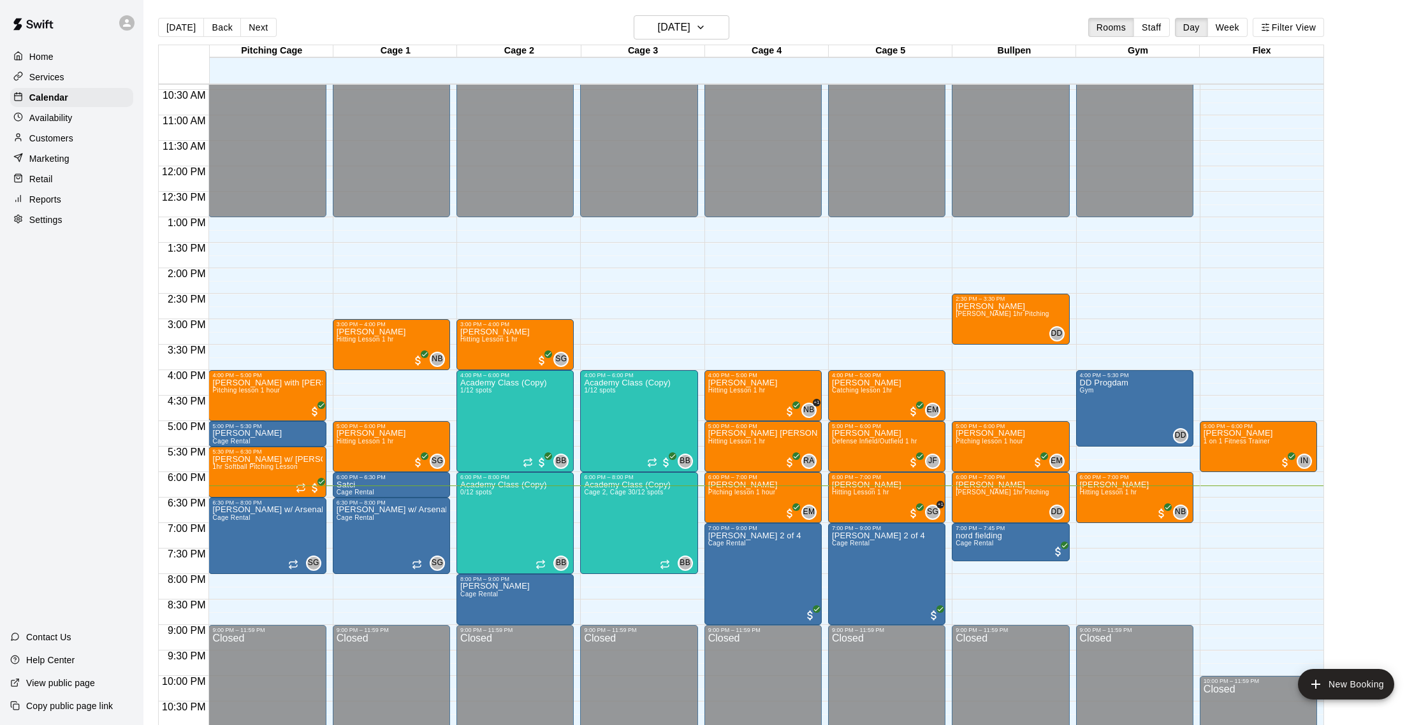
click at [423, 31] on div "[DATE] Back [DATE][DATE] Rooms Staff Day Week Filter View" at bounding box center [741, 29] width 1166 height 29
click at [648, 38] on button "[DATE]" at bounding box center [682, 27] width 96 height 24
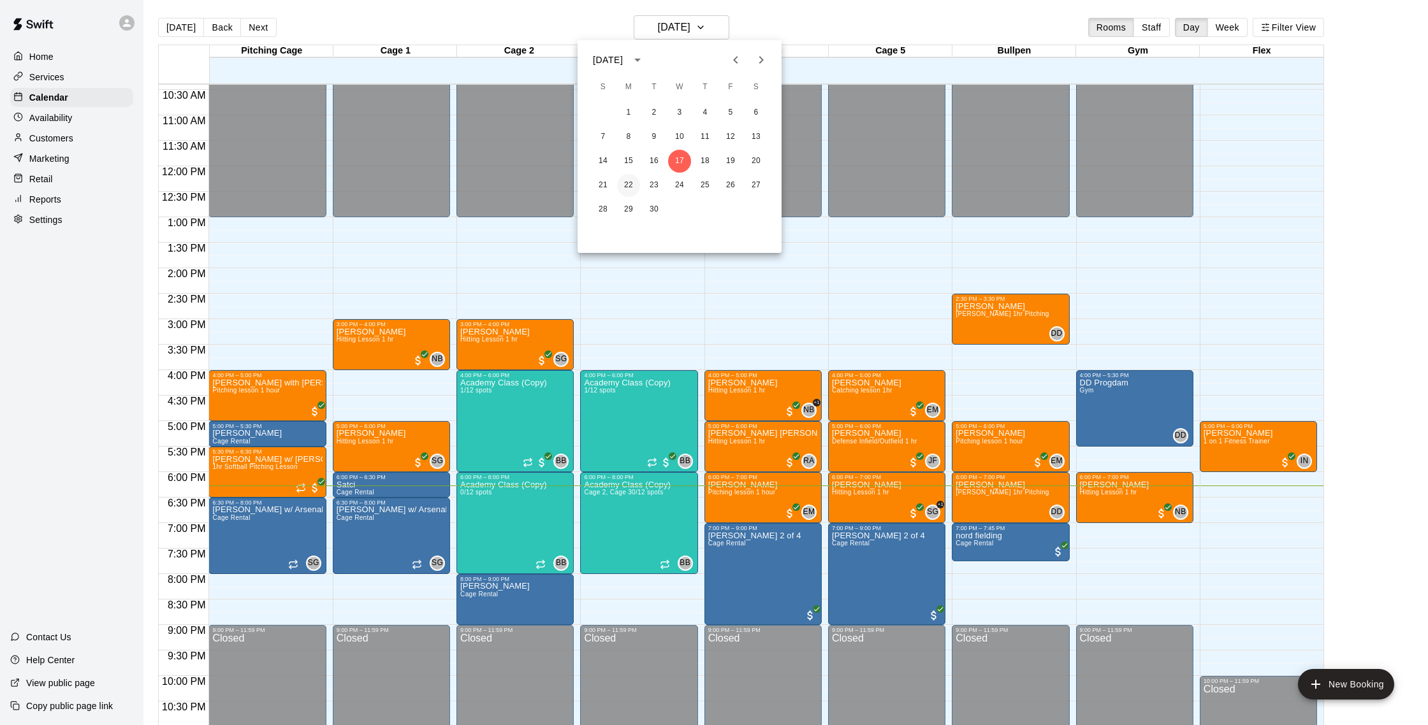
click at [627, 186] on button "22" at bounding box center [628, 185] width 23 height 23
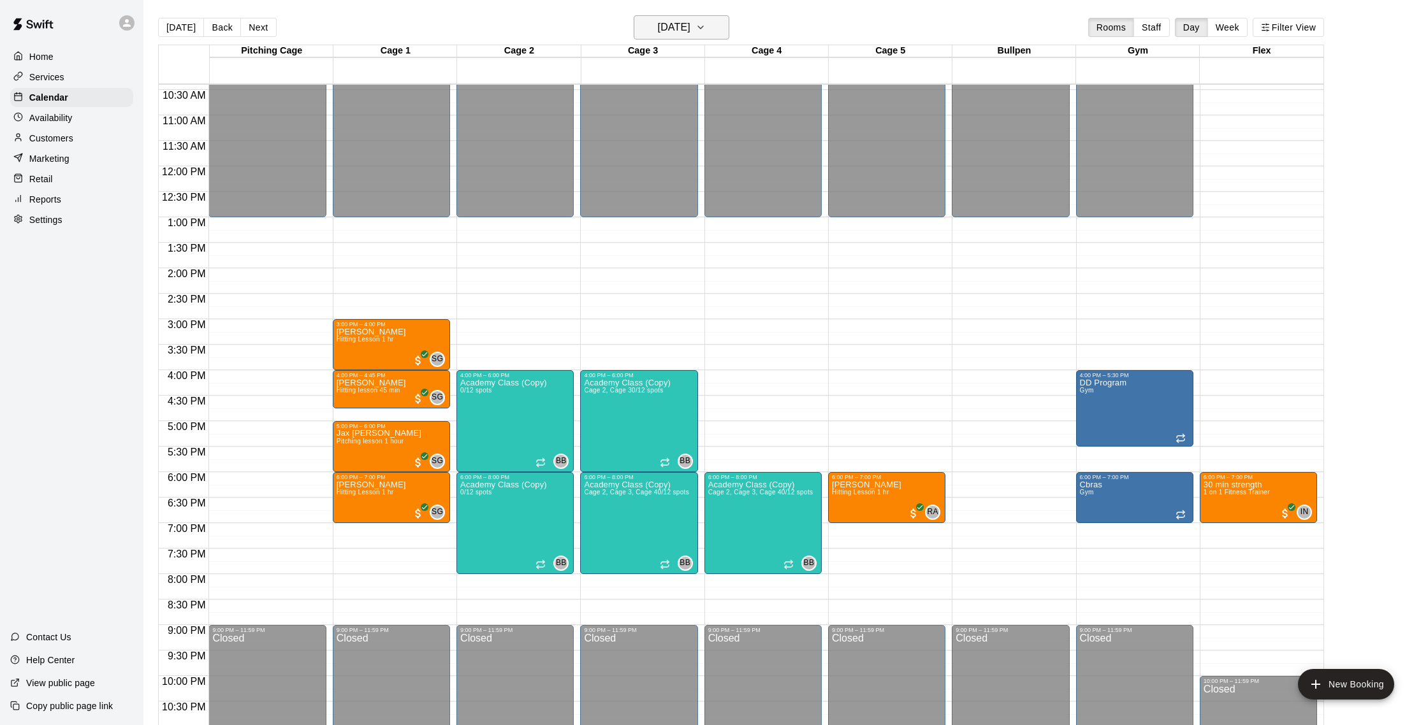
click at [709, 22] on button "[DATE]" at bounding box center [682, 27] width 96 height 24
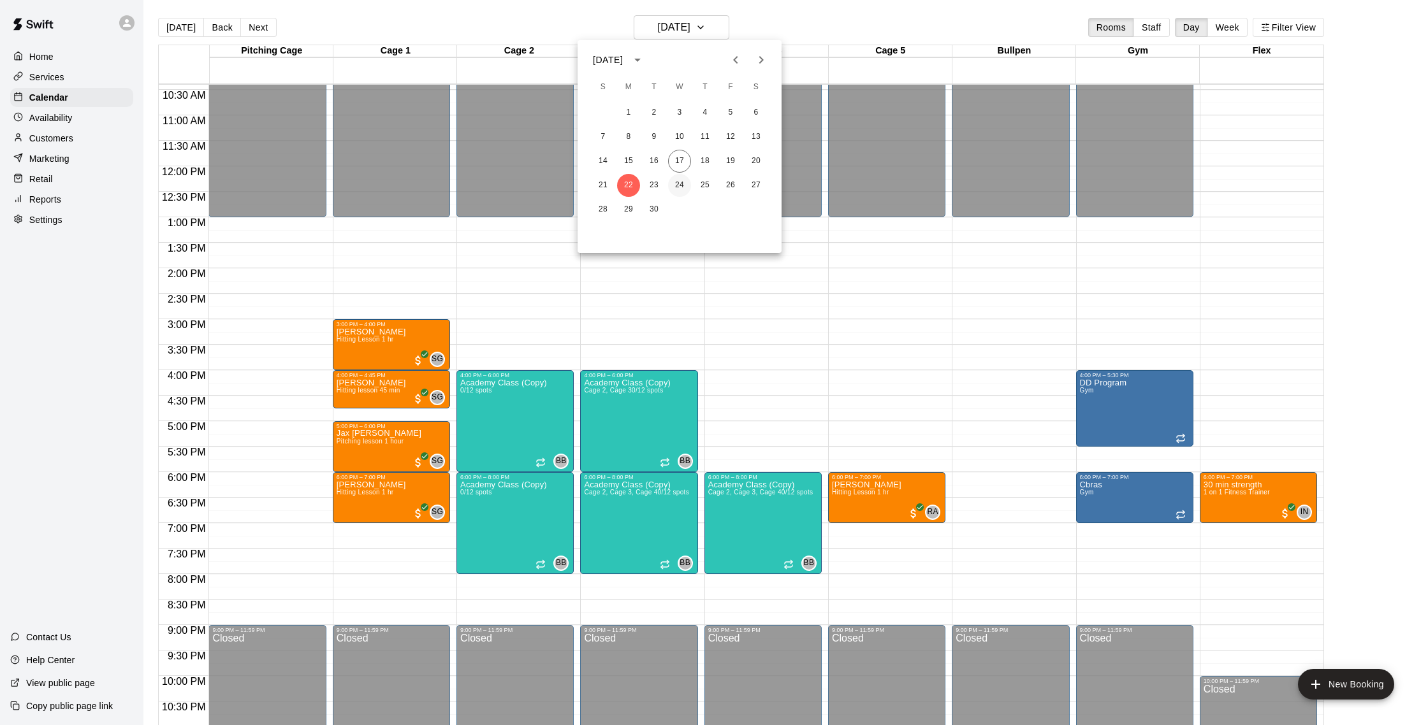
click at [673, 187] on button "24" at bounding box center [679, 185] width 23 height 23
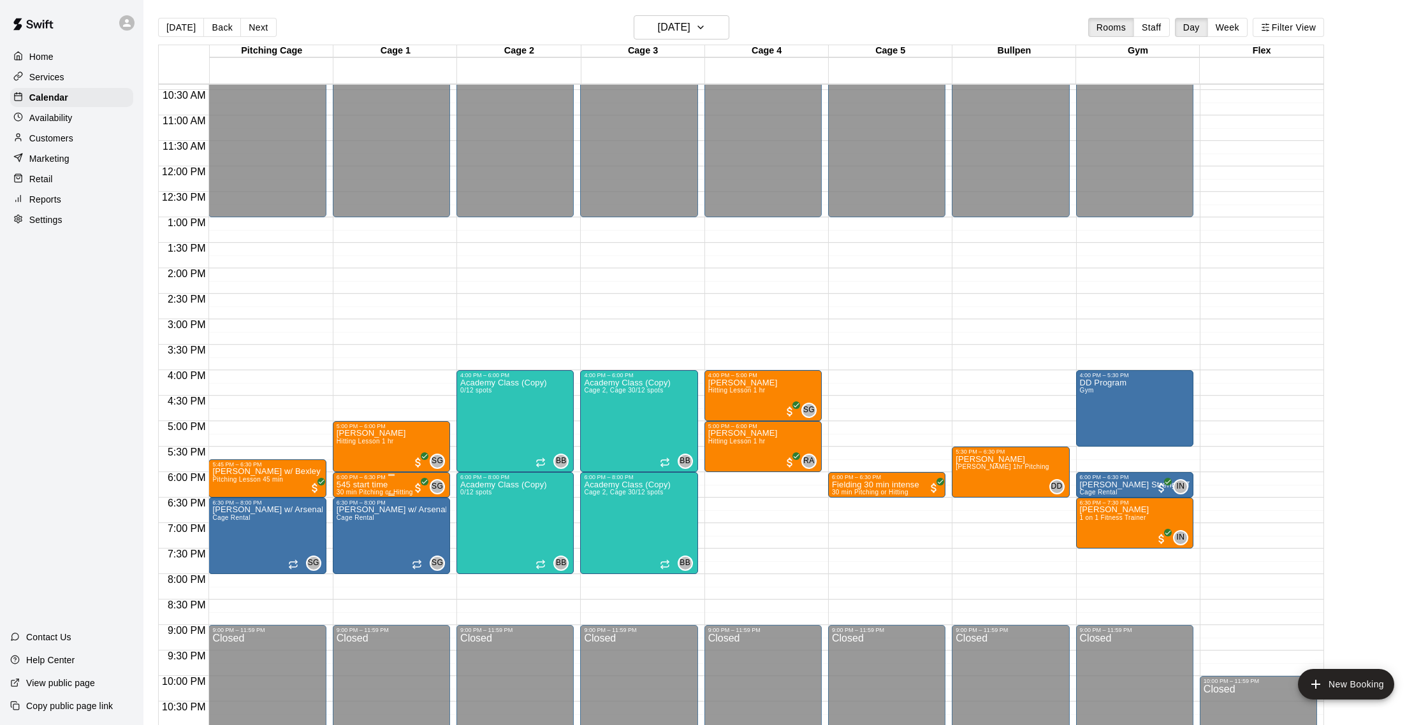
click at [382, 485] on p "545 start time" at bounding box center [375, 485] width 76 height 0
click at [349, 523] on img "edit" at bounding box center [349, 528] width 15 height 15
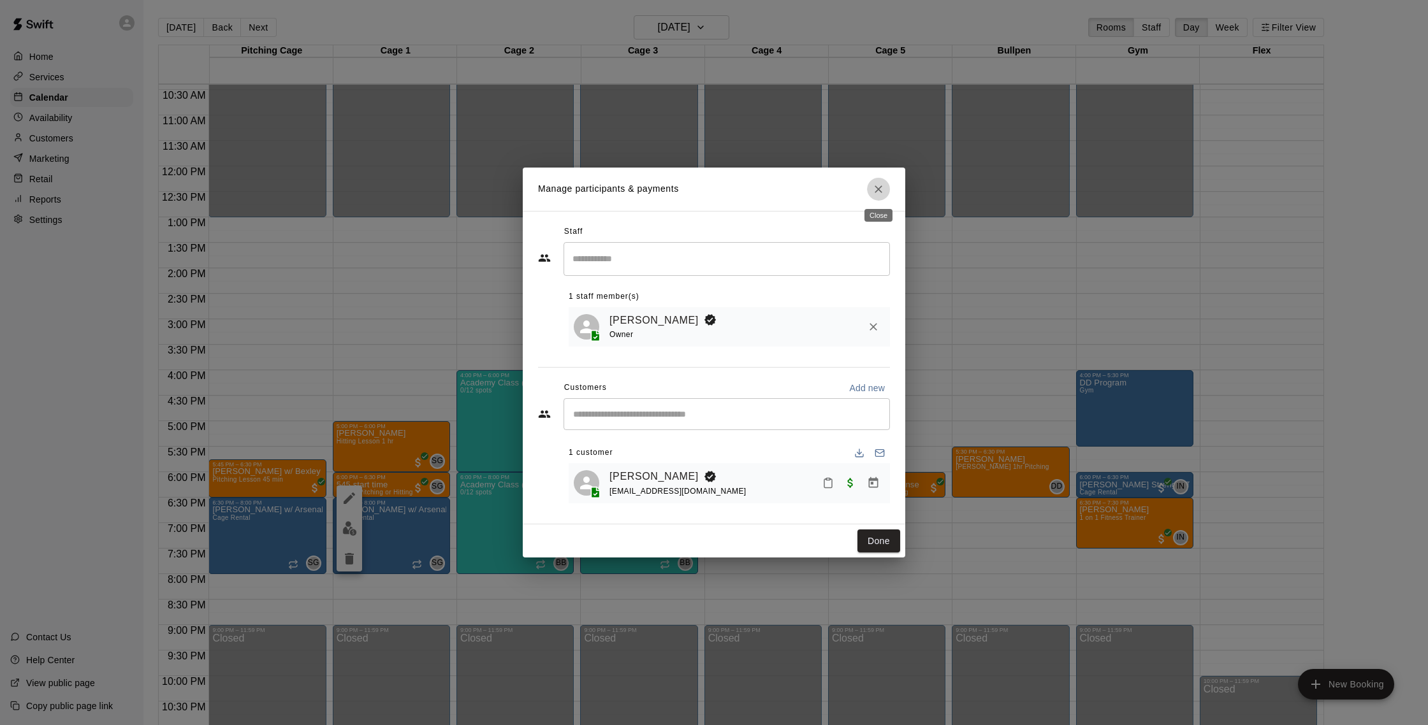
click at [879, 183] on icon "Close" at bounding box center [878, 189] width 13 height 13
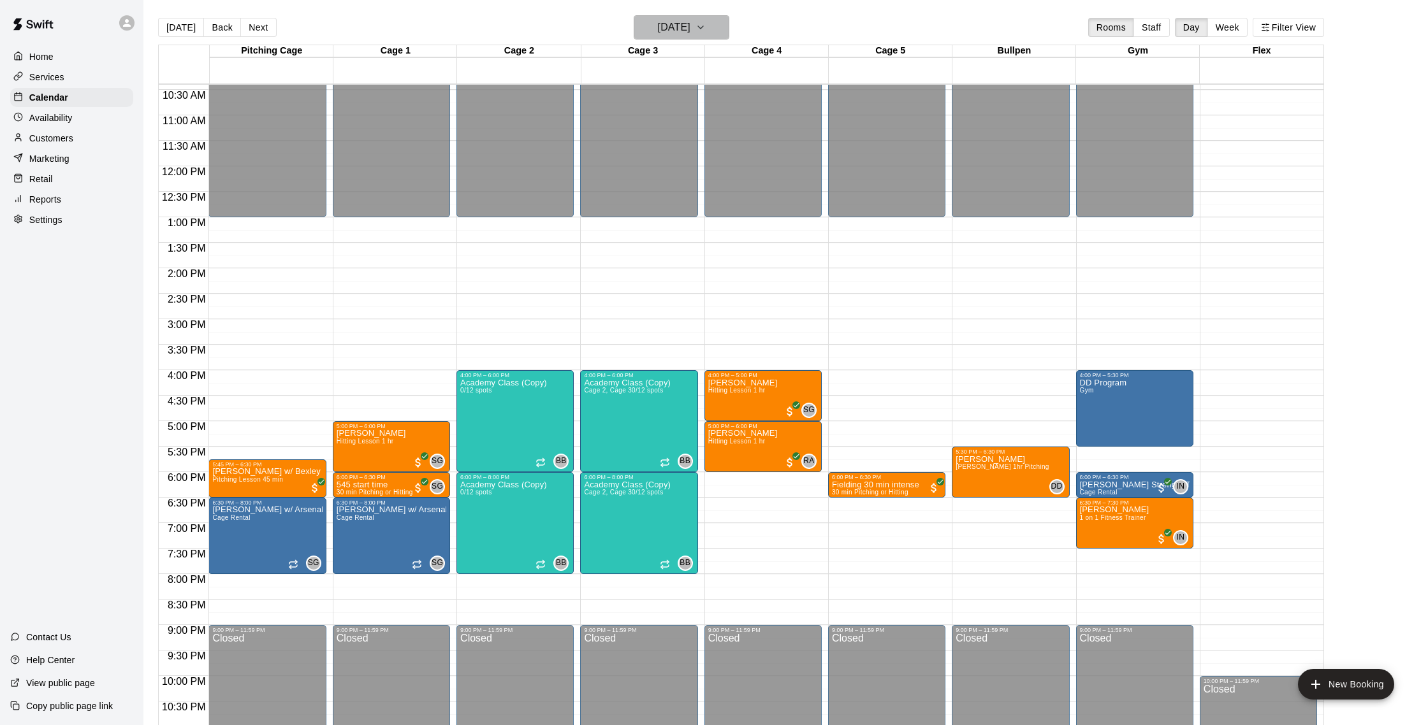
click at [660, 34] on h6 "Wednesday Sep 24" at bounding box center [674, 27] width 33 height 18
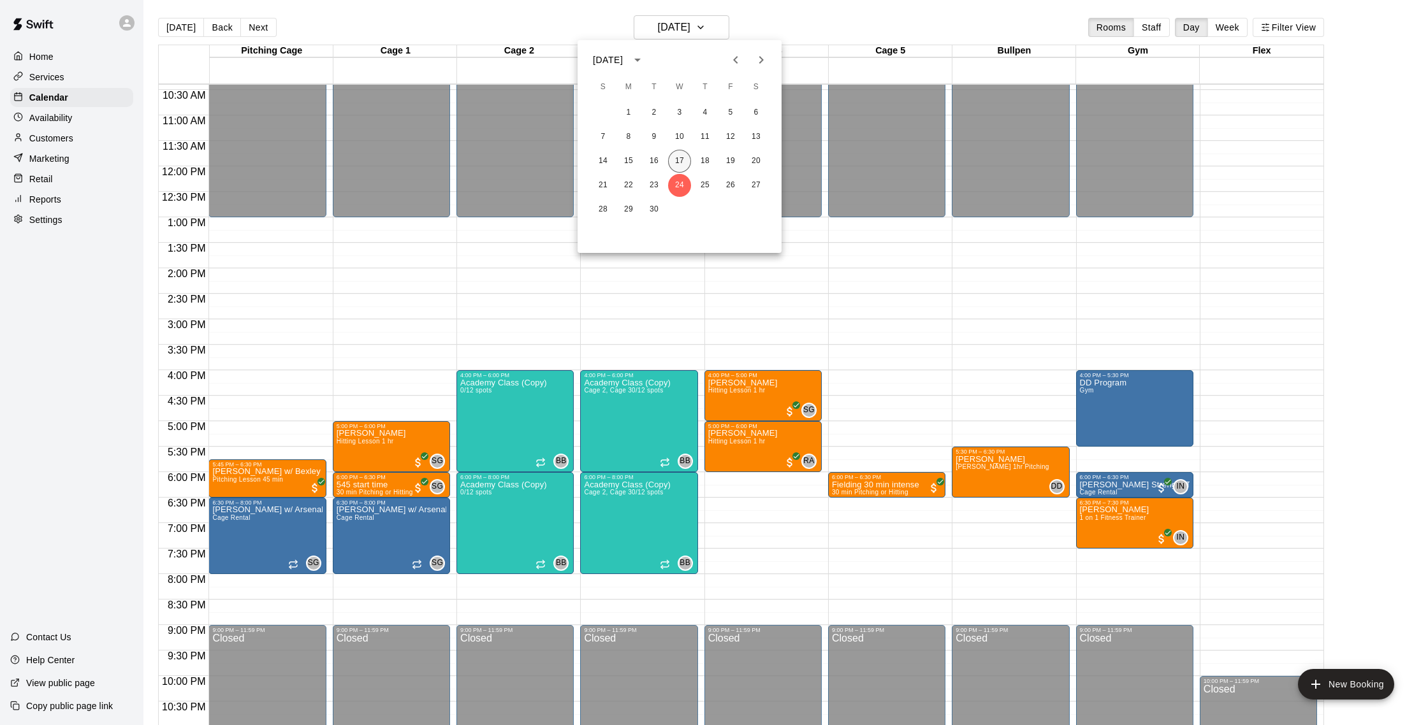
click at [678, 159] on button "17" at bounding box center [679, 161] width 23 height 23
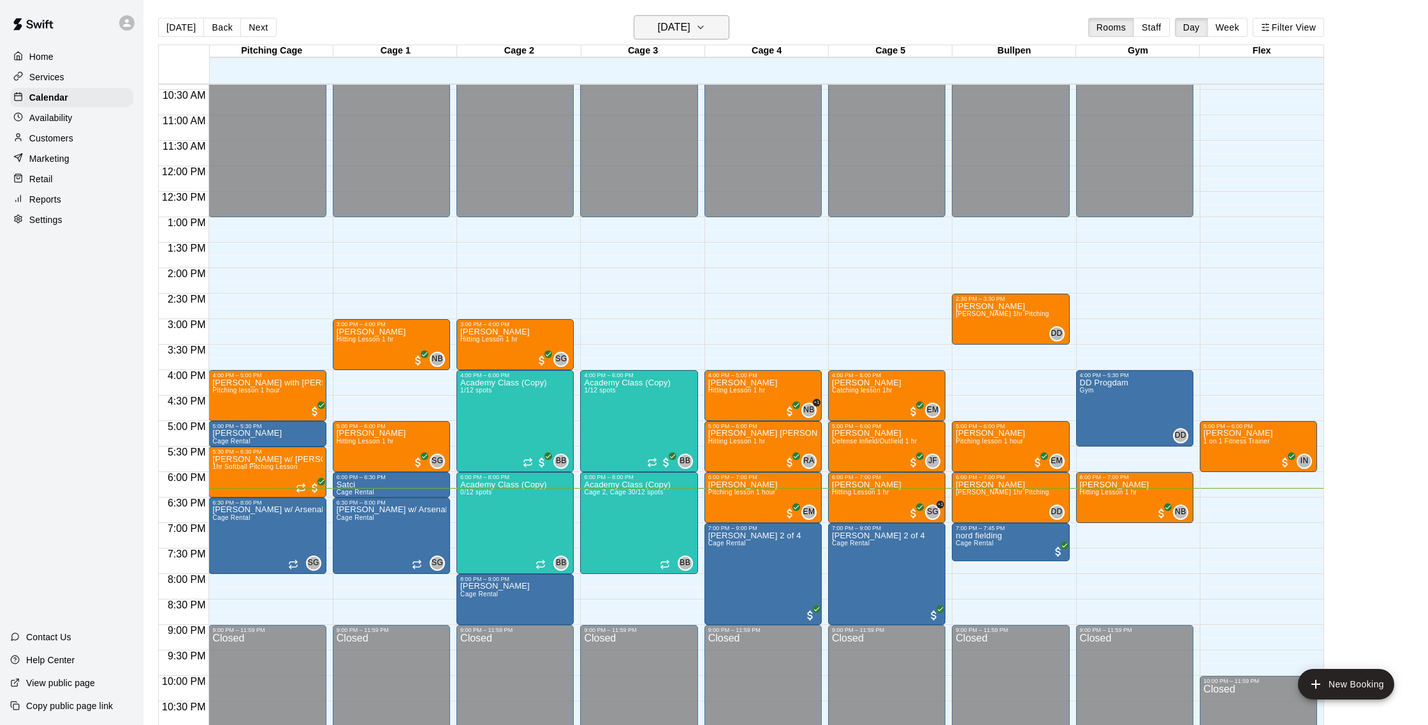
click at [669, 18] on h6 "[DATE]" at bounding box center [674, 27] width 33 height 18
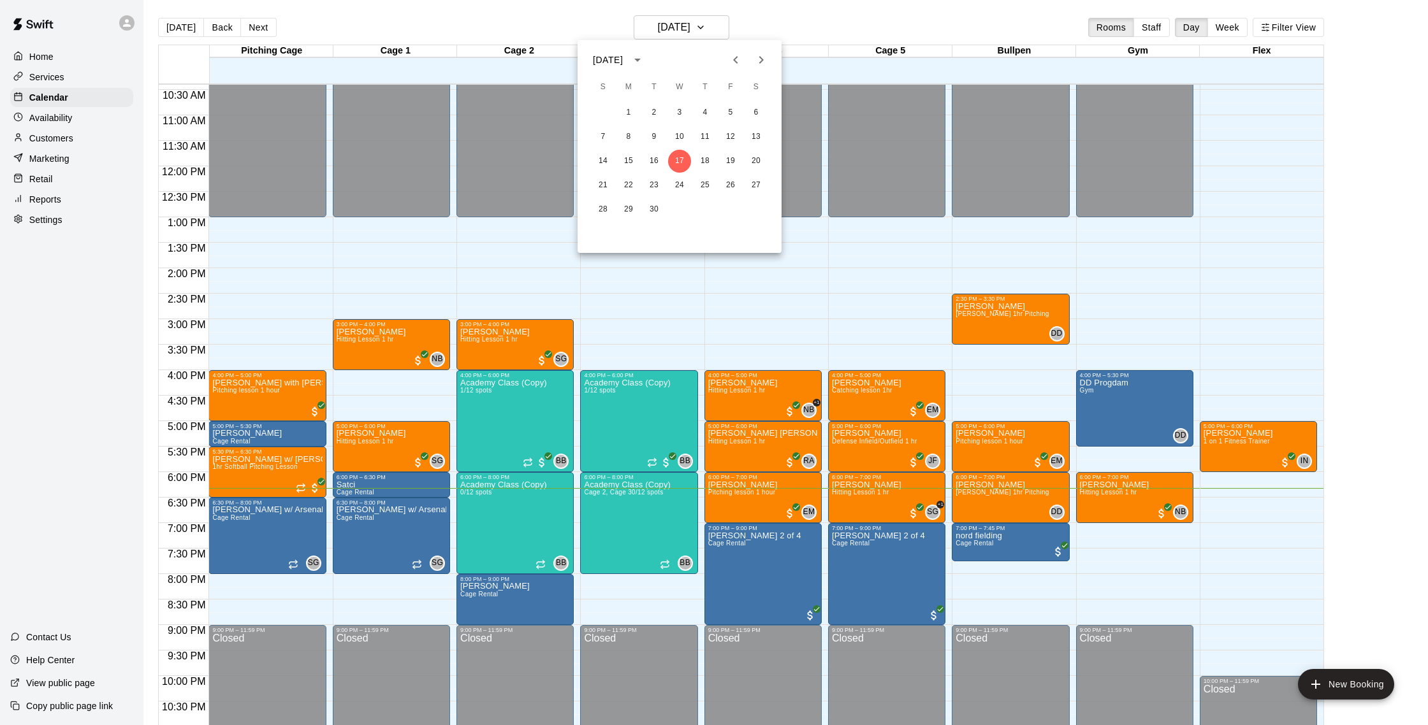
click at [458, 26] on div at bounding box center [714, 362] width 1428 height 725
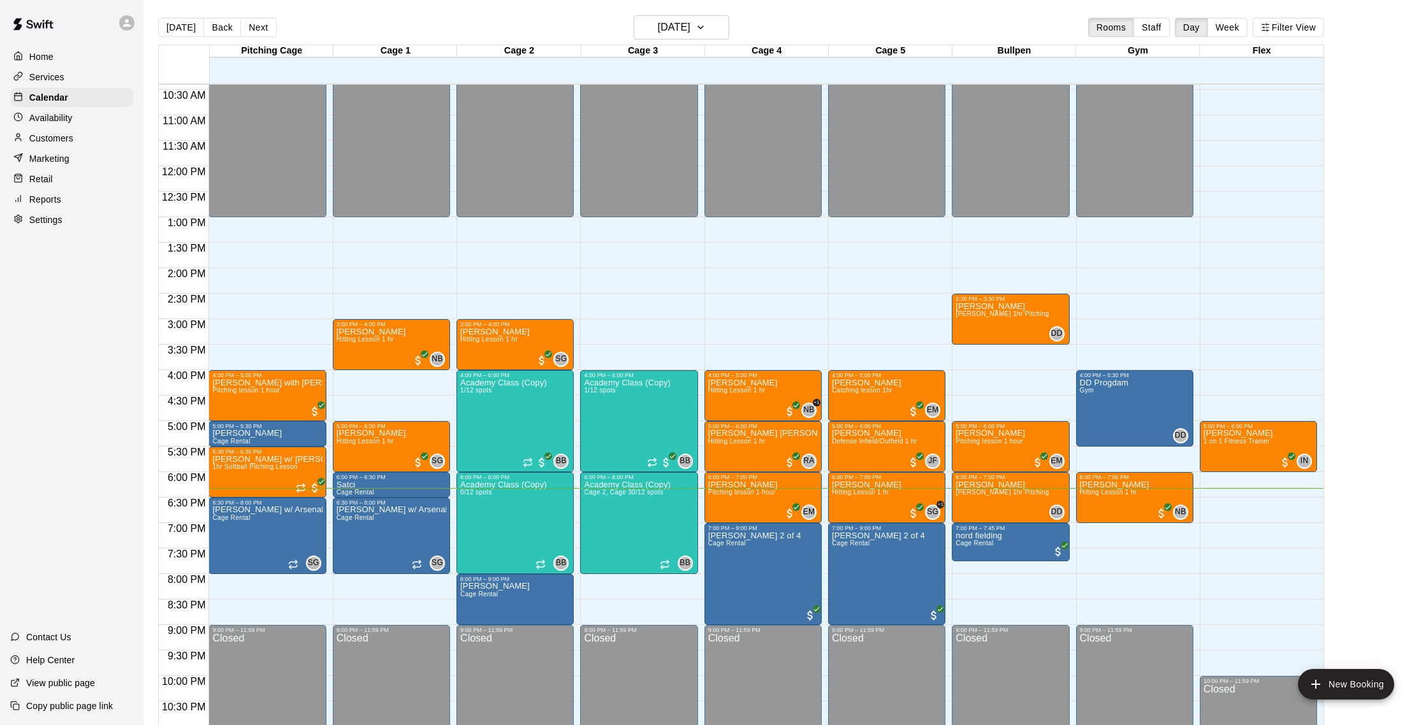
click at [57, 141] on p "Customers" at bounding box center [51, 138] width 44 height 13
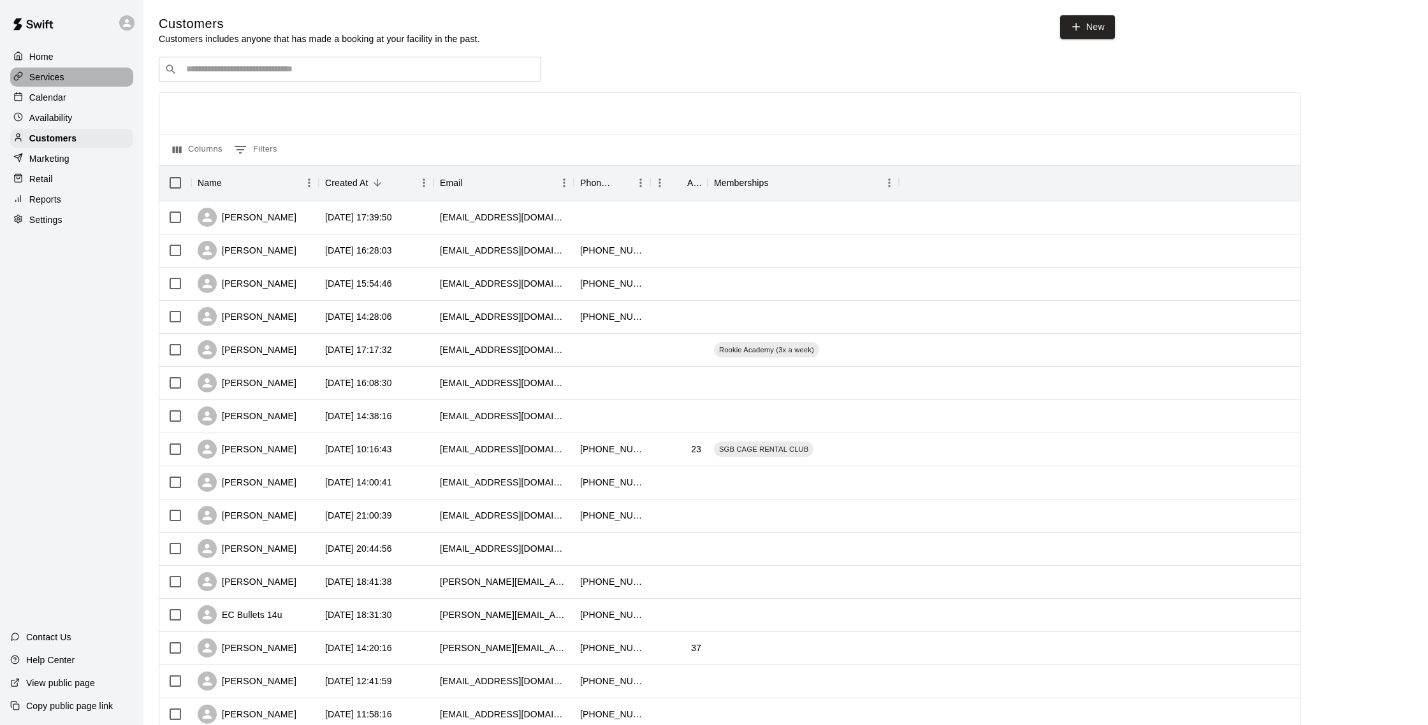
click at [67, 81] on div "Services" at bounding box center [71, 77] width 123 height 19
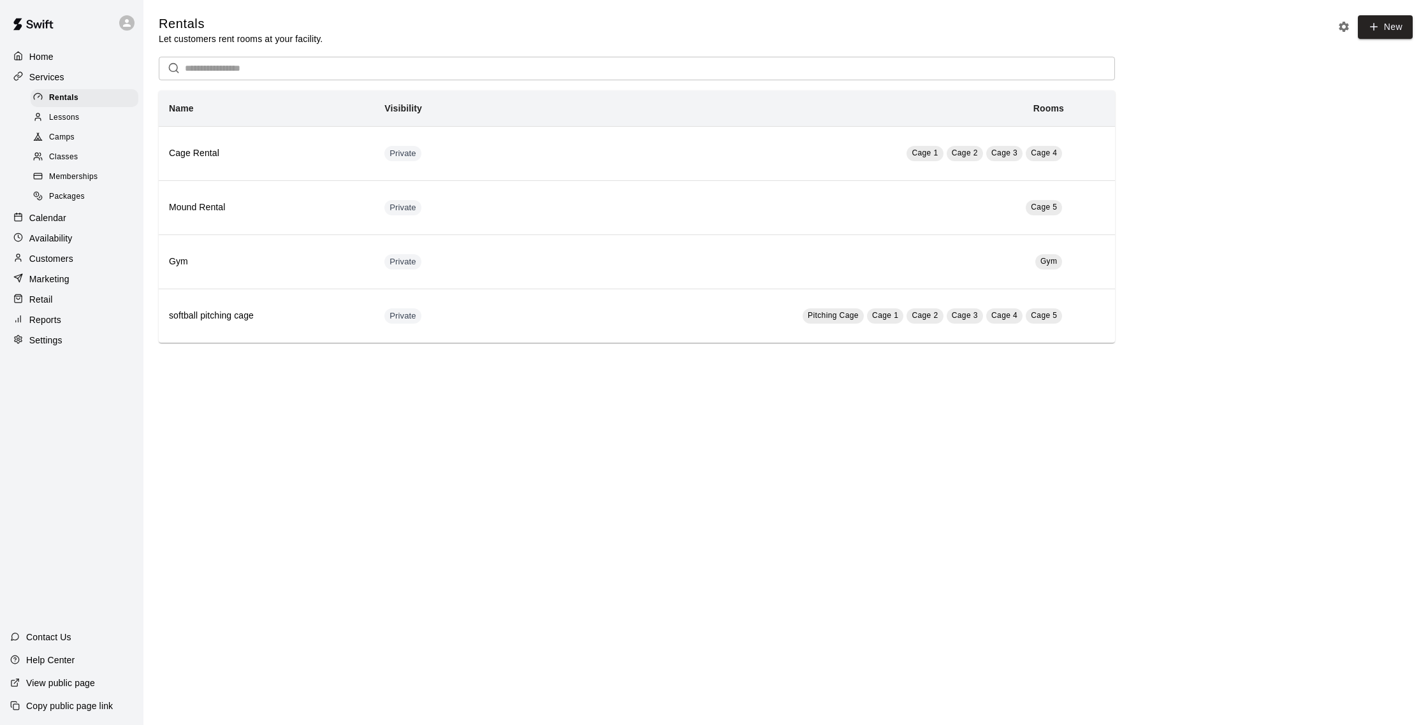
click at [71, 212] on div "Calendar" at bounding box center [71, 217] width 123 height 19
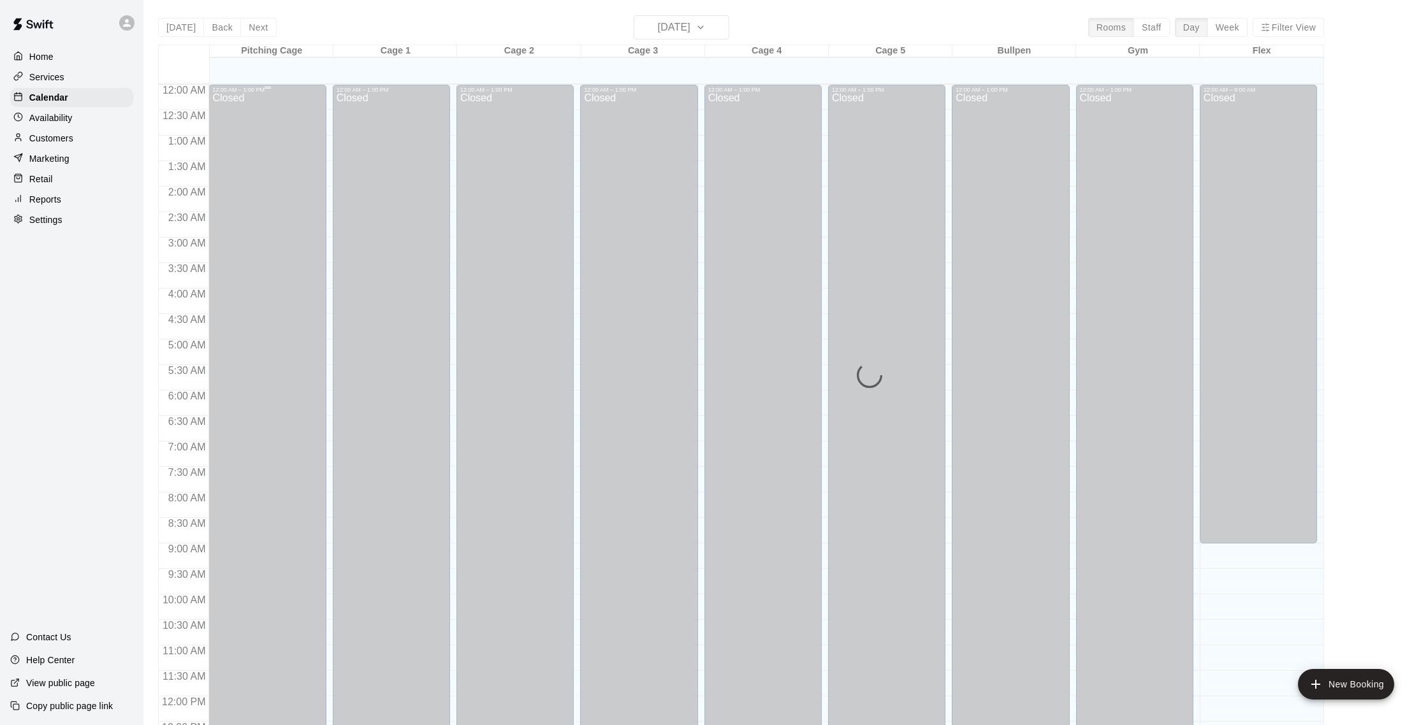
scroll to position [531, 0]
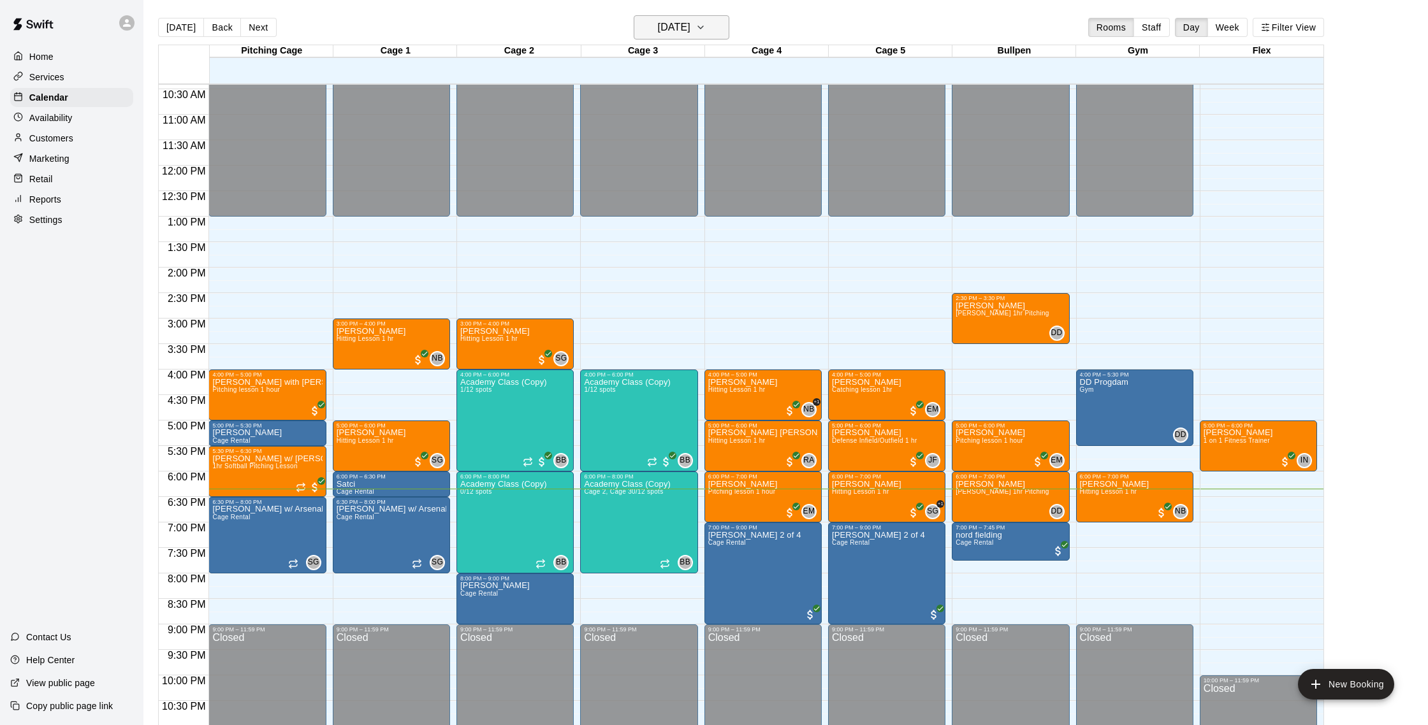
click at [674, 31] on h6 "[DATE]" at bounding box center [674, 27] width 33 height 18
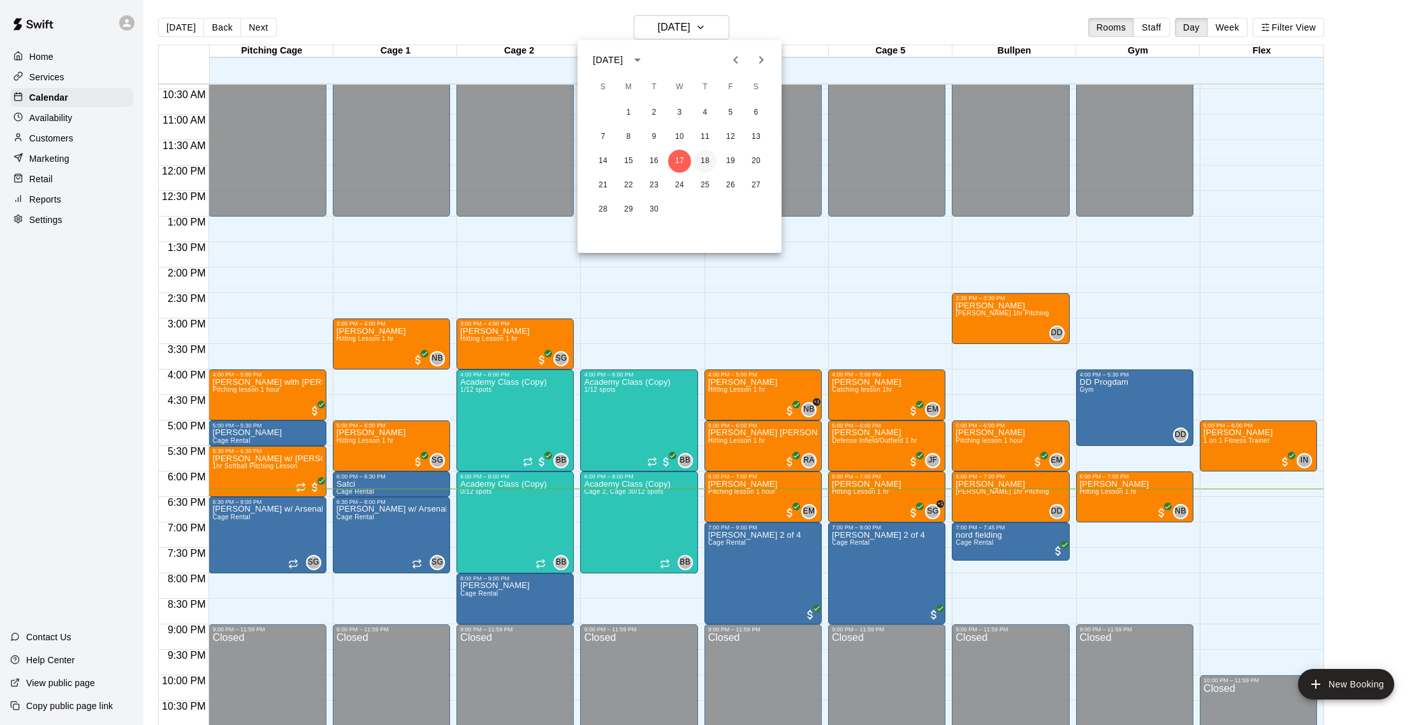
click at [709, 167] on button "18" at bounding box center [704, 161] width 23 height 23
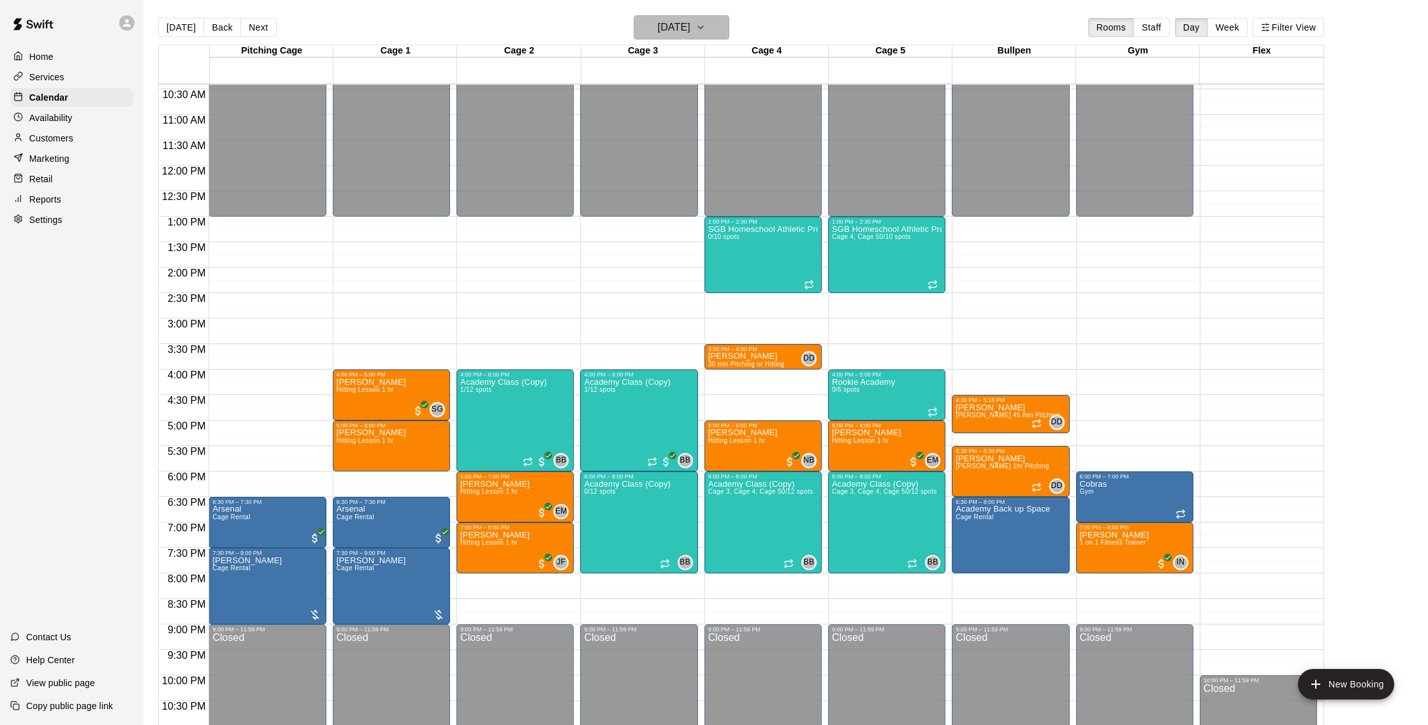
click at [663, 26] on h6 "[DATE]" at bounding box center [674, 27] width 33 height 18
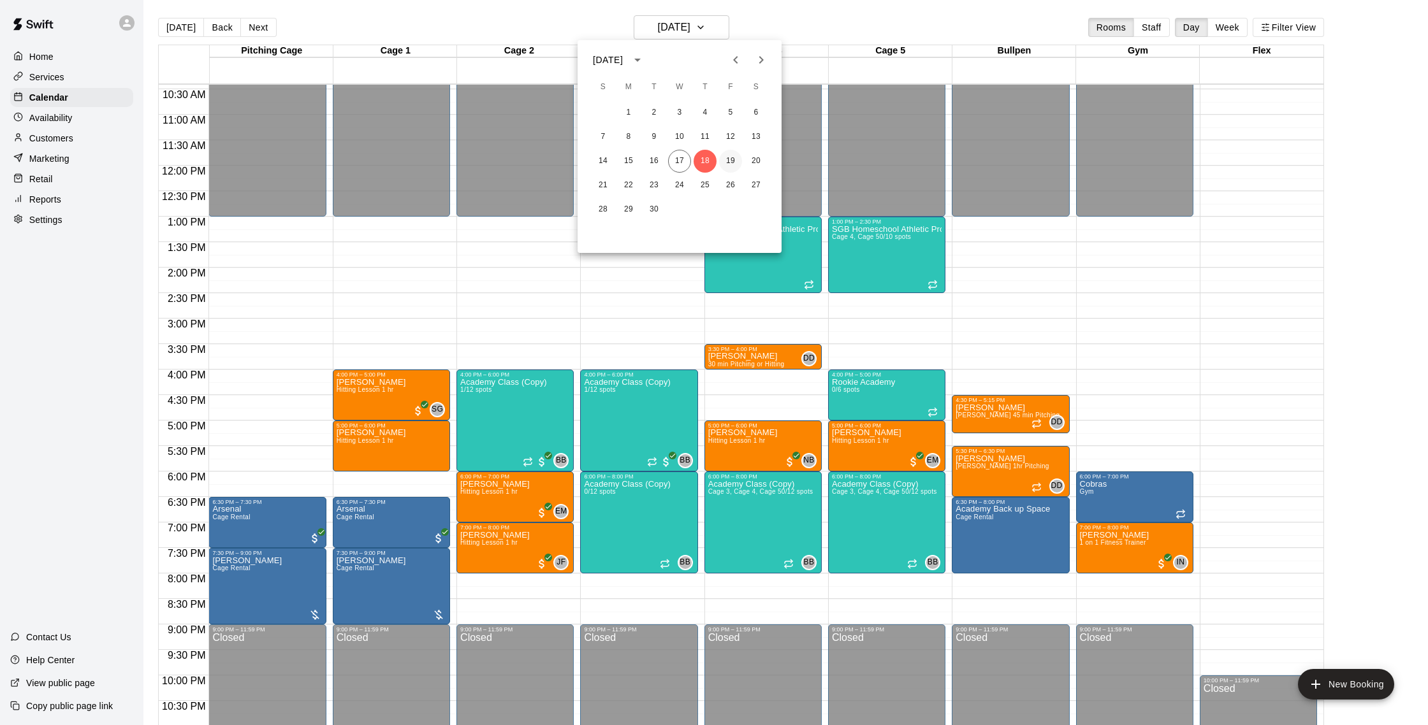
click at [737, 160] on button "19" at bounding box center [730, 161] width 23 height 23
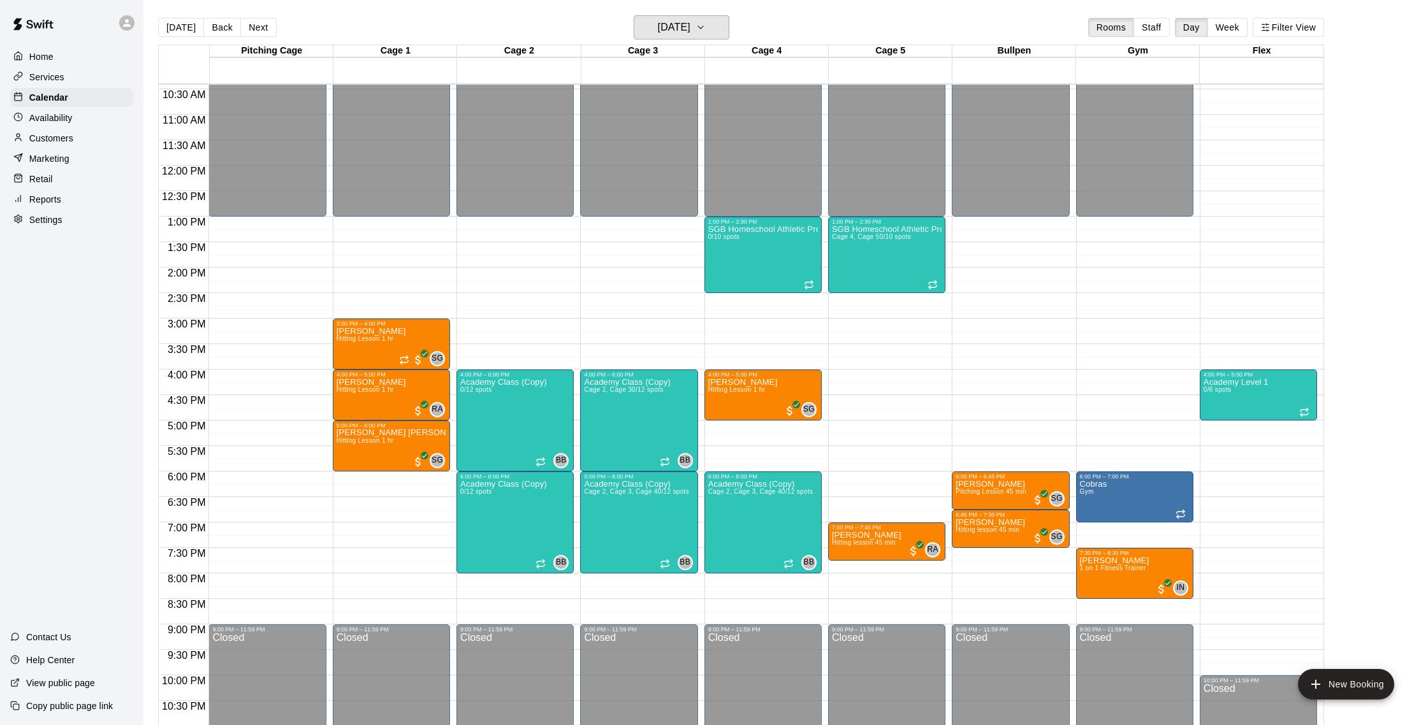
scroll to position [20, 0]
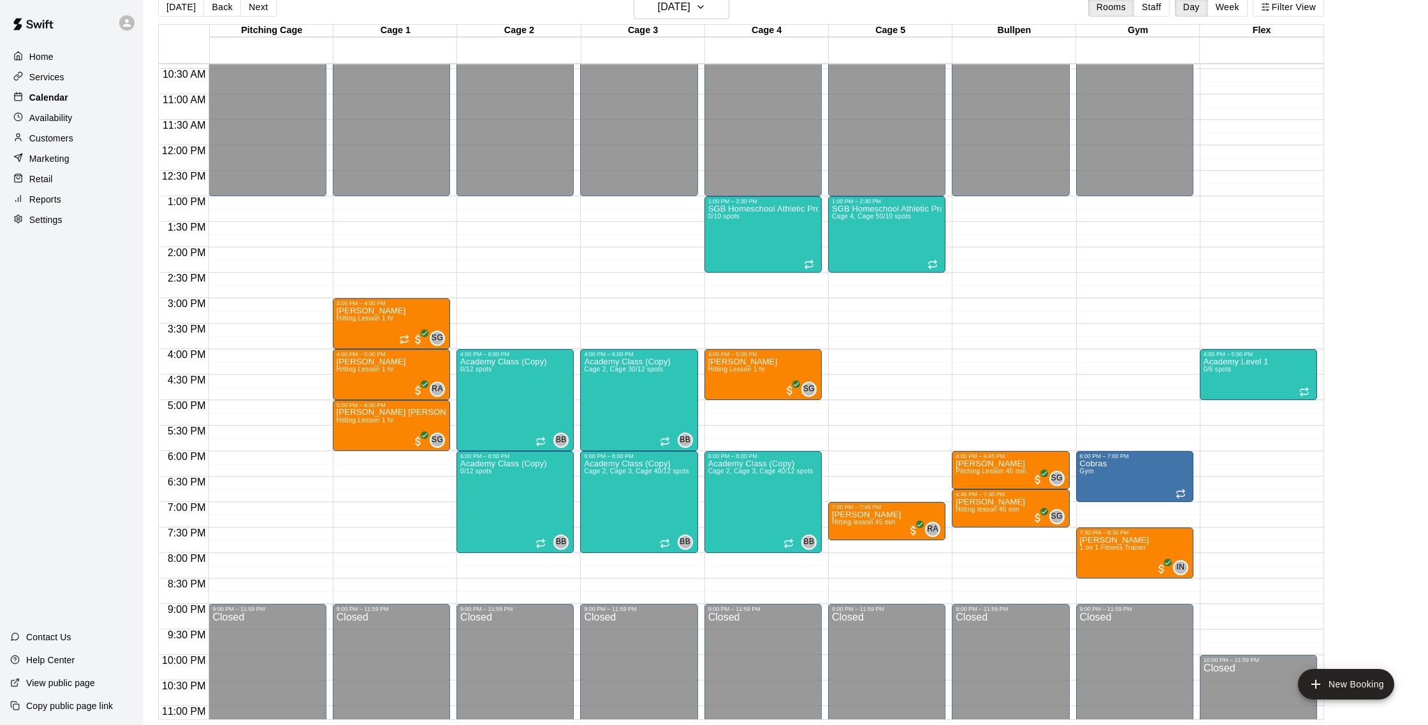
click at [63, 94] on p "Calendar" at bounding box center [48, 97] width 39 height 13
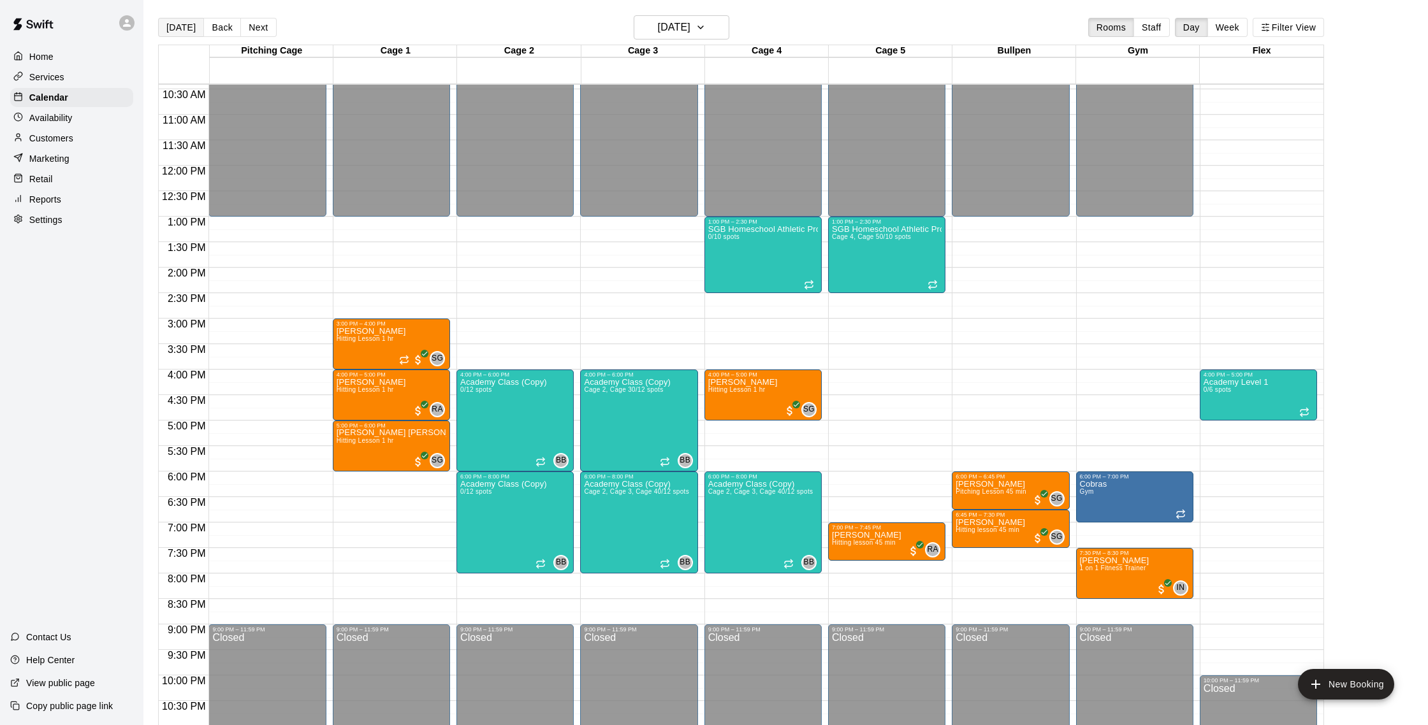
click at [187, 29] on button "[DATE]" at bounding box center [181, 27] width 46 height 19
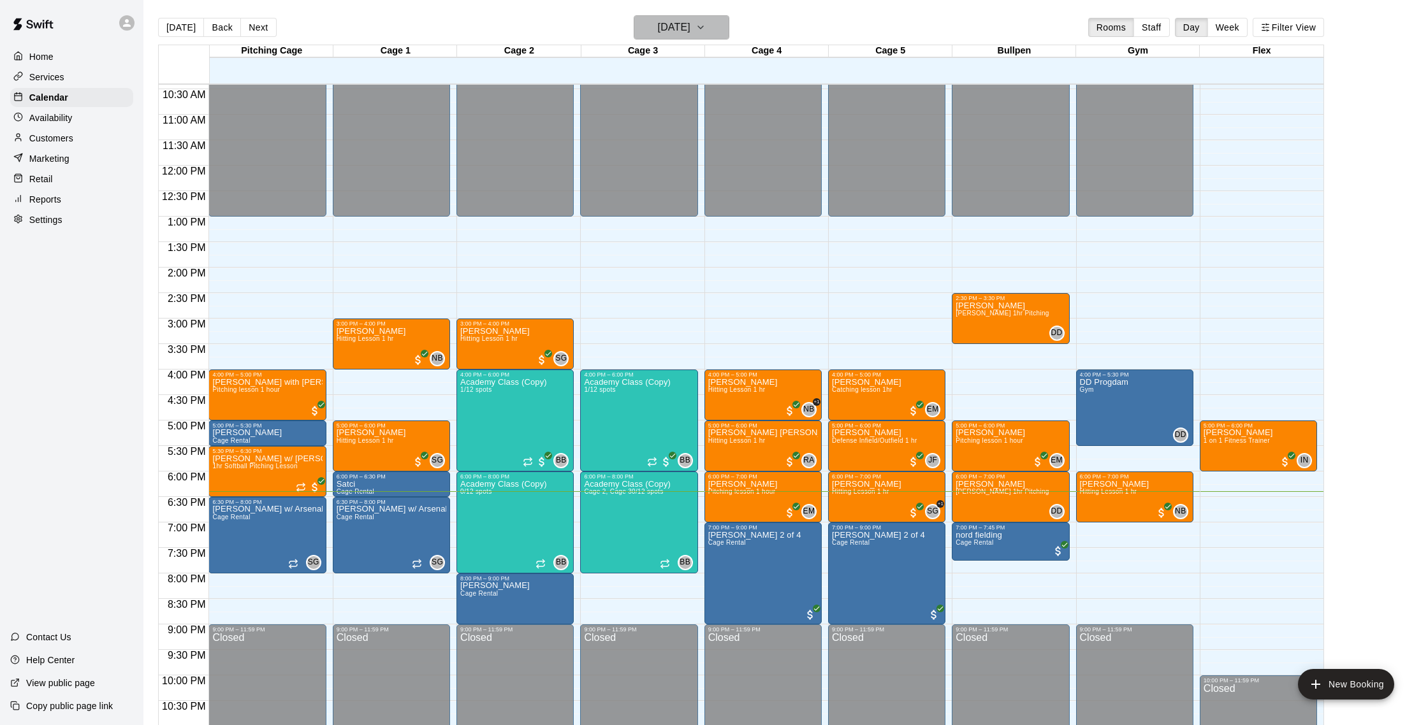
click at [682, 31] on h6 "[DATE]" at bounding box center [674, 27] width 33 height 18
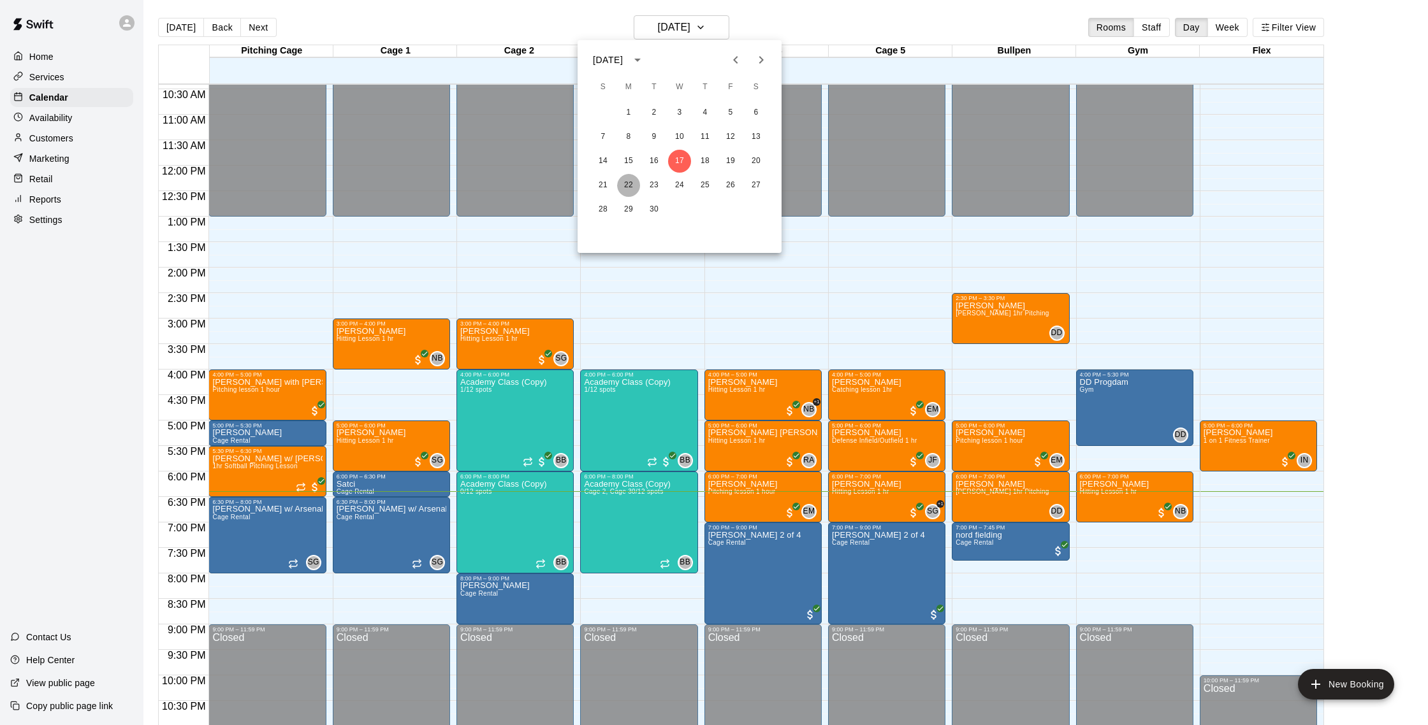
drag, startPoint x: 627, startPoint y: 184, endPoint x: 620, endPoint y: 180, distance: 8.0
click at [627, 184] on button "22" at bounding box center [628, 185] width 23 height 23
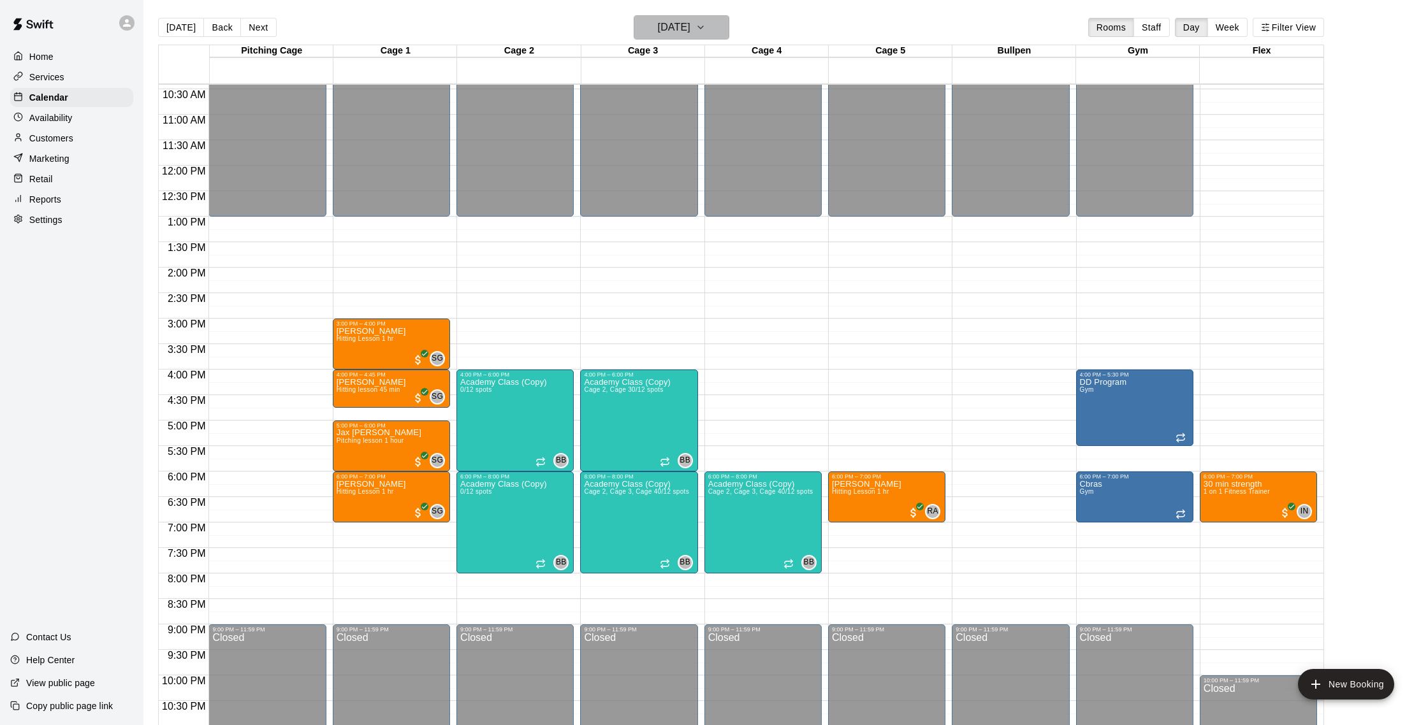
click at [675, 27] on h6 "[DATE]" at bounding box center [674, 27] width 33 height 18
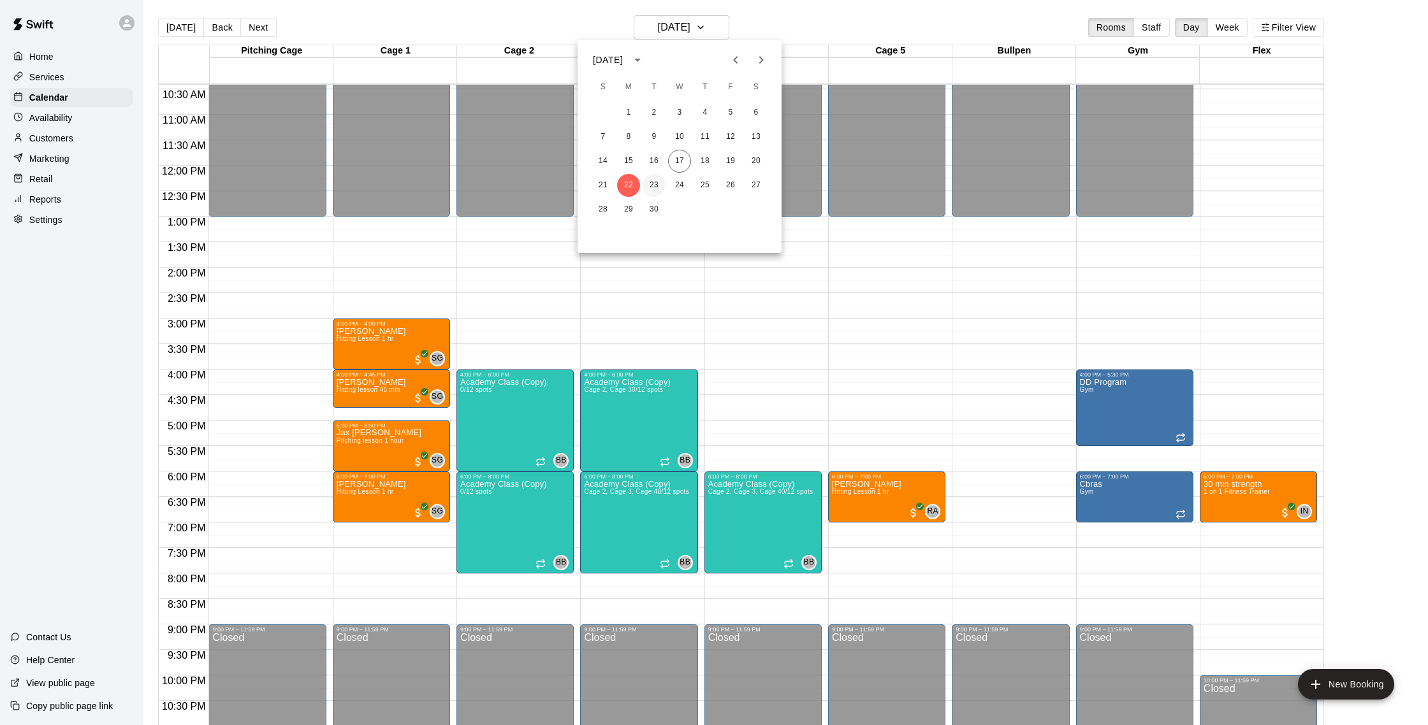
click at [655, 187] on button "23" at bounding box center [653, 185] width 23 height 23
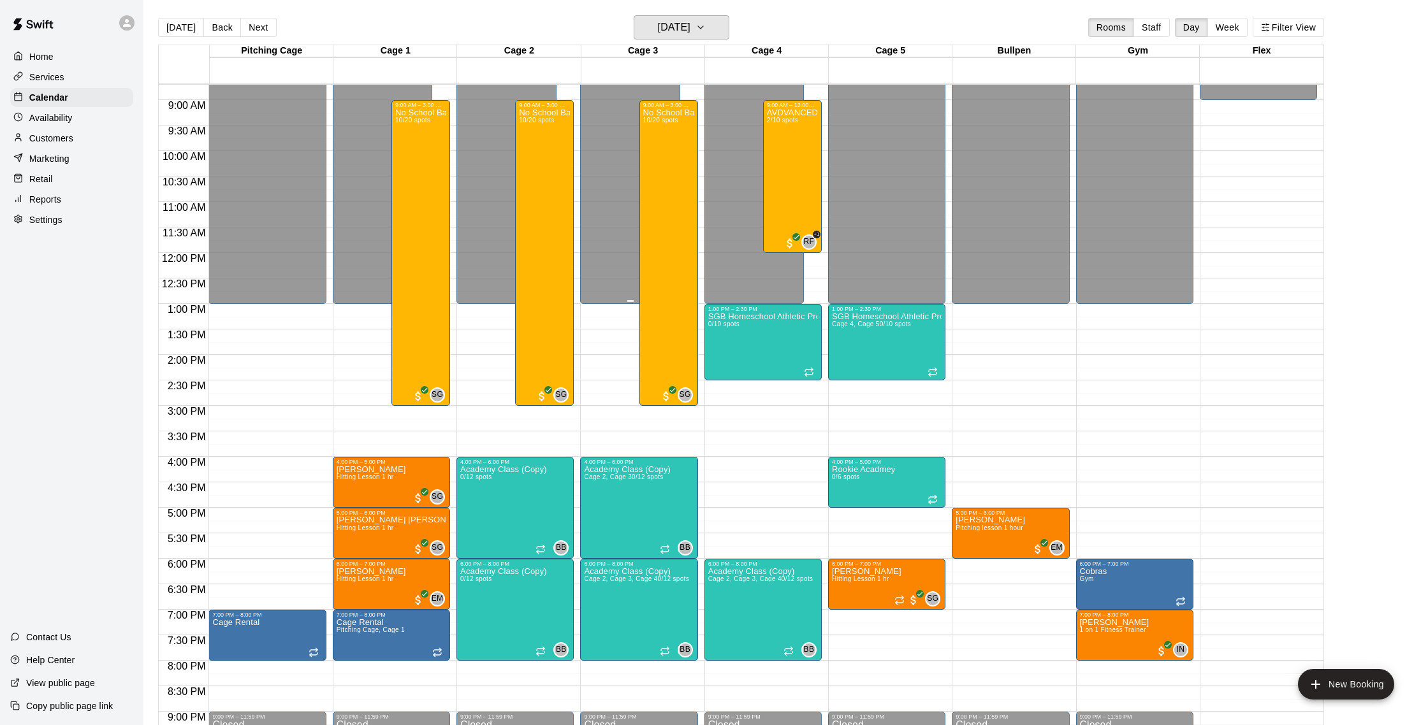
scroll to position [444, 0]
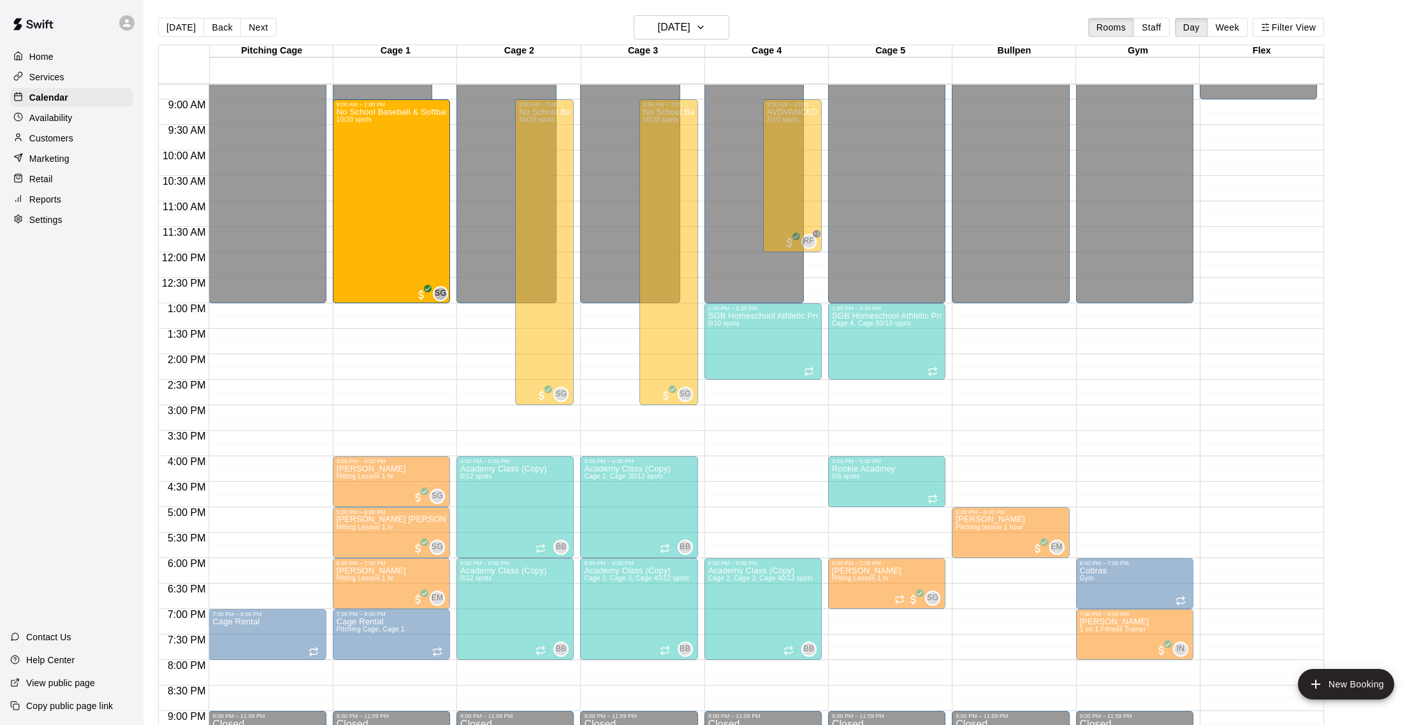
drag, startPoint x: 419, startPoint y: 403, endPoint x: 419, endPoint y: 314, distance: 89.2
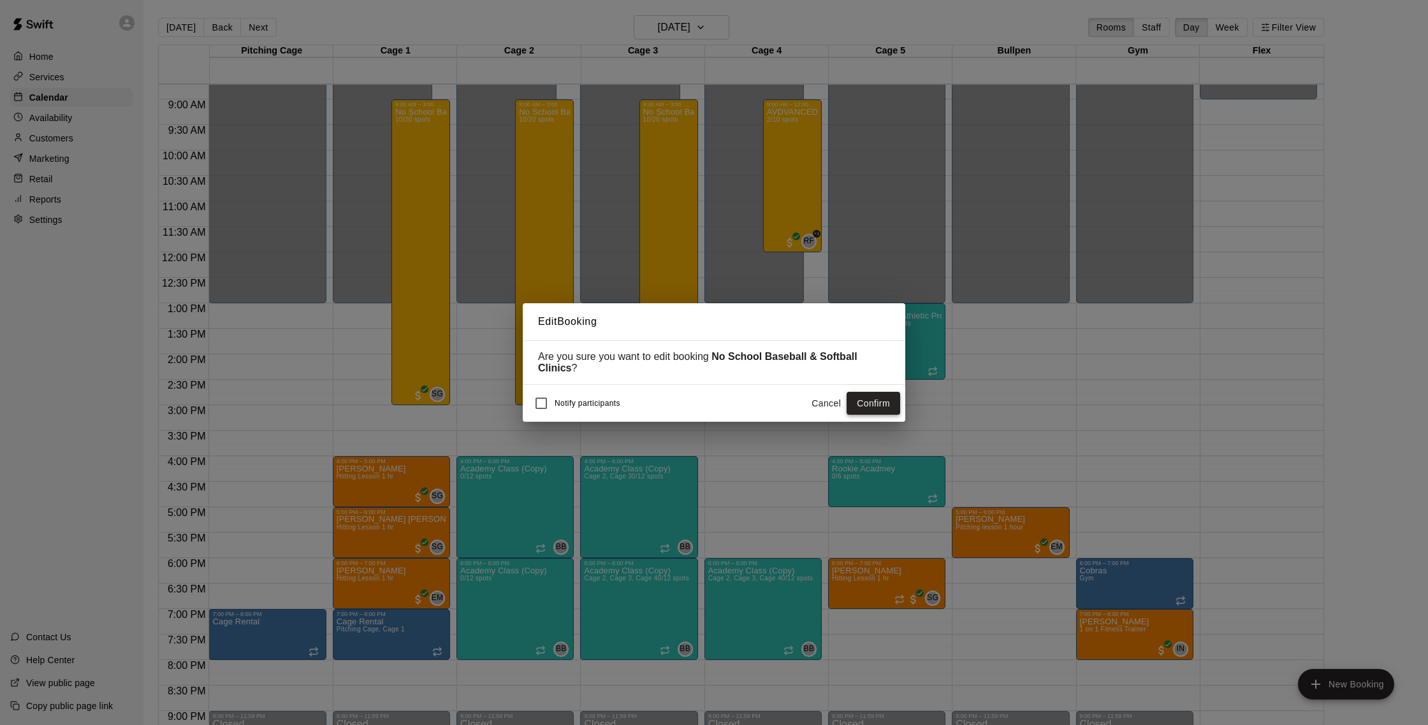
click at [865, 400] on button "Confirm" at bounding box center [873, 404] width 54 height 24
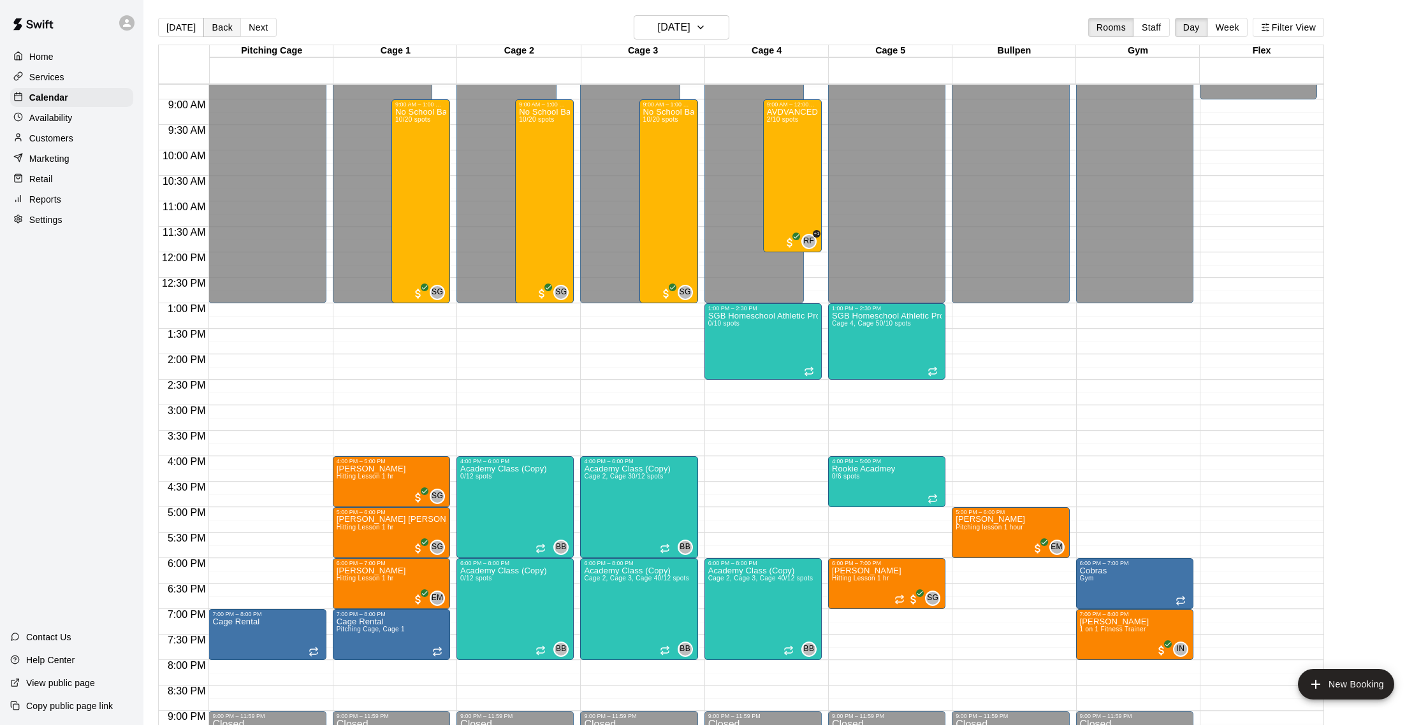
click at [227, 28] on button "Back" at bounding box center [222, 27] width 38 height 19
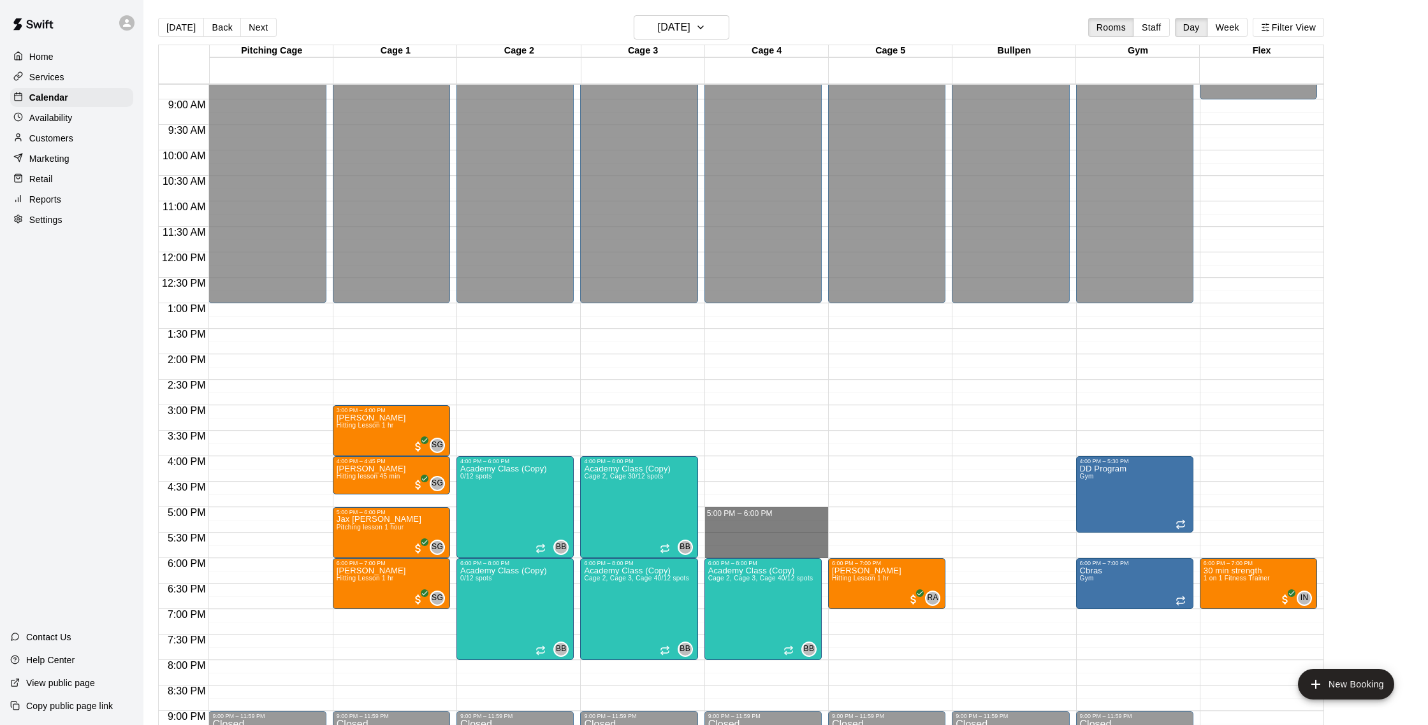
drag, startPoint x: 714, startPoint y: 512, endPoint x: 714, endPoint y: 550, distance: 38.2
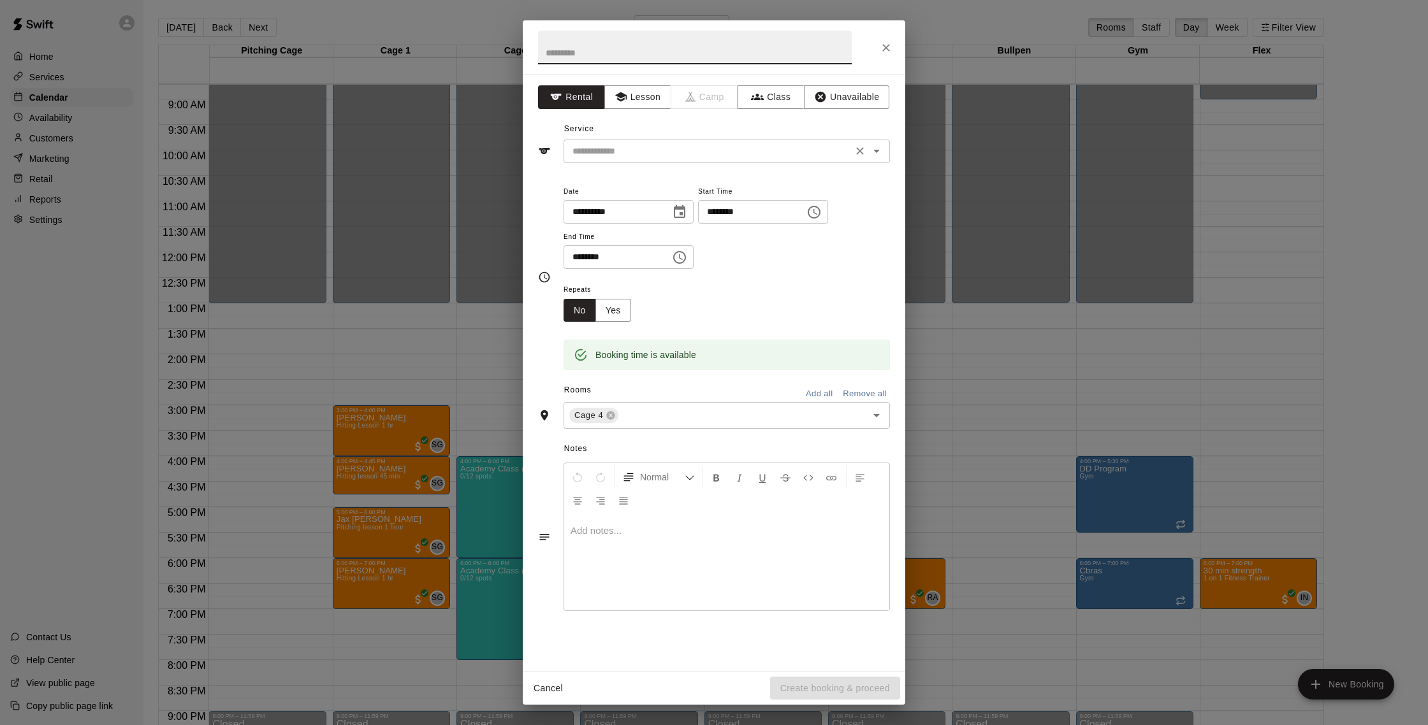
click at [661, 156] on input "text" at bounding box center [707, 151] width 281 height 16
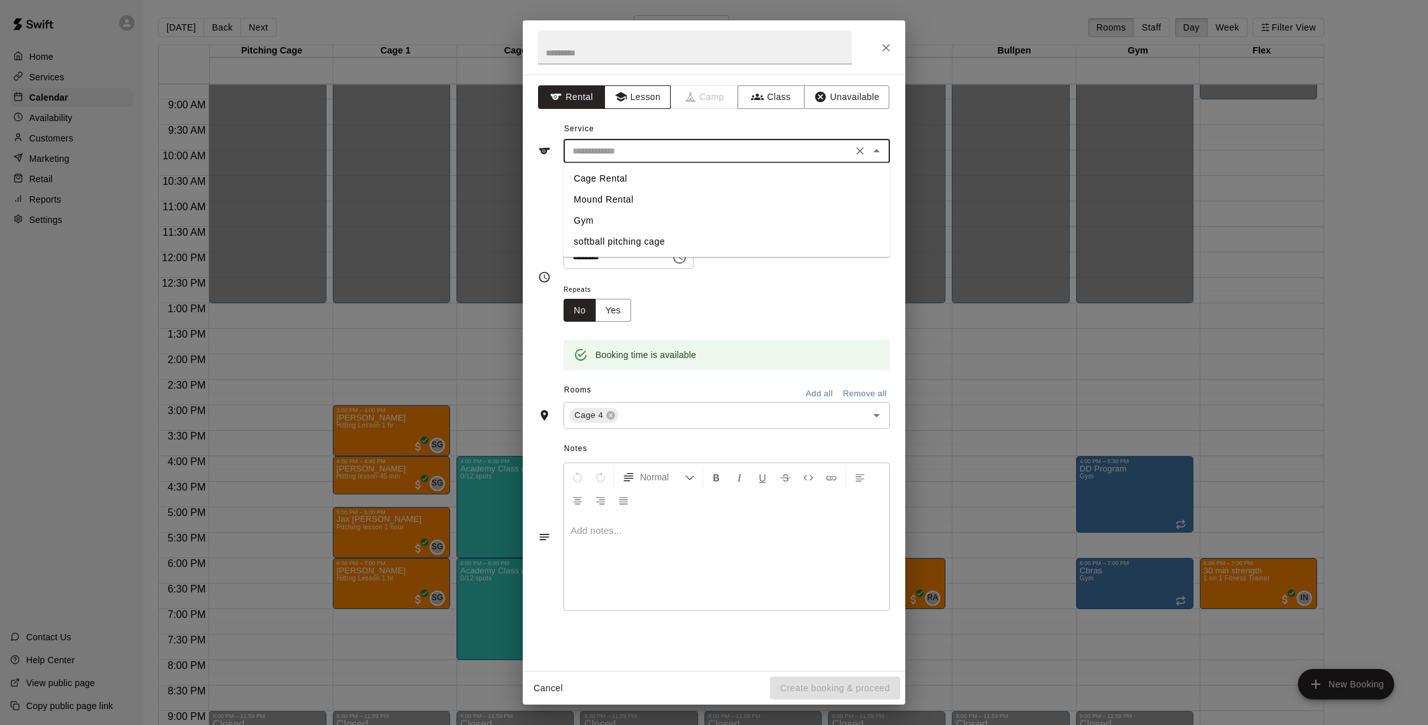
click at [624, 101] on icon "button" at bounding box center [620, 97] width 13 height 13
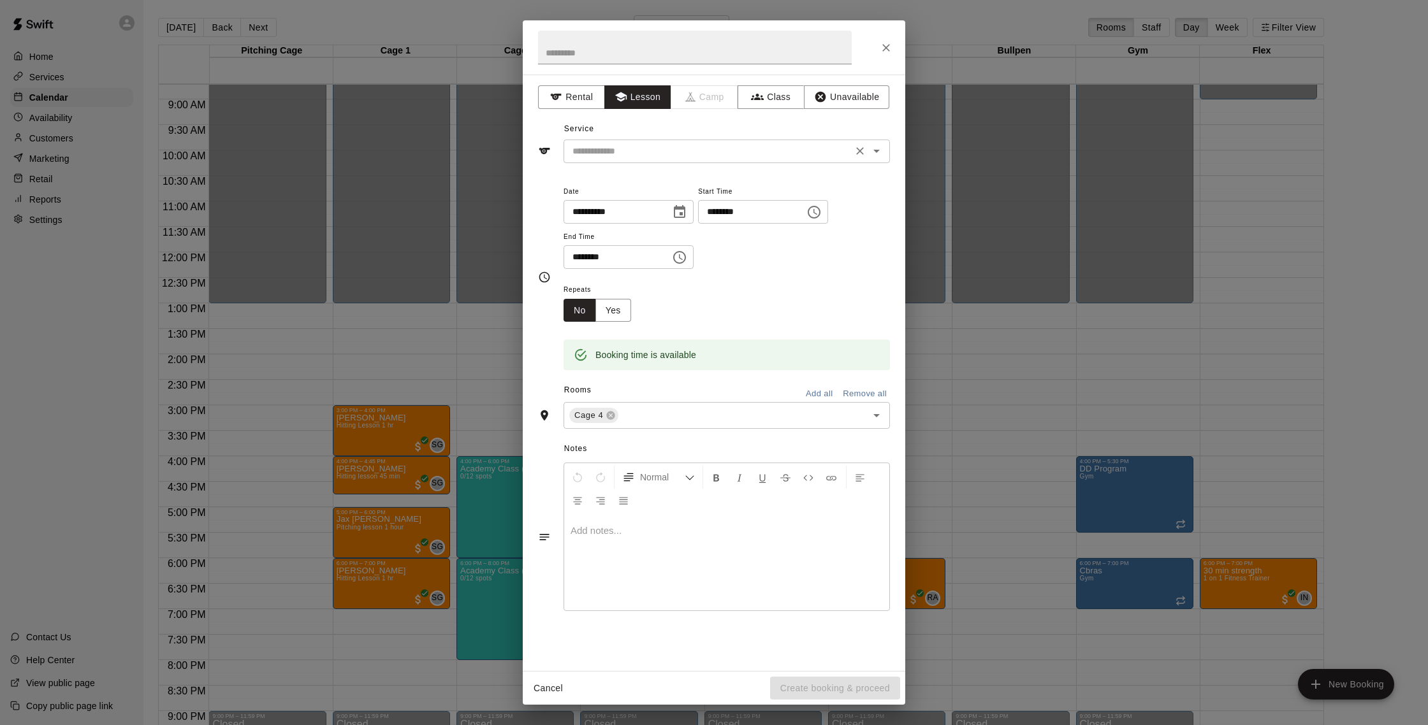
click at [648, 154] on input "text" at bounding box center [707, 151] width 281 height 16
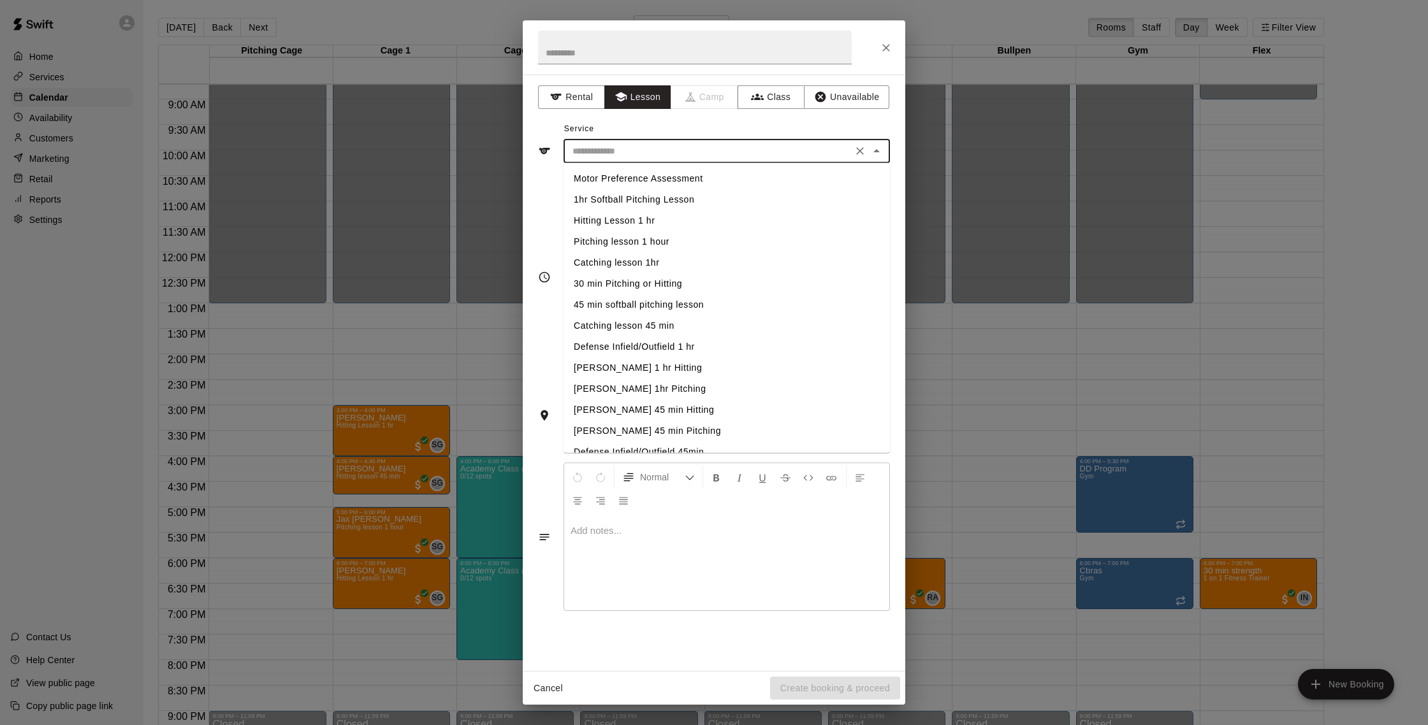
click at [663, 345] on li "Defense Infield/Outfield 1 hr" at bounding box center [726, 347] width 326 height 21
type input "**********"
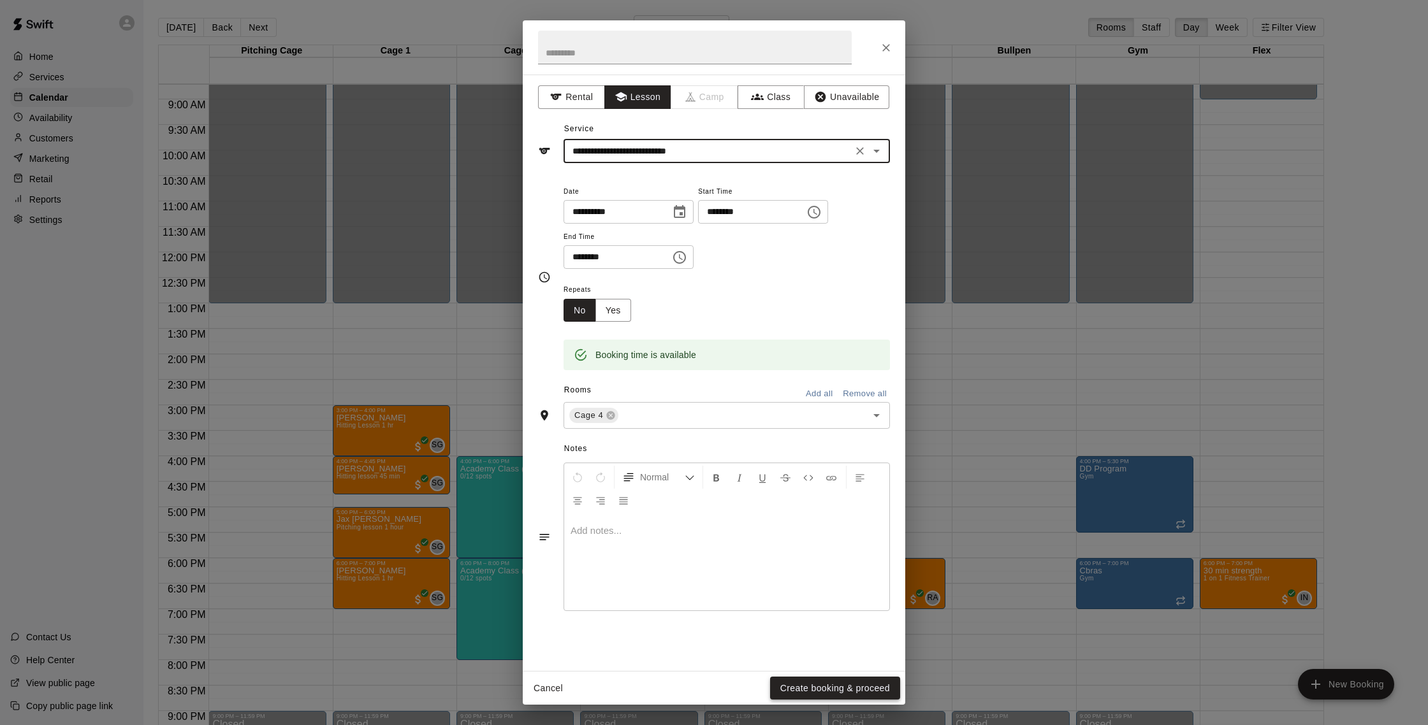
click at [849, 687] on button "Create booking & proceed" at bounding box center [835, 689] width 130 height 24
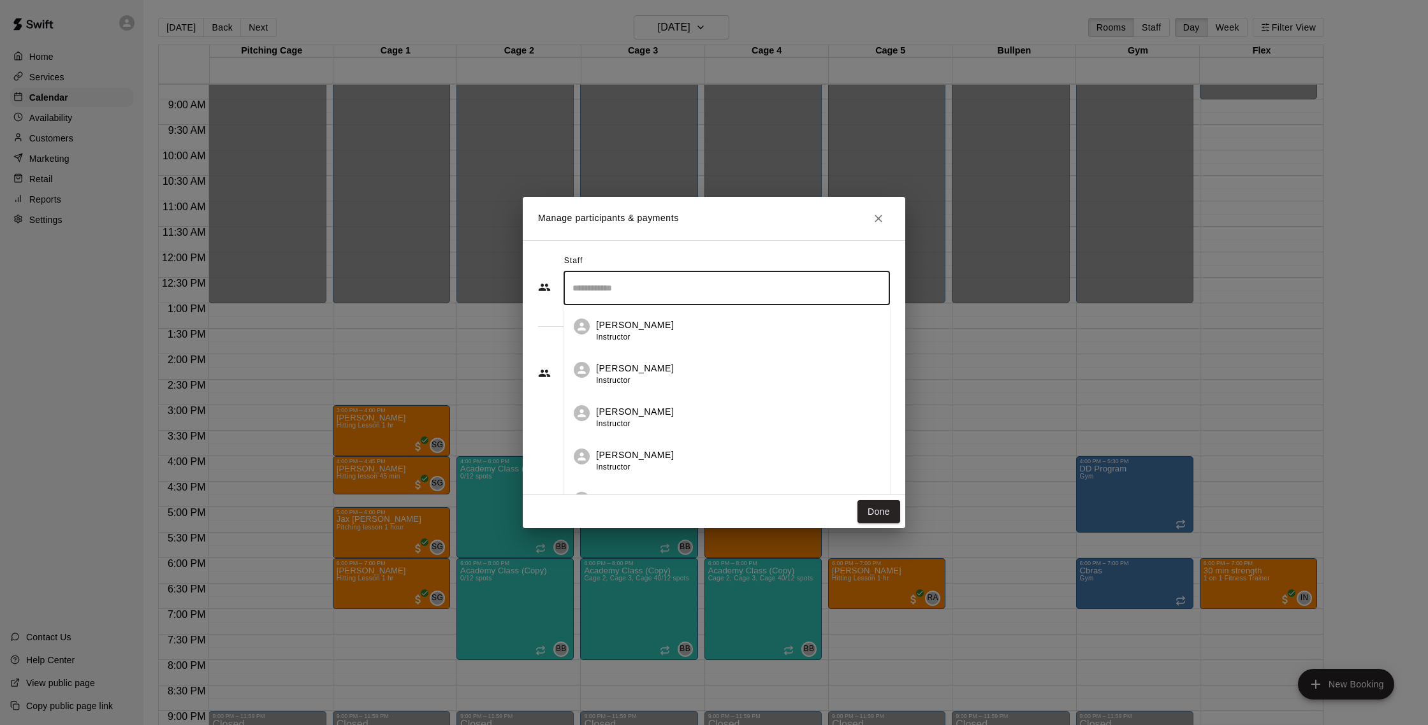
click at [643, 282] on input "Search staff" at bounding box center [726, 288] width 315 height 22
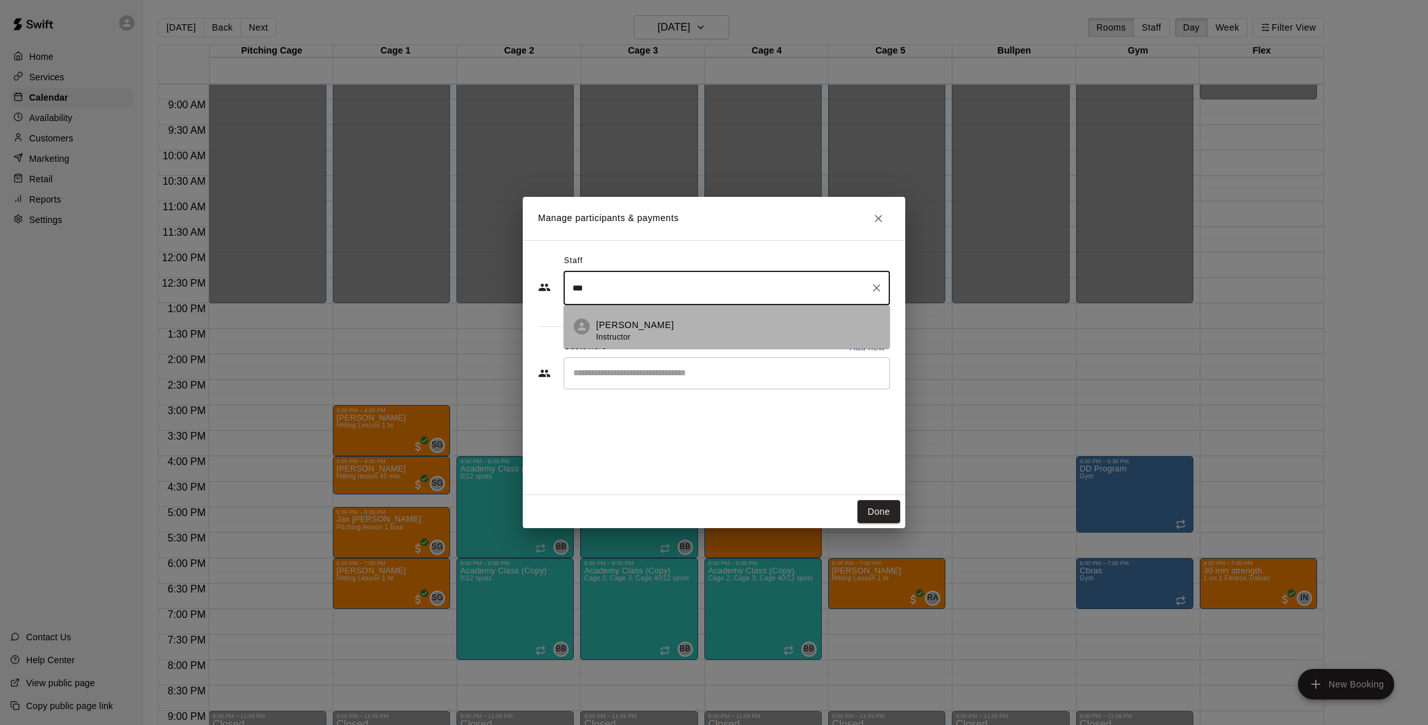
click at [655, 319] on div "Joe Ferro Instructor" at bounding box center [738, 331] width 284 height 25
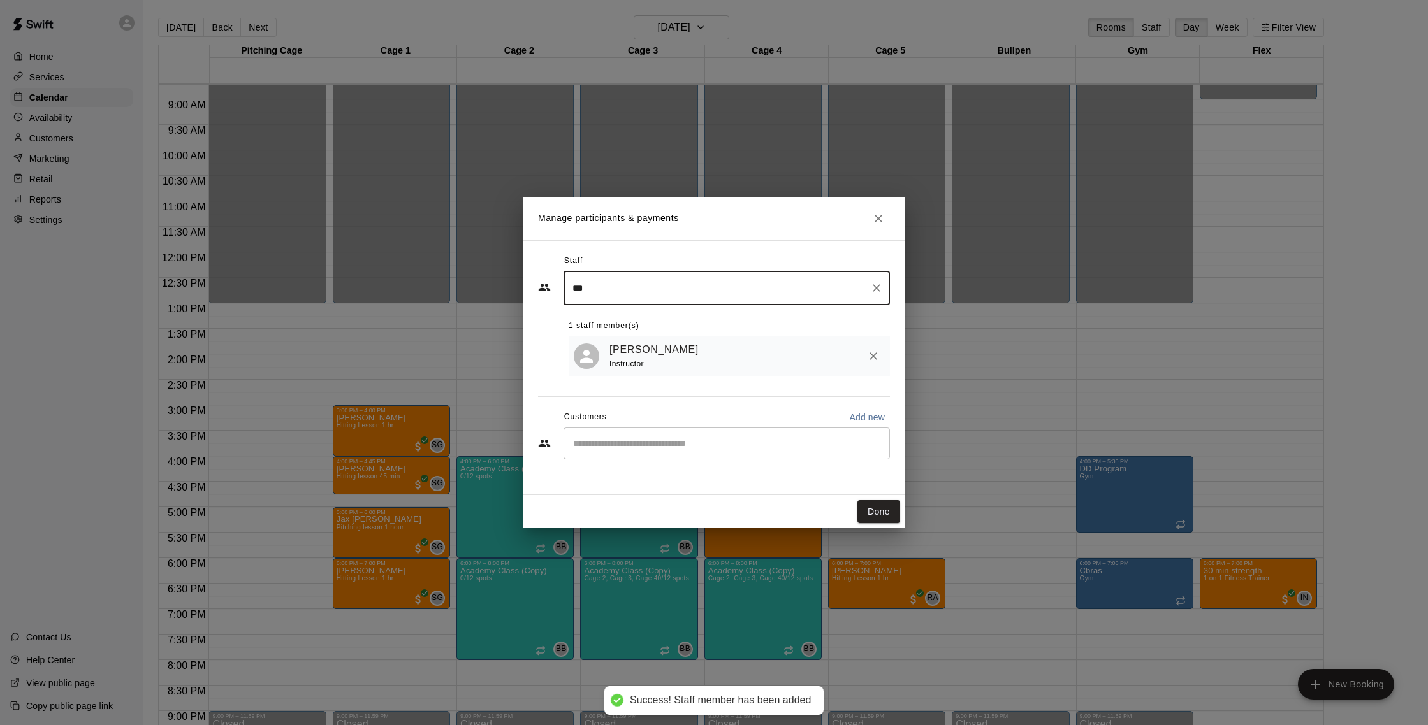
click at [630, 432] on div "​" at bounding box center [726, 444] width 326 height 32
type input "***"
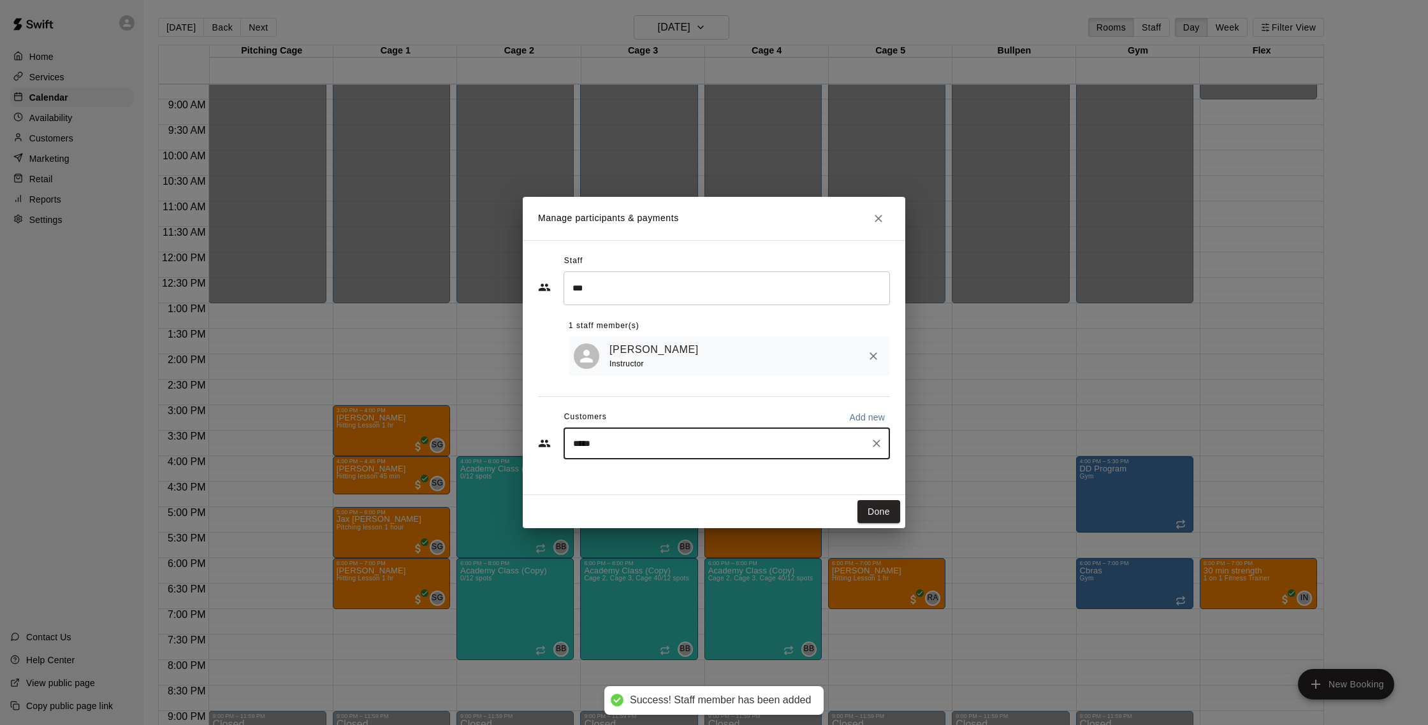
type input "******"
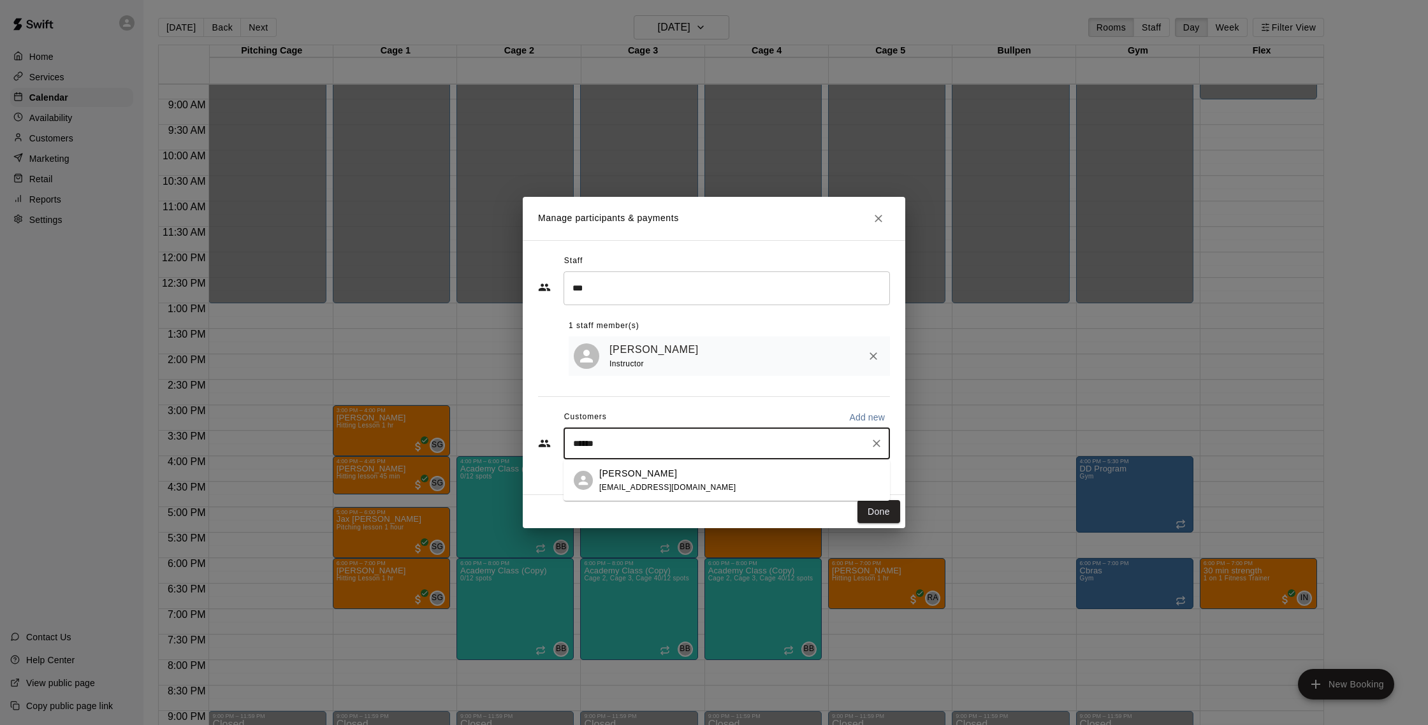
click at [672, 478] on div "[PERSON_NAME]" at bounding box center [667, 473] width 137 height 13
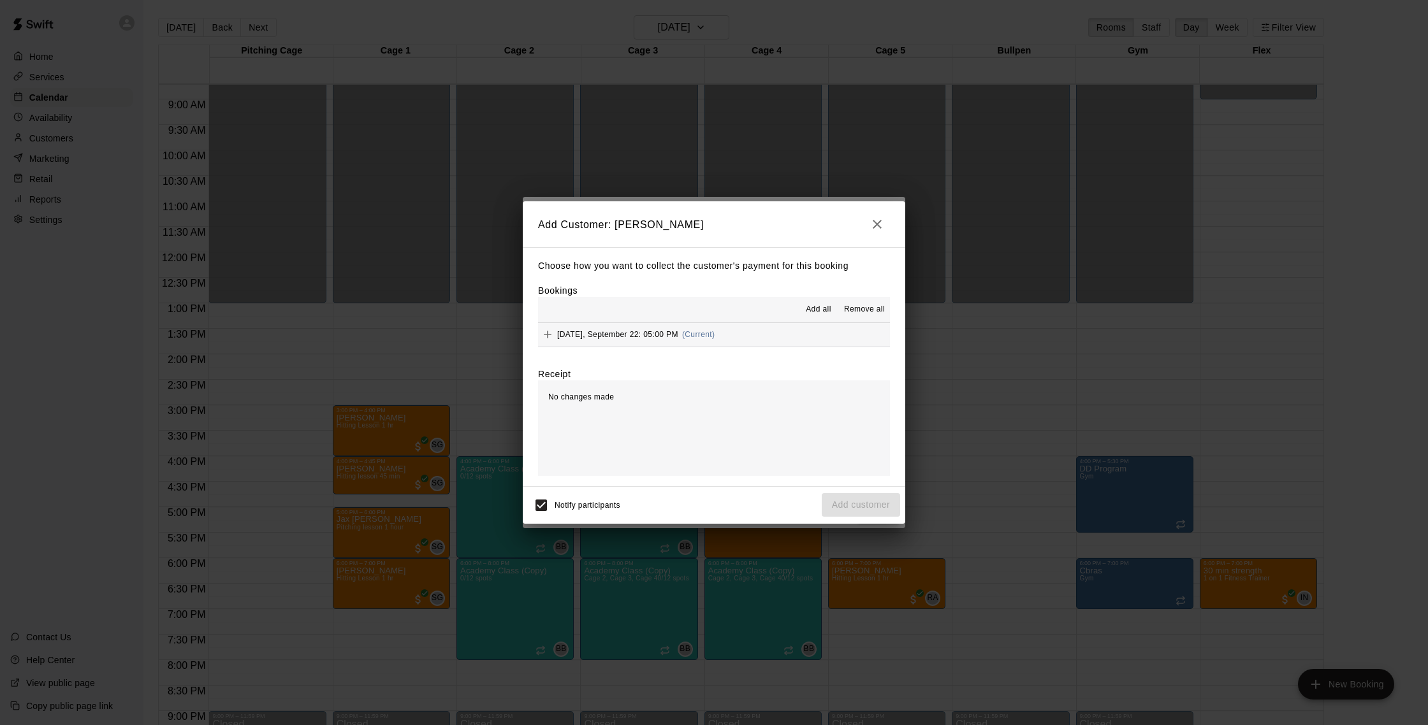
click at [744, 330] on button "Monday, September 22: 05:00 PM (Current)" at bounding box center [714, 335] width 352 height 24
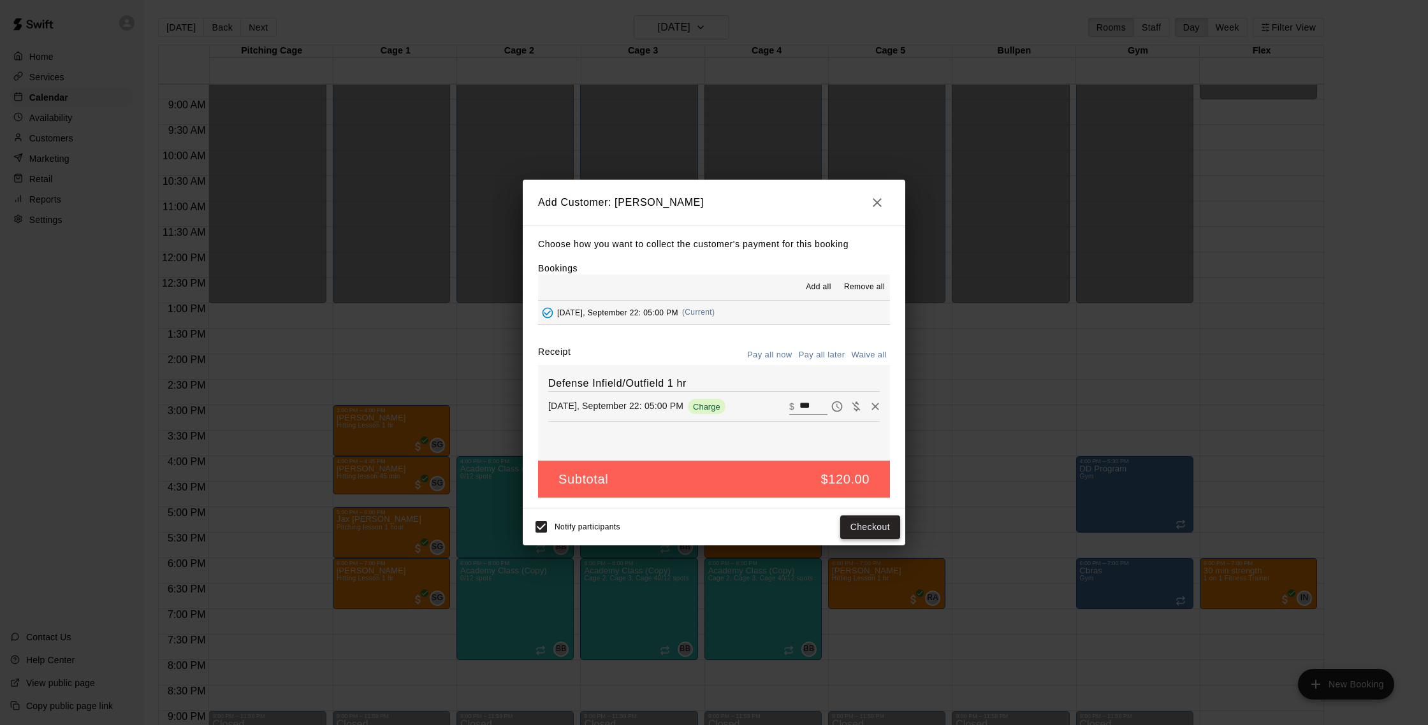
click at [876, 527] on button "Checkout" at bounding box center [870, 528] width 60 height 24
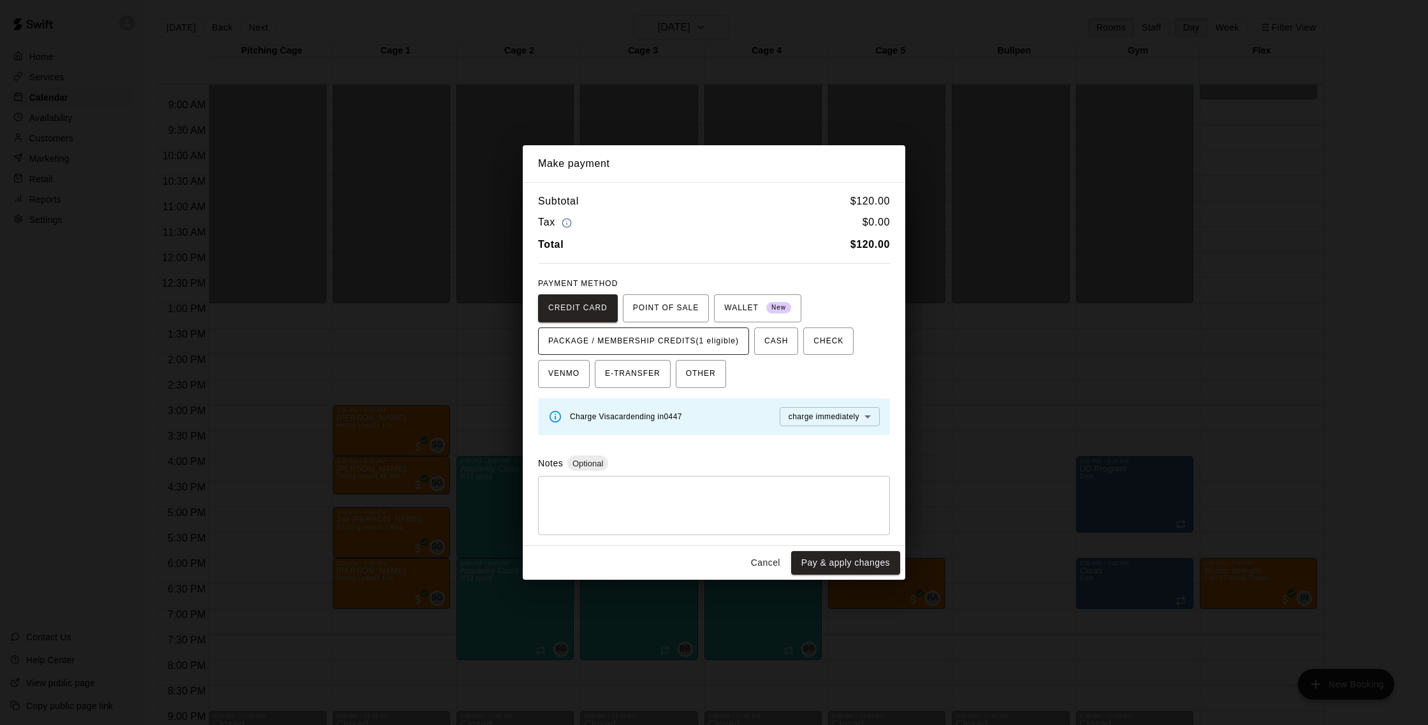
click at [694, 338] on span "PACKAGE / MEMBERSHIP CREDITS (1 eligible)" at bounding box center [643, 341] width 191 height 20
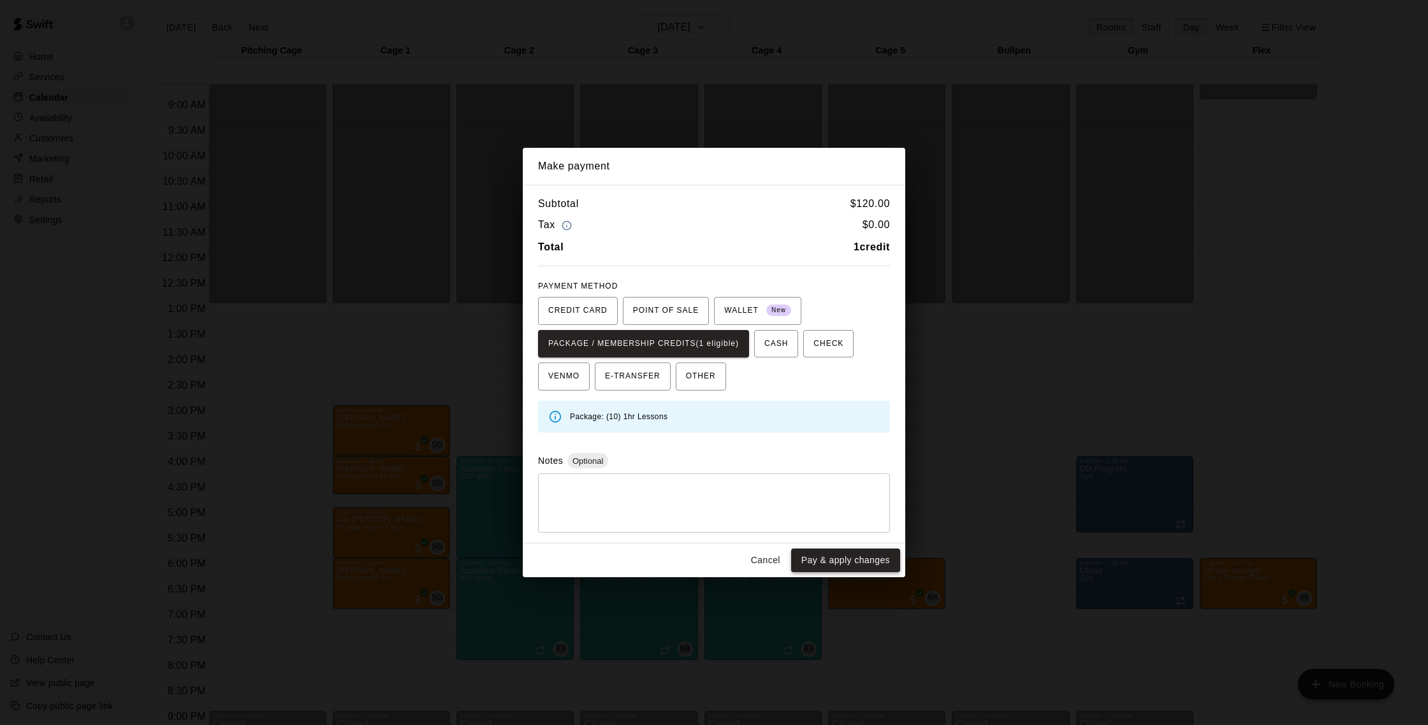
click at [852, 564] on button "Pay & apply changes" at bounding box center [845, 561] width 109 height 24
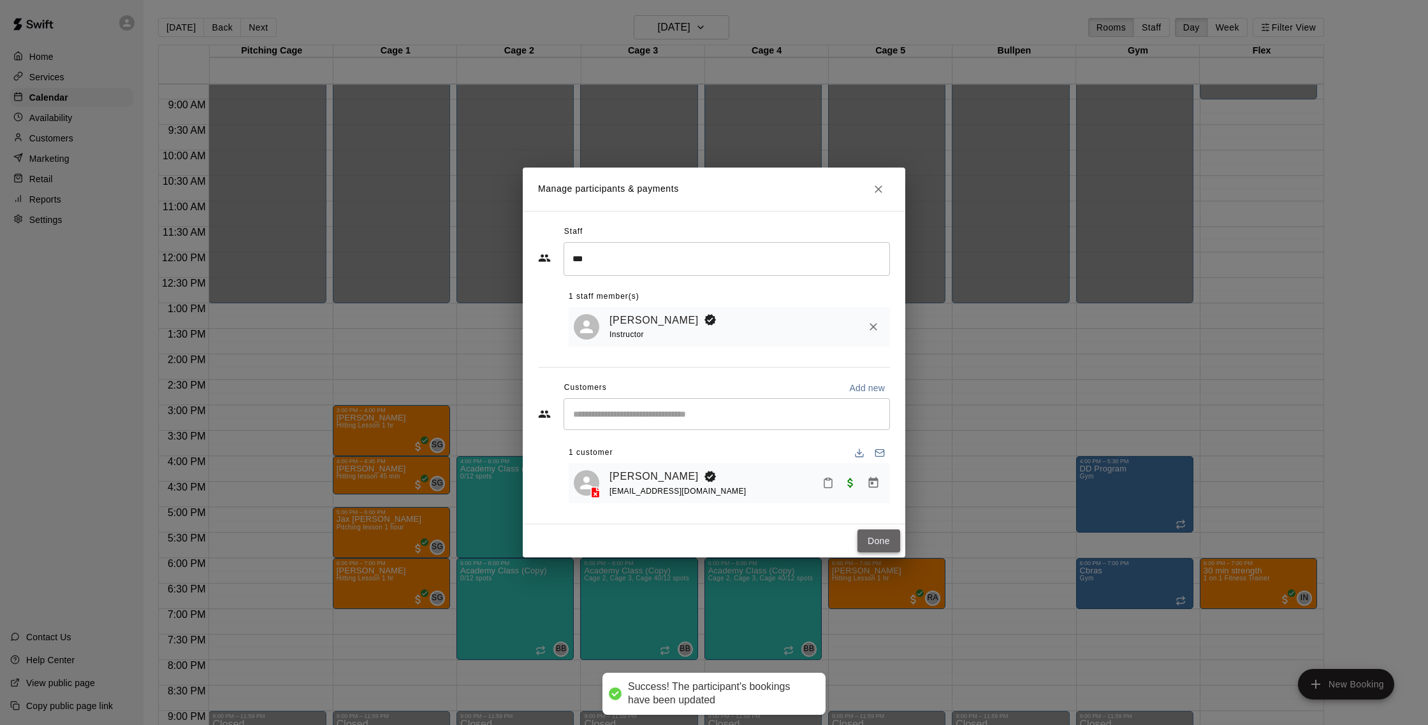
click at [888, 538] on button "Done" at bounding box center [878, 542] width 43 height 24
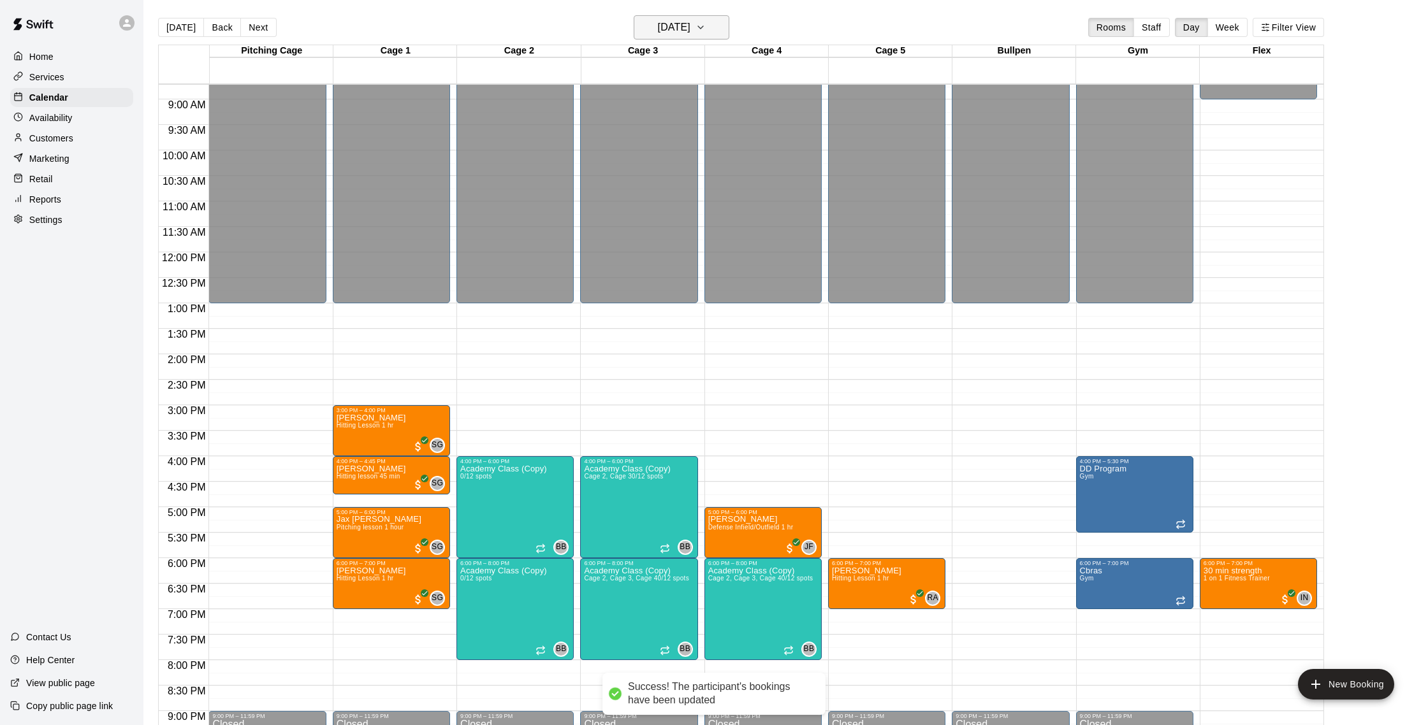
click at [658, 34] on h6 "[DATE]" at bounding box center [674, 27] width 33 height 18
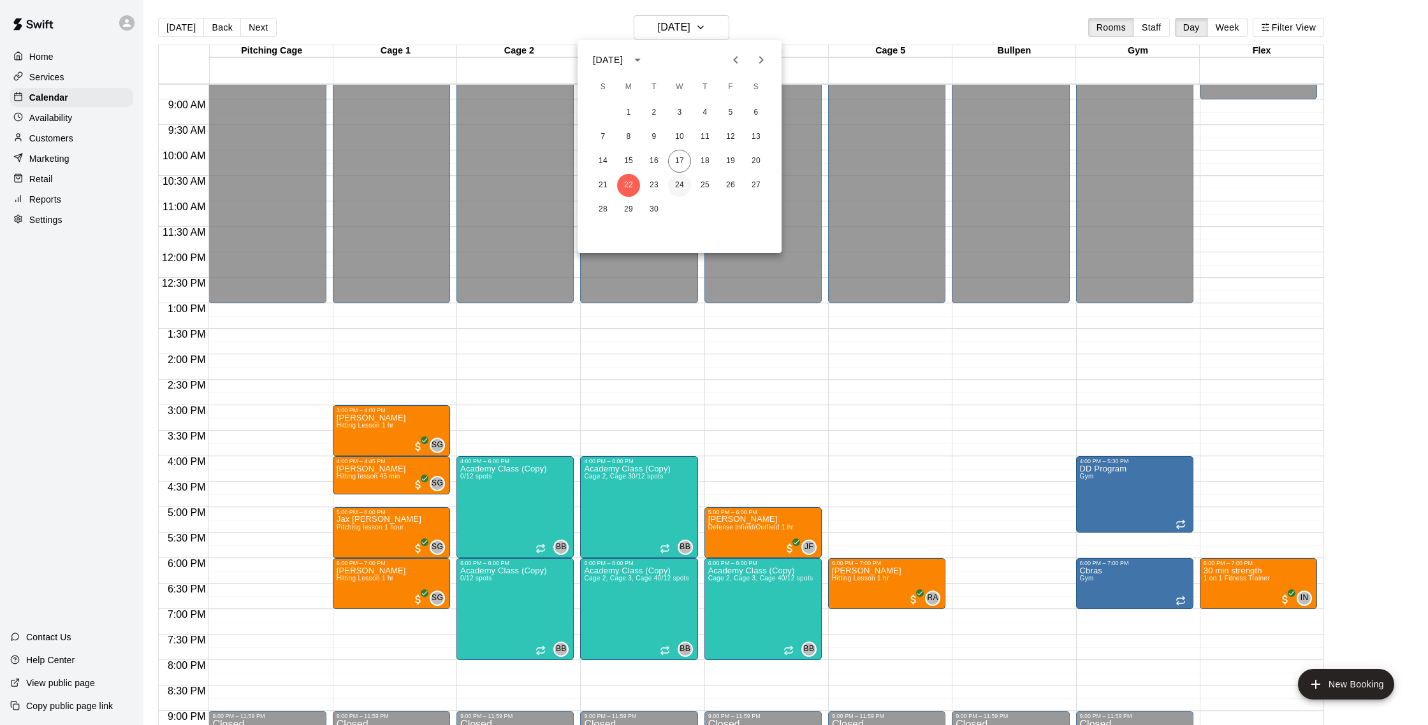
click at [680, 187] on button "24" at bounding box center [679, 185] width 23 height 23
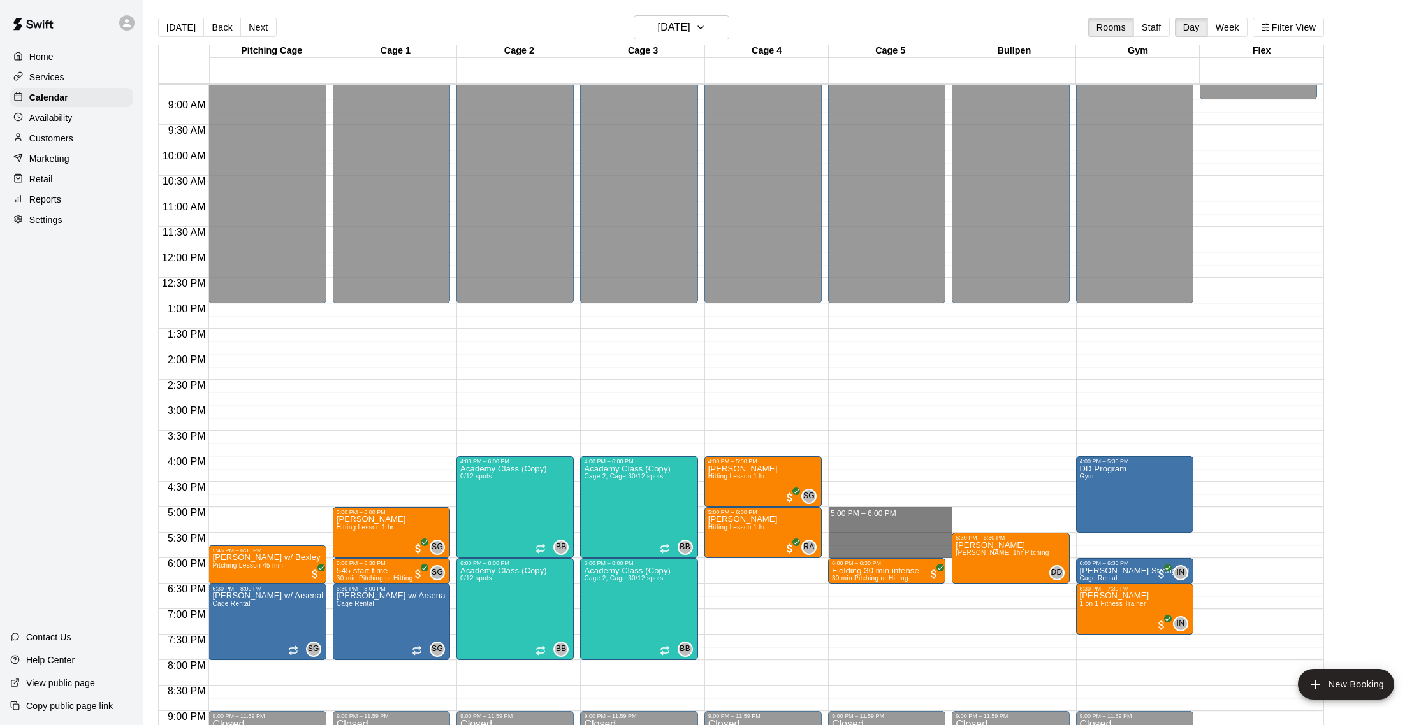
drag, startPoint x: 843, startPoint y: 512, endPoint x: 844, endPoint y: 549, distance: 37.6
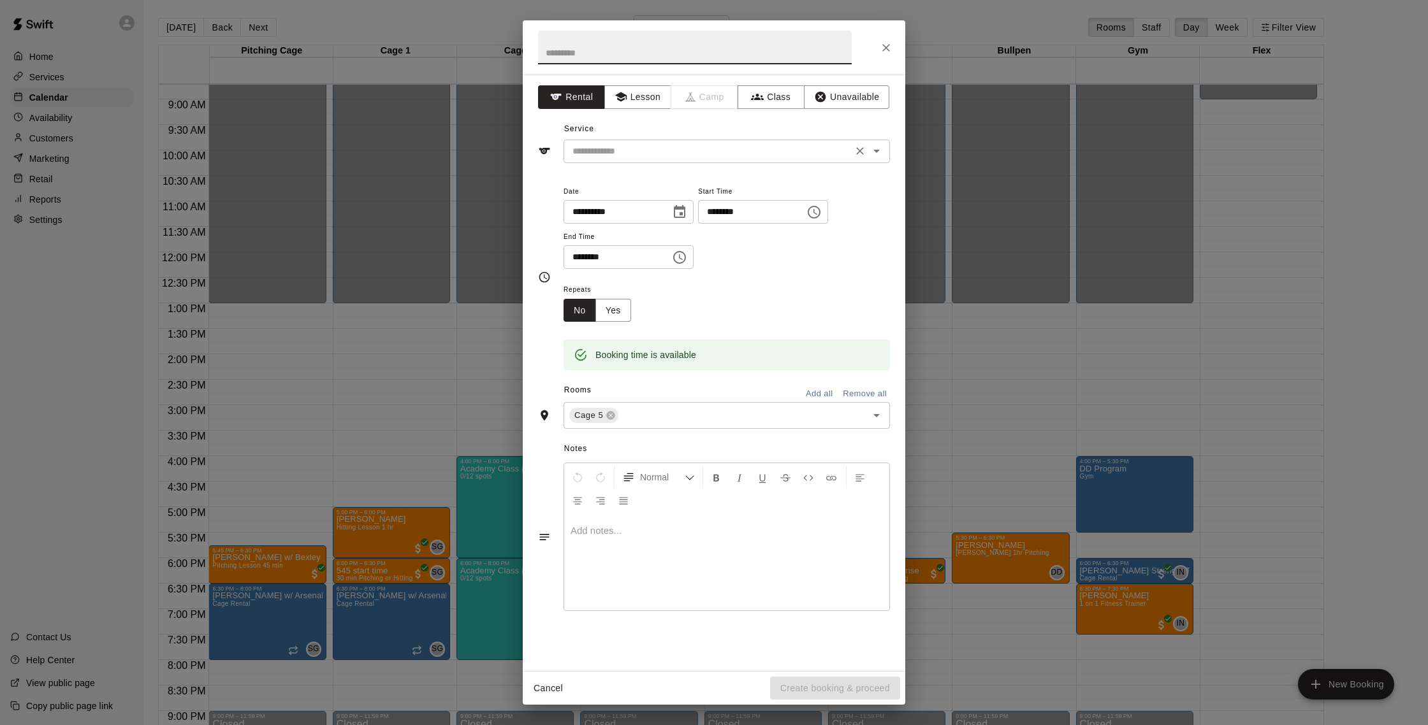
click at [649, 143] on input "text" at bounding box center [707, 151] width 281 height 16
click at [632, 96] on button "Lesson" at bounding box center [637, 97] width 67 height 24
click at [633, 145] on input "text" at bounding box center [707, 151] width 281 height 16
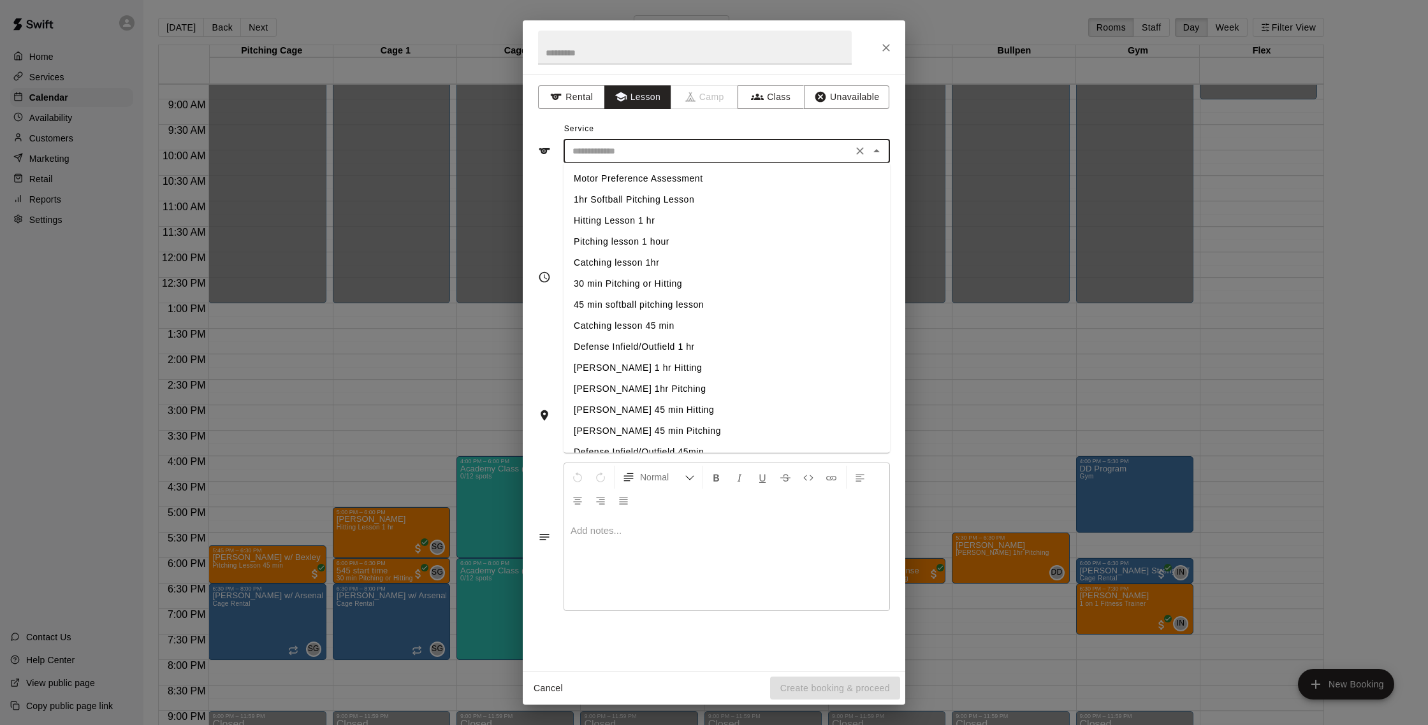
click at [673, 349] on li "Defense Infield/Outfield 1 hr" at bounding box center [726, 347] width 326 height 21
type input "**********"
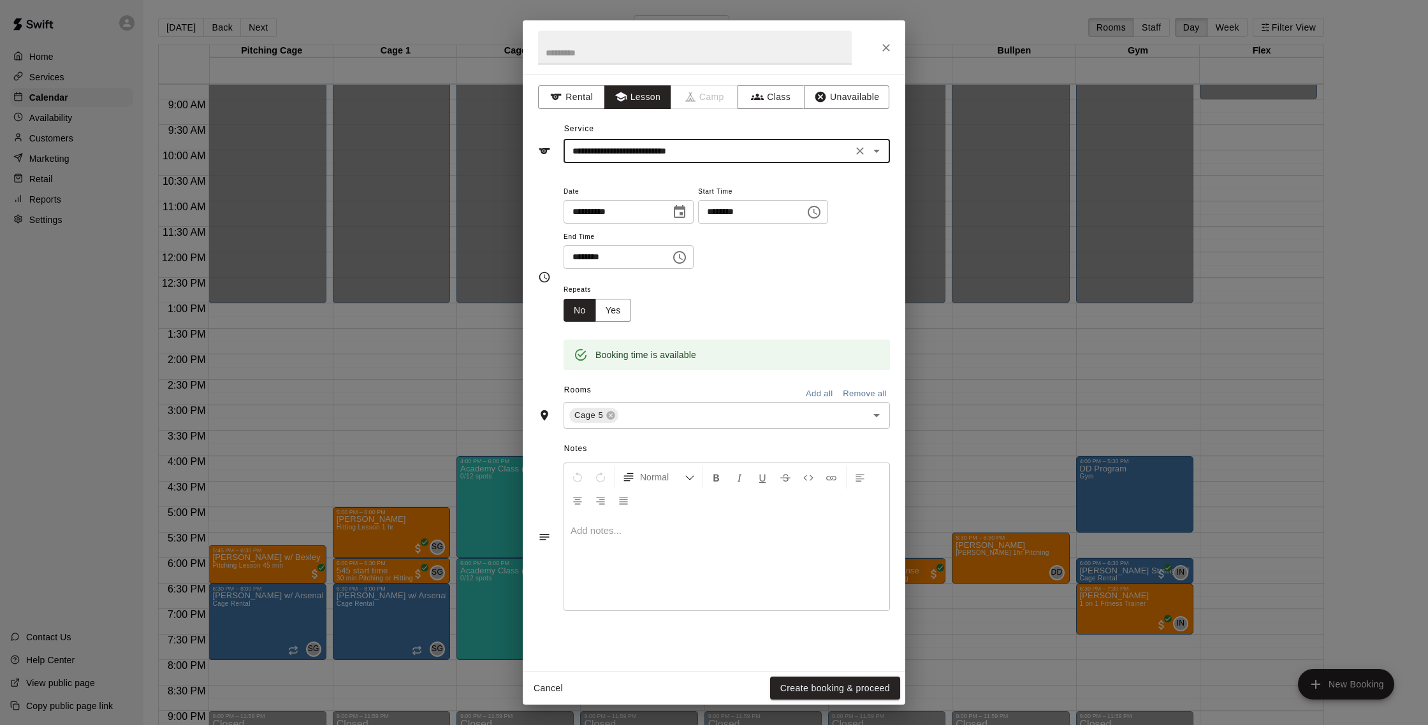
click at [822, 678] on button "Create booking & proceed" at bounding box center [835, 689] width 130 height 24
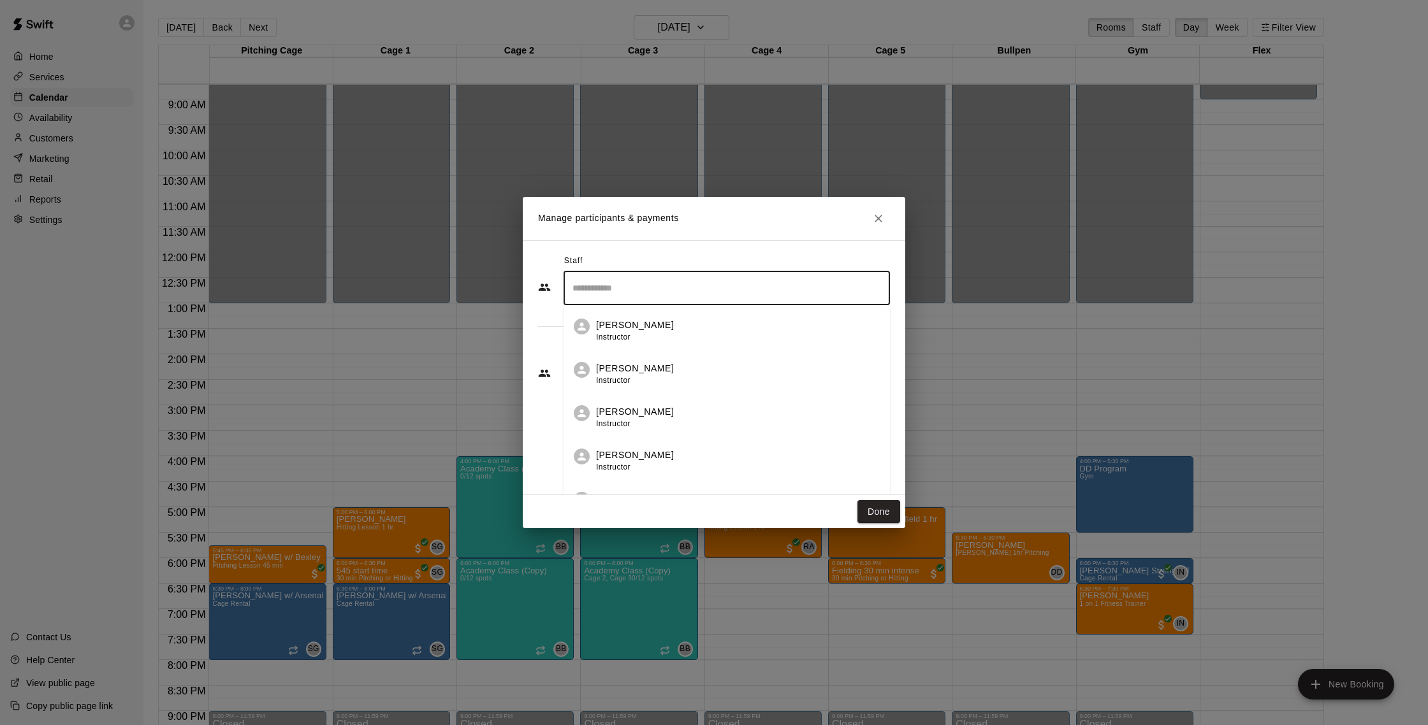
click at [646, 287] on input "Search staff" at bounding box center [726, 288] width 315 height 22
click at [655, 319] on div "Joe Ferro Instructor" at bounding box center [738, 331] width 284 height 25
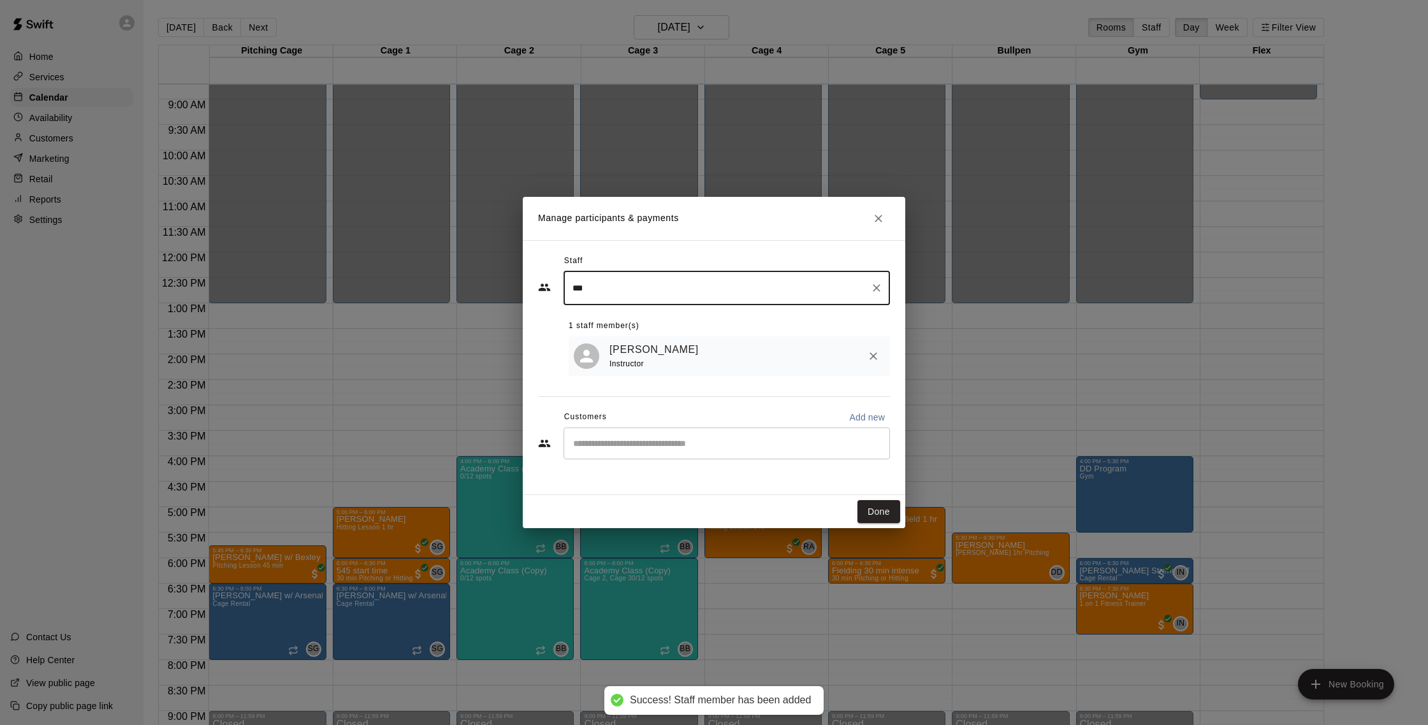
type input "***"
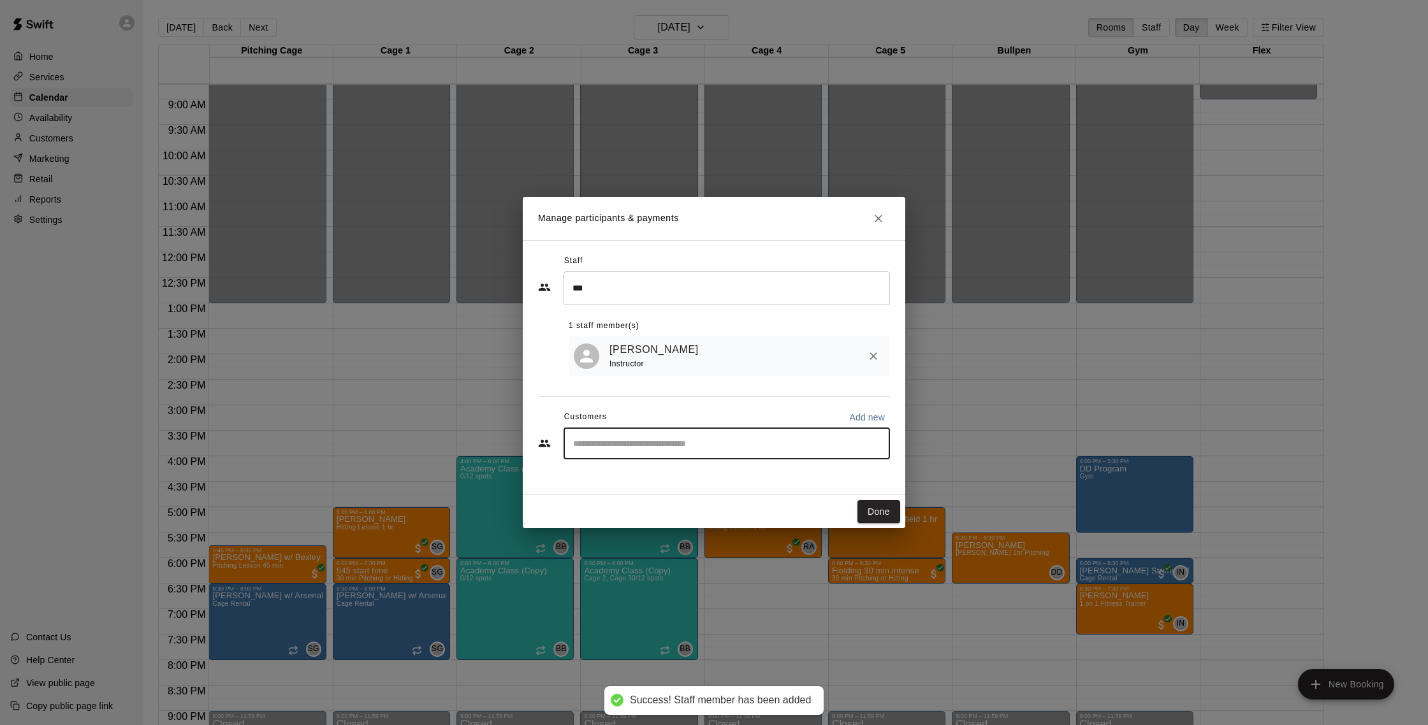
click at [645, 442] on input "Start typing to search customers..." at bounding box center [726, 443] width 315 height 13
type input "******"
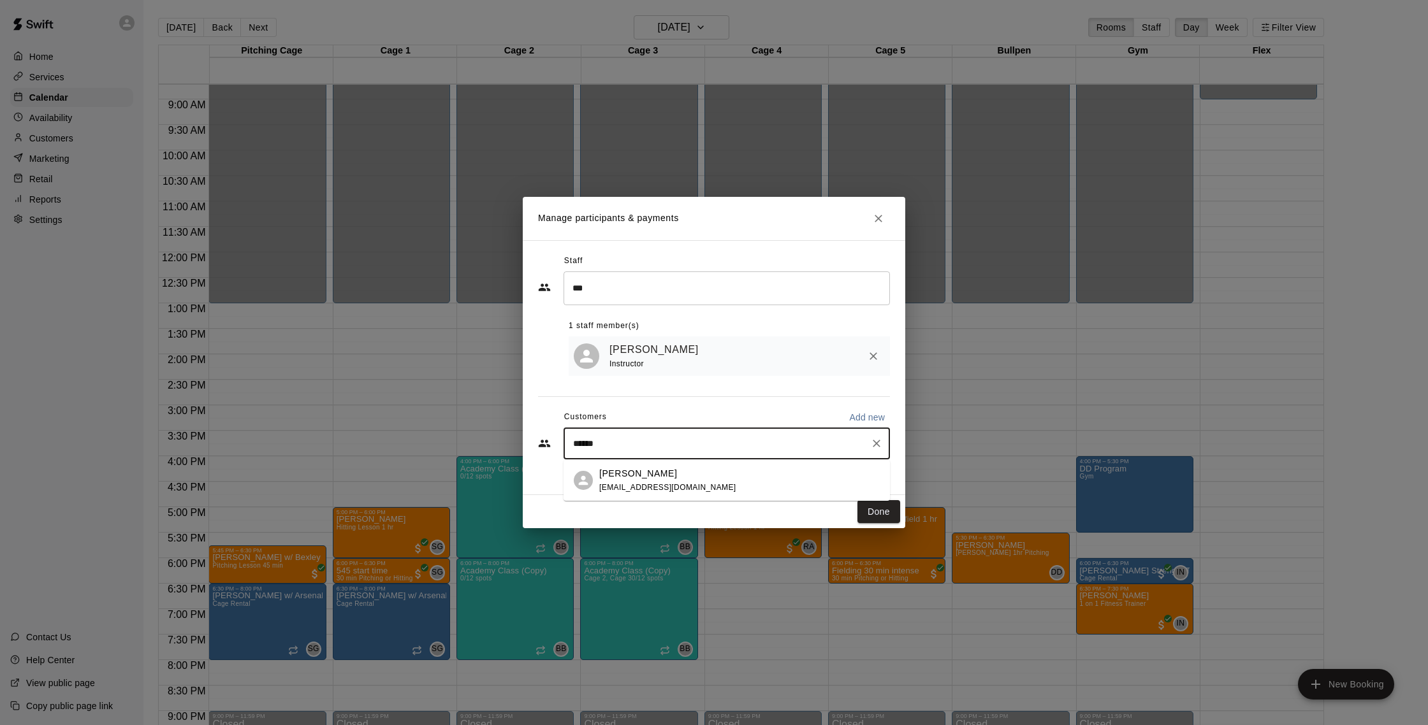
click at [686, 480] on div "Andres Valero valerolaw@gmail.com" at bounding box center [739, 480] width 280 height 27
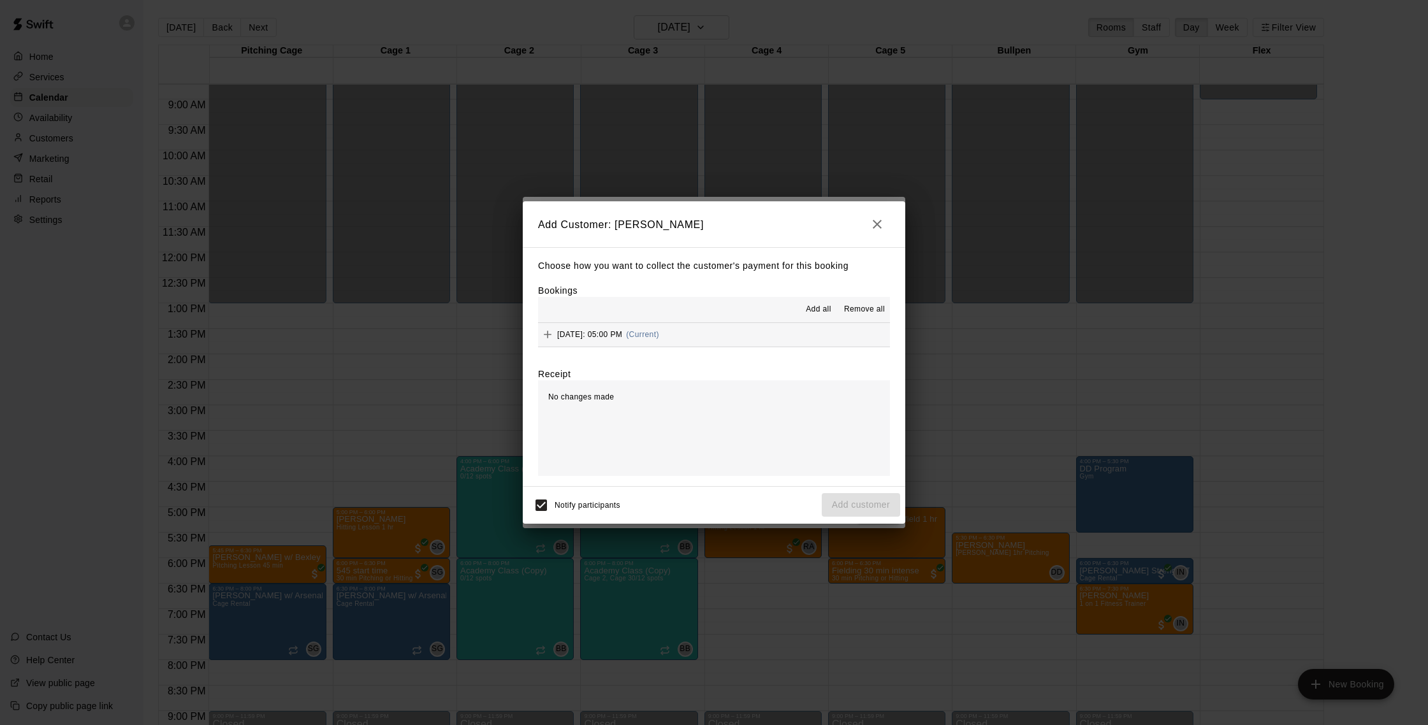
click at [758, 333] on button "Wednesday, September 24: 05:00 PM (Current)" at bounding box center [714, 335] width 352 height 24
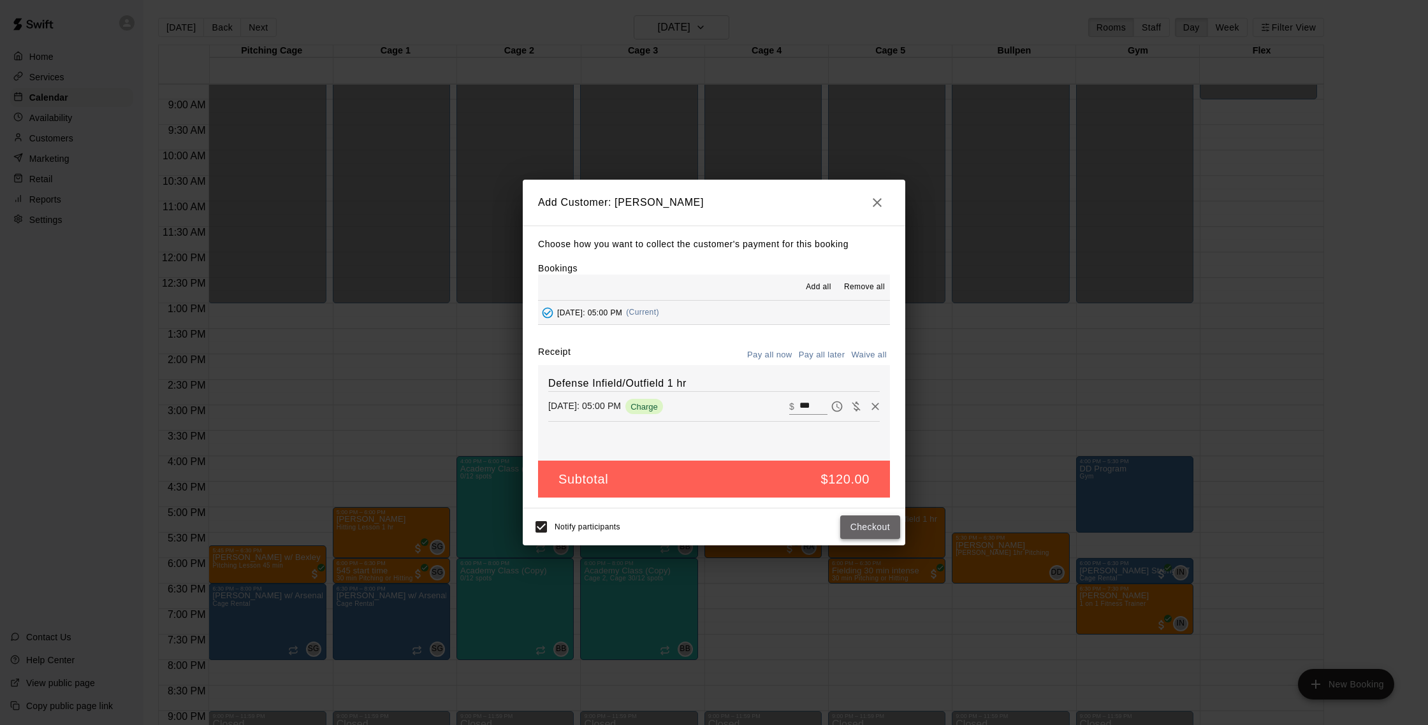
click at [871, 529] on button "Checkout" at bounding box center [870, 528] width 60 height 24
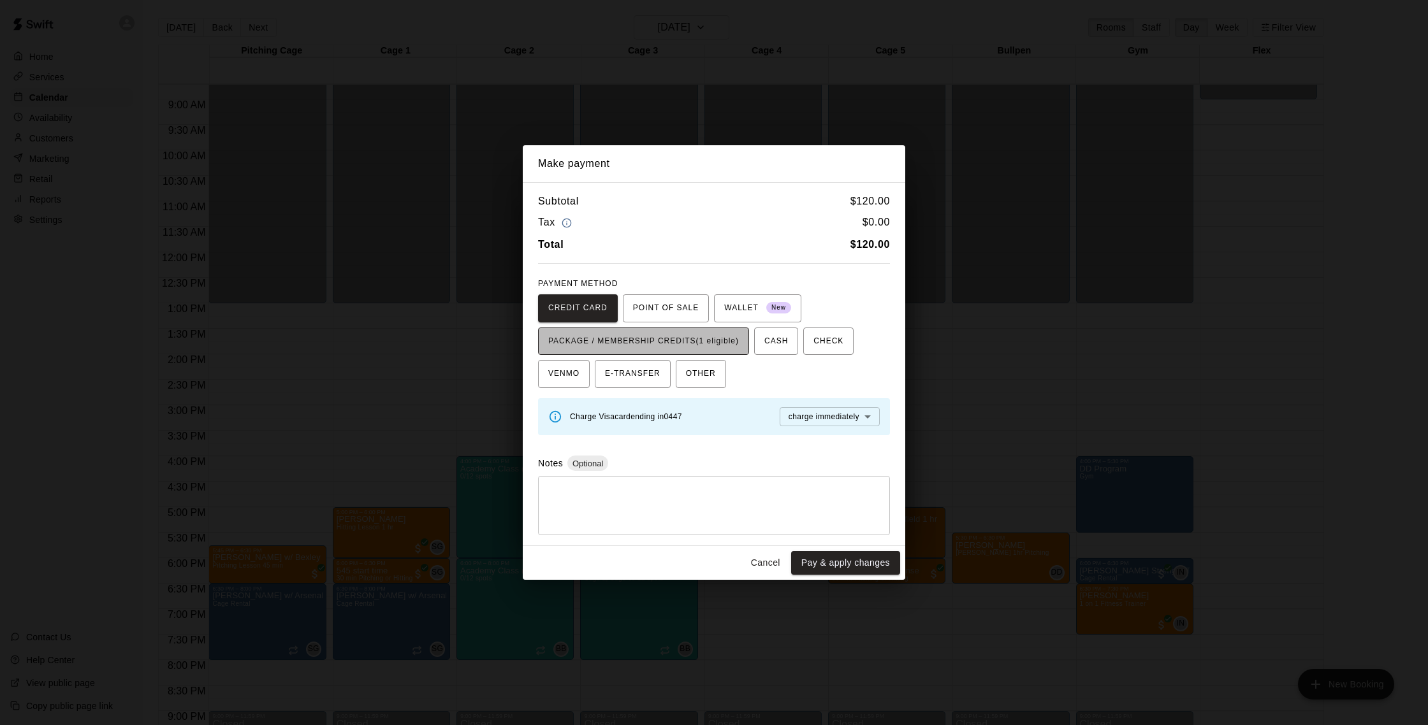
click at [721, 349] on span "PACKAGE / MEMBERSHIP CREDITS (1 eligible)" at bounding box center [643, 341] width 191 height 20
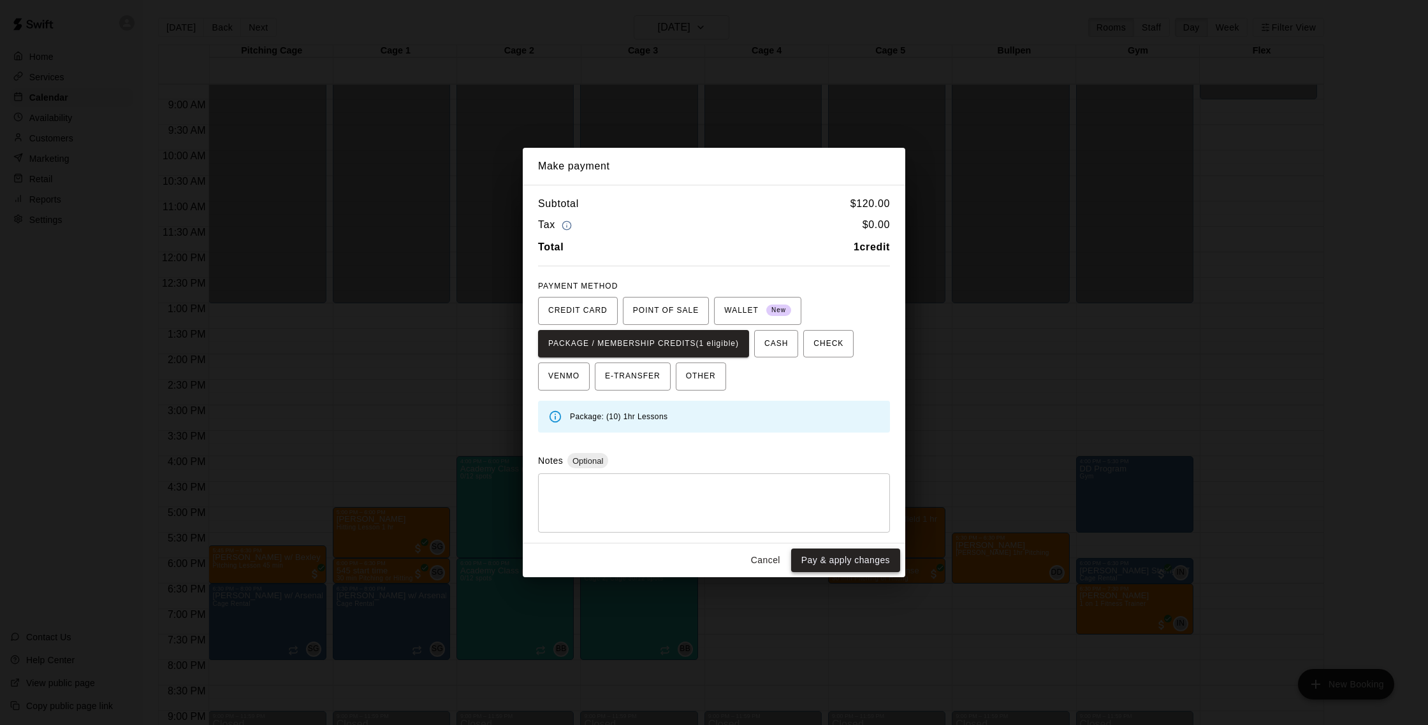
click at [848, 564] on button "Pay & apply changes" at bounding box center [845, 561] width 109 height 24
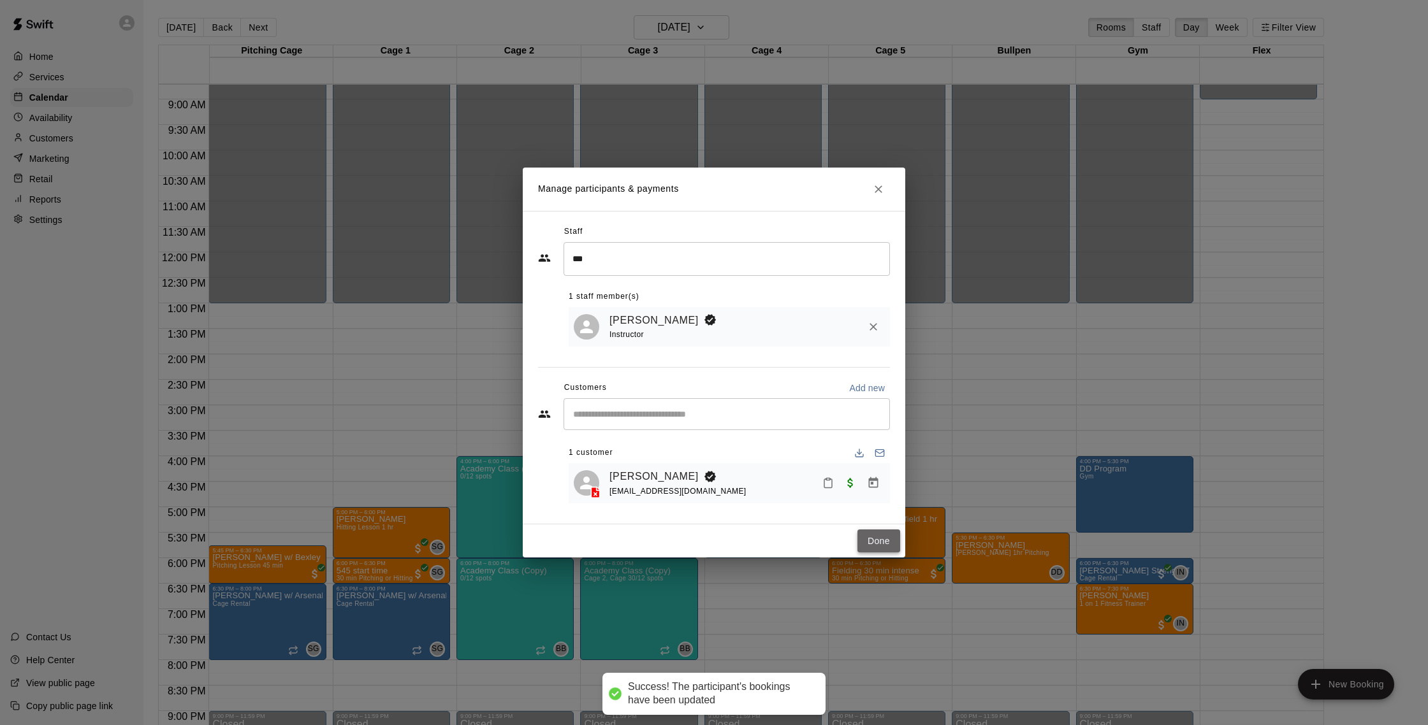
click at [866, 538] on button "Done" at bounding box center [878, 542] width 43 height 24
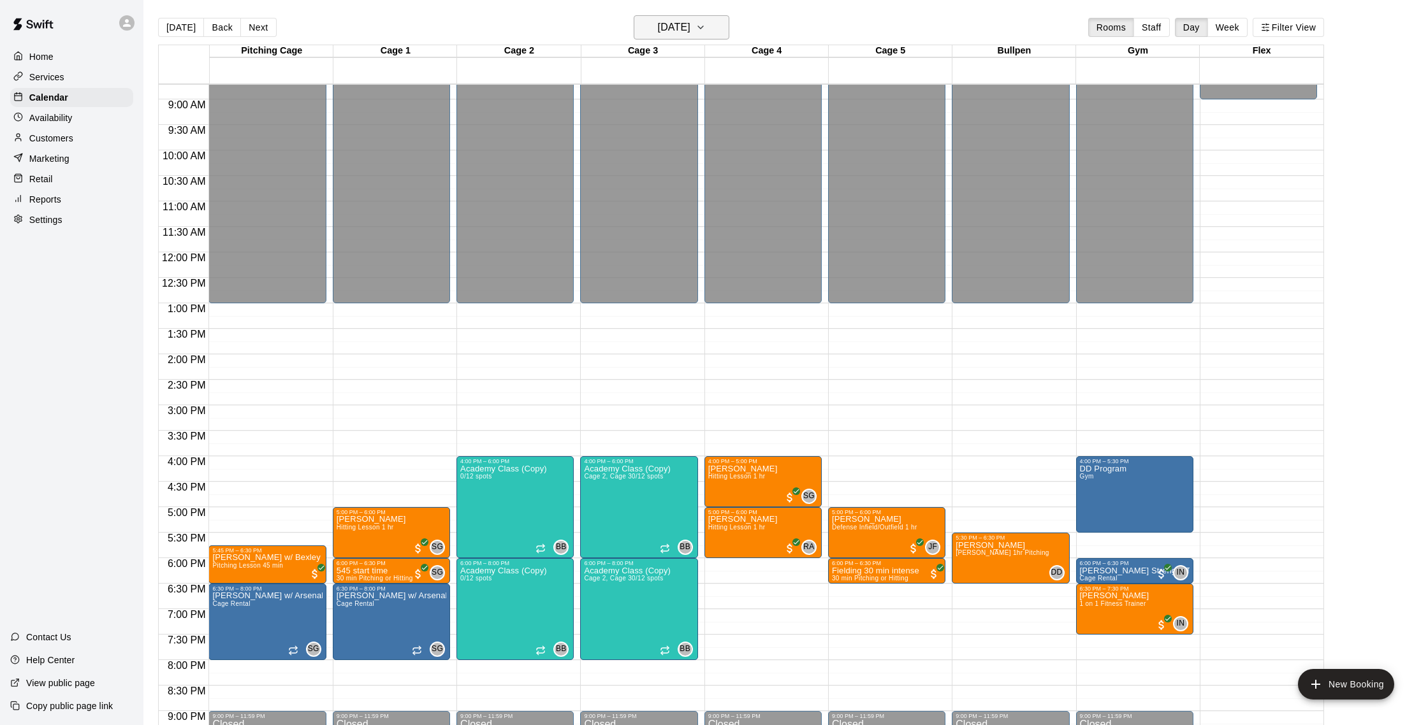
click at [687, 31] on h6 "Wednesday Sep 24" at bounding box center [674, 27] width 33 height 18
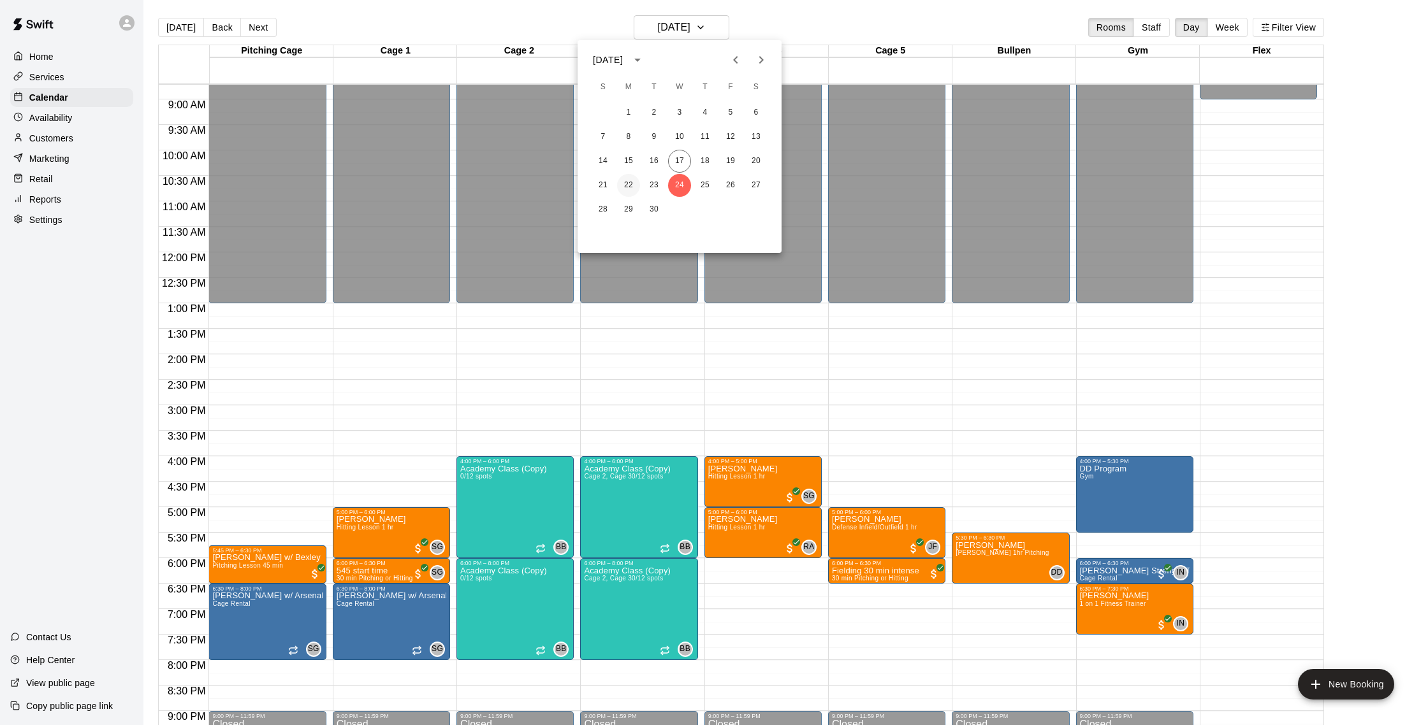
click at [630, 186] on button "22" at bounding box center [628, 185] width 23 height 23
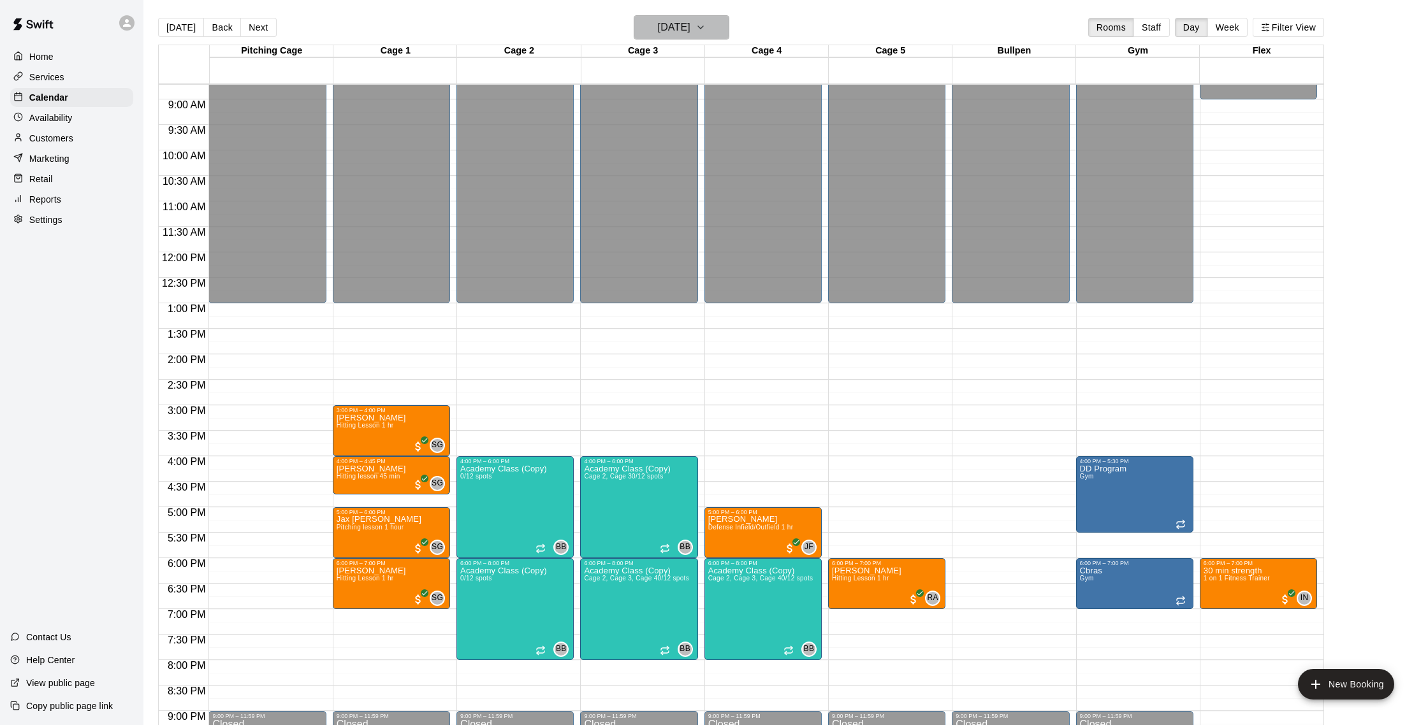
click at [711, 26] on button "[DATE]" at bounding box center [682, 27] width 96 height 24
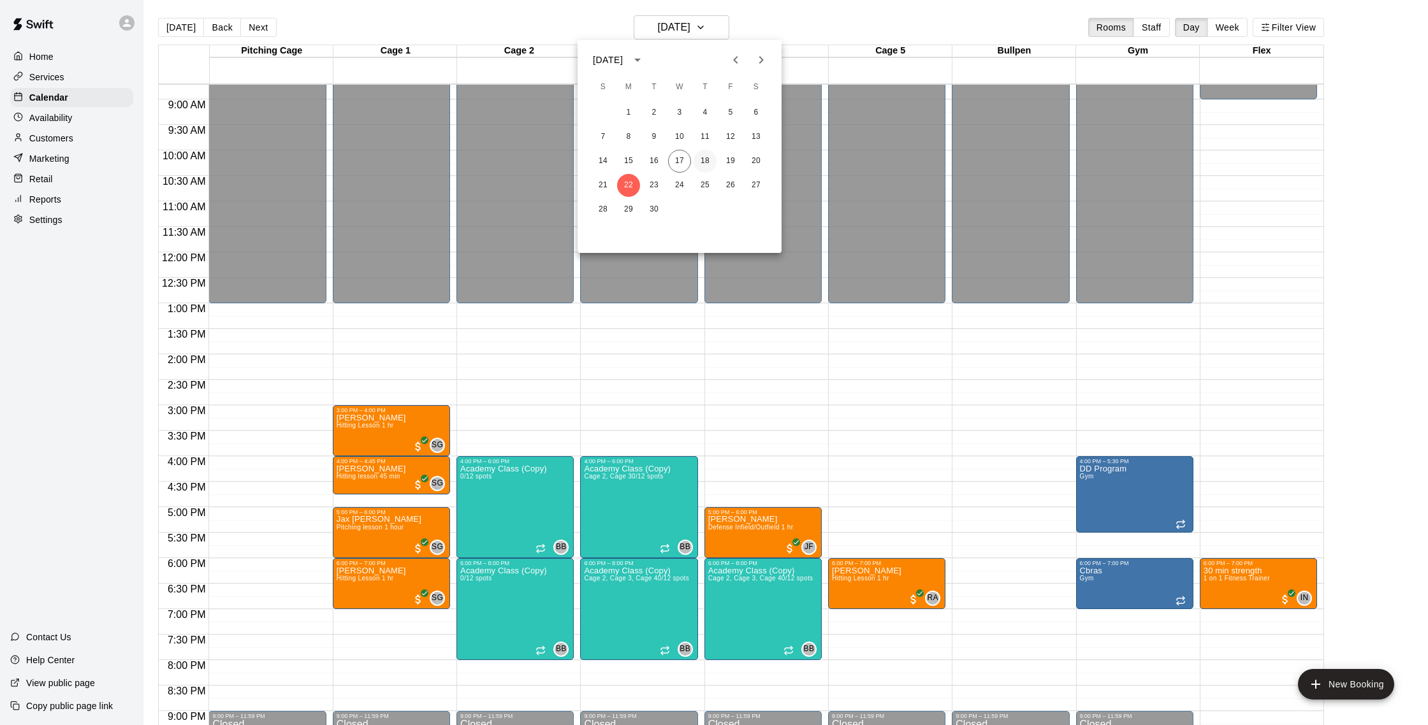
click at [708, 161] on button "18" at bounding box center [704, 161] width 23 height 23
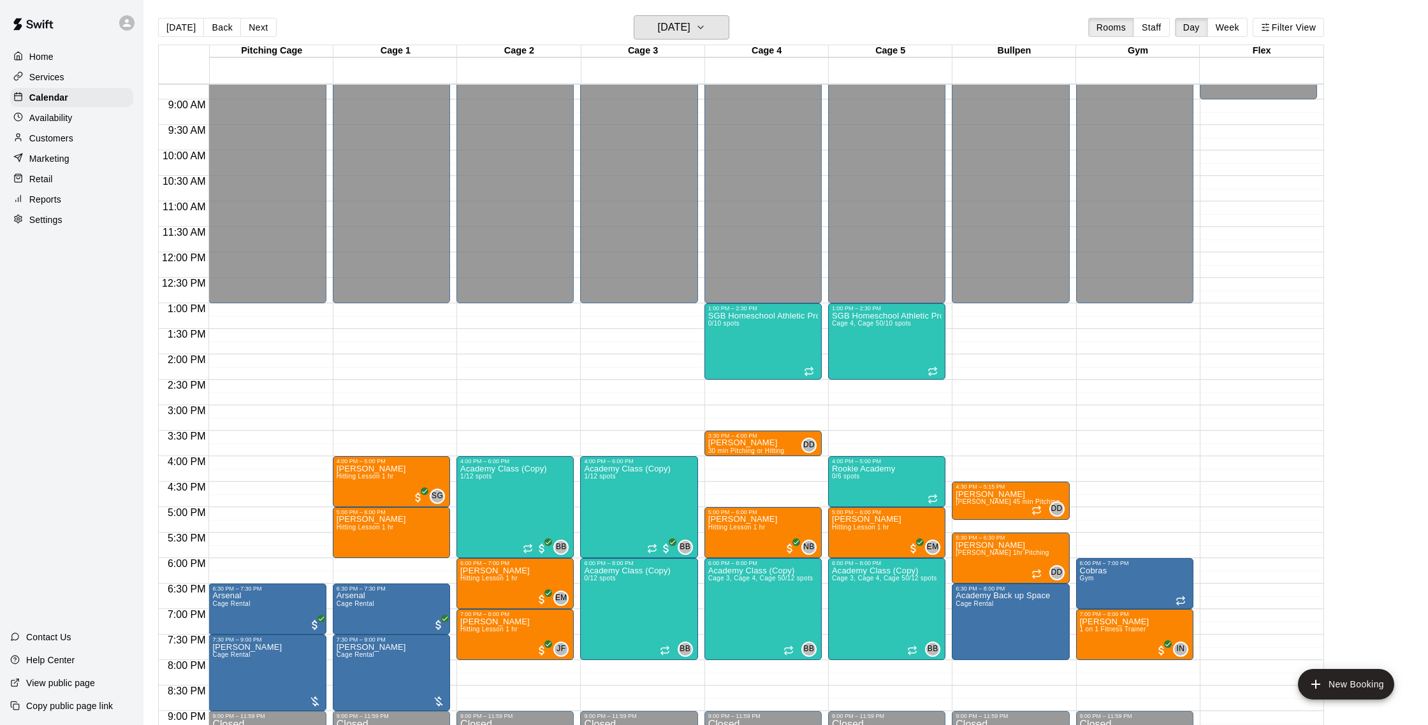
click at [690, 25] on h6 "[DATE]" at bounding box center [674, 27] width 33 height 18
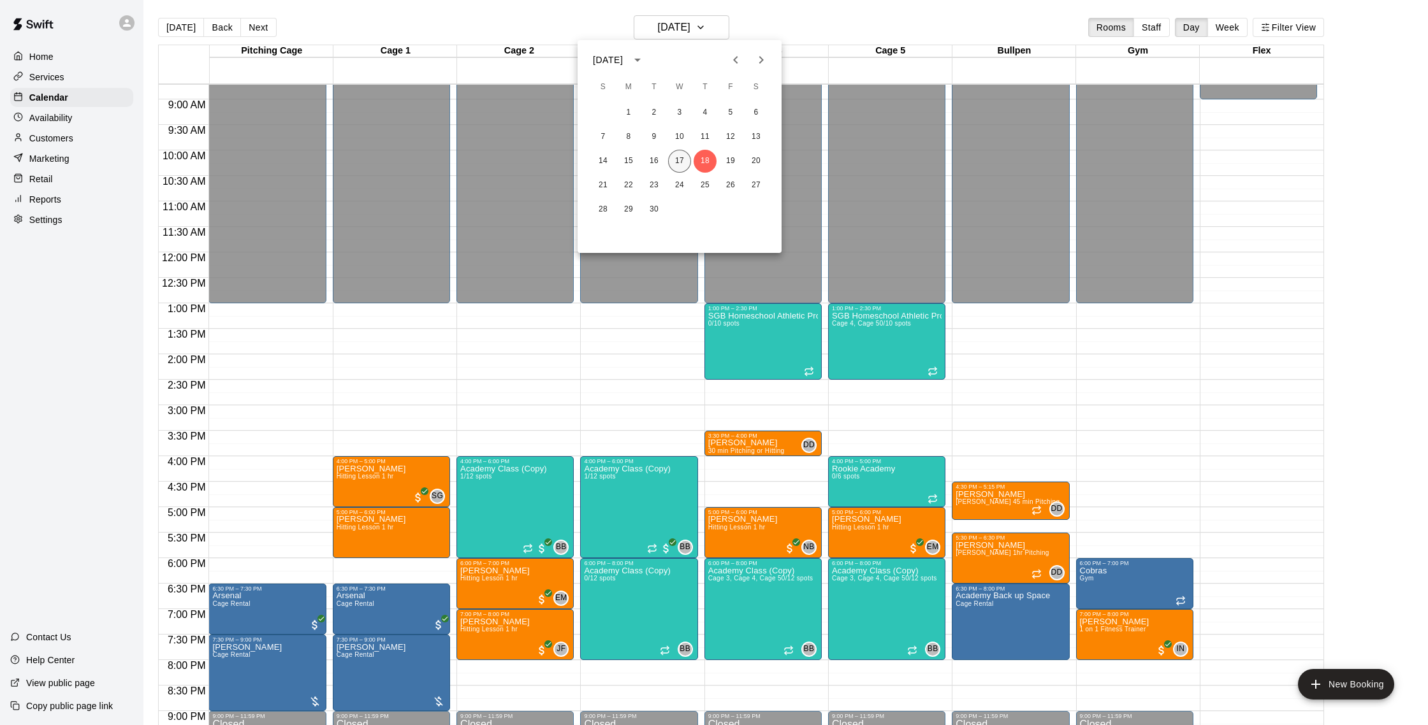
click at [672, 155] on button "17" at bounding box center [679, 161] width 23 height 23
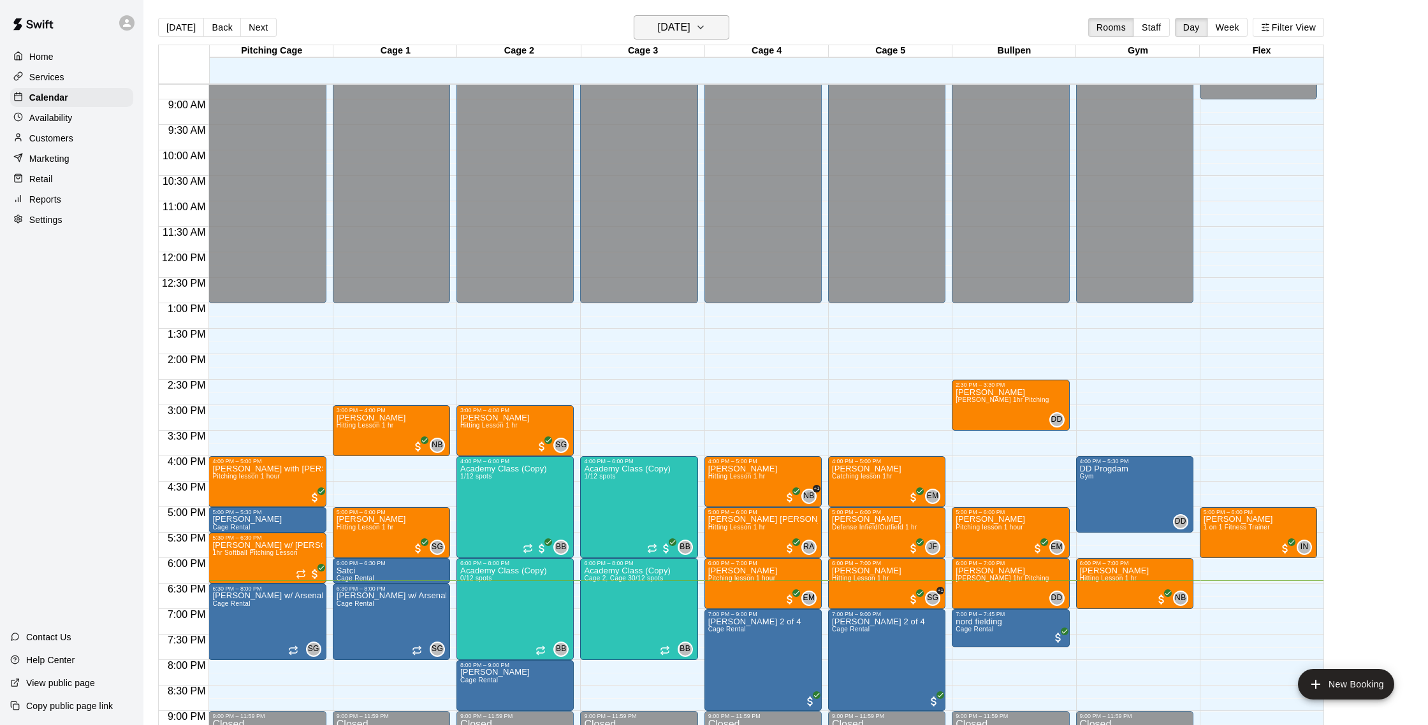
click at [690, 19] on h6 "[DATE]" at bounding box center [674, 27] width 33 height 18
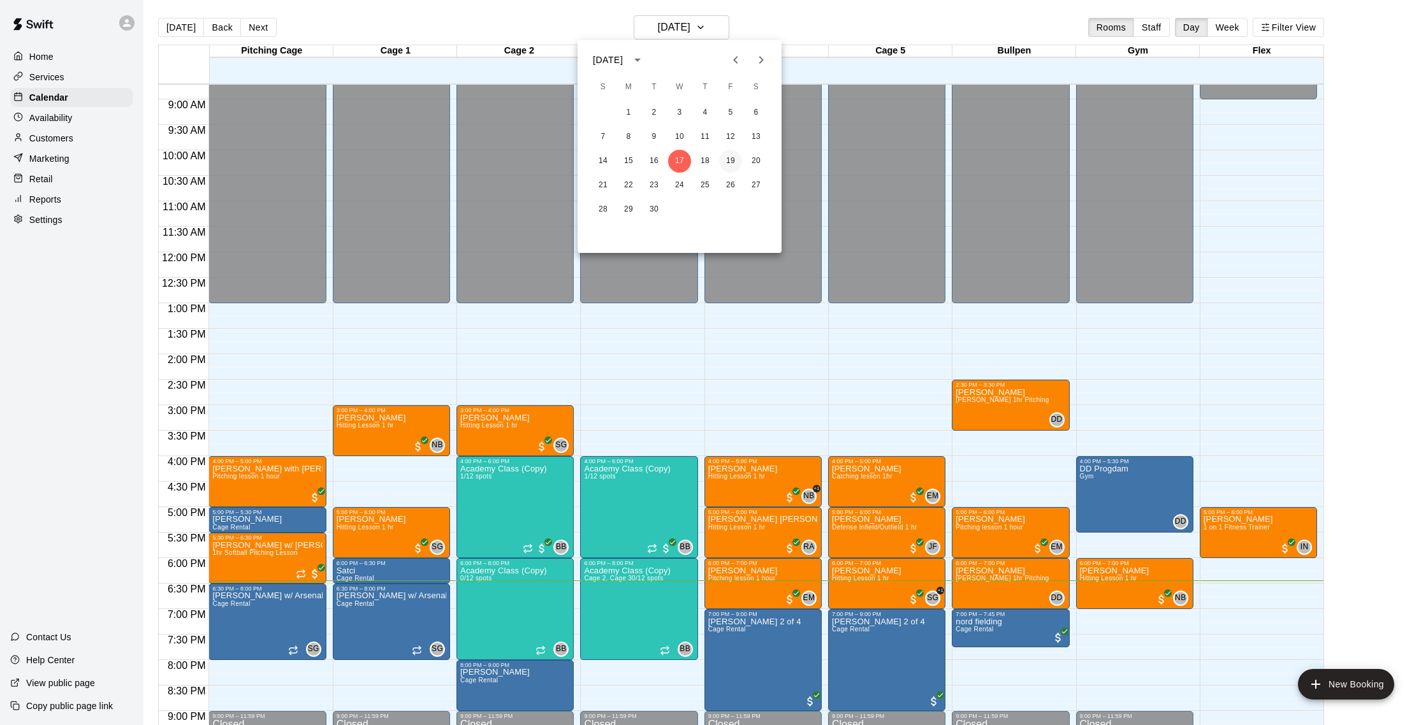
click at [727, 156] on button "19" at bounding box center [730, 161] width 23 height 23
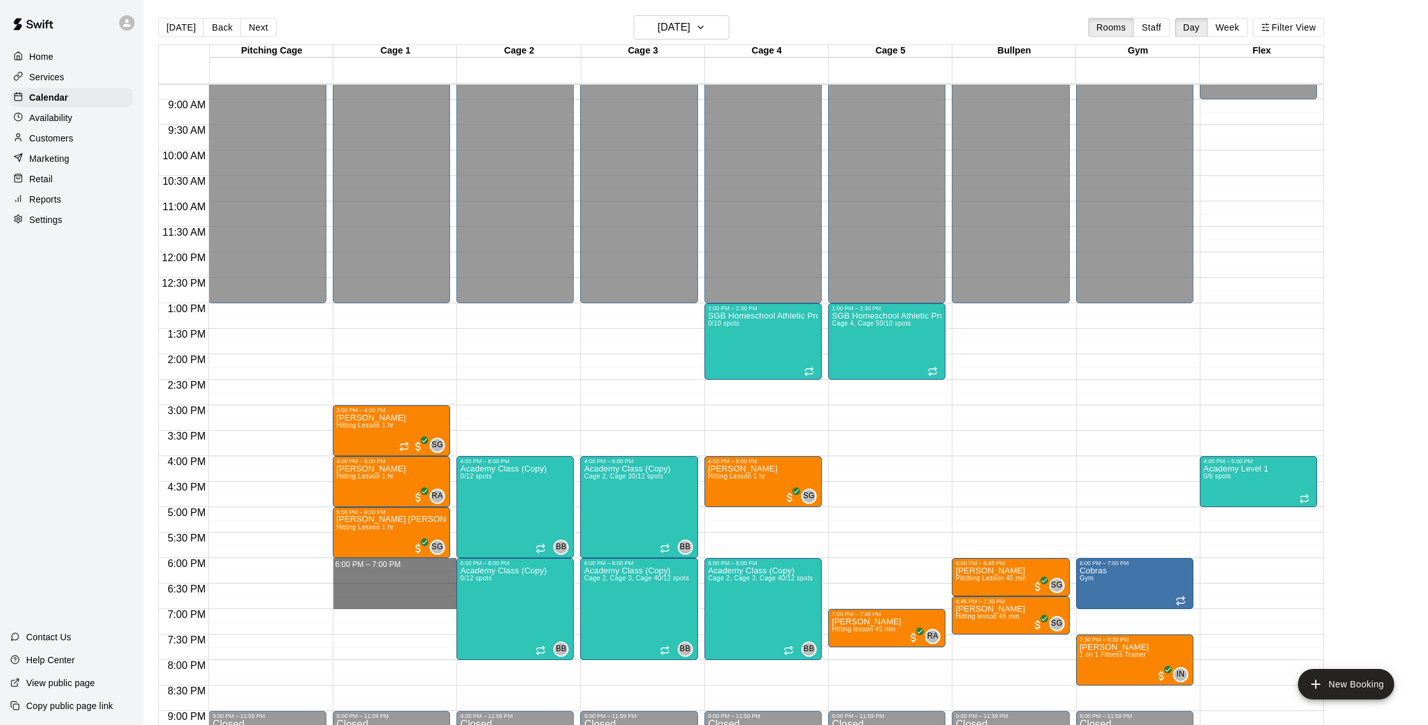
drag, startPoint x: 348, startPoint y: 563, endPoint x: 344, endPoint y: 600, distance: 37.2
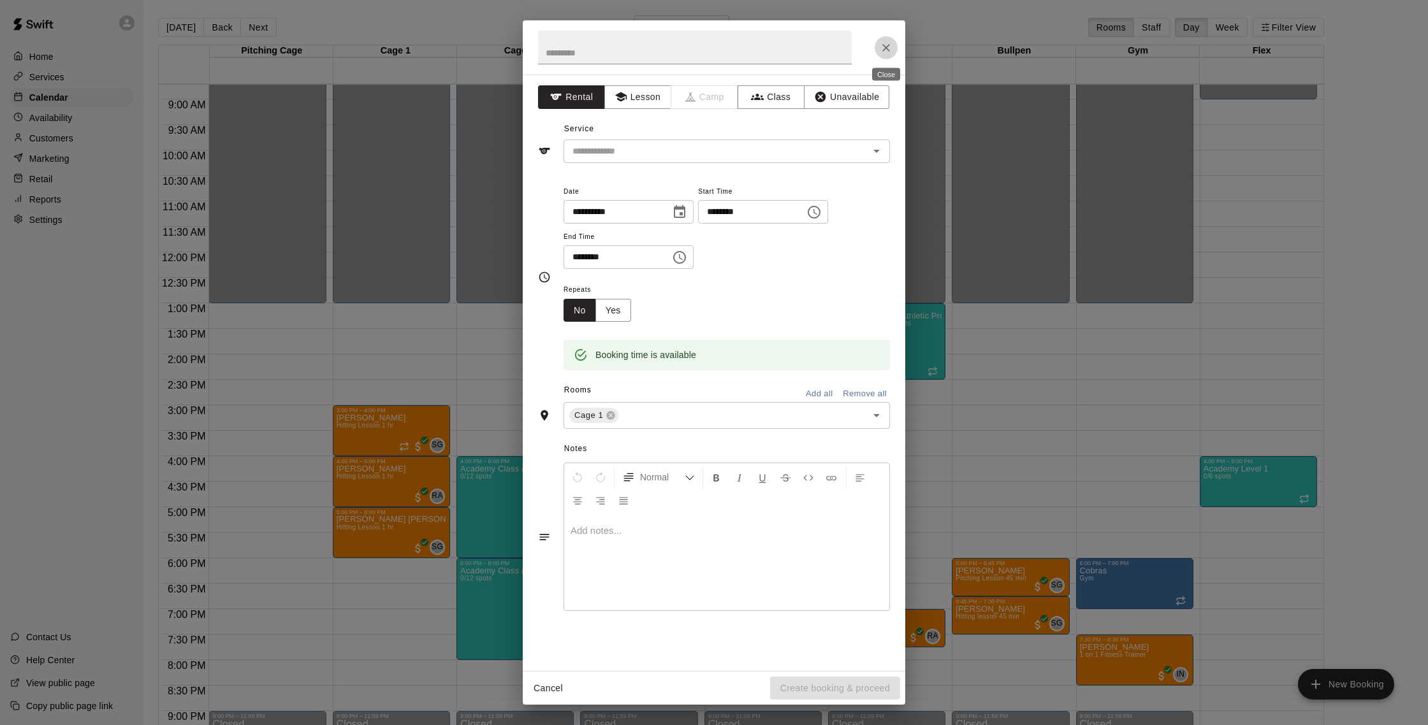
click at [894, 46] on button "Close" at bounding box center [885, 47] width 23 height 23
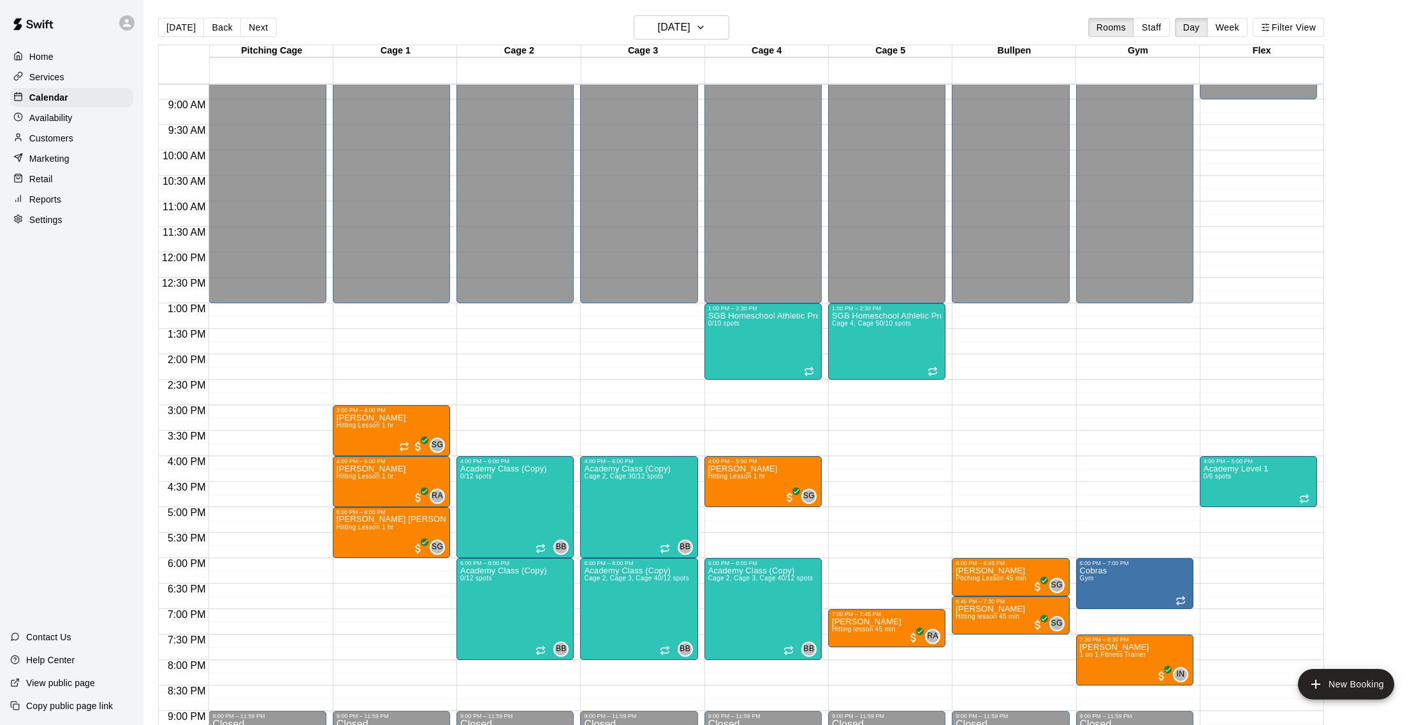
click at [66, 116] on p "Availability" at bounding box center [50, 118] width 43 height 13
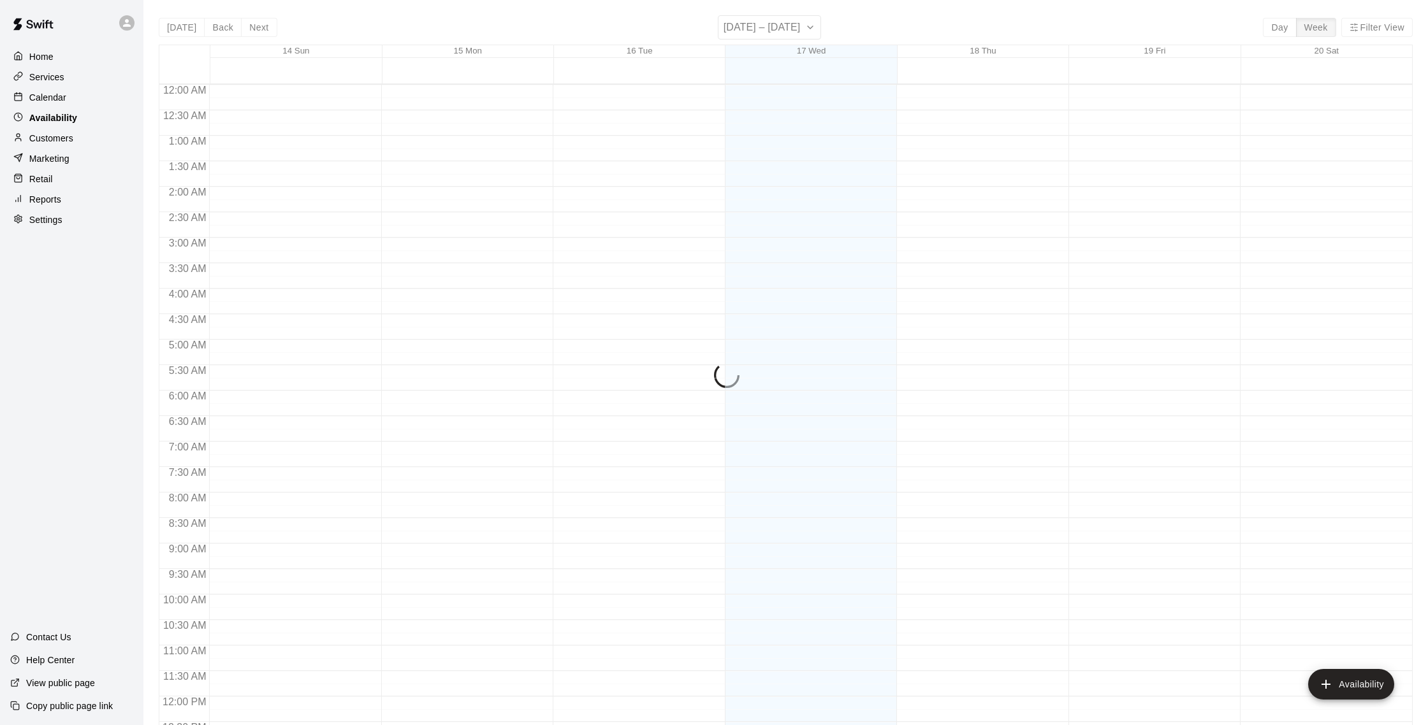
scroll to position [569, 0]
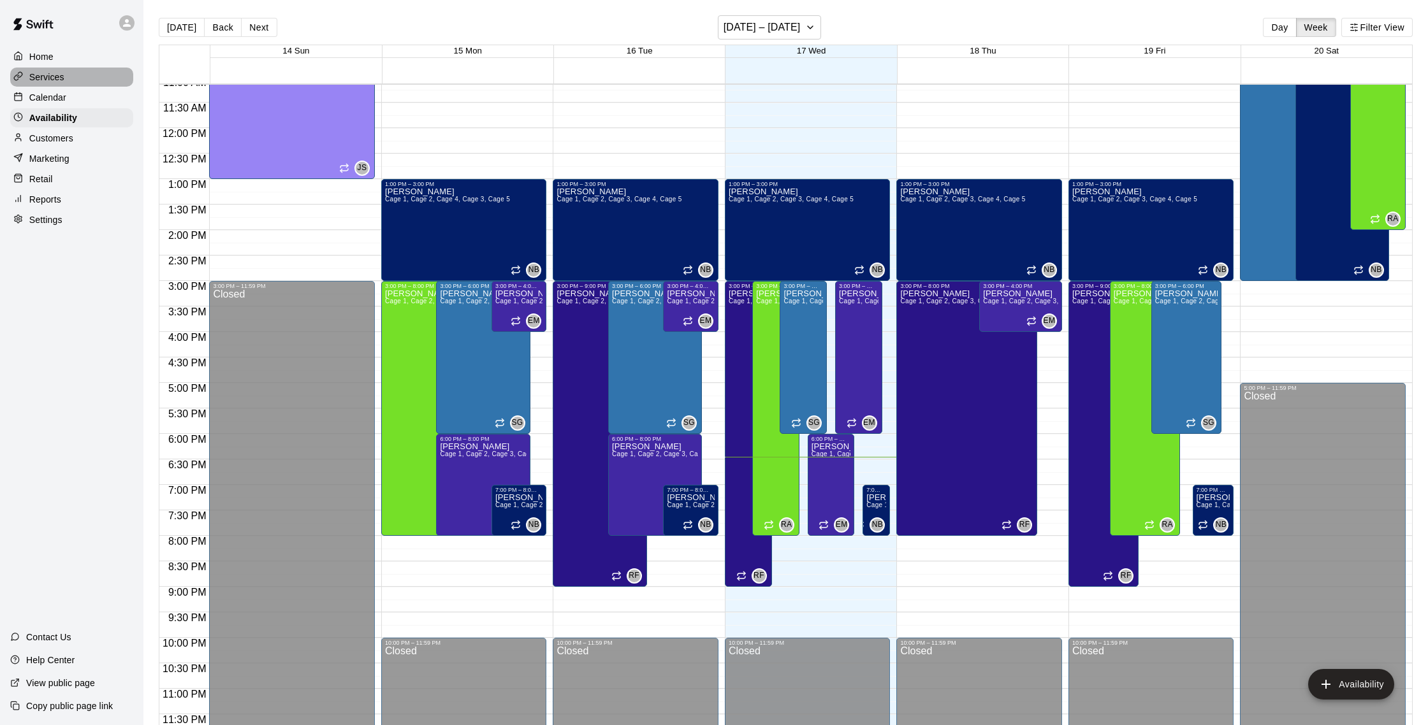
click at [55, 82] on p "Services" at bounding box center [46, 77] width 35 height 13
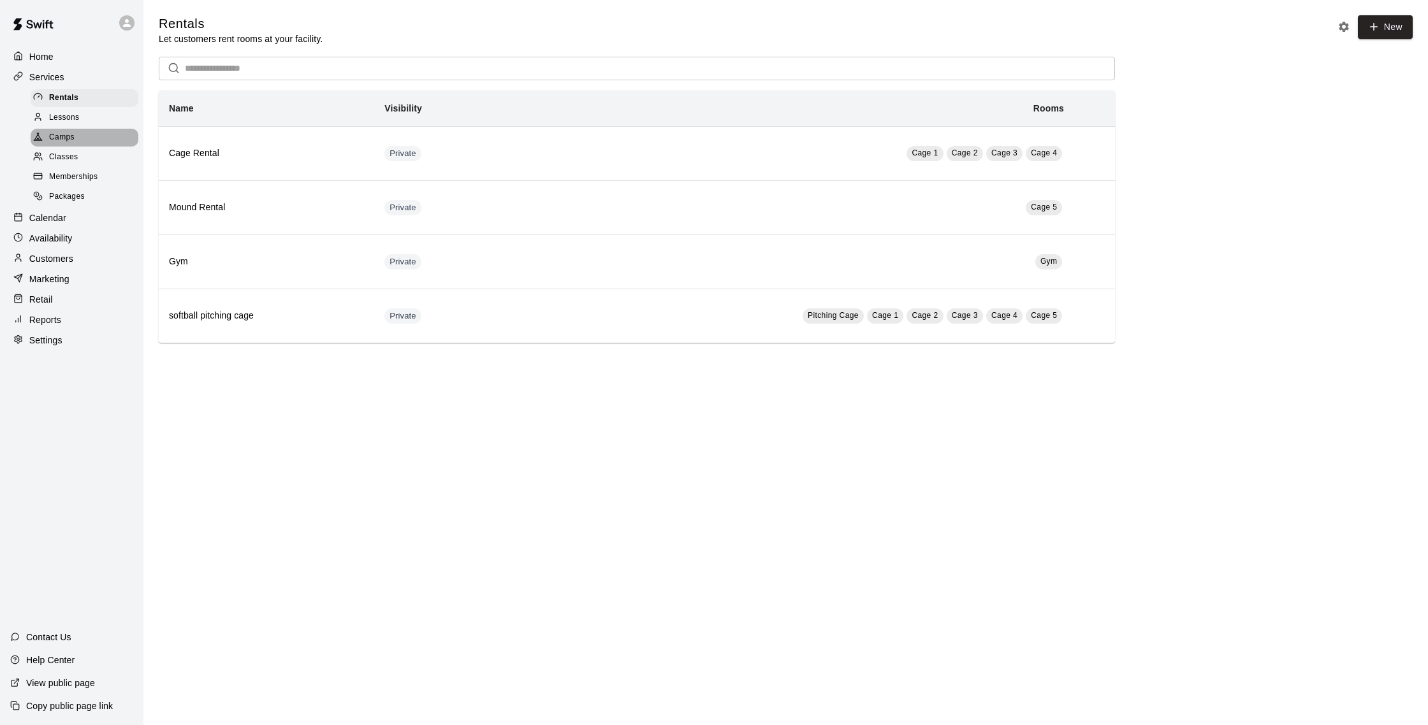
click at [61, 138] on span "Camps" at bounding box center [61, 137] width 25 height 13
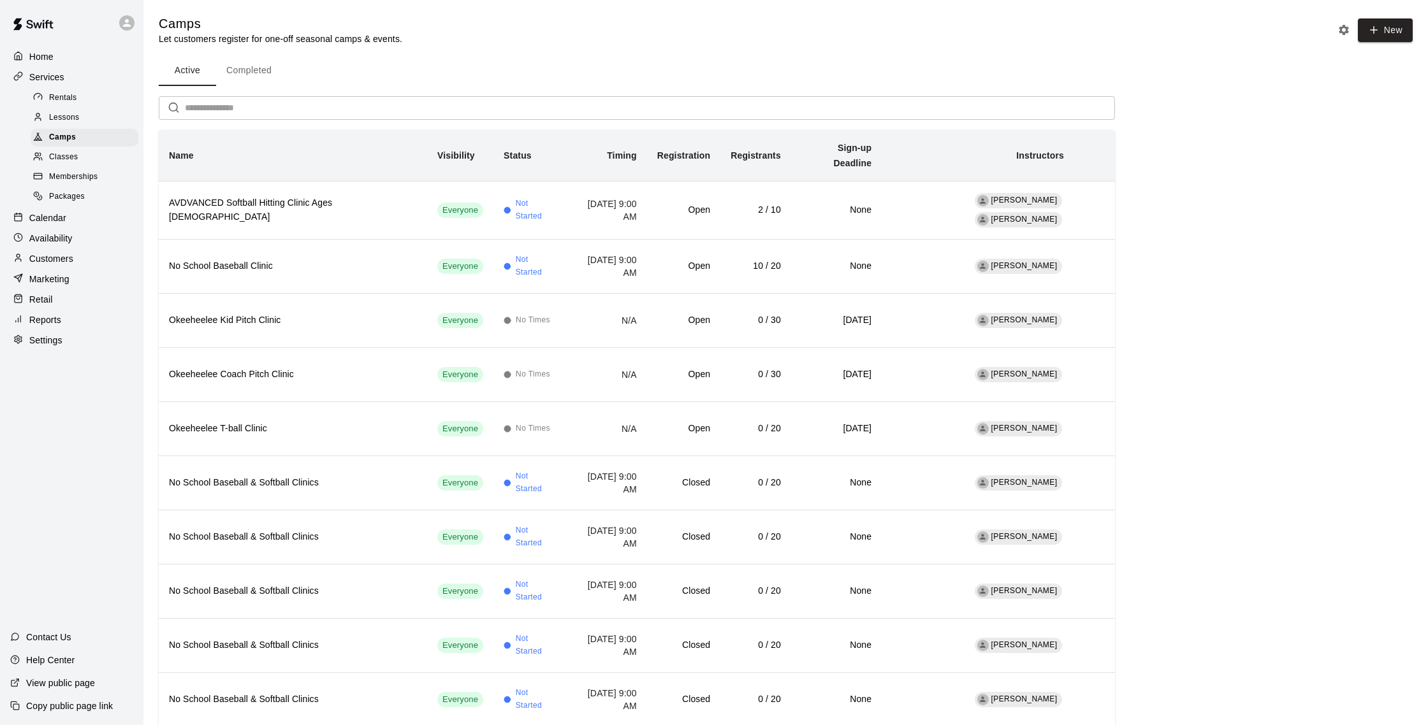
click at [68, 222] on div "Calendar" at bounding box center [71, 217] width 123 height 19
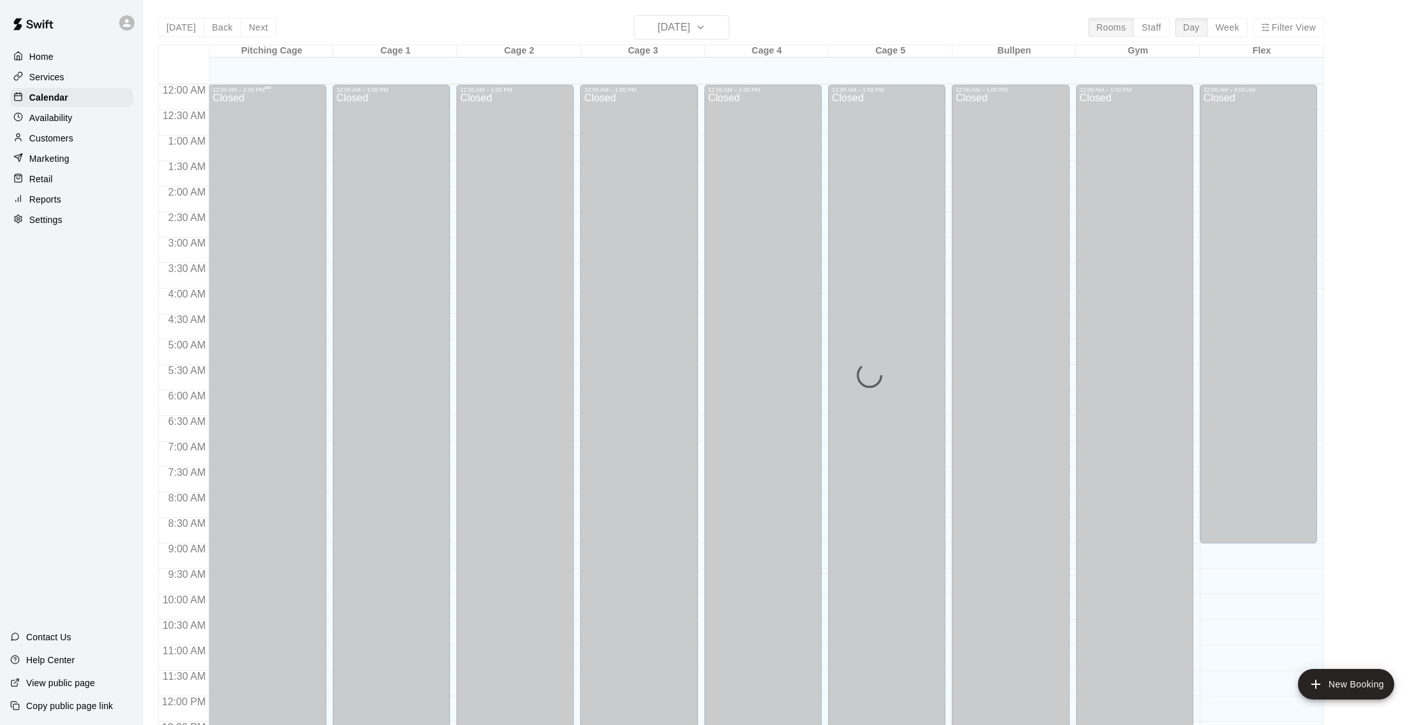
scroll to position [531, 0]
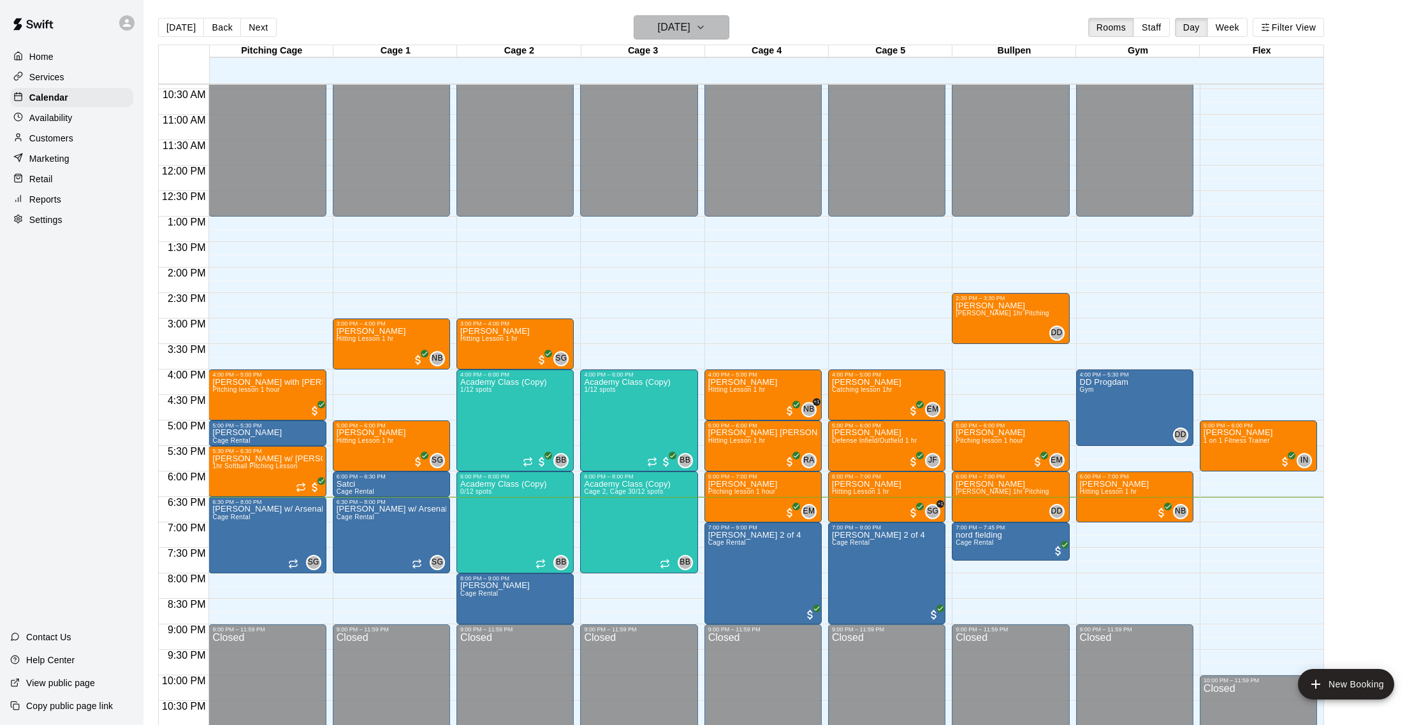
click at [661, 26] on h6 "[DATE]" at bounding box center [674, 27] width 33 height 18
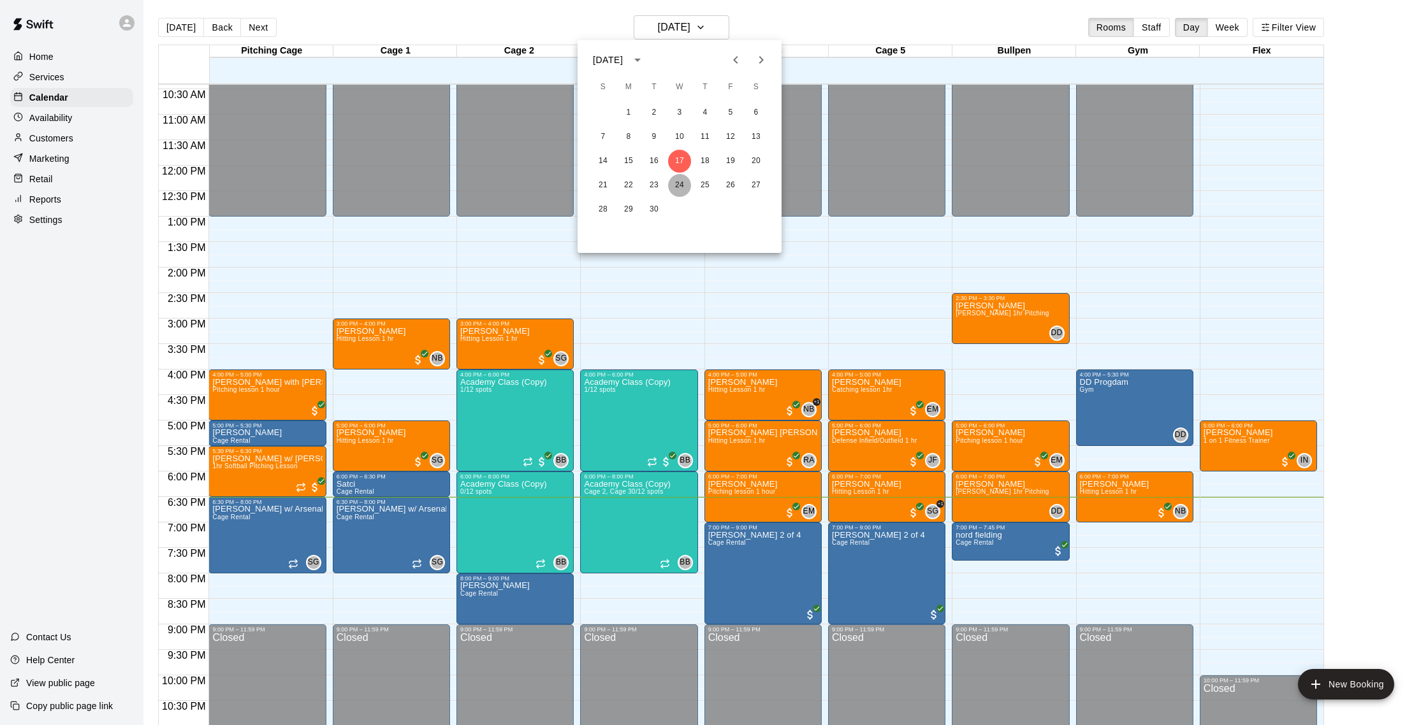
click at [678, 185] on button "24" at bounding box center [679, 185] width 23 height 23
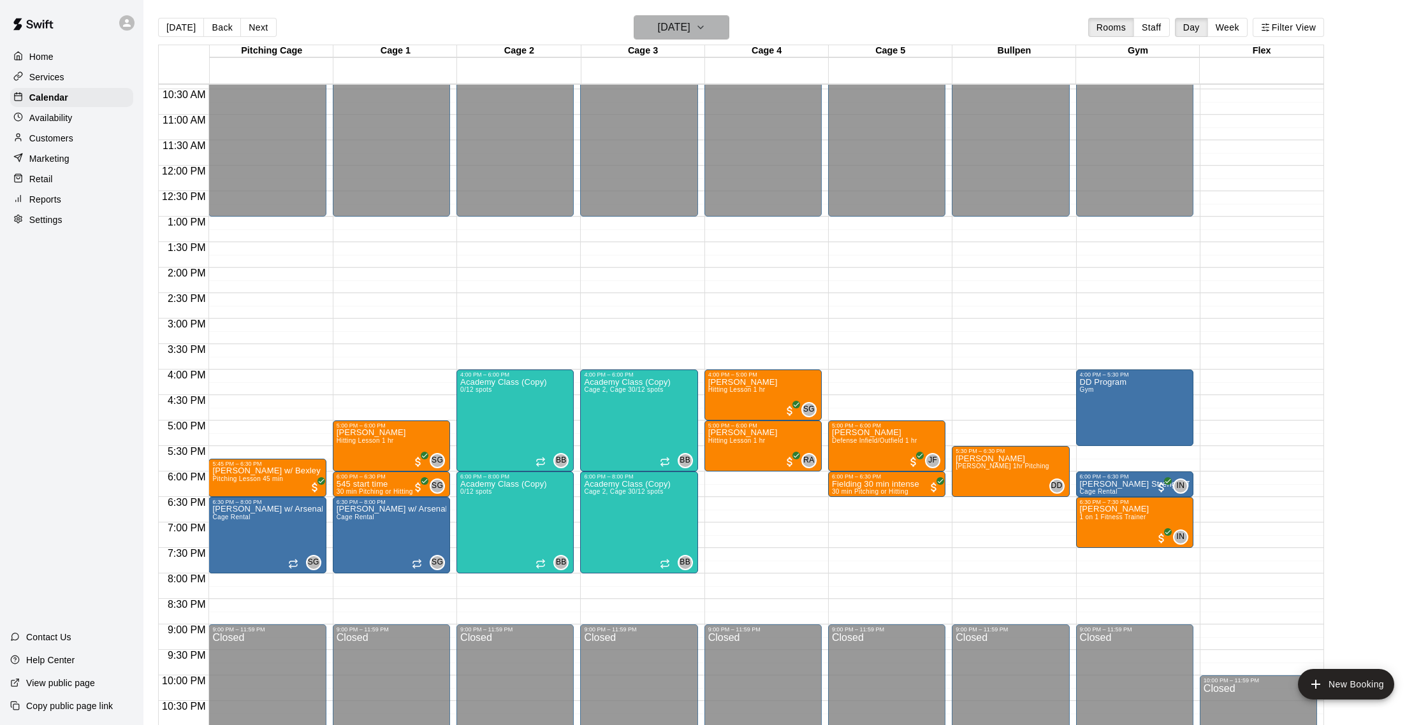
click at [681, 27] on h6 "Wednesday Sep 24" at bounding box center [674, 27] width 33 height 18
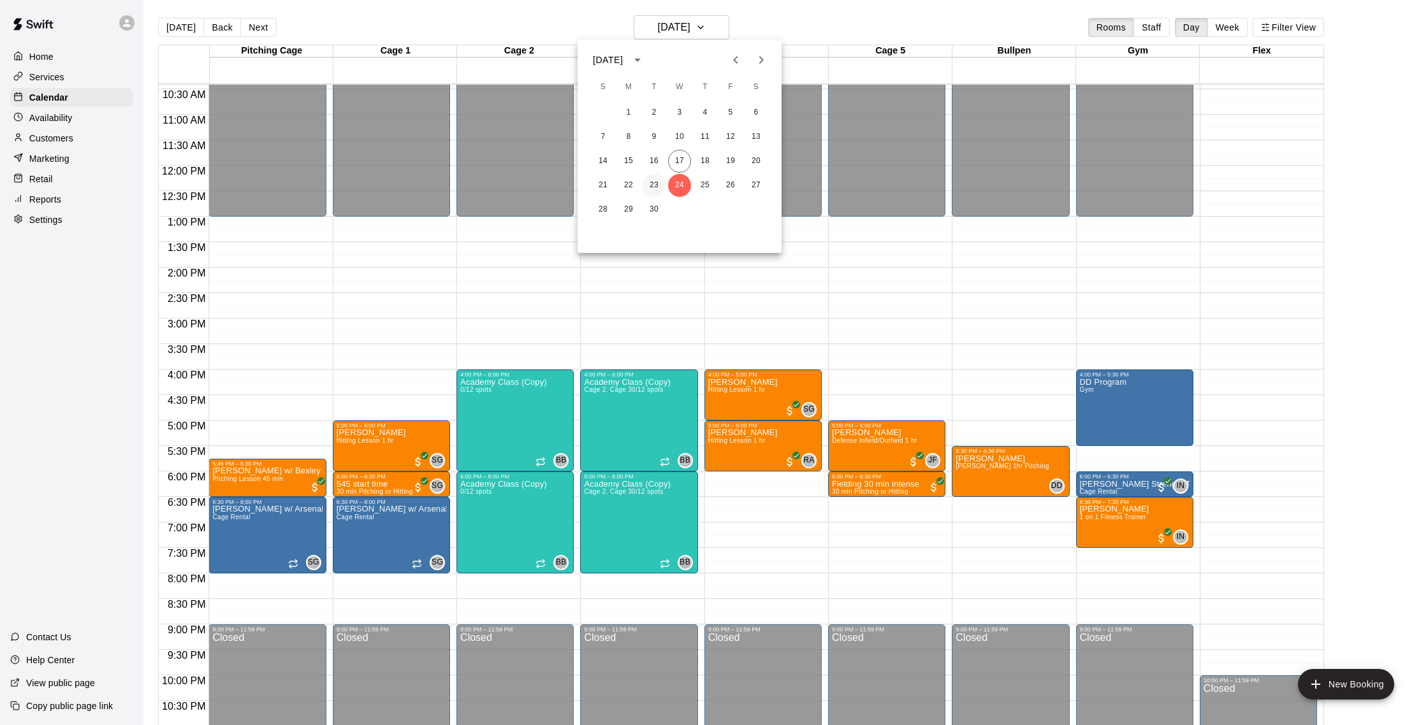
click at [656, 188] on button "23" at bounding box center [653, 185] width 23 height 23
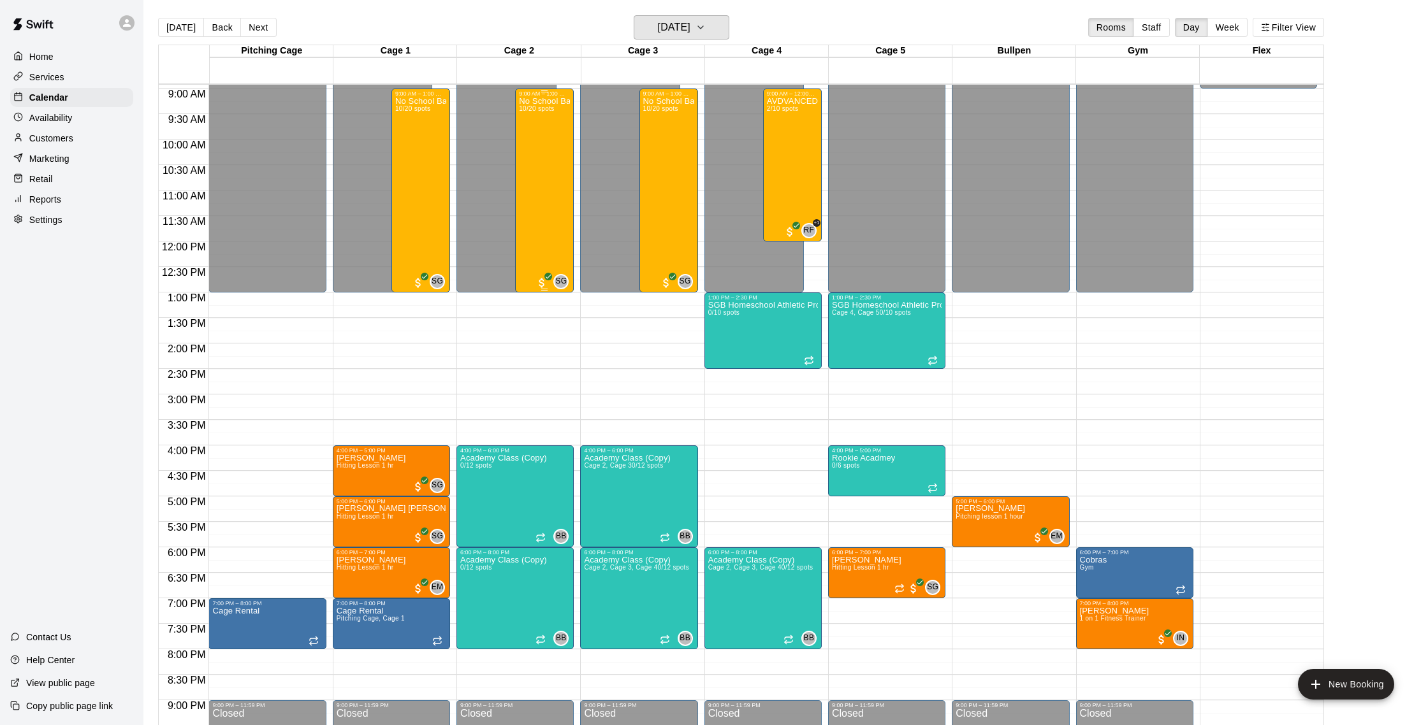
scroll to position [447, 0]
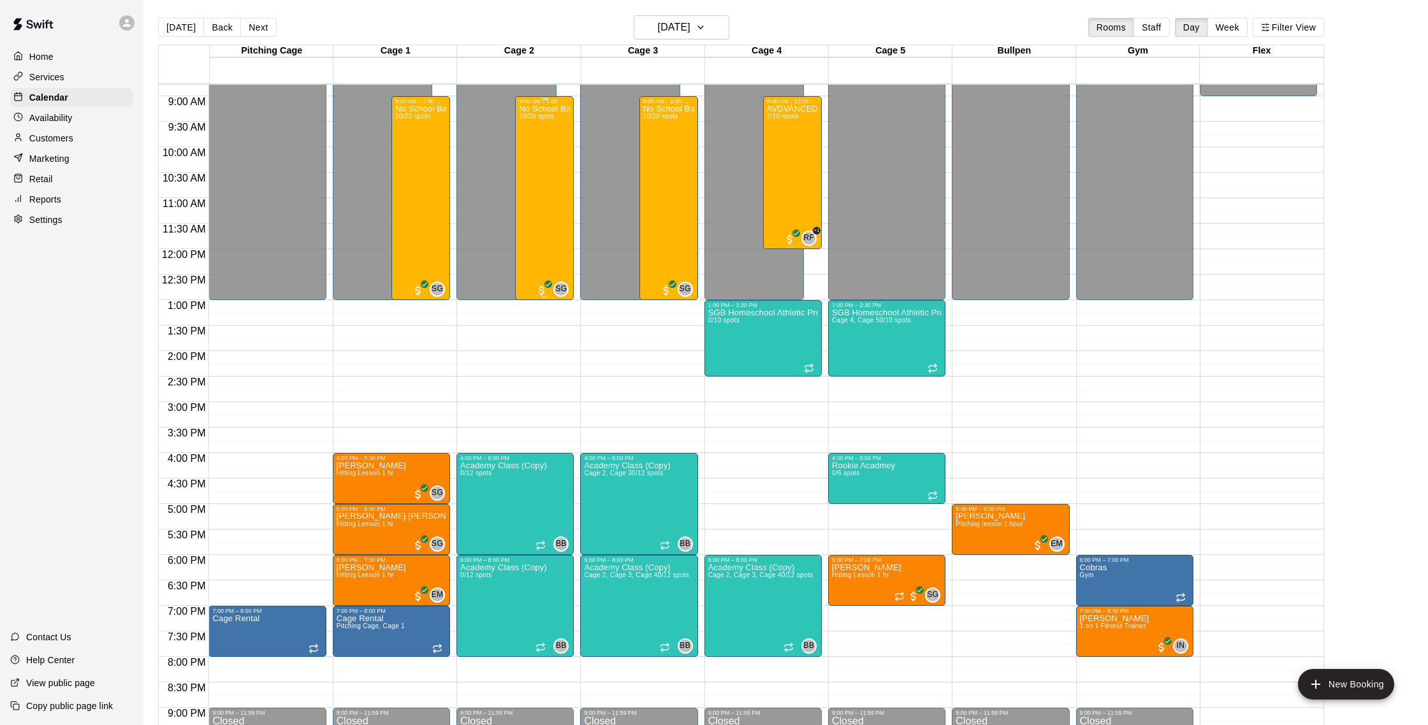
click at [543, 168] on div "No School Baseball & Softball Clinics 10/20 spots" at bounding box center [544, 467] width 51 height 725
click at [531, 145] on img "edit" at bounding box center [532, 148] width 15 height 15
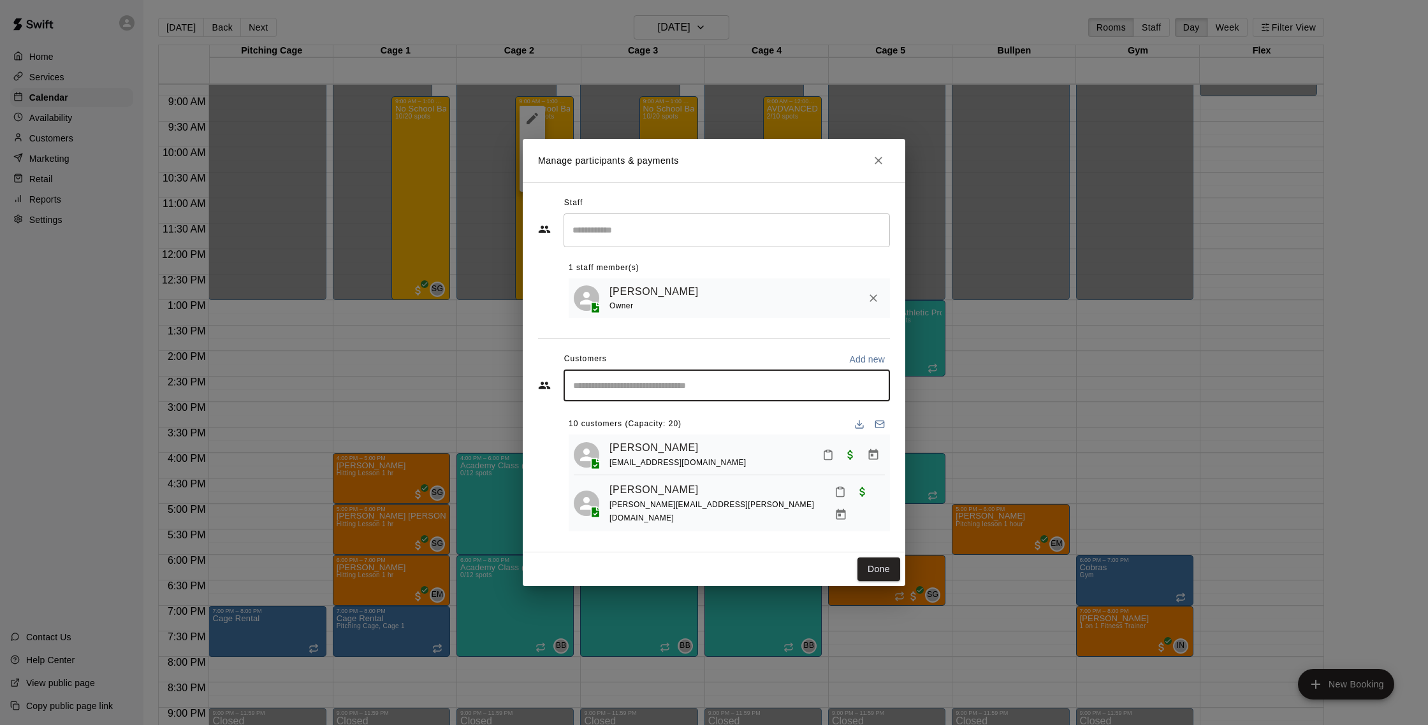
click at [656, 386] on input "Start typing to search customers..." at bounding box center [726, 385] width 315 height 13
type input "******"
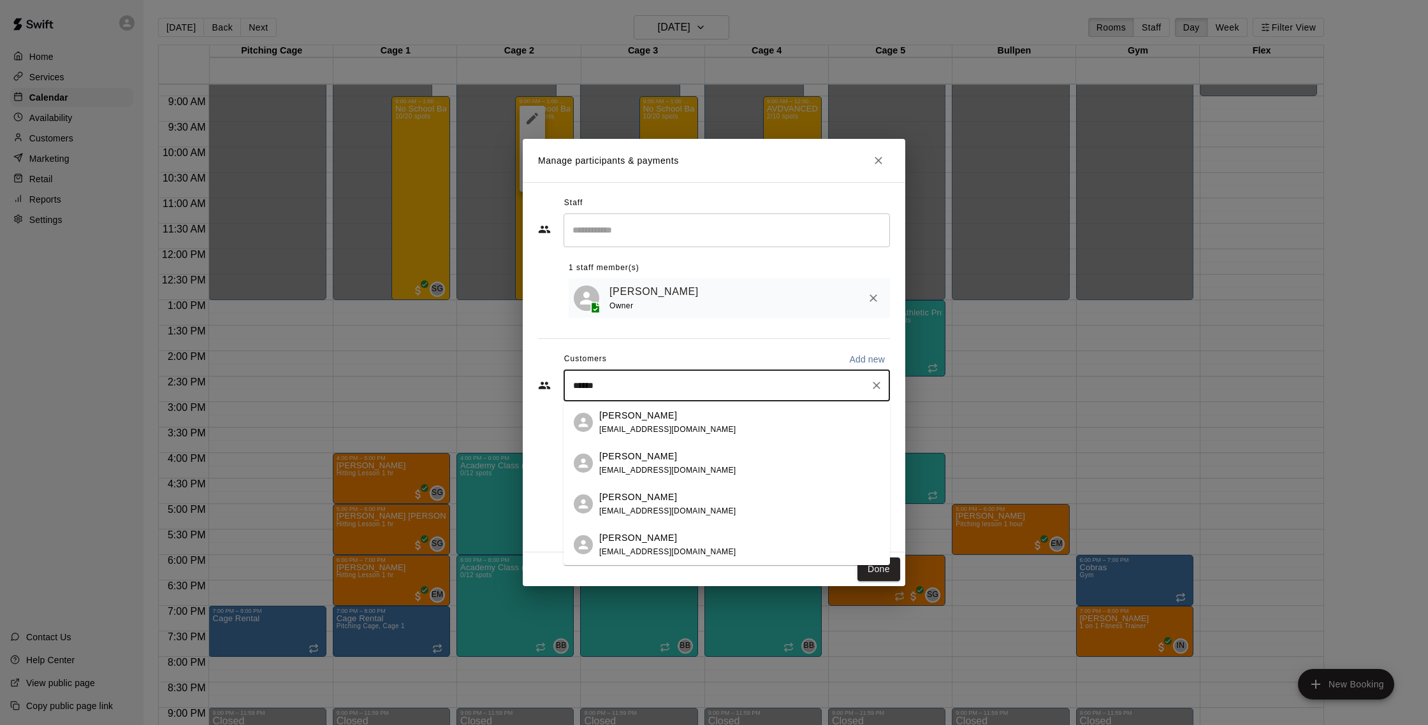
click at [663, 420] on div "Kimani Gopaul" at bounding box center [667, 415] width 137 height 13
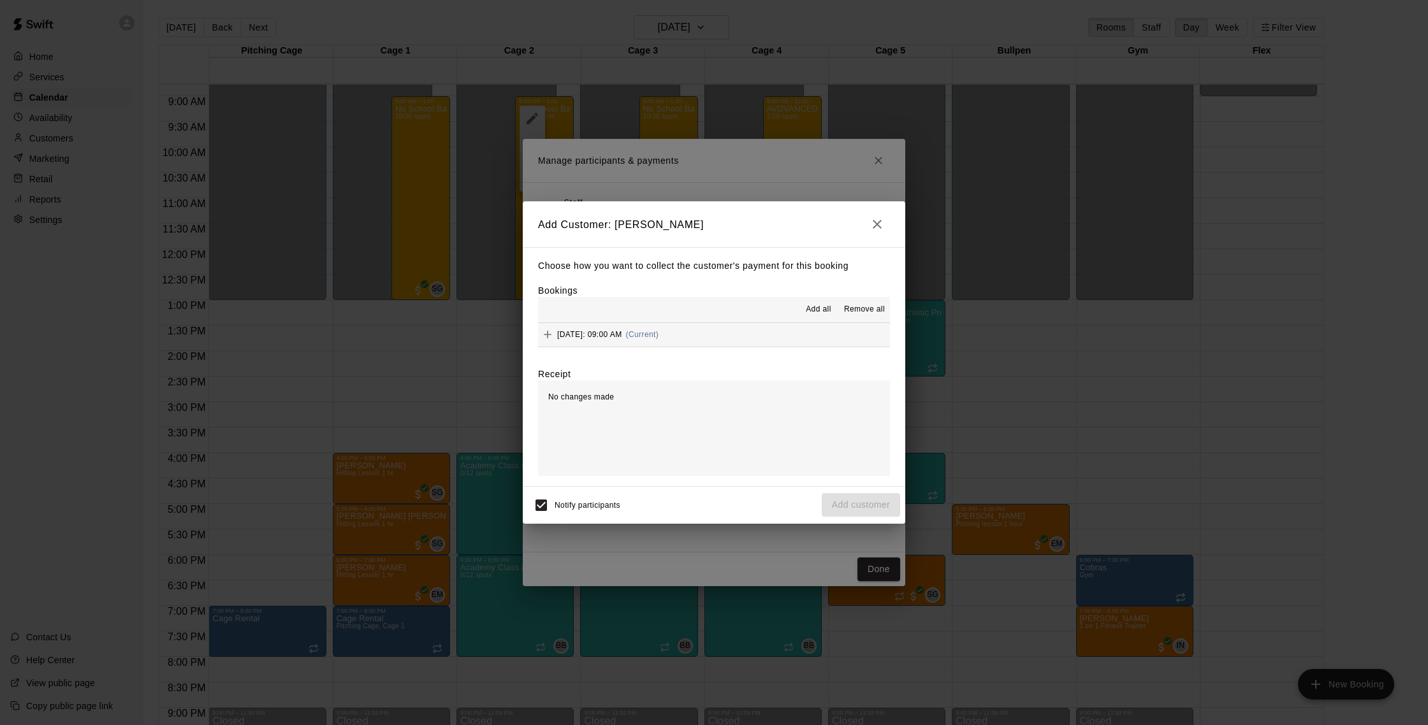
click at [760, 342] on button "Tuesday, September 23: 09:00 AM (Current)" at bounding box center [714, 335] width 352 height 24
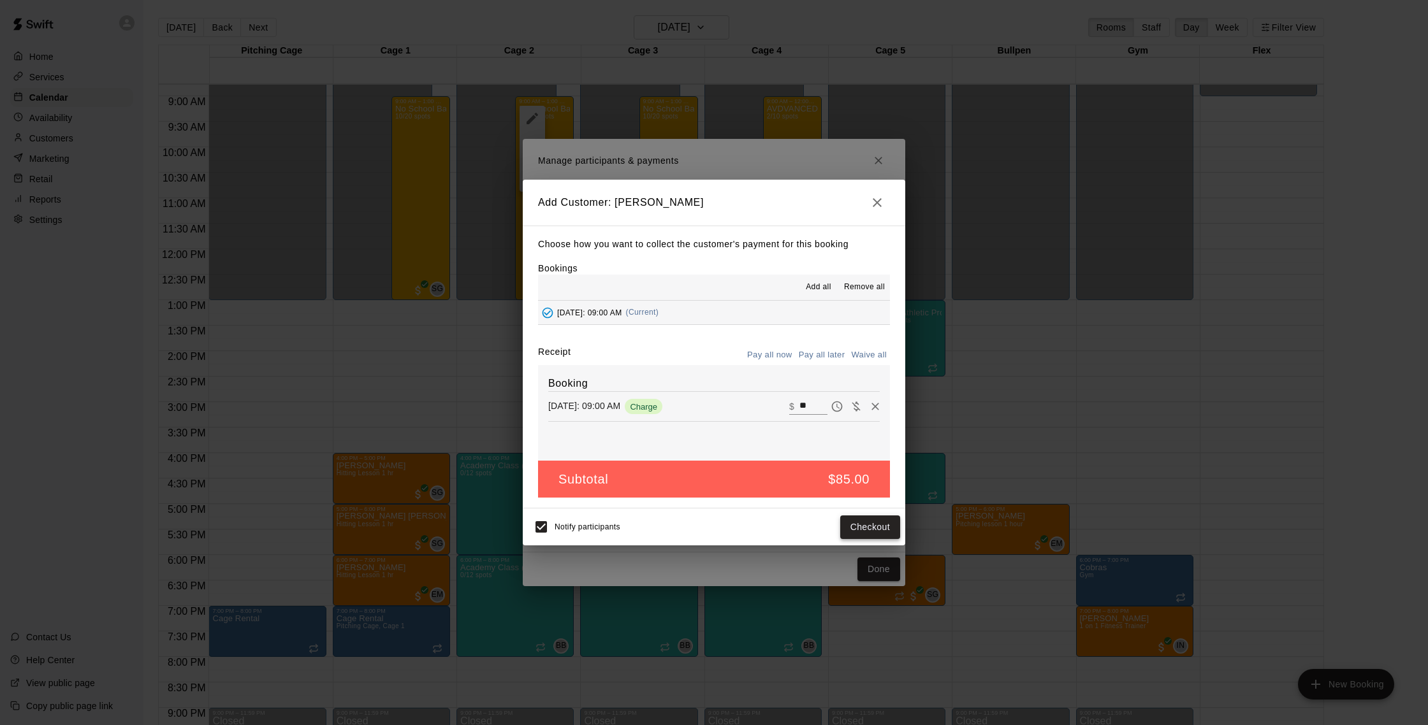
click at [874, 526] on button "Checkout" at bounding box center [870, 528] width 60 height 24
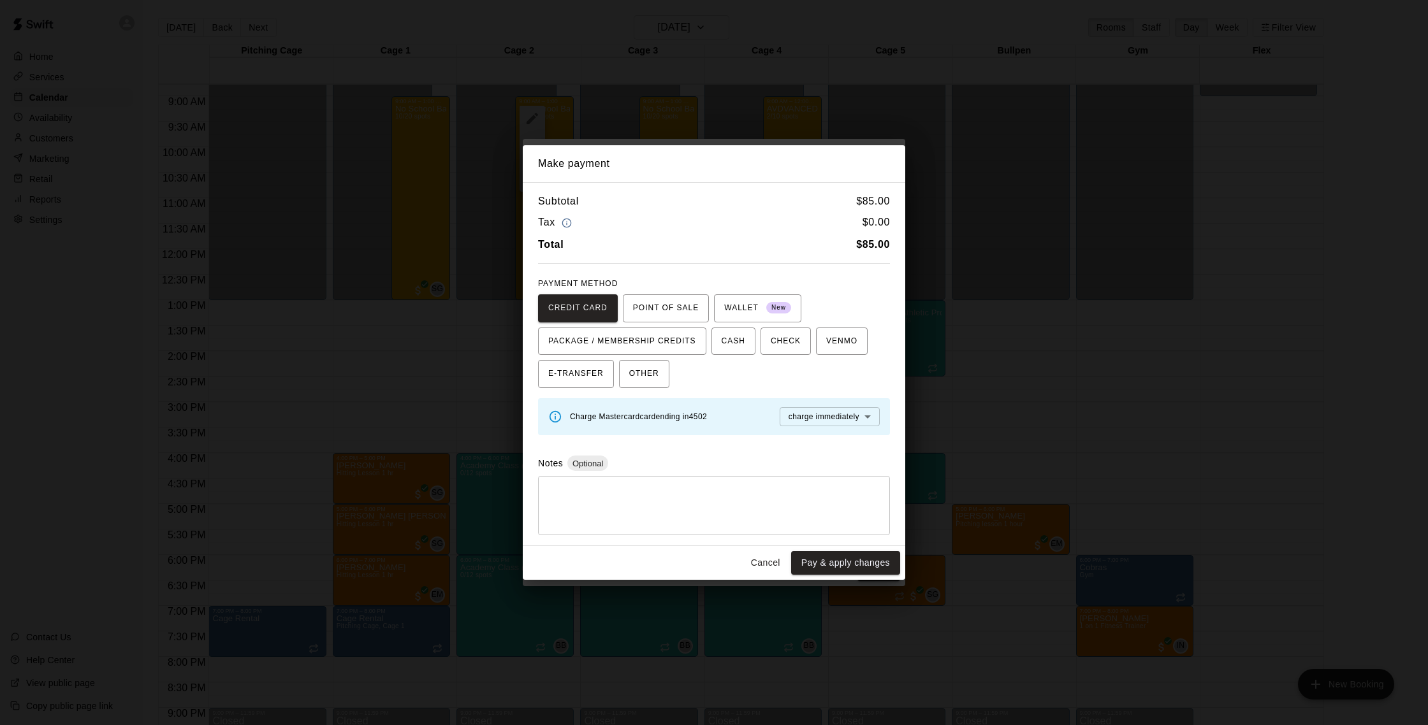
click at [772, 558] on button "Cancel" at bounding box center [765, 563] width 41 height 24
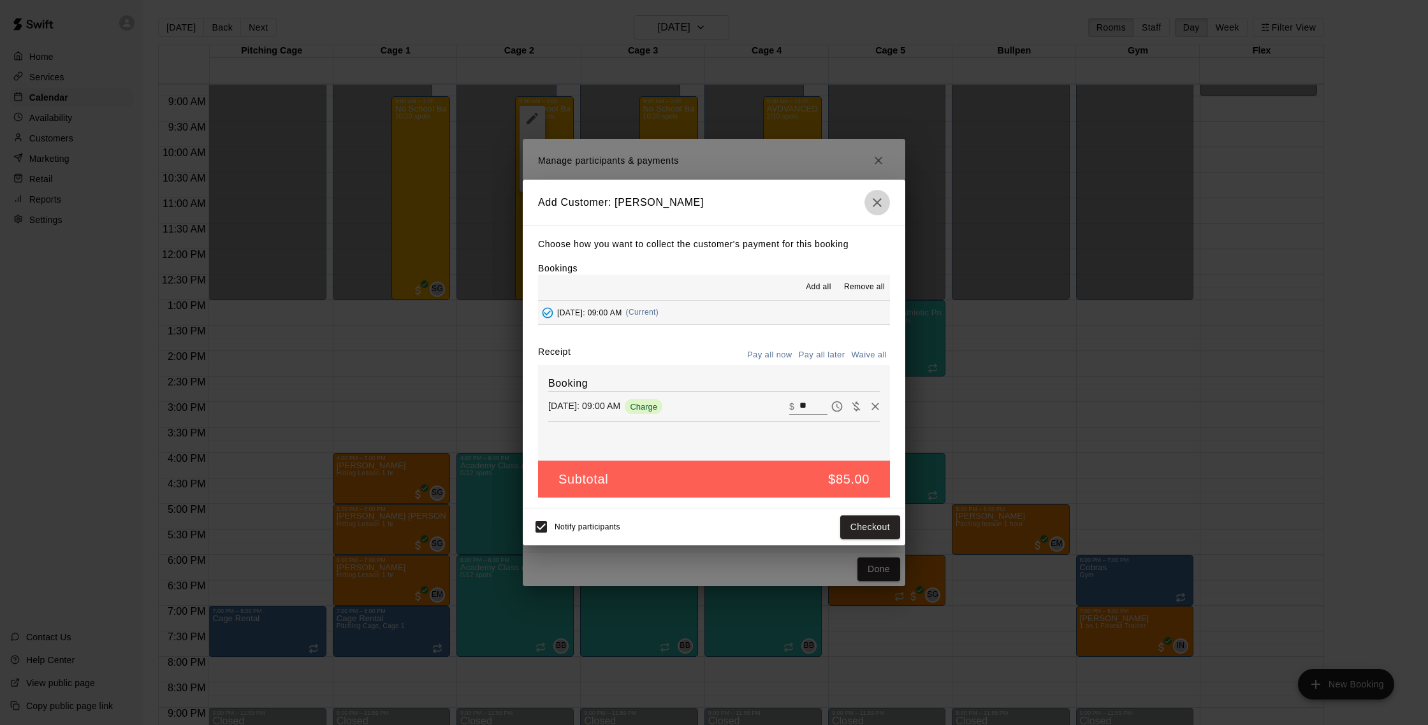
click at [878, 199] on icon "button" at bounding box center [876, 202] width 15 height 15
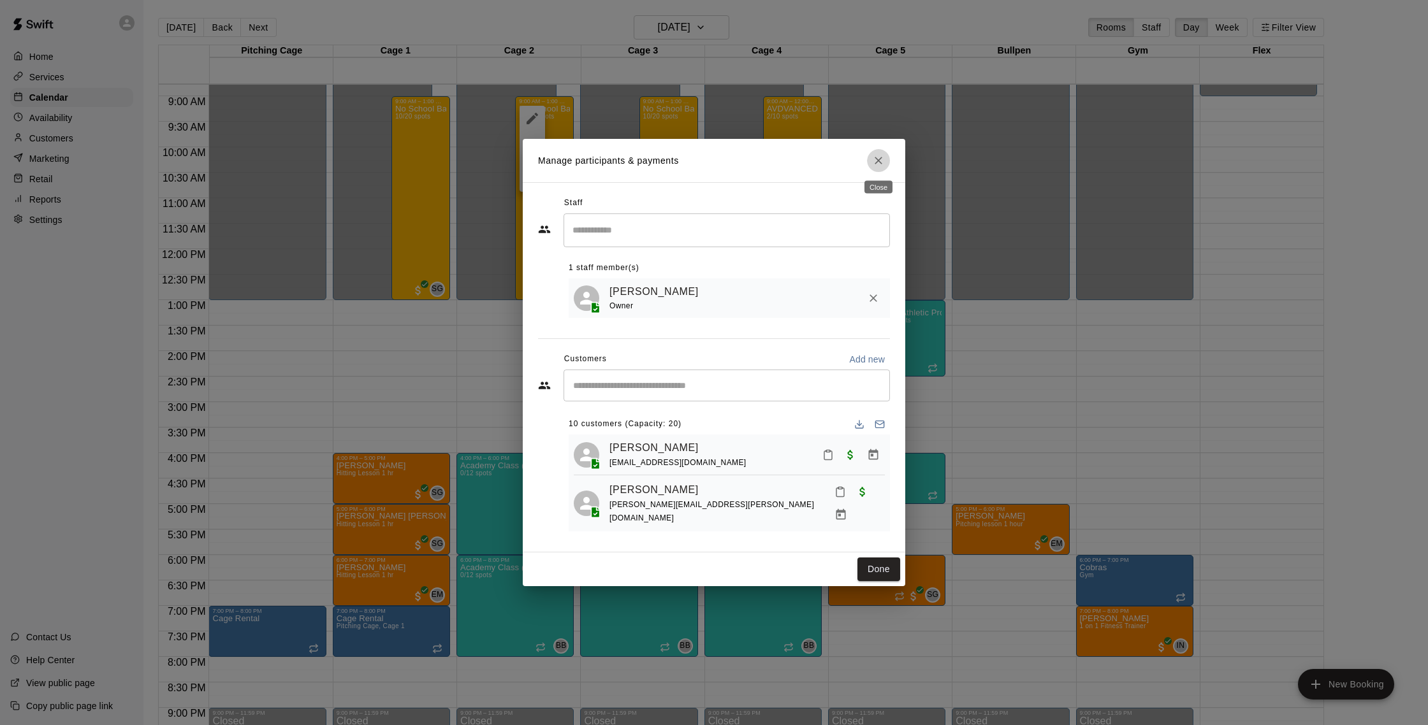
click at [879, 159] on icon "Close" at bounding box center [878, 161] width 8 height 8
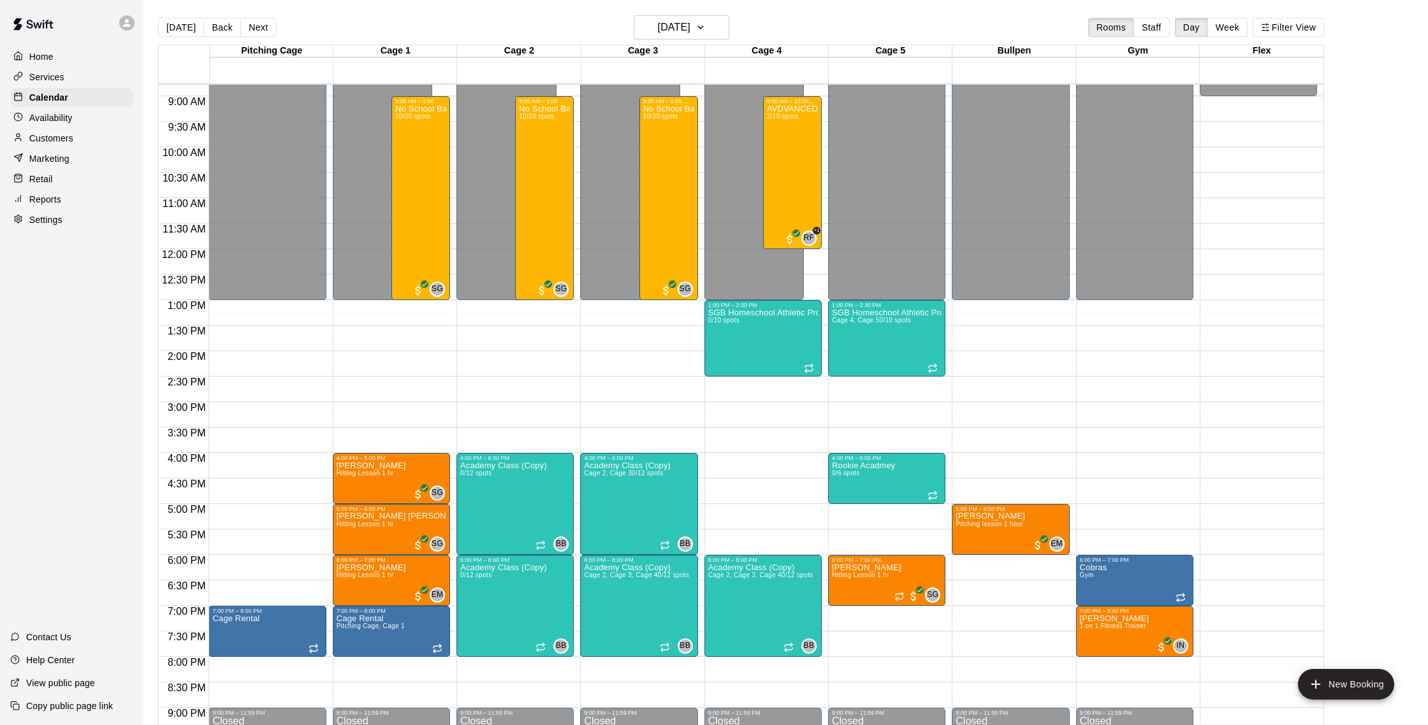
click at [79, 138] on div "Customers" at bounding box center [71, 138] width 123 height 19
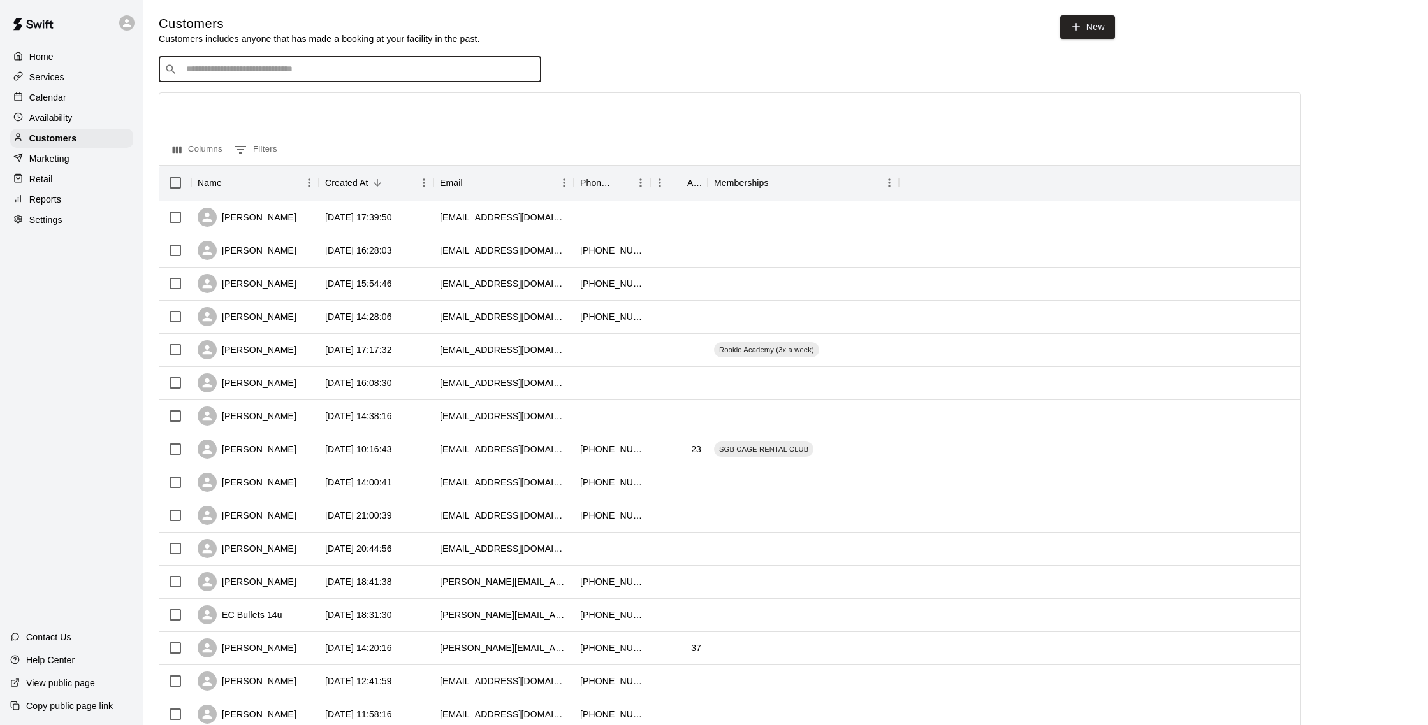
click at [338, 64] on input "Search customers by name or email" at bounding box center [358, 69] width 353 height 13
type input "******"
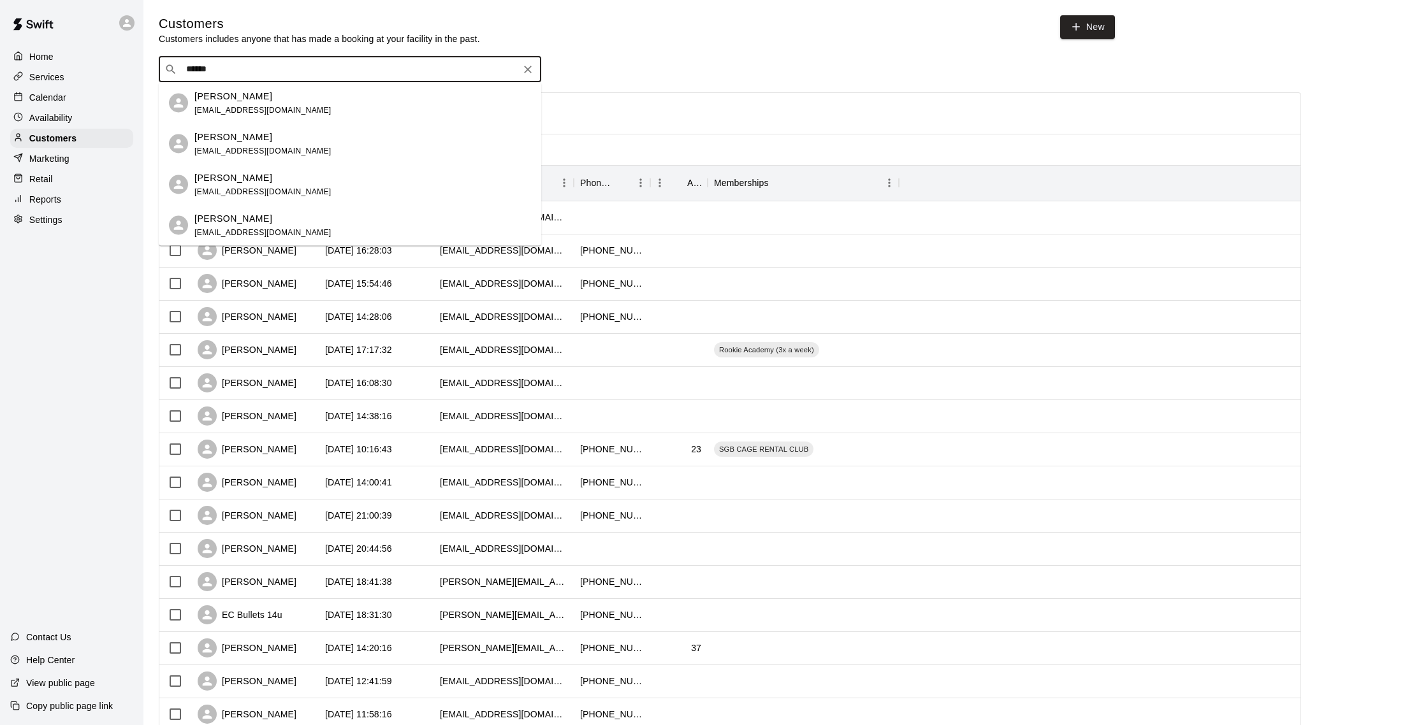
click at [351, 92] on div "Kimani Gopaul kgopaul1@gmail.com" at bounding box center [362, 102] width 337 height 27
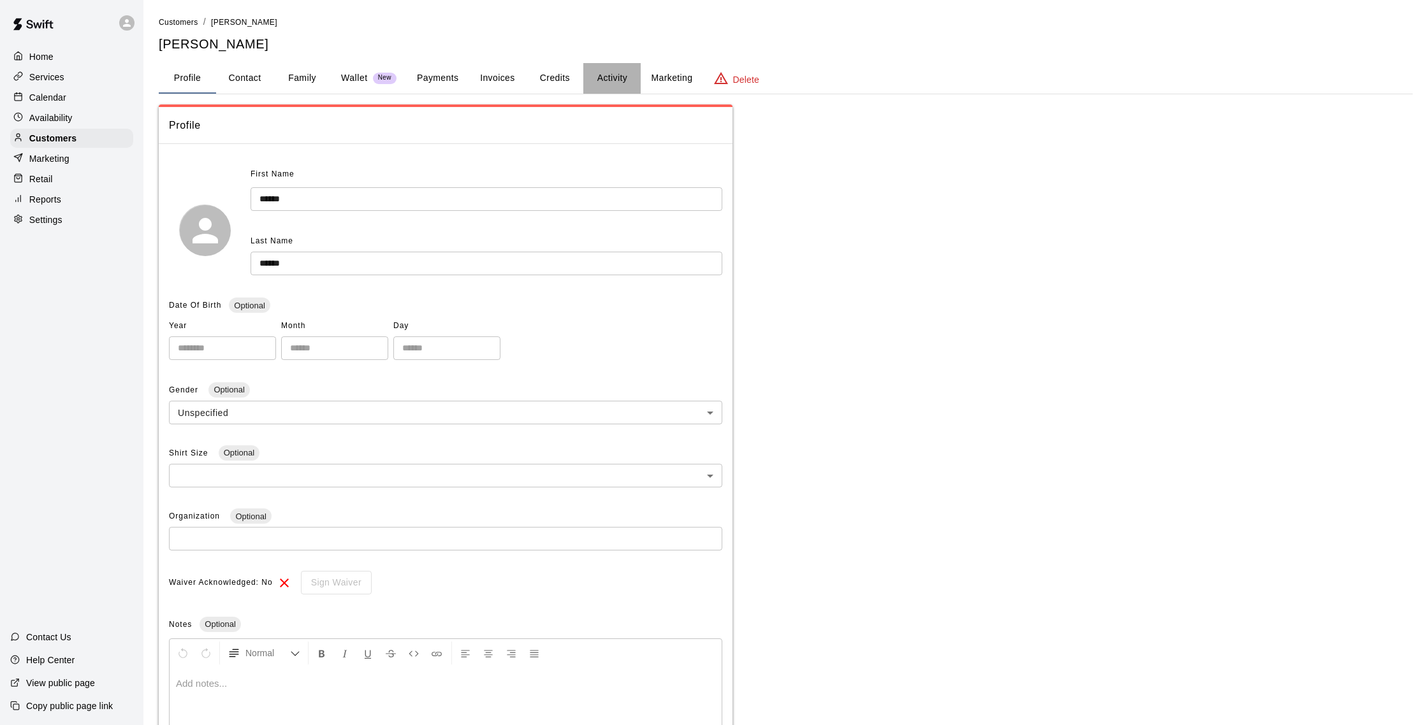
click at [620, 76] on button "Activity" at bounding box center [611, 78] width 57 height 31
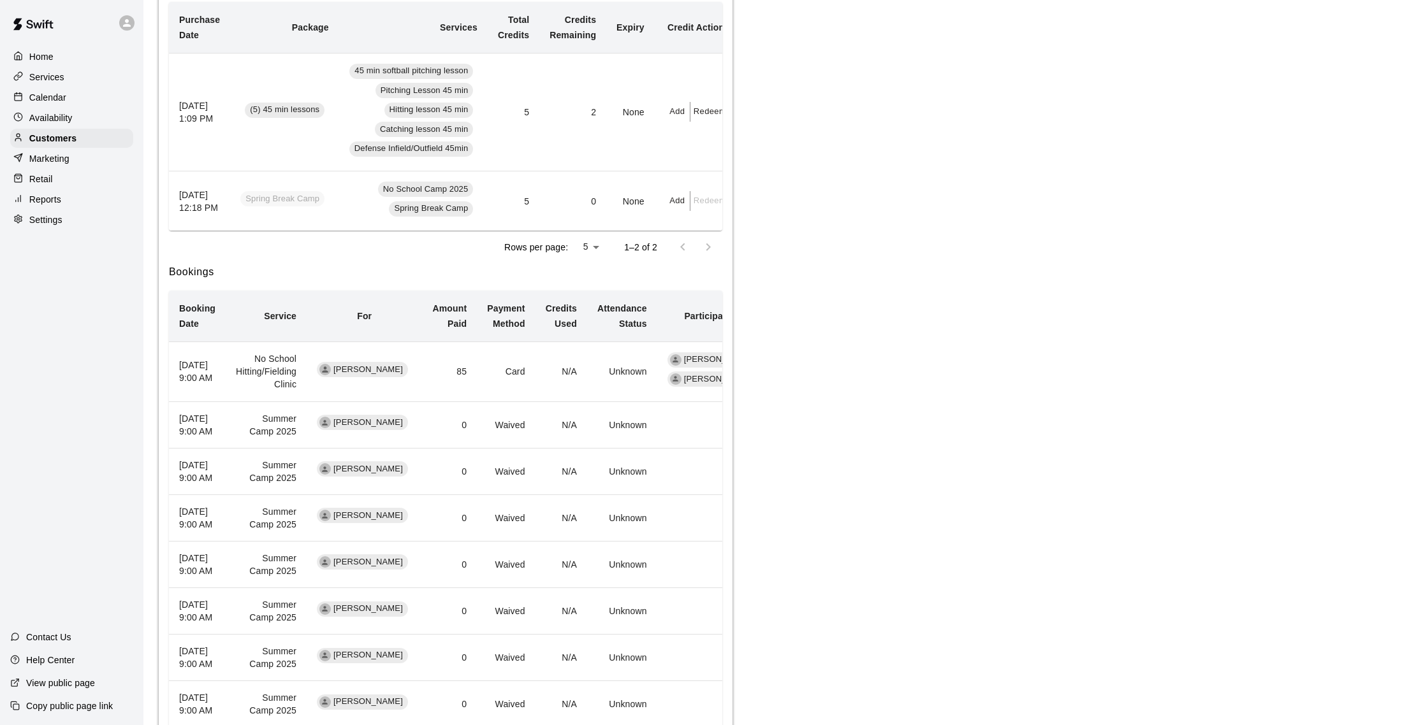
scroll to position [282, 0]
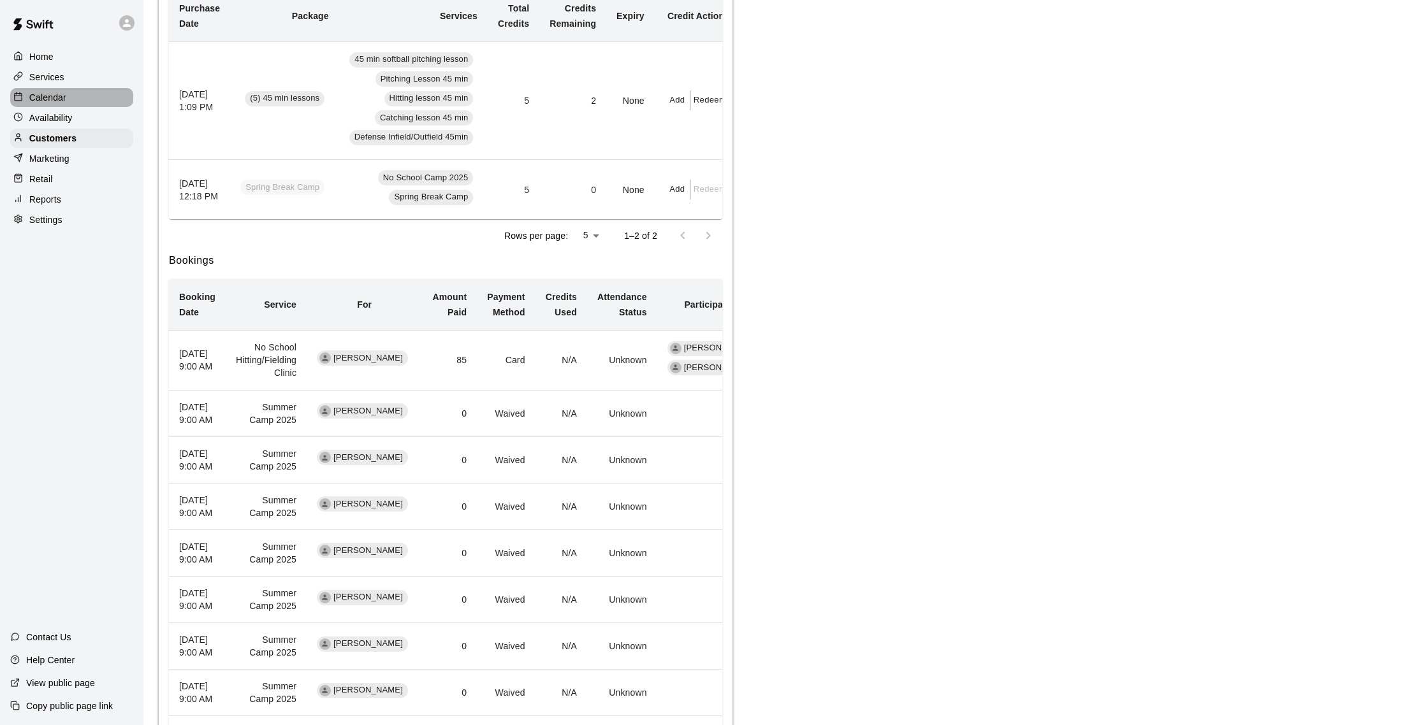
click at [66, 102] on p "Calendar" at bounding box center [47, 97] width 37 height 13
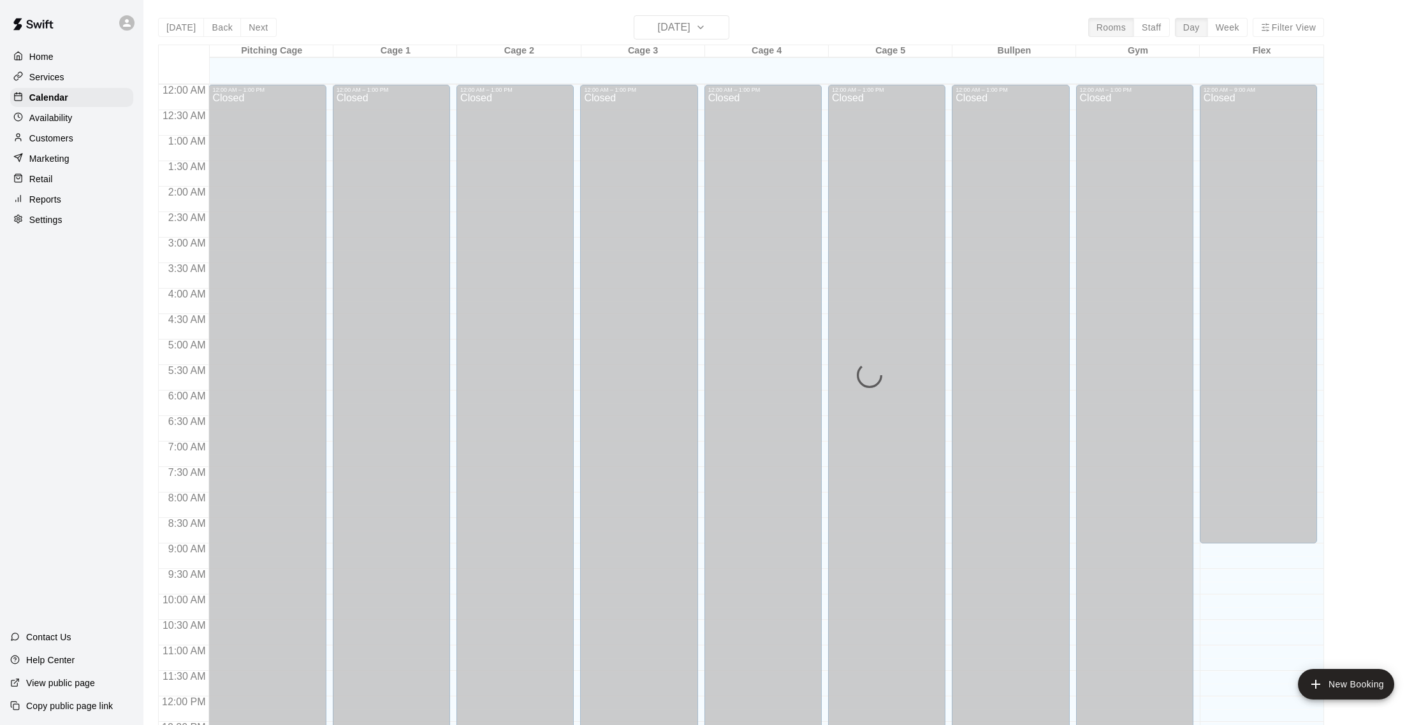
scroll to position [531, 0]
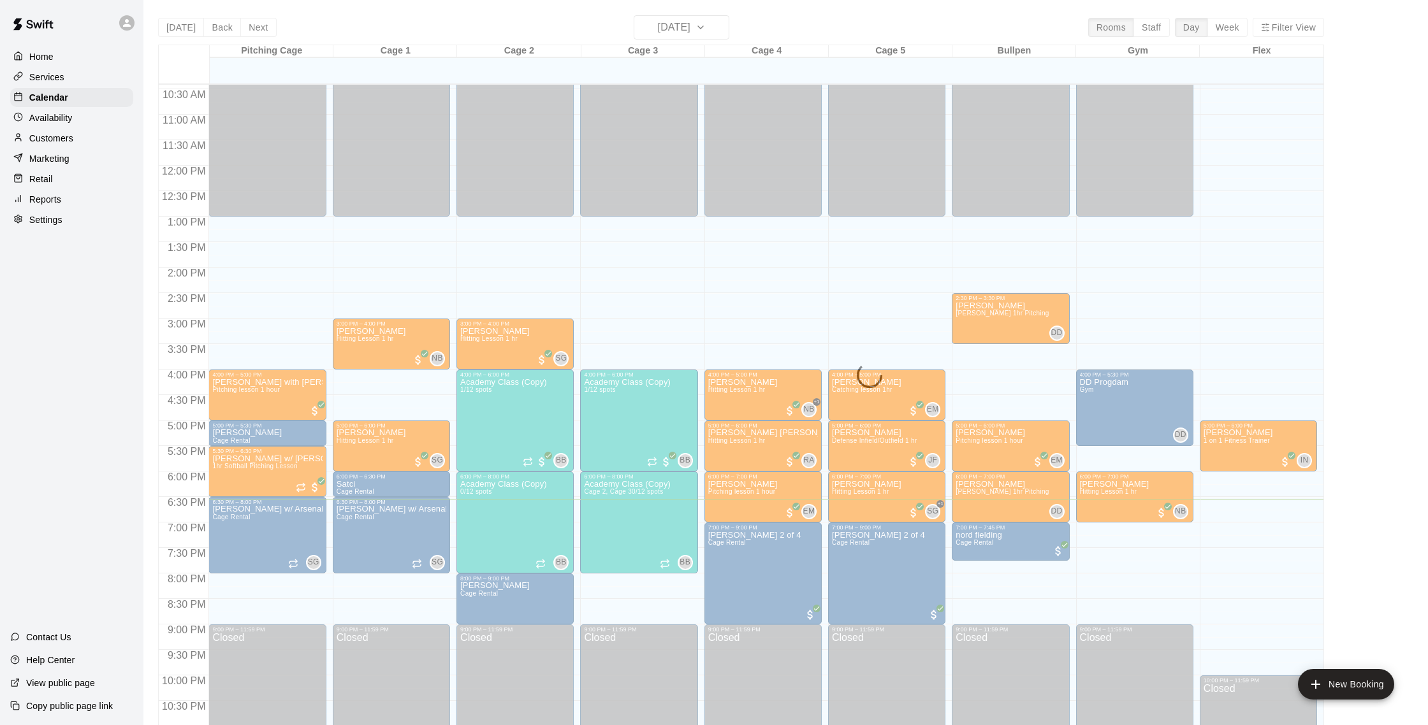
click at [683, 27] on div "Today Back Next Wednesday Sep 17 Rooms Staff Day Week Filter View Pitching Cage…" at bounding box center [741, 377] width 1166 height 725
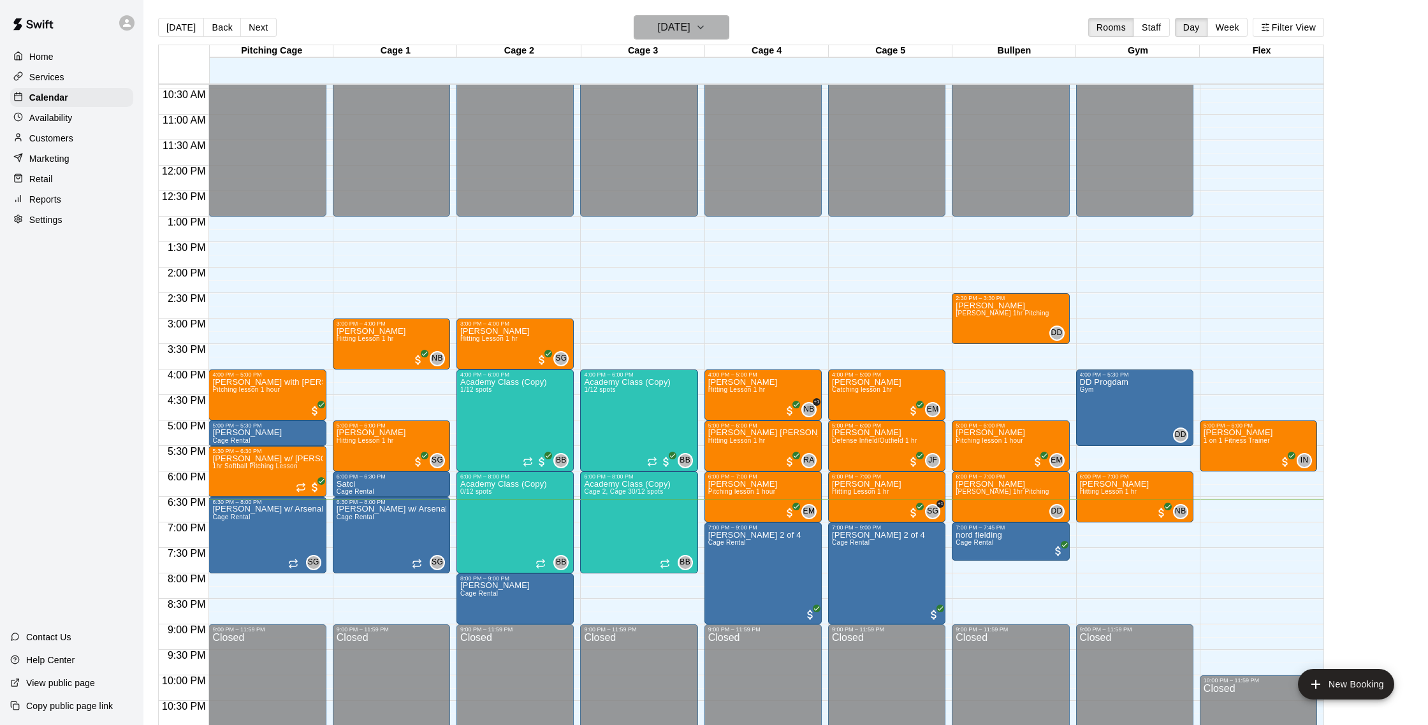
click at [683, 27] on h6 "[DATE]" at bounding box center [674, 27] width 33 height 18
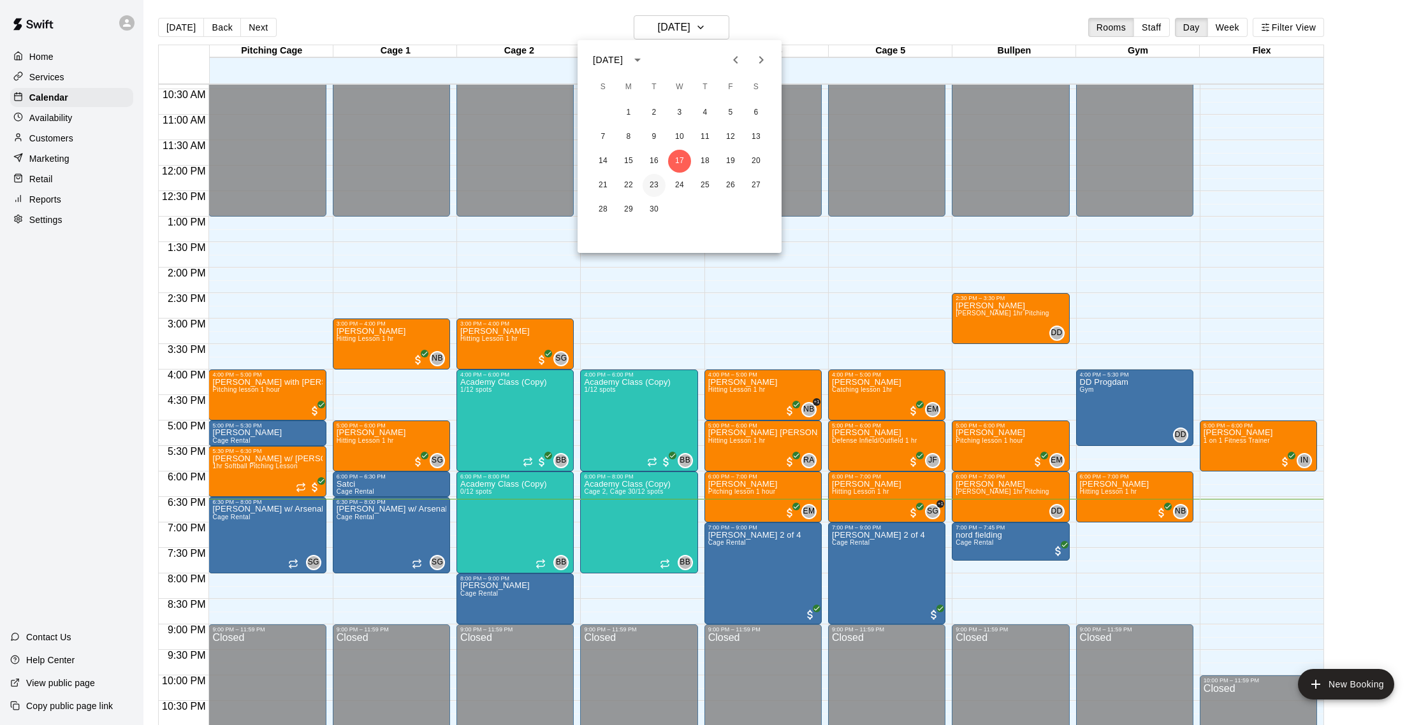
click at [650, 185] on button "23" at bounding box center [653, 185] width 23 height 23
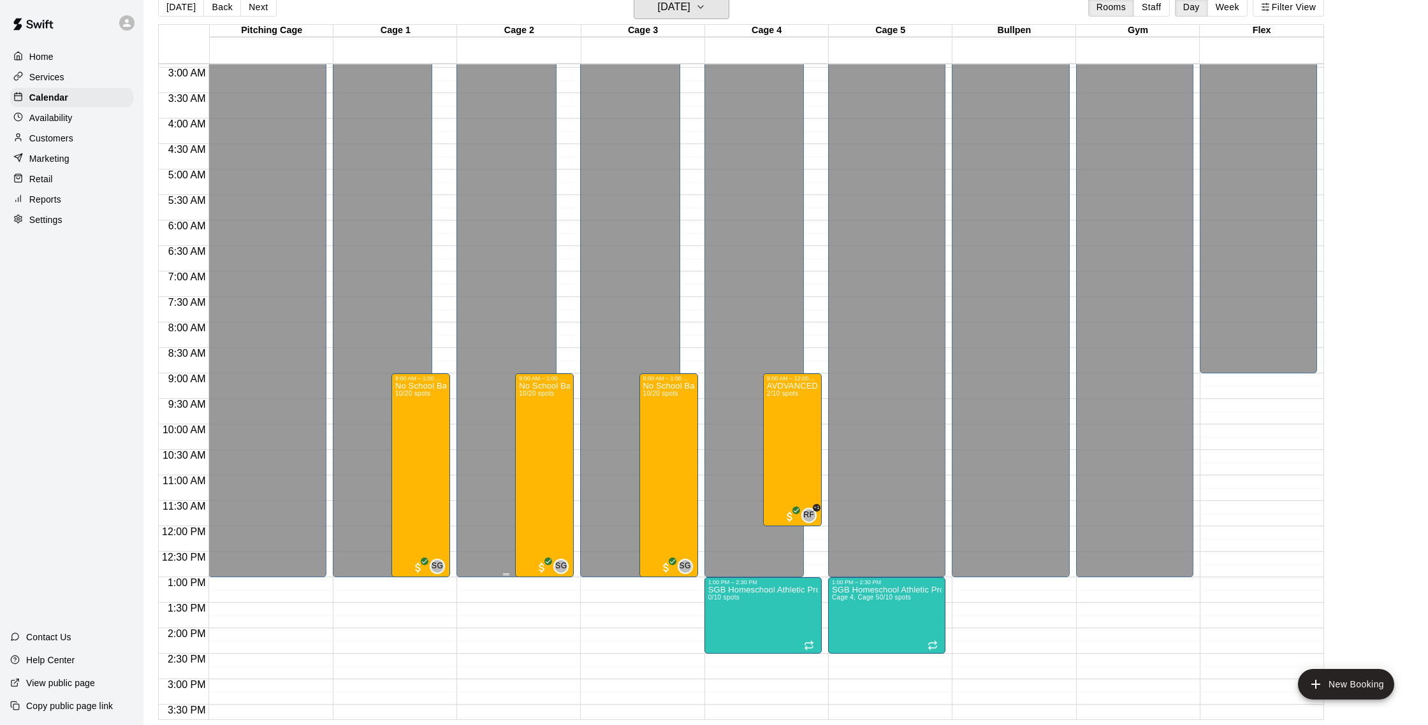
scroll to position [6, 0]
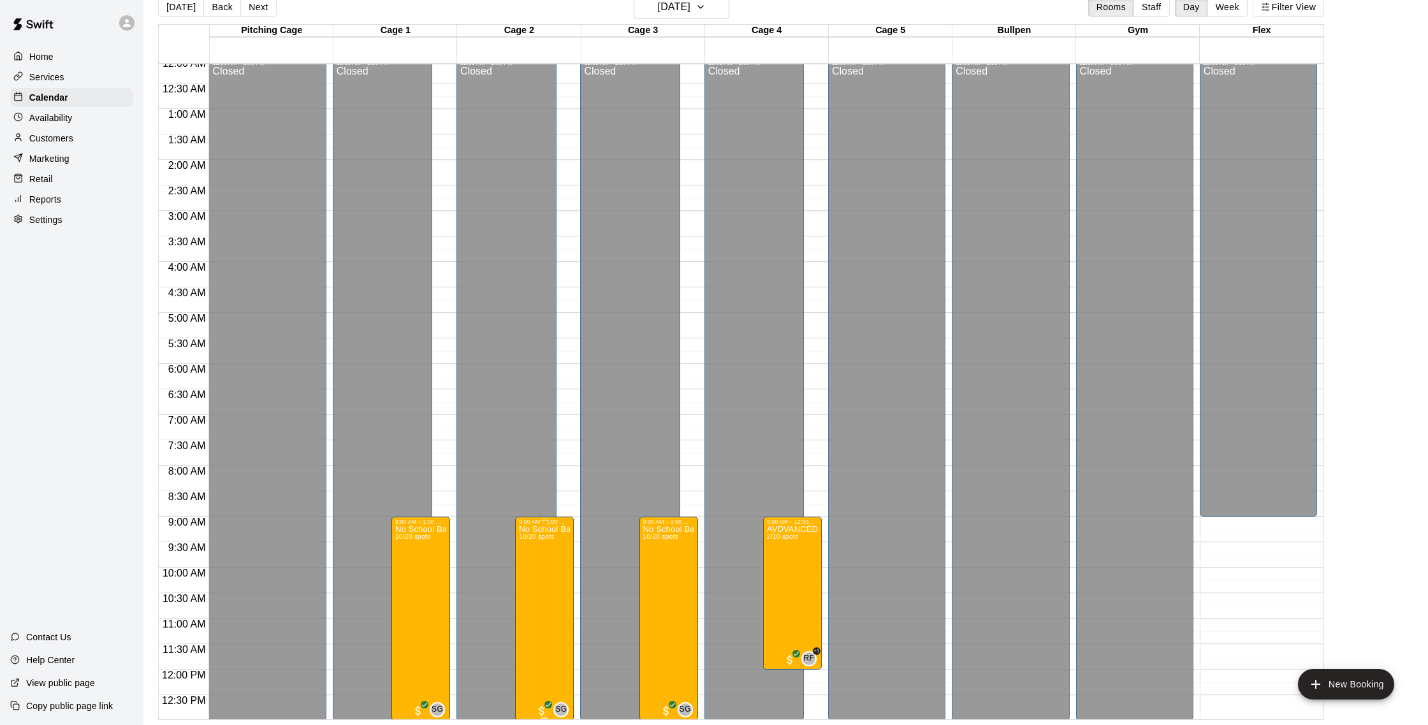
click at [531, 566] on img "edit" at bounding box center [532, 569] width 15 height 15
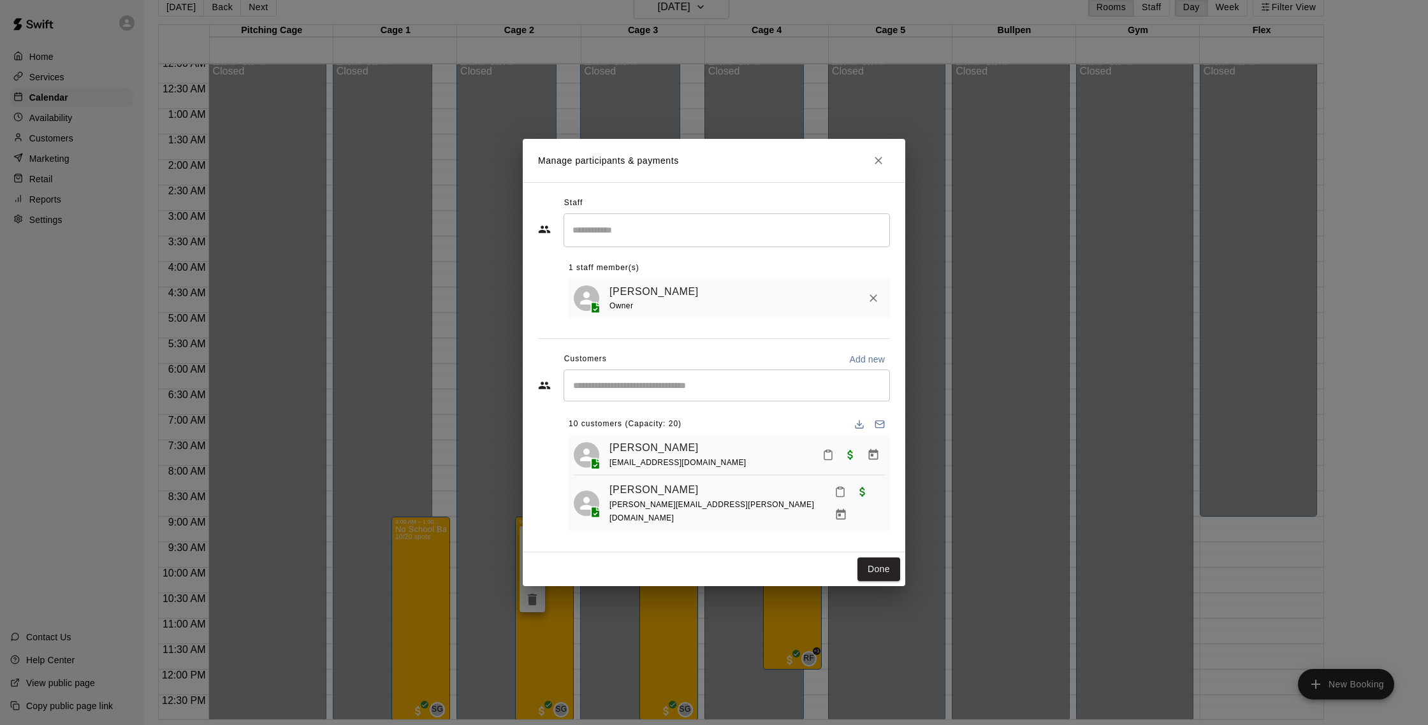
click at [647, 391] on input "Start typing to search customers..." at bounding box center [726, 385] width 315 height 13
type input "*****"
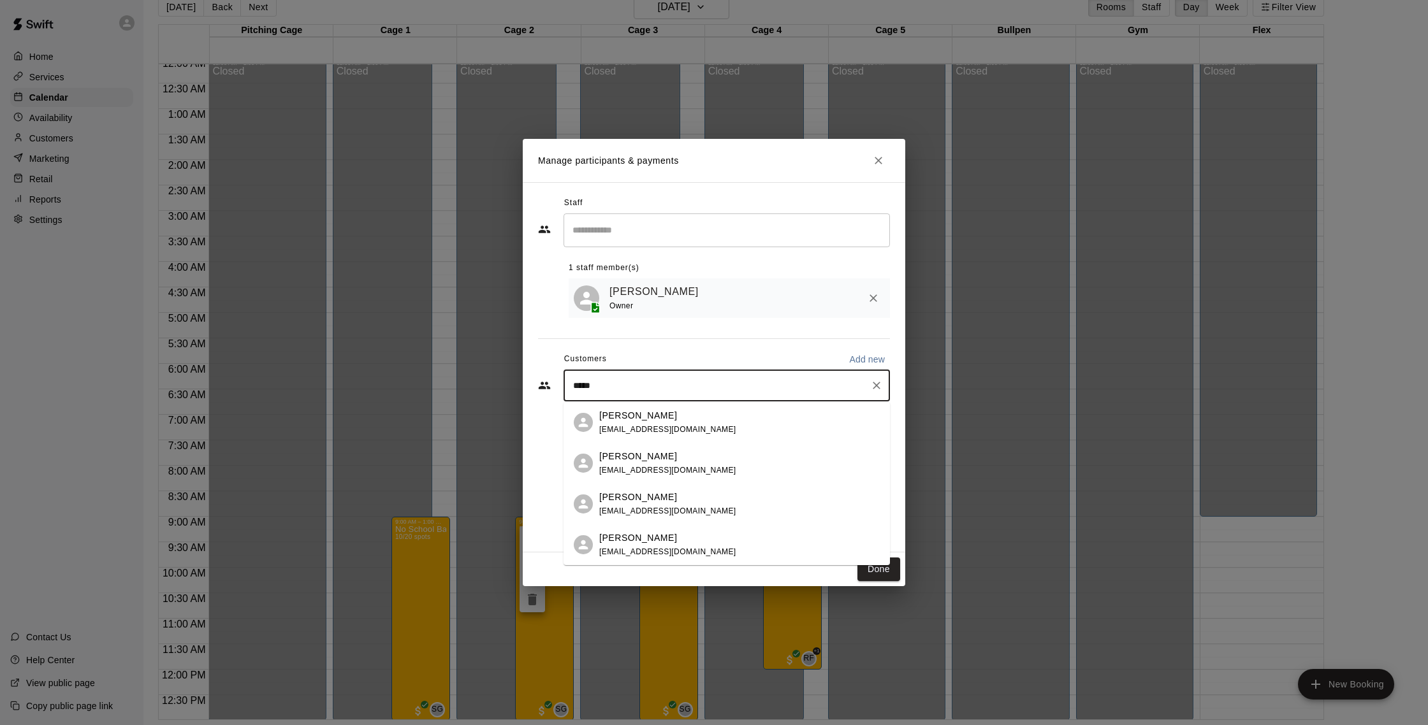
click at [686, 424] on div "Kimani Gopaul kgopaul1@gmail.com" at bounding box center [739, 422] width 280 height 27
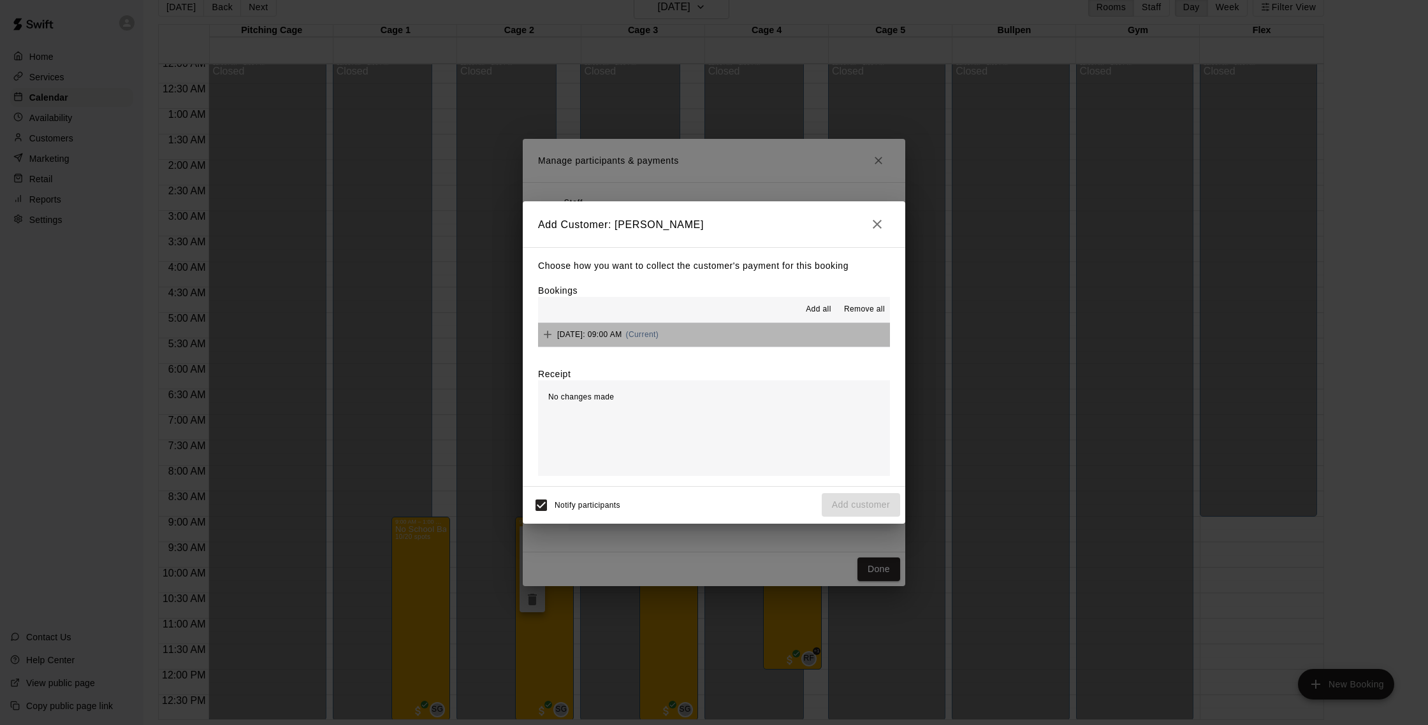
click at [741, 338] on button "Tuesday, September 23: 09:00 AM (Current)" at bounding box center [714, 335] width 352 height 24
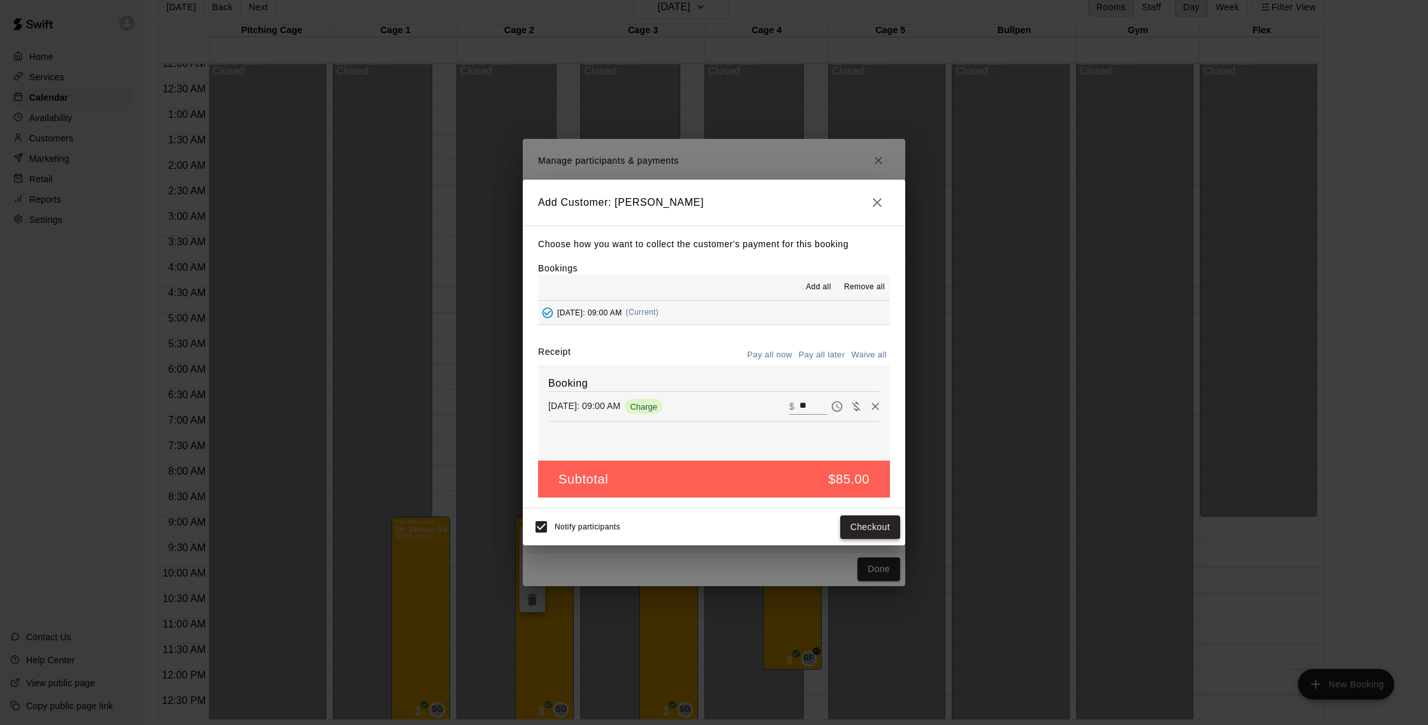
click at [888, 523] on button "Checkout" at bounding box center [870, 528] width 60 height 24
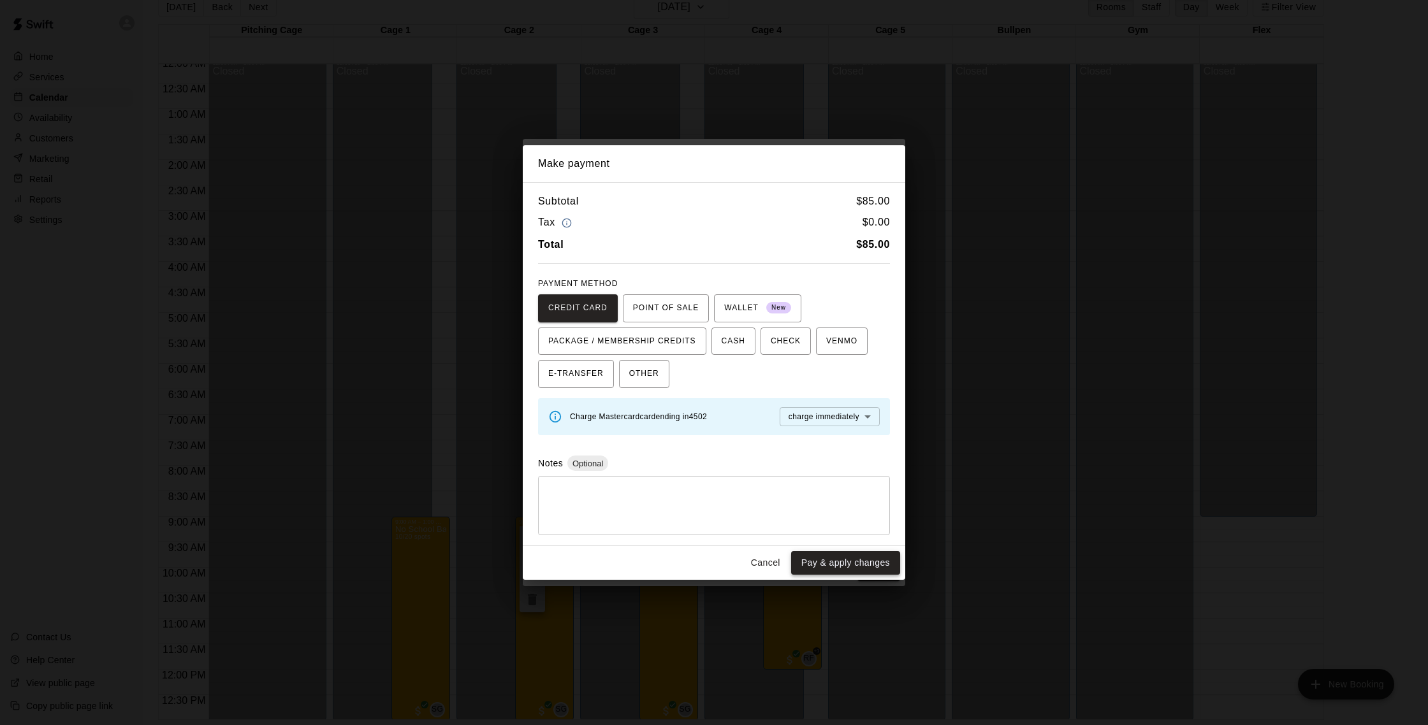
click at [847, 558] on button "Pay & apply changes" at bounding box center [845, 563] width 109 height 24
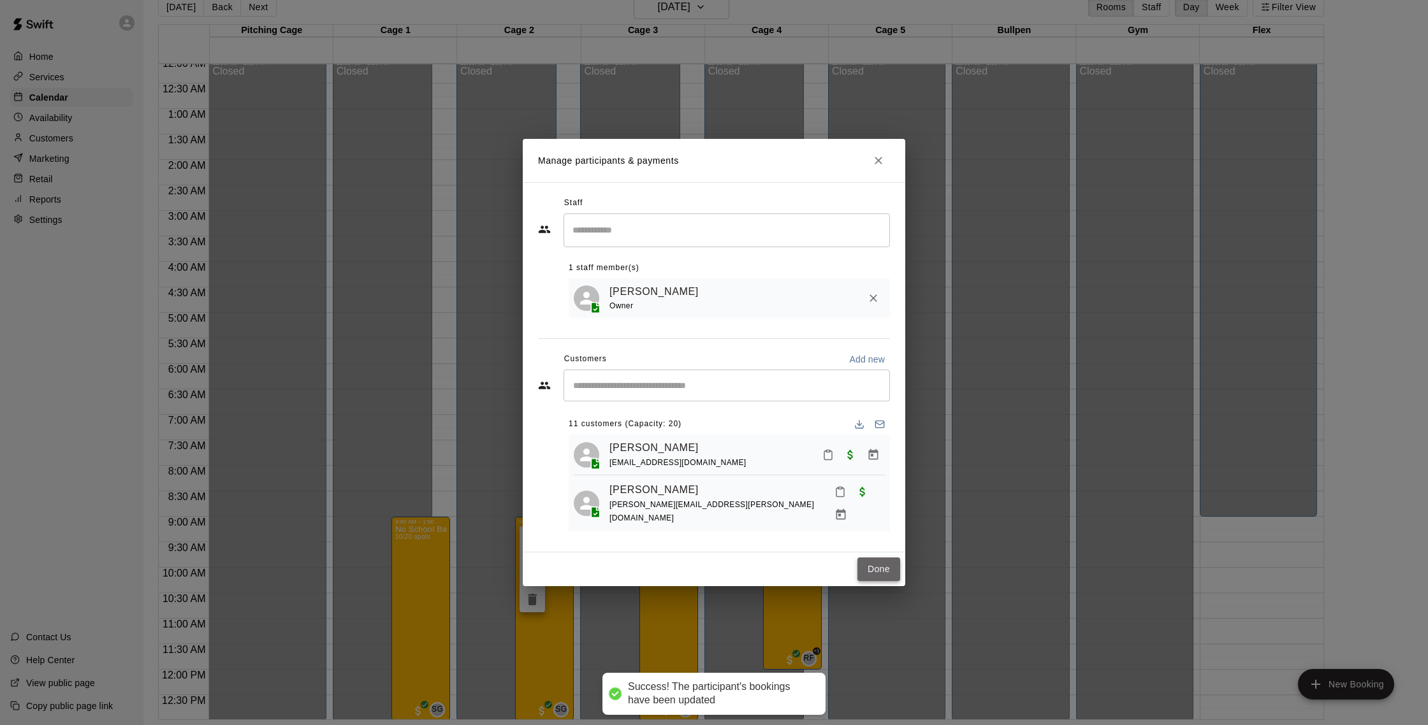
click at [881, 574] on button "Done" at bounding box center [878, 570] width 43 height 24
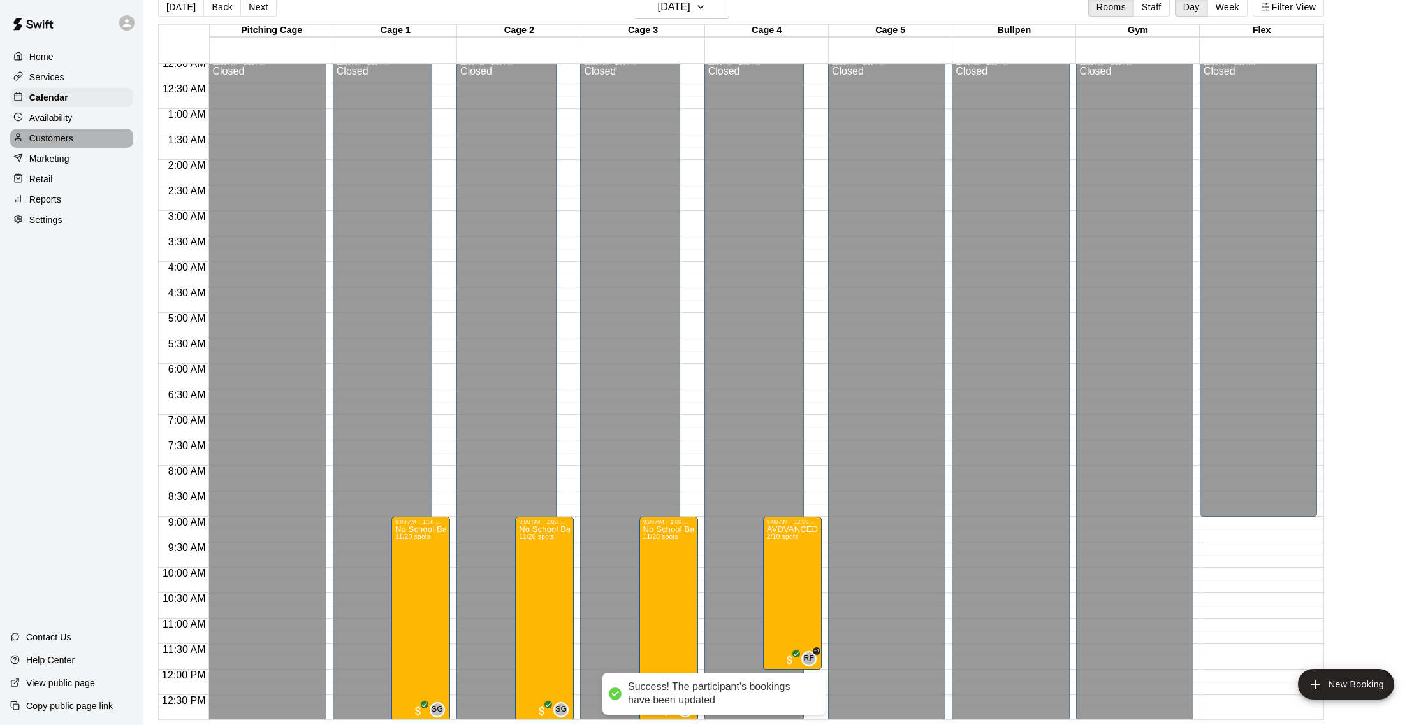
click at [73, 136] on p "Customers" at bounding box center [51, 138] width 44 height 13
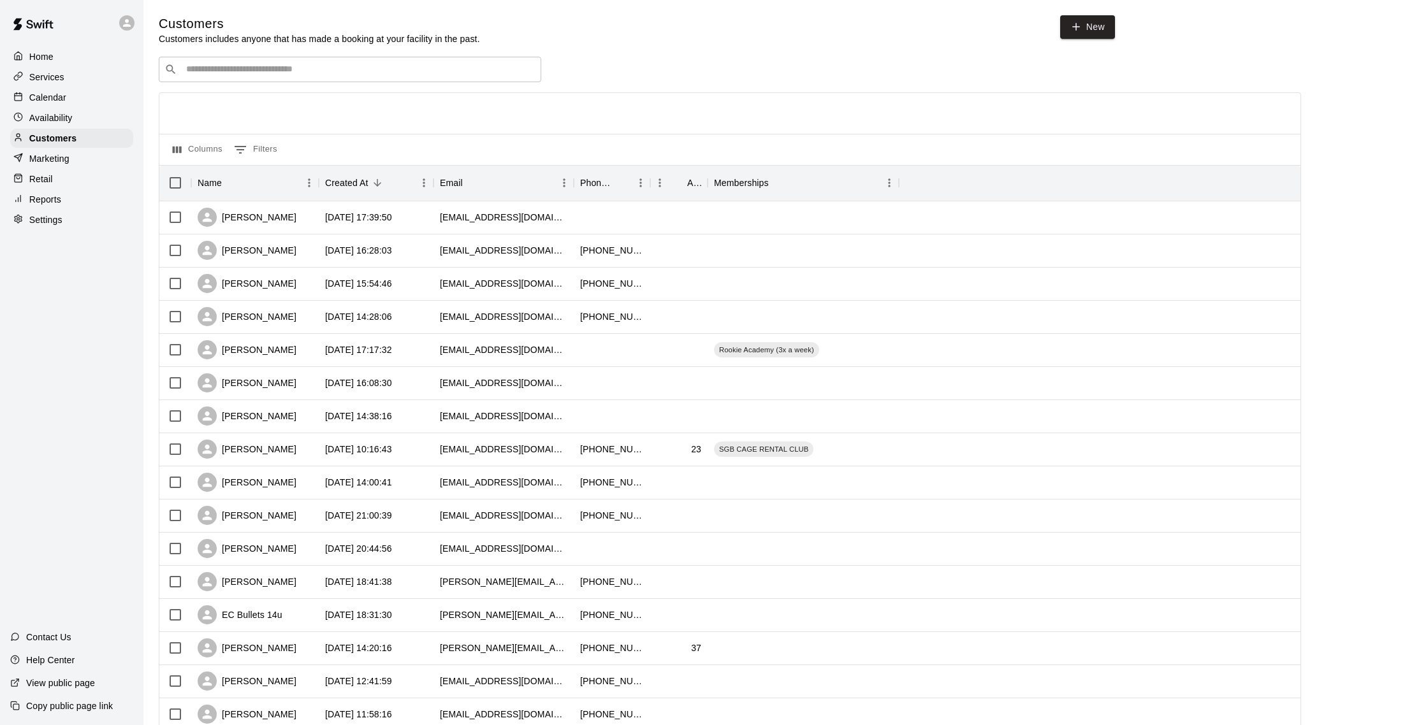
click at [67, 94] on div "Calendar" at bounding box center [71, 97] width 123 height 19
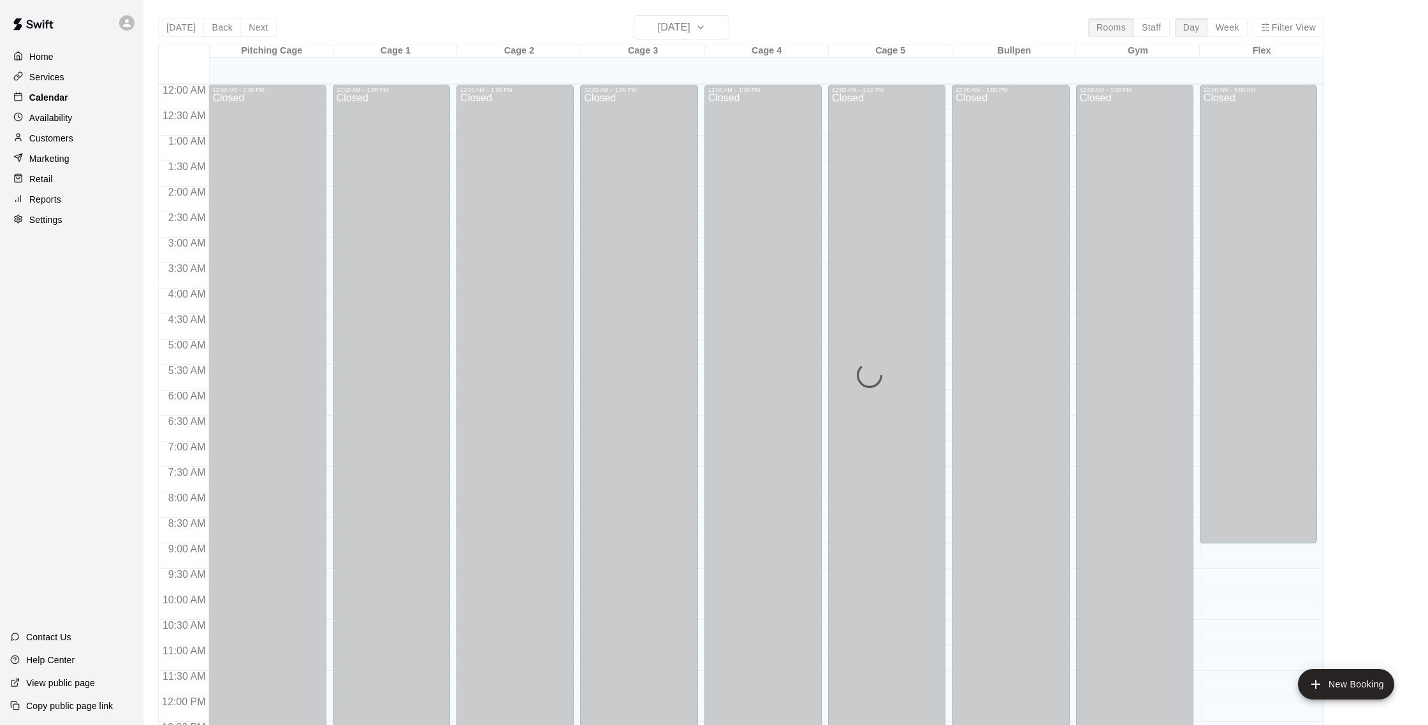
scroll to position [531, 0]
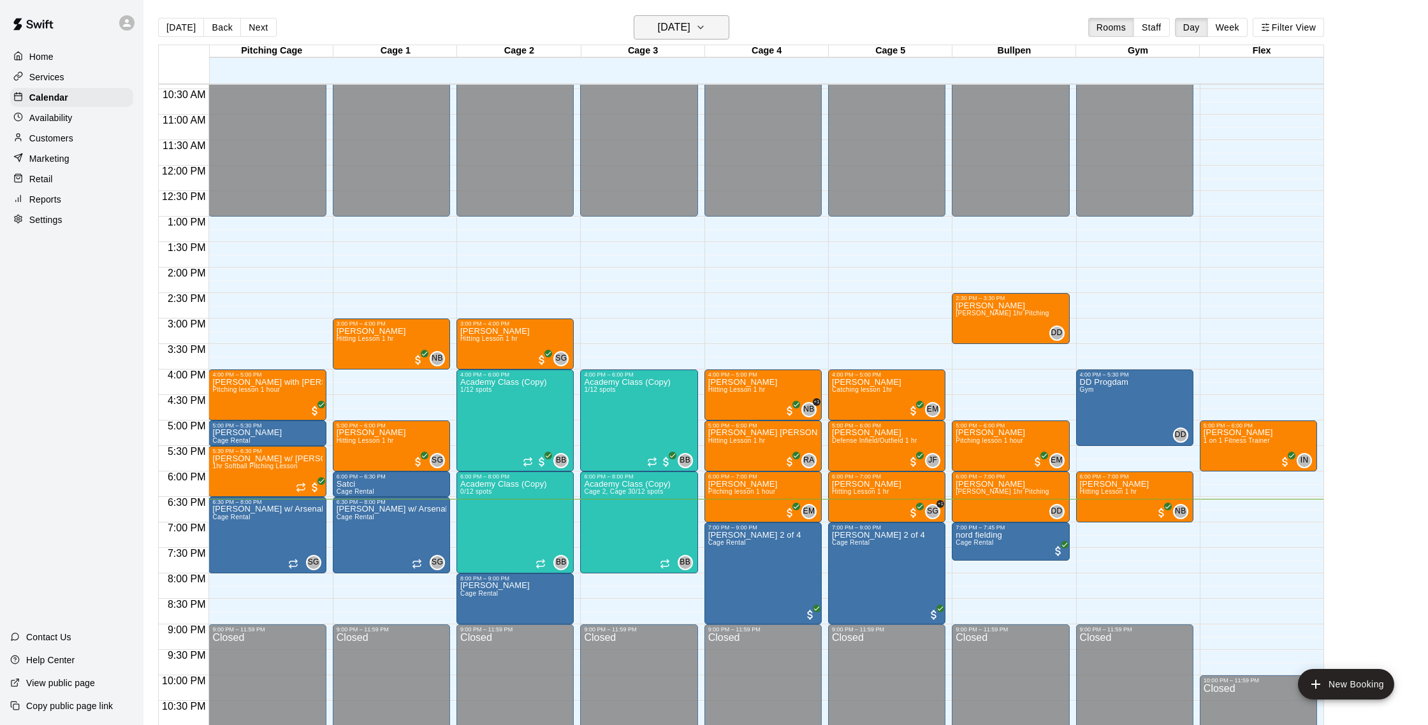
click at [690, 17] on button "[DATE]" at bounding box center [682, 27] width 96 height 24
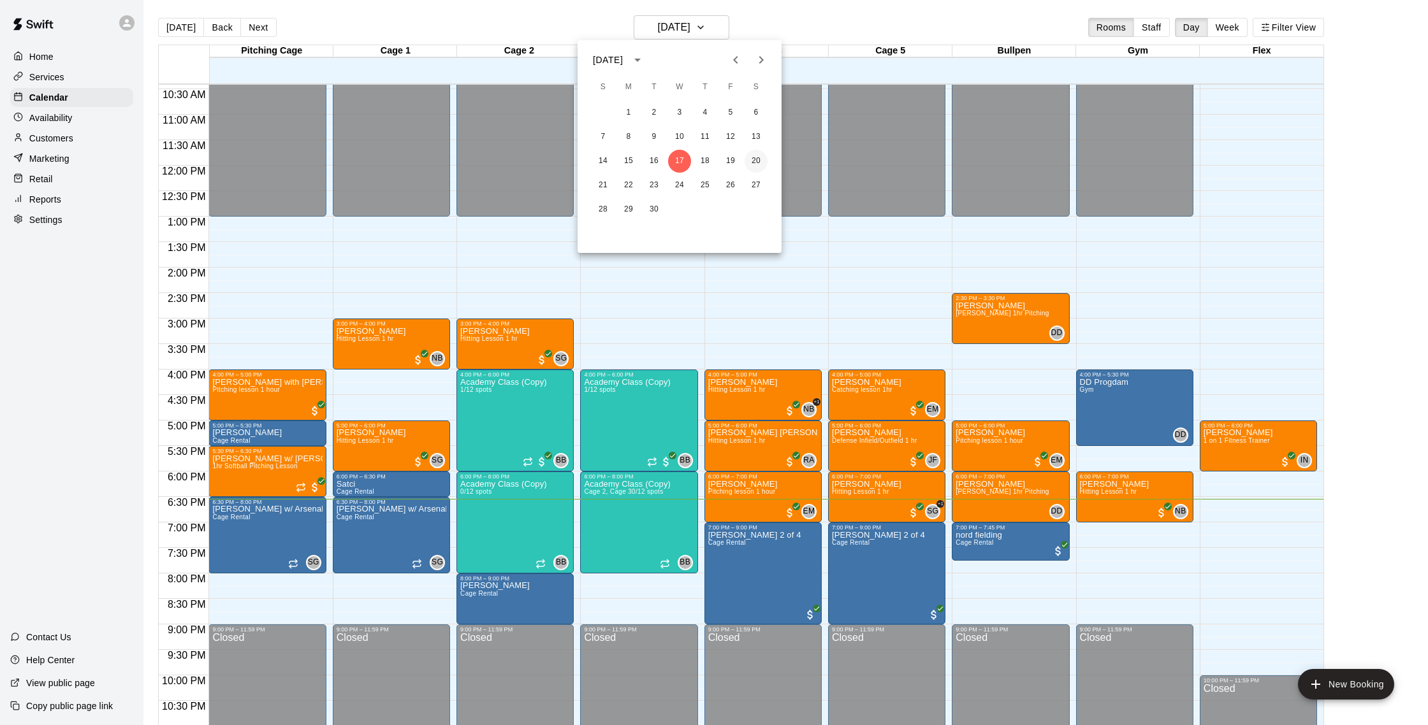
click at [759, 165] on button "20" at bounding box center [755, 161] width 23 height 23
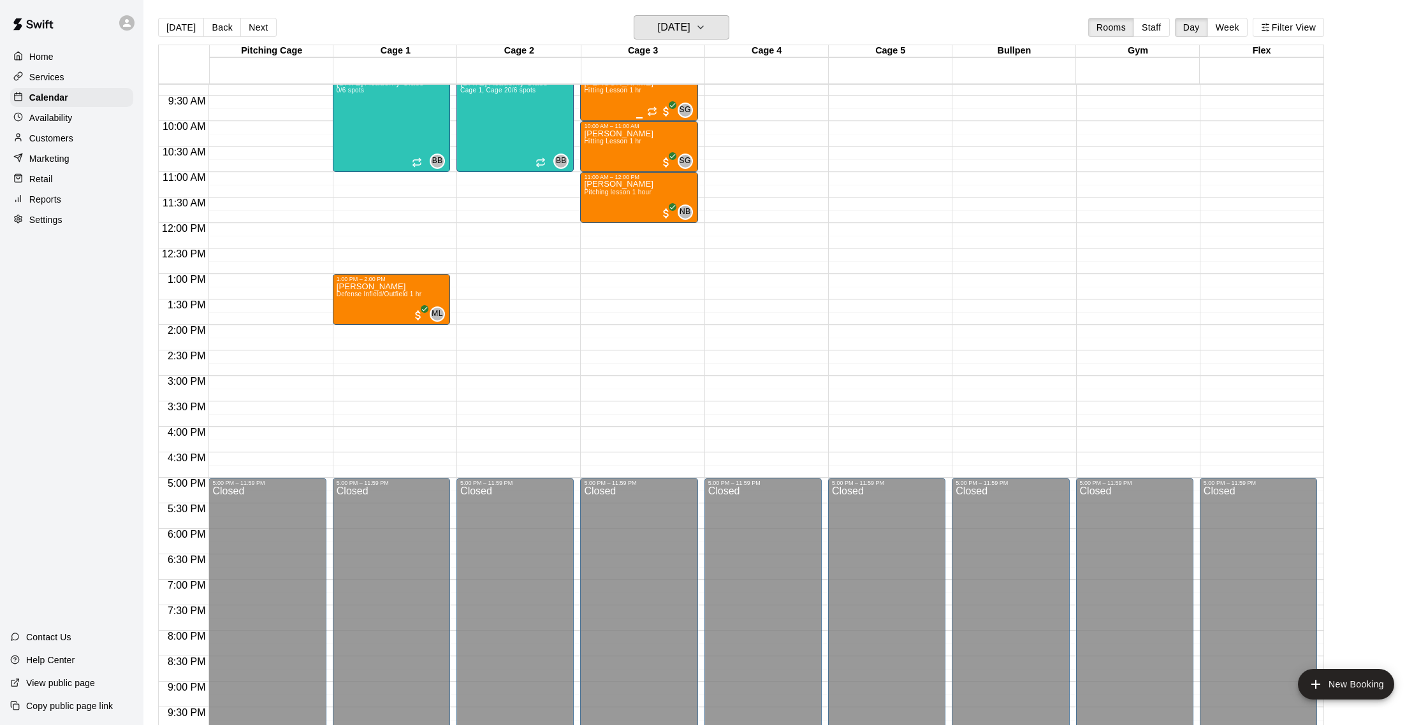
scroll to position [409, 0]
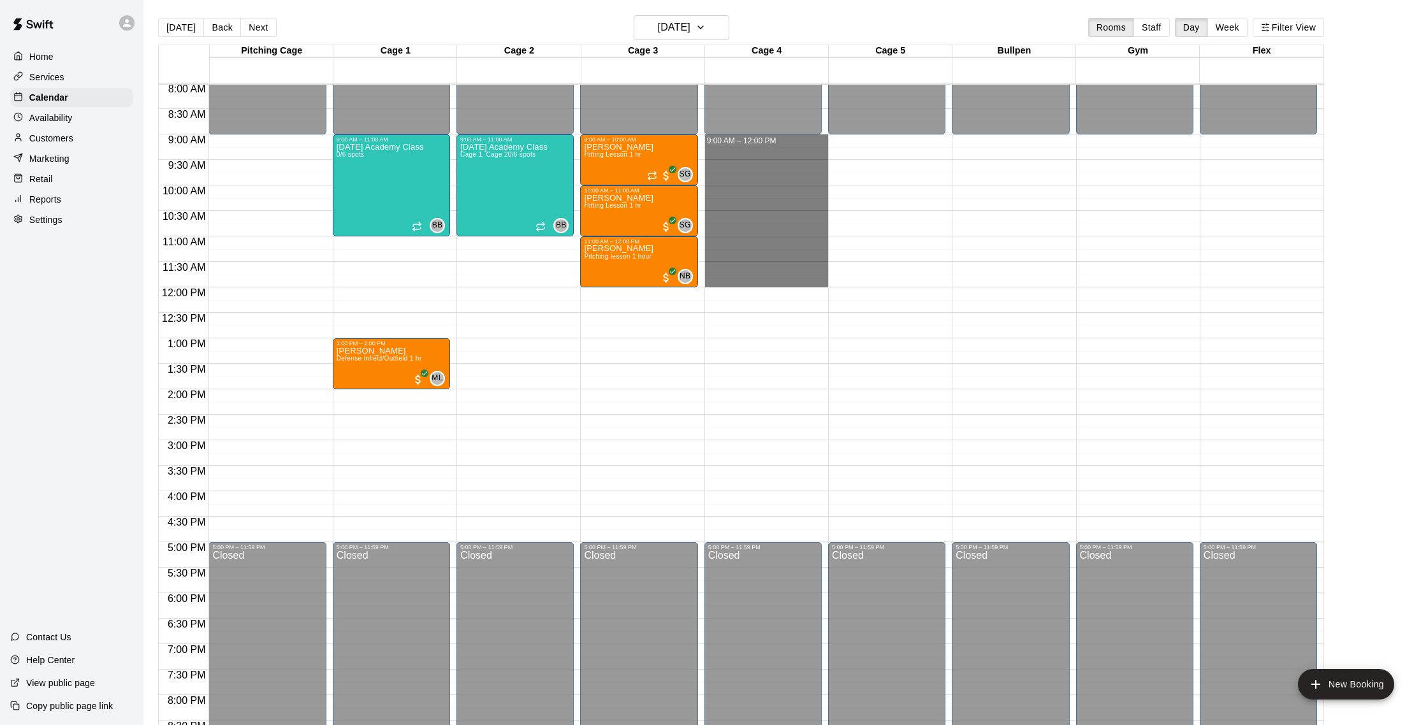
drag, startPoint x: 736, startPoint y: 144, endPoint x: 738, endPoint y: 280, distance: 135.8
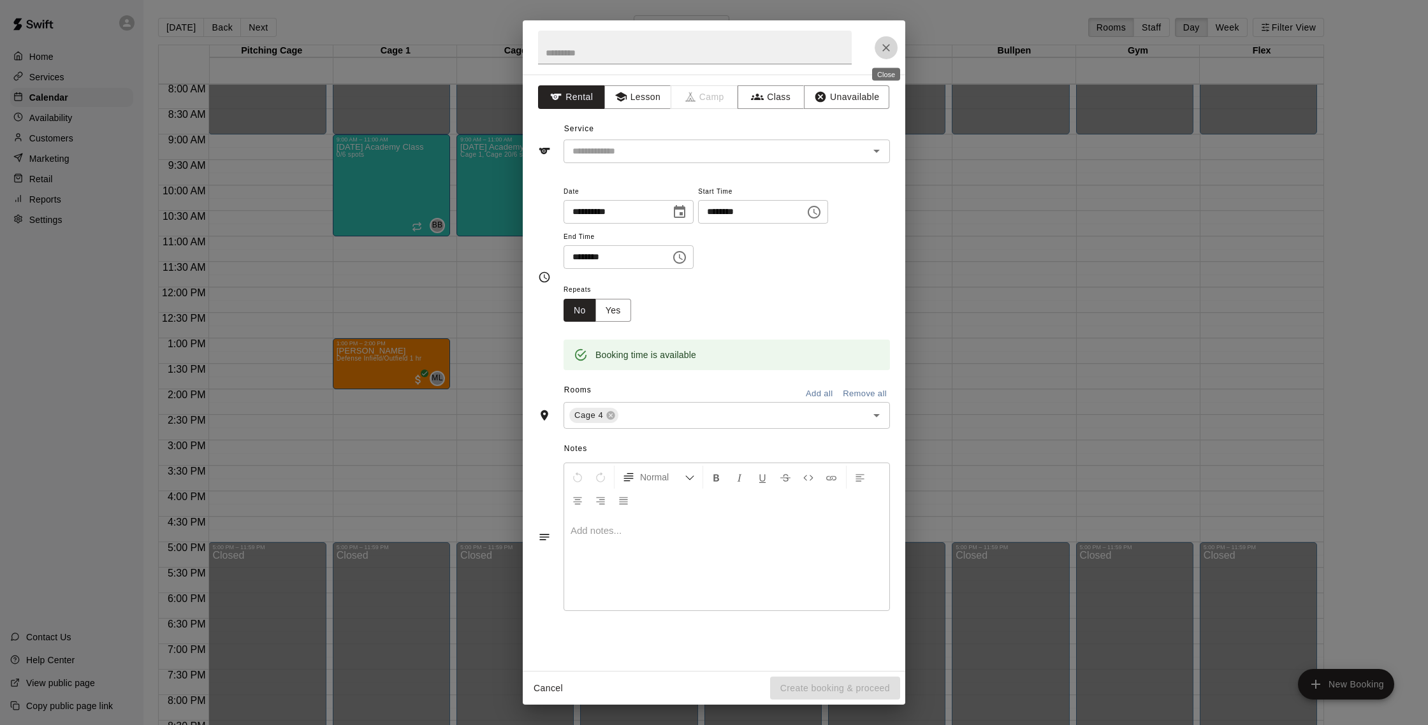
click at [892, 45] on button "Close" at bounding box center [885, 47] width 23 height 23
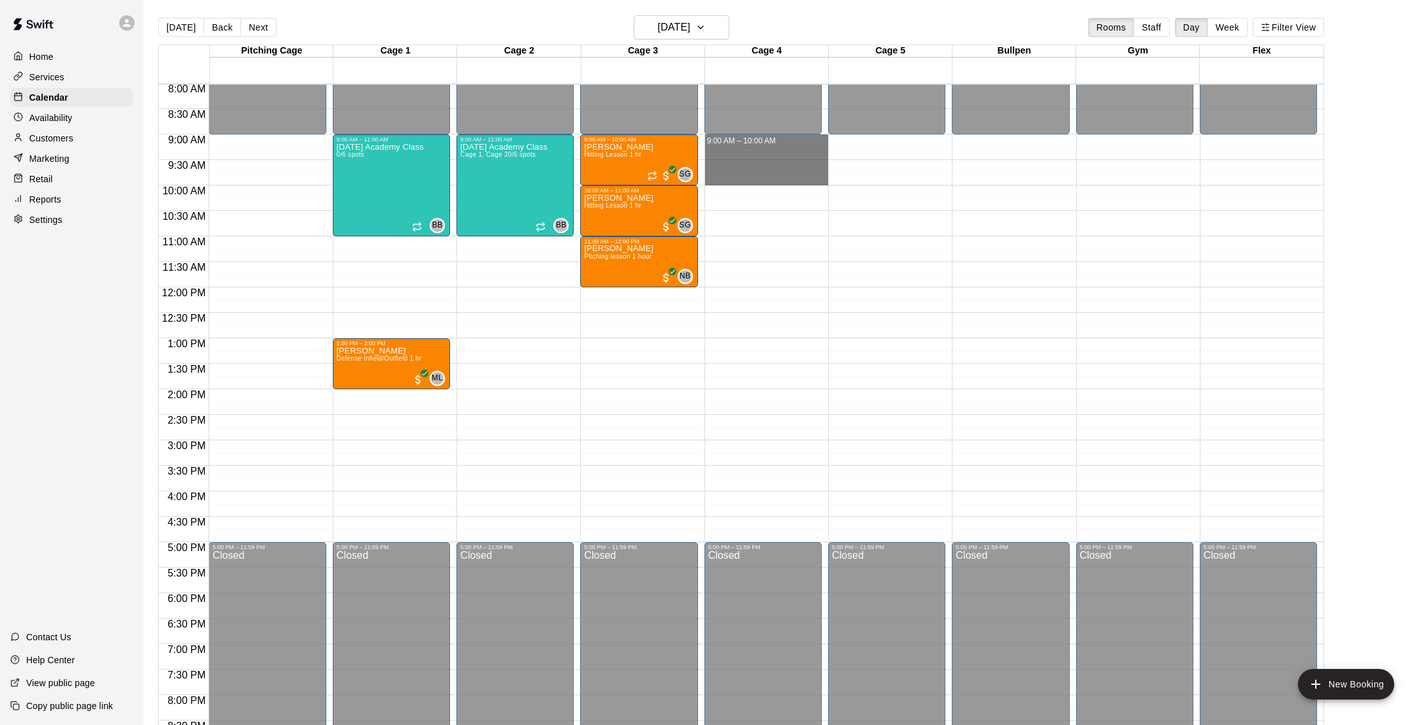
drag, startPoint x: 723, startPoint y: 140, endPoint x: 722, endPoint y: 178, distance: 38.2
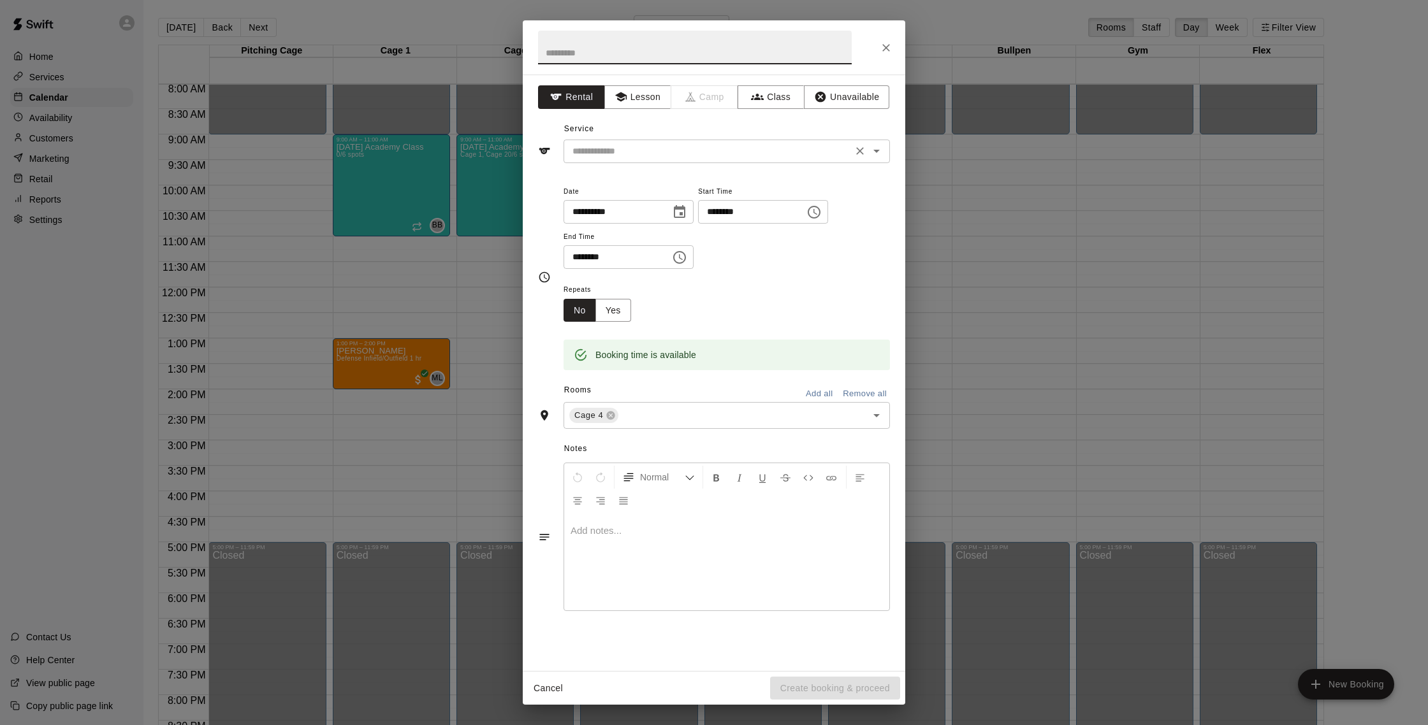
click at [659, 157] on input "text" at bounding box center [707, 151] width 281 height 16
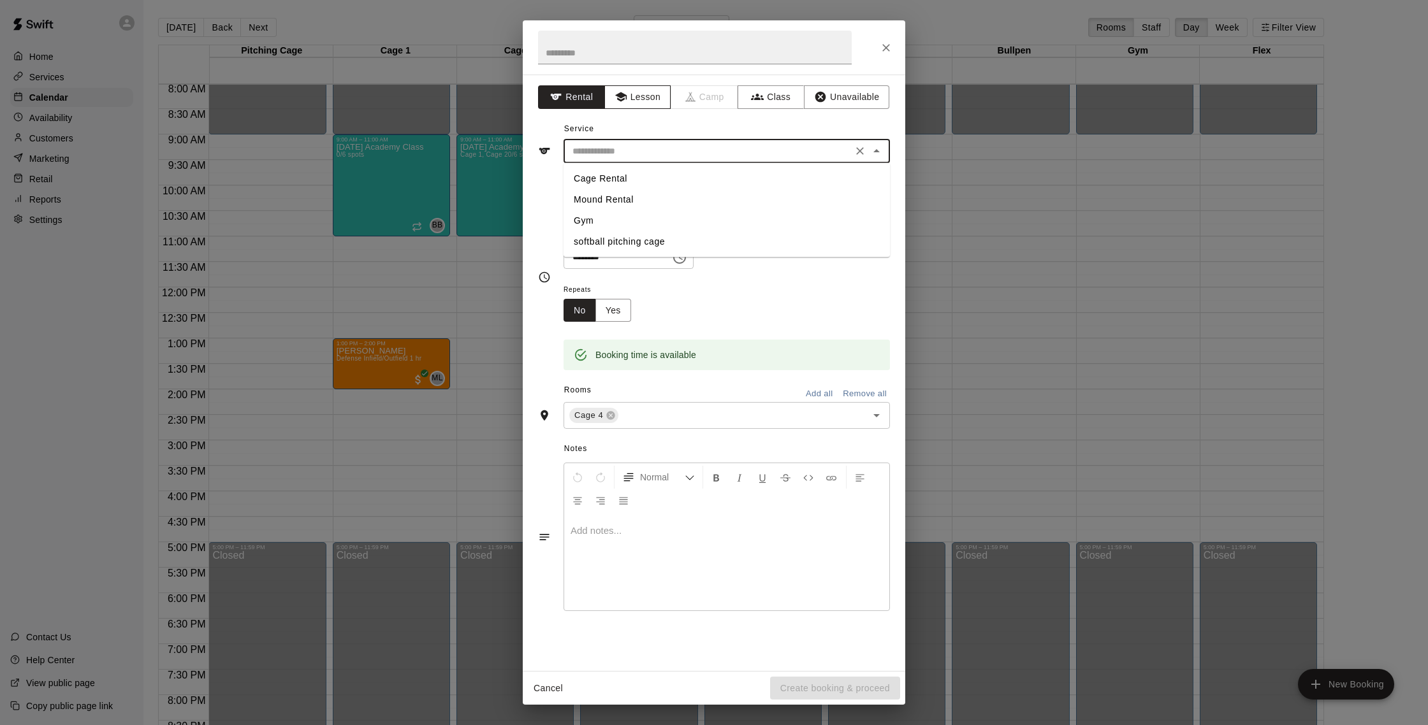
click at [628, 102] on button "Lesson" at bounding box center [637, 97] width 67 height 24
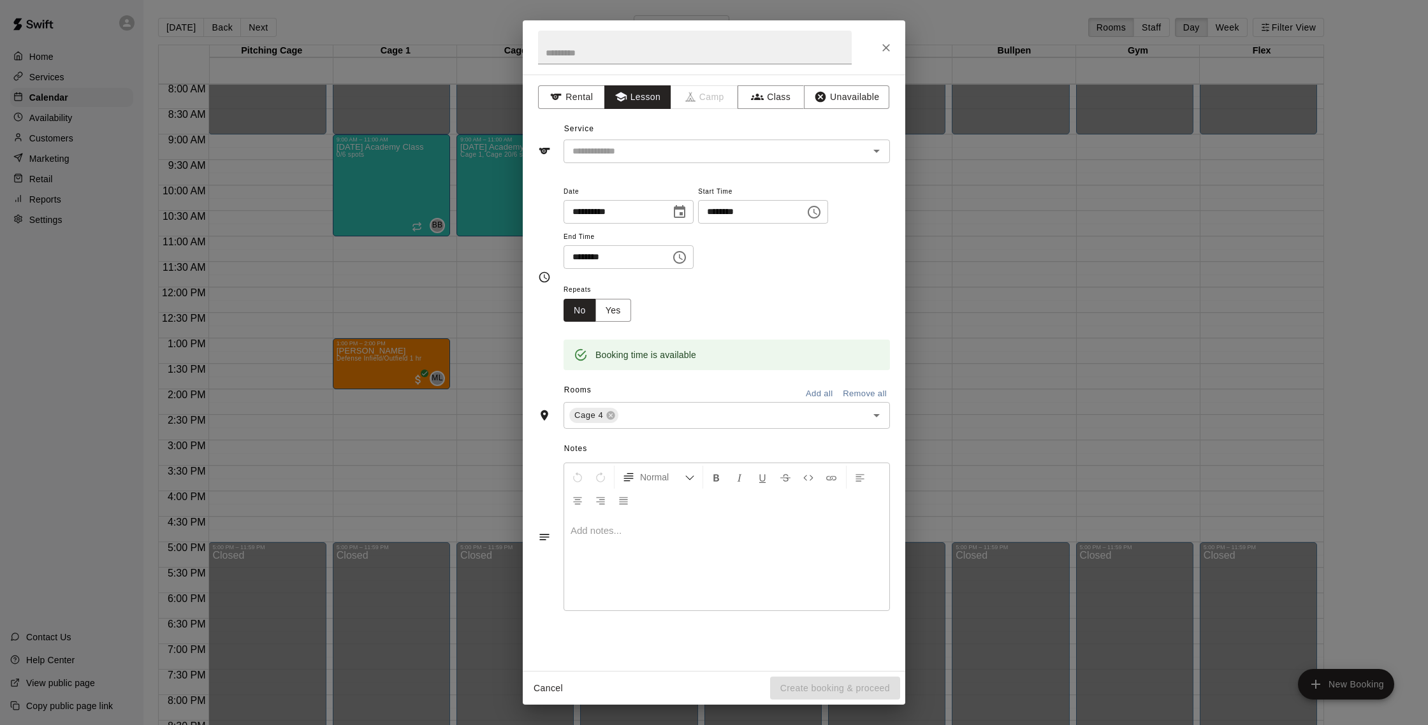
click at [629, 138] on div "Service ​" at bounding box center [714, 141] width 352 height 44
click at [632, 152] on input "text" at bounding box center [707, 151] width 281 height 16
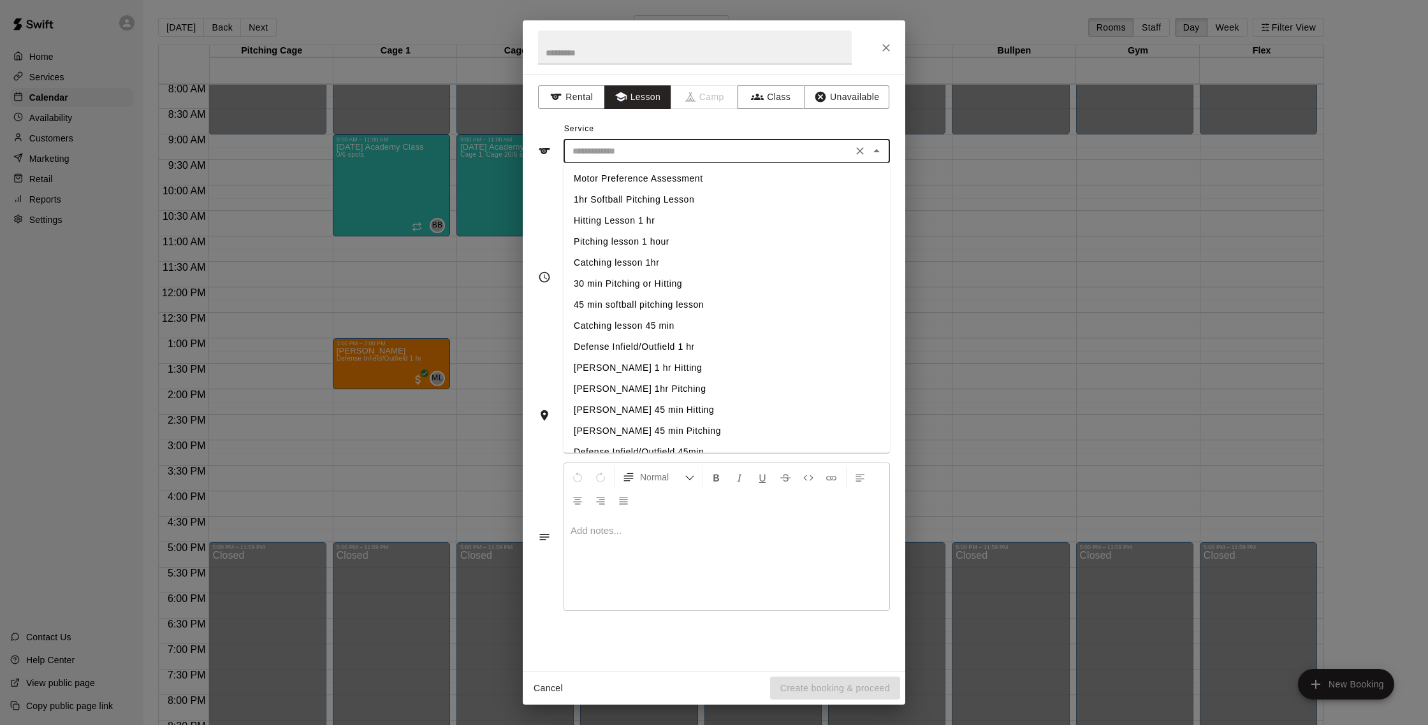
click at [627, 231] on li "Pitching lesson 1 hour" at bounding box center [726, 241] width 326 height 21
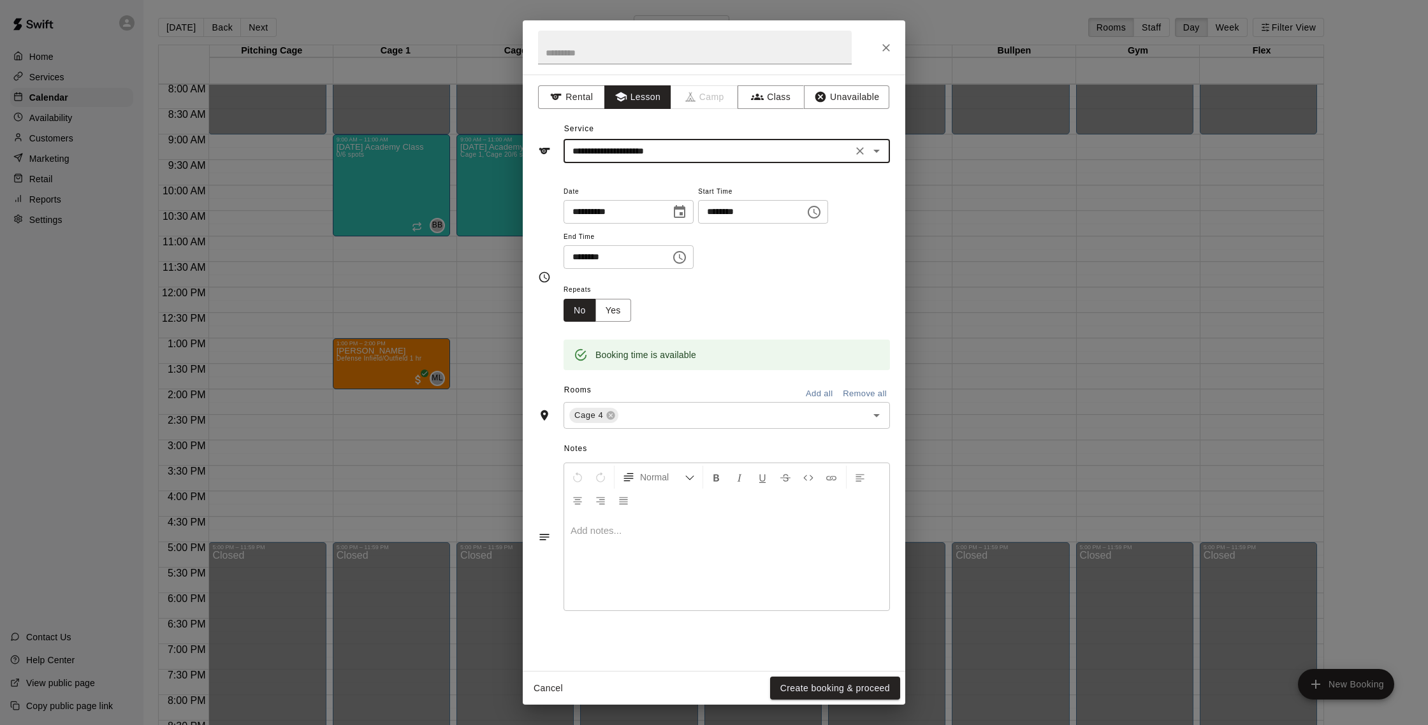
click at [677, 145] on input "**********" at bounding box center [707, 151] width 281 height 16
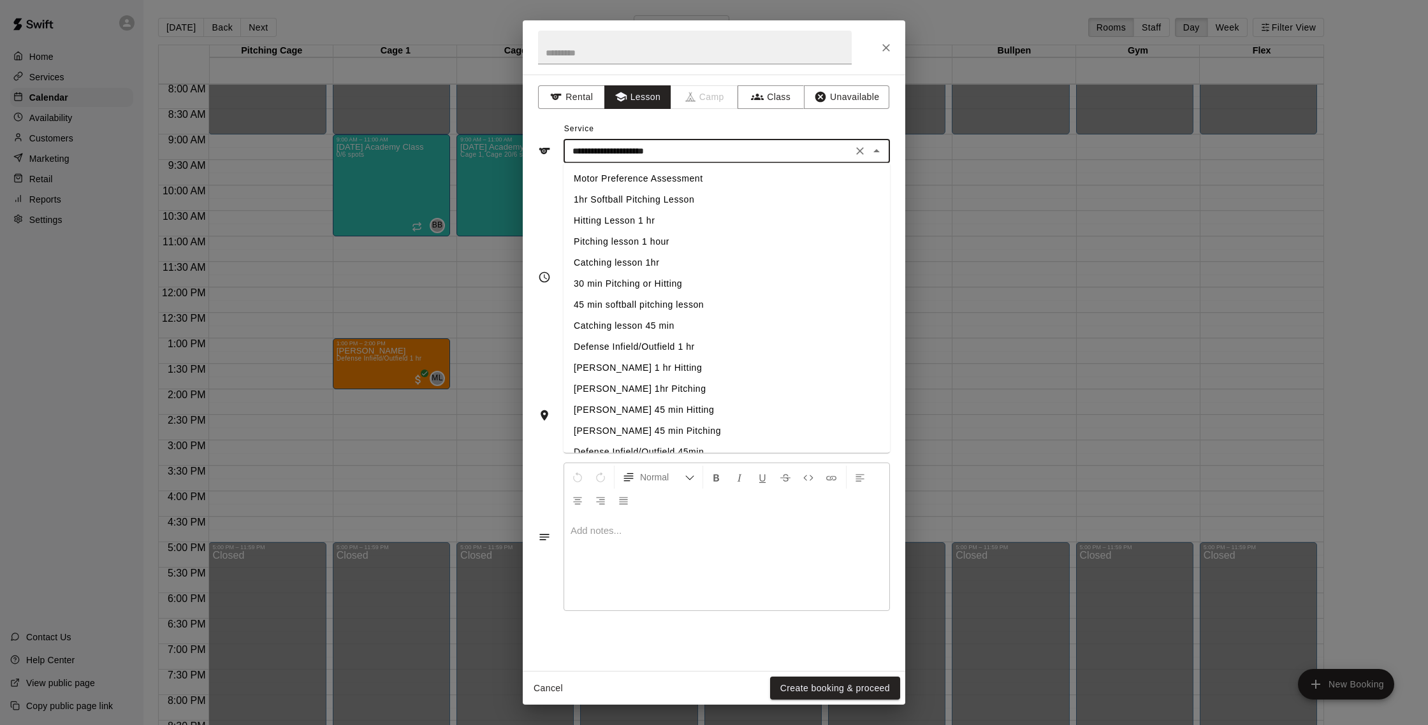
drag, startPoint x: 639, startPoint y: 217, endPoint x: 632, endPoint y: 205, distance: 13.4
click at [639, 217] on li "Hitting Lesson 1 hr" at bounding box center [726, 220] width 326 height 21
type input "**********"
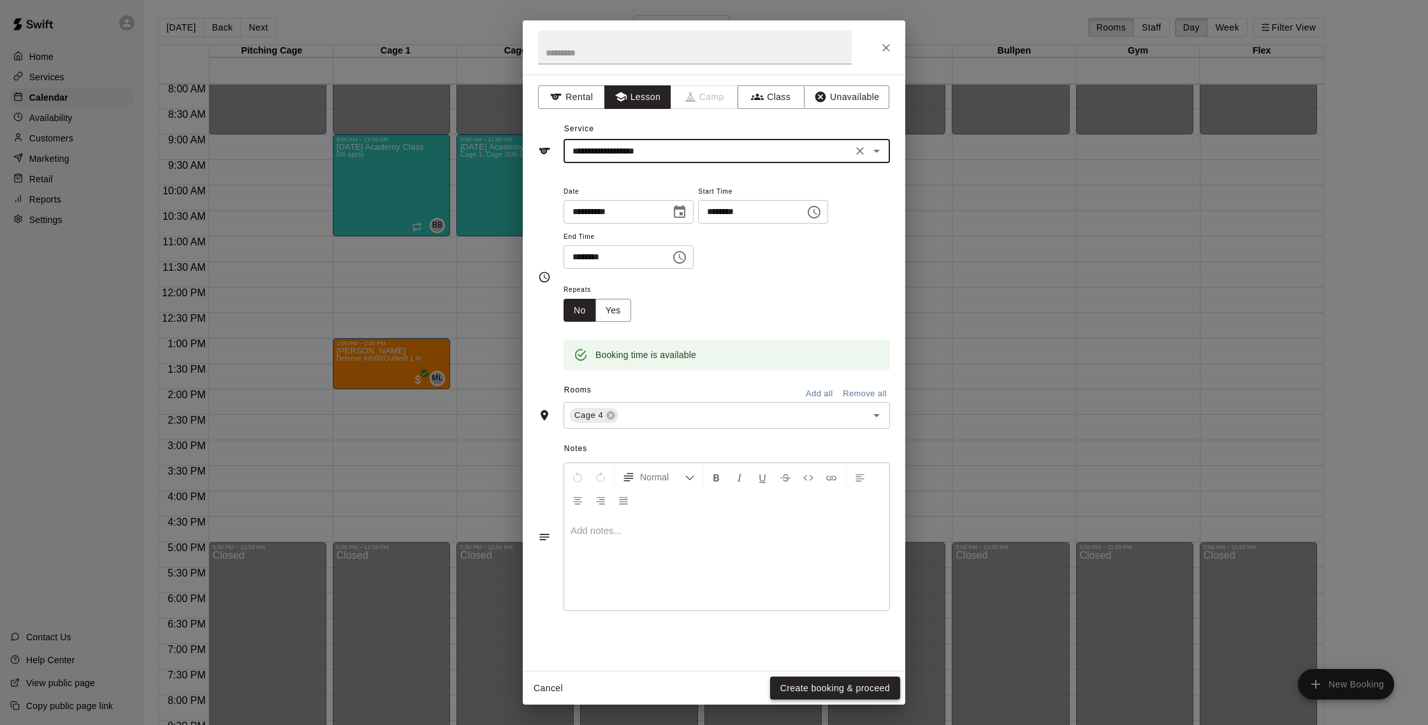
click at [841, 686] on button "Create booking & proceed" at bounding box center [835, 689] width 130 height 24
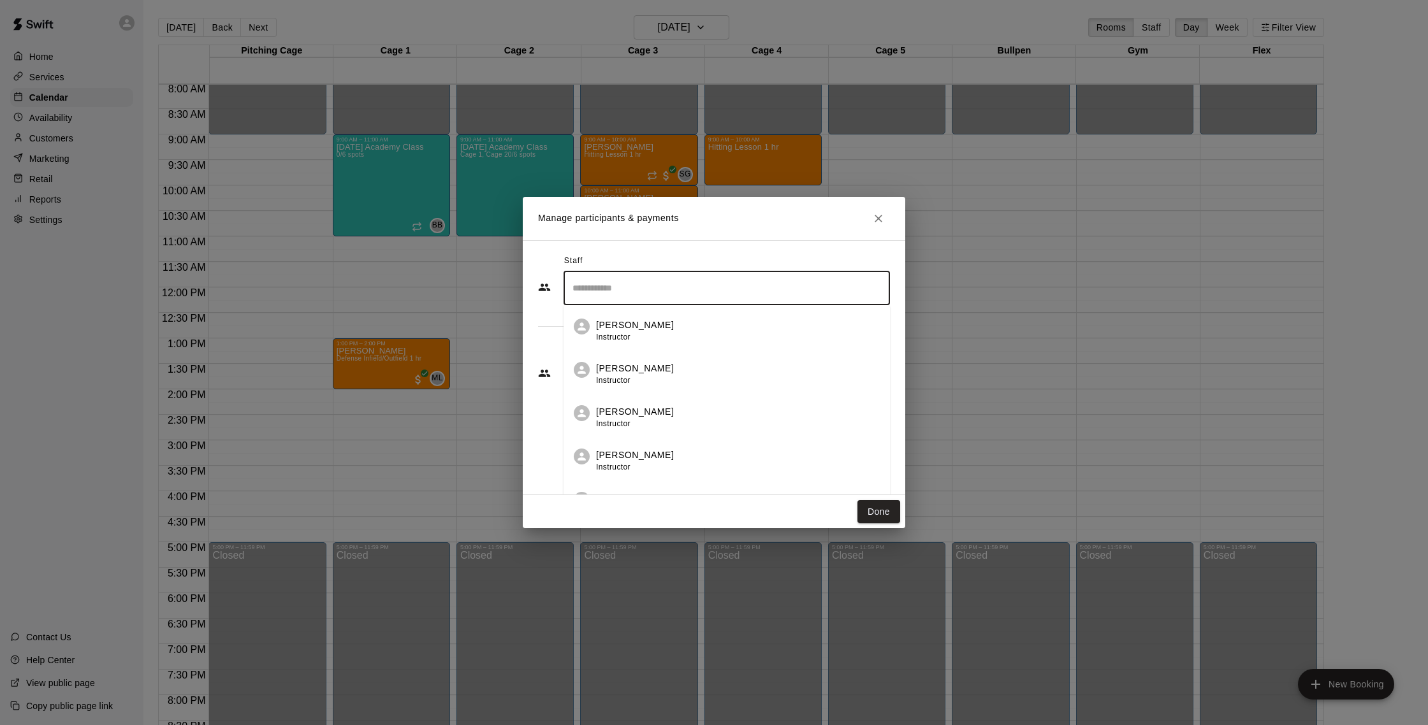
click at [685, 290] on input "Search staff" at bounding box center [726, 288] width 315 height 22
click at [681, 321] on div "Joe Ferro Instructor" at bounding box center [738, 331] width 284 height 25
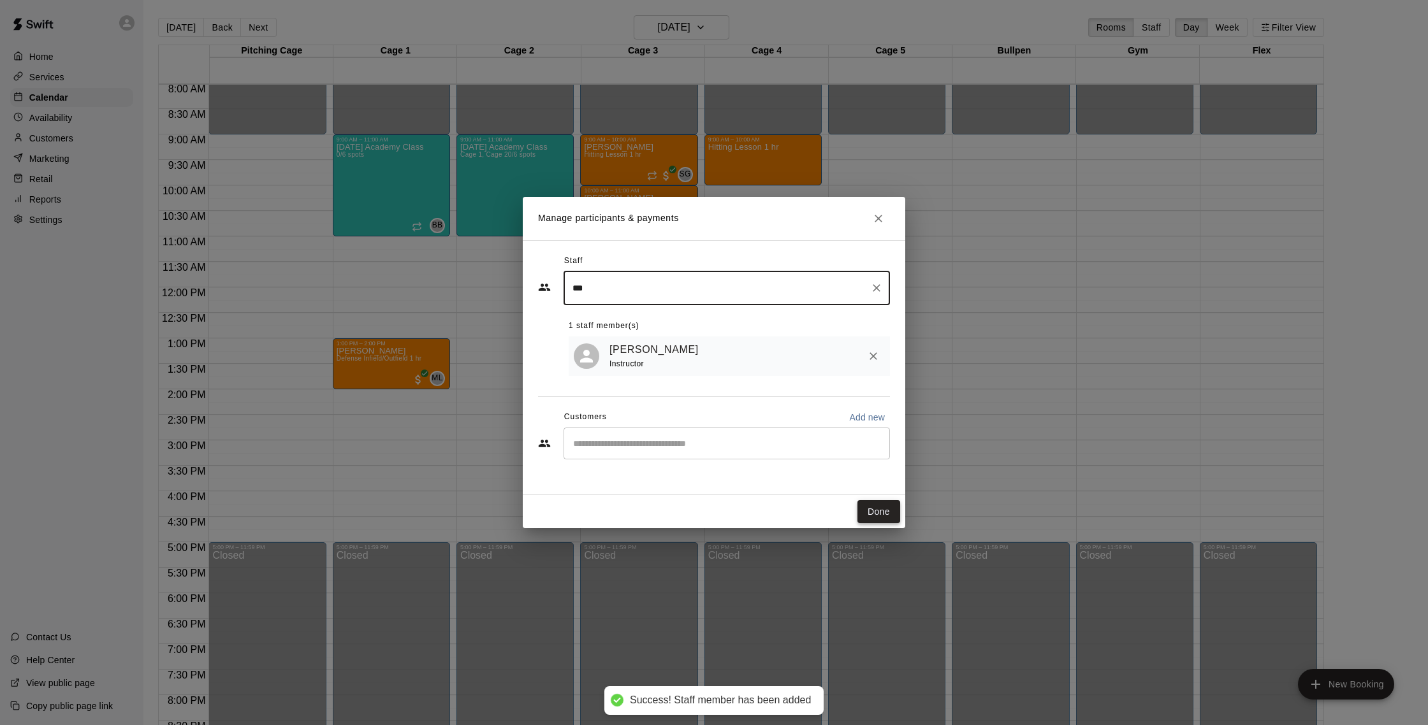
type input "***"
click at [883, 516] on button "Done" at bounding box center [878, 512] width 43 height 24
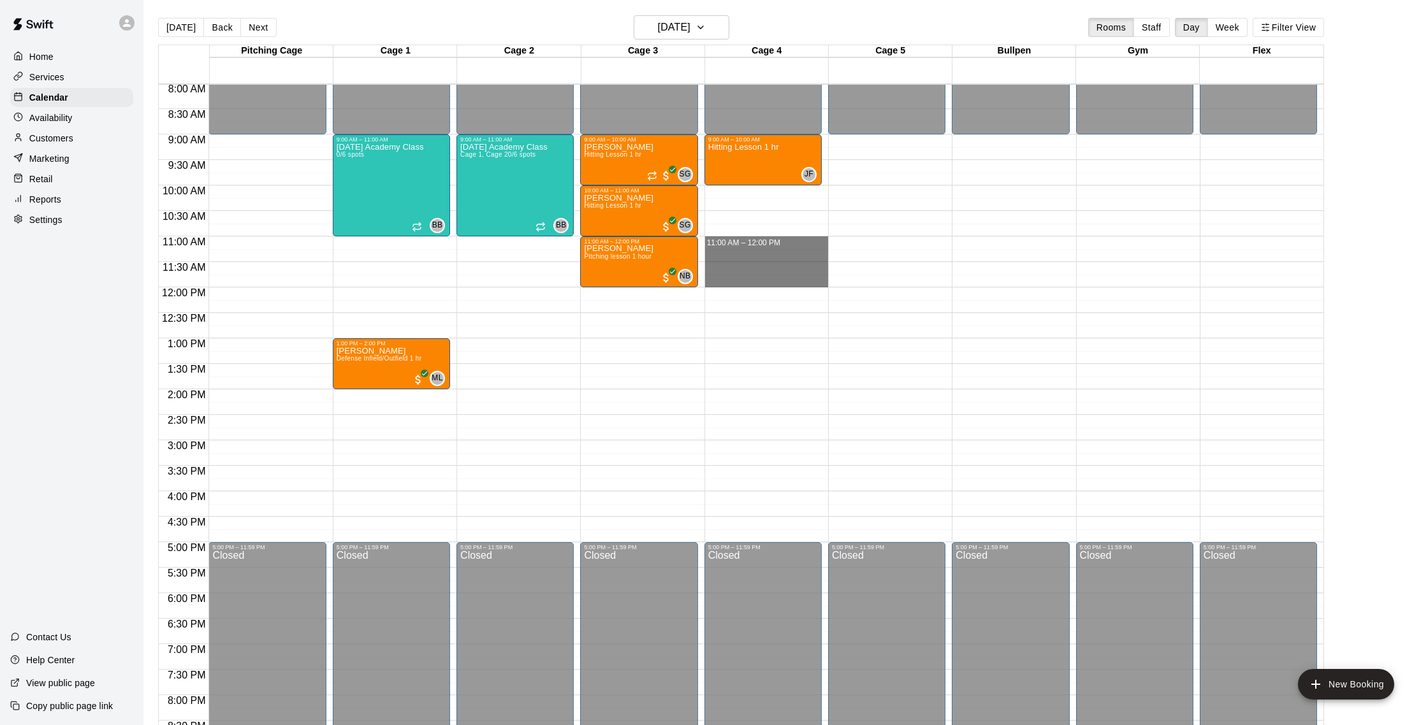
drag, startPoint x: 716, startPoint y: 238, endPoint x: 718, endPoint y: 279, distance: 41.4
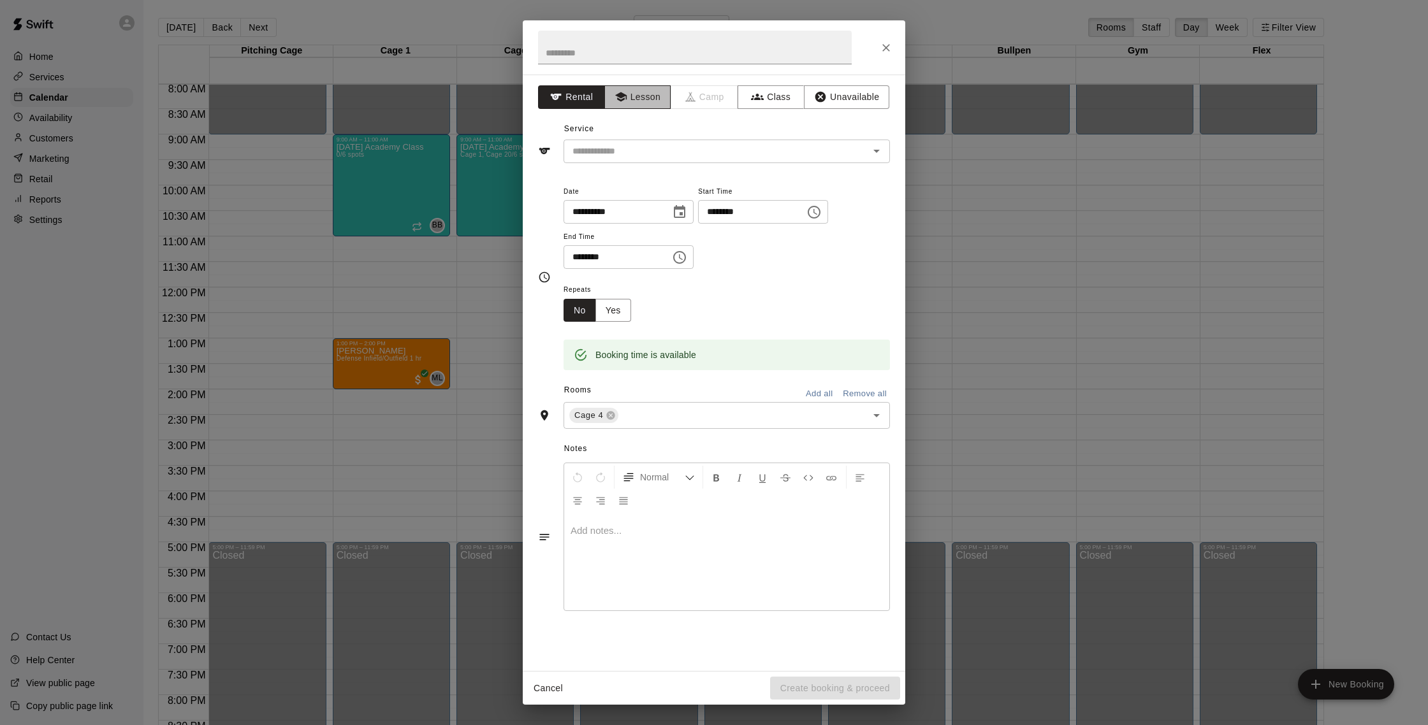
click at [646, 99] on button "Lesson" at bounding box center [637, 97] width 67 height 24
click at [649, 175] on div "**********" at bounding box center [714, 277] width 352 height 208
click at [653, 160] on div "​" at bounding box center [726, 152] width 326 height 24
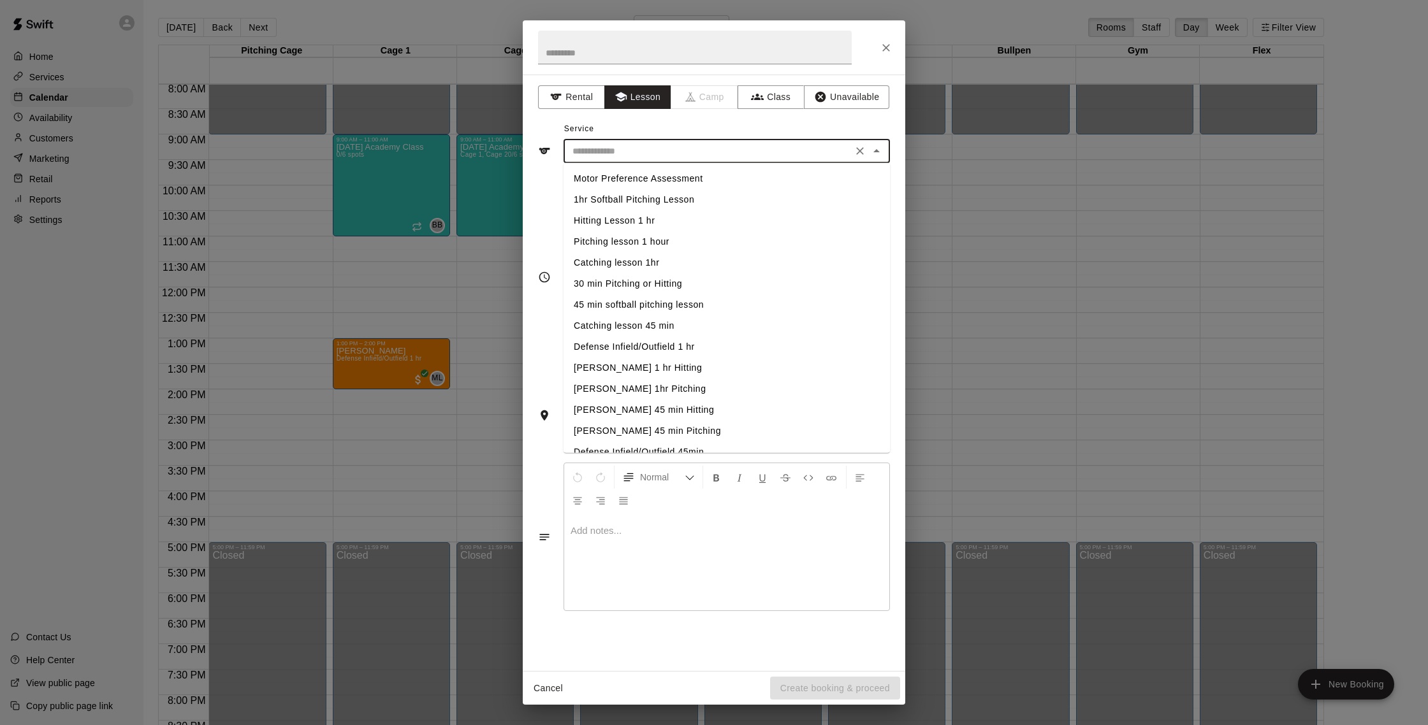
click at [642, 213] on li "Hitting Lesson 1 hr" at bounding box center [726, 220] width 326 height 21
type input "**********"
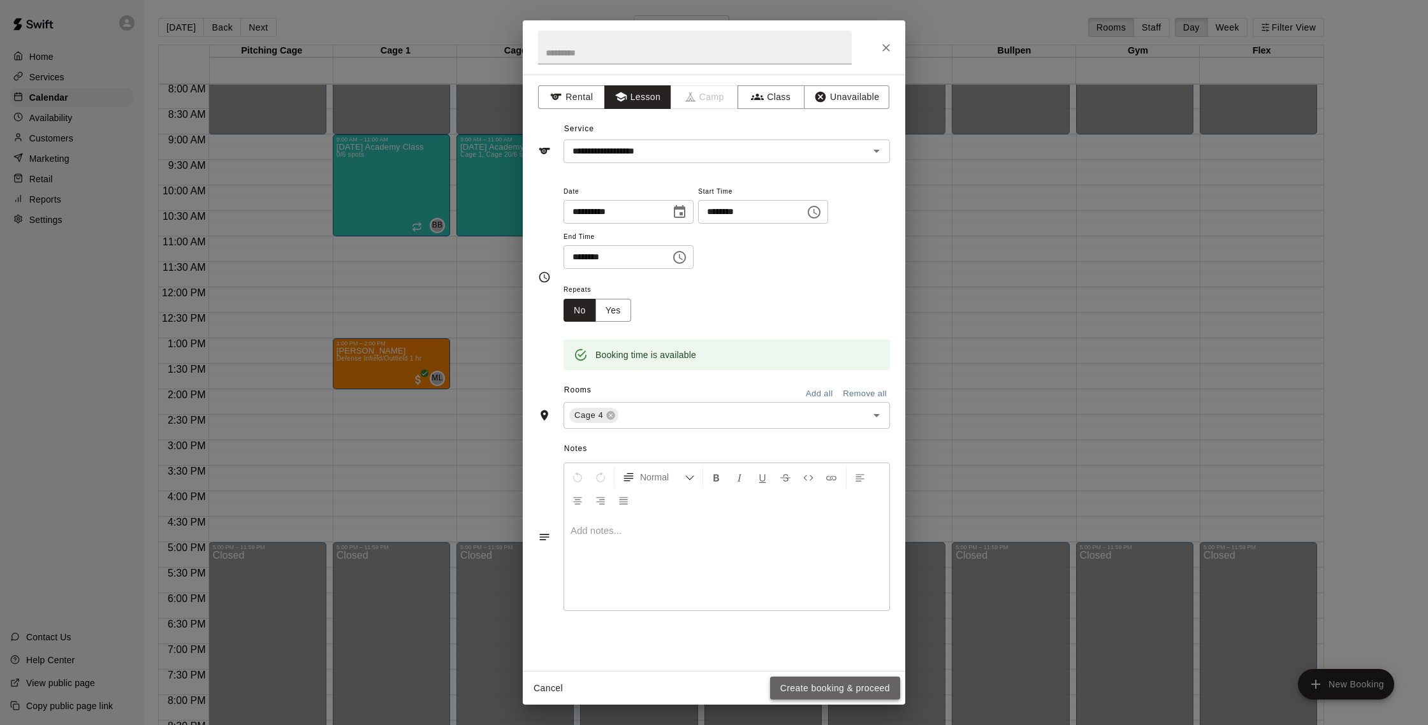
click at [837, 679] on button "Create booking & proceed" at bounding box center [835, 689] width 130 height 24
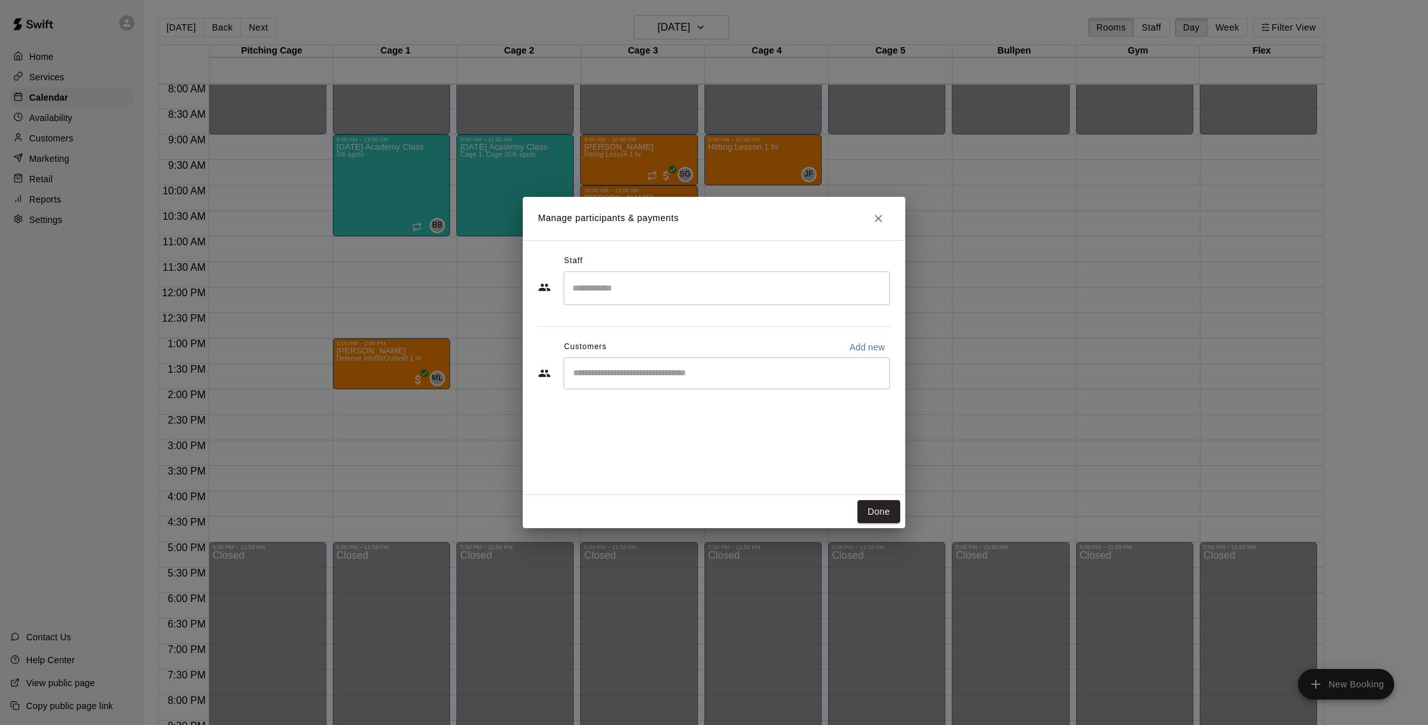
click at [680, 284] on input "Search staff" at bounding box center [726, 288] width 315 height 22
click at [693, 326] on div "Joe Ferro Instructor" at bounding box center [738, 331] width 284 height 25
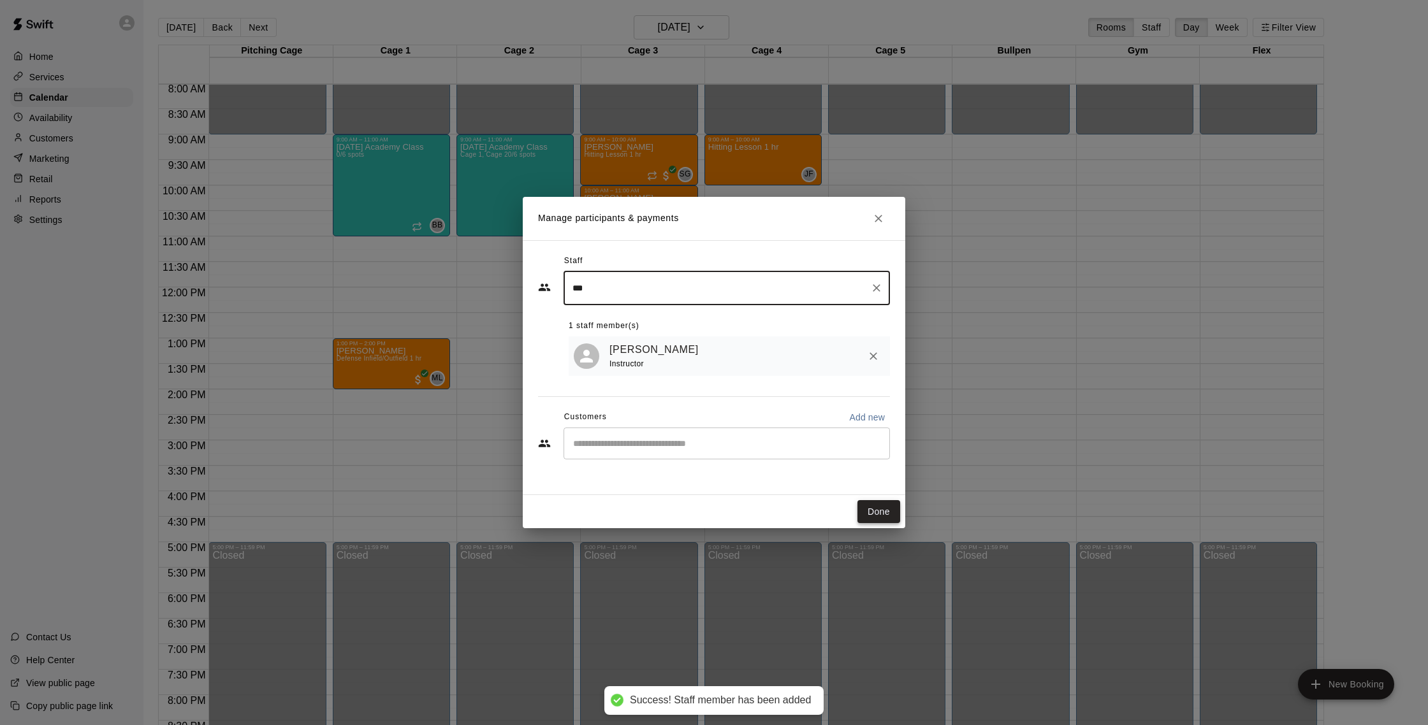
type input "***"
click at [899, 517] on button "Done" at bounding box center [878, 512] width 43 height 24
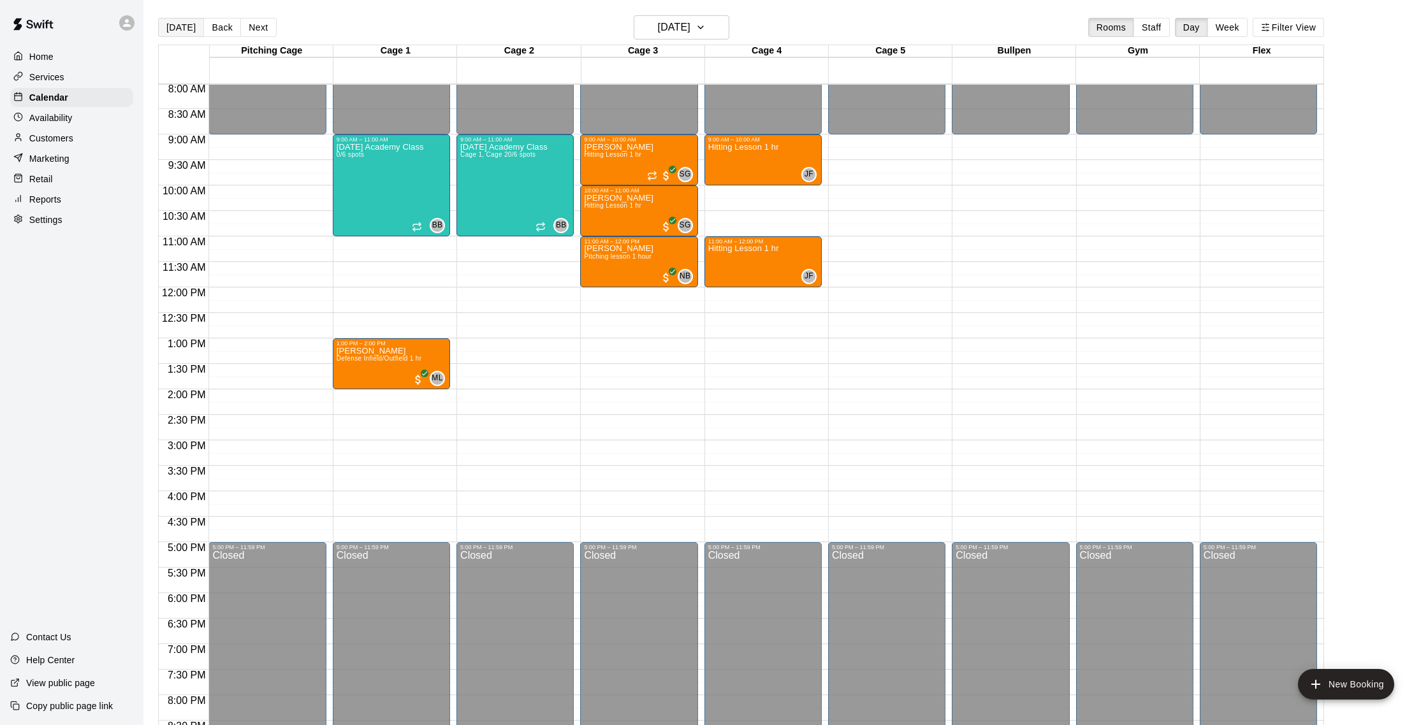
scroll to position [20, 0]
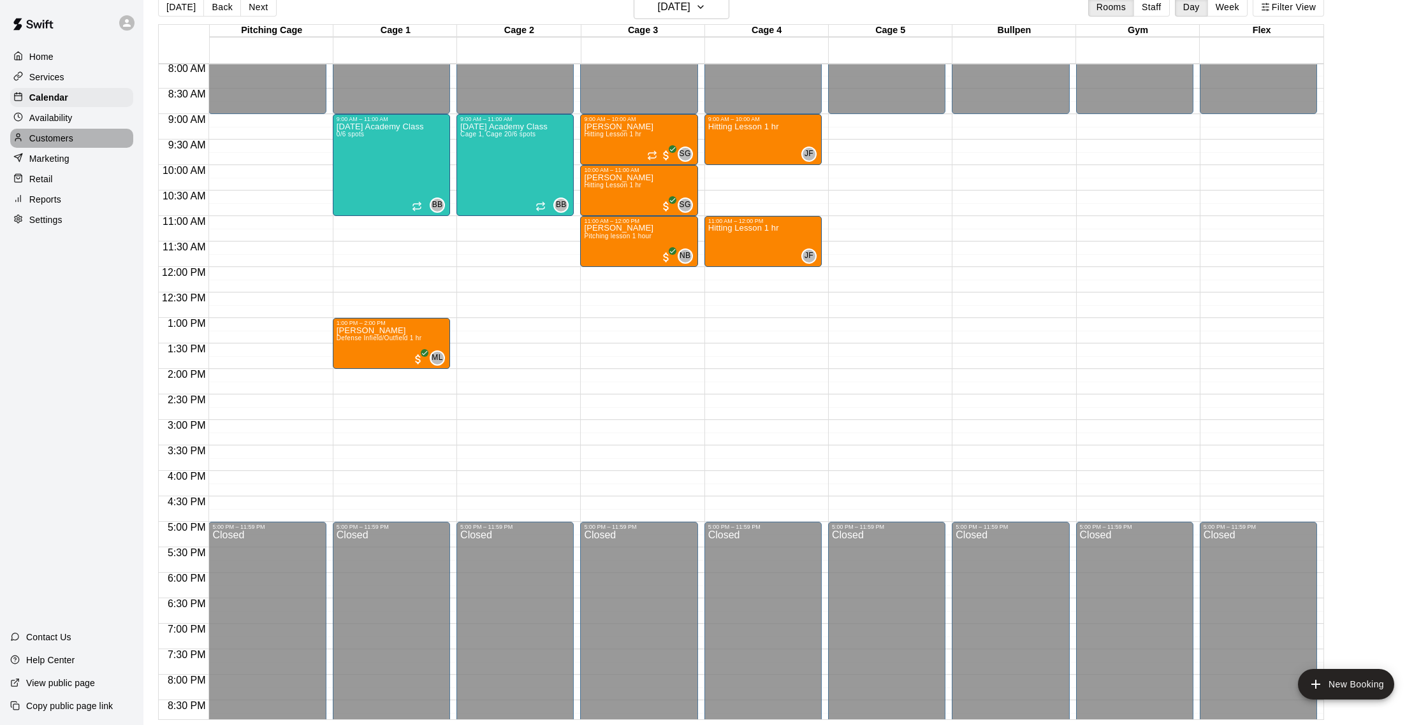
click at [68, 135] on p "Customers" at bounding box center [51, 138] width 44 height 13
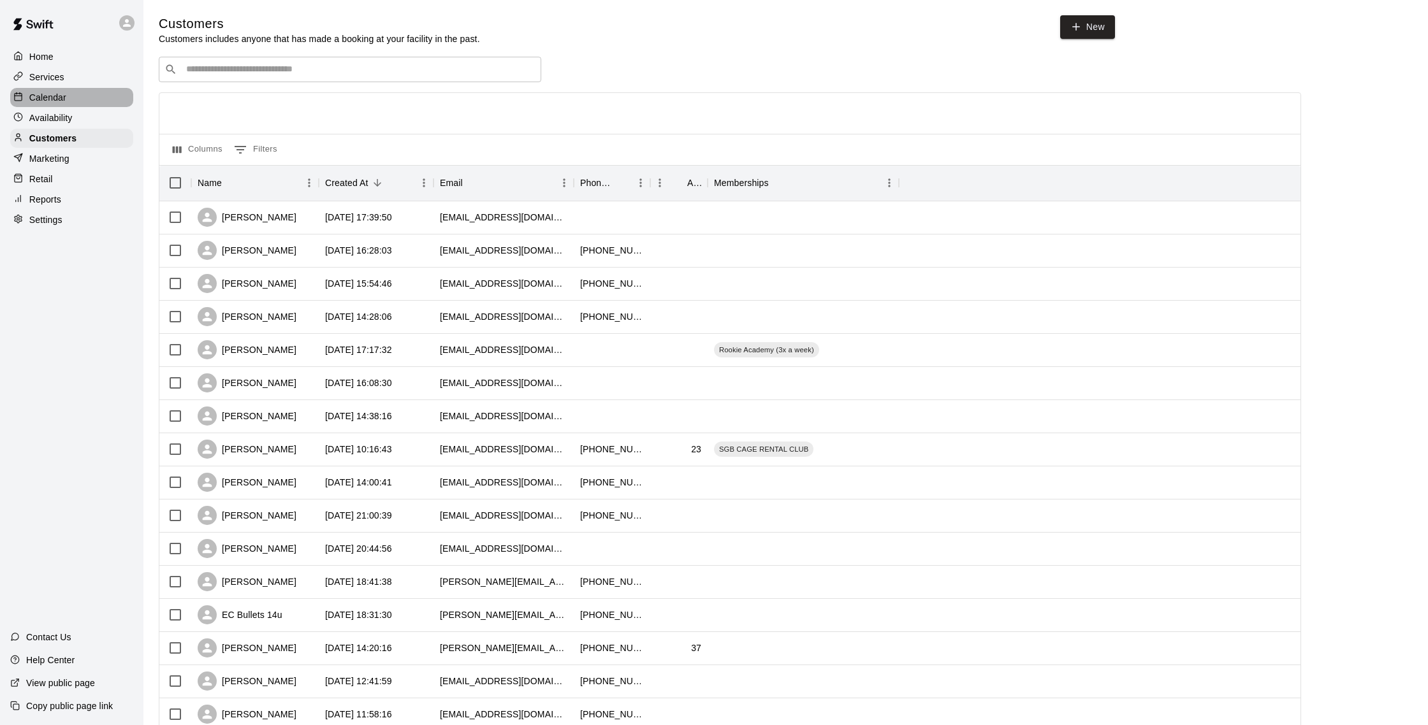
click at [50, 99] on p "Calendar" at bounding box center [47, 97] width 37 height 13
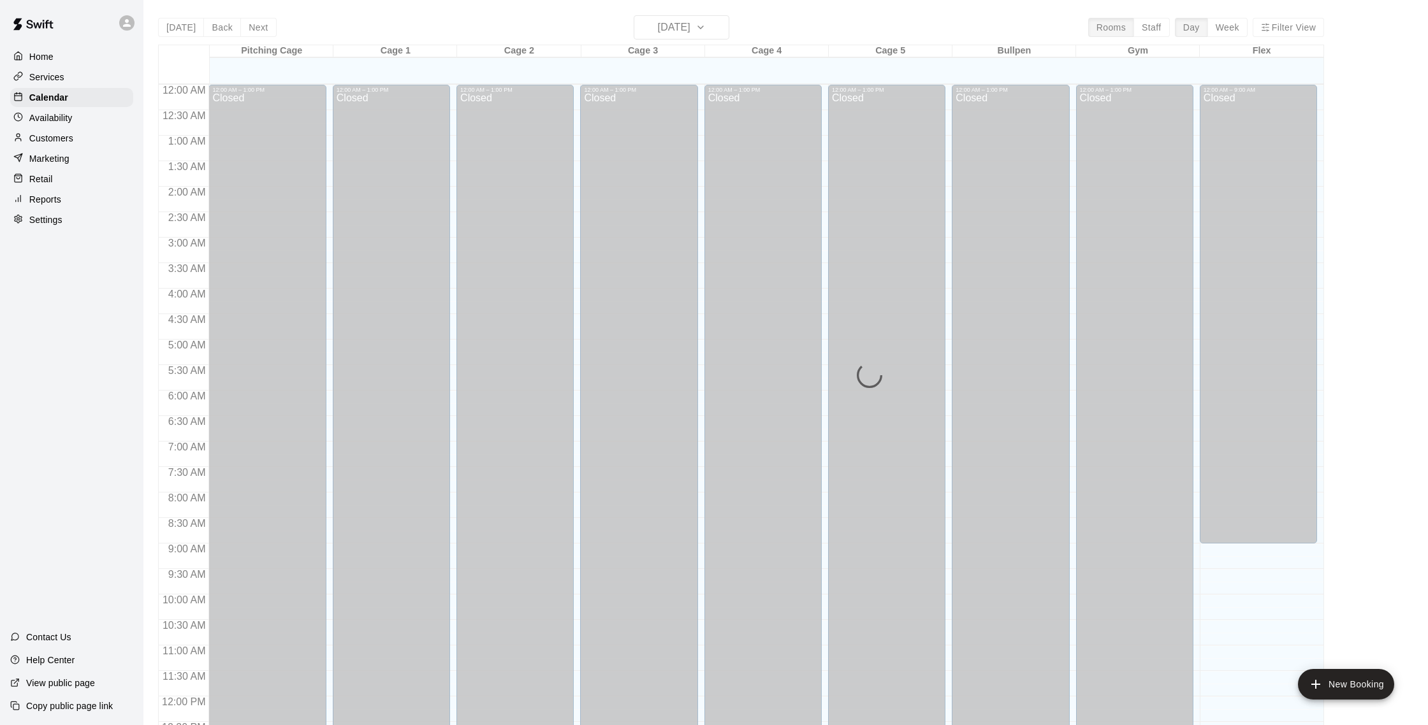
scroll to position [531, 0]
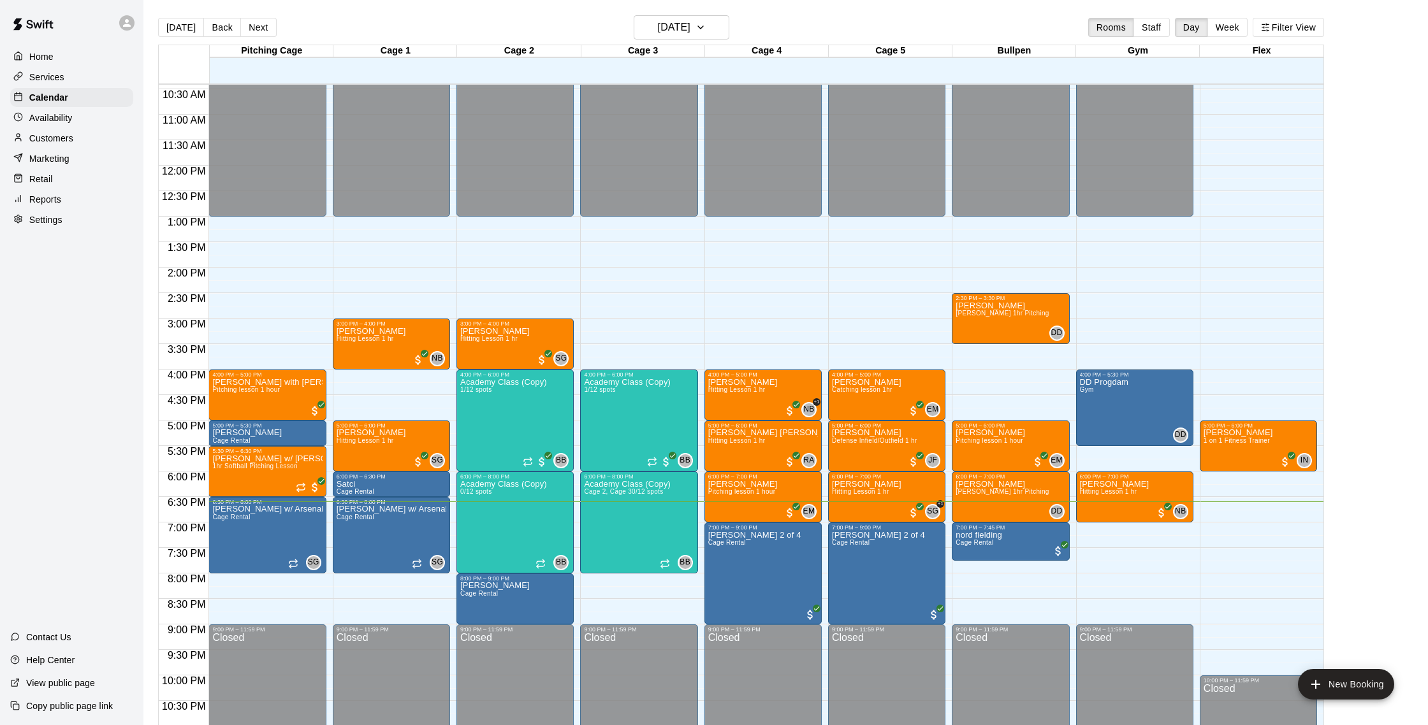
click at [69, 145] on div "Customers" at bounding box center [71, 138] width 123 height 19
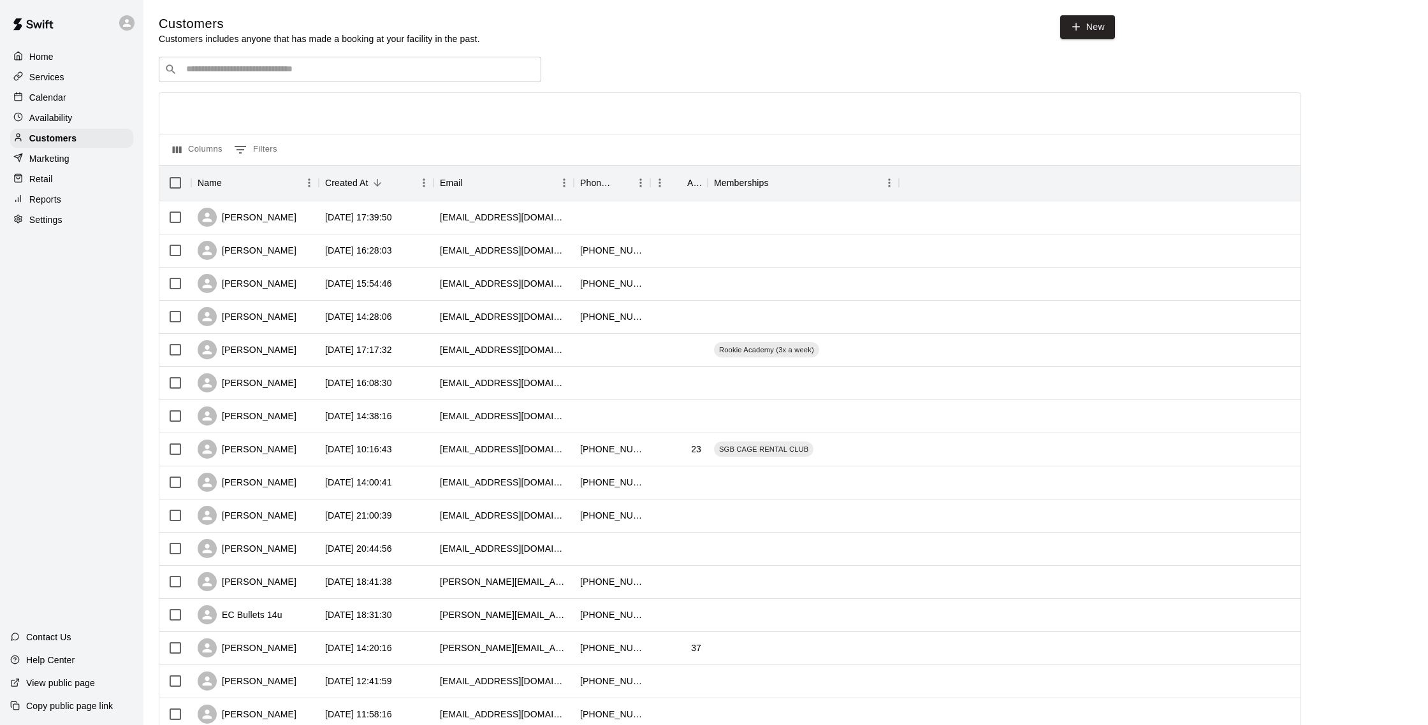
click at [304, 61] on div "​ ​" at bounding box center [350, 69] width 382 height 25
type input "*"
drag, startPoint x: 64, startPoint y: 95, endPoint x: 71, endPoint y: 93, distance: 6.7
click at [64, 95] on p "Calendar" at bounding box center [47, 97] width 37 height 13
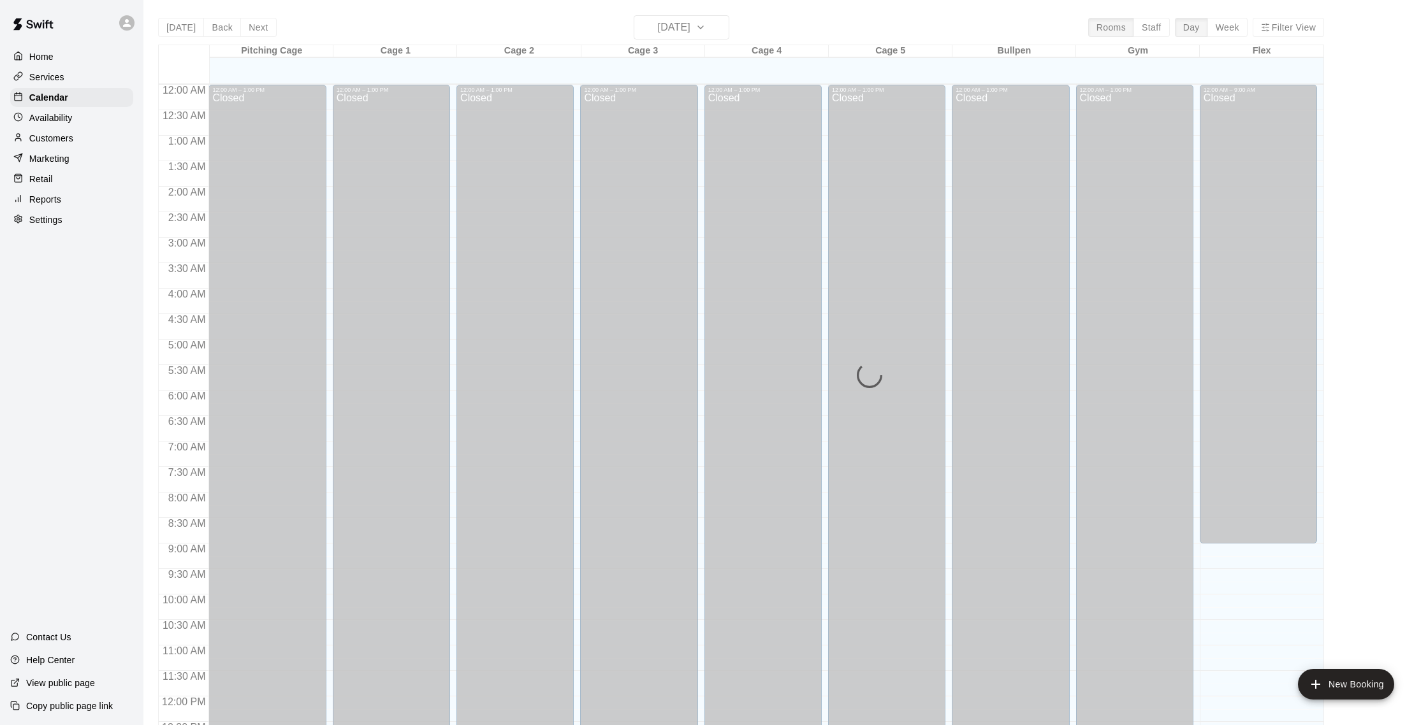
scroll to position [531, 0]
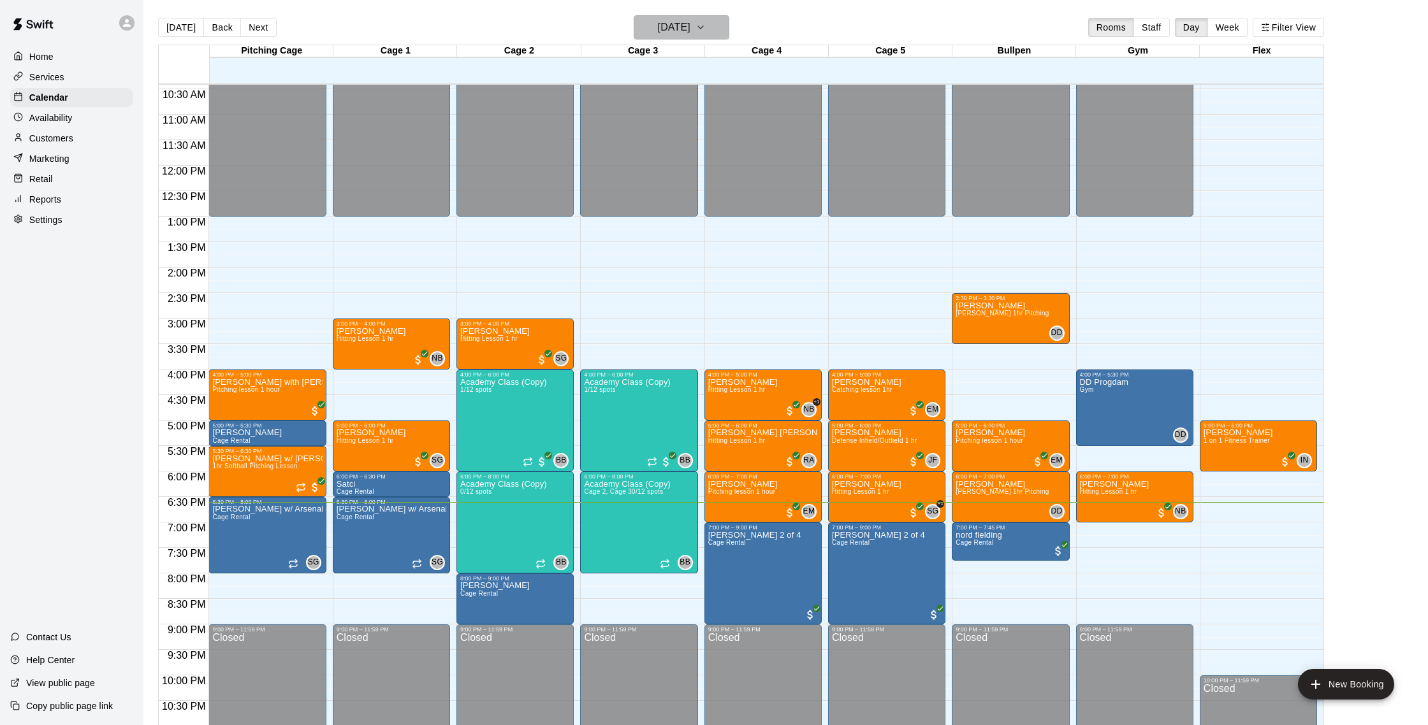
click at [670, 23] on h6 "[DATE]" at bounding box center [674, 27] width 33 height 18
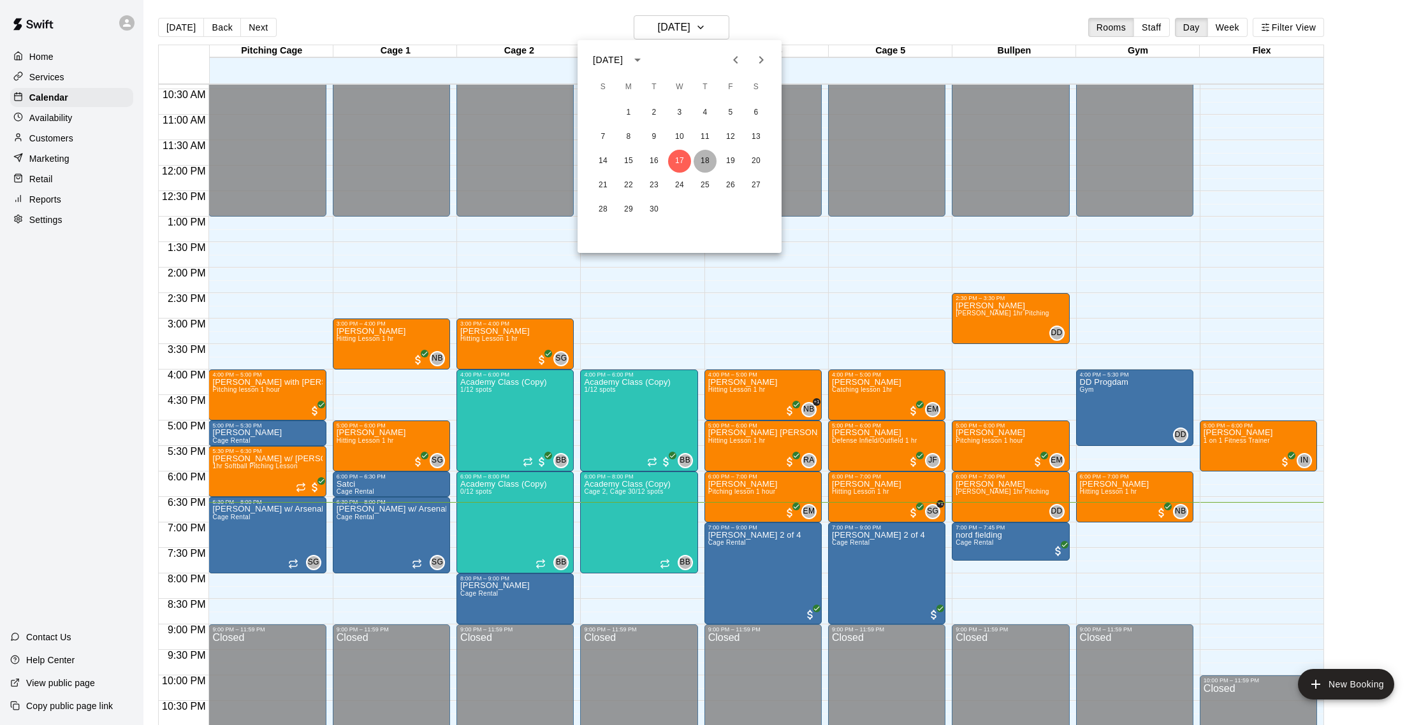
click at [702, 158] on button "18" at bounding box center [704, 161] width 23 height 23
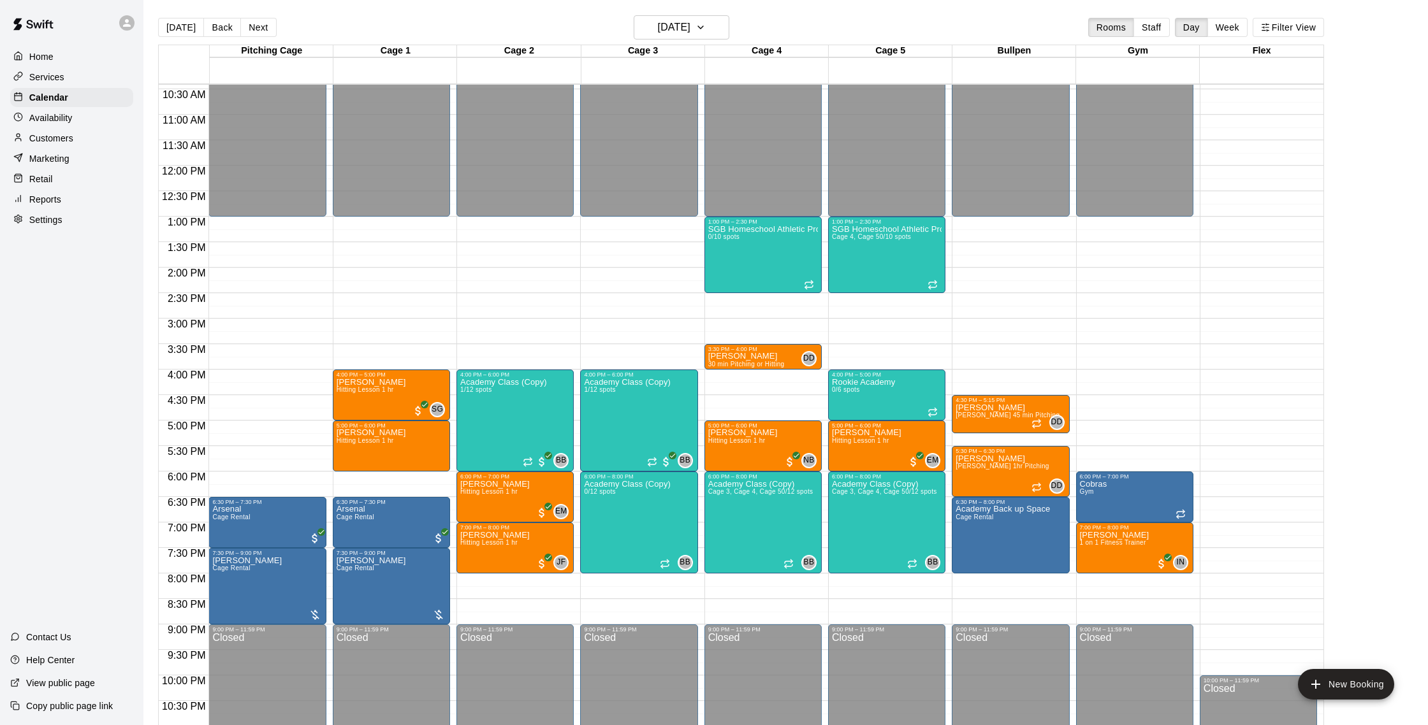
click at [41, 141] on p "Customers" at bounding box center [51, 138] width 44 height 13
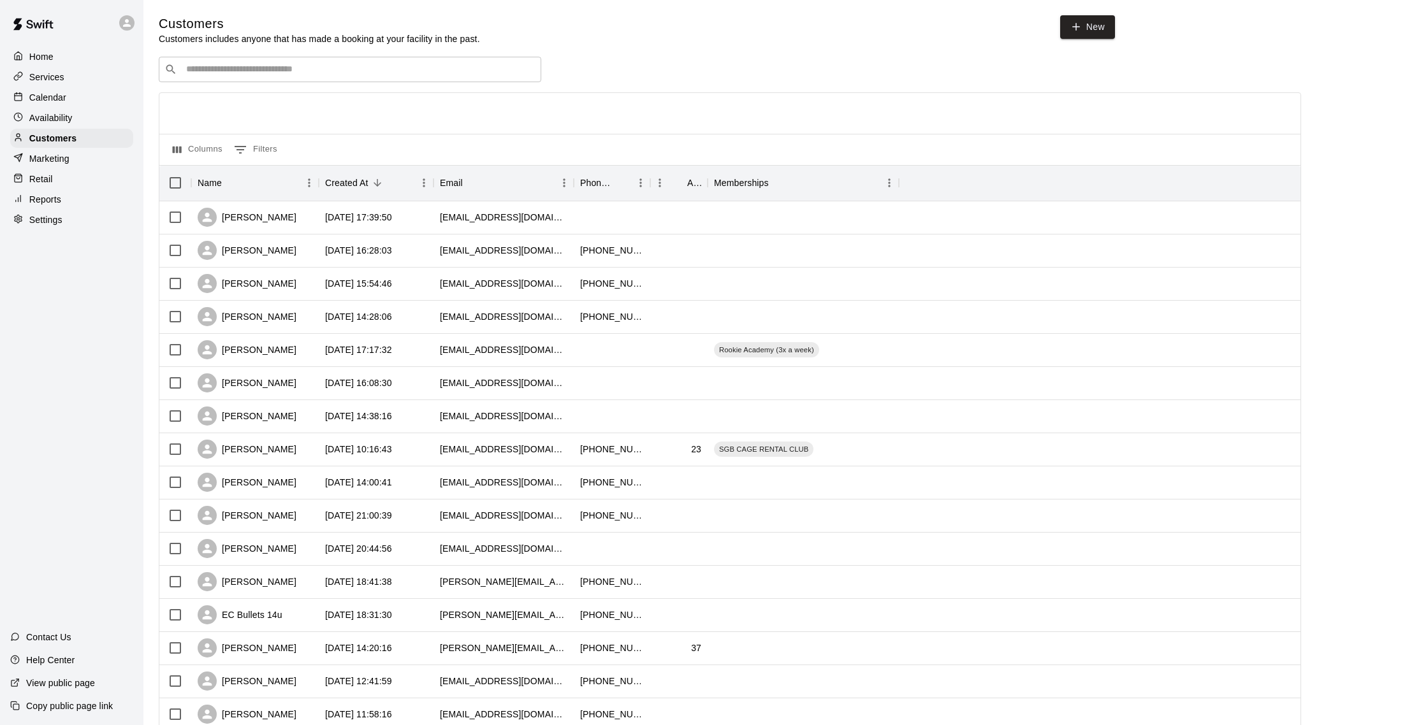
click at [270, 63] on input "Search customers by name or email" at bounding box center [358, 69] width 353 height 13
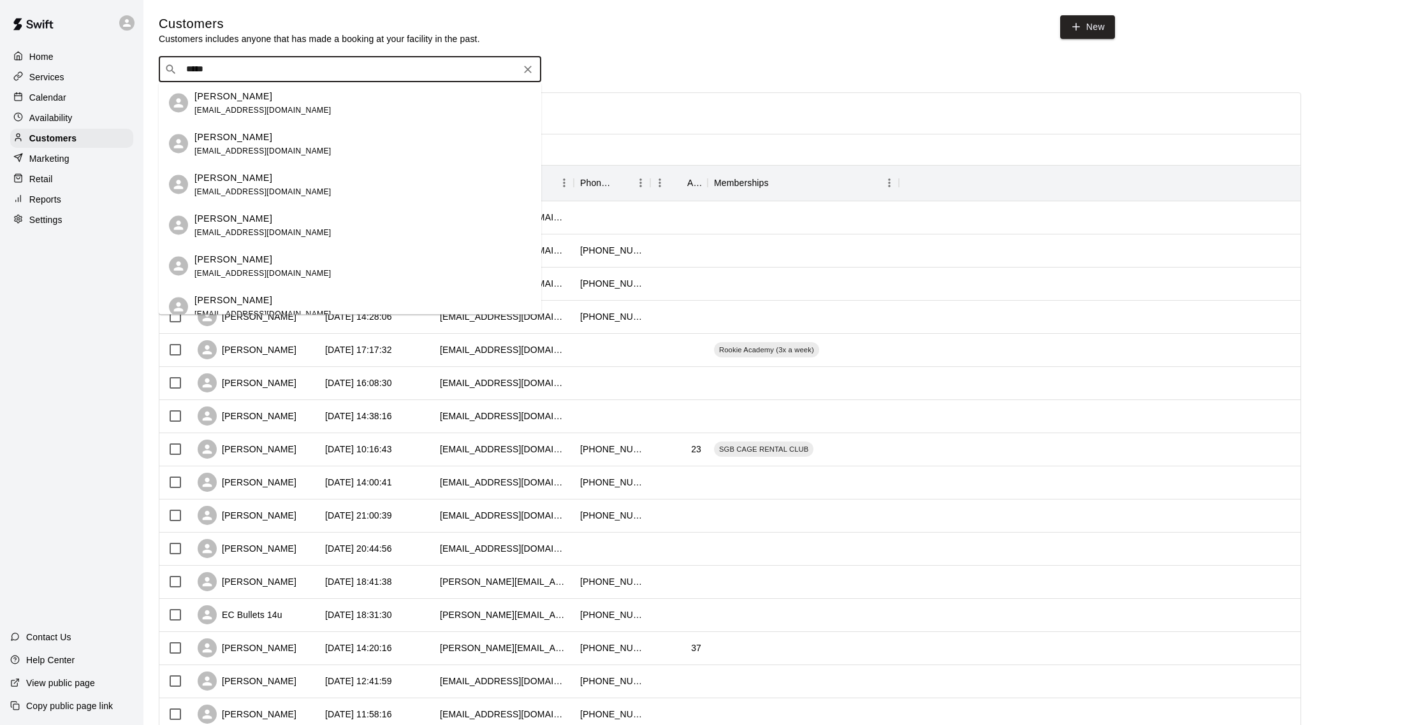
drag, startPoint x: 232, startPoint y: 68, endPoint x: 99, endPoint y: 65, distance: 133.2
click at [99, 65] on div "Home Services Calendar Availability Customers Marketing Retail Reports Settings…" at bounding box center [714, 550] width 1428 height 1100
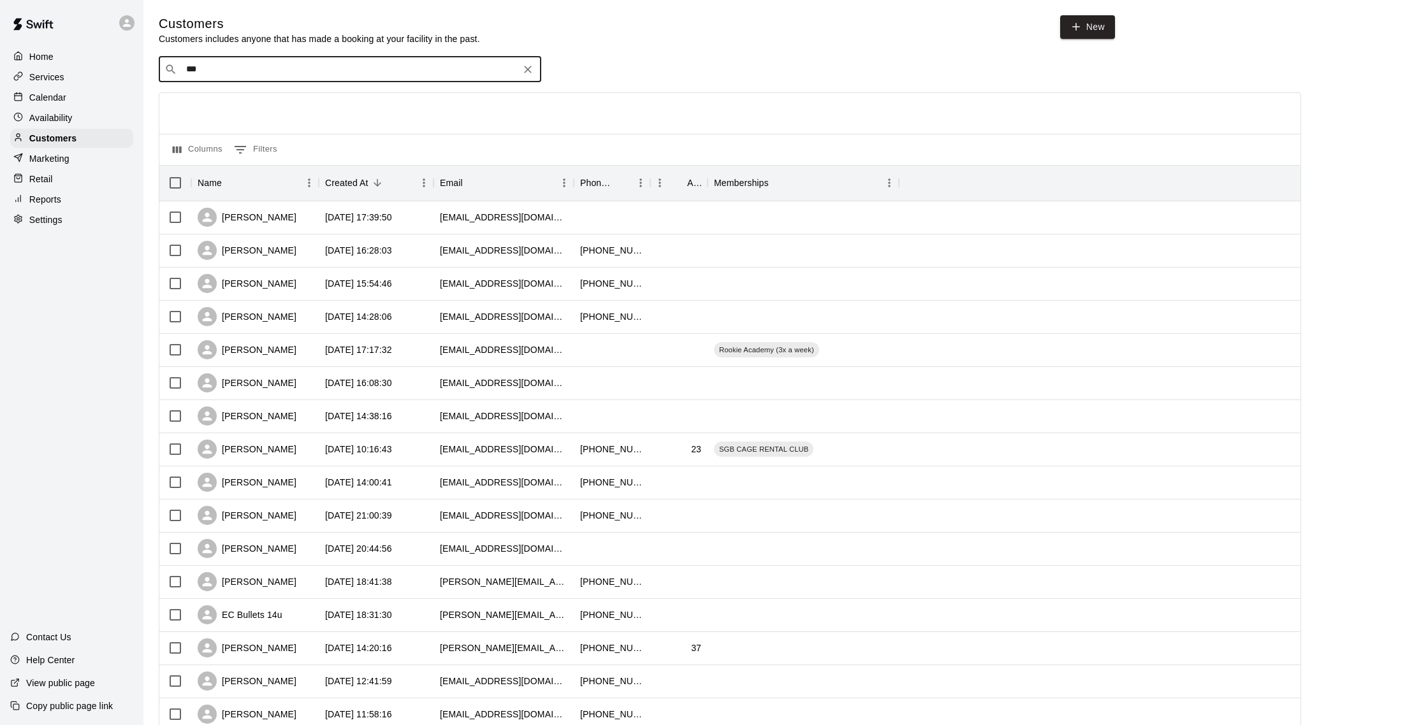
type input "****"
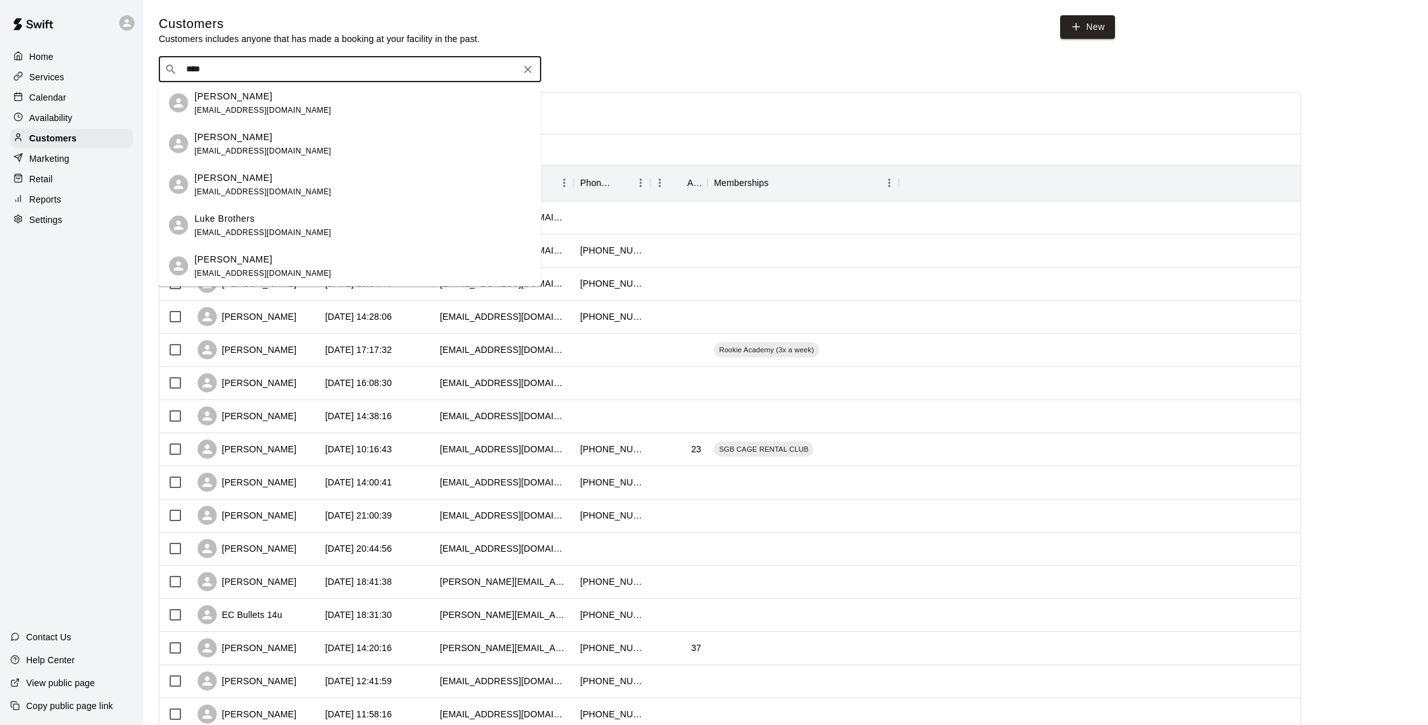
scroll to position [27, 0]
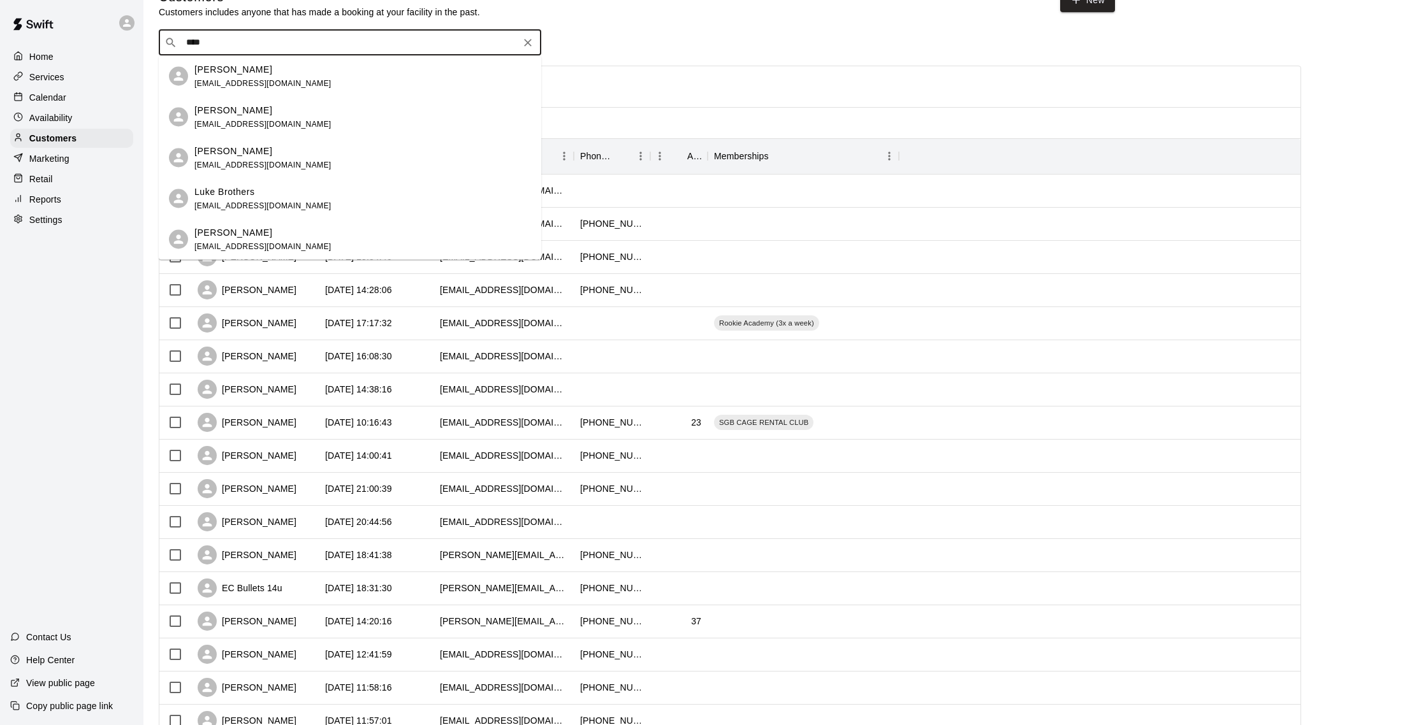
click at [228, 106] on p "Heather Rothstein" at bounding box center [233, 109] width 78 height 13
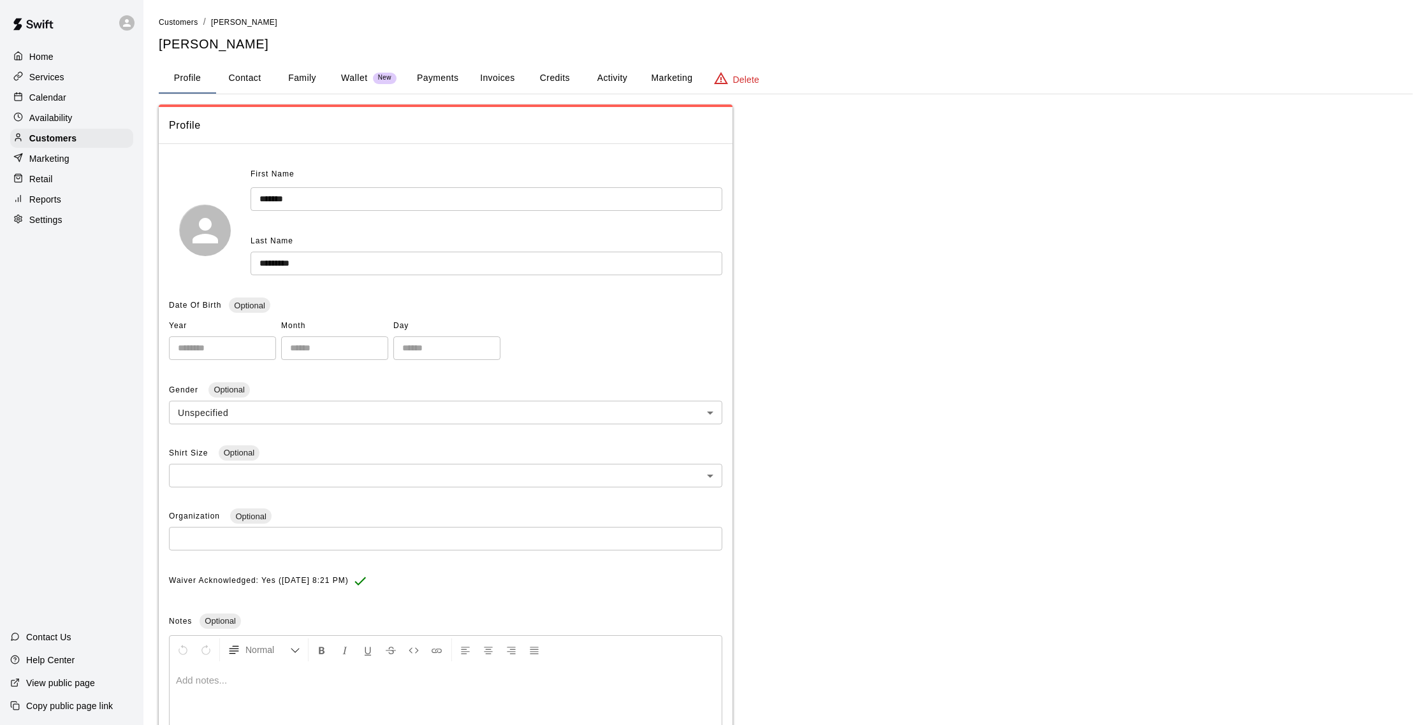
click at [461, 77] on button "Payments" at bounding box center [438, 78] width 62 height 31
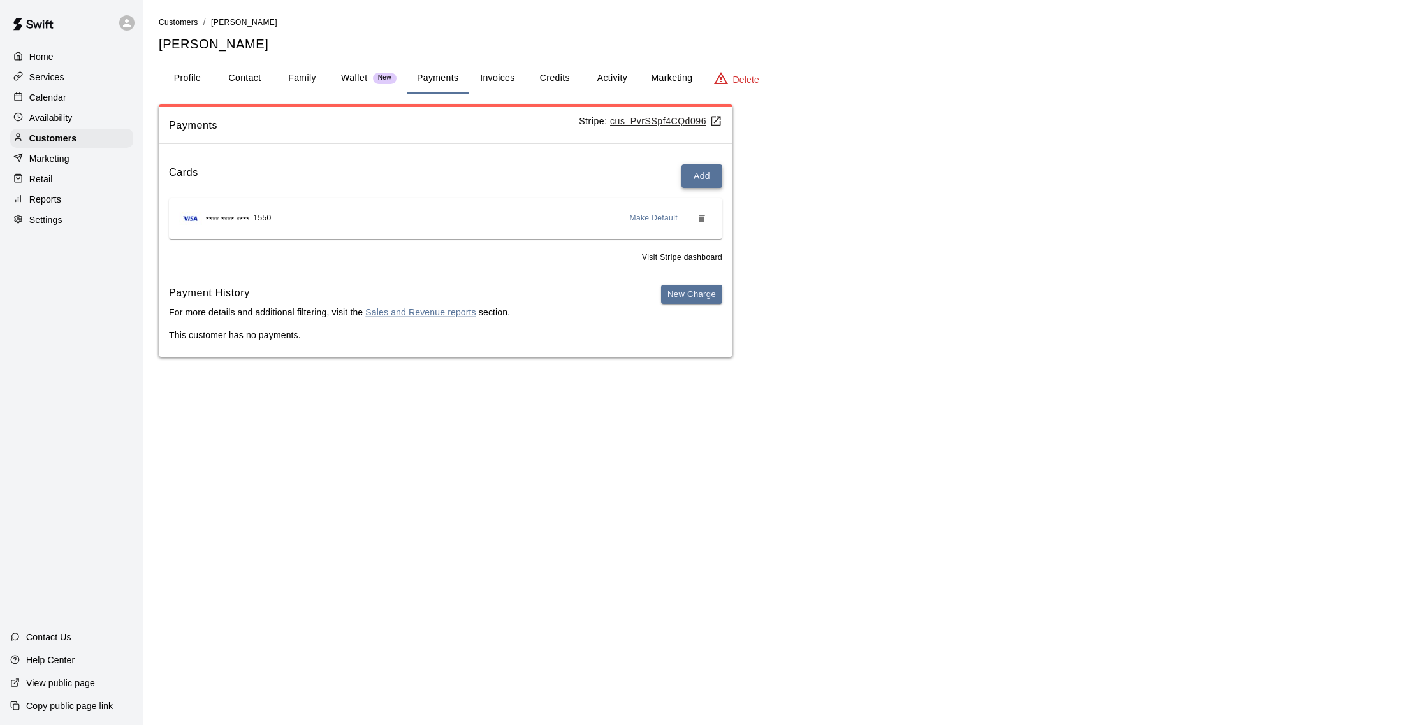
click at [702, 178] on button "Add" at bounding box center [701, 176] width 41 height 24
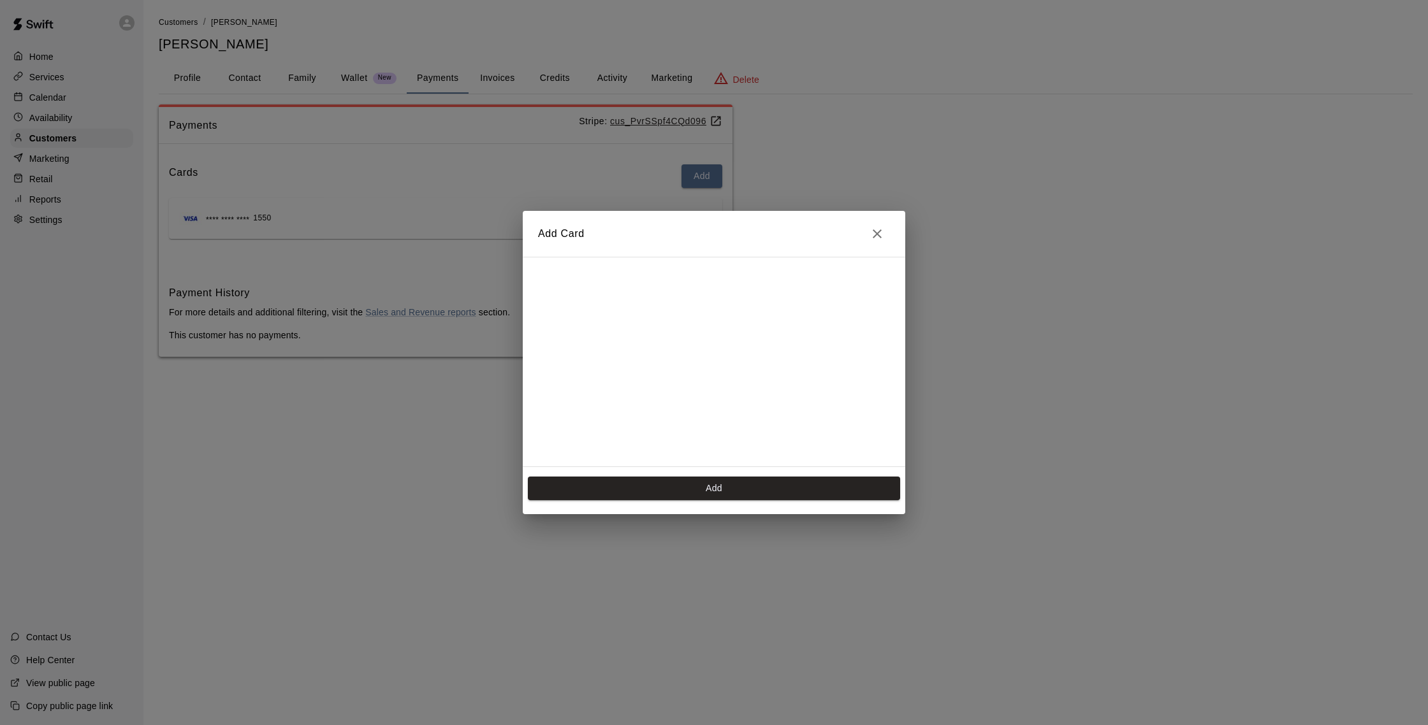
scroll to position [180, 0]
click at [695, 482] on button "Add" at bounding box center [714, 489] width 372 height 24
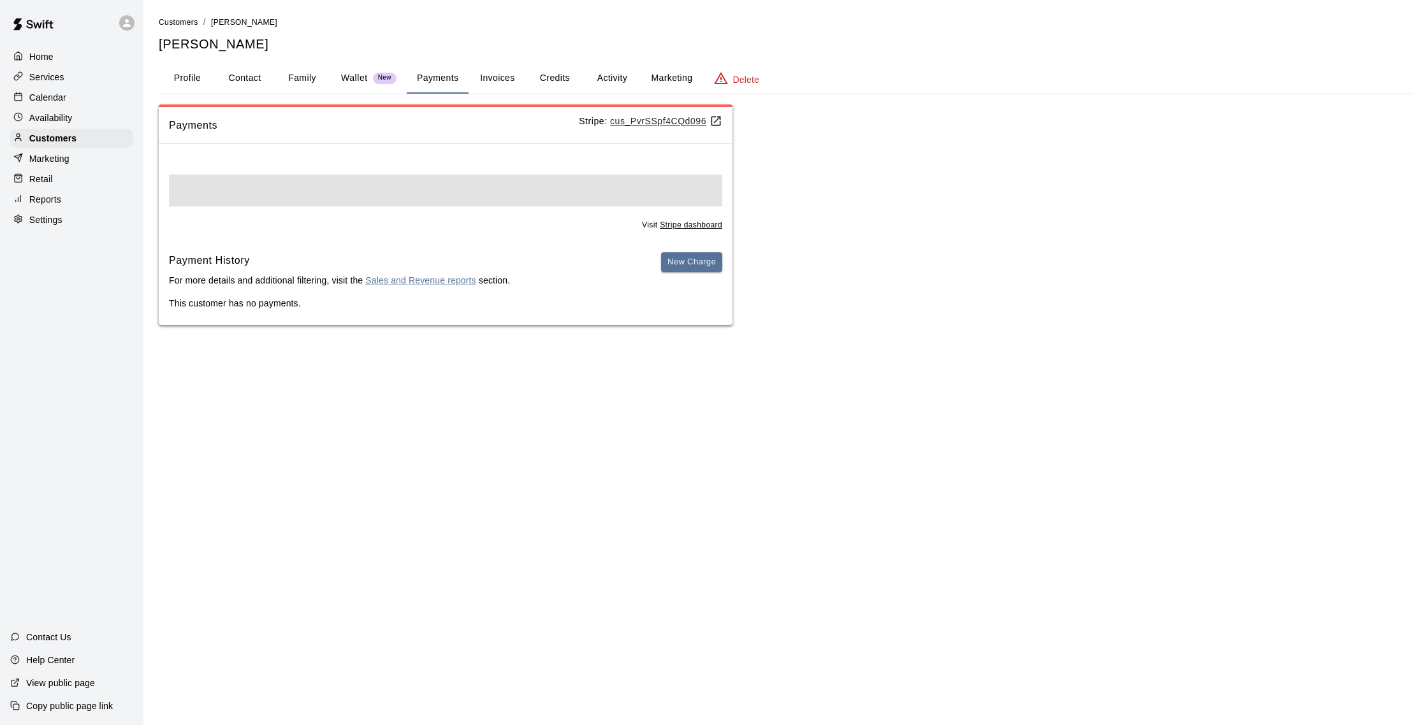
scroll to position [0, 0]
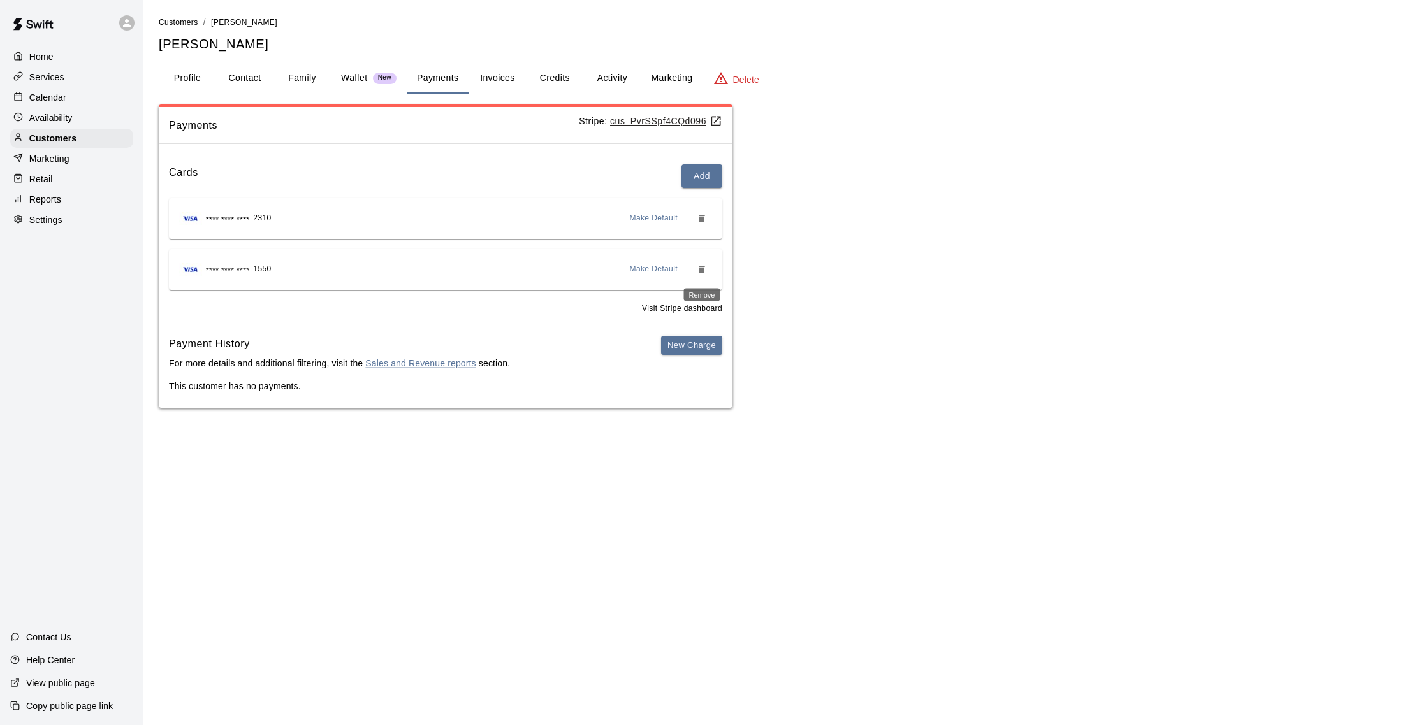
click at [700, 267] on icon "Remove" at bounding box center [702, 270] width 10 height 10
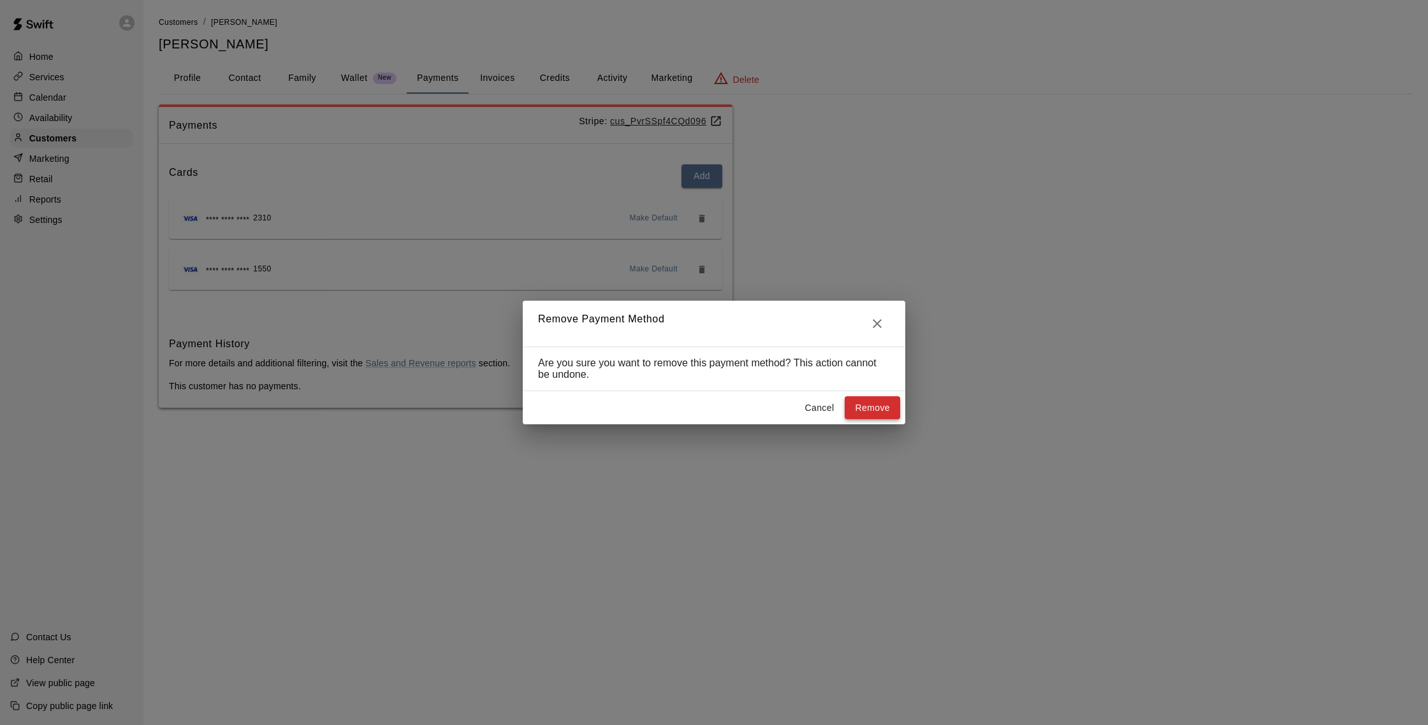
click at [855, 402] on button "Remove" at bounding box center [871, 408] width 55 height 24
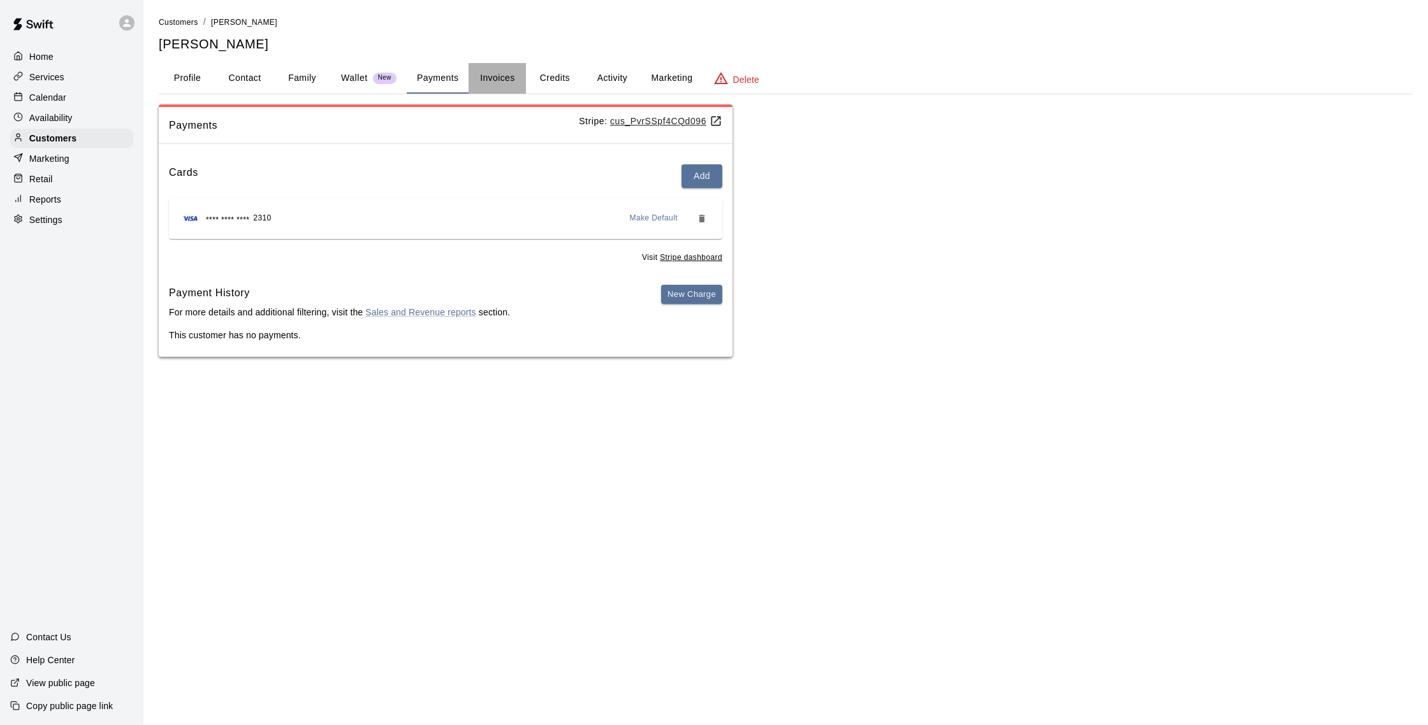
click at [484, 75] on button "Invoices" at bounding box center [496, 78] width 57 height 31
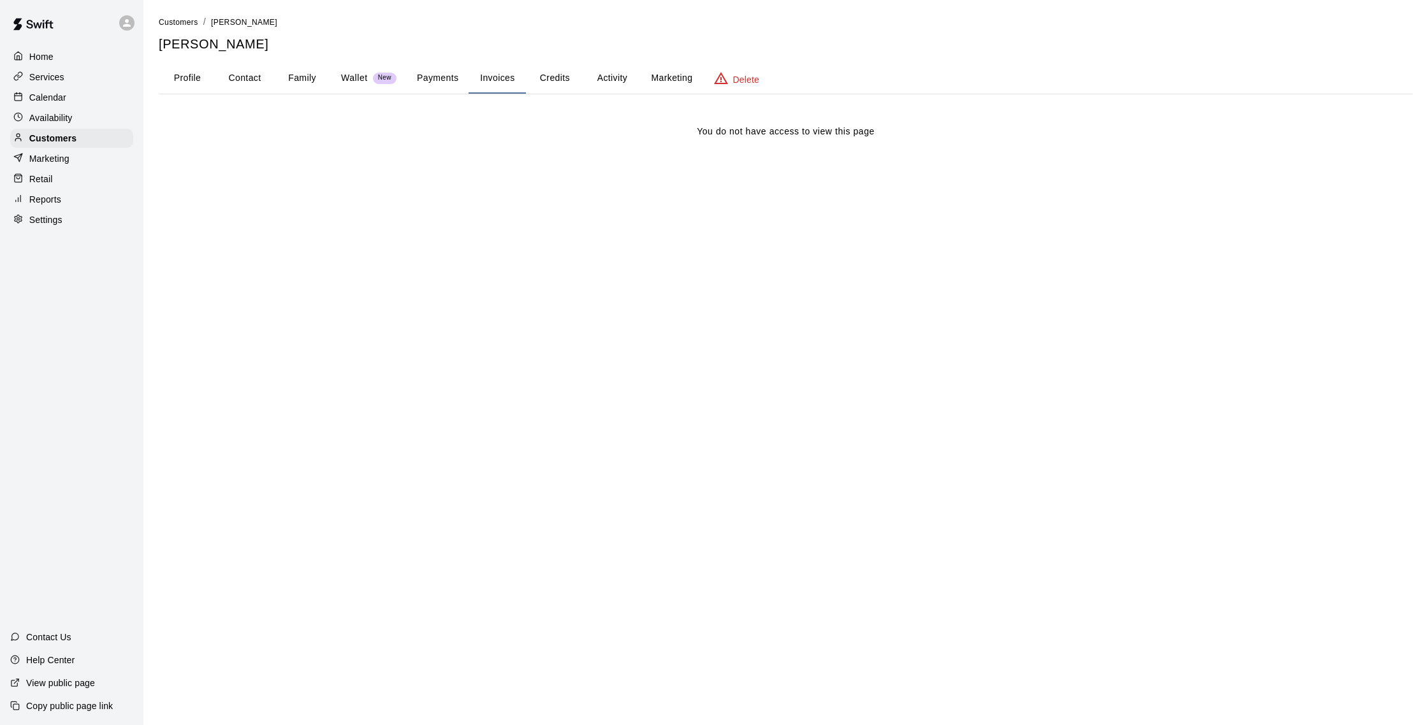
click at [427, 78] on button "Payments" at bounding box center [438, 78] width 62 height 31
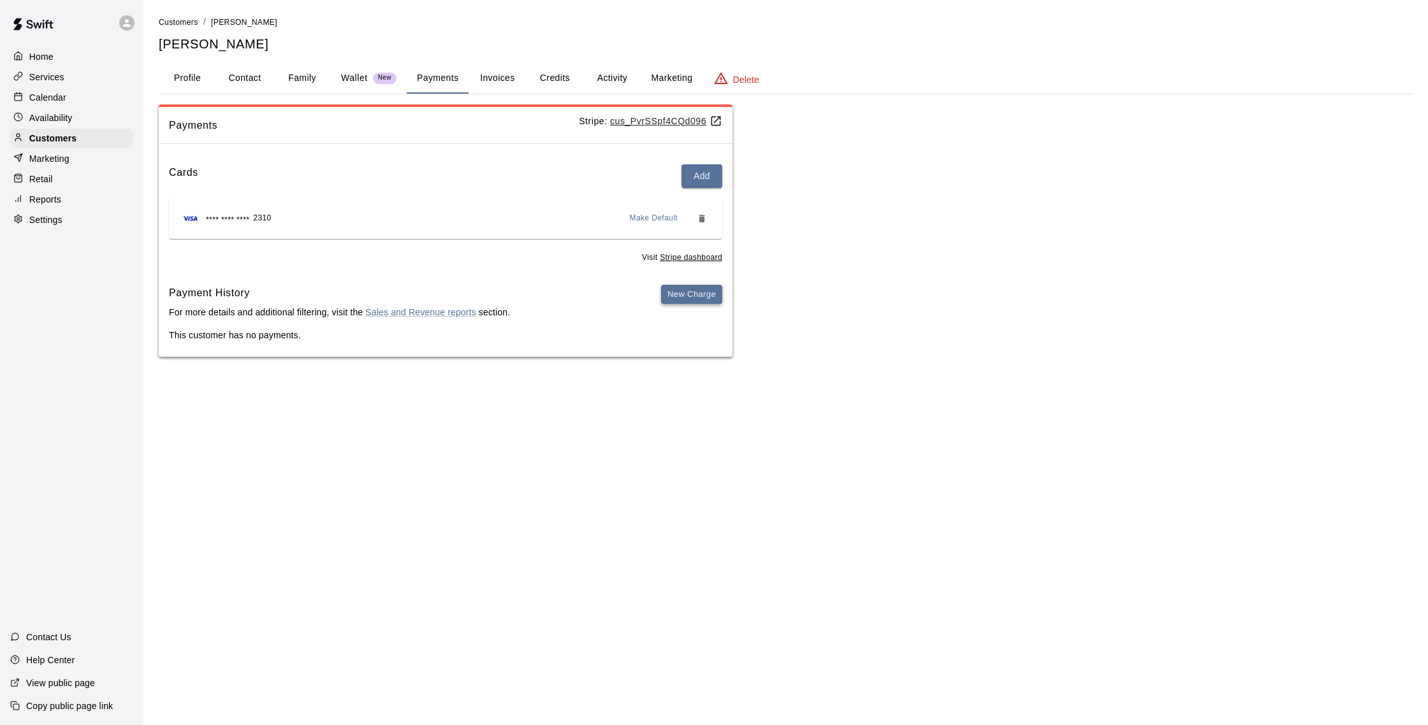
click at [700, 301] on button "New Charge" at bounding box center [691, 295] width 61 height 20
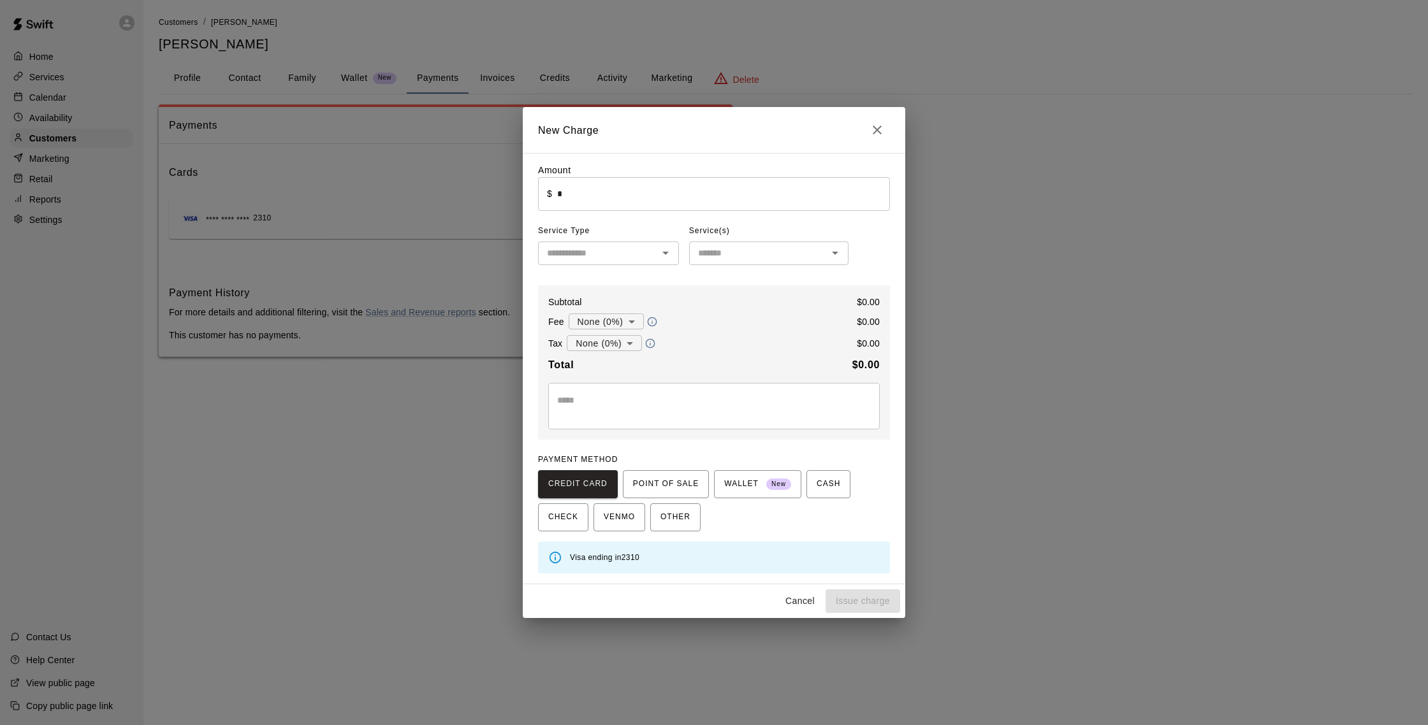
click at [585, 198] on input "*" at bounding box center [723, 194] width 333 height 34
click at [869, 594] on button "Issue charge" at bounding box center [862, 602] width 75 height 24
type input "*"
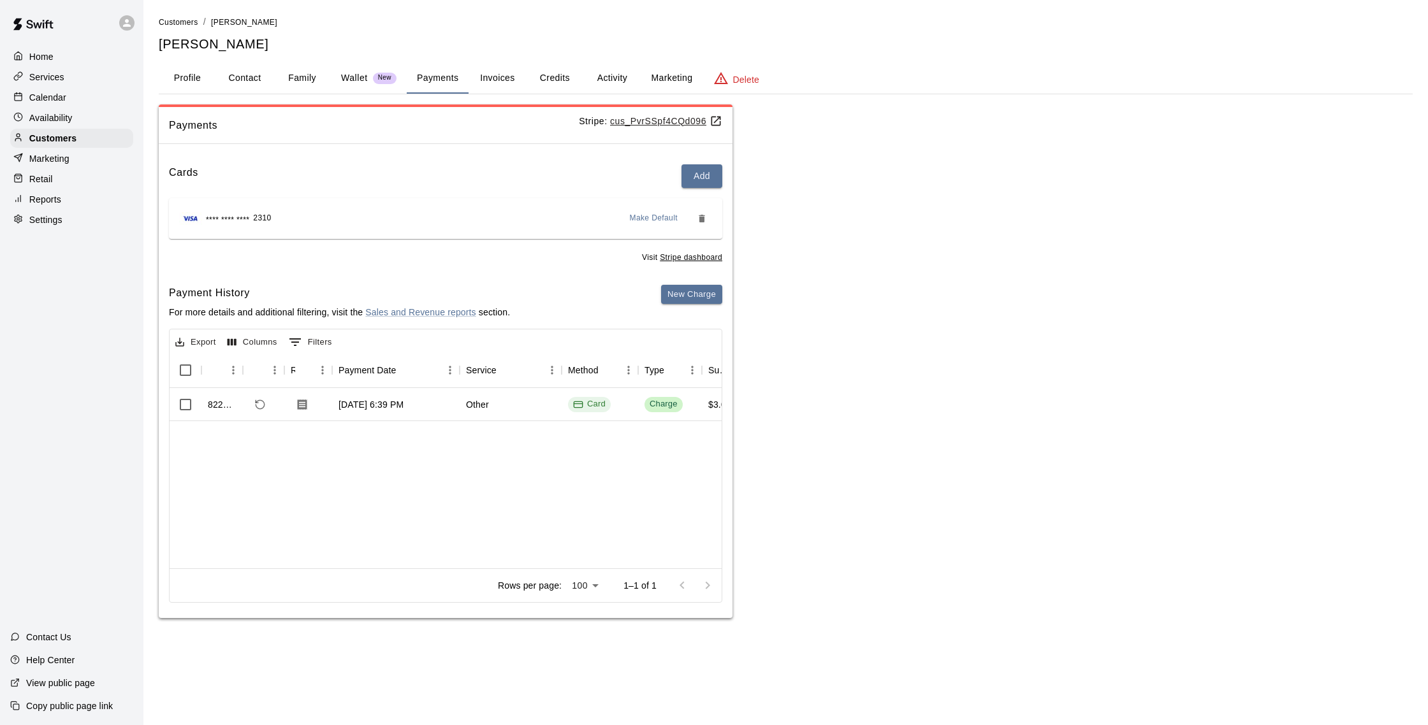
click at [43, 85] on div "Services" at bounding box center [71, 77] width 123 height 19
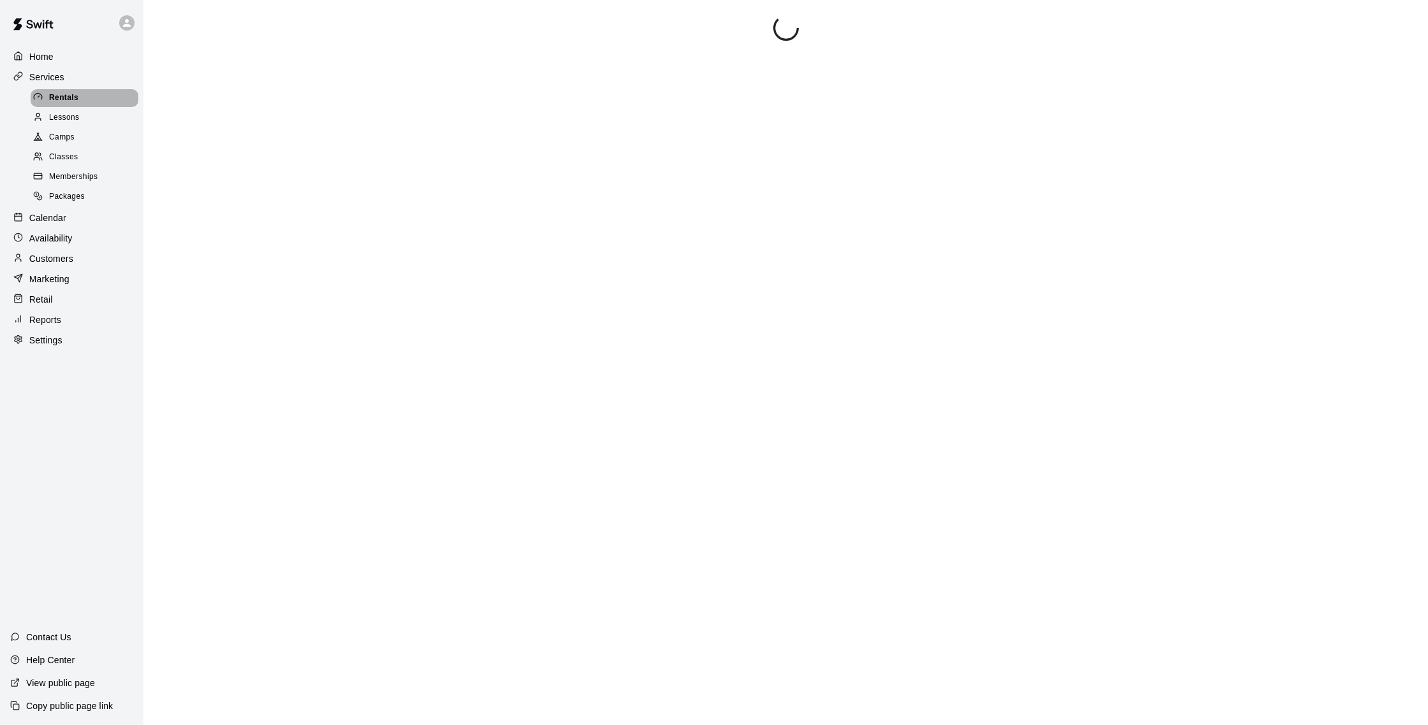
click at [46, 97] on div at bounding box center [41, 98] width 16 height 12
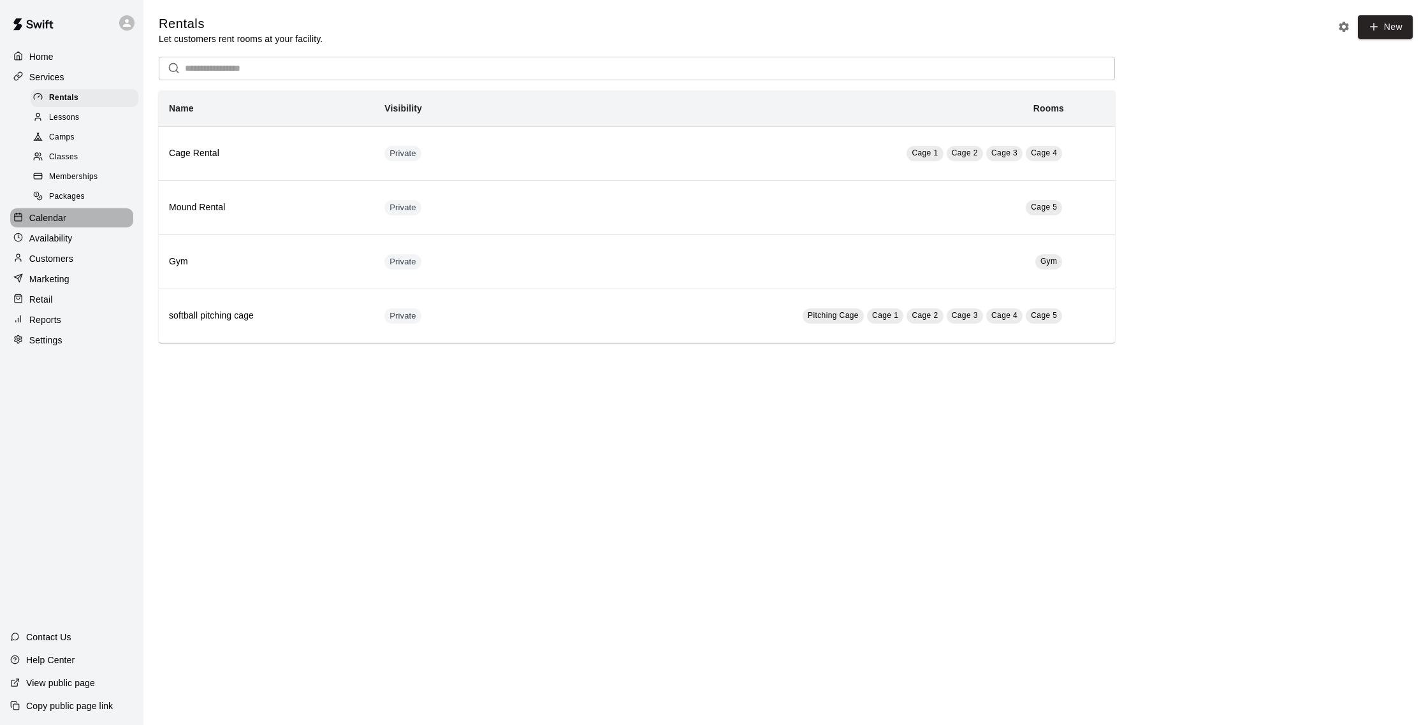
click at [48, 213] on p "Calendar" at bounding box center [47, 218] width 37 height 13
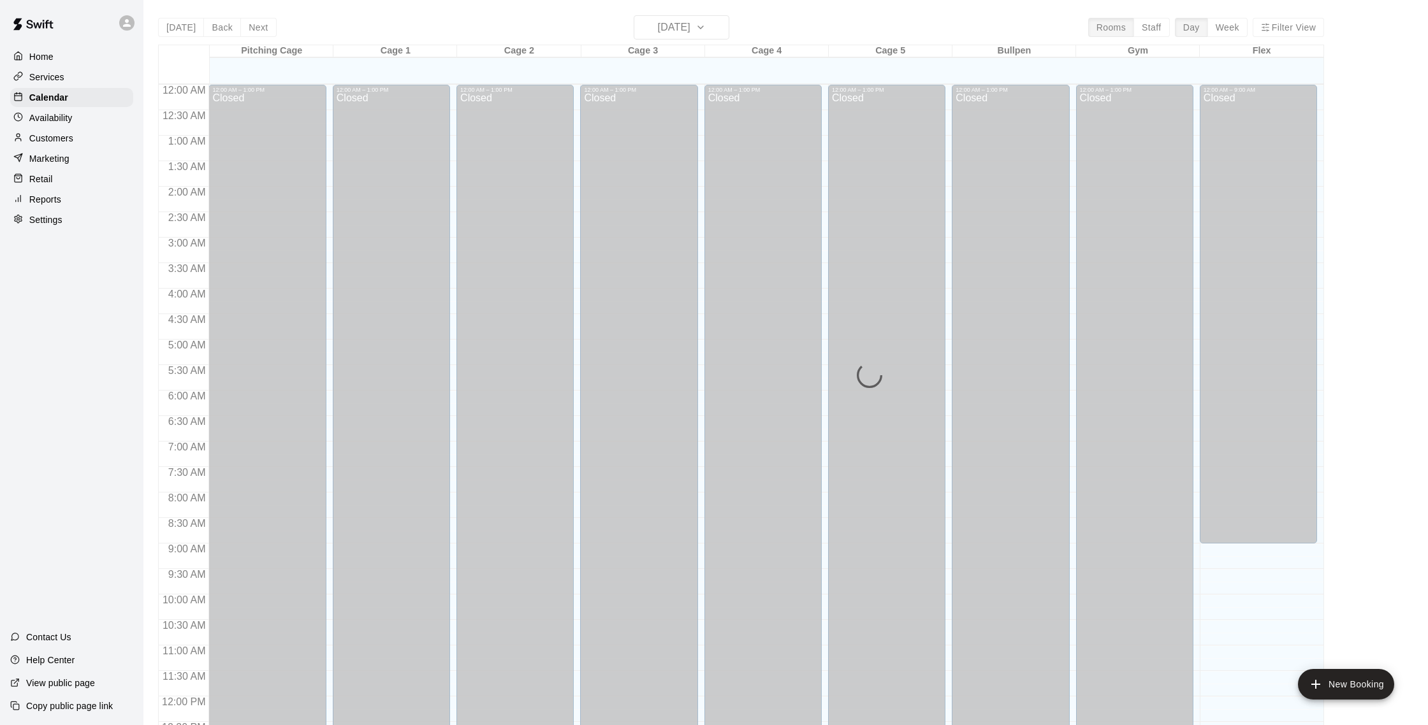
scroll to position [531, 0]
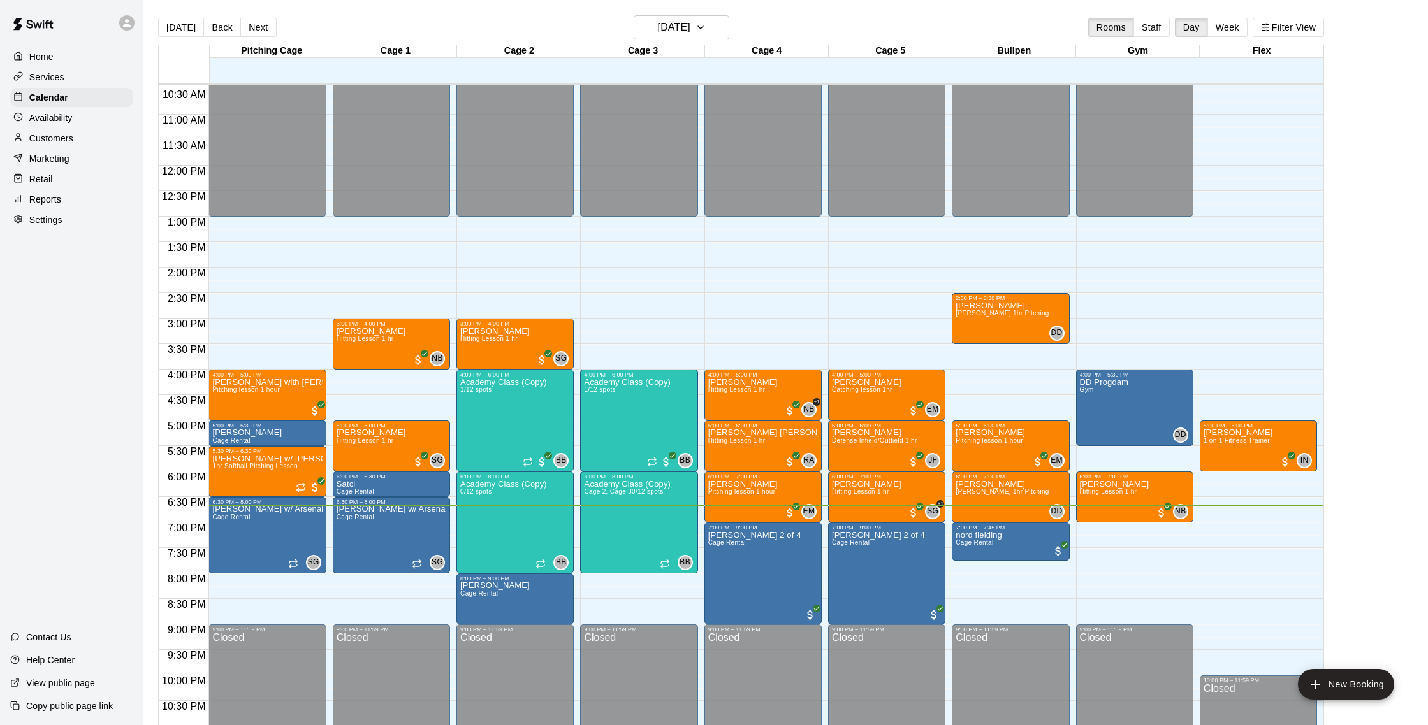
click at [78, 131] on div "Customers" at bounding box center [71, 138] width 123 height 19
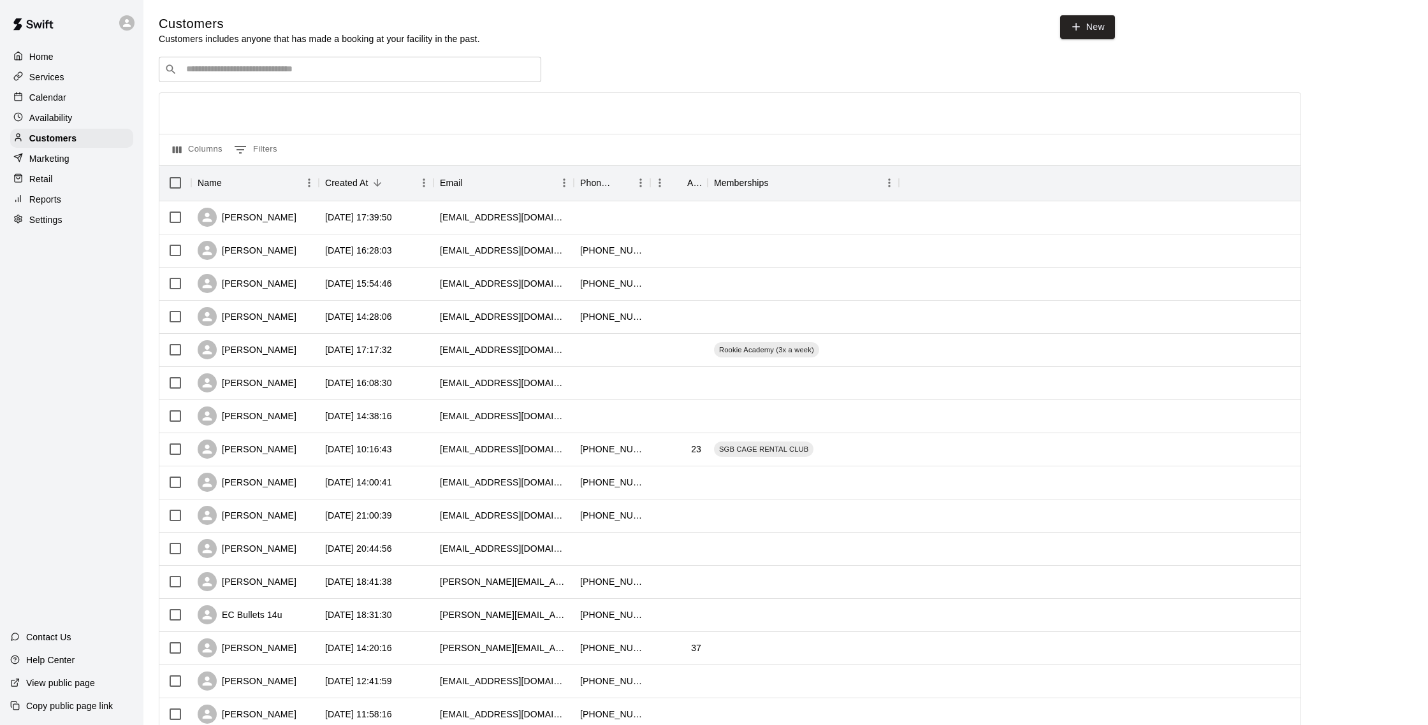
click at [55, 97] on p "Calendar" at bounding box center [47, 97] width 37 height 13
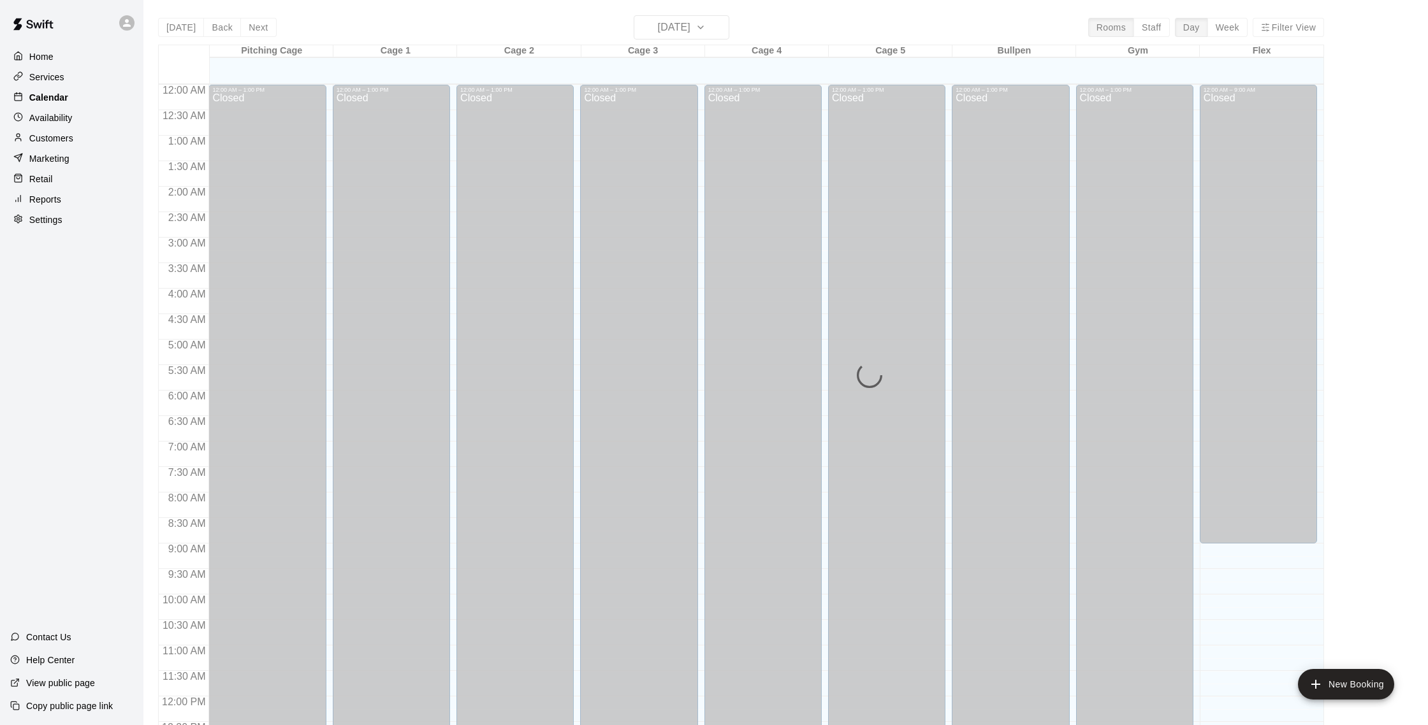
scroll to position [531, 0]
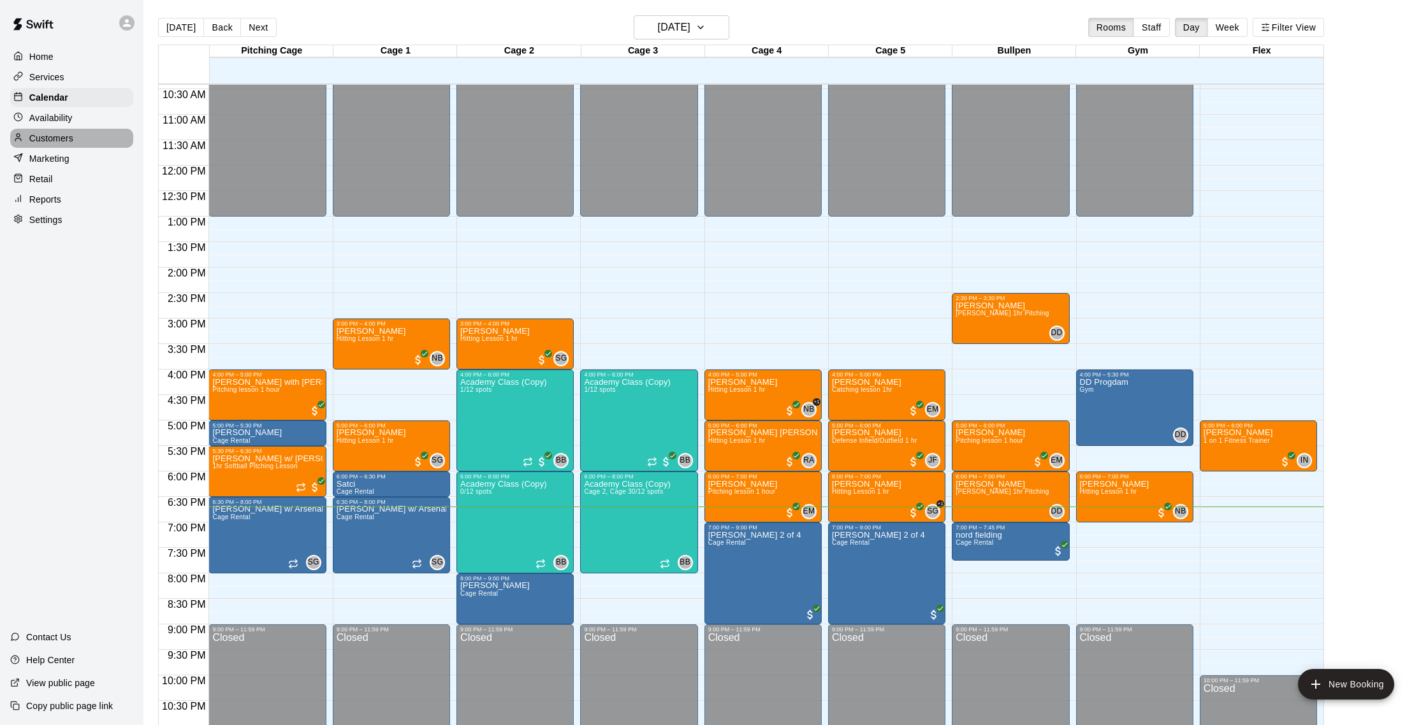
click at [54, 134] on p "Customers" at bounding box center [51, 138] width 44 height 13
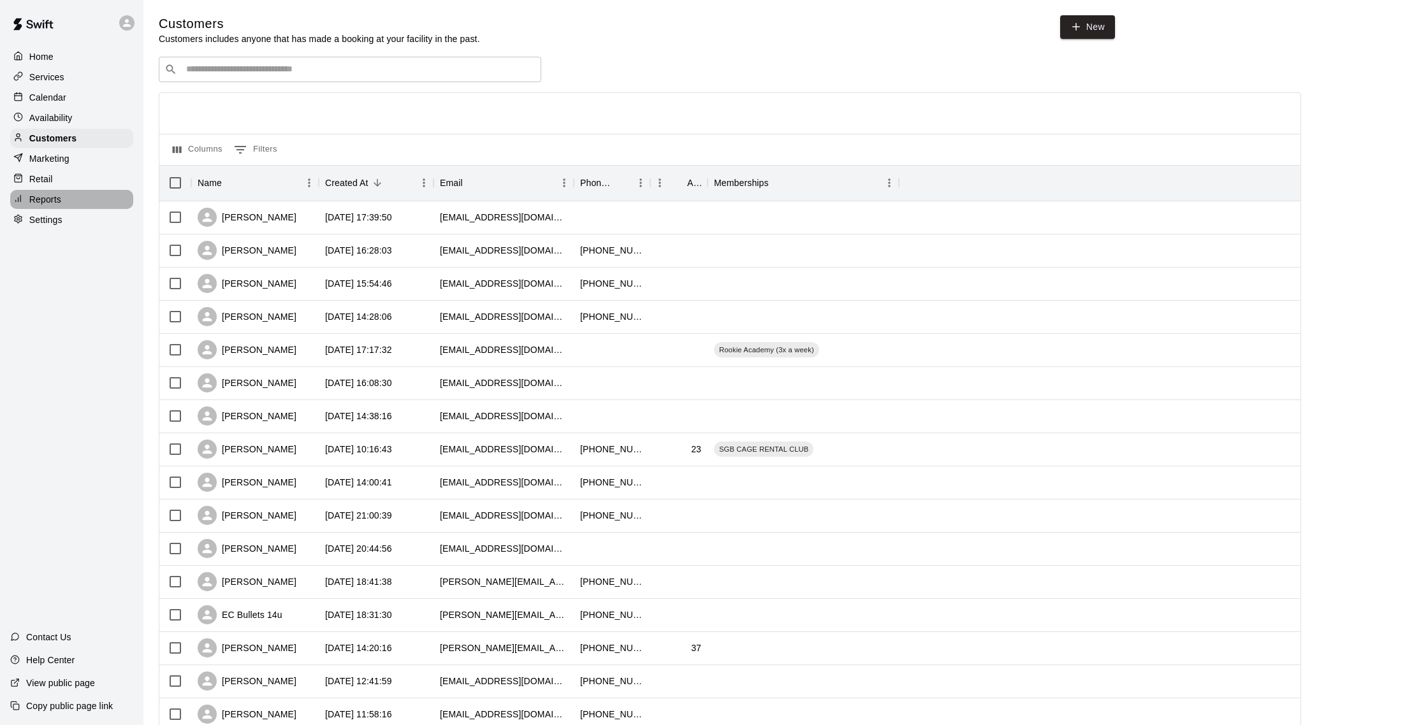
click at [53, 195] on p "Reports" at bounding box center [45, 199] width 32 height 13
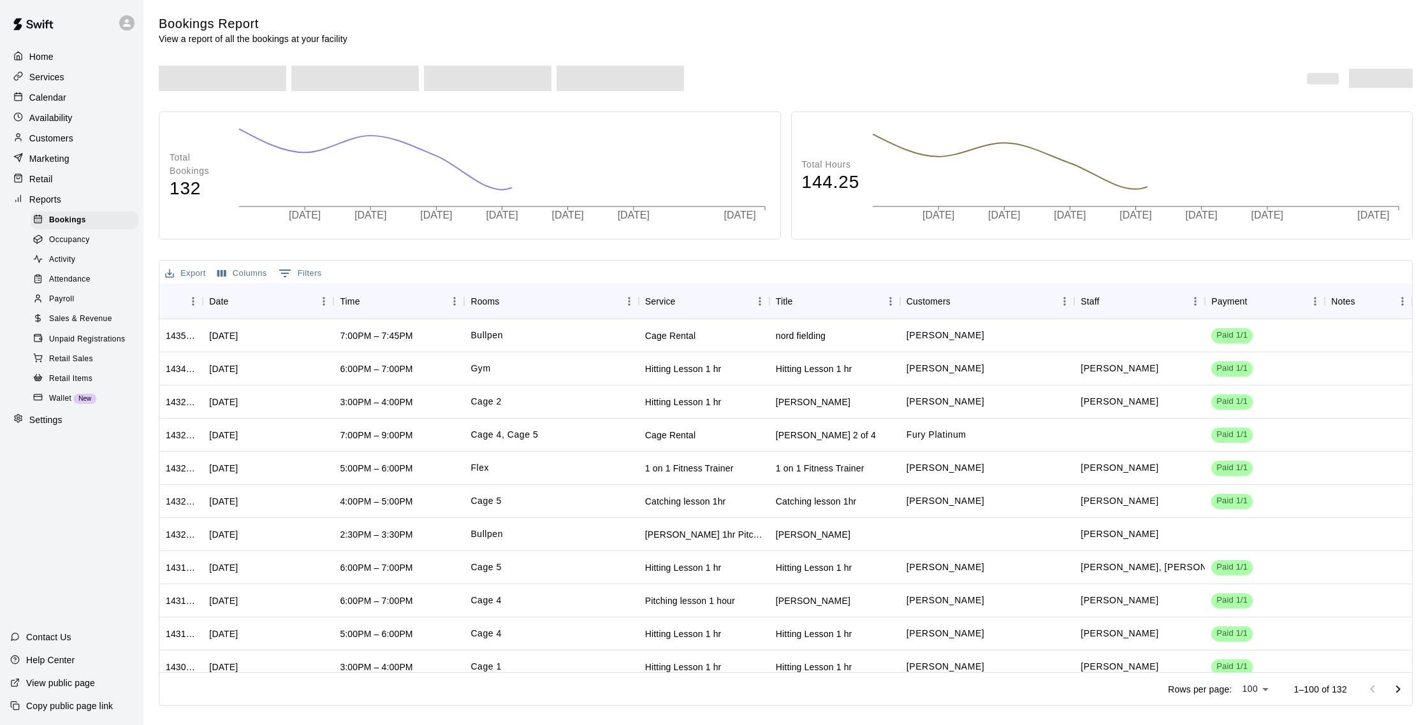
click at [98, 324] on span "Sales & Revenue" at bounding box center [80, 319] width 63 height 13
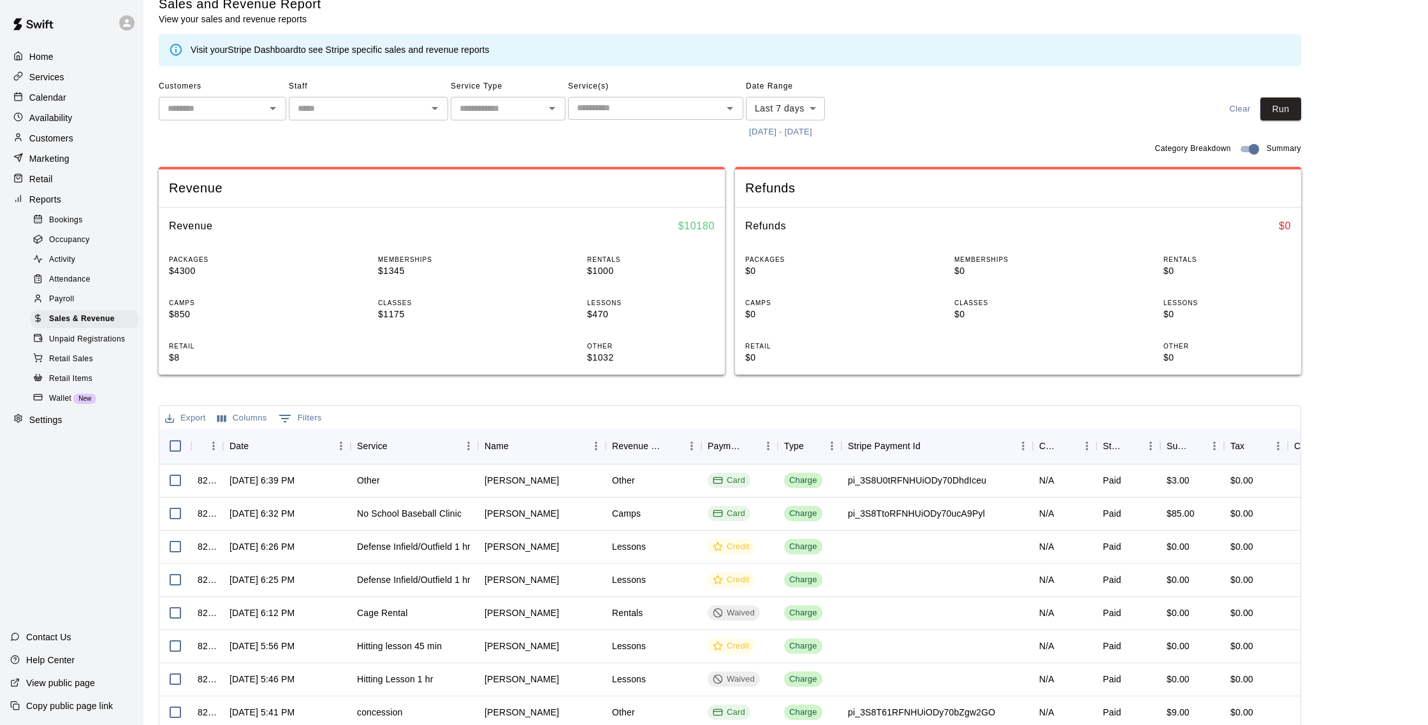
scroll to position [24, 0]
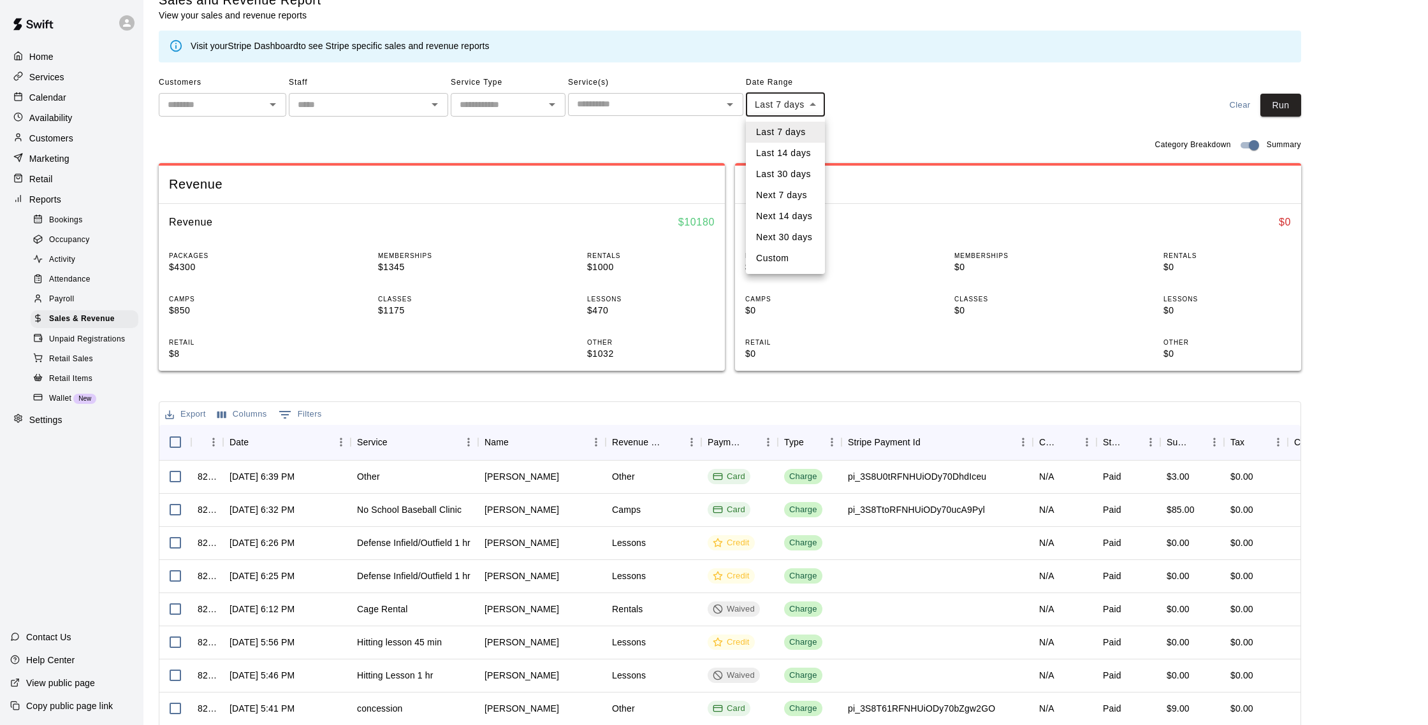
click at [788, 102] on body "Home Services Calendar Availability Customers Marketing Retail Reports Bookings…" at bounding box center [714, 414] width 1428 height 876
click at [792, 256] on li "Custom" at bounding box center [785, 258] width 79 height 21
type input "******"
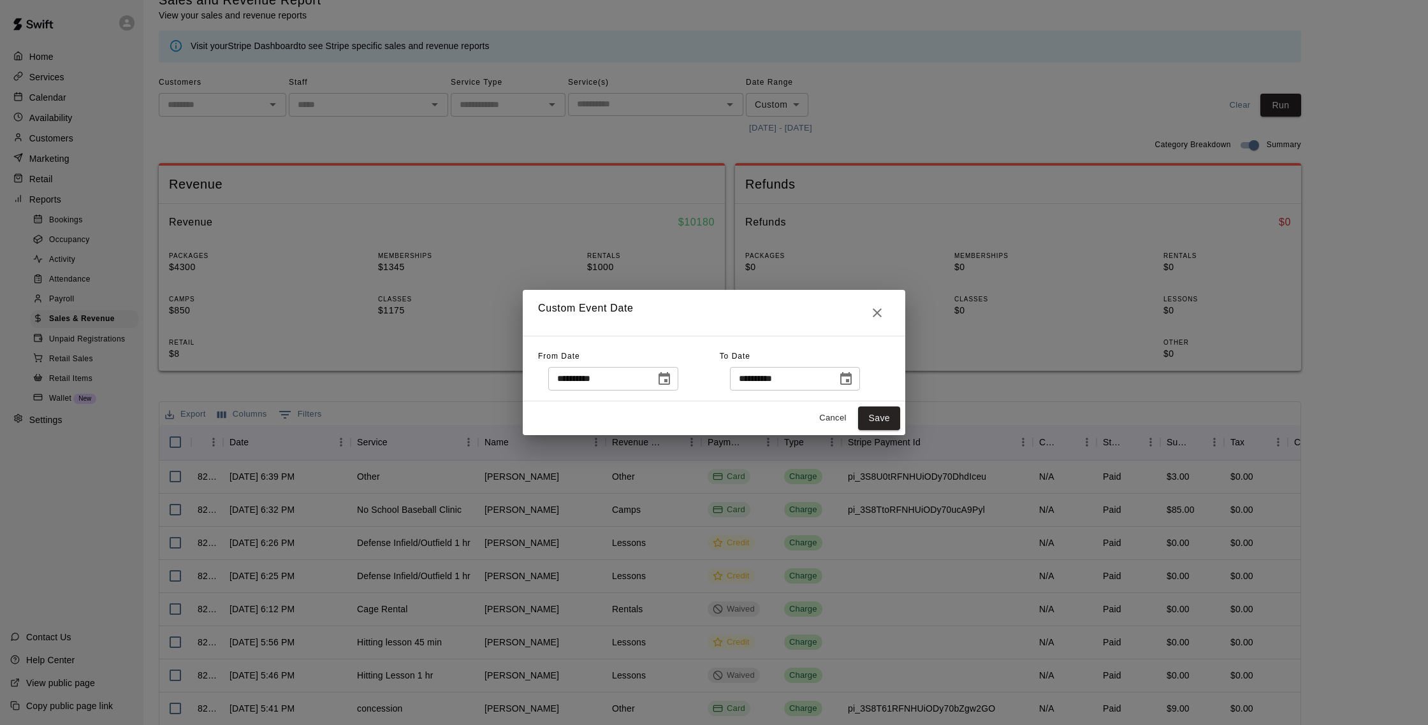
click at [663, 379] on icon "Choose date, selected date is Sep 10, 2025" at bounding box center [663, 379] width 15 height 15
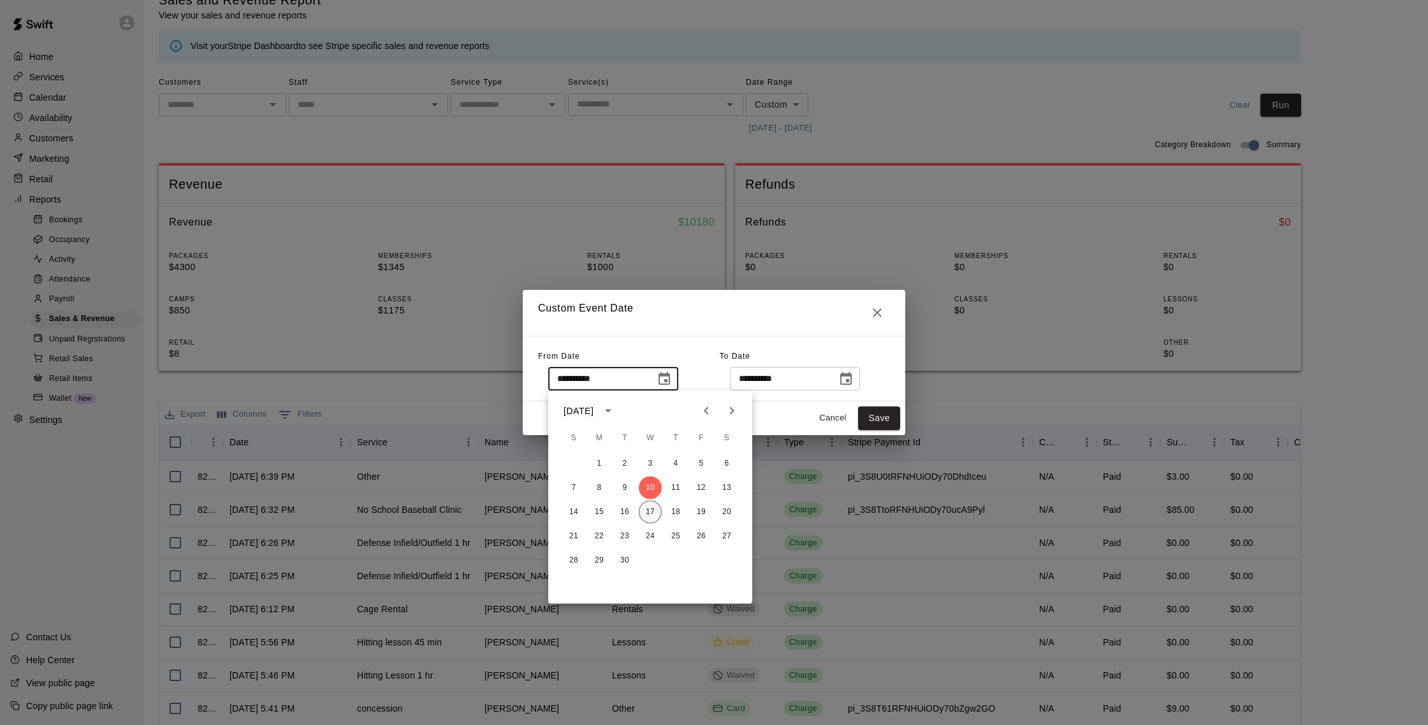
click at [657, 510] on button "17" at bounding box center [650, 512] width 23 height 23
type input "**********"
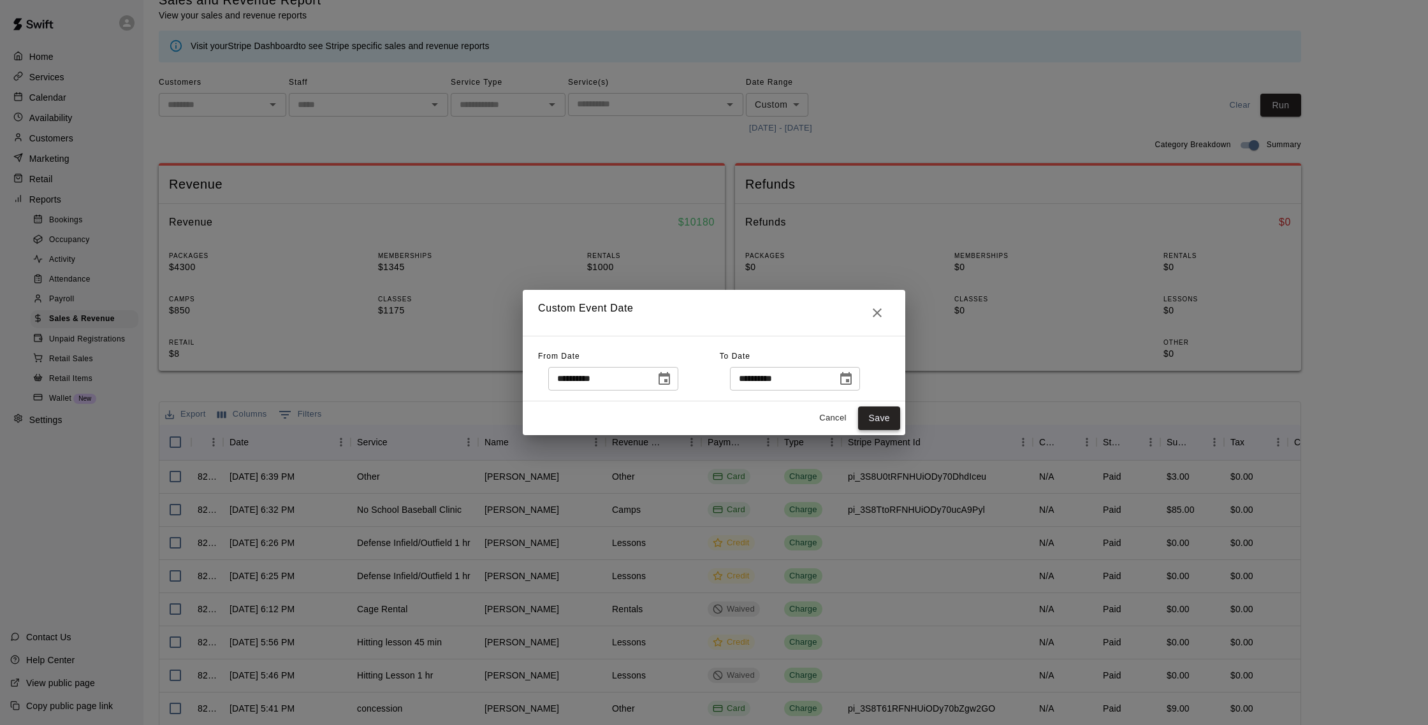
click at [875, 420] on button "Save" at bounding box center [879, 419] width 42 height 24
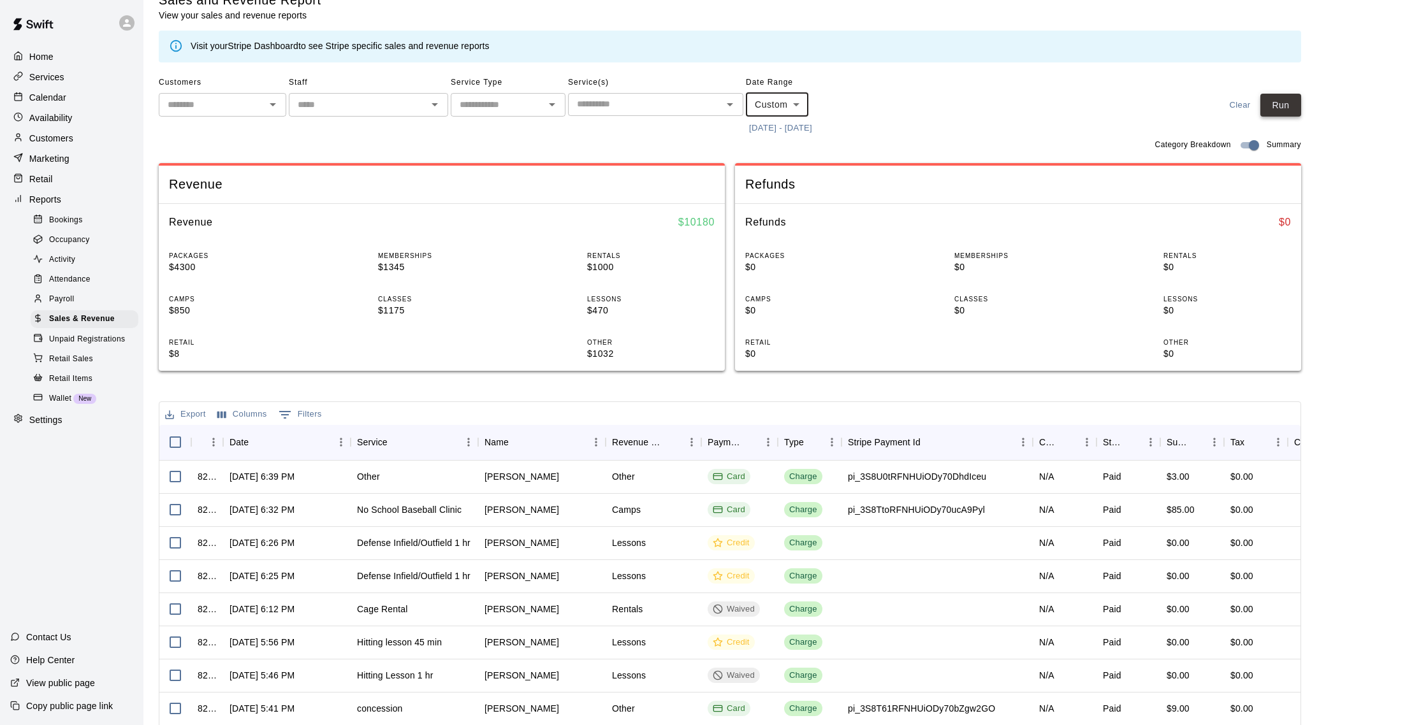
click at [1281, 109] on button "Run" at bounding box center [1280, 106] width 41 height 24
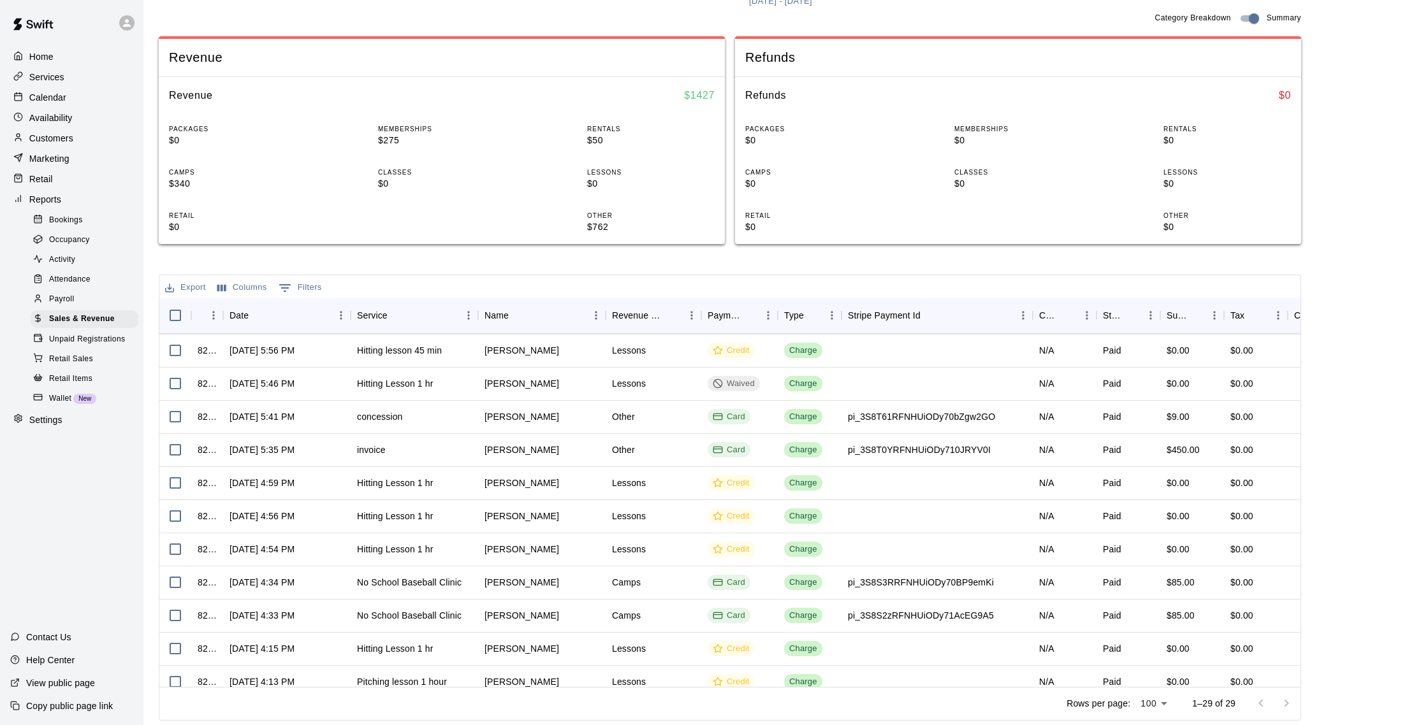
scroll to position [0, 0]
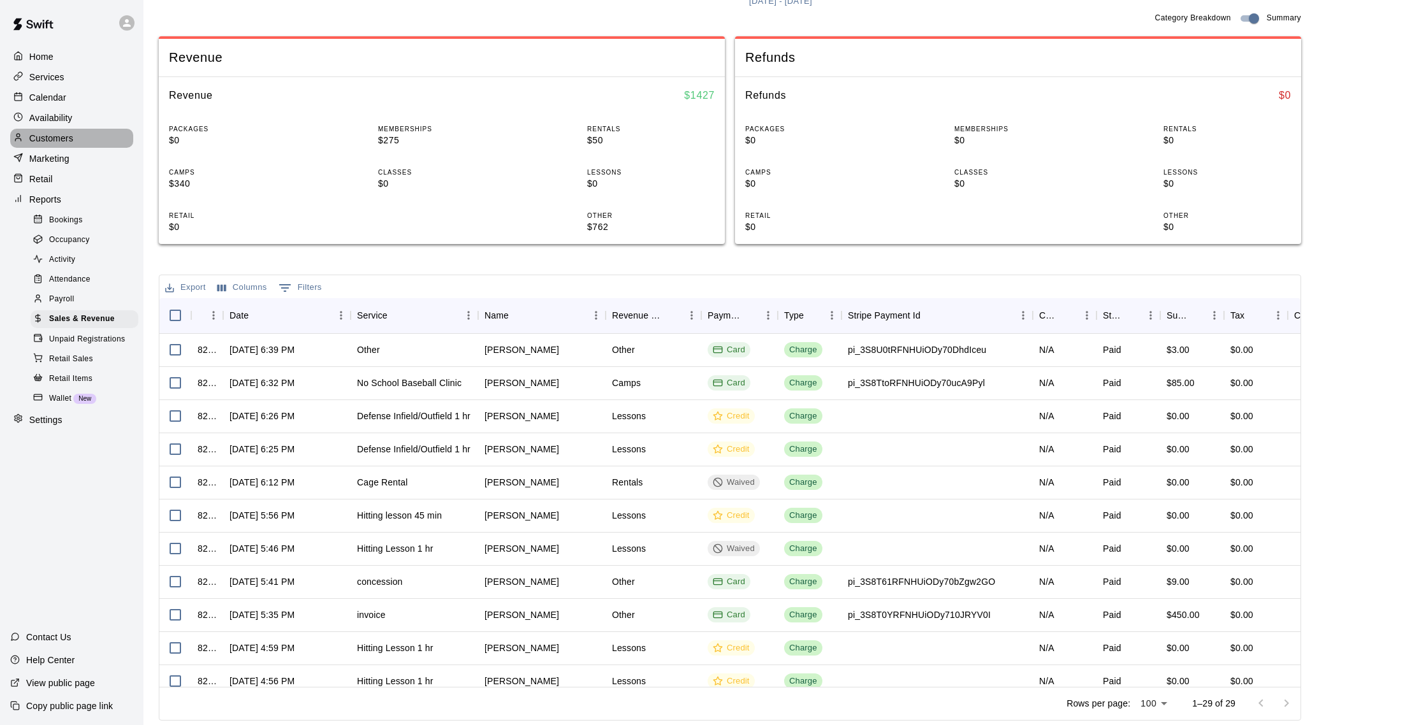
click at [62, 136] on p "Customers" at bounding box center [51, 138] width 44 height 13
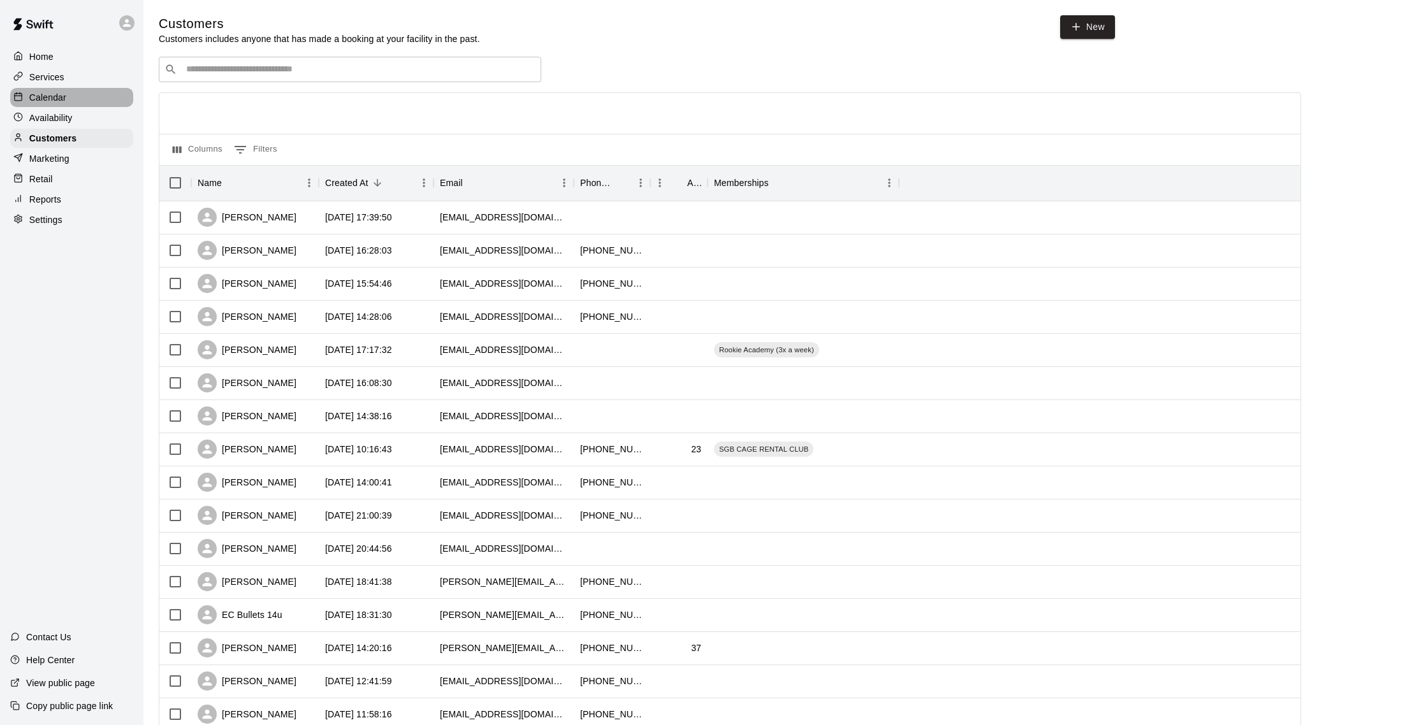
click at [61, 101] on p "Calendar" at bounding box center [47, 97] width 37 height 13
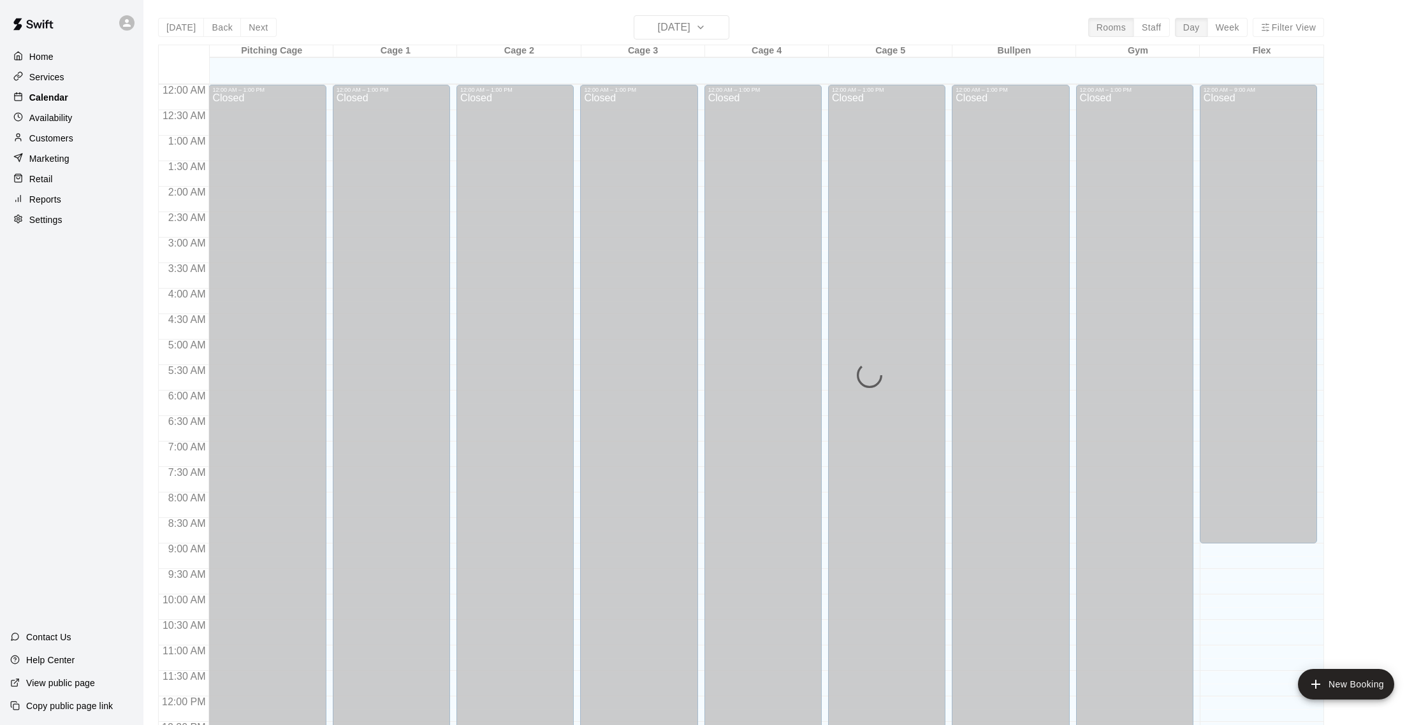
scroll to position [531, 0]
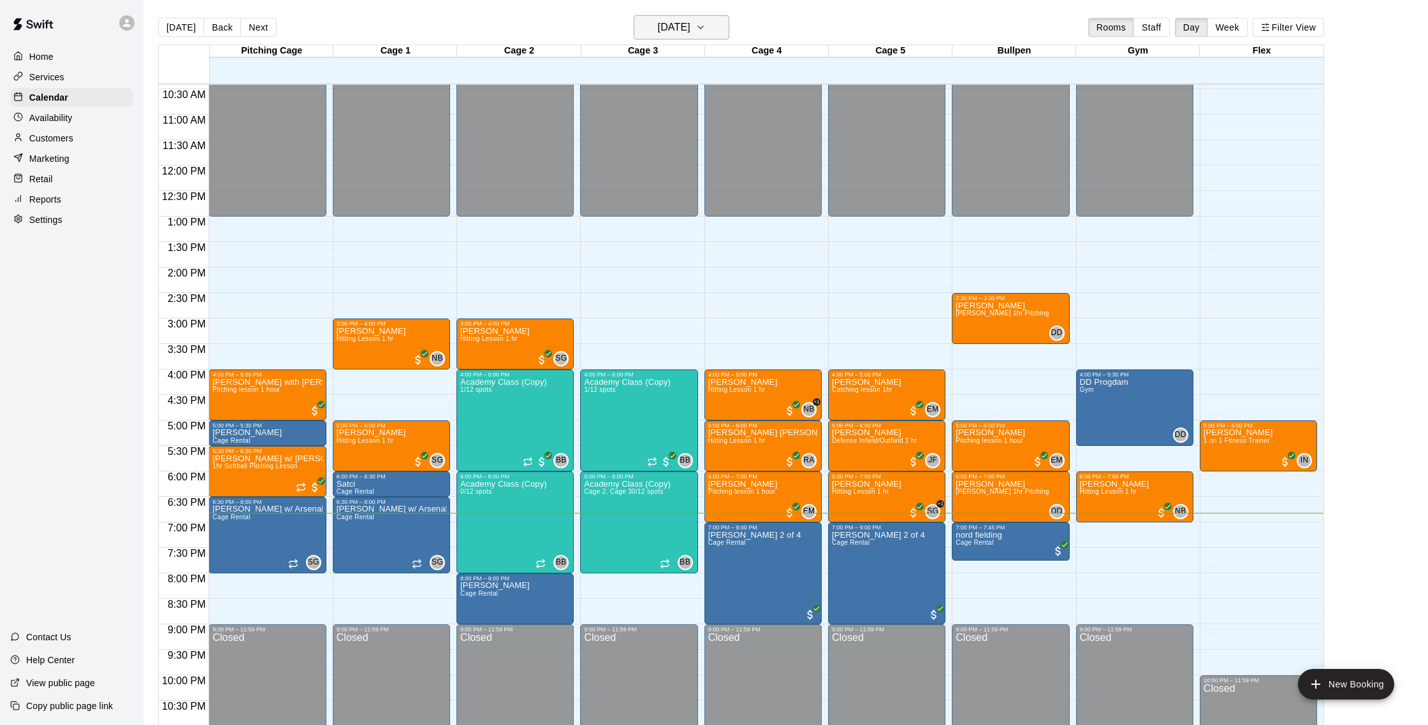
click at [662, 24] on h6 "[DATE]" at bounding box center [674, 27] width 33 height 18
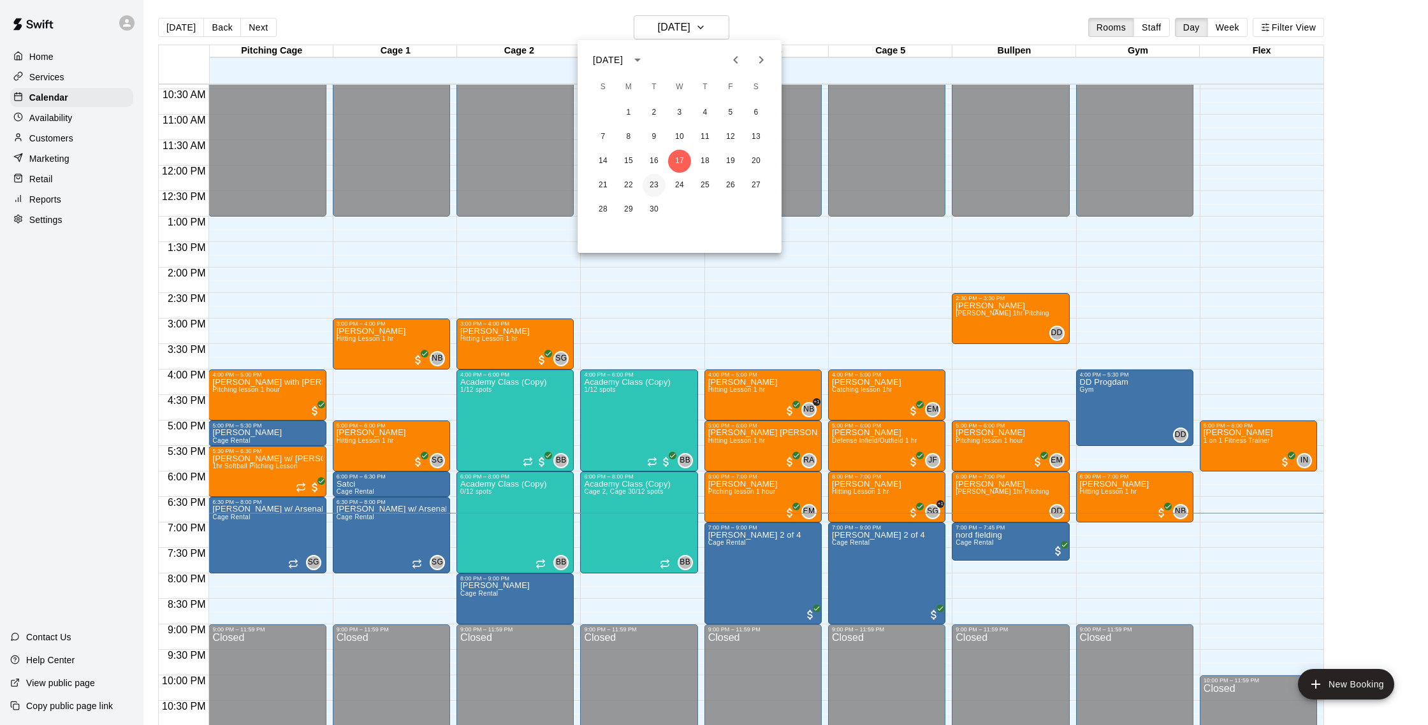
click at [656, 184] on button "23" at bounding box center [653, 185] width 23 height 23
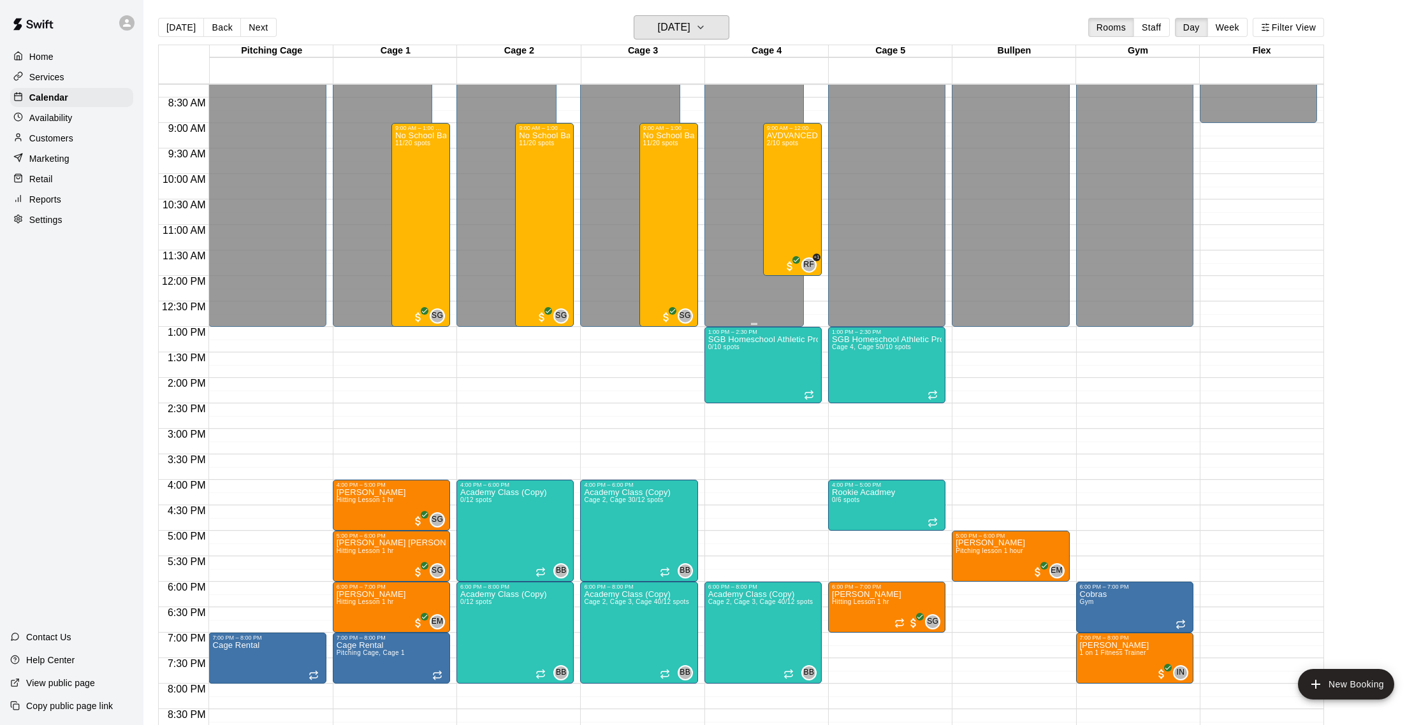
scroll to position [417, 0]
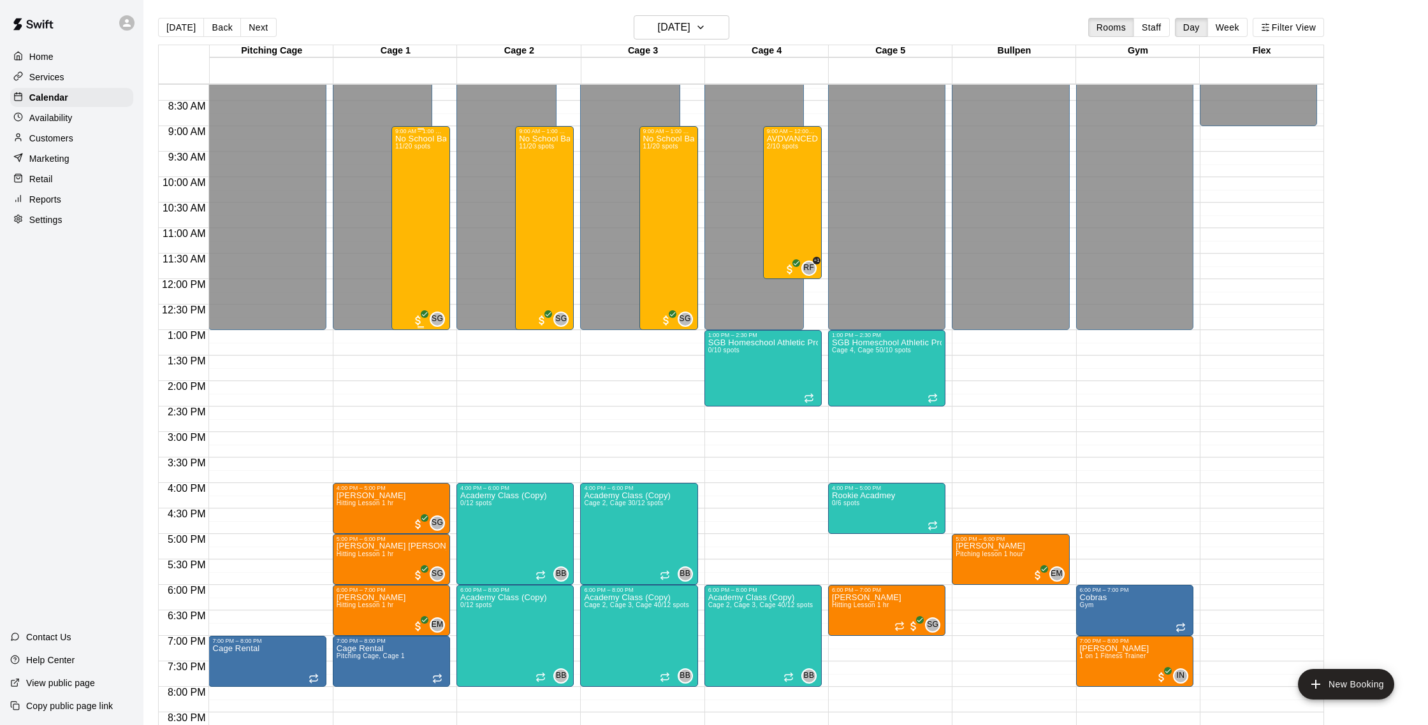
click at [435, 203] on div "No School Baseball & Softball Clinics 11/20 spots" at bounding box center [420, 496] width 51 height 725
click at [402, 179] on img "edit" at bounding box center [409, 178] width 15 height 15
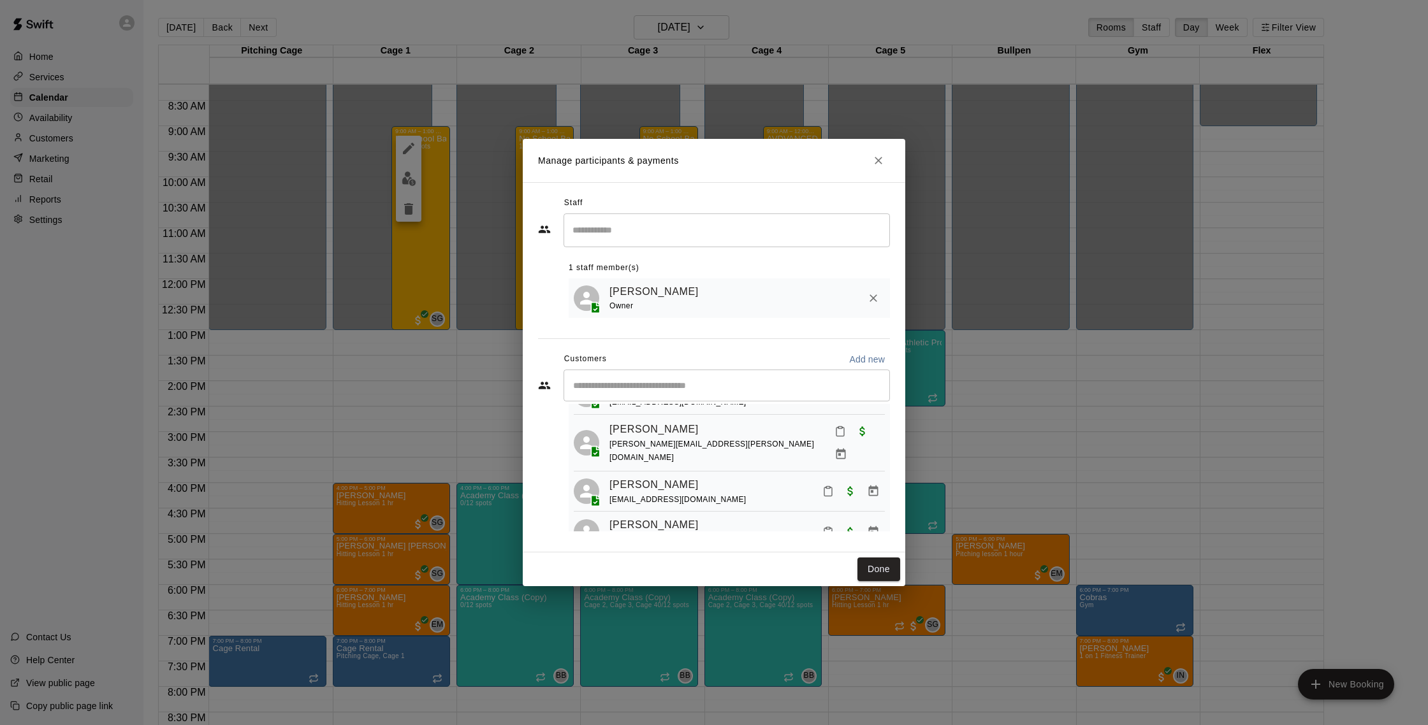
scroll to position [0, 0]
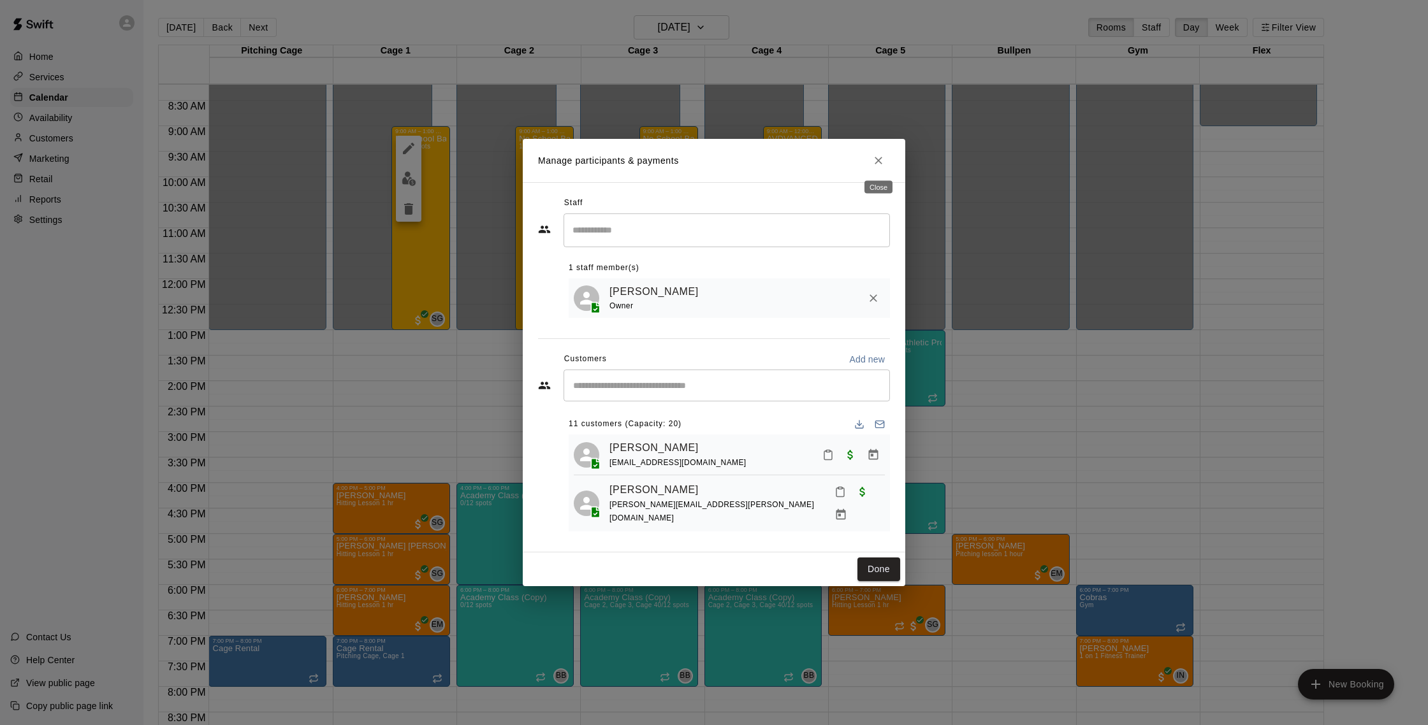
click at [880, 163] on icon "Close" at bounding box center [878, 160] width 13 height 13
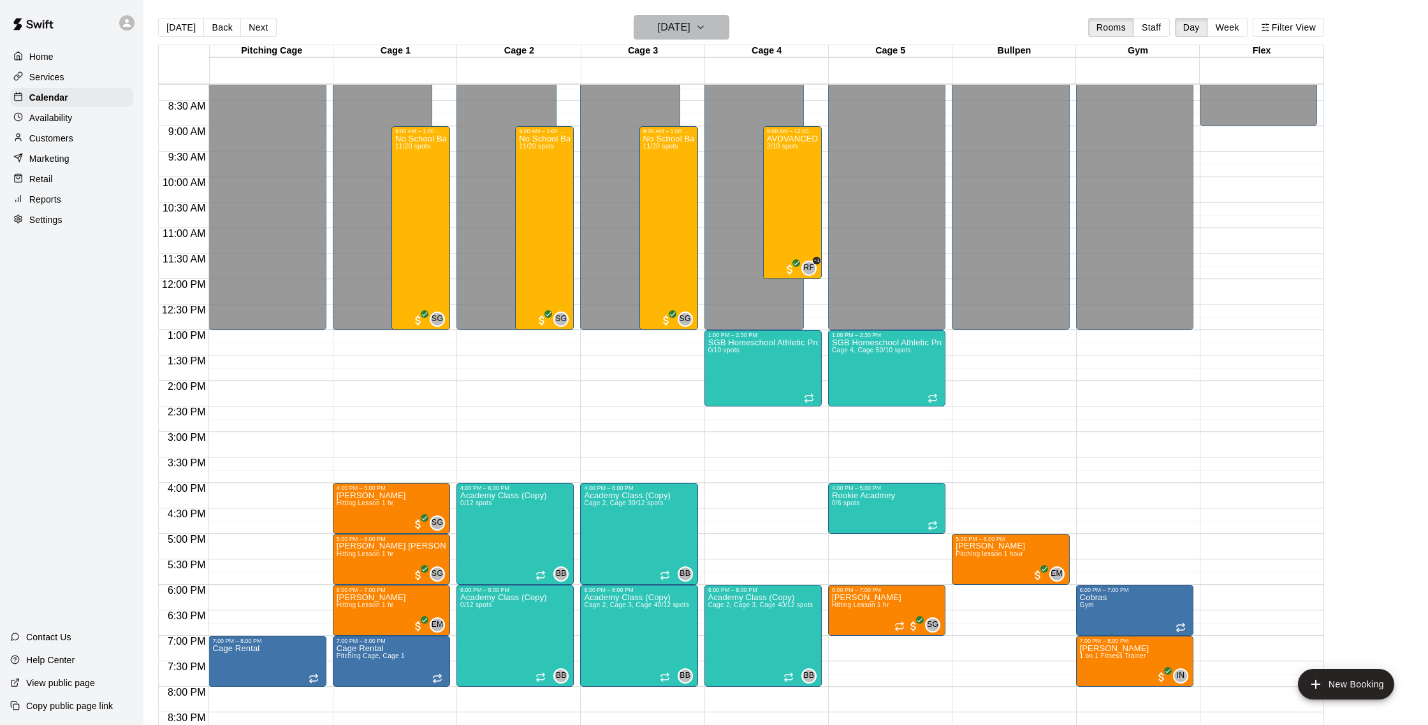
click at [725, 34] on button "[DATE]" at bounding box center [682, 27] width 96 height 24
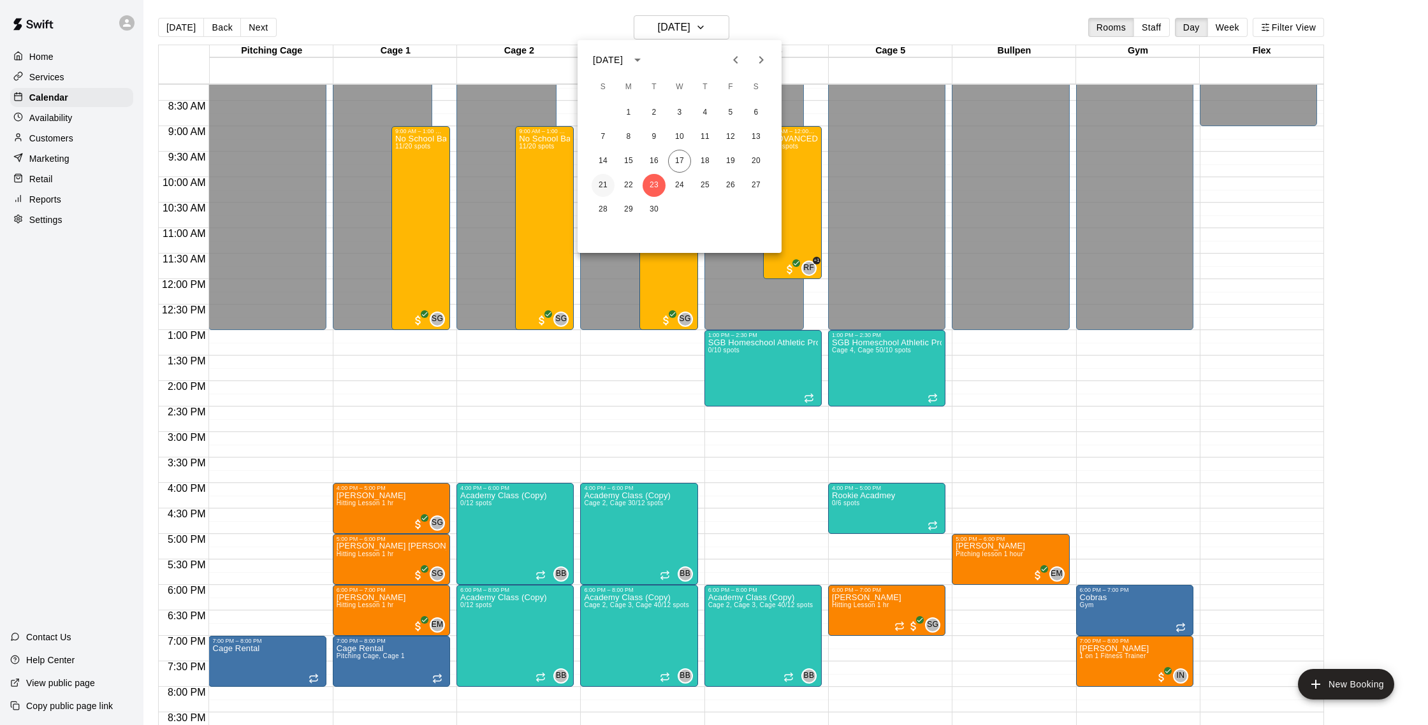
click at [602, 186] on button "21" at bounding box center [602, 185] width 23 height 23
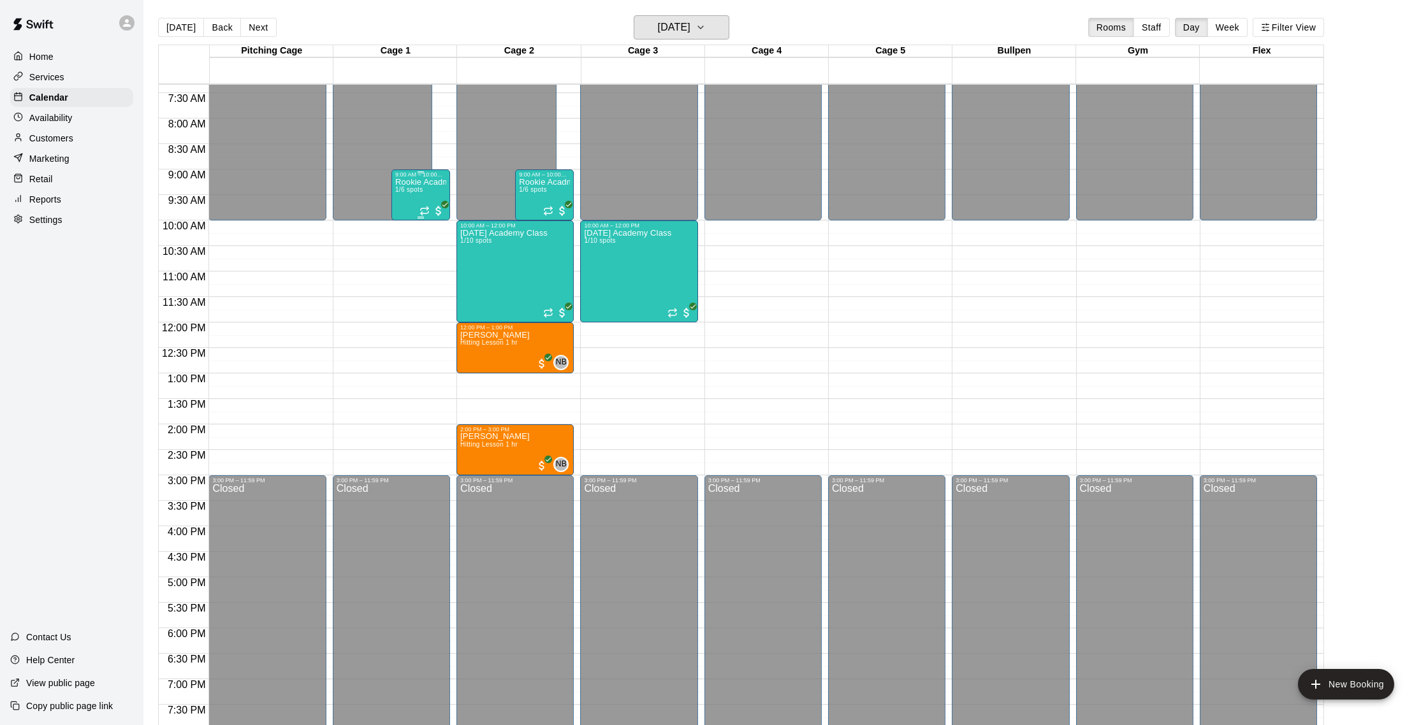
scroll to position [363, 0]
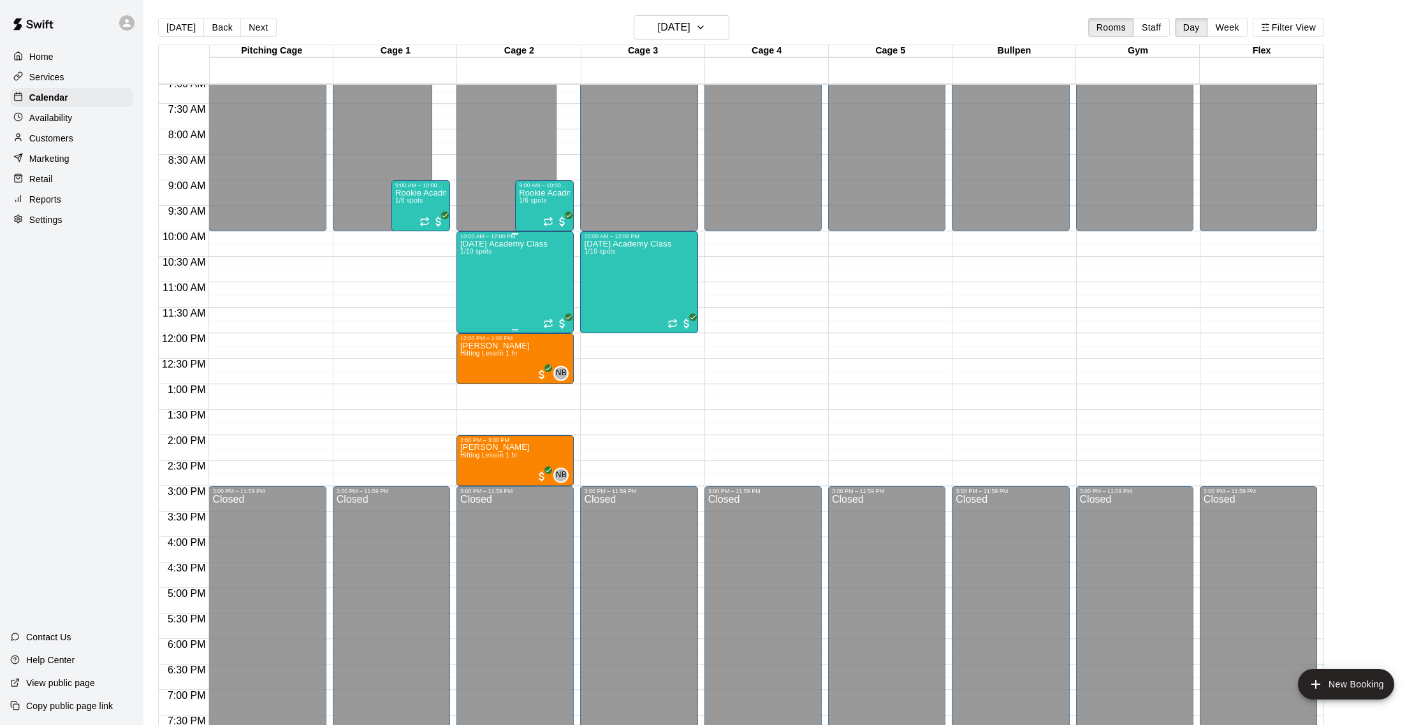
click at [491, 268] on div "[DATE] Academy Class 1/10 spots" at bounding box center [503, 602] width 87 height 725
click at [475, 286] on img "edit" at bounding box center [474, 284] width 15 height 15
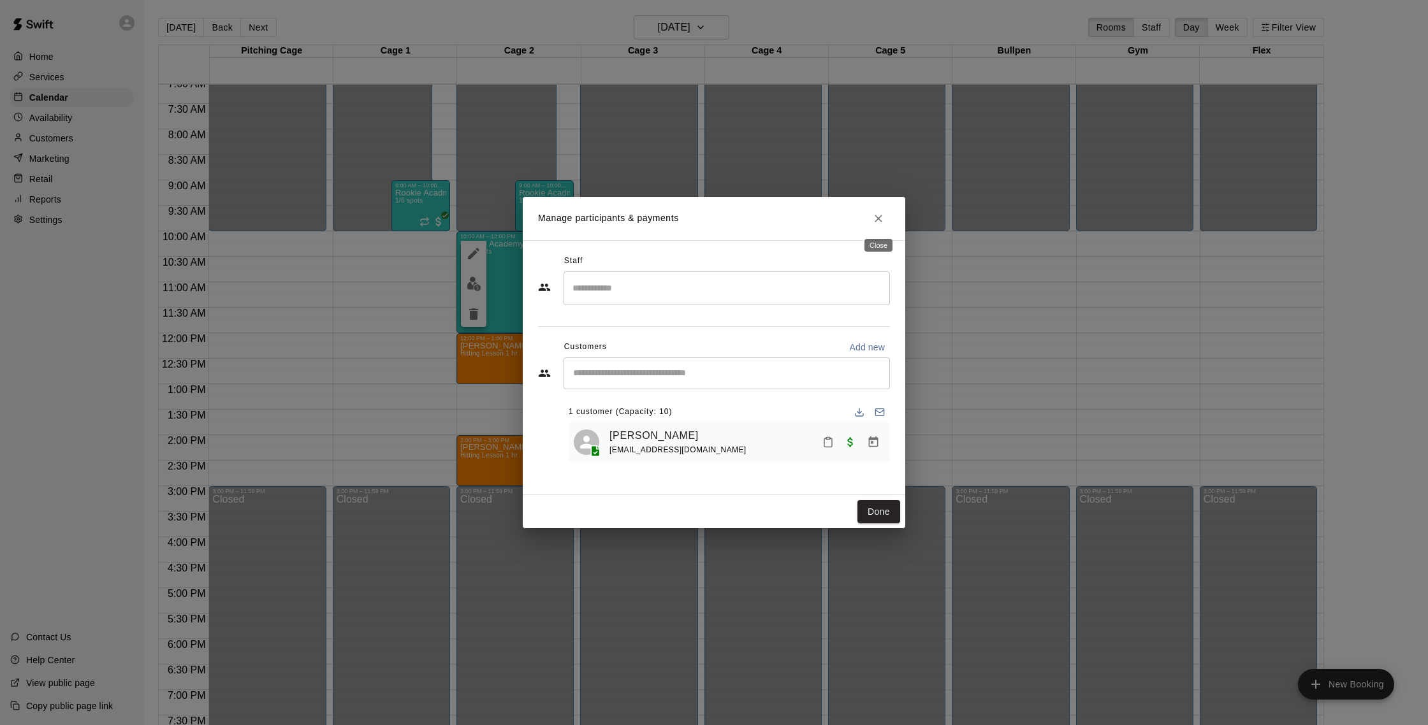
click at [872, 220] on icon "Close" at bounding box center [878, 218] width 13 height 13
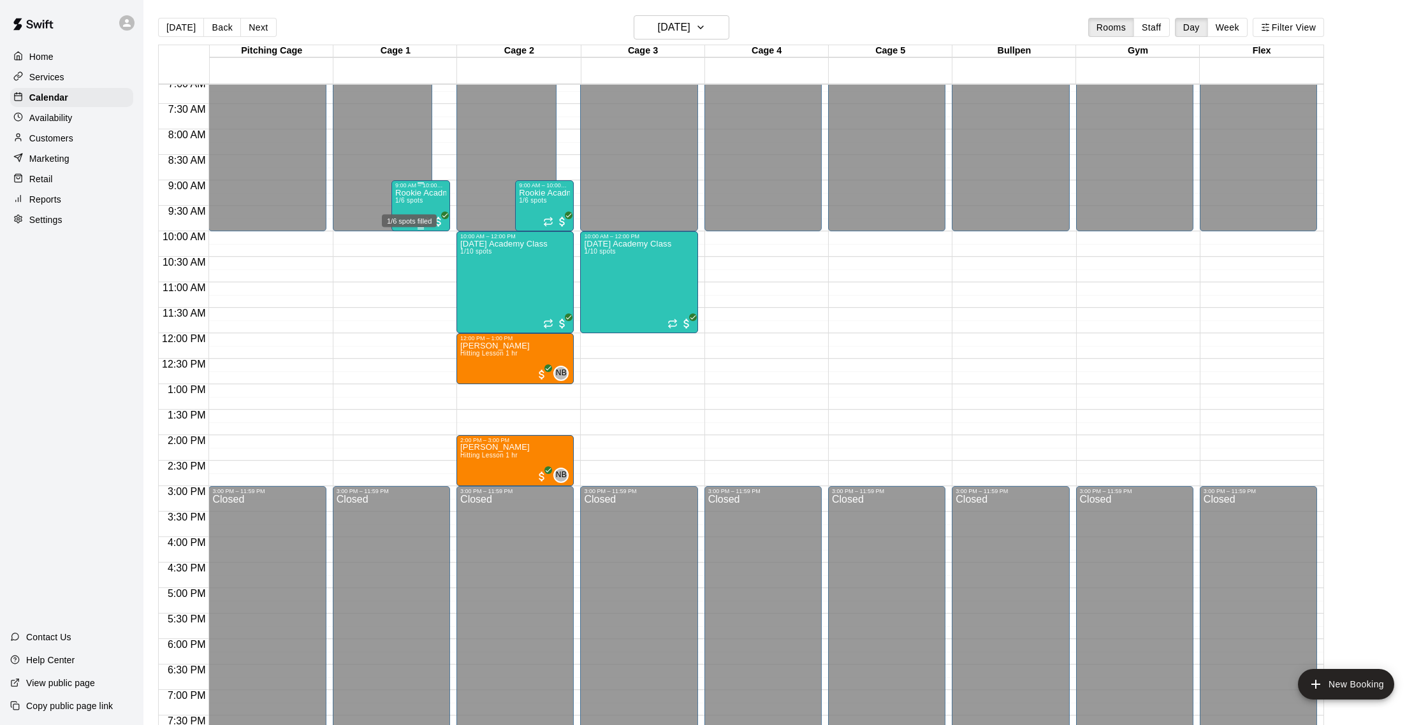
click at [410, 203] on span "1/6 spots" at bounding box center [409, 200] width 28 height 7
click at [409, 235] on img "edit" at bounding box center [409, 241] width 15 height 15
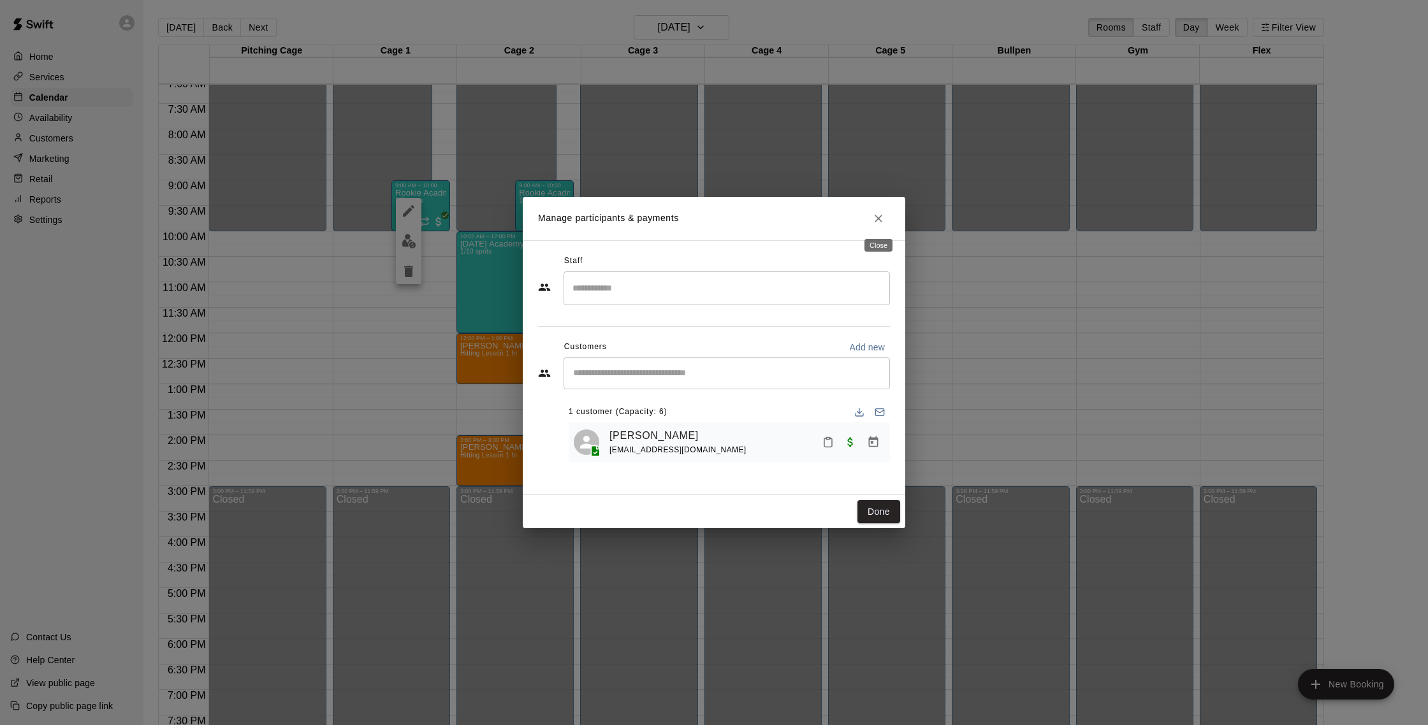
click at [883, 224] on icon "Close" at bounding box center [878, 218] width 13 height 13
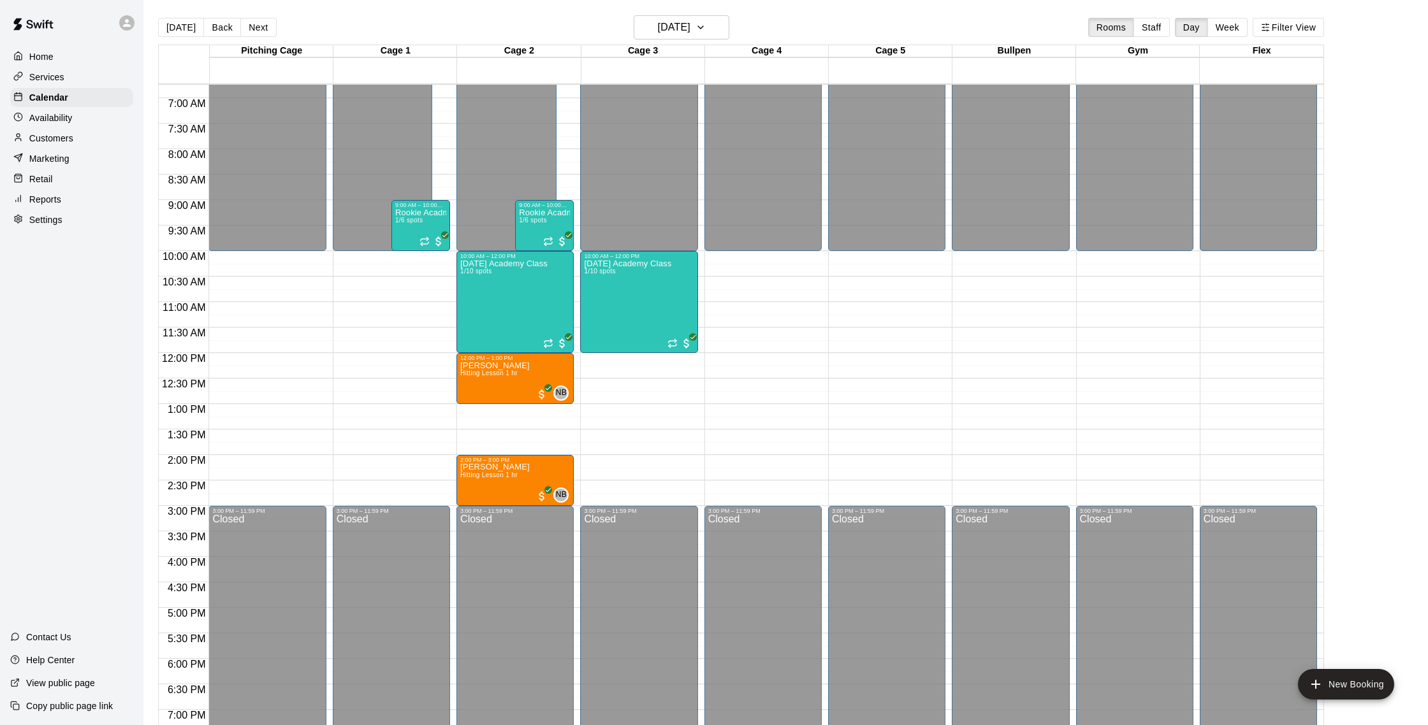
scroll to position [333, 0]
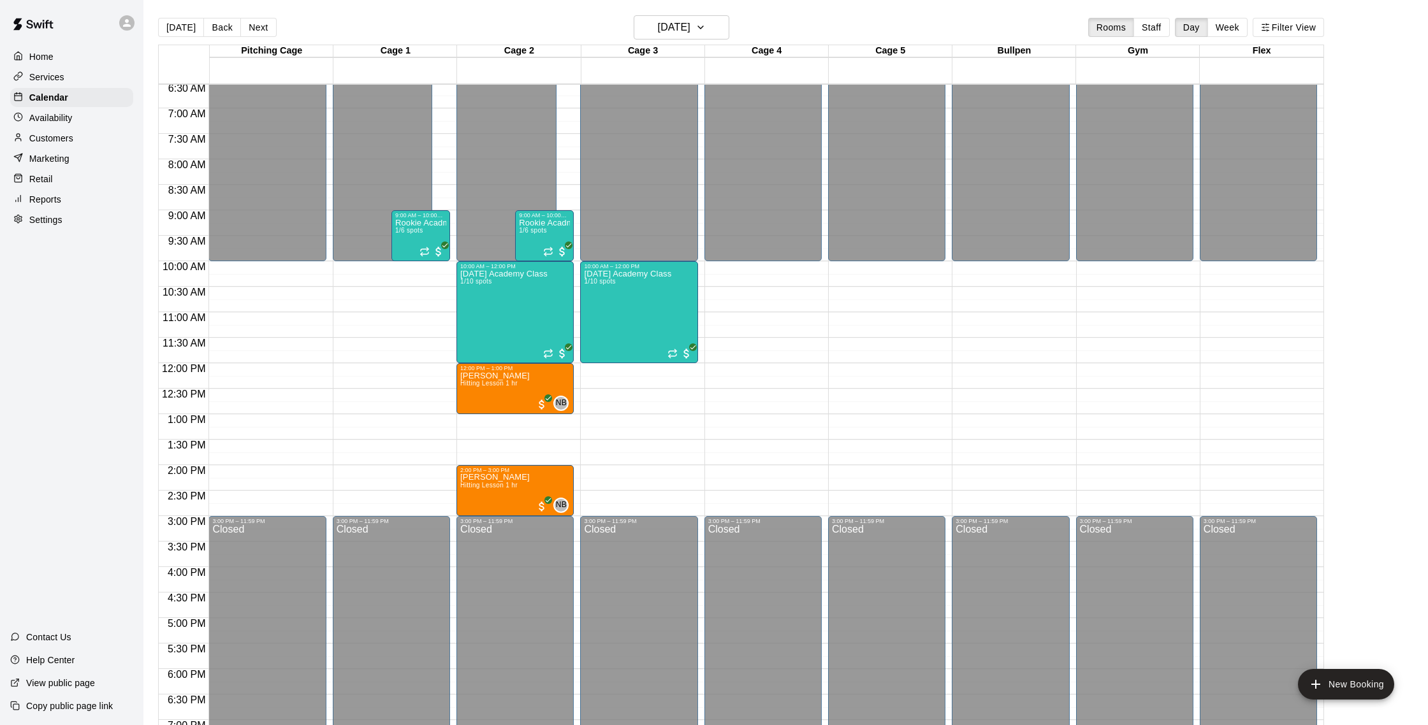
click at [53, 136] on p "Customers" at bounding box center [51, 138] width 44 height 13
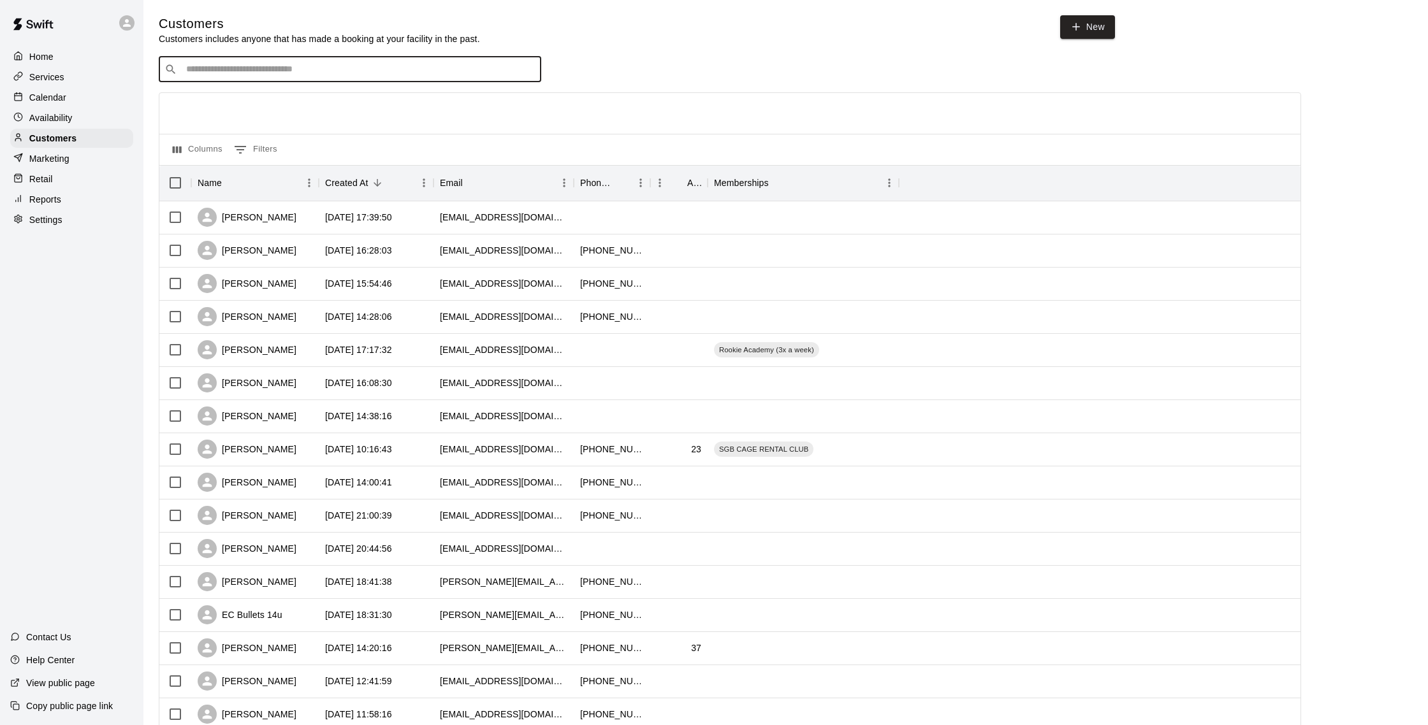
click at [231, 76] on input "Search customers by name or email" at bounding box center [358, 69] width 353 height 13
type input "******"
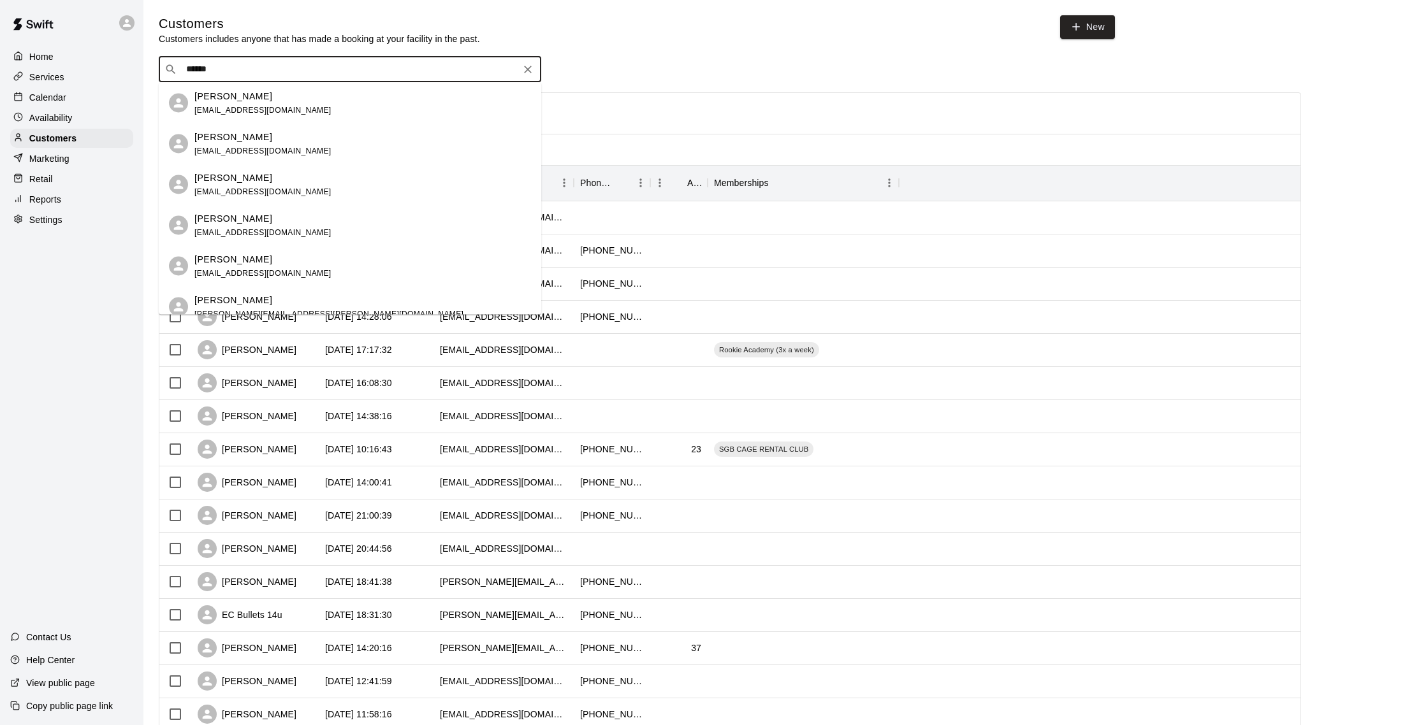
click at [268, 107] on span "barsandtone2011@gmail.com" at bounding box center [262, 109] width 137 height 9
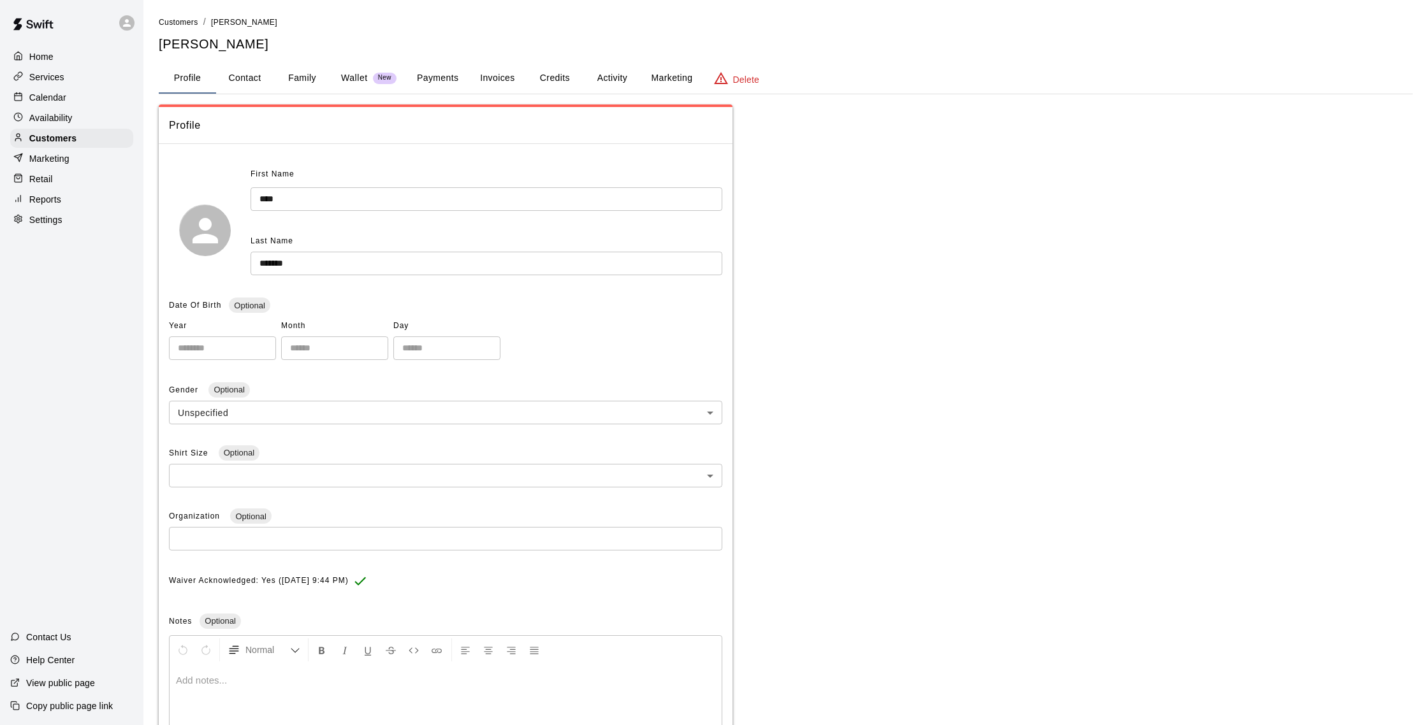
click at [630, 86] on button "Activity" at bounding box center [611, 78] width 57 height 31
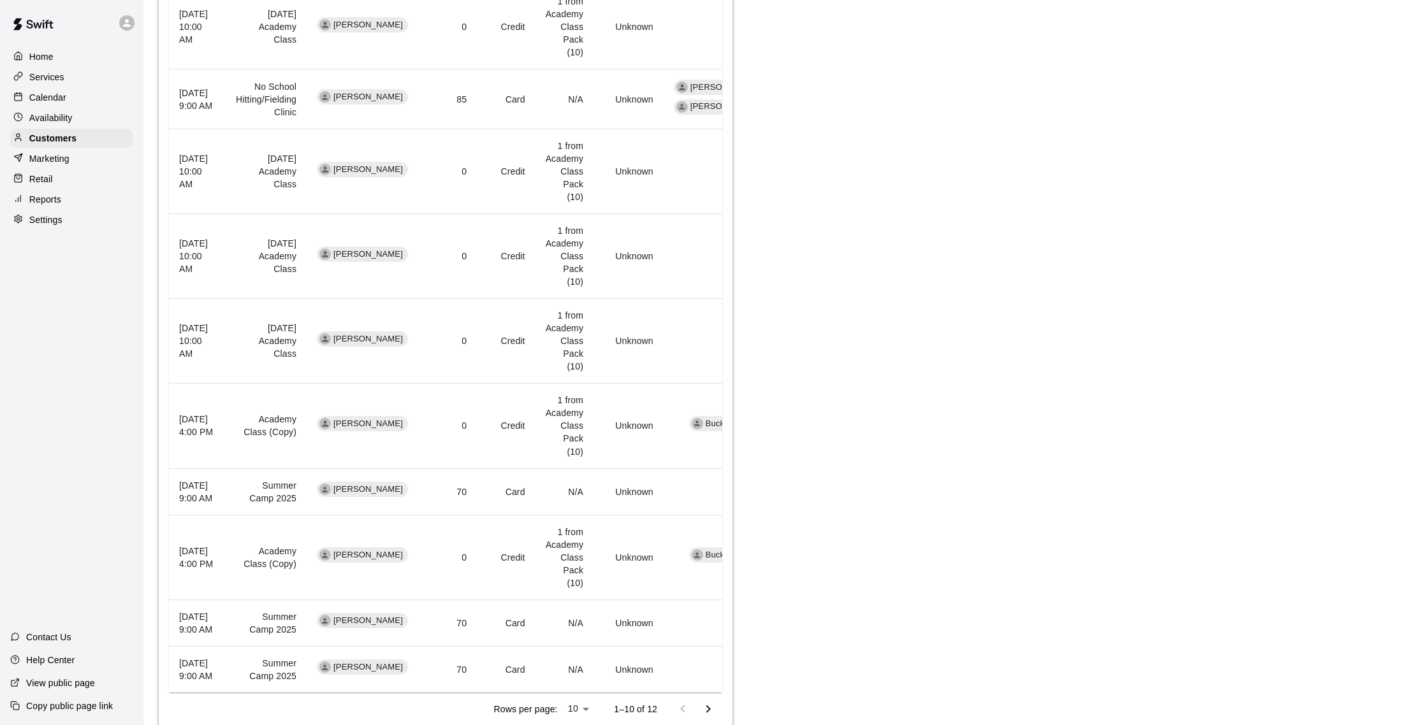
scroll to position [585, 0]
click at [79, 96] on div "Calendar" at bounding box center [71, 97] width 123 height 19
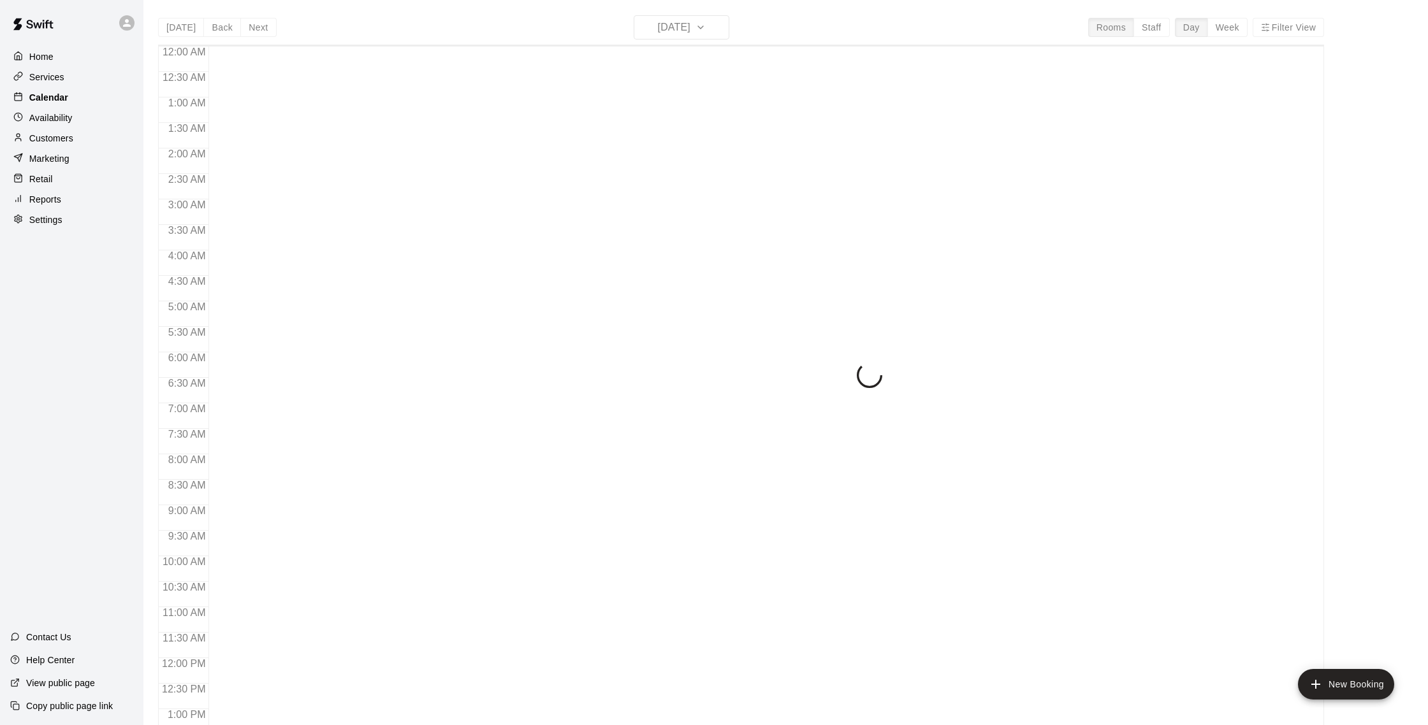
scroll to position [531, 0]
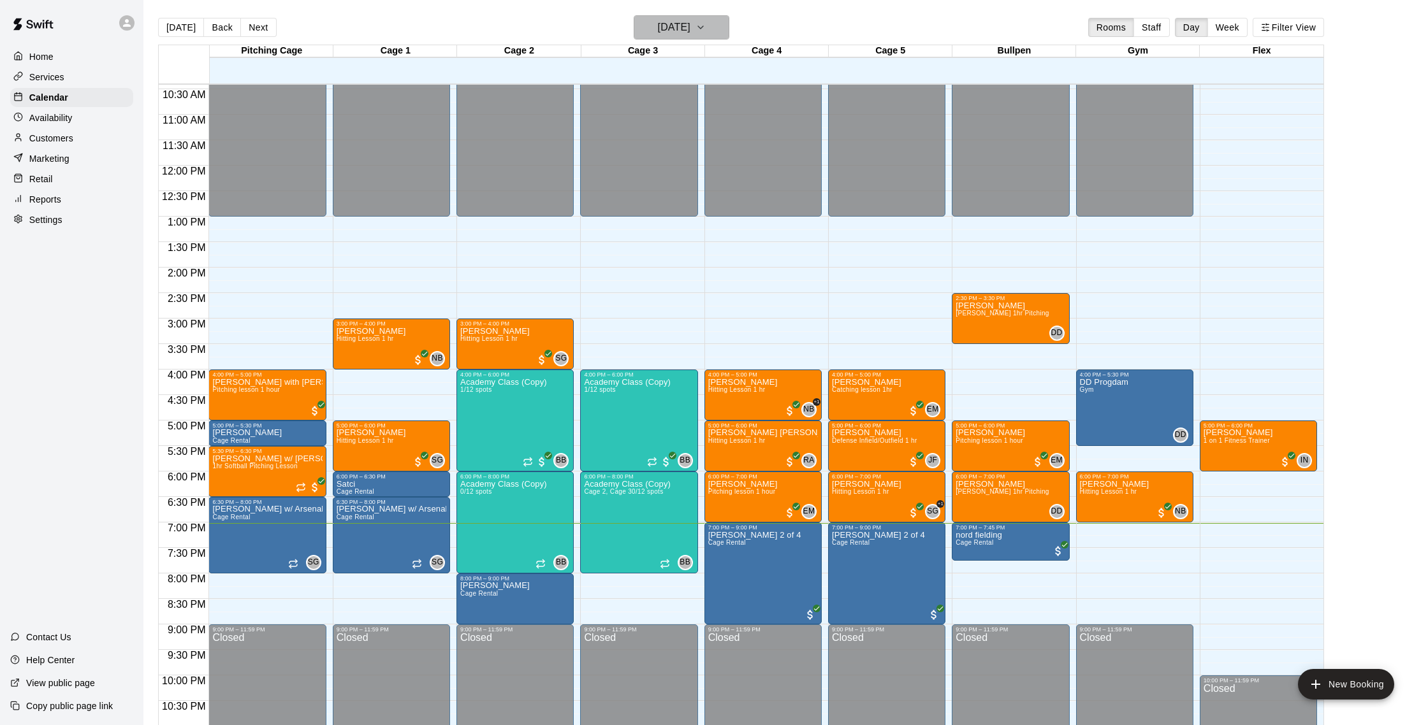
click at [677, 25] on h6 "[DATE]" at bounding box center [674, 27] width 33 height 18
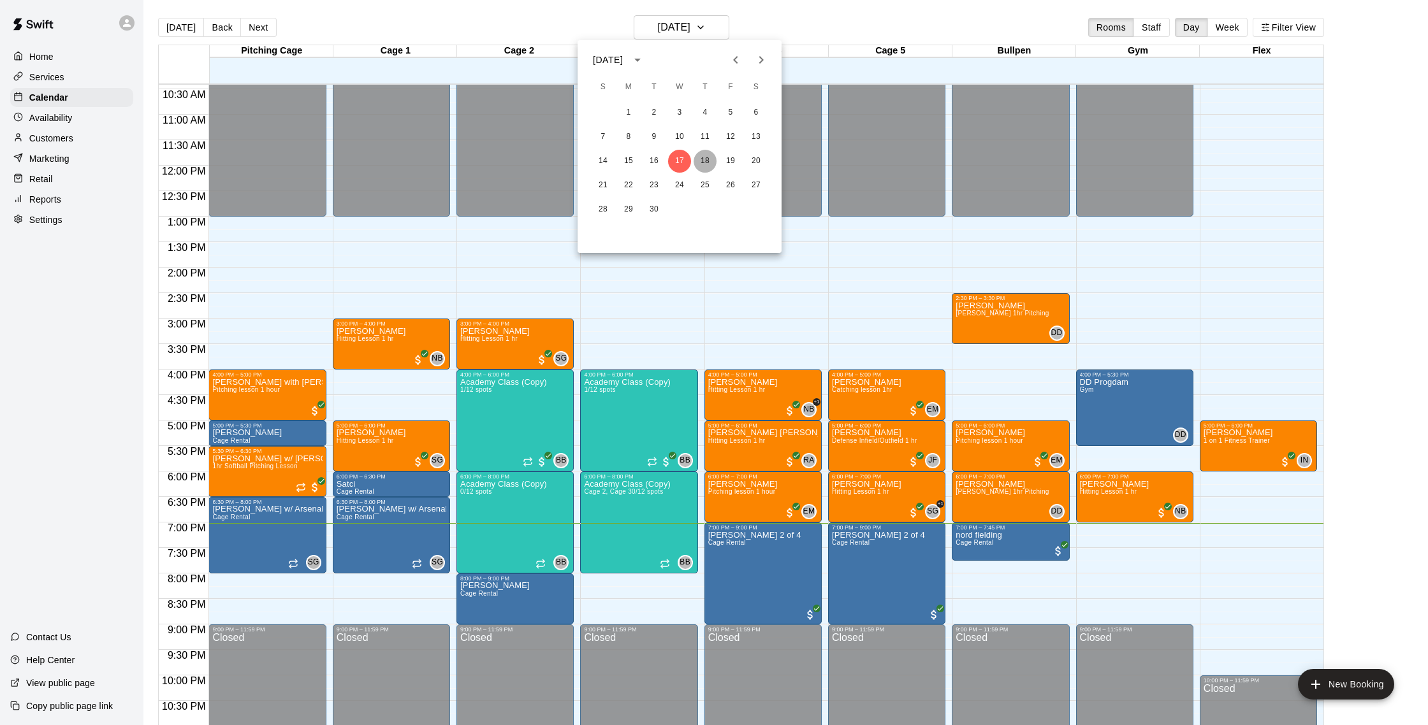
click at [704, 157] on button "18" at bounding box center [704, 161] width 23 height 23
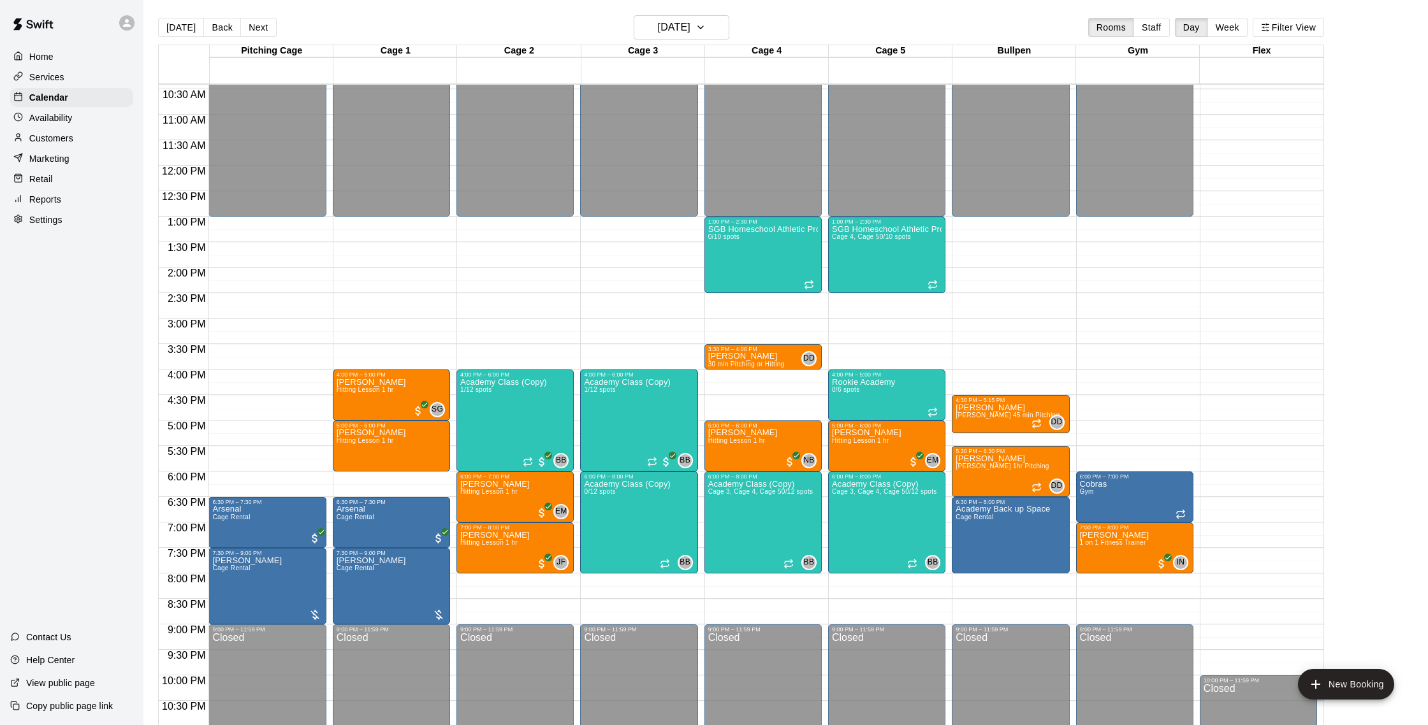
click at [59, 199] on p "Reports" at bounding box center [45, 199] width 32 height 13
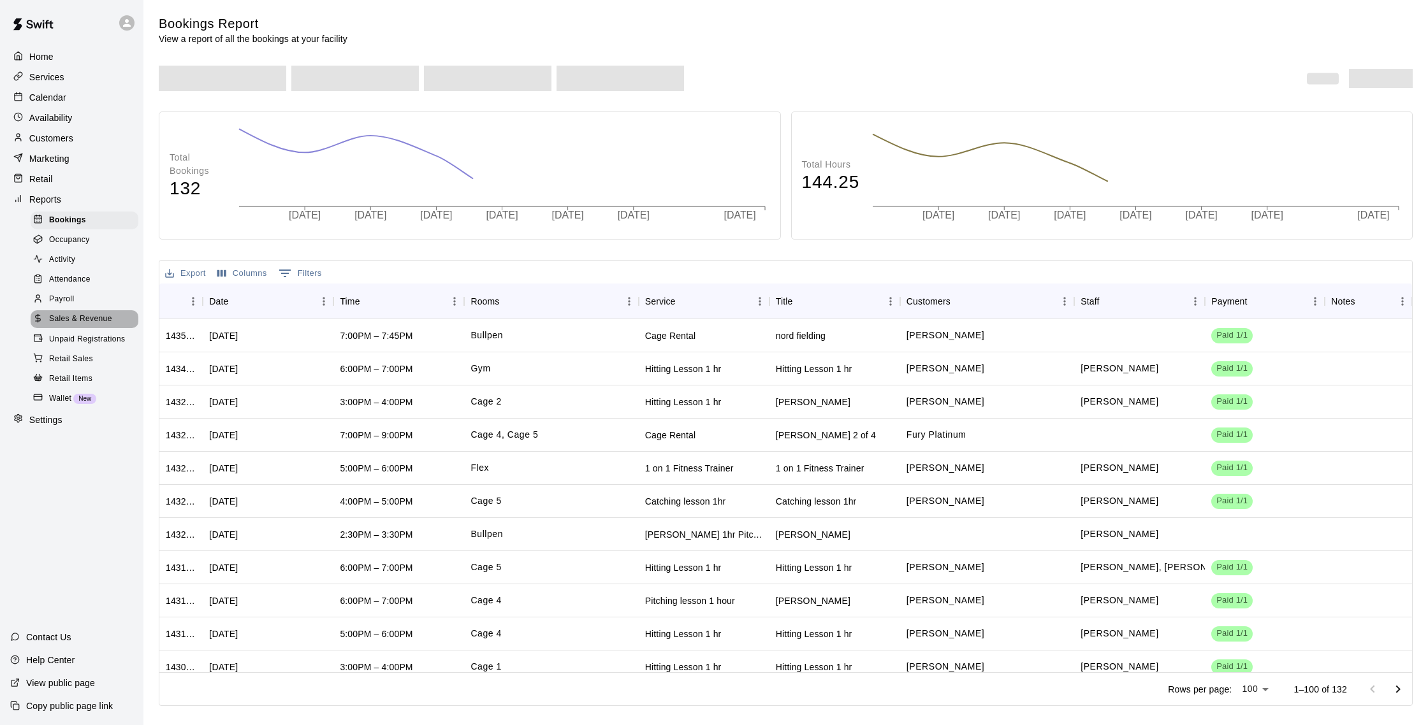
click at [91, 320] on span "Sales & Revenue" at bounding box center [80, 319] width 63 height 13
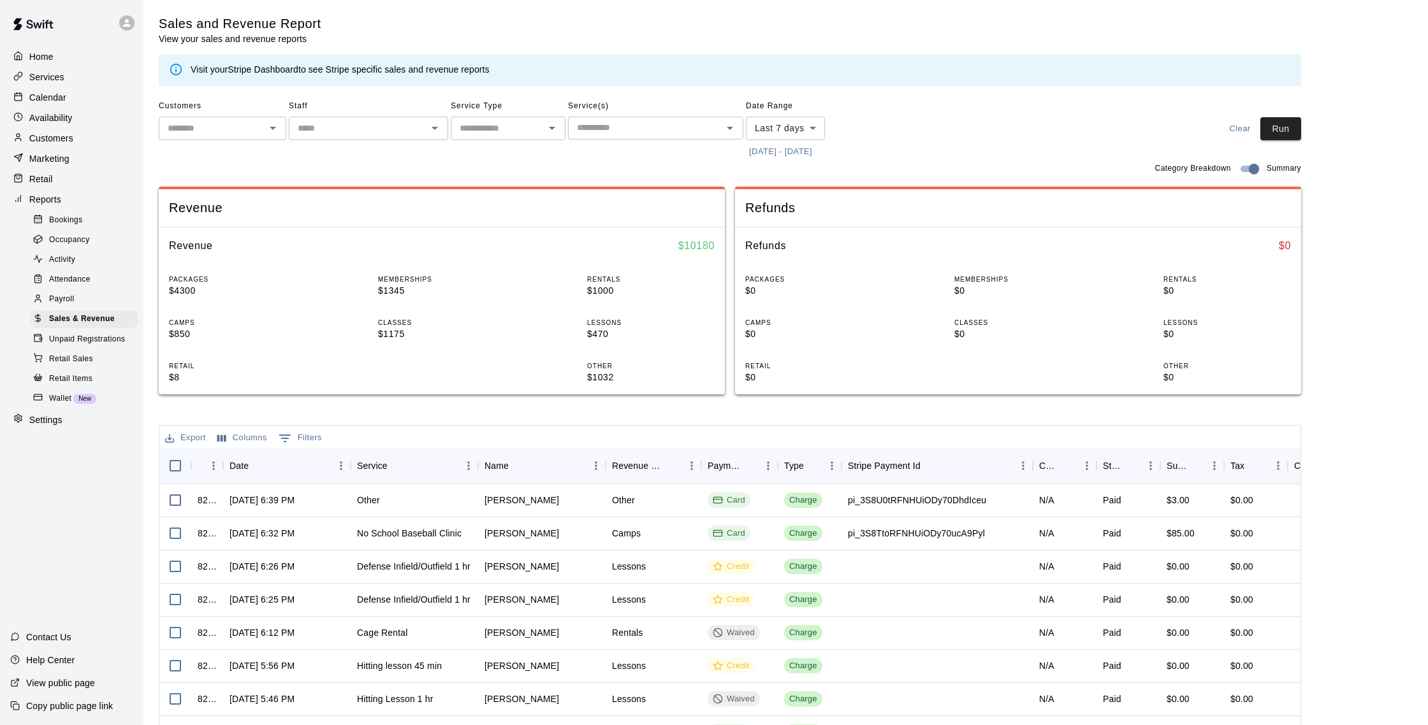
scroll to position [8, 0]
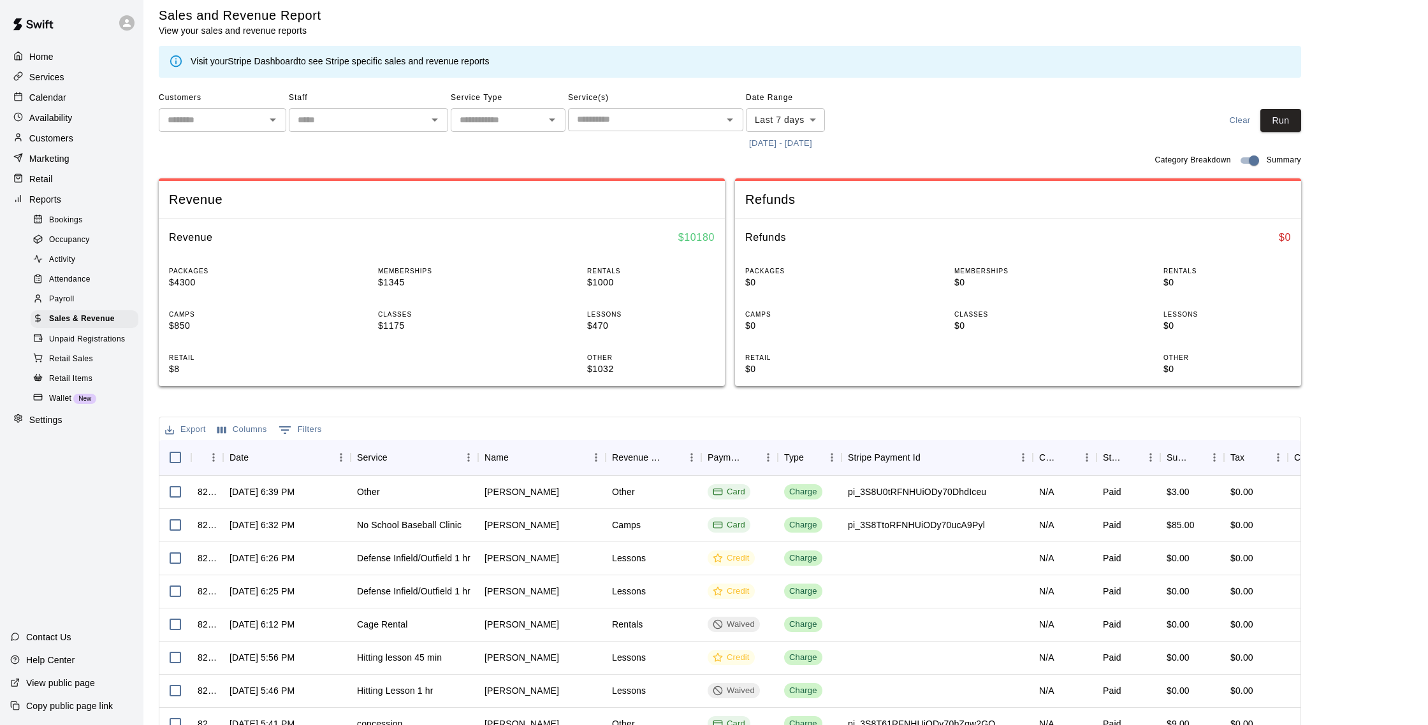
click at [68, 100] on div "Calendar" at bounding box center [71, 97] width 123 height 19
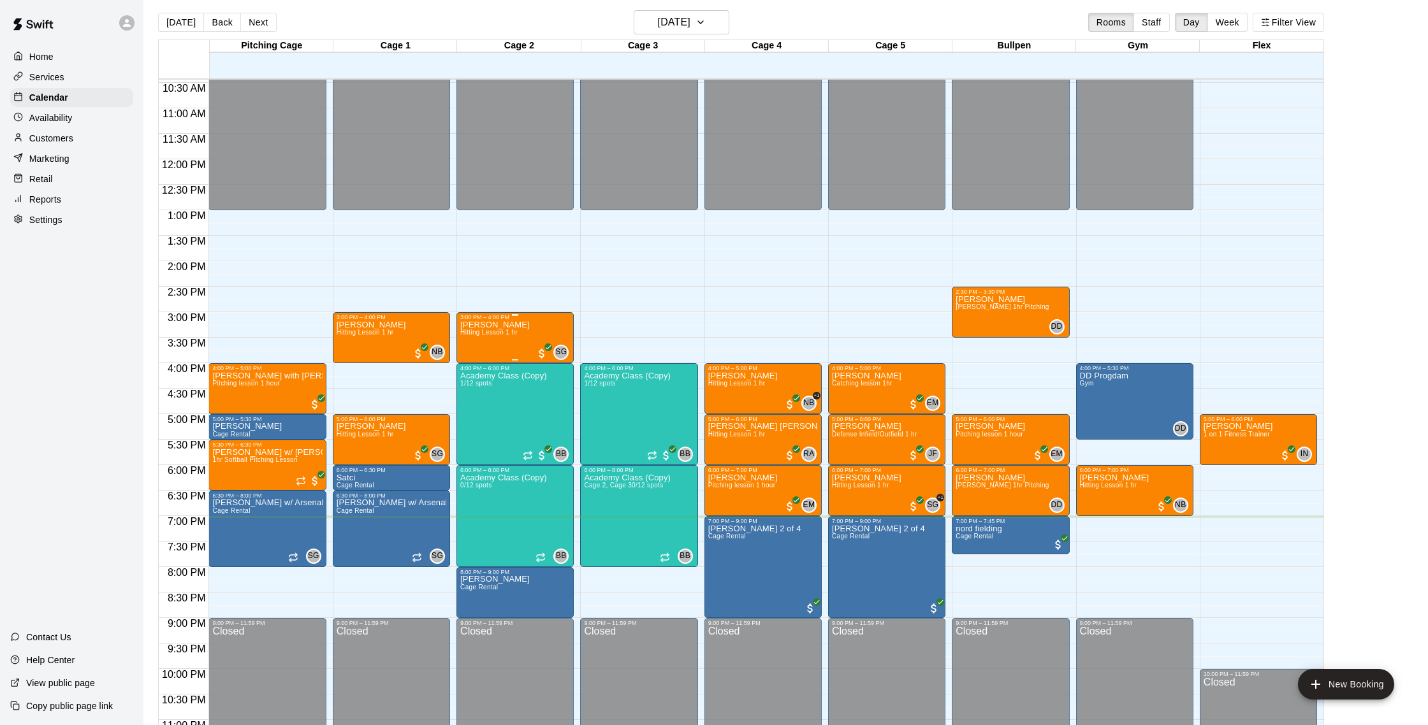
scroll to position [532, 0]
click at [50, 136] on p "Customers" at bounding box center [51, 138] width 44 height 13
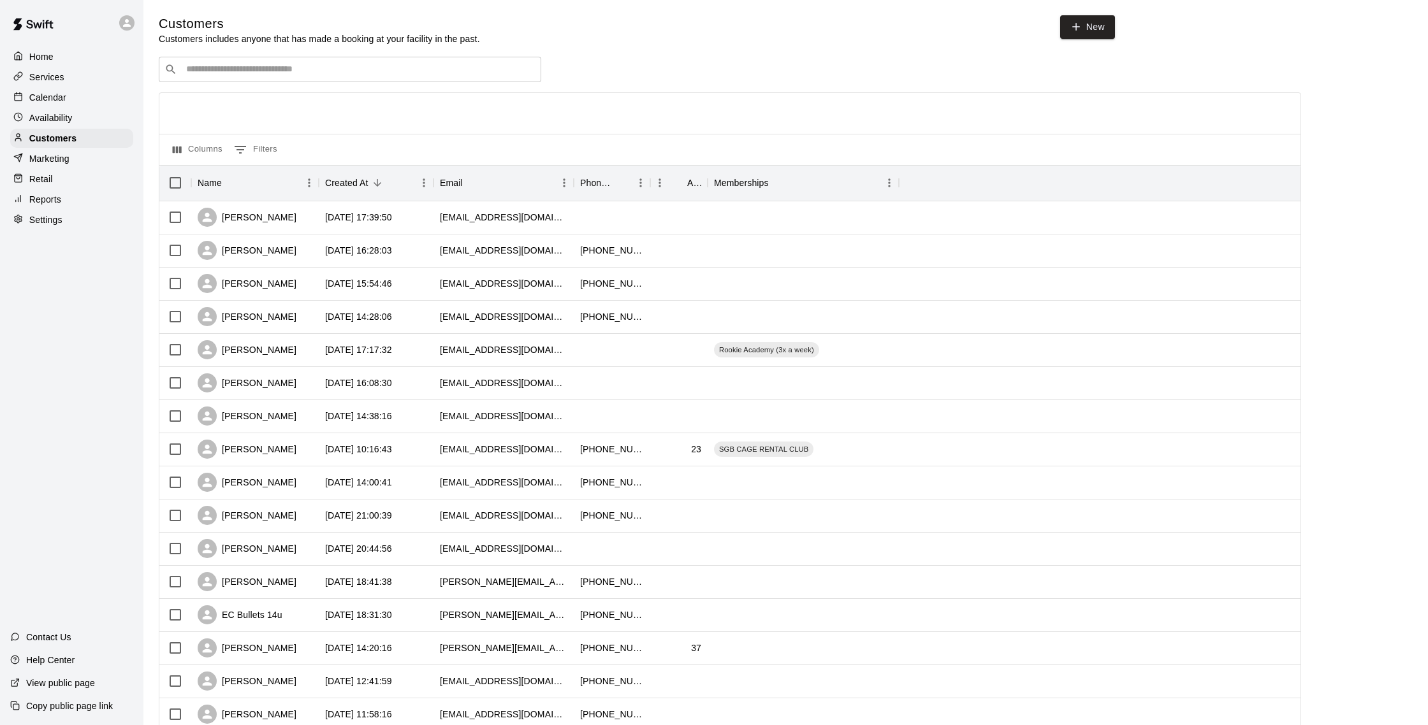
click at [57, 99] on p "Calendar" at bounding box center [47, 97] width 37 height 13
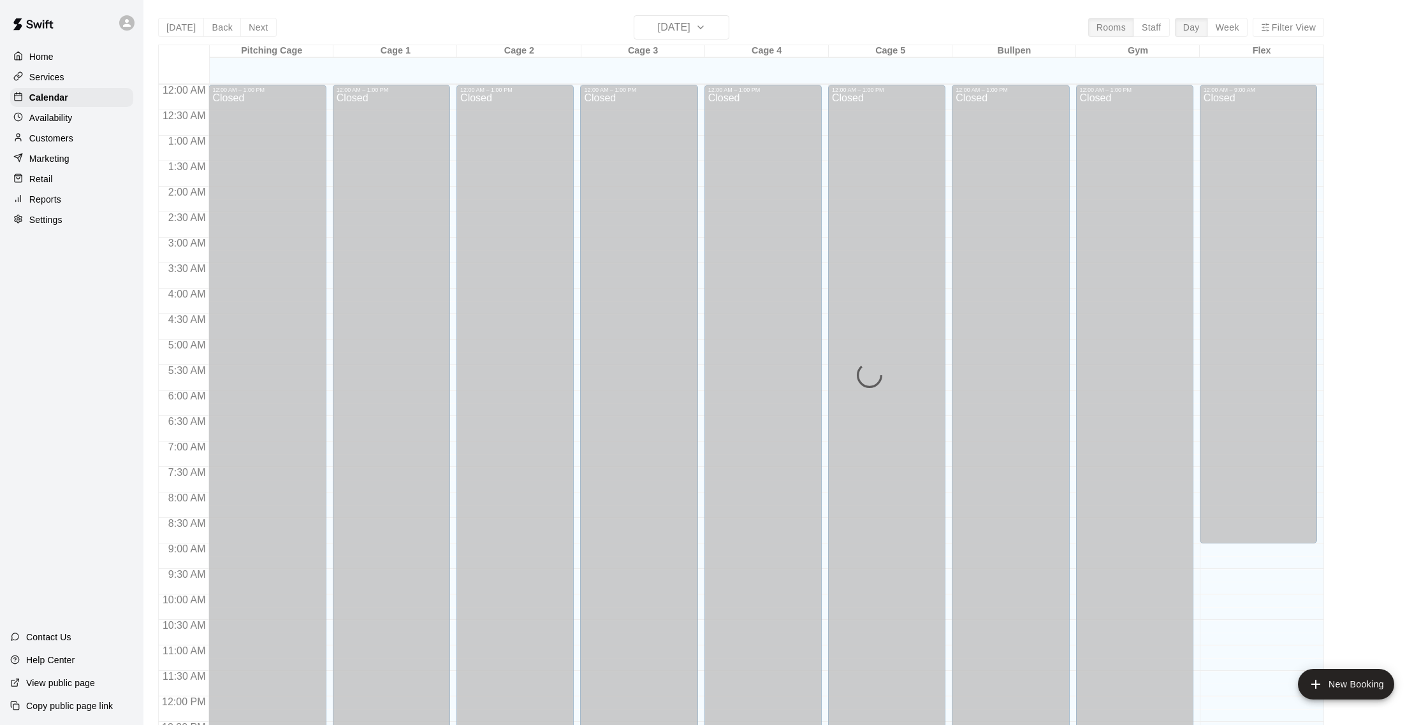
scroll to position [531, 0]
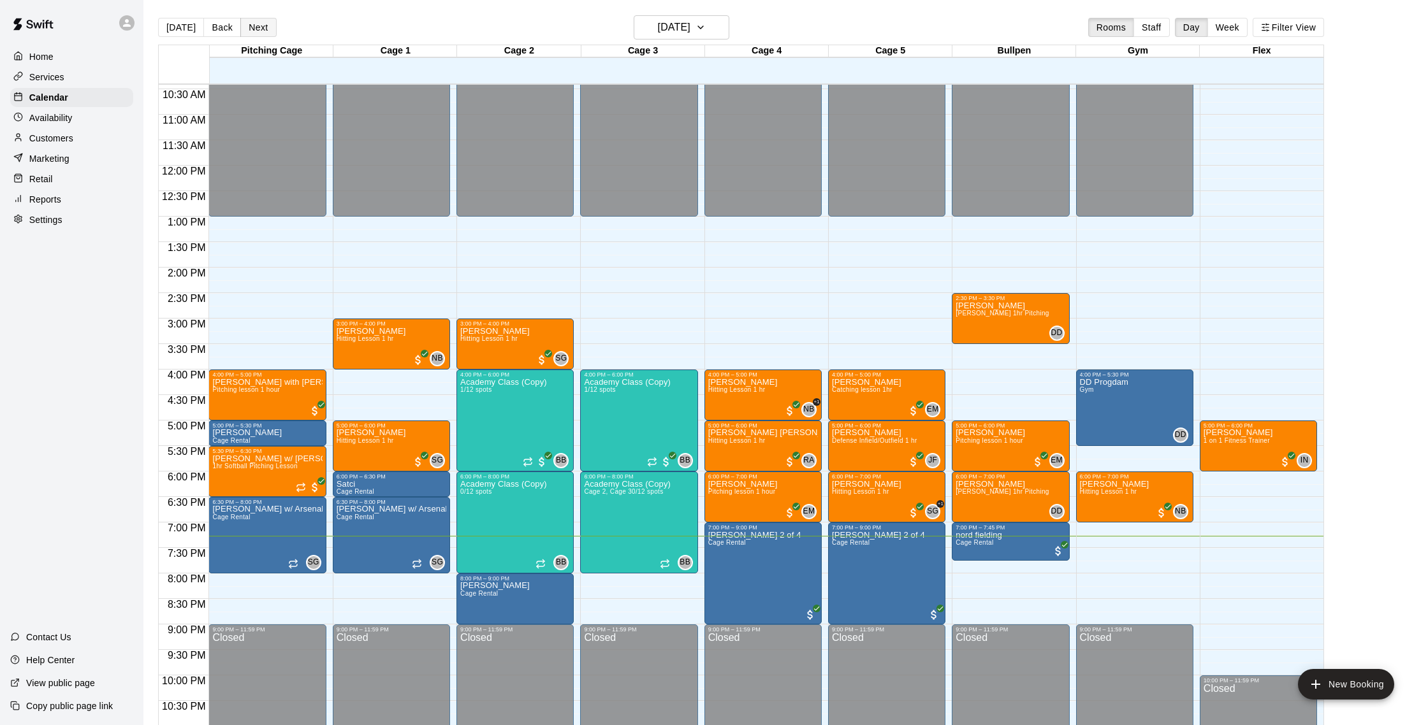
click at [261, 25] on button "Next" at bounding box center [258, 27] width 36 height 19
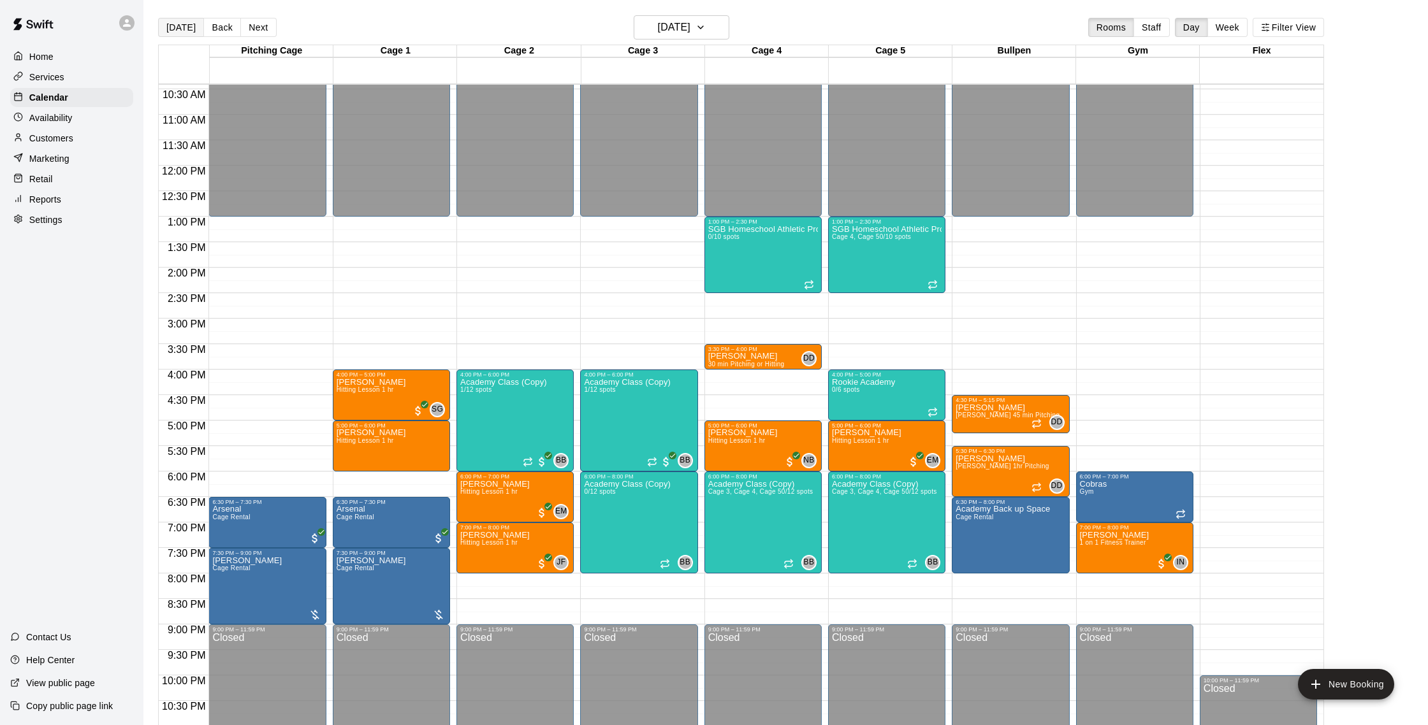
click at [189, 31] on button "[DATE]" at bounding box center [181, 27] width 46 height 19
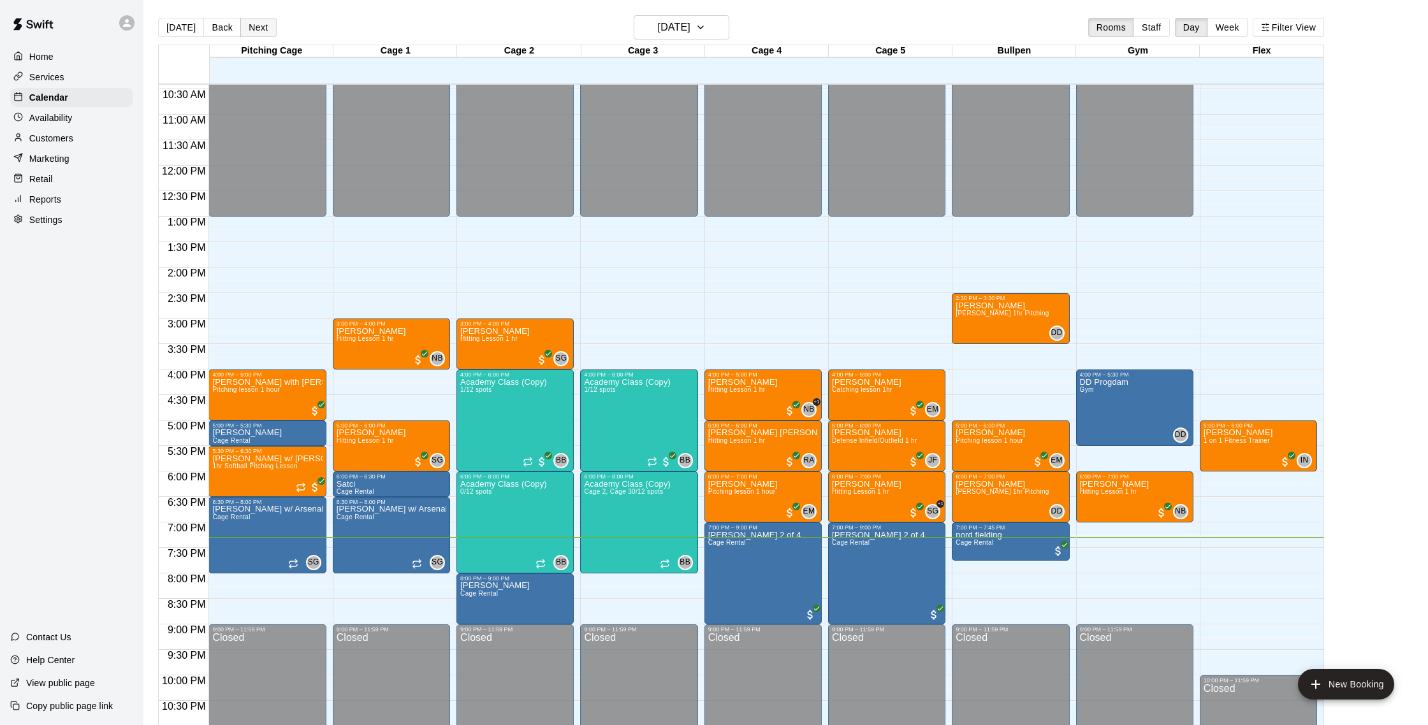
click at [259, 28] on button "Next" at bounding box center [258, 27] width 36 height 19
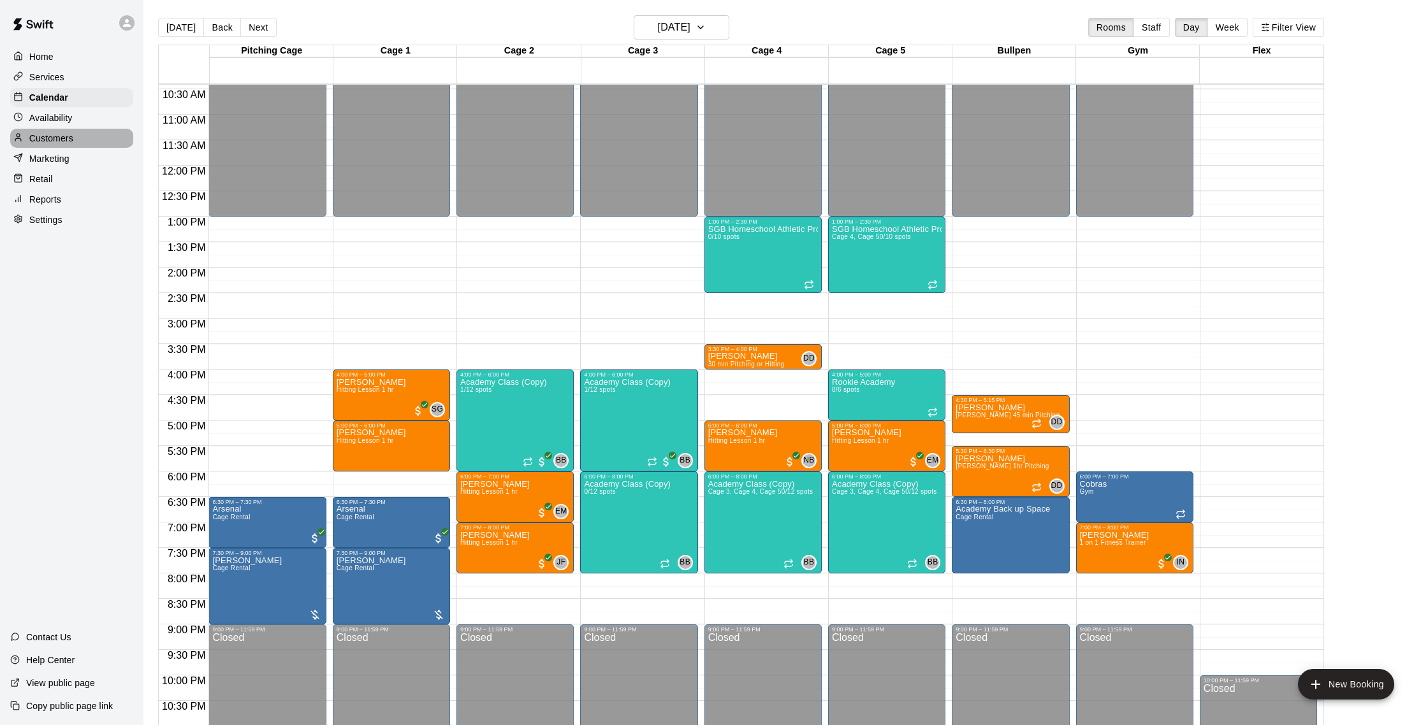
click at [57, 136] on p "Customers" at bounding box center [51, 138] width 44 height 13
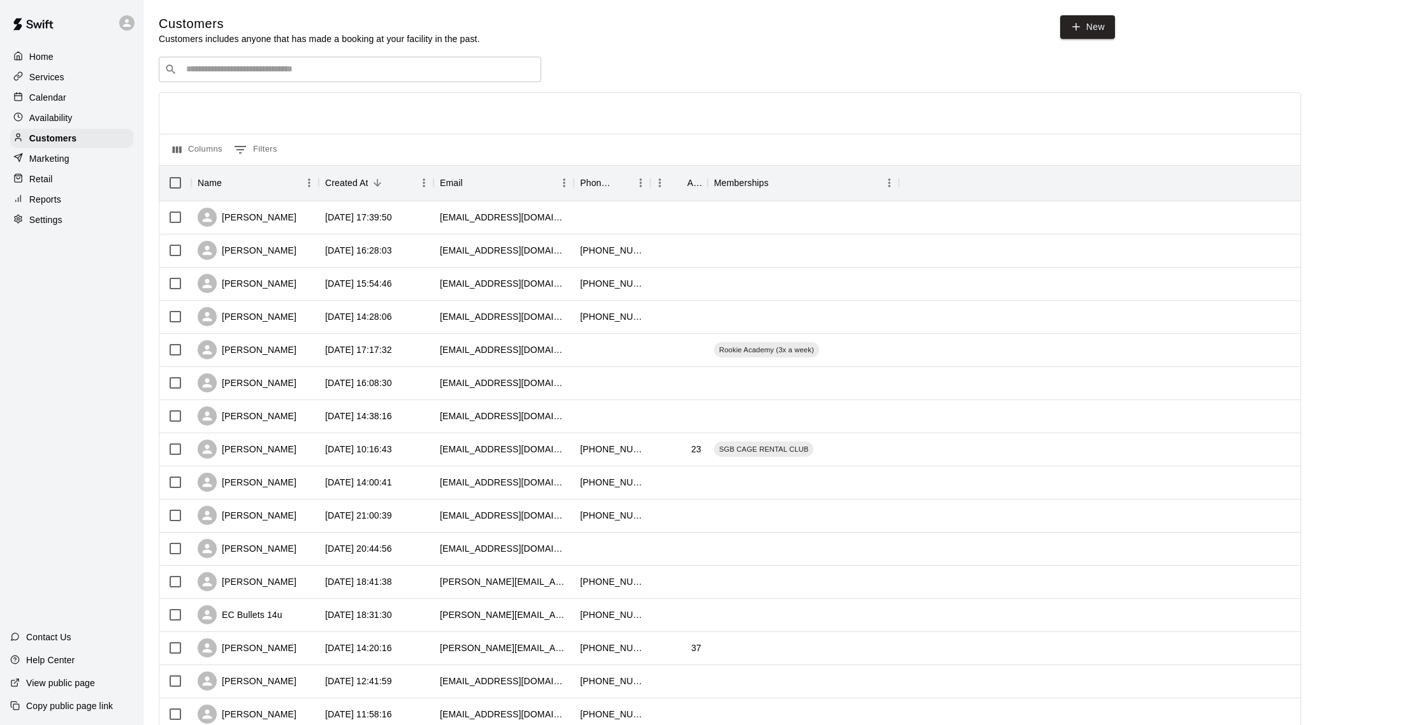
click at [217, 63] on input "Search customers by name or email" at bounding box center [358, 69] width 353 height 13
type input "*****"
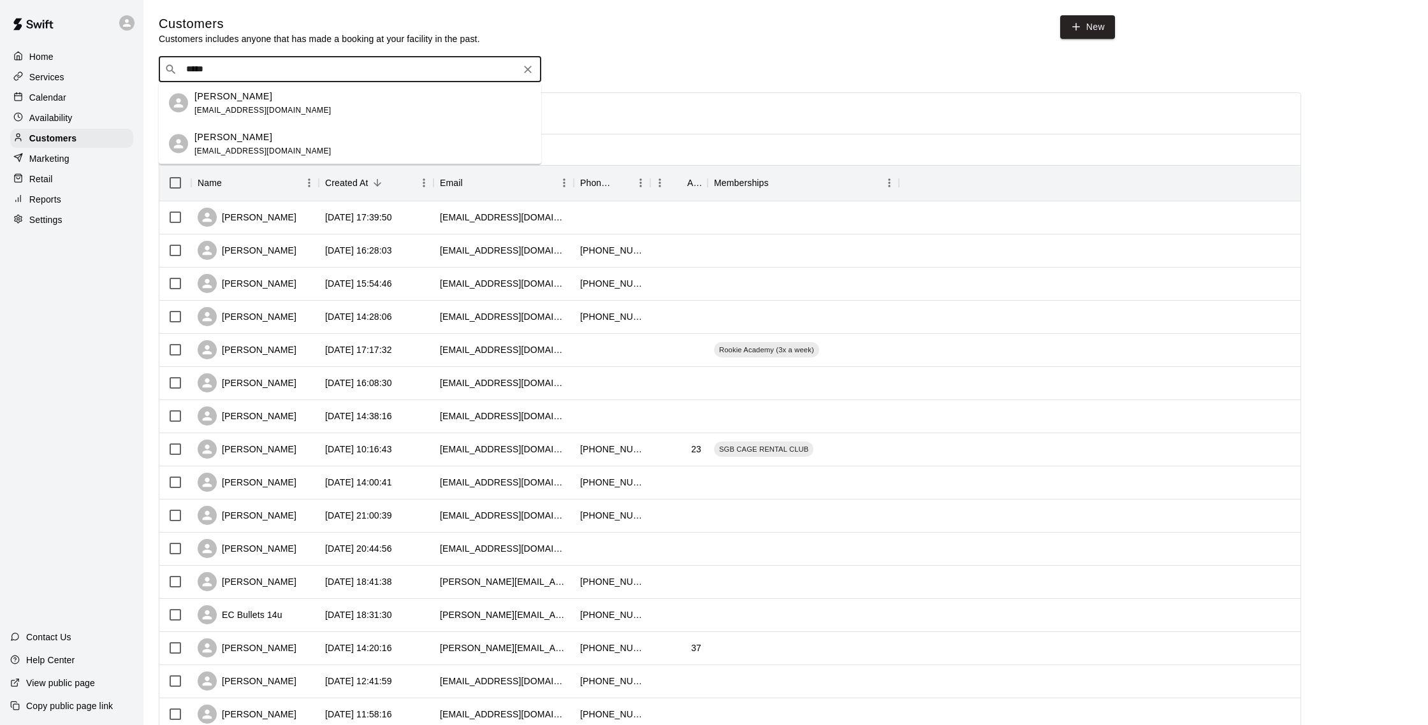
click at [264, 112] on span "nickstrano3781@yahoo.com" at bounding box center [262, 109] width 137 height 9
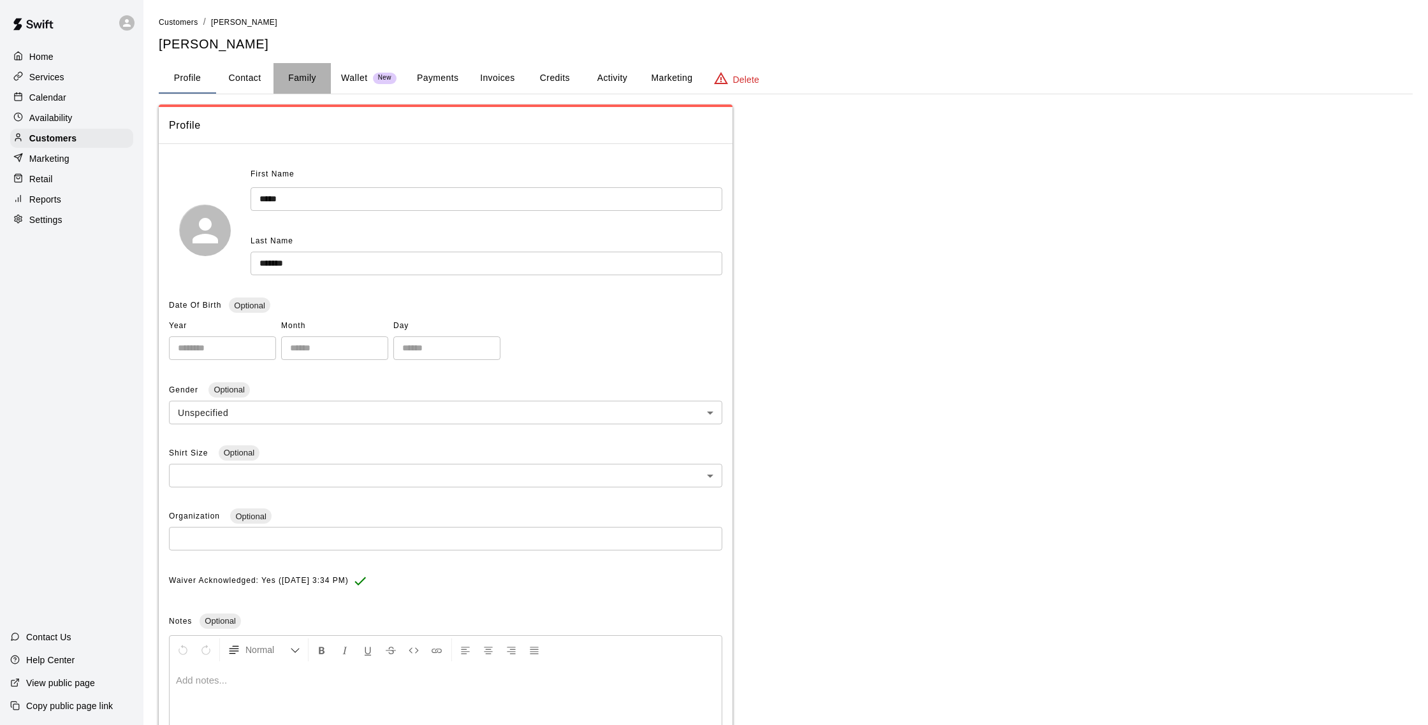
click at [300, 76] on button "Family" at bounding box center [301, 78] width 57 height 31
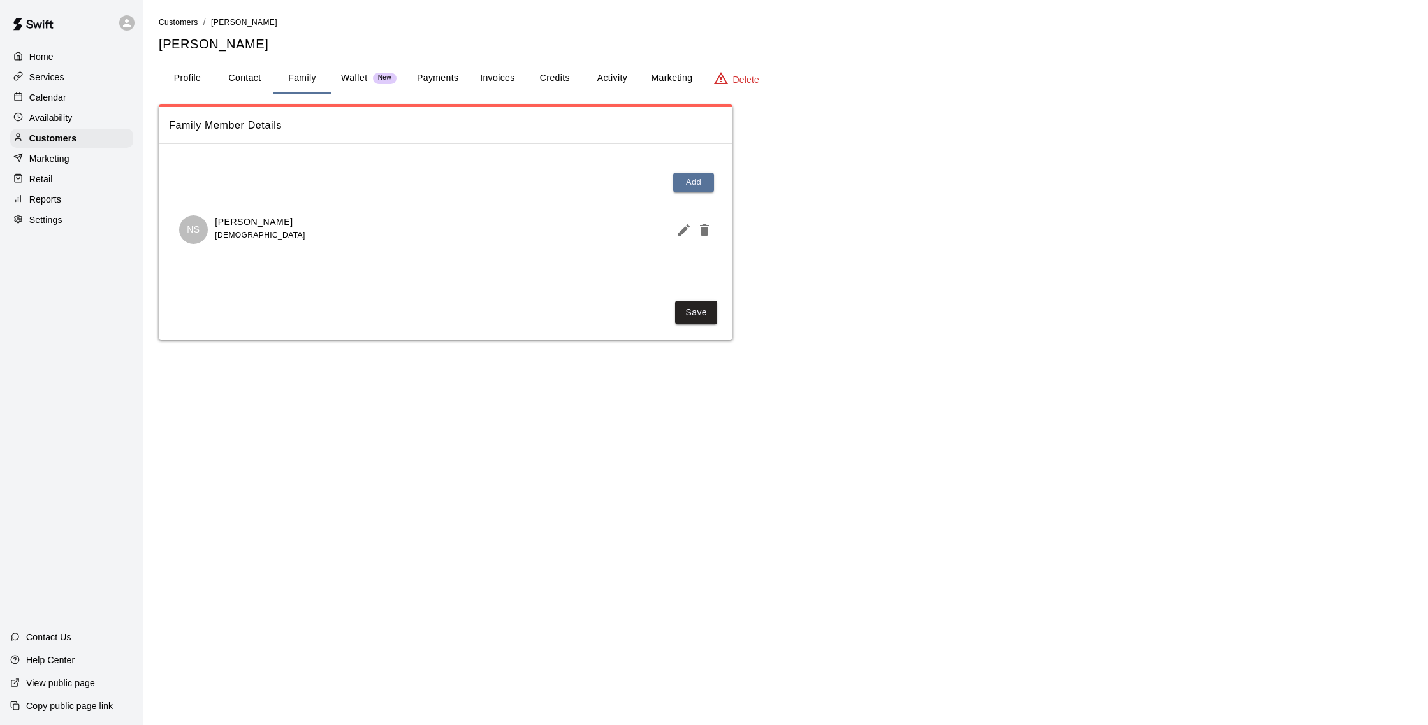
click at [64, 96] on p "Calendar" at bounding box center [47, 97] width 37 height 13
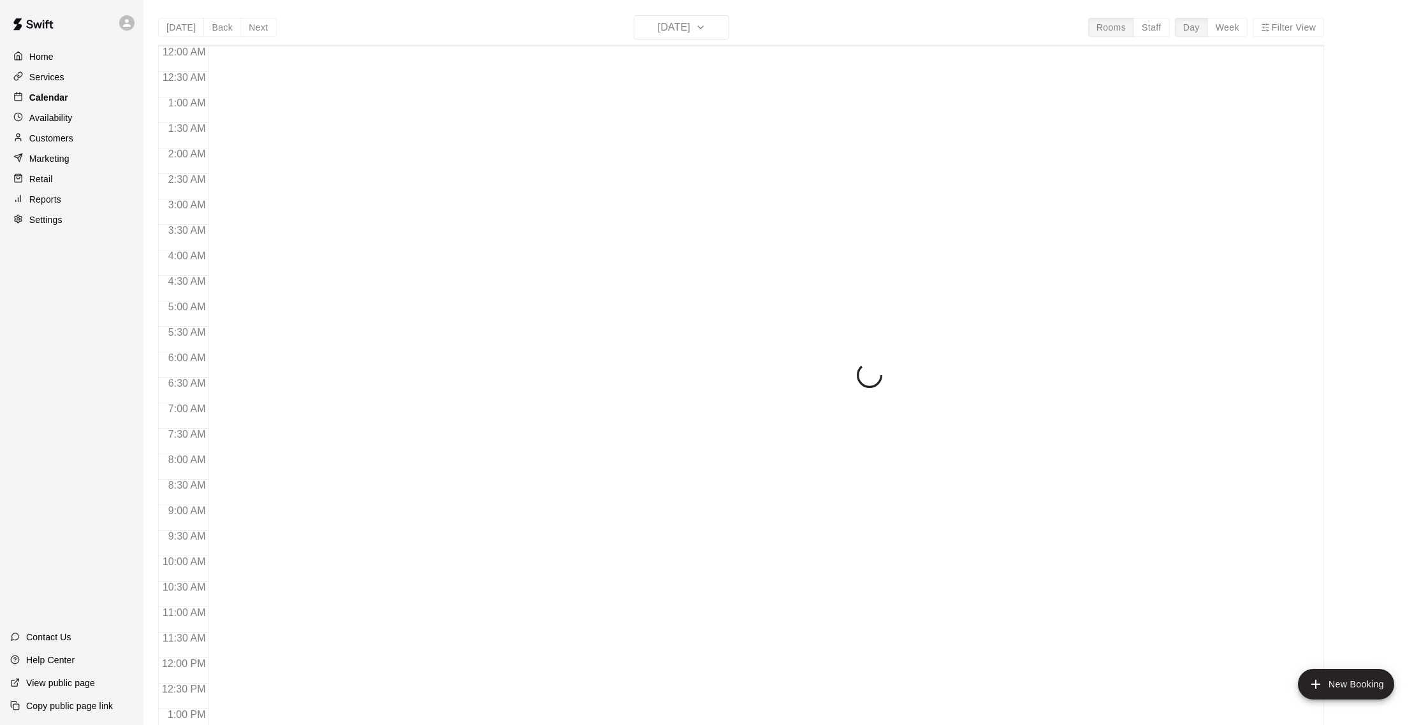
scroll to position [531, 0]
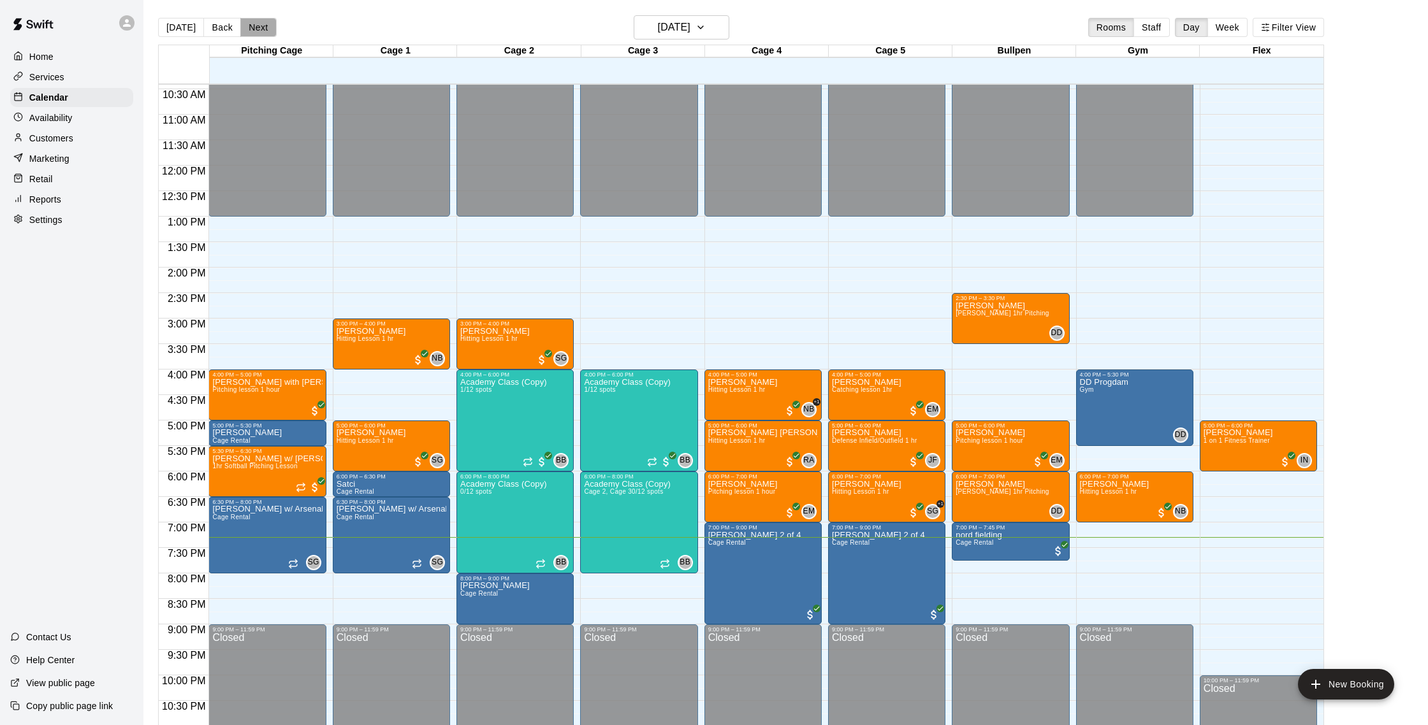
click at [261, 26] on button "Next" at bounding box center [258, 27] width 36 height 19
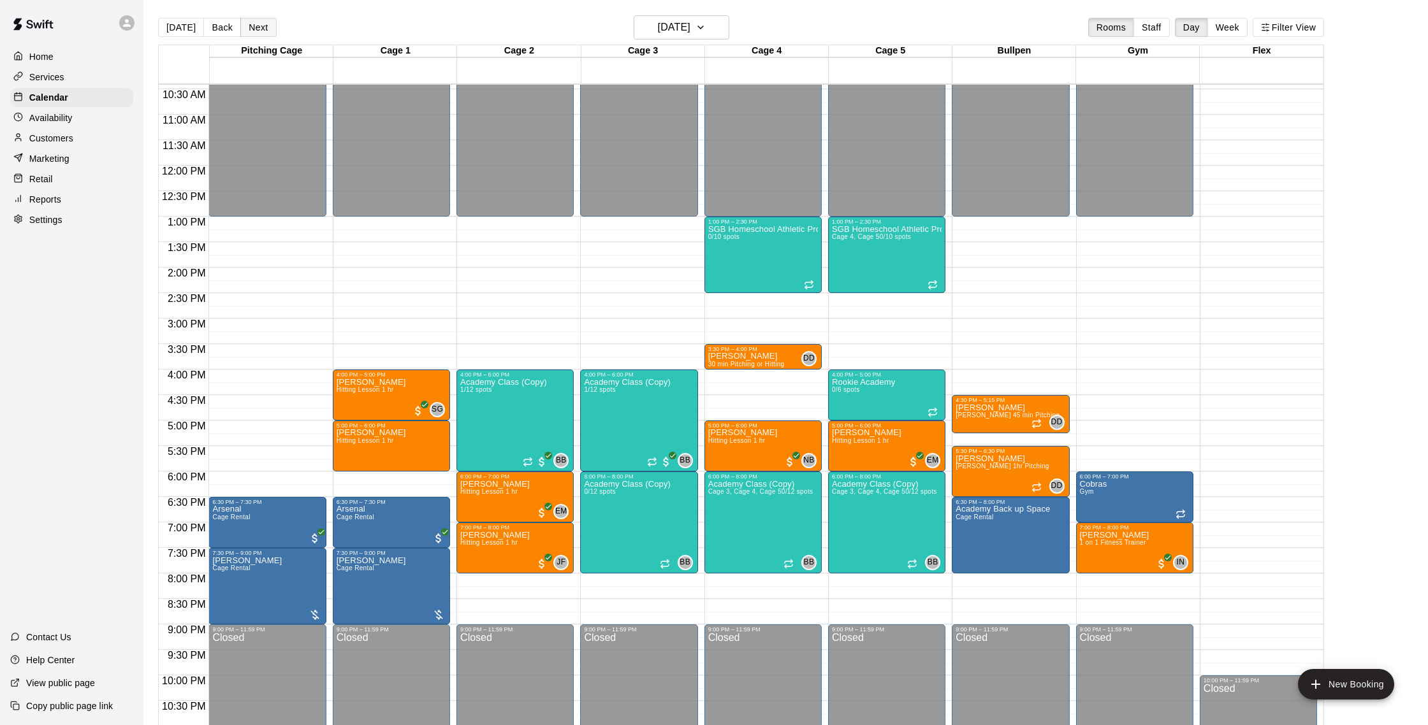
click at [261, 26] on button "Next" at bounding box center [258, 27] width 36 height 19
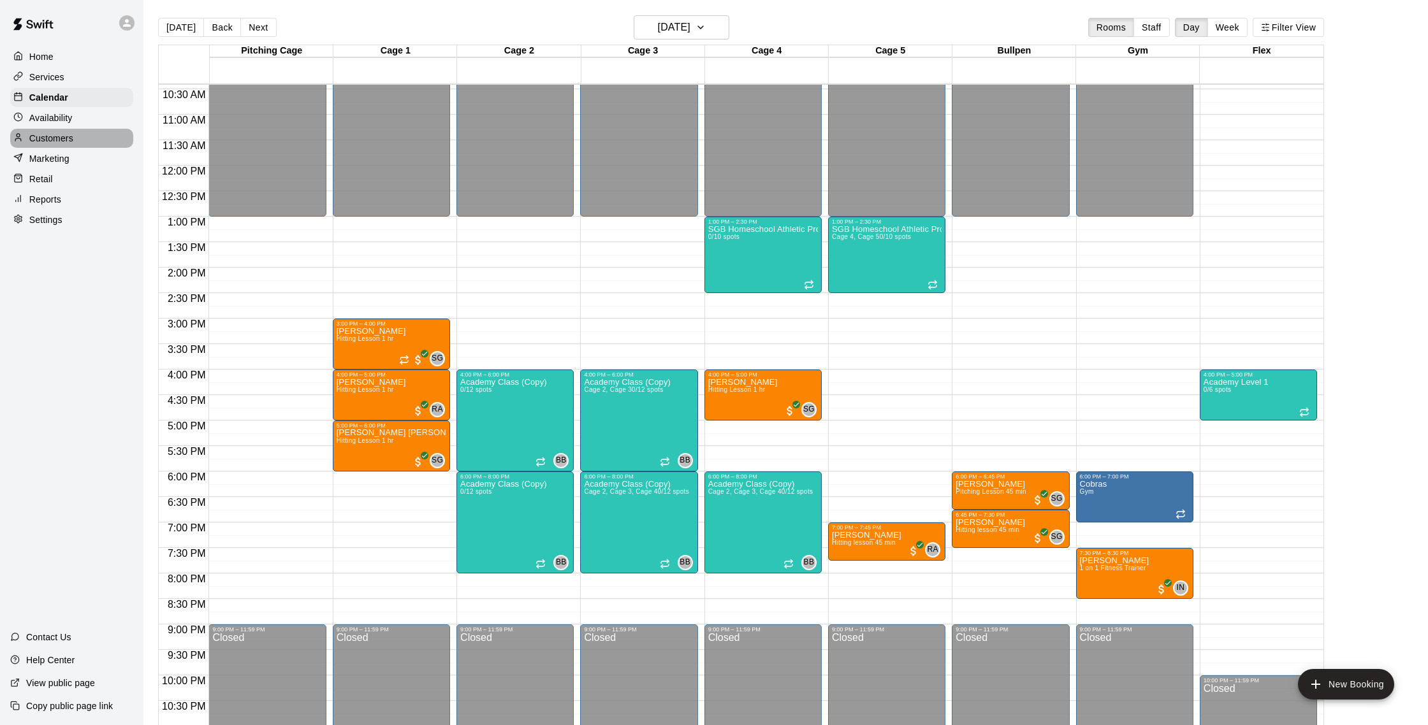
click at [94, 133] on div "Customers" at bounding box center [71, 138] width 123 height 19
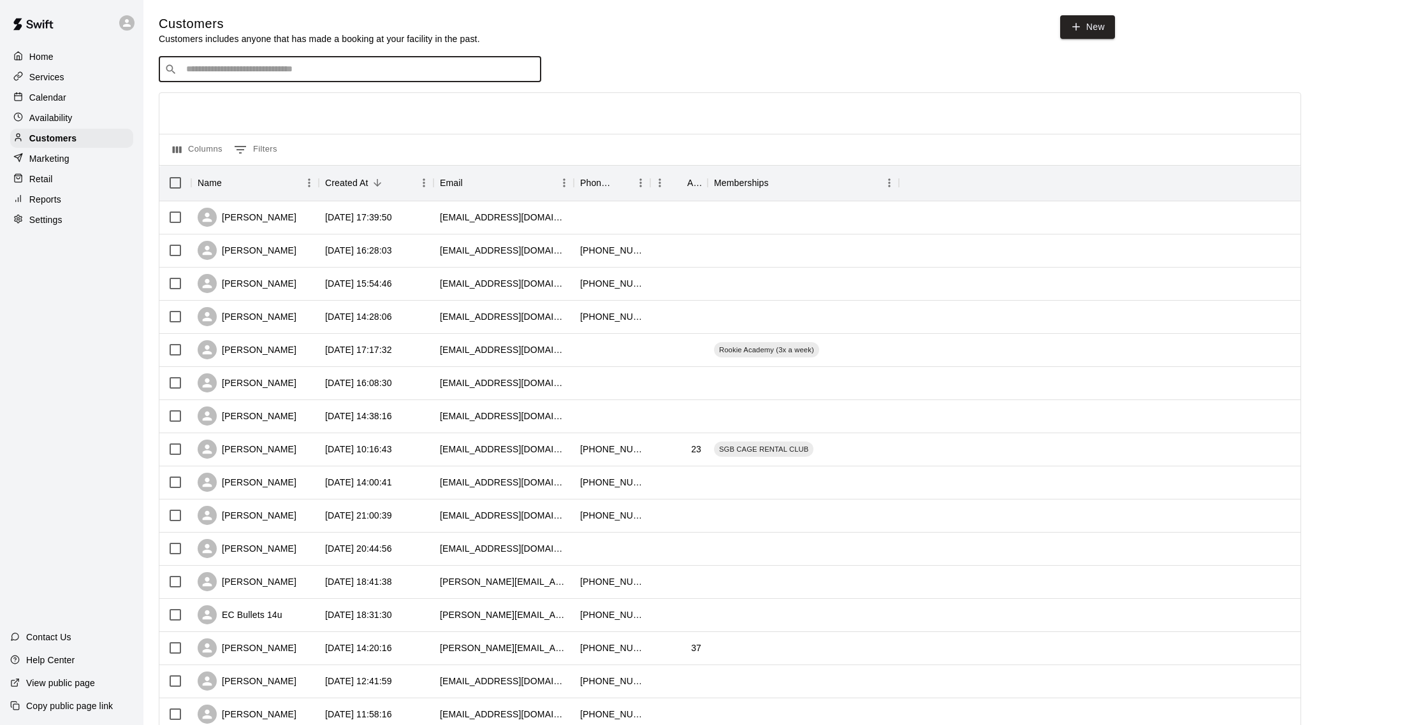
click at [308, 69] on input "Search customers by name or email" at bounding box center [358, 69] width 353 height 13
click at [40, 89] on div "Calendar" at bounding box center [71, 97] width 123 height 19
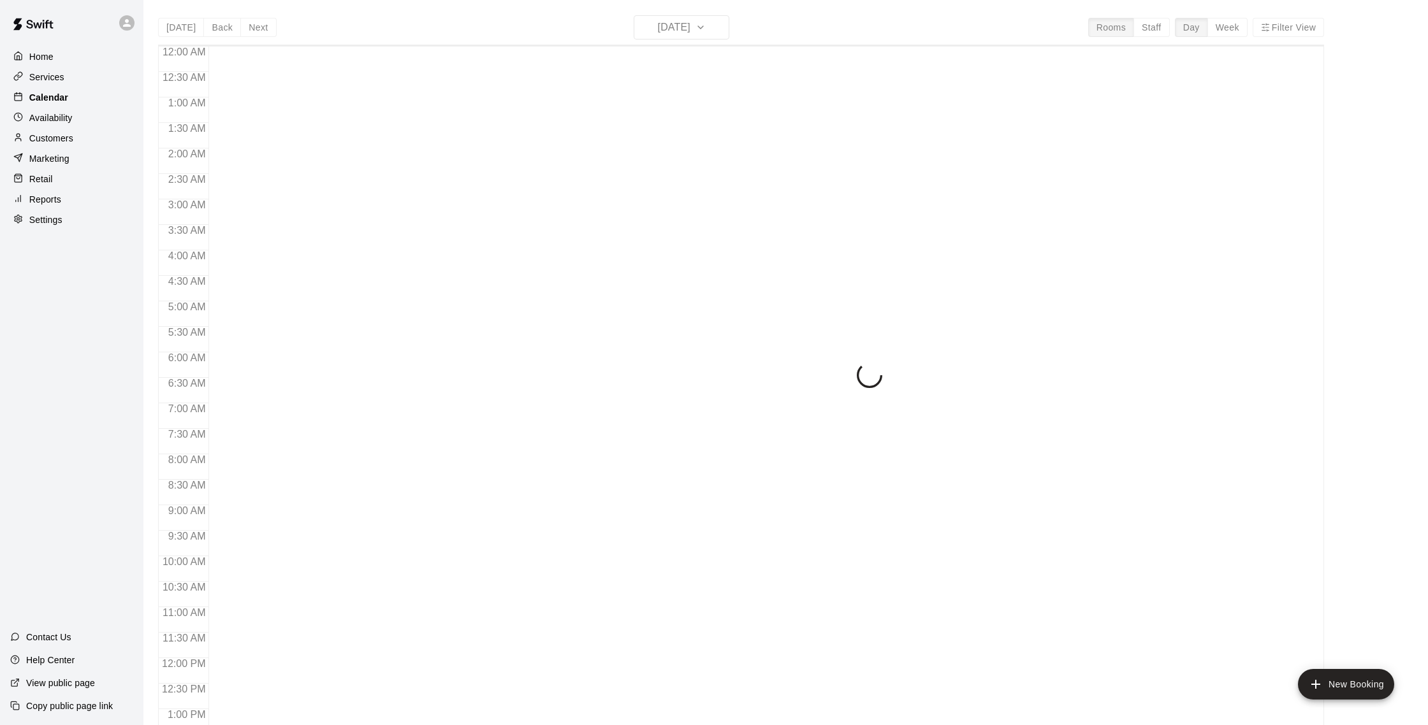
scroll to position [531, 0]
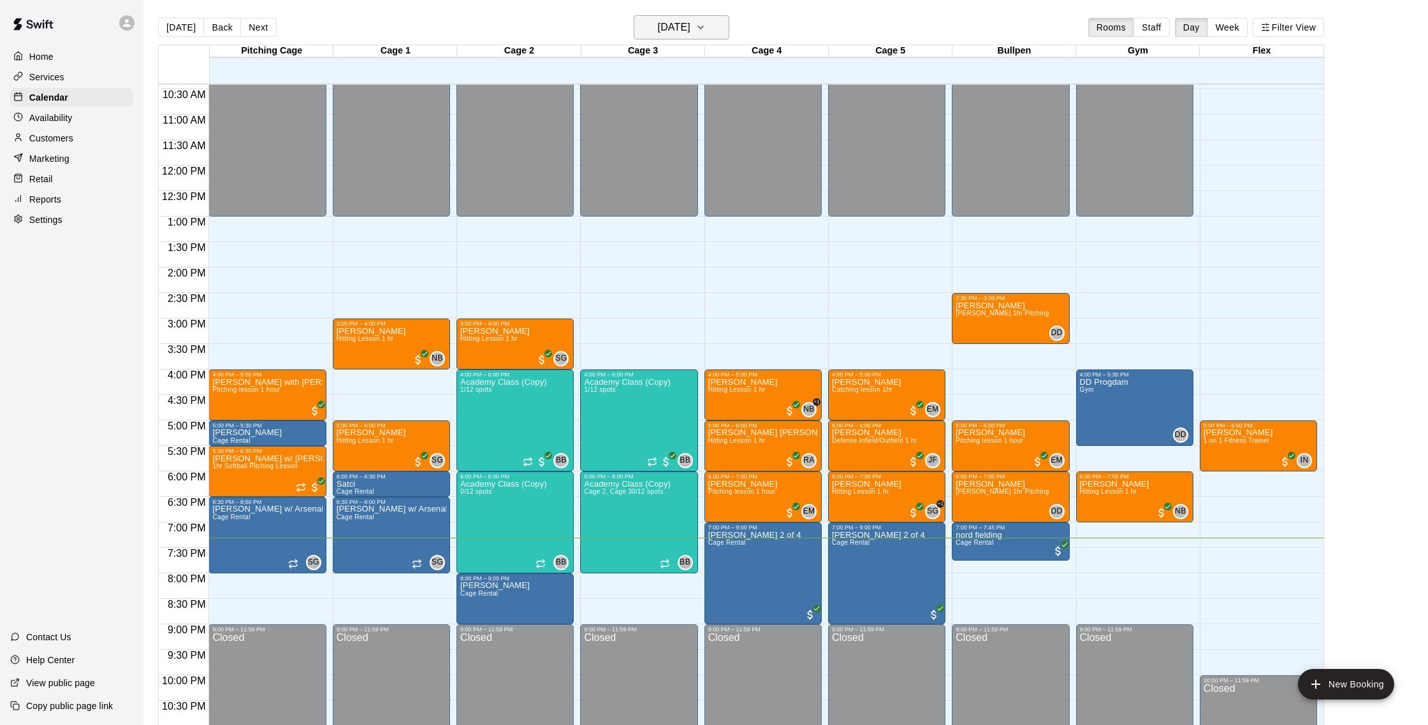
click at [672, 20] on h6 "[DATE]" at bounding box center [674, 27] width 33 height 18
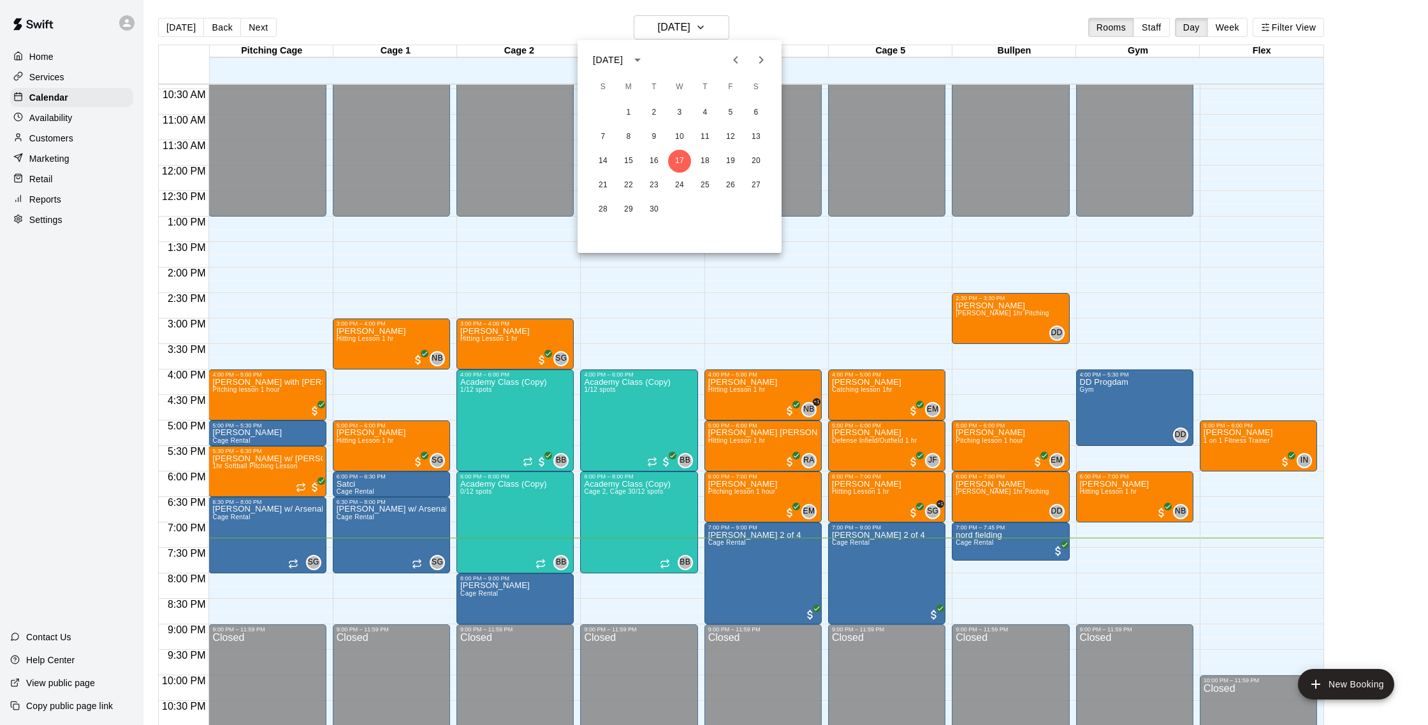
click at [50, 135] on div at bounding box center [714, 362] width 1428 height 725
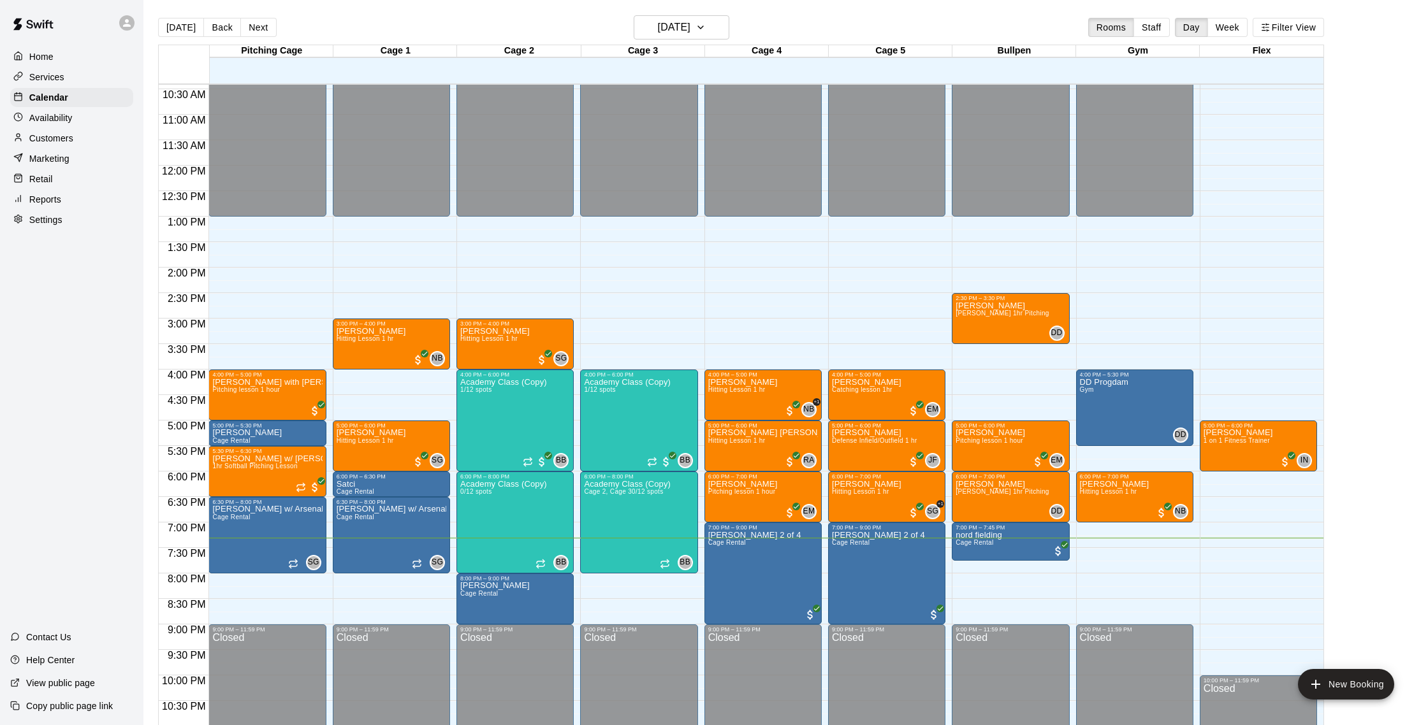
click at [50, 135] on p "Customers" at bounding box center [51, 138] width 44 height 13
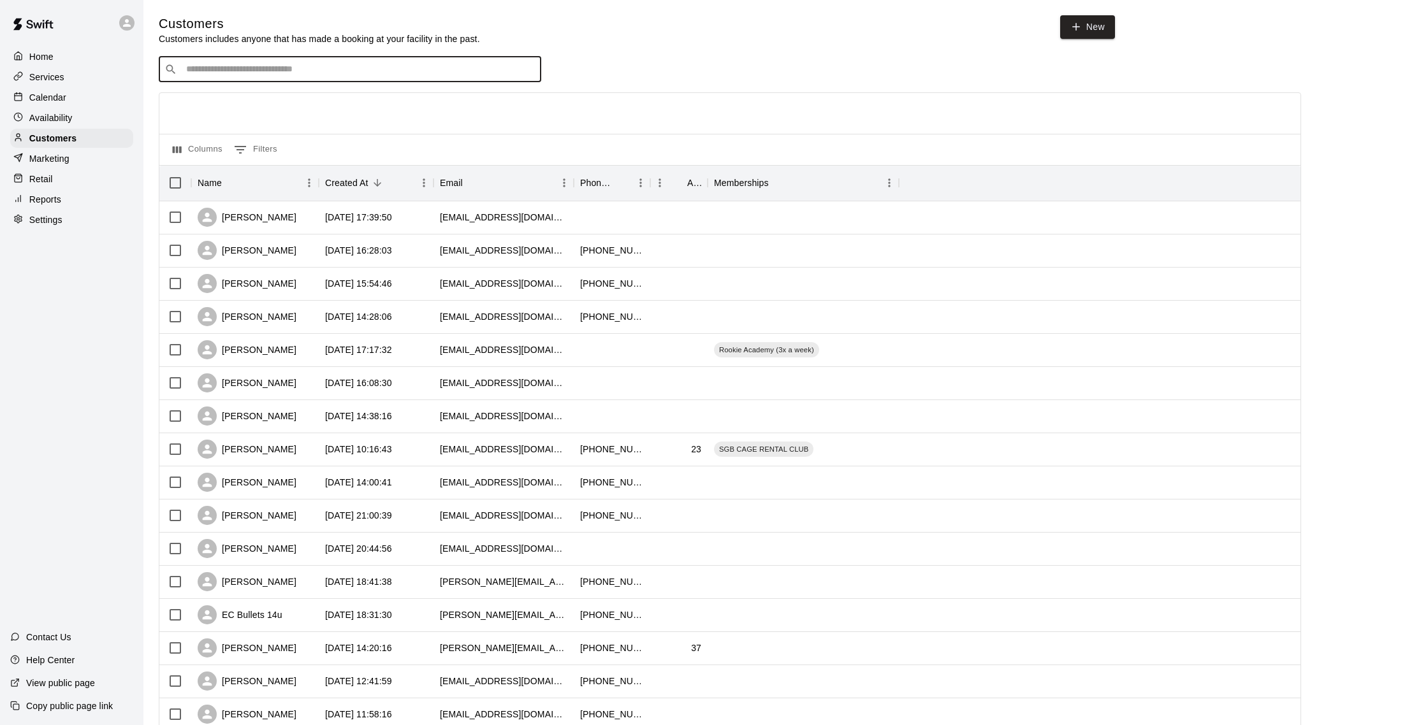
click at [245, 64] on input "Search customers by name or email" at bounding box center [358, 69] width 353 height 13
type input "******"
click at [280, 99] on div "Nick Strano" at bounding box center [262, 95] width 137 height 13
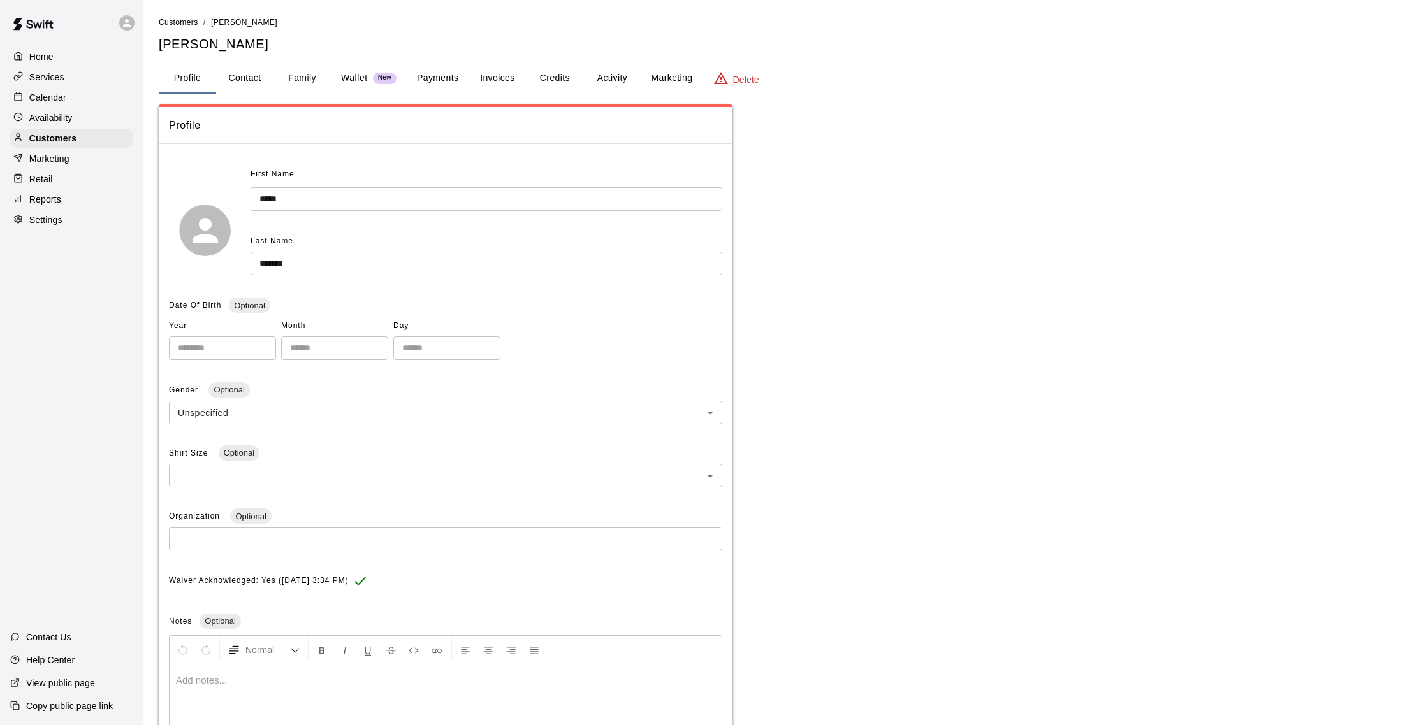
click at [607, 79] on button "Activity" at bounding box center [611, 78] width 57 height 31
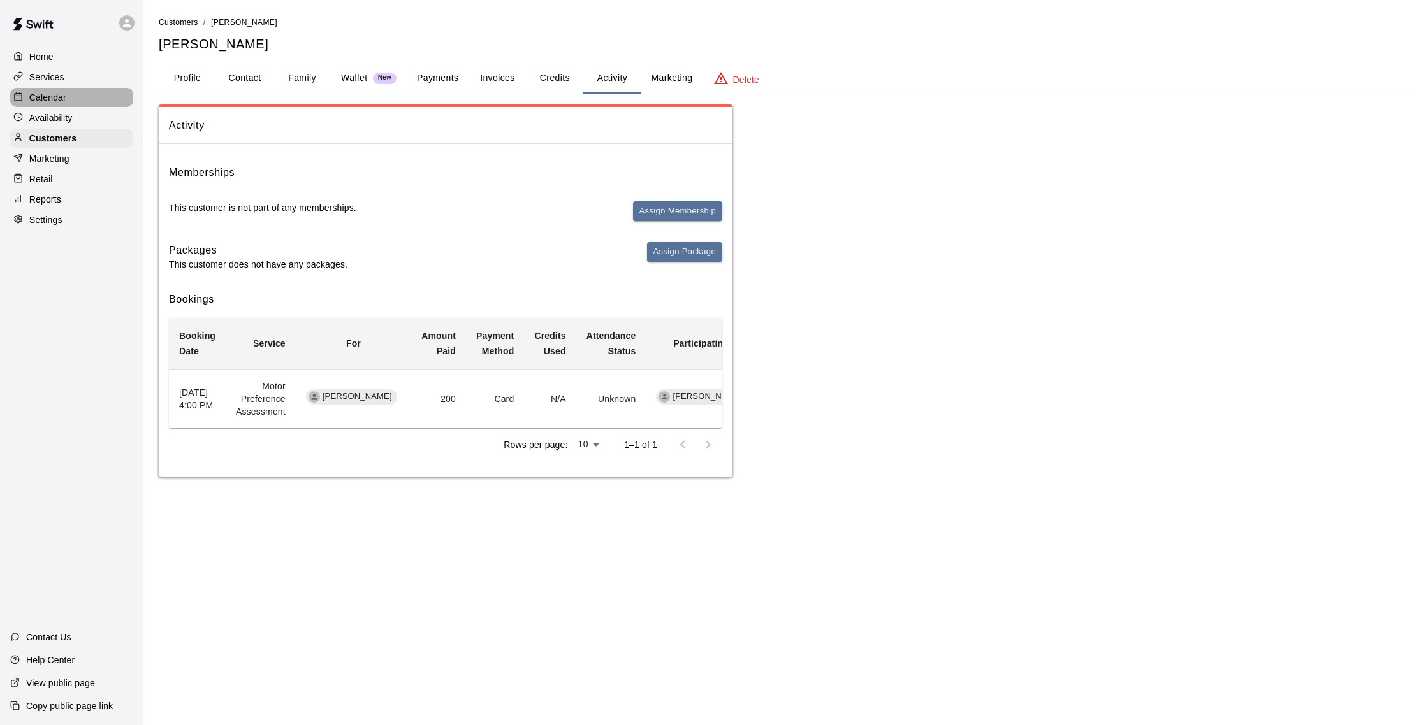
click at [55, 98] on p "Calendar" at bounding box center [47, 97] width 37 height 13
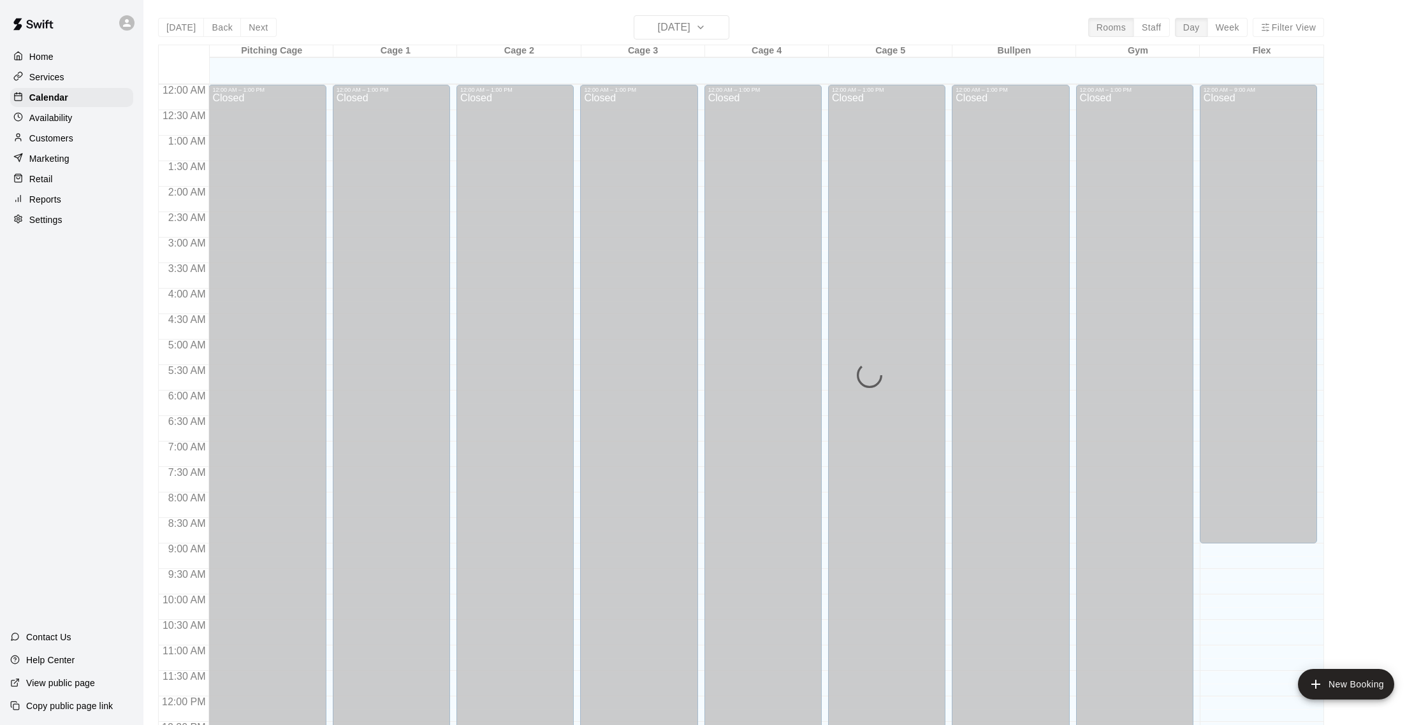
scroll to position [531, 0]
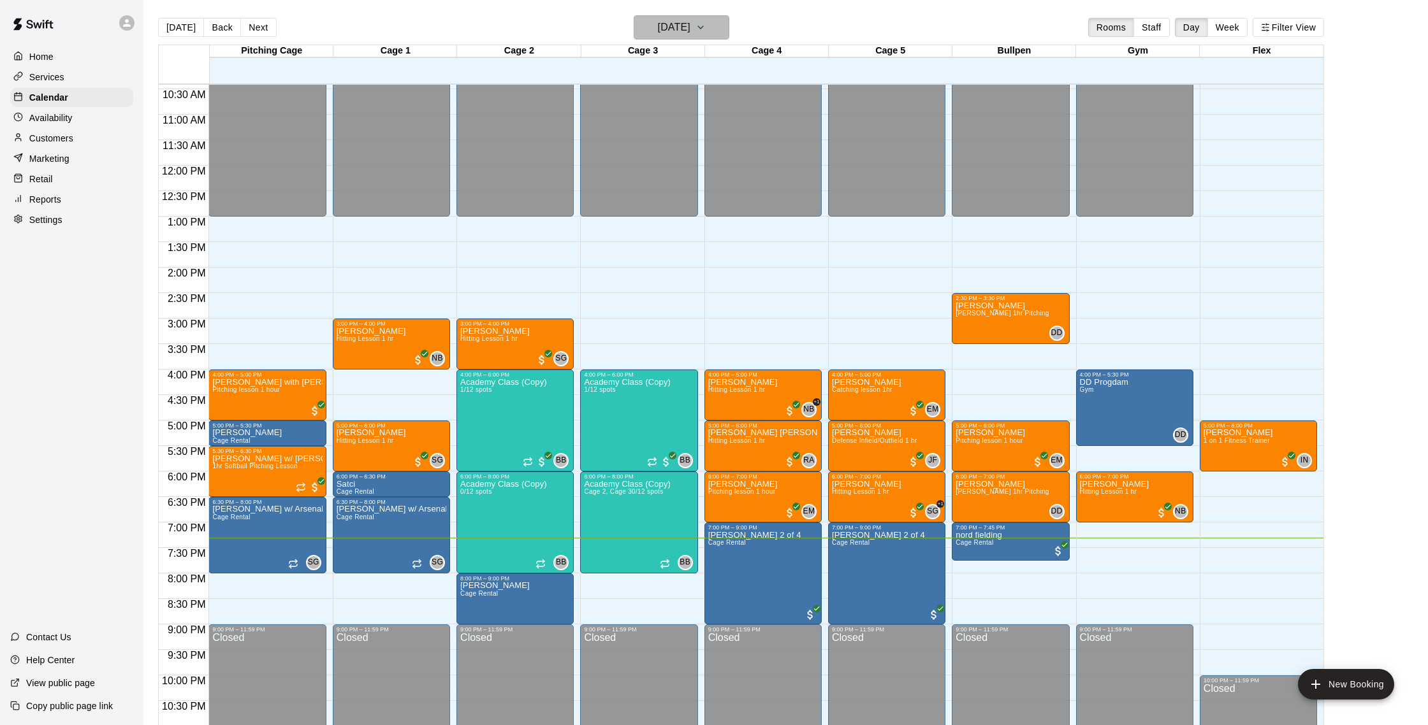
click at [667, 23] on h6 "[DATE]" at bounding box center [674, 27] width 33 height 18
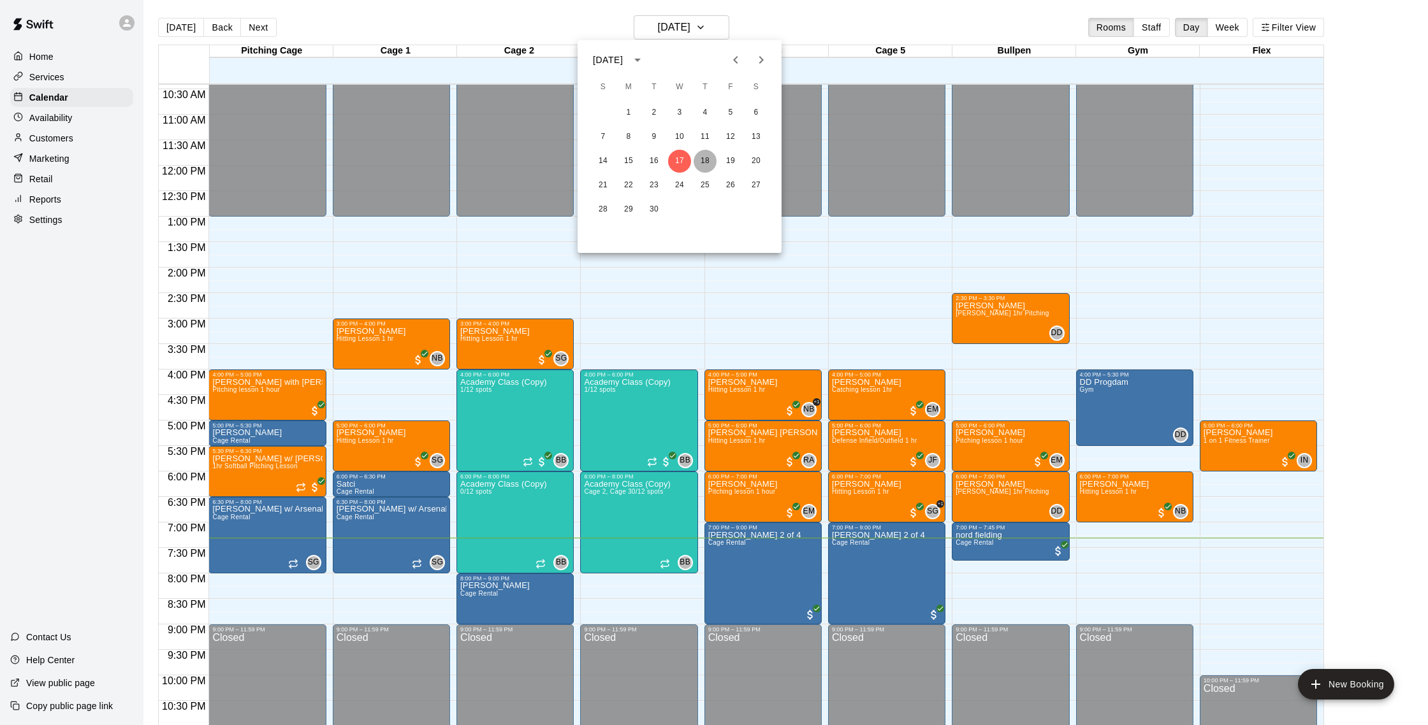
click at [704, 161] on button "18" at bounding box center [704, 161] width 23 height 23
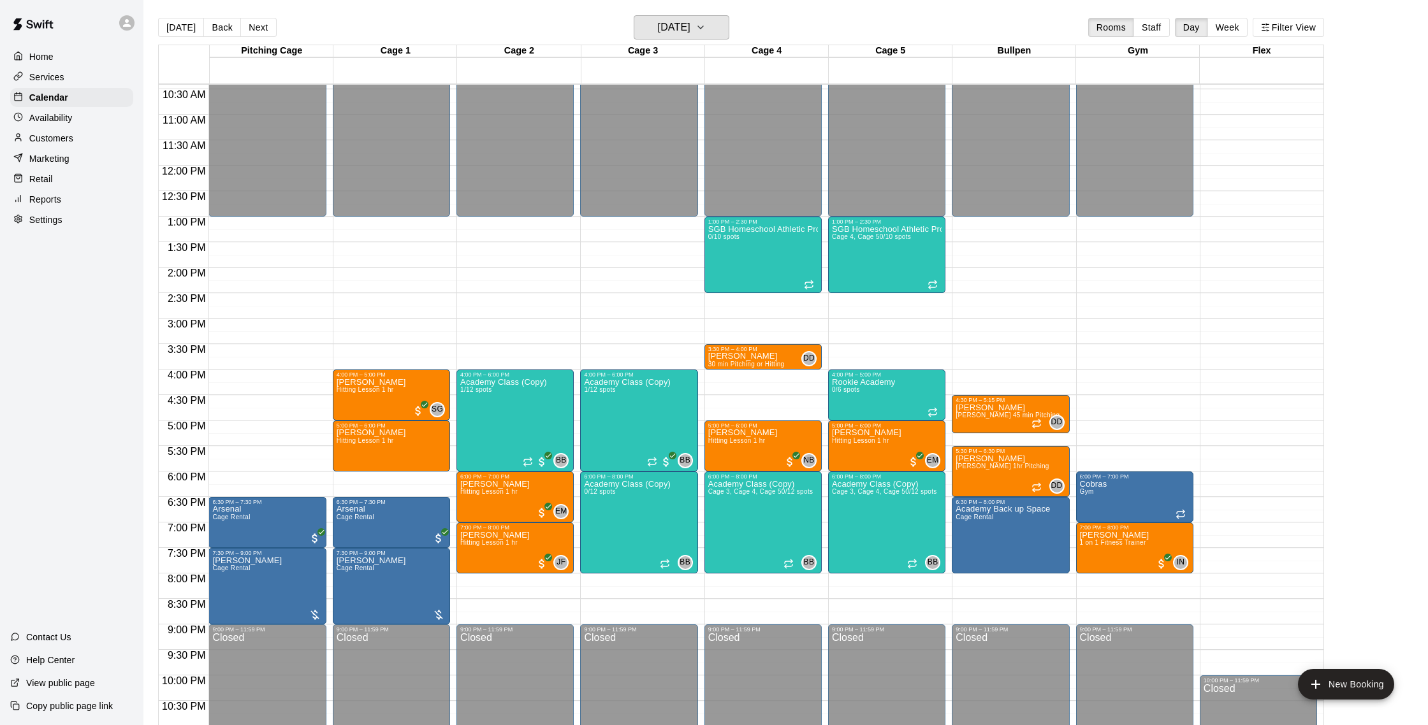
scroll to position [569, 0]
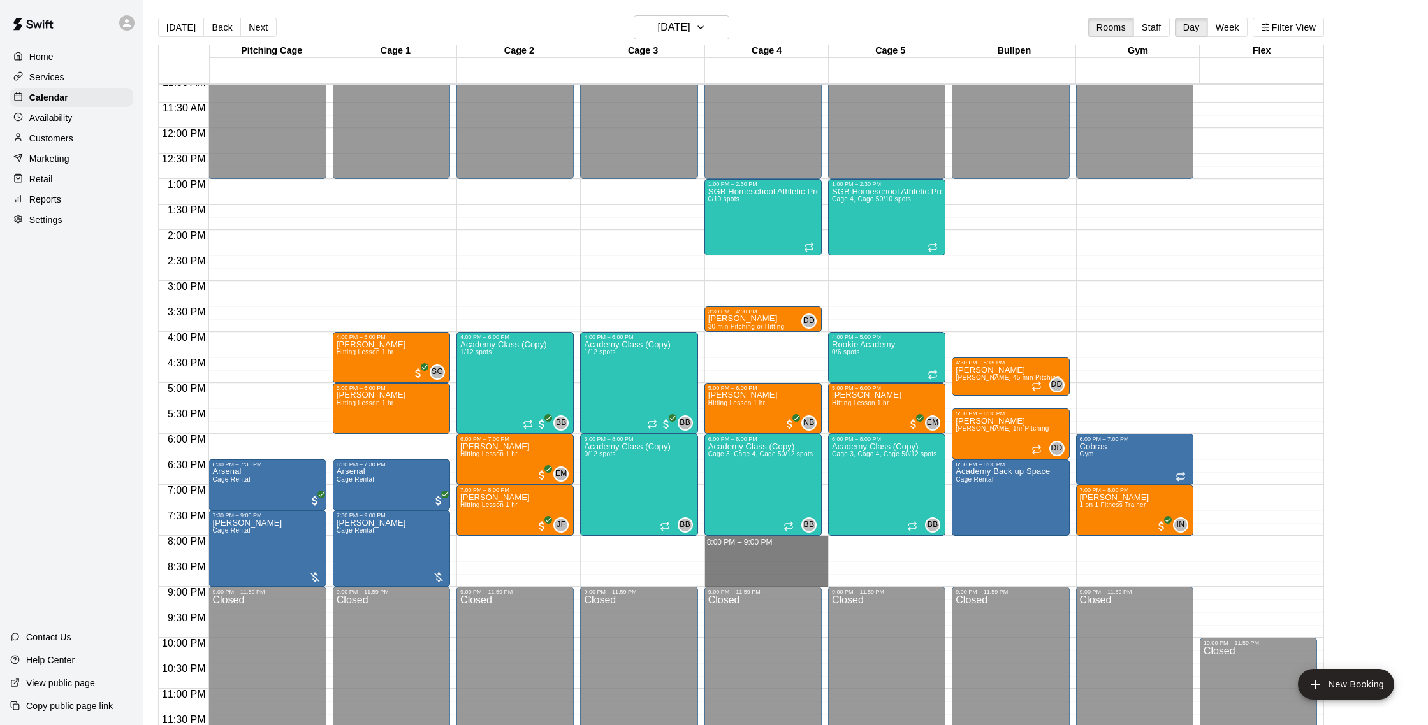
drag, startPoint x: 713, startPoint y: 540, endPoint x: 719, endPoint y: 578, distance: 38.1
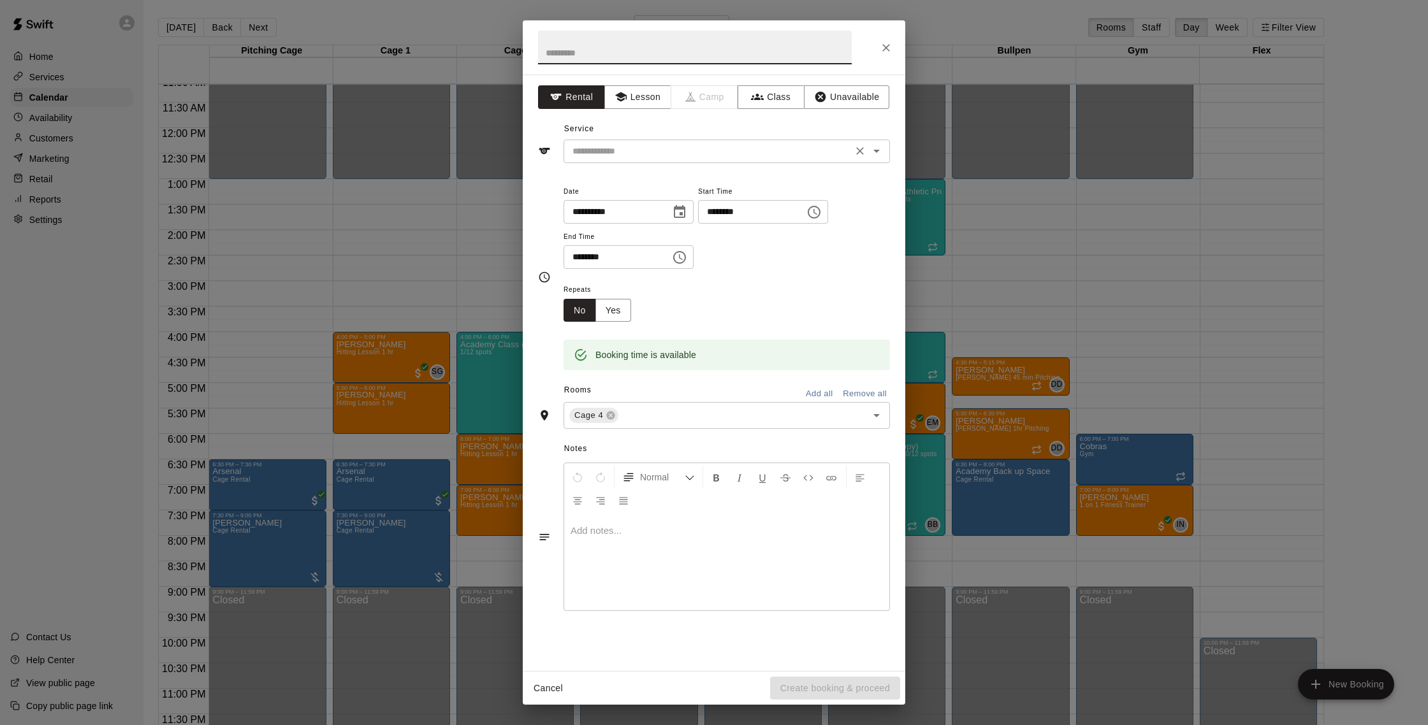
click at [670, 150] on input "text" at bounding box center [707, 151] width 281 height 16
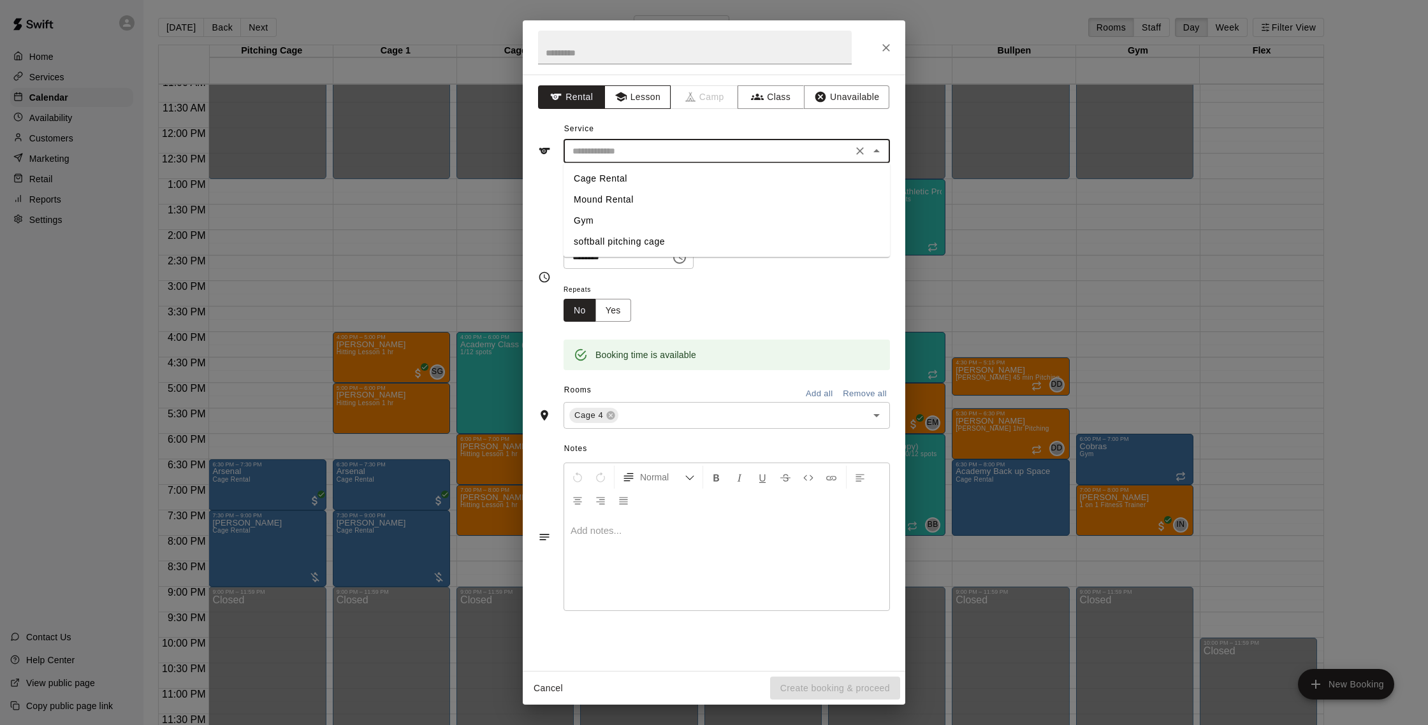
click at [646, 98] on button "Lesson" at bounding box center [637, 97] width 67 height 24
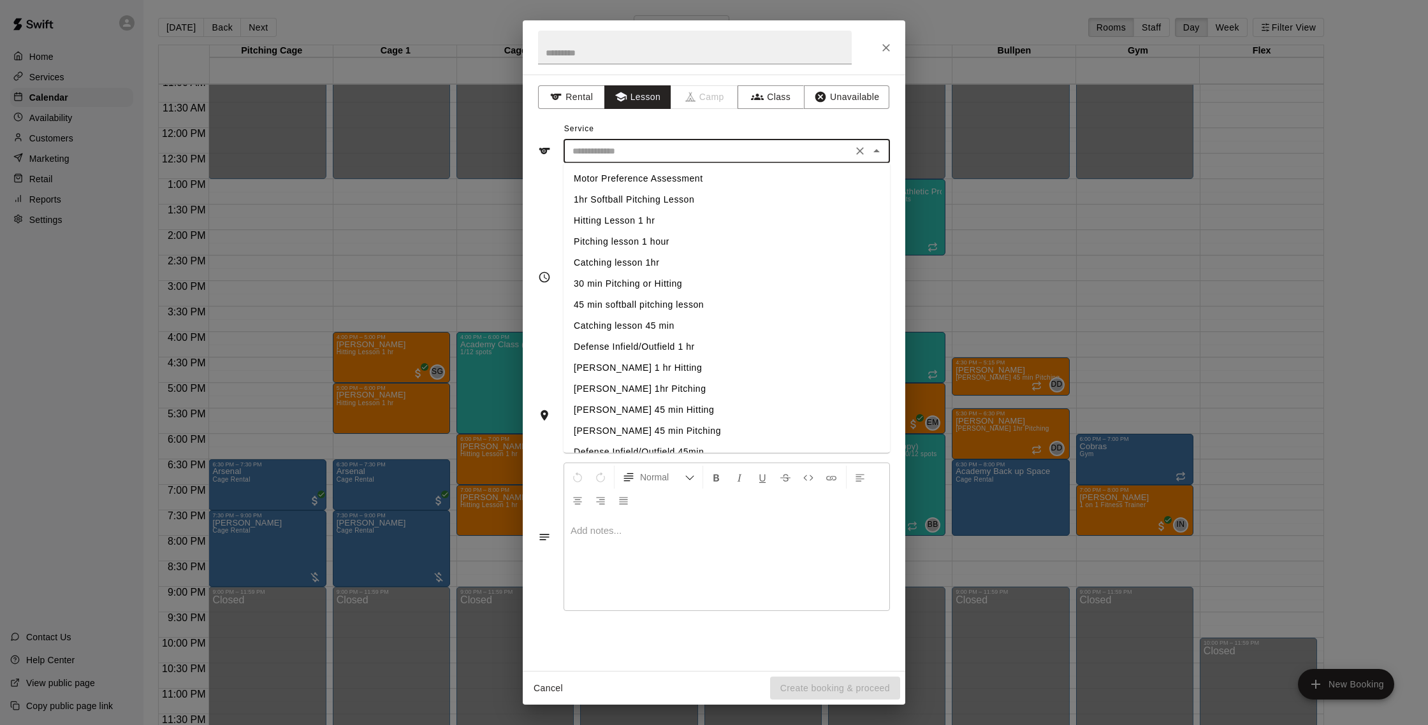
click at [647, 147] on input "text" at bounding box center [707, 151] width 281 height 16
click at [655, 224] on li "Hitting Lesson 1 hr" at bounding box center [726, 220] width 326 height 21
type input "**********"
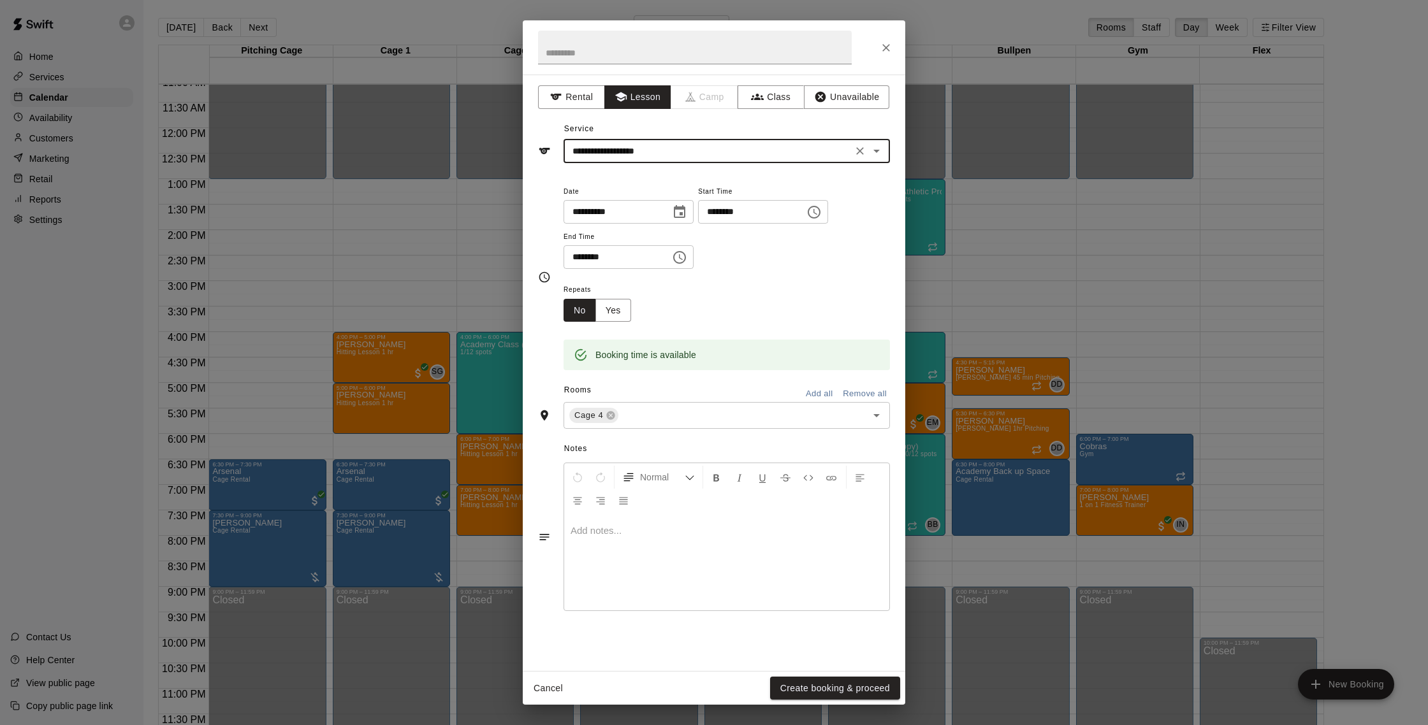
click at [848, 681] on button "Create booking & proceed" at bounding box center [835, 689] width 130 height 24
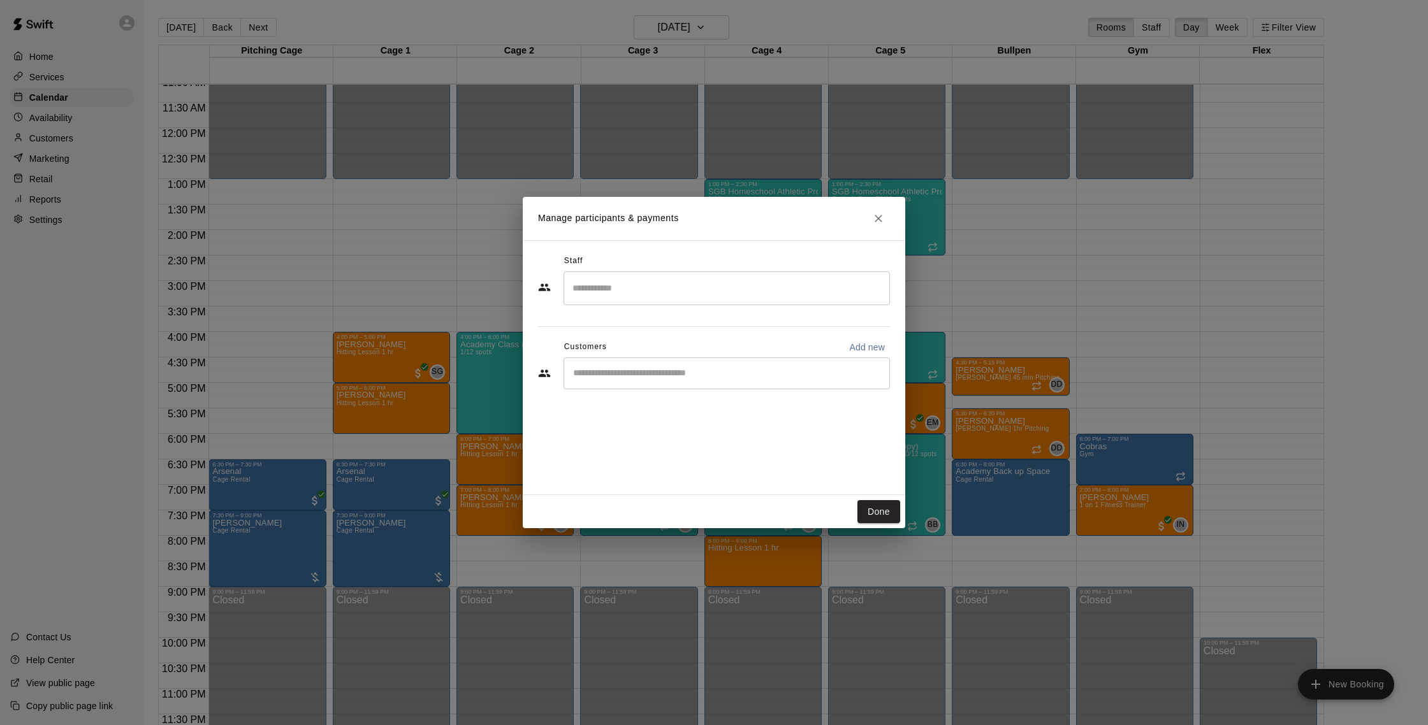
click at [692, 377] on input "Start typing to search customers..." at bounding box center [726, 373] width 315 height 13
type input "******"
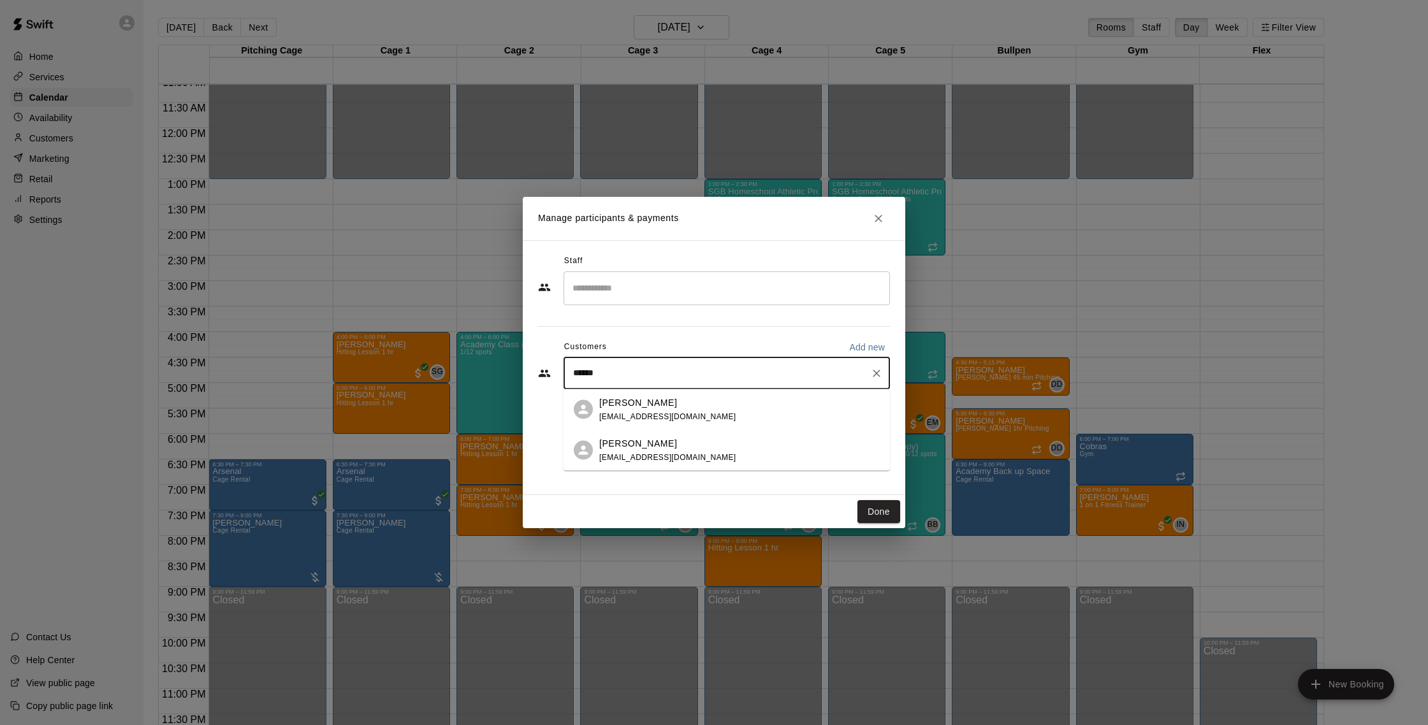
click at [752, 404] on div "Nick Strano nickstrano3781@yahoo.com" at bounding box center [739, 409] width 280 height 27
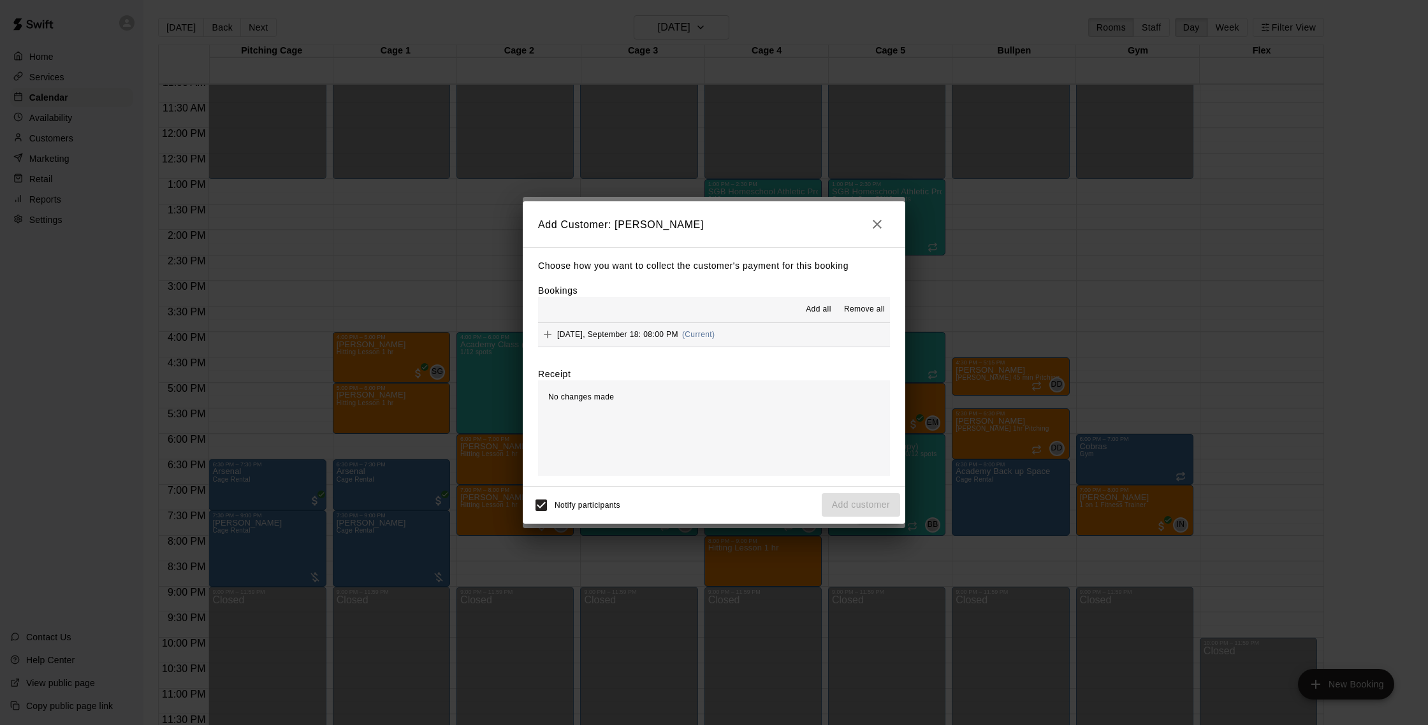
click at [783, 344] on button "Thursday, September 18: 08:00 PM (Current)" at bounding box center [714, 335] width 352 height 24
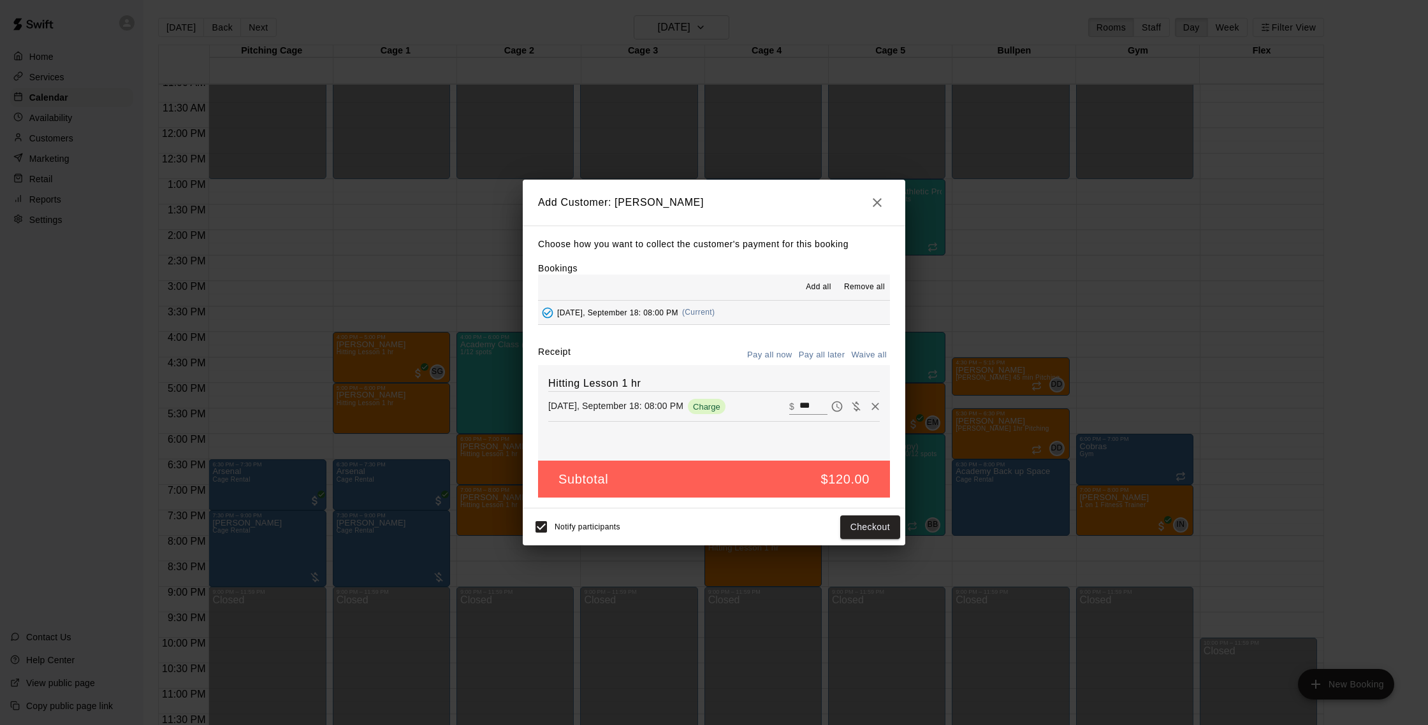
click at [857, 355] on button "Waive all" at bounding box center [869, 355] width 42 height 20
type input "*"
click at [866, 528] on button "Add customer" at bounding box center [861, 528] width 78 height 24
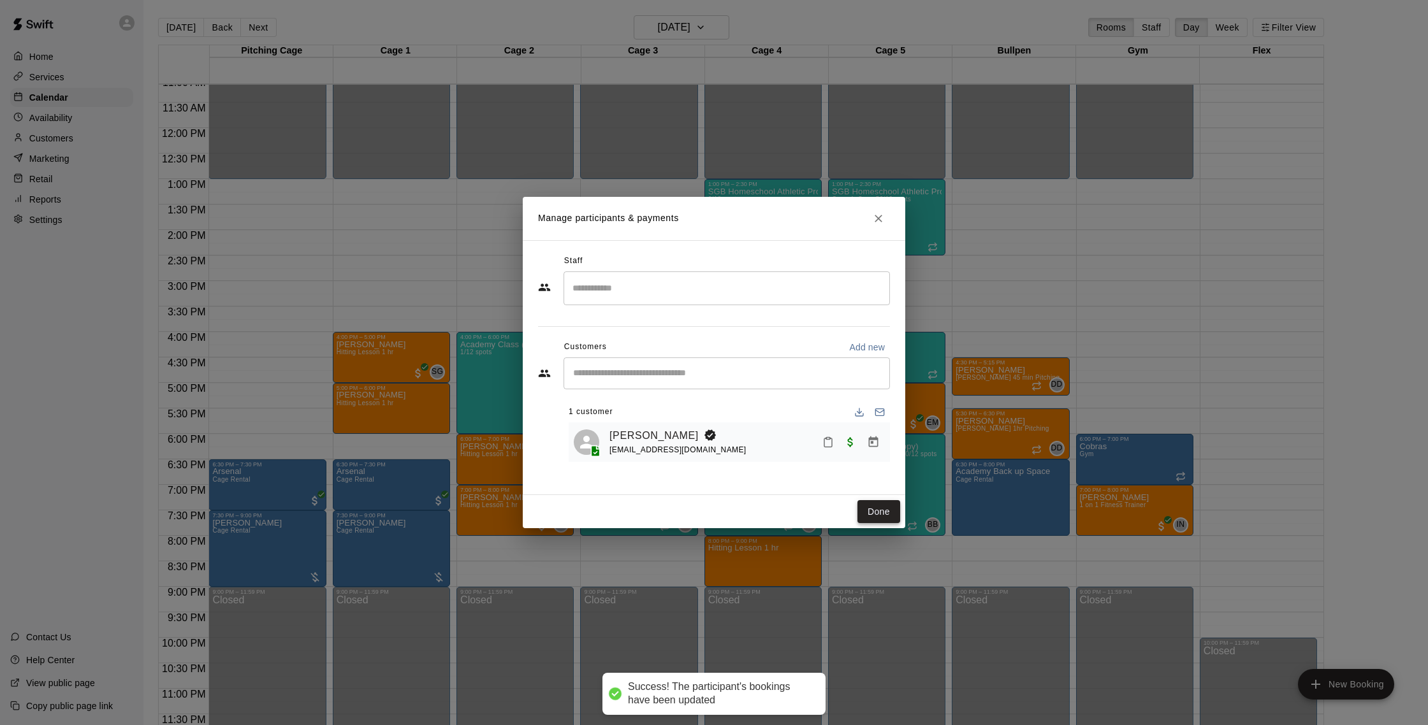
click at [885, 517] on button "Done" at bounding box center [878, 512] width 43 height 24
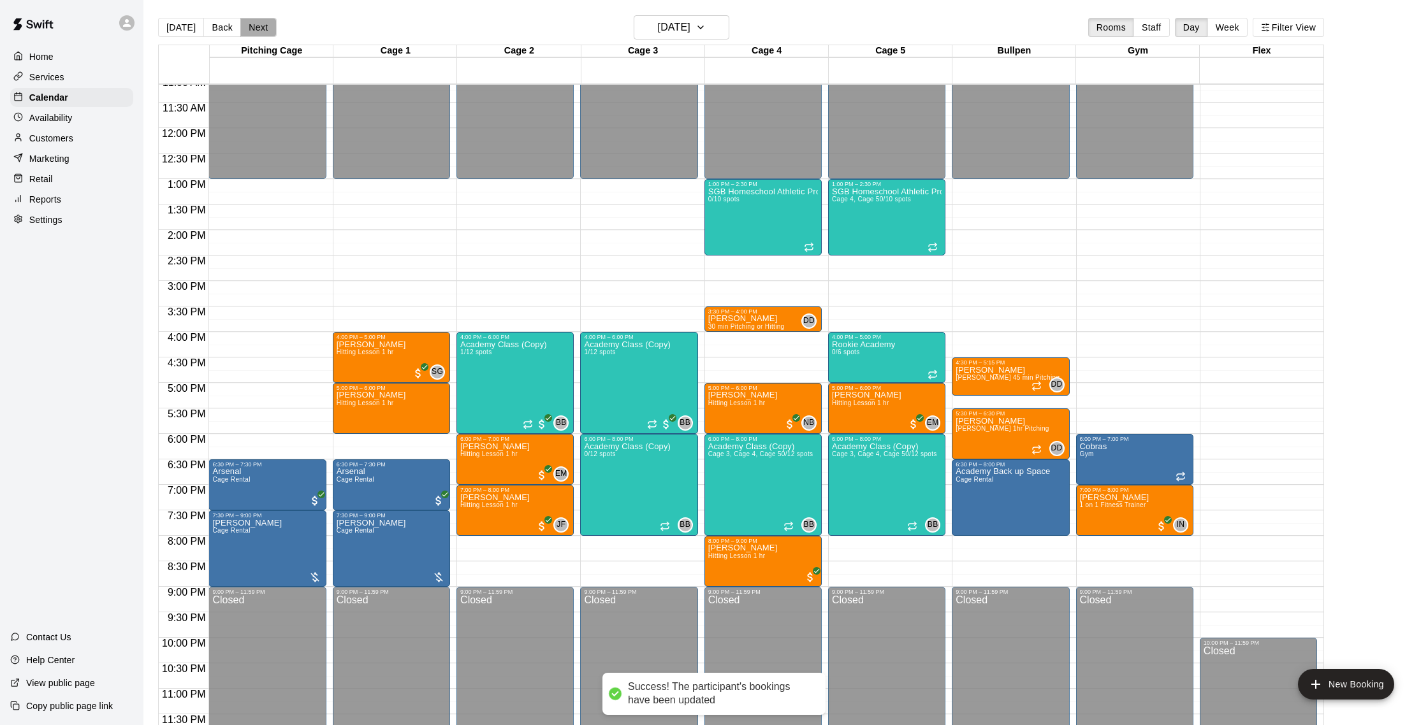
click at [252, 22] on button "Next" at bounding box center [258, 27] width 36 height 19
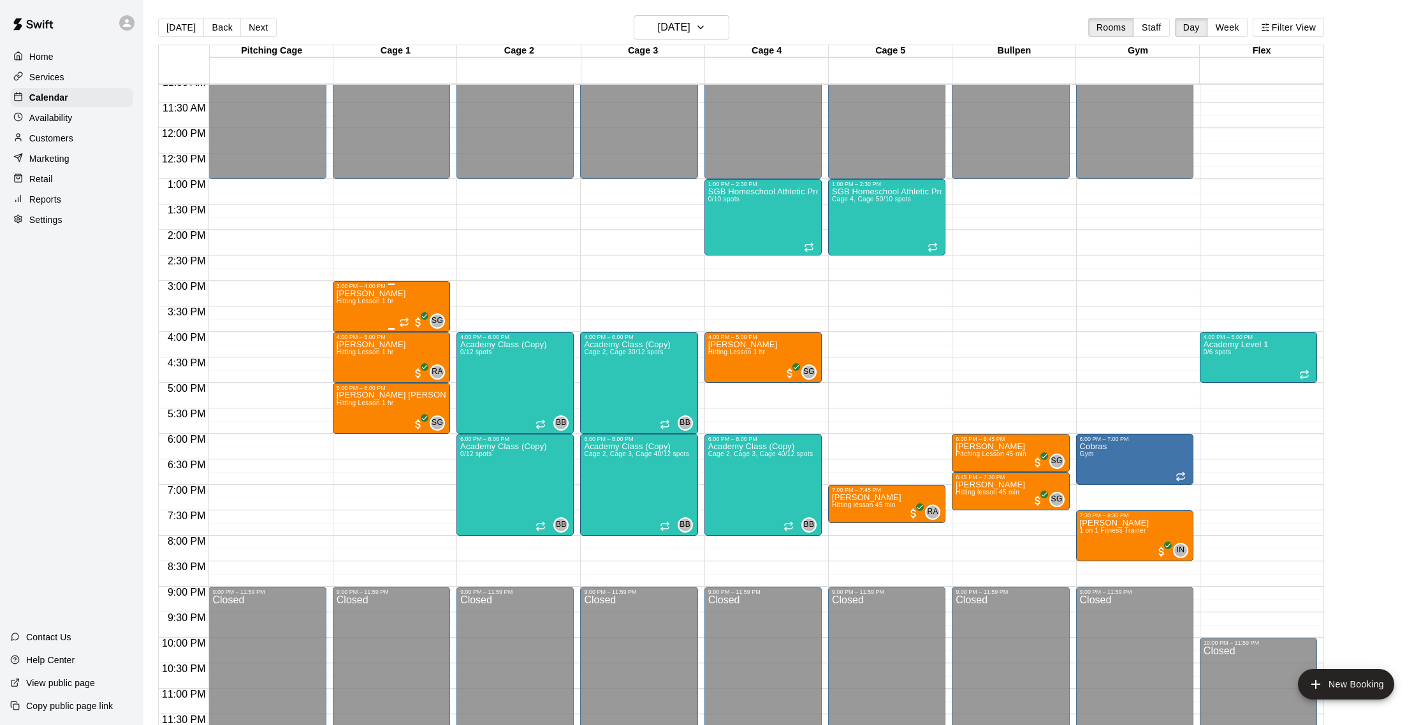
scroll to position [567, 0]
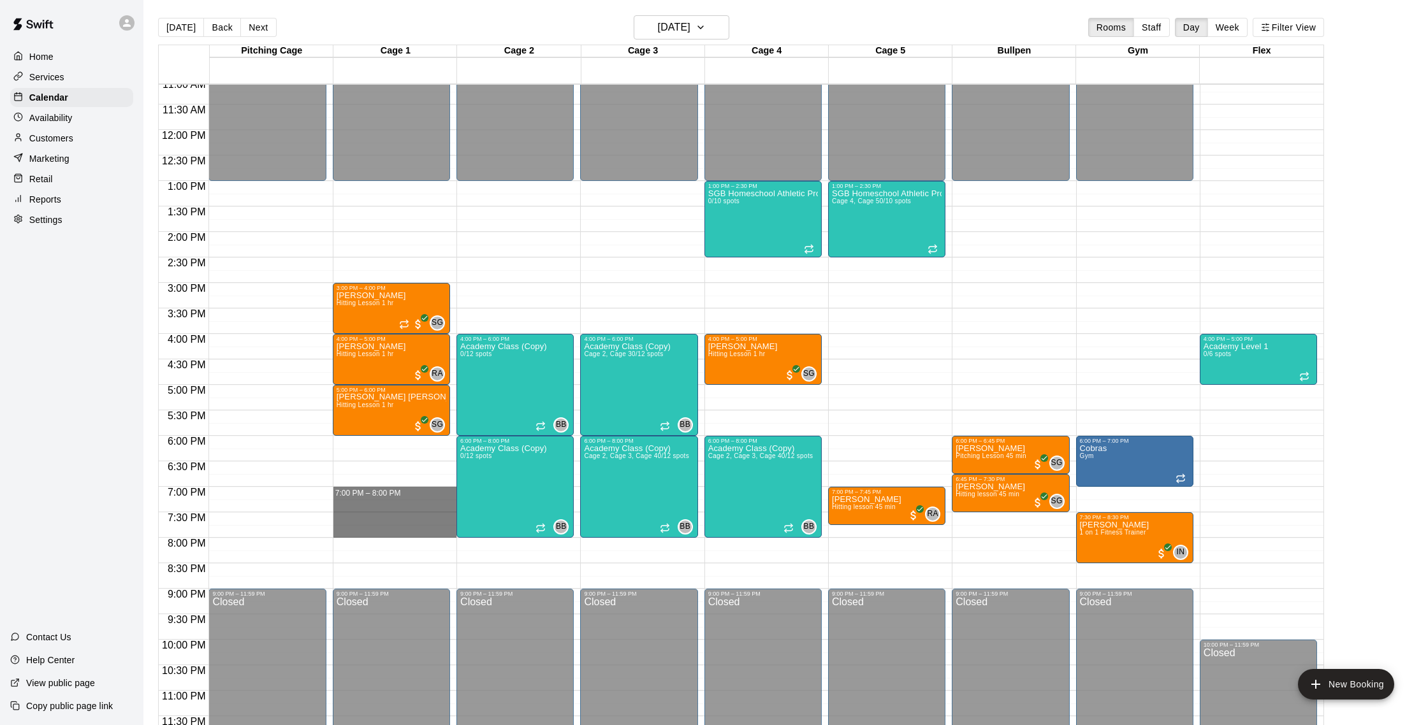
drag, startPoint x: 354, startPoint y: 491, endPoint x: 353, endPoint y: 533, distance: 42.1
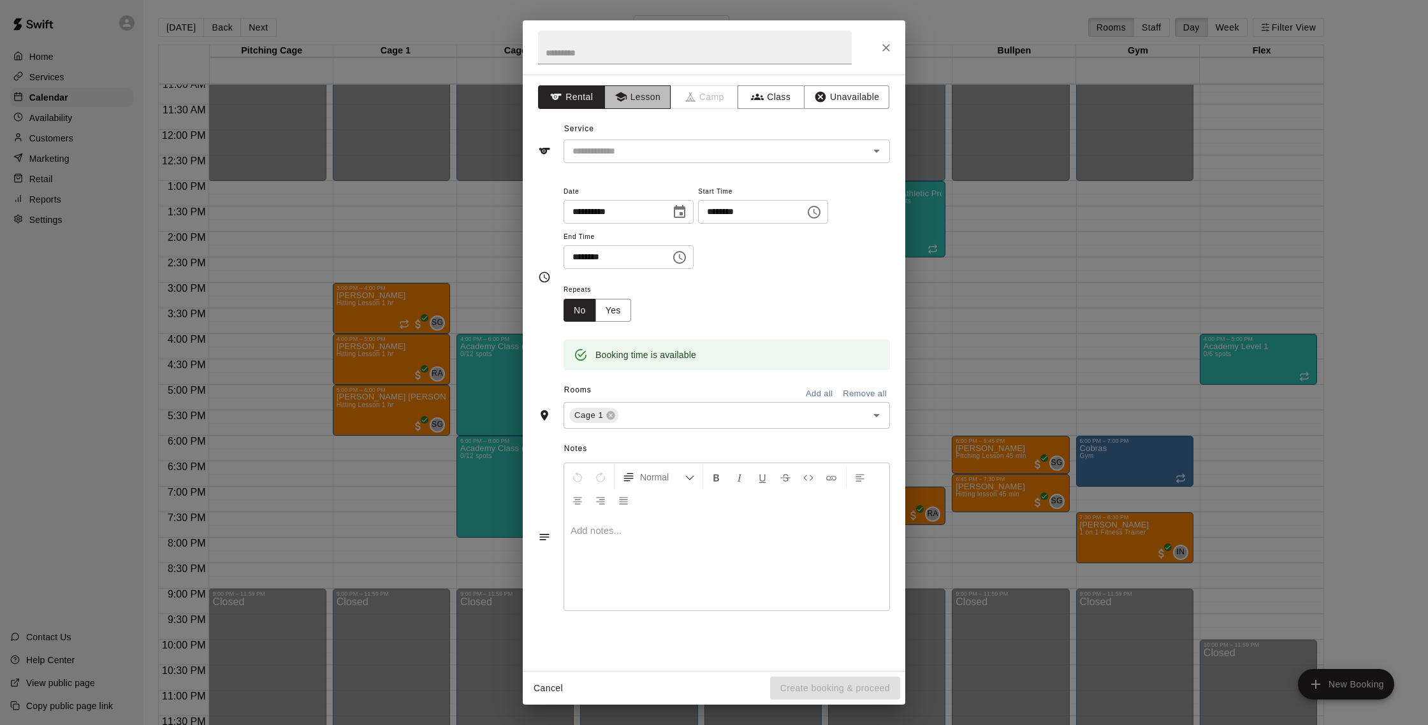
click at [641, 97] on button "Lesson" at bounding box center [637, 97] width 67 height 24
click at [633, 149] on input "text" at bounding box center [707, 151] width 281 height 16
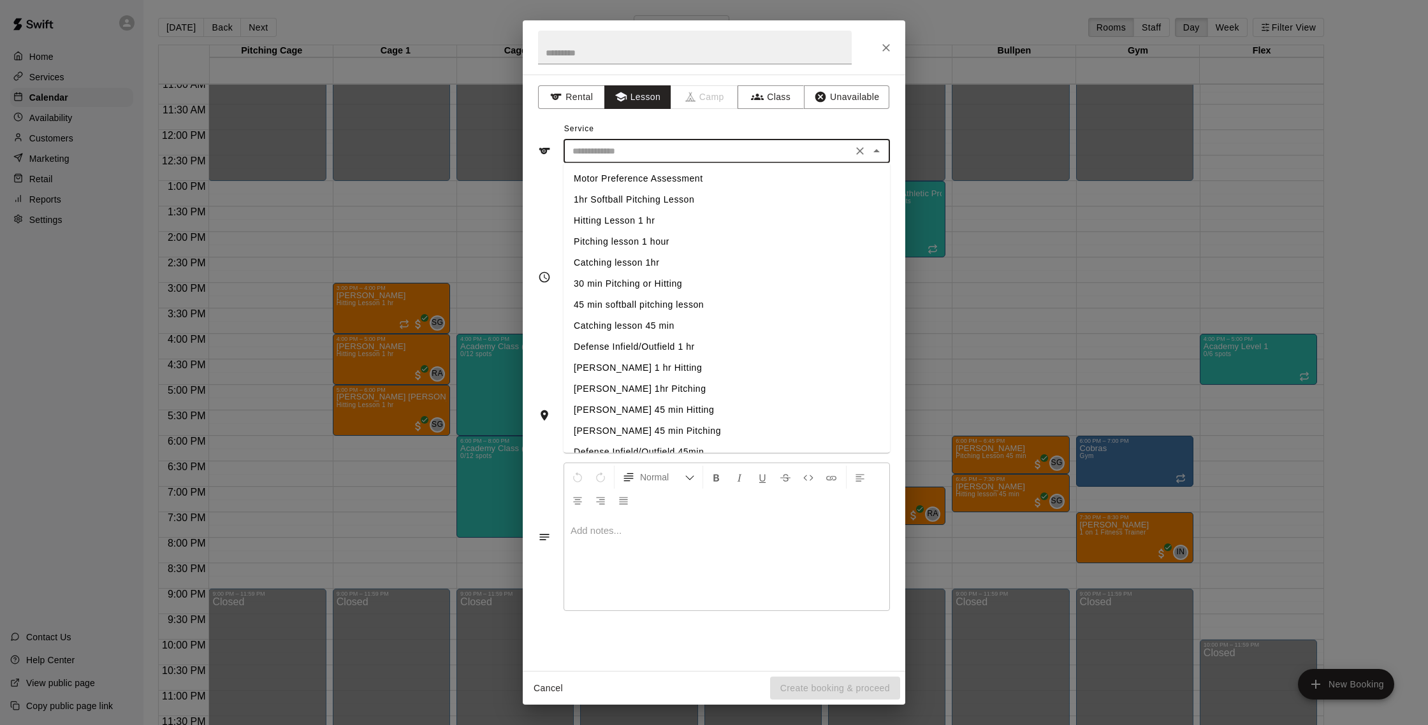
click at [636, 215] on li "Hitting Lesson 1 hr" at bounding box center [726, 220] width 326 height 21
type input "**********"
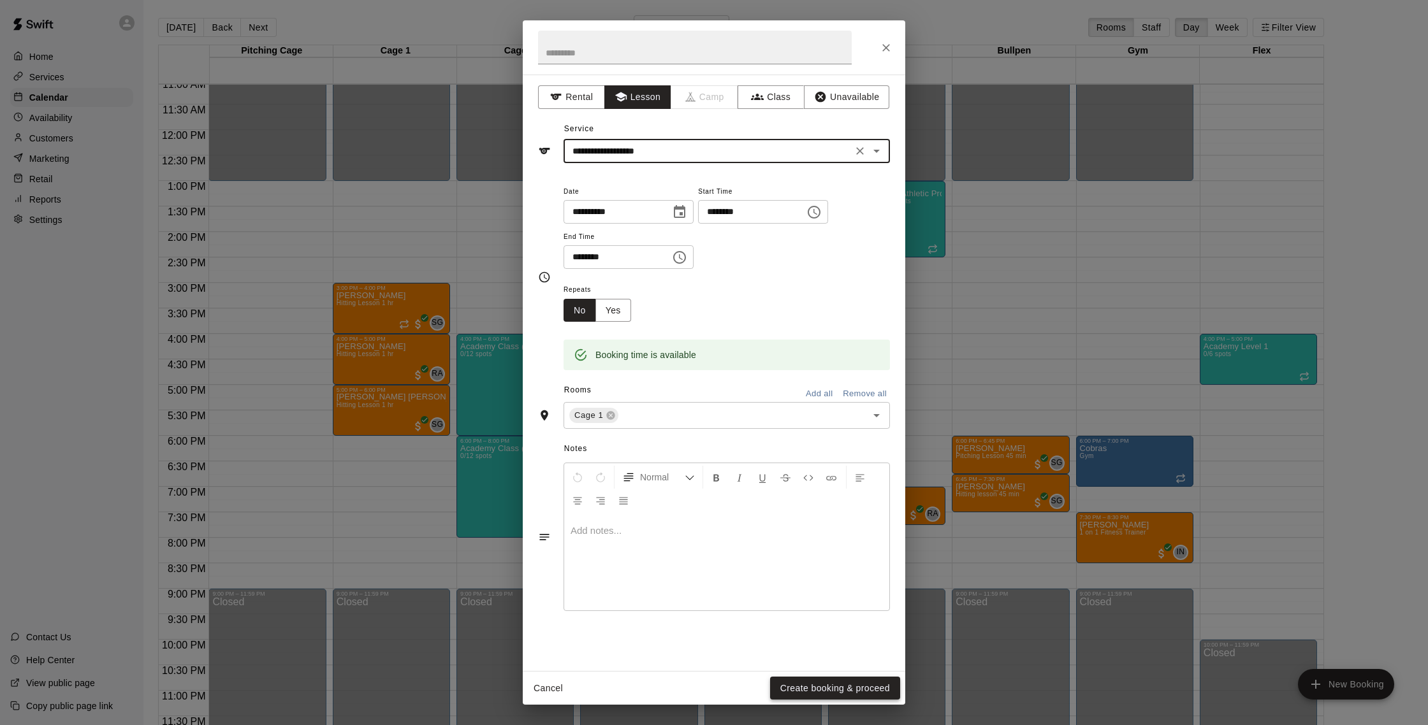
click at [827, 685] on button "Create booking & proceed" at bounding box center [835, 689] width 130 height 24
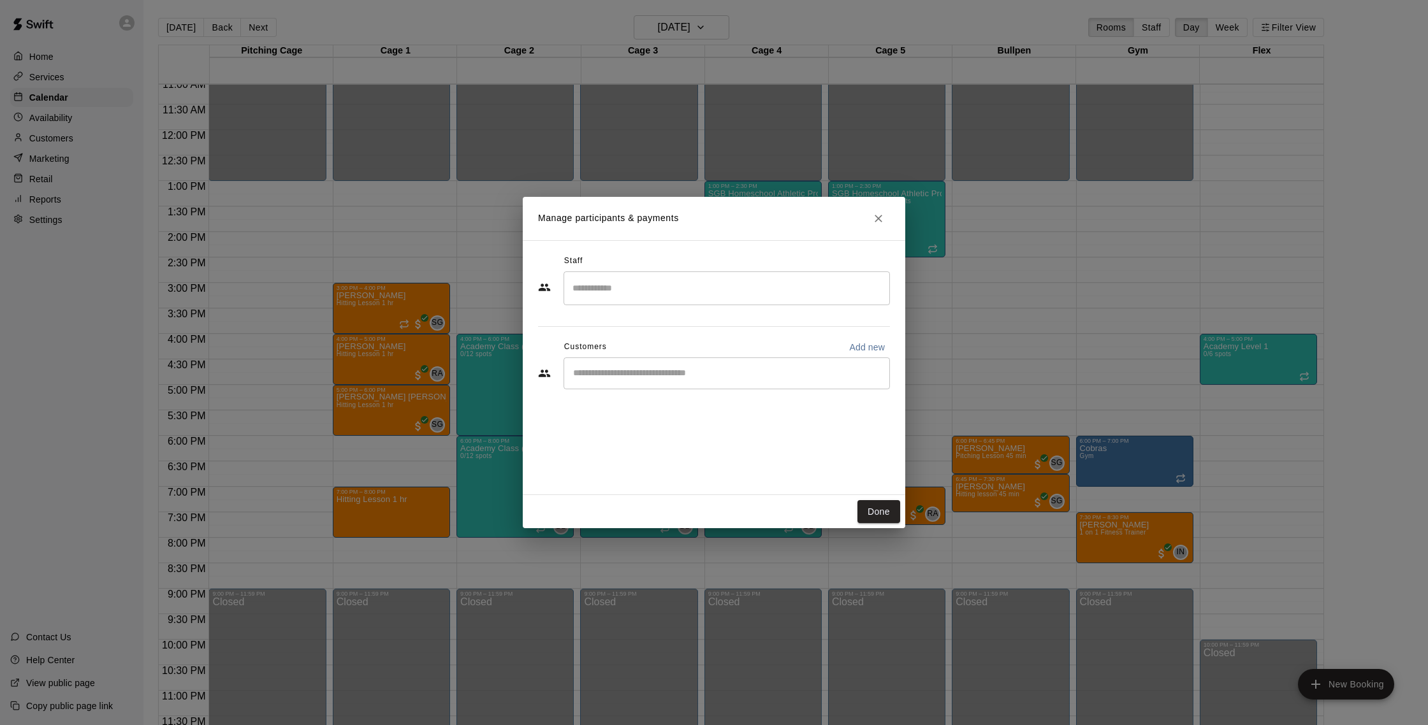
click at [627, 373] on input "Start typing to search customers..." at bounding box center [726, 373] width 315 height 13
type input "******"
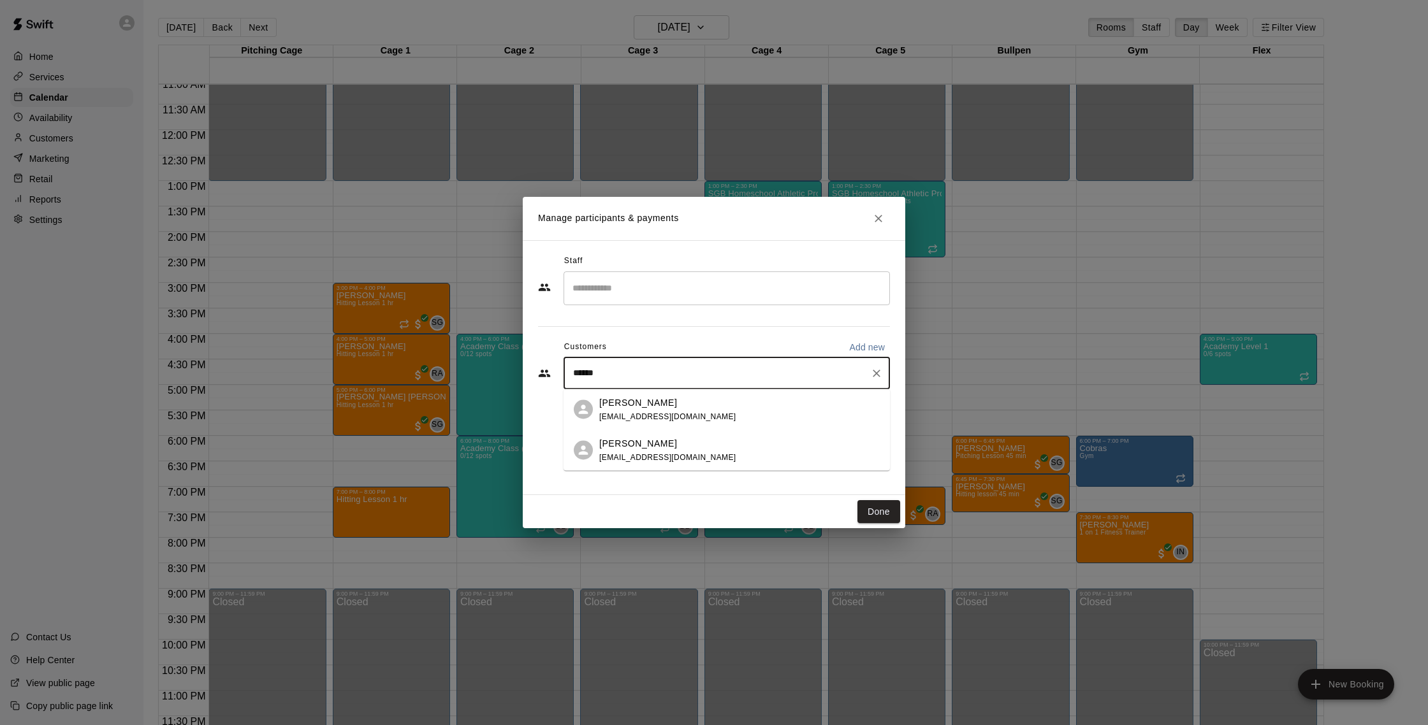
click at [682, 409] on div "Nick Strano nickstrano3781@yahoo.com" at bounding box center [667, 409] width 137 height 27
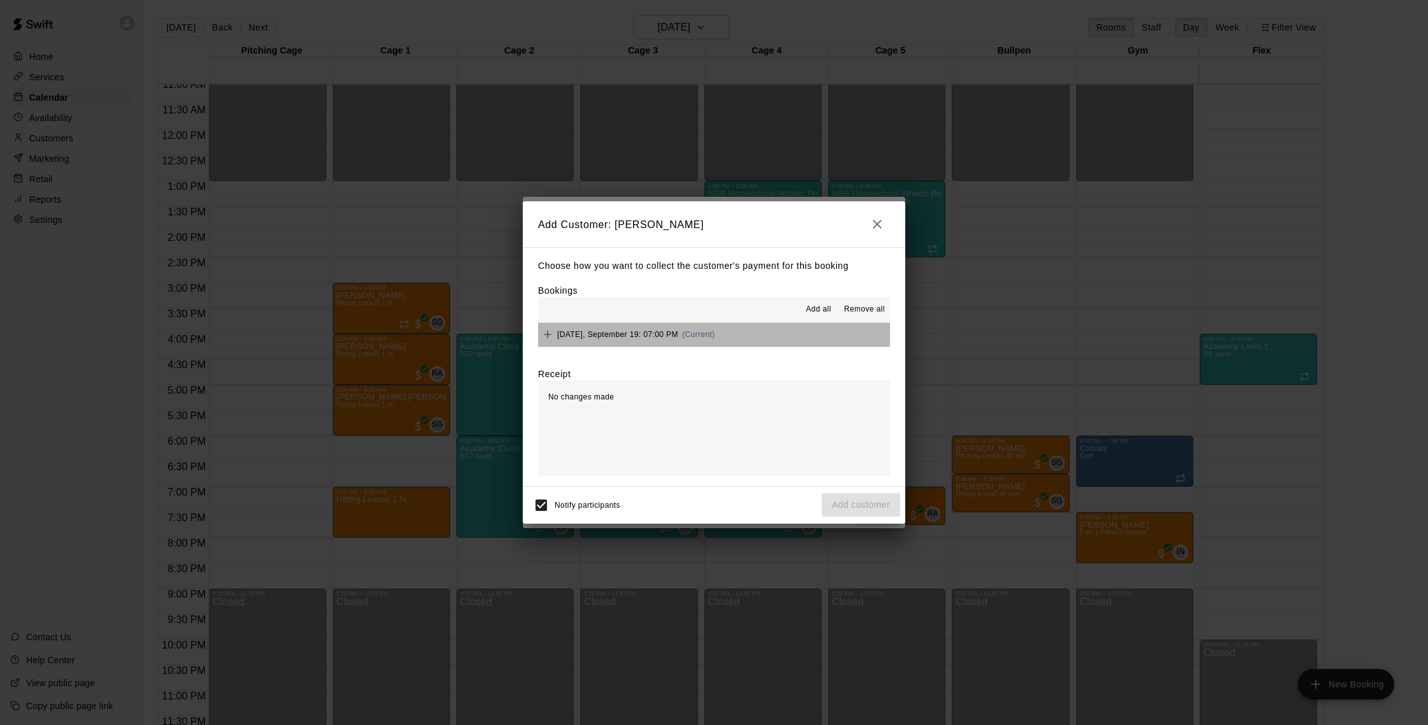
click at [738, 332] on button "Friday, September 19: 07:00 PM (Current)" at bounding box center [714, 335] width 352 height 24
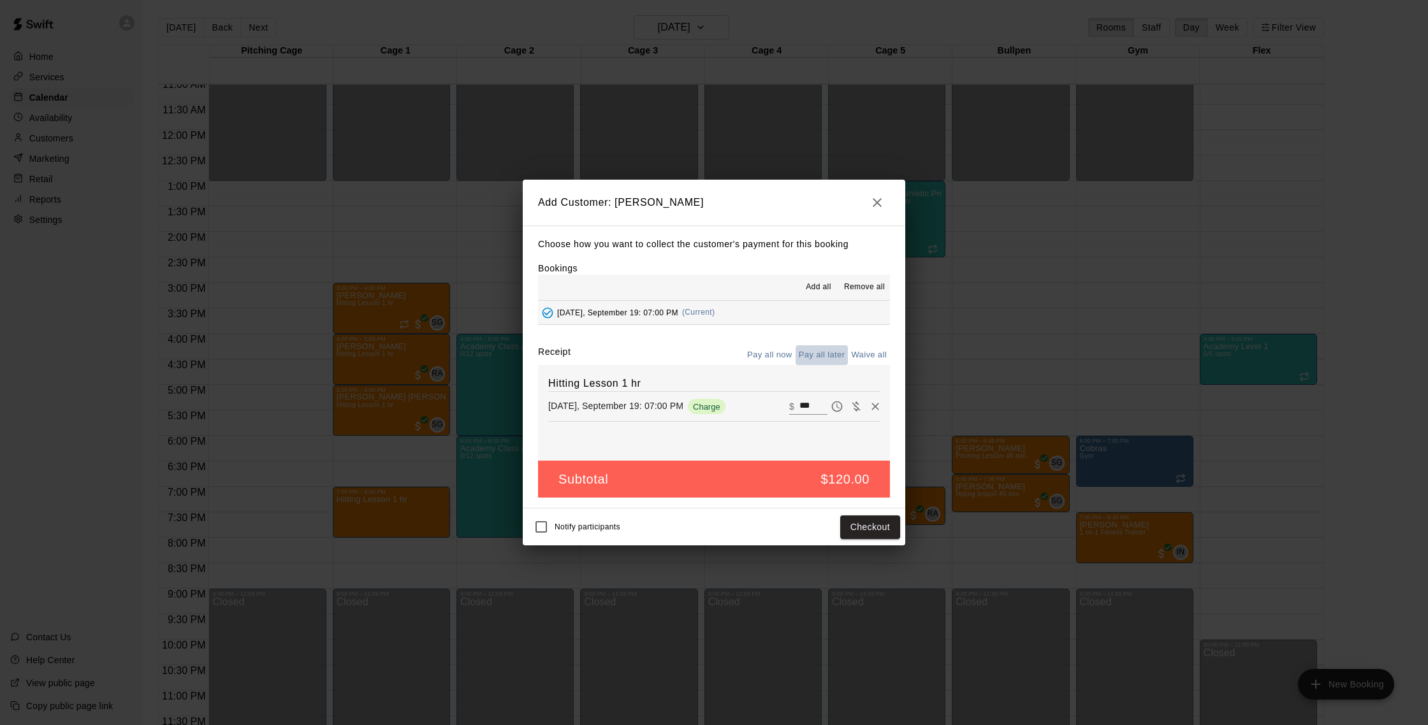
click at [822, 351] on button "Pay all later" at bounding box center [821, 355] width 53 height 20
click at [870, 539] on div "Notify participants Add customer" at bounding box center [714, 527] width 372 height 27
click at [870, 531] on button "Add customer" at bounding box center [861, 528] width 78 height 24
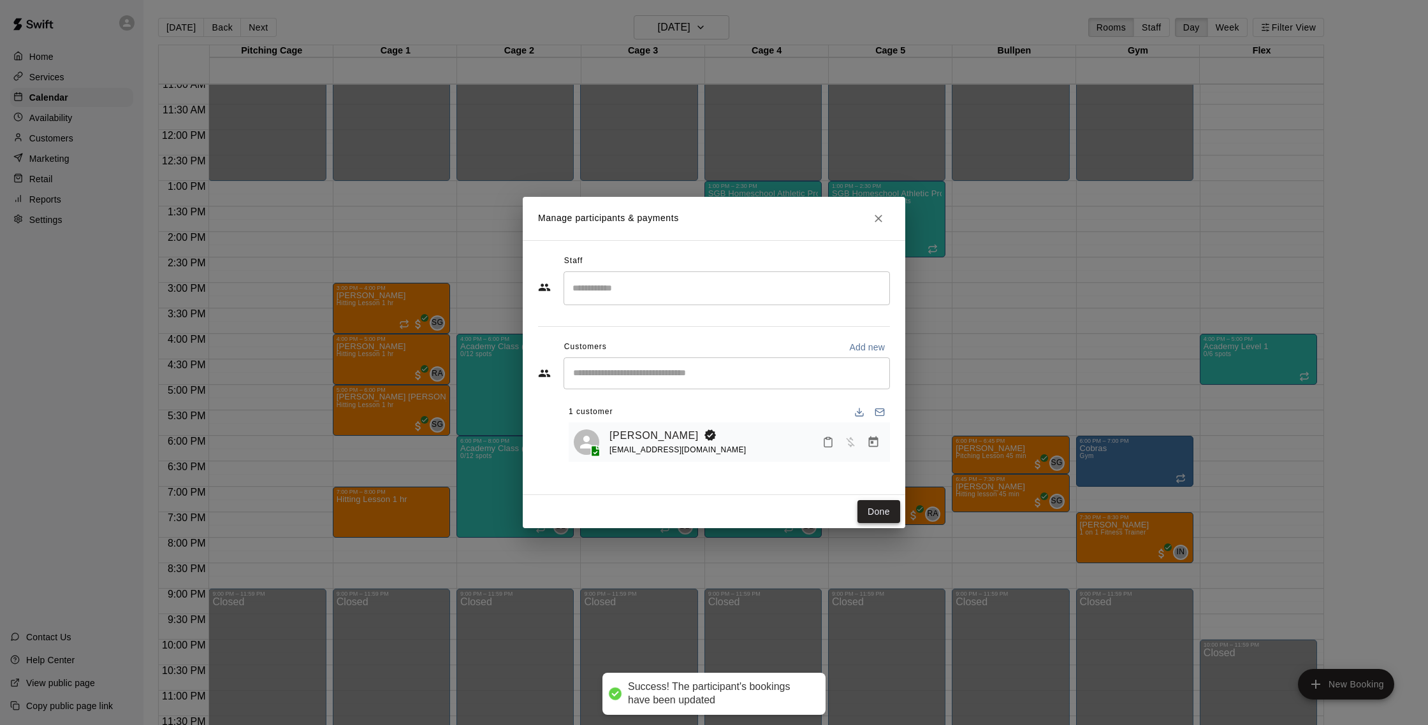
click at [898, 509] on button "Done" at bounding box center [878, 512] width 43 height 24
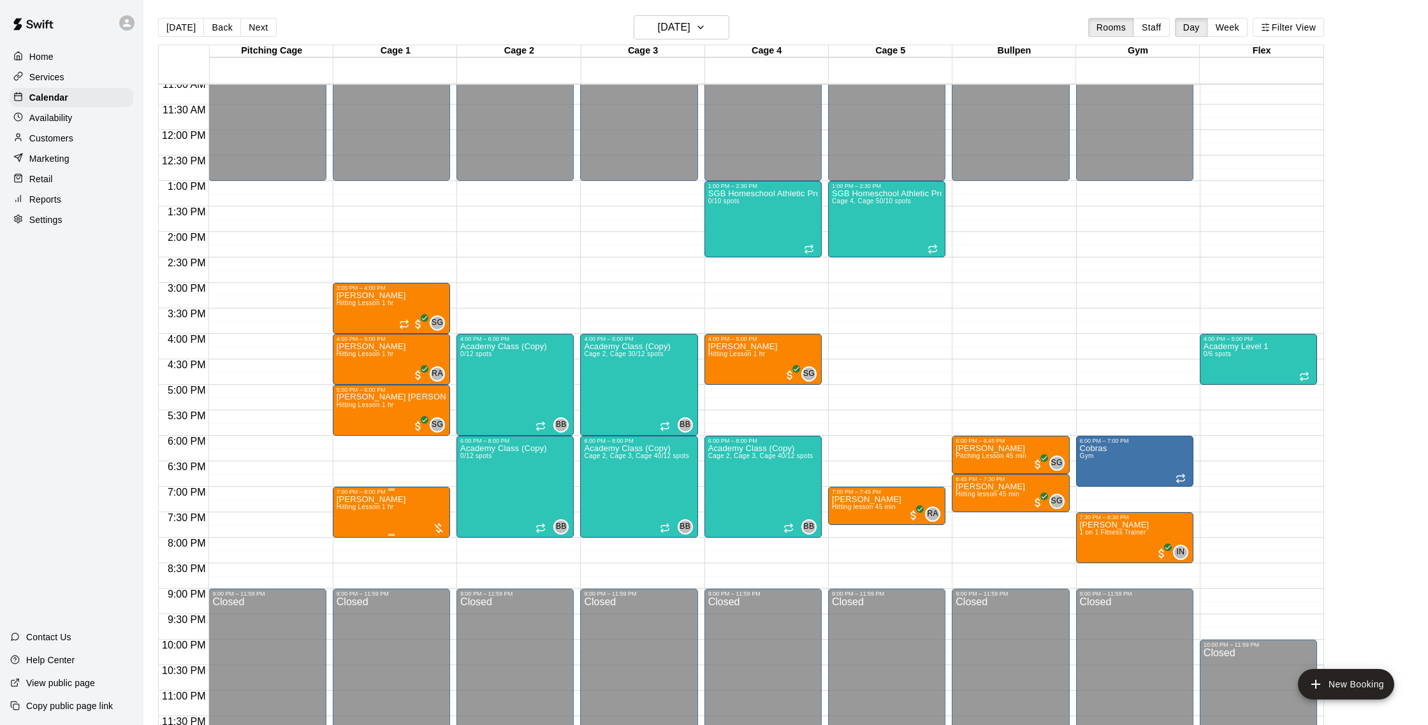
click at [372, 509] on span "Hitting Lesson 1 hr" at bounding box center [365, 507] width 57 height 7
click at [350, 545] on img "edit" at bounding box center [349, 547] width 15 height 15
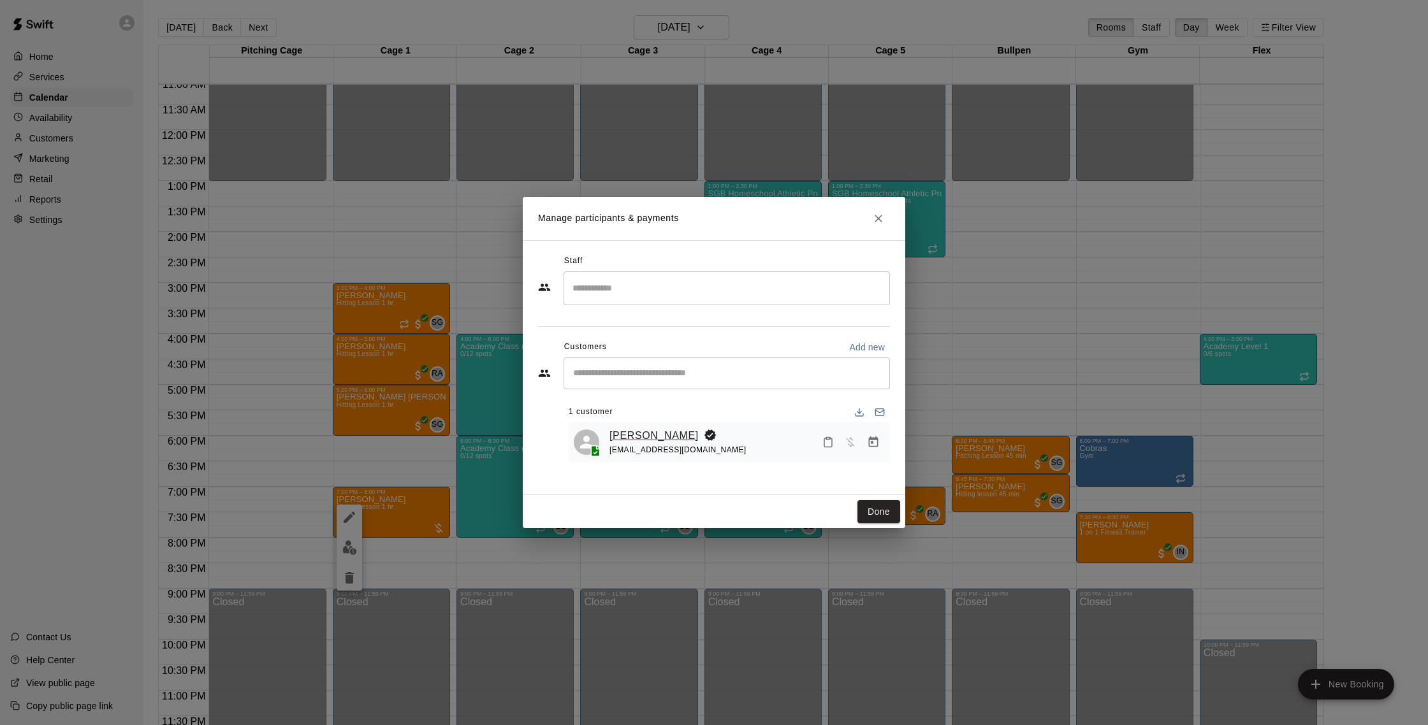
click at [634, 439] on link "Nick Strano" at bounding box center [653, 436] width 89 height 17
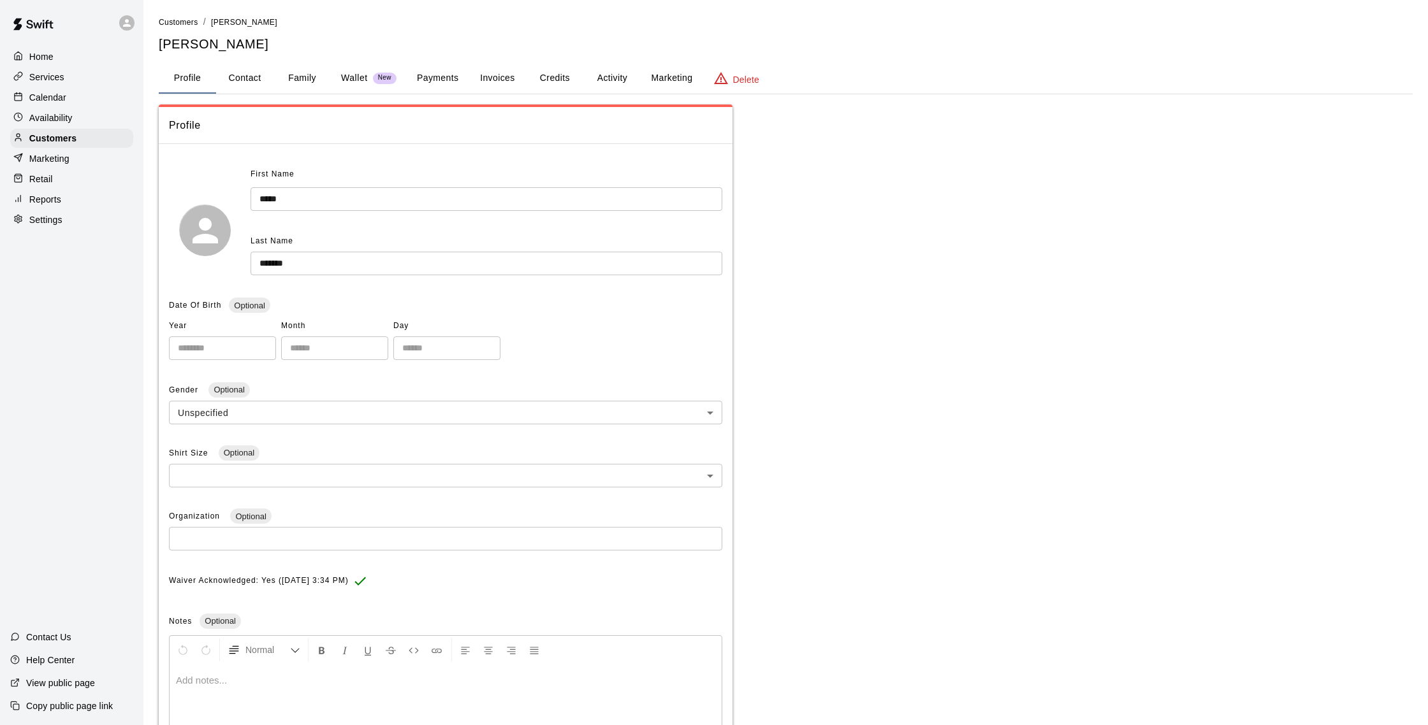
click at [595, 67] on button "Activity" at bounding box center [611, 78] width 57 height 31
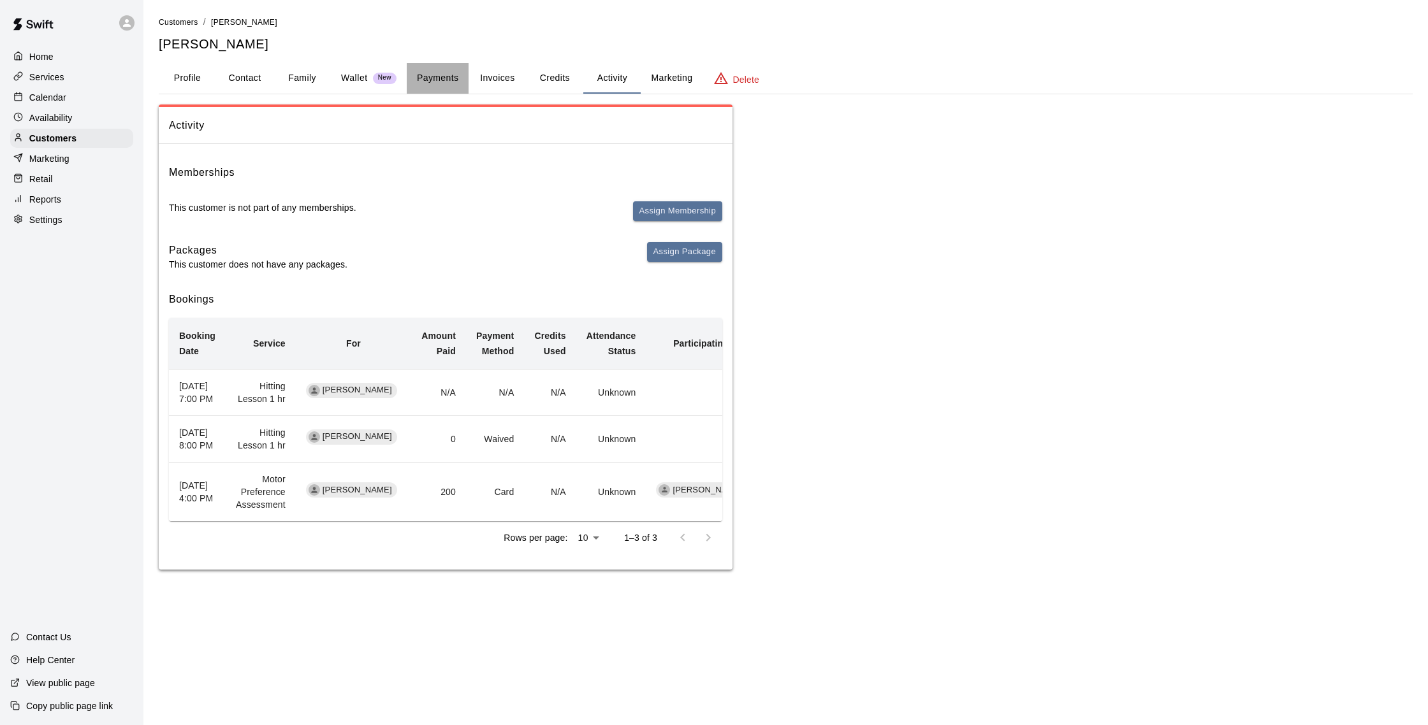
click at [440, 74] on button "Payments" at bounding box center [438, 78] width 62 height 31
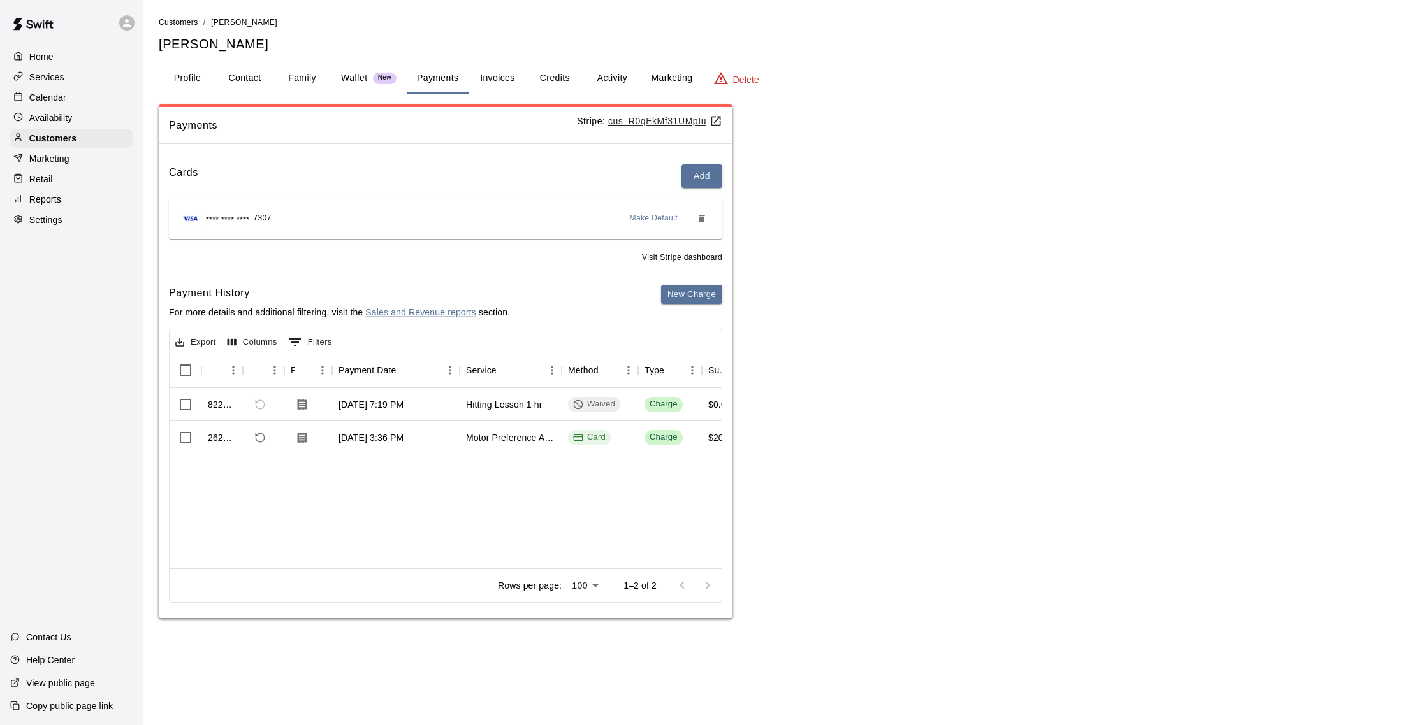
scroll to position [0, 73]
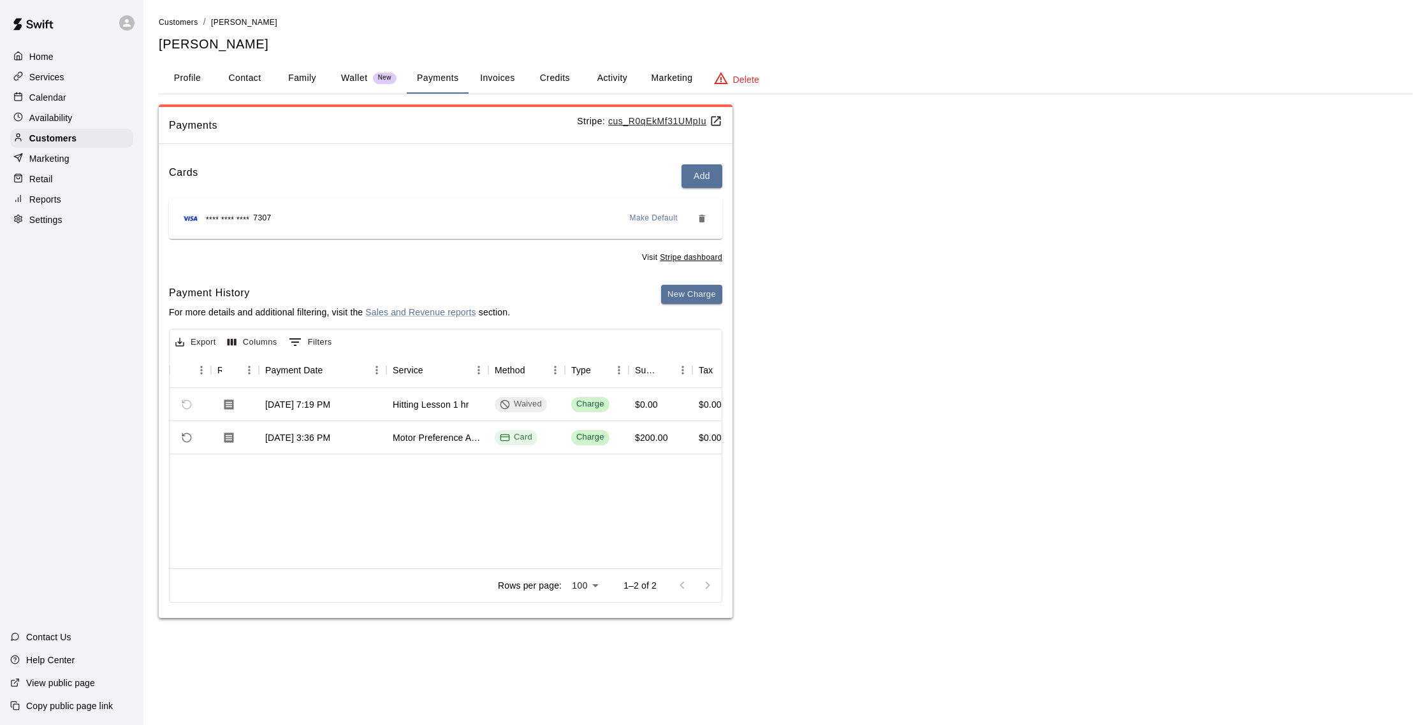
click at [66, 95] on p "Calendar" at bounding box center [47, 97] width 37 height 13
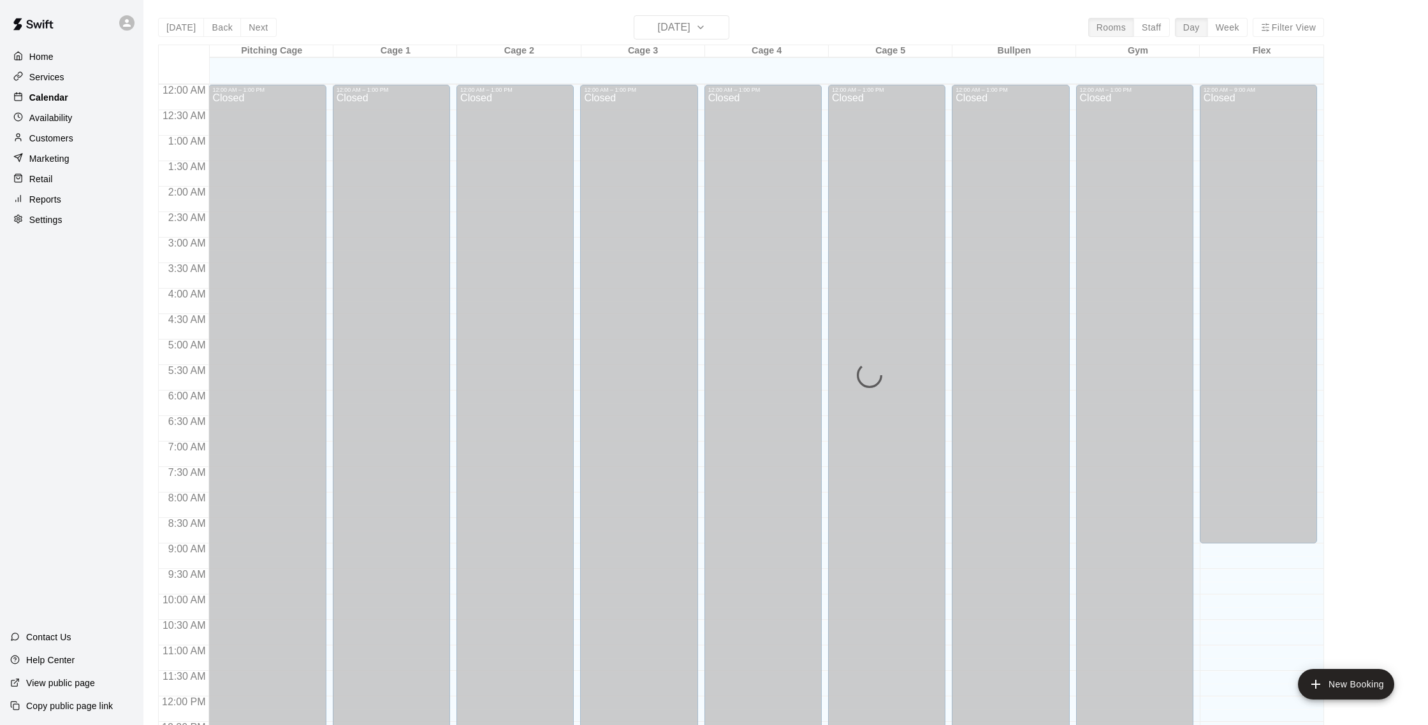
scroll to position [531, 0]
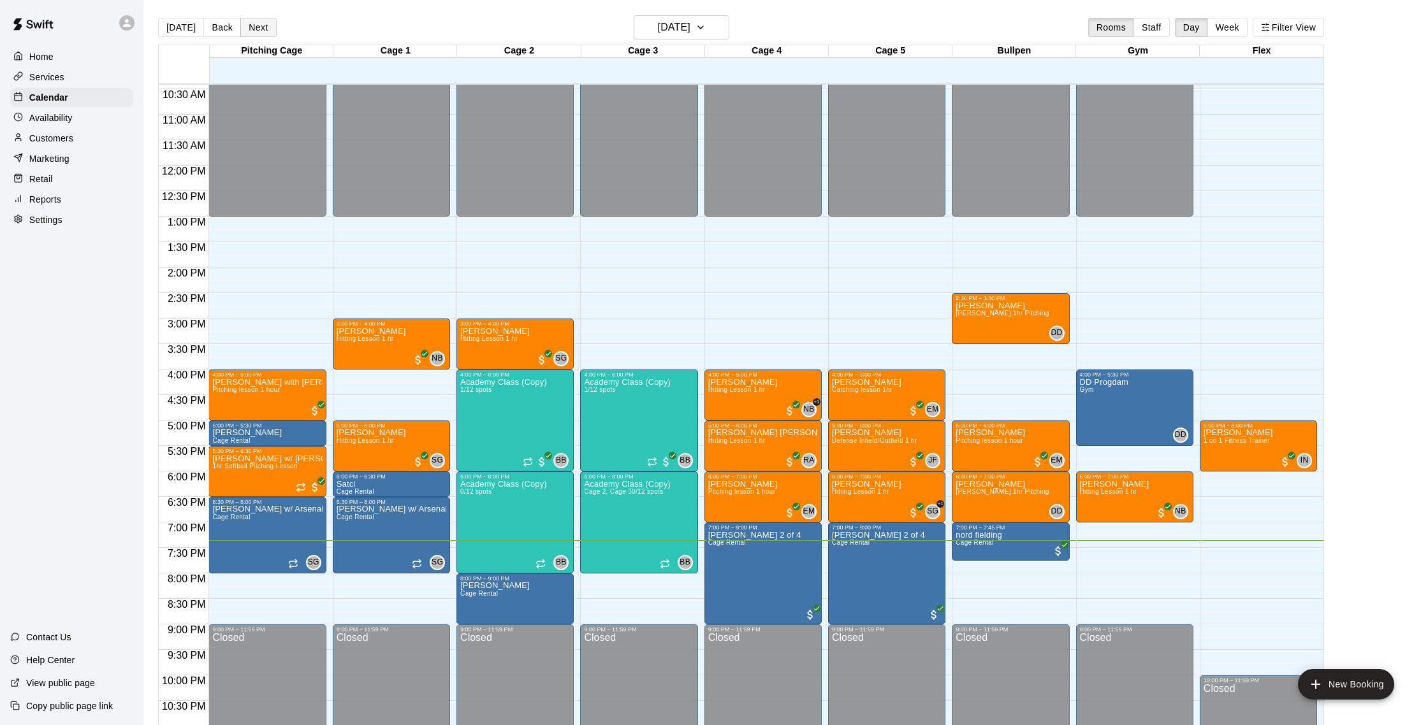
click at [259, 24] on button "Next" at bounding box center [258, 27] width 36 height 19
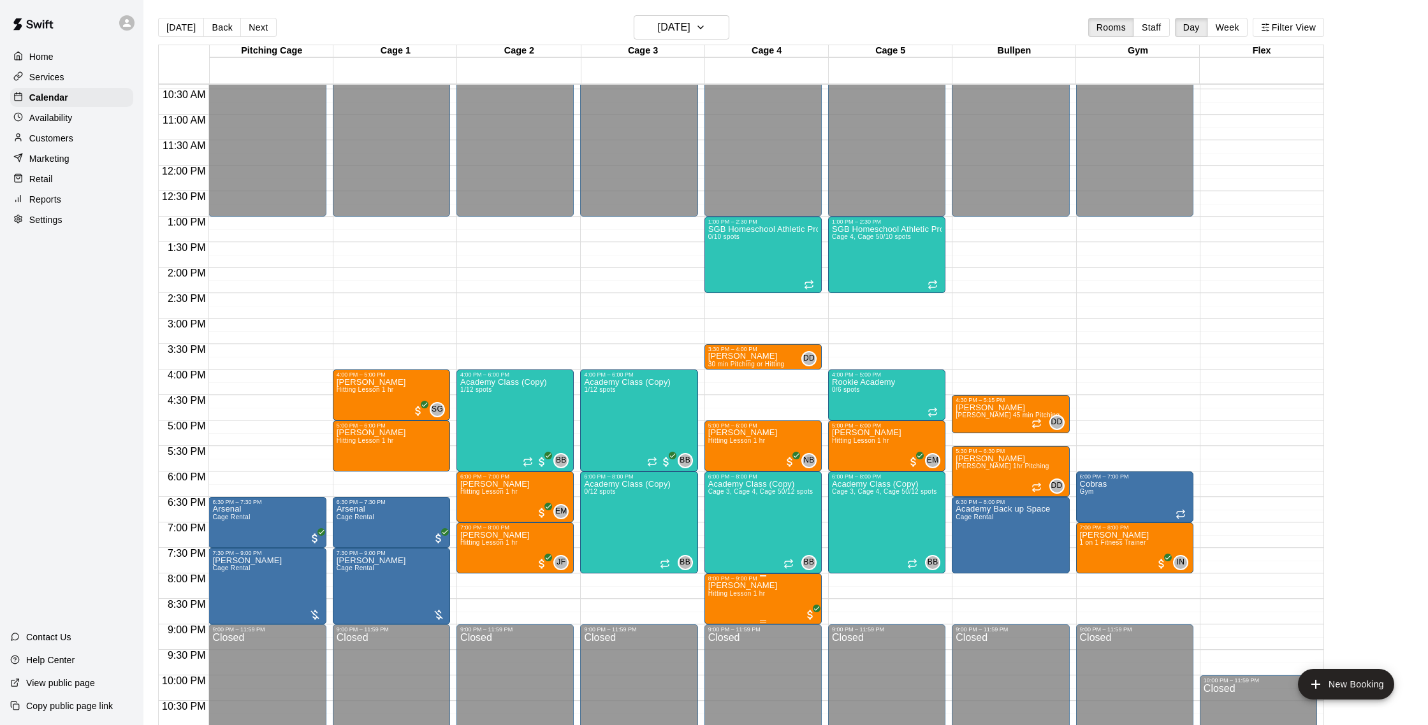
click at [724, 627] on img "edit" at bounding box center [721, 626] width 15 height 15
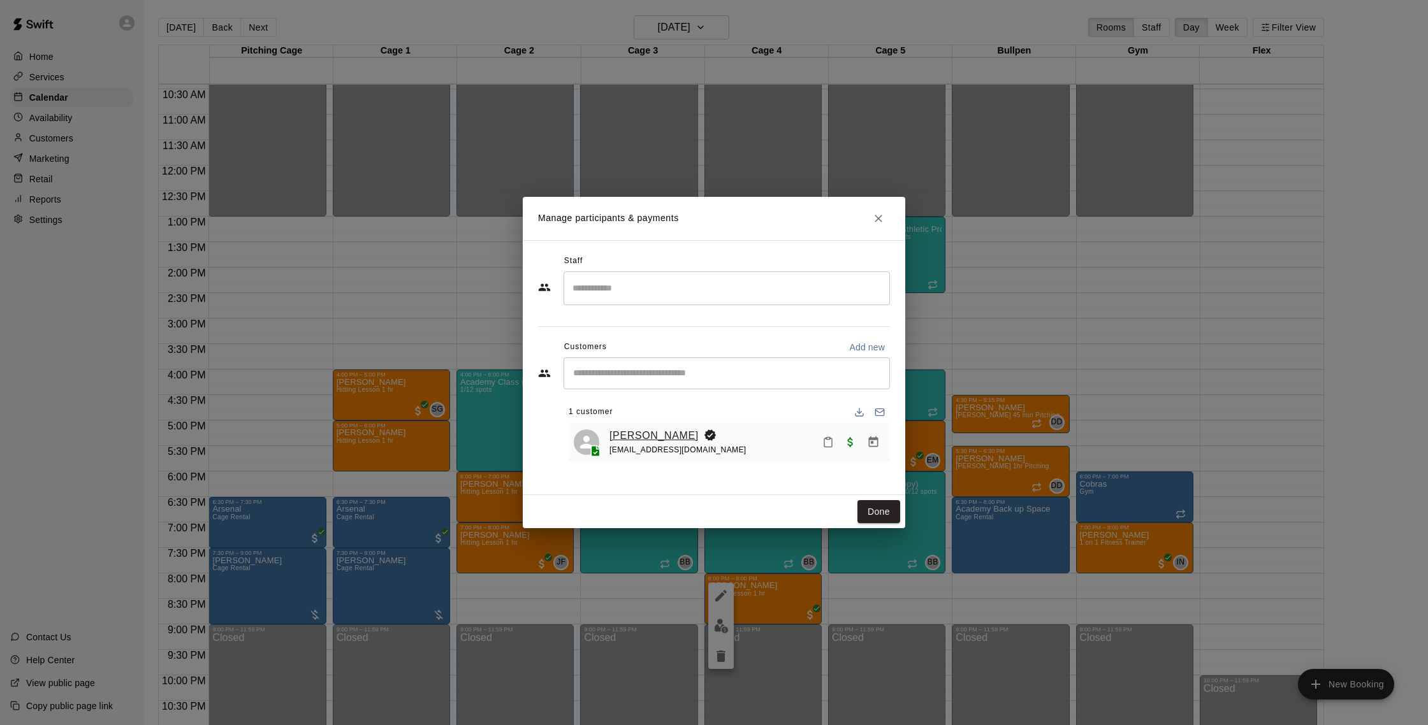
click at [650, 436] on link "Nick Strano" at bounding box center [653, 436] width 89 height 17
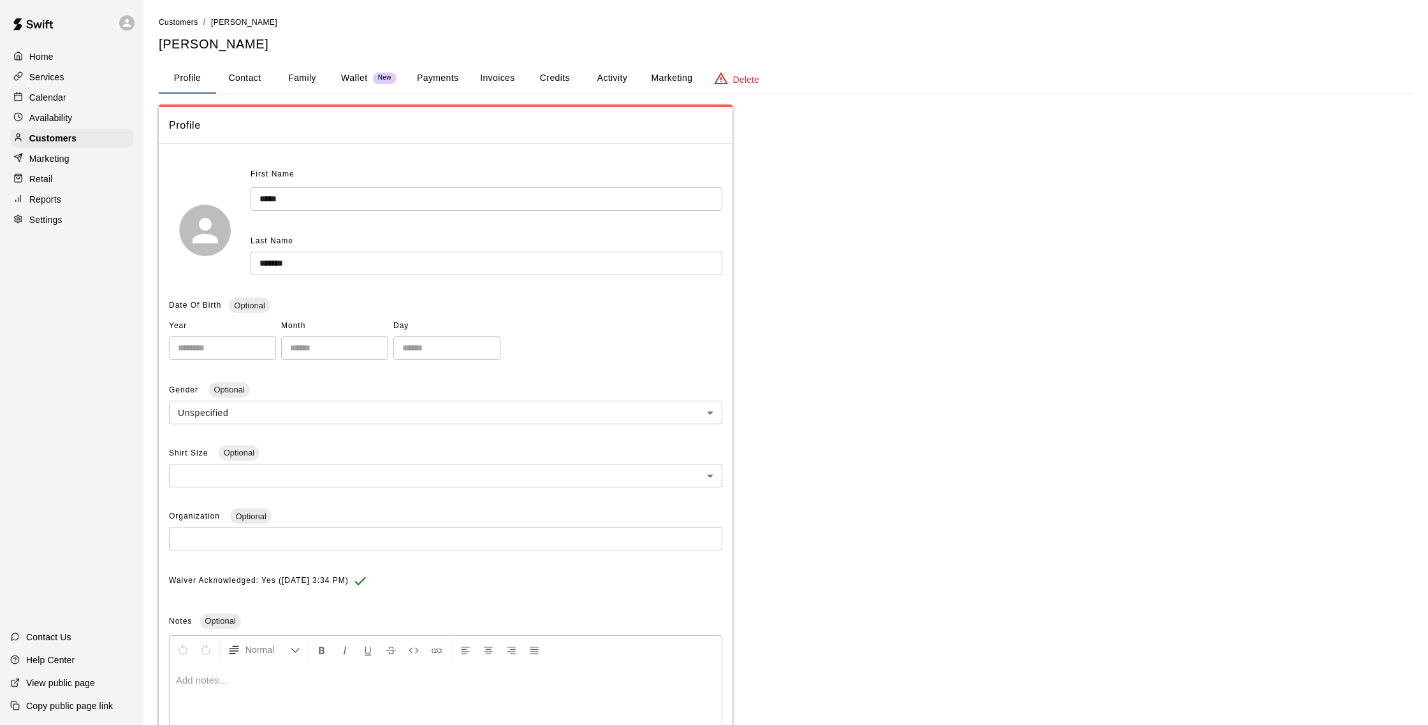
click at [621, 80] on button "Activity" at bounding box center [611, 78] width 57 height 31
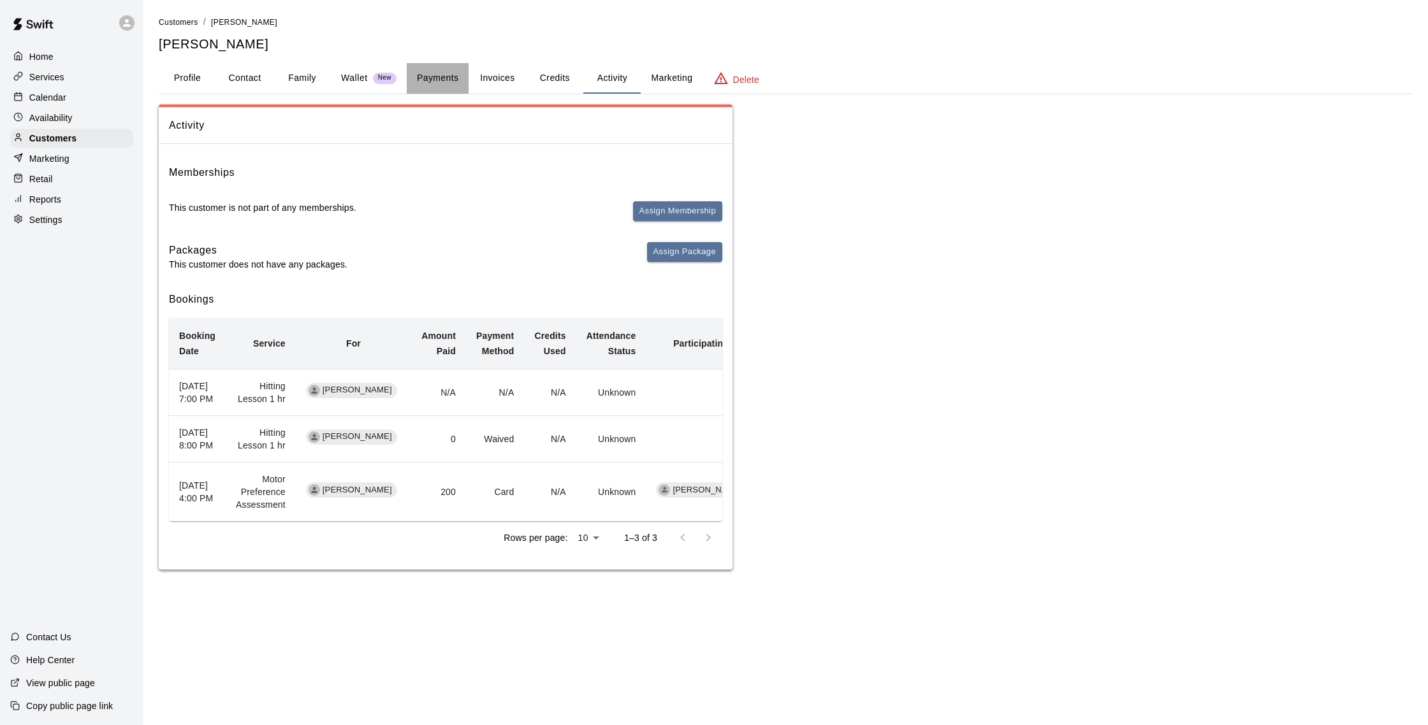
click at [431, 76] on button "Payments" at bounding box center [438, 78] width 62 height 31
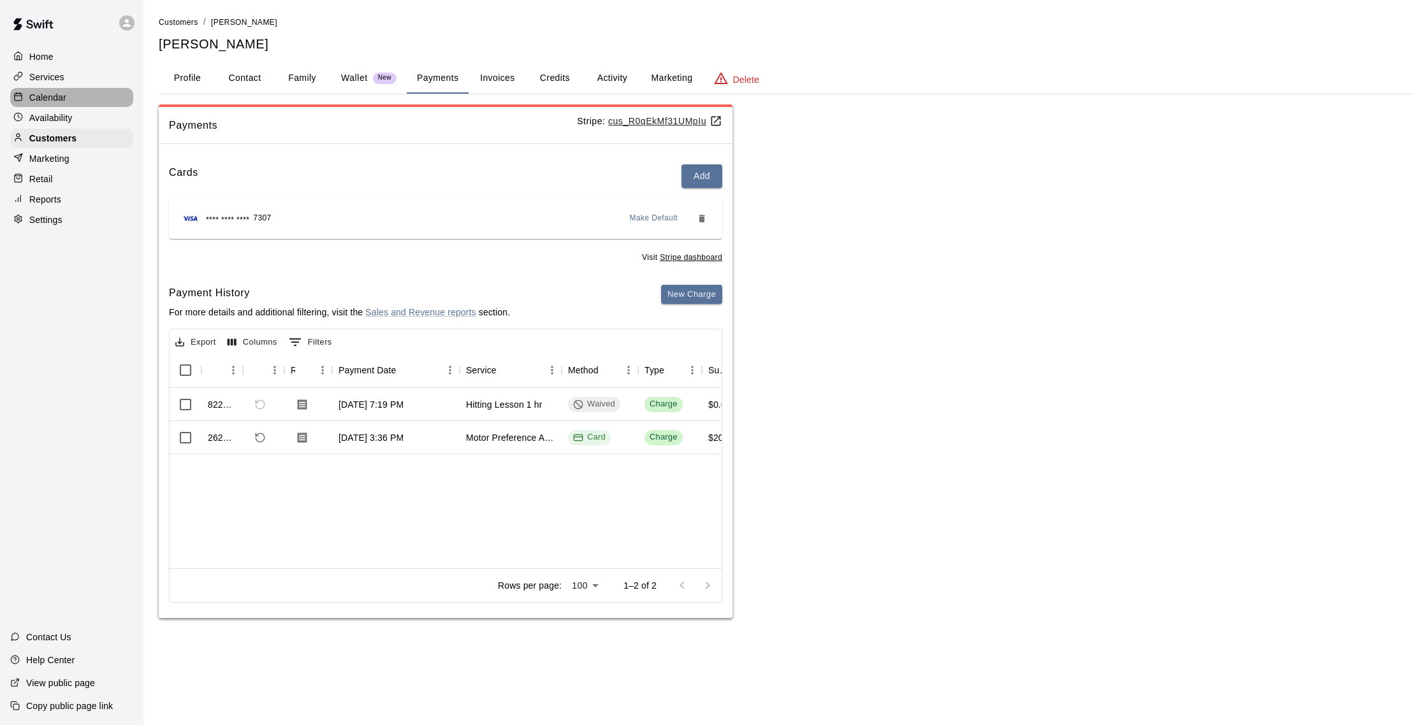
click at [63, 97] on p "Calendar" at bounding box center [47, 97] width 37 height 13
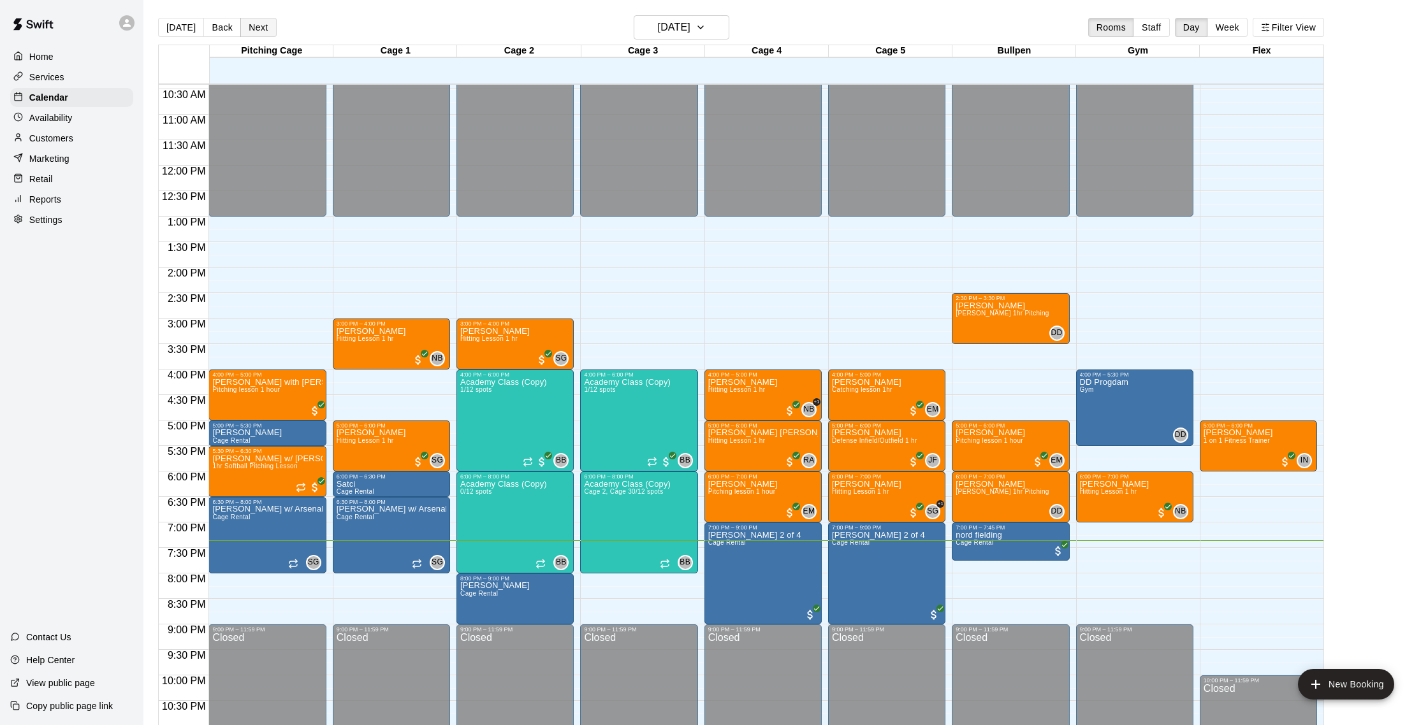
scroll to position [1, 0]
click at [265, 29] on button "Next" at bounding box center [258, 26] width 36 height 19
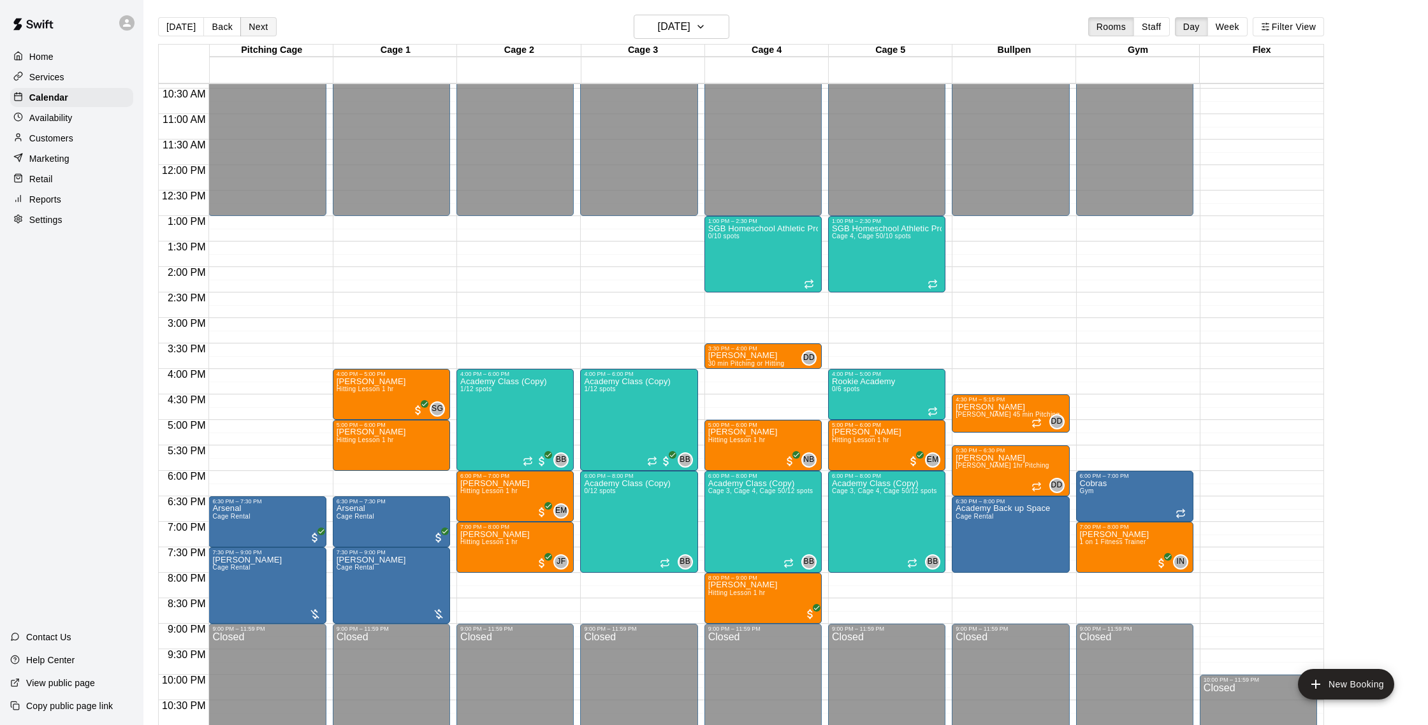
scroll to position [0, 0]
click at [265, 29] on button "Next" at bounding box center [258, 27] width 36 height 19
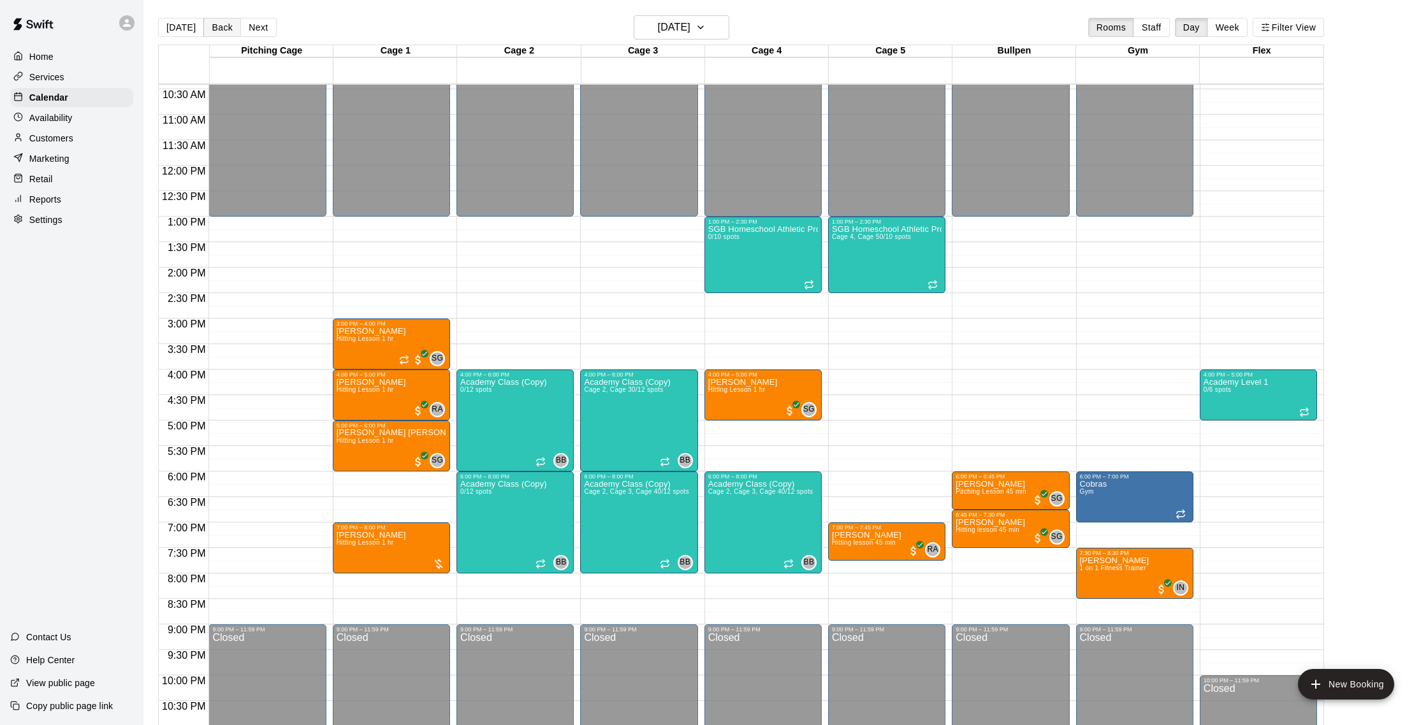
click at [229, 29] on button "Back" at bounding box center [222, 27] width 38 height 19
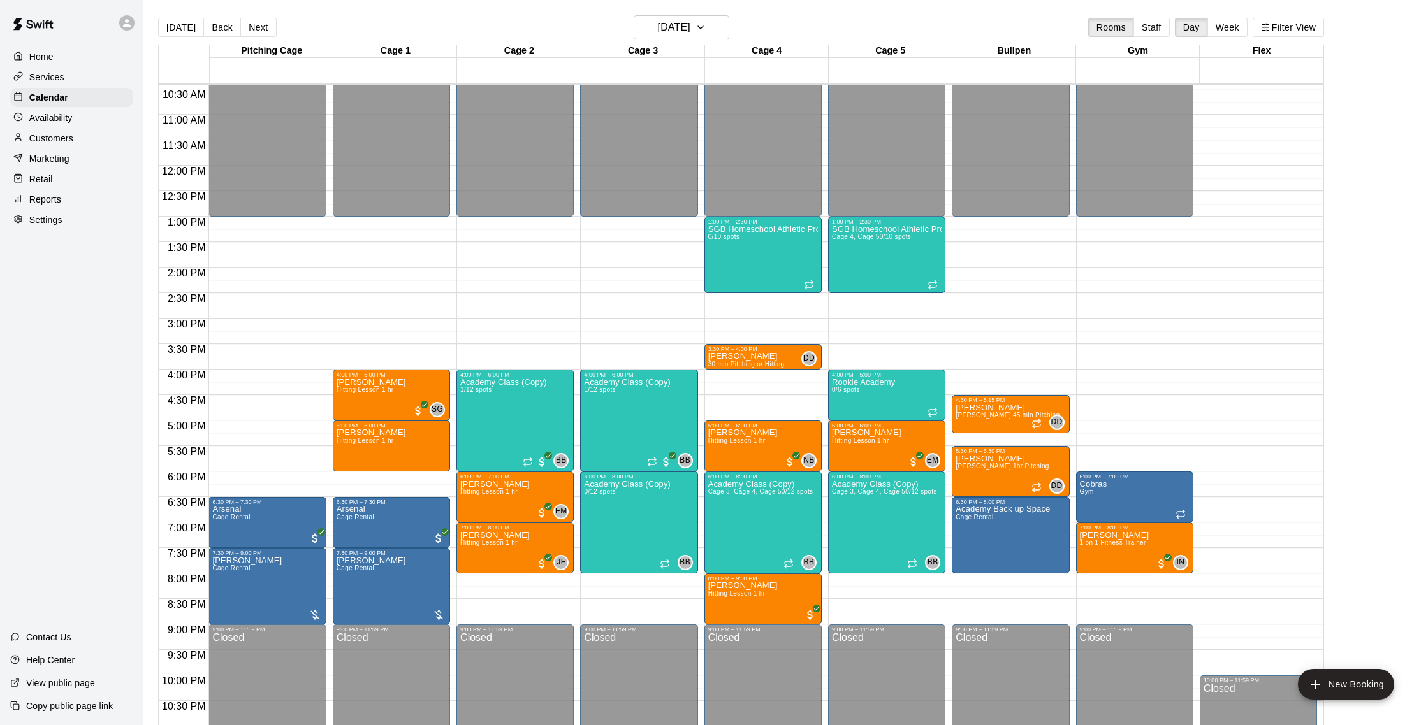
click at [275, 29] on div "Today Back Next Thursday Sep 18 Rooms Staff Day Week Filter View" at bounding box center [741, 29] width 1166 height 29
click at [259, 31] on button "Next" at bounding box center [258, 27] width 36 height 19
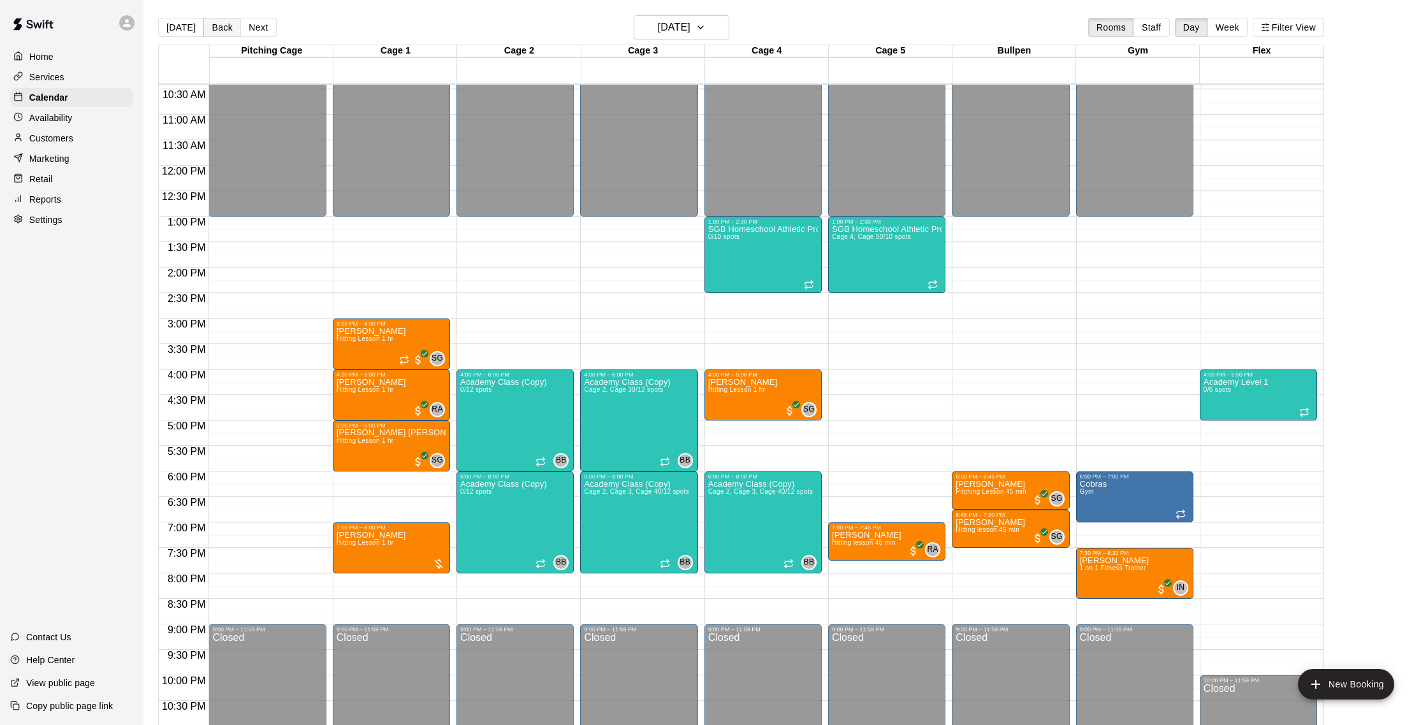
click at [232, 29] on button "Back" at bounding box center [222, 27] width 38 height 19
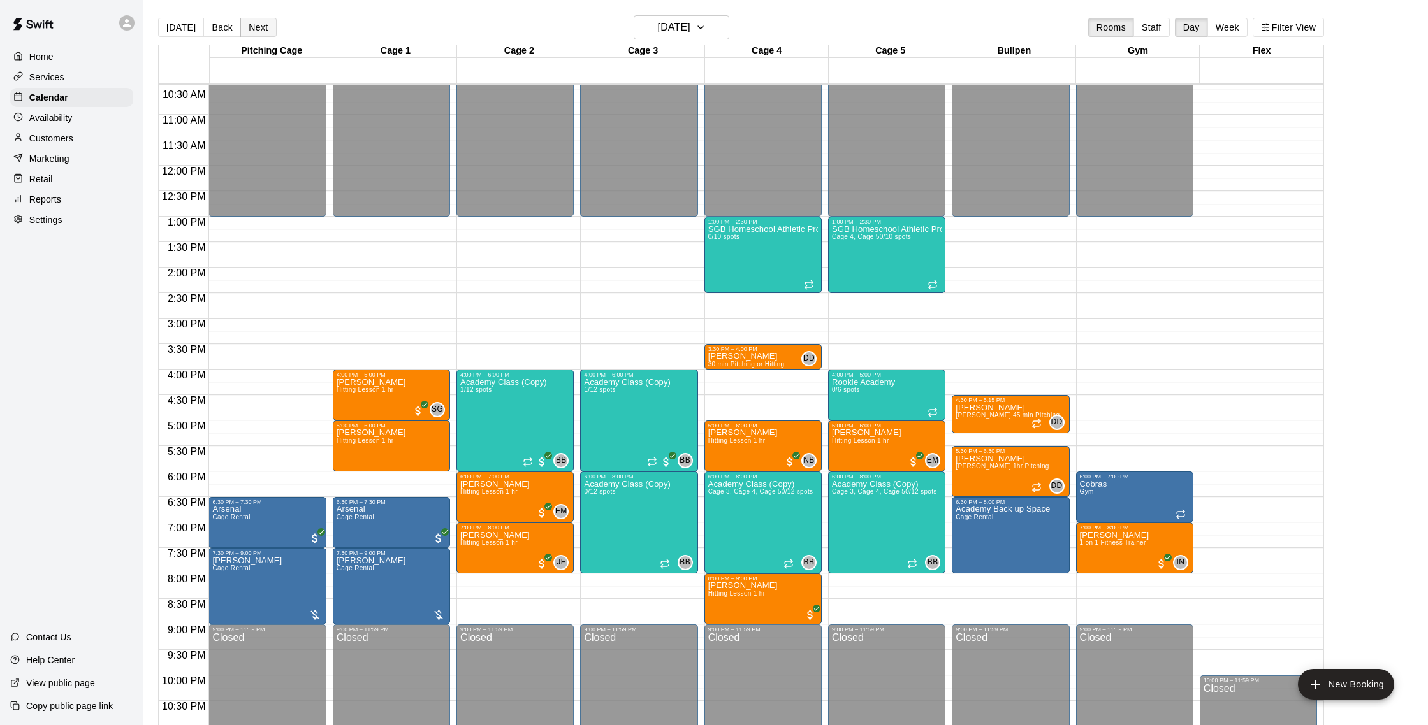
click at [259, 24] on button "Next" at bounding box center [258, 27] width 36 height 19
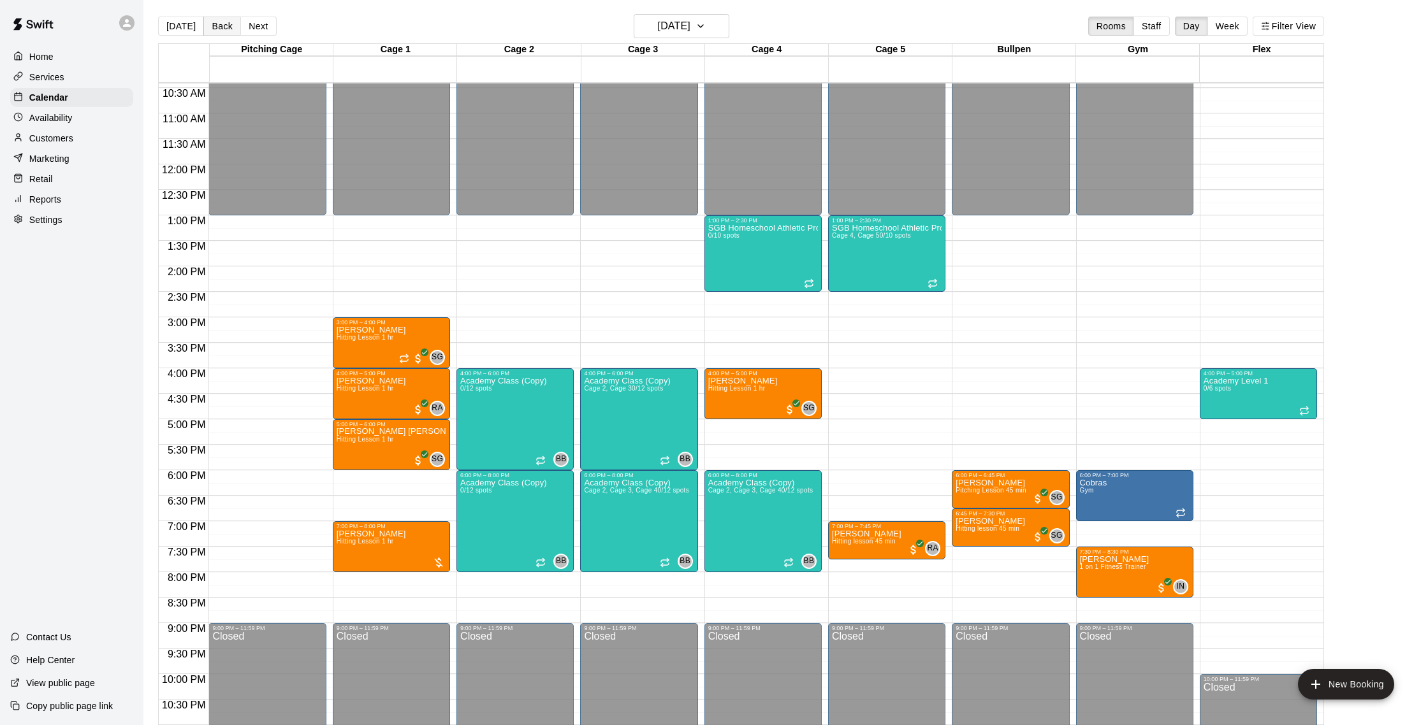
scroll to position [3, 0]
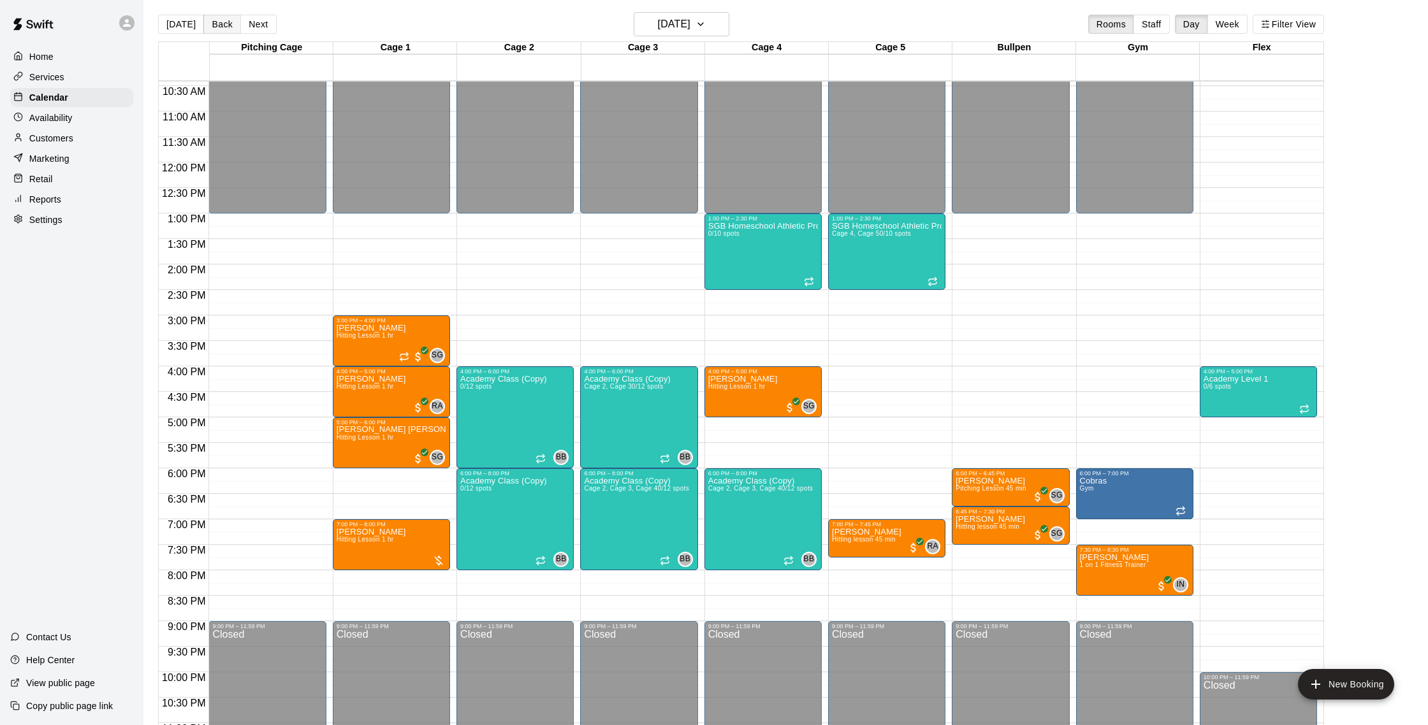
click at [217, 27] on button "Back" at bounding box center [222, 24] width 38 height 19
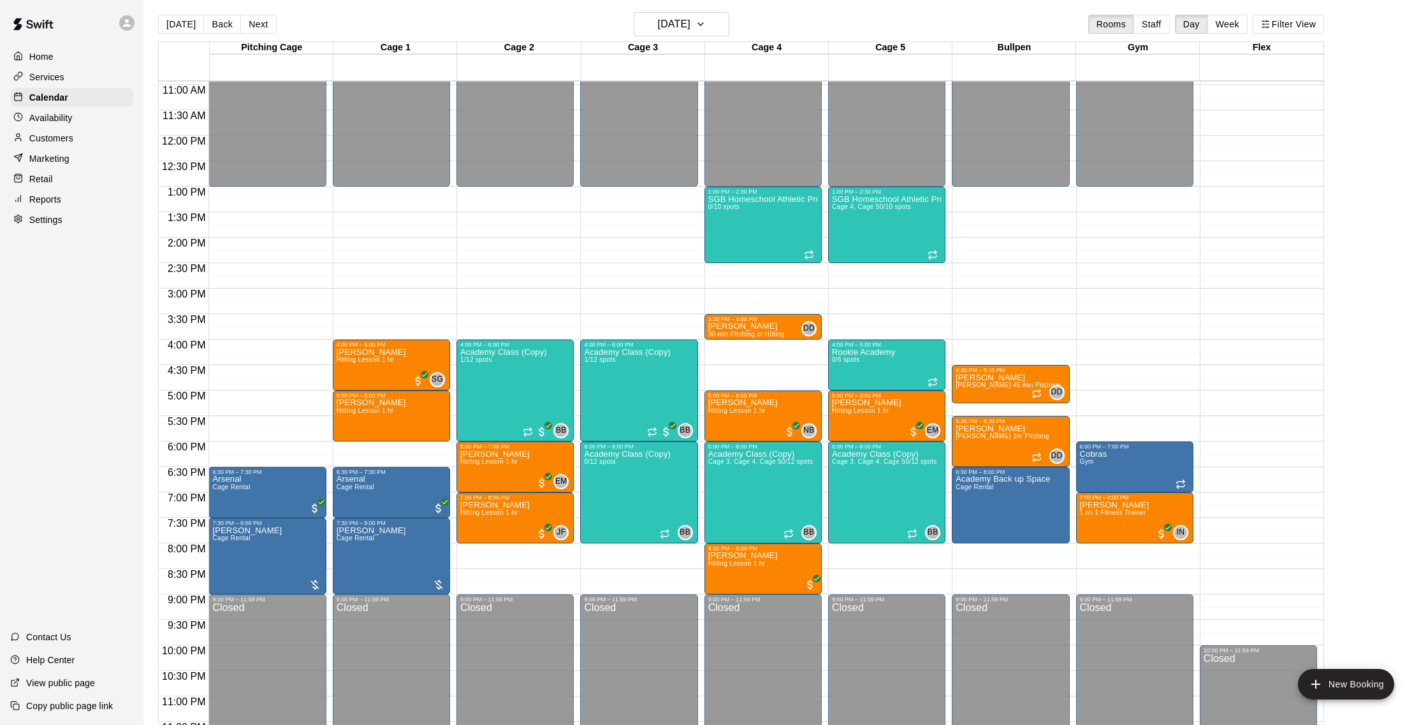
scroll to position [559, 0]
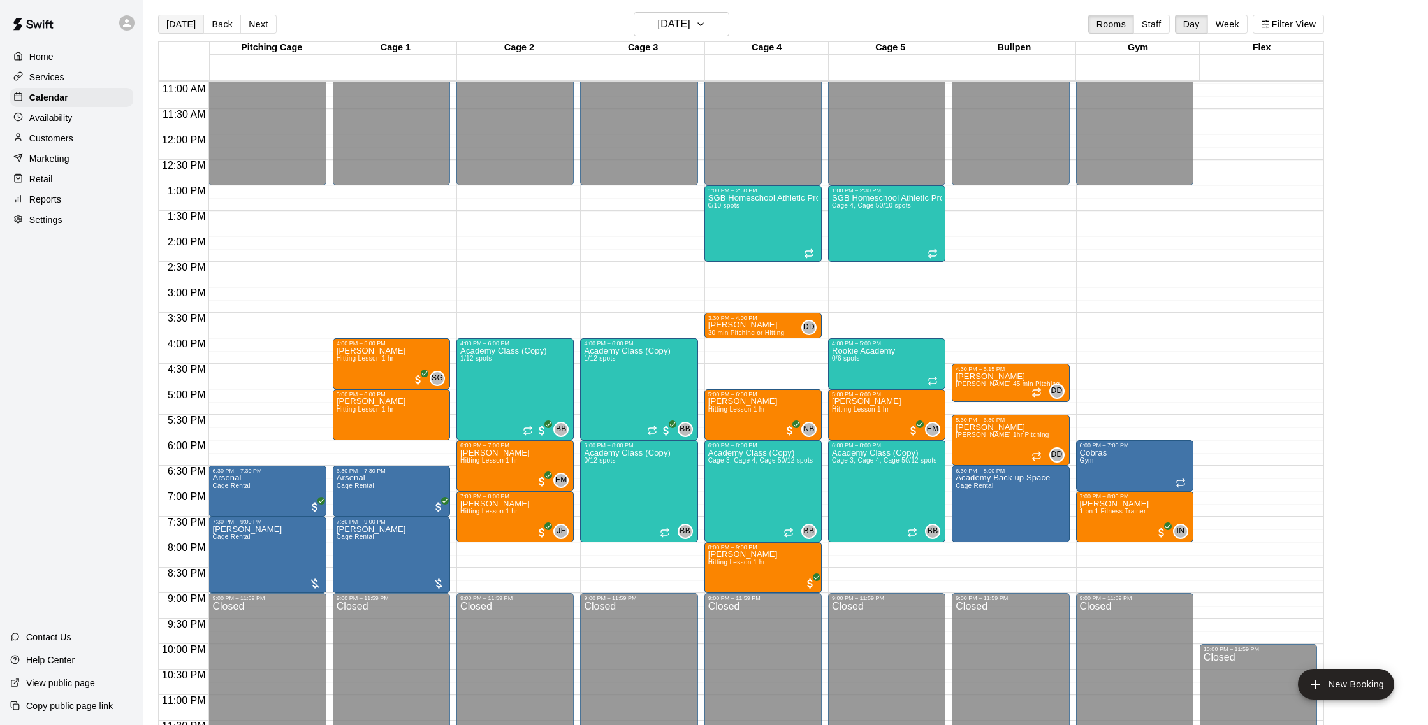
click at [190, 27] on button "[DATE]" at bounding box center [181, 24] width 46 height 19
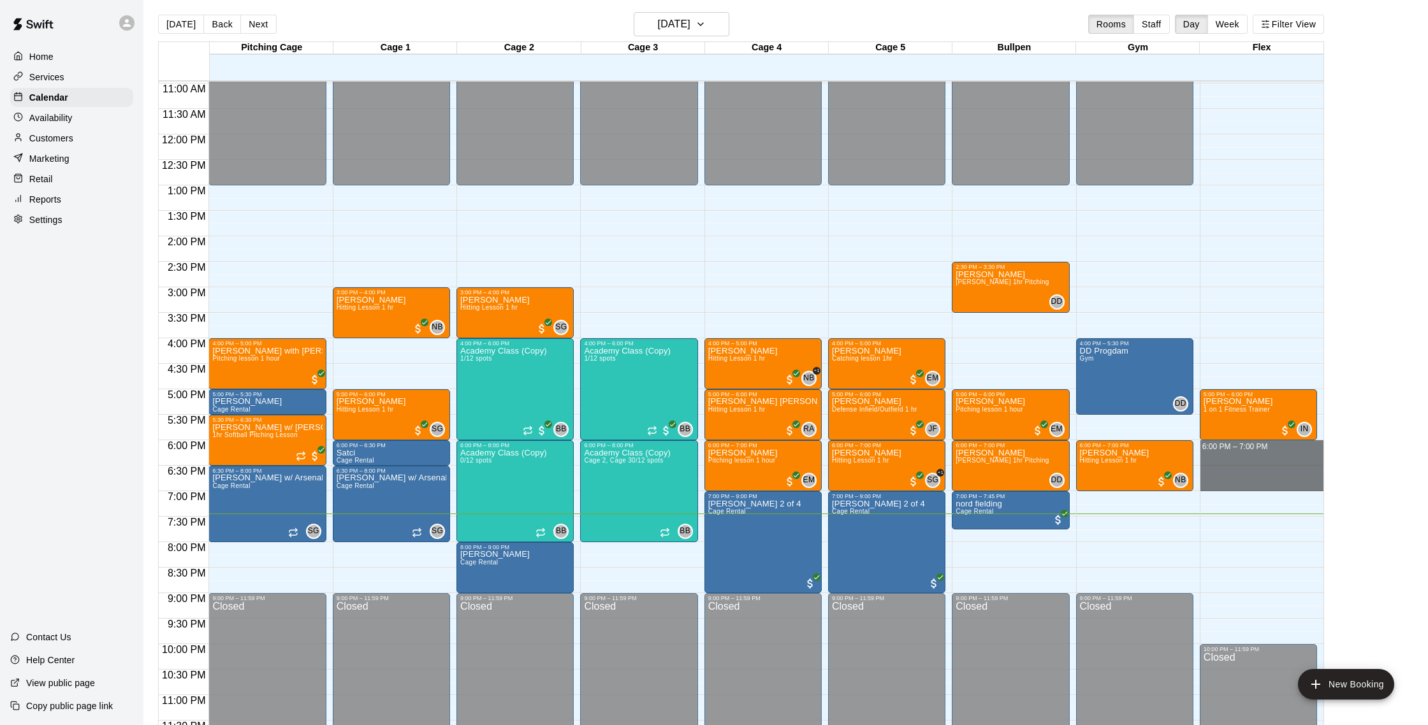
drag, startPoint x: 1211, startPoint y: 446, endPoint x: 1218, endPoint y: 484, distance: 38.9
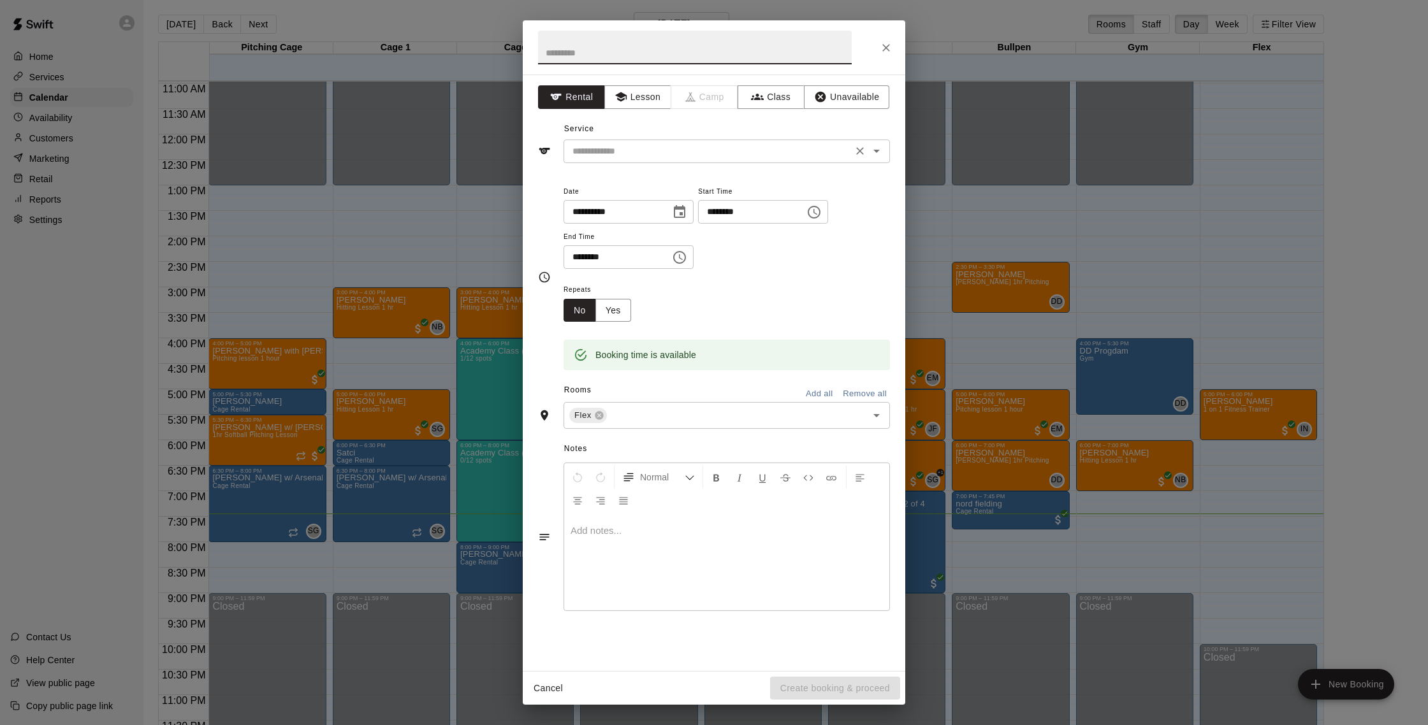
click at [655, 143] on input "text" at bounding box center [707, 151] width 281 height 16
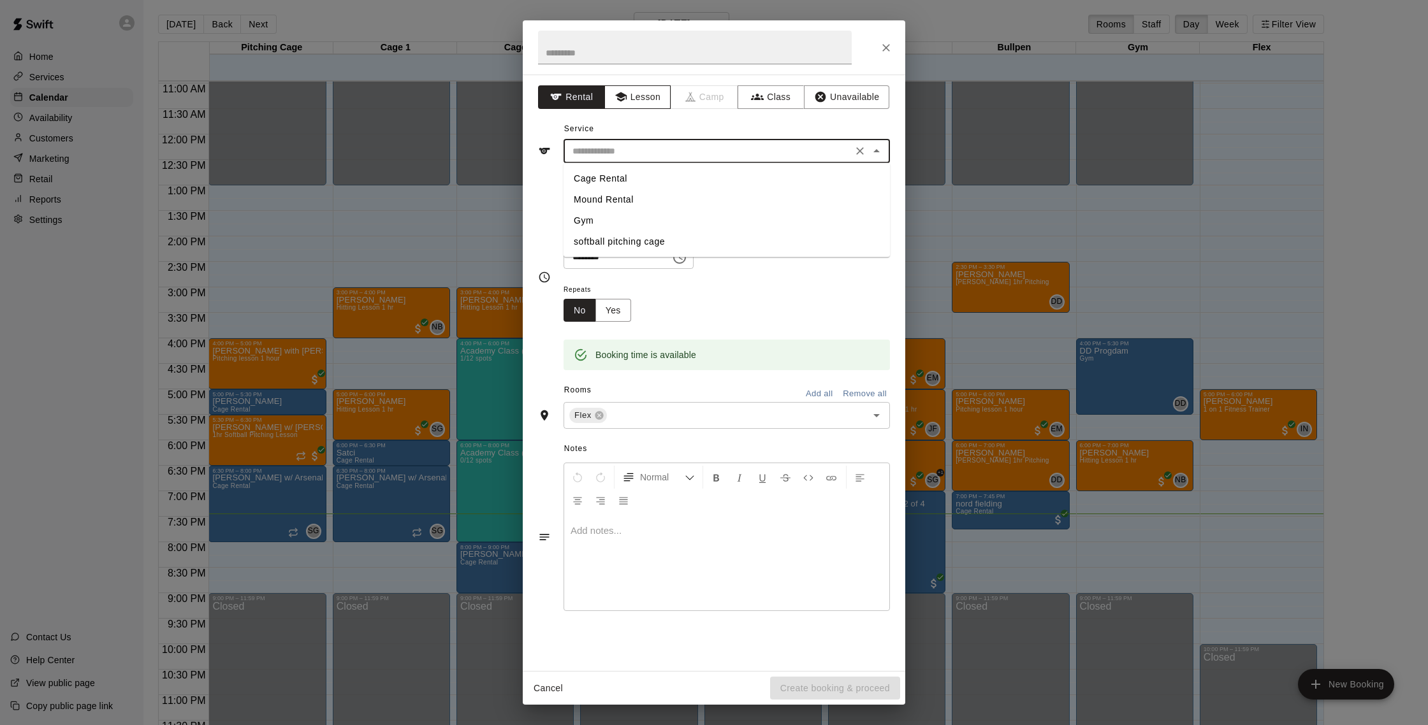
click at [639, 99] on button "Lesson" at bounding box center [637, 97] width 67 height 24
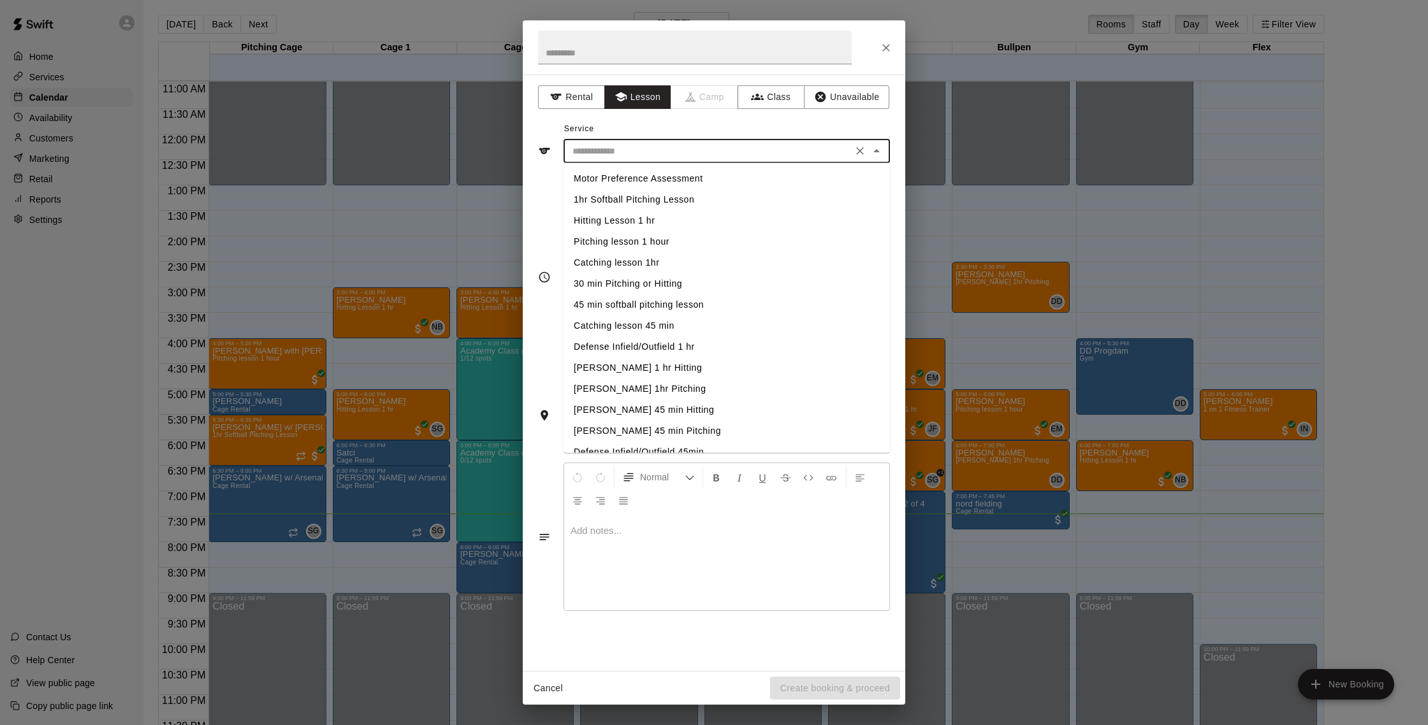
click at [651, 151] on input "text" at bounding box center [707, 151] width 281 height 16
click at [679, 349] on li "Defense Infield/Outfield 1 hr" at bounding box center [726, 347] width 326 height 21
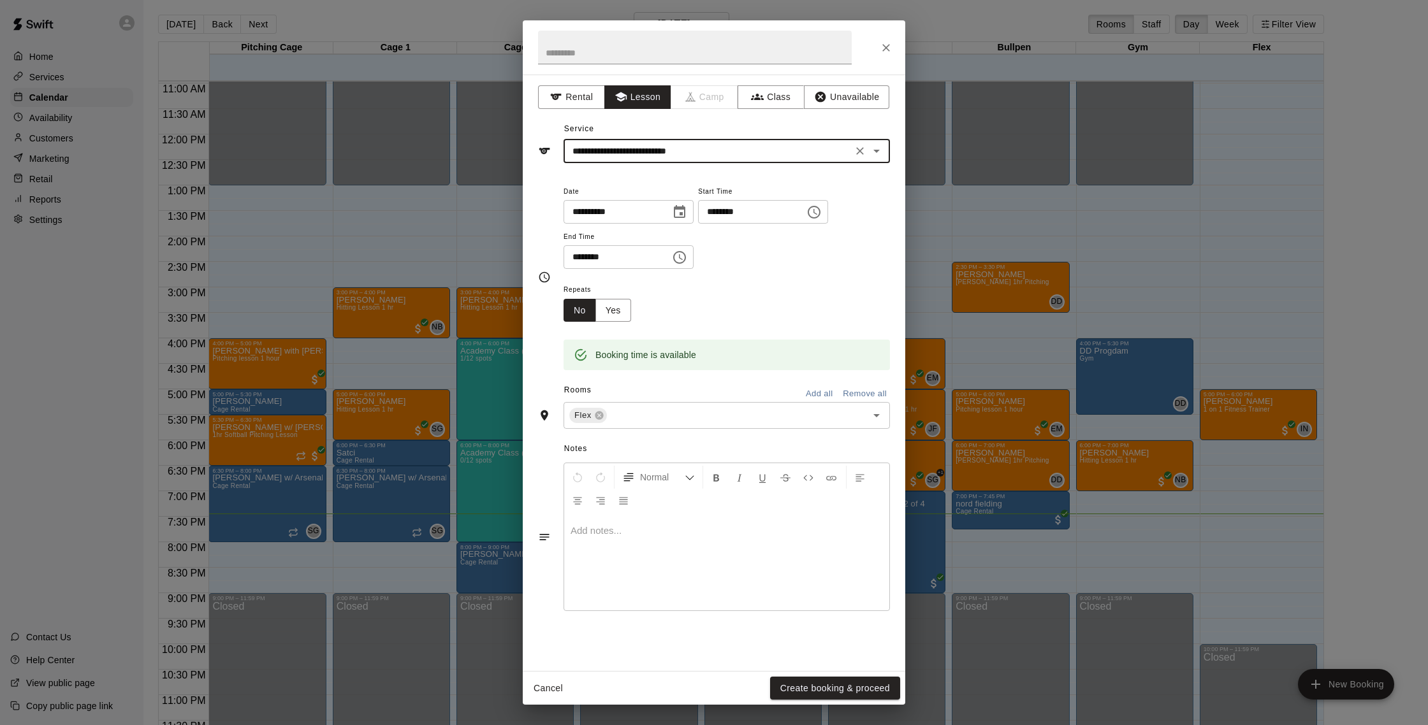
click at [617, 161] on div "**********" at bounding box center [726, 152] width 326 height 24
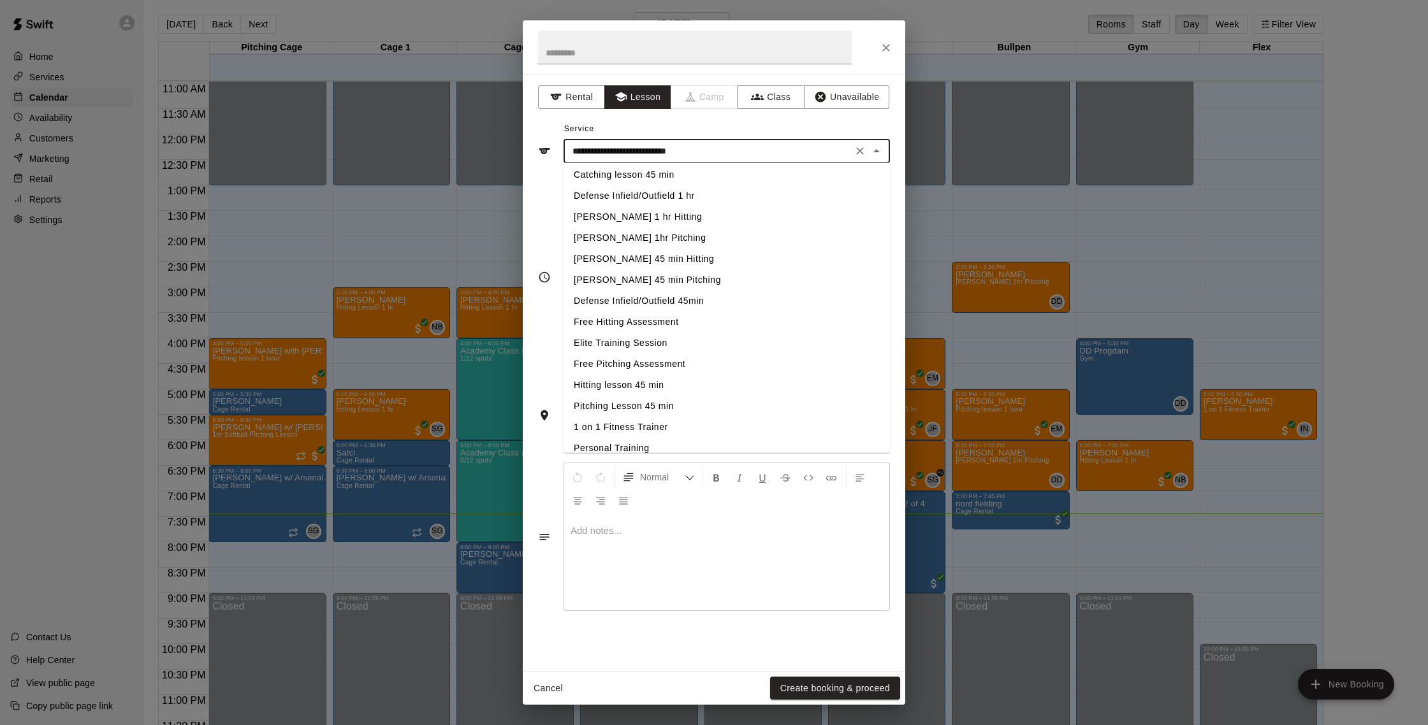
scroll to position [204, 0]
click at [669, 370] on li "1 on 1 Fitness Trainer" at bounding box center [726, 374] width 326 height 21
type input "**********"
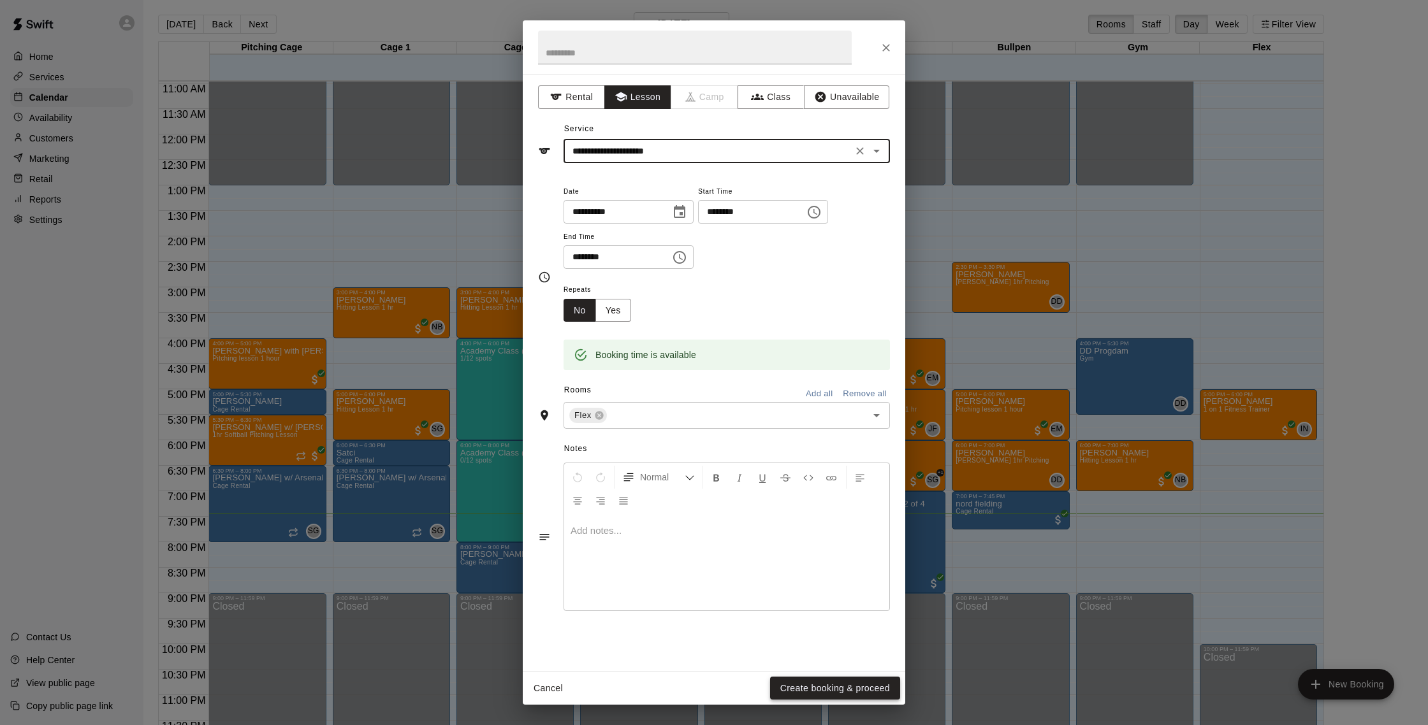
click at [869, 682] on button "Create booking & proceed" at bounding box center [835, 689] width 130 height 24
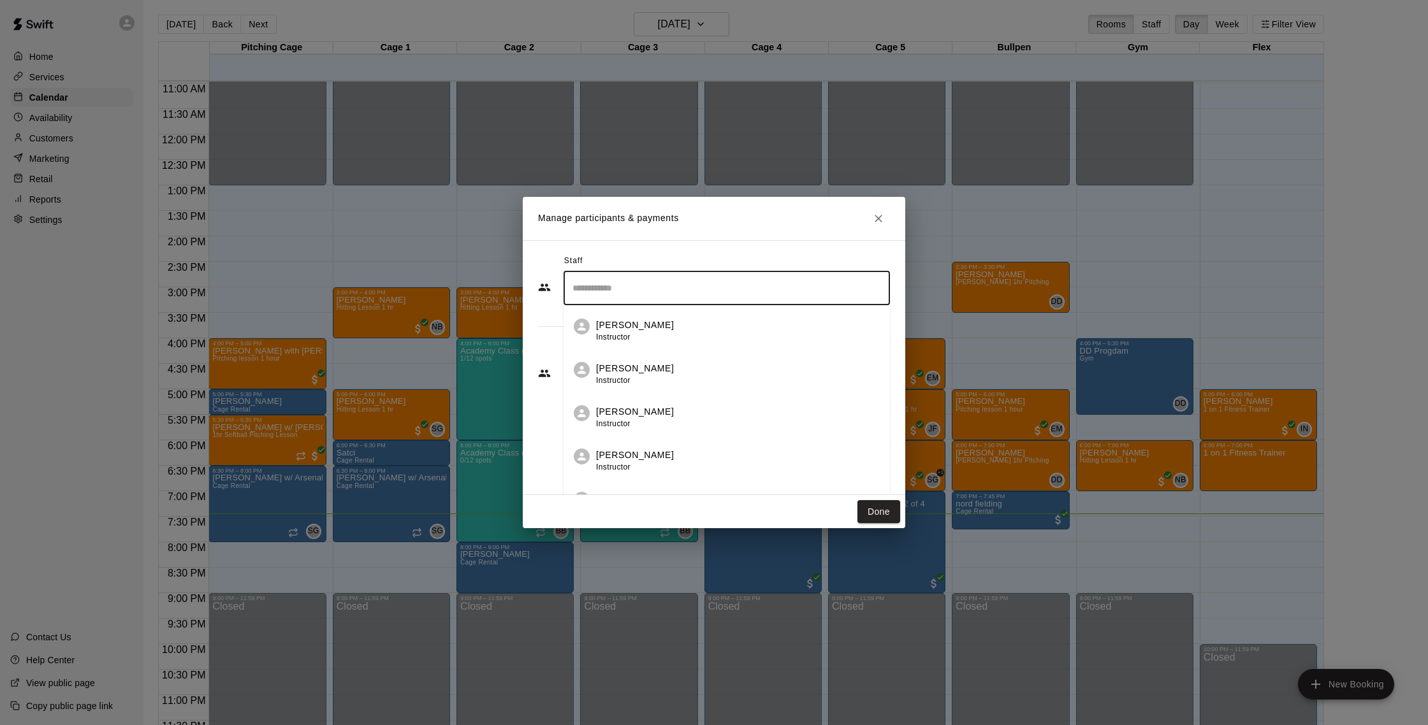
click at [618, 283] on input "Search staff" at bounding box center [726, 288] width 315 height 22
click at [639, 414] on p "[PERSON_NAME]" at bounding box center [635, 411] width 78 height 13
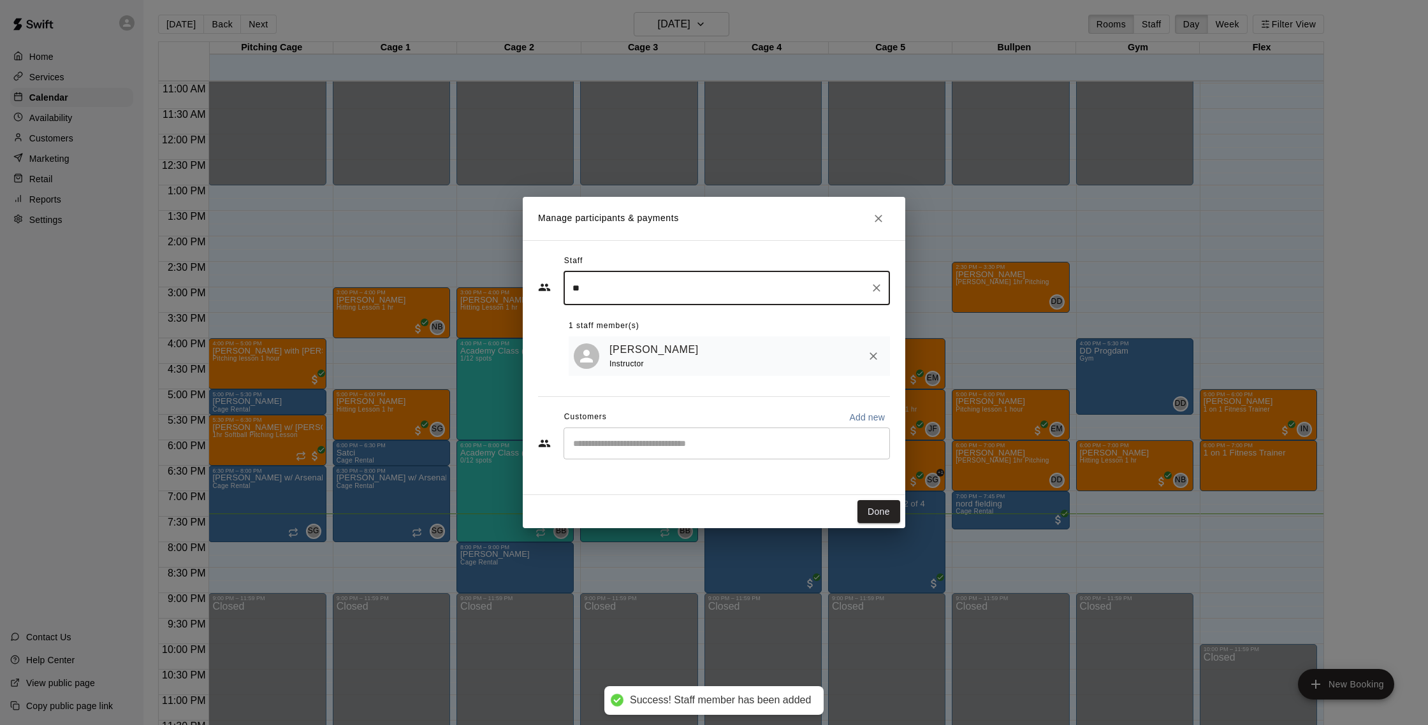
type input "**"
click at [611, 443] on input "Start typing to search customers..." at bounding box center [726, 443] width 315 height 13
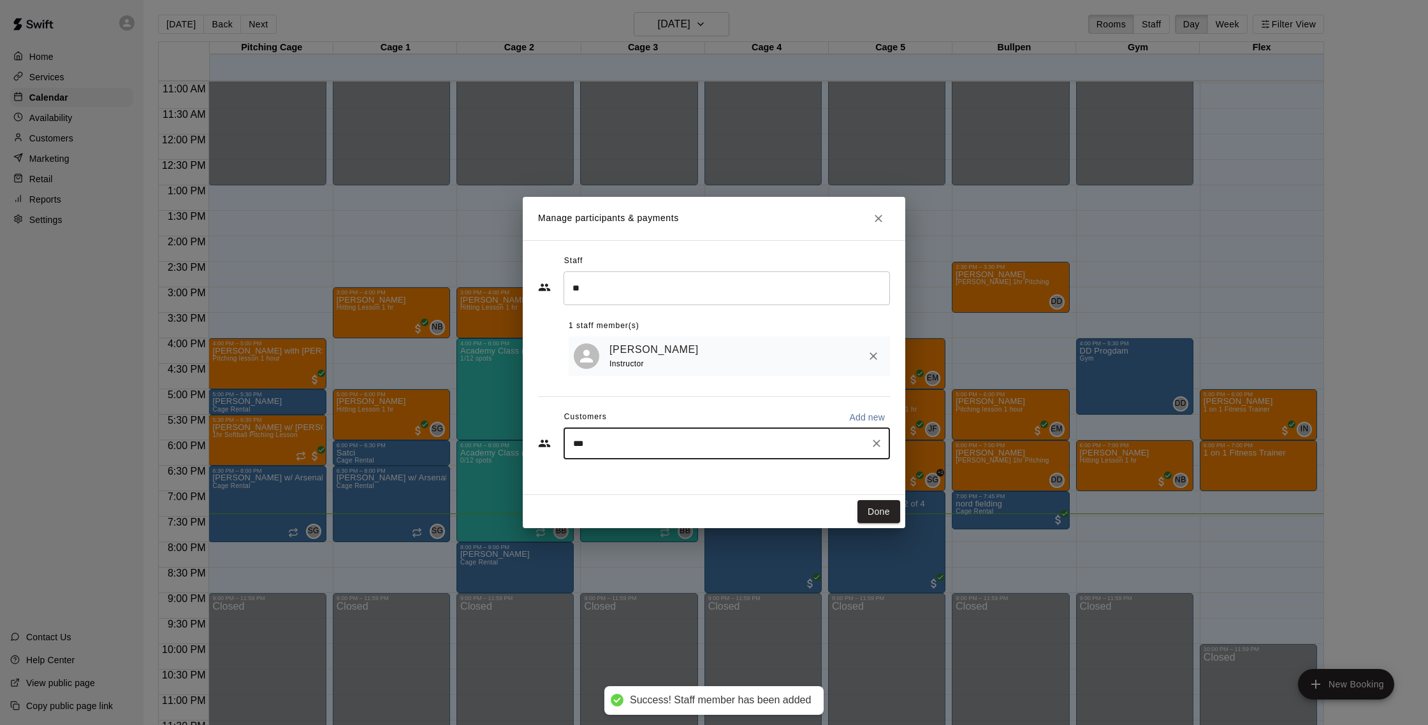
type input "****"
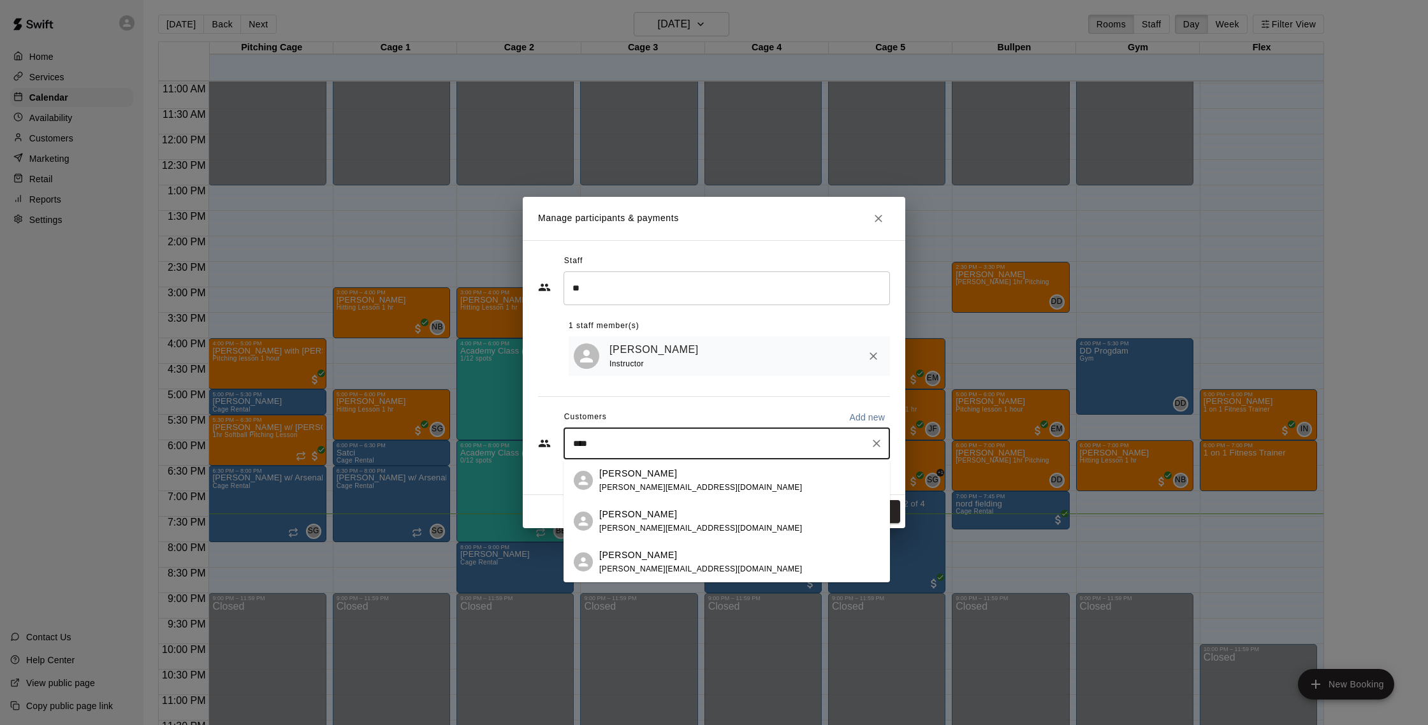
click at [670, 550] on div "[PERSON_NAME]" at bounding box center [700, 555] width 203 height 13
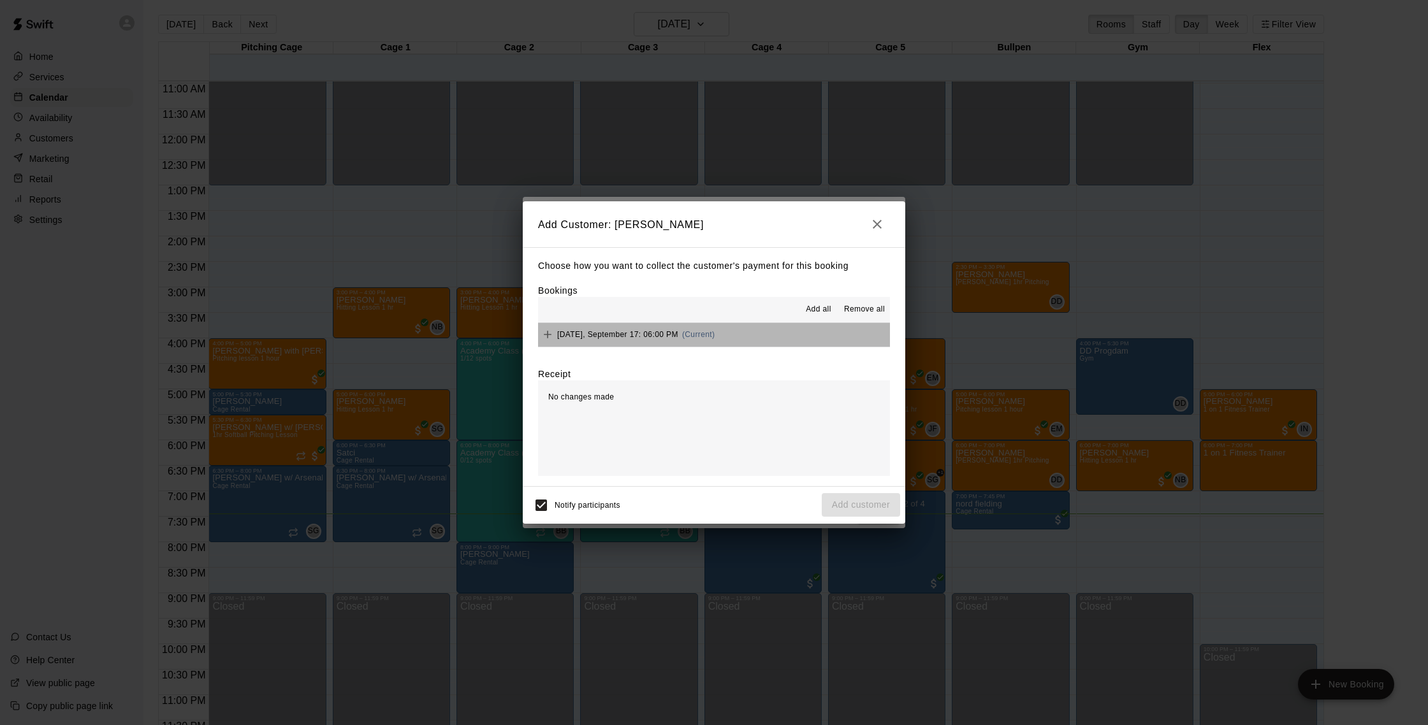
click at [741, 339] on button "Wednesday, September 17: 06:00 PM (Current)" at bounding box center [714, 335] width 352 height 24
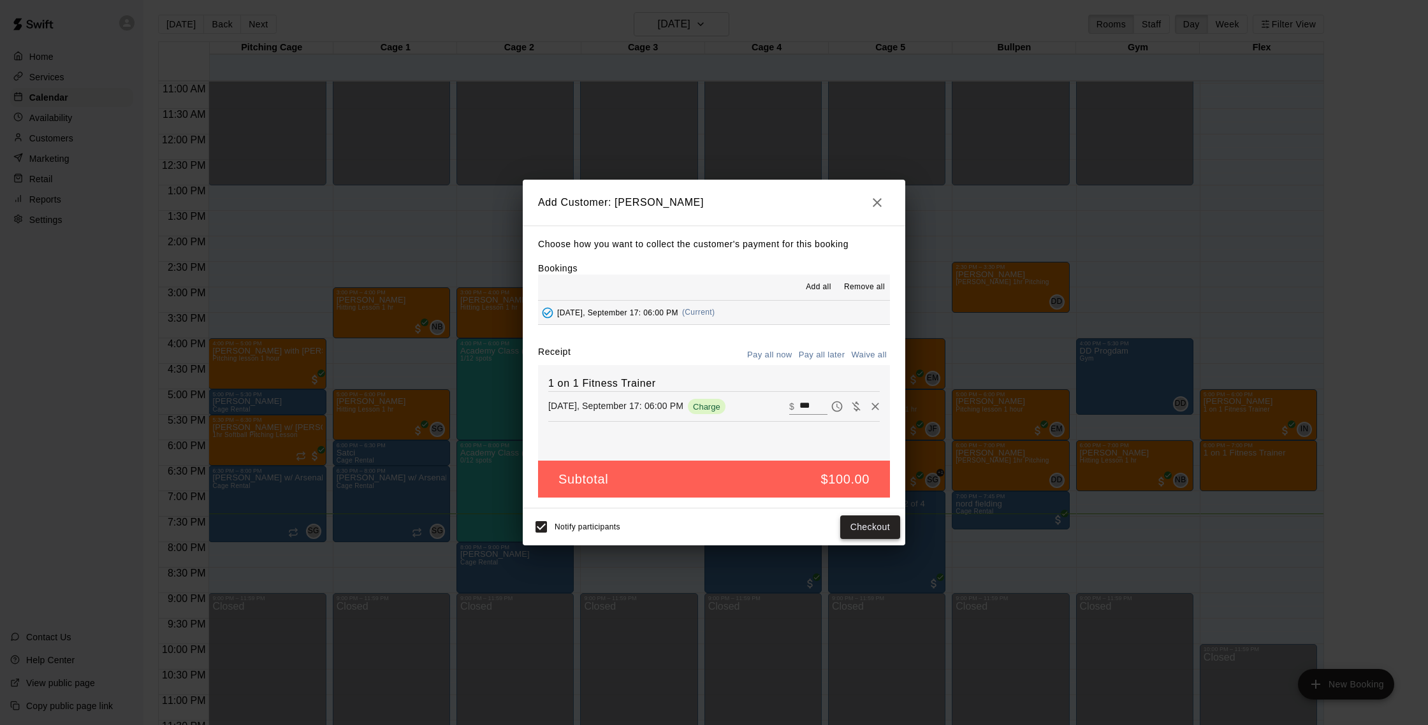
click at [874, 530] on button "Checkout" at bounding box center [870, 528] width 60 height 24
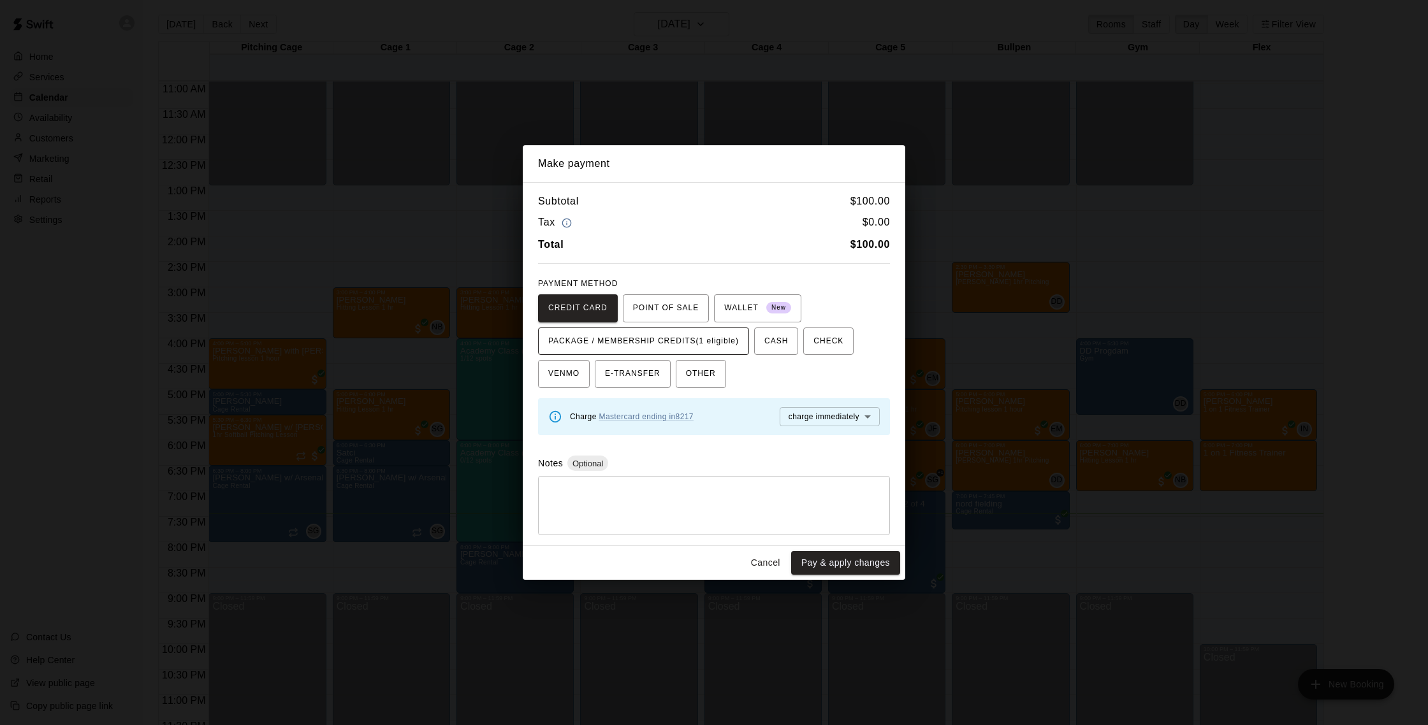
click at [706, 341] on span "PACKAGE / MEMBERSHIP CREDITS (1 eligible)" at bounding box center [643, 341] width 191 height 20
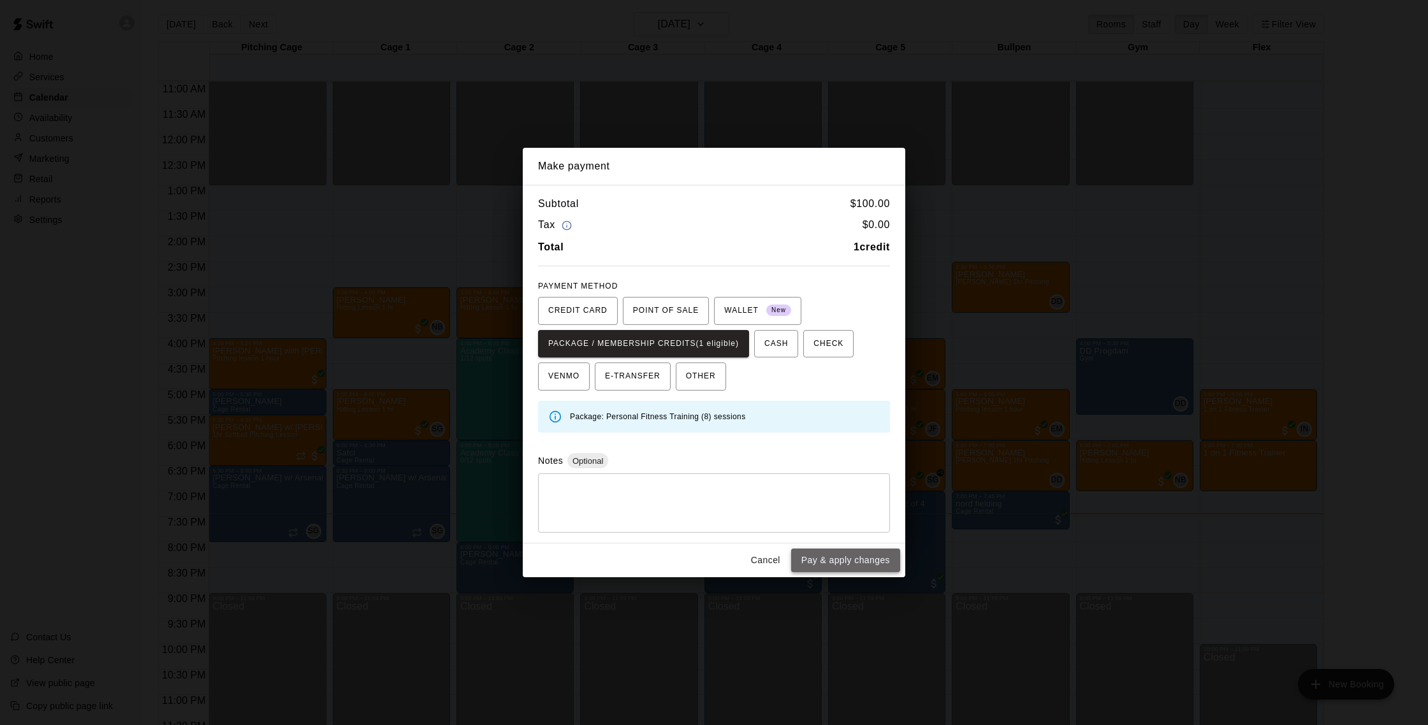
click at [836, 556] on button "Pay & apply changes" at bounding box center [845, 561] width 109 height 24
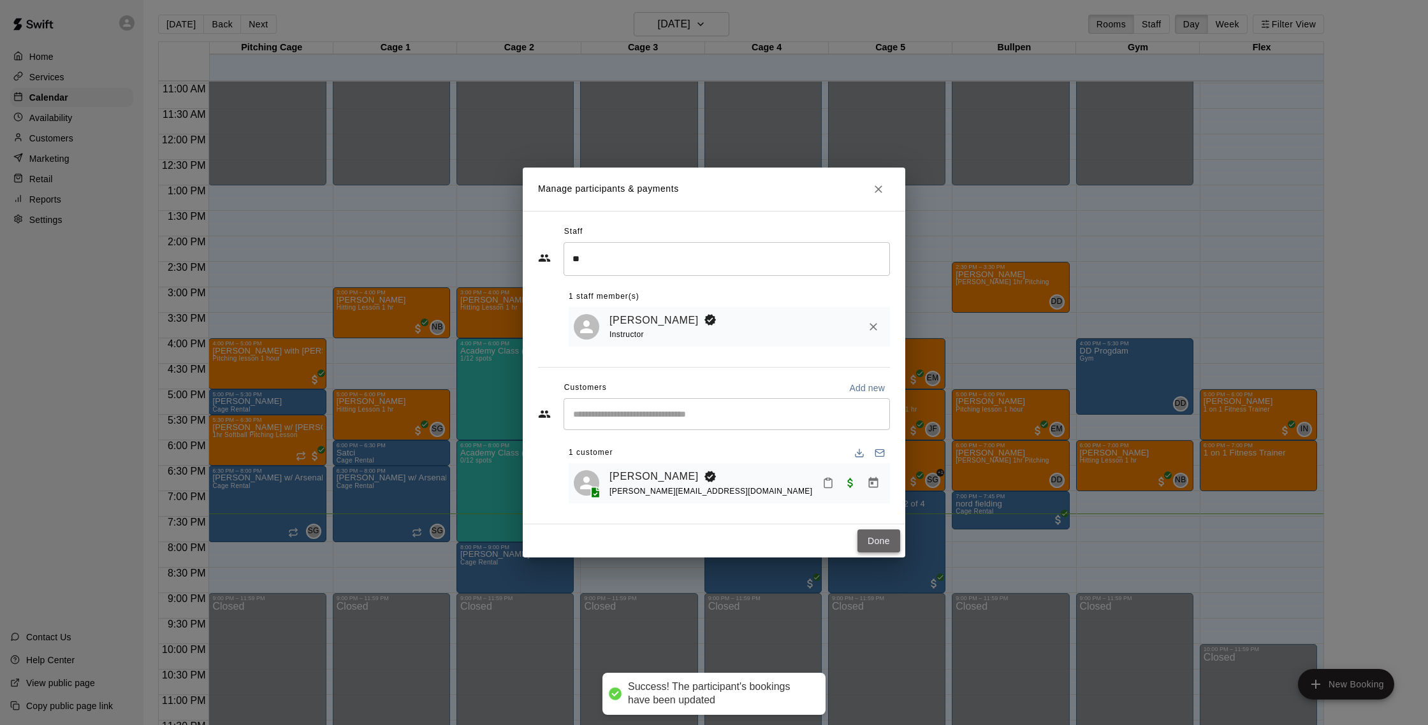
click at [884, 538] on button "Done" at bounding box center [878, 542] width 43 height 24
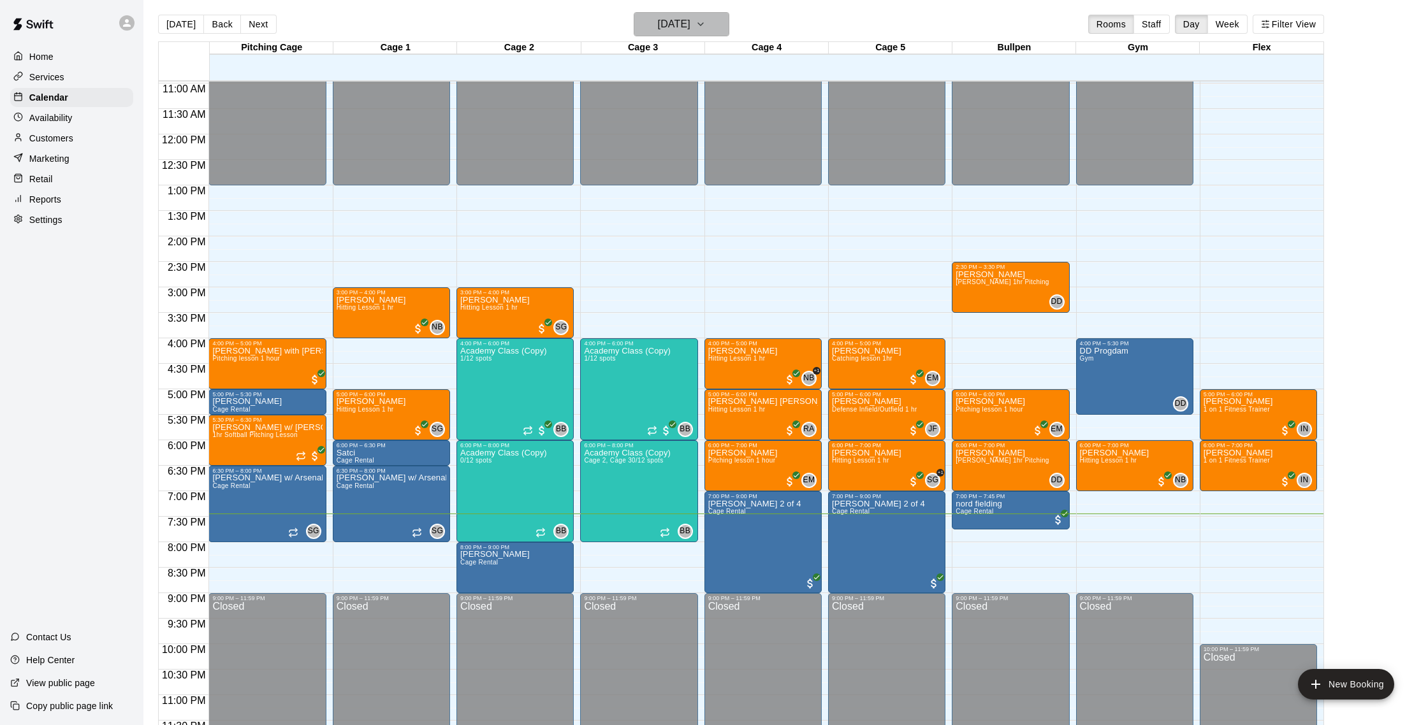
click at [658, 29] on h6 "[DATE]" at bounding box center [674, 24] width 33 height 18
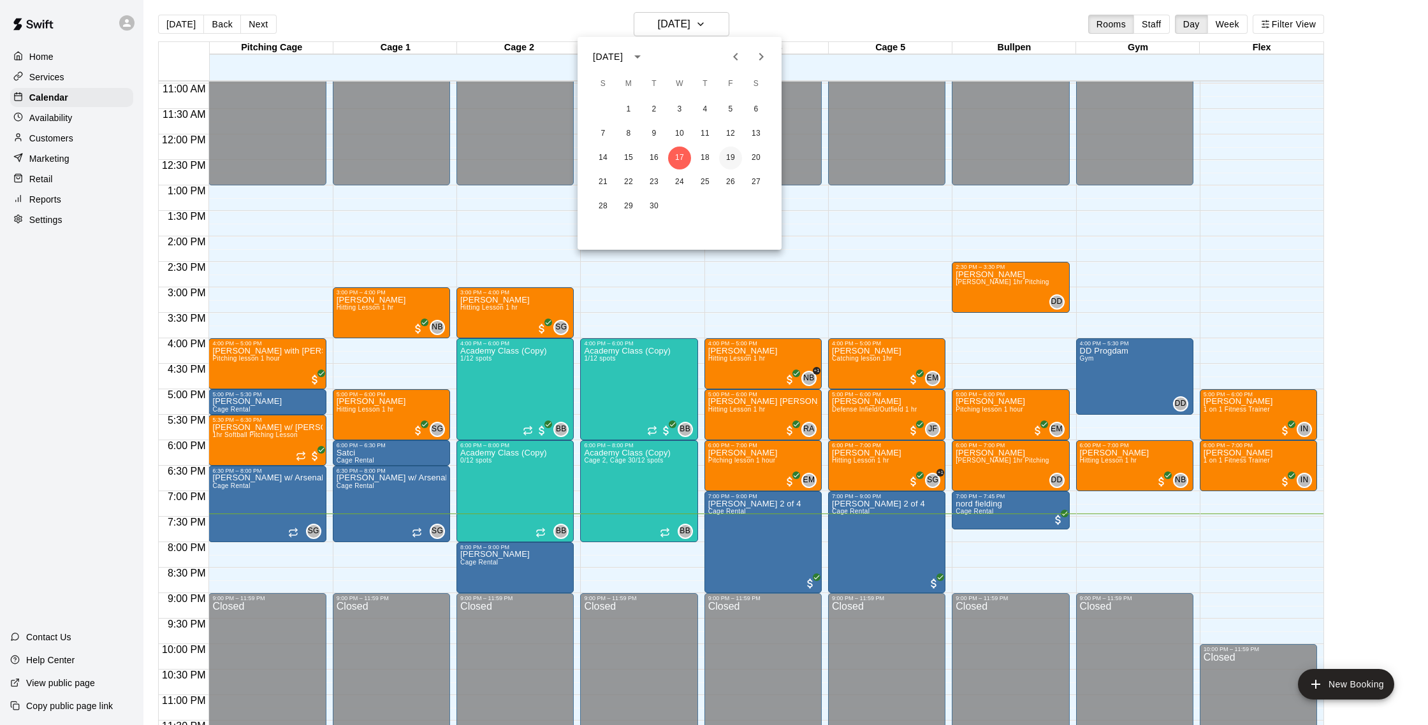
click at [729, 154] on button "19" at bounding box center [730, 158] width 23 height 23
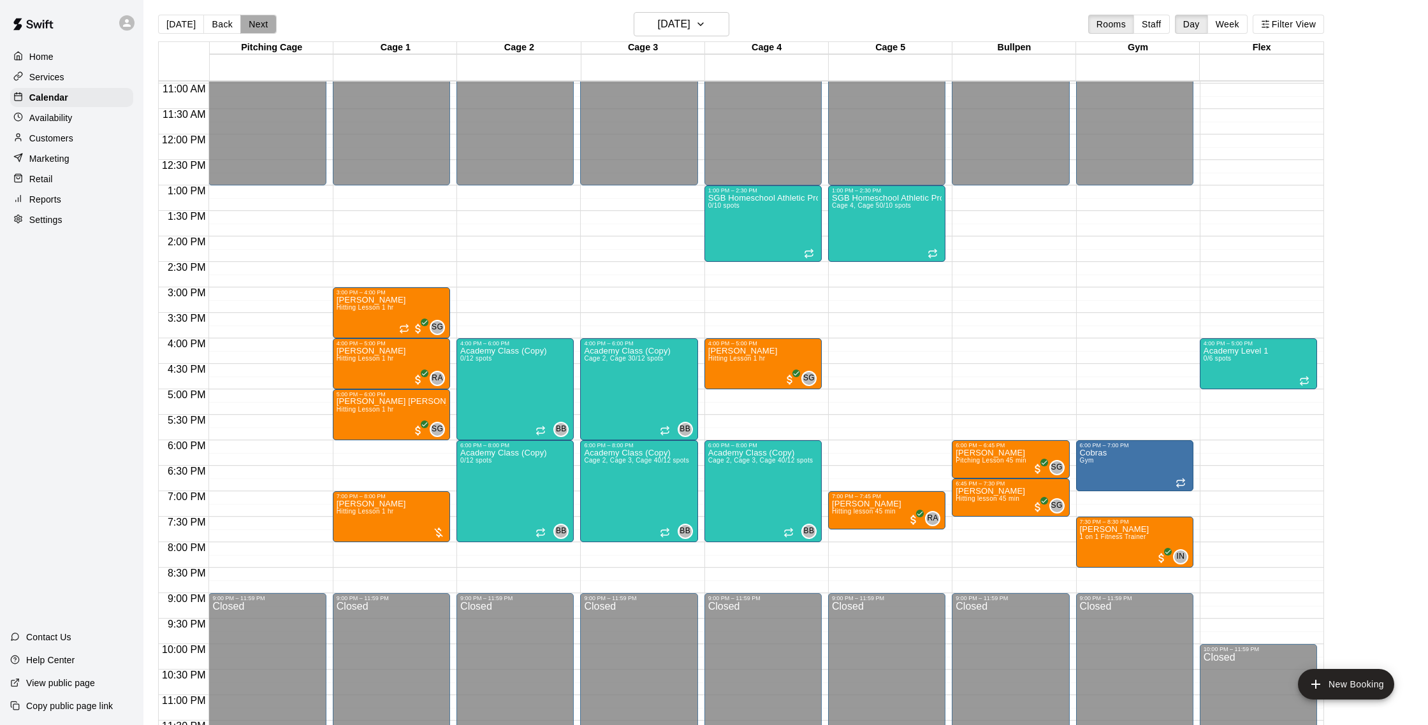
click at [256, 24] on button "Next" at bounding box center [258, 24] width 36 height 19
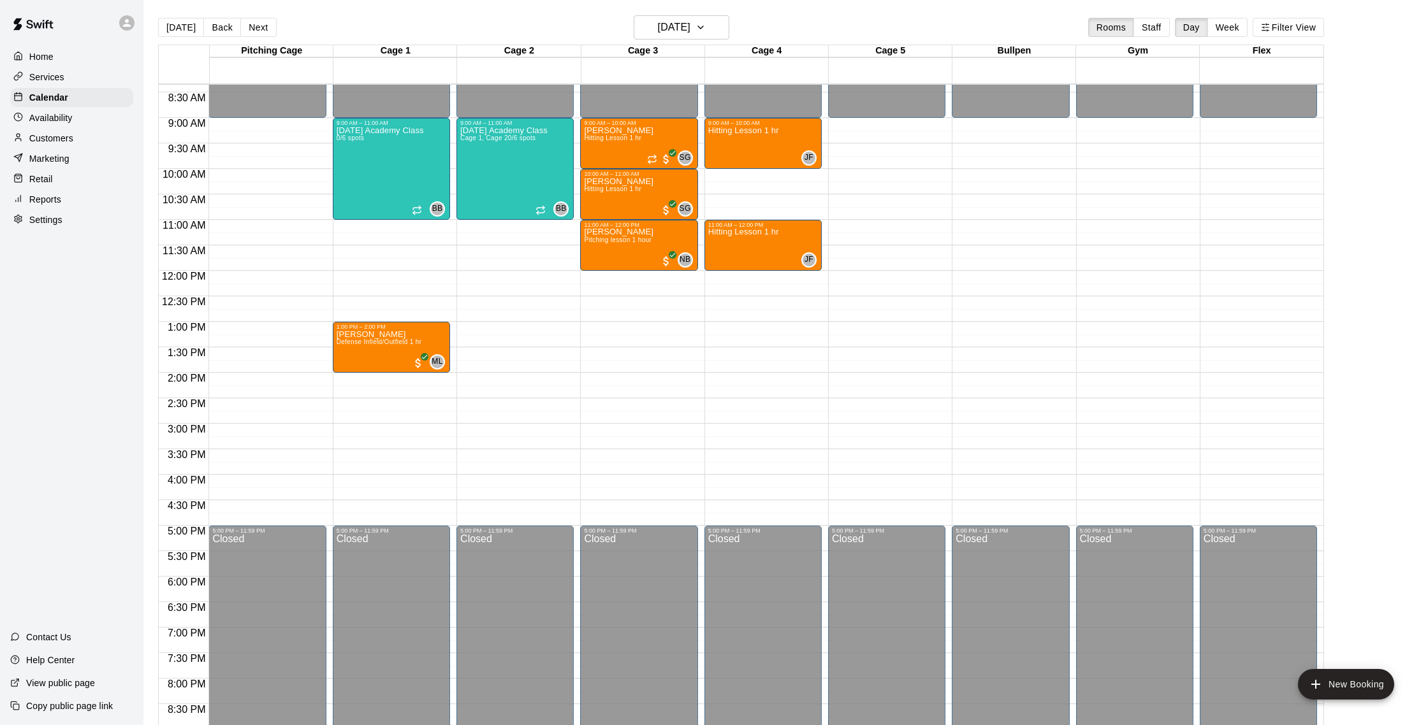
scroll to position [419, 0]
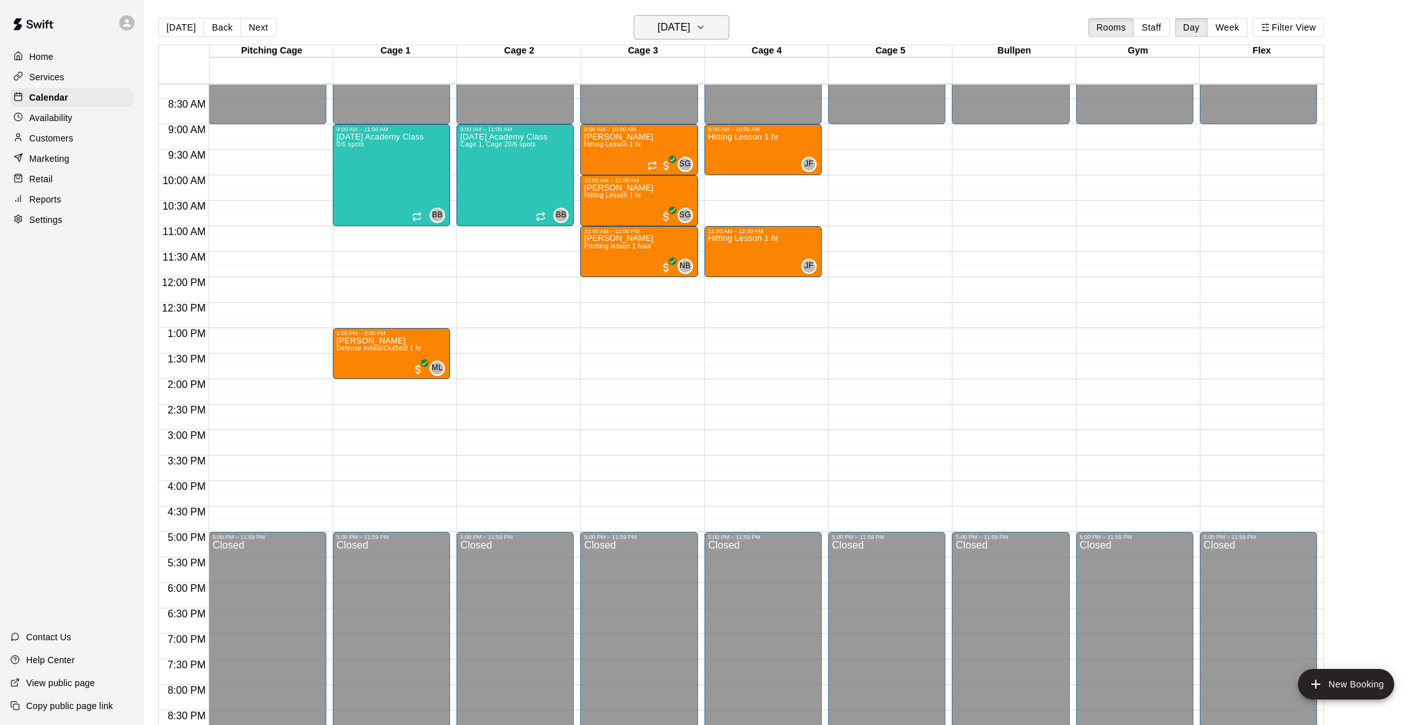
click at [690, 33] on h6 "[DATE]" at bounding box center [674, 27] width 33 height 18
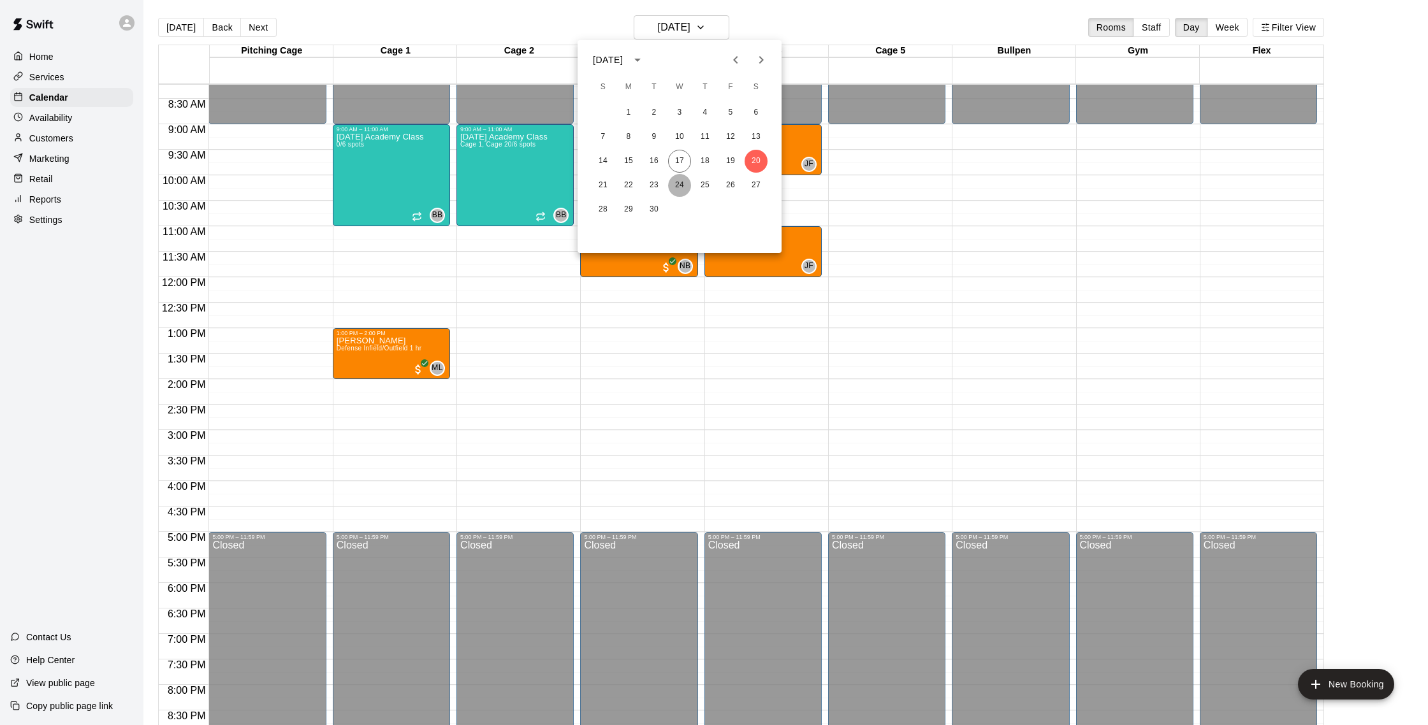
click at [676, 188] on button "24" at bounding box center [679, 185] width 23 height 23
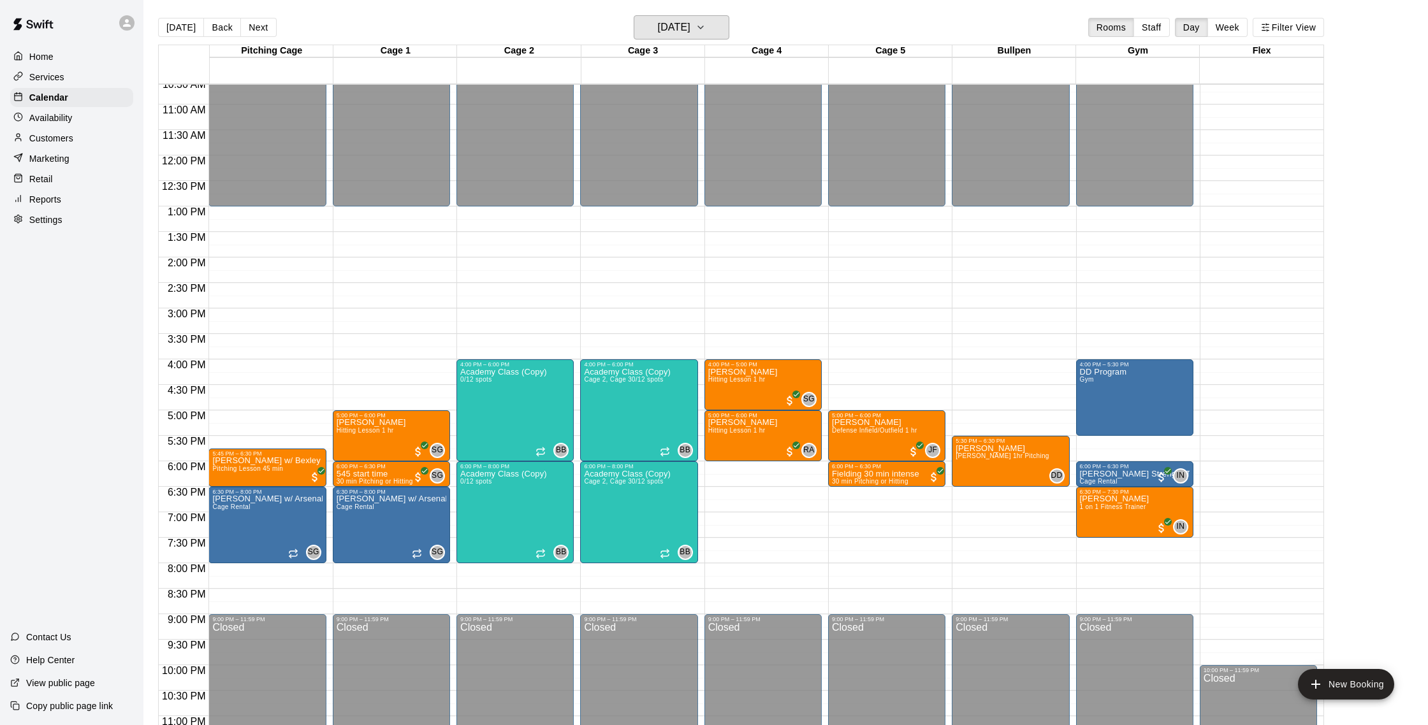
scroll to position [542, 0]
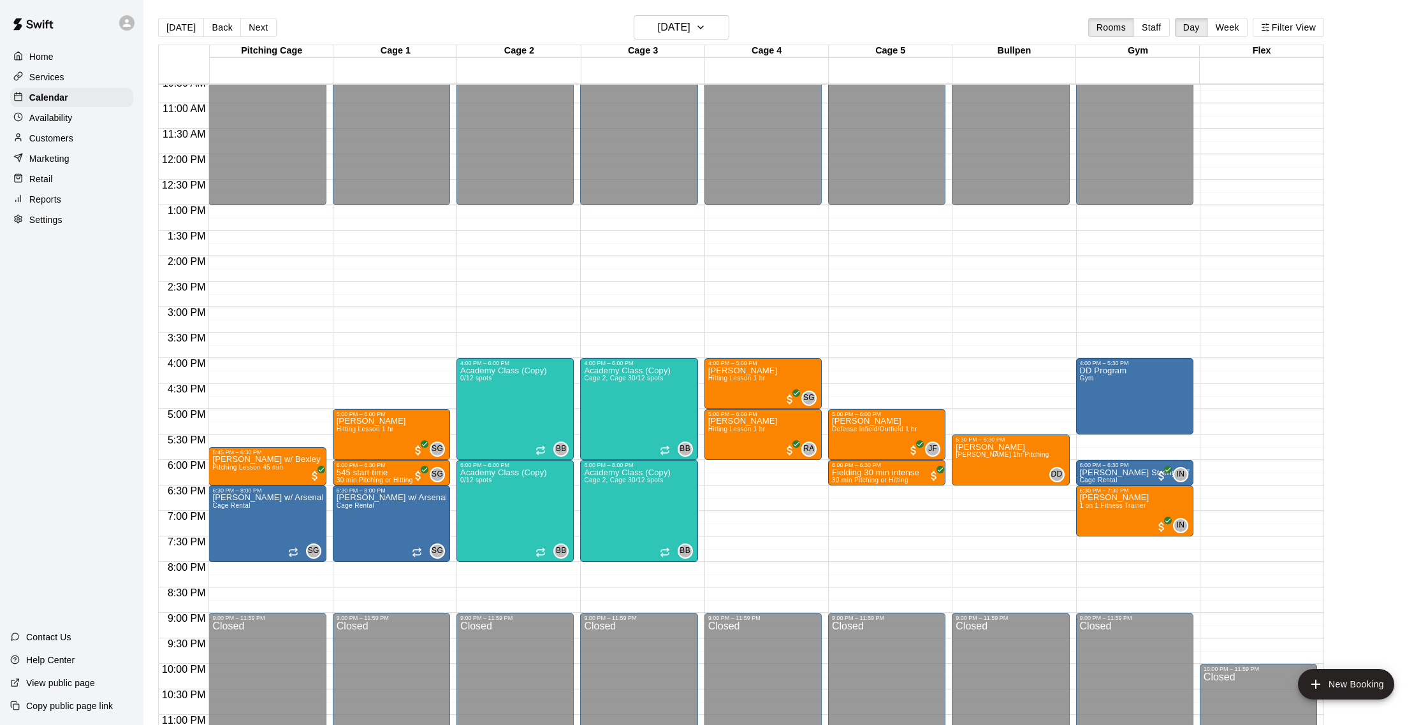
click at [55, 139] on p "Customers" at bounding box center [51, 138] width 44 height 13
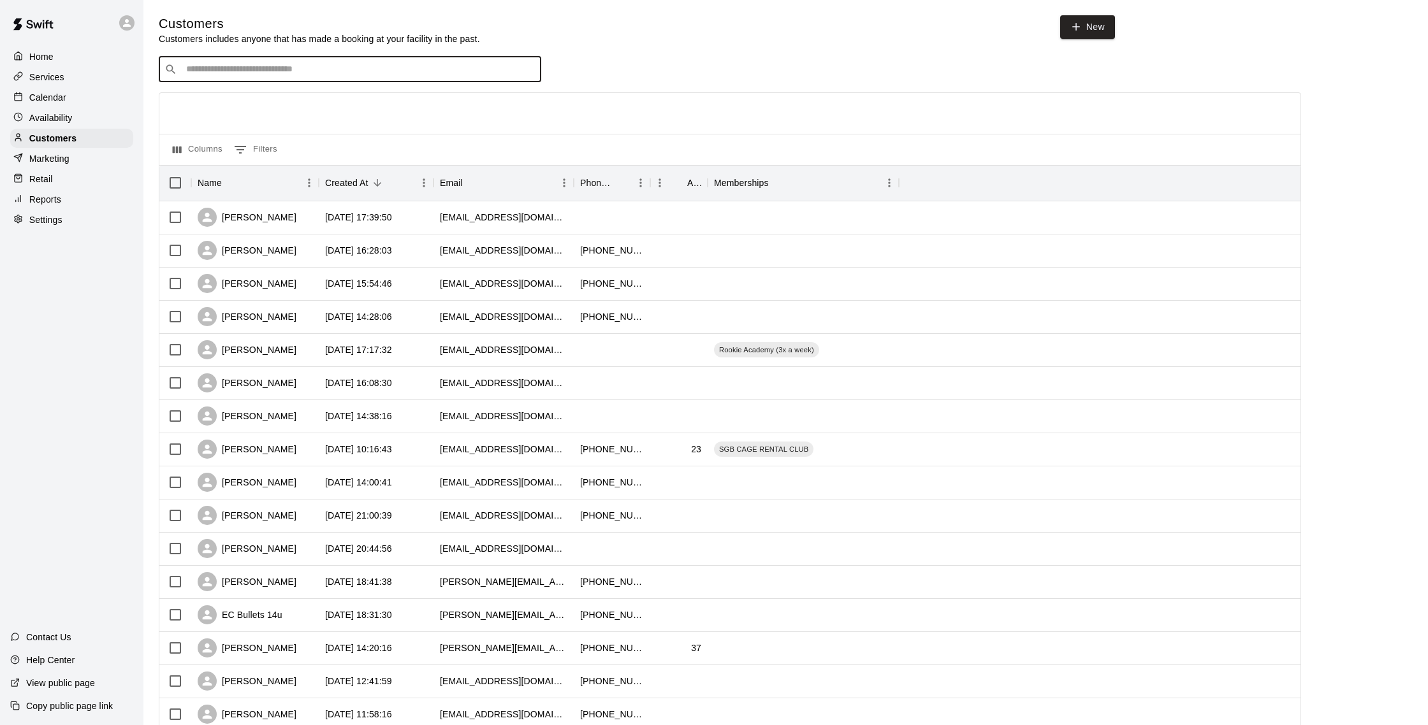
click at [196, 67] on input "Search customers by name or email" at bounding box center [358, 69] width 353 height 13
type input "****"
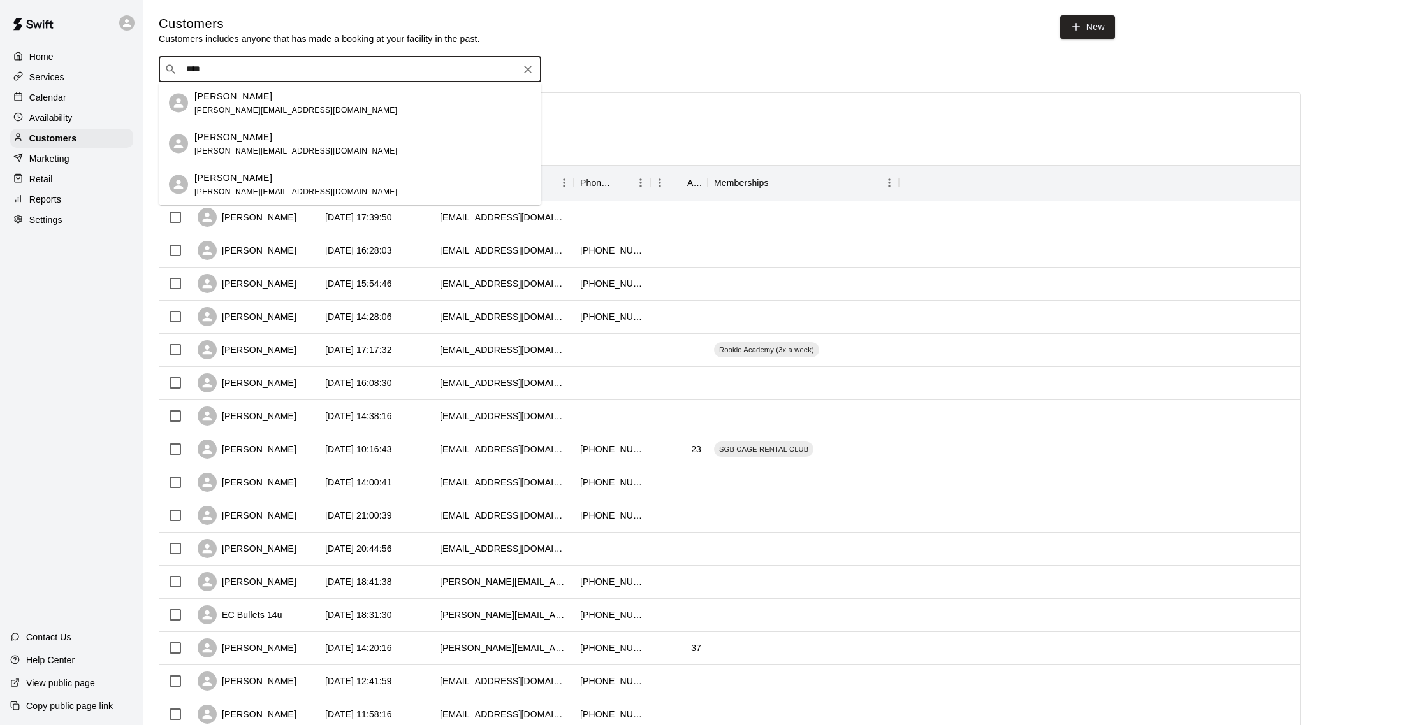
click at [233, 171] on p "[PERSON_NAME]" at bounding box center [233, 177] width 78 height 13
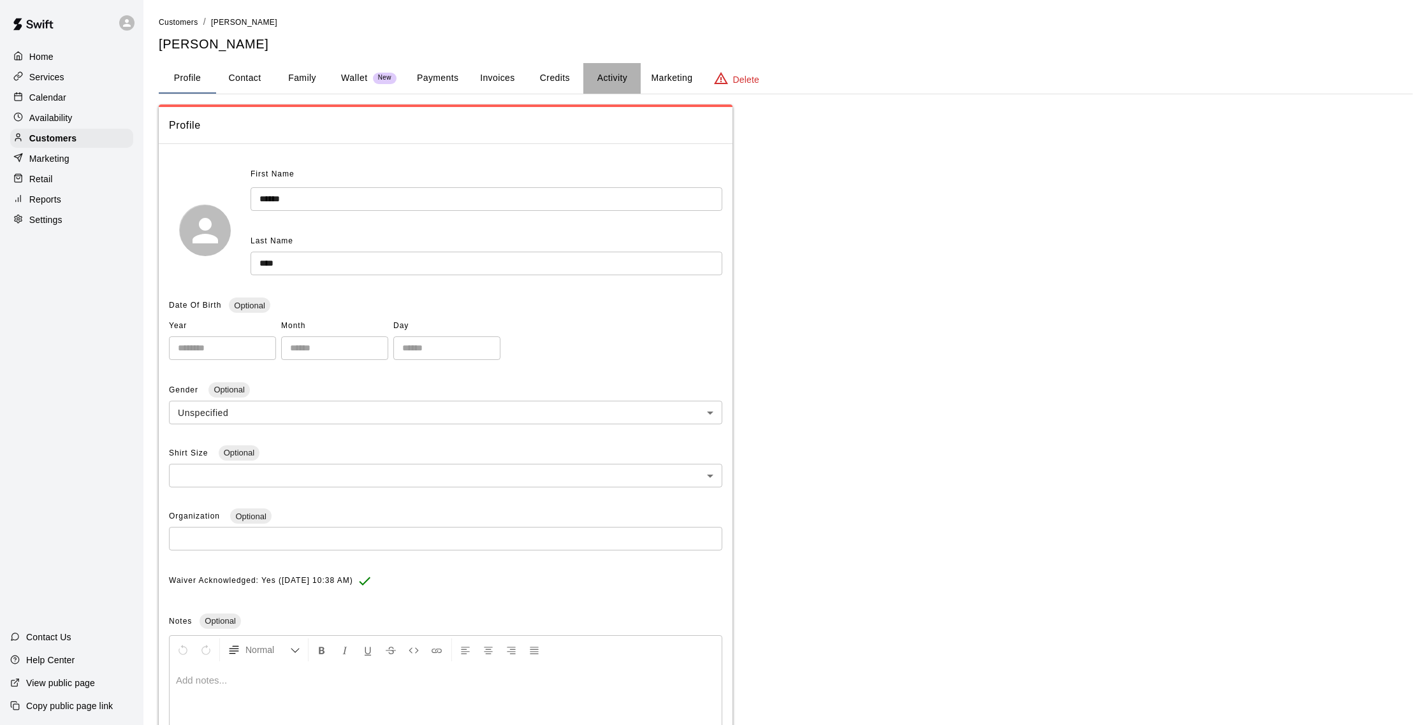
click at [621, 73] on button "Activity" at bounding box center [611, 78] width 57 height 31
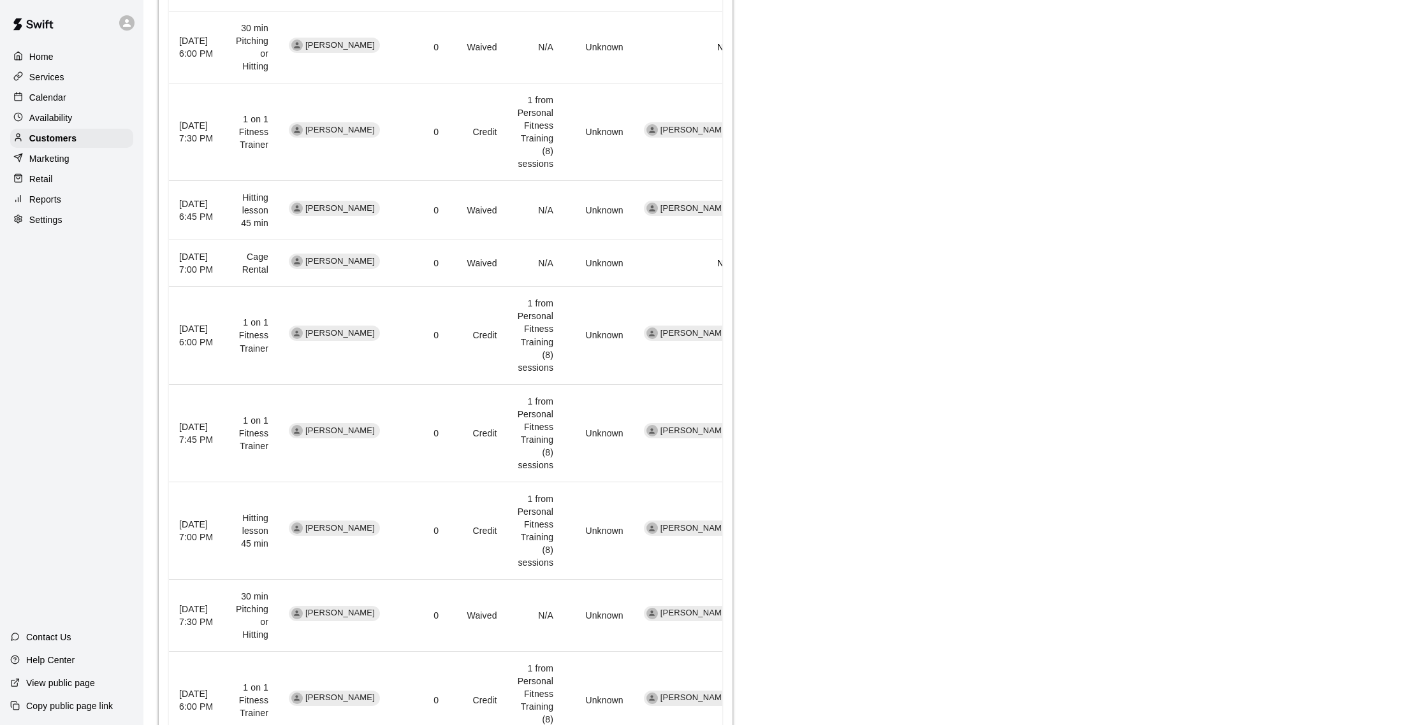
scroll to position [690, 0]
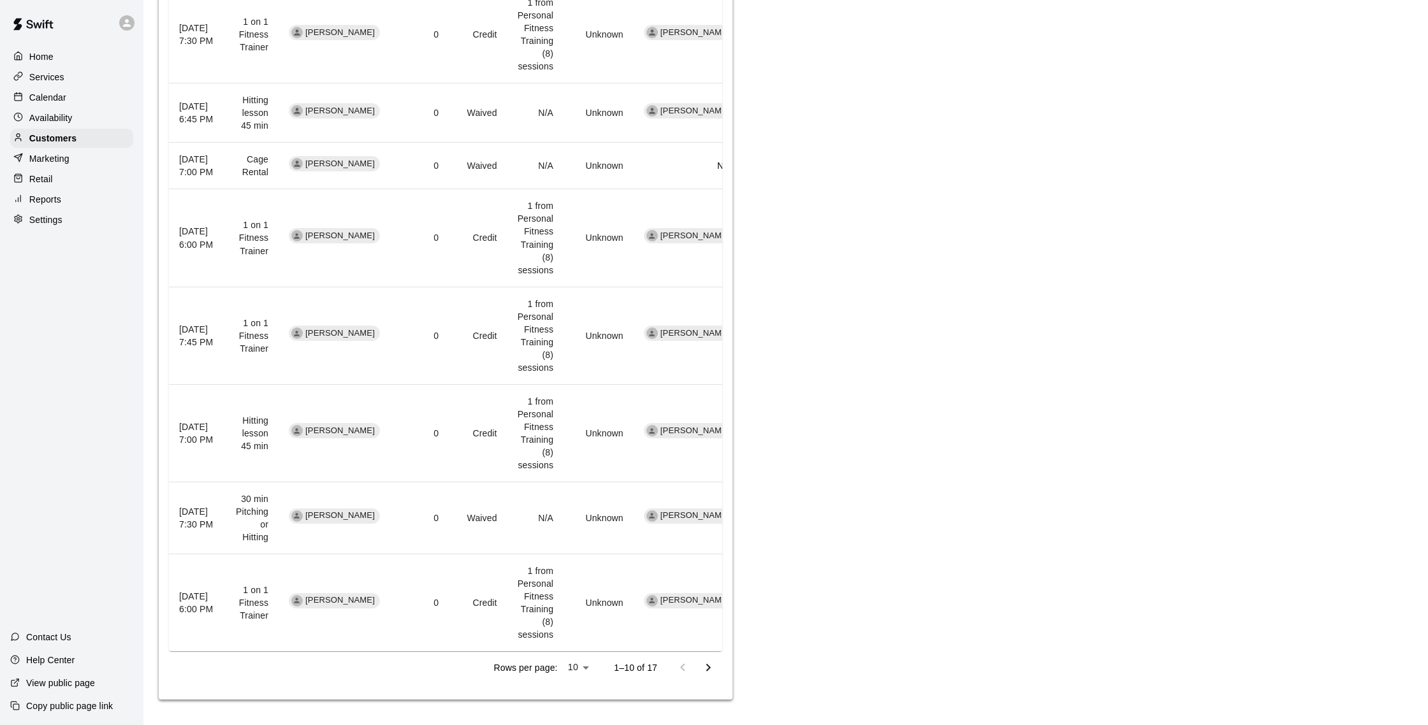
click at [704, 669] on icon "Go to next page" at bounding box center [707, 667] width 15 height 15
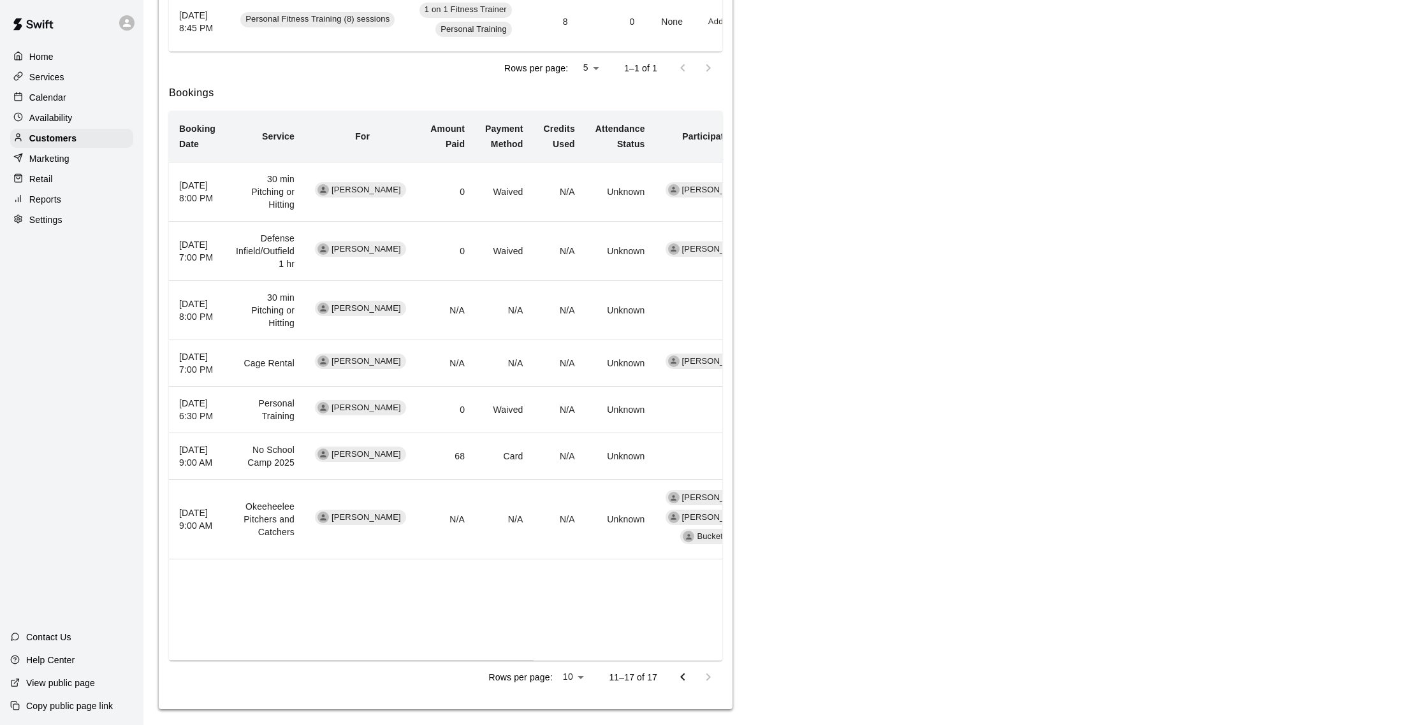
scroll to position [379, 0]
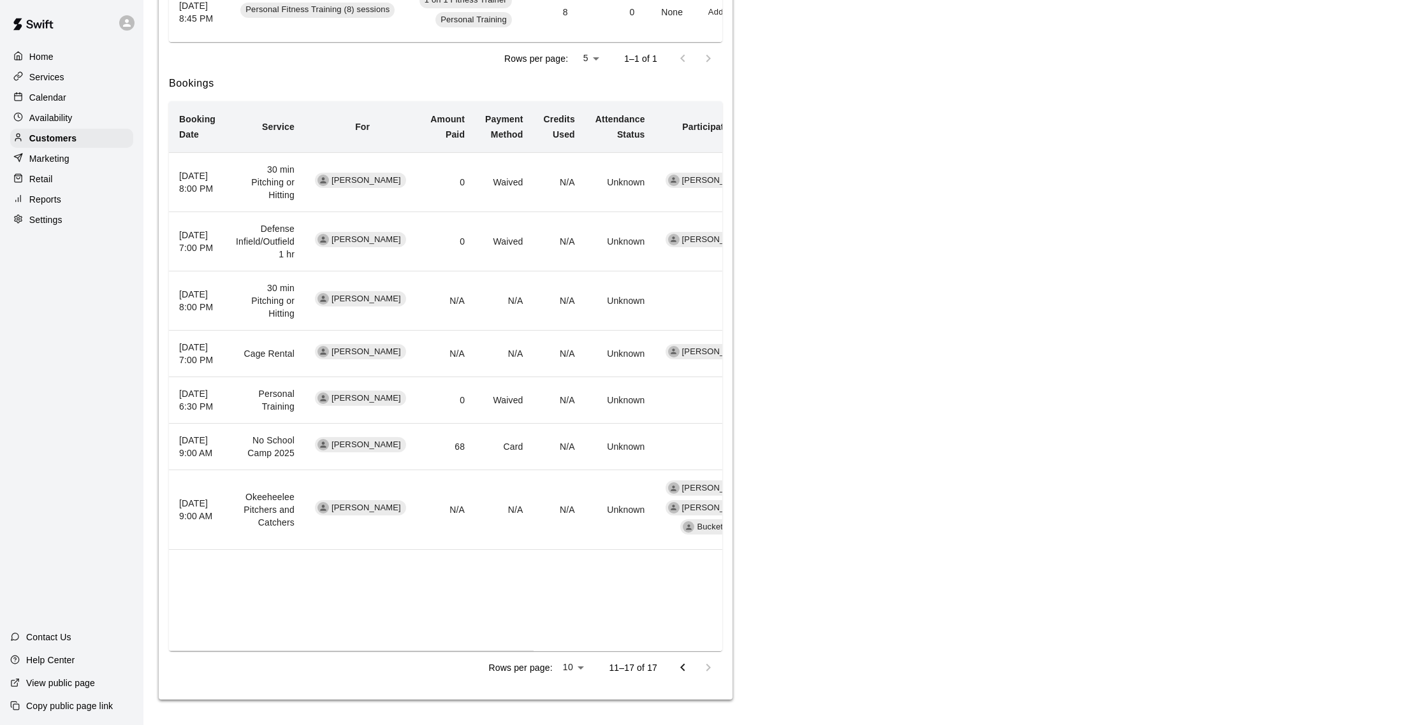
click at [680, 672] on icon "Go to previous page" at bounding box center [682, 667] width 15 height 15
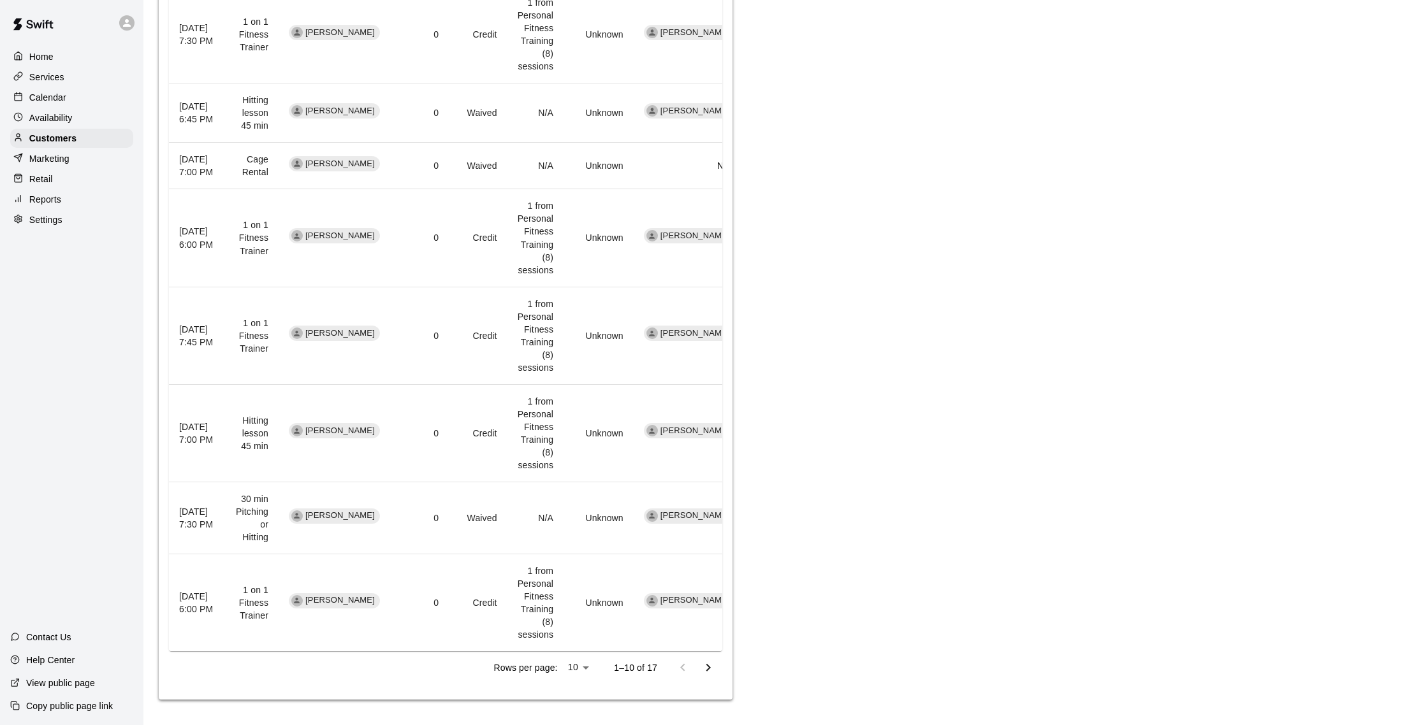
scroll to position [690, 0]
click at [713, 673] on icon "Go to next page" at bounding box center [707, 667] width 15 height 15
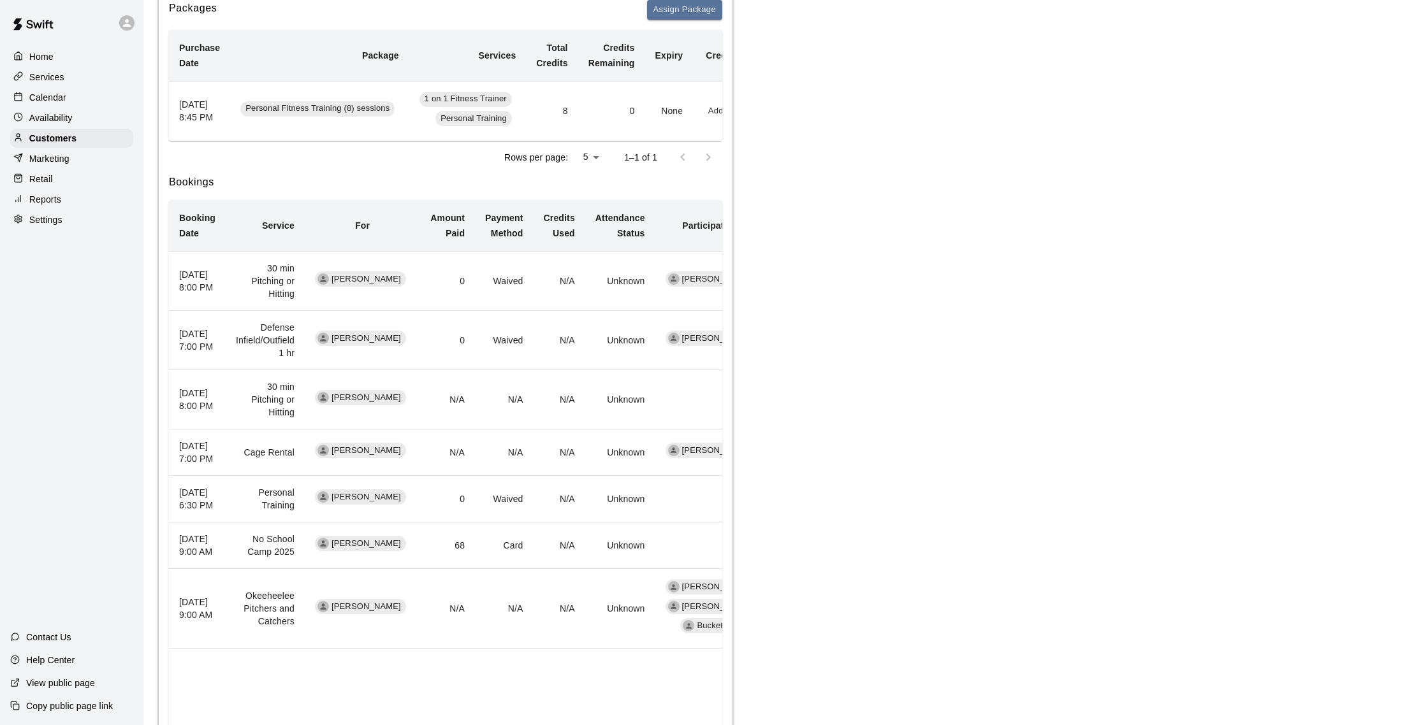
scroll to position [0, 0]
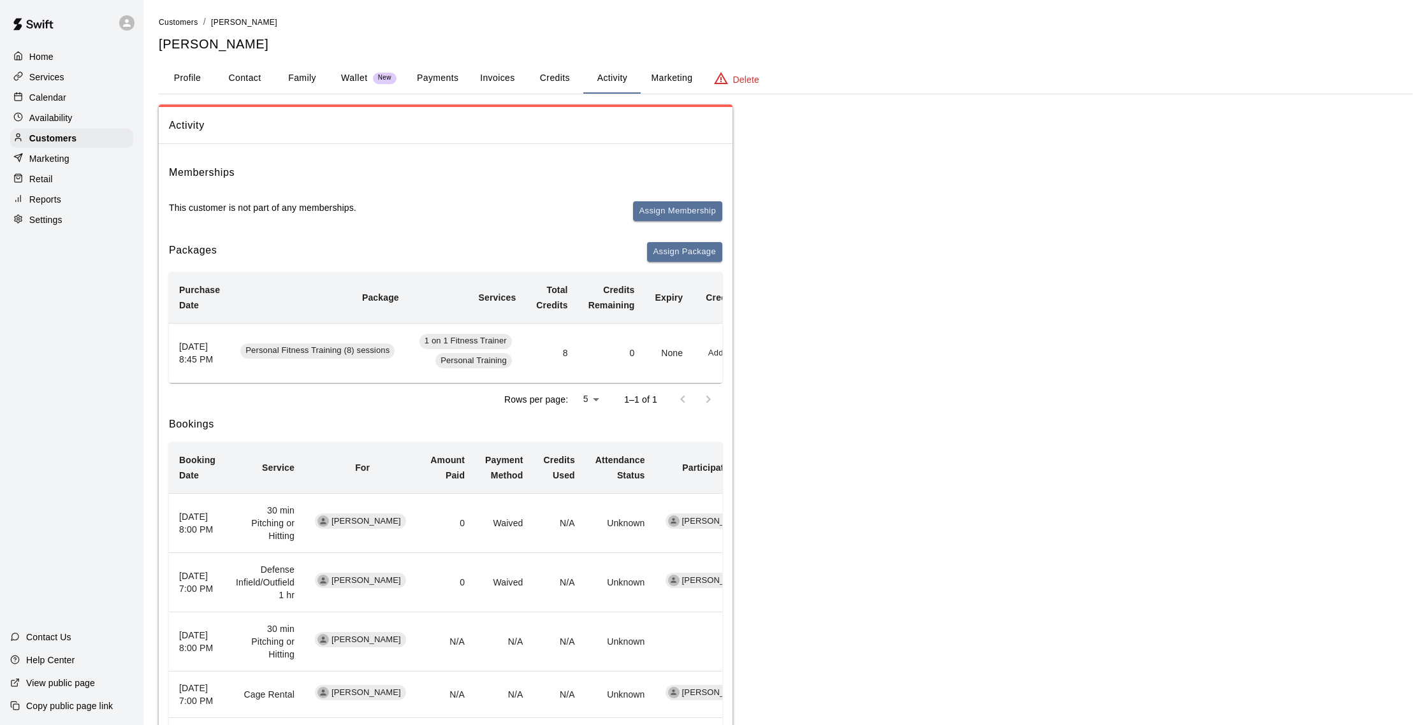
click at [419, 75] on button "Payments" at bounding box center [438, 78] width 62 height 31
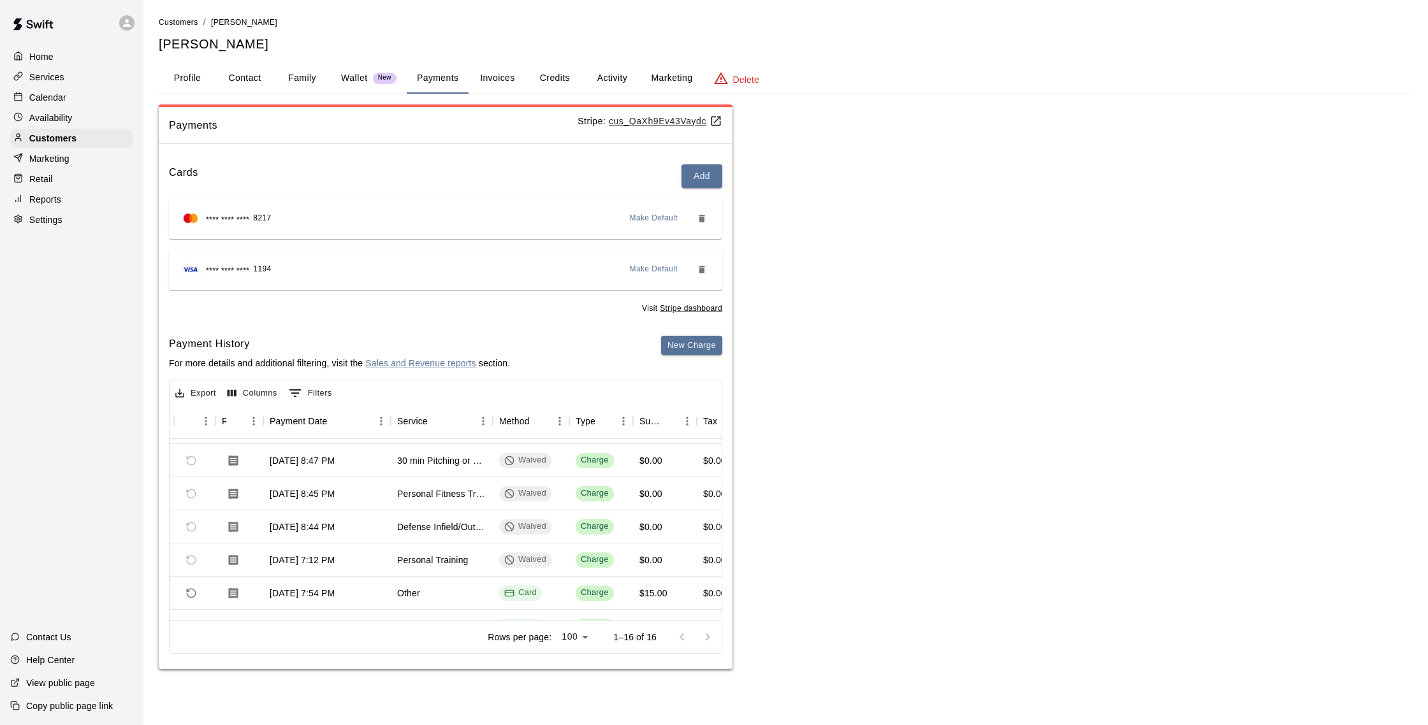
scroll to position [319, 69]
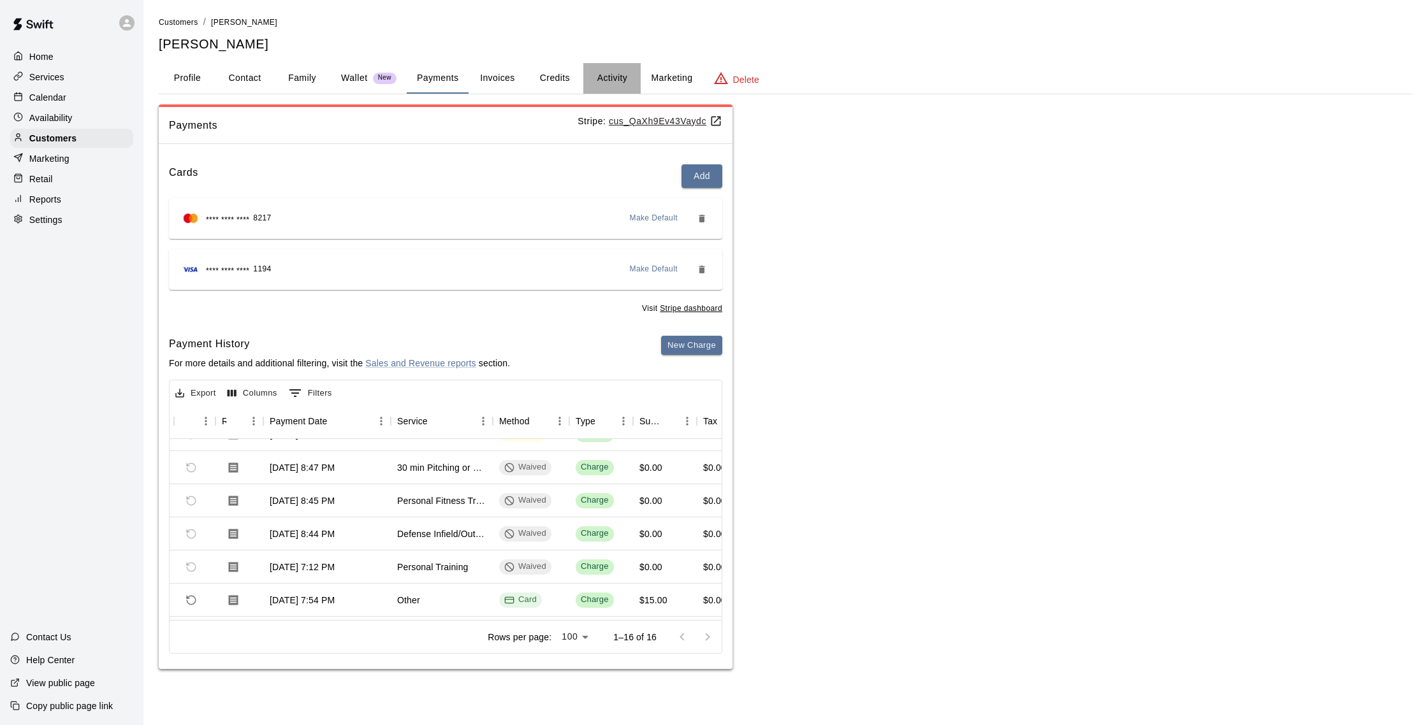
click at [617, 77] on button "Activity" at bounding box center [611, 78] width 57 height 31
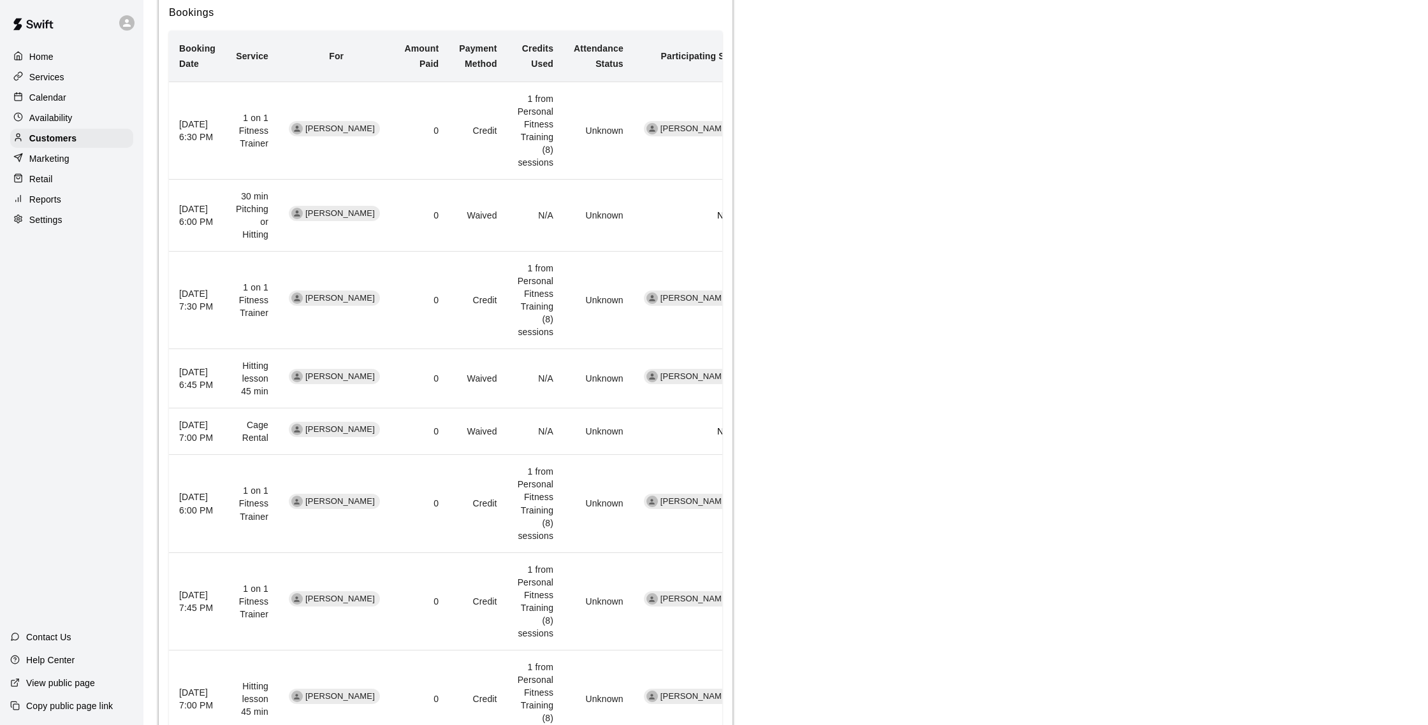
scroll to position [690, 0]
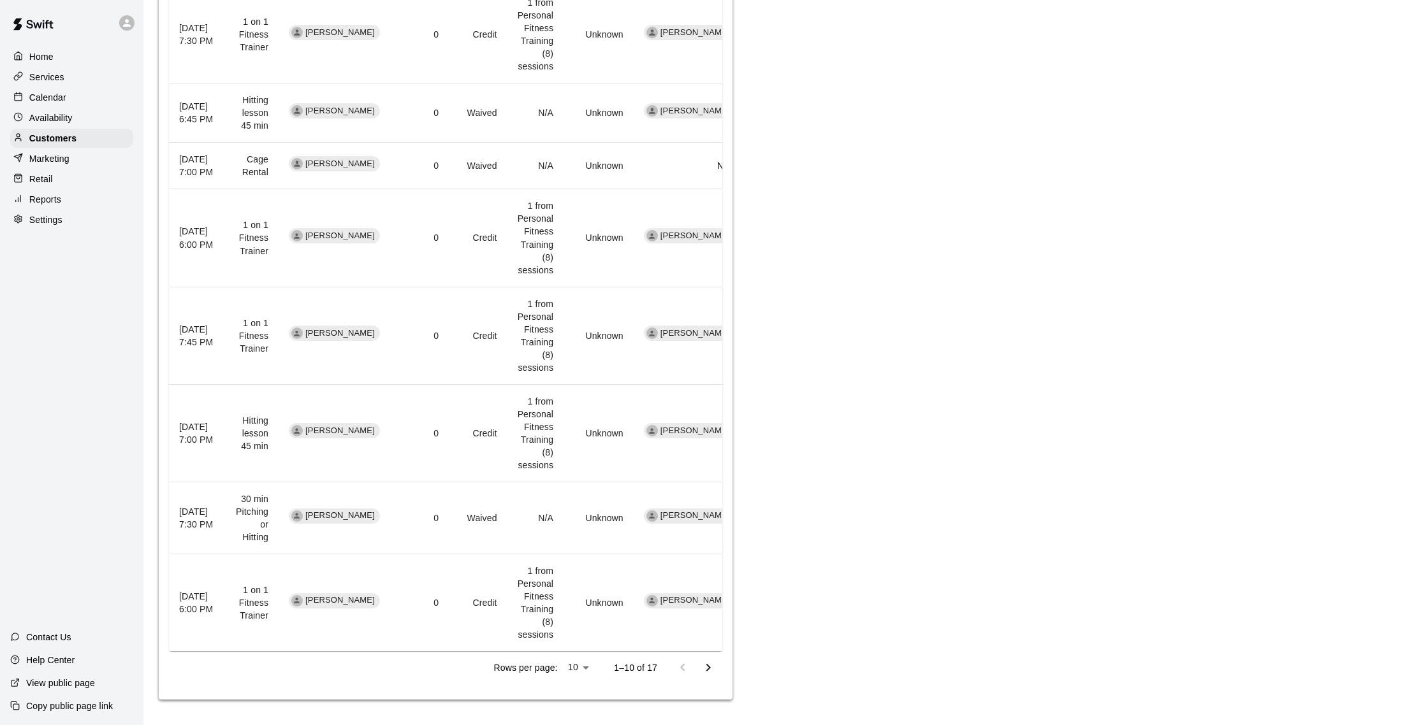
click at [709, 666] on icon "Go to next page" at bounding box center [707, 667] width 15 height 15
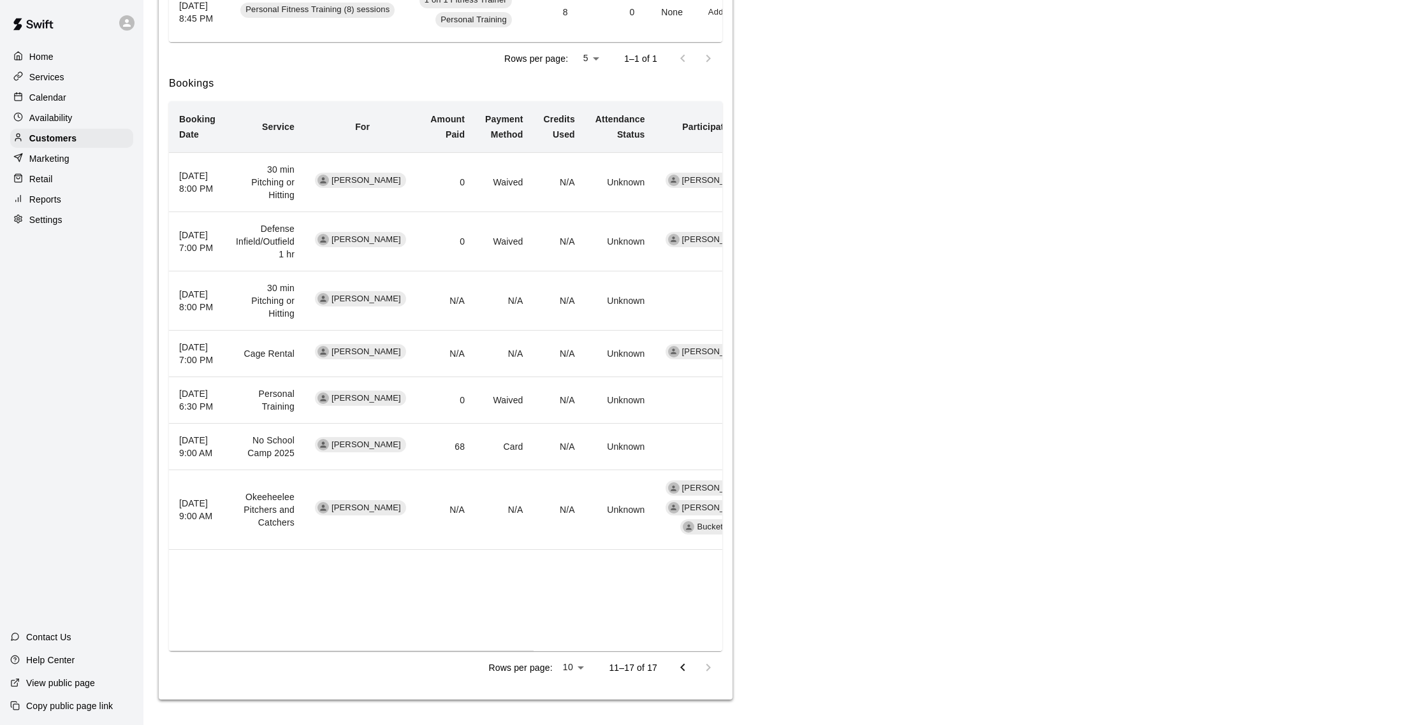
click at [688, 662] on icon "Go to previous page" at bounding box center [682, 667] width 15 height 15
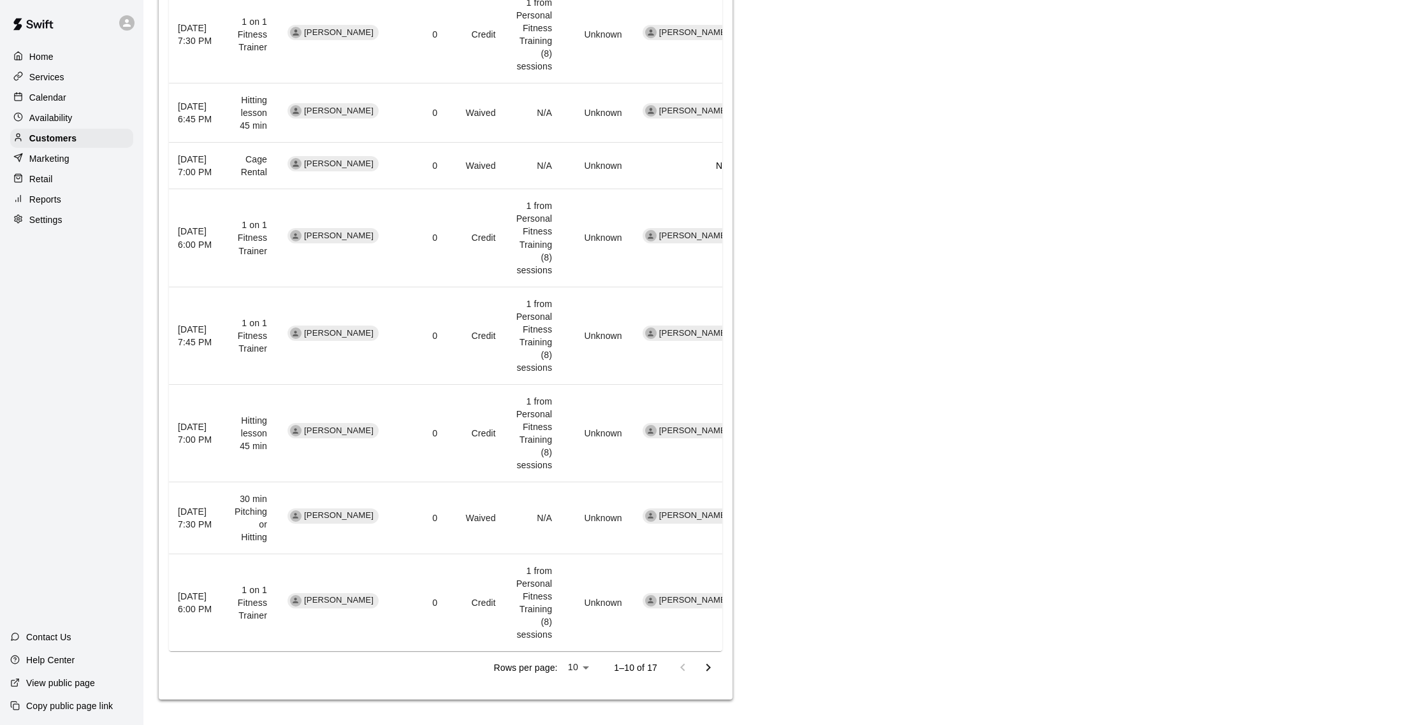
scroll to position [690, 0]
click at [710, 668] on icon "Go to next page" at bounding box center [707, 667] width 15 height 15
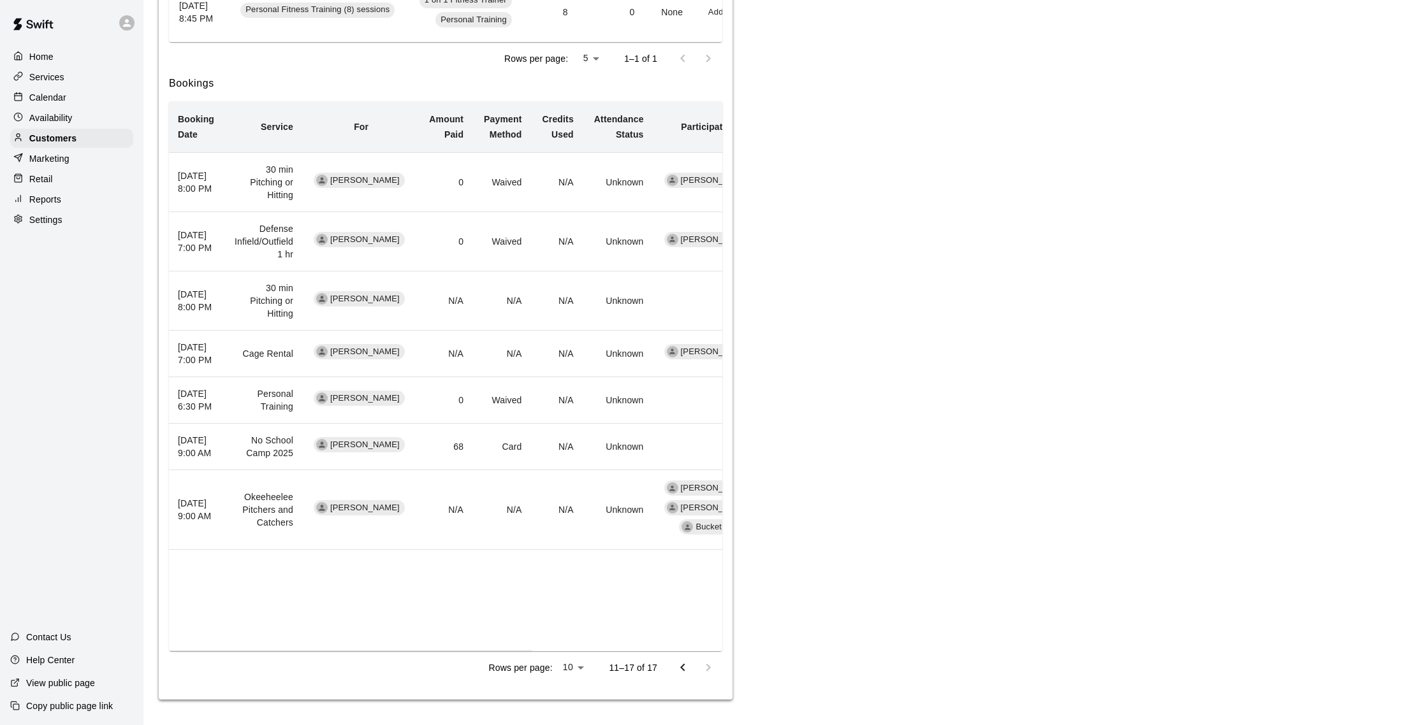
scroll to position [376, 0]
click at [64, 101] on p "Calendar" at bounding box center [47, 97] width 37 height 13
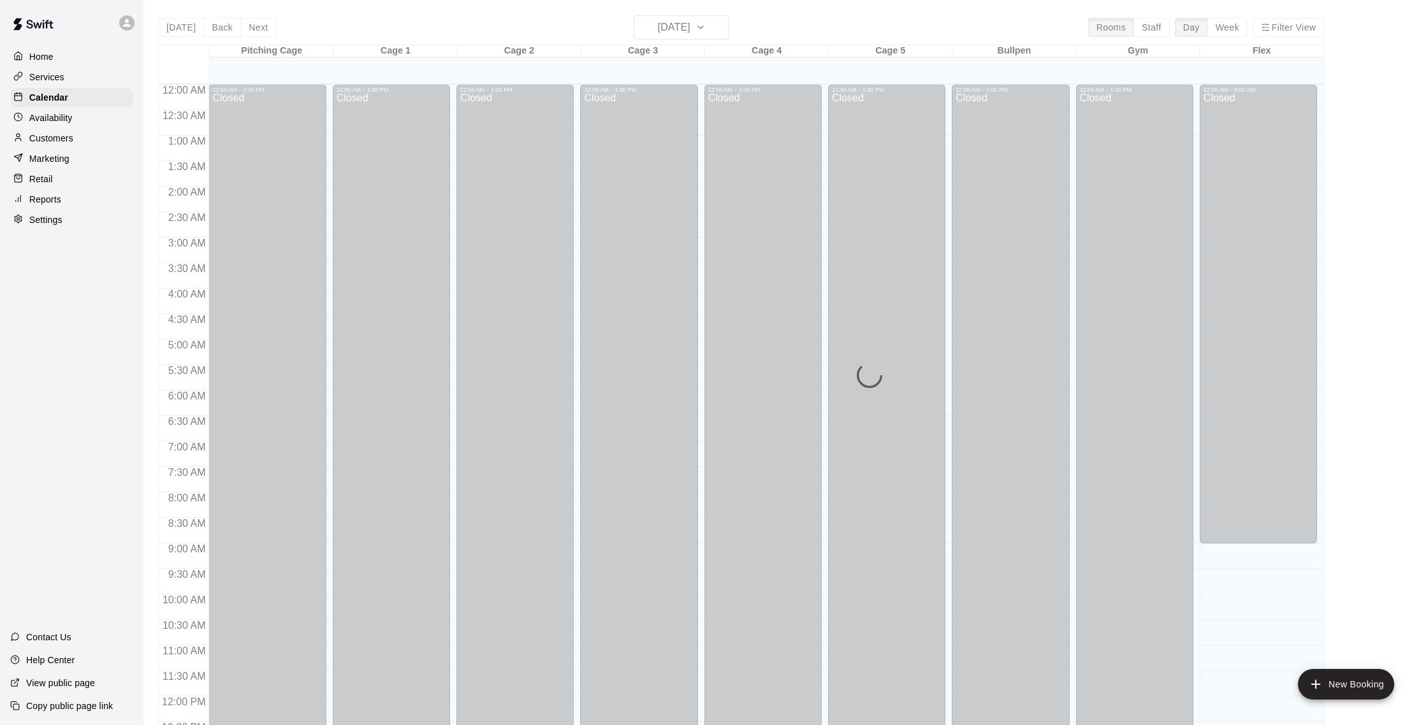
scroll to position [531, 0]
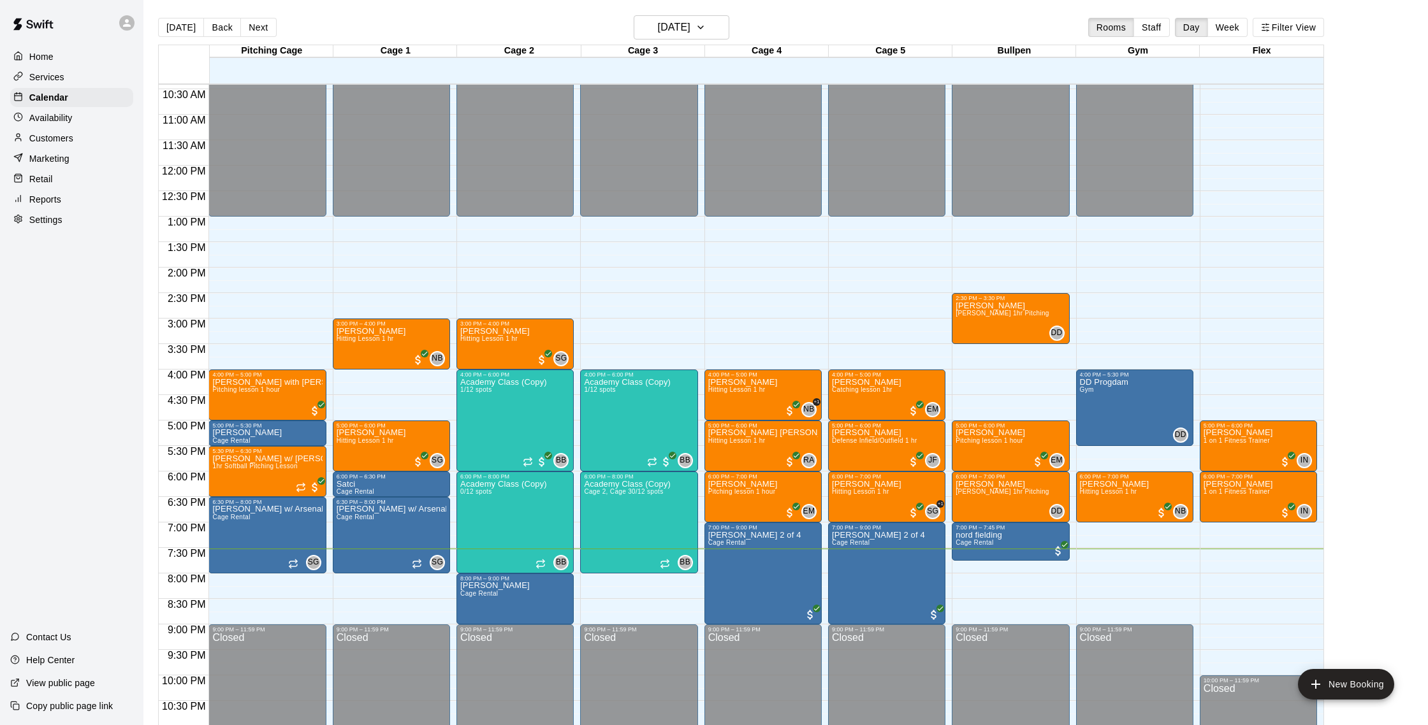
click at [70, 135] on p "Customers" at bounding box center [51, 138] width 44 height 13
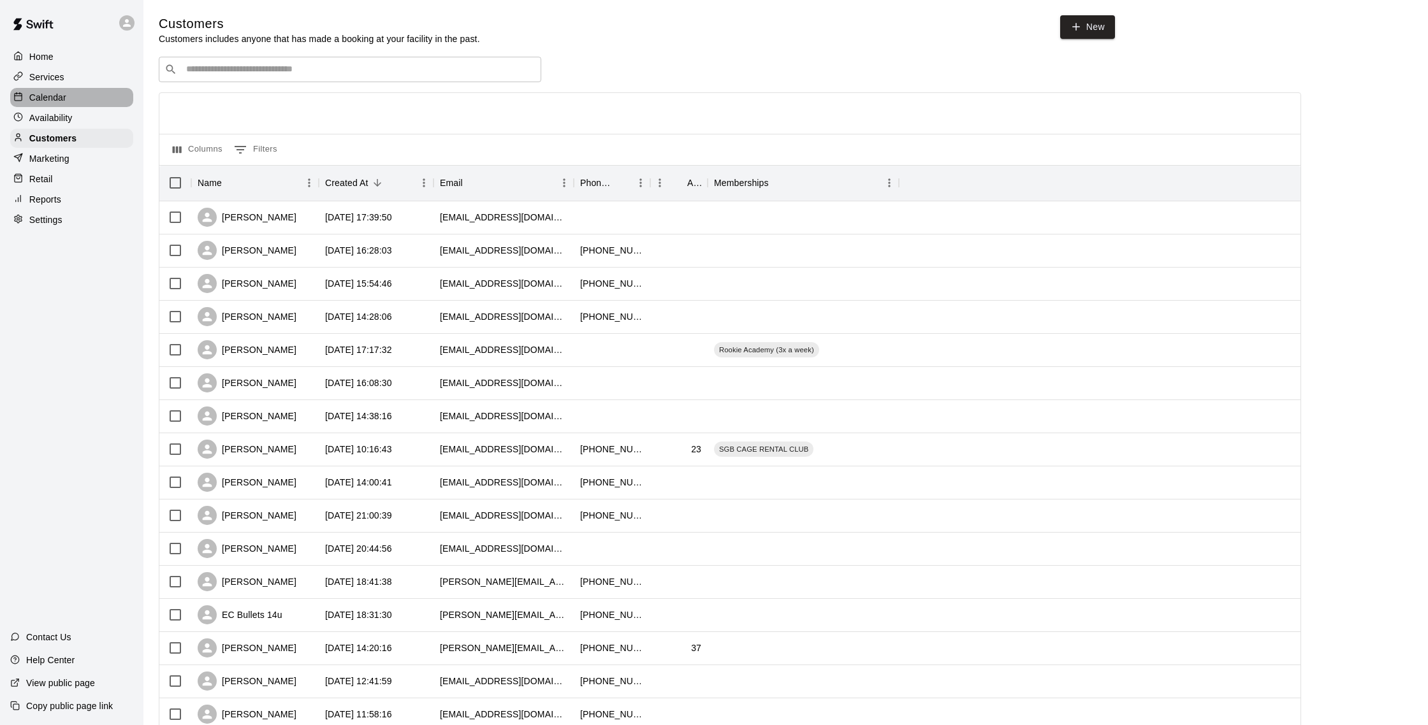
click at [86, 103] on div "Calendar" at bounding box center [71, 97] width 123 height 19
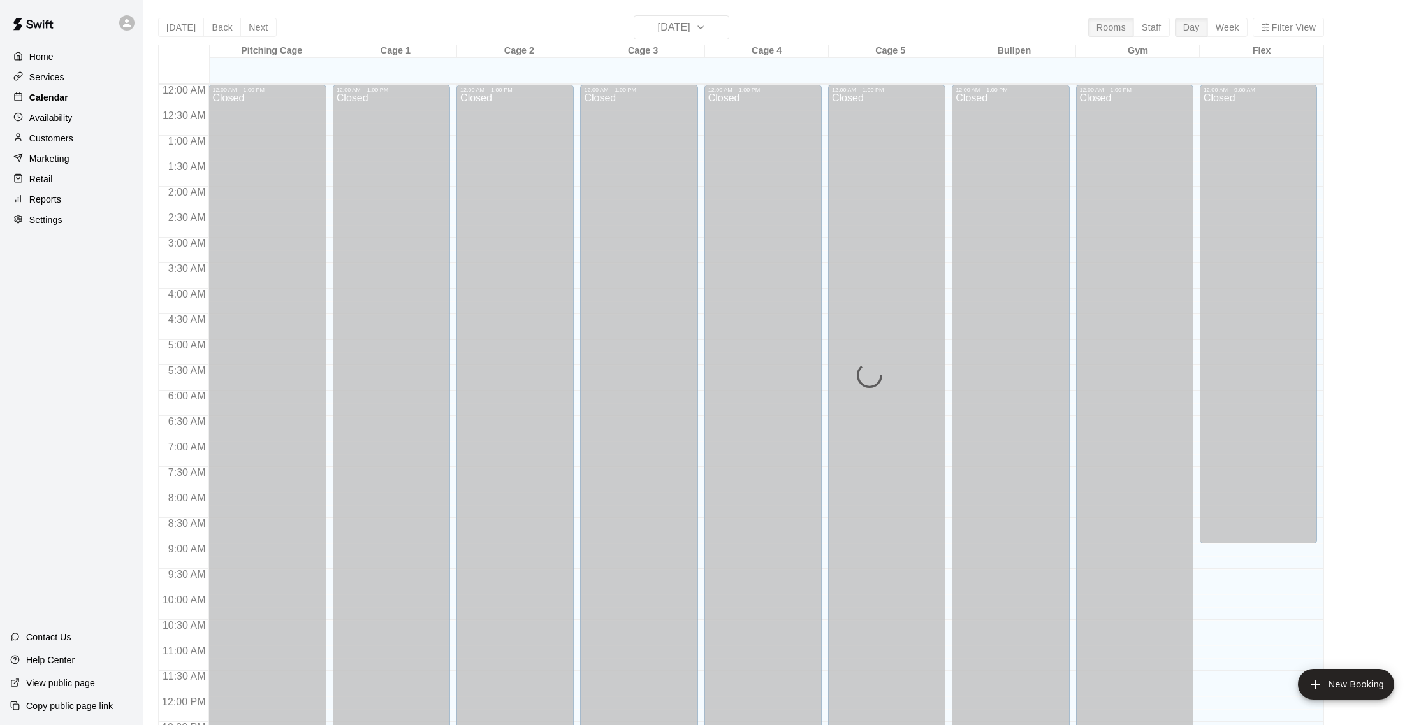
scroll to position [531, 0]
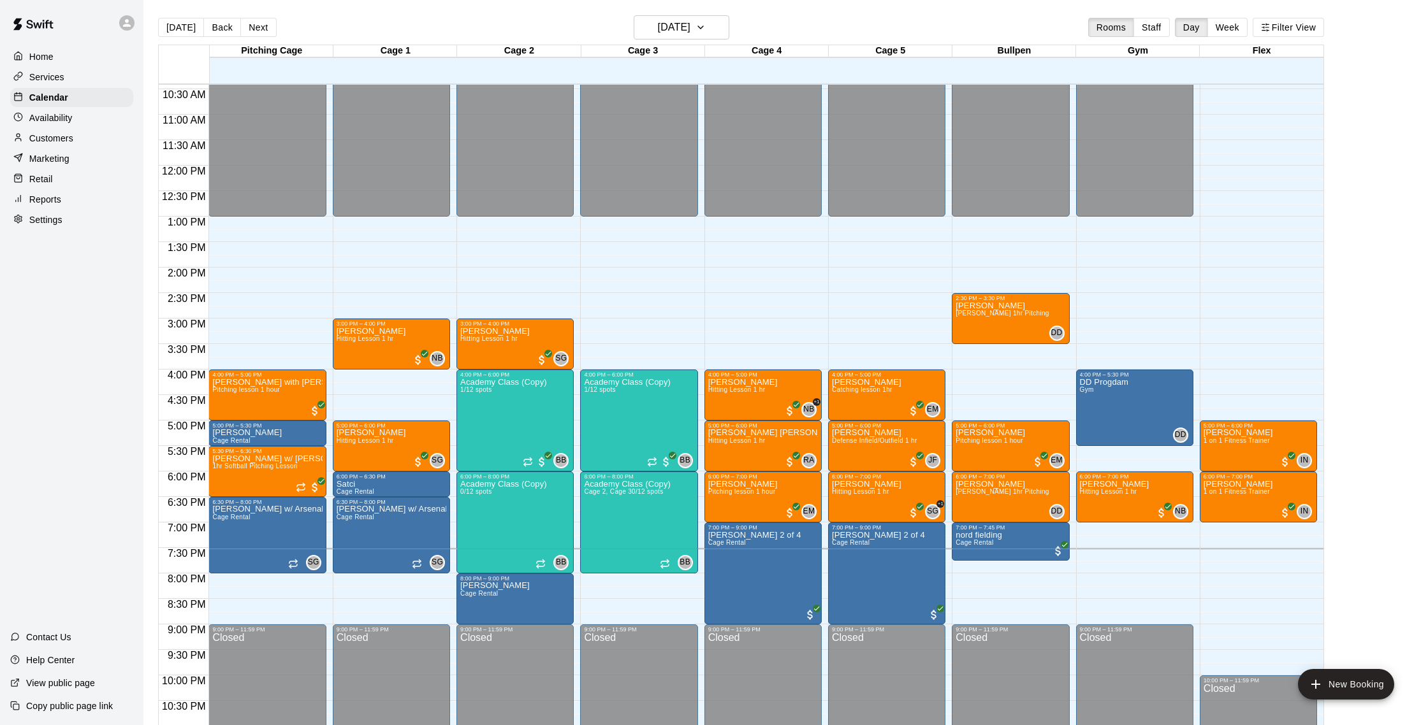
click at [59, 199] on p "Reports" at bounding box center [45, 199] width 32 height 13
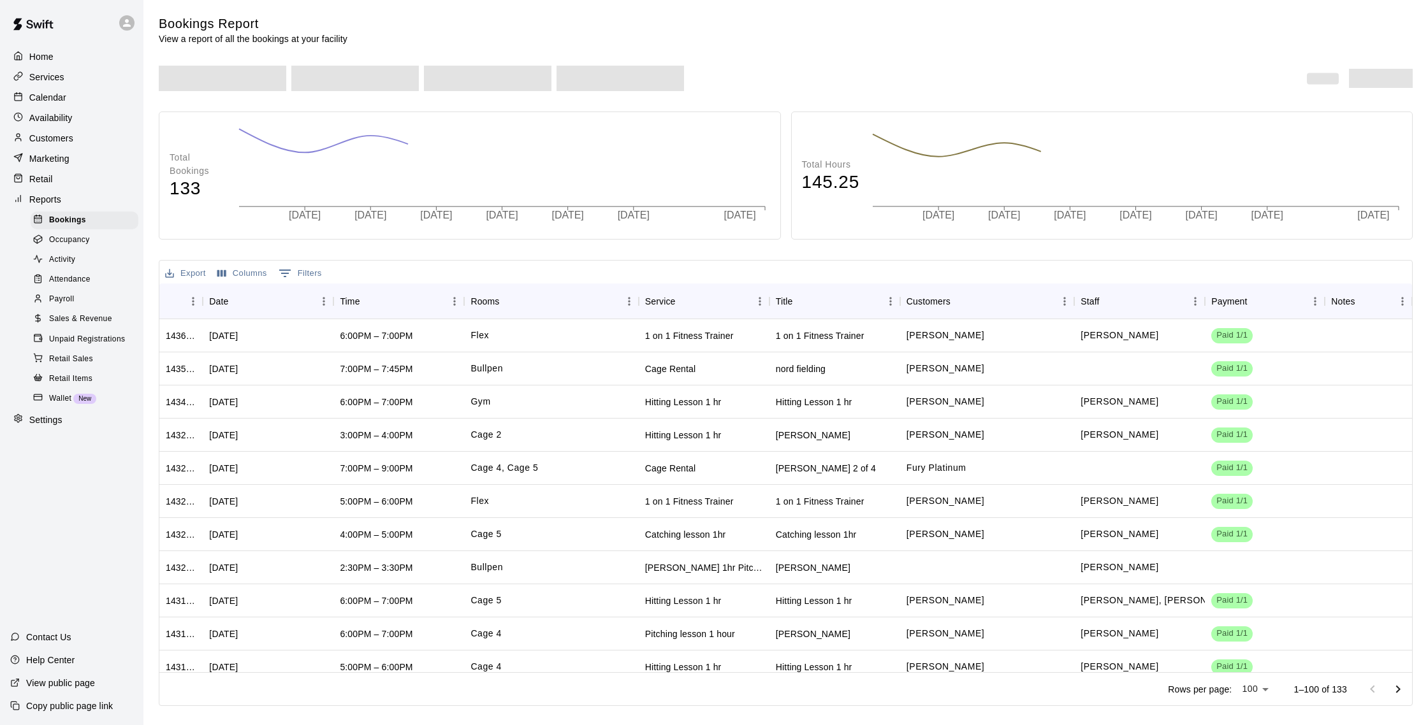
click at [99, 312] on div "Sales & Revenue" at bounding box center [85, 319] width 108 height 18
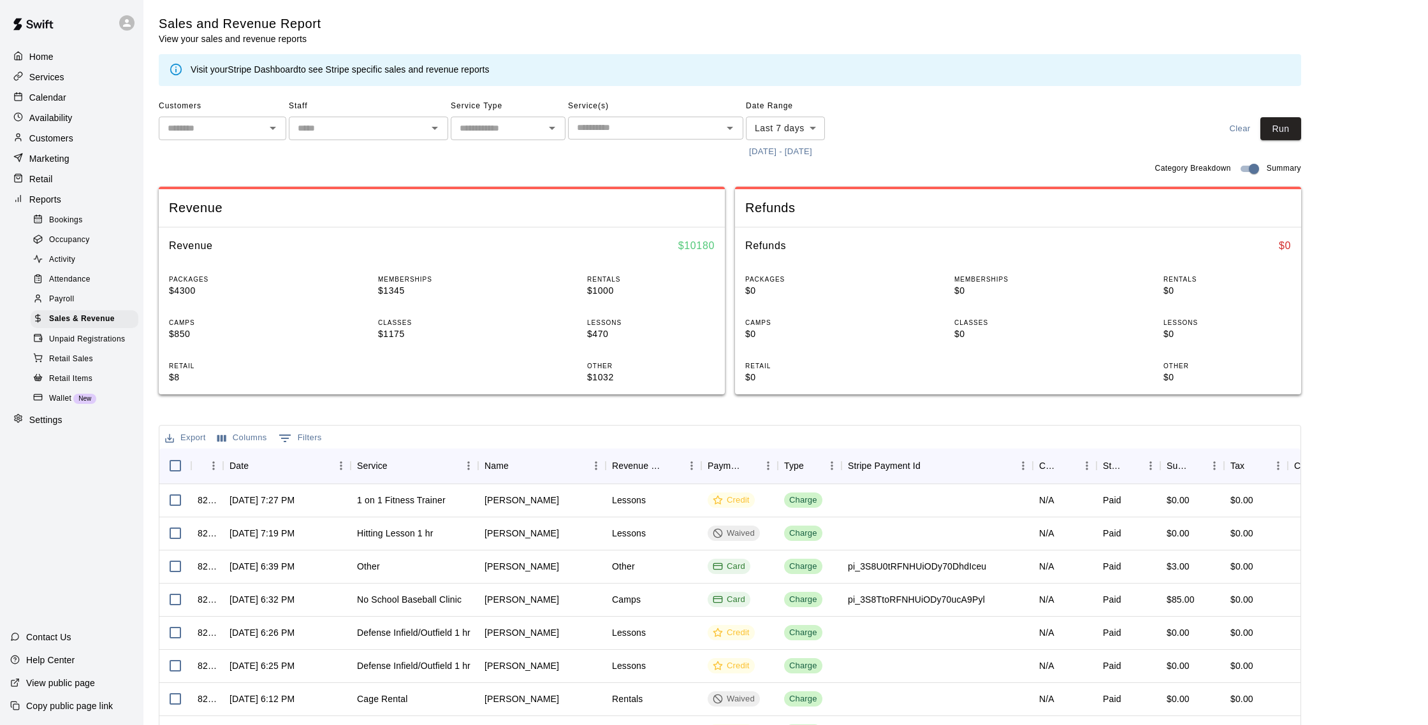
click at [54, 135] on p "Customers" at bounding box center [51, 138] width 44 height 13
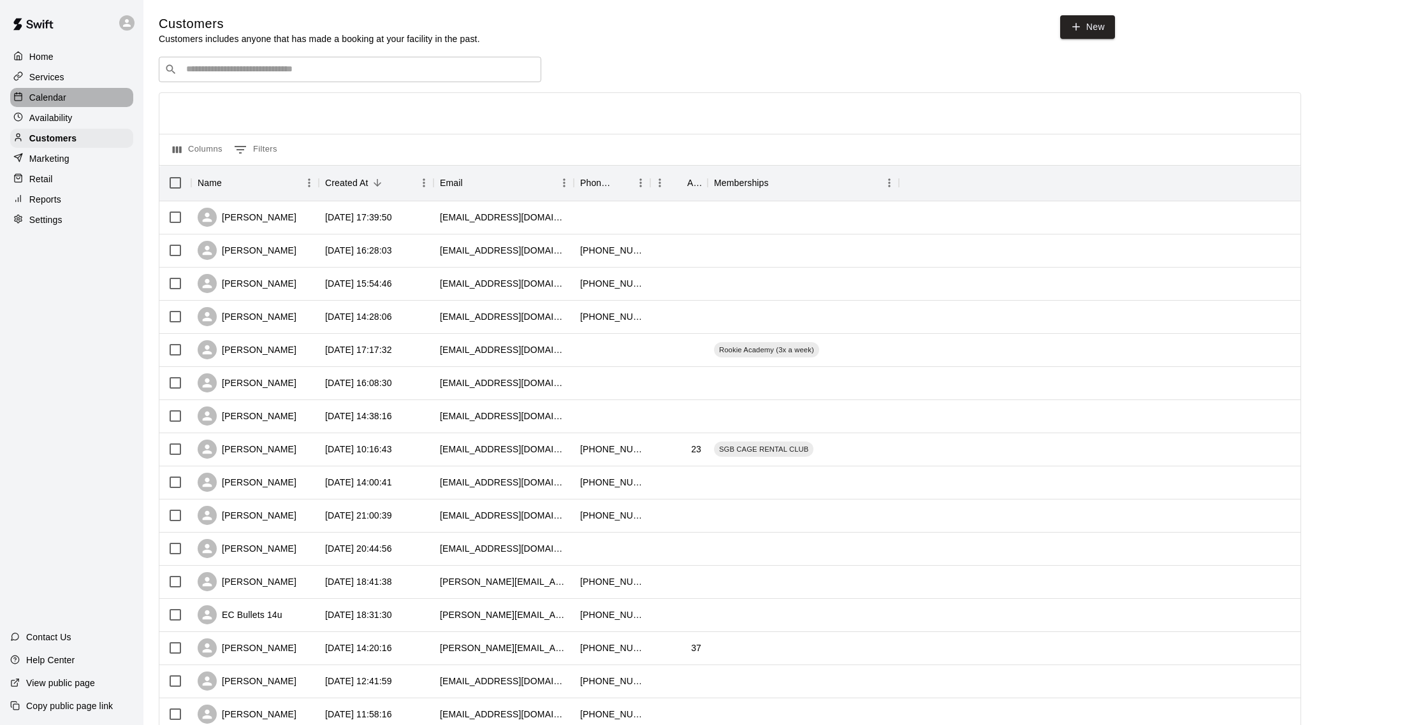
click at [68, 99] on div "Calendar" at bounding box center [71, 97] width 123 height 19
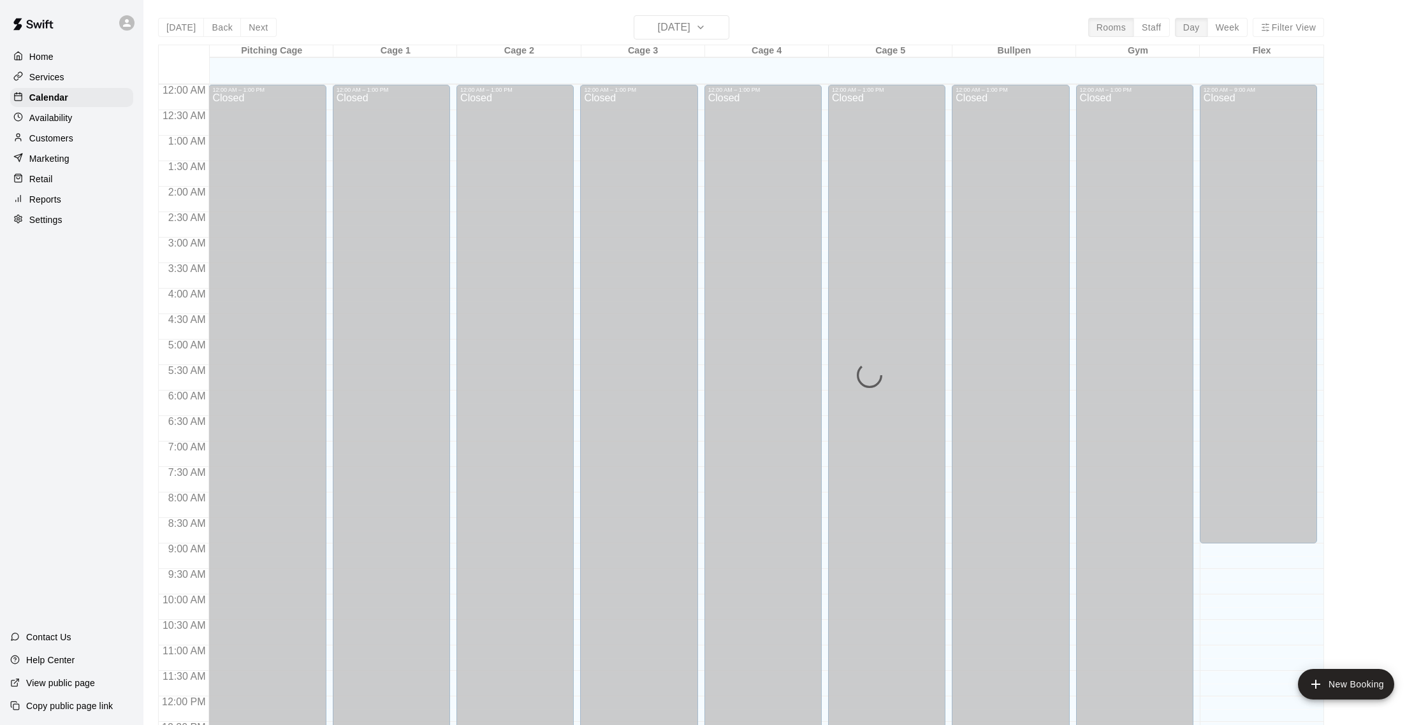
scroll to position [531, 0]
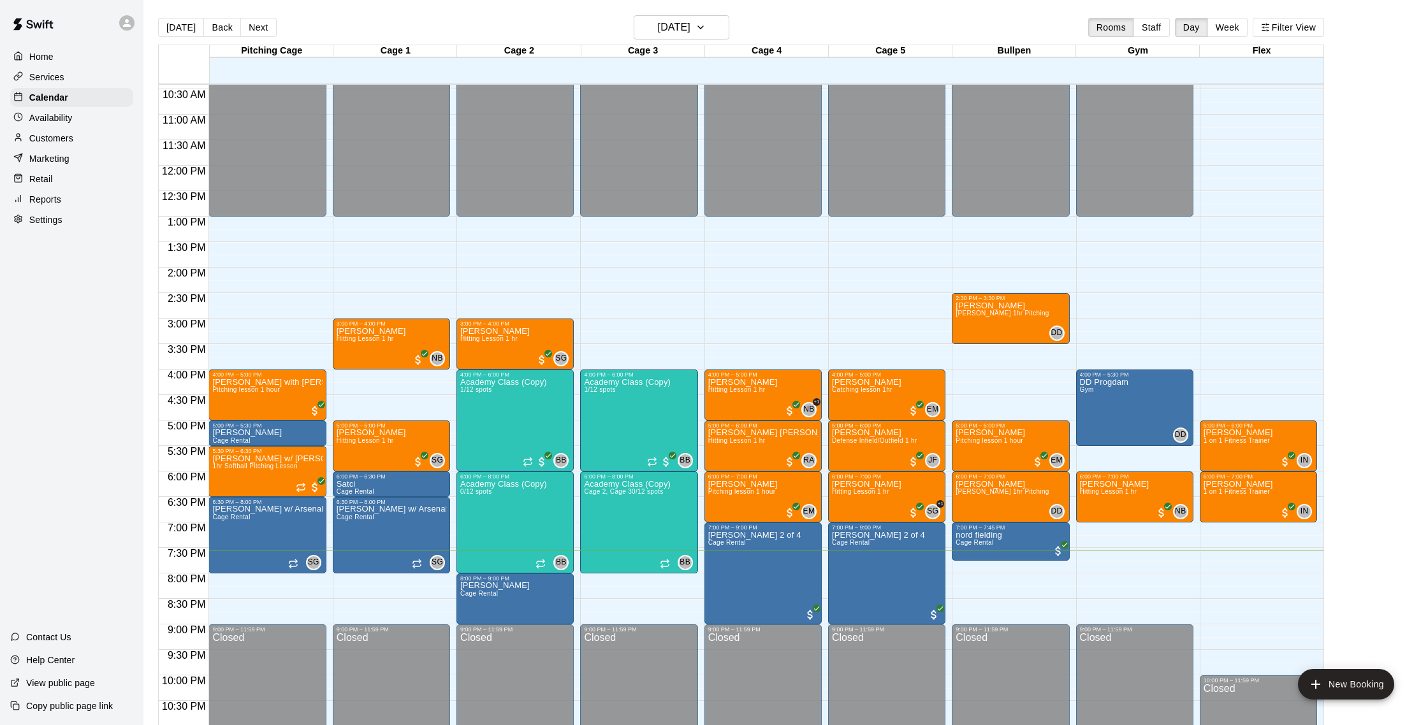
click at [250, 29] on button "Next" at bounding box center [258, 27] width 36 height 19
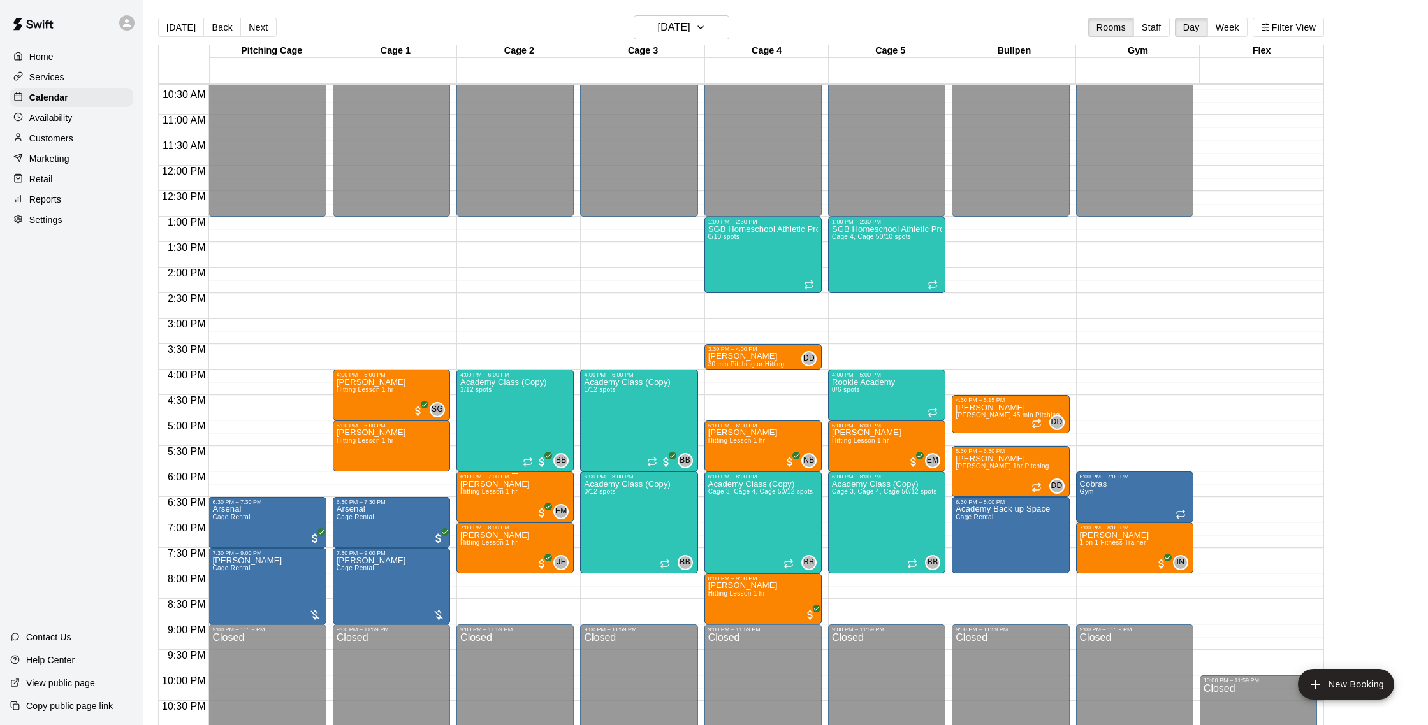
click at [471, 493] on span "Hitting Lesson 1 hr" at bounding box center [488, 491] width 57 height 7
click at [470, 521] on button "edit" at bounding box center [473, 532] width 25 height 25
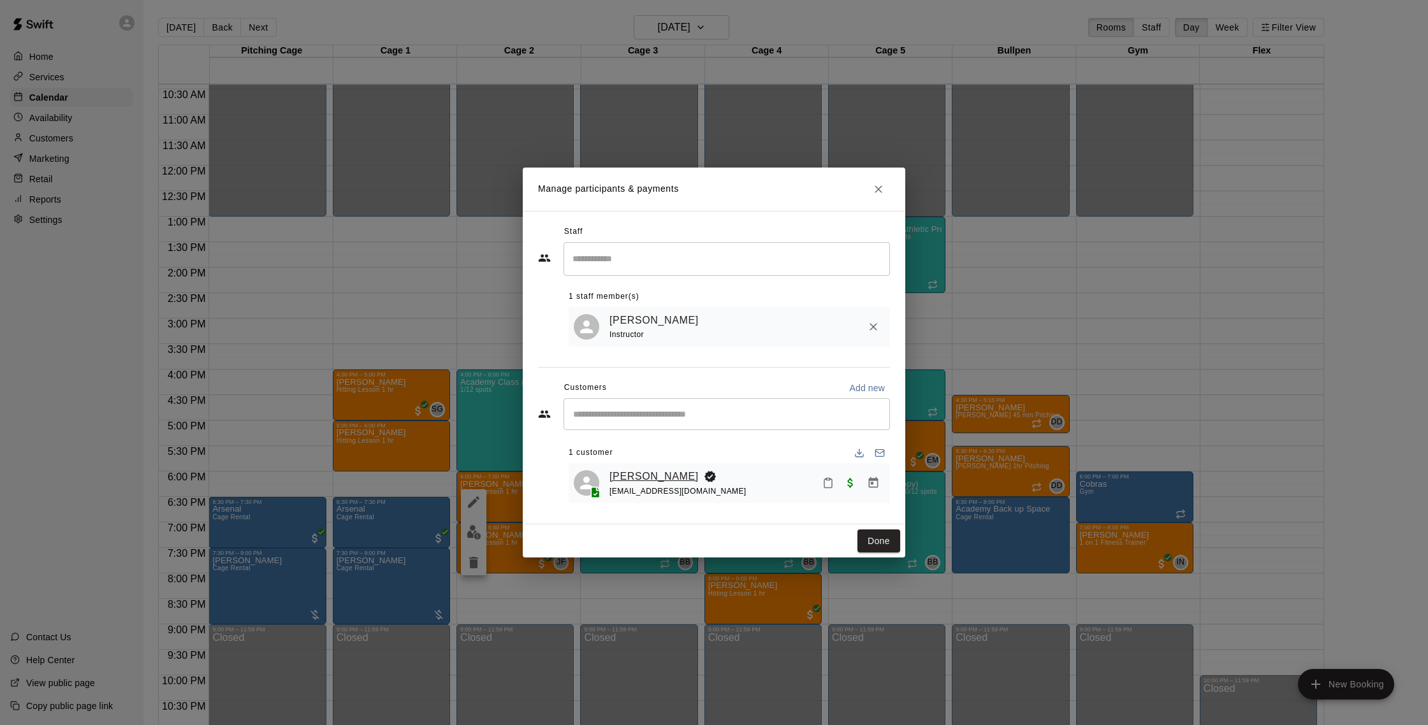
click at [646, 475] on link "[PERSON_NAME]" at bounding box center [653, 476] width 89 height 17
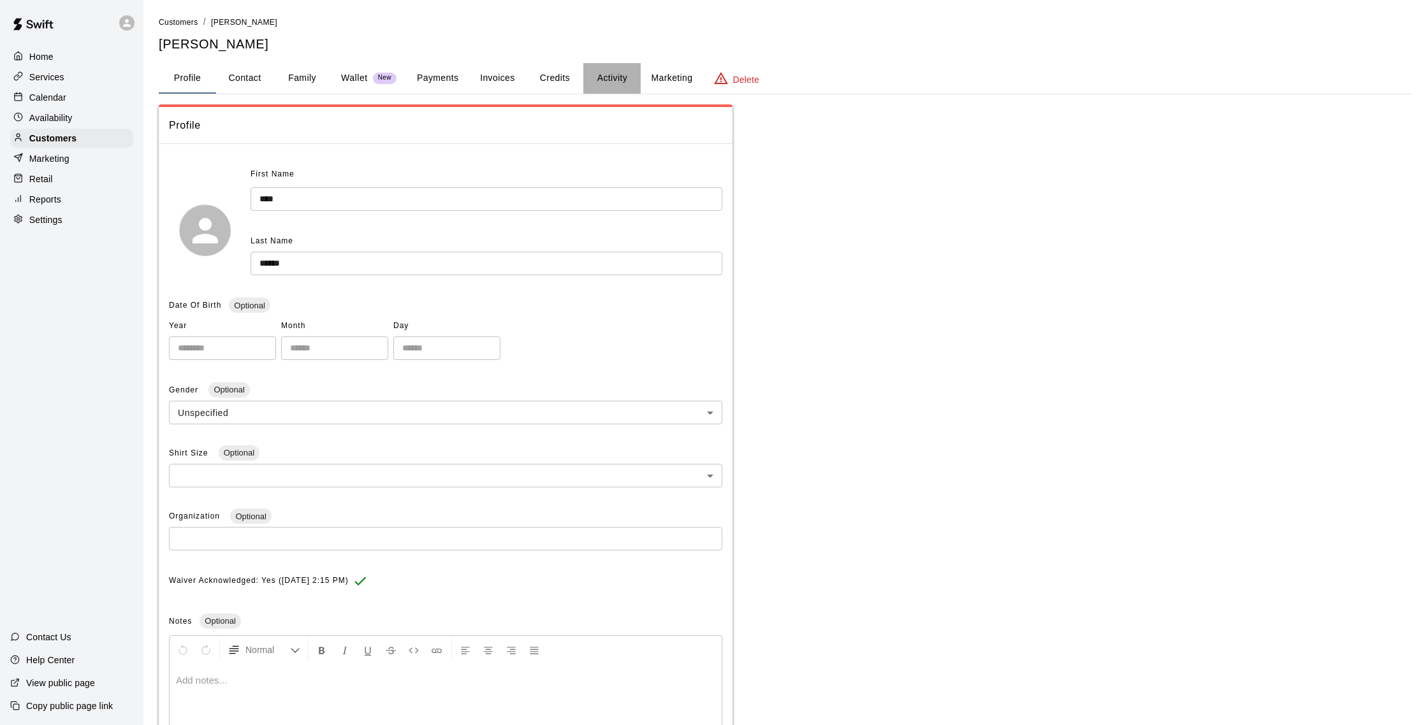
click at [612, 80] on button "Activity" at bounding box center [611, 78] width 57 height 31
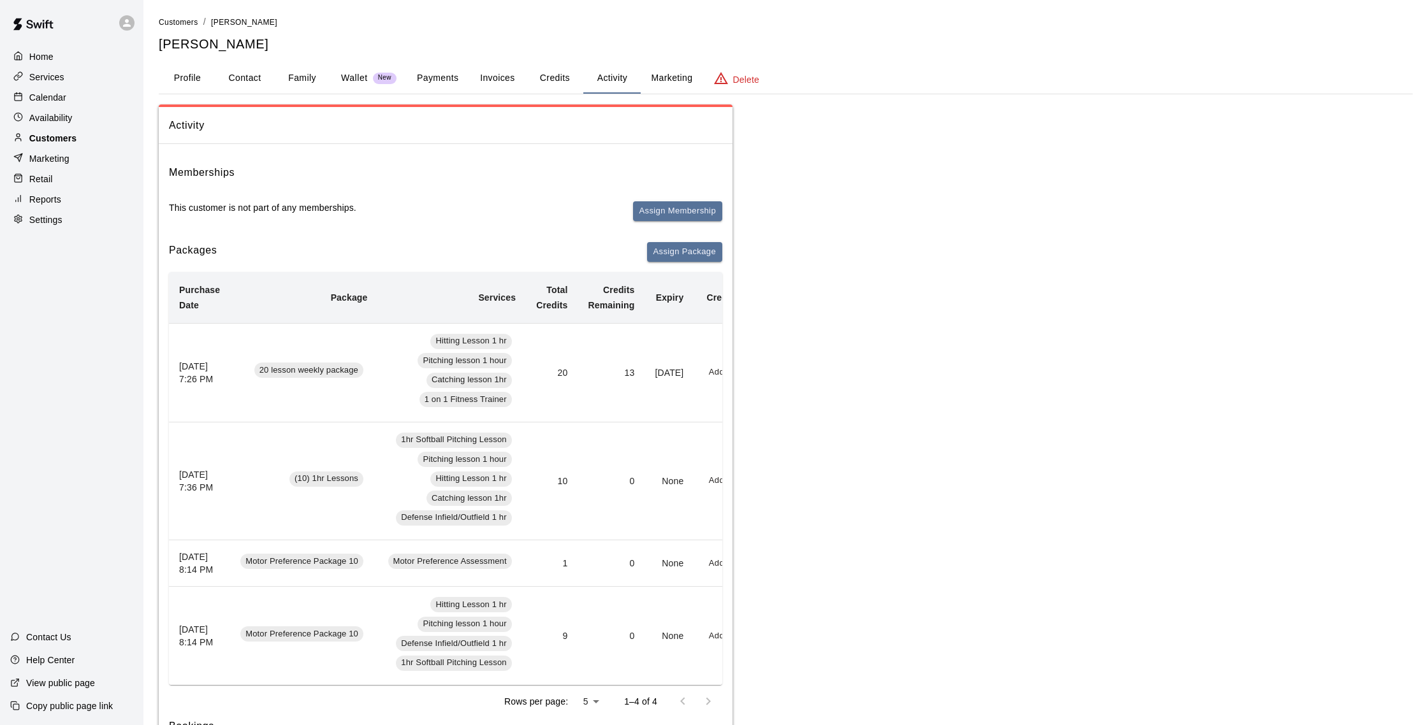
click at [45, 135] on p "Customers" at bounding box center [52, 138] width 47 height 13
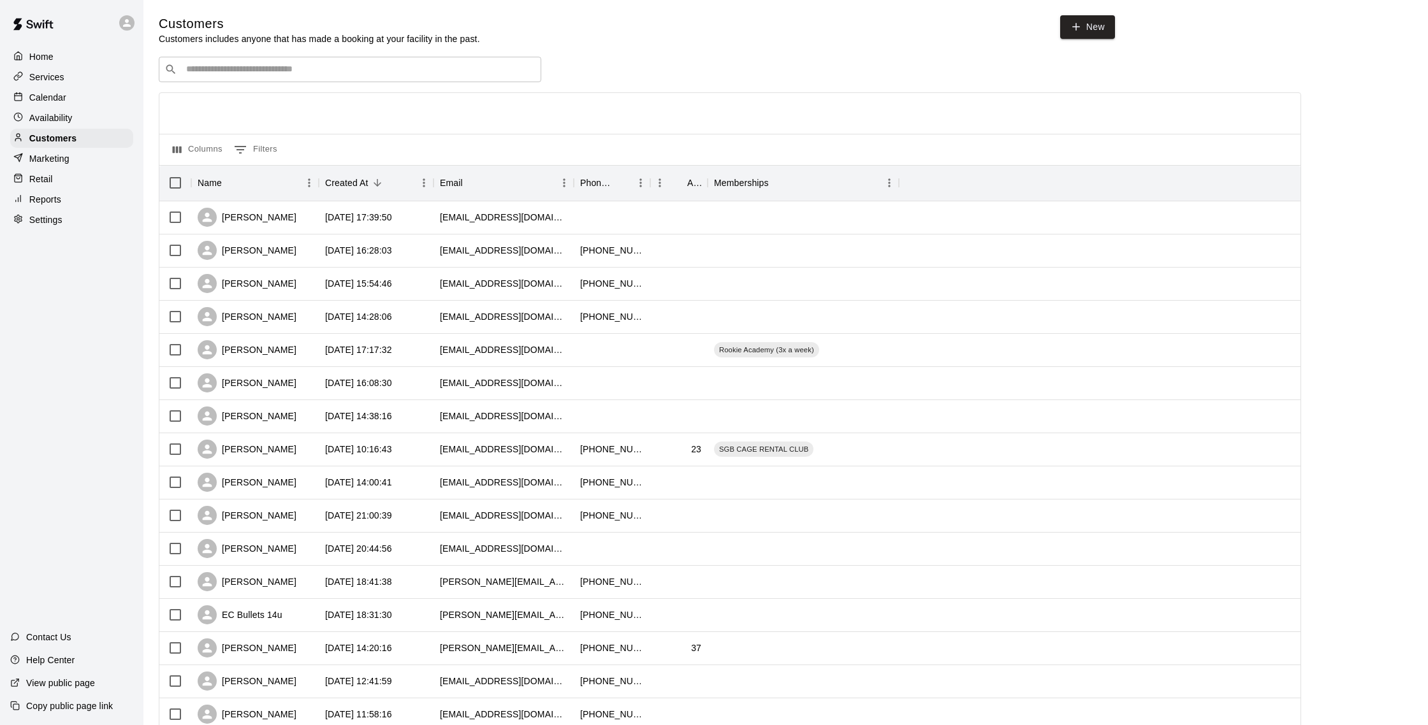
click at [69, 88] on div "Calendar" at bounding box center [71, 97] width 123 height 19
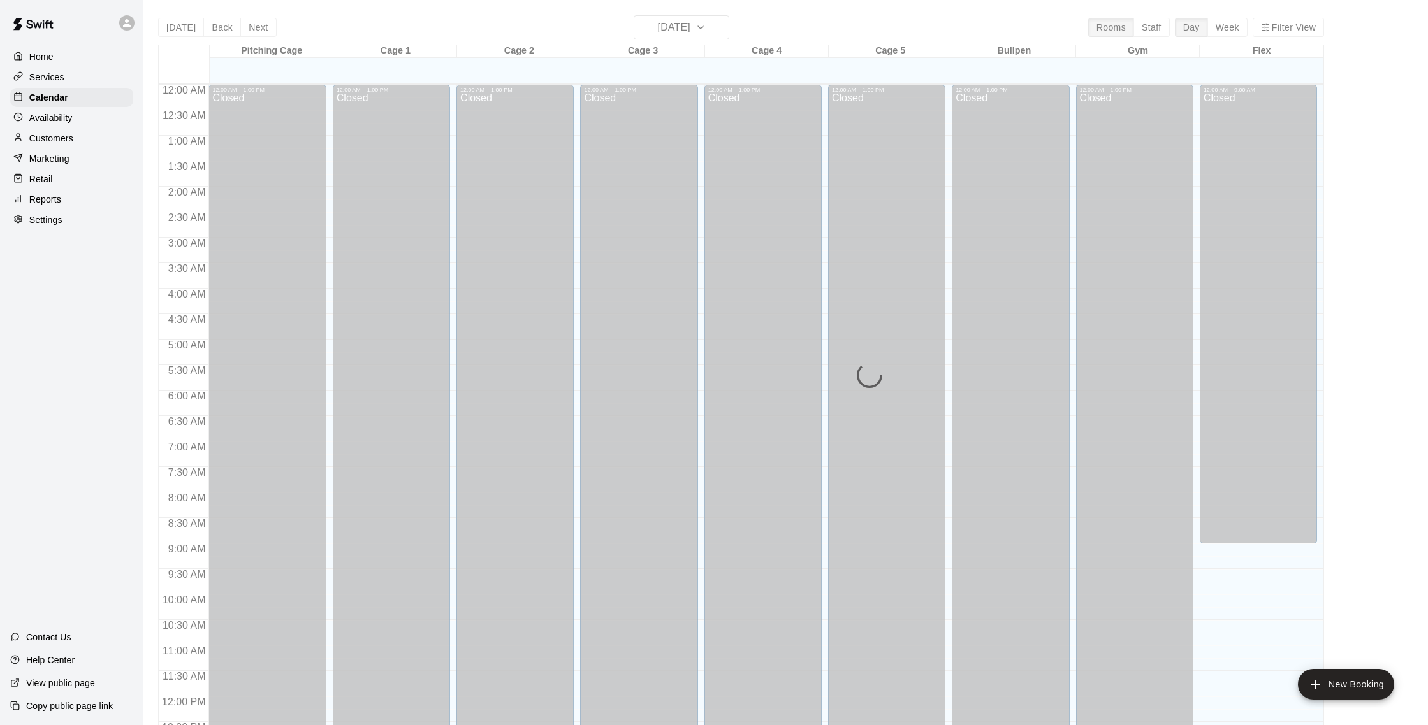
scroll to position [531, 0]
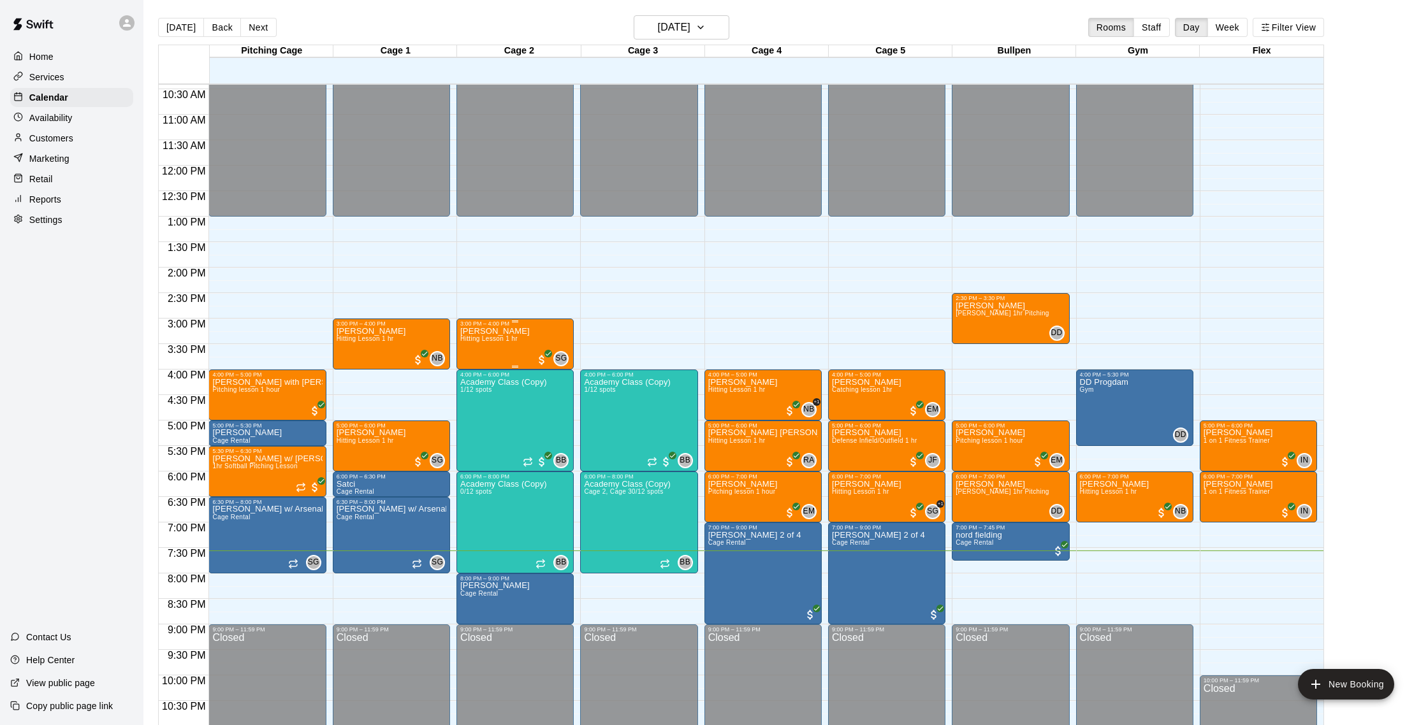
click at [507, 346] on div "[PERSON_NAME] Hitting Lesson 1 hr" at bounding box center [494, 689] width 69 height 725
click at [473, 374] on img "edit" at bounding box center [474, 371] width 15 height 15
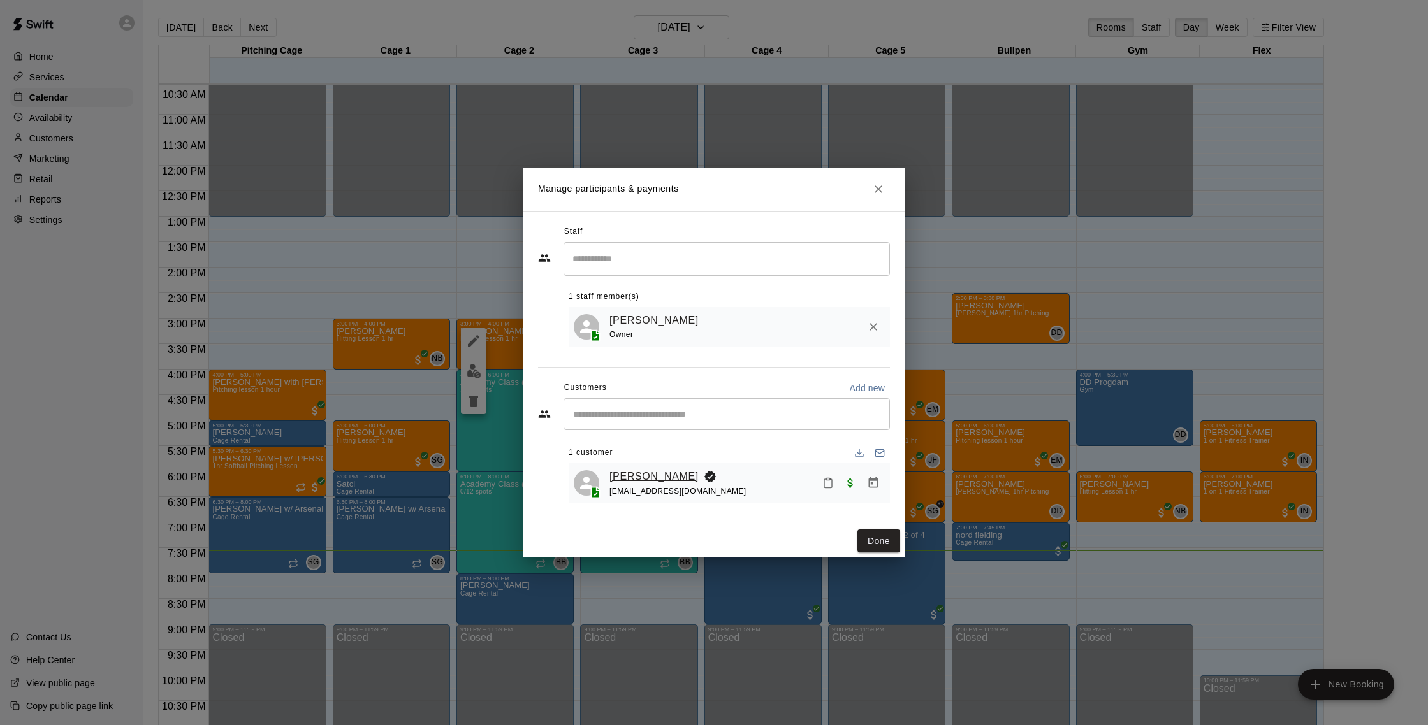
click at [649, 475] on link "[PERSON_NAME]" at bounding box center [653, 476] width 89 height 17
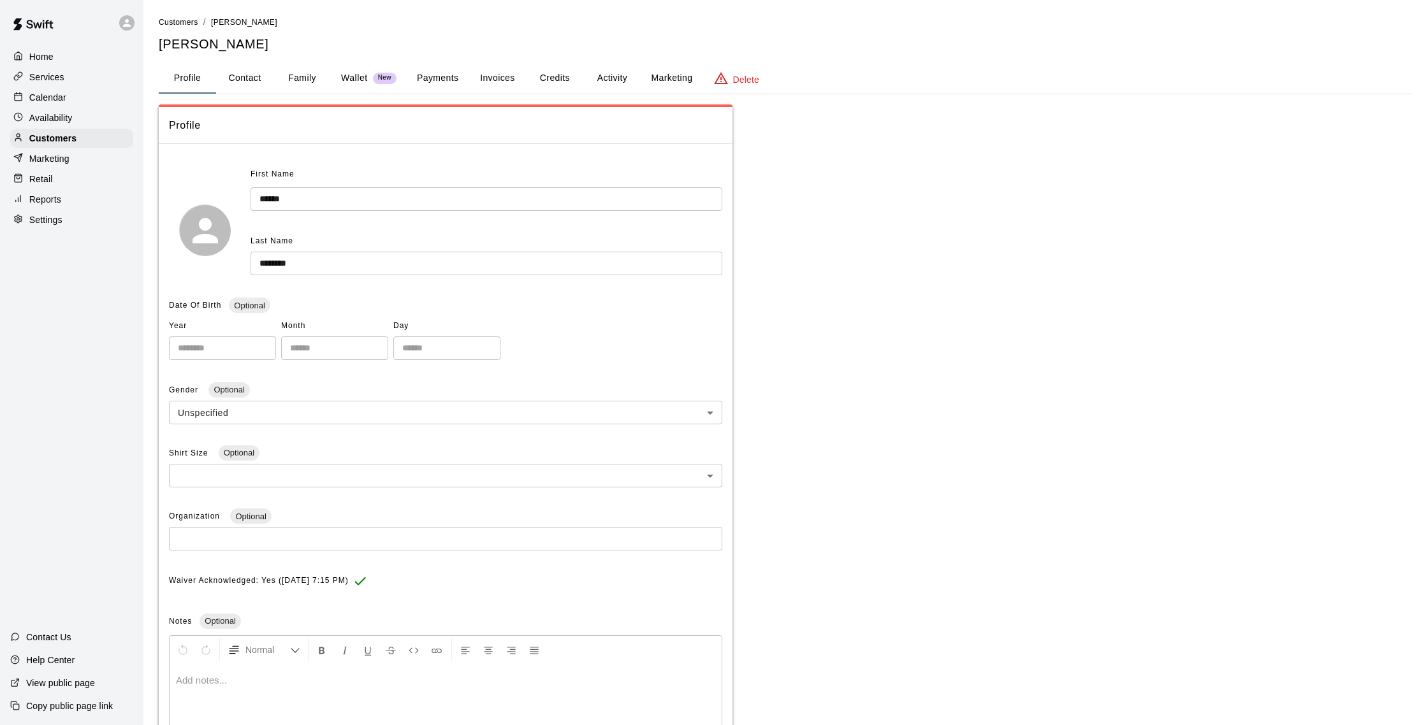
click at [605, 85] on button "Activity" at bounding box center [611, 78] width 57 height 31
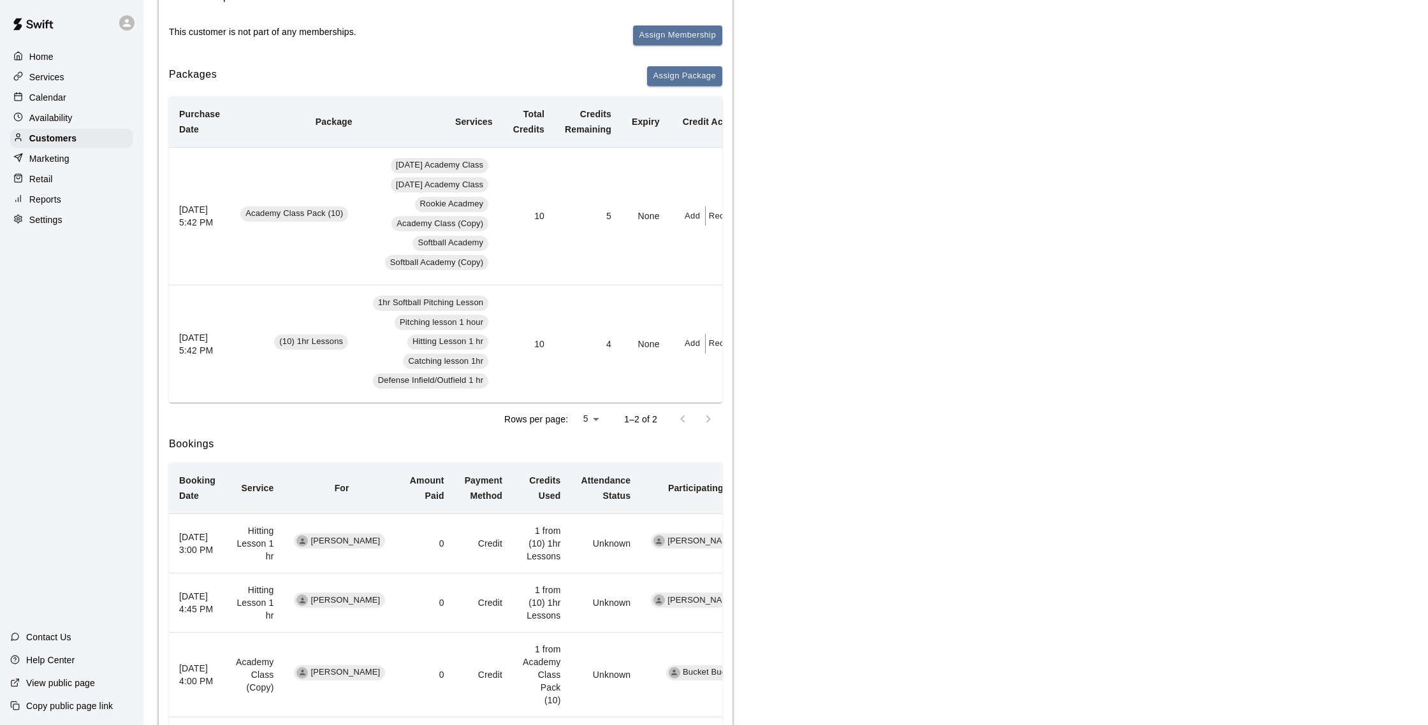
scroll to position [202, 0]
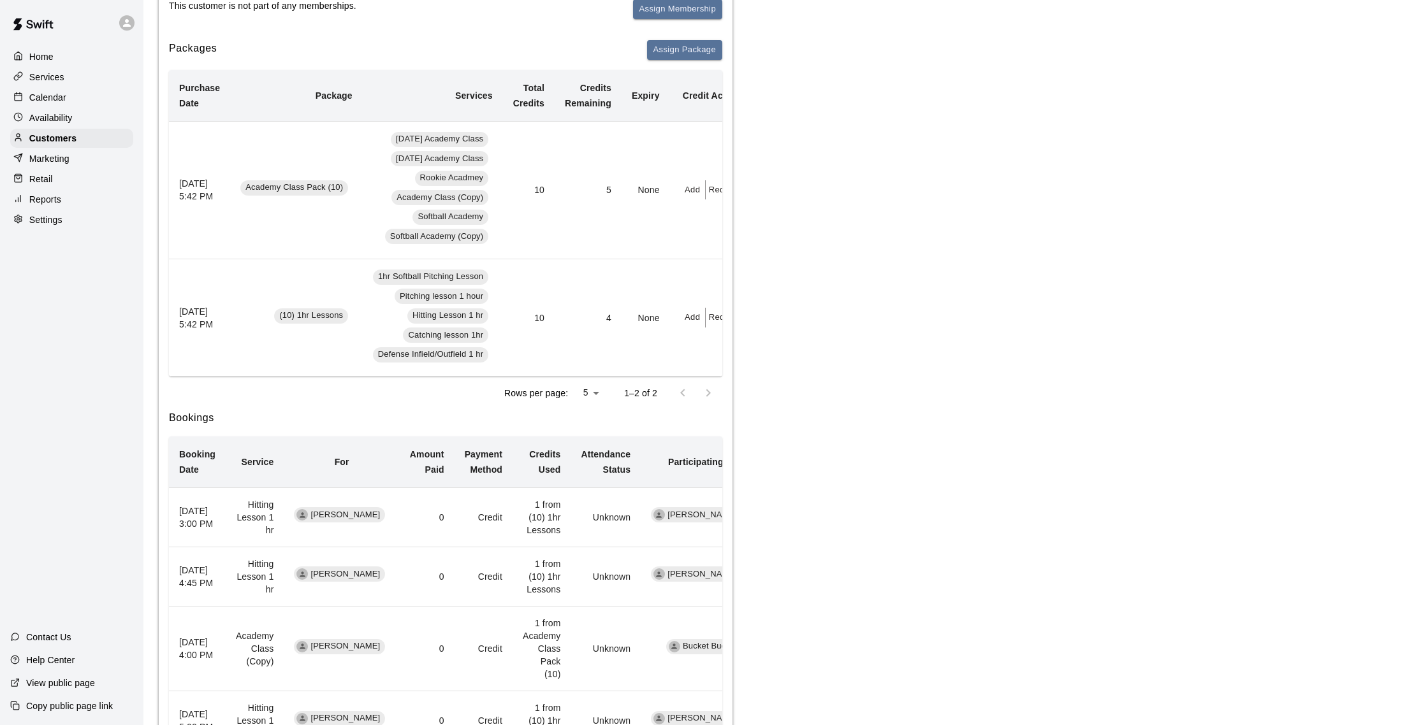
click at [66, 99] on div "Calendar" at bounding box center [71, 97] width 123 height 19
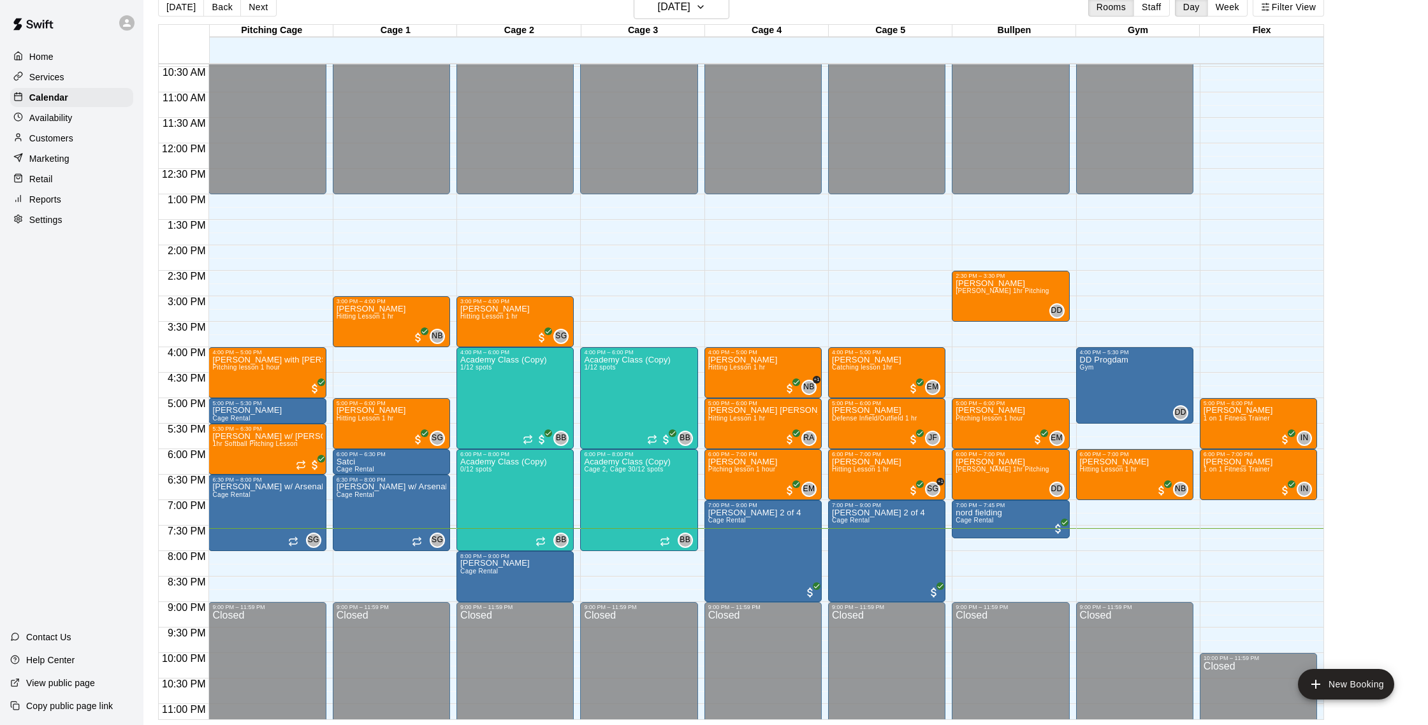
scroll to position [530, 0]
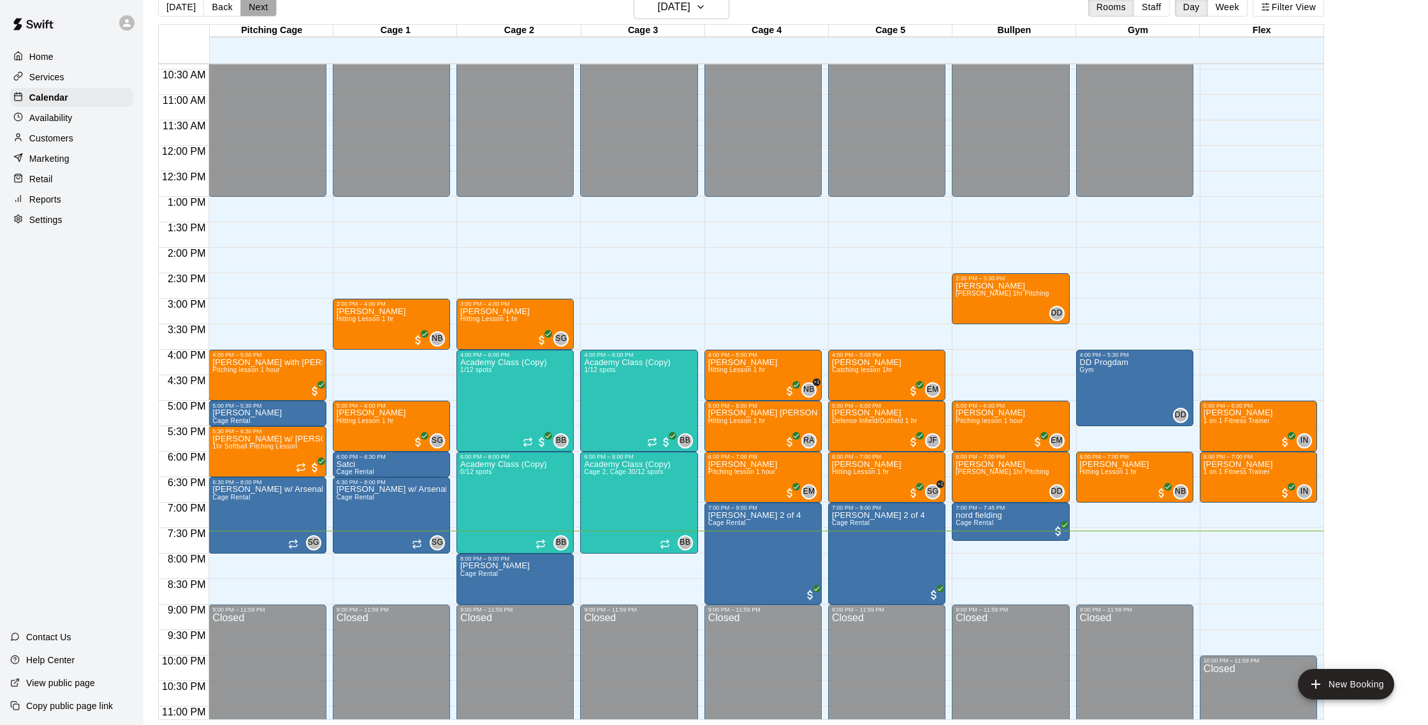
click at [265, 8] on button "Next" at bounding box center [258, 6] width 36 height 19
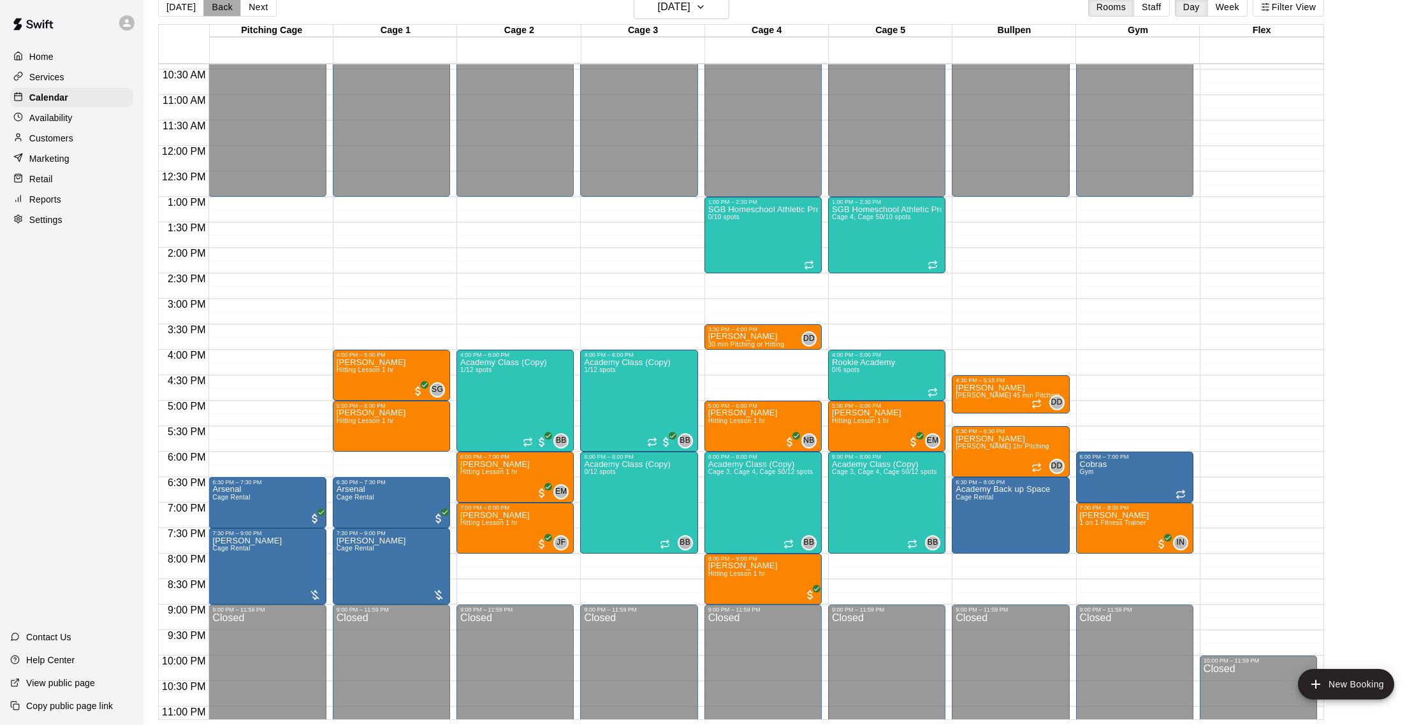
click at [211, 11] on button "Back" at bounding box center [222, 6] width 38 height 19
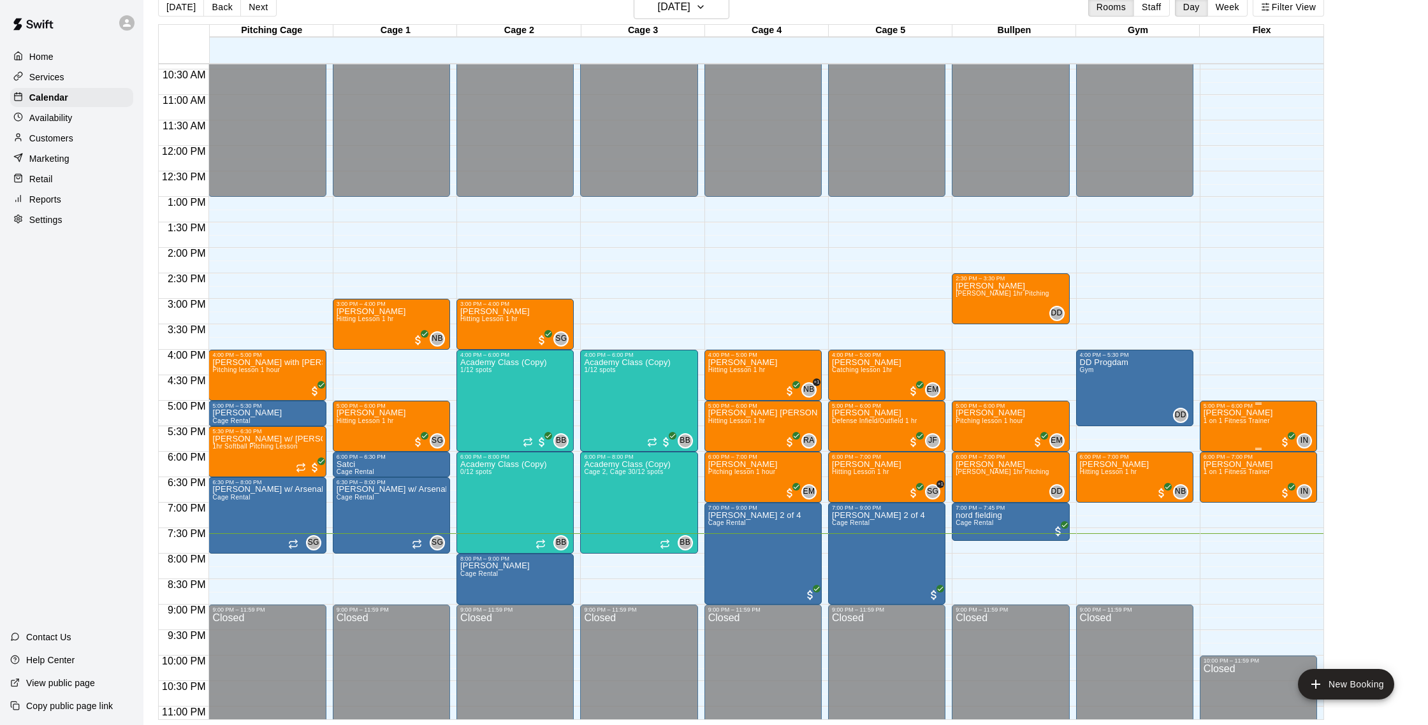
click at [1211, 457] on img "edit" at bounding box center [1216, 453] width 15 height 15
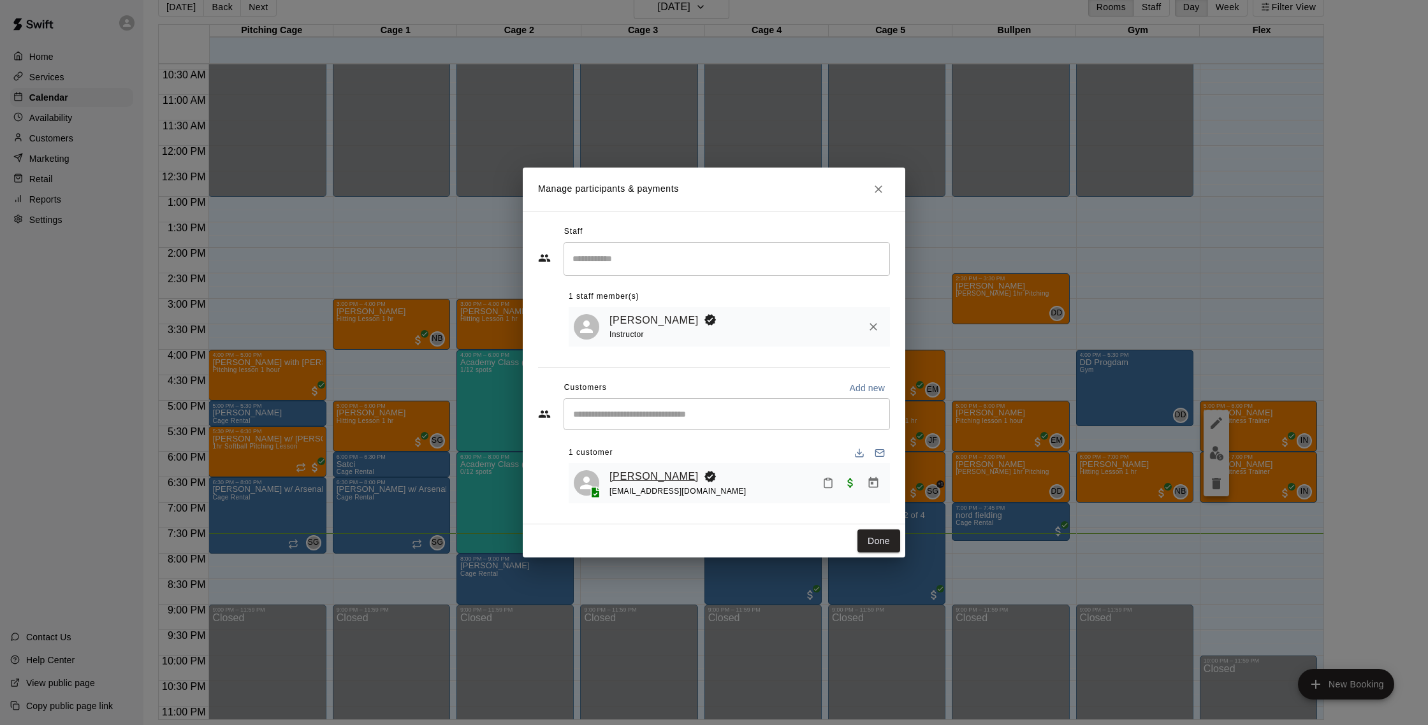
click at [641, 477] on link "[PERSON_NAME]" at bounding box center [653, 476] width 89 height 17
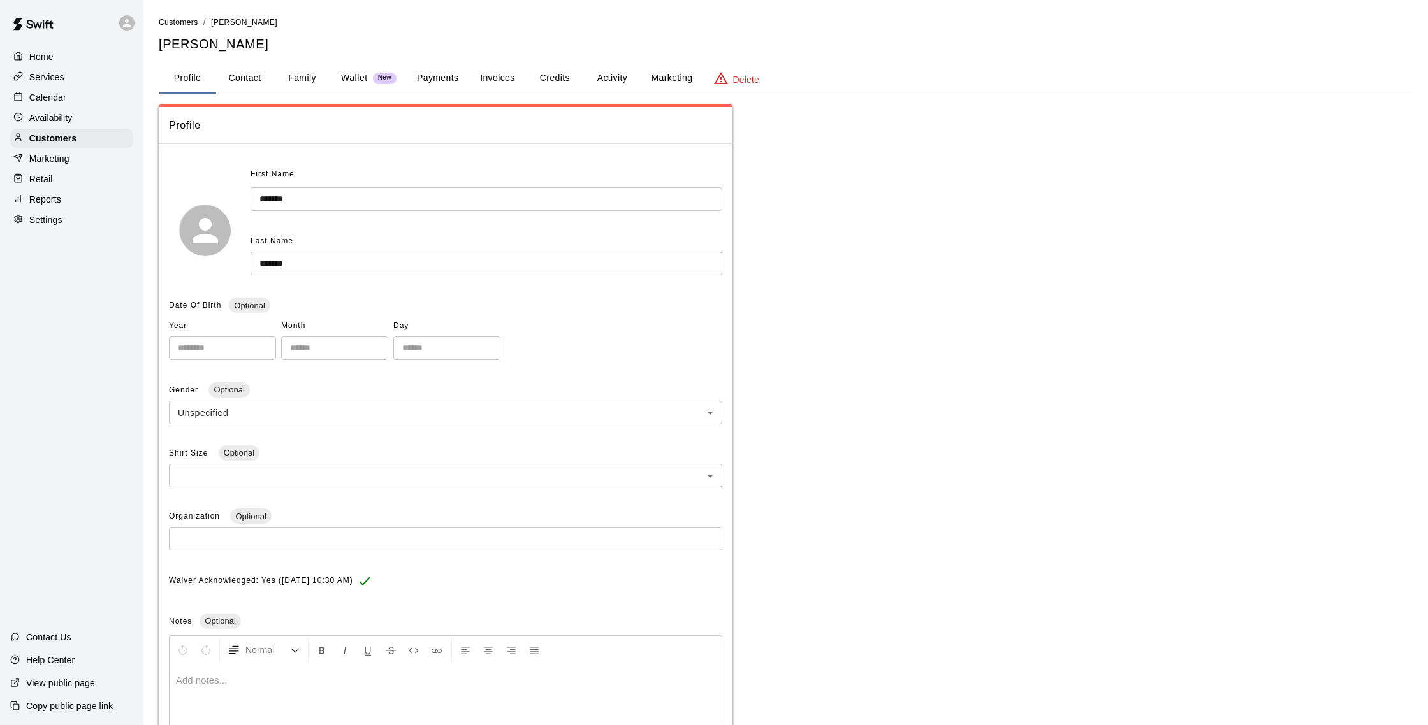
click at [632, 80] on button "Activity" at bounding box center [611, 78] width 57 height 31
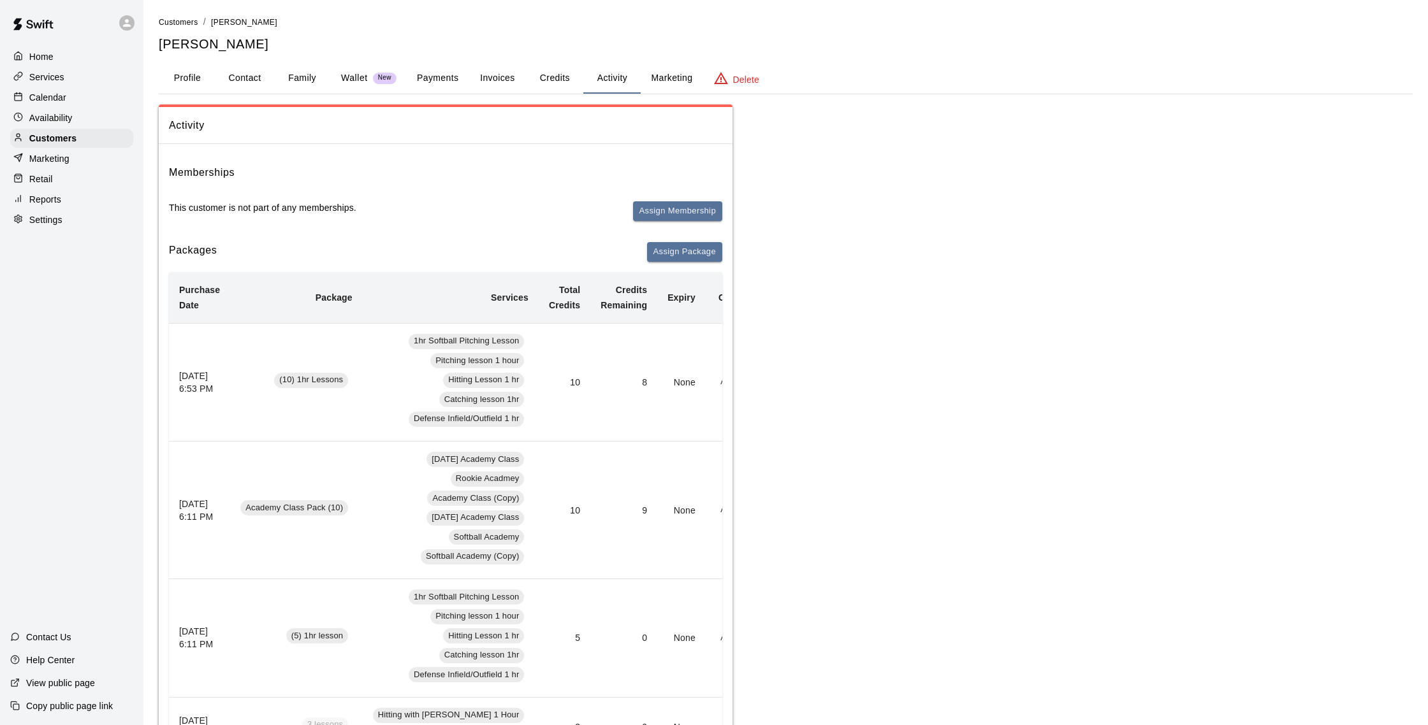
click at [85, 94] on div "Calendar" at bounding box center [71, 97] width 123 height 19
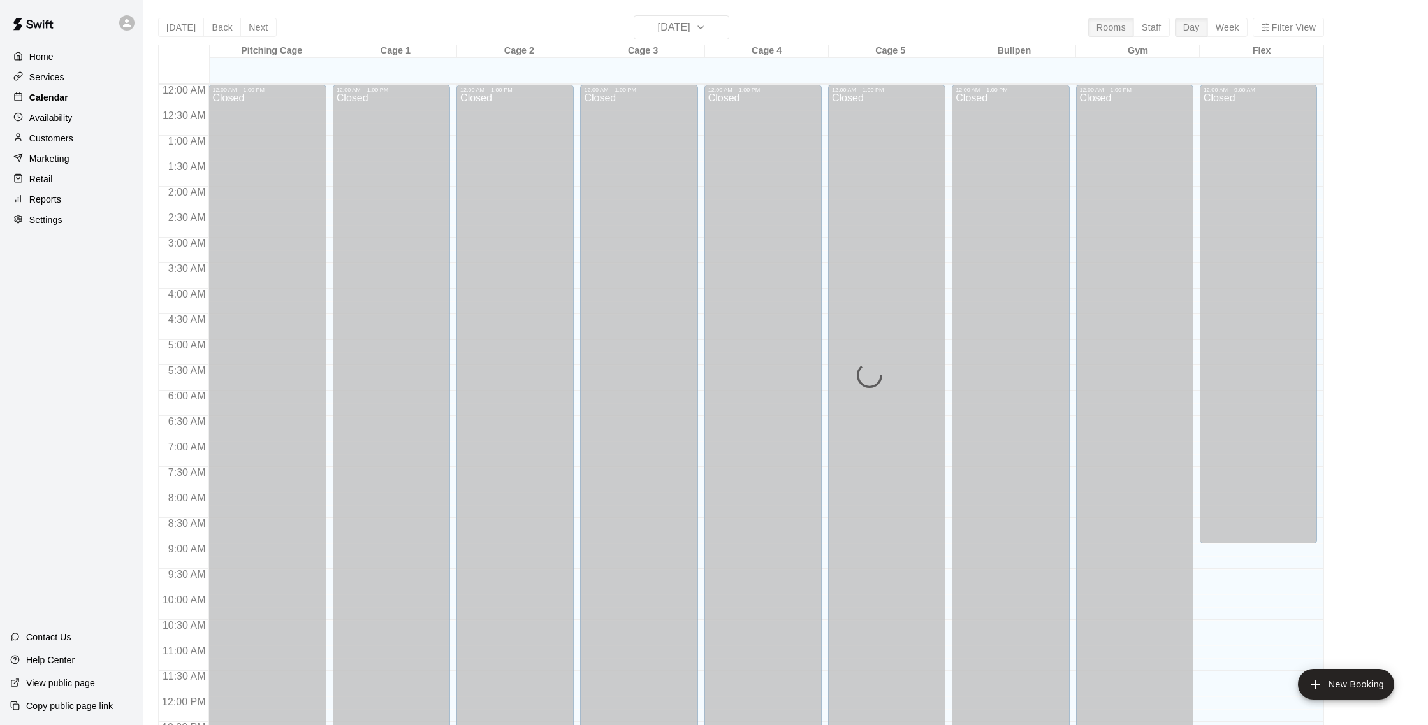
scroll to position [531, 0]
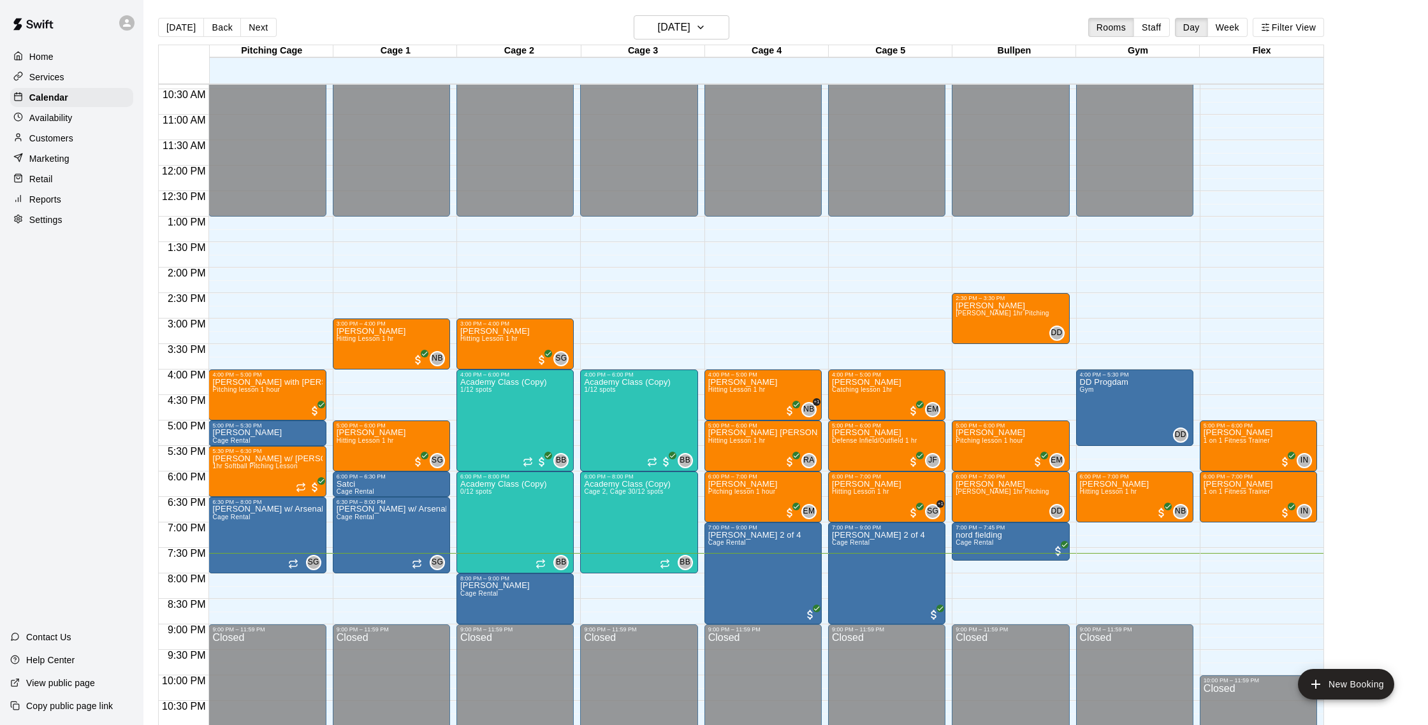
click at [71, 137] on p "Customers" at bounding box center [51, 138] width 44 height 13
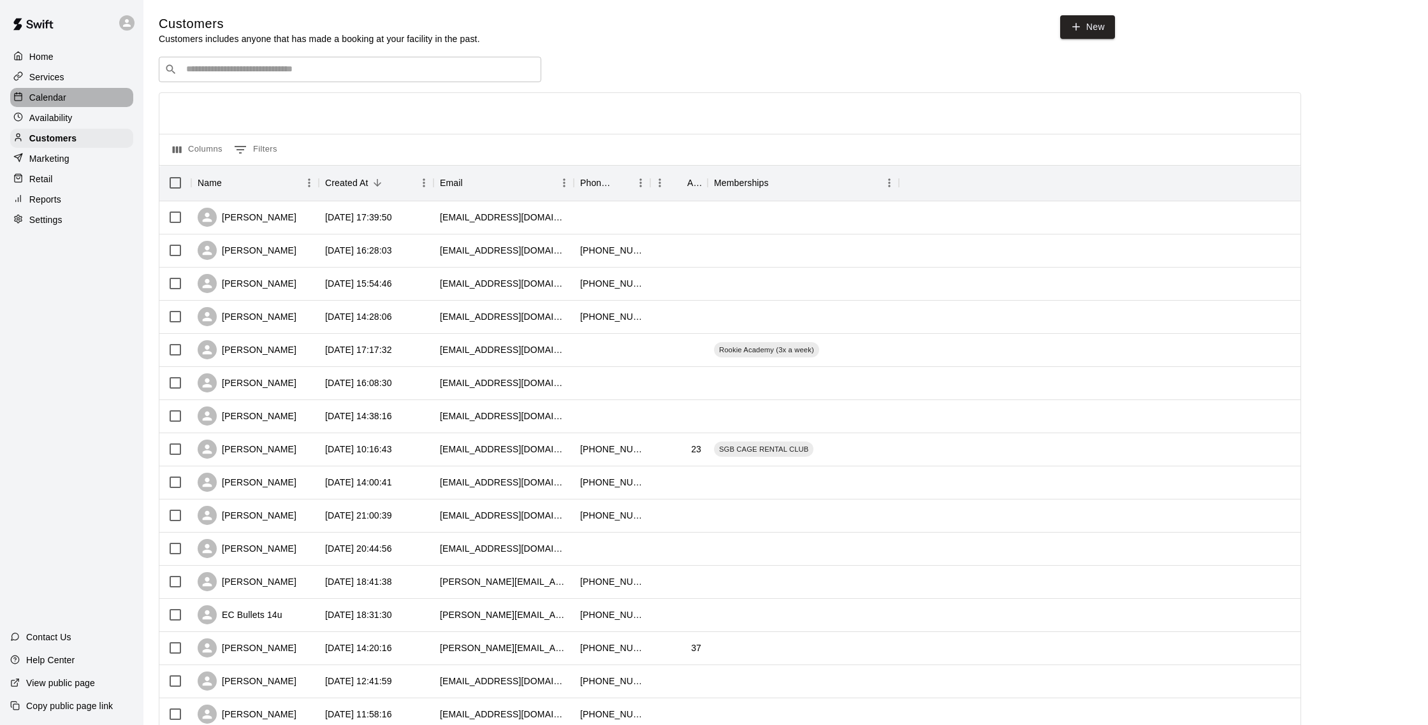
click at [61, 98] on p "Calendar" at bounding box center [47, 97] width 37 height 13
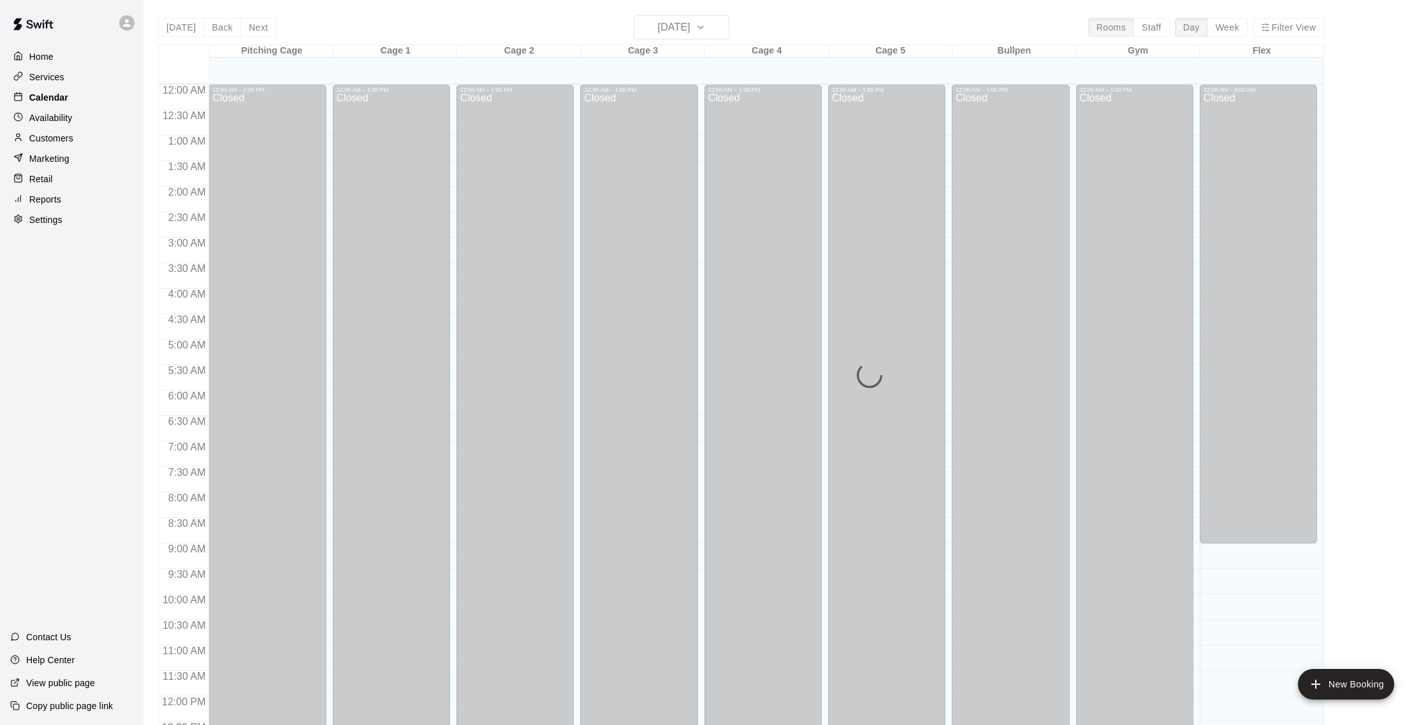
scroll to position [531, 0]
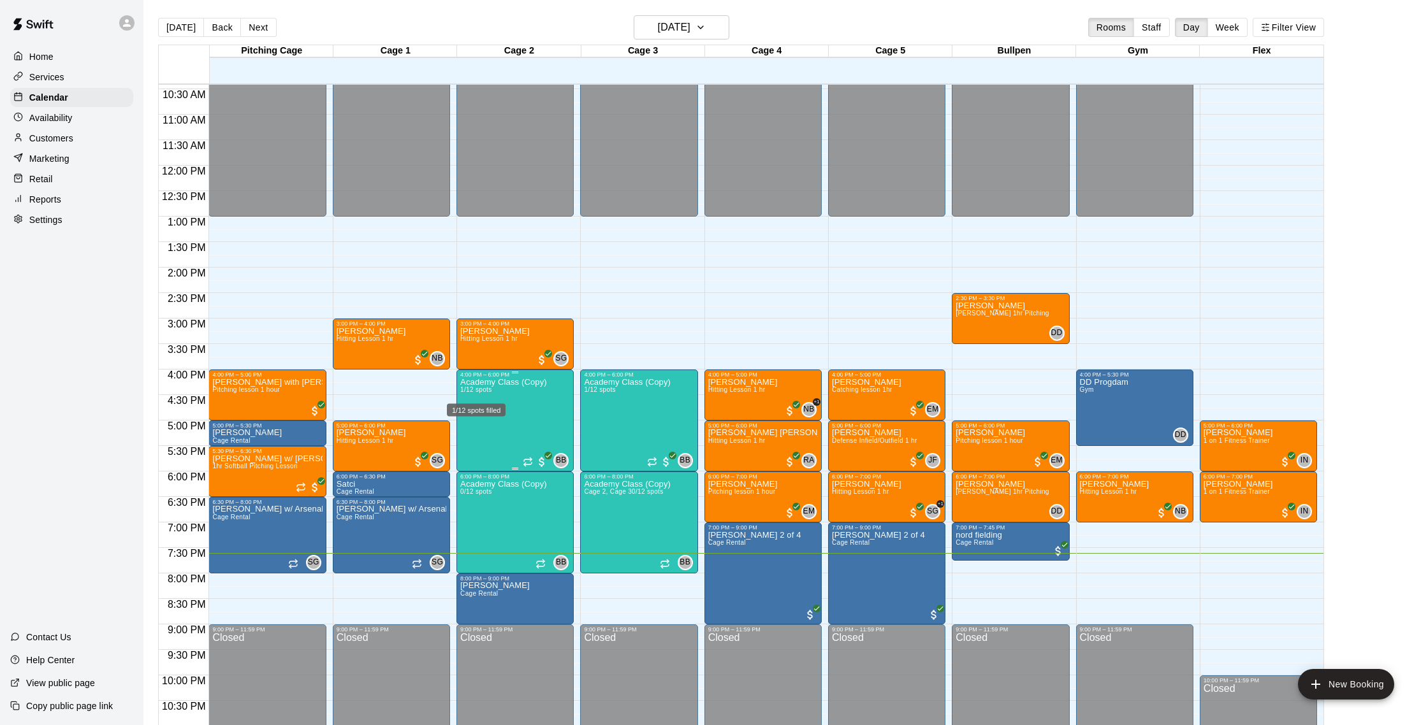
click at [479, 391] on span "1/12 spots" at bounding box center [475, 389] width 31 height 7
click at [470, 428] on img "edit" at bounding box center [474, 430] width 15 height 15
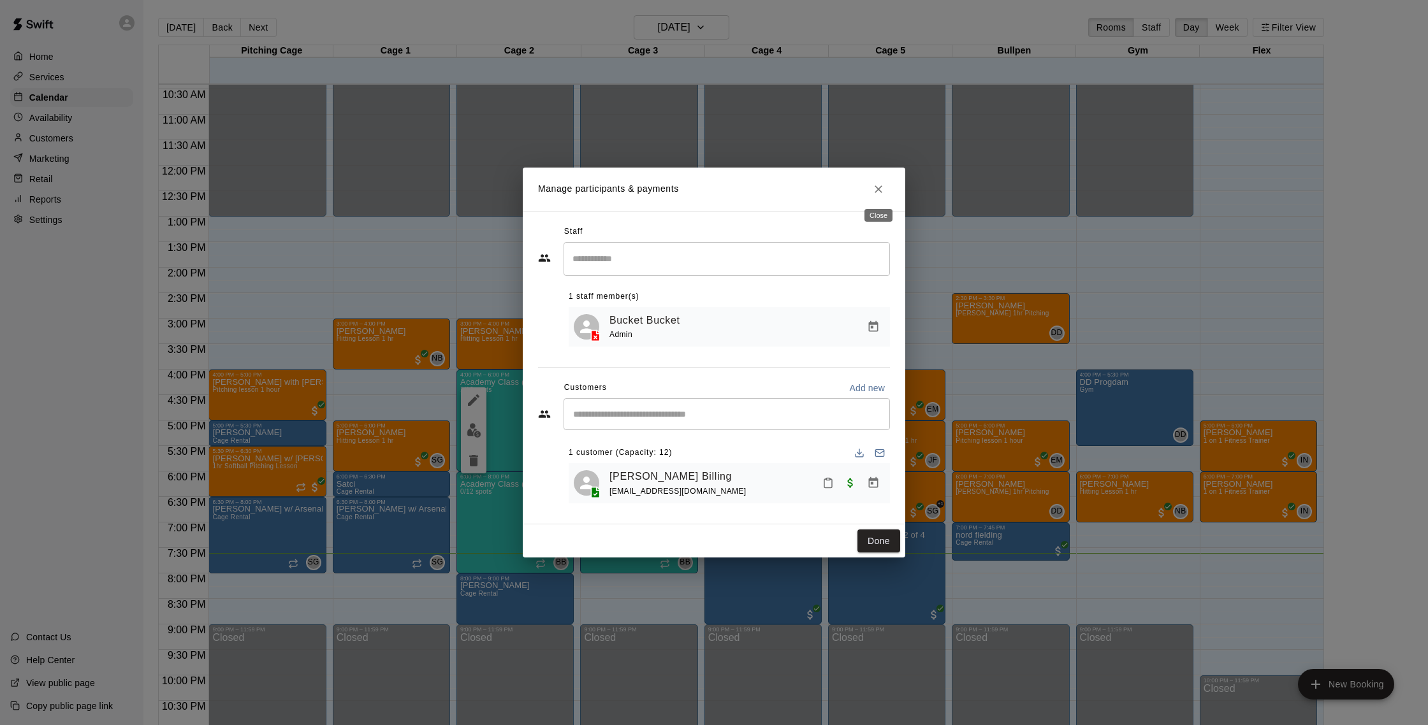
click at [878, 190] on icon "Close" at bounding box center [878, 189] width 13 height 13
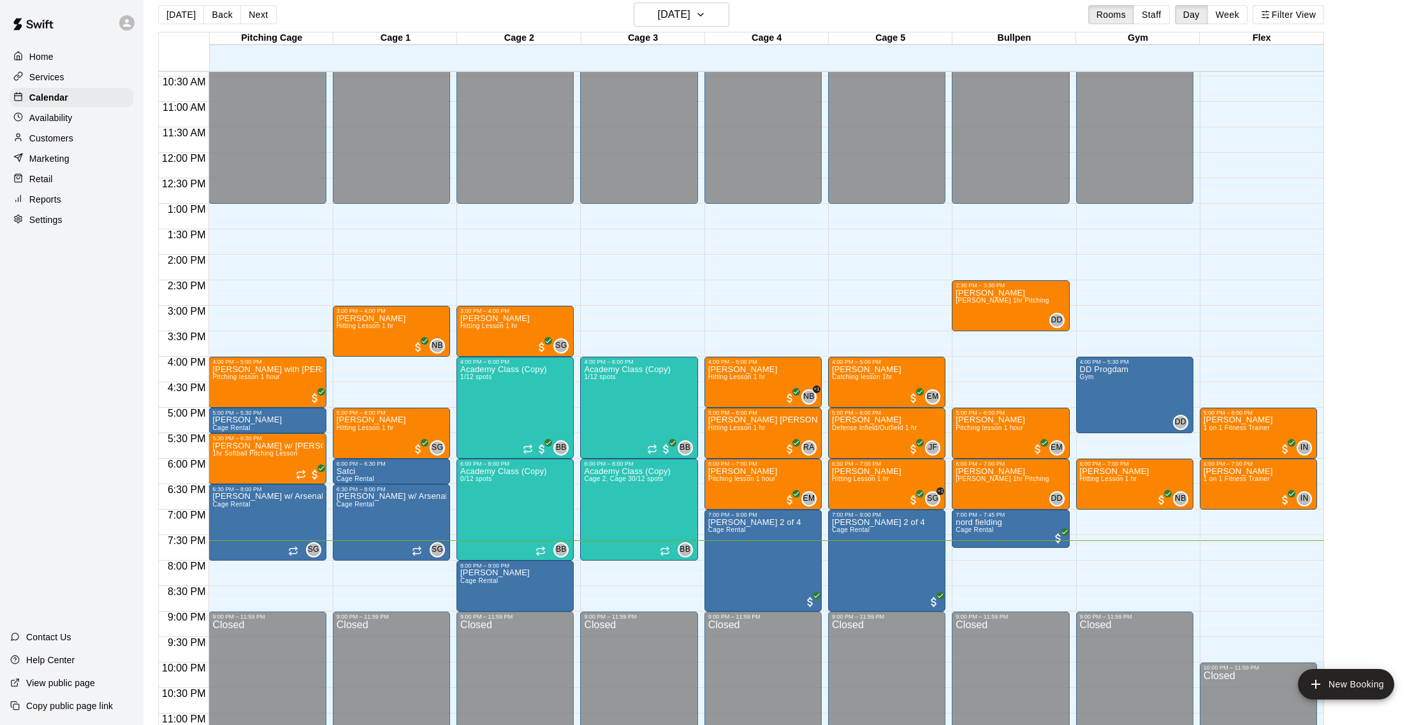
click at [62, 148] on div "Home Services Calendar Availability Customers Marketing Retail Reports Settings" at bounding box center [71, 138] width 143 height 185
click at [67, 140] on p "Customers" at bounding box center [51, 138] width 44 height 13
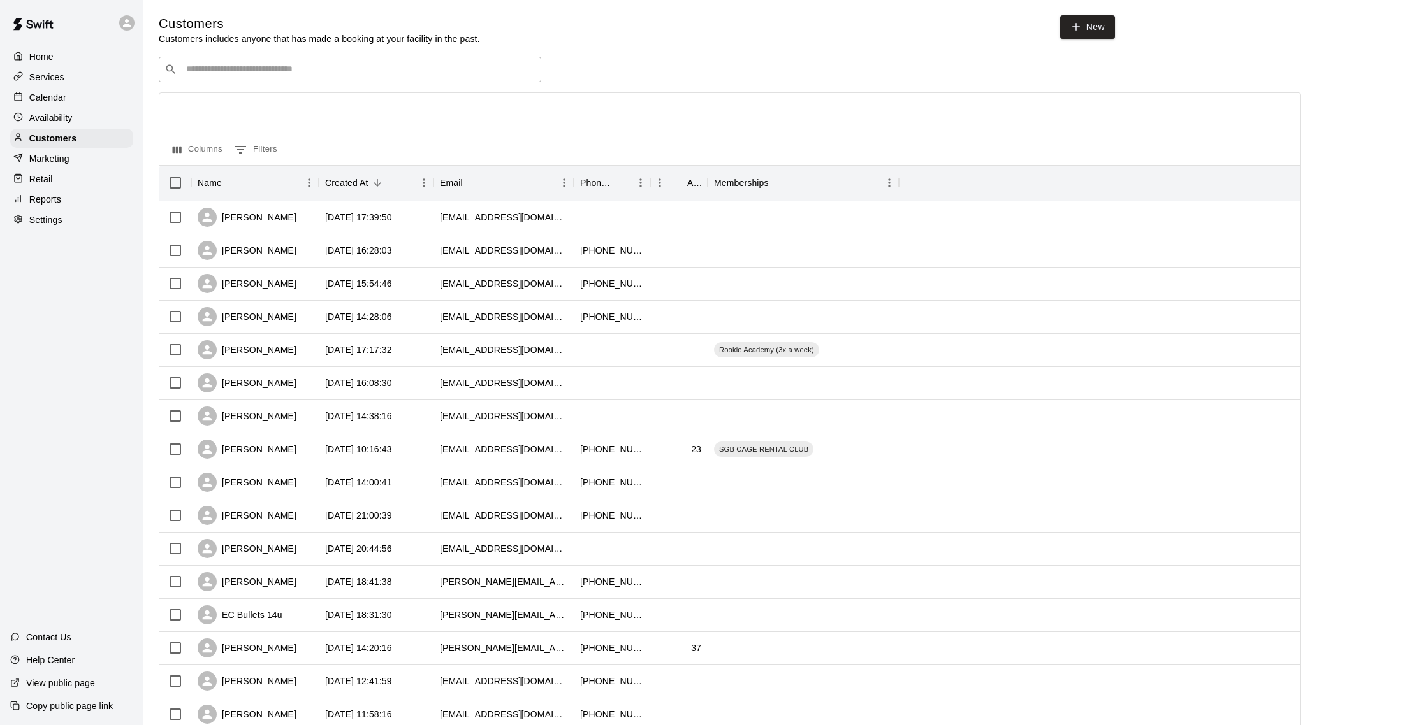
click at [61, 92] on p "Calendar" at bounding box center [47, 97] width 37 height 13
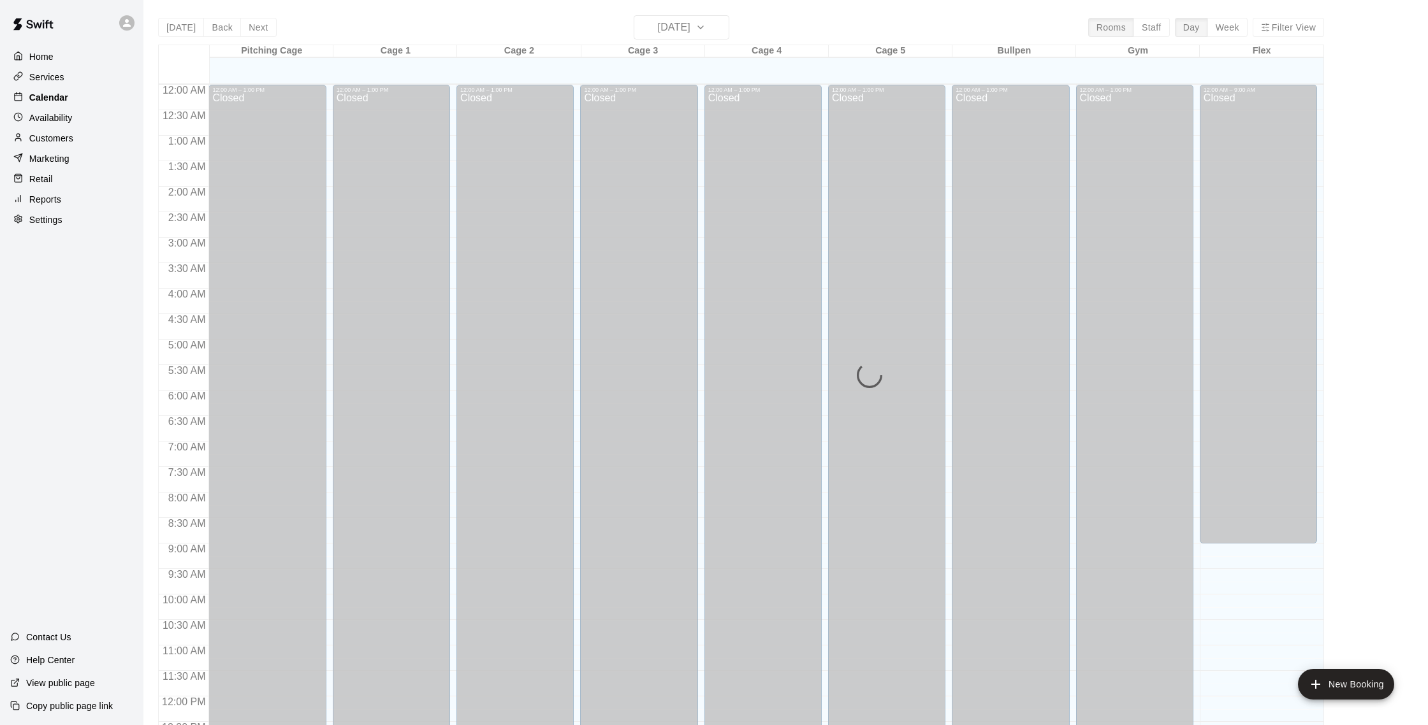
scroll to position [531, 0]
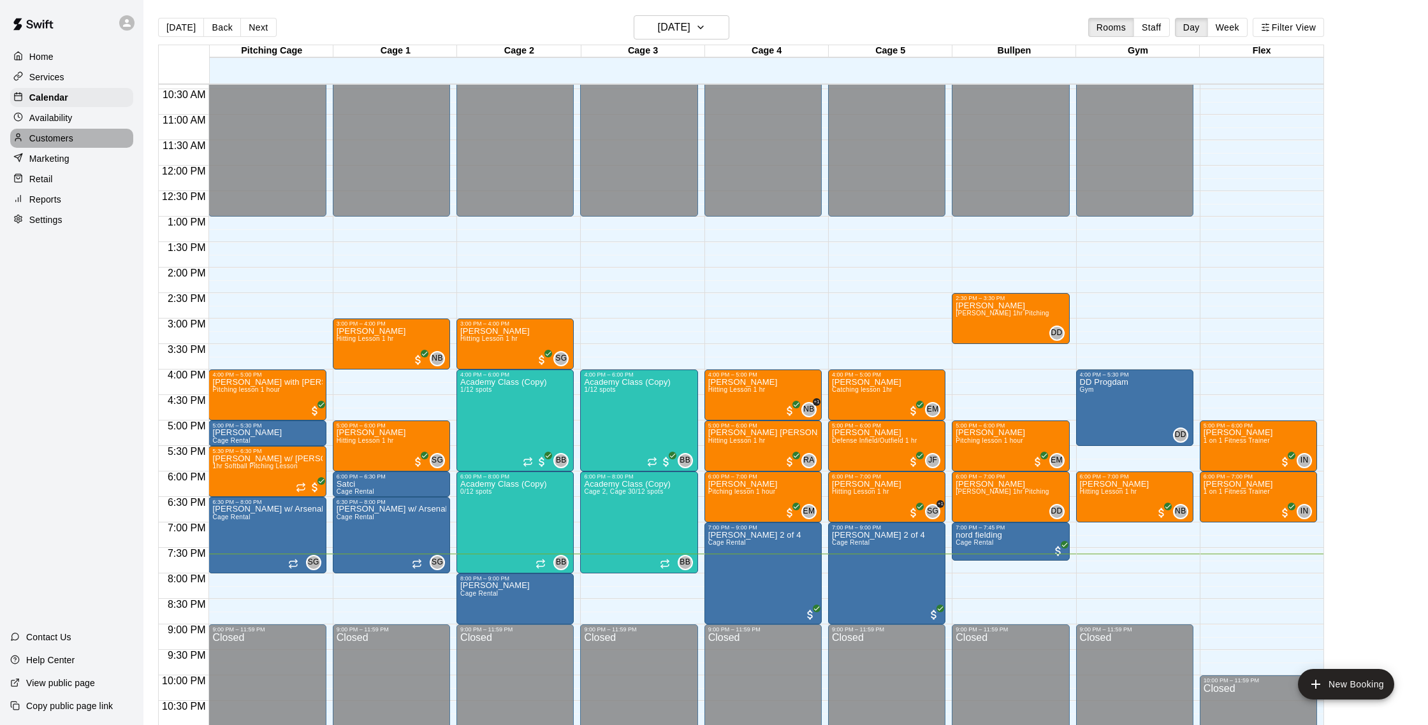
click at [51, 138] on p "Customers" at bounding box center [51, 138] width 44 height 13
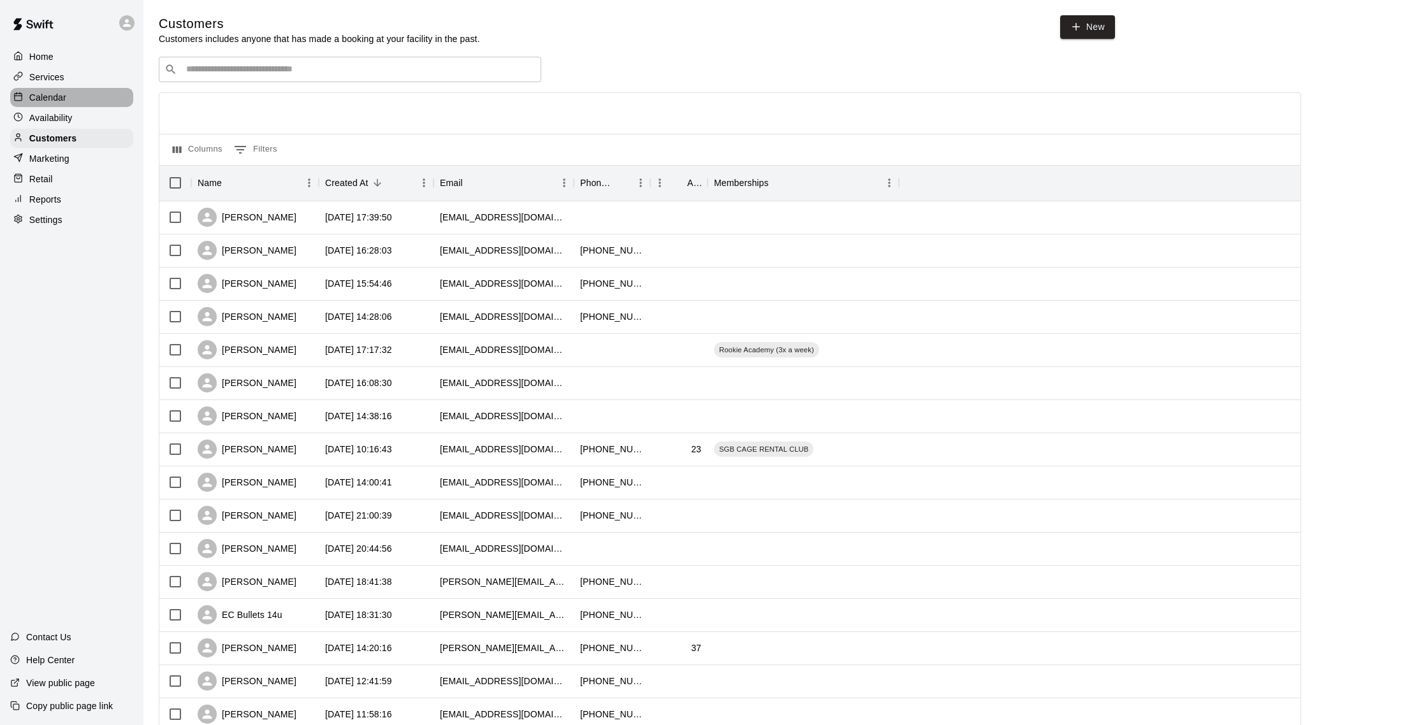
click at [69, 99] on div "Calendar" at bounding box center [71, 97] width 123 height 19
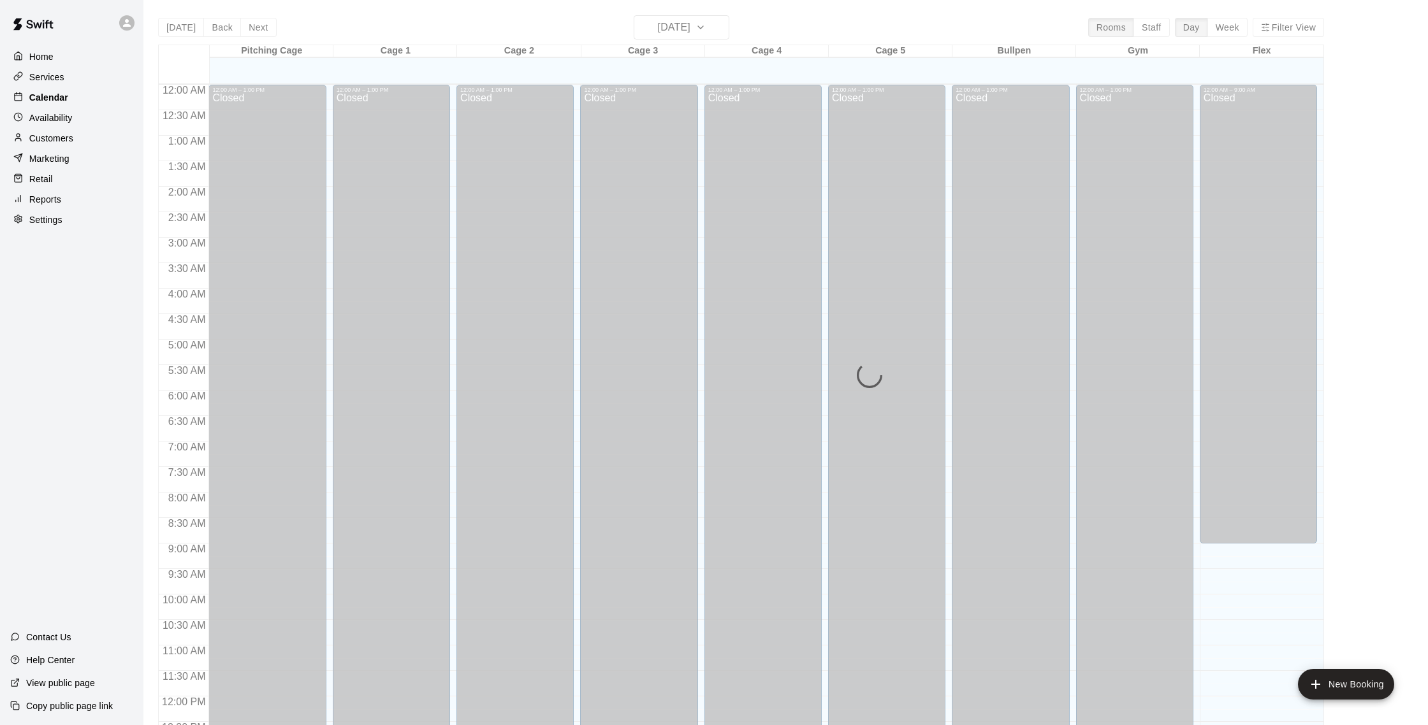
scroll to position [531, 0]
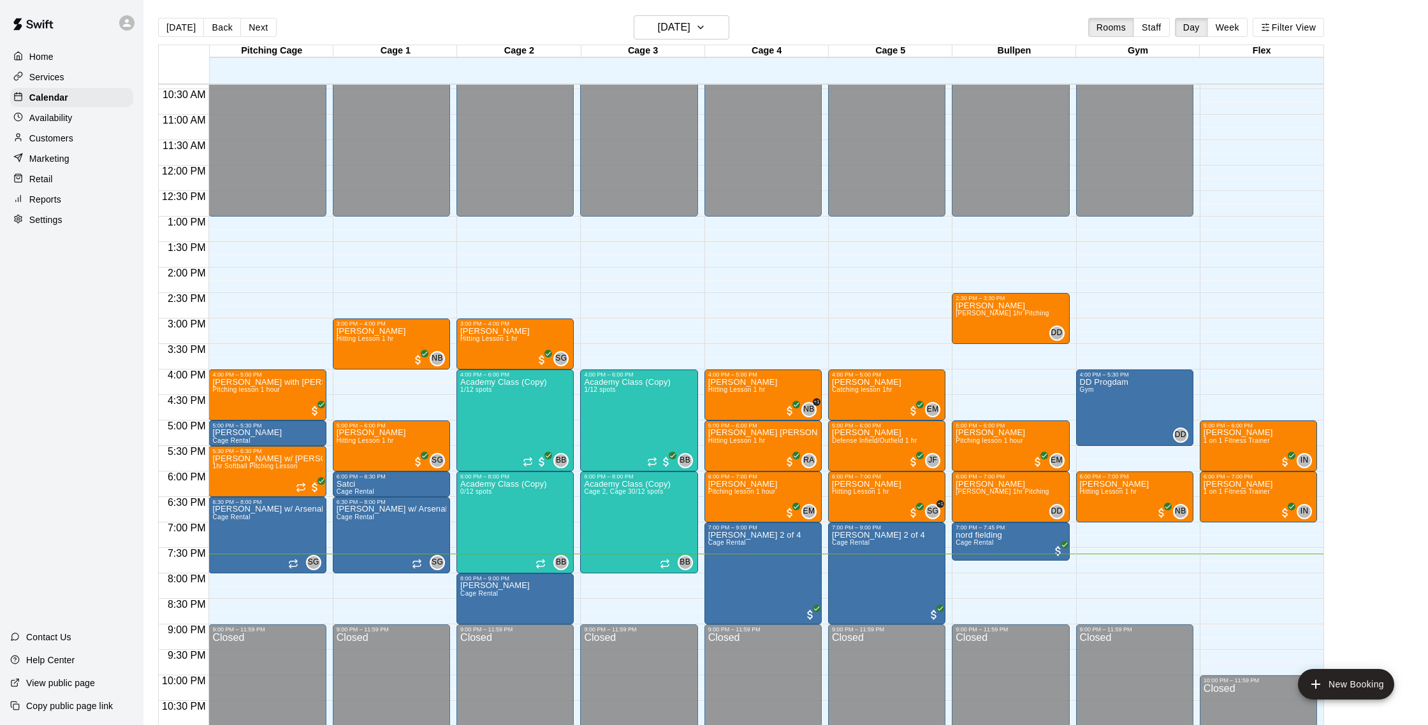
click at [60, 124] on div "Availability" at bounding box center [71, 117] width 123 height 19
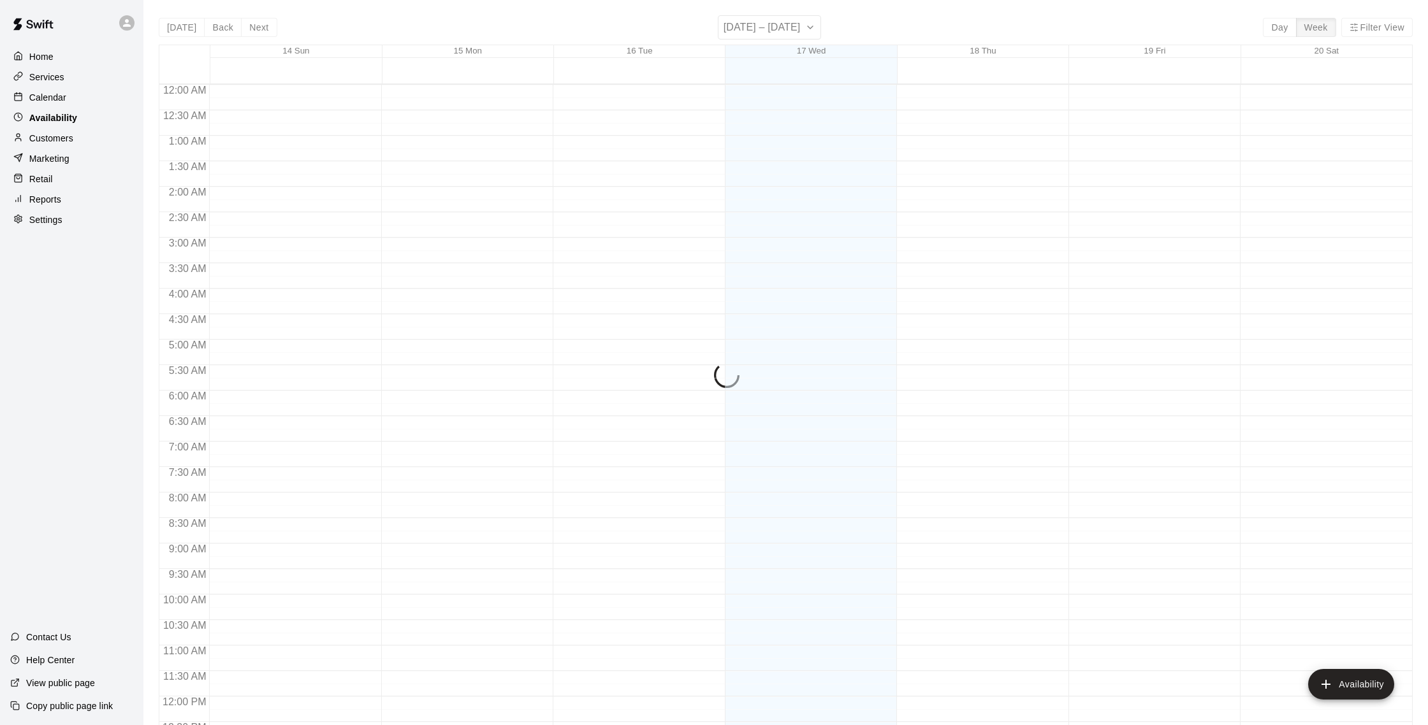
scroll to position [569, 0]
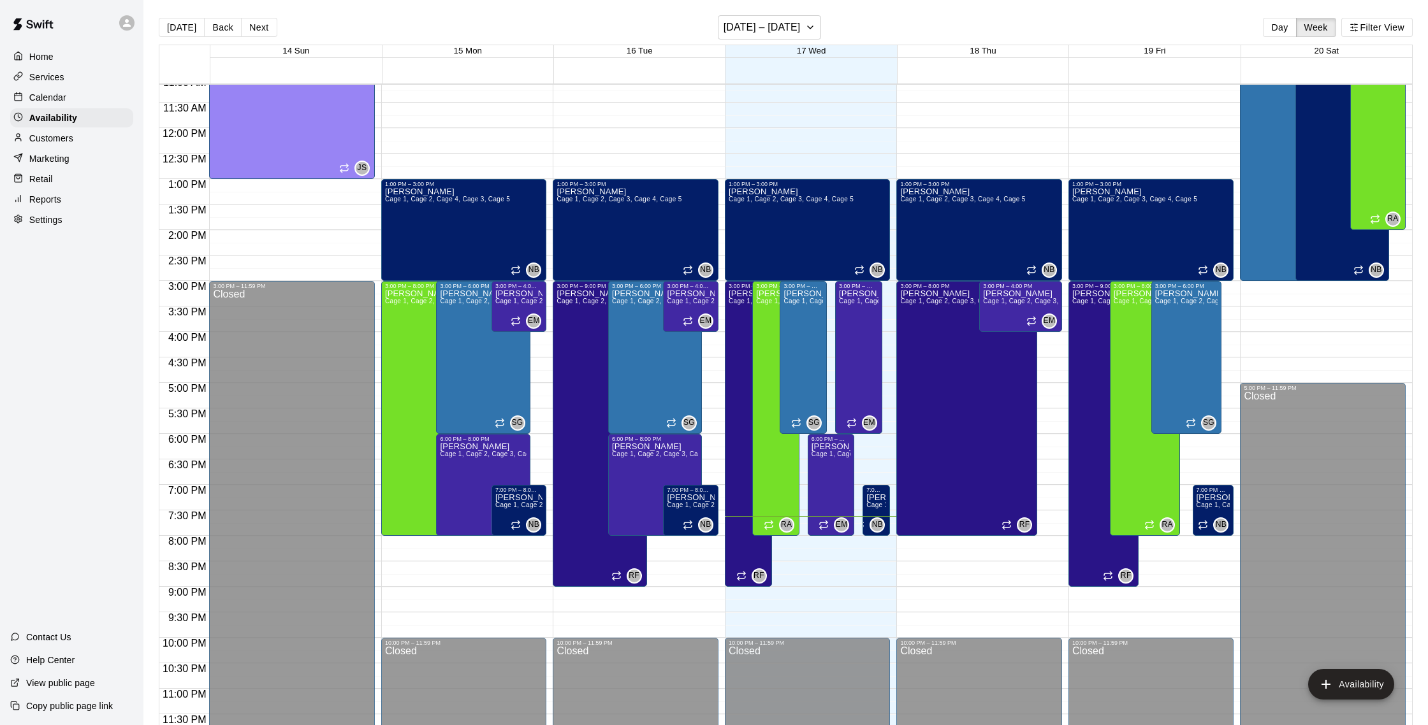
click at [65, 133] on p "Customers" at bounding box center [51, 138] width 44 height 13
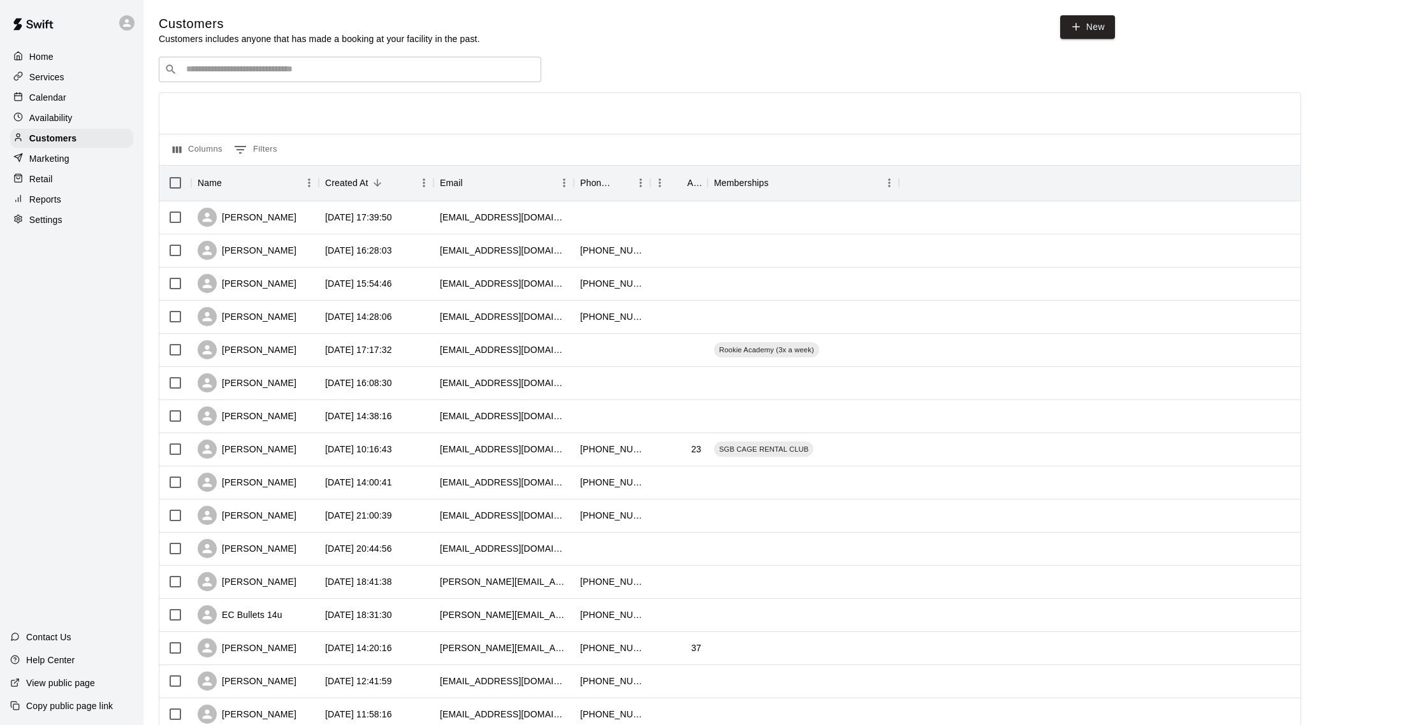
click at [70, 96] on div "Calendar" at bounding box center [71, 97] width 123 height 19
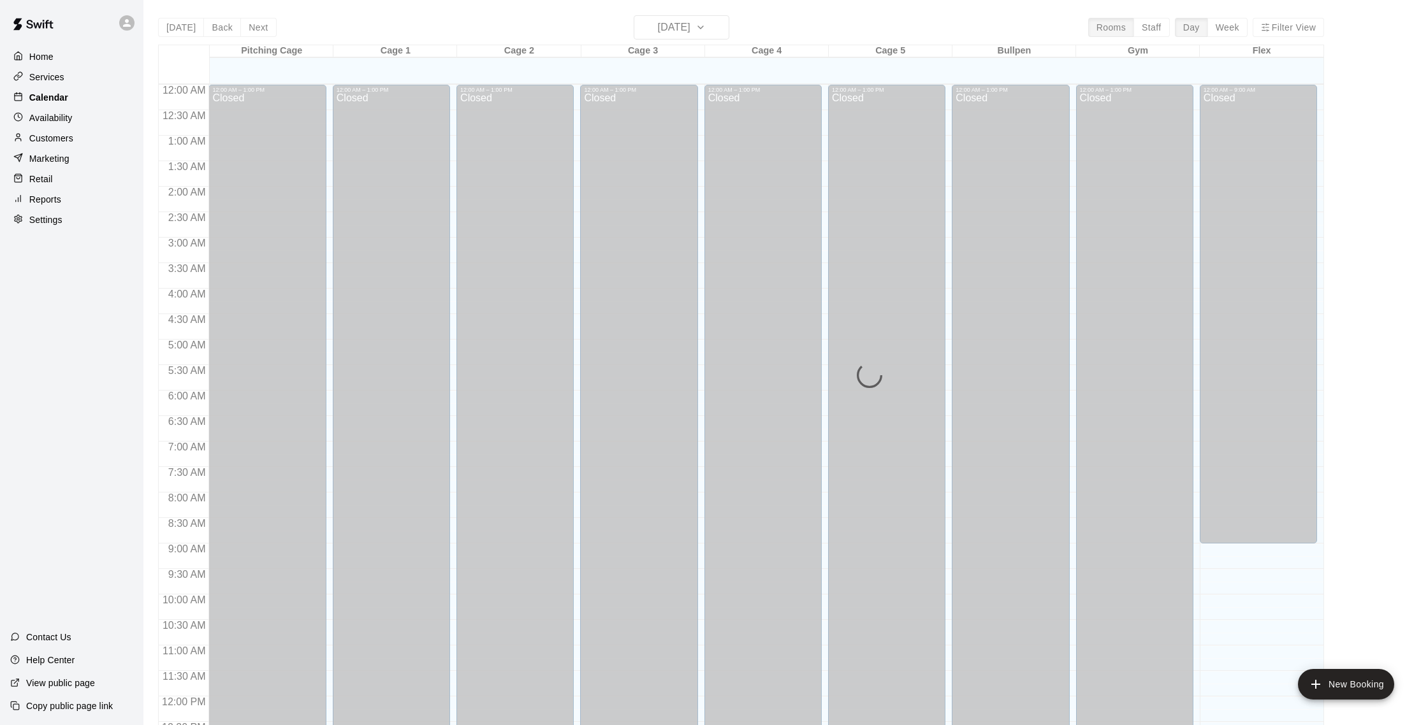
scroll to position [531, 0]
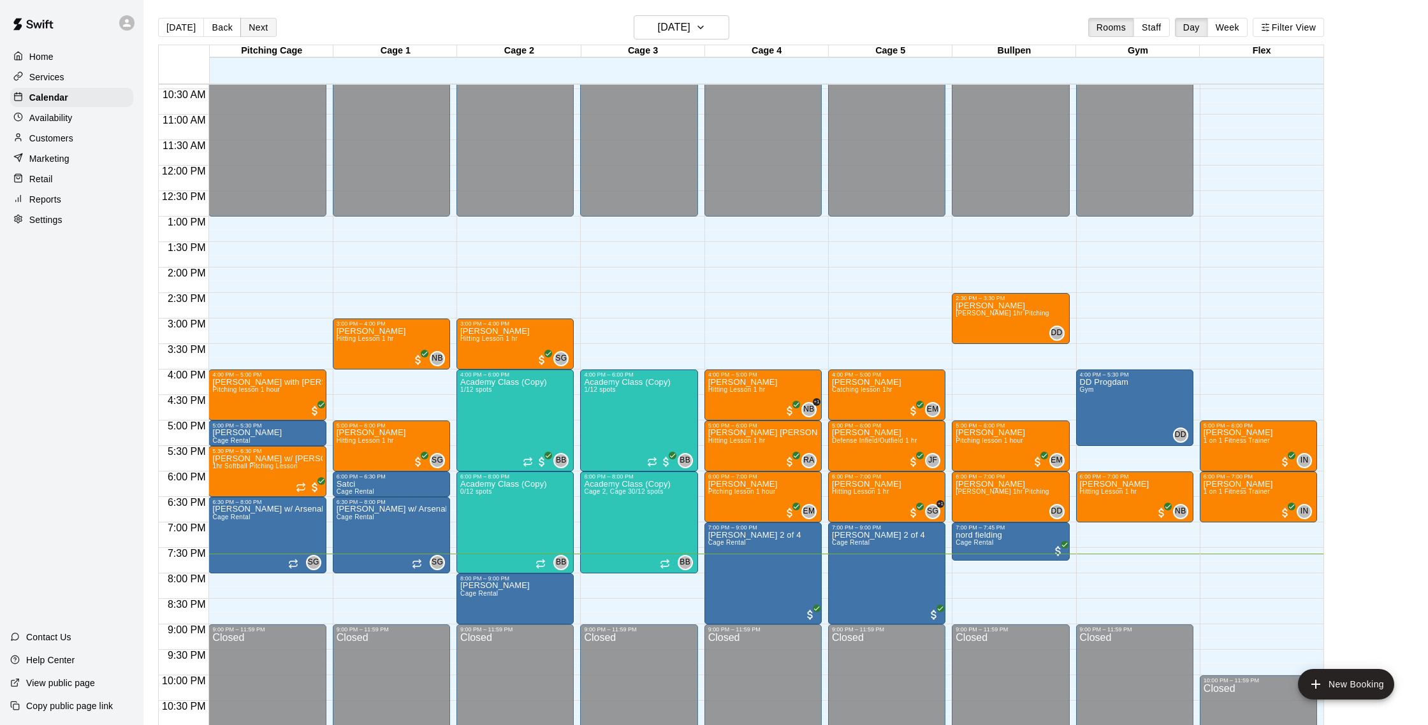
click at [256, 37] on button "Next" at bounding box center [258, 27] width 36 height 19
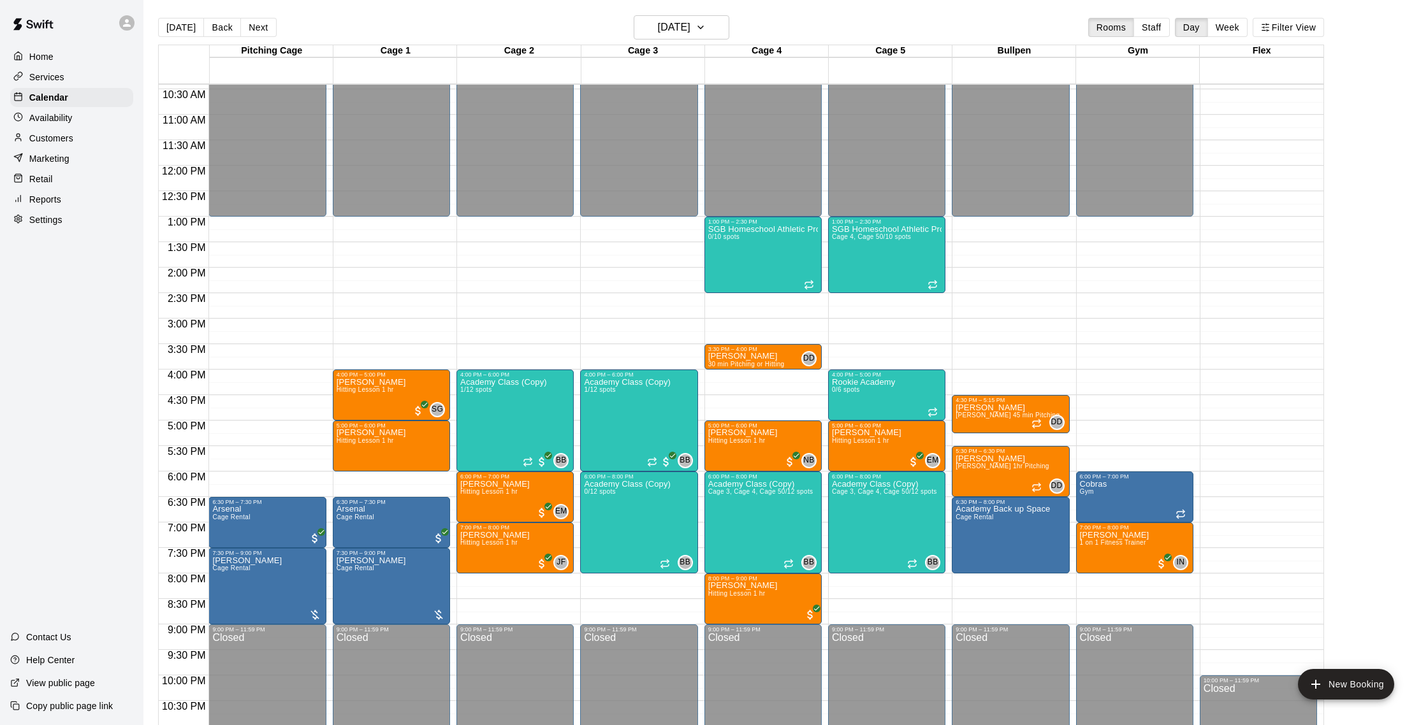
click at [82, 144] on div "Customers" at bounding box center [71, 138] width 123 height 19
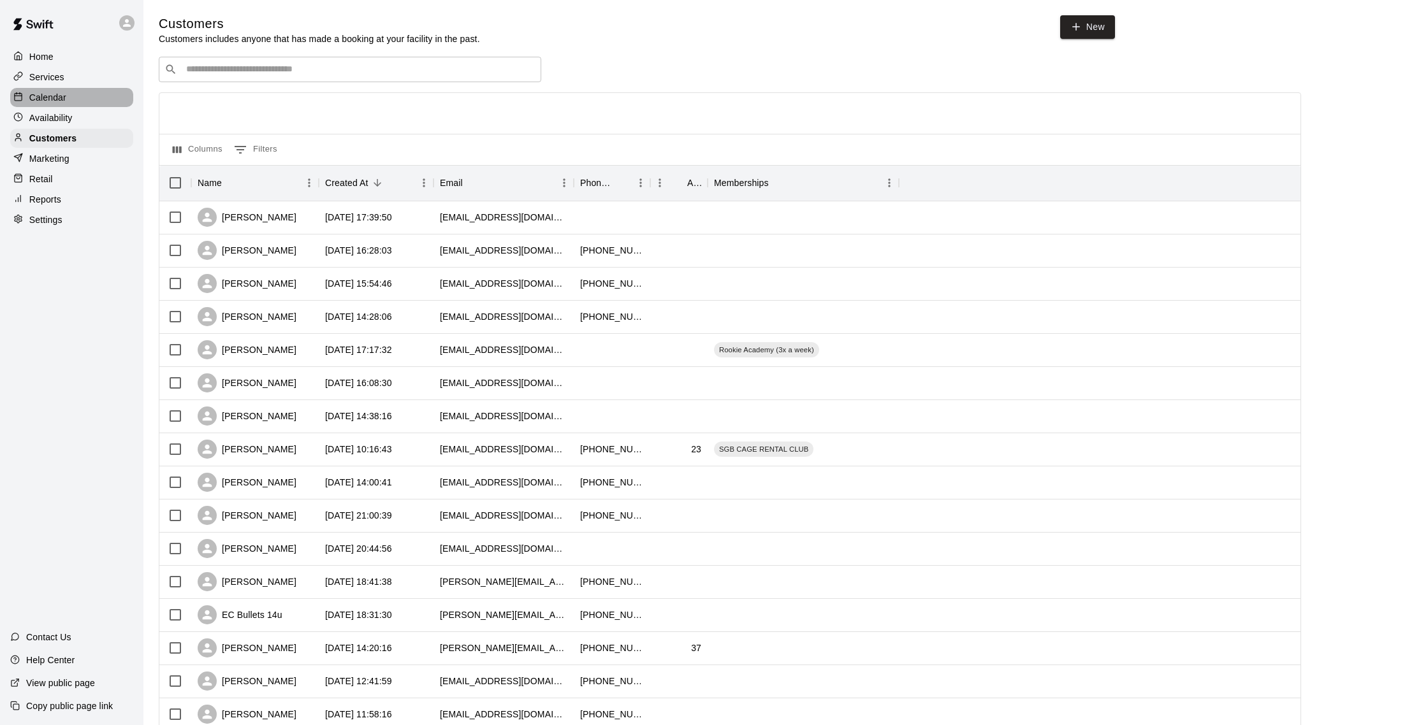
click at [61, 100] on p "Calendar" at bounding box center [47, 97] width 37 height 13
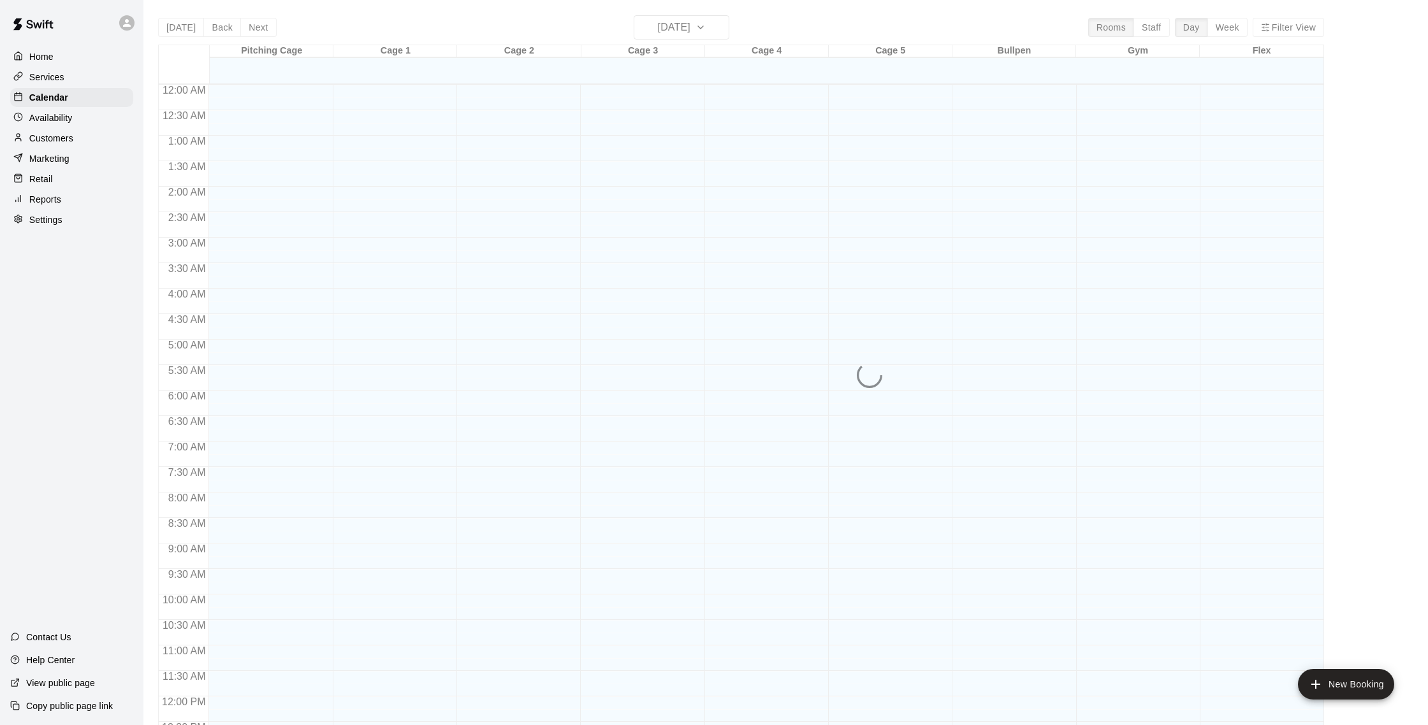
scroll to position [531, 0]
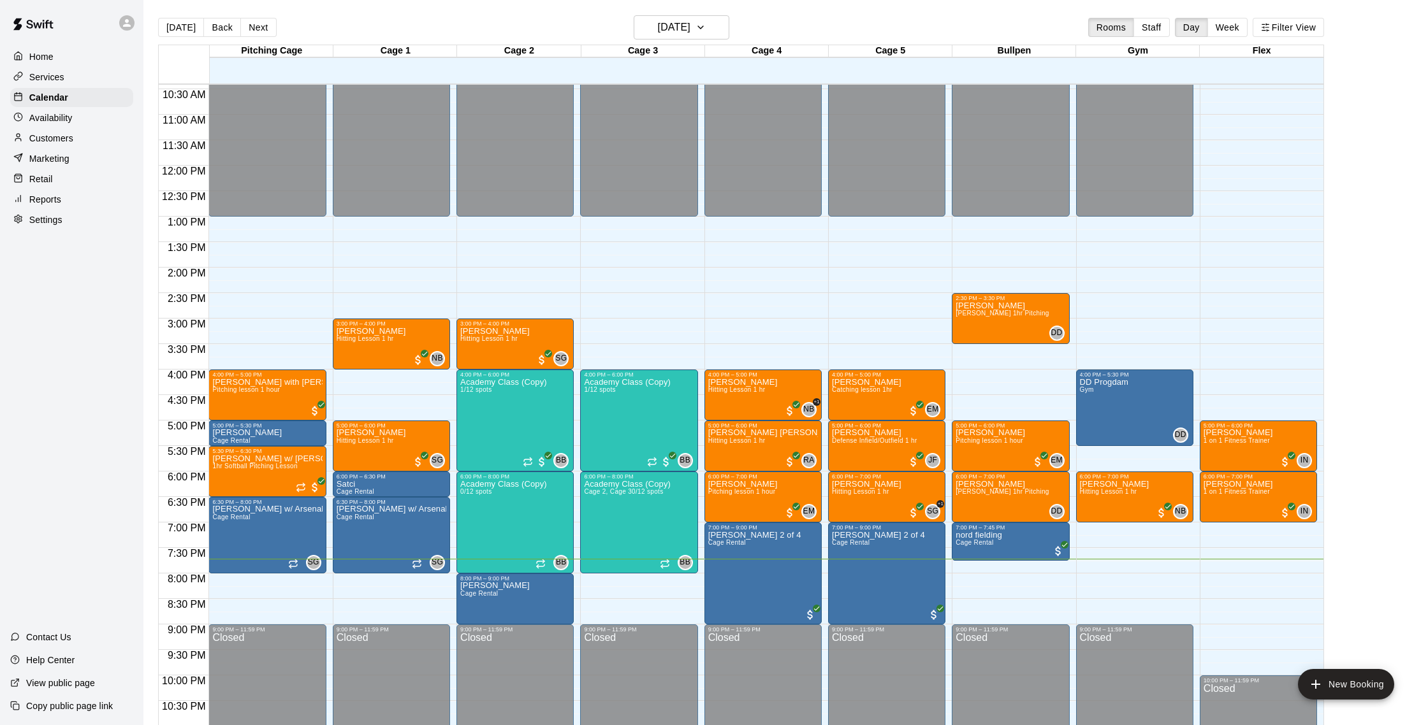
click at [40, 119] on p "Availability" at bounding box center [50, 118] width 43 height 13
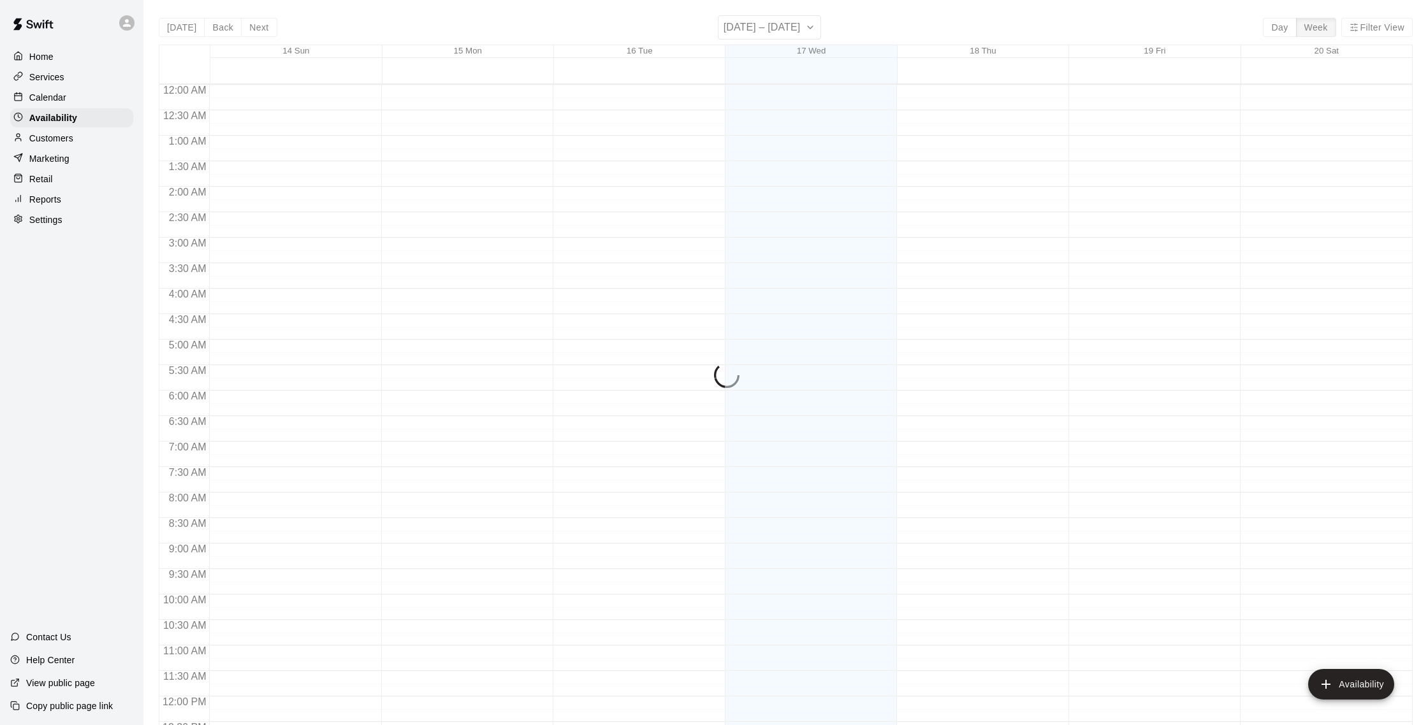
scroll to position [569, 0]
click at [69, 138] on p "Customers" at bounding box center [51, 138] width 44 height 13
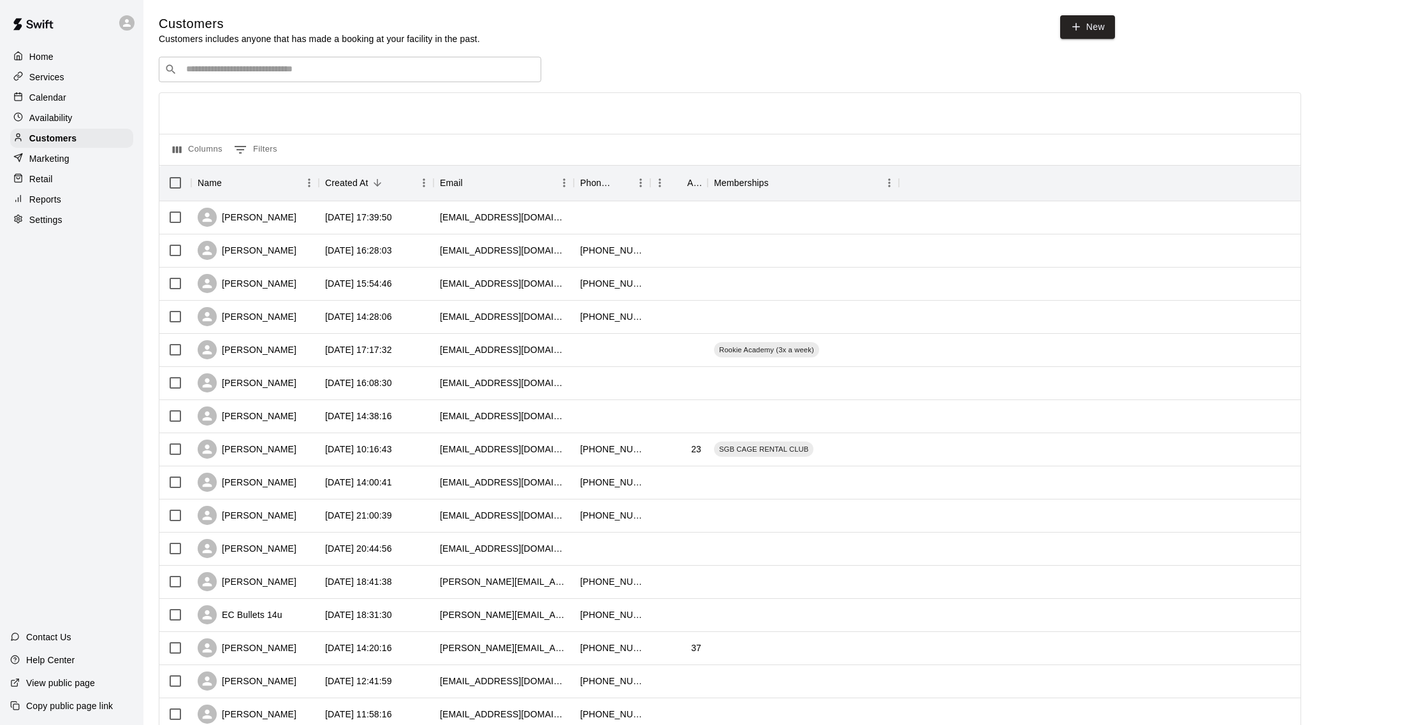
click at [68, 105] on div "Calendar" at bounding box center [71, 97] width 123 height 19
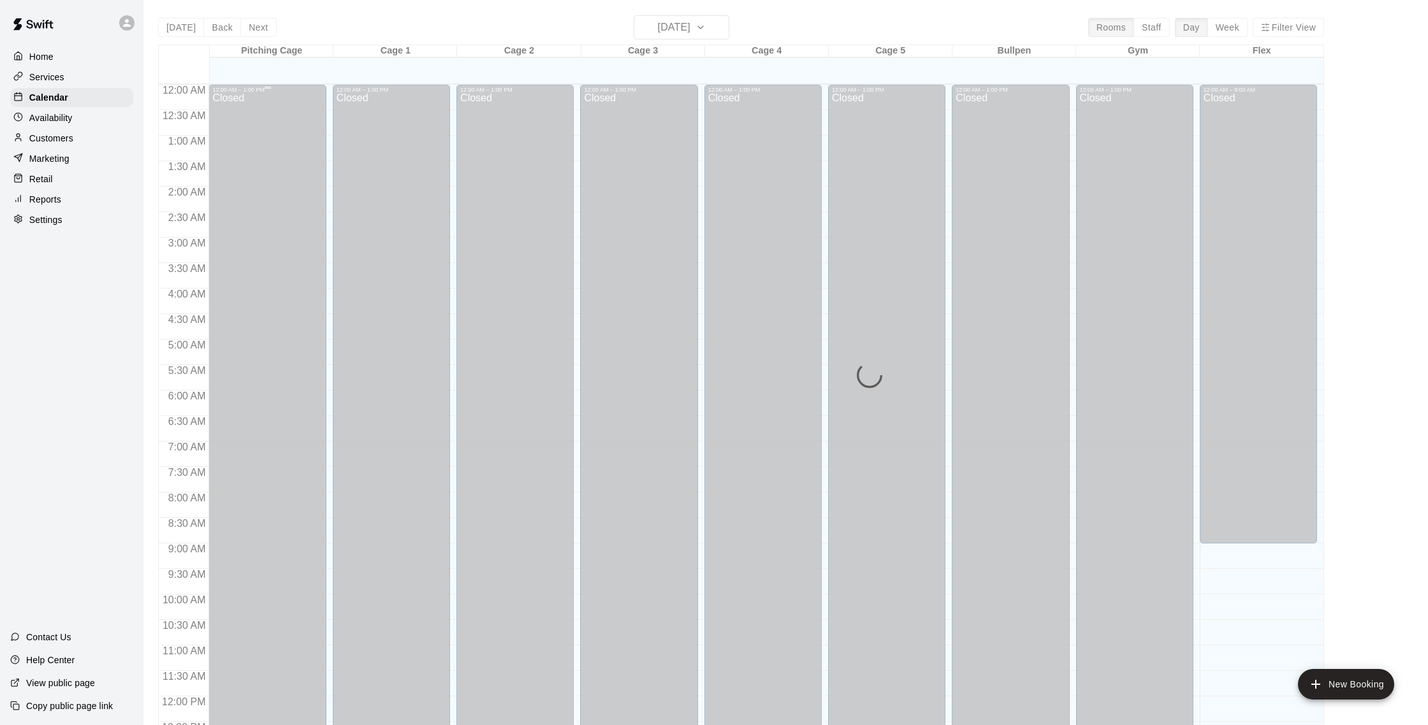
scroll to position [531, 0]
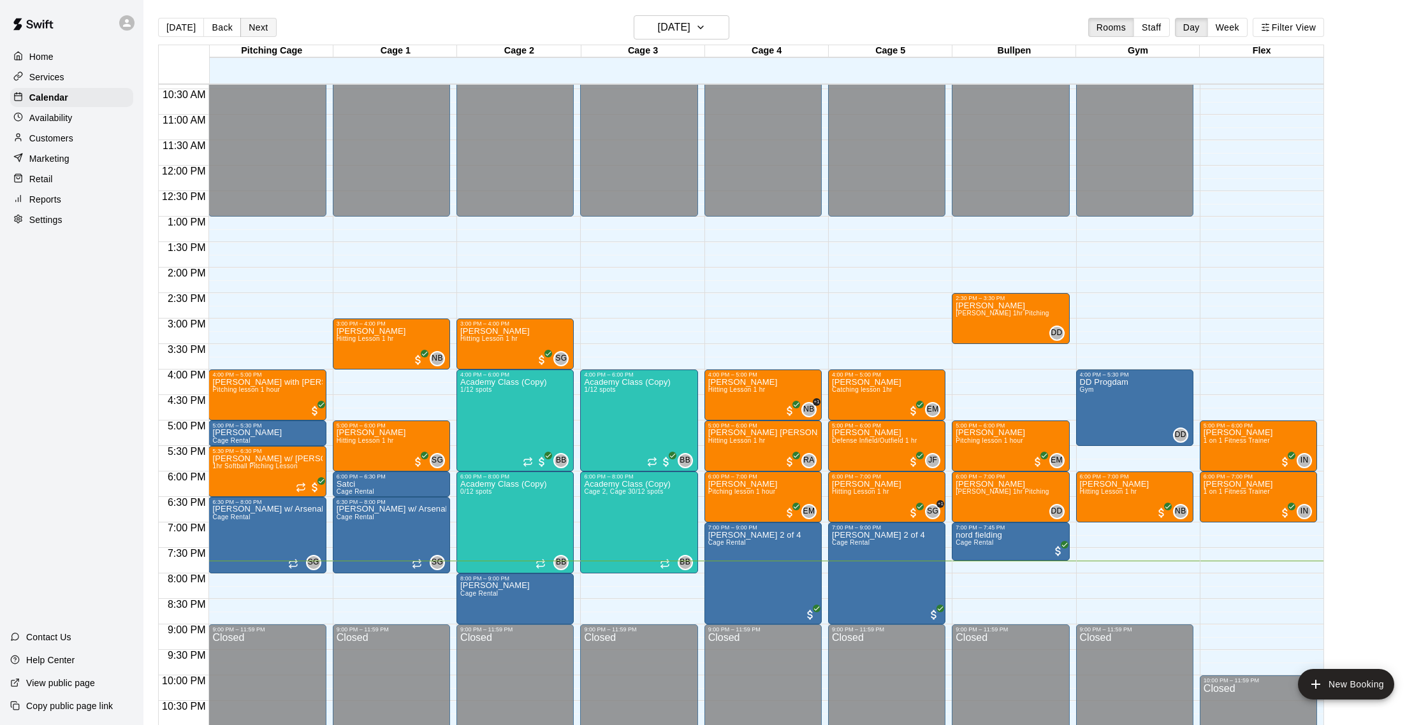
click at [254, 21] on button "Next" at bounding box center [258, 27] width 36 height 19
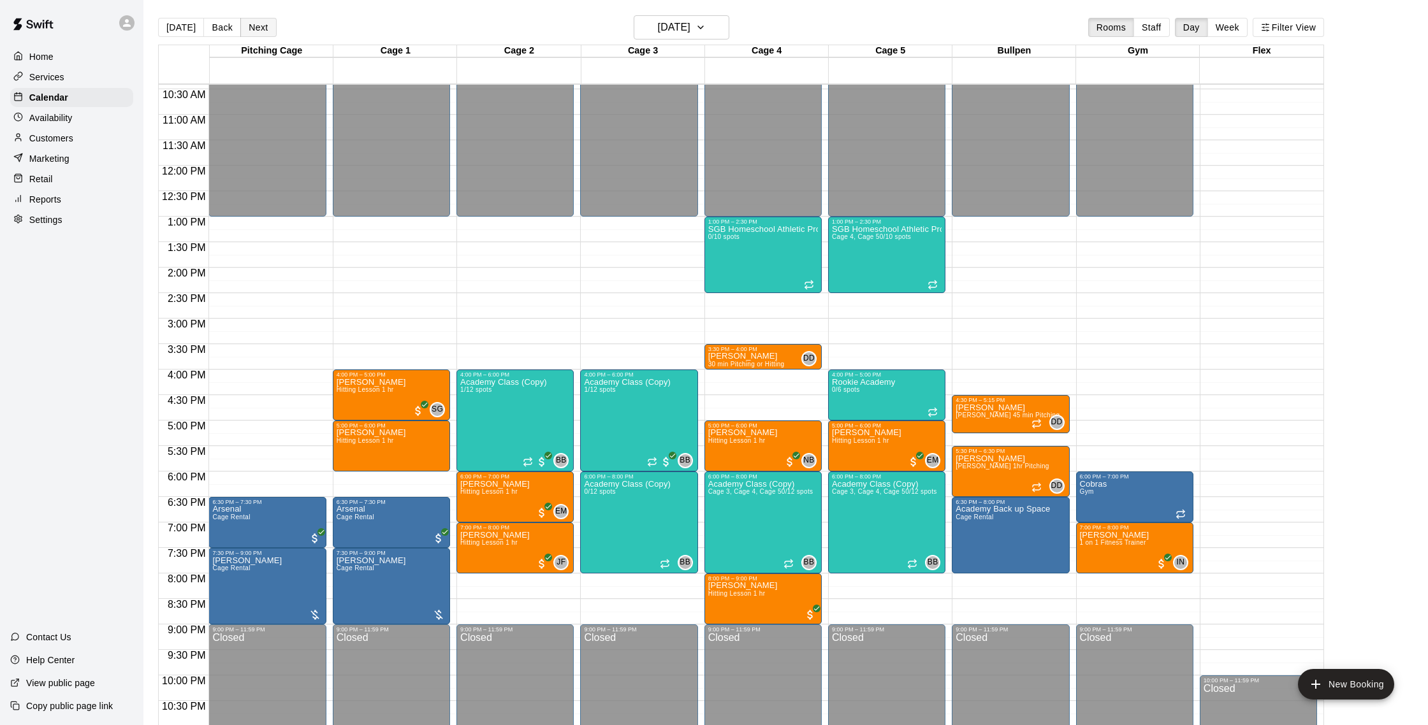
click at [259, 25] on button "Next" at bounding box center [258, 27] width 36 height 19
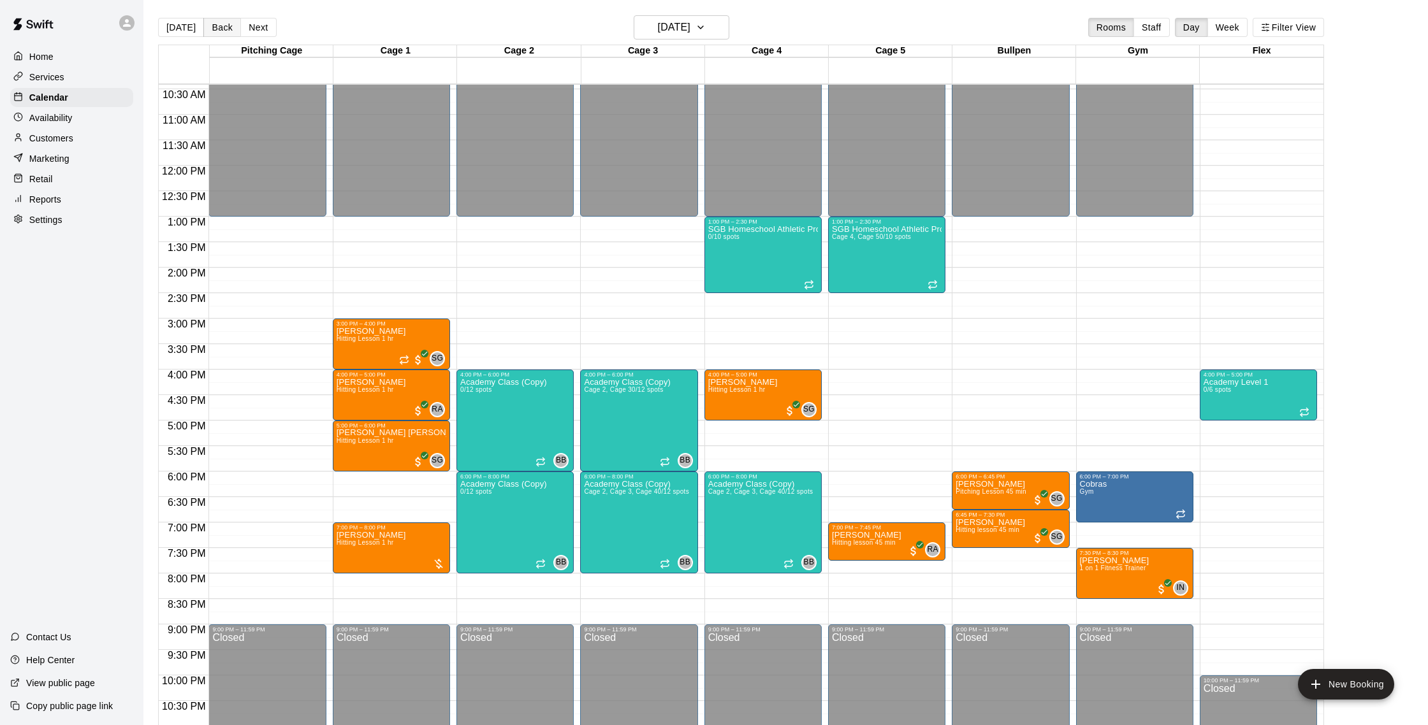
click at [215, 18] on button "Back" at bounding box center [222, 27] width 38 height 19
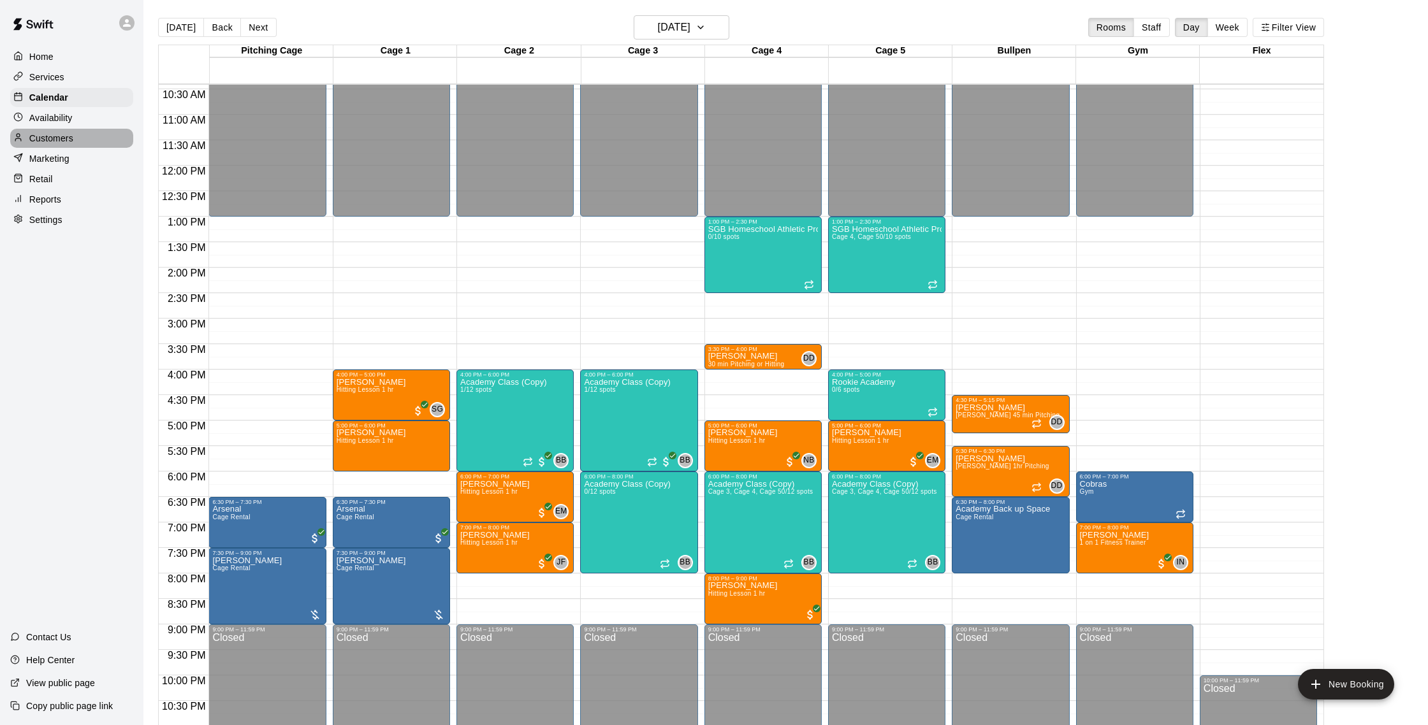
click at [62, 143] on p "Customers" at bounding box center [51, 138] width 44 height 13
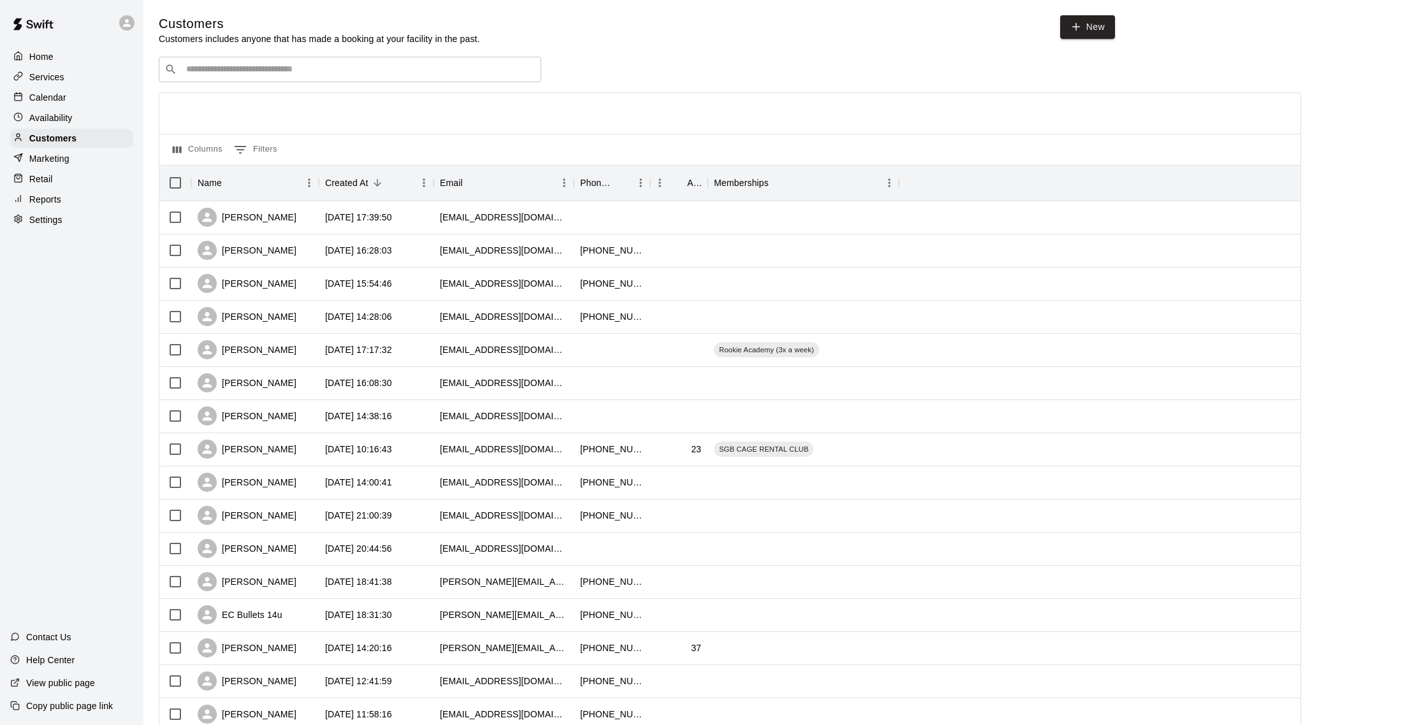
click at [62, 106] on div "Calendar" at bounding box center [71, 97] width 123 height 19
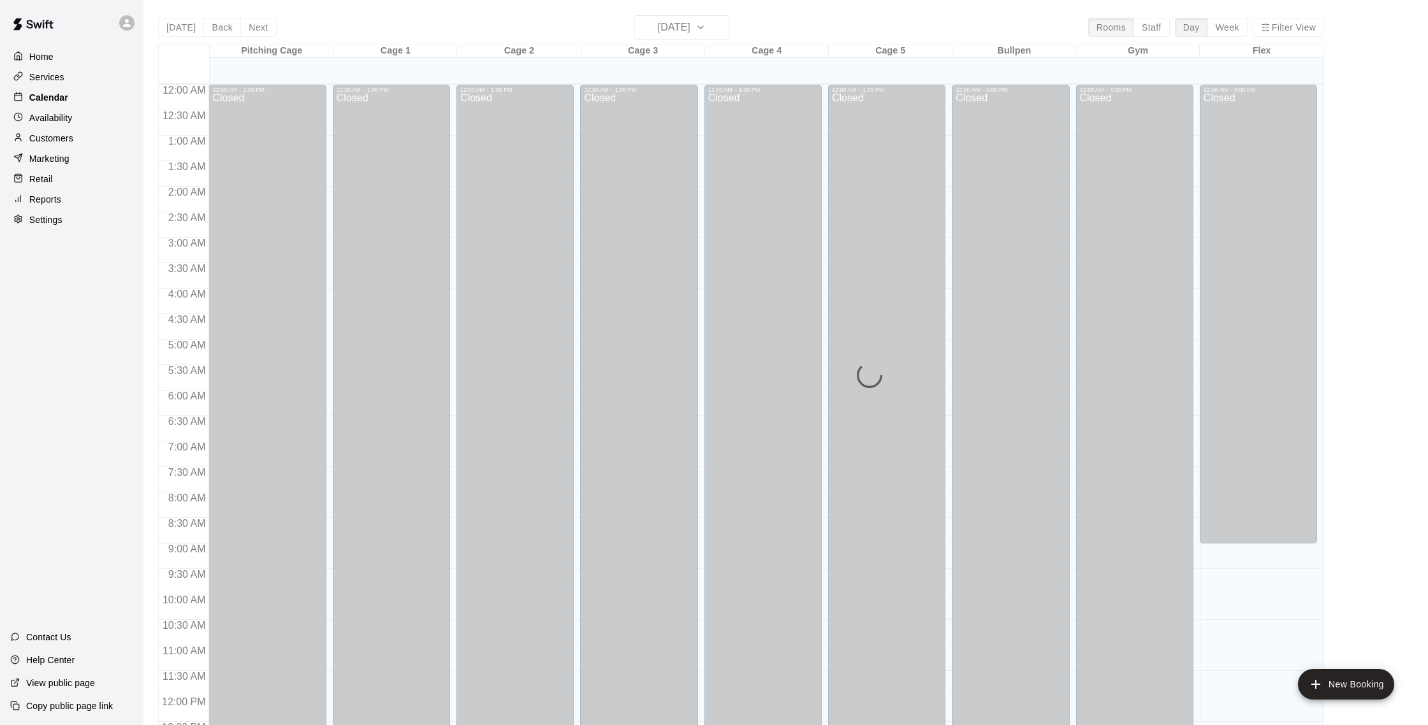
scroll to position [531, 0]
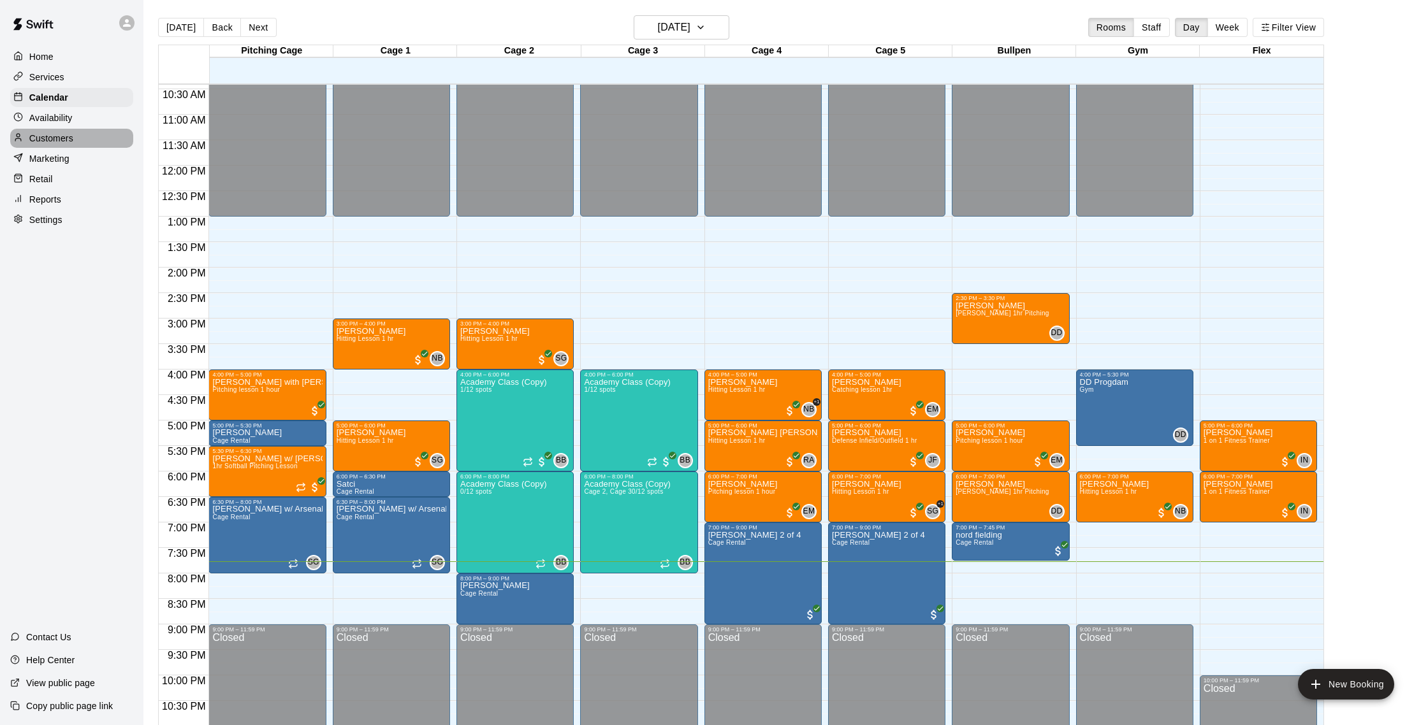
click at [72, 145] on div "Customers" at bounding box center [71, 138] width 123 height 19
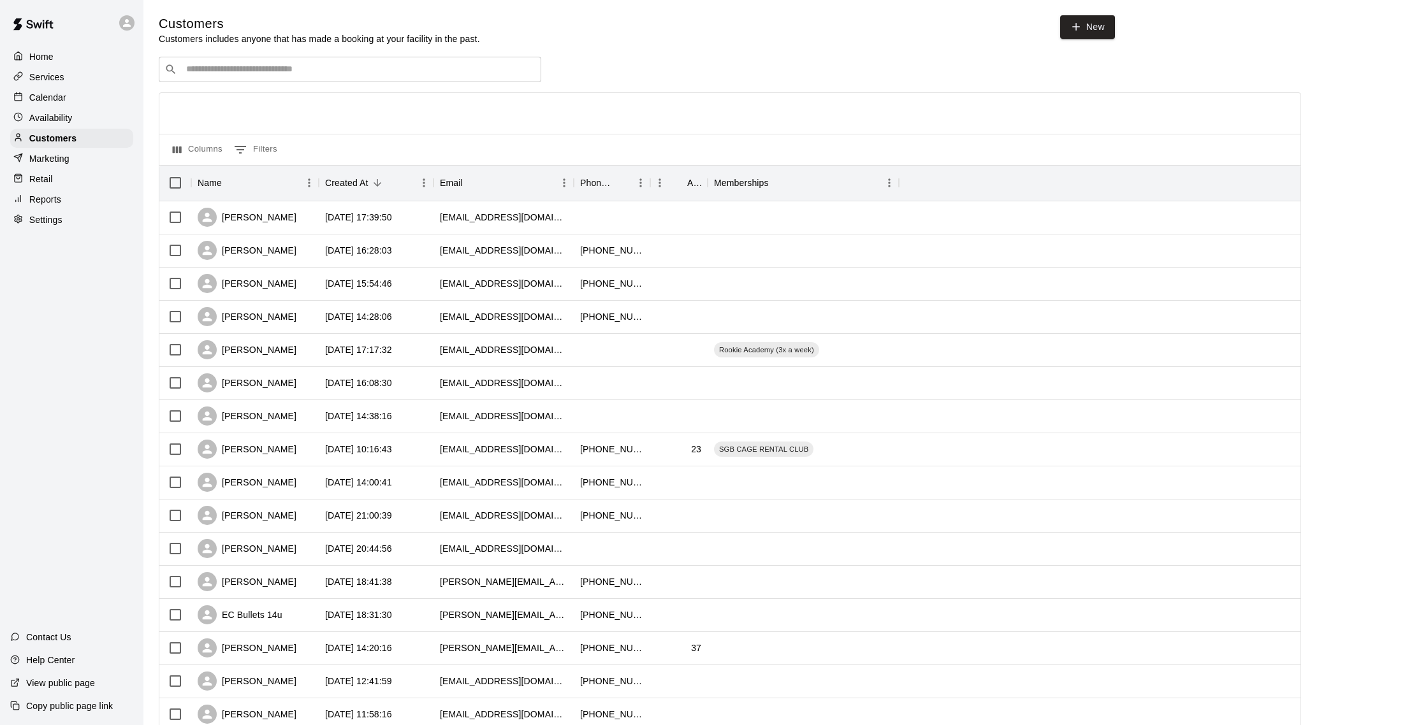
click at [49, 93] on p "Calendar" at bounding box center [47, 97] width 37 height 13
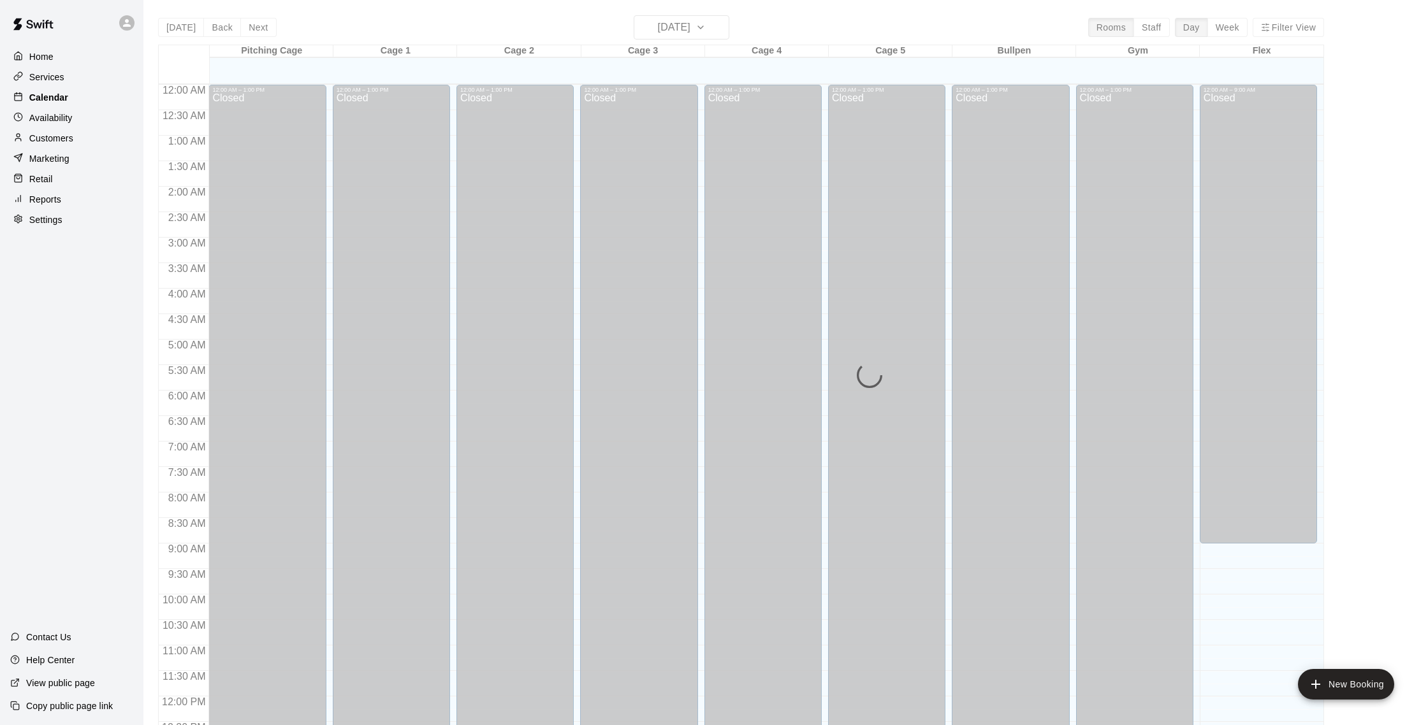
scroll to position [531, 0]
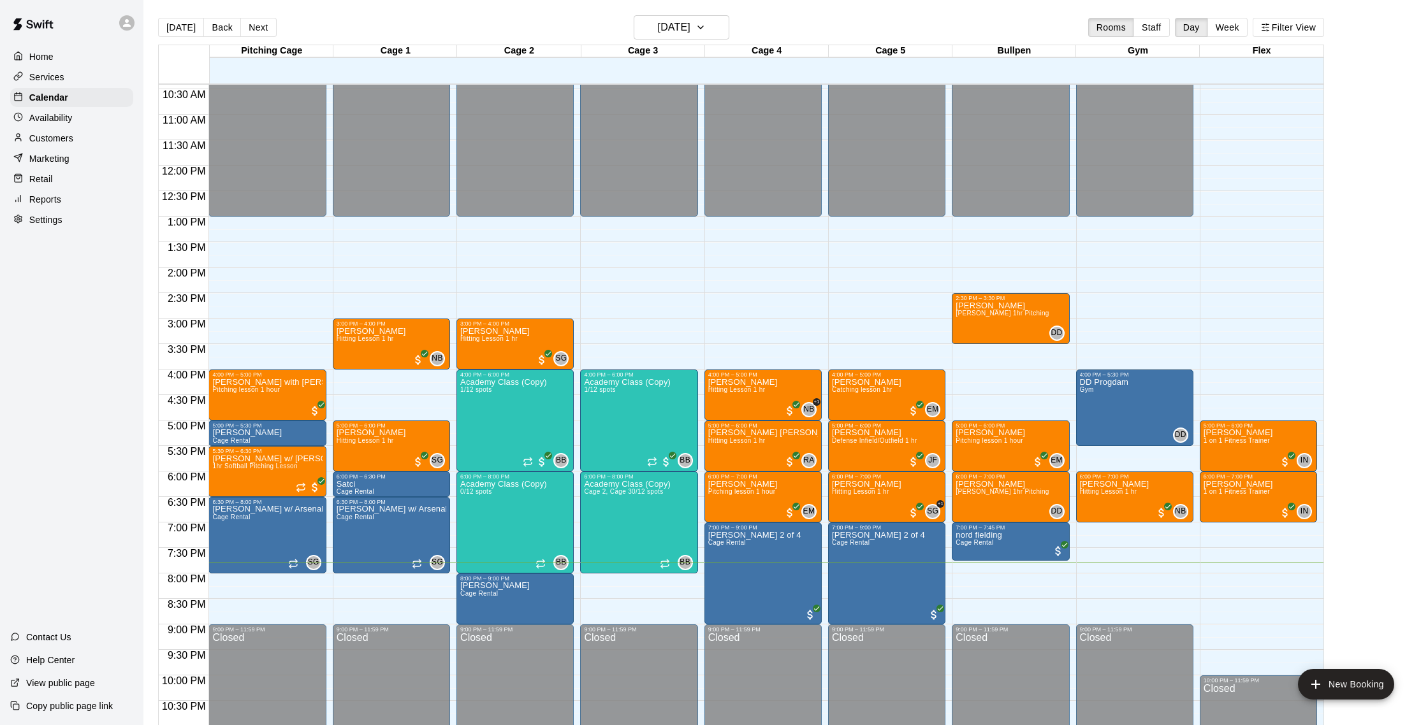
click at [266, 27] on button "Next" at bounding box center [258, 27] width 36 height 19
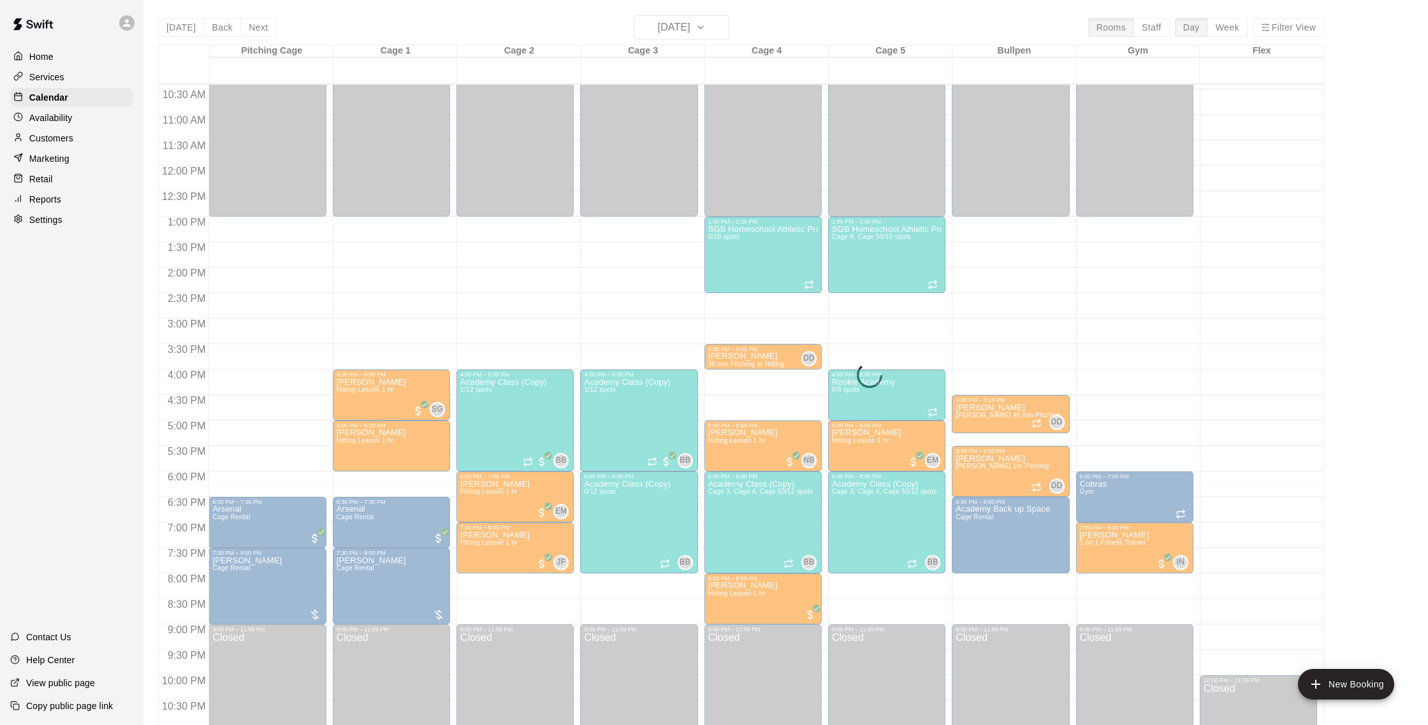
click at [262, 30] on div "Today Back Next Thursday Sep 18 Rooms Staff Day Week Filter View Pitching Cage …" at bounding box center [741, 377] width 1166 height 725
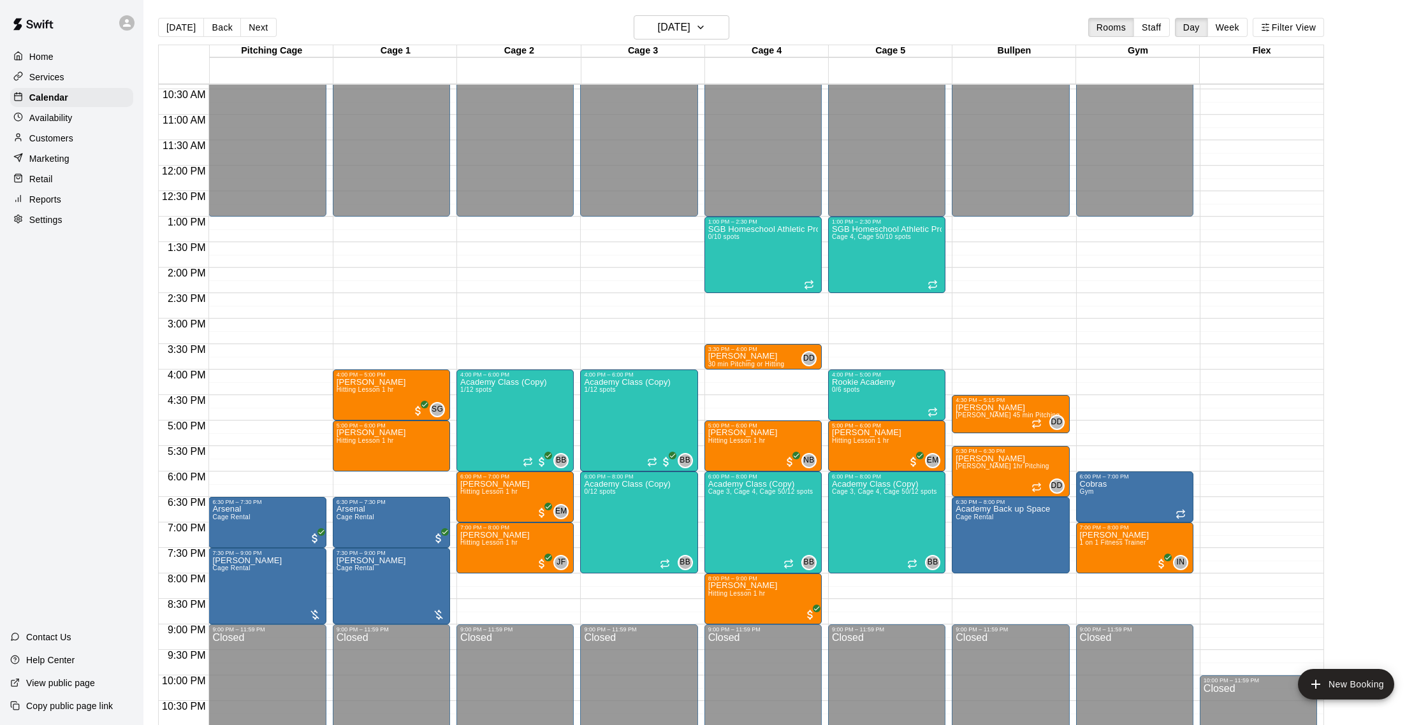
click at [262, 30] on button "Next" at bounding box center [258, 27] width 36 height 19
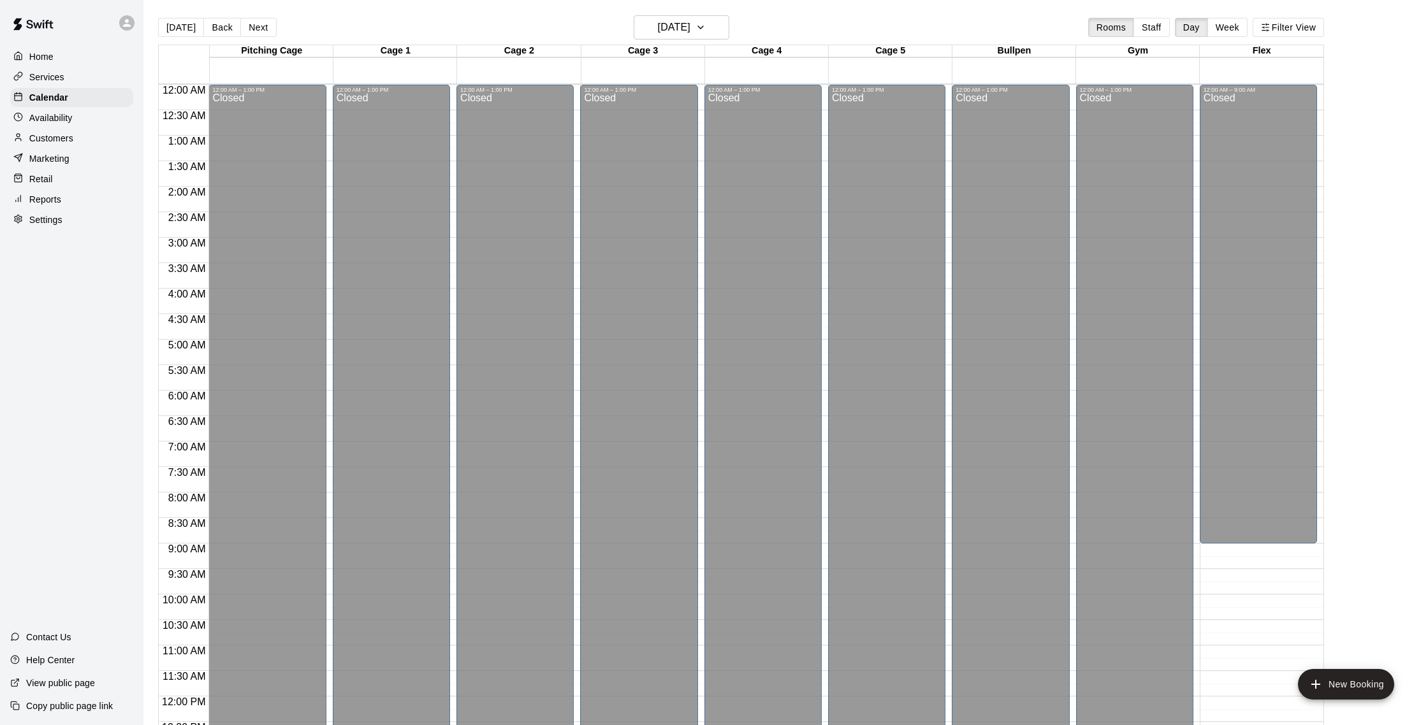
scroll to position [531, 0]
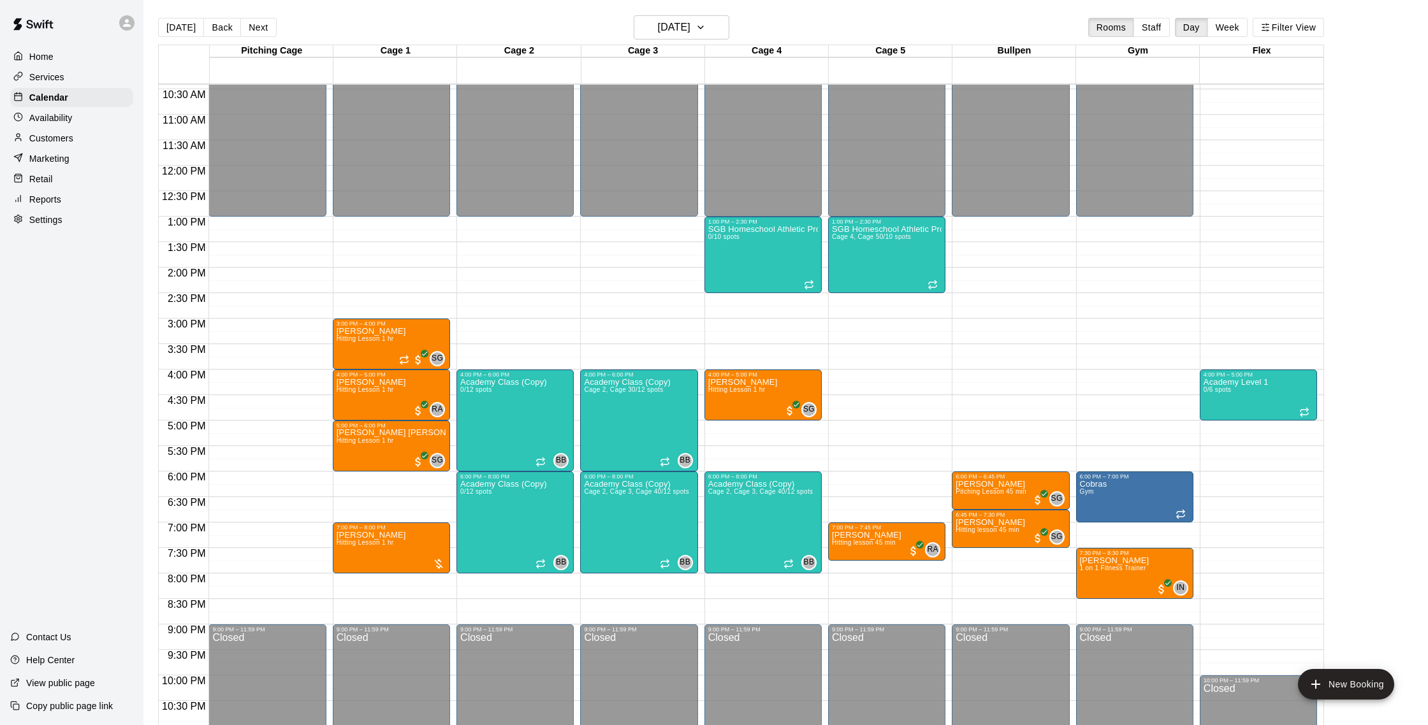
click at [263, 31] on button "Next" at bounding box center [258, 27] width 36 height 19
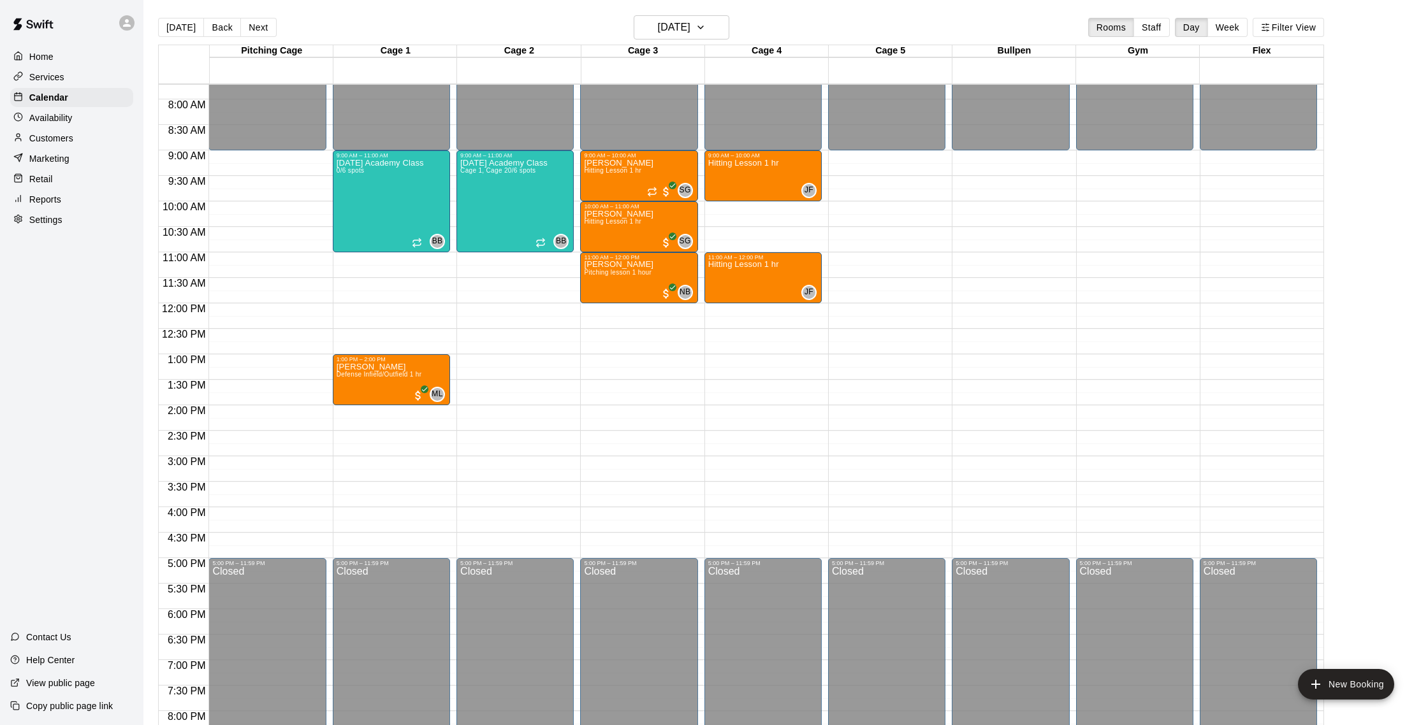
scroll to position [403, 0]
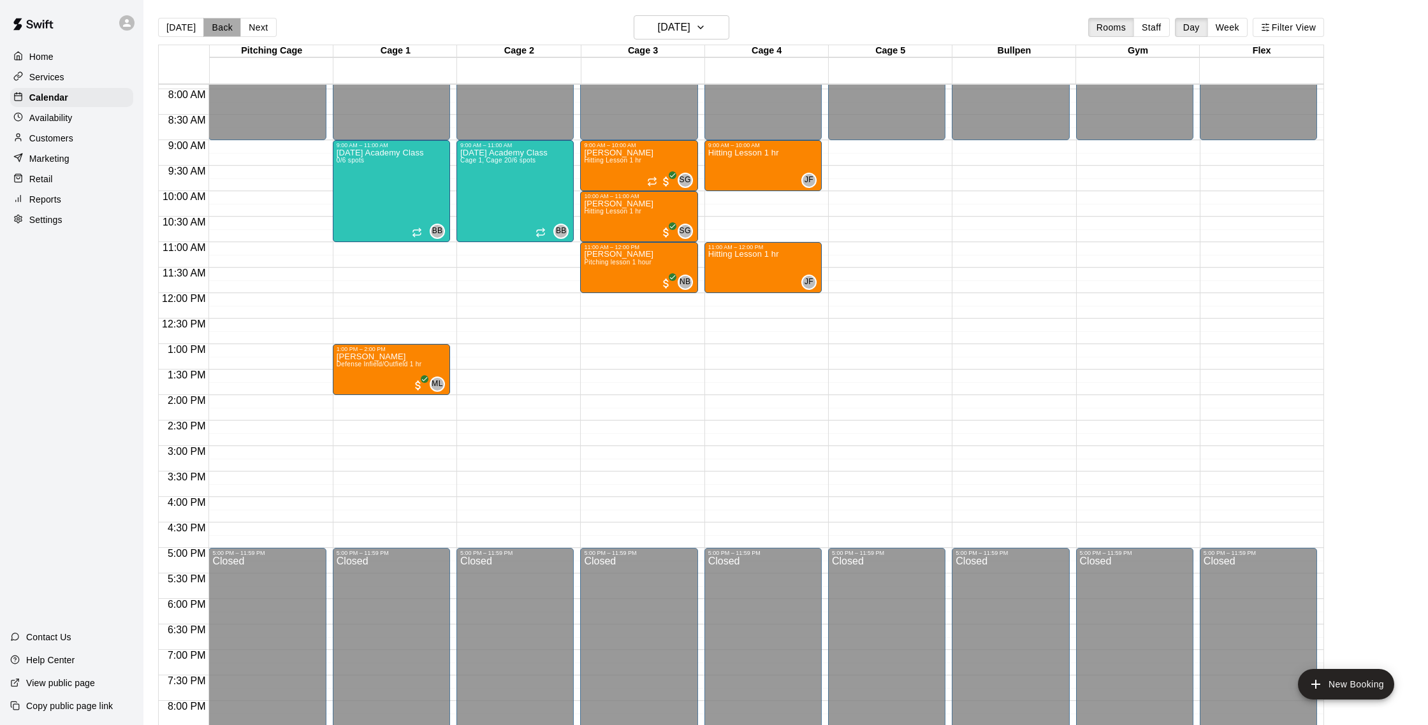
click at [208, 30] on button "Back" at bounding box center [222, 27] width 38 height 19
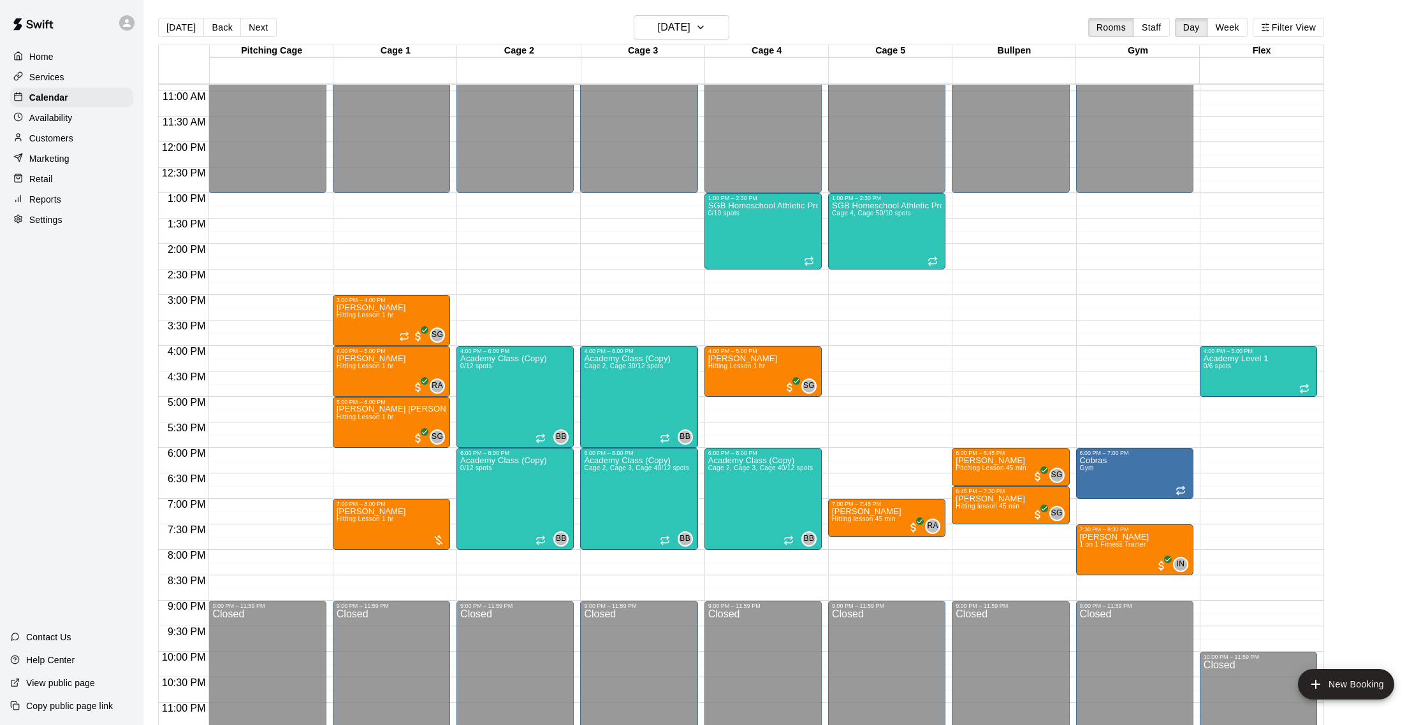
scroll to position [569, 0]
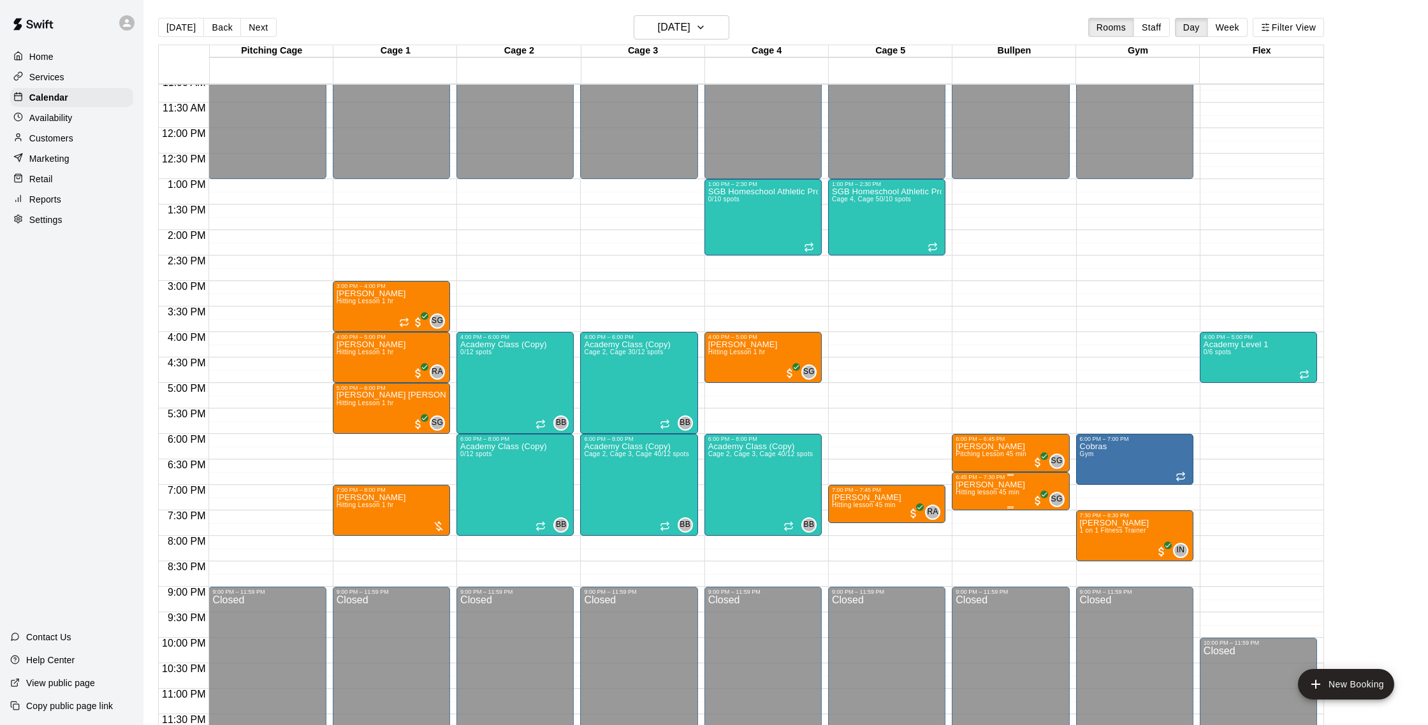
click at [984, 485] on p "[PERSON_NAME]" at bounding box center [989, 485] width 69 height 0
click at [968, 525] on img "edit" at bounding box center [969, 528] width 15 height 15
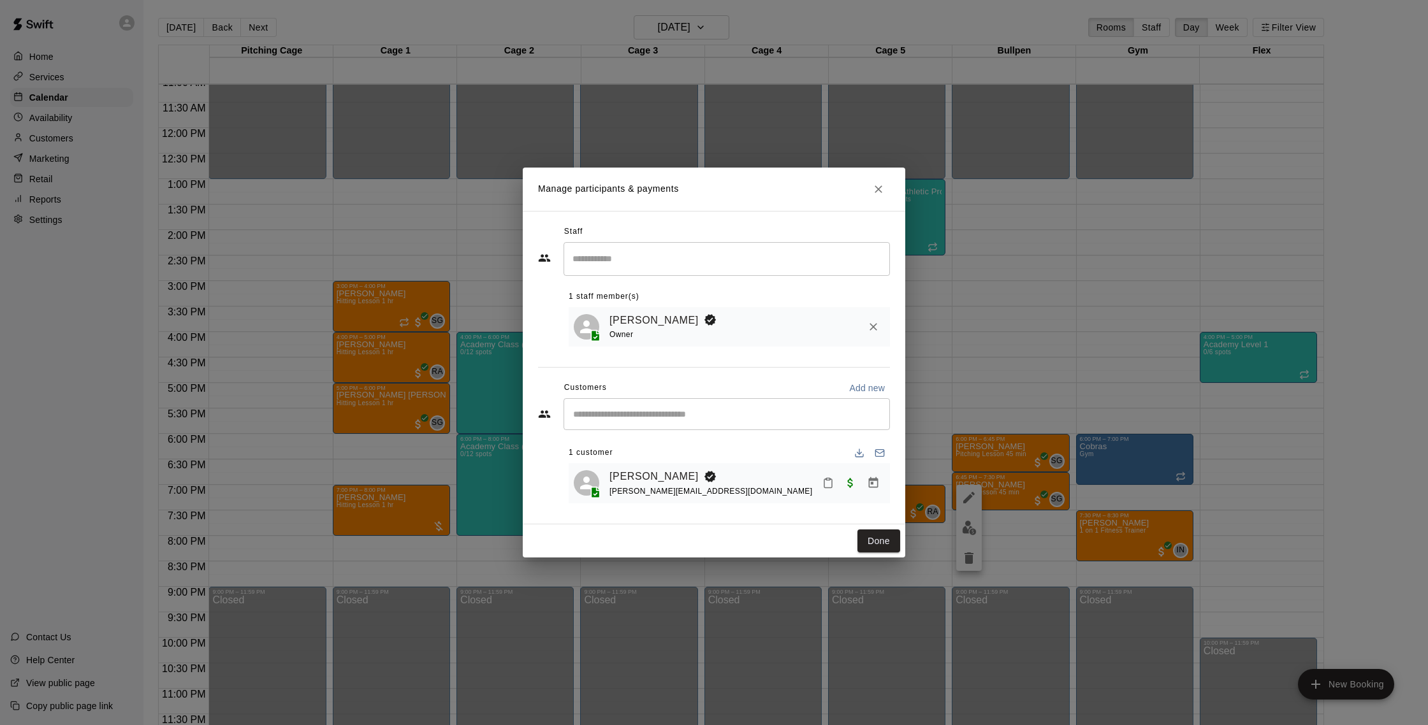
click at [876, 189] on icon "Close" at bounding box center [878, 189] width 13 height 13
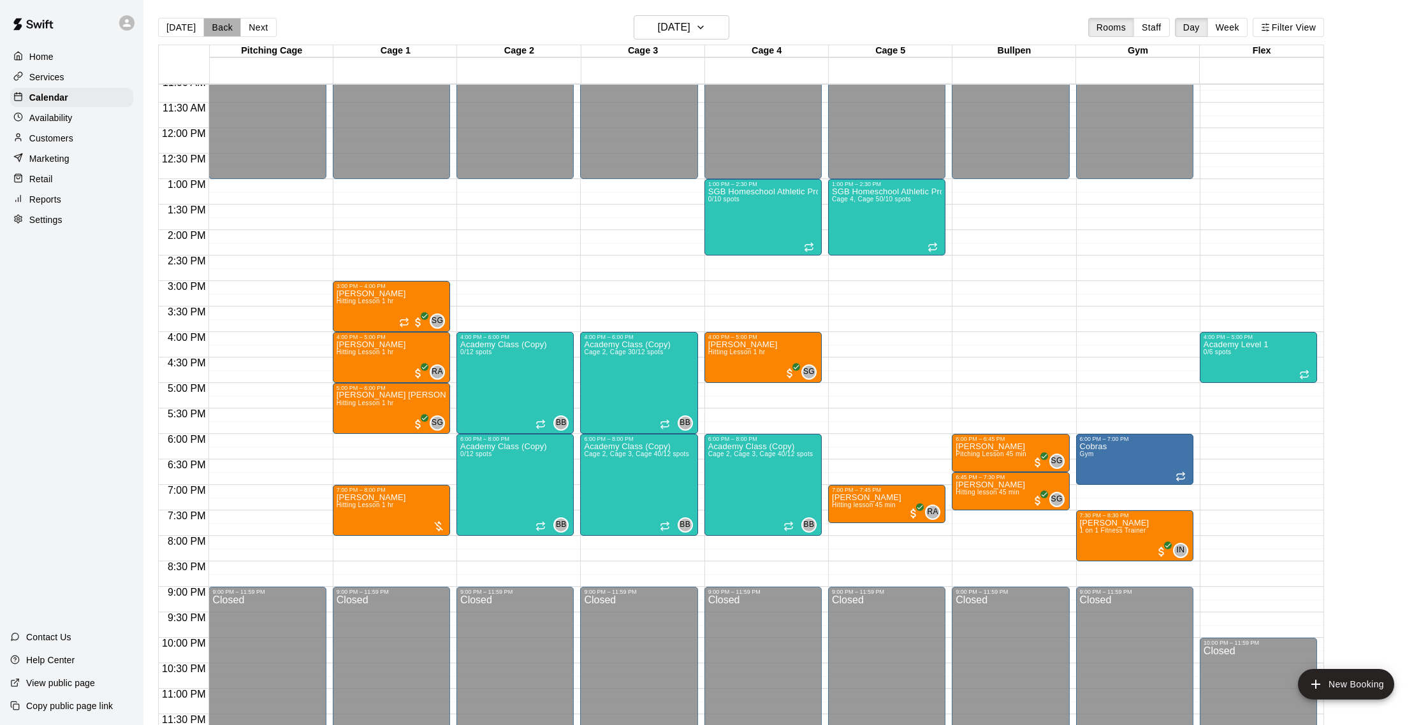
drag, startPoint x: 235, startPoint y: 31, endPoint x: 213, endPoint y: 33, distance: 21.8
click at [231, 32] on button "Back" at bounding box center [222, 27] width 38 height 19
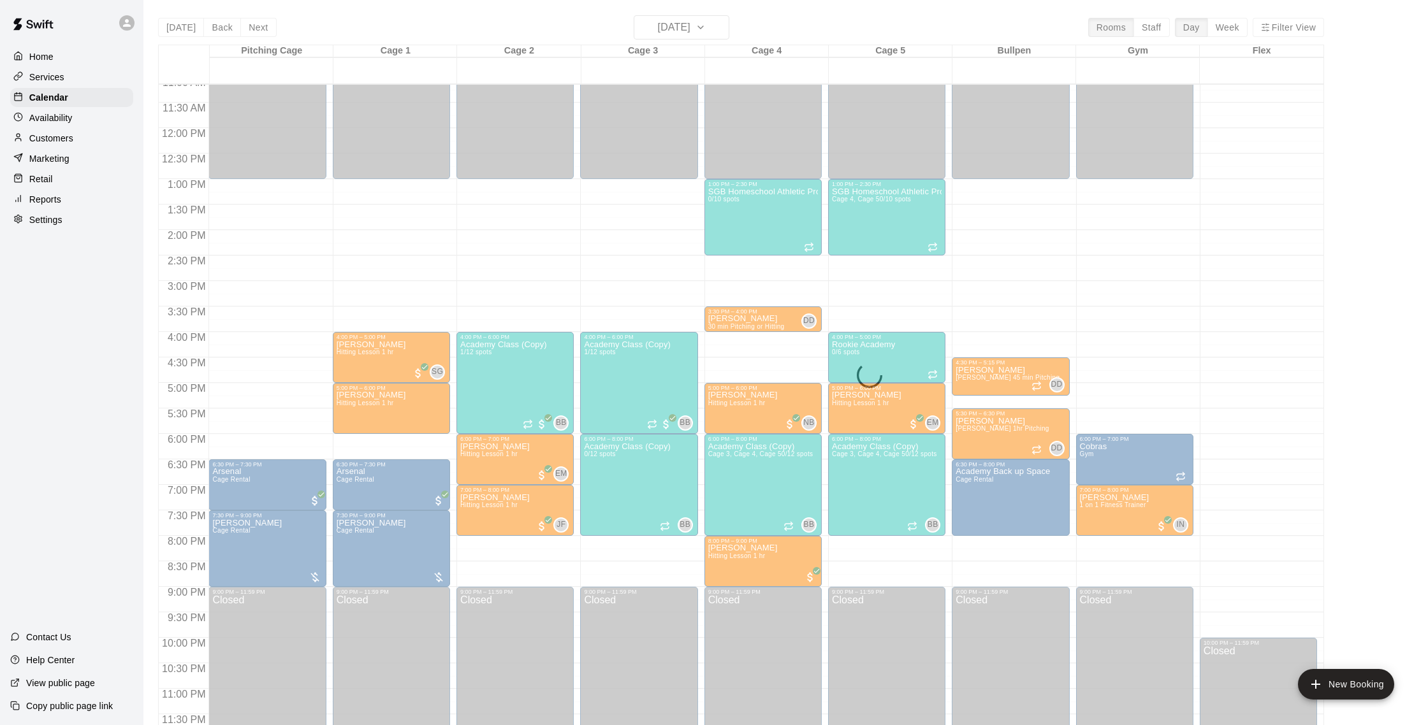
click at [213, 33] on div "Today Back Next Thursday Sep 18 Rooms Staff Day Week Filter View Pitching Cage …" at bounding box center [741, 377] width 1166 height 725
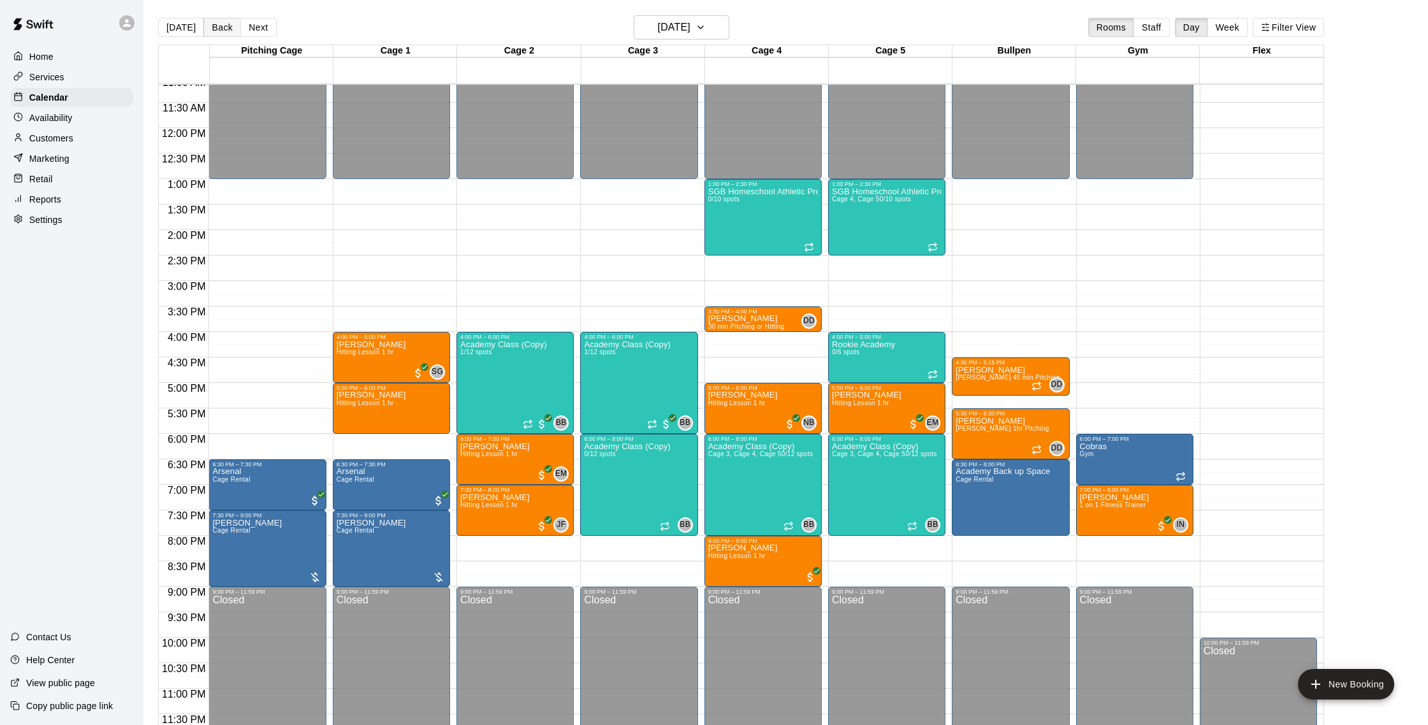
click at [214, 29] on button "Back" at bounding box center [222, 27] width 38 height 19
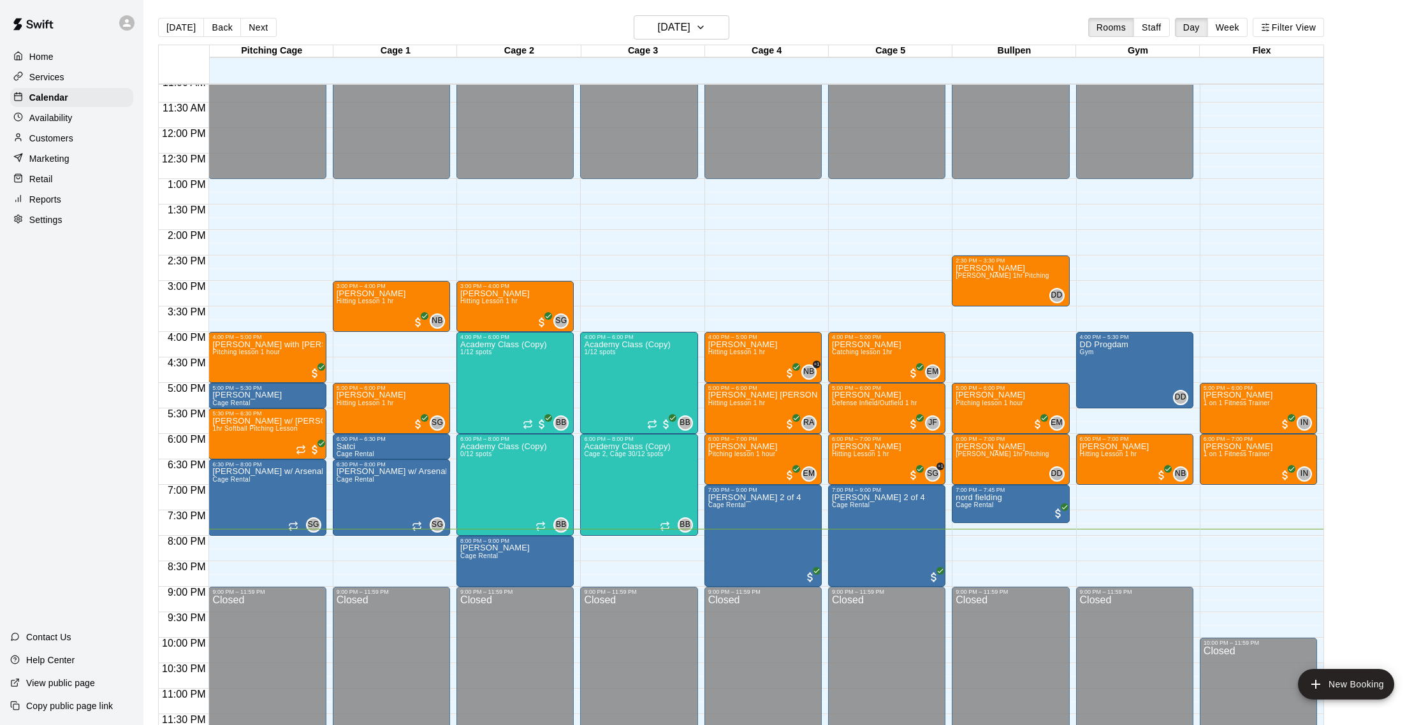
click at [73, 133] on div "Customers" at bounding box center [71, 138] width 123 height 19
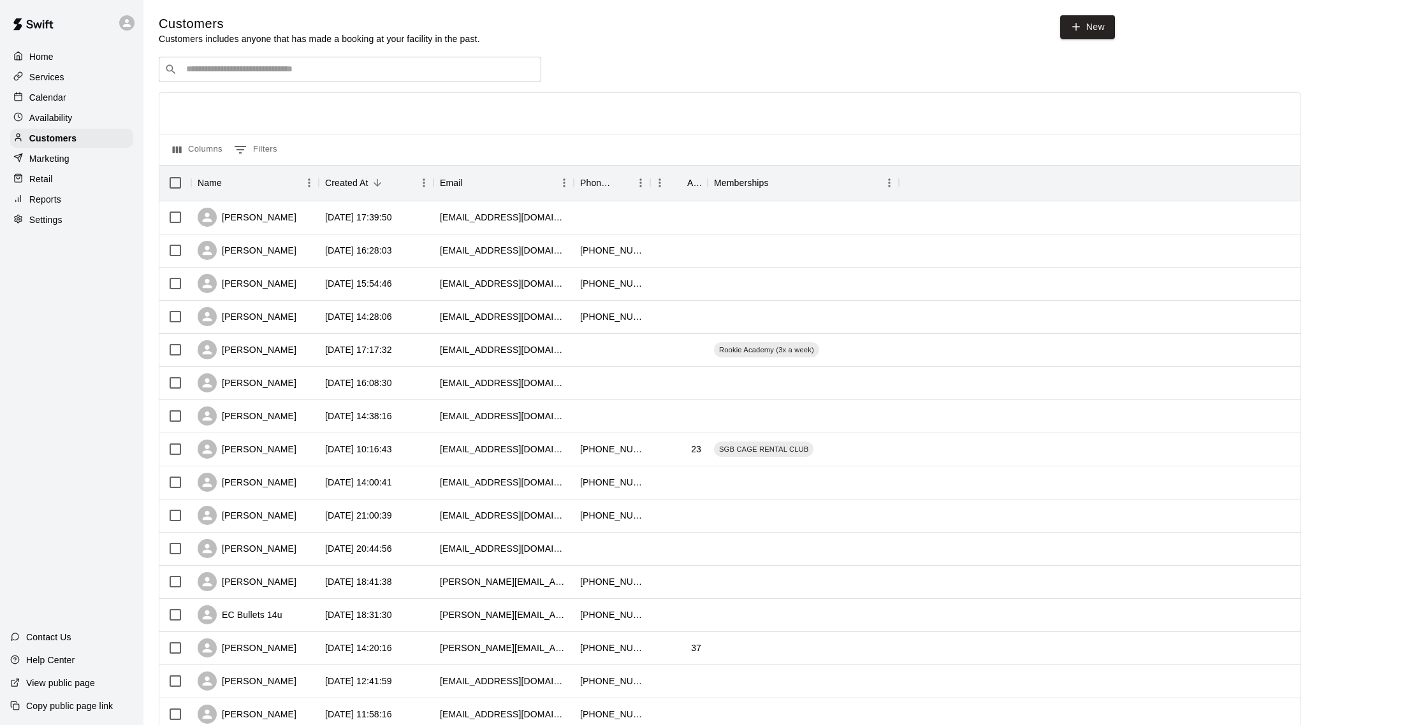
click at [73, 98] on div "Calendar" at bounding box center [71, 97] width 123 height 19
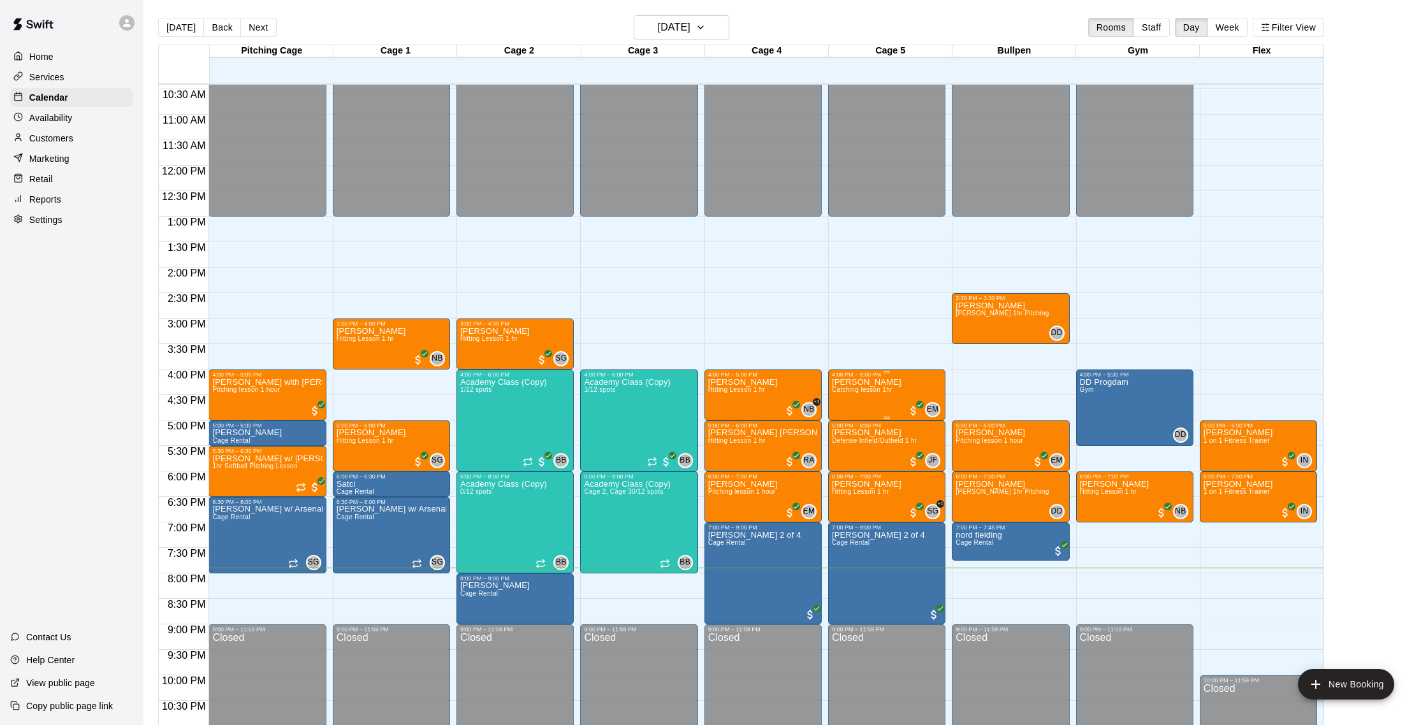
scroll to position [569, 0]
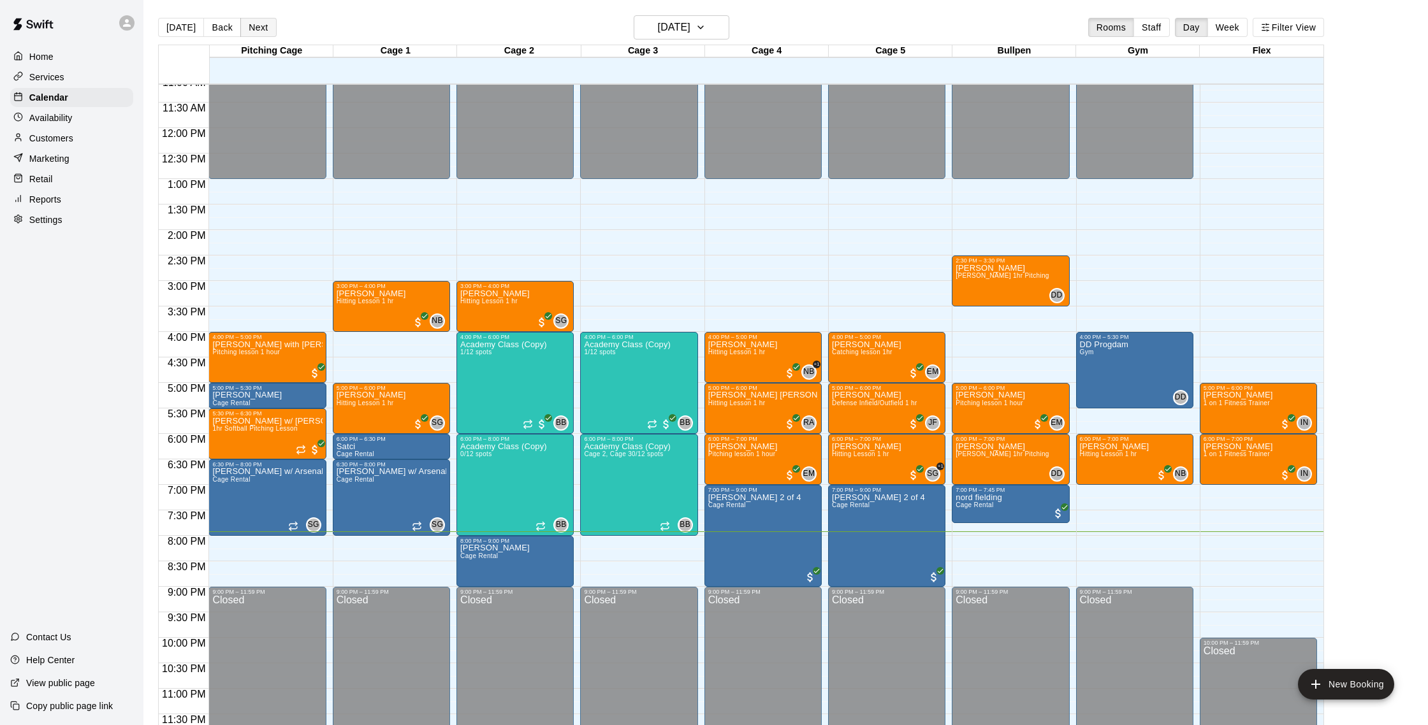
click at [263, 26] on button "Next" at bounding box center [258, 27] width 36 height 19
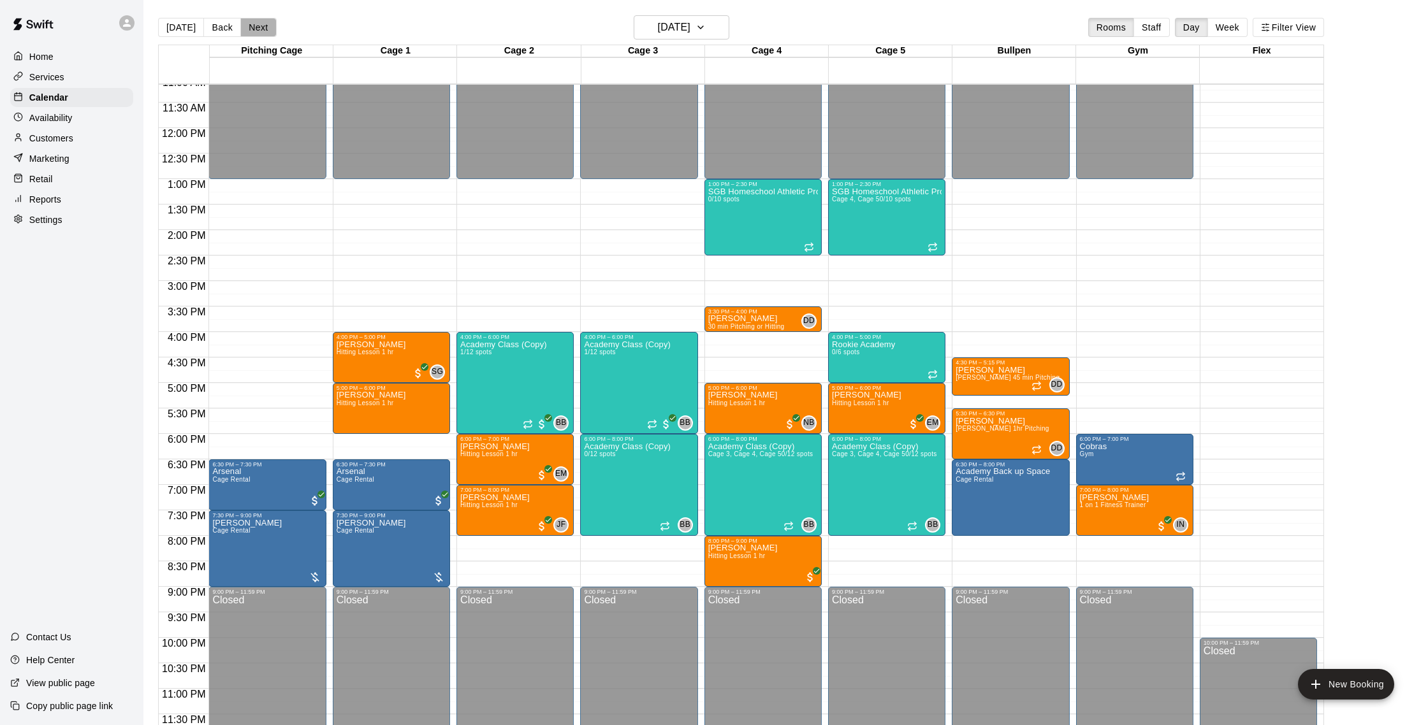
scroll to position [3, 0]
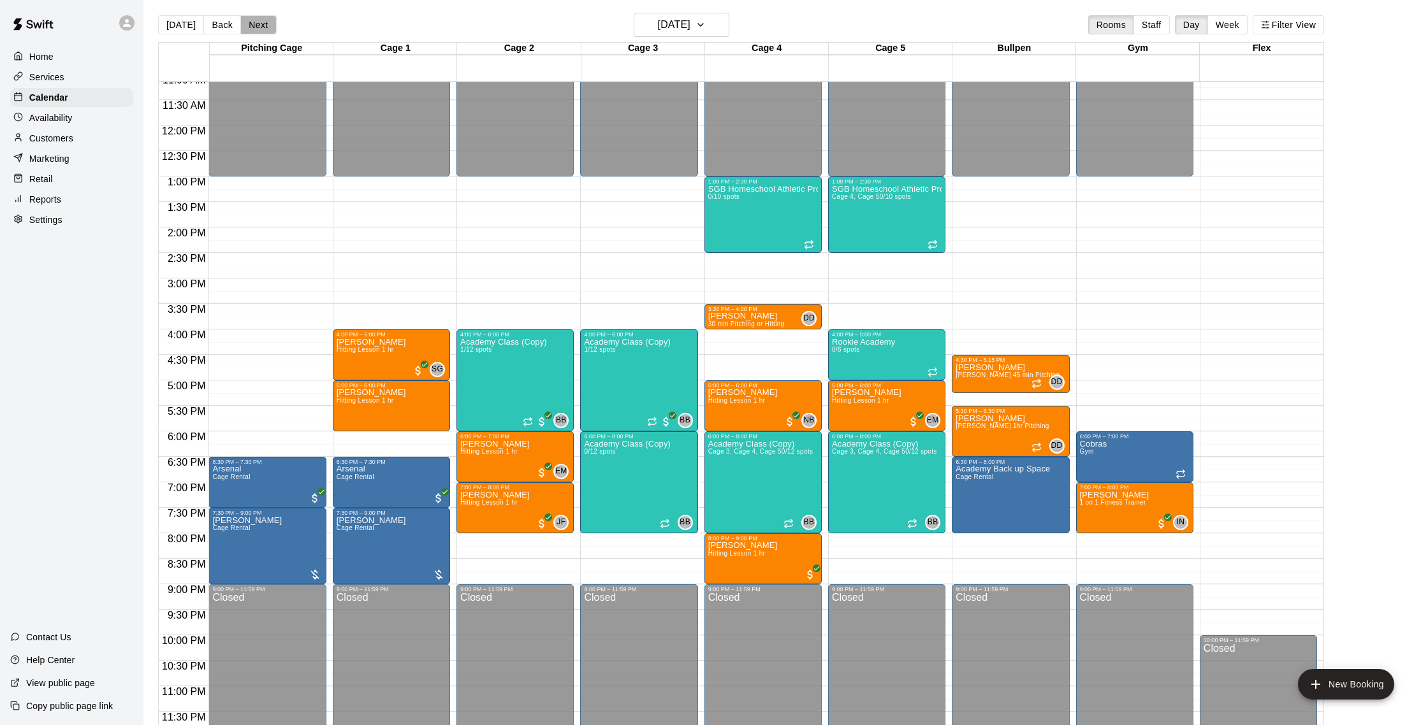
click at [255, 28] on button "Next" at bounding box center [258, 24] width 36 height 19
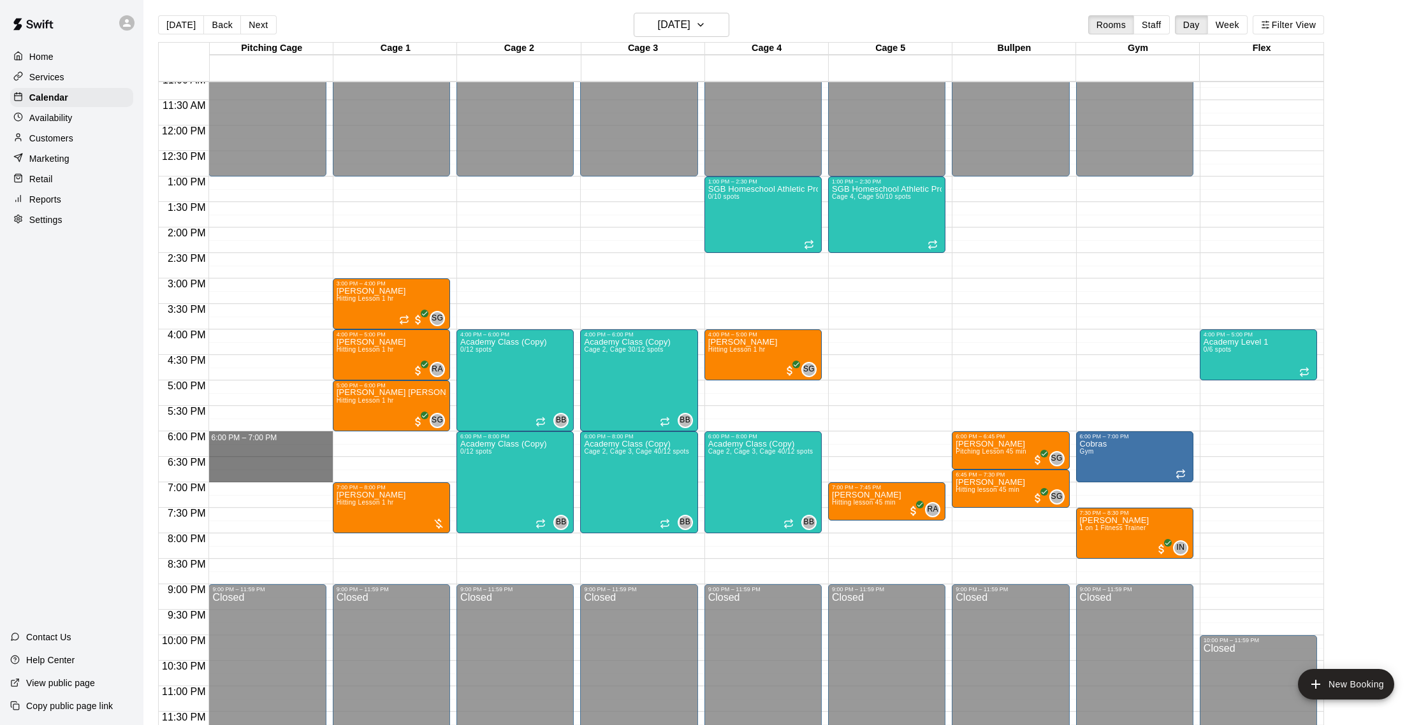
drag, startPoint x: 222, startPoint y: 436, endPoint x: 224, endPoint y: 478, distance: 42.1
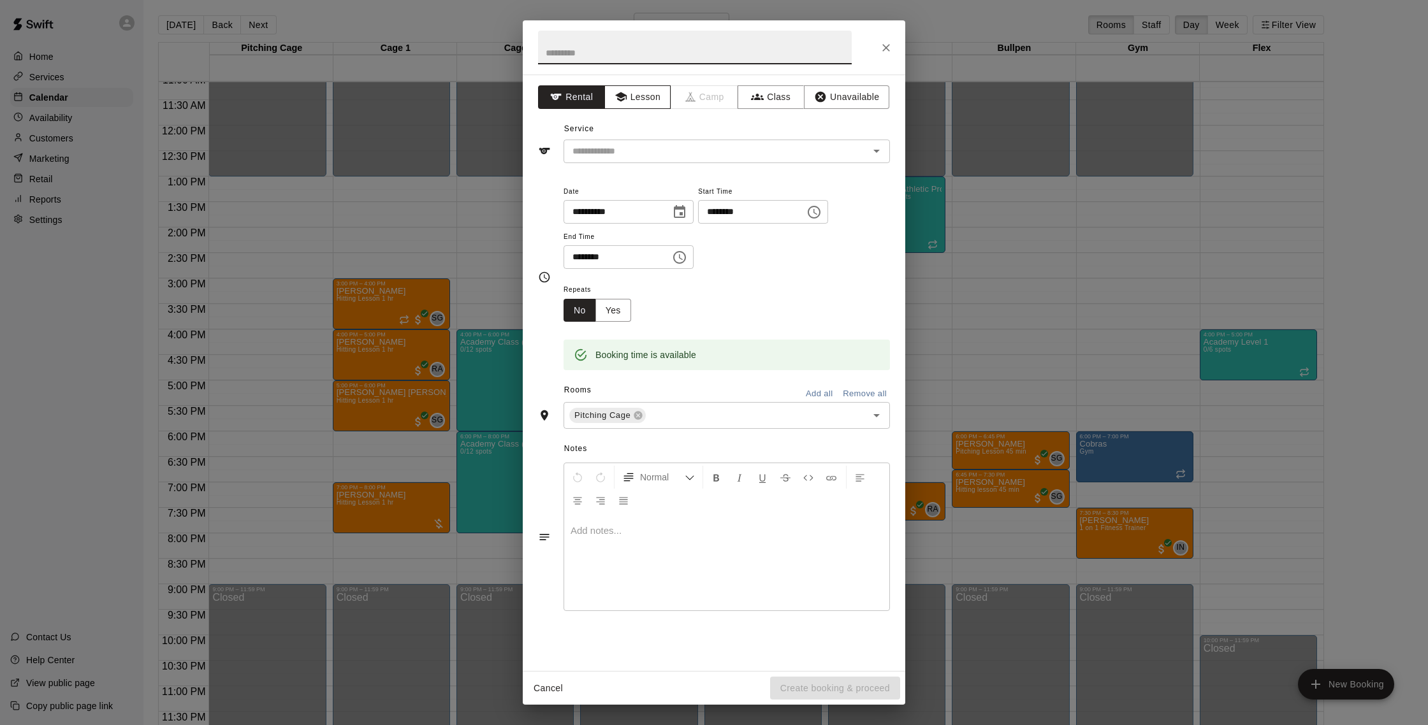
click at [663, 100] on button "Lesson" at bounding box center [637, 97] width 67 height 24
click at [649, 144] on input "text" at bounding box center [707, 151] width 281 height 16
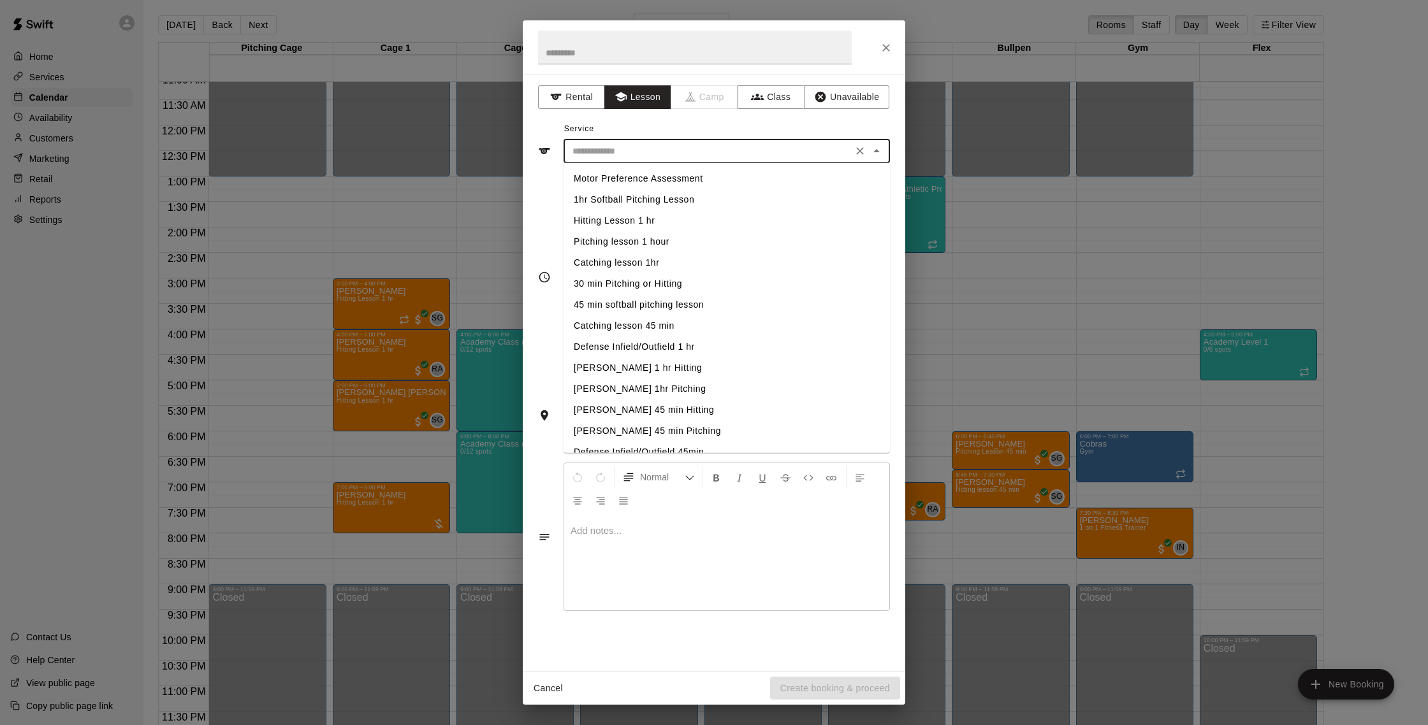
click at [632, 215] on li "Hitting Lesson 1 hr" at bounding box center [726, 220] width 326 height 21
type input "**********"
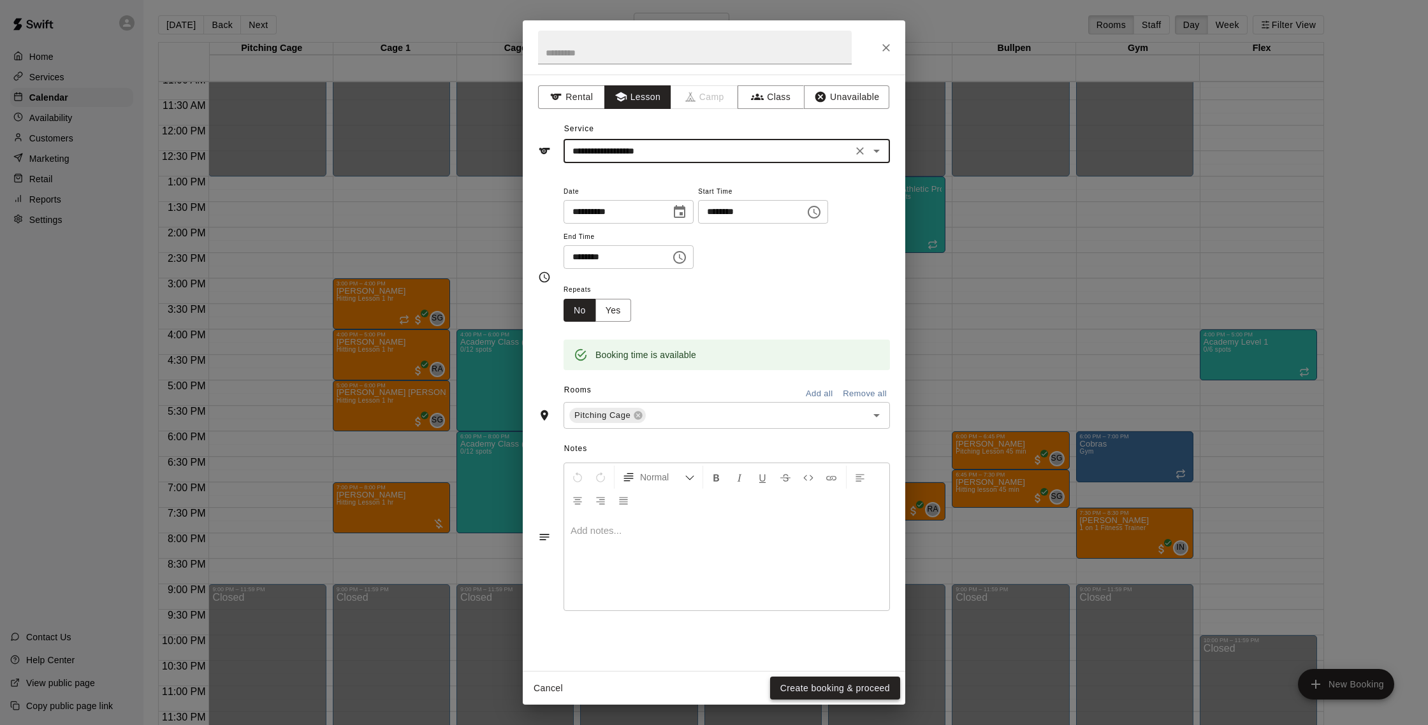
click at [834, 679] on button "Create booking & proceed" at bounding box center [835, 689] width 130 height 24
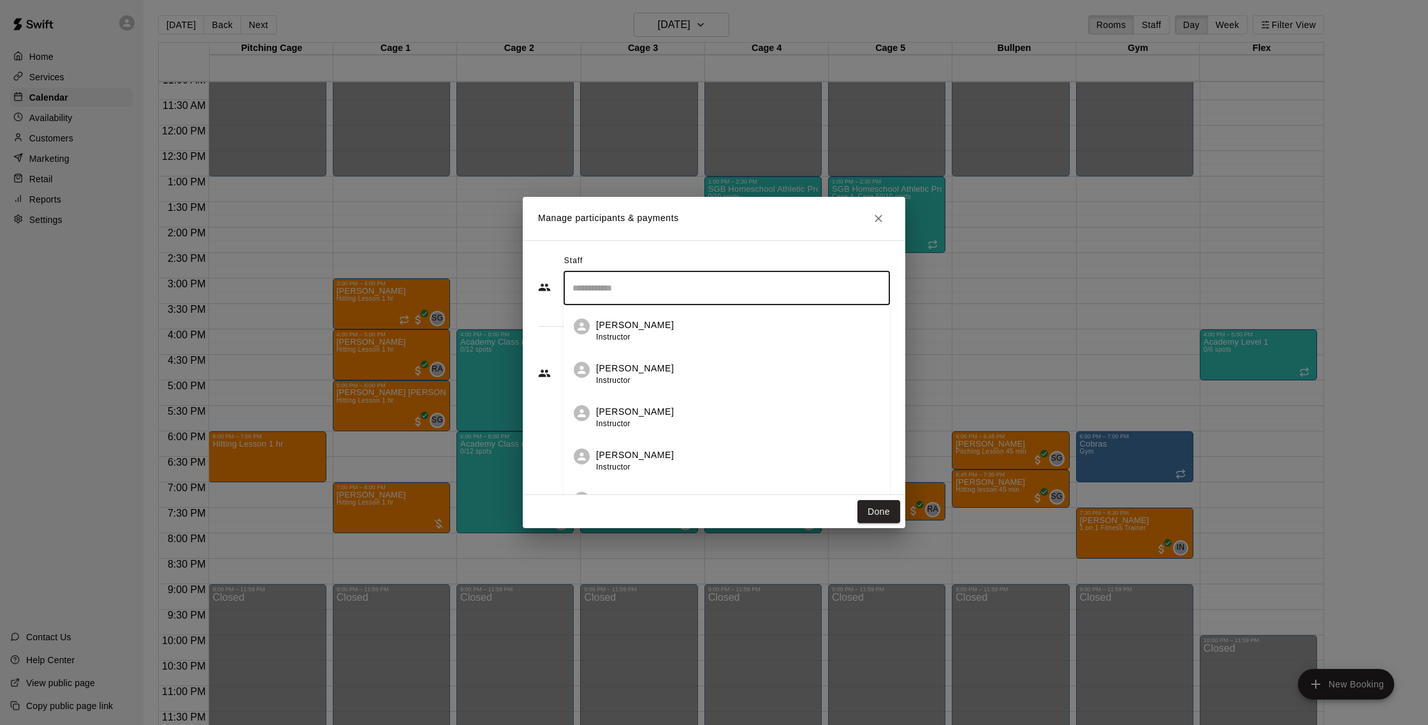
click at [643, 287] on input "Search staff" at bounding box center [726, 288] width 315 height 22
click at [664, 331] on div "Joe Ferro Instructor" at bounding box center [738, 331] width 284 height 25
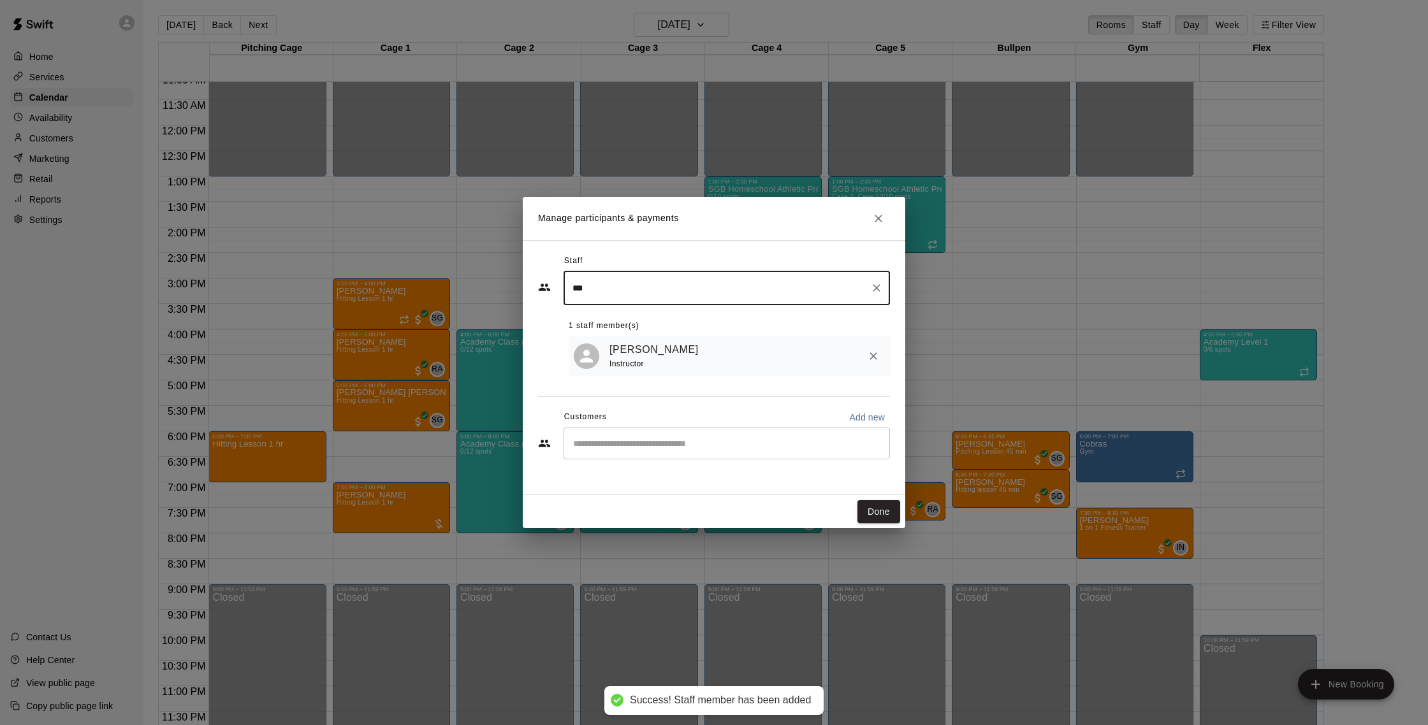
type input "***"
click at [627, 462] on div "​" at bounding box center [714, 445] width 352 height 34
click at [644, 444] on input "Start typing to search customers..." at bounding box center [726, 443] width 315 height 13
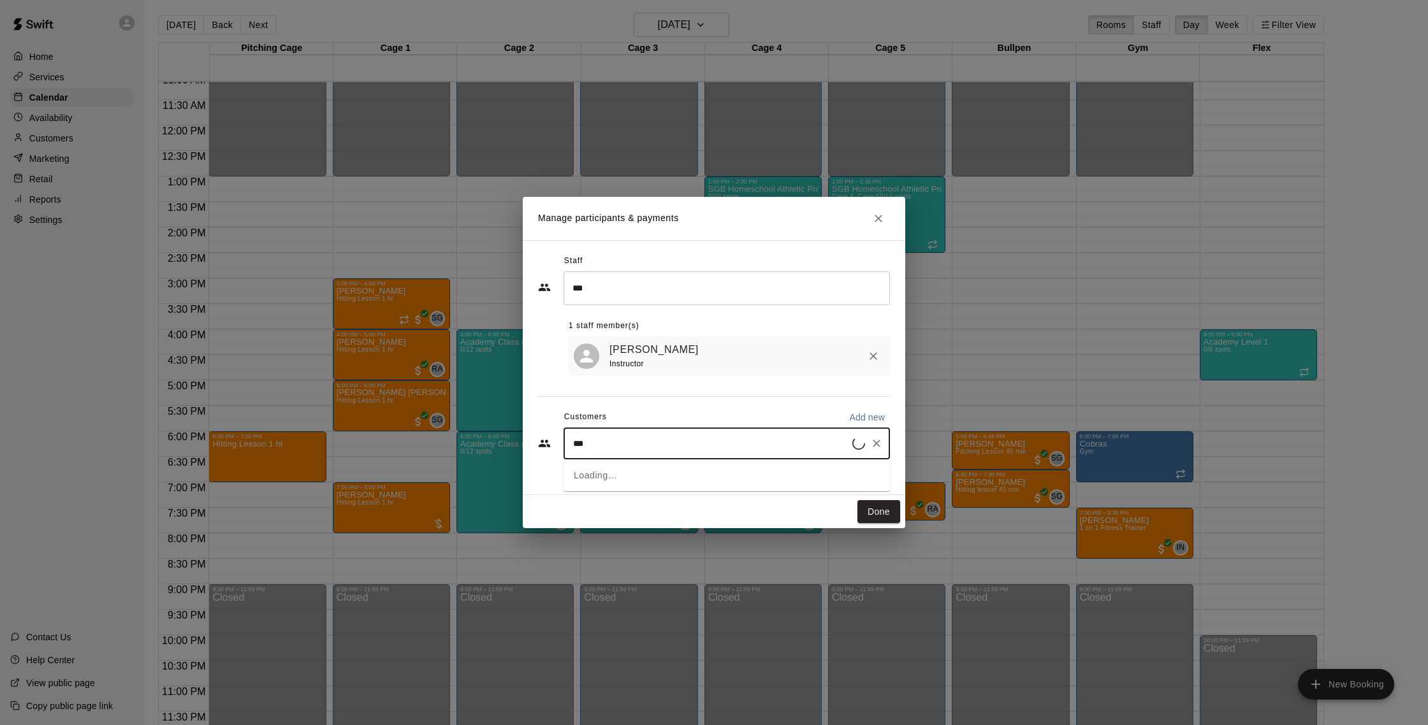
type input "****"
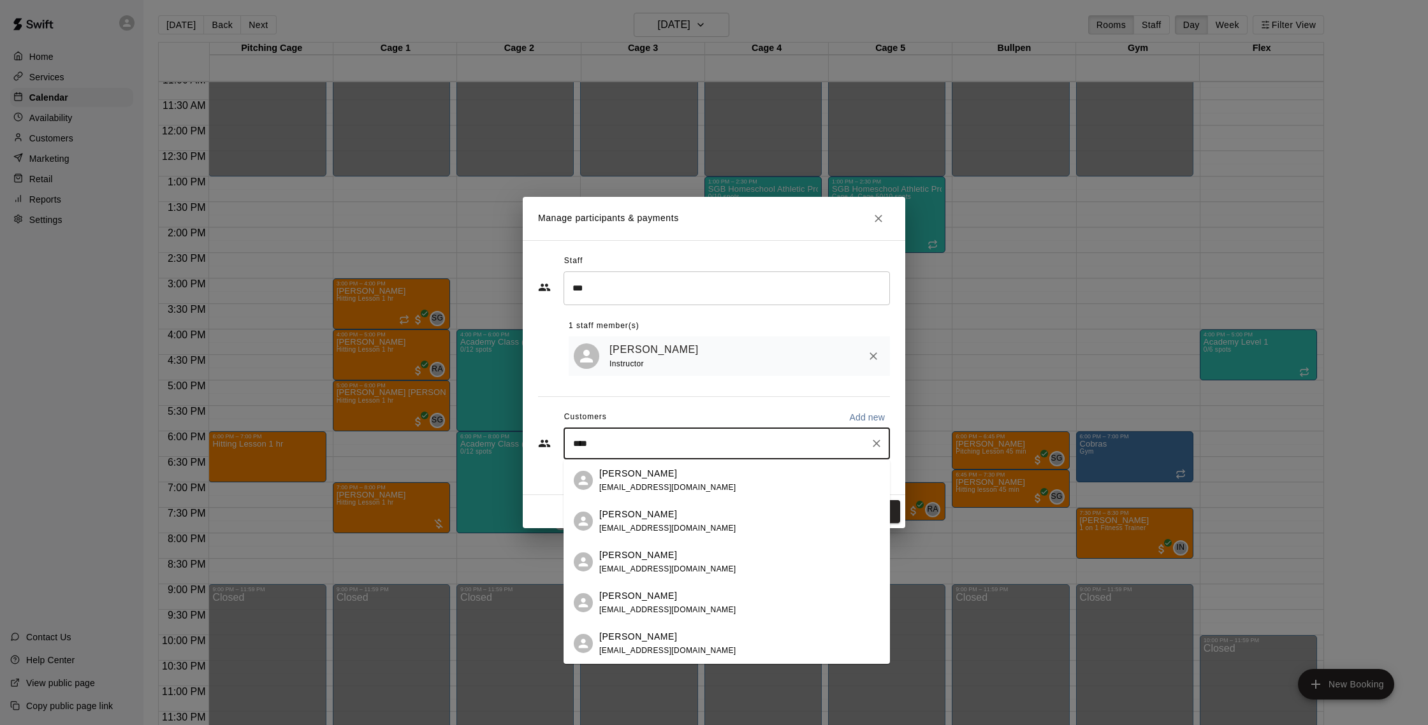
click at [665, 483] on span "javibruno2010@yahoo.com" at bounding box center [667, 487] width 137 height 9
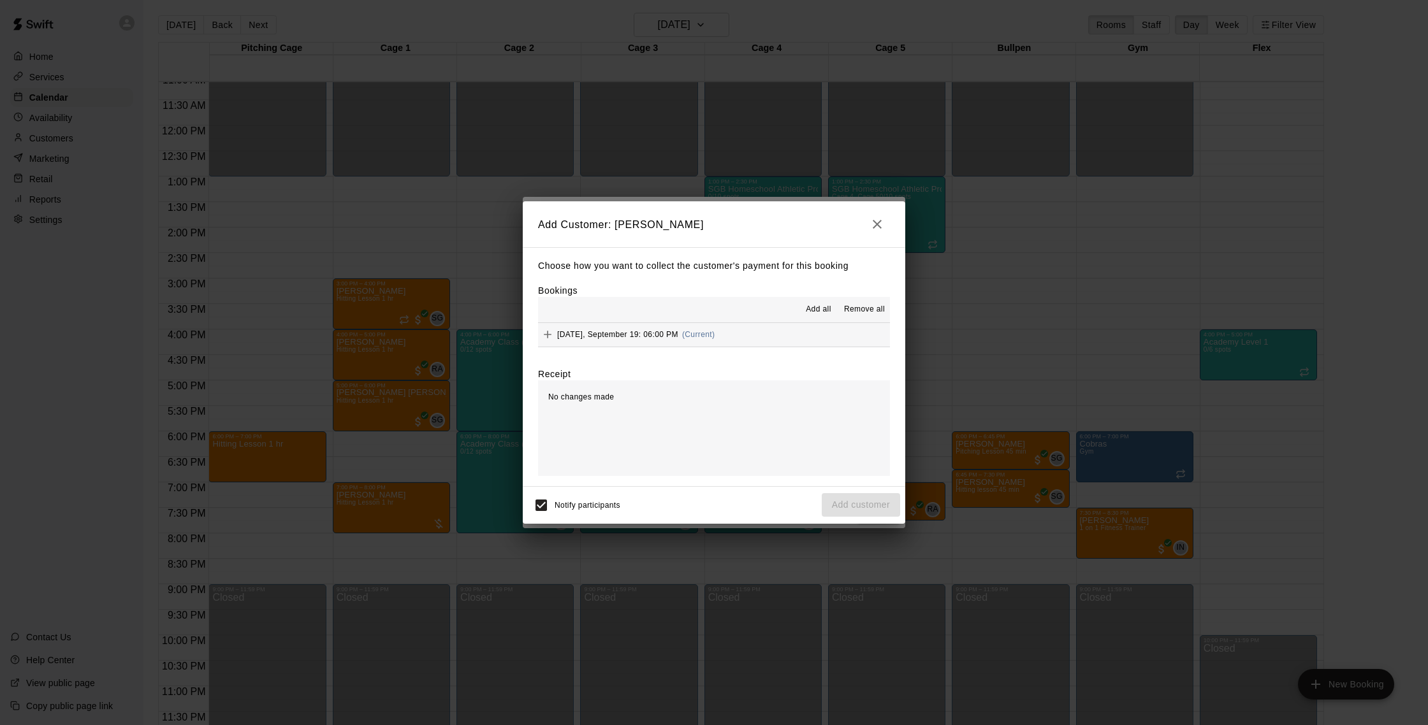
click at [780, 336] on button "Friday, September 19: 06:00 PM (Current)" at bounding box center [714, 335] width 352 height 24
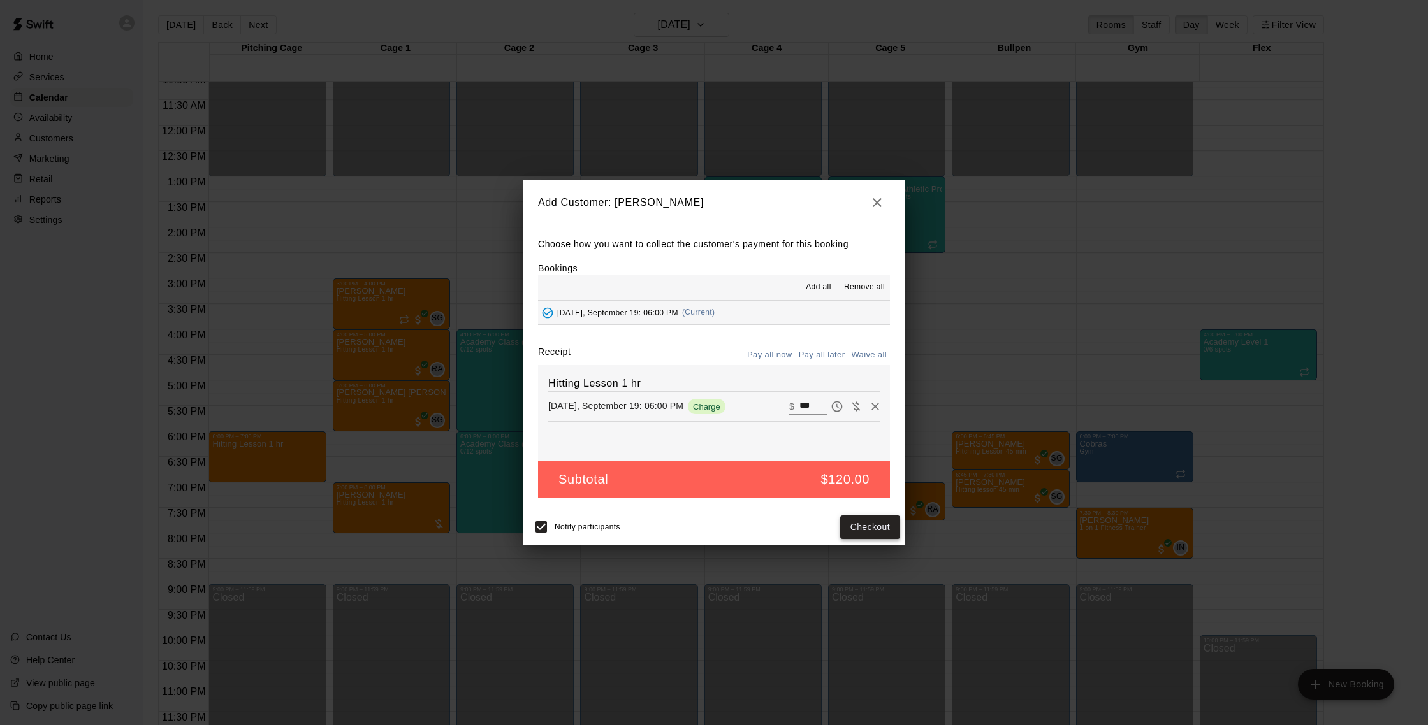
click at [888, 521] on button "Checkout" at bounding box center [870, 528] width 60 height 24
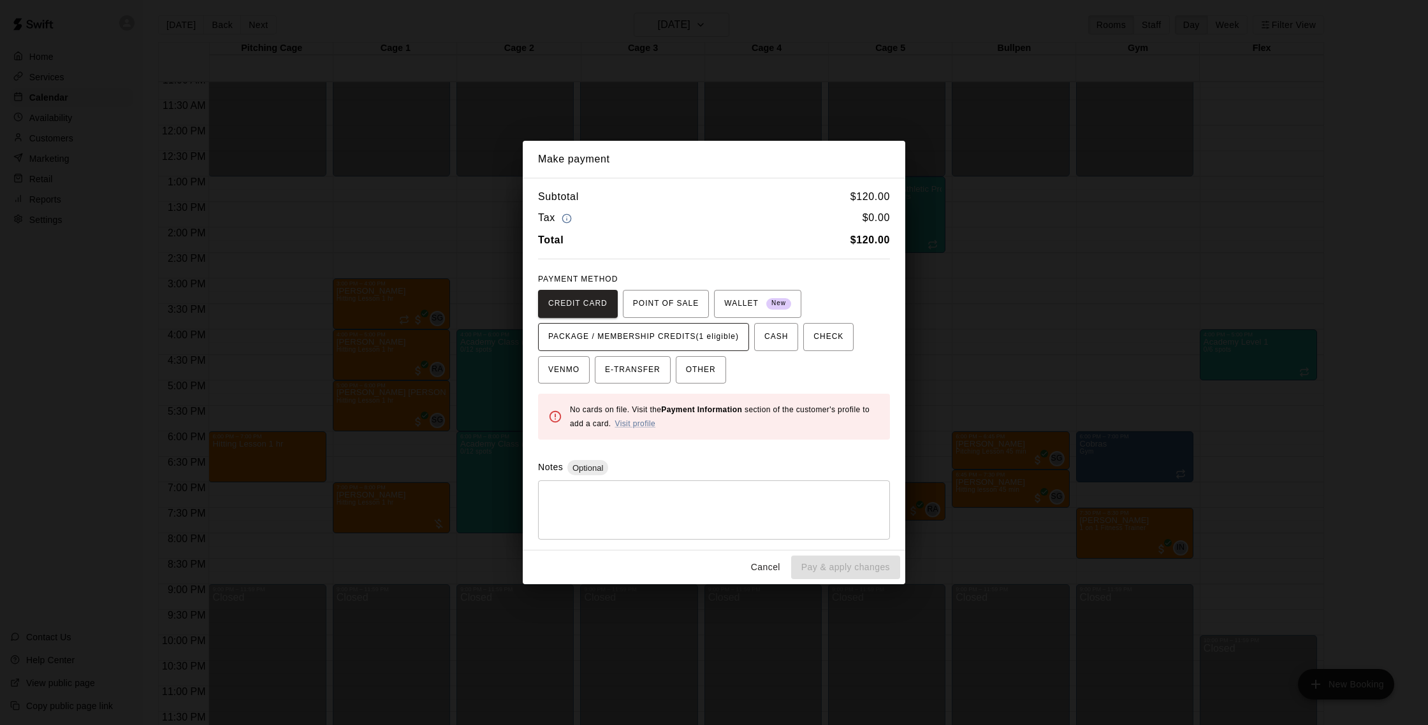
click at [726, 340] on span "PACKAGE / MEMBERSHIP CREDITS (1 eligible)" at bounding box center [643, 337] width 191 height 20
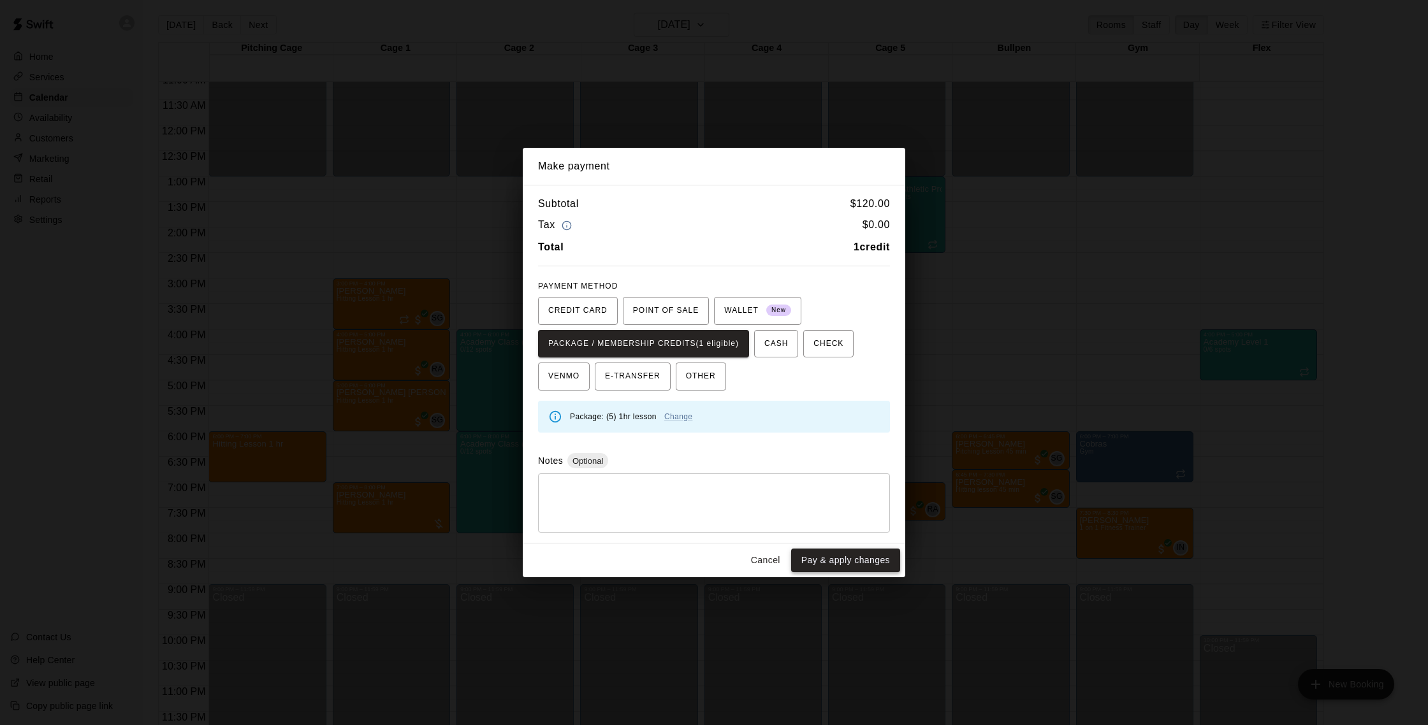
click at [832, 557] on button "Pay & apply changes" at bounding box center [845, 561] width 109 height 24
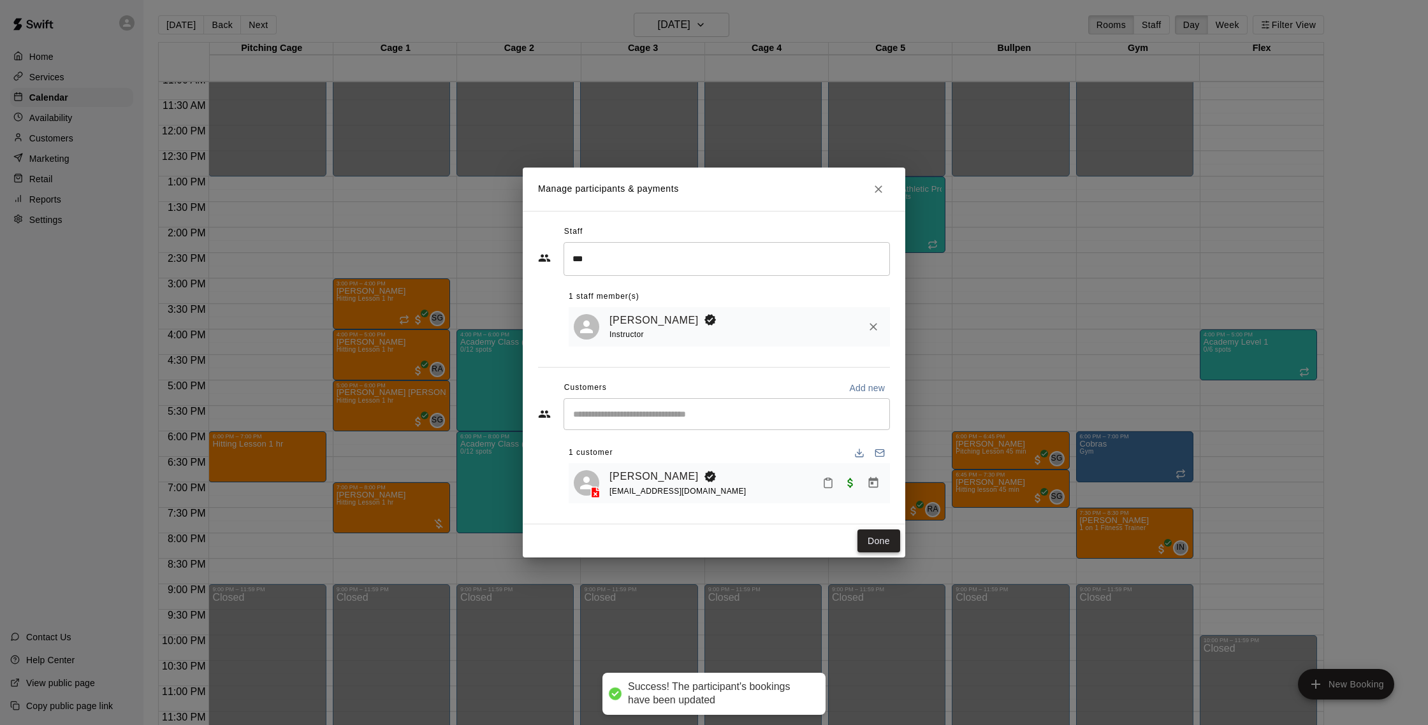
click at [876, 535] on button "Done" at bounding box center [878, 542] width 43 height 24
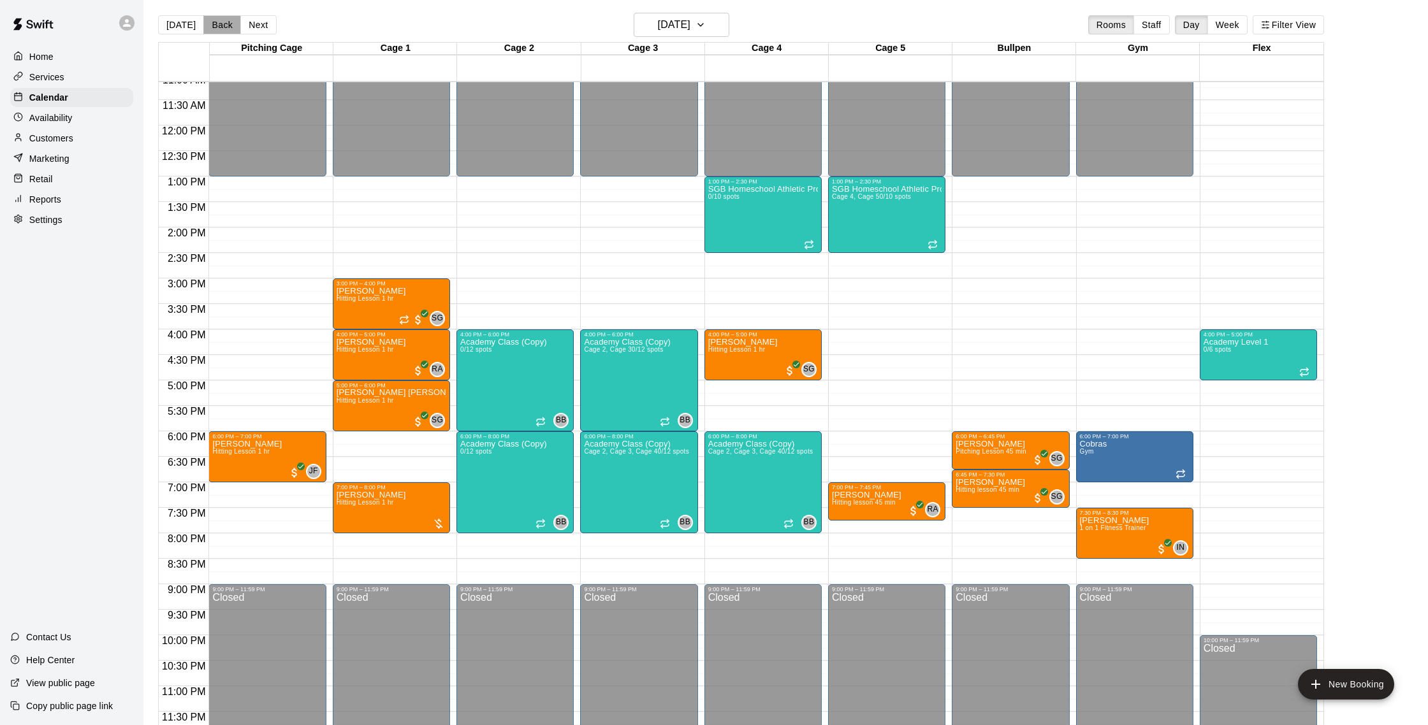
click at [203, 23] on button "Back" at bounding box center [222, 24] width 38 height 19
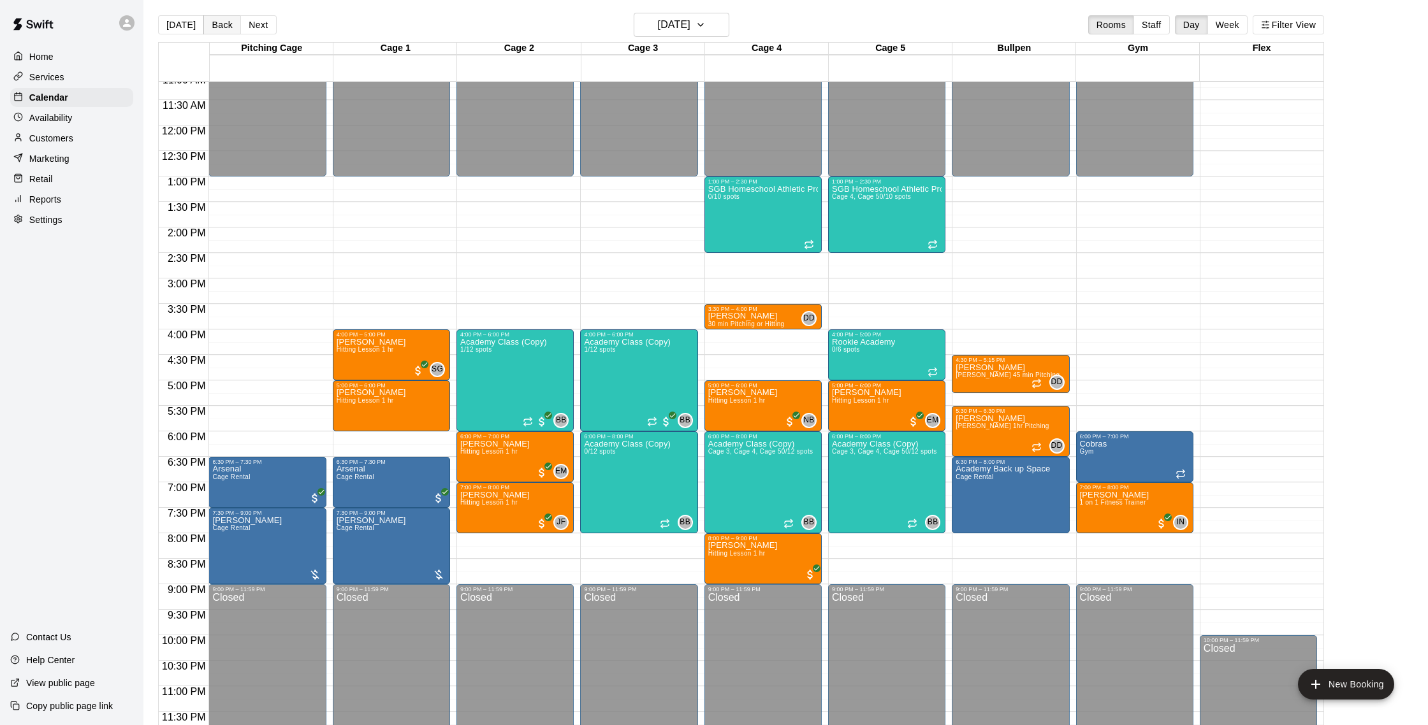
click at [212, 17] on button "Back" at bounding box center [222, 24] width 38 height 19
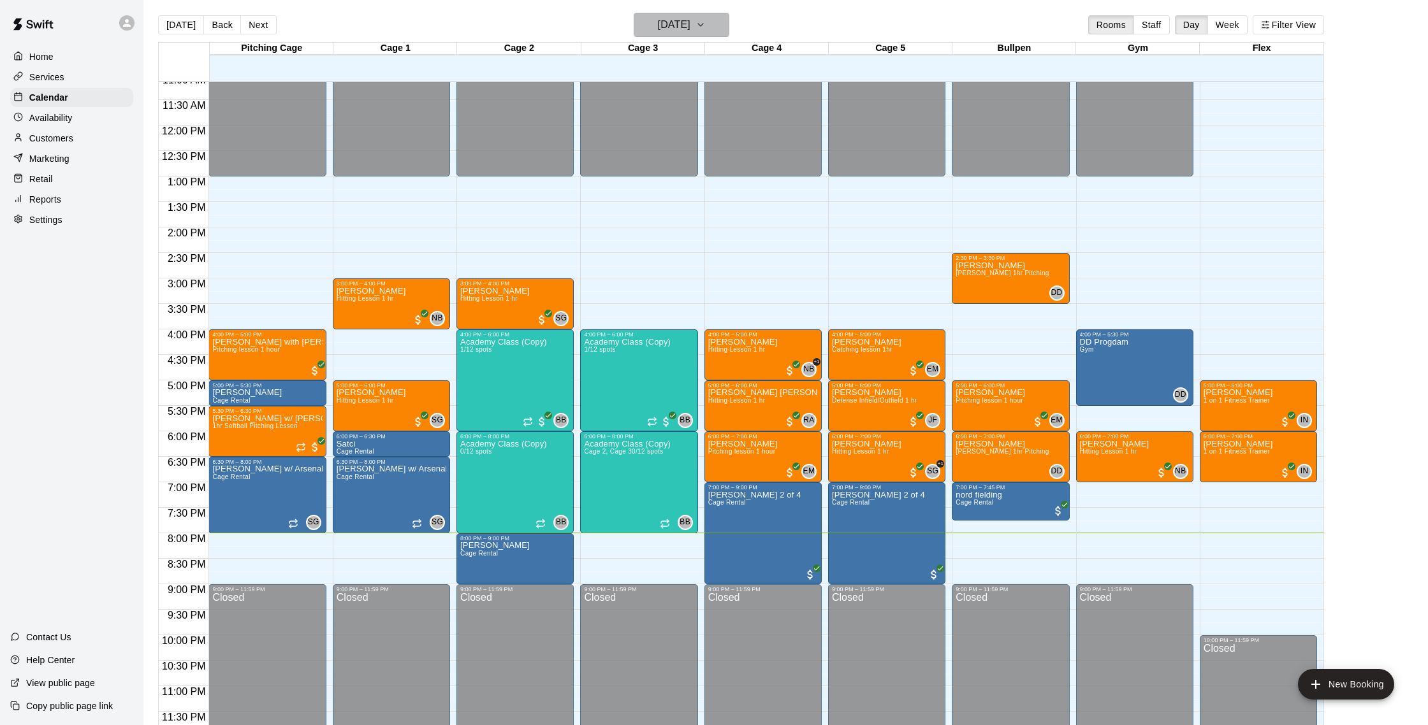
click at [719, 17] on button "[DATE]" at bounding box center [682, 25] width 96 height 24
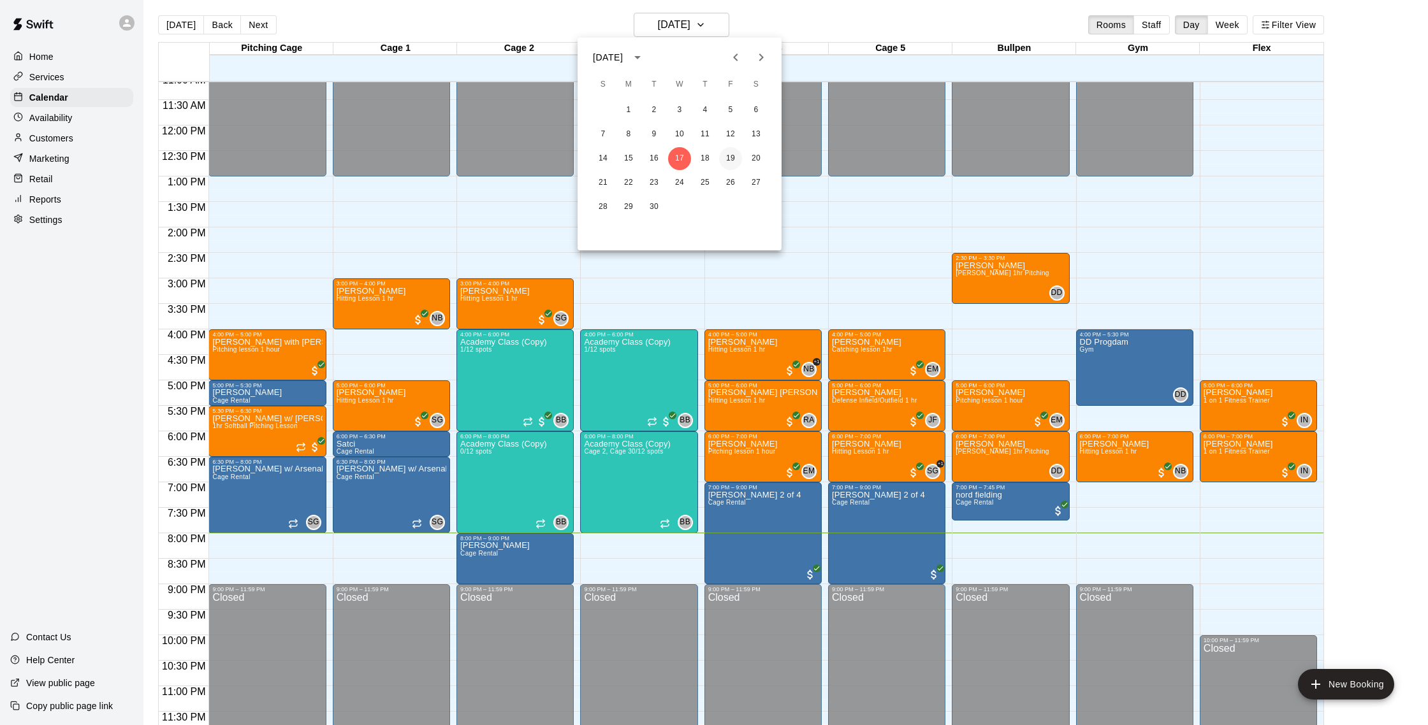
click at [733, 156] on button "19" at bounding box center [730, 158] width 23 height 23
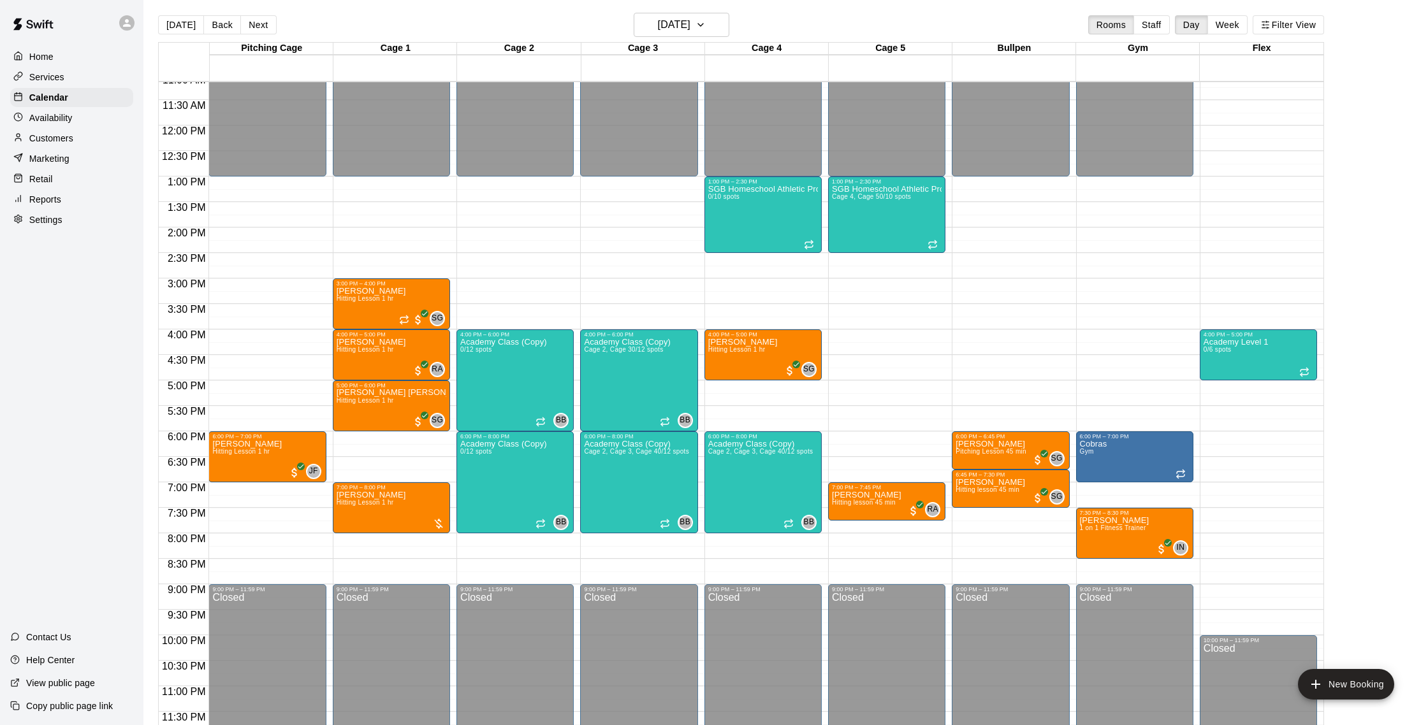
click at [68, 131] on div "Customers" at bounding box center [71, 138] width 123 height 19
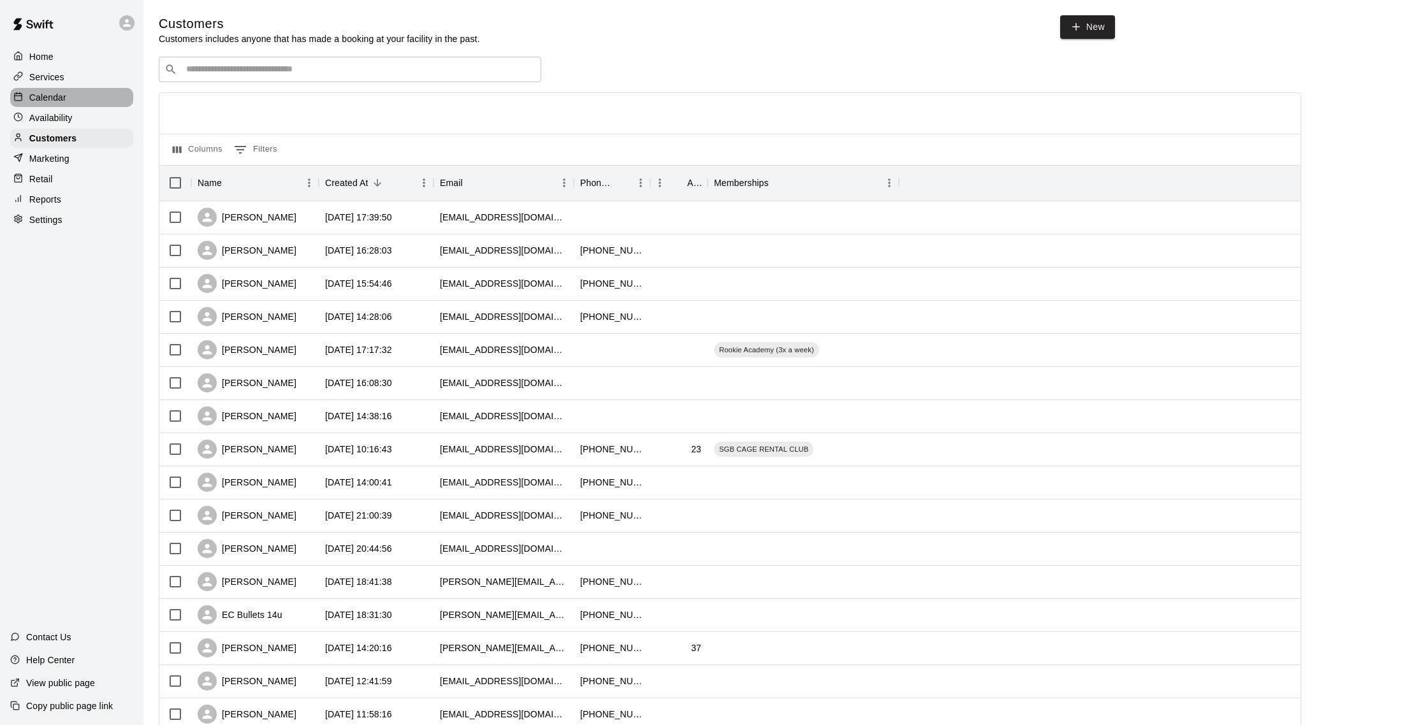
click at [62, 97] on p "Calendar" at bounding box center [47, 97] width 37 height 13
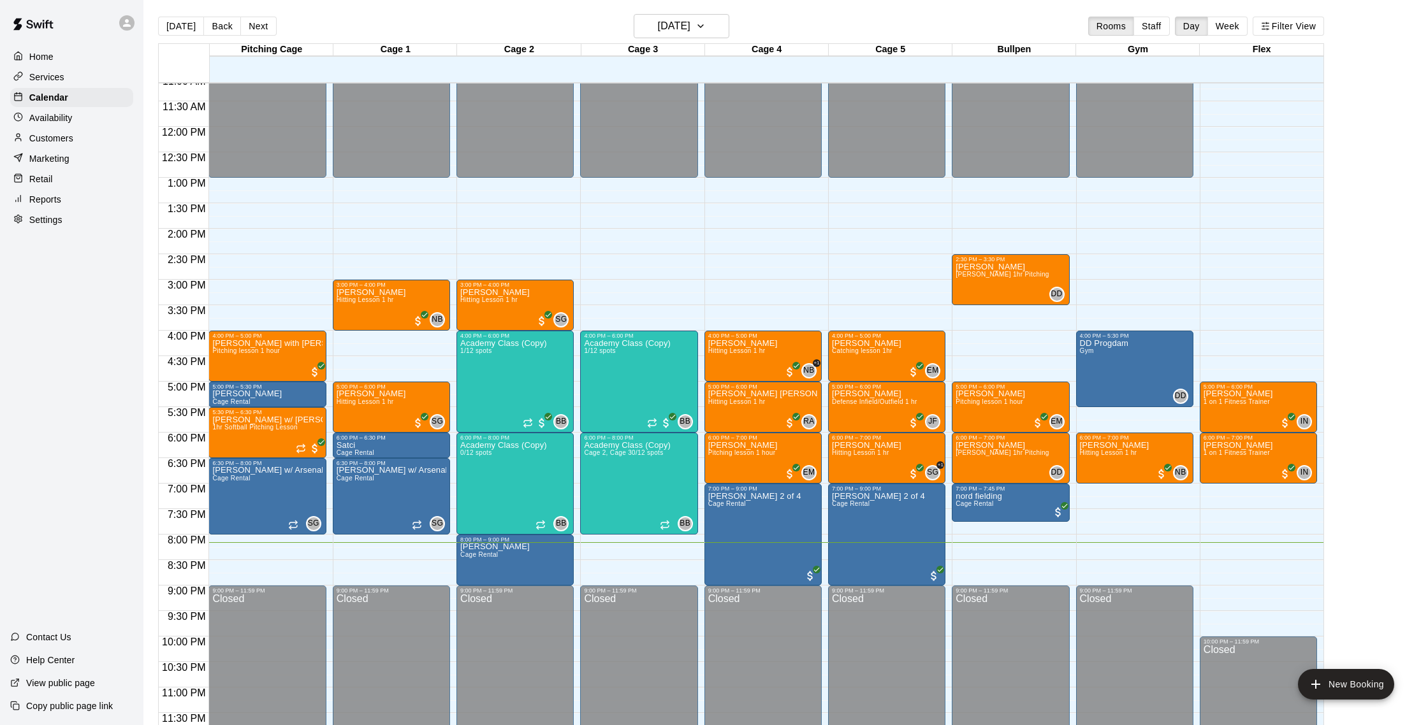
scroll to position [20, 0]
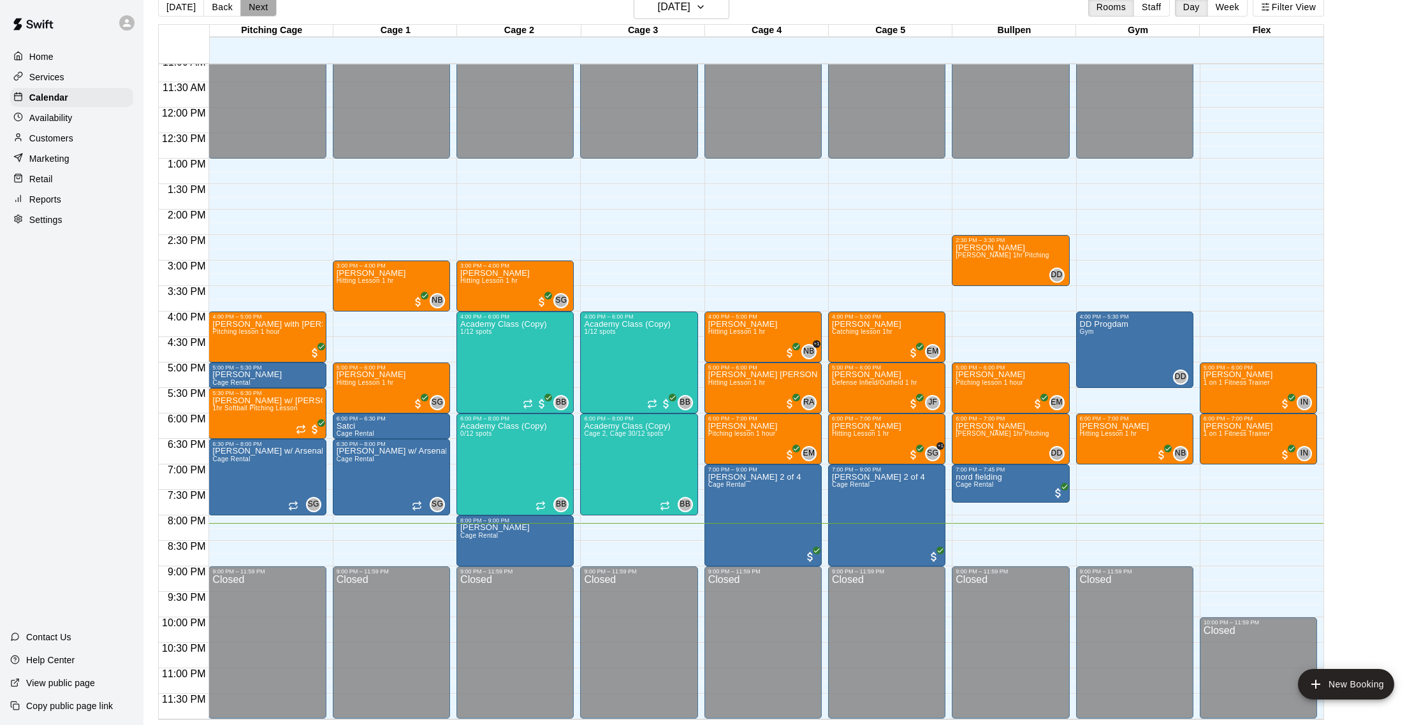
click at [261, 11] on button "Next" at bounding box center [258, 6] width 36 height 19
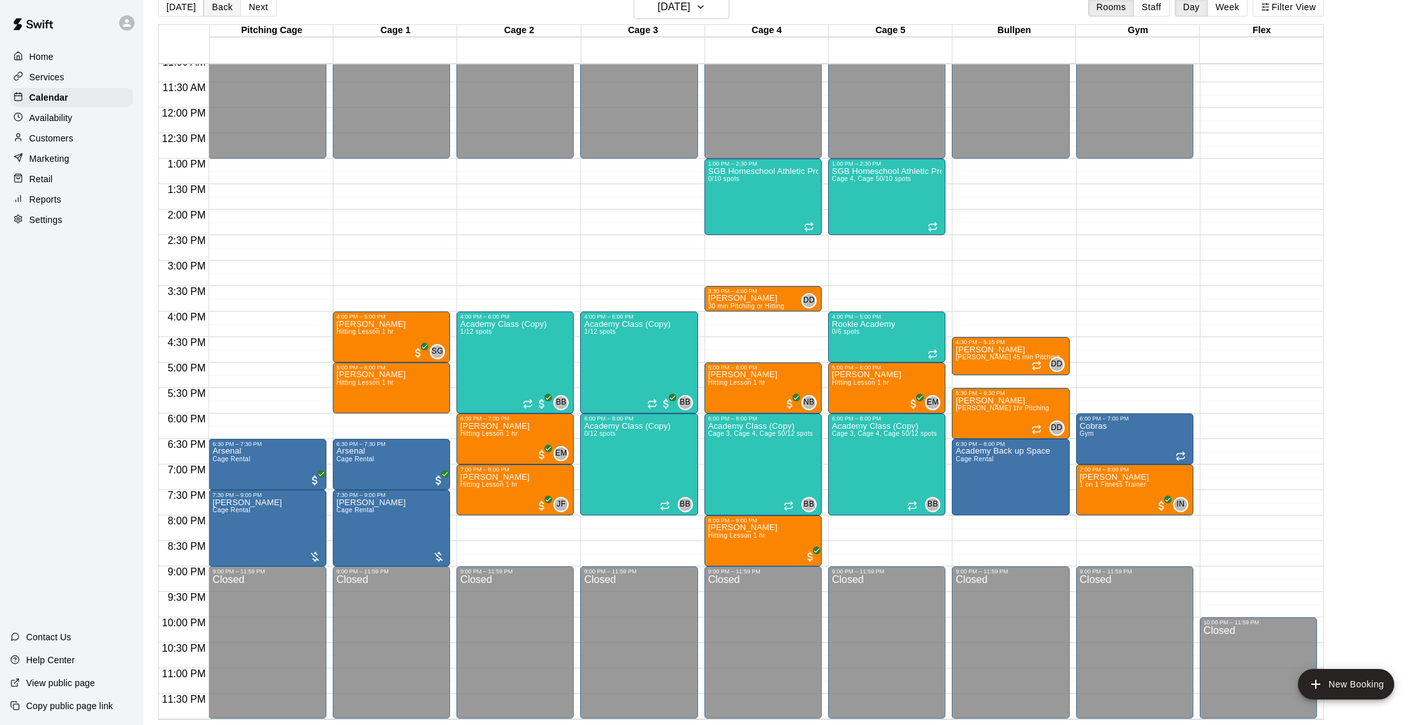
click at [215, 4] on button "Back" at bounding box center [222, 6] width 38 height 19
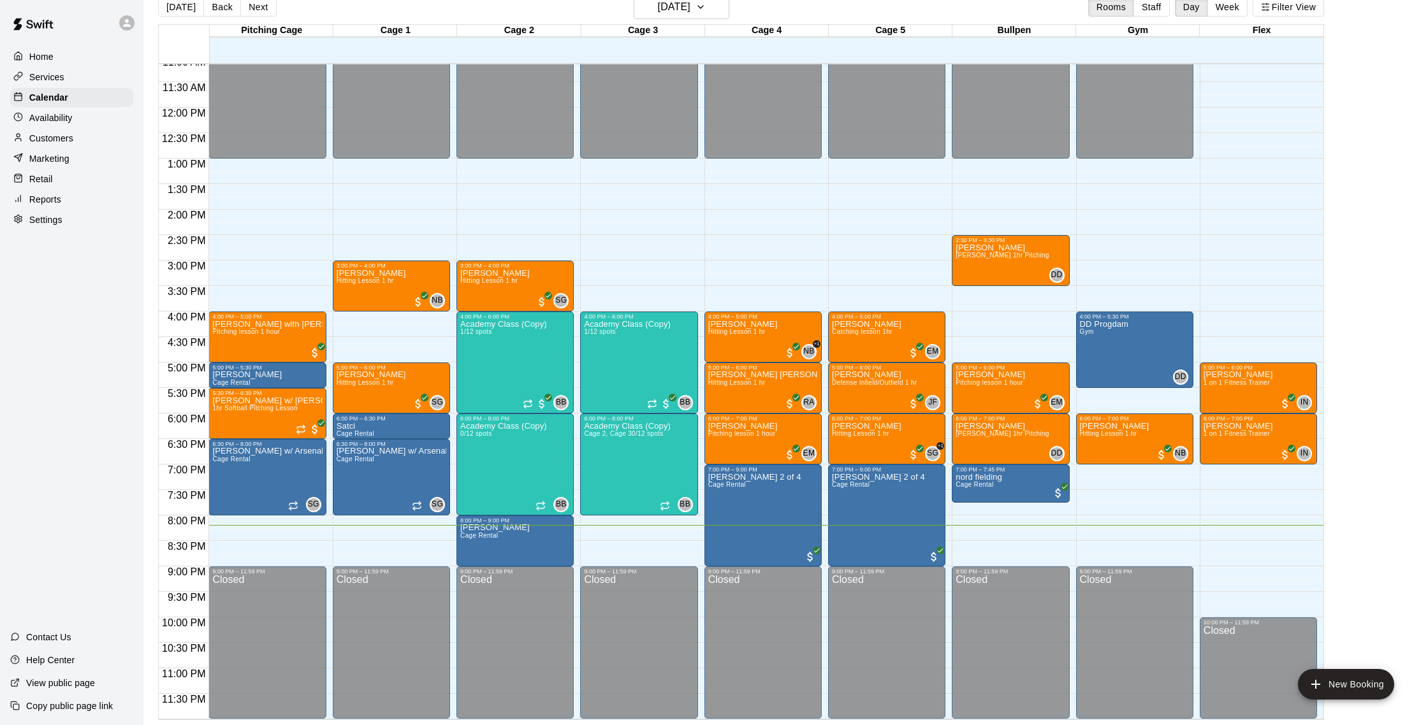
click at [62, 139] on p "Customers" at bounding box center [51, 138] width 44 height 13
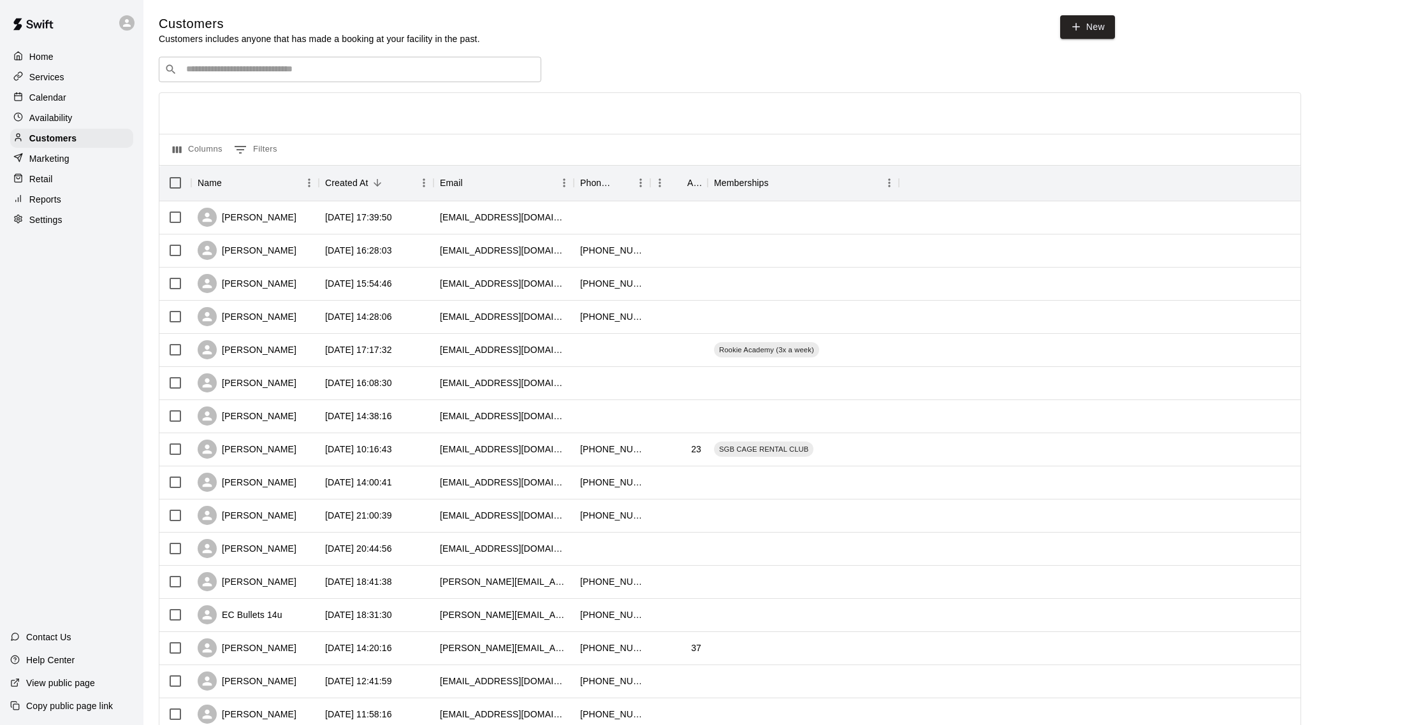
click at [219, 70] on input "Search customers by name or email" at bounding box center [358, 69] width 353 height 13
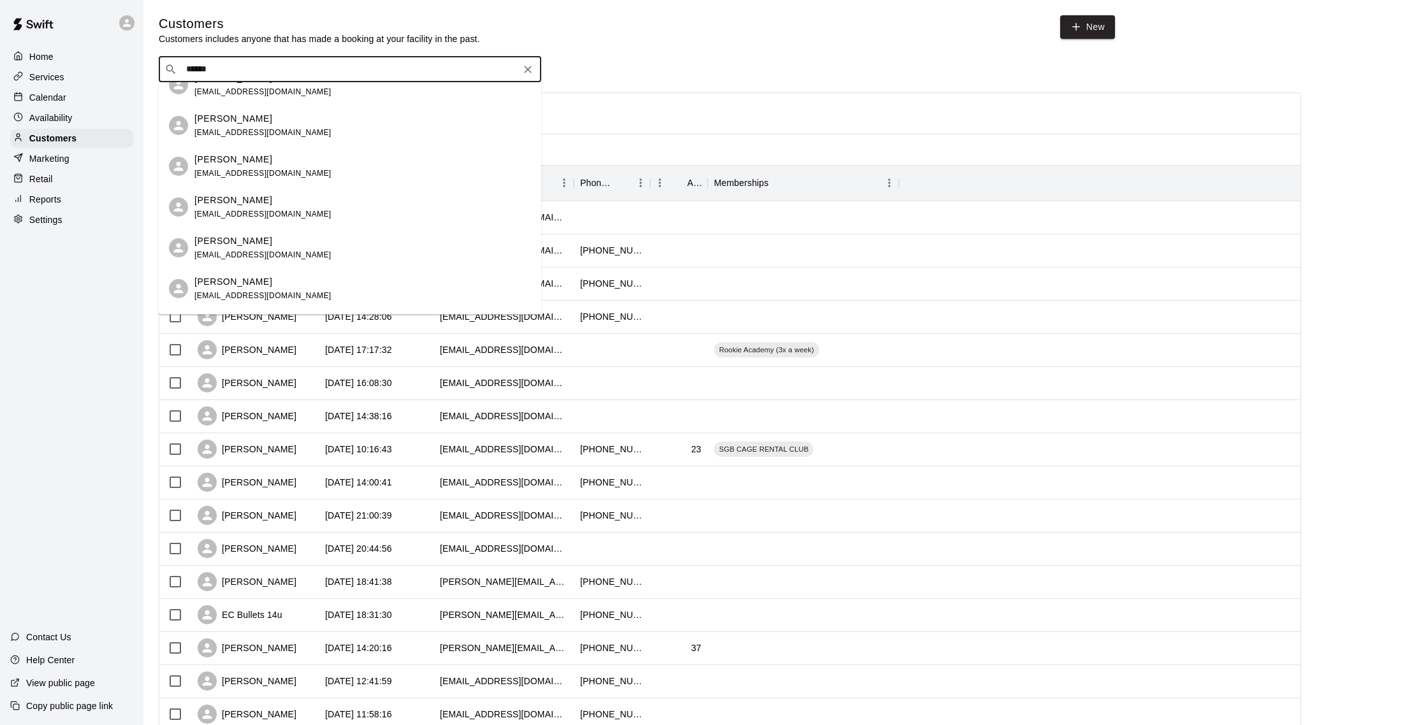
scroll to position [429, 0]
type input "******"
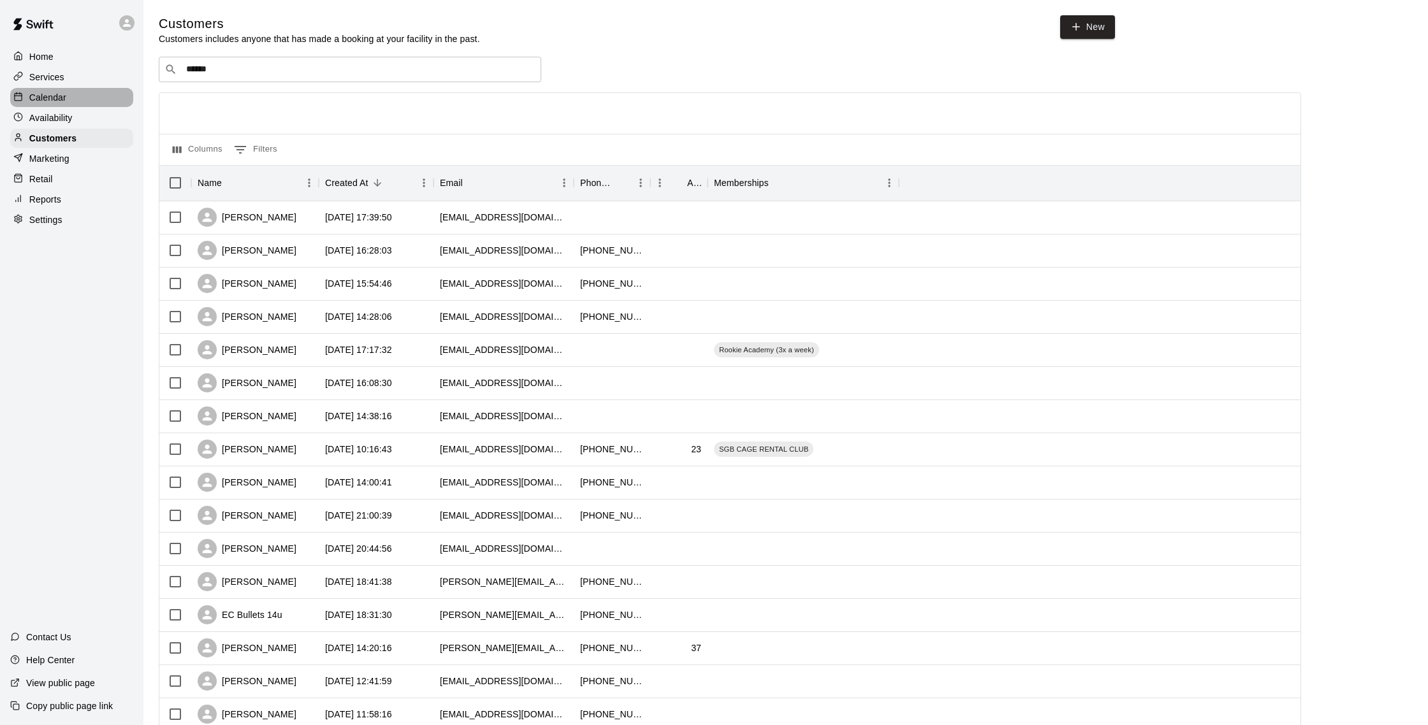
click at [77, 88] on div "Calendar" at bounding box center [71, 97] width 123 height 19
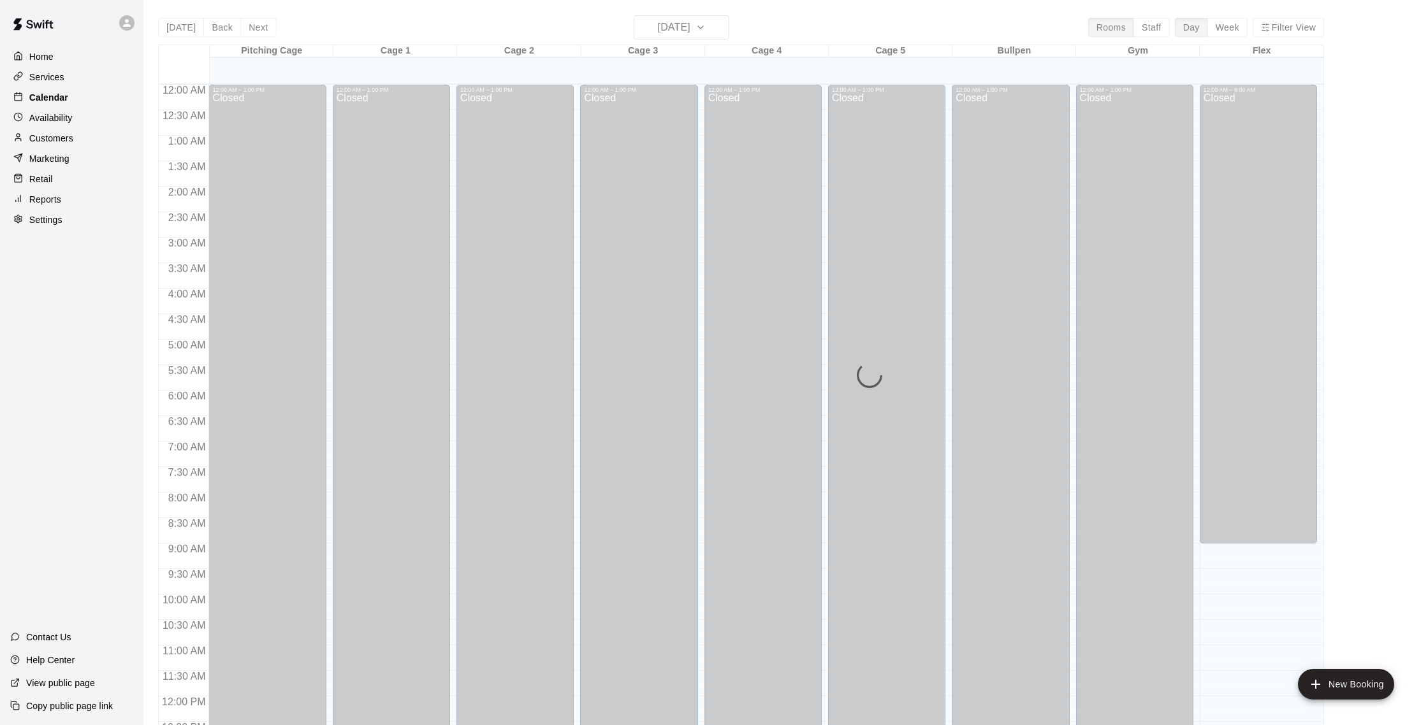
scroll to position [531, 0]
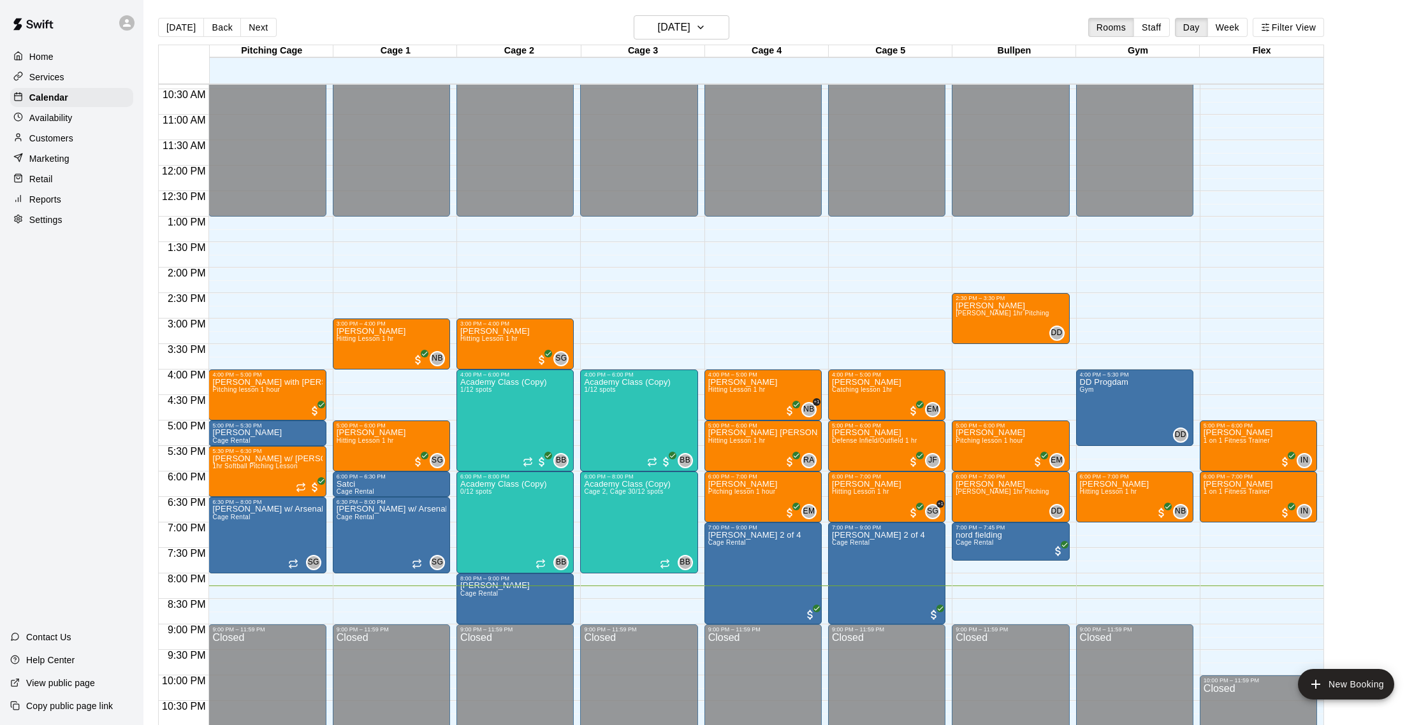
click at [79, 145] on div "Customers" at bounding box center [71, 138] width 123 height 19
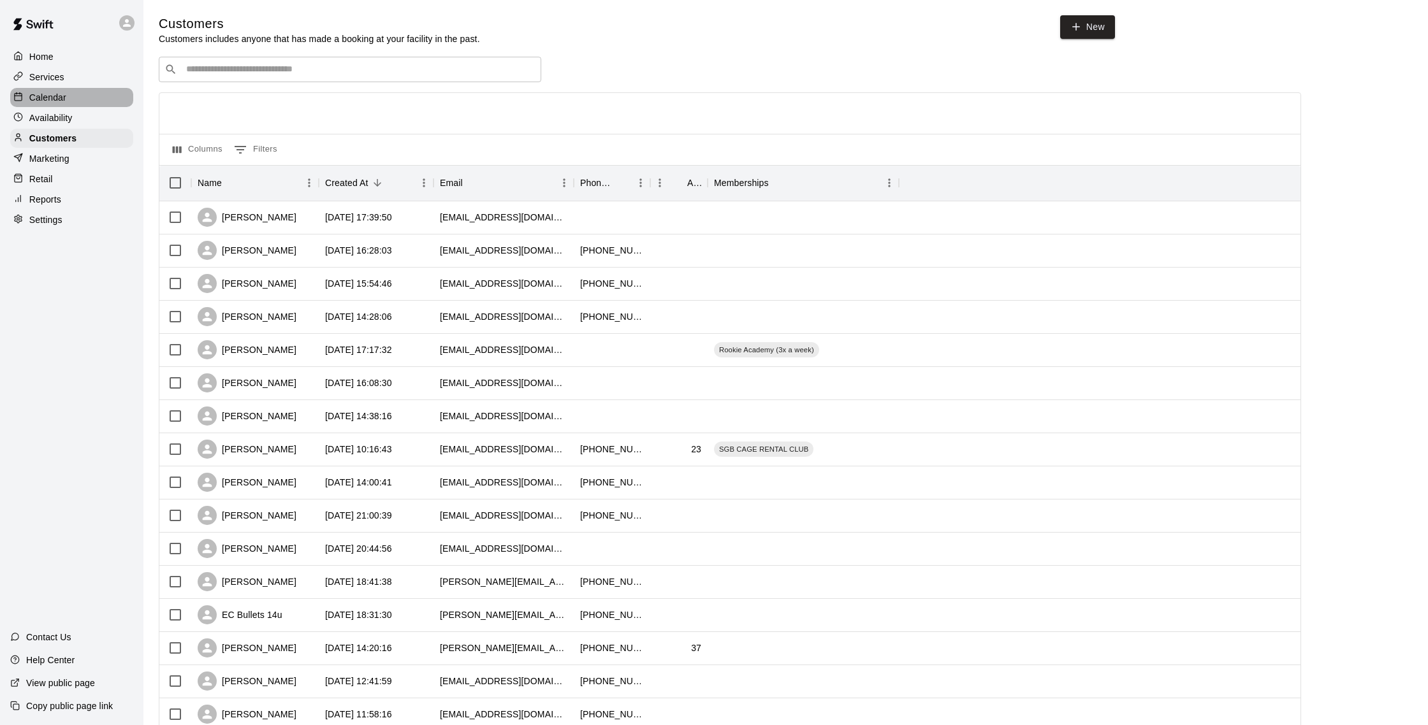
click at [62, 100] on p "Calendar" at bounding box center [47, 97] width 37 height 13
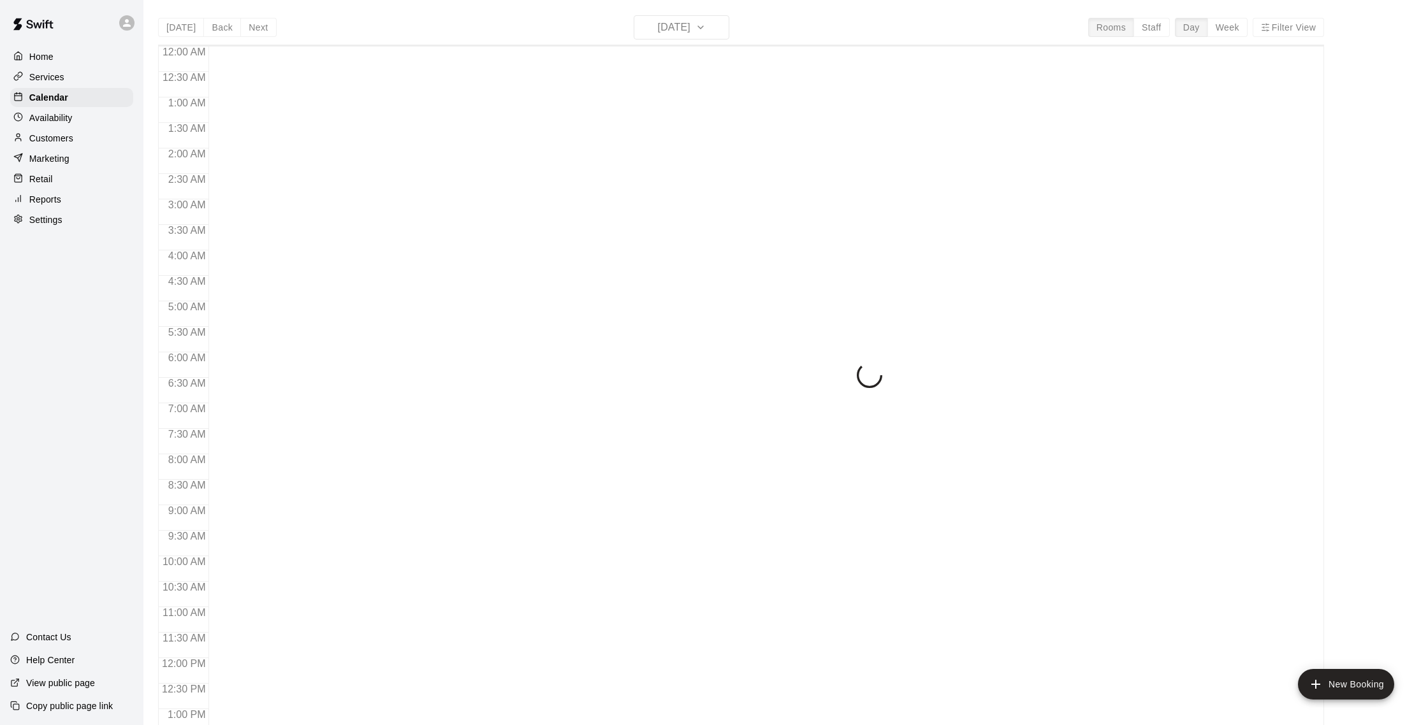
scroll to position [531, 0]
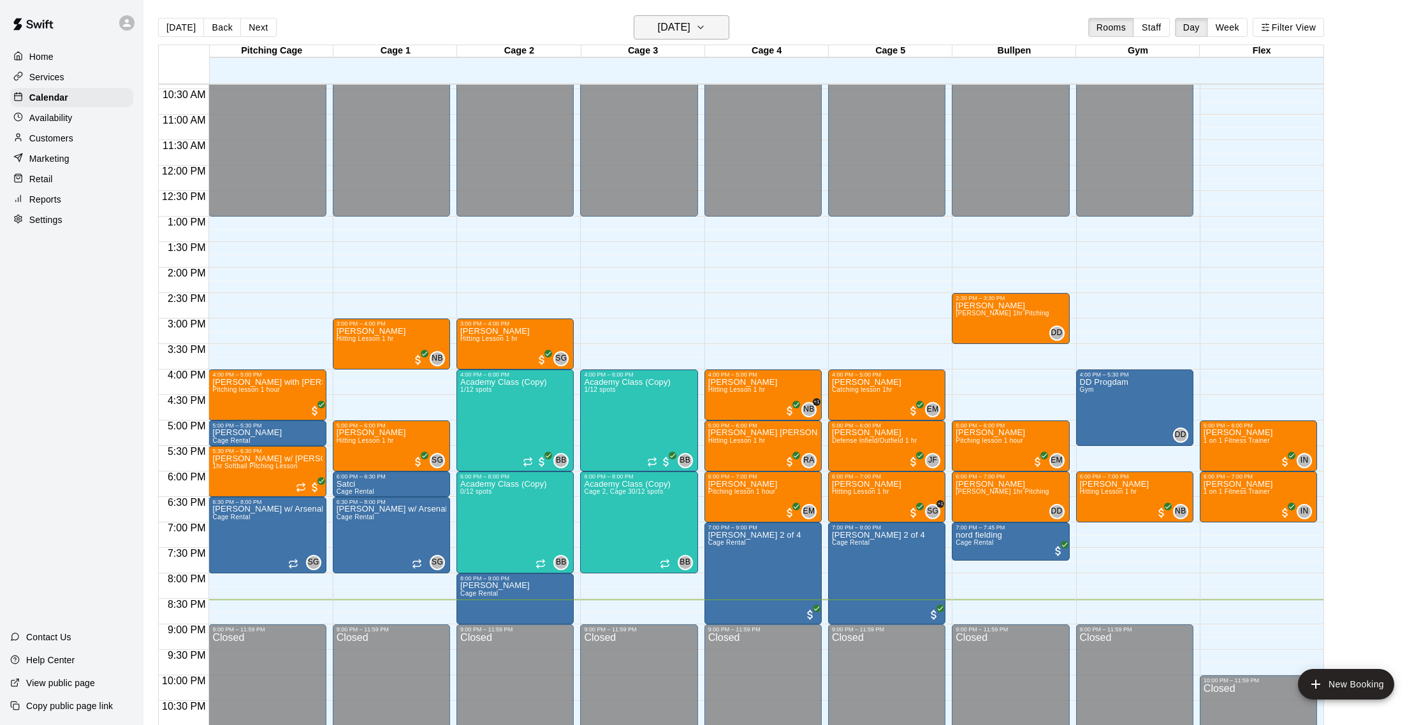
click at [660, 22] on h6 "[DATE]" at bounding box center [674, 27] width 33 height 18
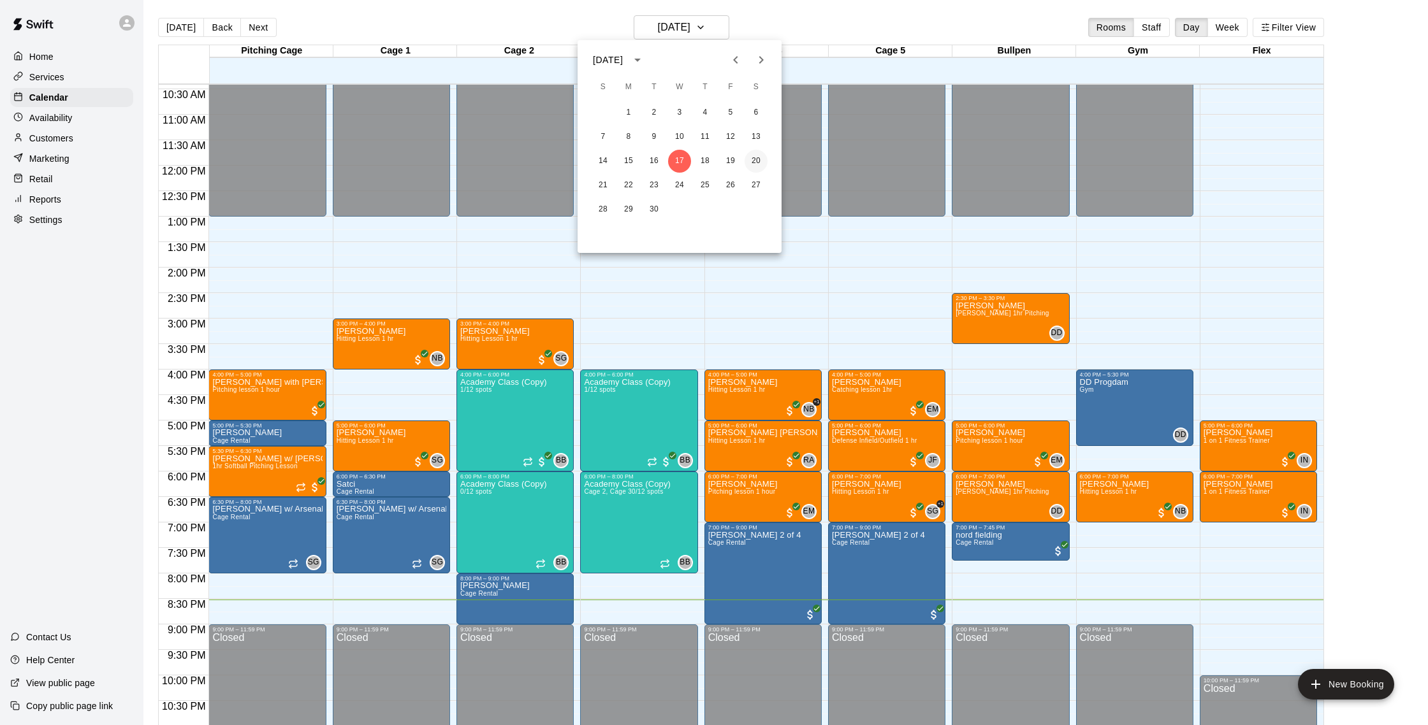
click at [760, 161] on button "20" at bounding box center [755, 161] width 23 height 23
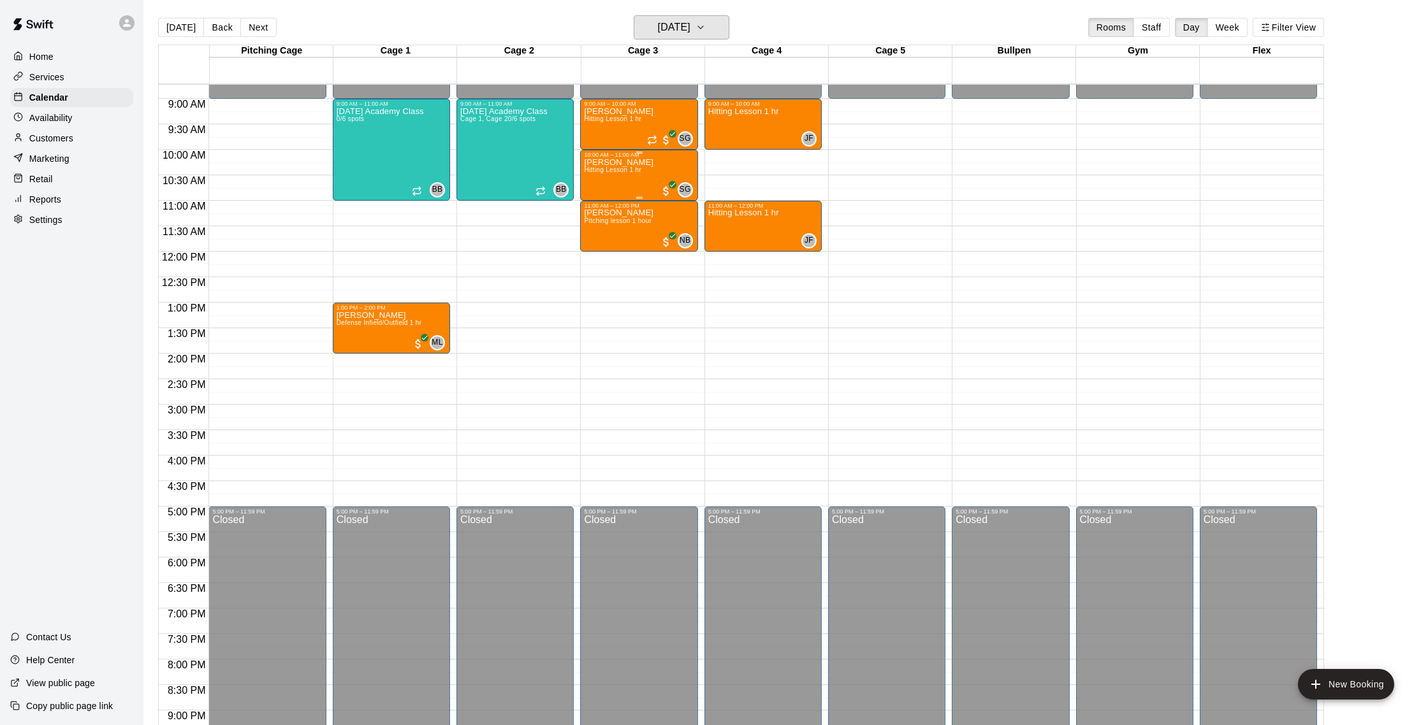
scroll to position [384, 0]
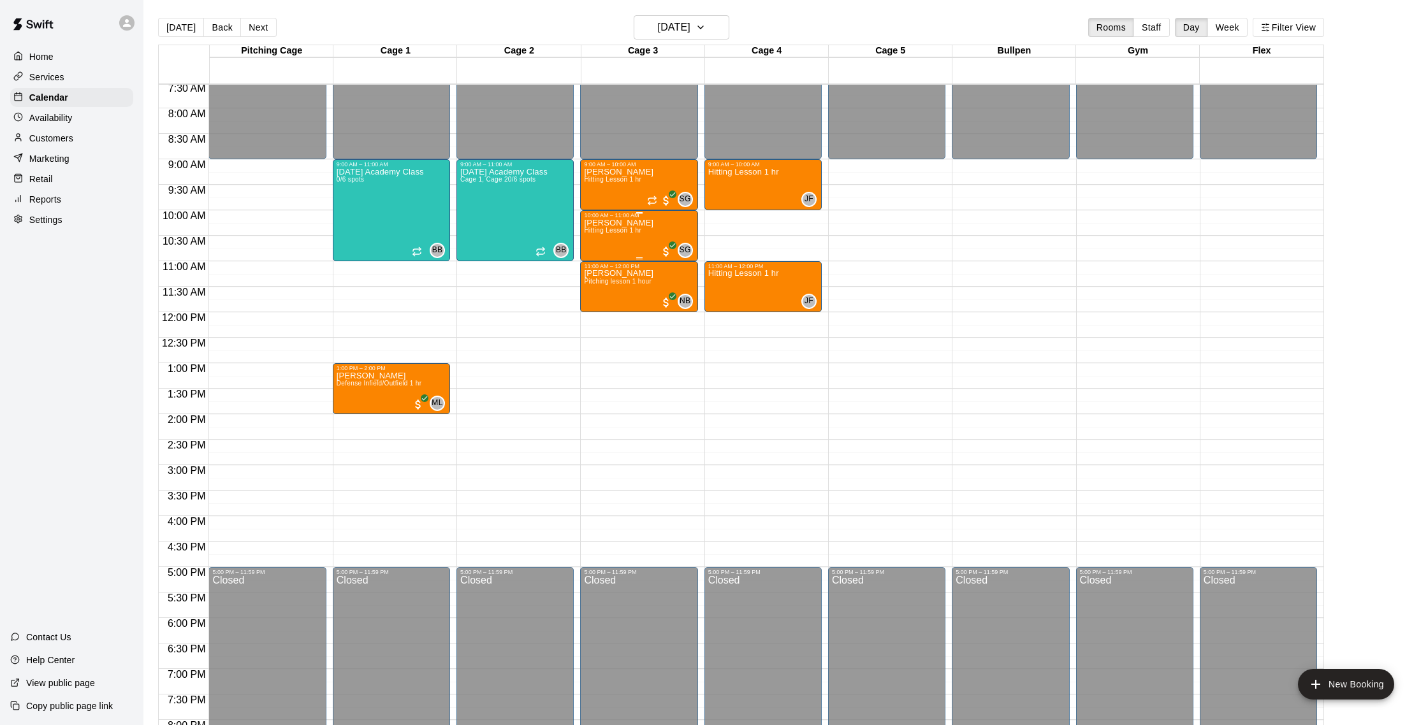
click at [624, 223] on p "[PERSON_NAME]" at bounding box center [618, 223] width 69 height 0
click at [597, 264] on img "edit" at bounding box center [597, 266] width 15 height 15
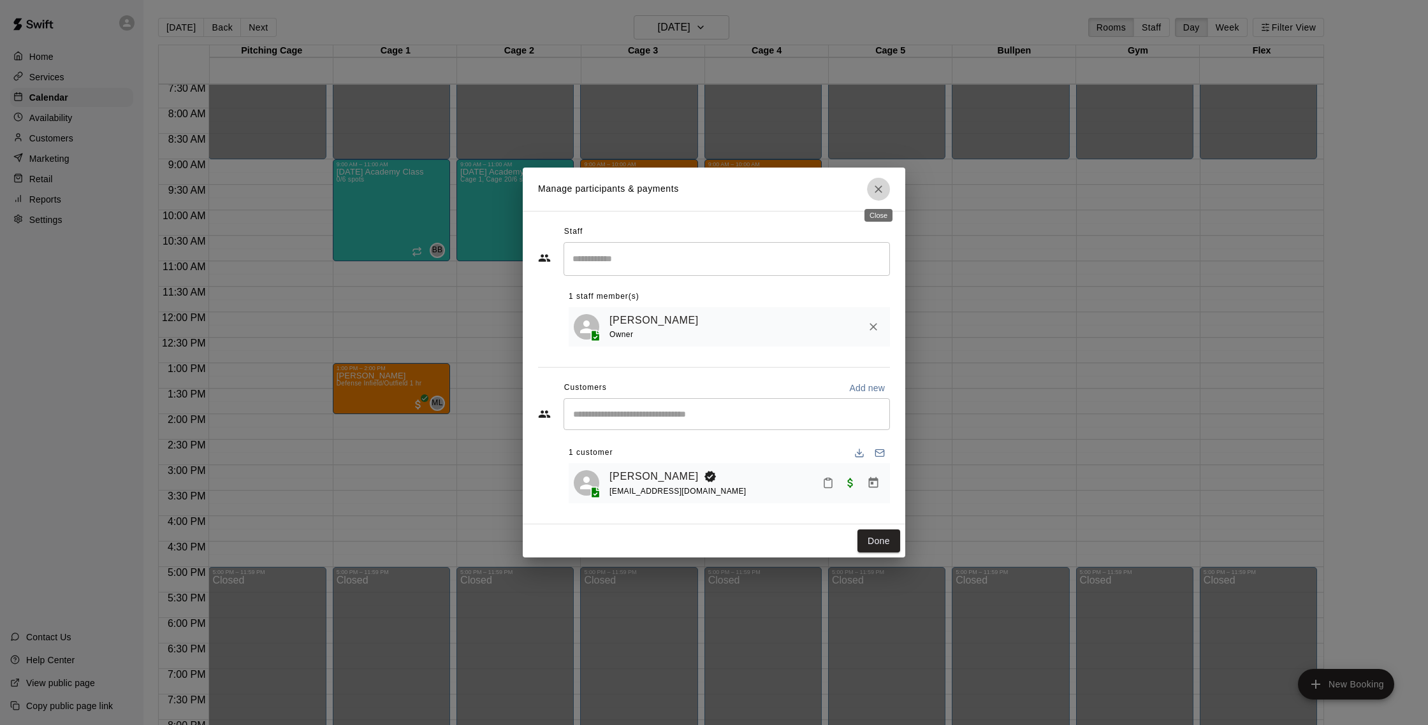
click at [881, 193] on icon "Close" at bounding box center [878, 189] width 13 height 13
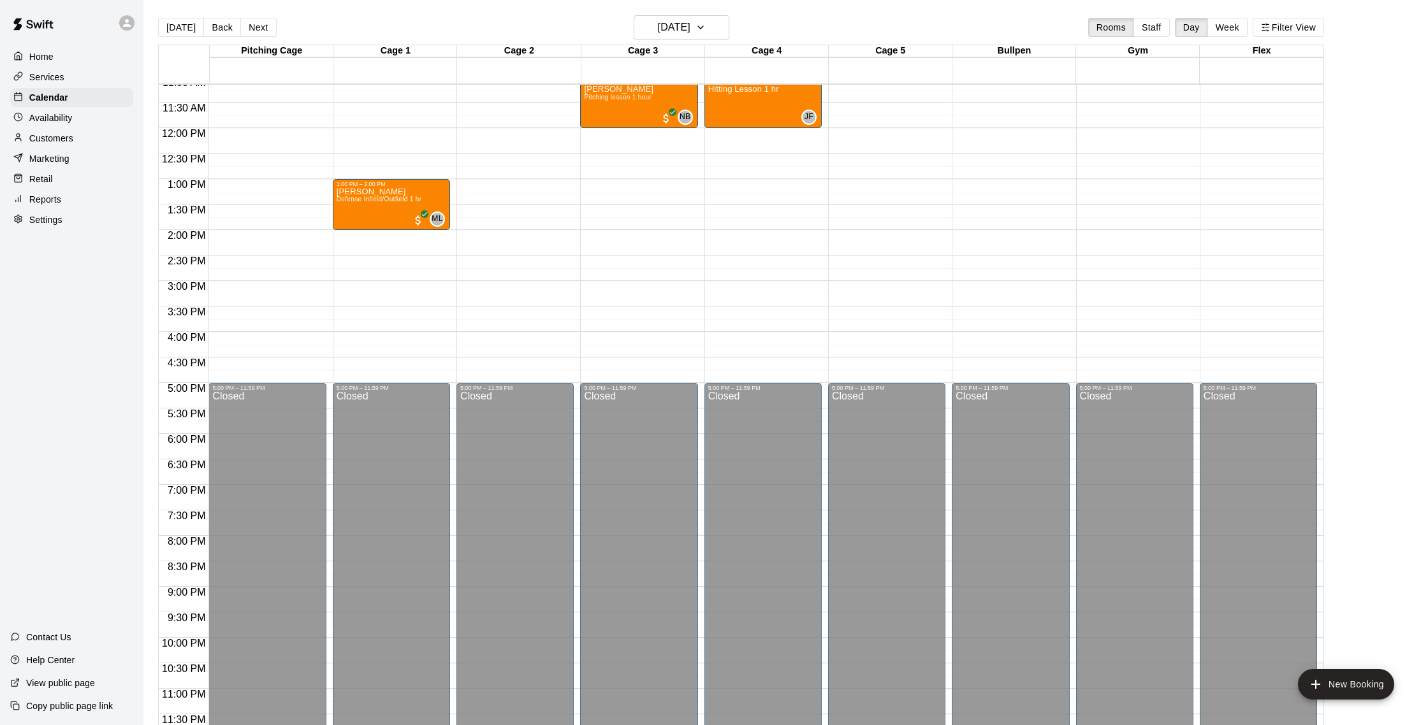
scroll to position [569, 0]
click at [70, 120] on p "Availability" at bounding box center [50, 118] width 43 height 13
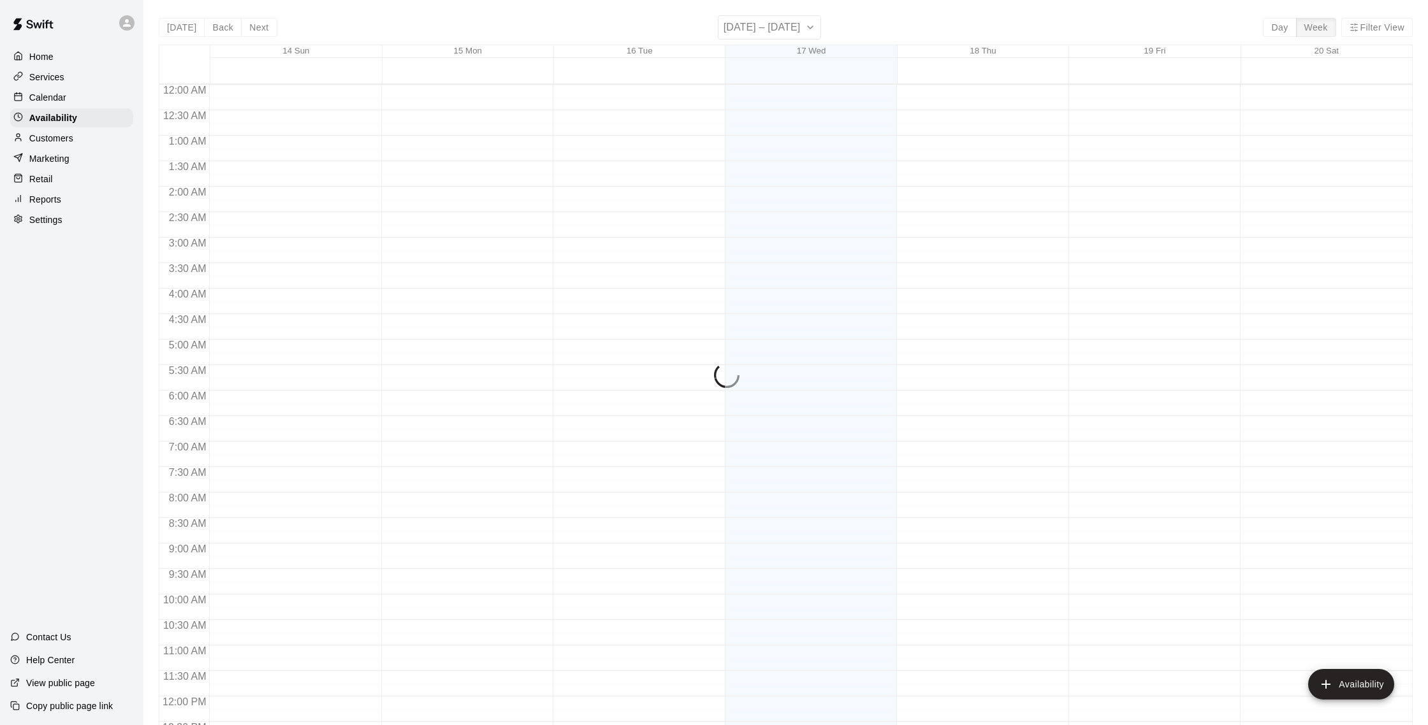
scroll to position [569, 0]
click at [69, 132] on p "Customers" at bounding box center [51, 138] width 44 height 13
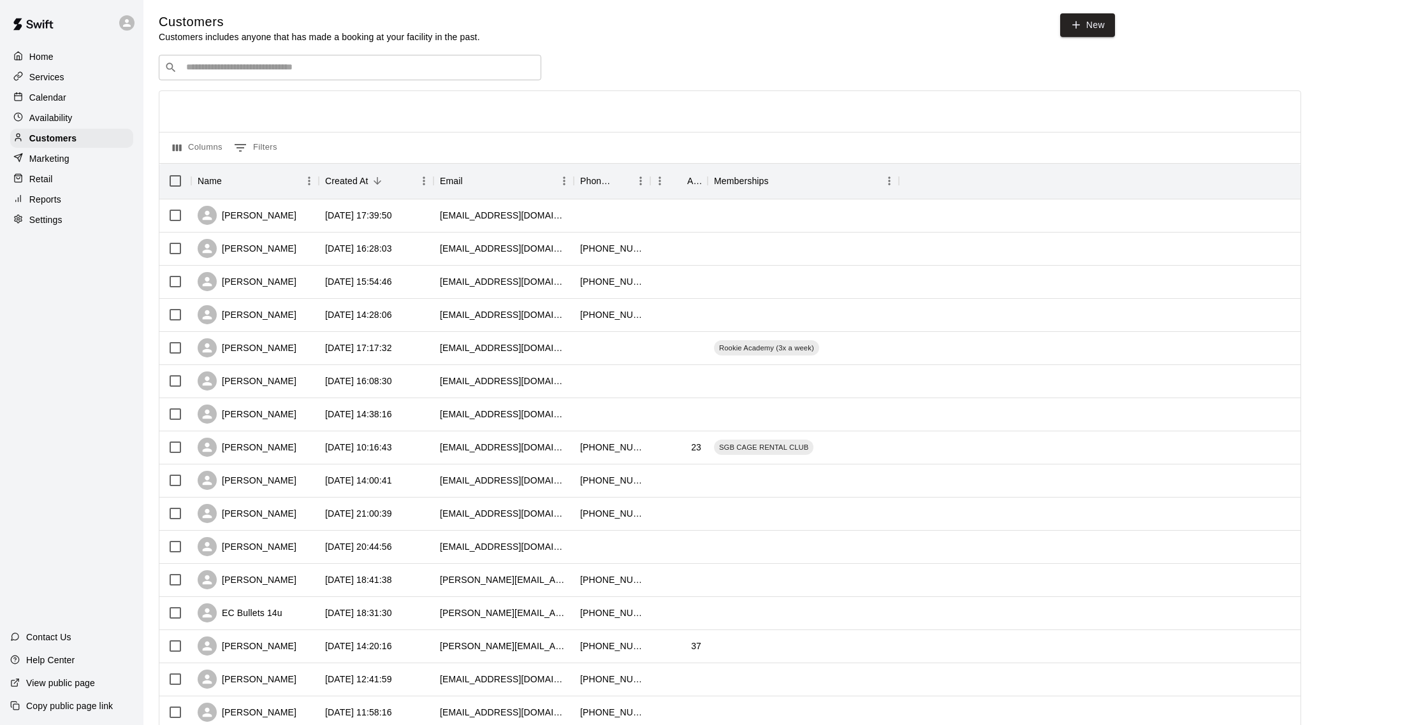
scroll to position [3, 0]
click at [84, 94] on div "Calendar" at bounding box center [71, 97] width 123 height 19
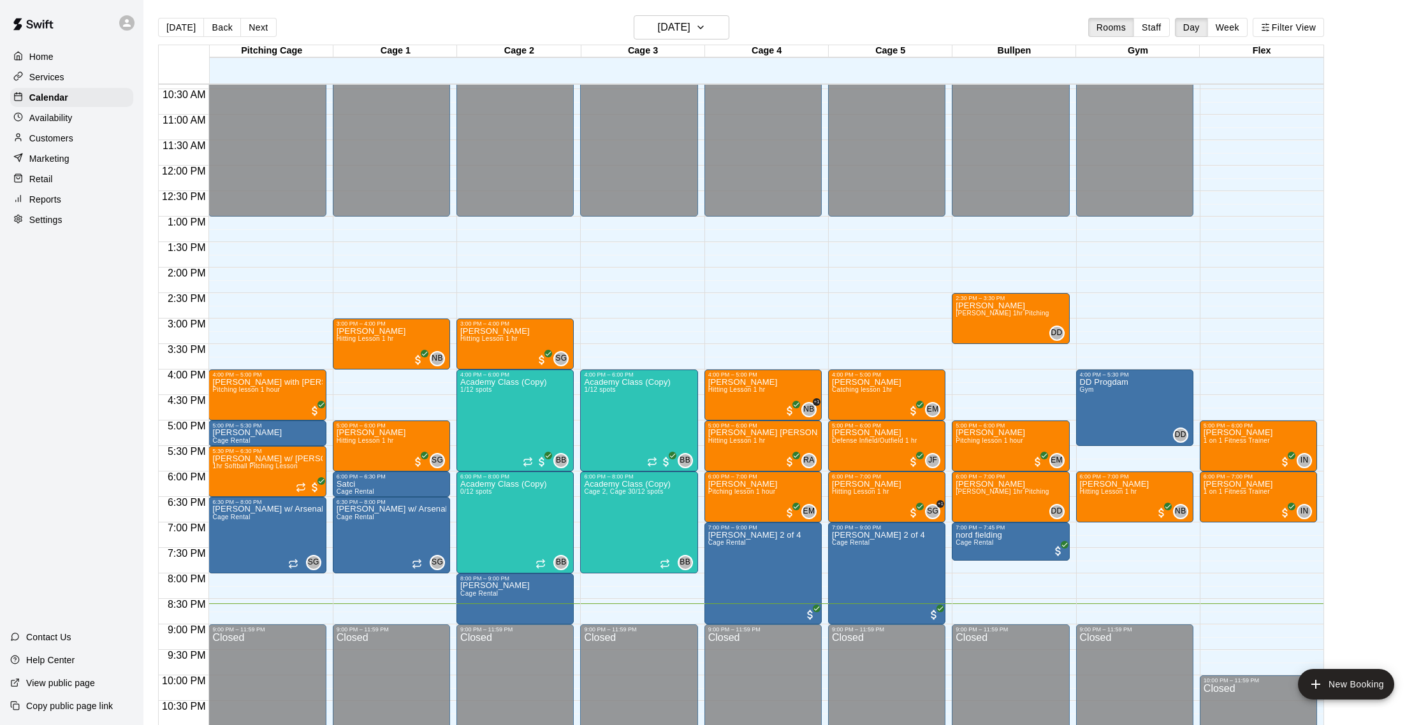
scroll to position [569, 0]
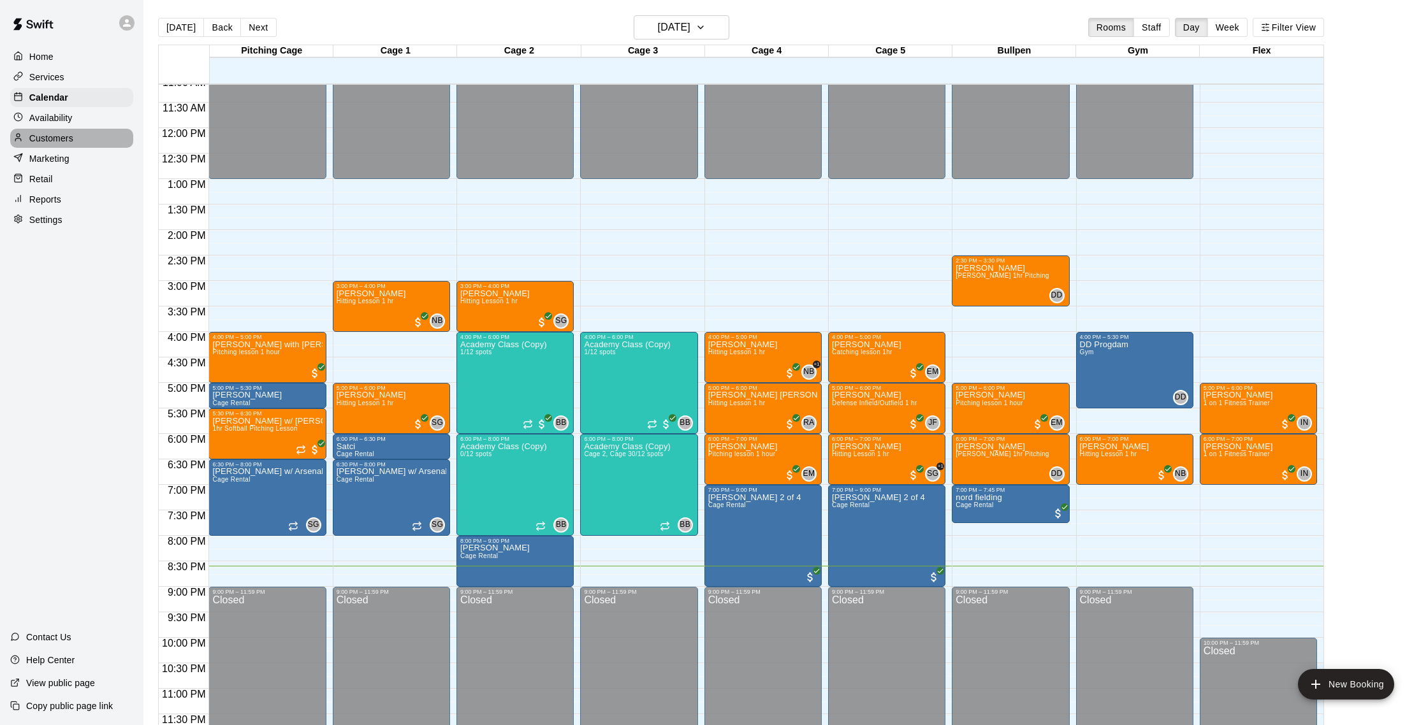
click at [68, 143] on p "Customers" at bounding box center [51, 138] width 44 height 13
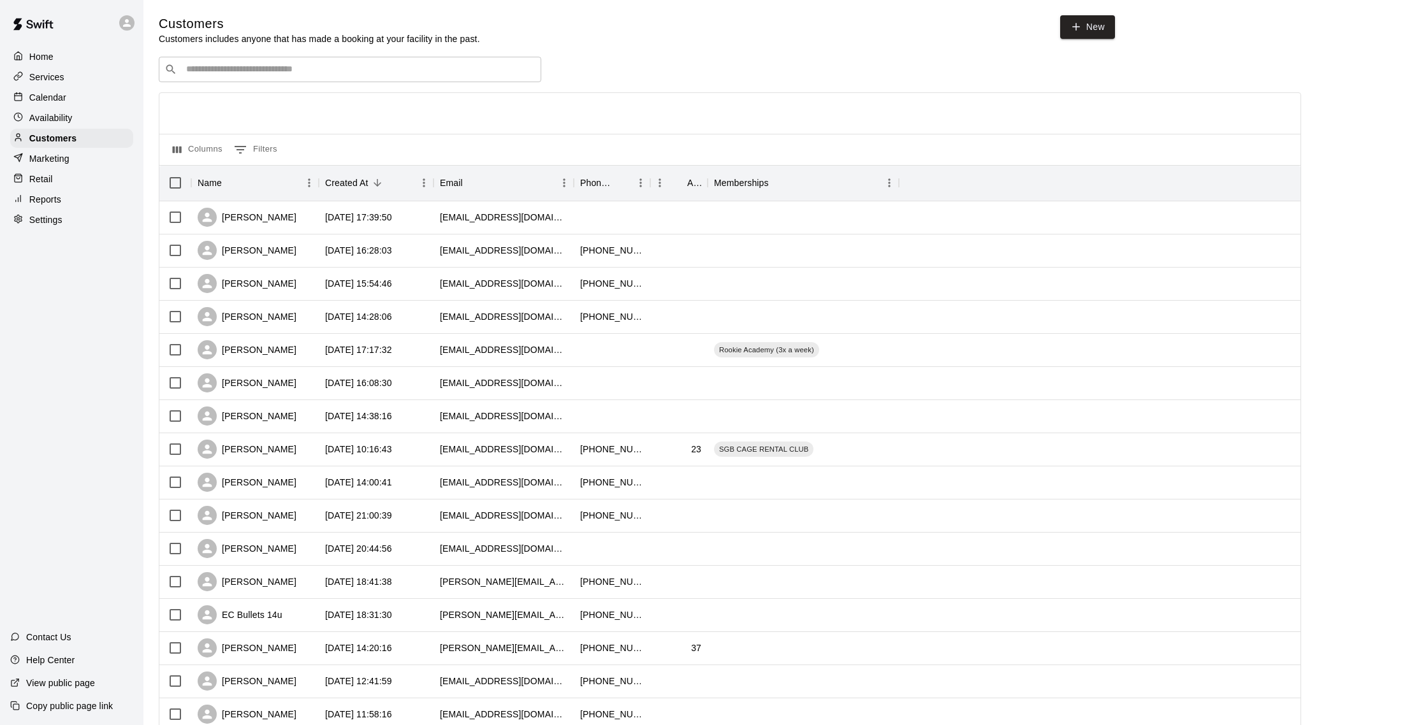
click at [271, 81] on div "​ ​" at bounding box center [350, 69] width 382 height 25
type input "****"
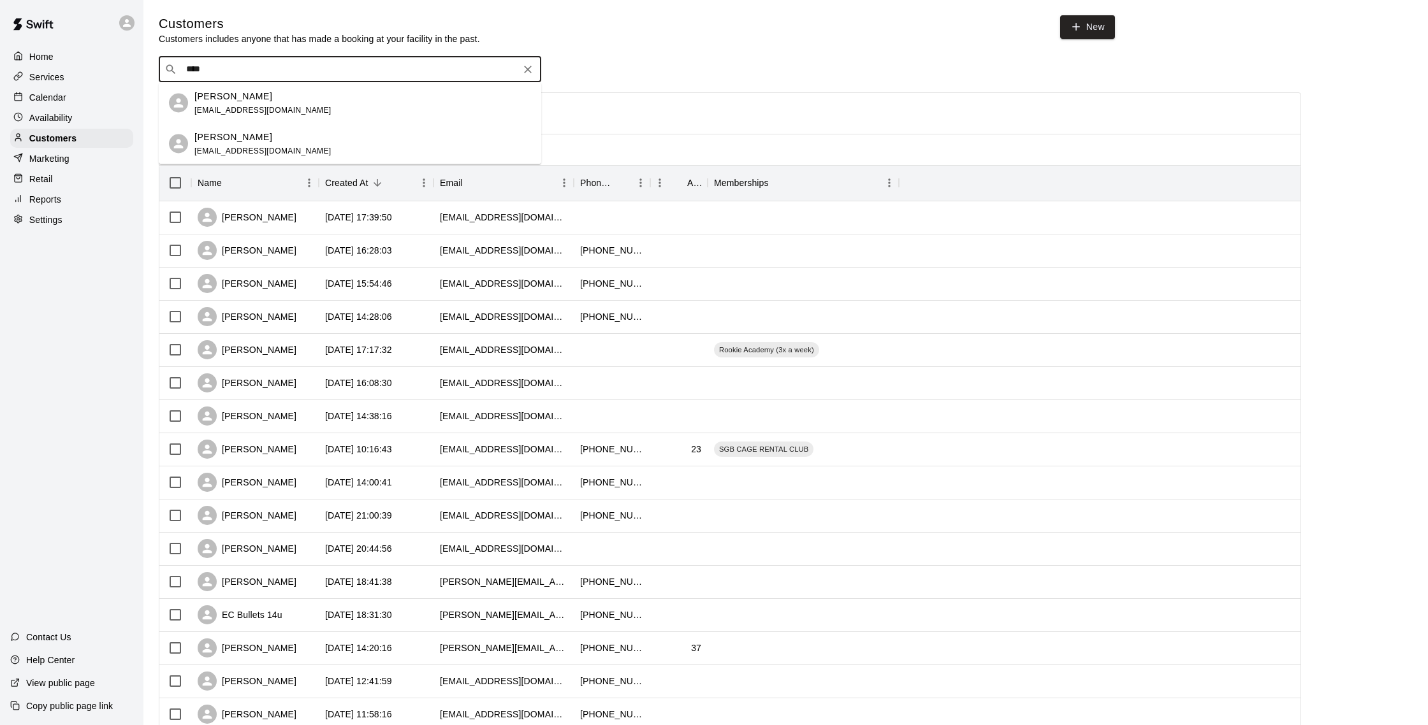
click at [280, 102] on div "Wade Davis wdigx@me.com" at bounding box center [362, 102] width 337 height 27
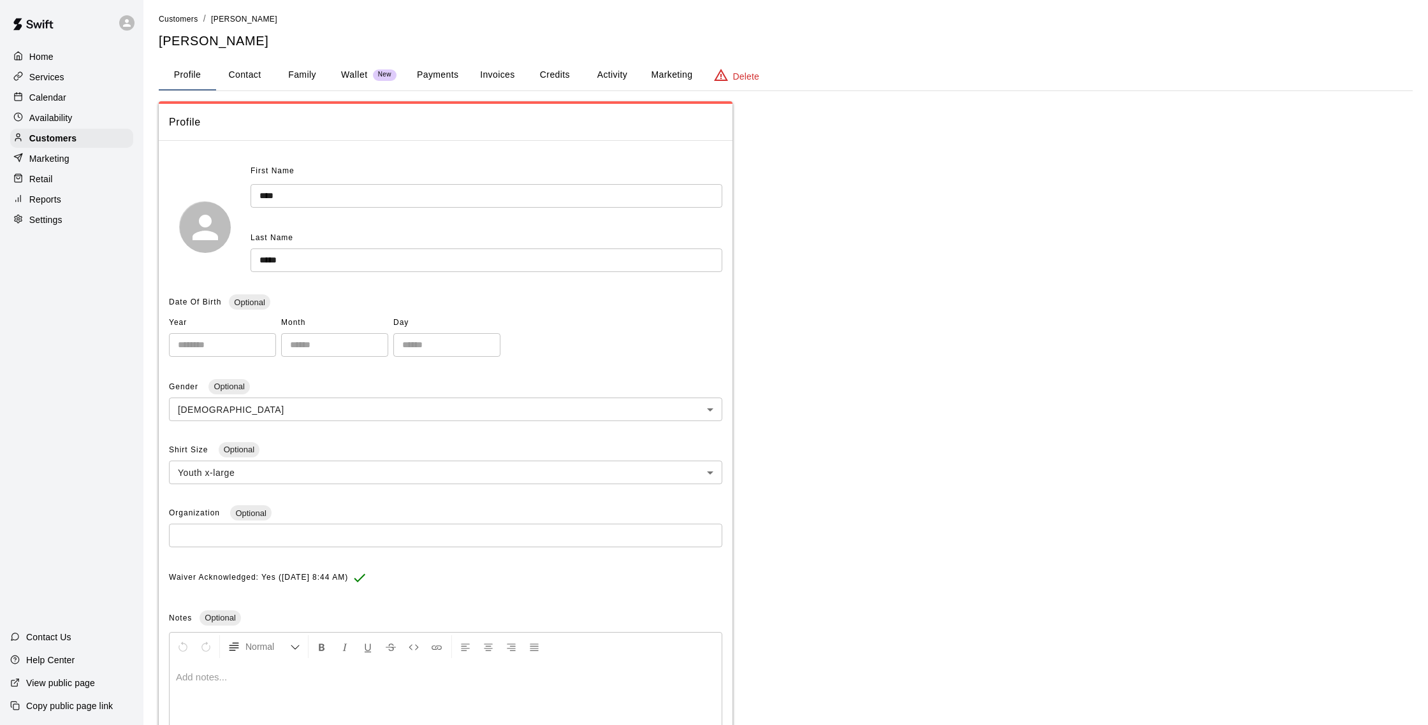
scroll to position [5, 0]
click at [429, 72] on button "Payments" at bounding box center [438, 73] width 62 height 31
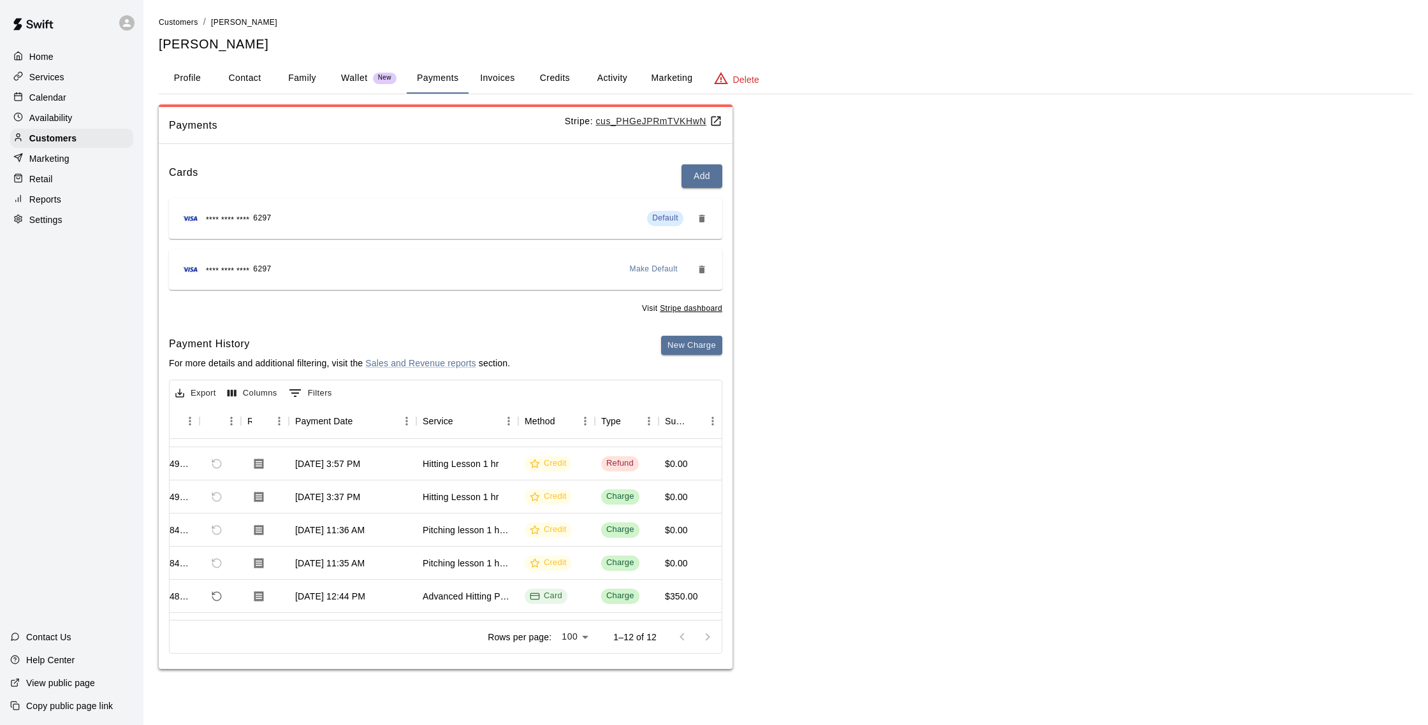
scroll to position [31, 43]
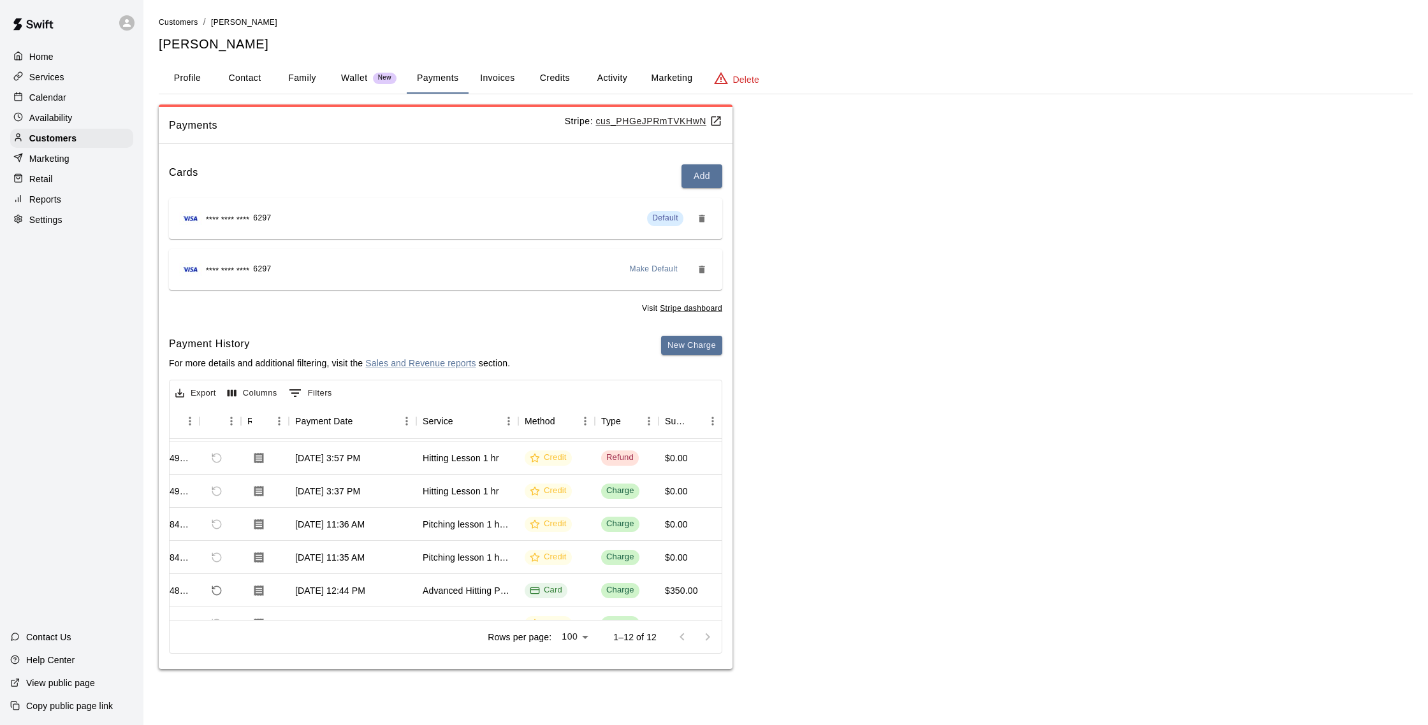
click at [85, 95] on div "Calendar" at bounding box center [71, 97] width 123 height 19
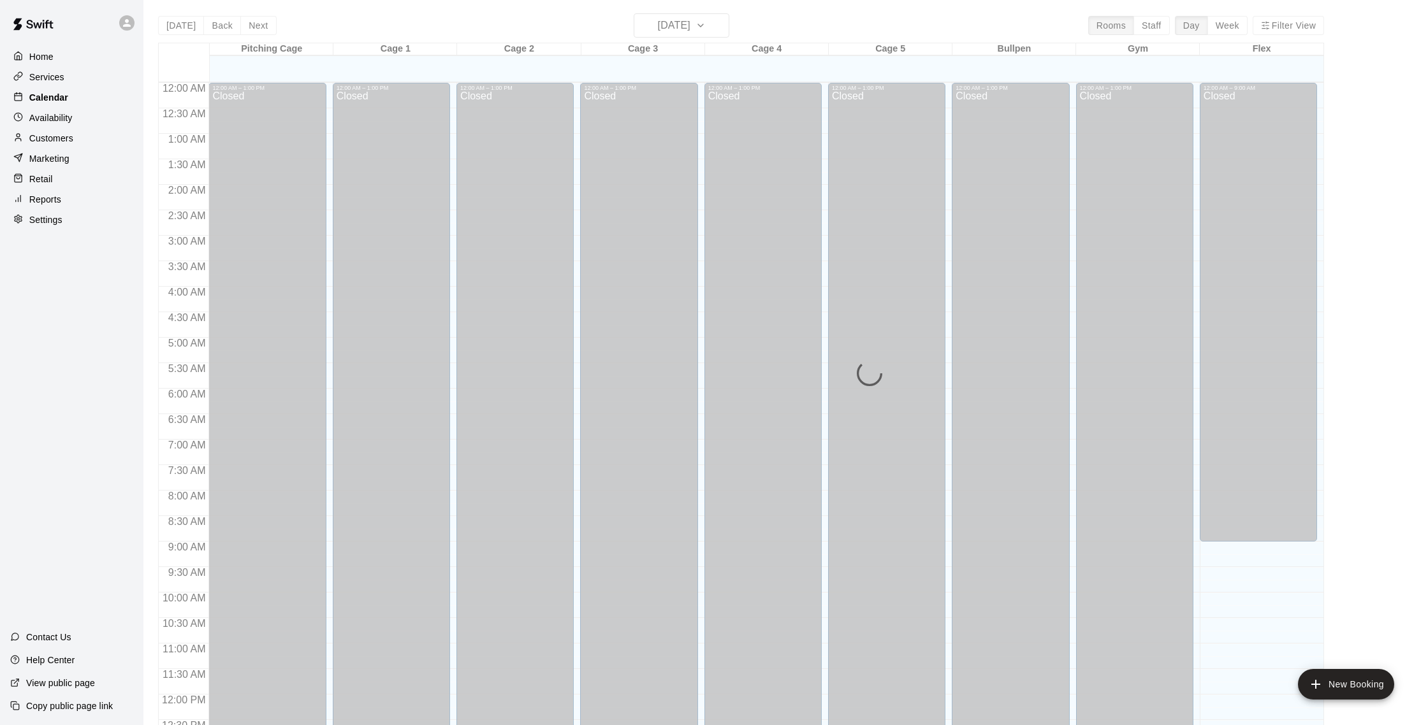
scroll to position [531, 0]
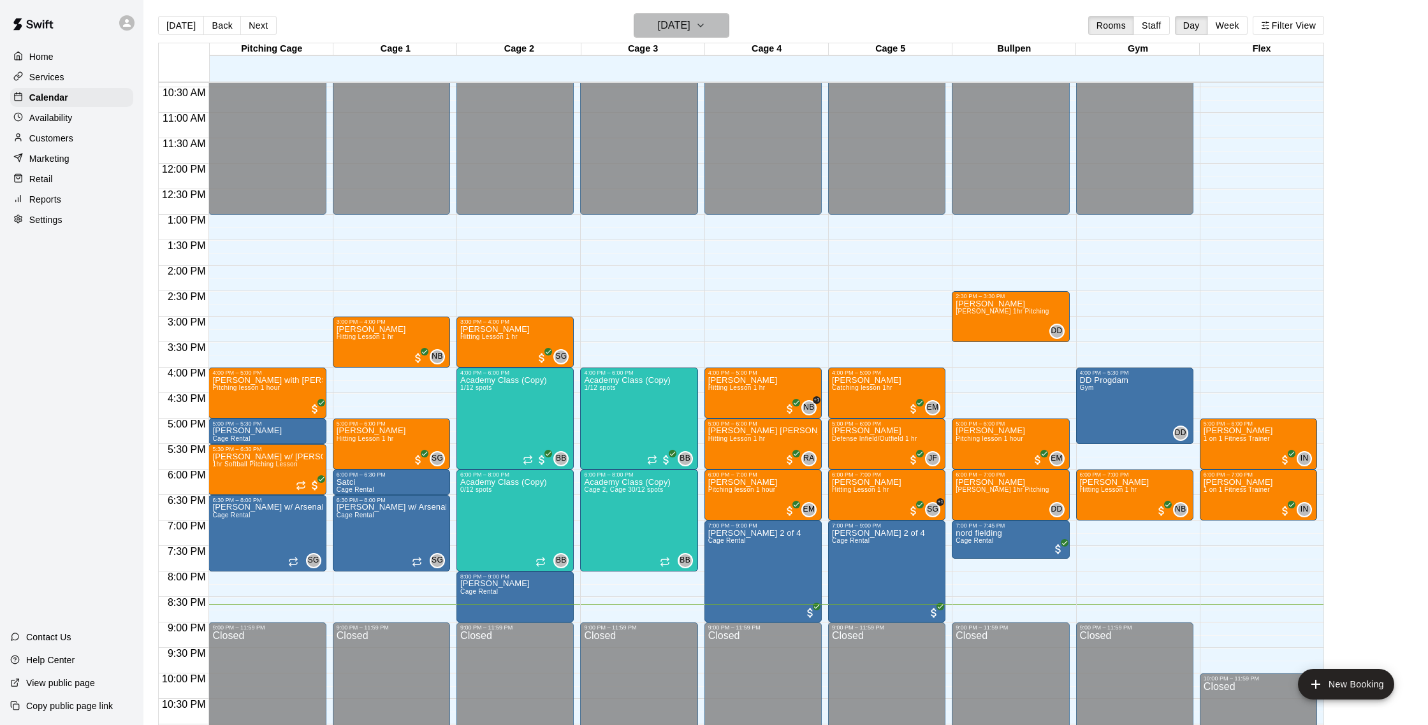
click at [680, 36] on button "[DATE]" at bounding box center [682, 25] width 96 height 24
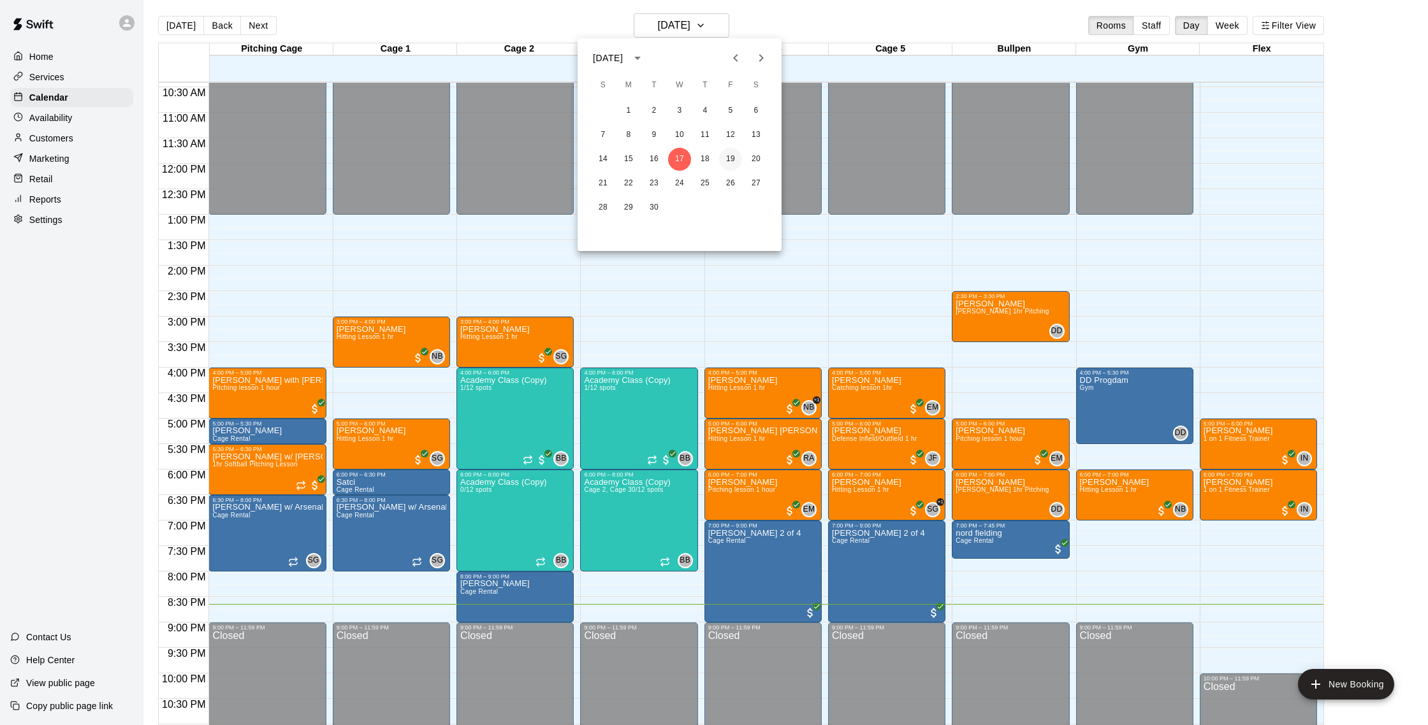
click at [721, 154] on button "19" at bounding box center [730, 159] width 23 height 23
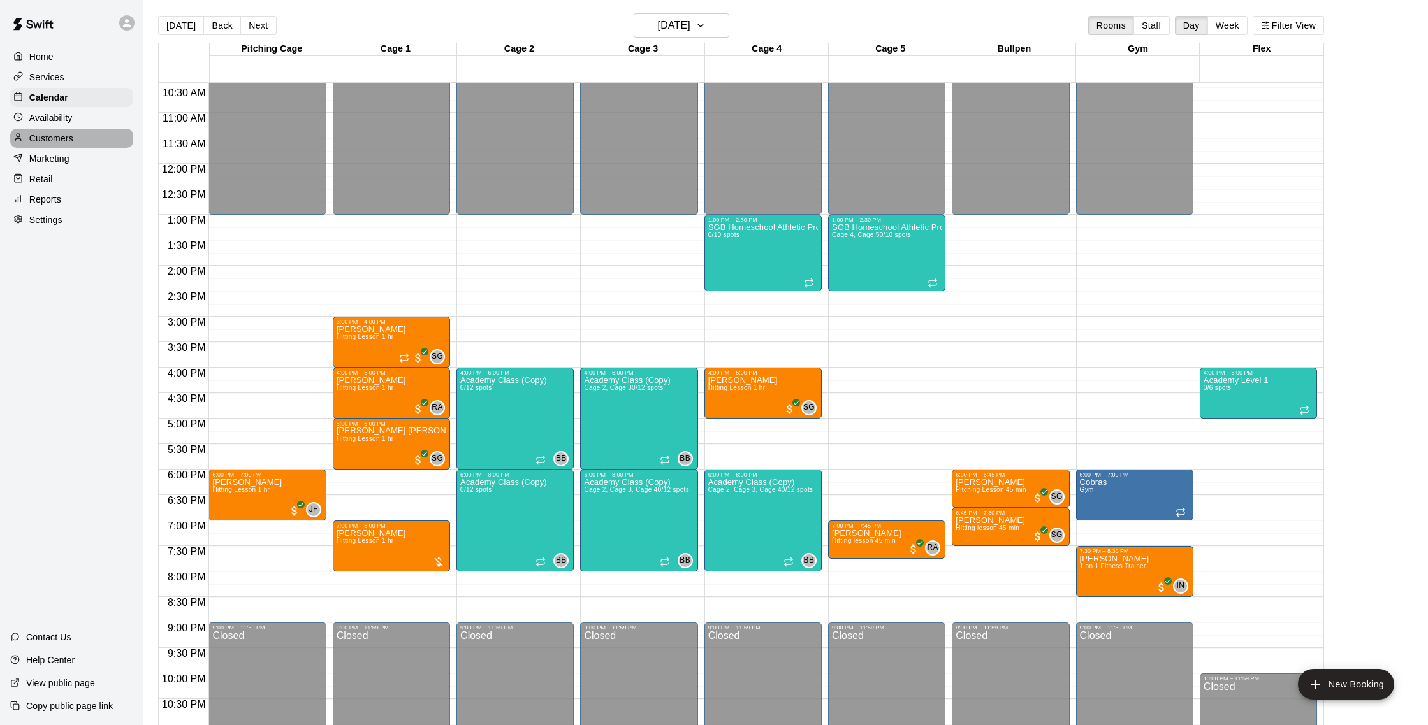
click at [52, 131] on div "Customers" at bounding box center [71, 138] width 123 height 19
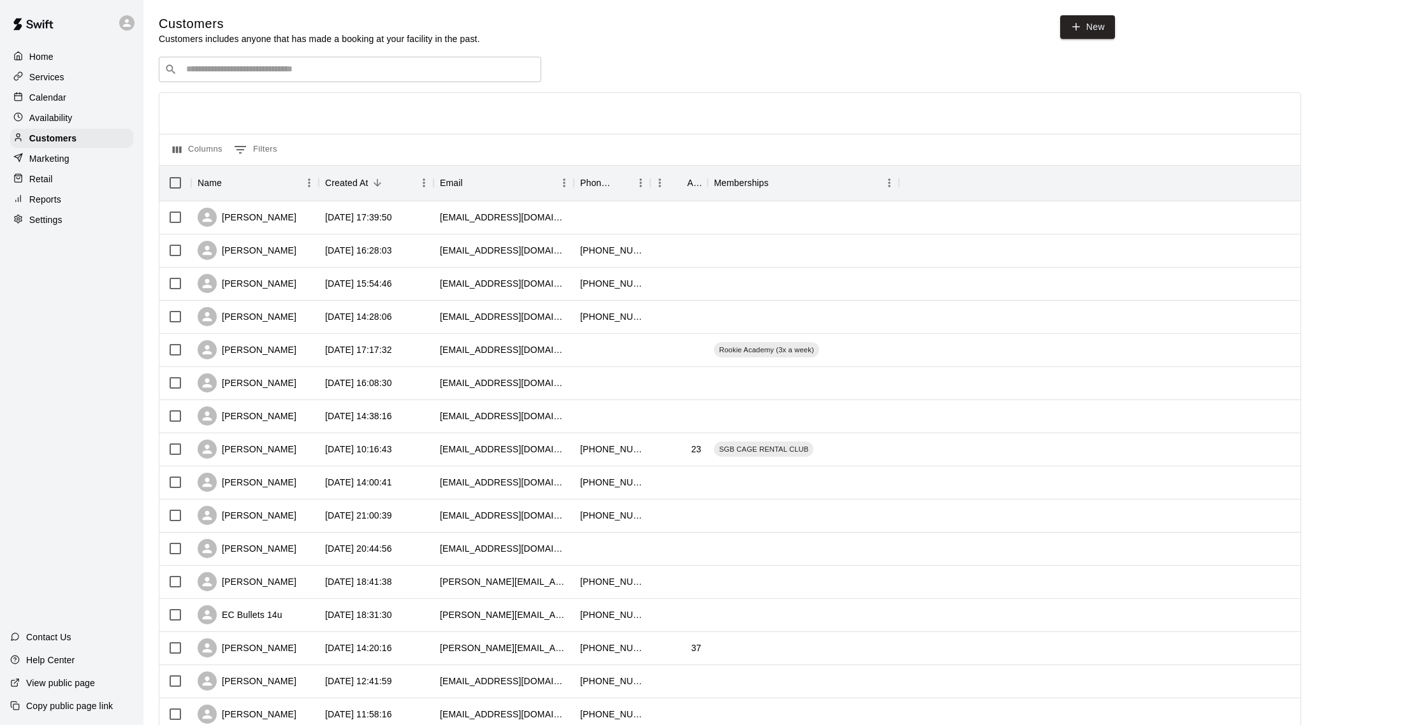
drag, startPoint x: 43, startPoint y: 116, endPoint x: 68, endPoint y: 113, distance: 25.7
click at [43, 116] on p "Availability" at bounding box center [50, 118] width 43 height 13
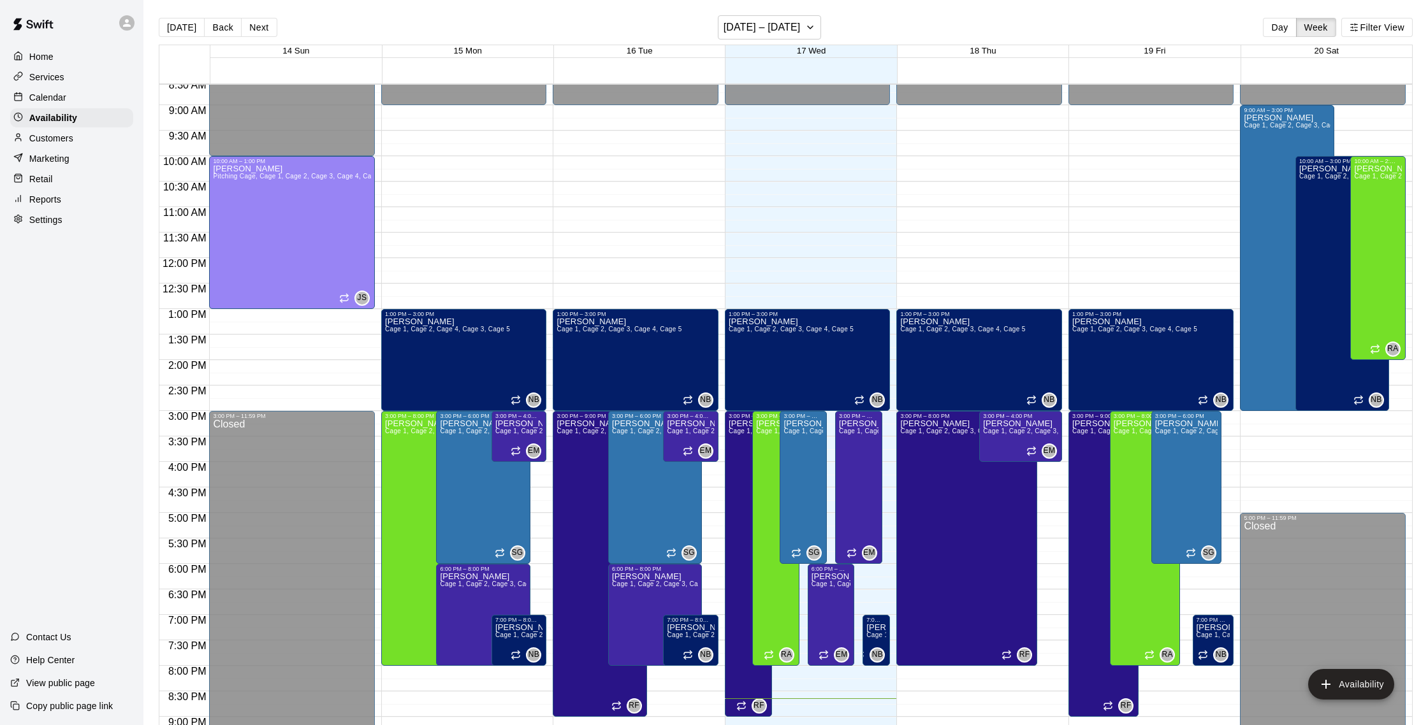
scroll to position [435, 0]
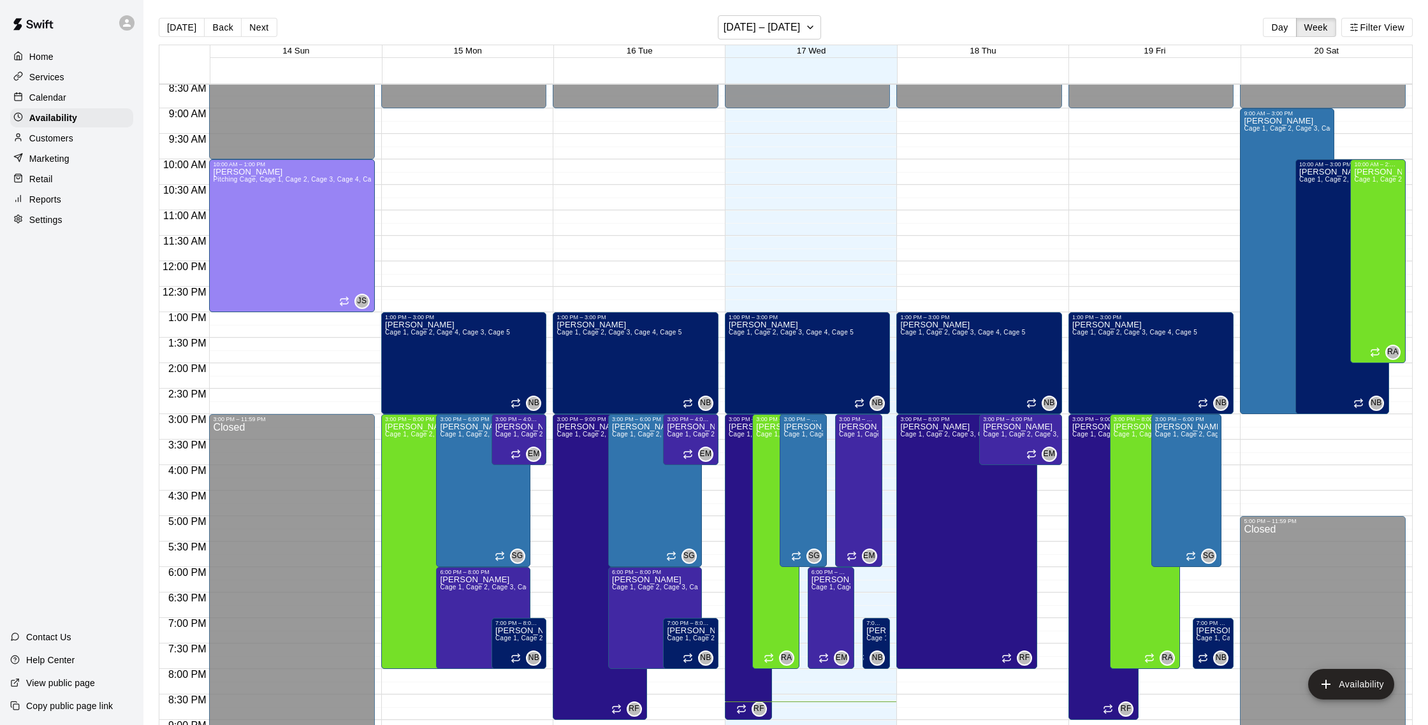
click at [54, 94] on p "Calendar" at bounding box center [47, 97] width 37 height 13
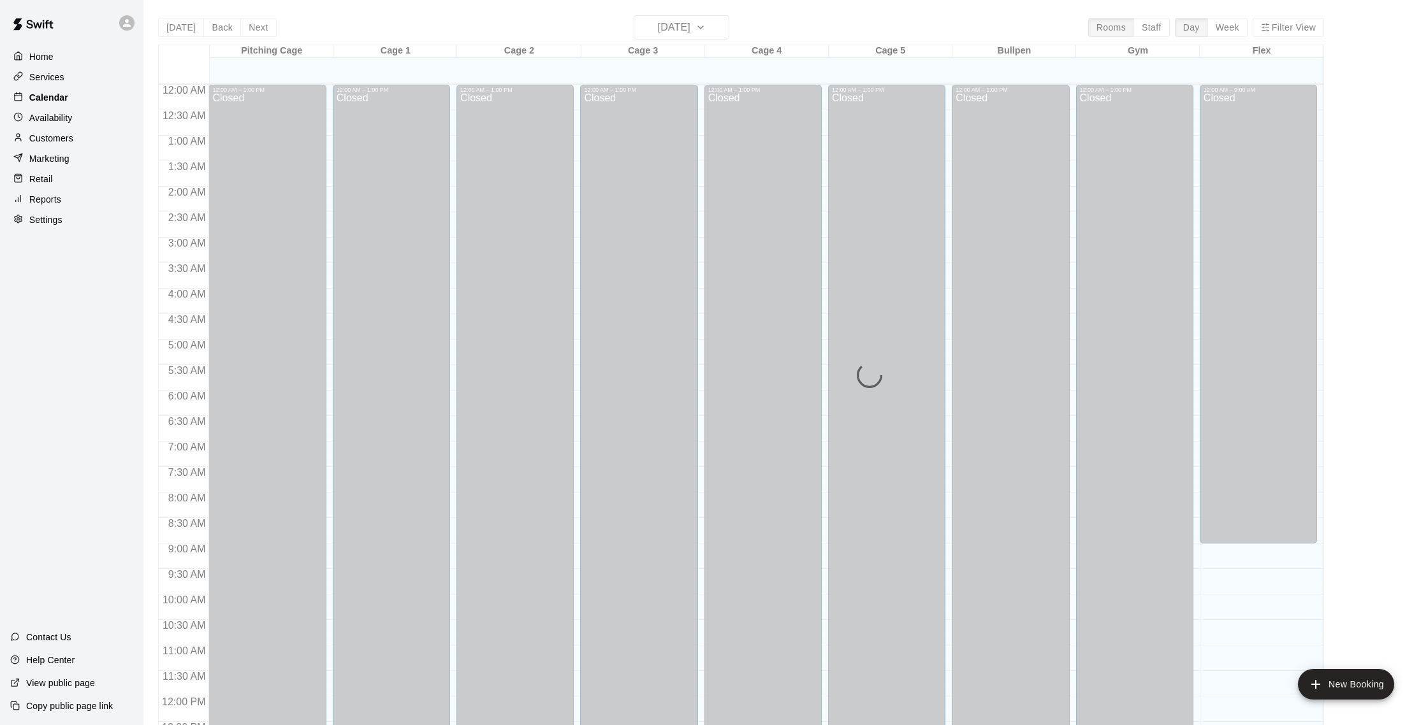
scroll to position [531, 0]
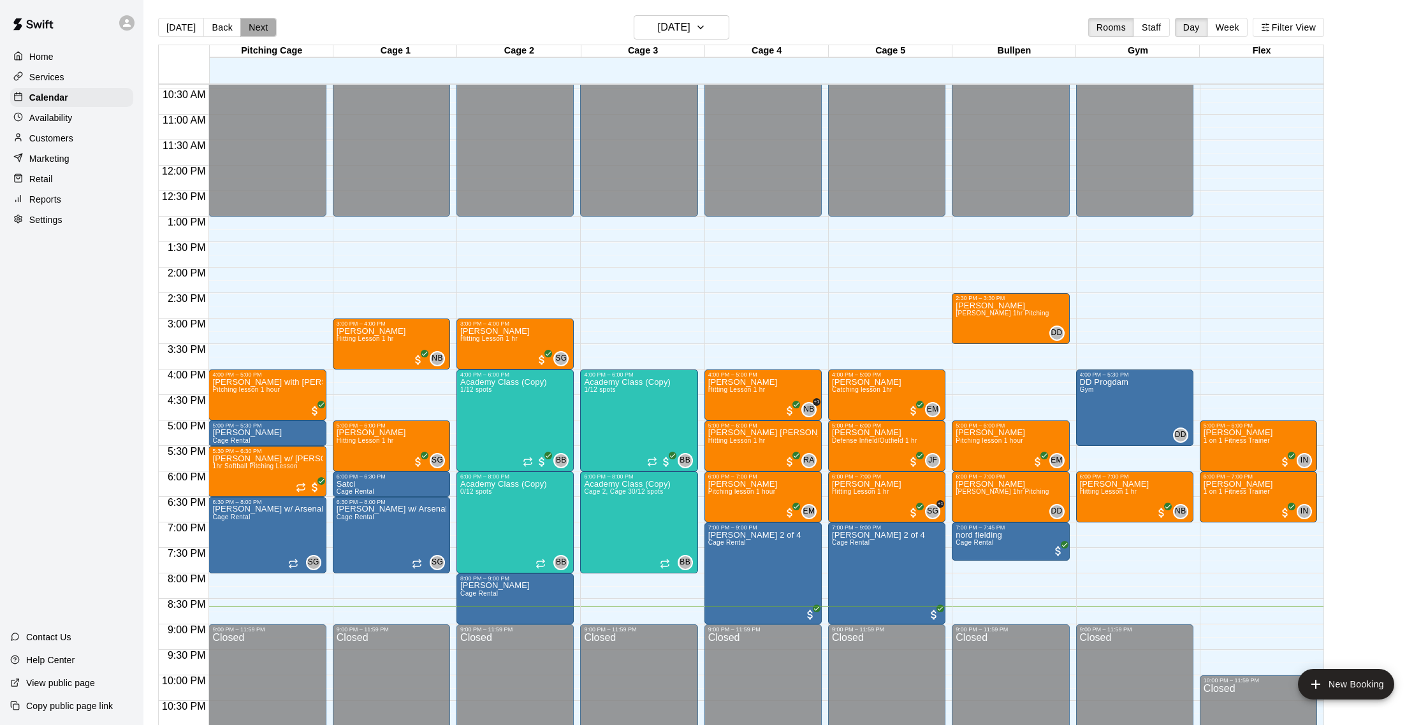
click at [259, 31] on button "Next" at bounding box center [258, 27] width 36 height 19
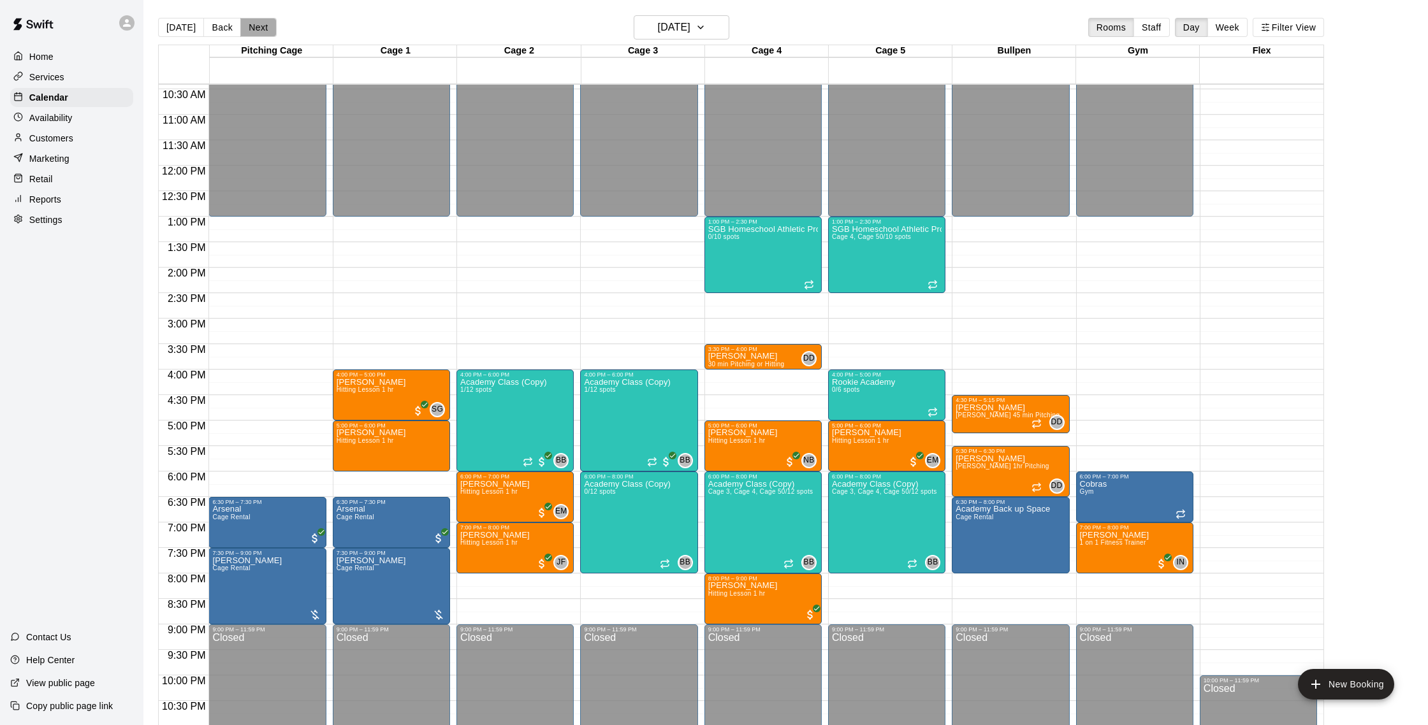
click at [254, 31] on button "Next" at bounding box center [258, 27] width 36 height 19
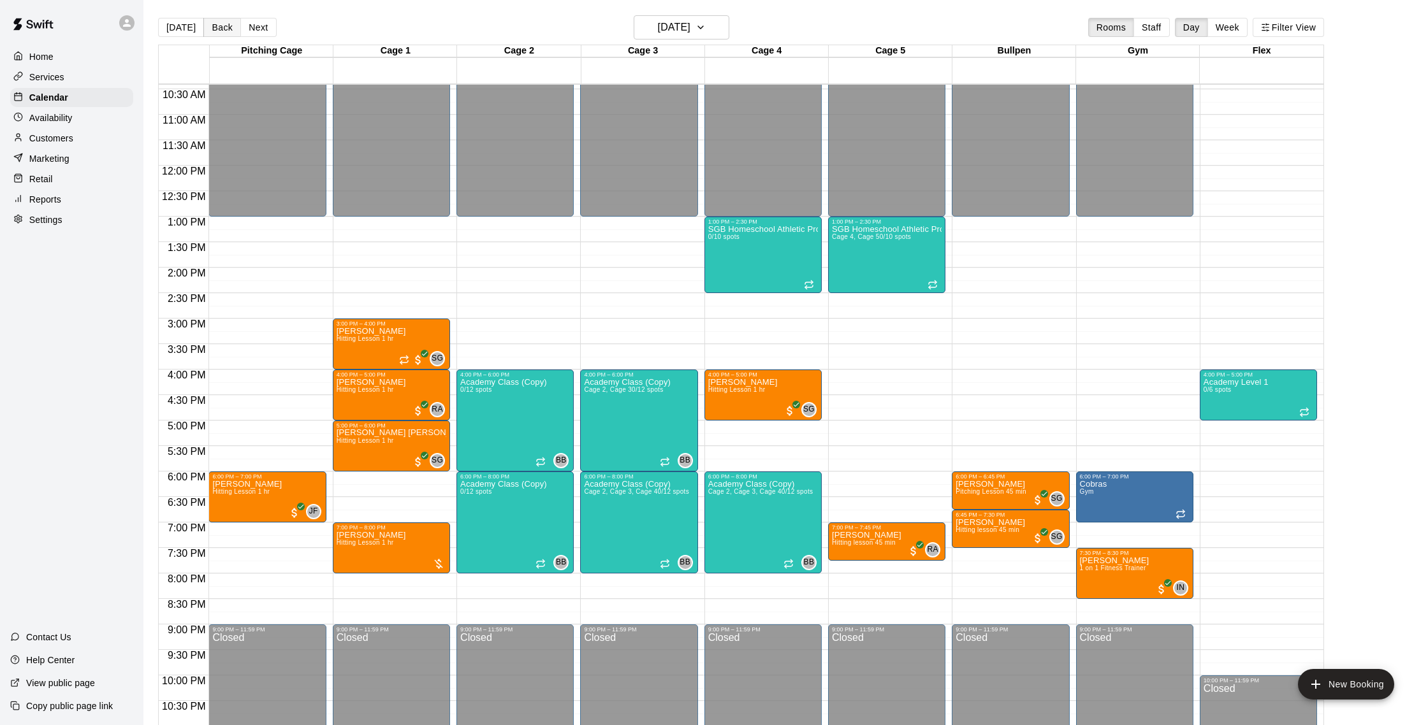
click at [227, 31] on button "Back" at bounding box center [222, 27] width 38 height 19
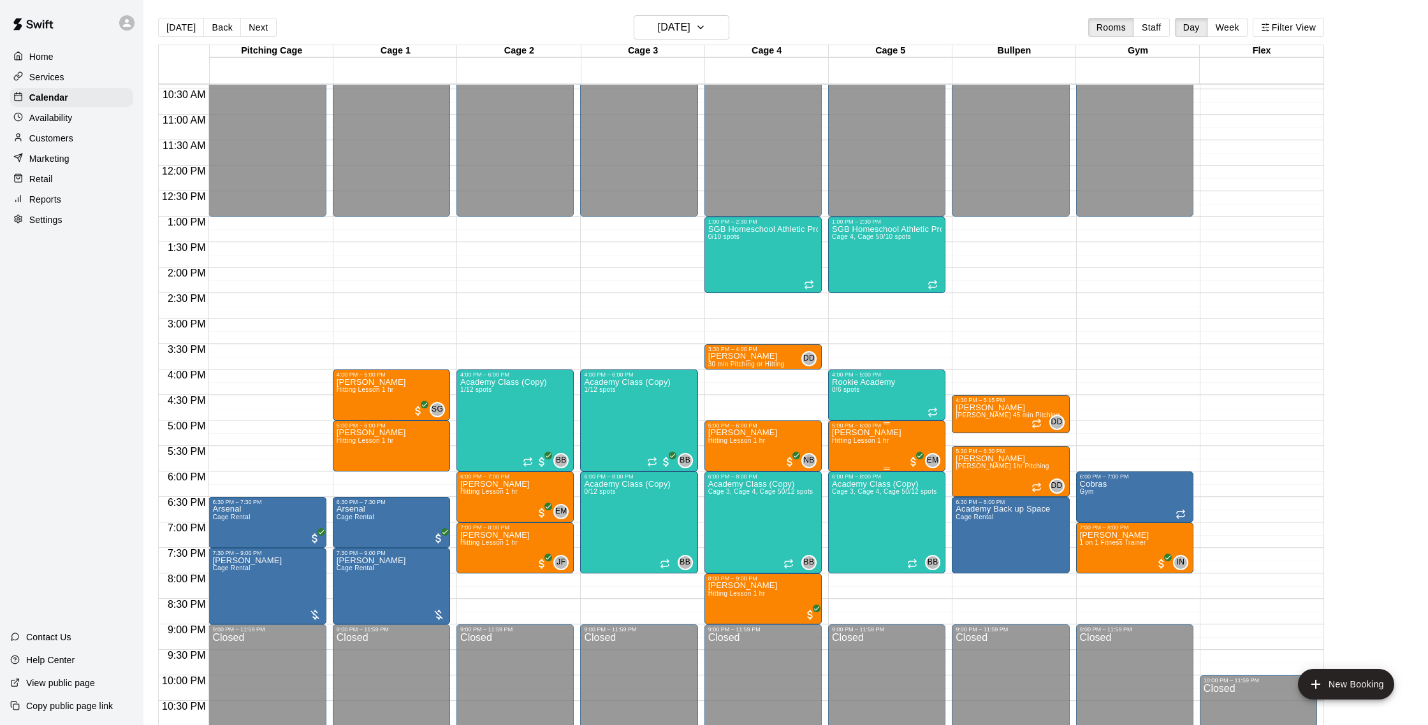
click at [859, 442] on span "Hitting Lesson 1 hr" at bounding box center [860, 440] width 57 height 7
click at [623, 294] on div at bounding box center [714, 362] width 1428 height 725
click at [67, 131] on div "Customers" at bounding box center [71, 138] width 123 height 19
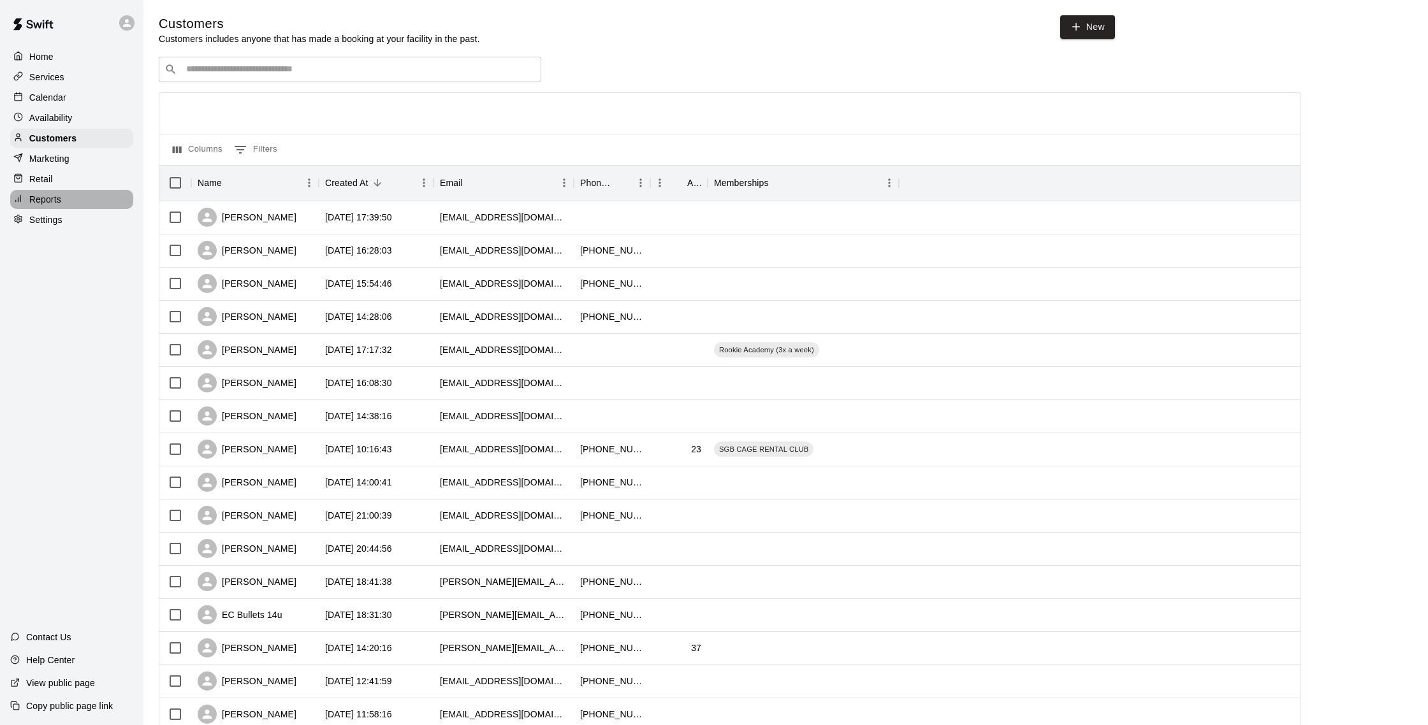
click at [60, 197] on p "Reports" at bounding box center [45, 199] width 32 height 13
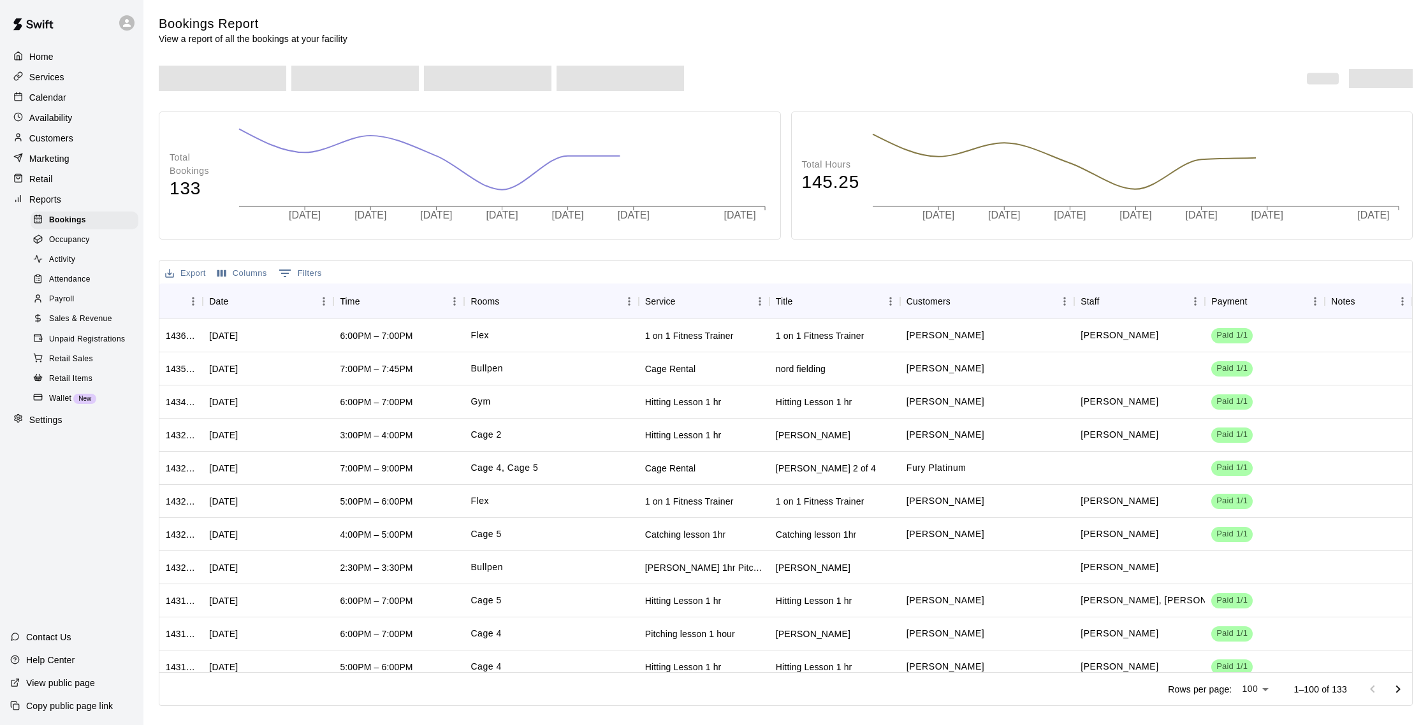
click at [76, 319] on span "Sales & Revenue" at bounding box center [80, 319] width 63 height 13
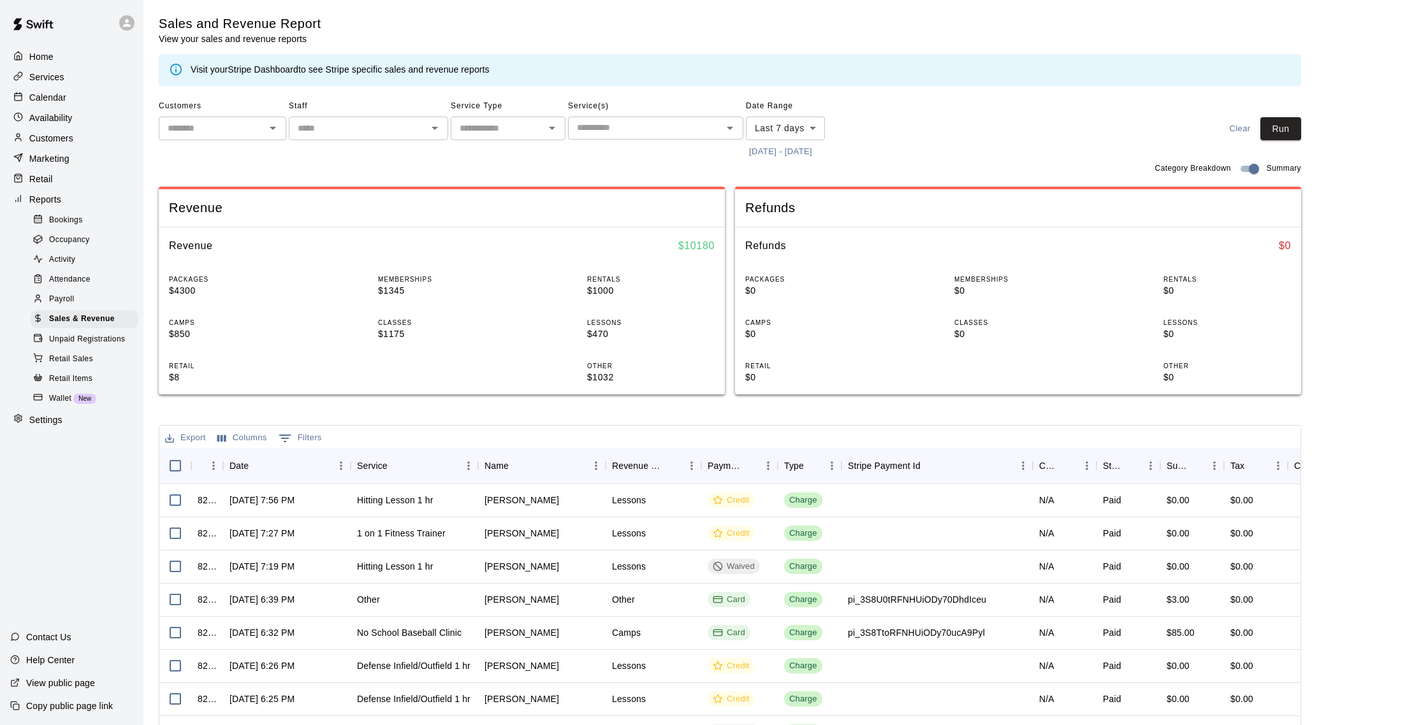
click at [251, 71] on link "Stripe Dashboard" at bounding box center [263, 69] width 71 height 10
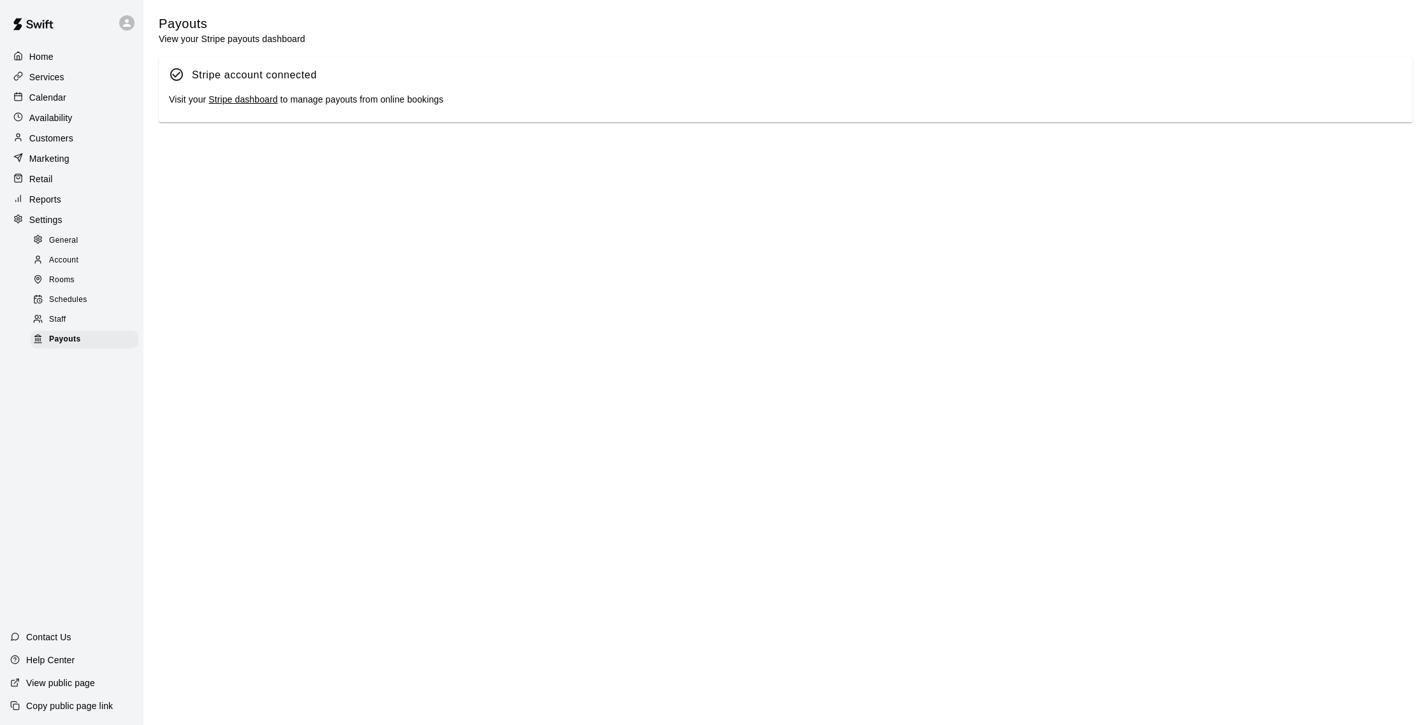
click at [192, 95] on div "Visit your Stripe dashboard to manage payouts from online bookings" at bounding box center [785, 100] width 1233 height 14
click at [229, 99] on link "Stripe dashboard" at bounding box center [242, 99] width 69 height 10
click at [76, 134] on div "Customers" at bounding box center [71, 138] width 123 height 19
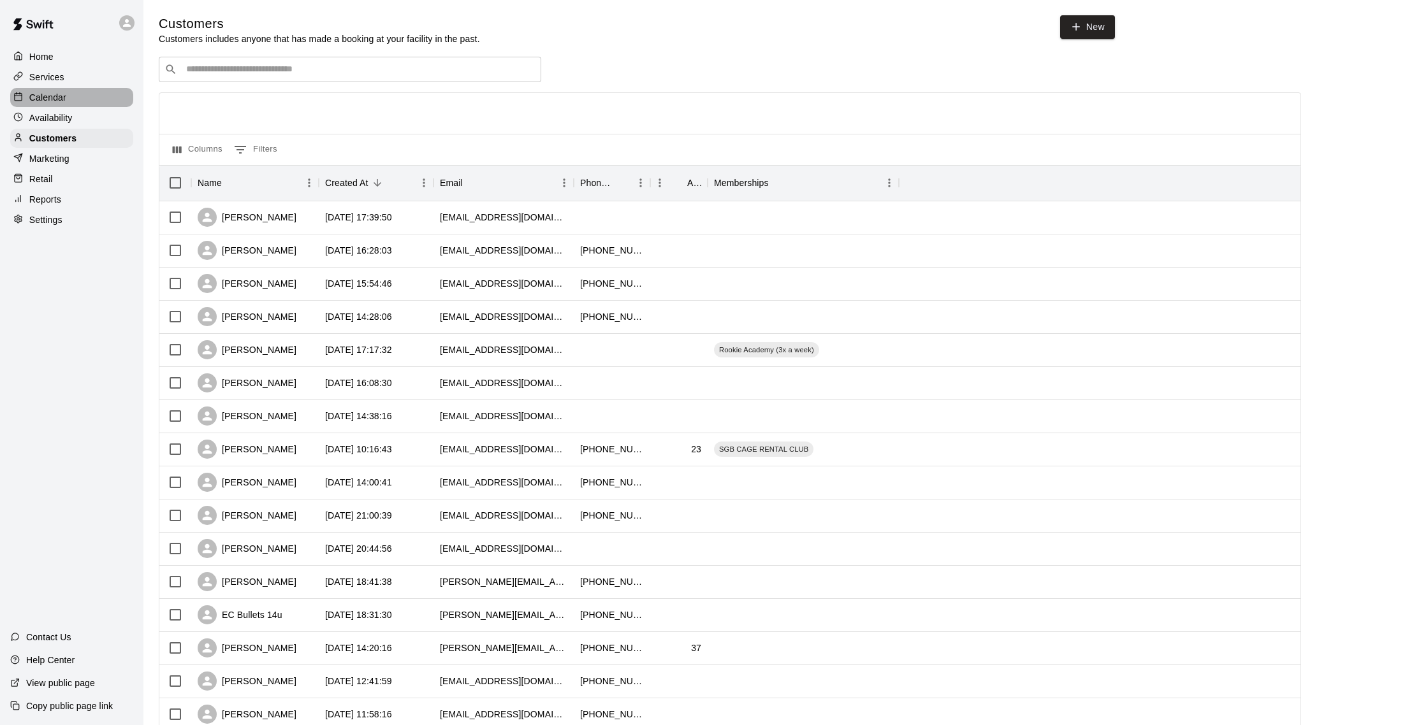
click at [52, 101] on p "Calendar" at bounding box center [47, 97] width 37 height 13
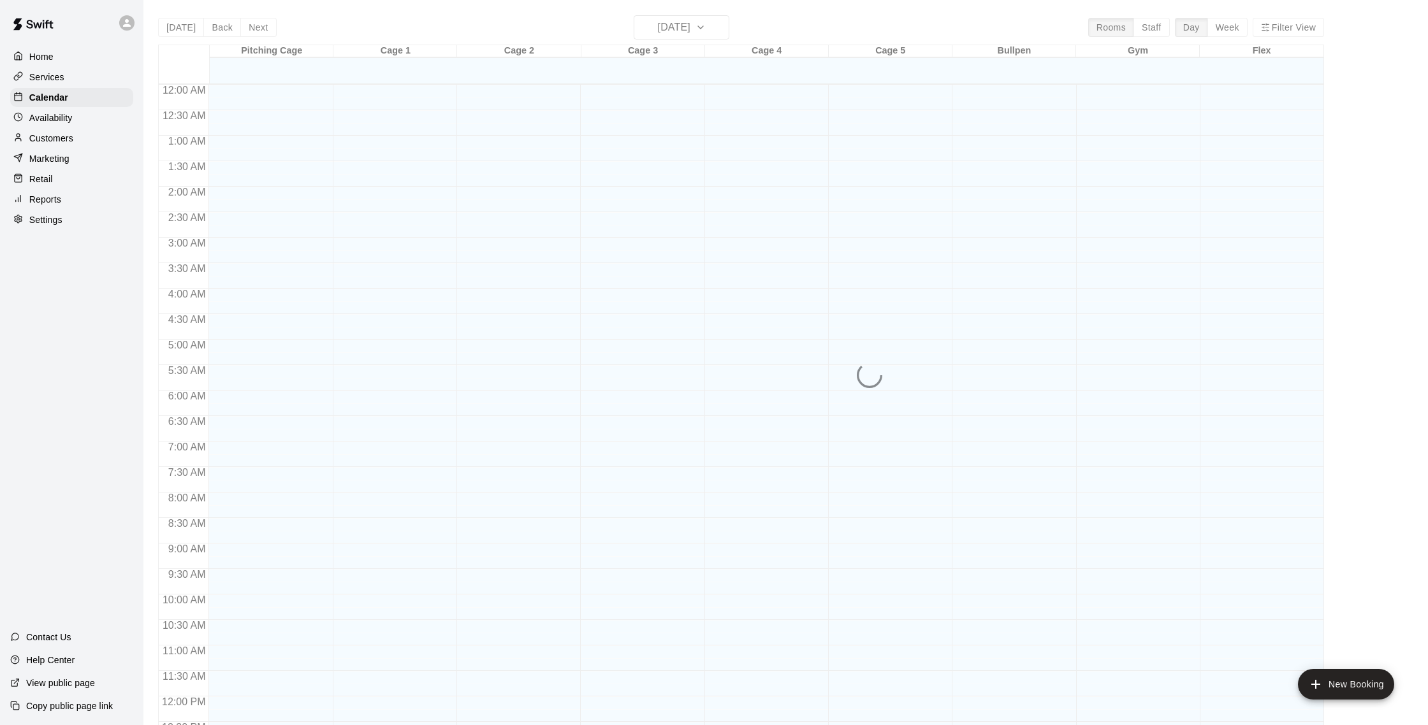
scroll to position [531, 0]
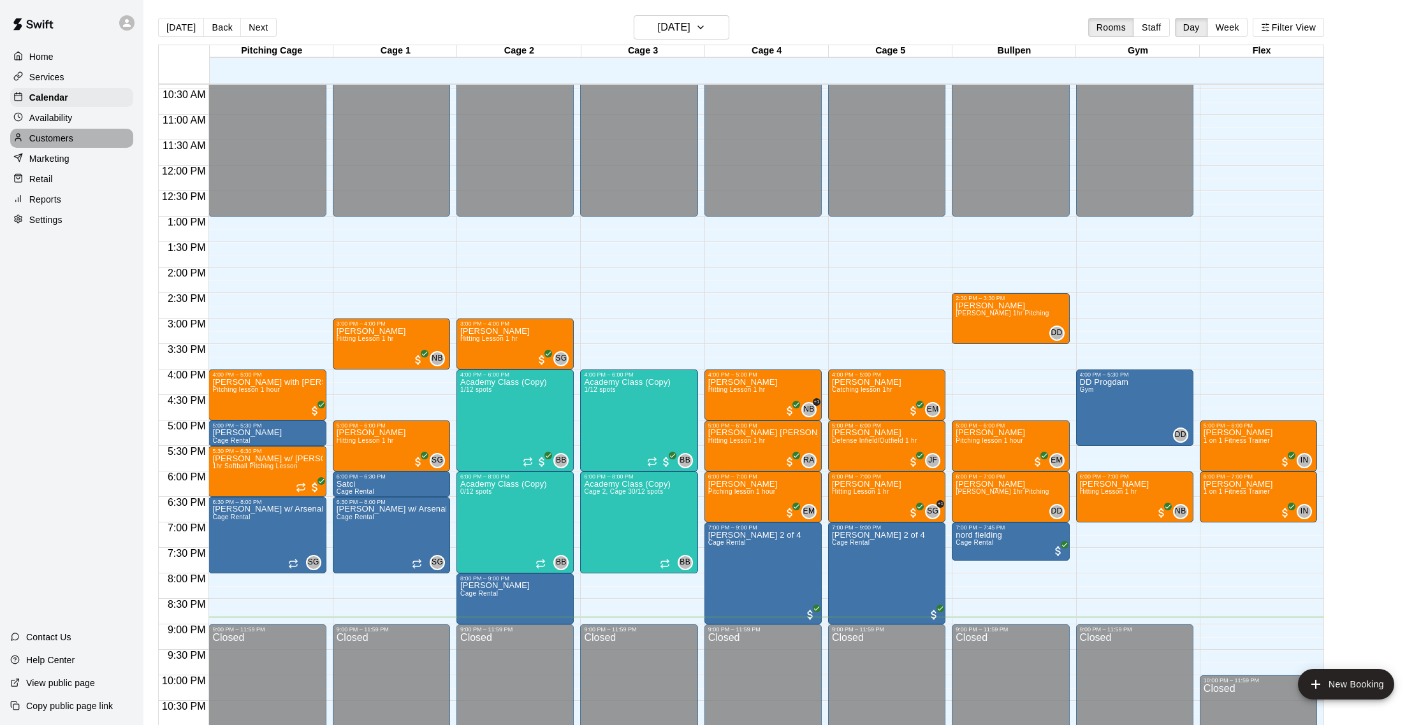
click at [46, 141] on p "Customers" at bounding box center [51, 138] width 44 height 13
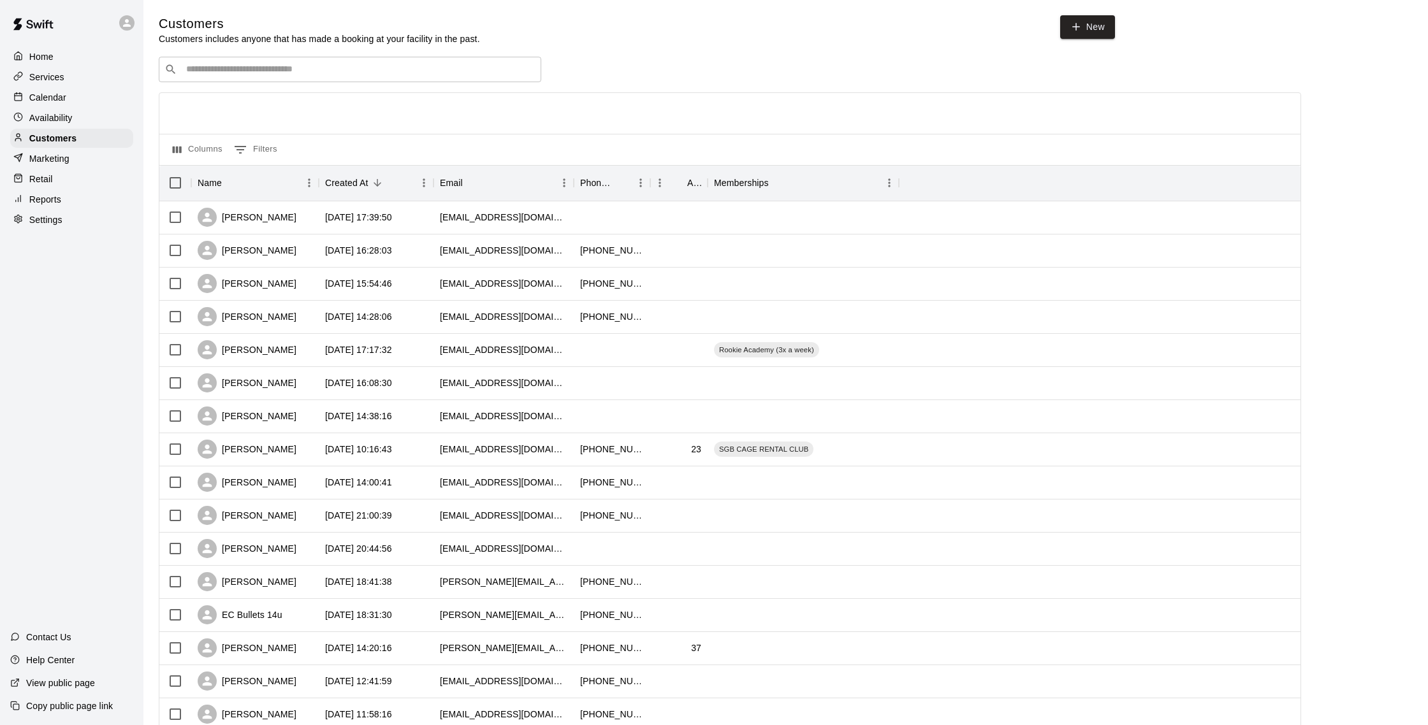
click at [269, 62] on div "​ ​" at bounding box center [350, 69] width 382 height 25
type input "**********"
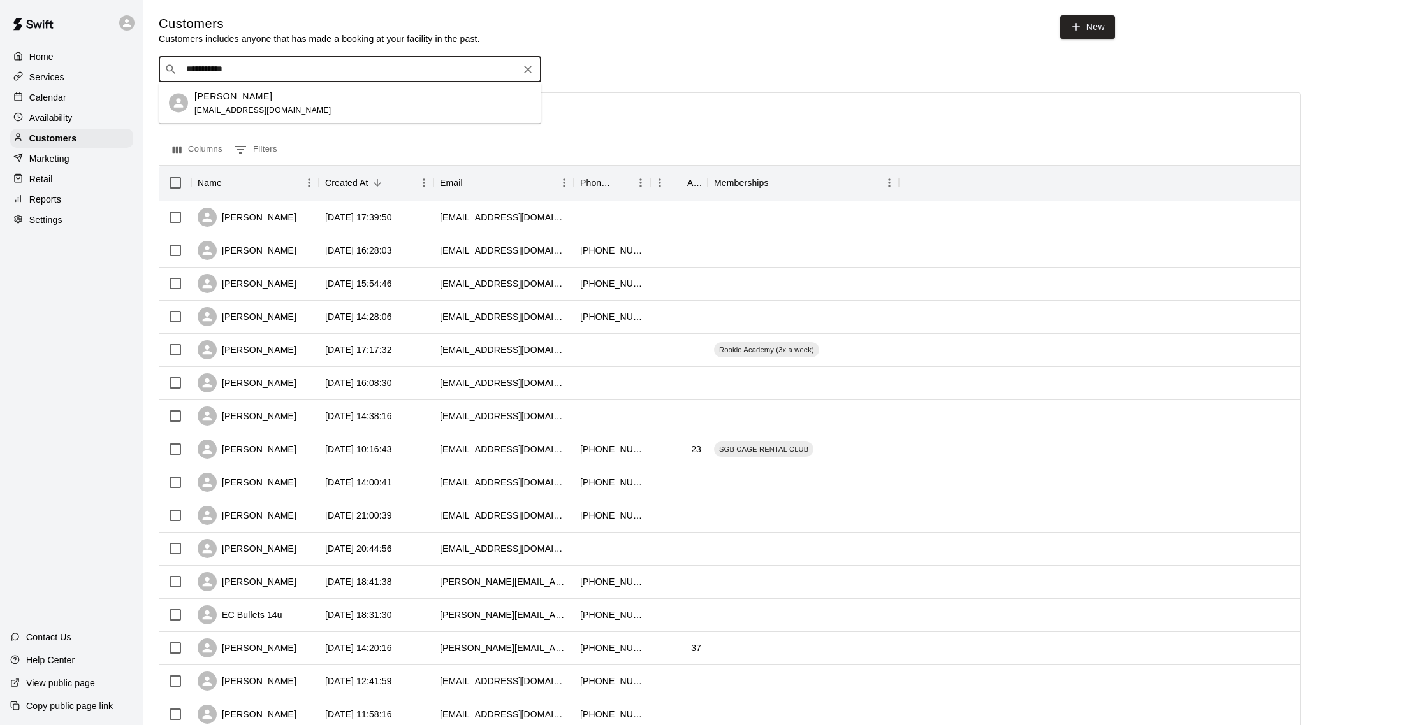
click at [244, 108] on span "[EMAIL_ADDRESS][DOMAIN_NAME]" at bounding box center [262, 109] width 137 height 9
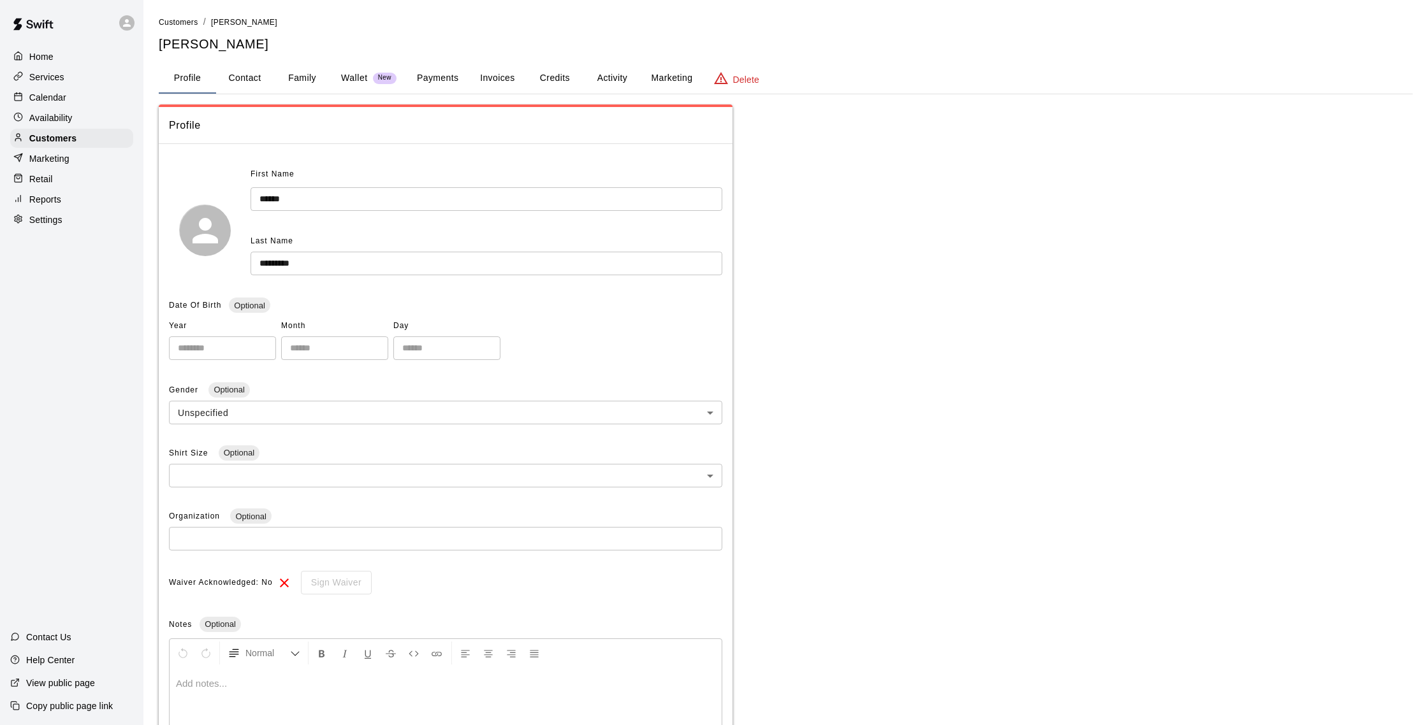
click at [439, 79] on button "Payments" at bounding box center [438, 78] width 62 height 31
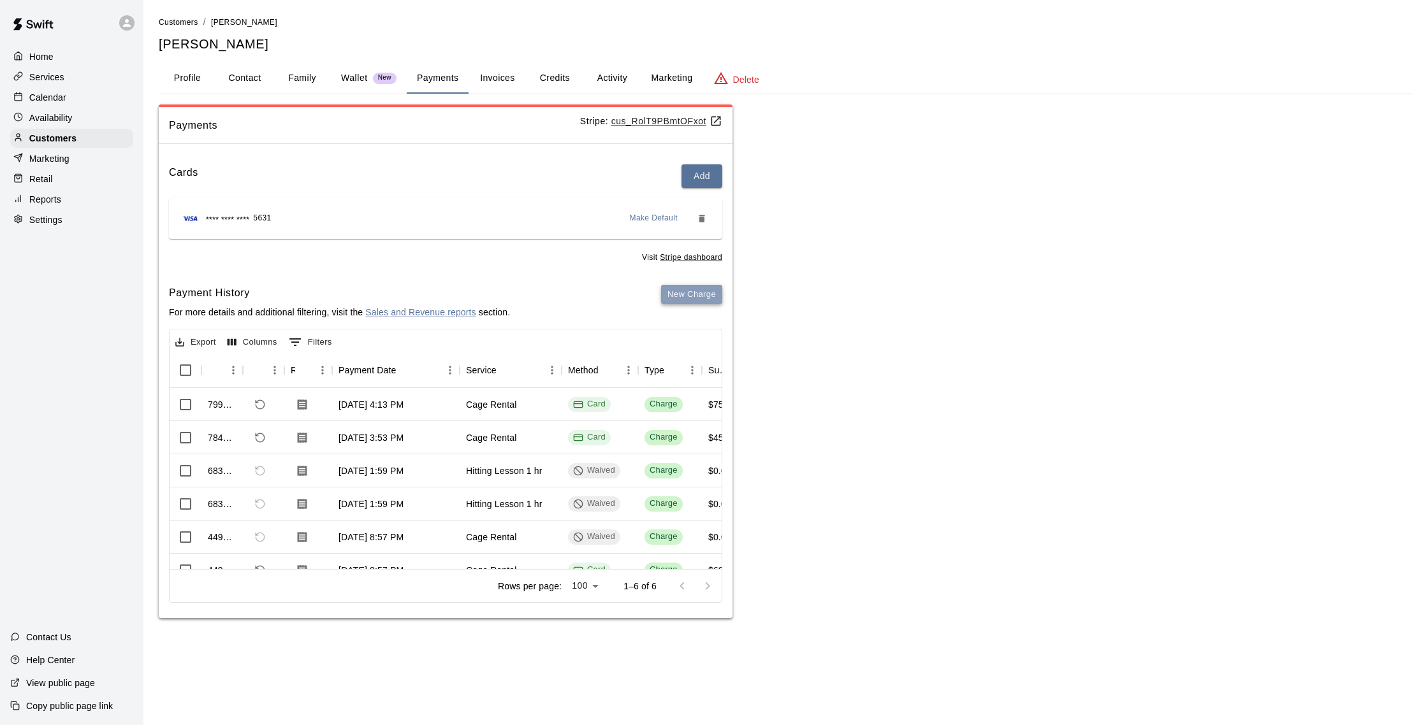
click at [693, 289] on button "New Charge" at bounding box center [691, 295] width 61 height 20
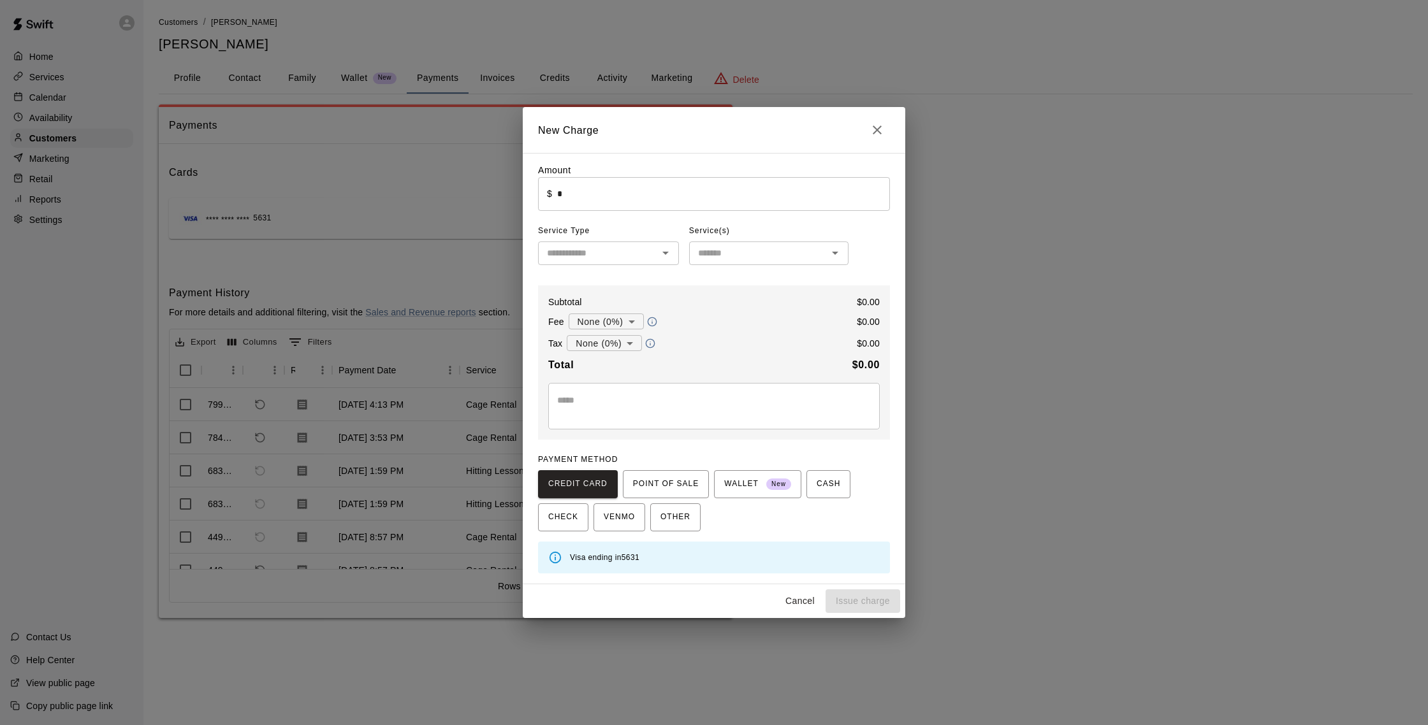
click at [583, 199] on input "*" at bounding box center [723, 194] width 333 height 34
type input "*****"
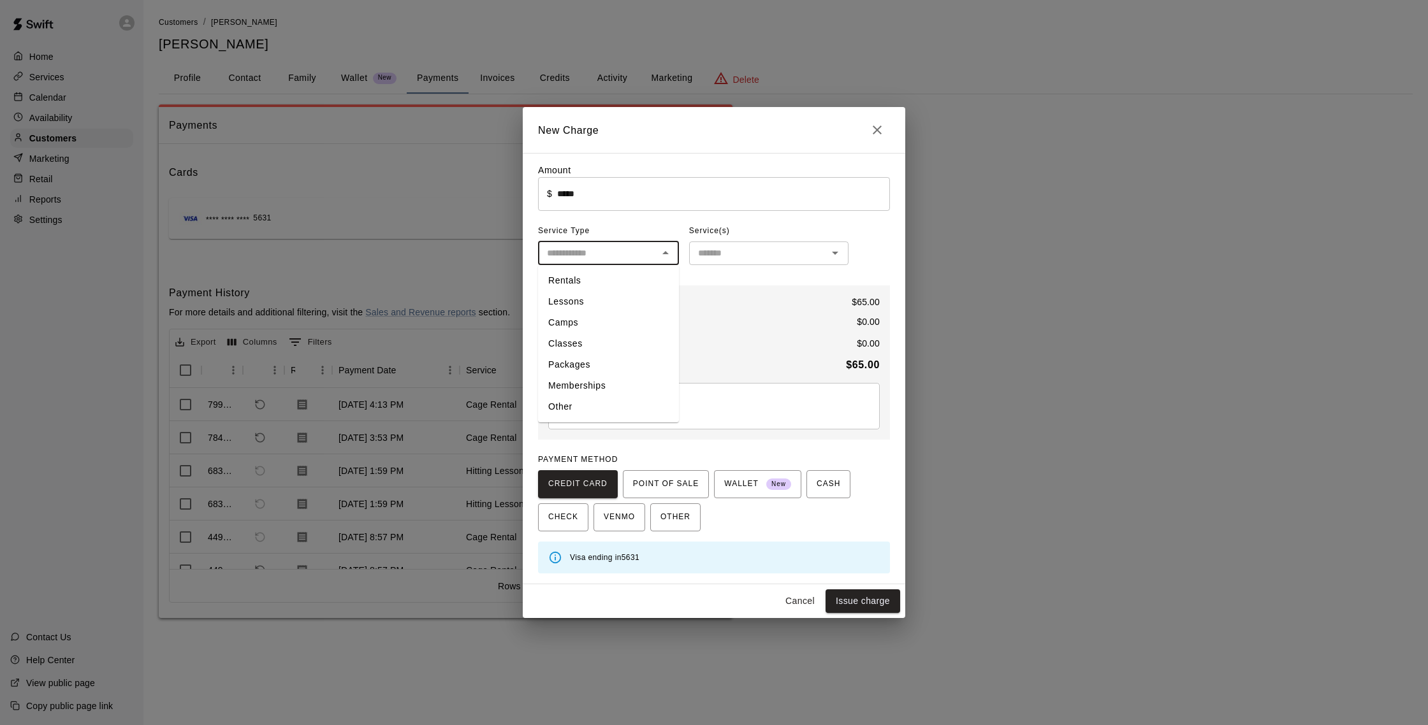
click at [600, 249] on input "text" at bounding box center [598, 253] width 112 height 16
click at [584, 285] on li "Rentals" at bounding box center [608, 280] width 141 height 21
type input "*******"
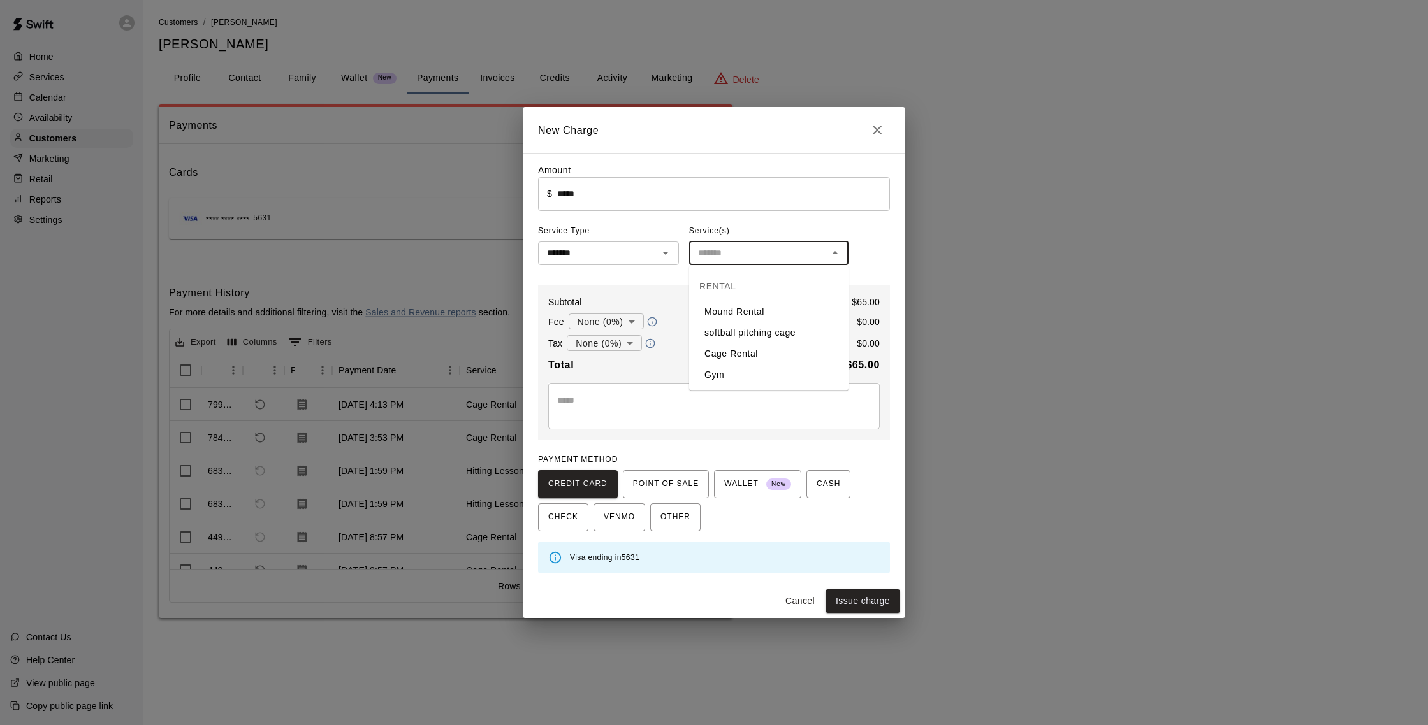
click at [726, 259] on input "text" at bounding box center [758, 253] width 131 height 16
click at [738, 354] on li "Cage Rental" at bounding box center [768, 354] width 159 height 21
type input "**********"
